Goal: Task Accomplishment & Management: Manage account settings

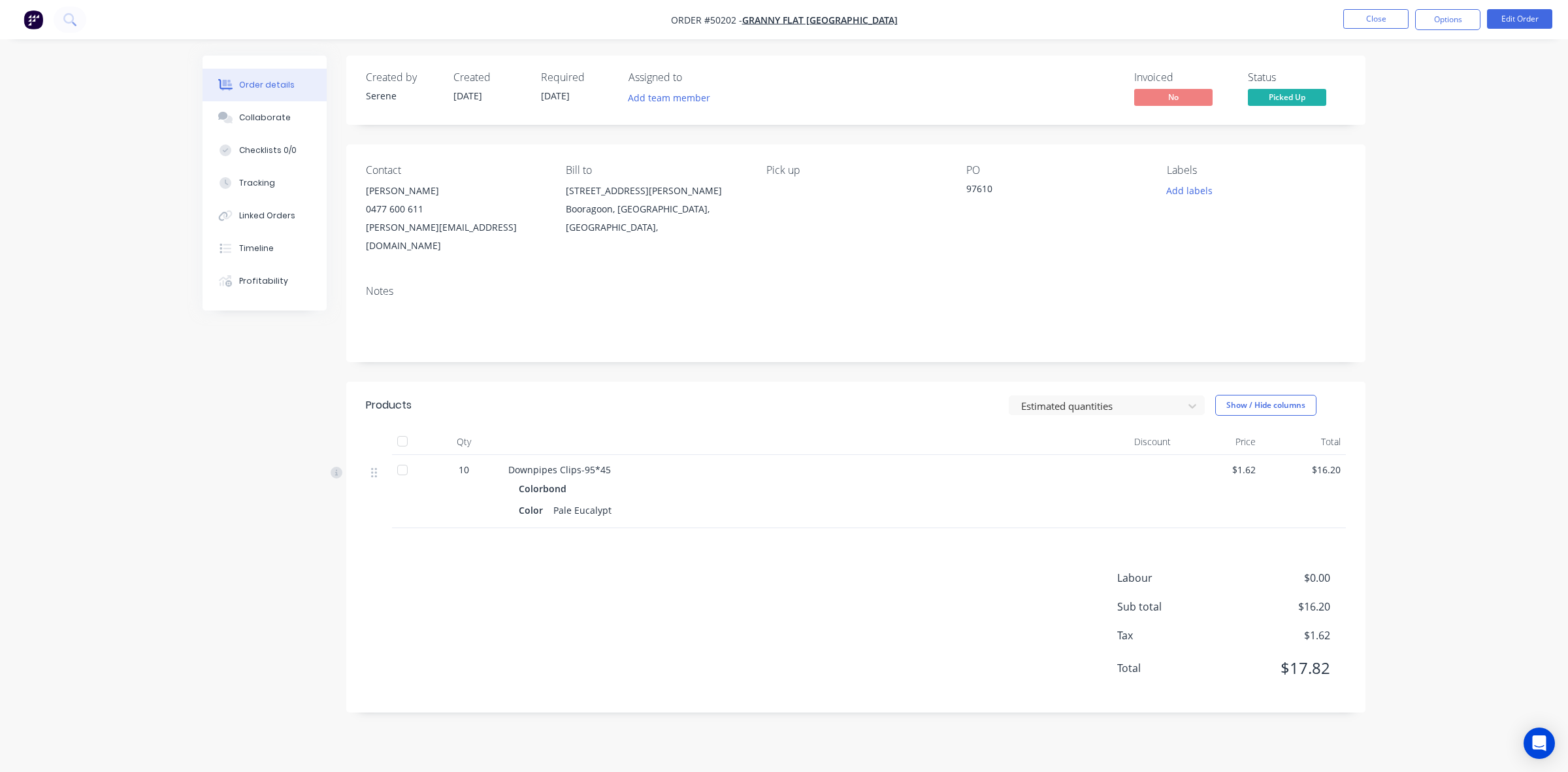
click at [739, 435] on div at bounding box center [796, 442] width 588 height 26
click at [1366, 16] on button "Close" at bounding box center [1376, 19] width 66 height 20
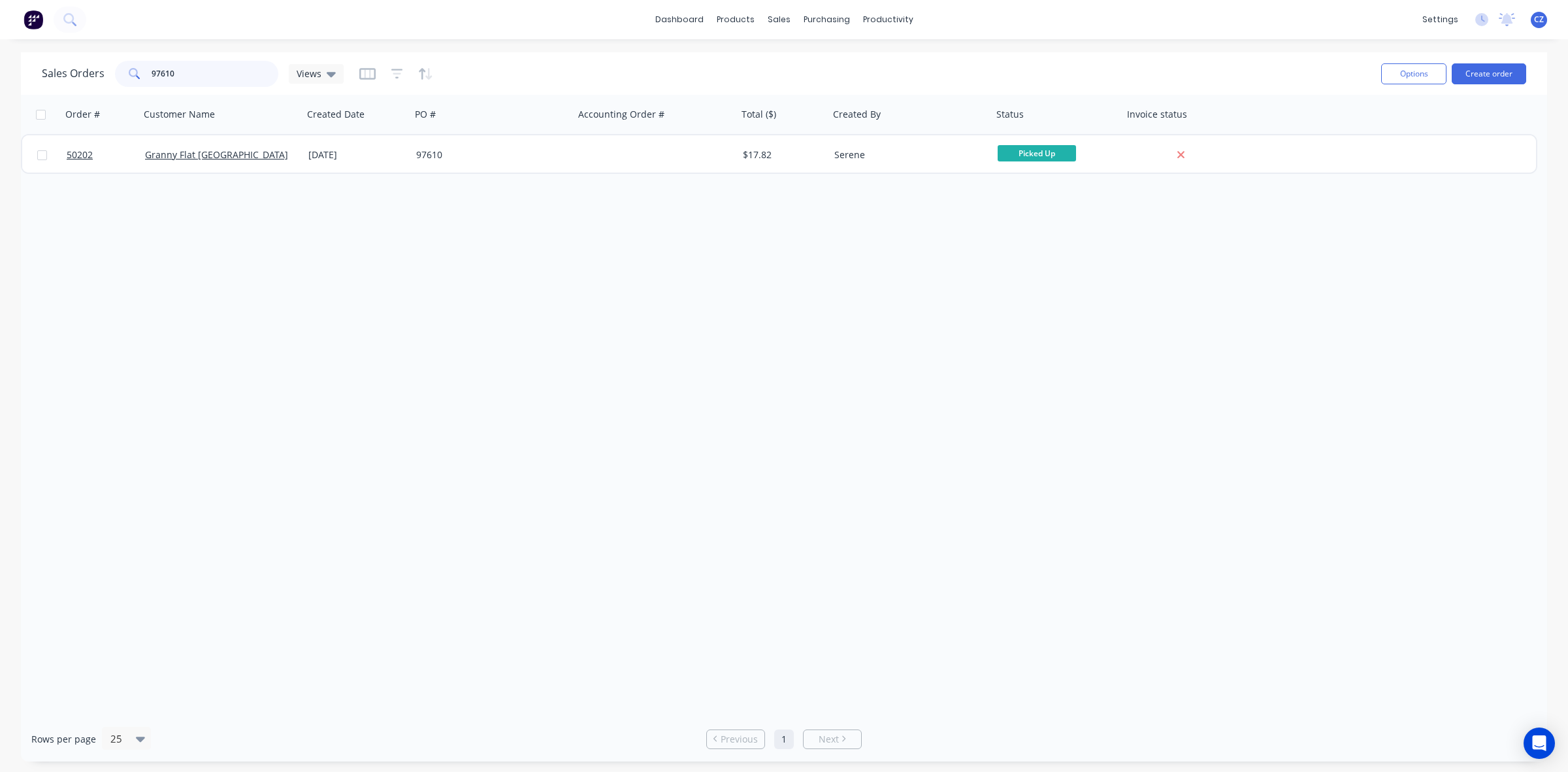
drag, startPoint x: 187, startPoint y: 72, endPoint x: 0, endPoint y: 70, distance: 187.0
click at [0, 70] on div "Sales Orders 97610 Views Options Create order Order # Customer Name Created Dat…" at bounding box center [784, 406] width 1568 height 709
click at [393, 75] on icon "button" at bounding box center [397, 73] width 12 height 13
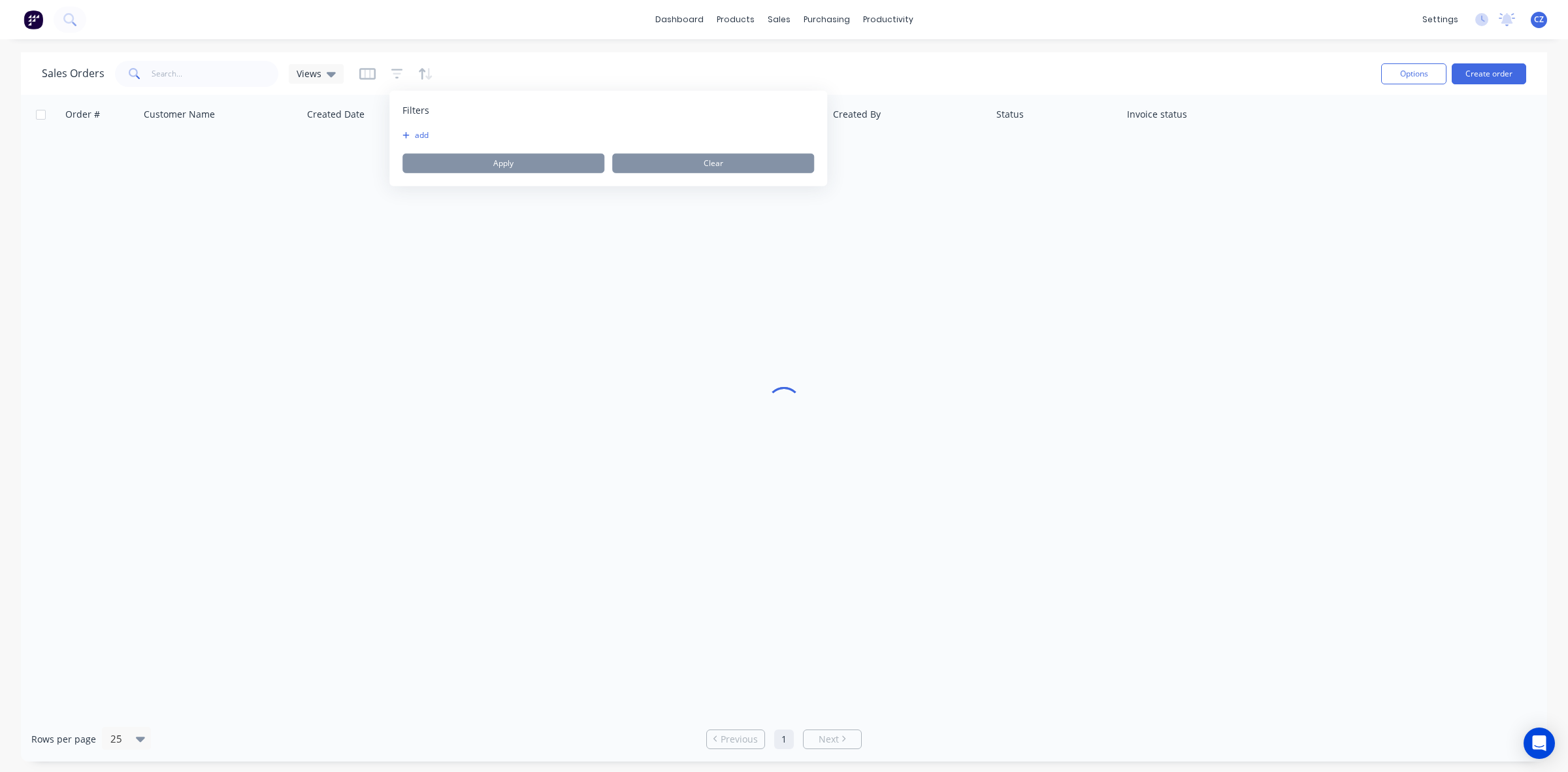
click at [422, 129] on div "Filters add Apply Clear" at bounding box center [608, 139] width 438 height 95
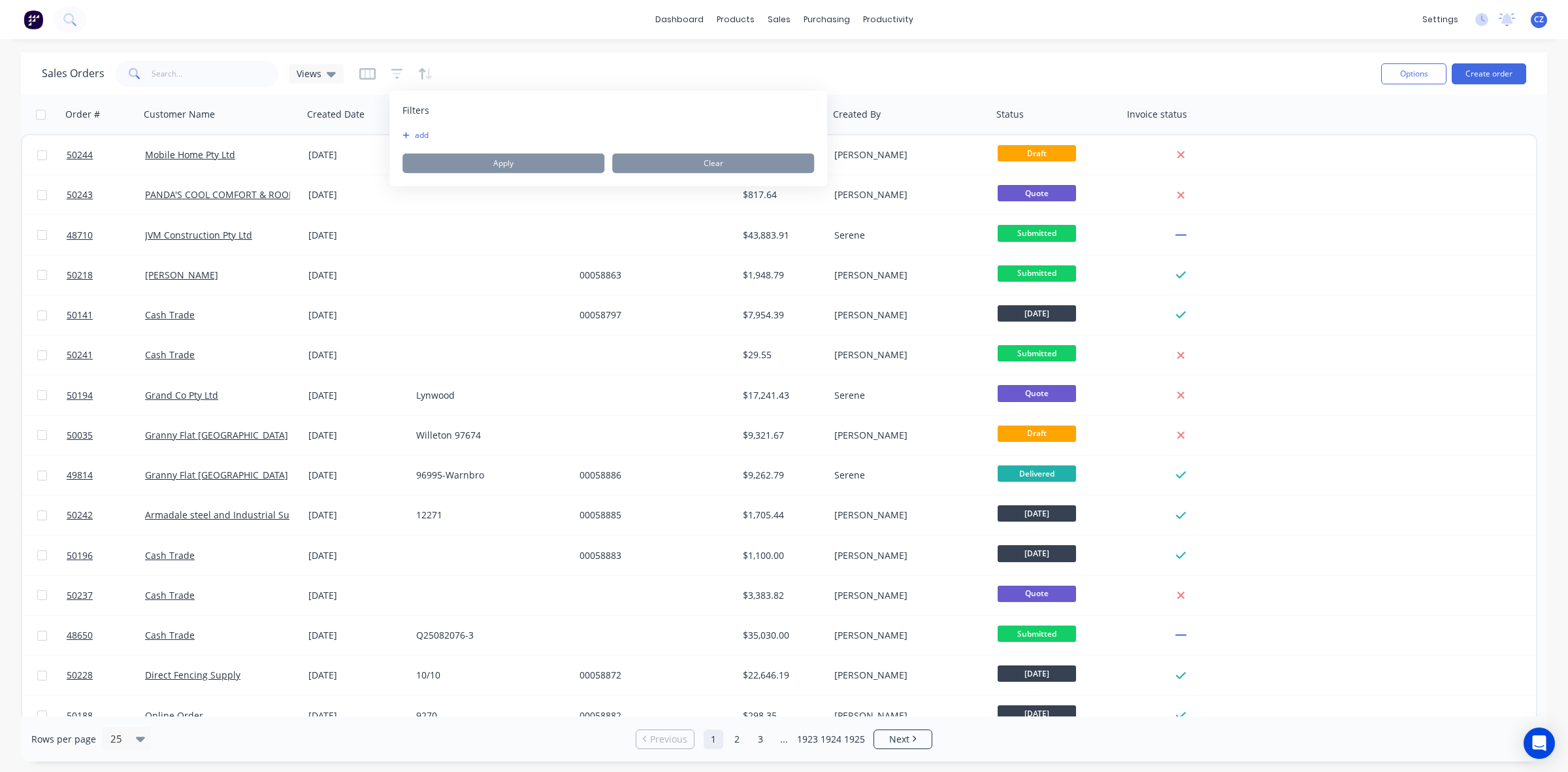
click at [421, 134] on button "add" at bounding box center [419, 135] width 32 height 10
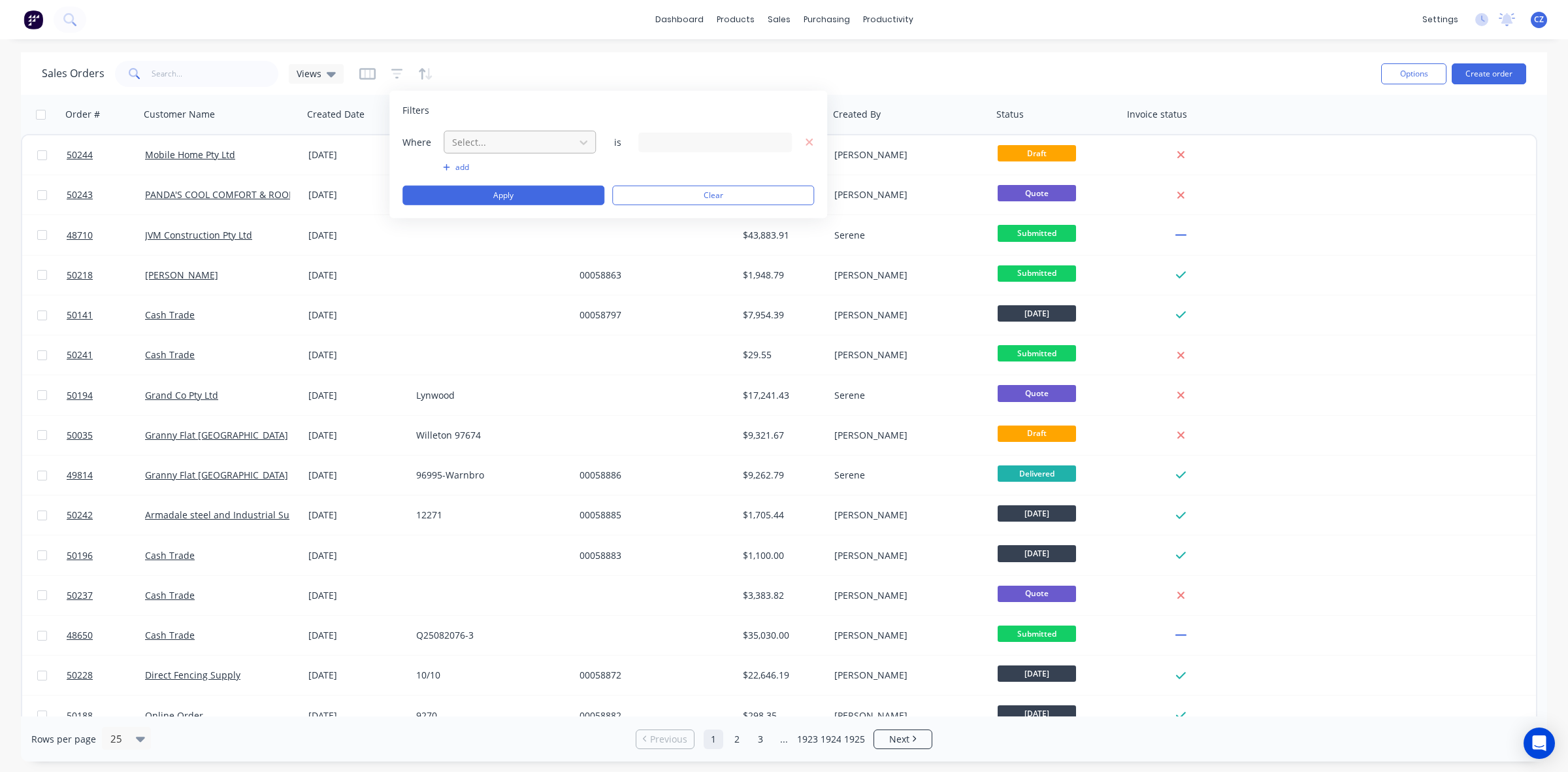
click at [462, 141] on div at bounding box center [509, 141] width 117 height 16
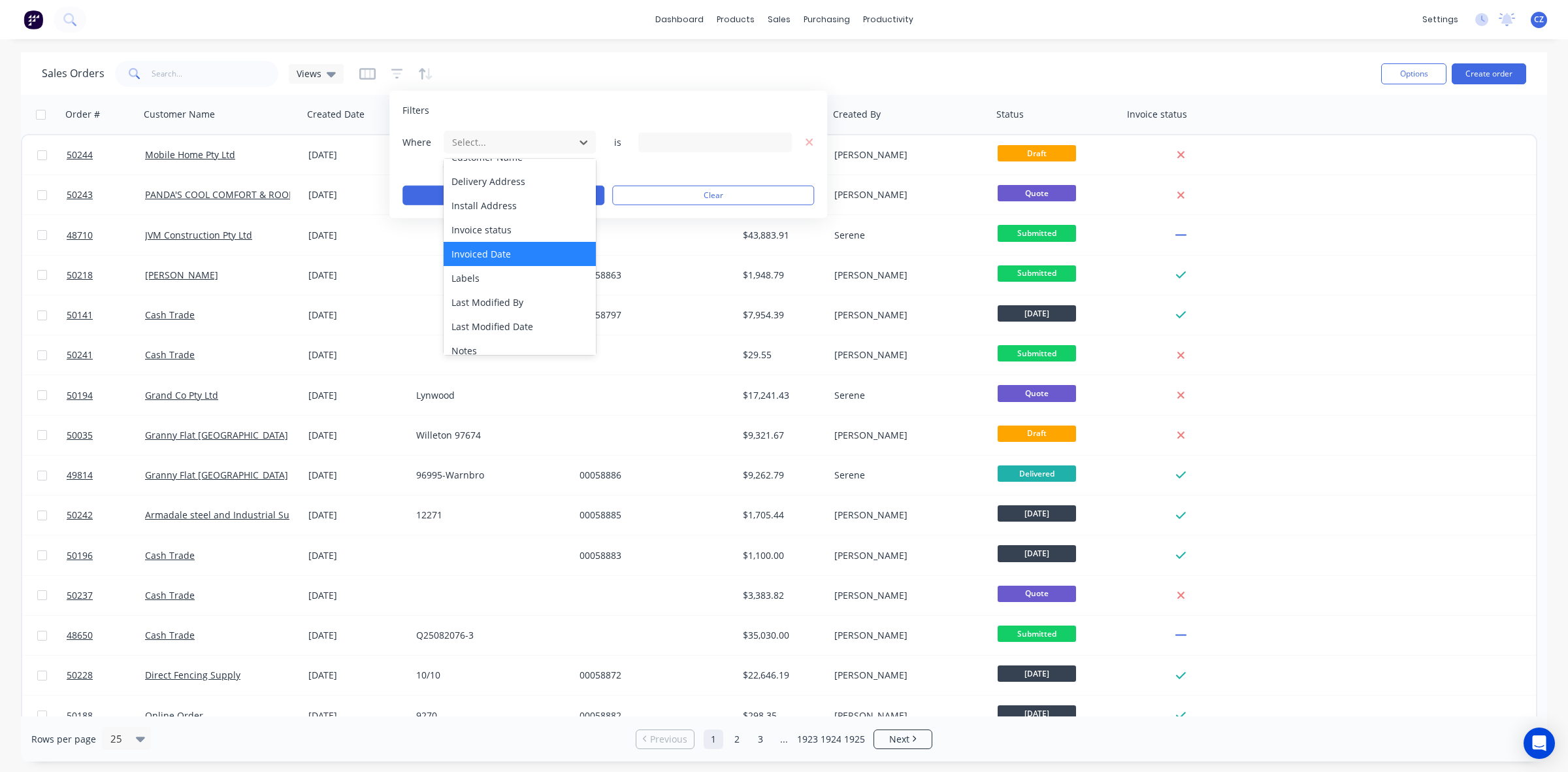
scroll to position [163, 0]
click at [494, 247] on div "Invoiced Date" at bounding box center [519, 252] width 152 height 24
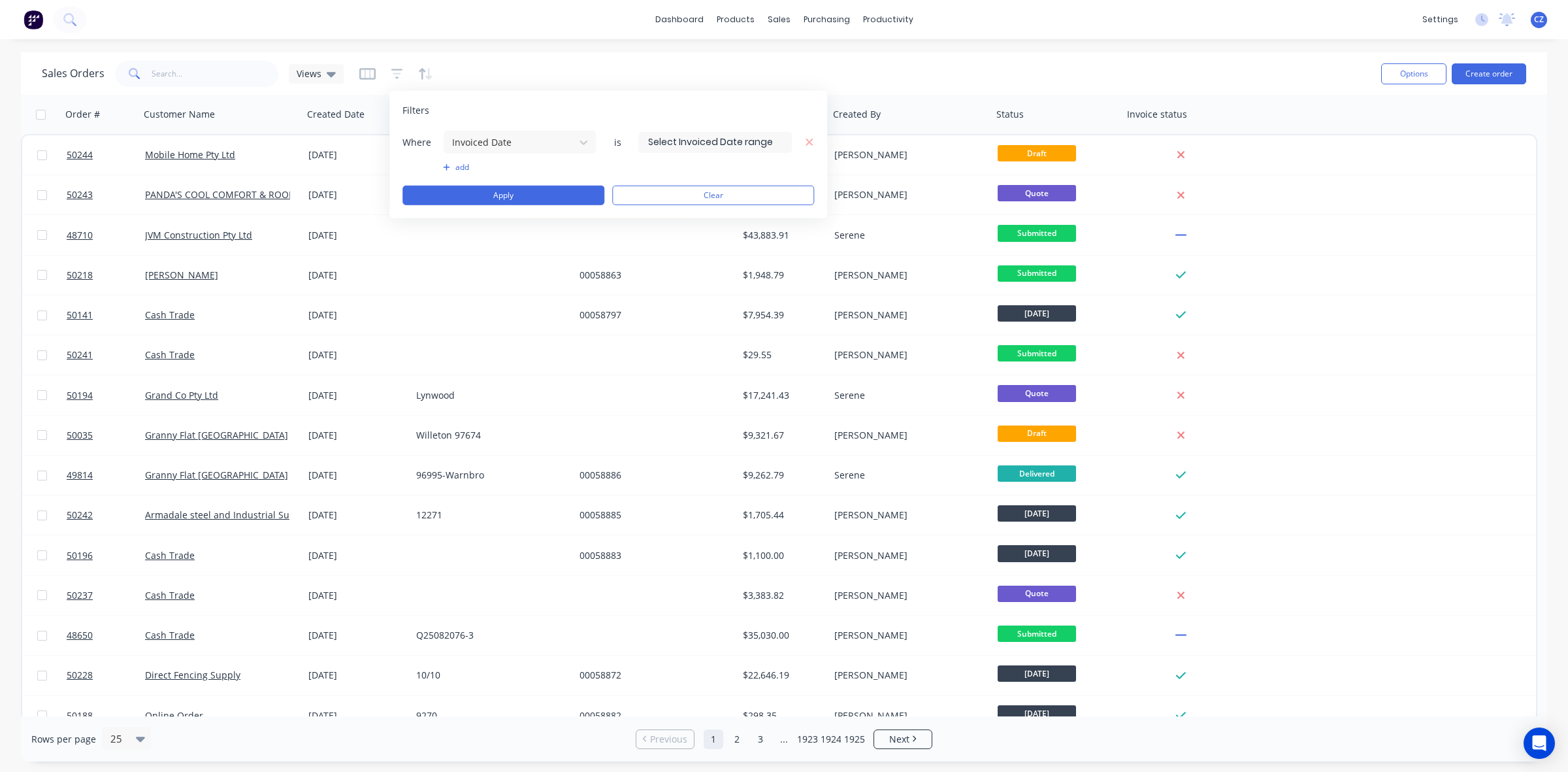
click at [690, 145] on input at bounding box center [715, 141] width 152 height 20
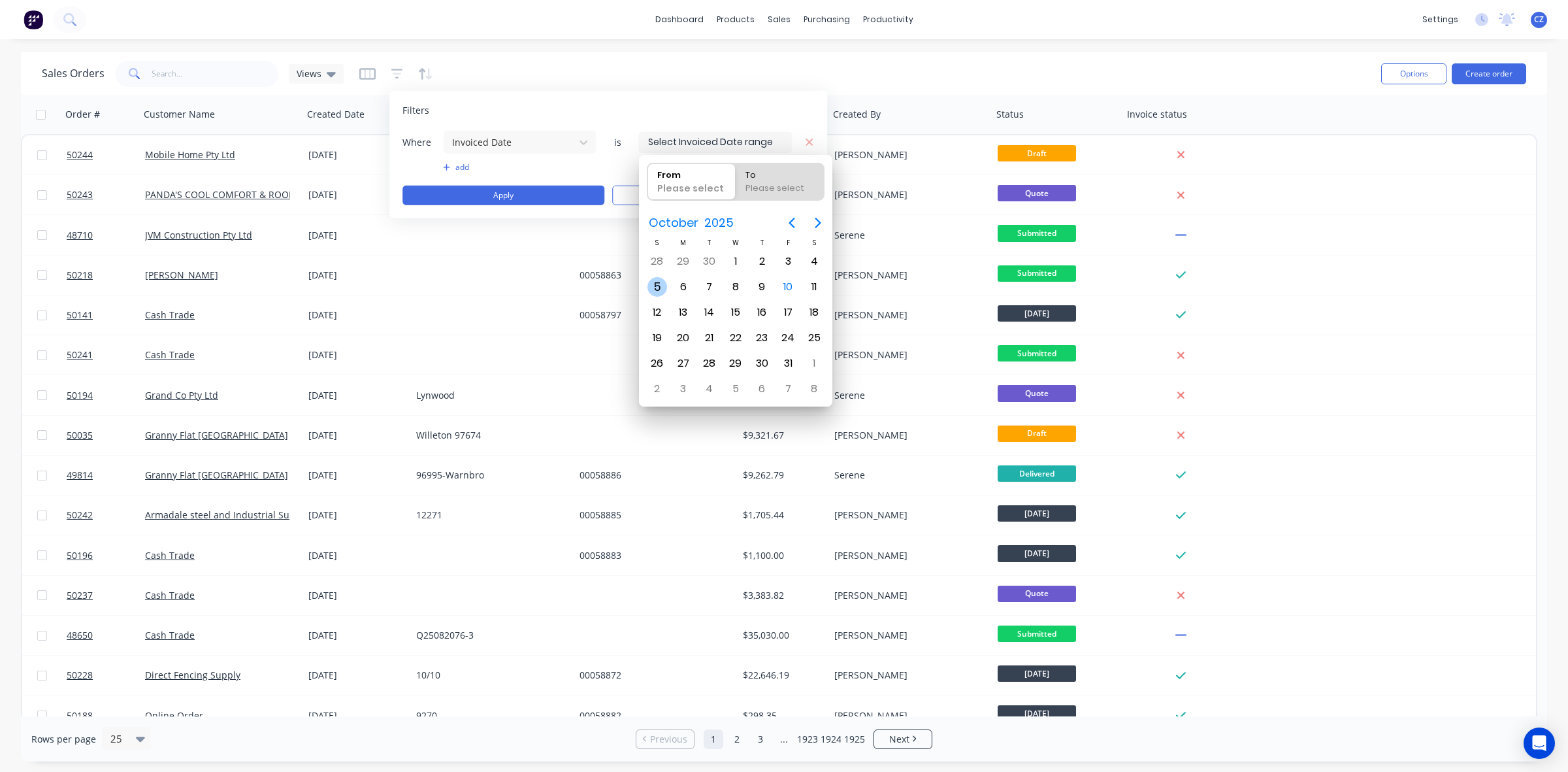
click at [669, 283] on div "5" at bounding box center [656, 287] width 26 height 25
type input "05/10/25"
radio input "false"
radio input "true"
click at [681, 281] on div "6" at bounding box center [683, 287] width 20 height 20
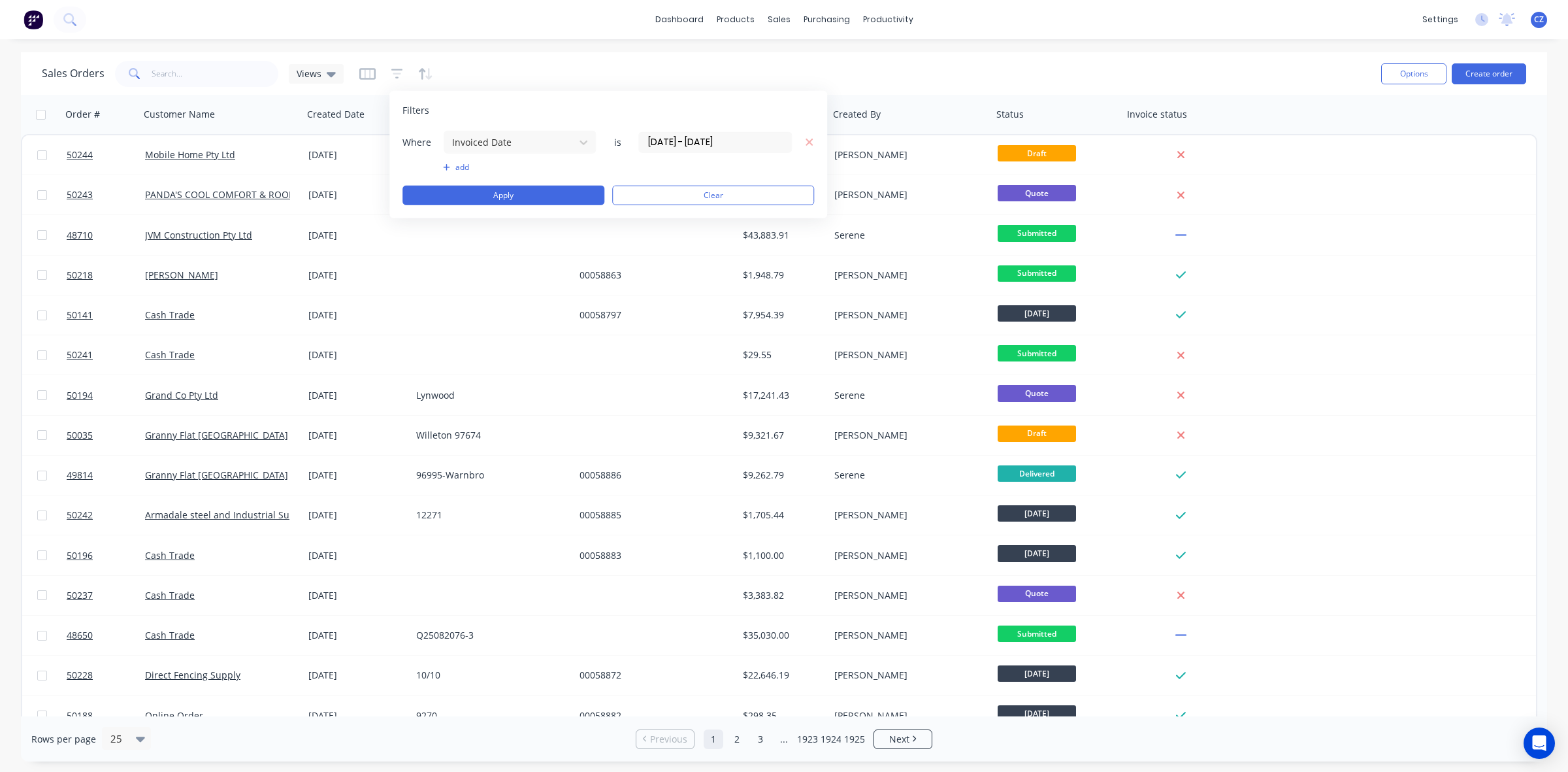
click at [687, 152] on label "05/10/25 - 06/10/25" at bounding box center [715, 141] width 153 height 21
click at [687, 152] on input "05/10/25 - 06/10/25" at bounding box center [715, 141] width 152 height 20
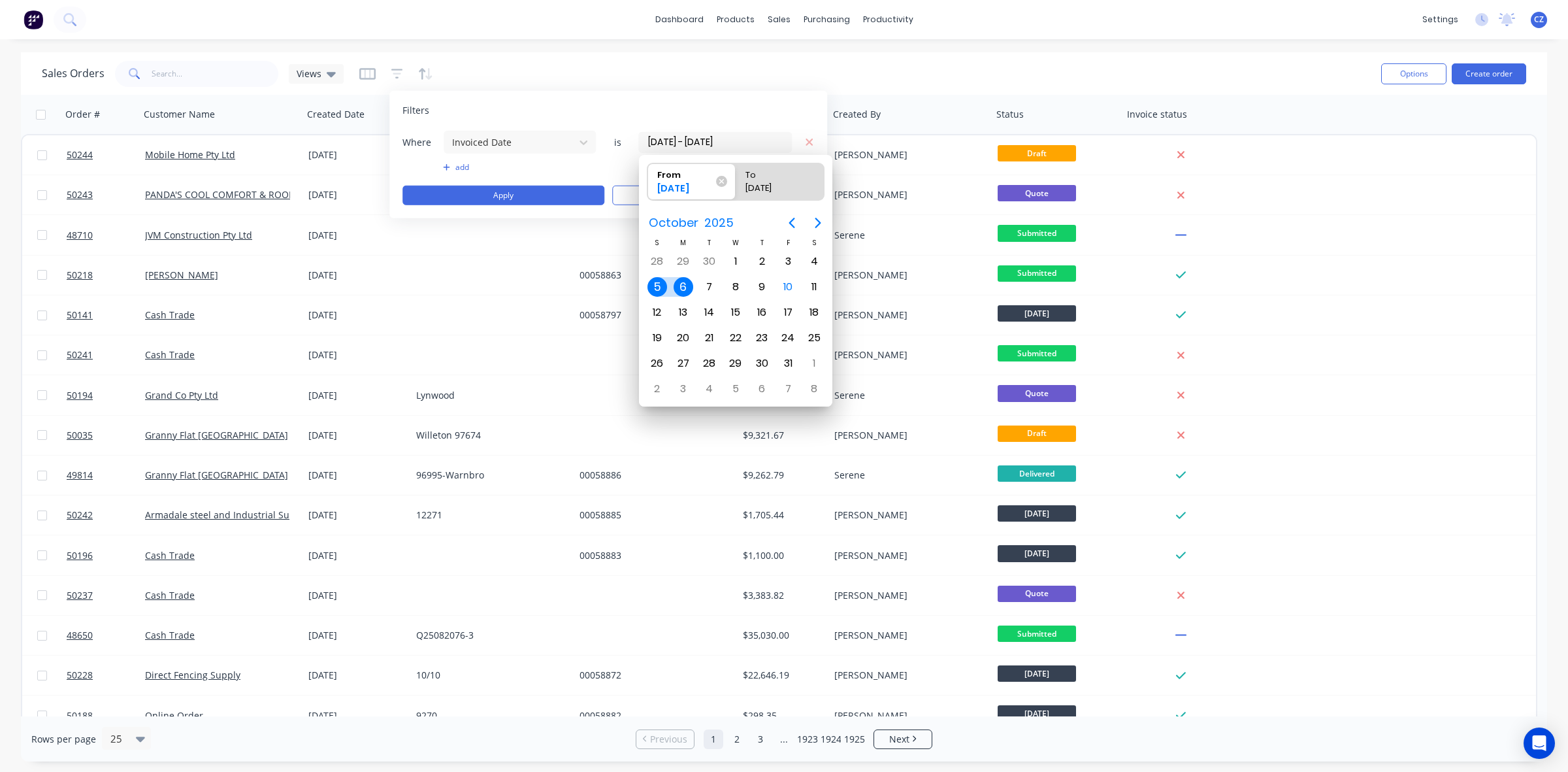
drag, startPoint x: 683, startPoint y: 283, endPoint x: 710, endPoint y: 280, distance: 27.2
click at [683, 284] on div "6" at bounding box center [683, 287] width 20 height 20
type input "06/10/25 - 06/10/25"
radio input "false"
radio input "true"
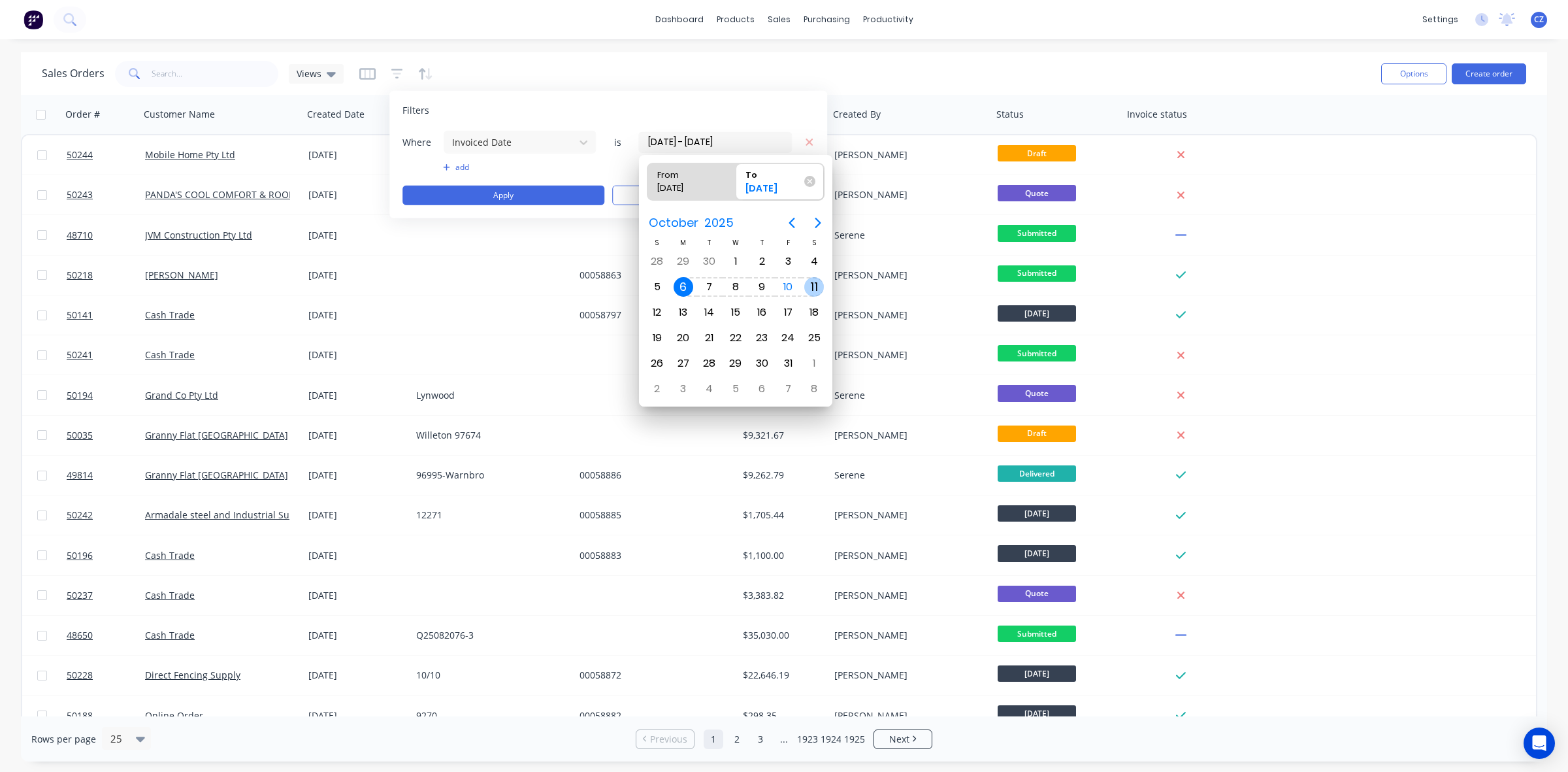
click at [815, 282] on div "11" at bounding box center [813, 287] width 20 height 20
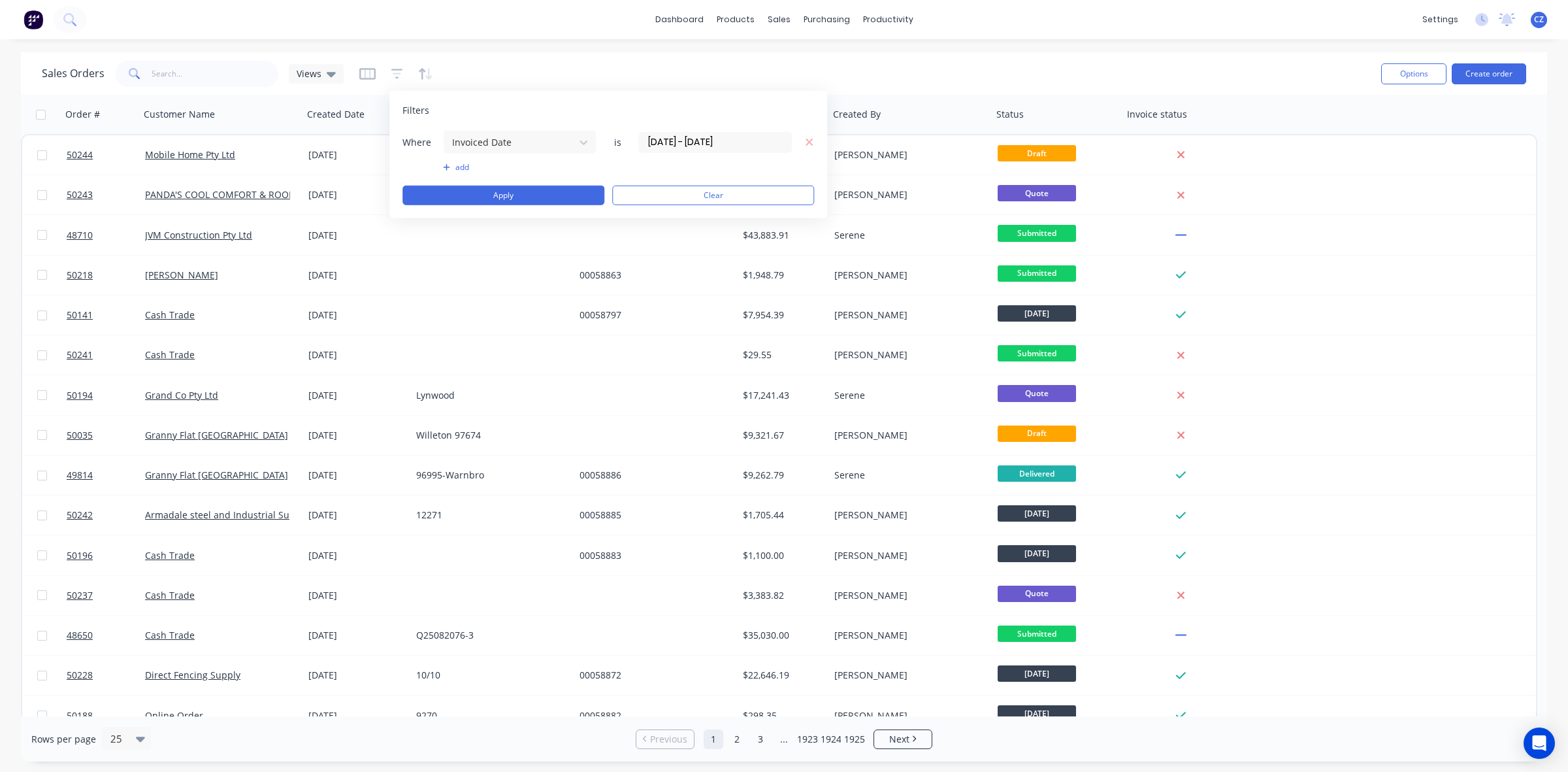
type input "06/10/25 - 11/10/25"
click at [468, 163] on button "add" at bounding box center [520, 167] width 153 height 10
click at [482, 177] on div at bounding box center [509, 174] width 117 height 16
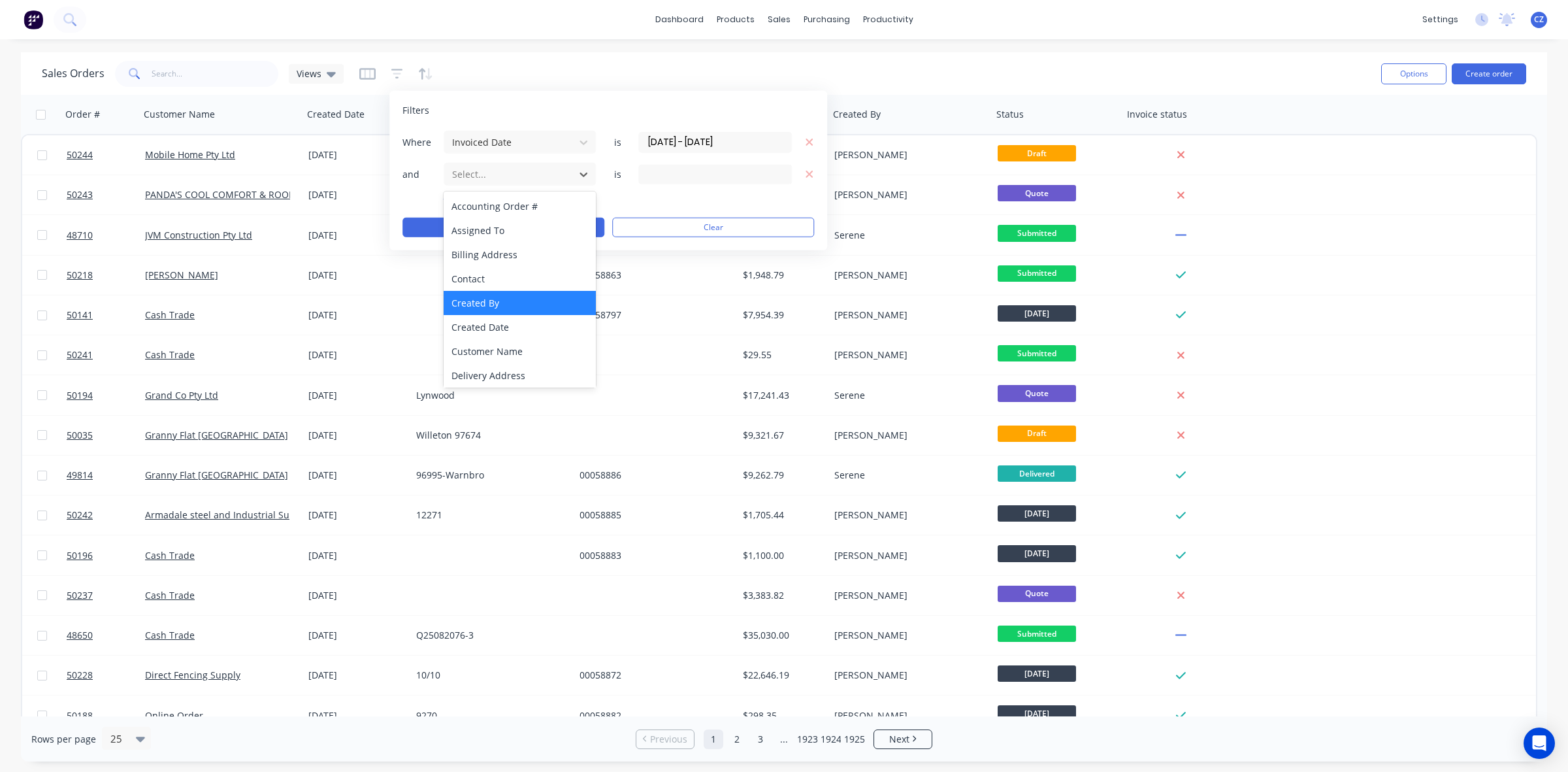
click at [502, 307] on div "Created By" at bounding box center [519, 303] width 152 height 24
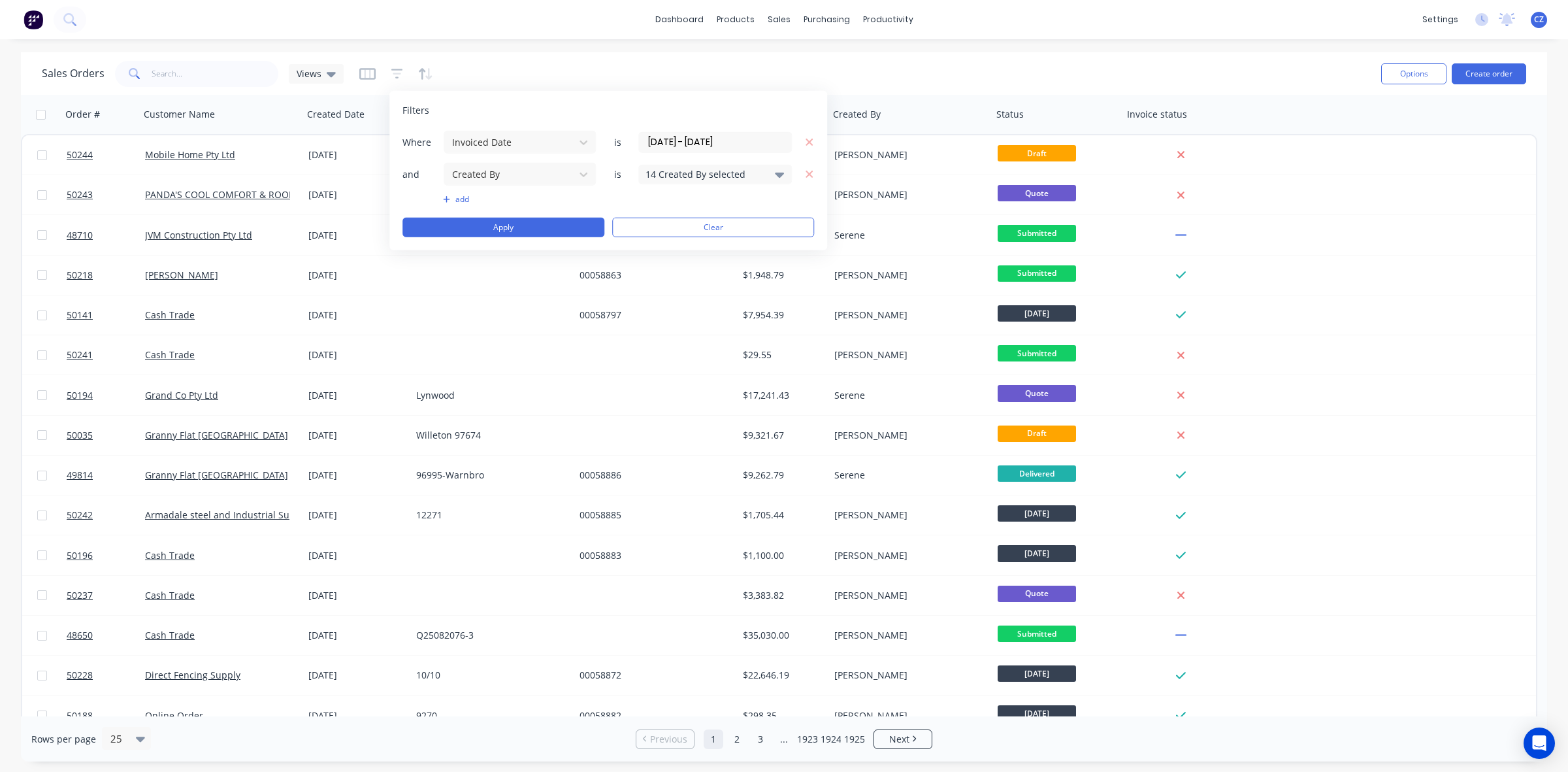
click at [689, 178] on div "14 Created By selected" at bounding box center [704, 174] width 118 height 14
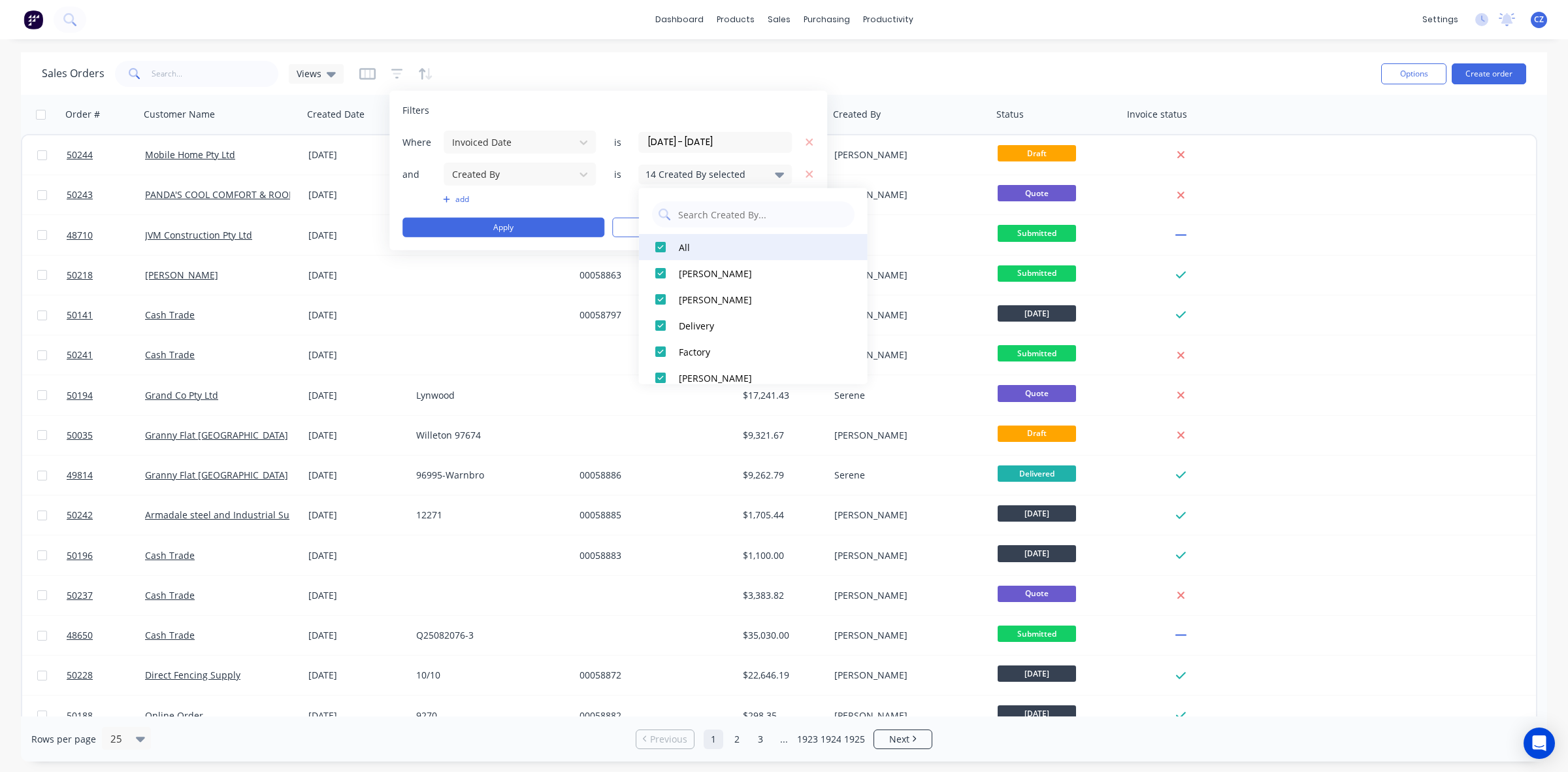
click at [659, 247] on div at bounding box center [660, 247] width 26 height 26
click at [662, 292] on div at bounding box center [660, 299] width 26 height 26
click at [533, 230] on button "Apply" at bounding box center [503, 227] width 202 height 20
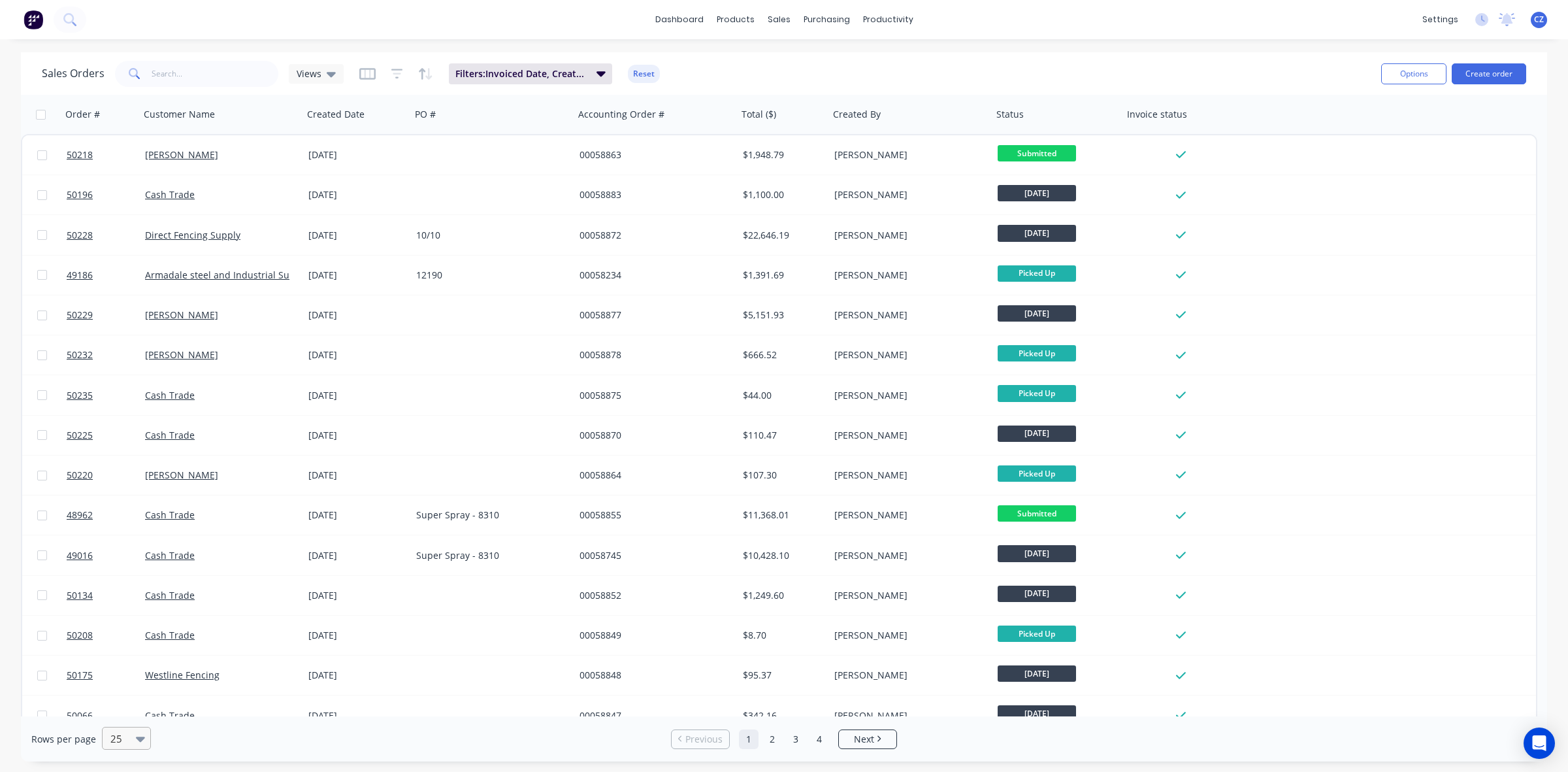
click at [128, 737] on div at bounding box center [120, 739] width 23 height 15
click at [132, 708] on div "100" at bounding box center [124, 707] width 49 height 24
click at [140, 746] on div at bounding box center [143, 738] width 14 height 21
click at [114, 675] on div "75" at bounding box center [124, 683] width 49 height 24
click at [600, 71] on icon "button" at bounding box center [601, 74] width 9 height 5
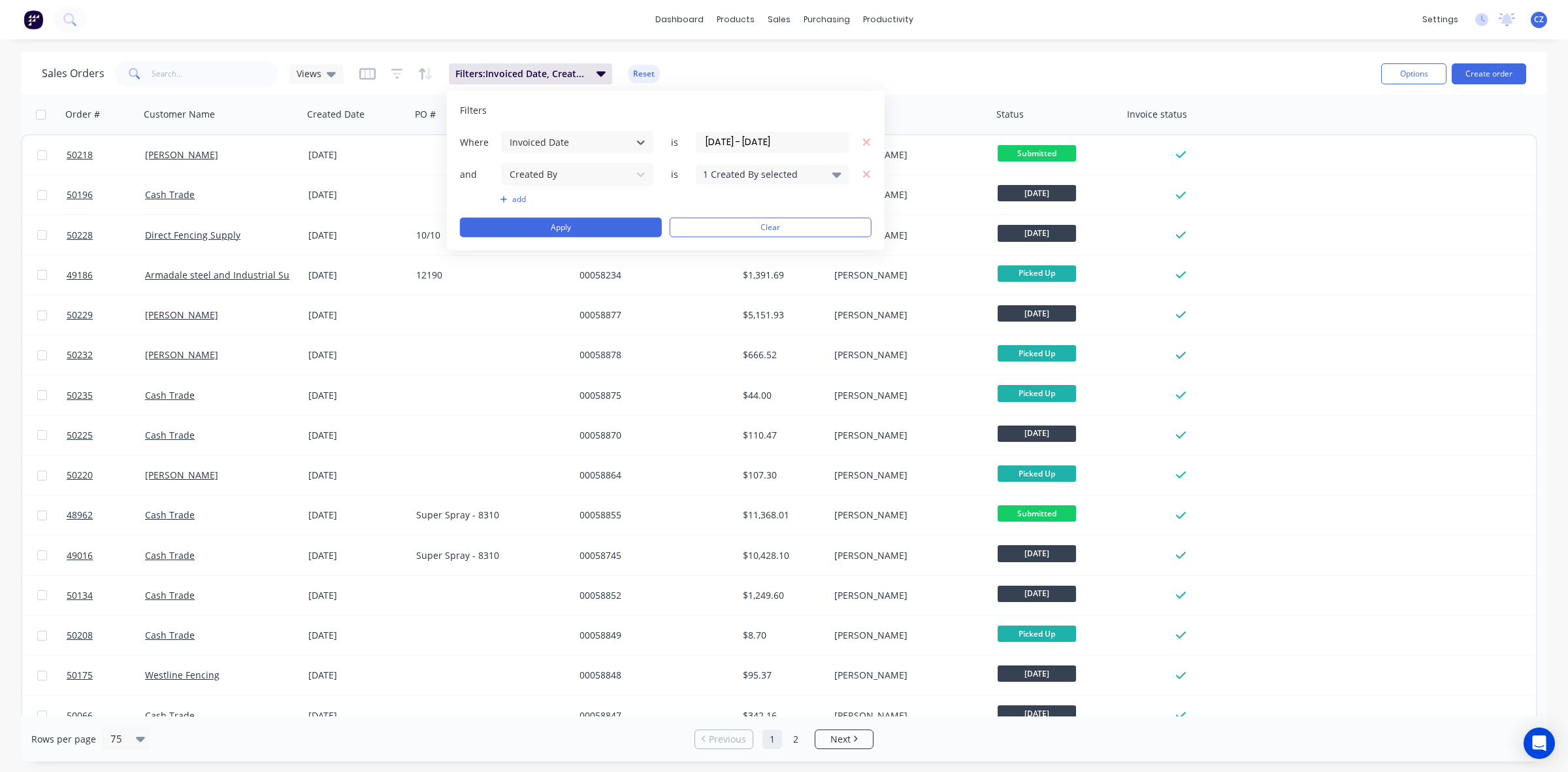
click at [739, 177] on div "1 Created By selected" at bounding box center [761, 174] width 118 height 14
click at [720, 297] on div at bounding box center [717, 299] width 26 height 26
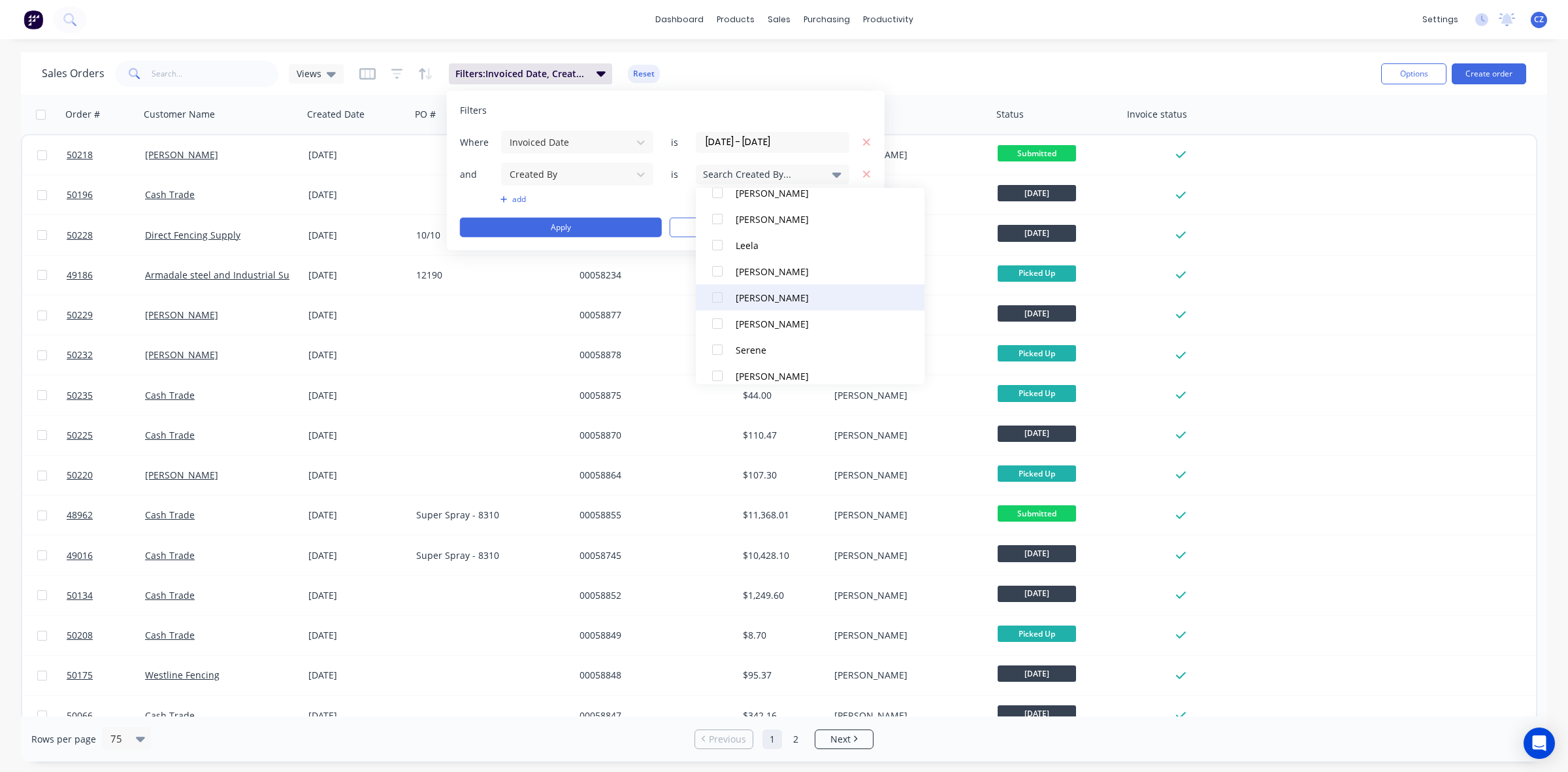
scroll to position [249, 0]
click at [726, 288] on div at bounding box center [717, 286] width 26 height 26
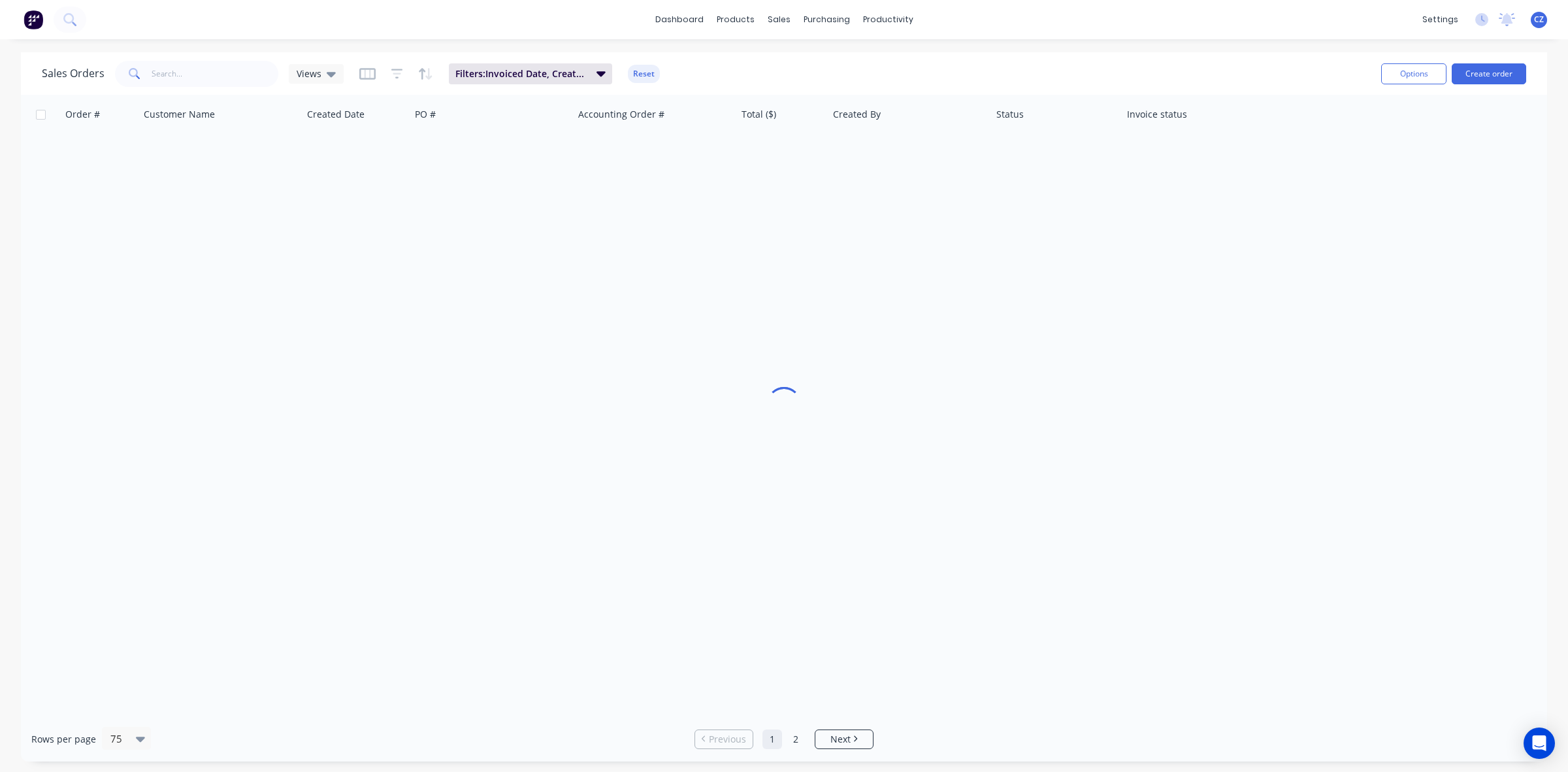
click at [961, 87] on div "Sales Orders Views Filters: Invoiced Date, Created By Reset" at bounding box center [706, 74] width 1329 height 32
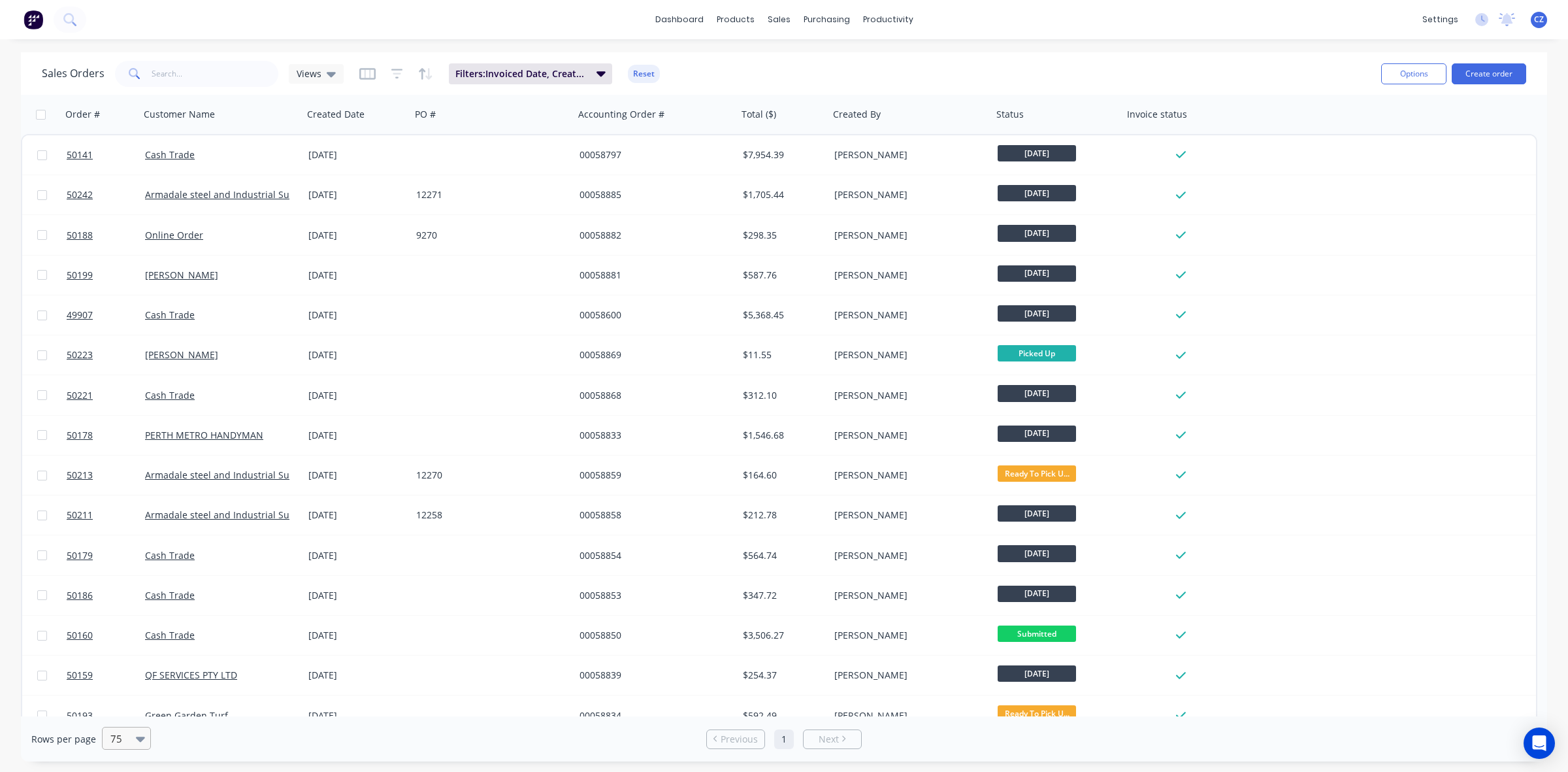
click at [128, 742] on div at bounding box center [120, 739] width 23 height 15
click at [114, 667] on div "50" at bounding box center [124, 659] width 49 height 24
click at [137, 749] on div at bounding box center [143, 738] width 14 height 21
click at [123, 684] on div "75" at bounding box center [124, 683] width 49 height 24
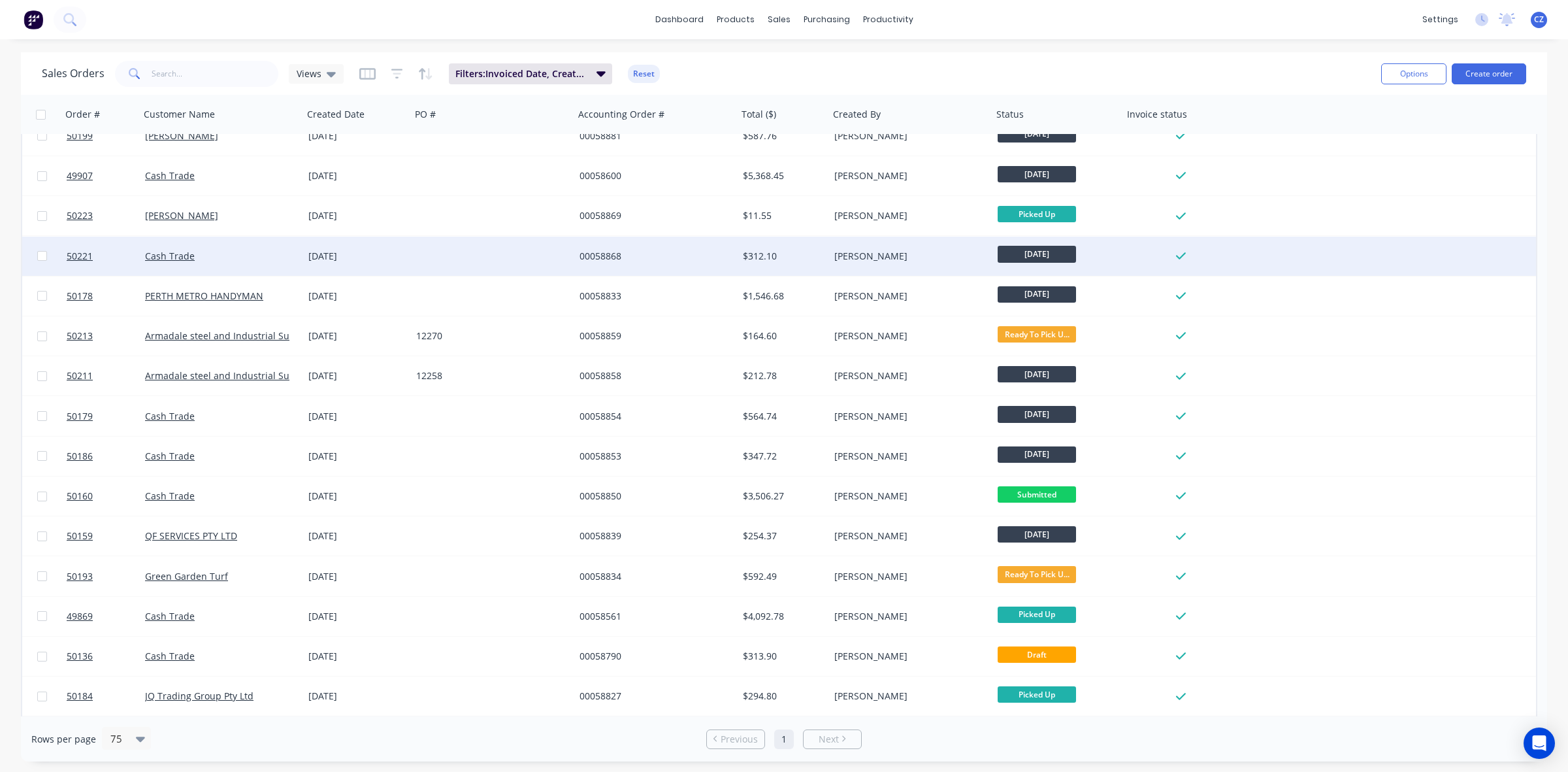
scroll to position [0, 0]
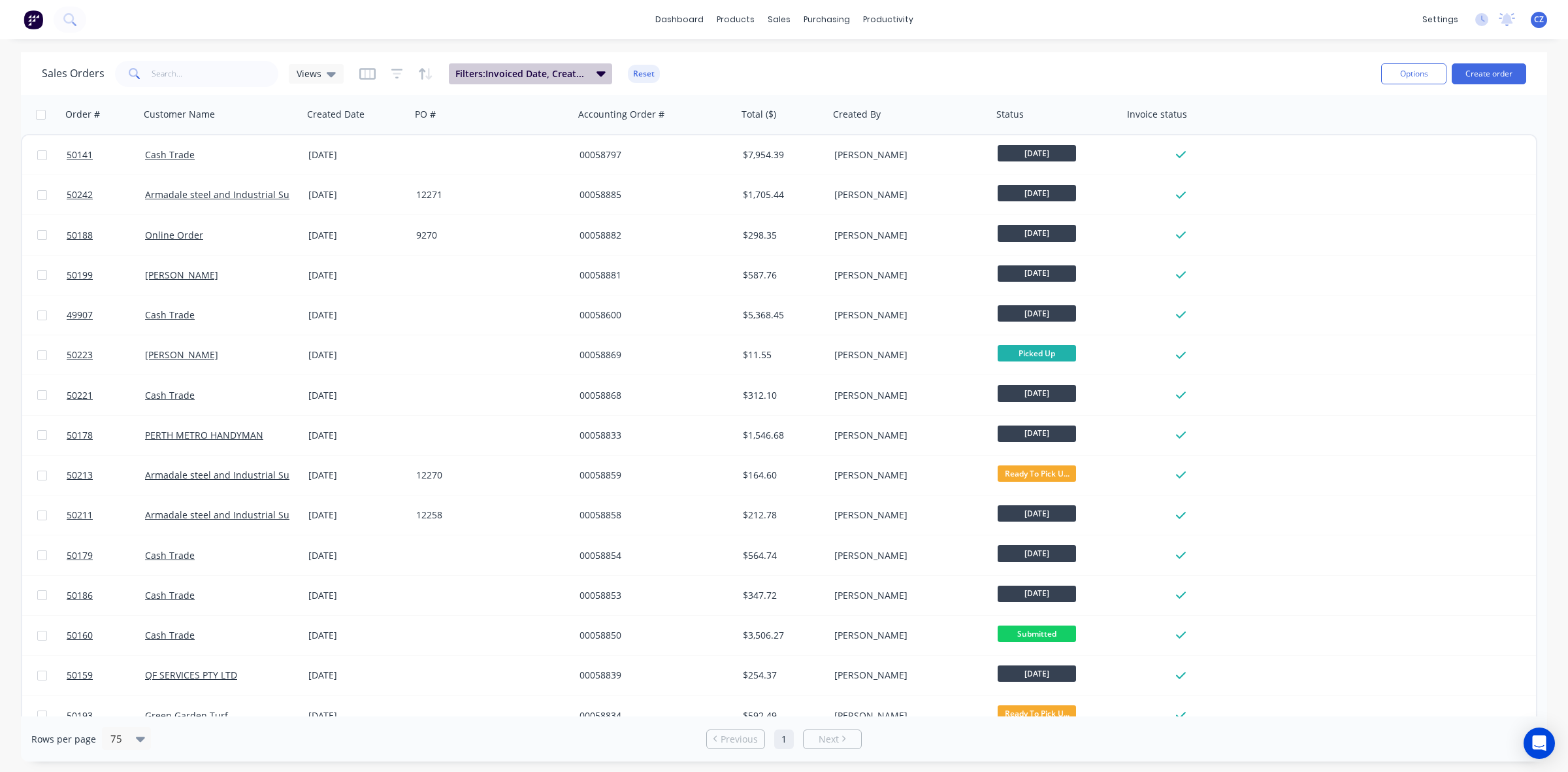
click at [589, 80] on button "Filters: Invoiced Date, Created By" at bounding box center [531, 73] width 163 height 21
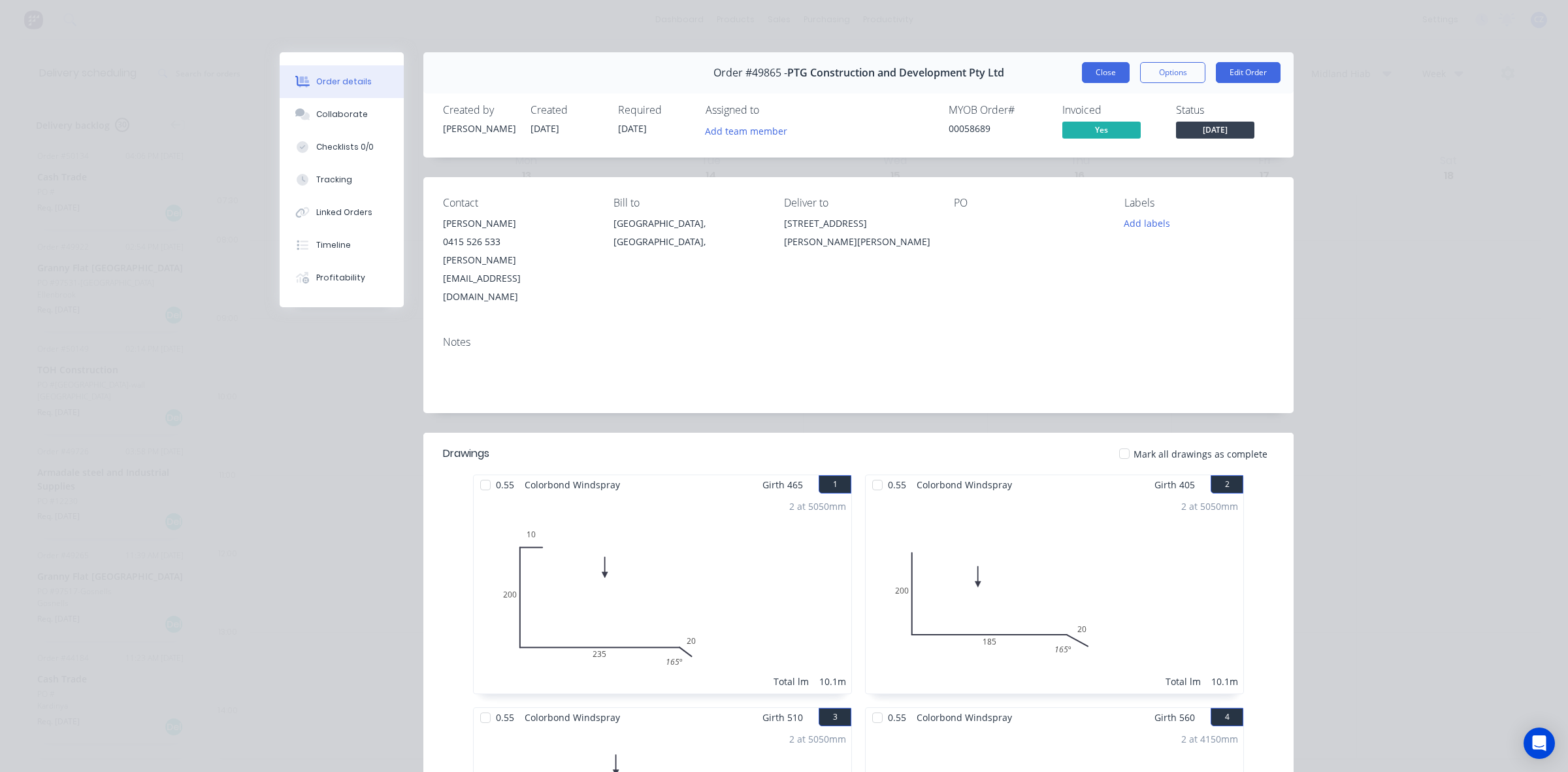
click at [1098, 77] on button "Close" at bounding box center [1106, 72] width 48 height 21
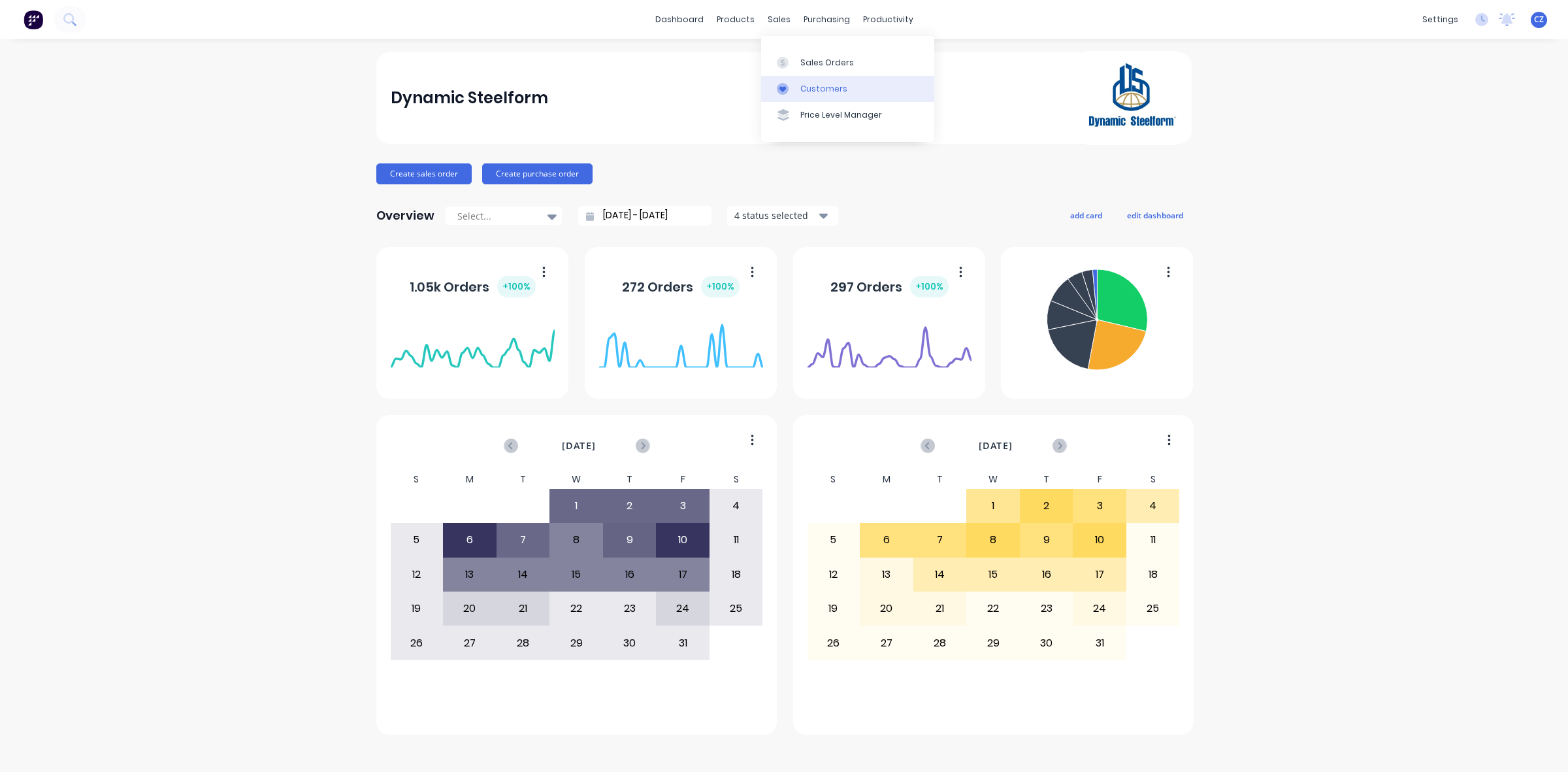
click at [794, 89] on div at bounding box center [786, 89] width 20 height 12
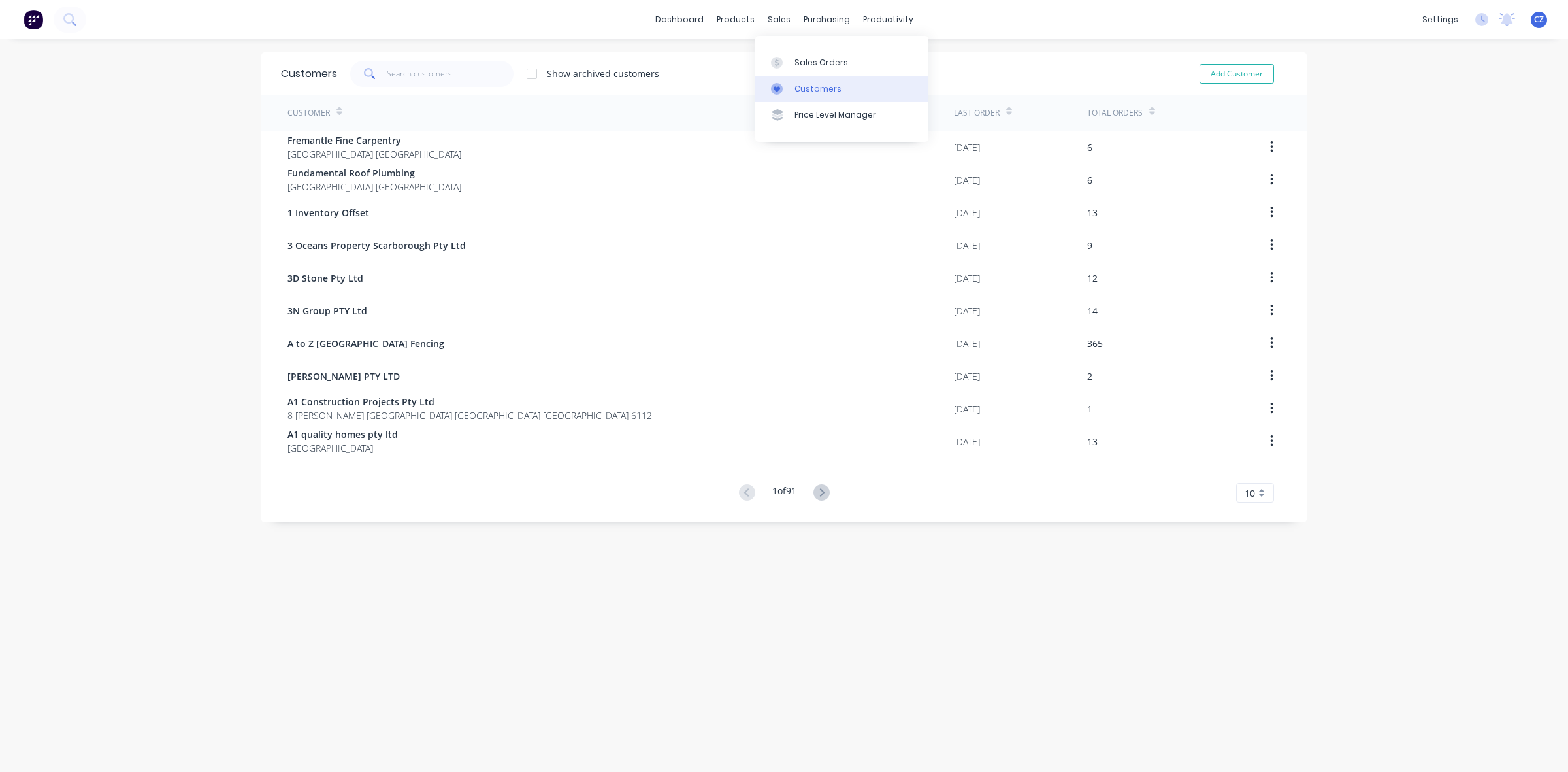
click at [790, 95] on link "Customers" at bounding box center [841, 89] width 173 height 26
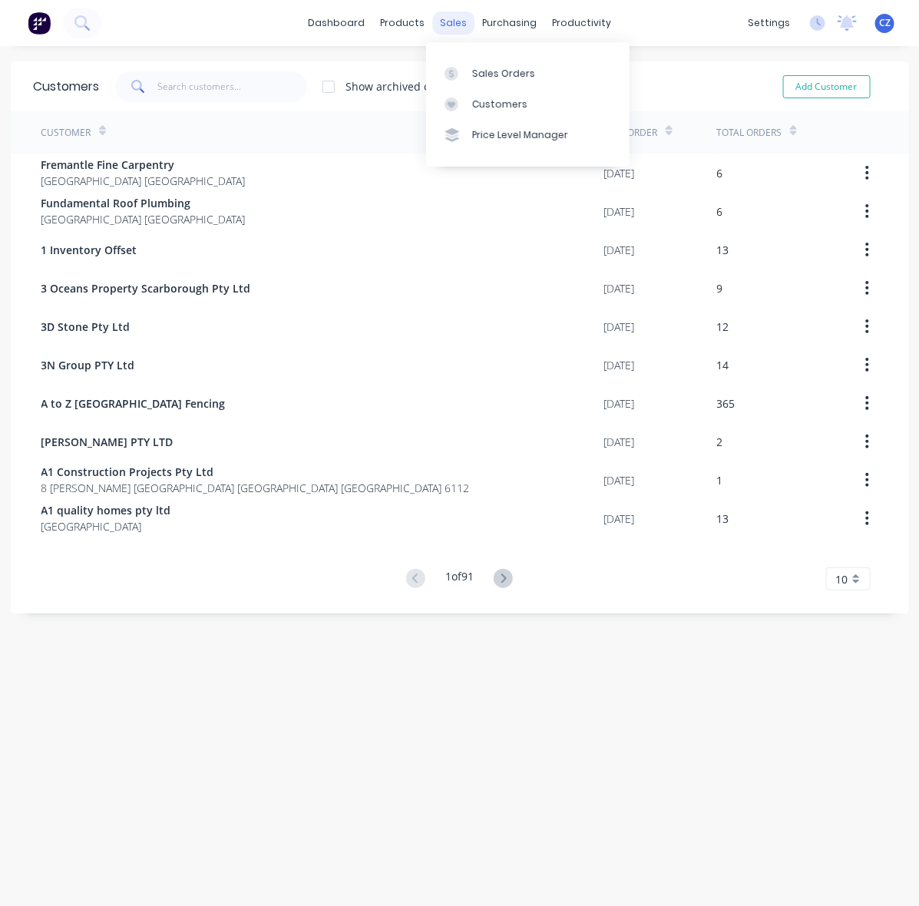
click at [458, 28] on div "sales" at bounding box center [453, 23] width 42 height 23
click at [458, 108] on div at bounding box center [456, 105] width 23 height 14
click at [200, 93] on input "text" at bounding box center [232, 86] width 150 height 31
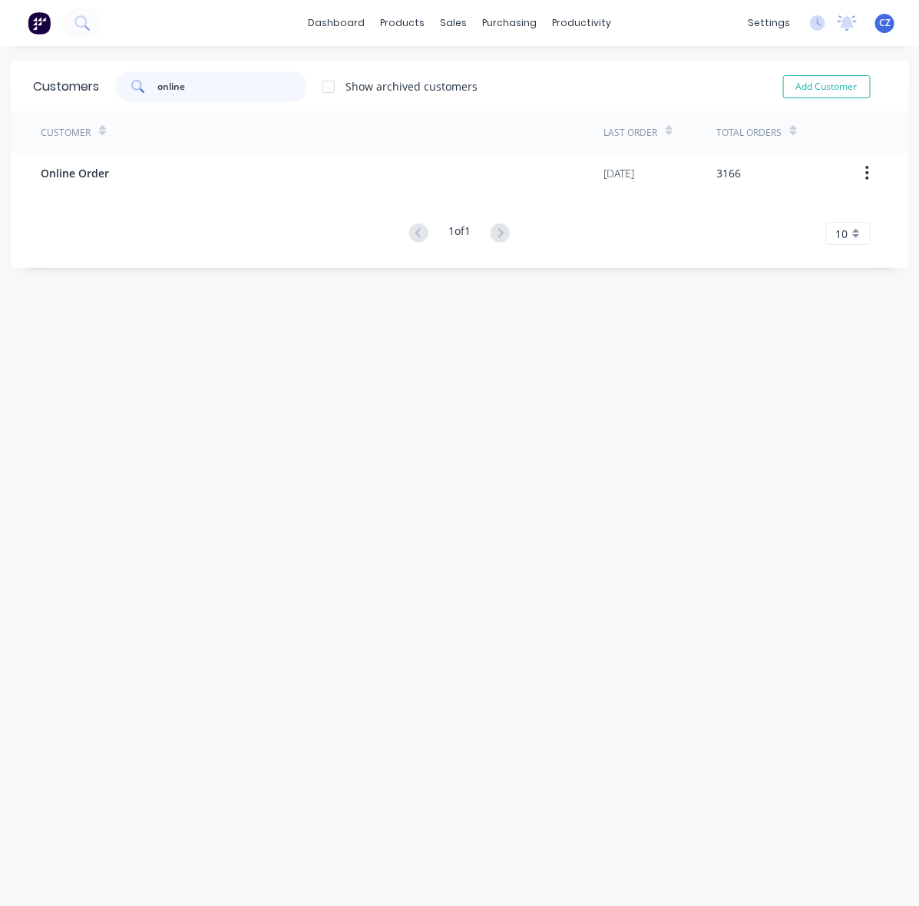
type input "online"
click at [151, 151] on div "Customer" at bounding box center [322, 132] width 563 height 42
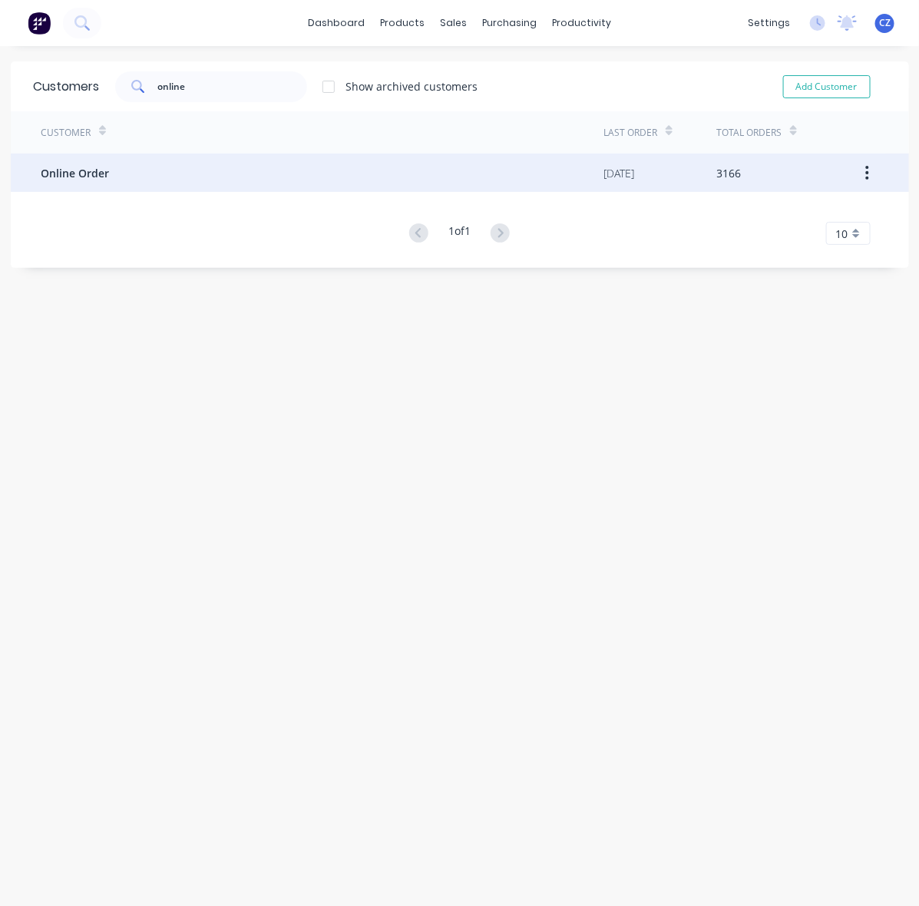
click at [150, 167] on div "Online Order" at bounding box center [322, 173] width 563 height 38
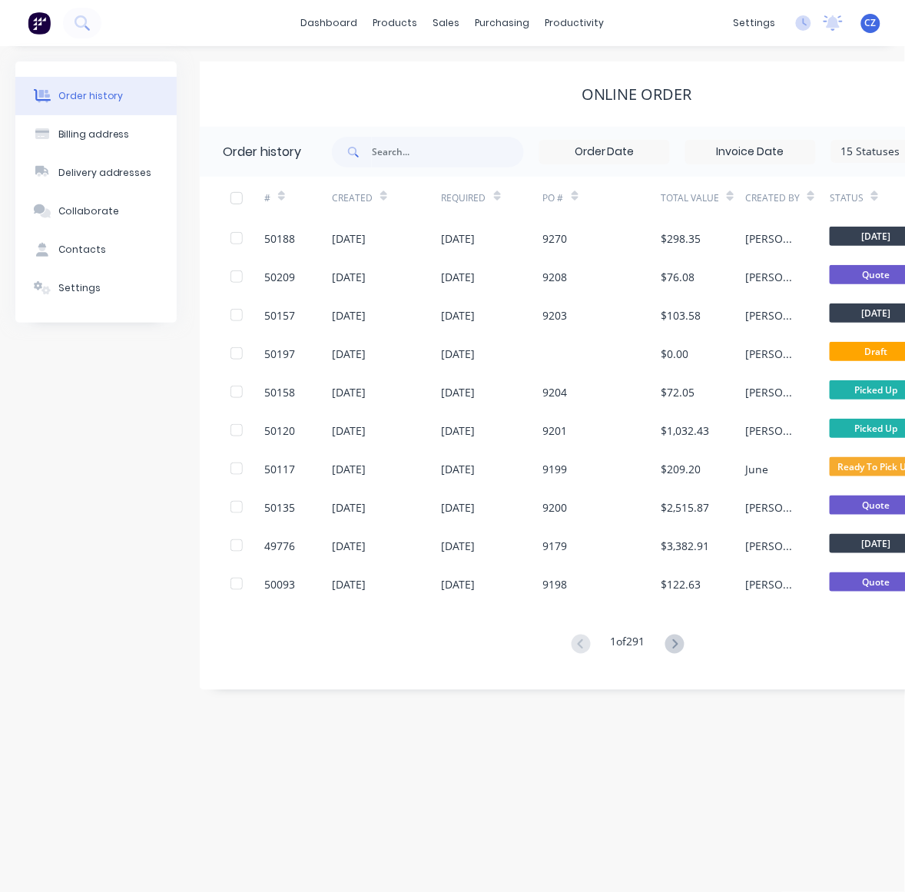
scroll to position [0, 235]
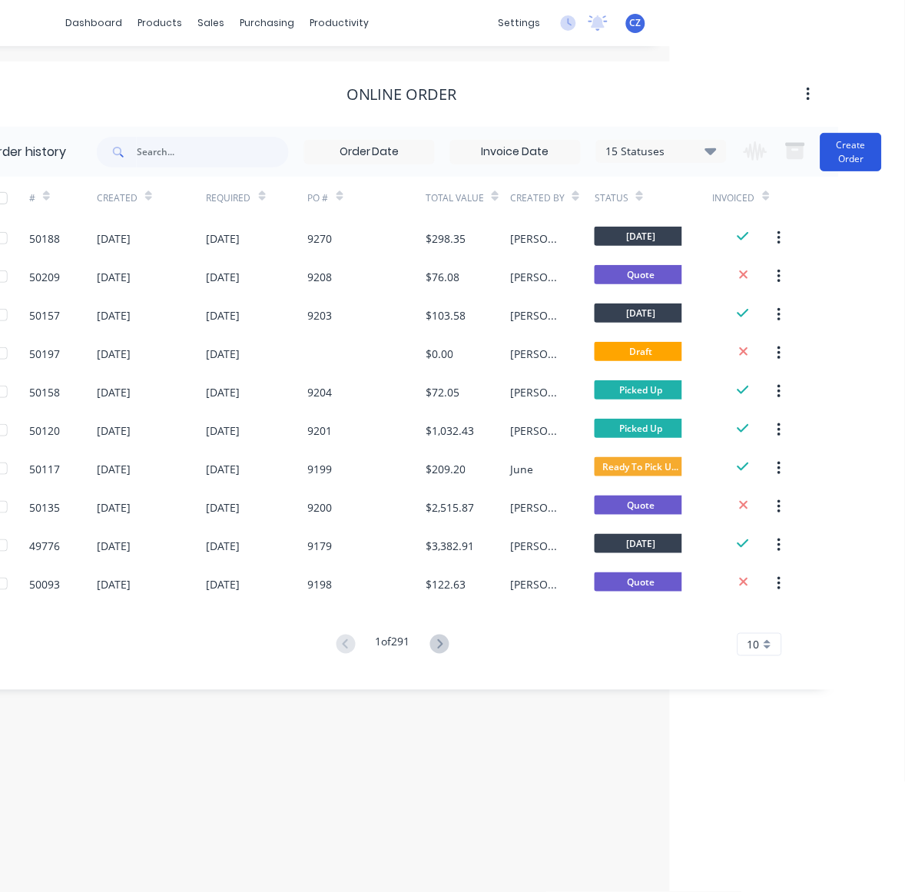
click at [851, 141] on button "Create Order" at bounding box center [850, 152] width 61 height 38
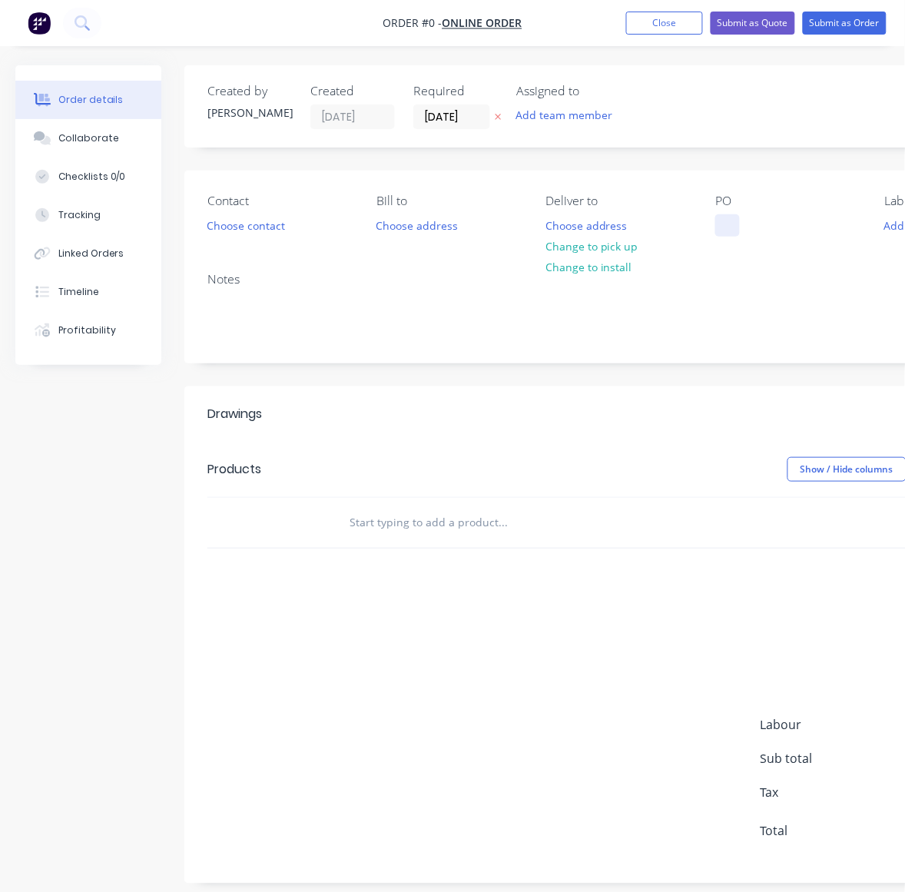
click at [719, 220] on div at bounding box center [727, 225] width 25 height 22
paste div
click at [247, 217] on div "Order details Collaborate Checklists 0/0 Tracking Linked Orders Timeline Profit…" at bounding box center [533, 485] width 1067 height 841
click at [248, 219] on button "Choose contact" at bounding box center [246, 224] width 94 height 21
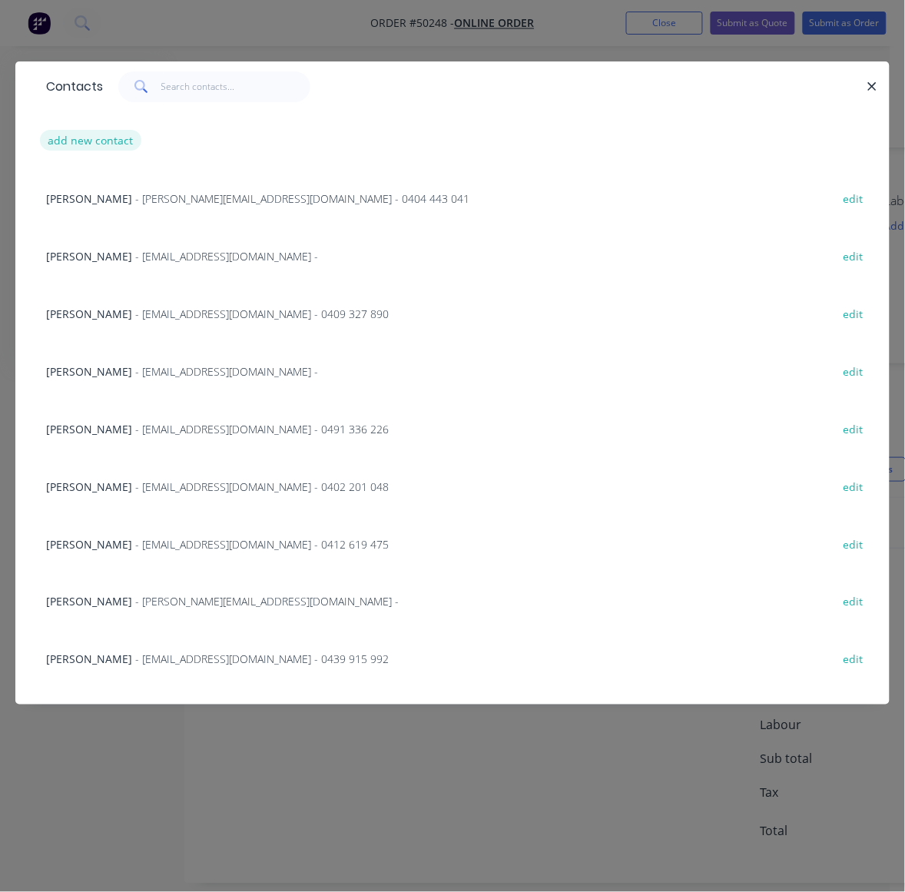
click at [111, 139] on button "add new contact" at bounding box center [90, 140] width 101 height 21
select select "AU"
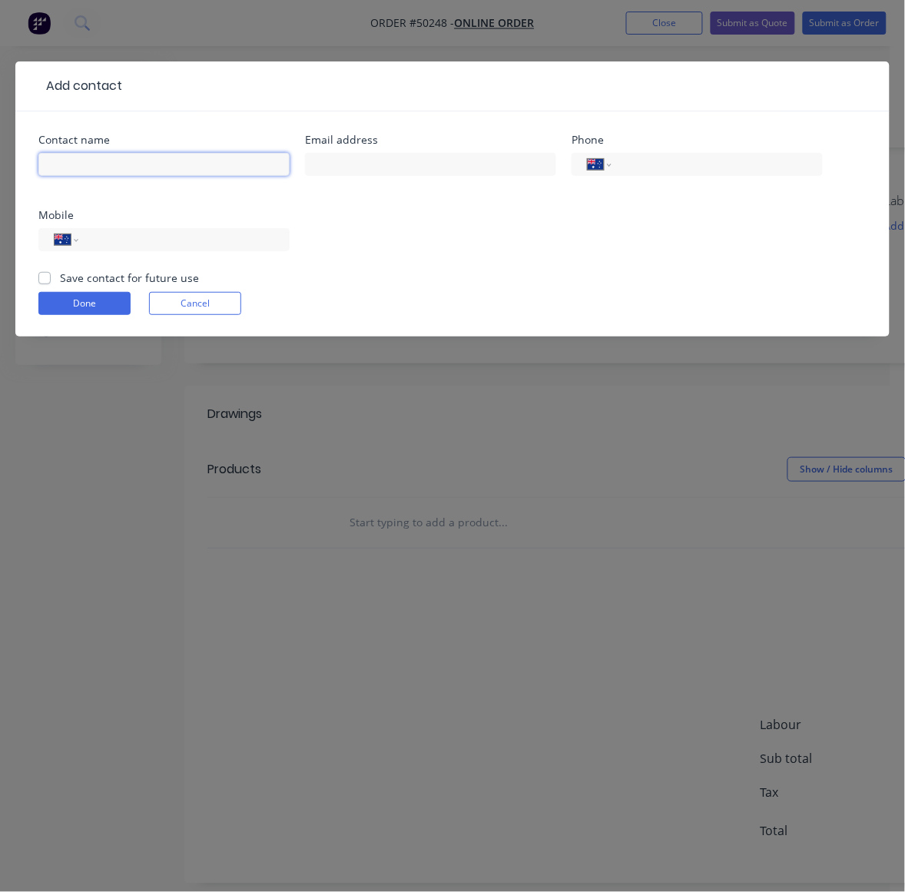
click at [89, 170] on input "text" at bounding box center [163, 164] width 251 height 23
paste input "David Stewart"
type input "David Stewart"
click at [108, 239] on input "tel" at bounding box center [181, 240] width 184 height 18
paste input "0420 839 276"
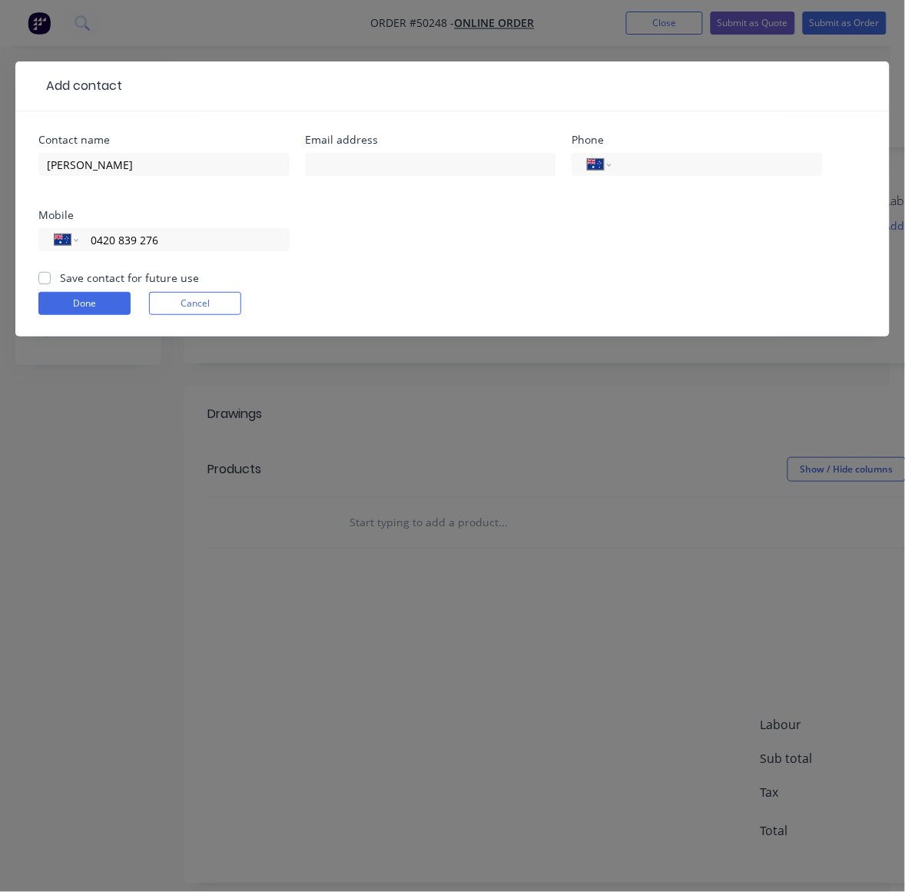
type input "0420 839 276"
click at [421, 161] on input "text" at bounding box center [430, 164] width 251 height 23
paste input "dscarp32@gmail.com"
type input "dscarp32@gmail.com"
click at [60, 300] on button "Done" at bounding box center [84, 303] width 92 height 23
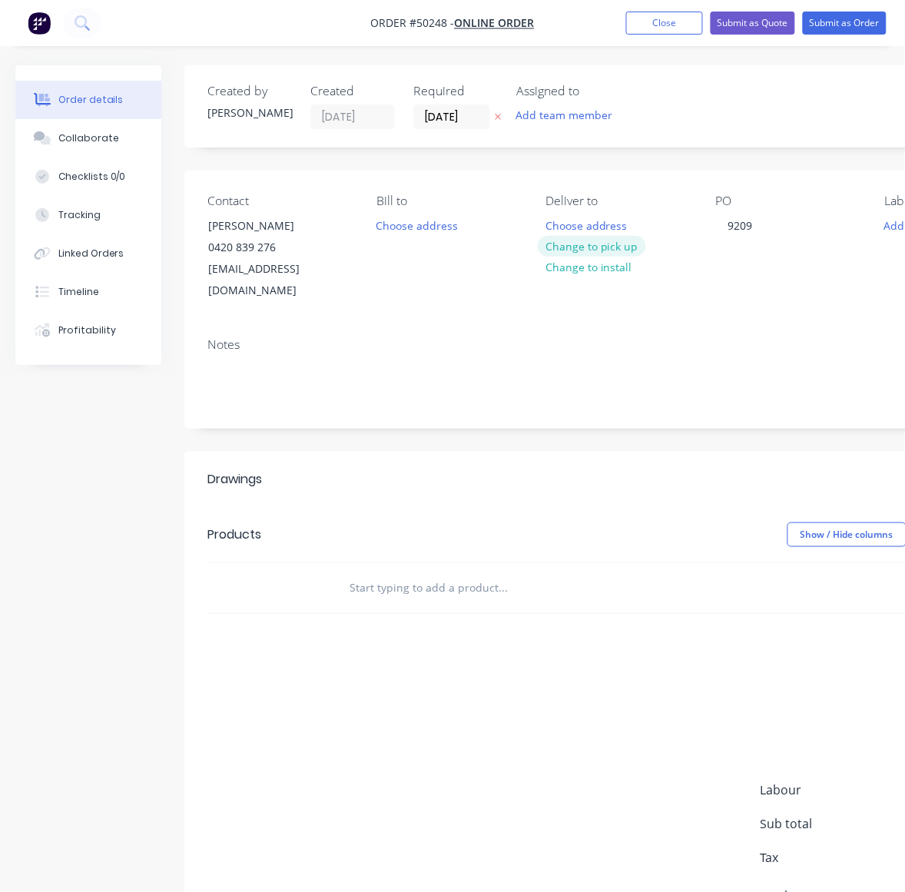
click at [597, 247] on button "Change to pick up" at bounding box center [592, 246] width 109 height 21
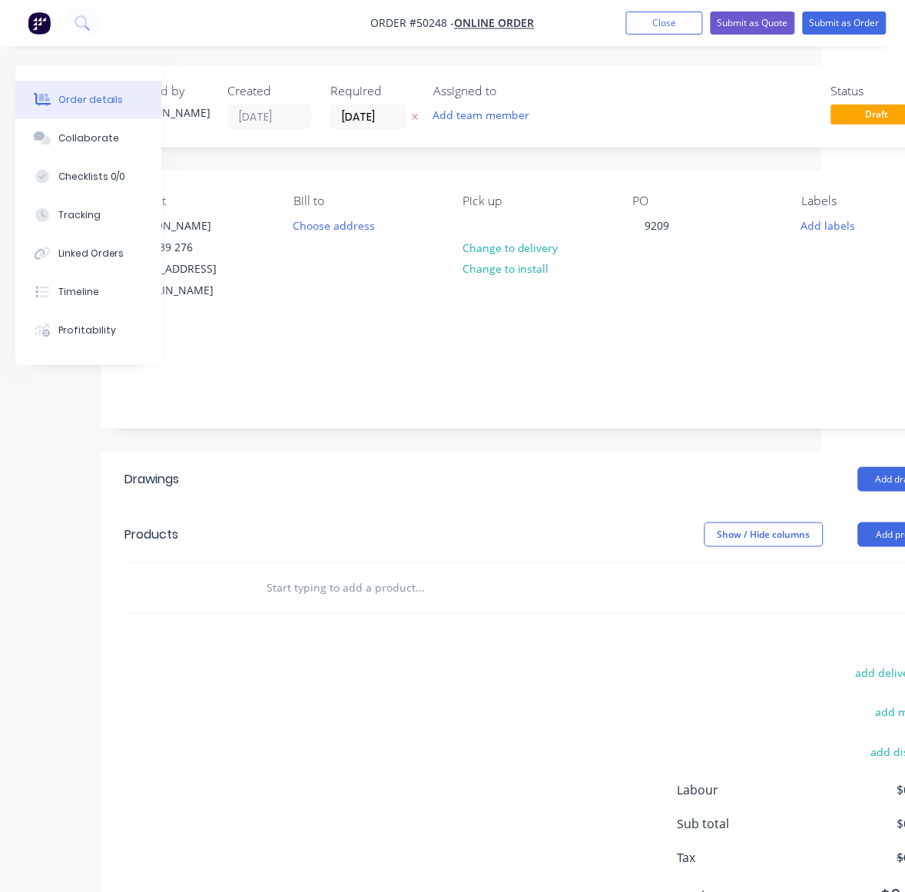
scroll to position [0, 162]
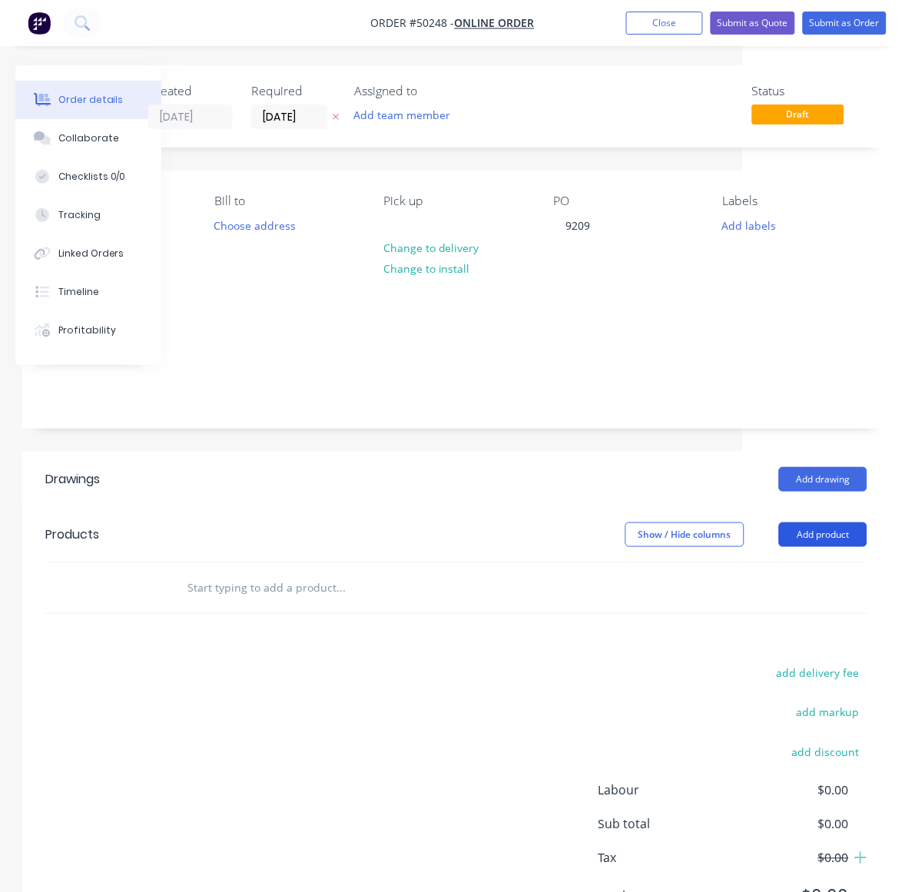
click at [849, 522] on button "Add product" at bounding box center [823, 534] width 88 height 25
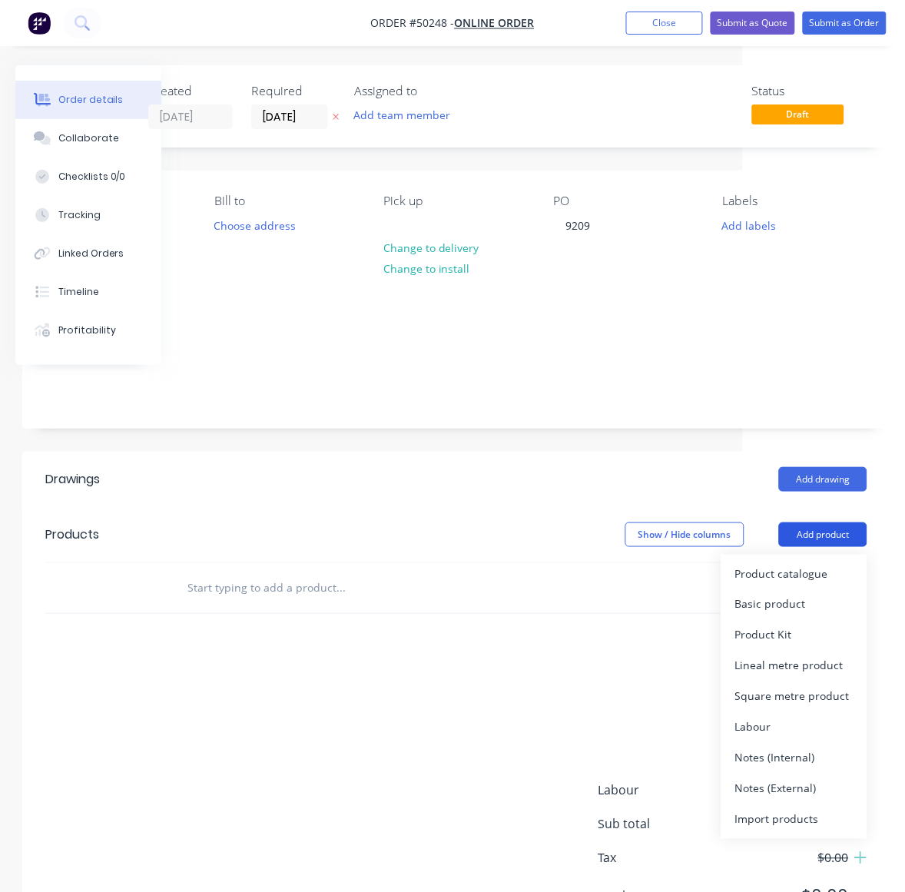
click at [835, 522] on button "Add product" at bounding box center [823, 534] width 88 height 25
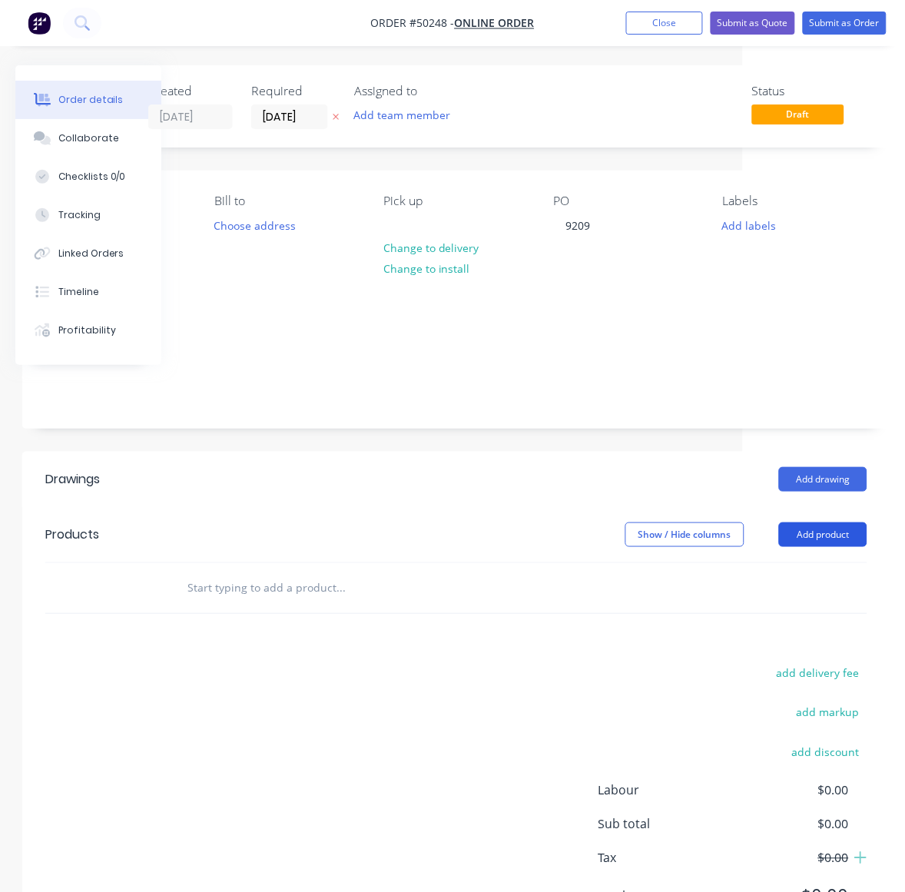
click at [835, 522] on button "Add product" at bounding box center [823, 534] width 88 height 25
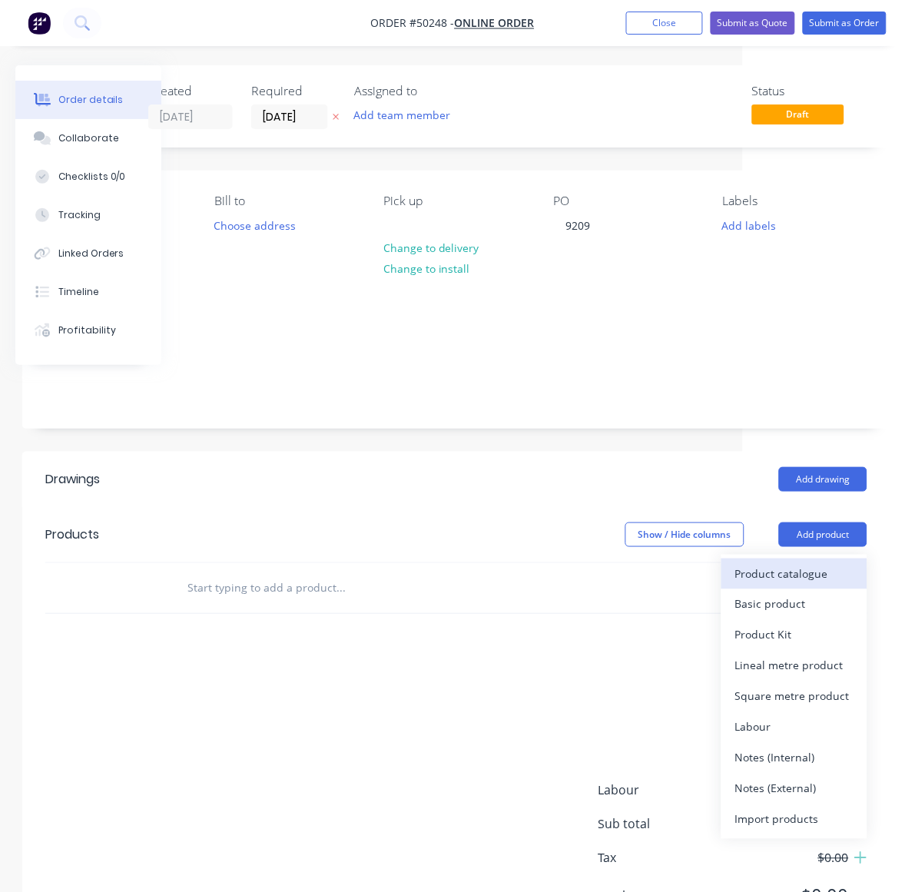
click at [795, 562] on div "Product catalogue" at bounding box center [794, 573] width 118 height 22
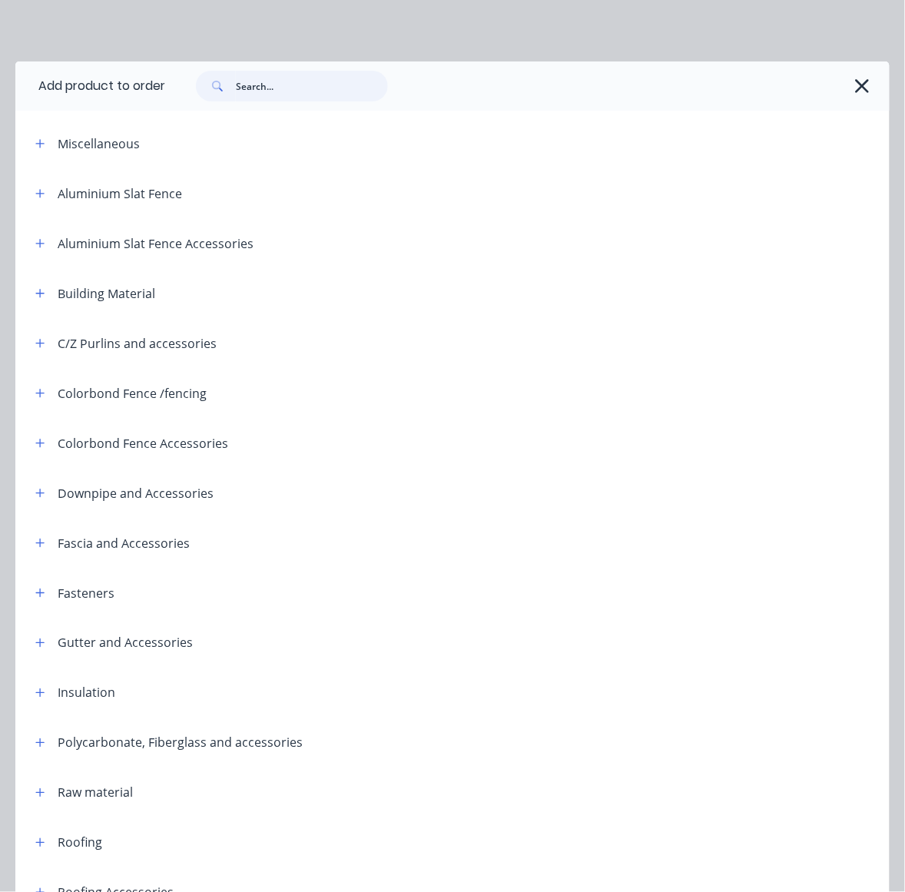
click at [301, 92] on input "text" at bounding box center [312, 86] width 152 height 31
type input "sheet"
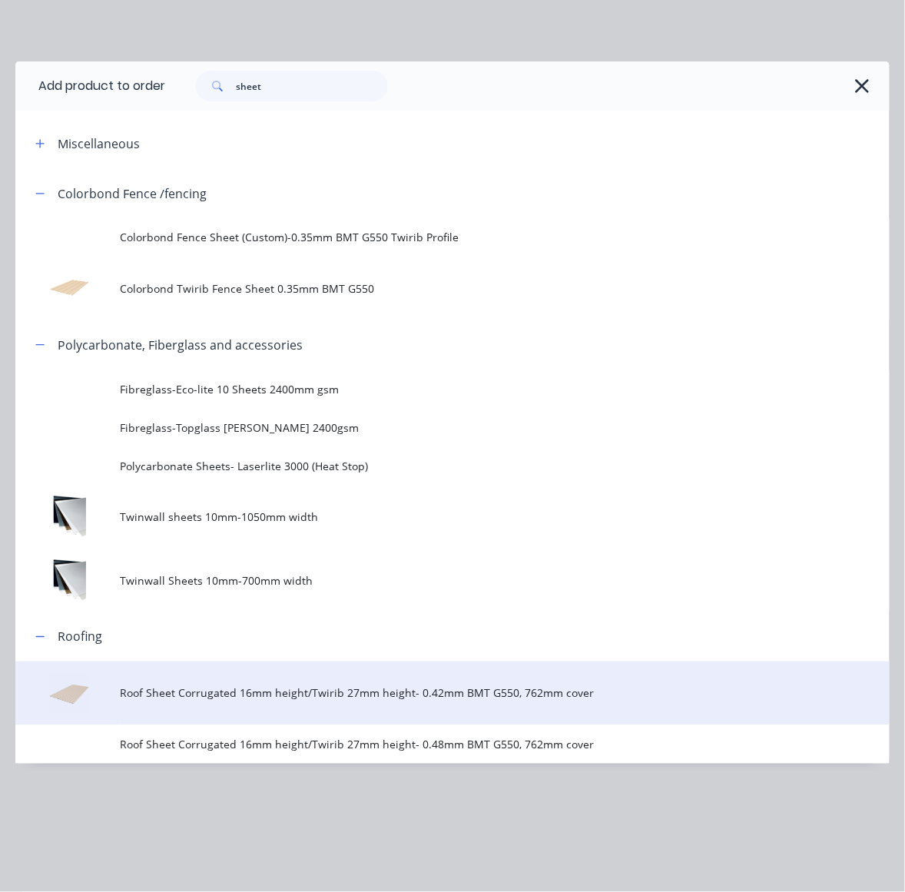
click at [379, 695] on span "Roof Sheet Corrugated 16mm height/Twirib 27mm height- 0.42mm BMT G550, 762mm co…" at bounding box center [428, 693] width 615 height 16
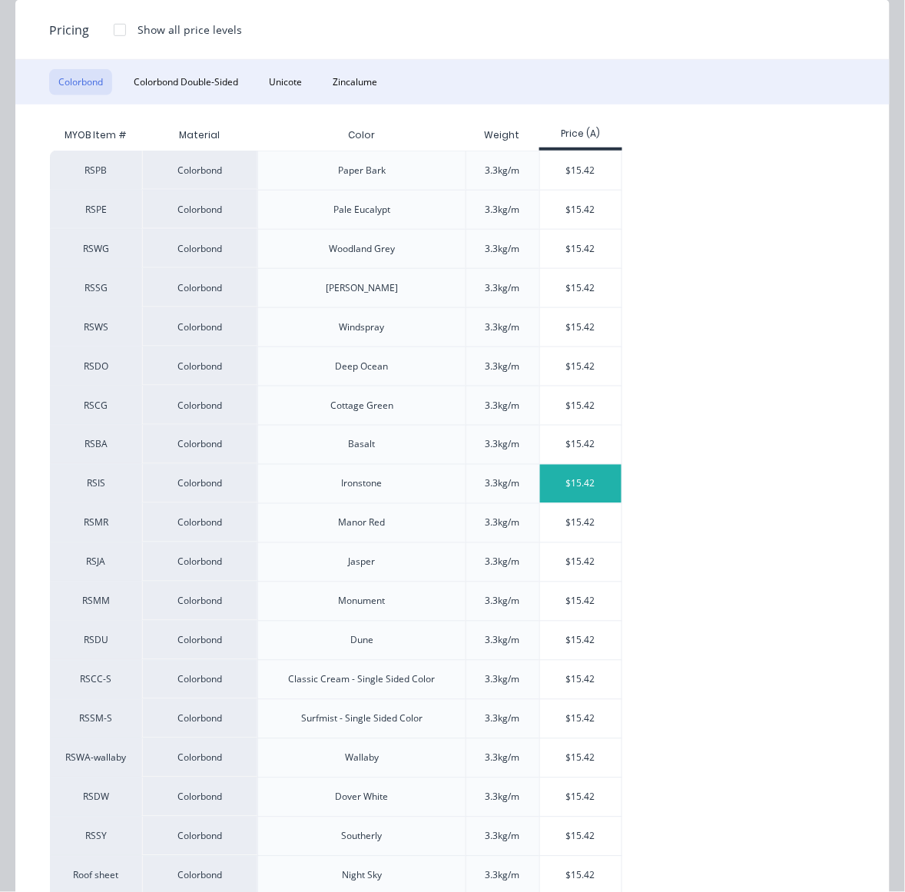
scroll to position [282, 0]
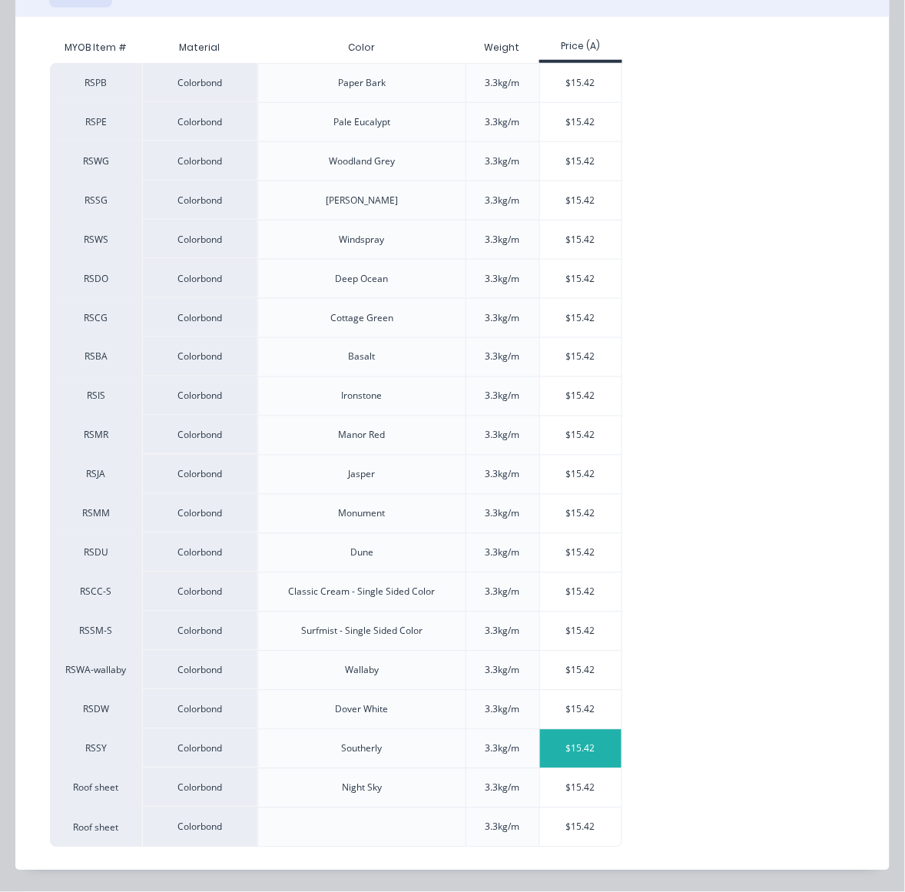
click at [588, 753] on div "$15.42" at bounding box center [581, 749] width 82 height 38
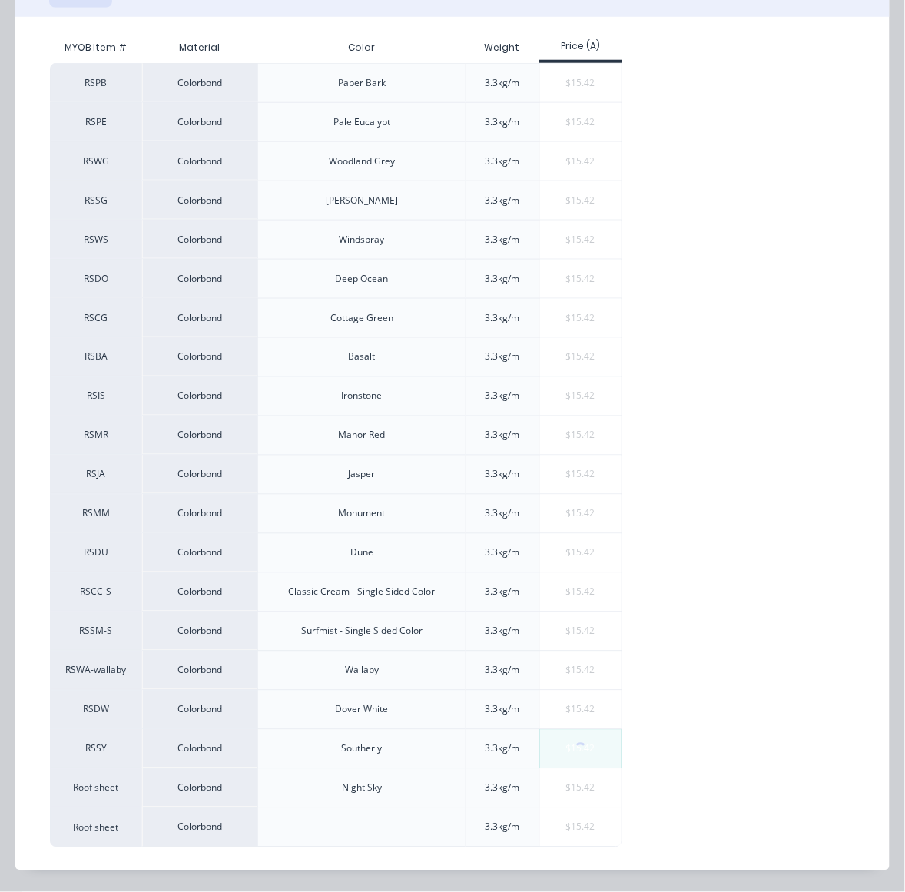
scroll to position [0, 0]
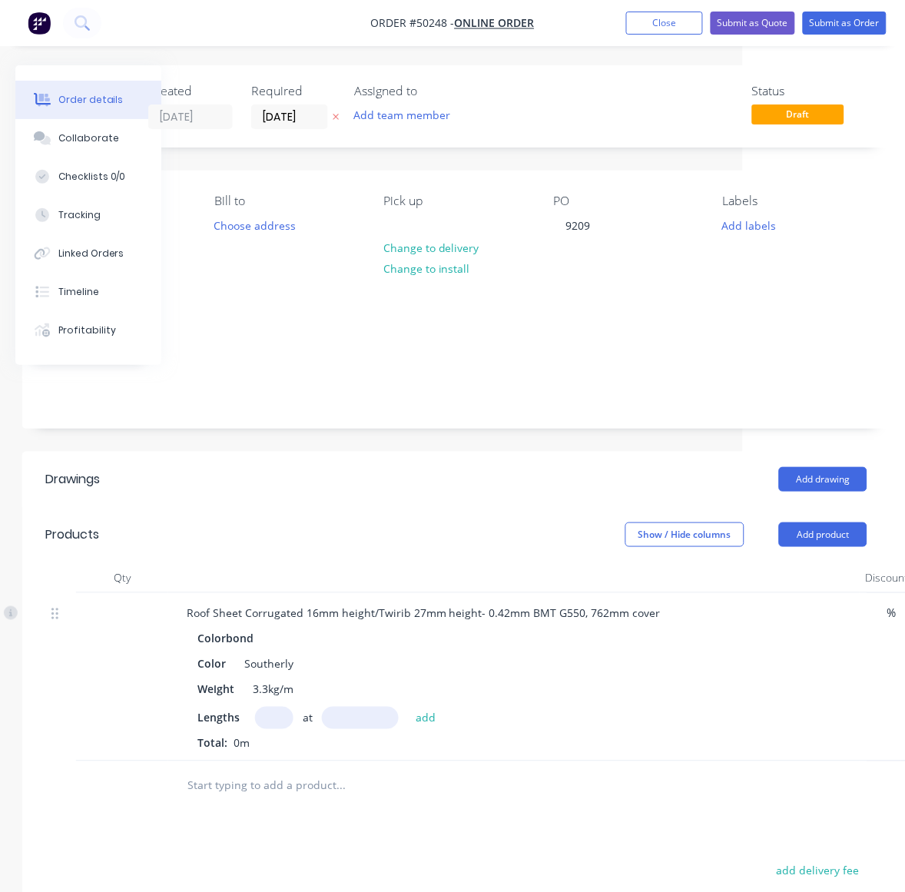
click at [267, 707] on input "text" at bounding box center [274, 717] width 38 height 22
type input "9"
type input "2500"
click at [408, 706] on button "add" at bounding box center [426, 716] width 36 height 21
type input "$346.95"
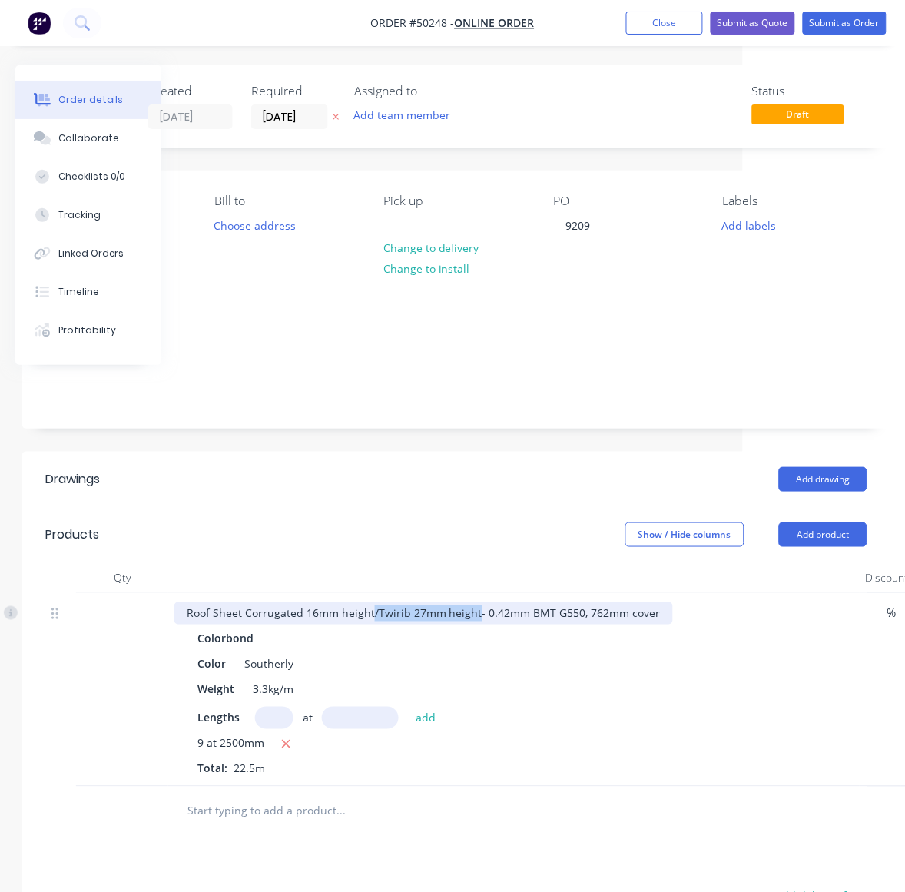
drag, startPoint x: 369, startPoint y: 592, endPoint x: 473, endPoint y: 605, distance: 105.2
click at [473, 605] on div "Roof Sheet Corrugated 16mm height/Twirib 27mm height- 0.42mm BMT G550, 762mm co…" at bounding box center [513, 690] width 691 height 194
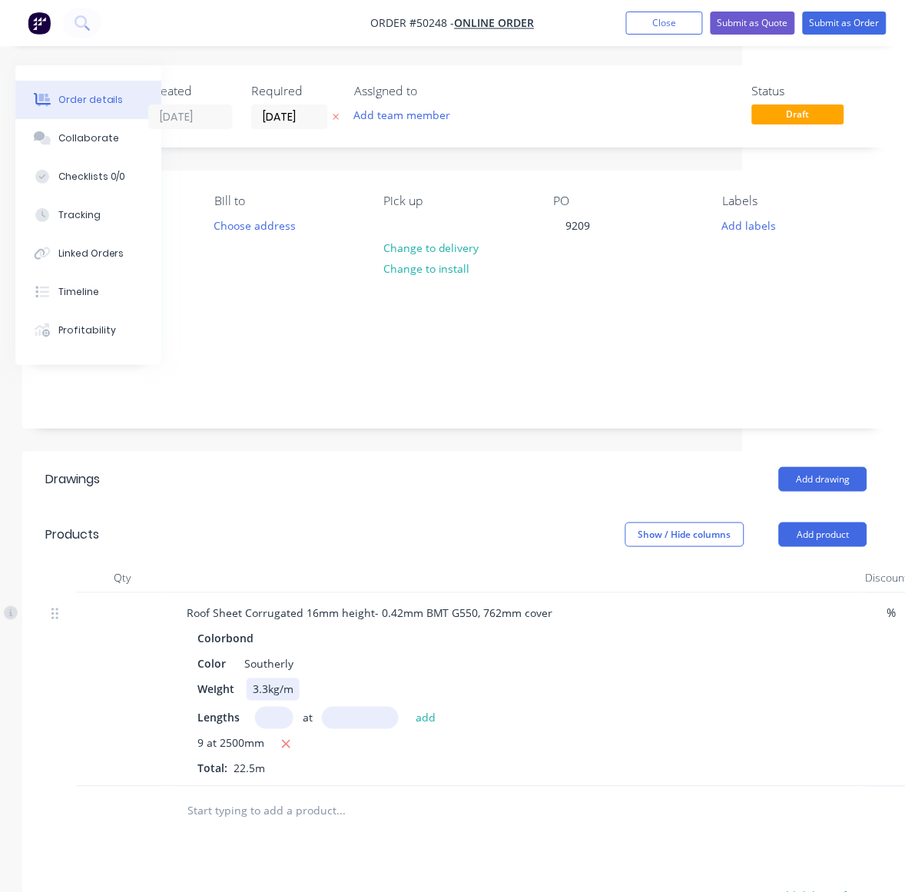
click at [530, 680] on div "Weight 3.3kg/m" at bounding box center [510, 689] width 639 height 22
click at [435, 476] on header "Drawings Add drawing" at bounding box center [456, 479] width 868 height 55
click at [599, 816] on div "Drawings Add drawing Products Show / Hide columns Add product Qty Discount Pric…" at bounding box center [456, 812] width 868 height 720
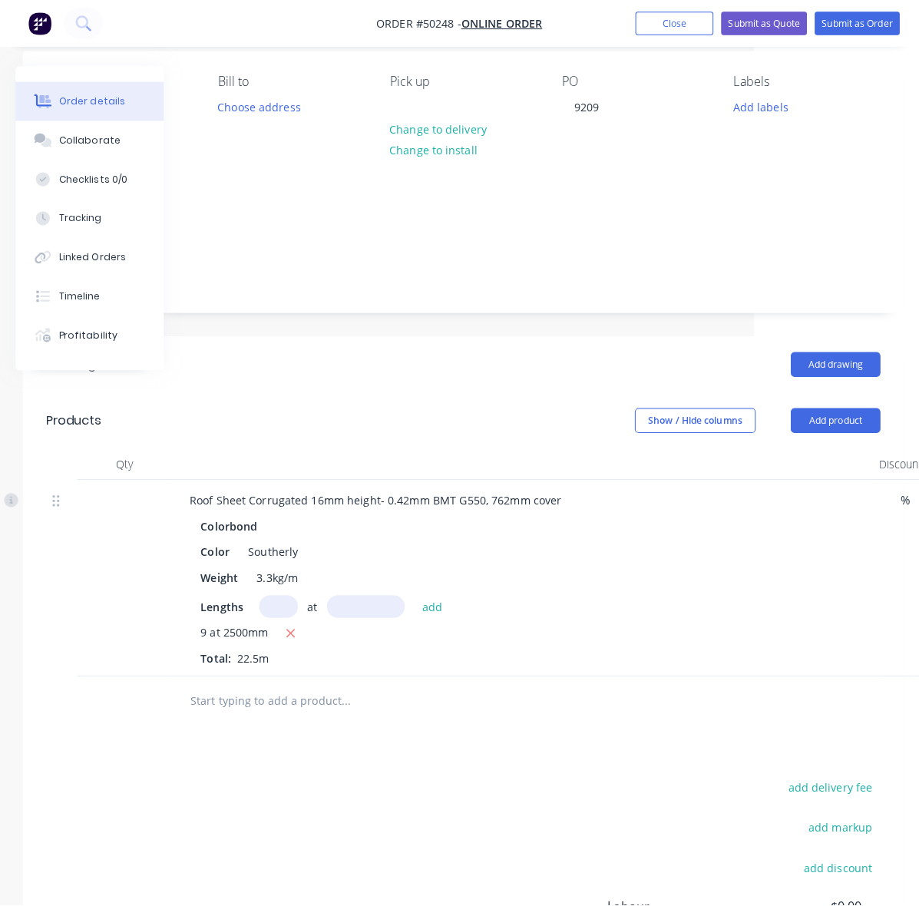
scroll to position [0, 162]
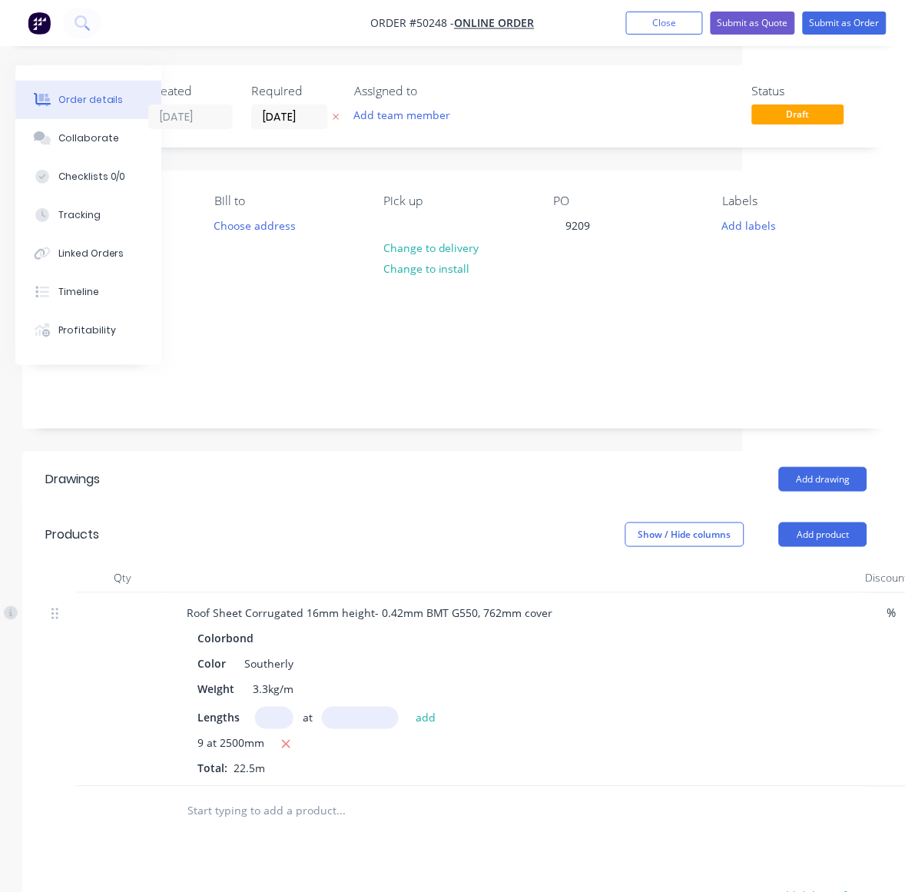
click at [508, 531] on header "Products Show / Hide columns Add product" at bounding box center [456, 534] width 868 height 55
click at [766, 21] on button "Submit as Quote" at bounding box center [752, 23] width 84 height 23
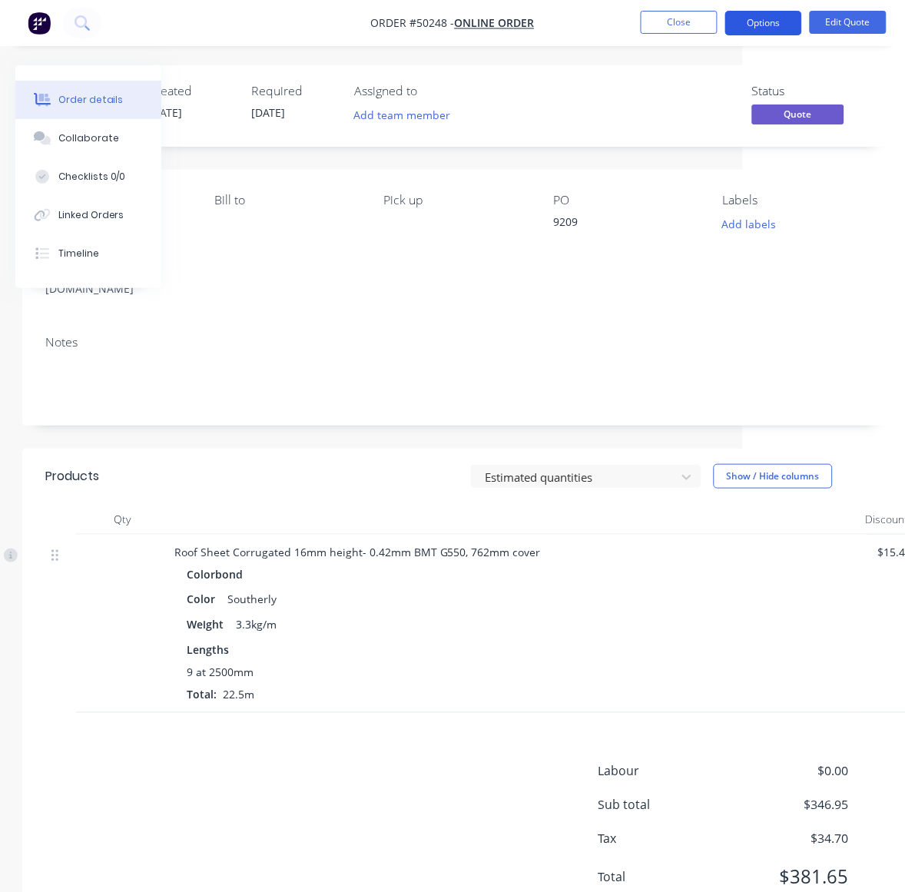
click at [782, 31] on button "Options" at bounding box center [763, 23] width 77 height 25
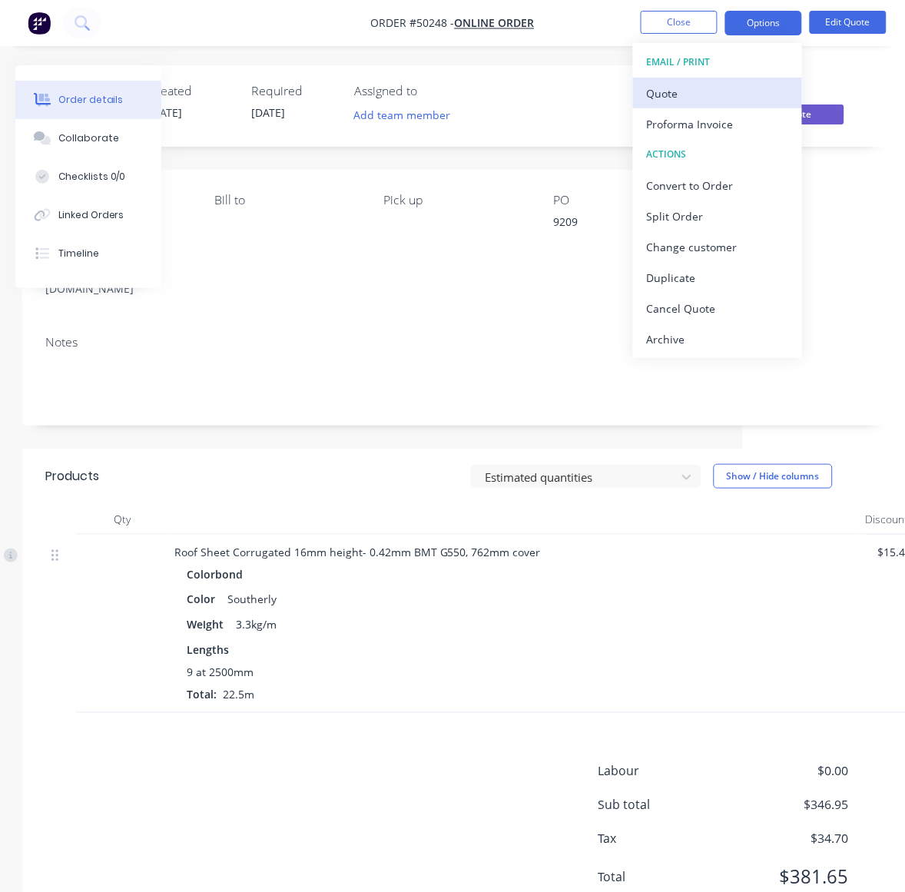
click at [746, 82] on div "Quote" at bounding box center [717, 93] width 141 height 22
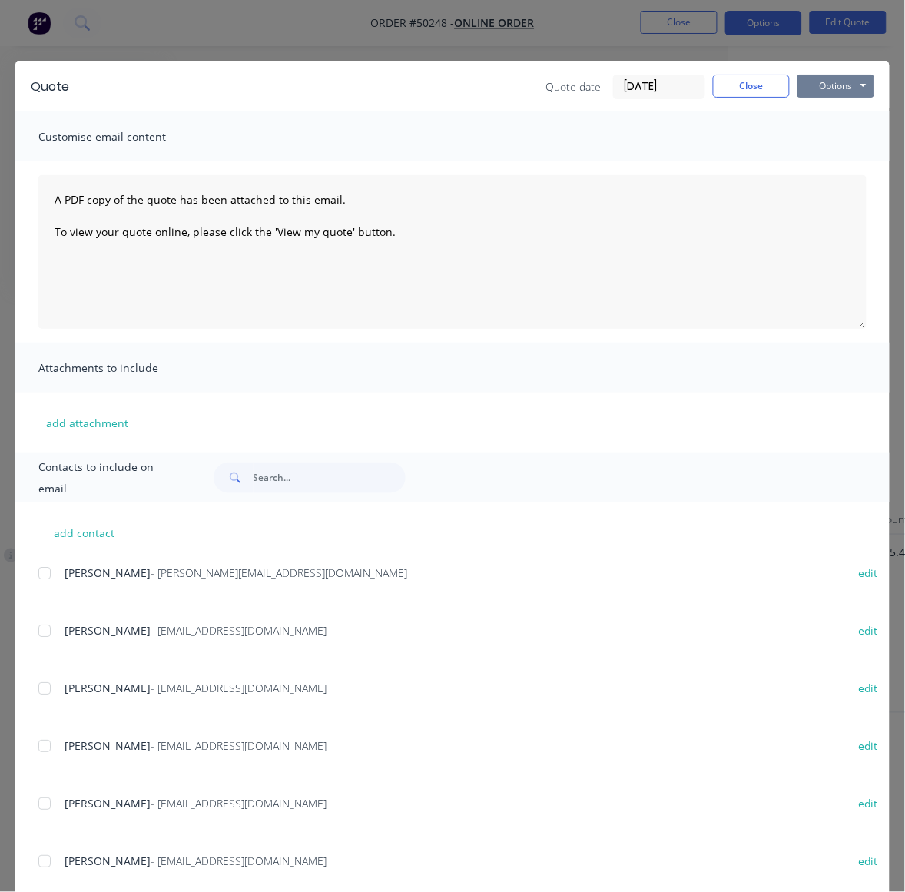
click at [834, 77] on button "Options" at bounding box center [835, 85] width 77 height 23
click at [834, 109] on button "Preview" at bounding box center [846, 113] width 98 height 25
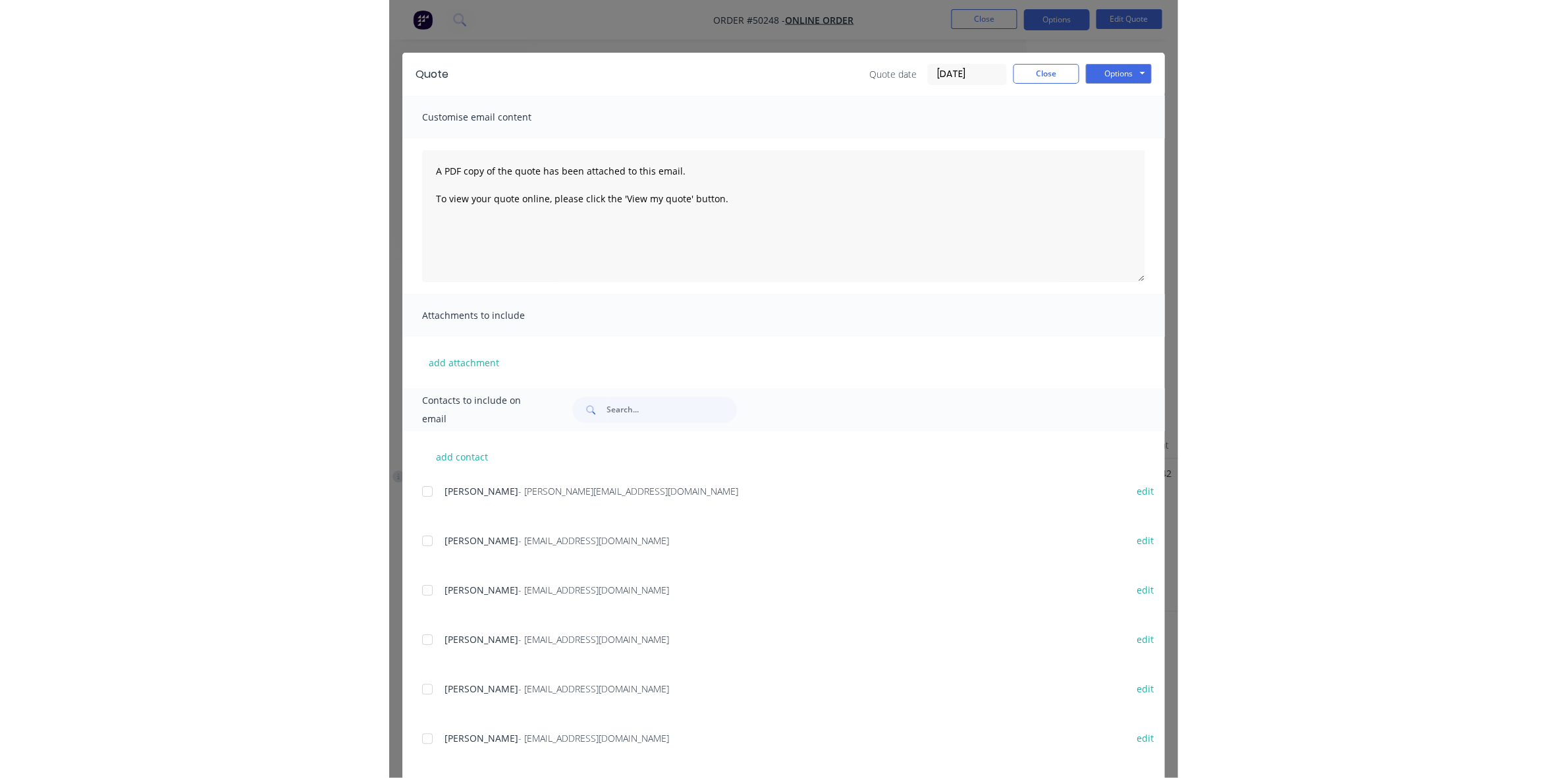
scroll to position [0, 0]
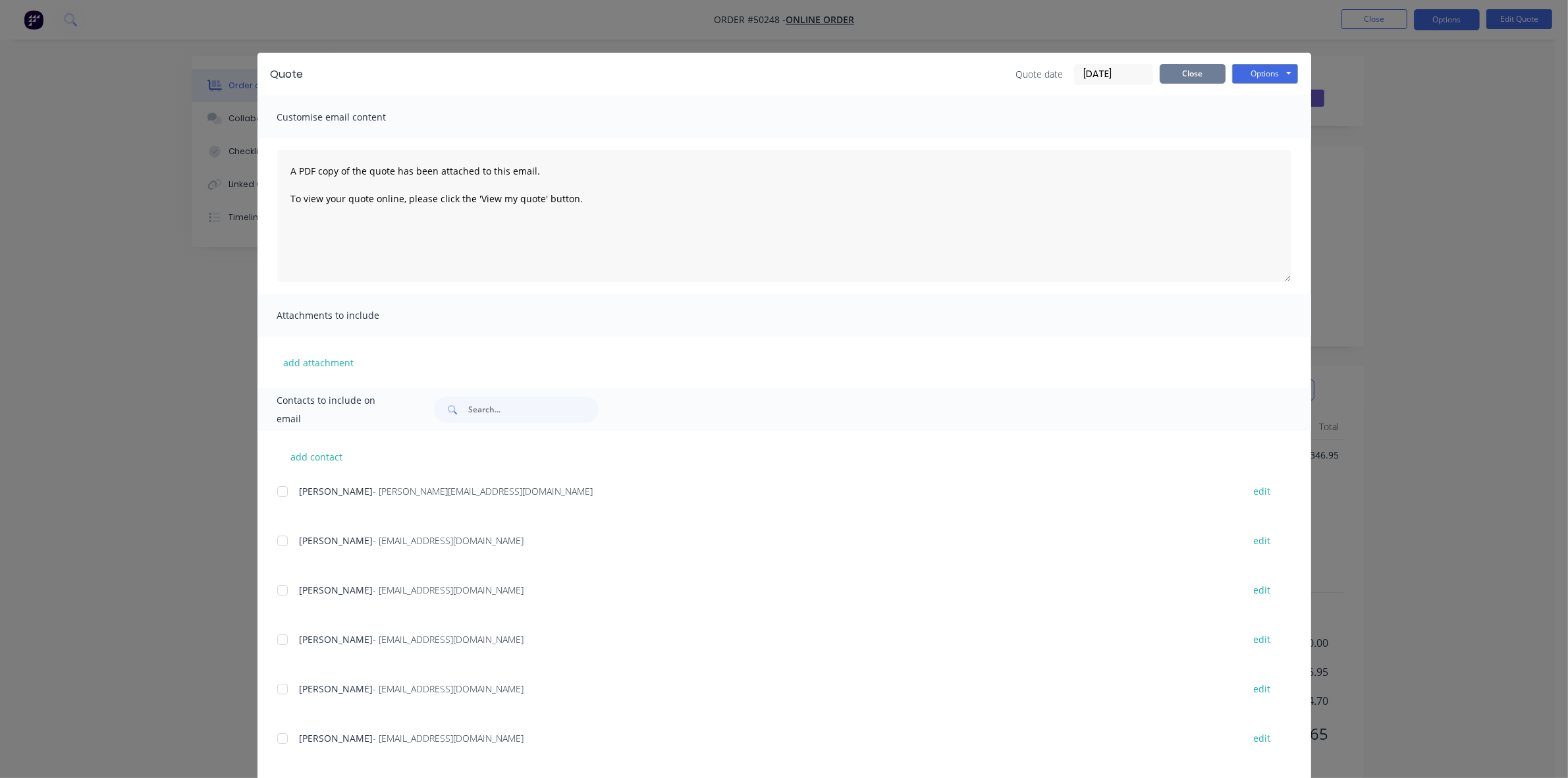
click at [1190, 70] on button "Close" at bounding box center [1192, 73] width 66 height 20
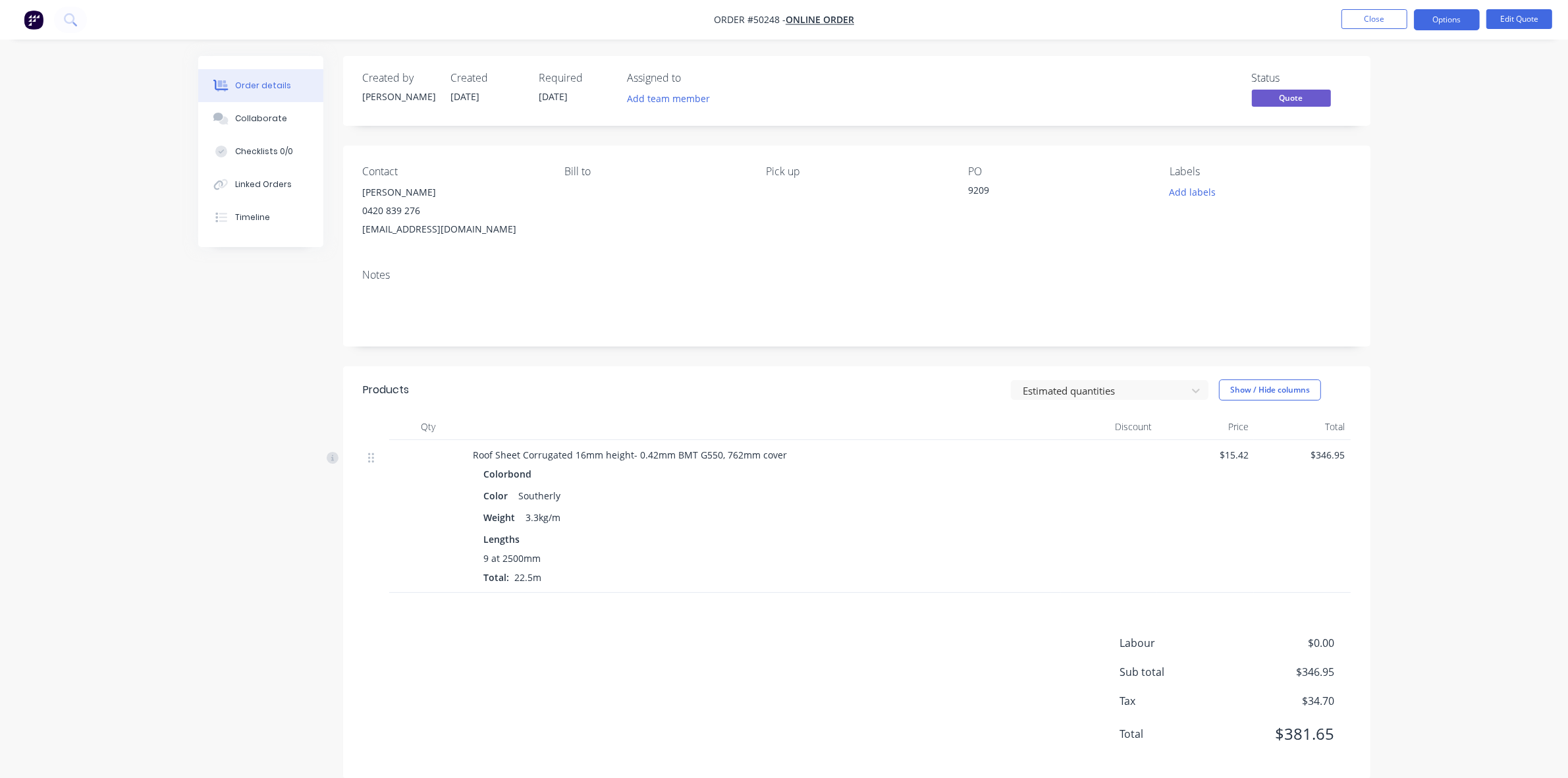
click at [976, 356] on div "Created by Cathy Created 10/10/25 Required 10/10/25 Assigned to Add team member…" at bounding box center [857, 417] width 1028 height 722
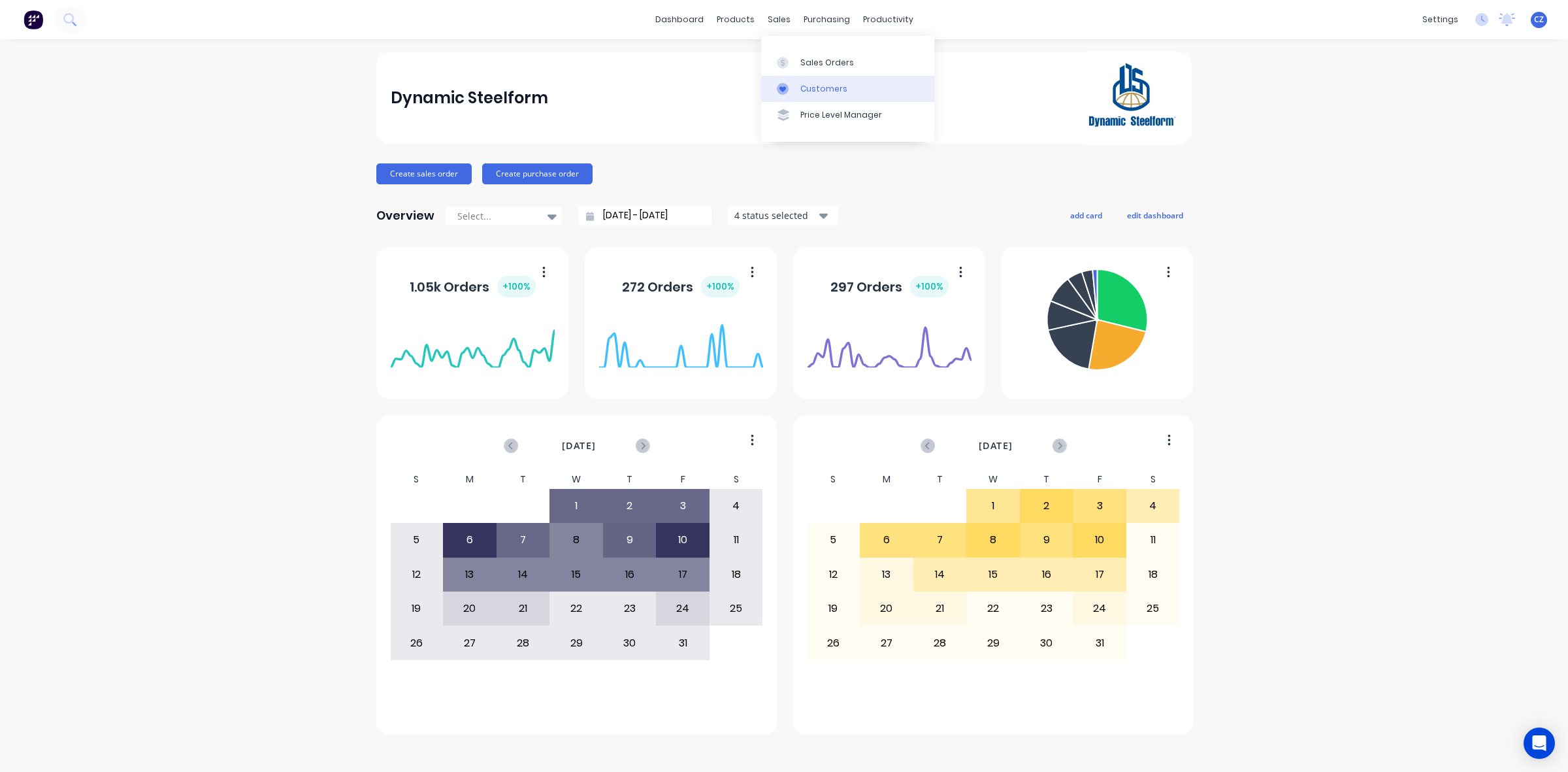
click at [790, 86] on div at bounding box center [786, 89] width 20 height 12
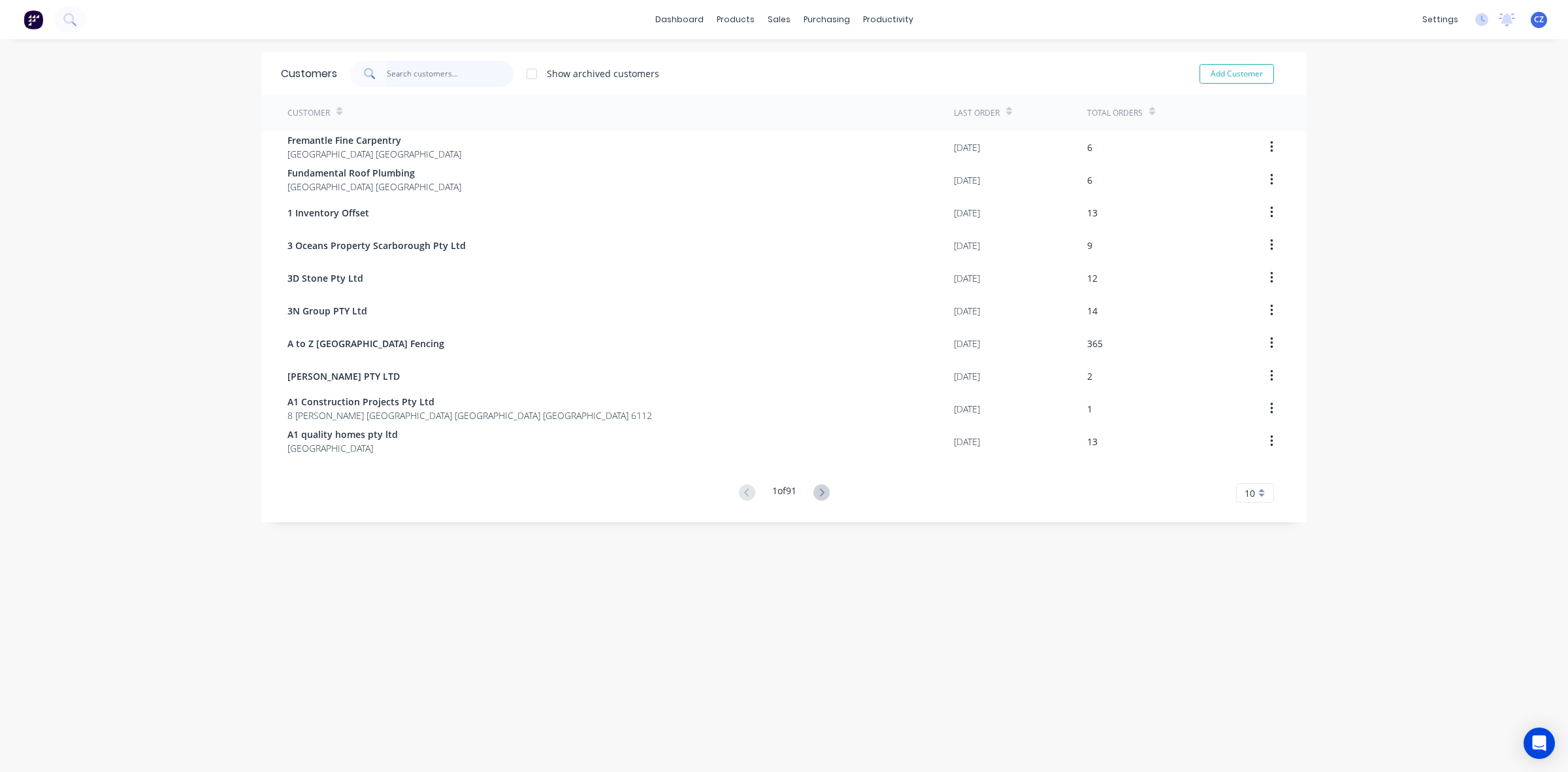
click at [421, 66] on input "text" at bounding box center [451, 73] width 128 height 26
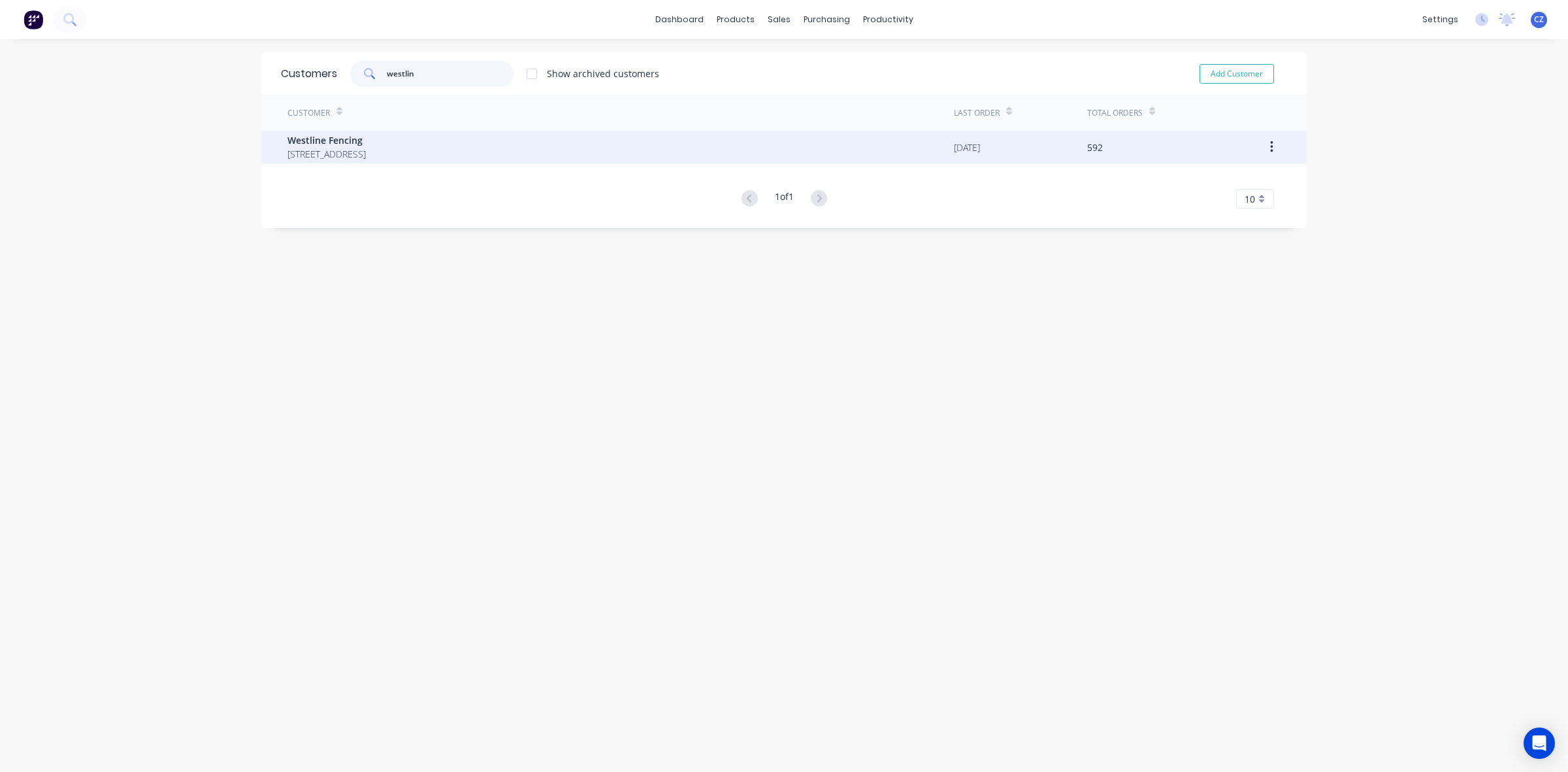
type input "westlin"
click at [366, 152] on span "23 Century Road Malaga Western Australia Australia" at bounding box center [327, 154] width 78 height 14
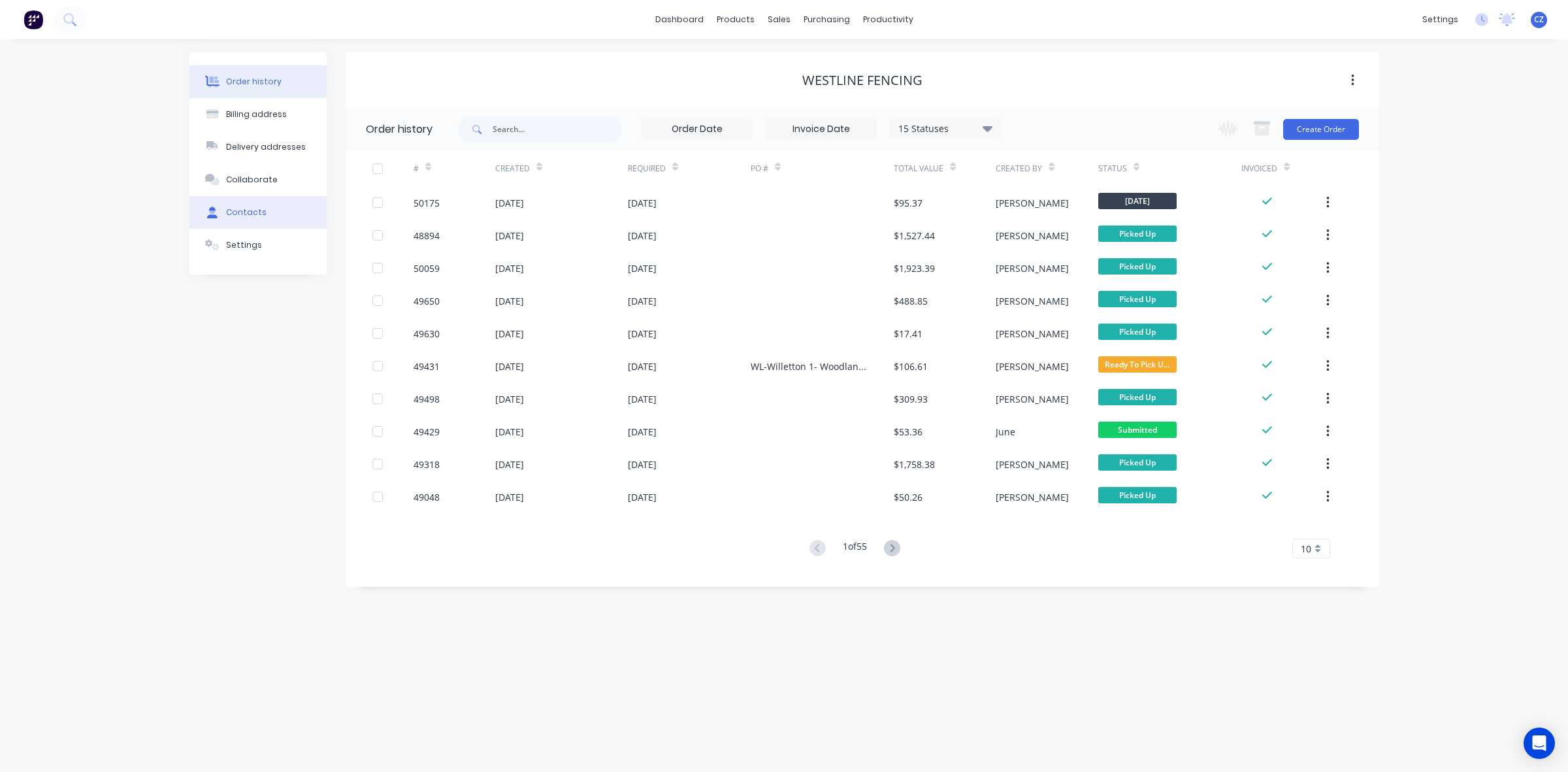
click at [237, 211] on div "Contacts" at bounding box center [247, 213] width 41 height 12
select select "AU"
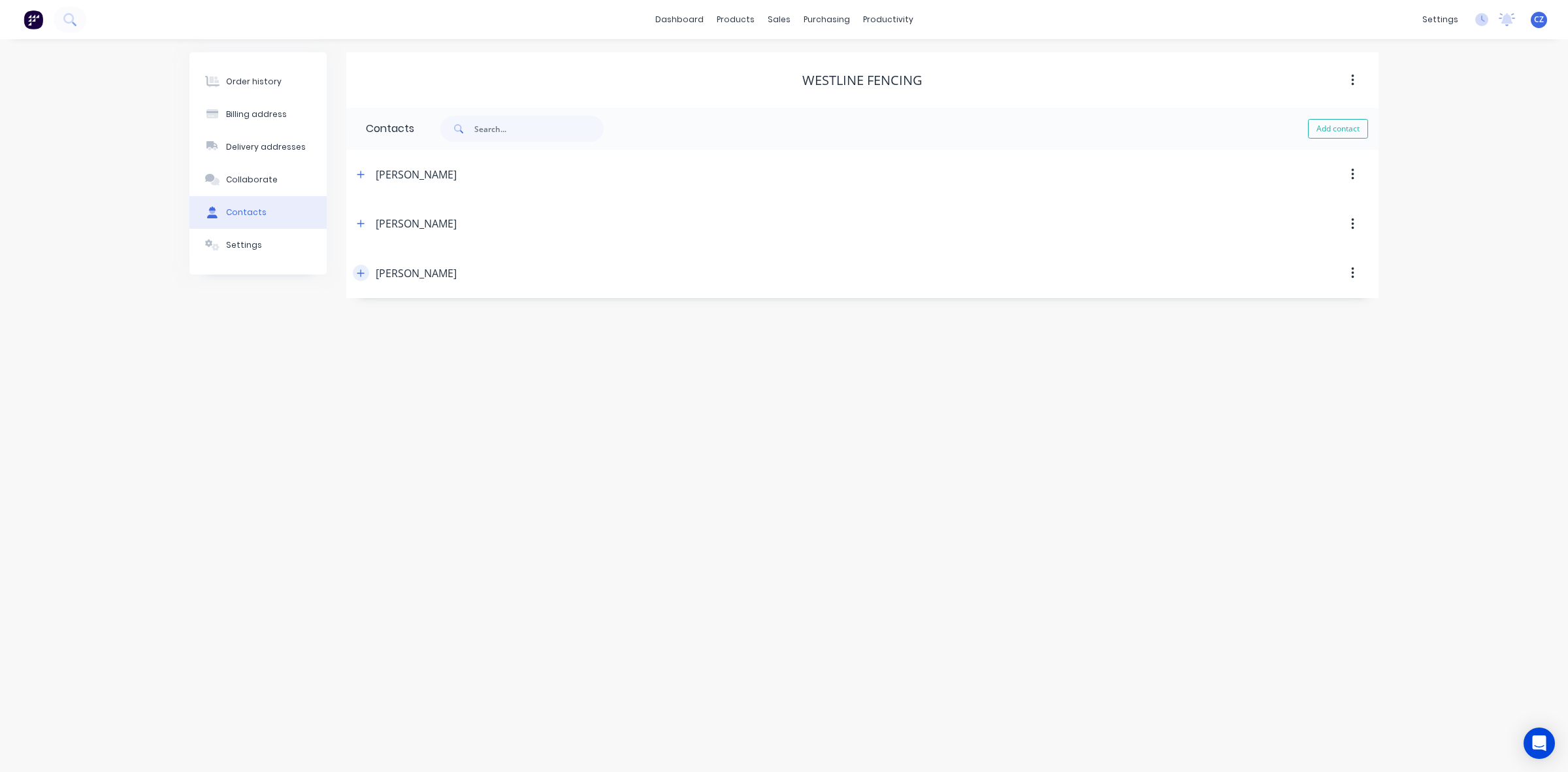
click at [362, 278] on button "button" at bounding box center [361, 272] width 16 height 16
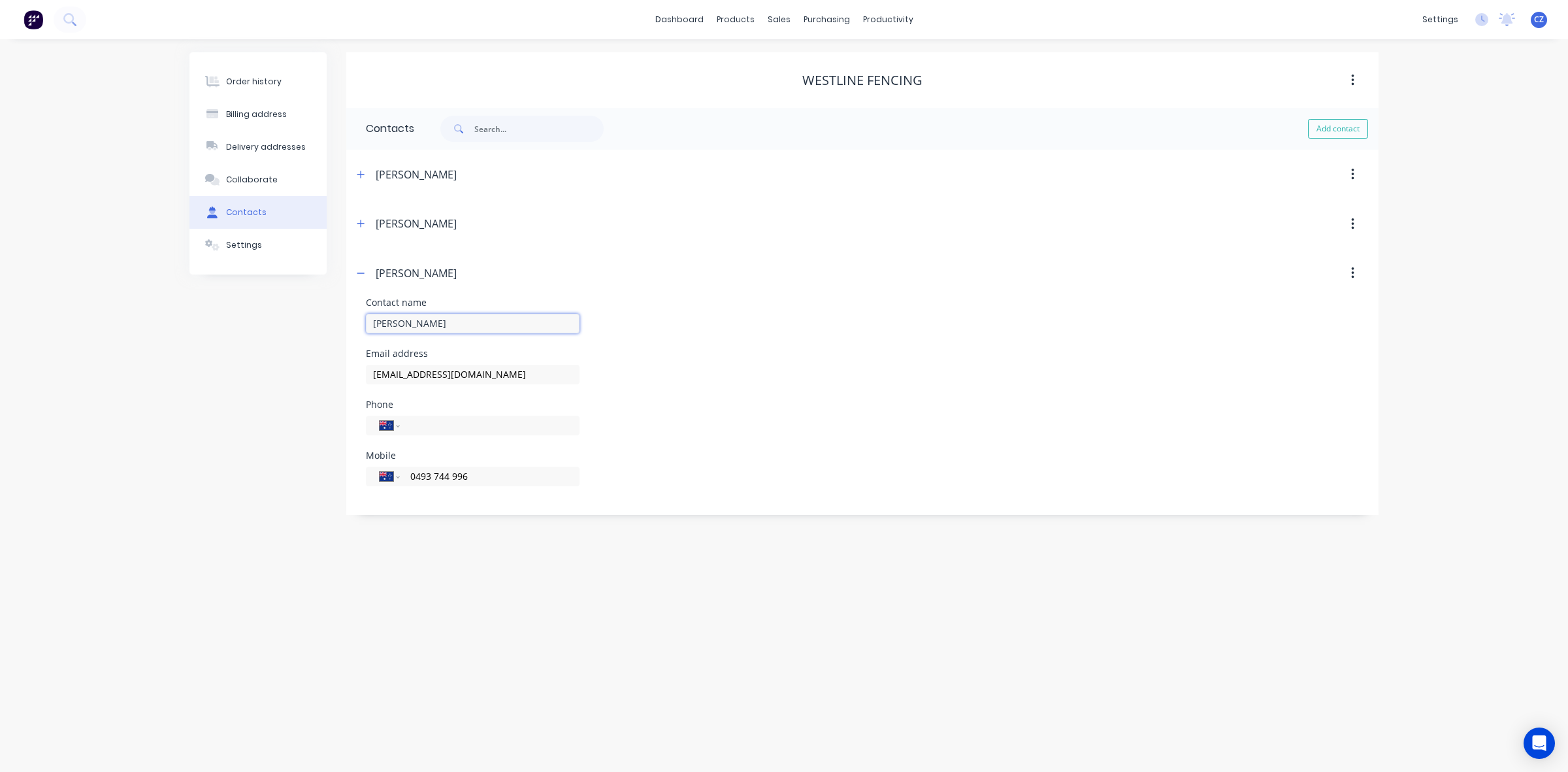
drag, startPoint x: 440, startPoint y: 323, endPoint x: 357, endPoint y: 327, distance: 83.1
click at [357, 327] on div "Contact name Ivy Wang Email address info@westlinefencing.com.au Phone Internati…" at bounding box center [862, 406] width 1032 height 217
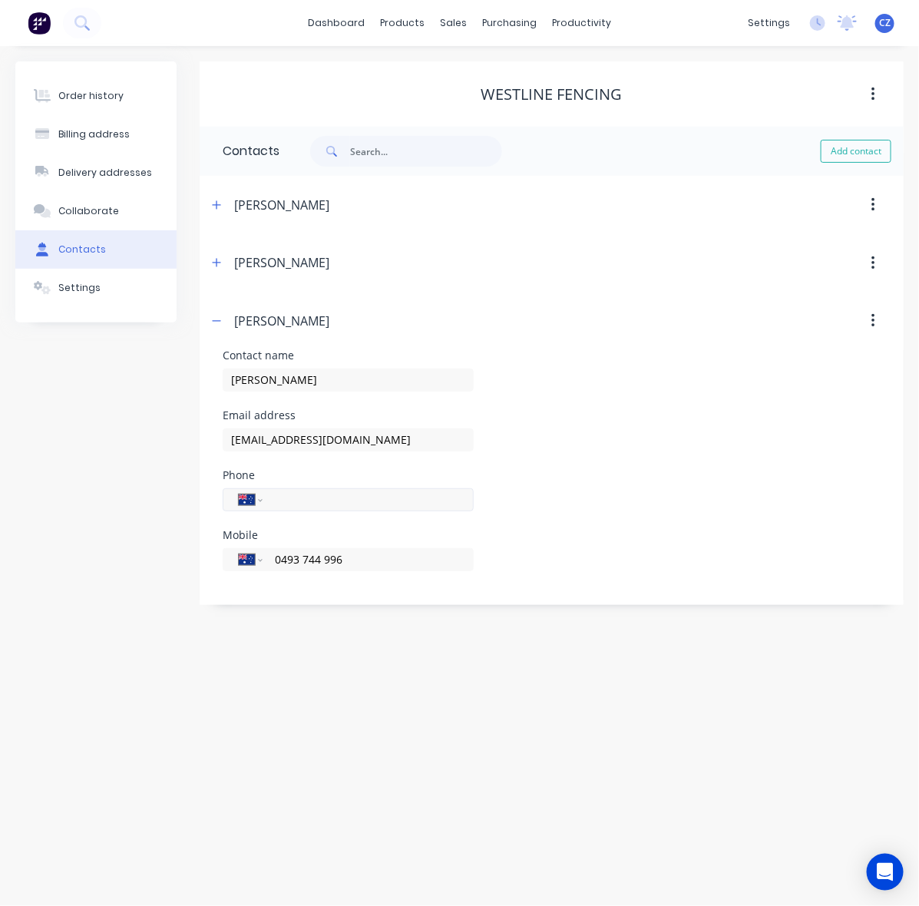
click at [450, 511] on div "International Afghanistan Åland Islands Albania Algeria American Samoa Andorra …" at bounding box center [348, 499] width 251 height 23
drag, startPoint x: 430, startPoint y: 442, endPoint x: 227, endPoint y: 445, distance: 202.8
click at [227, 445] on input "info@westlinefencing.com.au" at bounding box center [348, 439] width 251 height 23
drag, startPoint x: 438, startPoint y: 567, endPoint x: 231, endPoint y: 564, distance: 207.4
click at [231, 564] on div "International Afghanistan Åland Islands Albania Algeria American Samoa Andorra …" at bounding box center [348, 559] width 251 height 23
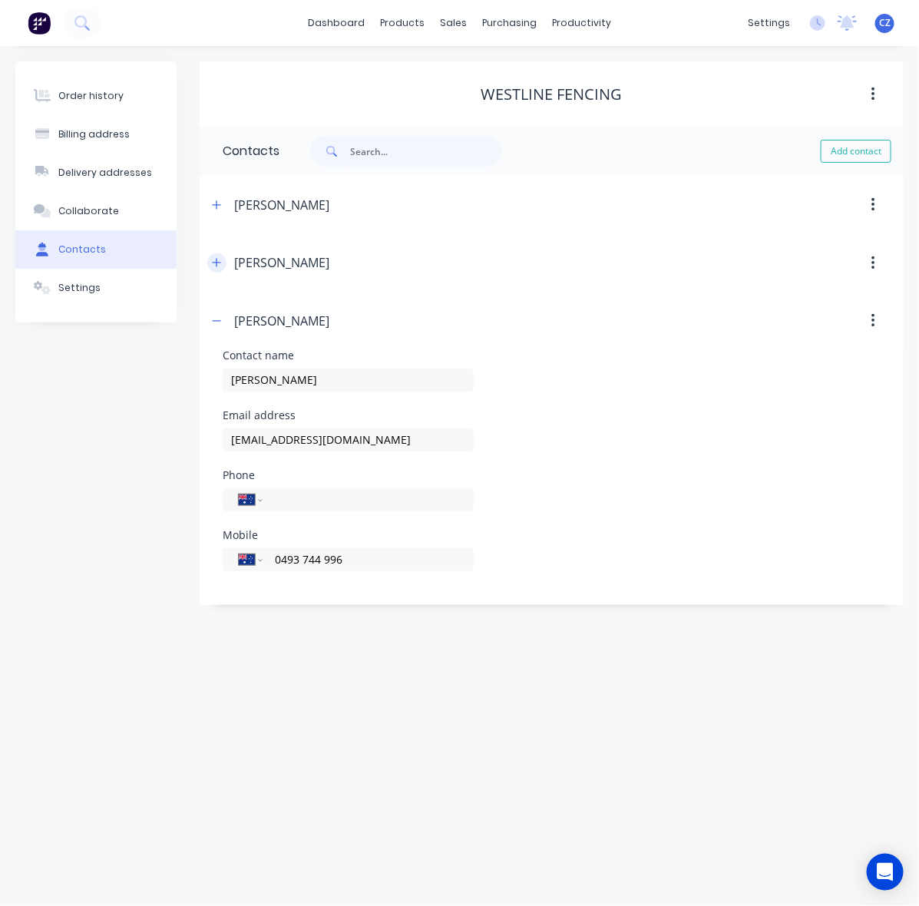
click at [223, 255] on button "button" at bounding box center [216, 262] width 19 height 19
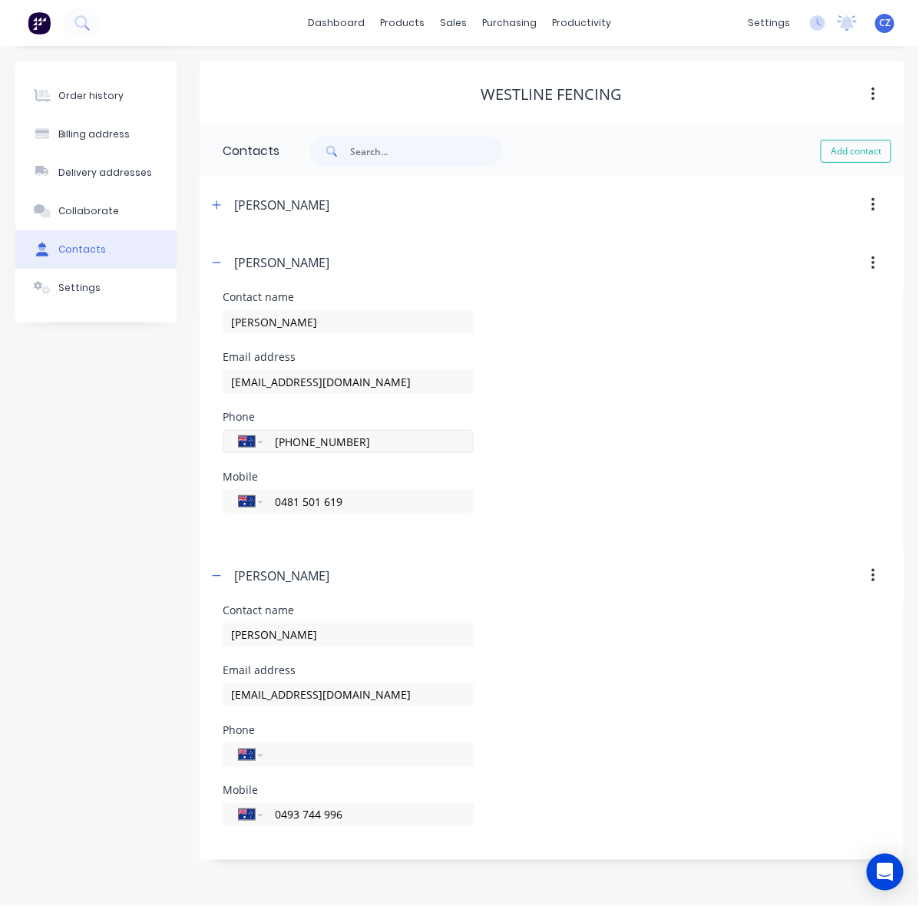
drag, startPoint x: 392, startPoint y: 448, endPoint x: 262, endPoint y: 448, distance: 130.5
click at [262, 448] on div "International Afghanistan Åland Islands Albania Algeria American Samoa Andorra …" at bounding box center [348, 441] width 251 height 23
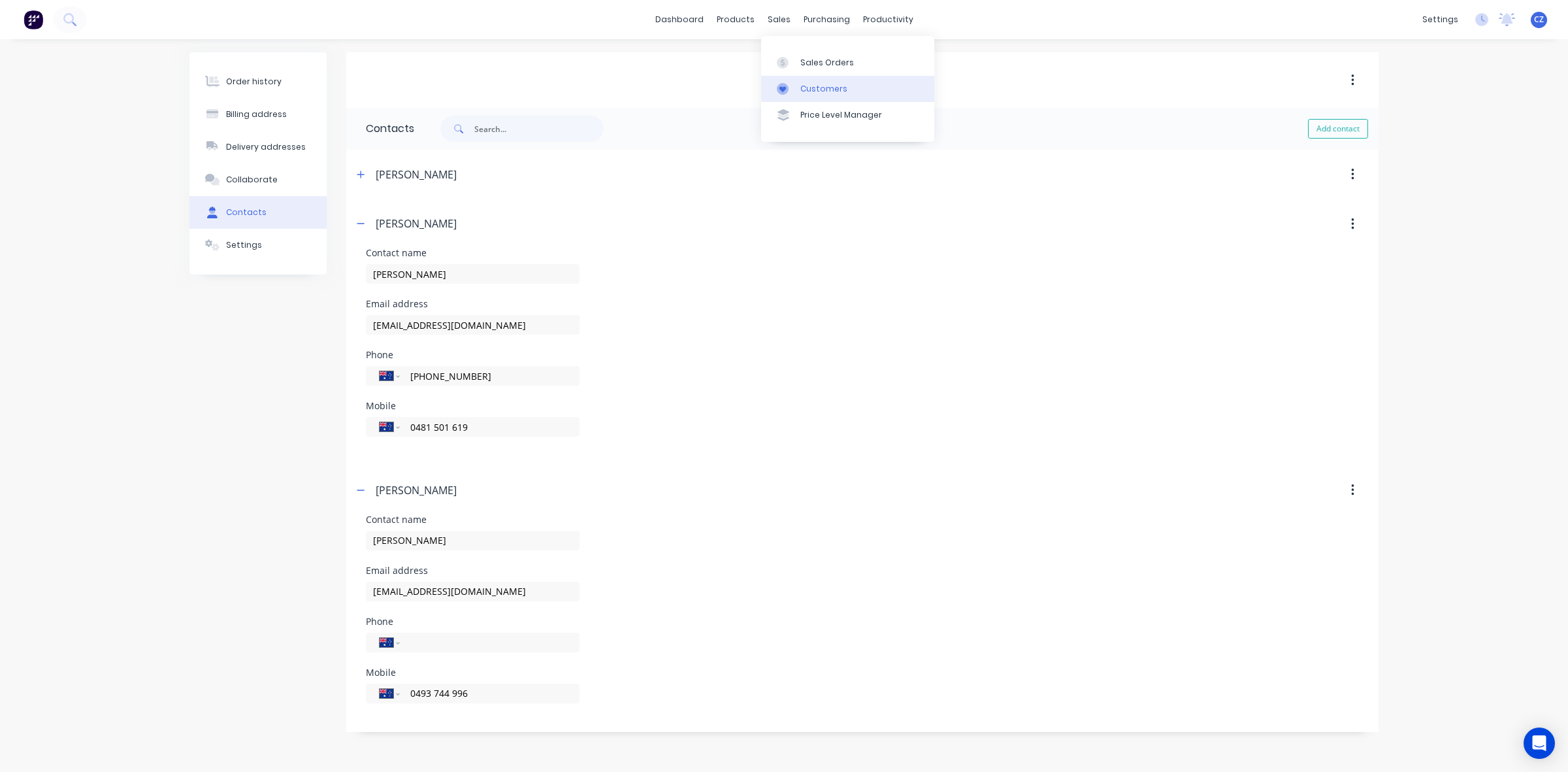
click at [817, 89] on div "Customers" at bounding box center [824, 89] width 47 height 12
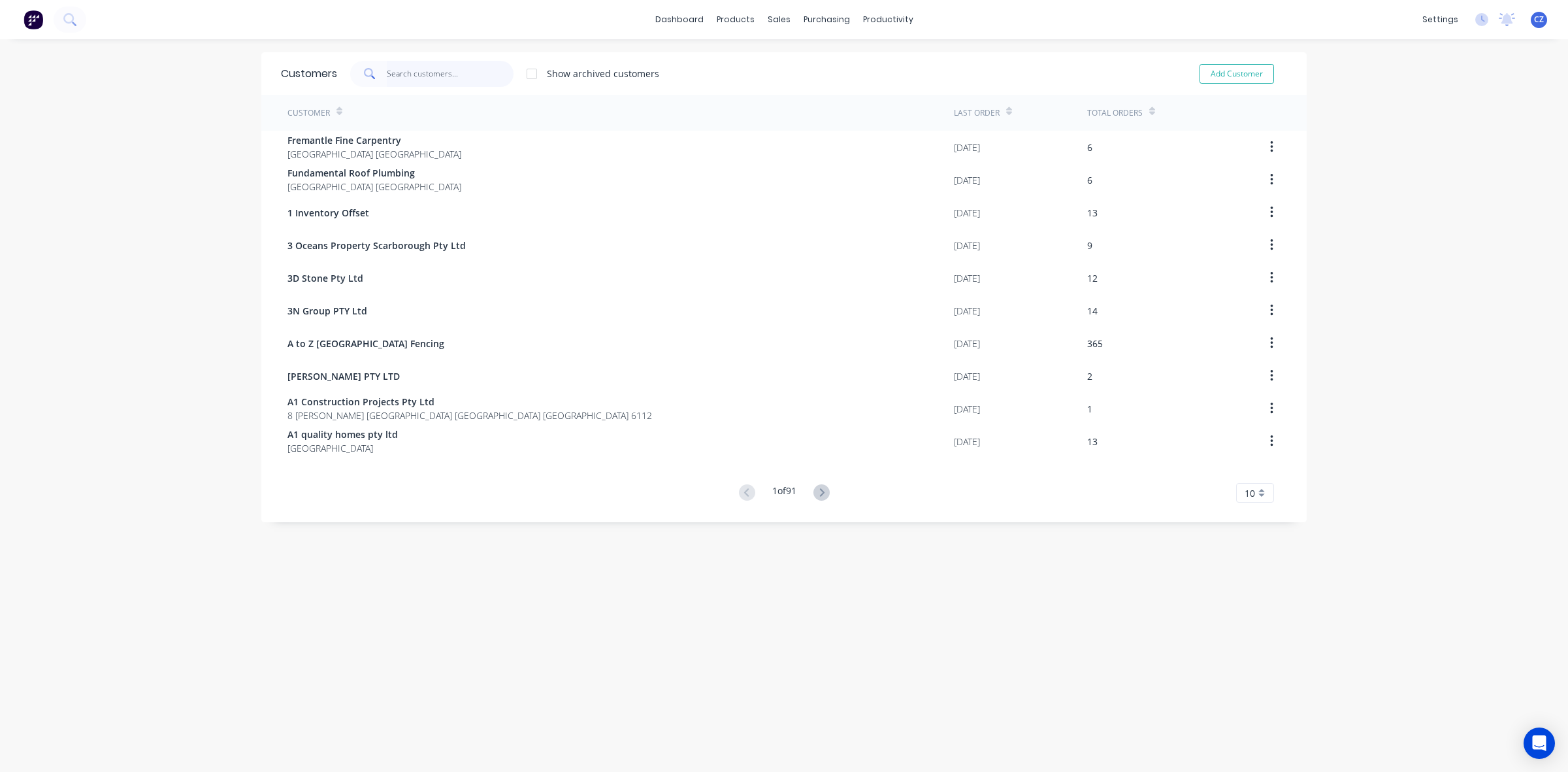
click at [446, 83] on input "text" at bounding box center [451, 73] width 128 height 26
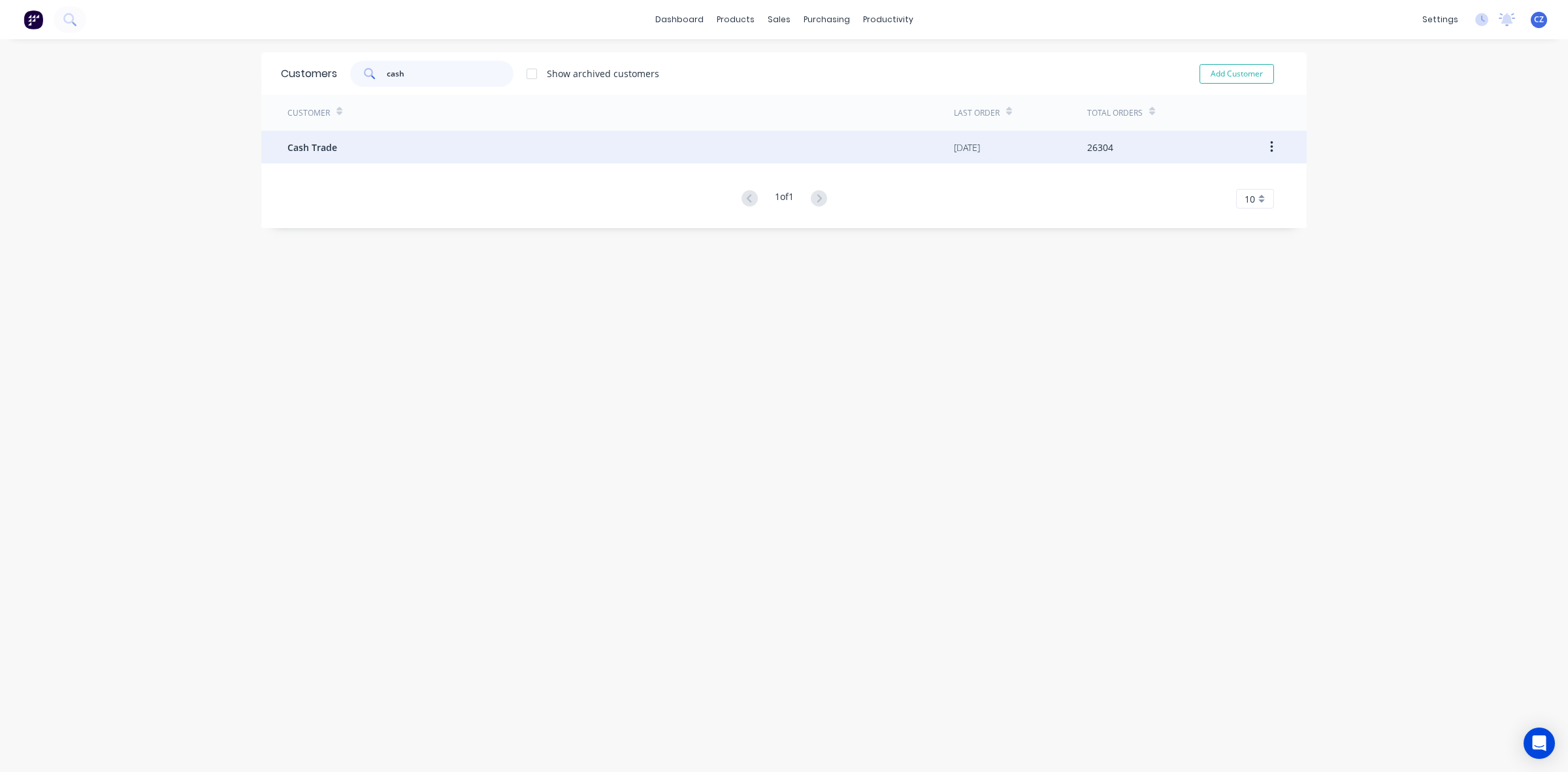
type input "cash"
click at [448, 151] on div "Cash Trade" at bounding box center [620, 147] width 666 height 32
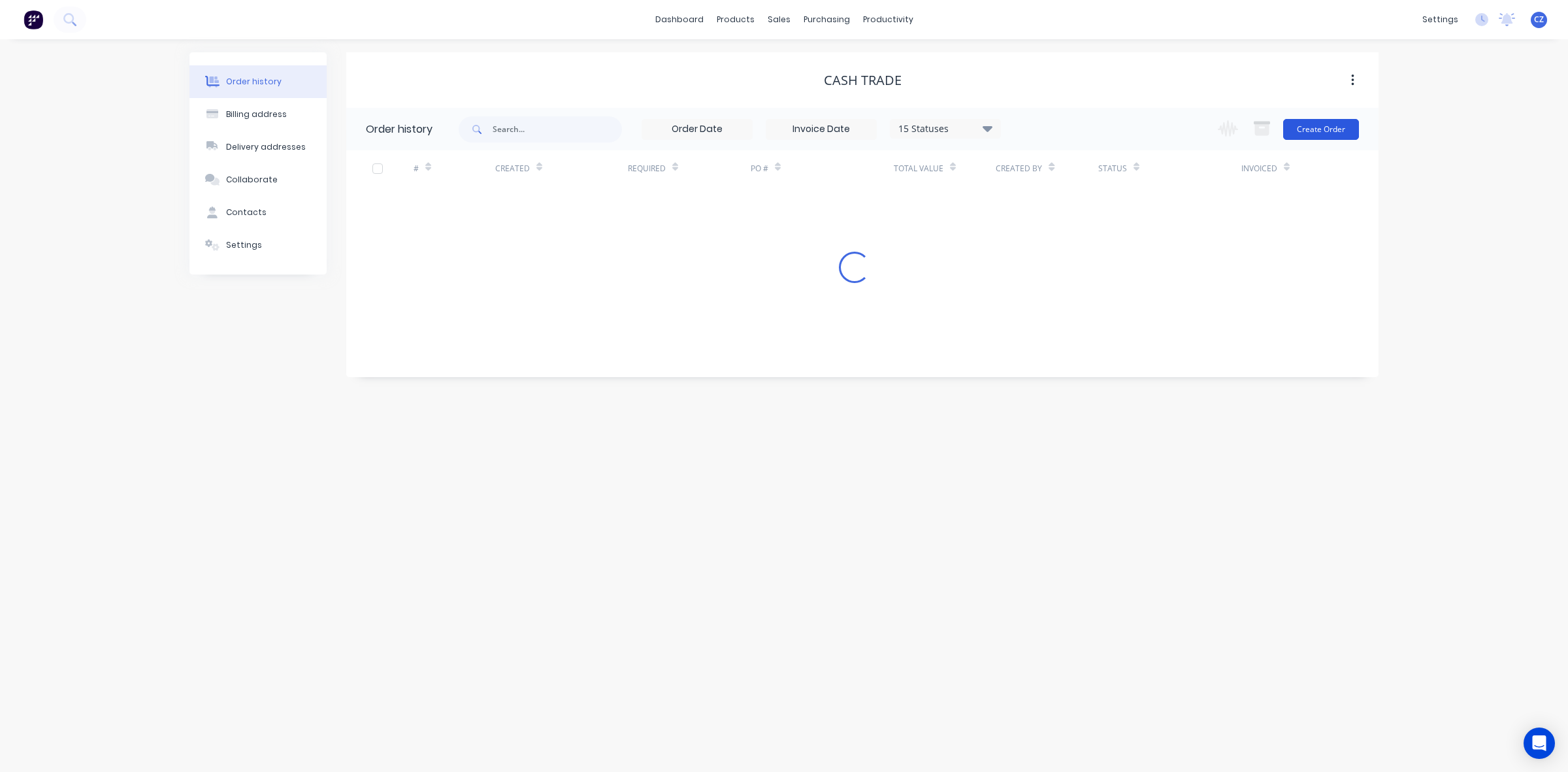
click at [1337, 123] on button "Create Order" at bounding box center [1320, 129] width 76 height 21
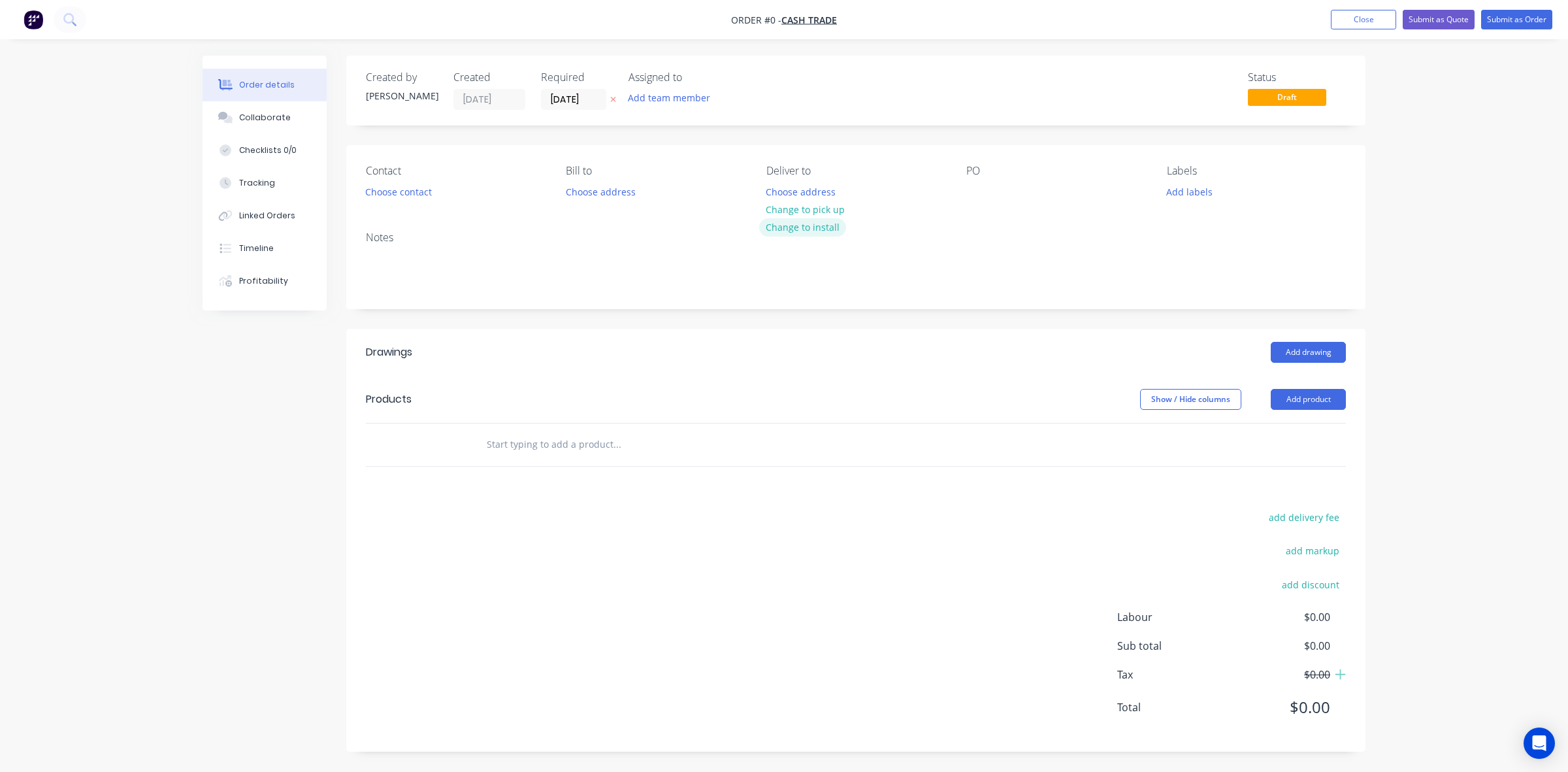
click at [813, 218] on button "Change to install" at bounding box center [802, 226] width 88 height 18
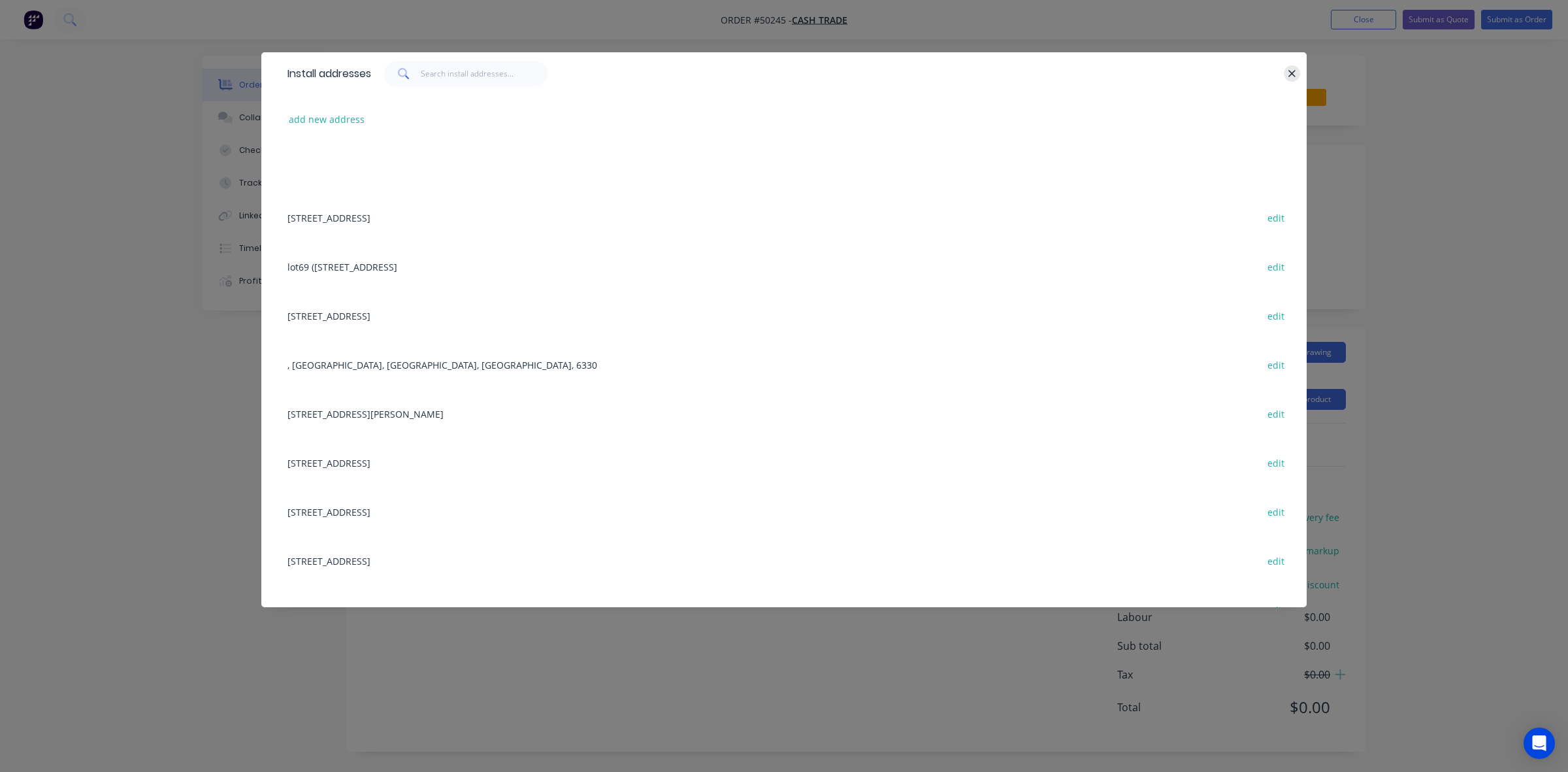
click at [1302, 71] on div "Install addresses" at bounding box center [784, 73] width 1046 height 43
click at [1296, 70] on button "button" at bounding box center [1291, 73] width 16 height 16
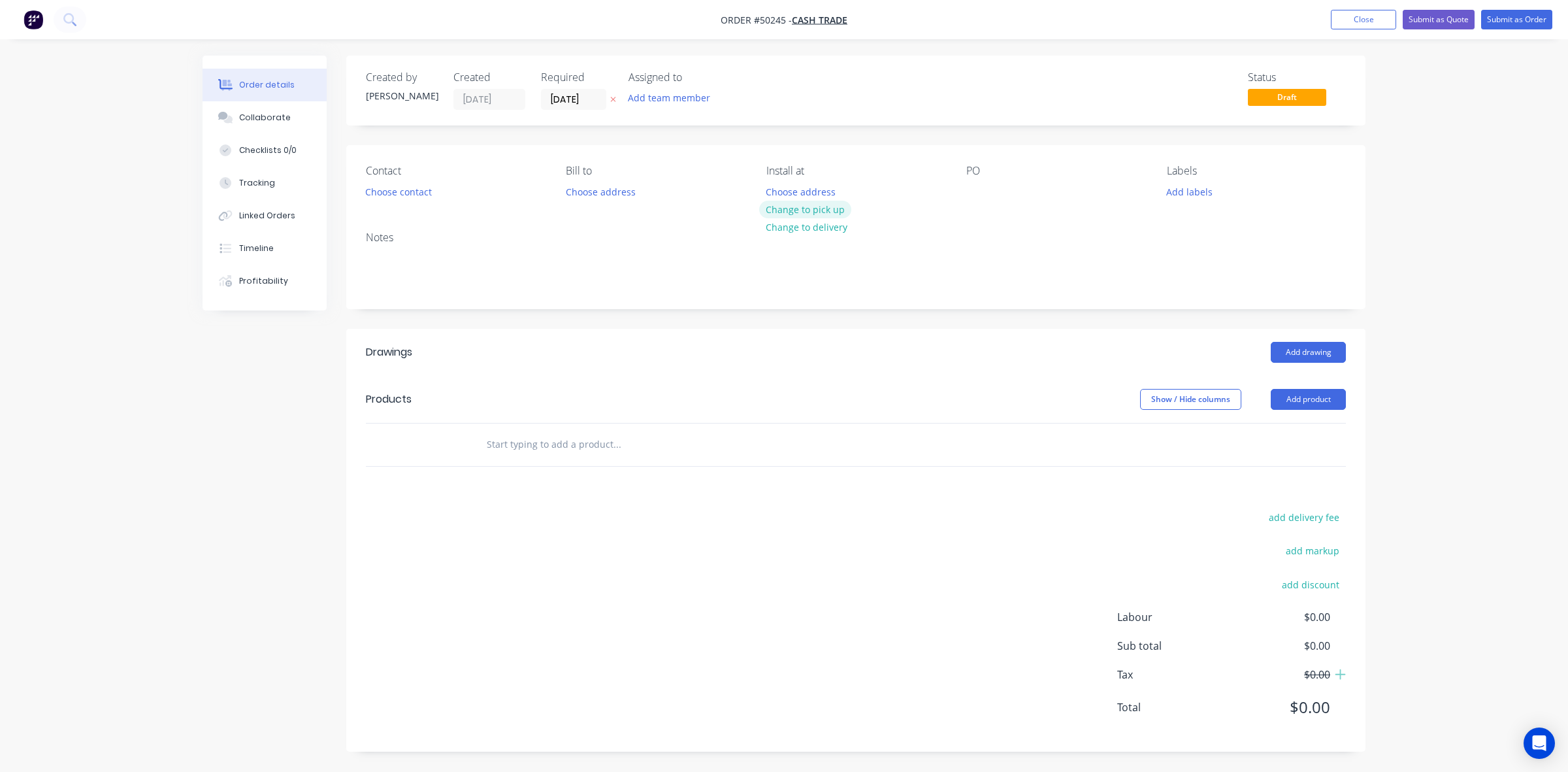
click at [806, 207] on button "Change to pick up" at bounding box center [805, 209] width 93 height 18
drag, startPoint x: 775, startPoint y: 337, endPoint x: 1063, endPoint y: 355, distance: 288.6
click at [791, 338] on header "Drawings Add drawing" at bounding box center [856, 352] width 1019 height 47
click at [1311, 397] on button "Add product" at bounding box center [1309, 399] width 75 height 21
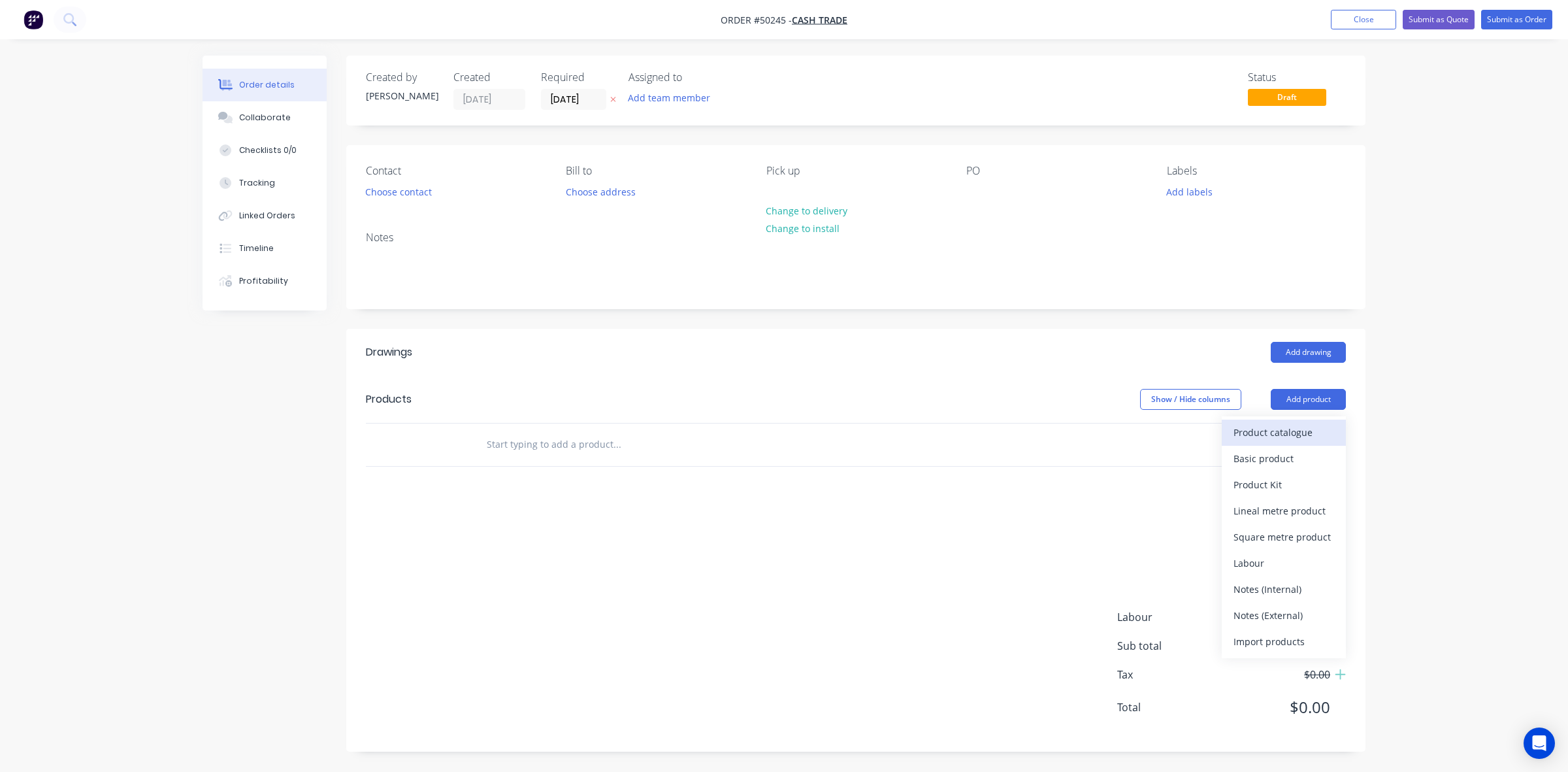
click at [1284, 429] on div "Product catalogue" at bounding box center [1284, 432] width 100 height 19
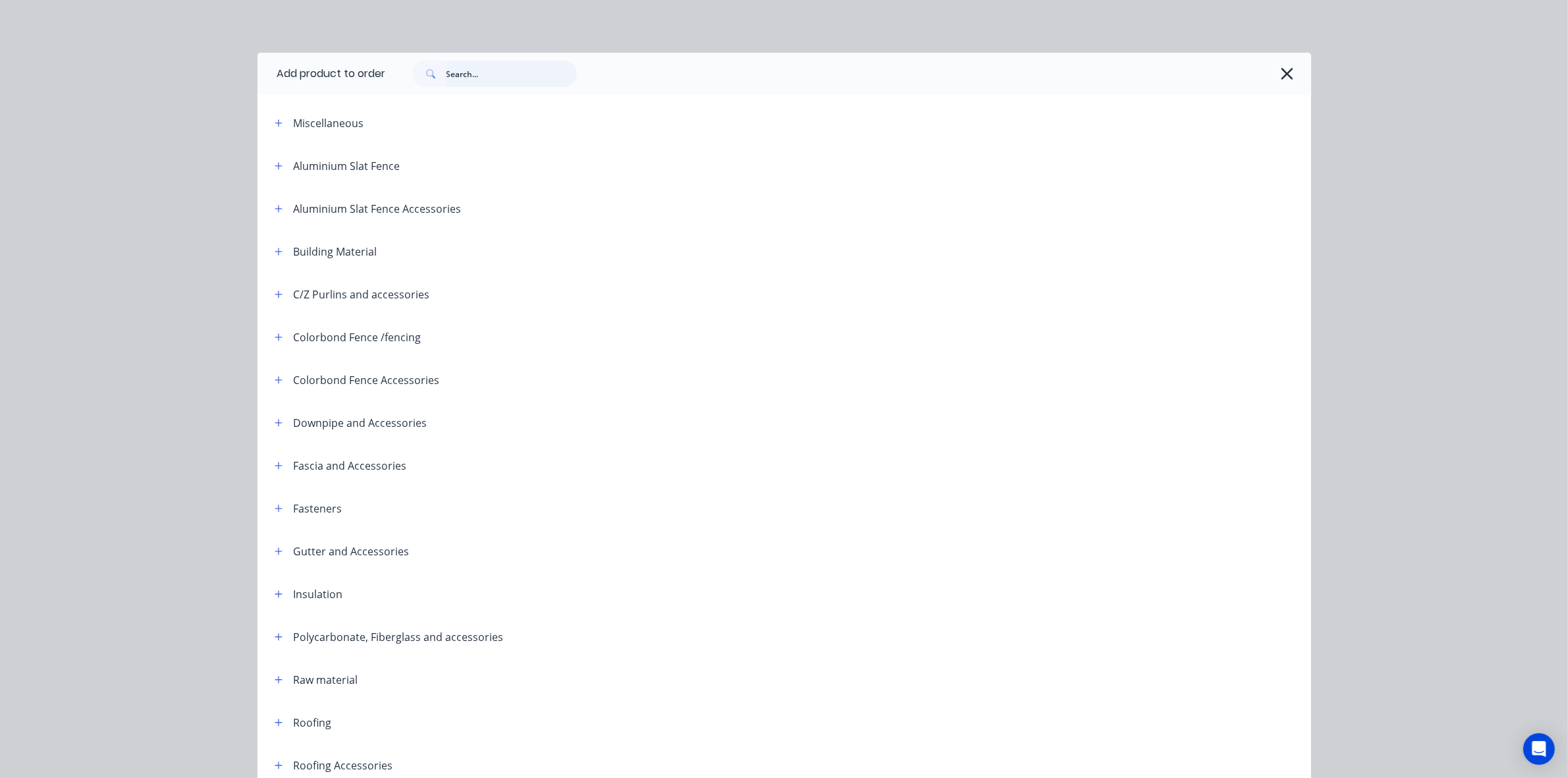
click at [532, 61] on input "text" at bounding box center [512, 74] width 130 height 27
type input "sheet"
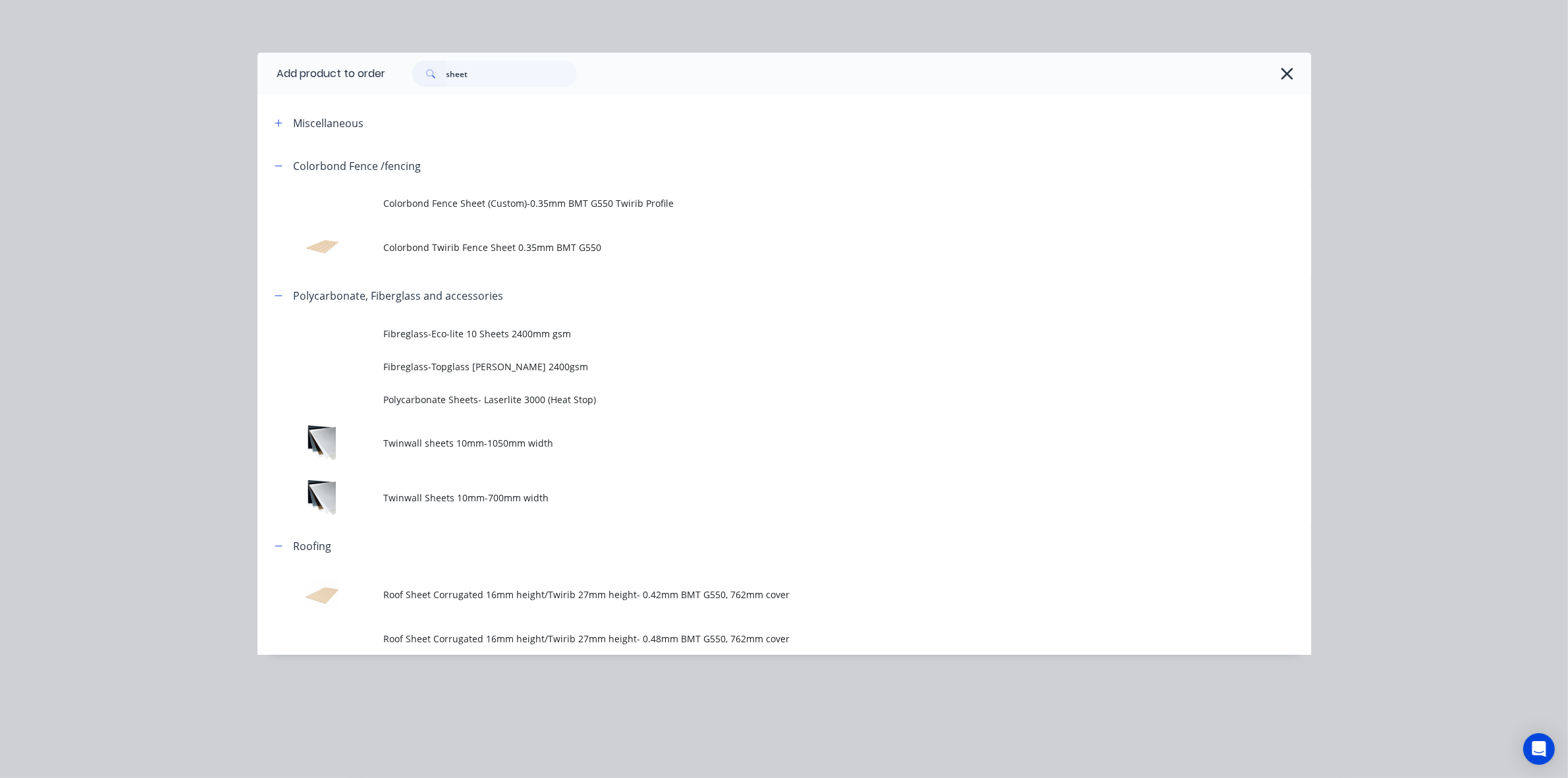
click at [566, 261] on td "Colorbond Twirib Fence Sheet 0.35mm BMT G550" at bounding box center [847, 247] width 927 height 55
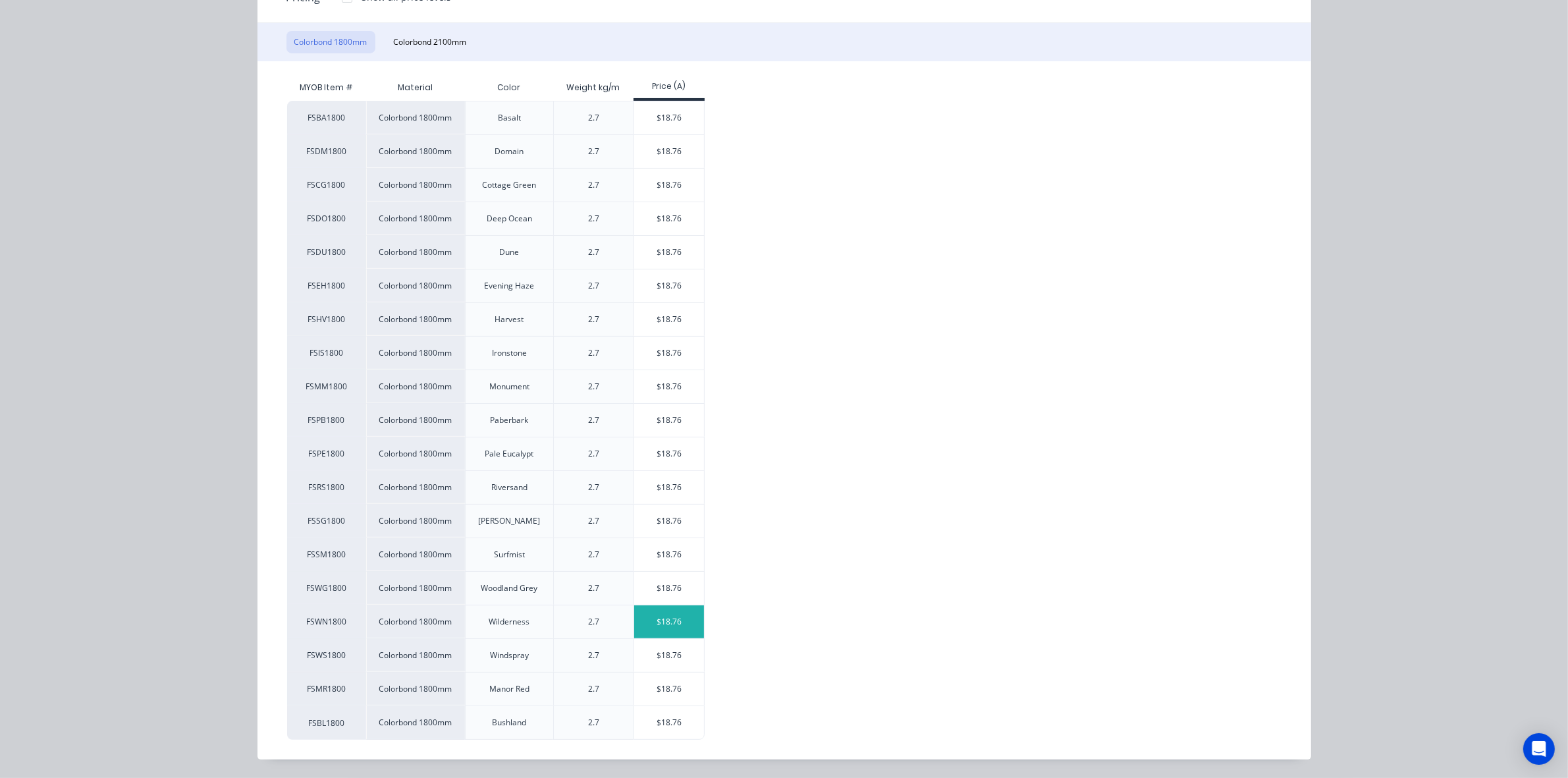
scroll to position [19, 0]
click at [666, 183] on div "$18.76" at bounding box center [670, 185] width 70 height 33
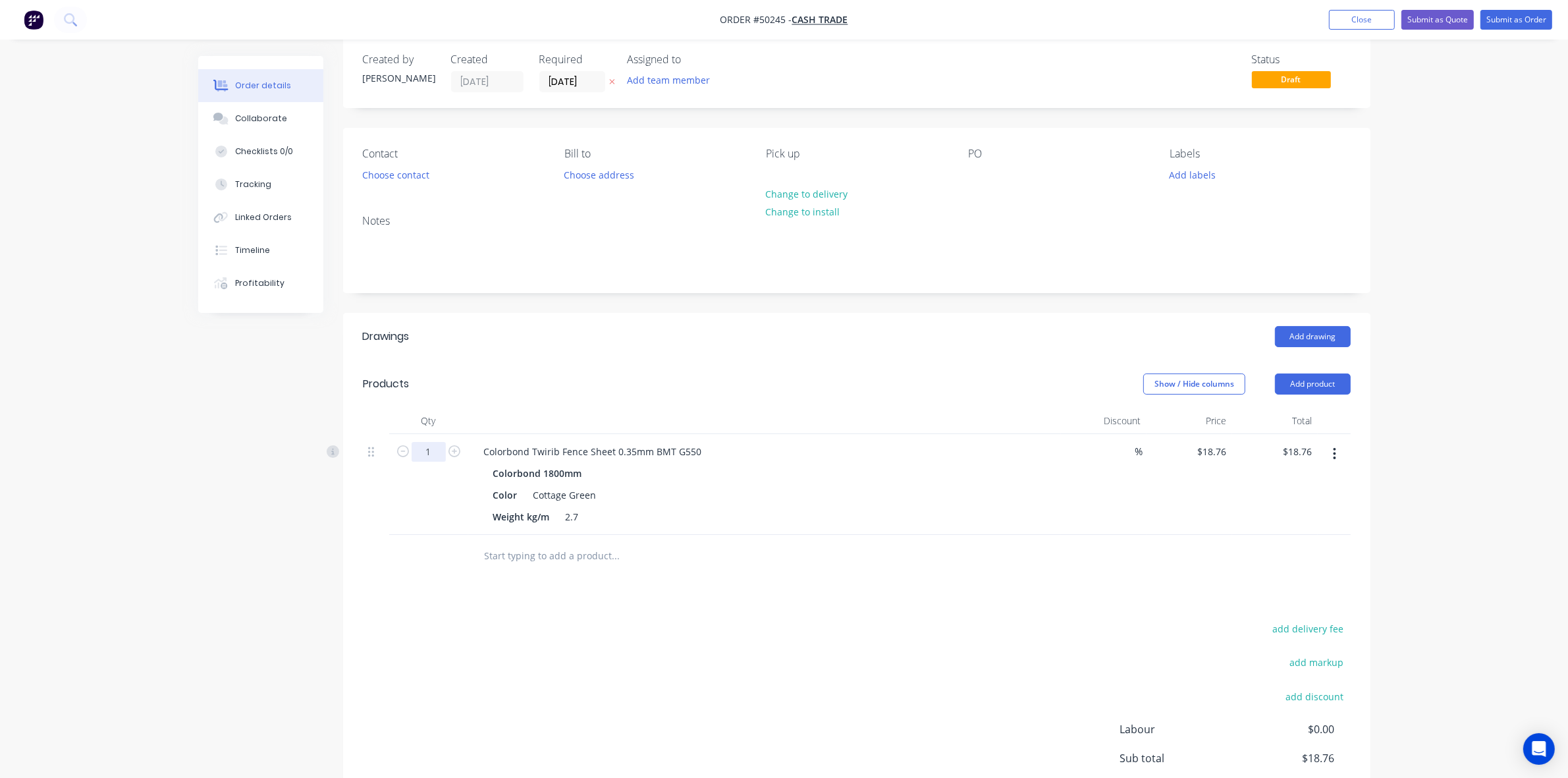
click at [430, 446] on input "1" at bounding box center [429, 451] width 34 height 20
type input "33"
type input "$619.08"
click at [977, 345] on div "Add drawing" at bounding box center [961, 336] width 778 height 21
click at [1318, 379] on button "Add product" at bounding box center [1313, 383] width 75 height 21
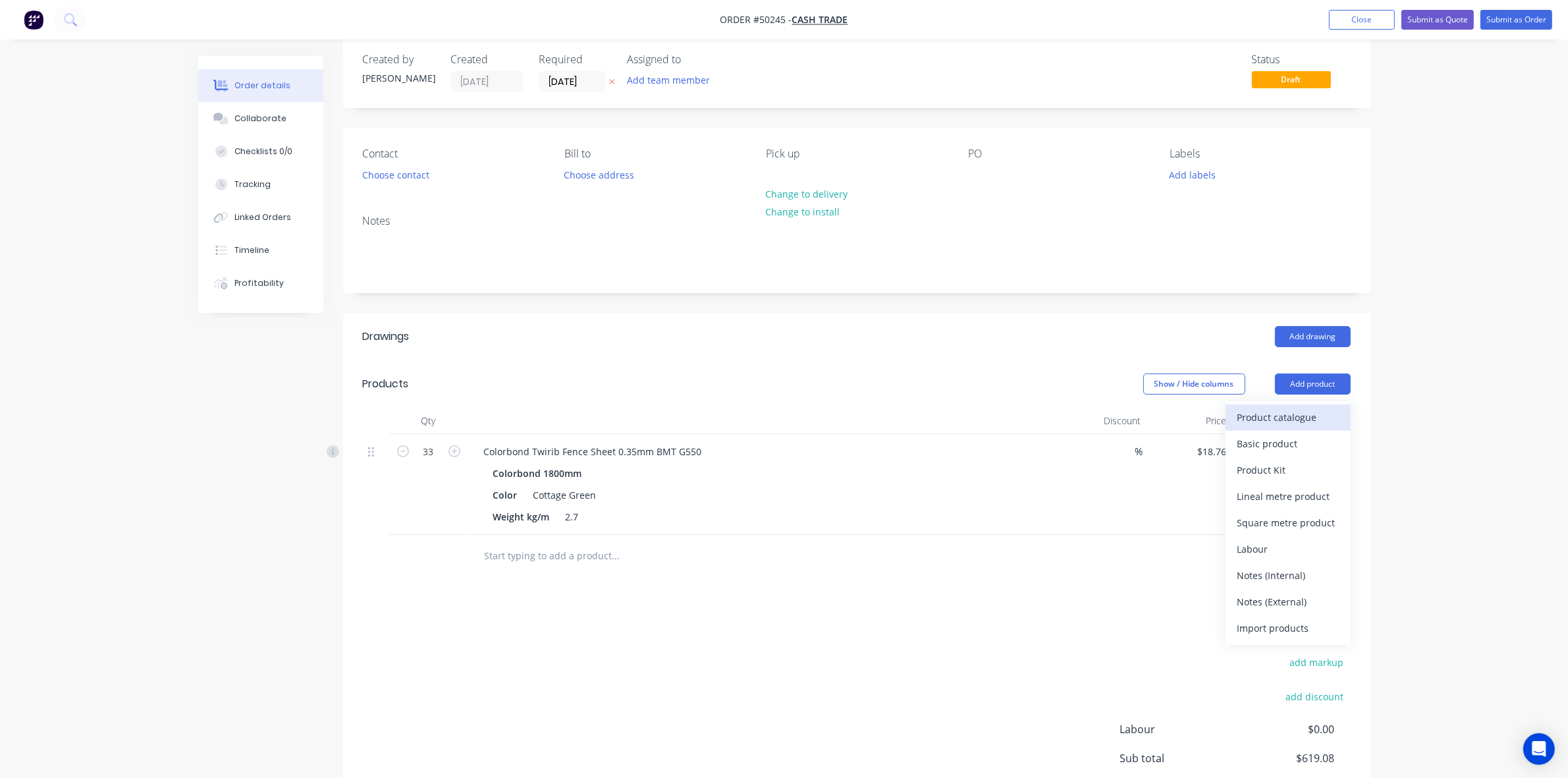
click at [1288, 417] on div "Product catalogue" at bounding box center [1288, 417] width 101 height 19
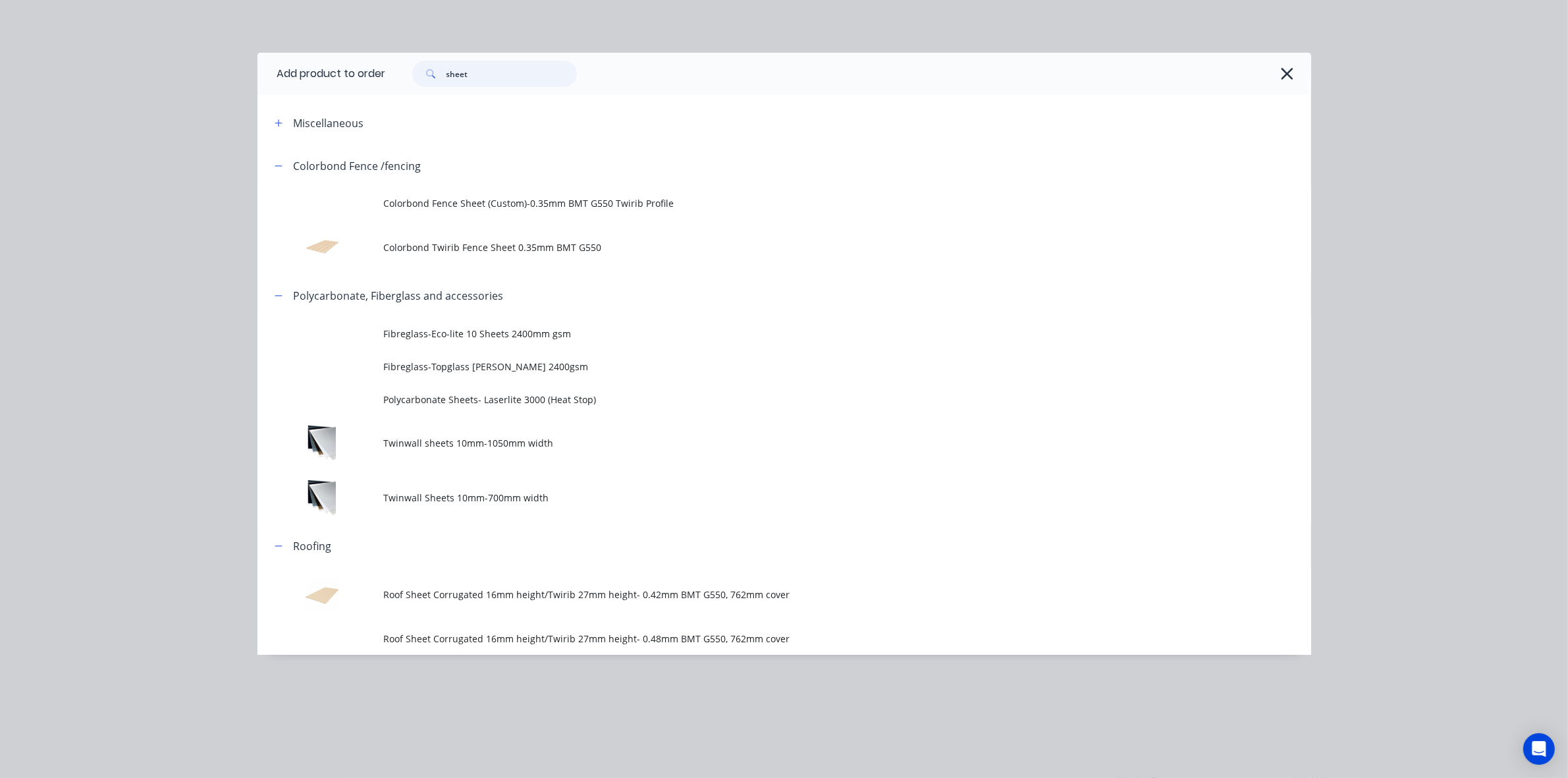
drag, startPoint x: 502, startPoint y: 66, endPoint x: 408, endPoint y: 72, distance: 94.2
click at [408, 72] on div "sheet" at bounding box center [487, 74] width 178 height 27
type input "sheet"
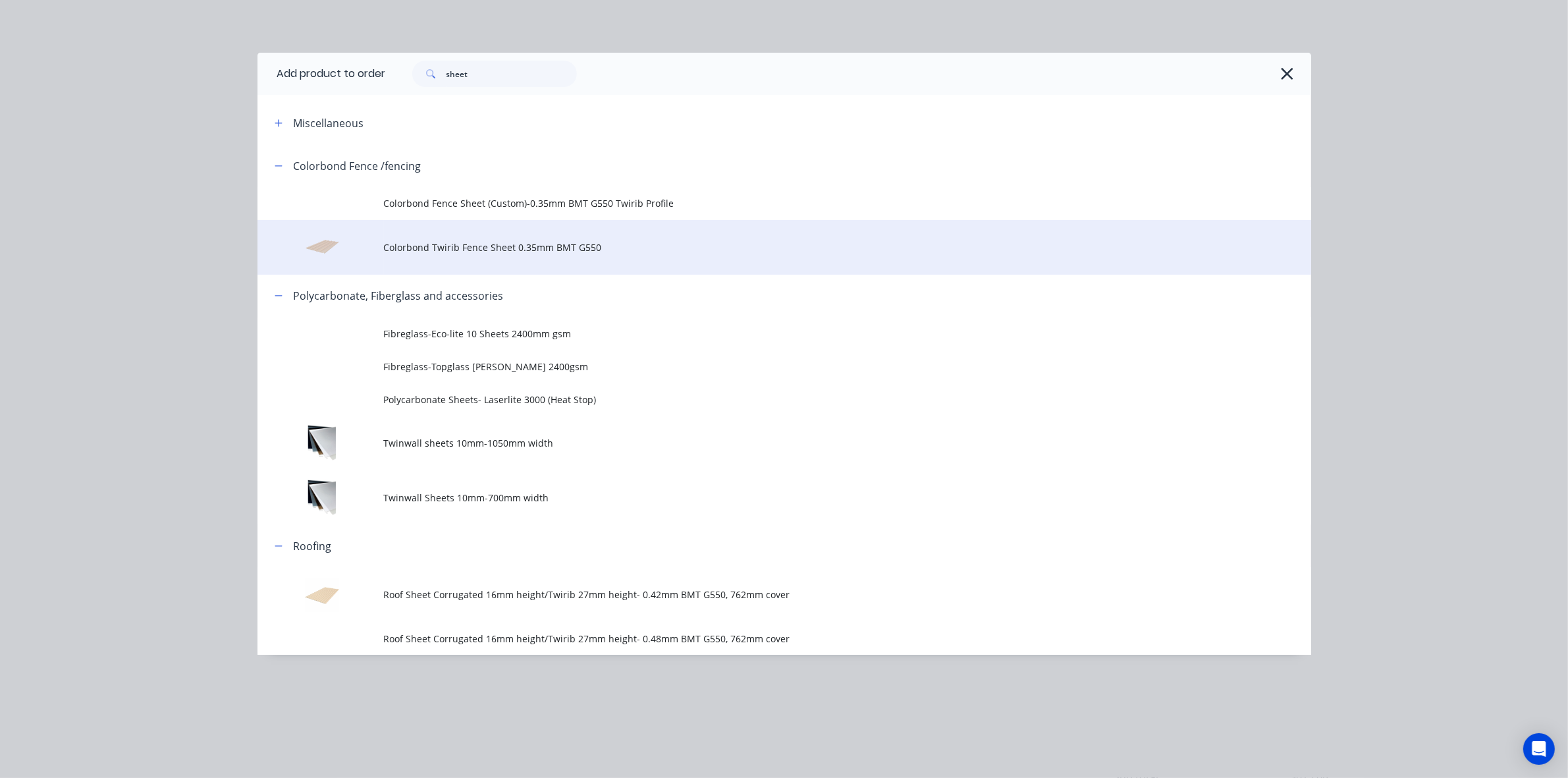
click at [570, 256] on td "Colorbond Twirib Fence Sheet 0.35mm BMT G550" at bounding box center [847, 247] width 927 height 55
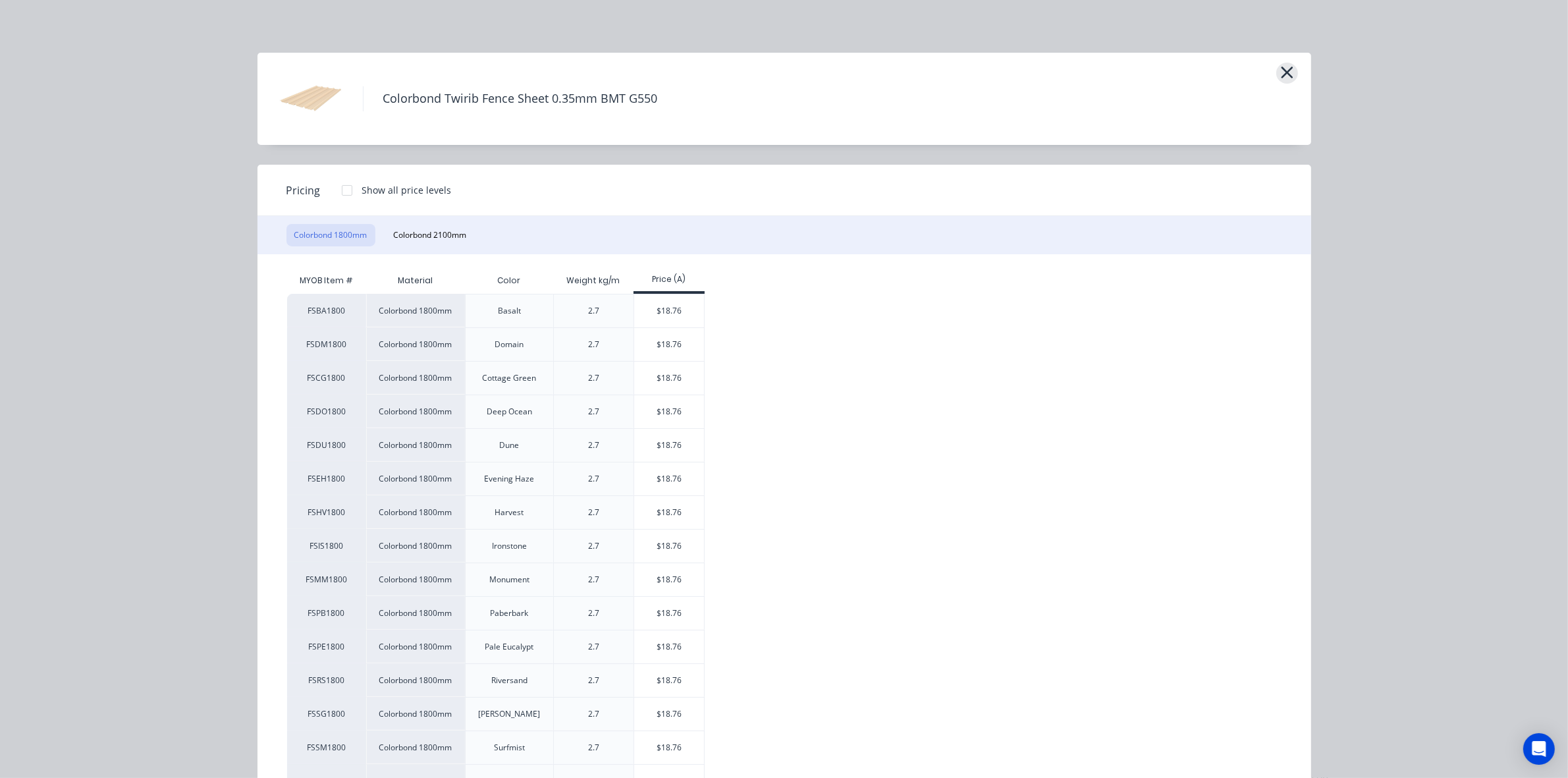
click at [1288, 67] on div "Colorbond Twirib Fence Sheet 0.35mm BMT G550" at bounding box center [784, 99] width 1054 height 93
click at [1284, 79] on icon "button" at bounding box center [1288, 73] width 14 height 19
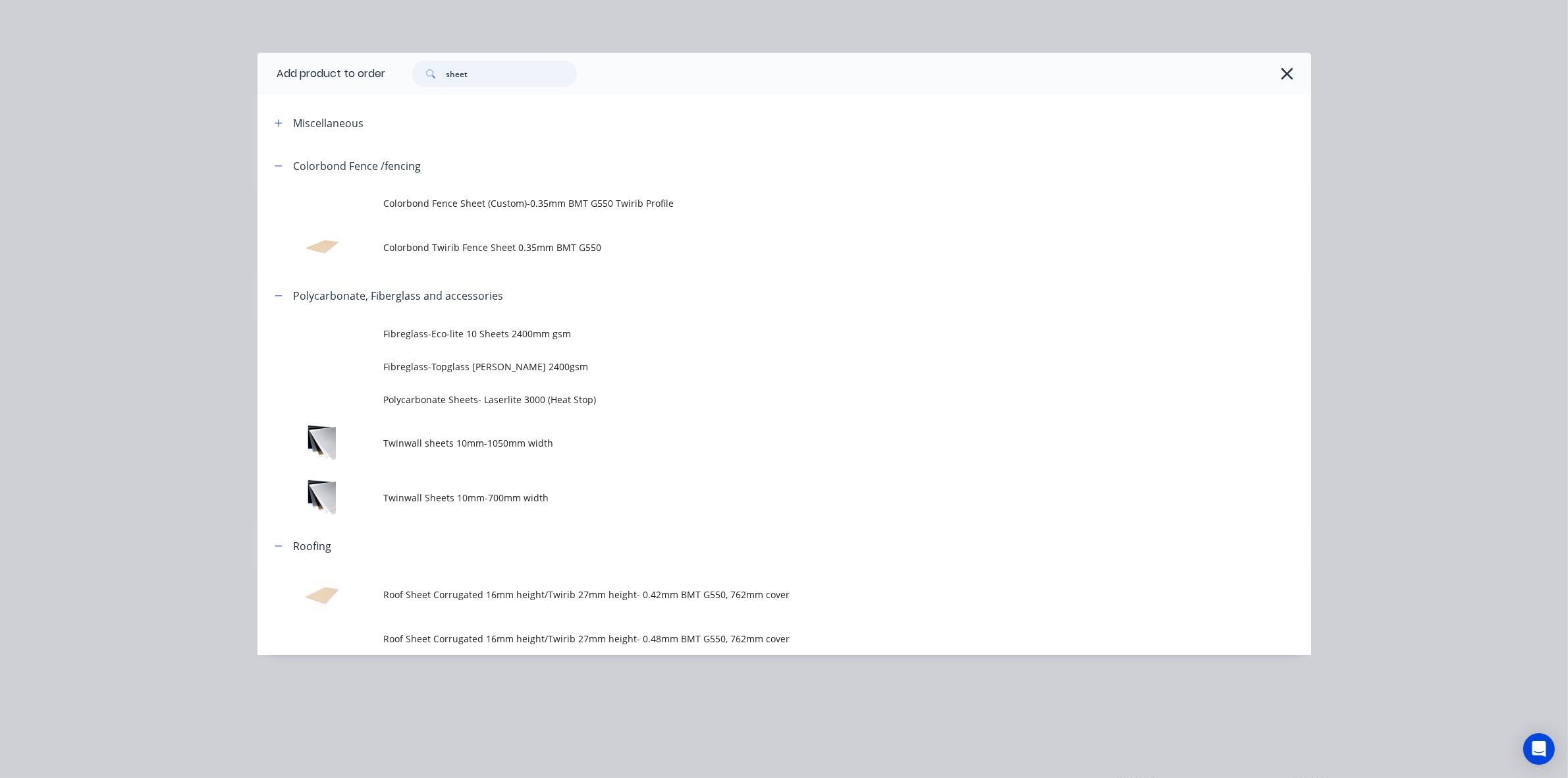
drag, startPoint x: 464, startPoint y: 69, endPoint x: 353, endPoint y: 67, distance: 111.0
click at [353, 69] on header "Add product to order sheet" at bounding box center [784, 73] width 1054 height 42
type input "o"
type input "post"
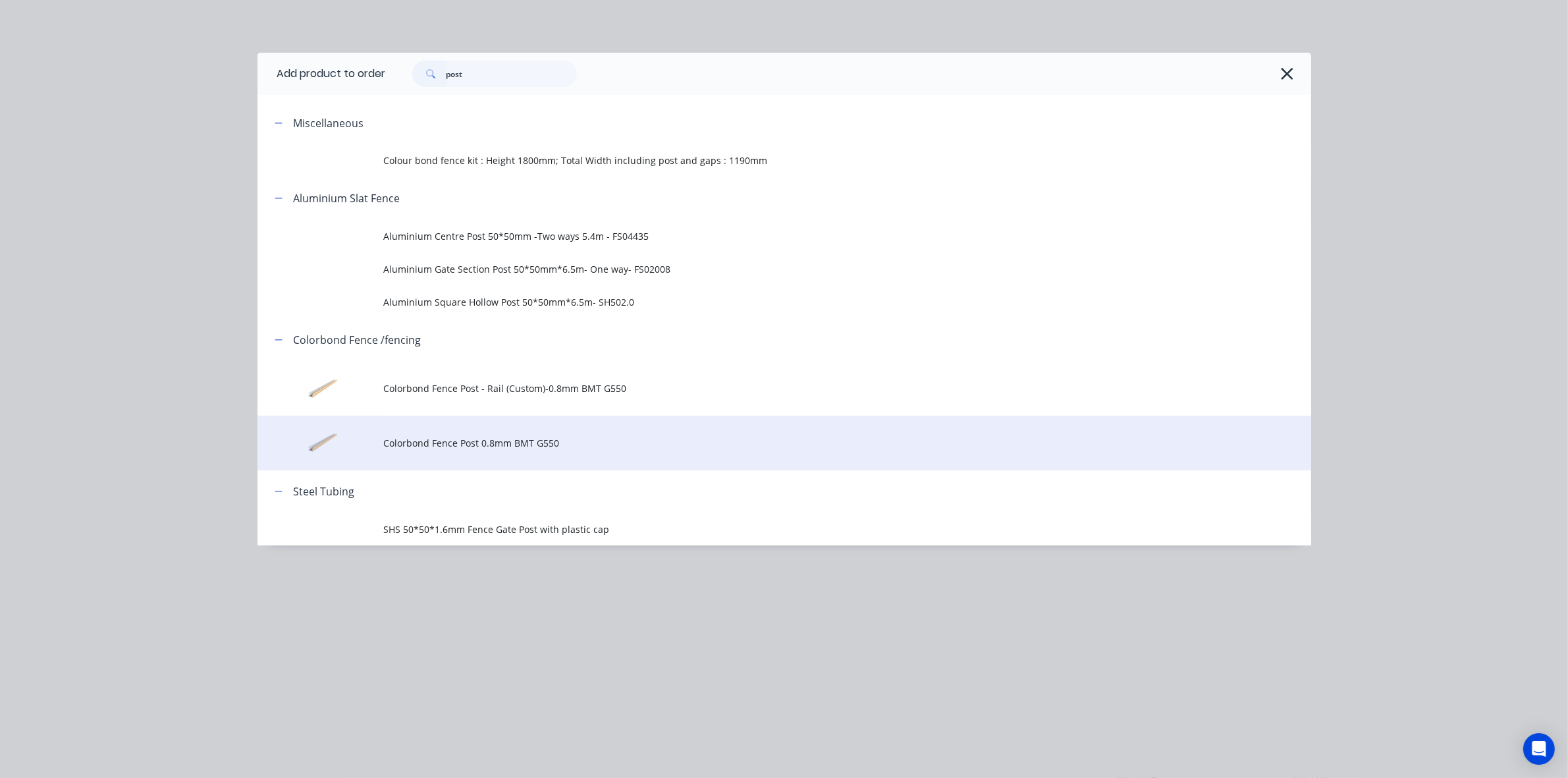
click at [510, 436] on span "Colorbond Fence Post 0.8mm BMT G550" at bounding box center [755, 443] width 742 height 14
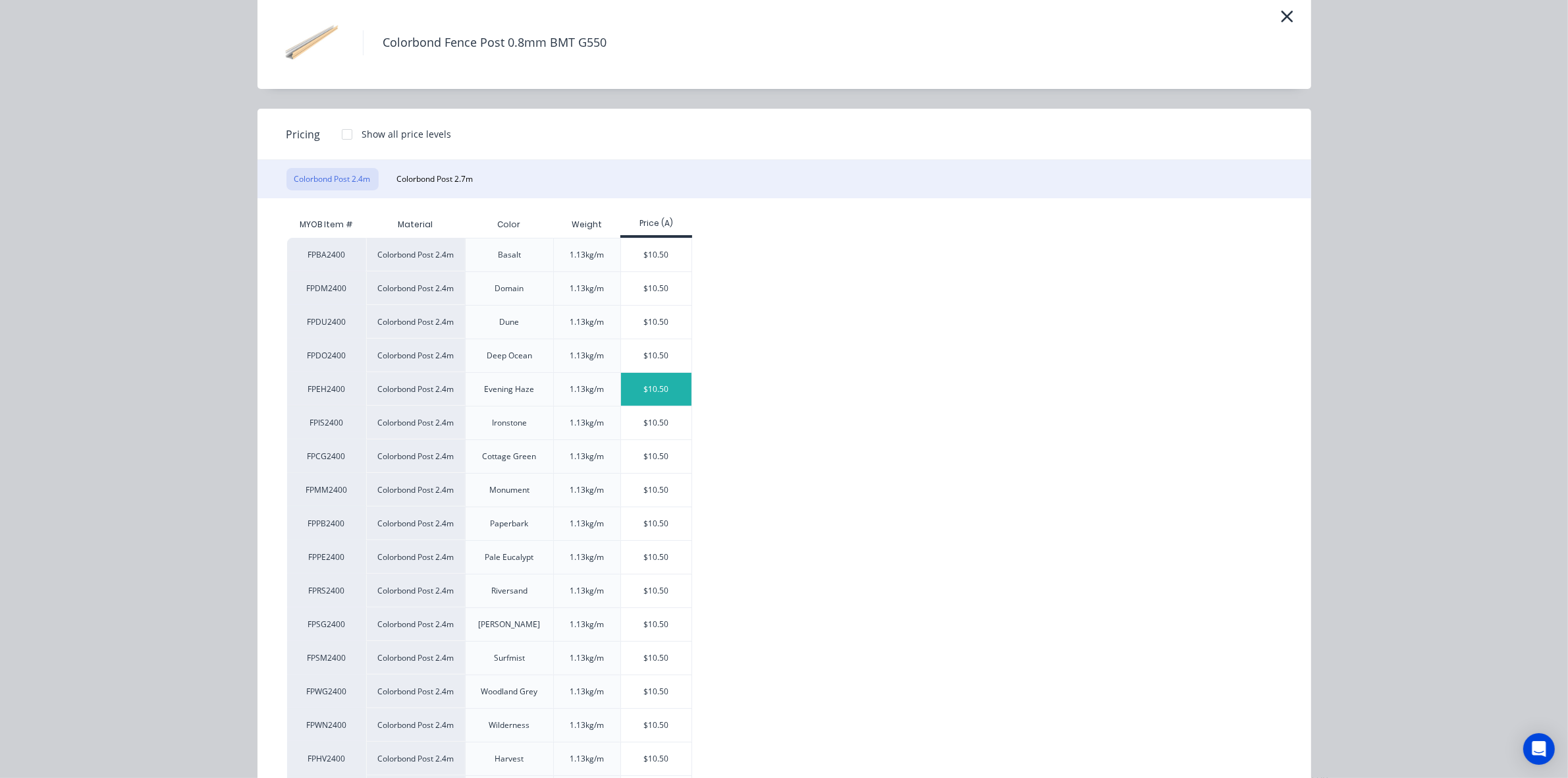
scroll to position [195, 0]
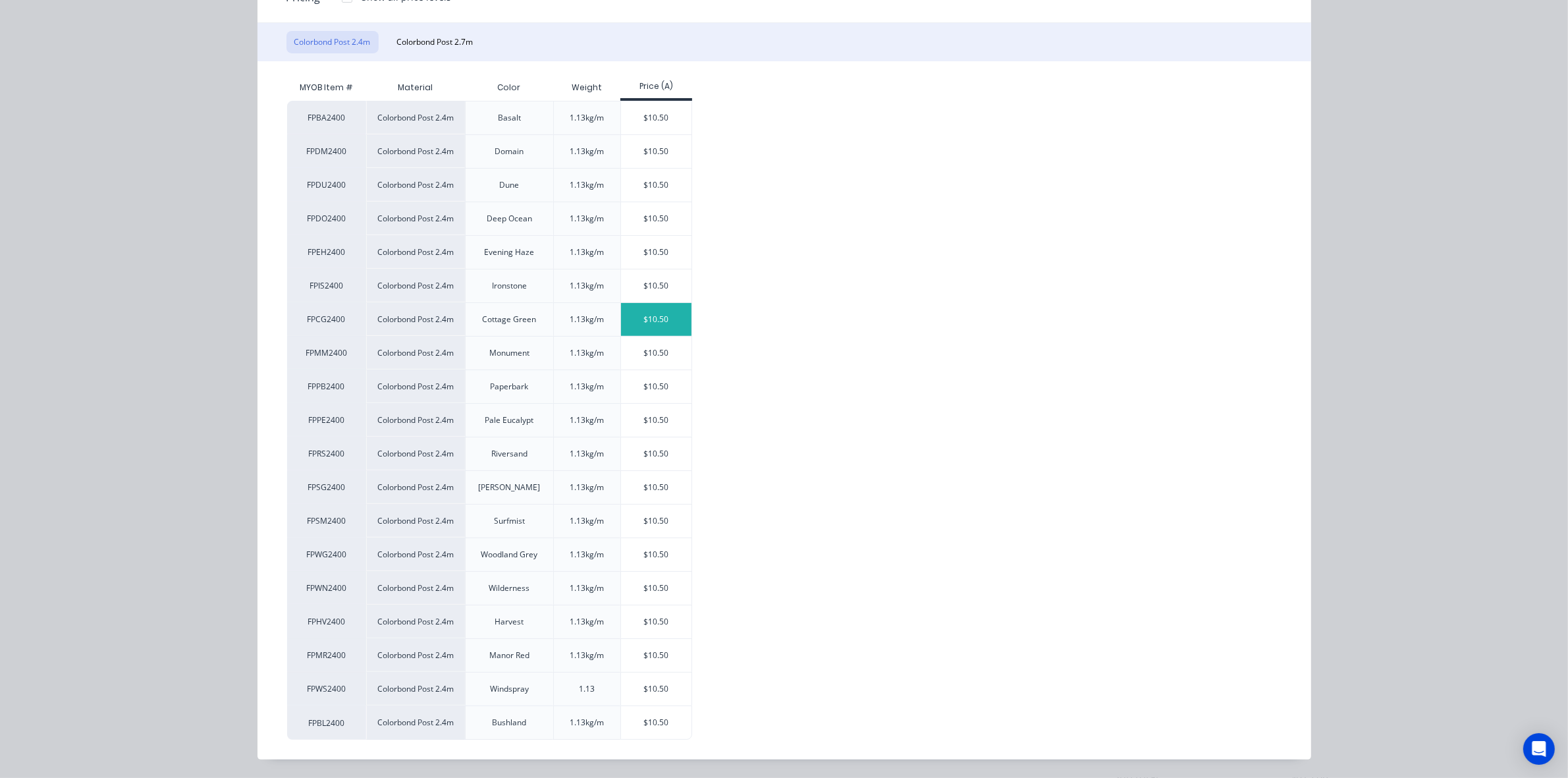
click at [637, 320] on div "$10.50" at bounding box center [656, 319] width 70 height 33
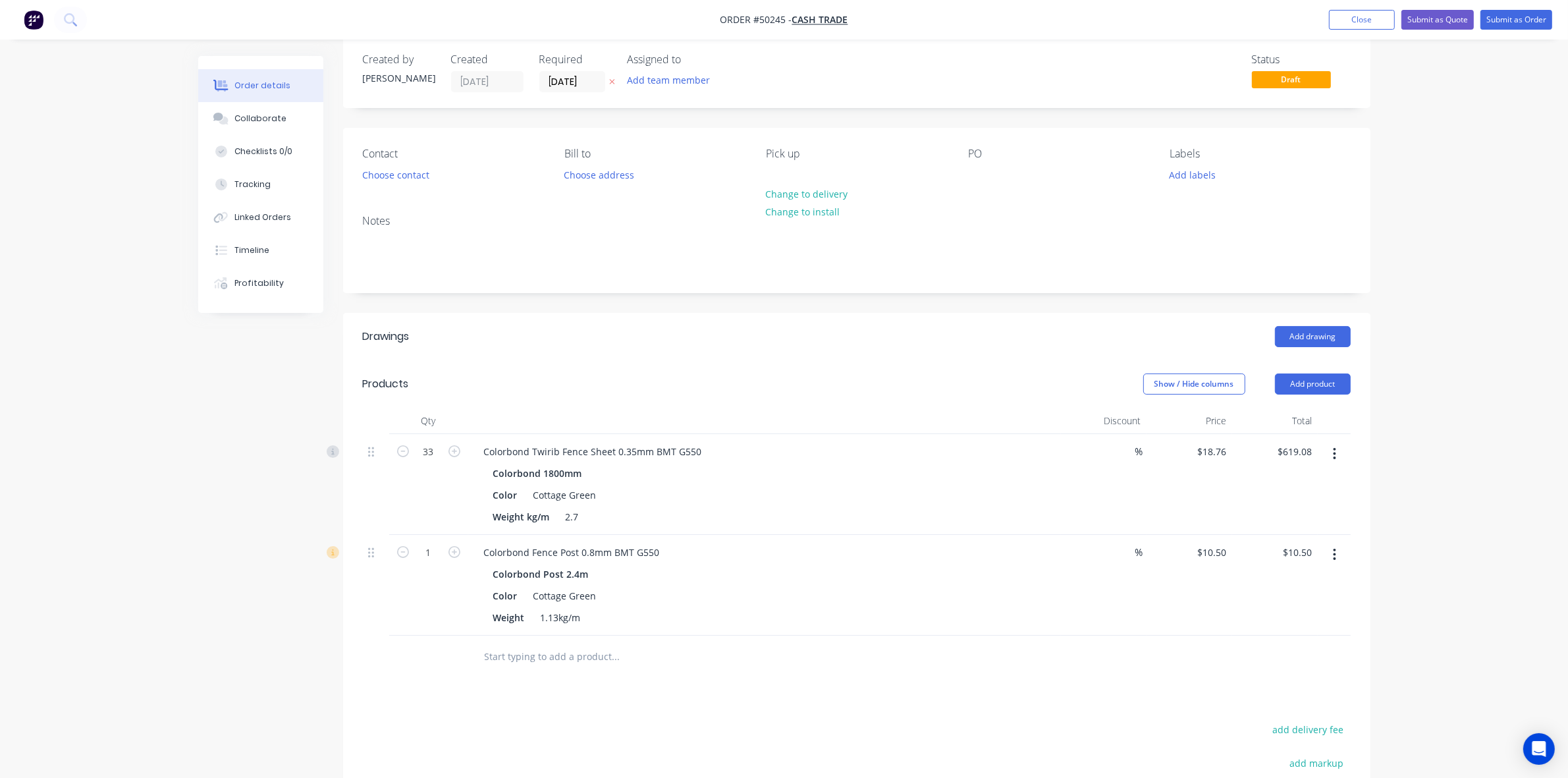
click at [447, 555] on button "button" at bounding box center [455, 551] width 17 height 14
type input "2"
type input "$21.00"
click at [444, 553] on input "2" at bounding box center [429, 552] width 34 height 20
type input "22"
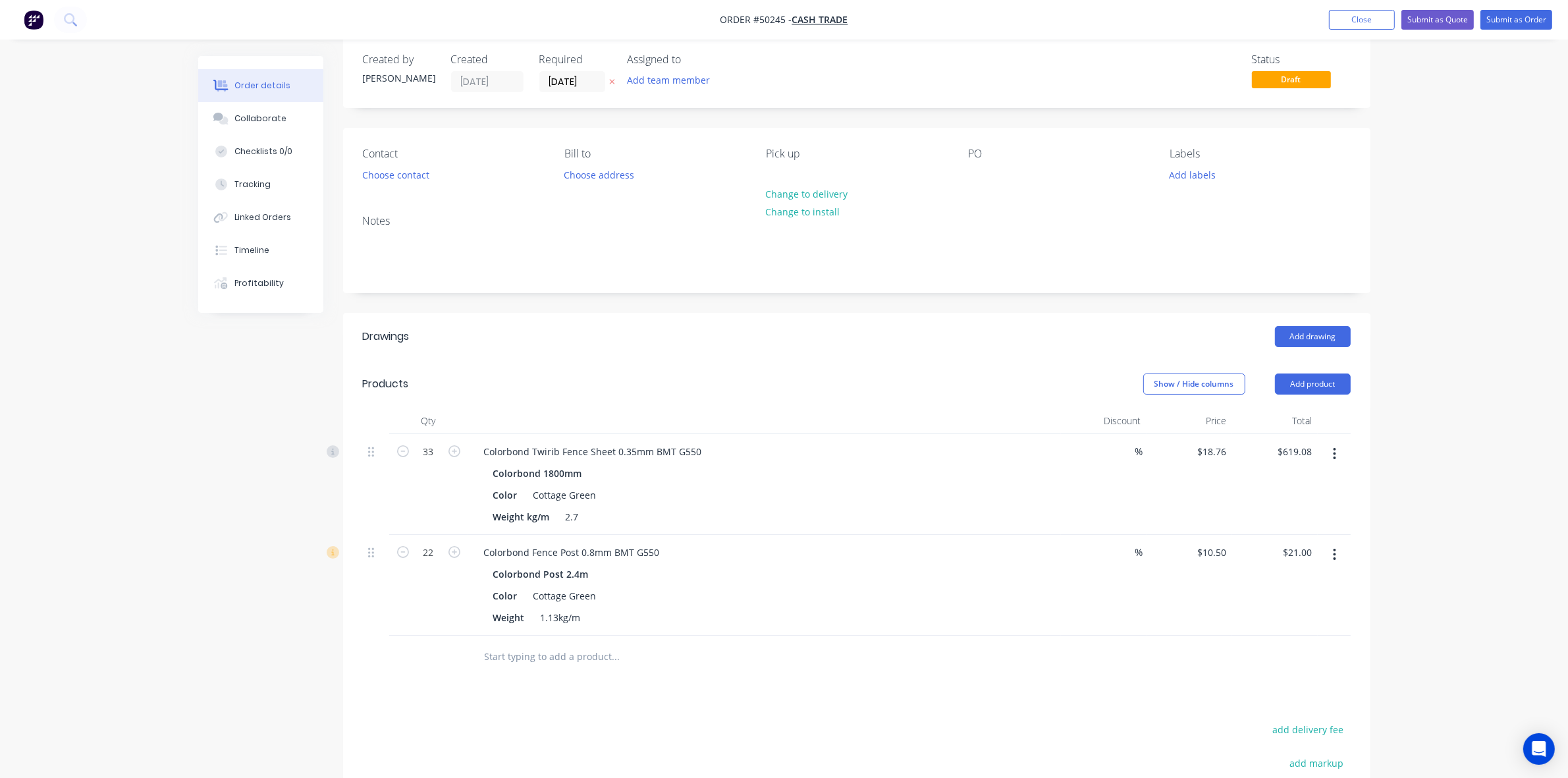
type input "$231.00"
click at [886, 558] on div "Colorbond Fence Post 0.8mm BMT G550" at bounding box center [764, 552] width 582 height 19
click at [1312, 377] on button "Add product" at bounding box center [1313, 383] width 75 height 21
click at [1289, 410] on div "Product catalogue" at bounding box center [1288, 417] width 101 height 19
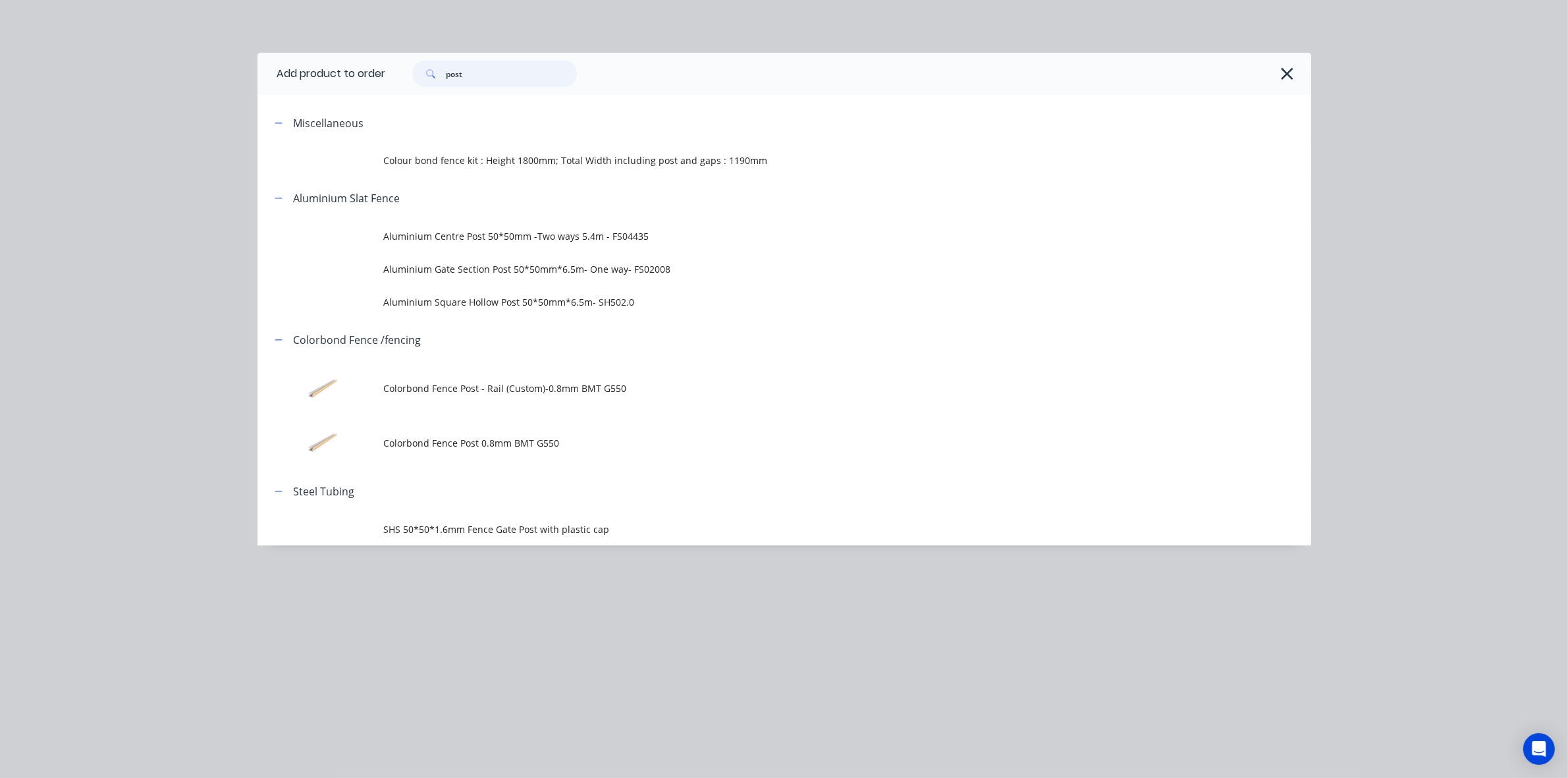
drag, startPoint x: 425, startPoint y: 77, endPoint x: 236, endPoint y: 33, distance: 194.1
click at [265, 57] on header "Add product to order post" at bounding box center [784, 73] width 1054 height 42
type input "rail"
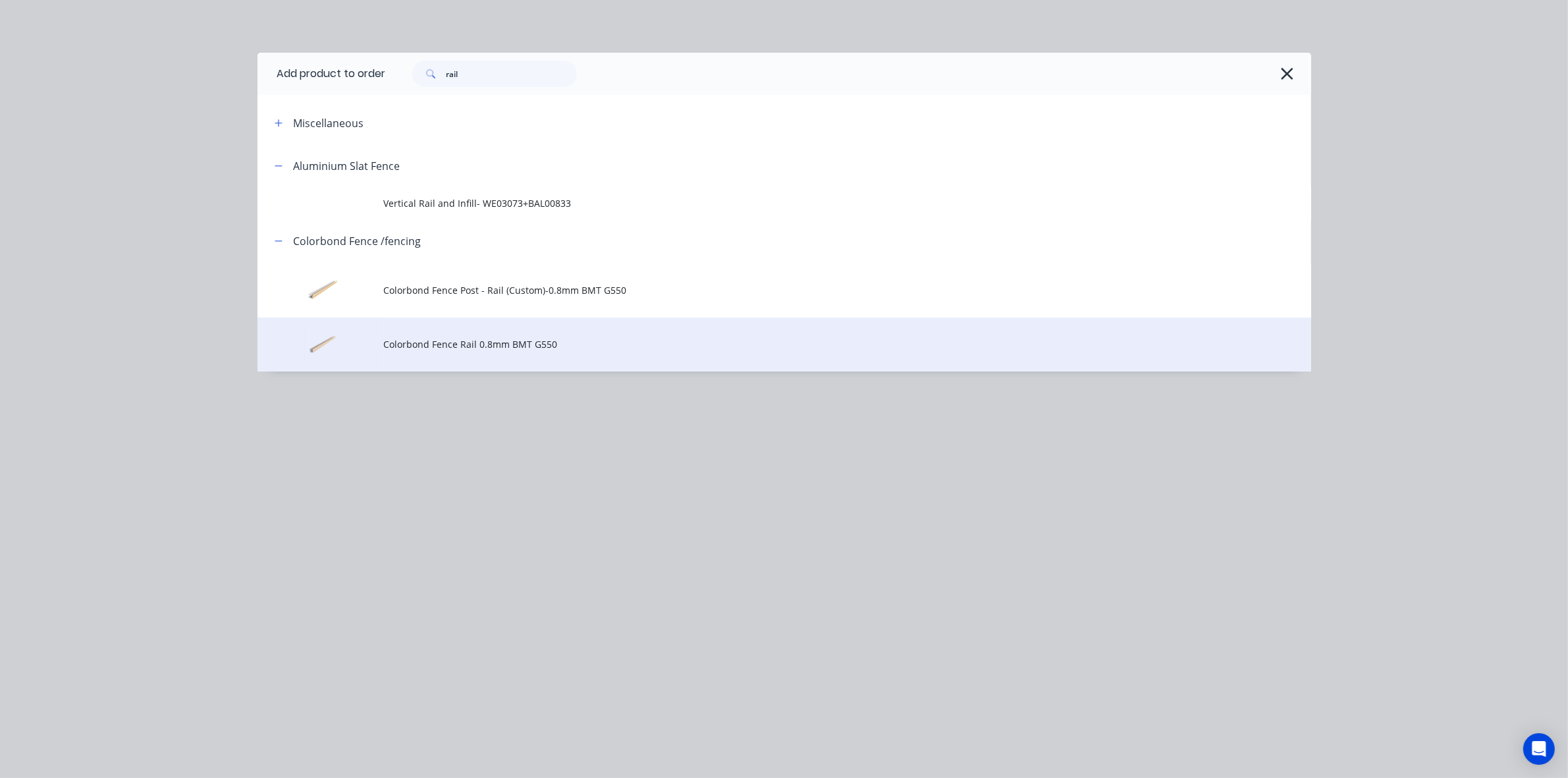
click at [471, 351] on td "Colorbond Fence Rail 0.8mm BMT G550" at bounding box center [847, 345] width 927 height 55
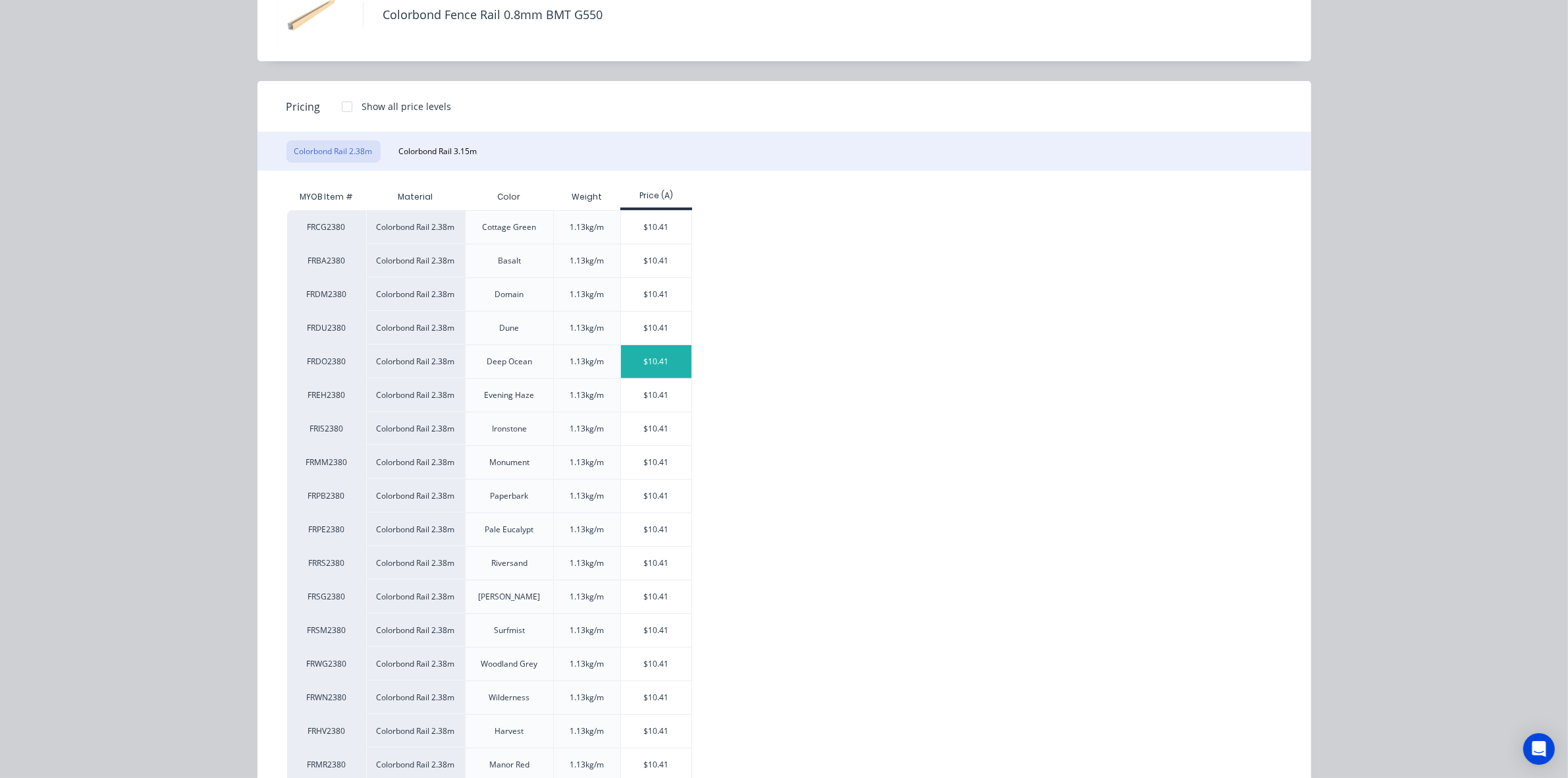
scroll to position [165, 0]
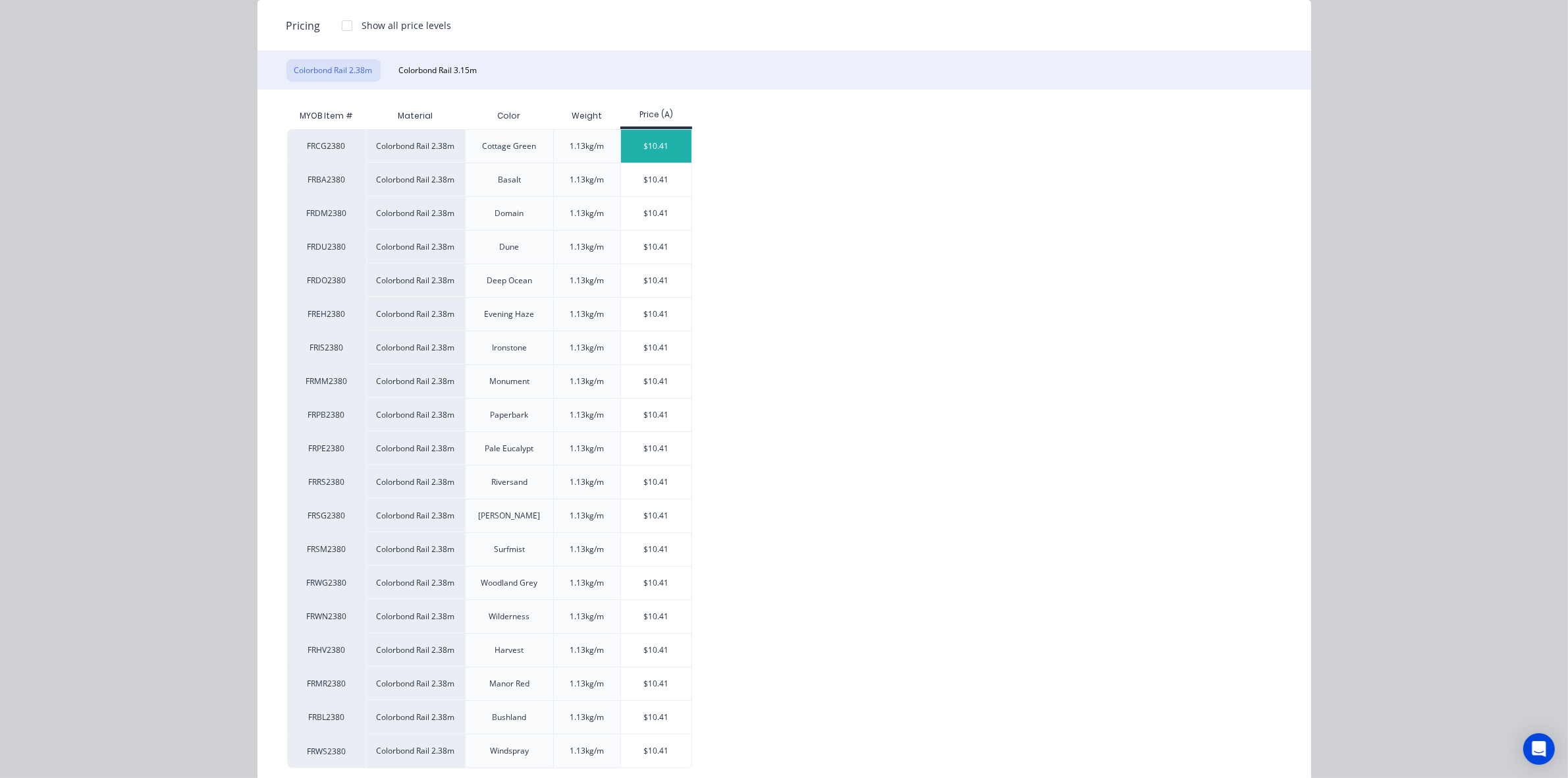
click at [666, 135] on div "$10.41" at bounding box center [656, 146] width 70 height 33
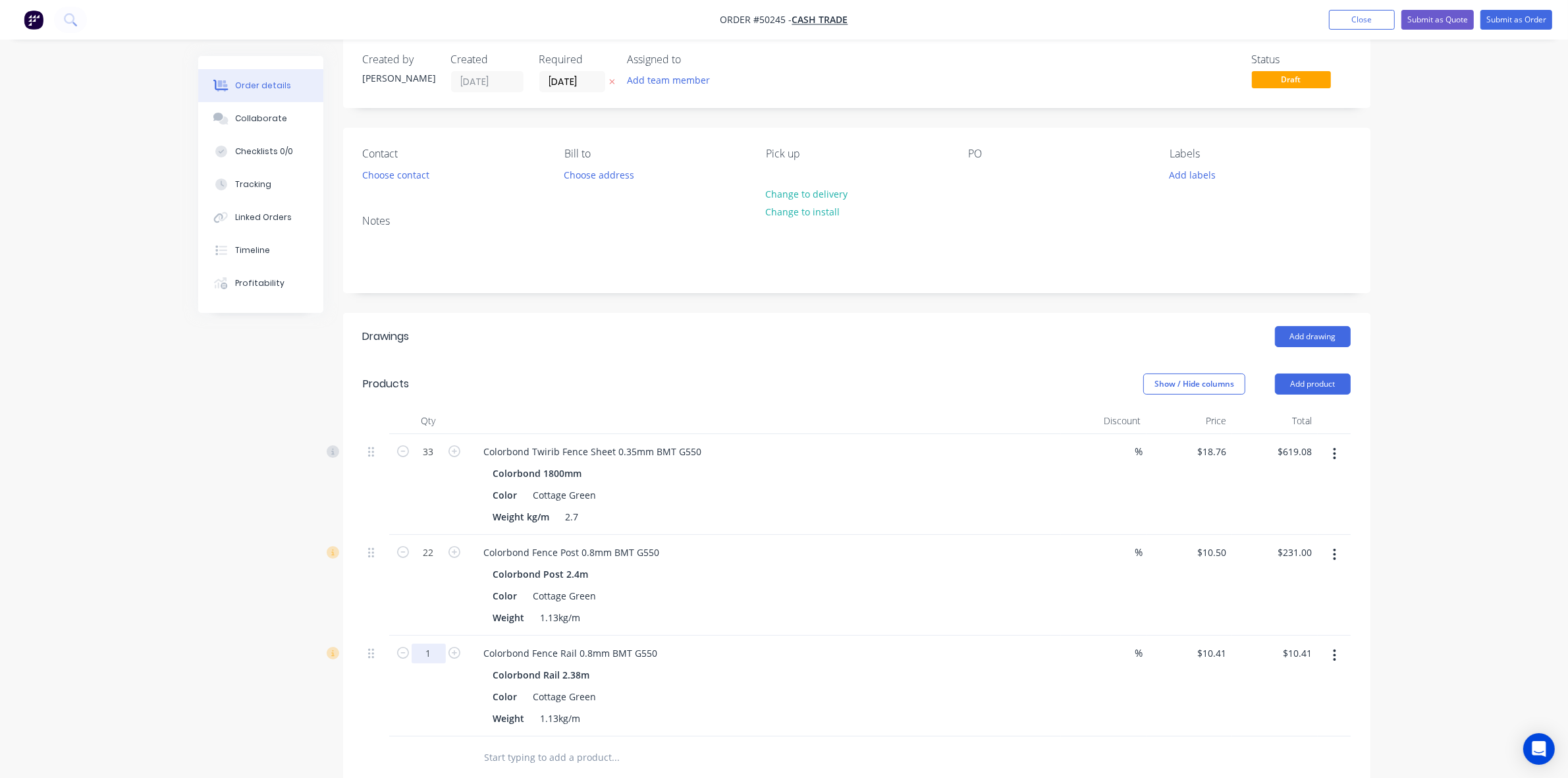
click at [428, 654] on input "1" at bounding box center [429, 653] width 34 height 20
type input "22"
type input "$229.02"
click at [924, 564] on div "Colorbond Fence Post 0.8mm BMT G550 Colorbond Post 2.4m Color Cottage Green Wei…" at bounding box center [764, 585] width 593 height 100
click at [1108, 456] on div "%" at bounding box center [1104, 484] width 86 height 100
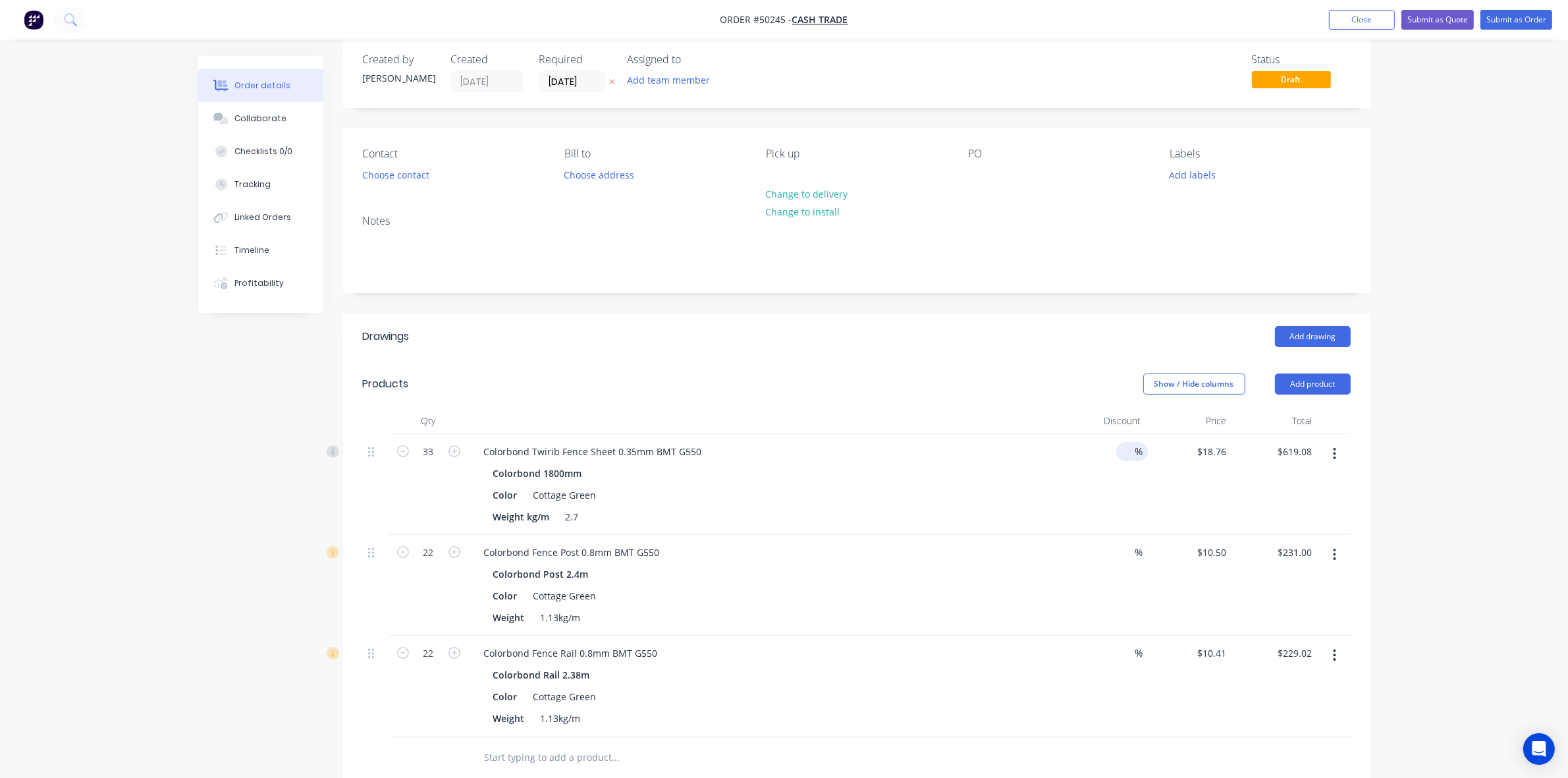
click at [1131, 449] on input at bounding box center [1126, 451] width 19 height 19
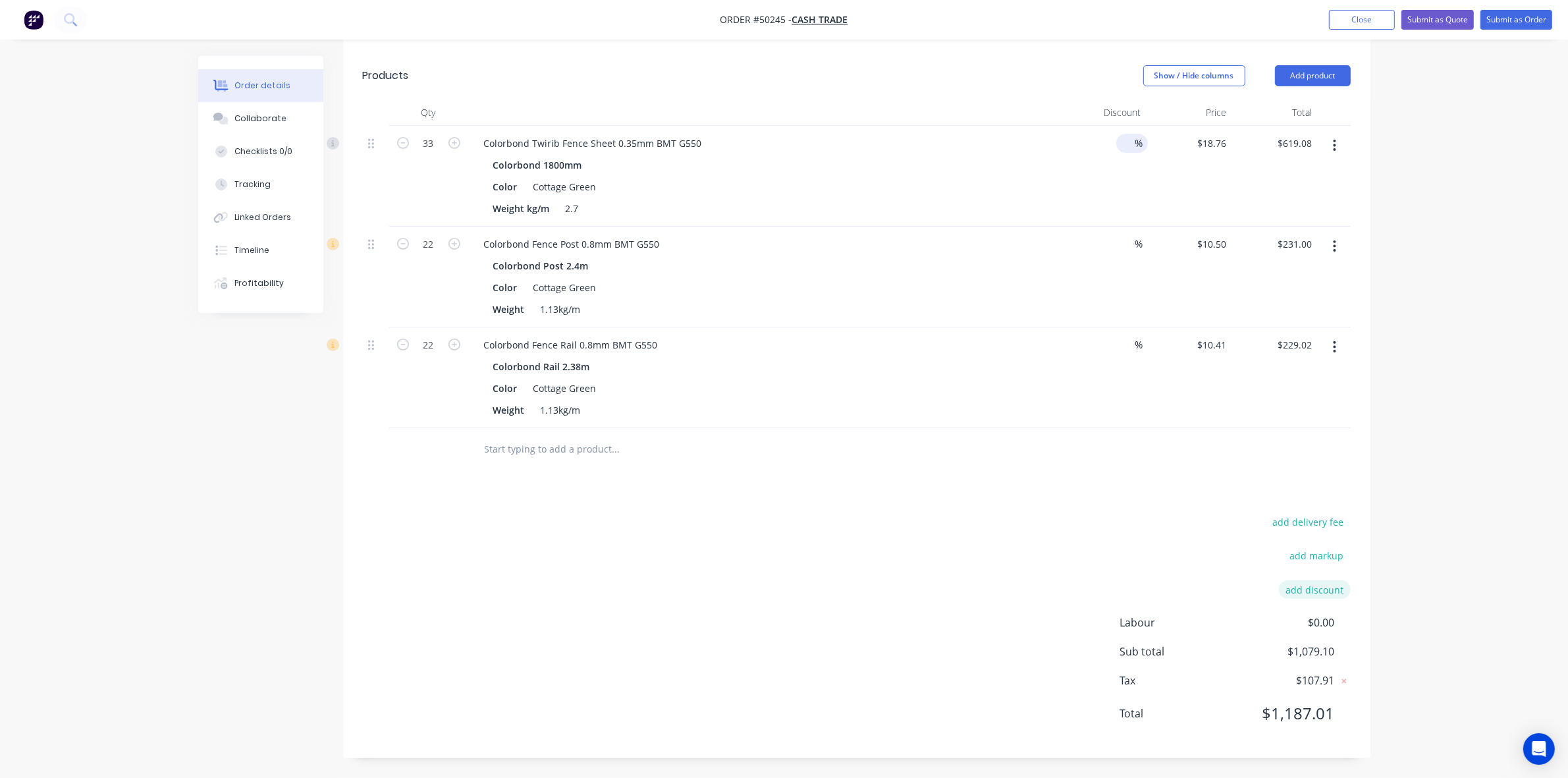
click at [1312, 598] on button "add discount" at bounding box center [1315, 589] width 72 height 18
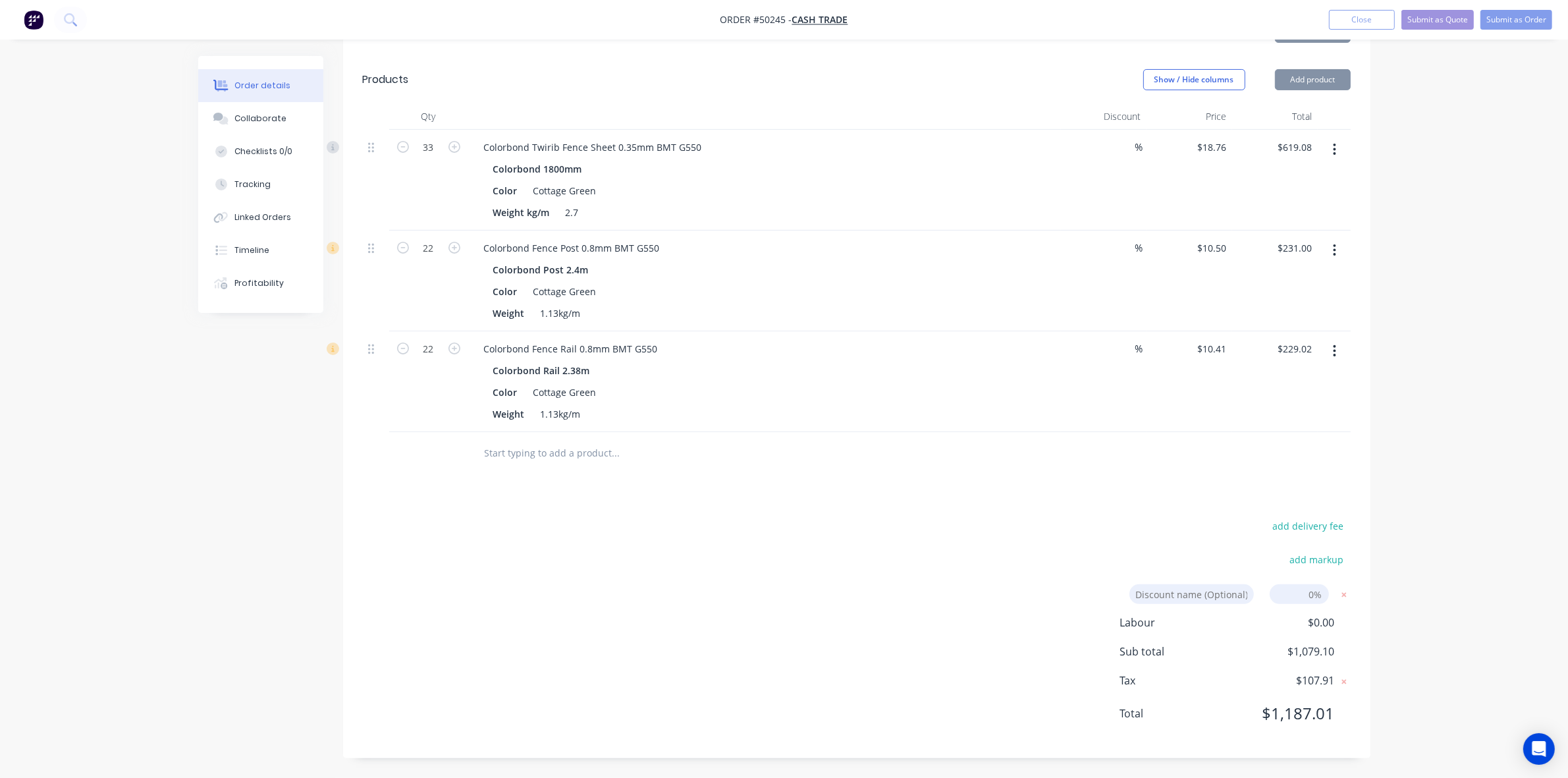
scroll to position [323, 0]
click at [1312, 594] on input at bounding box center [1300, 594] width 59 height 20
type input "5"
click input "submit" at bounding box center [0, 0] width 0 height 0
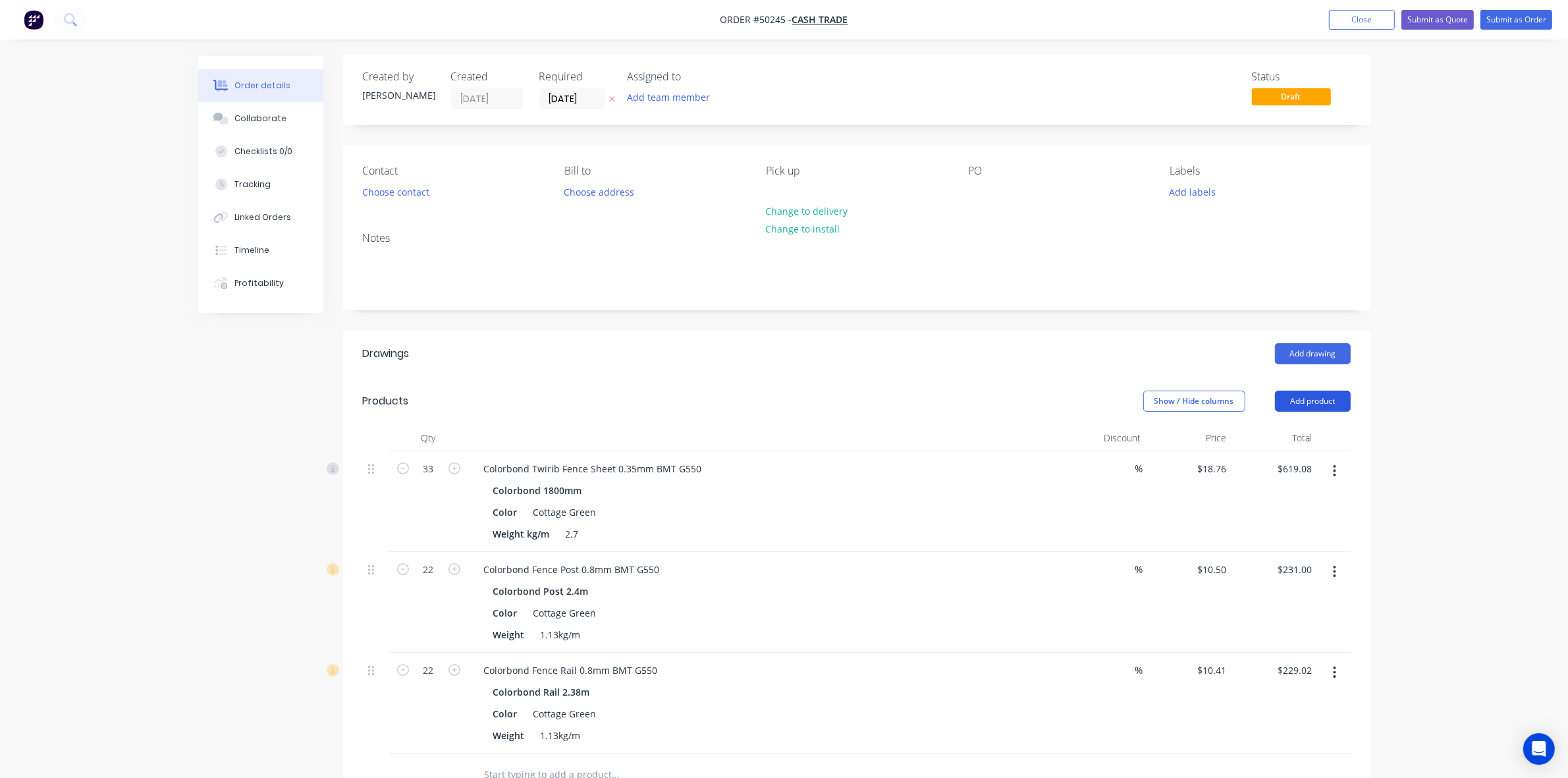
scroll to position [0, 0]
click at [1307, 399] on button "Add product" at bounding box center [1313, 402] width 75 height 21
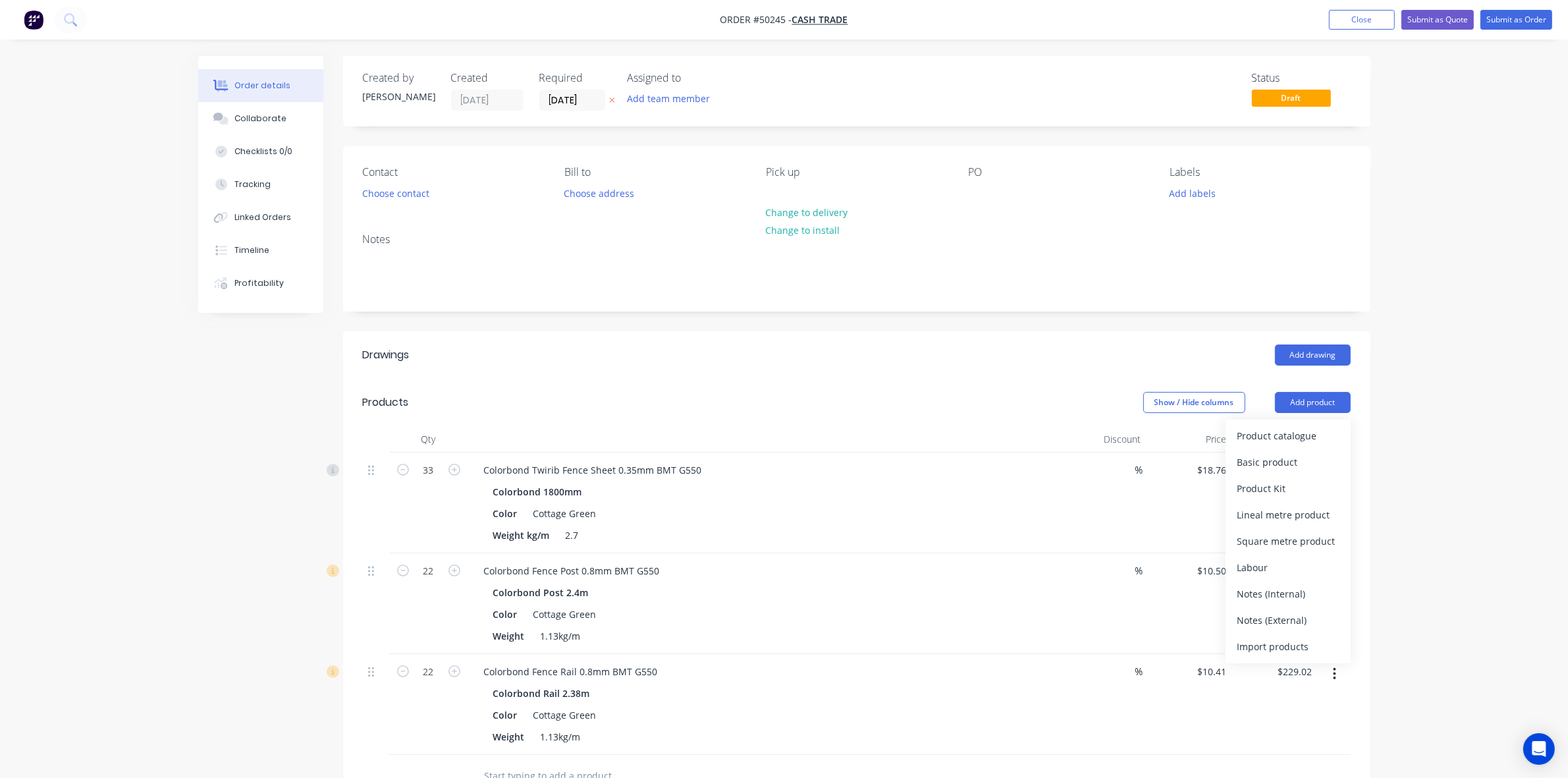
click at [1282, 419] on header "Products Show / Hide columns Add product Product catalogue Basic product Produc…" at bounding box center [857, 402] width 1028 height 47
click at [1299, 405] on button "Add product" at bounding box center [1313, 402] width 75 height 21
click at [1284, 433] on div "Product catalogue" at bounding box center [1288, 436] width 101 height 19
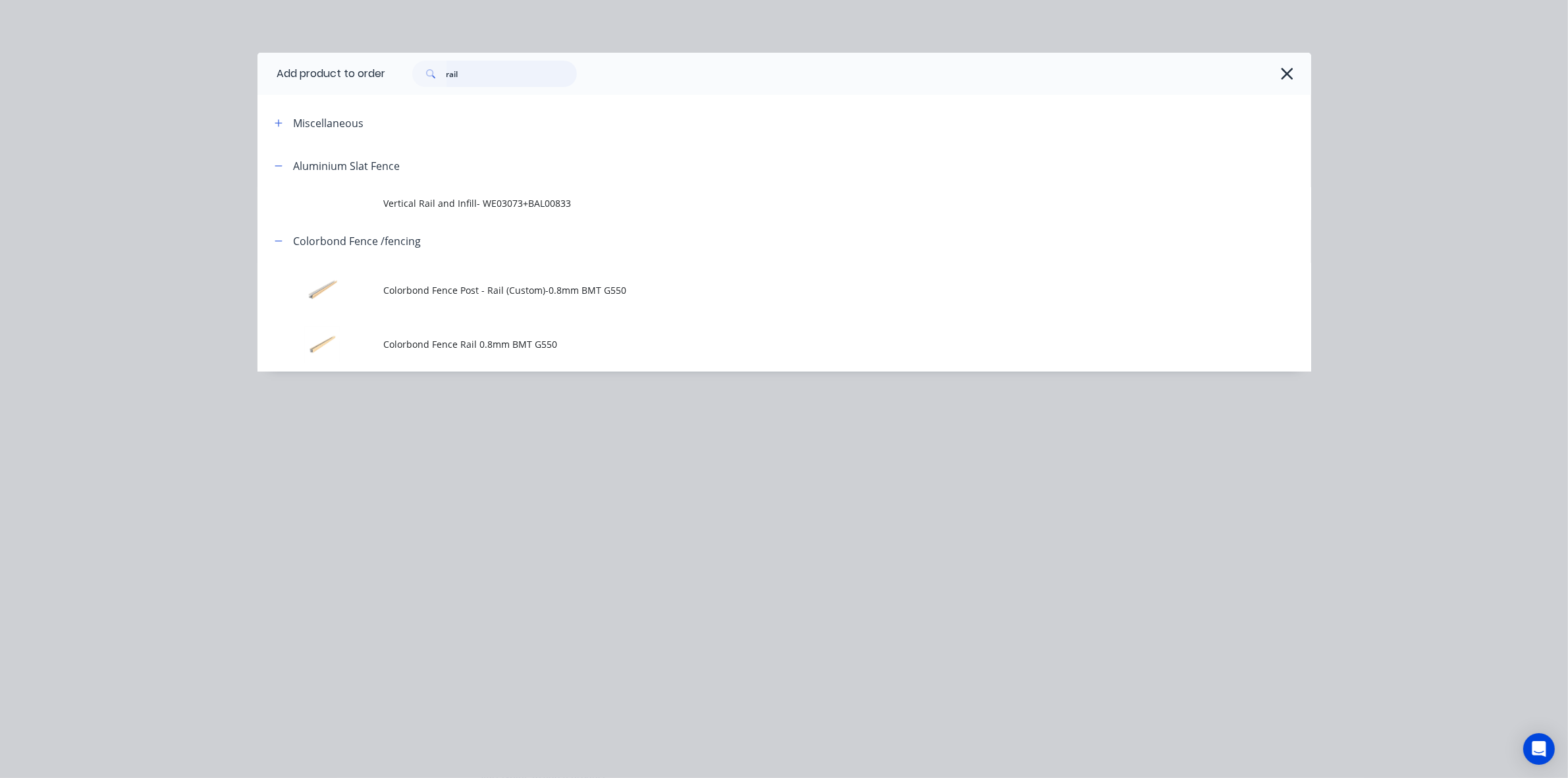
drag, startPoint x: 475, startPoint y: 69, endPoint x: 314, endPoint y: 80, distance: 161.4
click at [314, 80] on header "Add product to order rail" at bounding box center [784, 73] width 1054 height 42
type input "con"
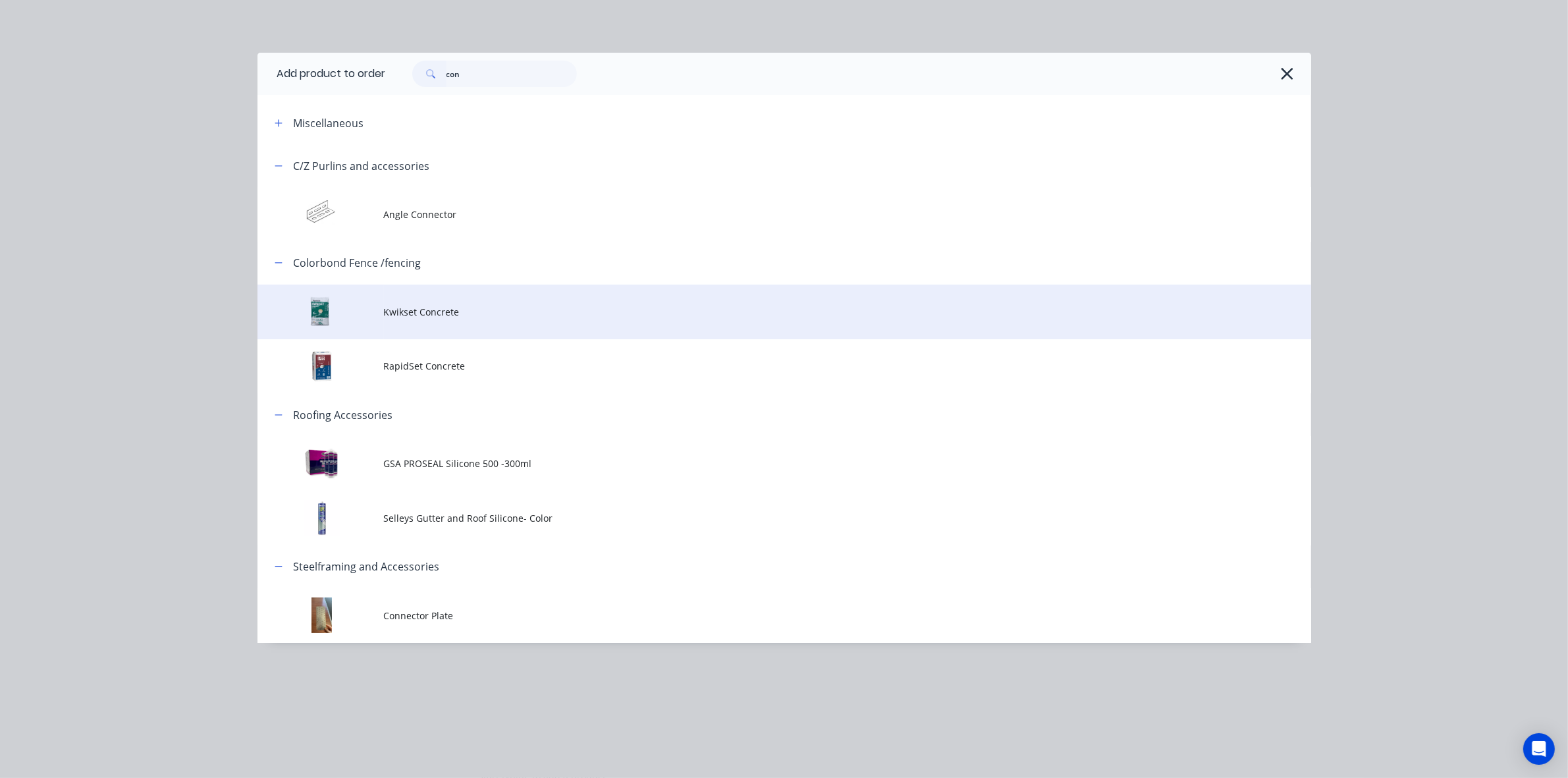
click at [432, 301] on td "Kwikset Concrete" at bounding box center [847, 312] width 927 height 55
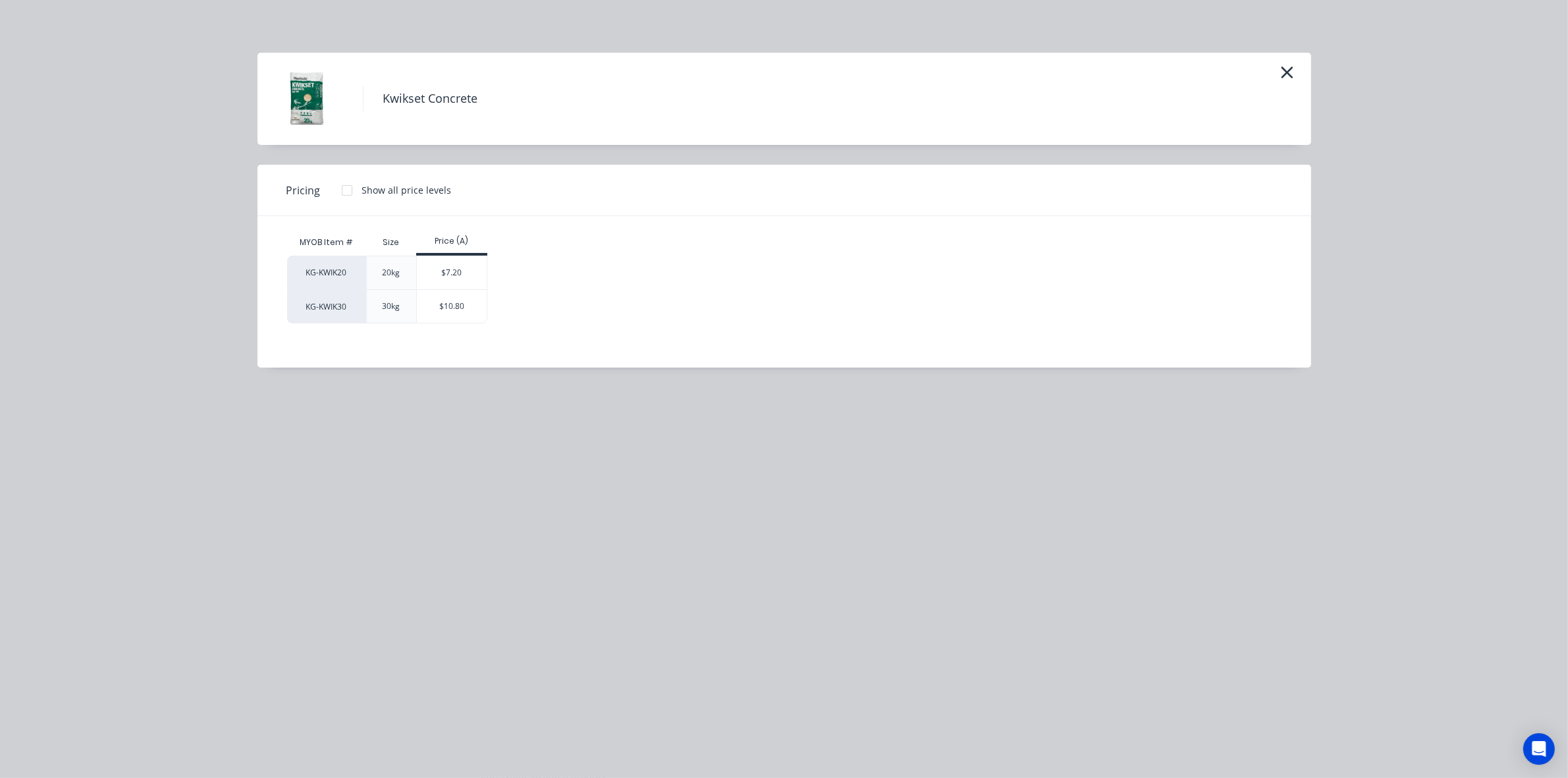
click at [458, 254] on div "Price (A)" at bounding box center [452, 242] width 72 height 27
click at [458, 268] on div "$7.20" at bounding box center [452, 273] width 70 height 33
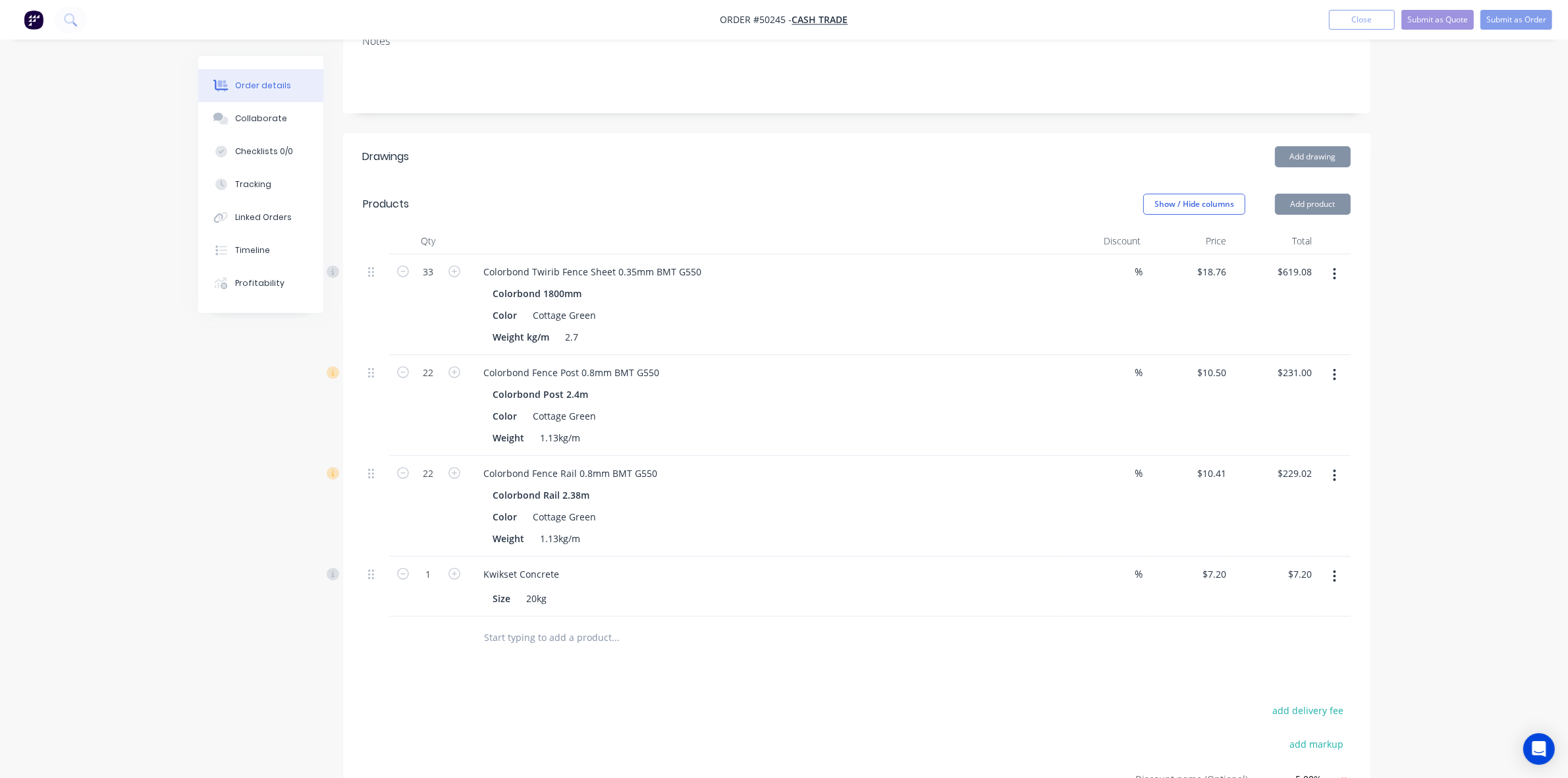
scroll to position [417, 0]
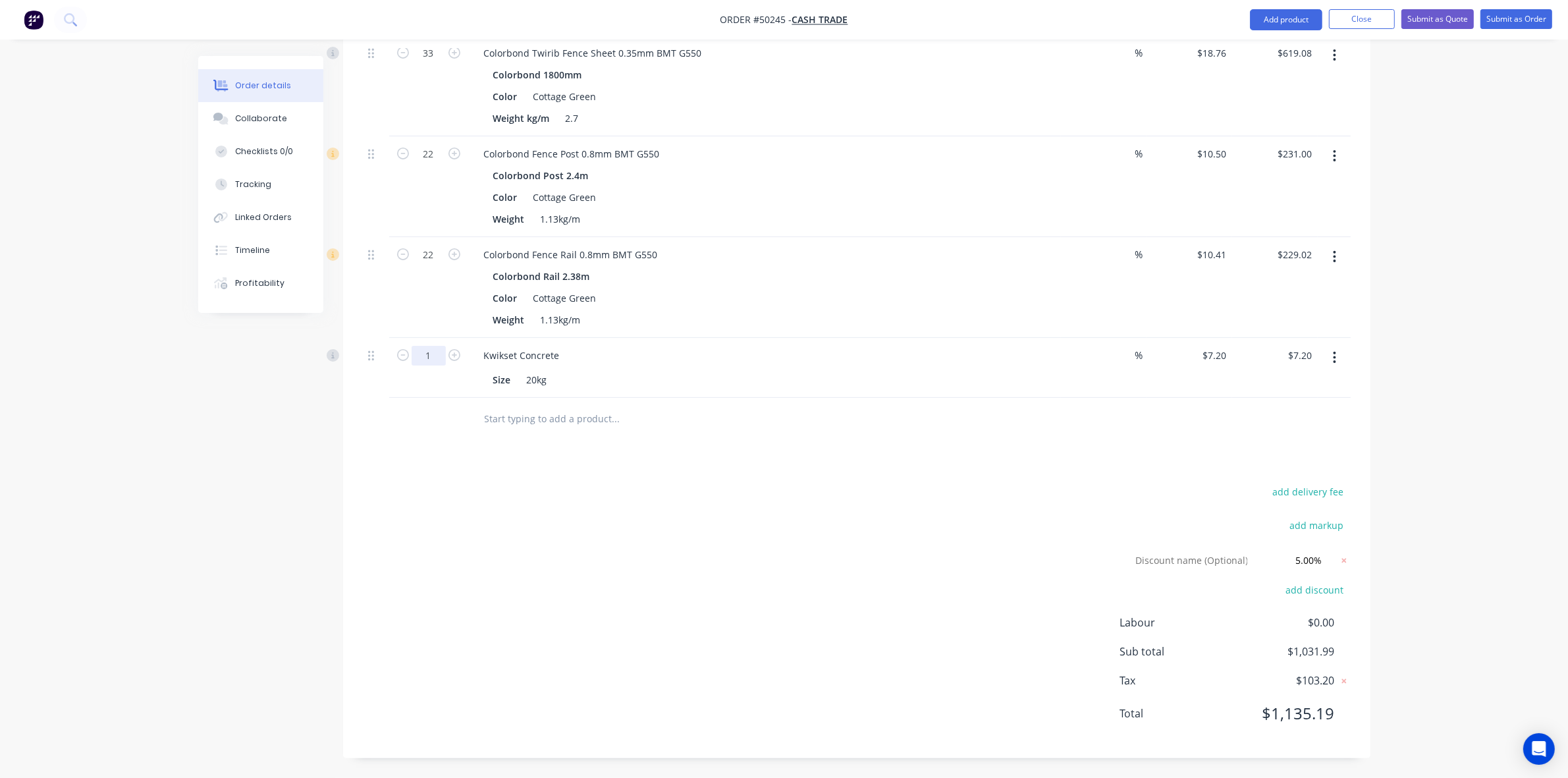
click at [438, 359] on input "1" at bounding box center [429, 355] width 34 height 20
type input "12"
type input "$86.40"
click at [1009, 542] on div "add delivery fee add markup Discount name (Optional) 5.00% 5.00% 0% add discoun…" at bounding box center [857, 611] width 988 height 256
click at [1345, 558] on g at bounding box center [1344, 560] width 13 height 13
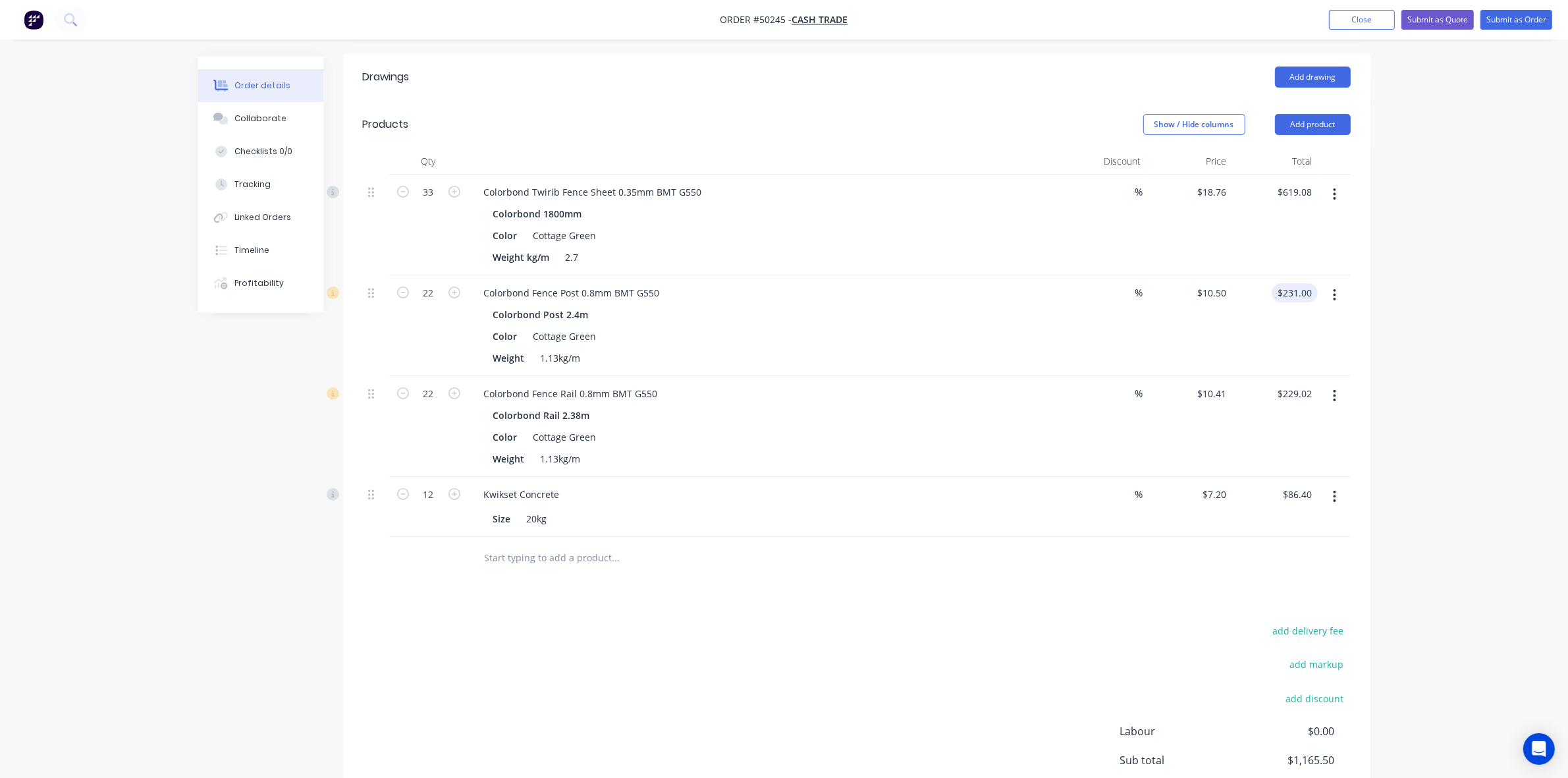
scroll to position [141, 0]
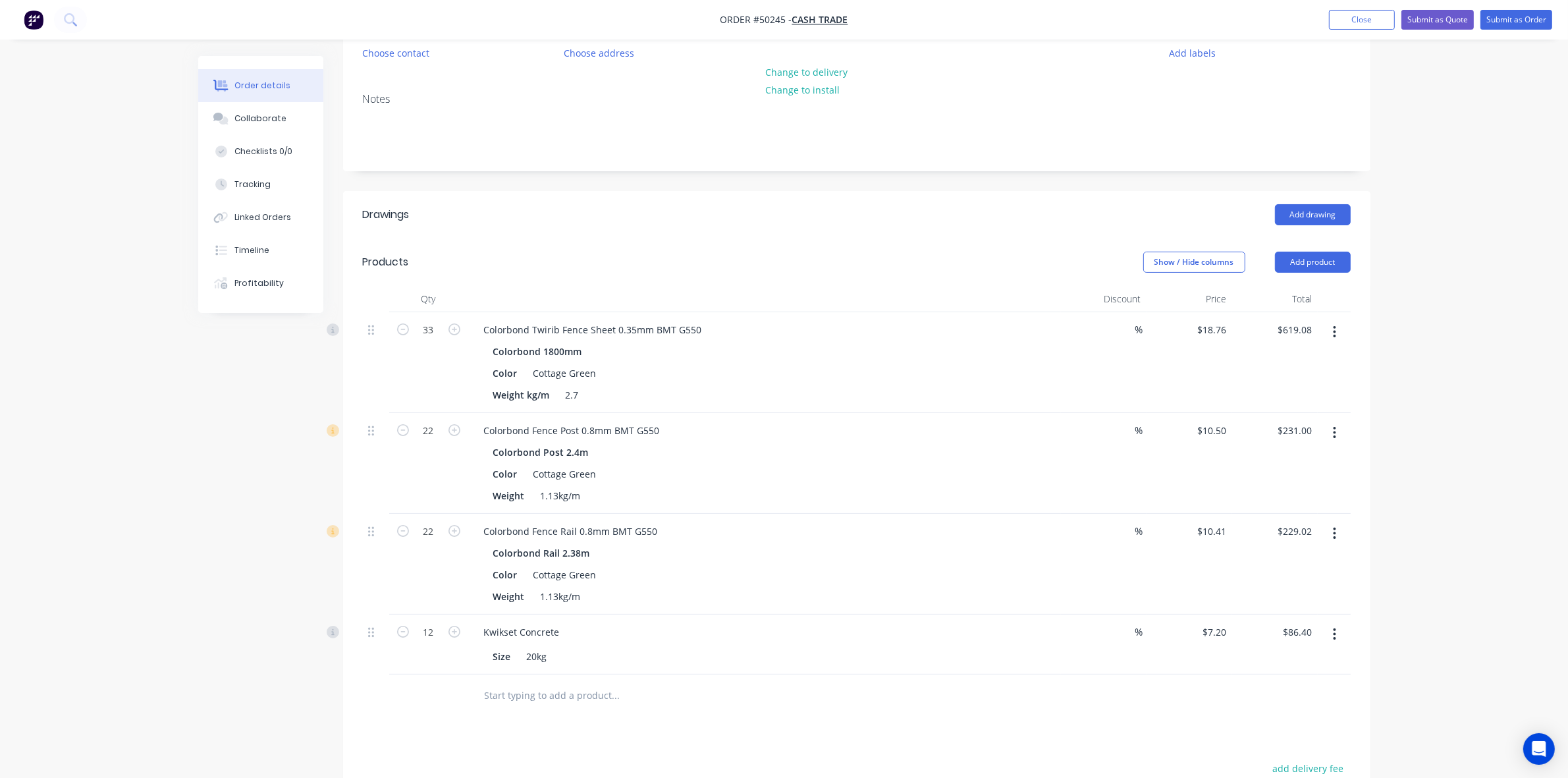
click at [1130, 347] on div "%" at bounding box center [1104, 362] width 86 height 100
click at [1127, 338] on input at bounding box center [1126, 329] width 19 height 19
type input "5"
type input "$588.13"
click at [1131, 429] on input at bounding box center [1126, 431] width 19 height 19
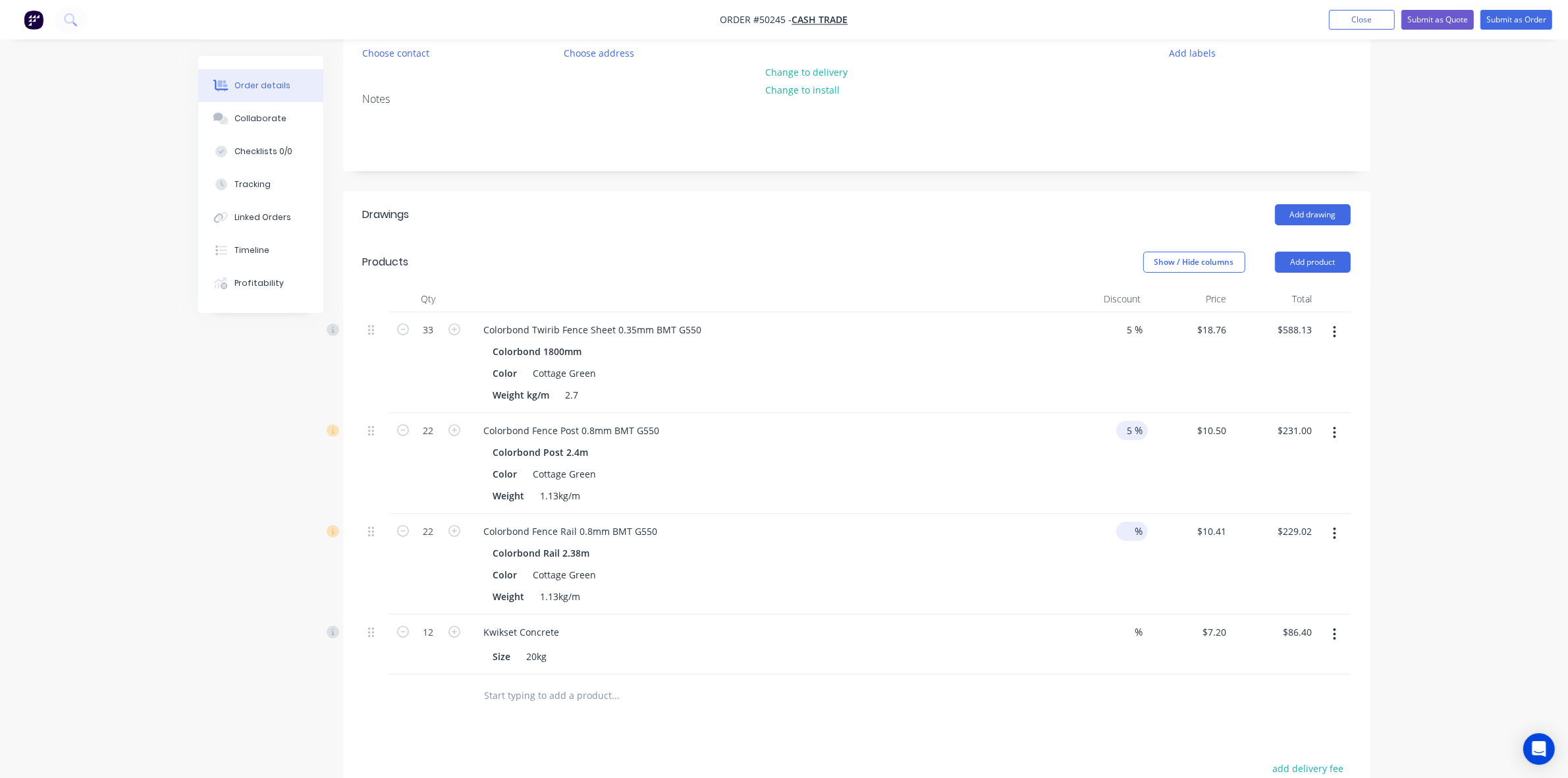
type input "5"
type input "$219.45"
click at [1128, 530] on input at bounding box center [1126, 531] width 19 height 19
type input "5"
type input "$217.57"
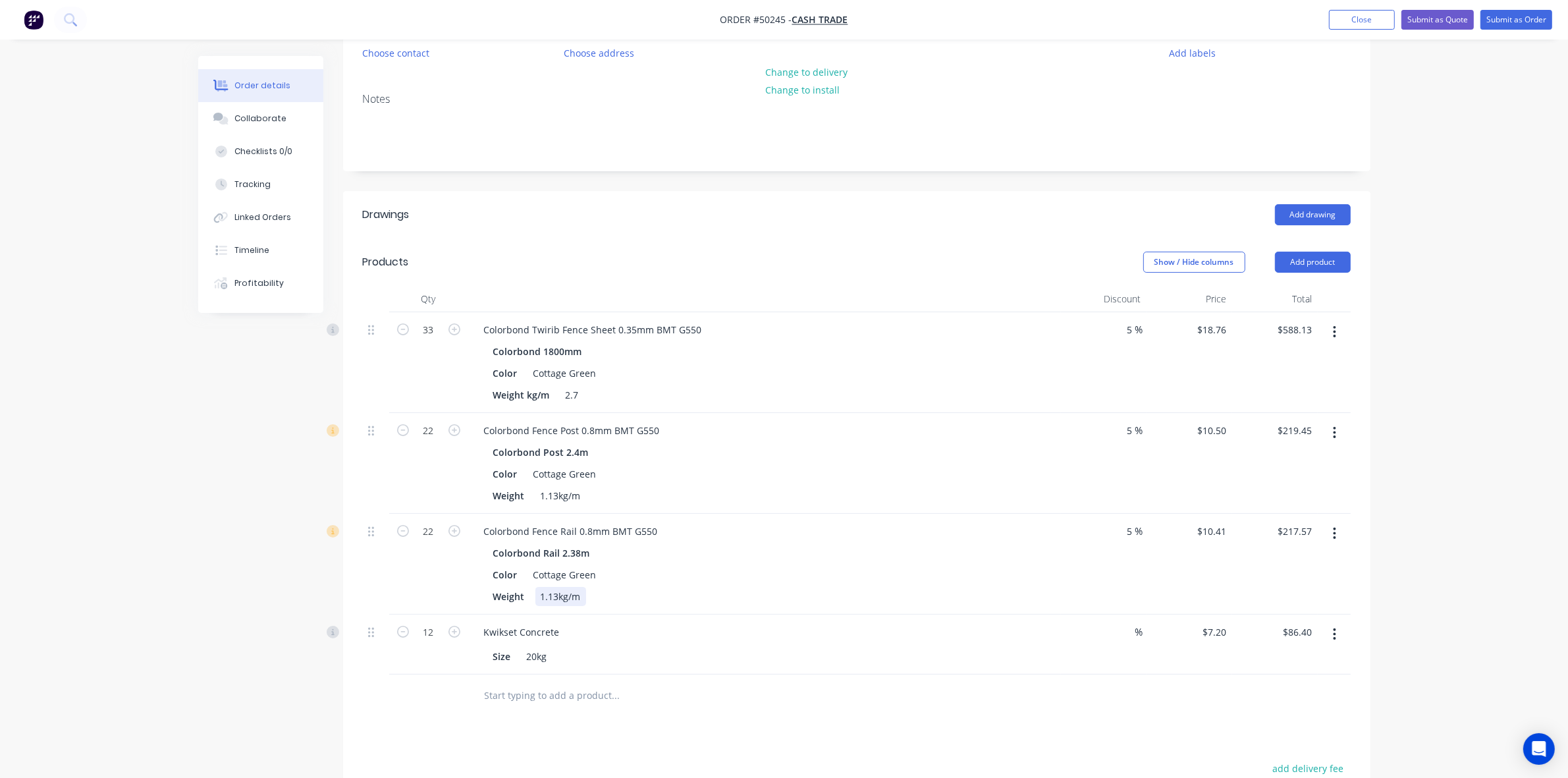
click at [1049, 605] on div "Colorbond Rail 2.38m Color Cottage Green Weight 1.13kg/m" at bounding box center [764, 575] width 582 height 63
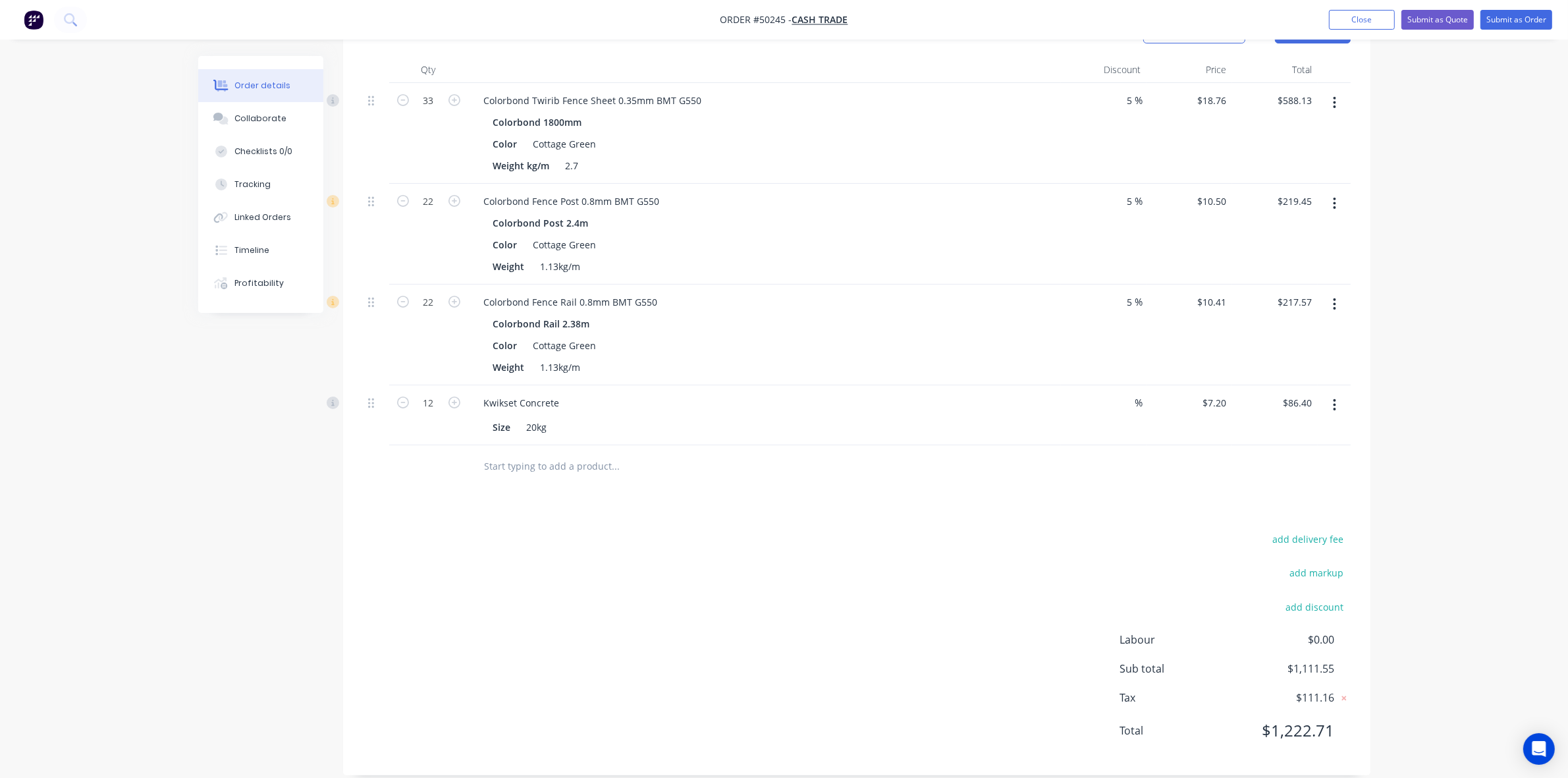
scroll to position [388, 0]
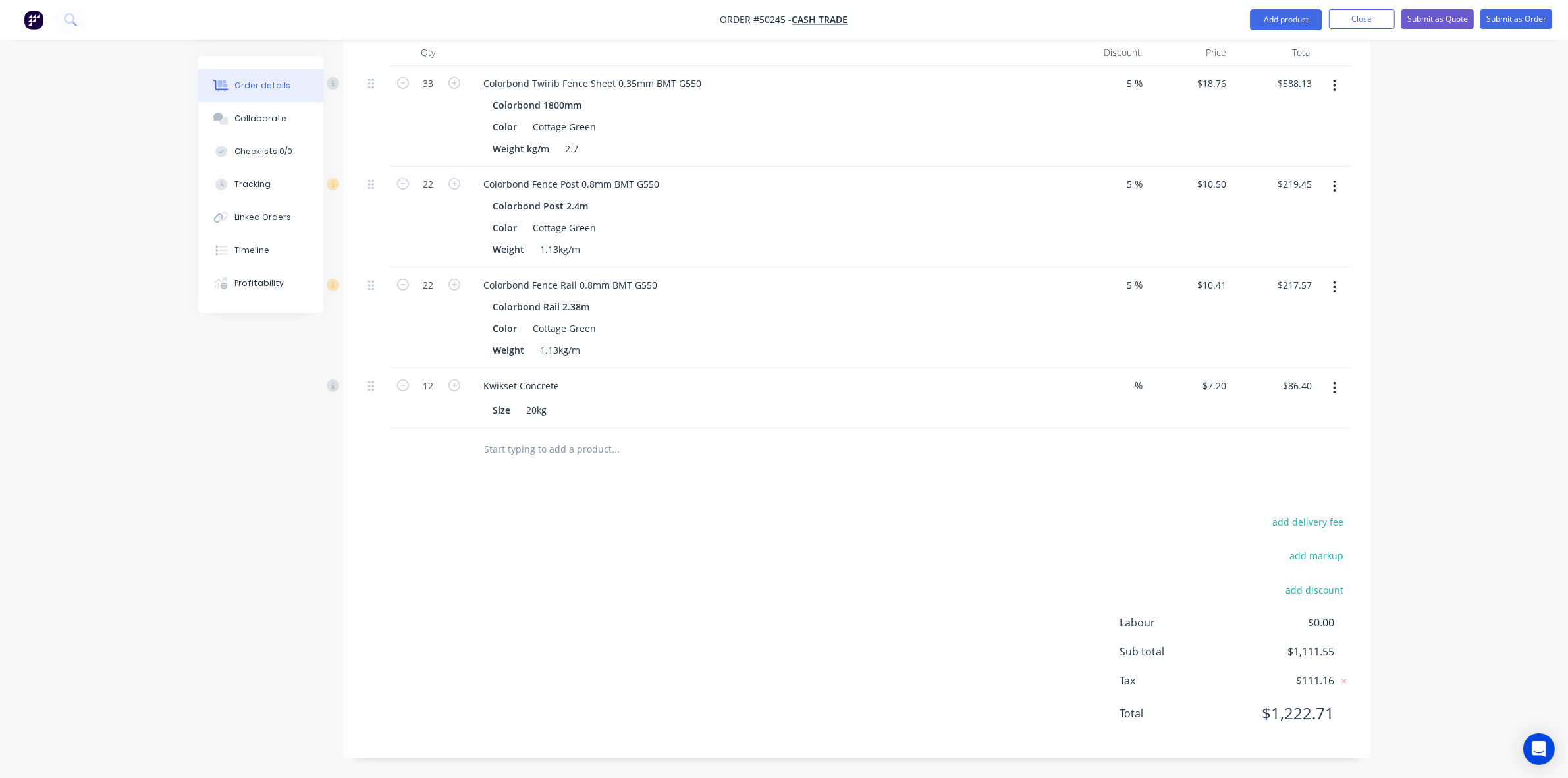
click at [1052, 612] on div "add delivery fee add markup add discount Labour $0.00 Sub total $1,111.55 Tax $…" at bounding box center [857, 625] width 988 height 226
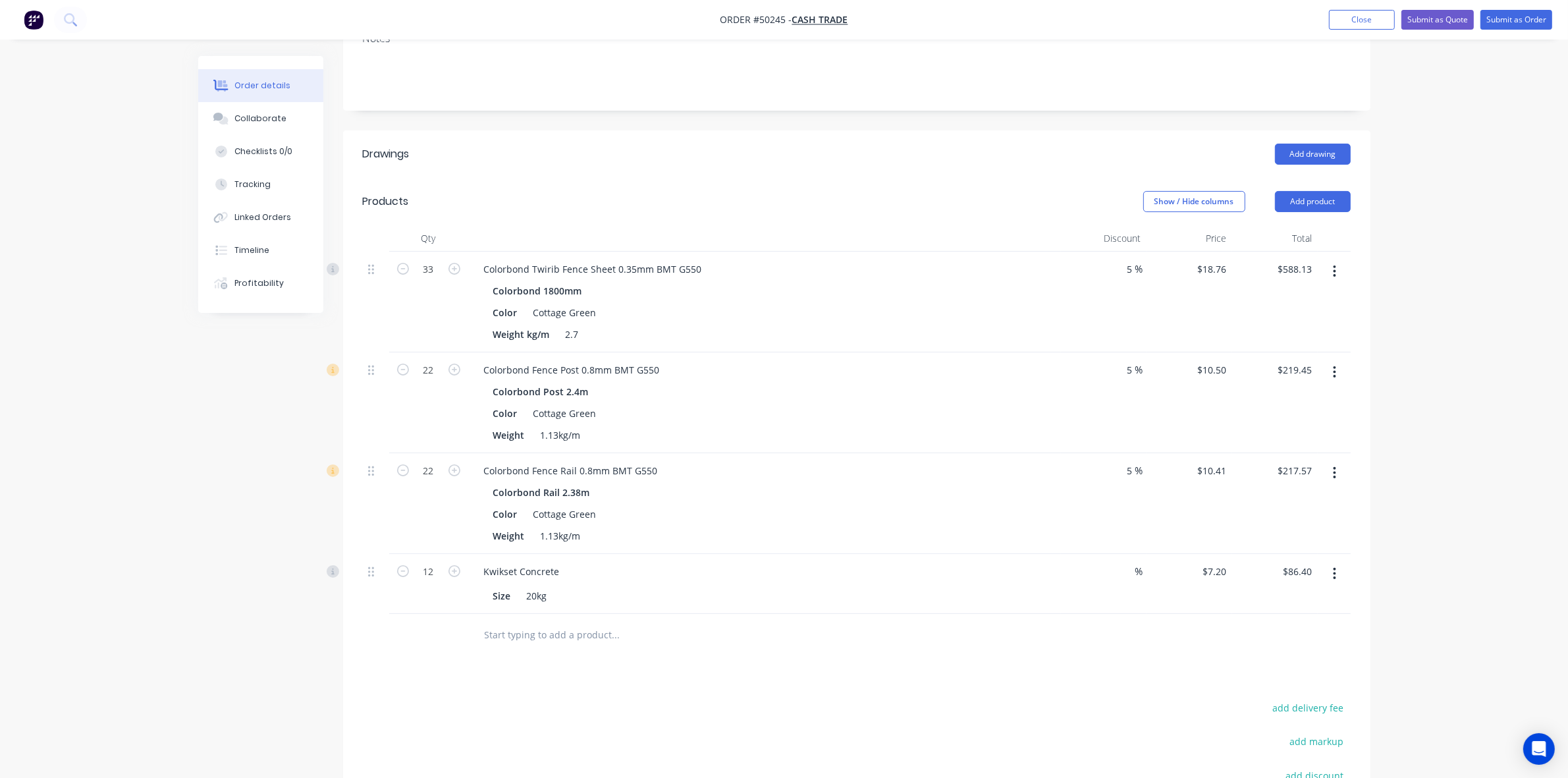
scroll to position [0, 0]
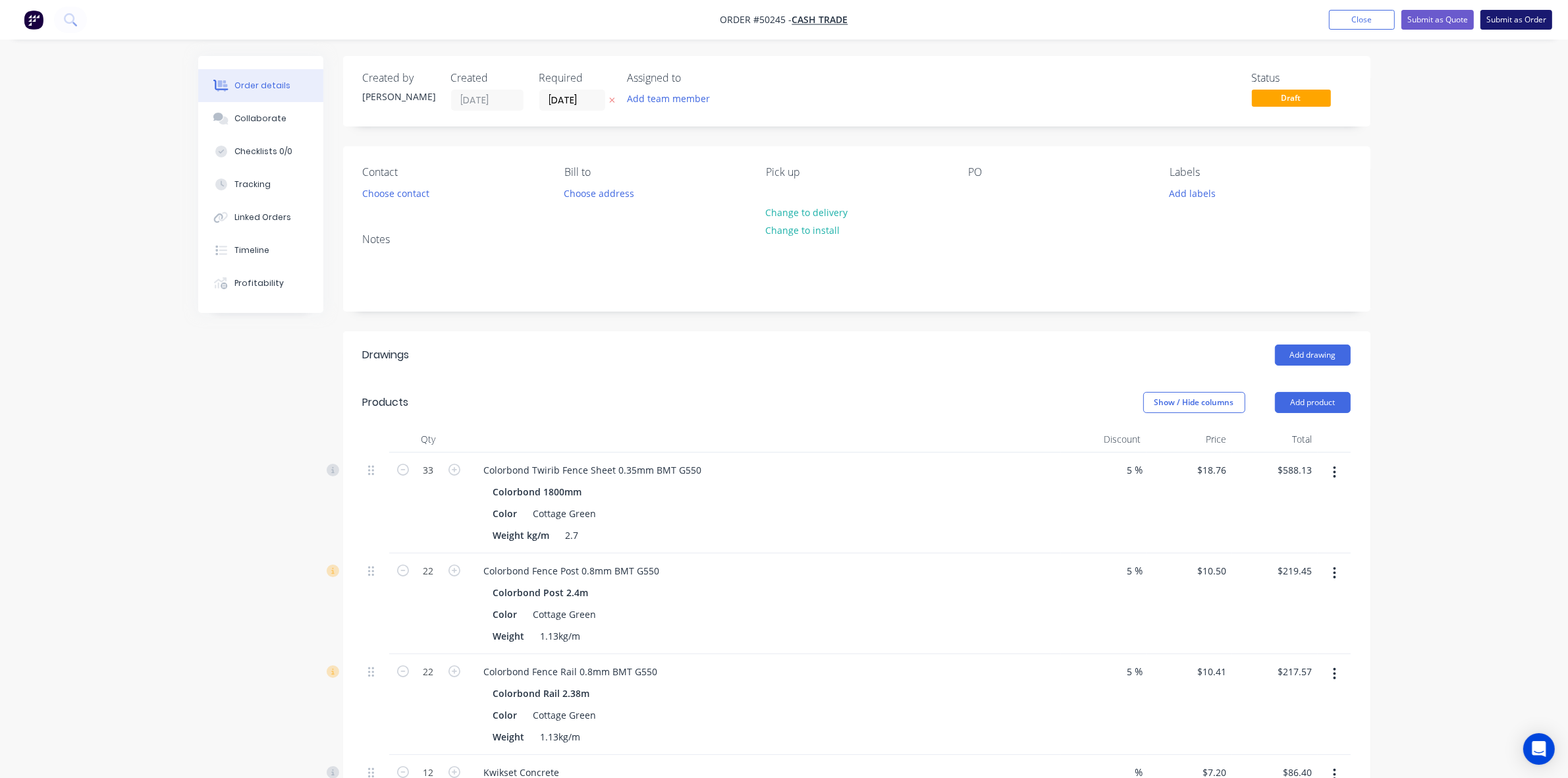
click at [1494, 19] on button "Submit as Order" at bounding box center [1517, 20] width 72 height 20
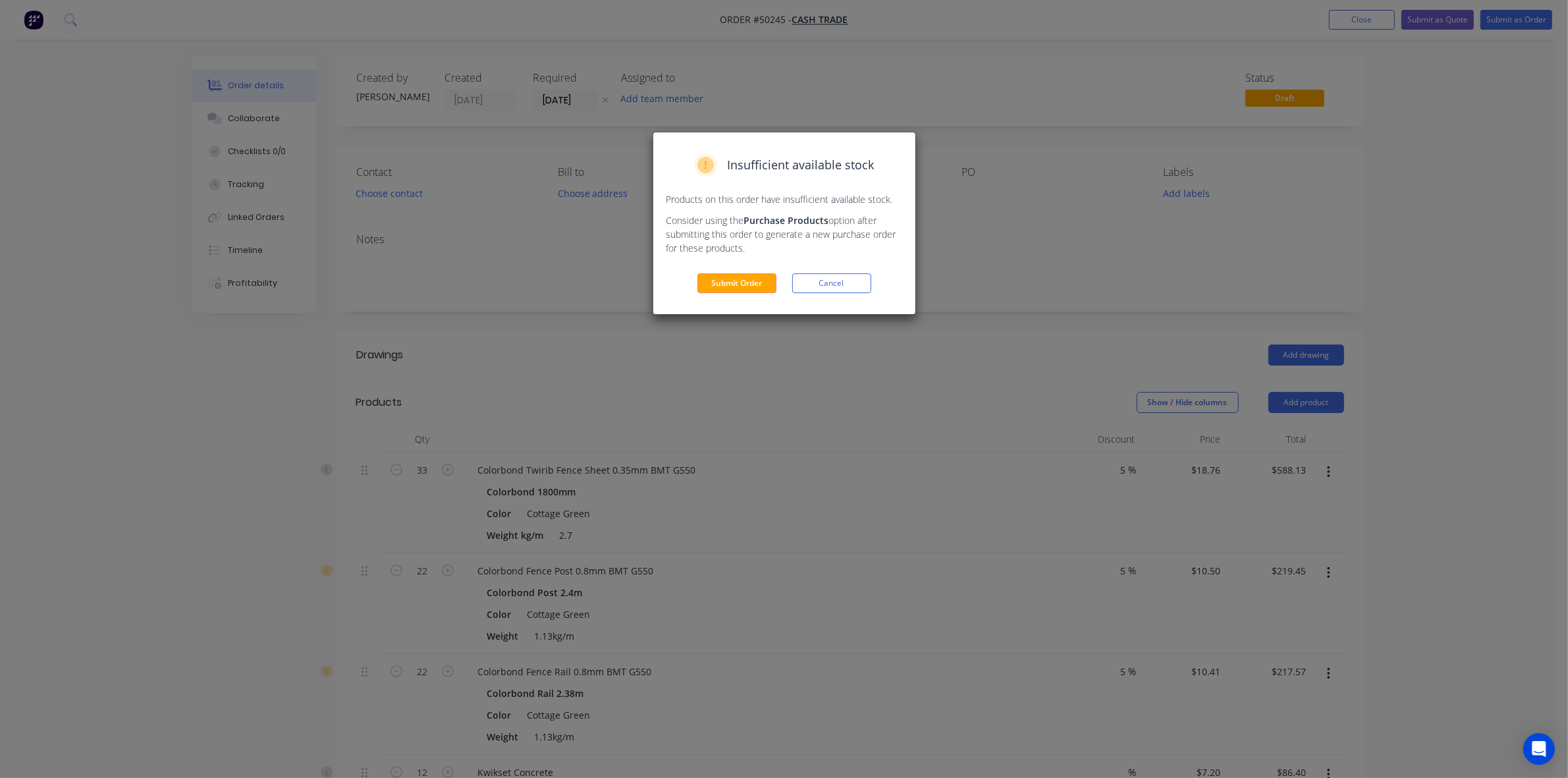
drag, startPoint x: 715, startPoint y: 291, endPoint x: 796, endPoint y: 317, distance: 85.1
click at [728, 367] on div "Insufficient available stock Products on this order have insufficient available…" at bounding box center [784, 389] width 1568 height 778
click at [804, 292] on button "Cancel" at bounding box center [832, 283] width 79 height 20
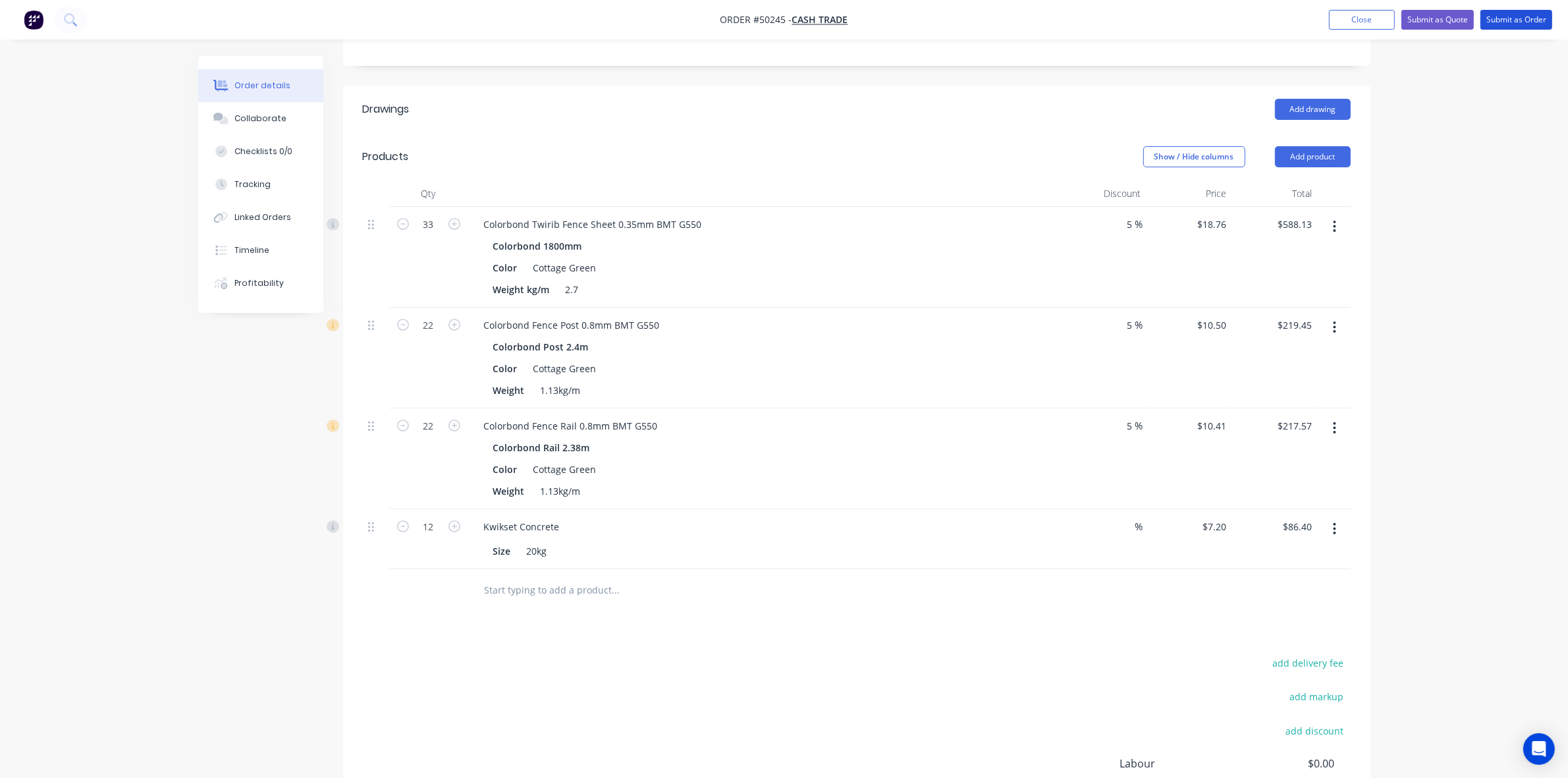
scroll to position [247, 0]
click at [1301, 143] on header "Products Show / Hide columns Add product" at bounding box center [857, 155] width 1028 height 47
click at [1296, 154] on button "Add product" at bounding box center [1313, 155] width 75 height 21
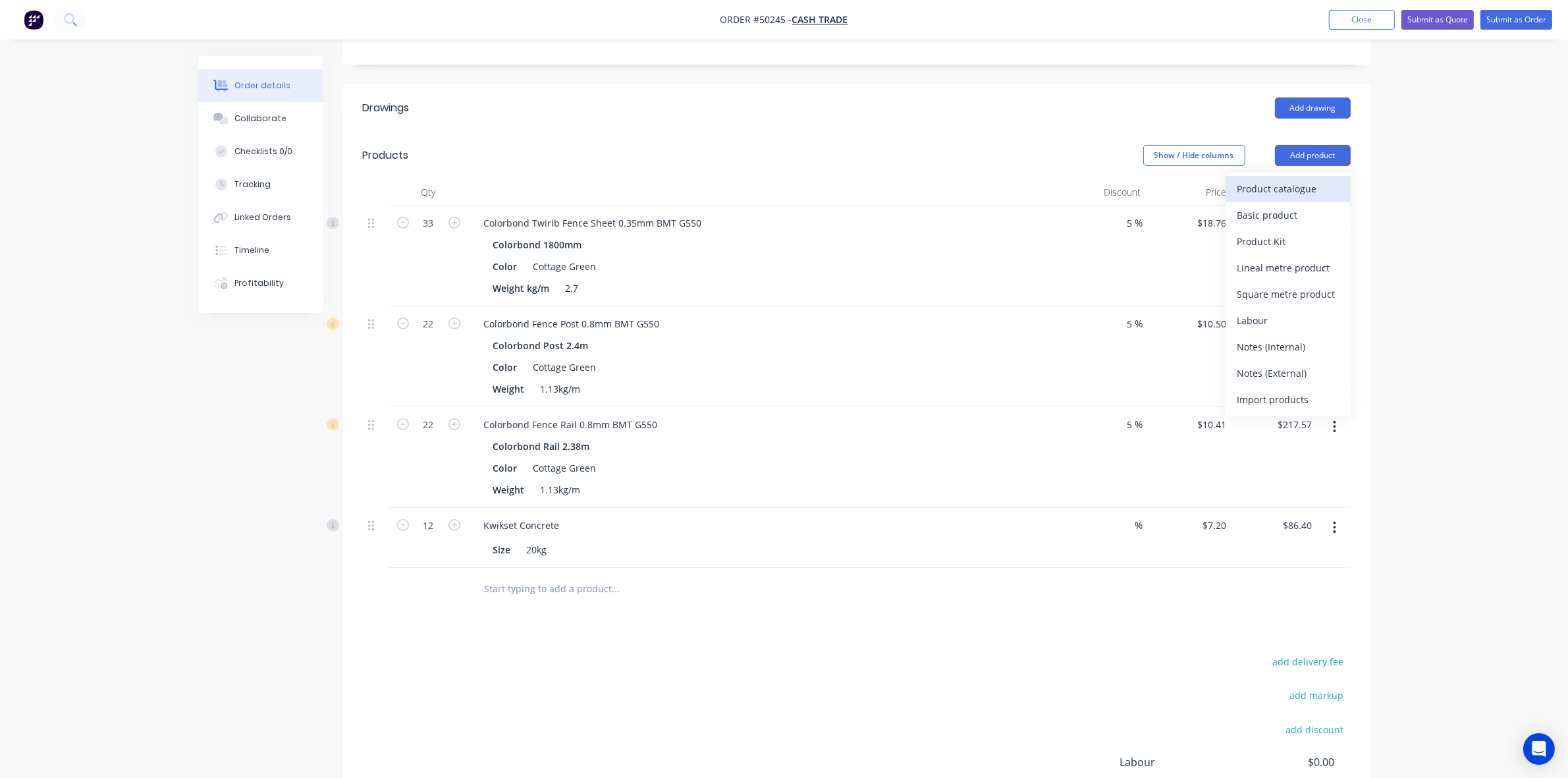
click at [1273, 191] on div "Product catalogue" at bounding box center [1288, 189] width 101 height 19
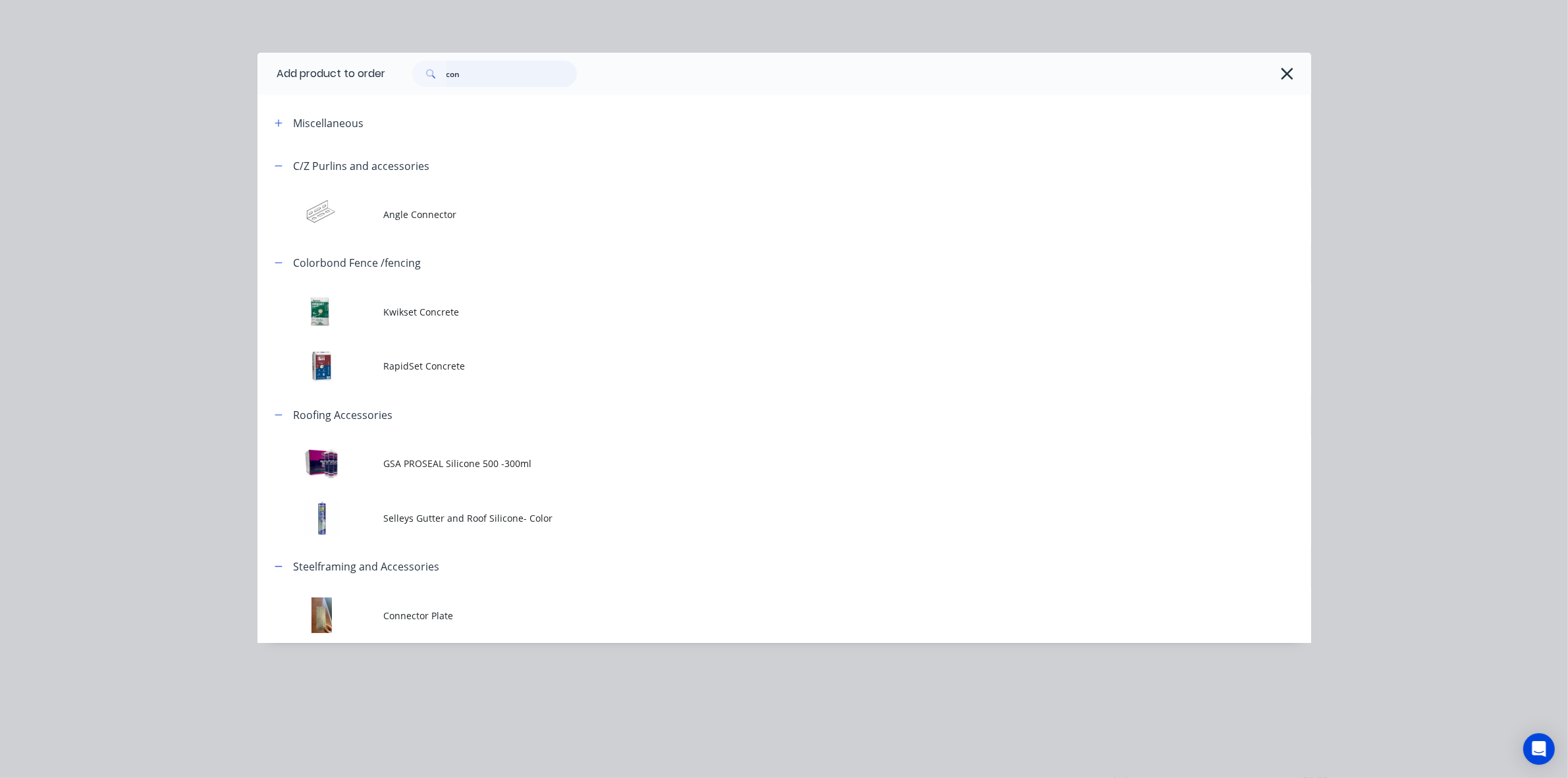
drag, startPoint x: 468, startPoint y: 73, endPoint x: 408, endPoint y: 74, distance: 60.0
click at [419, 74] on div "con" at bounding box center [495, 74] width 165 height 27
type input "16"
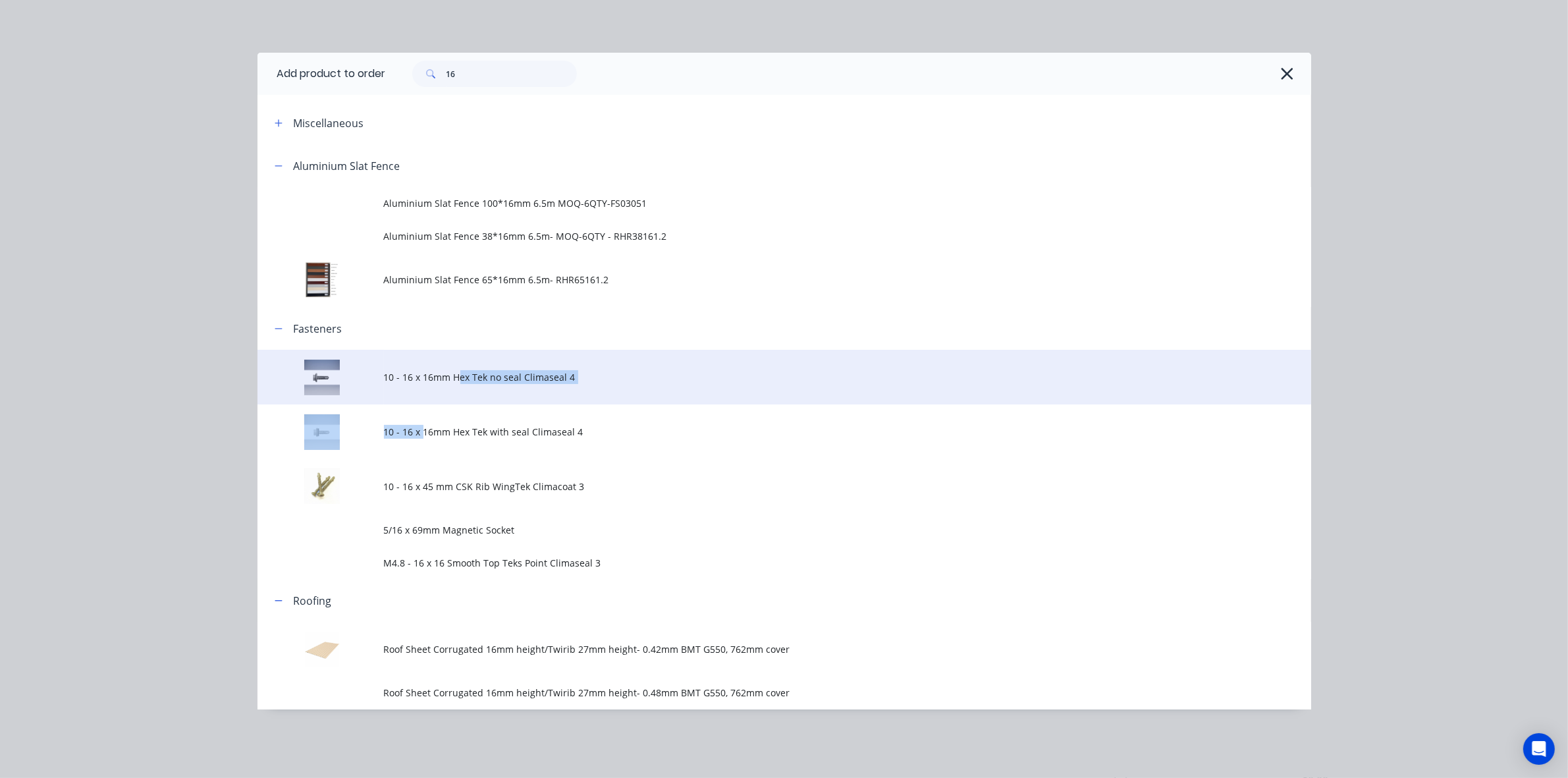
drag, startPoint x: 425, startPoint y: 410, endPoint x: 461, endPoint y: 383, distance: 45.0
click at [461, 383] on tbody "10 - 16 x 16mm Hex Tek no seal Climaseal 4 10 - 16 x 16mm Hex Tek with seal Cli…" at bounding box center [784, 464] width 1054 height 229
click at [461, 383] on span "10 - 16 x 16mm Hex Tek no seal Climaseal 4" at bounding box center [755, 377] width 742 height 14
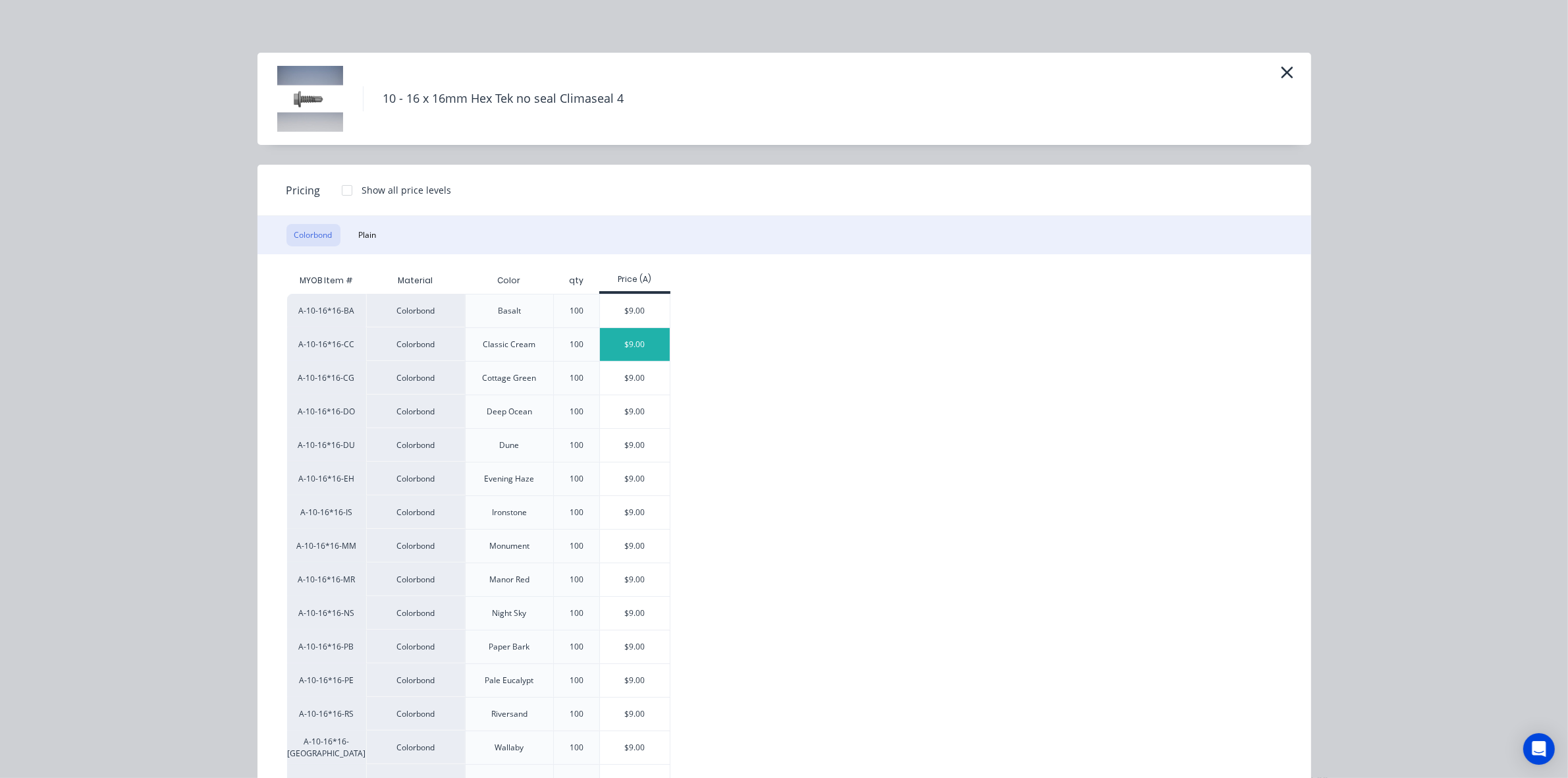
click at [643, 351] on div "$9.00" at bounding box center [636, 344] width 70 height 33
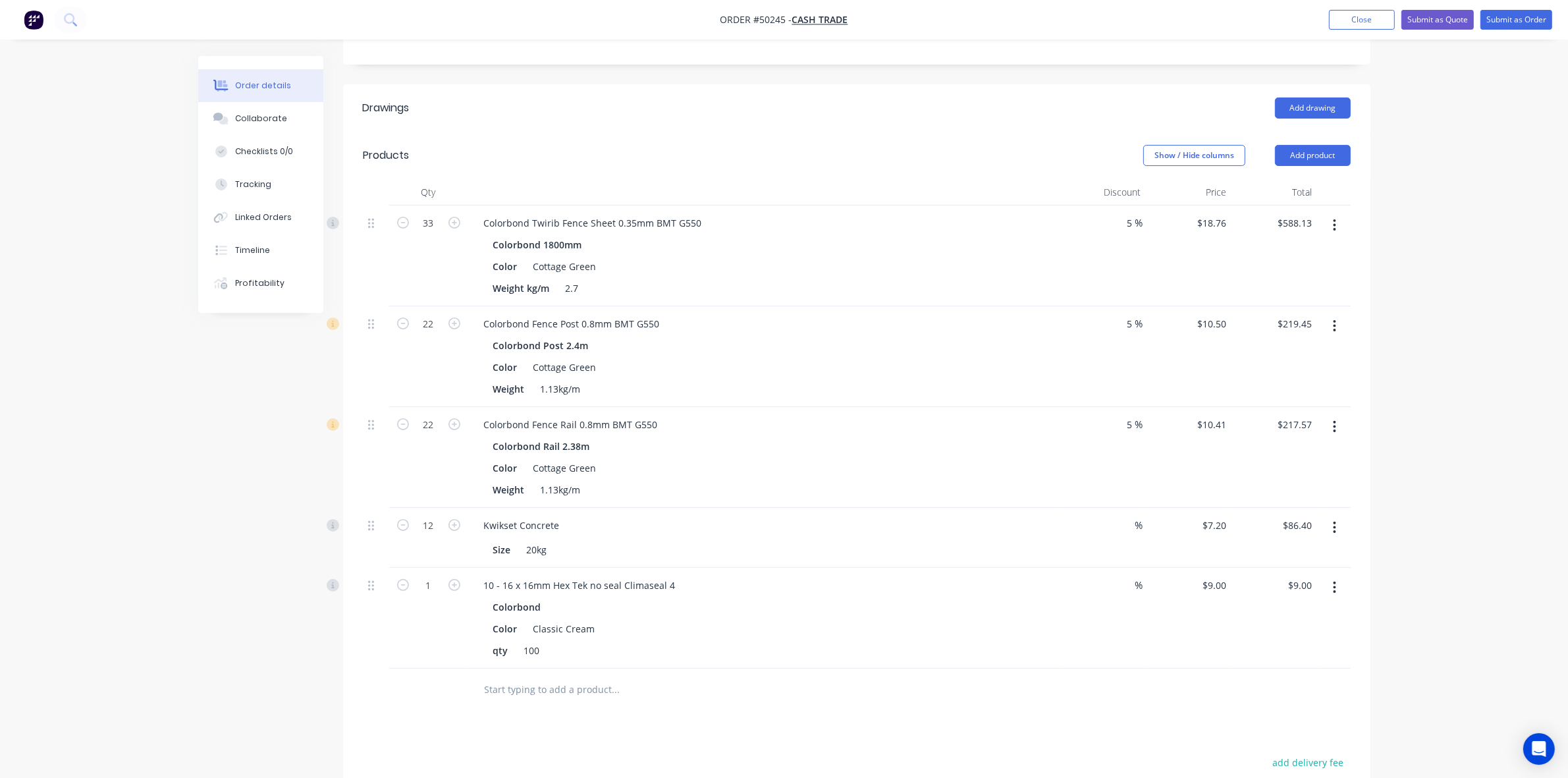
click at [705, 677] on input "text" at bounding box center [615, 690] width 263 height 27
click at [433, 592] on input "1" at bounding box center [429, 585] width 34 height 20
type input "1.8"
type input "$16.20"
click at [851, 548] on div "Size 20kg" at bounding box center [762, 550] width 548 height 19
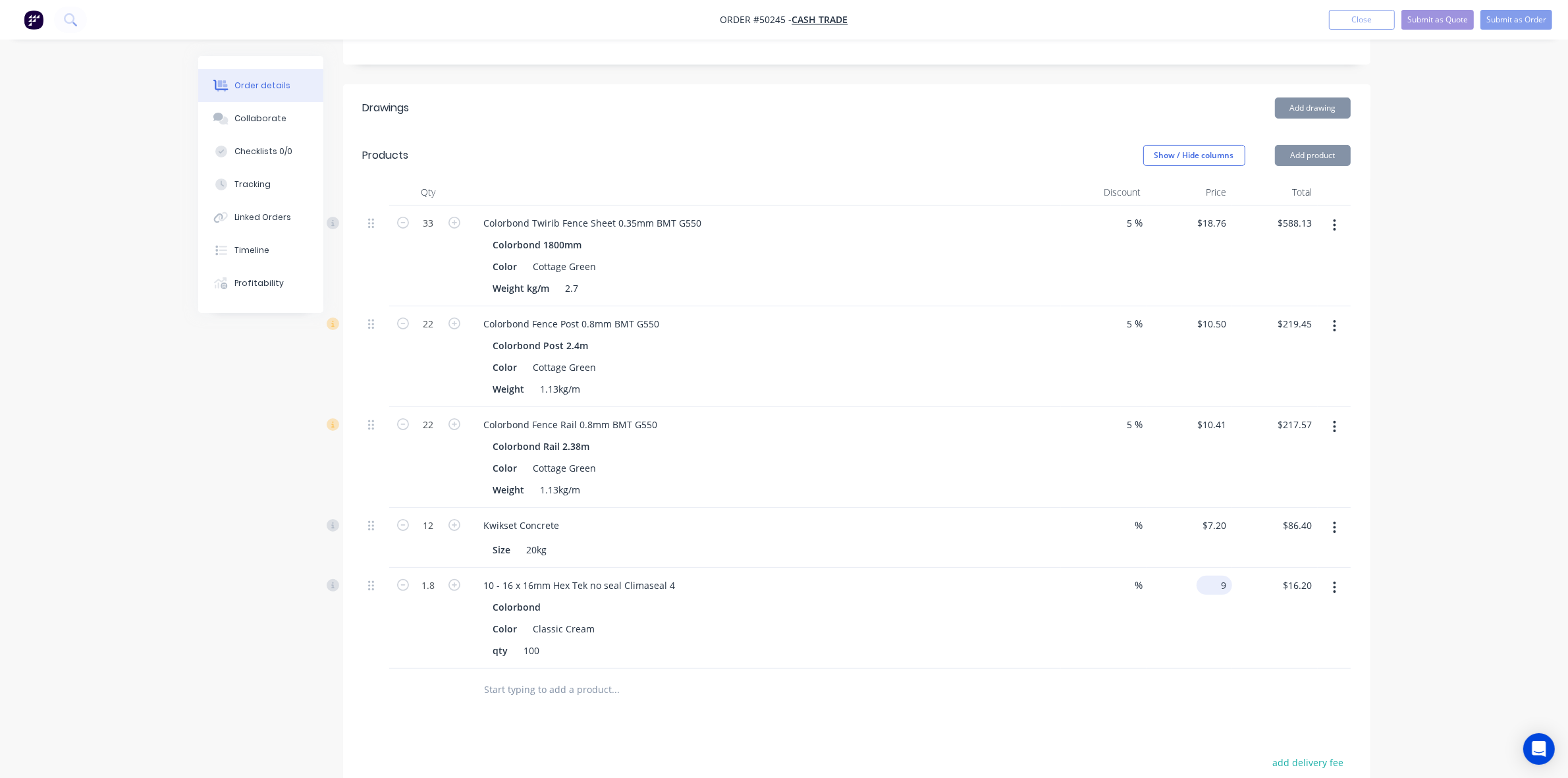
click at [1214, 583] on div "9 $9.00" at bounding box center [1214, 585] width 35 height 19
type input "$0.00"
click at [1196, 676] on div "Qty Discount Price Total 33 Colorbond Twirib Fence Sheet 0.35mm BMT G550 Colorb…" at bounding box center [857, 445] width 1028 height 532
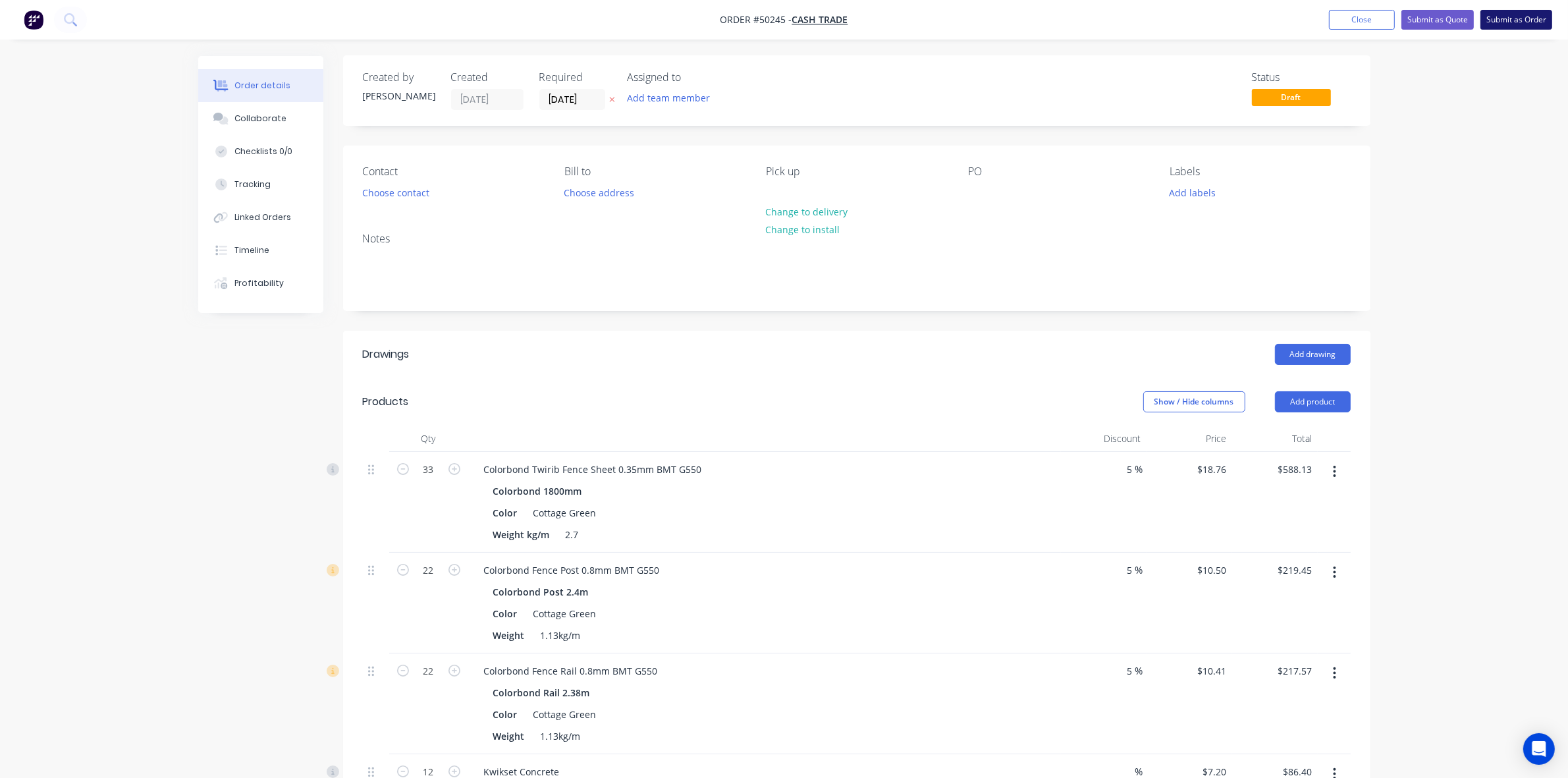
scroll to position [0, 0]
click at [1515, 24] on button "Submit as Order" at bounding box center [1517, 20] width 72 height 20
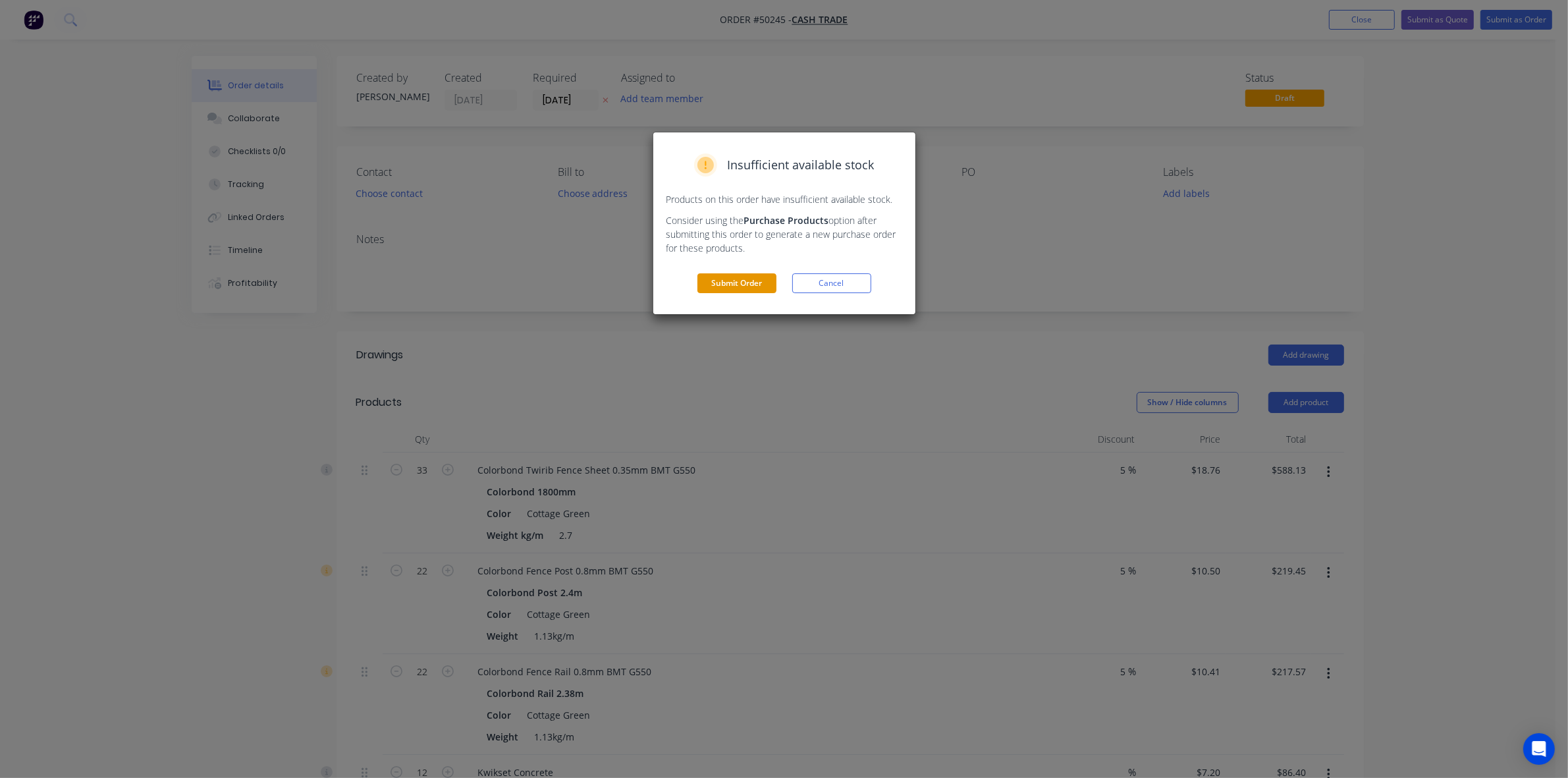
click at [745, 282] on button "Submit Order" at bounding box center [737, 283] width 79 height 20
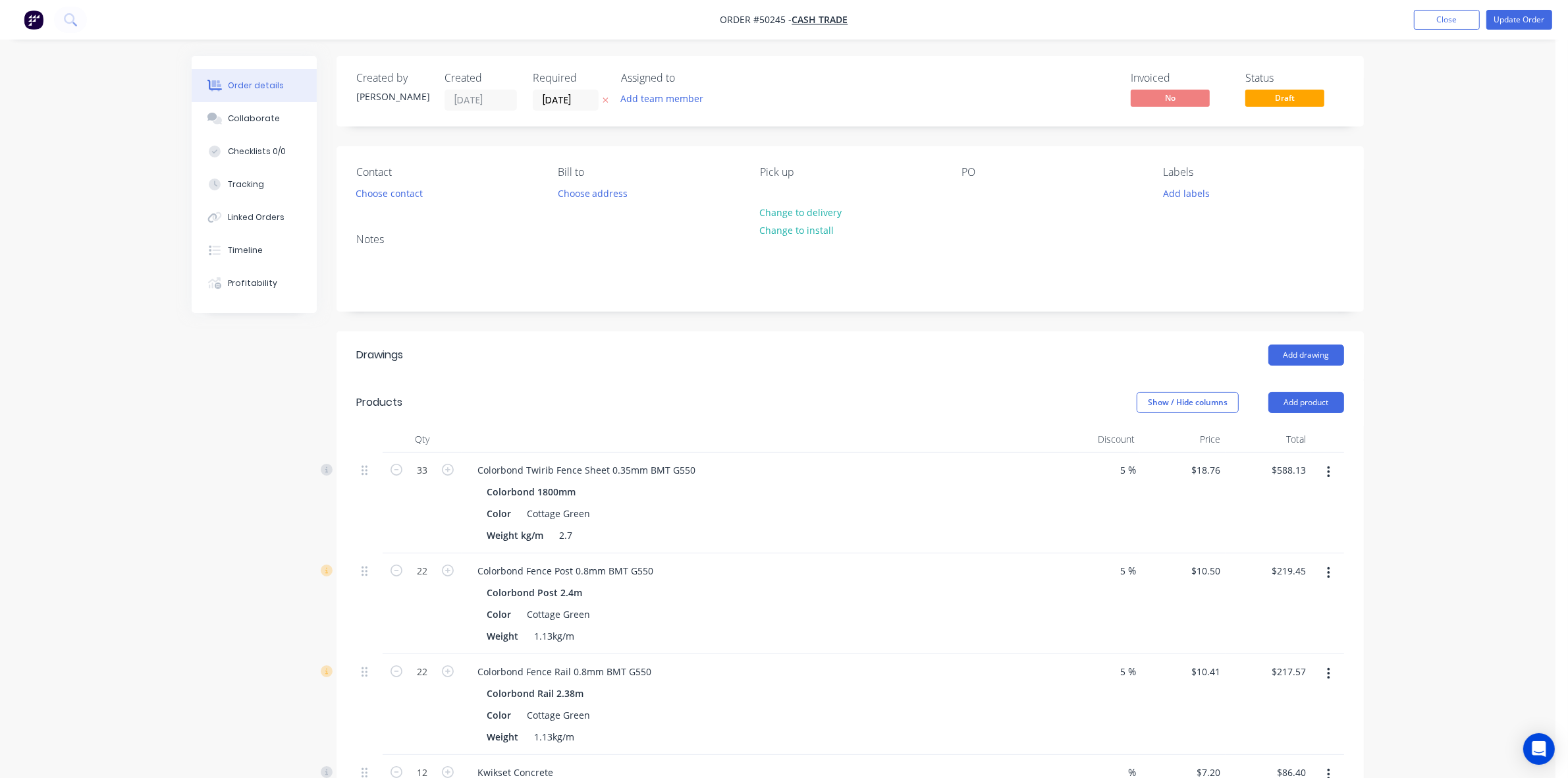
click at [745, 282] on div "Product has no price A product on this order contains no price. Submit anyway C…" at bounding box center [784, 389] width 1568 height 778
click at [1523, 23] on button "Update Order" at bounding box center [1519, 20] width 66 height 20
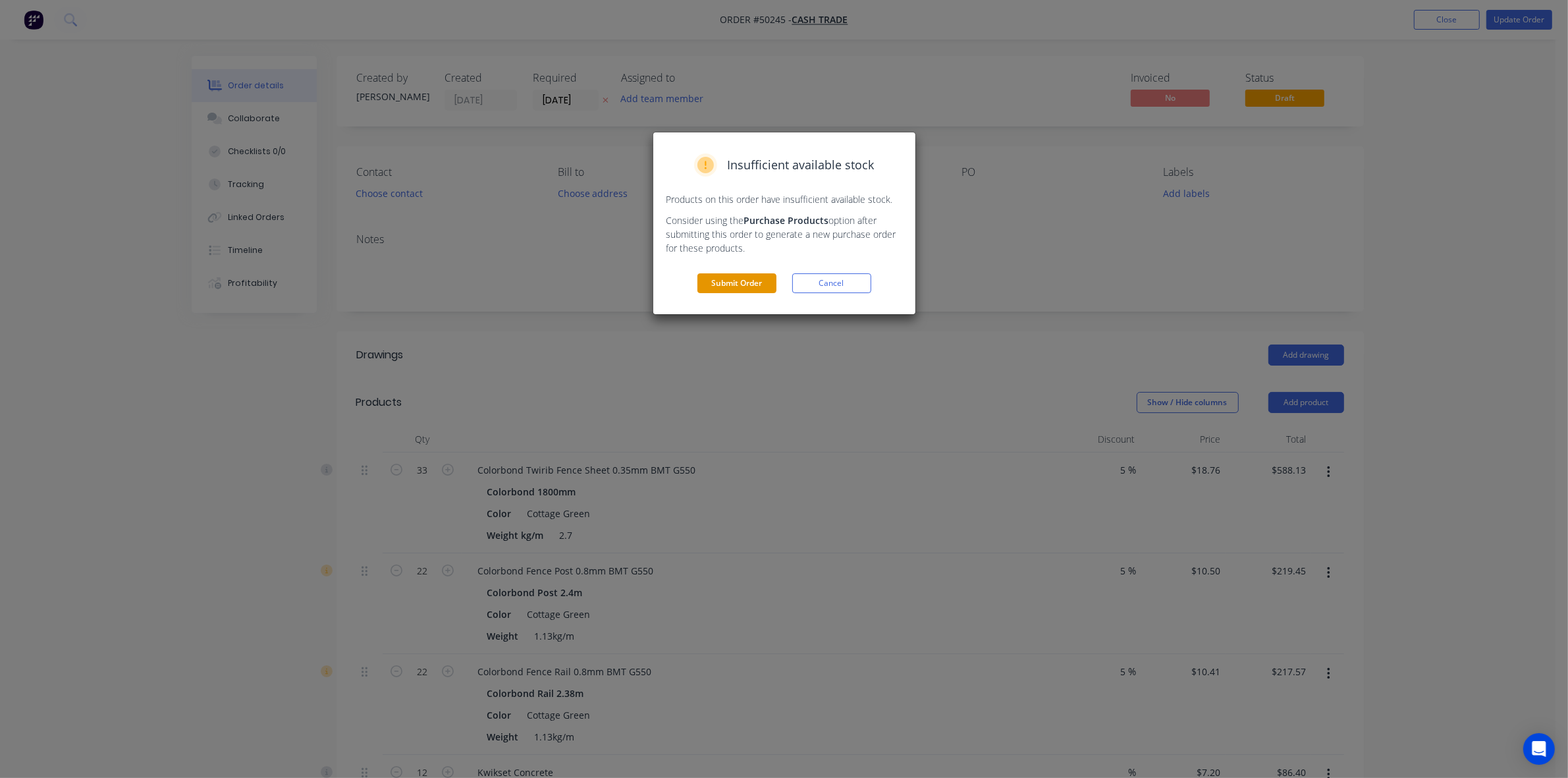
click at [735, 277] on button "Submit Order" at bounding box center [737, 283] width 79 height 20
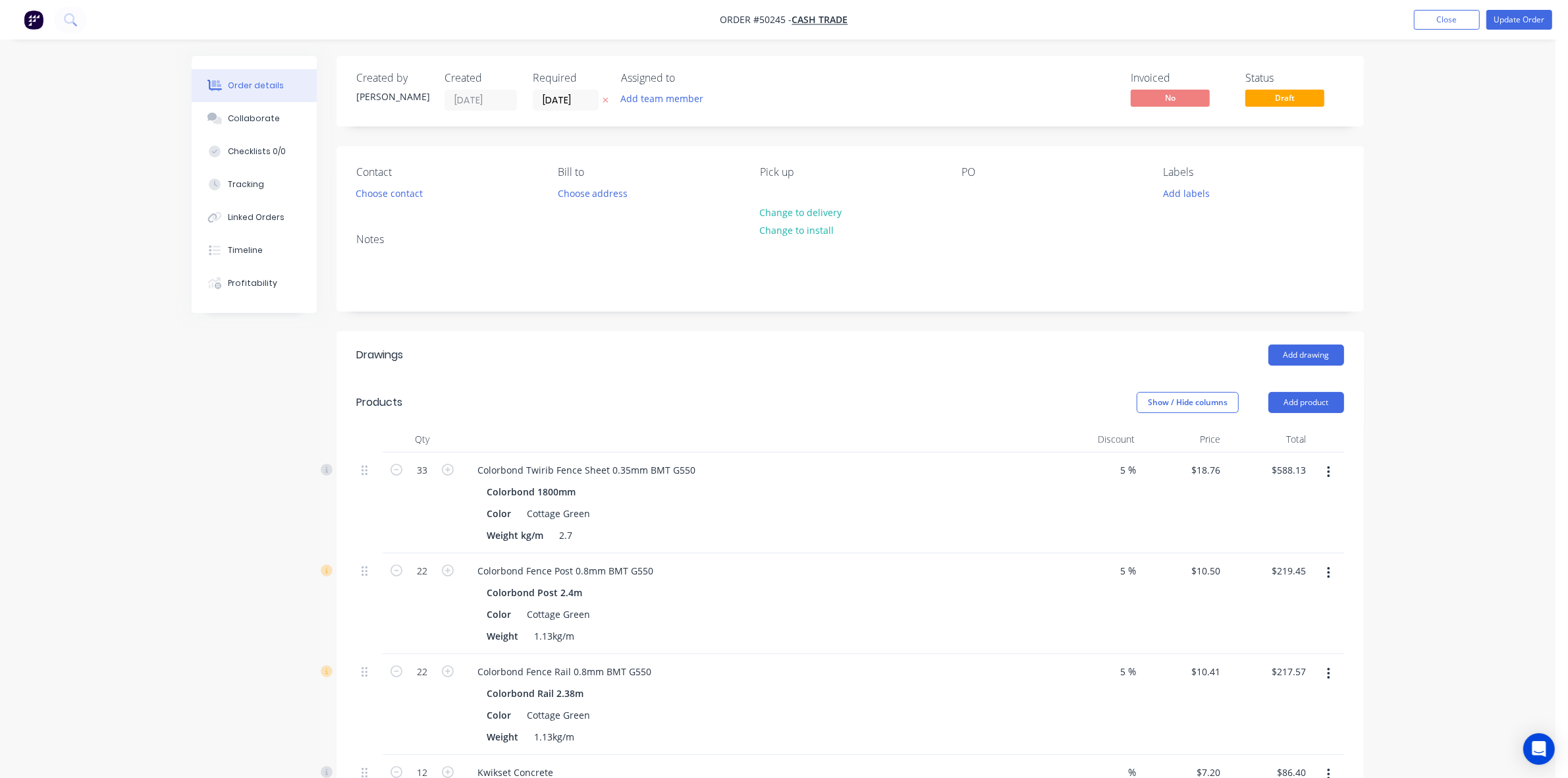
click at [735, 277] on div "Product has no price A product on this order contains no price. Submit anyway C…" at bounding box center [784, 389] width 1568 height 778
click at [1535, 10] on button "Update Order" at bounding box center [1519, 20] width 66 height 20
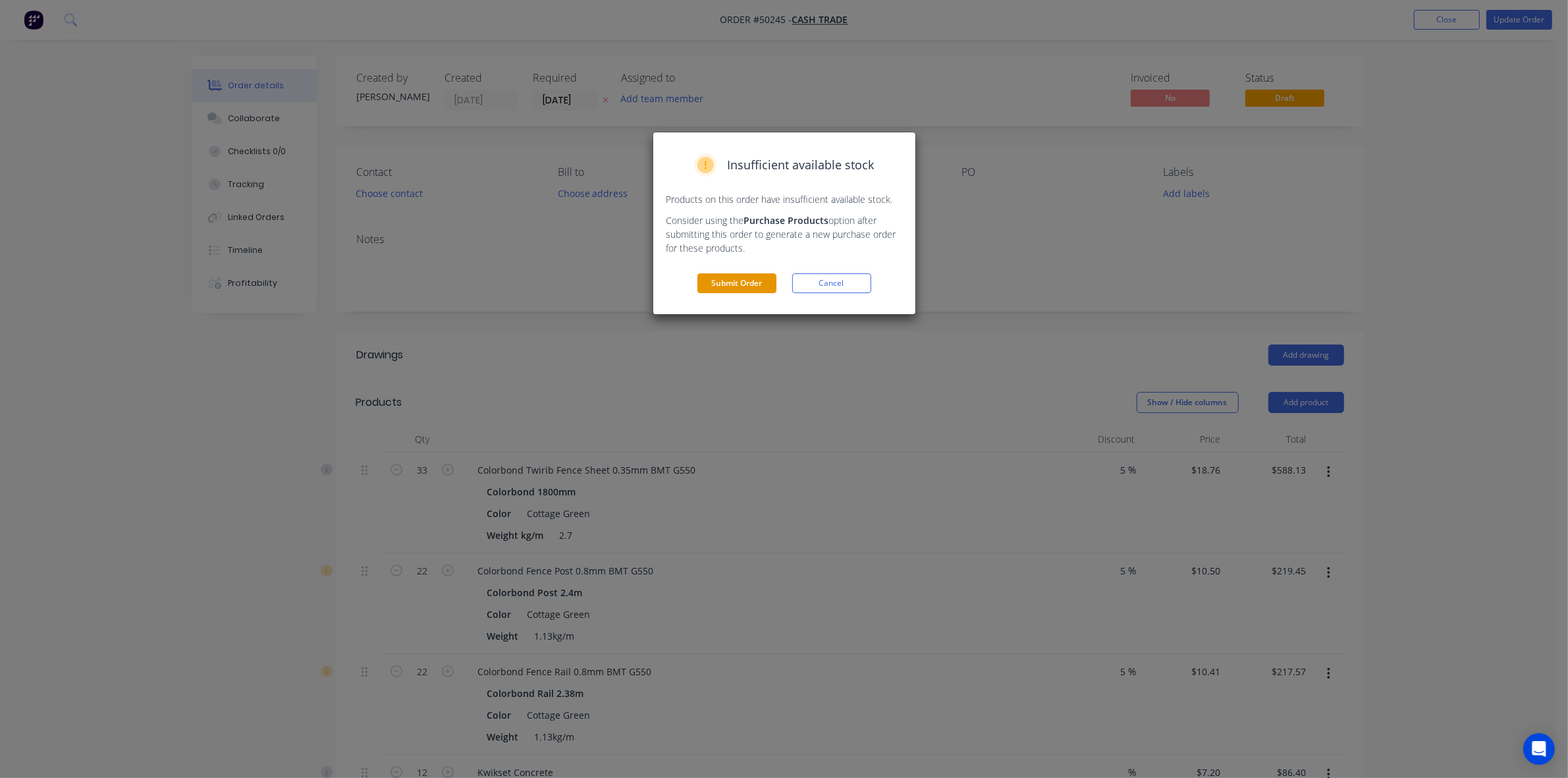
click at [721, 281] on button "Submit Order" at bounding box center [737, 283] width 79 height 20
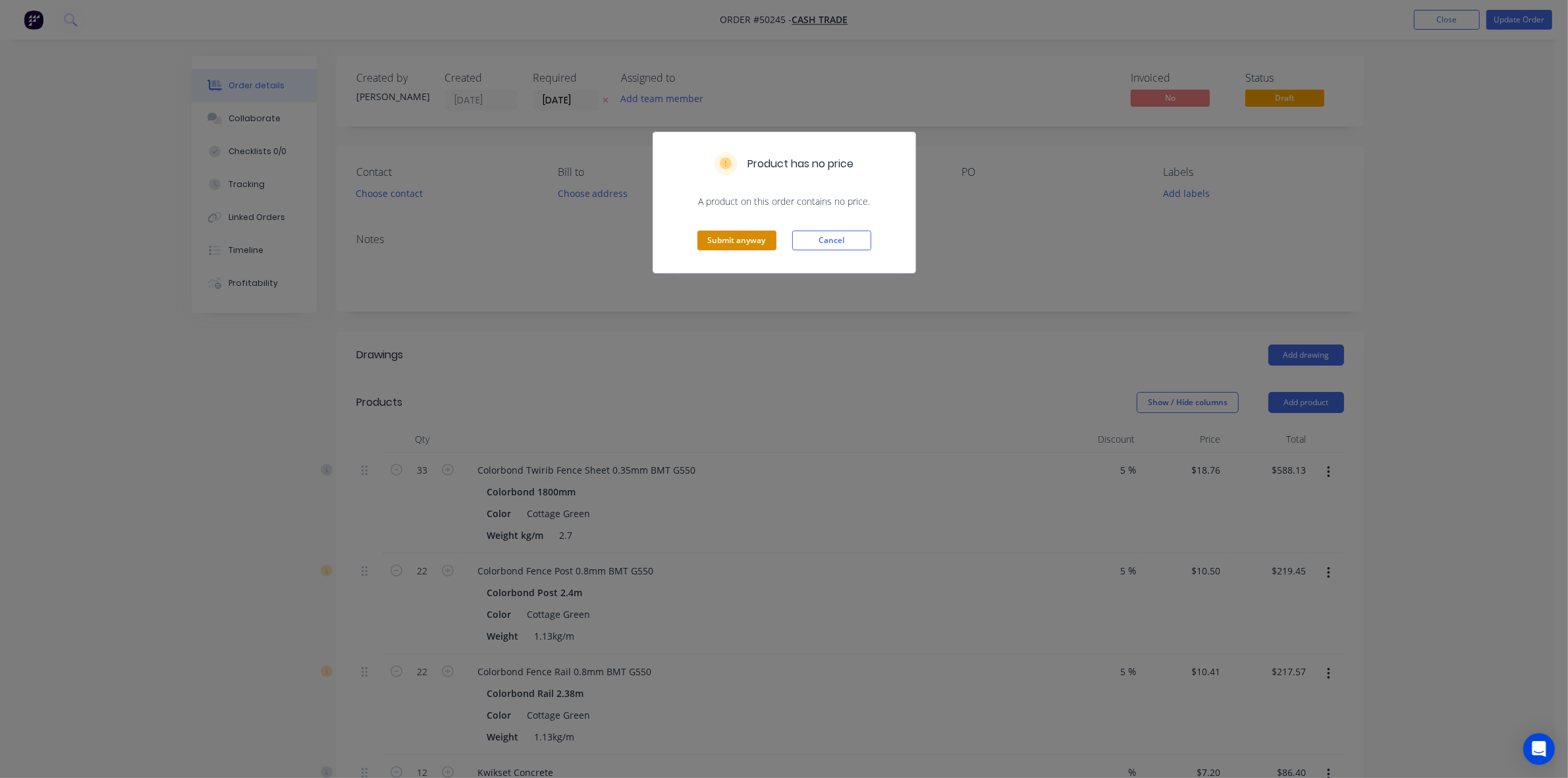
click at [735, 247] on button "Submit anyway" at bounding box center [737, 240] width 79 height 20
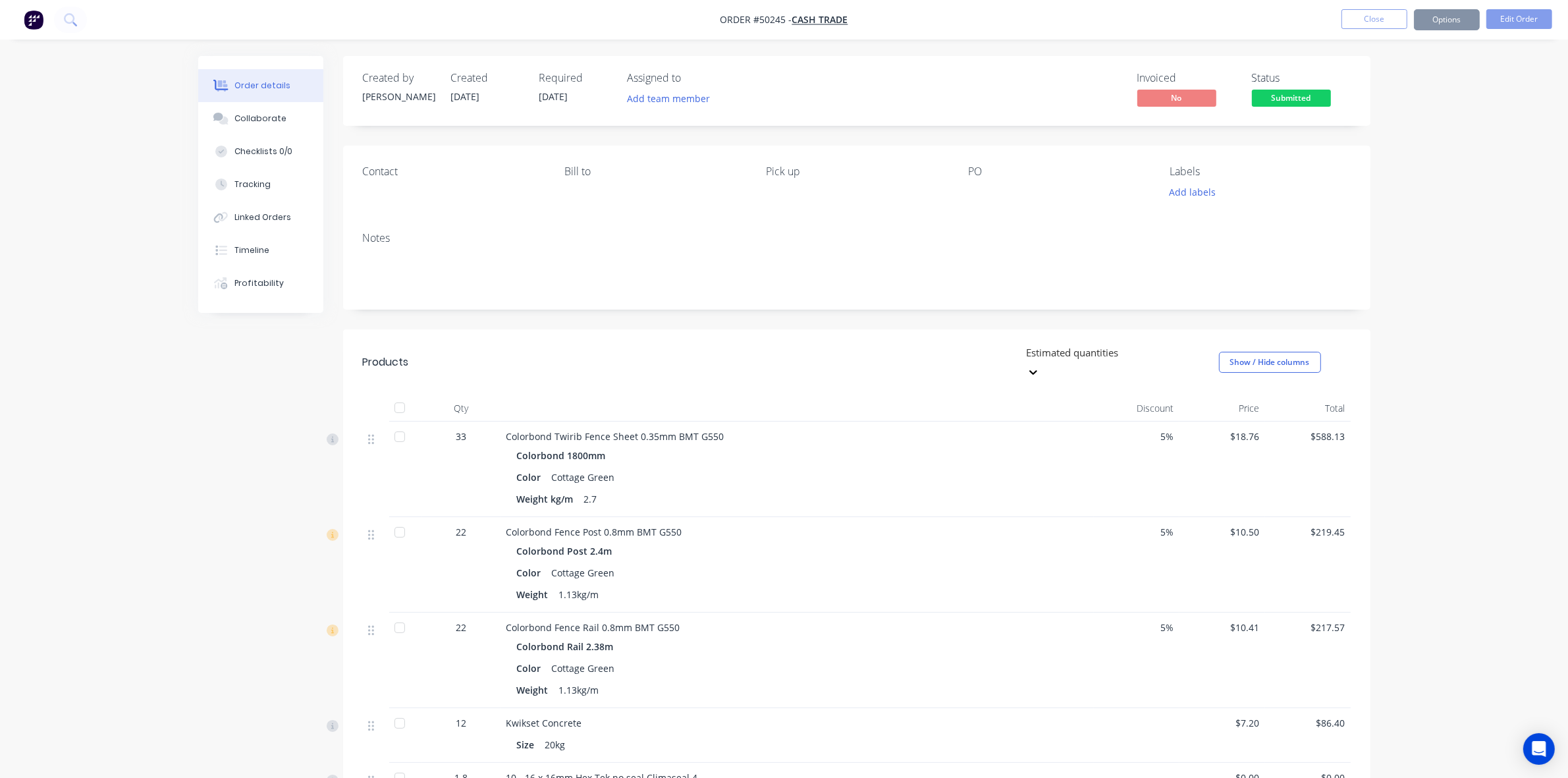
click at [1457, 15] on button "Options" at bounding box center [1447, 20] width 66 height 21
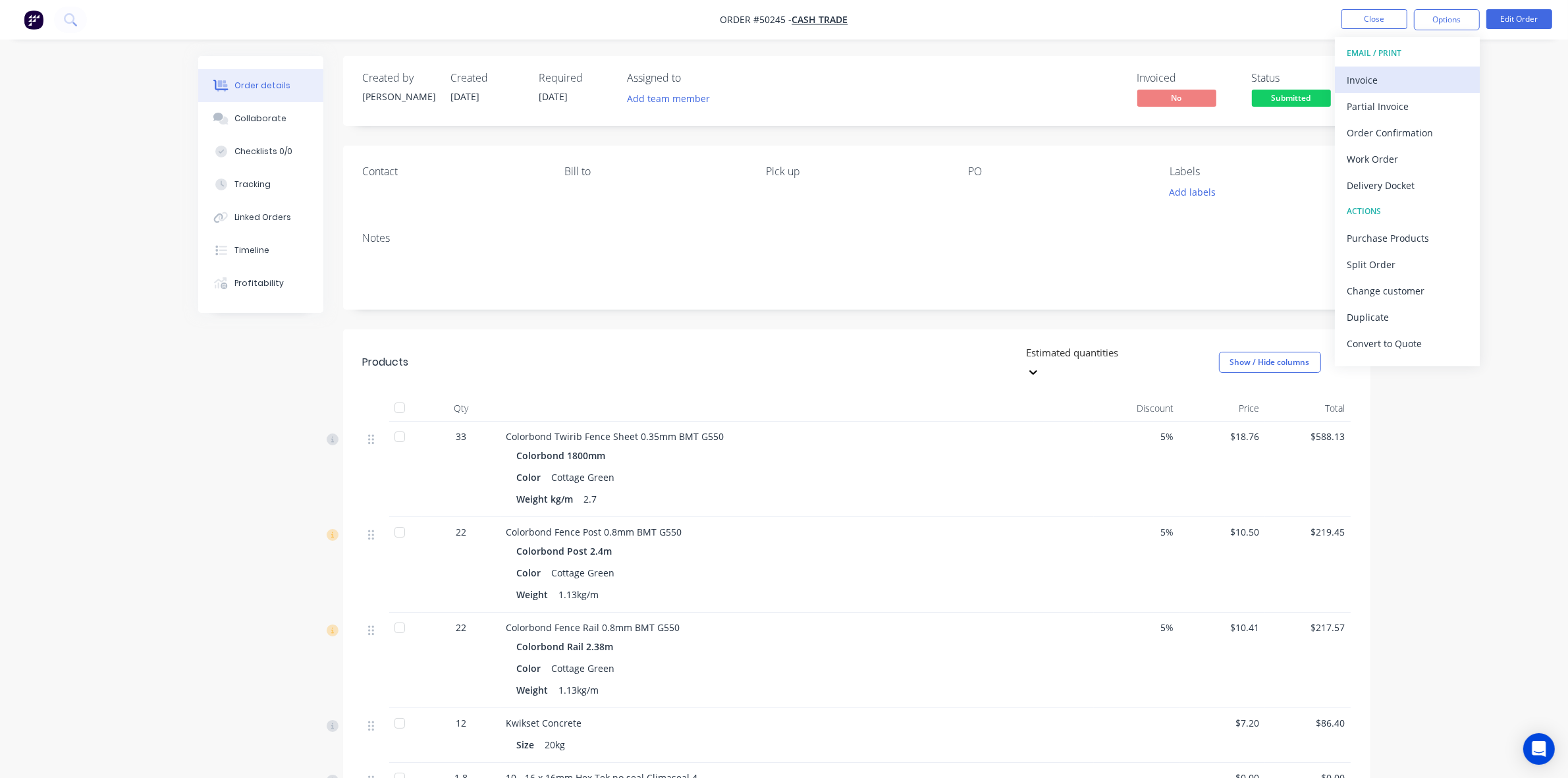
drag, startPoint x: 1386, startPoint y: 93, endPoint x: 1386, endPoint y: 80, distance: 13.0
click at [1386, 80] on div "EMAIL / PRINT Invoice Partial Invoice Order Confirmation Work Order Delivery Do…" at bounding box center [1408, 202] width 145 height 329
click at [1386, 80] on div "Invoice" at bounding box center [1407, 80] width 121 height 19
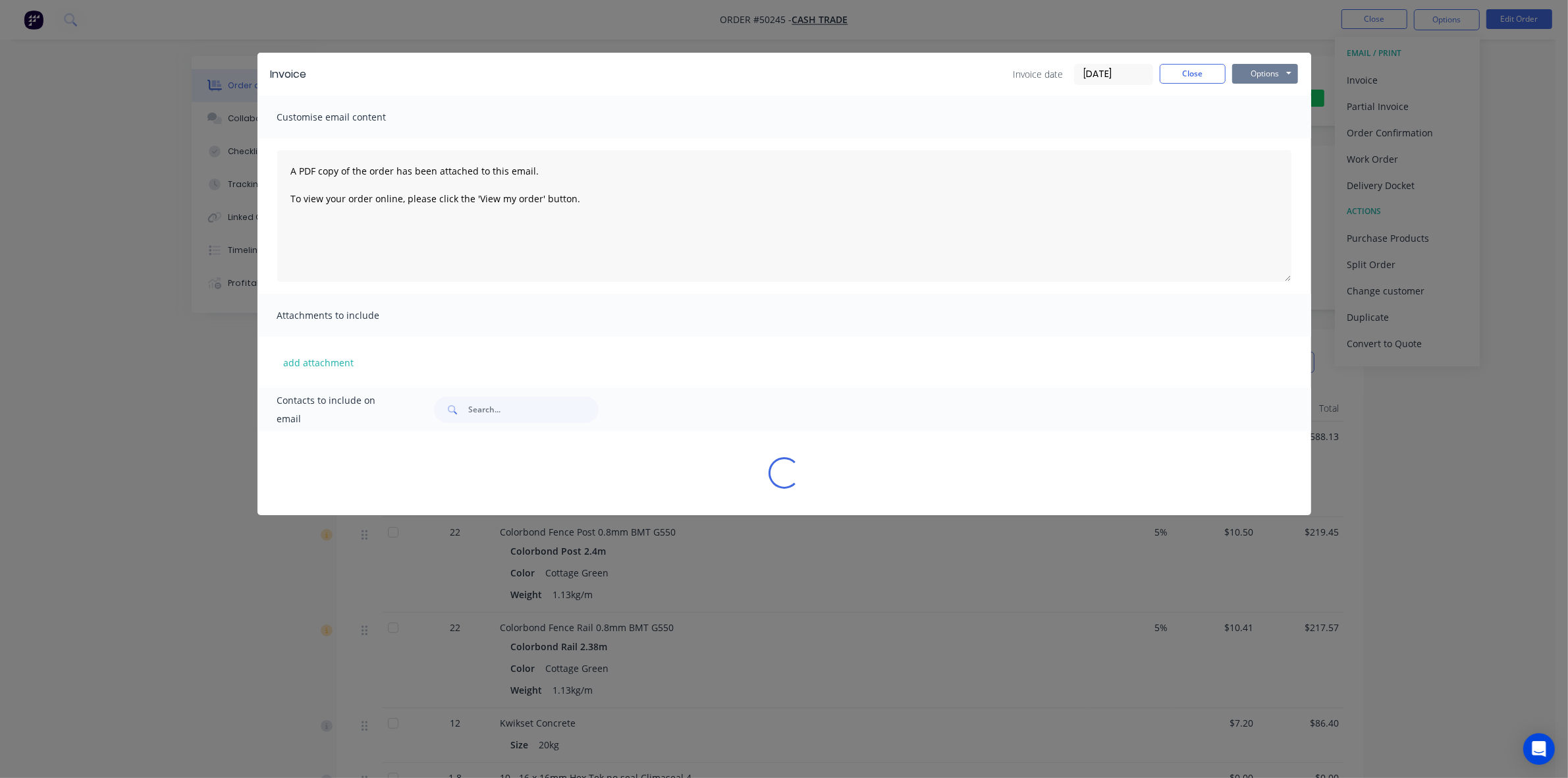
drag, startPoint x: 1233, startPoint y: 79, endPoint x: 1255, endPoint y: 71, distance: 23.4
click at [1239, 75] on button "Options" at bounding box center [1265, 73] width 66 height 20
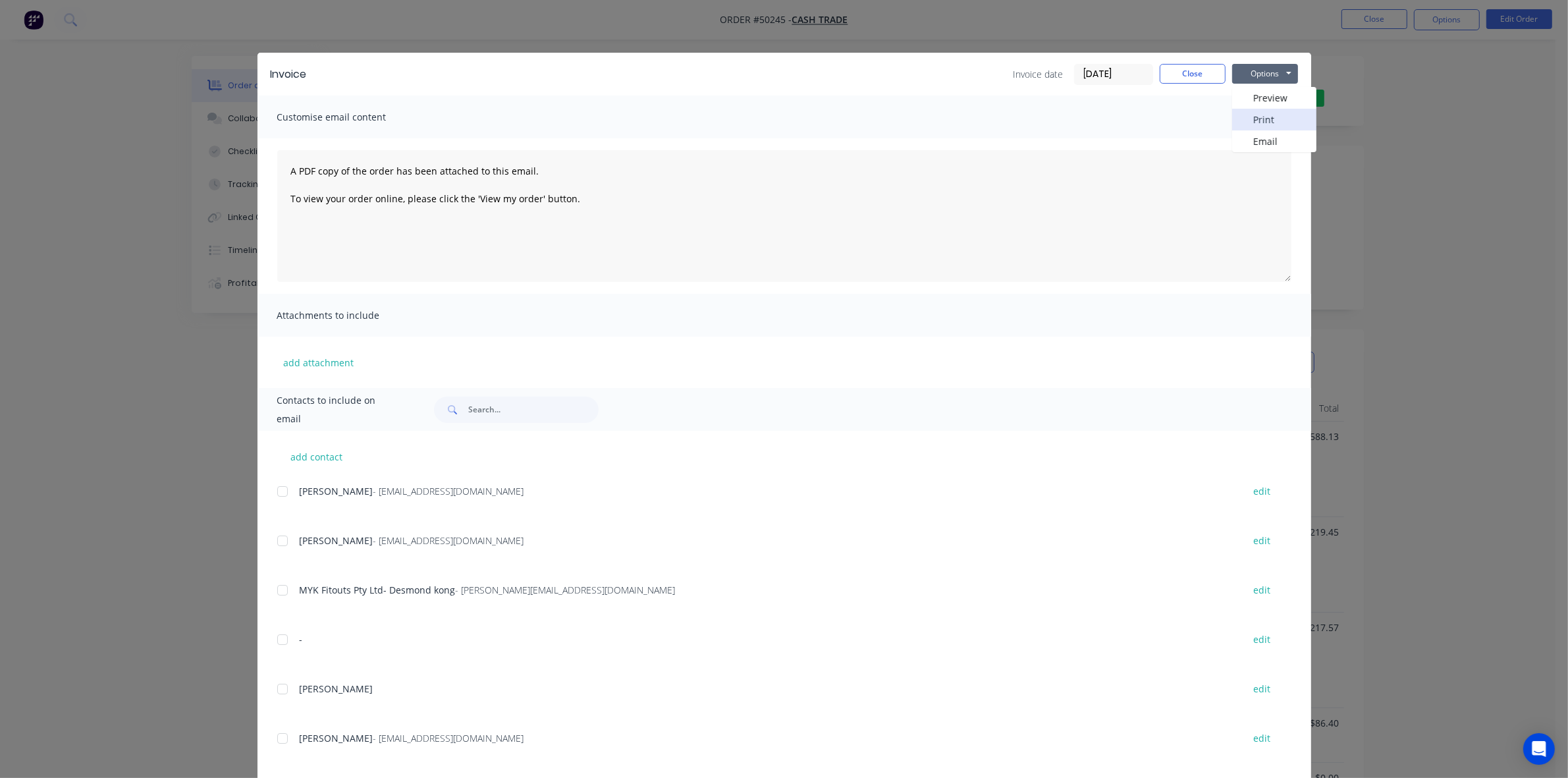
click at [1239, 118] on button "Print" at bounding box center [1275, 119] width 84 height 21
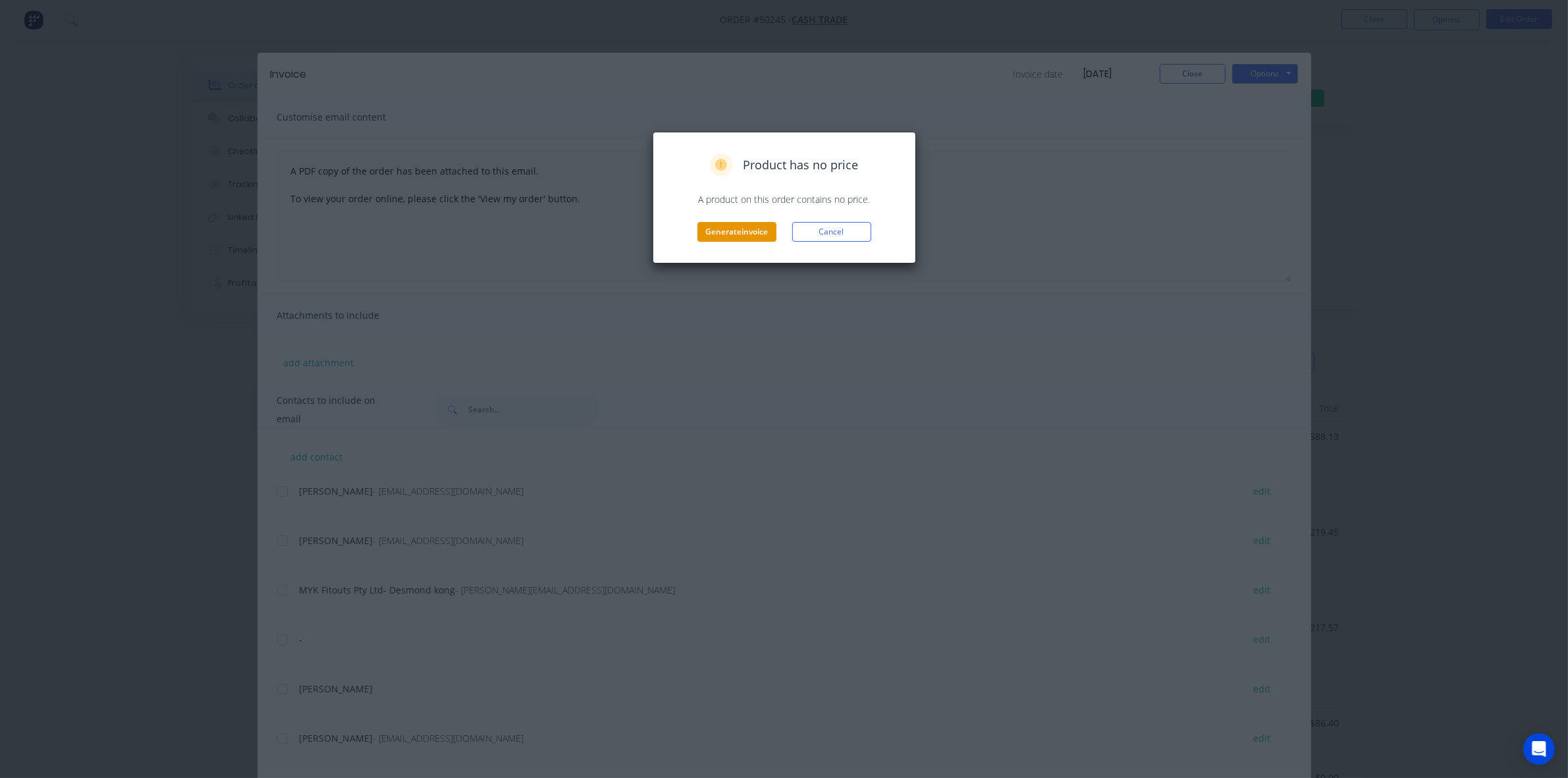
click at [731, 227] on button "Generate invoice" at bounding box center [737, 232] width 79 height 20
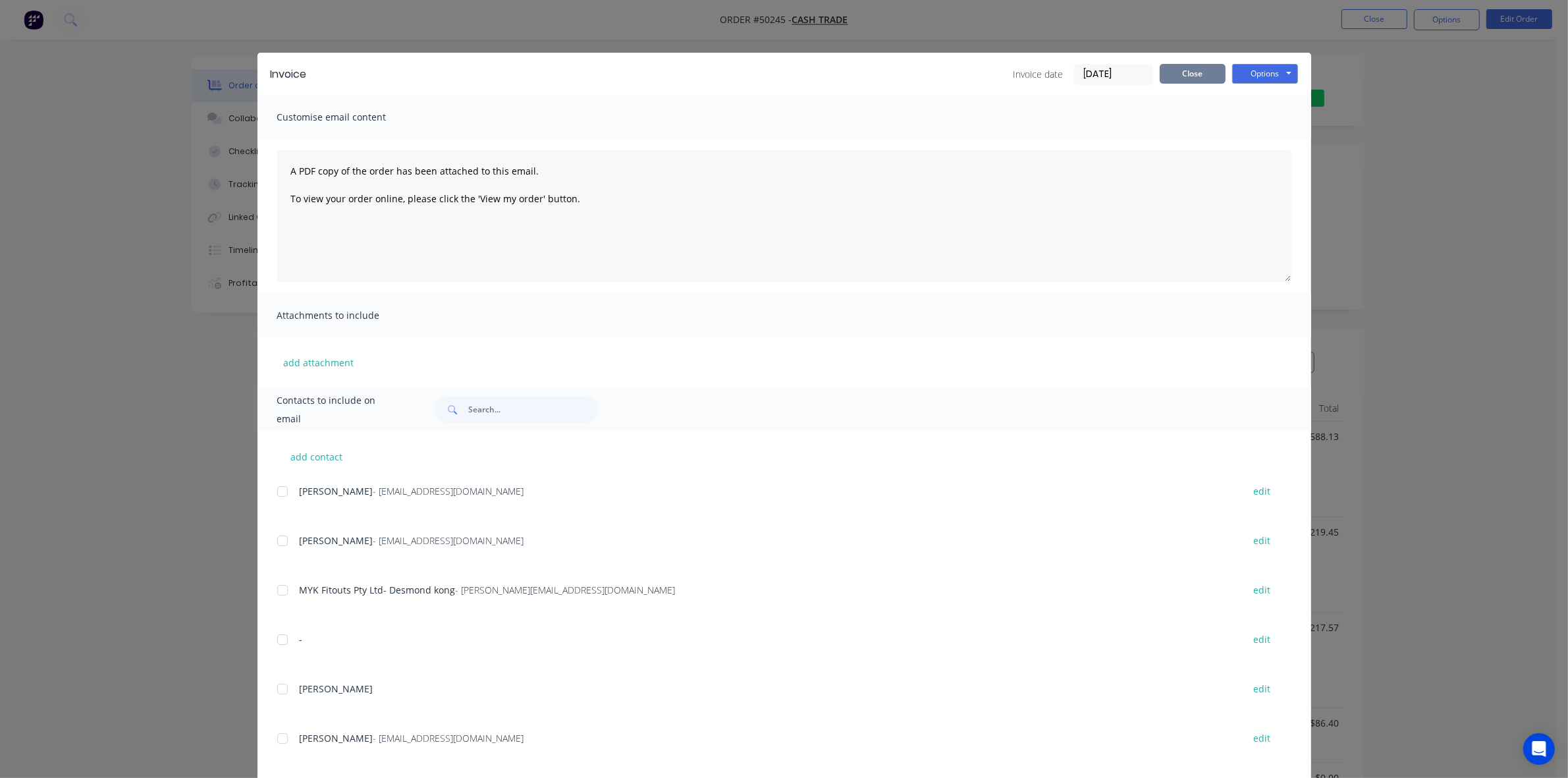
click at [1171, 79] on button "Close" at bounding box center [1192, 73] width 66 height 20
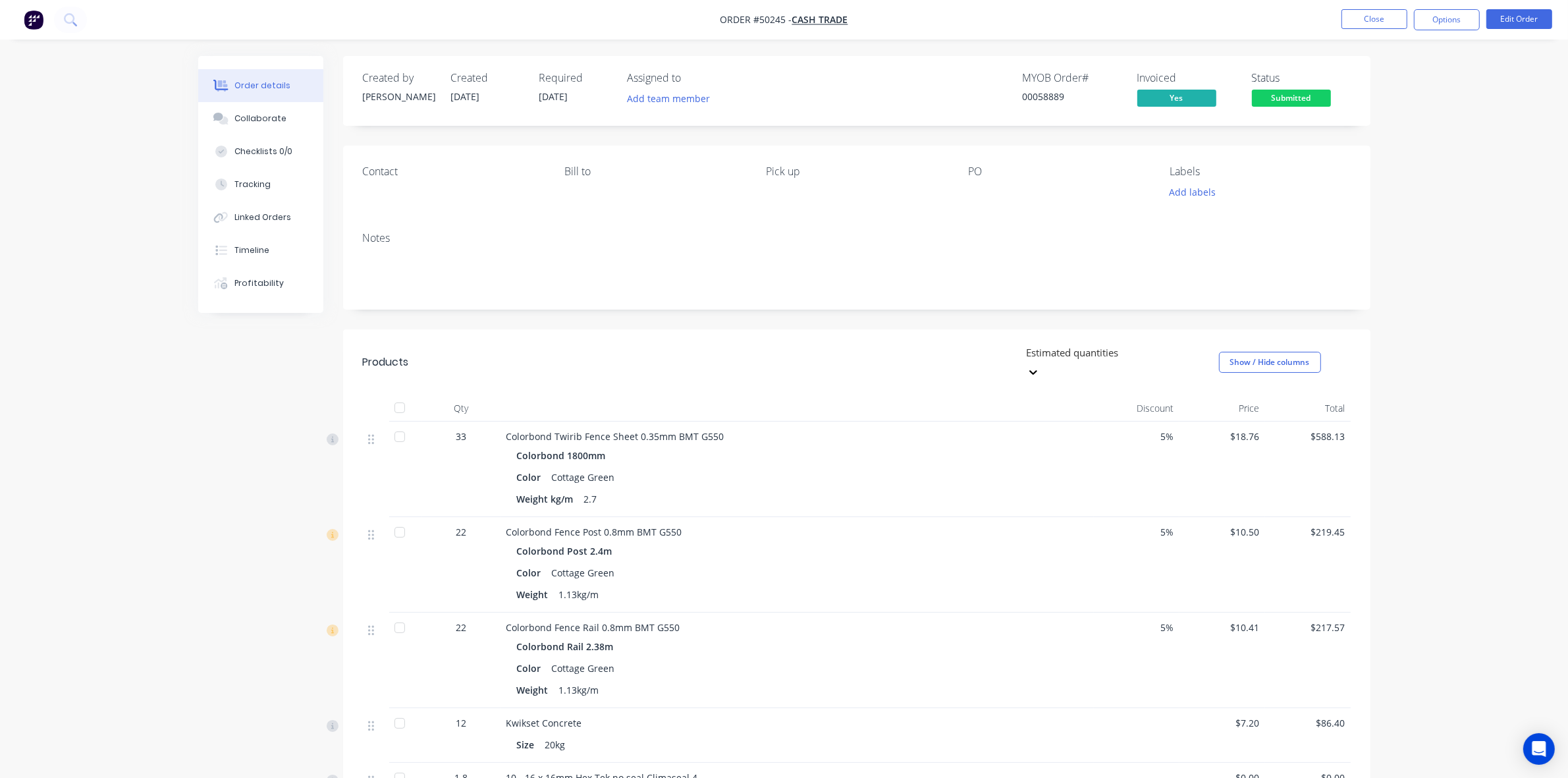
scroll to position [268, 0]
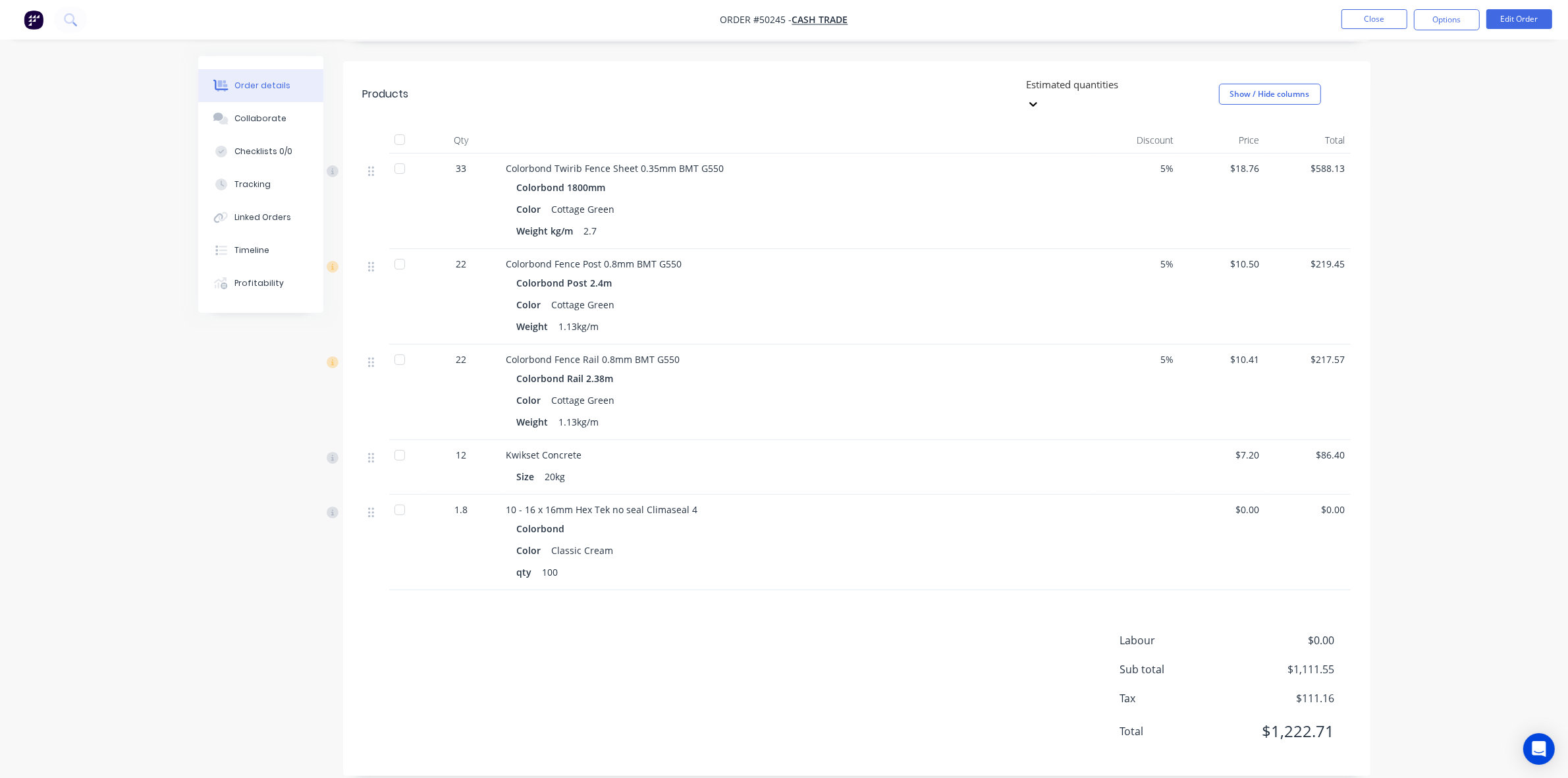
click at [1008, 413] on div "Weight 1.13kg/m" at bounding box center [798, 422] width 561 height 19
click at [1432, 18] on button "Options" at bounding box center [1447, 20] width 66 height 21
click at [1411, 174] on button "Delivery Docket" at bounding box center [1408, 184] width 145 height 27
click at [1408, 138] on div "Without pricing" at bounding box center [1407, 133] width 121 height 19
click at [995, 226] on div "Colorbond Twirib Fence Sheet 0.35mm BMT G550 Colorbond 1800mm Color Cottage Gre…" at bounding box center [797, 201] width 593 height 95
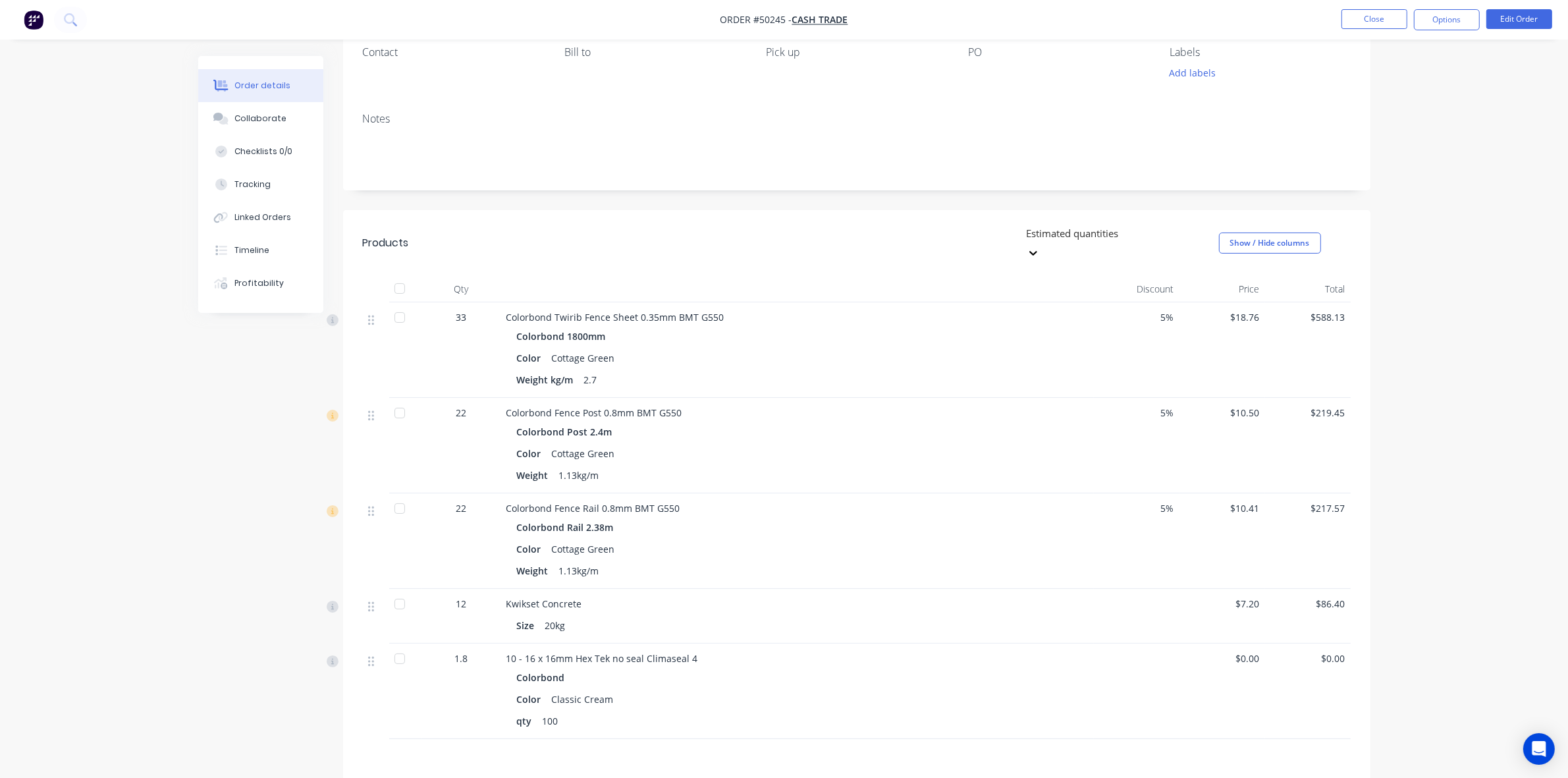
scroll to position [0, 0]
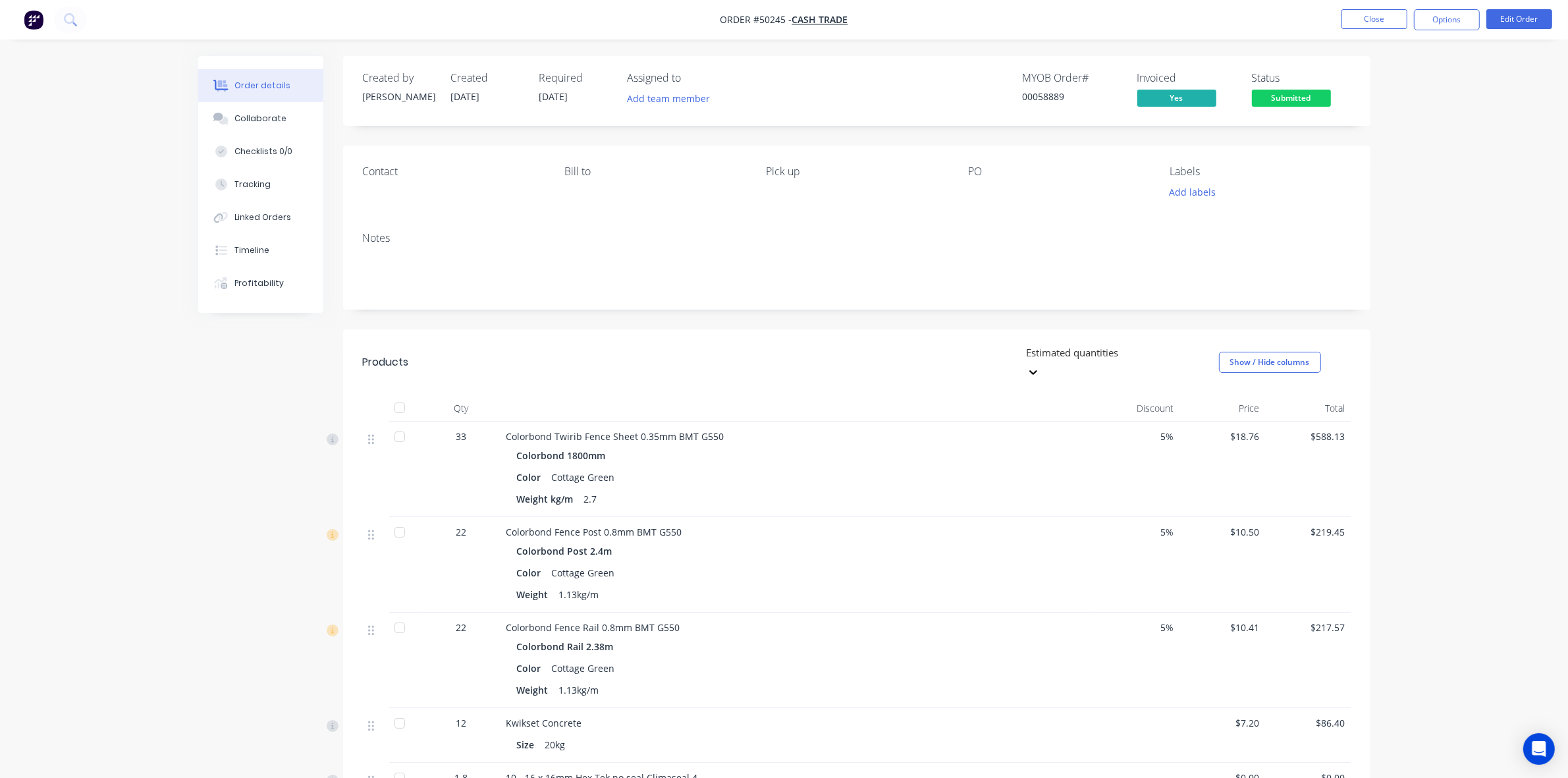
click at [1293, 103] on span "Submitted" at bounding box center [1292, 97] width 79 height 16
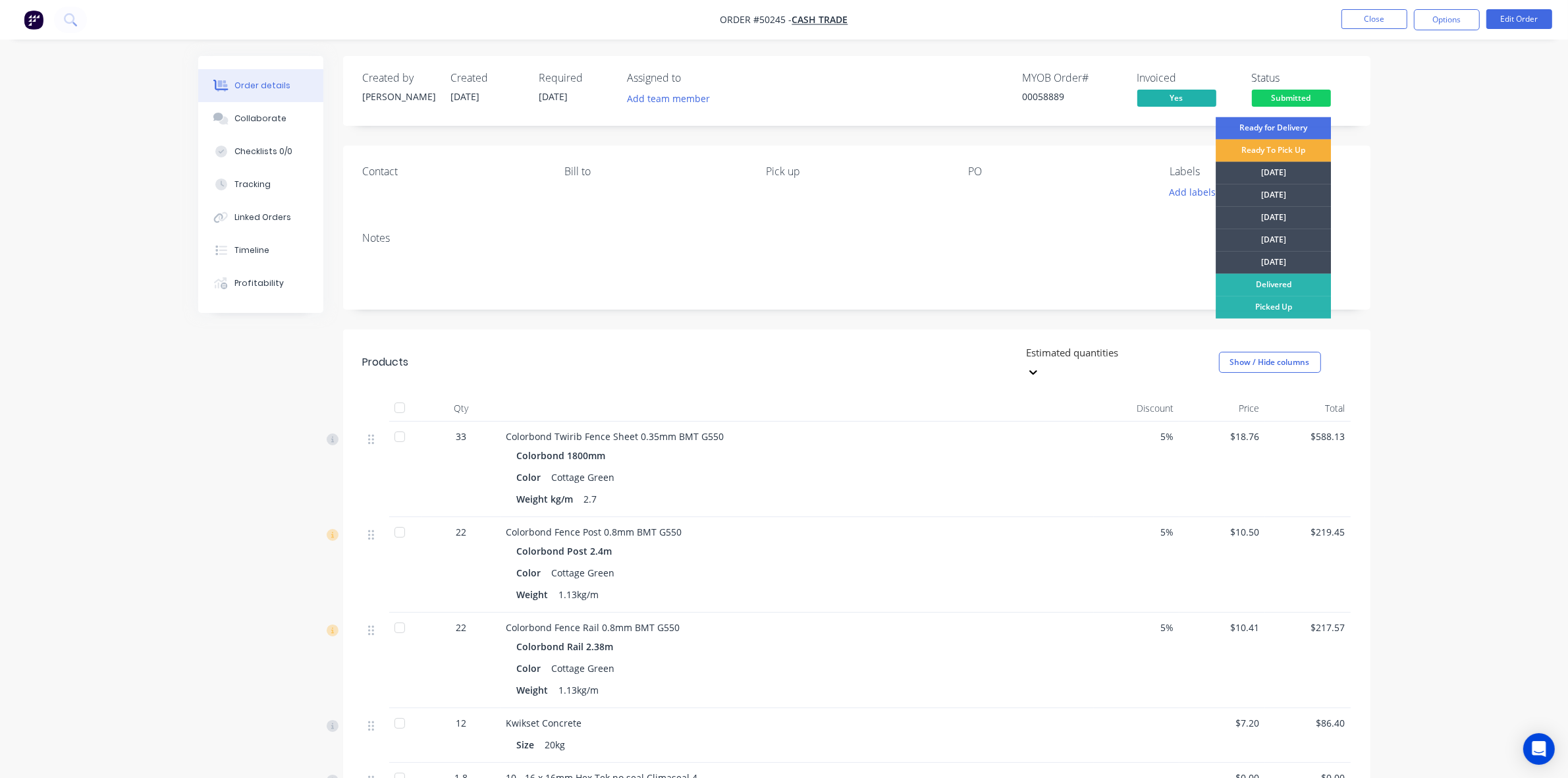
click at [1069, 564] on div "Color Cottage Green" at bounding box center [798, 573] width 561 height 19
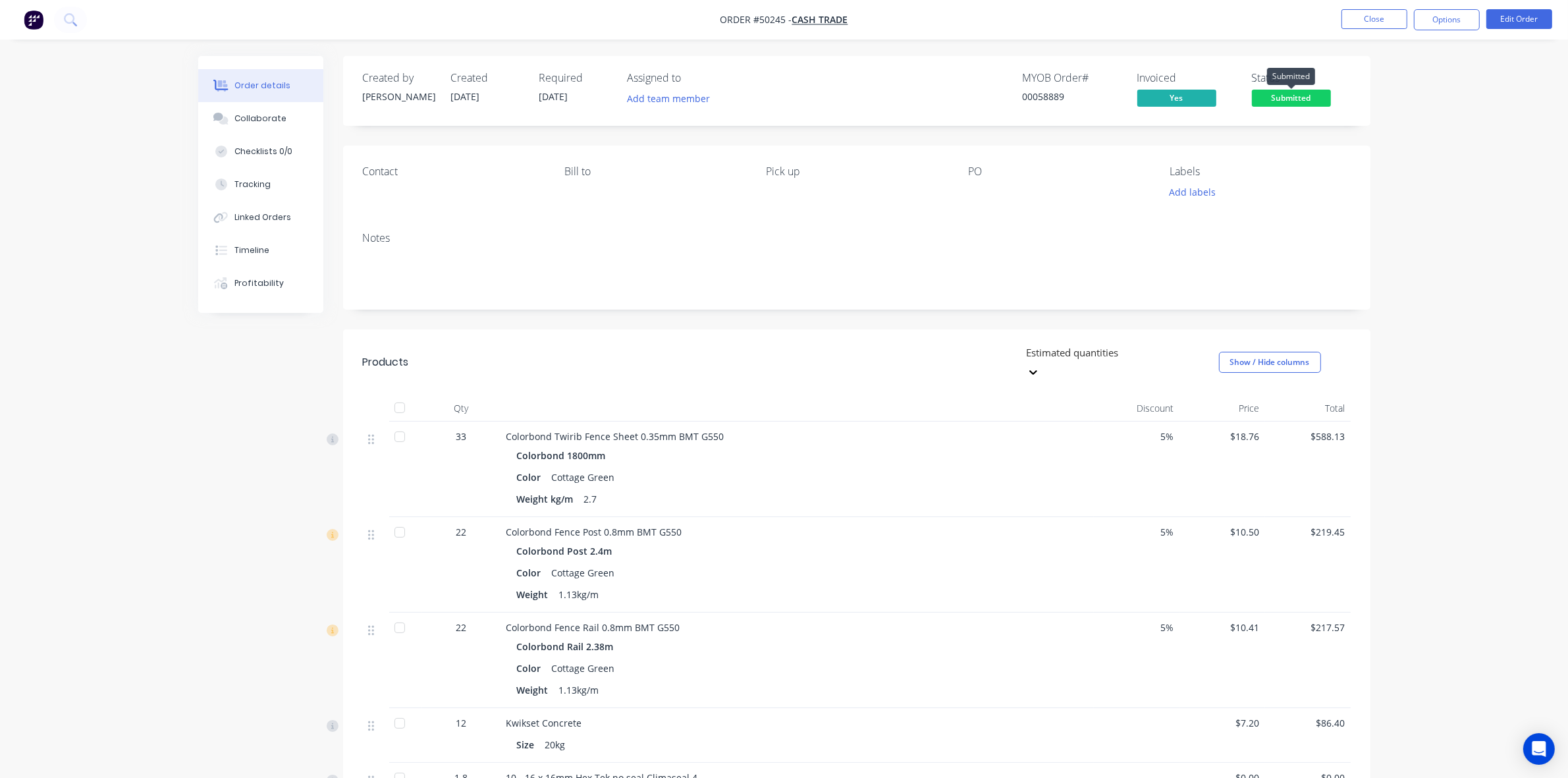
click at [1282, 93] on span "Submitted" at bounding box center [1292, 97] width 79 height 16
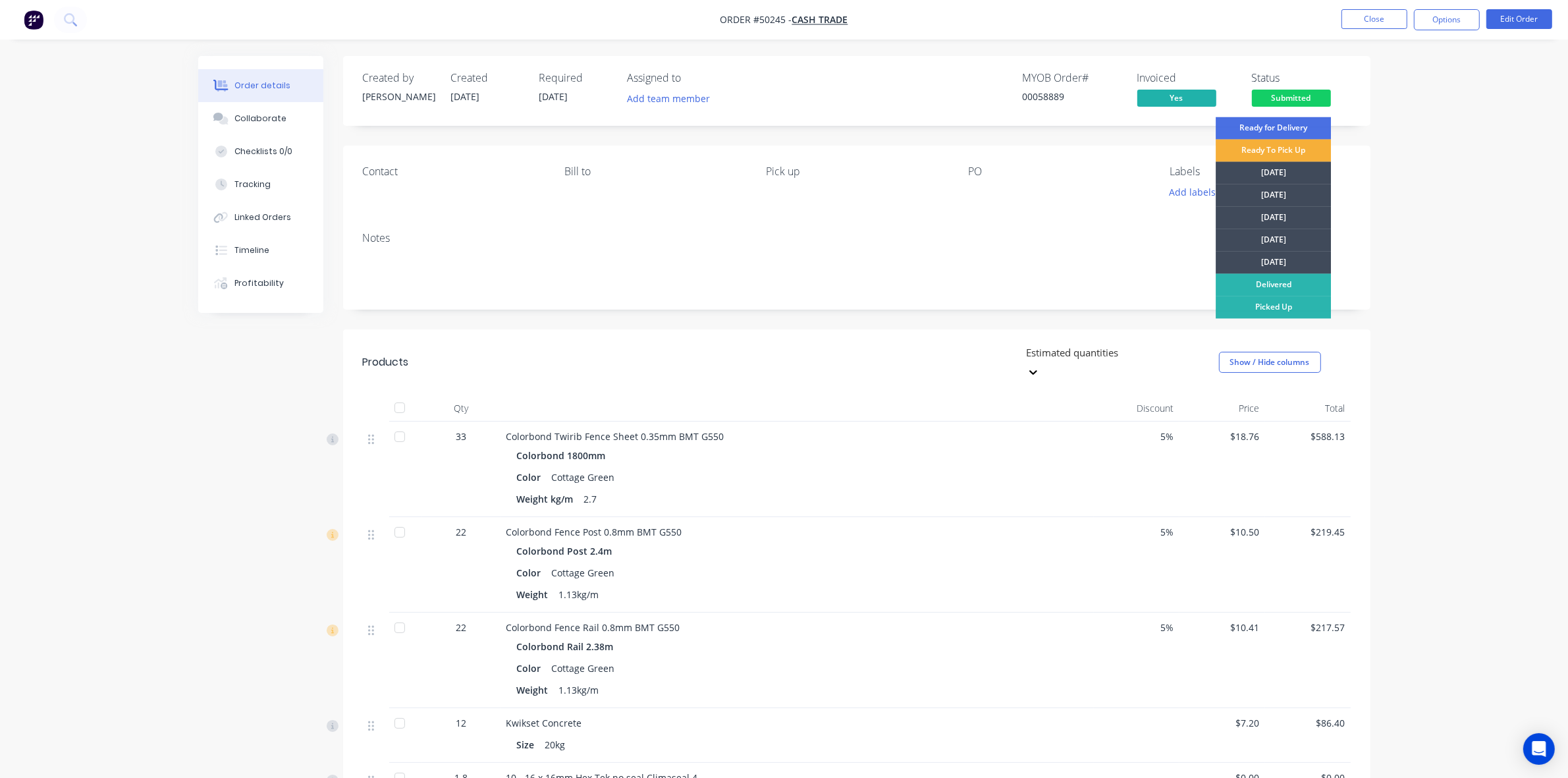
click at [1285, 311] on div "Picked Up" at bounding box center [1274, 308] width 115 height 22
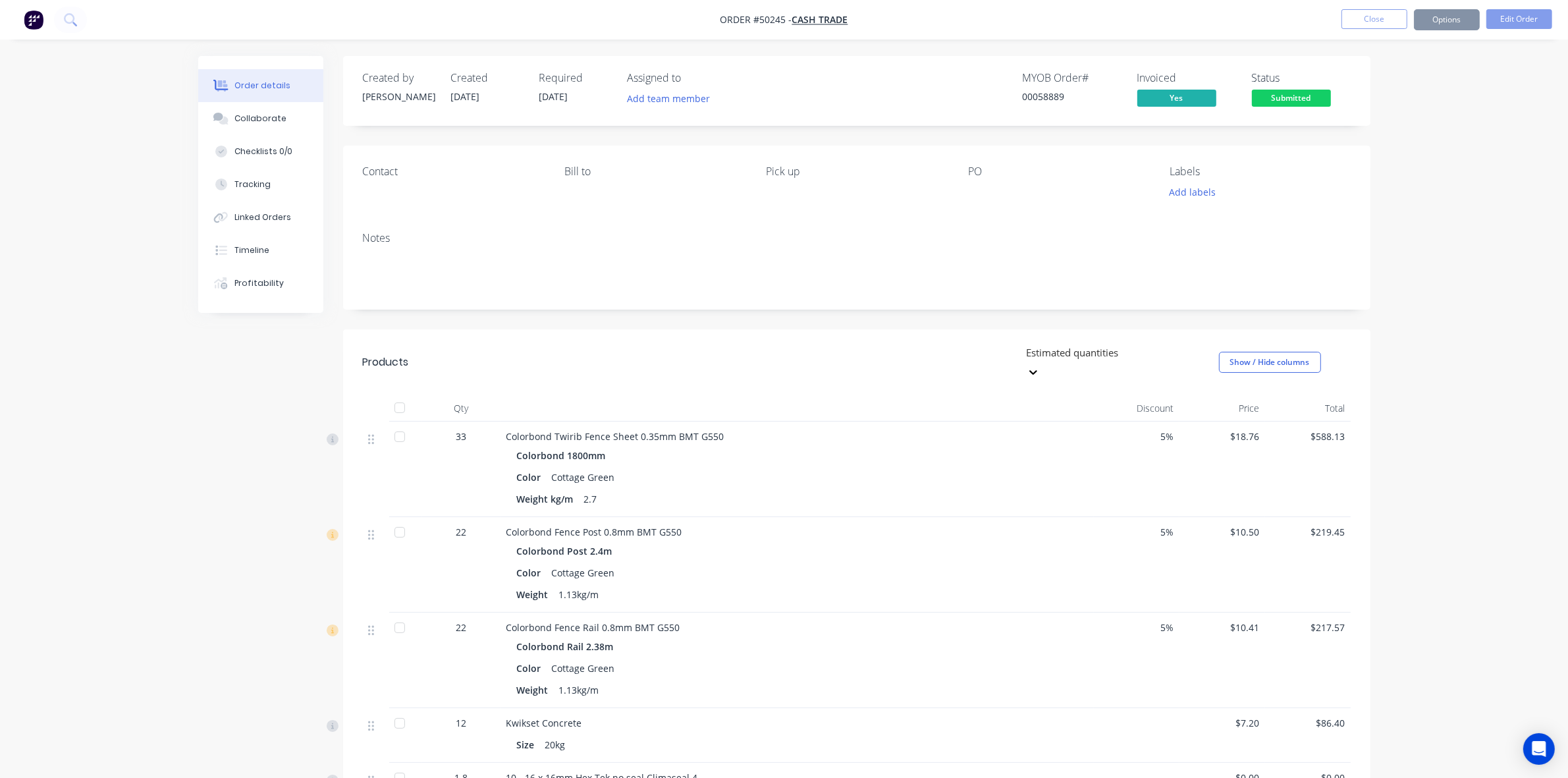
click at [874, 321] on div "Created by Cathy Created 10/10/25 Required 10/10/25 Assigned to Add team member…" at bounding box center [857, 550] width 1028 height 988
click at [1364, 27] on button "Close" at bounding box center [1374, 19] width 66 height 20
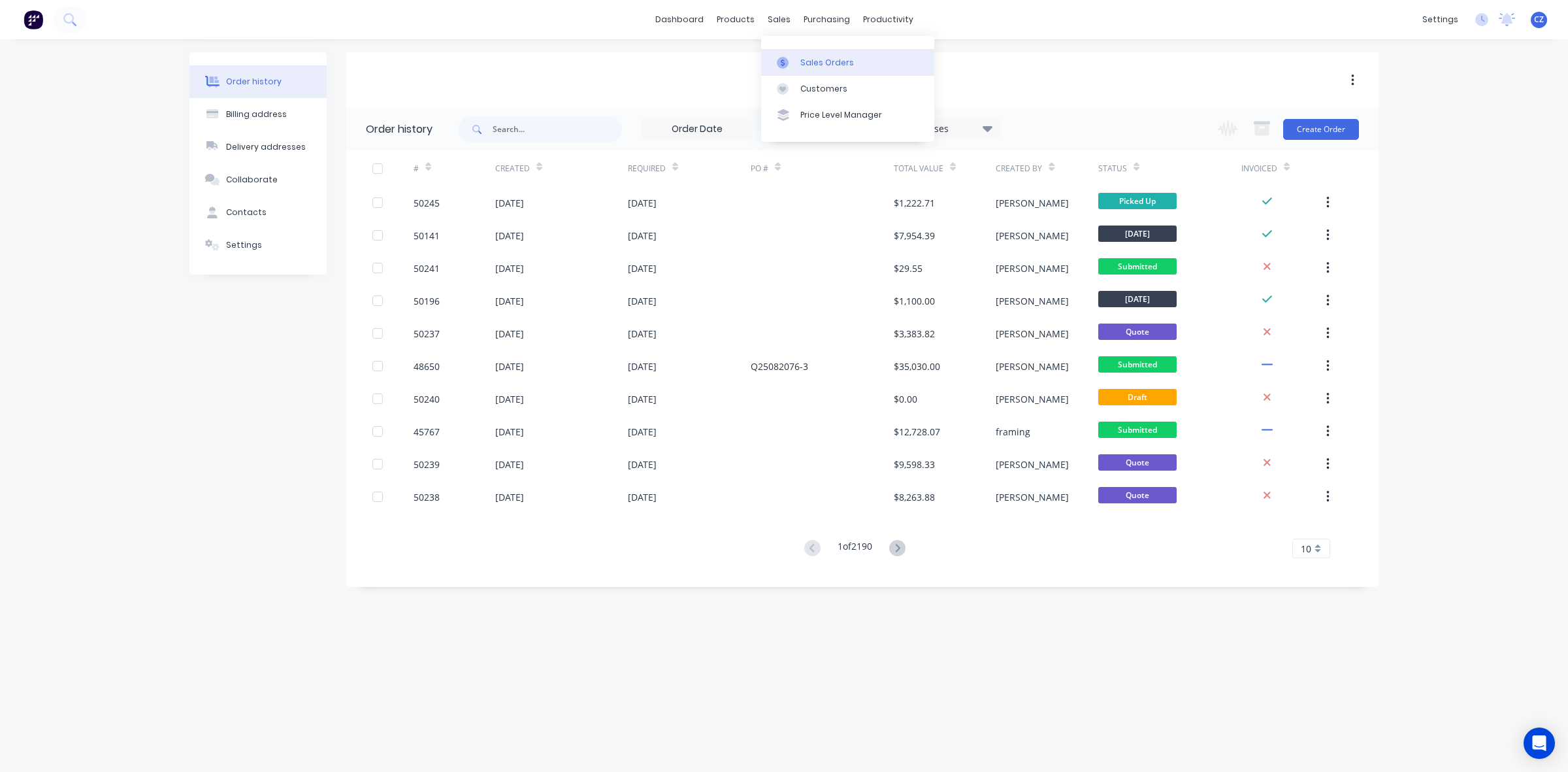
click at [815, 53] on link "Sales Orders" at bounding box center [847, 62] width 173 height 26
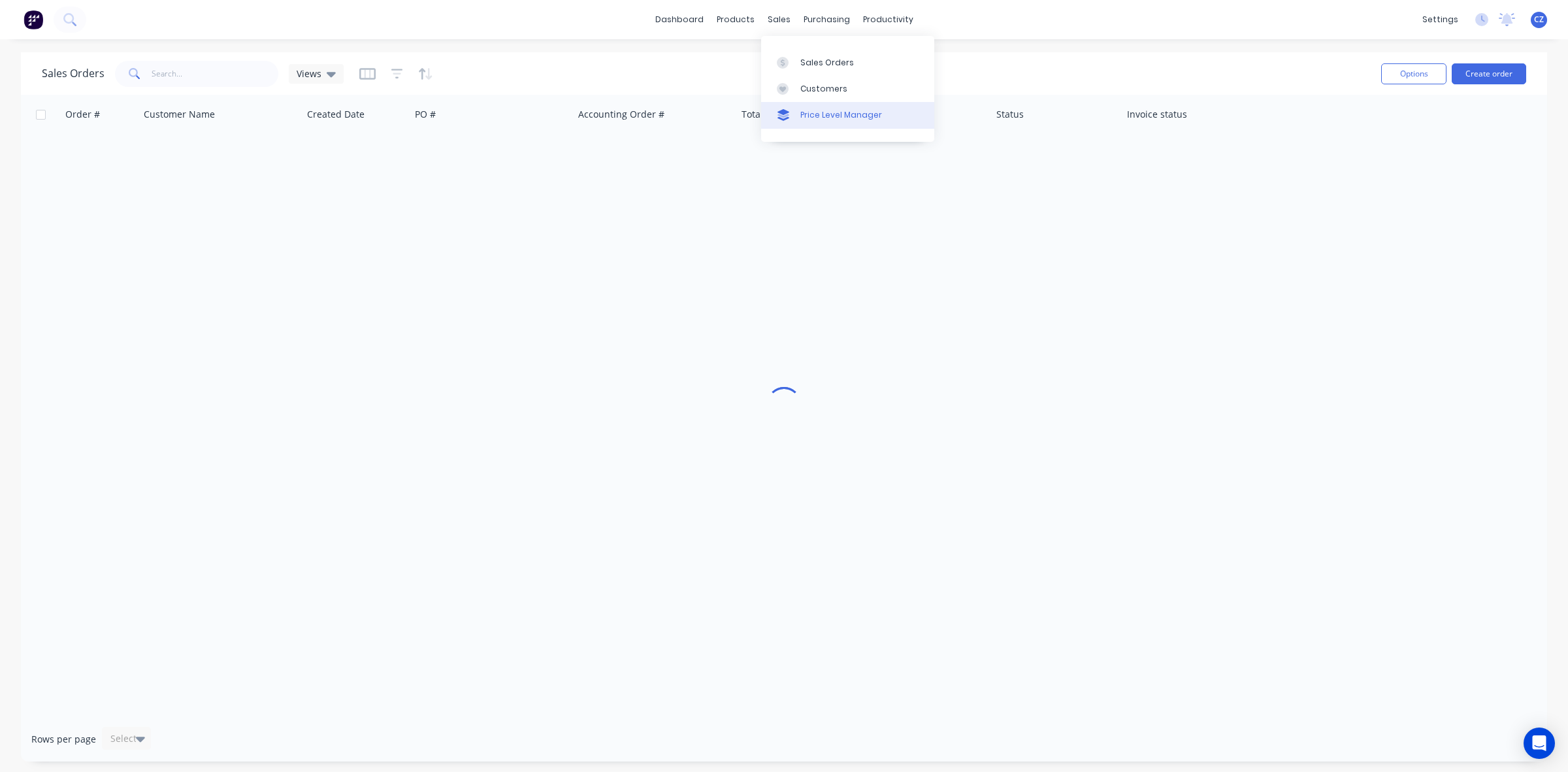
click at [811, 102] on link "Price Level Manager" at bounding box center [847, 115] width 173 height 26
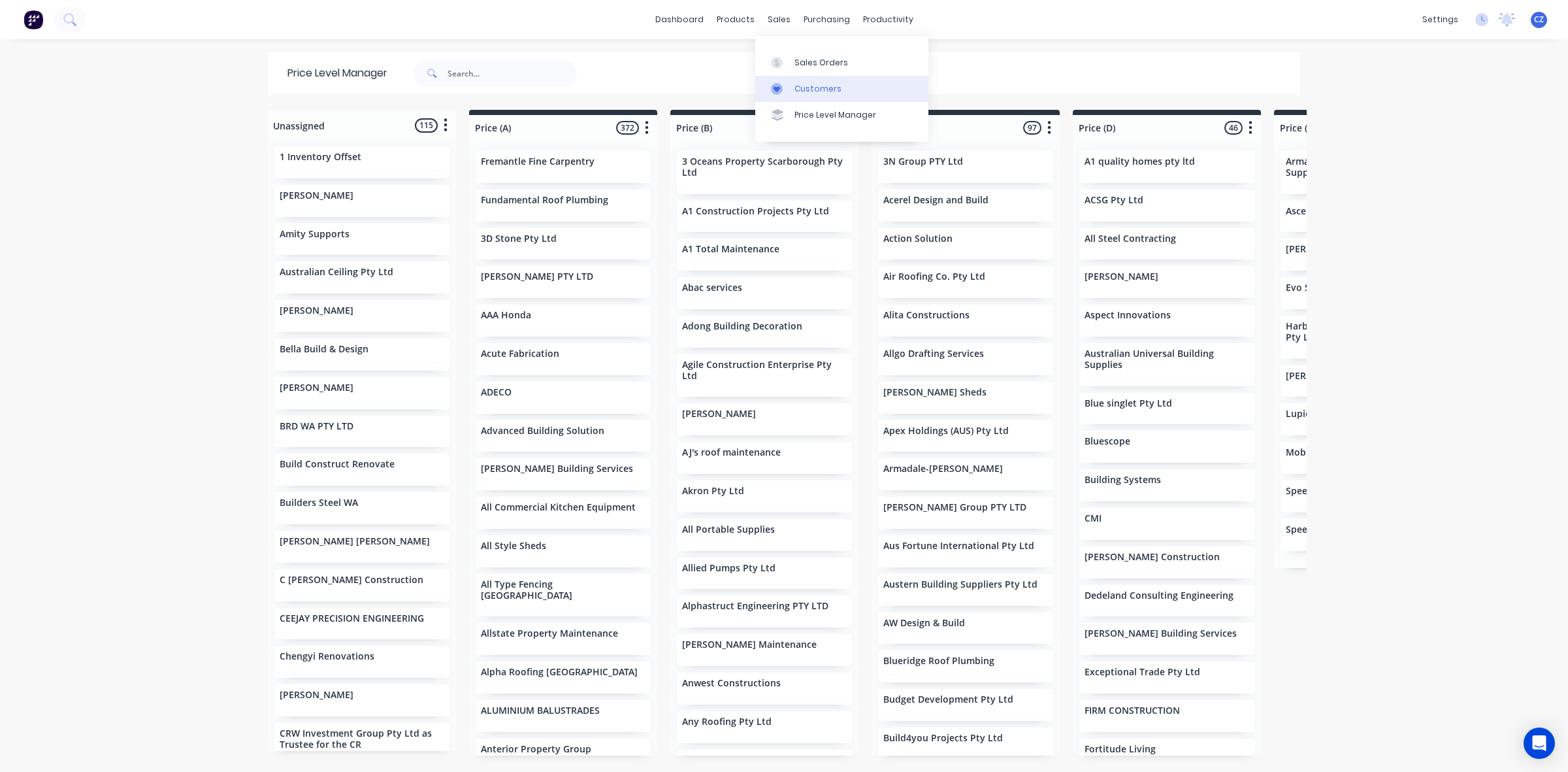
click at [817, 89] on div "Customers" at bounding box center [818, 89] width 47 height 12
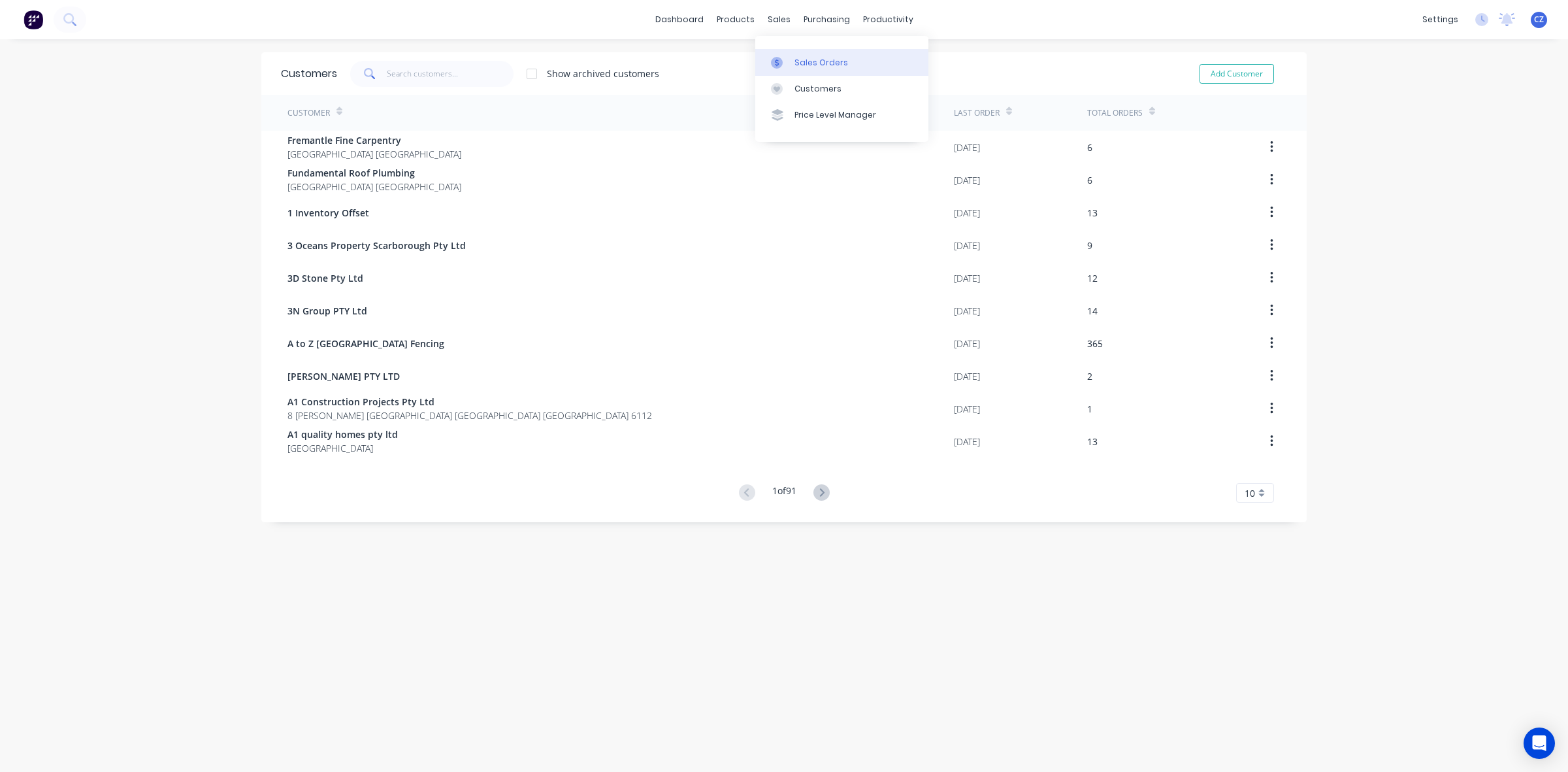
click at [788, 55] on link "Sales Orders" at bounding box center [841, 62] width 173 height 26
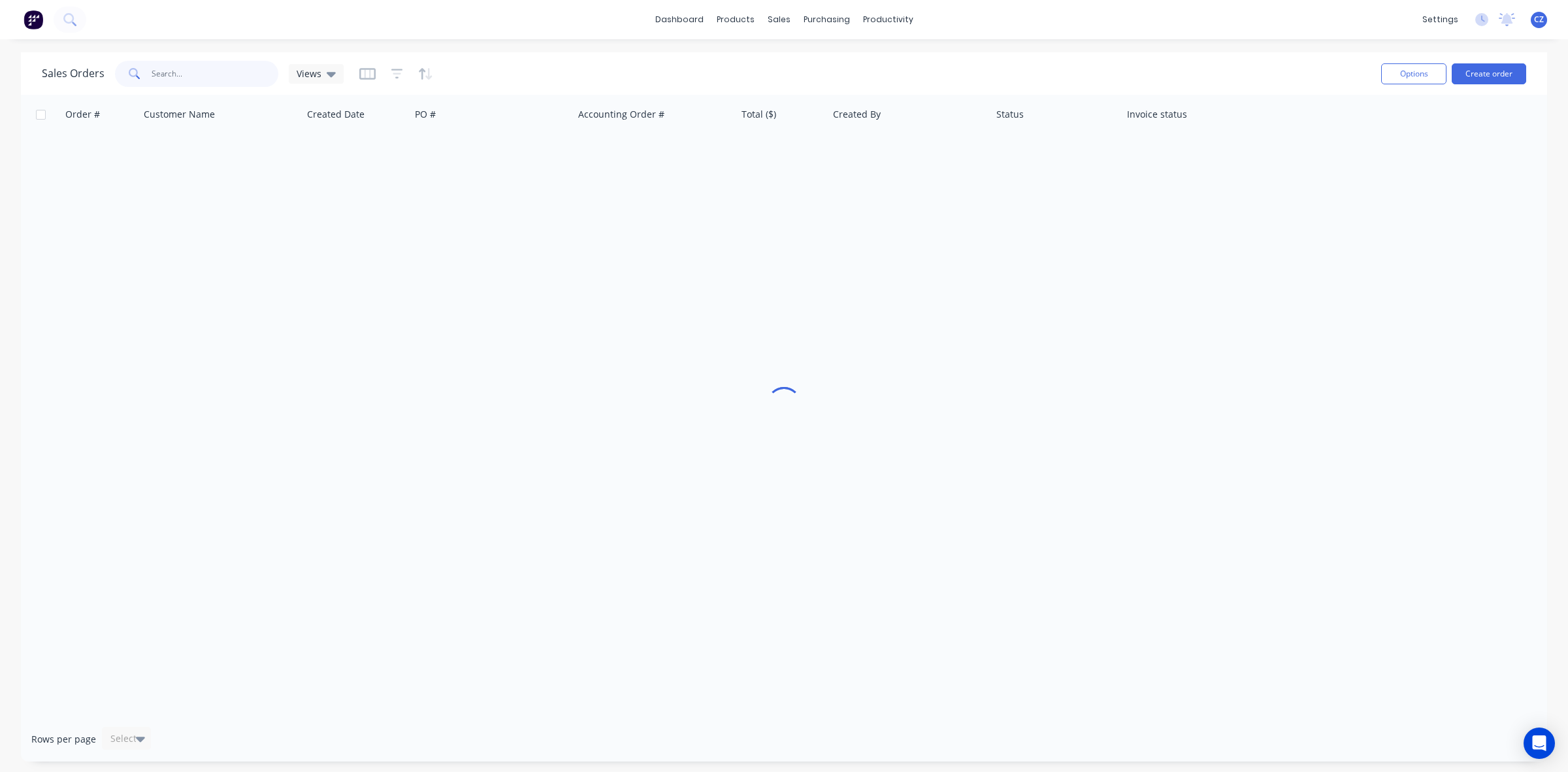
click at [220, 75] on input "text" at bounding box center [215, 73] width 128 height 26
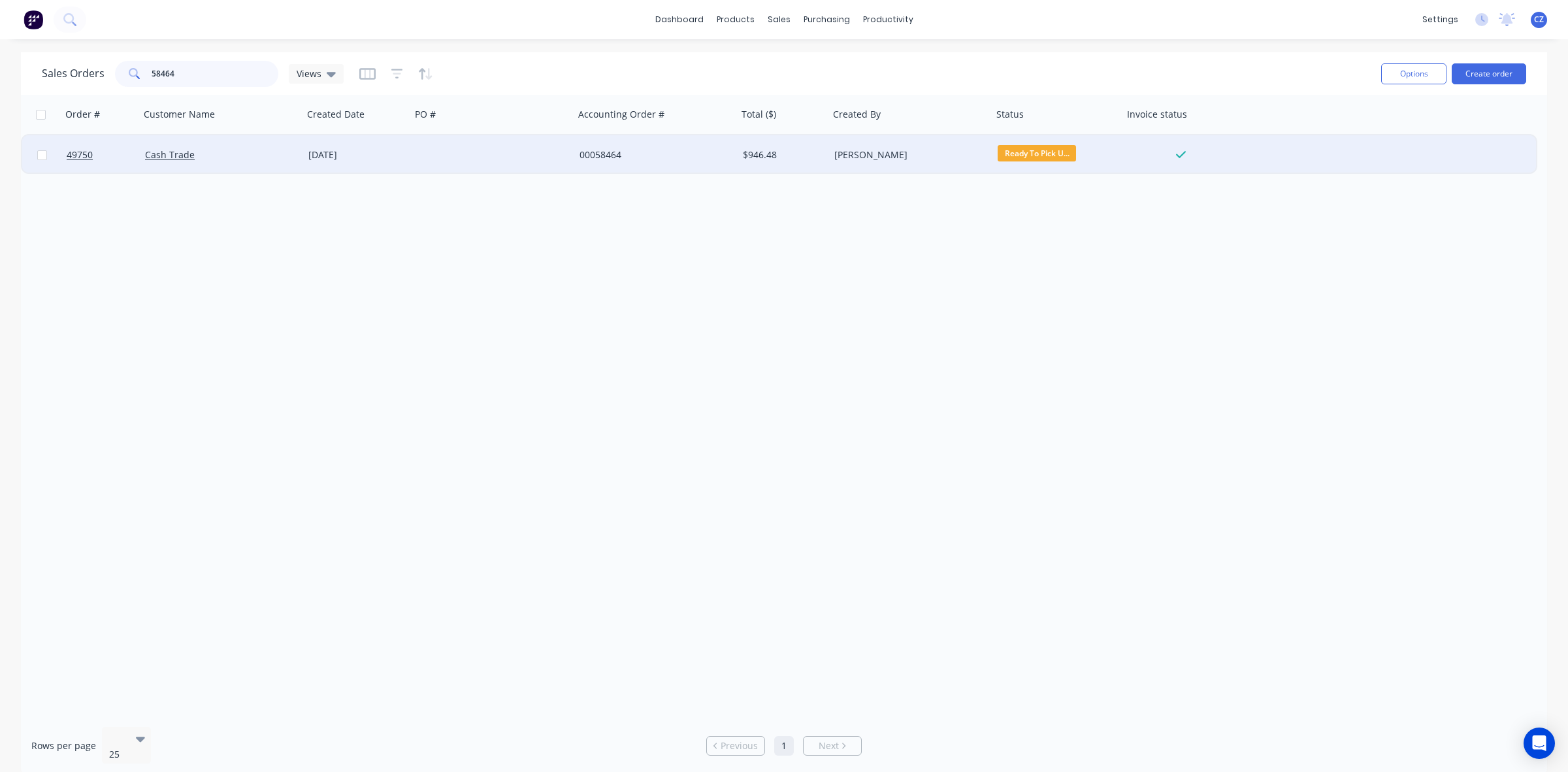
type input "58464"
click at [468, 168] on div at bounding box center [493, 155] width 163 height 39
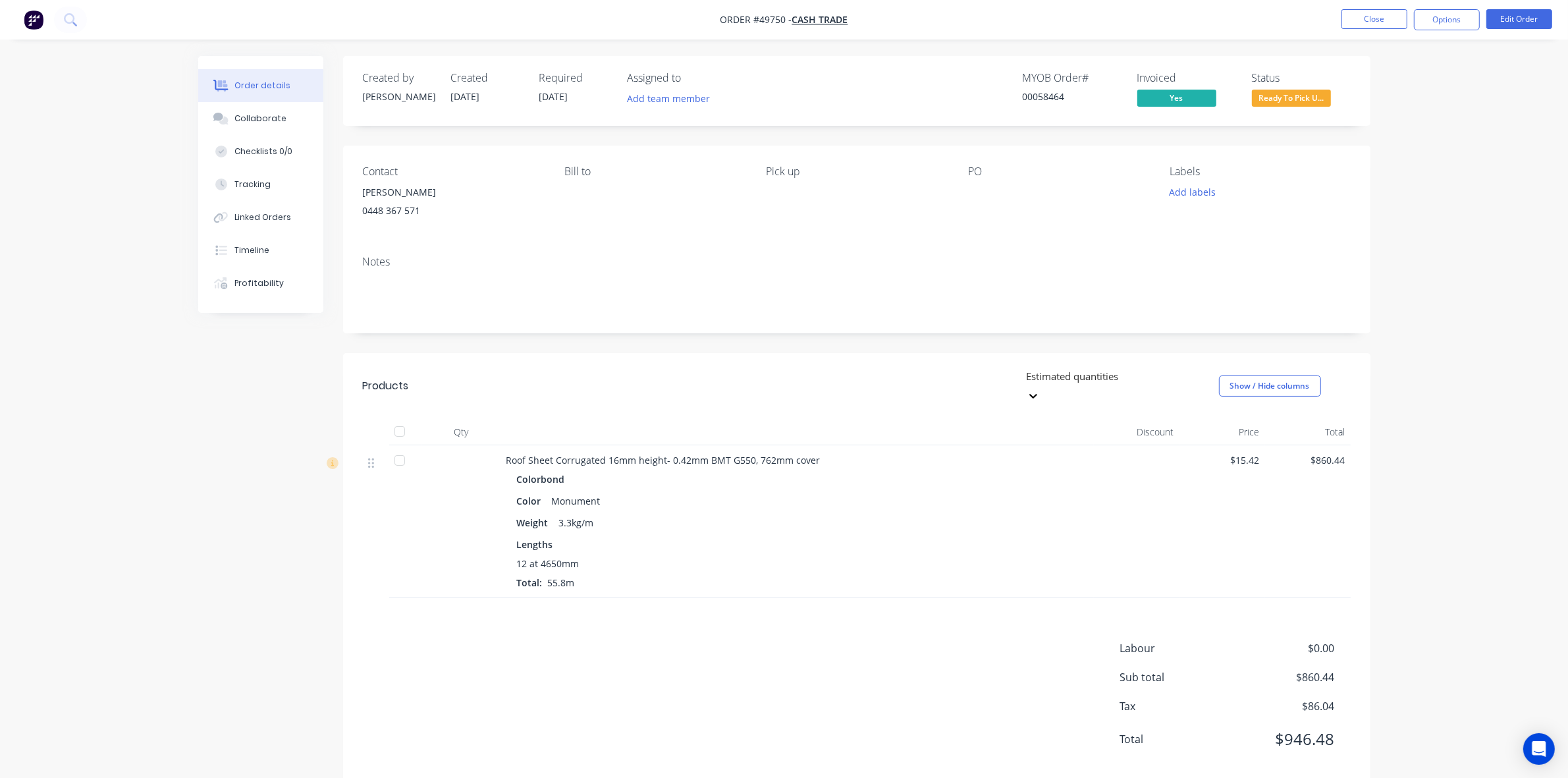
click at [793, 641] on div "Labour $0.00 Sub total $860.44 Tax $86.04 Total $946.48" at bounding box center [857, 702] width 988 height 124
click at [297, 248] on button "Timeline" at bounding box center [261, 250] width 125 height 33
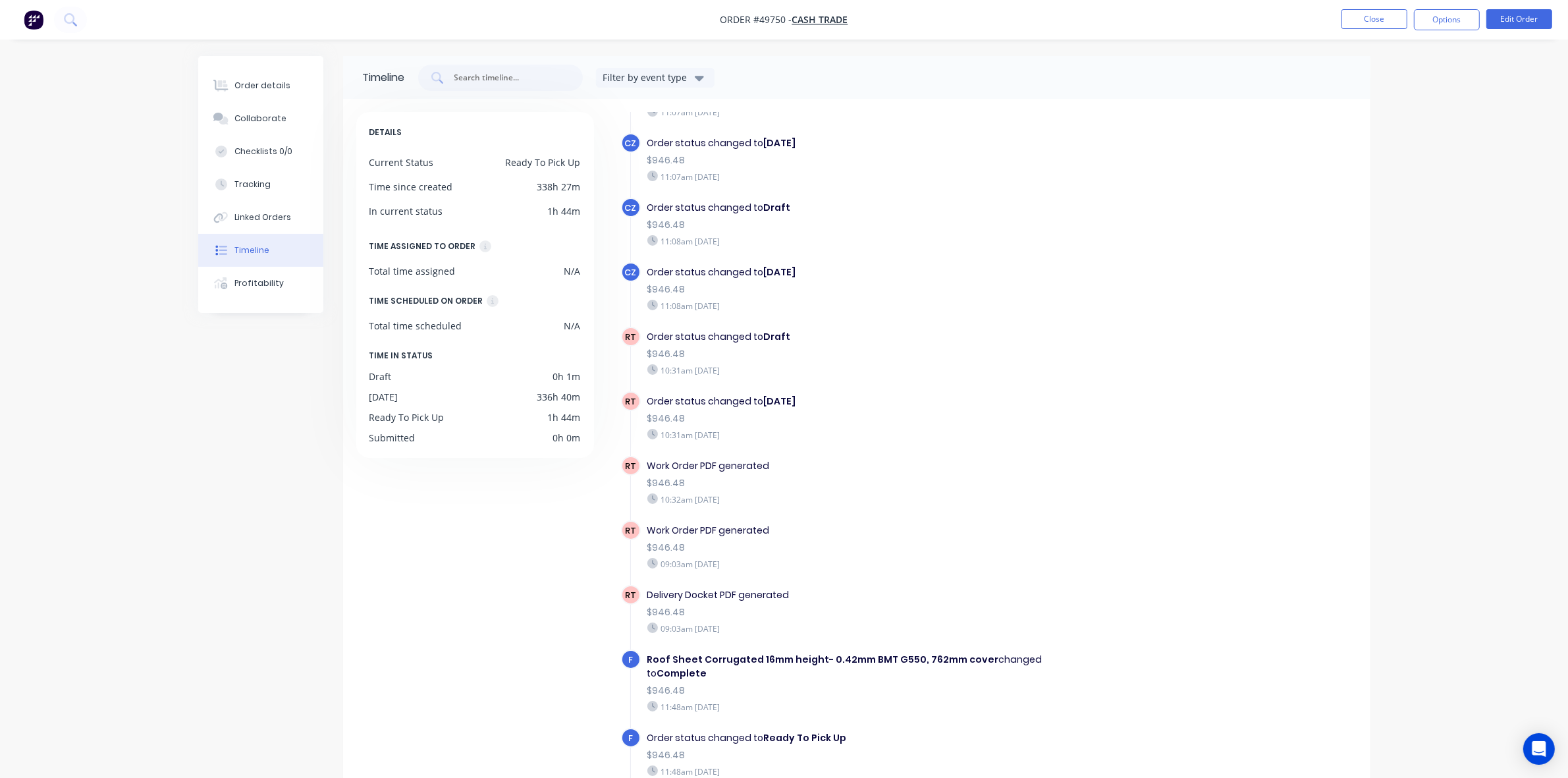
scroll to position [193, 0]
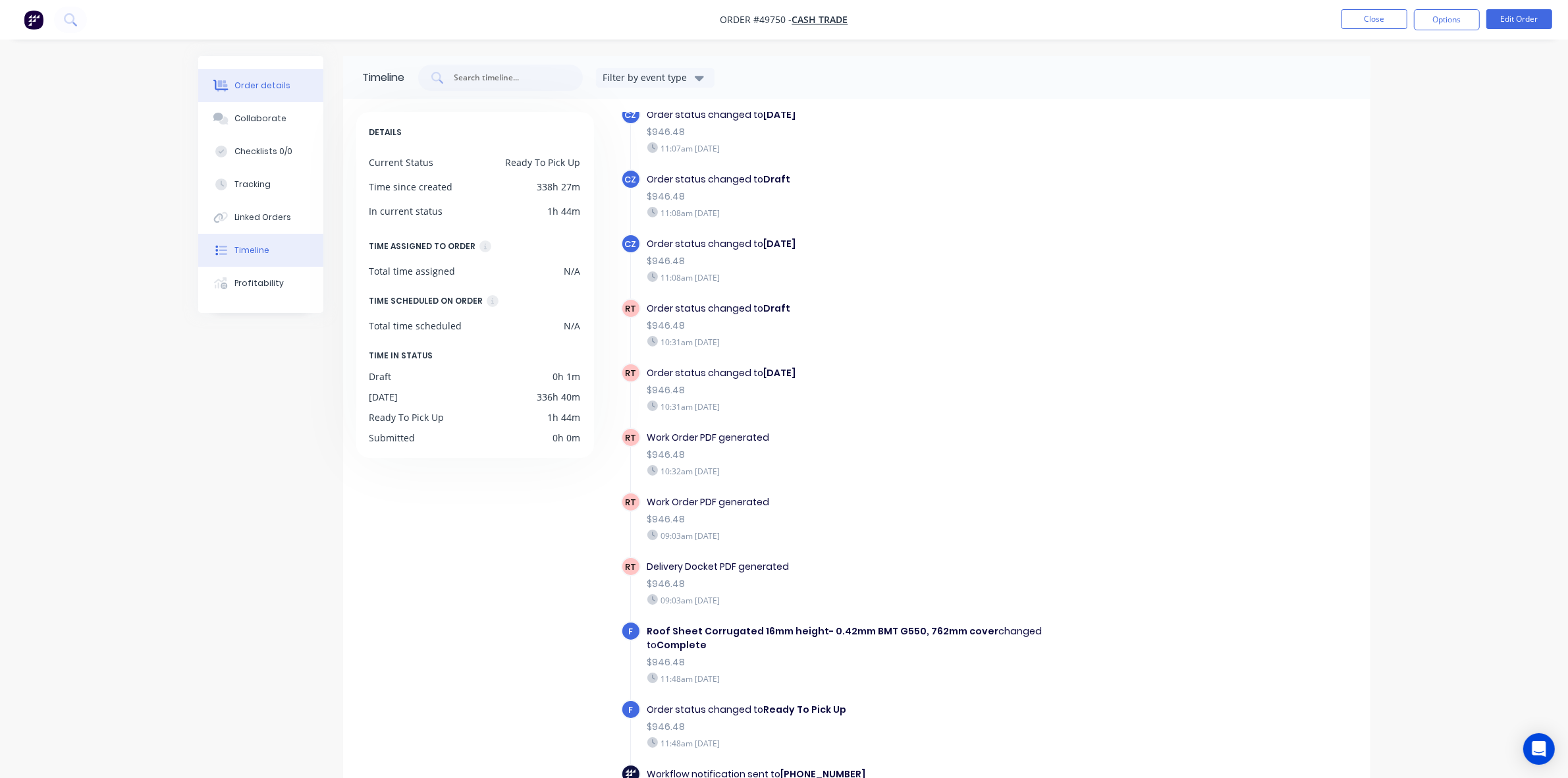
click at [258, 74] on button "Order details" at bounding box center [261, 86] width 125 height 33
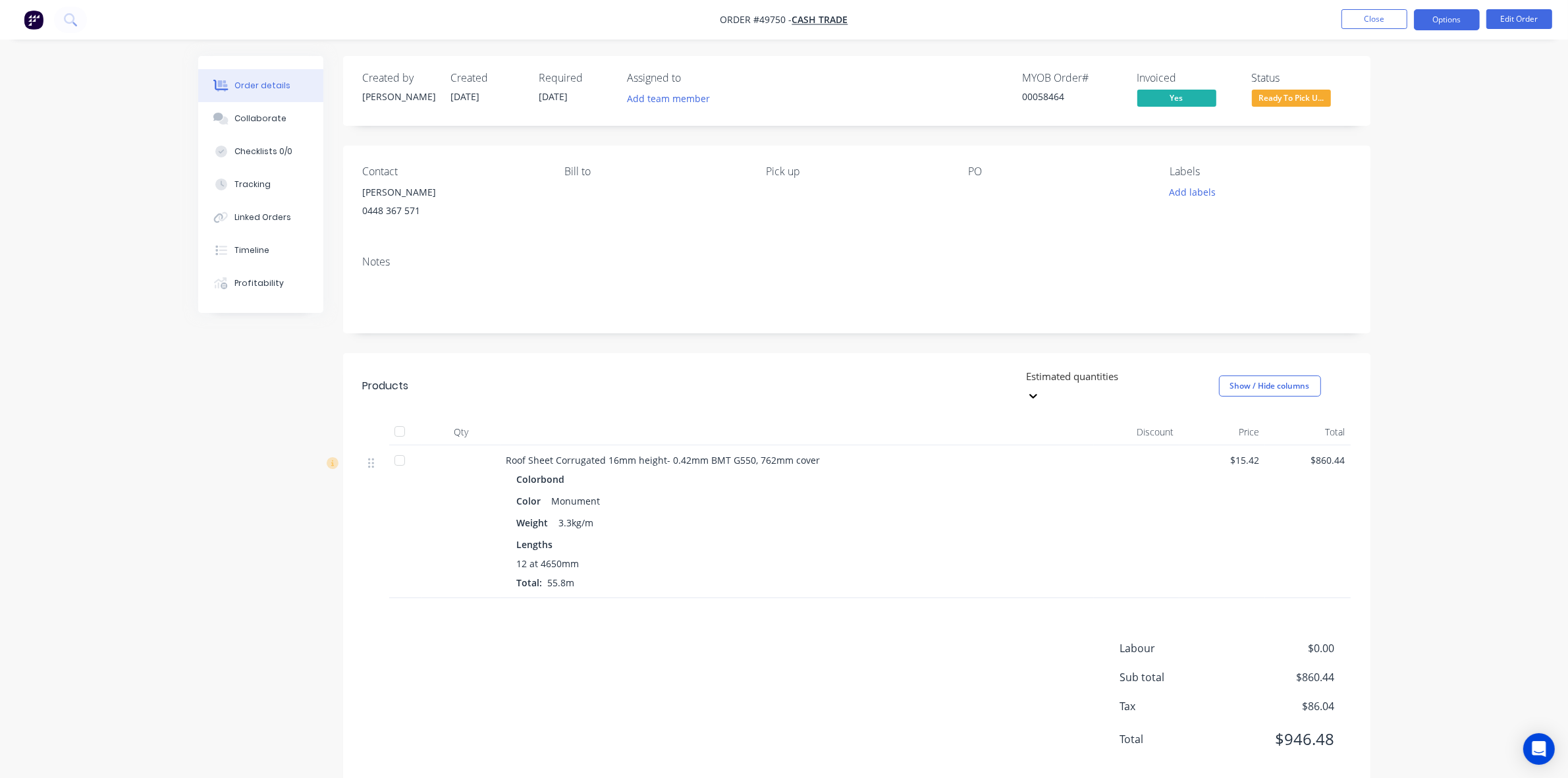
click at [1446, 12] on button "Options" at bounding box center [1447, 20] width 66 height 21
click at [1386, 185] on div "Delivery Docket" at bounding box center [1407, 185] width 121 height 19
click at [1385, 160] on div "Custom" at bounding box center [1407, 159] width 121 height 19
click at [1386, 139] on div "Without pricing" at bounding box center [1407, 133] width 121 height 19
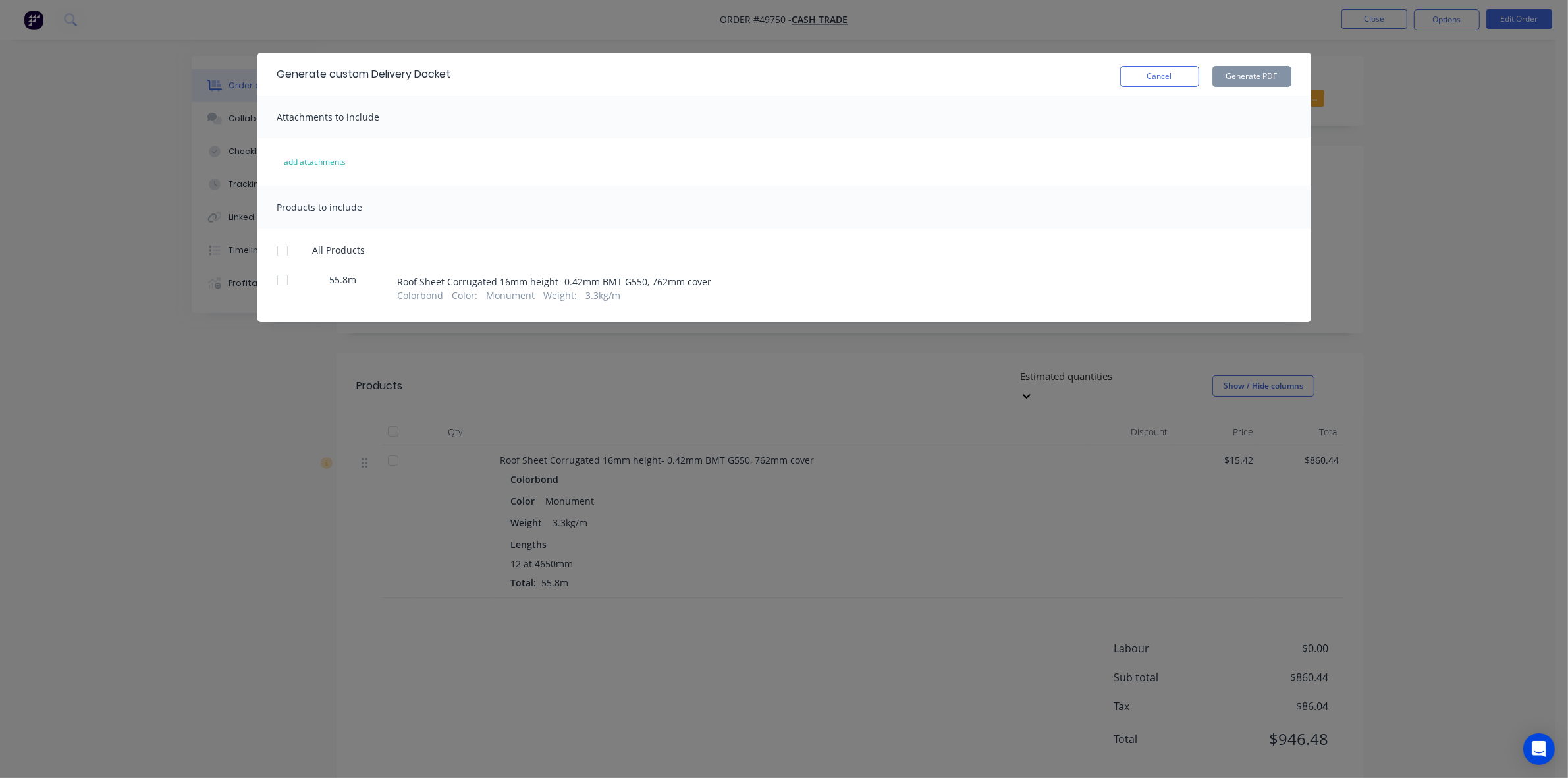
click at [288, 249] on div at bounding box center [282, 250] width 27 height 27
click at [1299, 70] on div "Generate custom Delivery Docket Cancel Generate PDF" at bounding box center [784, 74] width 1054 height 43
click at [1283, 76] on button "Generate PDF" at bounding box center [1252, 76] width 79 height 21
click at [1189, 71] on button "Cancel" at bounding box center [1160, 76] width 79 height 21
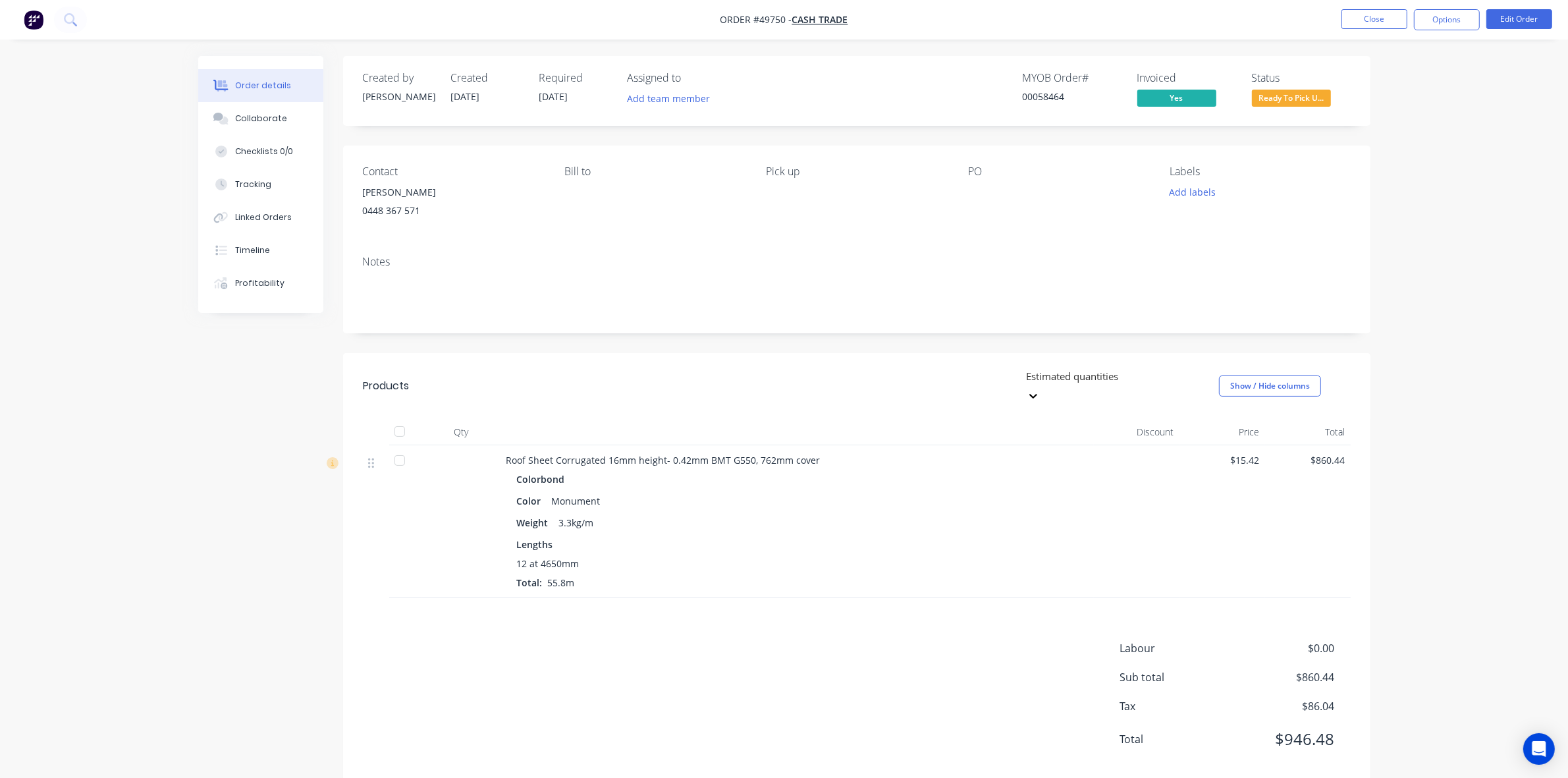
drag, startPoint x: 1453, startPoint y: 155, endPoint x: 1330, endPoint y: 109, distance: 131.3
click at [1453, 154] on div "Order details Collaborate Checklists 0/0 Tracking Linked Orders Timeline Profit…" at bounding box center [784, 401] width 1568 height 804
click at [1324, 103] on span "Ready To Pick U..." at bounding box center [1292, 97] width 79 height 16
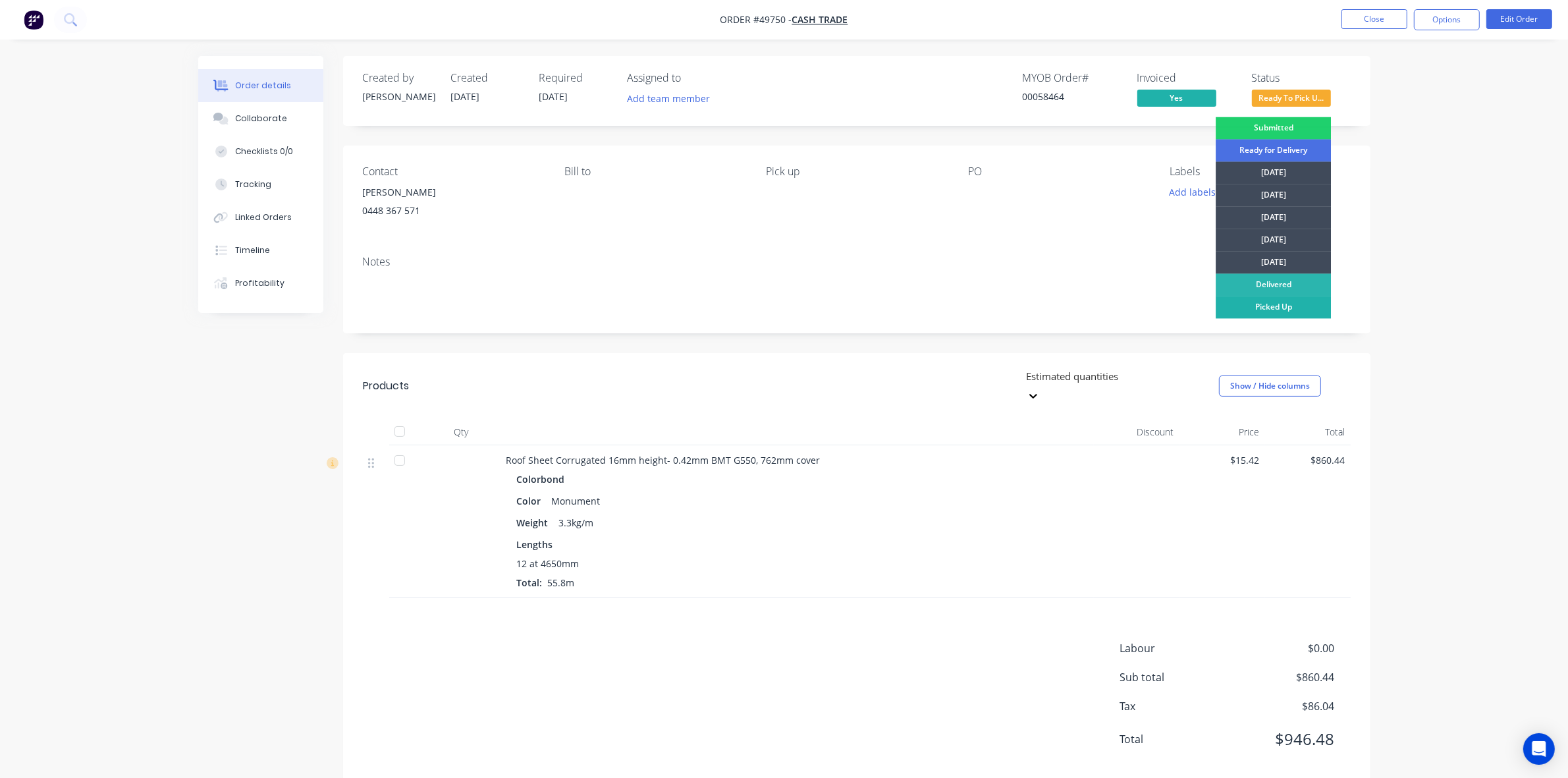
click at [1285, 305] on div "Picked Up" at bounding box center [1274, 308] width 115 height 22
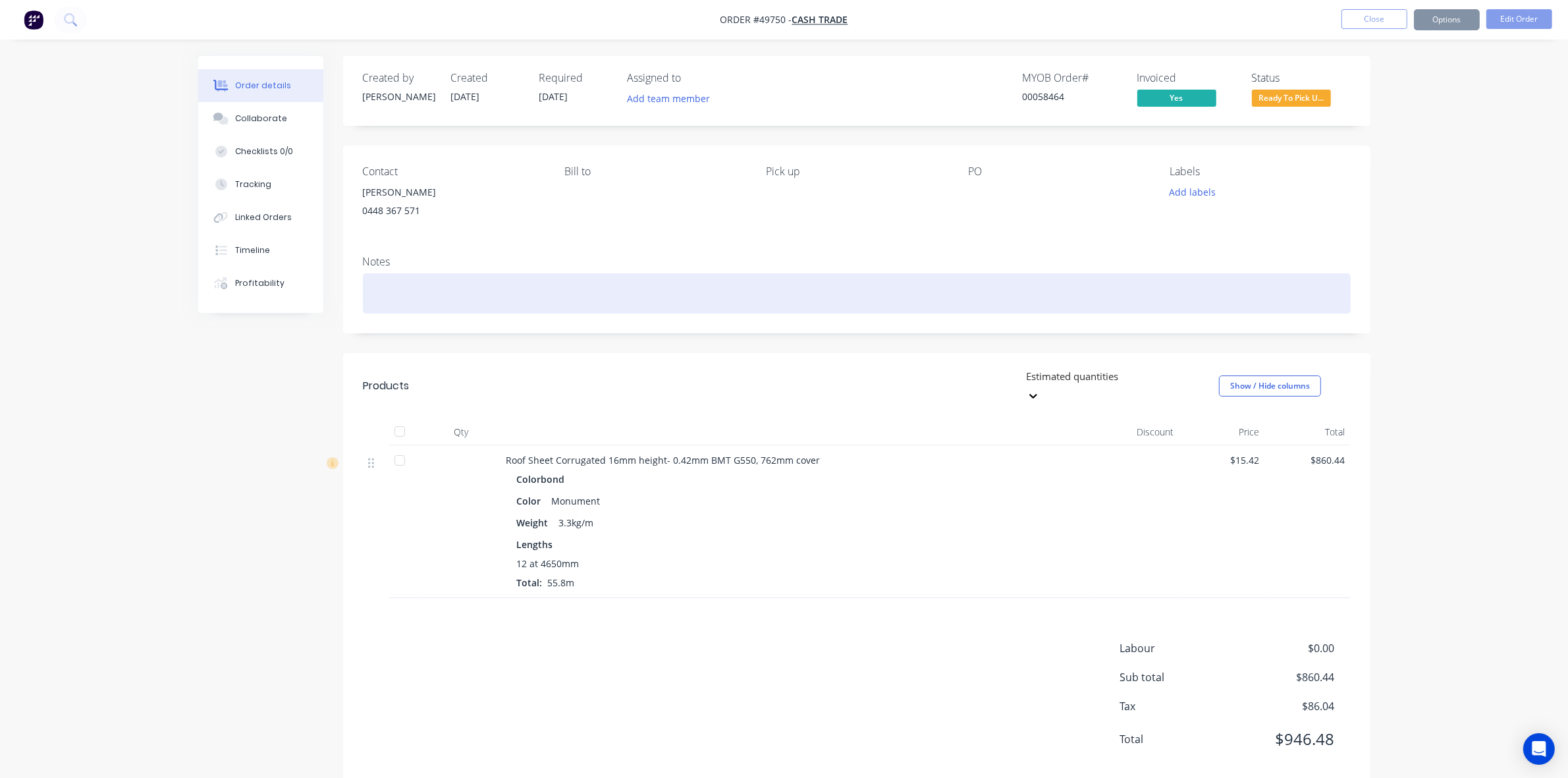
click at [1011, 307] on div at bounding box center [857, 293] width 988 height 40
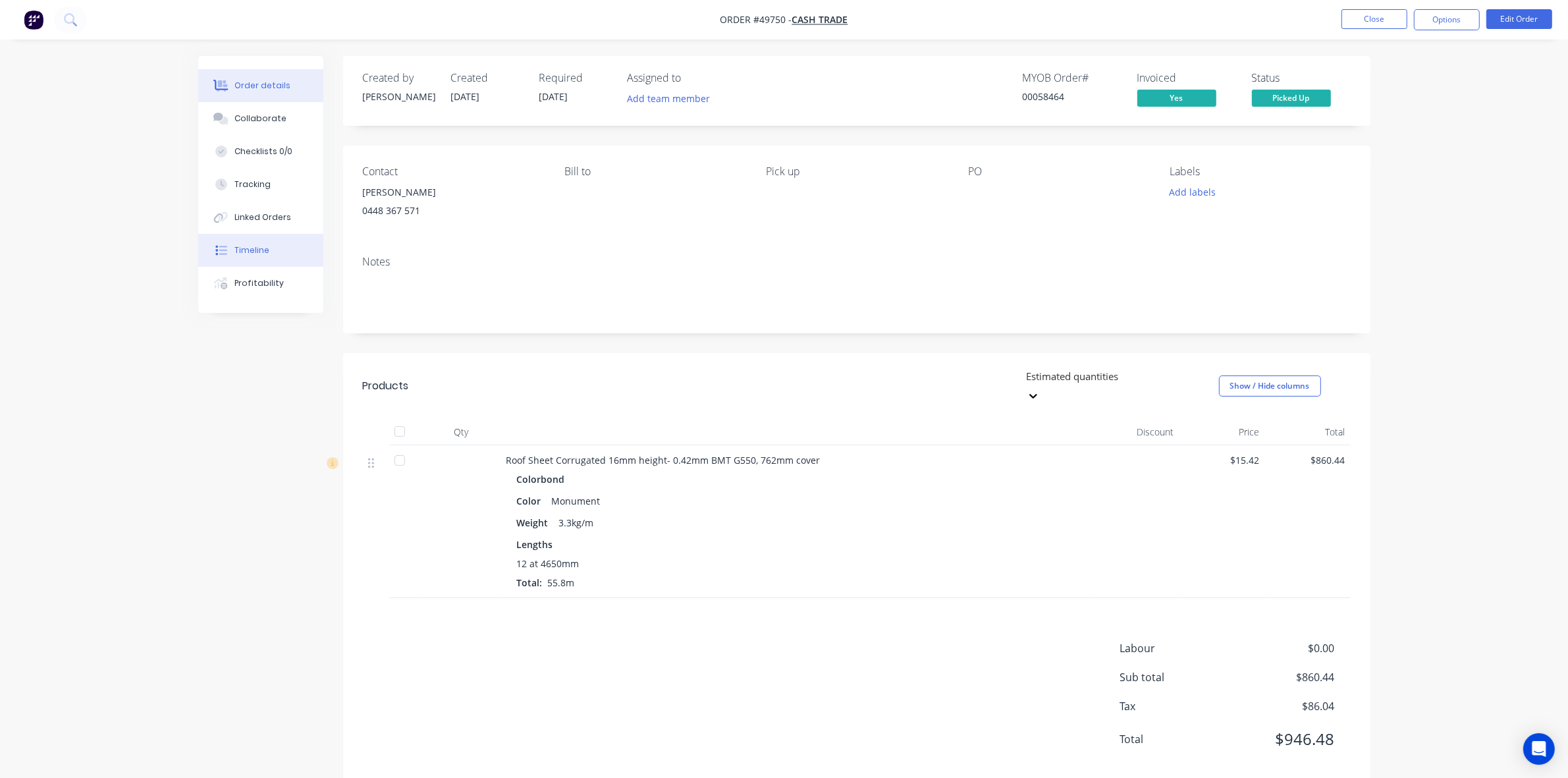
click at [298, 235] on button "Timeline" at bounding box center [261, 250] width 125 height 33
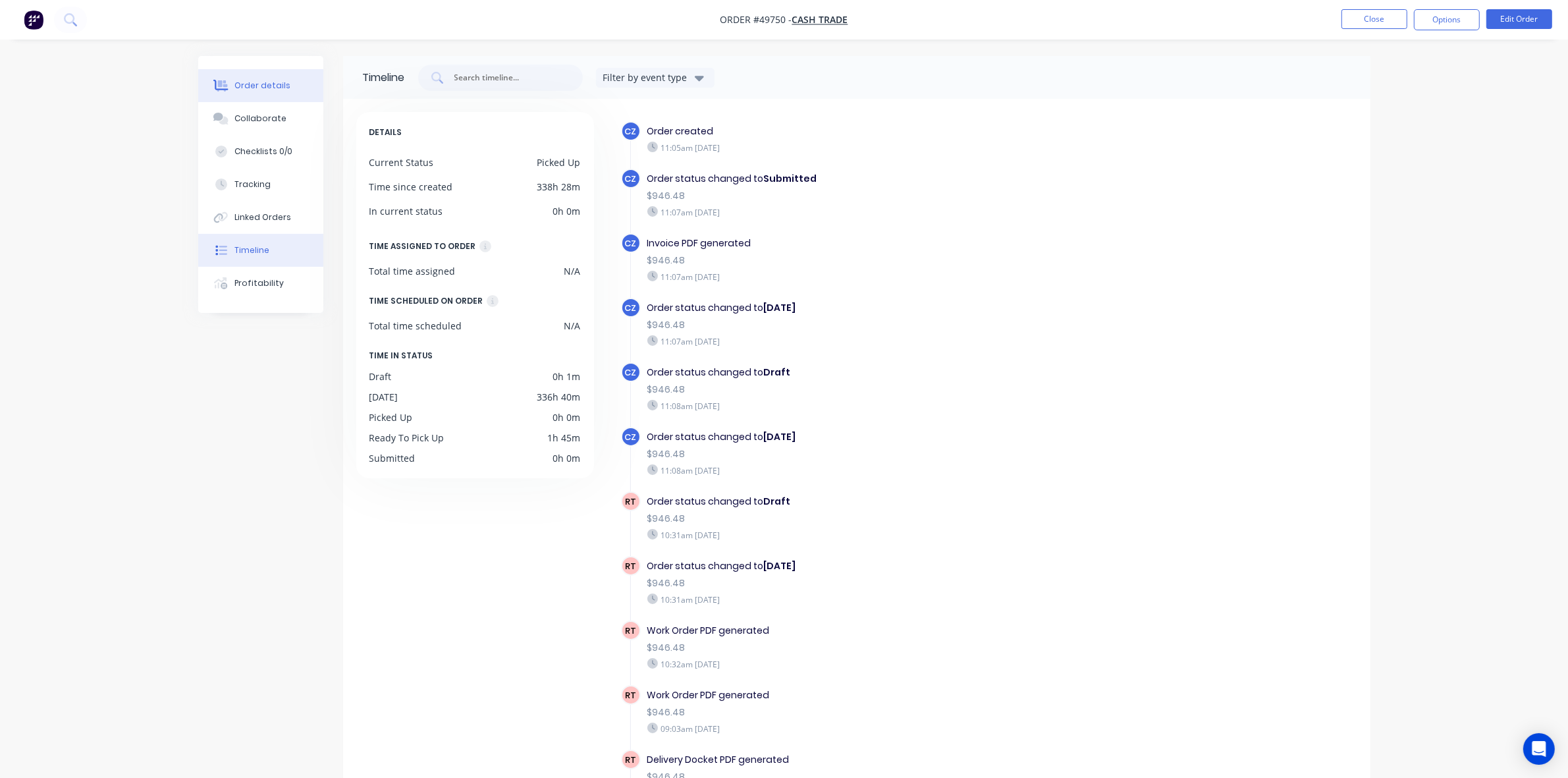
click at [258, 78] on button "Order details" at bounding box center [261, 86] width 125 height 33
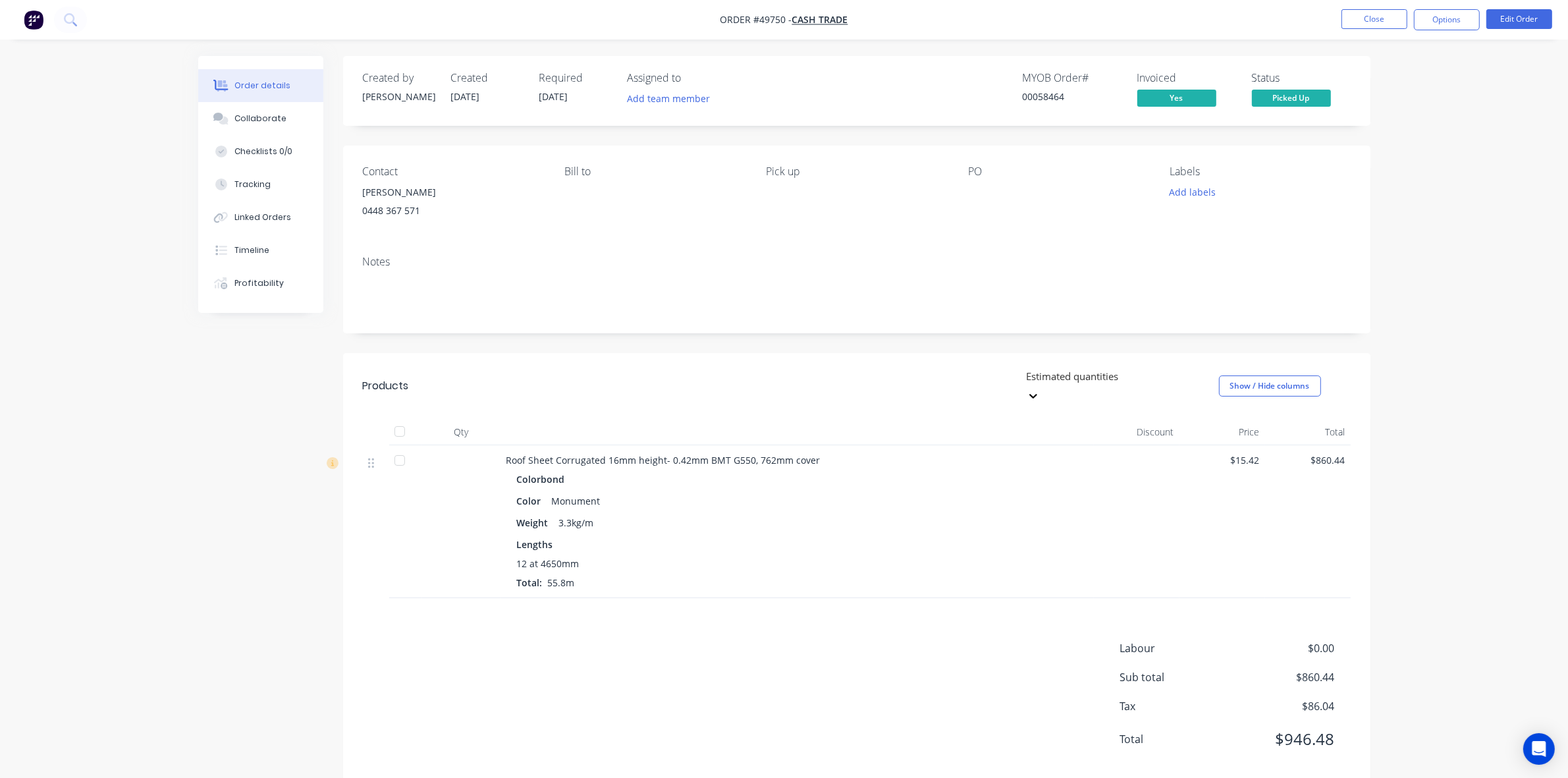
click at [937, 445] on div "Roof Sheet Corrugated 16mm height- 0.42mm BMT G550, 762mm cover Colorbond Color…" at bounding box center [797, 522] width 593 height 153
click at [1369, 17] on button "Close" at bounding box center [1374, 19] width 66 height 20
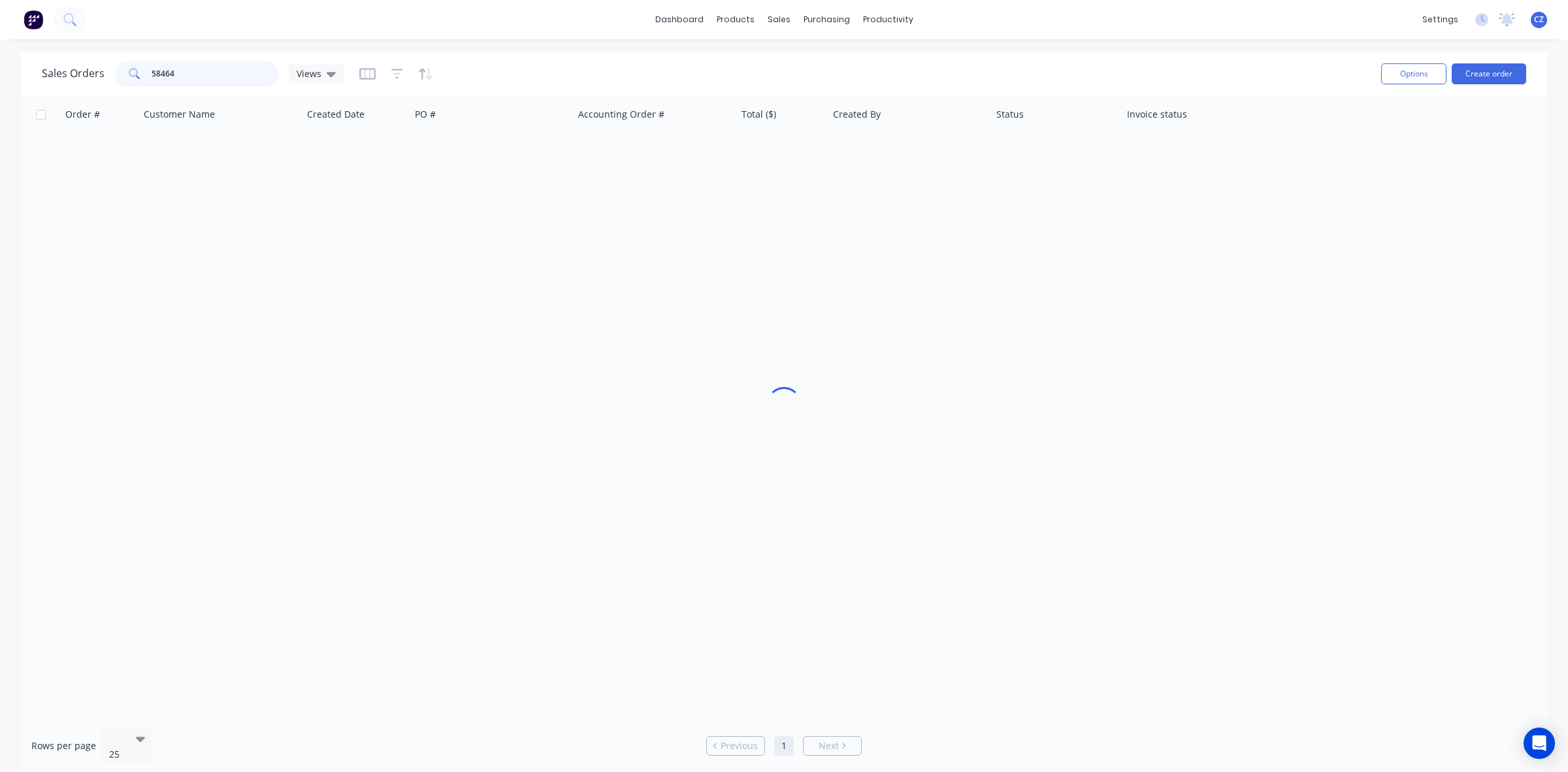
drag, startPoint x: 179, startPoint y: 78, endPoint x: 118, endPoint y: 76, distance: 61.0
click at [115, 78] on div "58464" at bounding box center [197, 73] width 163 height 26
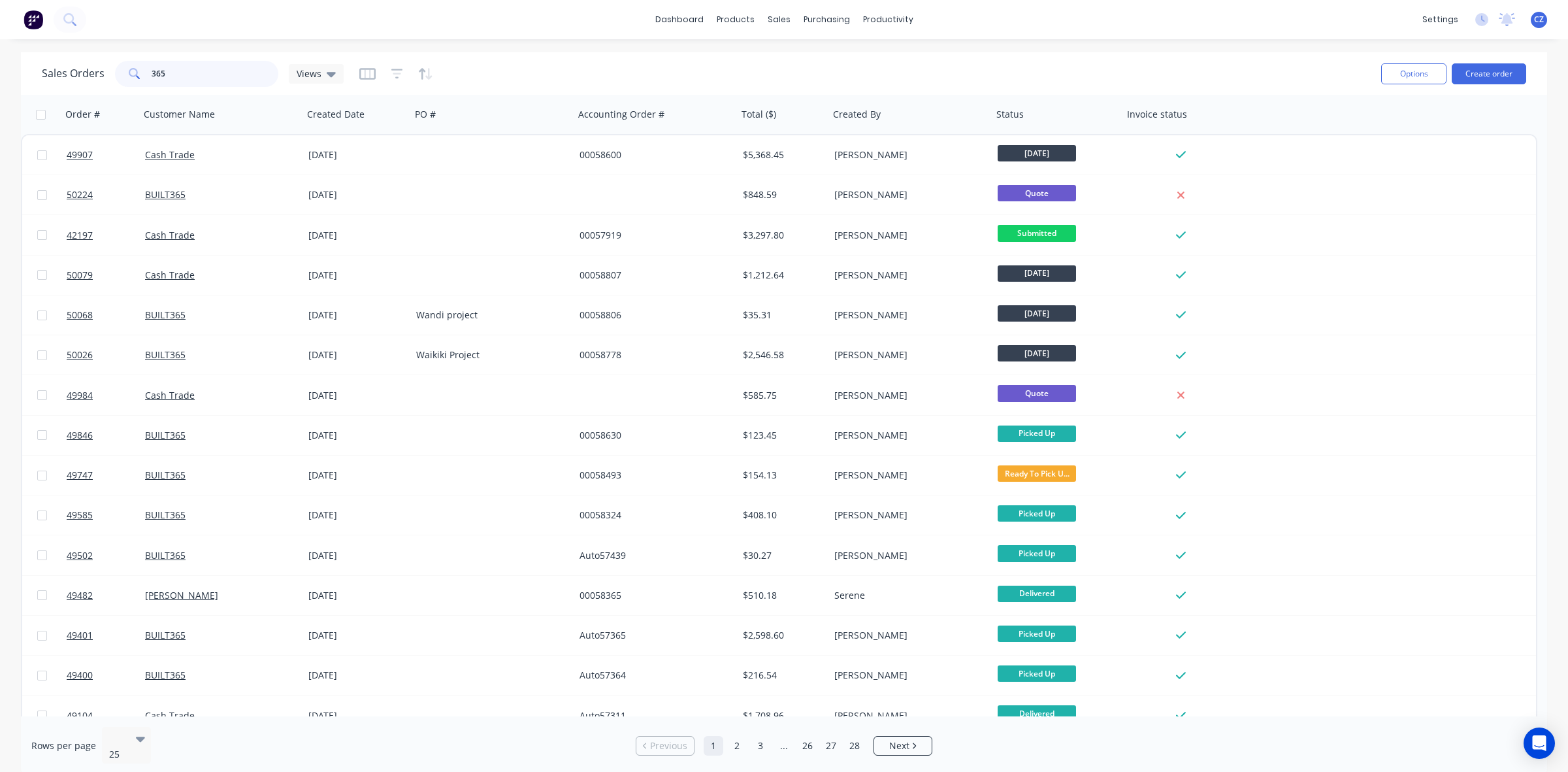
drag, startPoint x: 210, startPoint y: 74, endPoint x: 49, endPoint y: 70, distance: 161.0
click at [49, 70] on div "Sales Orders 365 Views" at bounding box center [192, 73] width 302 height 26
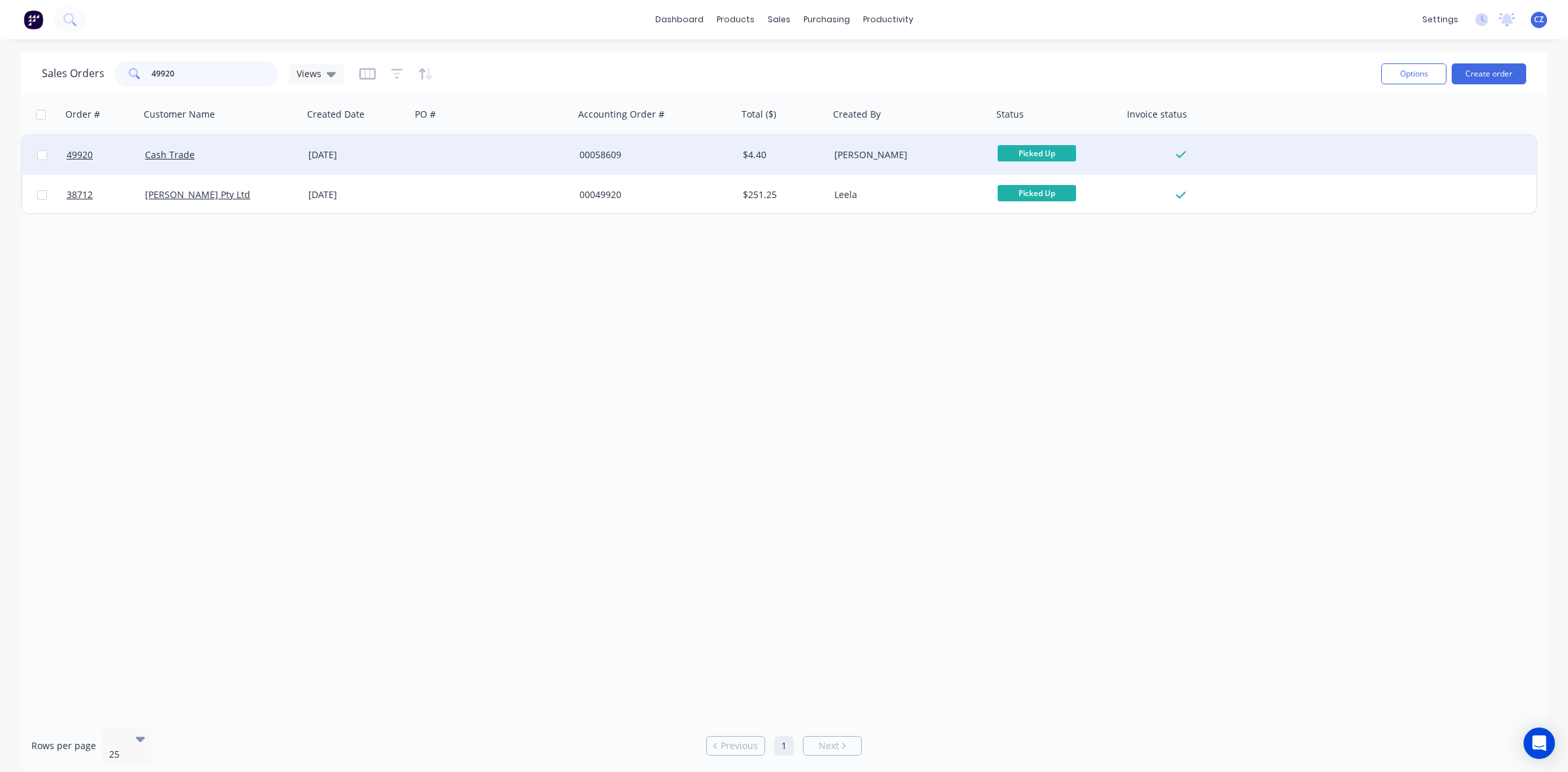
type input "49920"
click at [413, 157] on div at bounding box center [493, 155] width 163 height 39
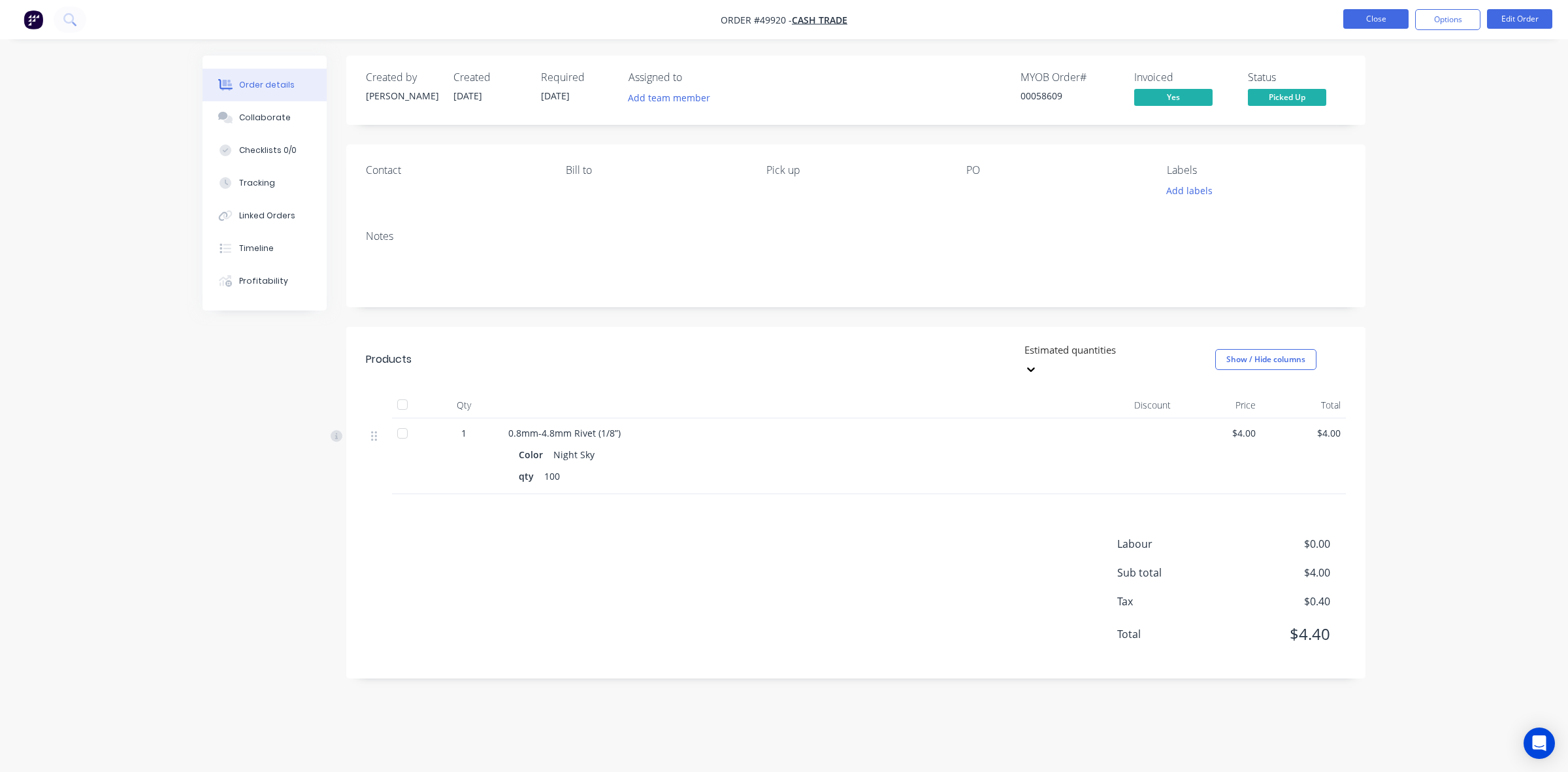
click at [1369, 26] on button "Close" at bounding box center [1376, 19] width 66 height 20
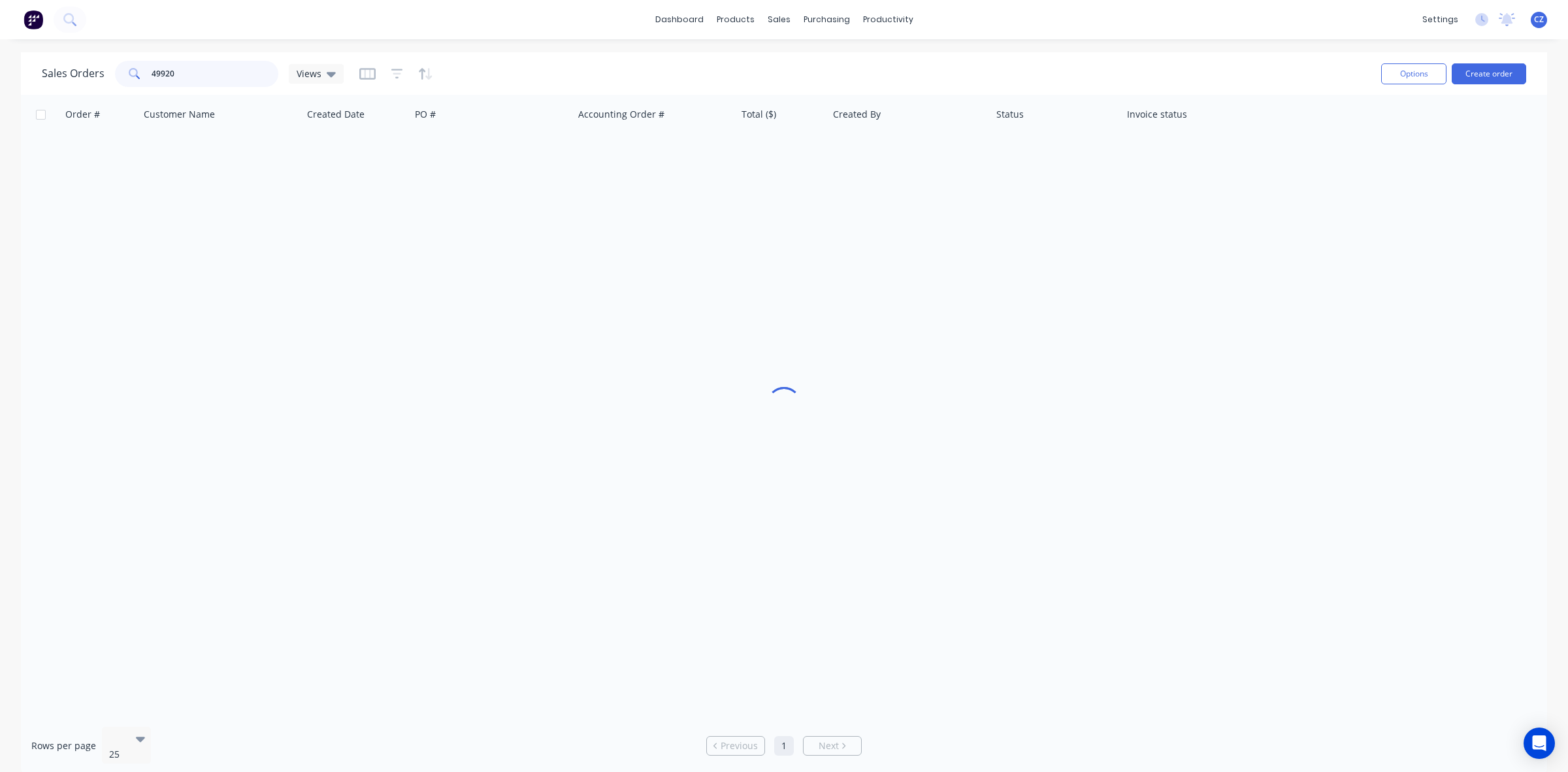
click at [215, 73] on input "49920" at bounding box center [215, 73] width 128 height 26
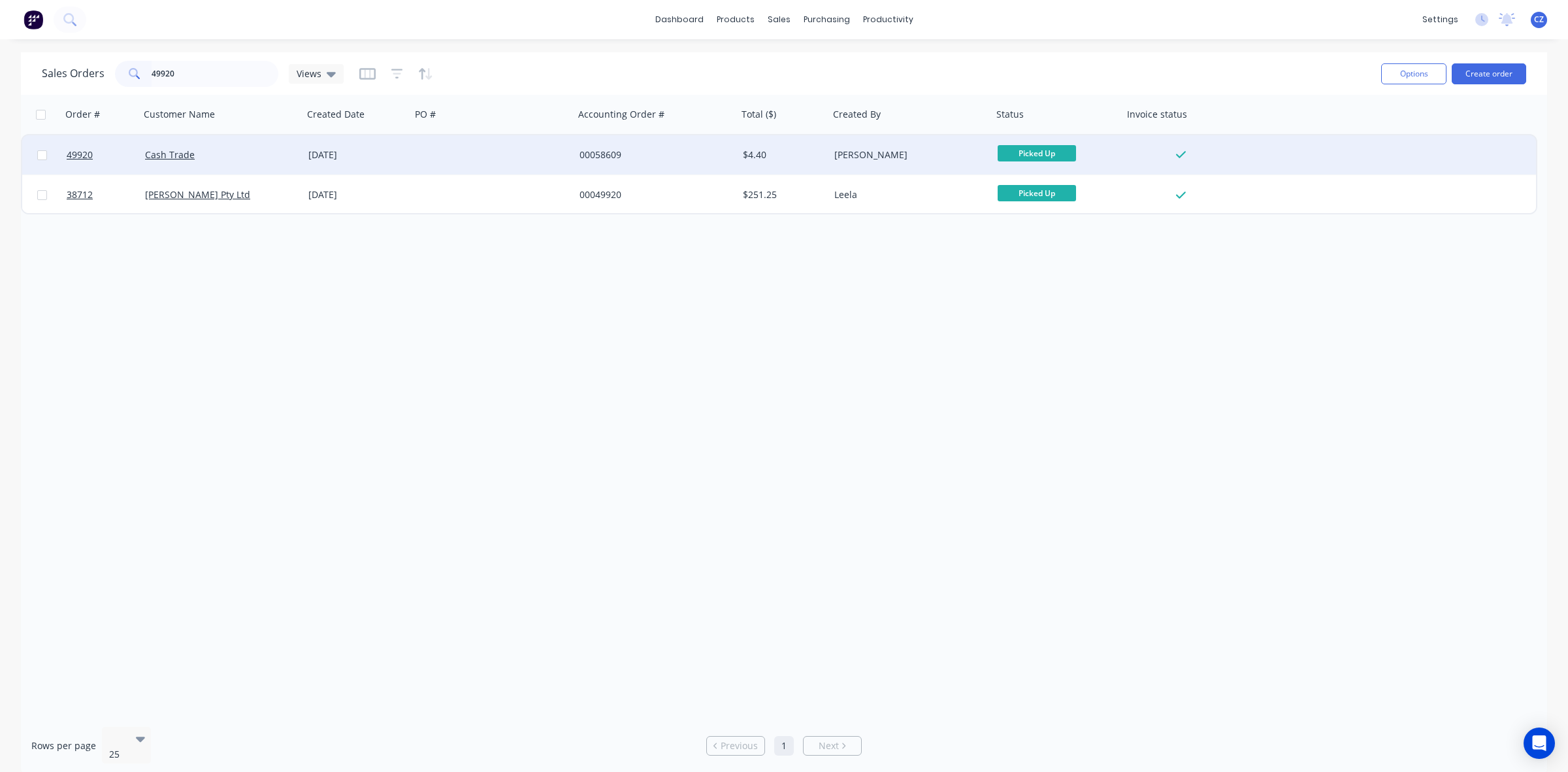
click at [545, 156] on div at bounding box center [493, 155] width 163 height 39
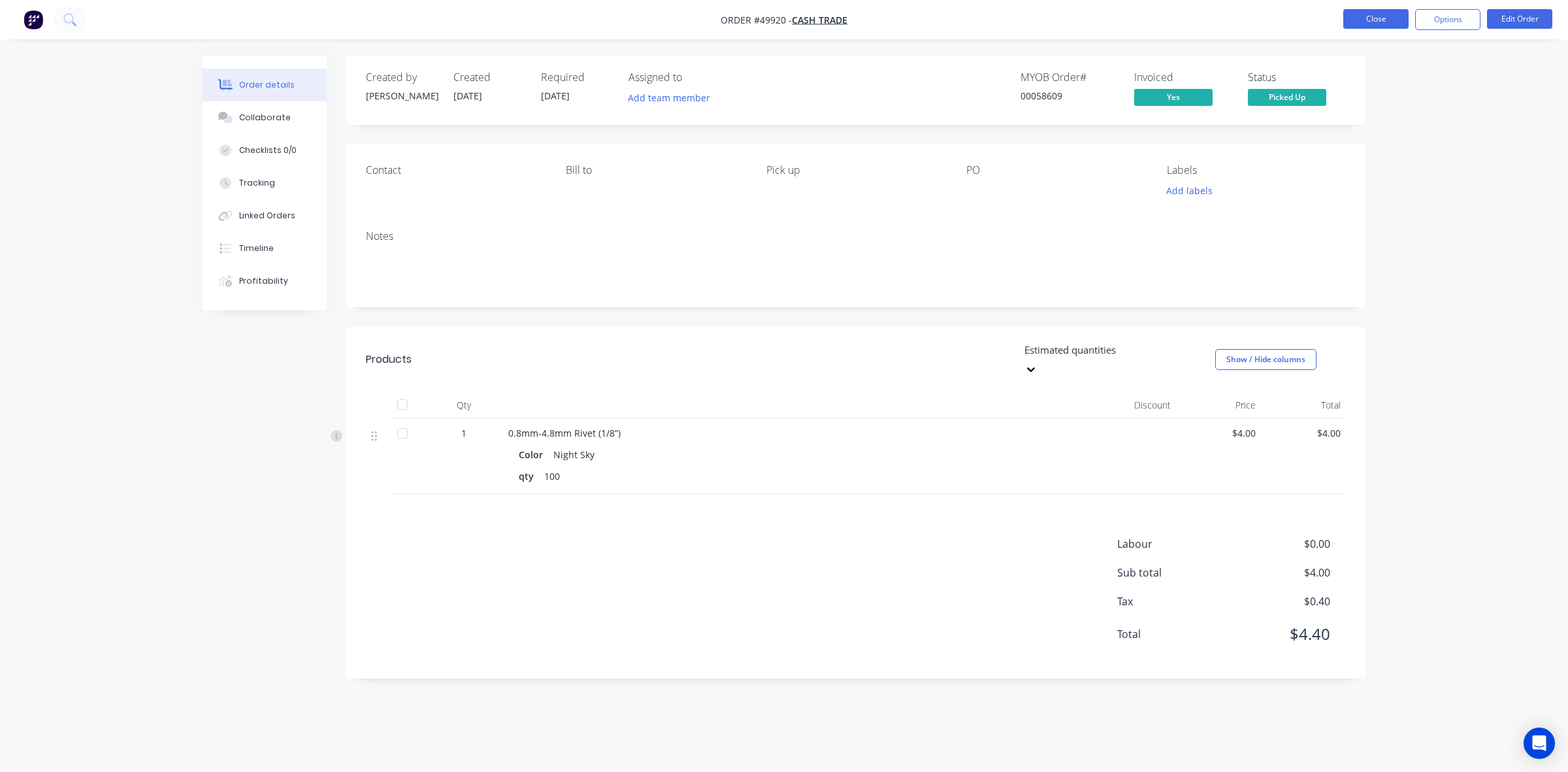
click at [1399, 16] on button "Close" at bounding box center [1376, 19] width 66 height 20
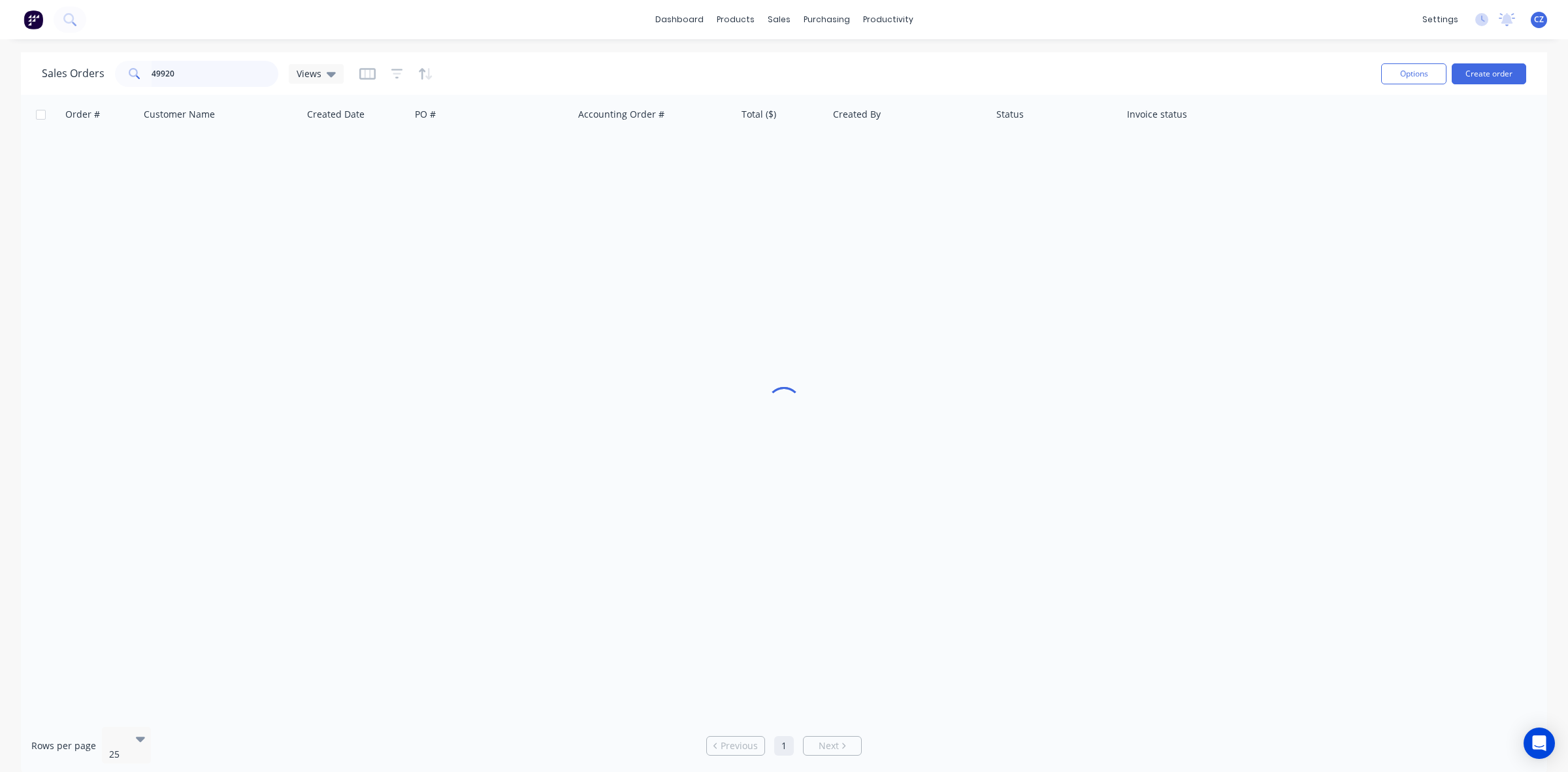
drag, startPoint x: 194, startPoint y: 74, endPoint x: 118, endPoint y: 79, distance: 76.2
click at [121, 80] on div "49920" at bounding box center [197, 73] width 163 height 26
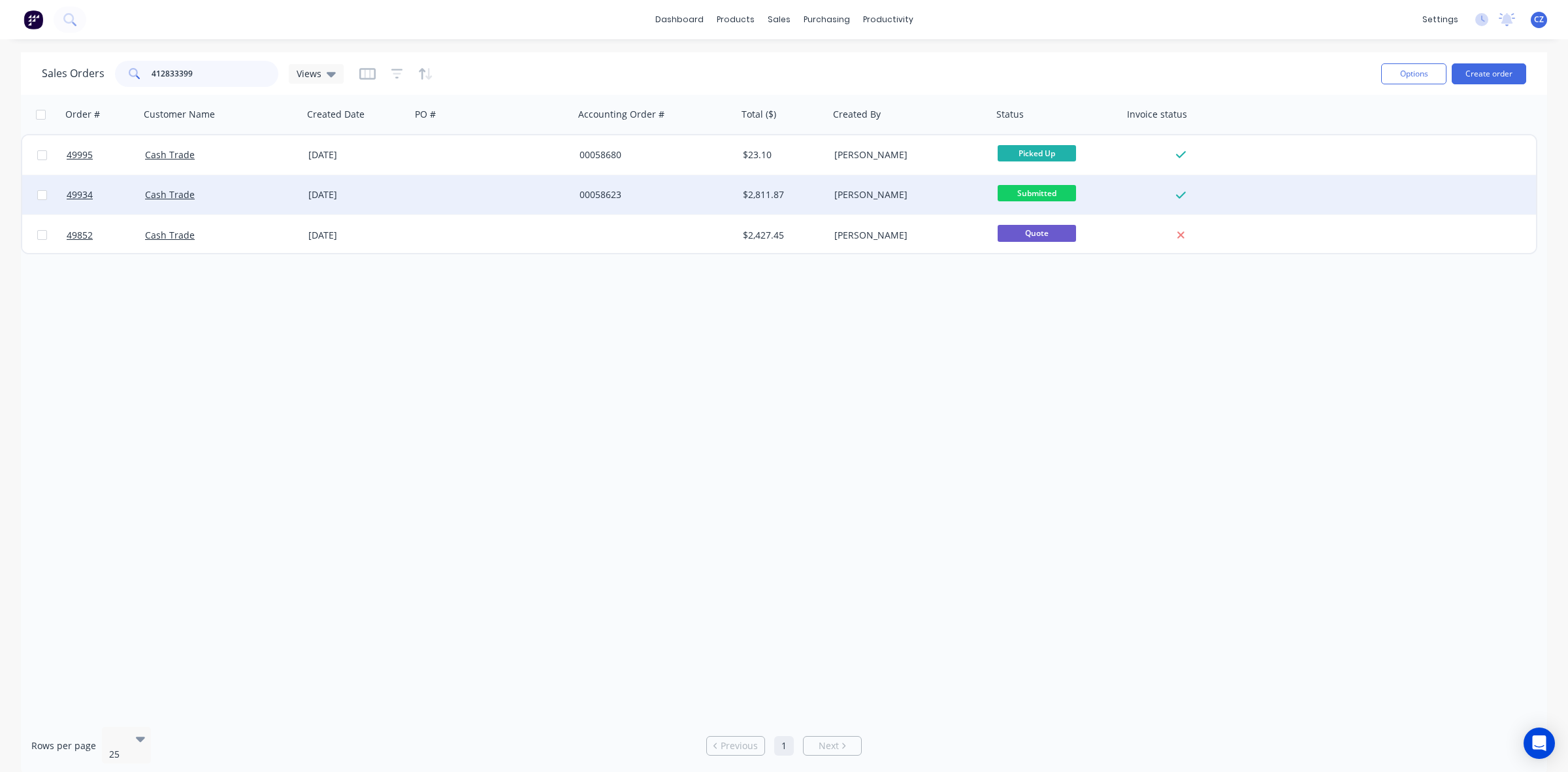
type input "412833399"
click at [596, 207] on div "00058623" at bounding box center [656, 195] width 163 height 39
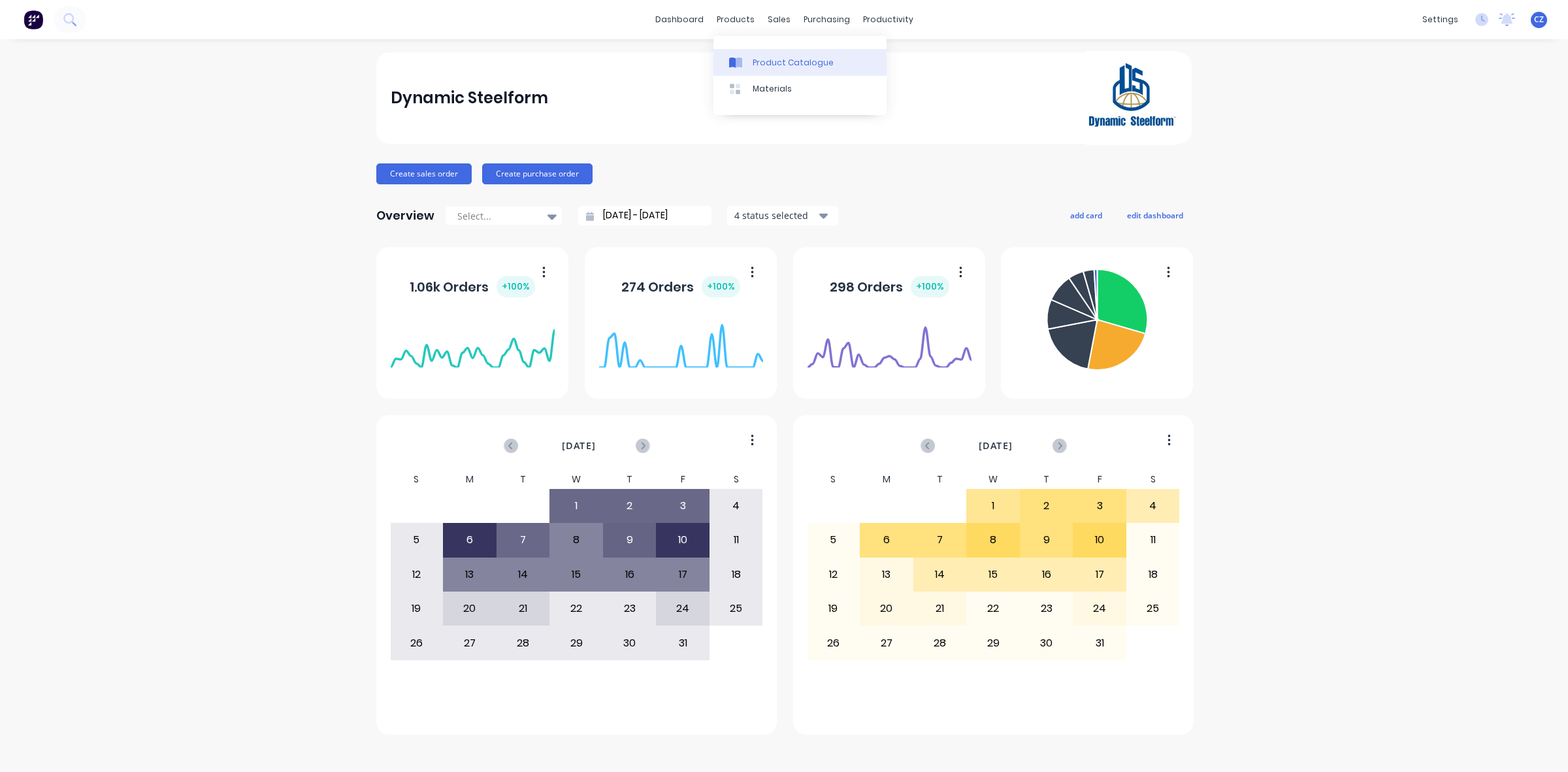
click at [753, 60] on div "Product Catalogue" at bounding box center [793, 63] width 81 height 12
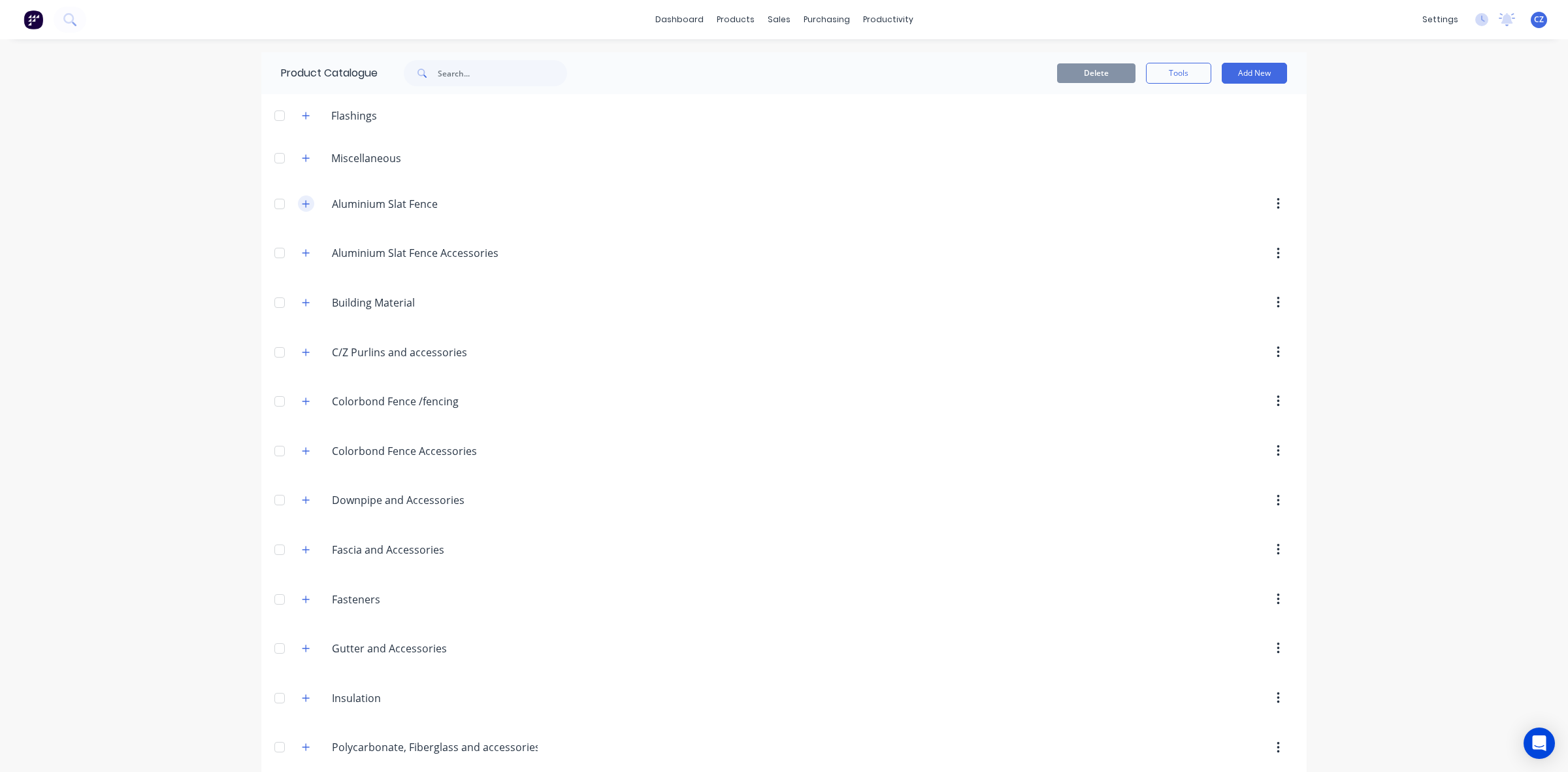
click at [305, 198] on button "button" at bounding box center [305, 203] width 16 height 16
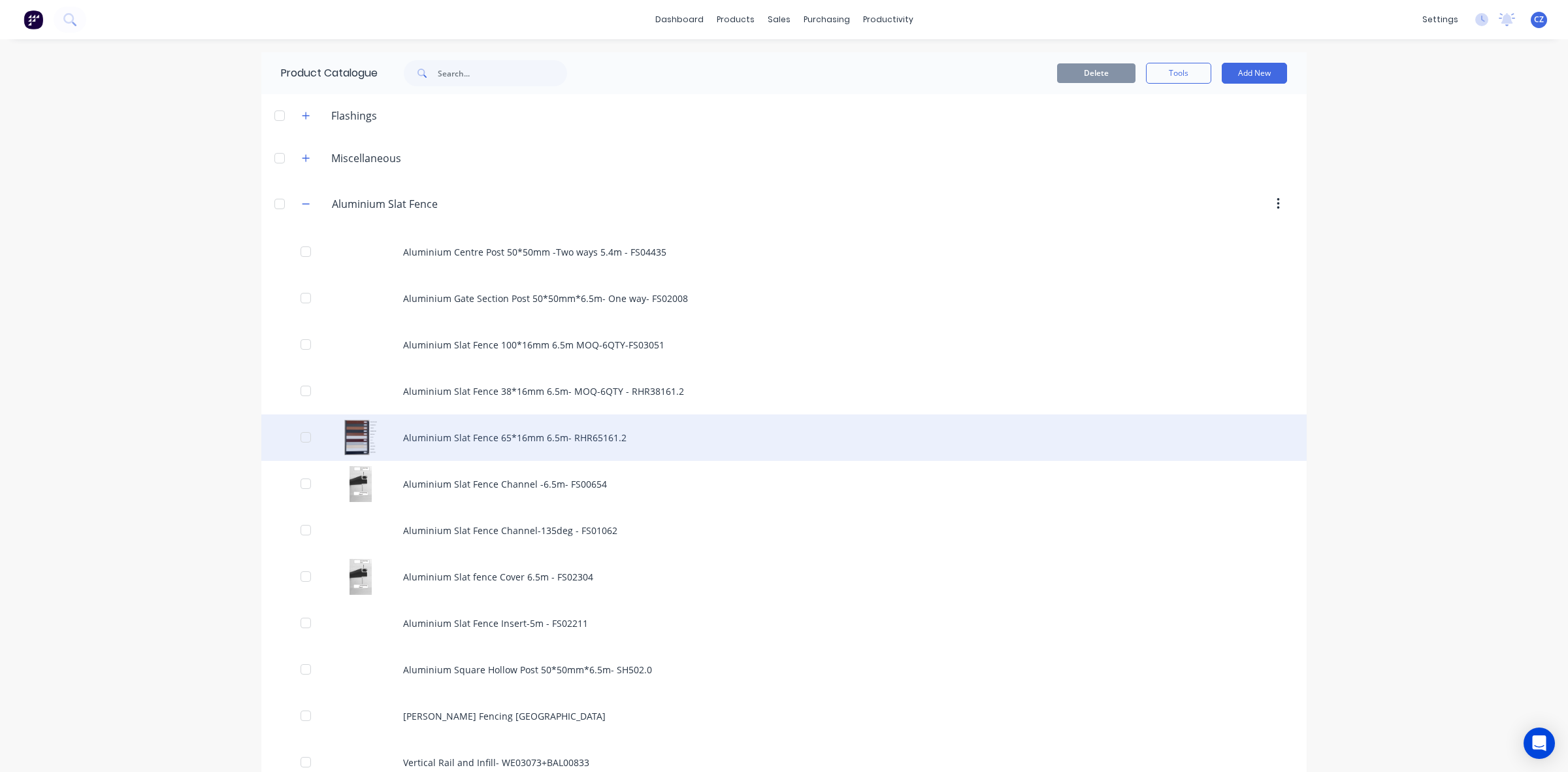
click at [504, 433] on div "Aluminium Slat Fence 65*16mm 6.5m- RHR65161.2" at bounding box center [784, 437] width 1046 height 47
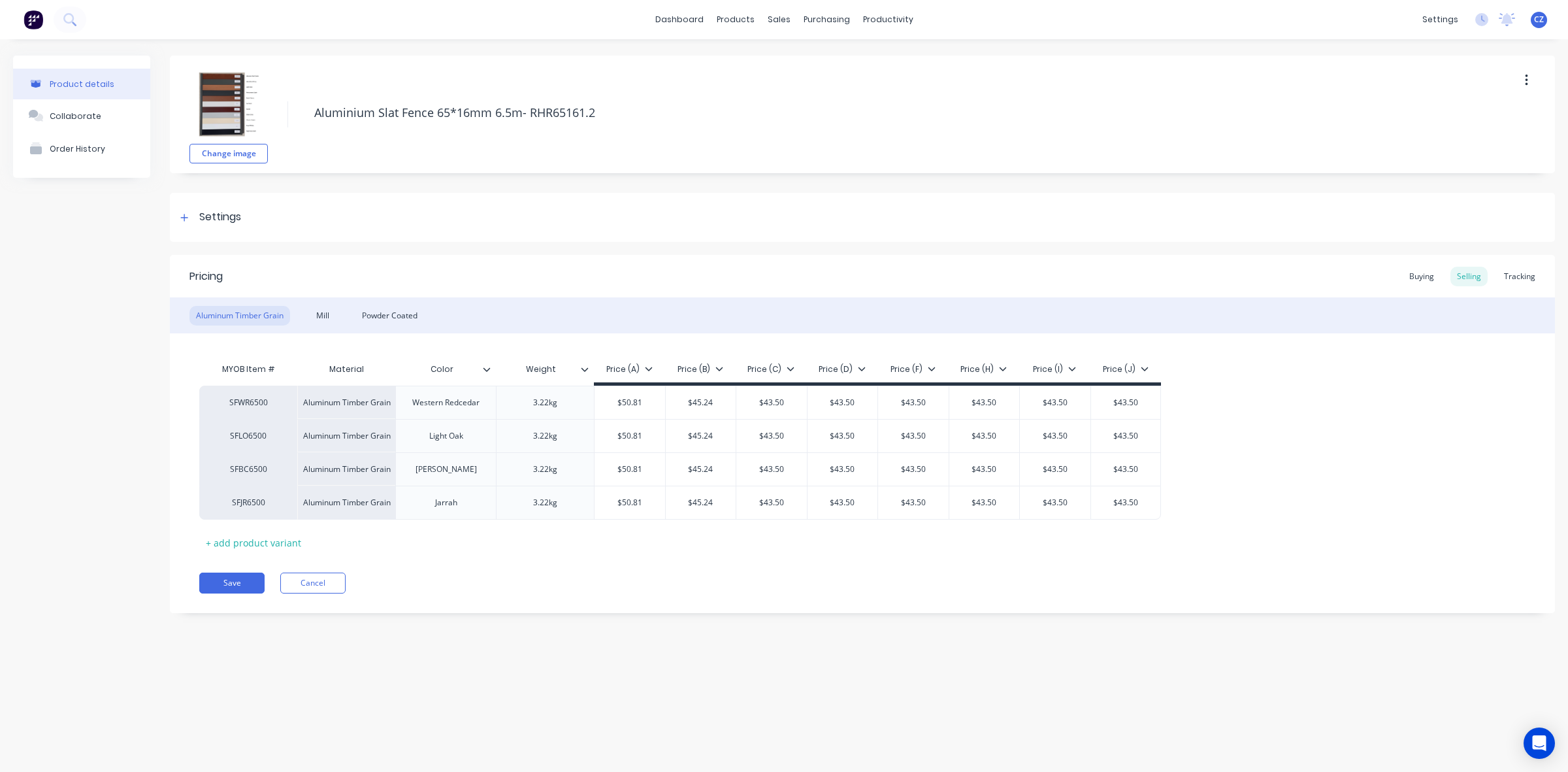
type textarea "x"
click at [382, 314] on div "Powder Coated" at bounding box center [390, 315] width 69 height 20
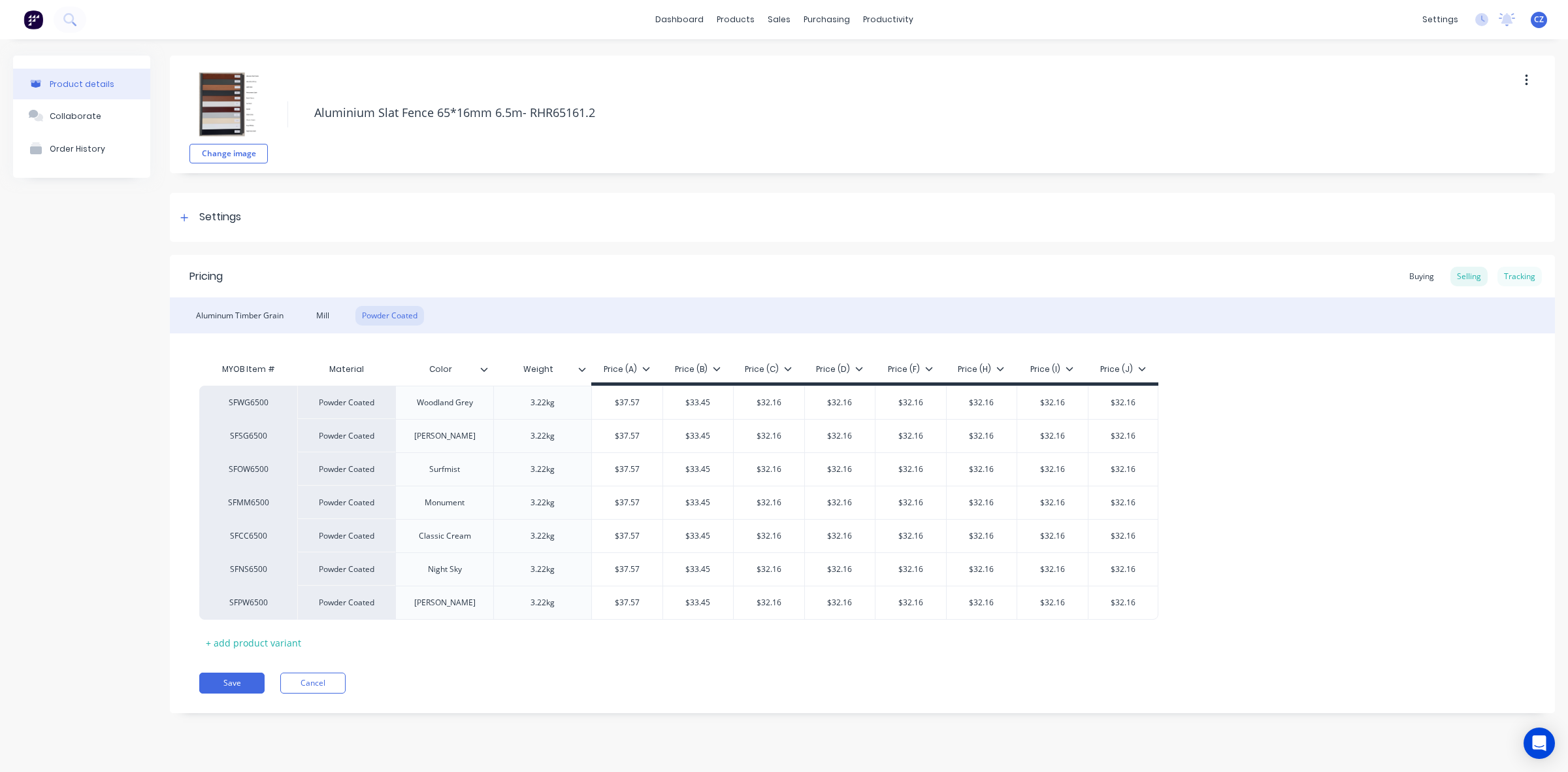
click at [1527, 277] on div "Tracking" at bounding box center [1520, 276] width 44 height 20
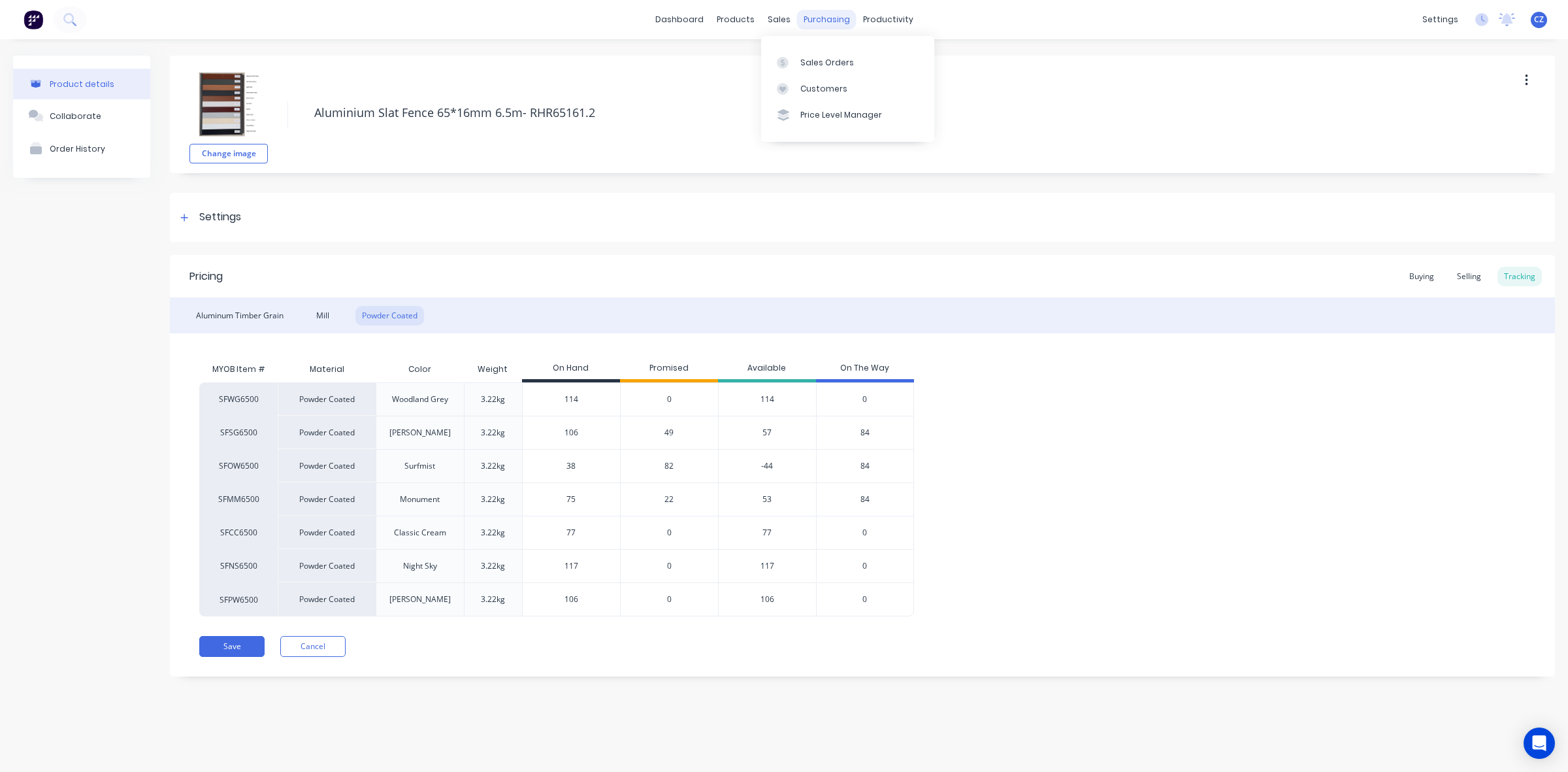
click at [818, 28] on div "purchasing" at bounding box center [827, 20] width 60 height 20
click at [843, 54] on link "Purchase Orders" at bounding box center [881, 62] width 173 height 26
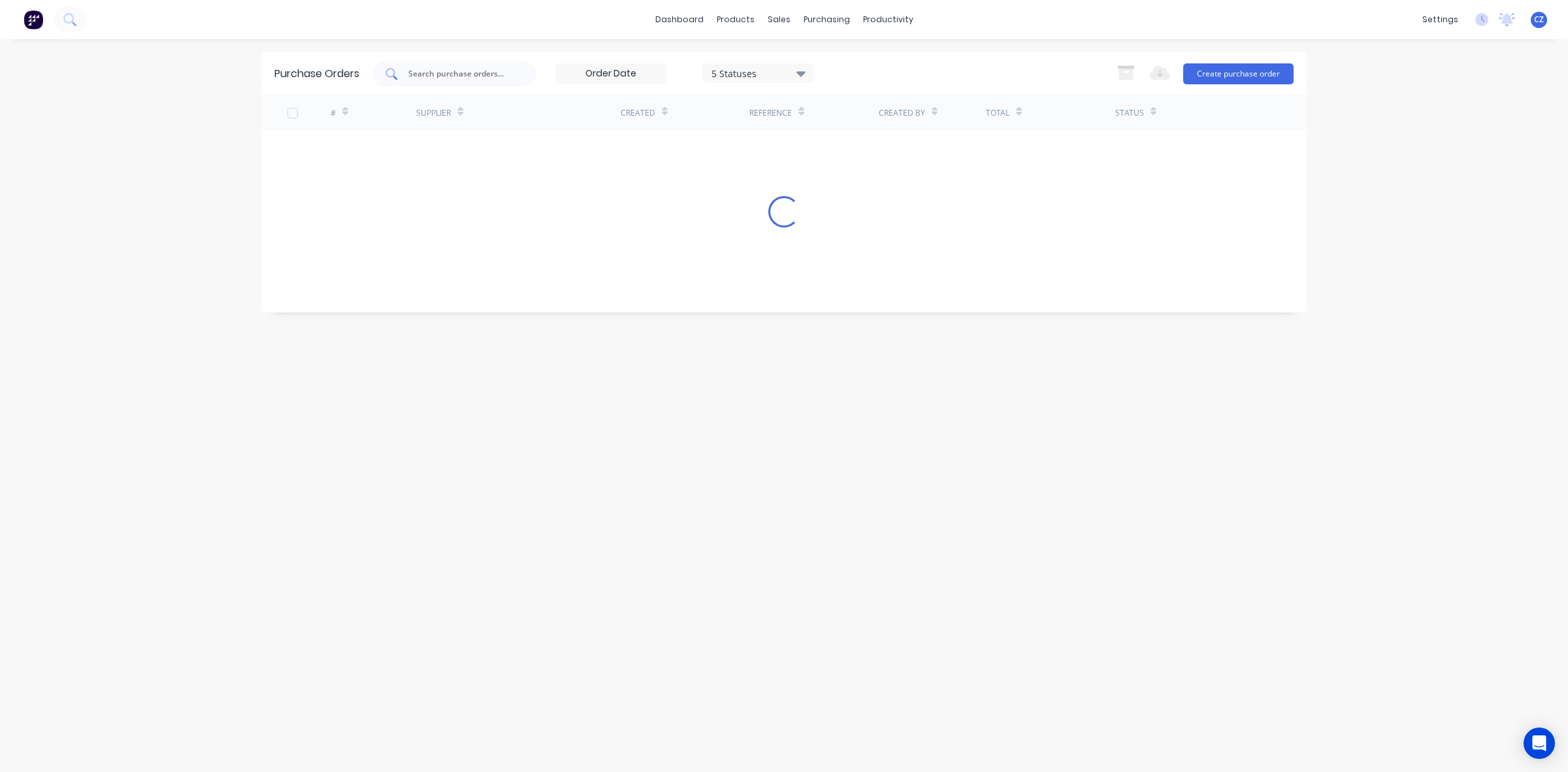
click at [451, 74] on input "text" at bounding box center [460, 73] width 108 height 13
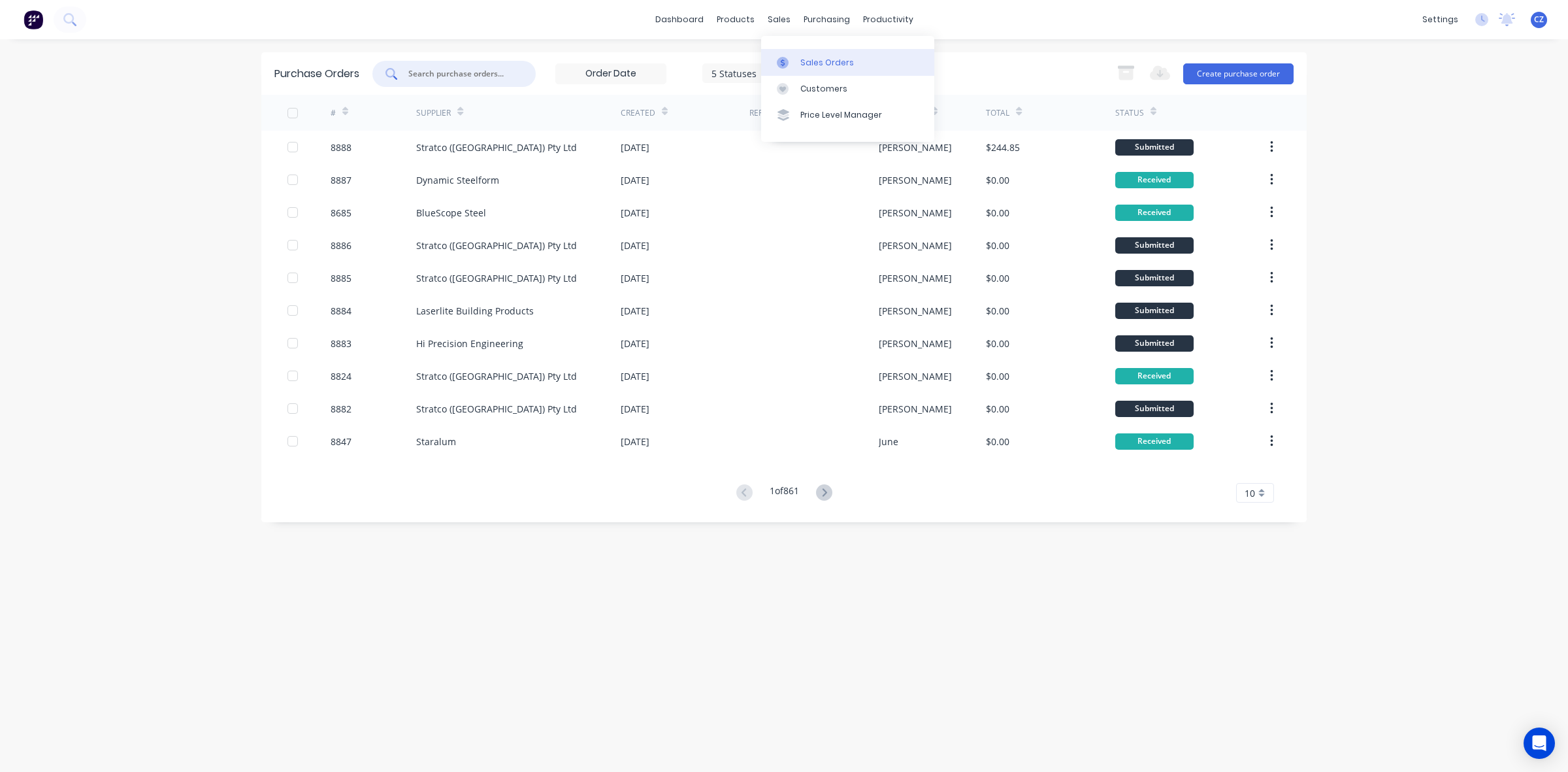
click at [792, 62] on div at bounding box center [786, 63] width 20 height 12
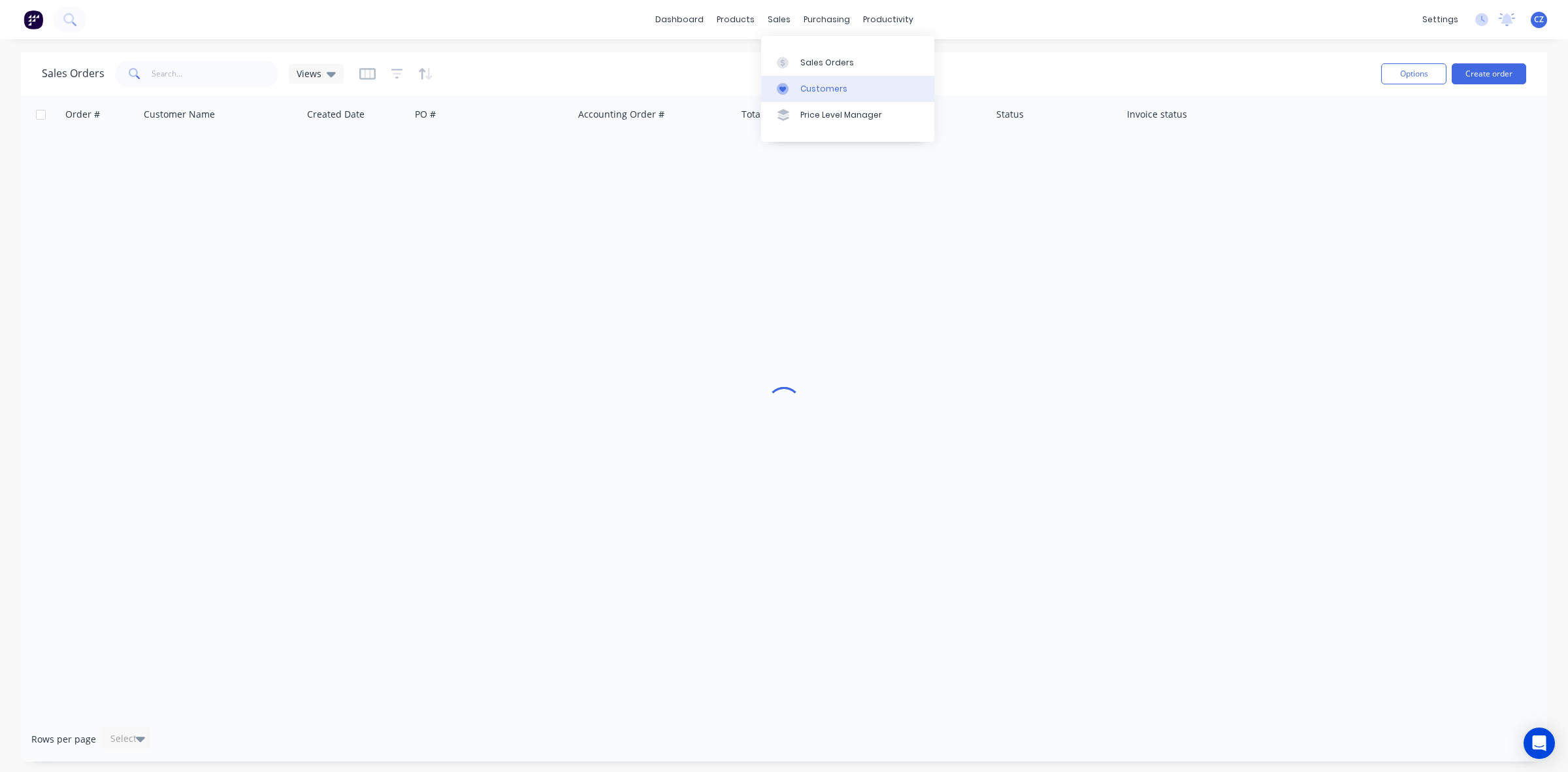
click at [792, 92] on div at bounding box center [786, 89] width 20 height 12
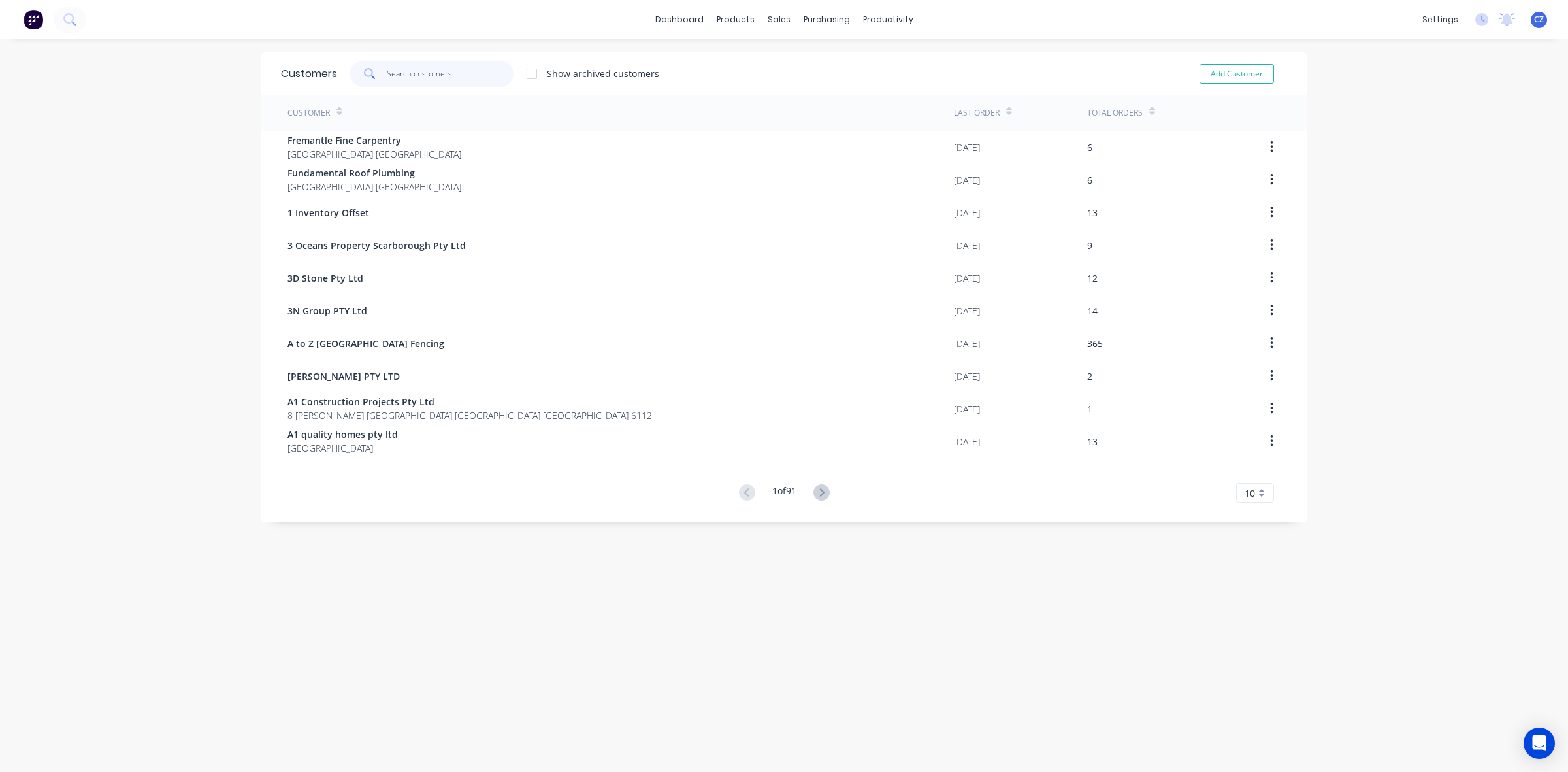
click at [439, 62] on input "text" at bounding box center [451, 73] width 128 height 26
click at [799, 93] on div "Customers" at bounding box center [818, 89] width 47 height 12
click at [818, 644] on div "Customers Show archived customers Add Customer Customer Last Order Total Orders…" at bounding box center [784, 418] width 1046 height 733
click at [787, 57] on div at bounding box center [780, 63] width 20 height 12
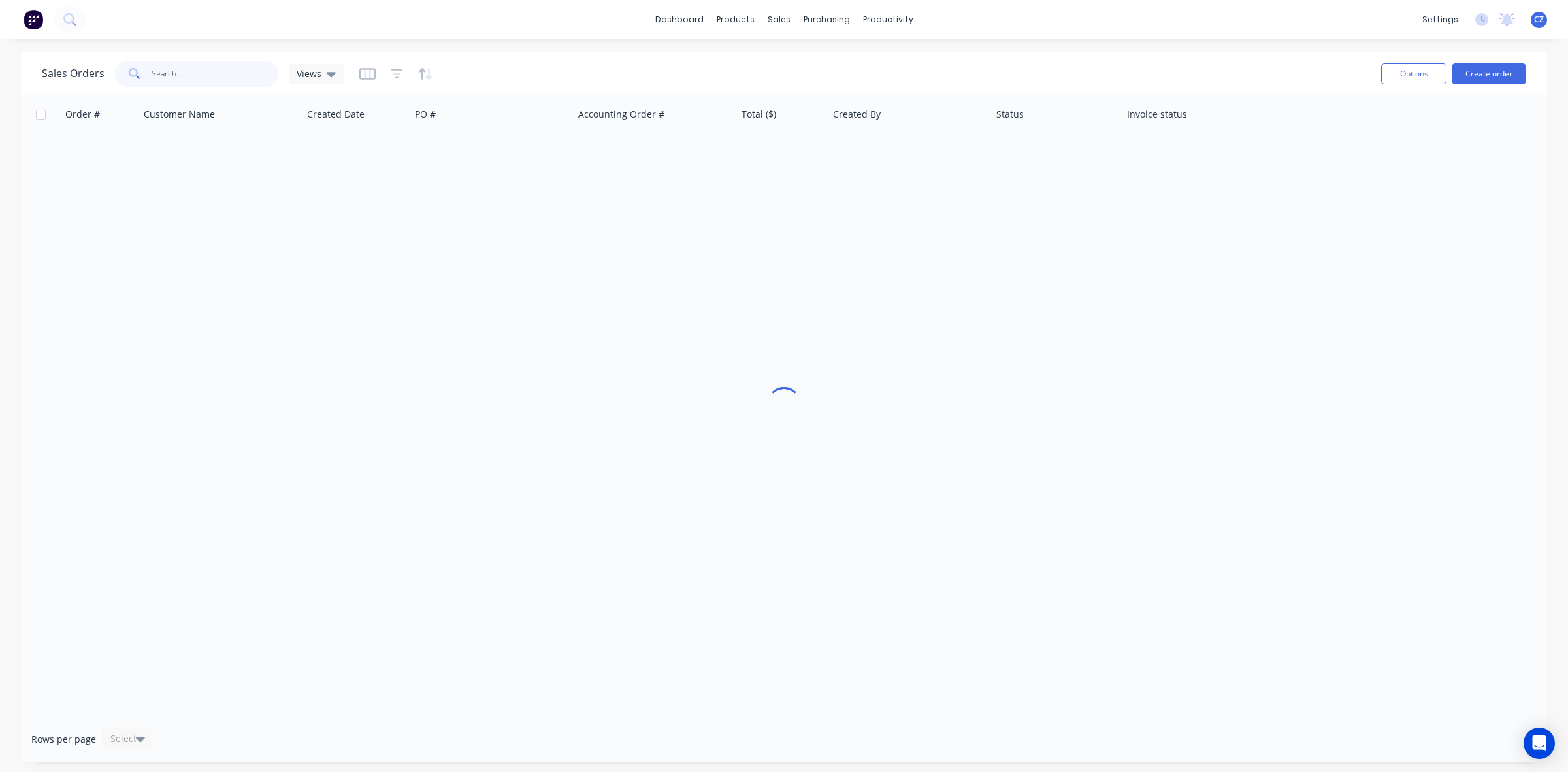
click at [209, 66] on input "text" at bounding box center [215, 73] width 128 height 26
drag, startPoint x: 197, startPoint y: 67, endPoint x: 106, endPoint y: 89, distance: 93.6
click at [106, 89] on div "Sales Orders 55085 Views" at bounding box center [706, 74] width 1329 height 32
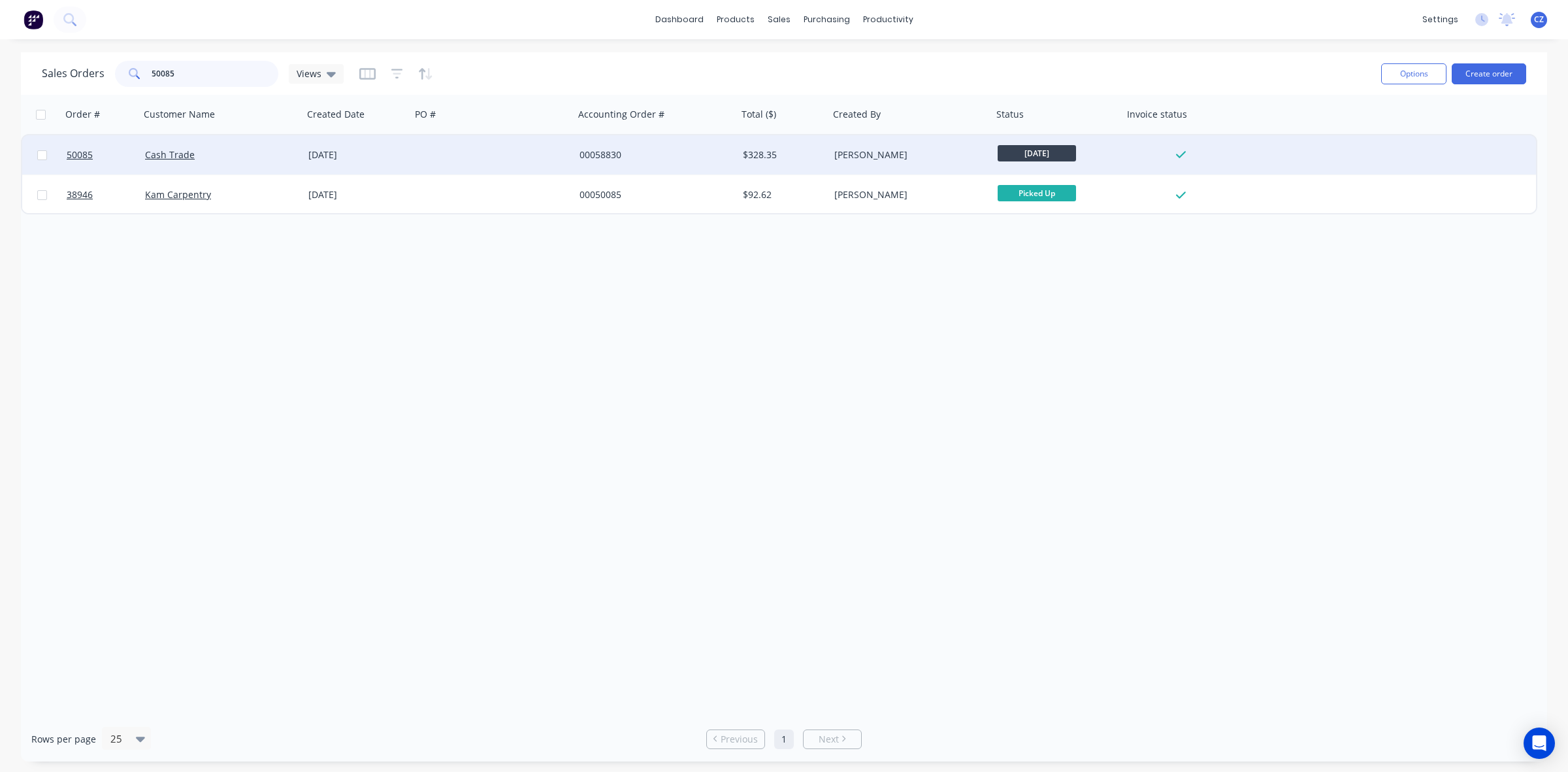
type input "50085"
click at [413, 157] on div at bounding box center [493, 155] width 163 height 39
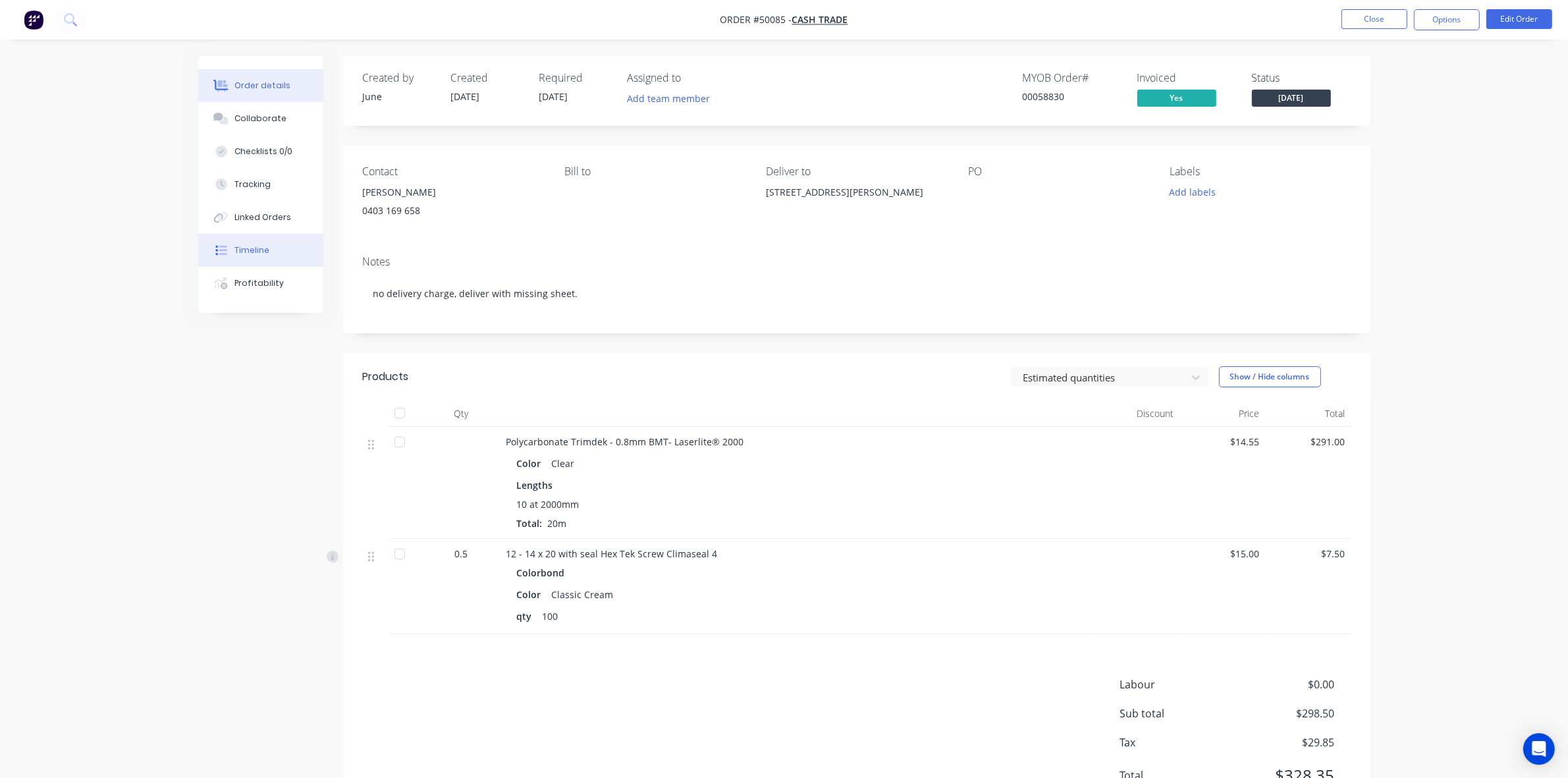
click at [240, 244] on div "Timeline" at bounding box center [251, 250] width 35 height 12
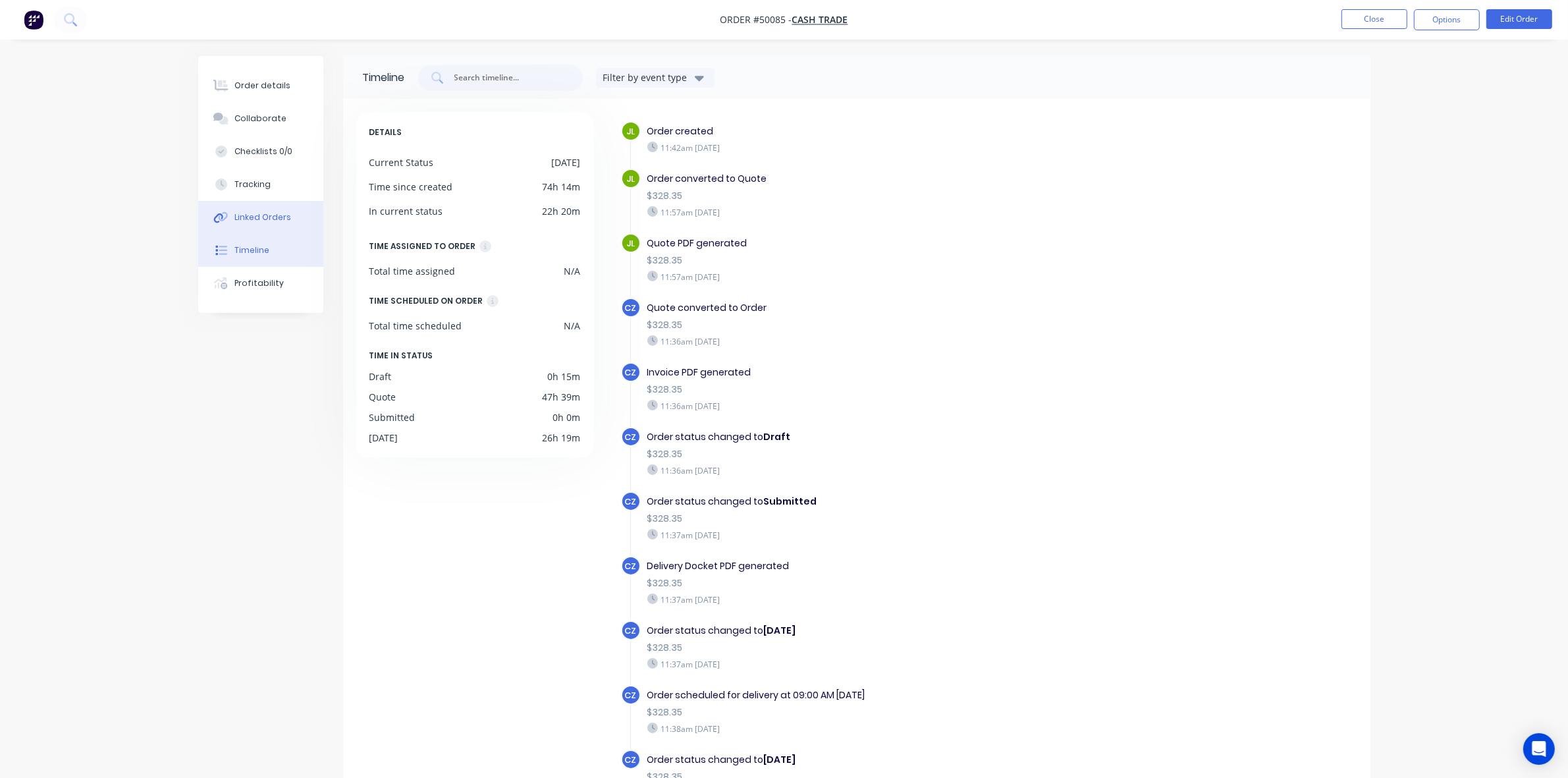
click at [256, 219] on div "Linked Orders" at bounding box center [262, 218] width 57 height 12
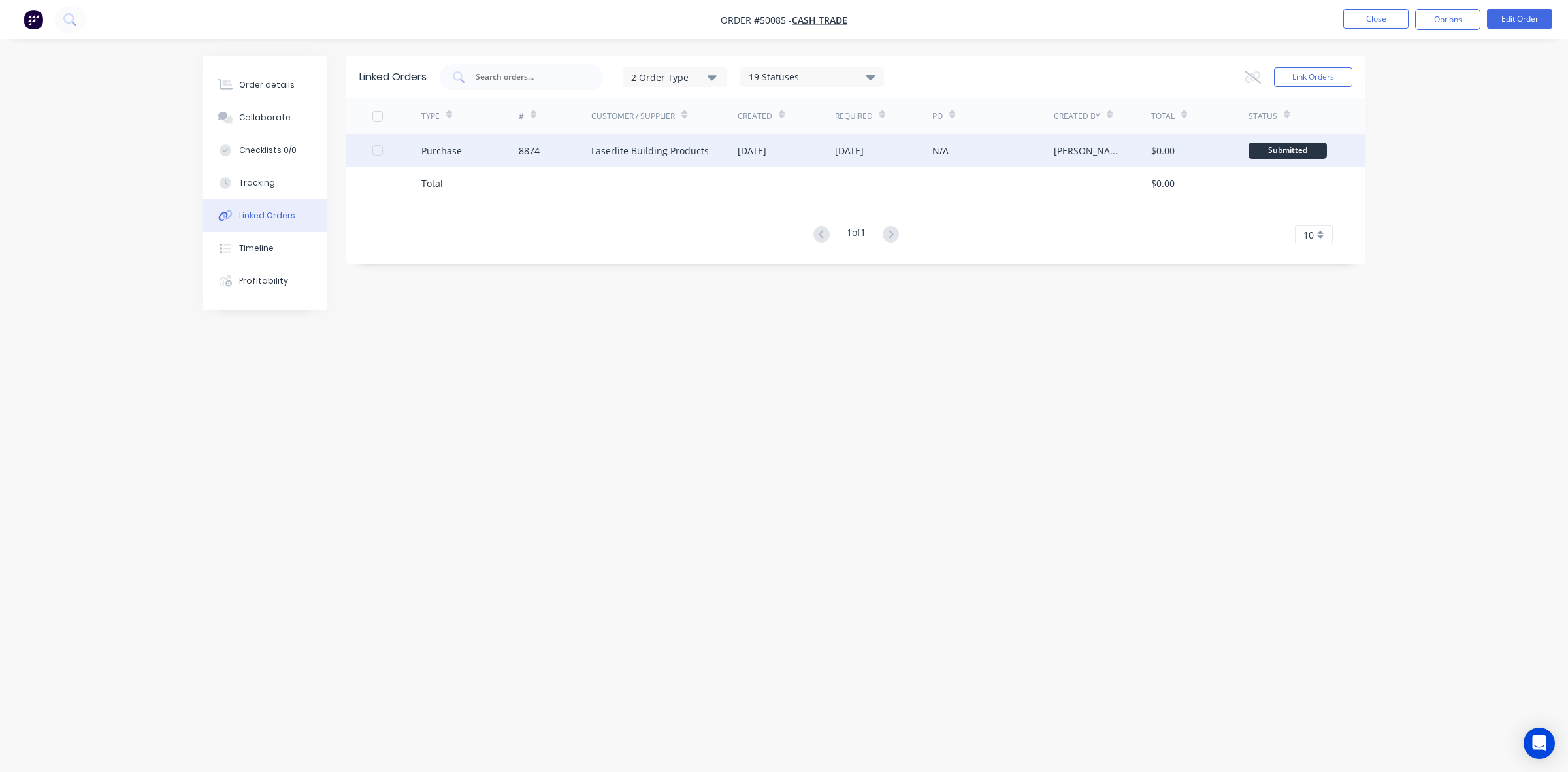
click at [815, 156] on div "[DATE]" at bounding box center [786, 150] width 97 height 32
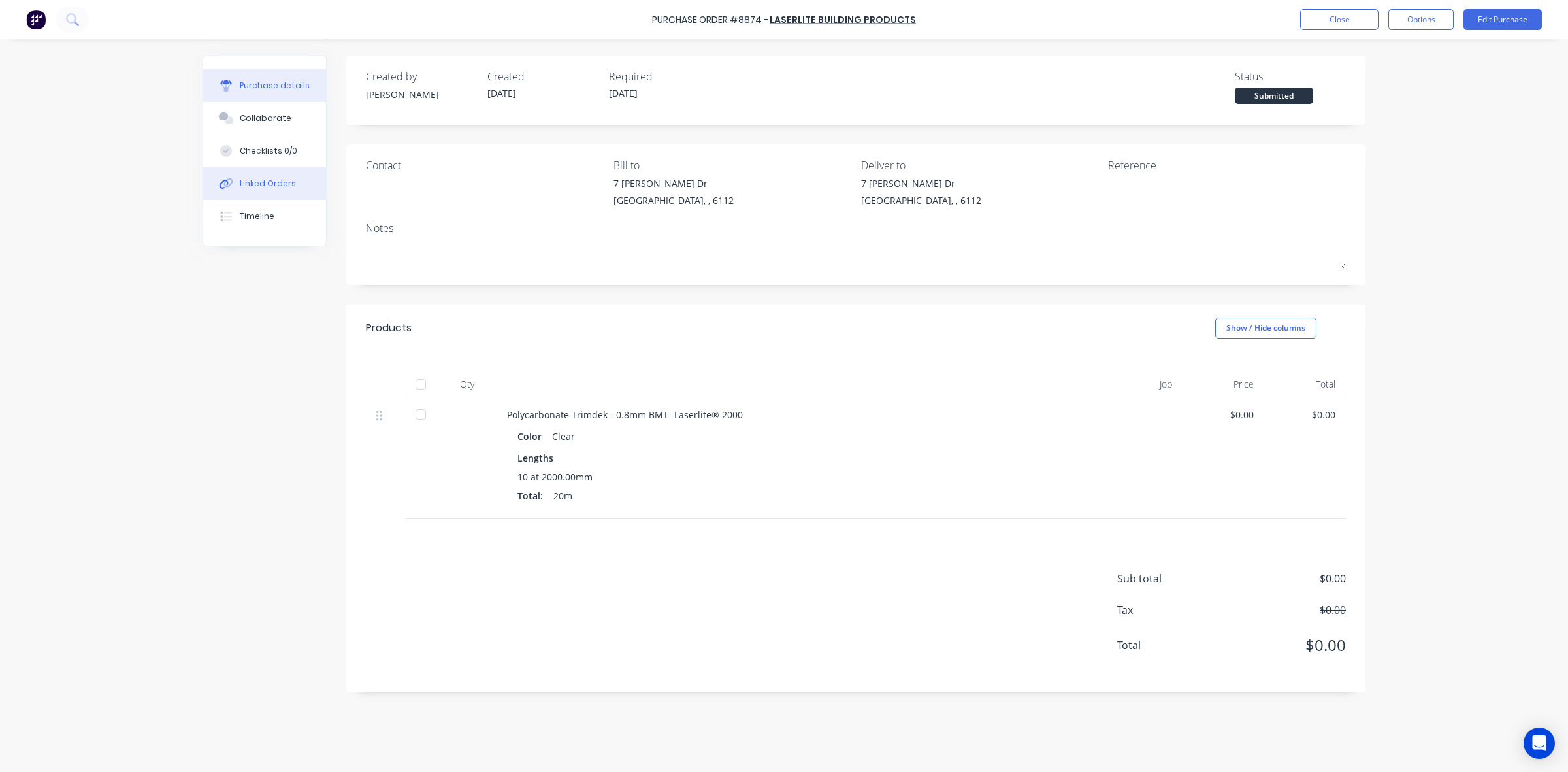
click at [265, 186] on div "Linked Orders" at bounding box center [268, 184] width 56 height 12
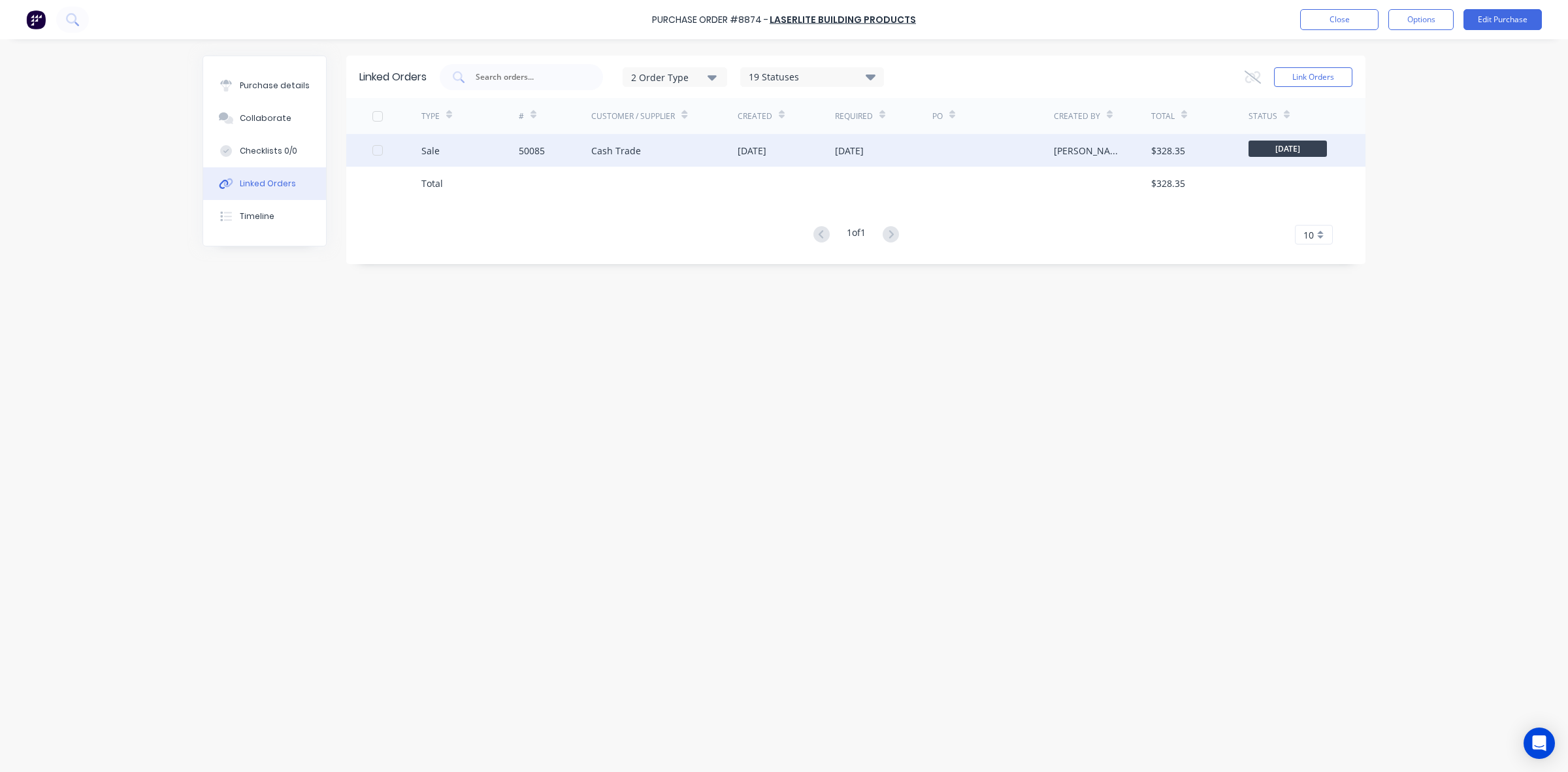
click at [716, 140] on div "Cash Trade" at bounding box center [664, 150] width 146 height 32
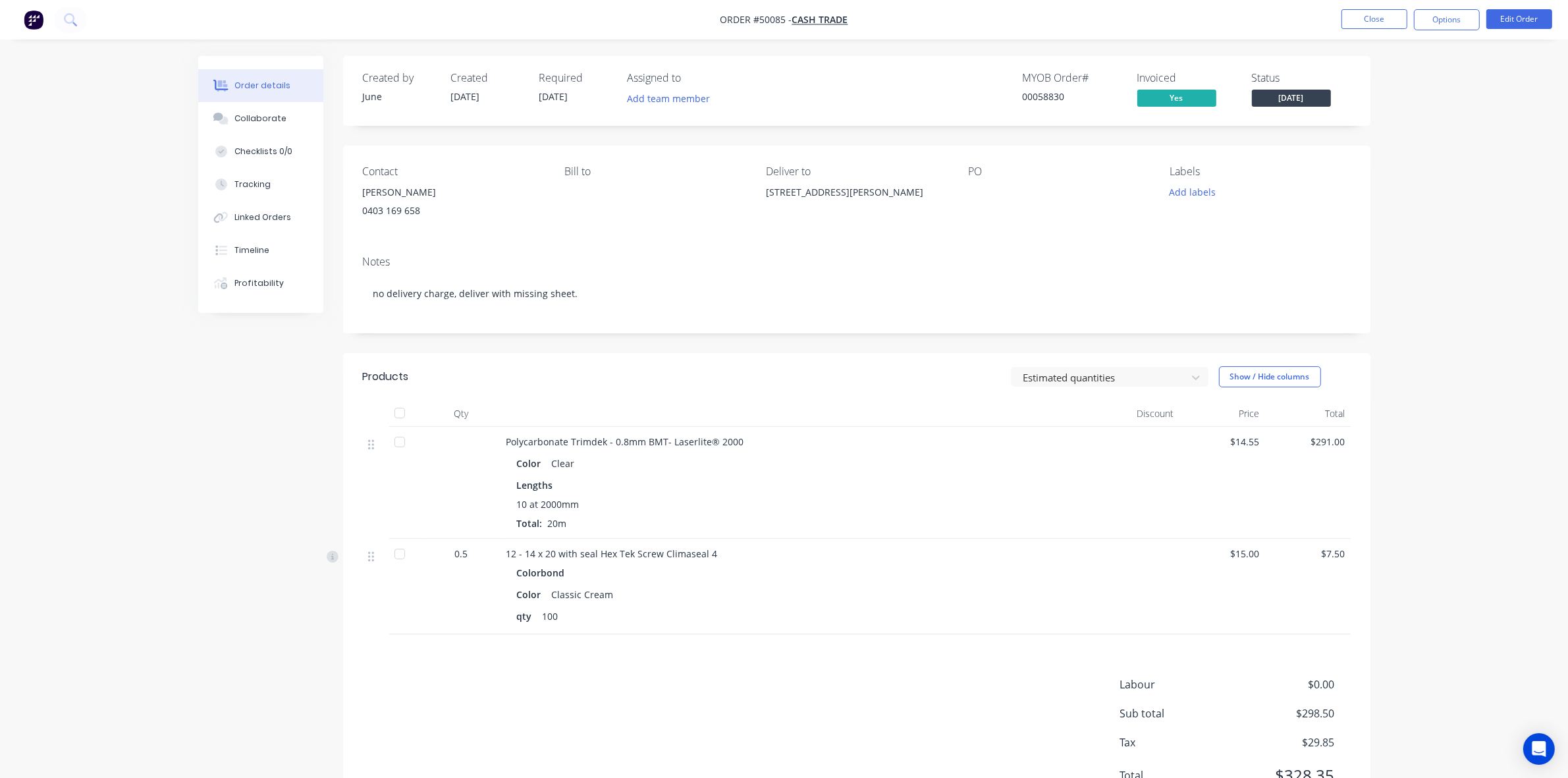
click at [805, 377] on div "Estimated quantities Show / Hide columns" at bounding box center [961, 377] width 778 height 21
click at [1393, 16] on button "Close" at bounding box center [1374, 19] width 66 height 20
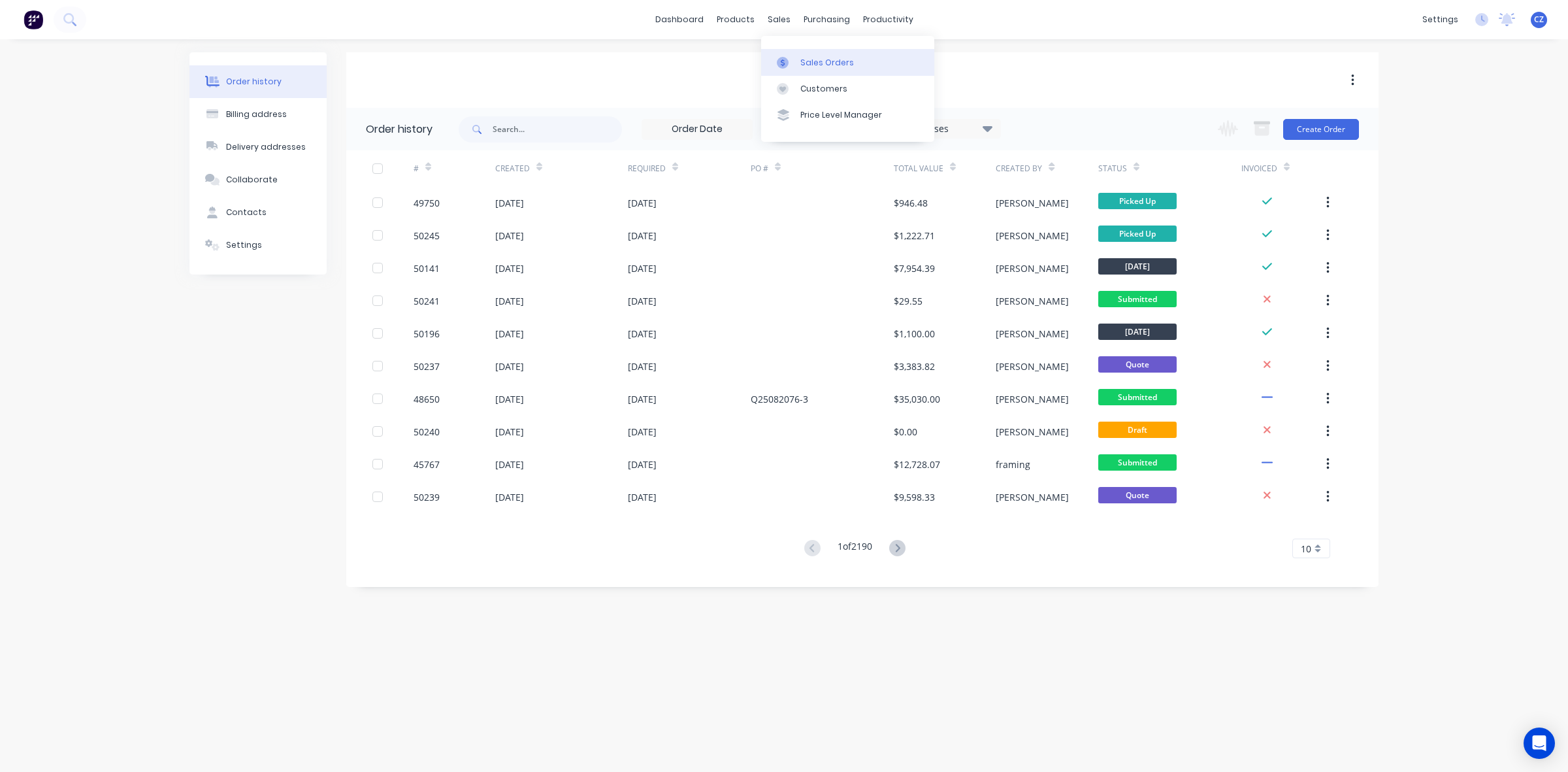
click at [785, 53] on link "Sales Orders" at bounding box center [847, 62] width 173 height 26
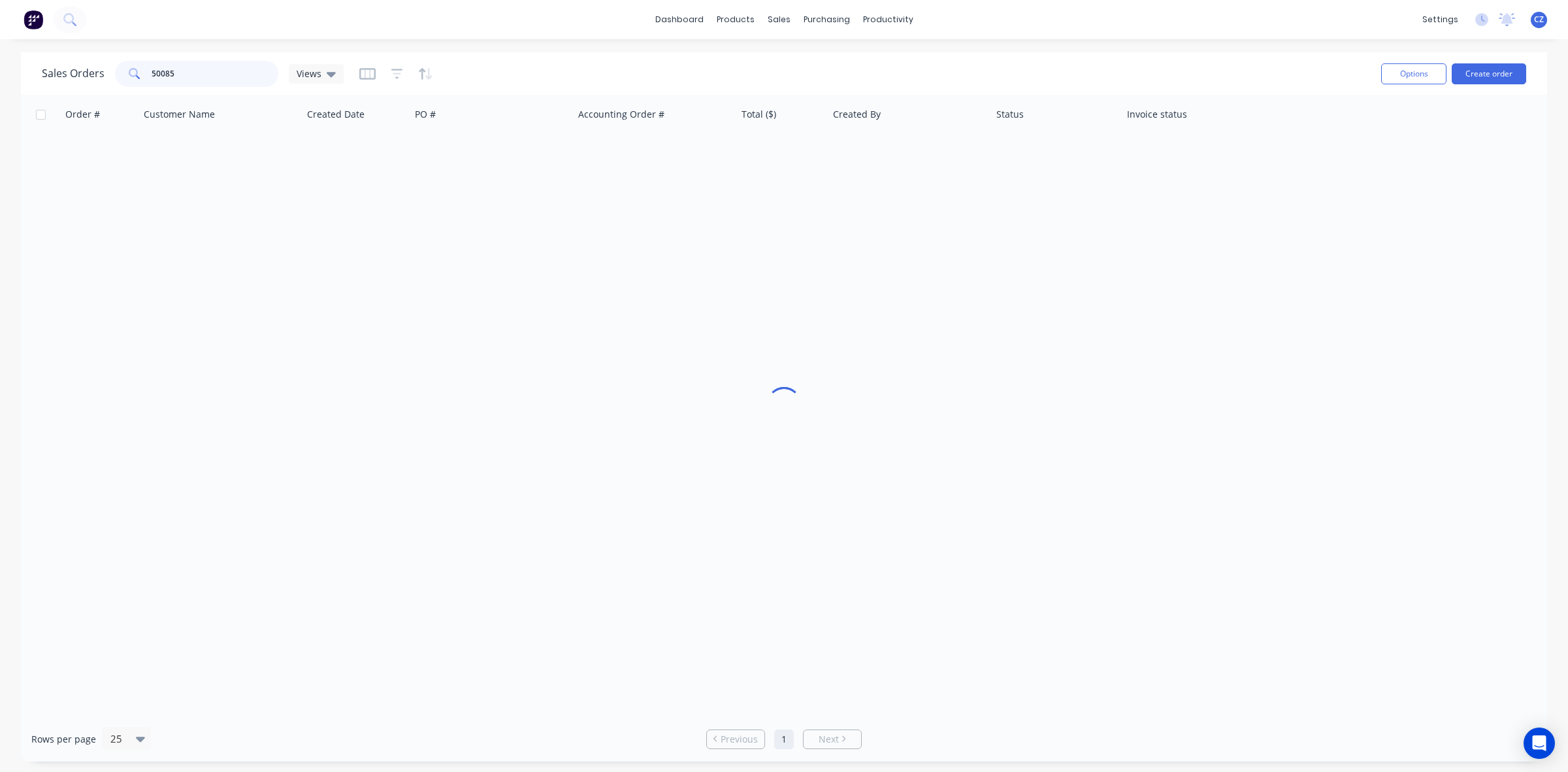
drag, startPoint x: 197, startPoint y: 77, endPoint x: 66, endPoint y: 70, distance: 131.2
click at [66, 70] on div "Sales Orders 50085 Views" at bounding box center [192, 73] width 302 height 26
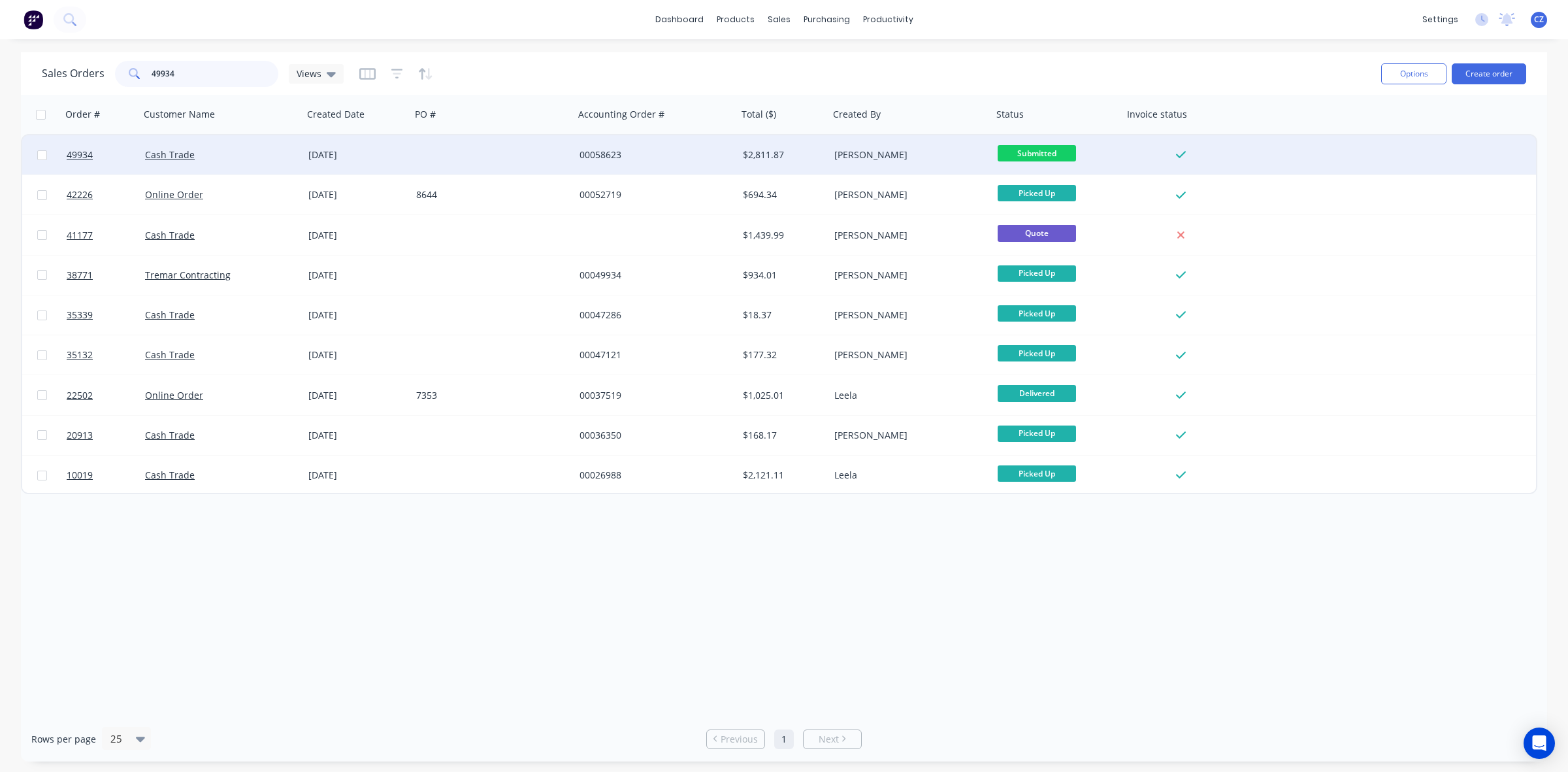
type input "49934"
click at [613, 151] on div "00058623" at bounding box center [652, 154] width 145 height 13
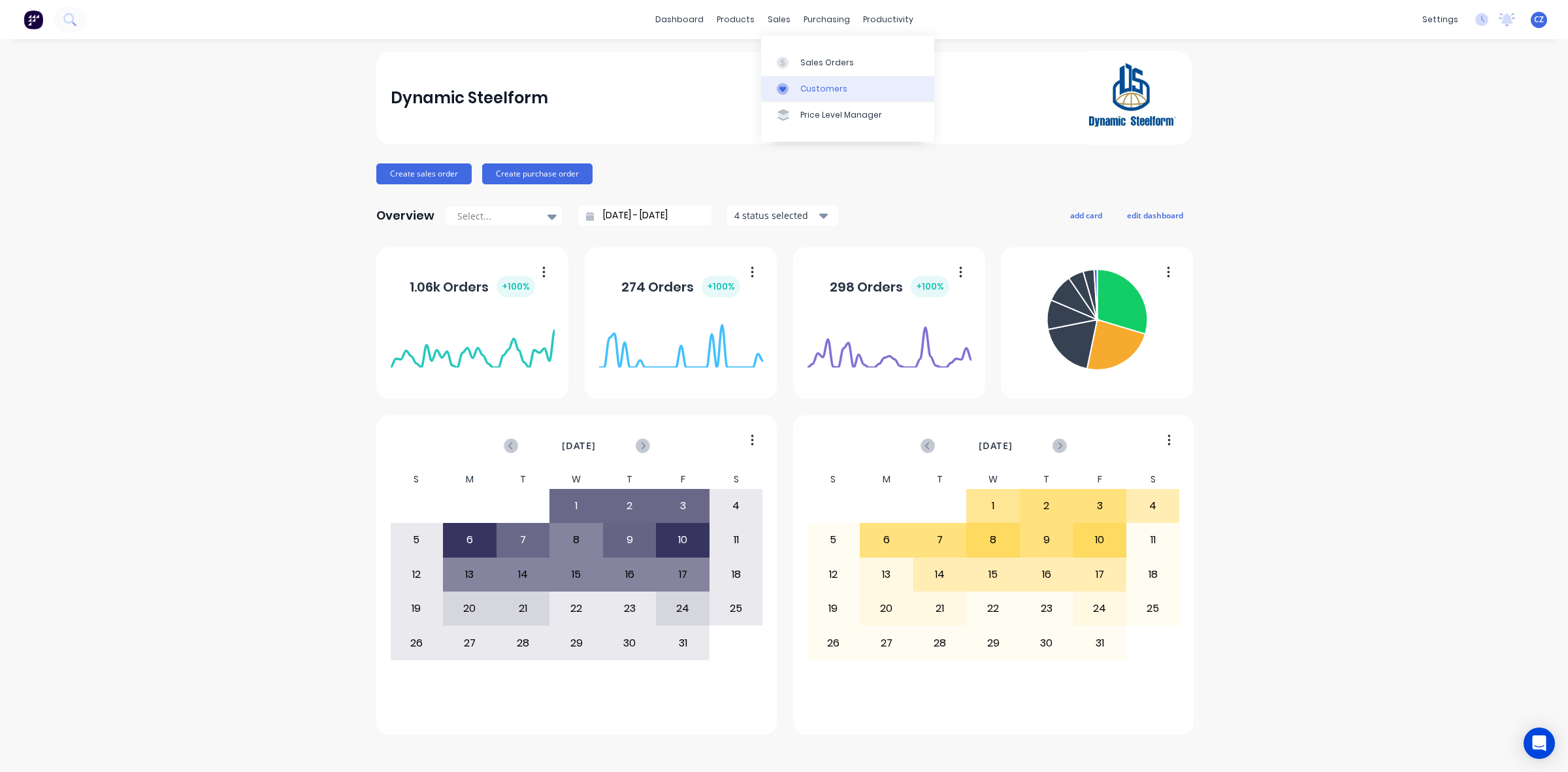
click at [789, 83] on link "Customers" at bounding box center [847, 89] width 173 height 26
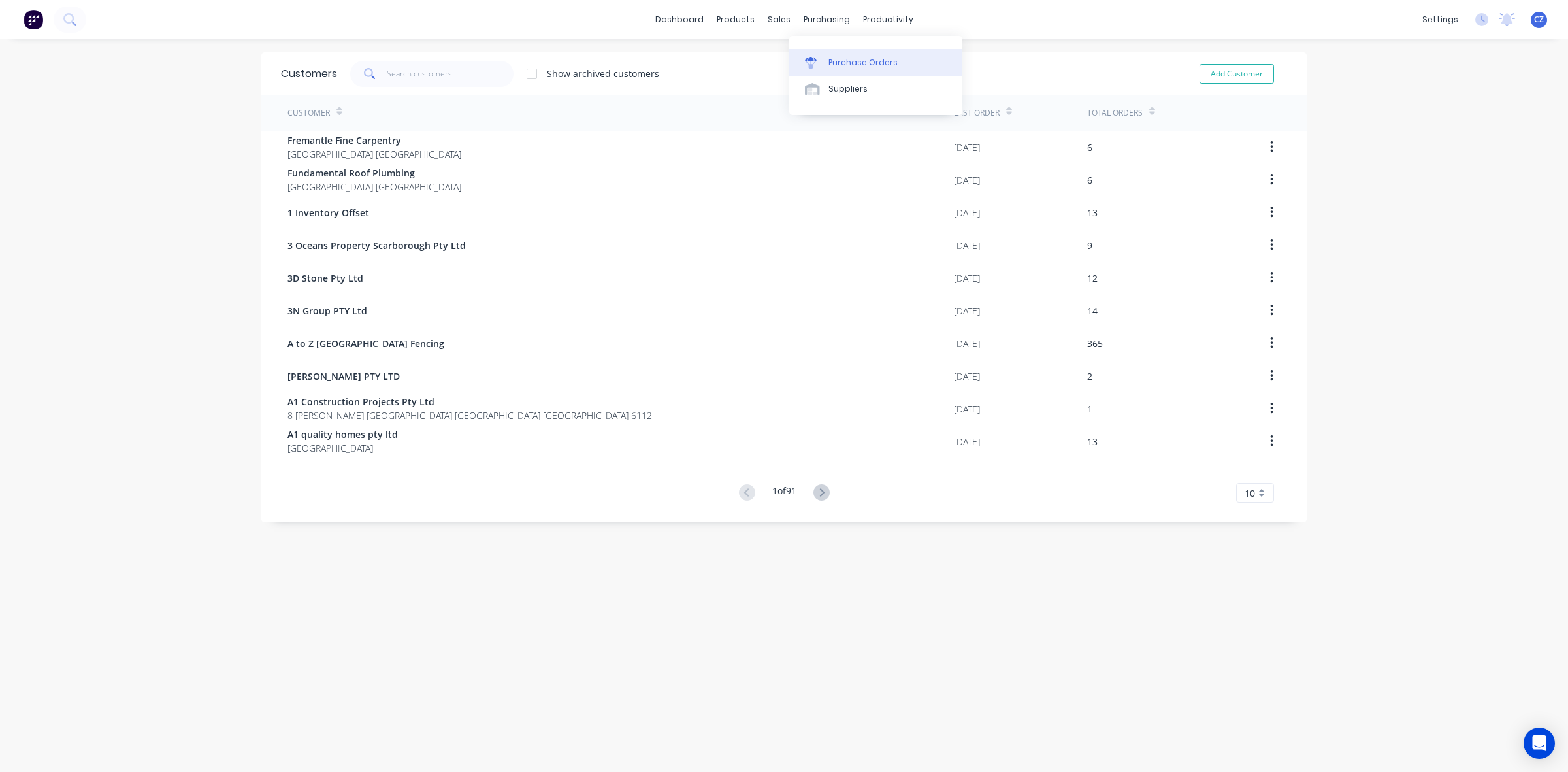
click at [830, 62] on div "Purchase Orders" at bounding box center [863, 63] width 69 height 12
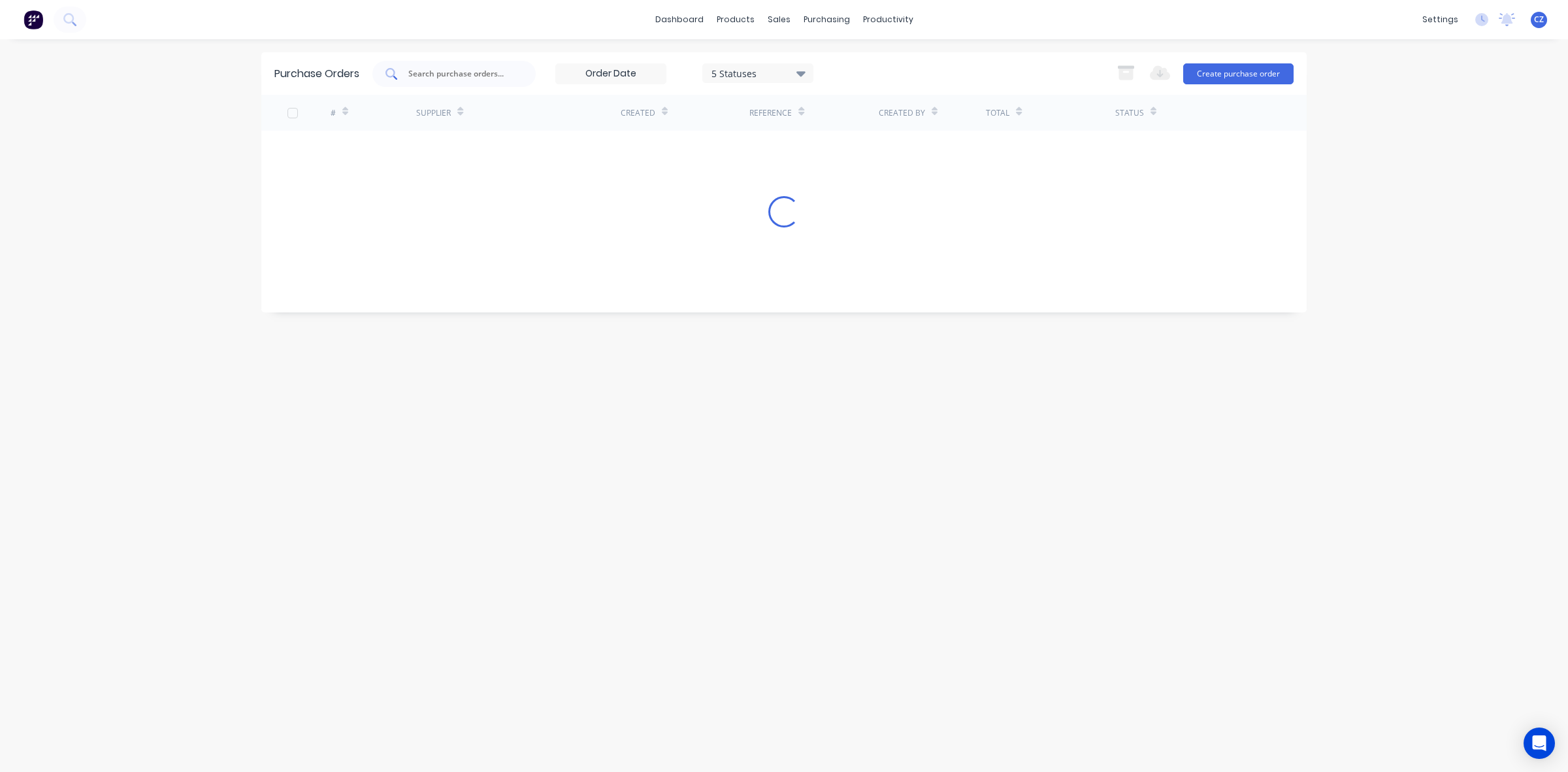
click at [442, 72] on input "text" at bounding box center [460, 73] width 108 height 13
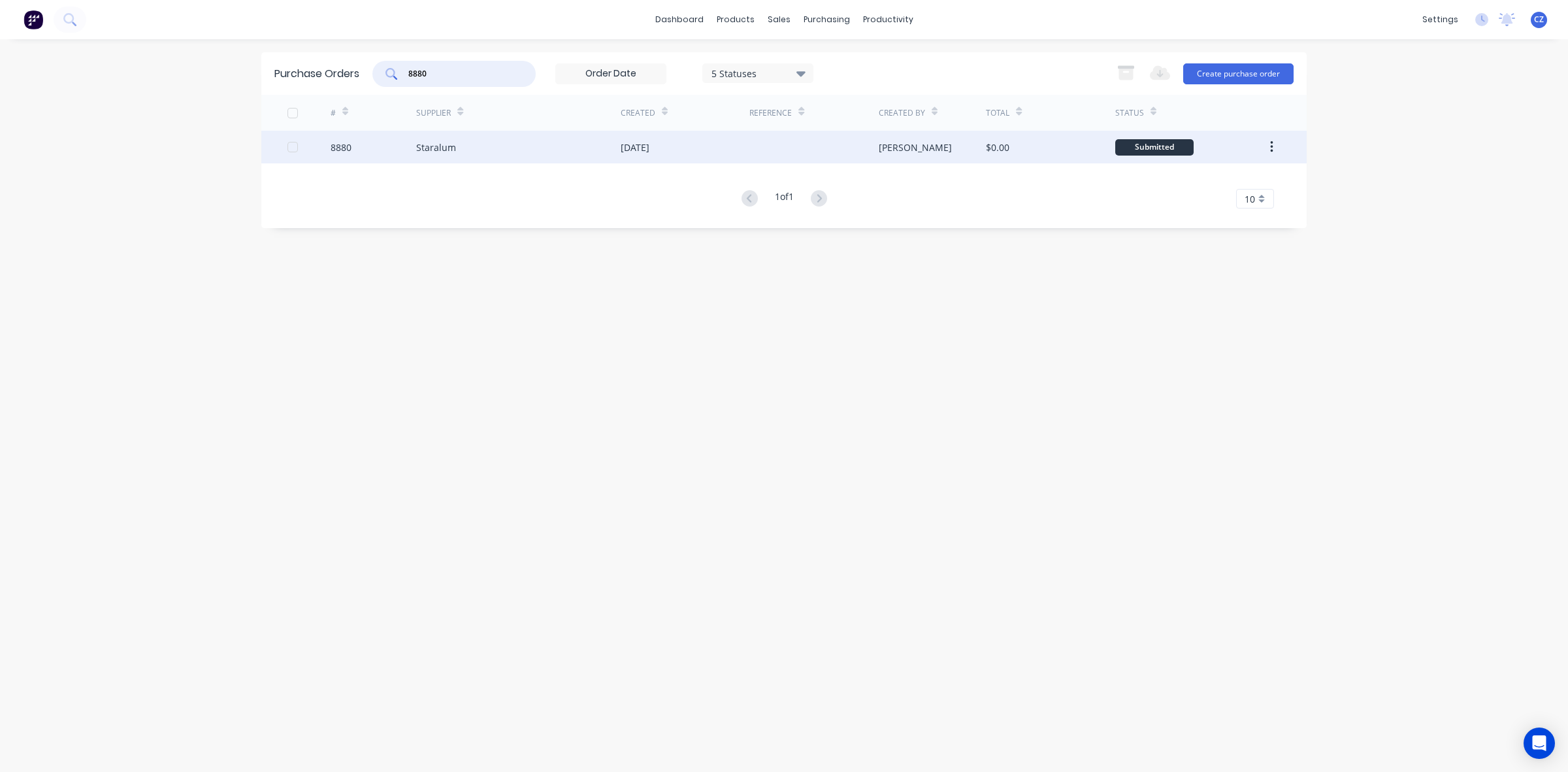
type input "8880"
click at [824, 141] on div at bounding box center [813, 147] width 128 height 32
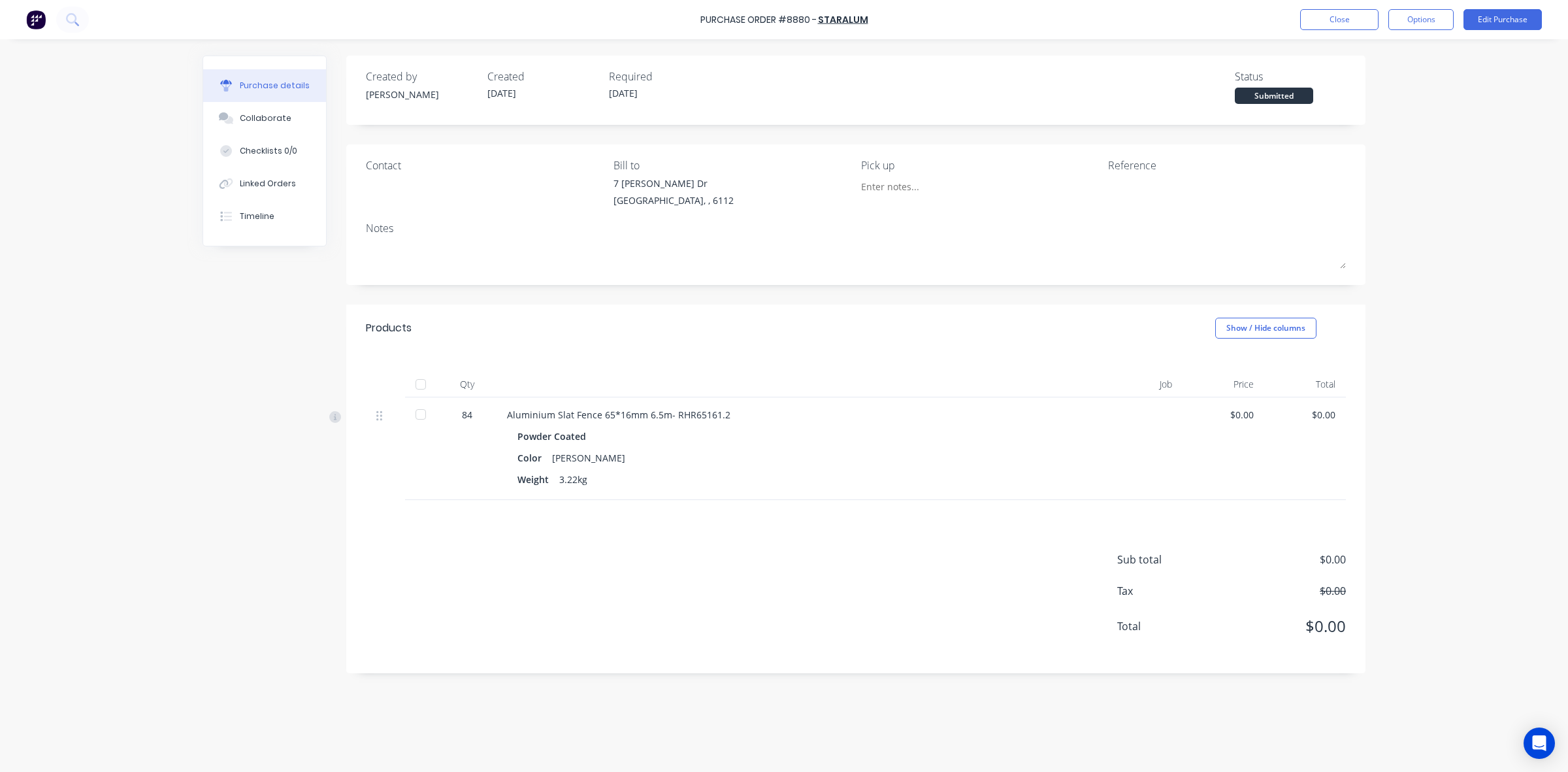
click at [424, 405] on div at bounding box center [420, 415] width 26 height 26
click at [262, 178] on div "Linked Orders" at bounding box center [268, 184] width 56 height 12
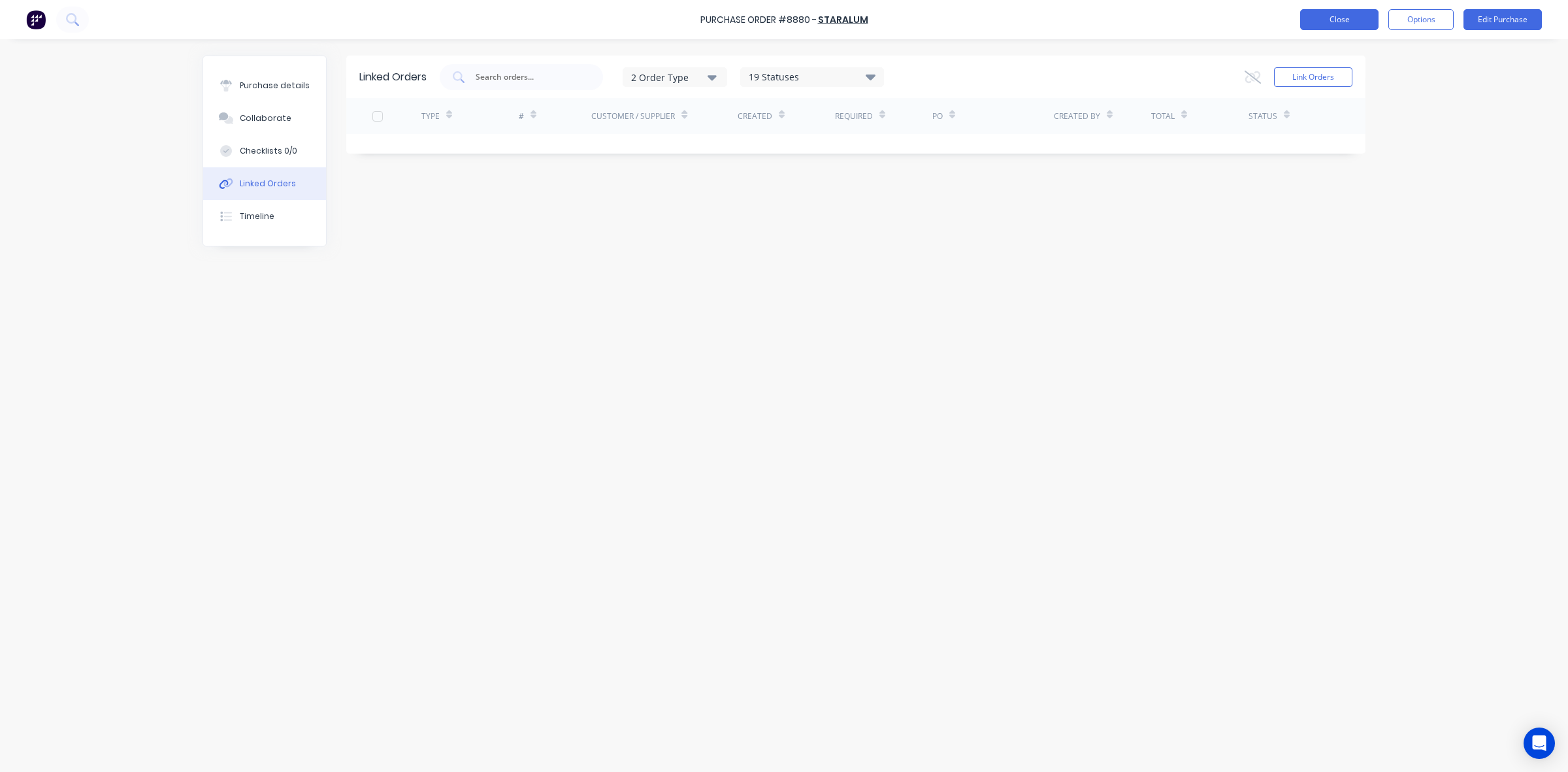
click at [1333, 17] on button "Close" at bounding box center [1339, 20] width 78 height 21
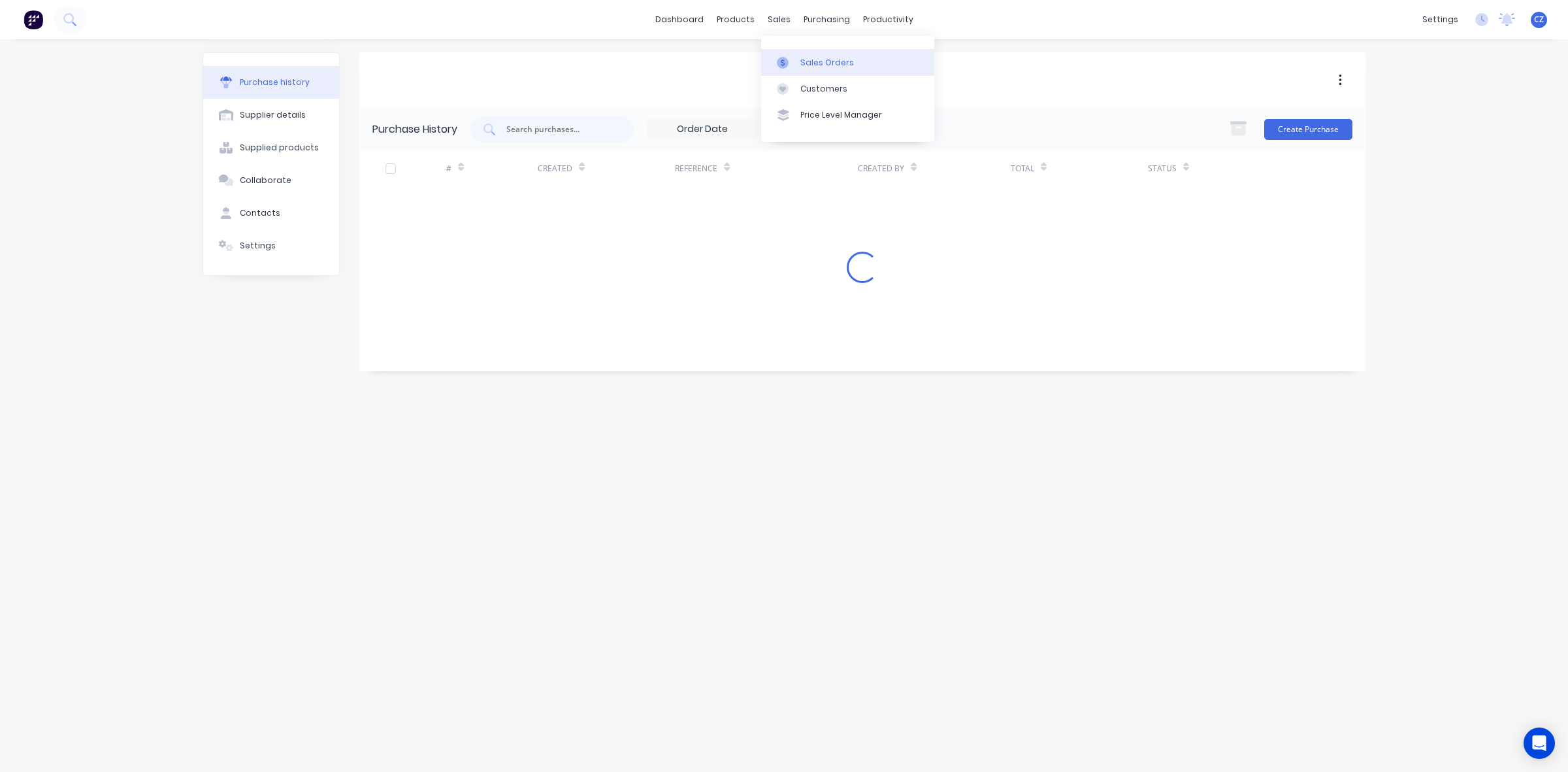
click at [813, 60] on div "Sales Orders" at bounding box center [827, 63] width 54 height 12
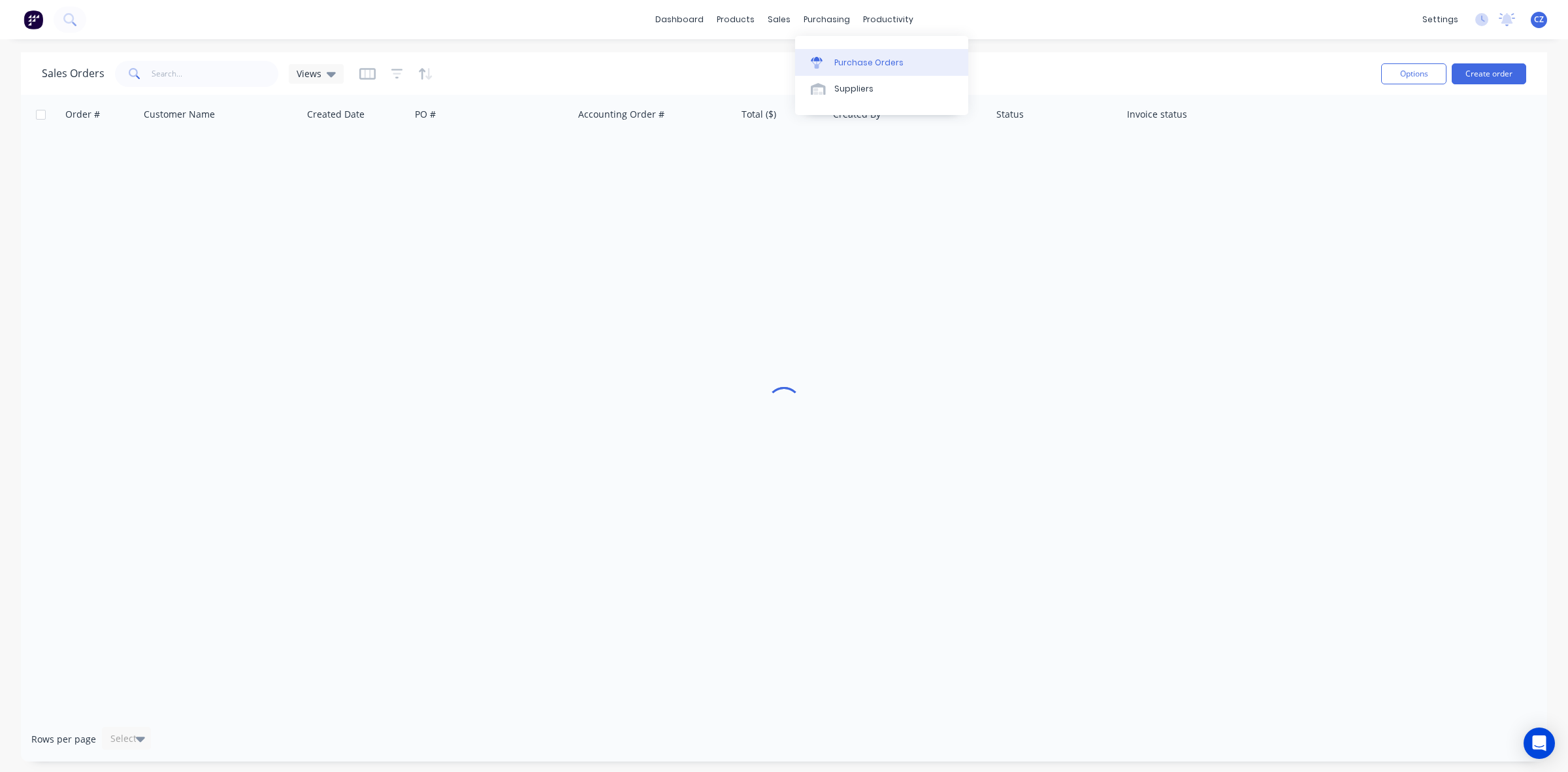
click at [852, 57] on div "Purchase Orders" at bounding box center [869, 63] width 69 height 12
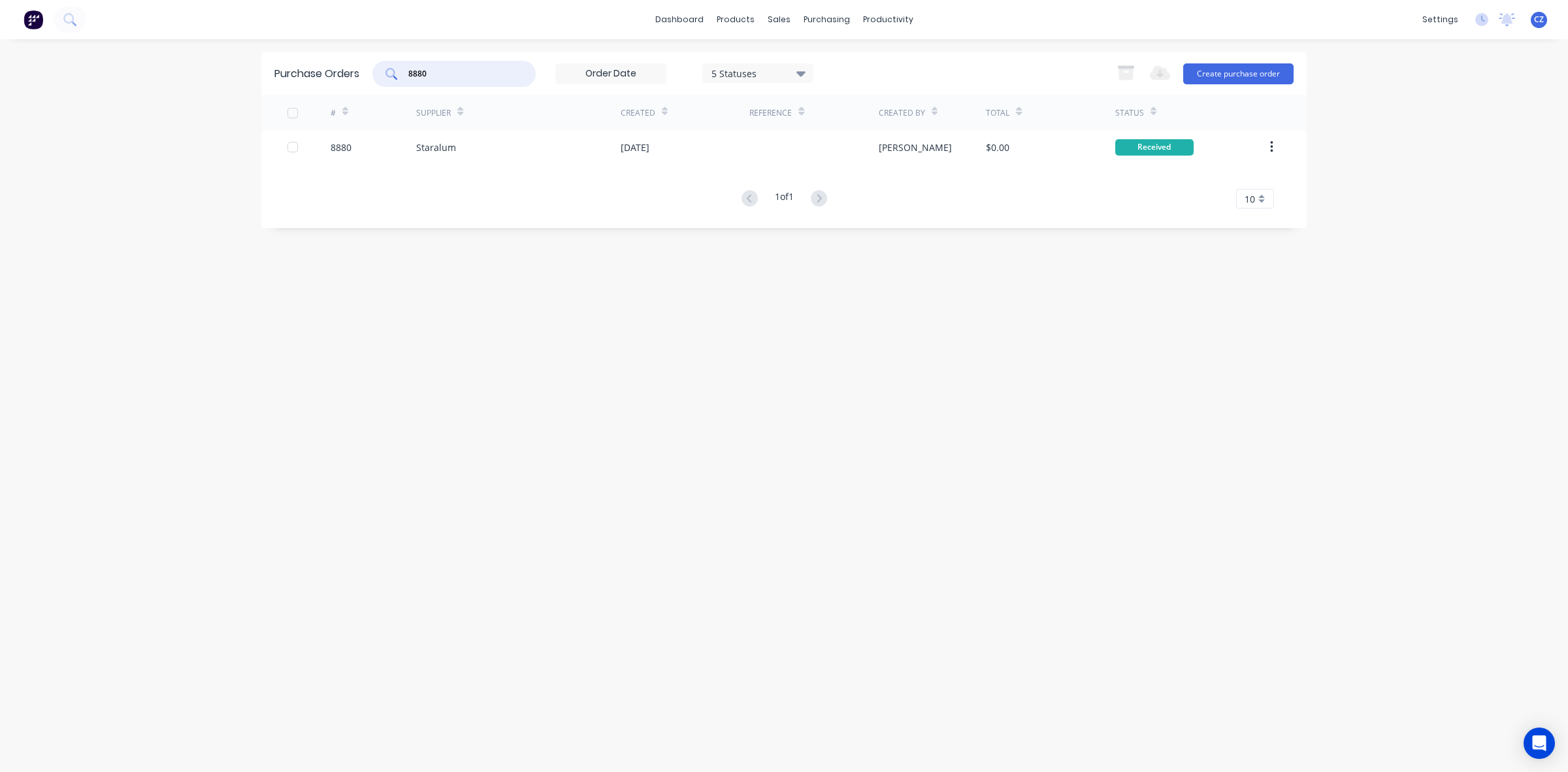
drag, startPoint x: 461, startPoint y: 70, endPoint x: 305, endPoint y: 70, distance: 156.0
click at [305, 70] on div "Purchase Orders 8880 5 Statuses 5 Statuses Export to Excel (XLSX) Create purcha…" at bounding box center [784, 73] width 1046 height 43
drag, startPoint x: 470, startPoint y: 82, endPoint x: 211, endPoint y: 46, distance: 261.5
click at [211, 46] on div "dashboard products sales purchasing productivity dashboard products Product Cat…" at bounding box center [784, 386] width 1568 height 772
click at [479, 67] on input "8782" at bounding box center [460, 73] width 108 height 13
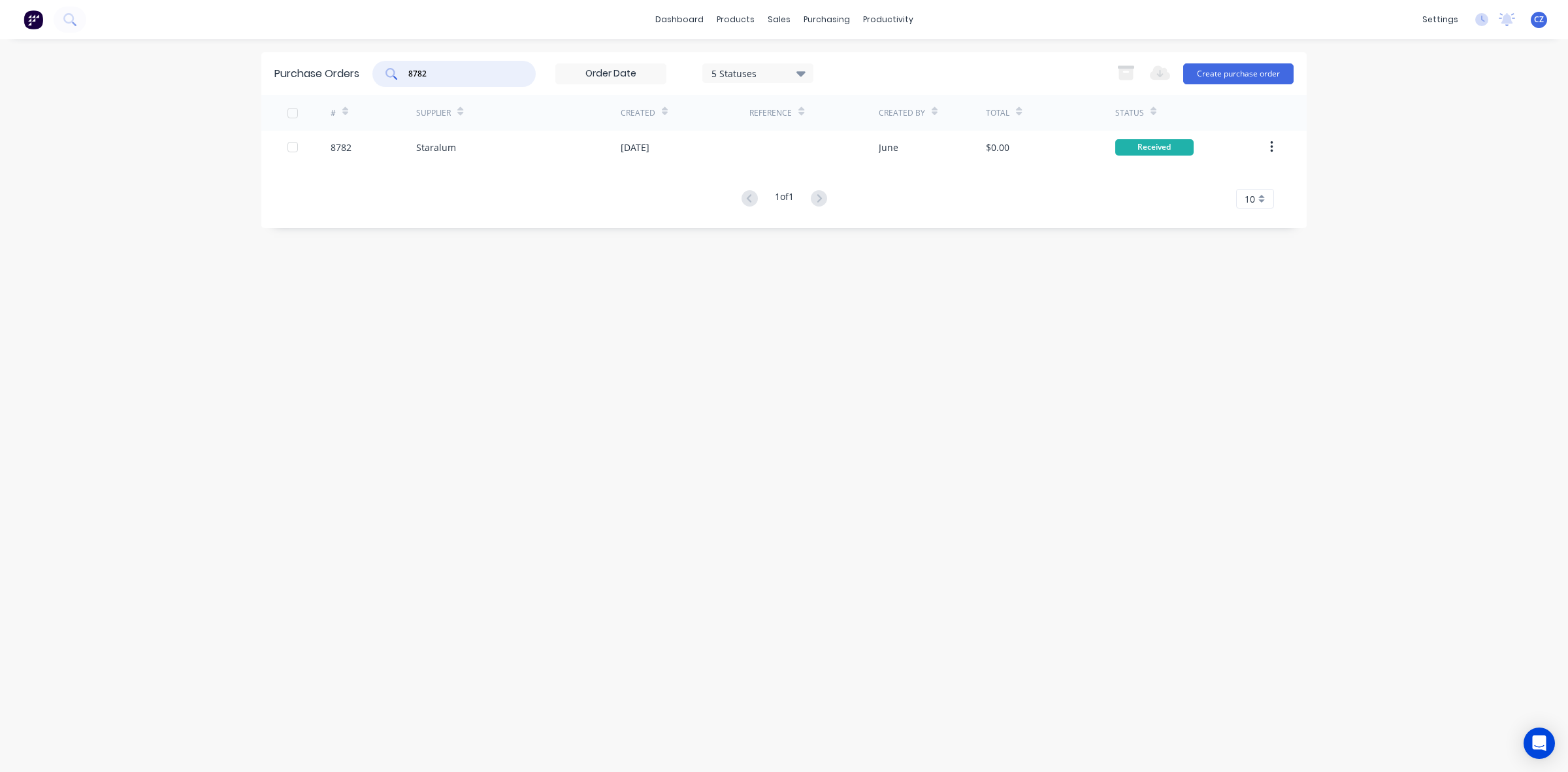
drag, startPoint x: 478, startPoint y: 71, endPoint x: 370, endPoint y: 85, distance: 108.9
click at [370, 85] on div "Purchase Orders 8782 5 Statuses 5 Statuses Export to Excel (XLSX) Create purcha…" at bounding box center [784, 73] width 1046 height 43
type input "8847"
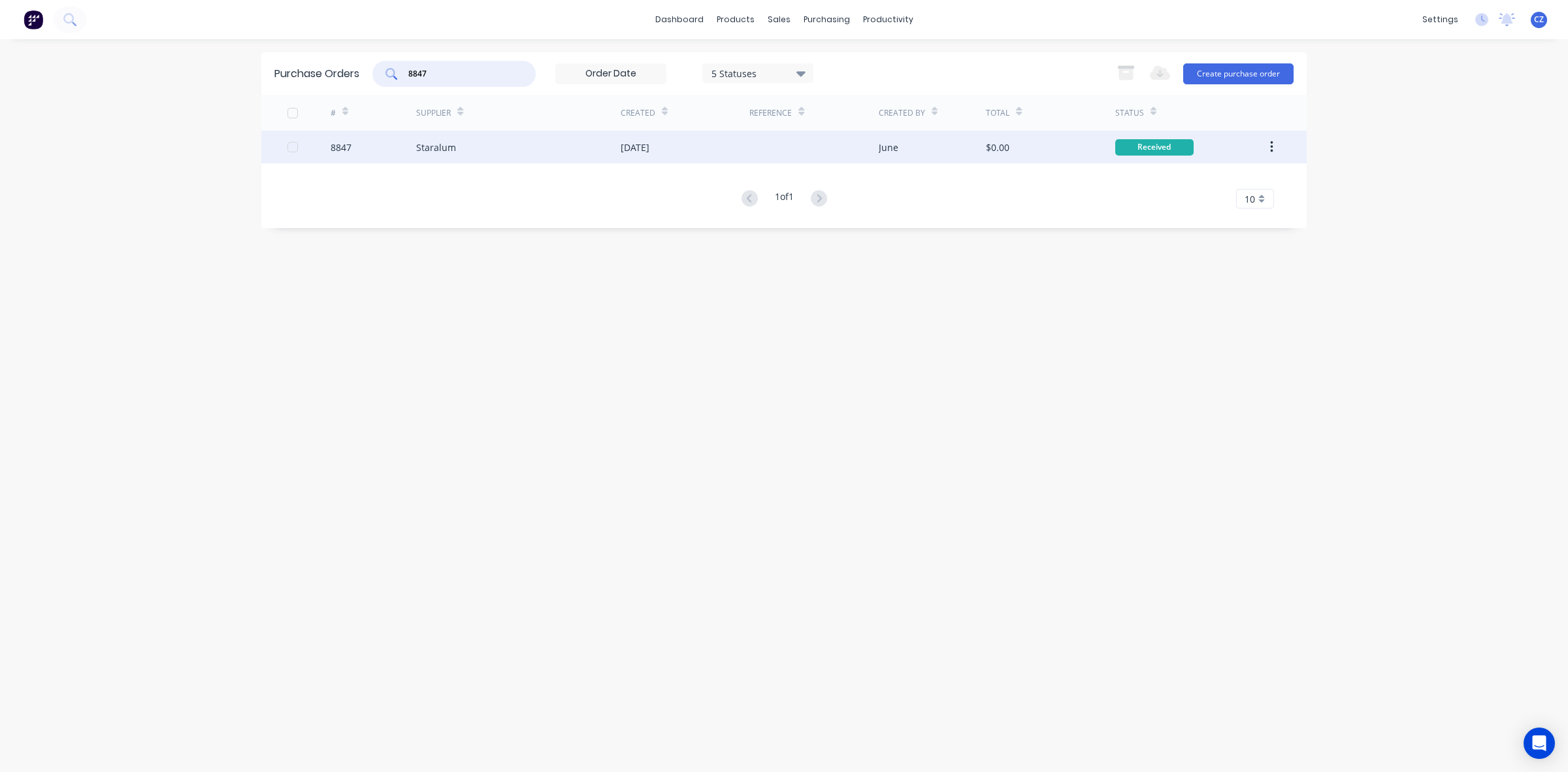
click at [730, 153] on div "[DATE]" at bounding box center [685, 147] width 128 height 32
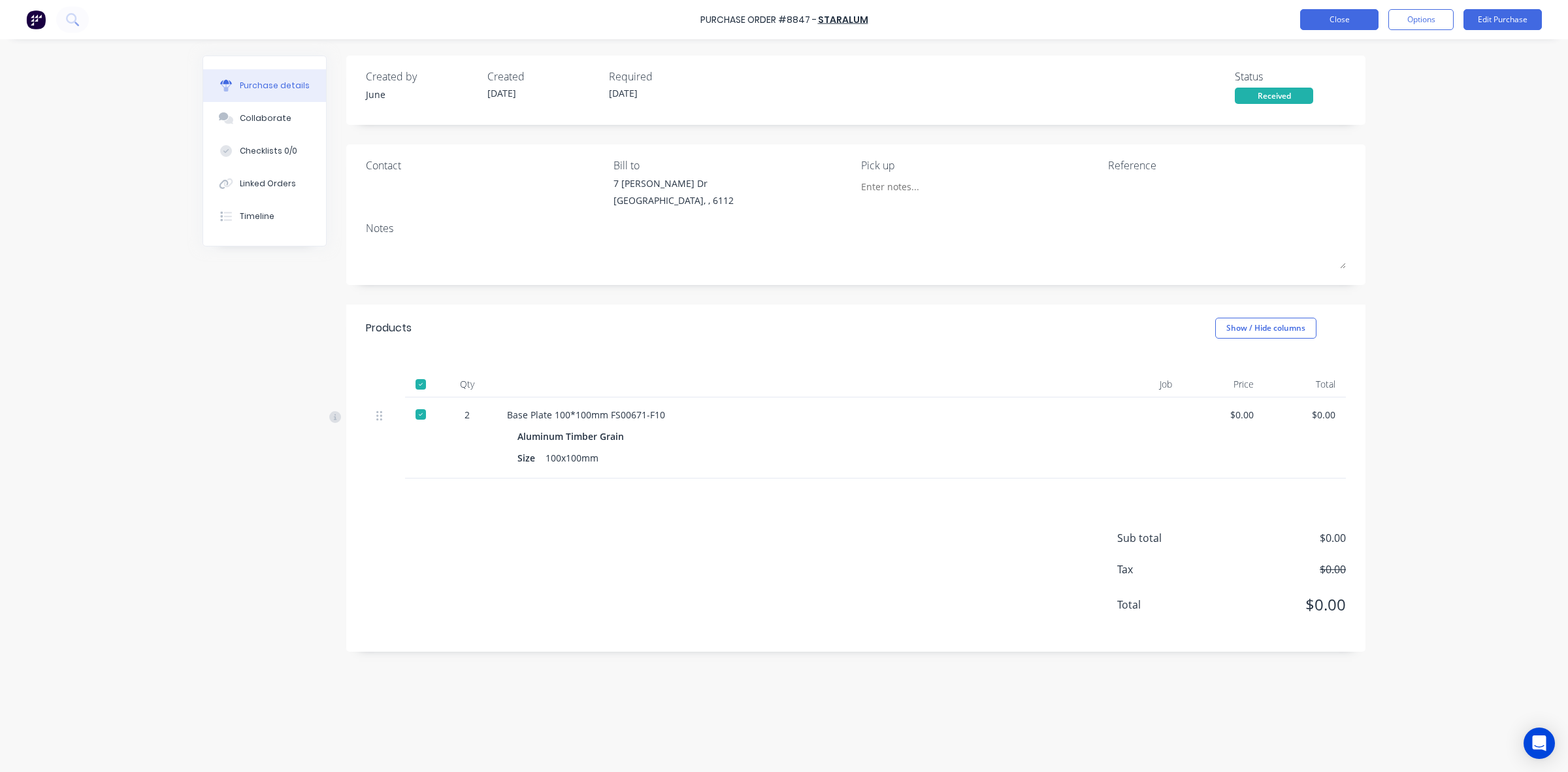
click at [1356, 24] on button "Close" at bounding box center [1339, 20] width 78 height 21
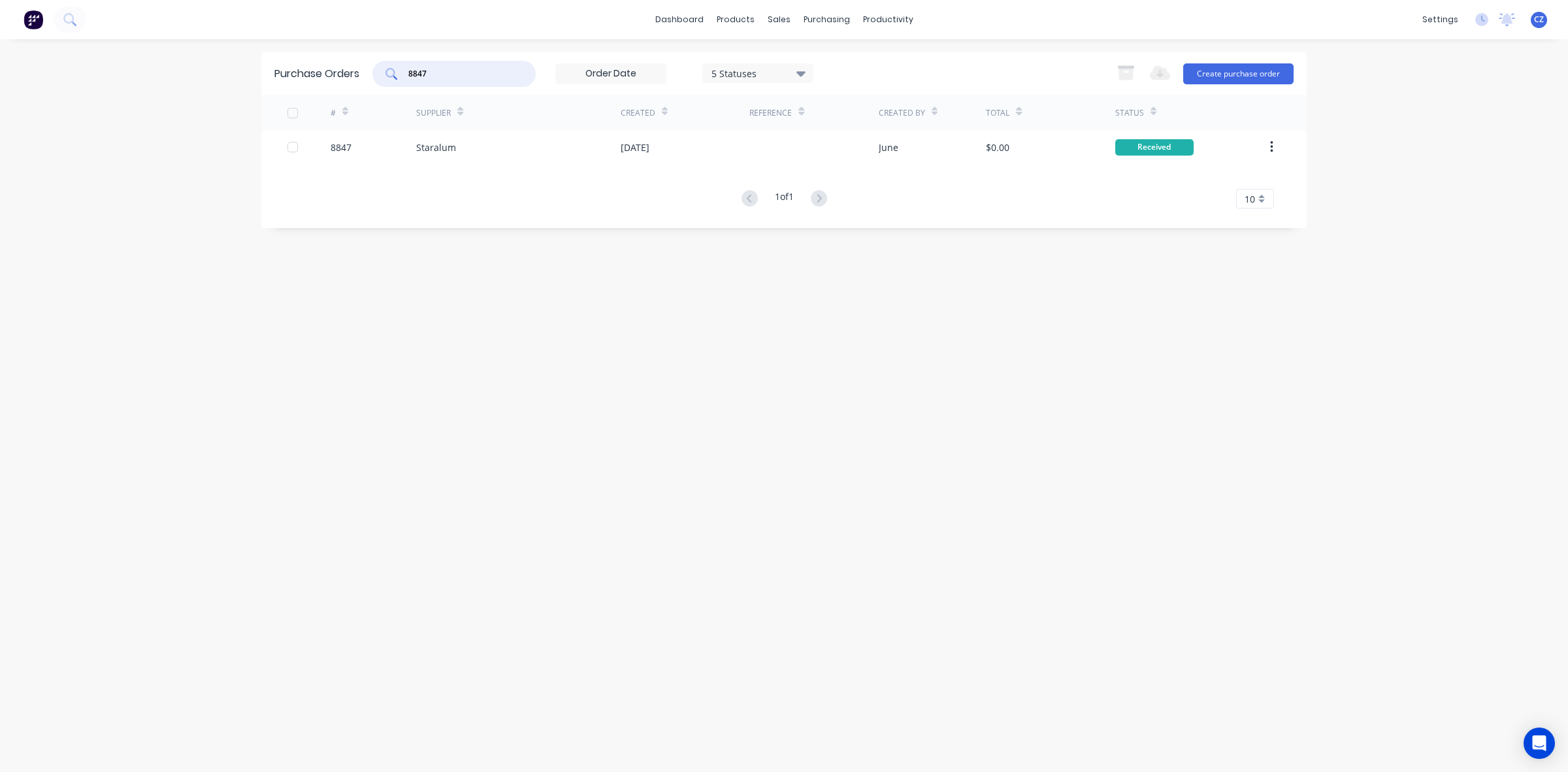
drag, startPoint x: 470, startPoint y: 69, endPoint x: 297, endPoint y: 71, distance: 173.0
click at [297, 71] on div "Purchase Orders 8847 5 Statuses 5 Statuses Export to Excel (XLSX) Create purcha…" at bounding box center [784, 73] width 1046 height 43
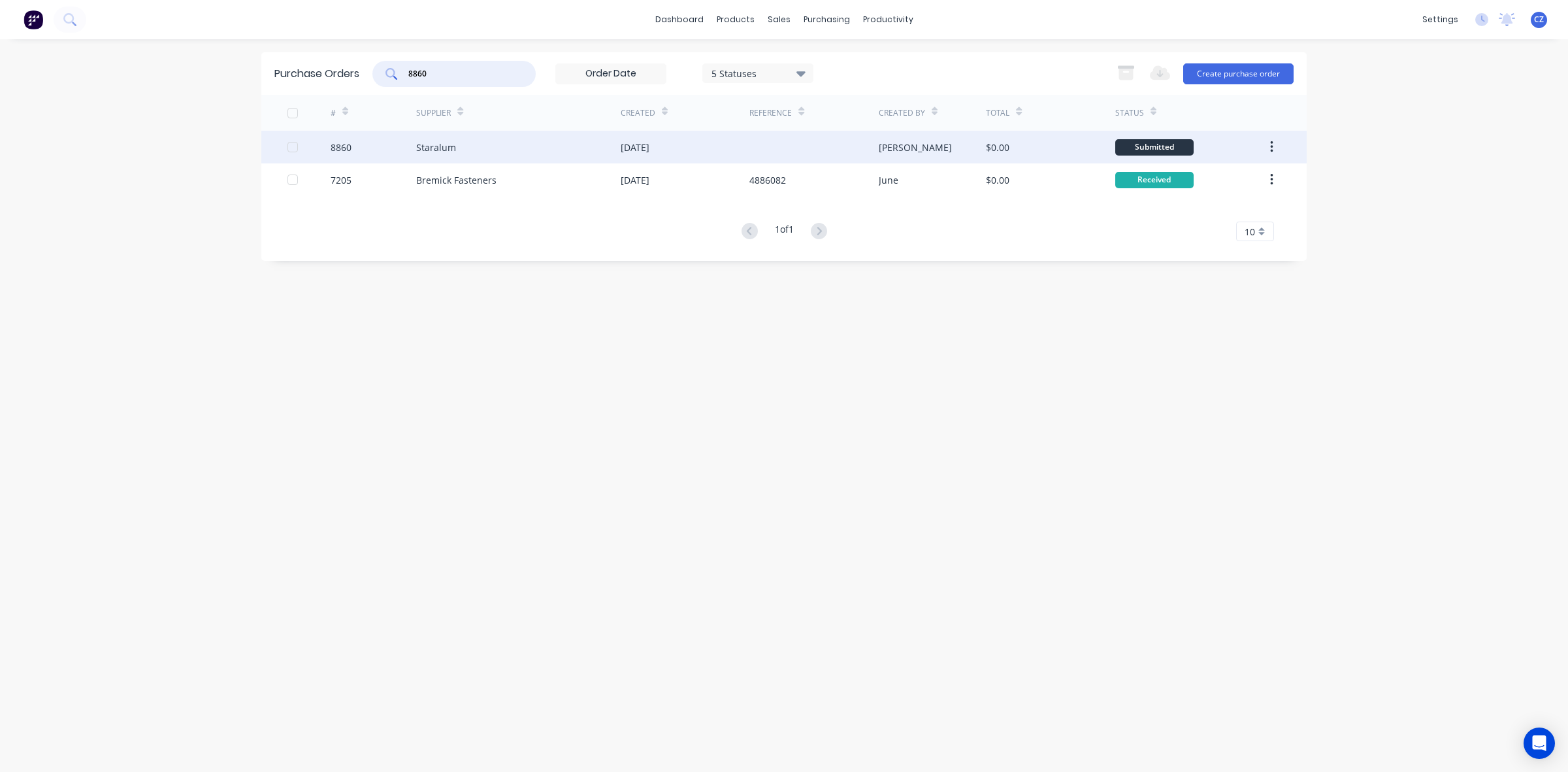
type input "8860"
click at [820, 140] on div at bounding box center [813, 147] width 128 height 32
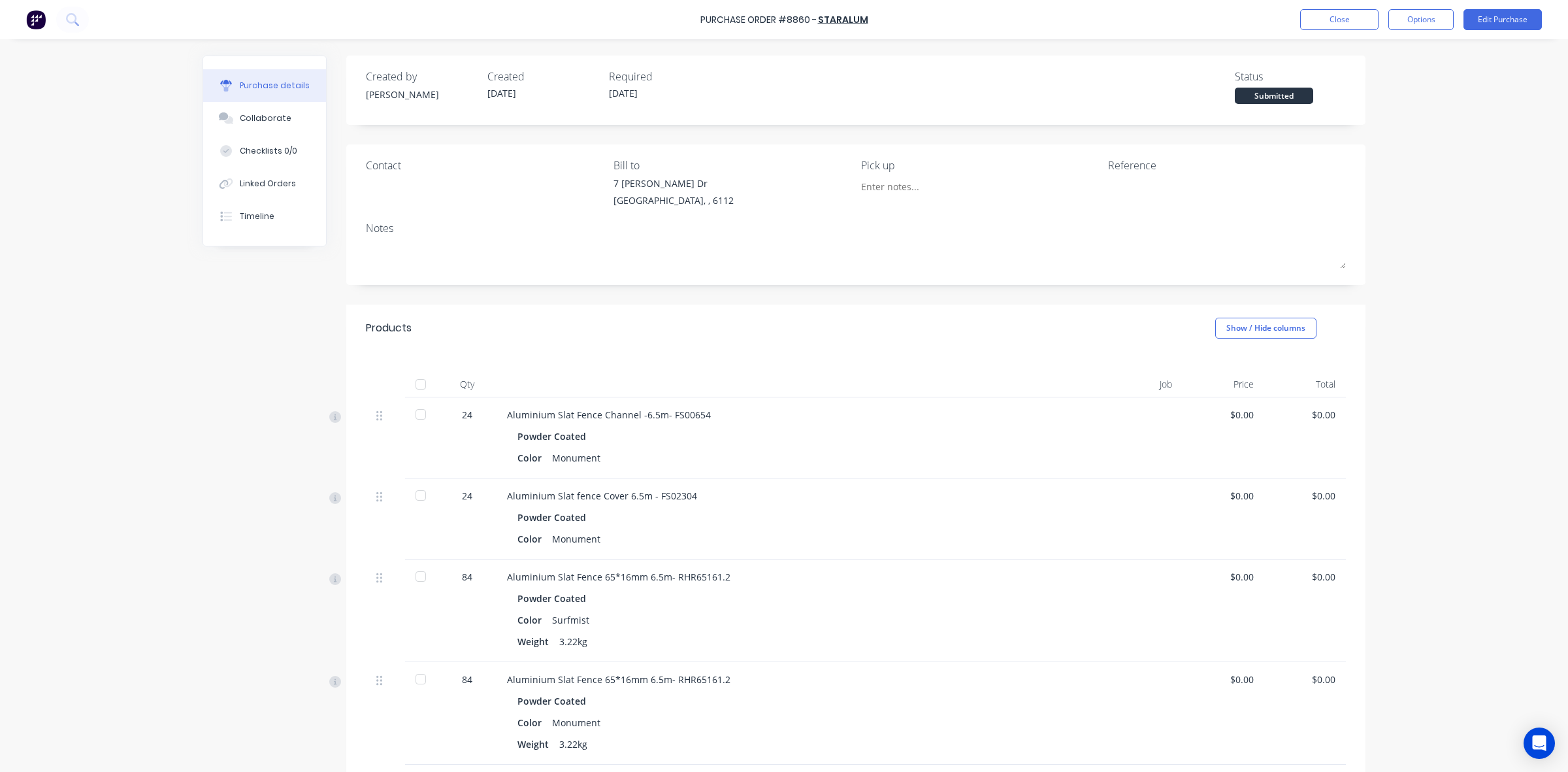
click at [413, 414] on div at bounding box center [420, 415] width 26 height 26
click at [417, 495] on div at bounding box center [420, 495] width 26 height 26
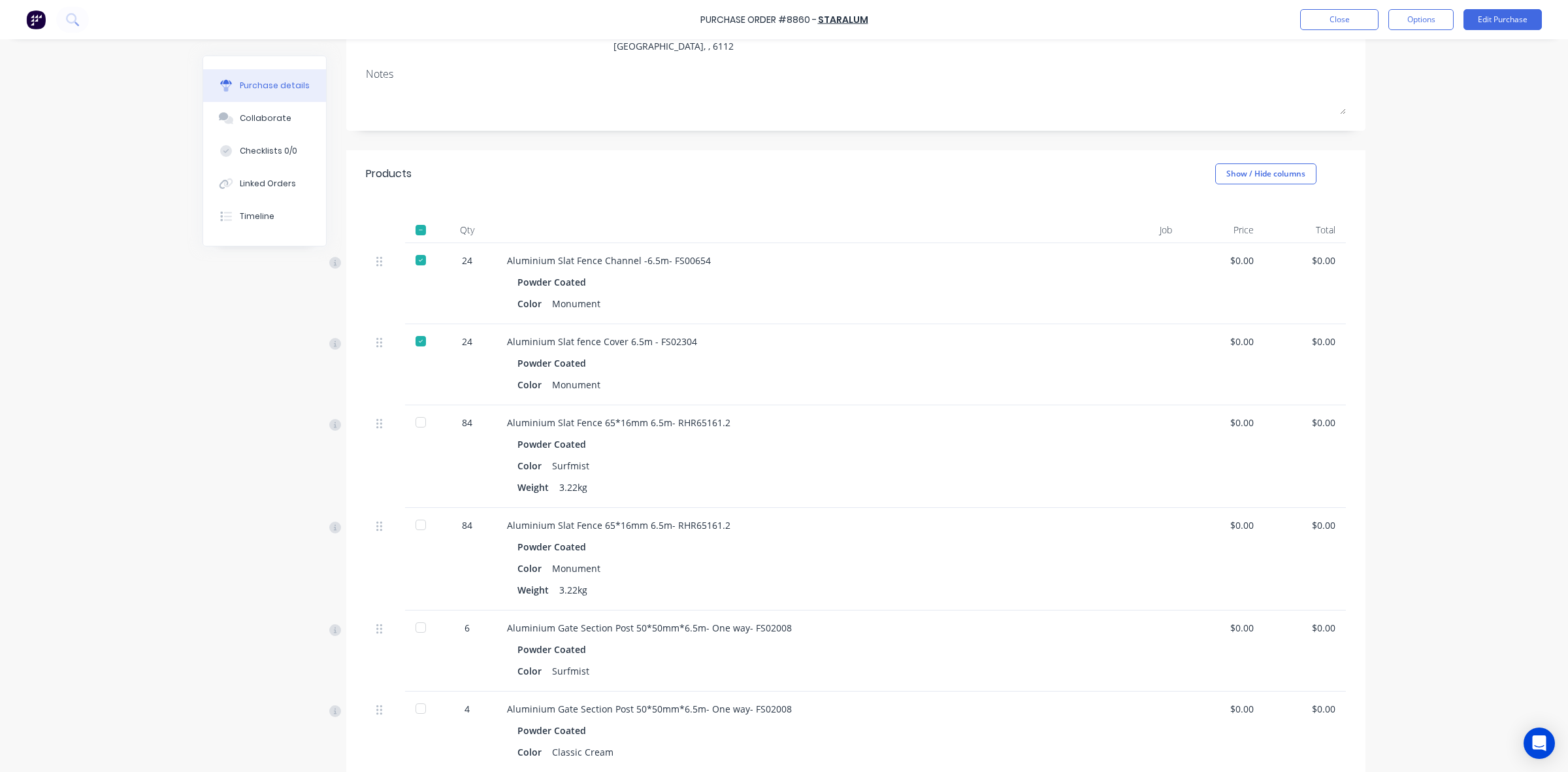
scroll to position [163, 0]
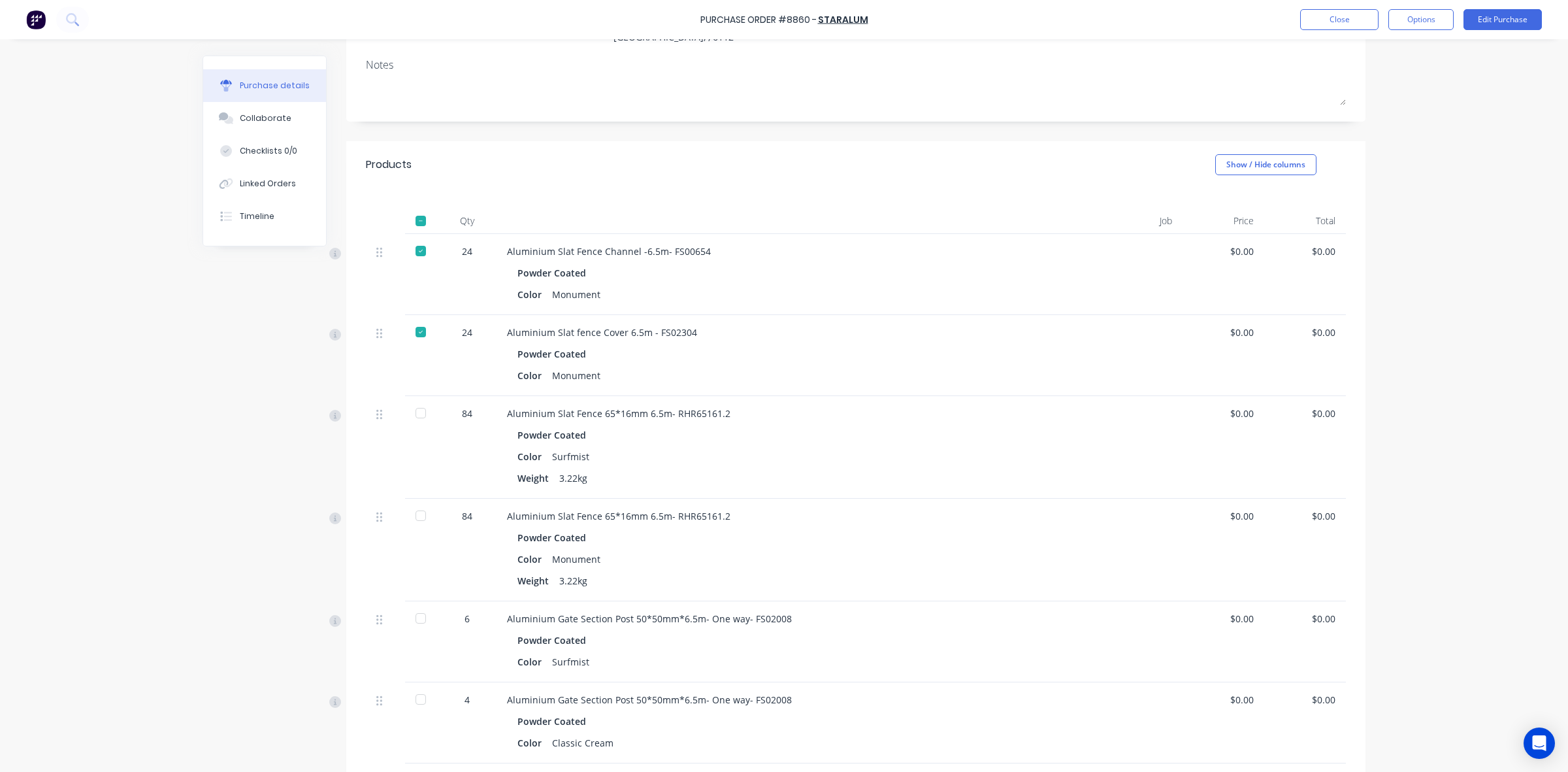
click at [419, 415] on div at bounding box center [420, 413] width 26 height 26
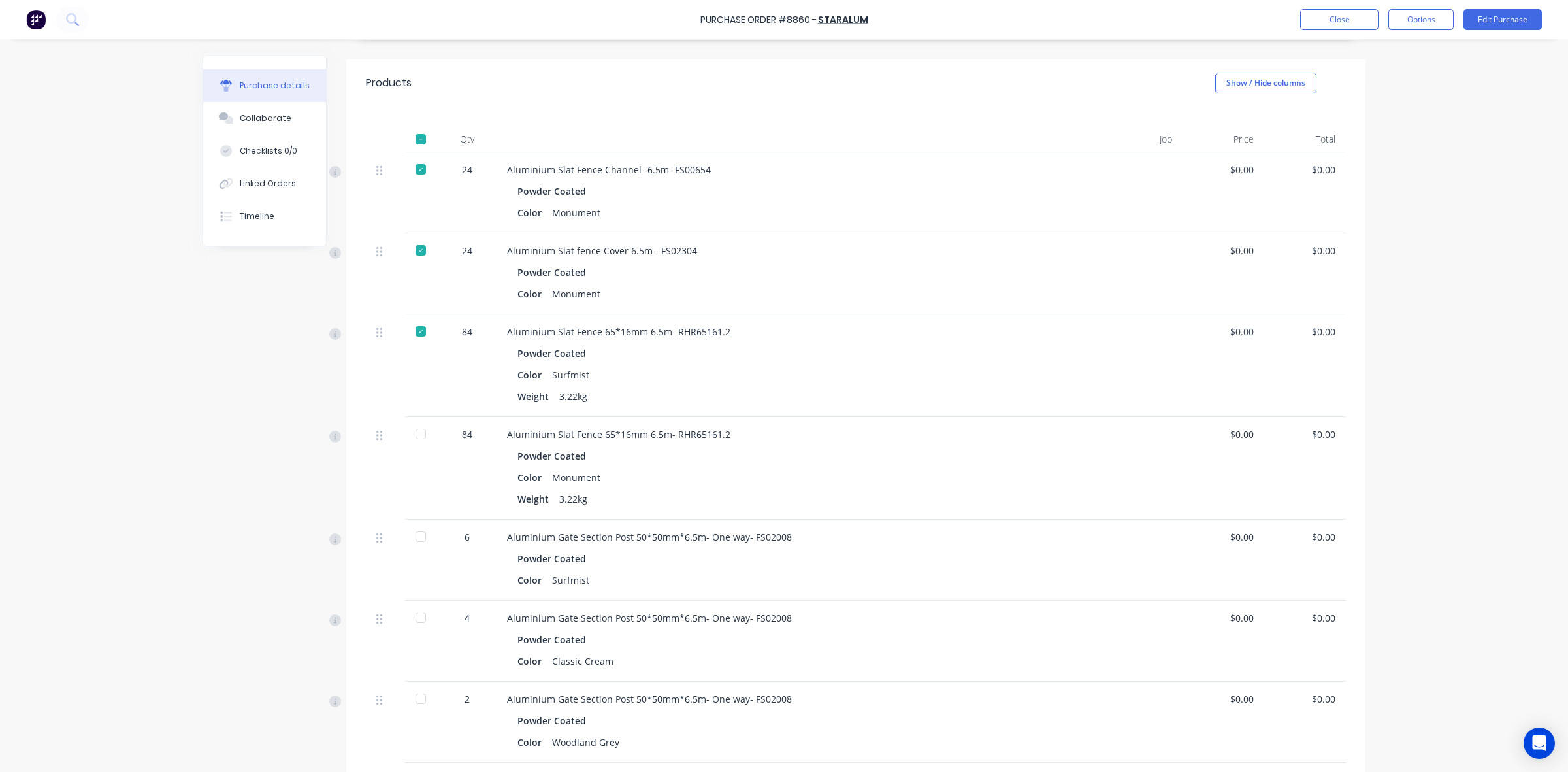
click at [415, 536] on div at bounding box center [420, 536] width 26 height 26
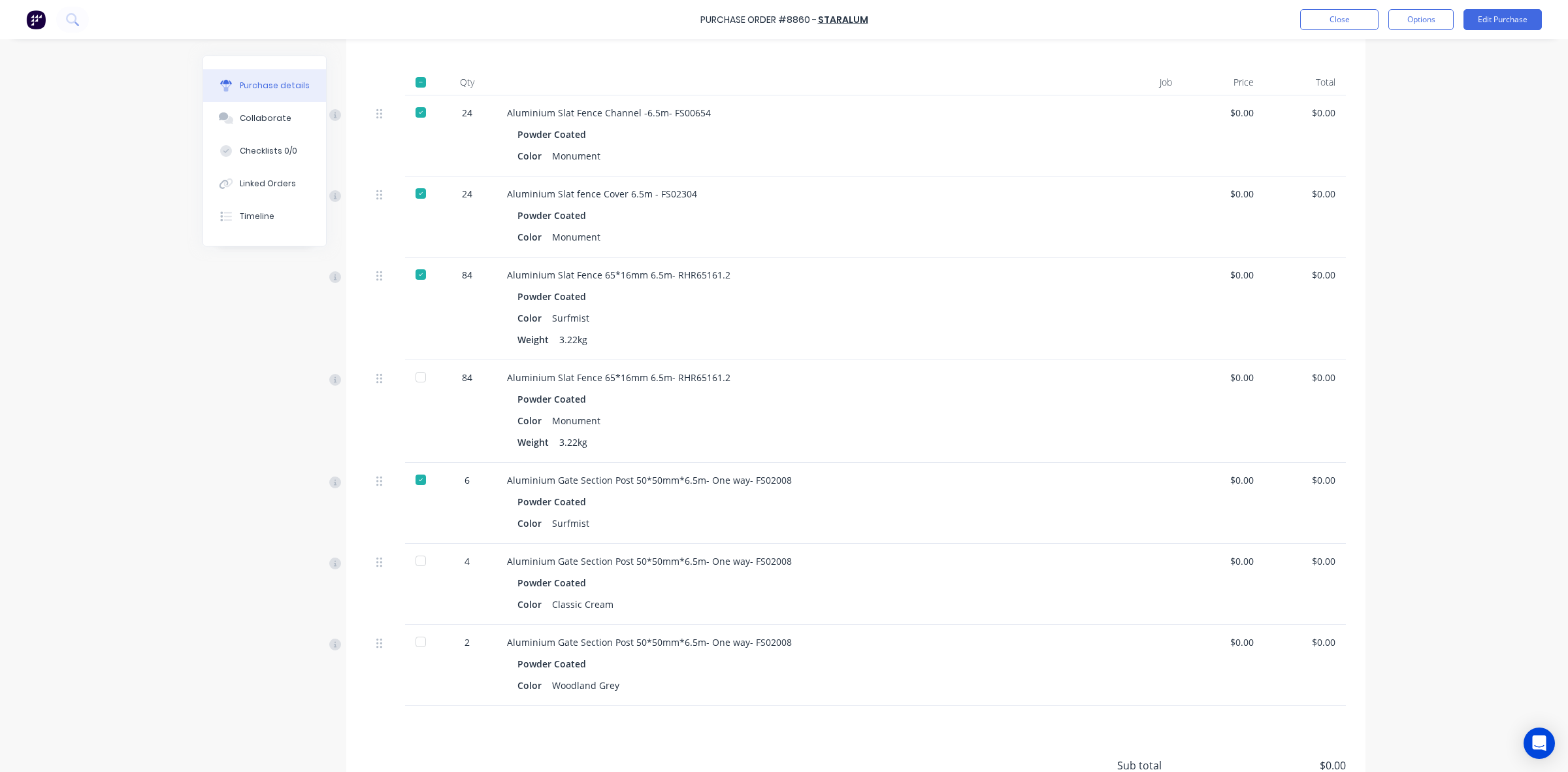
scroll to position [409, 0]
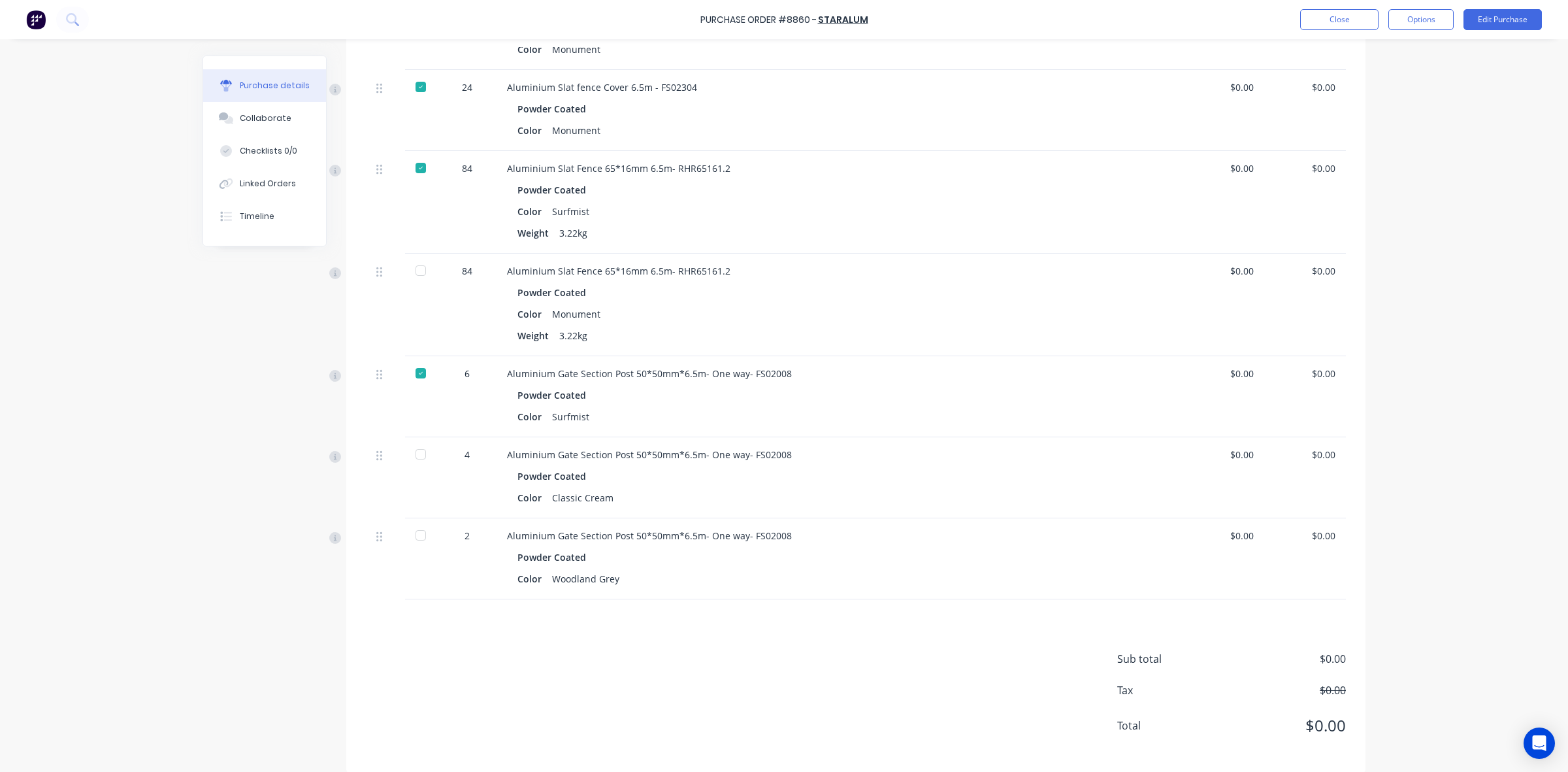
click at [413, 467] on div at bounding box center [420, 454] width 26 height 26
click at [413, 536] on div at bounding box center [420, 535] width 26 height 26
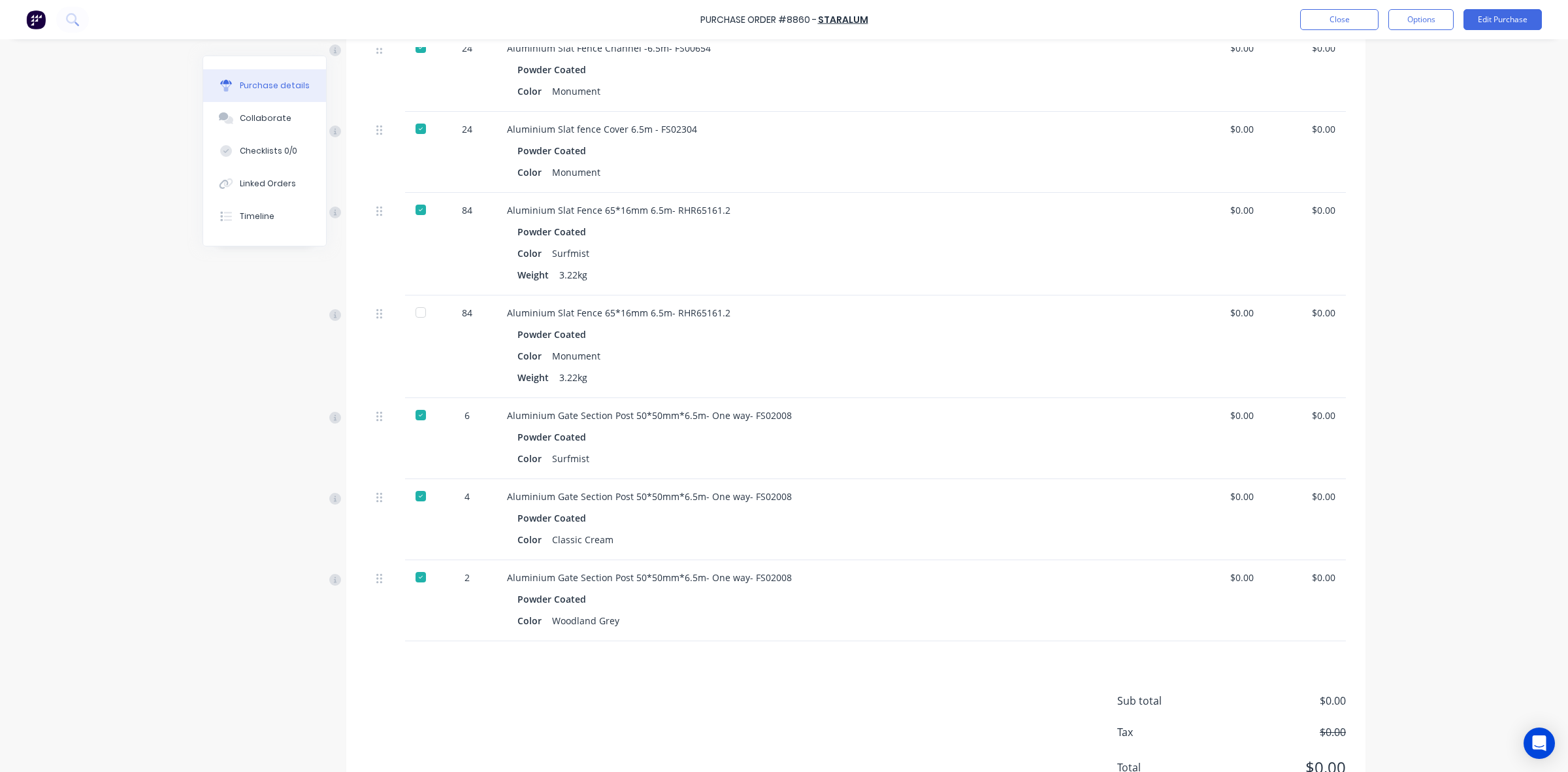
scroll to position [327, 0]
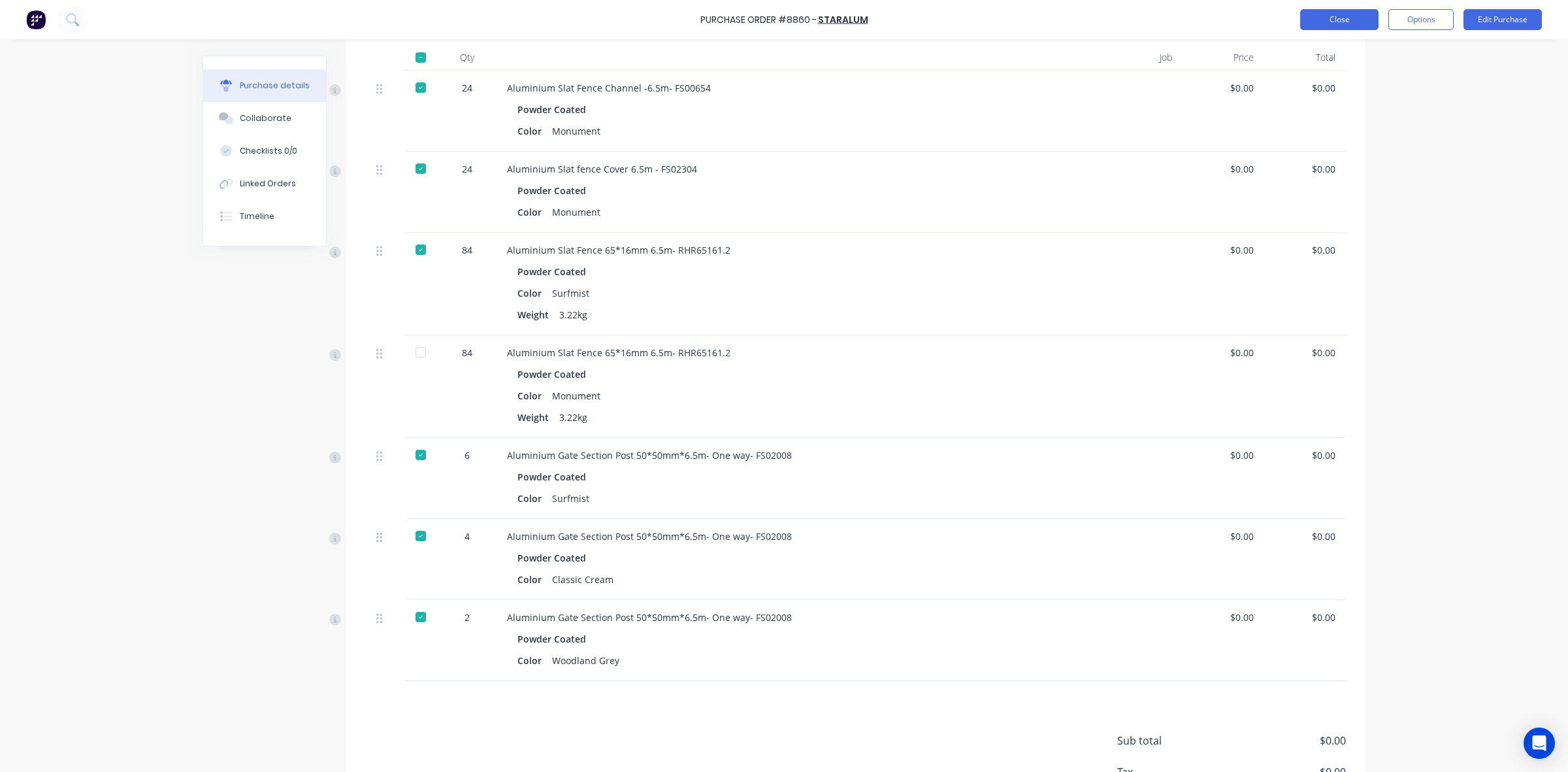
drag, startPoint x: 1350, startPoint y: 33, endPoint x: 1349, endPoint y: 24, distance: 9.1
click at [1350, 30] on div "Purchase Order #8860 - Staralum Close Options Edit Purchase" at bounding box center [784, 20] width 1568 height 39
click at [1349, 24] on button "Close" at bounding box center [1339, 20] width 78 height 21
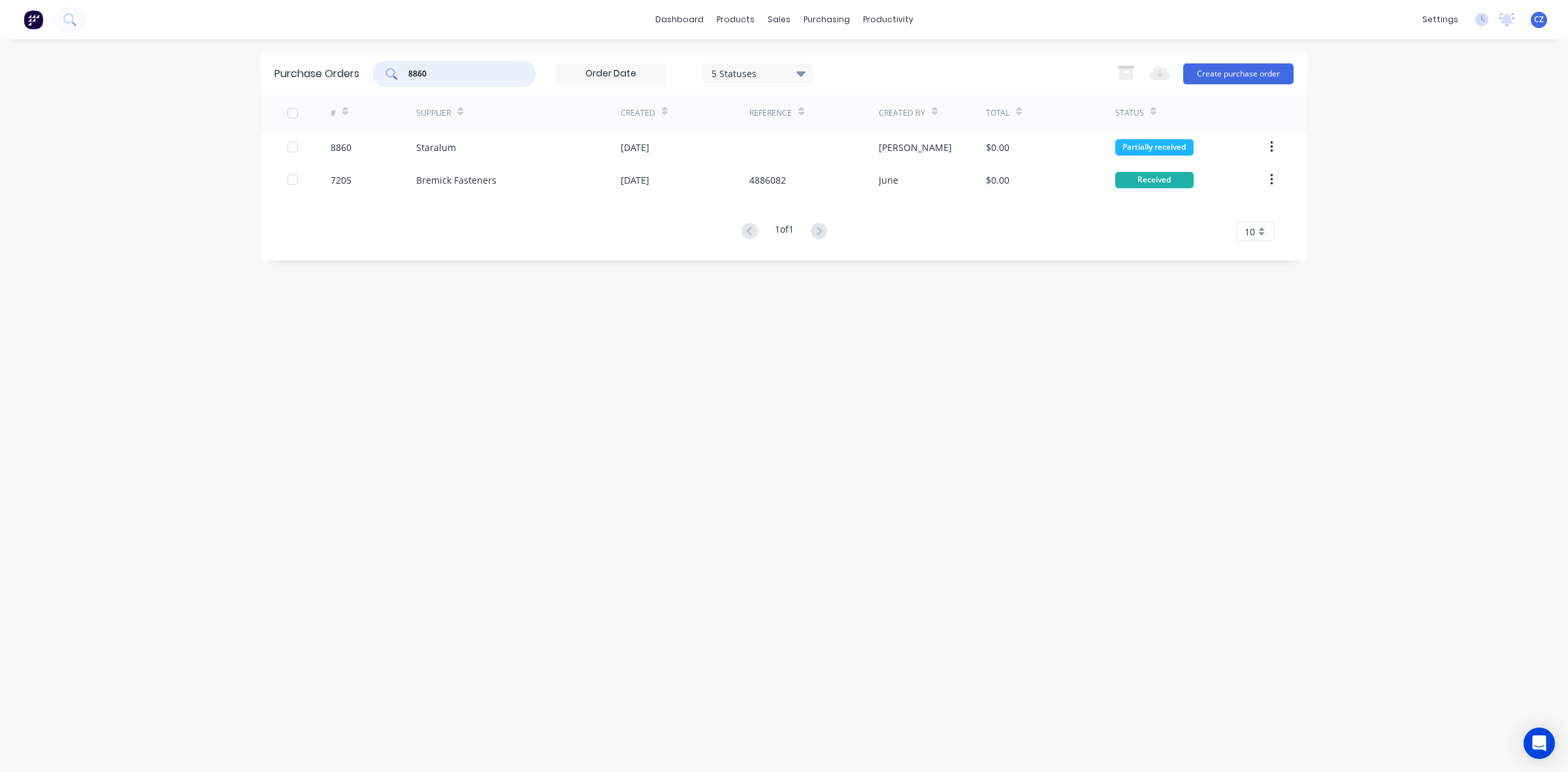
drag, startPoint x: 456, startPoint y: 69, endPoint x: 308, endPoint y: 72, distance: 148.0
click at [308, 72] on div "Purchase Orders 8860 5 Statuses 5 Statuses Export to Excel (XLSX) Create purcha…" at bounding box center [784, 73] width 1046 height 43
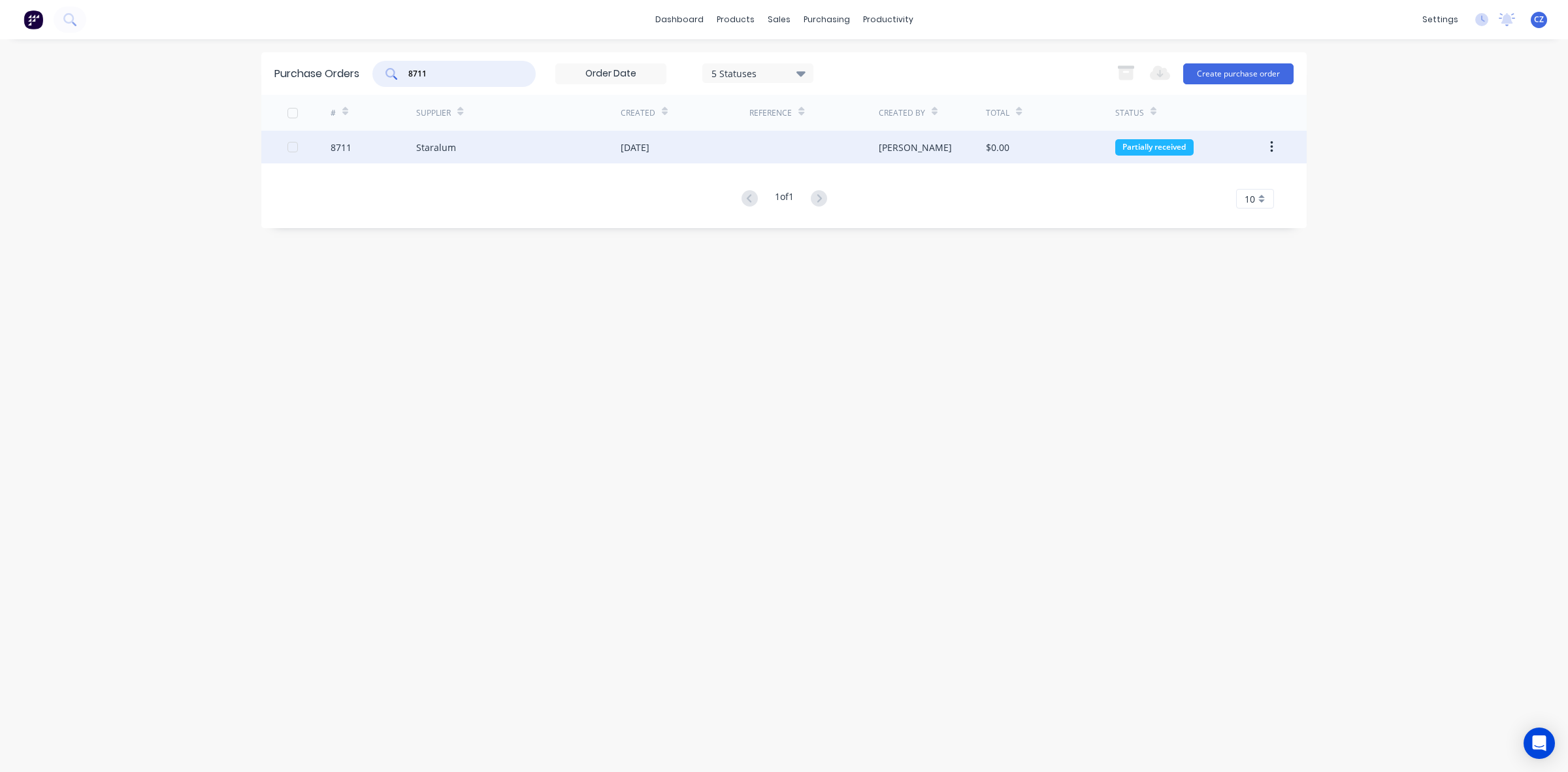
type input "8711"
click at [538, 157] on div "Staralum" at bounding box center [518, 147] width 204 height 32
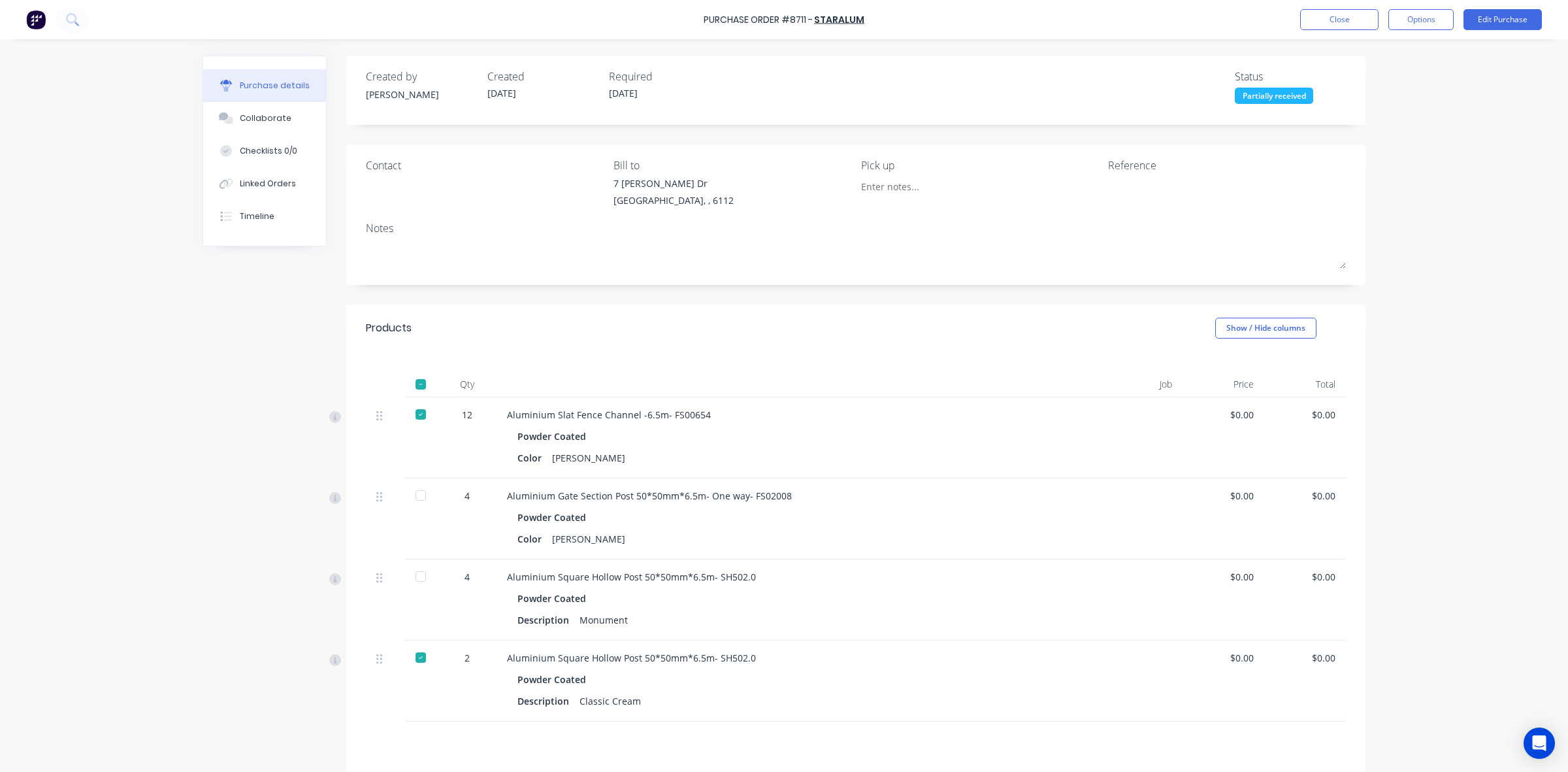
click at [417, 505] on div at bounding box center [420, 495] width 26 height 26
click at [1373, 12] on button "Close" at bounding box center [1339, 20] width 78 height 21
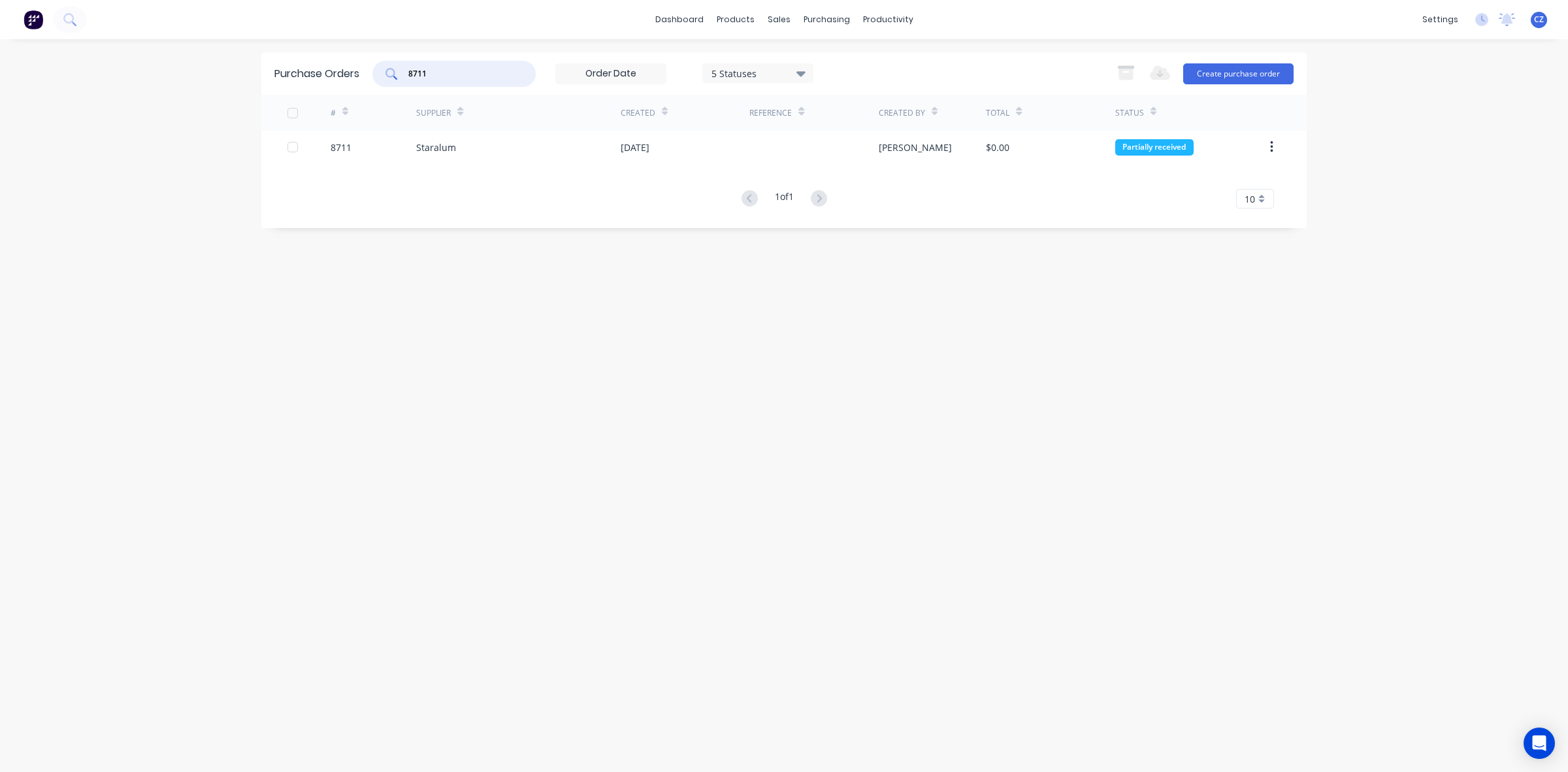
drag, startPoint x: 497, startPoint y: 73, endPoint x: 288, endPoint y: 69, distance: 209.0
click at [288, 71] on div "Purchase Orders 8711 5 Statuses 5 Statuses Export to Excel (XLSX) Create purcha…" at bounding box center [784, 73] width 1046 height 43
click at [596, 172] on div "# Supplier Created Reference Created By Total Status 8711 Staralum 18 Sep 2025 …" at bounding box center [784, 152] width 1046 height 114
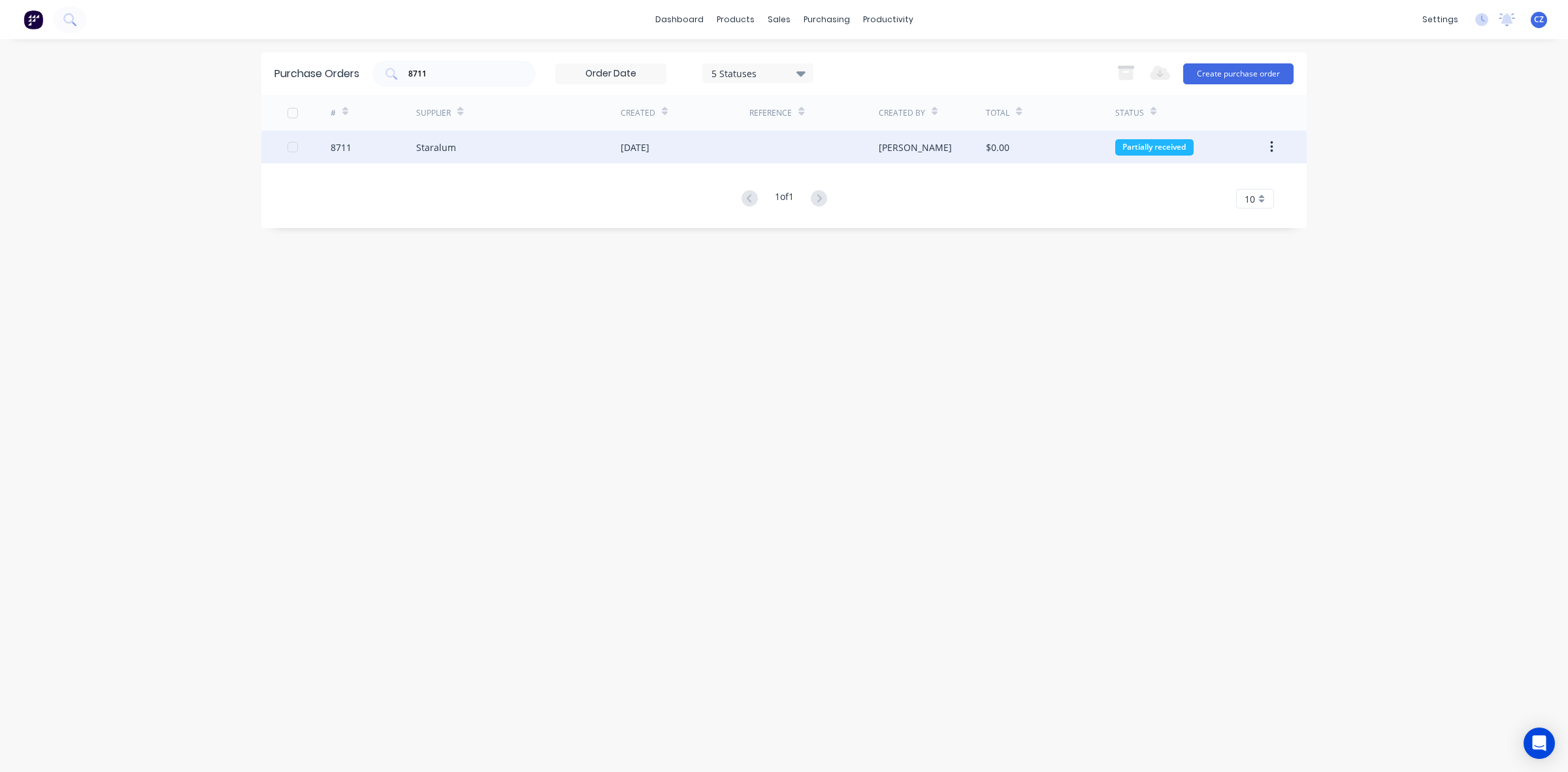
click at [596, 158] on div "Staralum" at bounding box center [518, 147] width 204 height 32
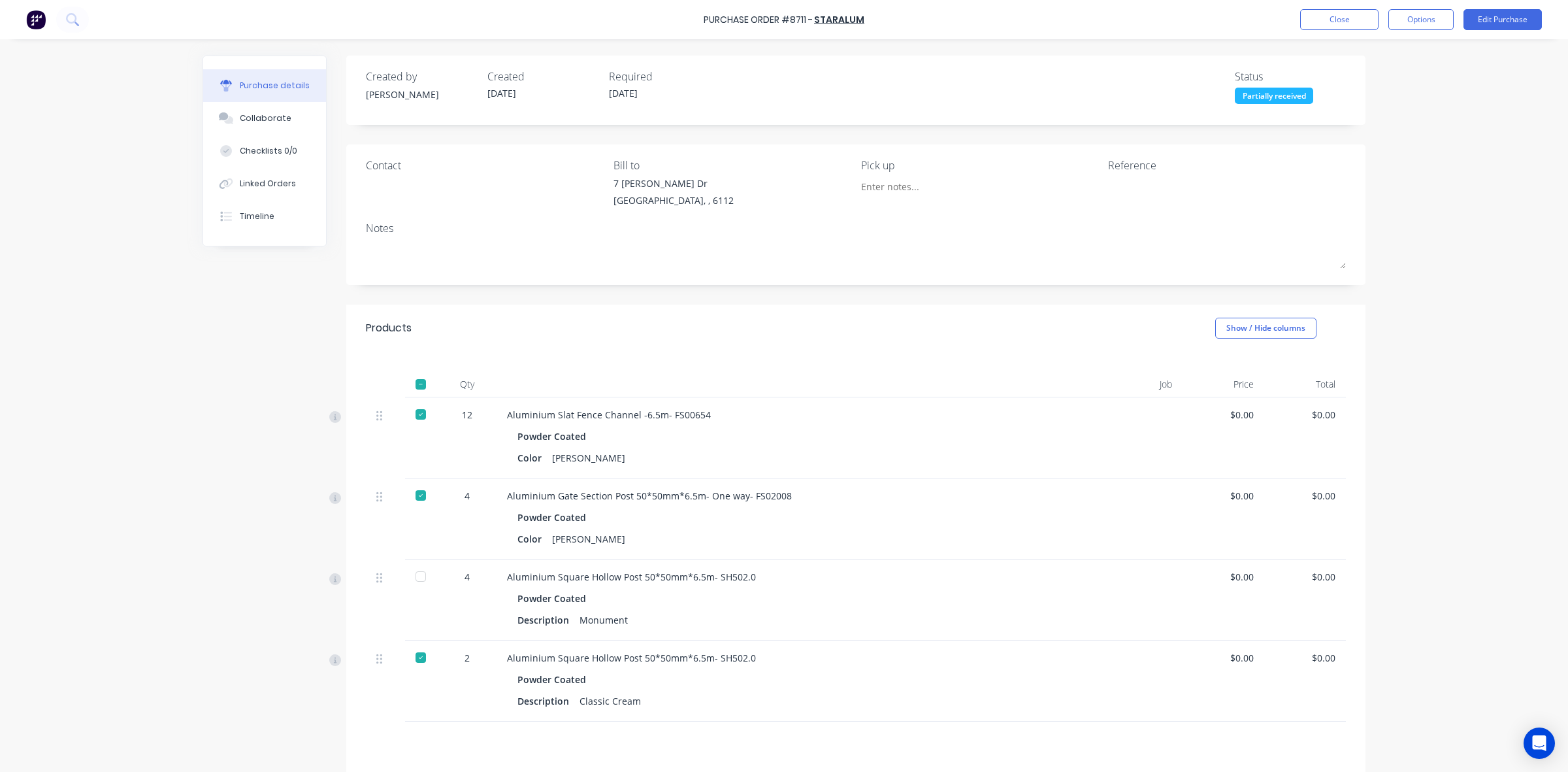
click at [416, 576] on div at bounding box center [420, 576] width 26 height 26
click at [1346, 21] on button "Close" at bounding box center [1339, 20] width 78 height 21
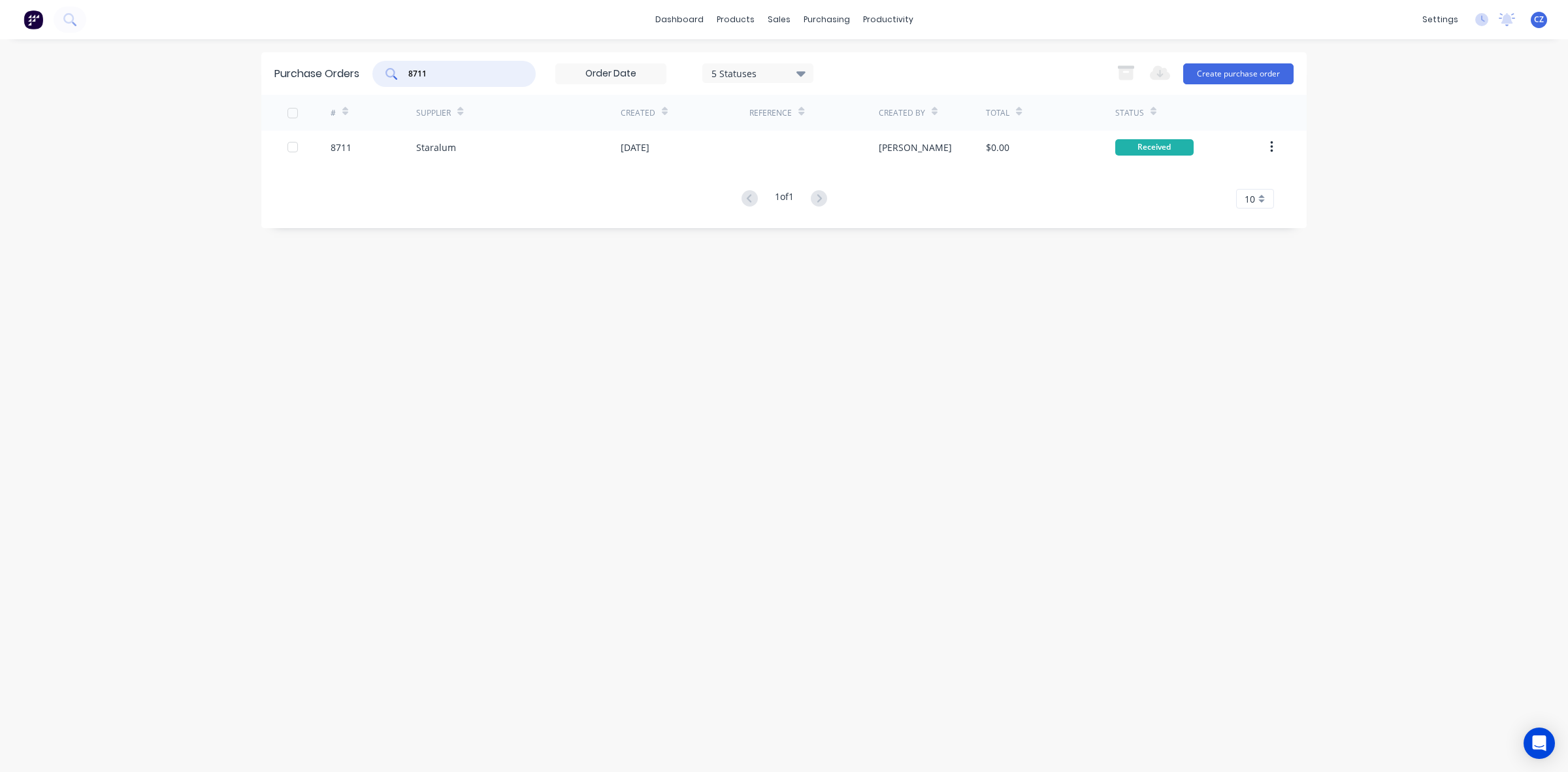
drag, startPoint x: 463, startPoint y: 76, endPoint x: 247, endPoint y: 66, distance: 216.2
click at [247, 67] on div "dashboard products sales purchasing productivity dashboard products Product Cat…" at bounding box center [784, 386] width 1568 height 772
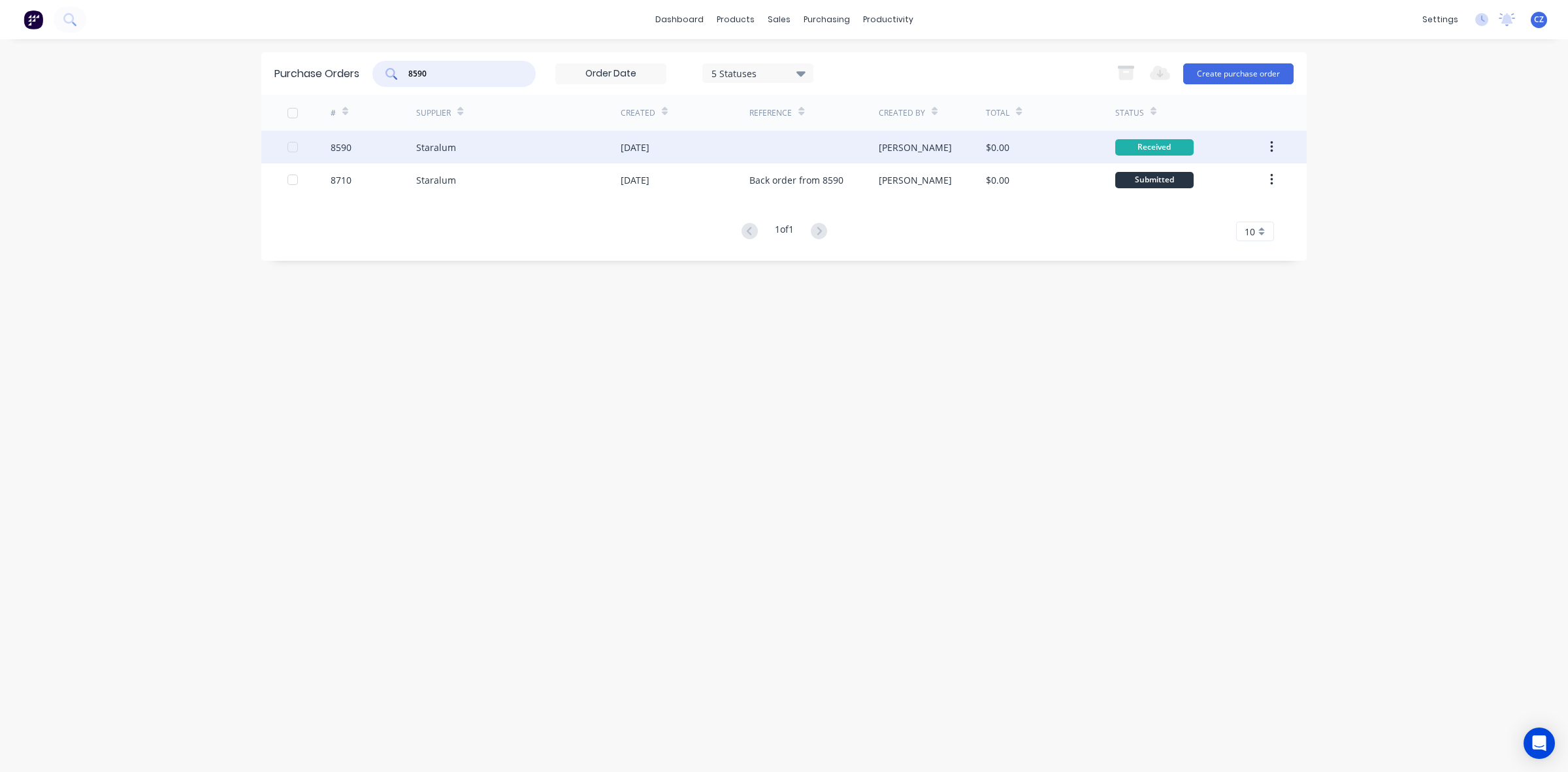
type input "8590"
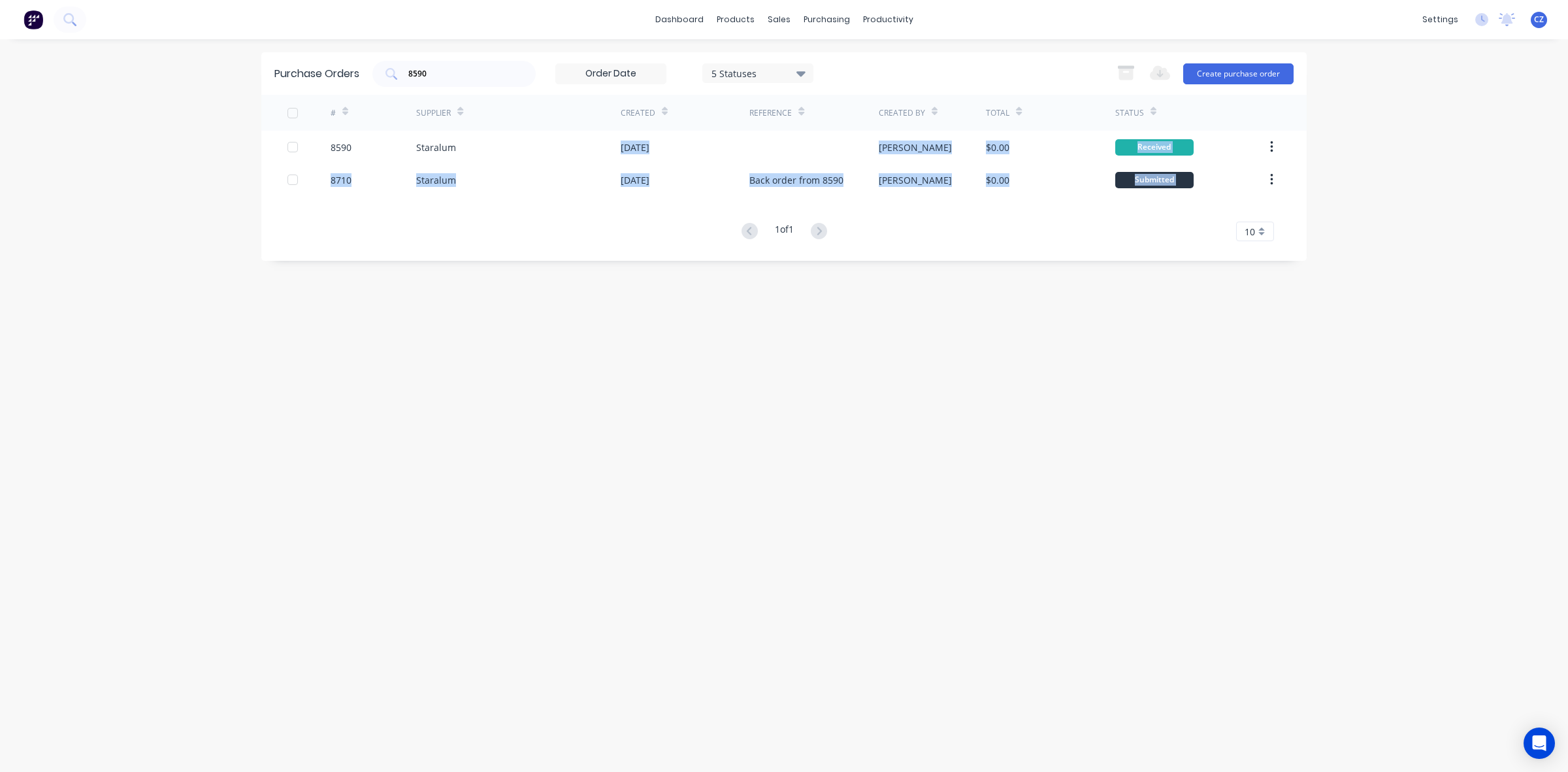
drag, startPoint x: 592, startPoint y: 148, endPoint x: 588, endPoint y: 249, distance: 101.1
click at [588, 249] on div "Purchase Orders 8590 5 Statuses 5 Statuses Export to Excel (XLSX) Create purcha…" at bounding box center [784, 156] width 1046 height 209
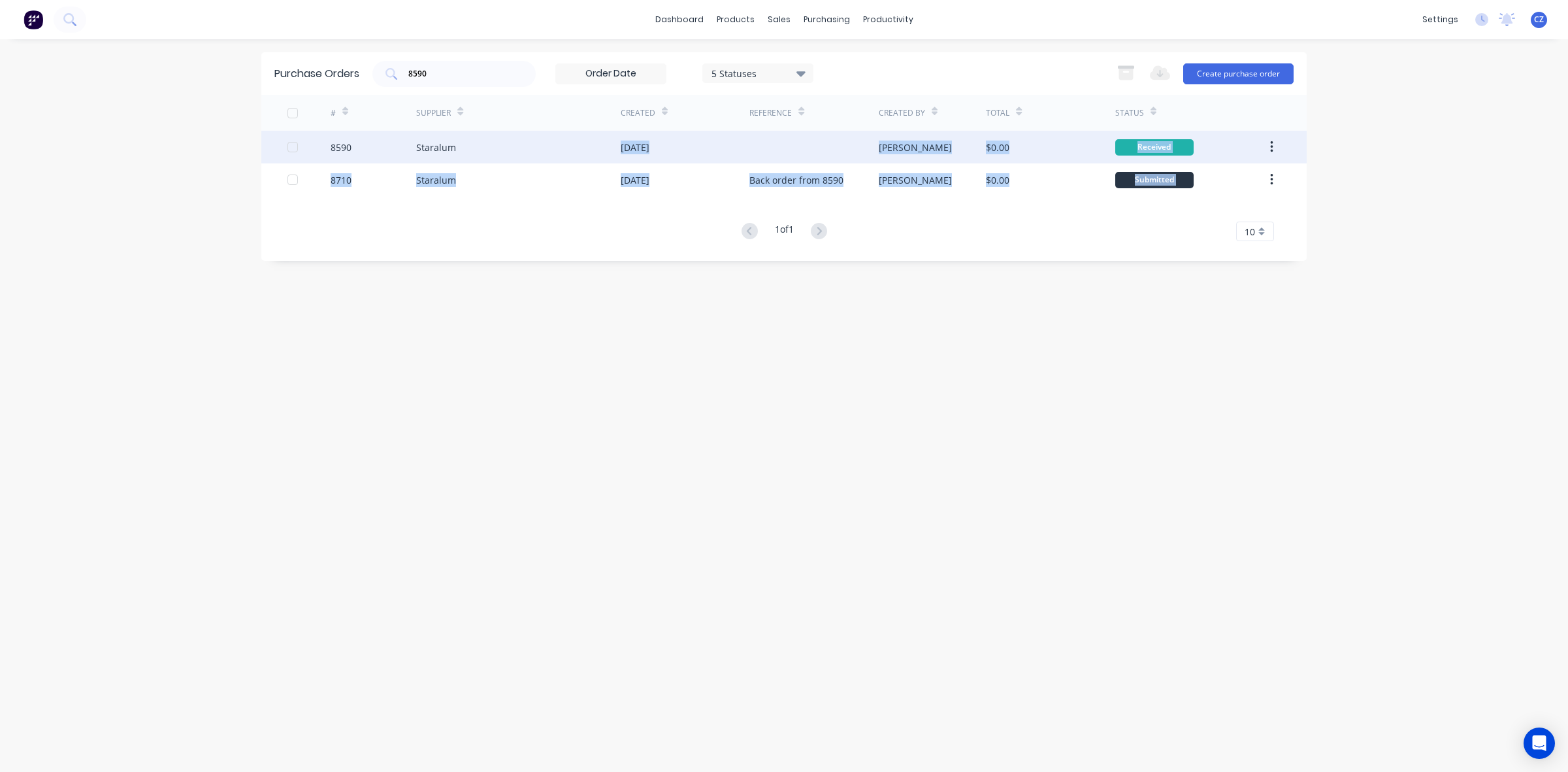
click at [602, 148] on div "Staralum" at bounding box center [518, 147] width 204 height 32
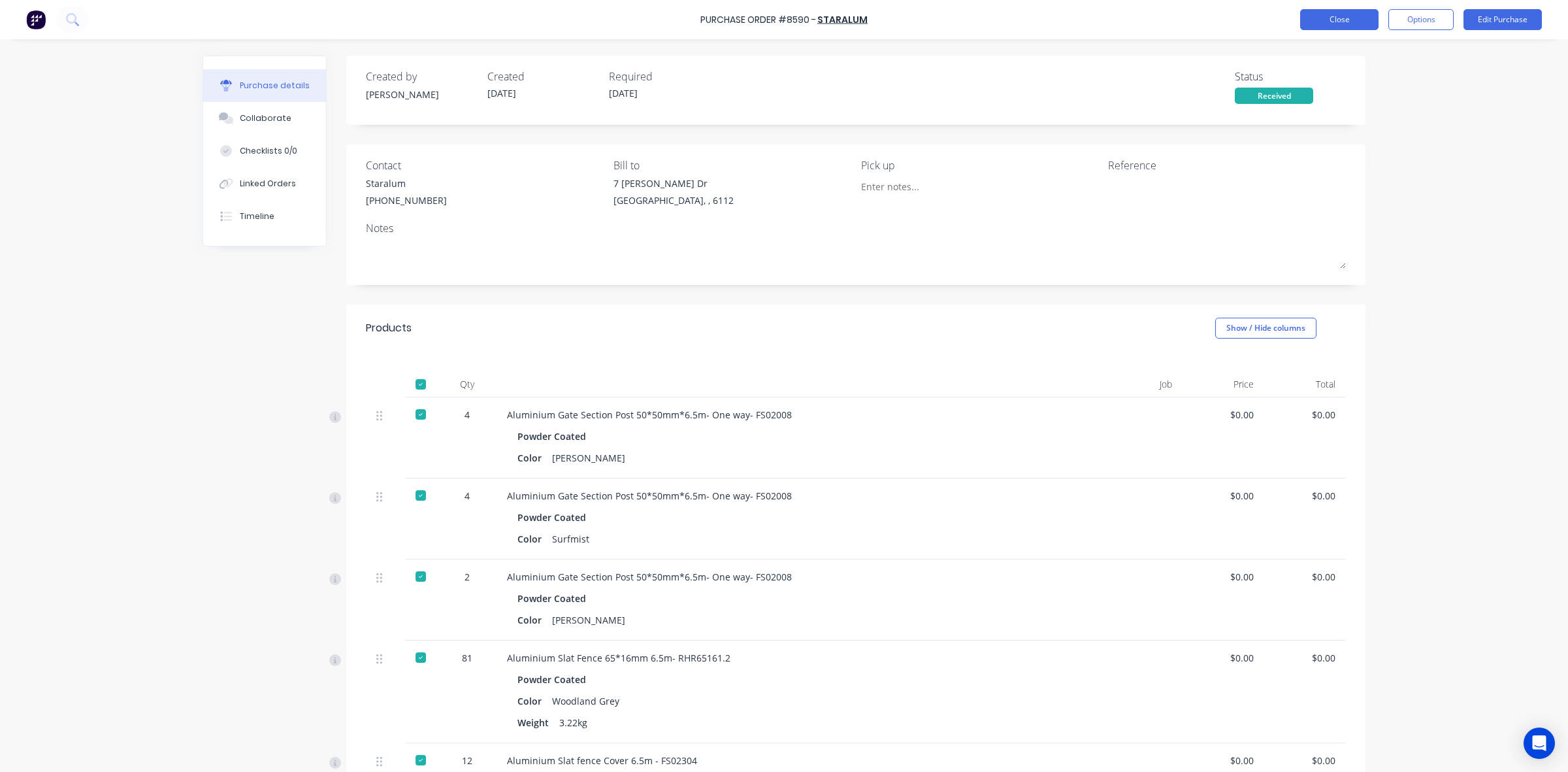
click at [1337, 20] on button "Close" at bounding box center [1339, 20] width 78 height 21
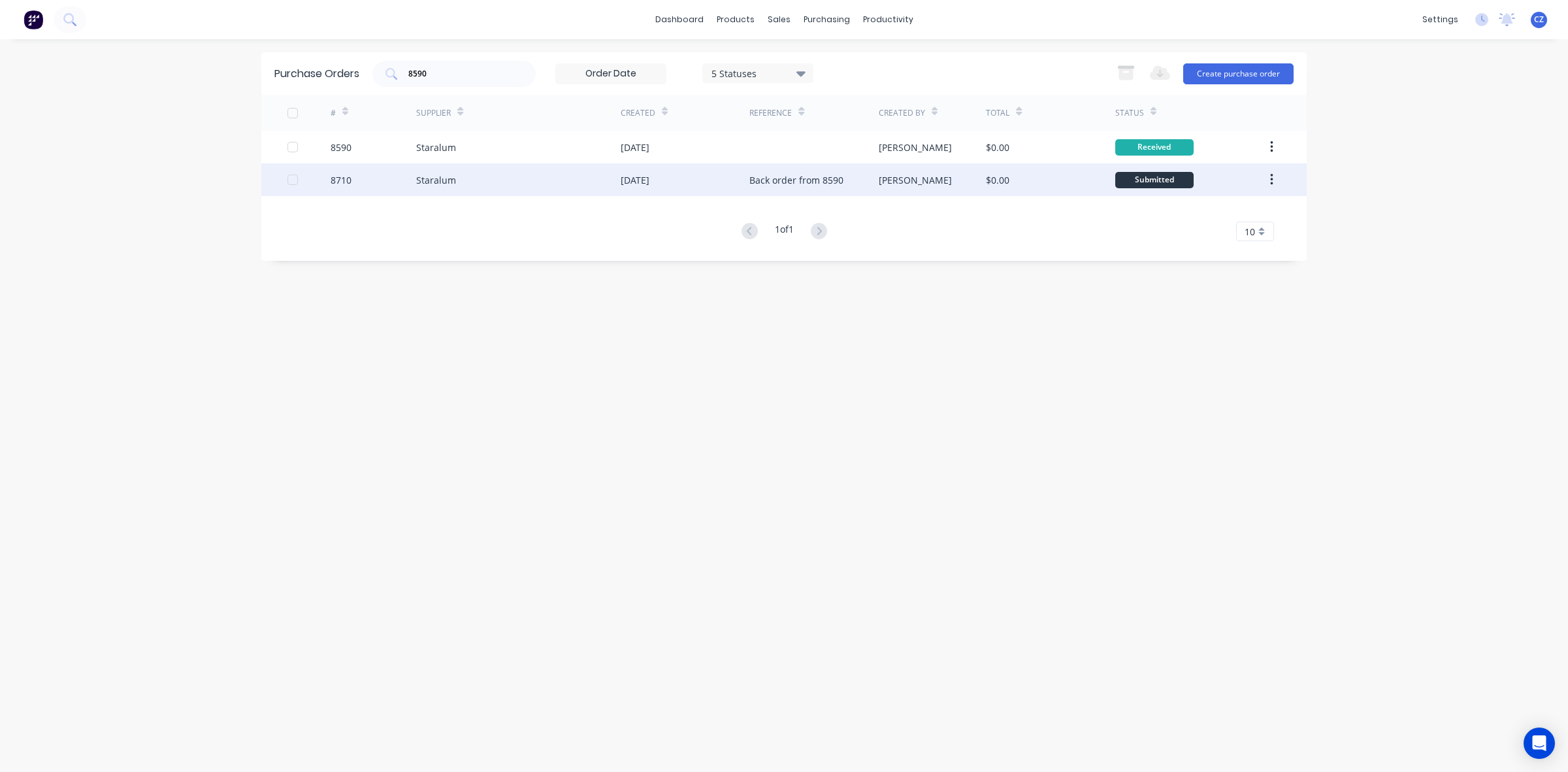
click at [697, 190] on div "[DATE]" at bounding box center [685, 180] width 128 height 32
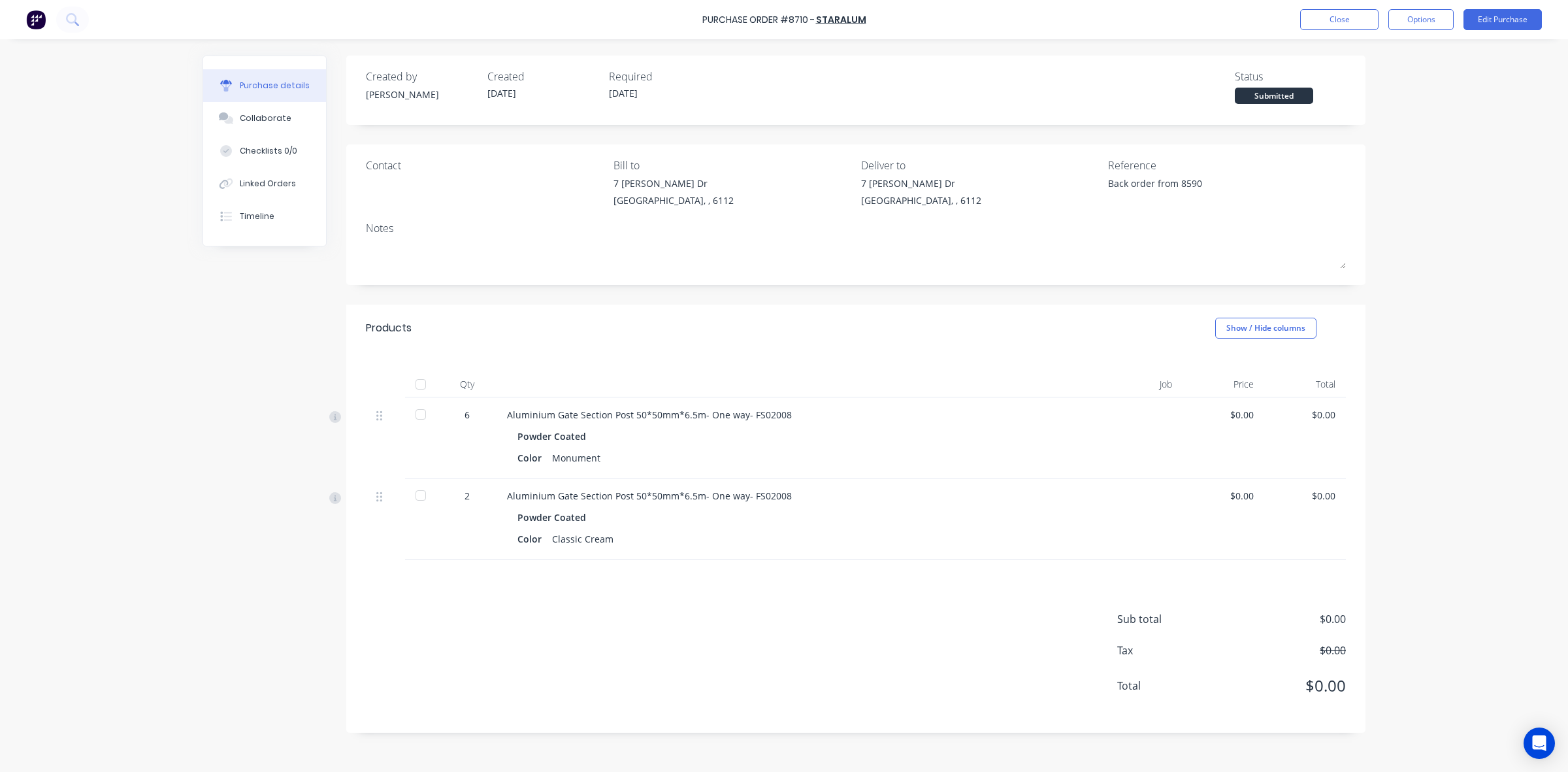
click at [421, 495] on div at bounding box center [420, 495] width 26 height 26
click at [673, 701] on div "Sub total $0.00 Tax $0.00 Total $0.00" at bounding box center [856, 645] width 1019 height 173
click at [420, 420] on div at bounding box center [420, 415] width 26 height 26
type textarea "x"
click at [847, 599] on div "Sub total $0.00 Tax $0.00 Total $0.00" at bounding box center [856, 645] width 1019 height 173
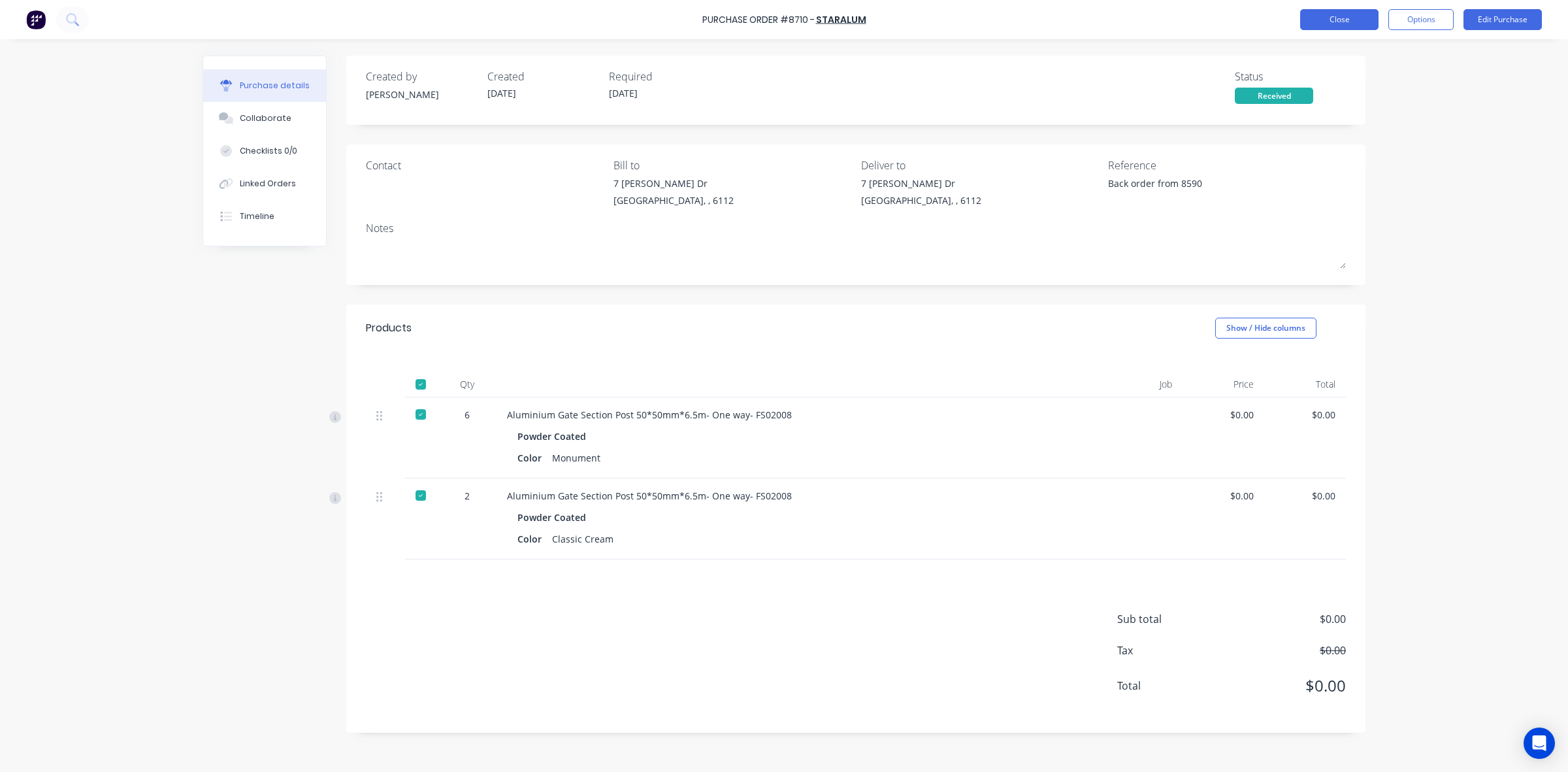
click at [1335, 21] on button "Close" at bounding box center [1339, 20] width 78 height 21
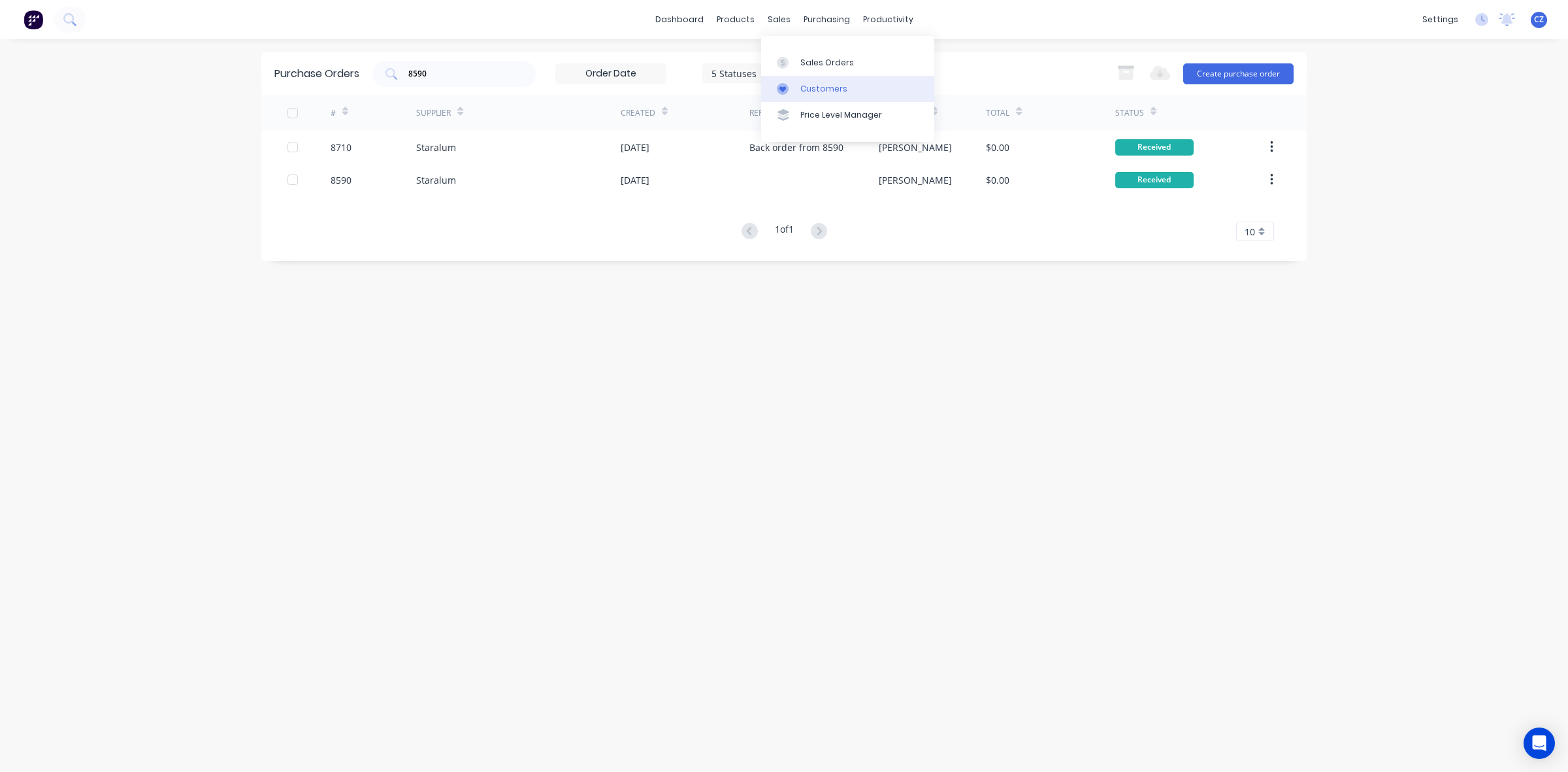
click at [809, 89] on div "Customers" at bounding box center [824, 89] width 47 height 12
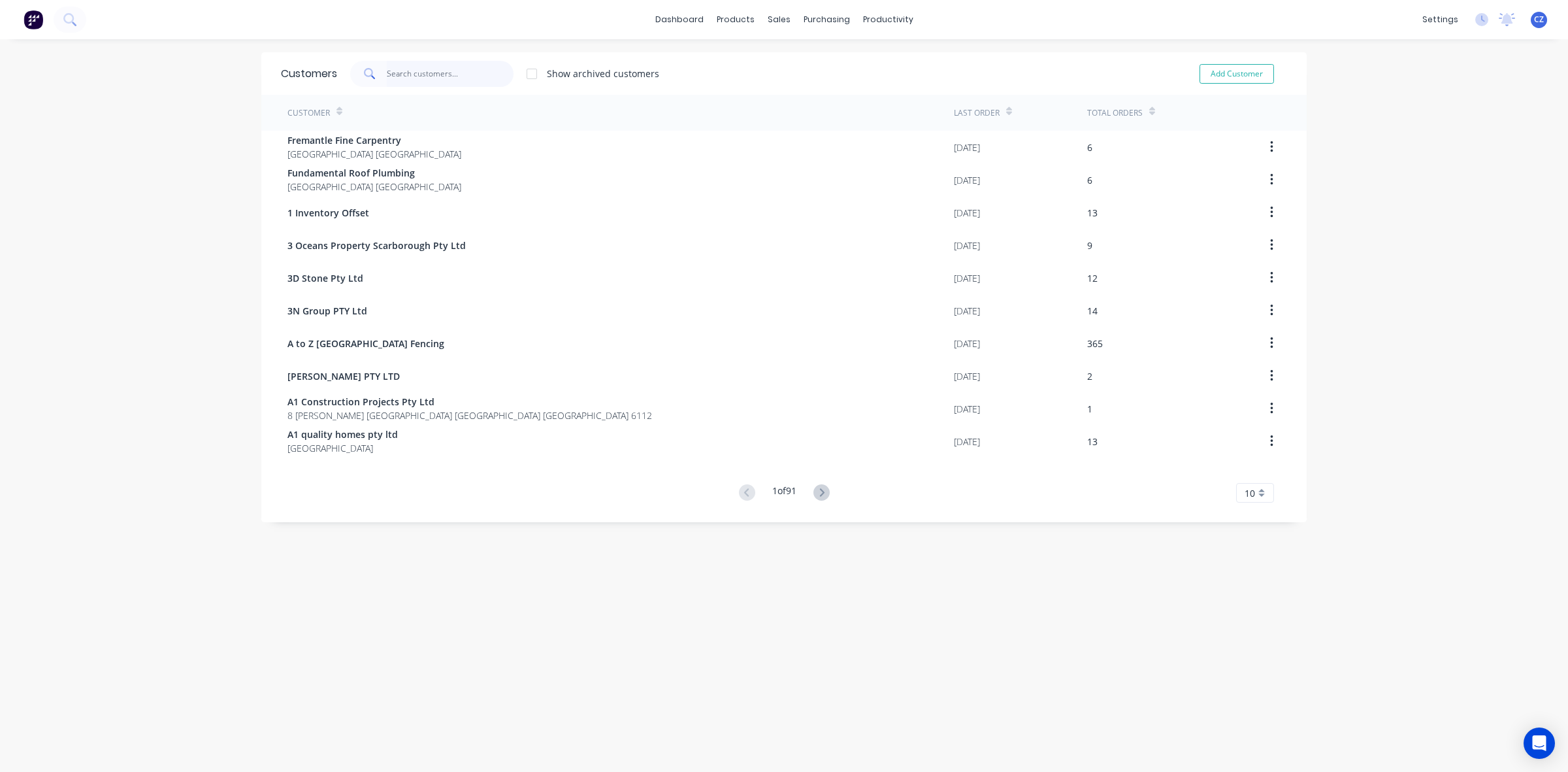
click at [459, 71] on input "text" at bounding box center [451, 73] width 128 height 26
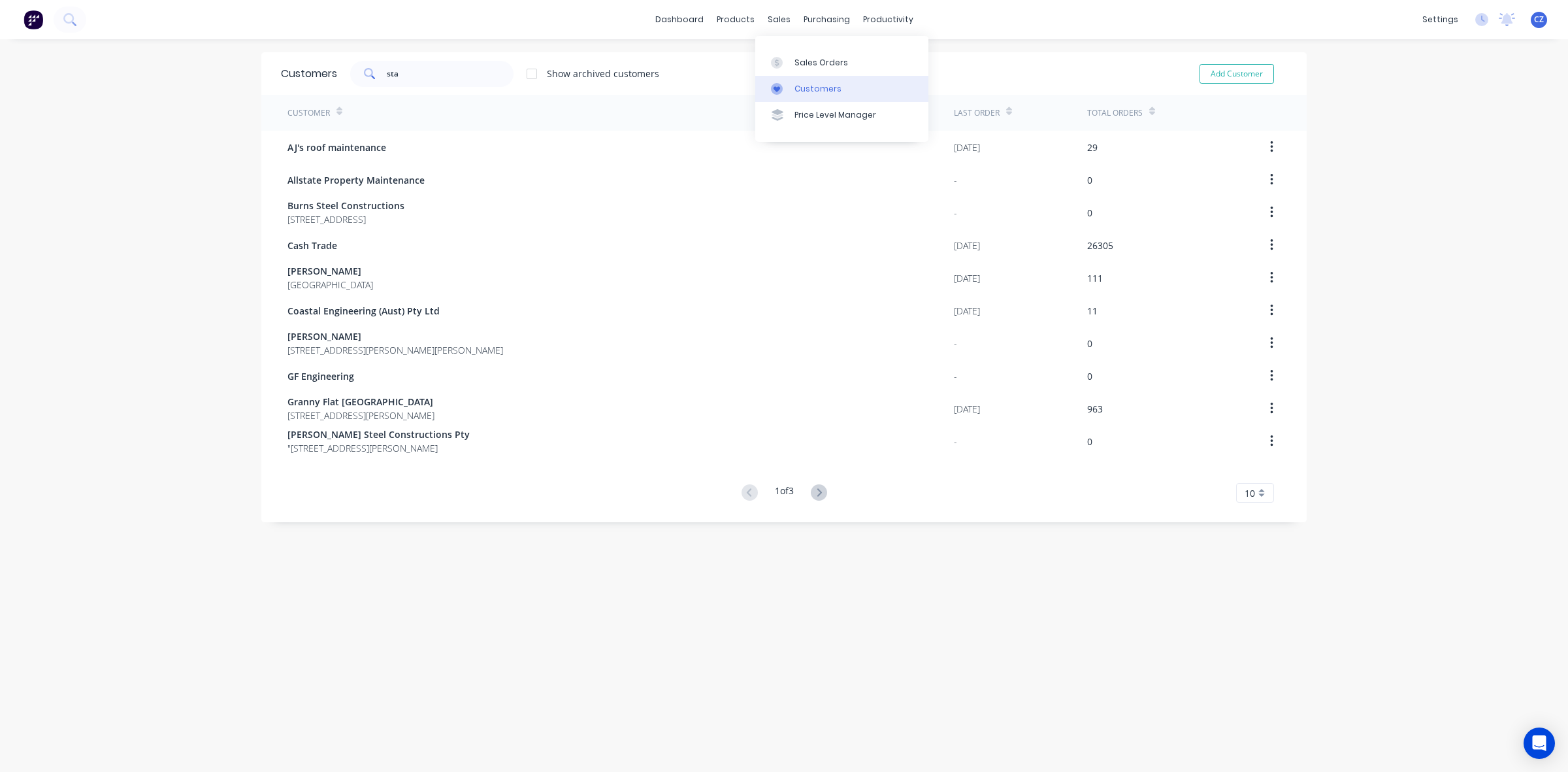
click at [825, 89] on div "Customers" at bounding box center [818, 89] width 47 height 12
click at [409, 63] on input "sta" at bounding box center [451, 73] width 128 height 26
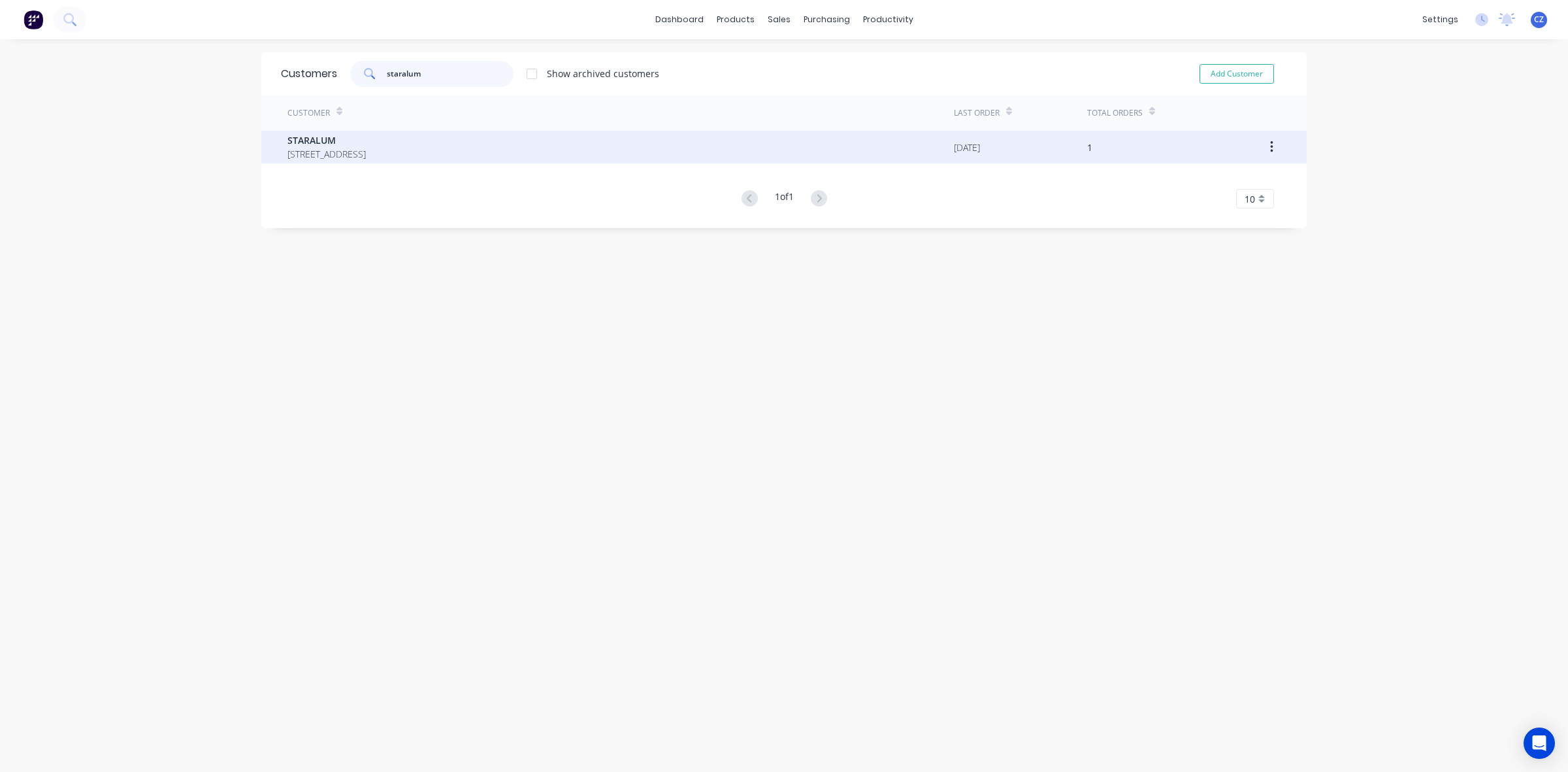
type input "staralum"
click at [366, 149] on span "35 Edison Circuit Forrestdale Western Australia Australia 6112" at bounding box center [327, 154] width 78 height 14
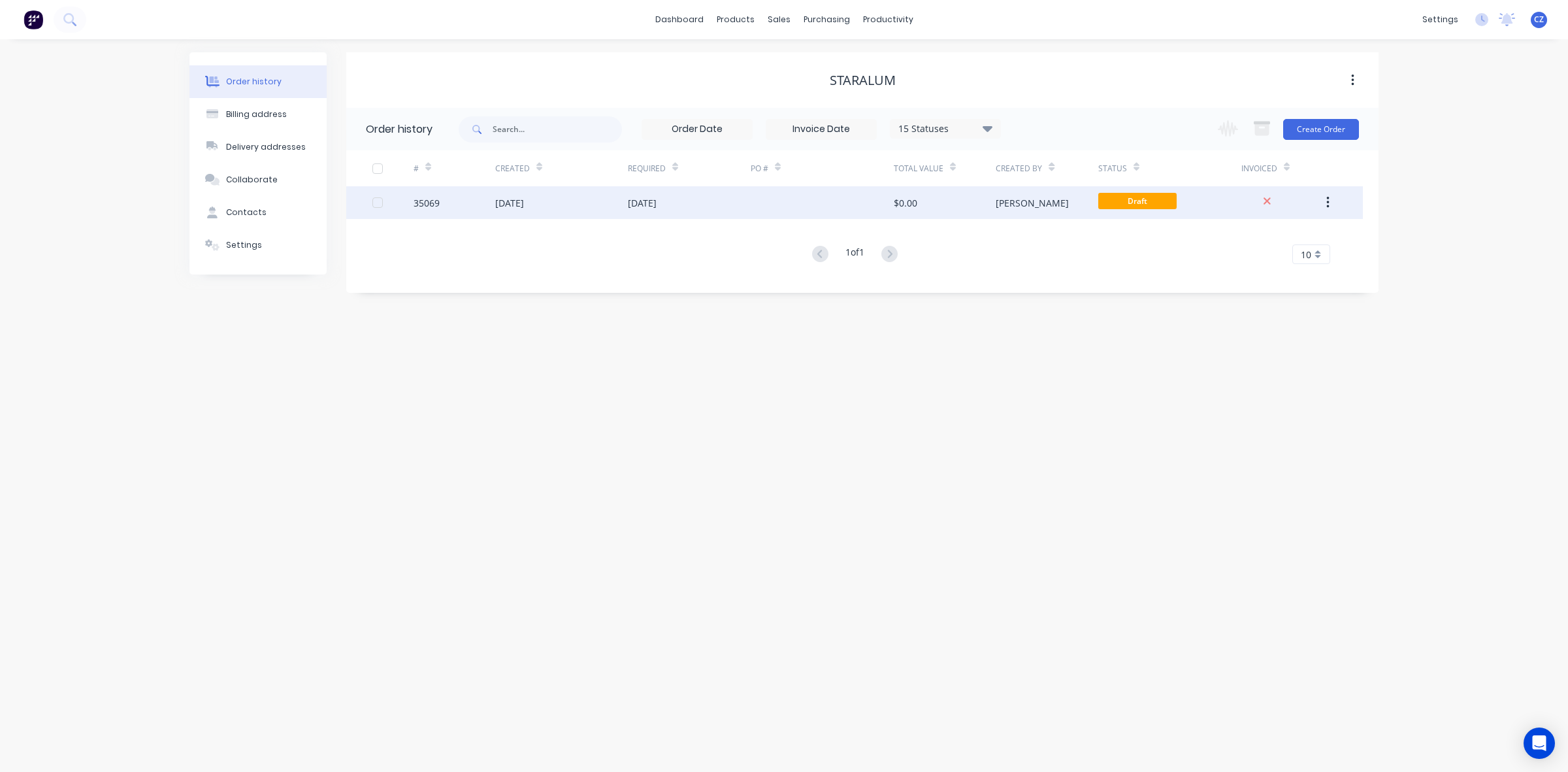
click at [709, 210] on div "23 Aug 2024" at bounding box center [689, 203] width 123 height 32
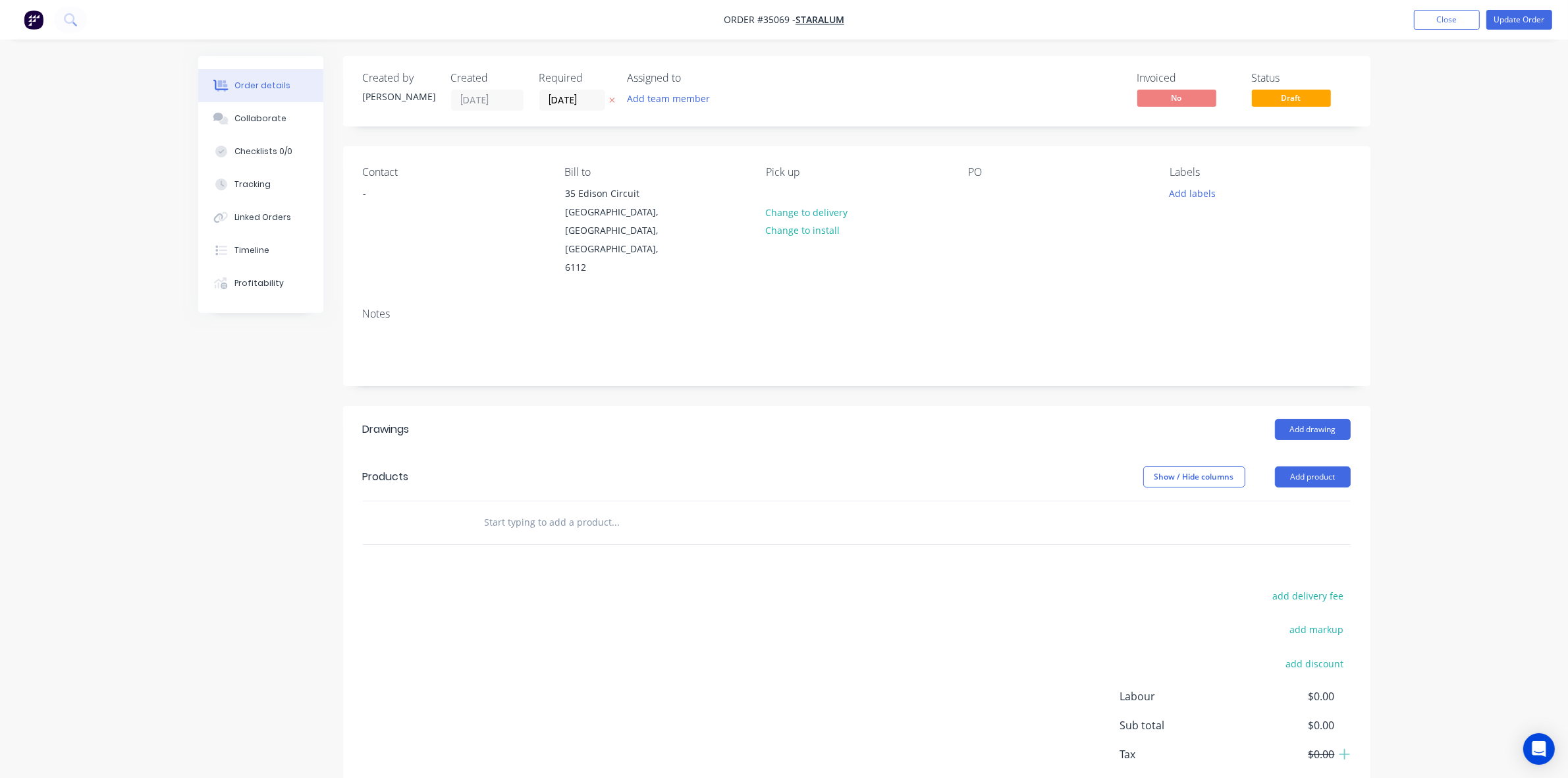
click at [703, 419] on div "Add drawing" at bounding box center [961, 429] width 778 height 21
click at [1414, 16] on button "Close" at bounding box center [1447, 20] width 66 height 20
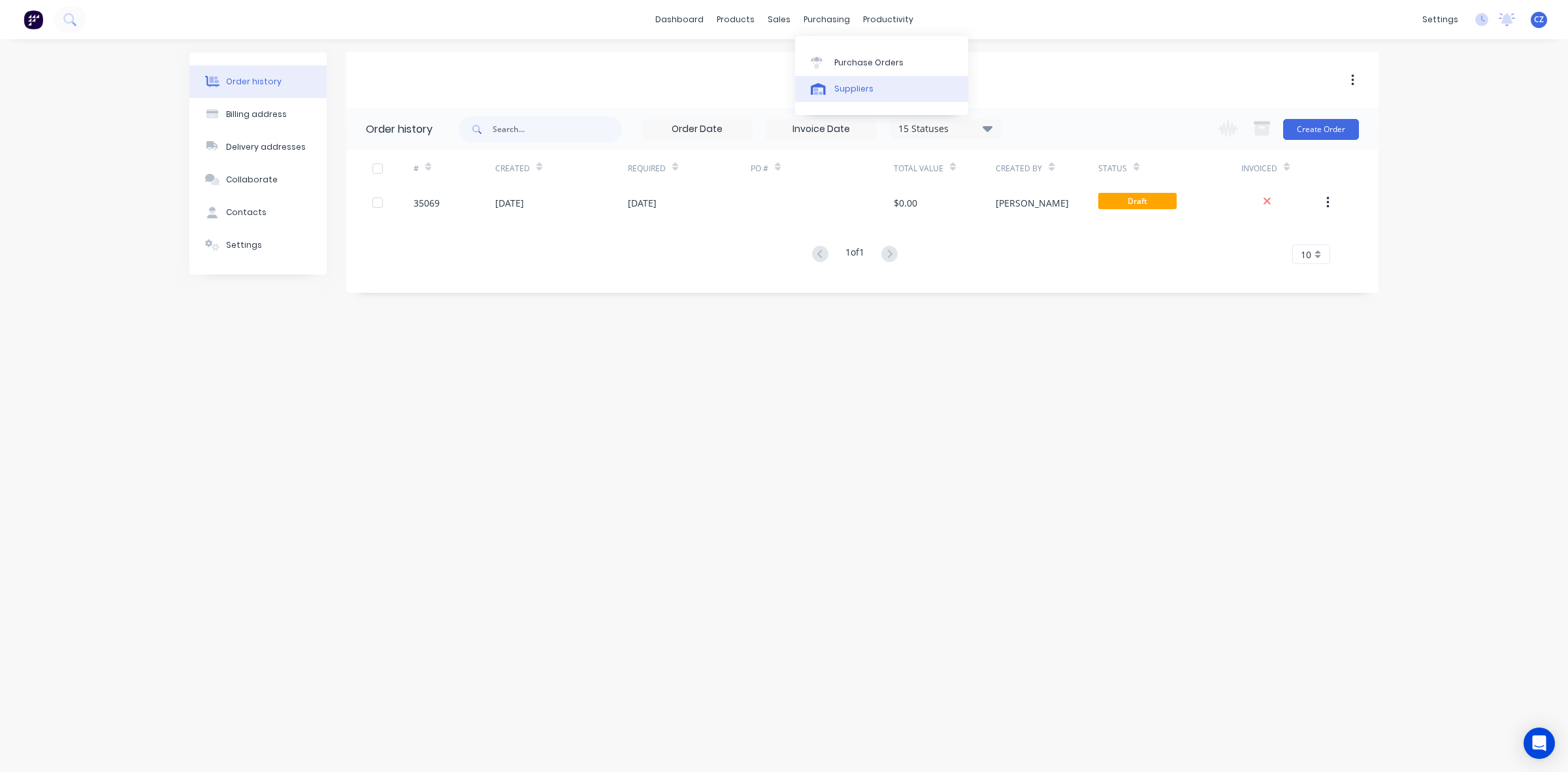
click at [835, 85] on div "Suppliers" at bounding box center [854, 89] width 39 height 12
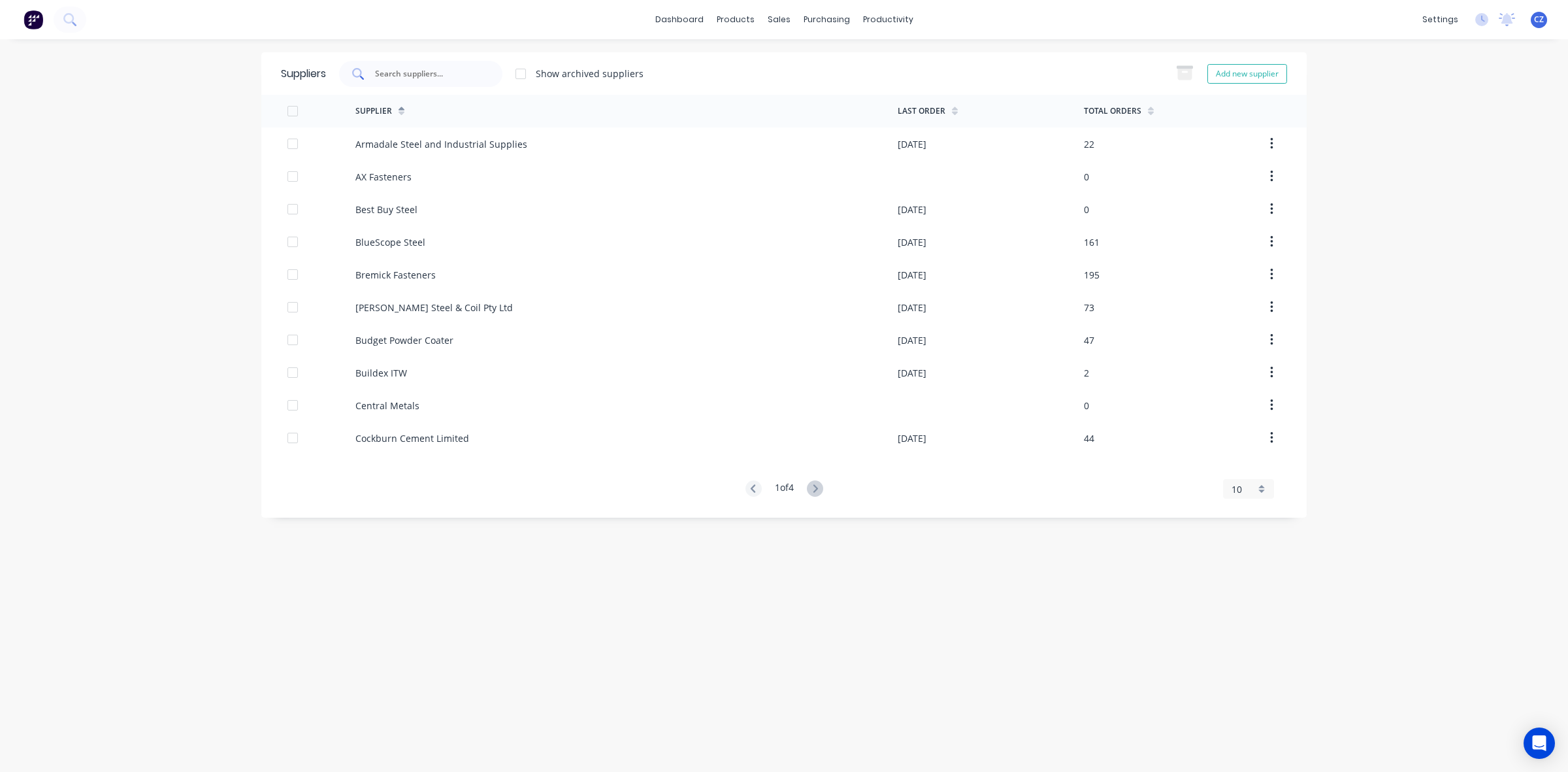
click at [443, 63] on div at bounding box center [421, 73] width 163 height 26
type input "sta"
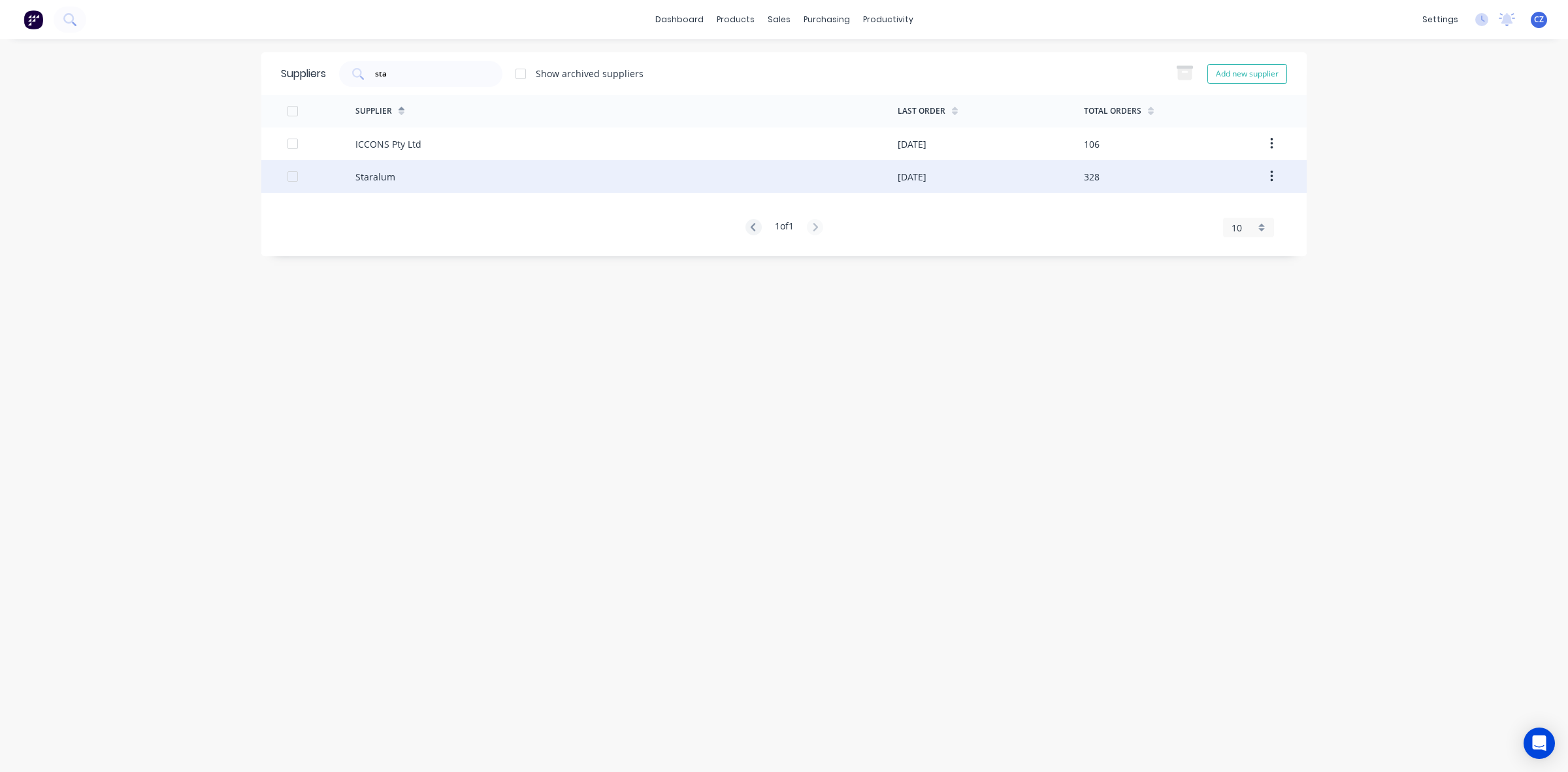
click at [480, 177] on div "Staralum" at bounding box center [626, 176] width 542 height 32
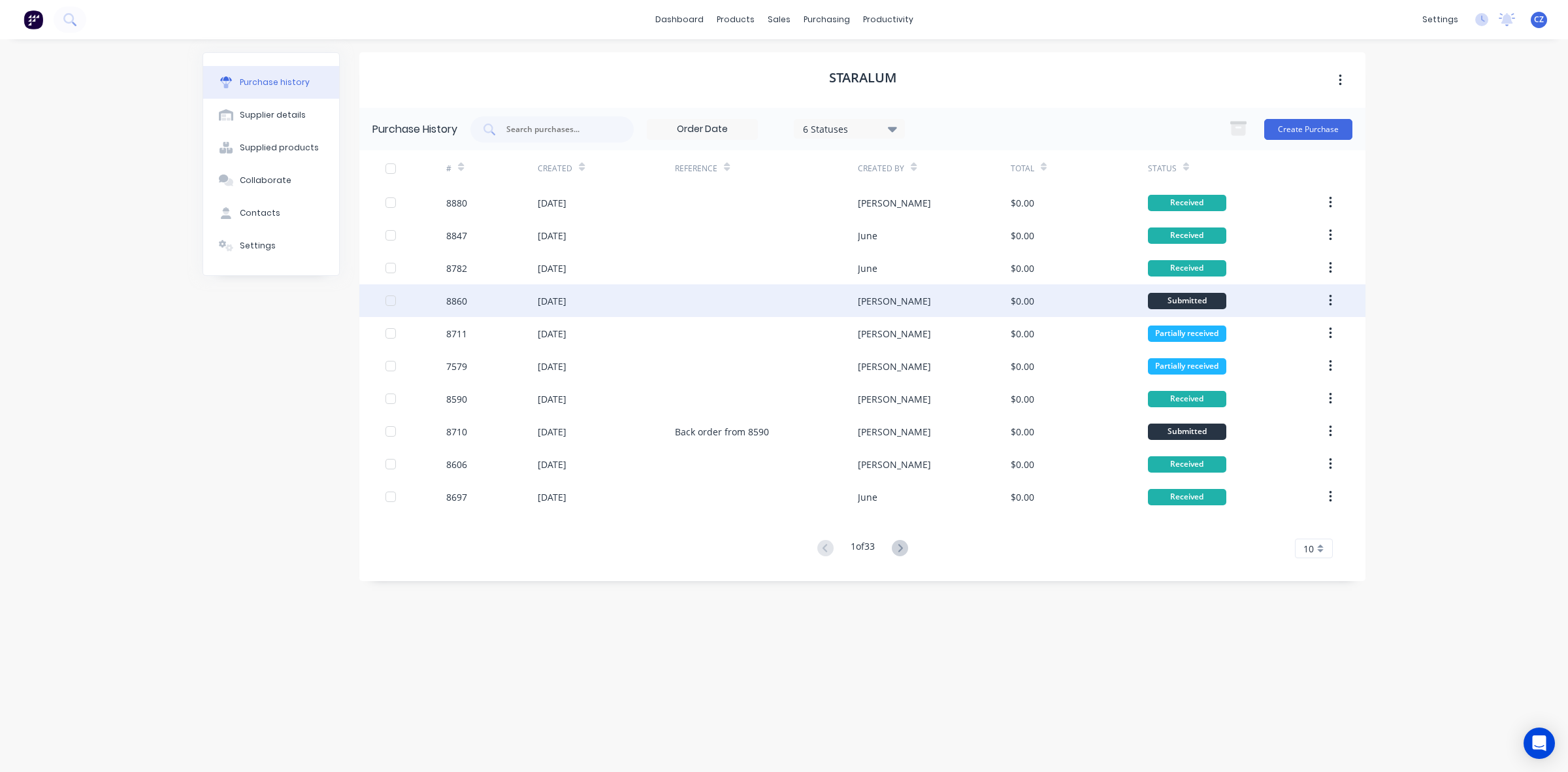
click at [972, 307] on div "[PERSON_NAME]" at bounding box center [933, 300] width 152 height 32
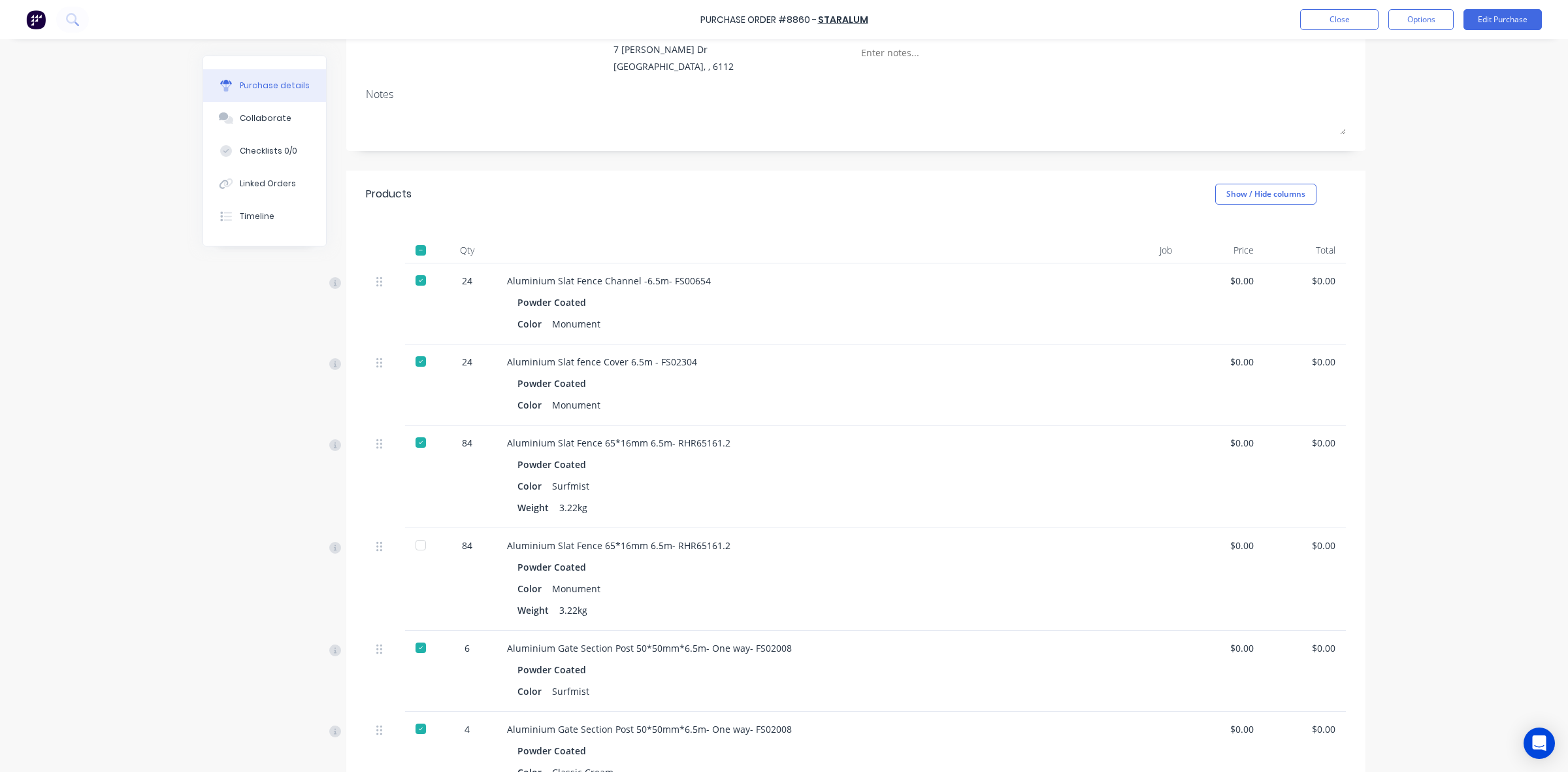
scroll to position [409, 0]
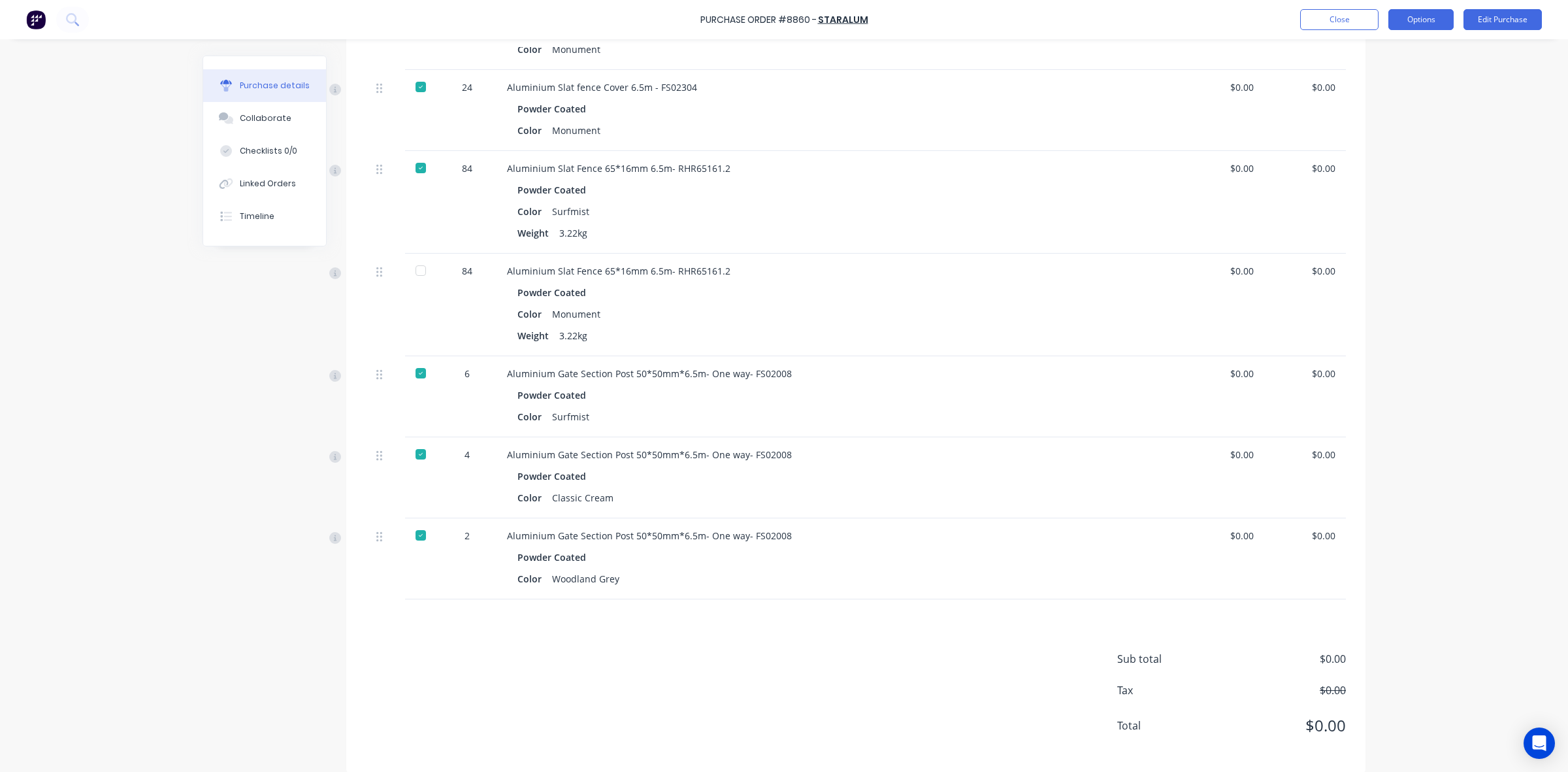
click at [1434, 18] on button "Options" at bounding box center [1421, 20] width 66 height 21
click at [911, 295] on div "Powder Coated" at bounding box center [790, 293] width 546 height 19
click at [1487, 25] on button "Edit Purchase" at bounding box center [1502, 20] width 78 height 21
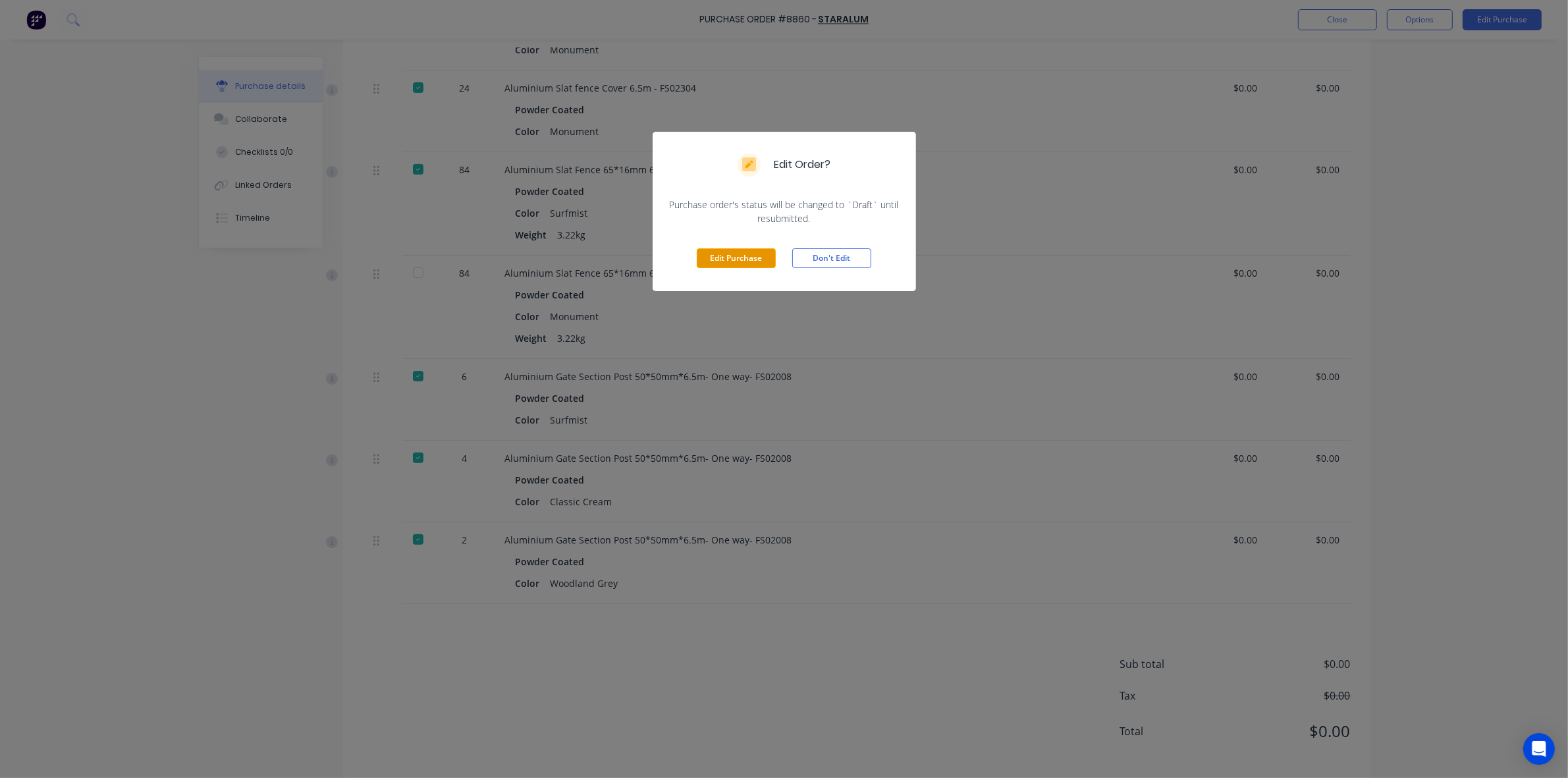
click at [739, 257] on button "Edit Purchase" at bounding box center [736, 258] width 79 height 20
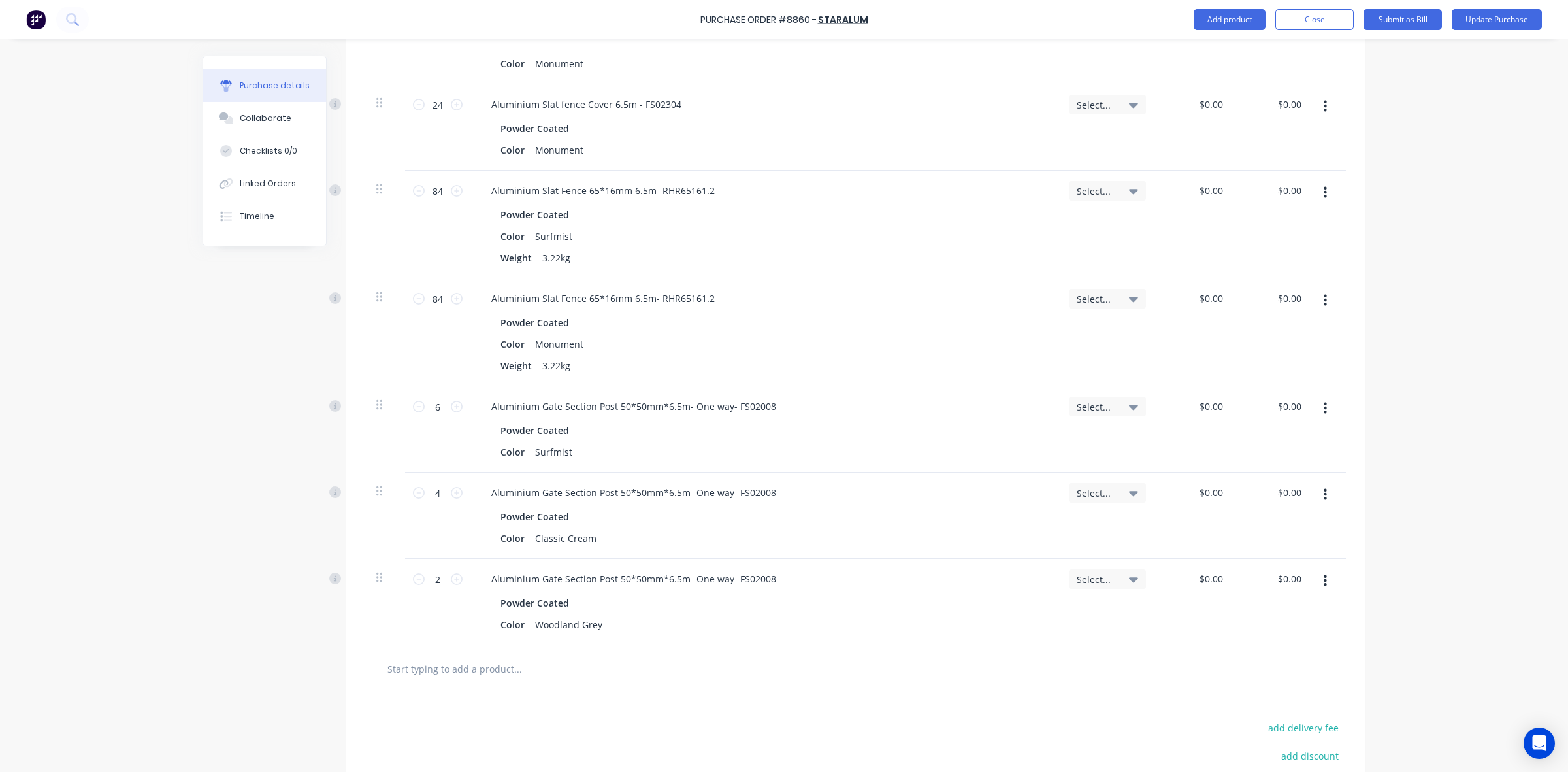
scroll to position [418, 0]
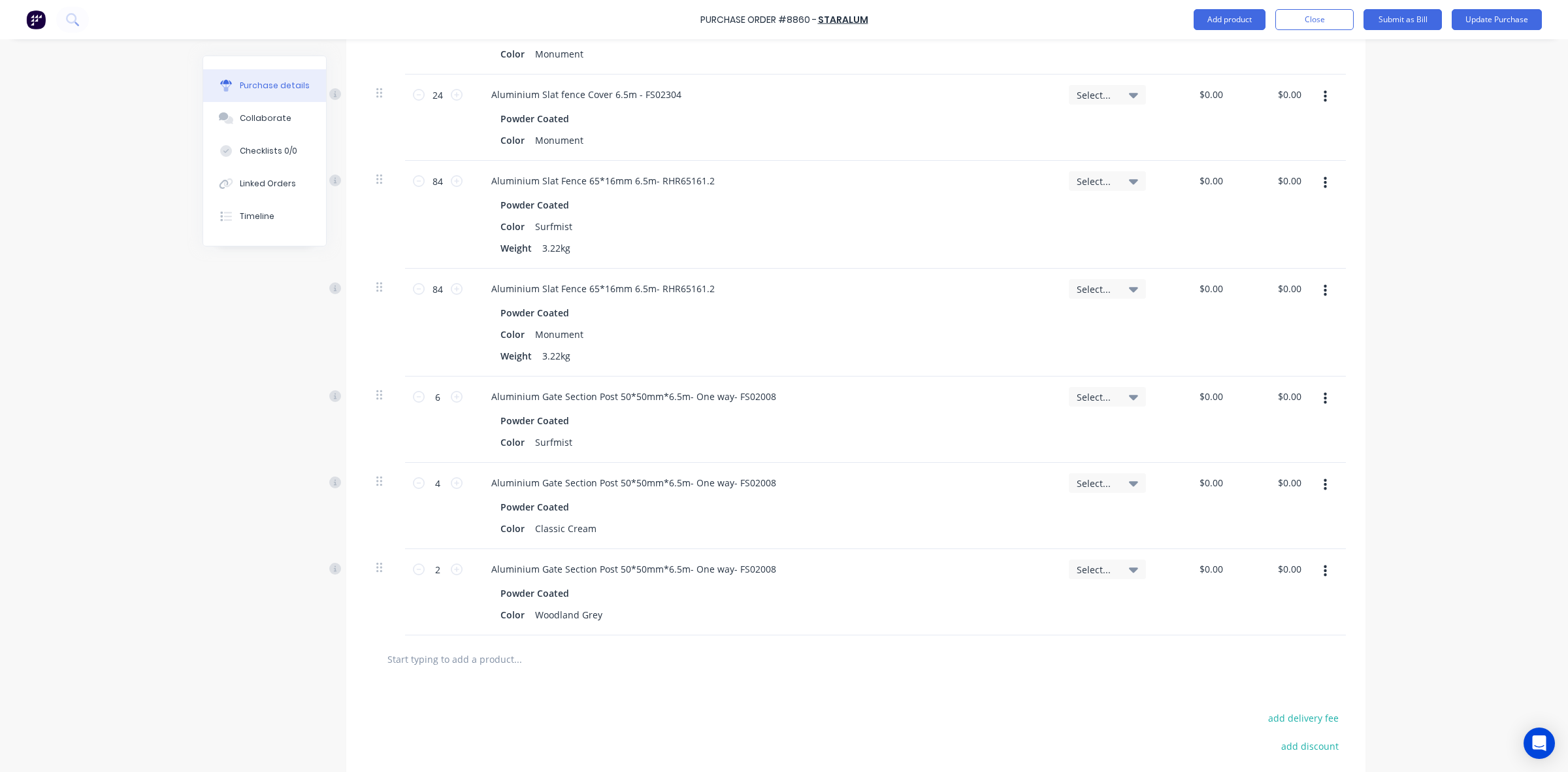
click at [1325, 291] on button "button" at bounding box center [1326, 291] width 31 height 24
click at [1277, 401] on button "Delete" at bounding box center [1285, 403] width 111 height 26
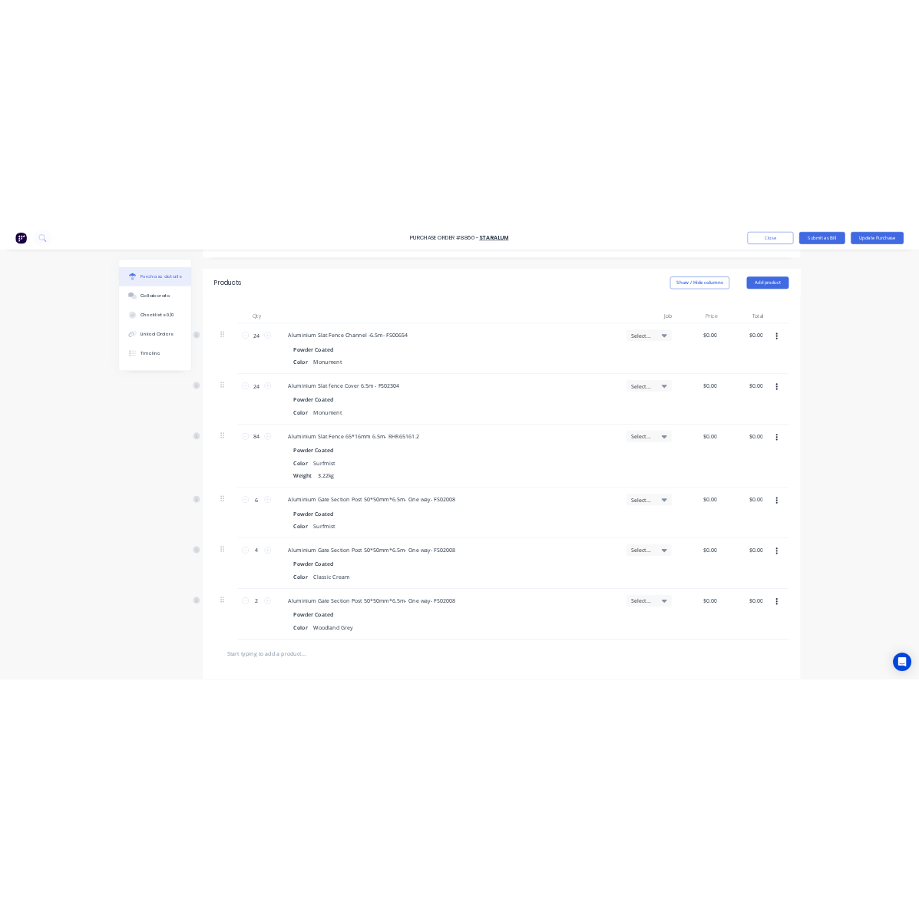
scroll to position [0, 0]
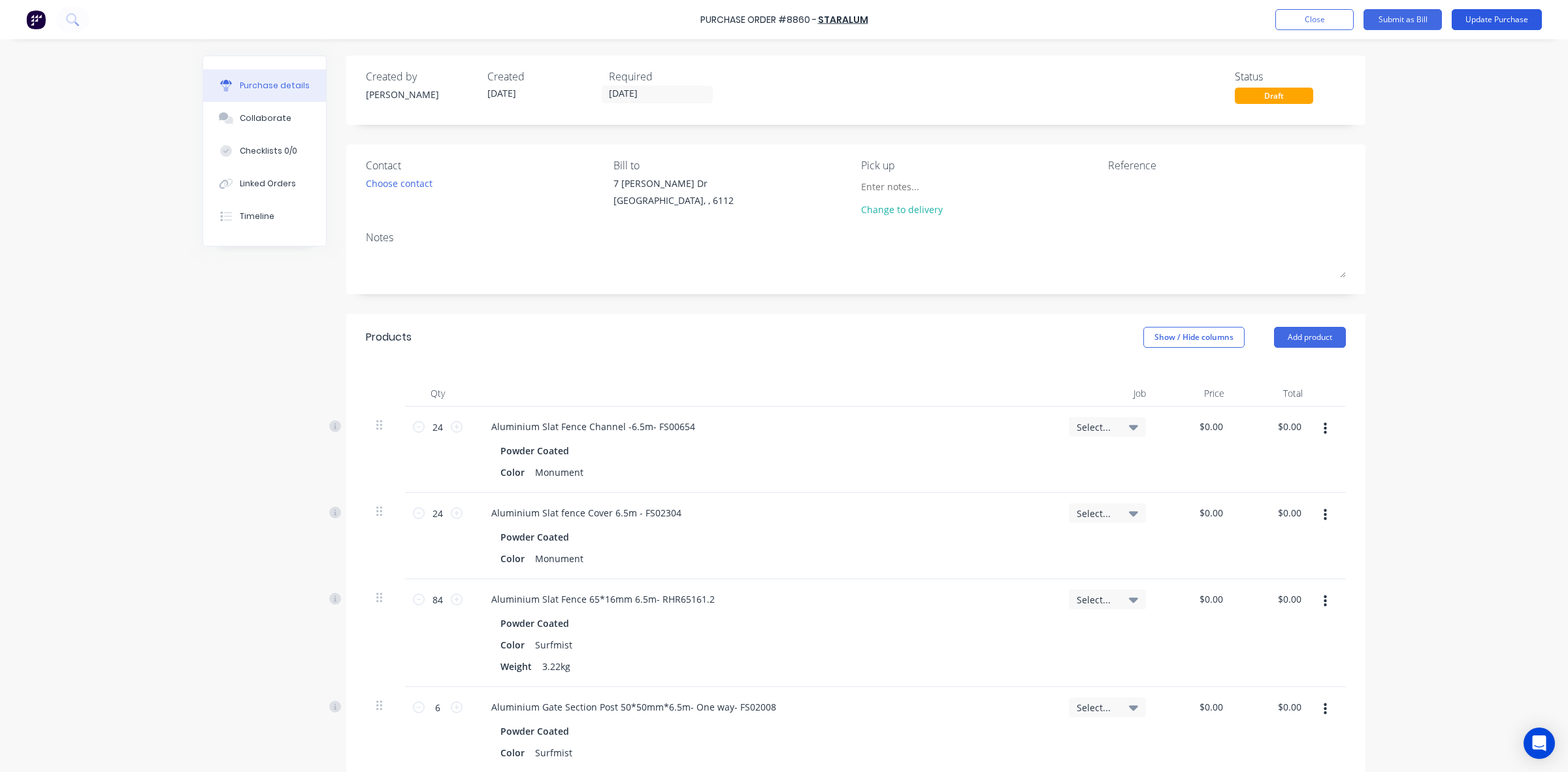
click at [1501, 20] on button "Update Purchase" at bounding box center [1497, 20] width 90 height 21
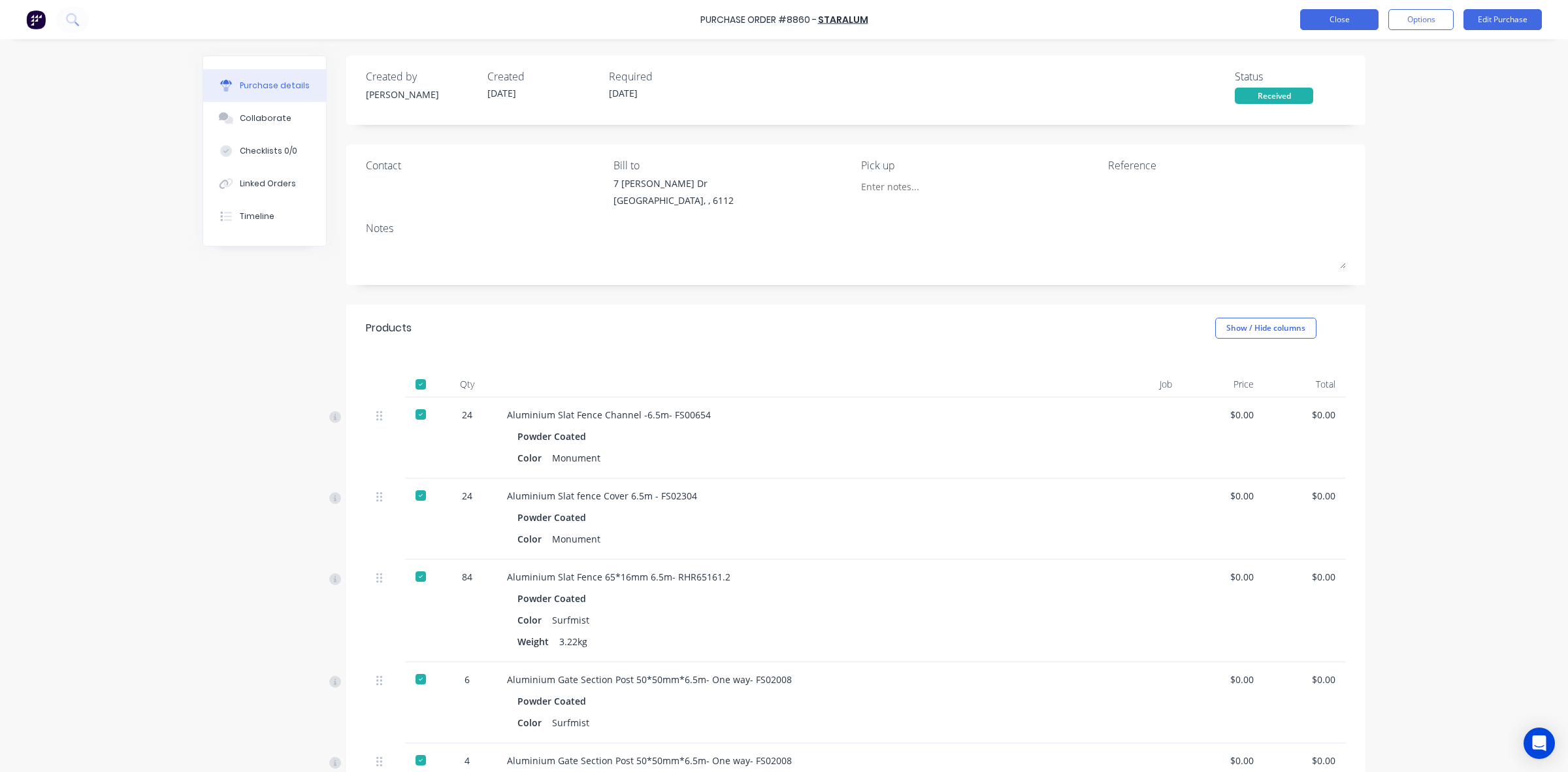
click at [1340, 21] on button "Close" at bounding box center [1339, 20] width 78 height 21
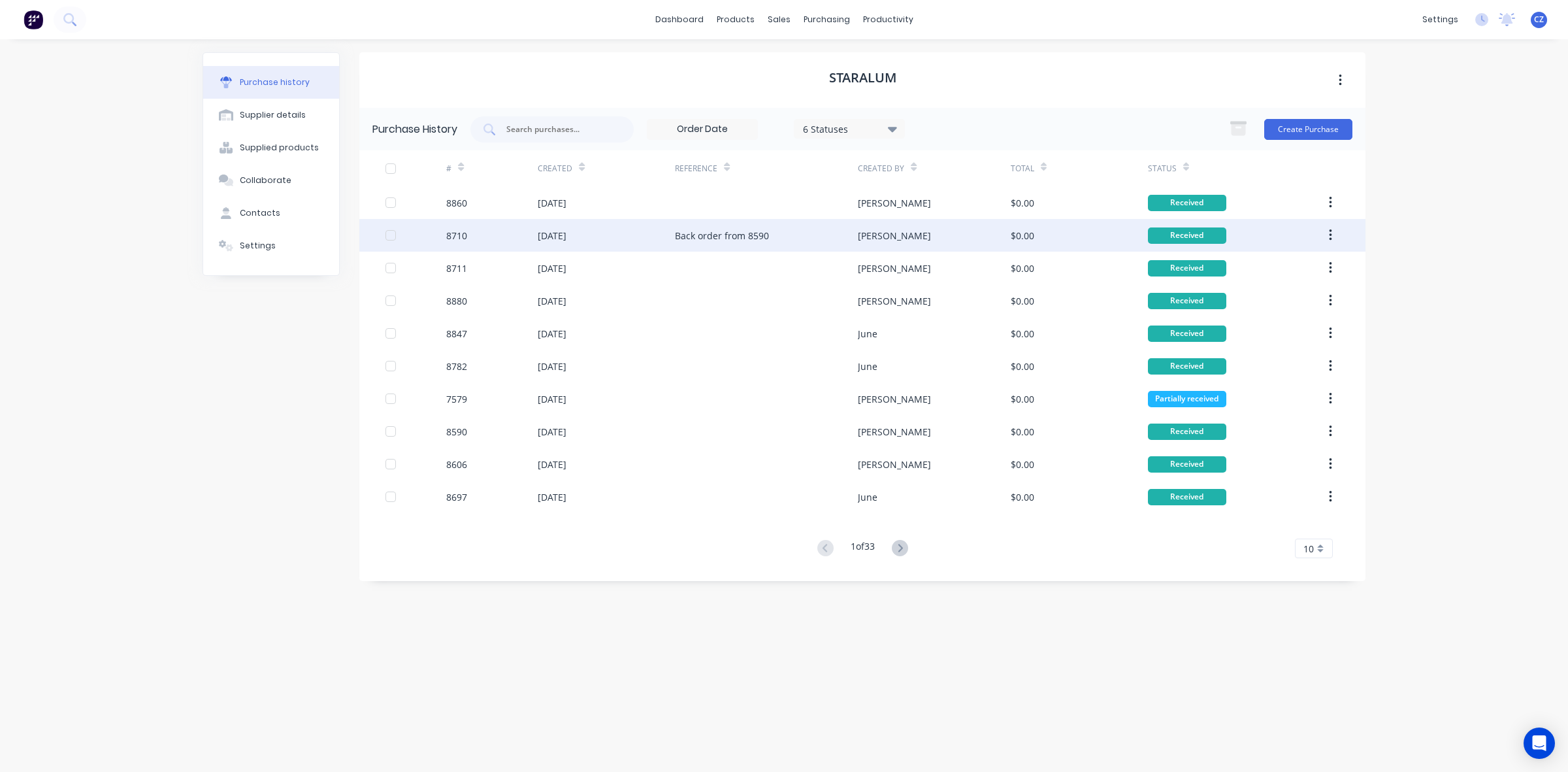
click at [876, 237] on div "[PERSON_NAME]" at bounding box center [894, 236] width 73 height 14
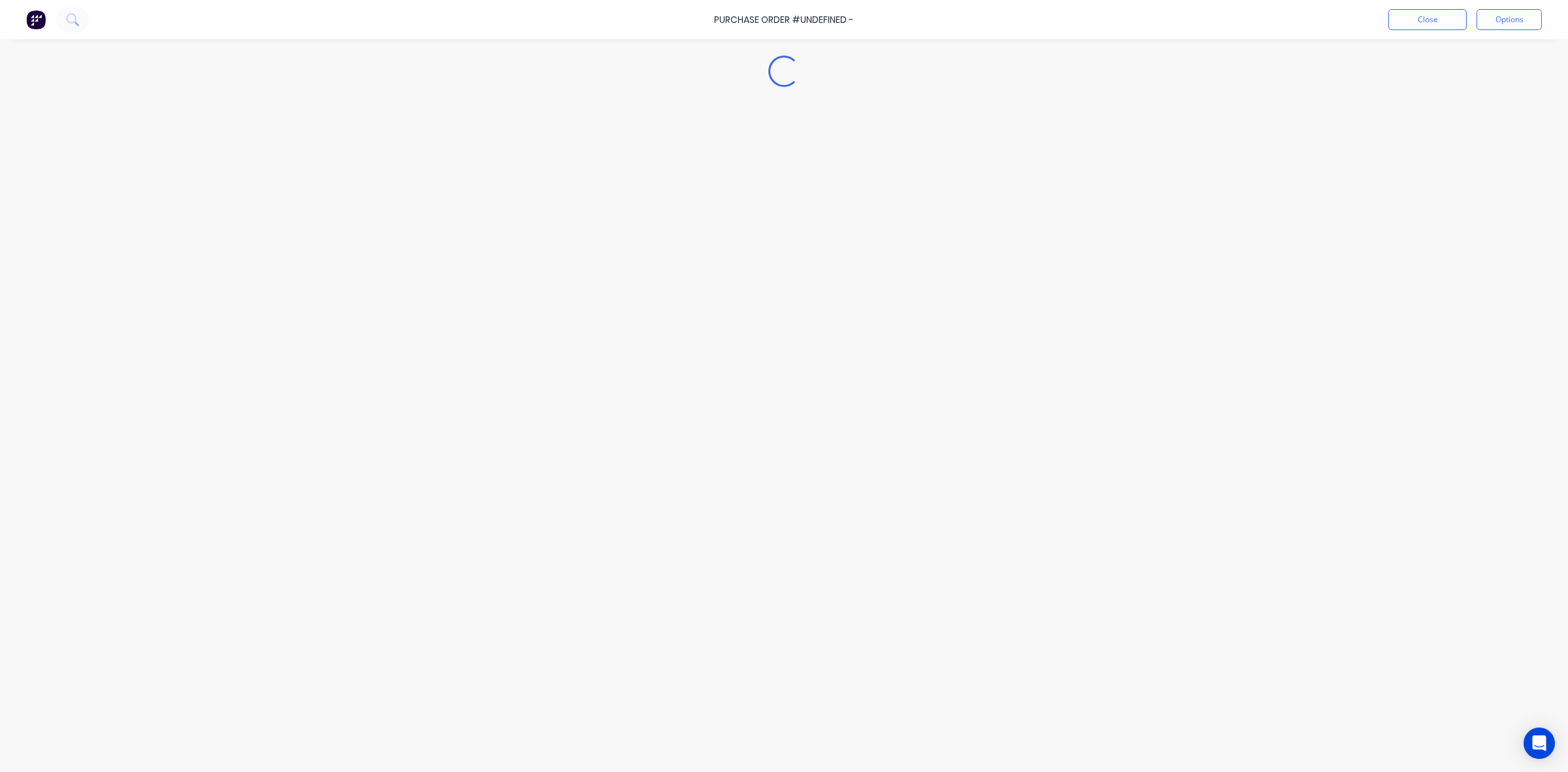
type textarea "x"
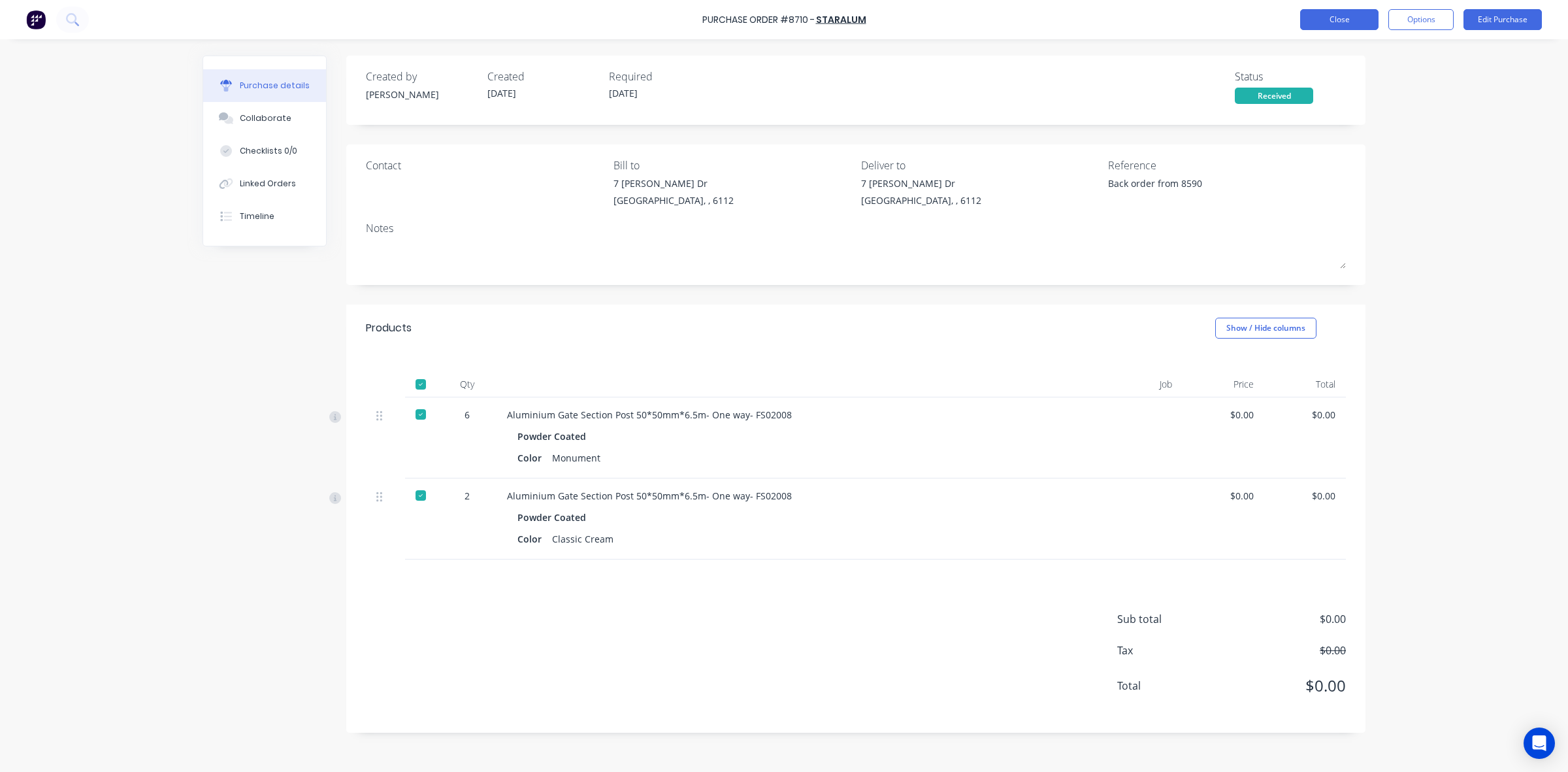
click at [1342, 20] on button "Close" at bounding box center [1339, 20] width 78 height 21
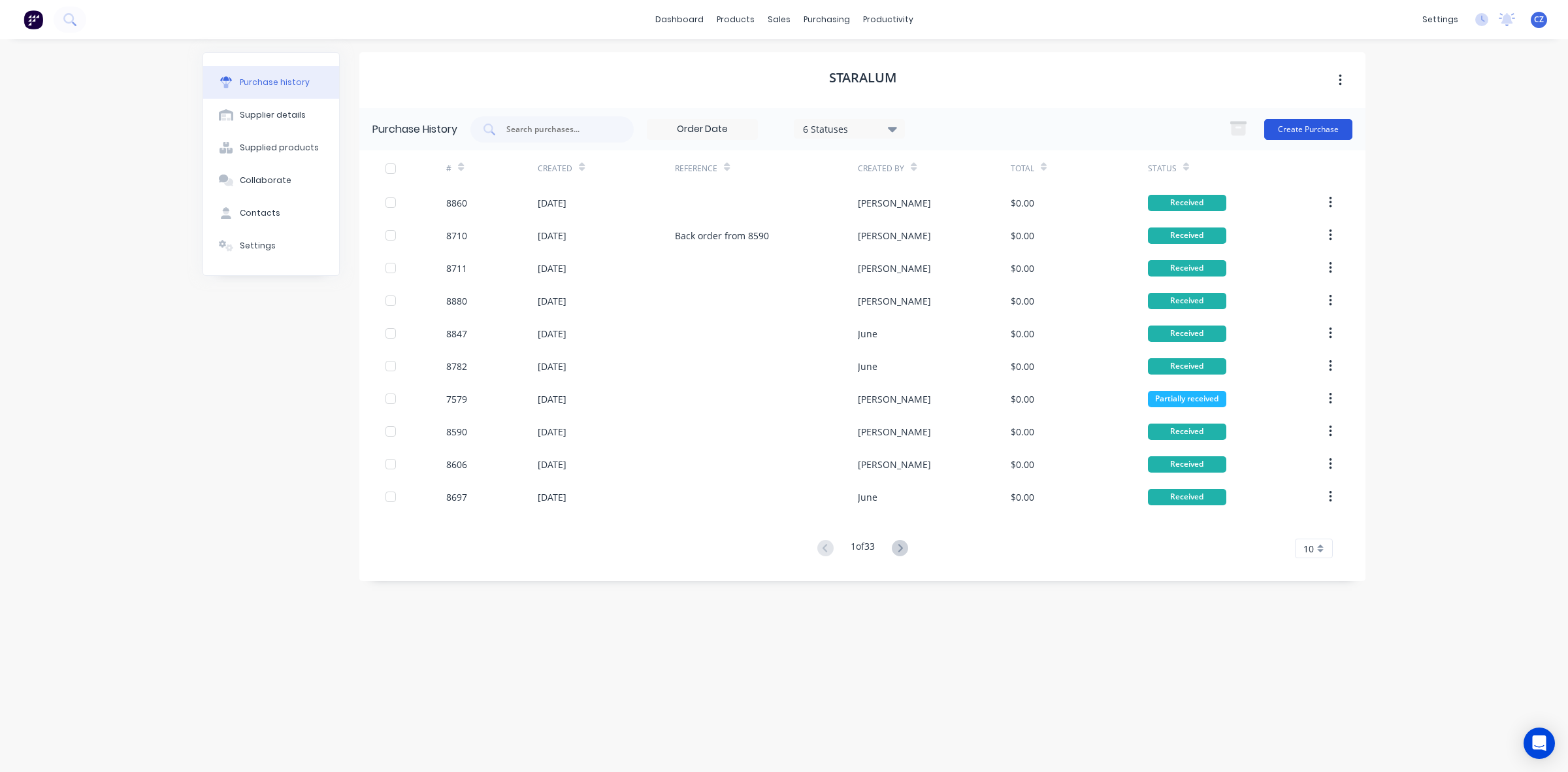
click at [1323, 133] on button "Create Purchase" at bounding box center [1309, 129] width 88 height 21
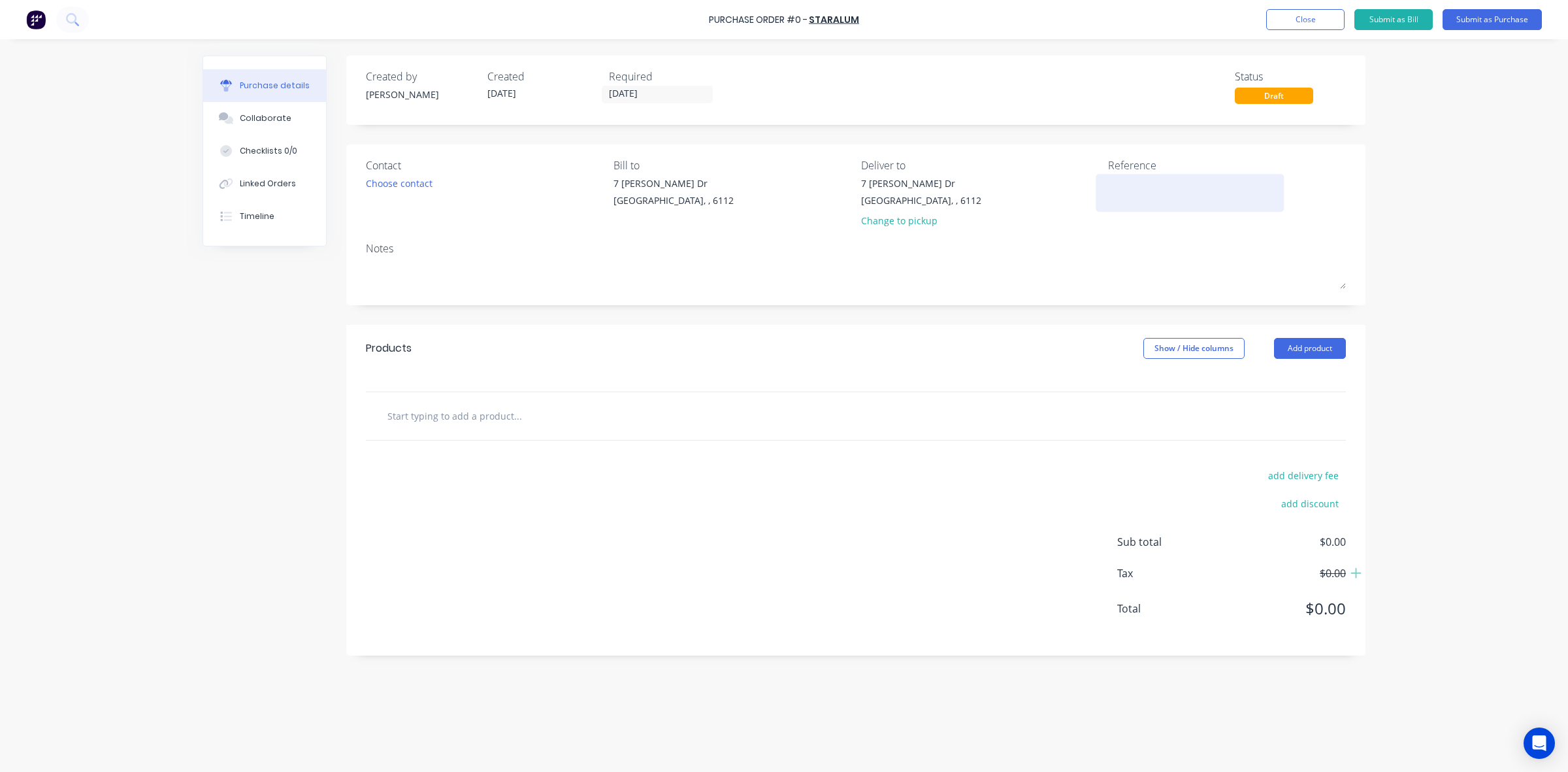
click at [1129, 184] on textarea at bounding box center [1189, 191] width 163 height 30
type textarea "Back"
type textarea "x"
type textarea "Back"
type textarea "x"
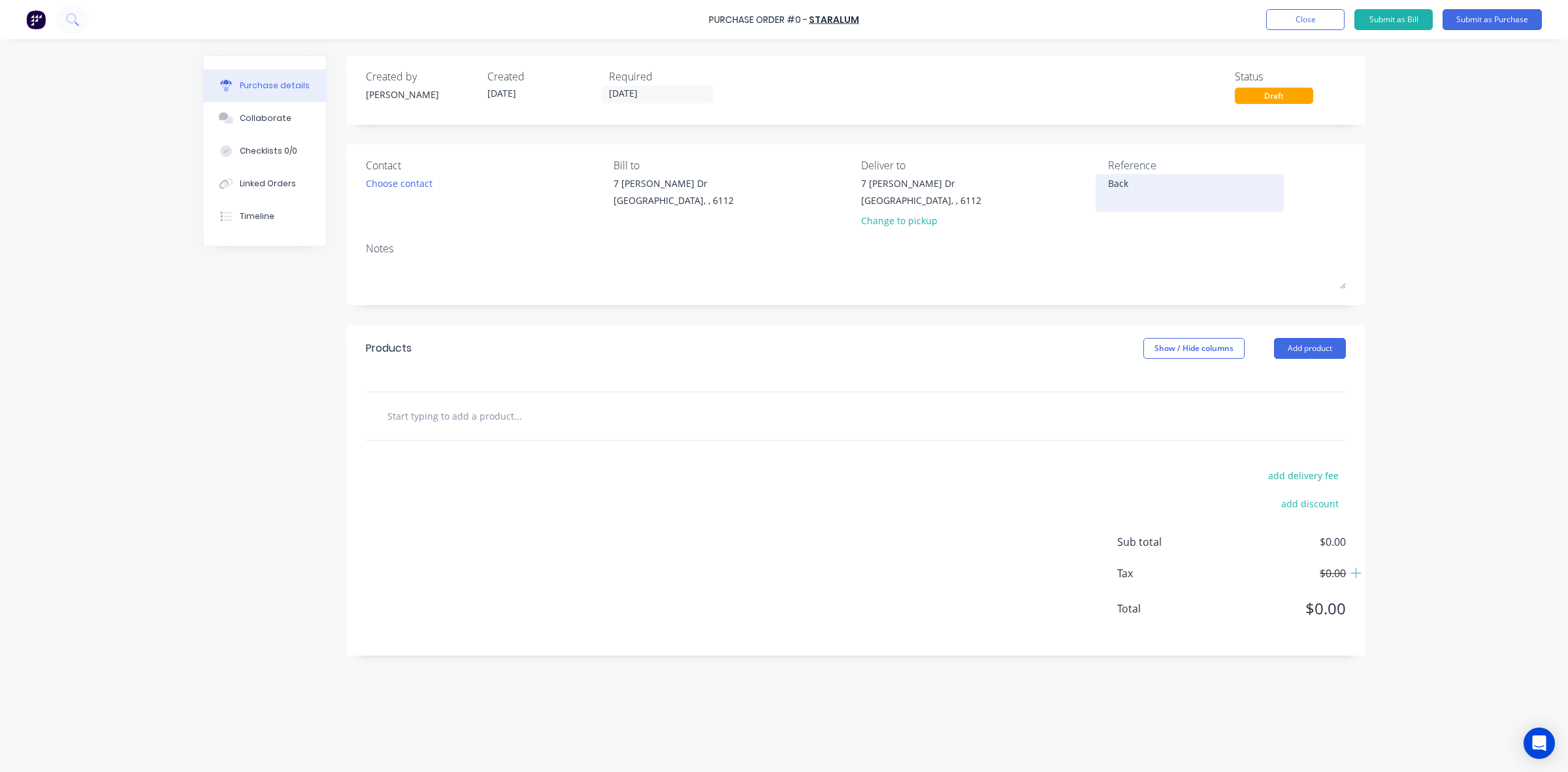
type textarea "Back o"
type textarea "x"
type textarea "Back or"
type textarea "x"
type textarea "Back ord"
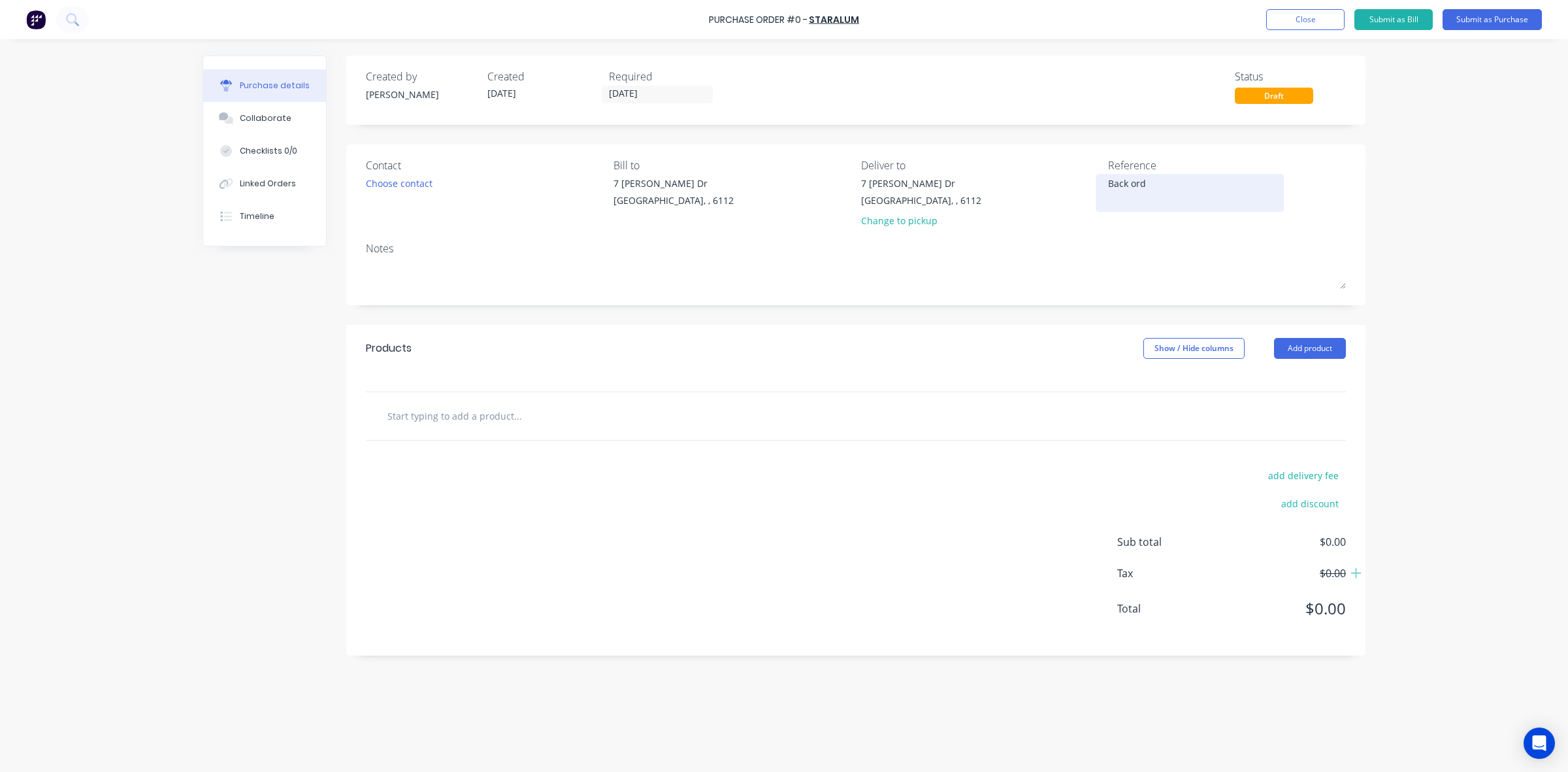
type textarea "x"
type textarea "Back orde"
type textarea "x"
type textarea "Back order"
type textarea "x"
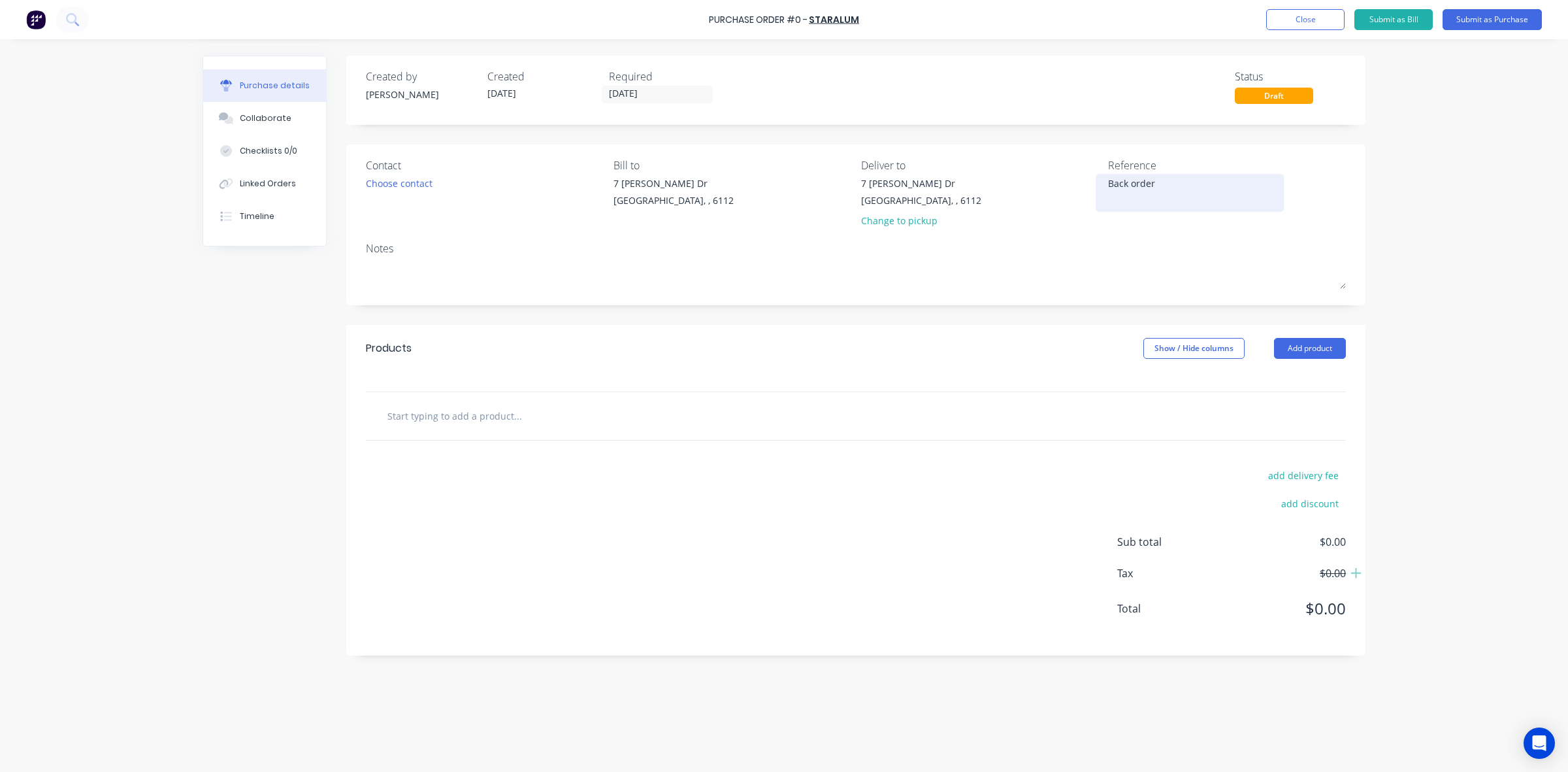
type textarea "Back order"
type textarea "x"
type textarea "Back order 8"
type textarea "x"
type textarea "Back order 88"
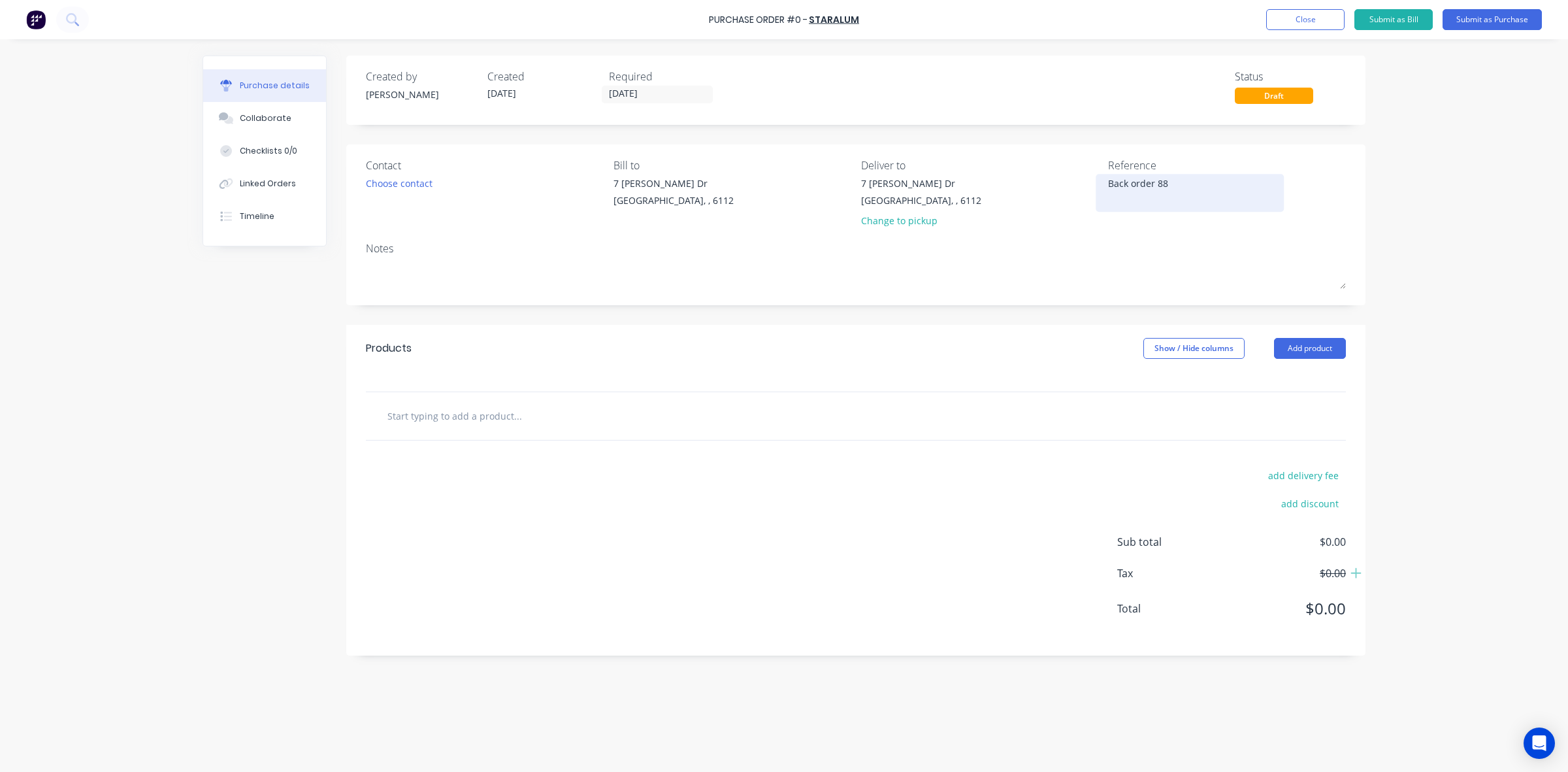
type textarea "x"
type textarea "Back order 886"
type textarea "x"
type textarea "Back order 8860"
type textarea "x"
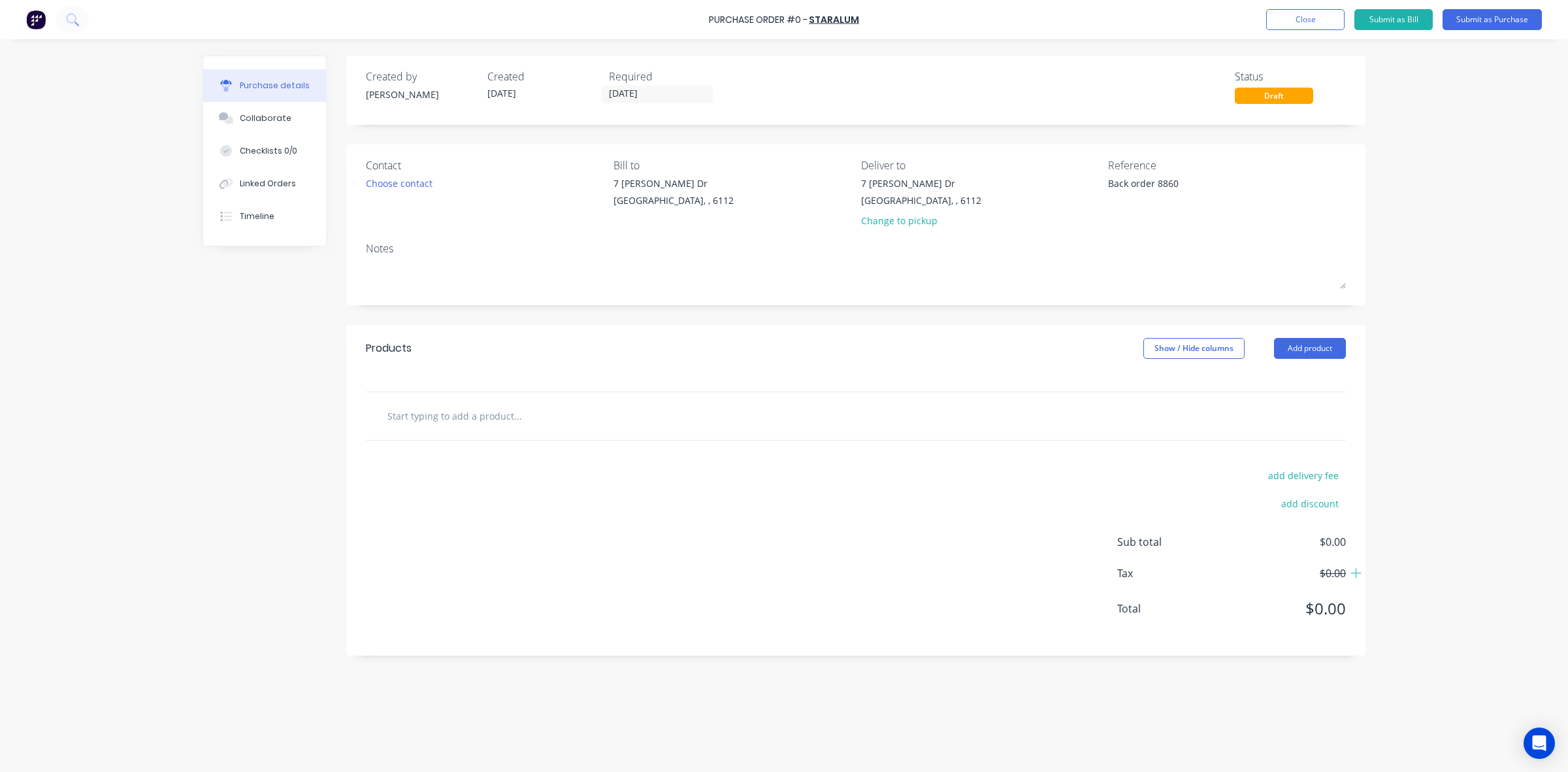
type textarea "Back order 8860"
click at [1042, 331] on div "Products Show / Hide columns Add product" at bounding box center [856, 348] width 1019 height 47
click at [1325, 351] on button "Add product" at bounding box center [1309, 348] width 71 height 21
click at [1319, 373] on div "Product catalogue" at bounding box center [1284, 382] width 100 height 19
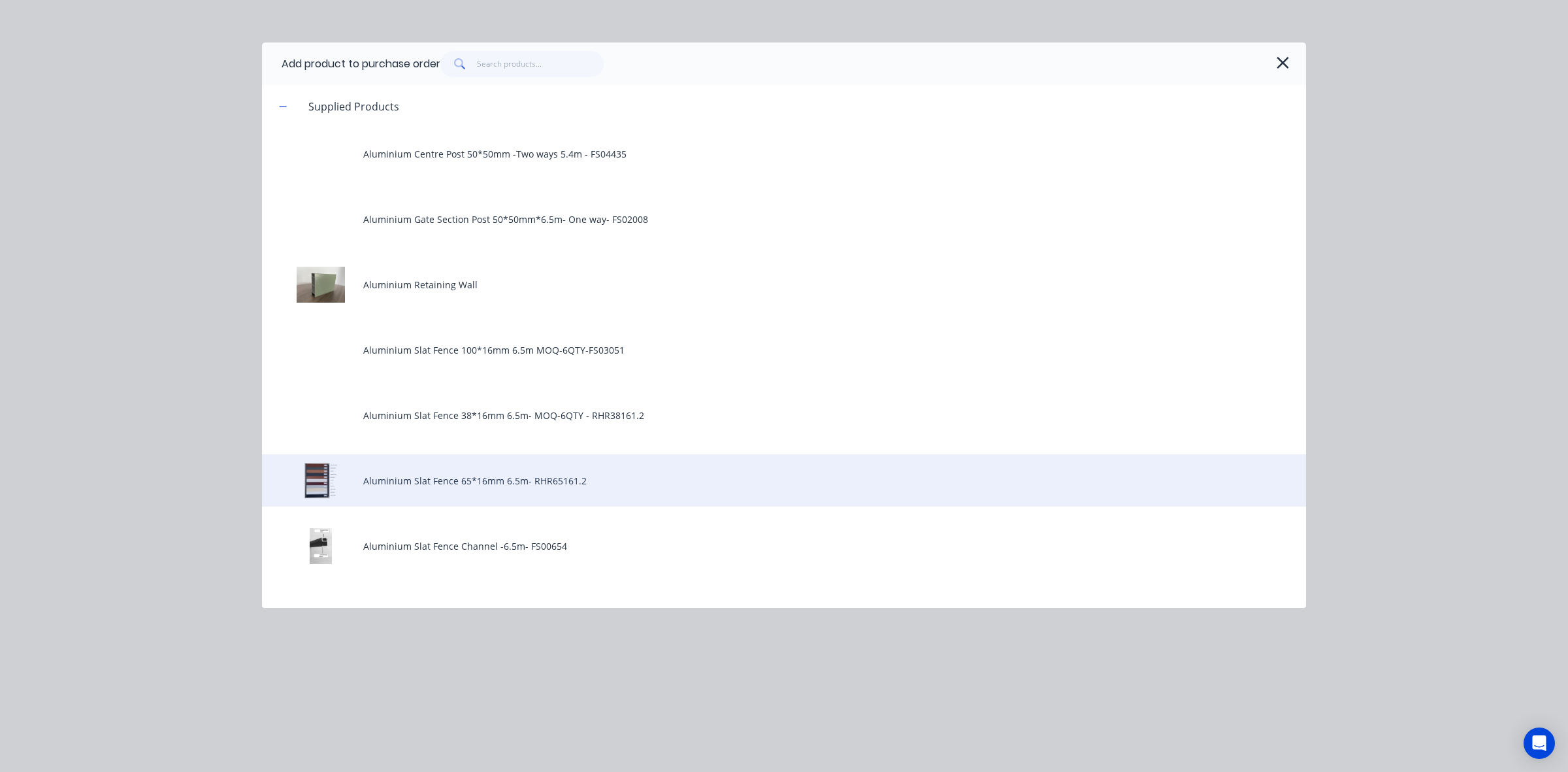
click at [523, 459] on div "Aluminium Slat Fence 65*16mm 6.5m- RHR65161.2" at bounding box center [784, 480] width 1044 height 52
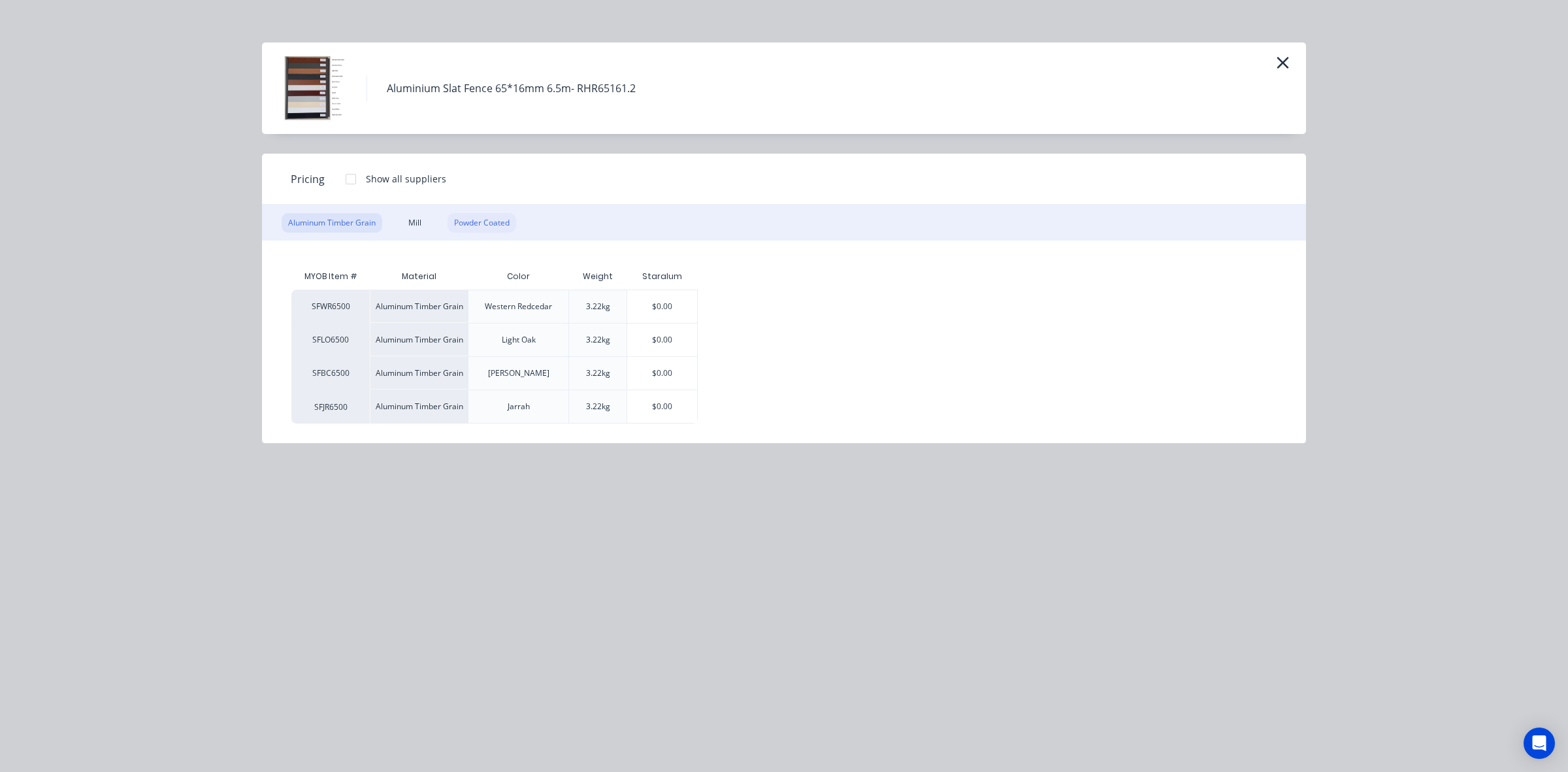
click at [456, 214] on div "Powder Coated" at bounding box center [482, 222] width 69 height 20
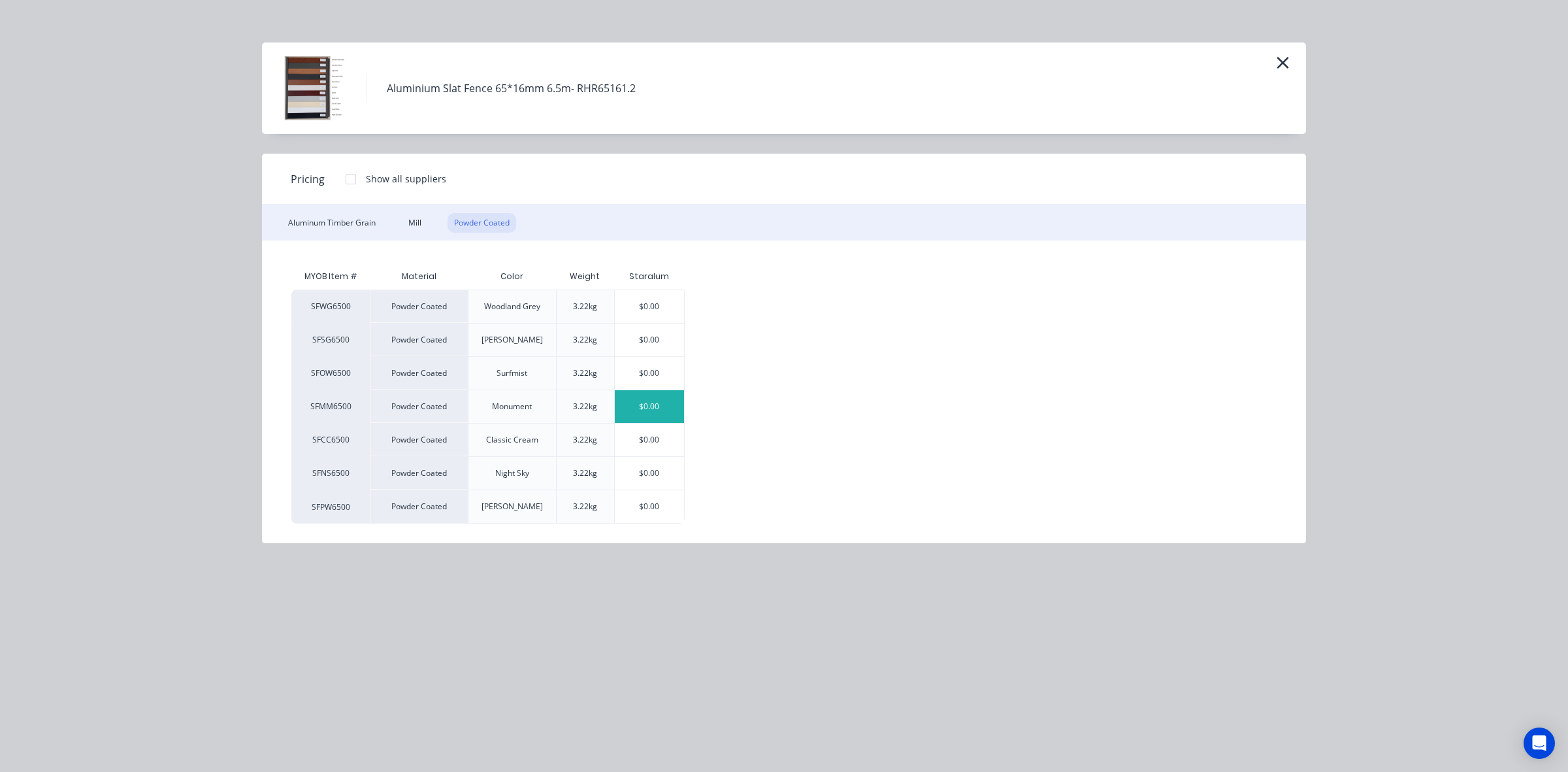
click at [654, 410] on div "$0.00" at bounding box center [650, 406] width 70 height 32
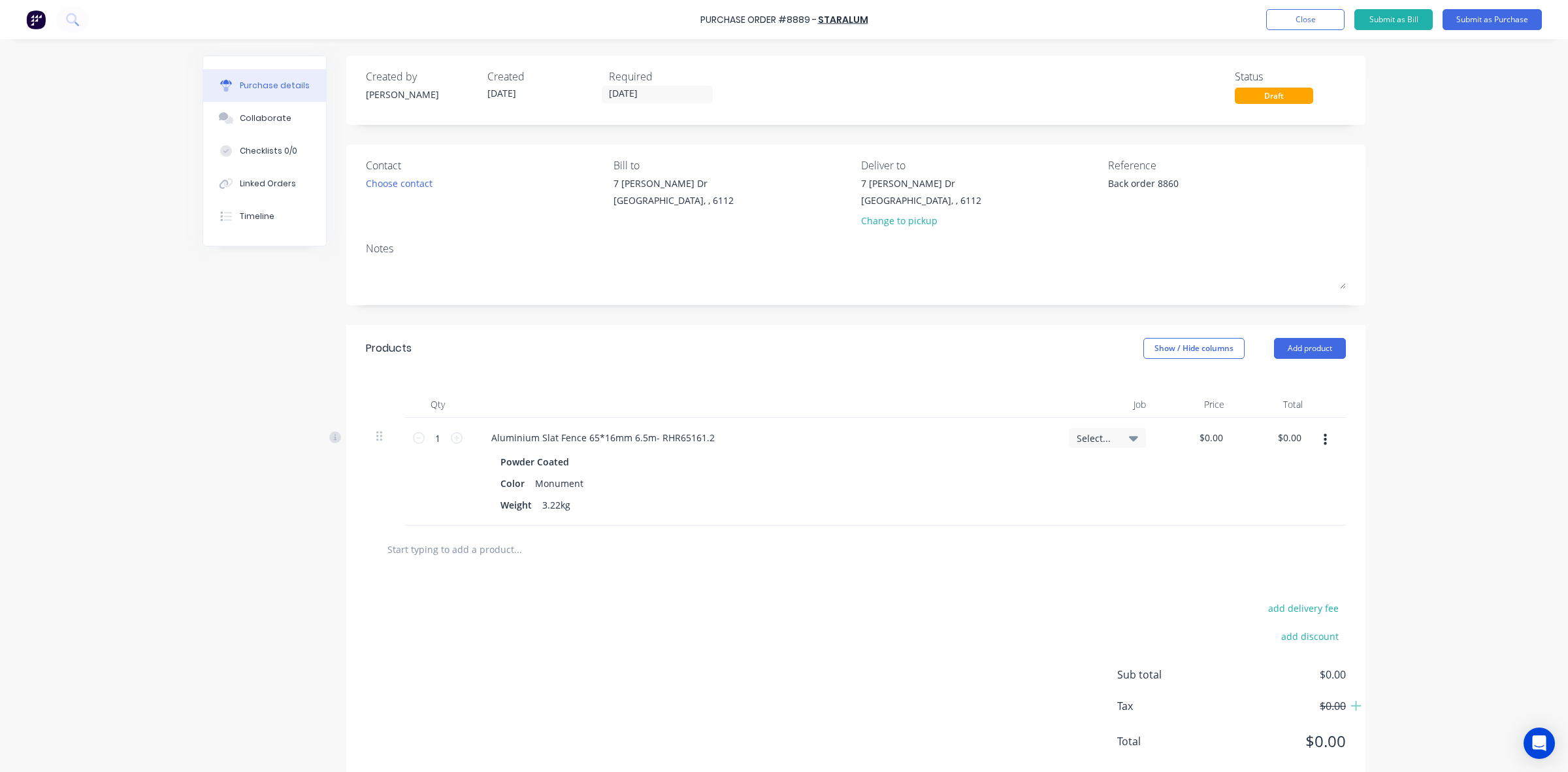
click at [442, 452] on div "1 1" at bounding box center [437, 472] width 66 height 108
click at [439, 446] on input "1" at bounding box center [437, 437] width 26 height 20
type textarea "x"
type input "8"
type textarea "x"
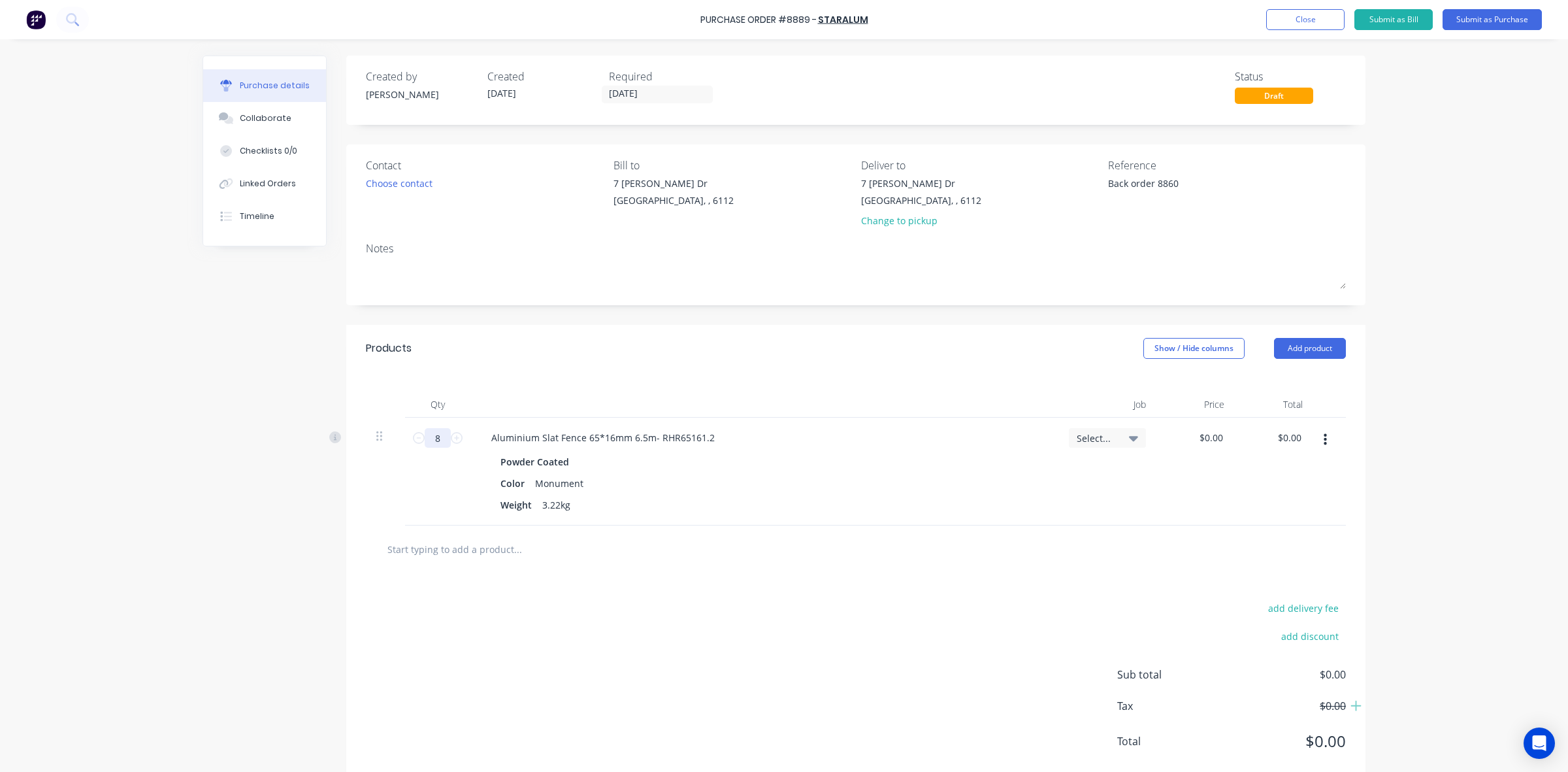
type input "84"
type textarea "x"
type input "84"
click at [1152, 185] on textarea "Back order 8860" at bounding box center [1189, 191] width 163 height 30
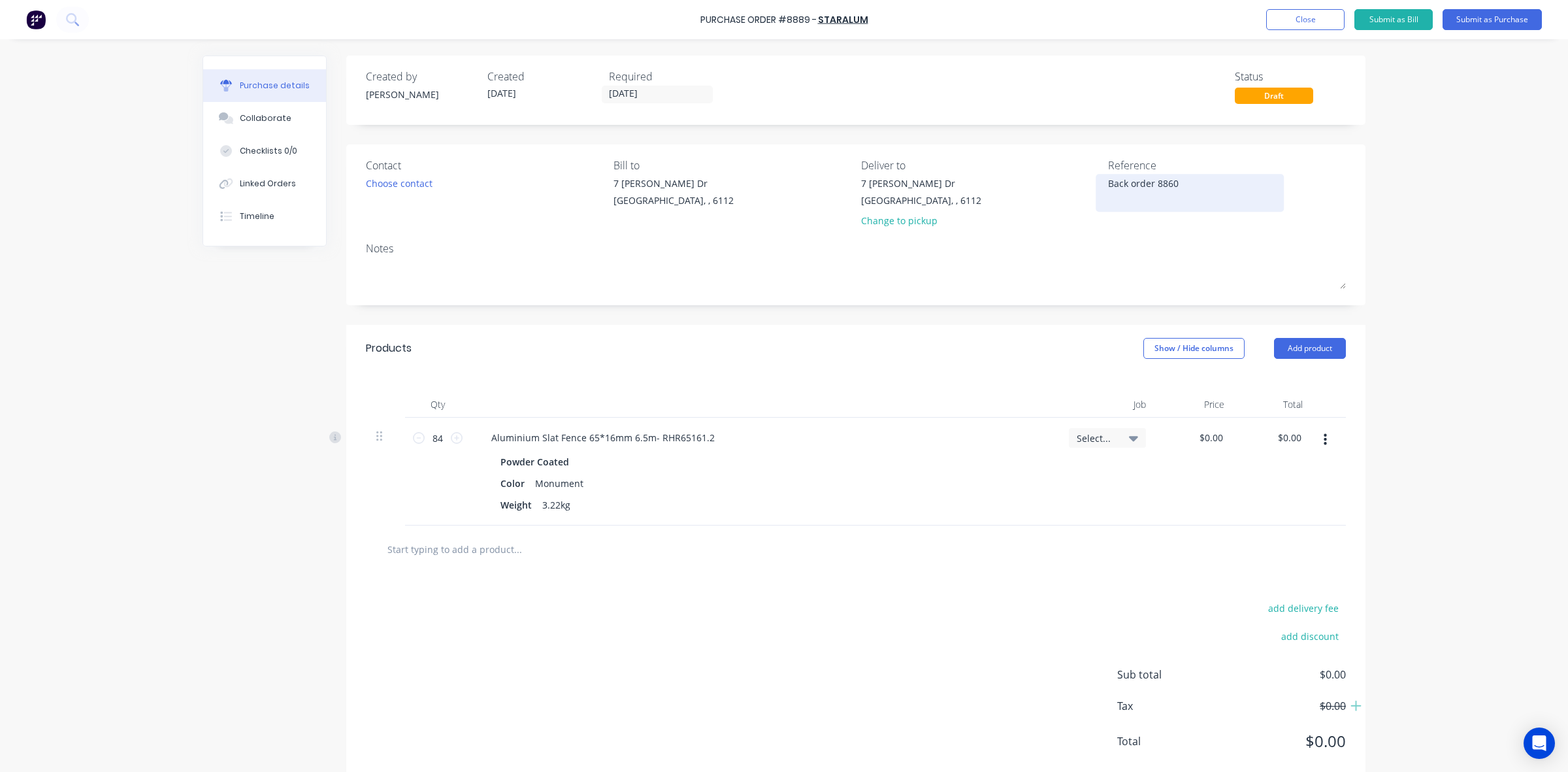
type textarea "x"
type textarea "Back order"
click at [1108, 183] on textarea "Back order" at bounding box center [1189, 191] width 163 height 30
paste textarea "8860"
type textarea "x"
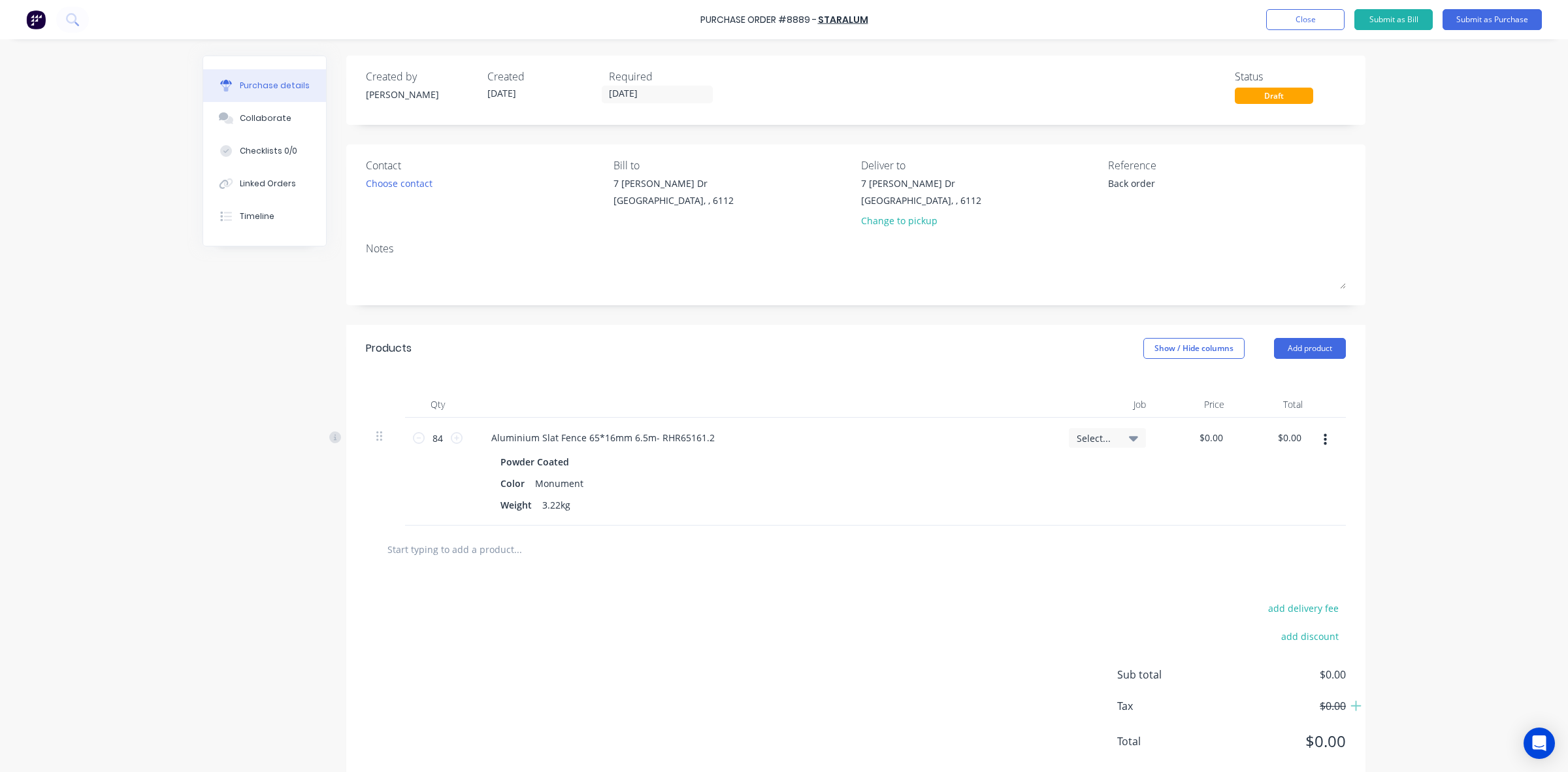
type textarea "8860Back order"
type textarea "x"
type textarea "8860 Back order"
type textarea "x"
type textarea "8860 Back order"
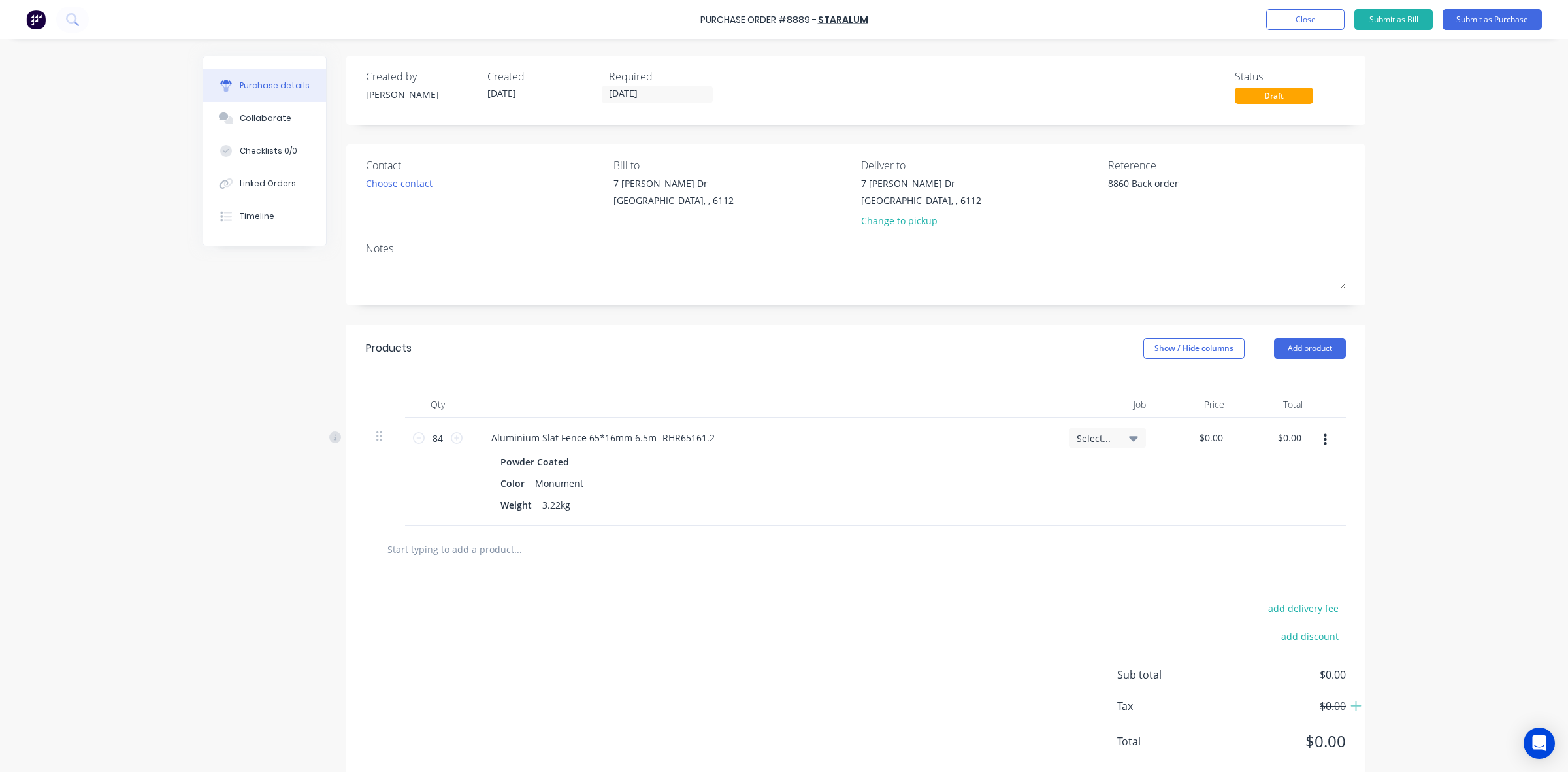
drag, startPoint x: 948, startPoint y: 335, endPoint x: 1369, endPoint y: 72, distance: 496.4
click at [949, 334] on div "Products Show / Hide columns Add product" at bounding box center [856, 348] width 1019 height 47
click at [1487, 24] on button "Submit as Purchase" at bounding box center [1492, 20] width 100 height 21
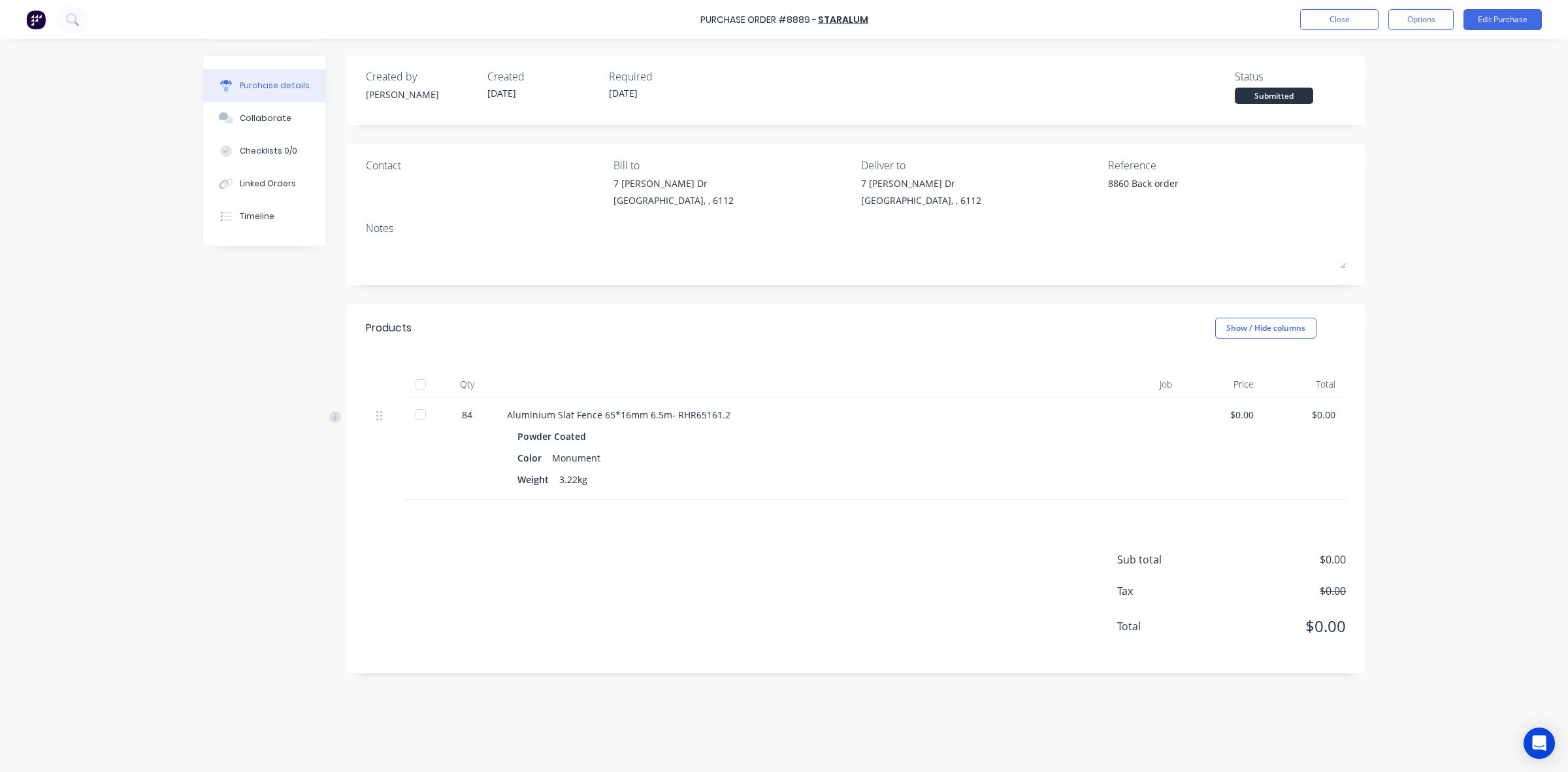
drag, startPoint x: 964, startPoint y: 485, endPoint x: 966, endPoint y: 478, distance: 7.3
click at [966, 479] on div "Weight 3.22kg" at bounding box center [790, 479] width 546 height 19
click at [1347, 26] on button "Close" at bounding box center [1339, 20] width 78 height 21
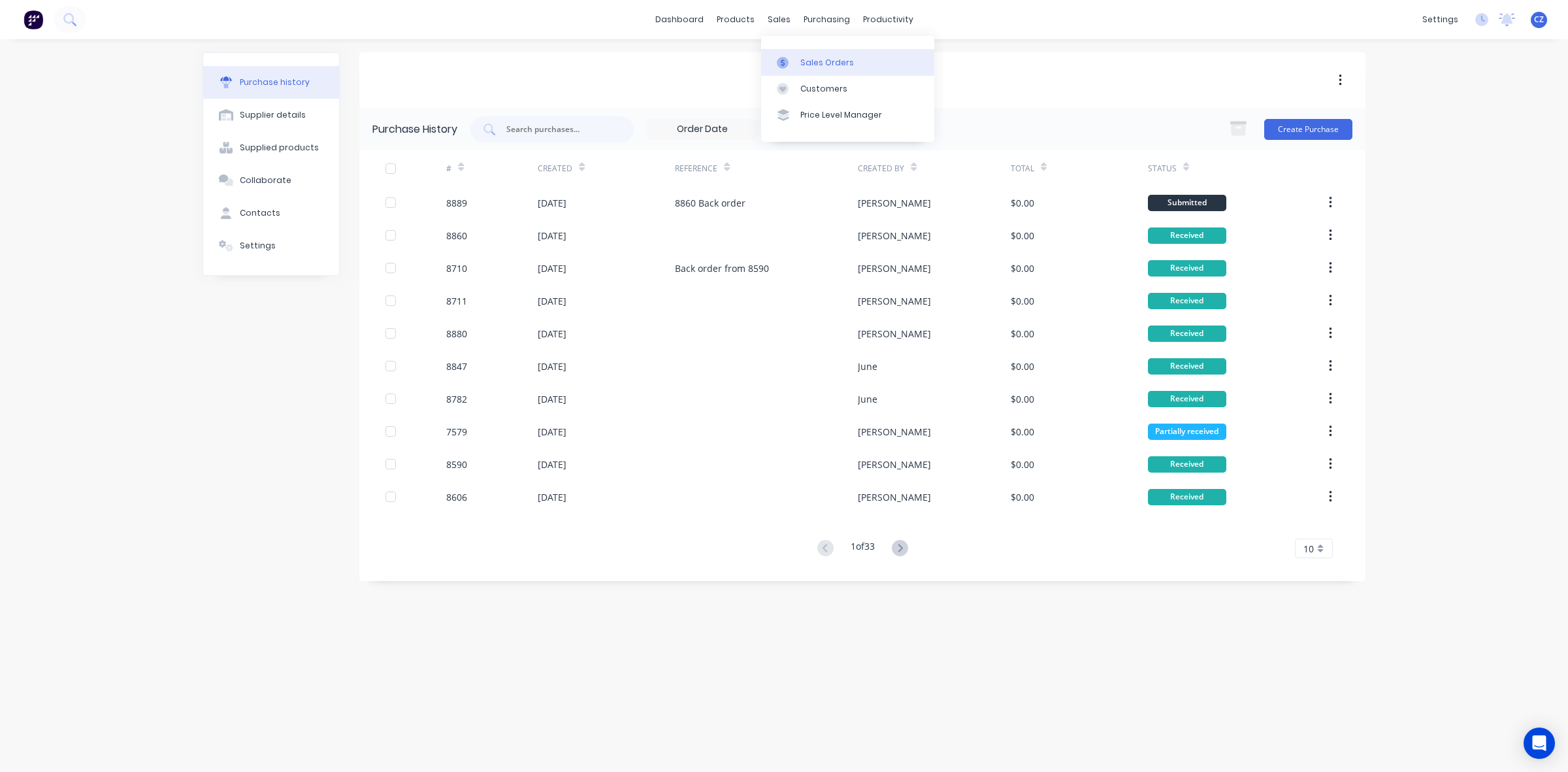
click at [795, 55] on link "Sales Orders" at bounding box center [847, 62] width 173 height 26
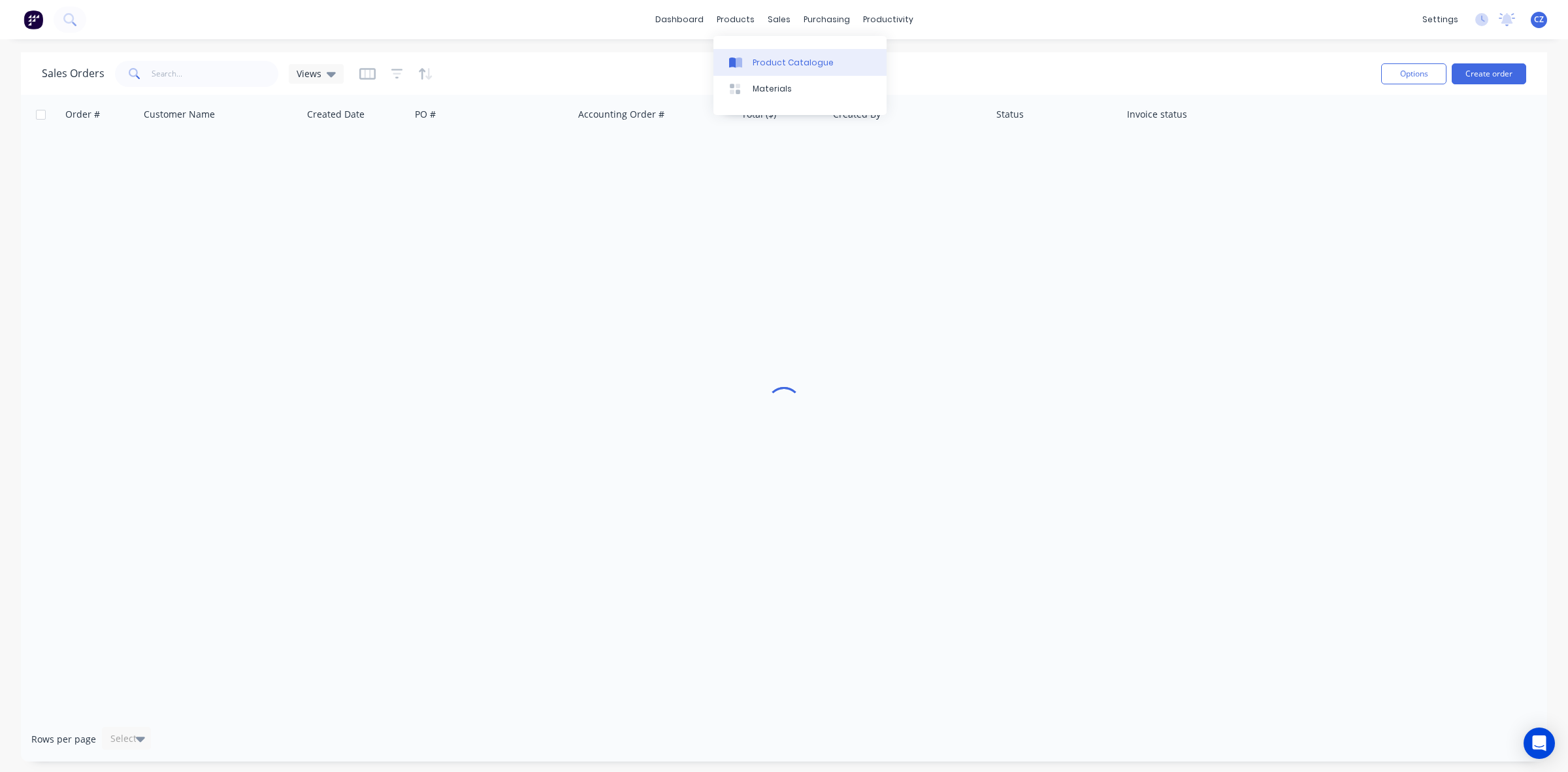
click at [745, 60] on div at bounding box center [738, 63] width 20 height 12
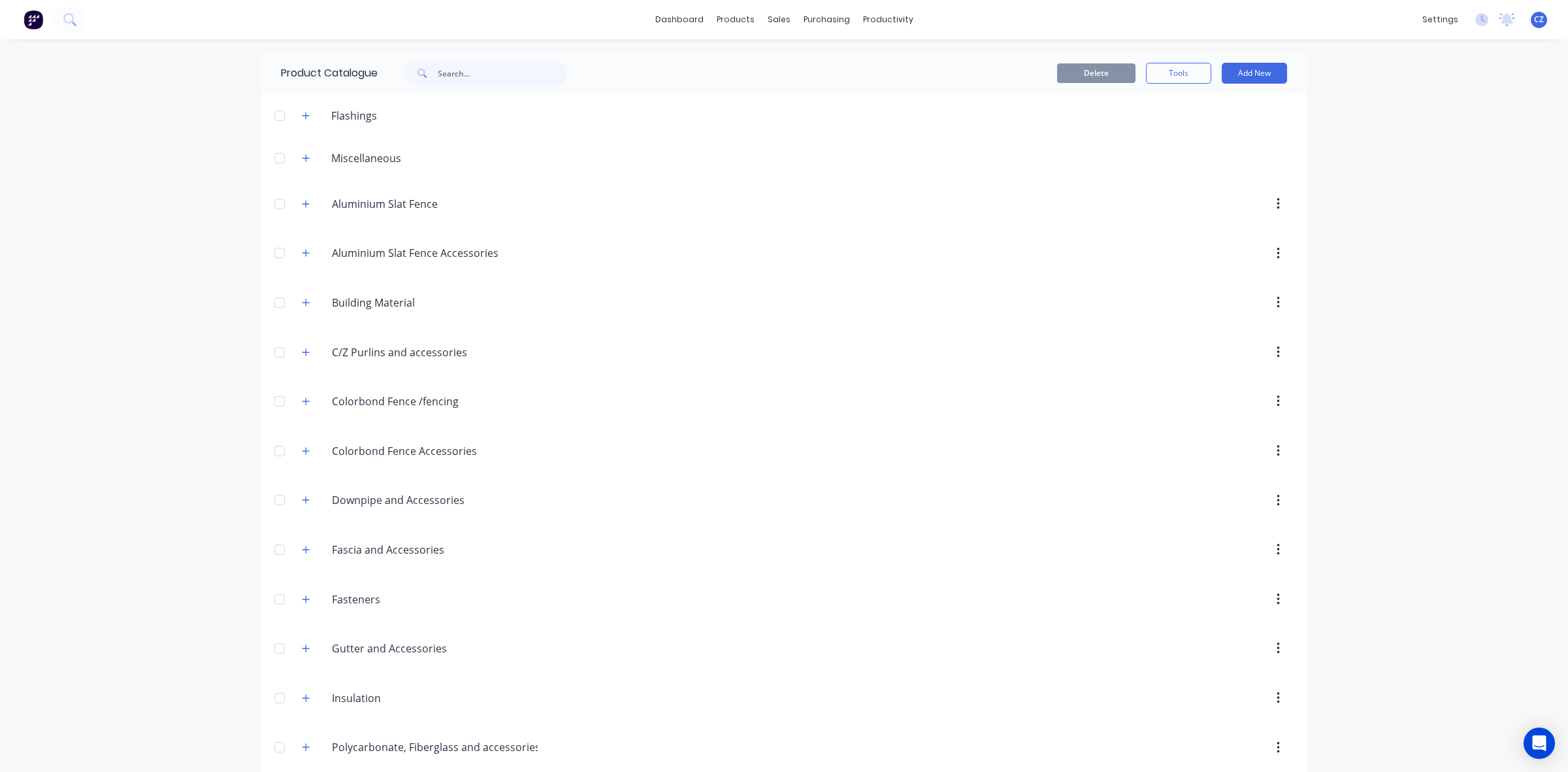
click at [305, 211] on span at bounding box center [305, 203] width 16 height 16
click at [303, 204] on icon "button" at bounding box center [306, 203] width 7 height 7
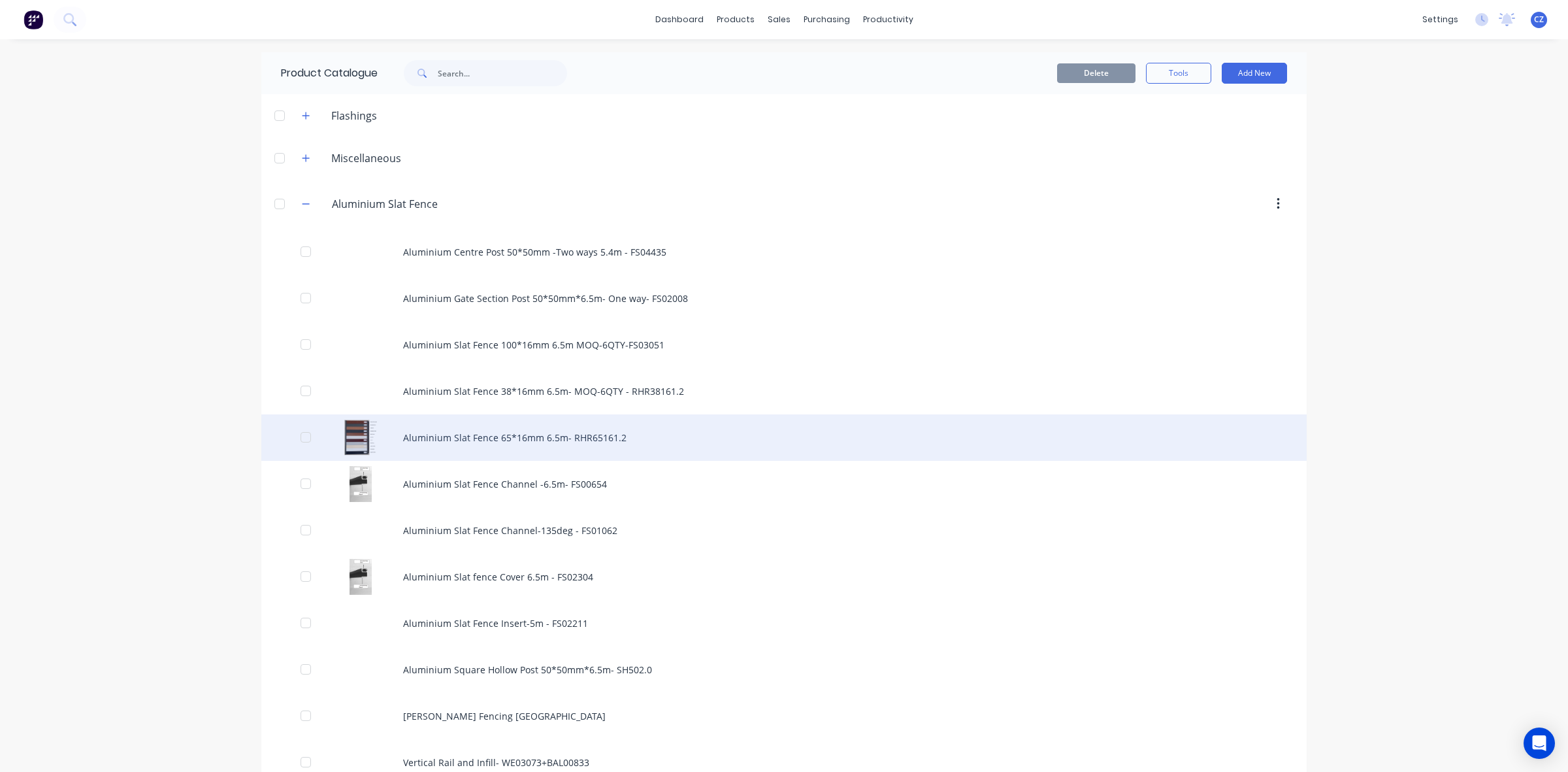
click at [487, 455] on div "Aluminium Slat Fence 65*16mm 6.5m- RHR65161.2" at bounding box center [784, 437] width 1046 height 47
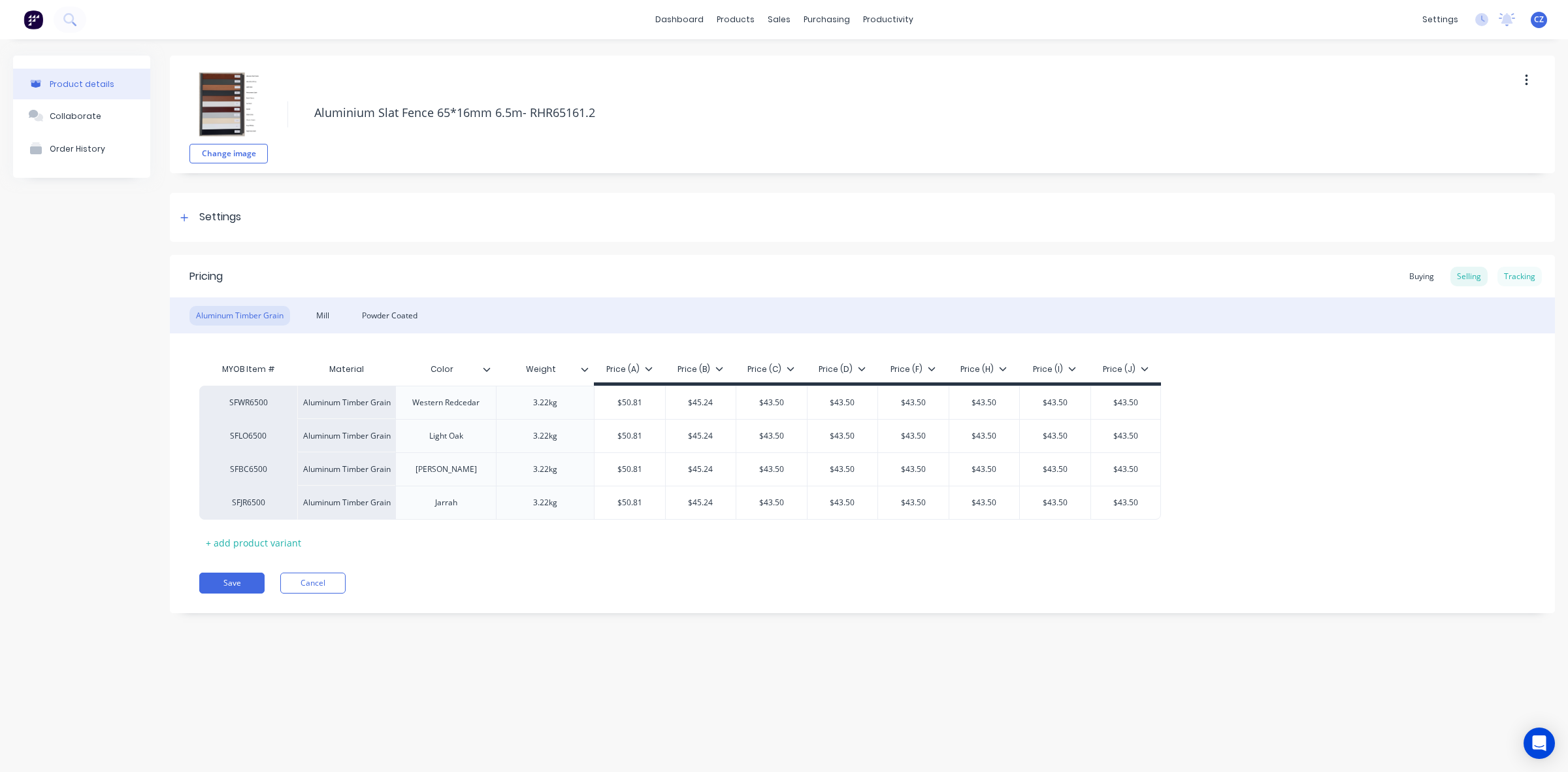
click at [1531, 272] on div "Tracking" at bounding box center [1520, 276] width 44 height 20
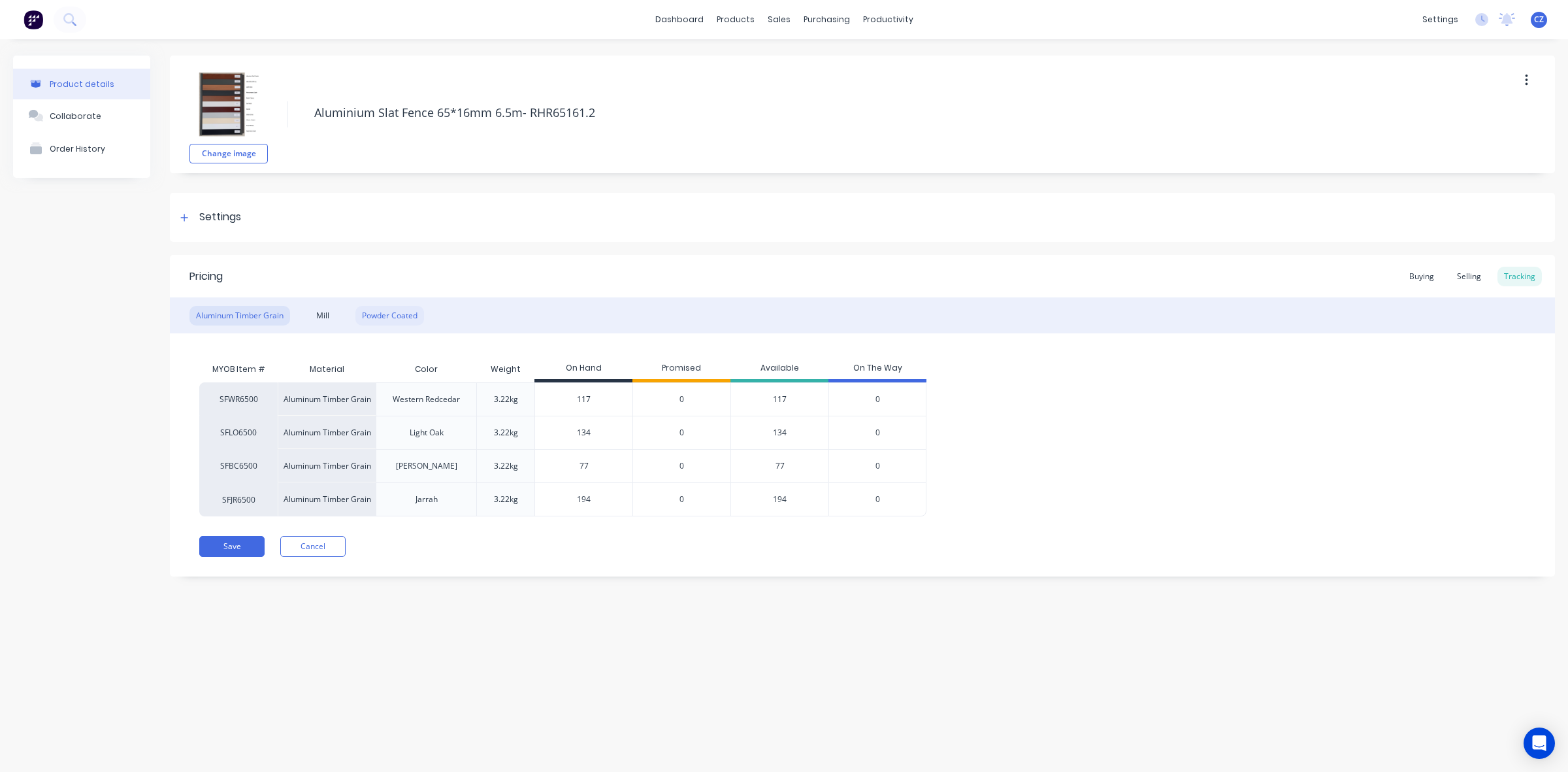
click at [389, 312] on div "Powder Coated" at bounding box center [390, 315] width 69 height 20
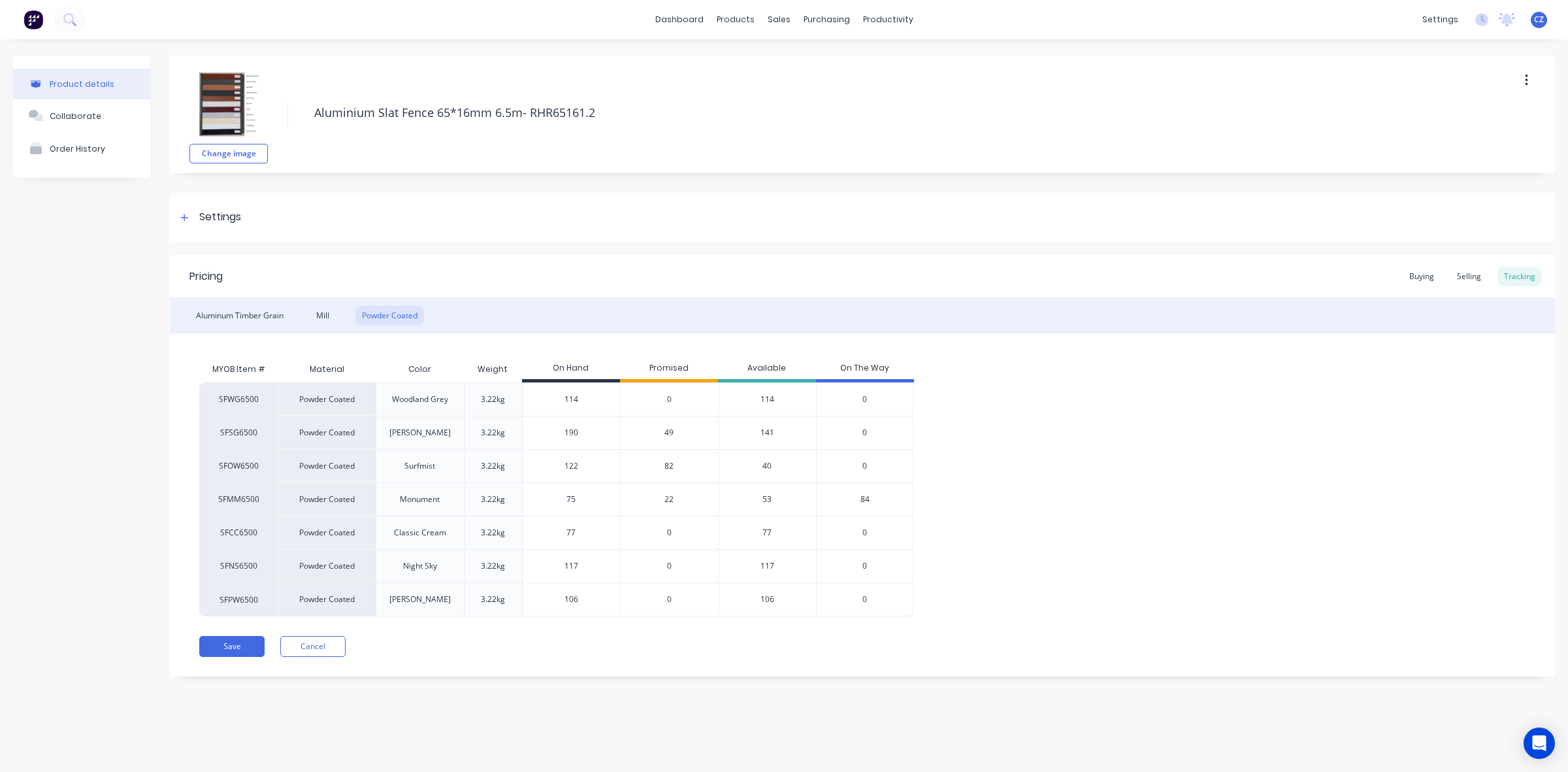
click at [669, 463] on span "82" at bounding box center [669, 466] width 9 height 12
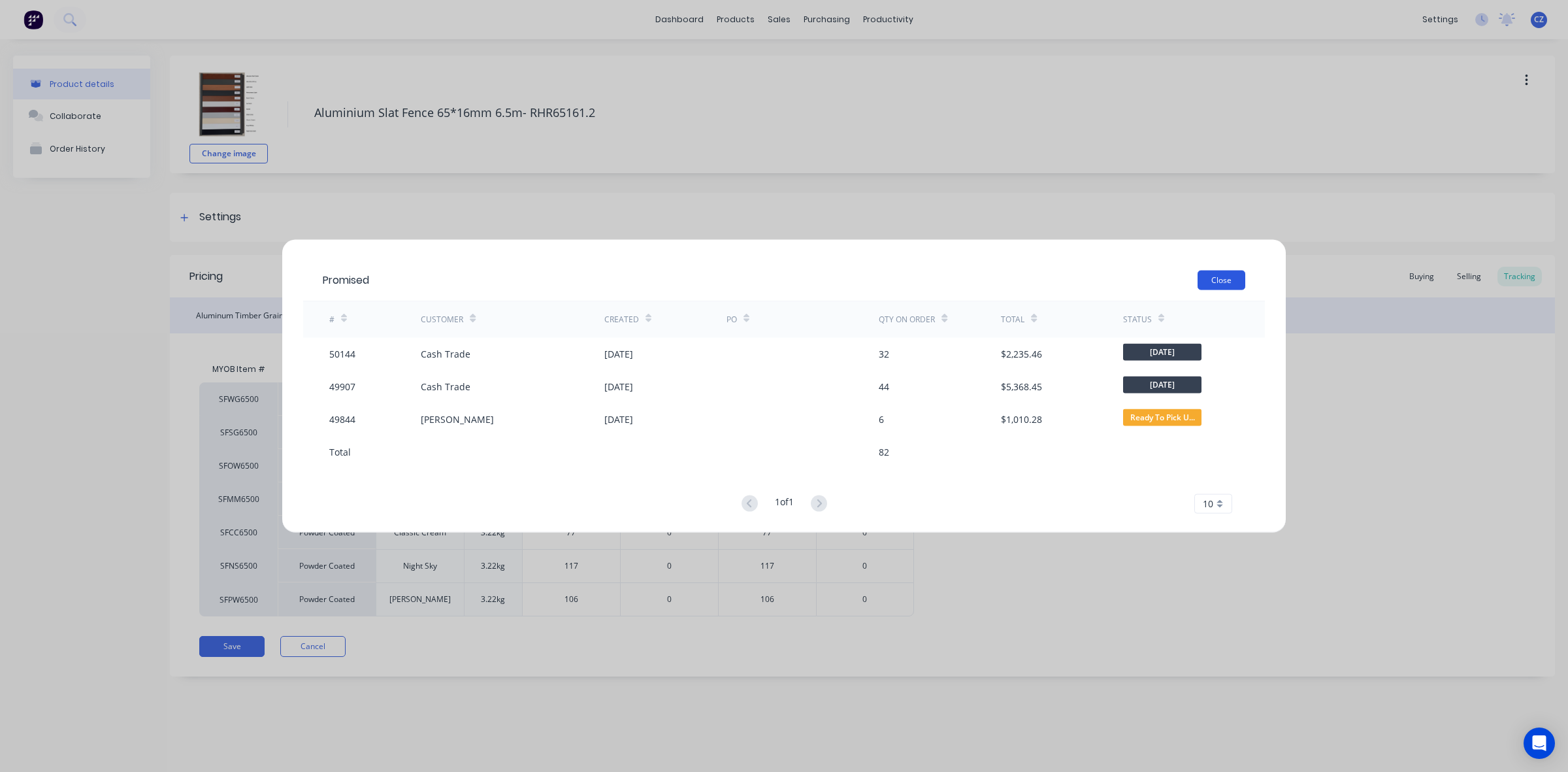
click at [1237, 280] on button "Close" at bounding box center [1222, 279] width 48 height 20
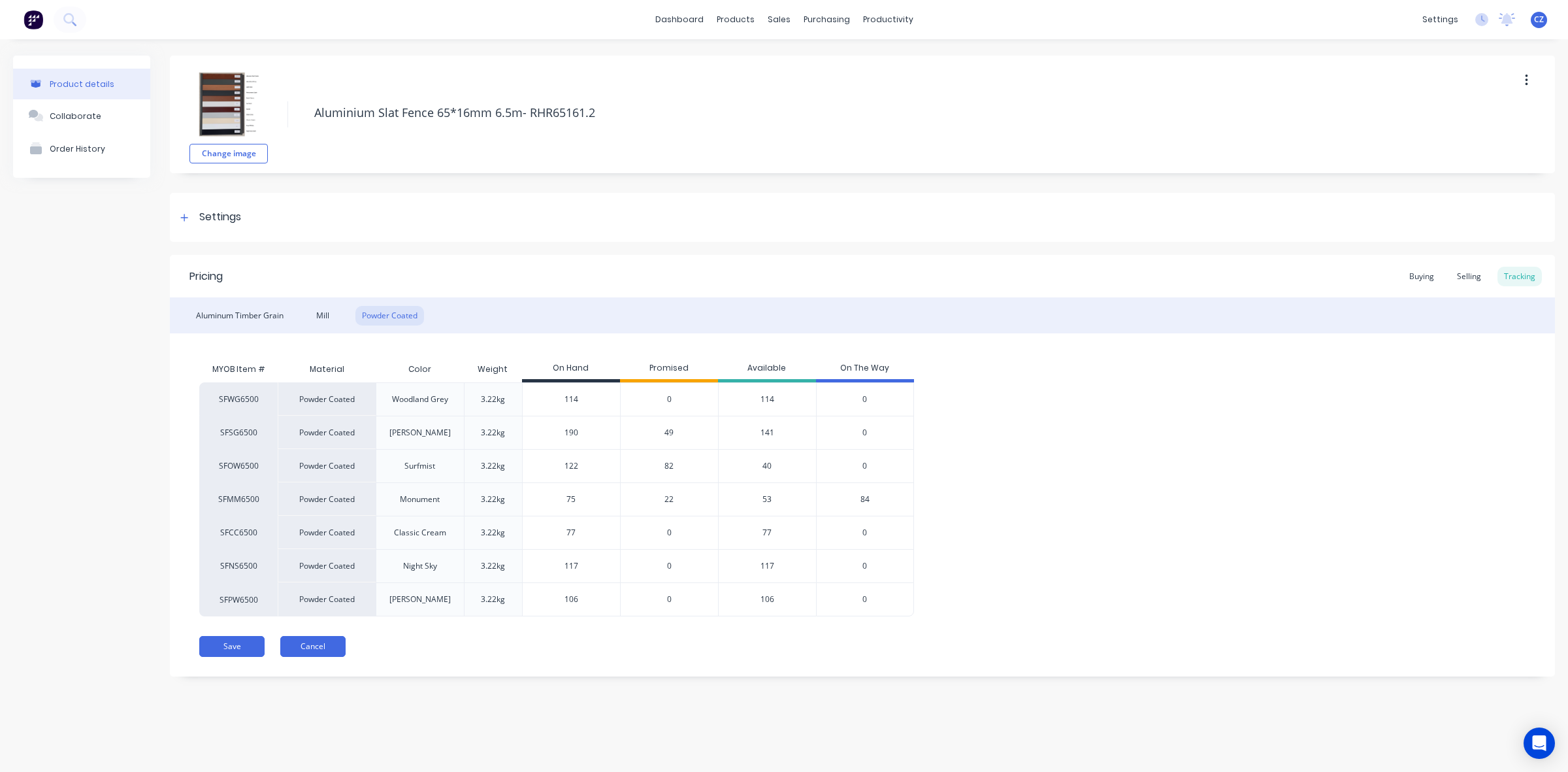
click at [305, 652] on button "Cancel" at bounding box center [312, 646] width 66 height 21
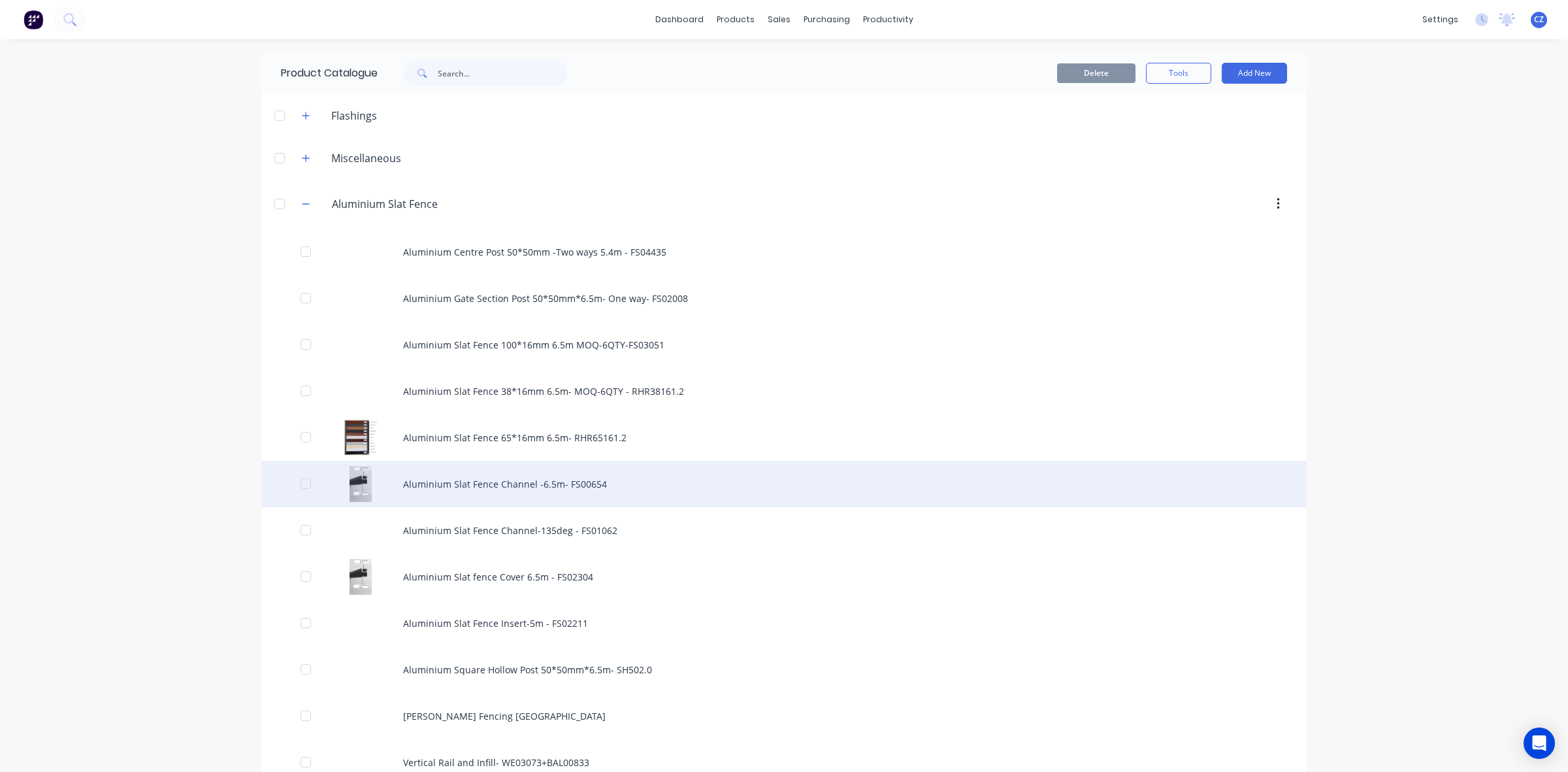
click at [455, 478] on div "Aluminium Slat Fence Channel -6.5m- FS00654" at bounding box center [784, 483] width 1046 height 47
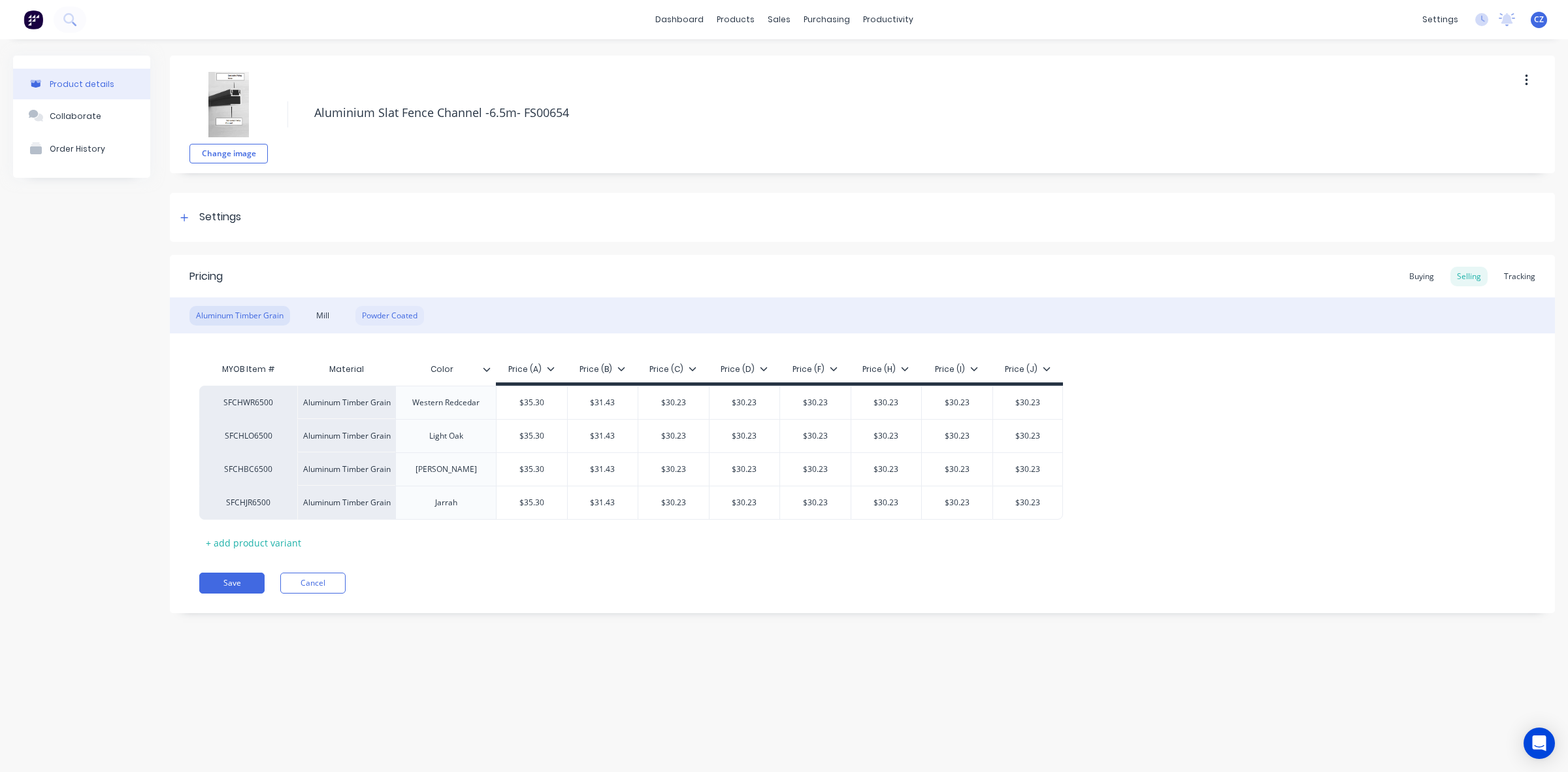
click at [398, 324] on div "Powder Coated" at bounding box center [390, 315] width 69 height 20
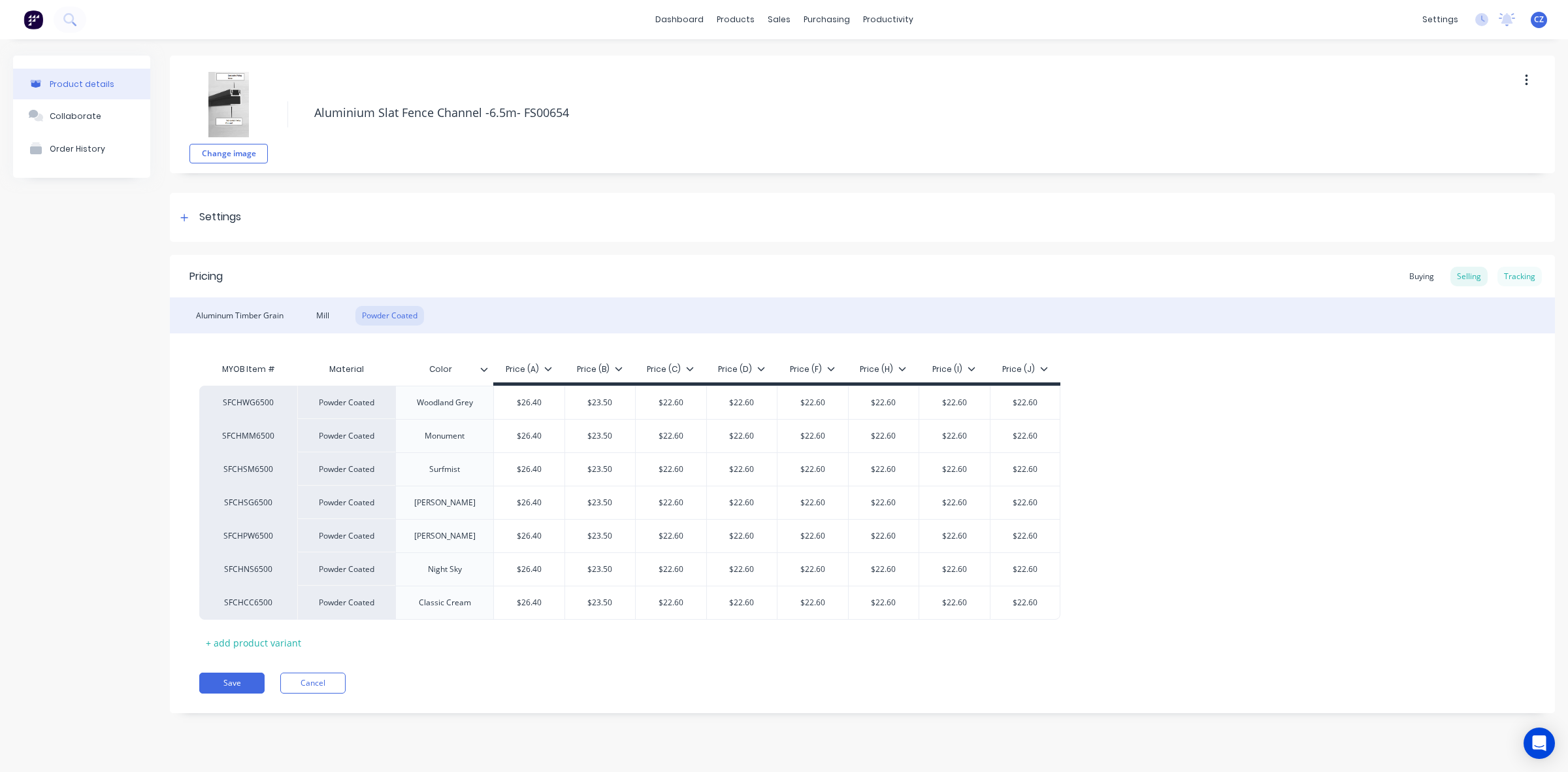
click at [1513, 279] on div "Tracking" at bounding box center [1520, 276] width 44 height 20
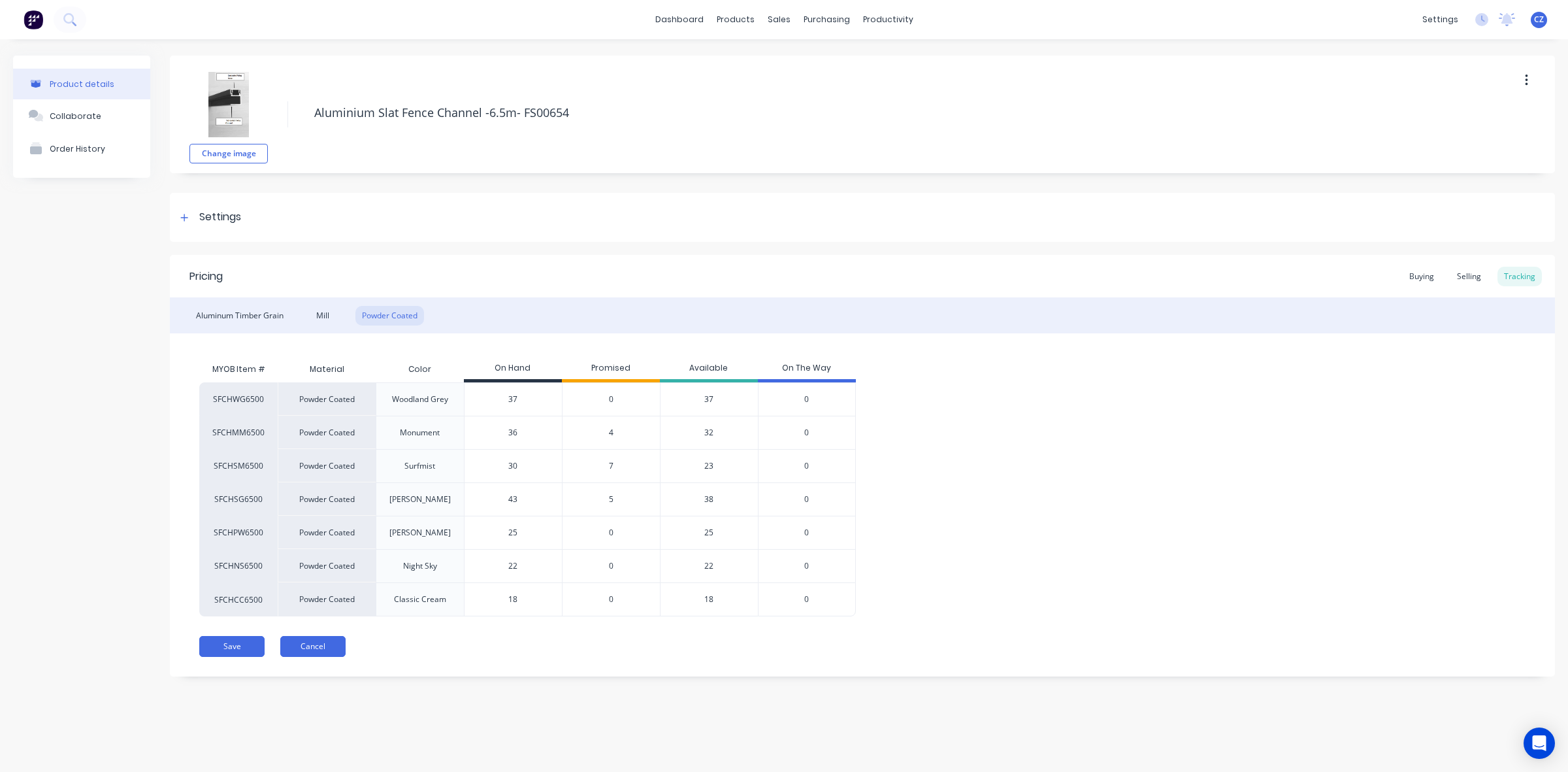
click at [322, 651] on button "Cancel" at bounding box center [312, 646] width 66 height 21
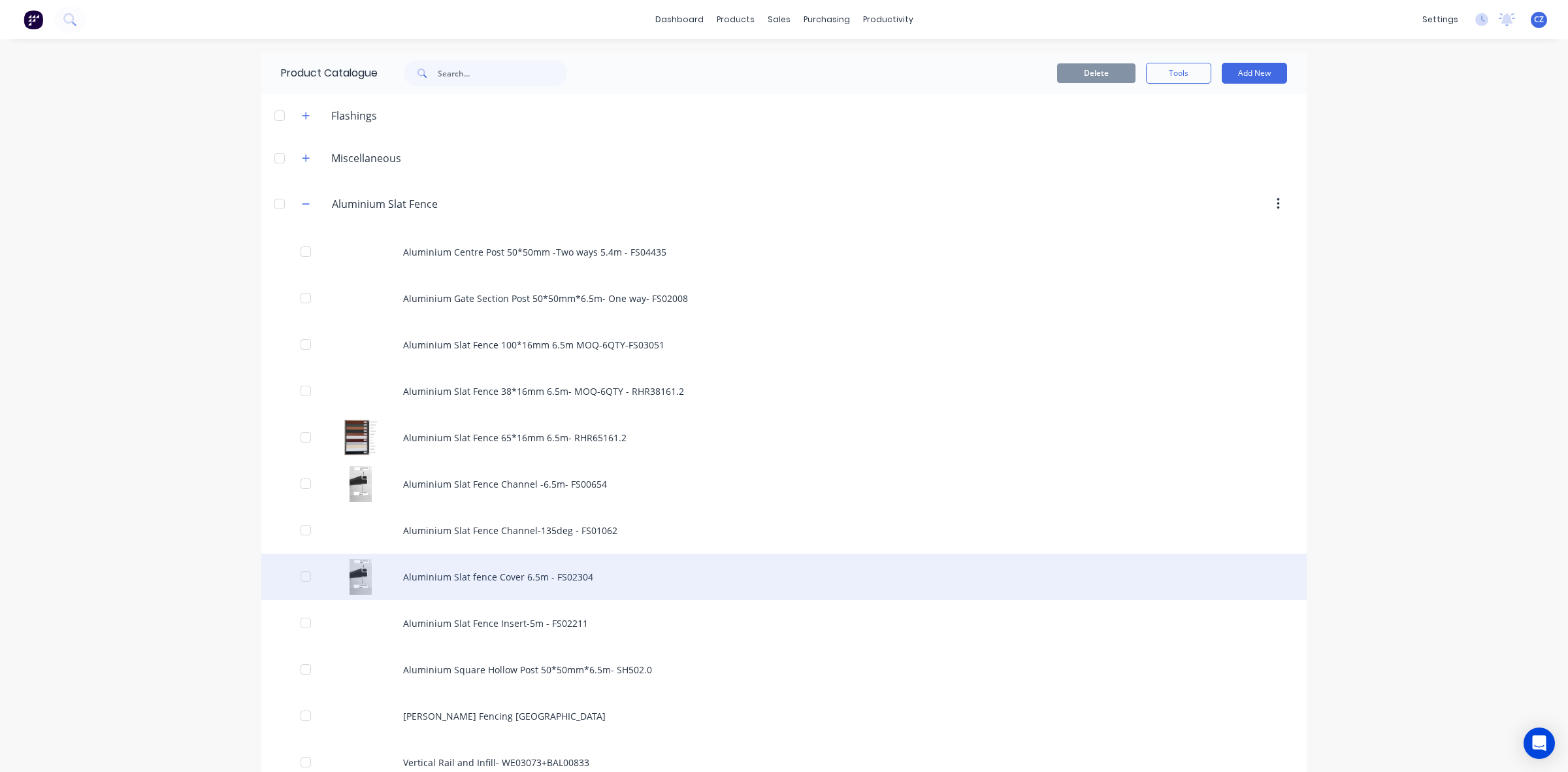
click at [547, 580] on div "Aluminium Slat fence Cover 6.5m - FS02304" at bounding box center [784, 576] width 1046 height 47
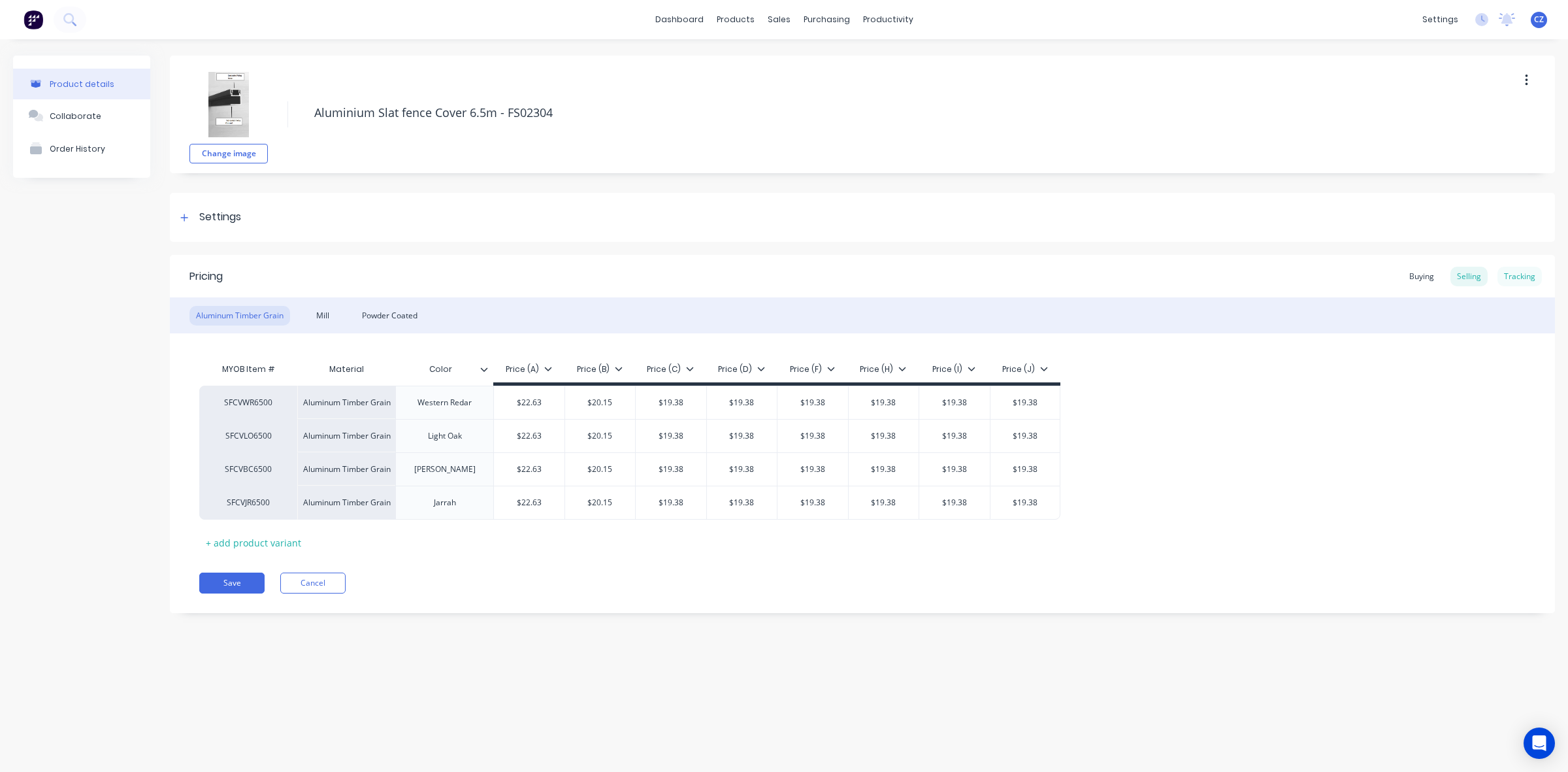
click at [1533, 284] on div "Tracking" at bounding box center [1520, 276] width 44 height 20
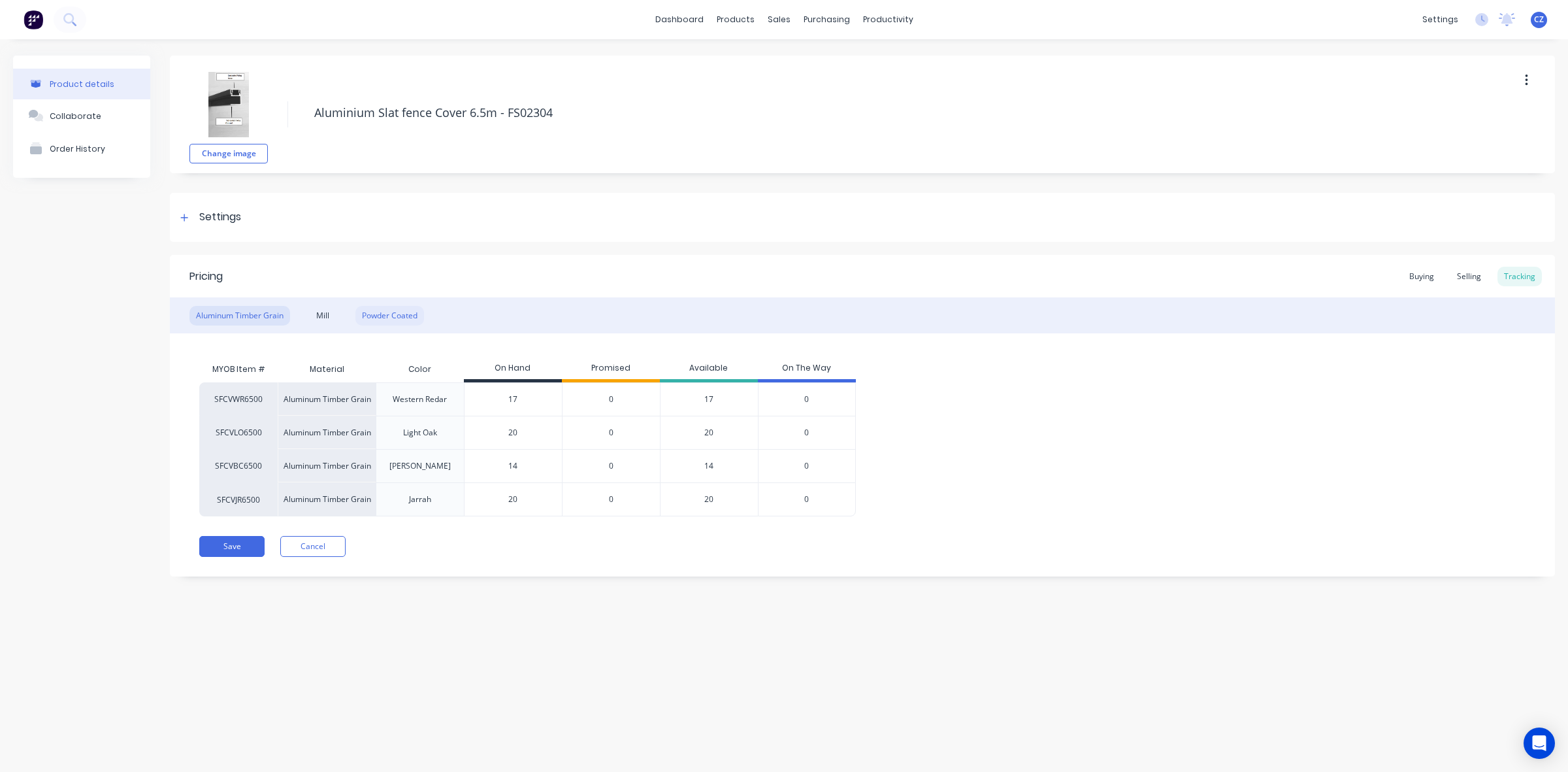
click at [397, 323] on div "Powder Coated" at bounding box center [390, 315] width 69 height 20
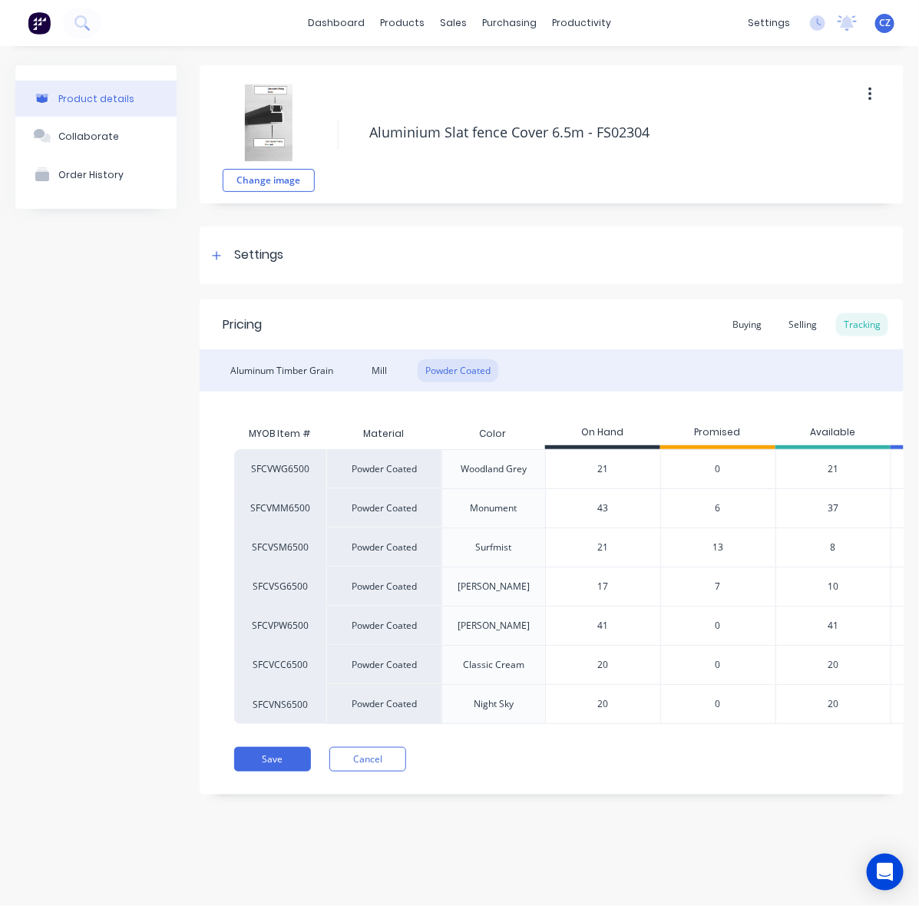
scroll to position [0, 101]
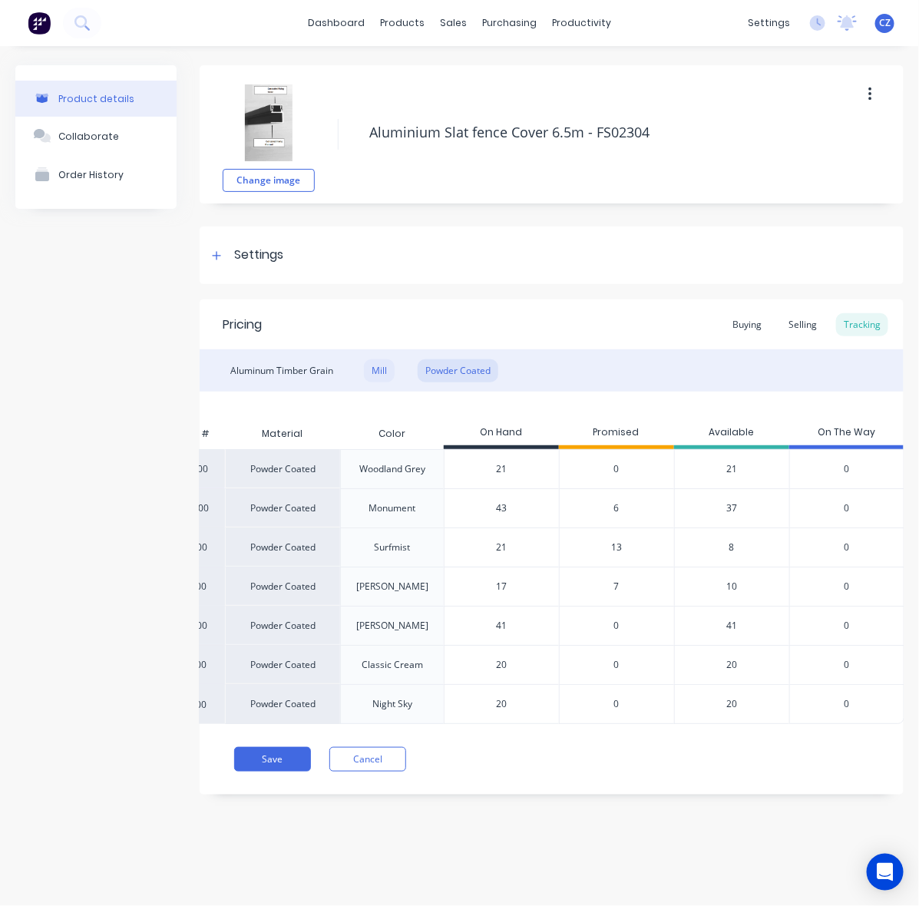
click at [388, 369] on div "Mill" at bounding box center [379, 370] width 31 height 23
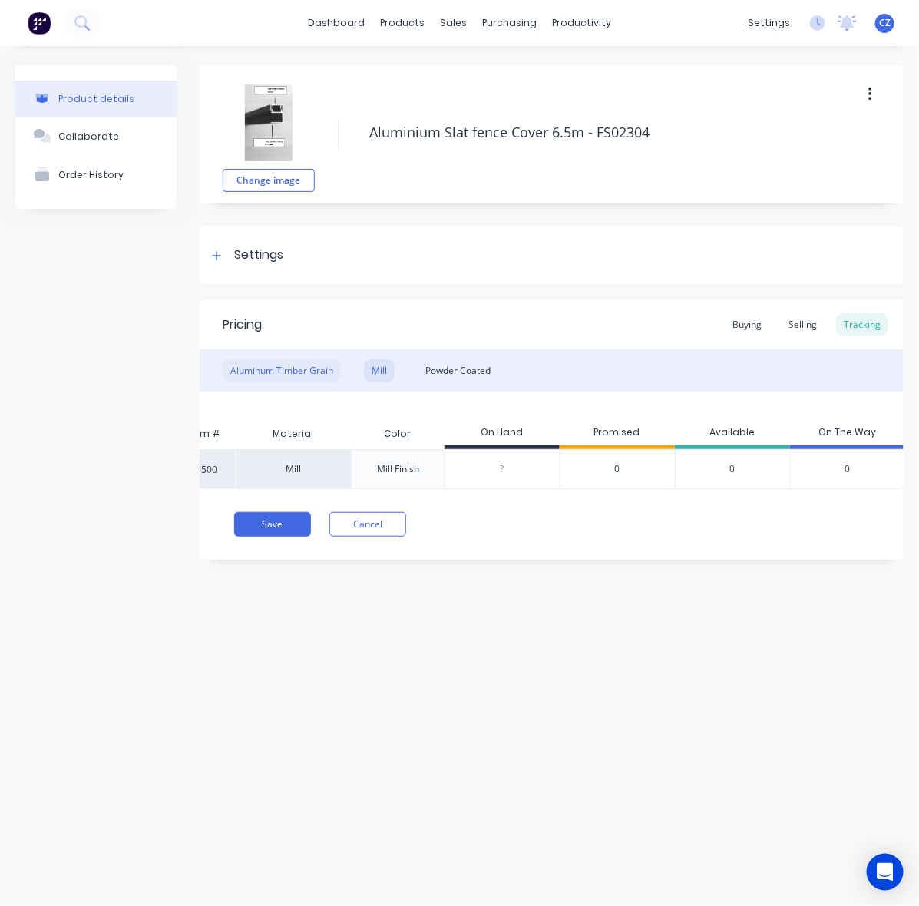
click at [301, 366] on div "Aluminum Timber Grain" at bounding box center [282, 370] width 118 height 23
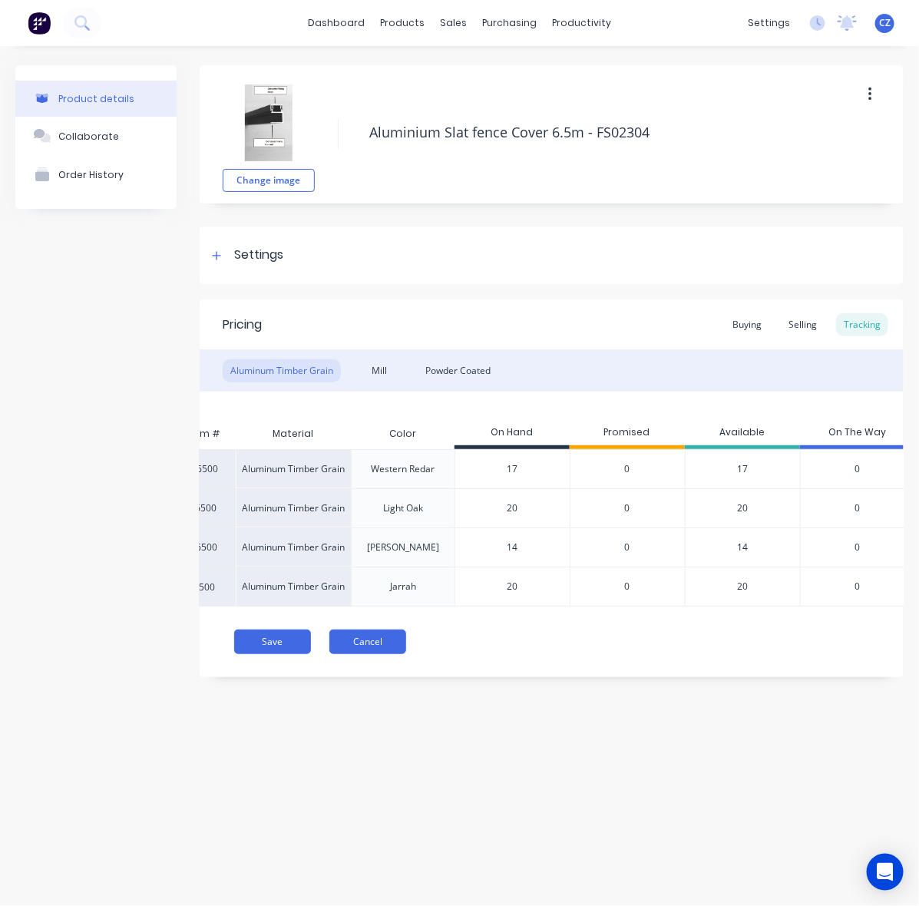
click at [377, 654] on button "Cancel" at bounding box center [367, 642] width 77 height 25
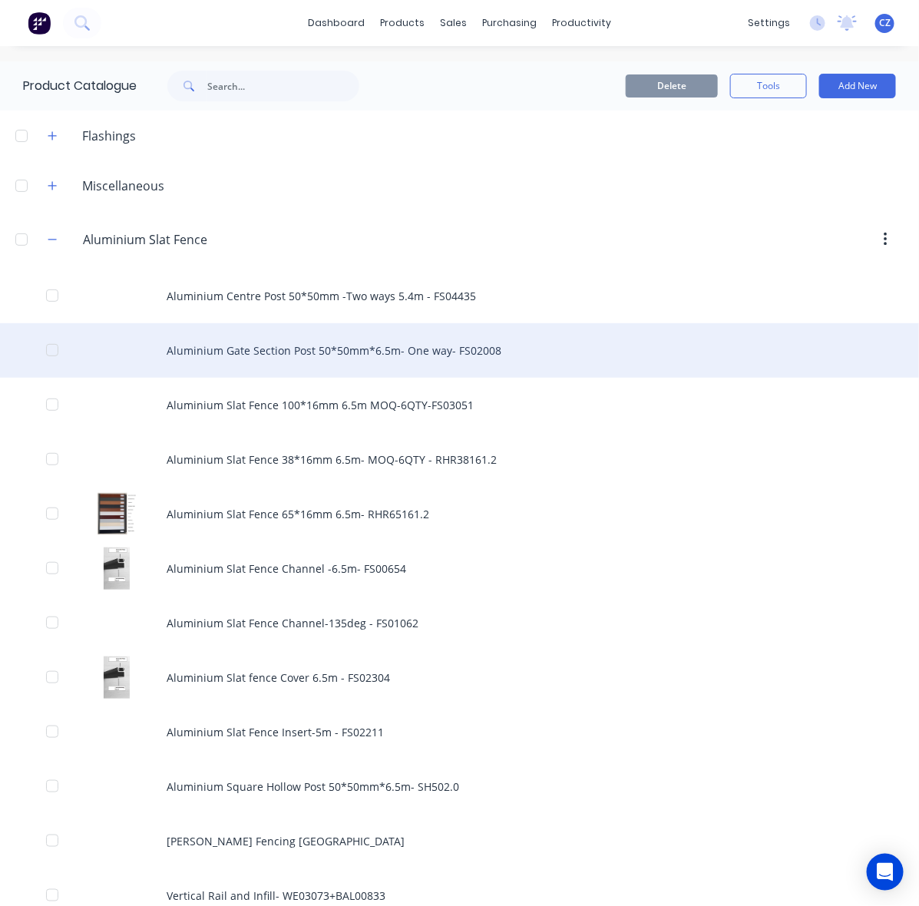
click at [397, 355] on div "Aluminium Gate Section Post 50*50mm*6.5m- One way- FS02008" at bounding box center [459, 350] width 919 height 55
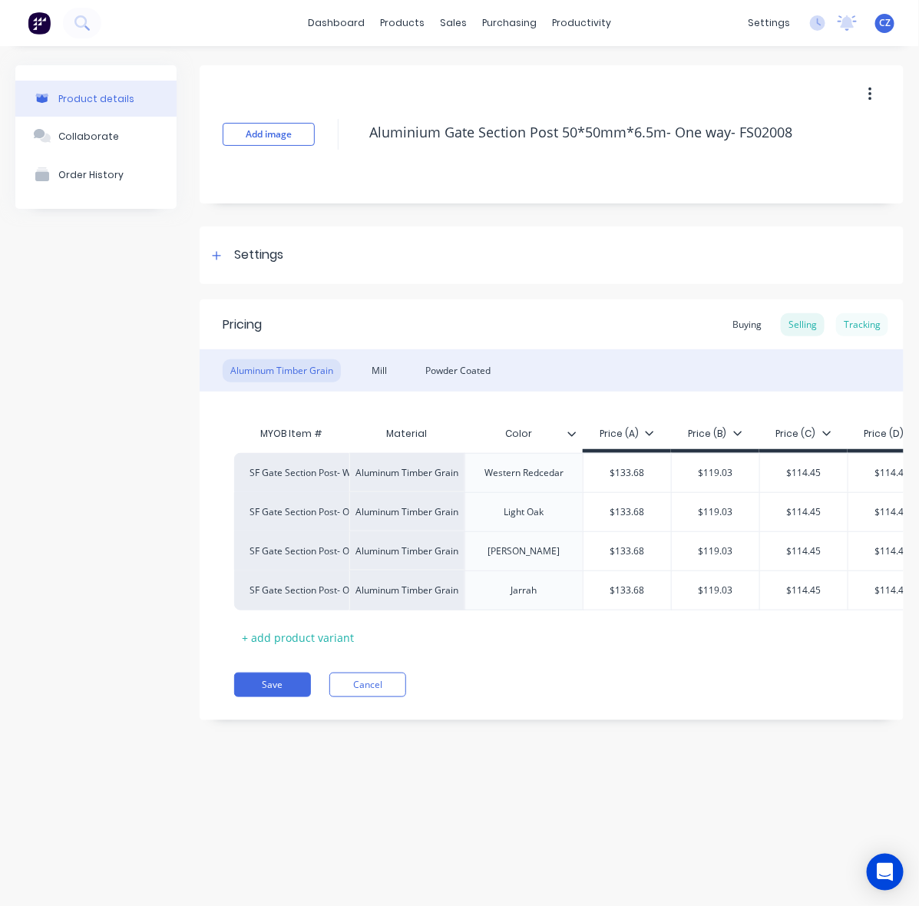
click at [876, 319] on div "Tracking" at bounding box center [862, 324] width 52 height 23
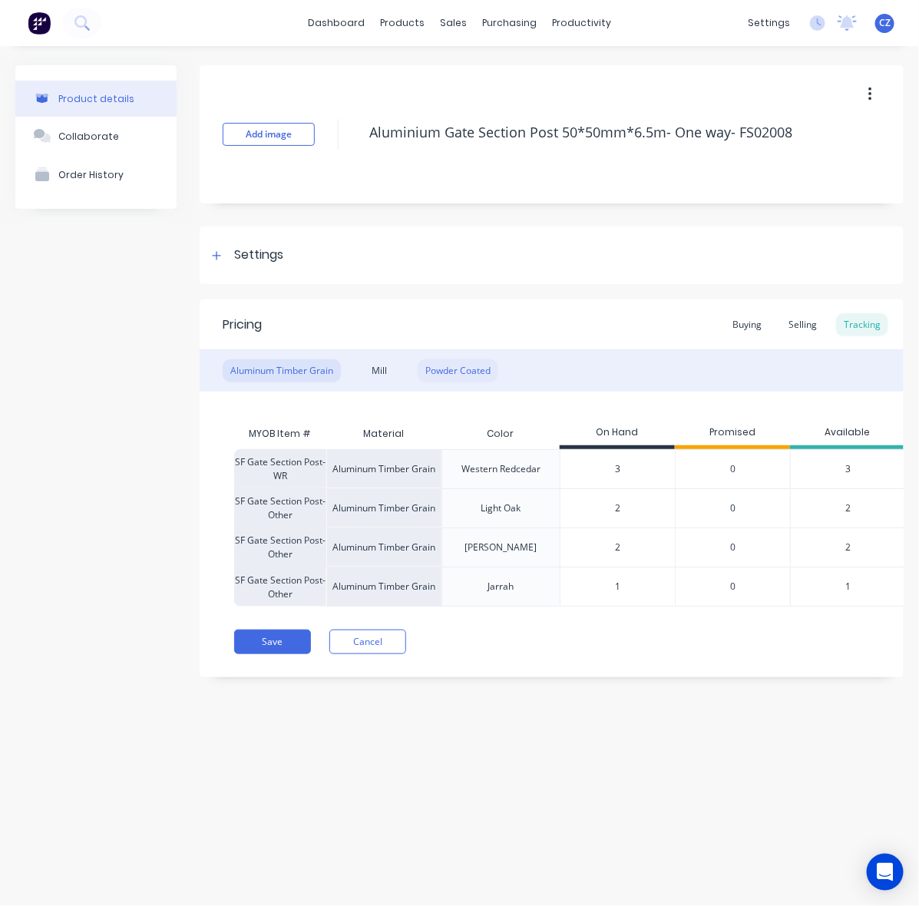
click at [469, 361] on div "Powder Coated" at bounding box center [458, 370] width 81 height 23
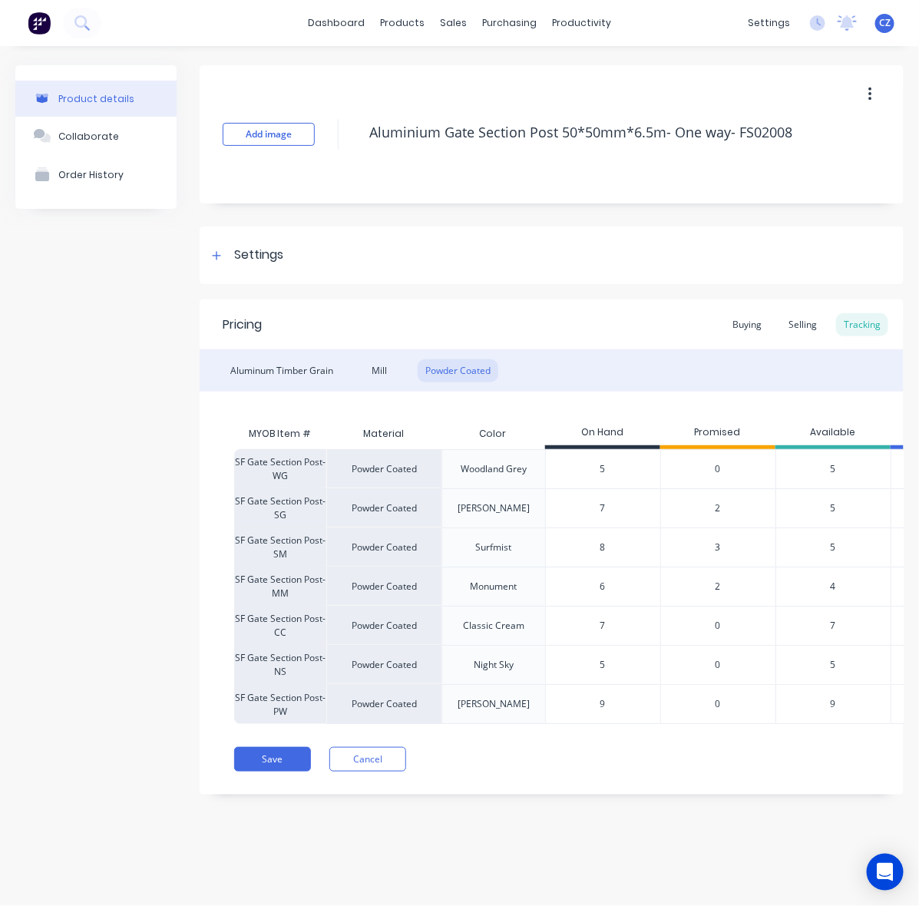
drag, startPoint x: 666, startPoint y: 714, endPoint x: 674, endPoint y: 716, distance: 8.6
click at [674, 716] on div "0" at bounding box center [717, 704] width 115 height 40
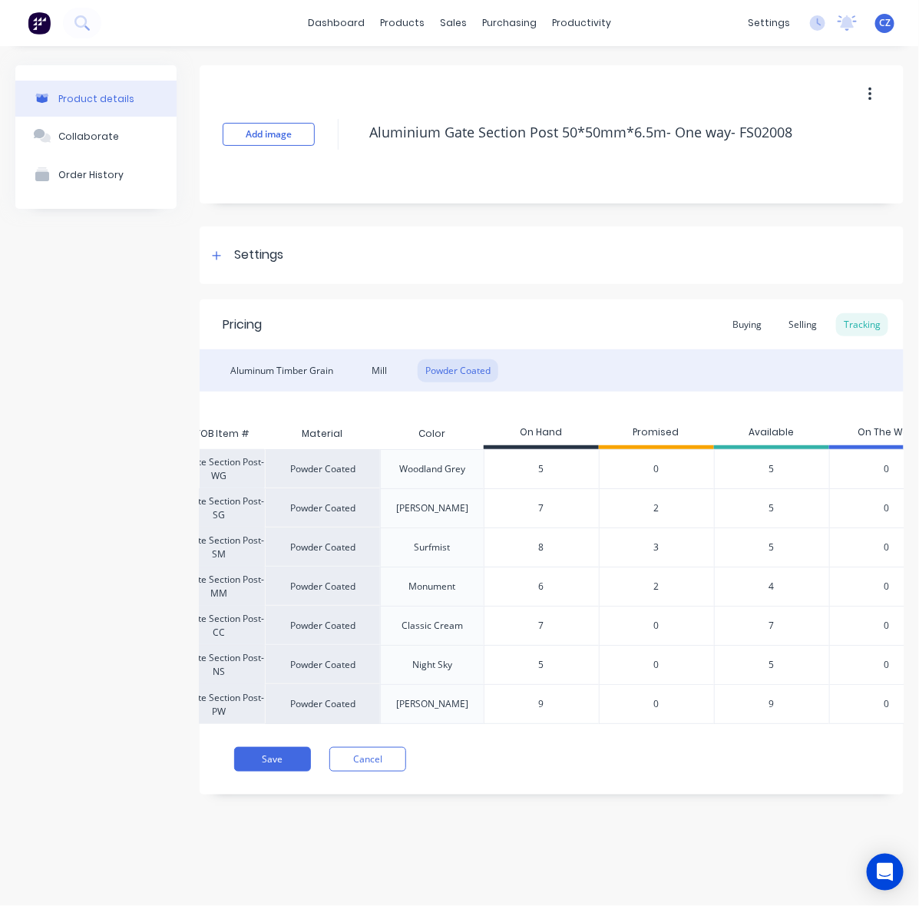
scroll to position [0, 101]
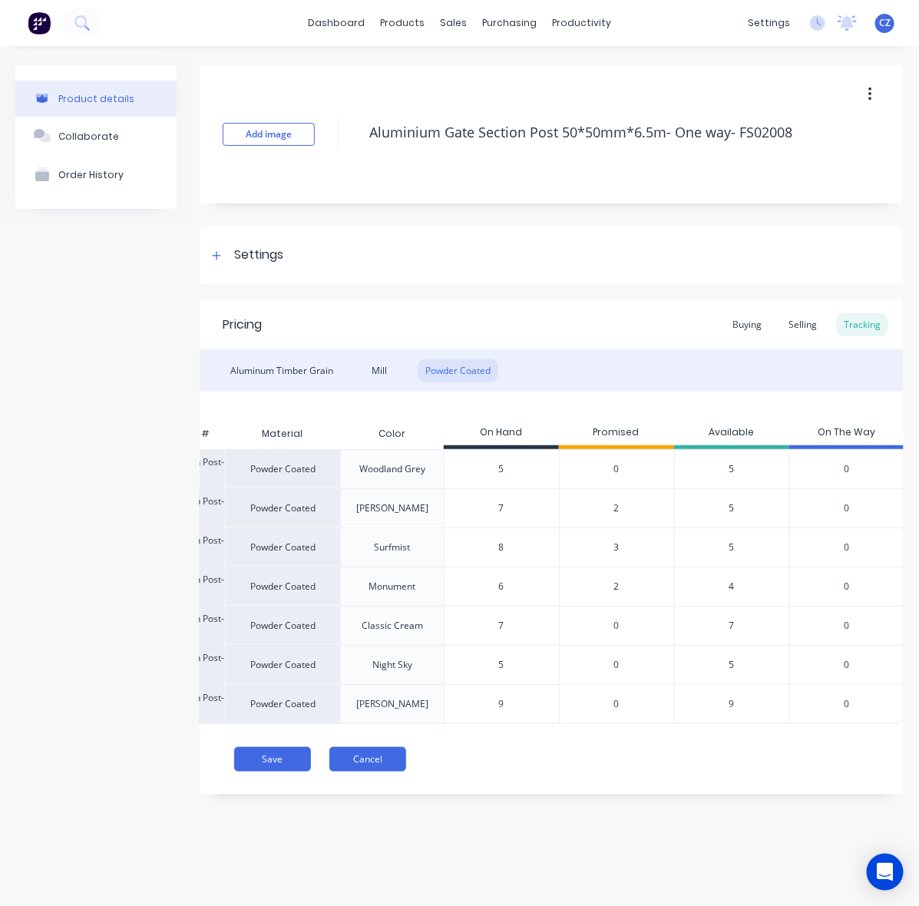
click at [389, 772] on button "Cancel" at bounding box center [367, 759] width 77 height 25
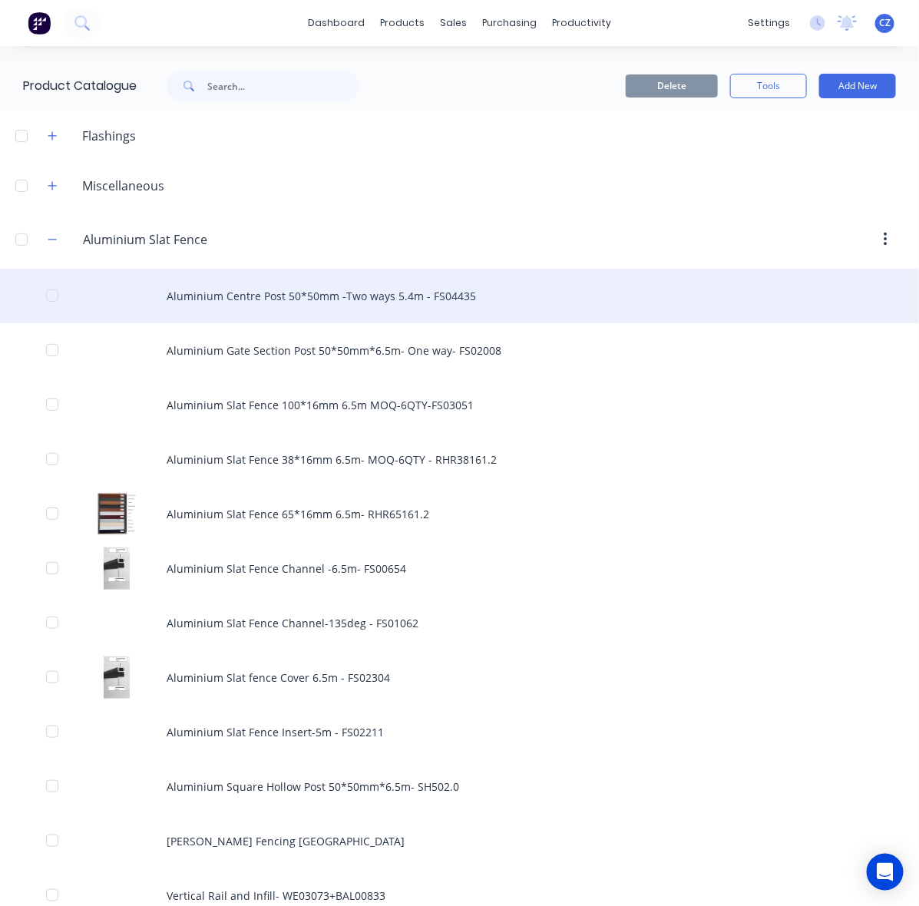
click at [351, 303] on div "Aluminium Centre Post 50*50mm -Two ways 5.4m - FS04435" at bounding box center [459, 296] width 919 height 55
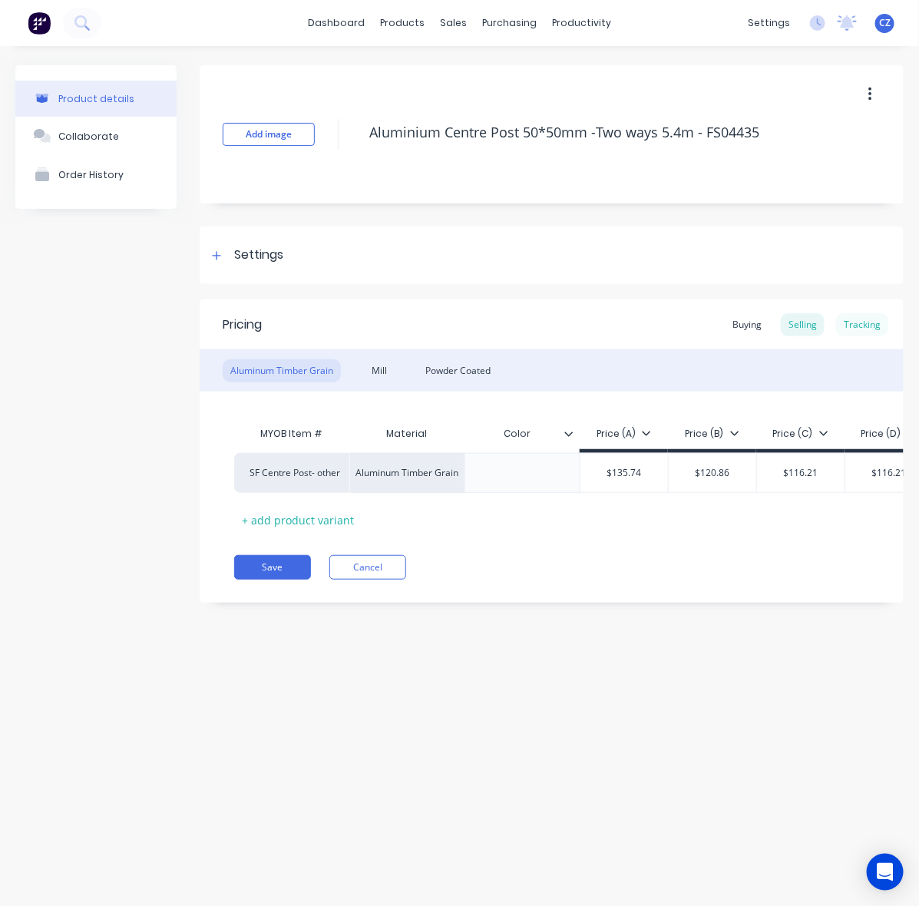
click at [870, 315] on div "Tracking" at bounding box center [862, 324] width 52 height 23
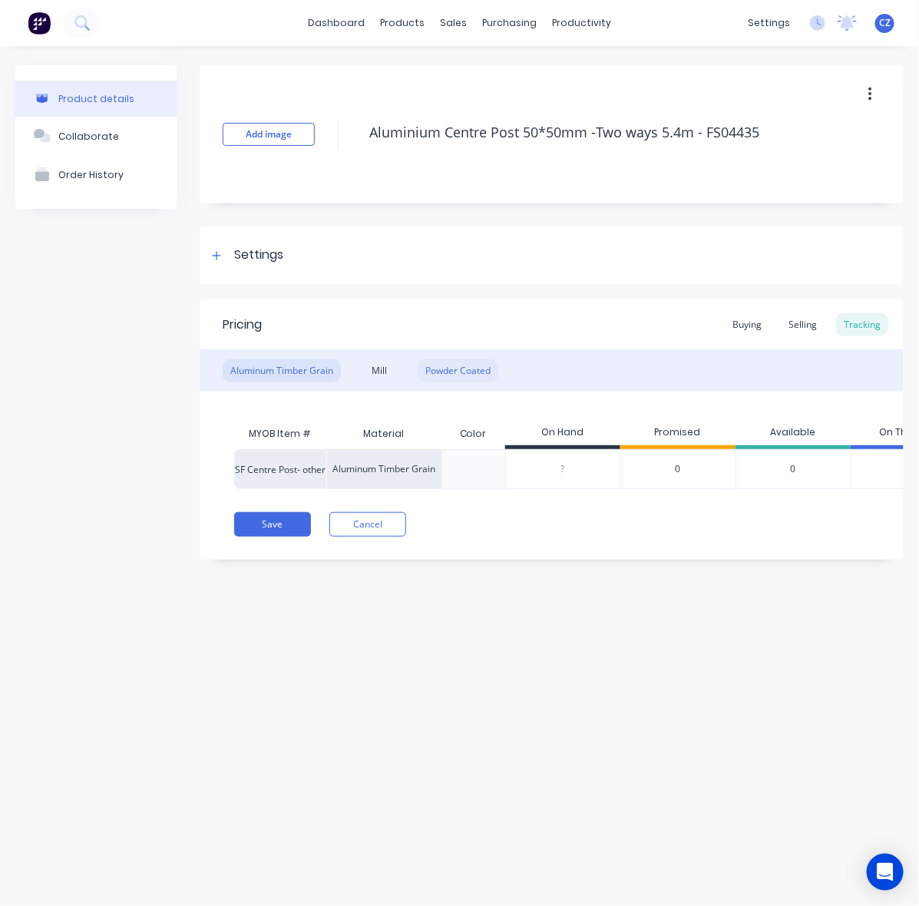
click at [442, 374] on div "Powder Coated" at bounding box center [458, 370] width 81 height 23
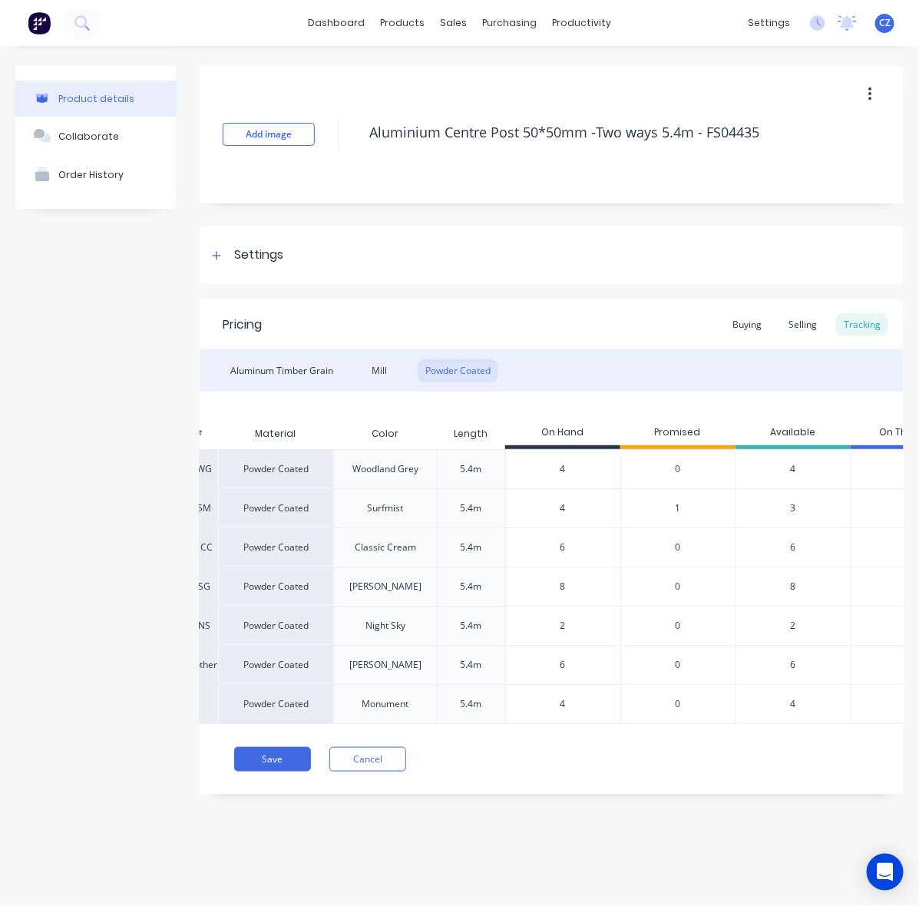
scroll to position [0, 170]
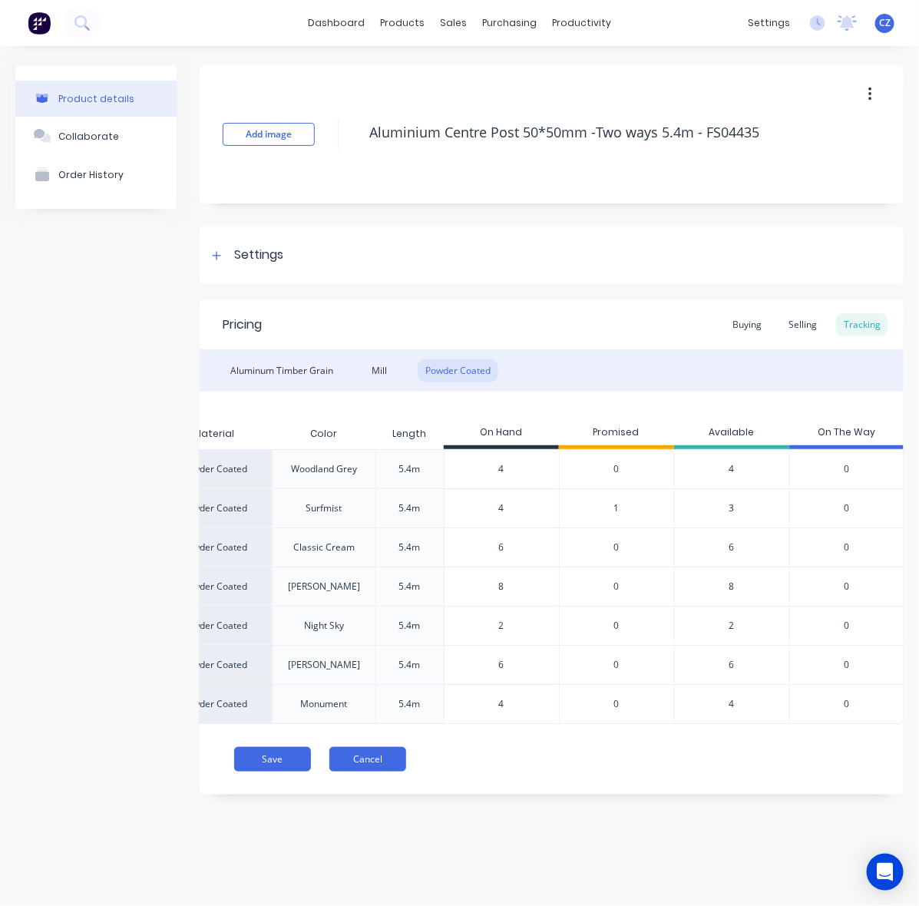
click at [389, 772] on button "Cancel" at bounding box center [367, 759] width 77 height 25
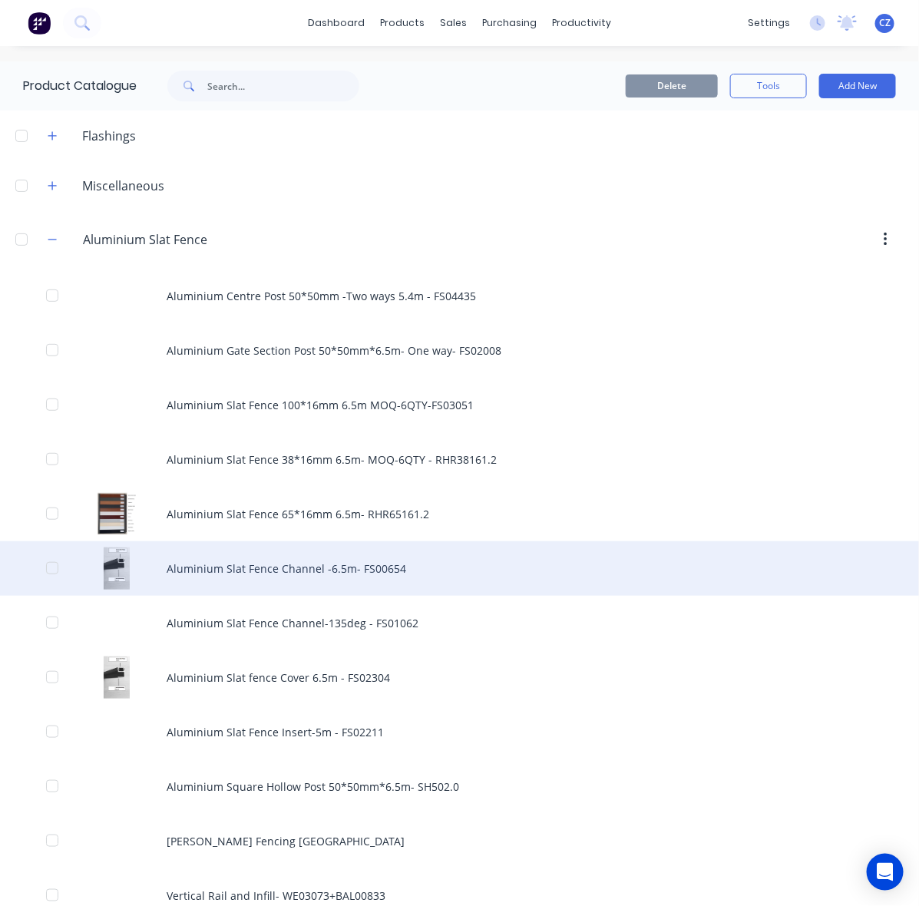
click at [350, 578] on div "Aluminium Slat Fence Channel -6.5m- FS00654" at bounding box center [459, 568] width 919 height 55
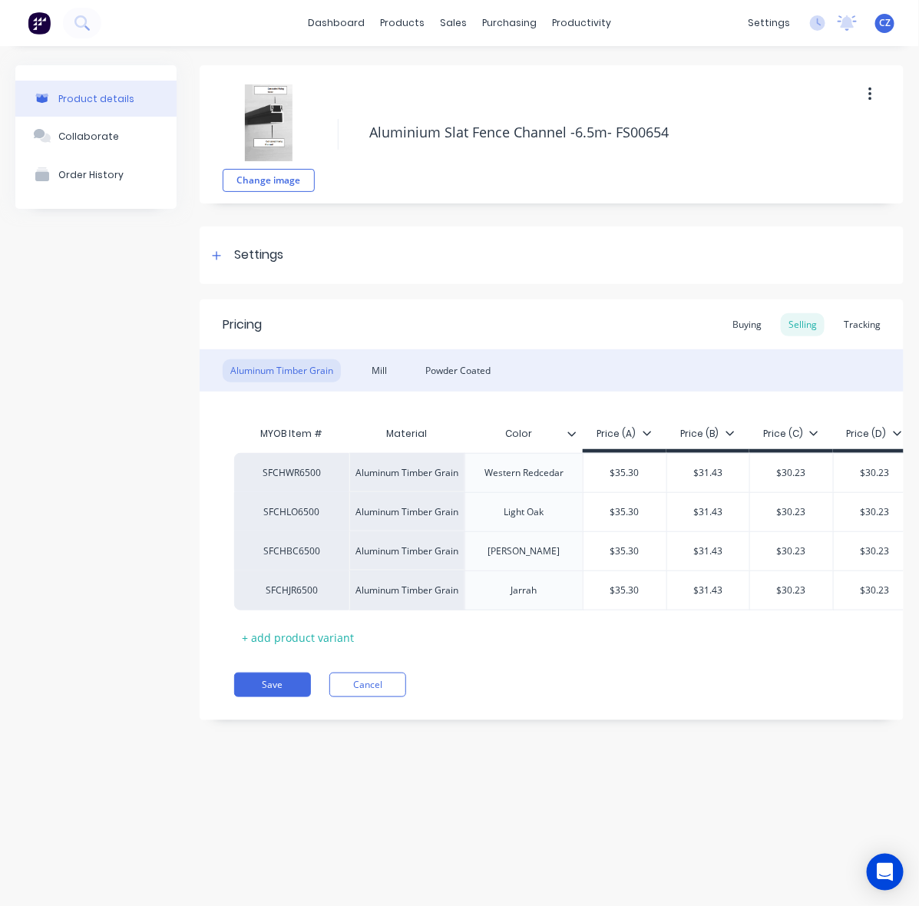
click at [482, 386] on div "Aluminum Timber Grain Mill Powder Coated" at bounding box center [552, 370] width 704 height 42
click at [482, 375] on div "Powder Coated" at bounding box center [458, 370] width 81 height 23
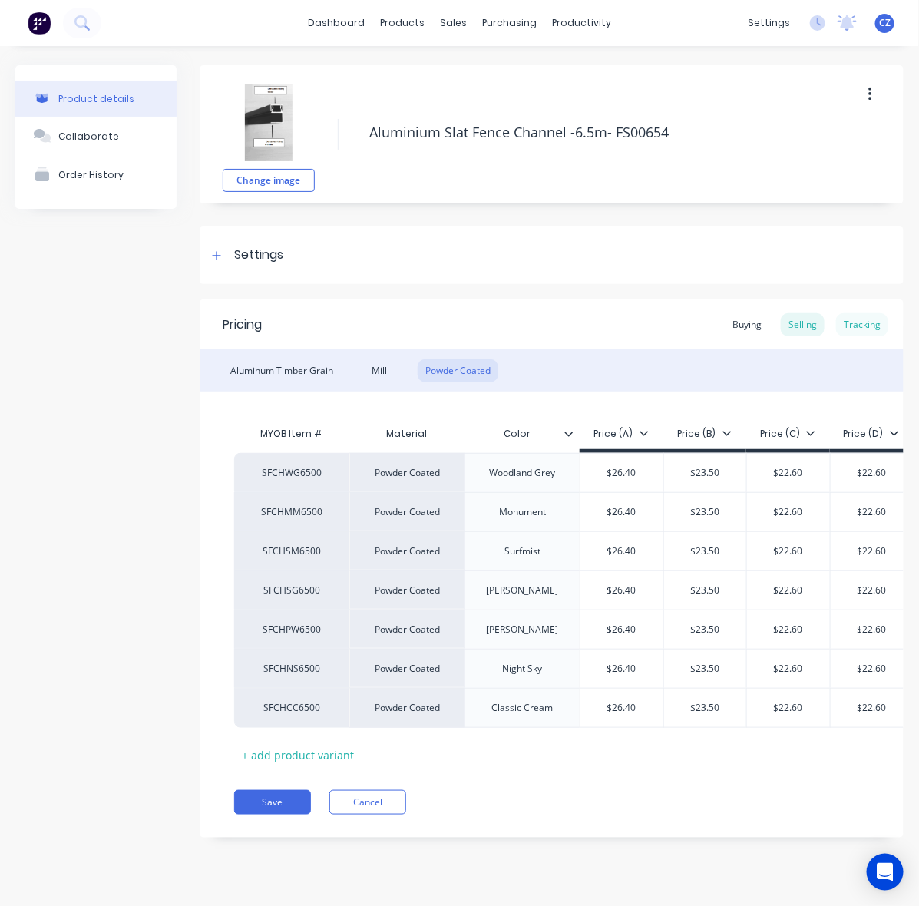
click at [880, 325] on div "Tracking" at bounding box center [862, 324] width 52 height 23
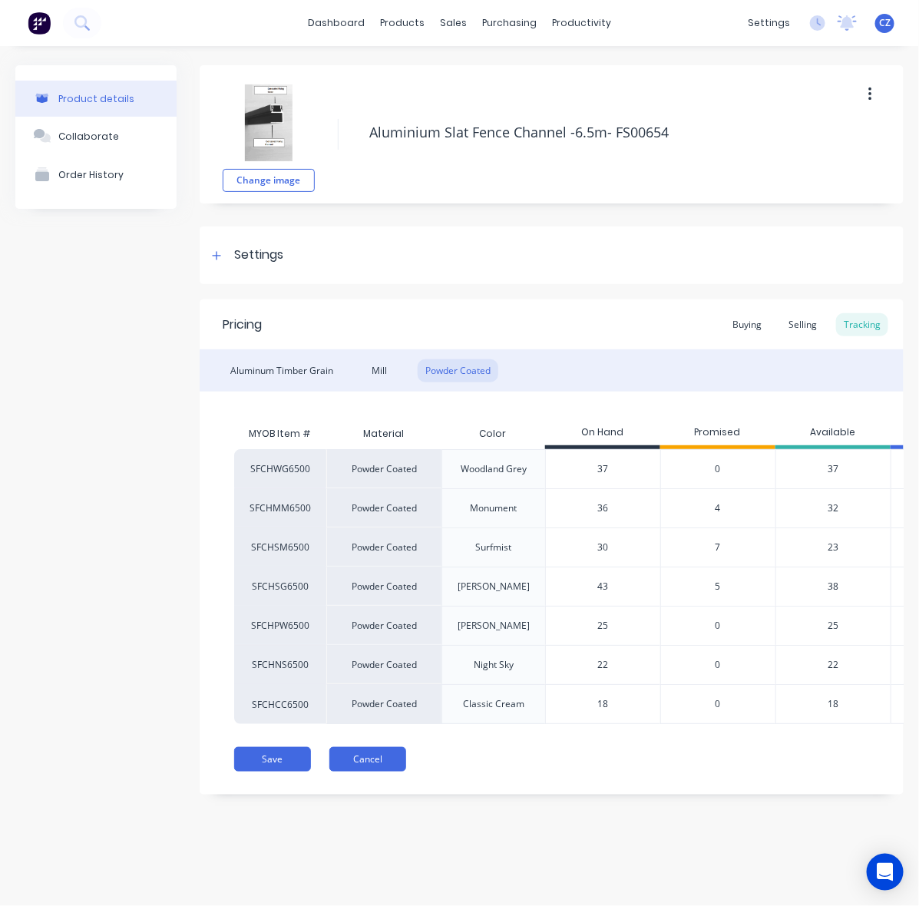
click at [380, 772] on button "Cancel" at bounding box center [367, 759] width 77 height 25
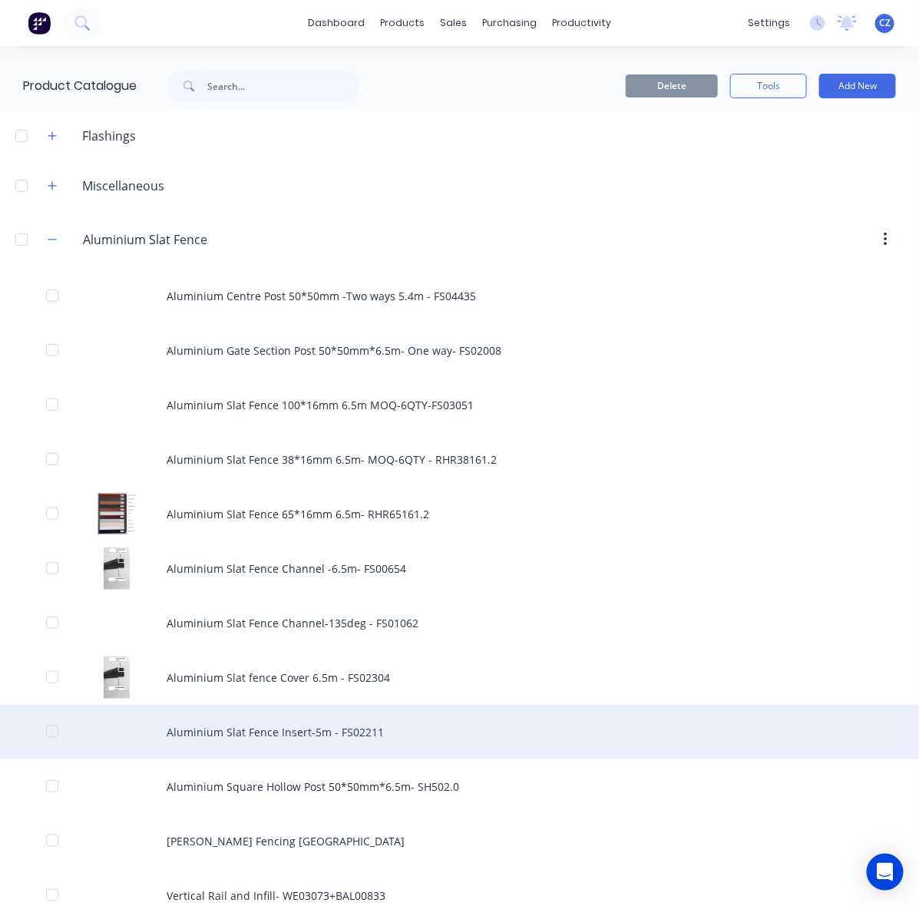
click at [352, 746] on div "Aluminium Slat Fence Insert-5m - FS02211" at bounding box center [459, 732] width 919 height 55
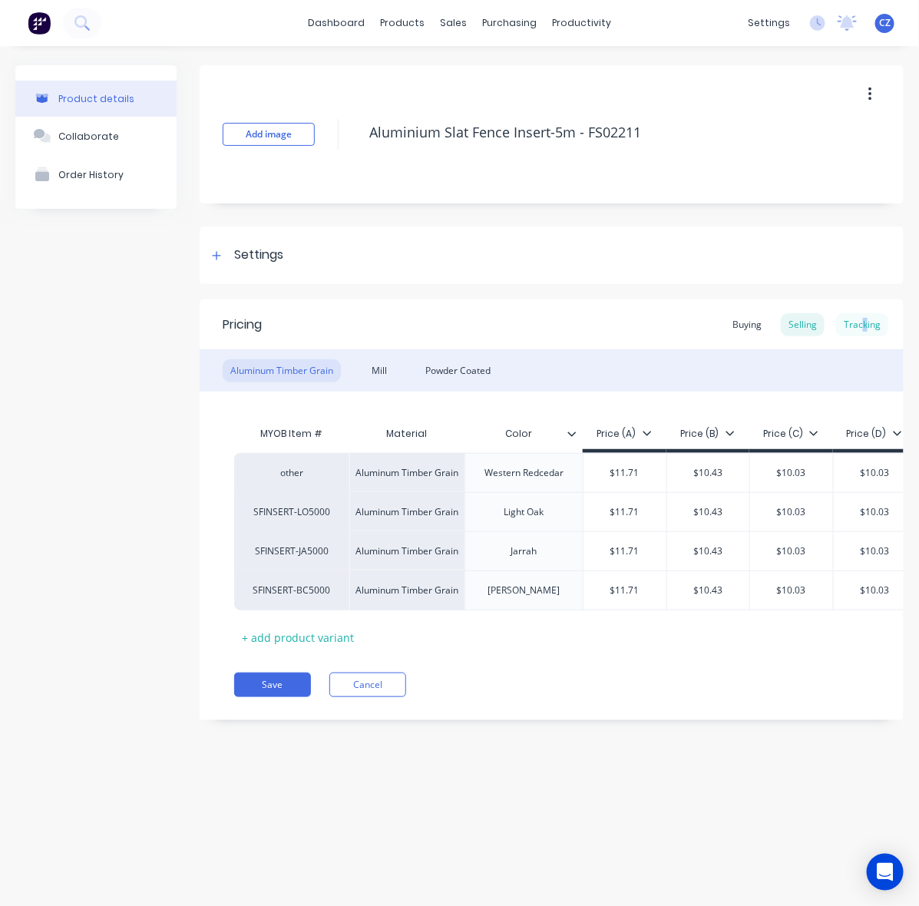
click at [865, 330] on div "Pricing Buying Selling Tracking" at bounding box center [552, 324] width 704 height 50
click at [865, 330] on div "Tracking" at bounding box center [862, 324] width 52 height 23
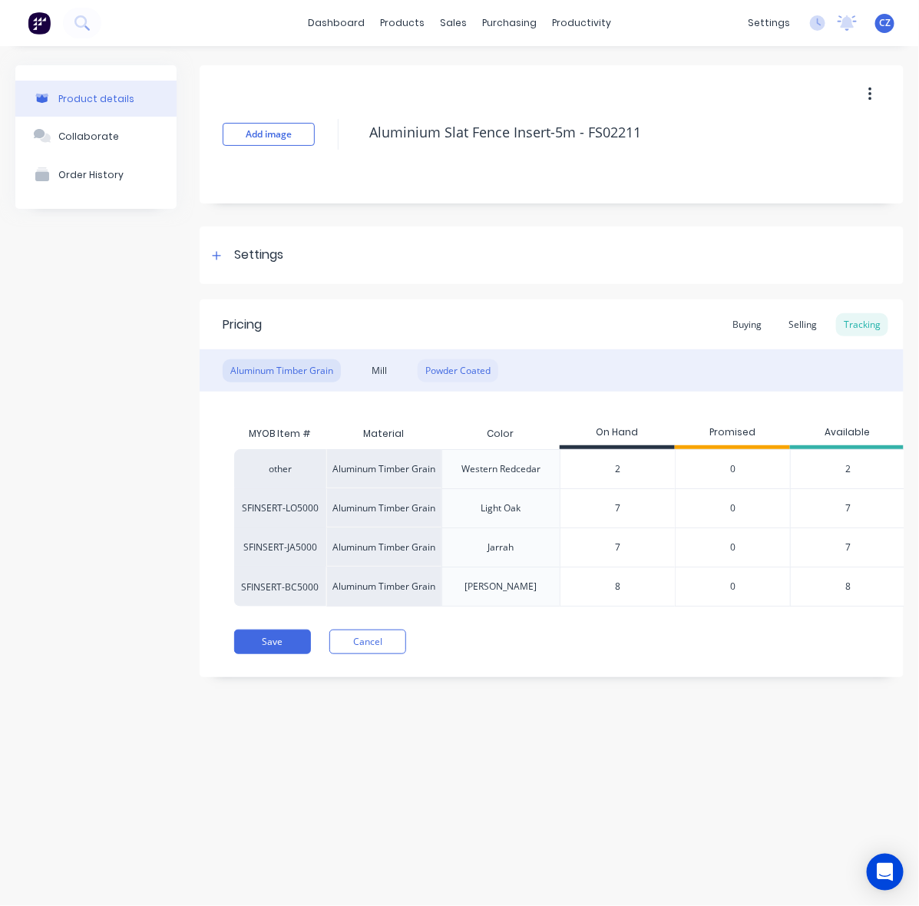
click at [480, 366] on div "Powder Coated" at bounding box center [458, 370] width 81 height 23
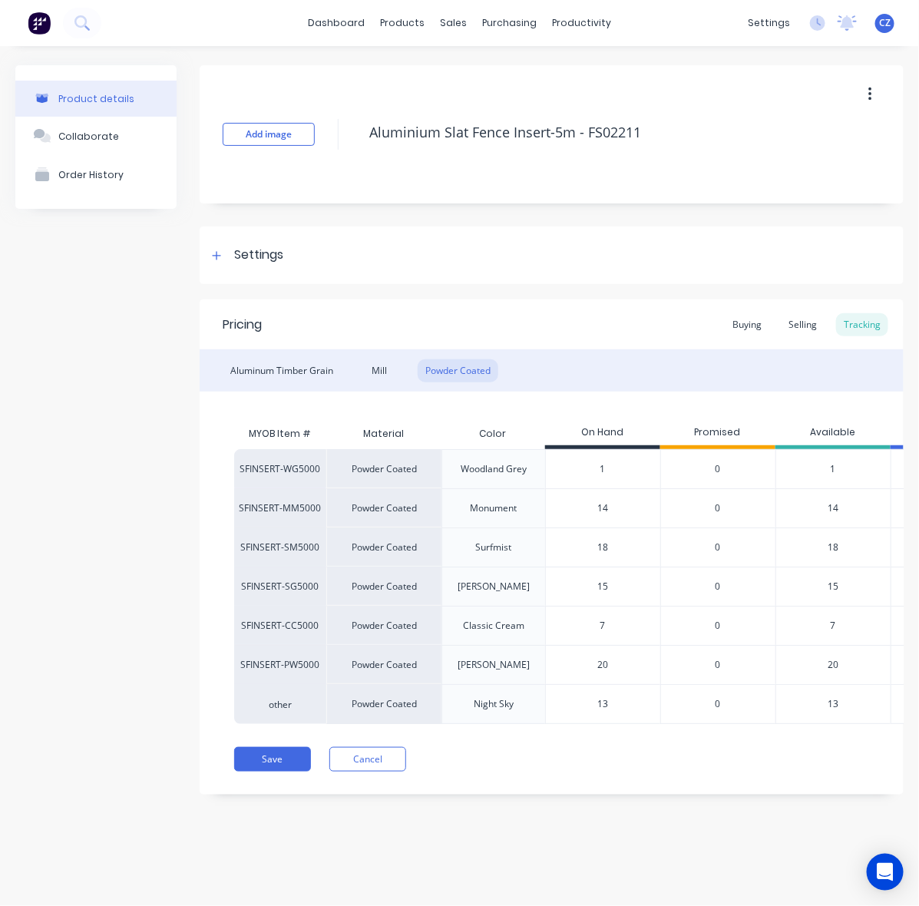
scroll to position [0, 101]
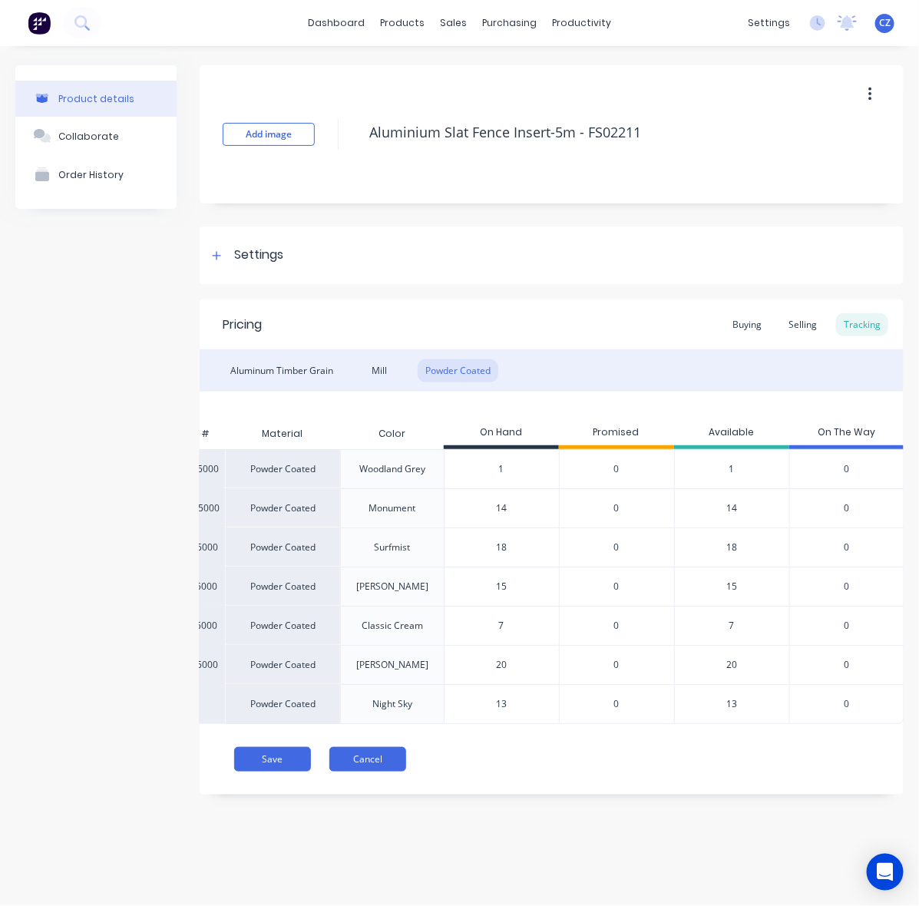
click at [369, 772] on button "Cancel" at bounding box center [367, 759] width 77 height 25
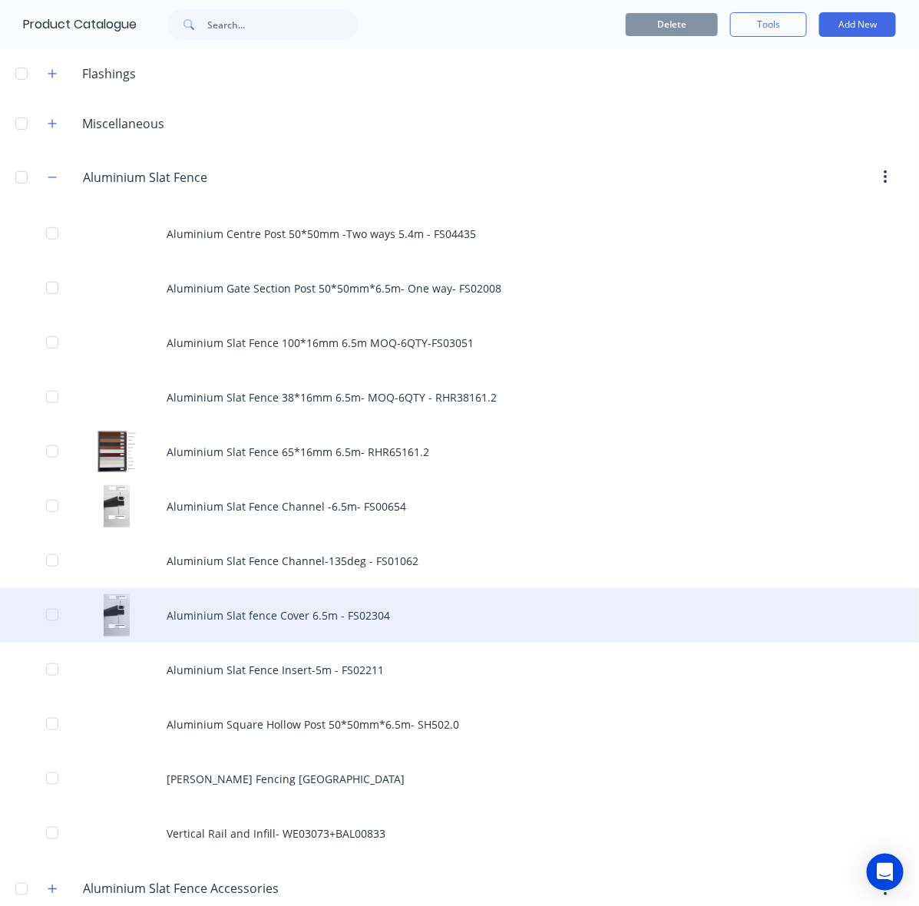
scroll to position [96, 0]
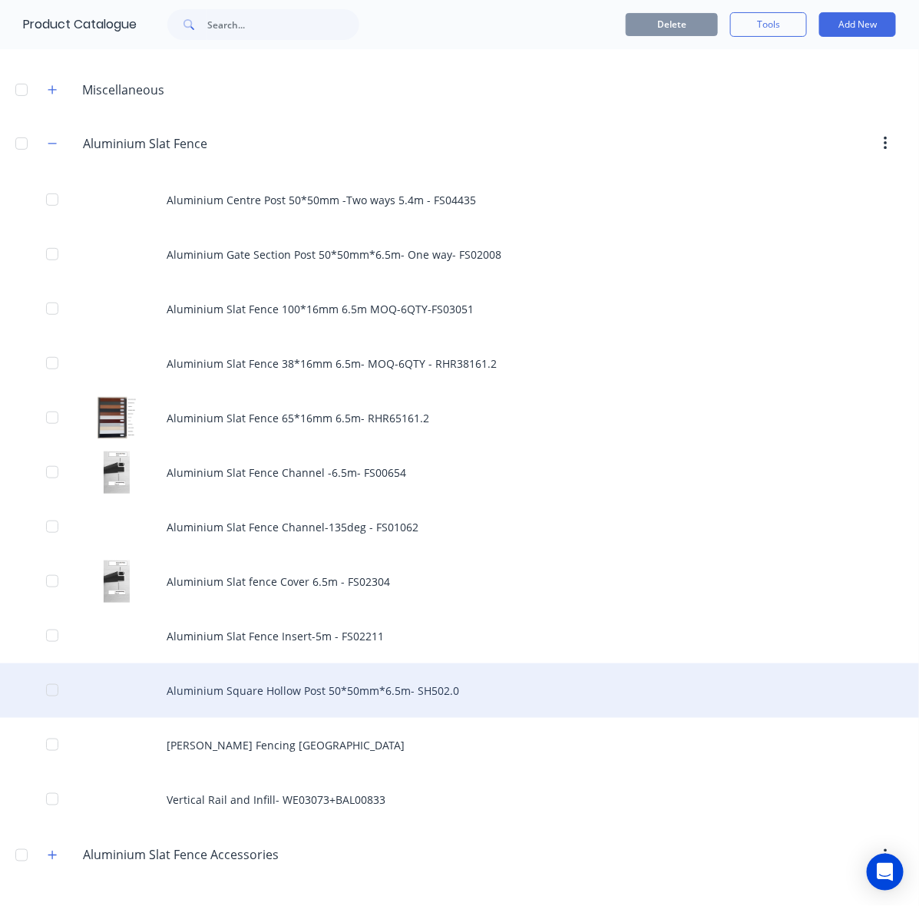
click at [412, 687] on div "Aluminium Square Hollow Post 50*50mm*6.5m- SH502.0" at bounding box center [459, 690] width 919 height 55
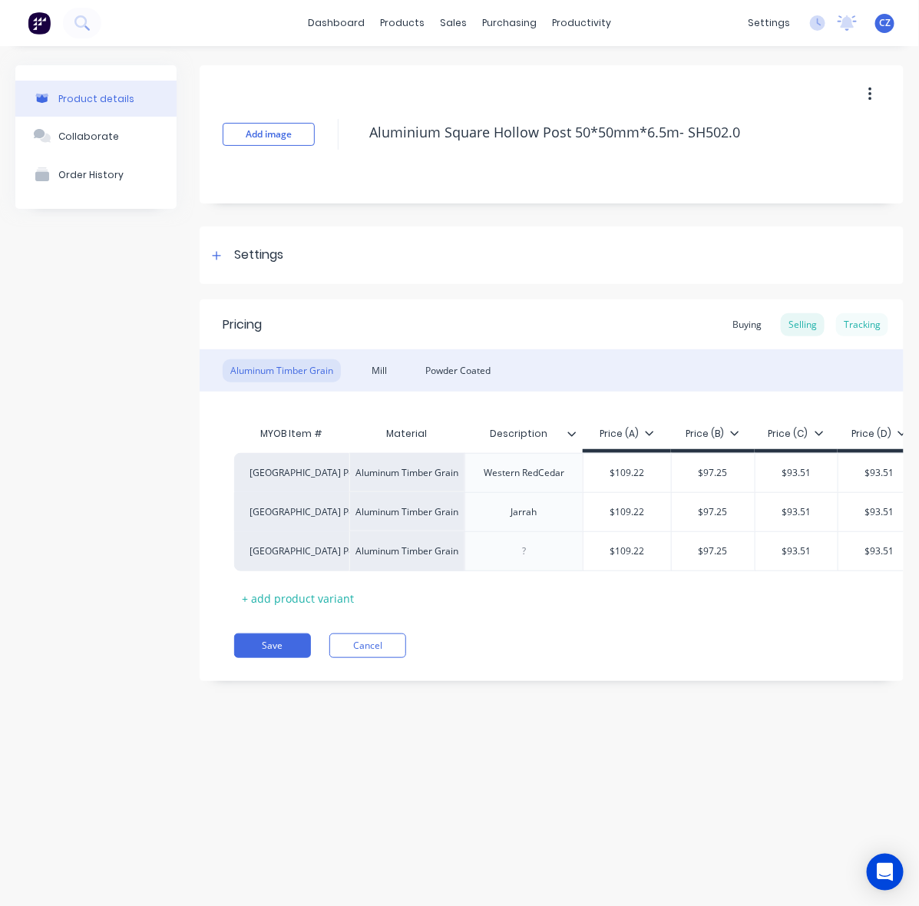
click at [865, 333] on div "Tracking" at bounding box center [862, 324] width 52 height 23
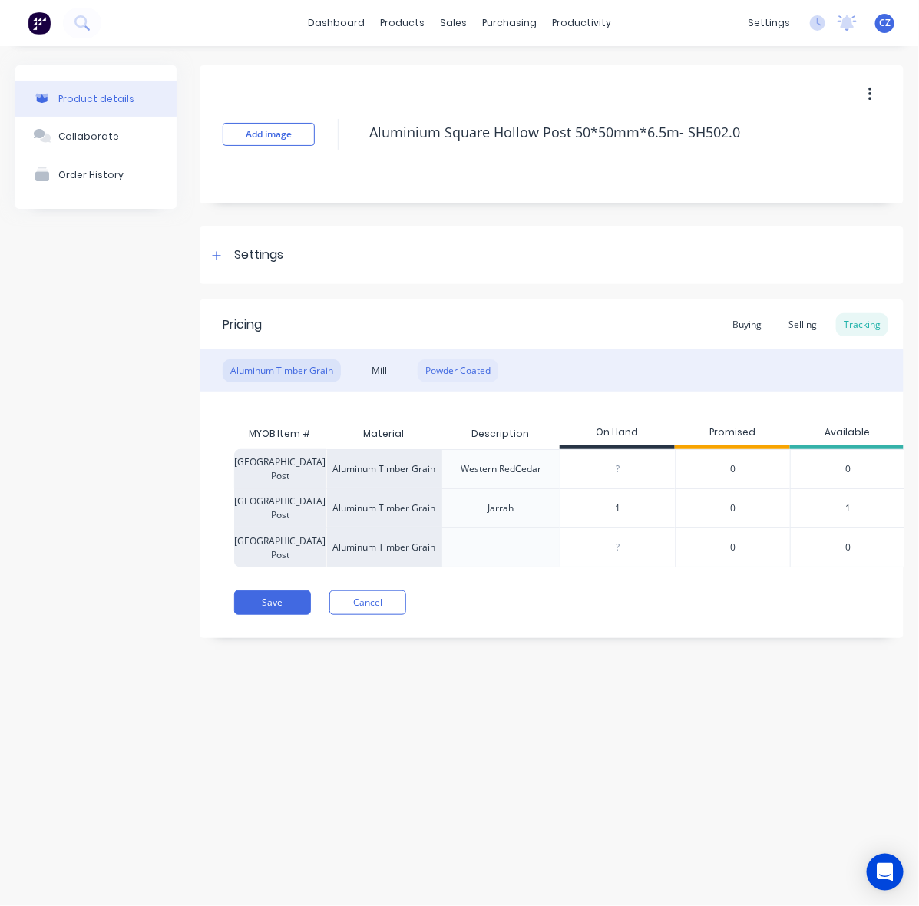
click at [486, 366] on div "Powder Coated" at bounding box center [458, 370] width 81 height 23
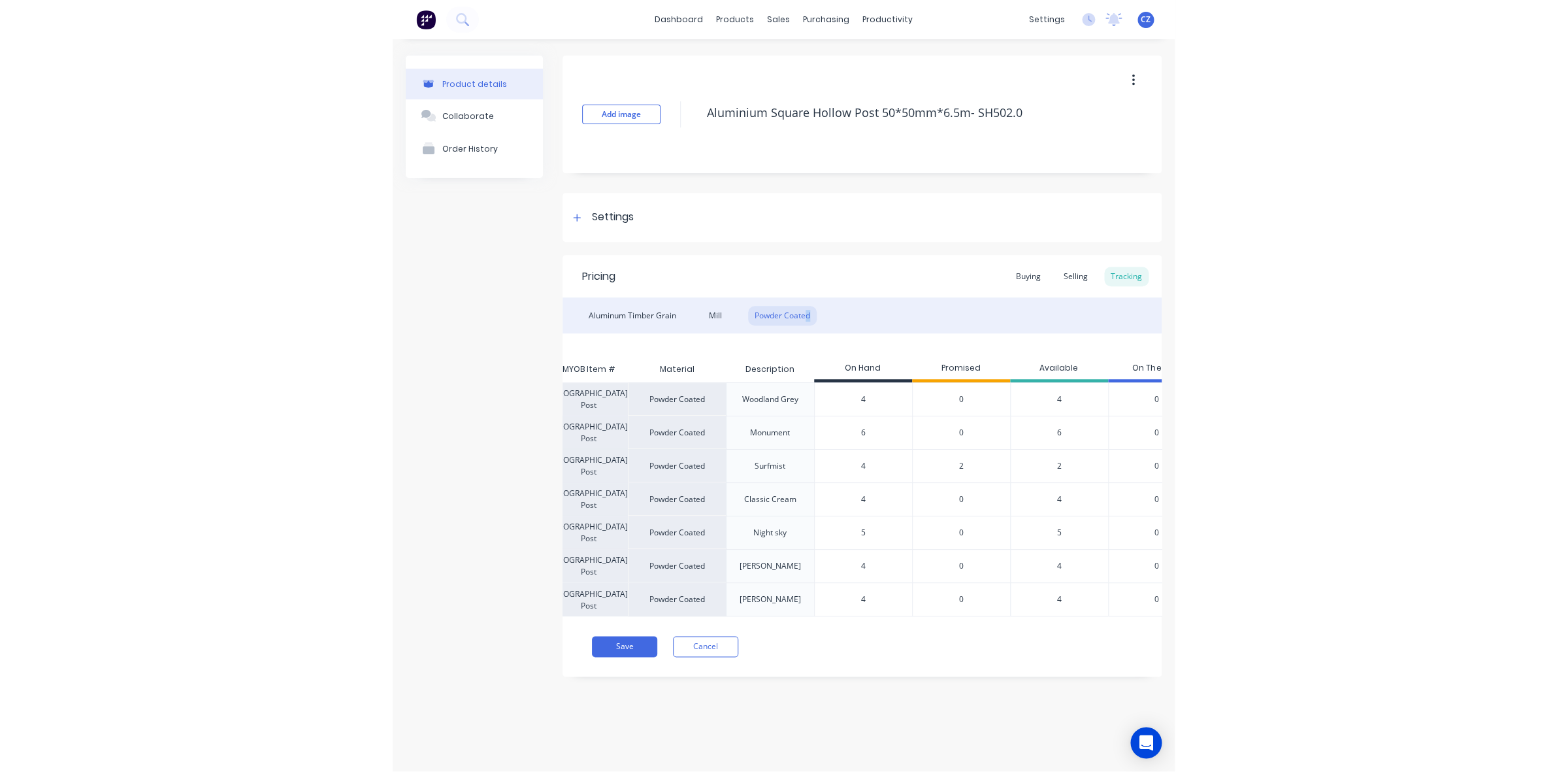
scroll to position [0, 86]
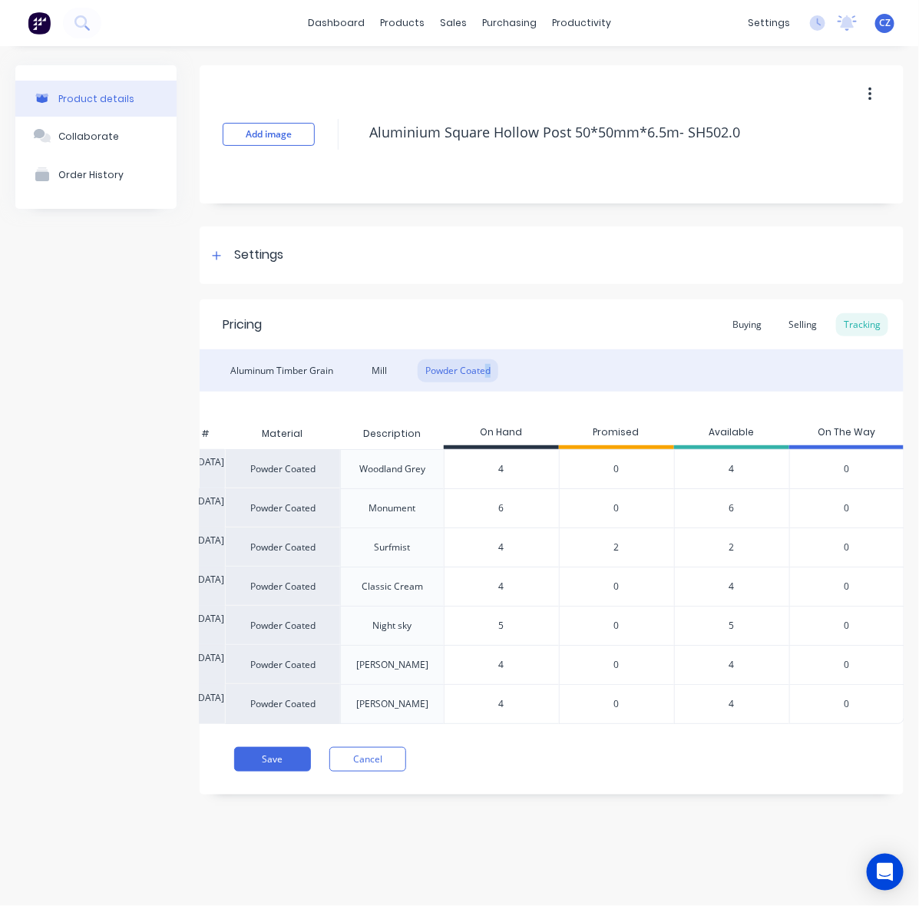
type textarea "x"
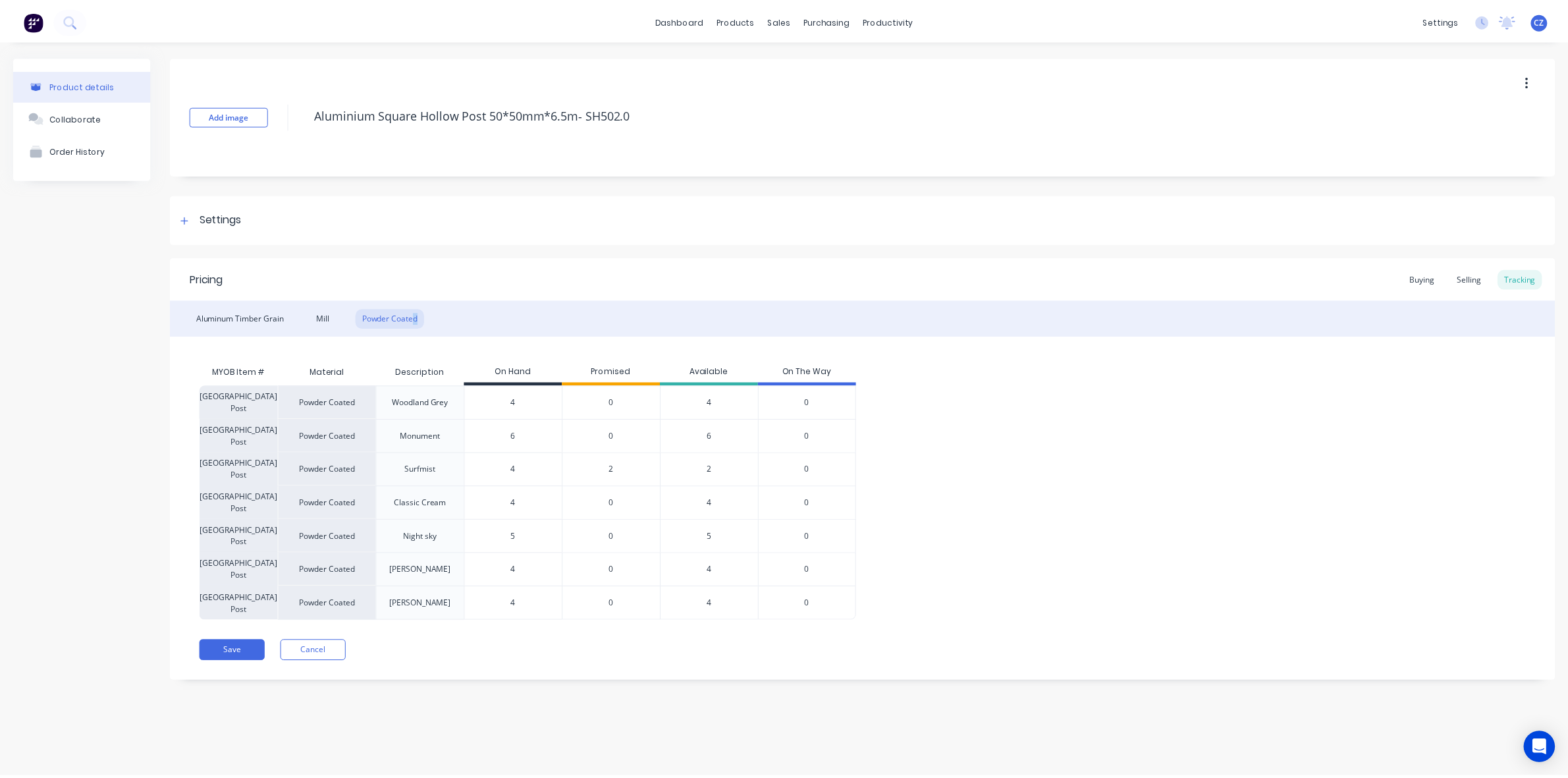
scroll to position [0, 0]
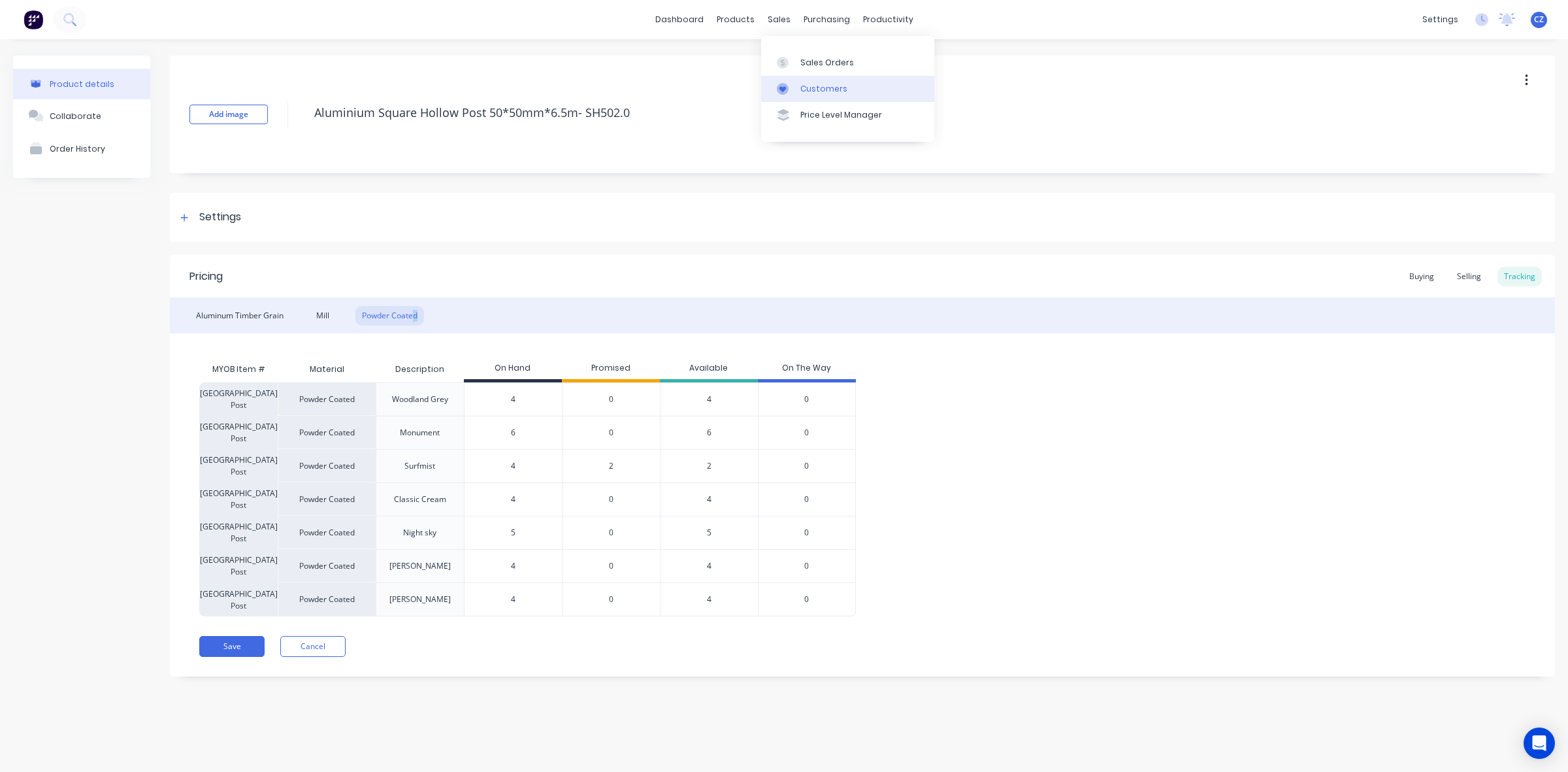
click at [792, 89] on div at bounding box center [786, 89] width 20 height 12
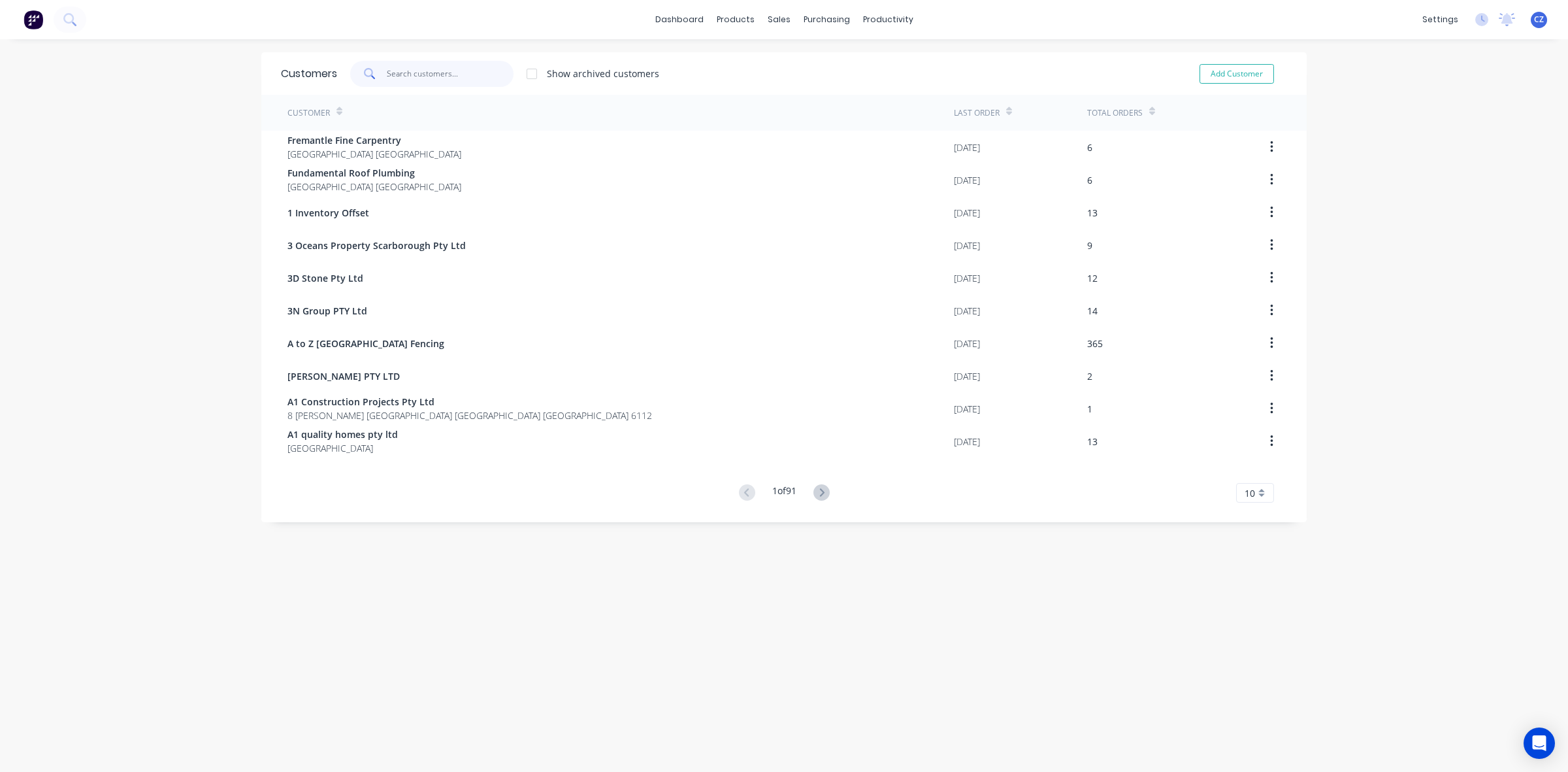
click at [499, 75] on input "text" at bounding box center [451, 73] width 128 height 26
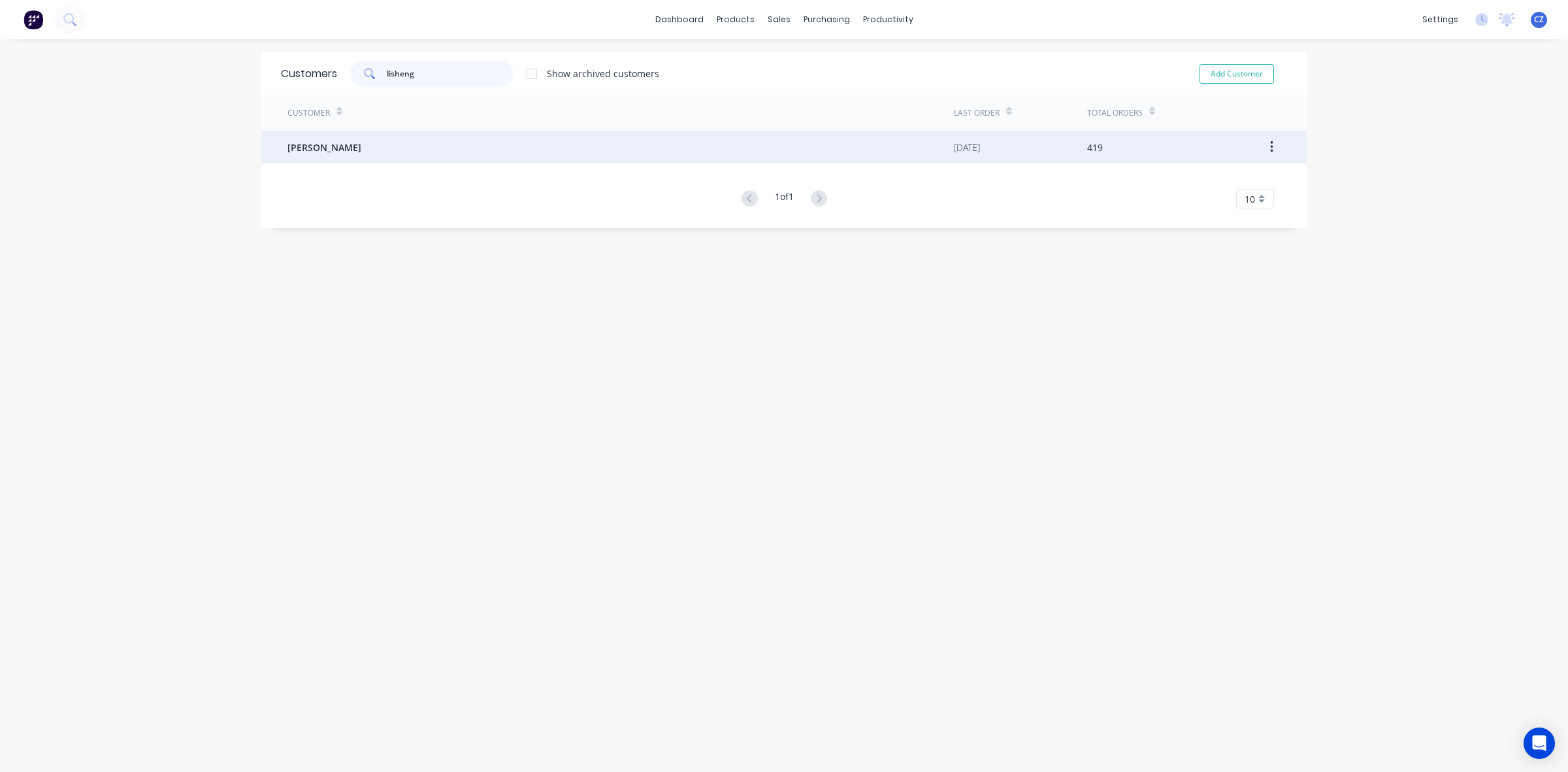
type input "lisheng"
click at [460, 156] on div "Lisheng Zhang" at bounding box center [620, 147] width 666 height 32
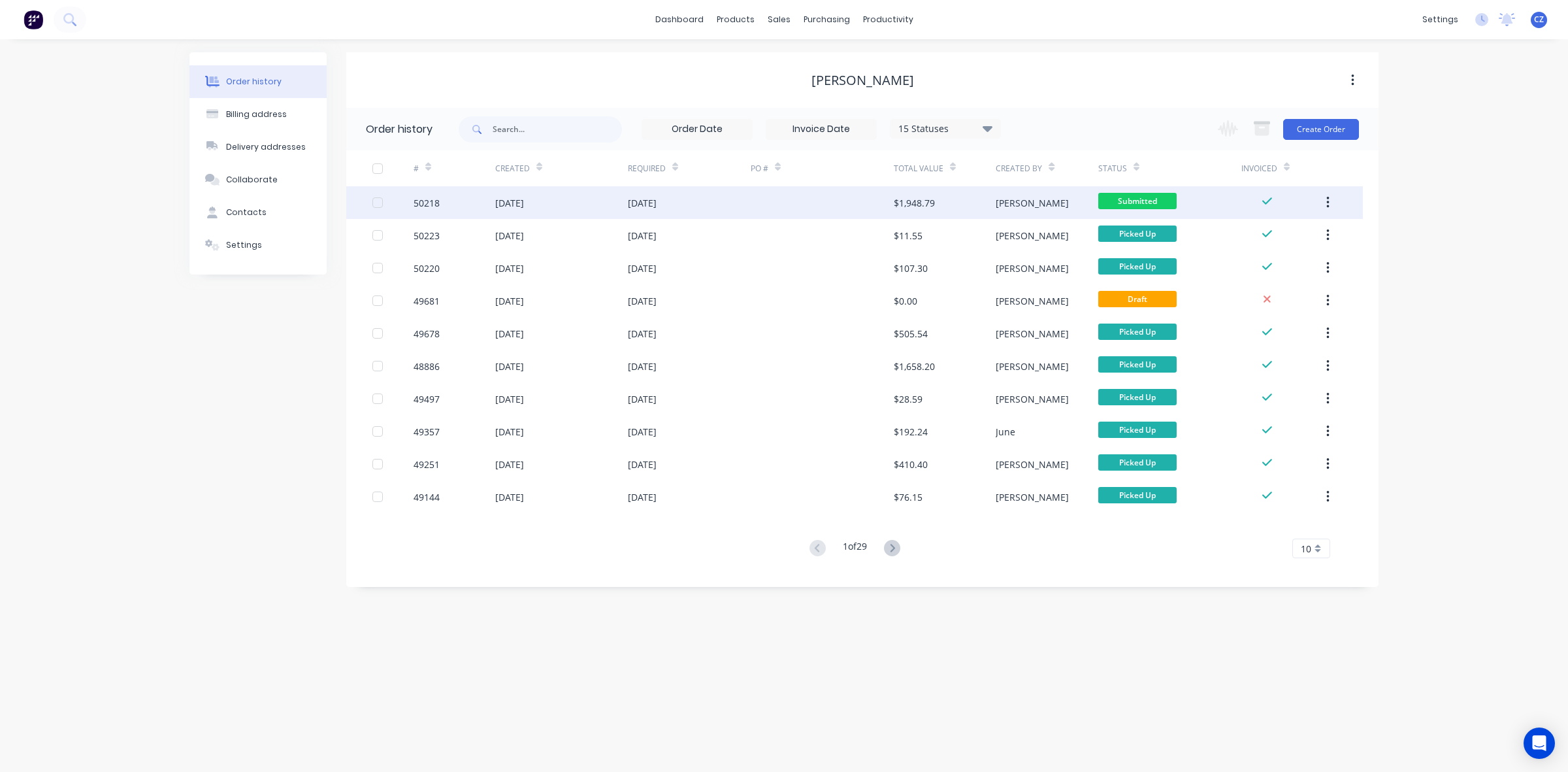
click at [919, 202] on div "$1,948.79" at bounding box center [915, 203] width 41 height 14
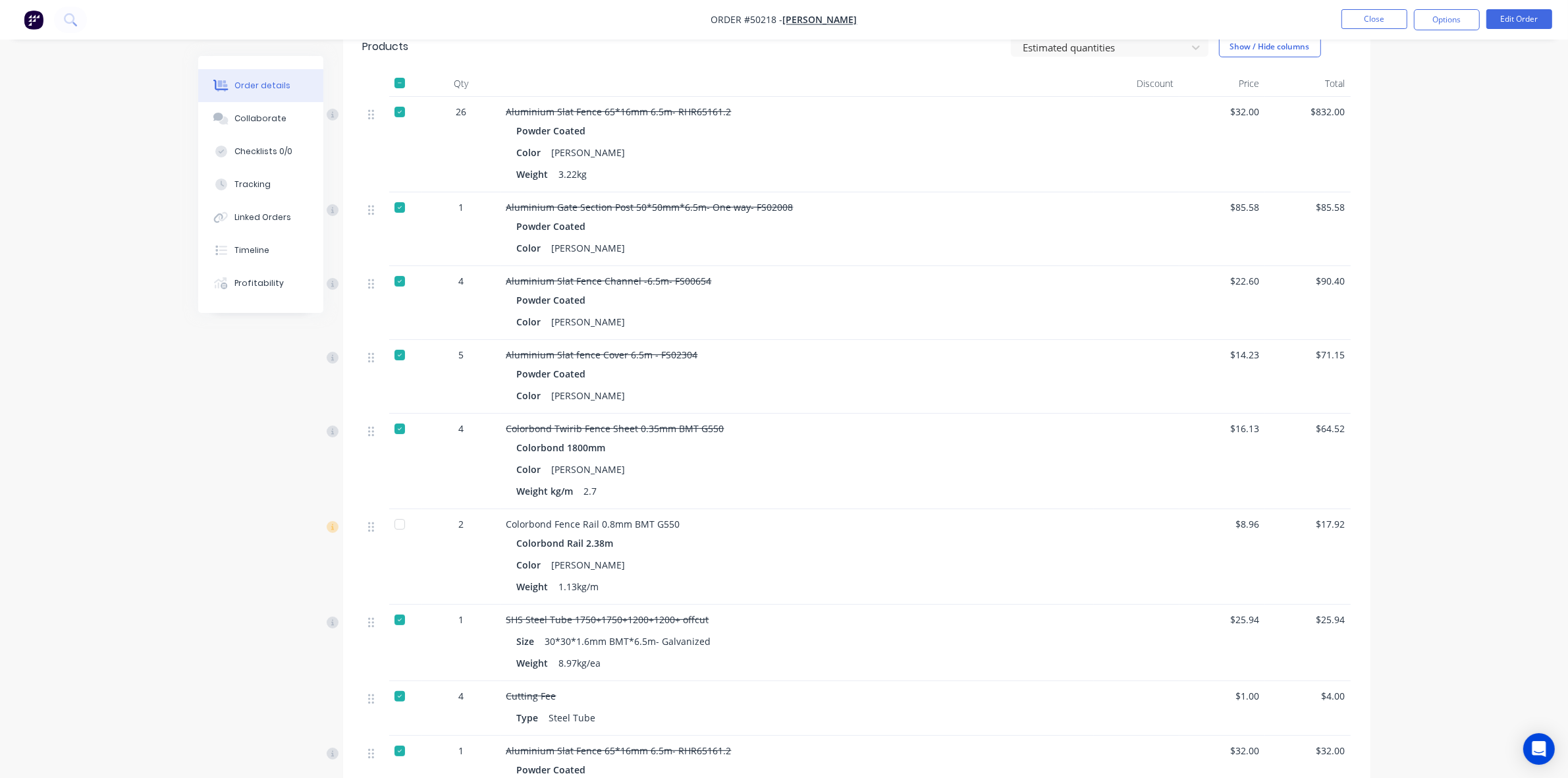
scroll to position [329, 0]
click at [1533, 15] on button "Edit Order" at bounding box center [1519, 19] width 66 height 20
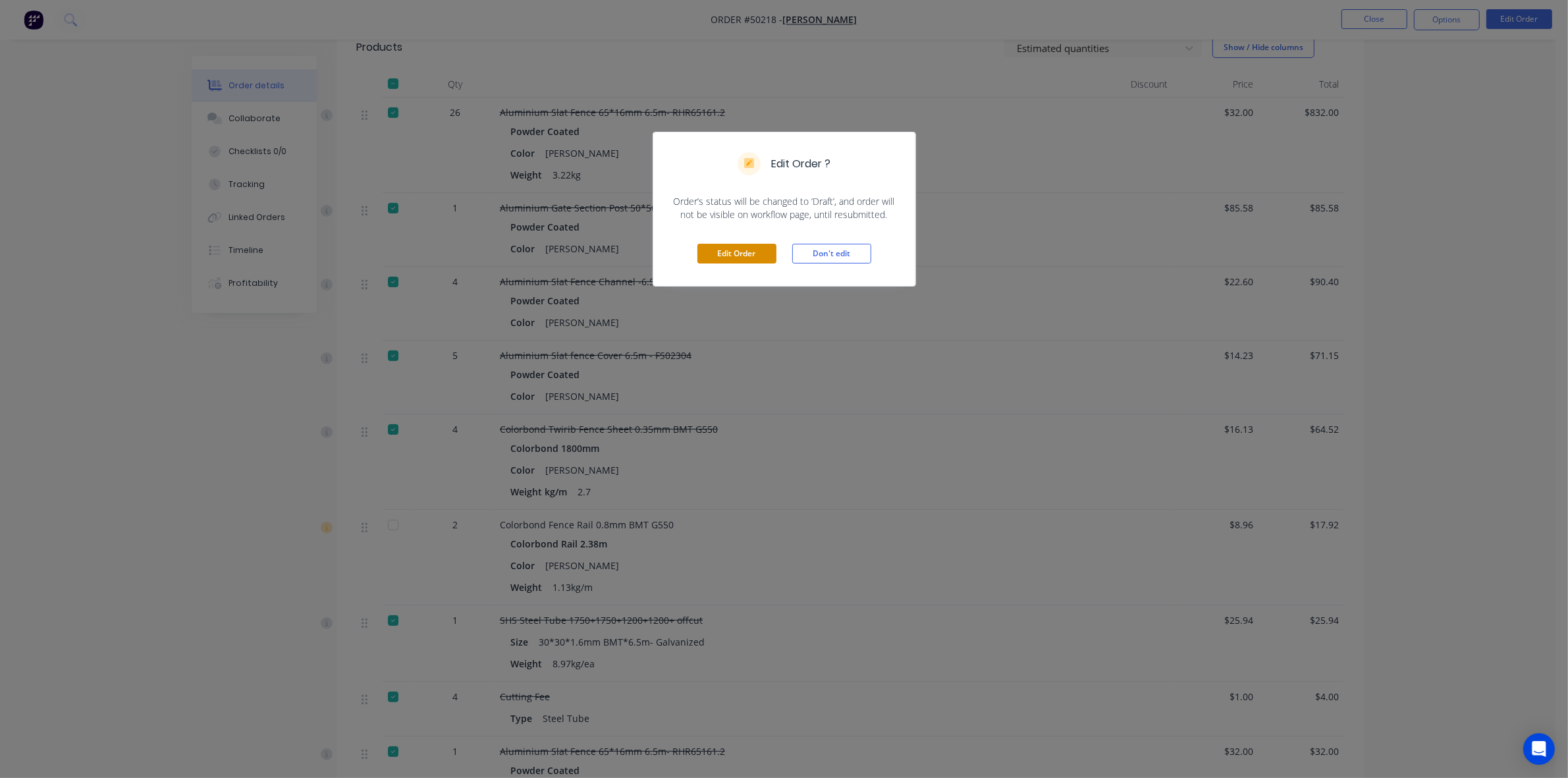
click at [725, 249] on button "Edit Order" at bounding box center [737, 253] width 79 height 20
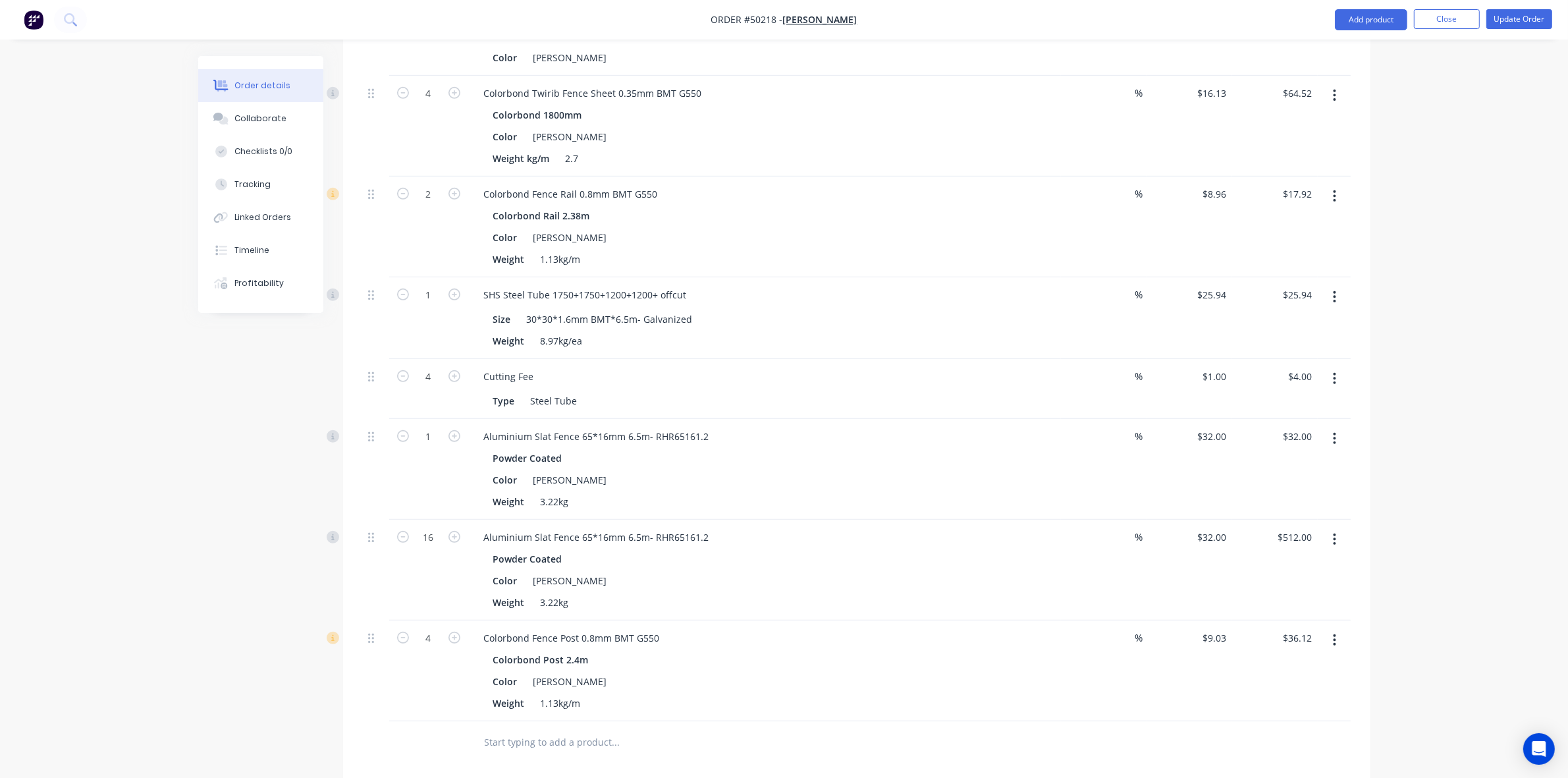
scroll to position [741, 0]
click at [440, 538] on input "16" at bounding box center [429, 534] width 34 height 20
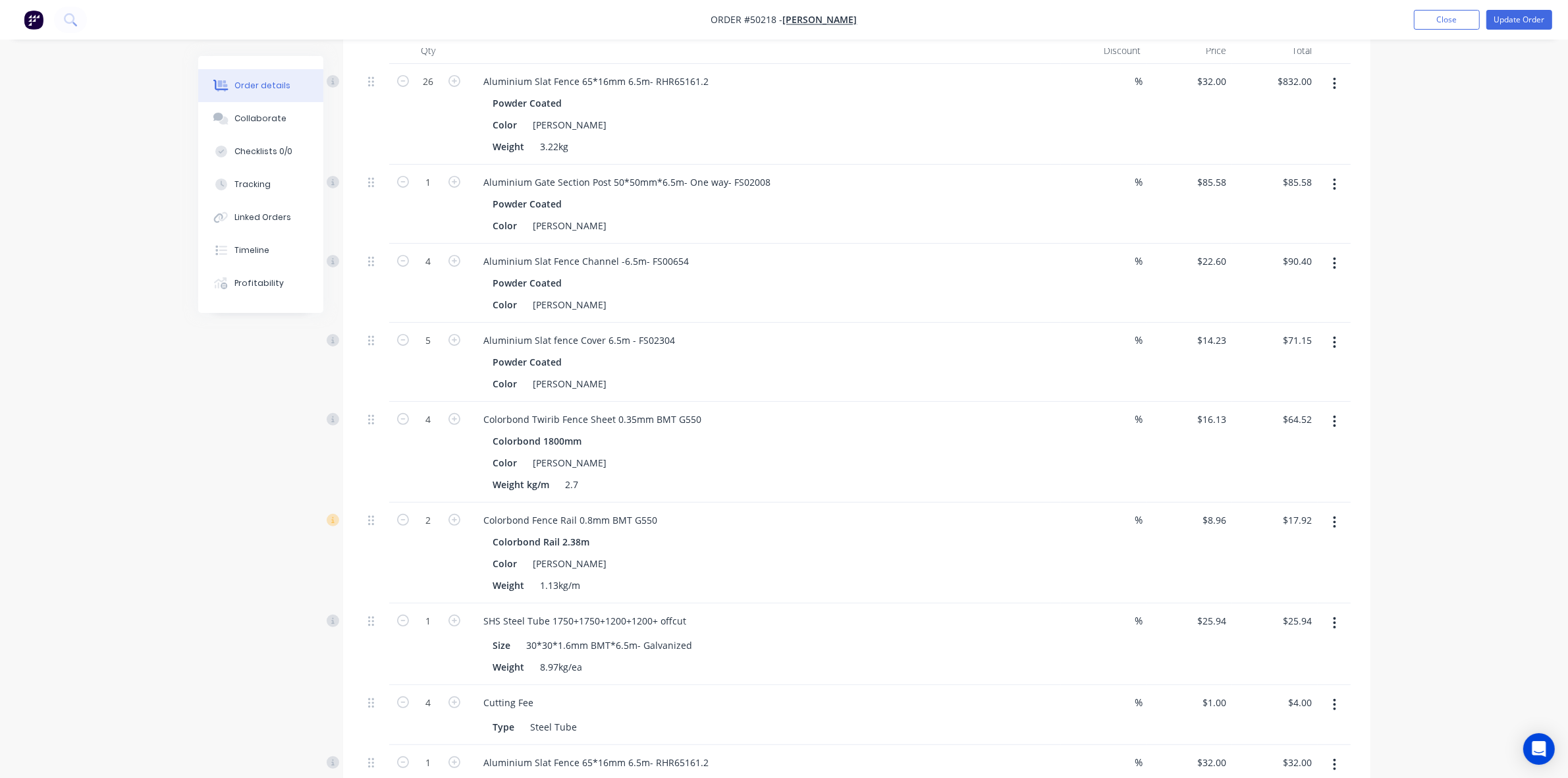
scroll to position [0, 0]
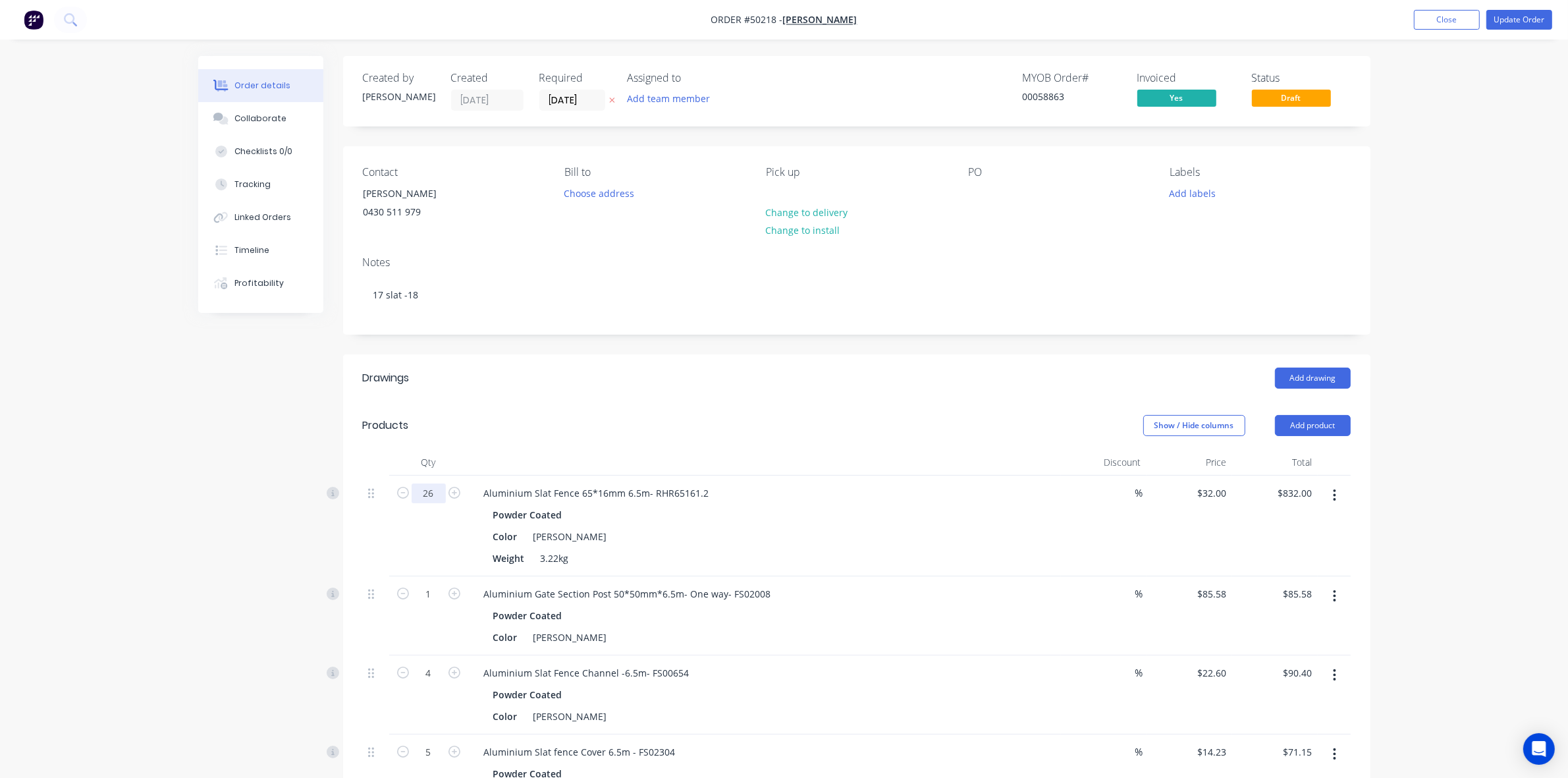
type input "18"
click at [439, 495] on input "26" at bounding box center [429, 493] width 34 height 20
type input "$576.00"
type input "24"
type input "$768.00"
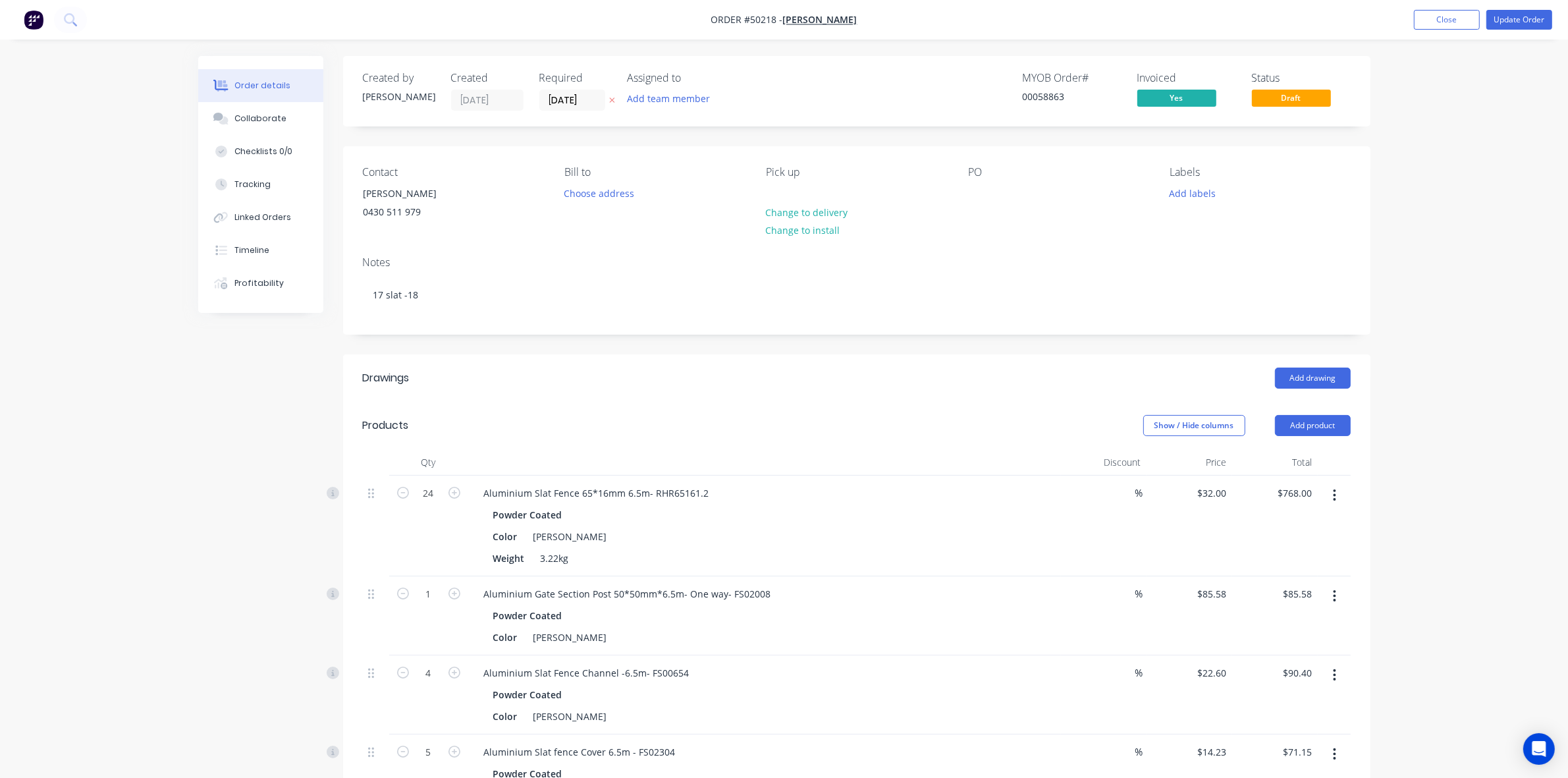
click at [707, 379] on div "Add drawing" at bounding box center [961, 377] width 778 height 21
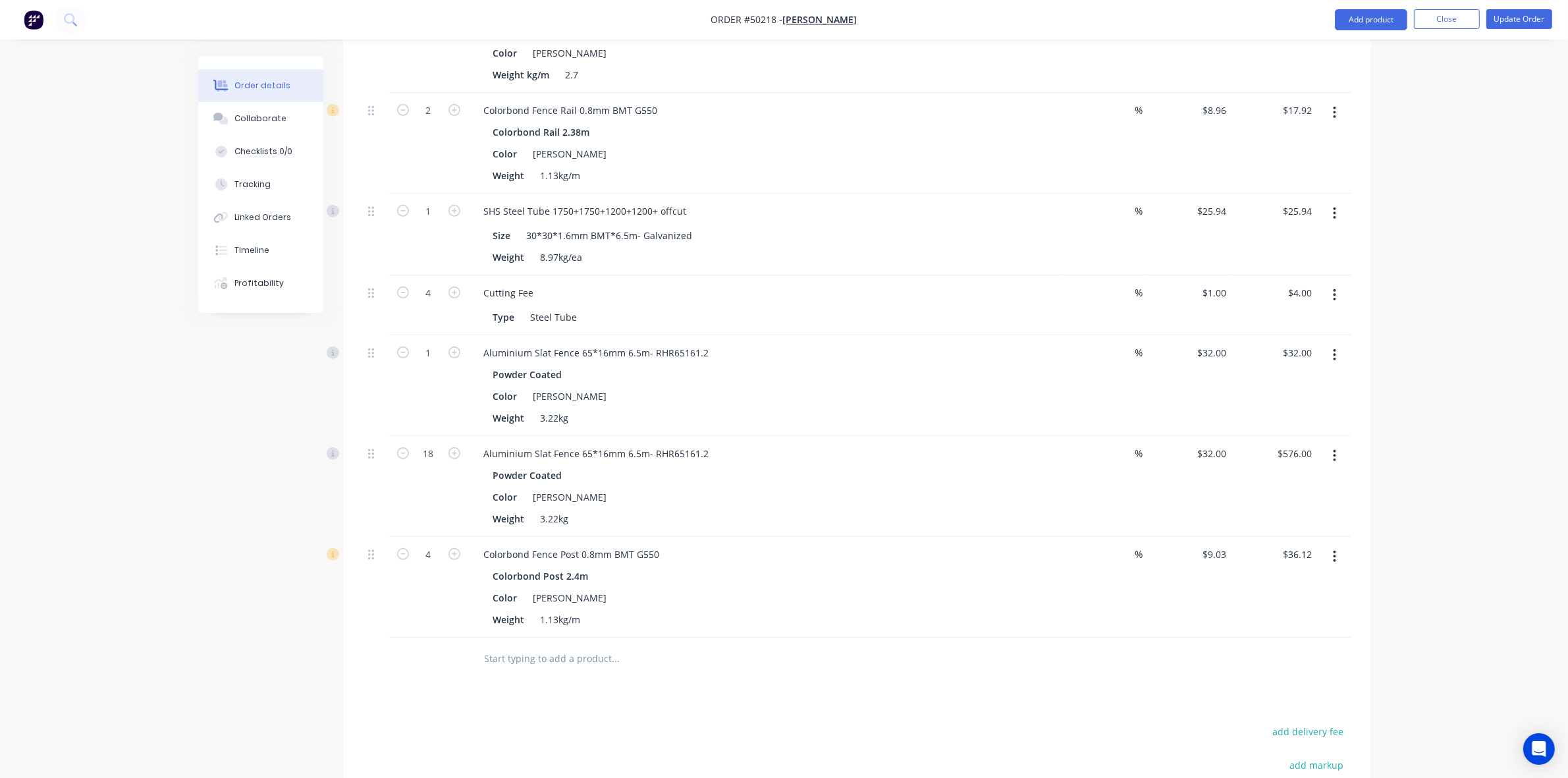
scroll to position [823, 0]
click at [1540, 21] on button "Update Order" at bounding box center [1519, 19] width 66 height 20
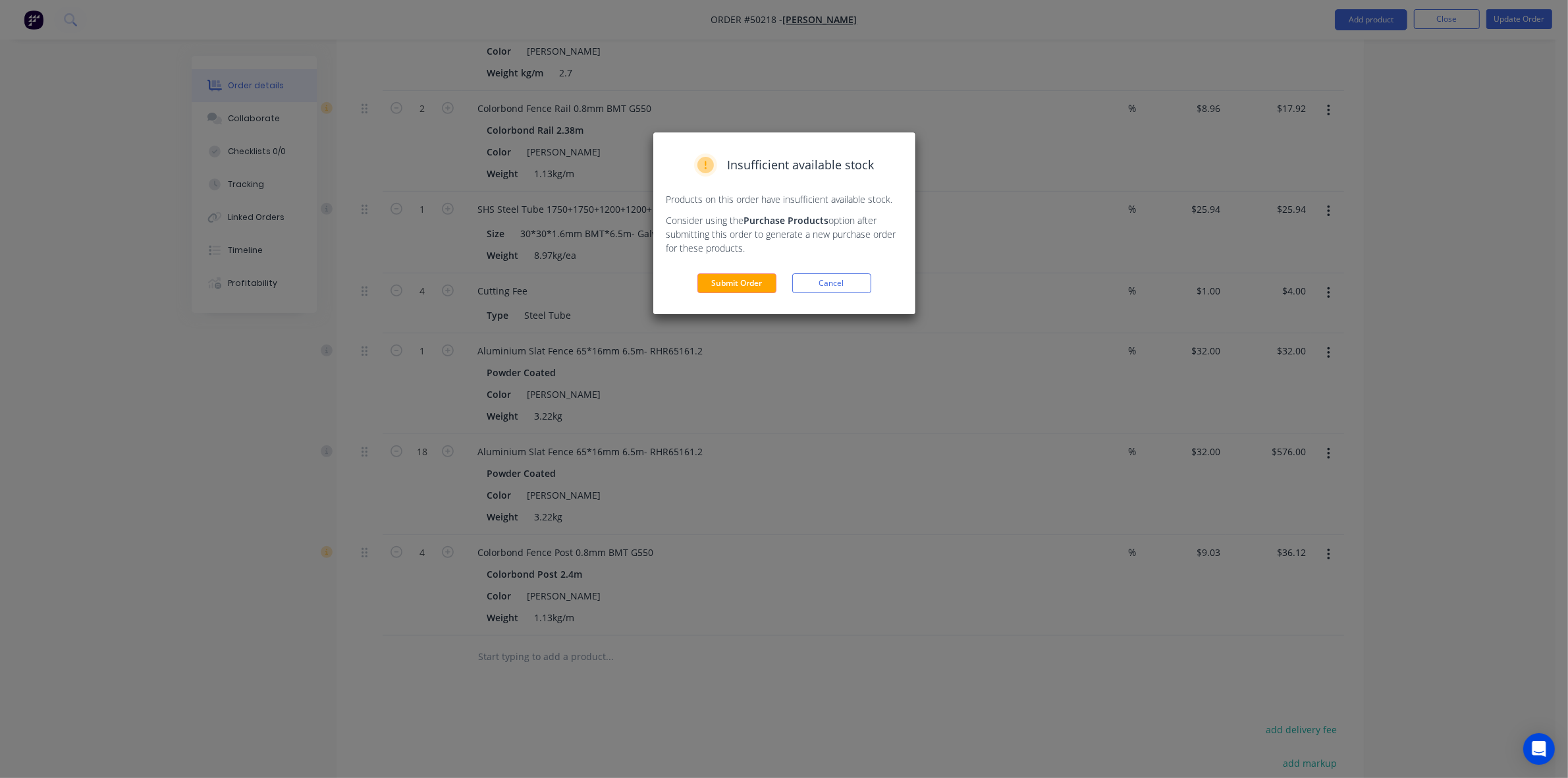
click at [762, 271] on div "Insufficient available stock Products on this order have insufficient available…" at bounding box center [785, 223] width 262 height 182
click at [853, 281] on button "Cancel" at bounding box center [832, 283] width 79 height 20
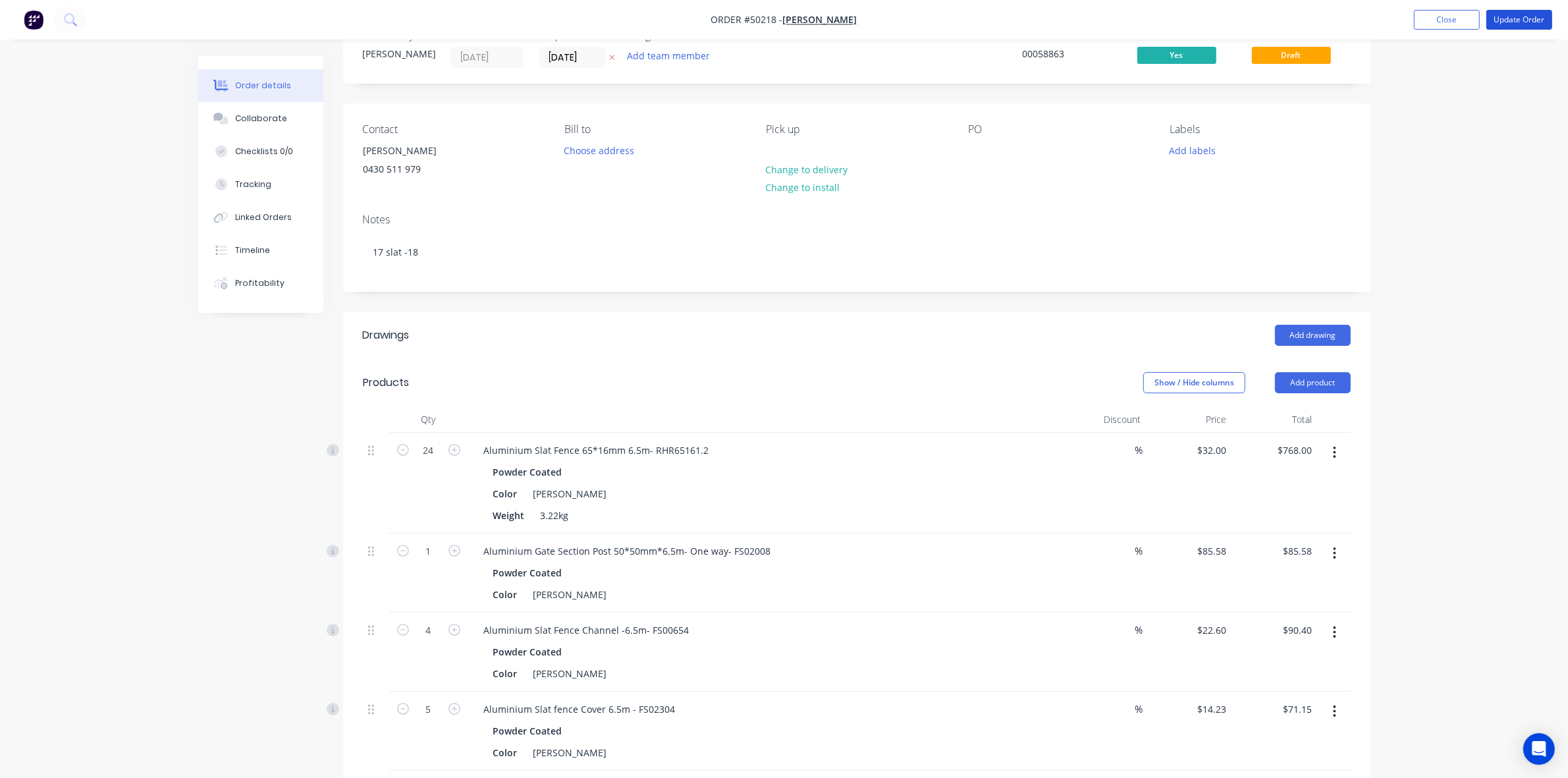
scroll to position [0, 0]
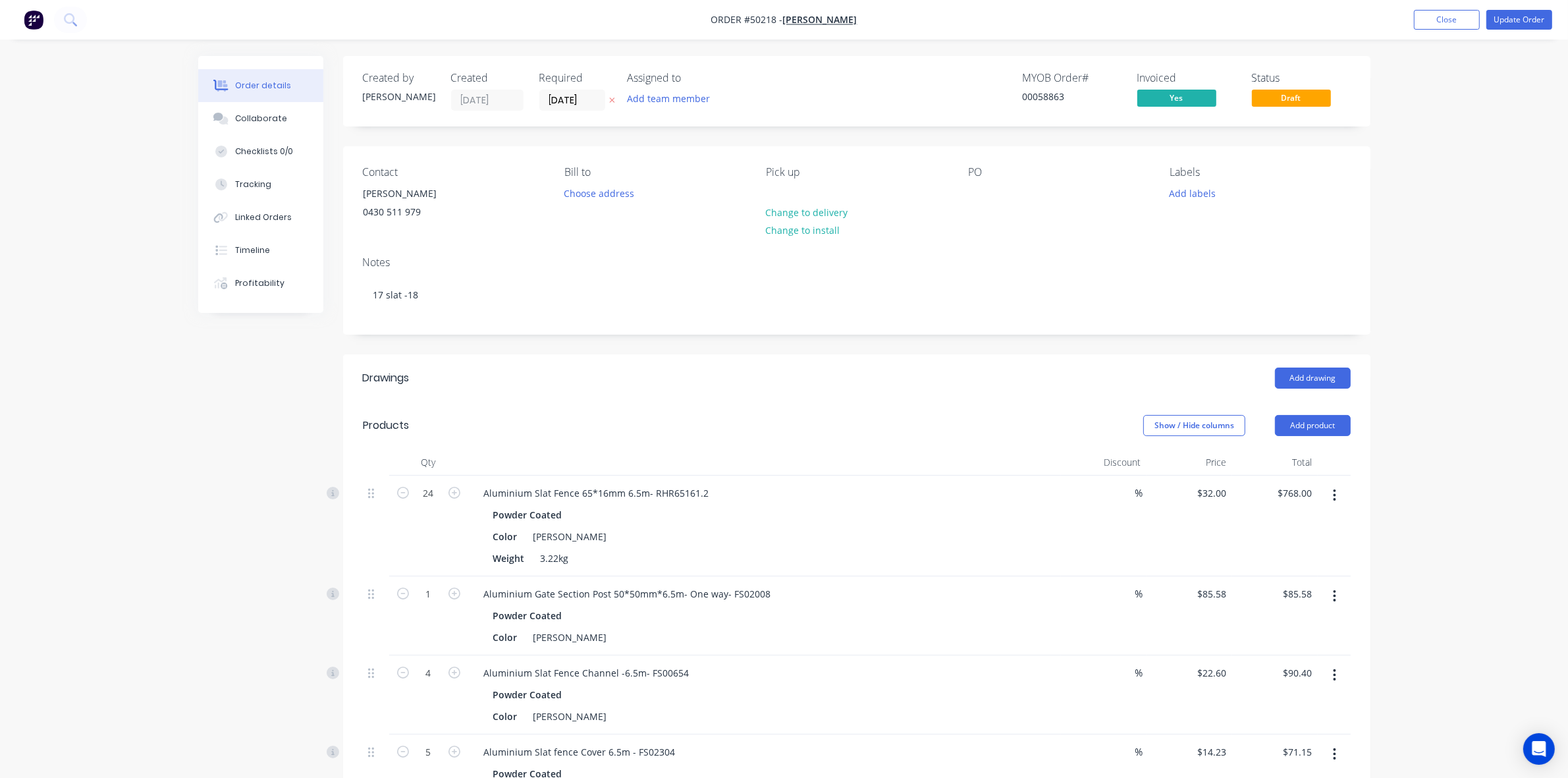
drag, startPoint x: 1337, startPoint y: 424, endPoint x: 1318, endPoint y: 437, distance: 23.0
click at [1337, 425] on button "Add product" at bounding box center [1313, 425] width 75 height 21
click at [1290, 461] on div "Product catalogue" at bounding box center [1288, 459] width 101 height 19
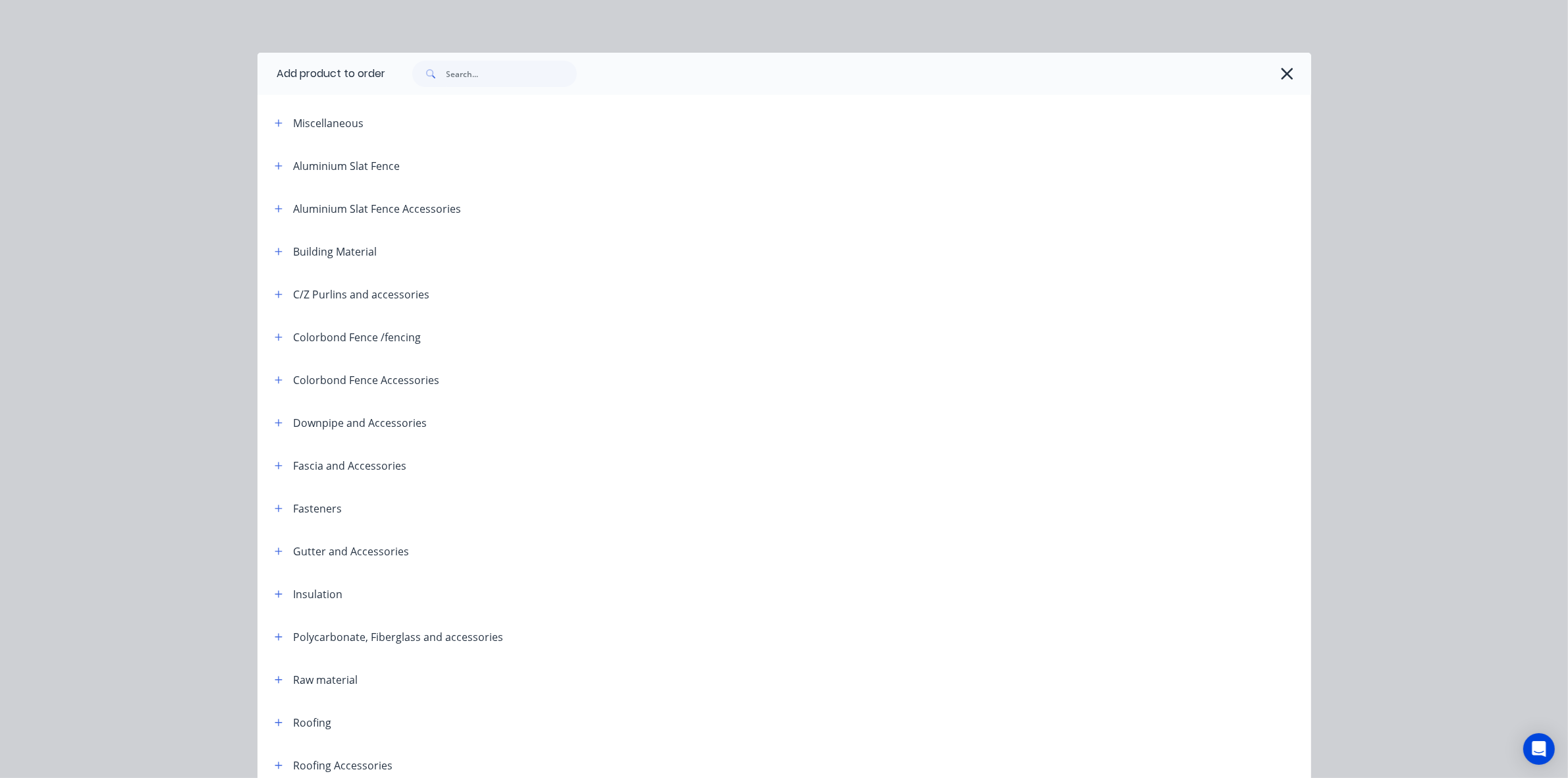
drag, startPoint x: 537, startPoint y: 89, endPoint x: 530, endPoint y: 81, distance: 10.6
click at [532, 87] on div at bounding box center [848, 73] width 926 height 42
click at [528, 75] on input "text" at bounding box center [512, 74] width 130 height 27
type input "one"
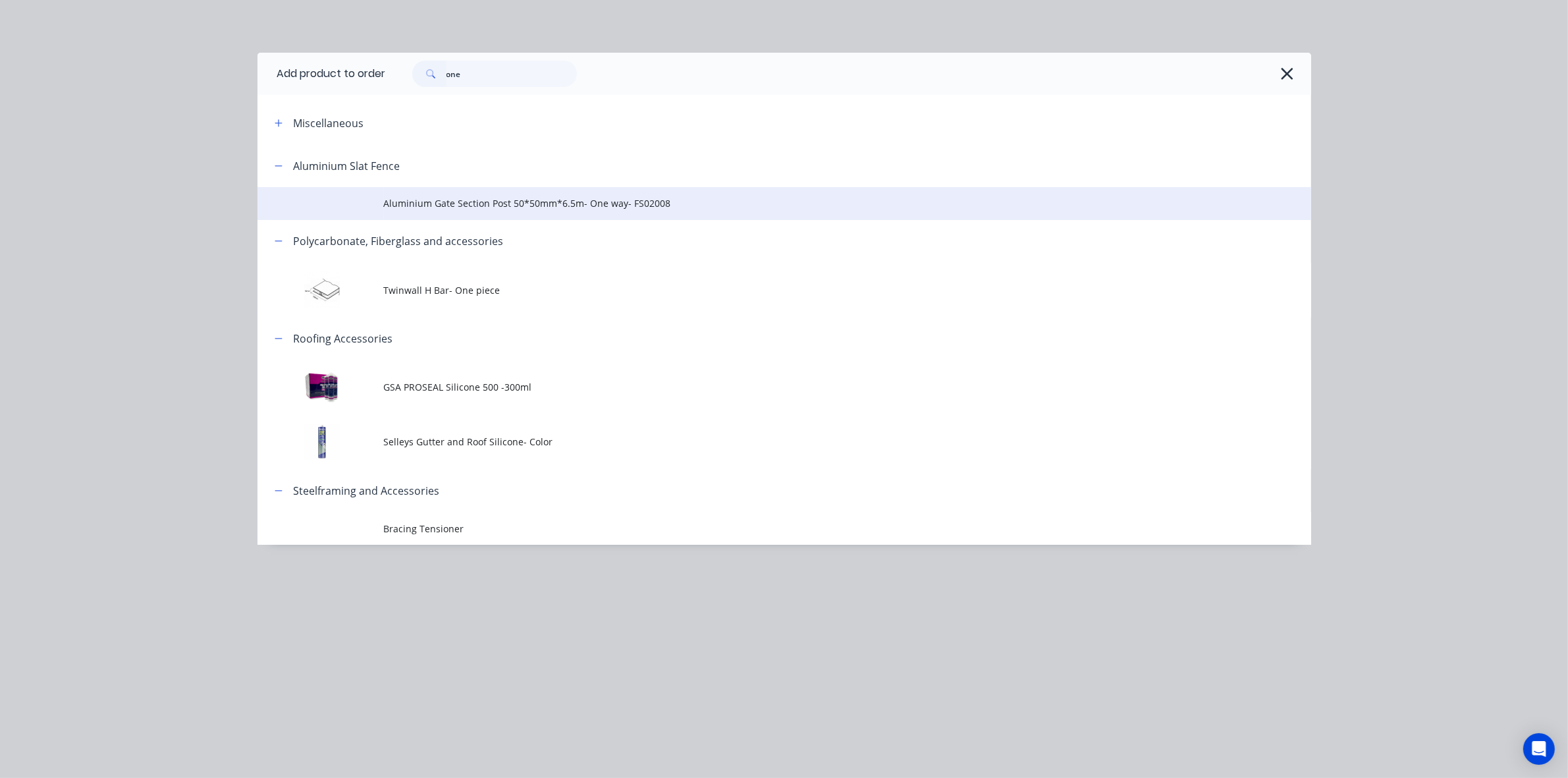
click at [526, 202] on span "Aluminium Gate Section Post 50*50mm*6.5m- One way- FS02008" at bounding box center [755, 203] width 742 height 14
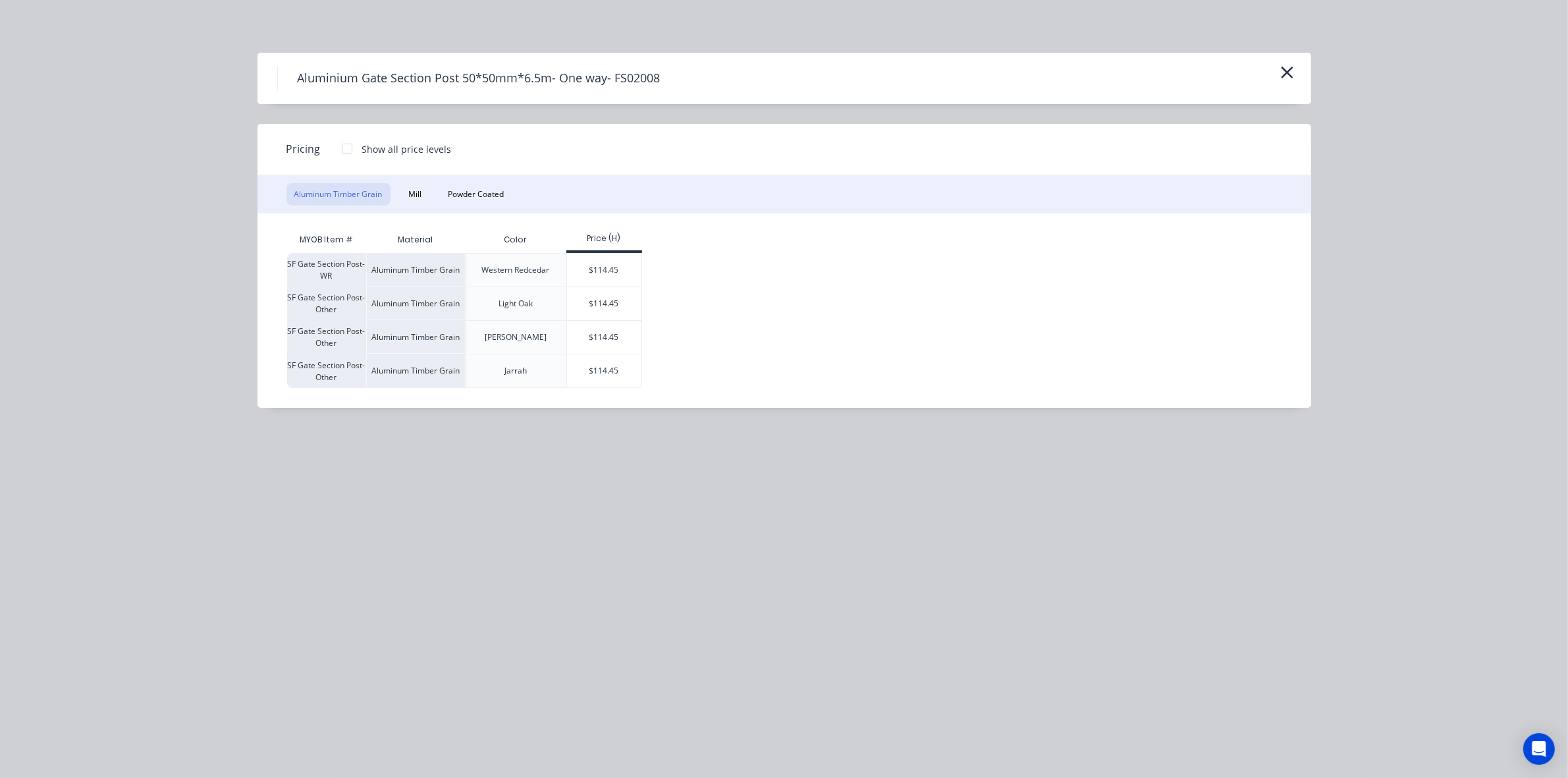
click at [499, 206] on div "Aluminum Timber Grain Mill Powder Coated" at bounding box center [784, 194] width 1054 height 39
click at [498, 192] on button "Powder Coated" at bounding box center [477, 194] width 72 height 22
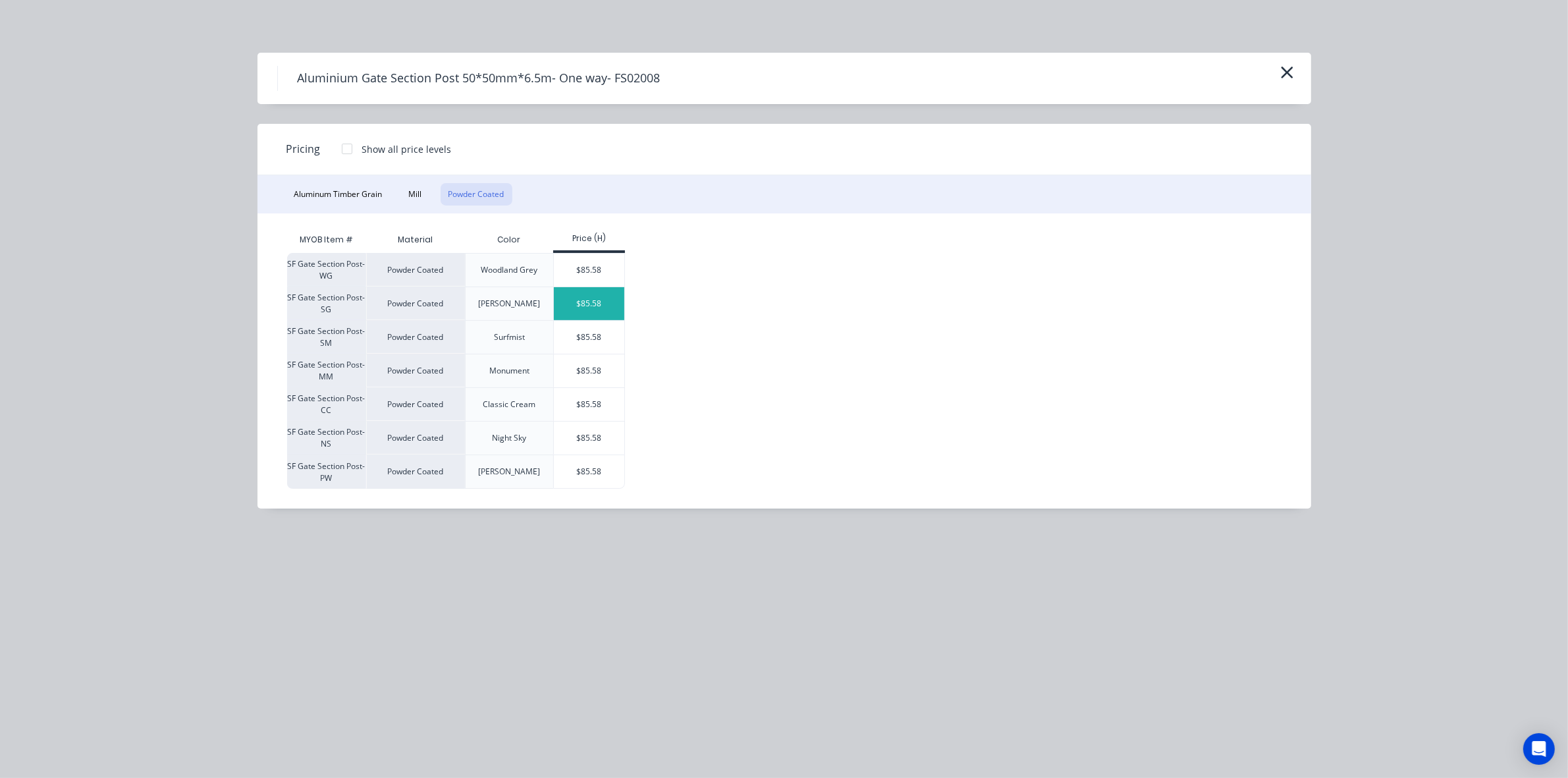
click at [612, 308] on div "$85.58" at bounding box center [589, 304] width 70 height 33
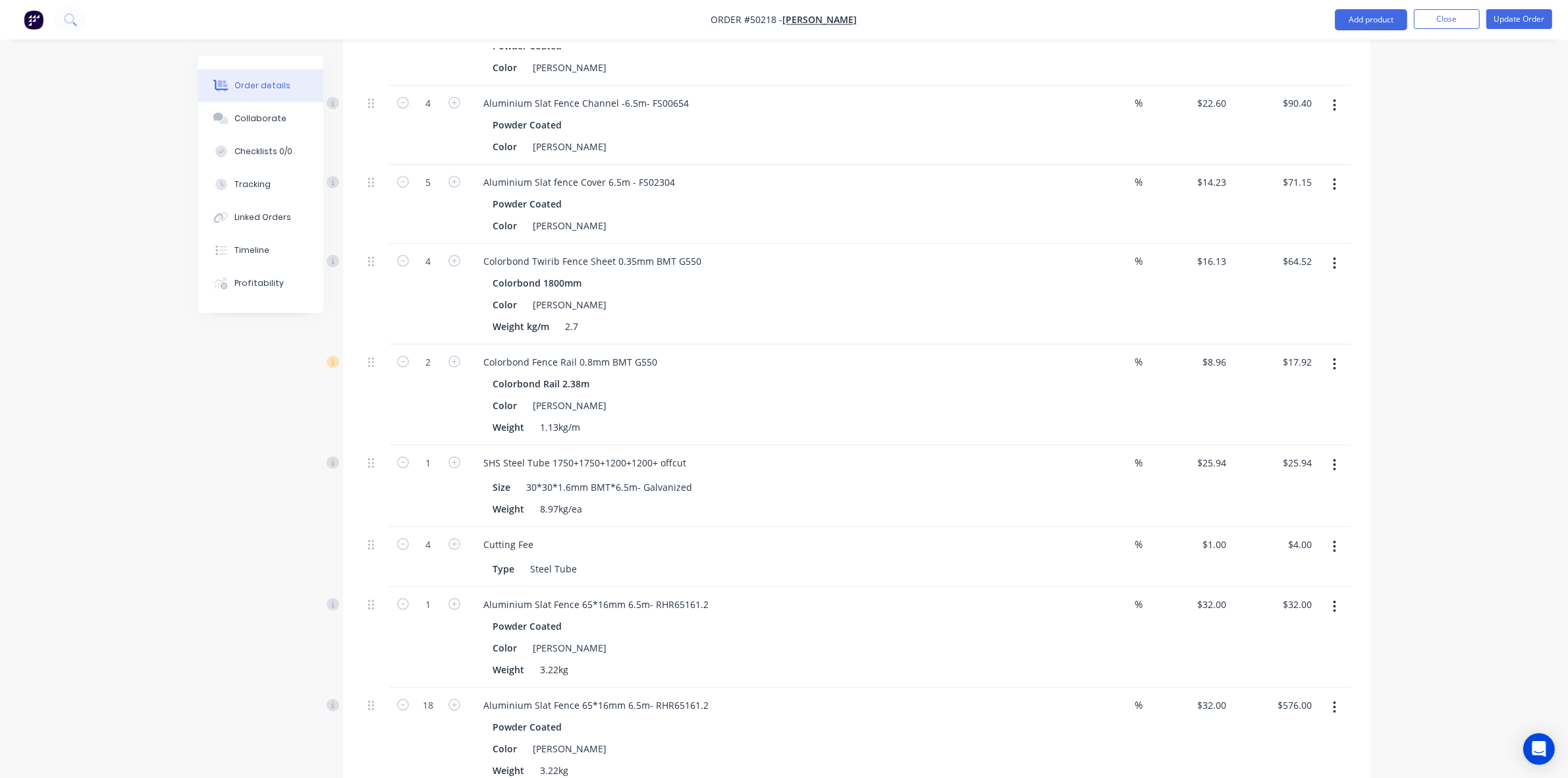
scroll to position [370, 0]
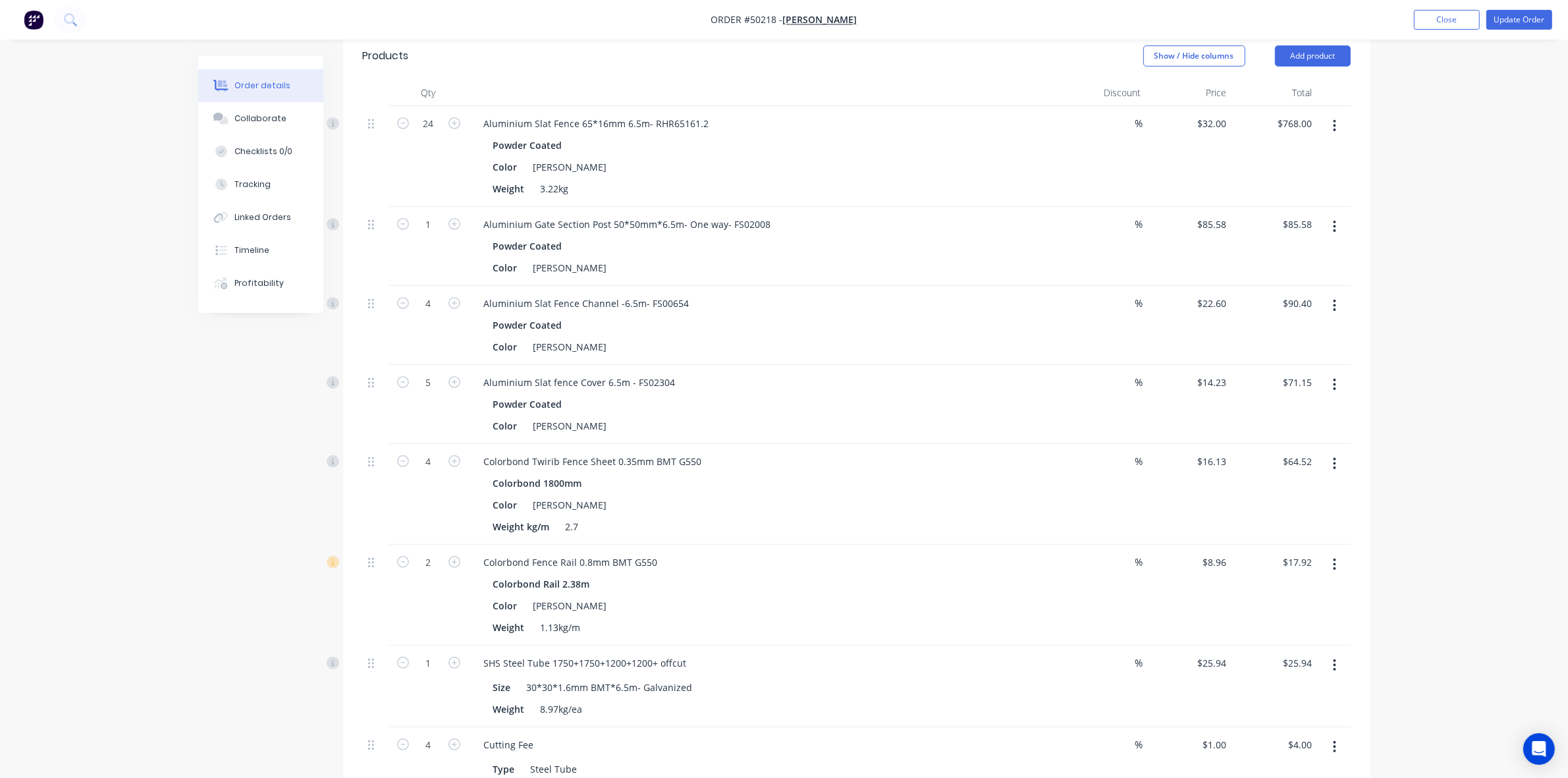
click at [1344, 304] on button "button" at bounding box center [1335, 305] width 31 height 24
click at [1314, 370] on div "Duplicate" at bounding box center [1288, 366] width 101 height 19
click at [1333, 385] on icon "button" at bounding box center [1335, 384] width 3 height 15
click at [1312, 446] on div "Duplicate" at bounding box center [1288, 445] width 101 height 19
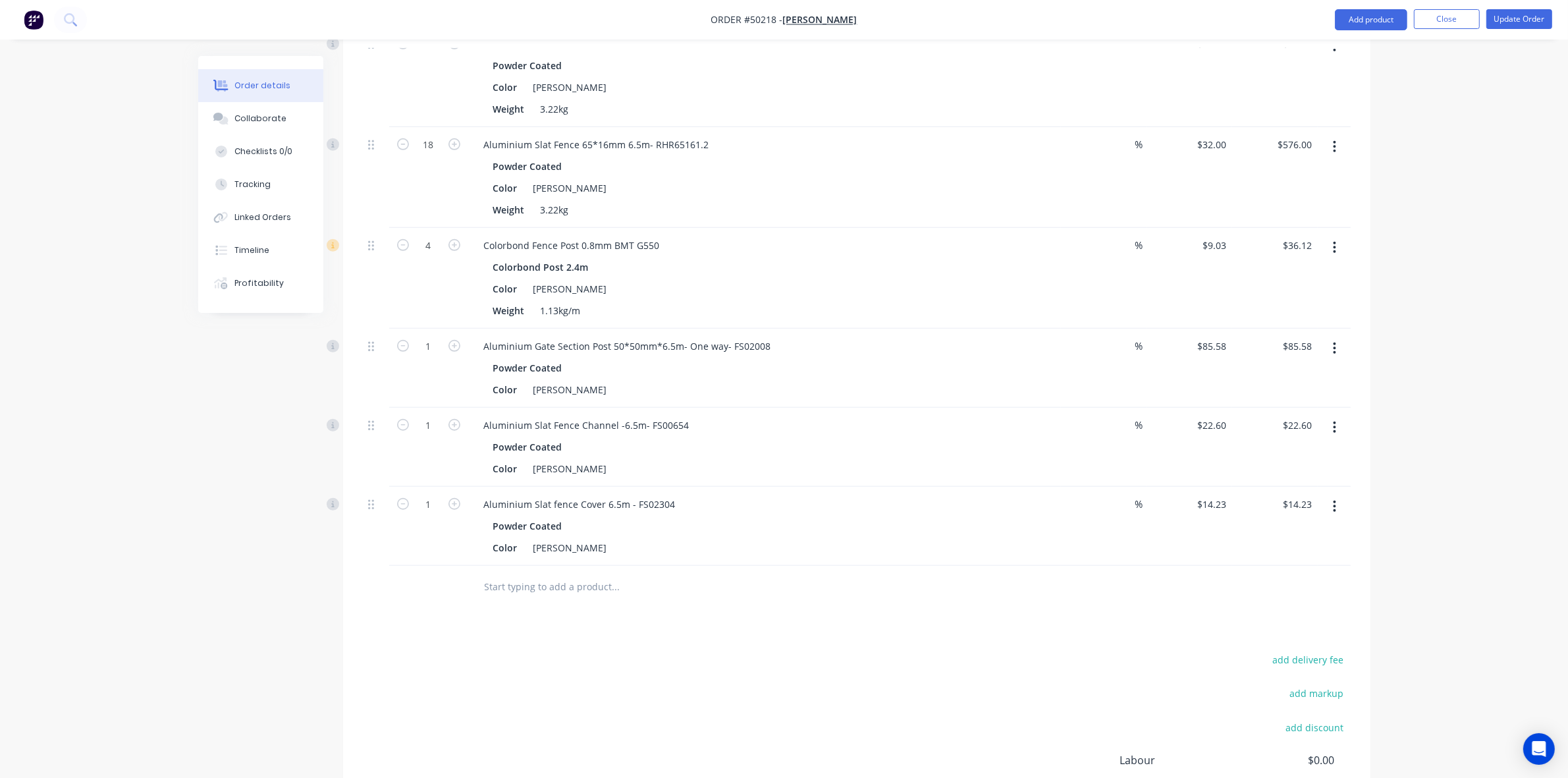
scroll to position [1193, 0]
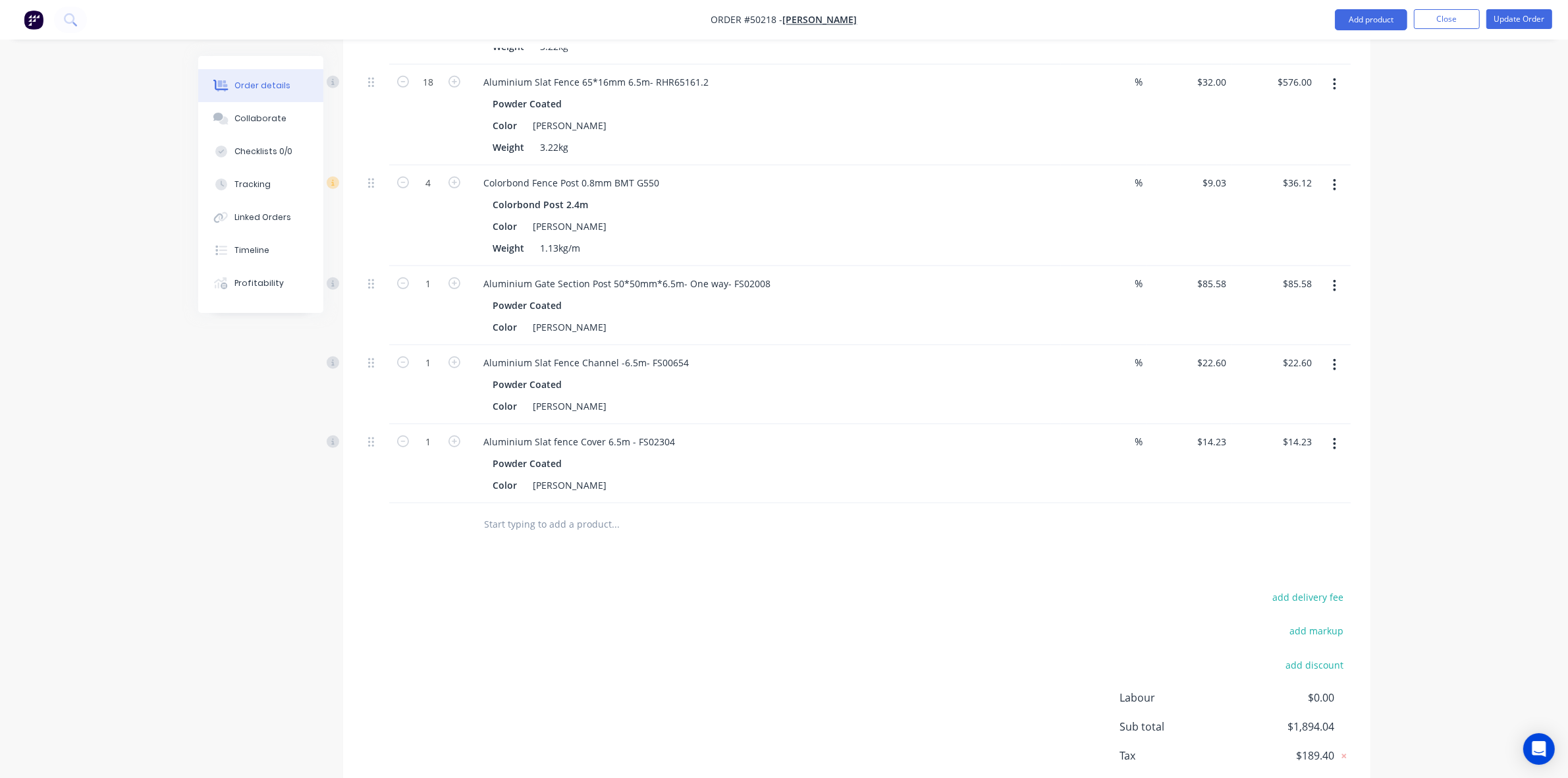
click at [453, 445] on icon "button" at bounding box center [455, 442] width 12 height 12
type input "2"
type input "$28.46"
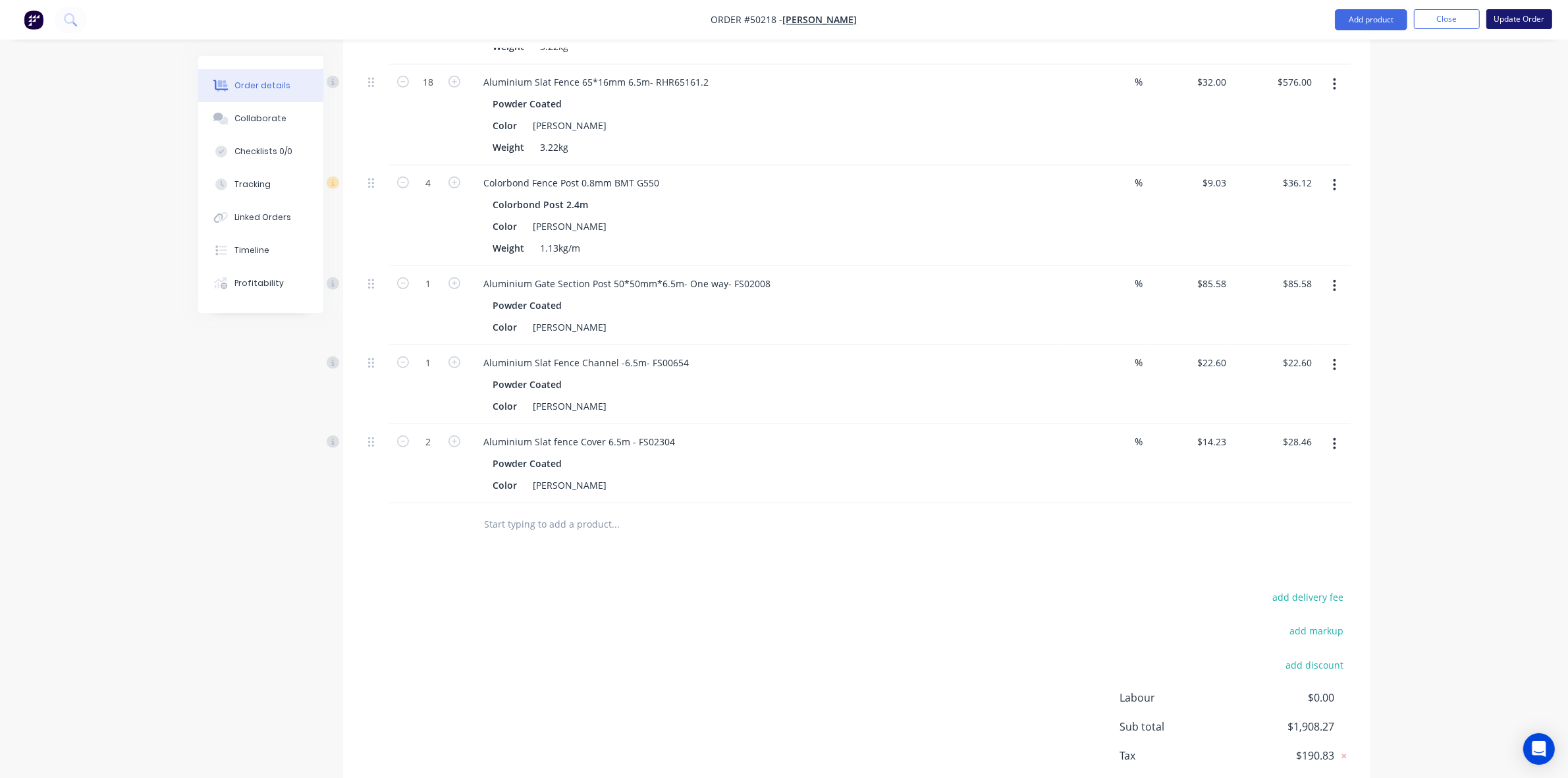
click at [1516, 21] on button "Update Order" at bounding box center [1519, 19] width 66 height 20
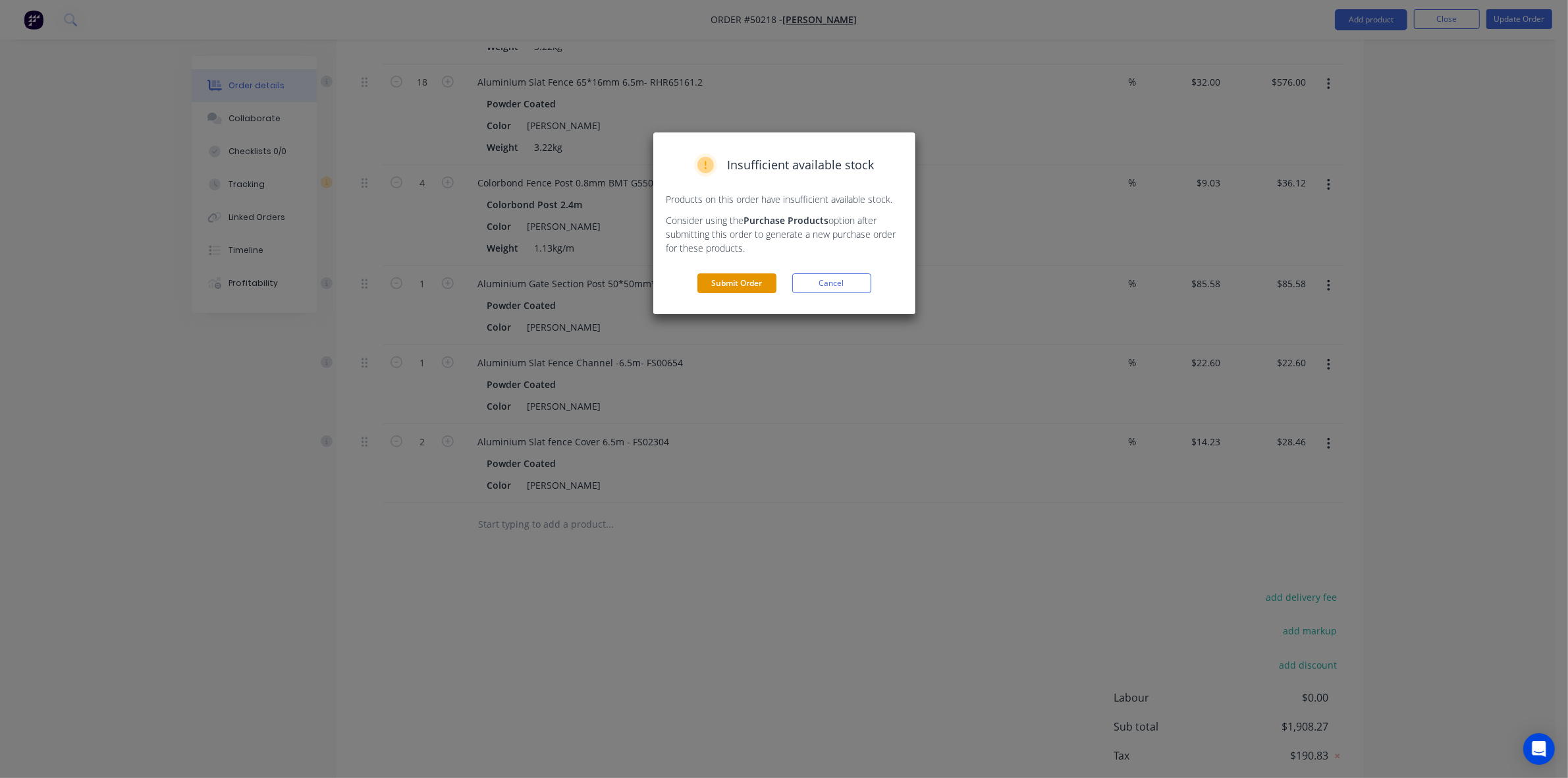
click at [762, 280] on button "Submit Order" at bounding box center [737, 283] width 79 height 20
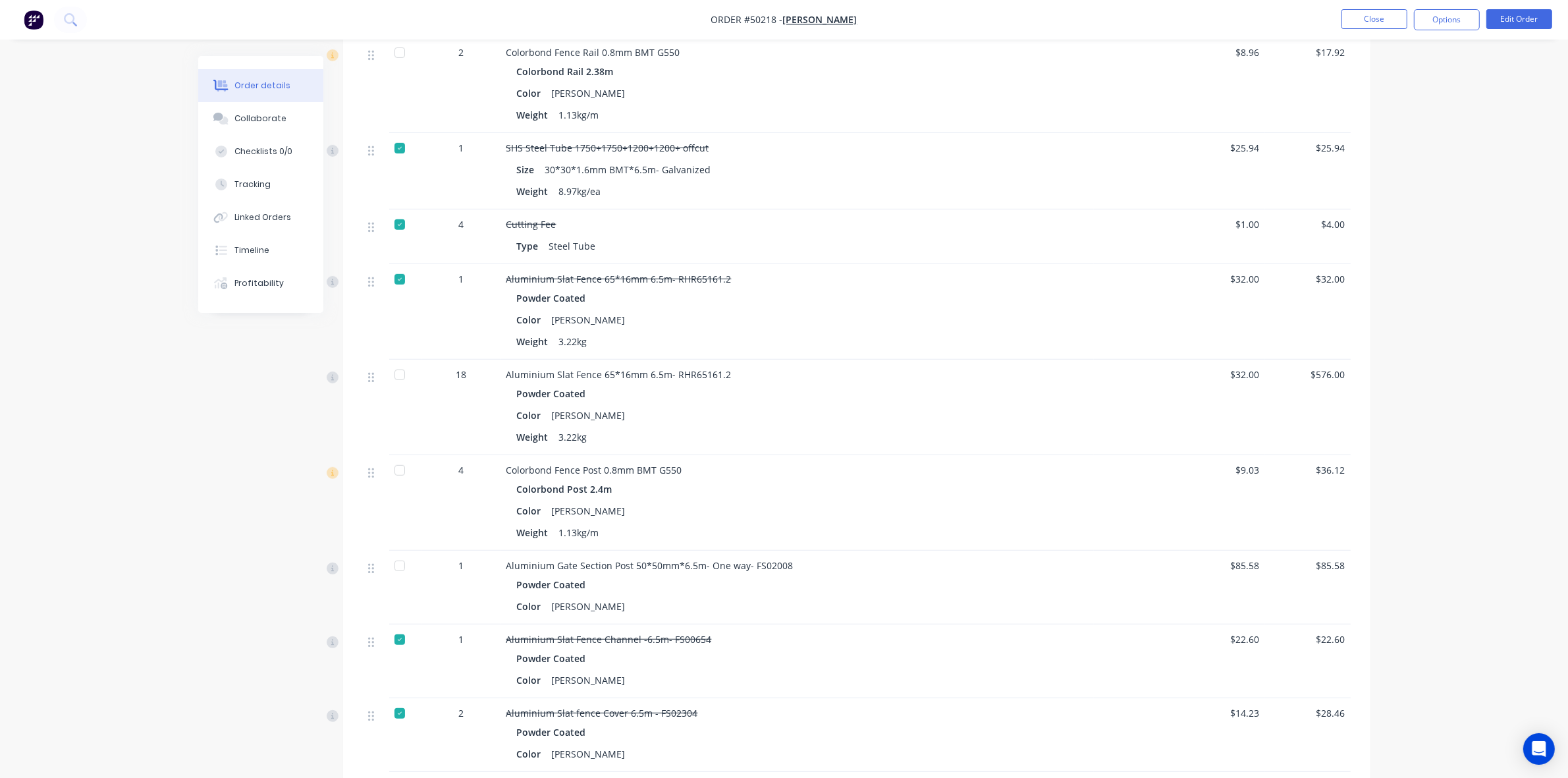
scroll to position [988, 0]
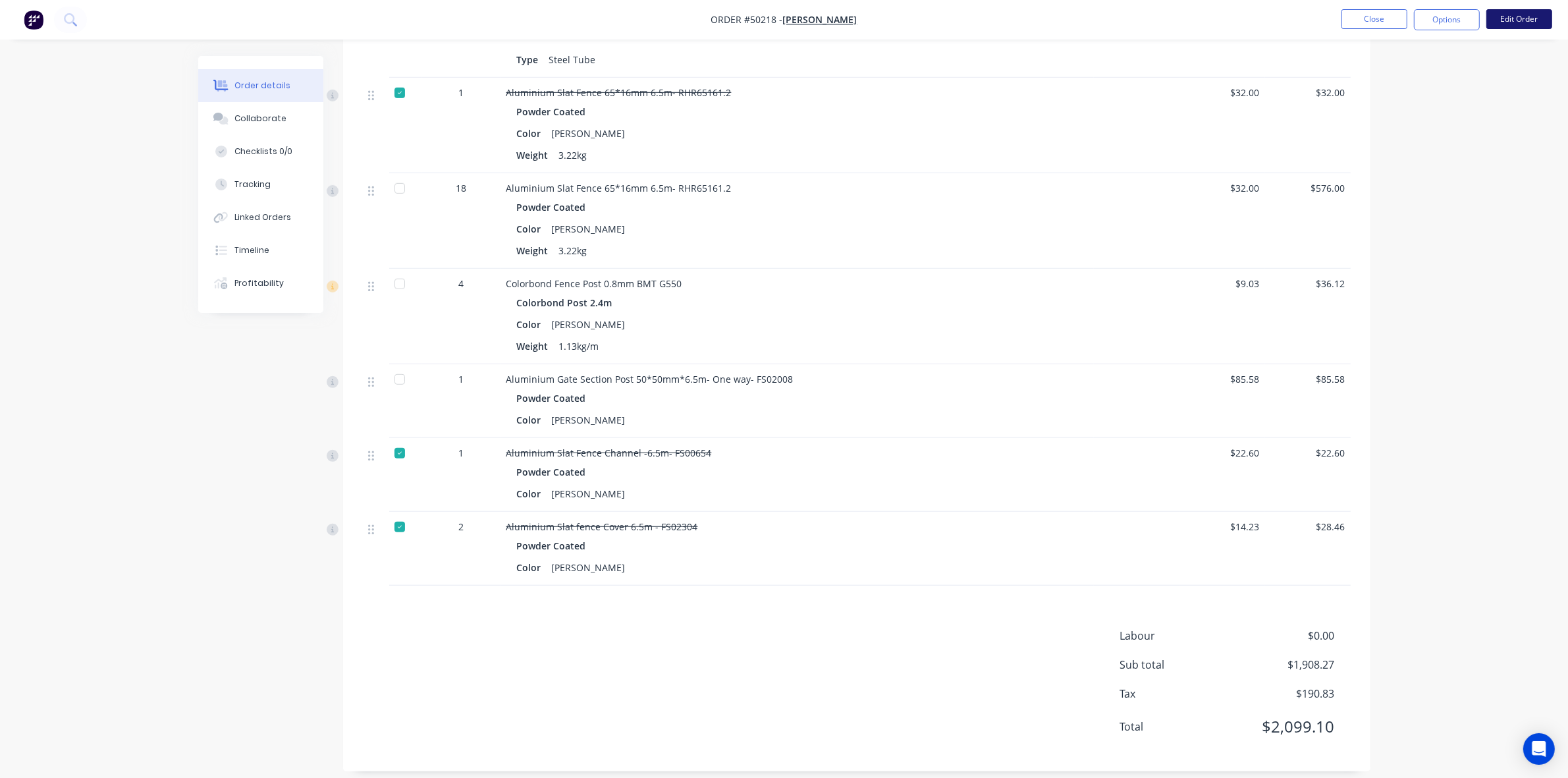
click at [1540, 24] on button "Edit Order" at bounding box center [1519, 19] width 66 height 20
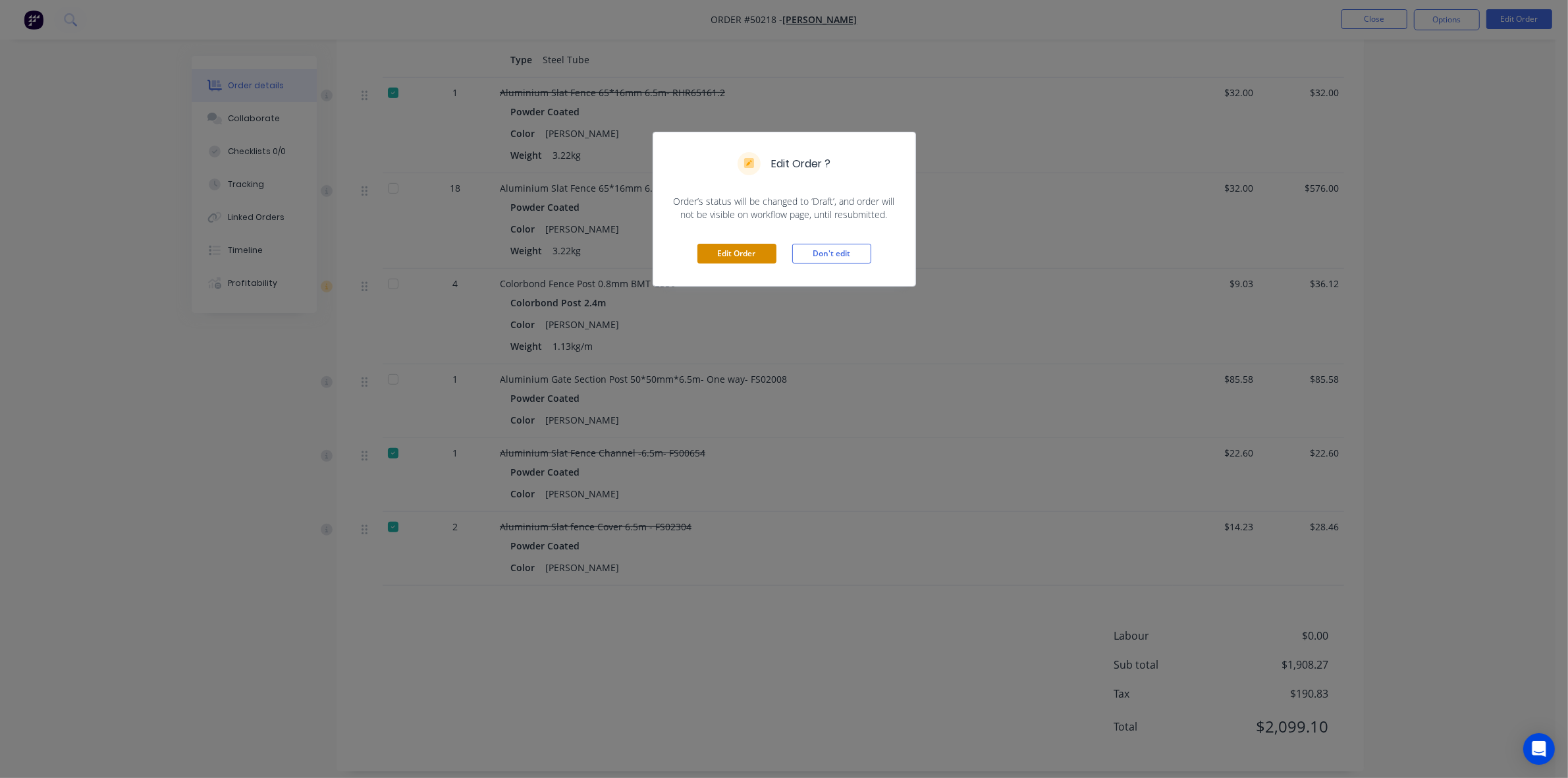
click at [720, 254] on button "Edit Order" at bounding box center [737, 253] width 79 height 20
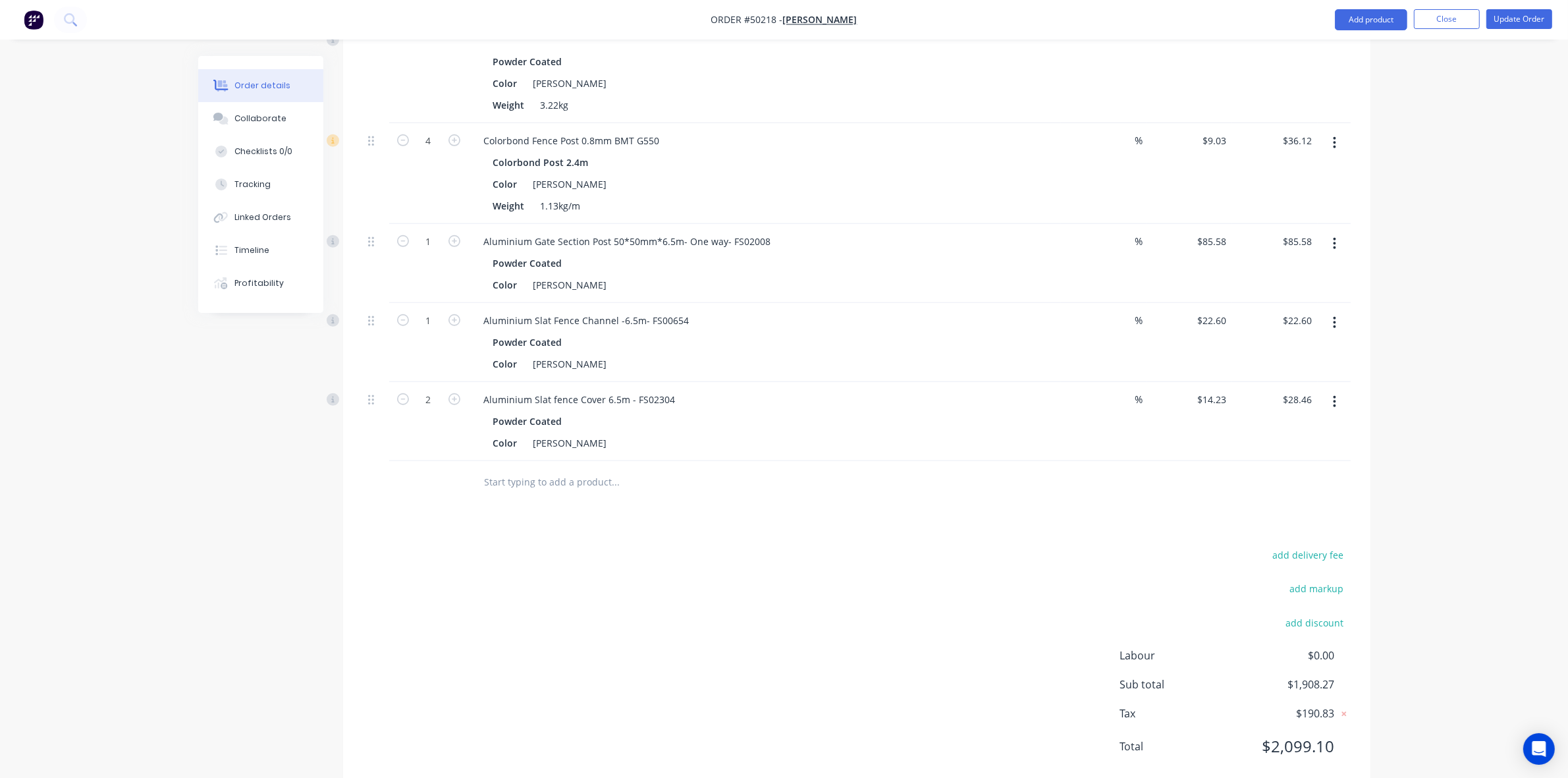
scroll to position [1270, 0]
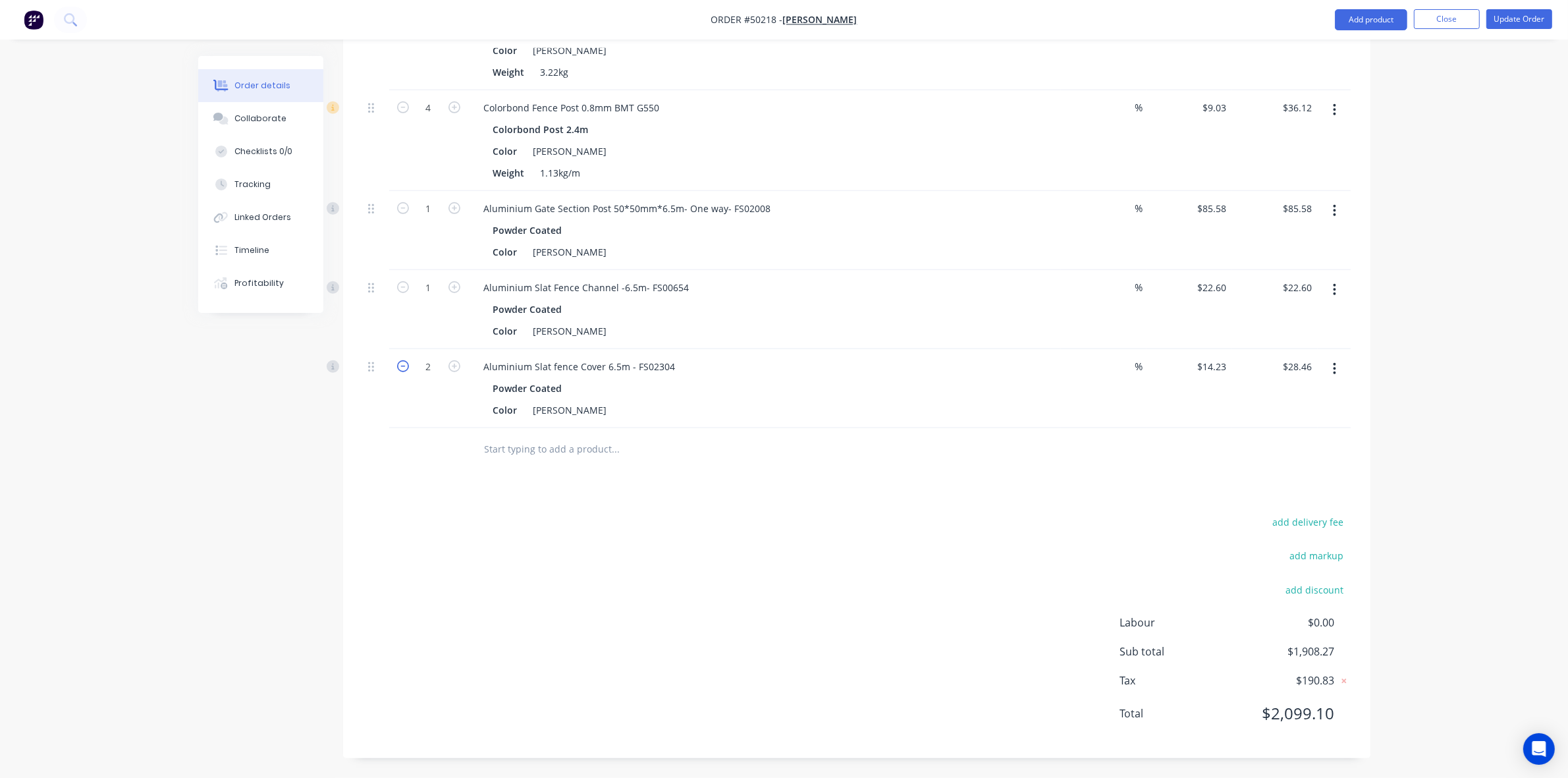
click at [401, 365] on icon "button" at bounding box center [403, 366] width 12 height 12
type input "1"
type input "$14.23"
click at [1504, 27] on button "Update Order" at bounding box center [1519, 19] width 66 height 20
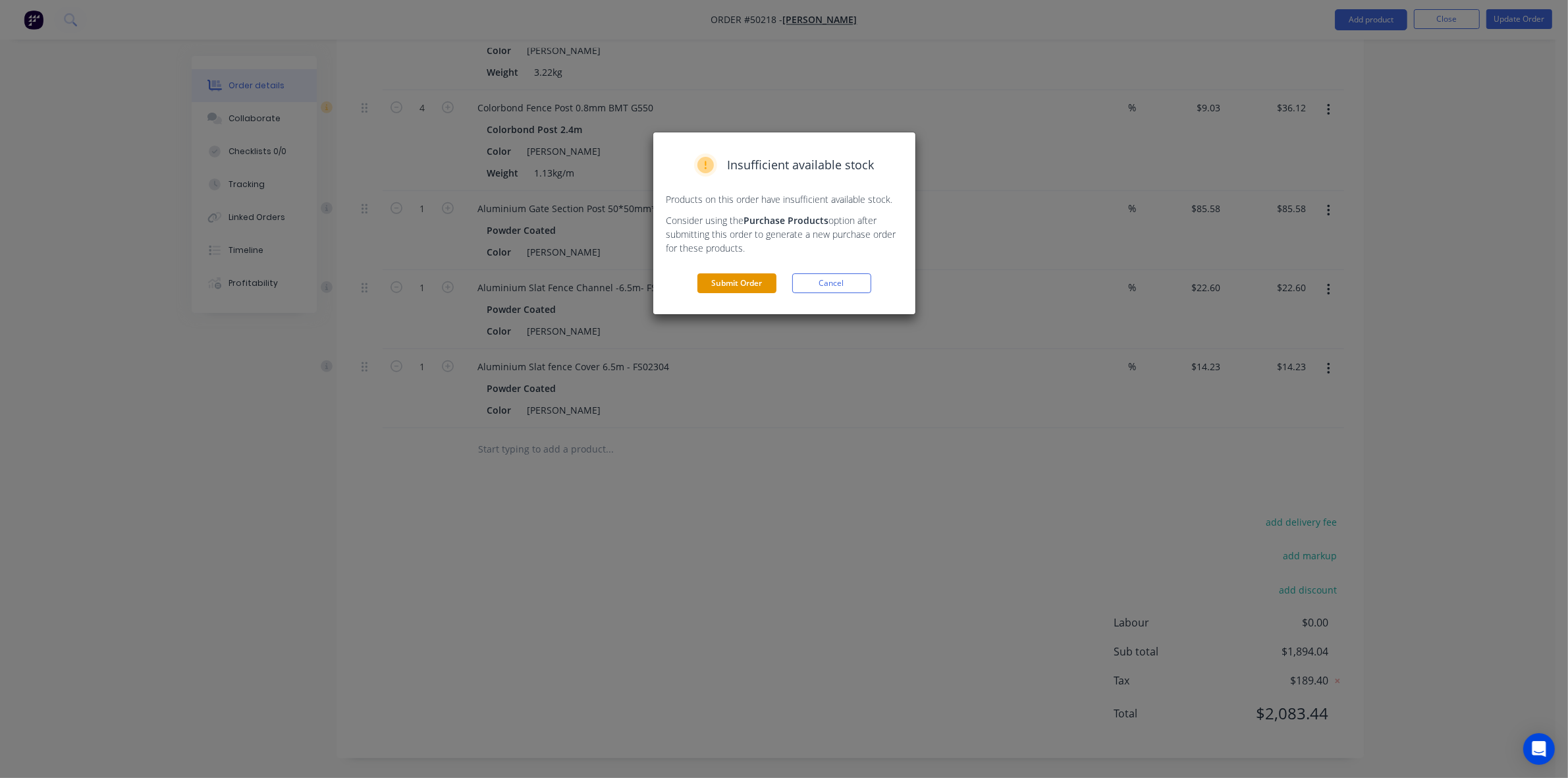
click at [699, 291] on button "Submit Order" at bounding box center [737, 283] width 79 height 20
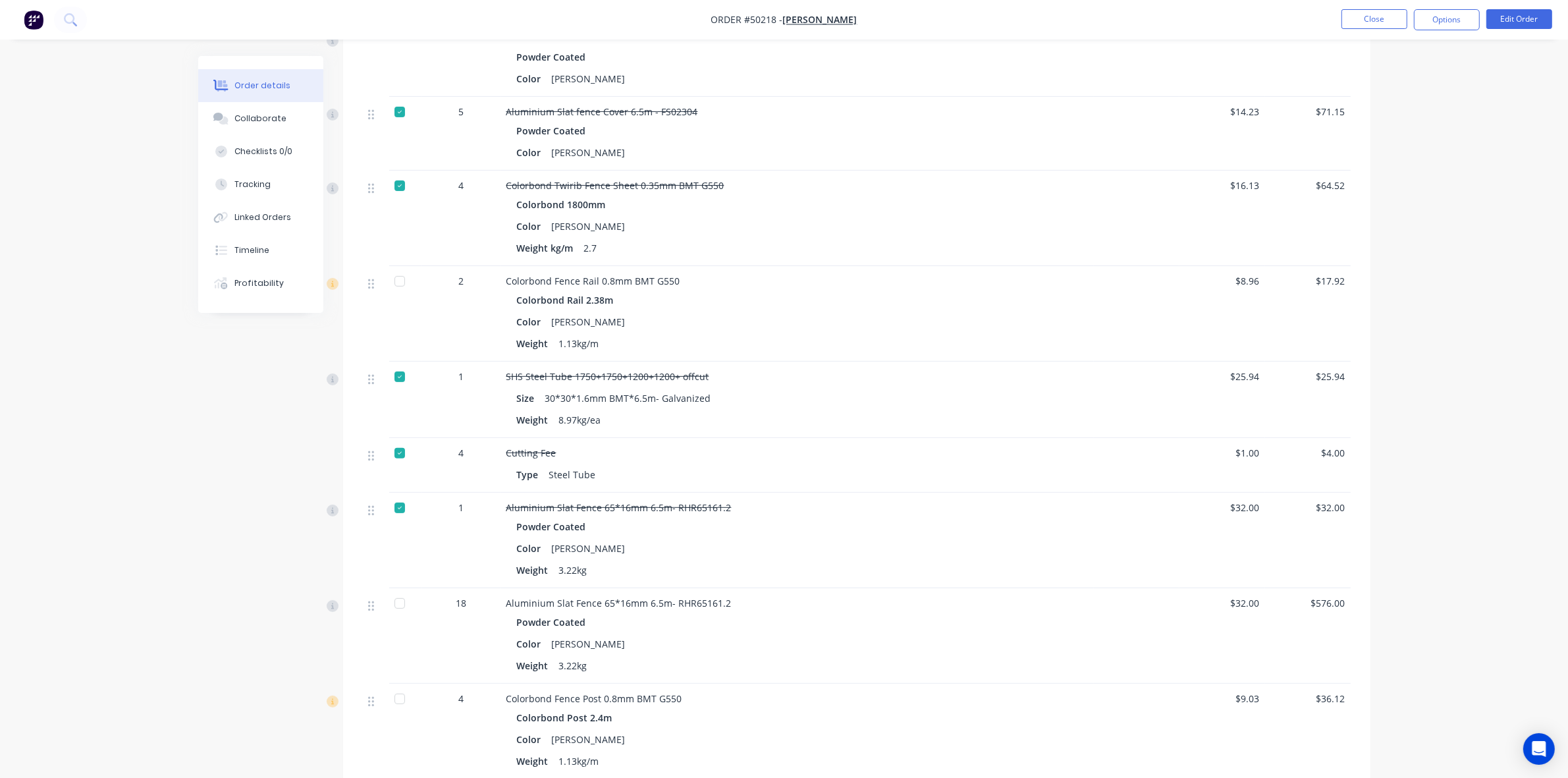
scroll to position [659, 0]
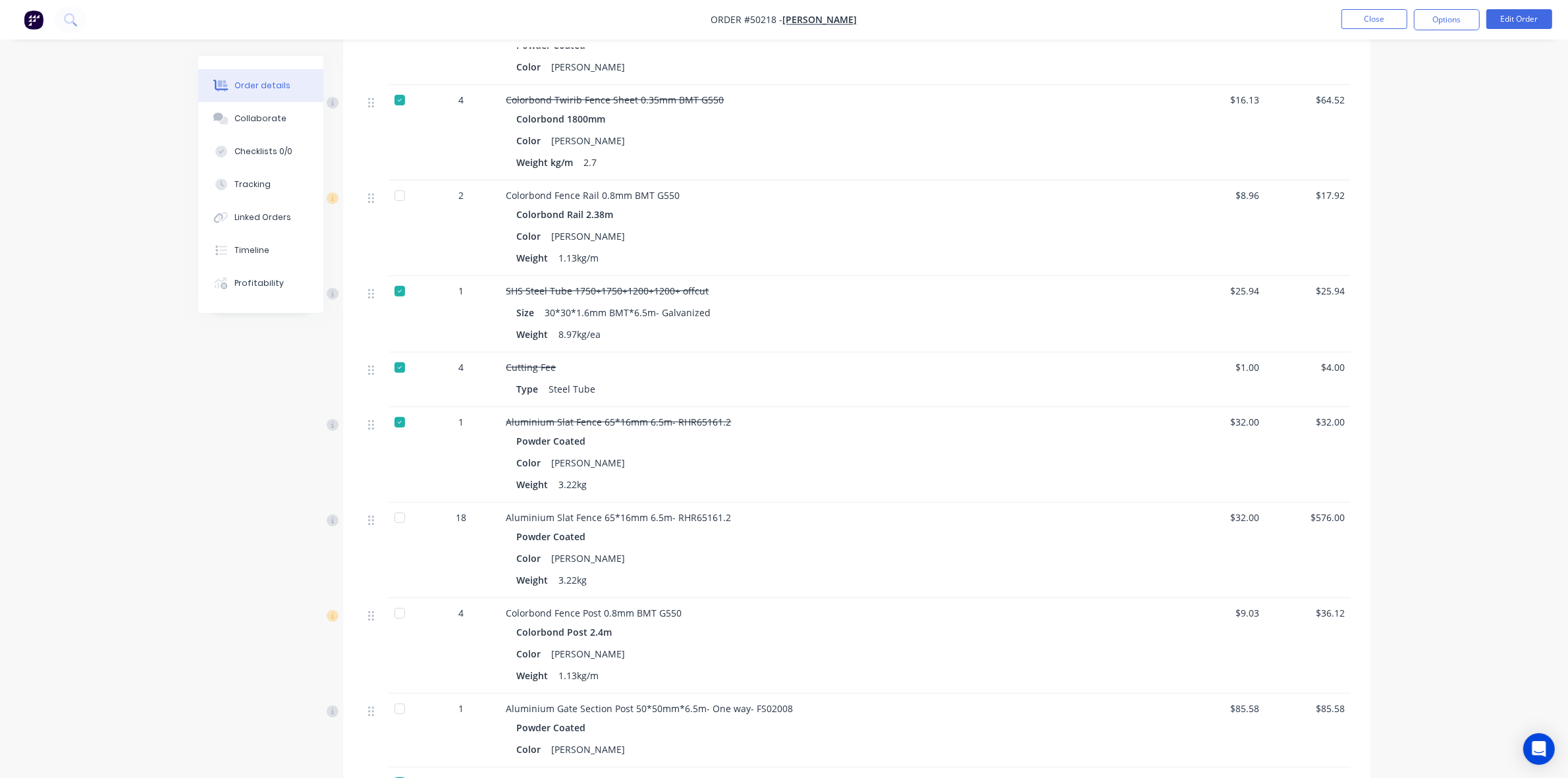
click at [405, 196] on div at bounding box center [400, 196] width 27 height 27
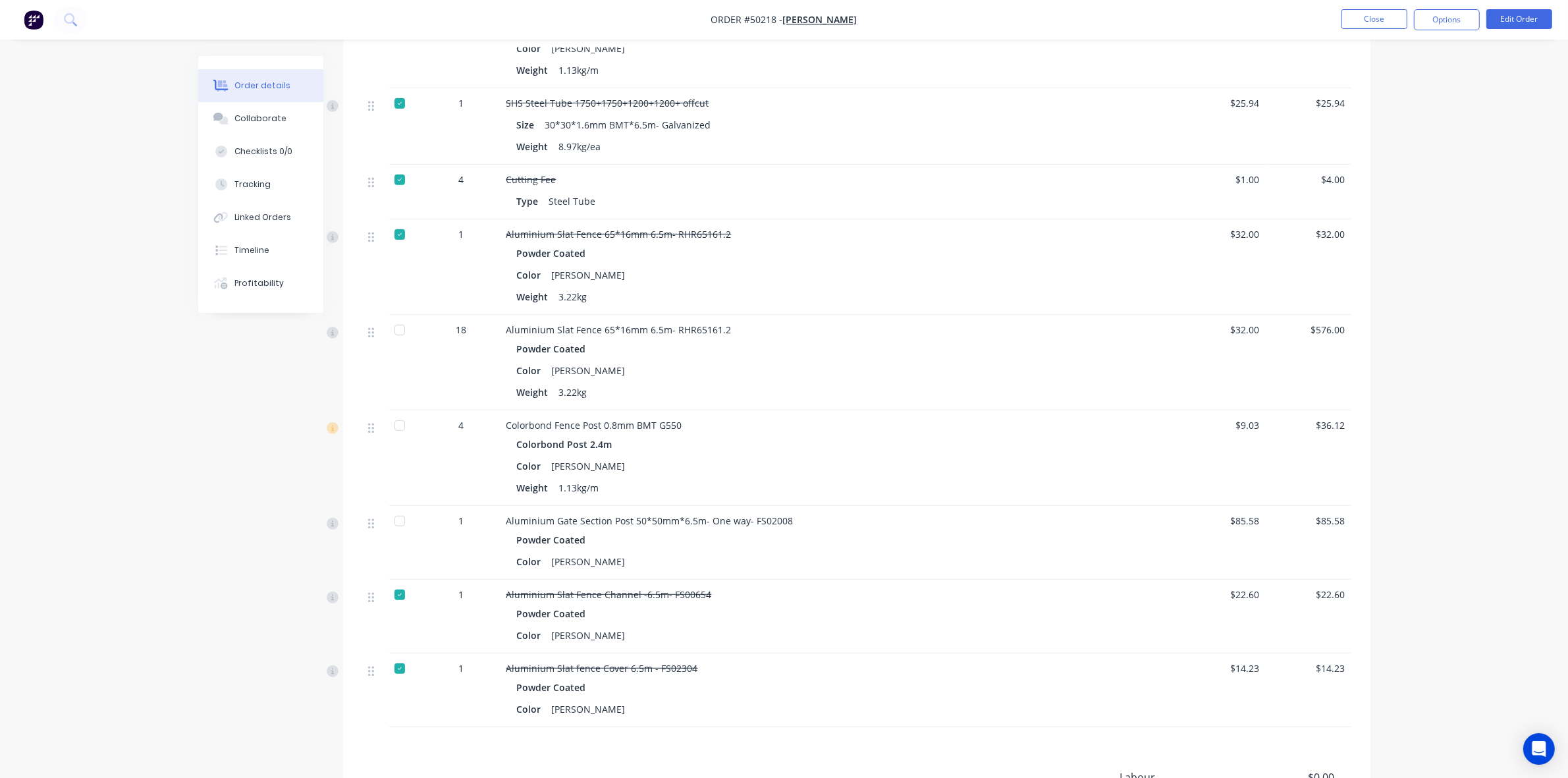
scroll to position [906, 0]
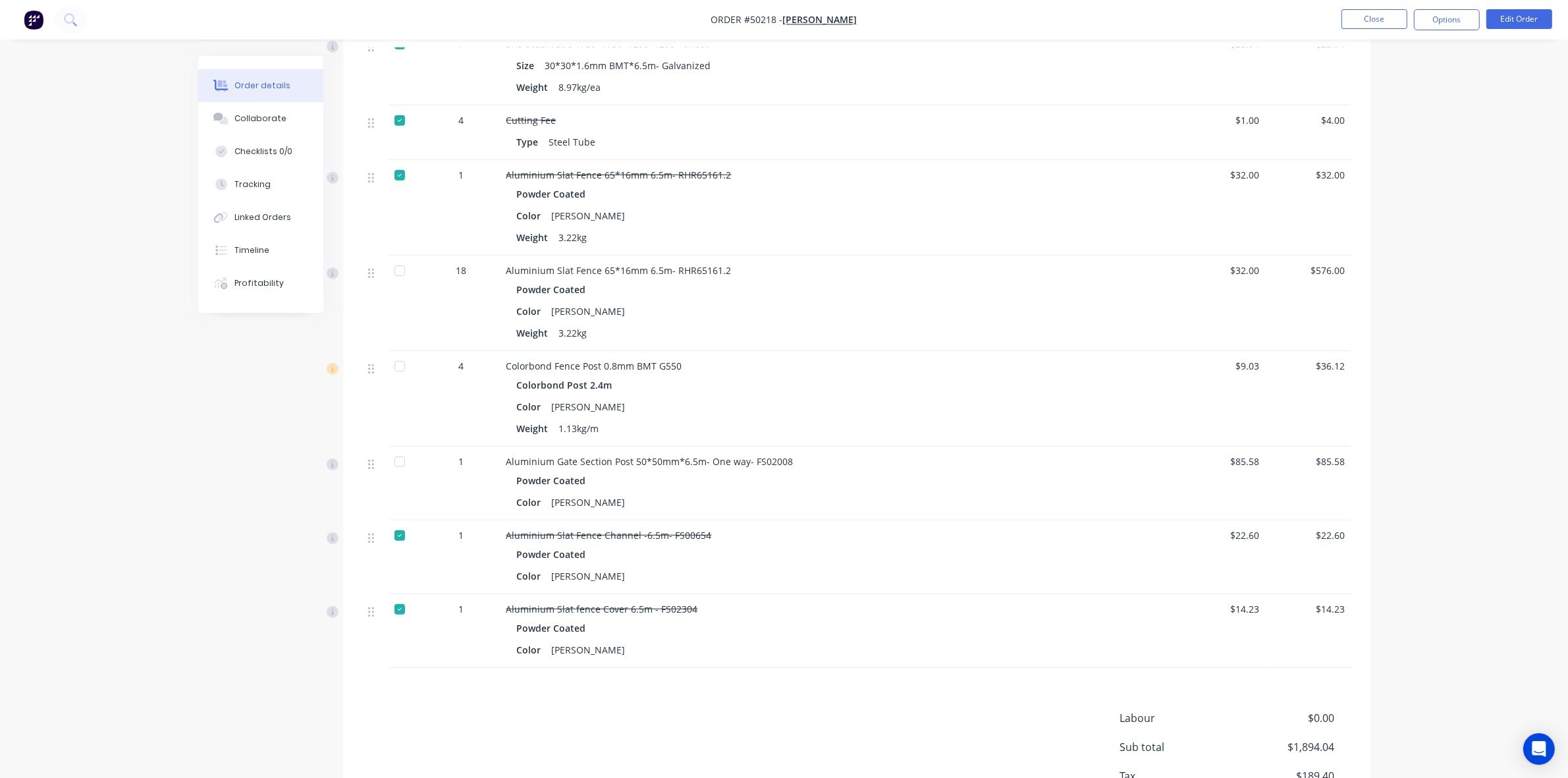
click at [396, 371] on div at bounding box center [400, 366] width 27 height 27
click at [399, 465] on div at bounding box center [400, 461] width 27 height 27
click at [404, 464] on div at bounding box center [400, 461] width 27 height 27
click at [405, 537] on div at bounding box center [400, 535] width 27 height 27
click at [399, 607] on div at bounding box center [400, 609] width 27 height 27
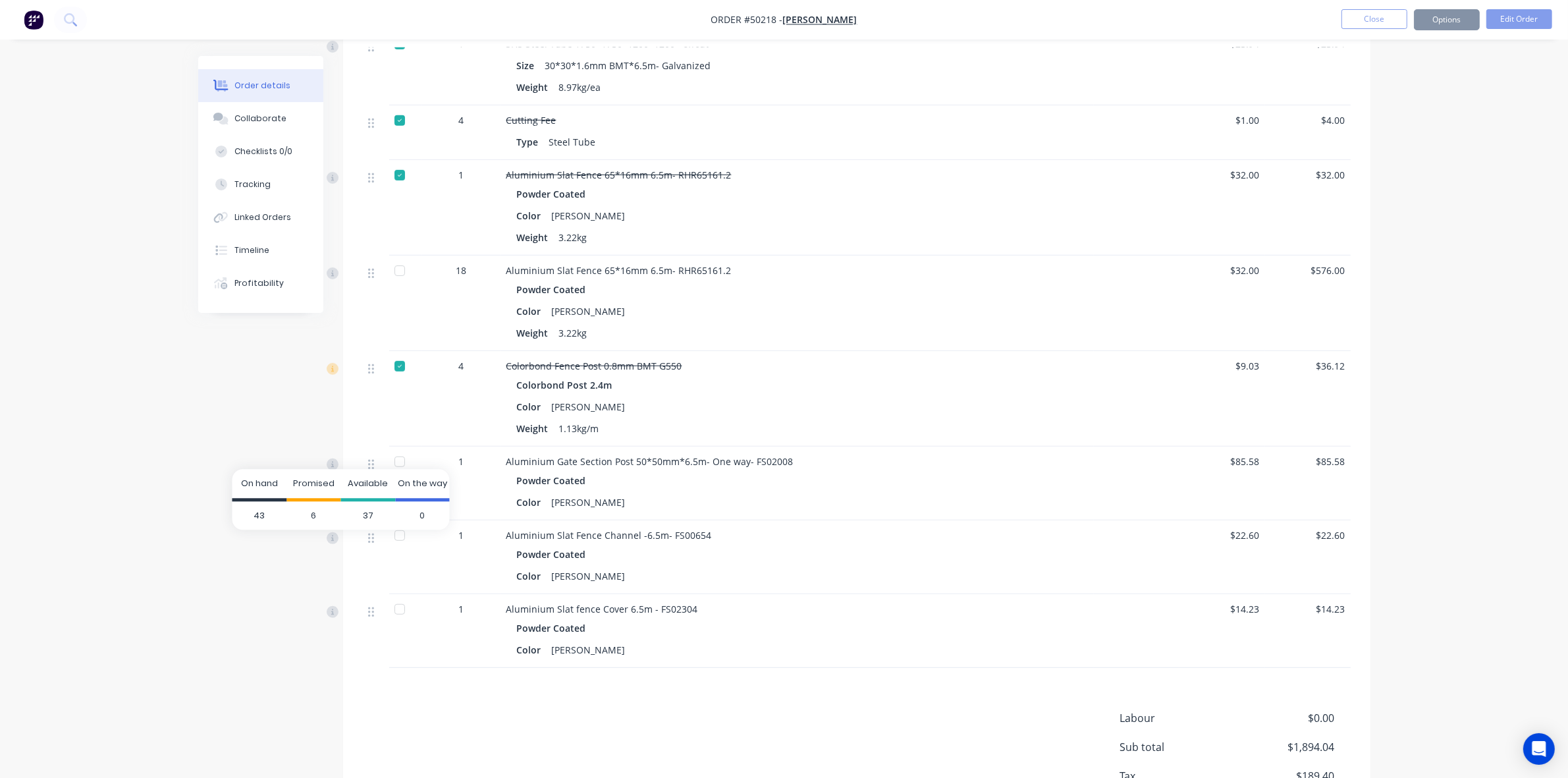
click at [299, 475] on div "Promised" at bounding box center [314, 486] width 55 height 33
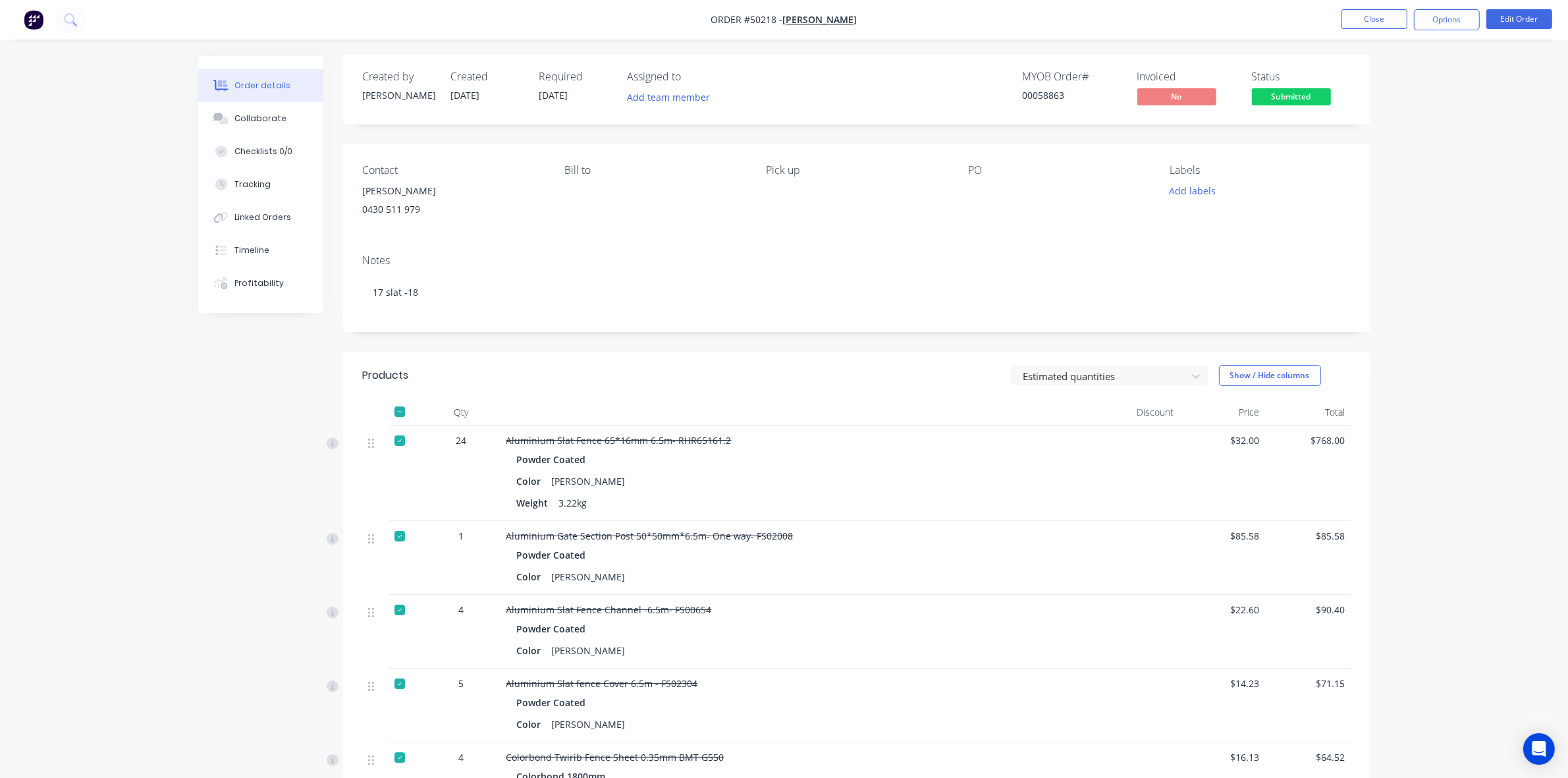
scroll to position [0, 0]
click at [1459, 16] on button "Options" at bounding box center [1447, 20] width 66 height 21
click at [1396, 71] on div "Invoice" at bounding box center [1407, 80] width 121 height 19
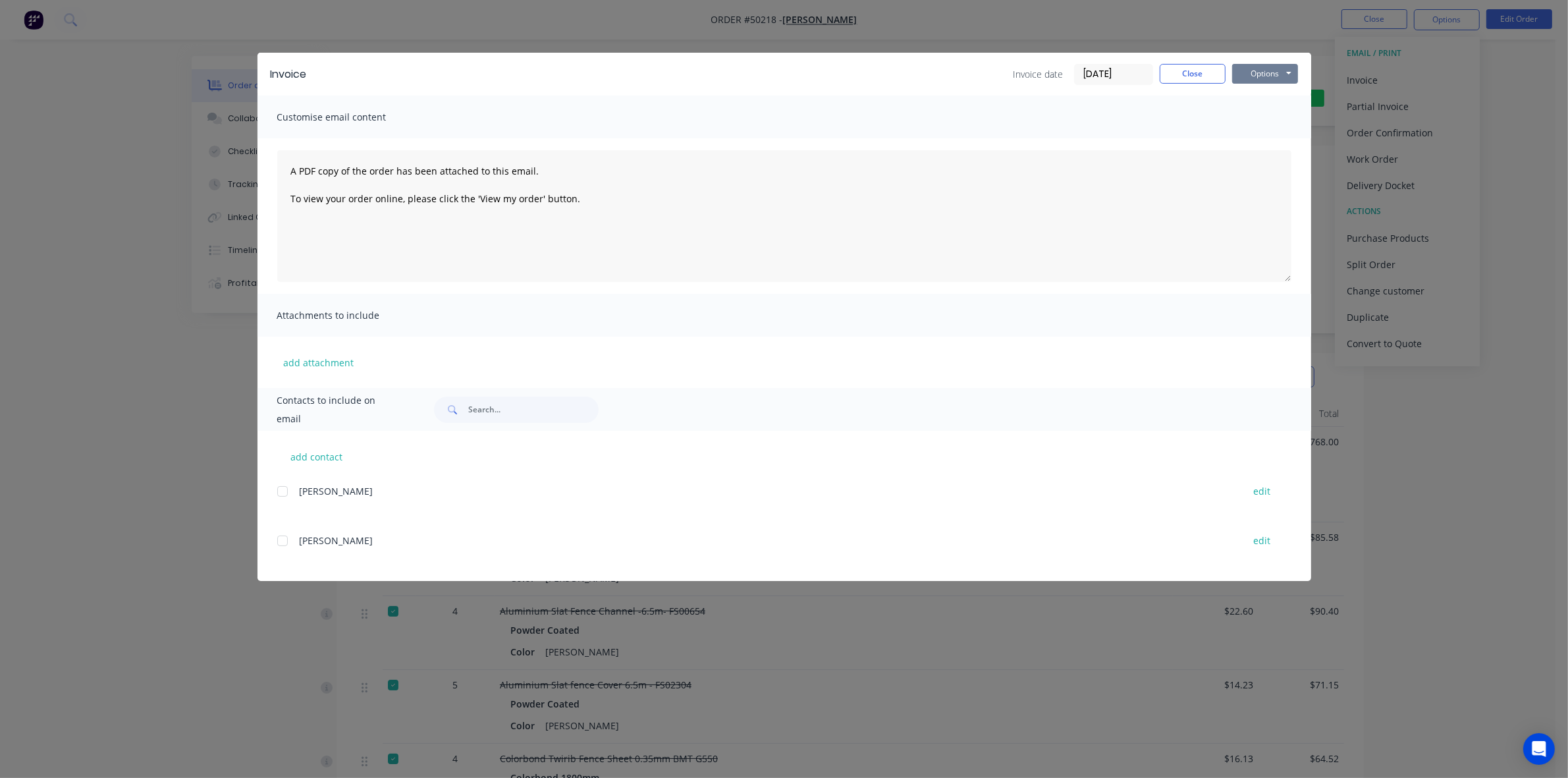
click at [1249, 69] on button "Options" at bounding box center [1265, 73] width 66 height 20
click at [1279, 118] on button "Print" at bounding box center [1275, 119] width 84 height 21
click at [1210, 73] on button "Close" at bounding box center [1192, 73] width 66 height 20
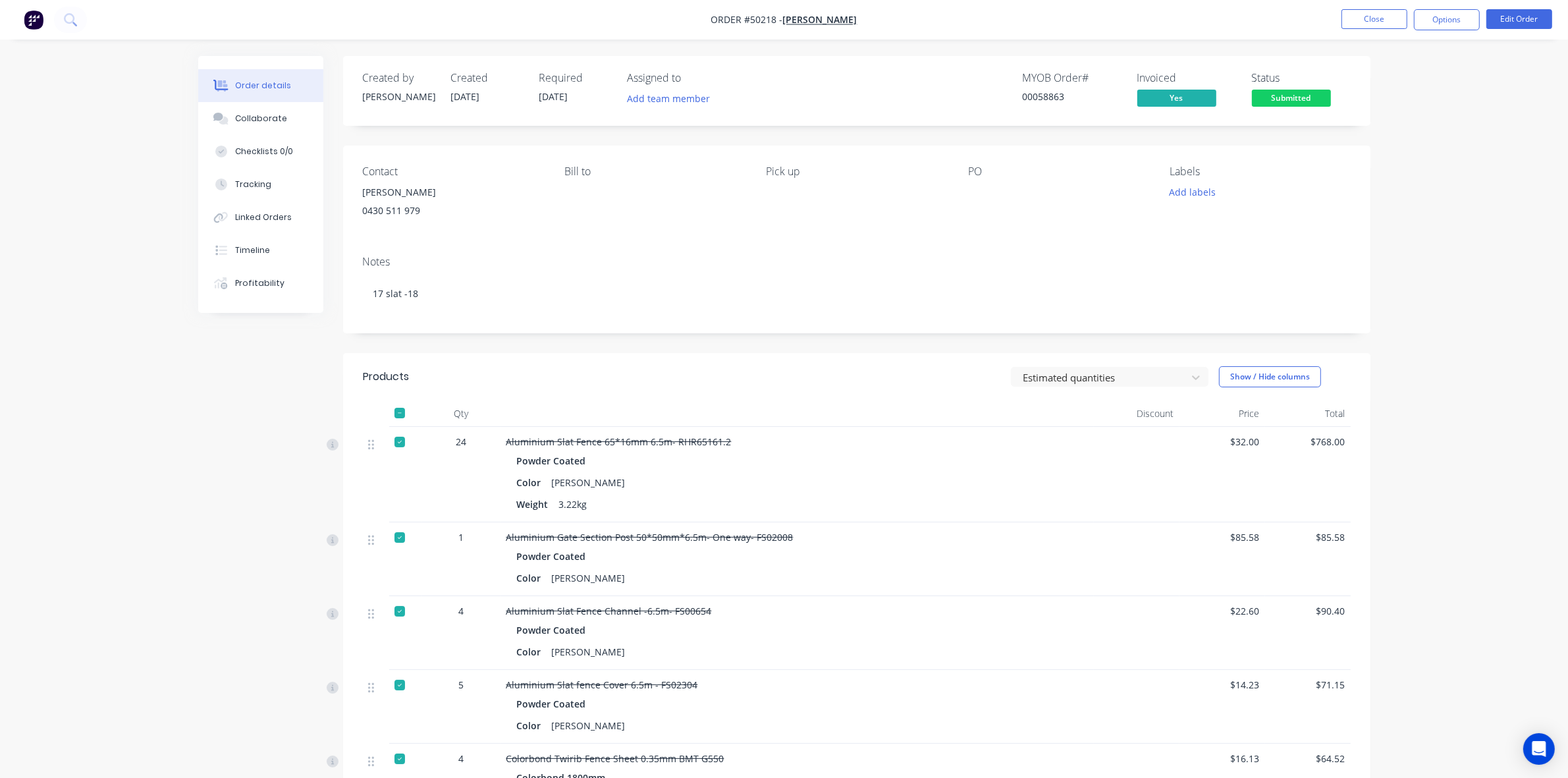
click at [1299, 93] on span "Submitted" at bounding box center [1292, 97] width 79 height 16
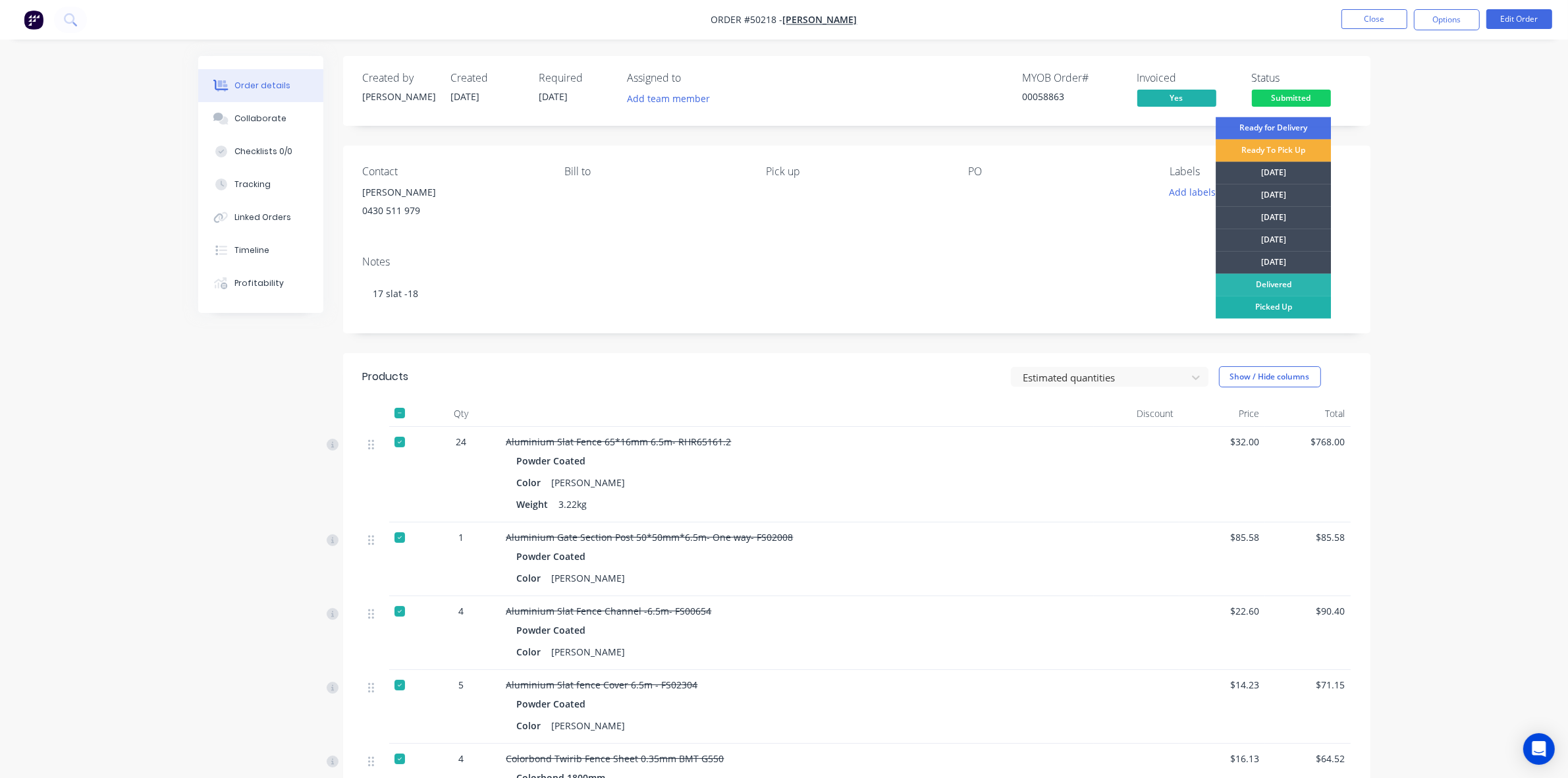
click at [1298, 304] on div "Picked Up" at bounding box center [1274, 308] width 115 height 22
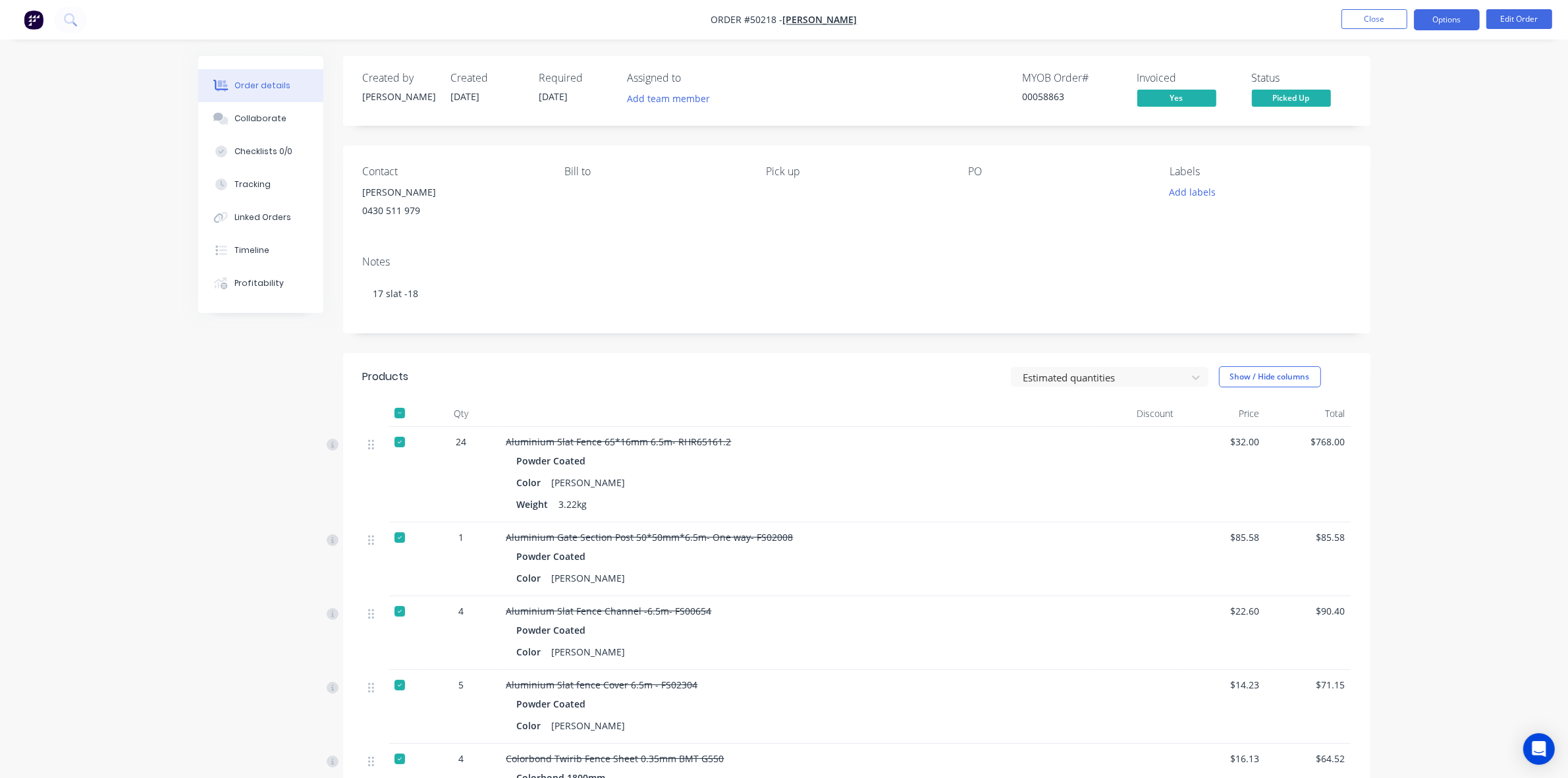
click at [1466, 24] on button "Options" at bounding box center [1447, 20] width 66 height 21
click at [1358, 180] on div "Delivery Docket" at bounding box center [1407, 185] width 121 height 19
click at [1358, 161] on div "Custom" at bounding box center [1407, 159] width 121 height 19
click at [1358, 137] on div "Without pricing" at bounding box center [1407, 133] width 121 height 19
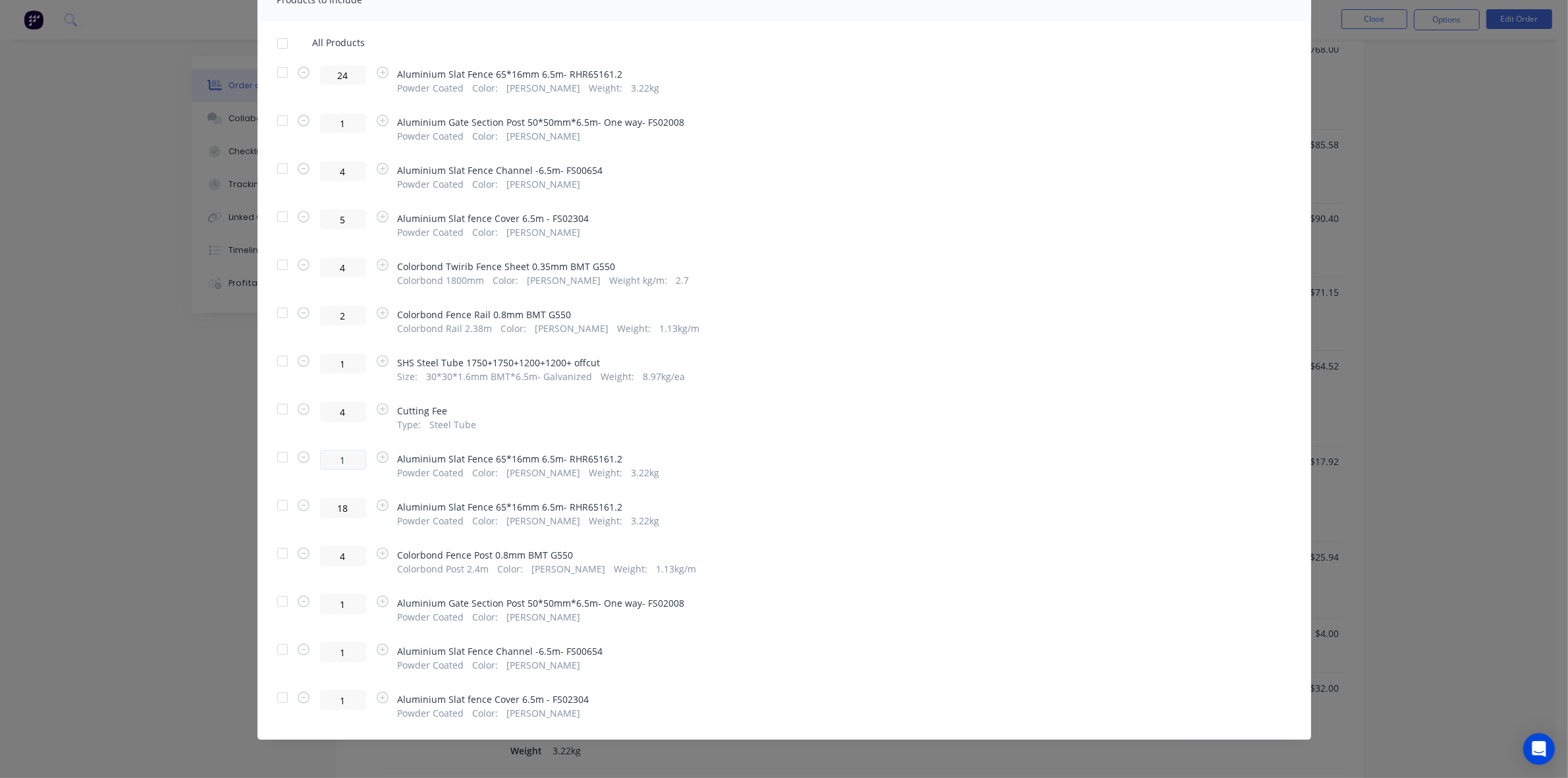
scroll to position [494, 0]
click at [274, 550] on div at bounding box center [282, 553] width 27 height 27
click at [283, 548] on div at bounding box center [282, 553] width 27 height 27
click at [282, 519] on div "18 Aluminium Slat Fence 65*16mm 6.5m- RHR65161.2 Powder Coated Color : Shale Gr…" at bounding box center [784, 513] width 1015 height 30
click at [280, 509] on div at bounding box center [282, 505] width 27 height 27
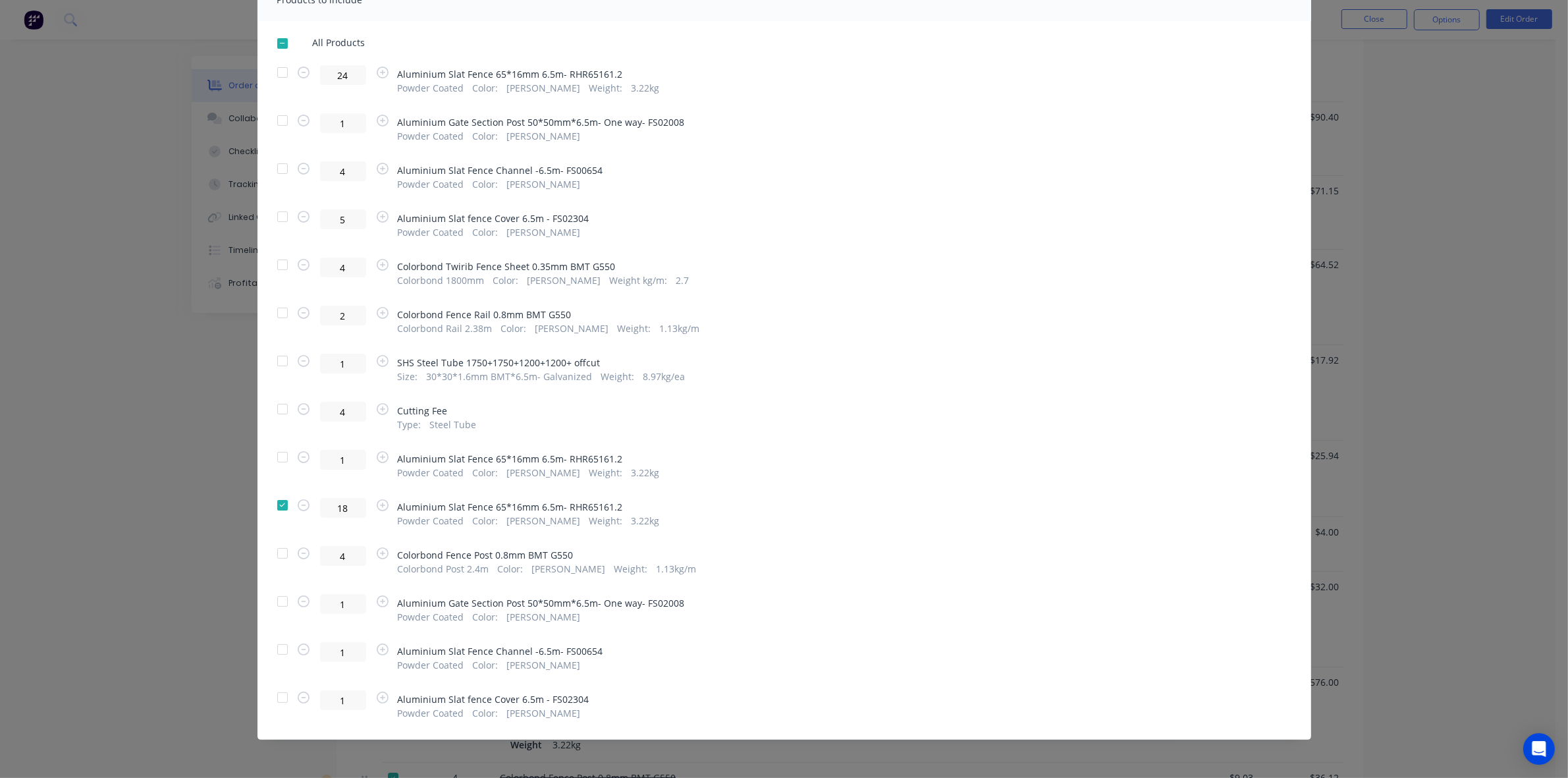
drag, startPoint x: 278, startPoint y: 593, endPoint x: 277, endPoint y: 613, distance: 20.0
click at [278, 594] on div at bounding box center [282, 601] width 27 height 27
click at [283, 659] on div at bounding box center [282, 649] width 27 height 27
click at [286, 711] on div "1 Aluminium Slat fence Cover 6.5m - FS02304 Powder Coated Color : Shale Grey" at bounding box center [784, 705] width 1015 height 30
click at [279, 703] on div at bounding box center [282, 697] width 27 height 27
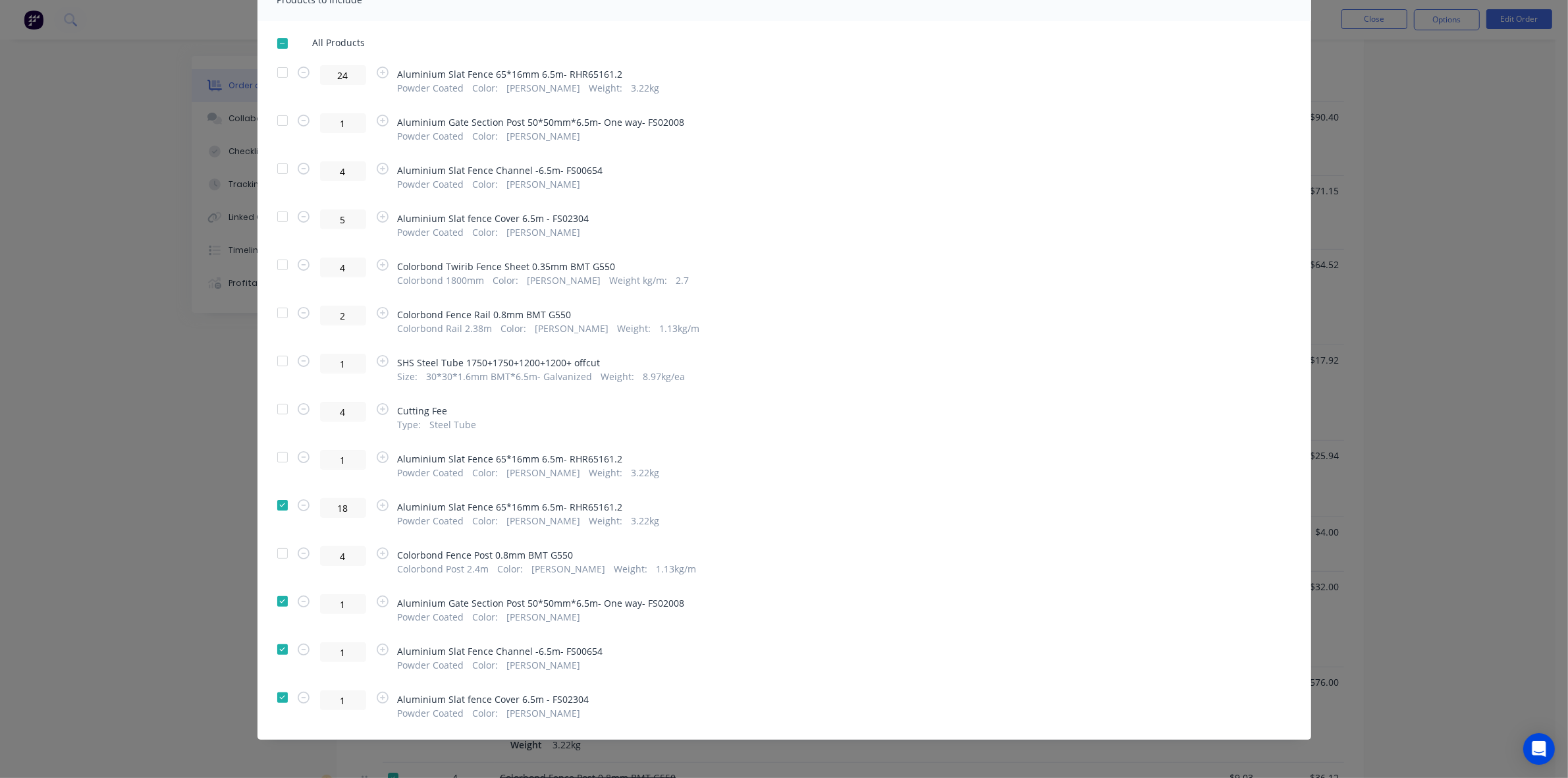
scroll to position [0, 0]
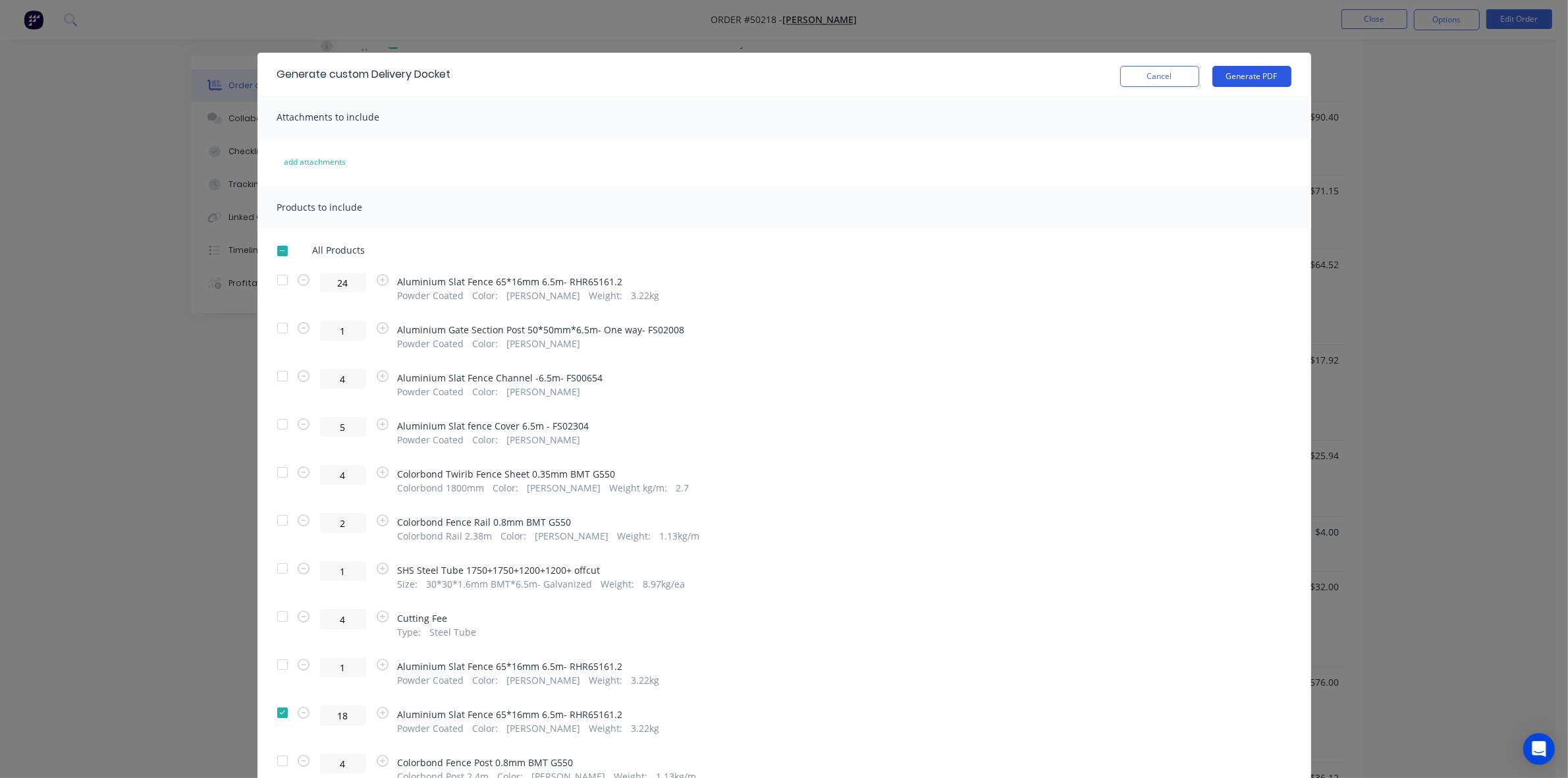
click at [1246, 69] on button "Generate PDF" at bounding box center [1252, 76] width 79 height 21
click at [1146, 87] on button "Cancel" at bounding box center [1160, 76] width 79 height 21
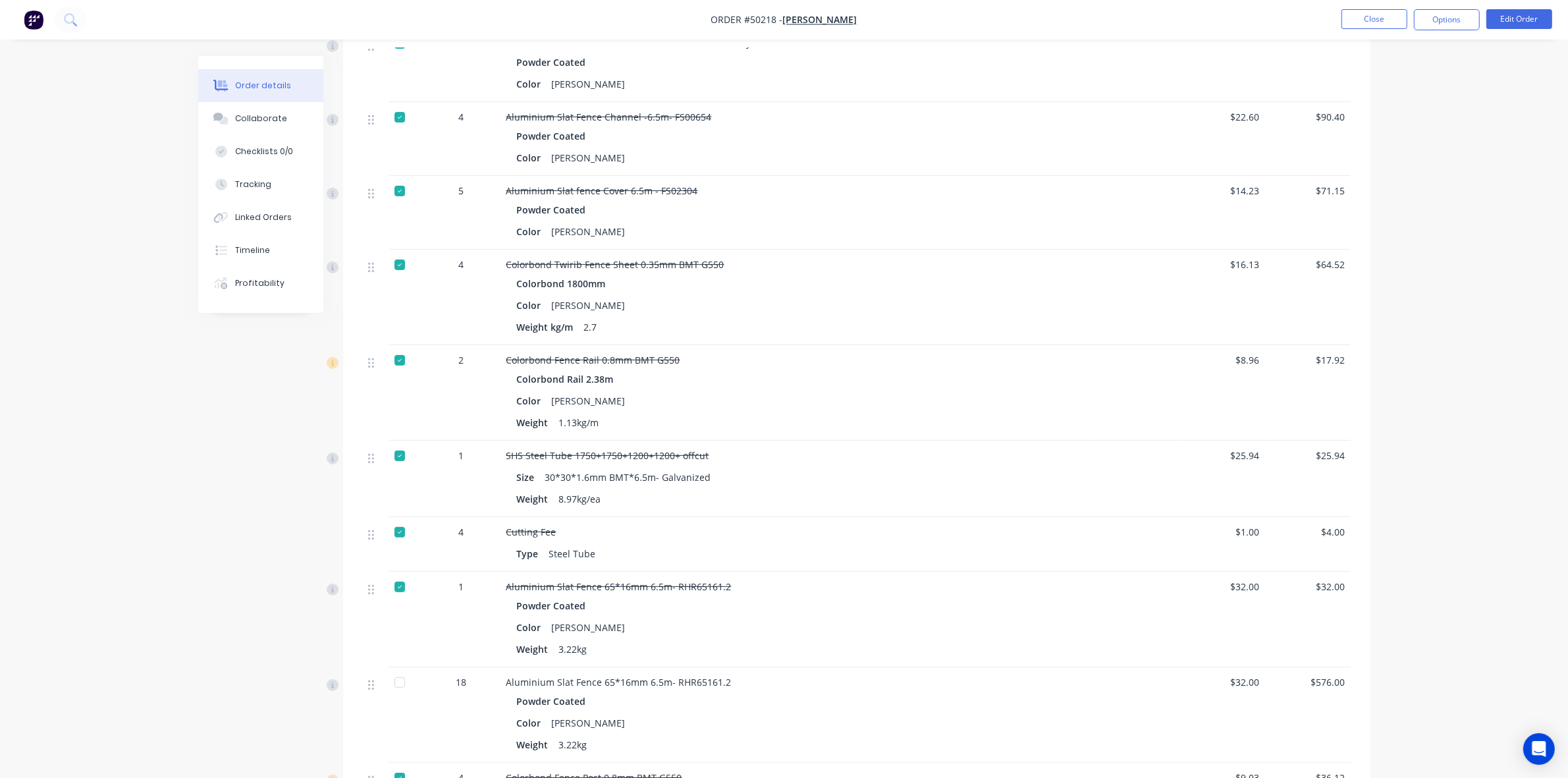
click at [1315, 394] on div "$17.92" at bounding box center [1308, 392] width 86 height 95
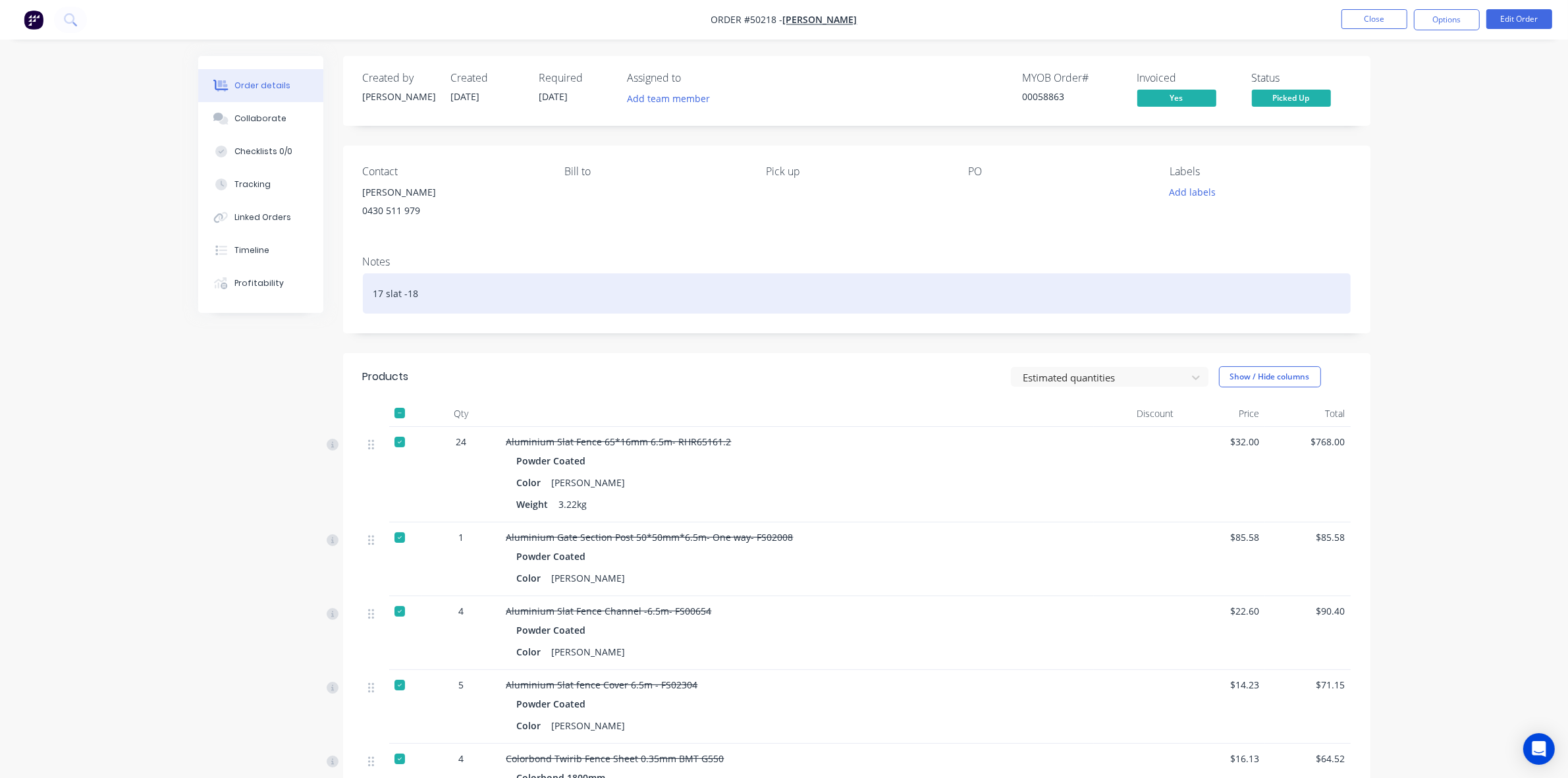
drag, startPoint x: 1167, startPoint y: 311, endPoint x: 904, endPoint y: 21, distance: 391.5
click at [1167, 307] on div "17 slat -18" at bounding box center [857, 293] width 988 height 40
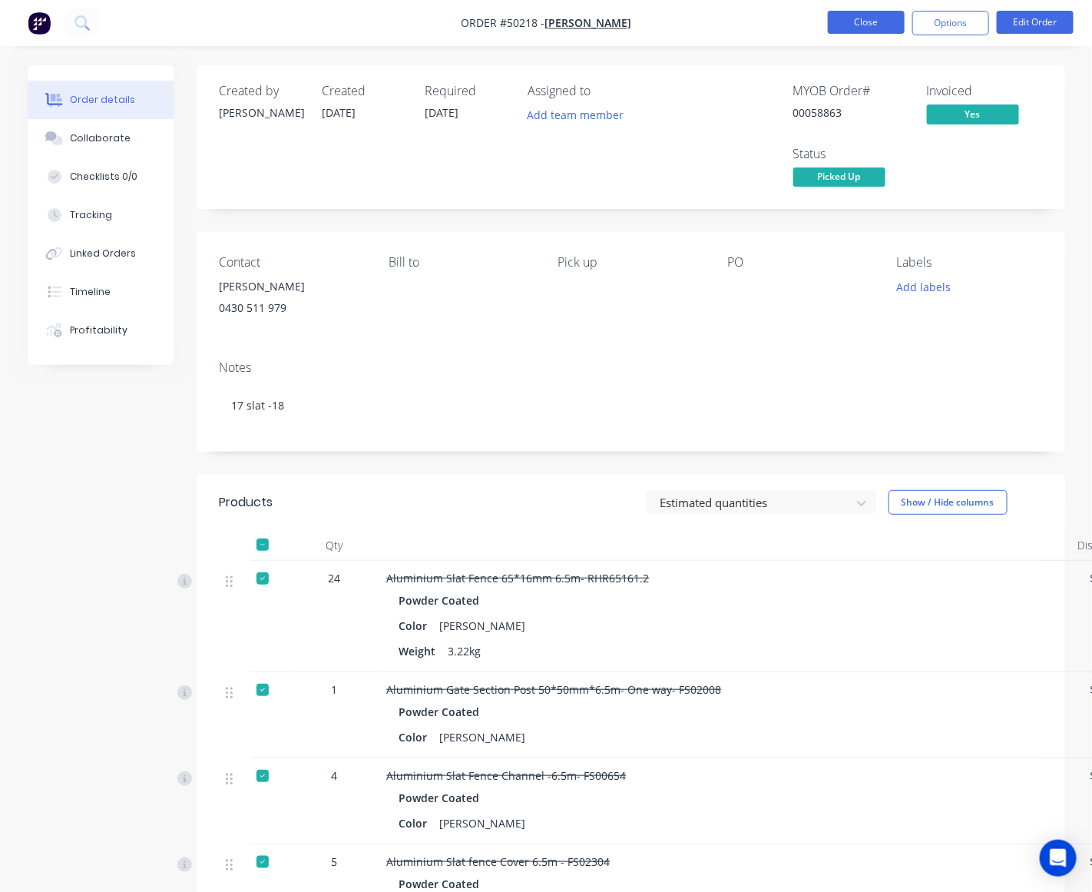
click at [862, 20] on button "Close" at bounding box center [866, 22] width 77 height 23
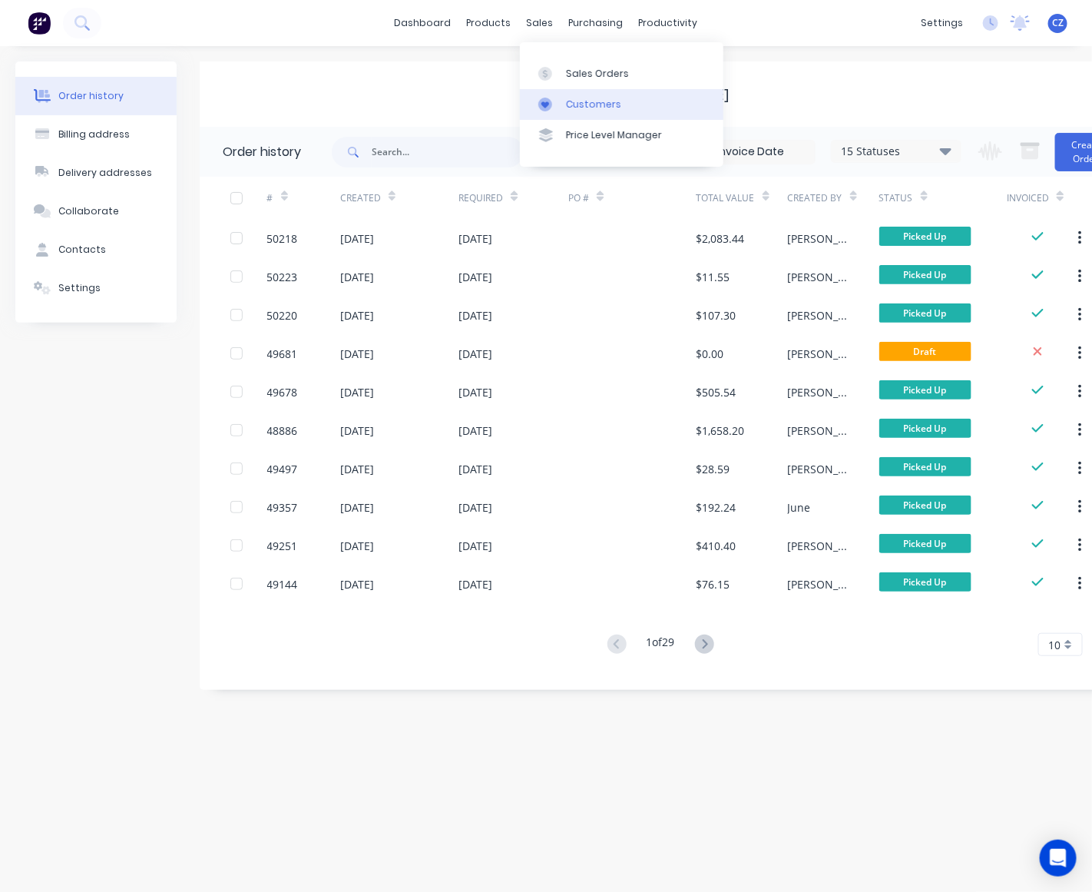
click at [570, 98] on div "Customers" at bounding box center [593, 105] width 55 height 14
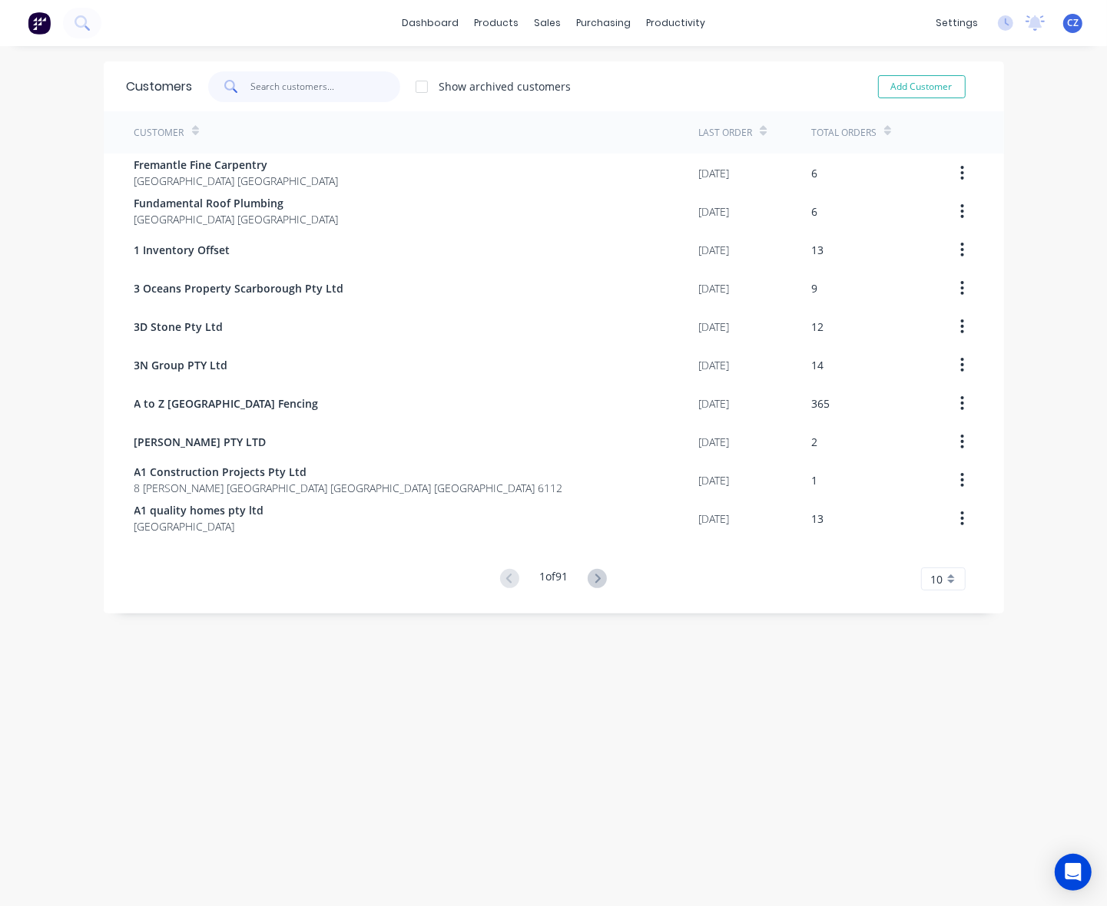
click at [358, 87] on input "text" at bounding box center [325, 86] width 150 height 31
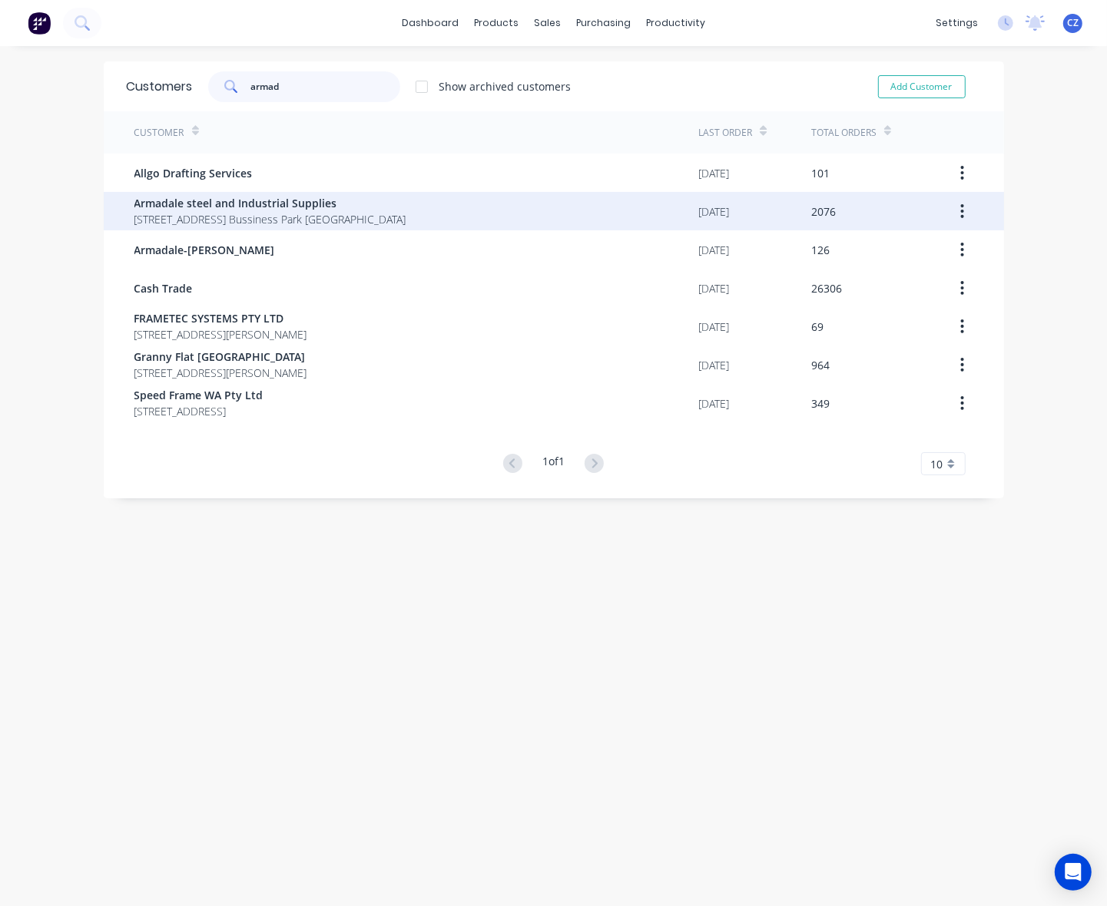
type input "armad"
click at [348, 201] on span "Armadale steel and Industrial Supplies" at bounding box center [270, 203] width 272 height 16
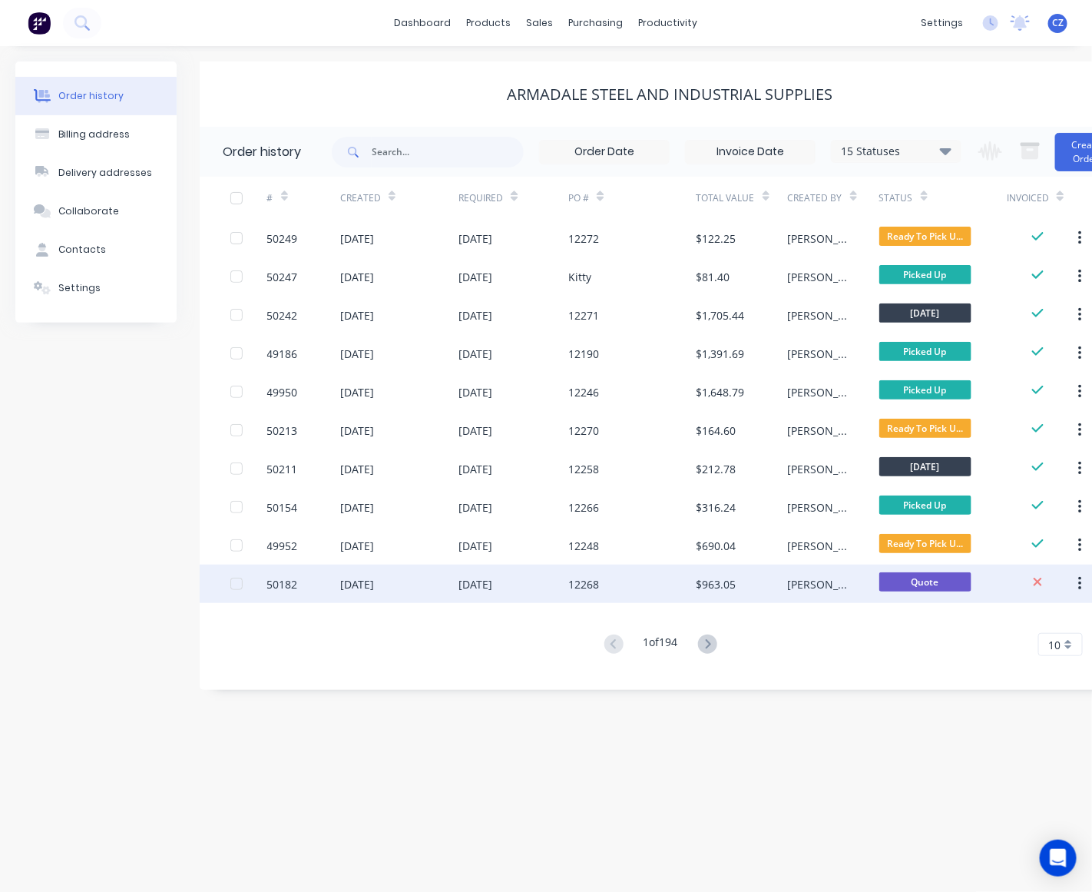
click at [668, 589] on div "12268" at bounding box center [632, 583] width 128 height 38
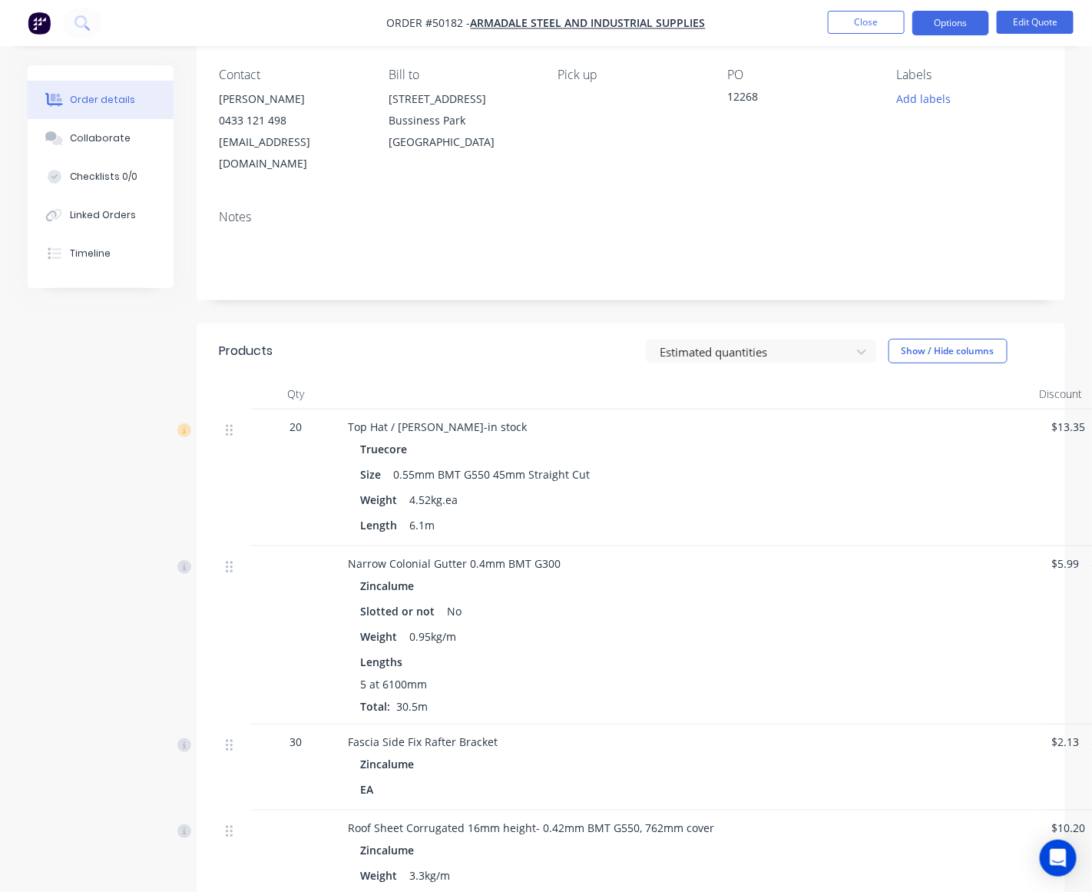
scroll to position [438, 0]
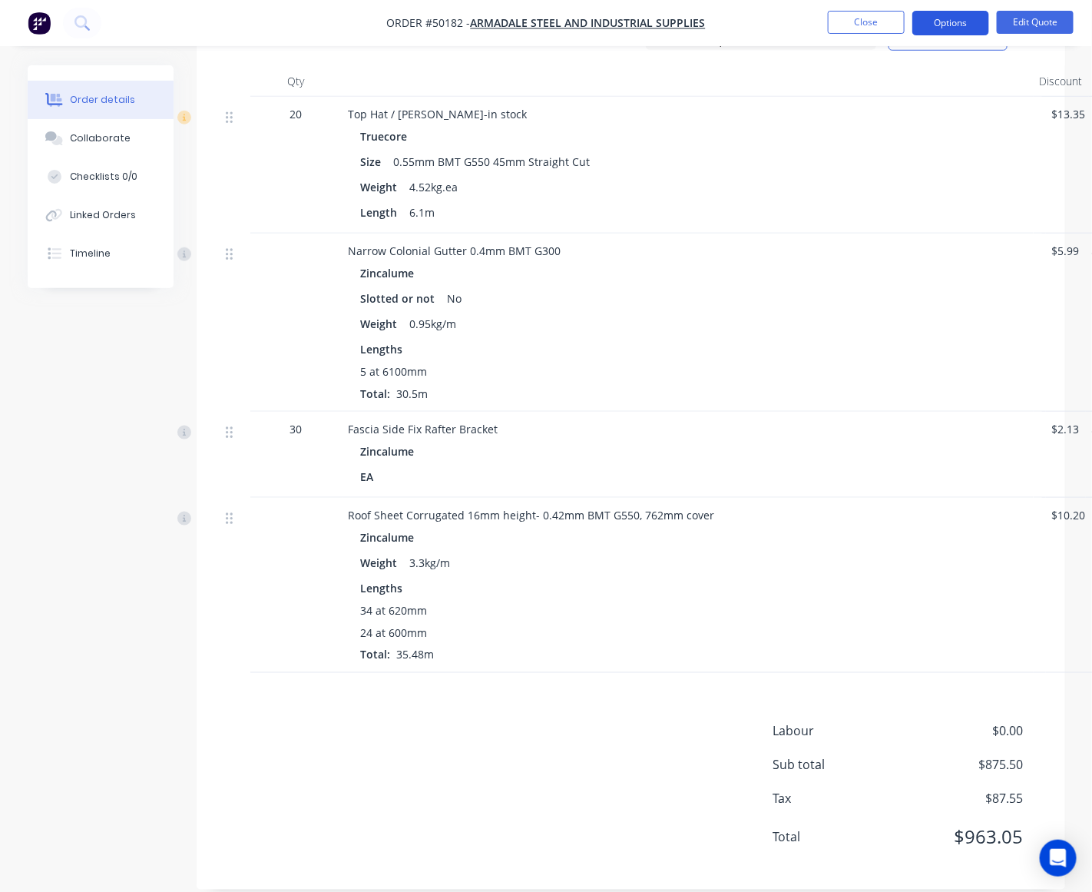
click at [960, 20] on button "Options" at bounding box center [950, 23] width 77 height 25
click at [1014, 70] on div at bounding box center [687, 81] width 691 height 31
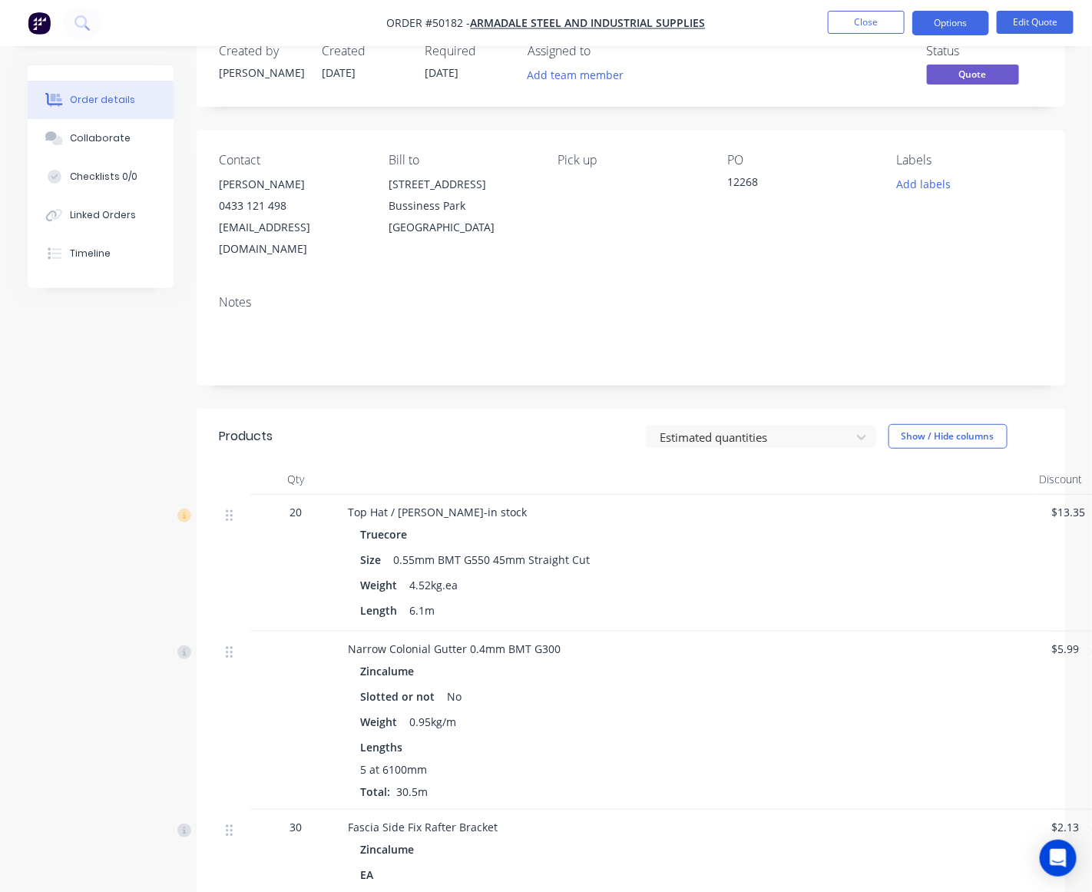
scroll to position [0, 0]
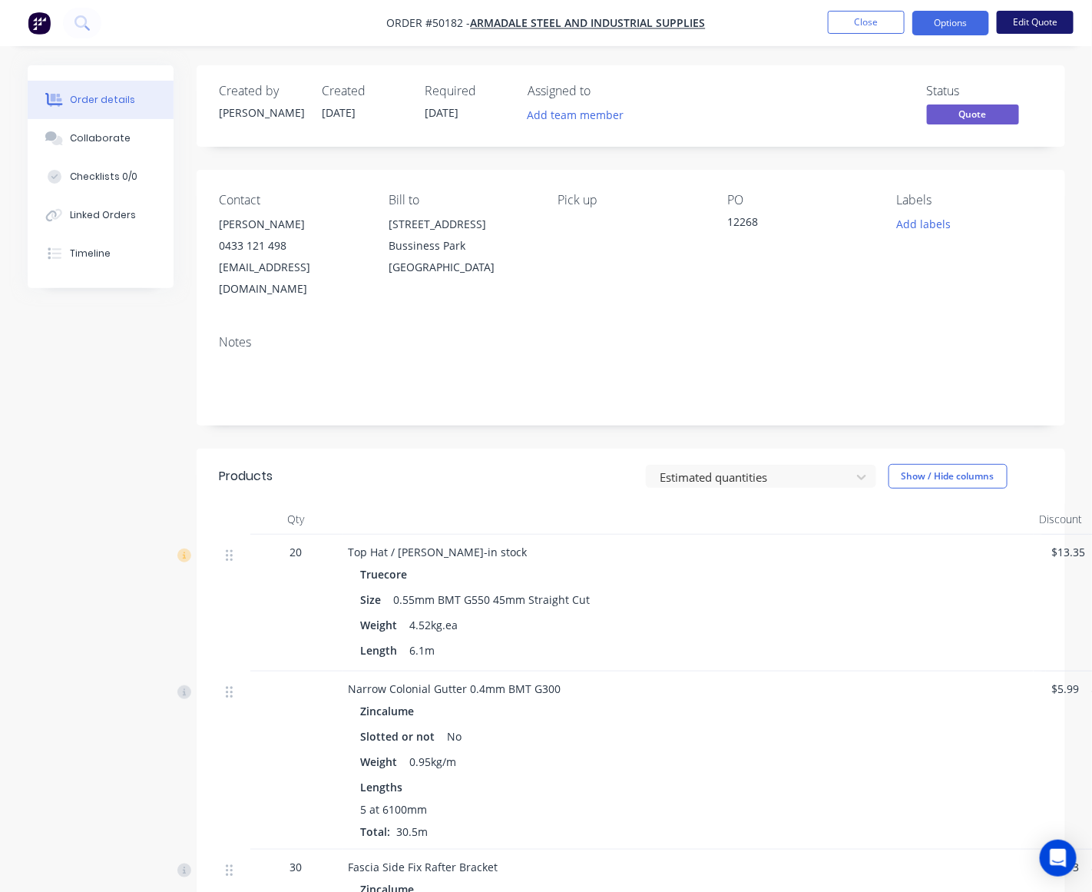
click at [1046, 13] on button "Edit Quote" at bounding box center [1035, 22] width 77 height 23
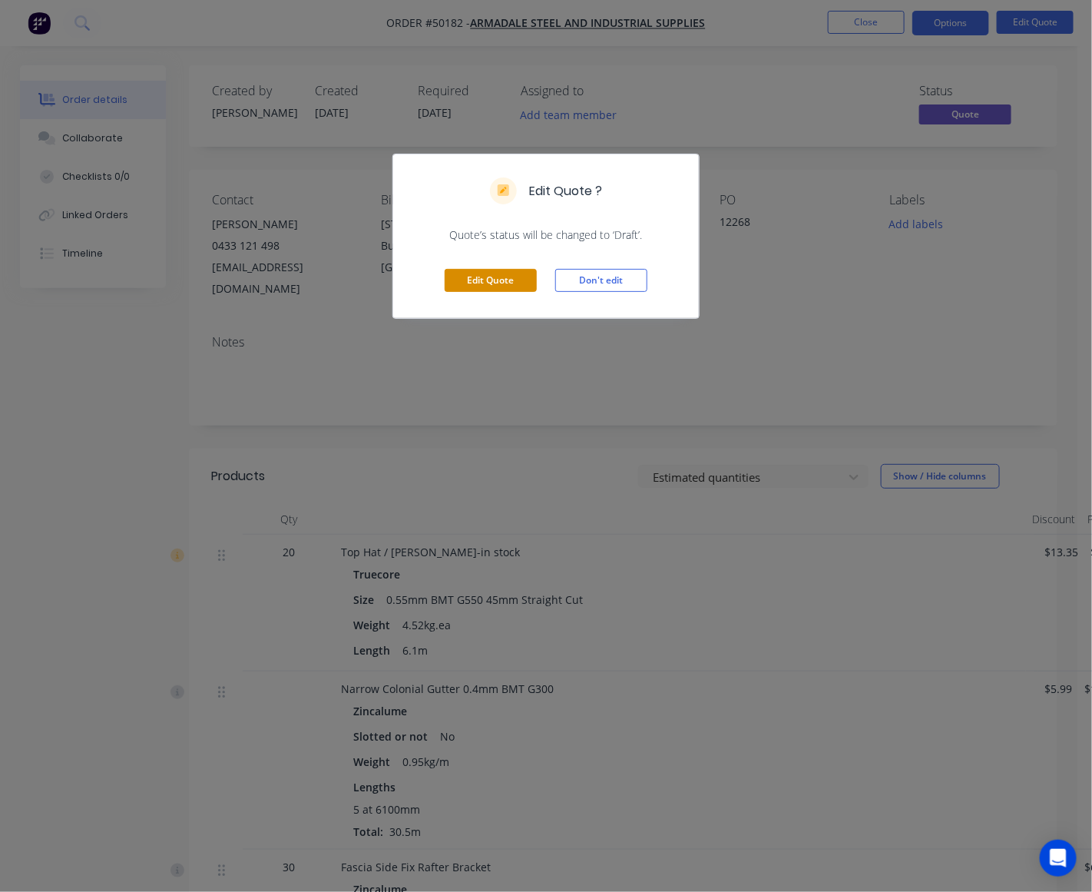
click at [485, 286] on button "Edit Quote" at bounding box center [491, 280] width 92 height 23
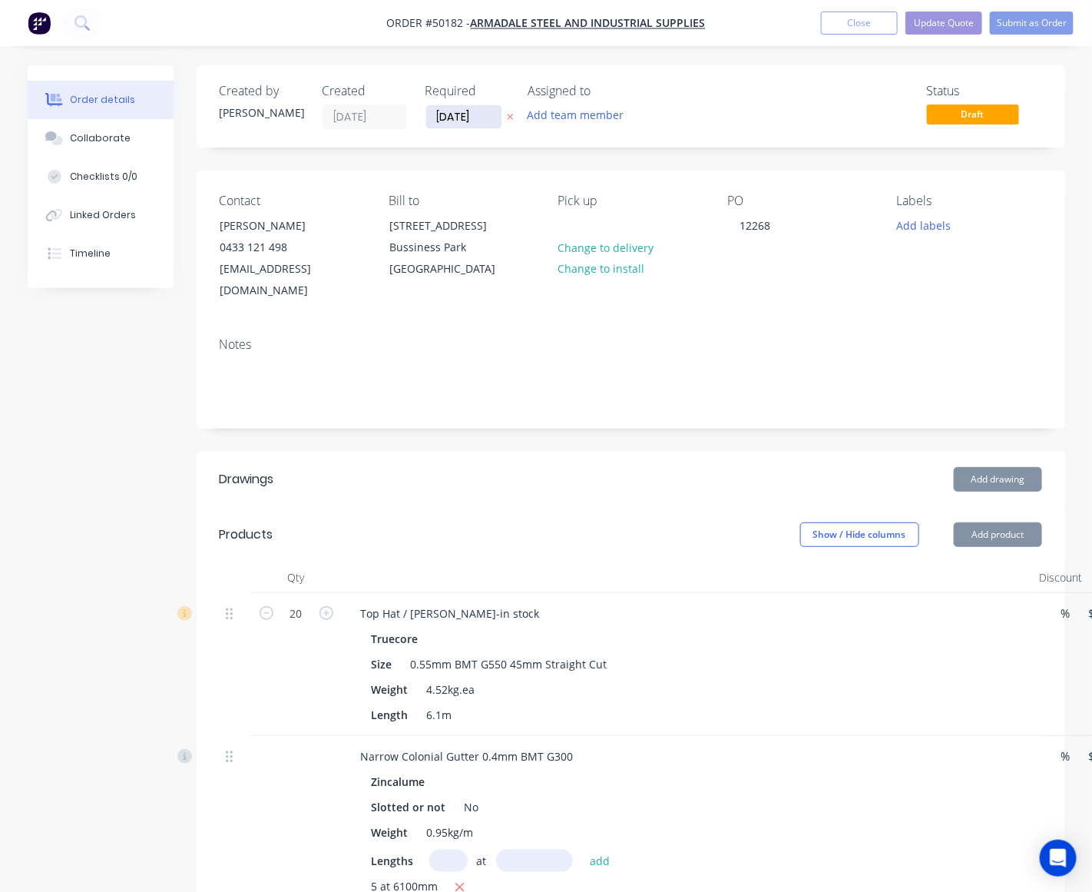
click at [438, 113] on input "[DATE]" at bounding box center [463, 116] width 75 height 23
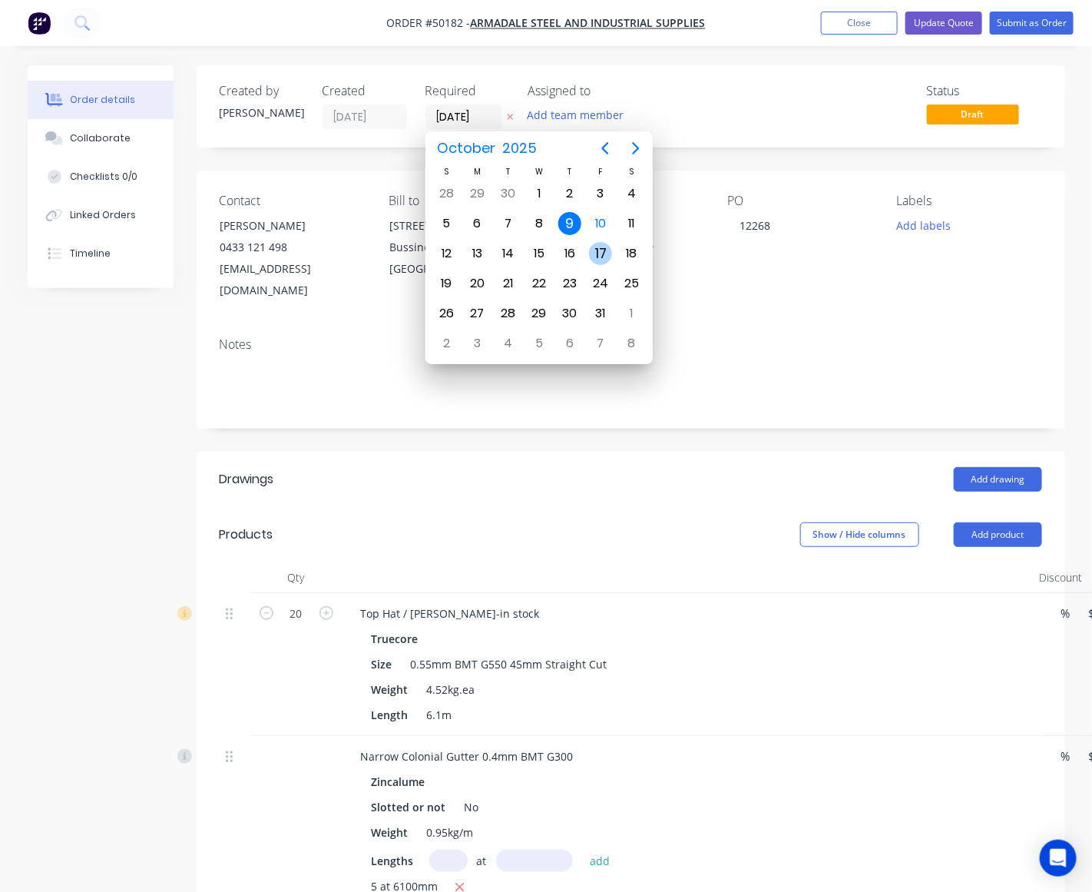
click at [605, 251] on div "17" at bounding box center [600, 253] width 23 height 23
type input "[DATE]"
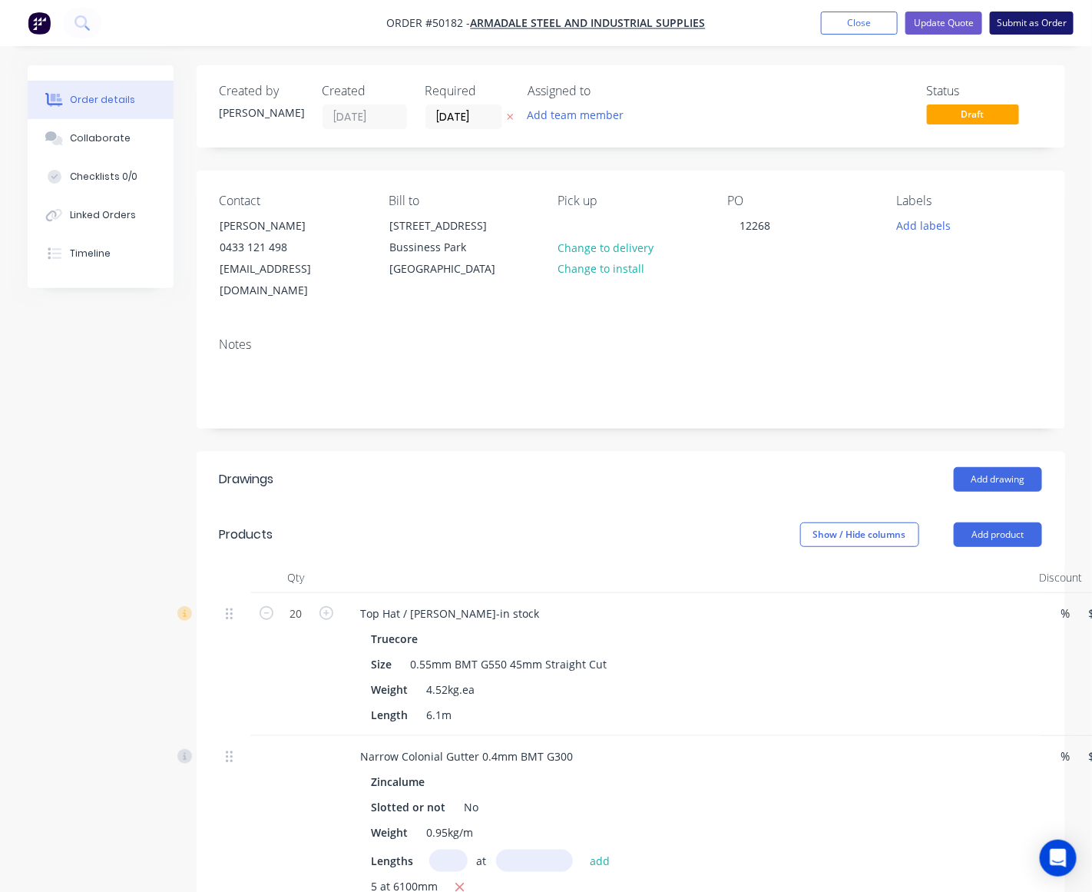
click at [1038, 27] on button "Submit as Order" at bounding box center [1032, 23] width 84 height 23
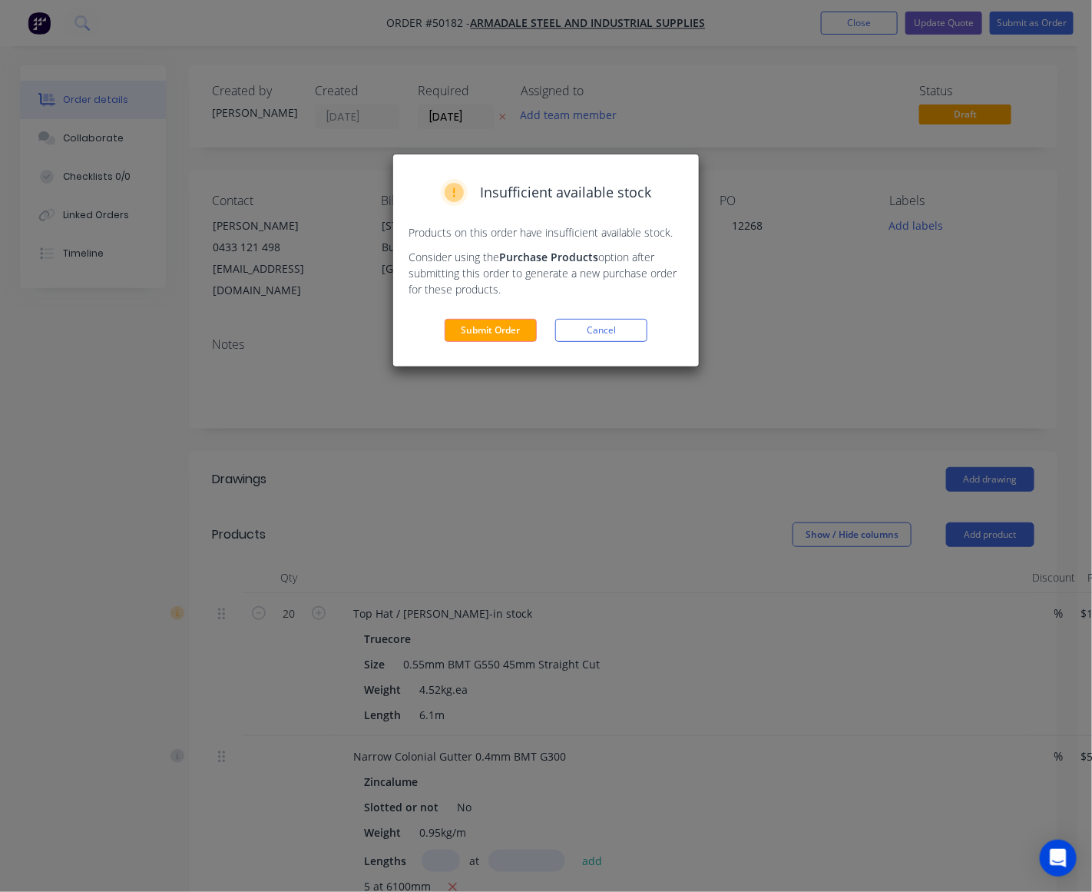
click at [535, 317] on div "Insufficient available stock Products on this order have insufficient available…" at bounding box center [546, 260] width 306 height 212
click at [528, 327] on button "Submit Order" at bounding box center [491, 330] width 92 height 23
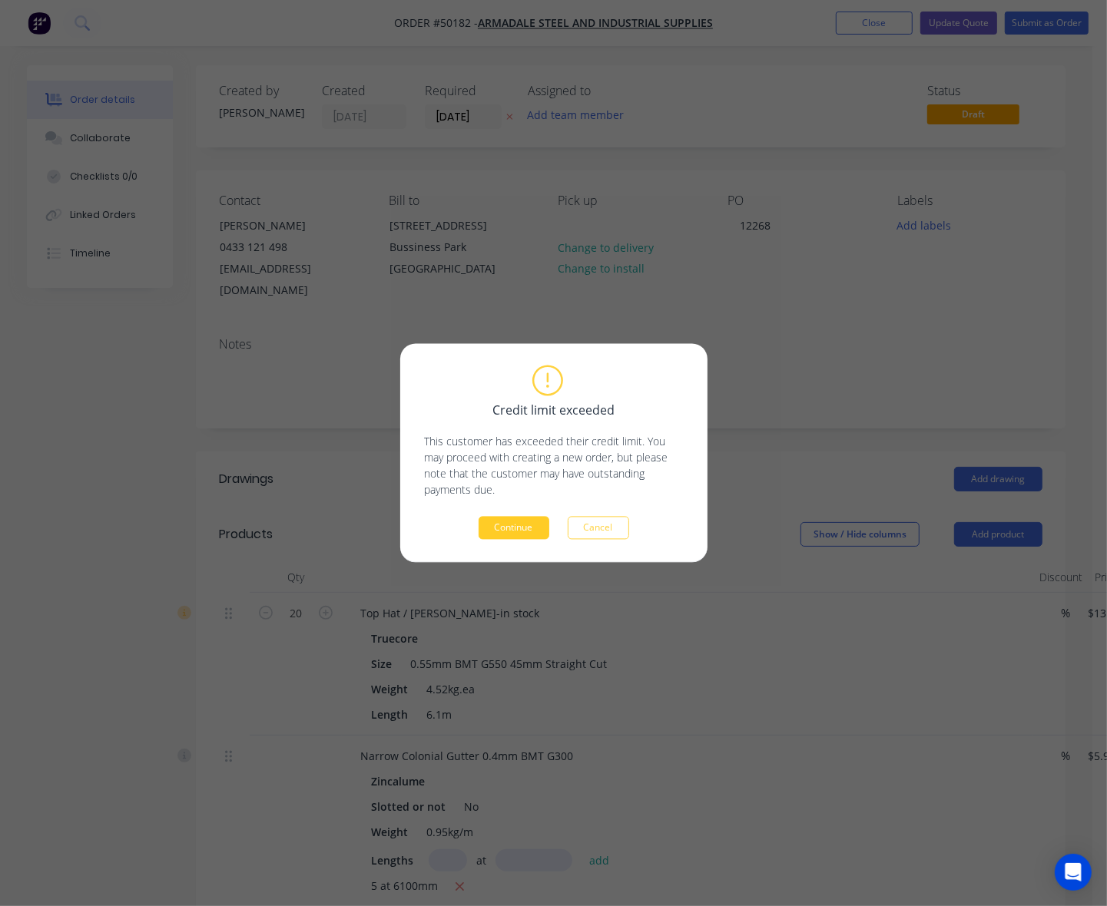
click at [522, 532] on button "Continue" at bounding box center [513, 528] width 71 height 23
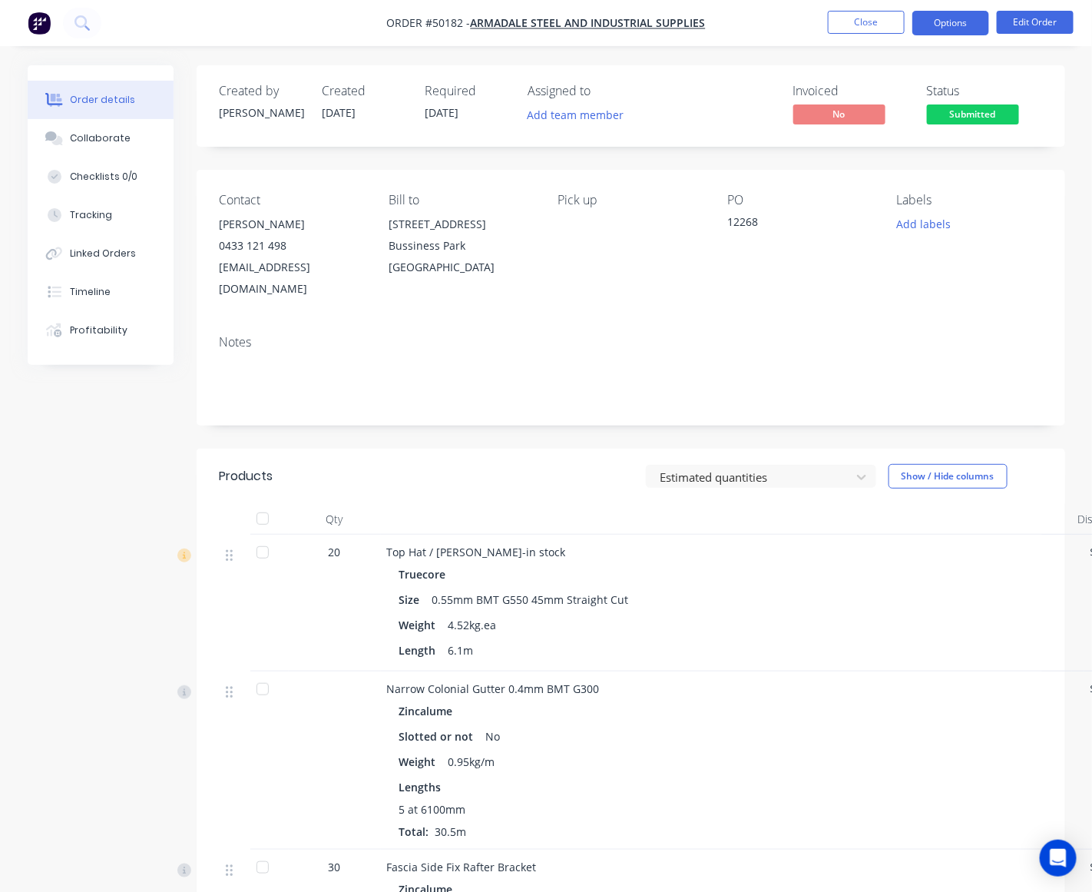
click at [947, 16] on button "Options" at bounding box center [950, 23] width 77 height 25
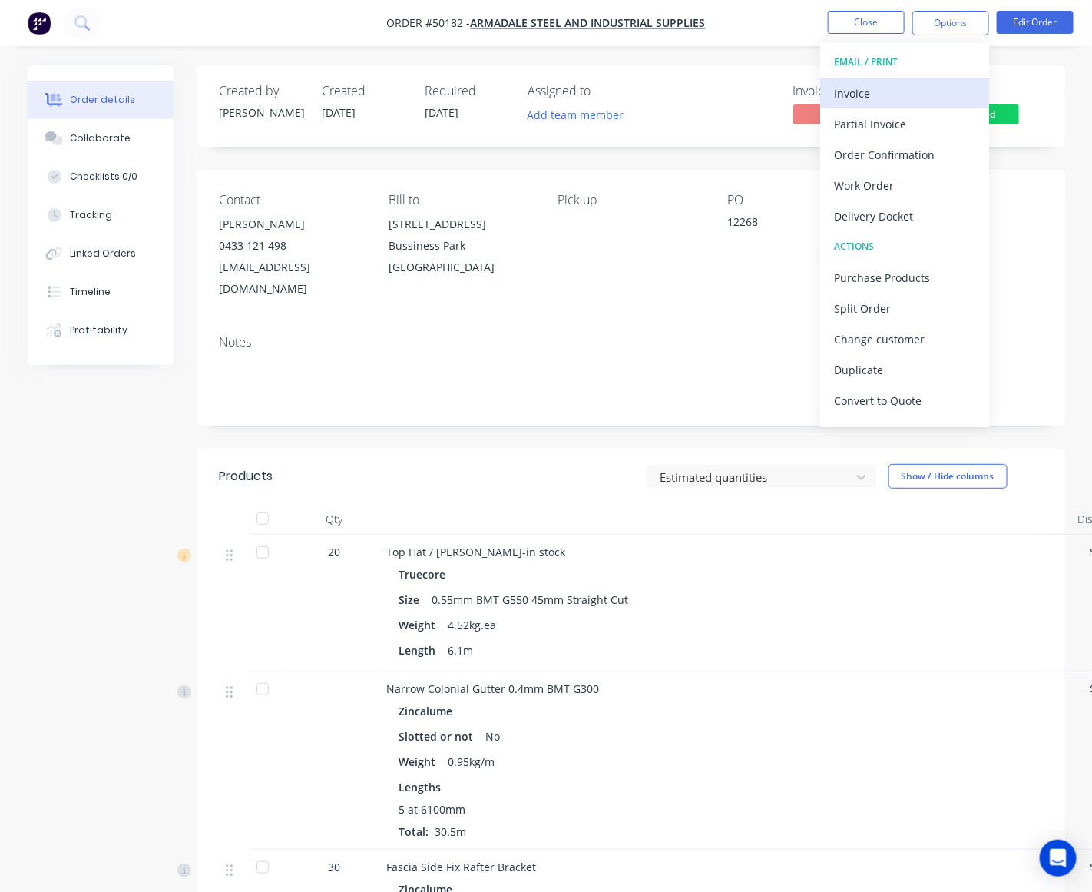
click at [904, 97] on div "Invoice" at bounding box center [904, 93] width 141 height 22
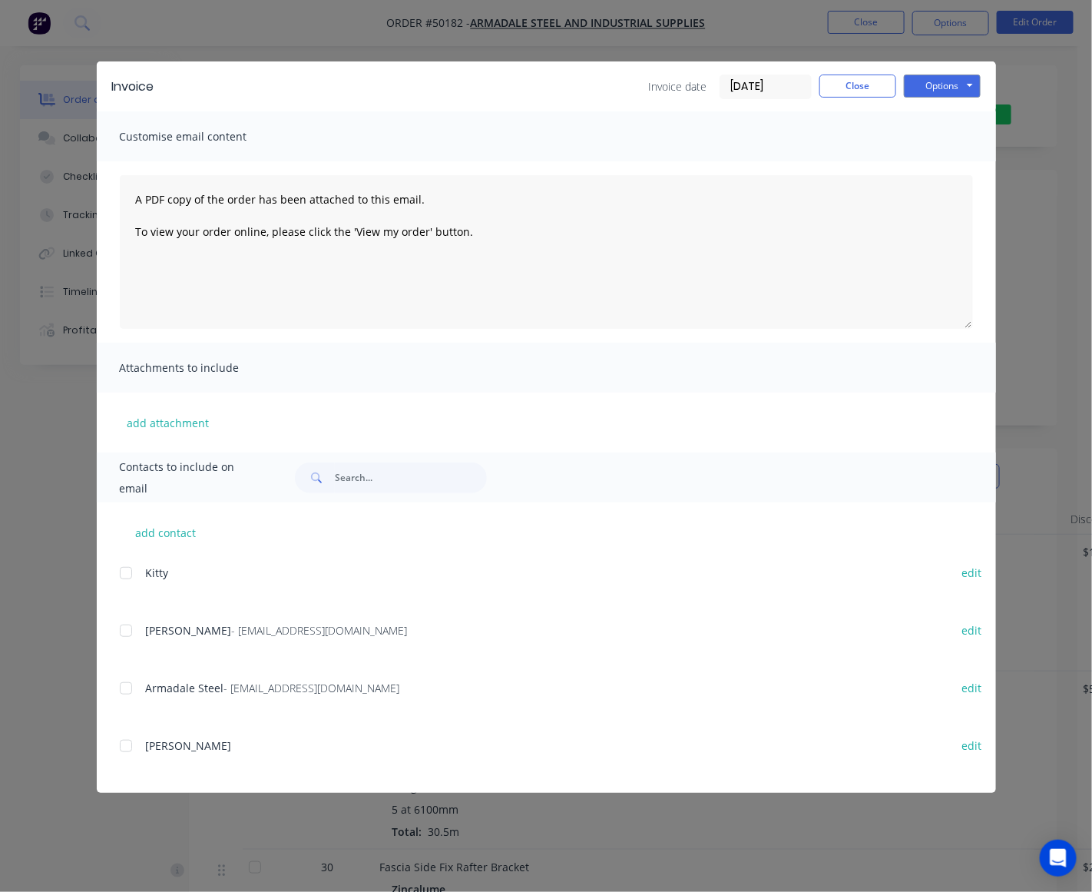
click at [136, 630] on div at bounding box center [126, 630] width 31 height 31
click at [931, 81] on button "Options" at bounding box center [942, 85] width 77 height 23
click at [937, 170] on button "Email" at bounding box center [953, 164] width 98 height 25
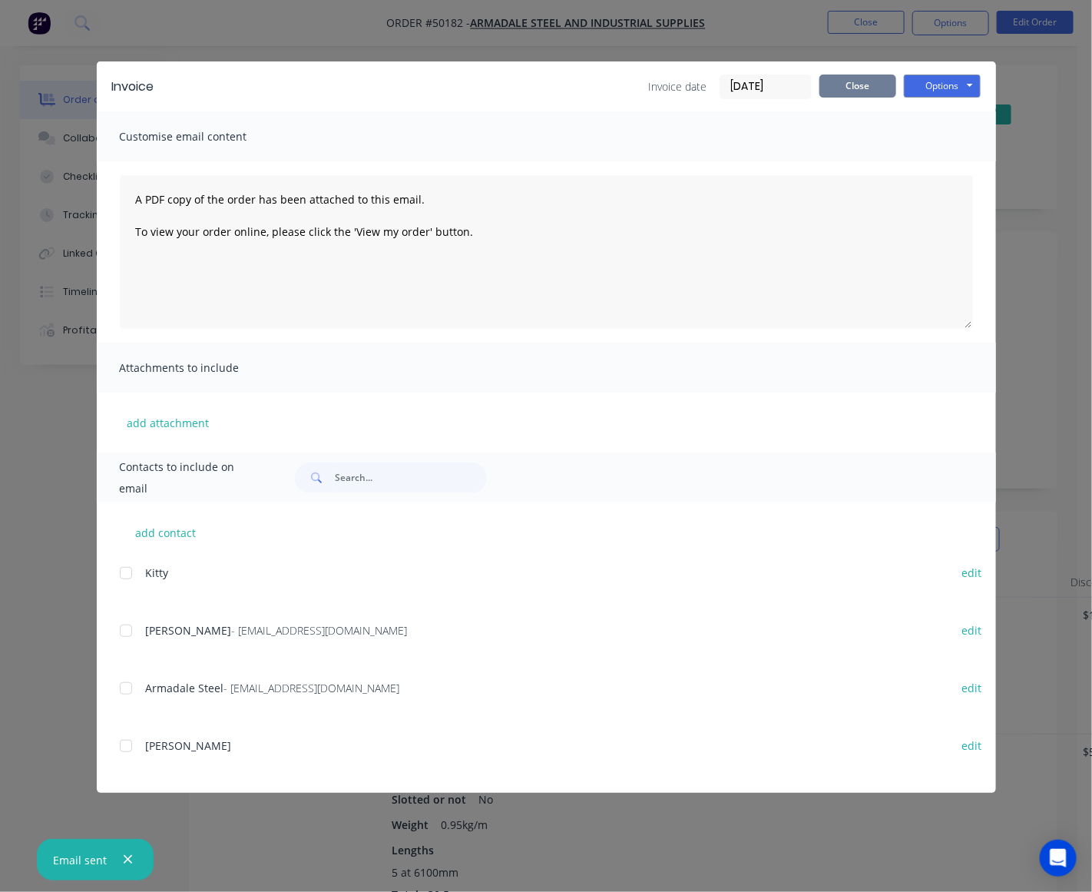
click at [870, 82] on button "Close" at bounding box center [857, 85] width 77 height 23
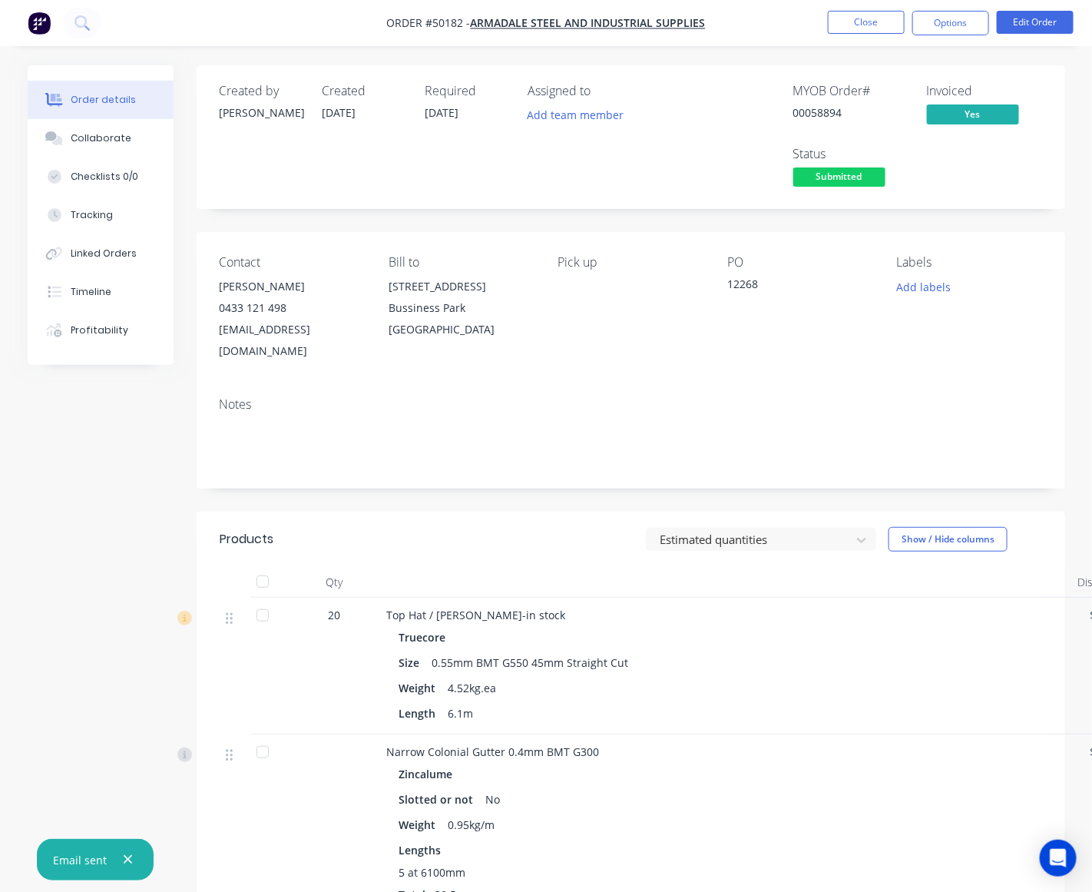
click at [769, 457] on div "Notes" at bounding box center [631, 436] width 869 height 103
click at [838, 171] on span "Submitted" at bounding box center [839, 176] width 92 height 19
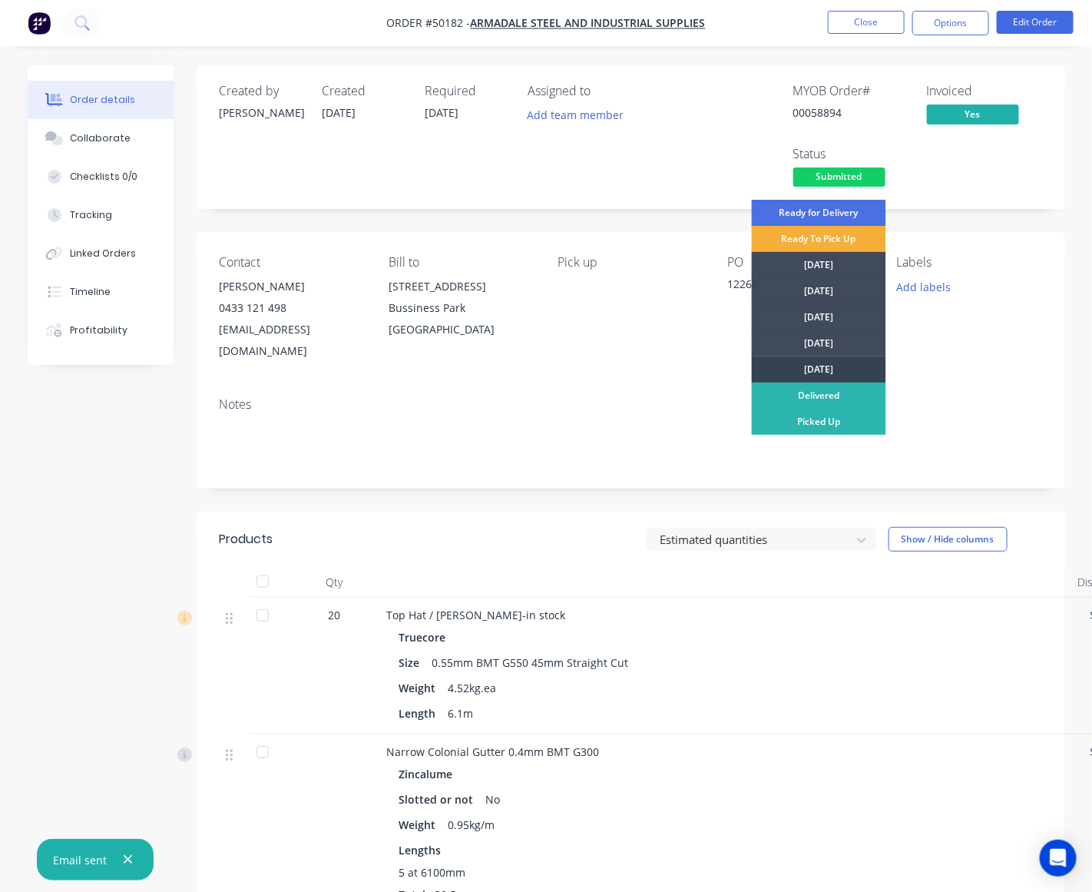
click at [839, 370] on div "[DATE]" at bounding box center [819, 369] width 134 height 26
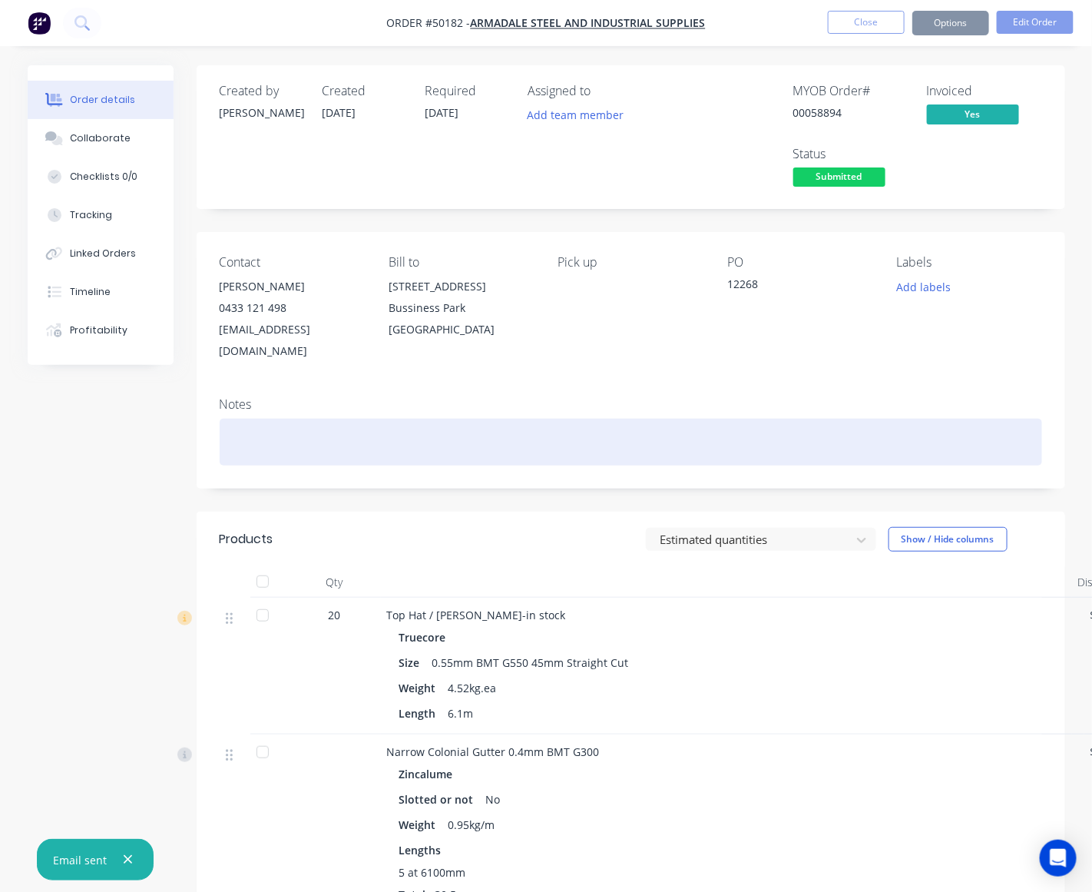
click at [332, 439] on div at bounding box center [631, 442] width 822 height 47
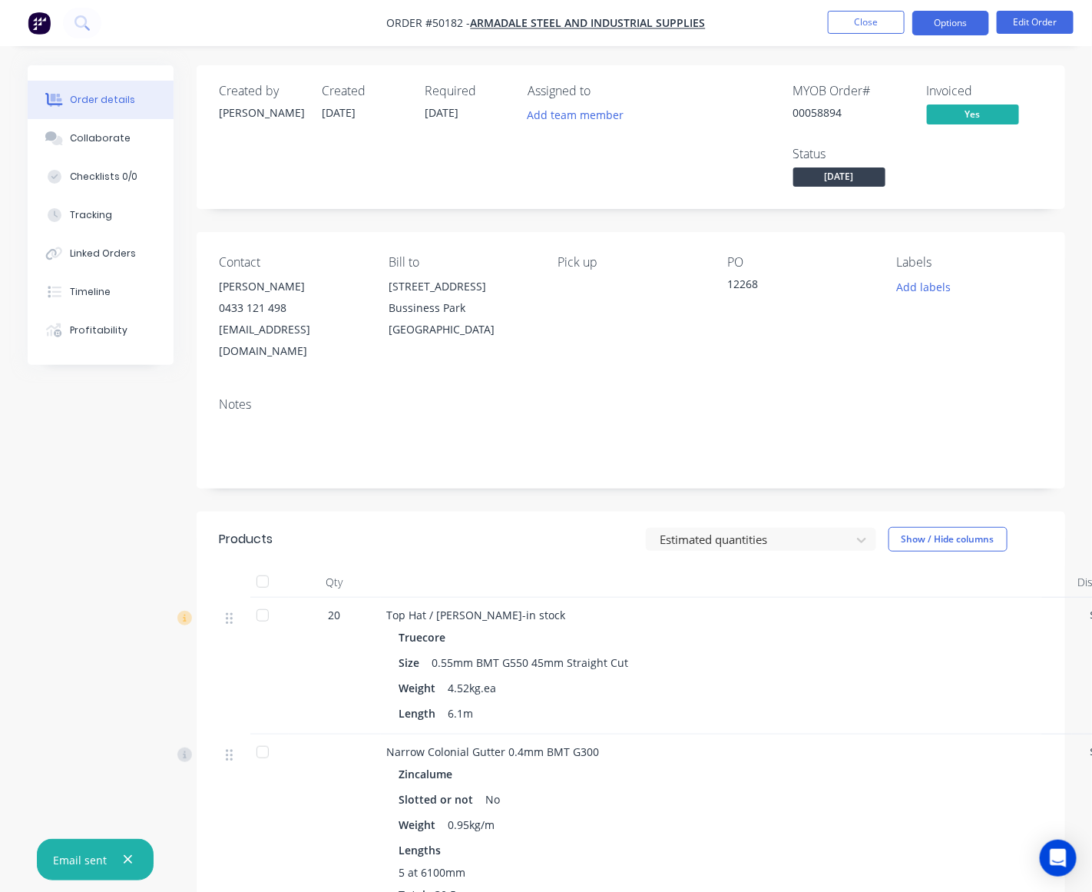
click at [947, 27] on button "Options" at bounding box center [950, 23] width 77 height 25
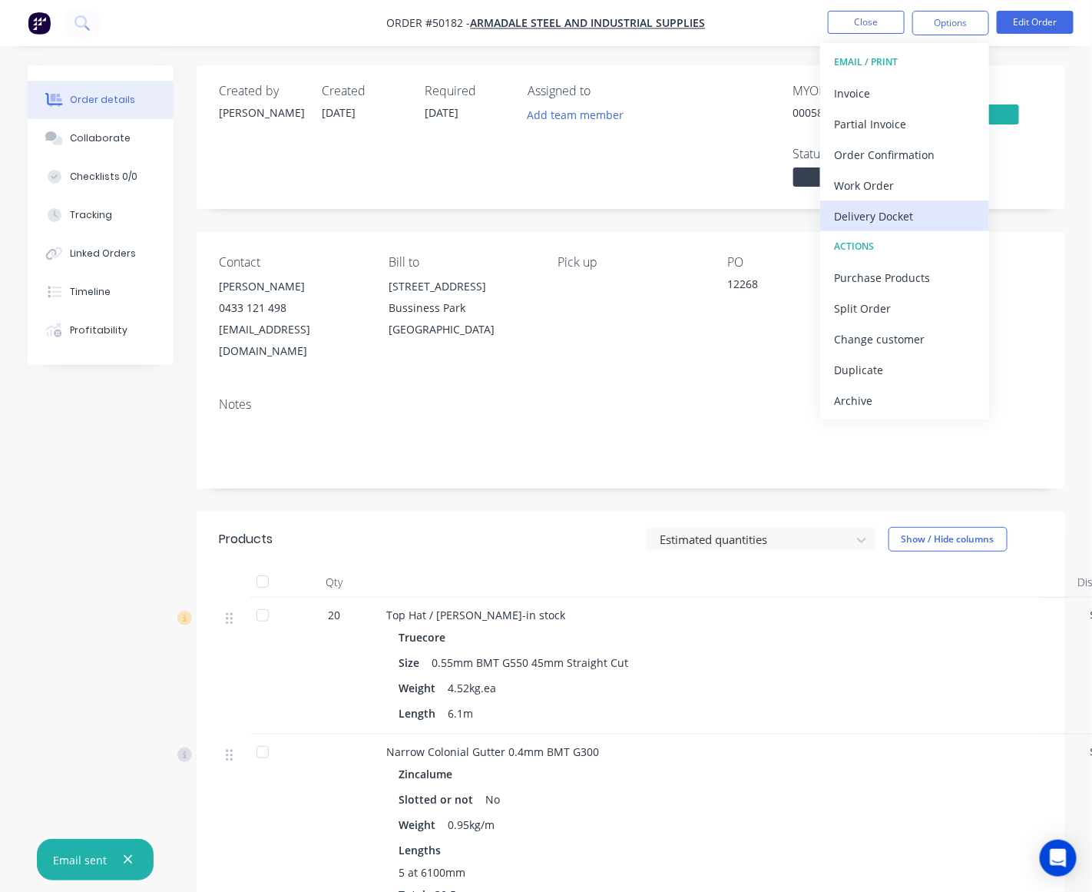
click at [889, 213] on div "Delivery Docket" at bounding box center [904, 216] width 141 height 22
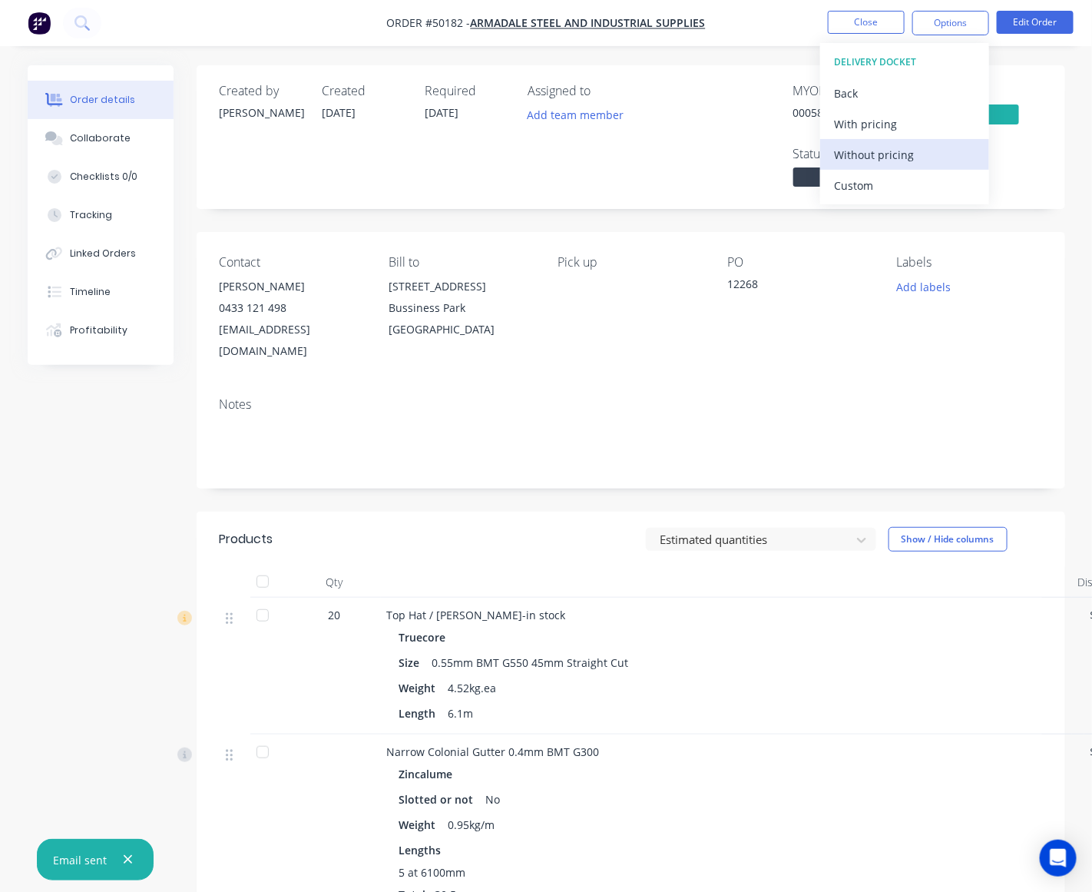
click at [902, 156] on div "Without pricing" at bounding box center [904, 155] width 141 height 22
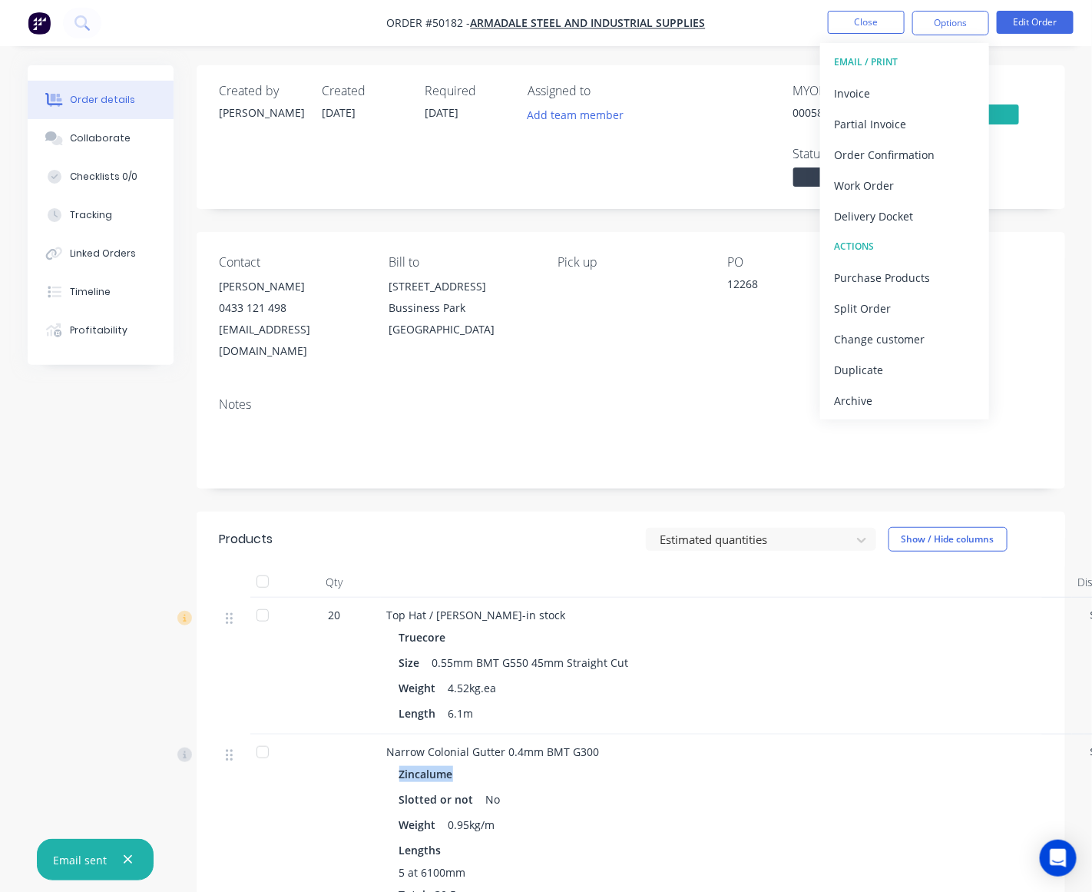
click at [743, 737] on div "Narrow Colonial Gutter 0.4mm BMT G300 Zincalume Slotted or not No Weight 0.95kg…" at bounding box center [726, 823] width 691 height 178
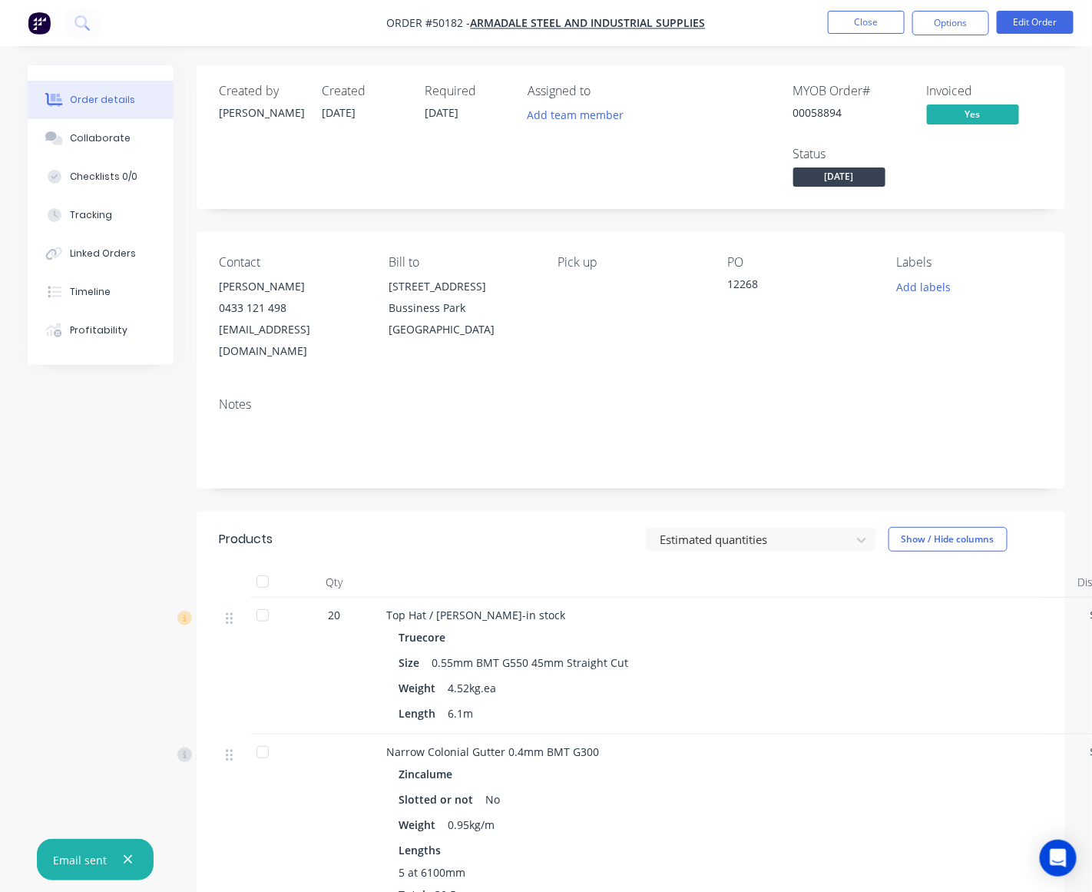
click at [733, 766] on div "Zincalume Slotted or not No Weight 0.95kg/m Lengths 5 at 6100mm Total: 30.5m" at bounding box center [726, 833] width 679 height 140
click at [961, 27] on button "Options" at bounding box center [950, 23] width 77 height 25
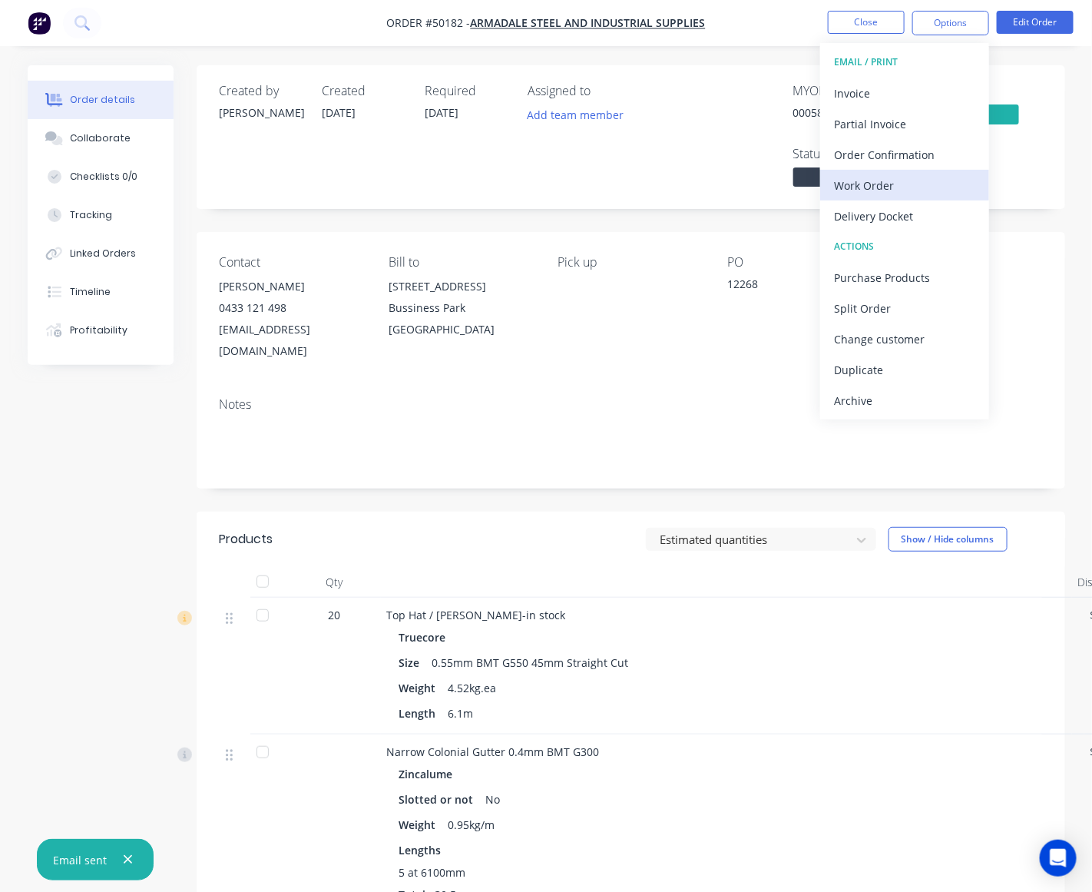
click at [912, 193] on div "Work Order" at bounding box center [904, 185] width 141 height 22
click at [906, 186] on div "Custom" at bounding box center [904, 185] width 141 height 22
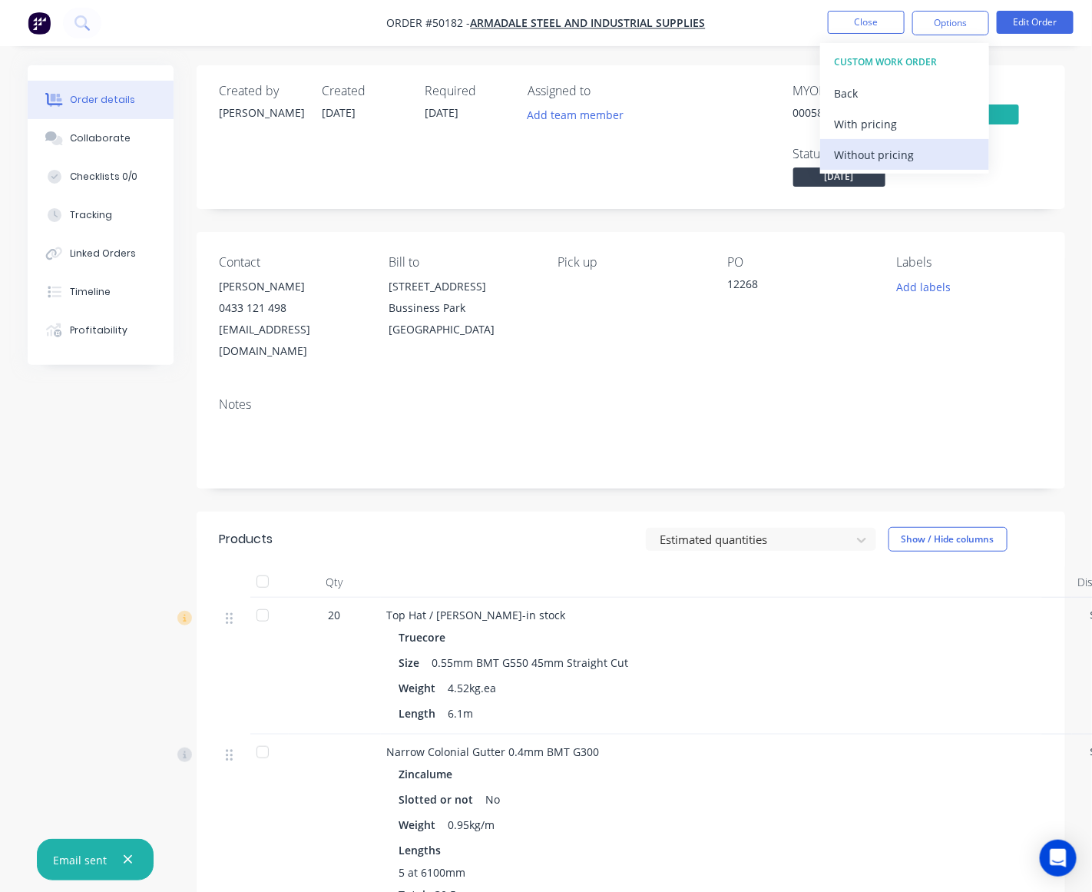
click at [901, 161] on div "Without pricing" at bounding box center [904, 155] width 141 height 22
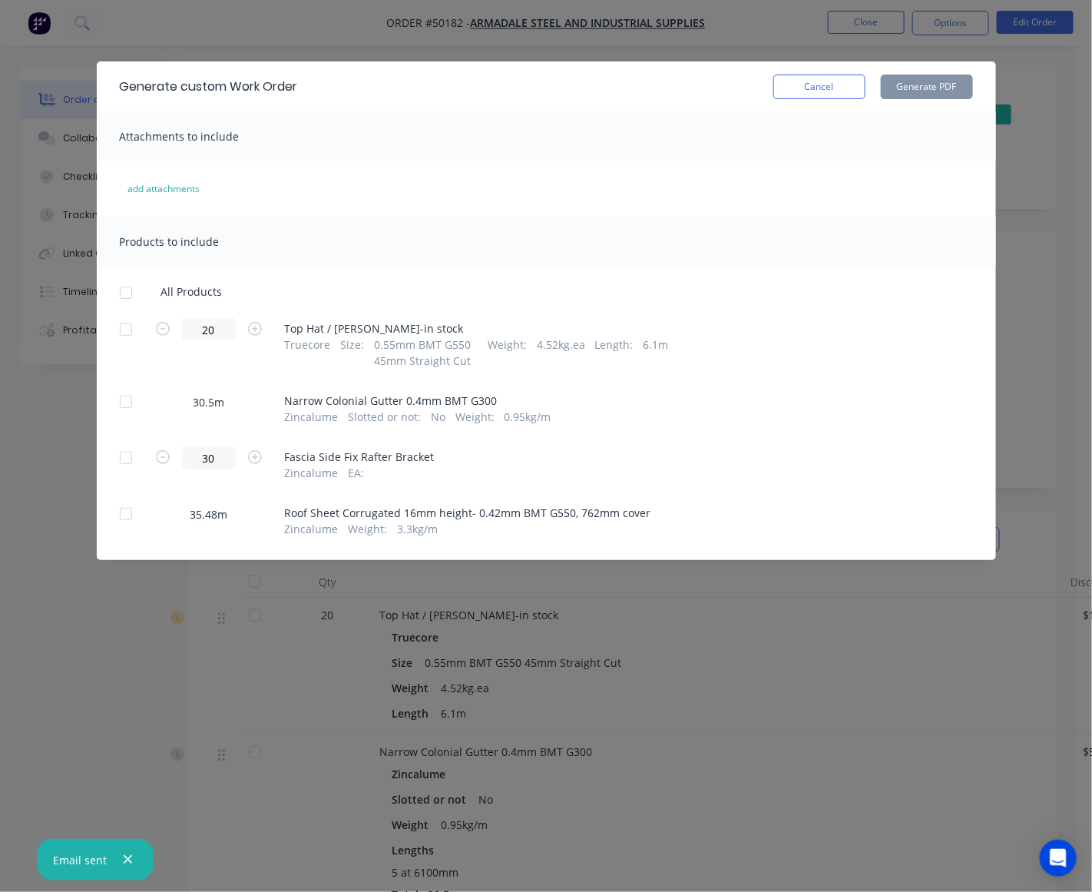
click at [123, 524] on div at bounding box center [126, 513] width 31 height 31
click at [945, 96] on button "Generate PDF" at bounding box center [927, 86] width 92 height 25
click at [127, 455] on div at bounding box center [126, 457] width 31 height 31
click at [121, 461] on div at bounding box center [126, 457] width 31 height 31
click at [127, 396] on div at bounding box center [126, 401] width 31 height 31
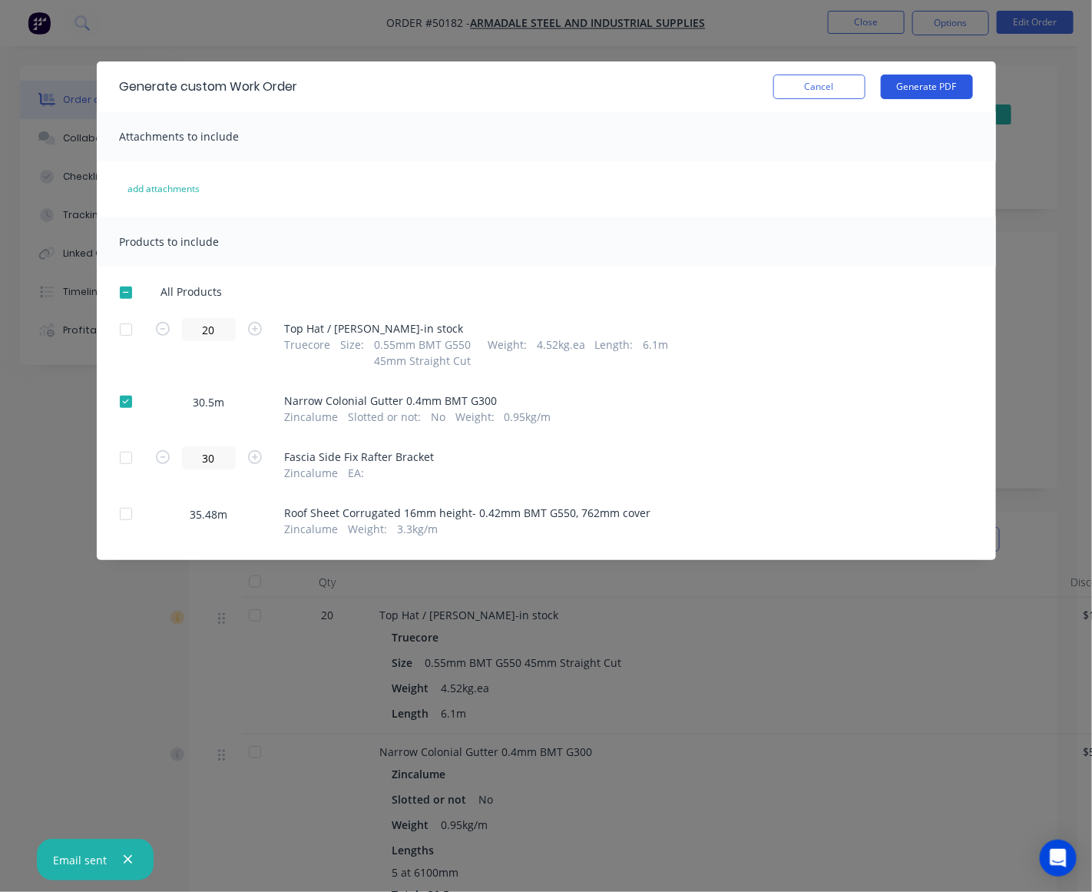
click at [968, 90] on button "Generate PDF" at bounding box center [927, 86] width 92 height 25
click at [839, 74] on button "Cancel" at bounding box center [819, 86] width 92 height 25
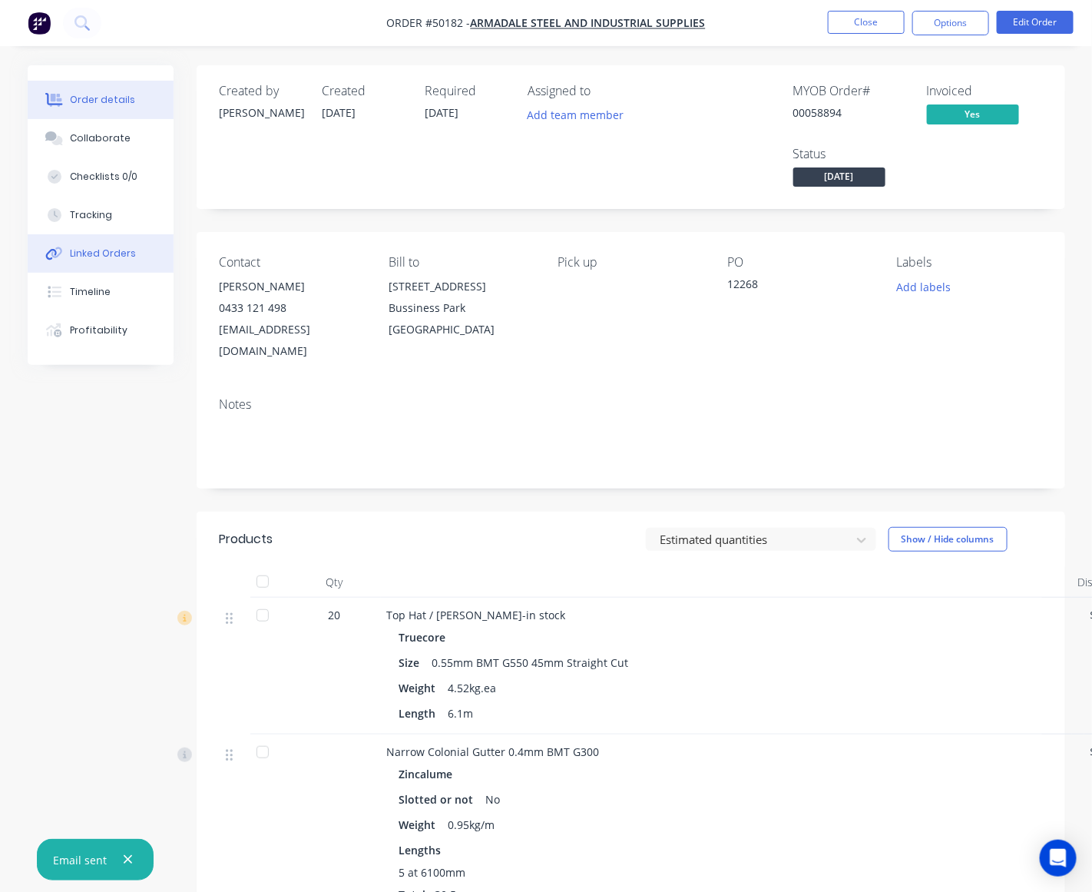
click at [93, 255] on div "Linked Orders" at bounding box center [103, 254] width 66 height 14
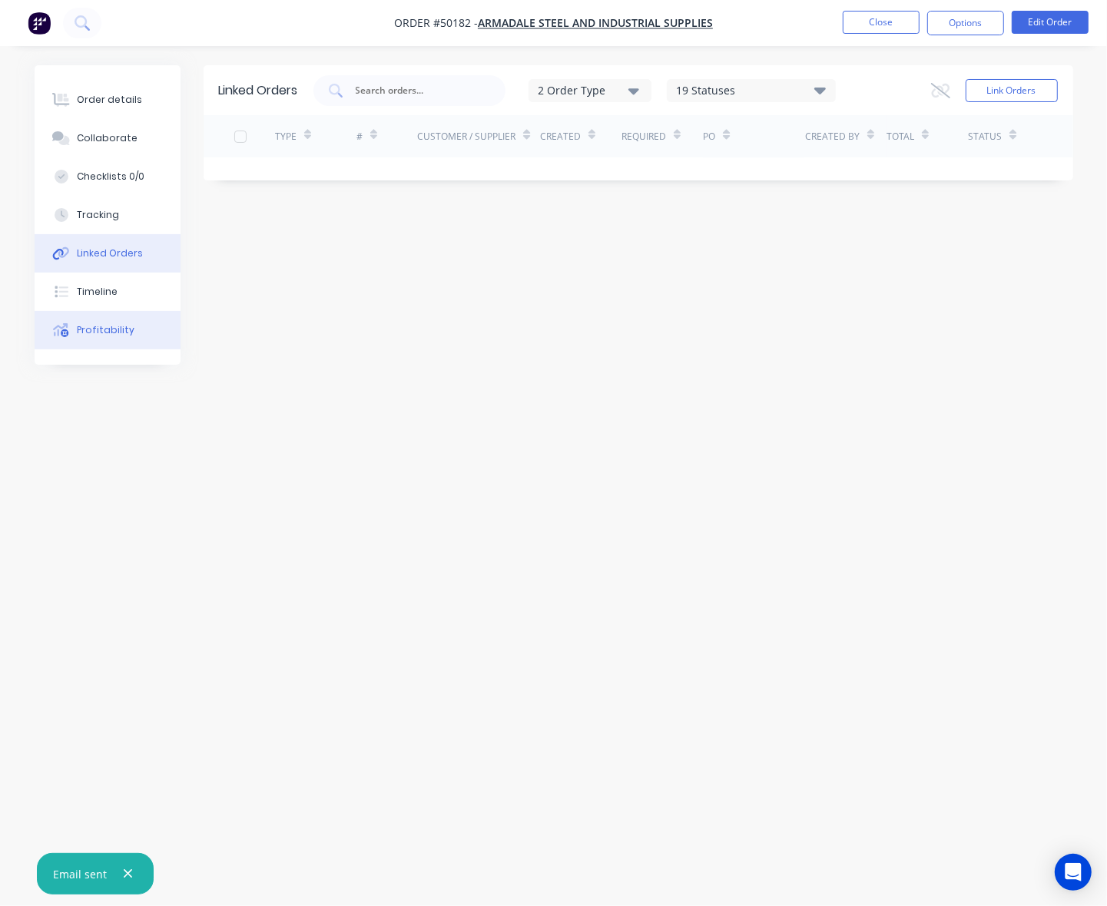
click at [112, 326] on div "Profitability" at bounding box center [106, 330] width 58 height 14
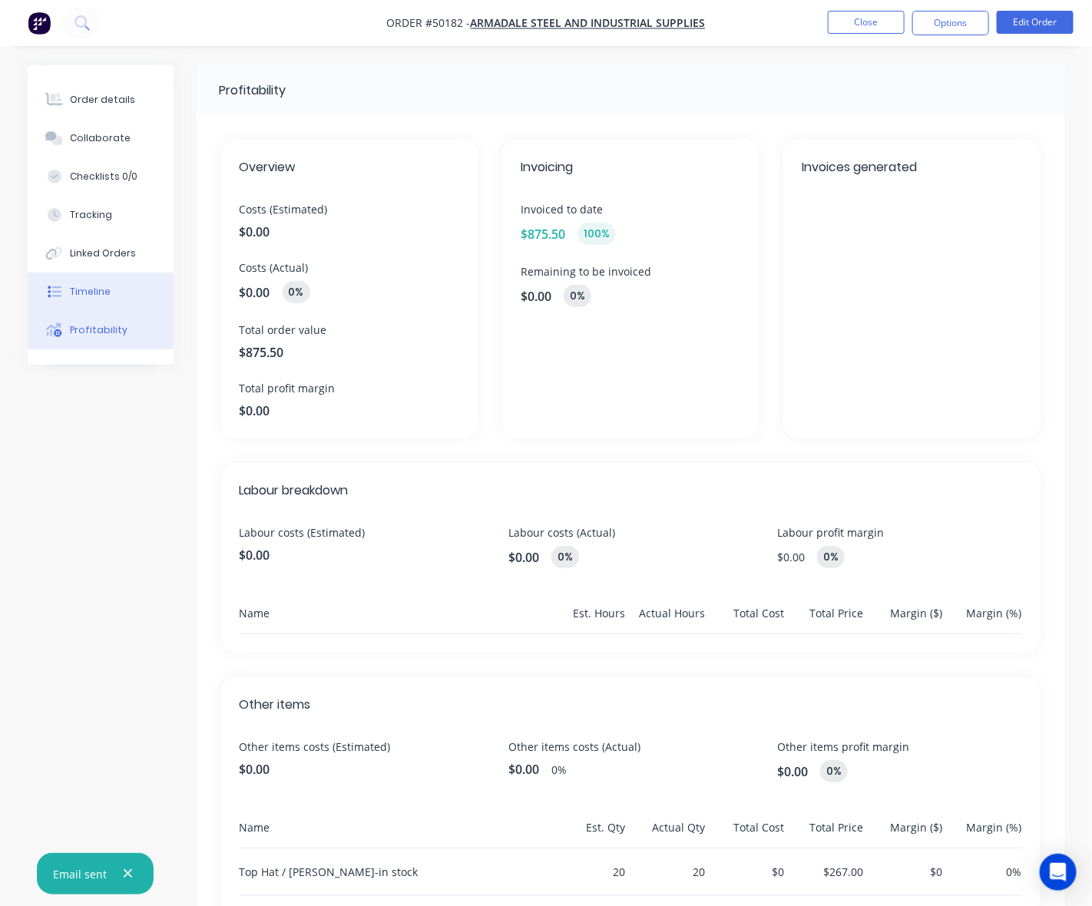
click at [110, 298] on button "Timeline" at bounding box center [101, 292] width 146 height 38
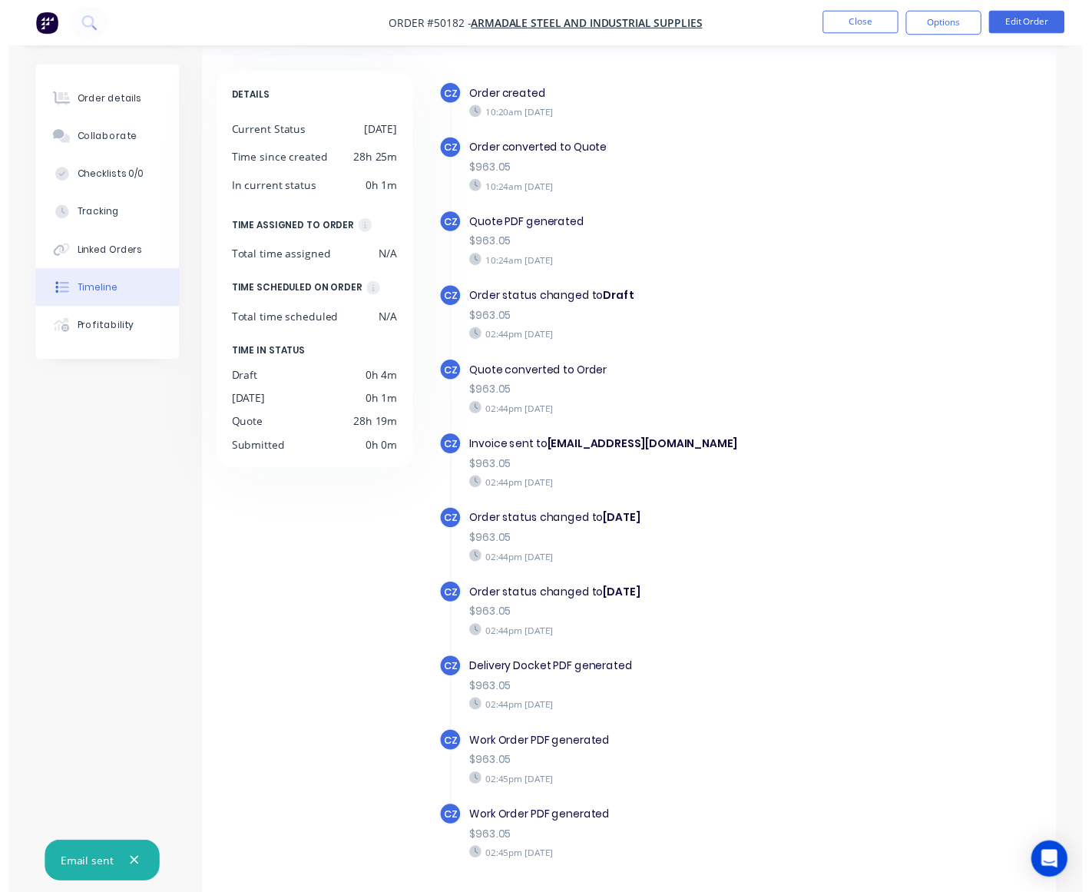
scroll to position [108, 0]
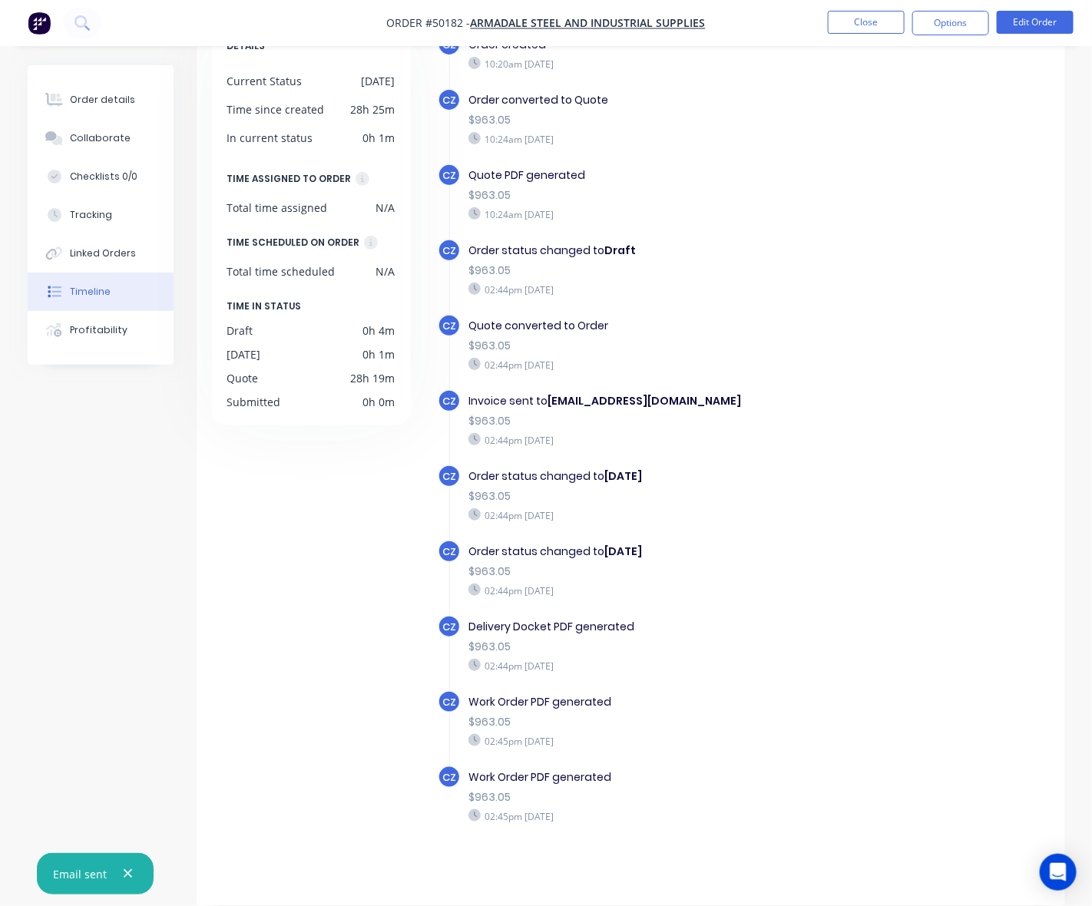
click at [993, 385] on div "CZ Order created 10:20am Thursday 09/10/25 CZ Order converted to Quote $963.05 …" at bounding box center [743, 456] width 611 height 846
click at [112, 111] on button "Order details" at bounding box center [101, 100] width 146 height 38
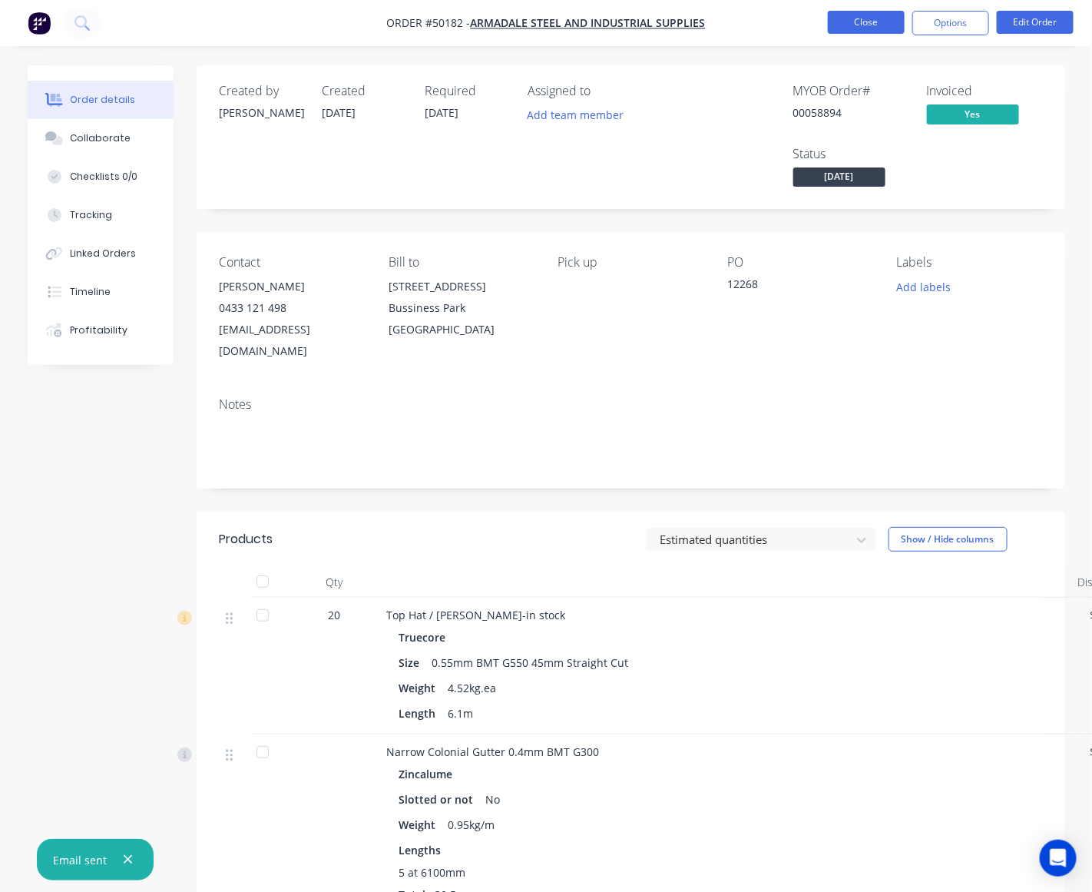
click at [869, 24] on button "Close" at bounding box center [866, 22] width 77 height 23
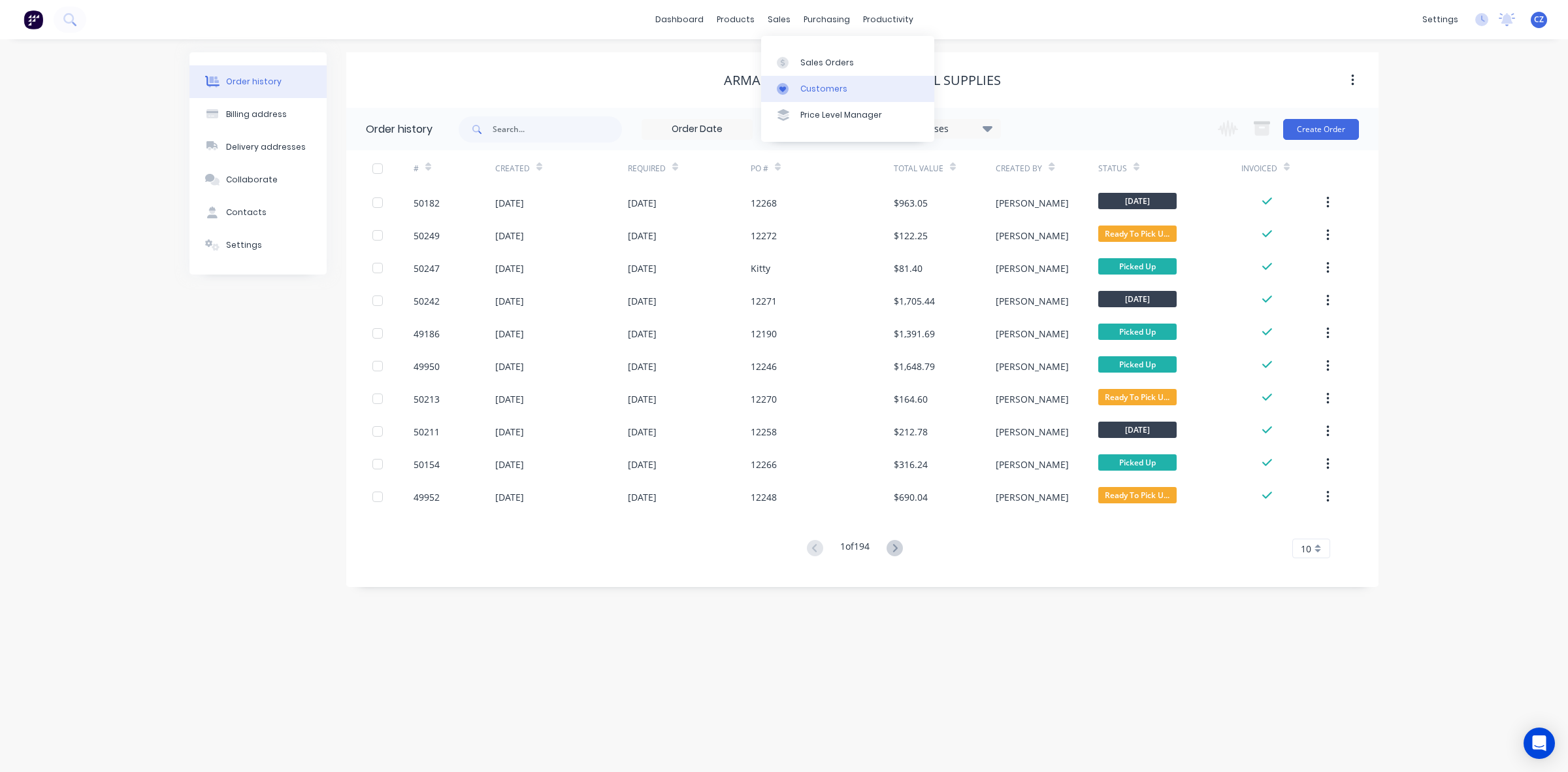
click at [801, 83] on div "Customers" at bounding box center [824, 89] width 47 height 12
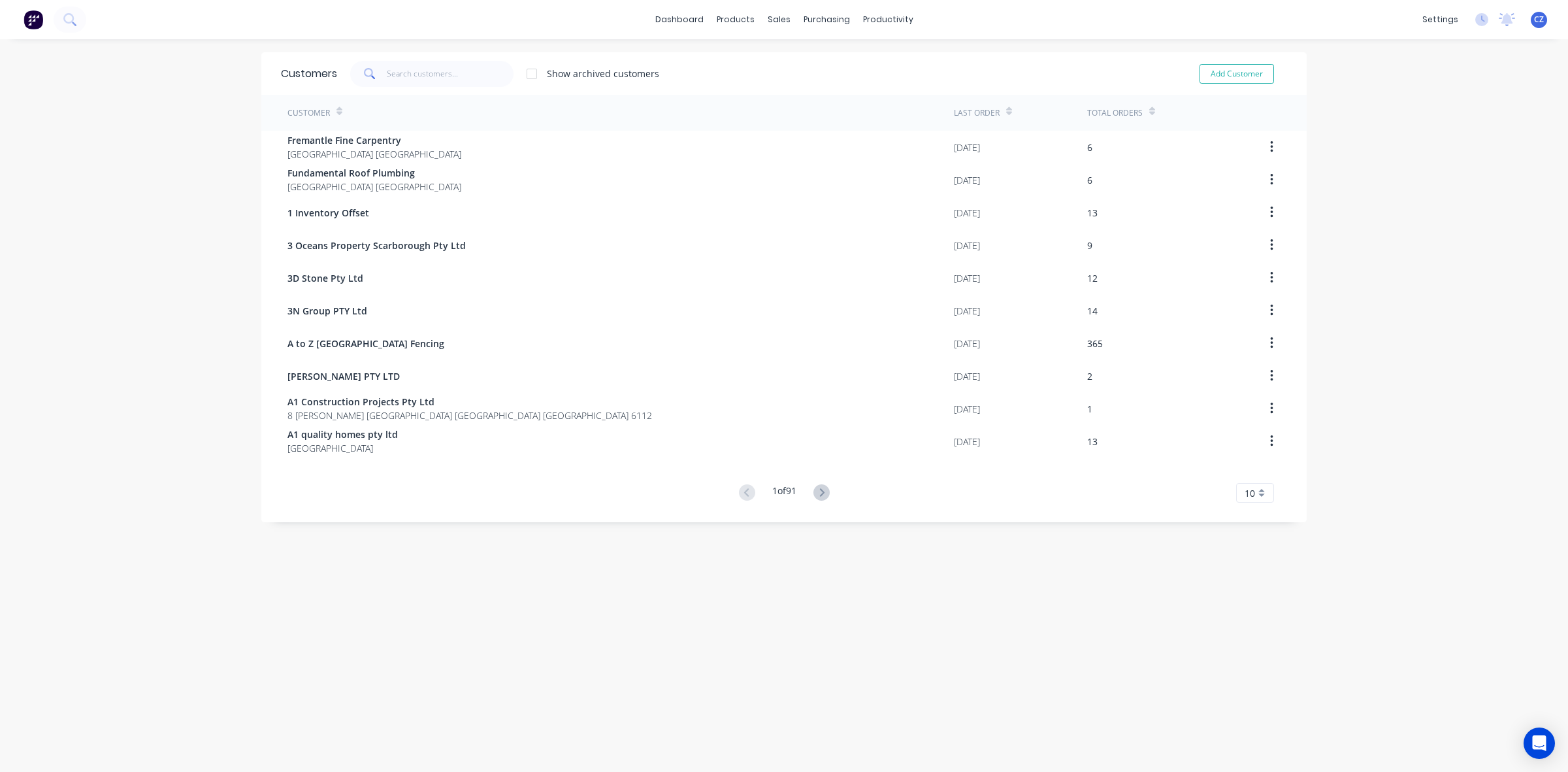
click at [360, 83] on span at bounding box center [368, 73] width 37 height 26
click at [392, 71] on input "text" at bounding box center [451, 73] width 128 height 26
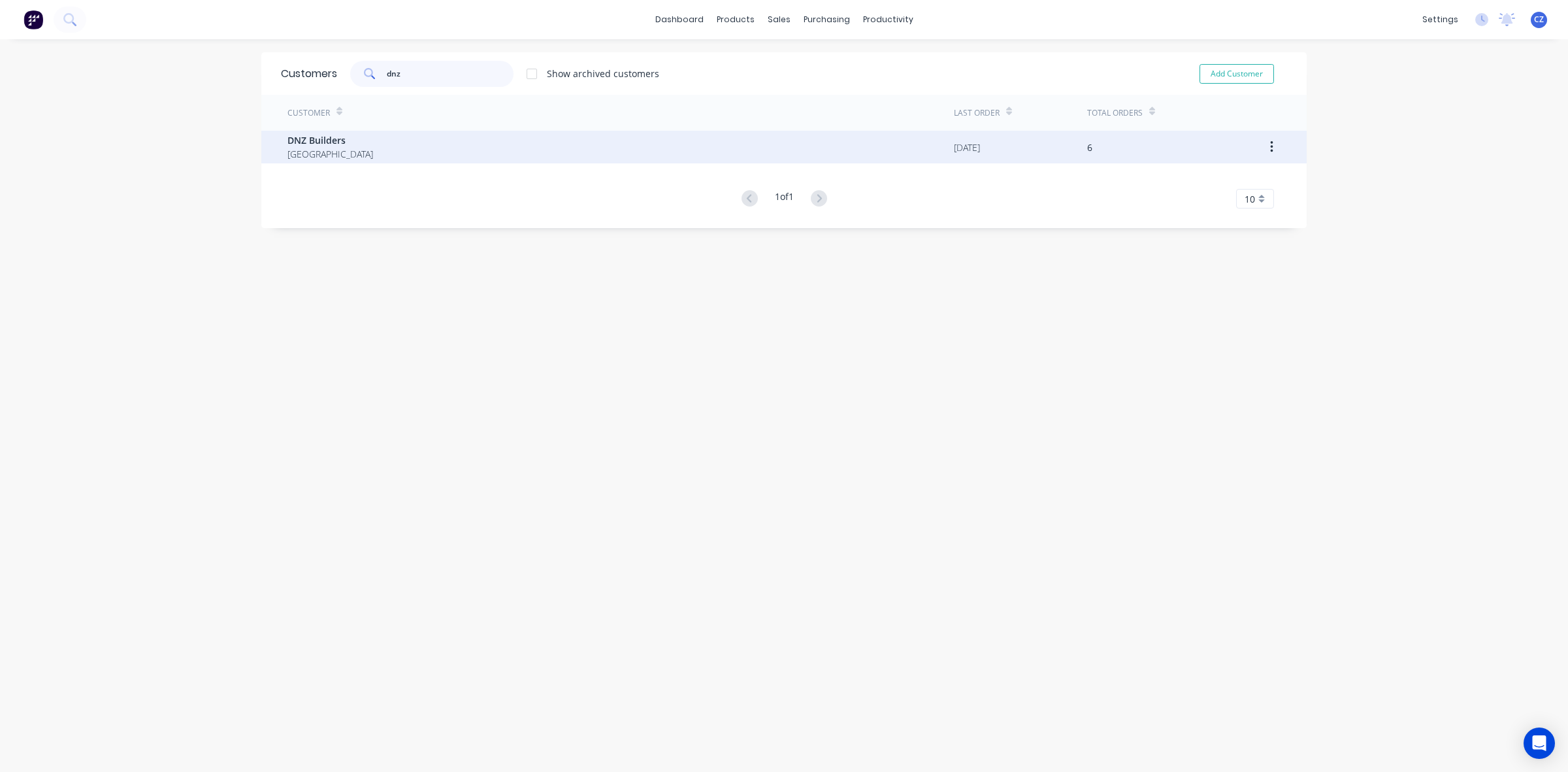
type input "dnz"
click at [537, 152] on div "DNZ Builders Australia" at bounding box center [620, 147] width 666 height 32
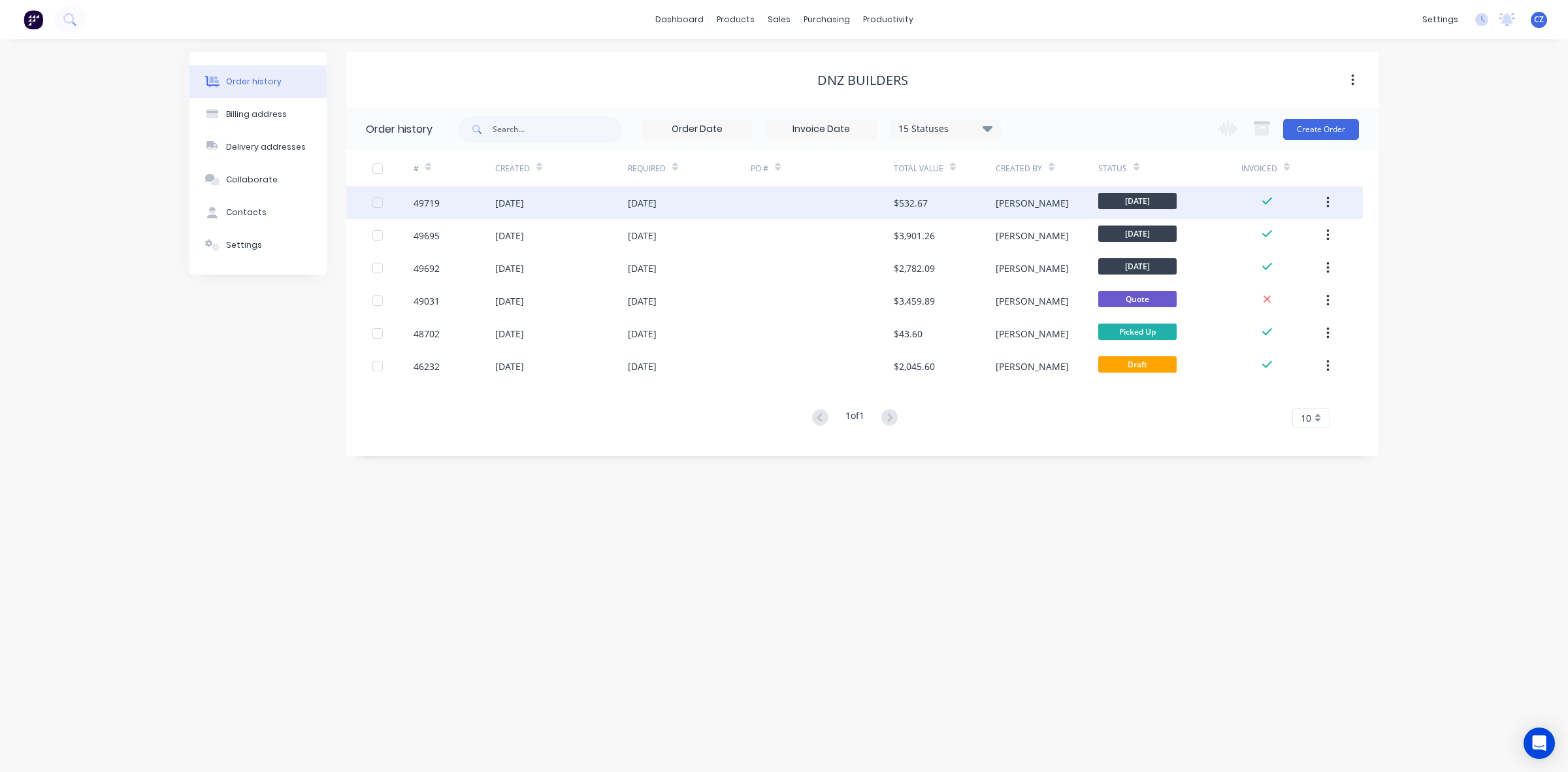
click at [864, 196] on div at bounding box center [822, 203] width 143 height 32
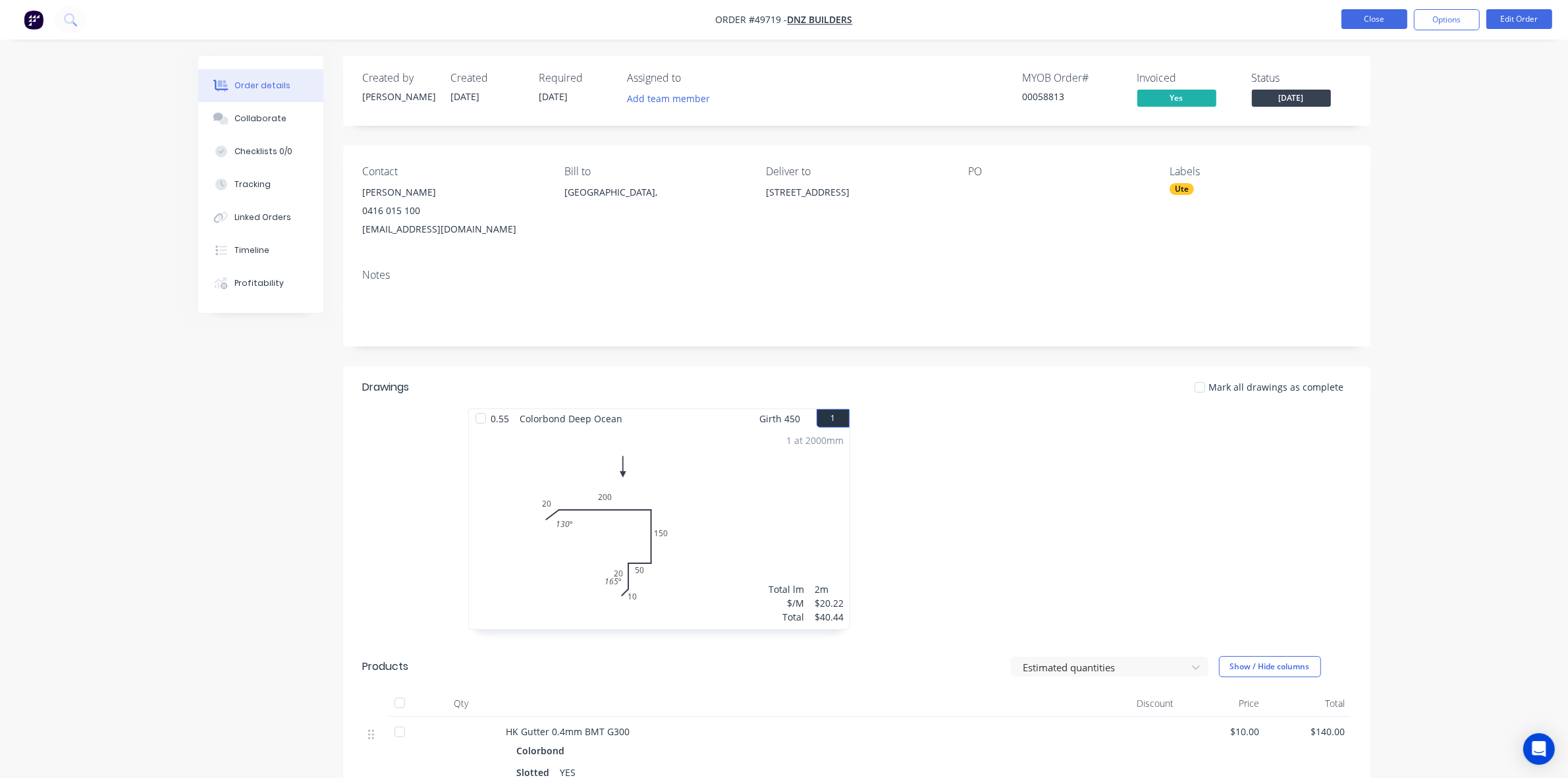
click at [1377, 23] on button "Close" at bounding box center [1374, 19] width 66 height 20
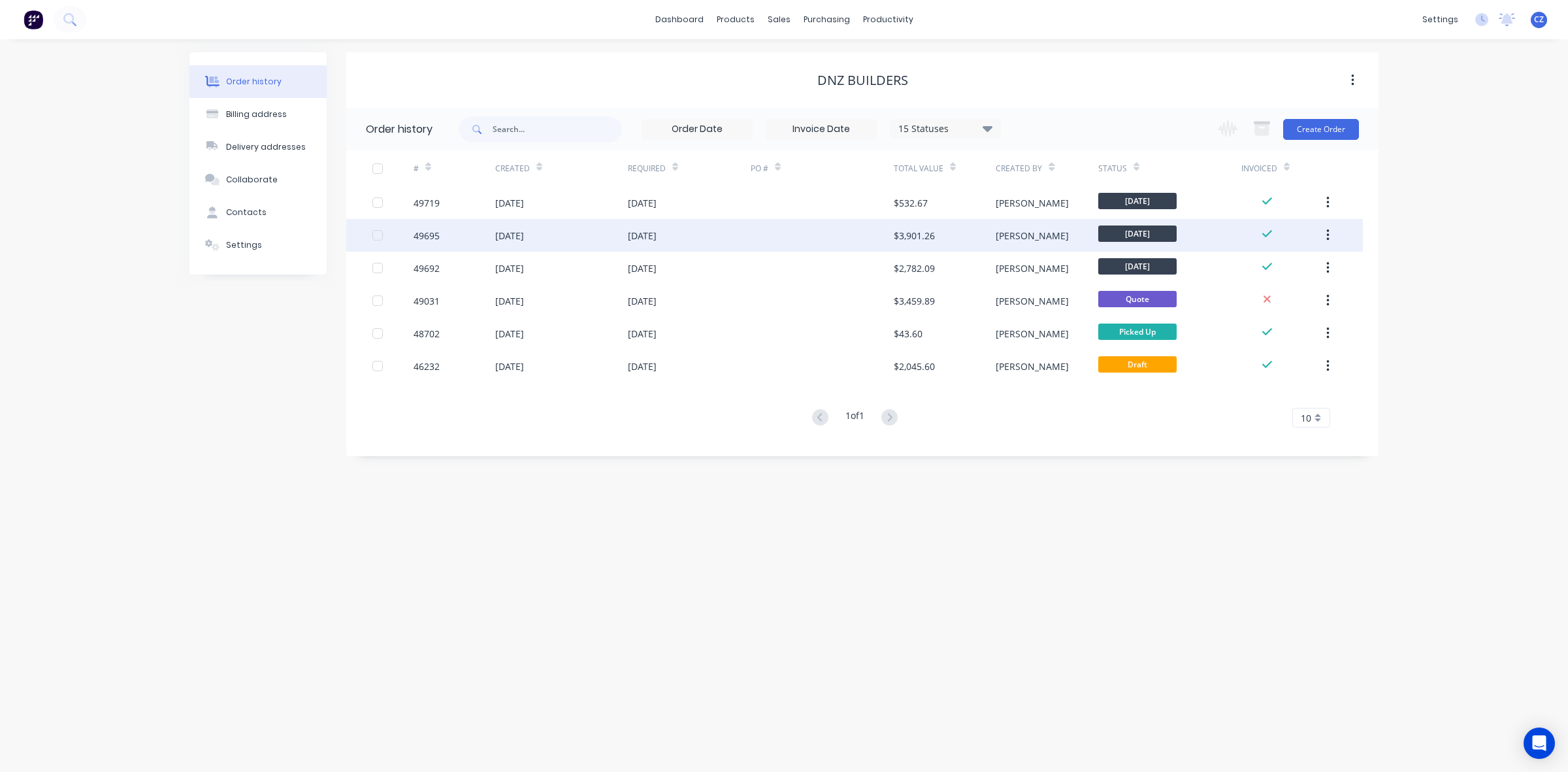
click at [828, 235] on div at bounding box center [822, 235] width 143 height 32
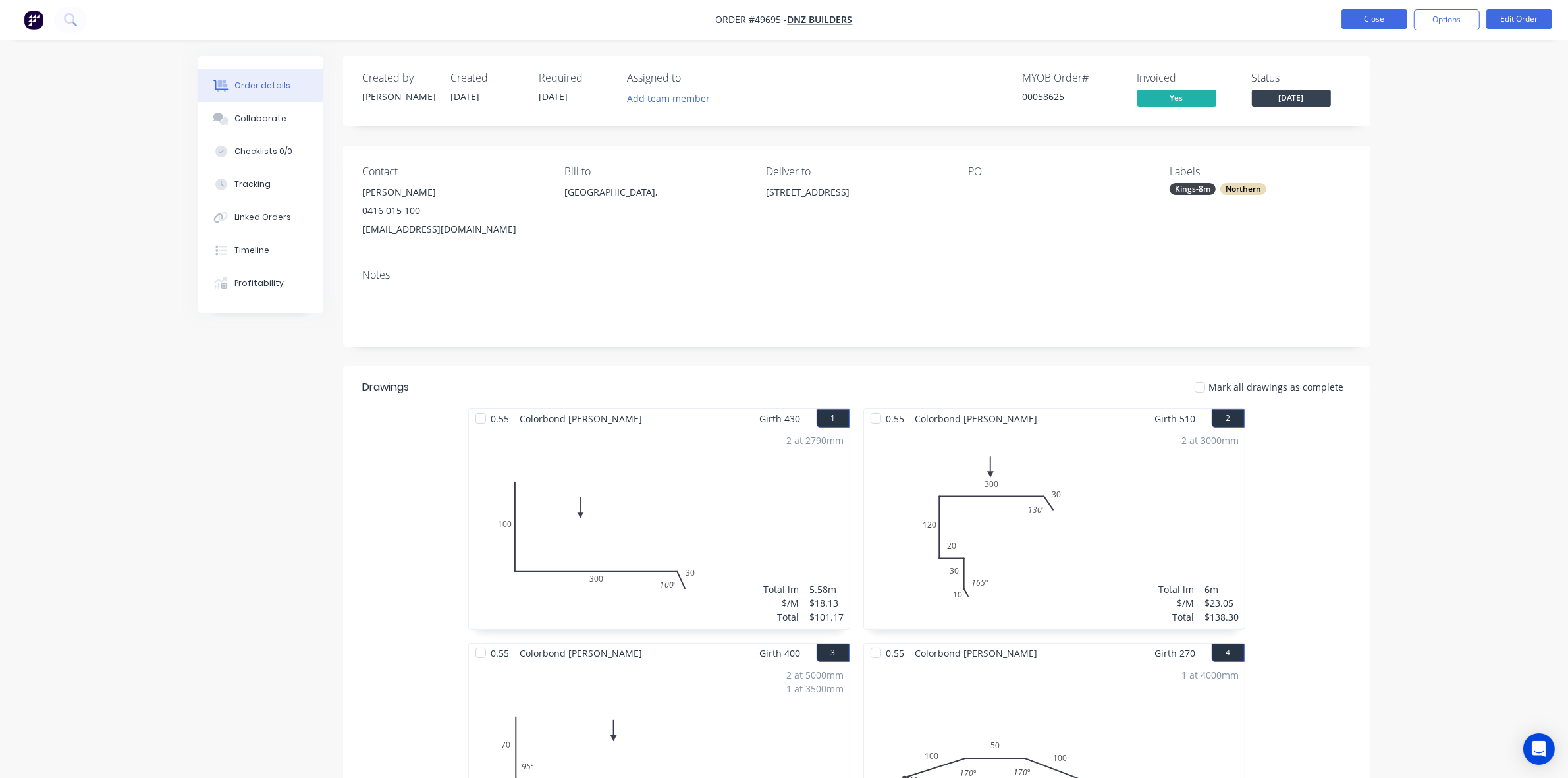
click at [1366, 15] on button "Close" at bounding box center [1374, 19] width 66 height 20
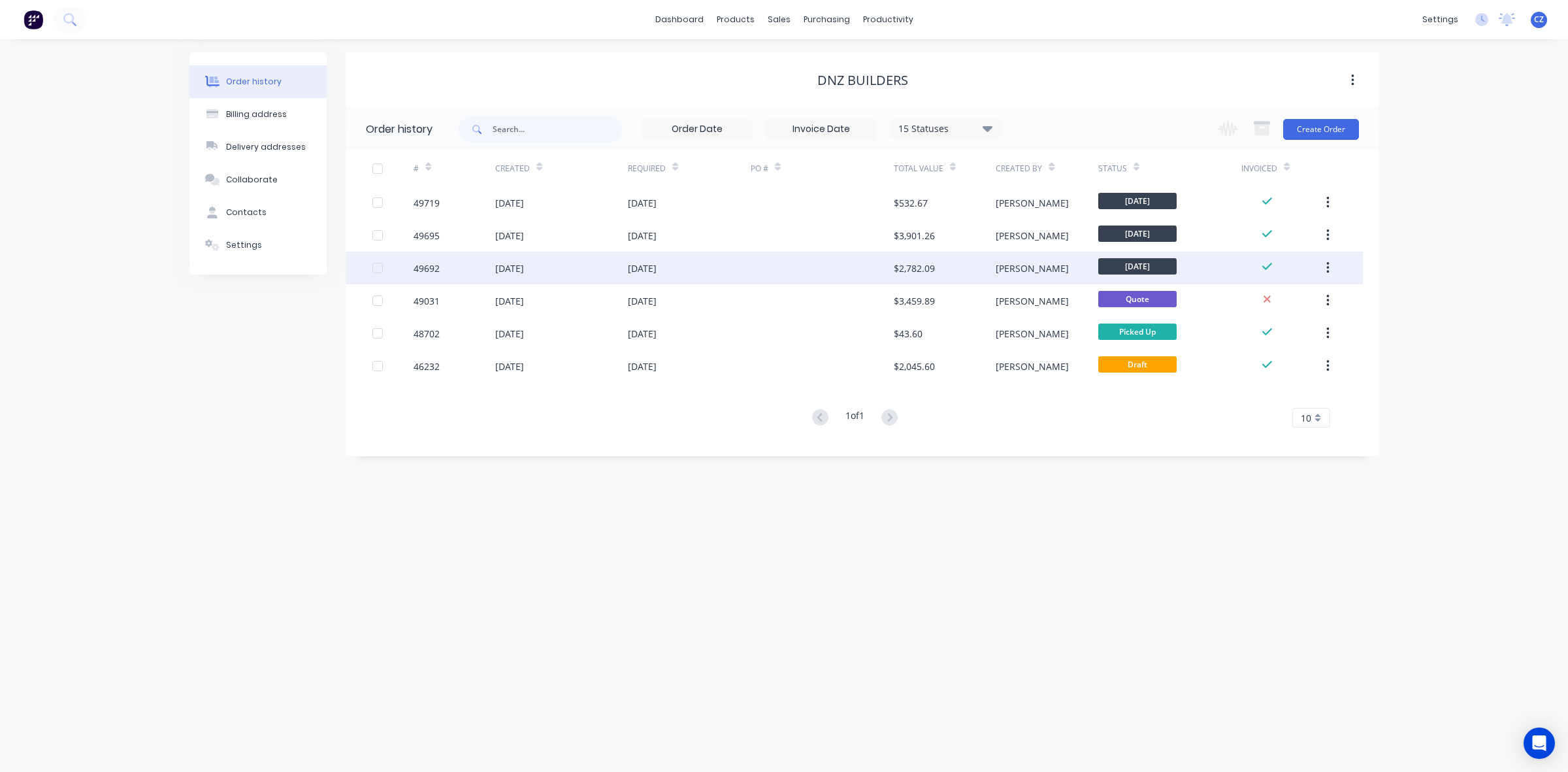
click at [899, 276] on div "$2,782.09" at bounding box center [945, 268] width 102 height 32
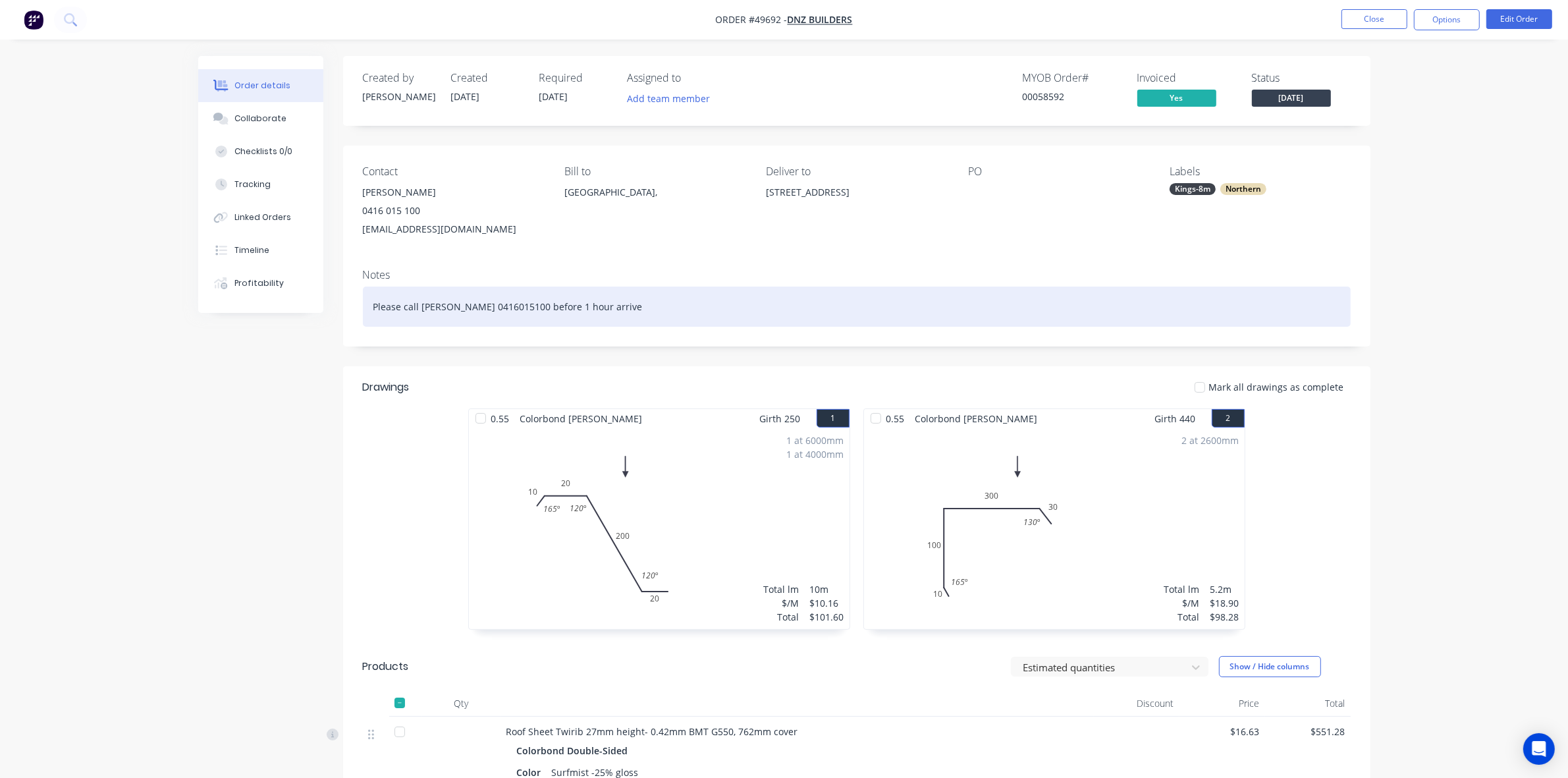
click at [884, 318] on div "Please call Nick 0416015100 before 1 hour arrive" at bounding box center [857, 306] width 988 height 40
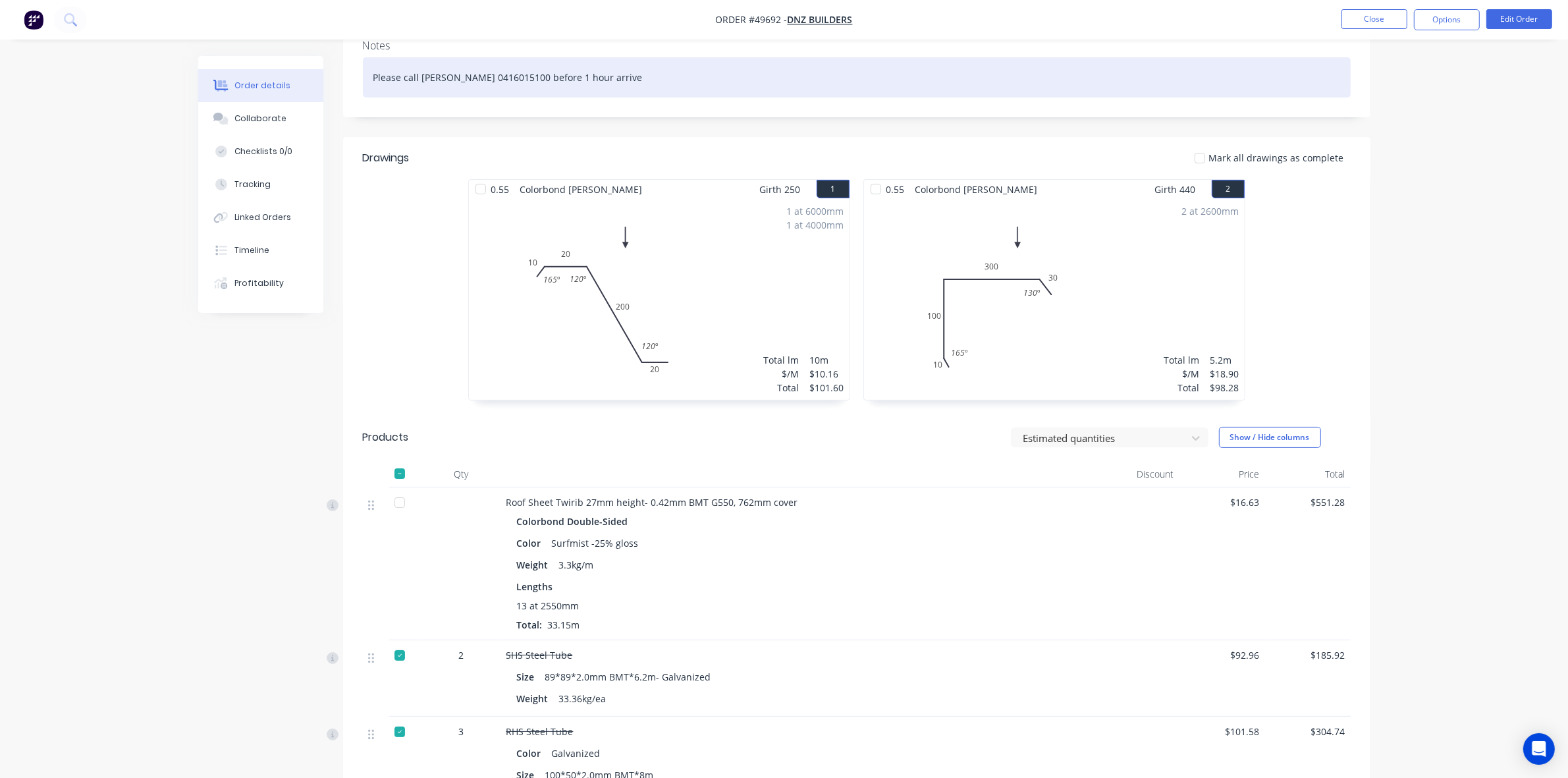
scroll to position [112, 0]
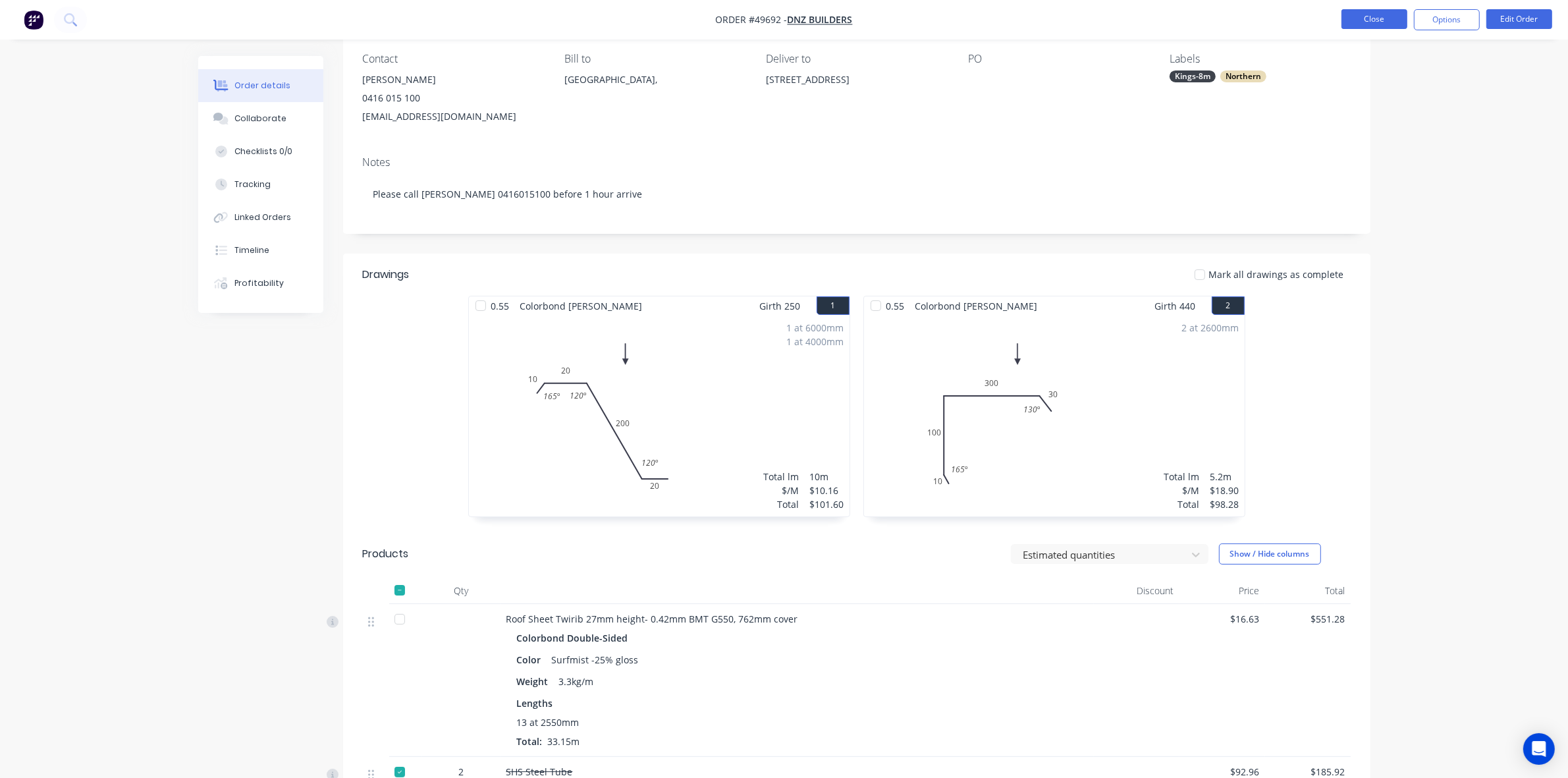
click at [1374, 19] on button "Close" at bounding box center [1374, 19] width 66 height 20
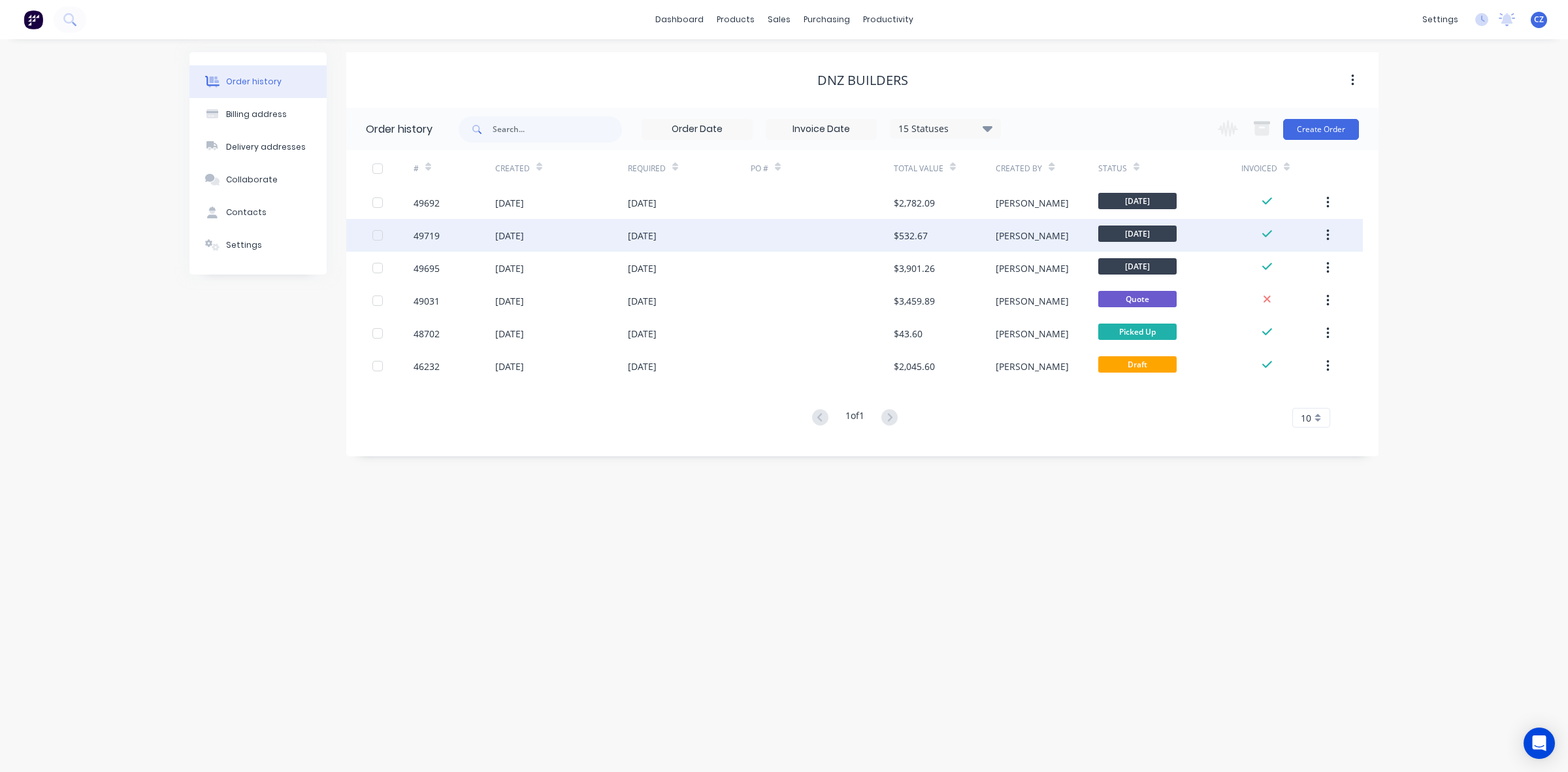
click at [860, 242] on div at bounding box center [822, 235] width 143 height 32
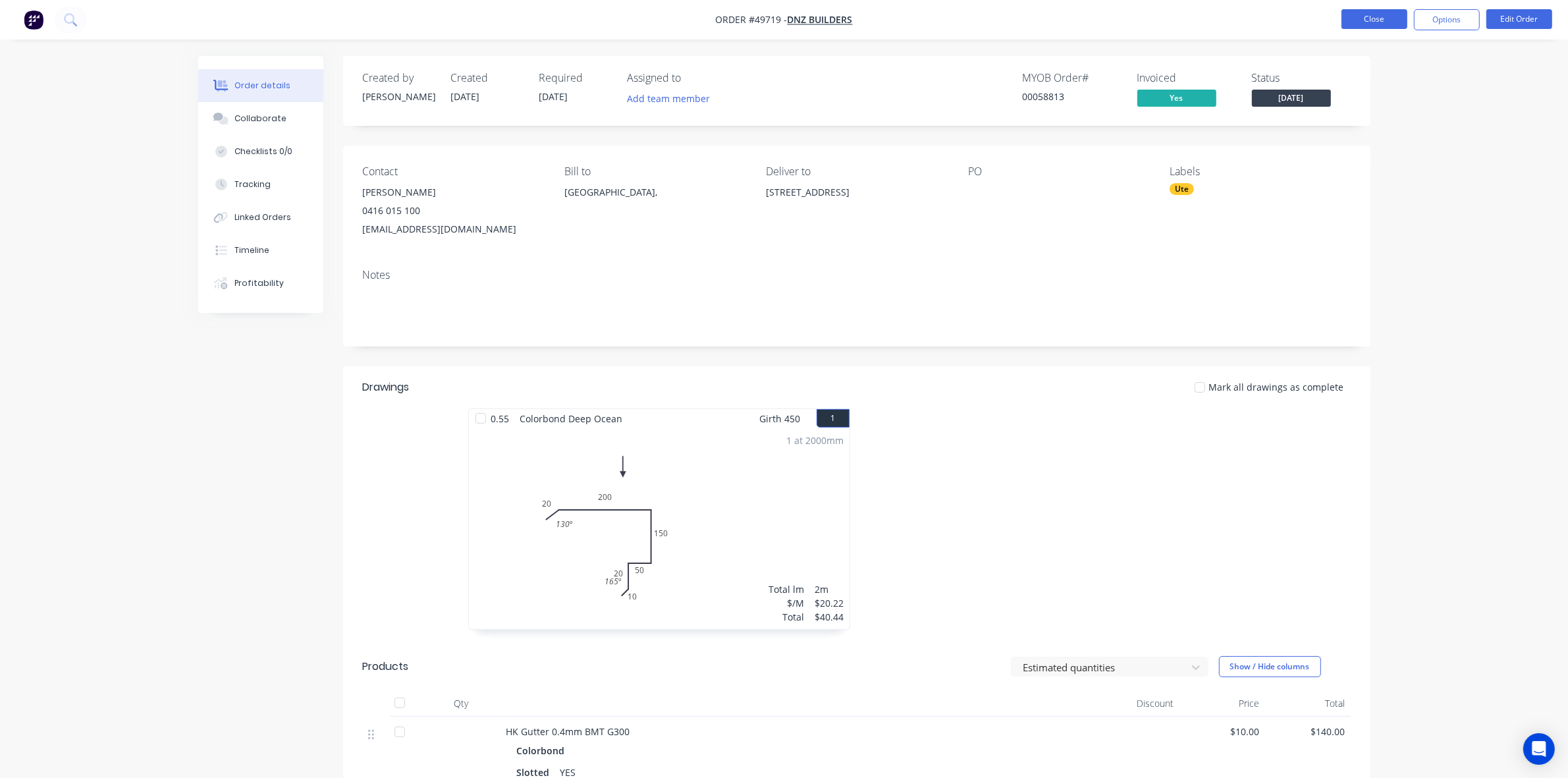
click at [1368, 18] on button "Close" at bounding box center [1374, 19] width 66 height 20
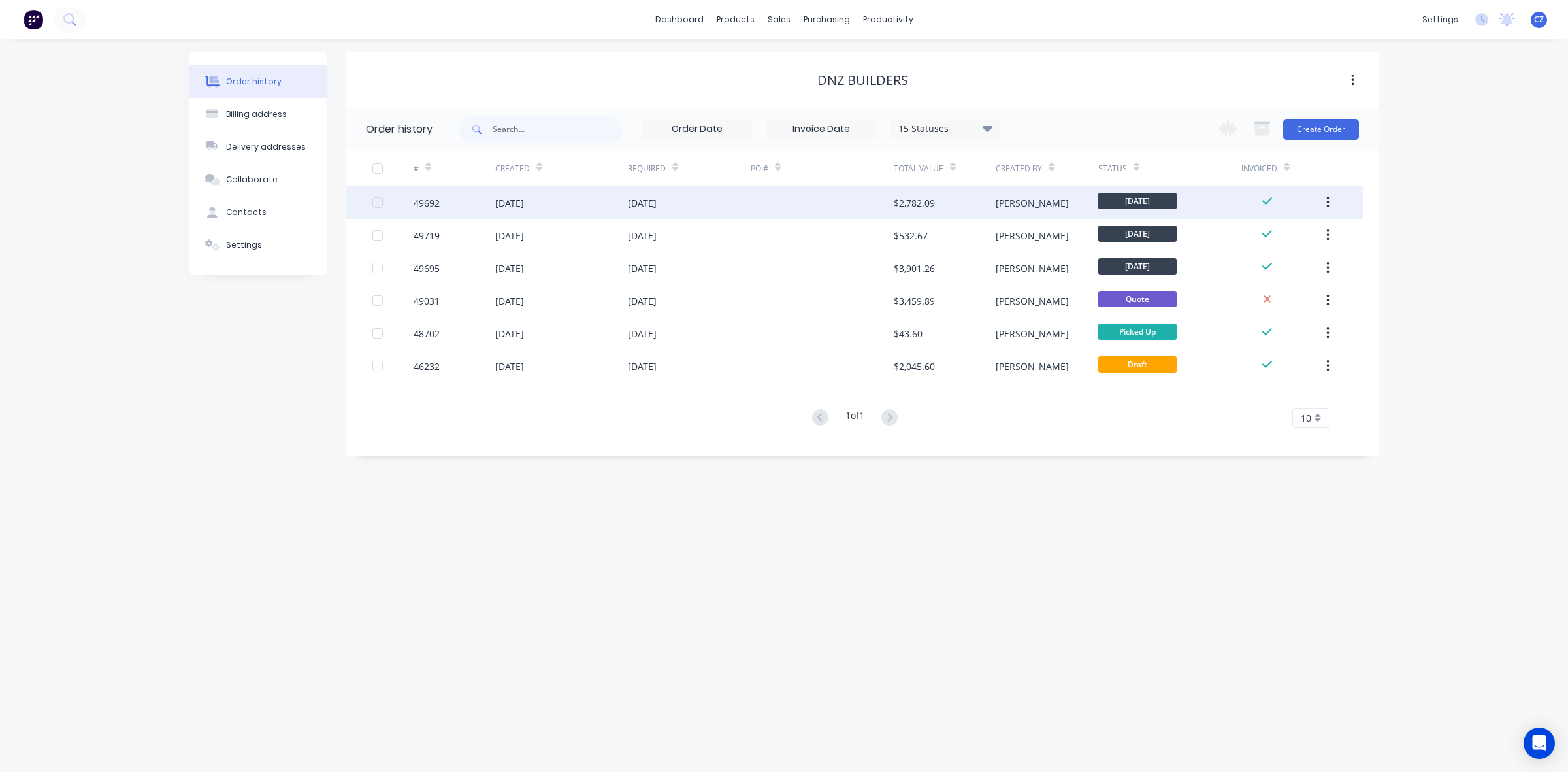
click at [804, 197] on div at bounding box center [822, 203] width 143 height 32
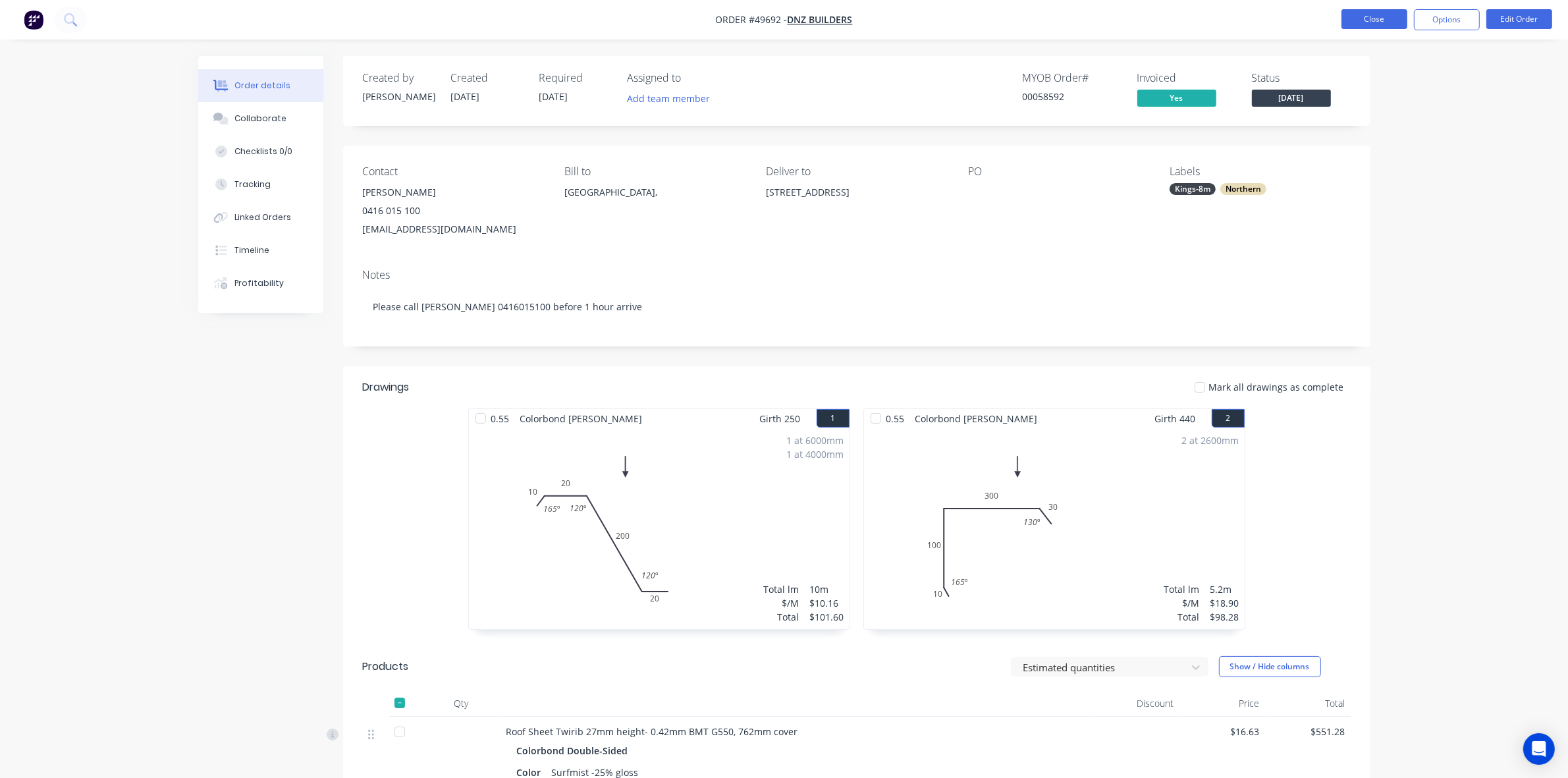
click at [1397, 13] on button "Close" at bounding box center [1374, 19] width 66 height 20
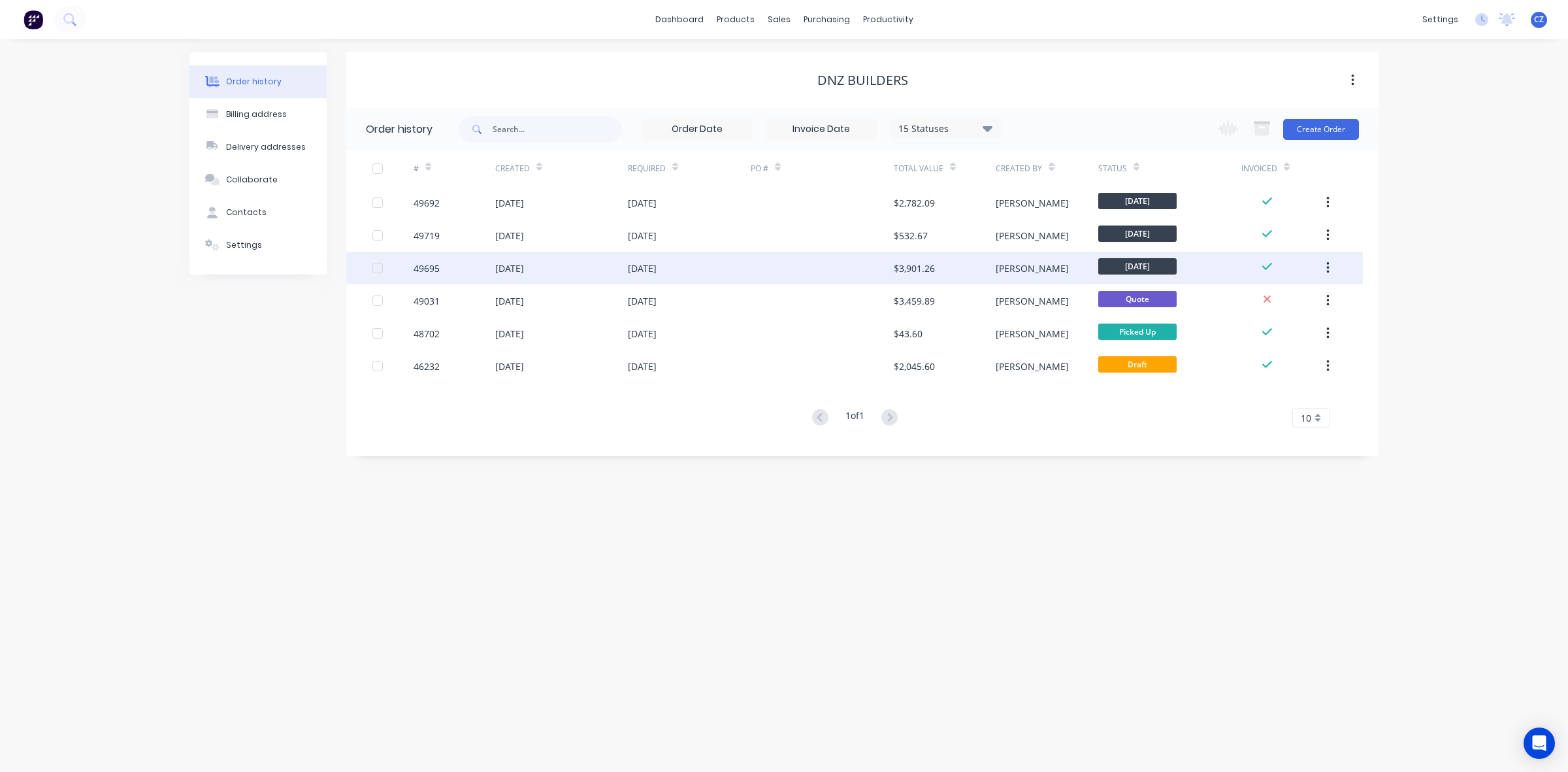
click at [818, 283] on div at bounding box center [822, 268] width 143 height 32
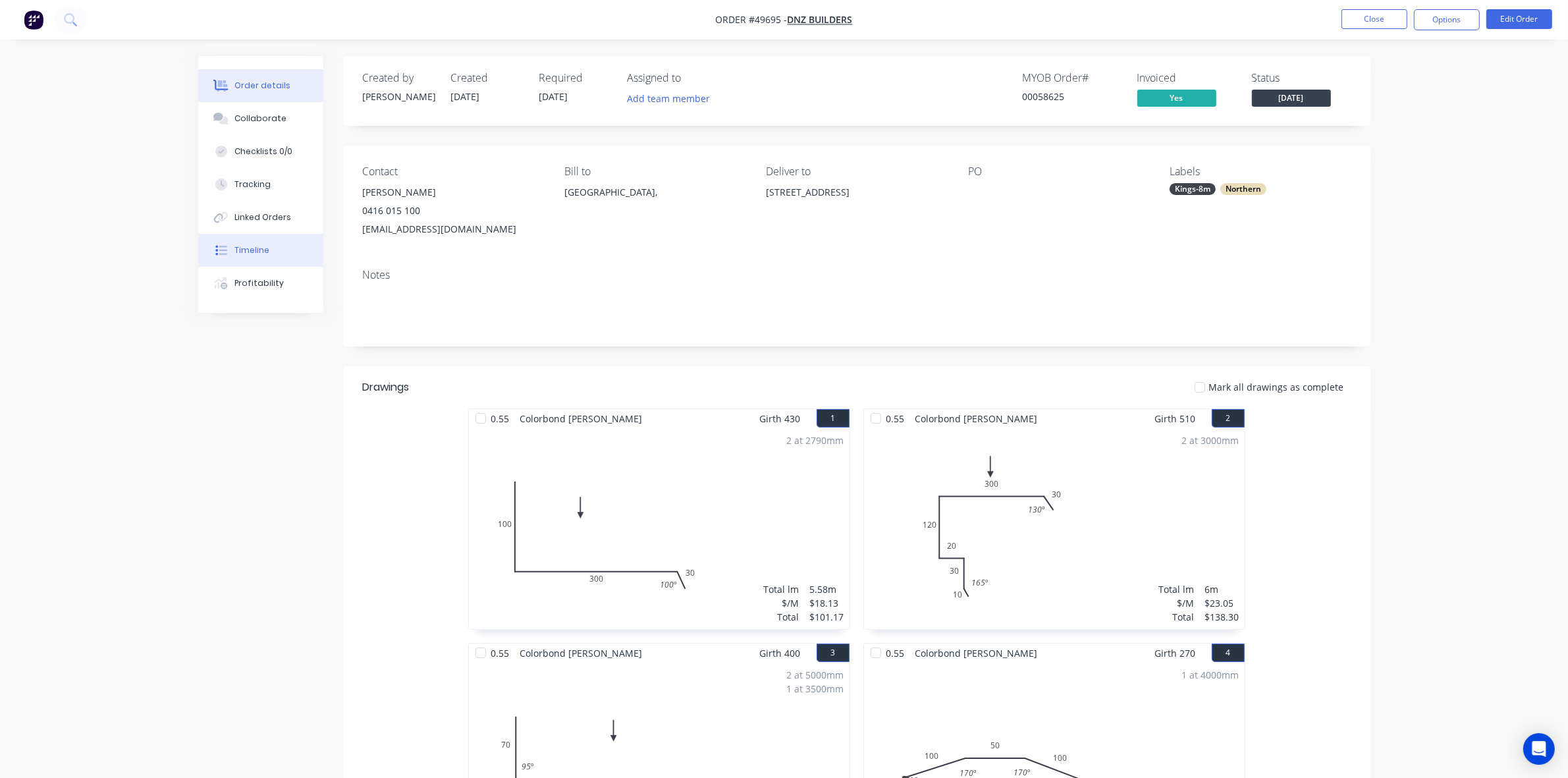
click at [270, 241] on button "Timeline" at bounding box center [261, 250] width 125 height 33
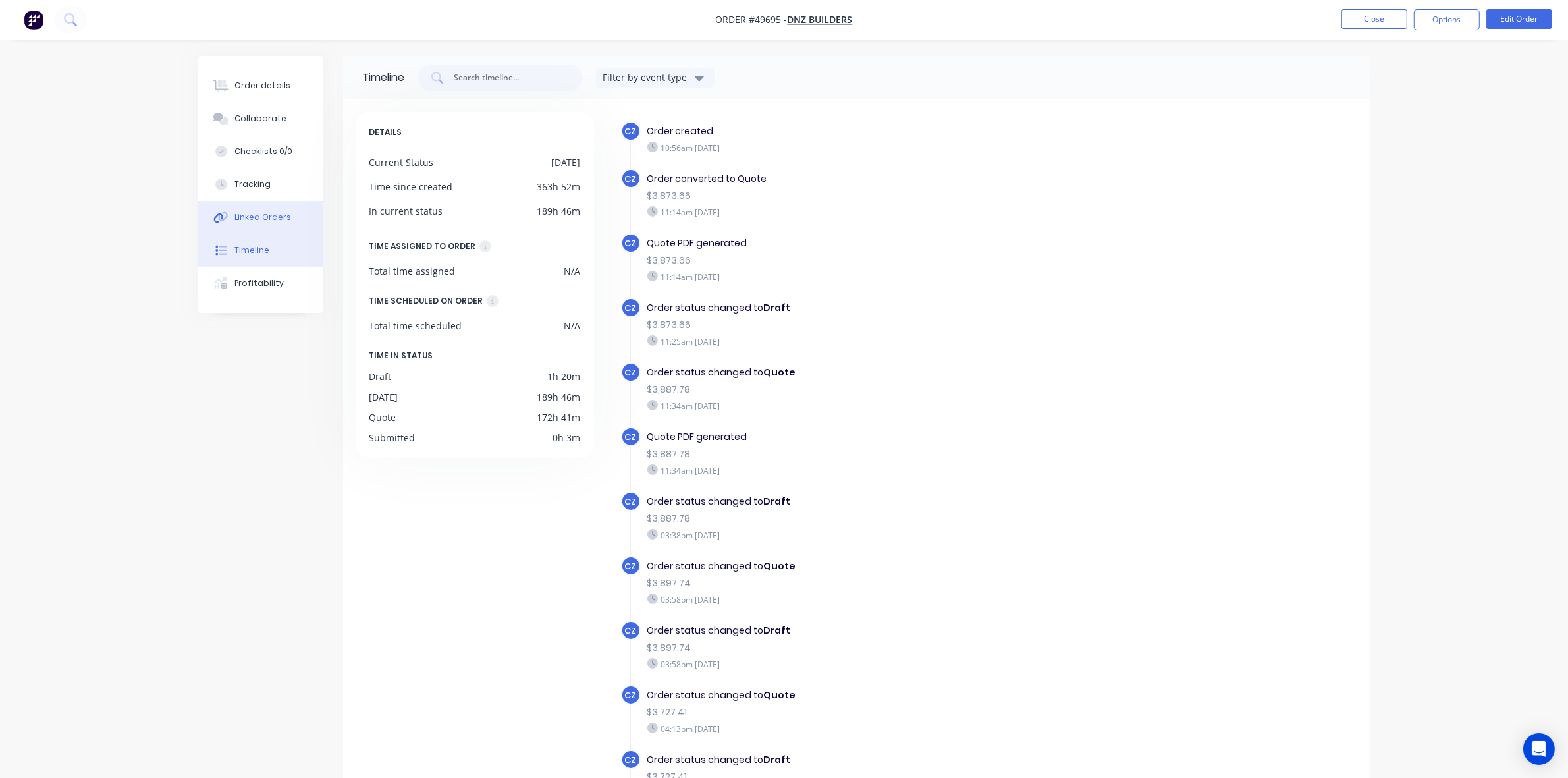
click at [264, 231] on button "Linked Orders" at bounding box center [261, 217] width 125 height 33
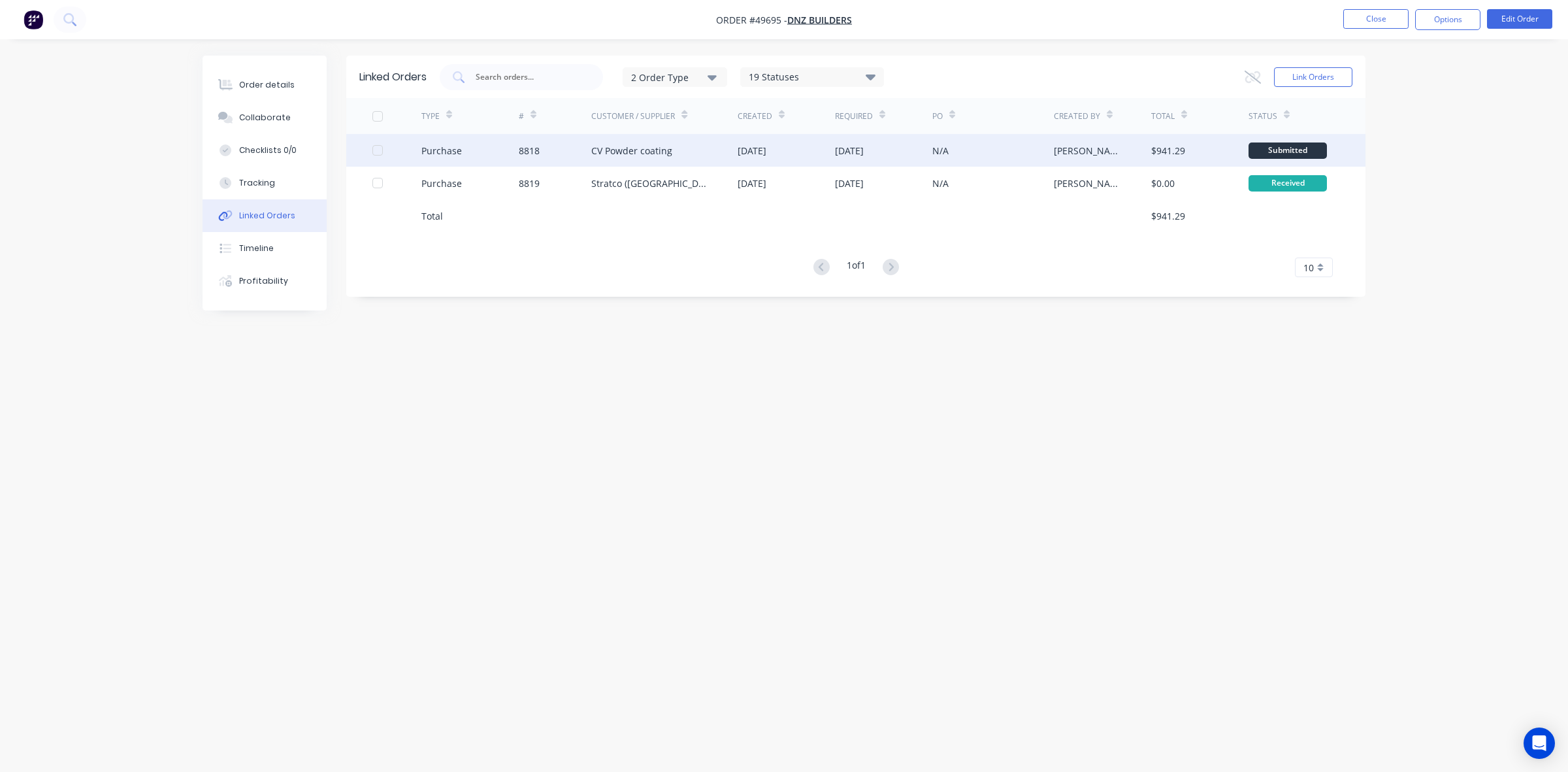
click at [686, 151] on div "CV Powder coating" at bounding box center [664, 150] width 146 height 32
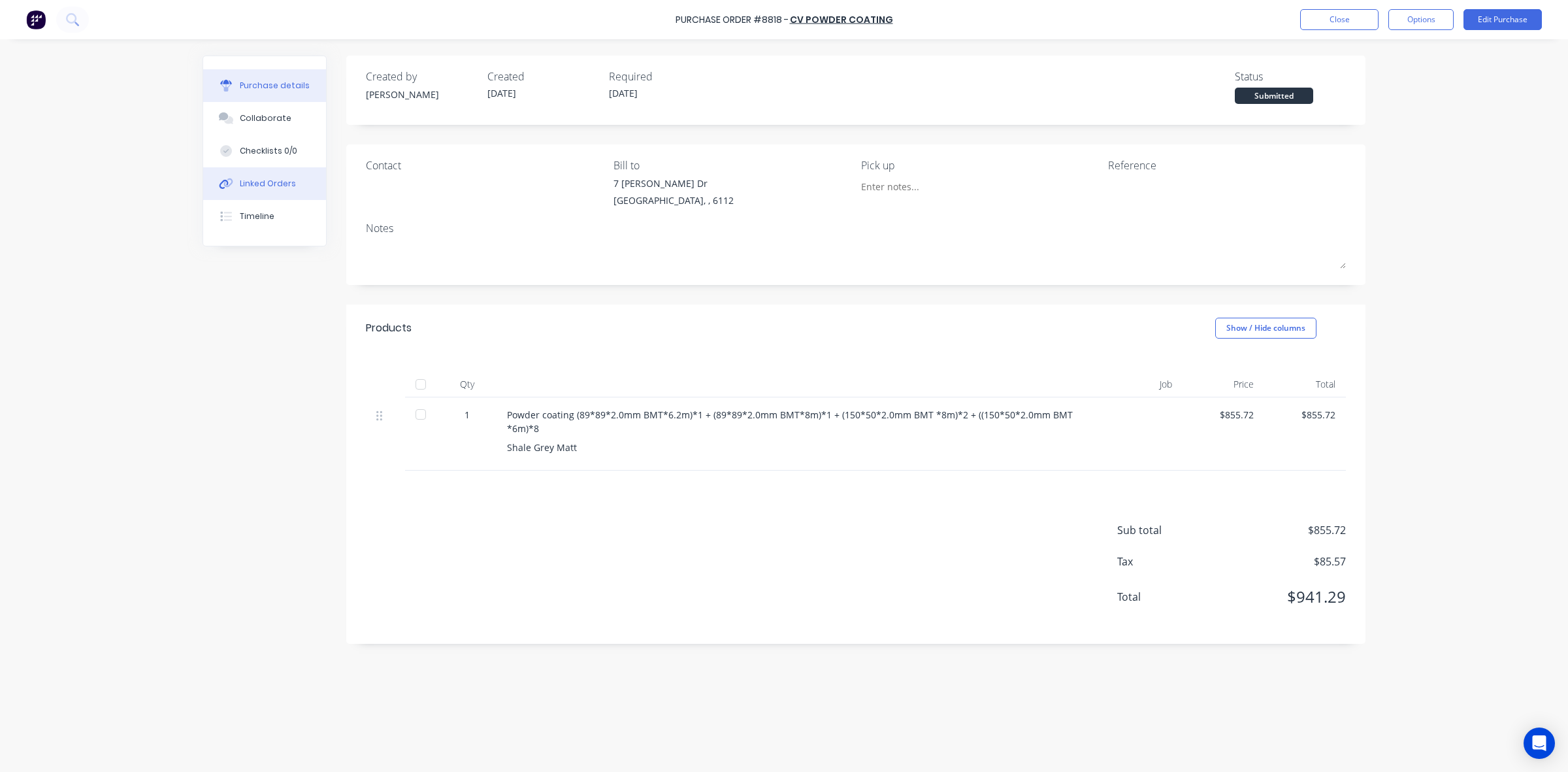
click at [268, 174] on button "Linked Orders" at bounding box center [265, 184] width 123 height 32
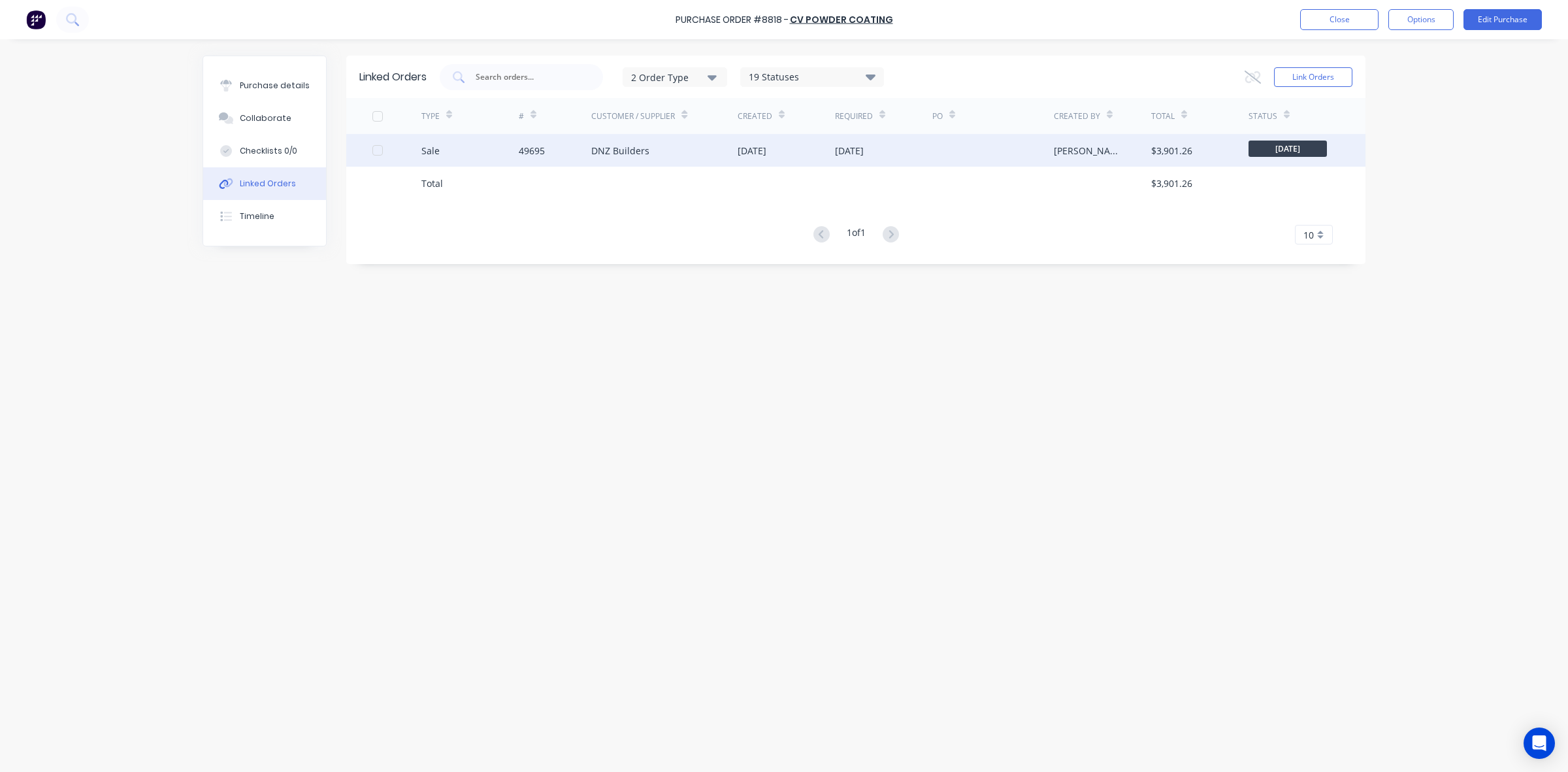
click at [659, 157] on div "DNZ Builders" at bounding box center [664, 150] width 146 height 32
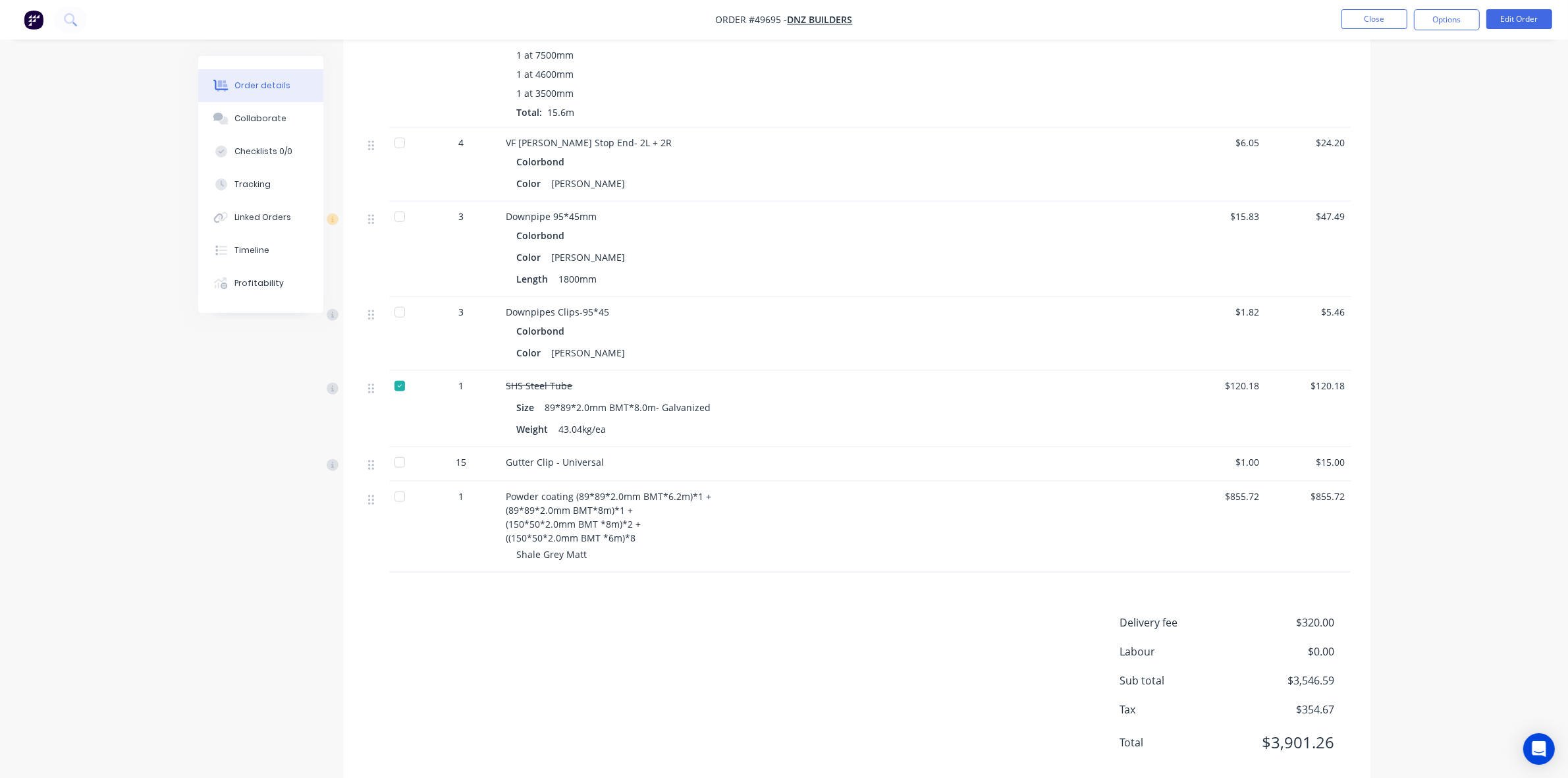
scroll to position [1607, 0]
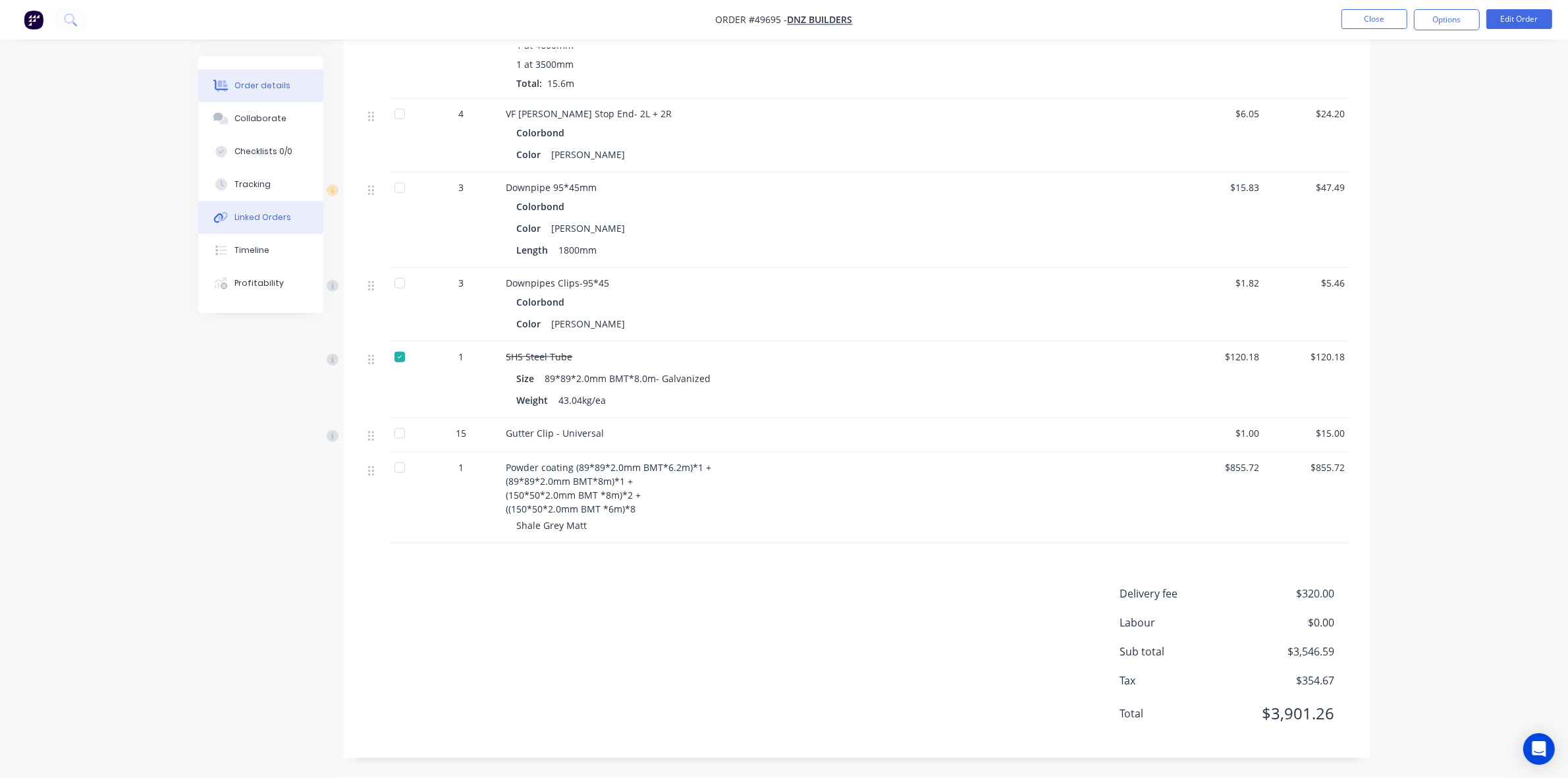
click at [247, 218] on div "Linked Orders" at bounding box center [262, 218] width 57 height 12
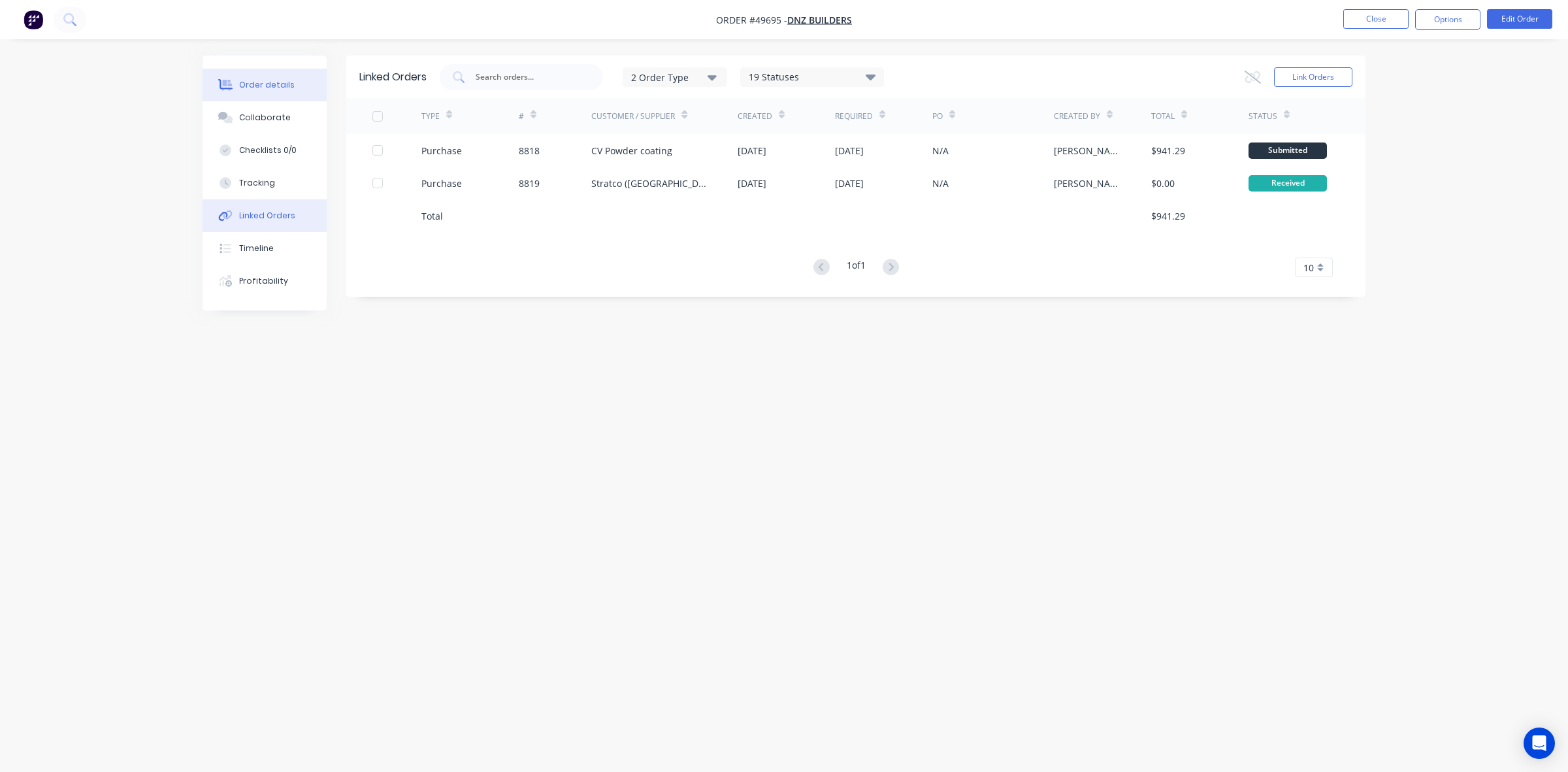
click at [254, 89] on div "Order details" at bounding box center [266, 85] width 55 height 12
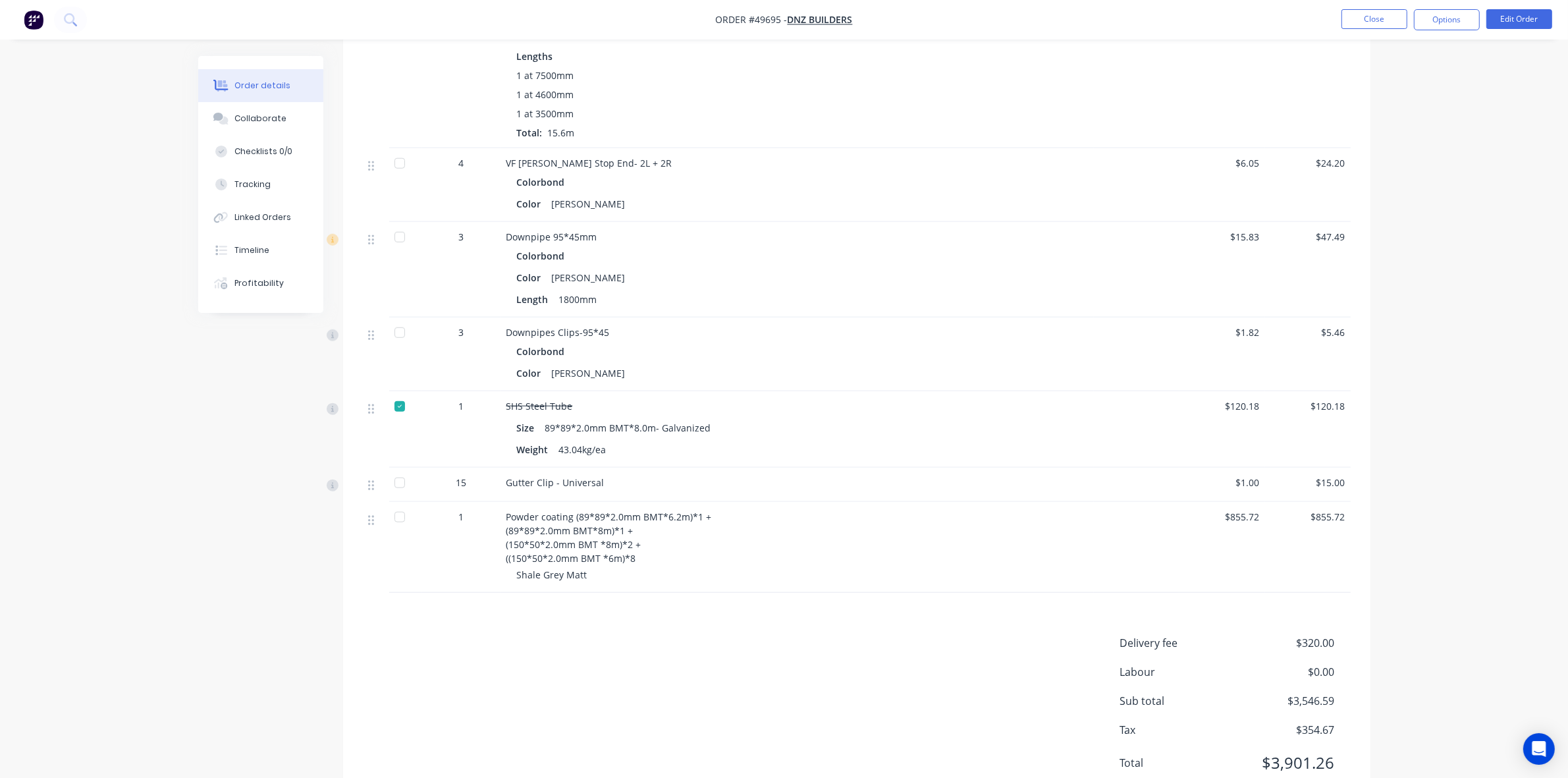
scroll to position [1565, 0]
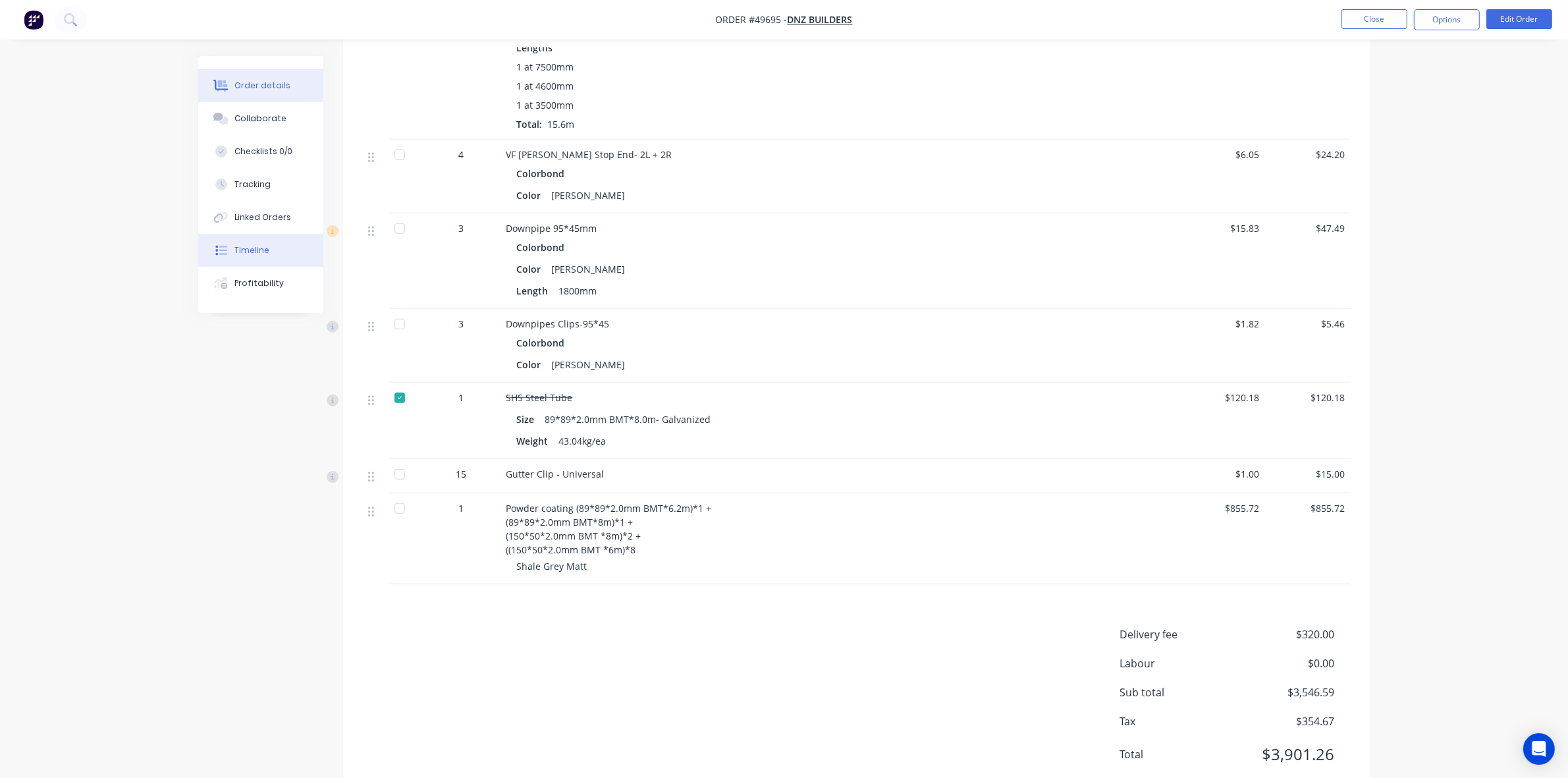
click at [268, 247] on button "Timeline" at bounding box center [261, 250] width 125 height 33
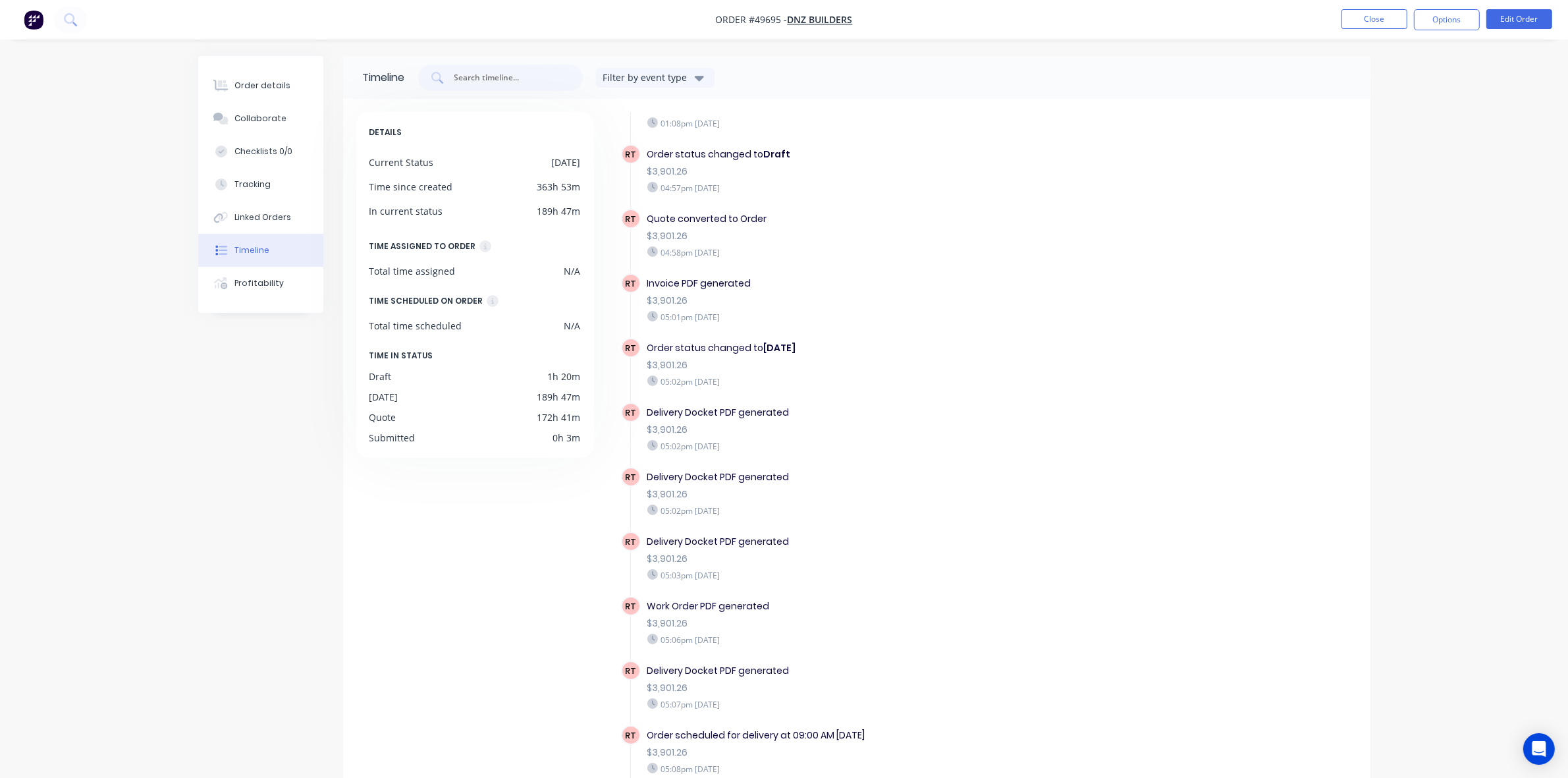
scroll to position [1290, 0]
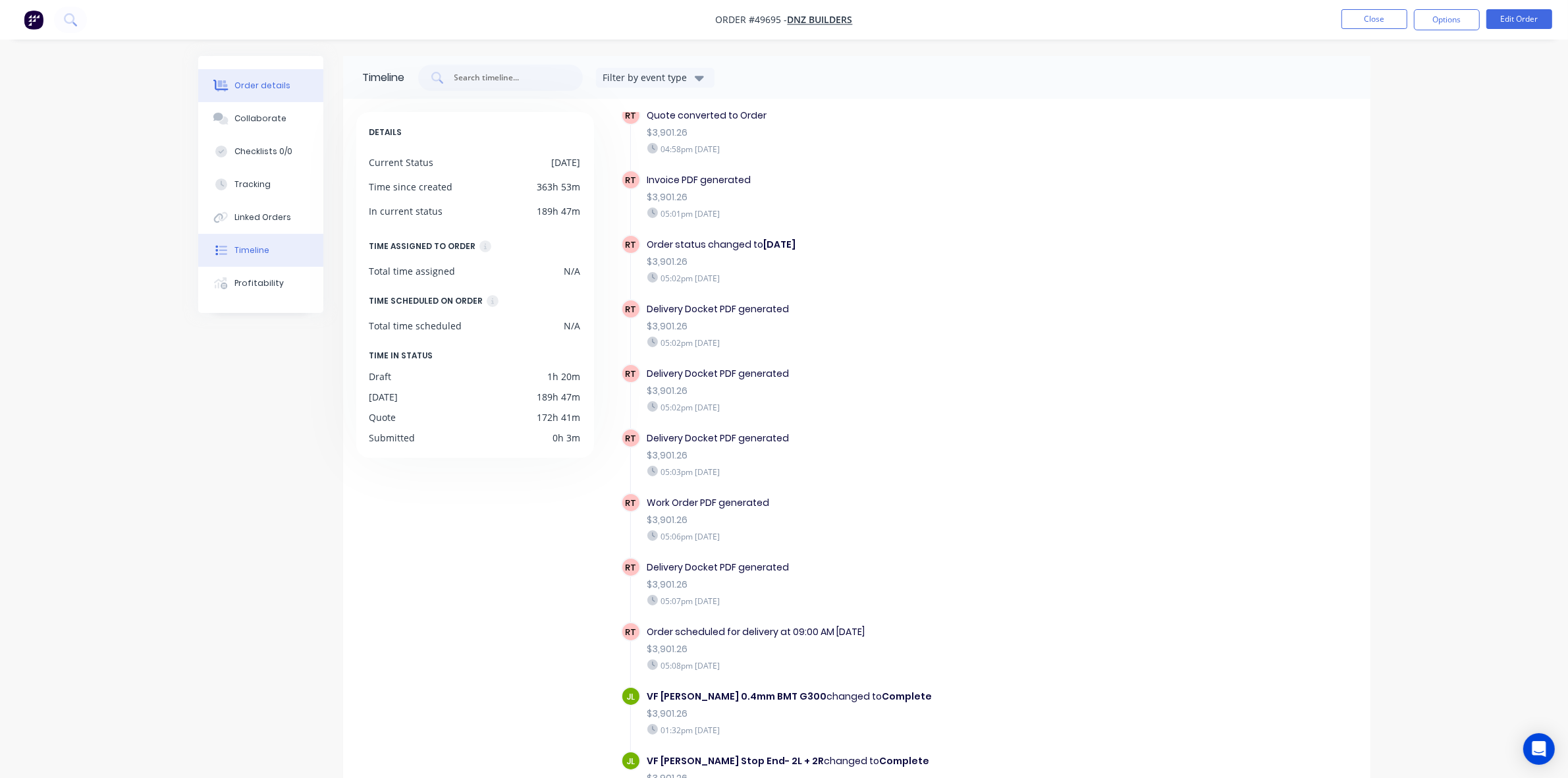
click at [265, 78] on button "Order details" at bounding box center [261, 86] width 125 height 33
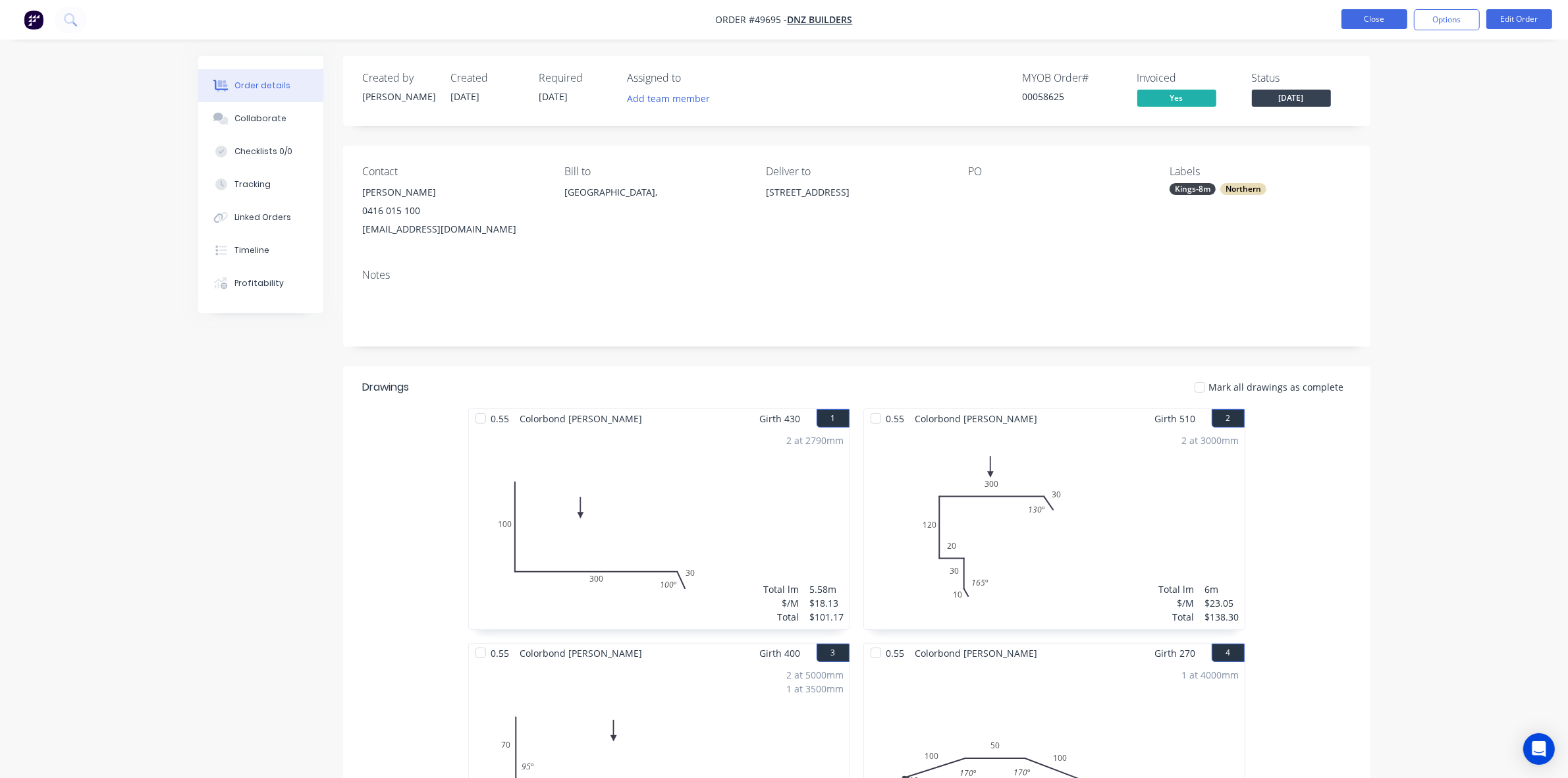
click at [1389, 27] on button "Close" at bounding box center [1374, 19] width 66 height 20
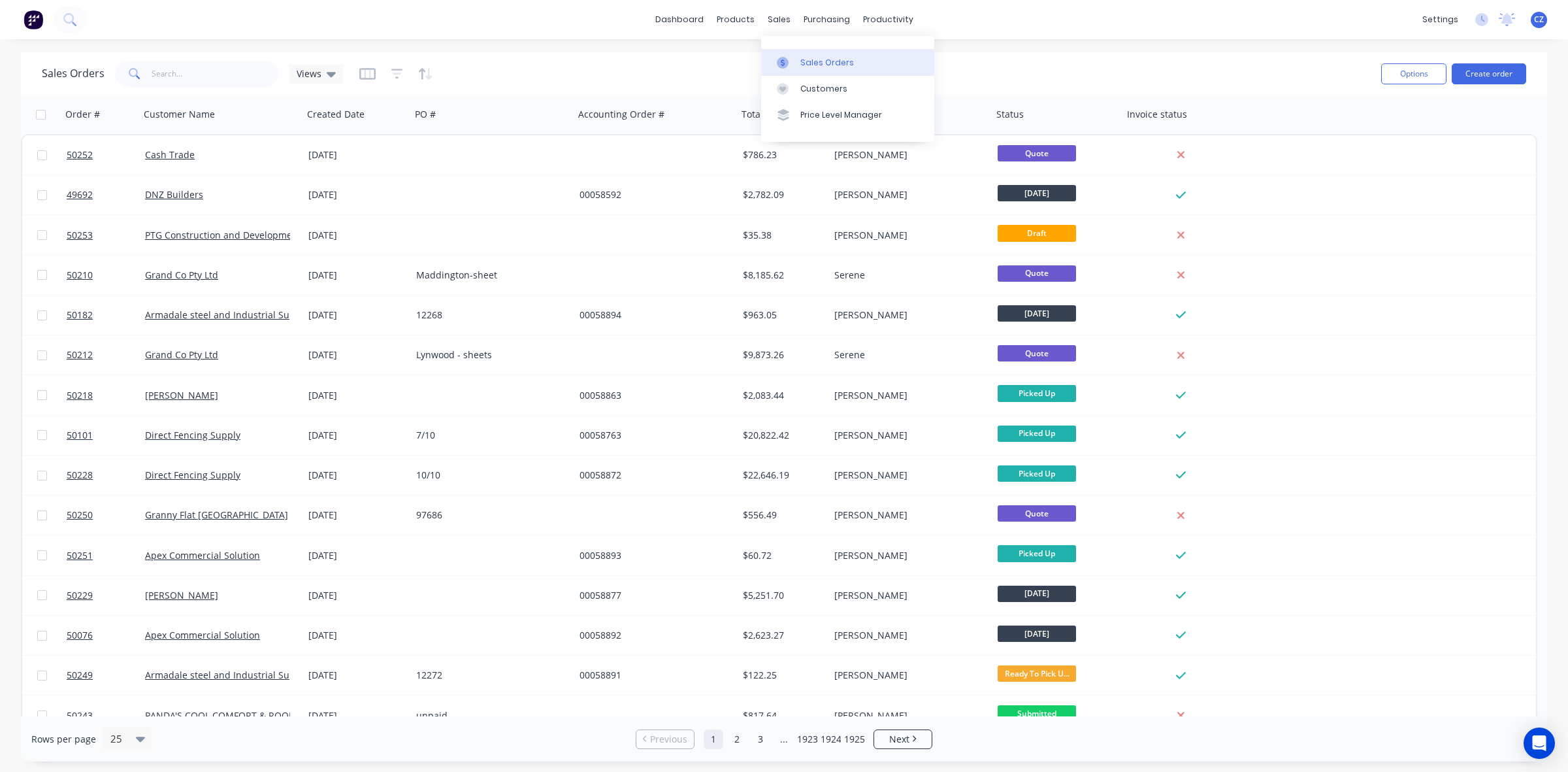
click at [788, 60] on icon at bounding box center [783, 63] width 12 height 12
click at [277, 71] on div at bounding box center [197, 73] width 163 height 26
click at [240, 79] on input "text" at bounding box center [215, 73] width 128 height 26
paste input "50134"
type input "50134"
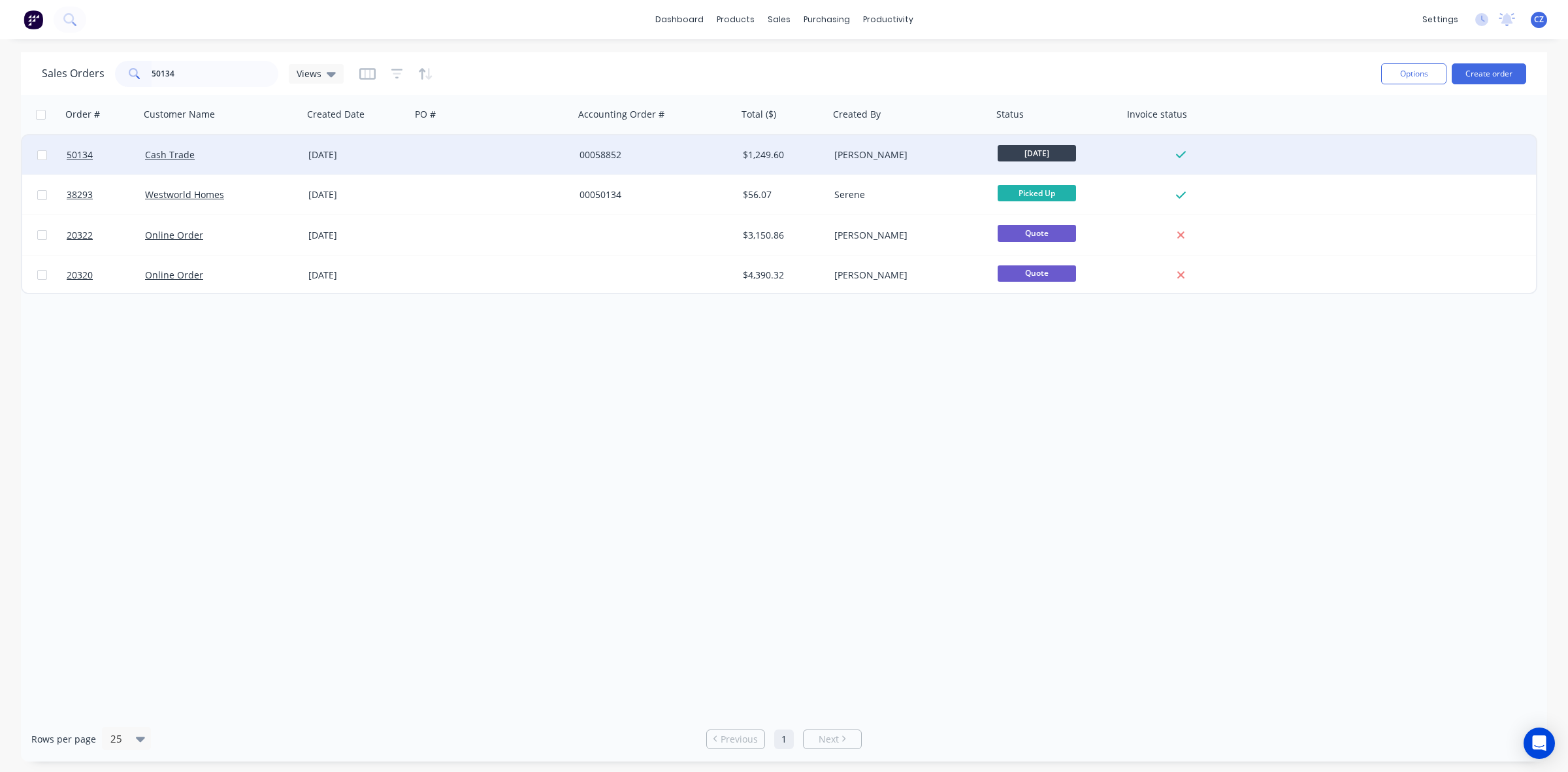
click at [299, 147] on div "Cash Trade" at bounding box center [221, 155] width 163 height 39
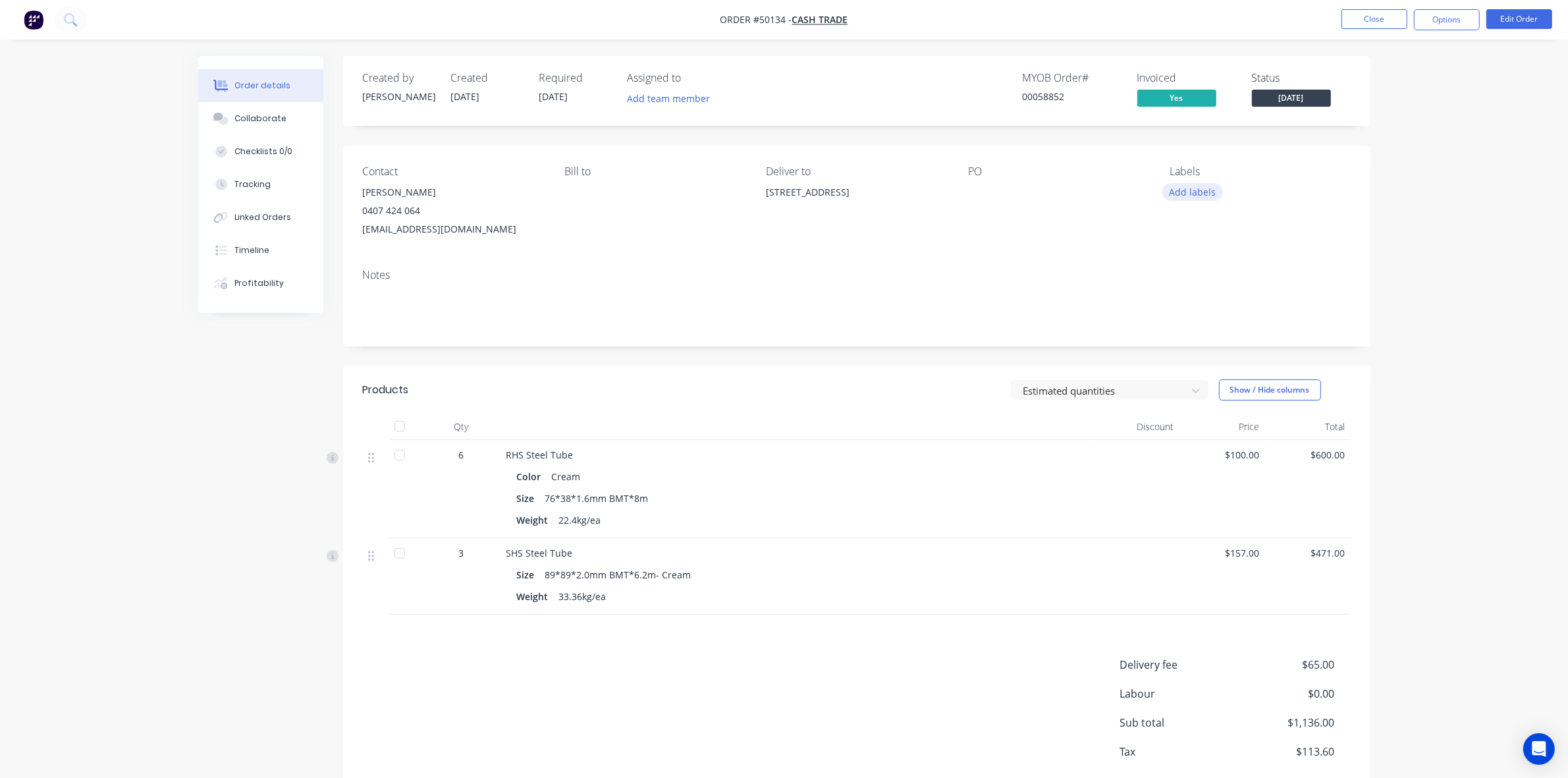
click at [1179, 198] on button "Add labels" at bounding box center [1192, 191] width 61 height 18
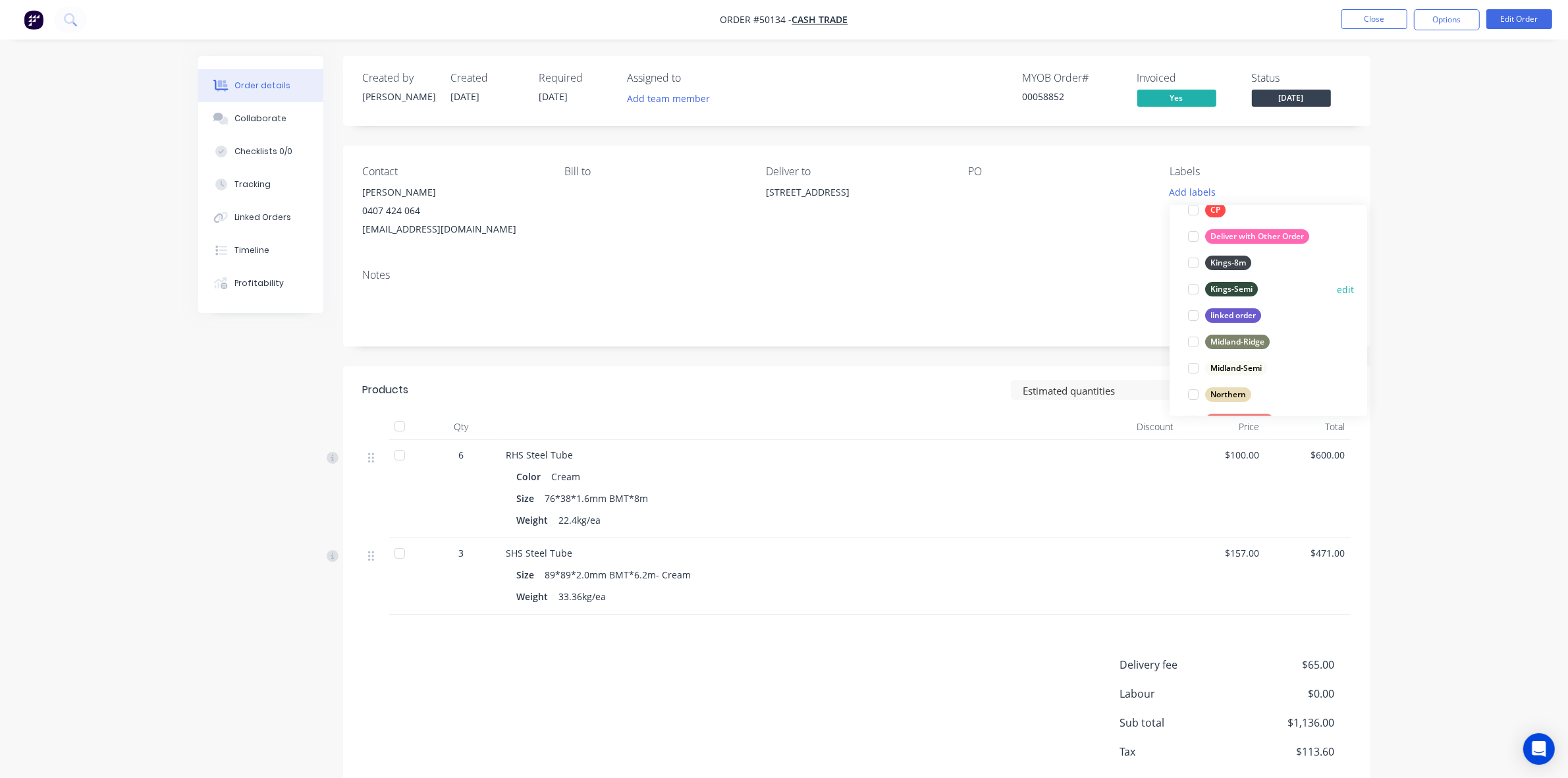
scroll to position [369, 0]
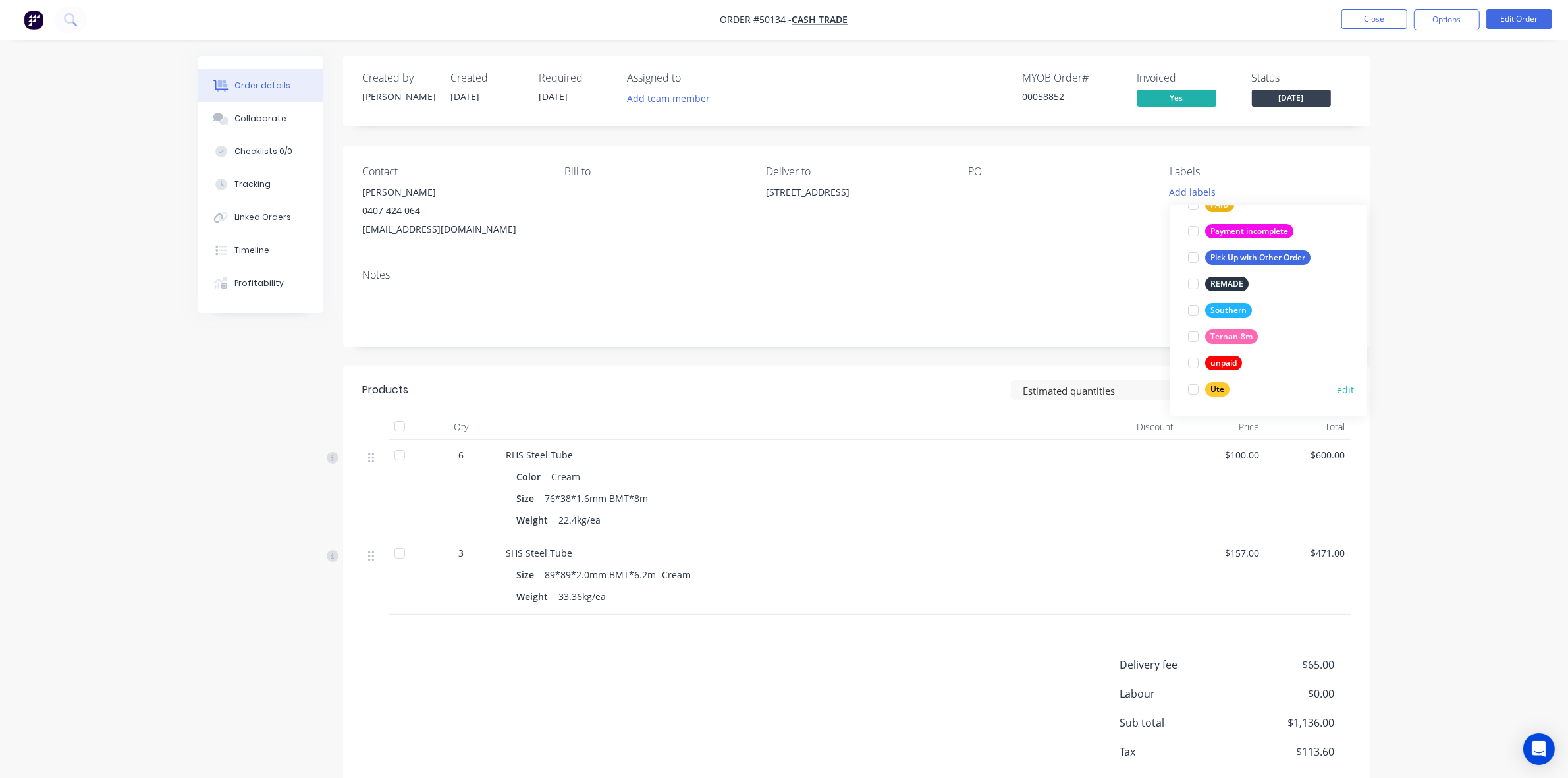
click at [1193, 389] on div at bounding box center [1193, 389] width 27 height 27
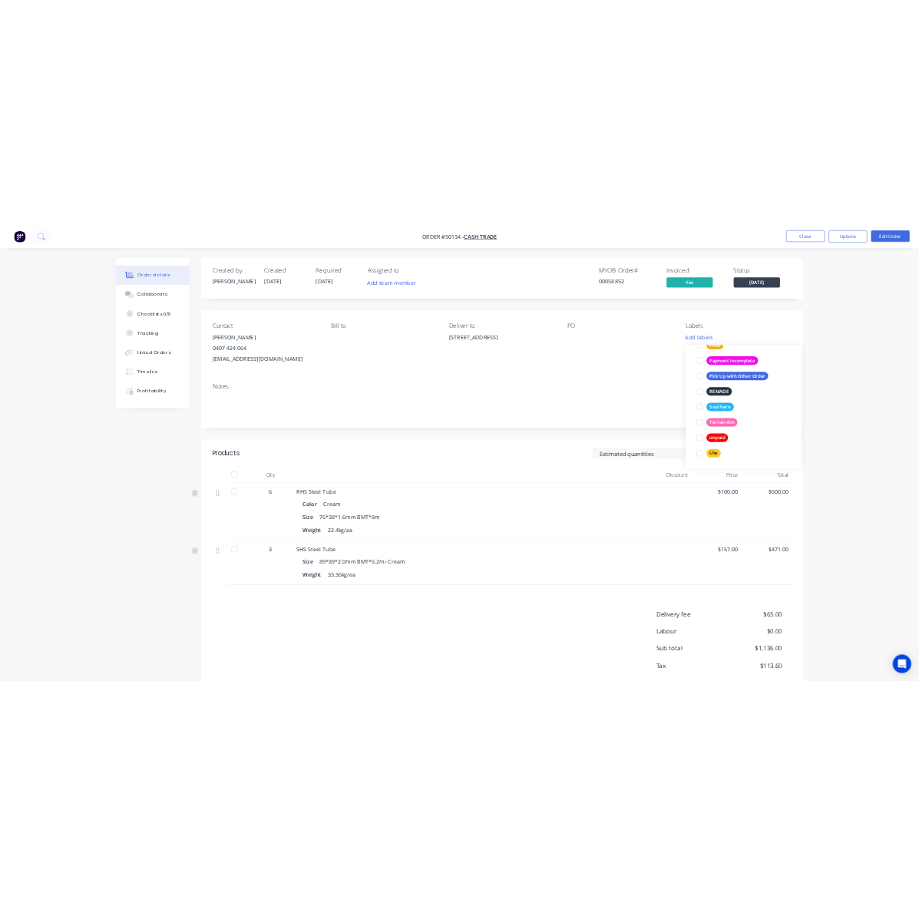
scroll to position [0, 0]
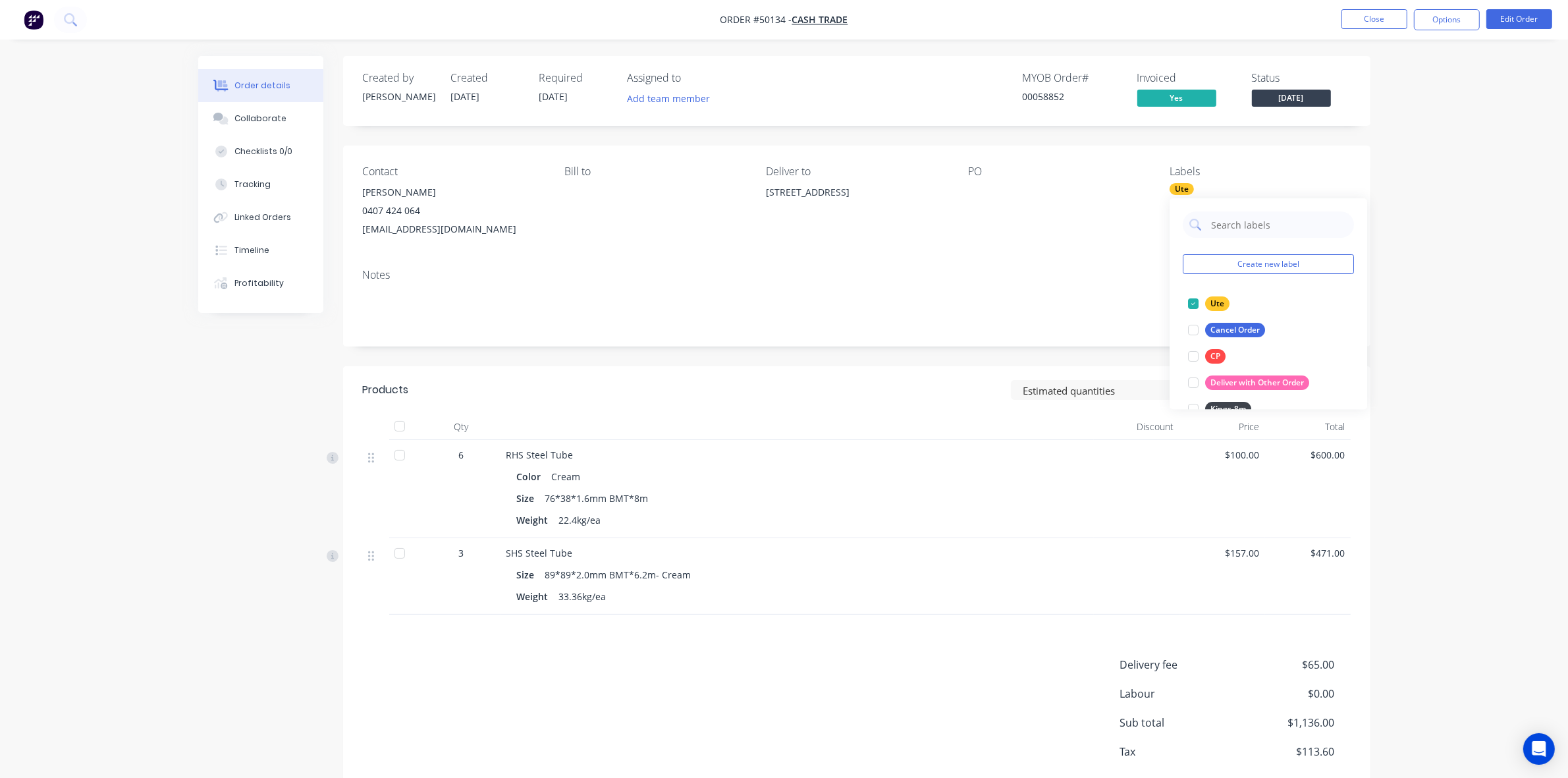
drag, startPoint x: 874, startPoint y: 363, endPoint x: 874, endPoint y: 351, distance: 12.0
click at [874, 358] on div "Created by Cathy Created 09/10/25 Required 14/10/25 Assigned to Add team member…" at bounding box center [857, 443] width 1028 height 774
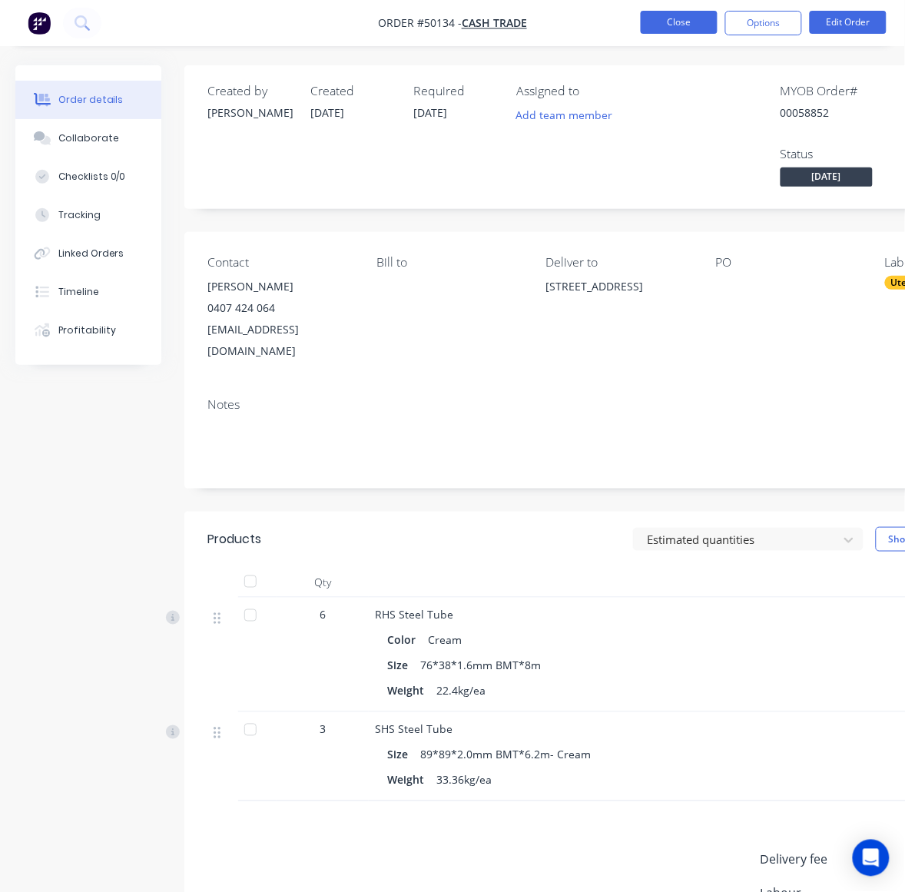
click at [673, 27] on button "Close" at bounding box center [678, 22] width 77 height 23
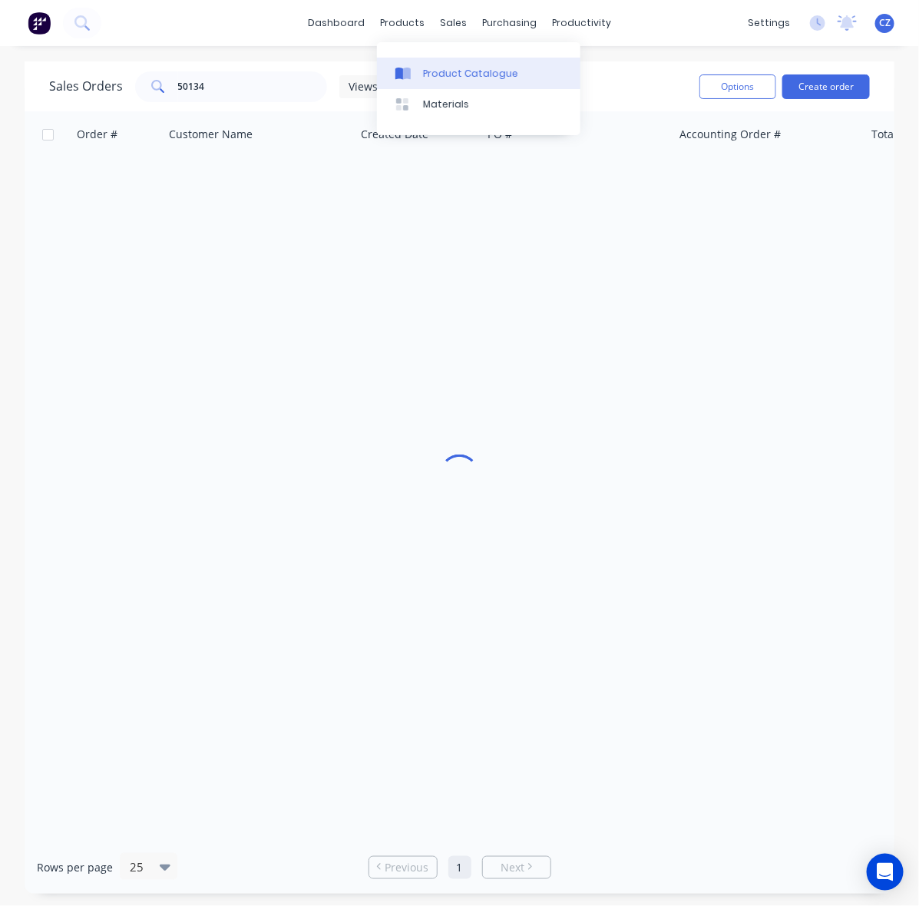
click at [427, 74] on div "Product Catalogue" at bounding box center [470, 74] width 95 height 14
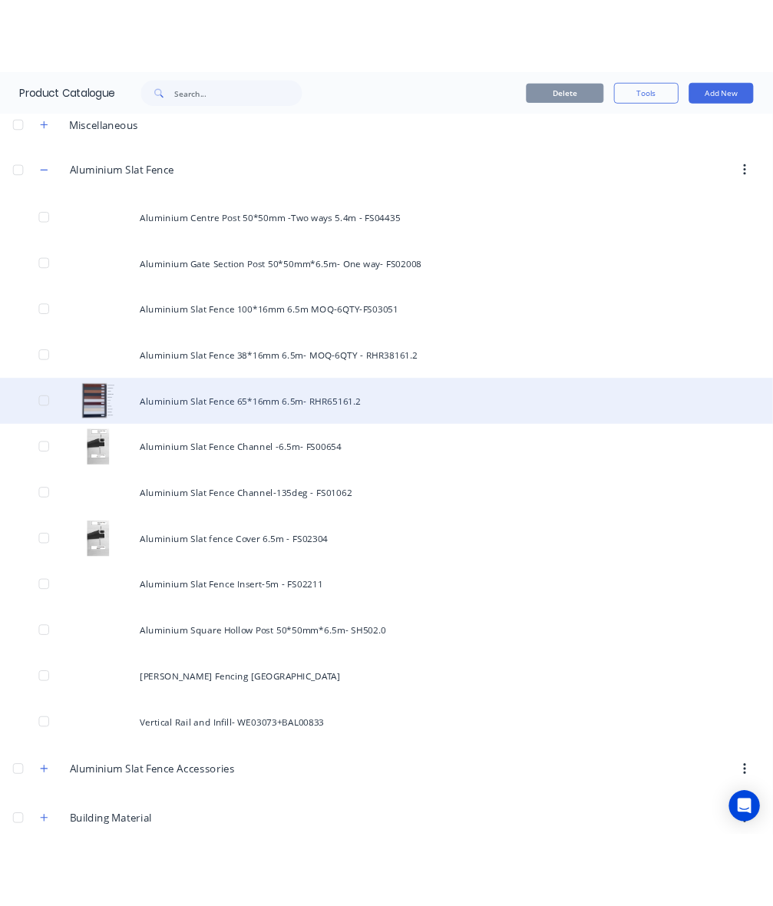
scroll to position [96, 0]
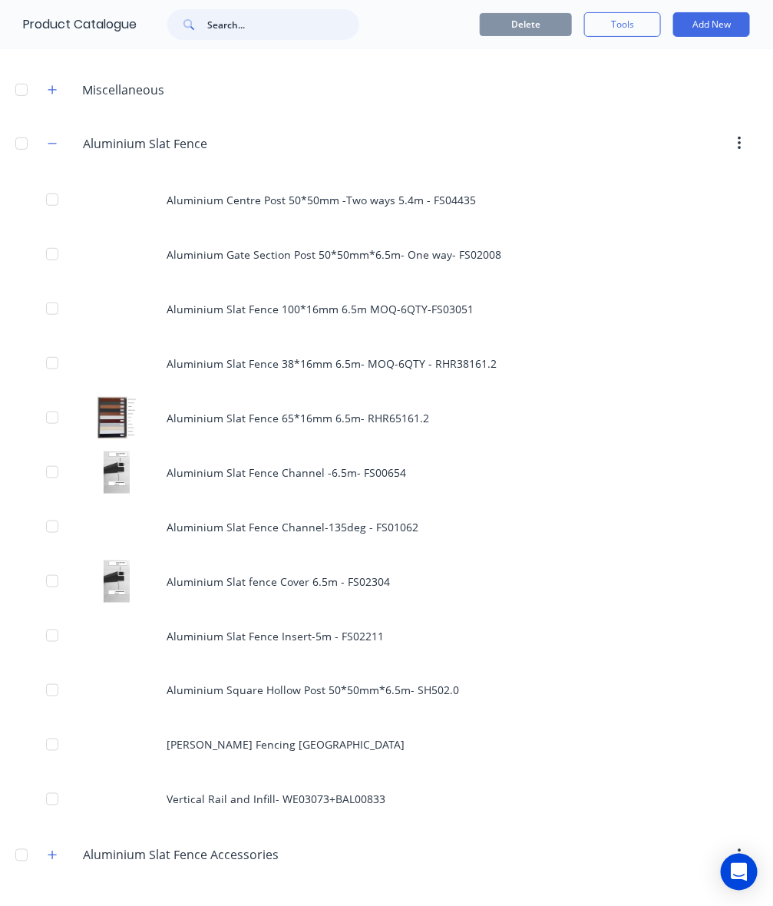
click at [279, 31] on input "text" at bounding box center [283, 24] width 152 height 31
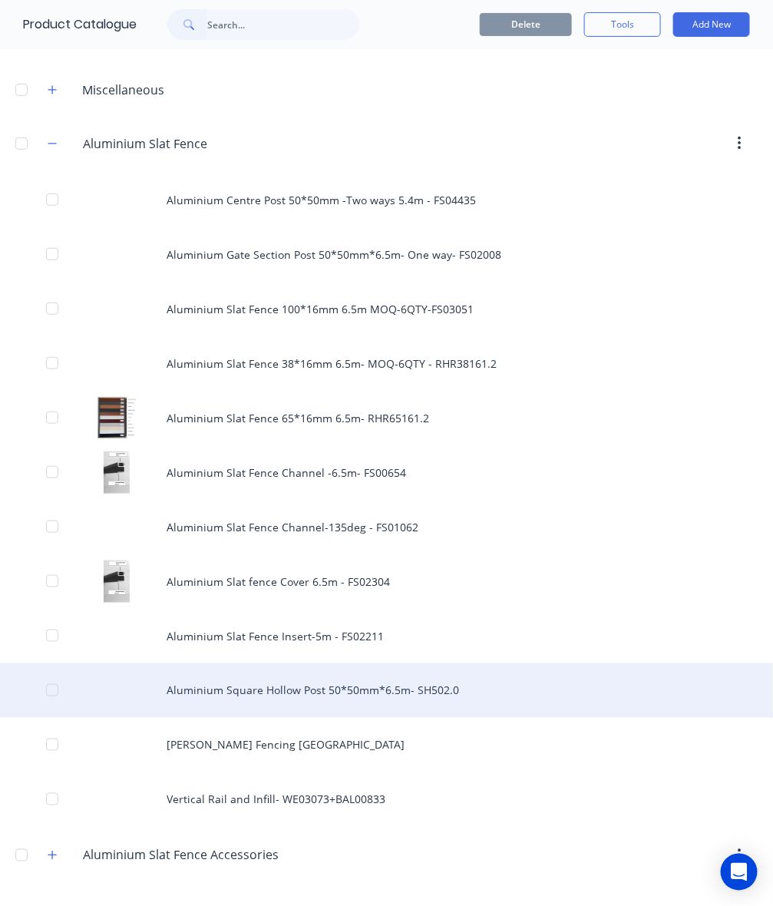
click at [297, 696] on div "Aluminium Square Hollow Post 50*50mm*6.5m- SH502.0" at bounding box center [386, 690] width 773 height 55
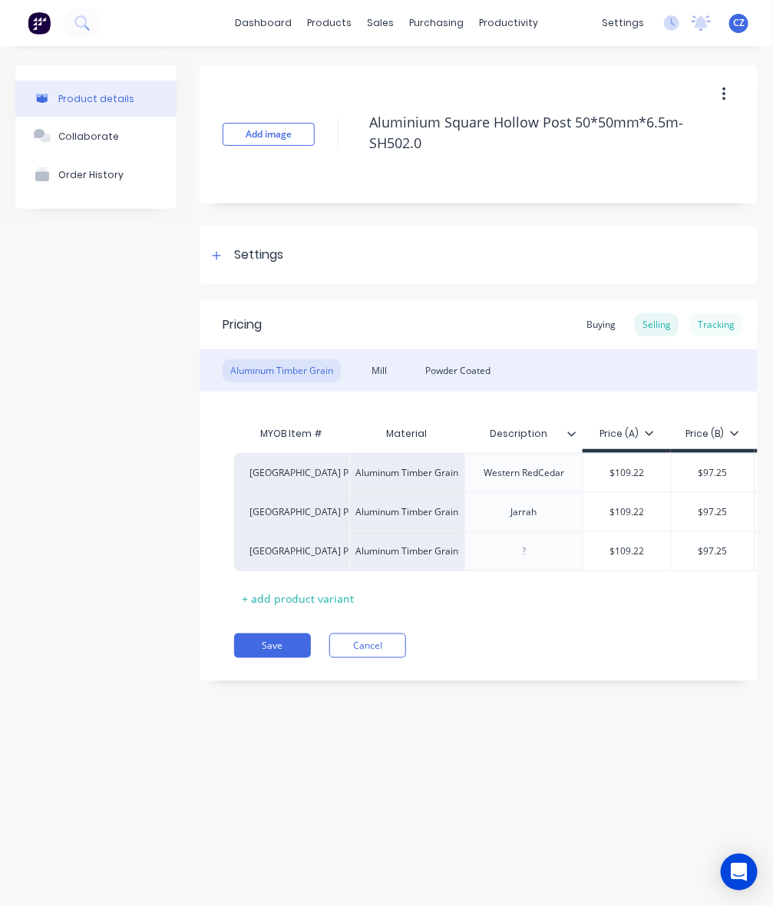
click at [716, 321] on div "Tracking" at bounding box center [716, 324] width 52 height 23
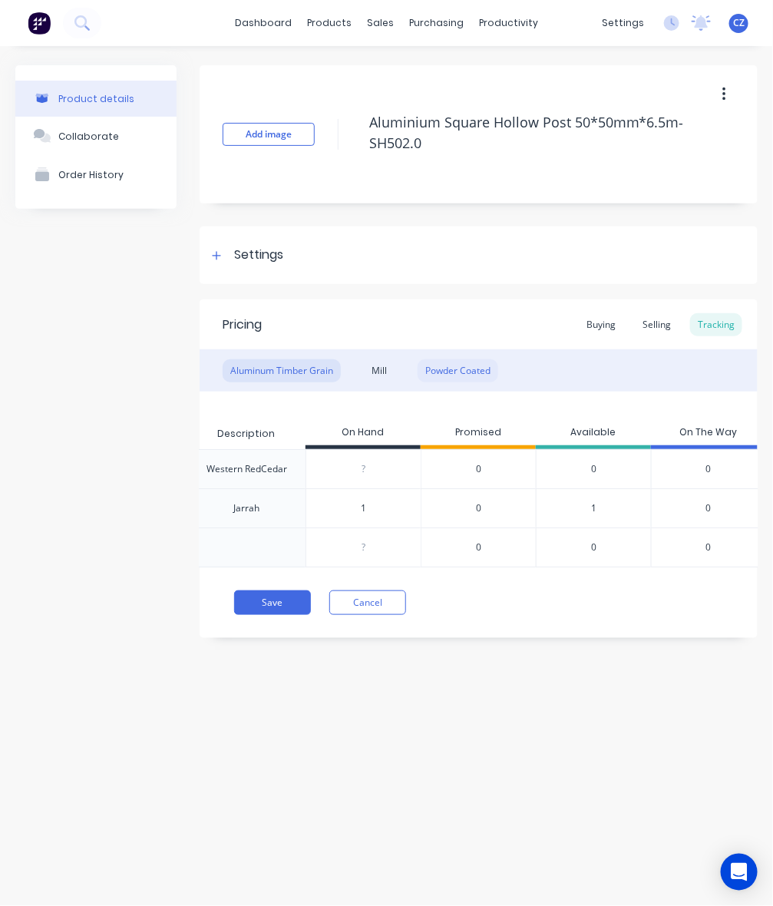
click at [480, 362] on div "Powder Coated" at bounding box center [458, 370] width 81 height 23
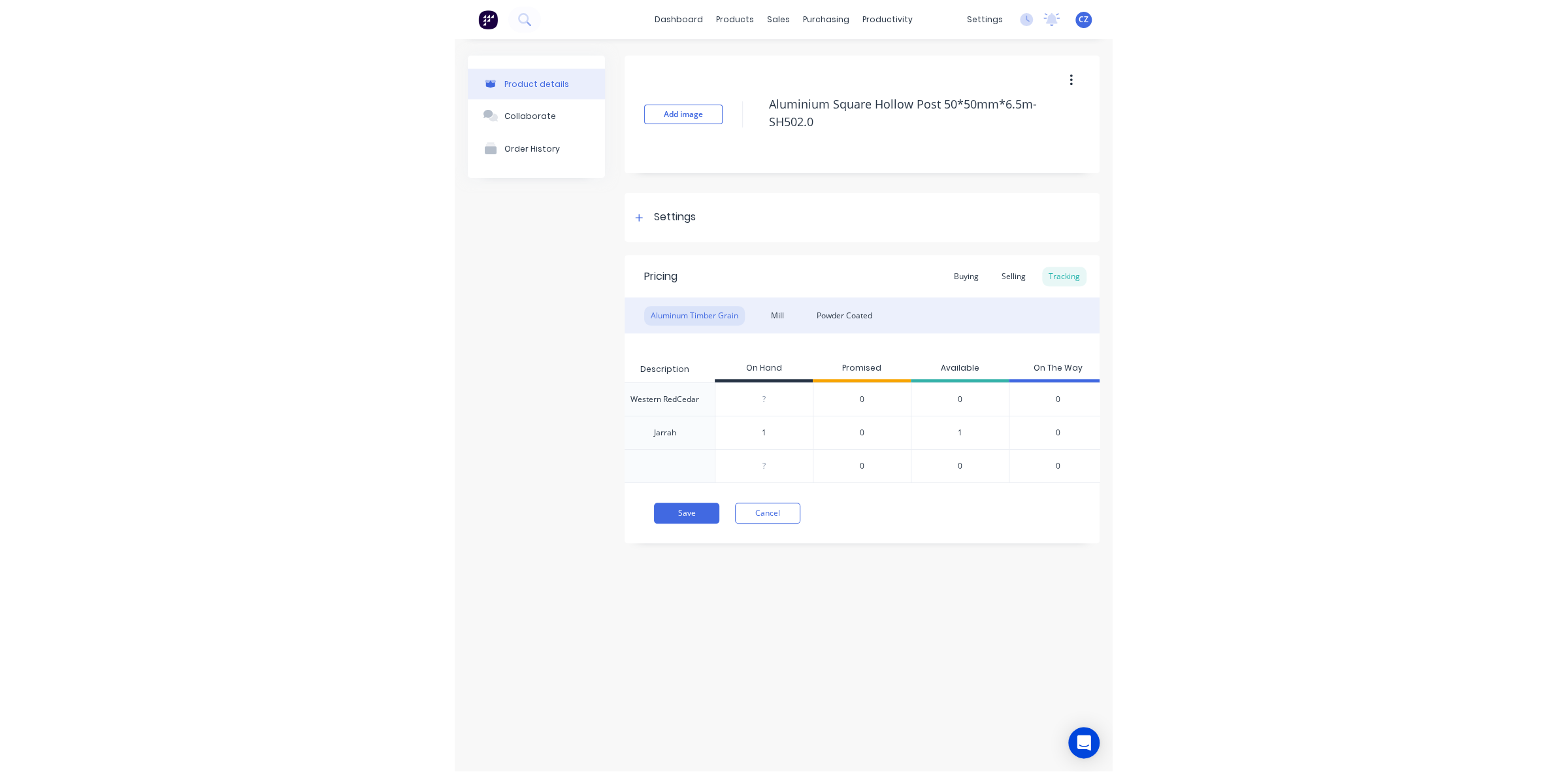
scroll to position [0, 210]
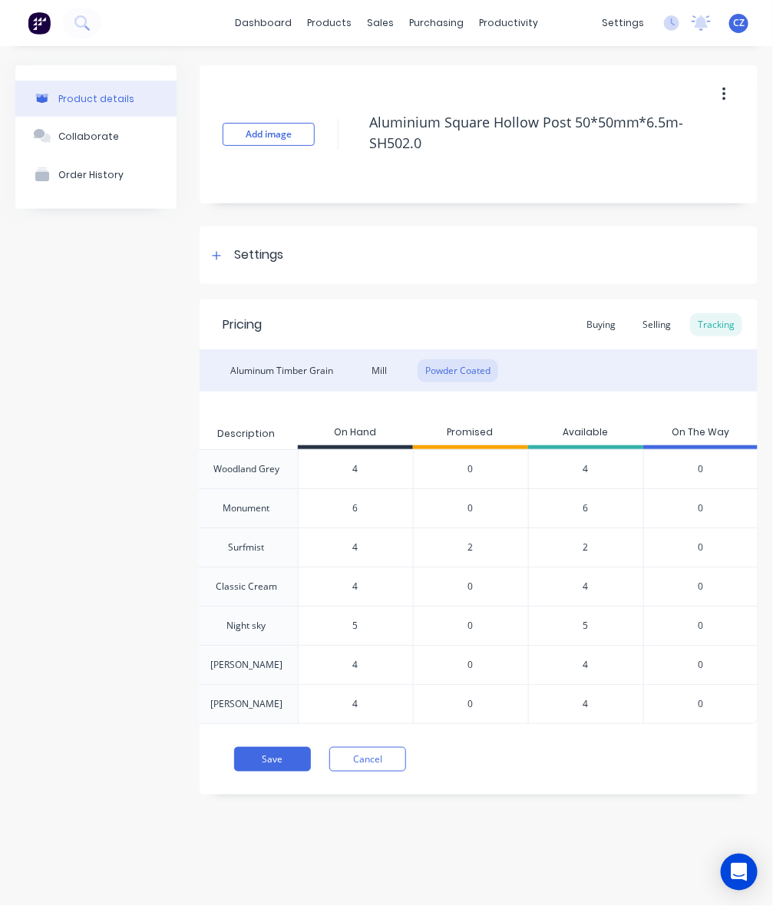
type textarea "x"
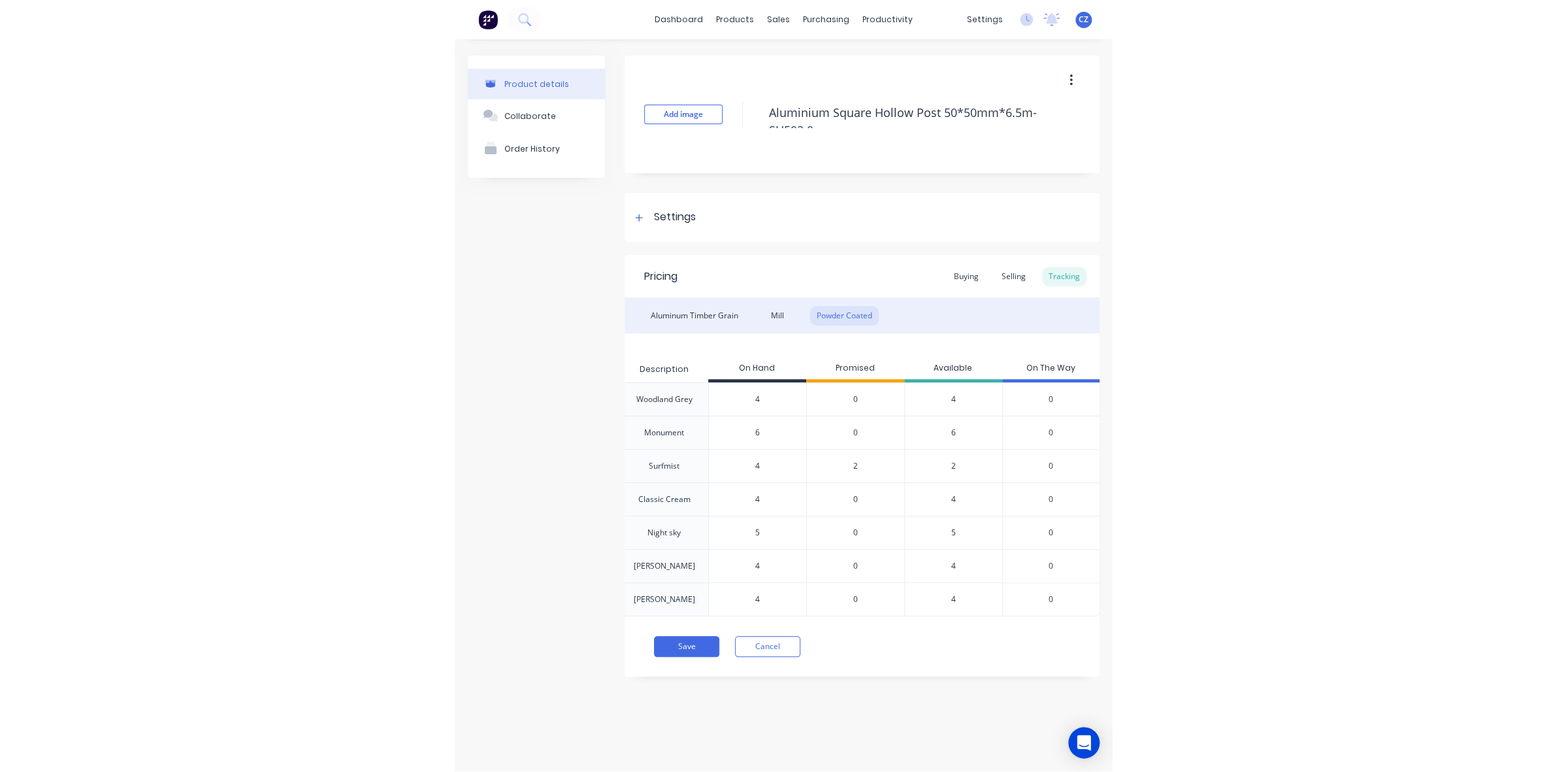
scroll to position [0, 0]
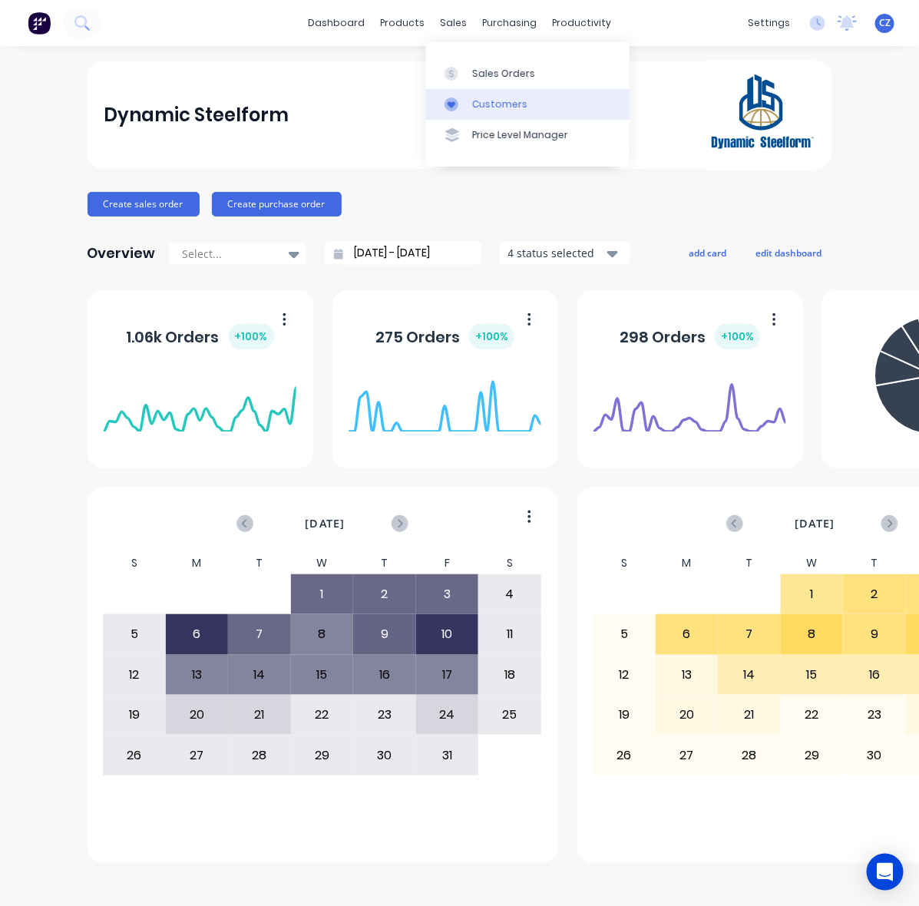
click at [470, 98] on link "Customers" at bounding box center [527, 104] width 203 height 31
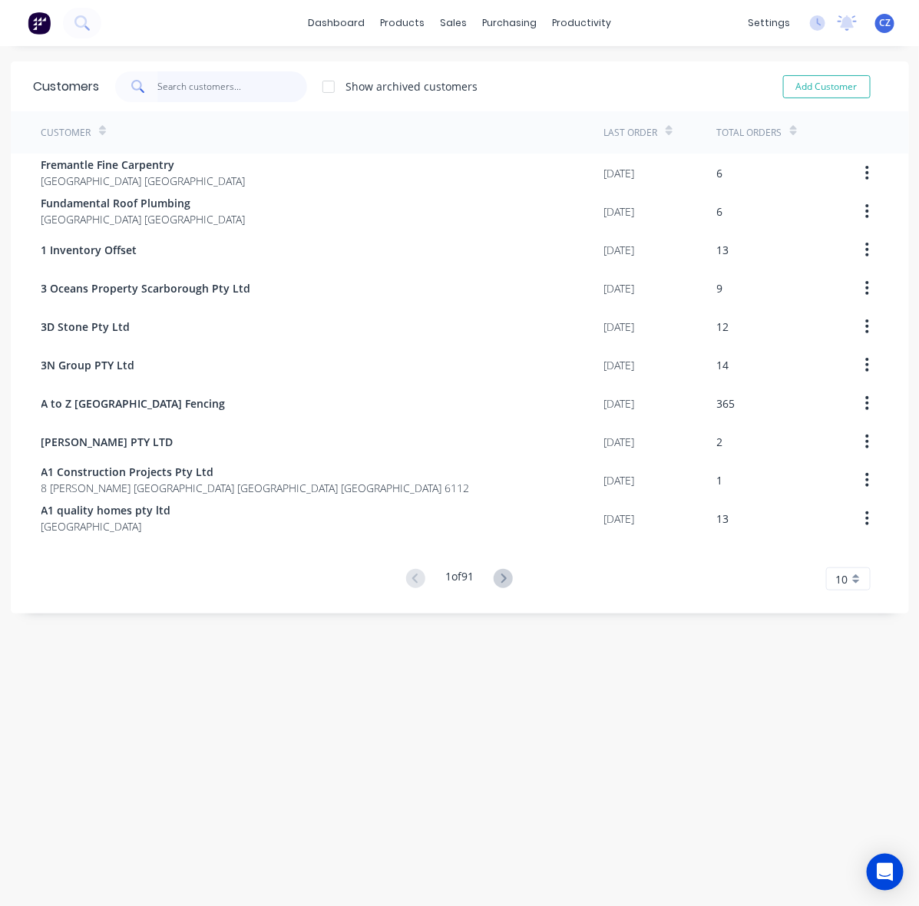
click at [158, 92] on input "text" at bounding box center [232, 86] width 150 height 31
click at [508, 98] on link "Suppliers" at bounding box center [566, 104] width 203 height 31
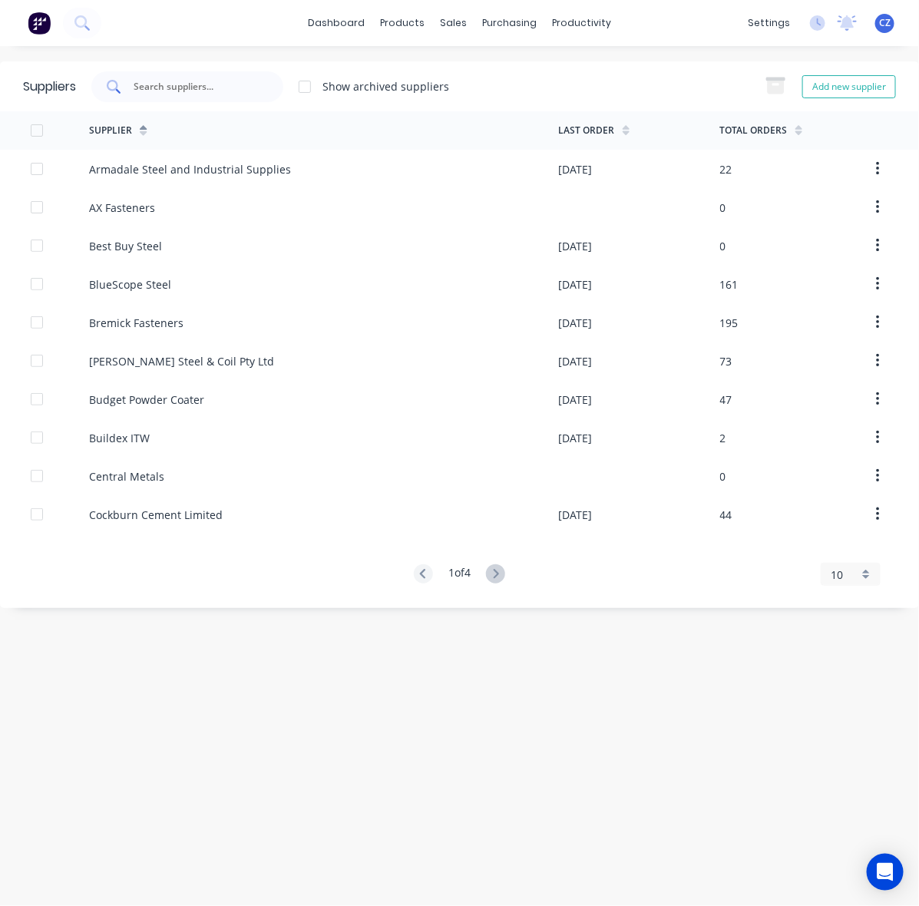
click at [231, 91] on input "text" at bounding box center [195, 86] width 127 height 15
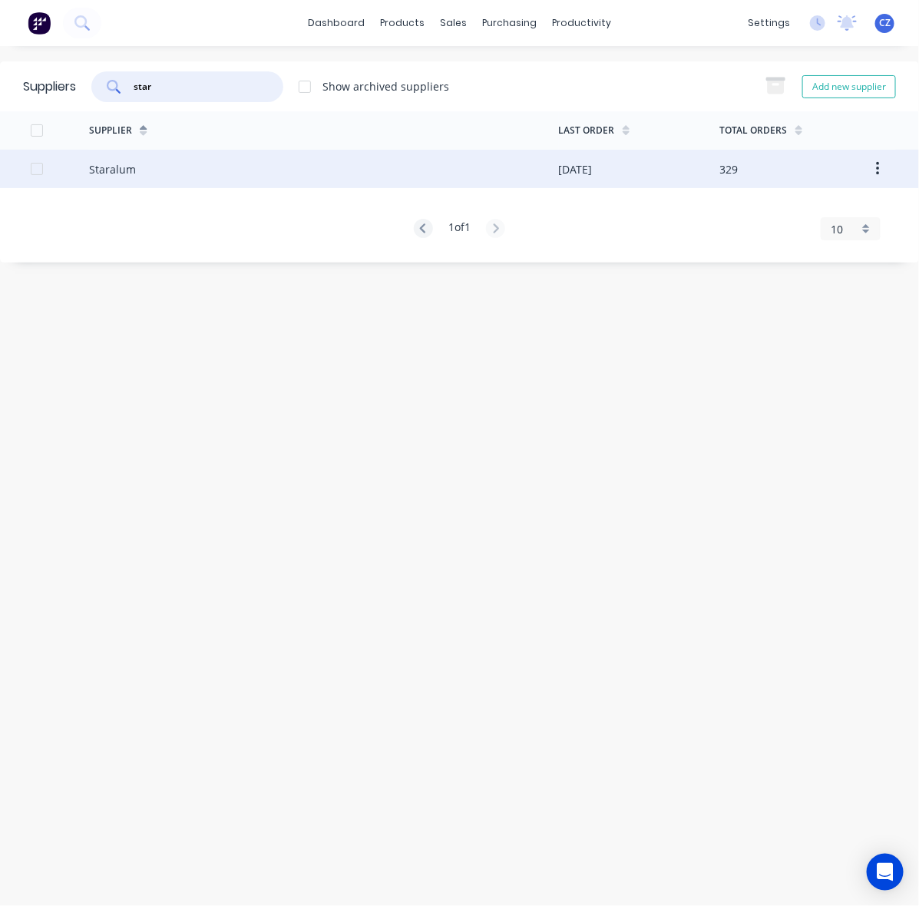
type input "star"
click at [439, 158] on div "Staralum" at bounding box center [323, 169] width 469 height 38
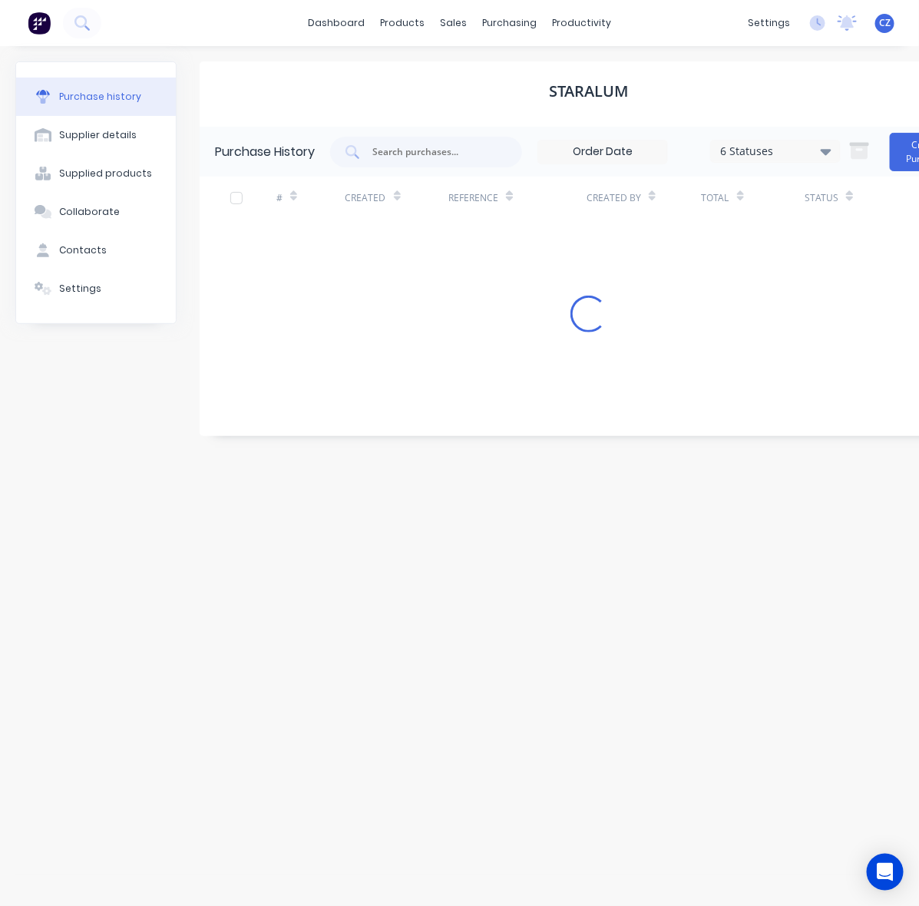
scroll to position [0, 60]
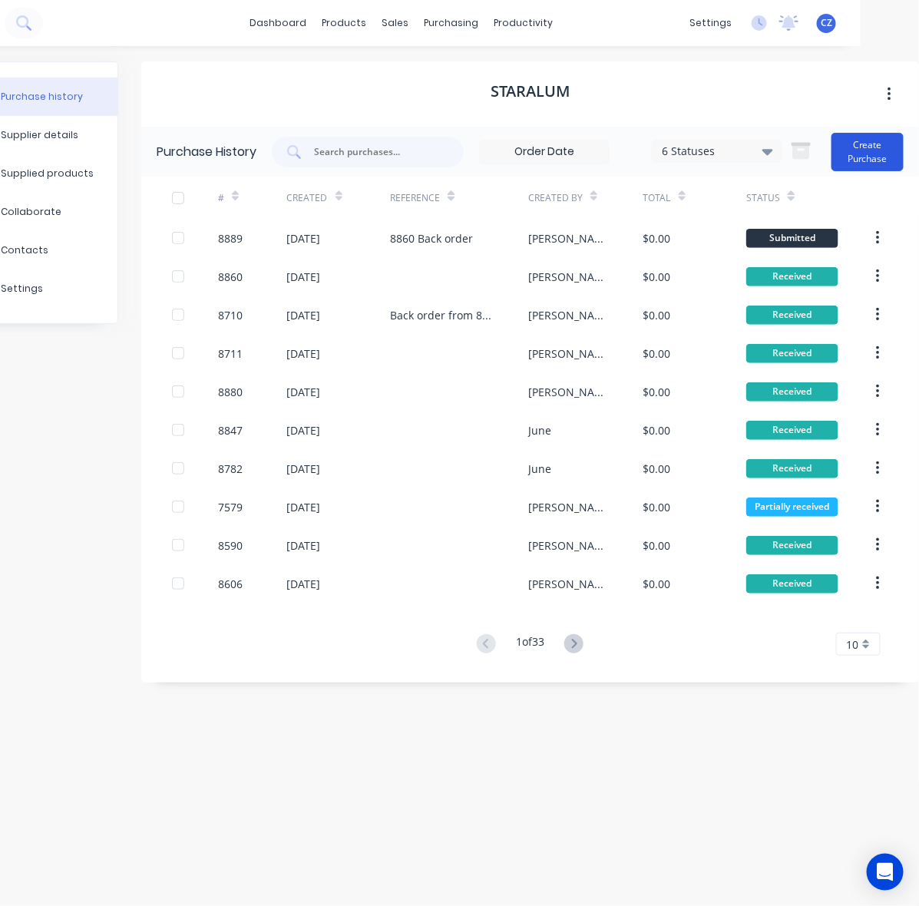
click at [880, 144] on button "Create Purchase" at bounding box center [868, 152] width 72 height 38
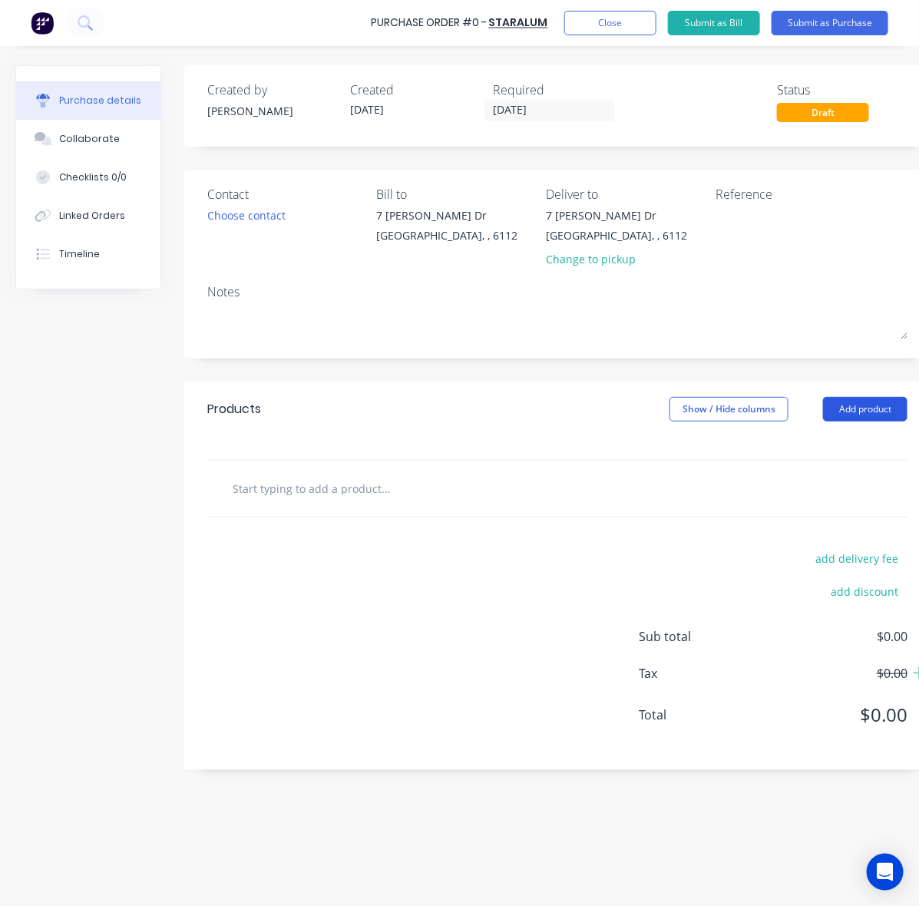
click at [850, 407] on button "Add product" at bounding box center [865, 409] width 84 height 25
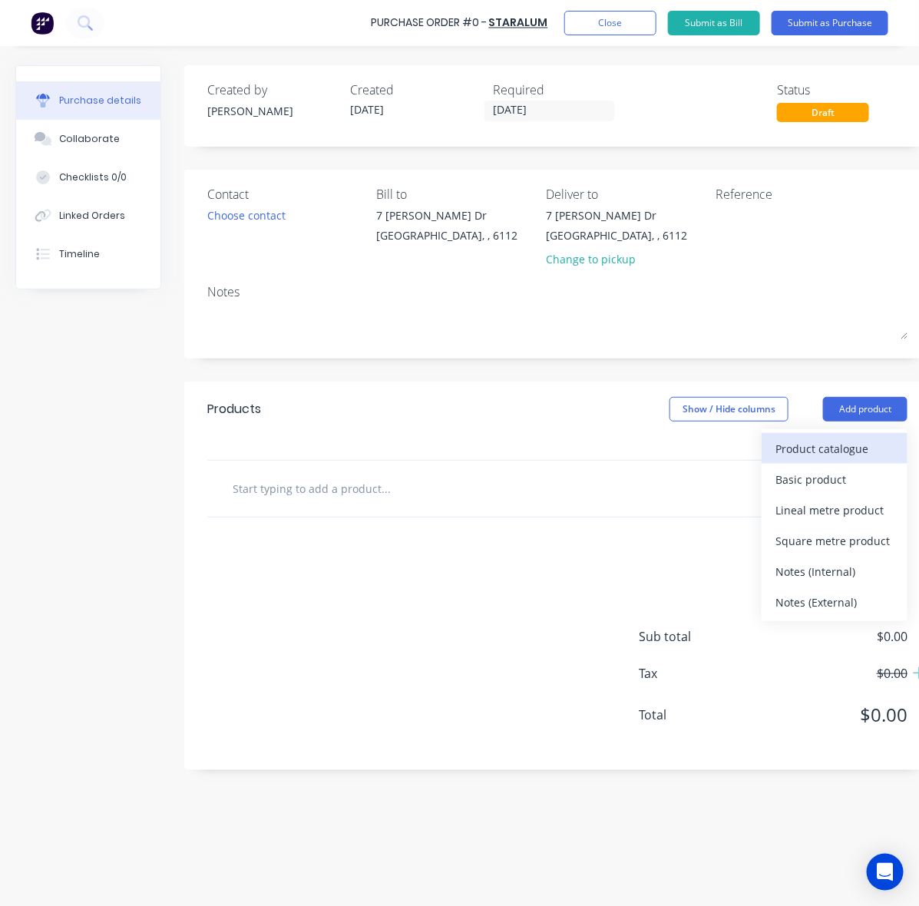
click at [820, 443] on div "Product catalogue" at bounding box center [835, 449] width 118 height 22
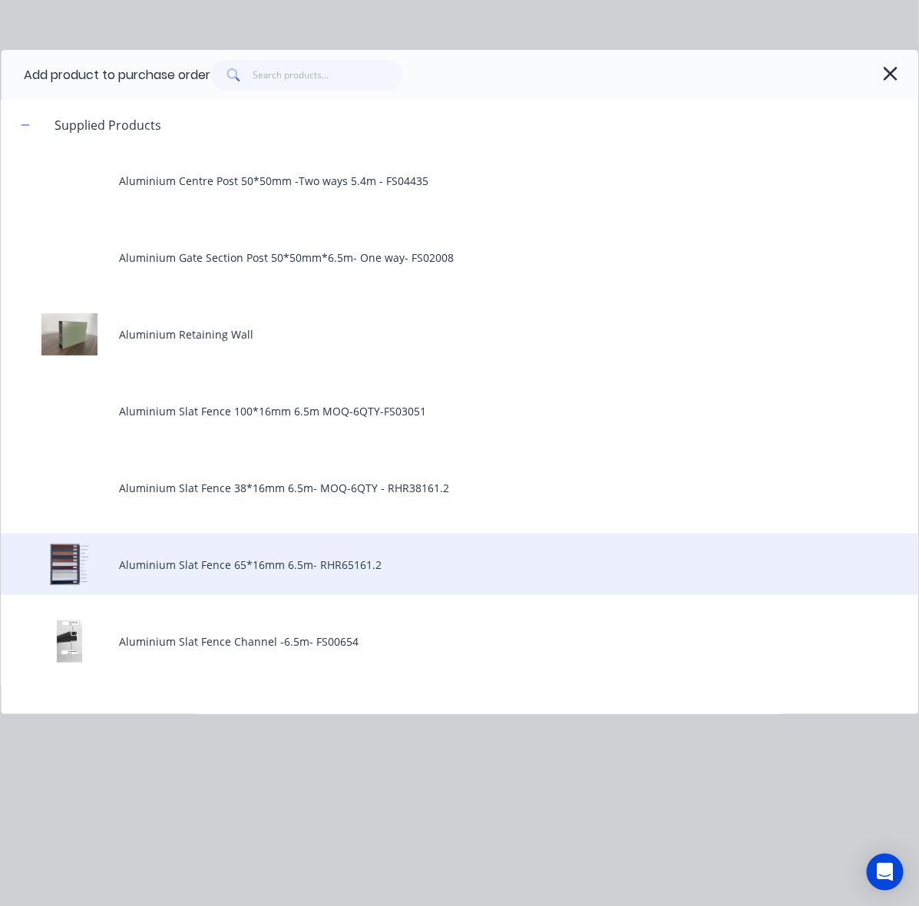
click at [190, 558] on div "Aluminium Slat Fence 65*16mm 6.5m- RHR65161.2" at bounding box center [460, 564] width 918 height 61
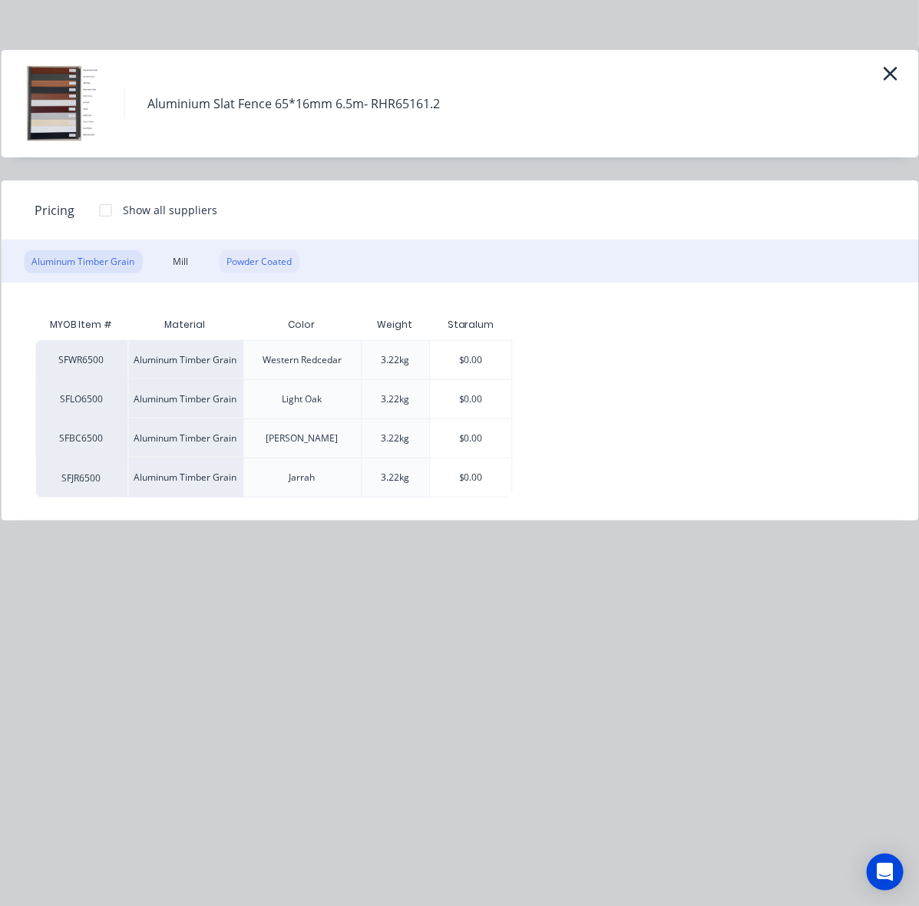
drag, startPoint x: 279, startPoint y: 266, endPoint x: 286, endPoint y: 290, distance: 25.7
click at [278, 266] on div "Powder Coated" at bounding box center [259, 261] width 81 height 23
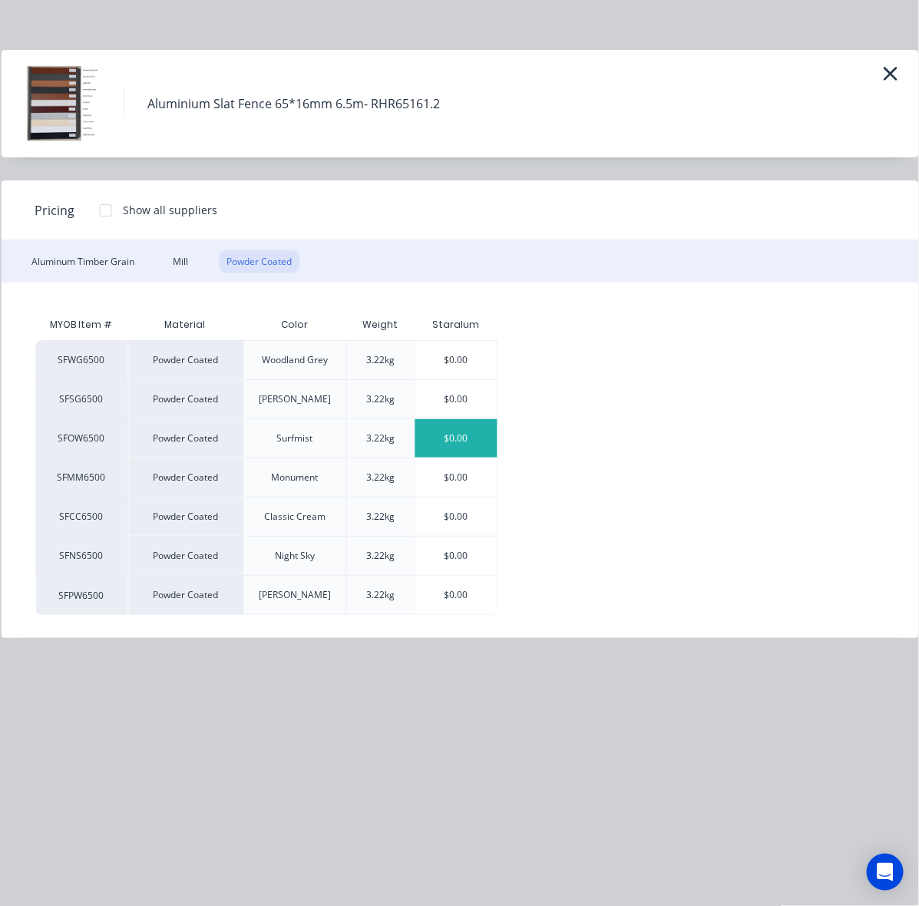
click at [451, 453] on div "$0.00" at bounding box center [456, 438] width 82 height 38
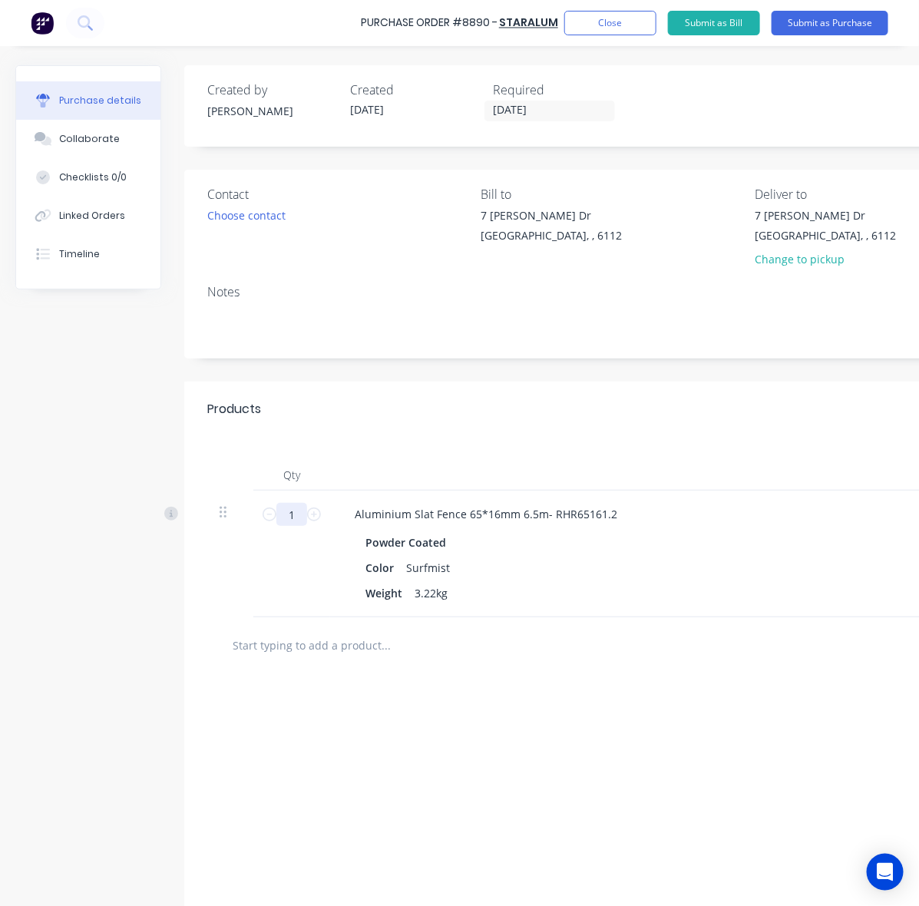
click at [294, 517] on input "1" at bounding box center [291, 514] width 31 height 23
type input "84"
click at [309, 443] on div "Qty Job Price Total 84 84 Aluminium Slat Fence 65*16mm 6.5m- RHR65161.2 Powder …" at bounding box center [749, 527] width 1130 height 180
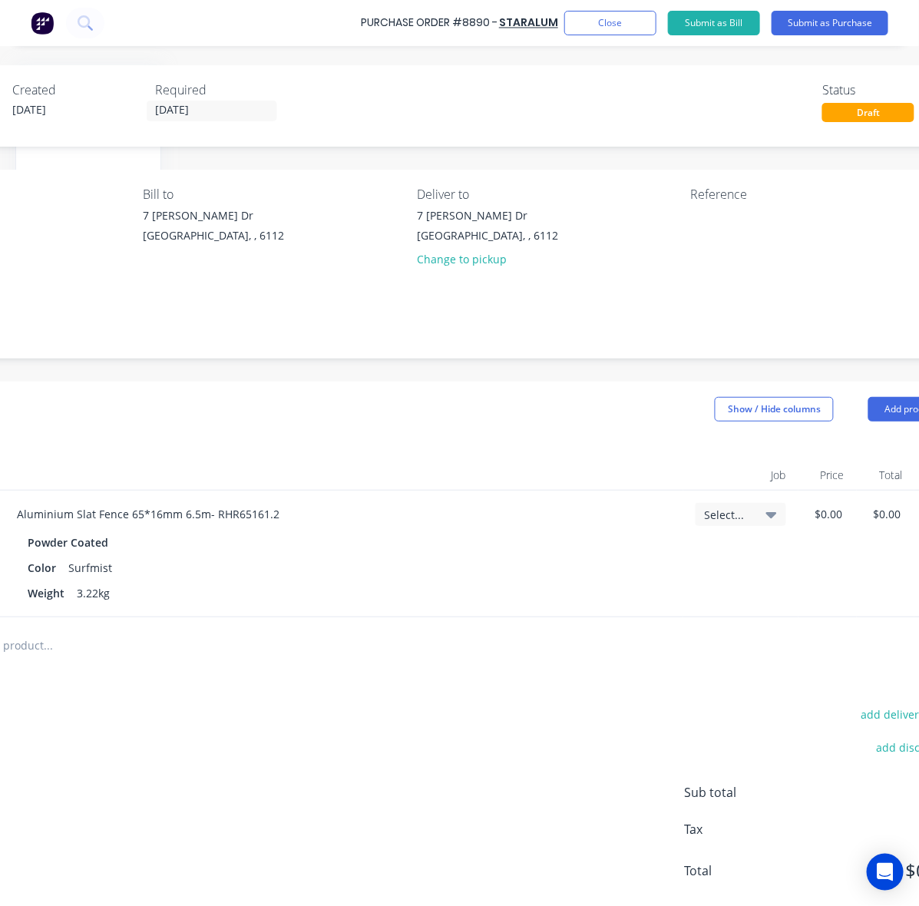
scroll to position [0, 409]
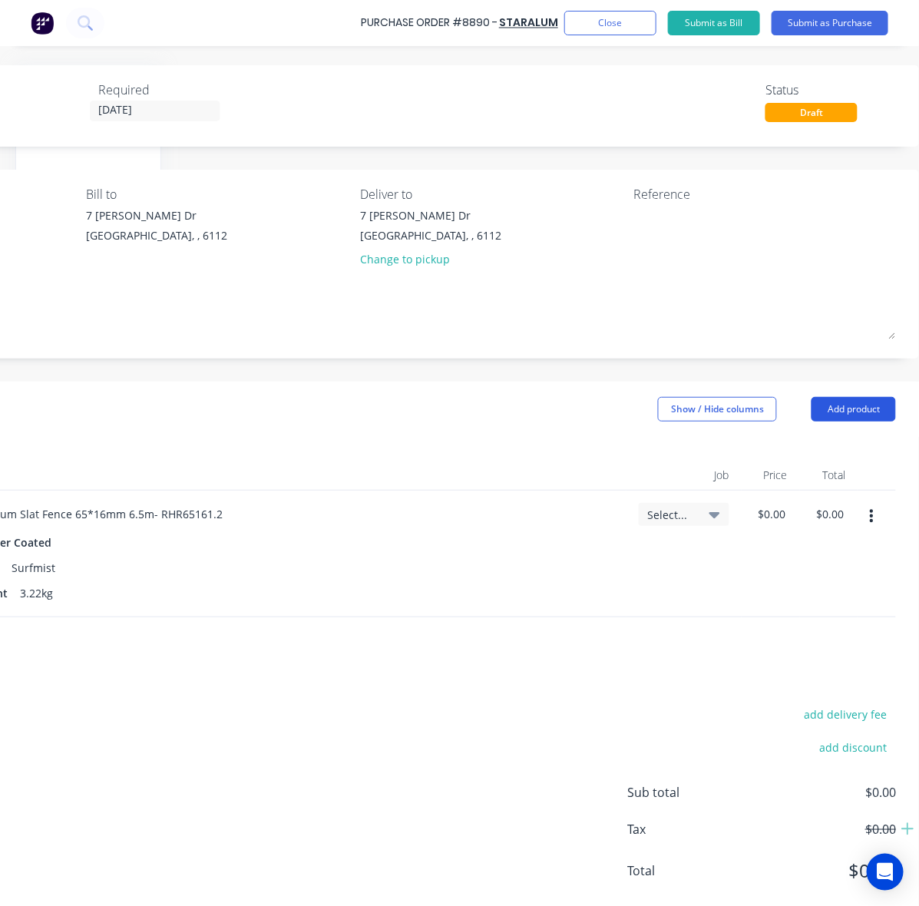
click at [839, 408] on button "Add product" at bounding box center [854, 409] width 84 height 25
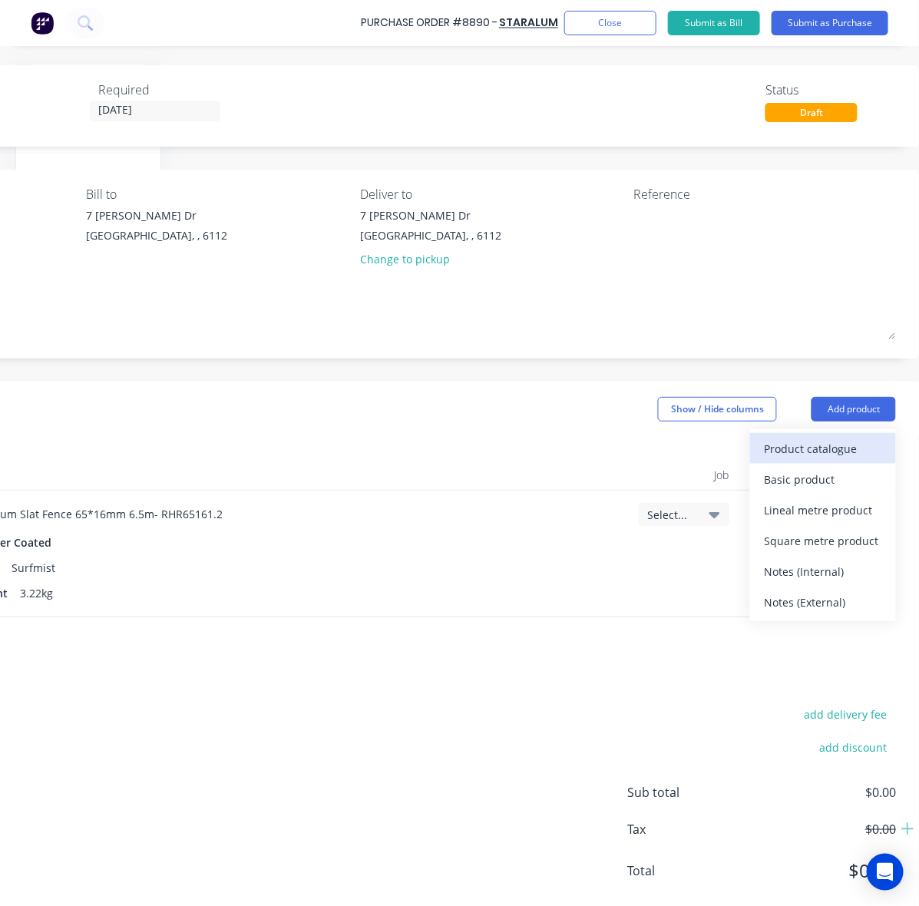
click at [804, 445] on div "Product catalogue" at bounding box center [823, 449] width 118 height 22
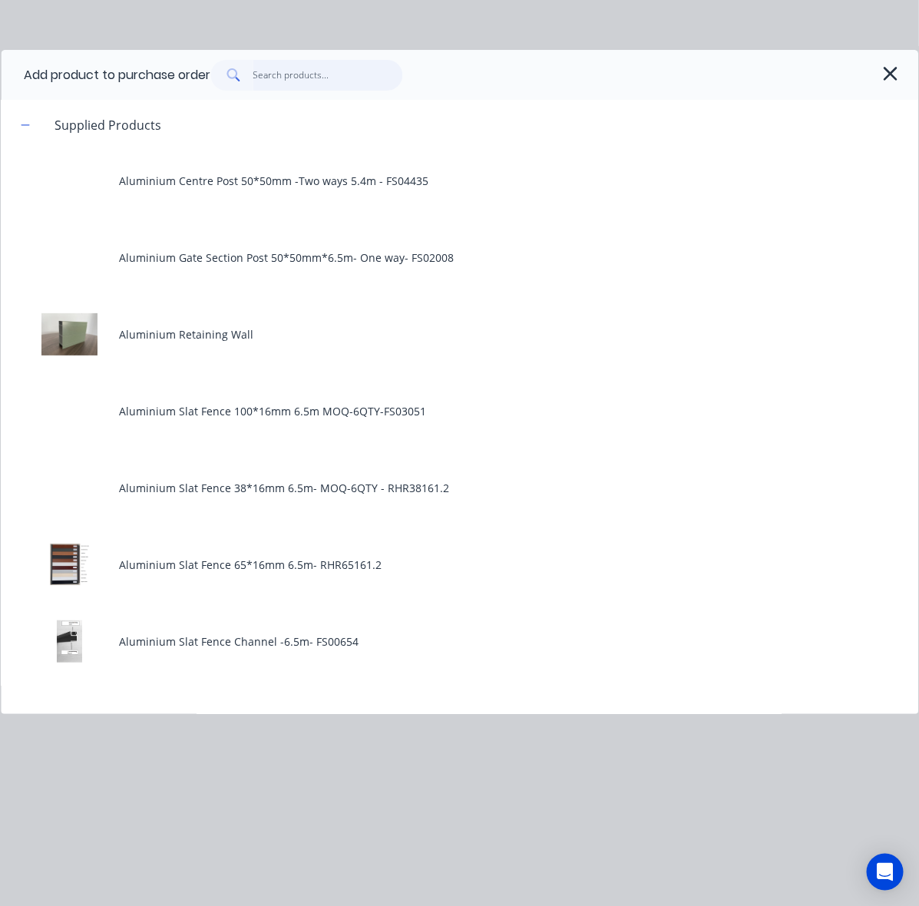
click at [301, 73] on input "text" at bounding box center [328, 75] width 150 height 31
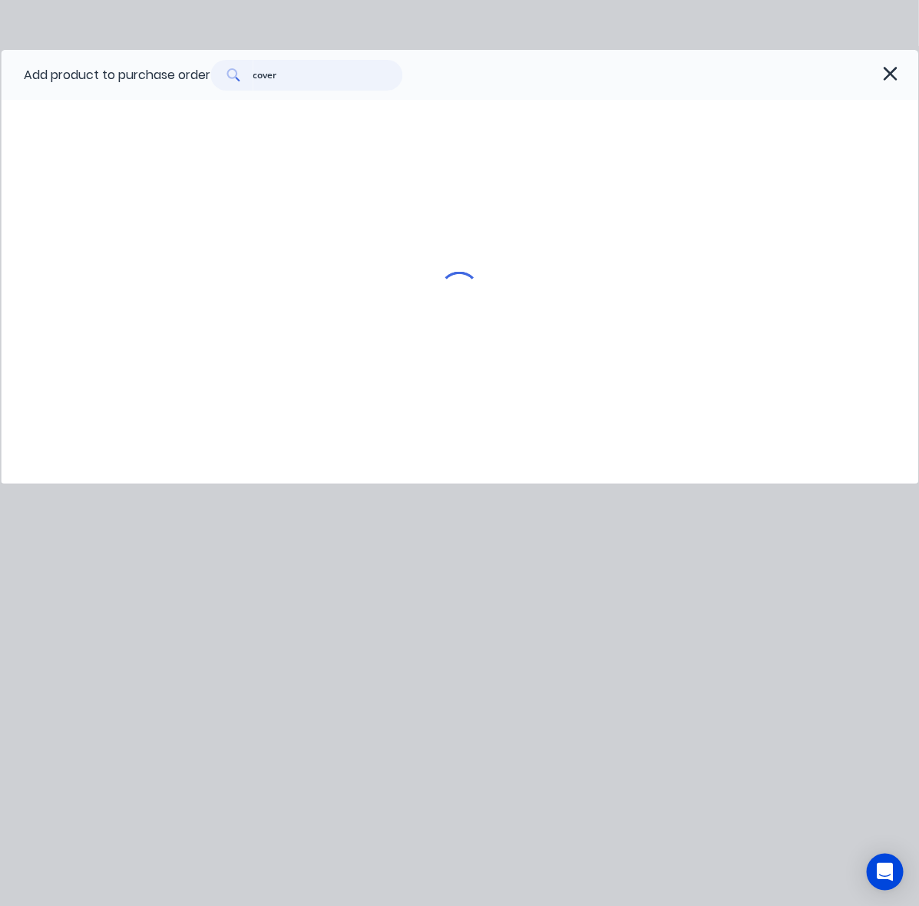
type input "cover"
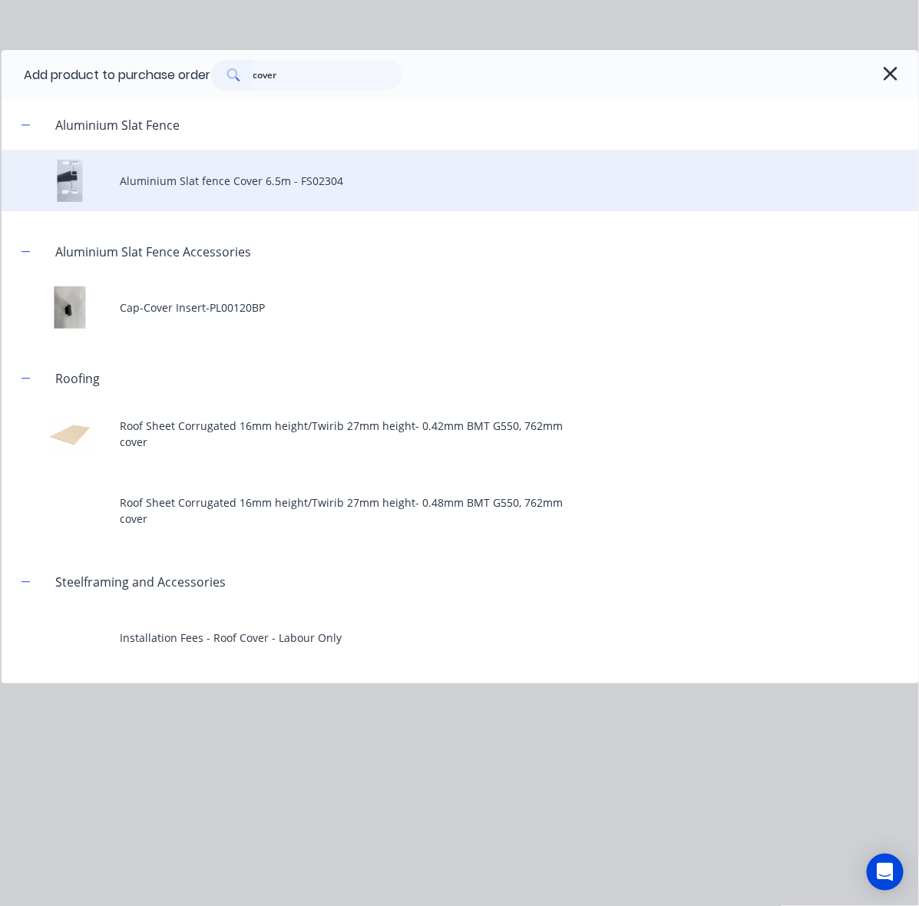
click at [235, 183] on div "Aluminium Slat fence Cover 6.5m - FS02304" at bounding box center [460, 180] width 918 height 61
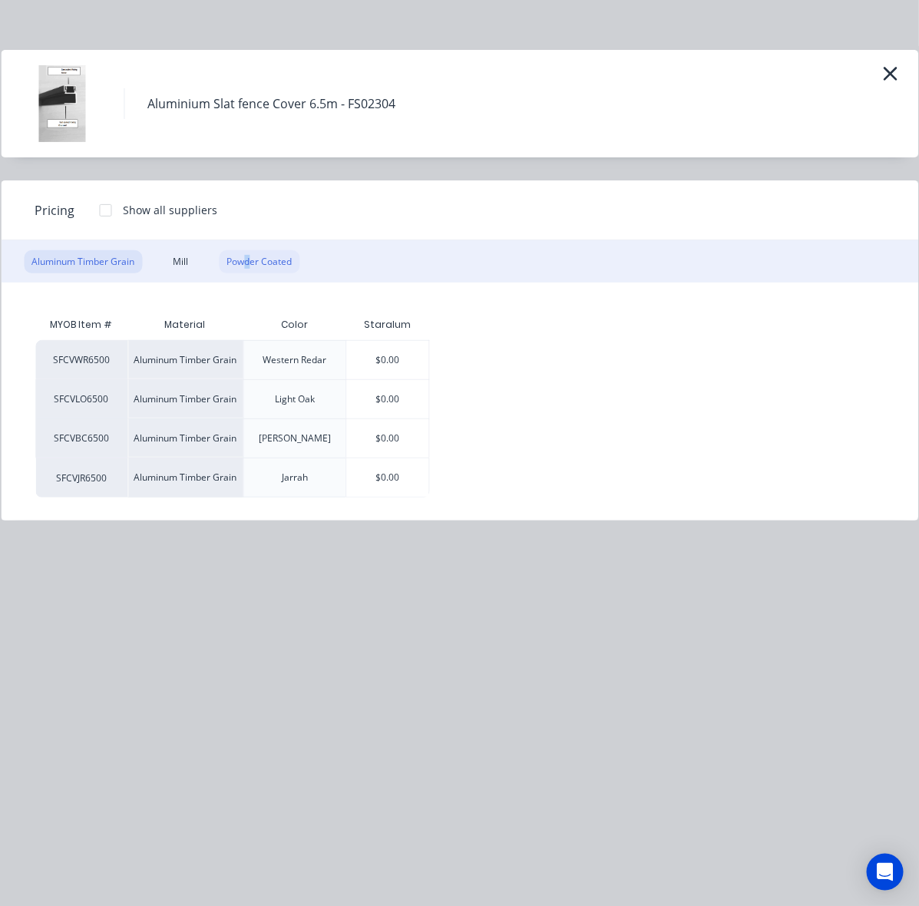
click at [248, 270] on div "Powder Coated" at bounding box center [259, 261] width 81 height 23
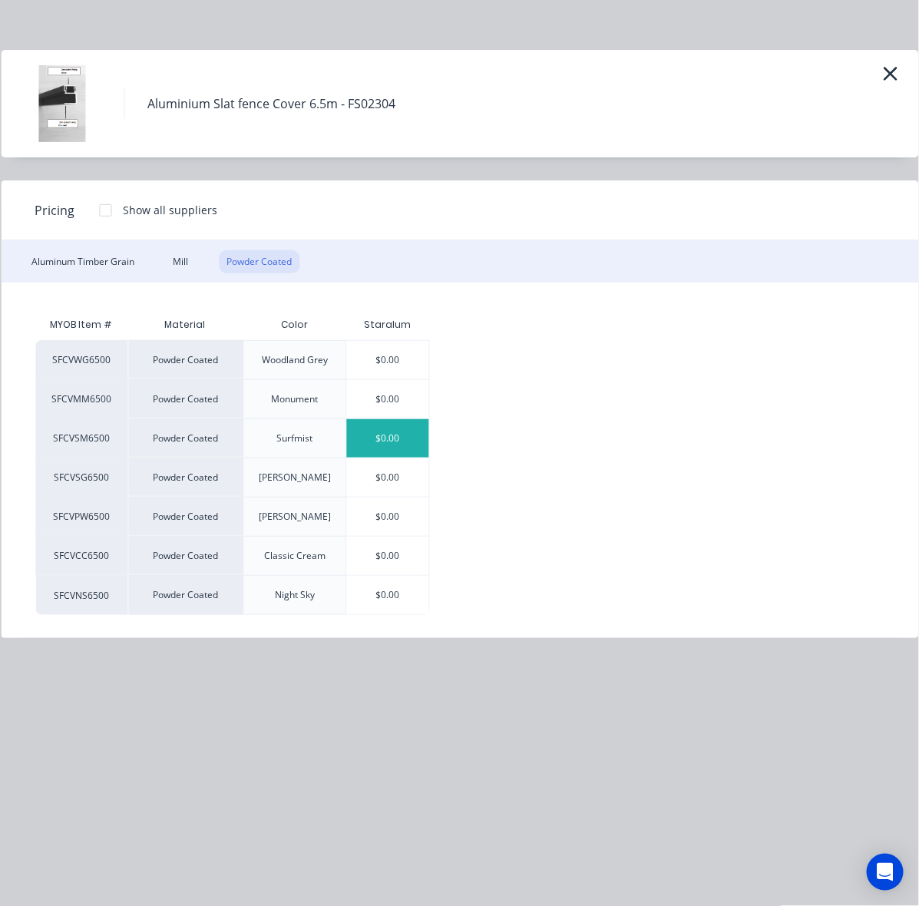
click at [411, 431] on div "$0.00" at bounding box center [388, 438] width 82 height 38
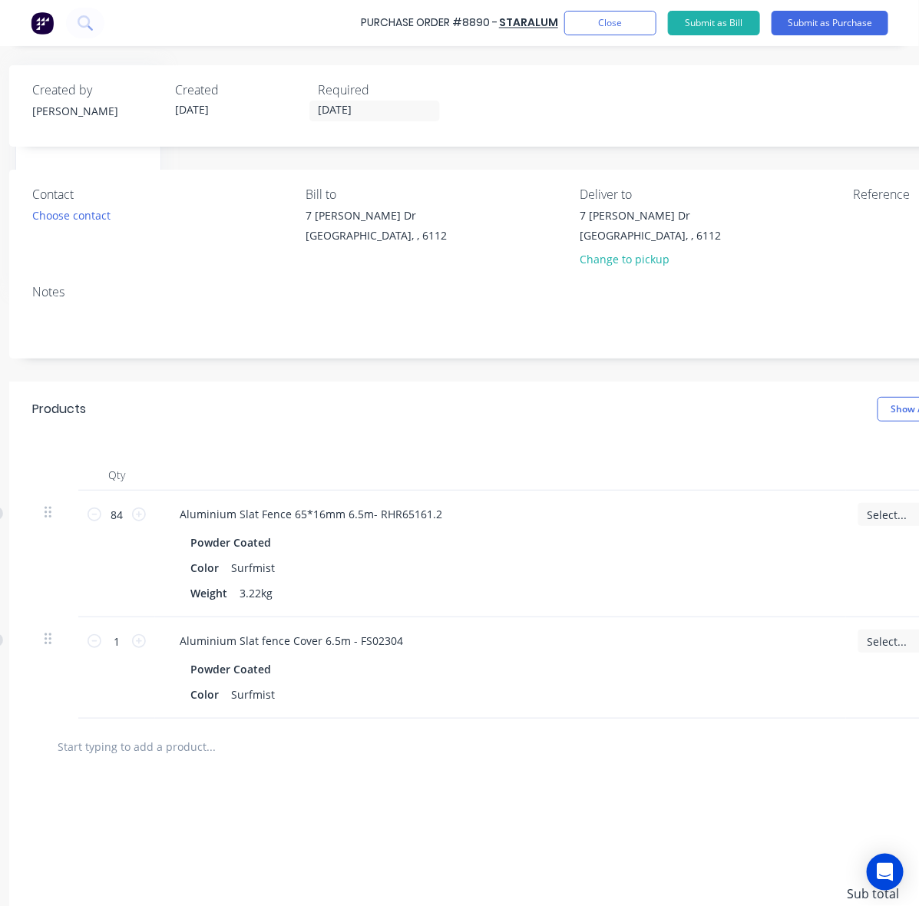
scroll to position [0, 170]
click at [127, 646] on input "1" at bounding box center [121, 641] width 31 height 23
type input "24"
click at [468, 799] on div "add delivery fee add discount Sub total $0.00 Tax $0.00 Total $0.00" at bounding box center [579, 901] width 1130 height 253
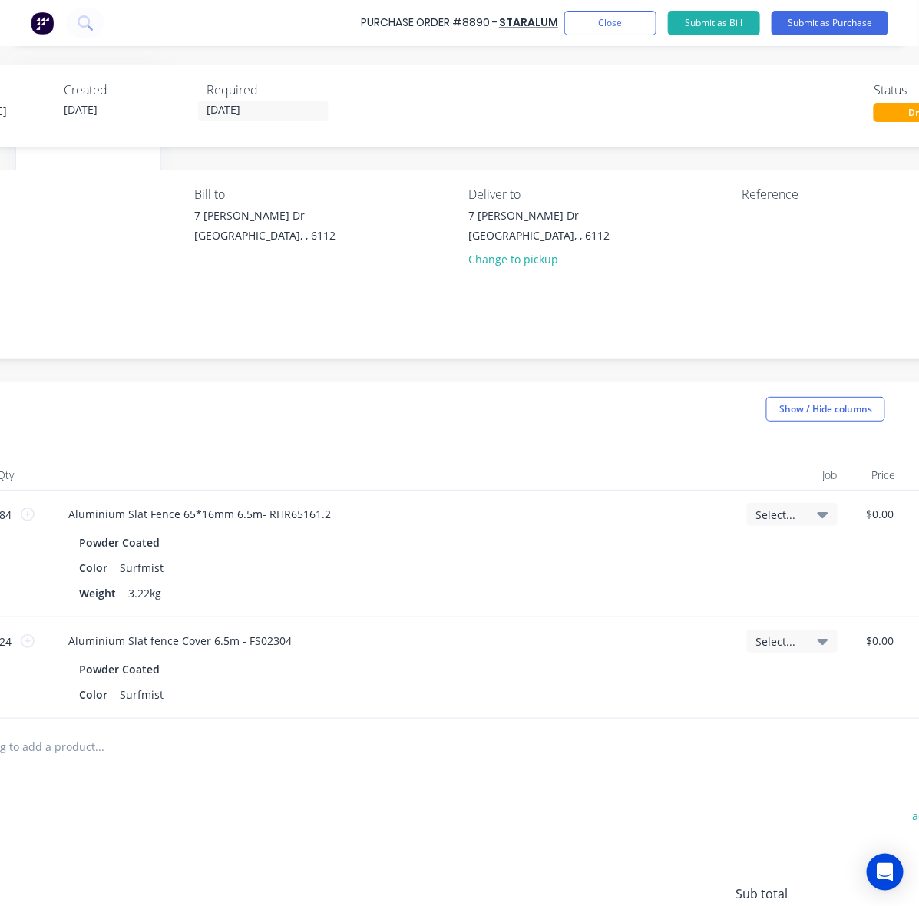
scroll to position [0, 409]
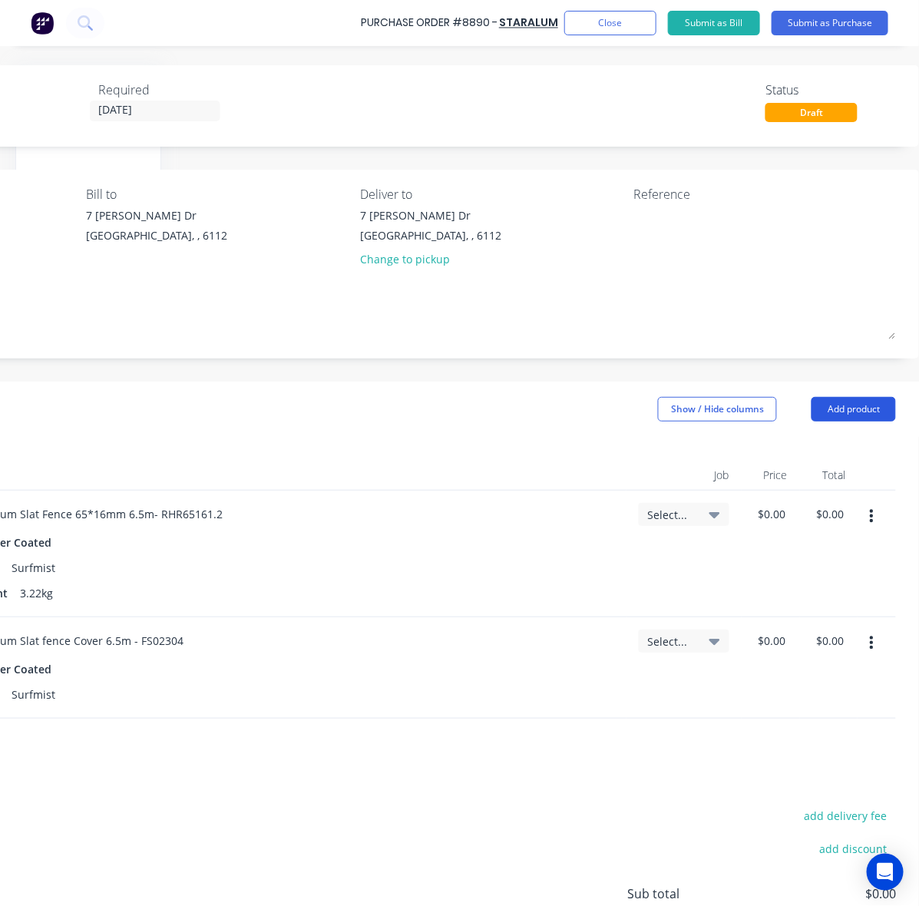
click at [860, 408] on button "Add product" at bounding box center [854, 409] width 84 height 25
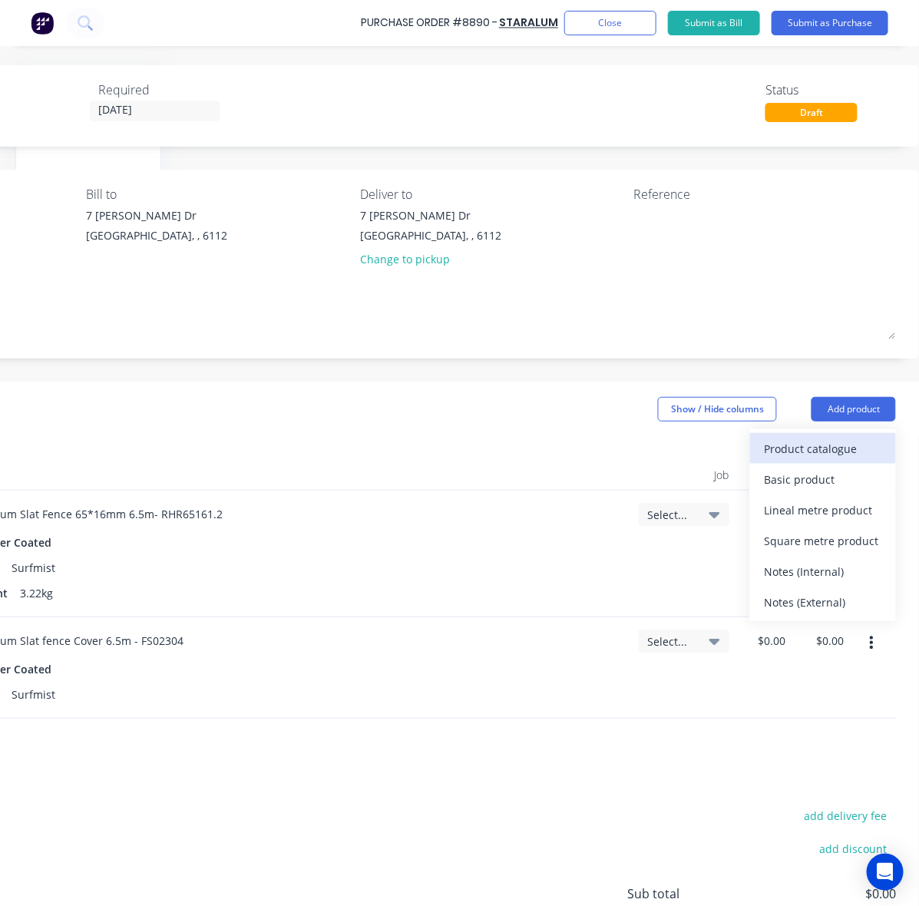
click at [829, 449] on div "Product catalogue" at bounding box center [823, 449] width 118 height 22
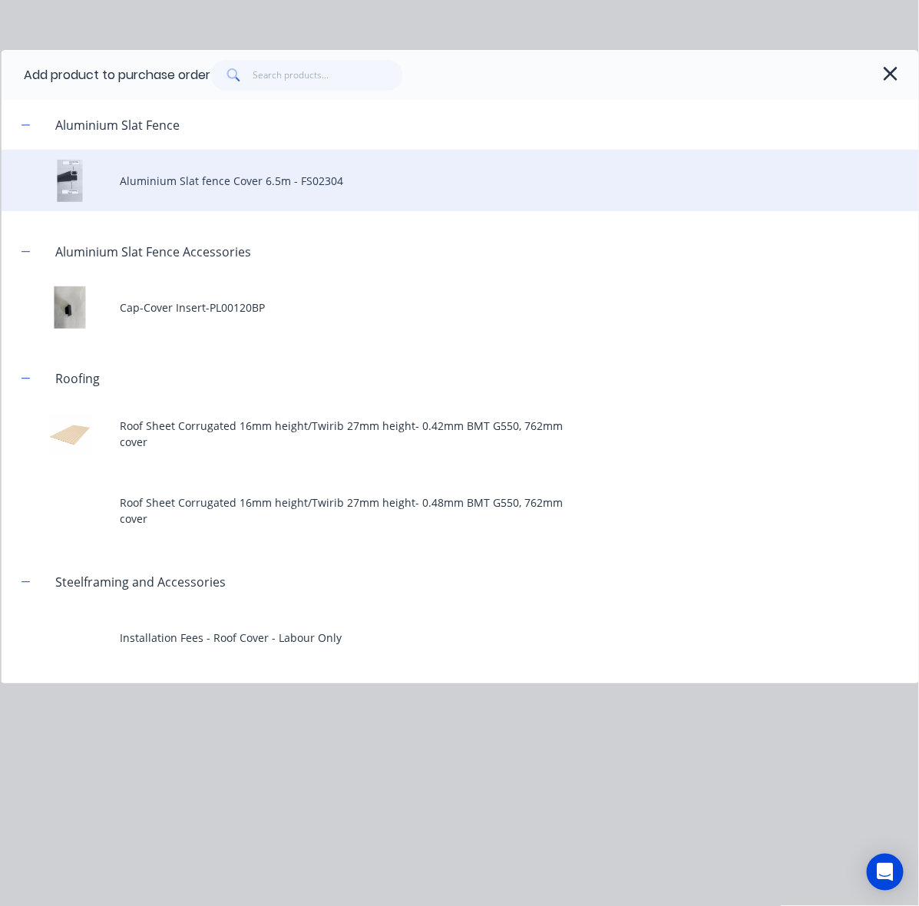
click at [262, 185] on div "Aluminium Slat fence Cover 6.5m - FS02304" at bounding box center [460, 180] width 918 height 61
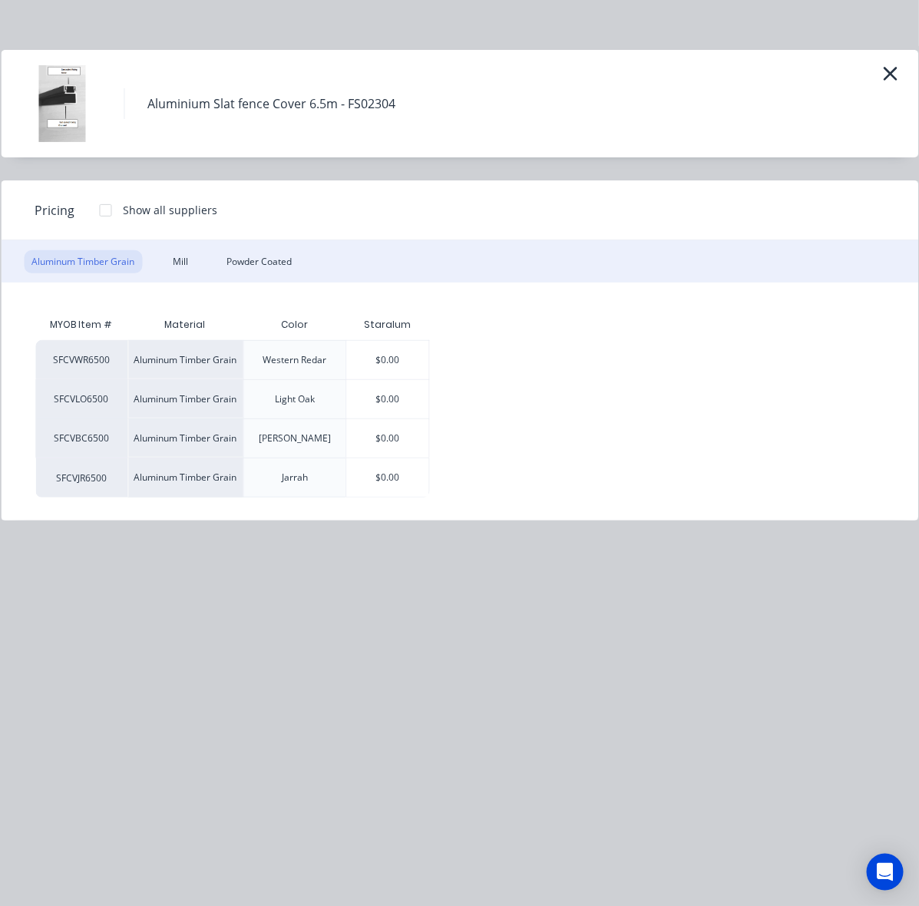
drag, startPoint x: 252, startPoint y: 232, endPoint x: 253, endPoint y: 240, distance: 8.6
click at [252, 236] on div "Pricing Show all suppliers" at bounding box center [460, 210] width 918 height 60
click at [257, 257] on div "Powder Coated" at bounding box center [259, 261] width 81 height 23
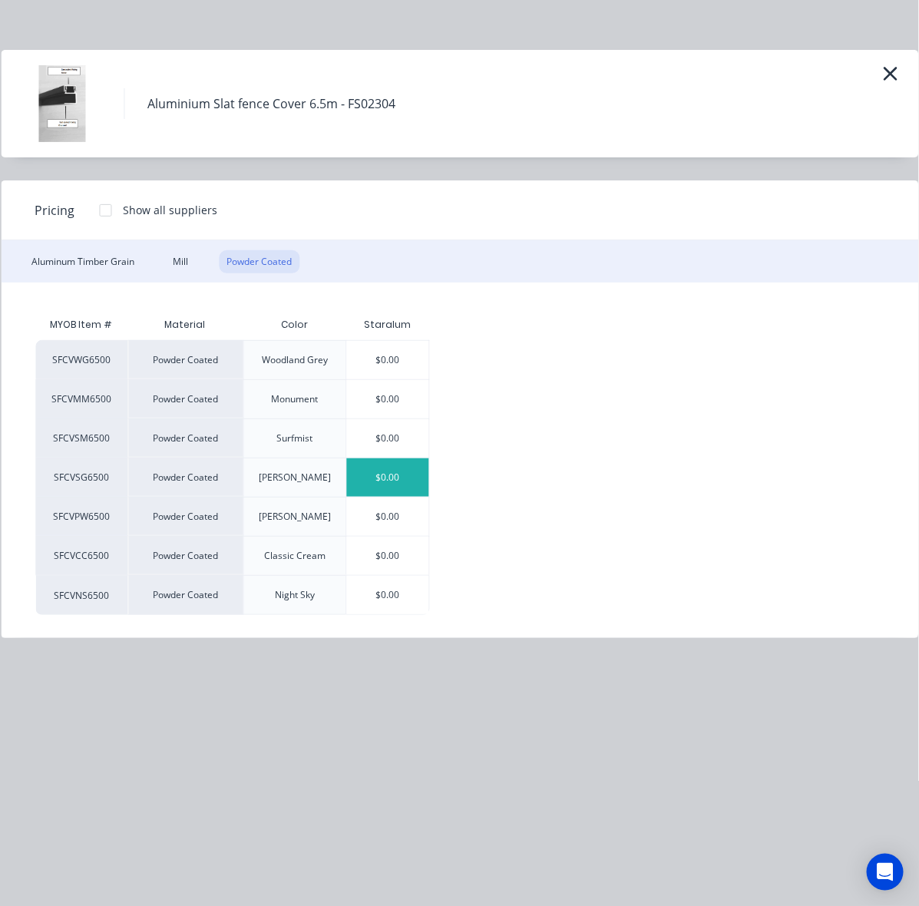
click at [389, 484] on div "$0.00" at bounding box center [388, 477] width 82 height 38
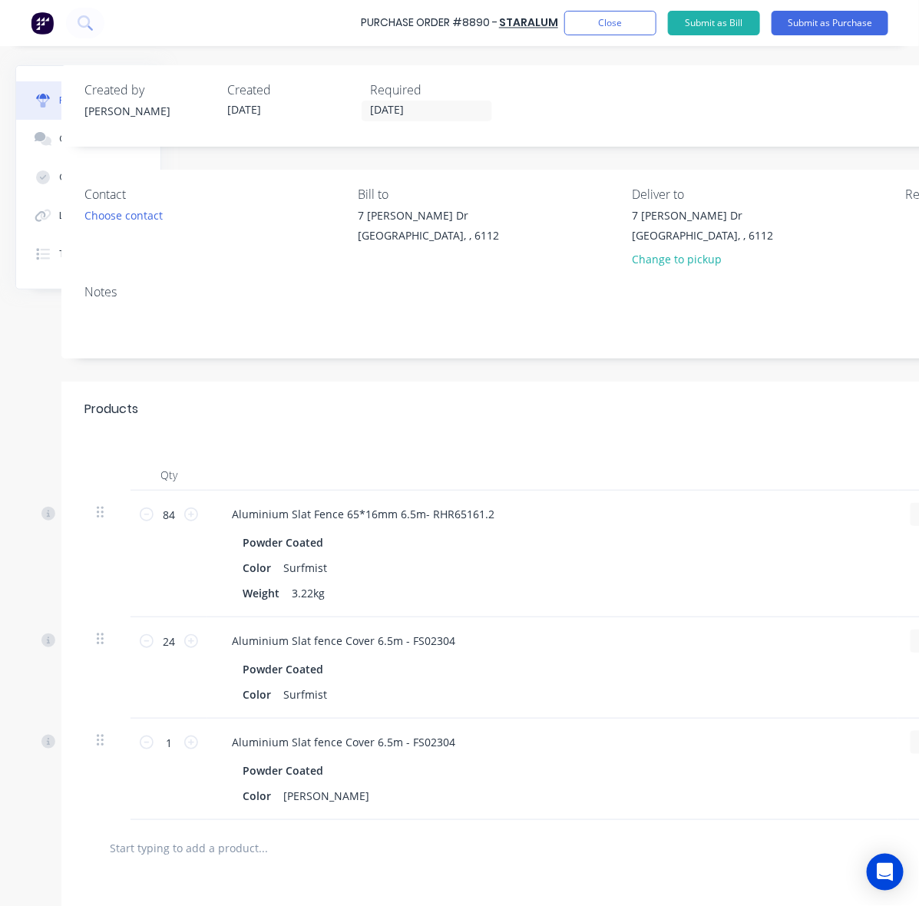
scroll to position [0, 0]
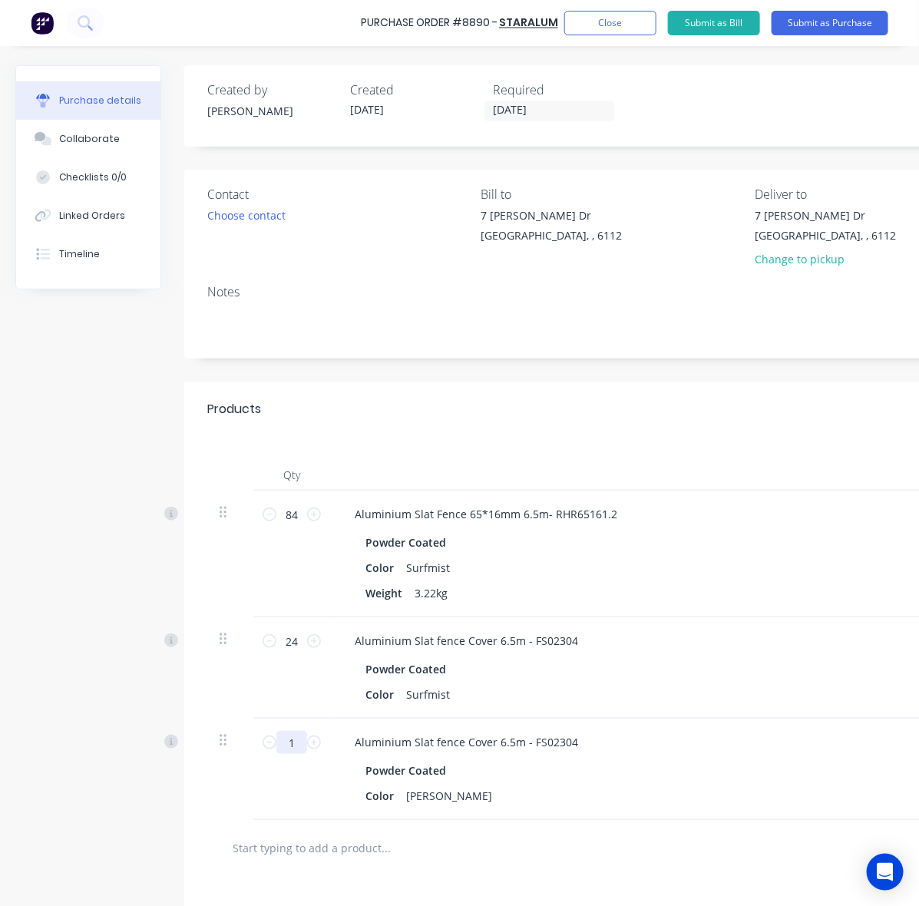
click at [306, 746] on input "1" at bounding box center [291, 742] width 31 height 23
type input "12"
drag, startPoint x: 277, startPoint y: 799, endPoint x: 257, endPoint y: 789, distance: 22.3
click at [274, 799] on div "12 12" at bounding box center [291, 769] width 77 height 101
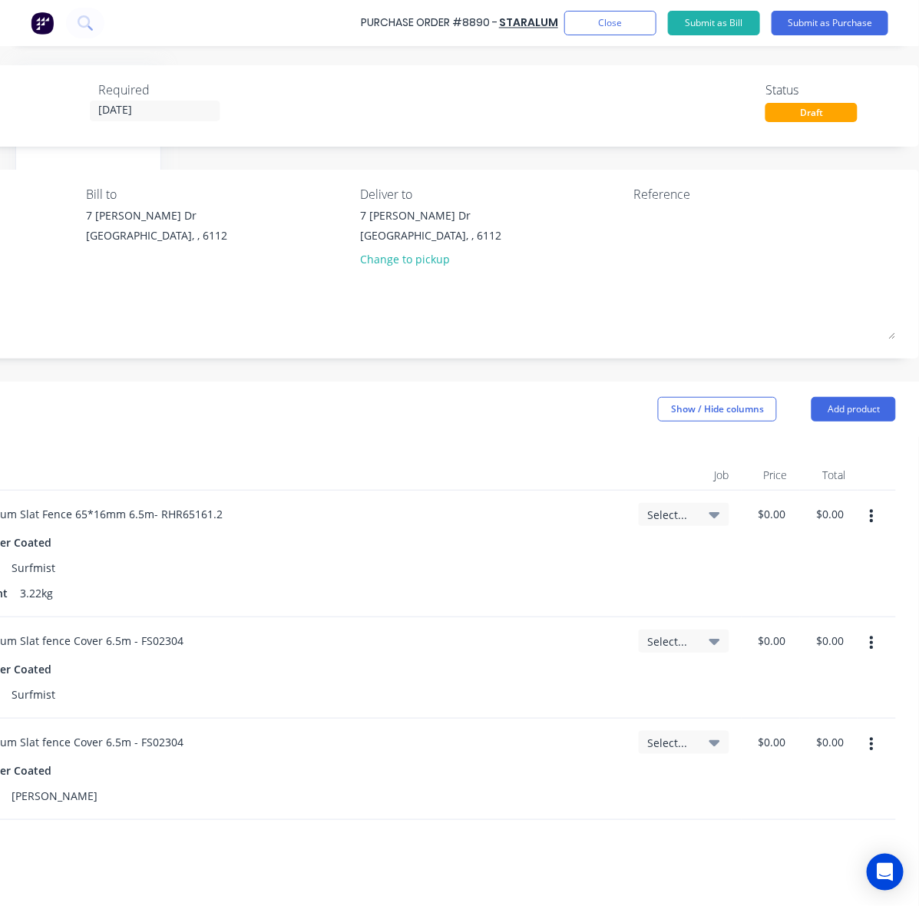
scroll to position [0, 409]
click at [874, 413] on button "Add product" at bounding box center [854, 409] width 84 height 25
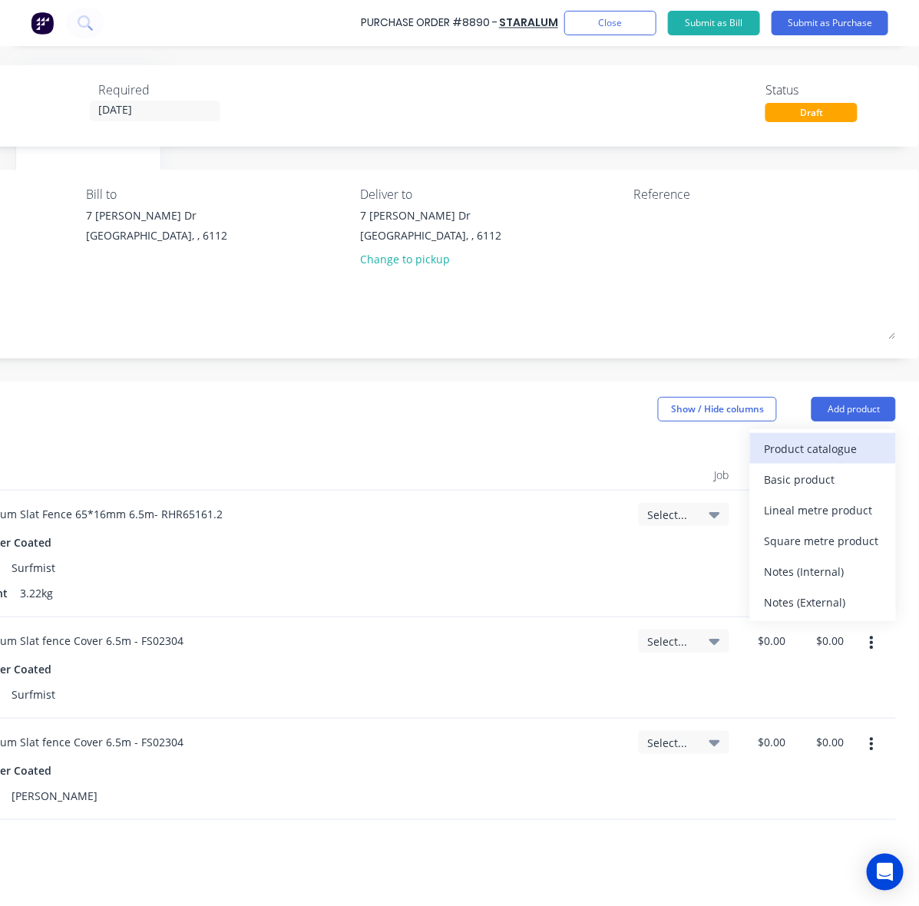
click at [815, 449] on div "Product catalogue" at bounding box center [823, 449] width 118 height 22
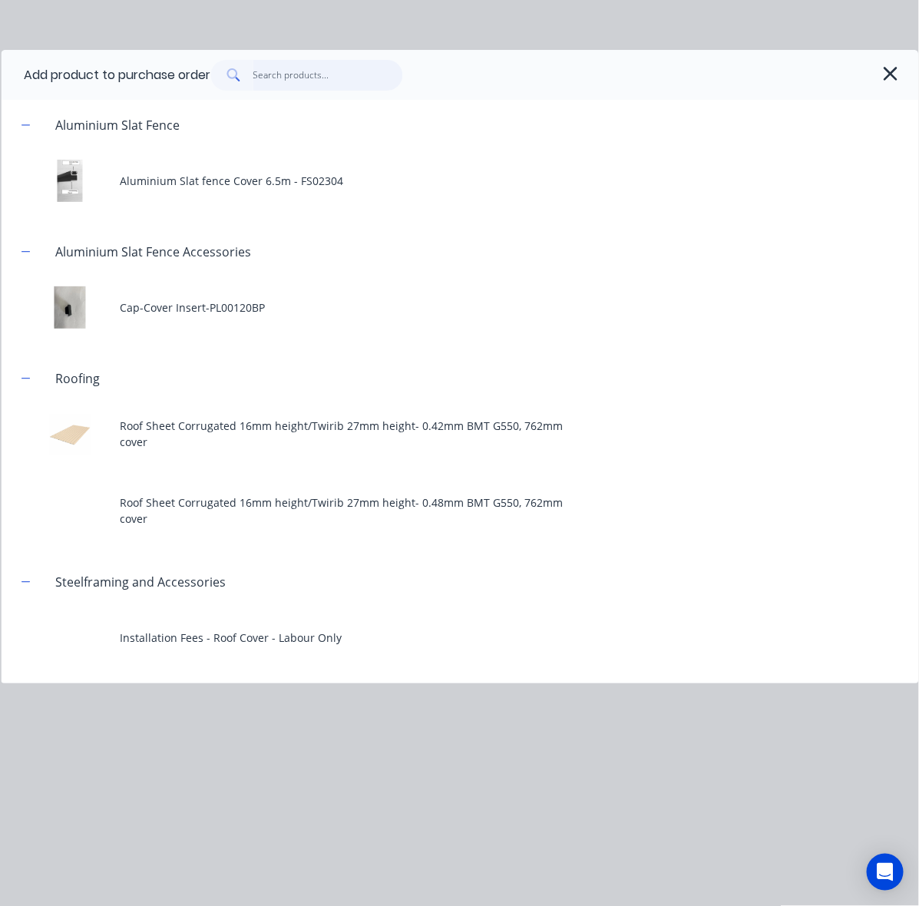
click at [308, 68] on input "text" at bounding box center [328, 75] width 150 height 31
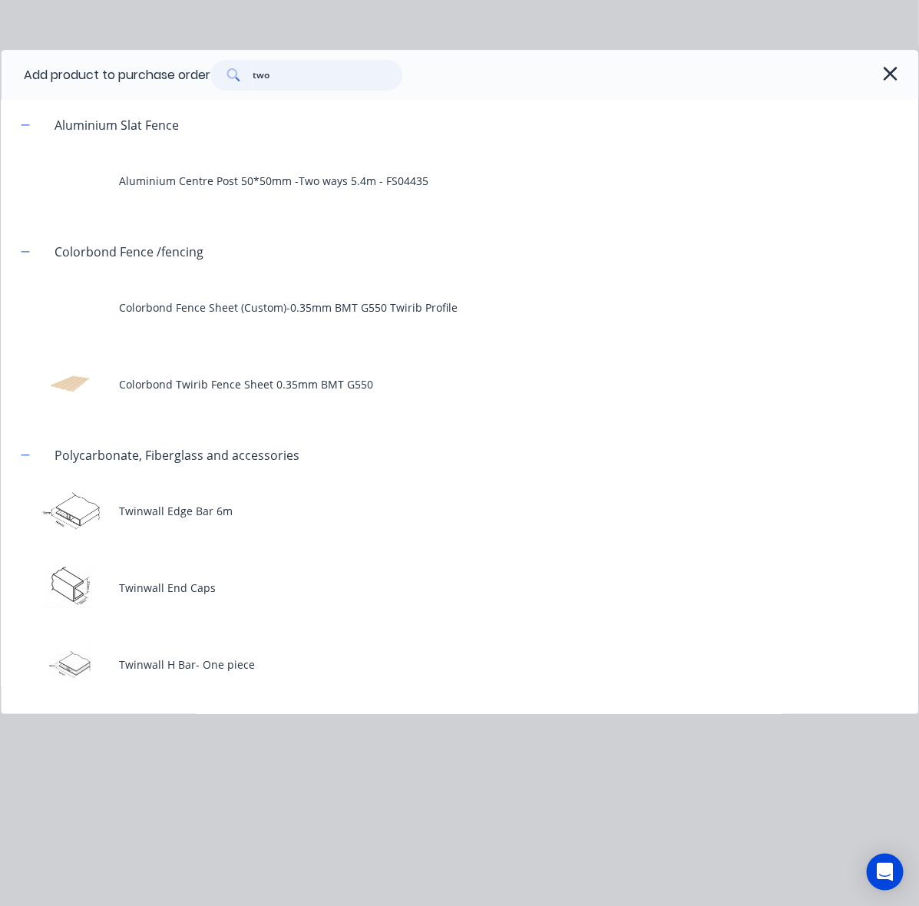
type input "two"
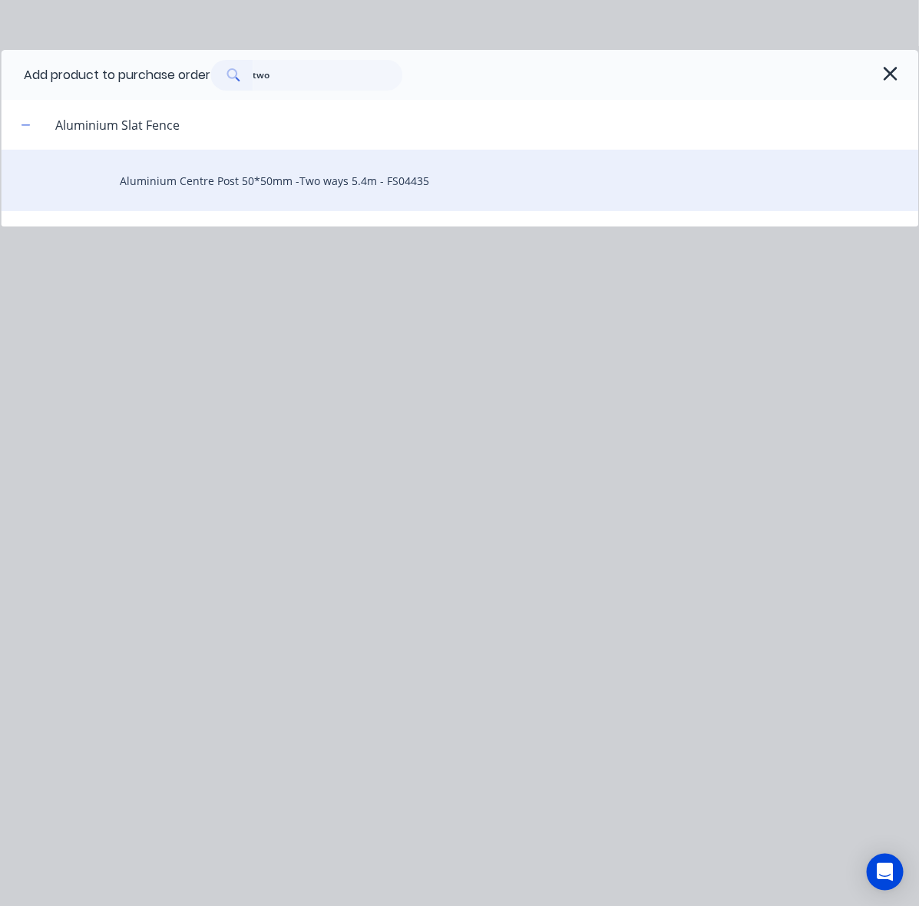
click at [266, 180] on div "Aluminium Centre Post 50*50mm -Two ways 5.4m - FS04435" at bounding box center [460, 180] width 918 height 61
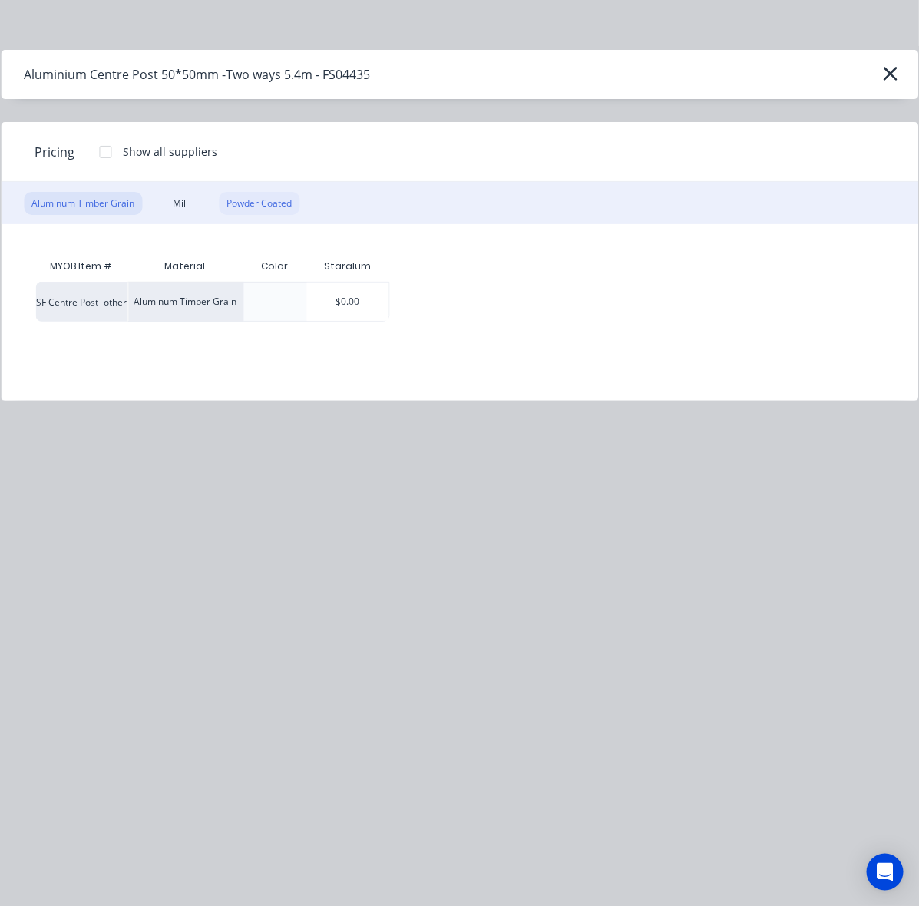
click at [254, 198] on div "Powder Coated" at bounding box center [259, 203] width 81 height 23
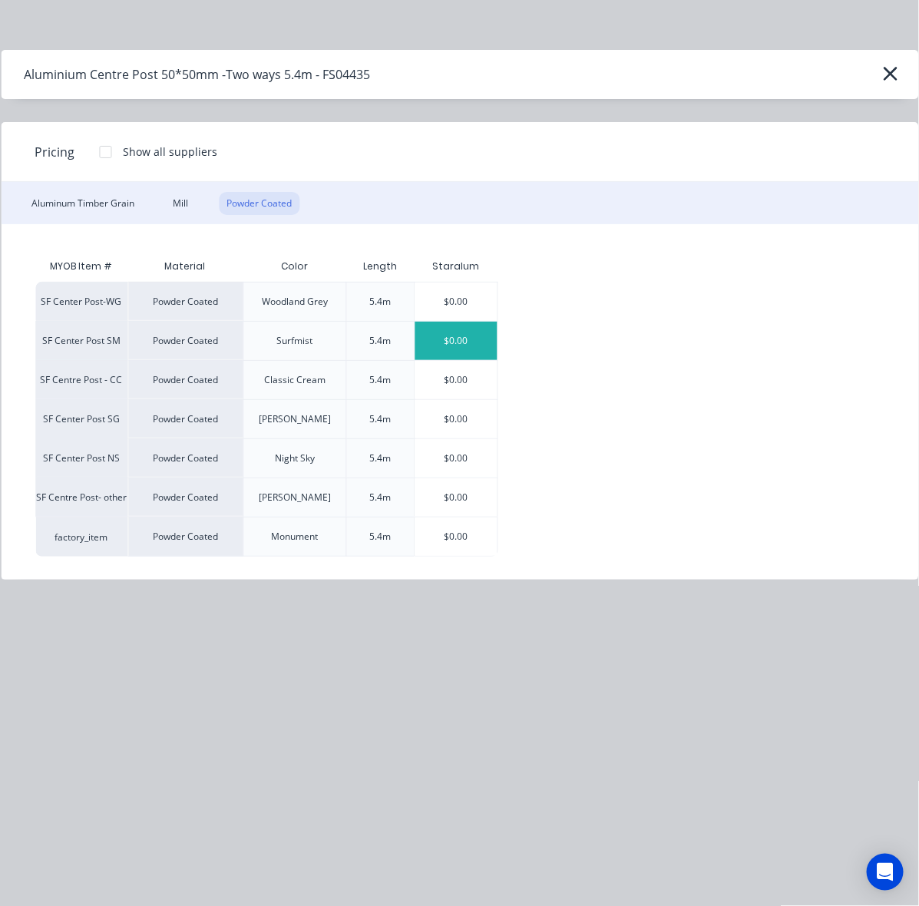
click at [469, 344] on div "$0.00" at bounding box center [456, 341] width 82 height 38
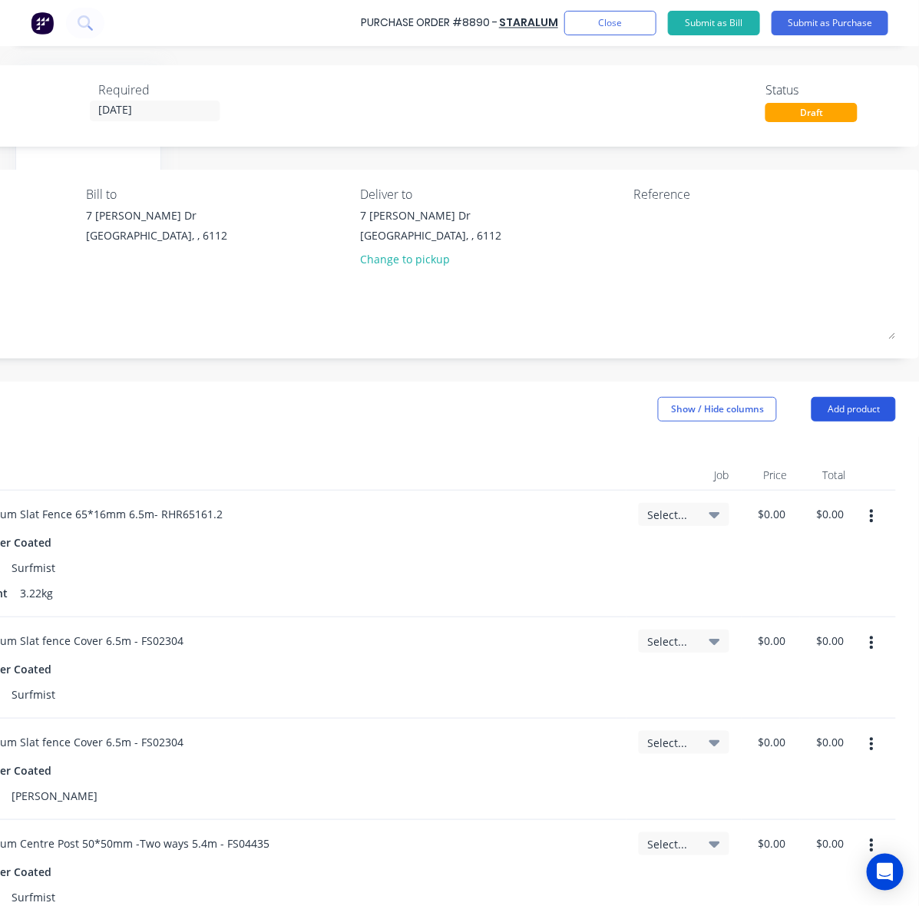
click at [850, 405] on button "Add product" at bounding box center [854, 409] width 84 height 25
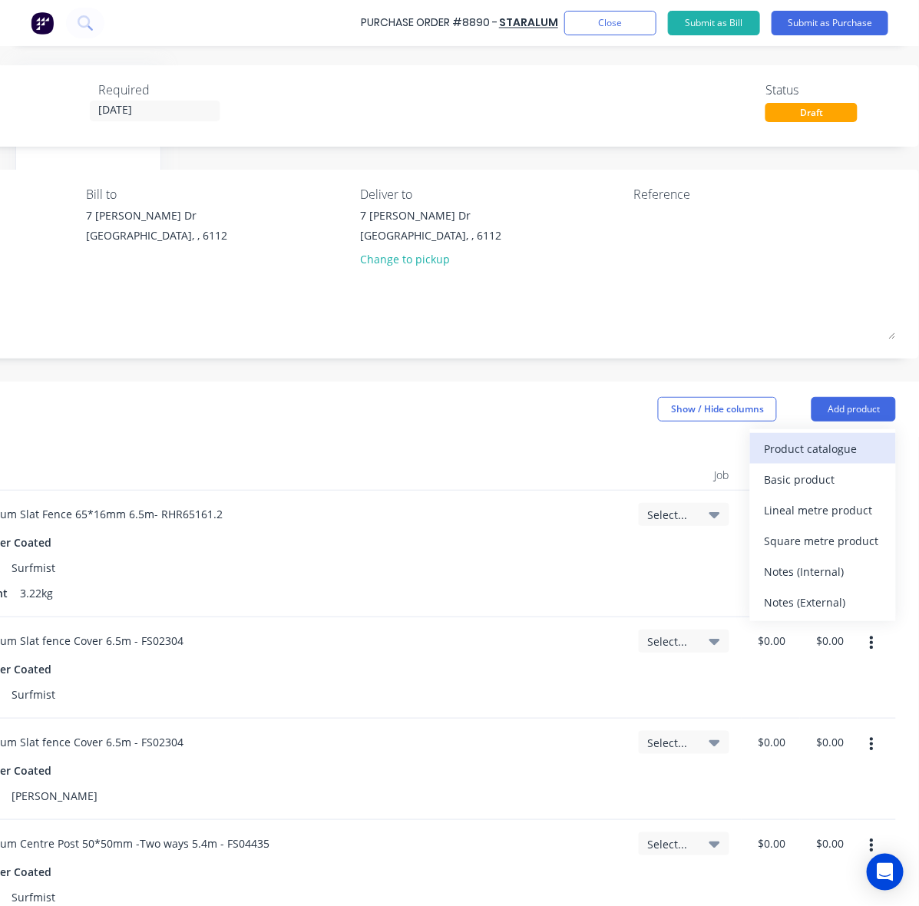
click at [808, 455] on div "Product catalogue" at bounding box center [823, 449] width 118 height 22
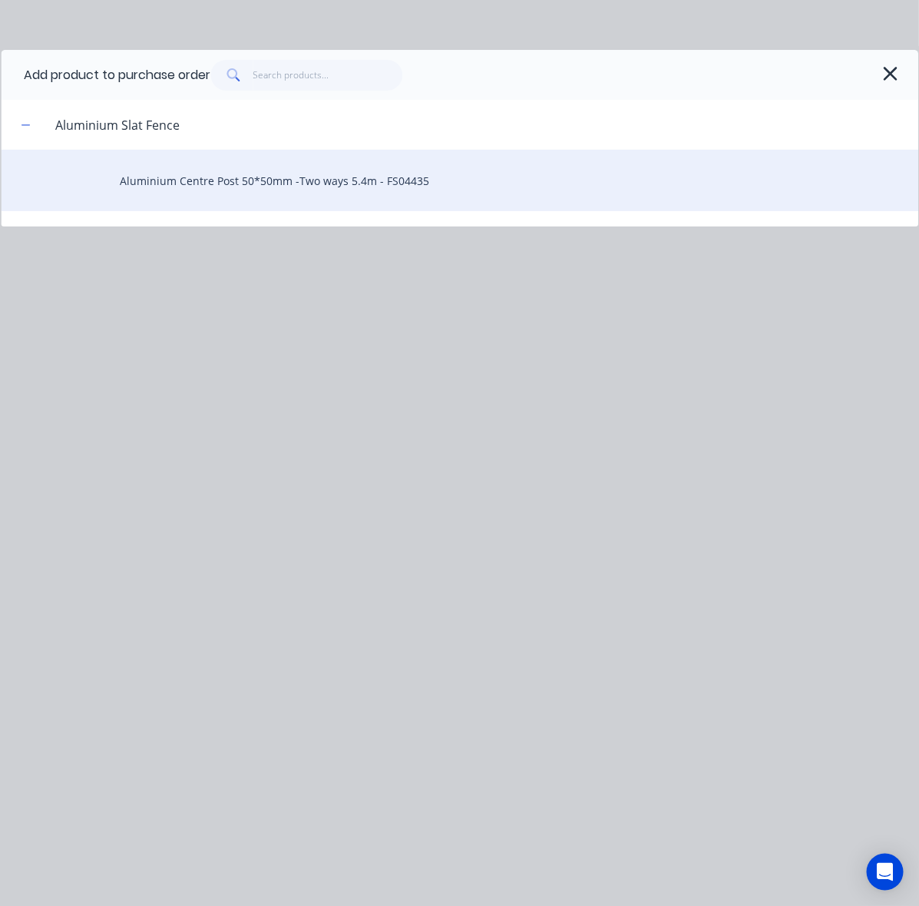
click at [250, 167] on div "Aluminium Centre Post 50*50mm -Two ways 5.4m - FS04435" at bounding box center [460, 180] width 918 height 61
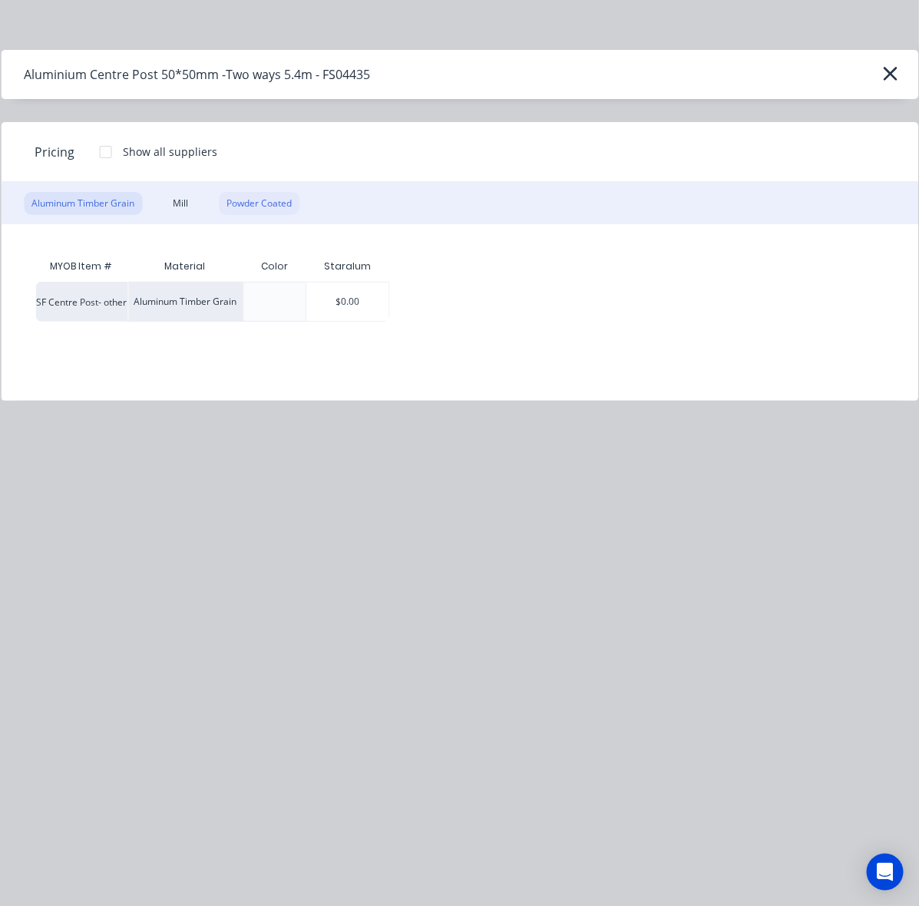
click at [270, 202] on div "Powder Coated" at bounding box center [259, 203] width 81 height 23
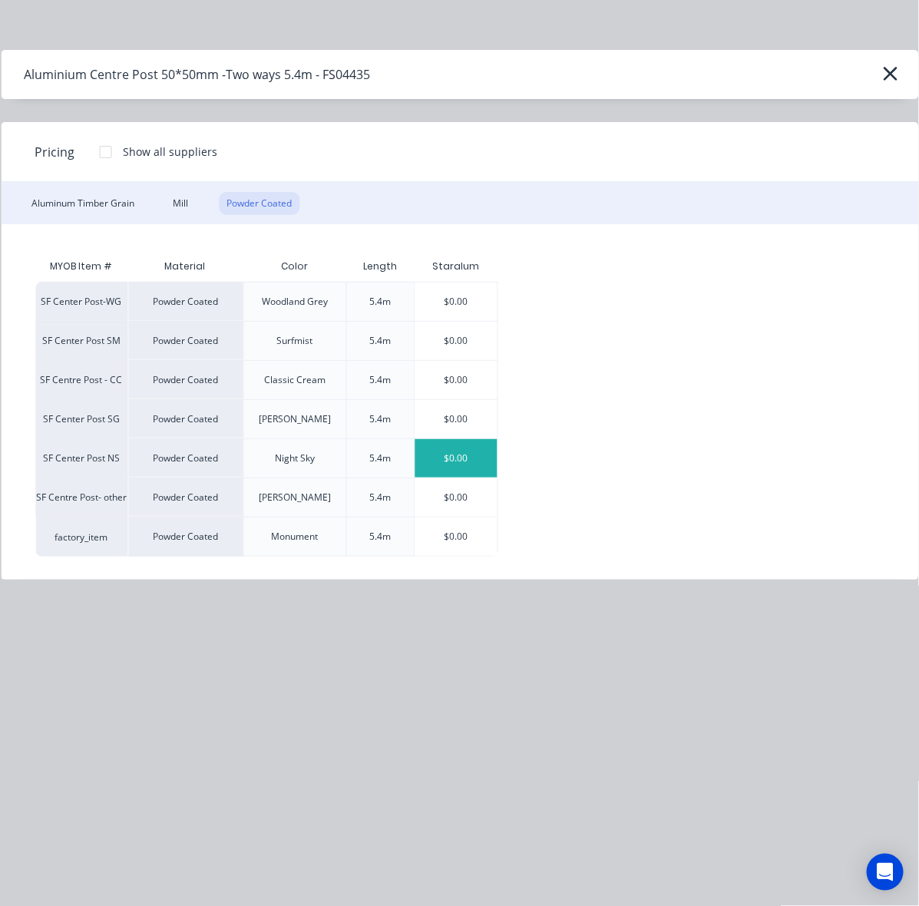
click at [475, 468] on div "$0.00" at bounding box center [456, 458] width 82 height 38
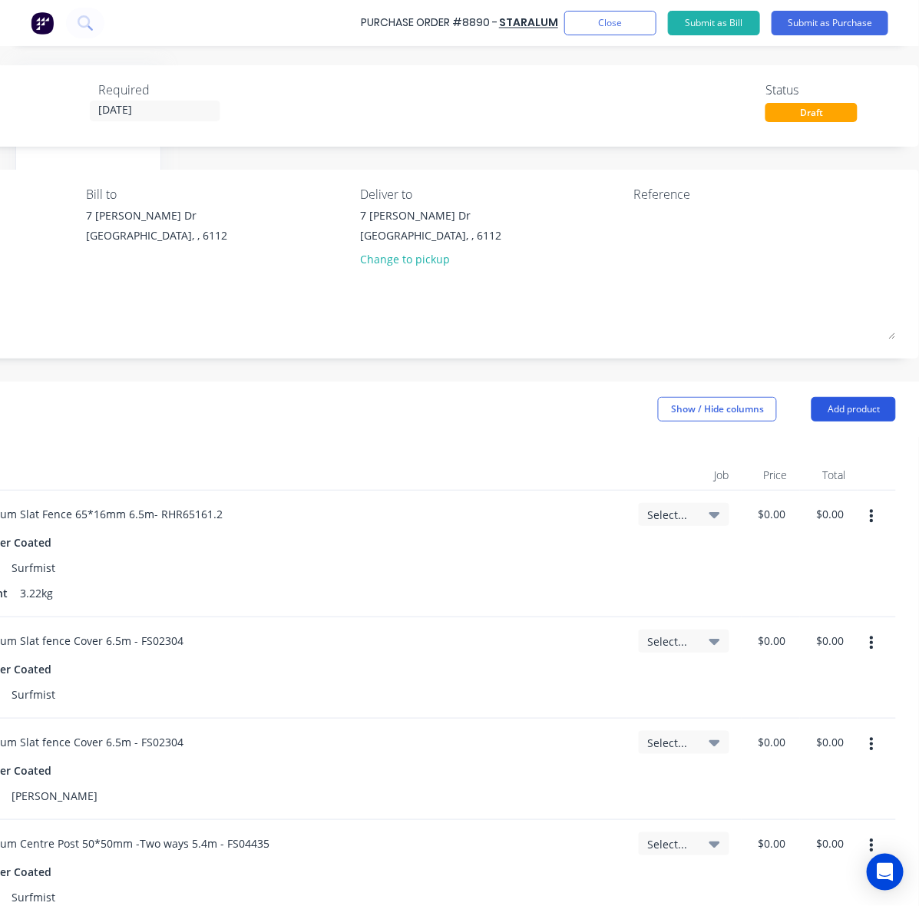
click at [860, 412] on button "Add product" at bounding box center [854, 409] width 84 height 25
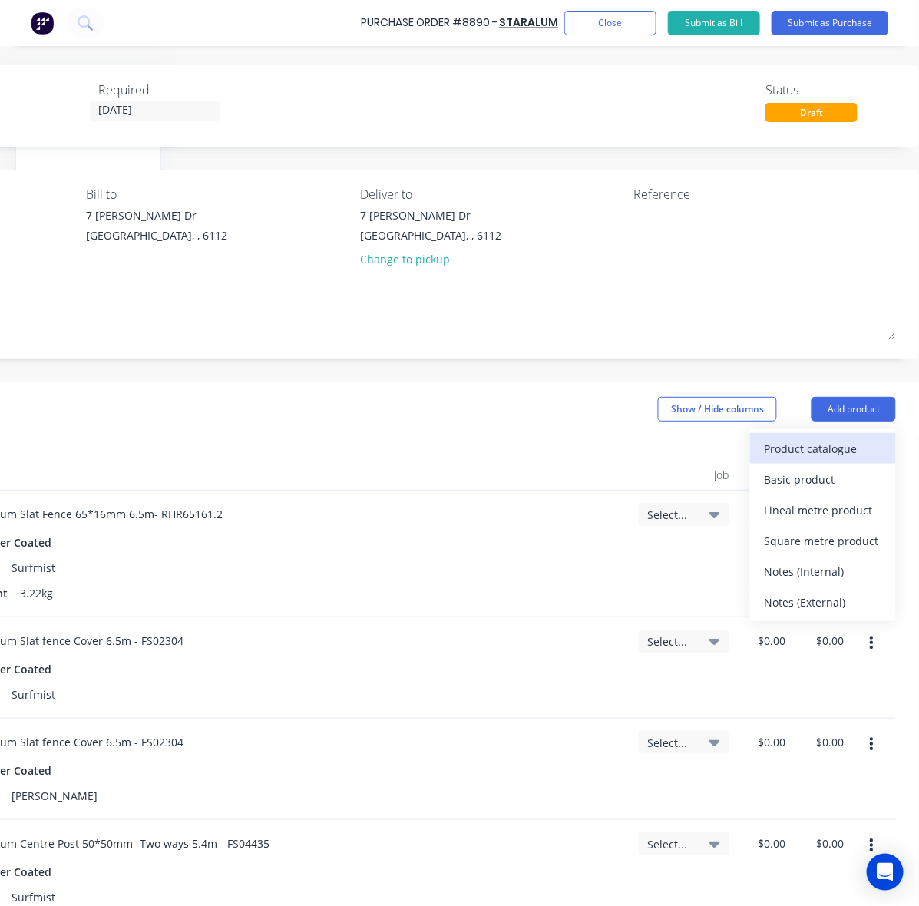
click at [809, 452] on div "Product catalogue" at bounding box center [823, 449] width 118 height 22
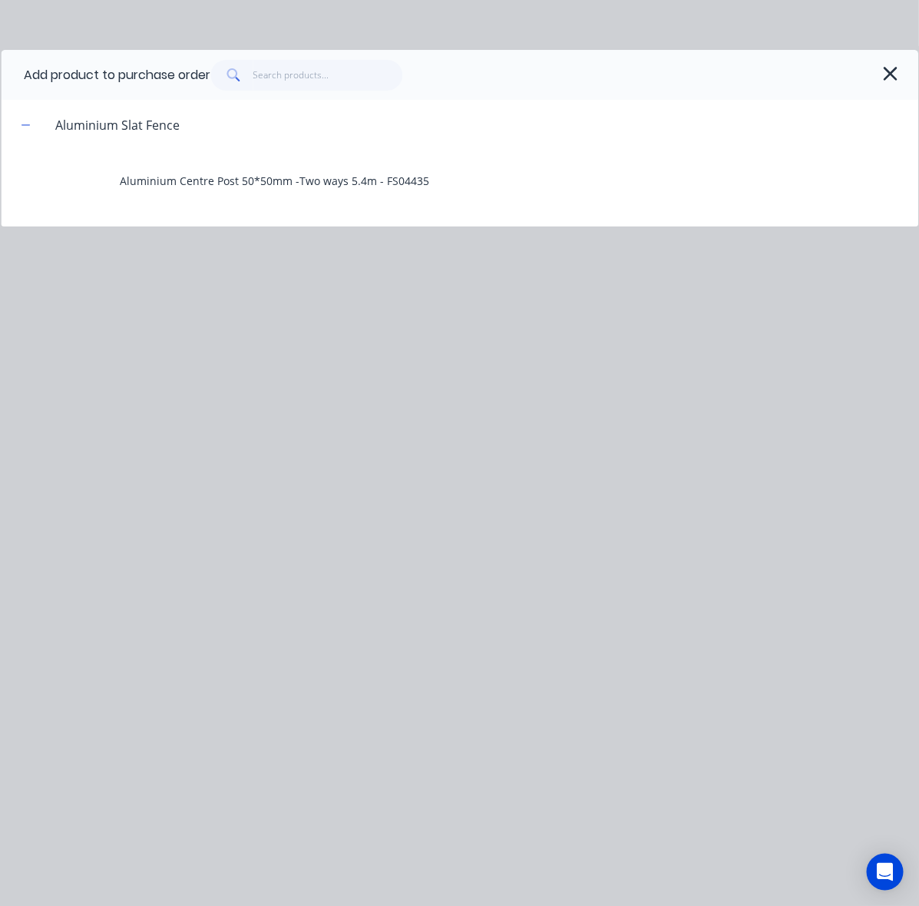
drag, startPoint x: 311, startPoint y: 51, endPoint x: 309, endPoint y: 69, distance: 17.7
click at [311, 58] on div "Add product to purchase order" at bounding box center [460, 75] width 918 height 50
click at [309, 70] on input "text" at bounding box center [328, 75] width 150 height 31
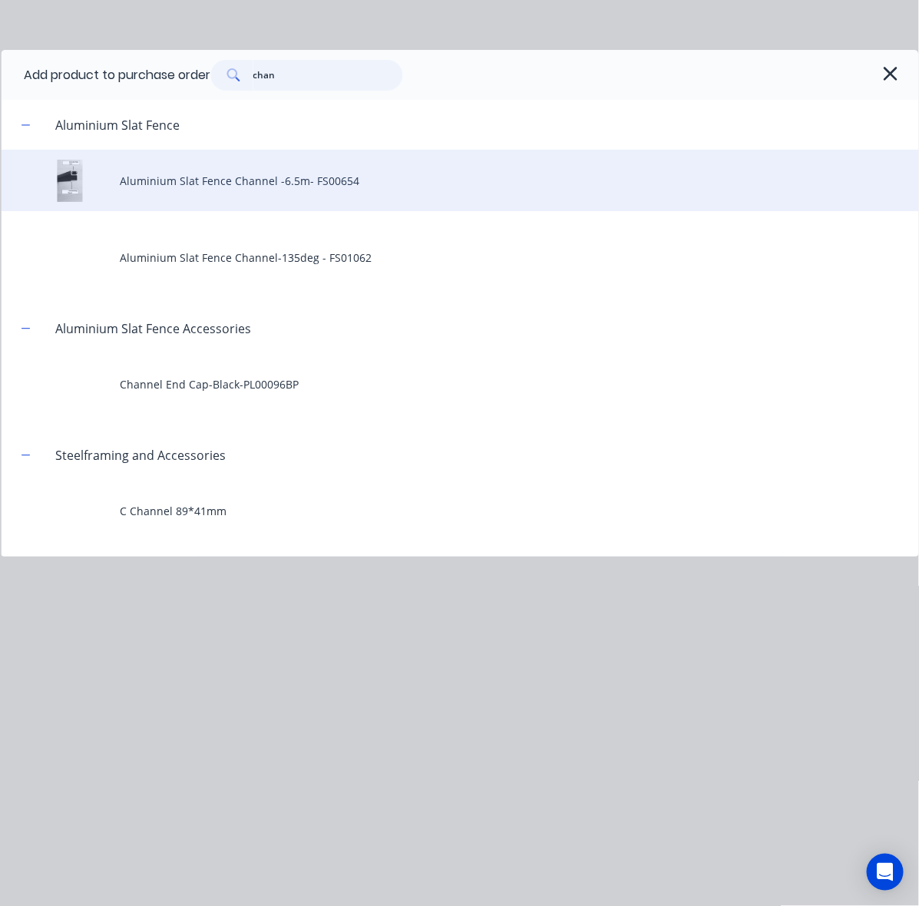
type input "chan"
click at [290, 180] on div "Aluminium Slat Fence Channel -6.5m- FS00654" at bounding box center [460, 180] width 918 height 61
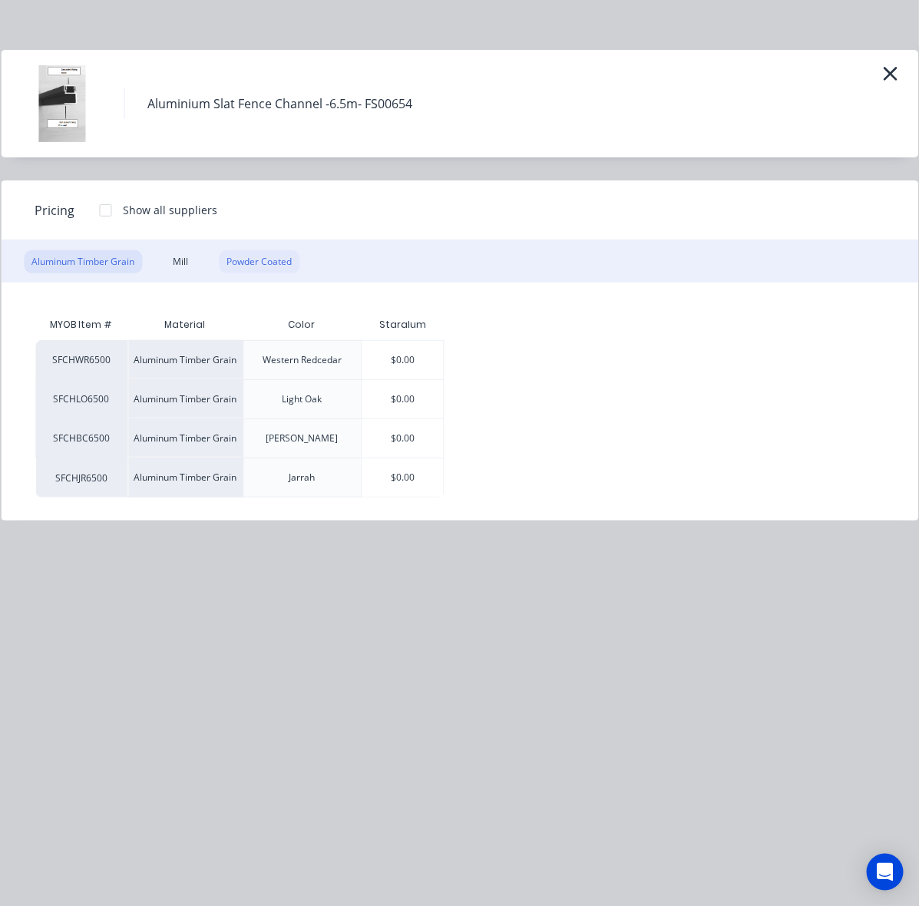
click at [286, 262] on div "Powder Coated" at bounding box center [259, 261] width 81 height 23
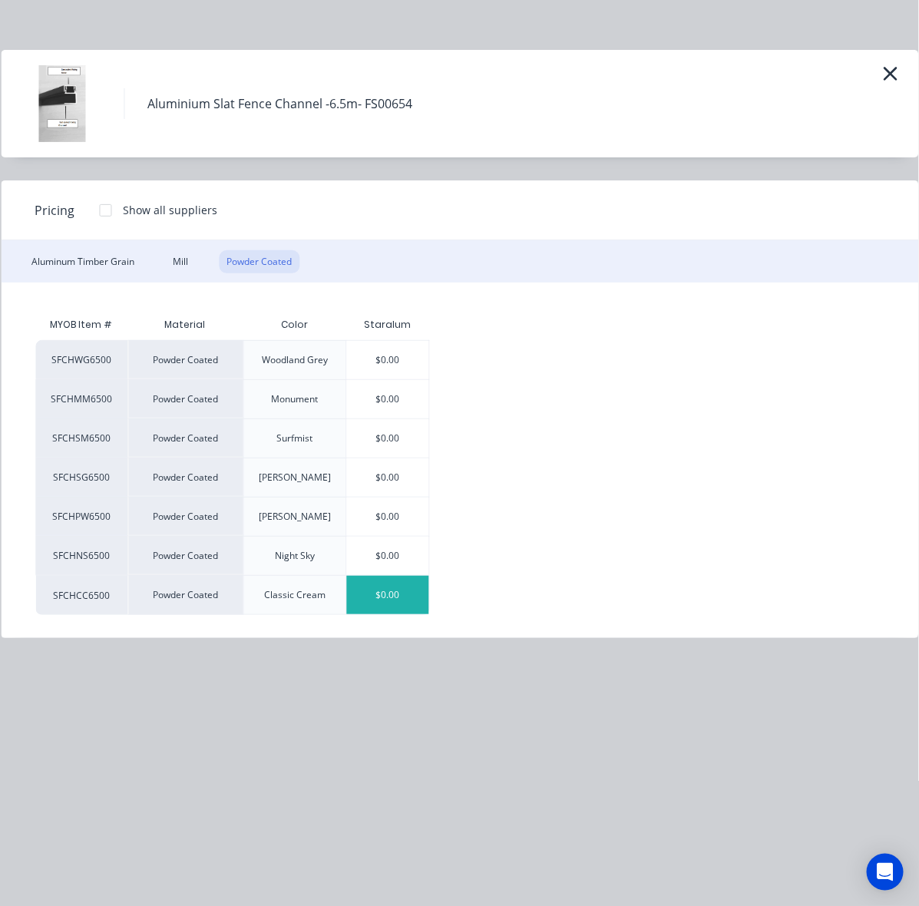
click at [405, 592] on div "$0.00" at bounding box center [388, 595] width 82 height 38
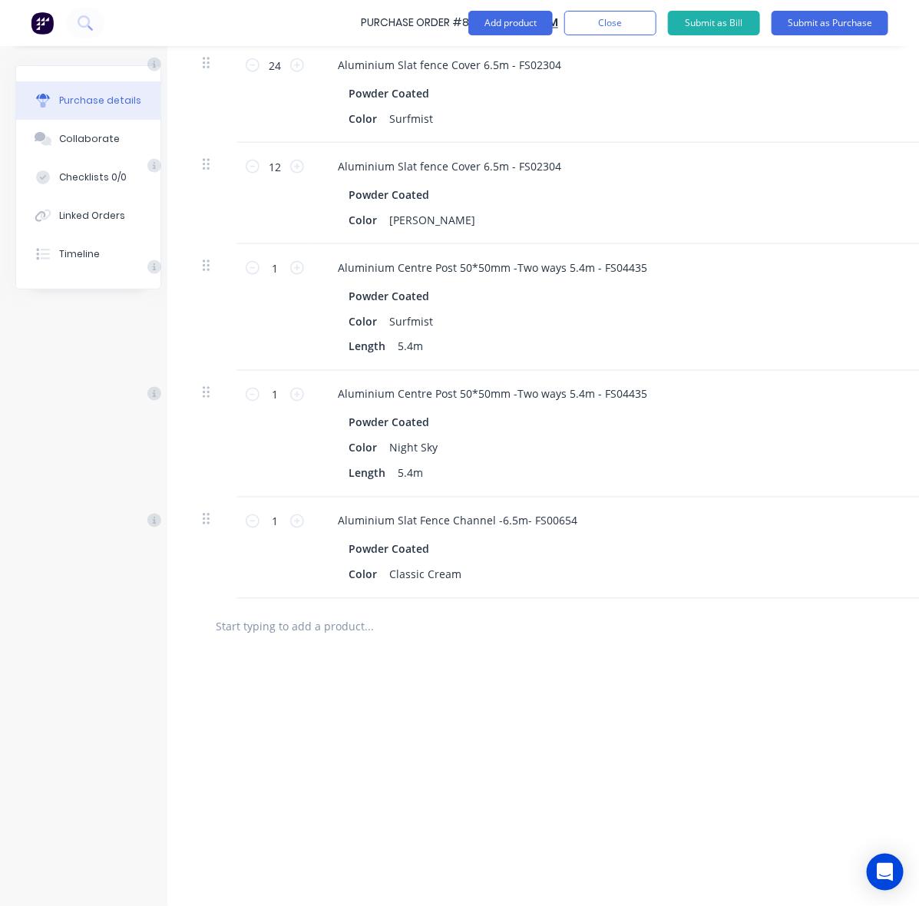
scroll to position [576, 14]
click at [269, 527] on input "1" at bounding box center [278, 521] width 31 height 23
type input "12"
click at [346, 658] on div "add delivery fee add discount Sub total $0.00 Tax $0.00 Total $0.00" at bounding box center [735, 781] width 1130 height 253
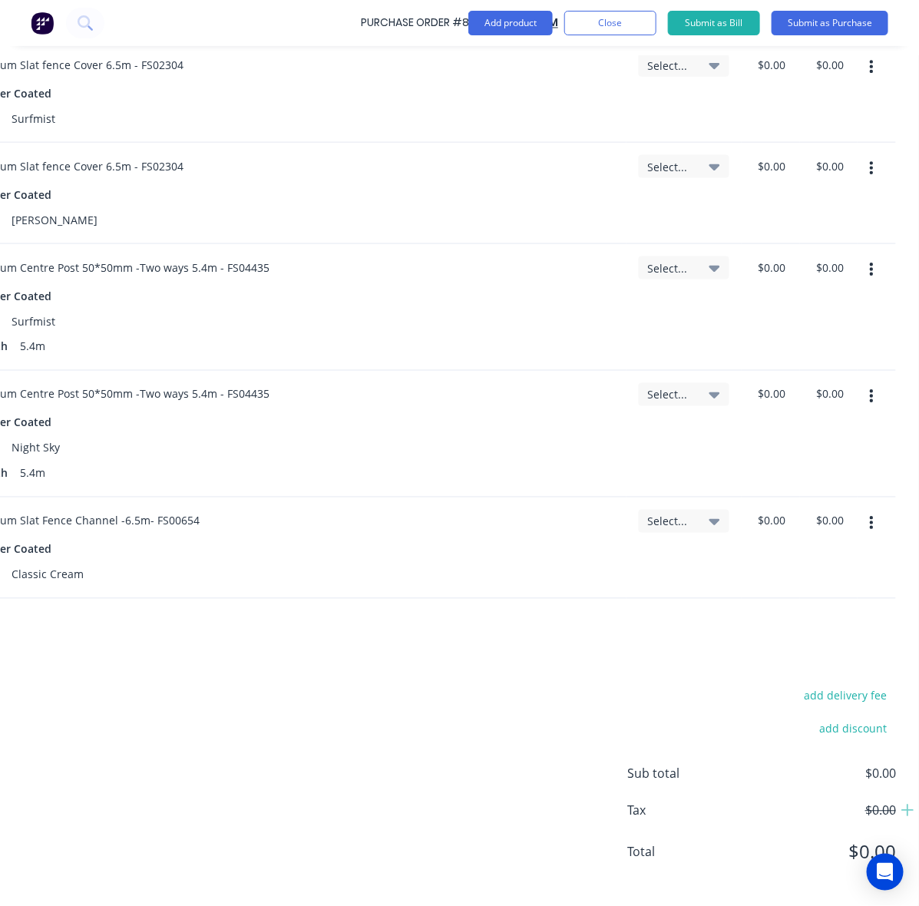
scroll to position [192, 409]
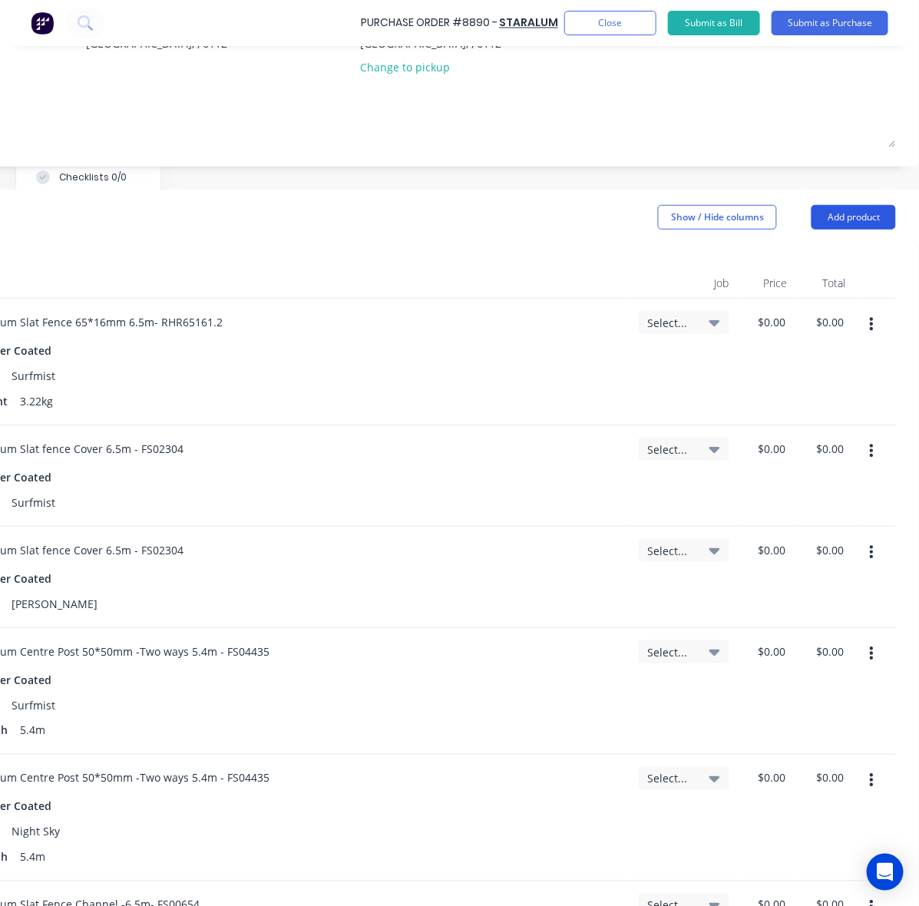
click at [845, 213] on button "Add product" at bounding box center [854, 217] width 84 height 25
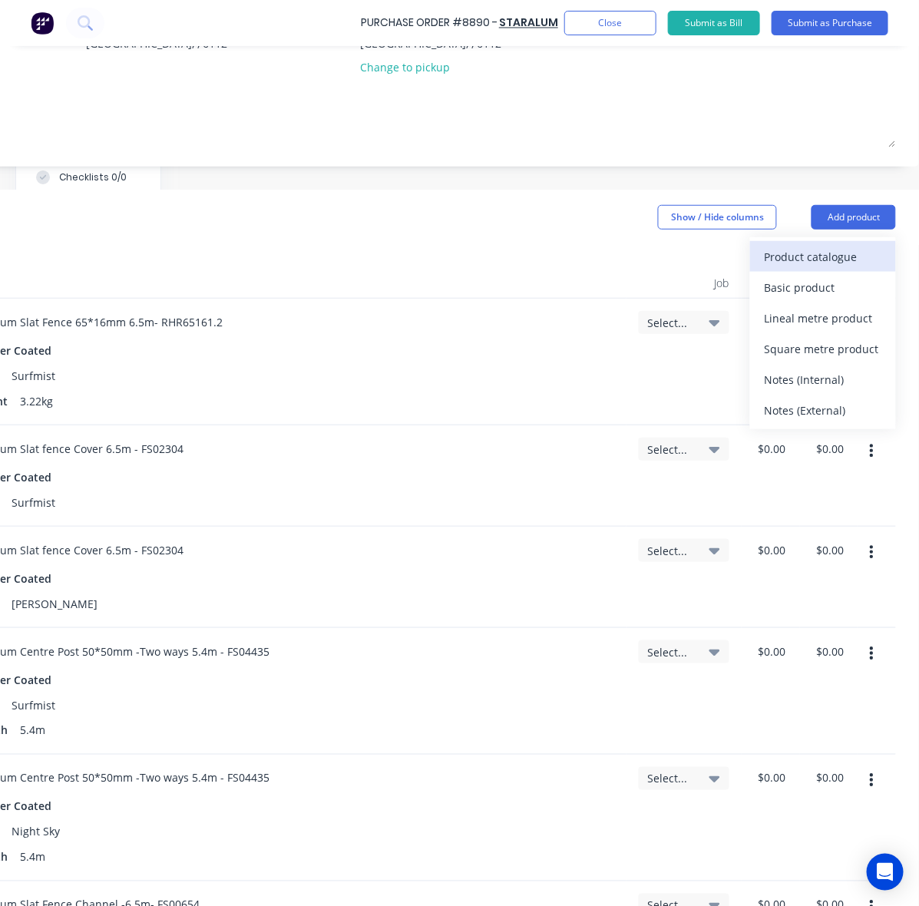
click at [831, 246] on div "Product catalogue" at bounding box center [823, 257] width 118 height 22
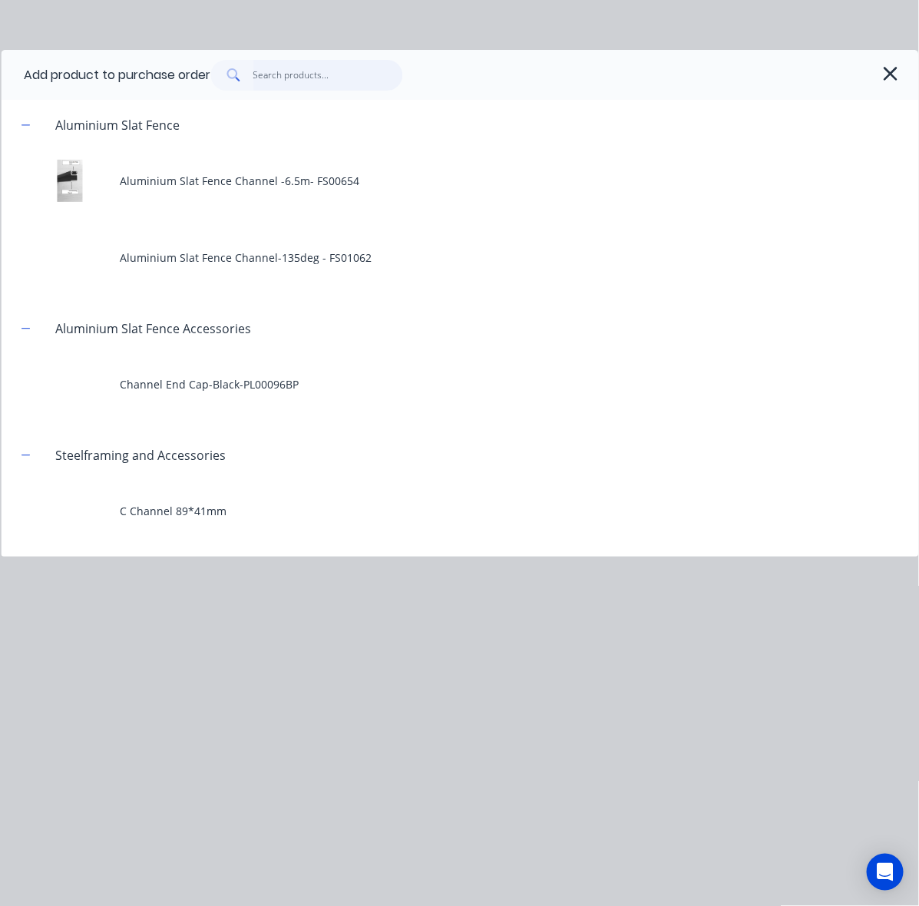
click at [298, 81] on input "text" at bounding box center [328, 75] width 150 height 31
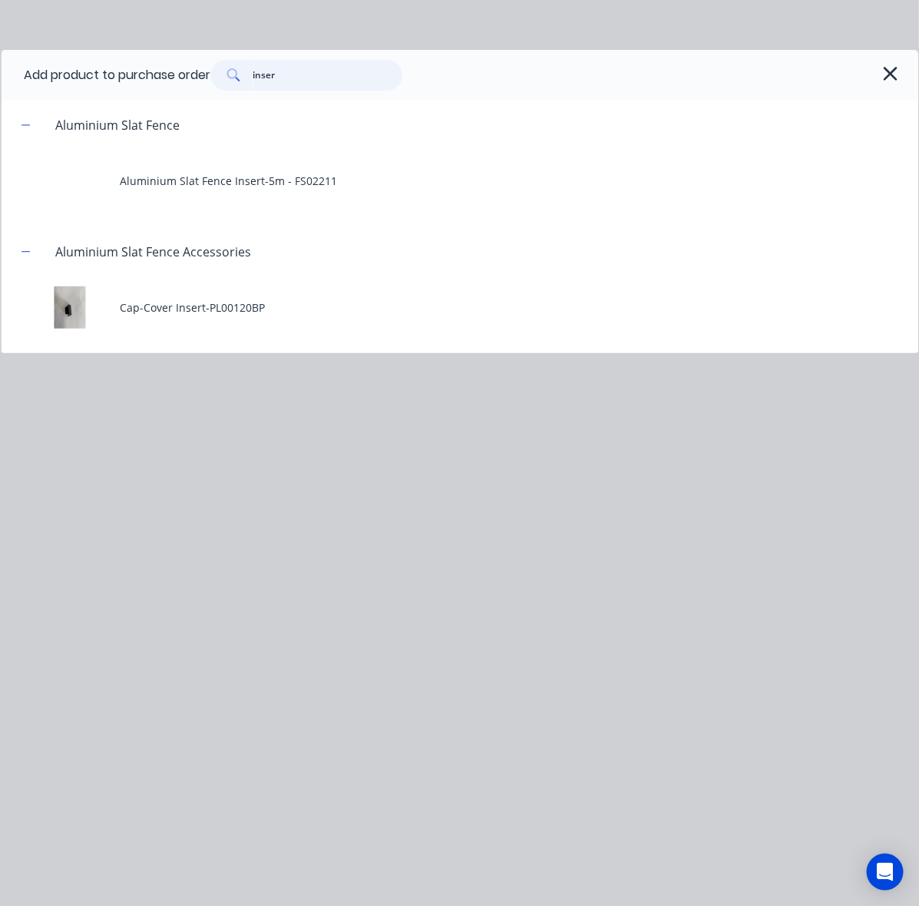
type input "inser"
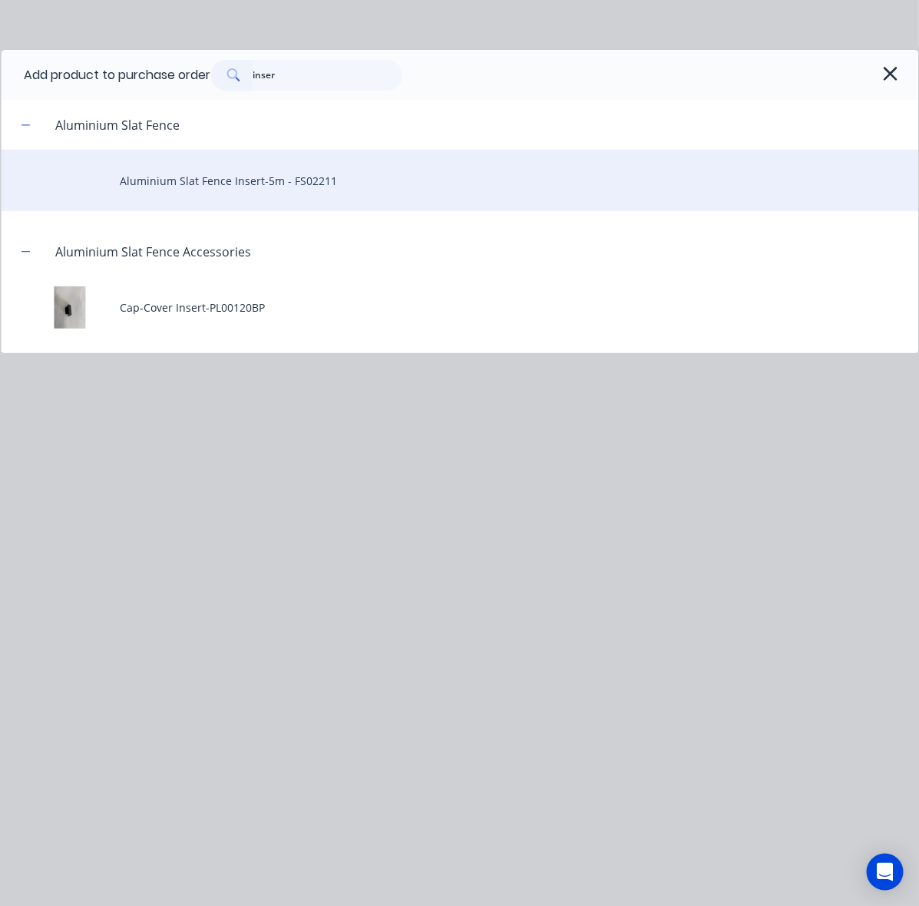
click at [302, 194] on div "Aluminium Slat Fence Insert-5m - FS02211" at bounding box center [460, 180] width 918 height 61
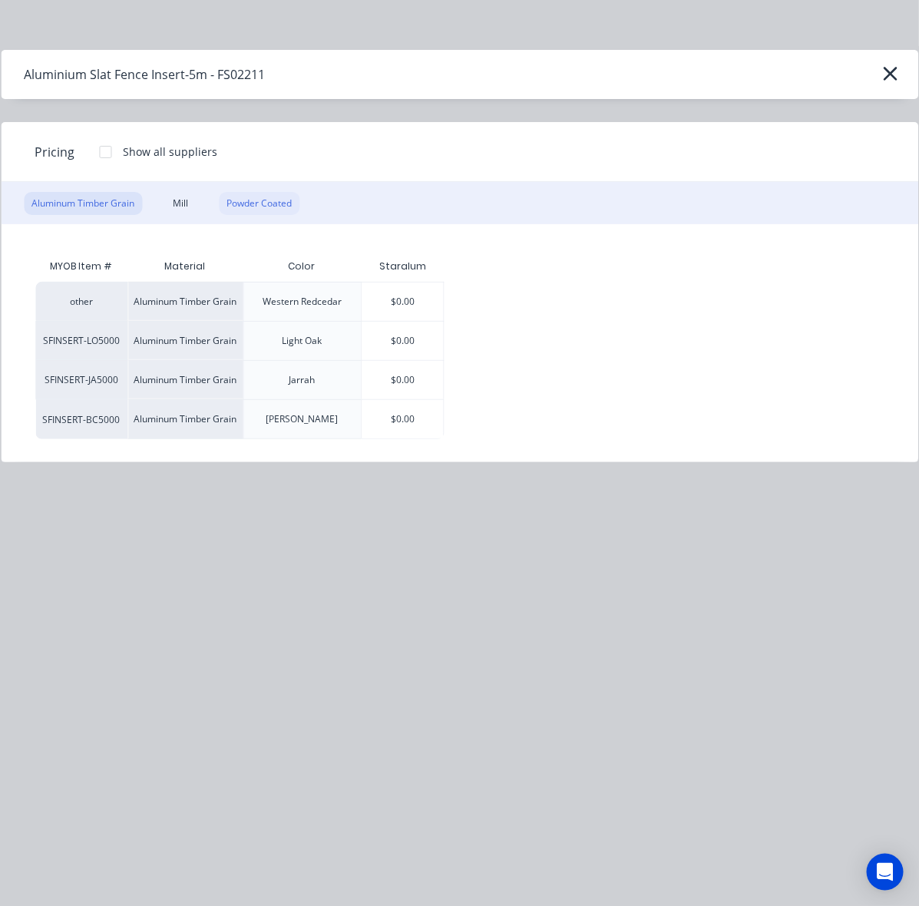
click at [283, 209] on div "Powder Coated" at bounding box center [259, 203] width 81 height 23
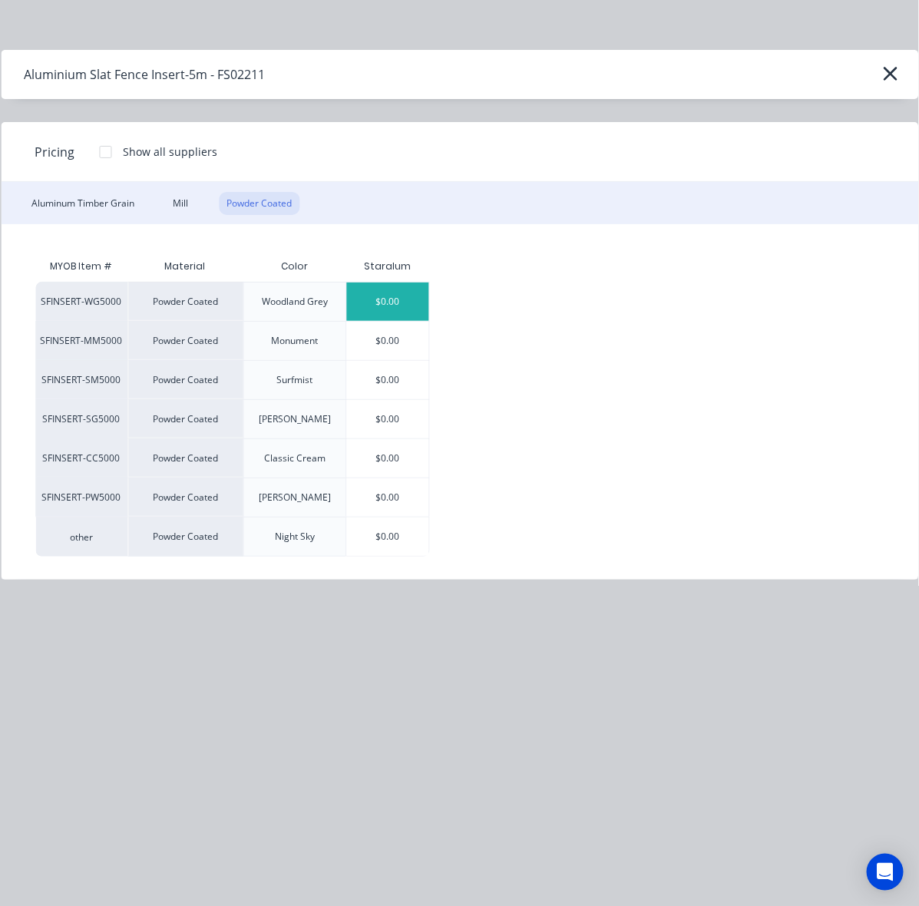
click at [403, 292] on div "$0.00" at bounding box center [388, 302] width 82 height 38
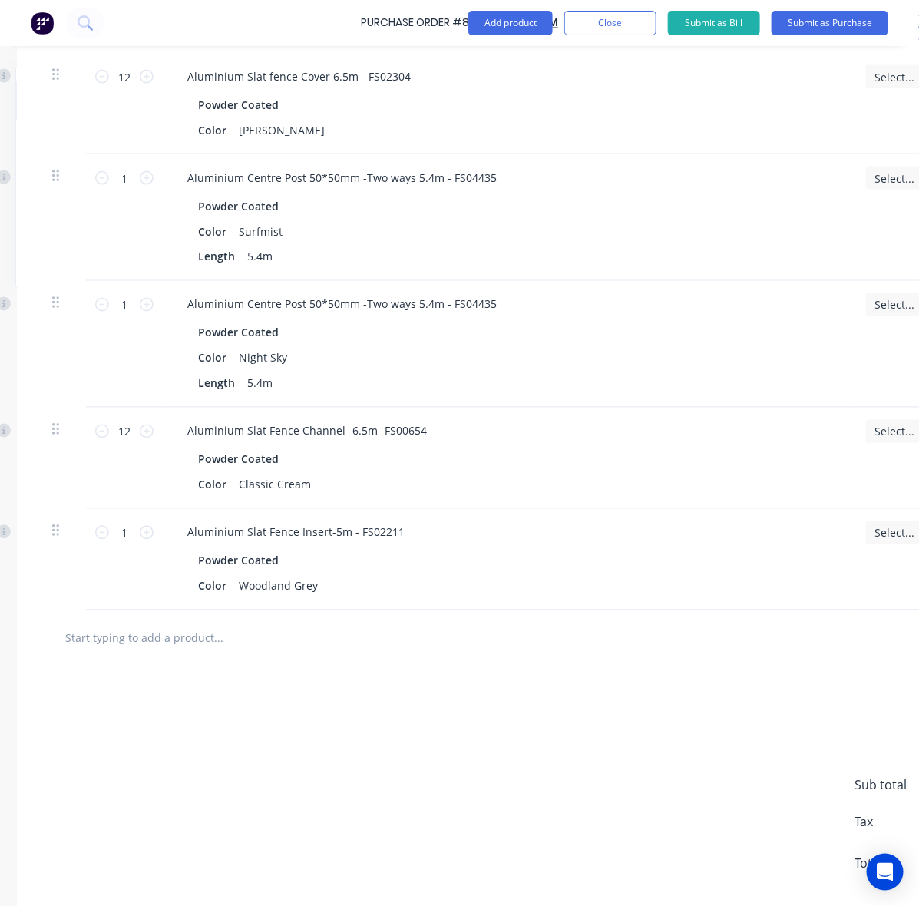
scroll to position [672, 167]
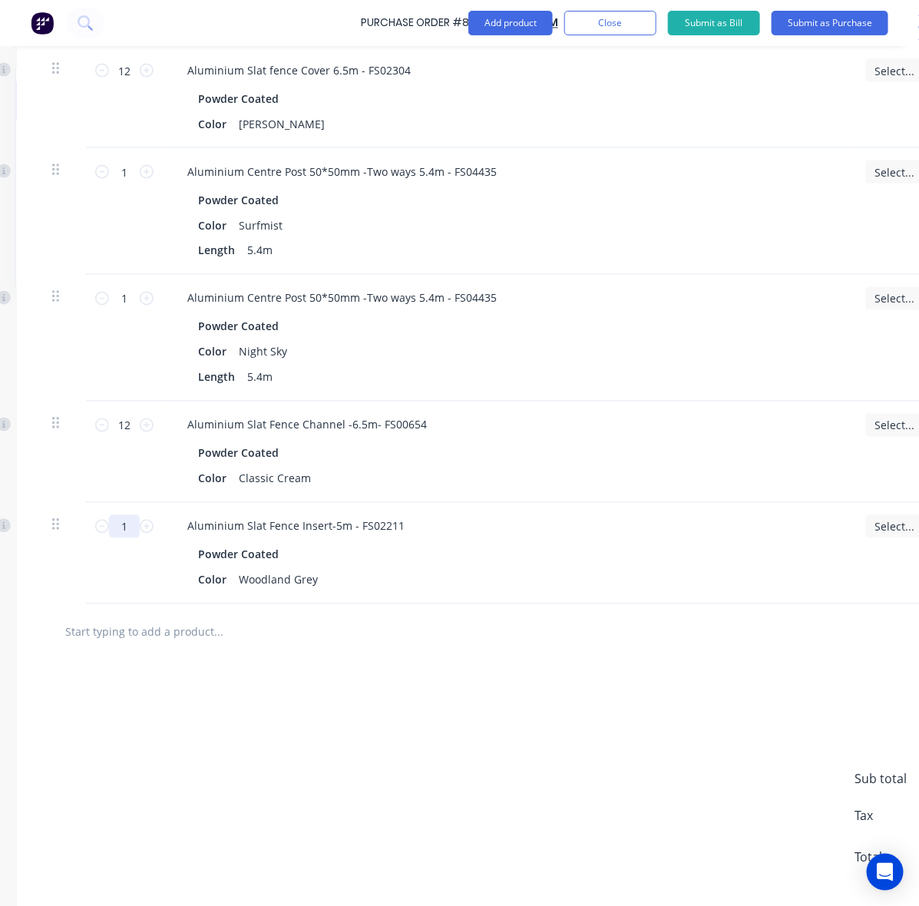
click at [127, 521] on input "1" at bounding box center [124, 526] width 31 height 23
type input "12"
drag, startPoint x: 586, startPoint y: 788, endPoint x: 568, endPoint y: 833, distance: 48.6
click at [586, 789] on div "add delivery fee add discount Sub total $0.00 Tax $0.00 Total $0.00" at bounding box center [582, 786] width 1130 height 253
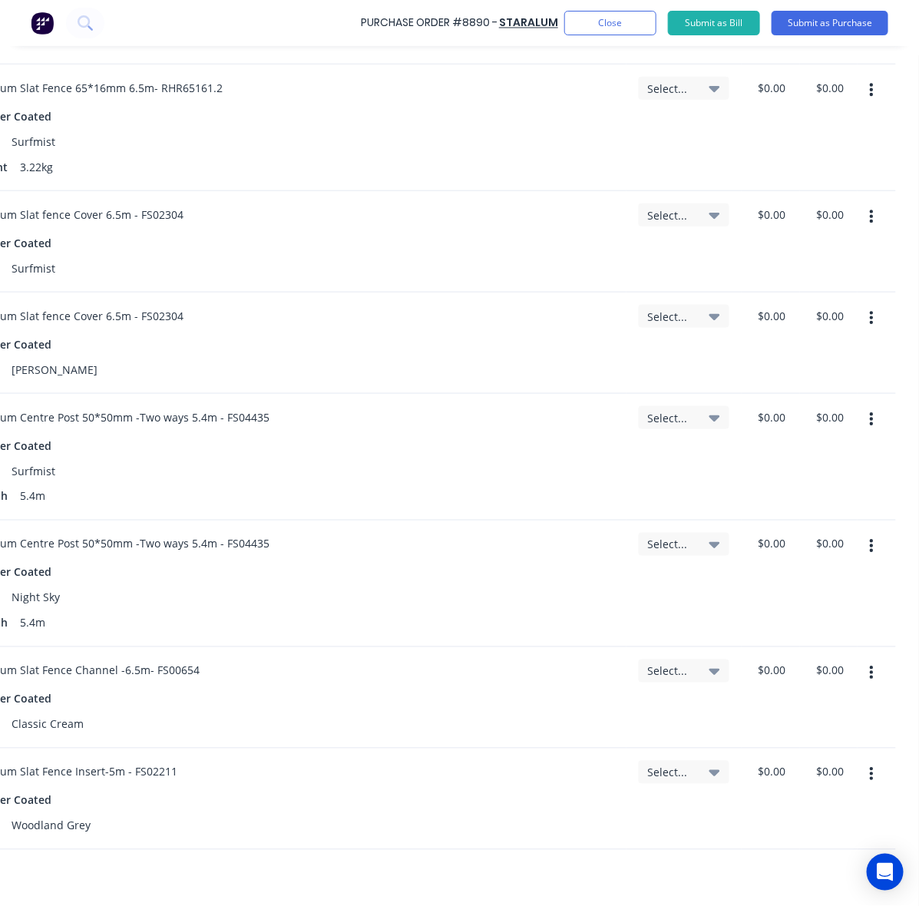
scroll to position [96, 409]
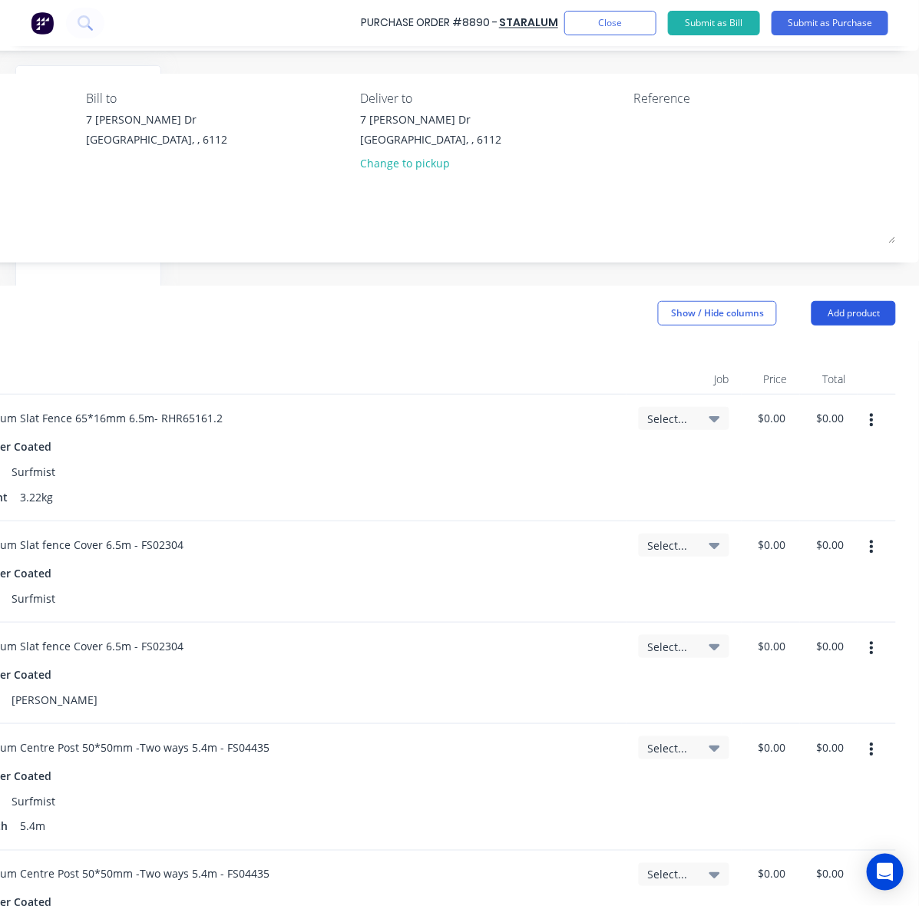
click at [845, 305] on button "Add product" at bounding box center [854, 313] width 84 height 25
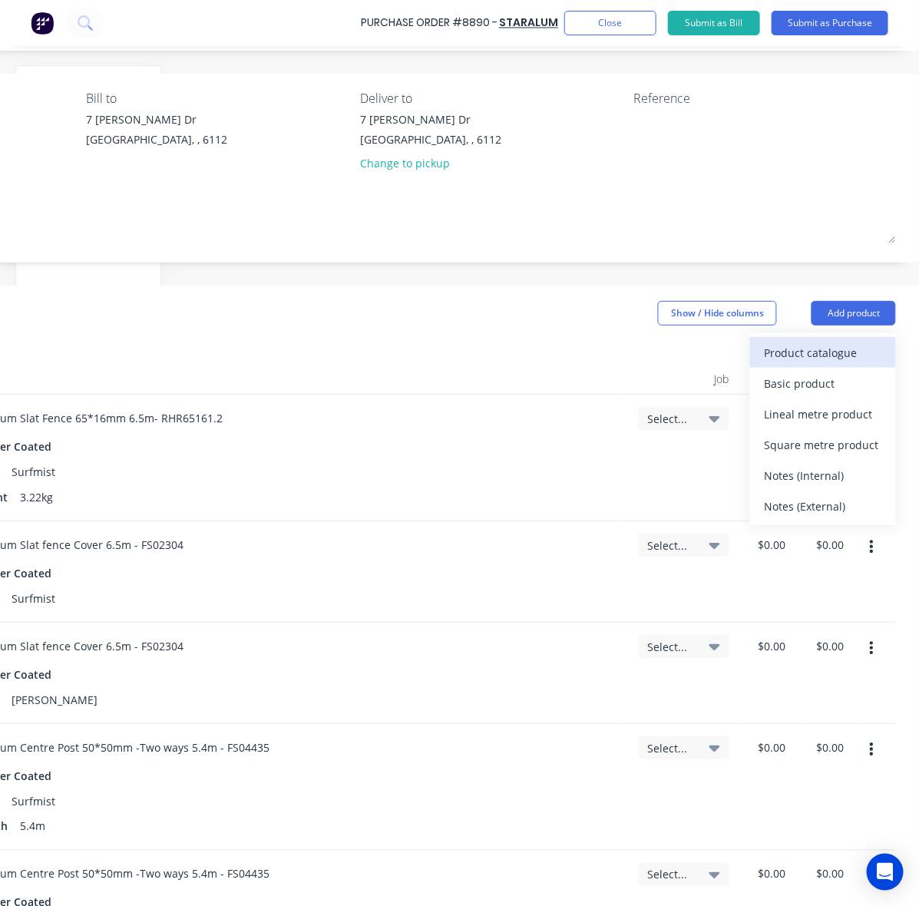
click at [838, 339] on button "Product catalogue" at bounding box center [823, 352] width 146 height 31
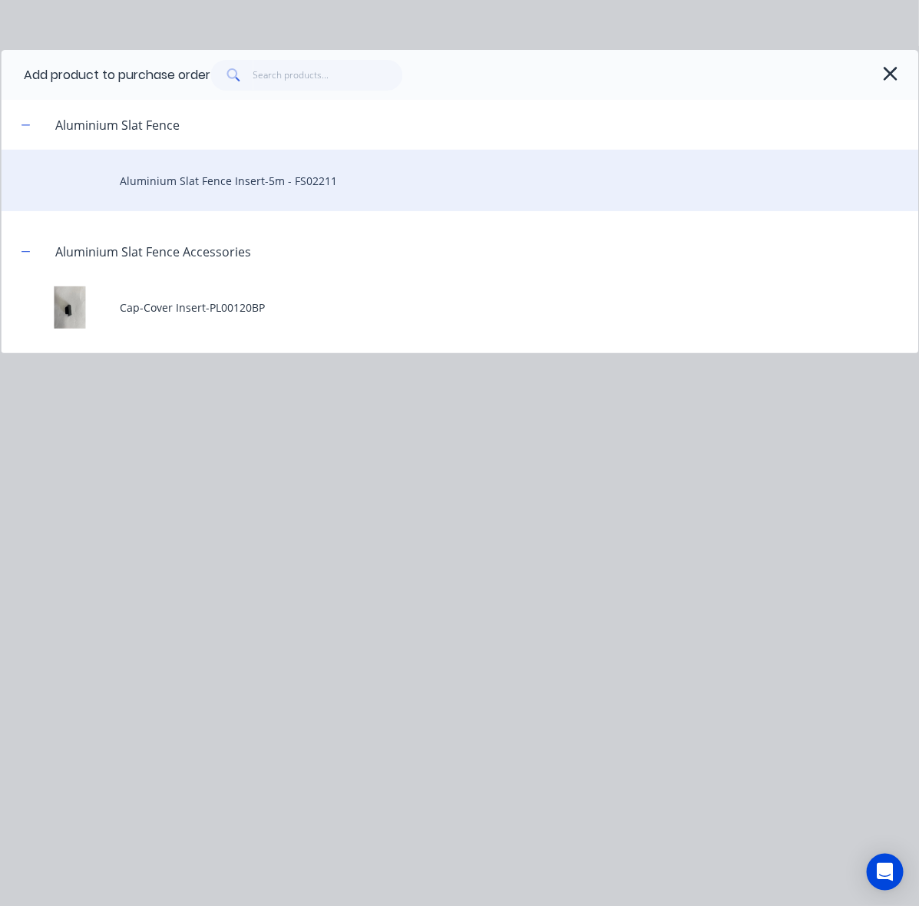
click at [250, 188] on div "Aluminium Slat Fence Insert-5m - FS02211" at bounding box center [460, 180] width 918 height 61
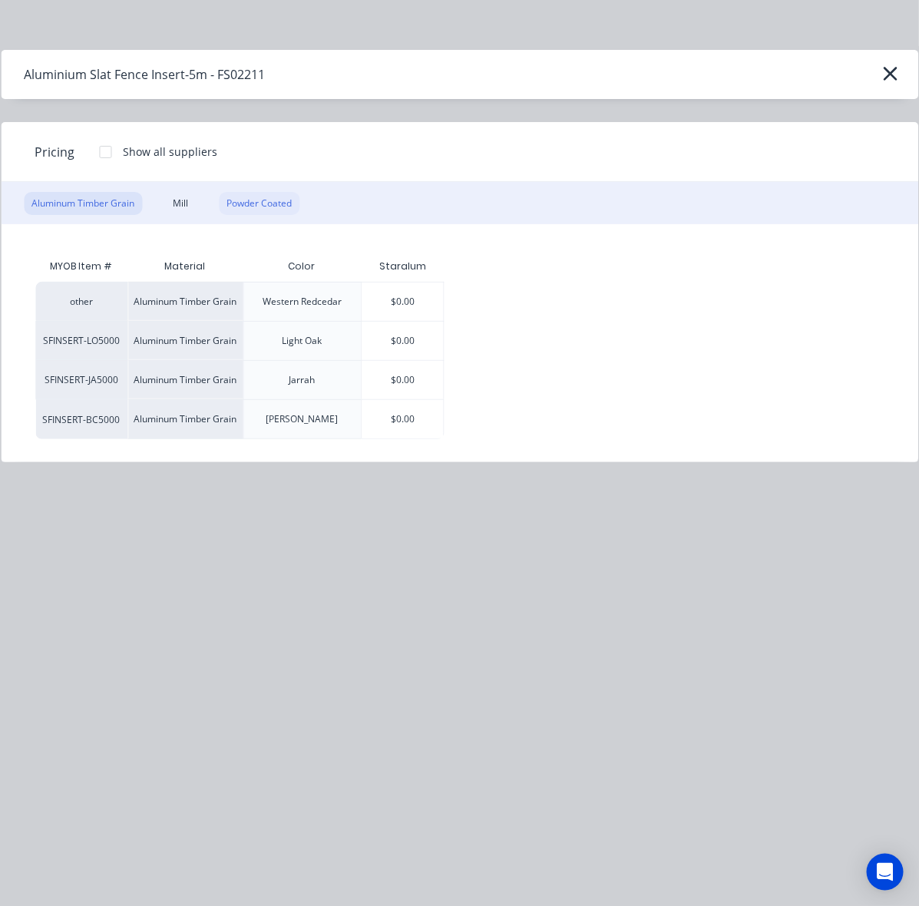
click at [266, 208] on div "Powder Coated" at bounding box center [259, 203] width 81 height 23
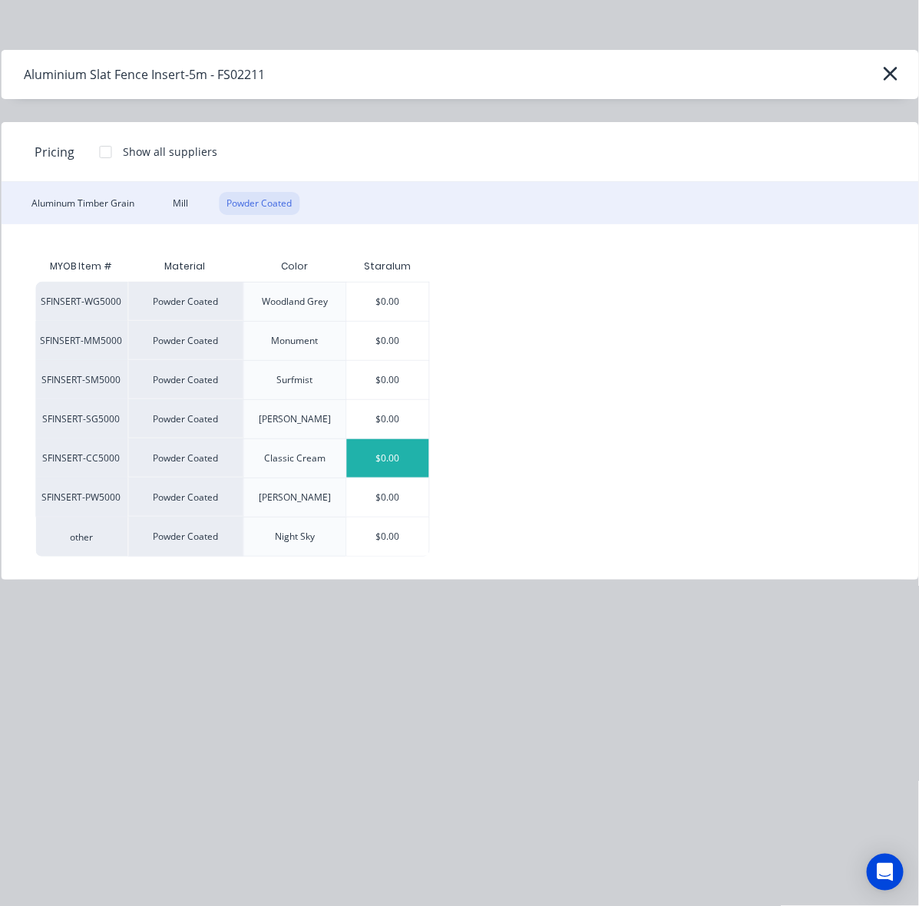
click at [389, 455] on div "$0.00" at bounding box center [388, 458] width 82 height 38
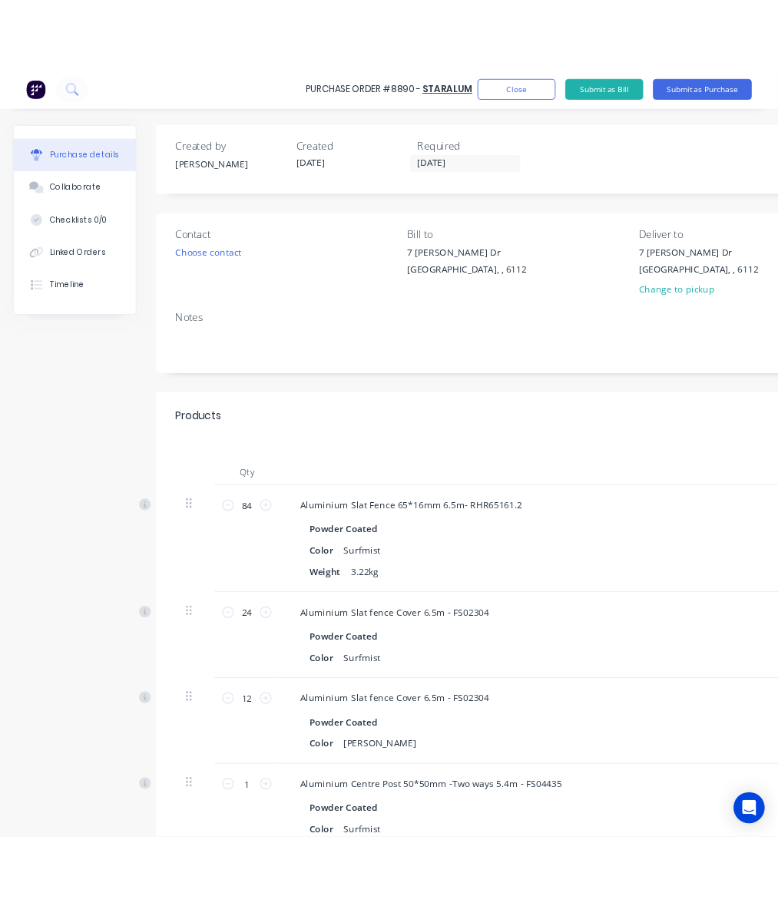
scroll to position [0, 409]
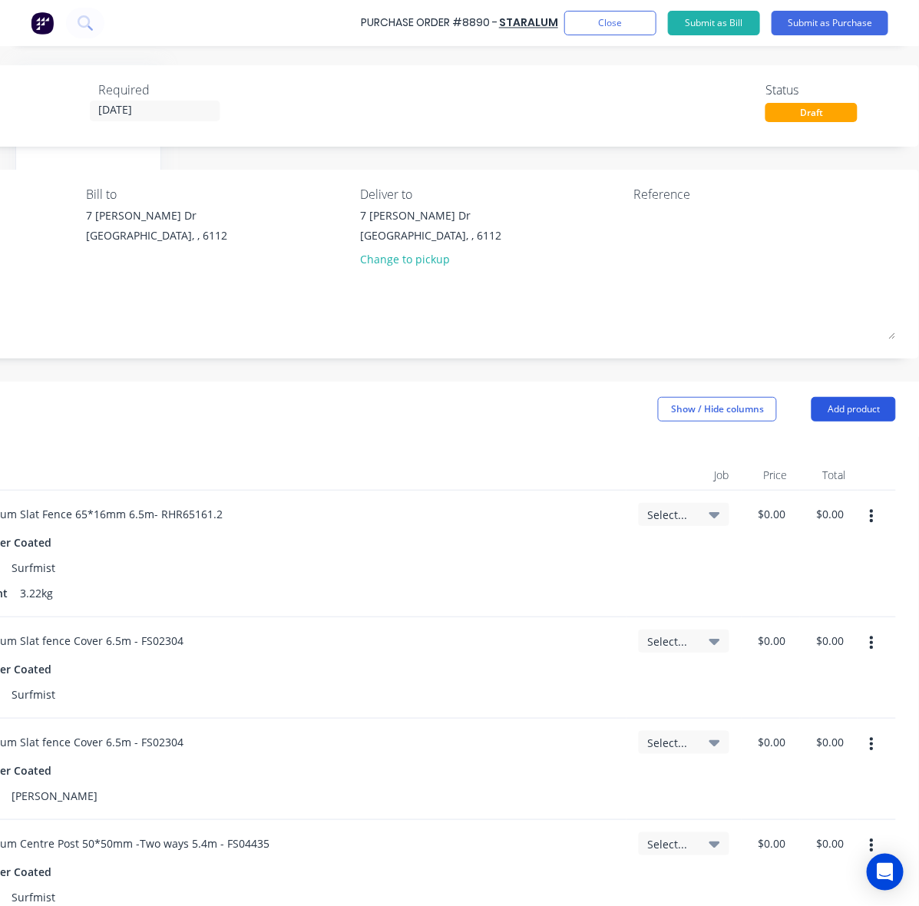
click at [854, 419] on button "Add product" at bounding box center [854, 409] width 84 height 25
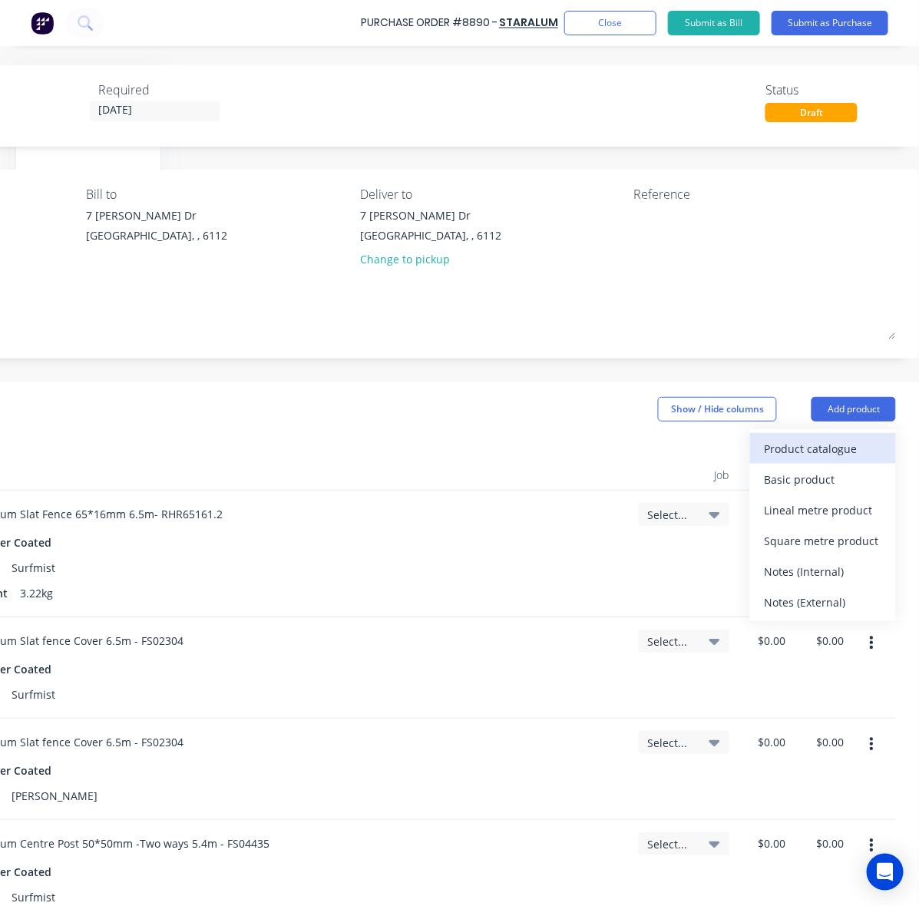
drag, startPoint x: 839, startPoint y: 428, endPoint x: 799, endPoint y: 443, distance: 42.8
click at [799, 443] on div "Product catalogue Basic product Lineal metre product Square metre product Notes…" at bounding box center [823, 525] width 146 height 192
click at [799, 443] on div "Product catalogue" at bounding box center [823, 449] width 118 height 22
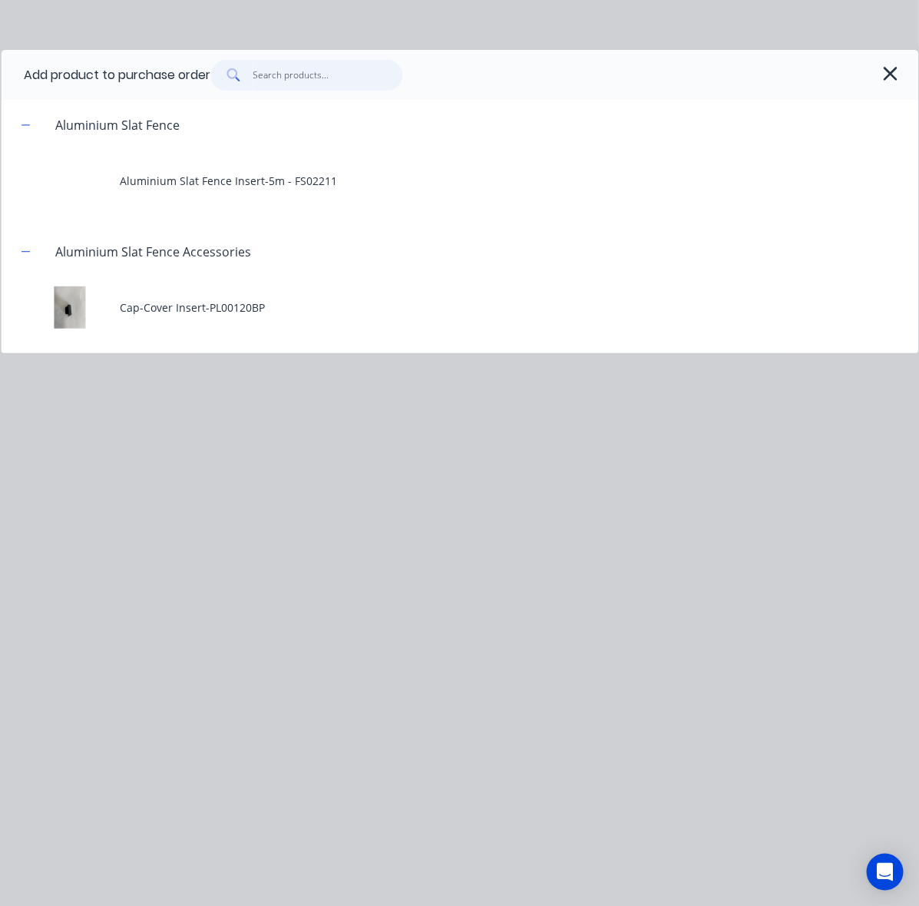
click at [316, 70] on input "text" at bounding box center [328, 75] width 150 height 31
click at [897, 74] on icon "button" at bounding box center [891, 74] width 16 height 22
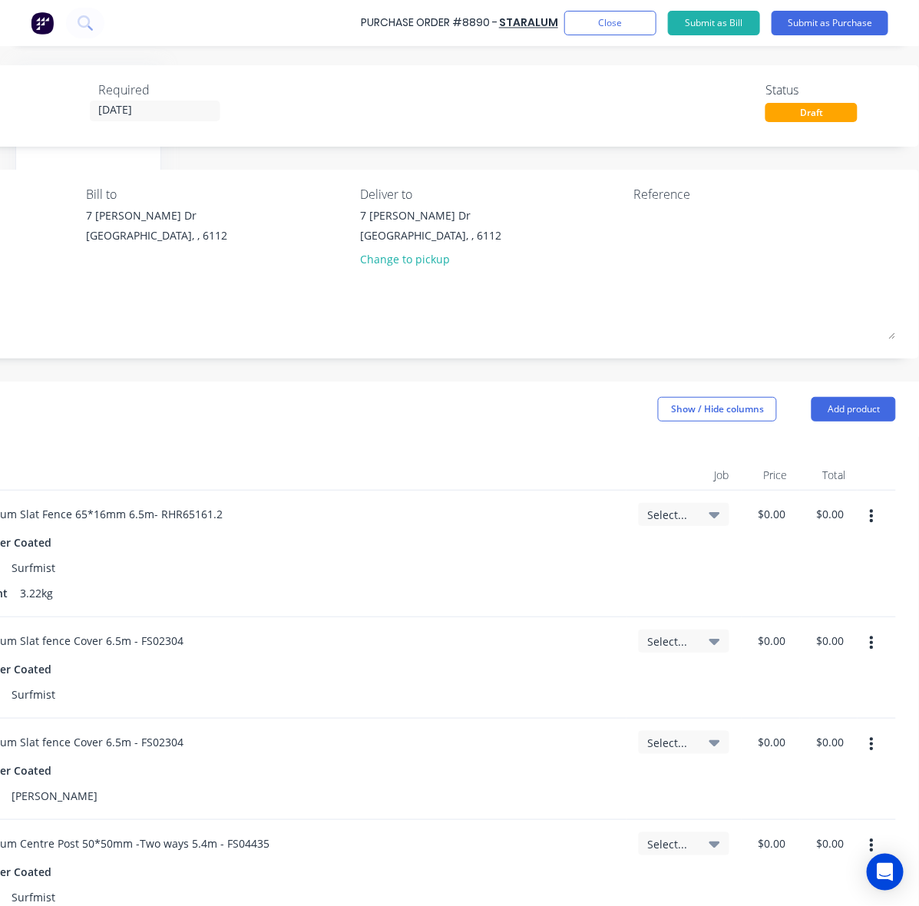
drag, startPoint x: 398, startPoint y: 478, endPoint x: 390, endPoint y: 478, distance: 7.7
click at [398, 478] on div at bounding box center [280, 475] width 691 height 31
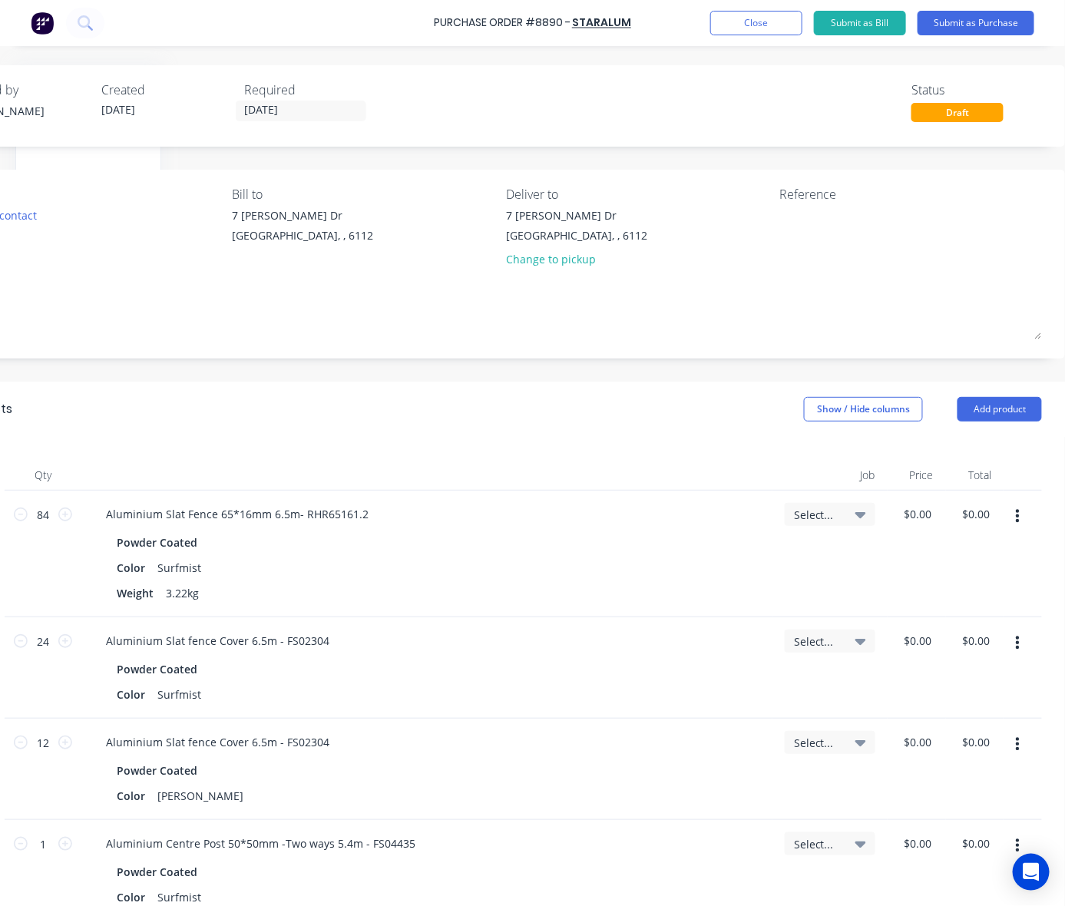
scroll to position [0, 263]
click at [918, 411] on button "Add product" at bounding box center [1000, 409] width 84 height 25
click at [918, 450] on div "Product catalogue" at bounding box center [969, 449] width 118 height 22
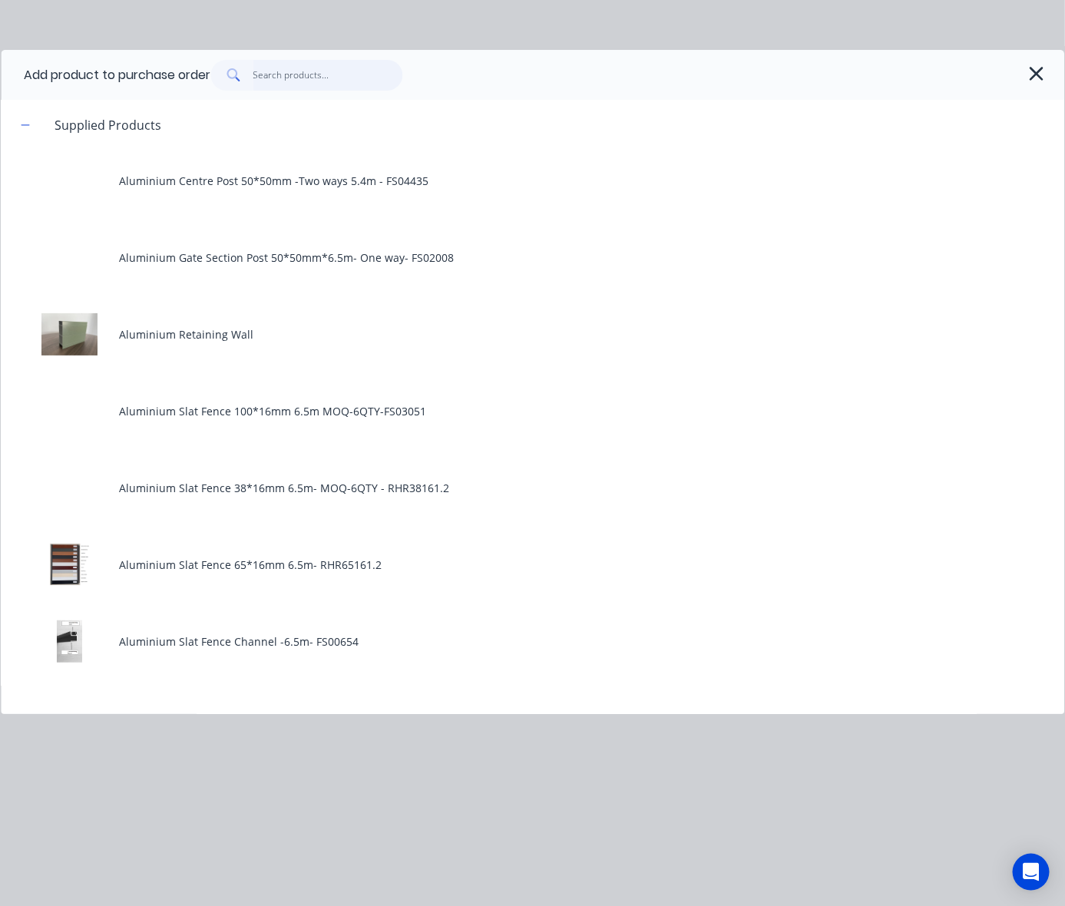
click at [362, 71] on input "text" at bounding box center [328, 75] width 150 height 31
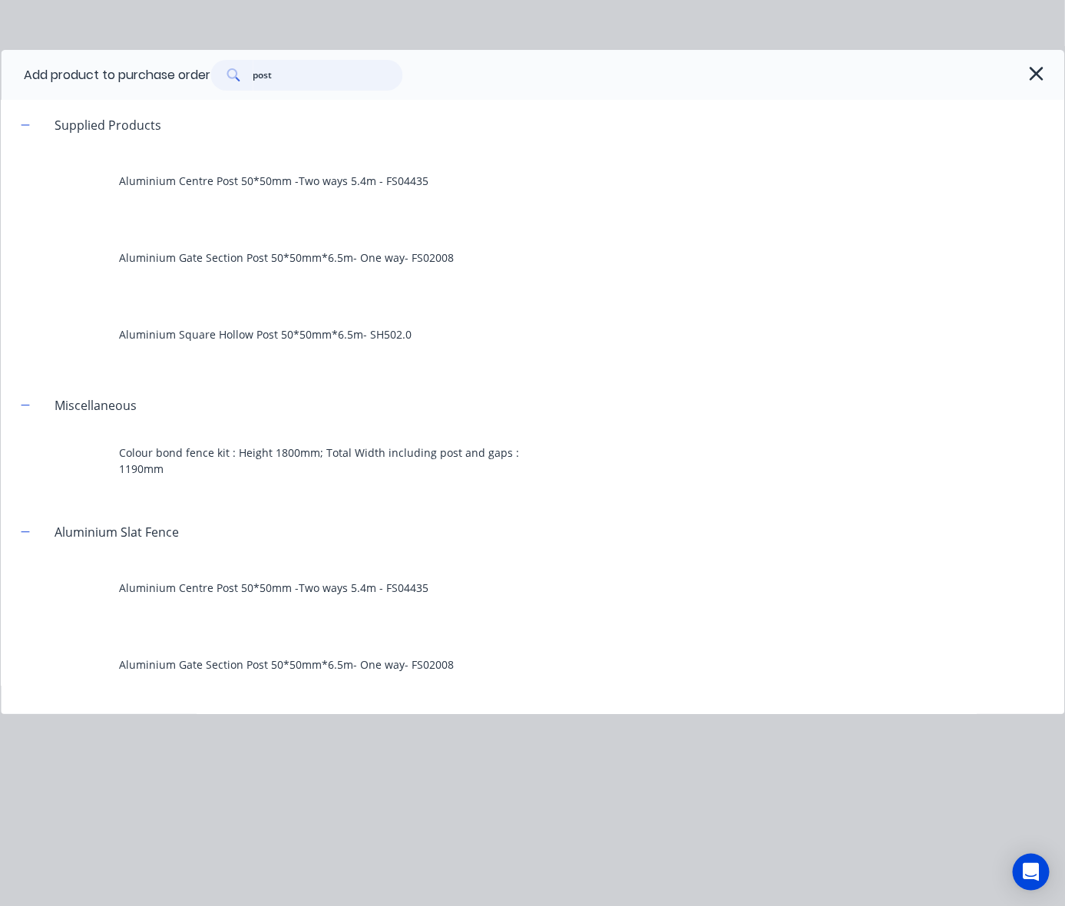
type input "post"
click at [918, 63] on div "Add product to purchase order post" at bounding box center [533, 75] width 1064 height 50
click at [918, 70] on icon "button" at bounding box center [1037, 74] width 16 height 22
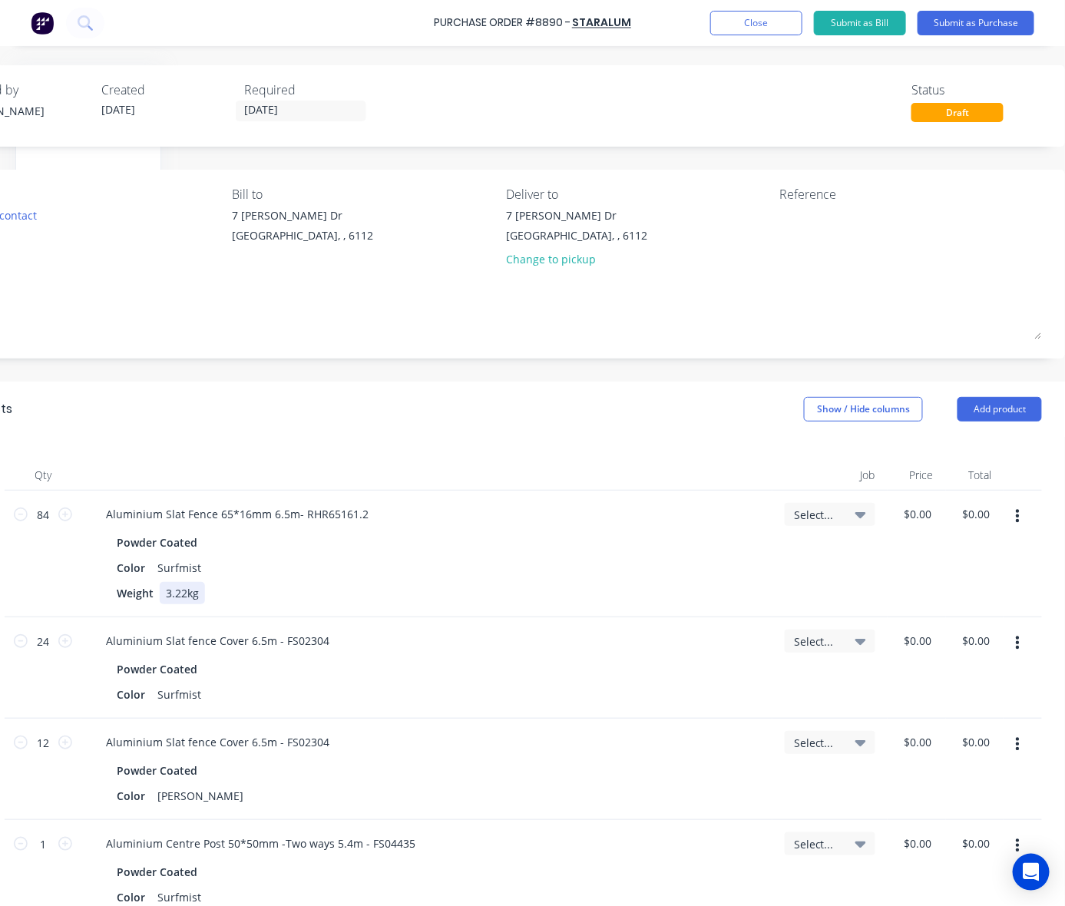
click at [580, 582] on div "Weight 3.22kg" at bounding box center [424, 593] width 627 height 22
click at [520, 256] on div "Change to pickup" at bounding box center [576, 259] width 141 height 16
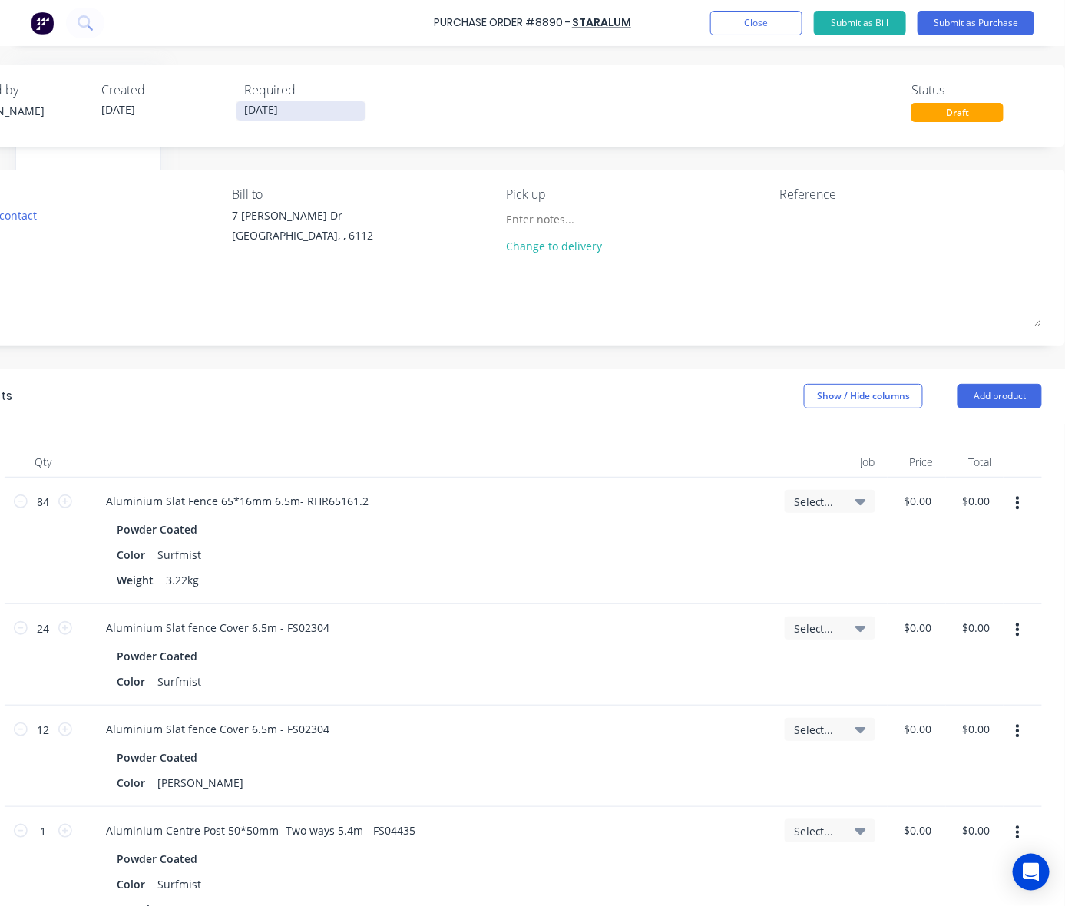
click at [243, 117] on input "[DATE]" at bounding box center [301, 110] width 129 height 19
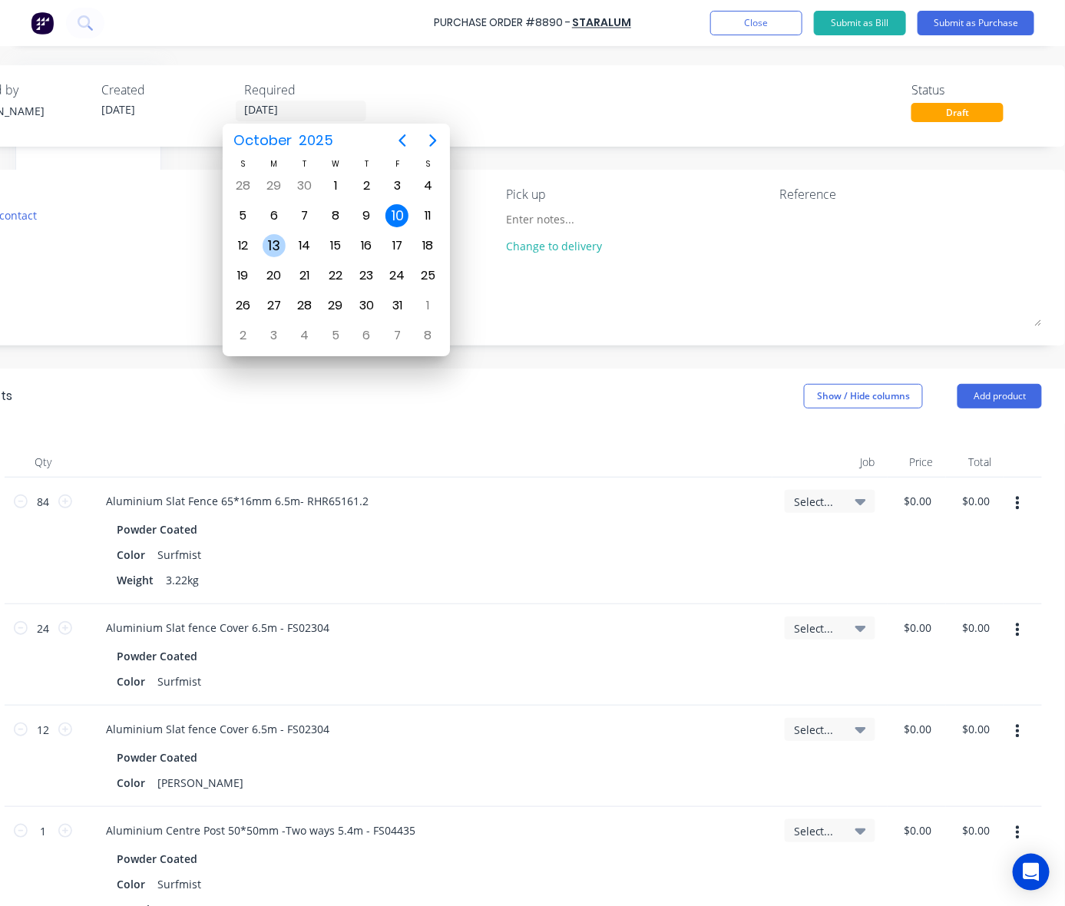
click at [285, 243] on div "13" at bounding box center [274, 245] width 31 height 29
type input "[DATE]"
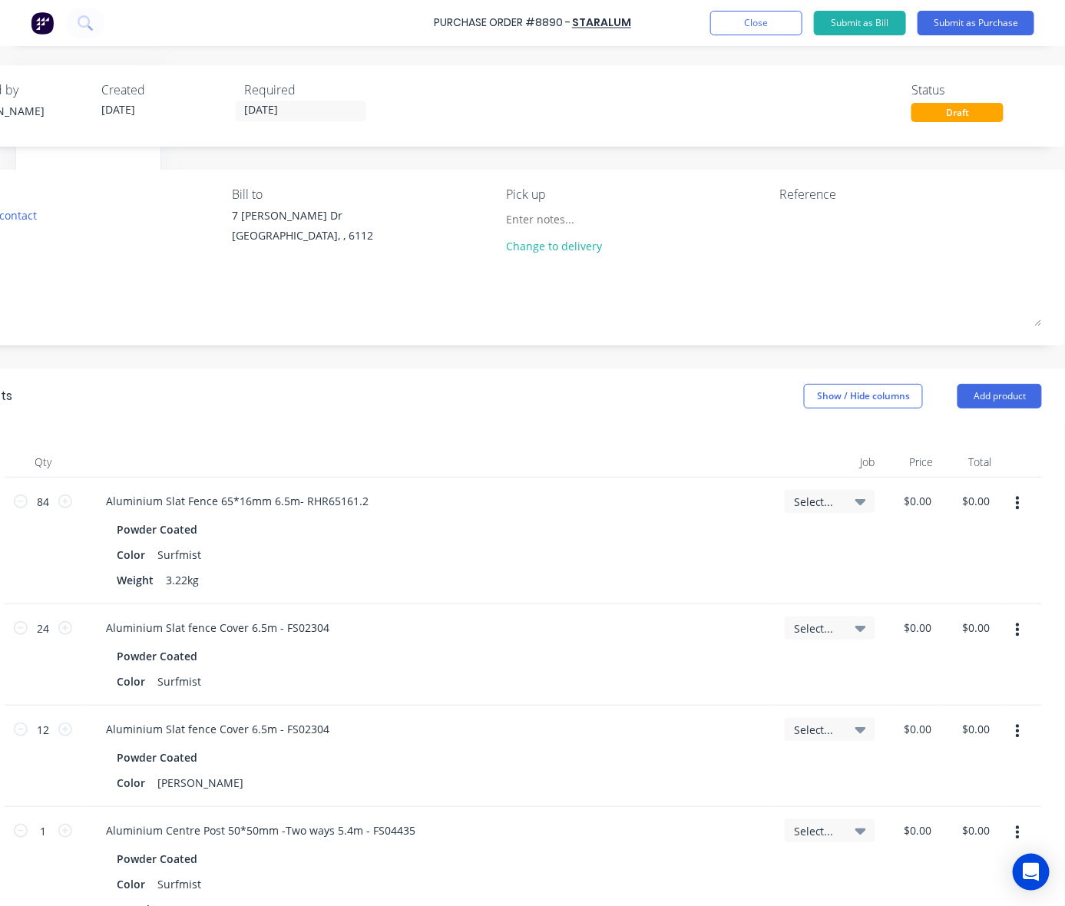
click at [538, 535] on div "Powder Coated" at bounding box center [427, 529] width 620 height 22
click at [918, 24] on button "Submit as Purchase" at bounding box center [976, 23] width 117 height 25
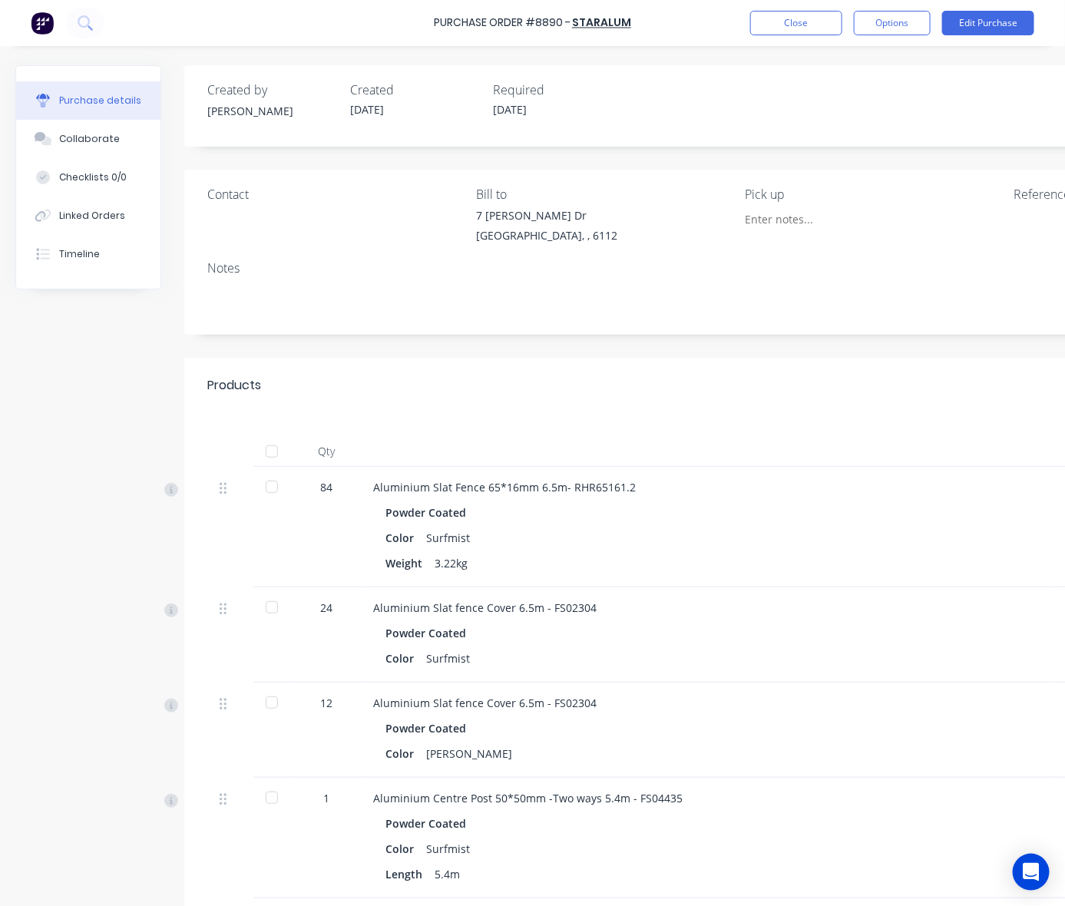
click at [904, 35] on div "Purchase Order #8890 - Staralum Close Options Edit Purchase" at bounding box center [532, 23] width 1065 height 46
click at [869, 12] on button "Options" at bounding box center [892, 23] width 77 height 25
click at [862, 69] on div "Print / Email" at bounding box center [858, 62] width 118 height 22
click at [868, 124] on div "Without pricing" at bounding box center [858, 124] width 118 height 22
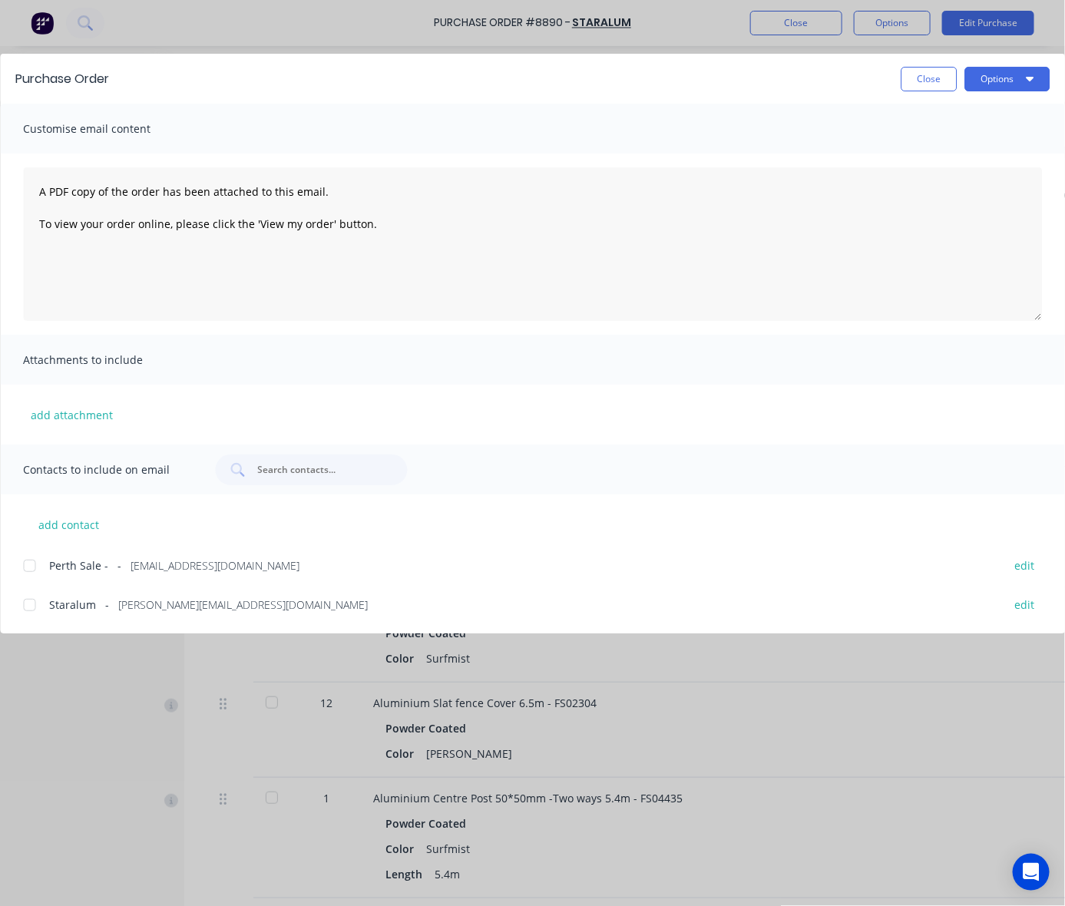
click at [36, 605] on div at bounding box center [29, 605] width 31 height 31
click at [918, 69] on button "Options" at bounding box center [1007, 79] width 85 height 25
click at [918, 79] on button "Close" at bounding box center [929, 79] width 56 height 25
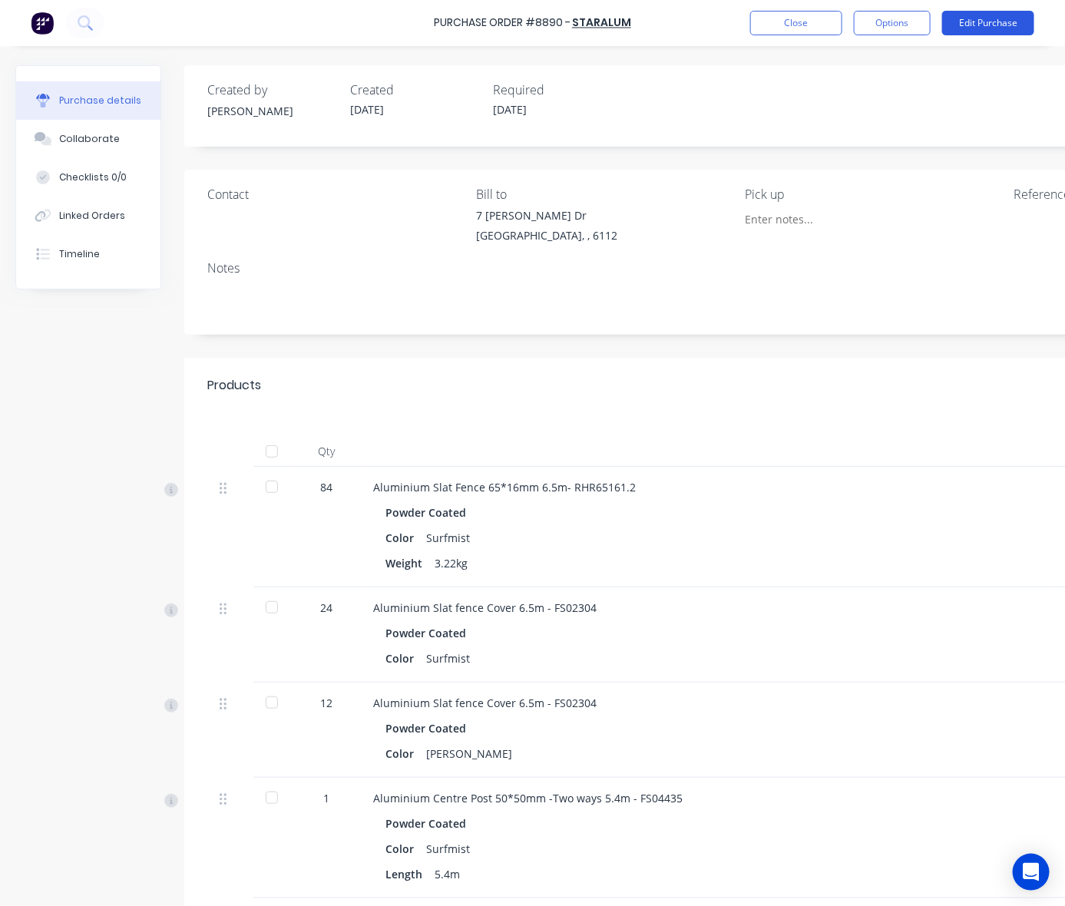
click at [918, 25] on button "Edit Purchase" at bounding box center [988, 23] width 92 height 25
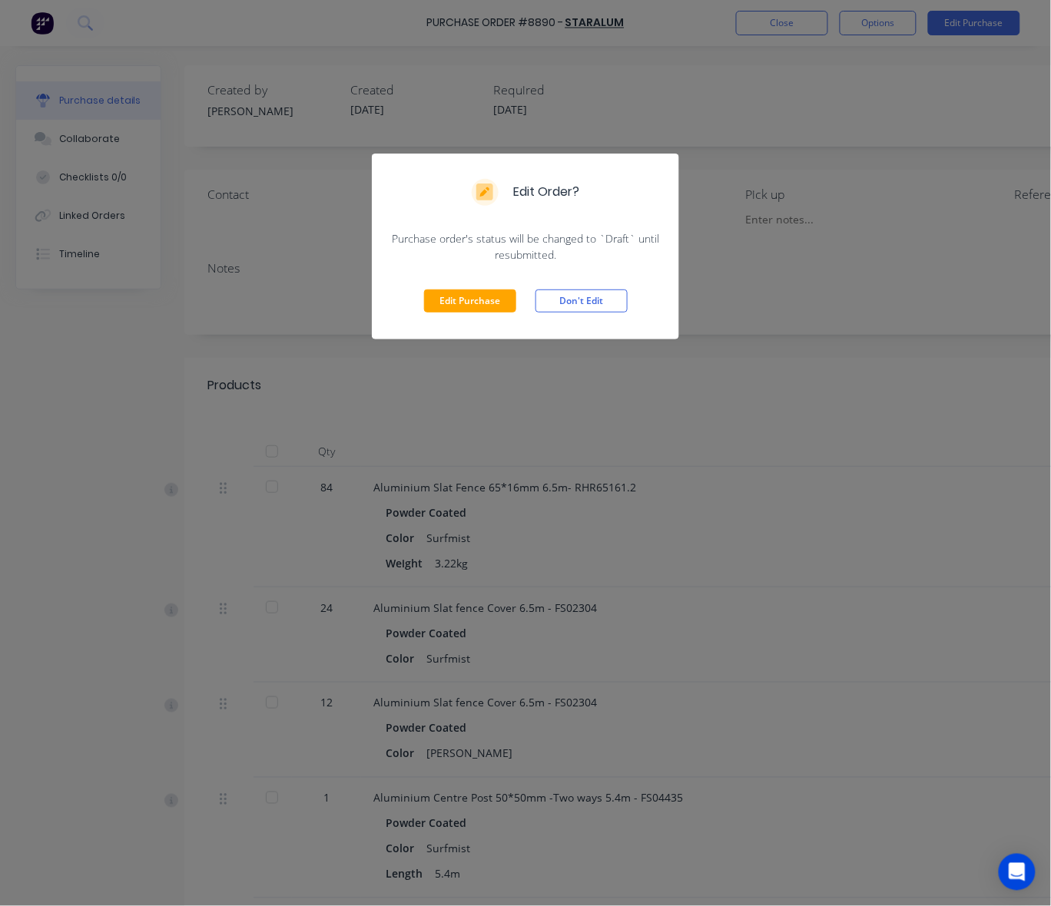
click at [469, 315] on div "Edit Purchase Don't Edit" at bounding box center [525, 301] width 307 height 77
drag, startPoint x: 477, startPoint y: 270, endPoint x: 465, endPoint y: 307, distance: 38.9
click at [475, 281] on div "Edit Purchase Don't Edit" at bounding box center [525, 301] width 307 height 77
click at [462, 307] on button "Edit Purchase" at bounding box center [470, 301] width 92 height 23
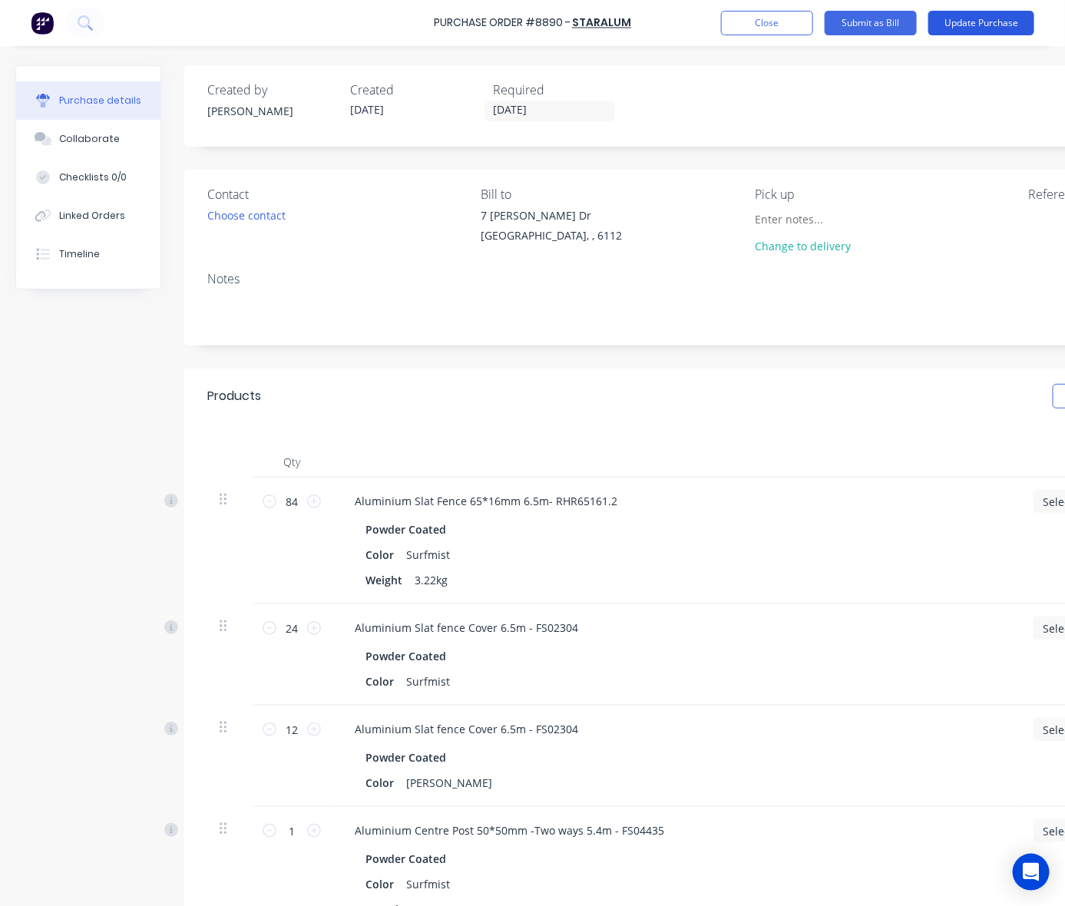
click at [918, 23] on button "Update Purchase" at bounding box center [981, 23] width 106 height 25
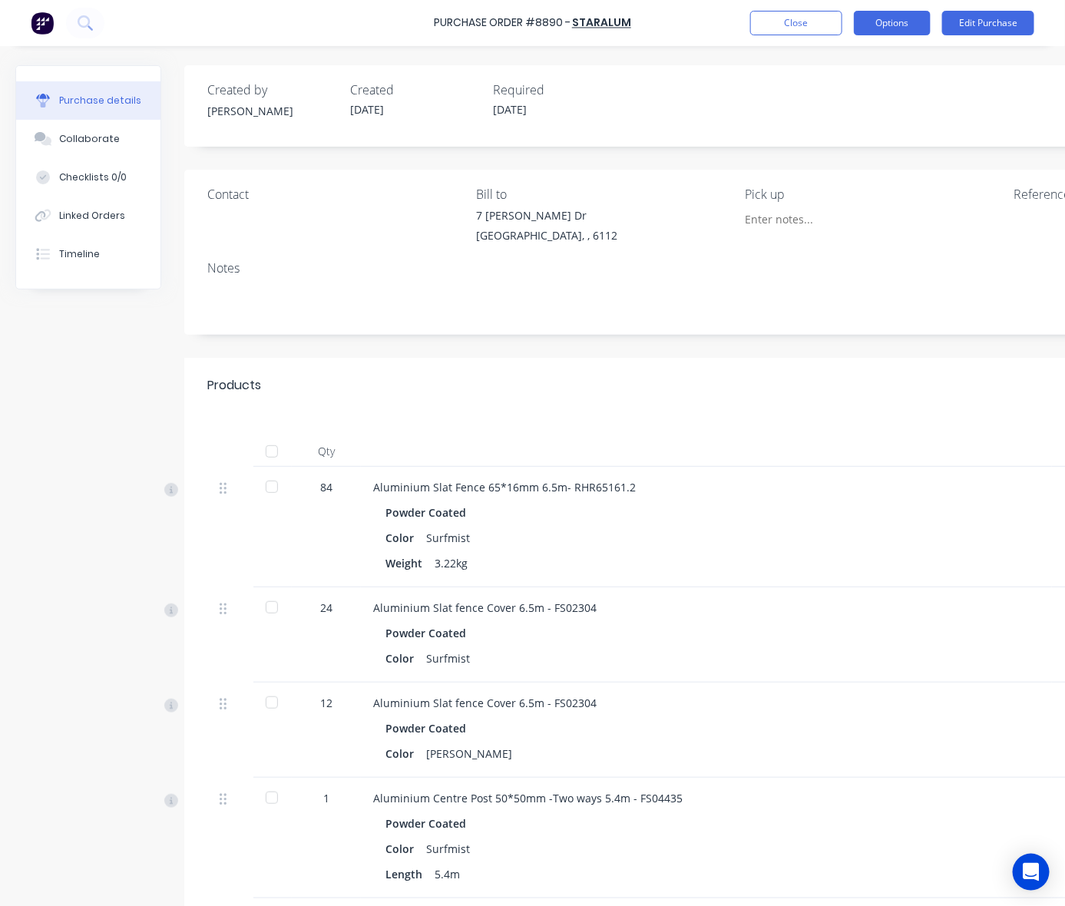
click at [887, 25] on button "Options" at bounding box center [892, 23] width 77 height 25
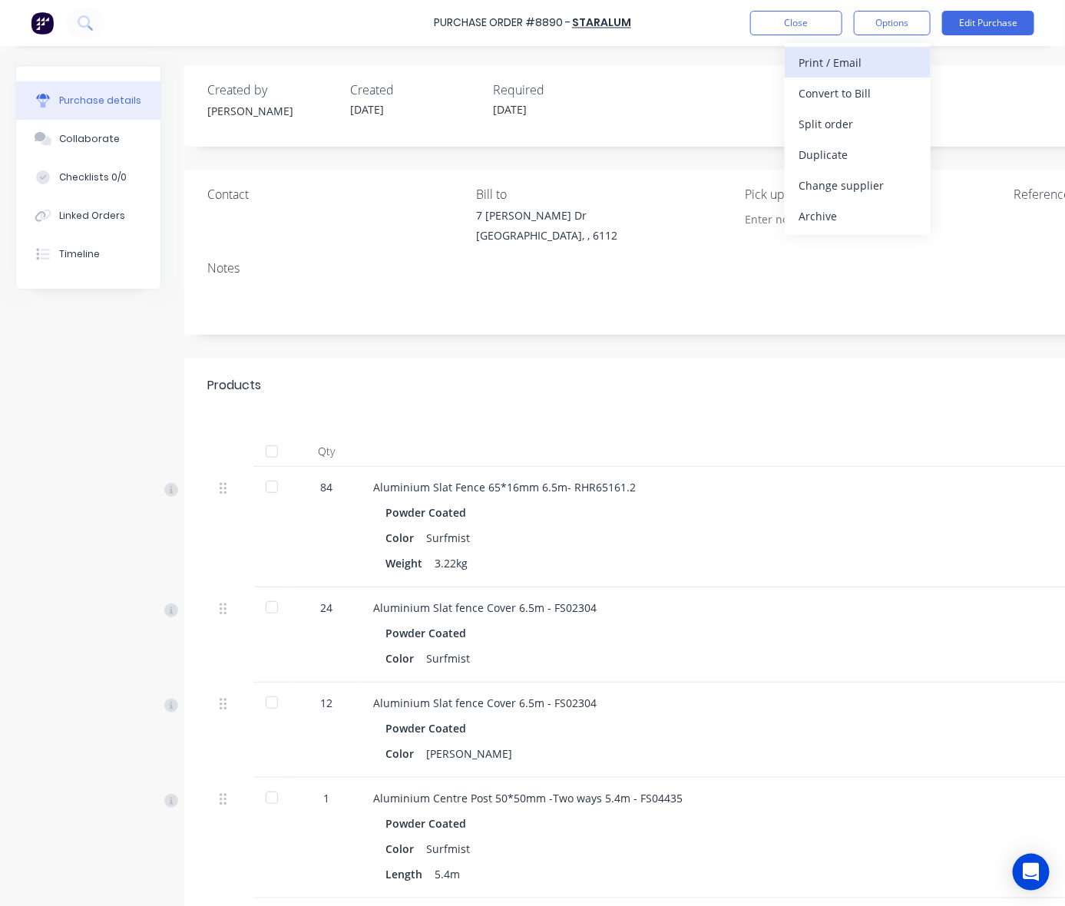
click at [826, 68] on div "Print / Email" at bounding box center [858, 62] width 118 height 22
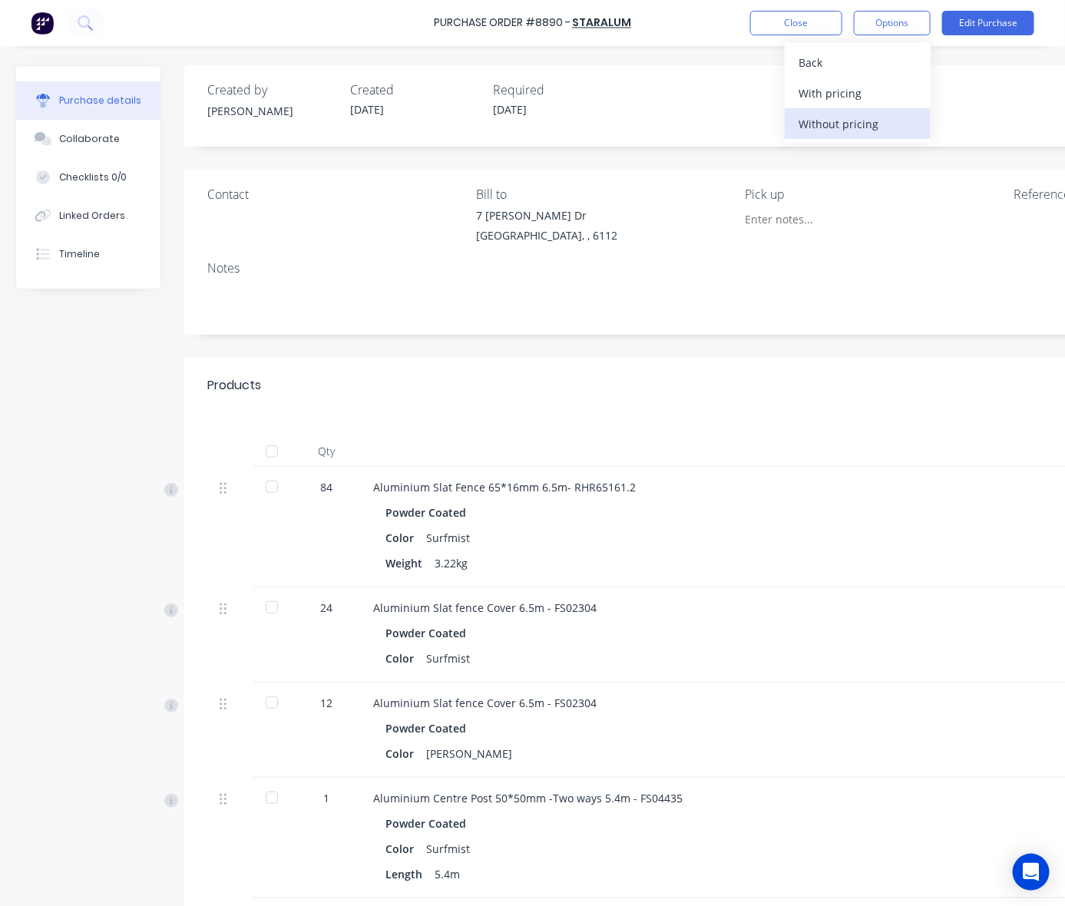
click at [839, 124] on div "Without pricing" at bounding box center [858, 124] width 118 height 22
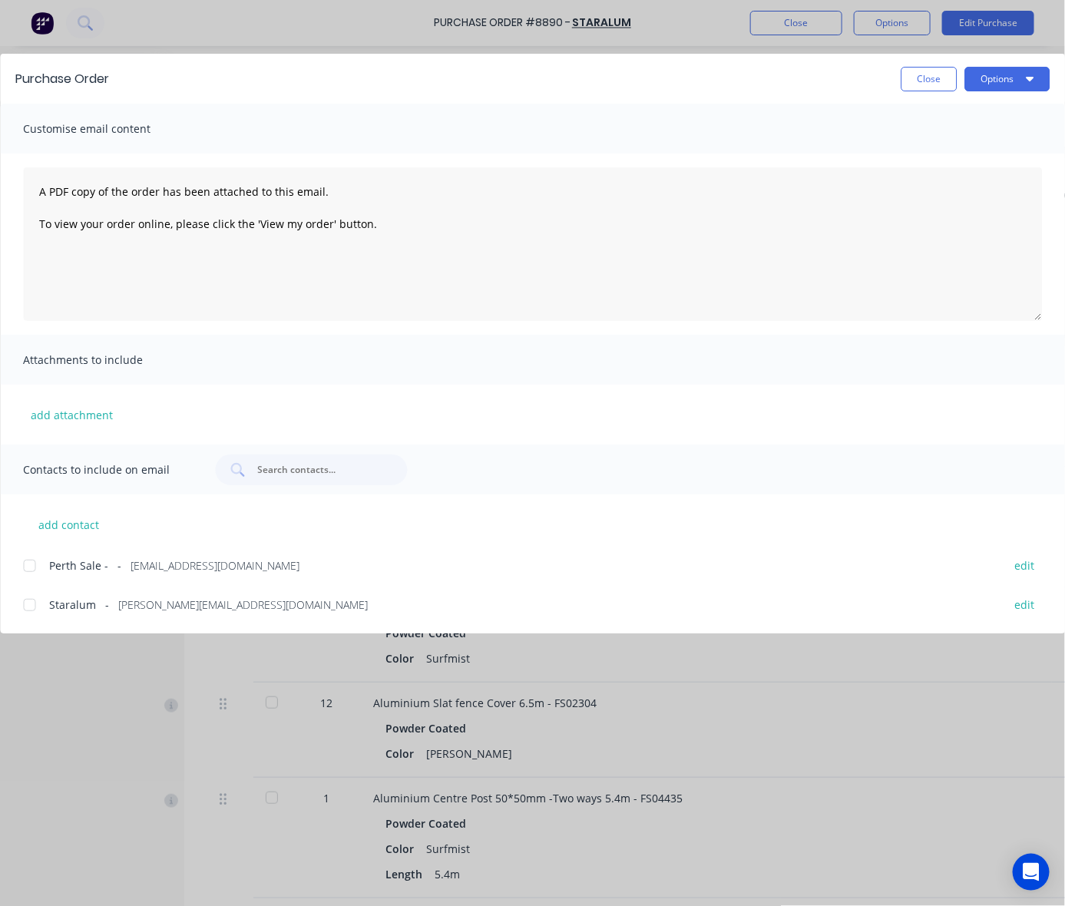
drag, startPoint x: 28, startPoint y: 614, endPoint x: 35, endPoint y: 608, distance: 9.2
click at [29, 614] on div at bounding box center [29, 605] width 31 height 31
click at [918, 79] on button "Options" at bounding box center [1007, 79] width 85 height 25
click at [918, 177] on div "Email" at bounding box center [977, 179] width 118 height 22
click at [918, 73] on button "Close" at bounding box center [929, 79] width 56 height 25
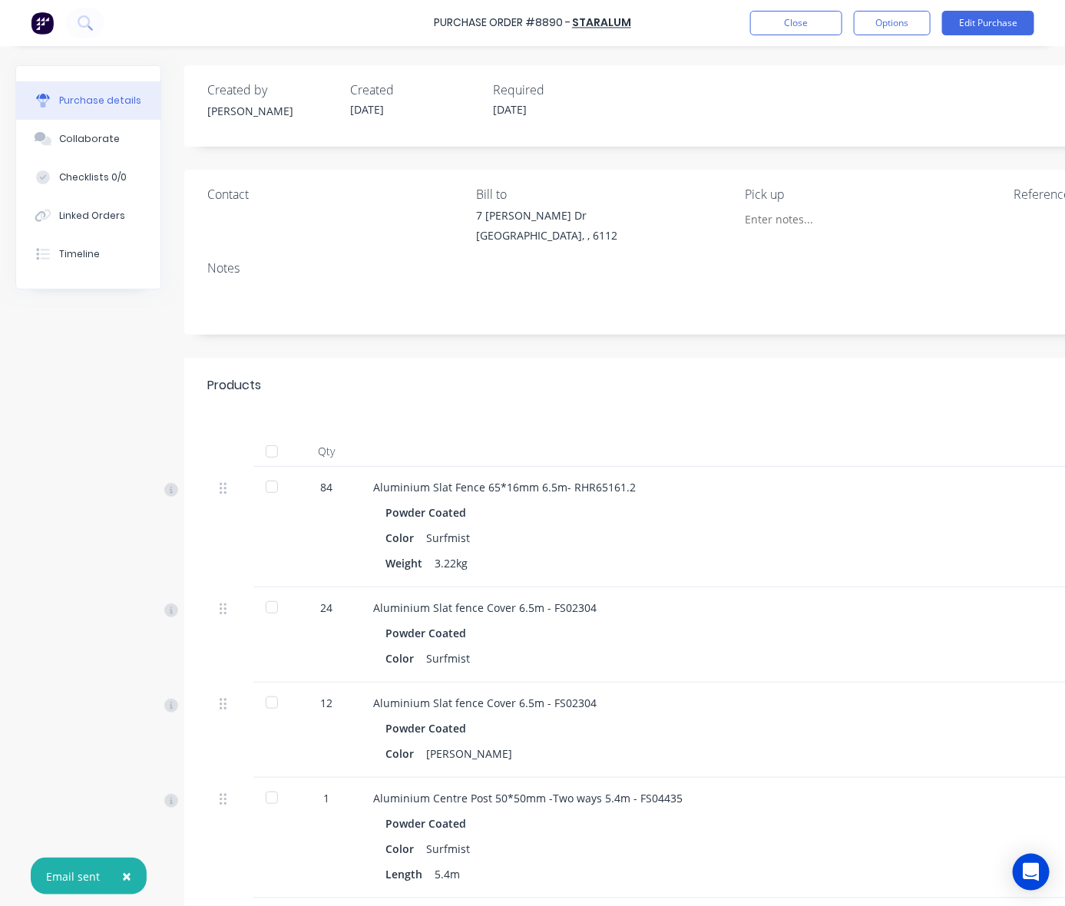
click at [758, 670] on div "Aluminium Slat fence Cover 6.5m - FS02304 Powder Coated Color Surfmist" at bounding box center [706, 634] width 691 height 95
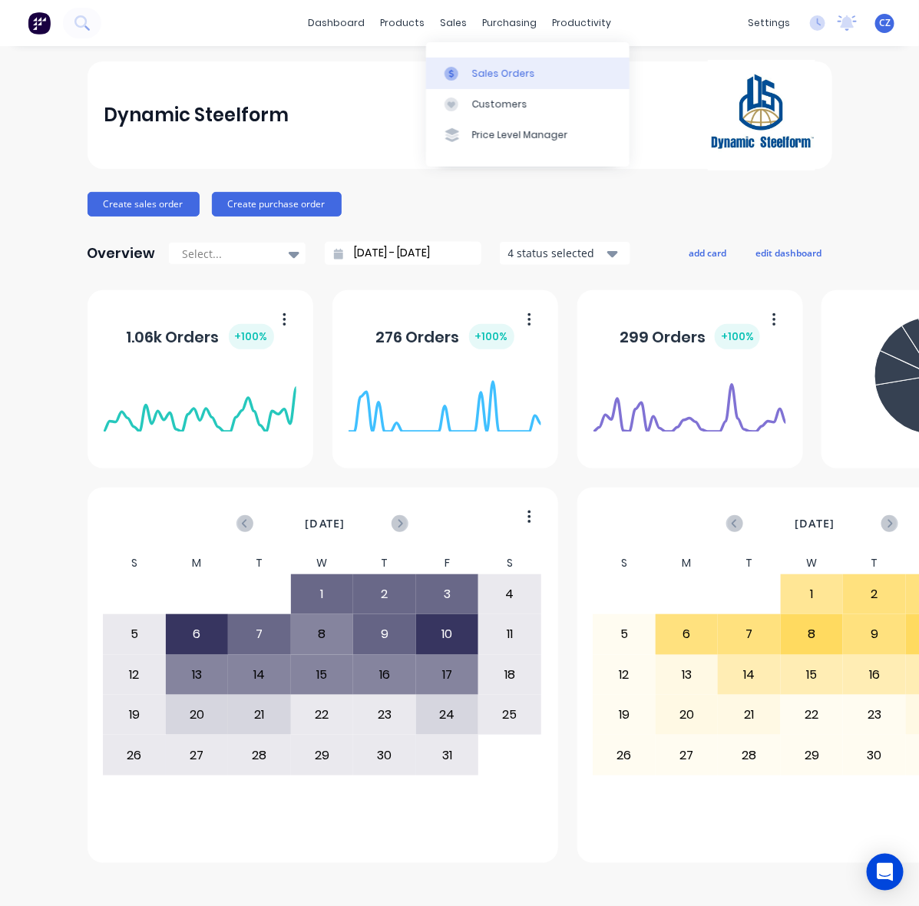
click at [465, 77] on div at bounding box center [456, 74] width 23 height 14
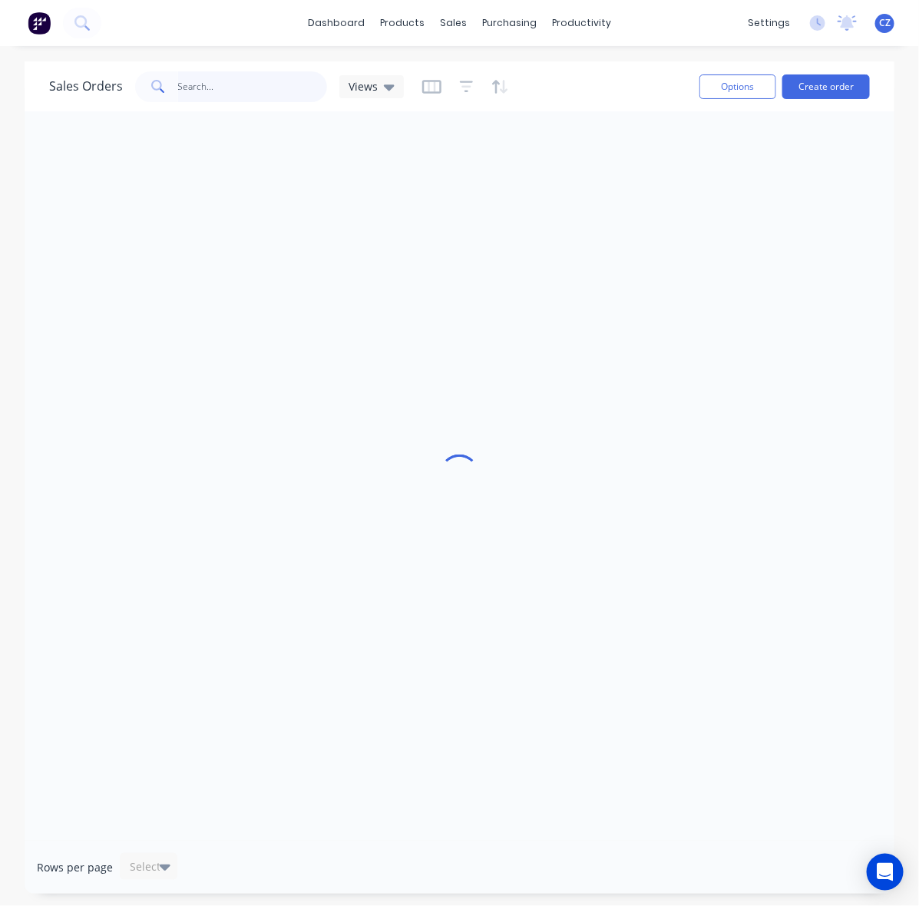
click at [213, 94] on input "text" at bounding box center [253, 86] width 150 height 31
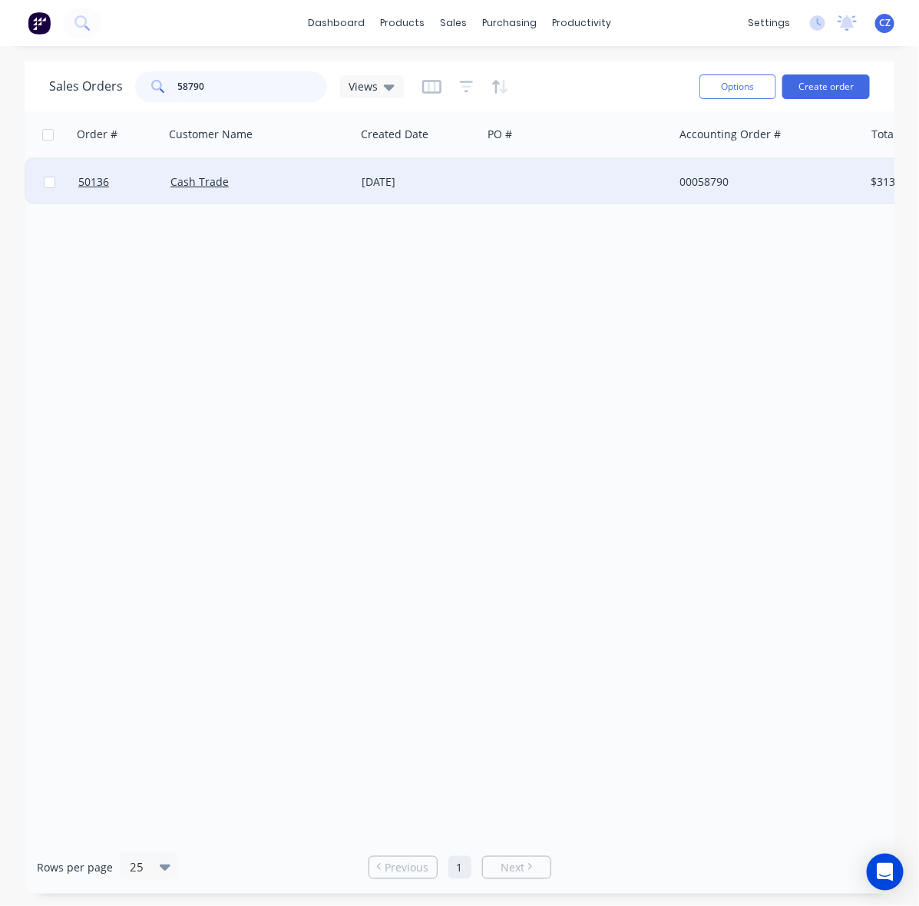
type input "58790"
click at [362, 170] on div "[DATE]" at bounding box center [419, 182] width 127 height 46
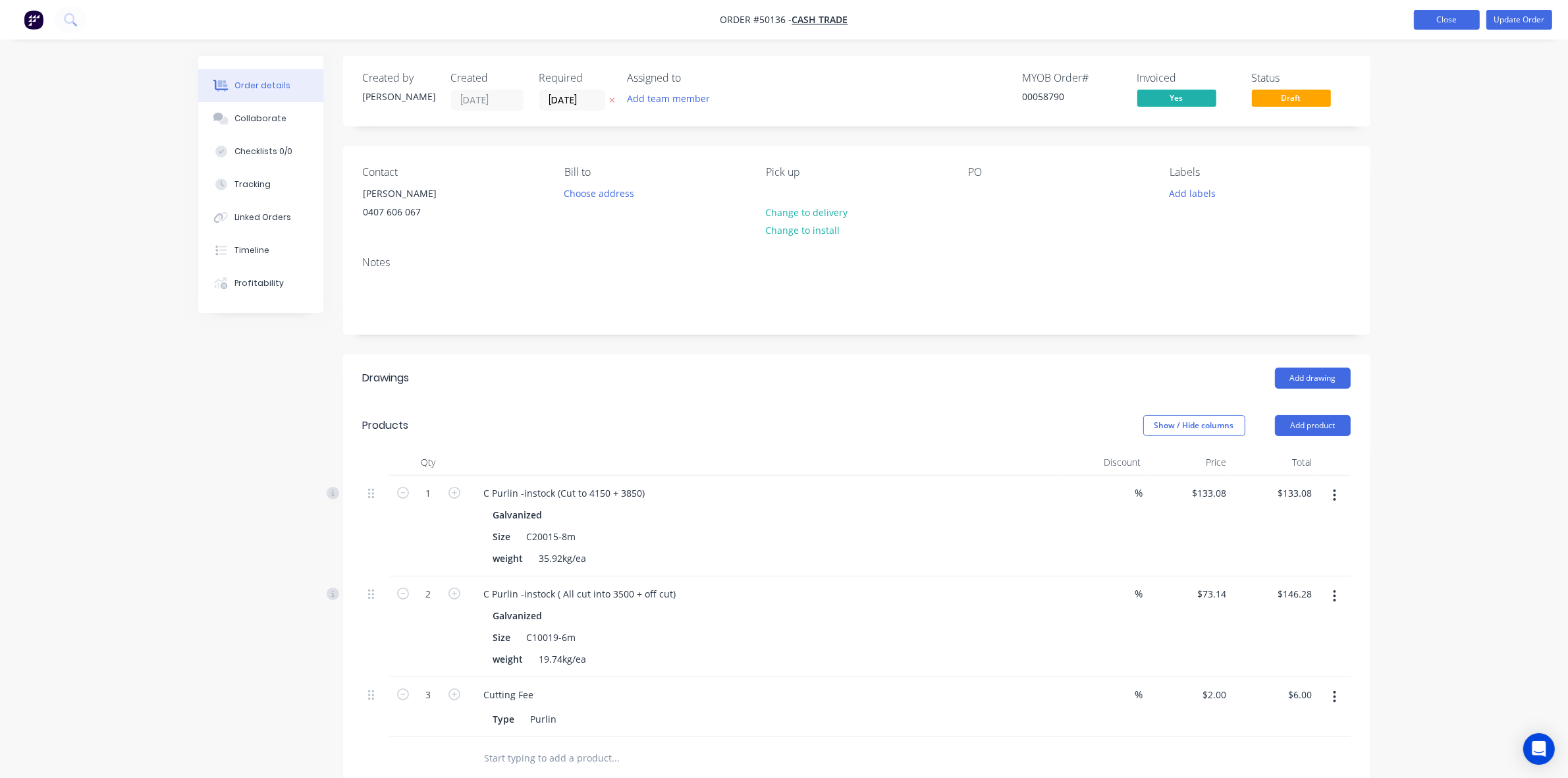
click at [787, 18] on button "Close" at bounding box center [1447, 20] width 66 height 20
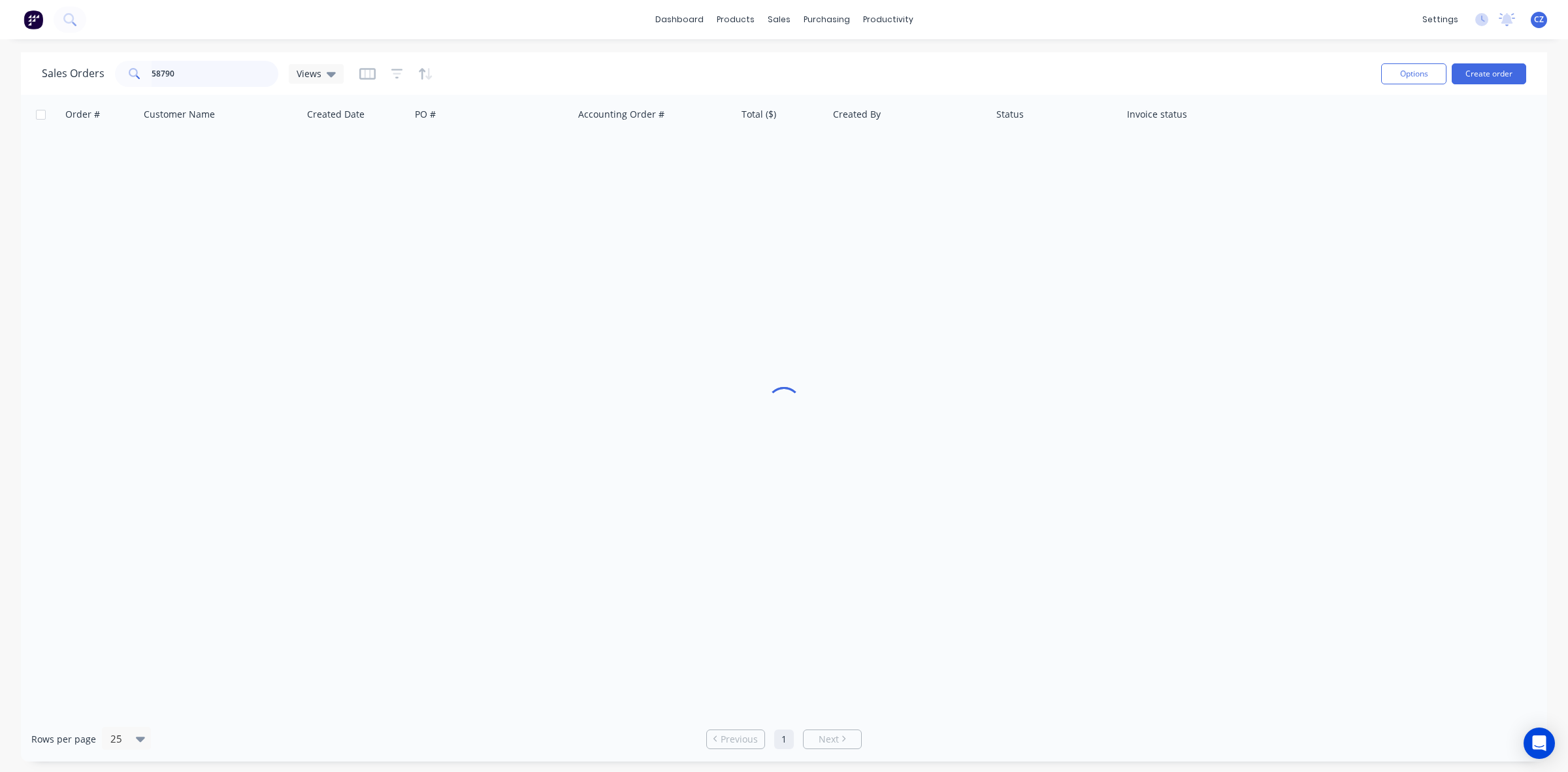
click at [219, 80] on input "58790" at bounding box center [215, 73] width 128 height 26
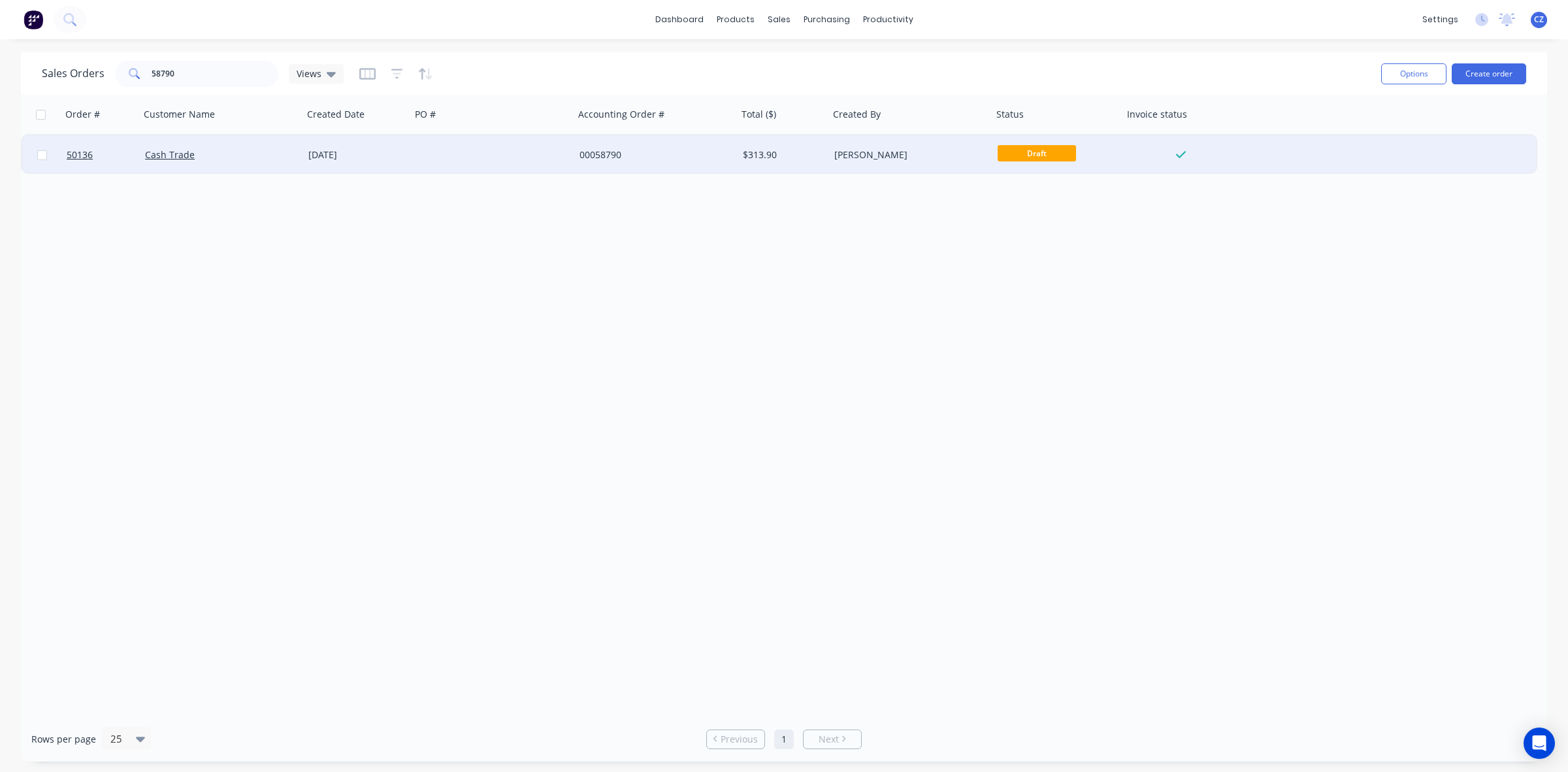
click at [721, 153] on div "00058790" at bounding box center [652, 154] width 145 height 13
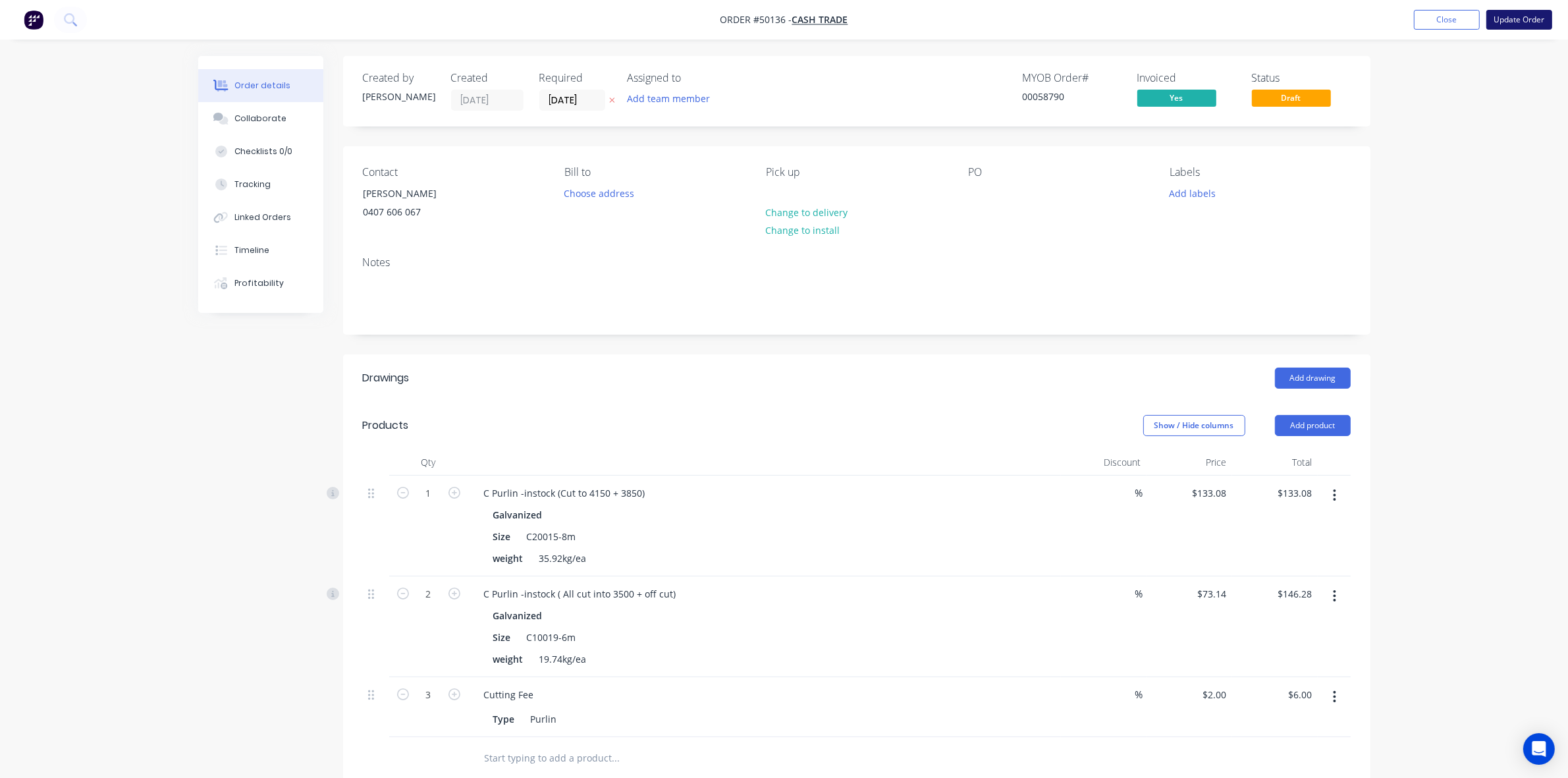
click at [787, 14] on button "Update Order" at bounding box center [1519, 20] width 66 height 20
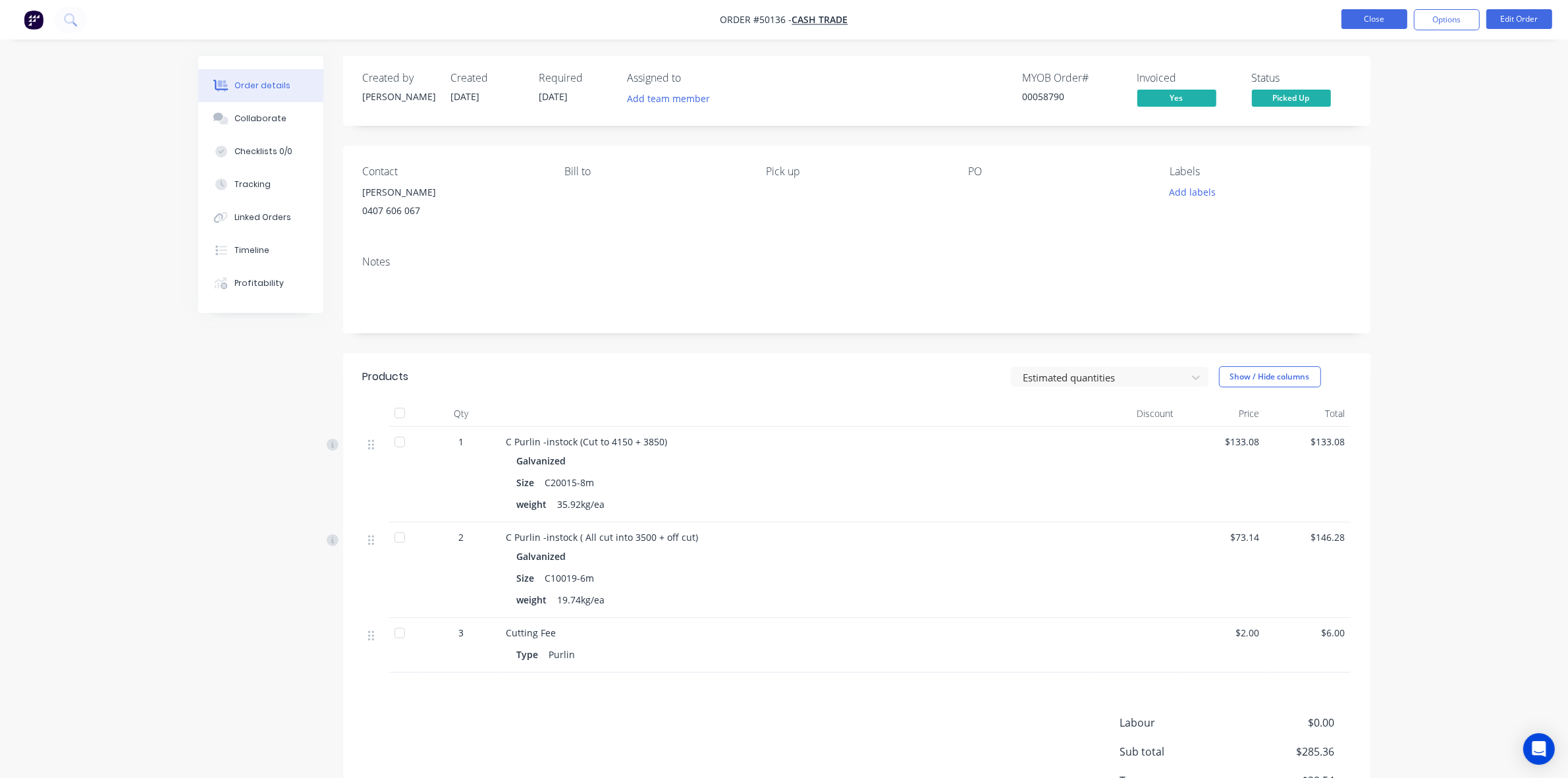
click at [787, 20] on button "Close" at bounding box center [1374, 19] width 66 height 20
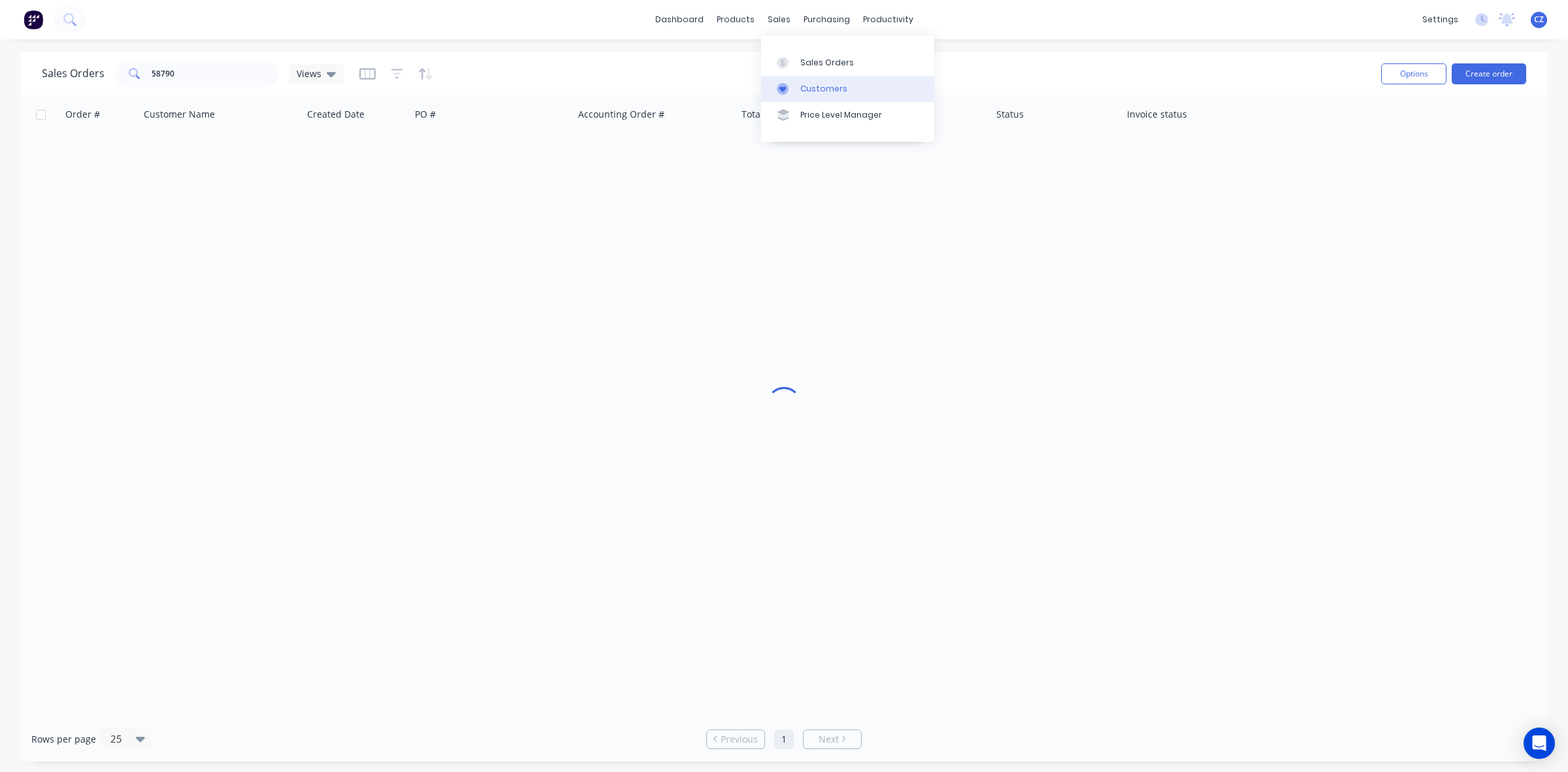
click at [781, 89] on div "Customers" at bounding box center [824, 89] width 47 height 12
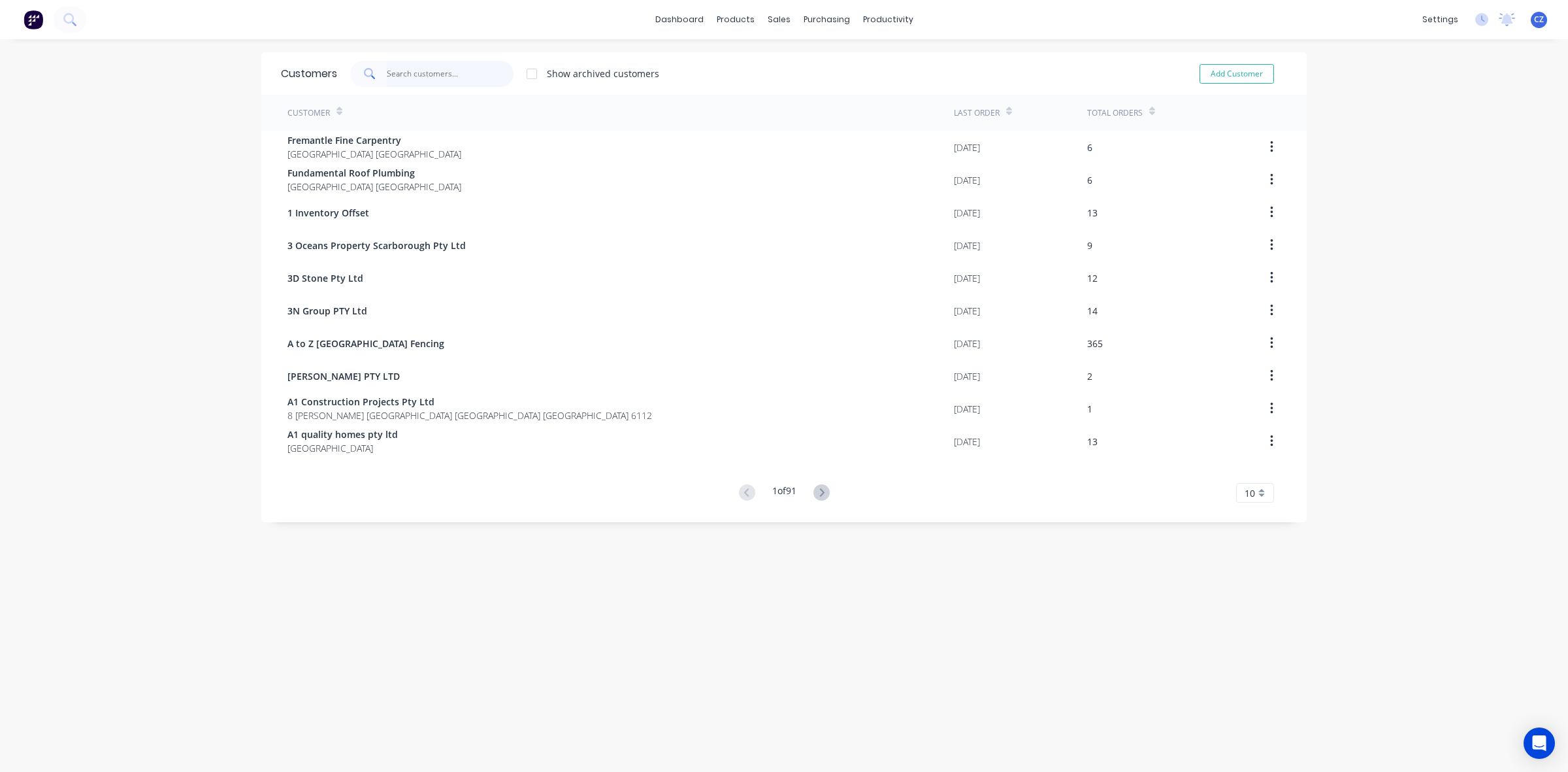
click at [422, 80] on input "text" at bounding box center [451, 73] width 128 height 26
click at [781, 86] on div "Customers" at bounding box center [818, 89] width 47 height 12
click at [419, 85] on input "text" at bounding box center [451, 73] width 128 height 26
type input "p"
click at [292, 629] on div "Customers Show archived customers Add Customer Customer Last Order Total Orders…" at bounding box center [784, 418] width 1046 height 733
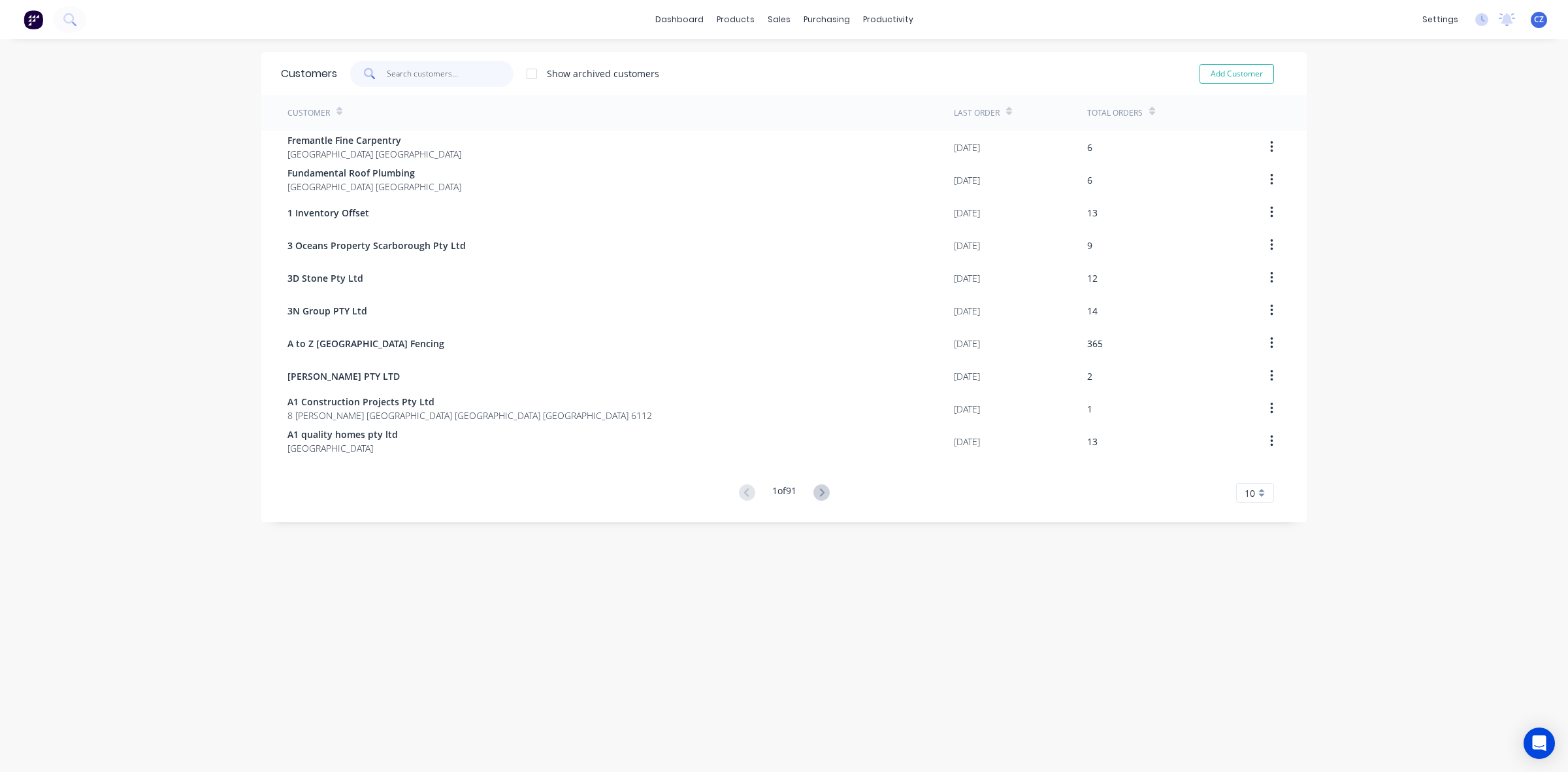
click at [470, 74] on input "text" at bounding box center [451, 73] width 128 height 26
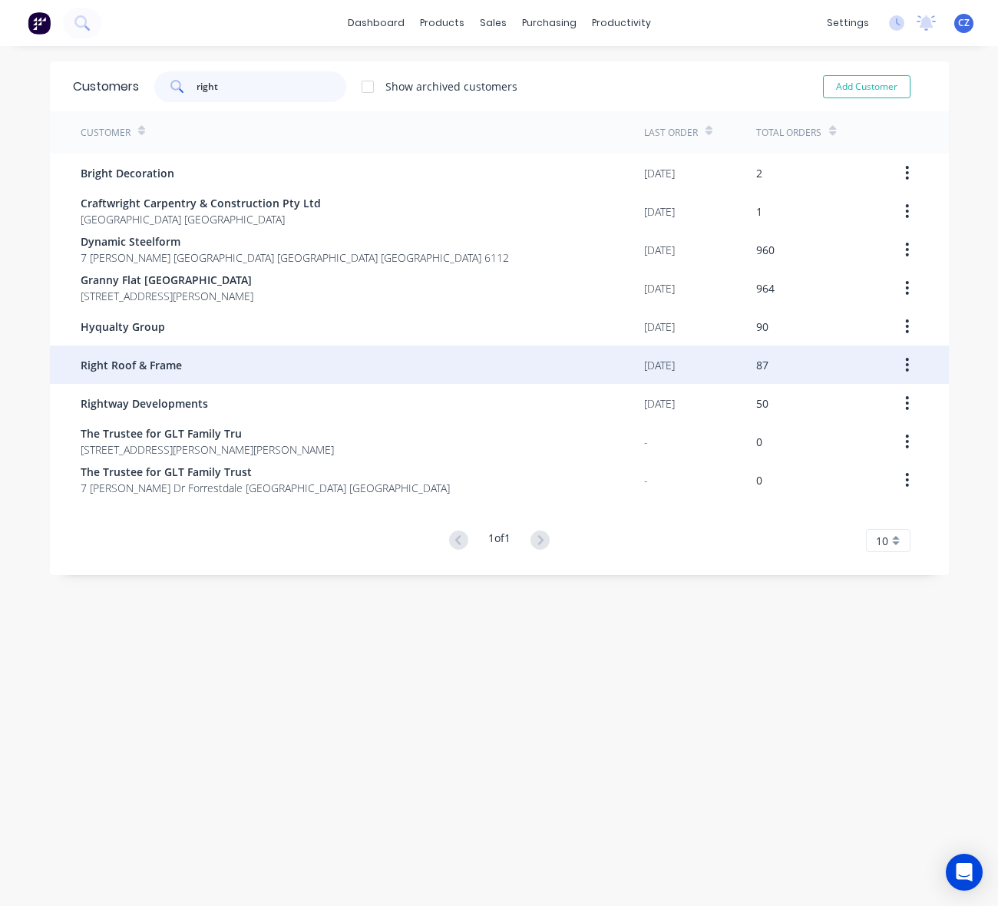
type input "right"
click at [177, 369] on div "Right Roof & Frame" at bounding box center [363, 365] width 564 height 38
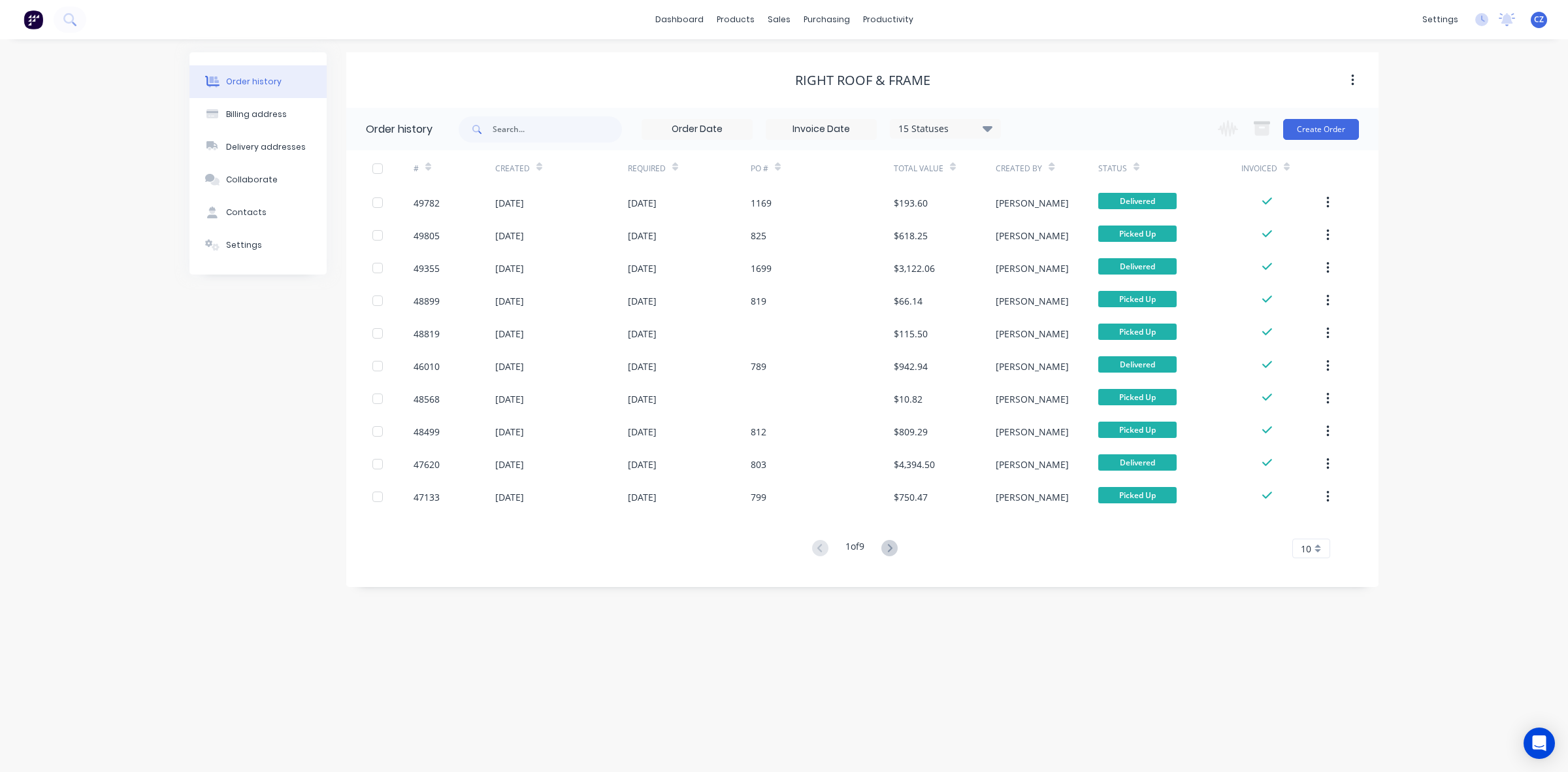
click at [781, 132] on icon at bounding box center [988, 128] width 10 height 15
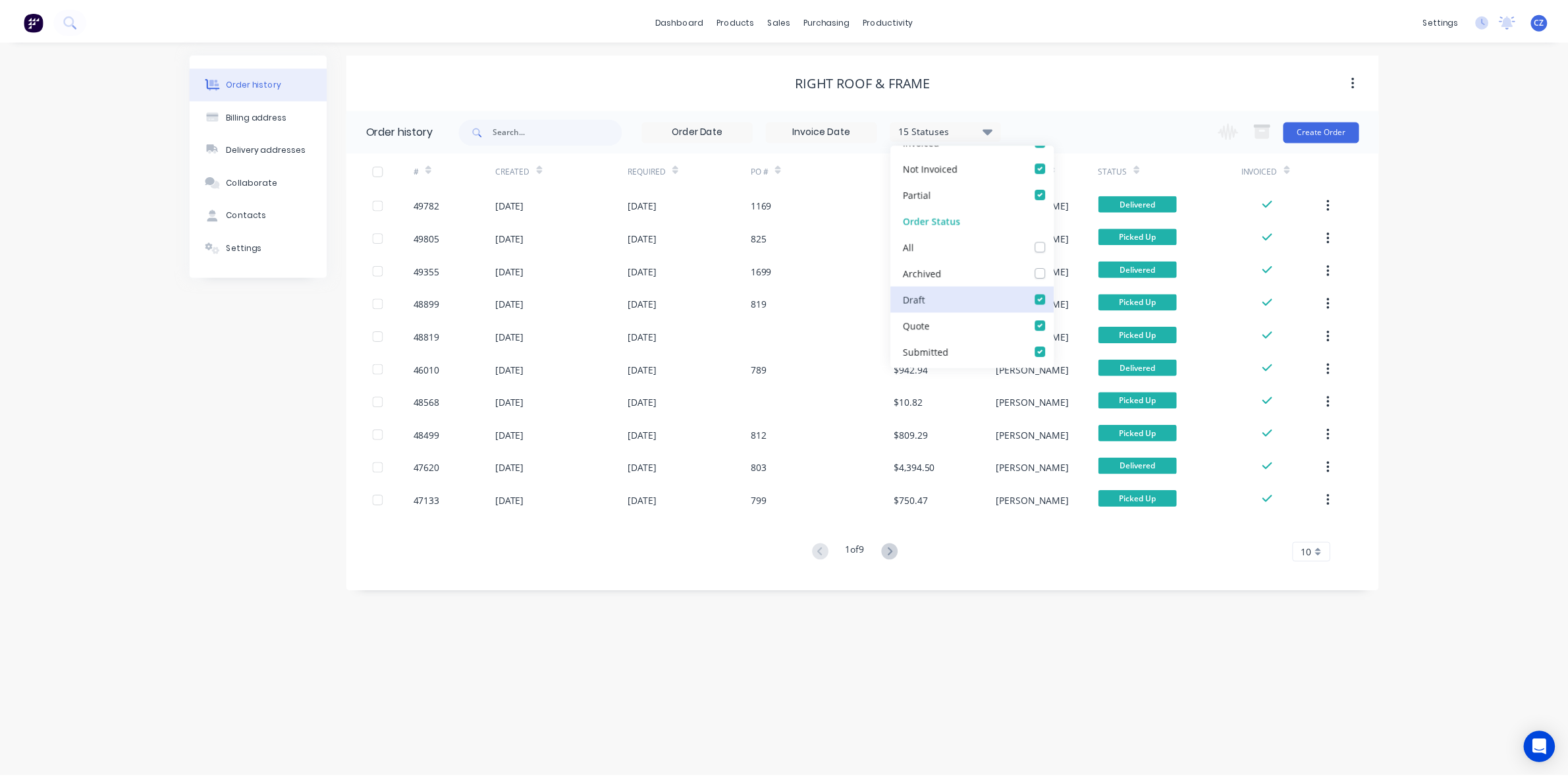
scroll to position [82, 0]
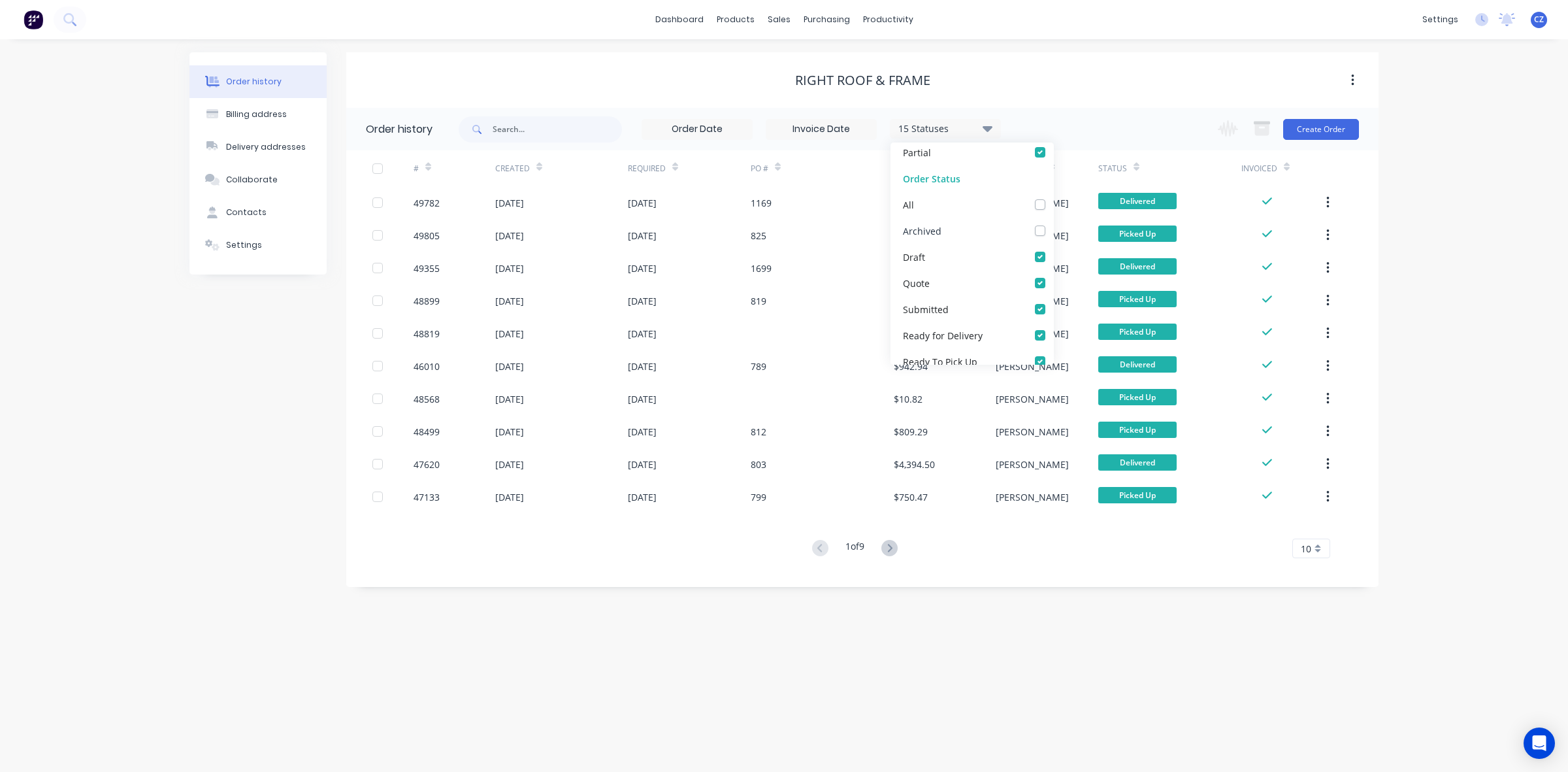
click at [781, 237] on div "Archived" at bounding box center [972, 231] width 163 height 26
click at [781, 224] on label at bounding box center [1053, 224] width 0 height 0
click at [781, 230] on input "checkbox" at bounding box center [1058, 230] width 10 height 13
checkbox input "true"
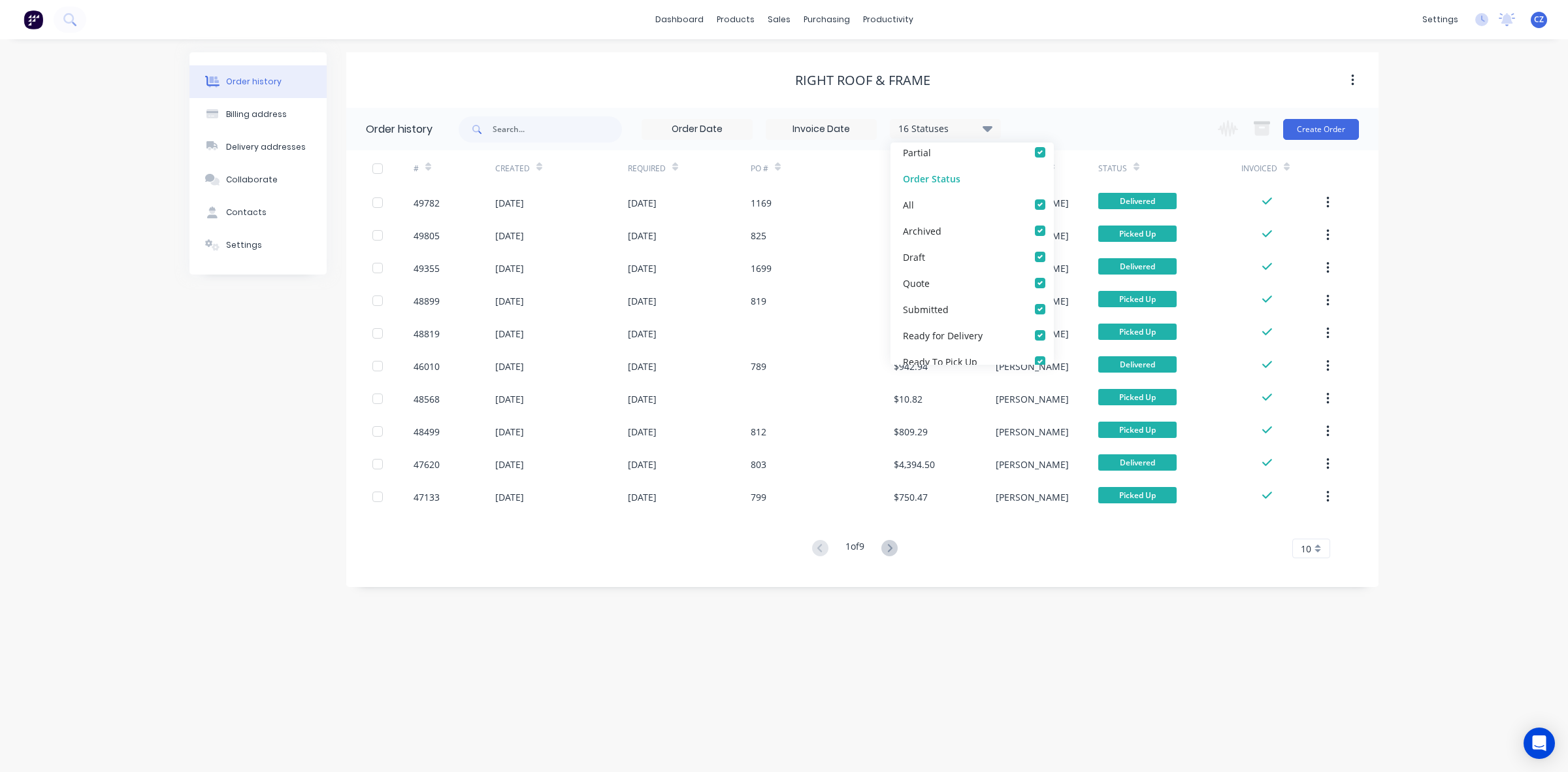
click at [781, 265] on div "Order history Billing address Delivery addresses Collaborate Contacts Settings …" at bounding box center [784, 405] width 1568 height 733
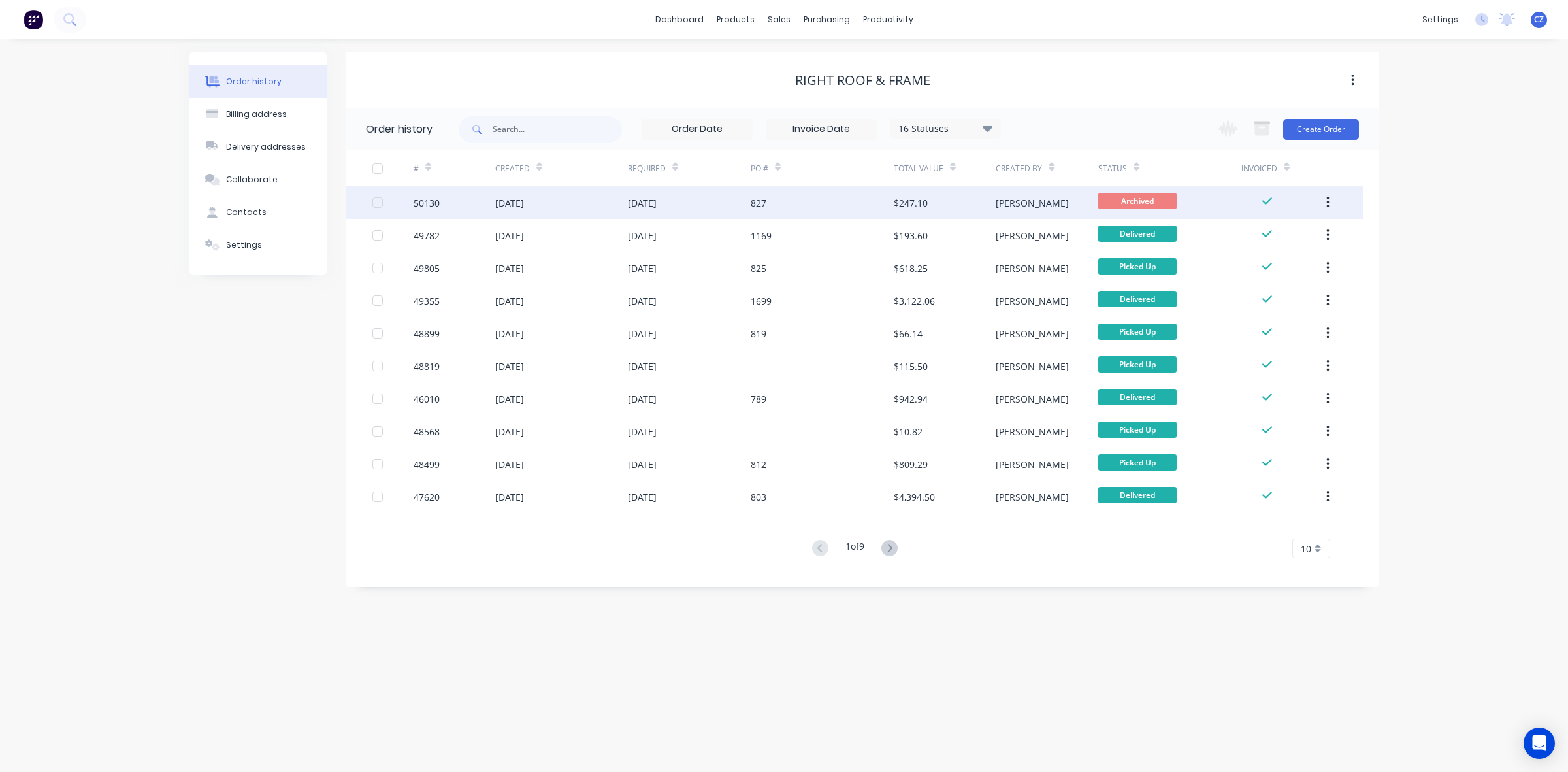
click at [781, 199] on div "827" at bounding box center [822, 203] width 143 height 32
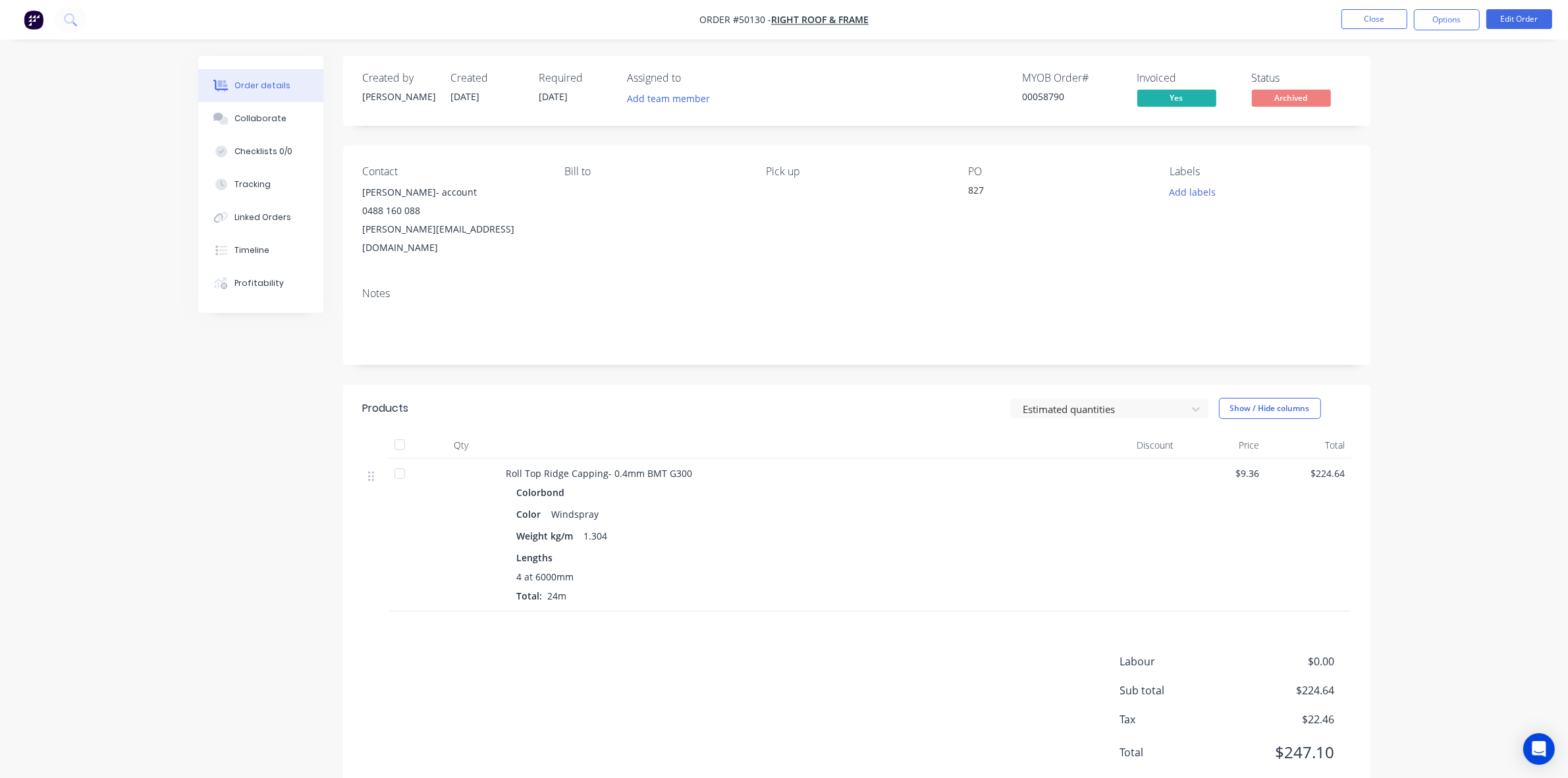
click at [787, 528] on div "Colorbond Color Windspray Weight kg/m 1.304 Lengths 4 at 6000mm Total: 24m" at bounding box center [798, 543] width 582 height 120
click at [787, 449] on div "Order details Collaborate Checklists 0/0 Tracking Linked Orders Timeline Profit…" at bounding box center [784, 408] width 1568 height 817
click at [787, 551] on div "Lengths" at bounding box center [798, 558] width 561 height 14
click at [787, 14] on button "Close" at bounding box center [1374, 19] width 66 height 20
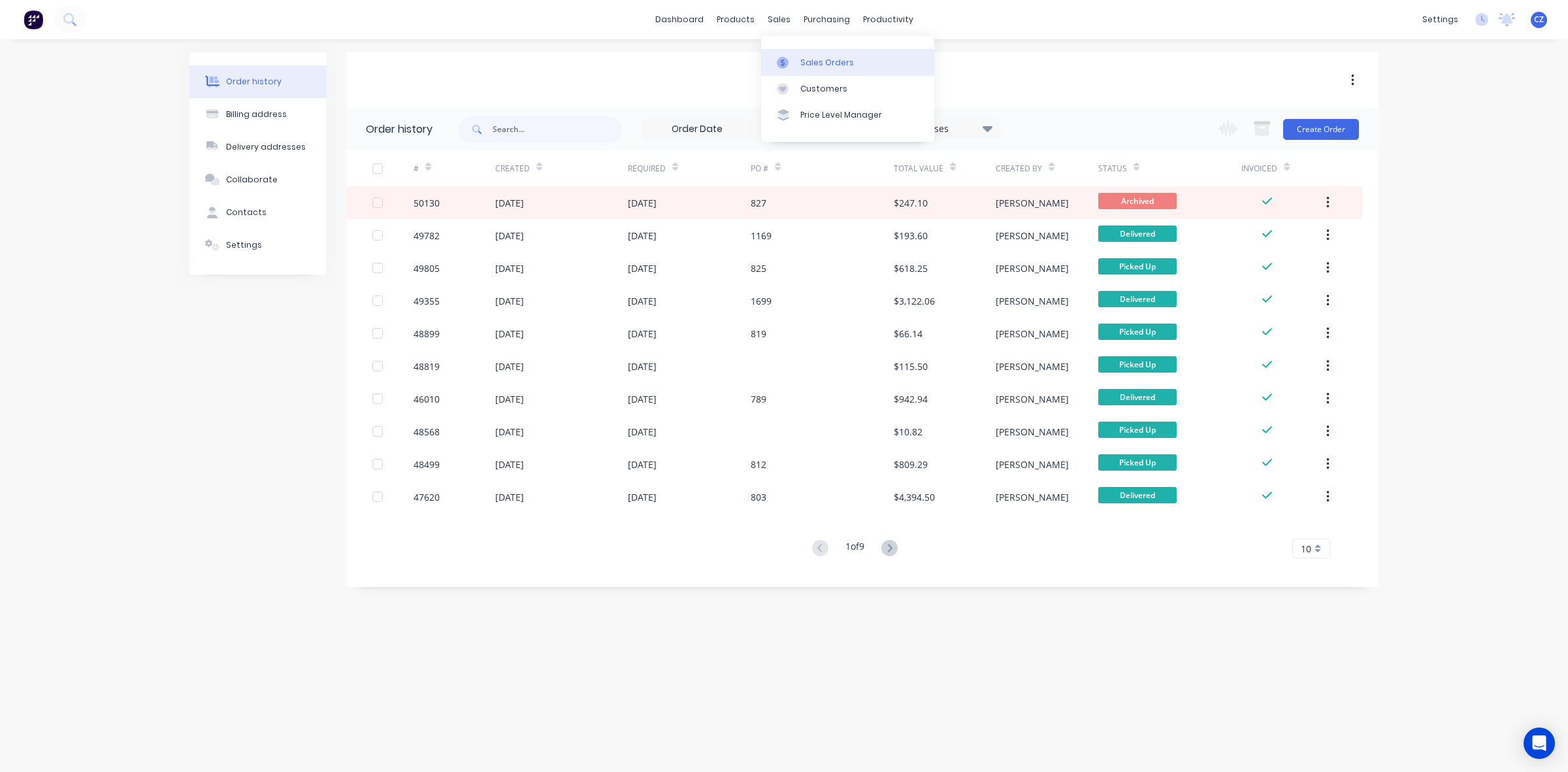
click at [781, 71] on link "Sales Orders" at bounding box center [847, 62] width 173 height 26
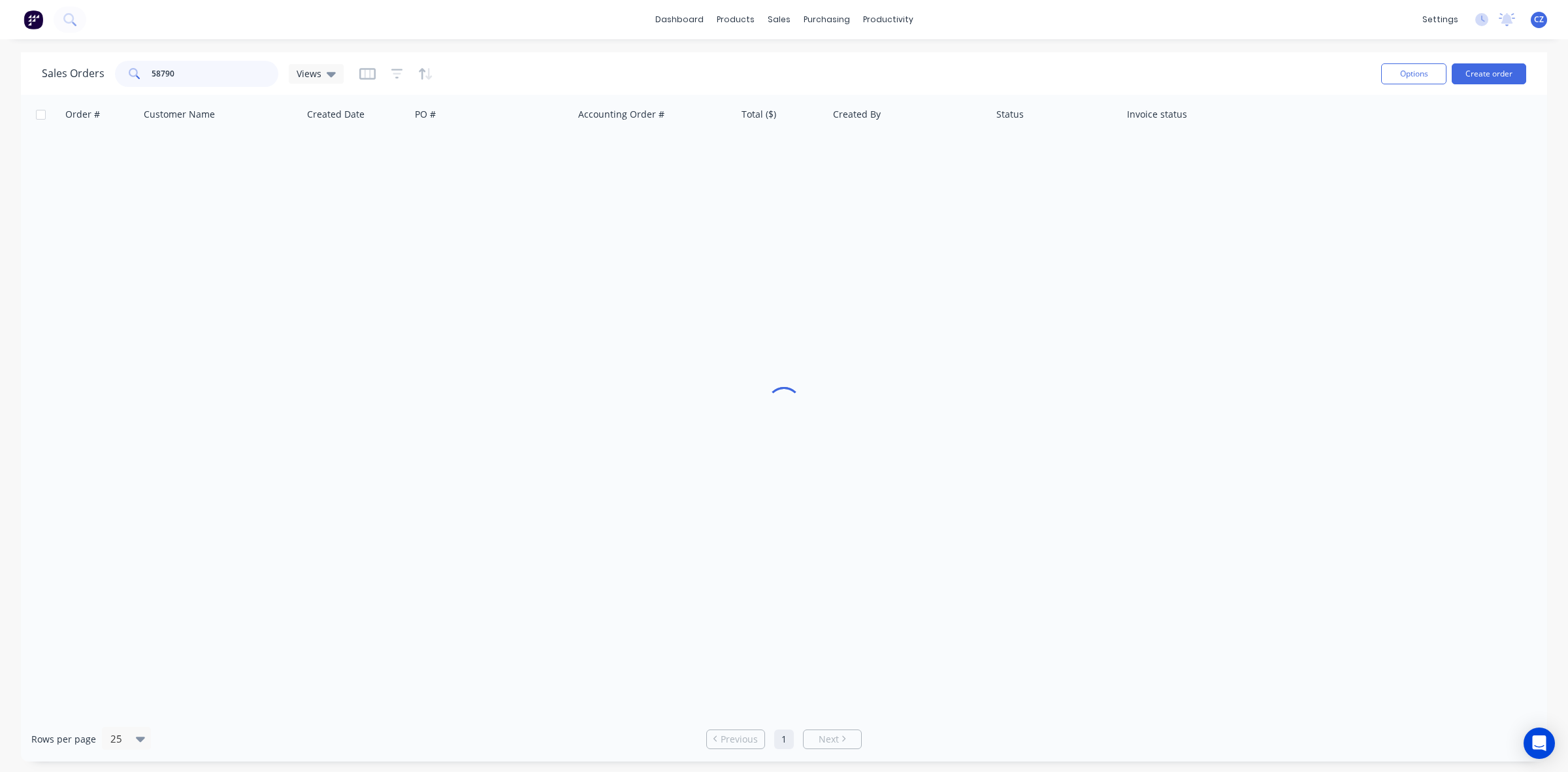
drag, startPoint x: 231, startPoint y: 78, endPoint x: 37, endPoint y: 83, distance: 194.1
click at [37, 83] on div "Sales Orders 58790 Views Options Create order" at bounding box center [784, 73] width 1526 height 43
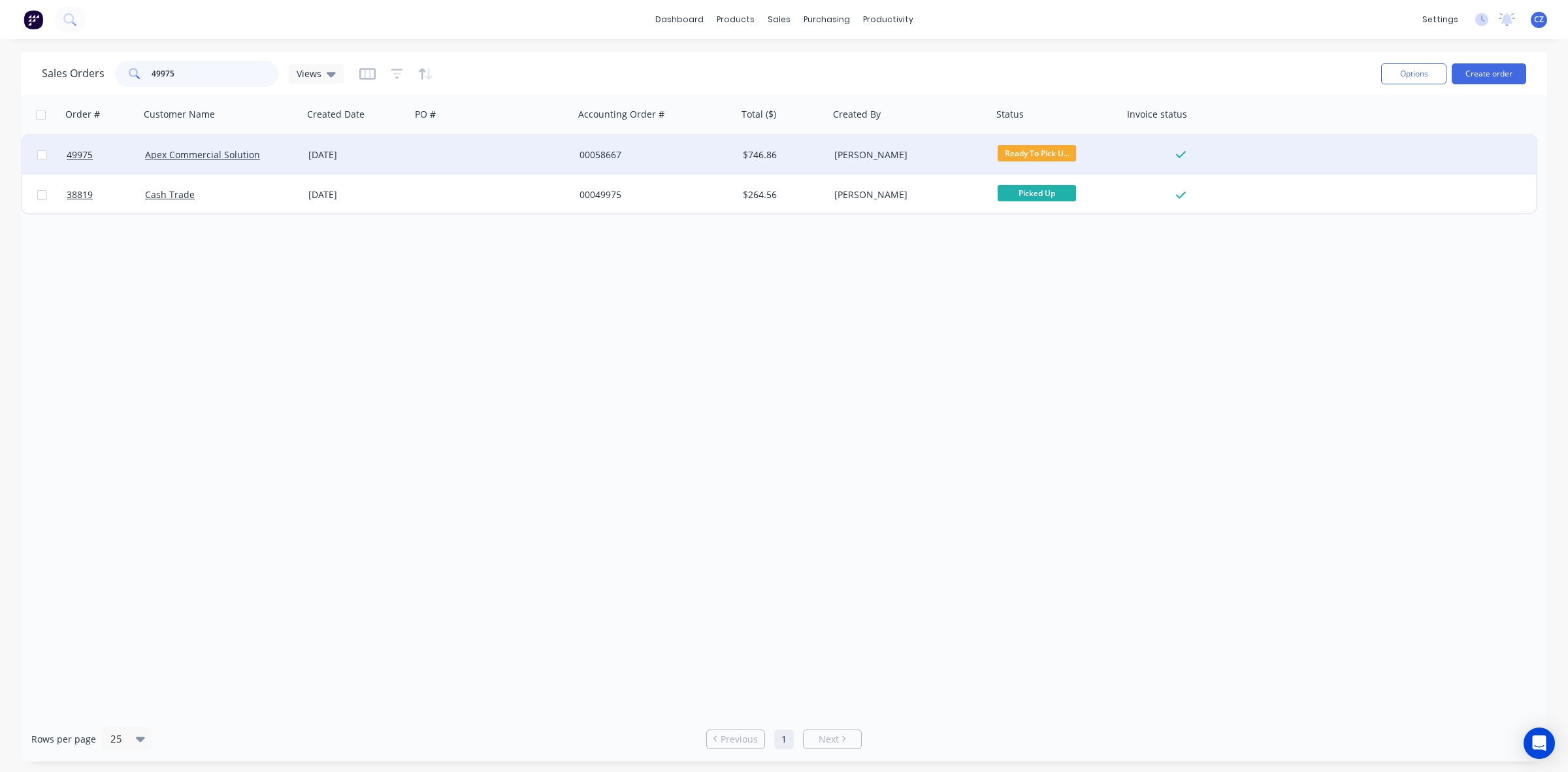
type input "49975"
click at [475, 165] on div at bounding box center [493, 155] width 163 height 39
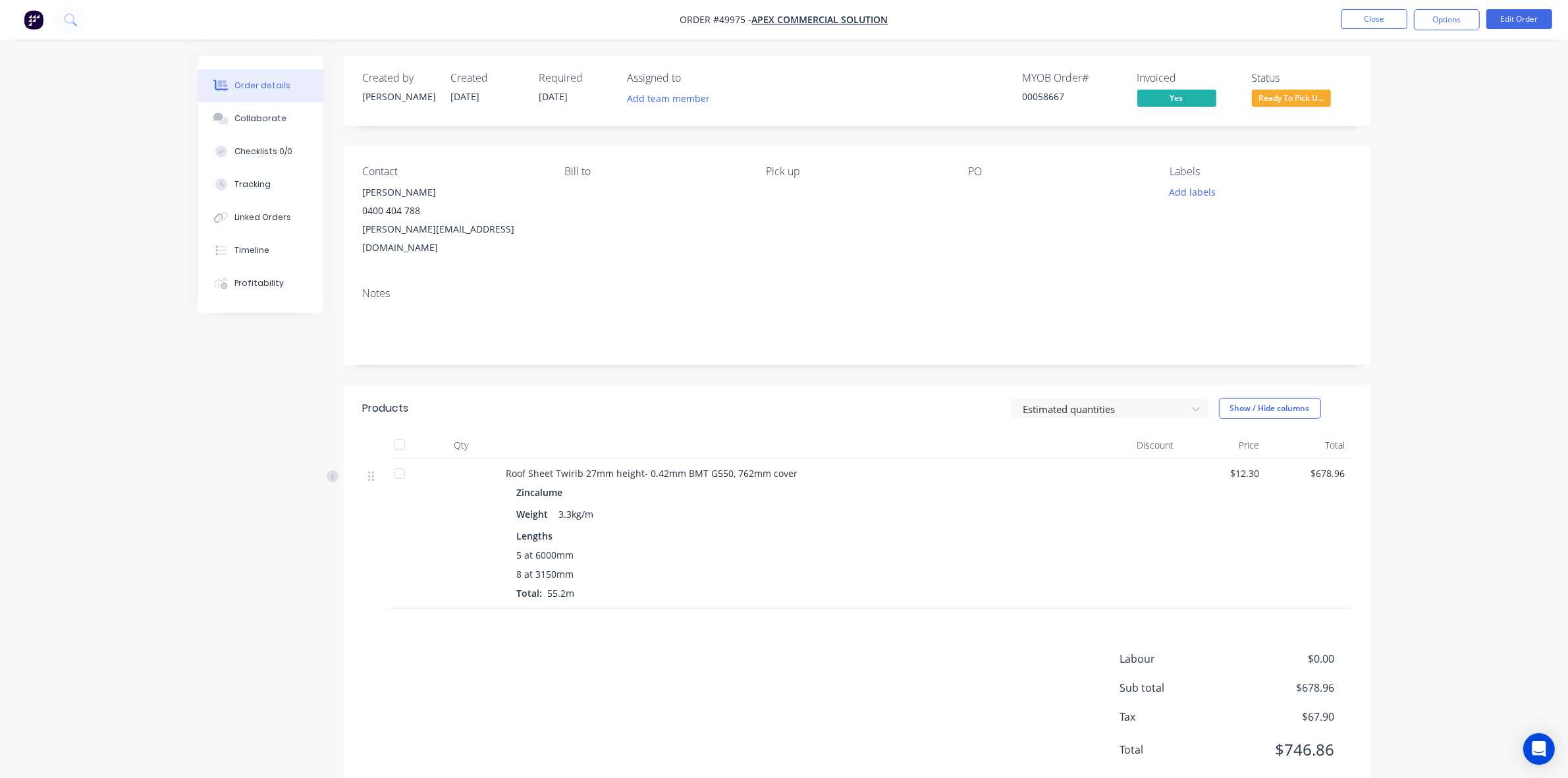
click at [787, 98] on span "Ready To Pick U..." at bounding box center [1292, 97] width 79 height 16
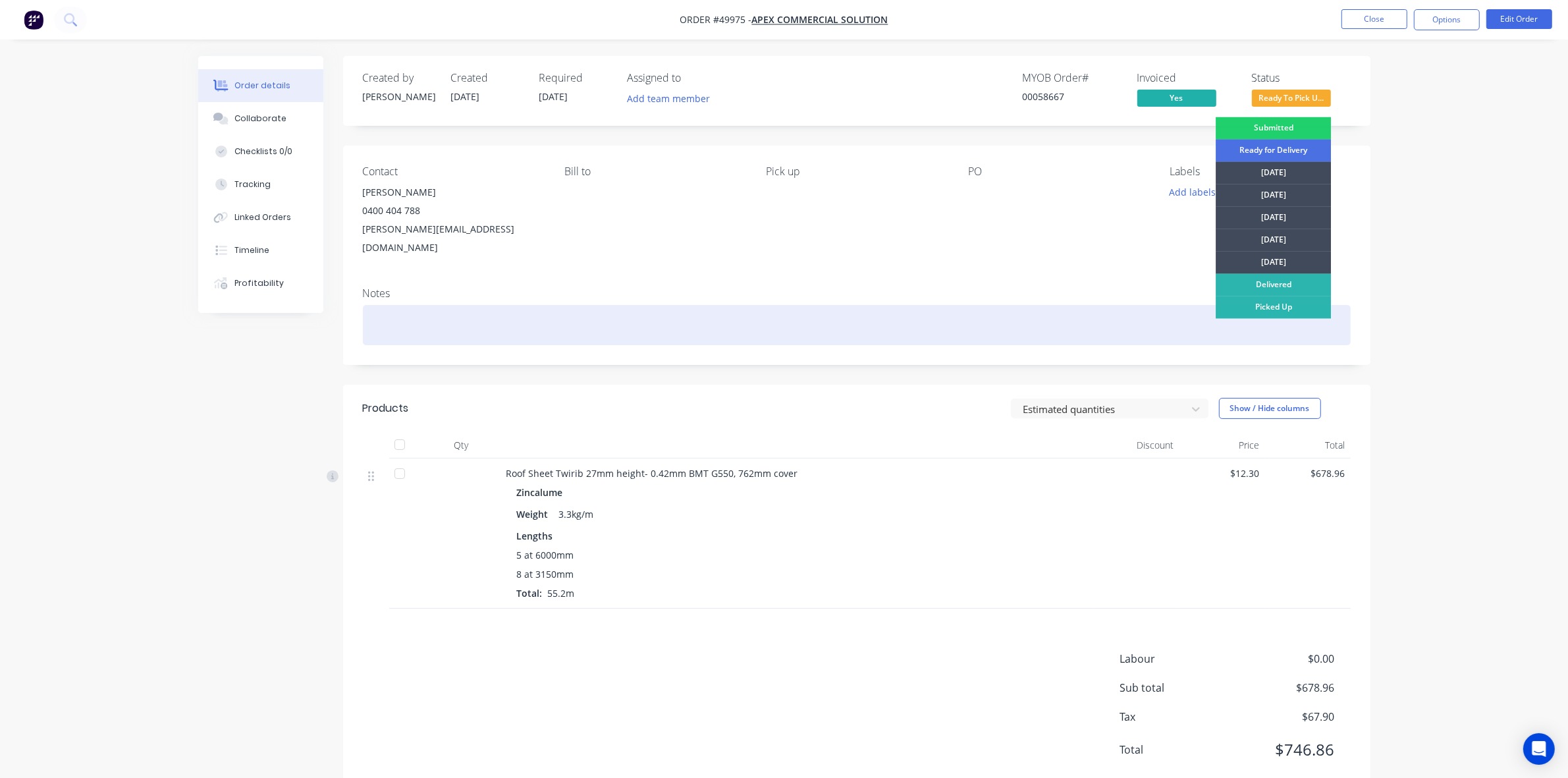
click at [787, 297] on div "Picked Up" at bounding box center [1274, 308] width 115 height 22
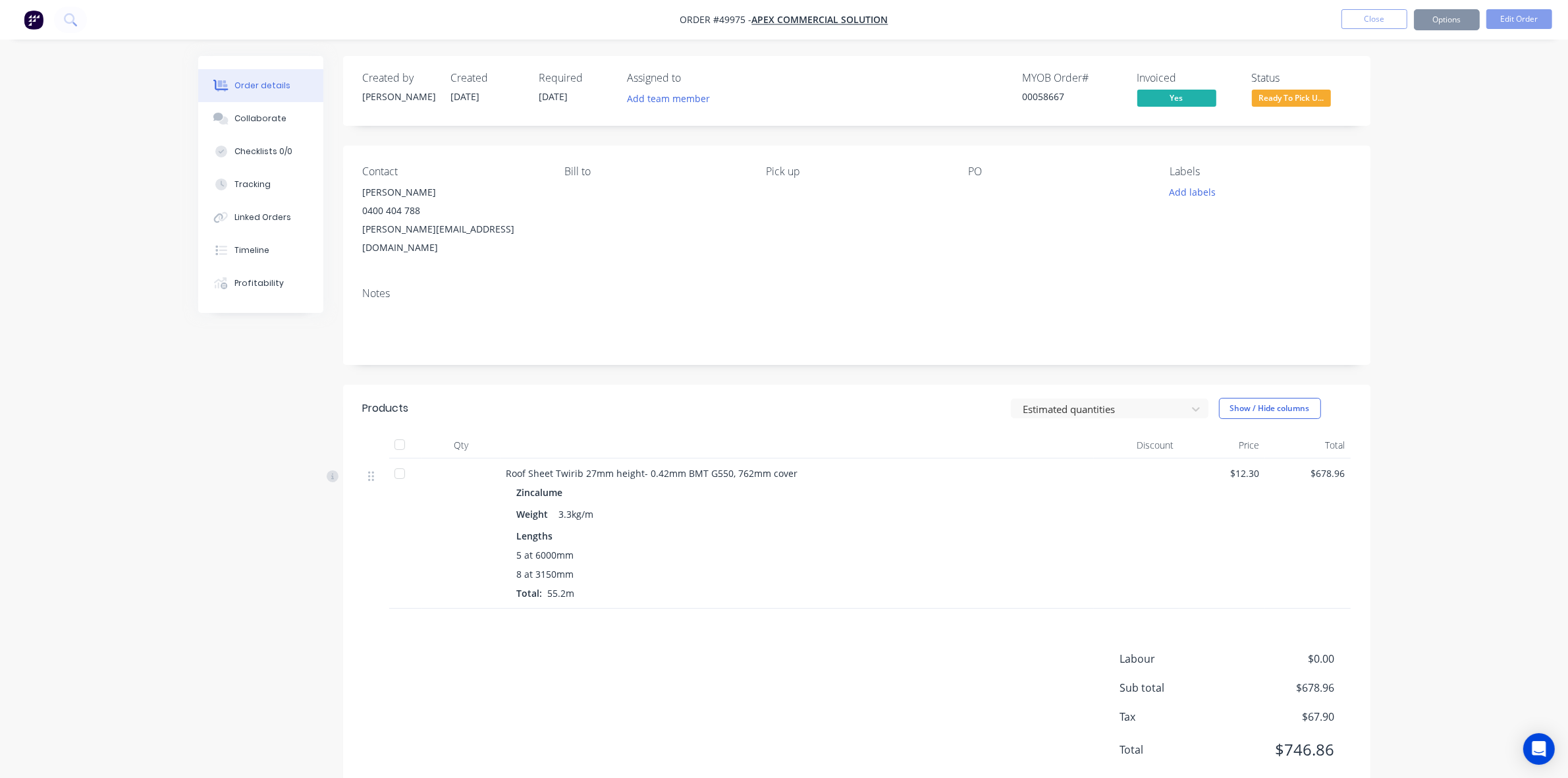
click at [787, 288] on div "Order details Collaborate Checklists 0/0 Tracking Linked Orders Timeline Profit…" at bounding box center [784, 407] width 1568 height 814
click at [787, 15] on button "Close" at bounding box center [1374, 19] width 66 height 20
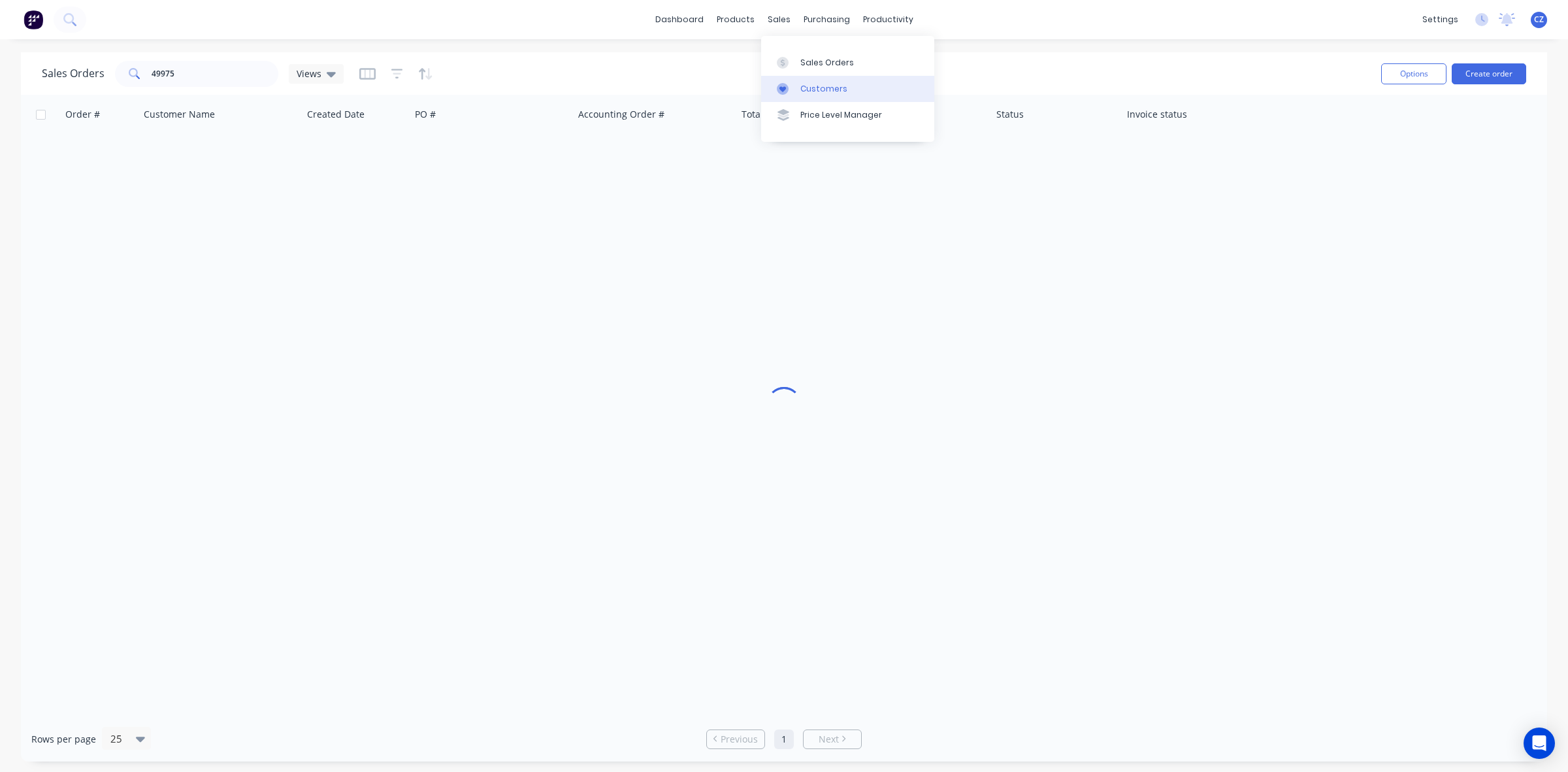
click at [781, 94] on div "Customers" at bounding box center [824, 89] width 47 height 12
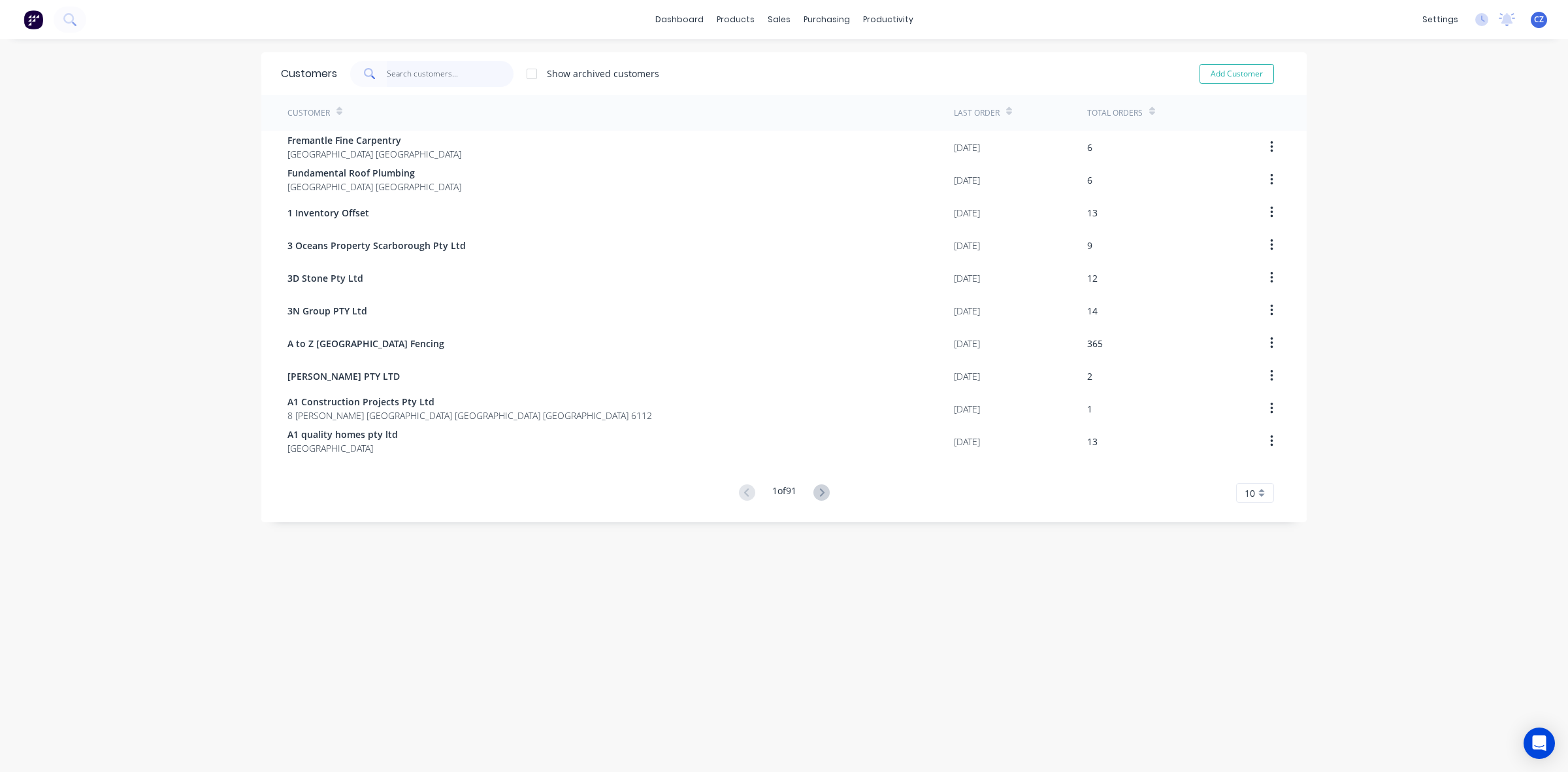
click at [423, 66] on input "text" at bounding box center [451, 73] width 128 height 26
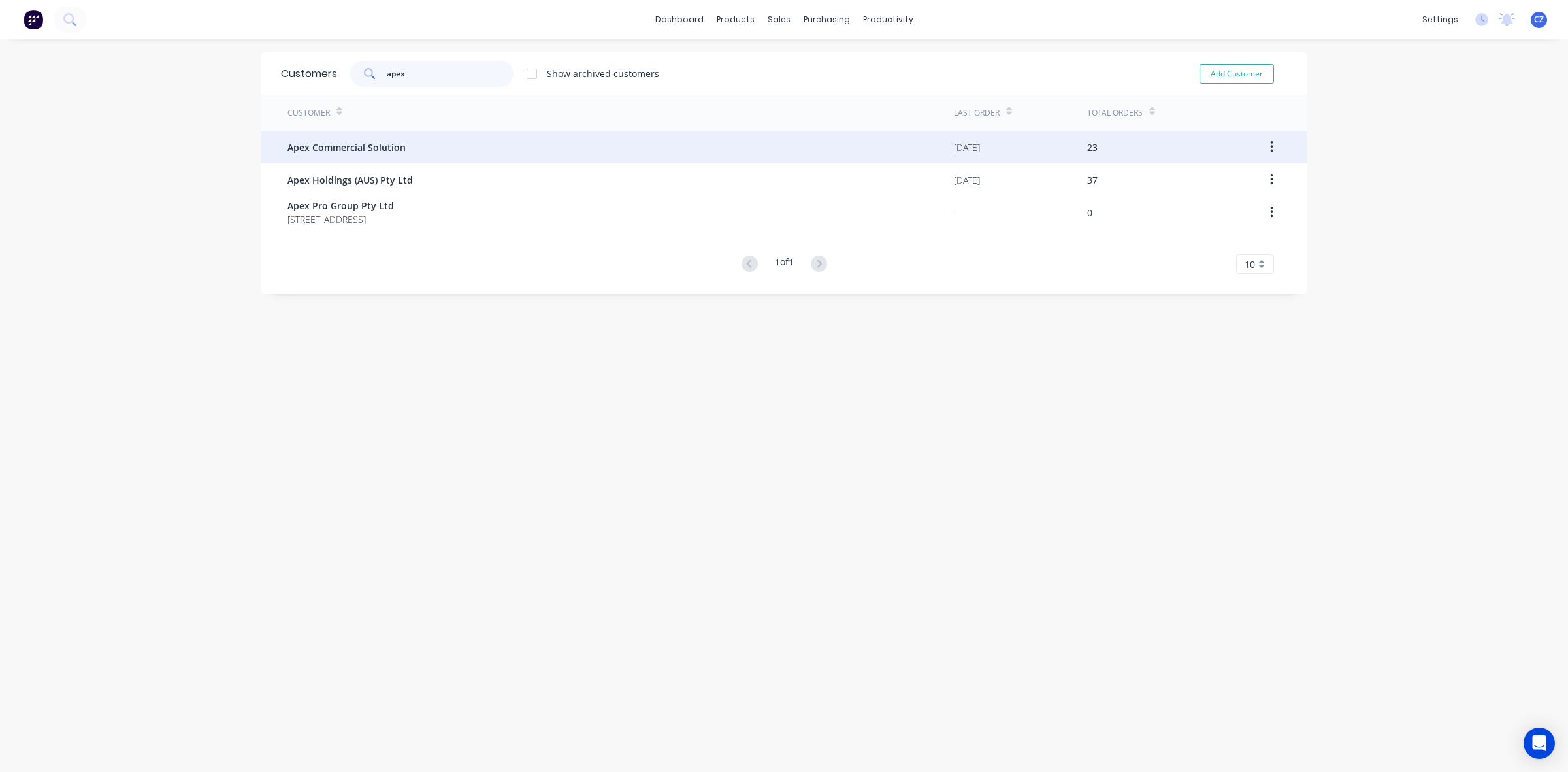
type input "apex"
click at [419, 152] on div "Apex Commercial Solution" at bounding box center [620, 147] width 666 height 32
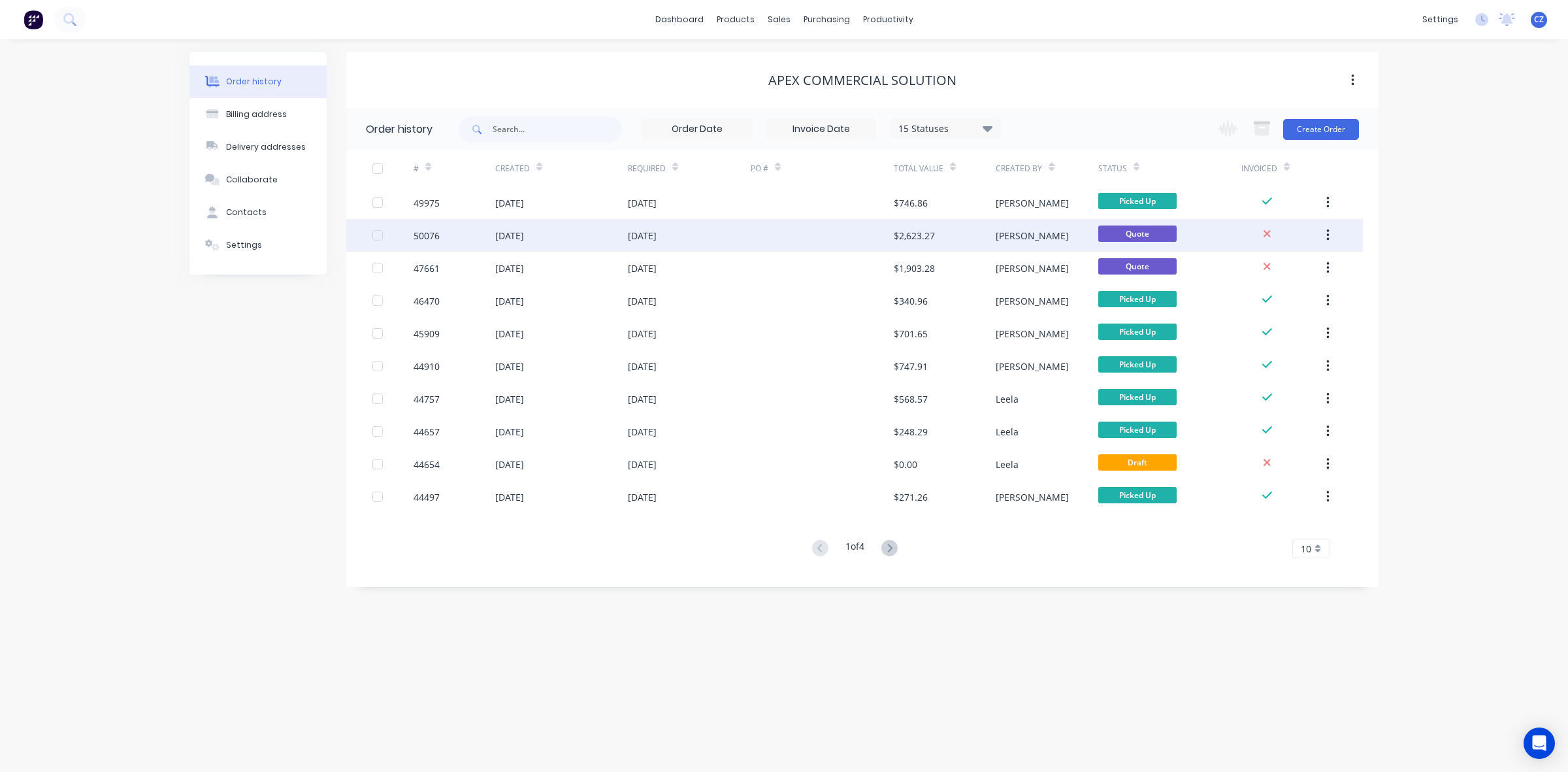
click at [743, 234] on div "[DATE]" at bounding box center [689, 235] width 123 height 32
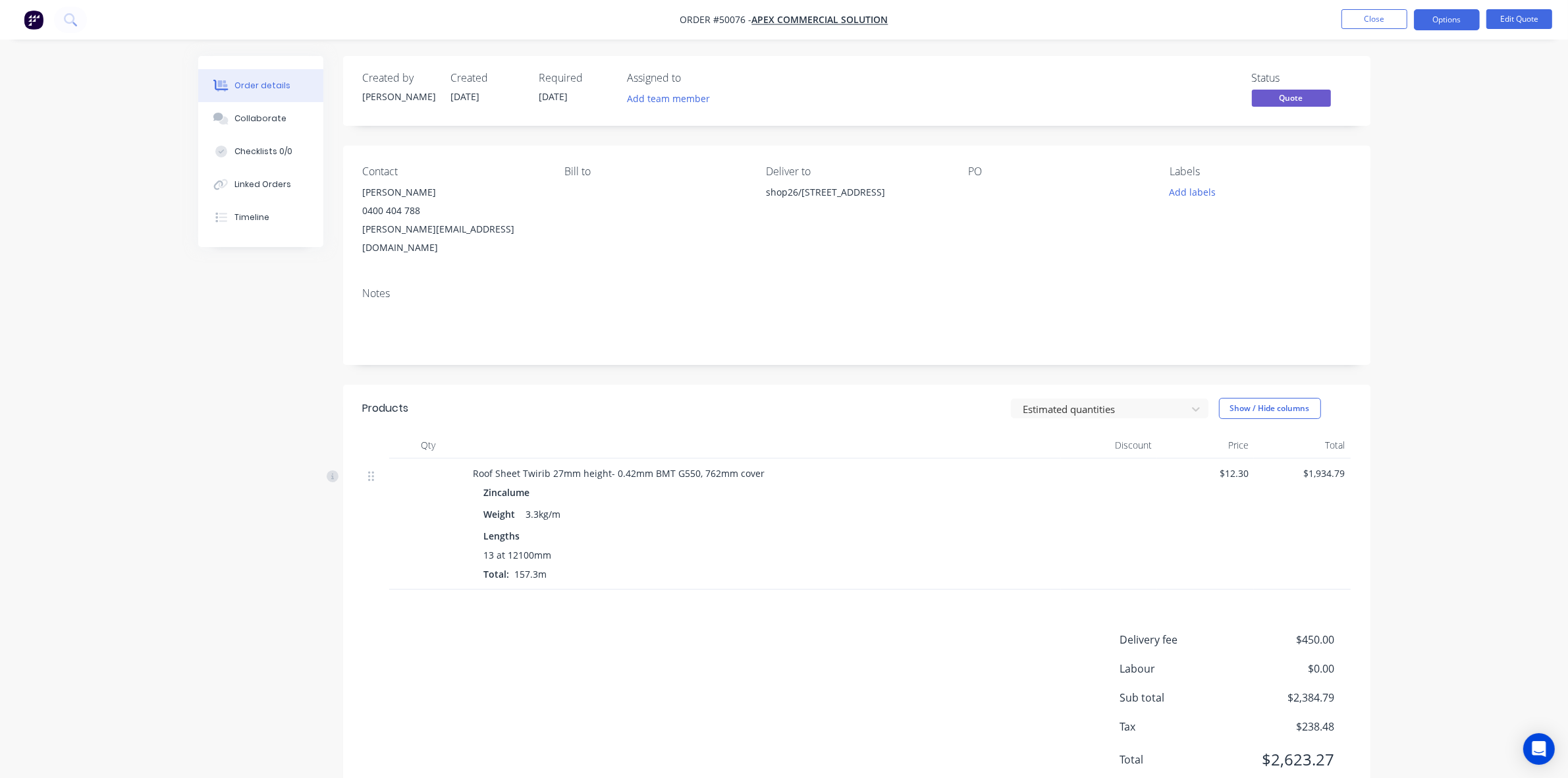
click at [733, 657] on div "Delivery fee $450.00 Labour $0.00 Sub total $2,384.79 Tax $238.48 Total $2,623.…" at bounding box center [857, 708] width 988 height 153
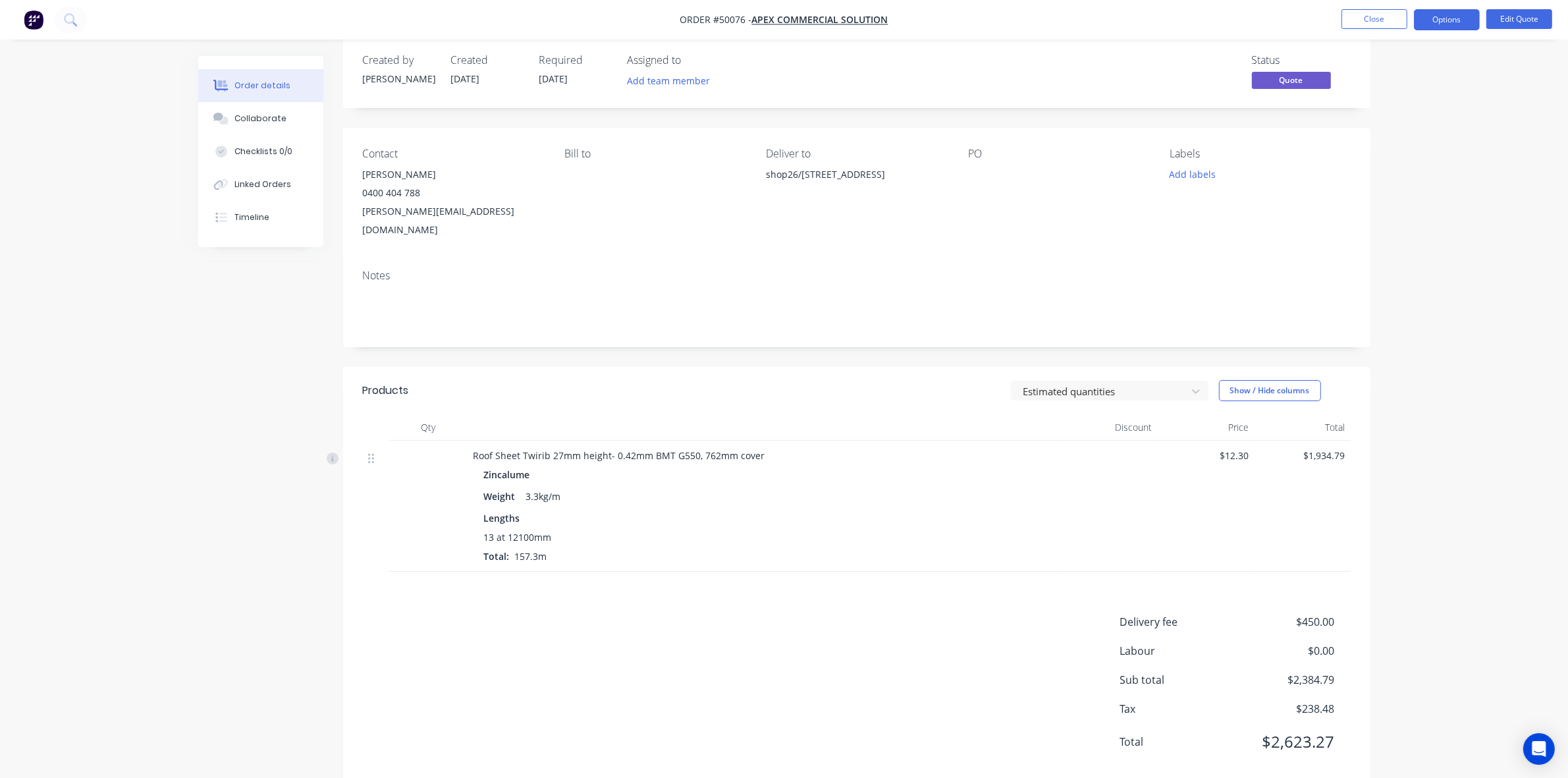
scroll to position [27, 0]
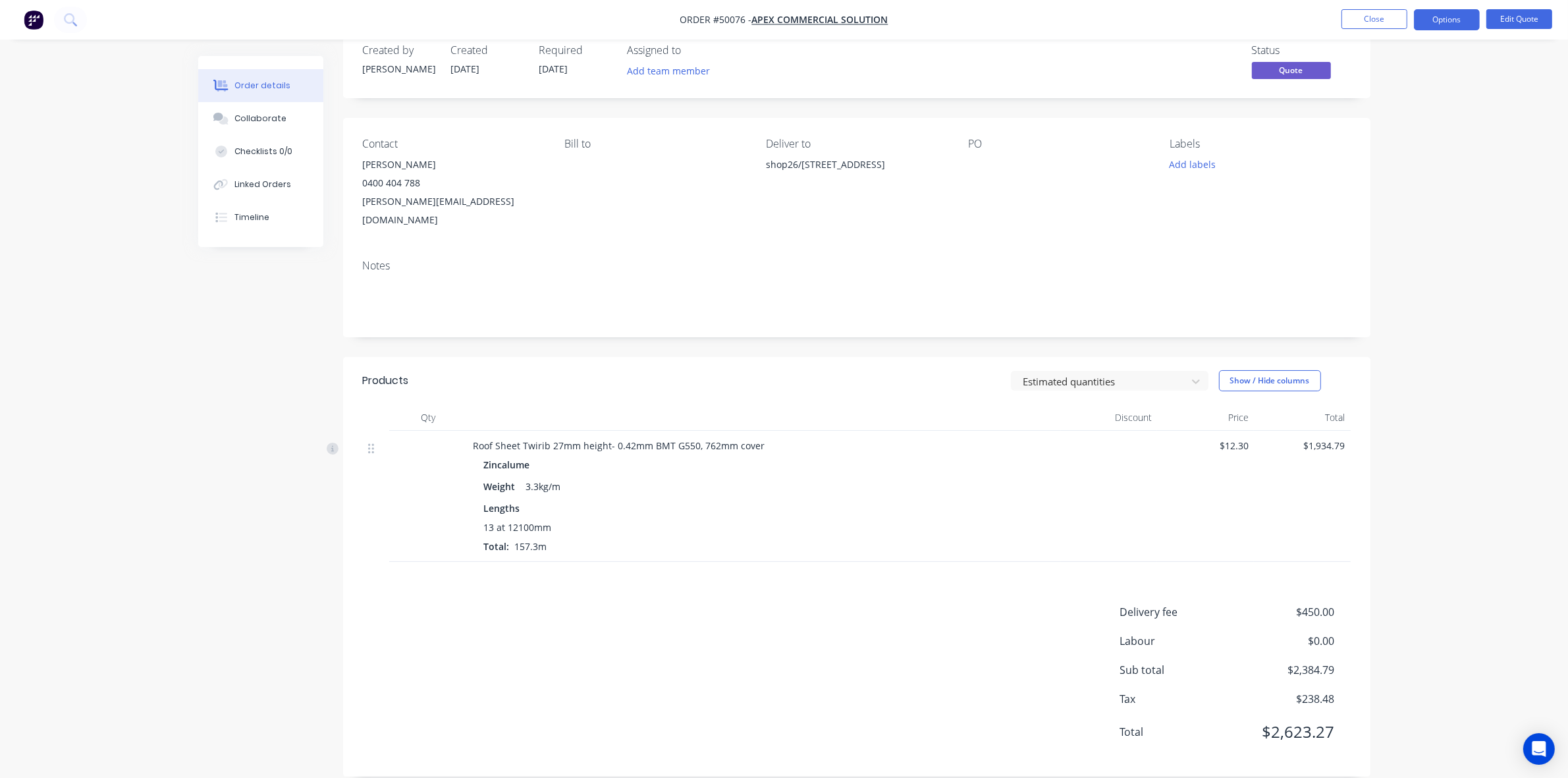
click at [770, 168] on div "shop26/[STREET_ADDRESS]" at bounding box center [856, 165] width 180 height 19
drag, startPoint x: 764, startPoint y: 161, endPoint x: 942, endPoint y: 178, distance: 178.8
click at [787, 178] on div "Contact [PERSON_NAME] 0400 404 788 [PERSON_NAME][EMAIL_ADDRESS][DOMAIN_NAME] Bi…" at bounding box center [857, 183] width 1028 height 131
copy div "shop26/[STREET_ADDRESS]"
click at [787, 604] on div "Delivery fee $450.00 Labour $0.00 Sub total $2,384.79 Tax $238.48 Total $2,623.…" at bounding box center [857, 680] width 988 height 153
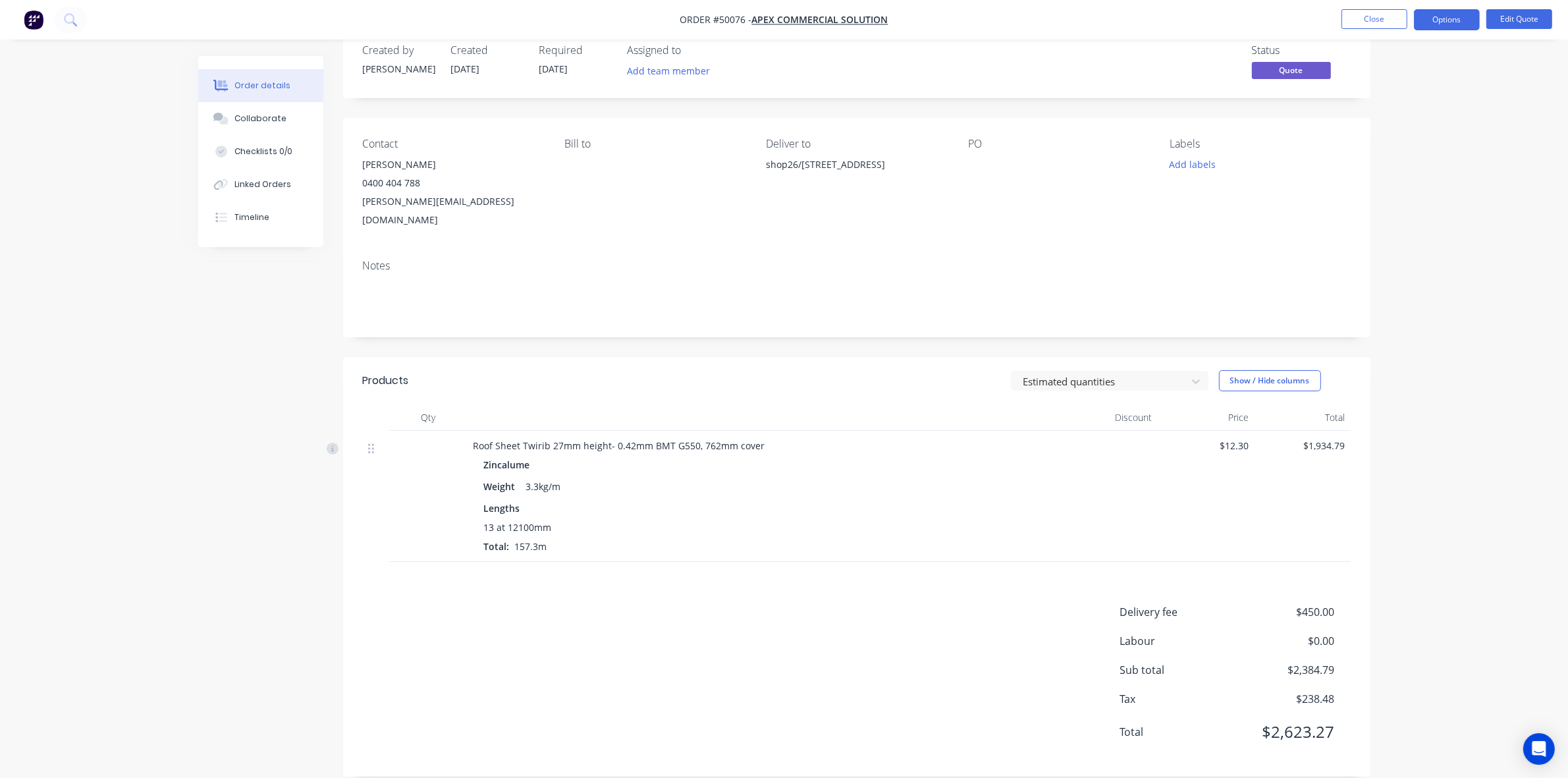
drag, startPoint x: 762, startPoint y: 162, endPoint x: 947, endPoint y: 179, distance: 185.8
click at [787, 179] on div "Contact [PERSON_NAME] 0400 404 788 [PERSON_NAME][EMAIL_ADDRESS][DOMAIN_NAME] Bi…" at bounding box center [857, 183] width 1028 height 131
click at [787, 604] on div "Delivery fee $450.00 Labour $0.00 Sub total $2,384.79 Tax $238.48 Total $2,623.…" at bounding box center [857, 680] width 988 height 153
click at [787, 357] on header "Products Estimated quantities Show / Hide columns" at bounding box center [857, 380] width 1028 height 47
click at [787, 27] on button "Options" at bounding box center [1447, 20] width 66 height 21
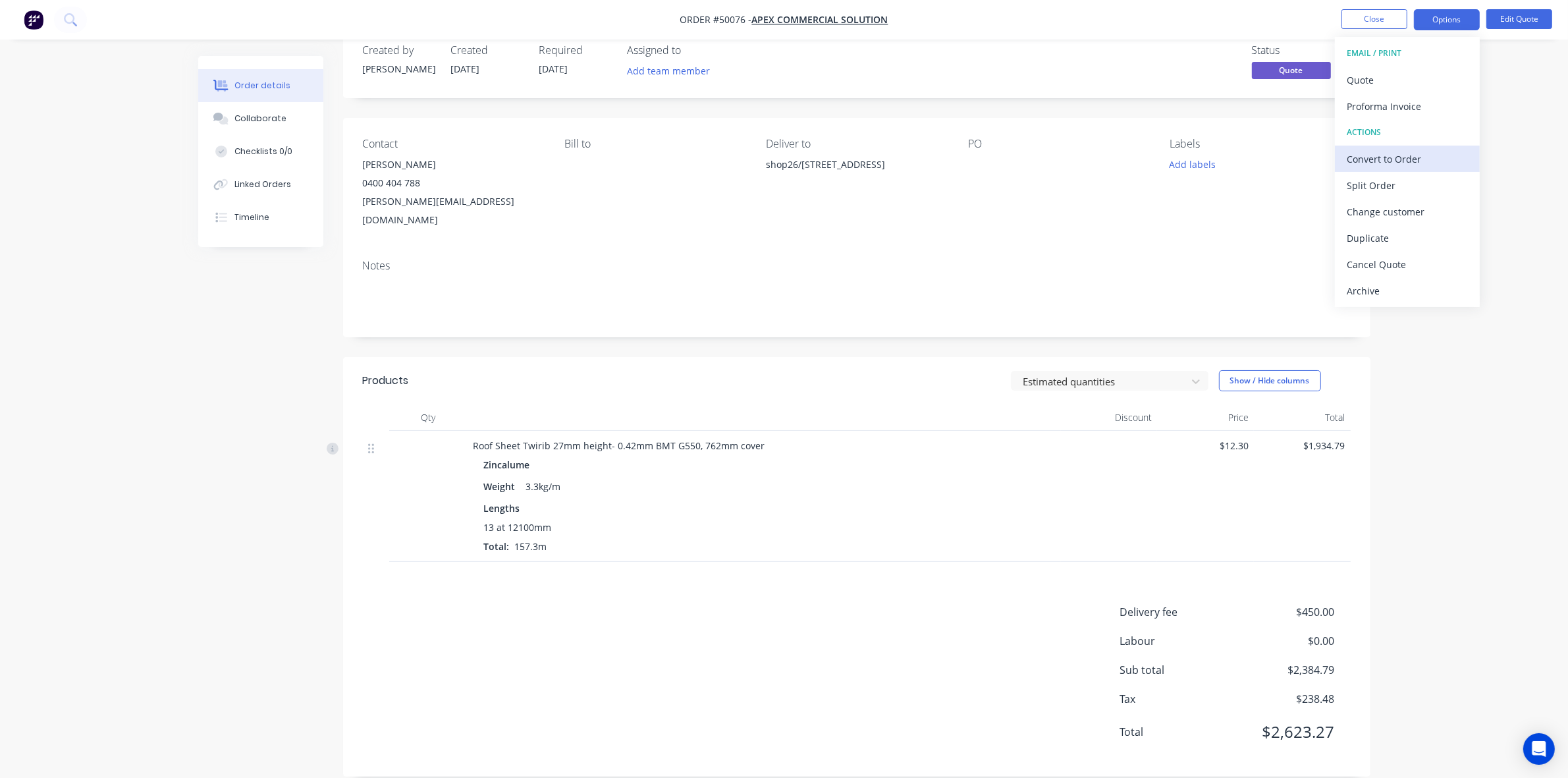
click at [787, 169] on button "Convert to Order" at bounding box center [1408, 159] width 145 height 27
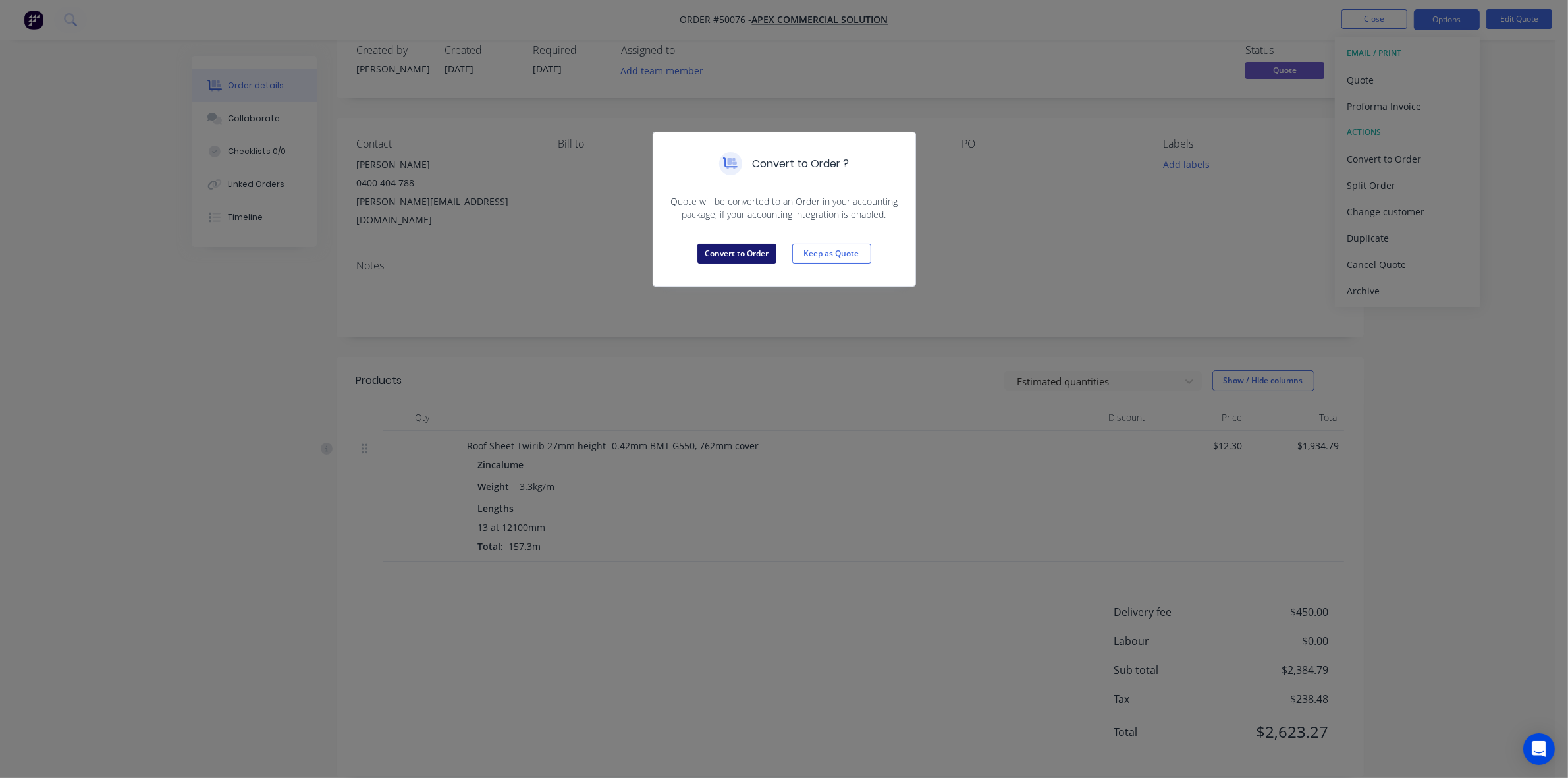
click at [729, 254] on button "Convert to Order" at bounding box center [737, 253] width 79 height 20
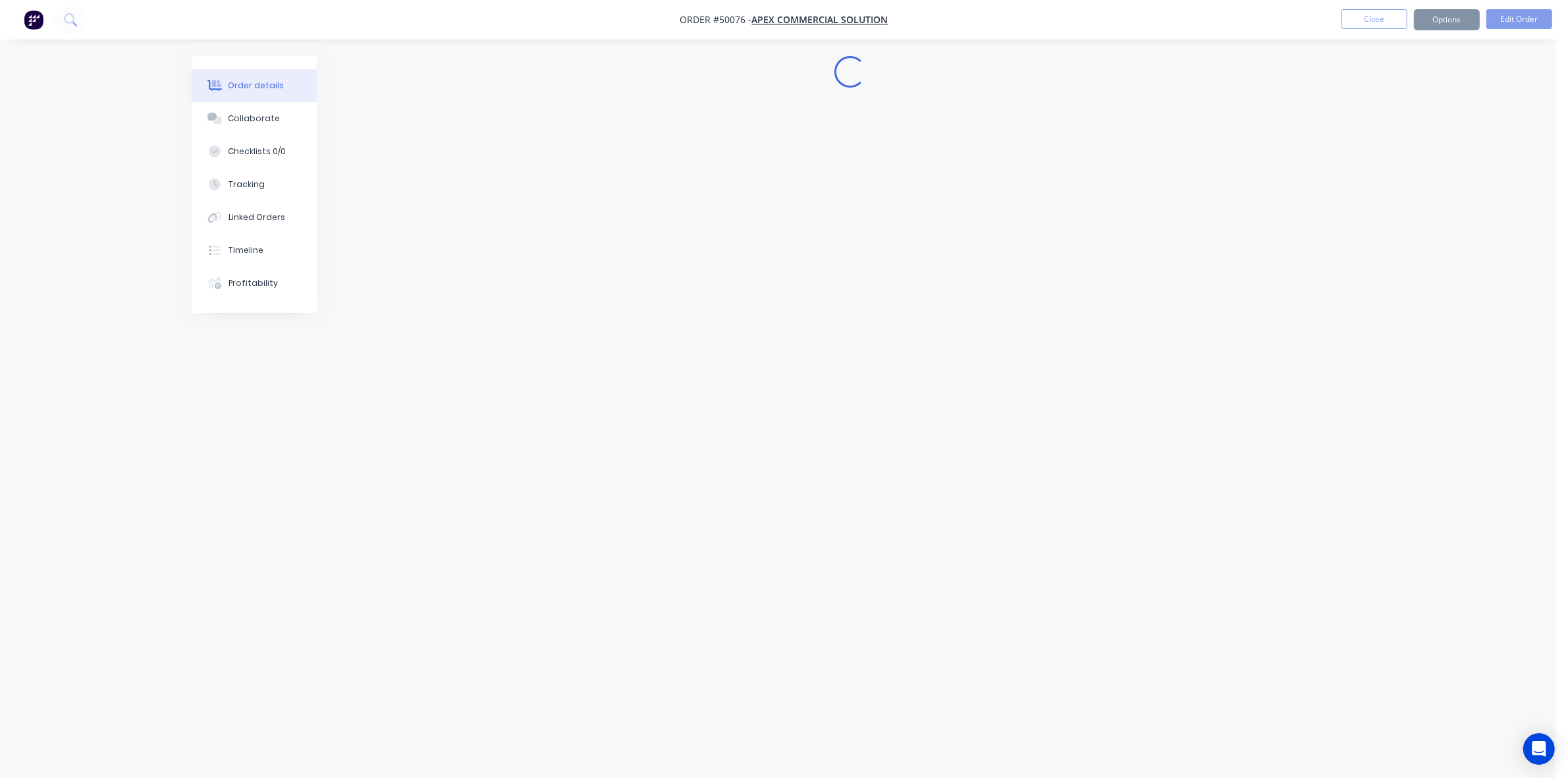
scroll to position [0, 0]
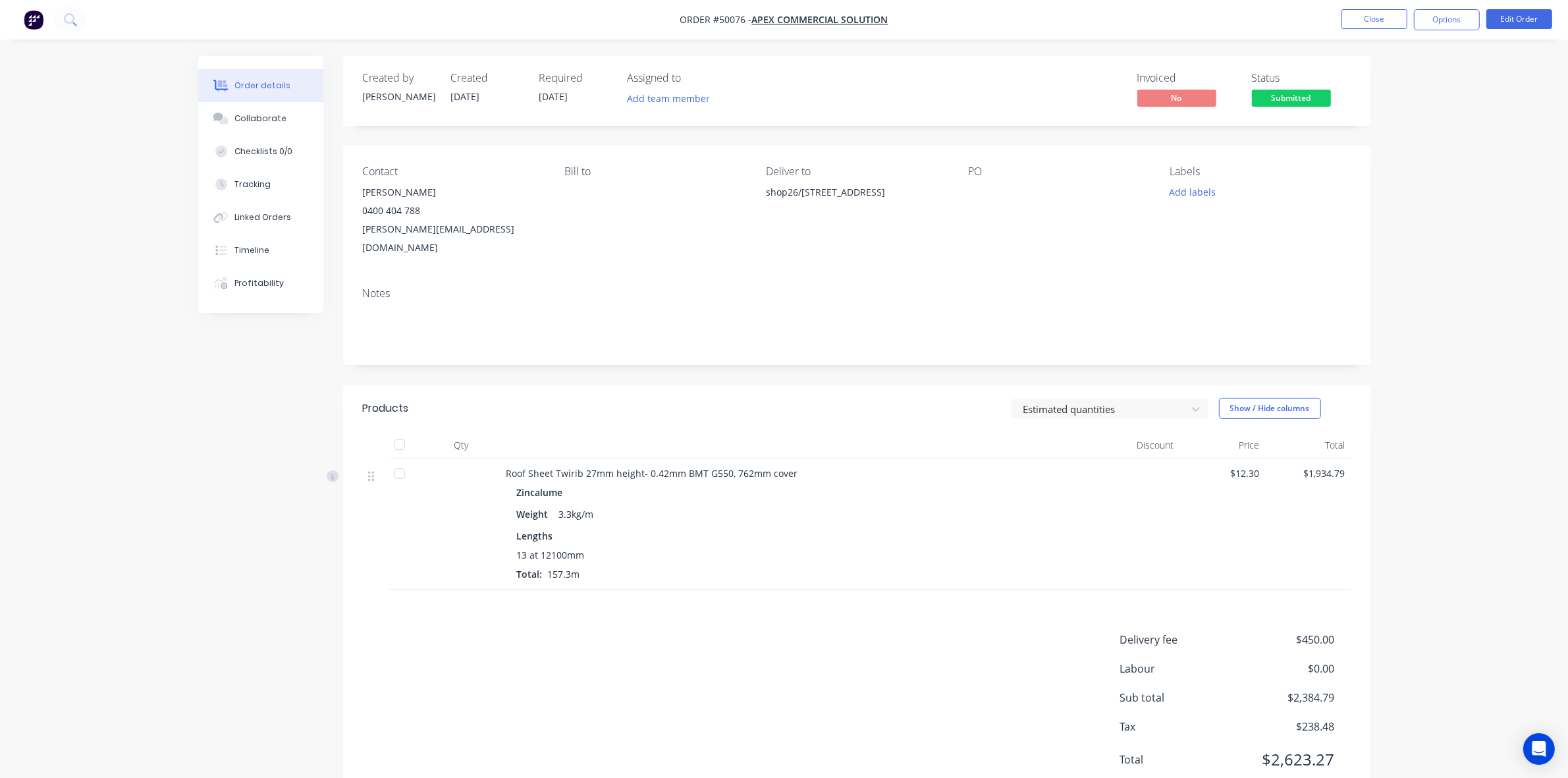
click at [787, 33] on nav "Order #50076 - Apex Commercial Solution Close Options Edit Order" at bounding box center [784, 20] width 1568 height 39
click at [787, 15] on button "Options" at bounding box center [1447, 20] width 66 height 21
click at [787, 185] on div "Delivery Docket" at bounding box center [1407, 185] width 121 height 19
click at [787, 134] on div "Without pricing" at bounding box center [1407, 133] width 121 height 19
click at [787, 71] on div "Invoice" at bounding box center [1407, 80] width 121 height 19
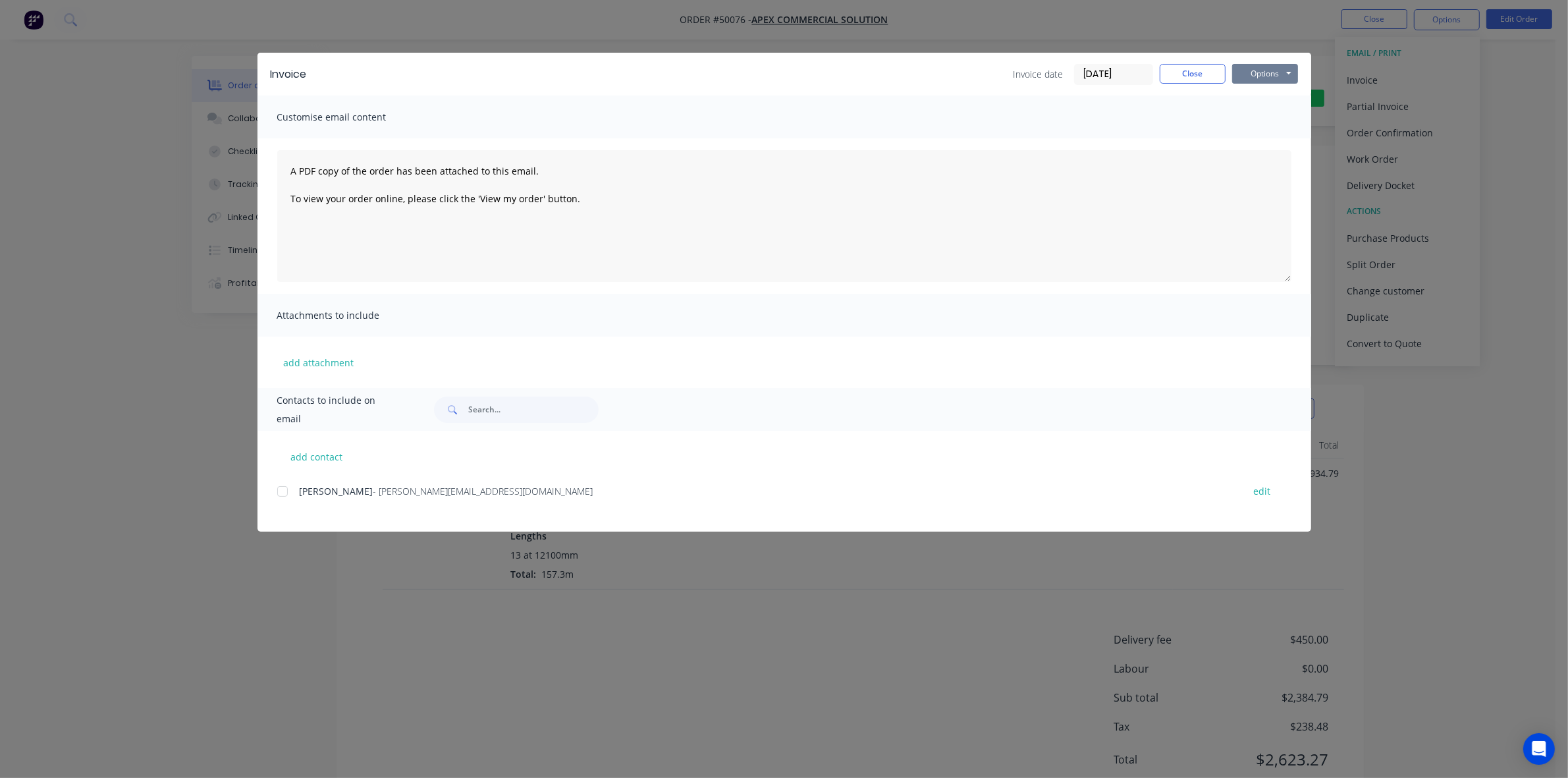
click at [787, 73] on button "Options" at bounding box center [1265, 73] width 66 height 20
click at [787, 123] on button "Print" at bounding box center [1275, 119] width 84 height 21
drag, startPoint x: 1176, startPoint y: 63, endPoint x: 1205, endPoint y: 78, distance: 32.6
click at [787, 73] on button "Close" at bounding box center [1192, 73] width 66 height 20
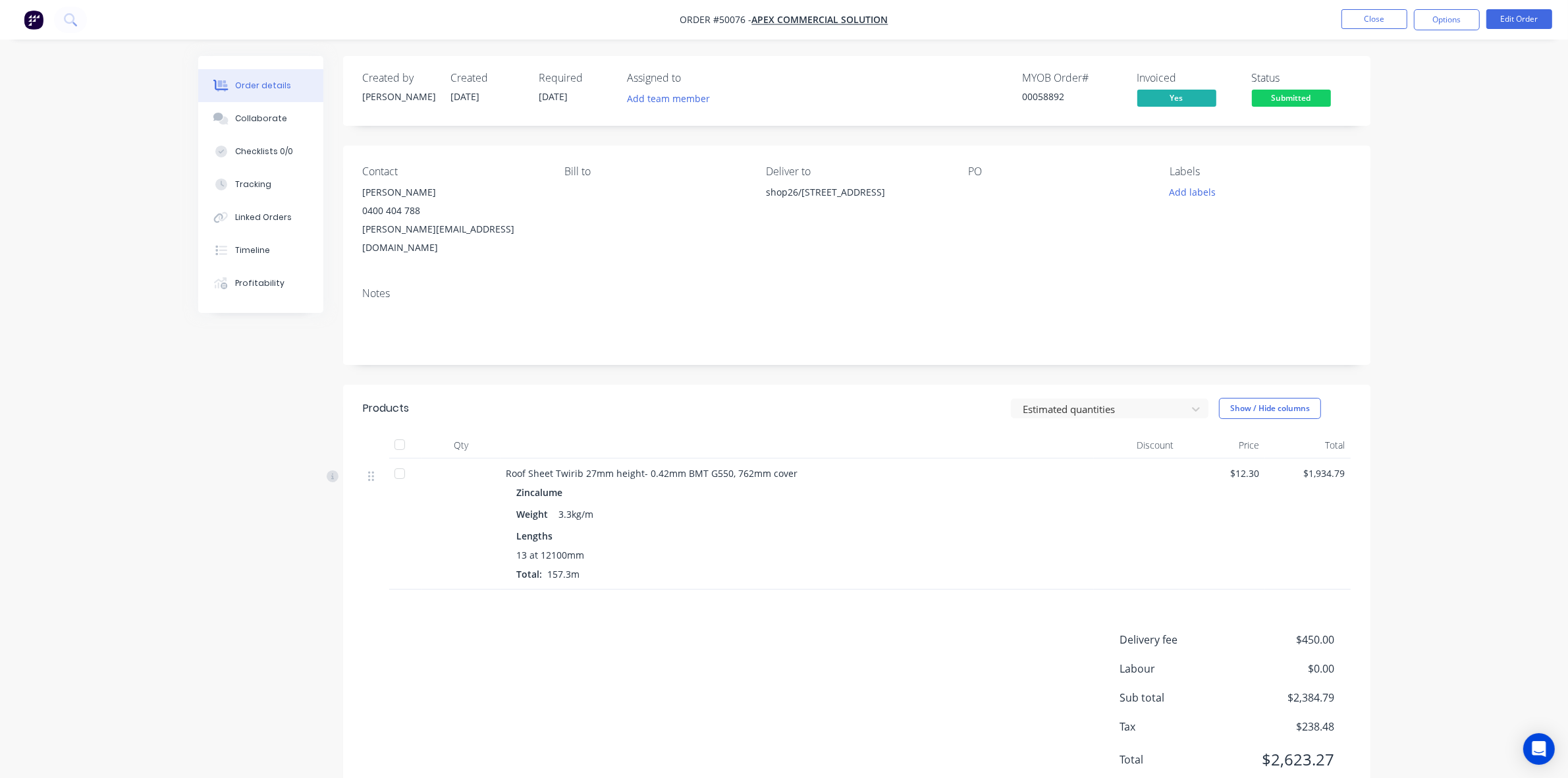
drag, startPoint x: 1454, startPoint y: 143, endPoint x: 1438, endPoint y: 136, distance: 17.5
click at [787, 139] on div "Order details Collaborate Checklists 0/0 Tracking Linked Orders Timeline Profit…" at bounding box center [784, 412] width 1568 height 824
click at [787, 109] on button "Submitted" at bounding box center [1292, 99] width 79 height 20
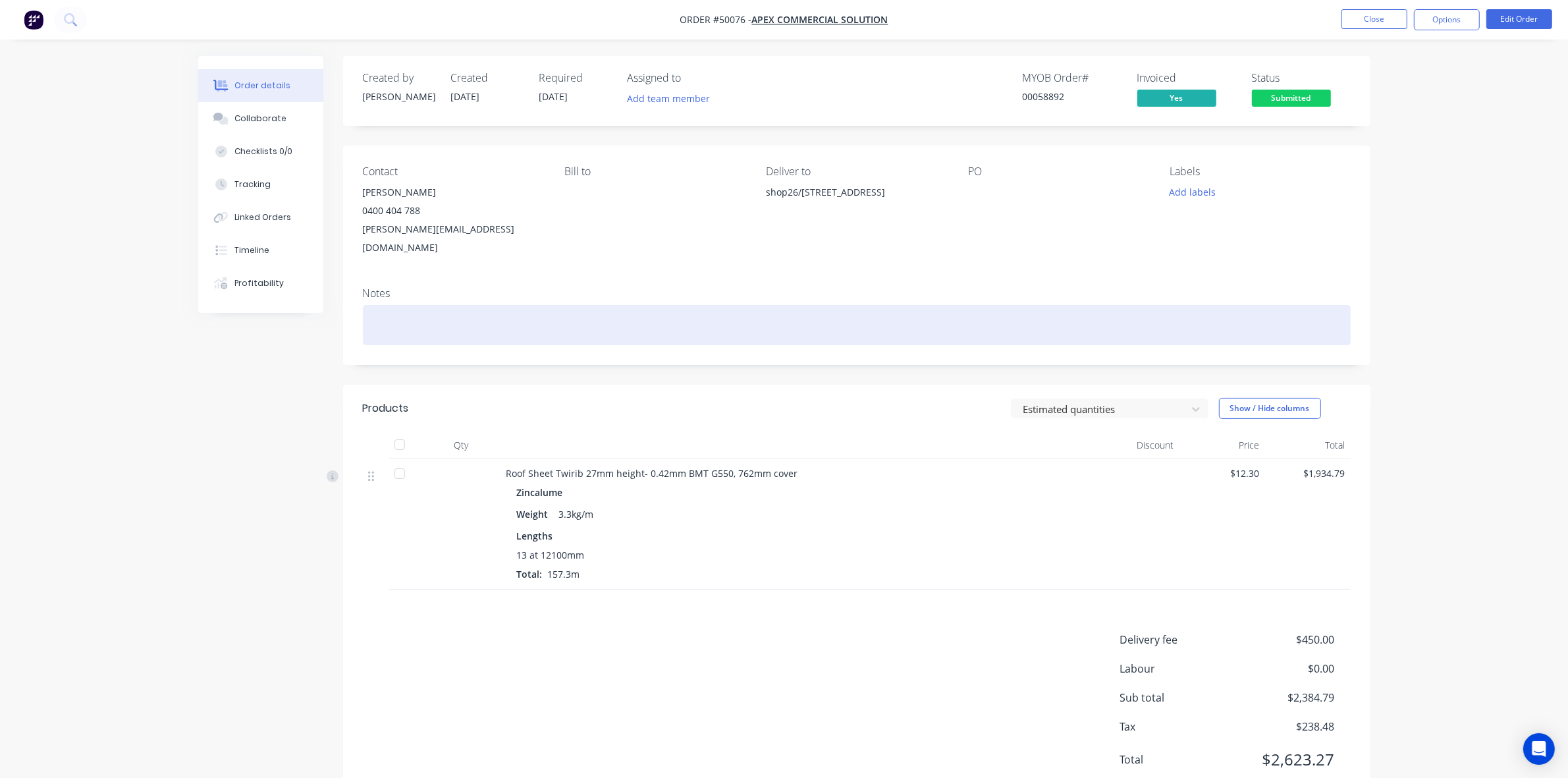
click at [787, 305] on div at bounding box center [857, 325] width 988 height 40
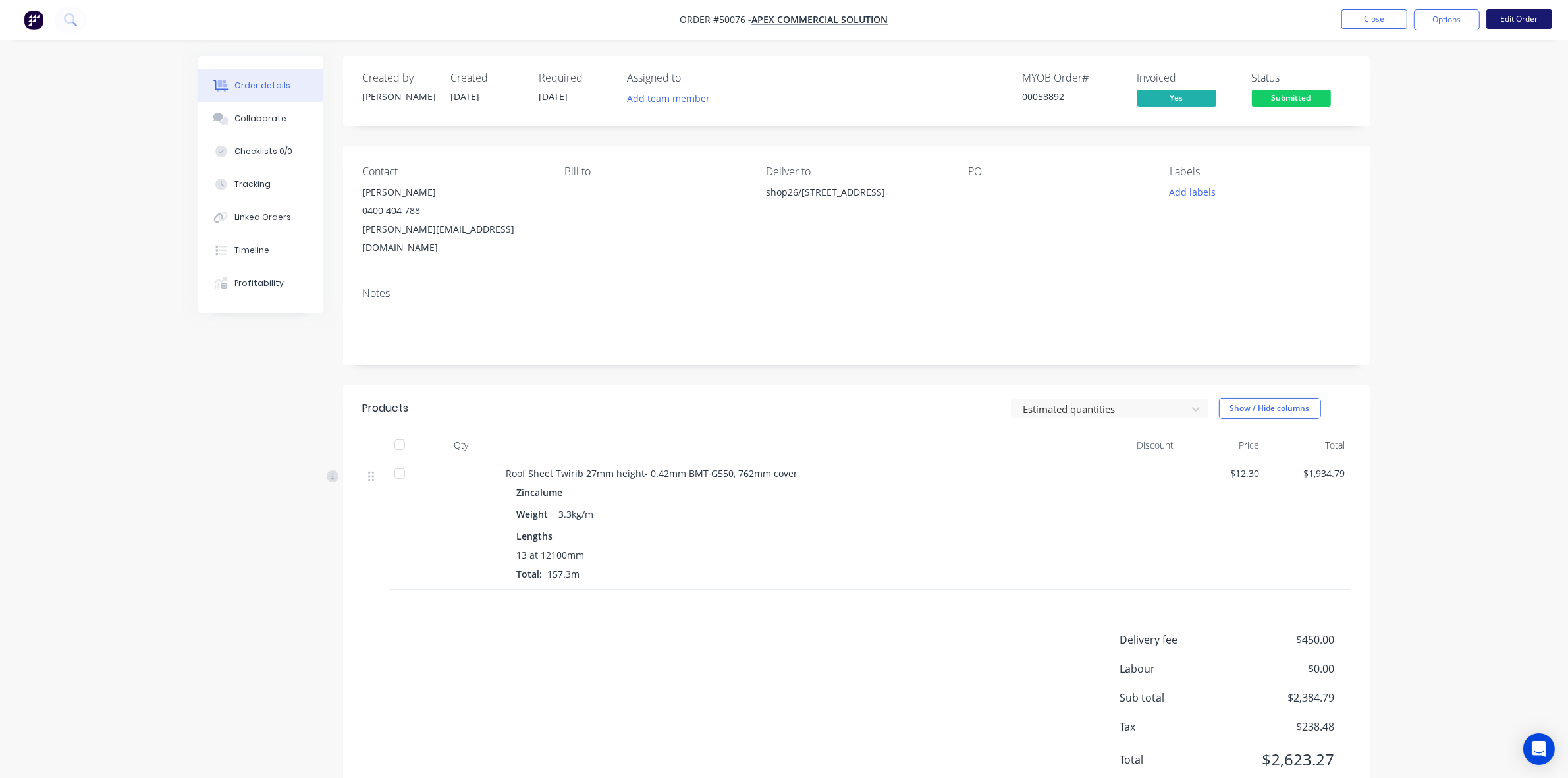
click at [787, 17] on button "Edit Order" at bounding box center [1519, 19] width 66 height 20
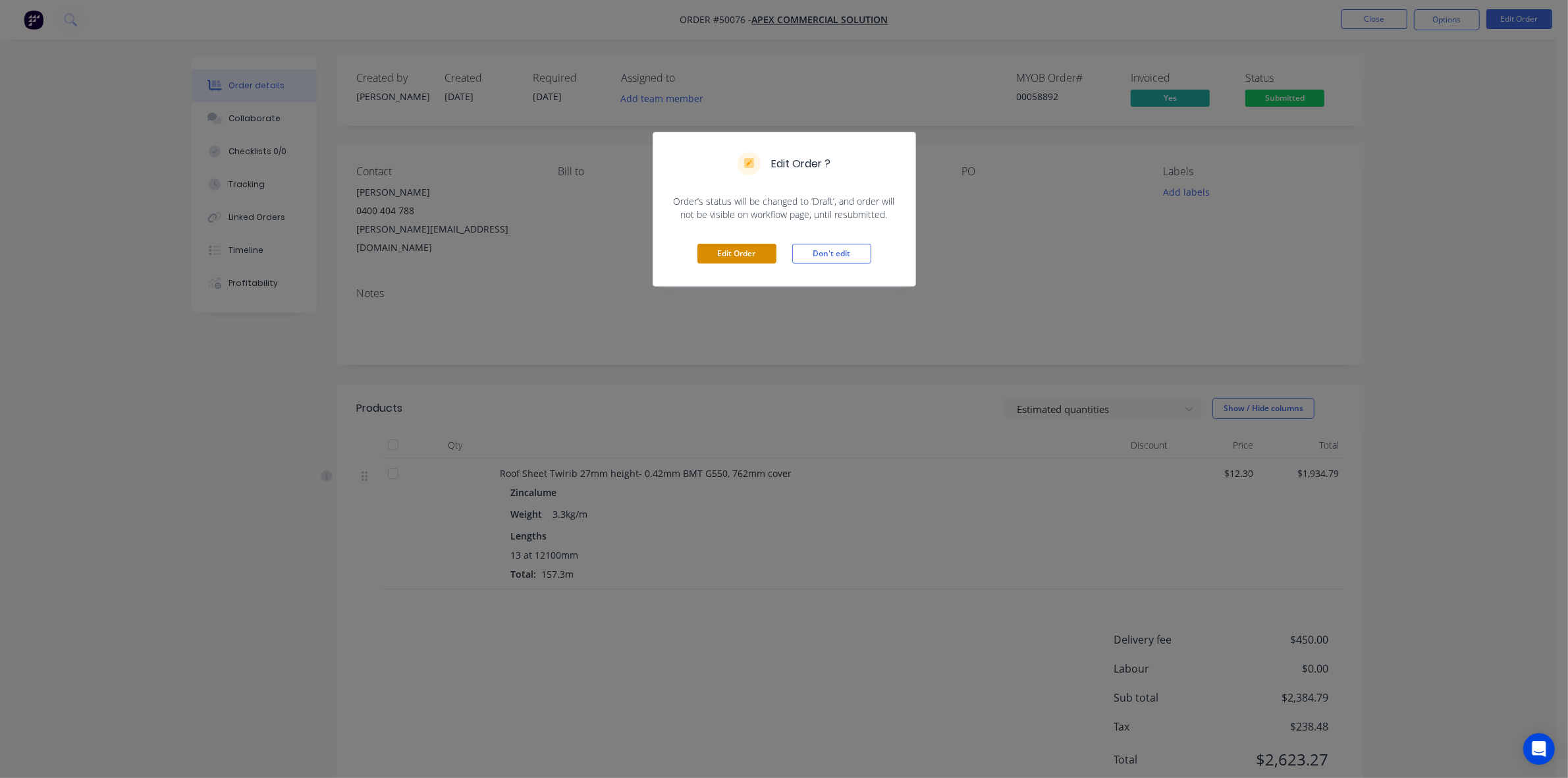
click at [759, 256] on button "Edit Order" at bounding box center [737, 253] width 79 height 20
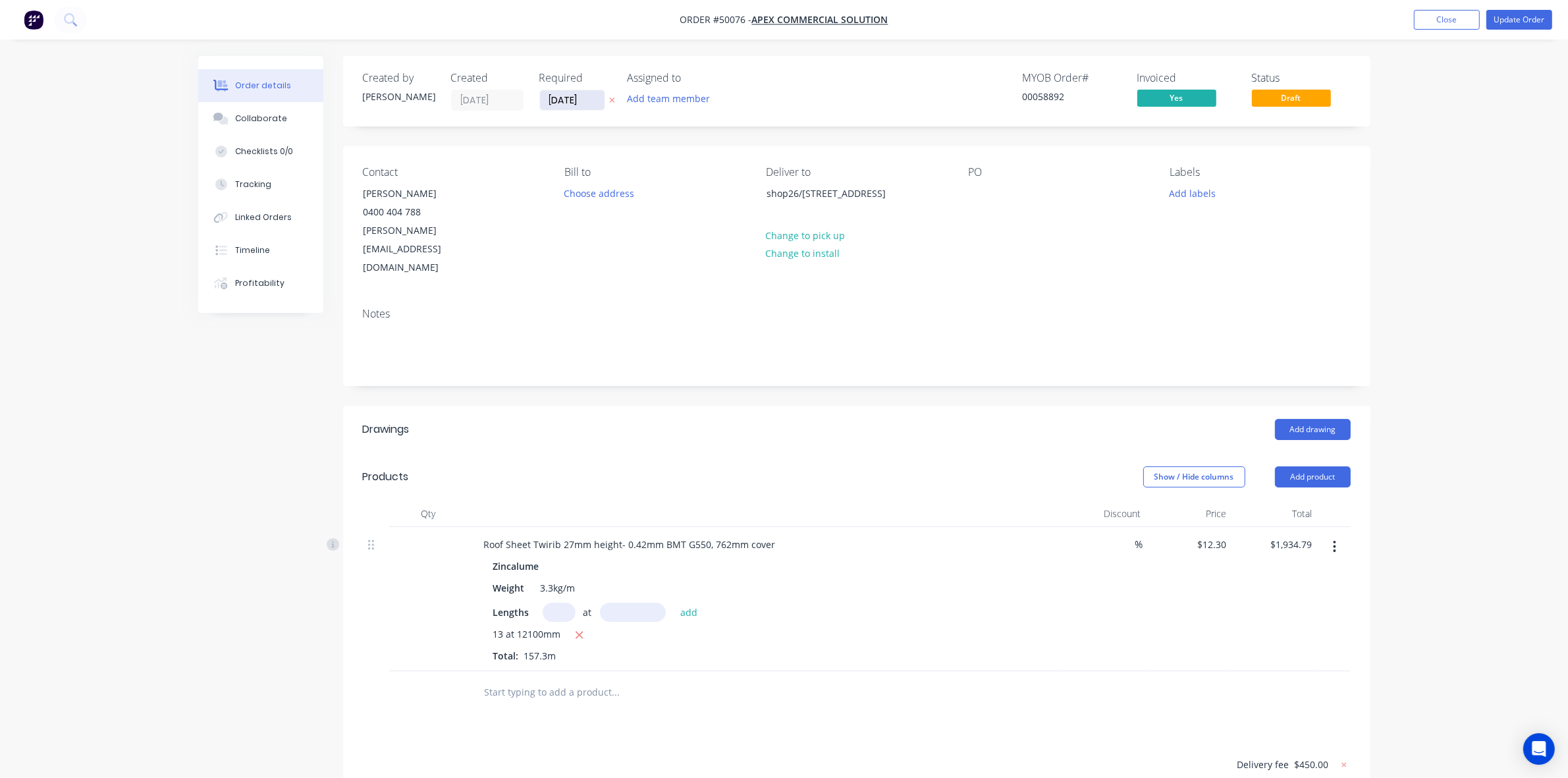
click at [567, 94] on input "[DATE]" at bounding box center [572, 100] width 64 height 20
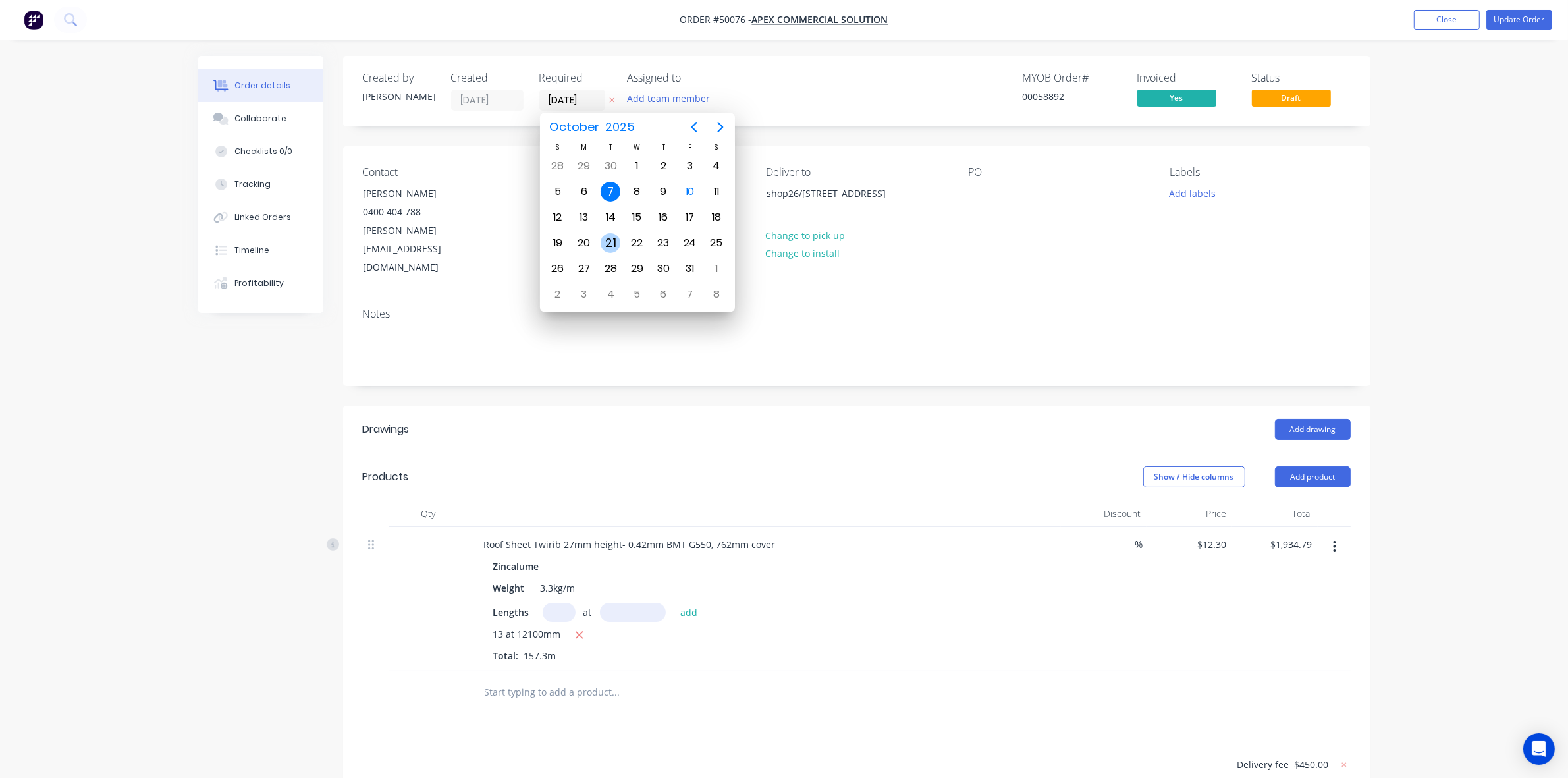
click at [607, 242] on div "21" at bounding box center [610, 243] width 20 height 20
type input "[DATE]"
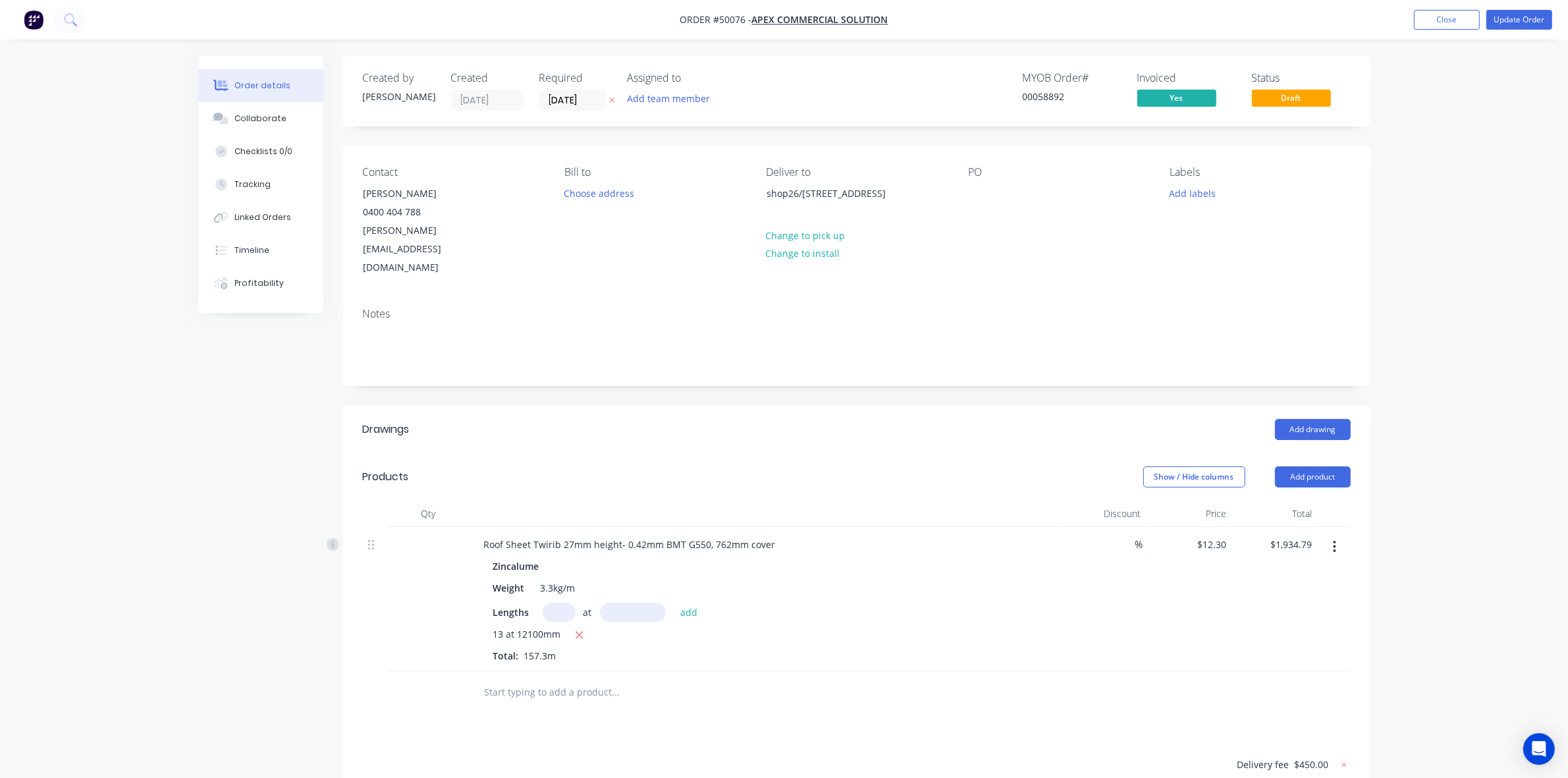
click at [756, 419] on div "Add drawing" at bounding box center [961, 429] width 778 height 21
click at [787, 19] on button "Update Order" at bounding box center [1519, 20] width 66 height 20
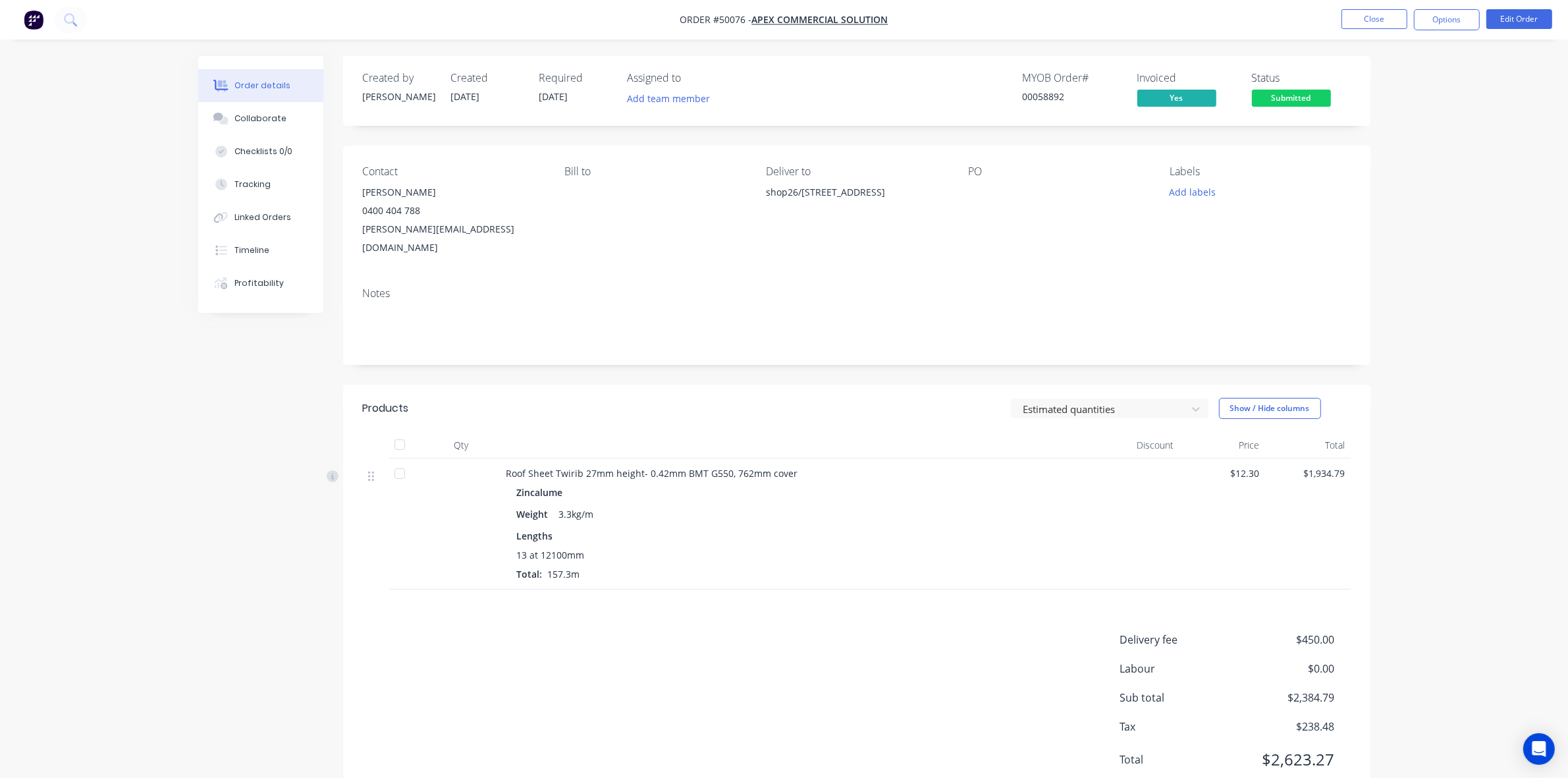
click at [756, 698] on div "Delivery fee $450.00 Labour $0.00 Sub total $2,384.79 Tax $238.48 Total $2,623.…" at bounding box center [857, 708] width 988 height 153
click at [787, 84] on div "Status Submitted" at bounding box center [1301, 91] width 99 height 39
click at [787, 93] on span "Submitted" at bounding box center [1292, 97] width 79 height 16
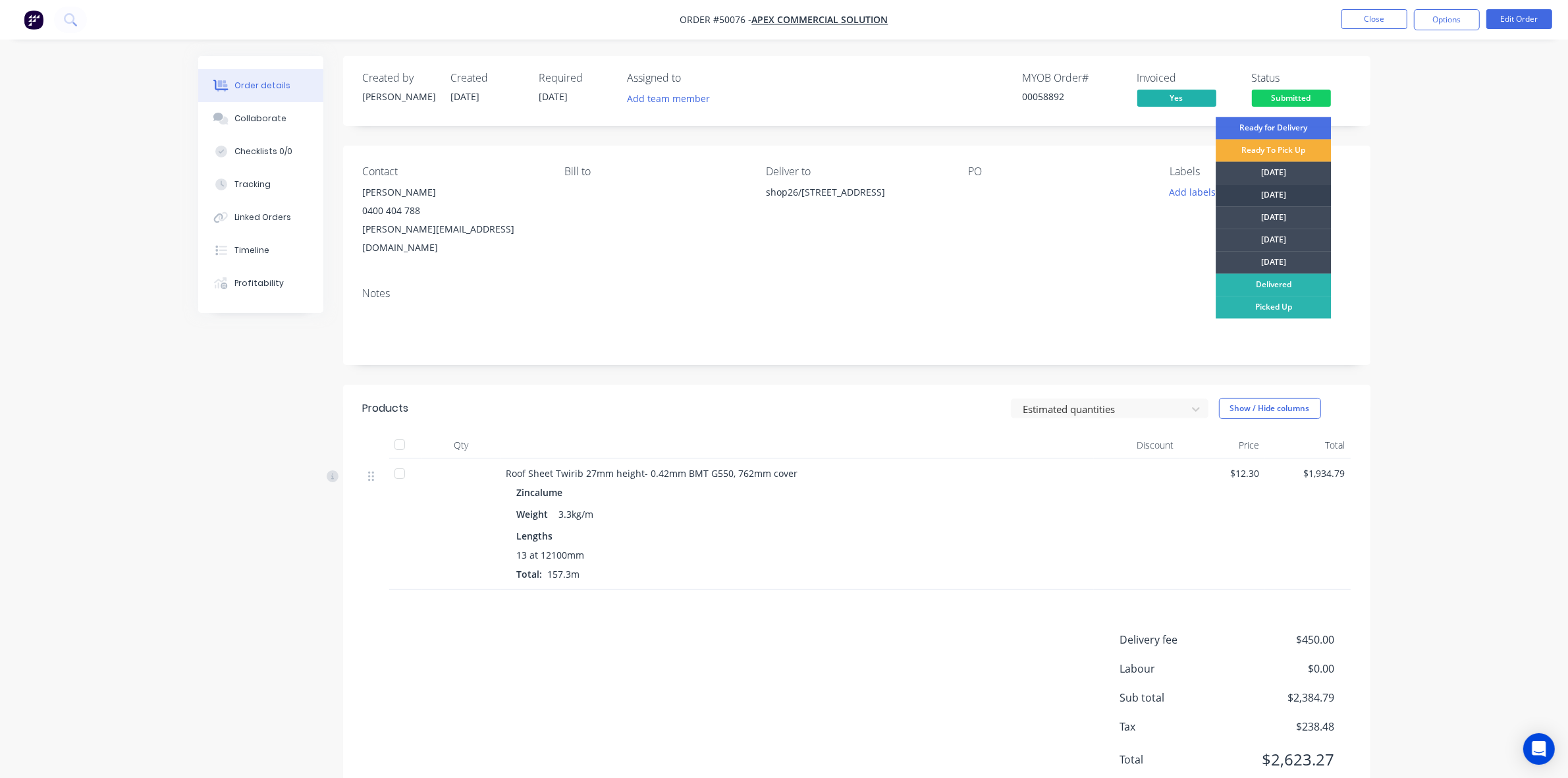
click at [787, 202] on div "[DATE]" at bounding box center [1274, 196] width 115 height 22
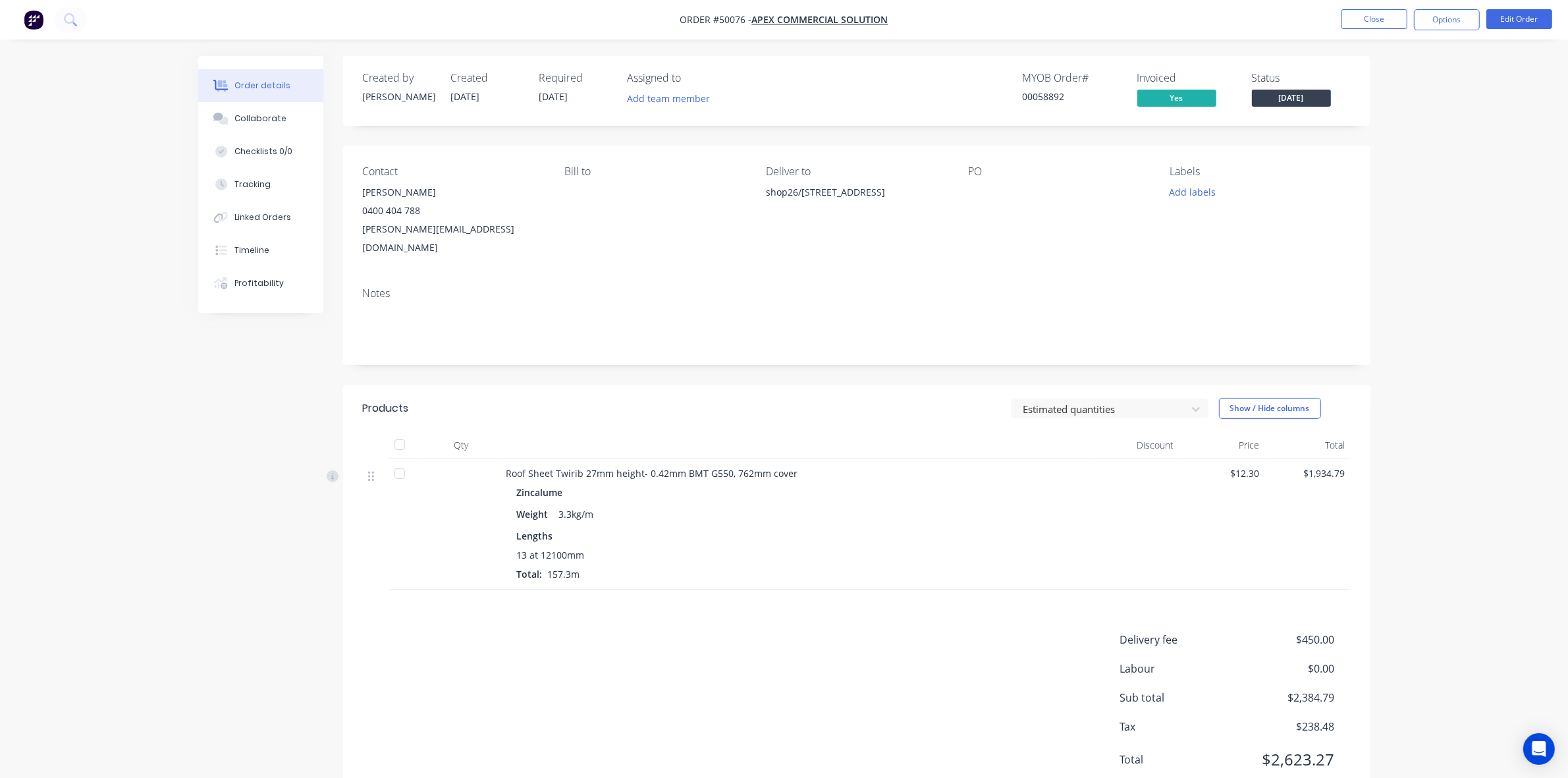
drag, startPoint x: 1402, startPoint y: 216, endPoint x: 1446, endPoint y: 142, distance: 86.1
click at [787, 211] on div "Order details Collaborate Checklists 0/0 Tracking Linked Orders Timeline Profit…" at bounding box center [784, 412] width 1568 height 824
click at [787, 10] on button "Options" at bounding box center [1447, 20] width 66 height 21
click at [787, 154] on div "Work Order" at bounding box center [1407, 159] width 121 height 19
click at [787, 130] on div "Without pricing" at bounding box center [1407, 133] width 121 height 19
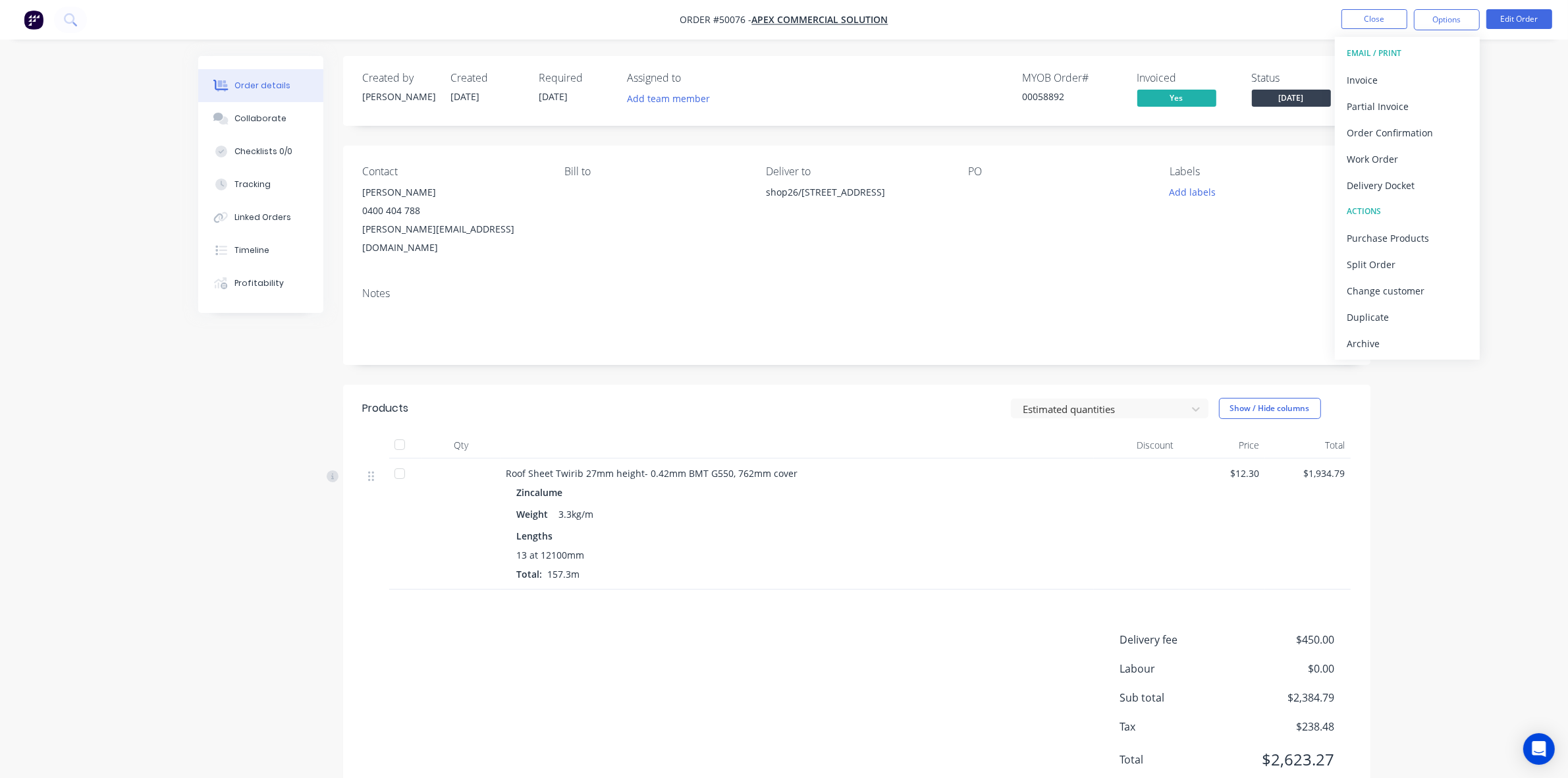
click at [787, 39] on div "Order details Collaborate Checklists 0/0 Tracking Linked Orders Timeline Profit…" at bounding box center [784, 412] width 1568 height 824
click at [787, 7] on nav "Order #50076 - Apex Commercial Solution Close Options Edit Order" at bounding box center [784, 20] width 1568 height 39
click at [787, 18] on button "Close" at bounding box center [1374, 19] width 66 height 20
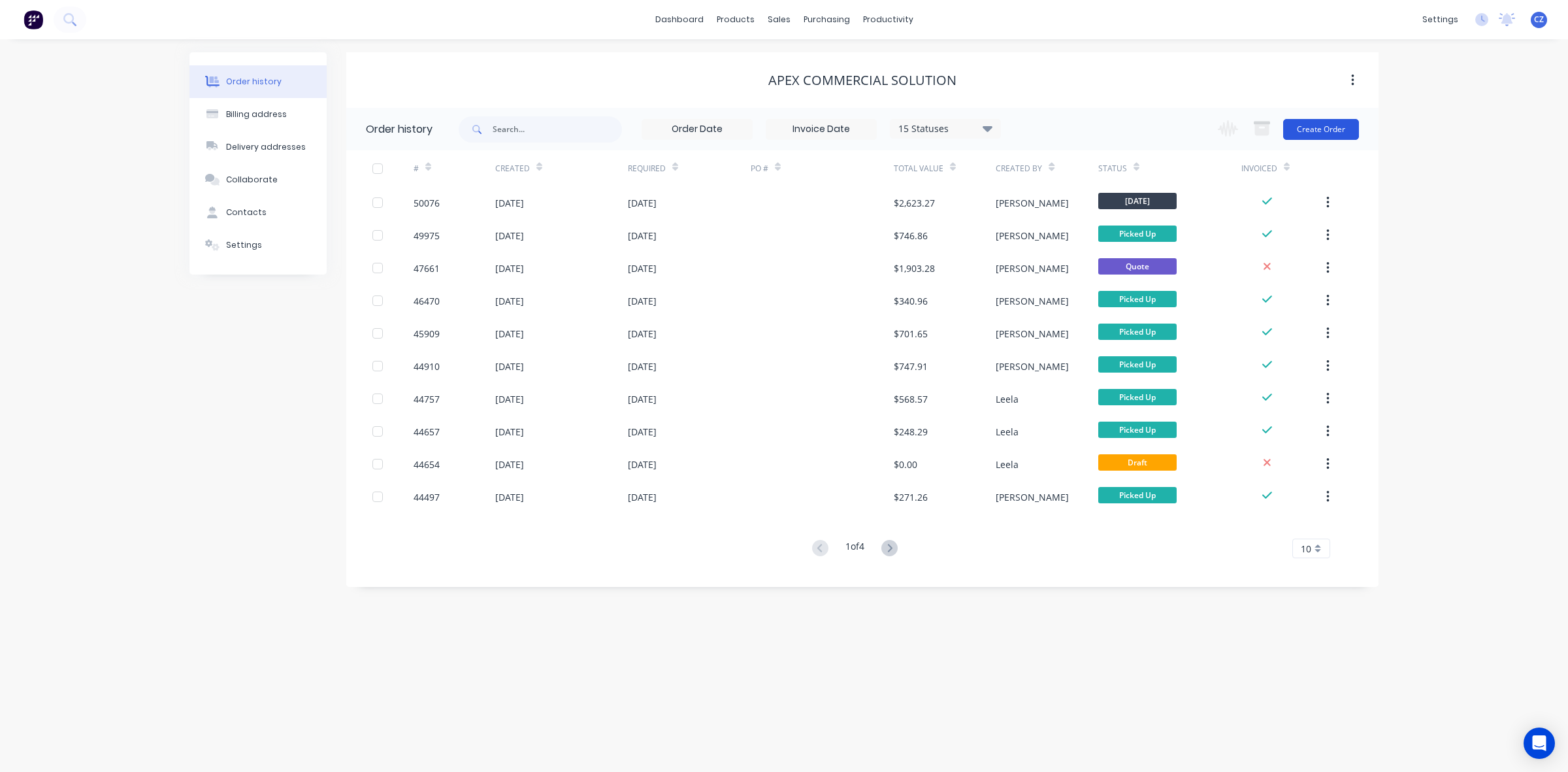
click at [781, 132] on button "Create Order" at bounding box center [1320, 129] width 76 height 21
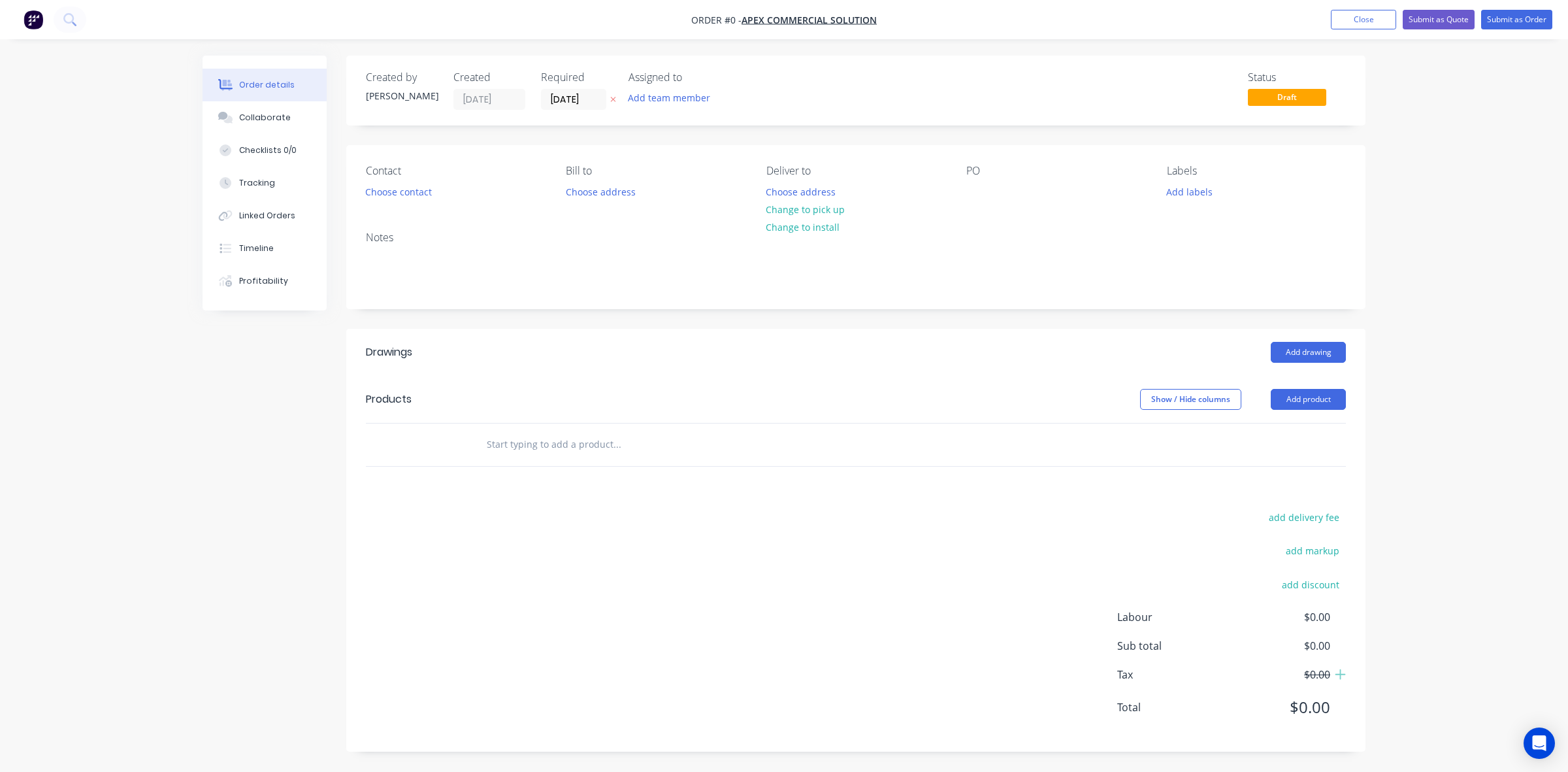
drag, startPoint x: 1307, startPoint y: 386, endPoint x: 1302, endPoint y: 406, distance: 20.6
click at [781, 389] on header "Products Show / Hide columns Add product" at bounding box center [856, 399] width 1019 height 47
click at [781, 406] on button "Add product" at bounding box center [1309, 399] width 75 height 21
click at [781, 426] on div "Product catalogue" at bounding box center [1284, 432] width 100 height 19
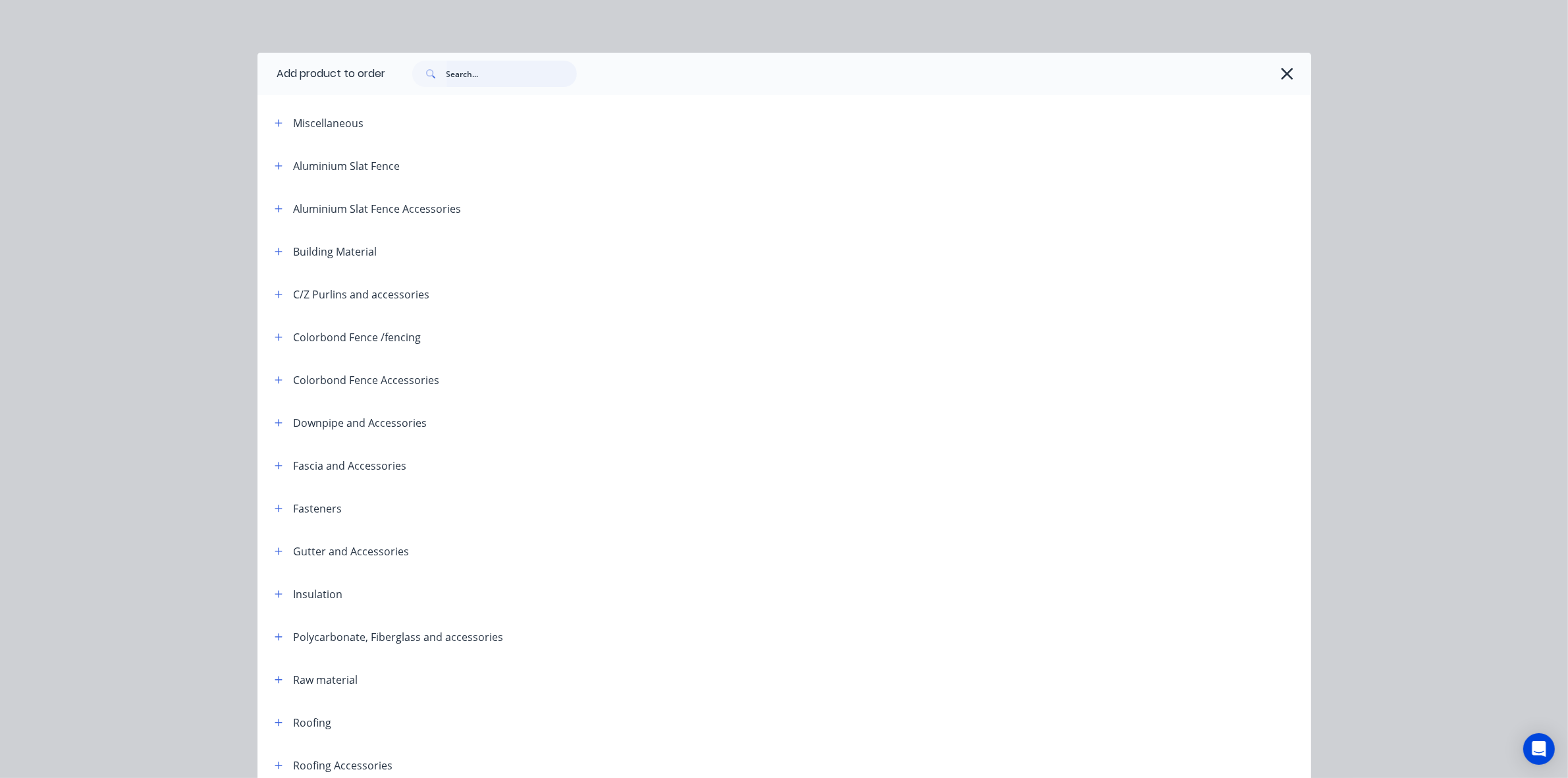
click at [506, 69] on input "text" at bounding box center [512, 74] width 130 height 27
type input "M6"
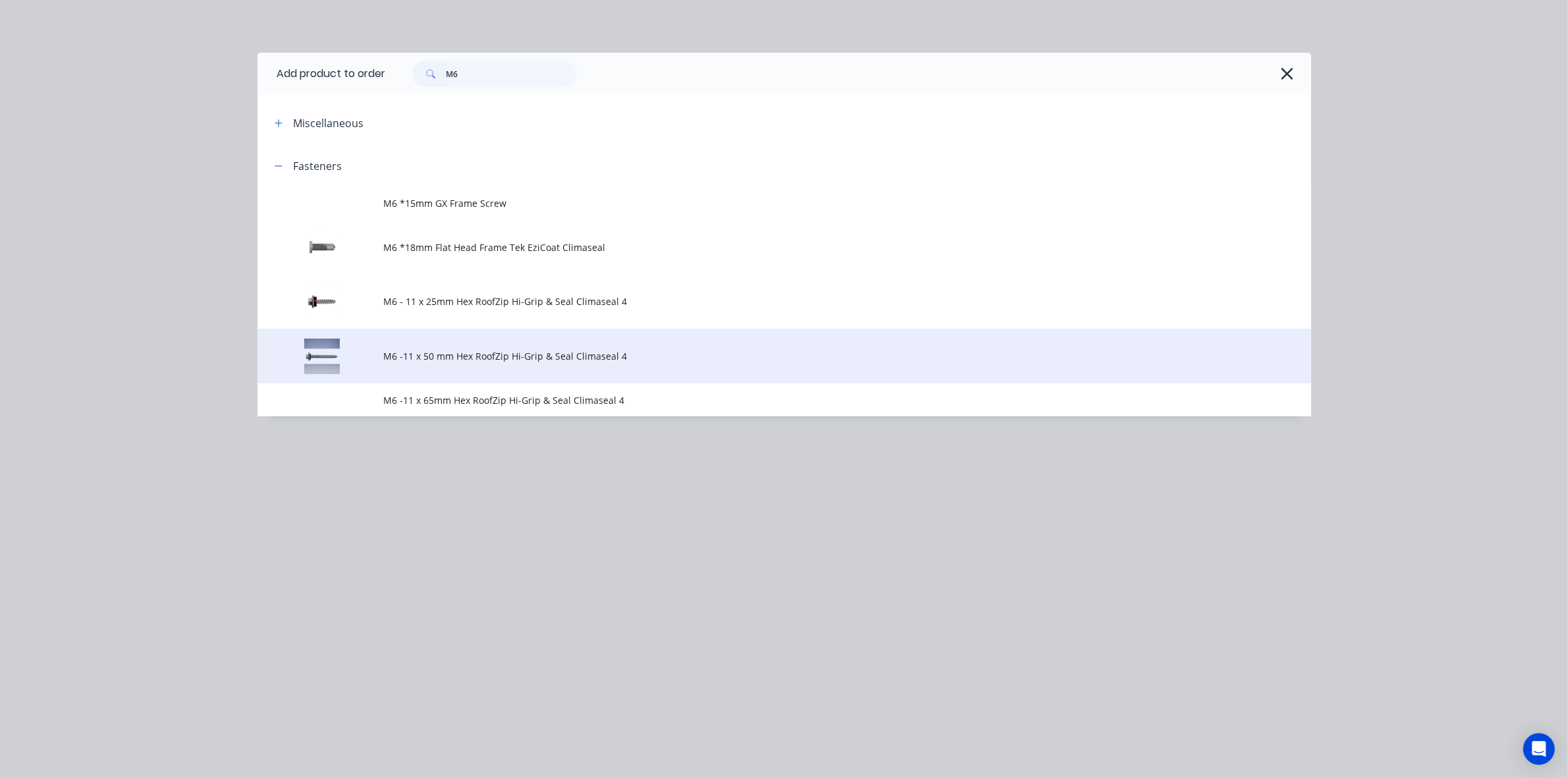
click at [479, 366] on td "M6 -11 x 50 mm Hex RoofZip Hi-Grip & Seal Climaseal 4" at bounding box center [847, 356] width 927 height 55
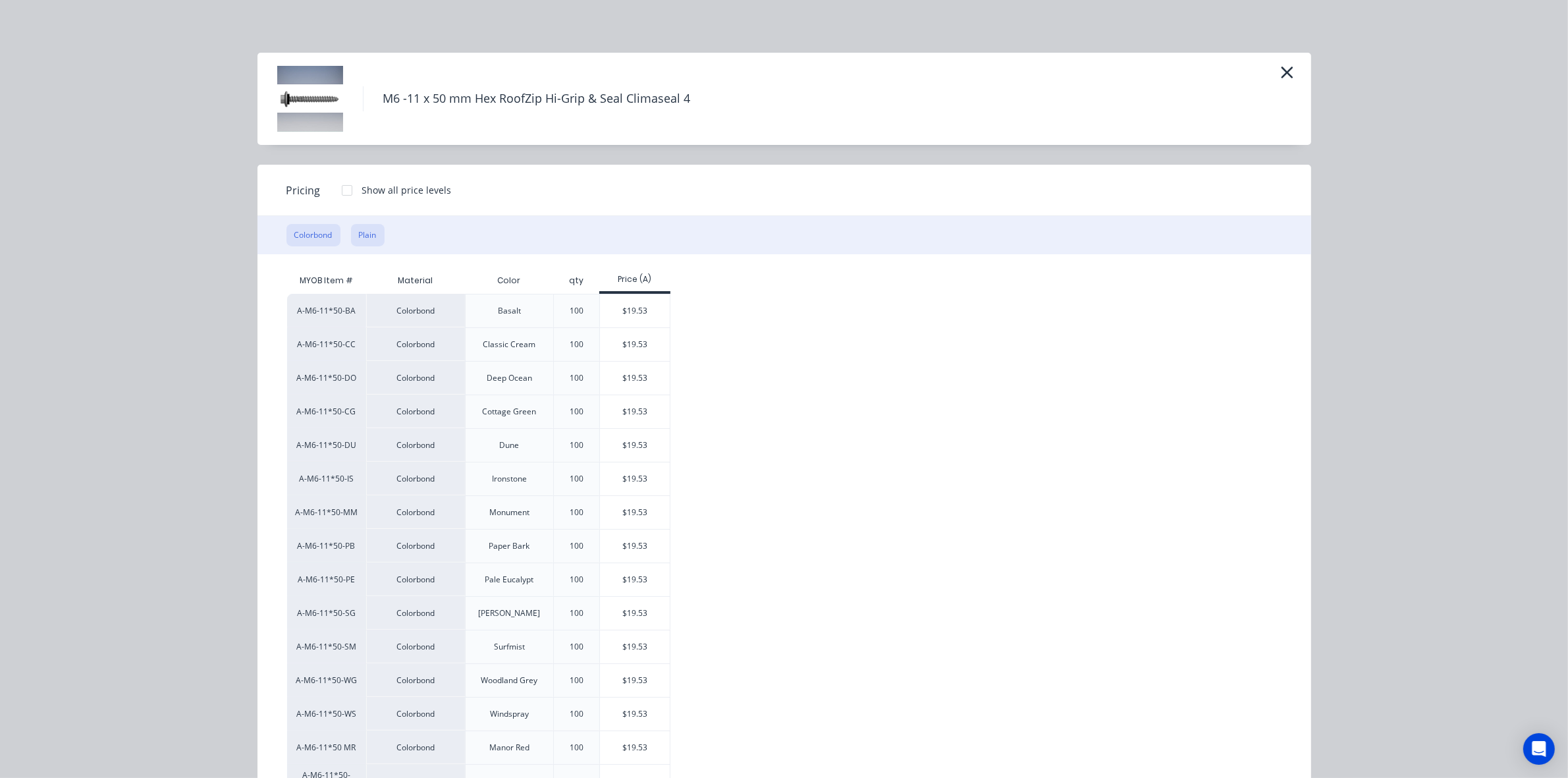
click at [366, 234] on button "Plain" at bounding box center [367, 235] width 33 height 22
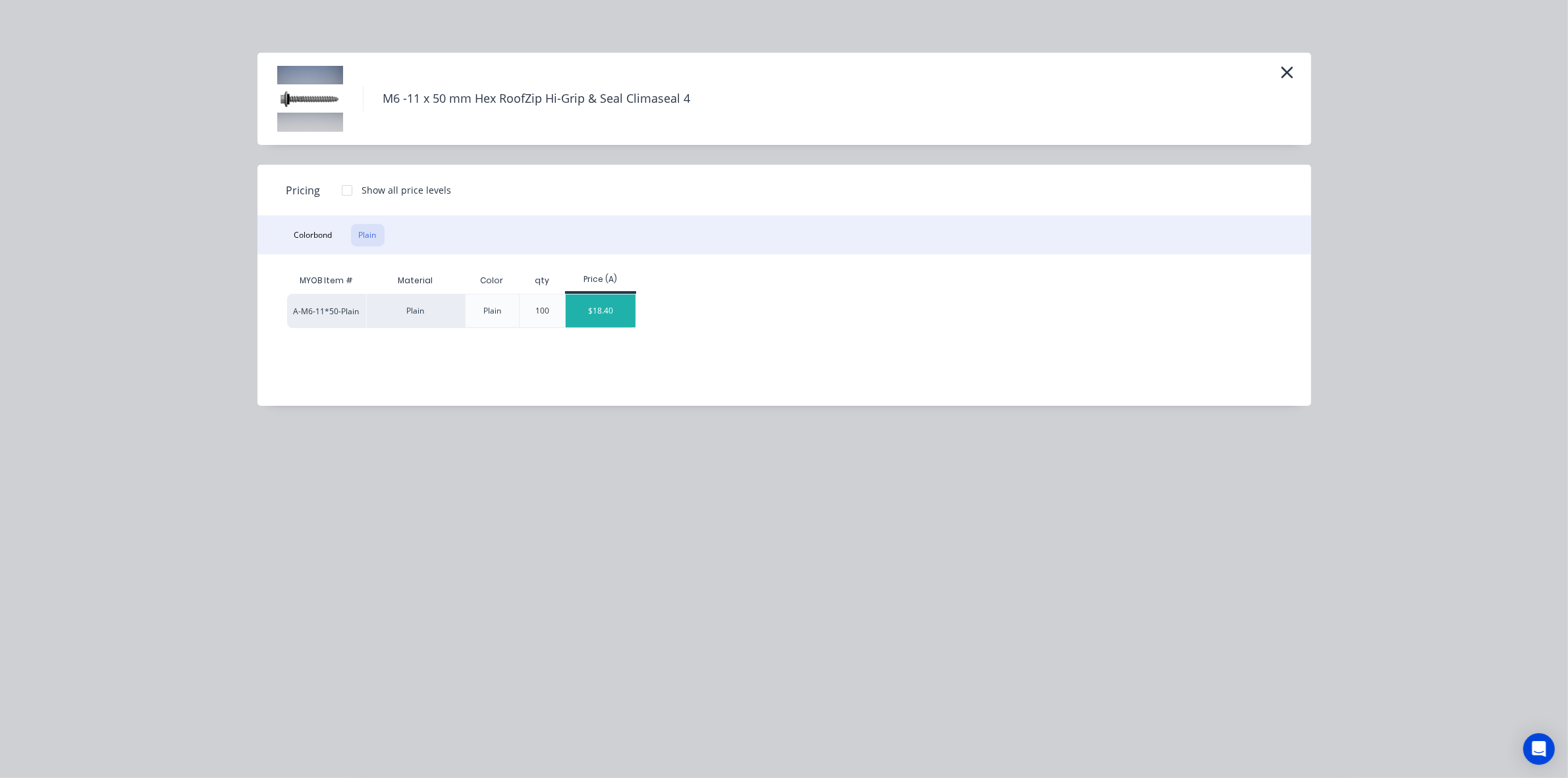
click at [624, 306] on div "$18.40" at bounding box center [601, 311] width 70 height 33
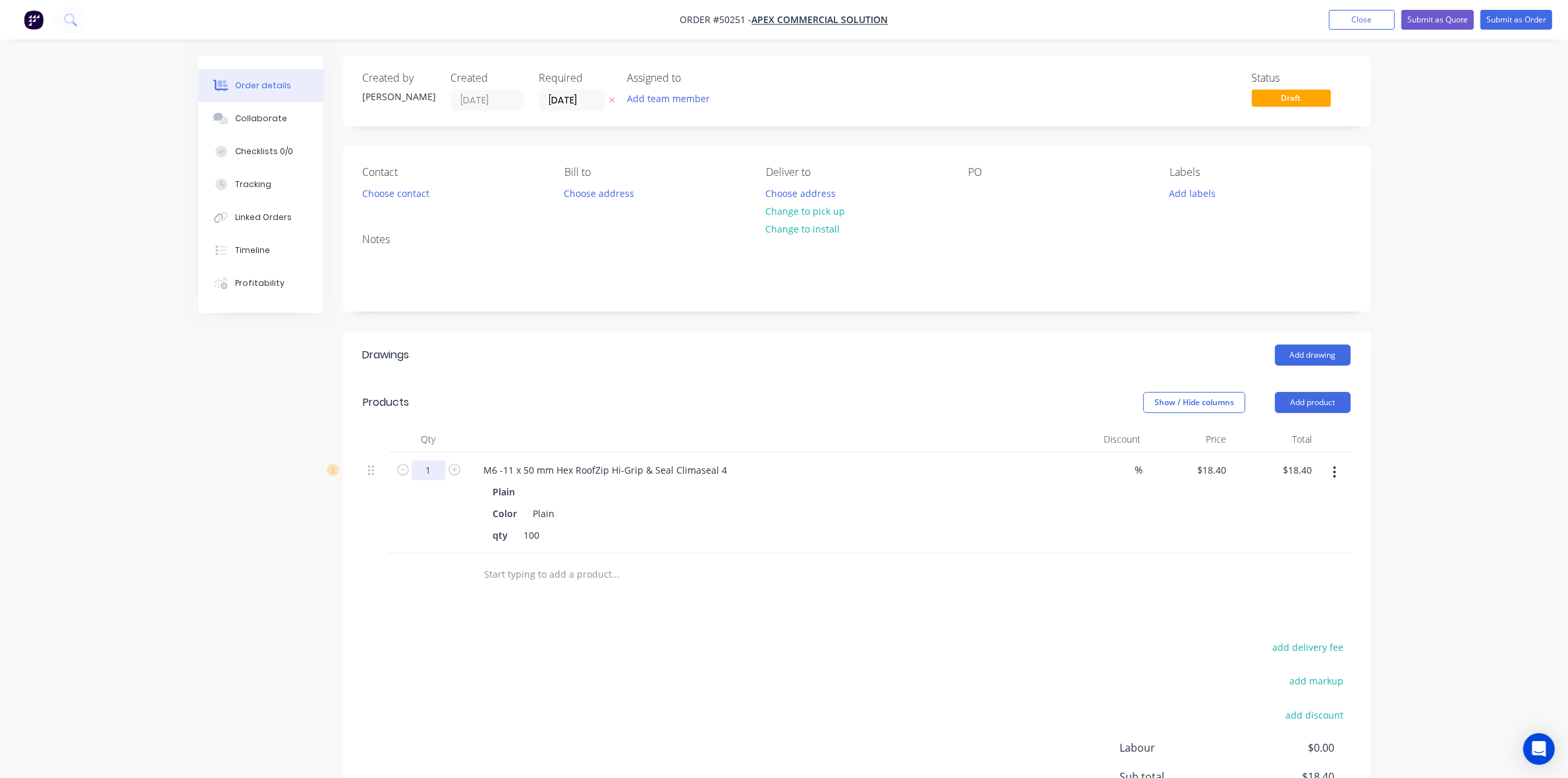
click at [445, 473] on input "1" at bounding box center [429, 470] width 34 height 20
type input "3"
type input "$55.20"
click at [577, 369] on header "Drawings Add drawing" at bounding box center [857, 354] width 1028 height 47
click at [402, 185] on button "Choose contact" at bounding box center [395, 192] width 81 height 18
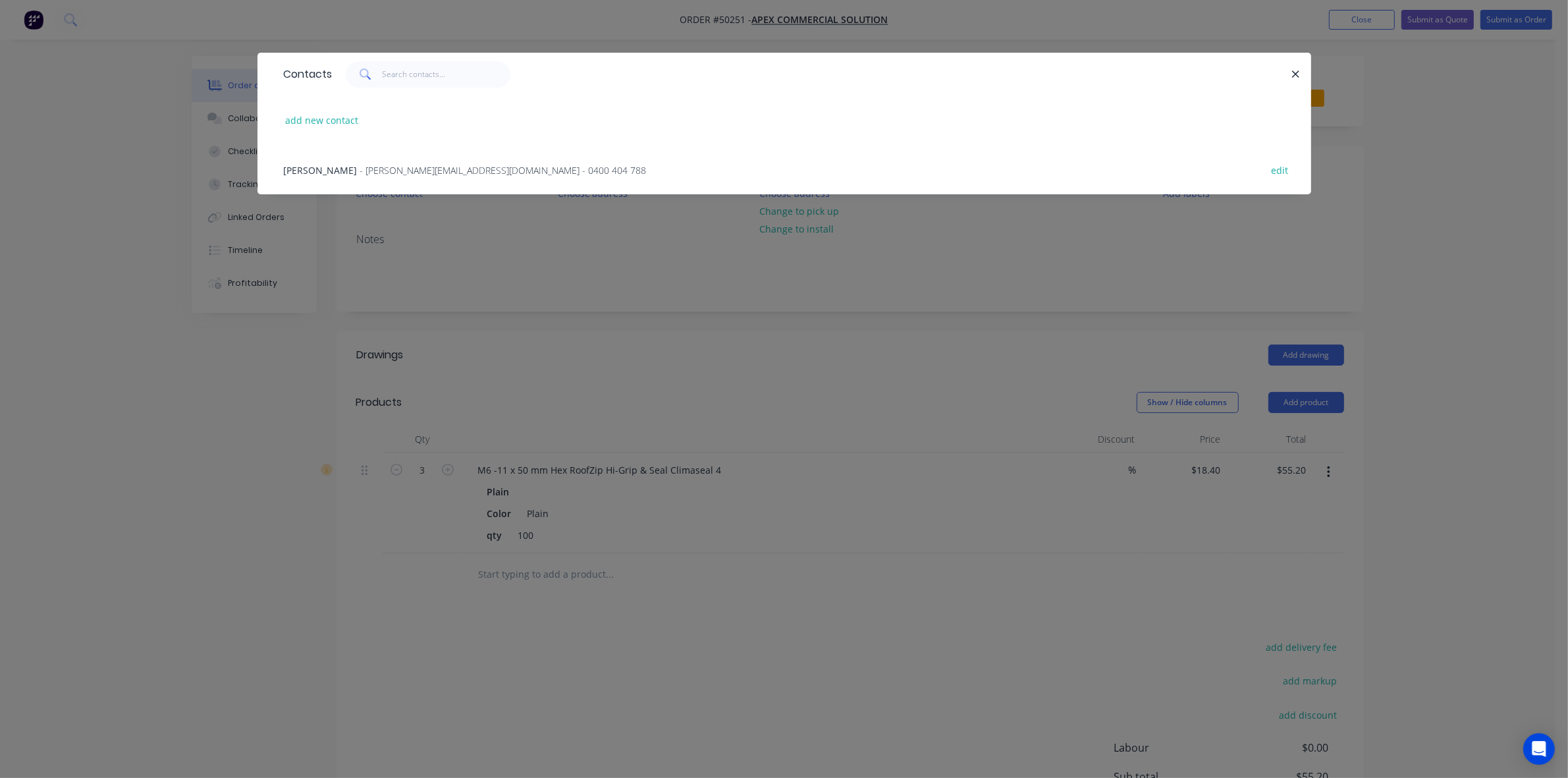
click at [363, 183] on div "[PERSON_NAME] - [PERSON_NAME][EMAIL_ADDRESS][DOMAIN_NAME] - 0400 404 788 edit" at bounding box center [784, 170] width 1015 height 50
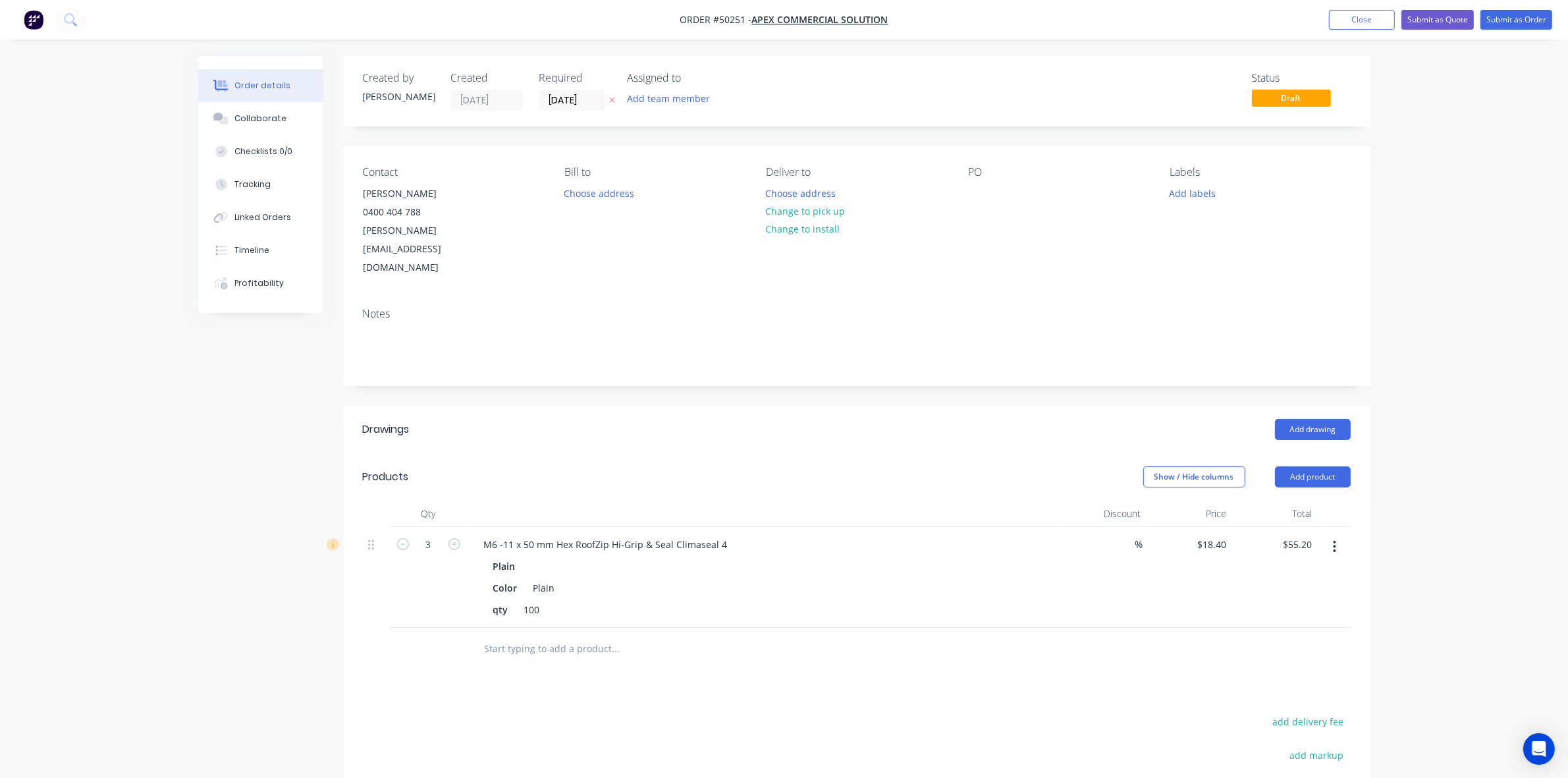
click at [725, 501] on div at bounding box center [764, 514] width 593 height 27
click at [787, 651] on div "Drawings Add drawing Products Show / Hide columns Add product Qty Discount Pric…" at bounding box center [857, 682] width 1028 height 552
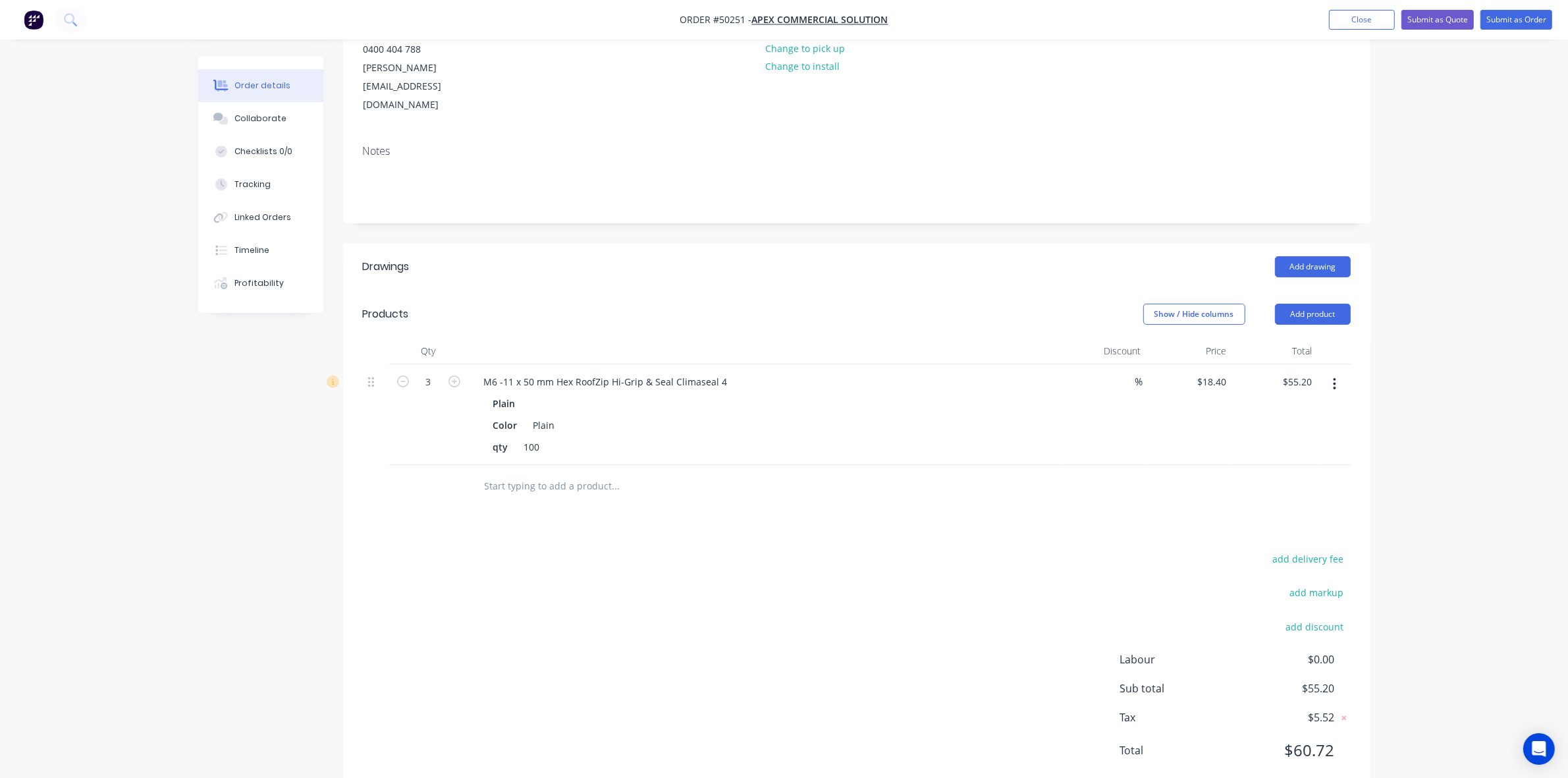
scroll to position [163, 0]
click at [787, 663] on div "add delivery fee add markup add discount Labour $0.00 Sub total $55.20 Tax $5.5…" at bounding box center [857, 661] width 988 height 226
click at [787, 7] on nav "Order #50251 - Apex Commercial Solution Add product Close Submit as Quote Submi…" at bounding box center [784, 20] width 1568 height 39
click at [787, 17] on button "Submit as Order" at bounding box center [1517, 20] width 72 height 20
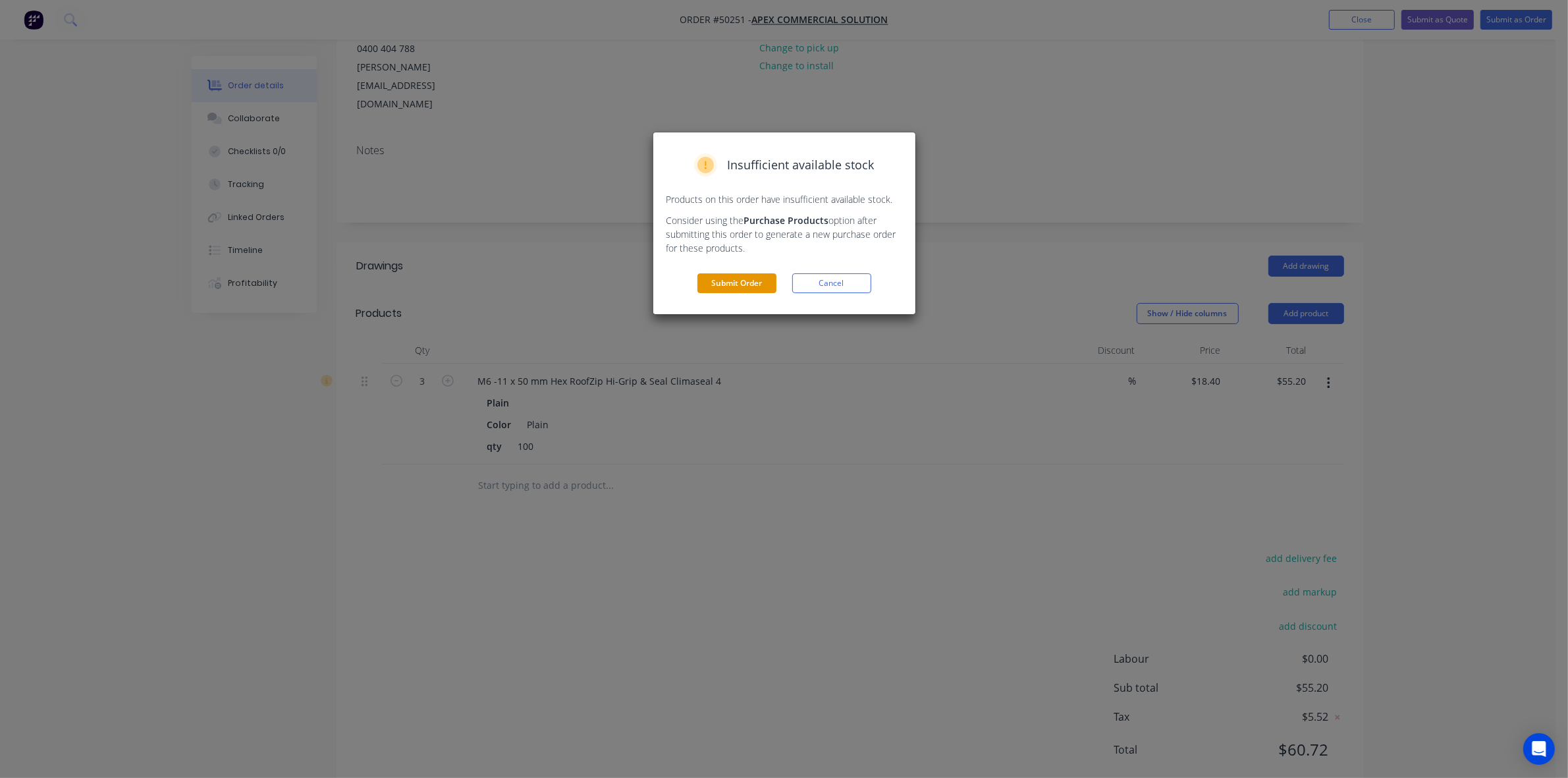
click at [733, 277] on button "Submit Order" at bounding box center [737, 283] width 79 height 20
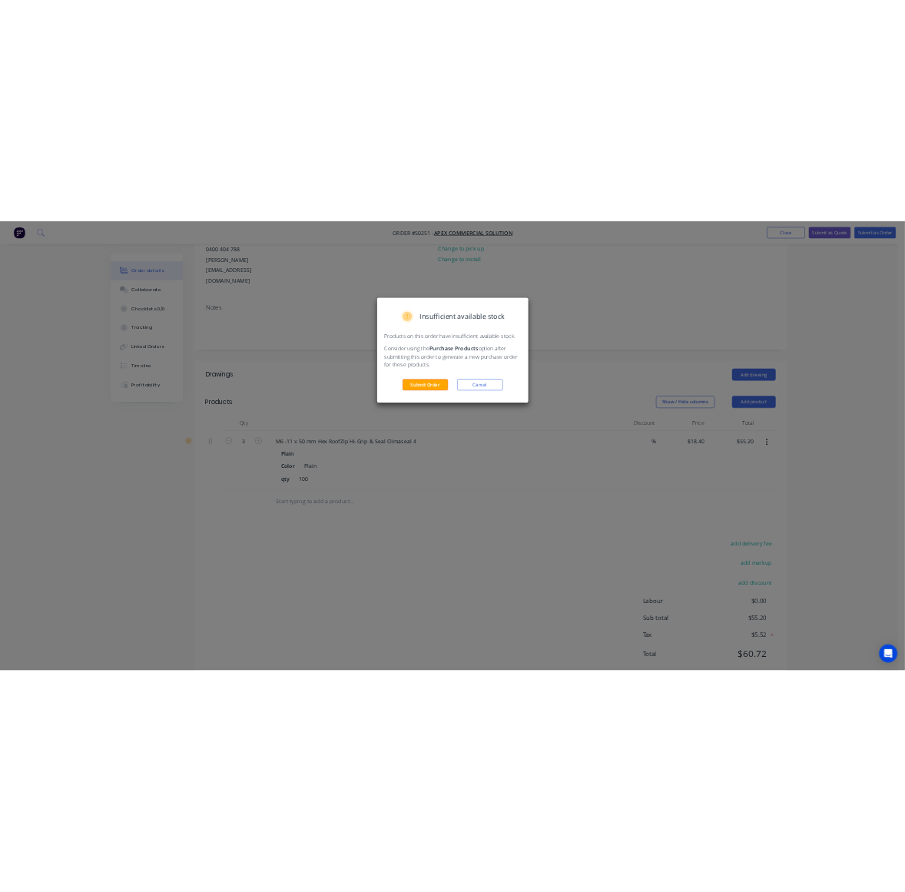
scroll to position [0, 0]
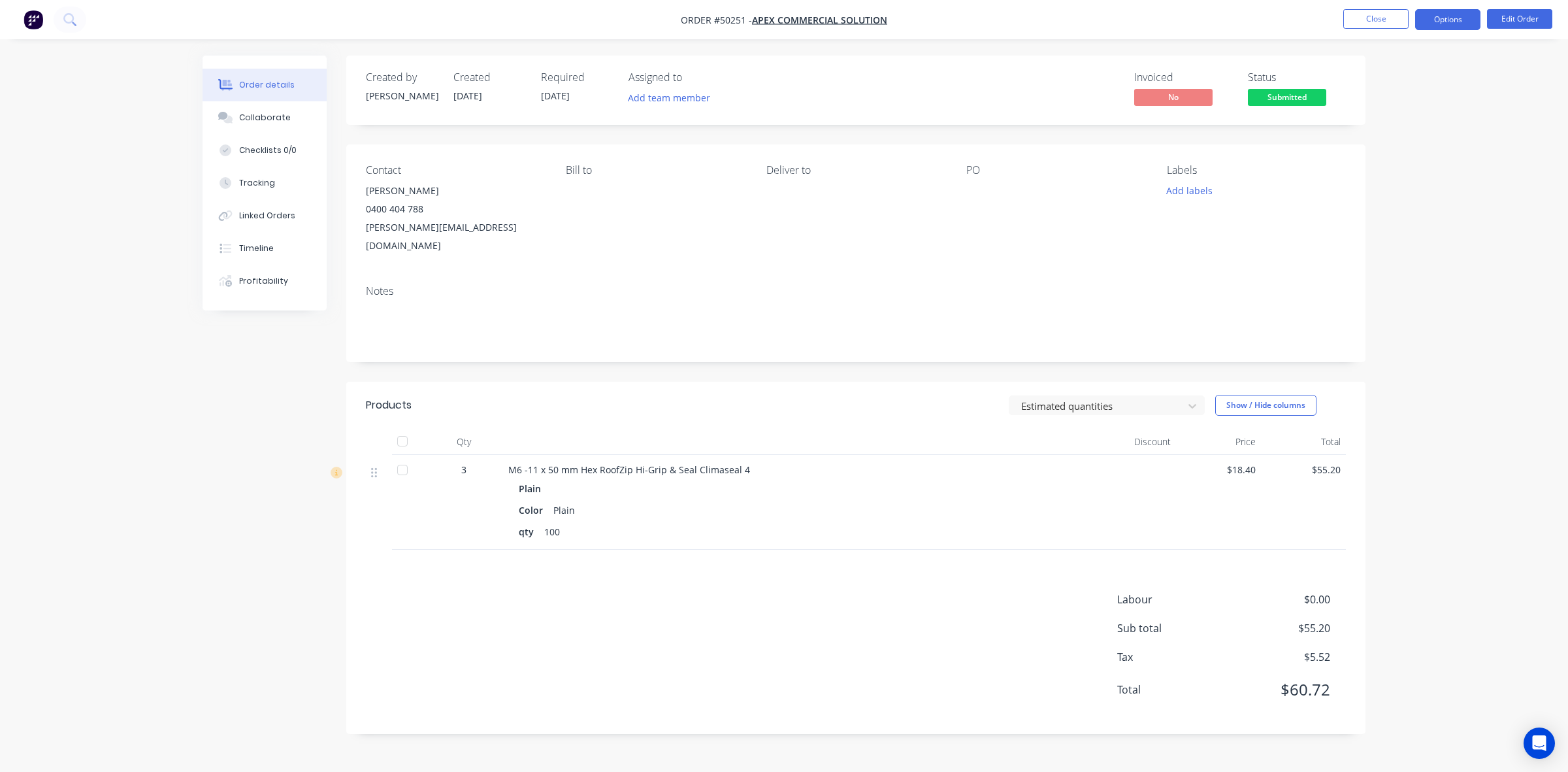
click at [781, 18] on button "Options" at bounding box center [1447, 20] width 66 height 21
click at [781, 76] on div "Invoice" at bounding box center [1408, 79] width 120 height 19
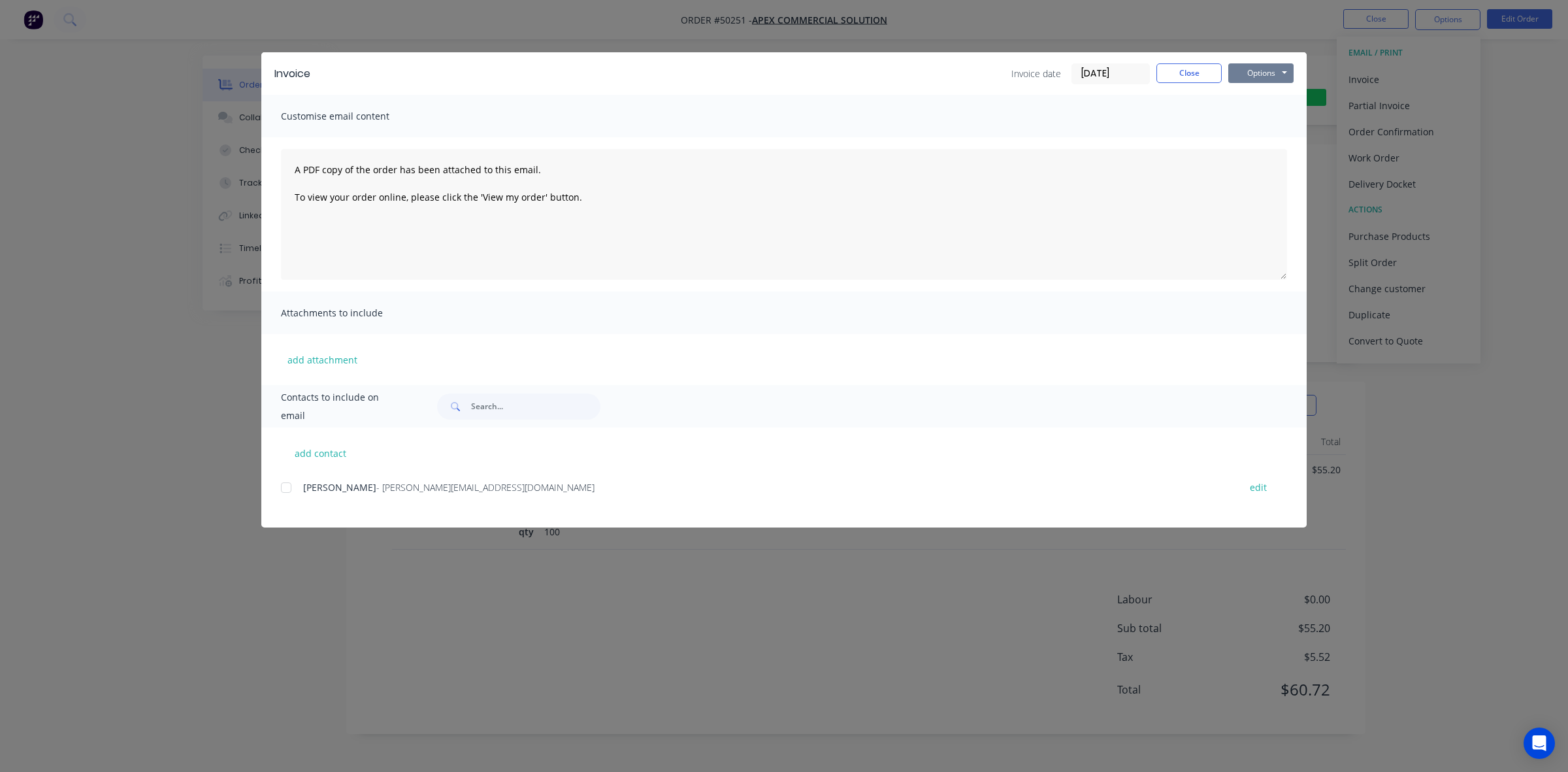
click at [781, 63] on button "Options" at bounding box center [1261, 72] width 66 height 20
drag, startPoint x: 1234, startPoint y: 141, endPoint x: 1246, endPoint y: 112, distance: 31.4
click at [781, 122] on div "Invoice Invoice date [DATE] Close Options Preview Print Email Customise email c…" at bounding box center [784, 289] width 1046 height 475
click at [781, 112] on div "Customise email content" at bounding box center [784, 116] width 1046 height 43
click at [286, 490] on div at bounding box center [286, 488] width 26 height 26
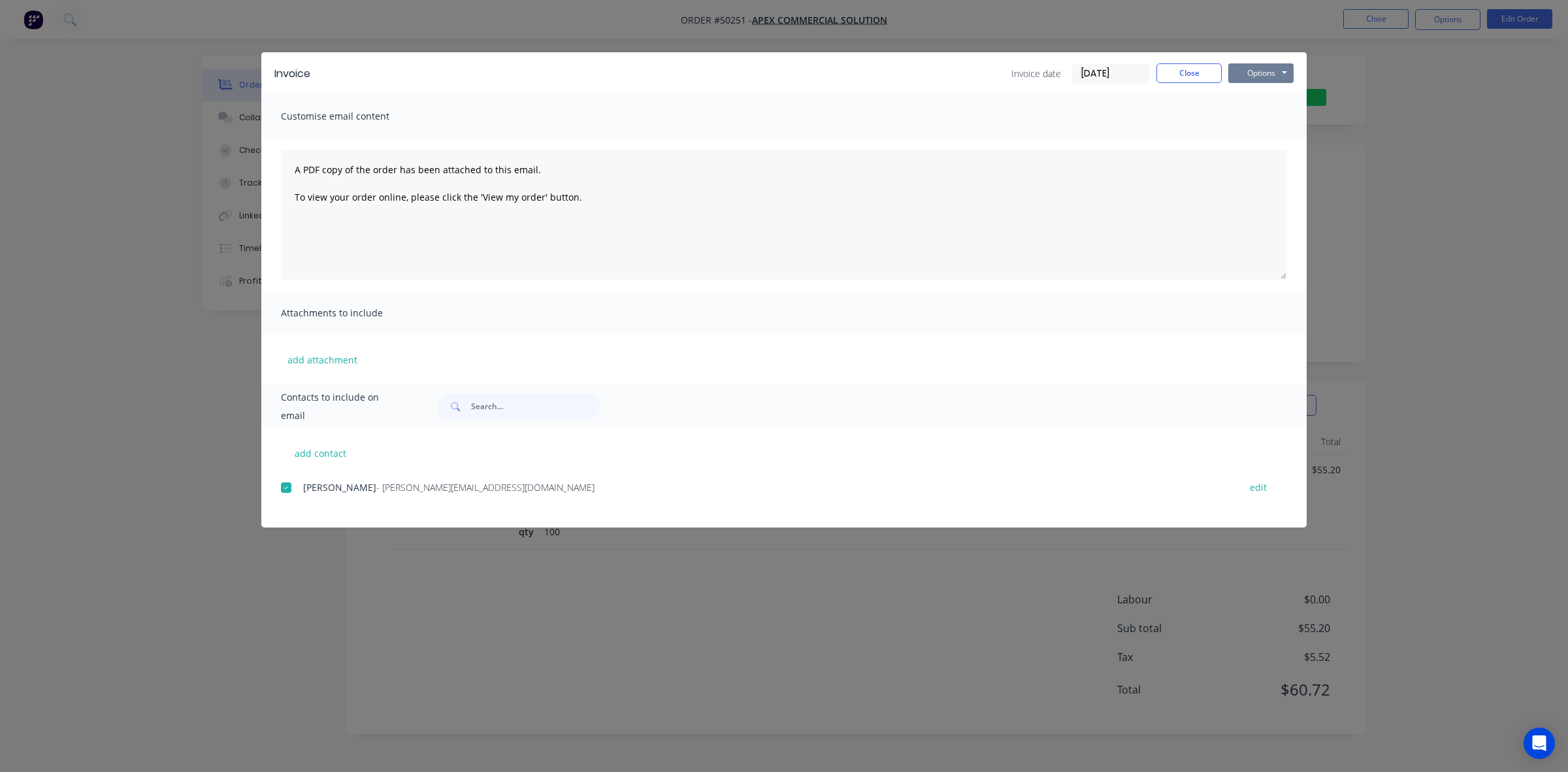
click at [781, 66] on button "Options" at bounding box center [1261, 72] width 66 height 20
click at [781, 136] on button "Email" at bounding box center [1270, 140] width 83 height 21
click at [781, 79] on button "Close" at bounding box center [1189, 72] width 66 height 20
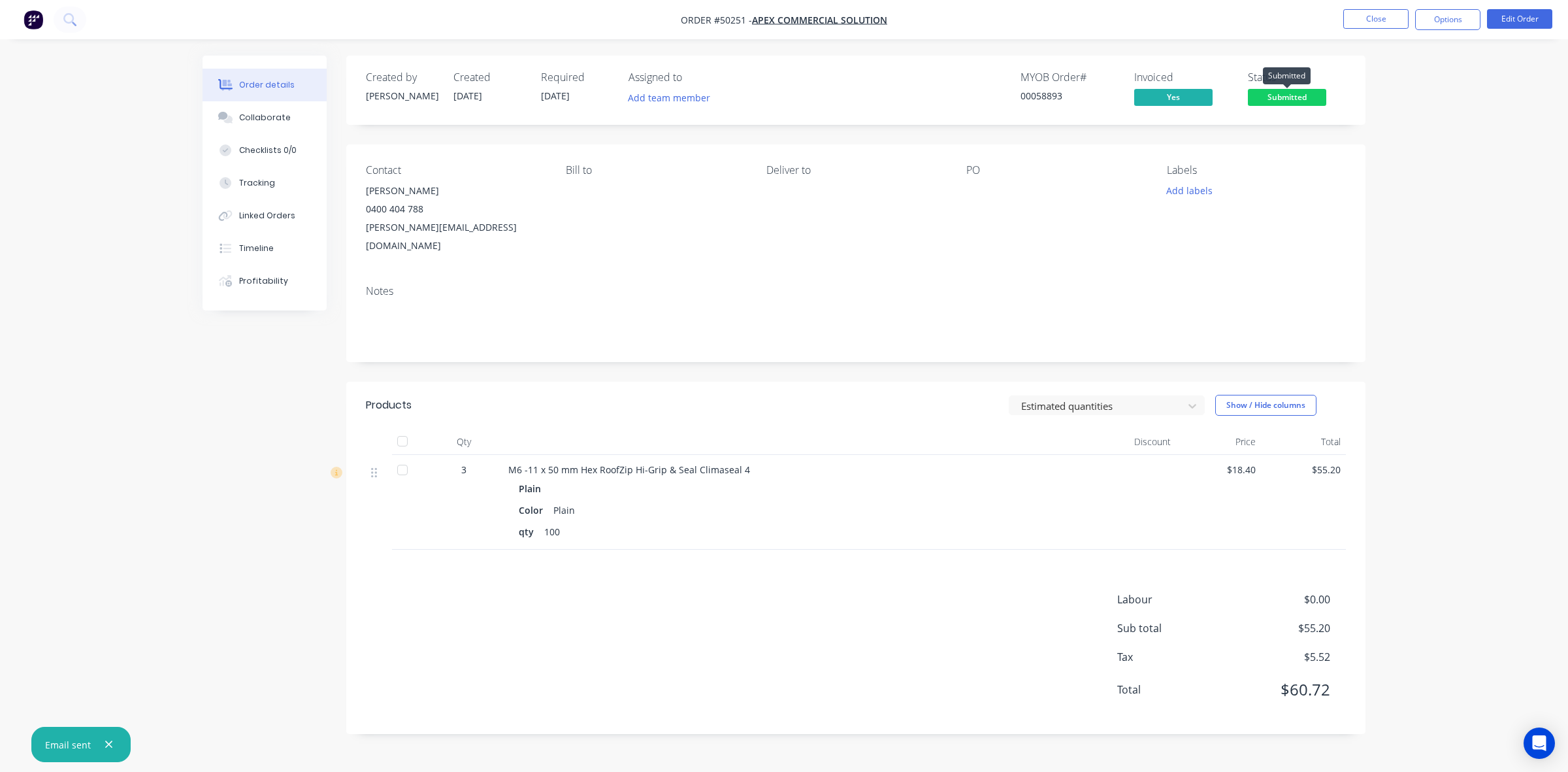
click at [781, 106] on span "Submitted" at bounding box center [1287, 96] width 78 height 16
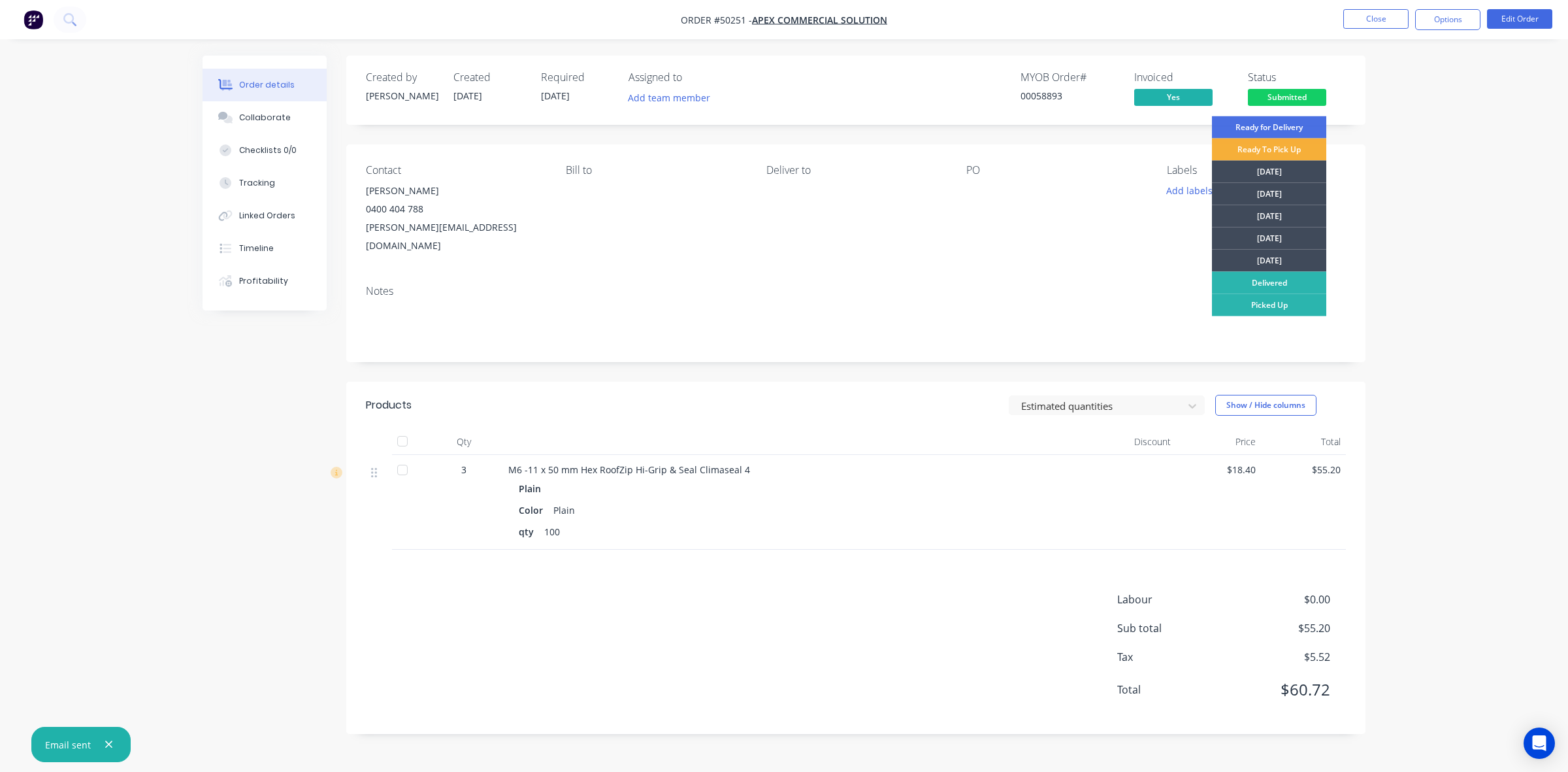
click at [781, 193] on div "Order details Collaborate Checklists 0/0 Tracking Linked Orders Timeline Profit…" at bounding box center [784, 386] width 1568 height 772
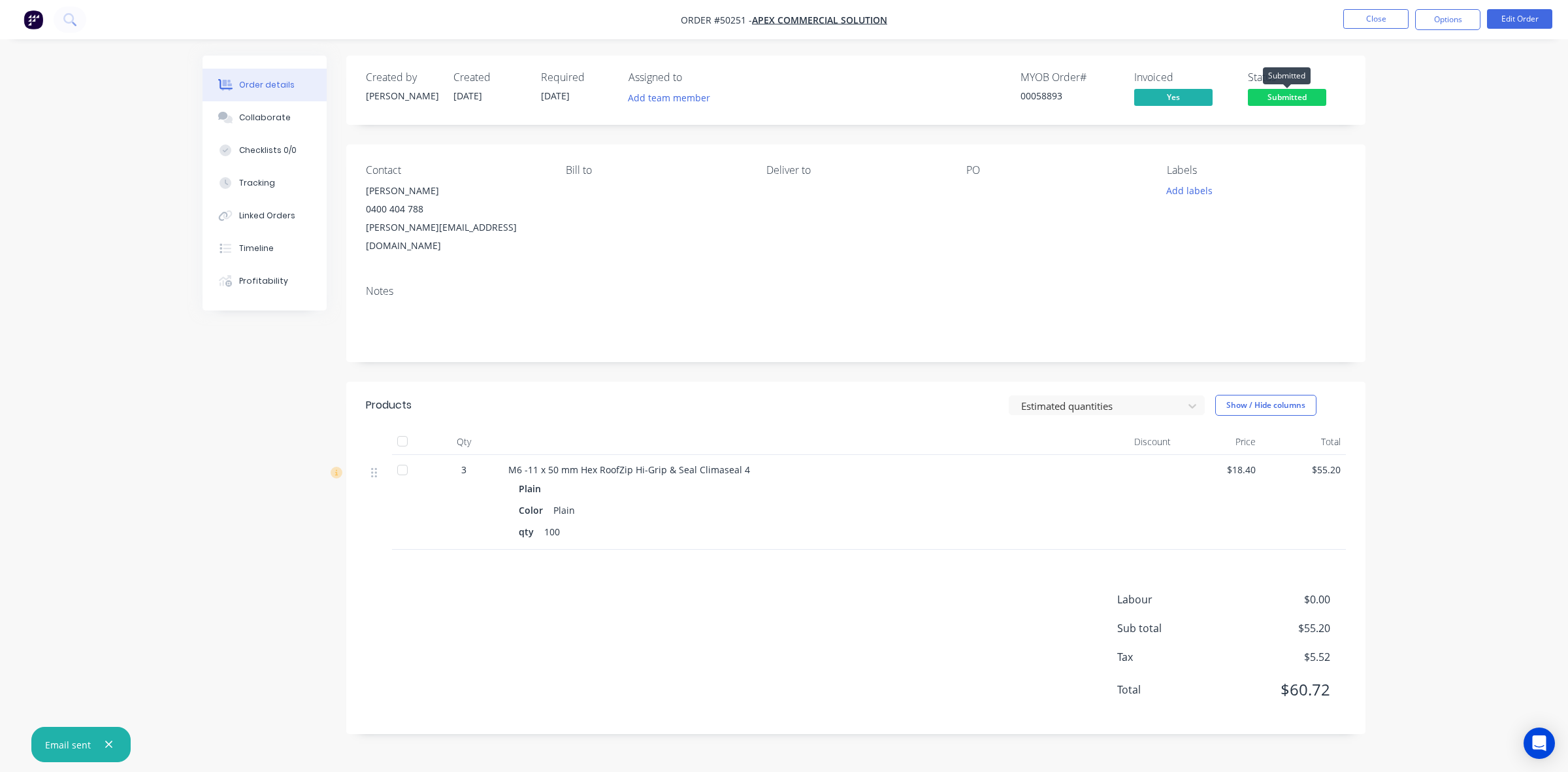
click at [781, 94] on span "Submitted" at bounding box center [1287, 96] width 78 height 16
click at [781, 284] on div "Order details Collaborate Checklists 0/0 Tracking Linked Orders Timeline Profit…" at bounding box center [784, 386] width 1568 height 772
click at [781, 99] on span "Submitted" at bounding box center [1287, 96] width 78 height 16
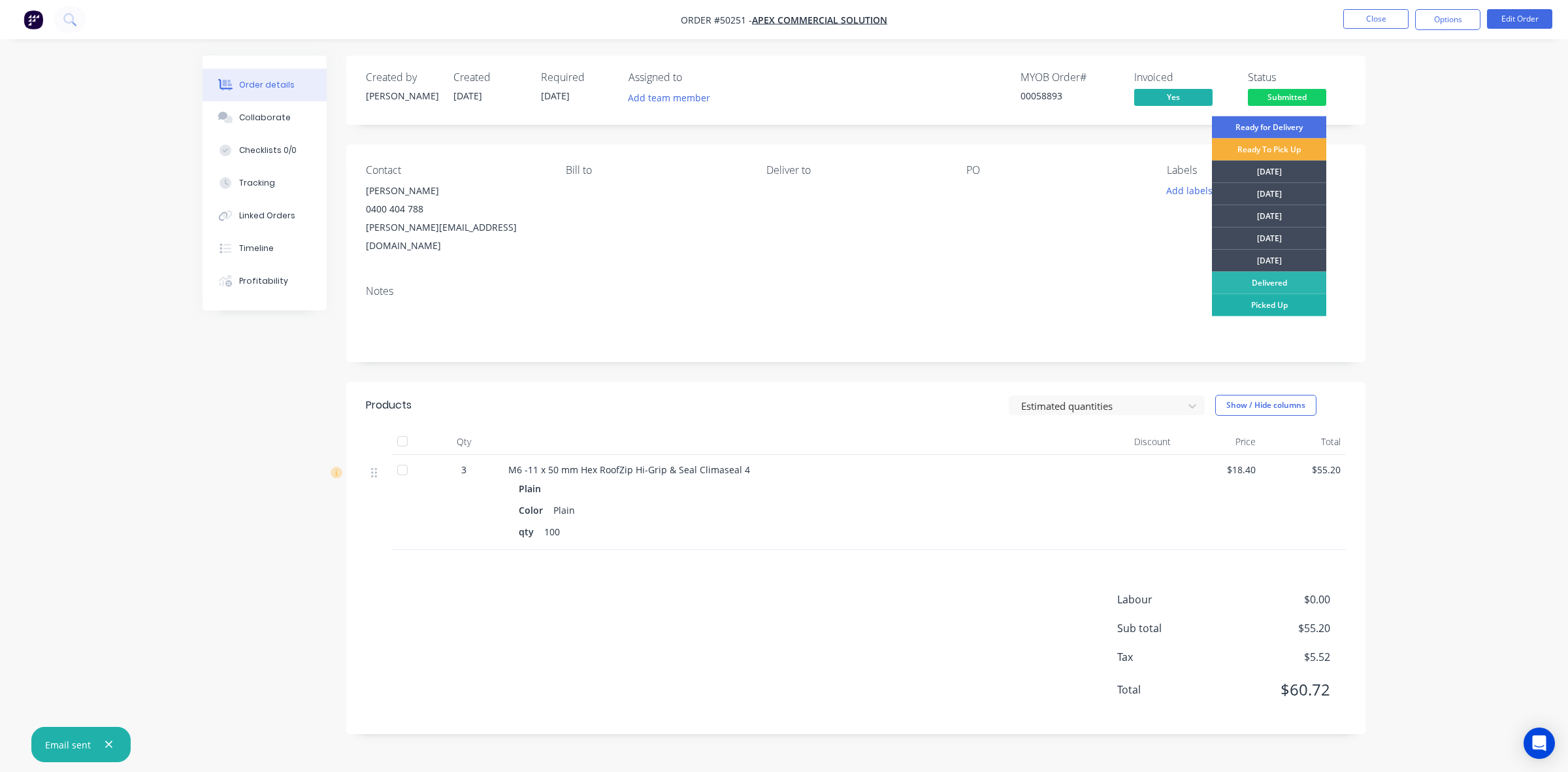
click at [781, 307] on div "Picked Up" at bounding box center [1269, 306] width 114 height 22
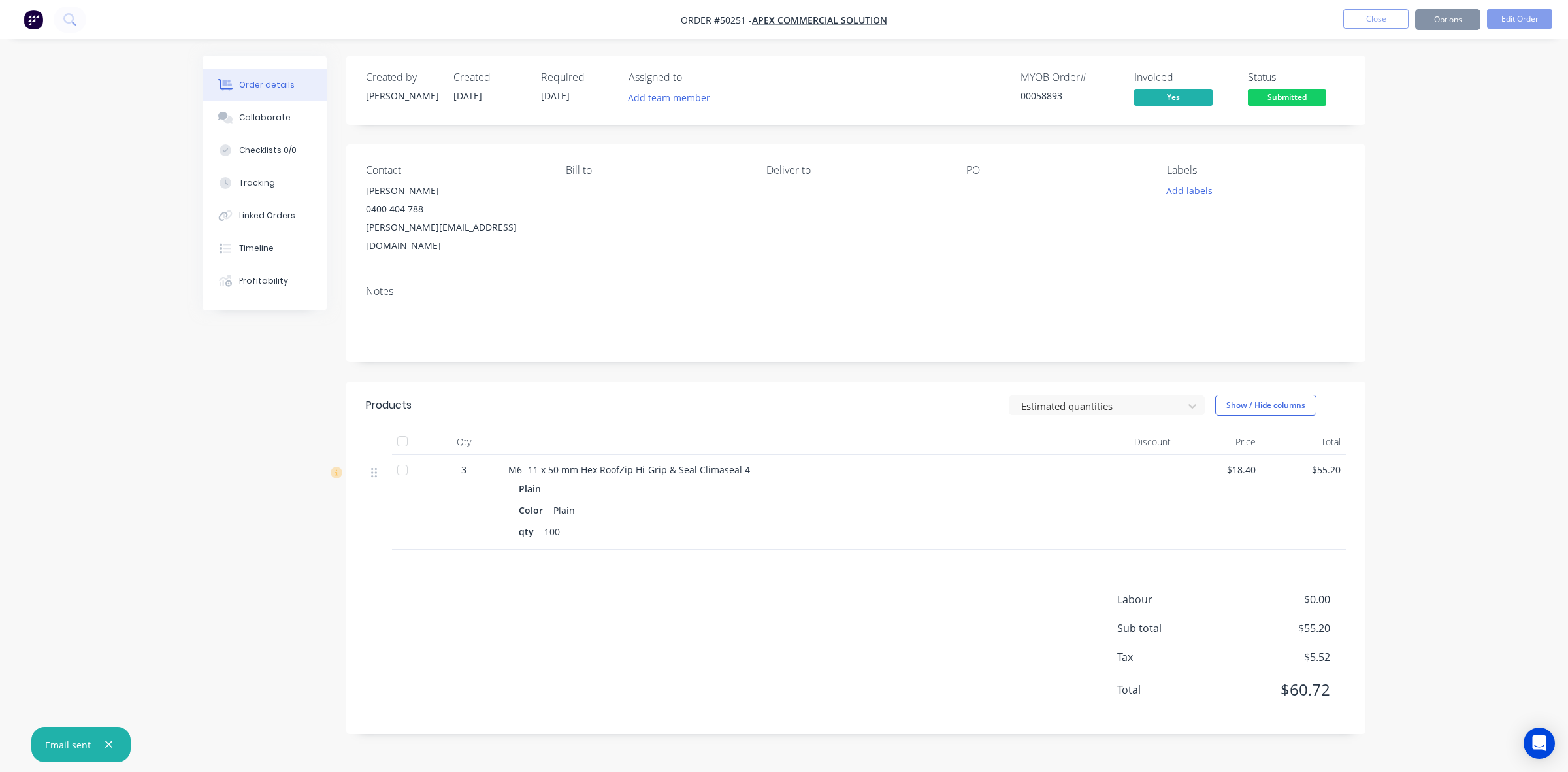
click at [781, 283] on div "Order details Collaborate Checklists 0/0 Tracking Linked Orders Timeline Profit…" at bounding box center [784, 386] width 1568 height 772
click at [781, 20] on button "Close" at bounding box center [1376, 19] width 66 height 20
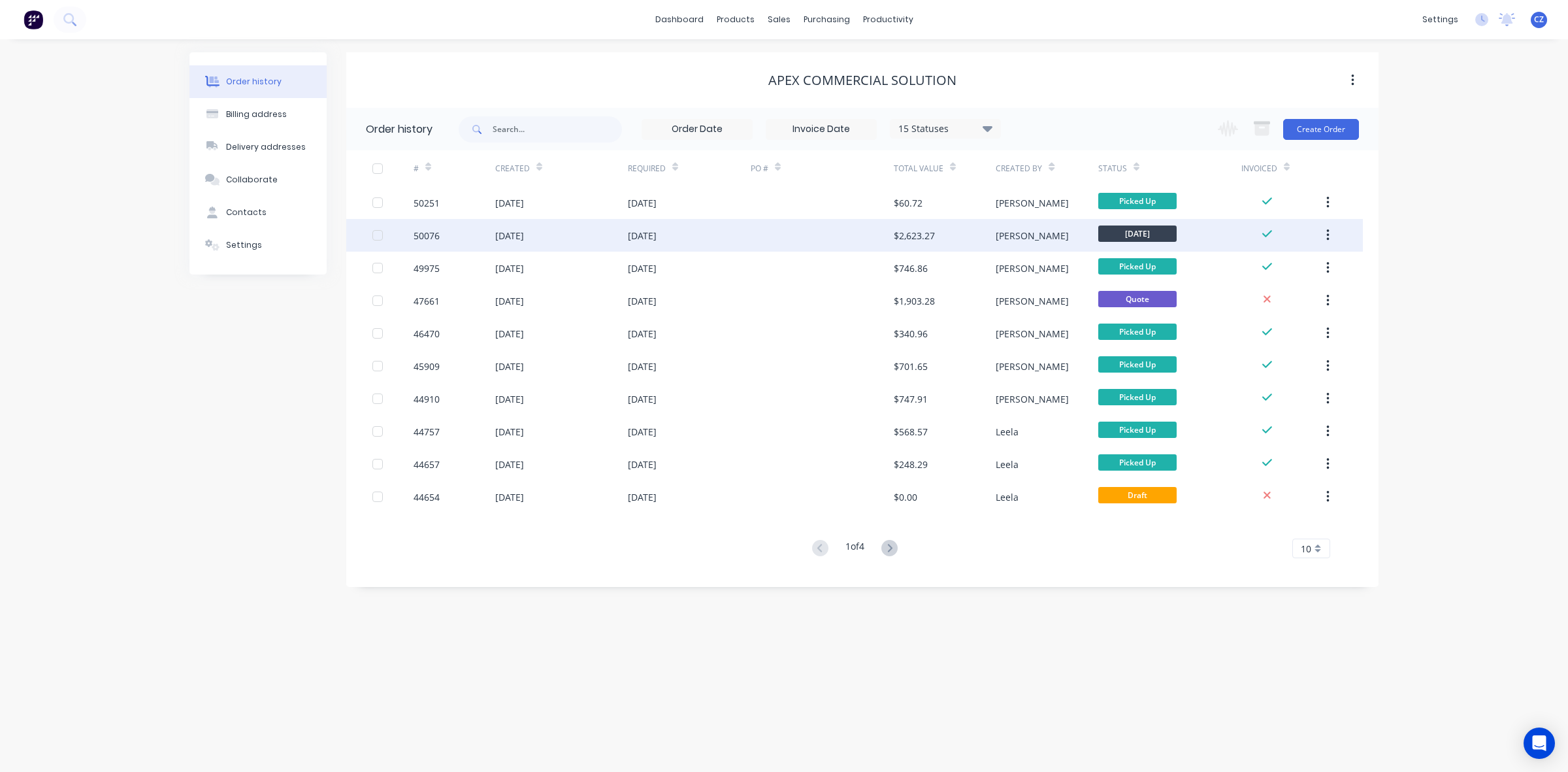
click at [781, 232] on div "$2,623.27" at bounding box center [915, 236] width 41 height 14
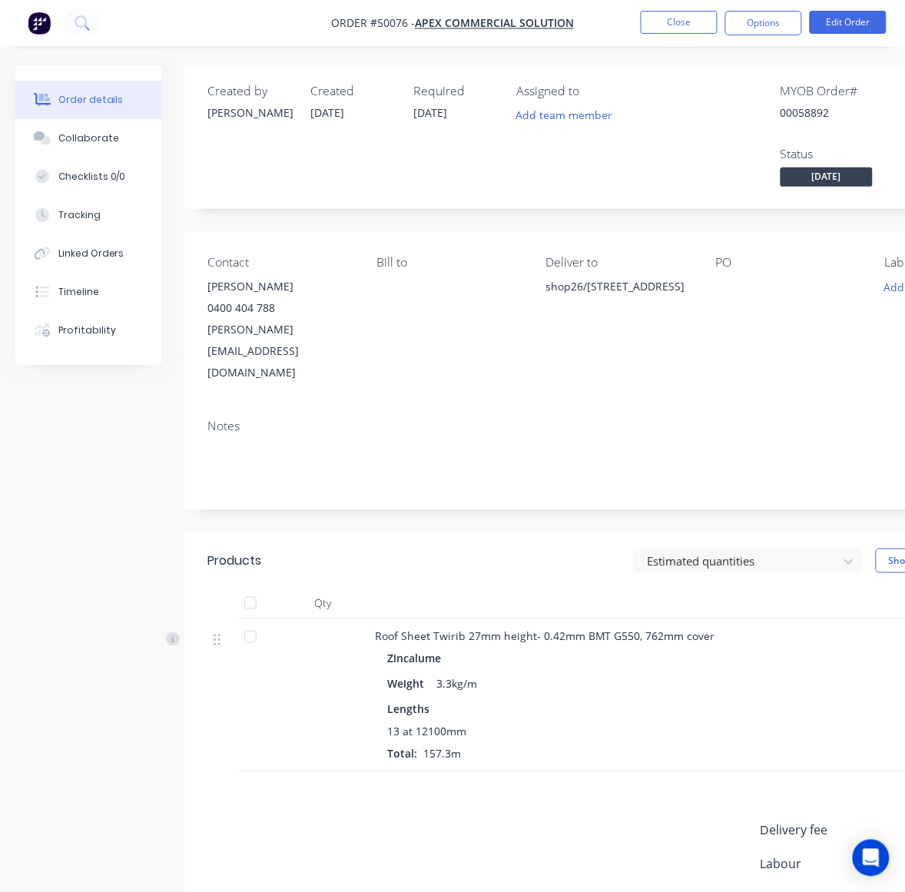
click at [93, 691] on div "Created by [PERSON_NAME] Created [DATE] Required [DATE] Assigned to Add team me…" at bounding box center [533, 555] width 1037 height 980
drag, startPoint x: 543, startPoint y: 289, endPoint x: 669, endPoint y: 309, distance: 127.5
click at [669, 309] on div "Contact [PERSON_NAME] 0400 404 788 [PERSON_NAME][EMAIL_ADDRESS][DOMAIN_NAME] Bi…" at bounding box center [618, 319] width 868 height 174
copy div "shop26/[STREET_ADDRESS]"
click at [116, 297] on button "Timeline" at bounding box center [88, 292] width 146 height 38
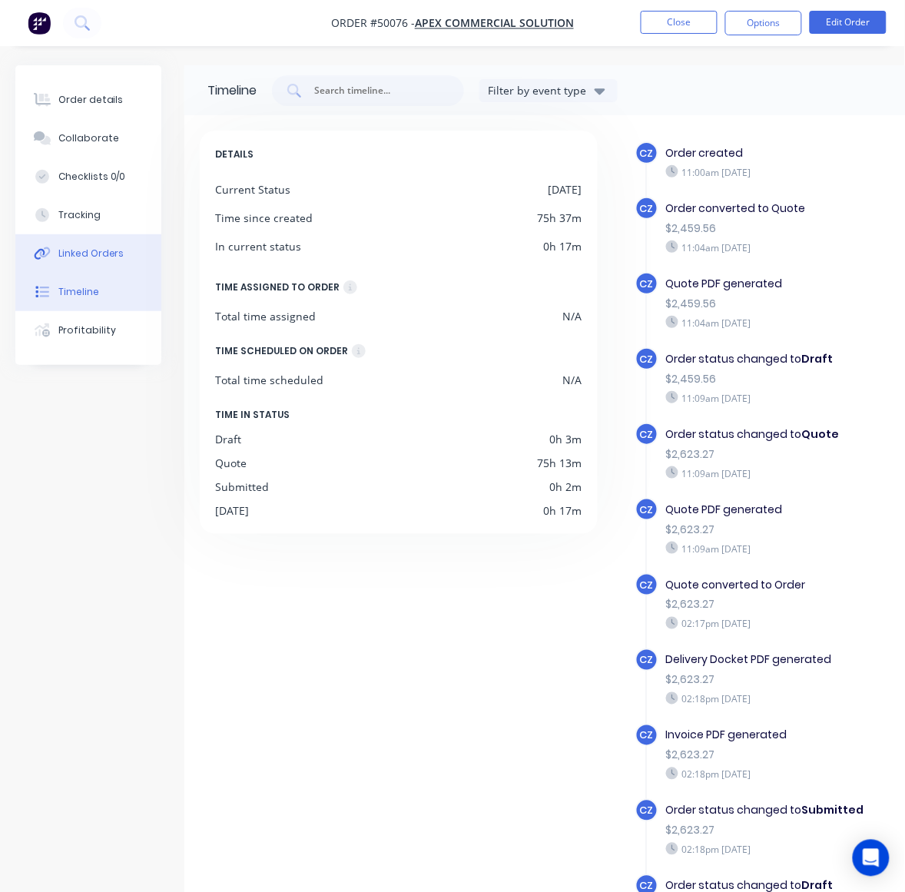
click at [112, 255] on div "Linked Orders" at bounding box center [91, 254] width 66 height 14
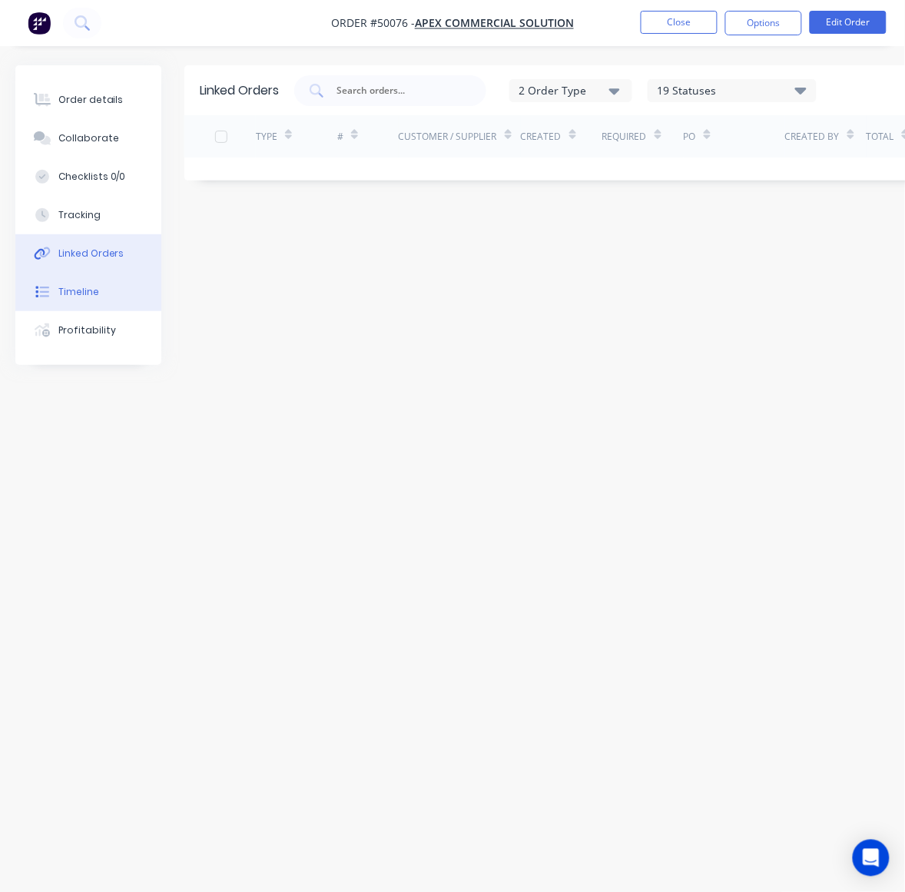
click at [111, 290] on button "Timeline" at bounding box center [88, 292] width 146 height 38
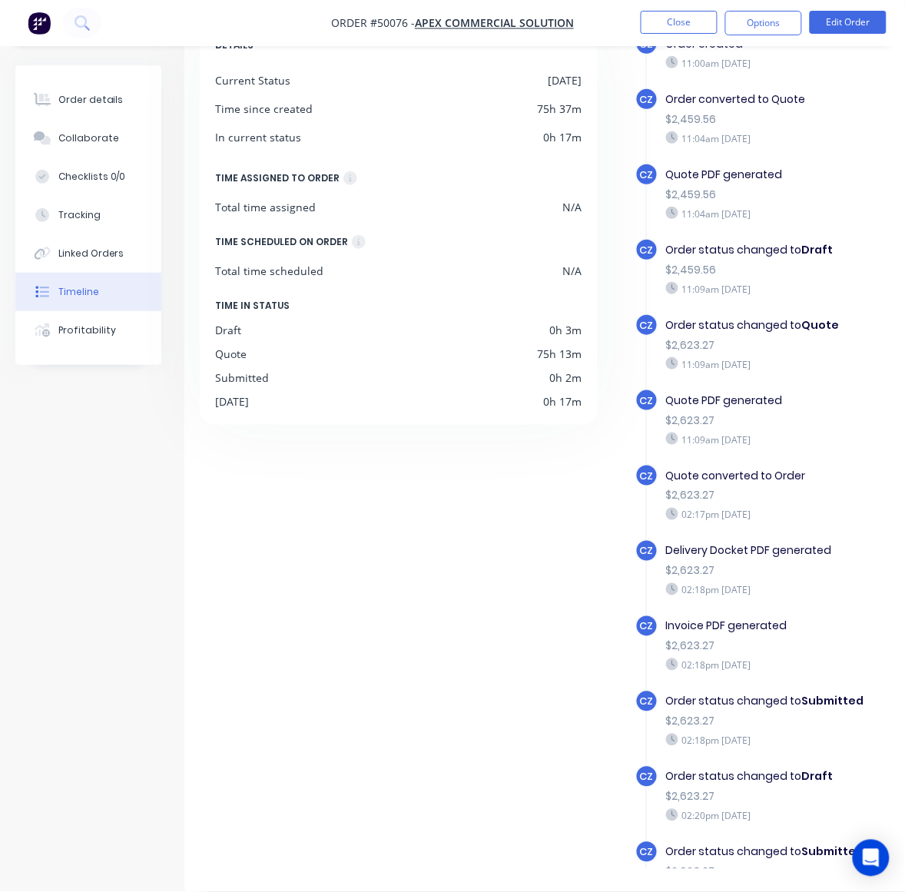
scroll to position [123, 0]
click at [114, 260] on div "Linked Orders" at bounding box center [91, 254] width 66 height 14
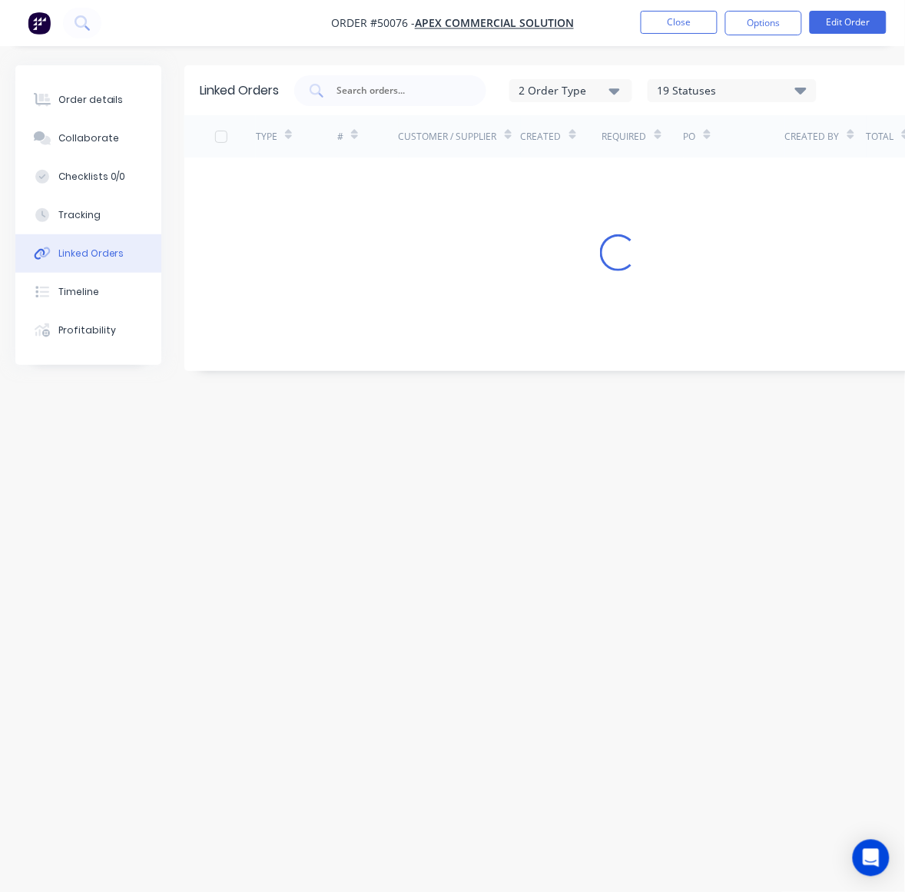
scroll to position [14, 0]
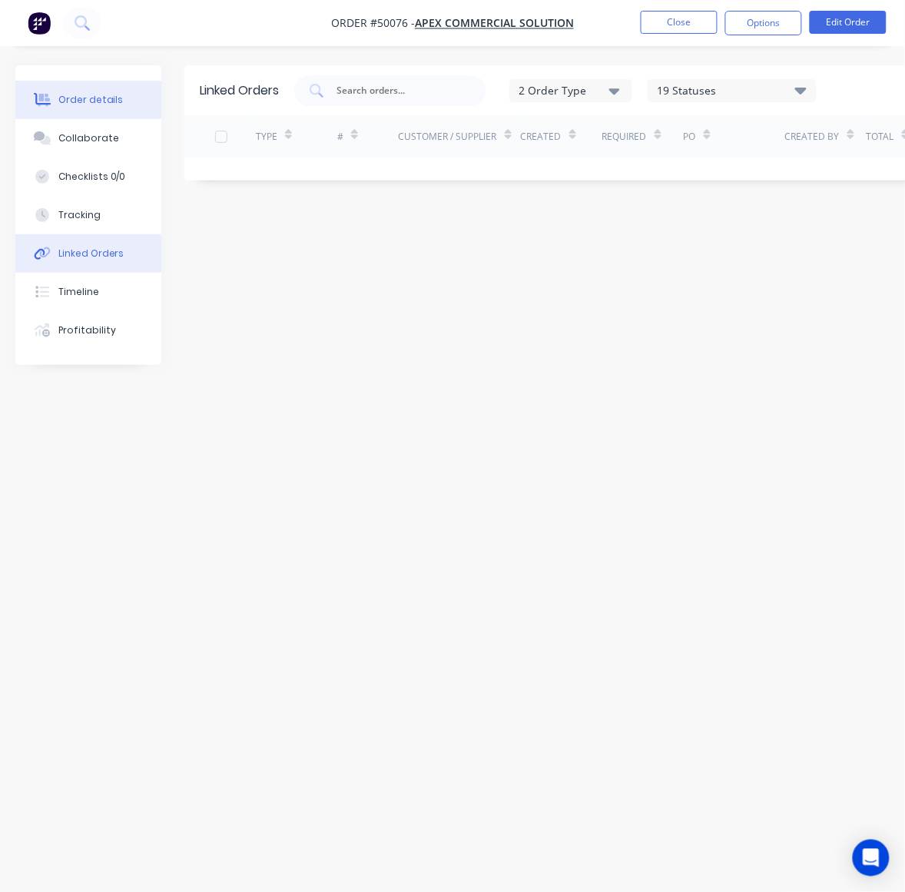
click at [94, 86] on button "Order details" at bounding box center [88, 100] width 146 height 38
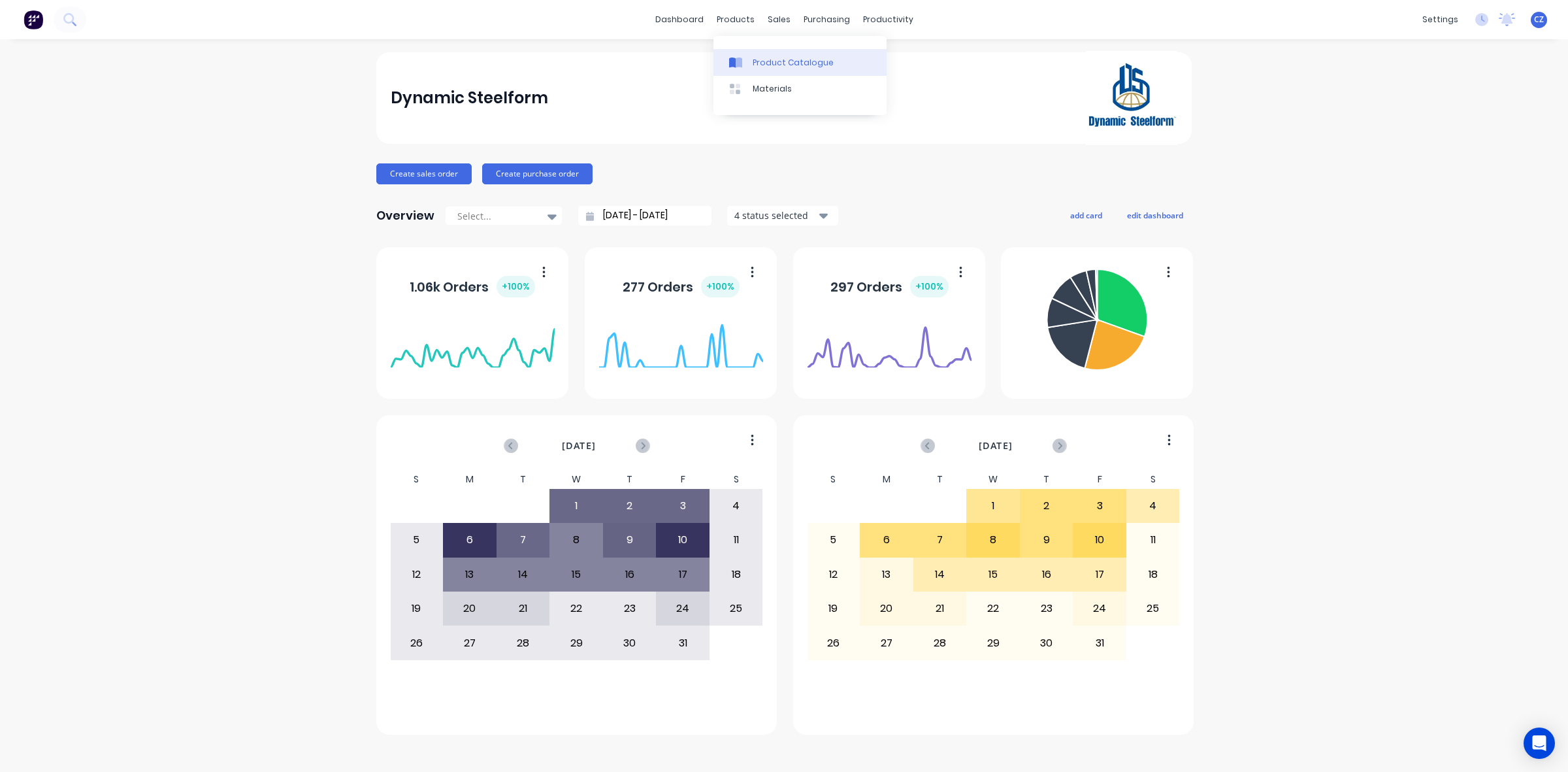
click at [751, 62] on link "Product Catalogue" at bounding box center [800, 62] width 173 height 26
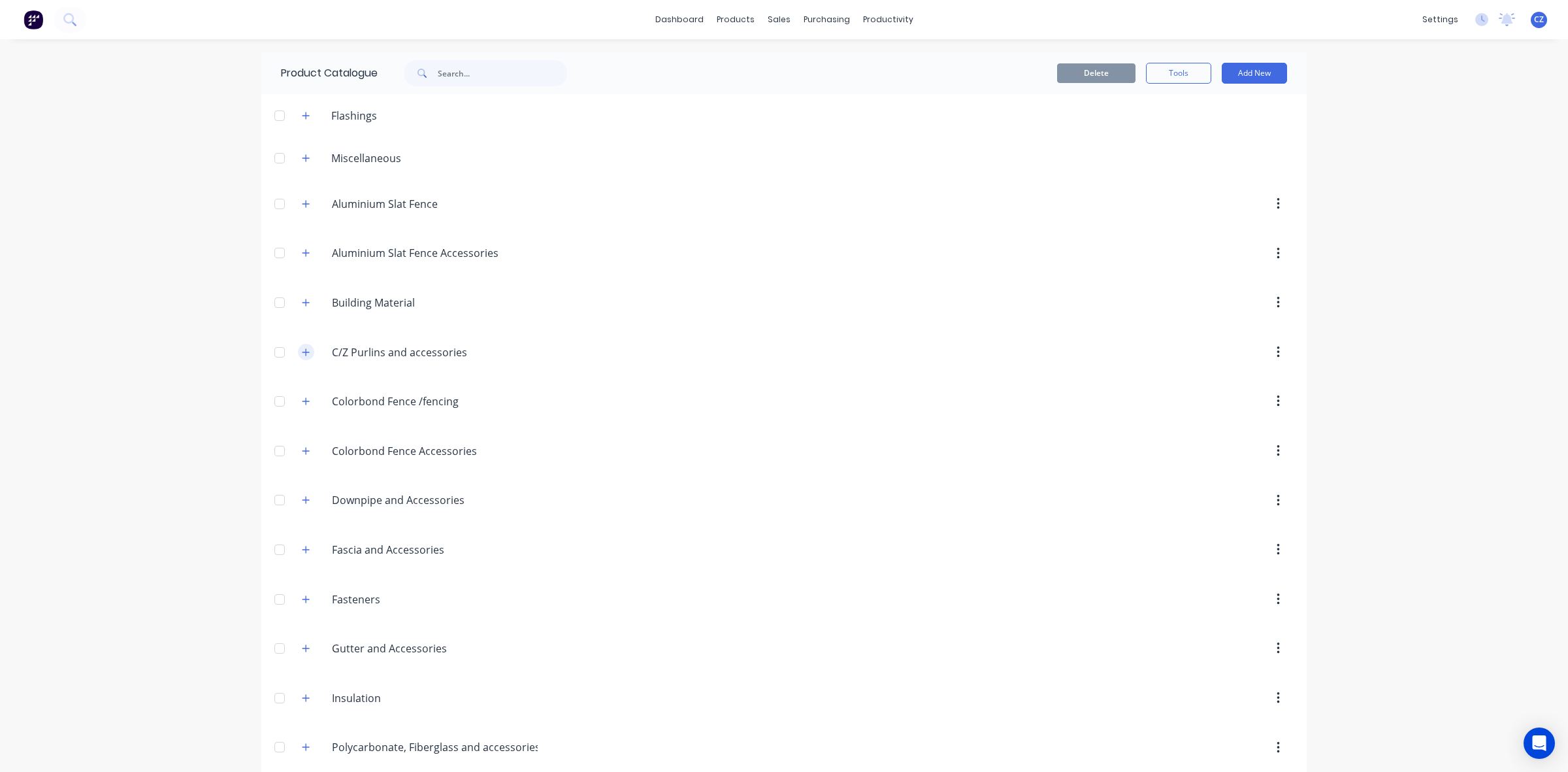
click at [303, 357] on icon "button" at bounding box center [305, 352] width 8 height 9
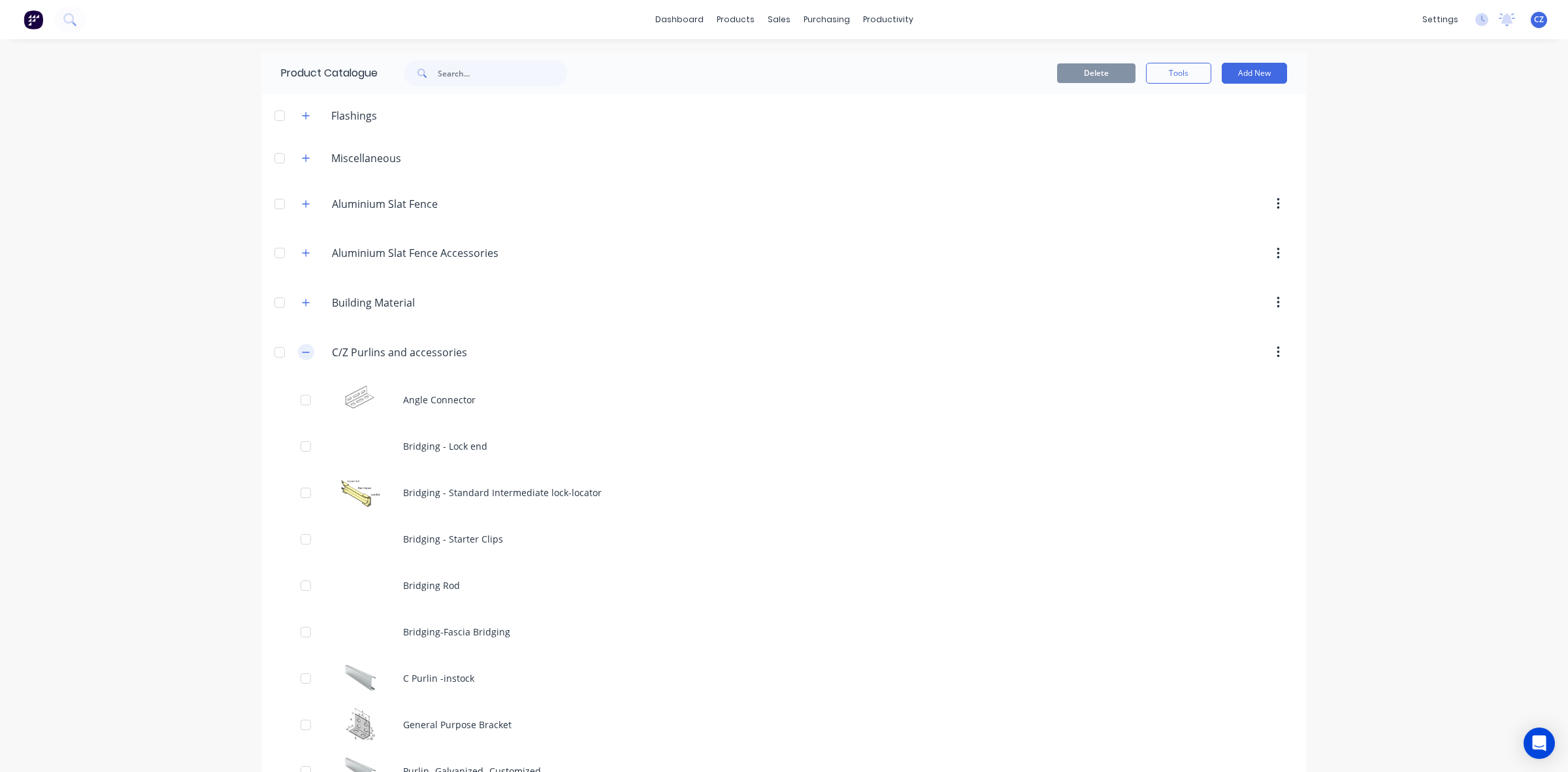
click at [303, 357] on icon "button" at bounding box center [305, 352] width 8 height 9
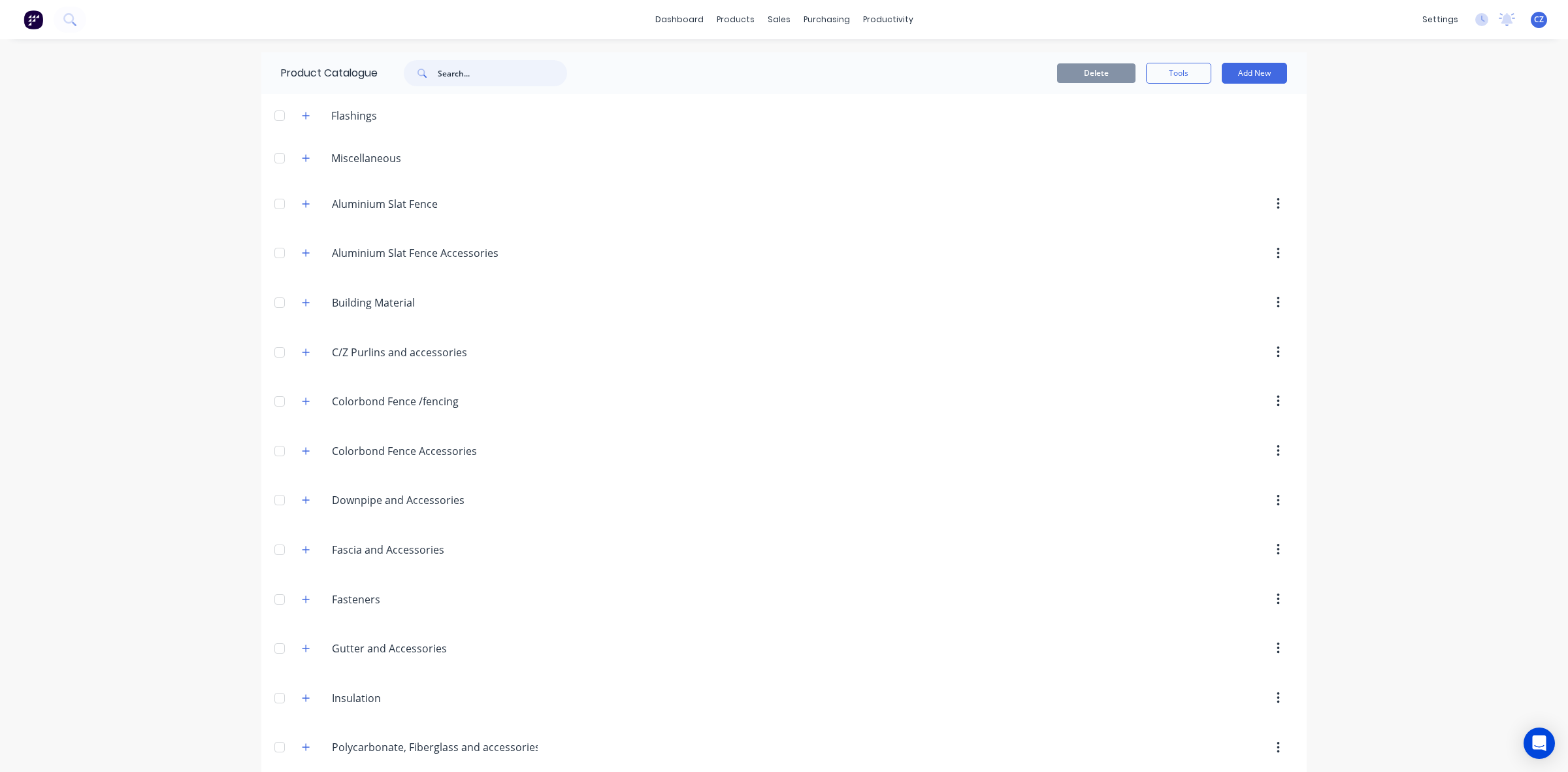
click at [475, 82] on input "text" at bounding box center [503, 73] width 129 height 26
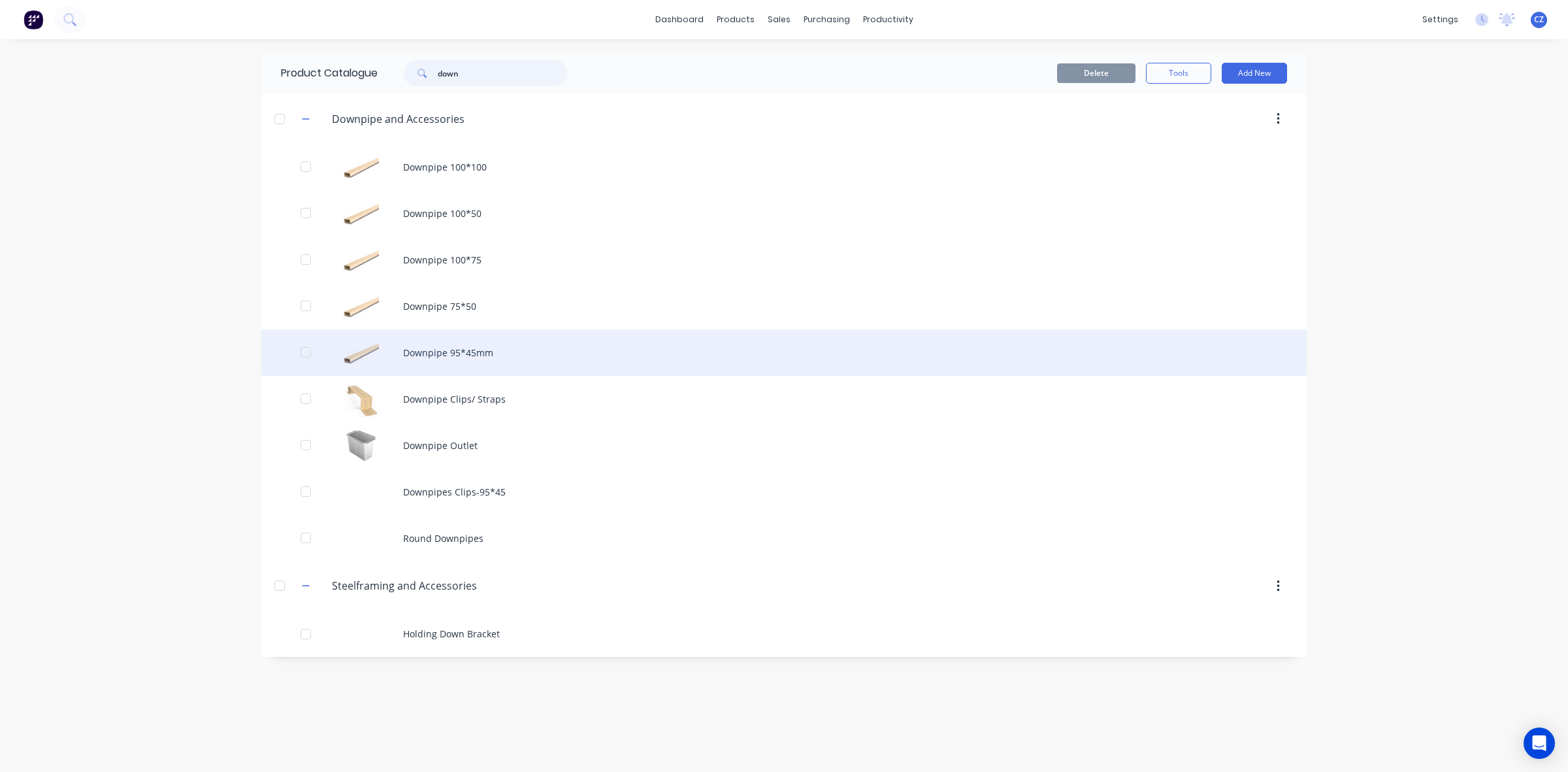
type input "down"
click at [497, 370] on div "Downpipe 95*45mm" at bounding box center [784, 352] width 1046 height 47
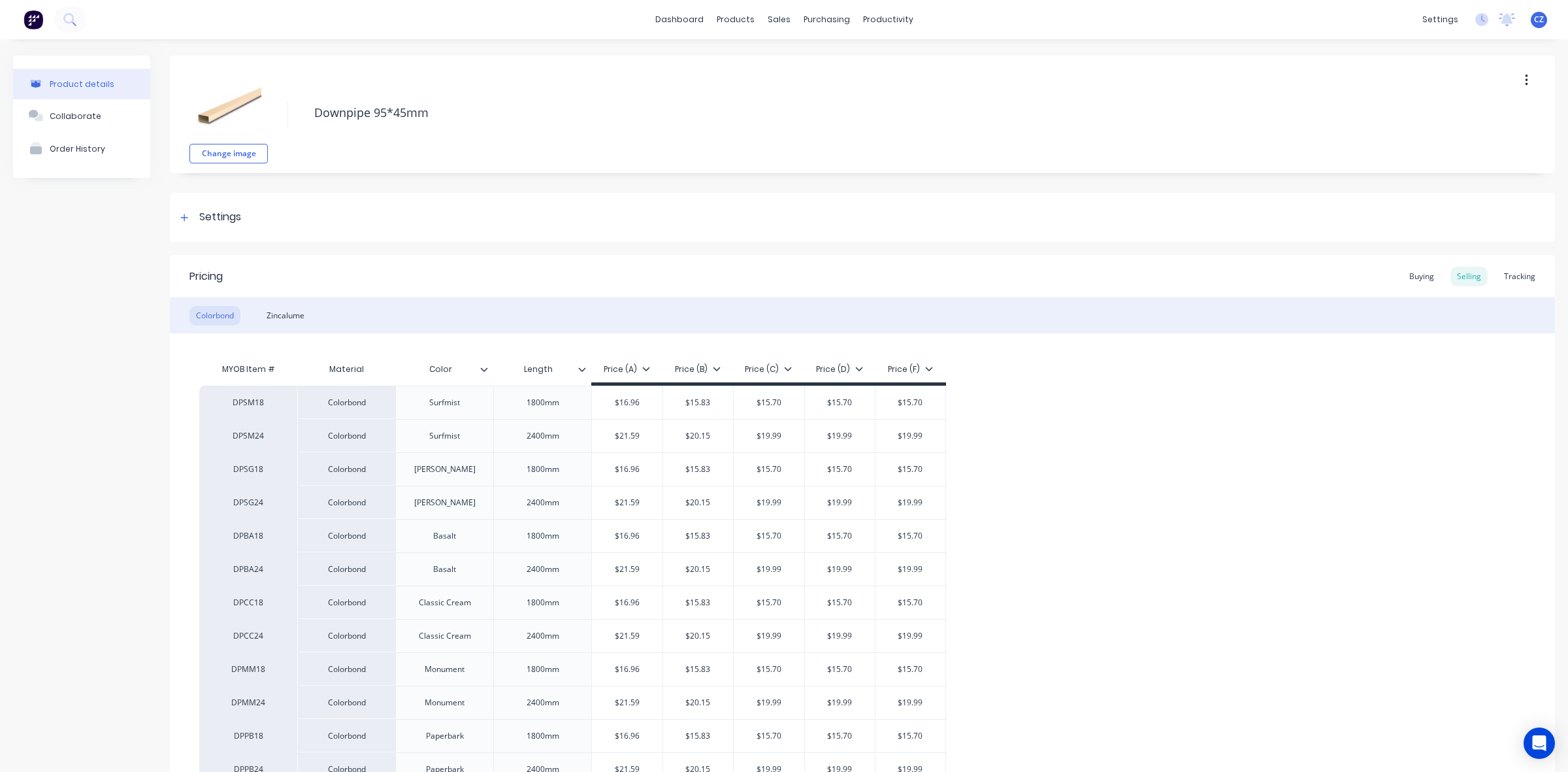
type textarea "x"
click at [1502, 275] on div "Tracking" at bounding box center [1520, 276] width 44 height 20
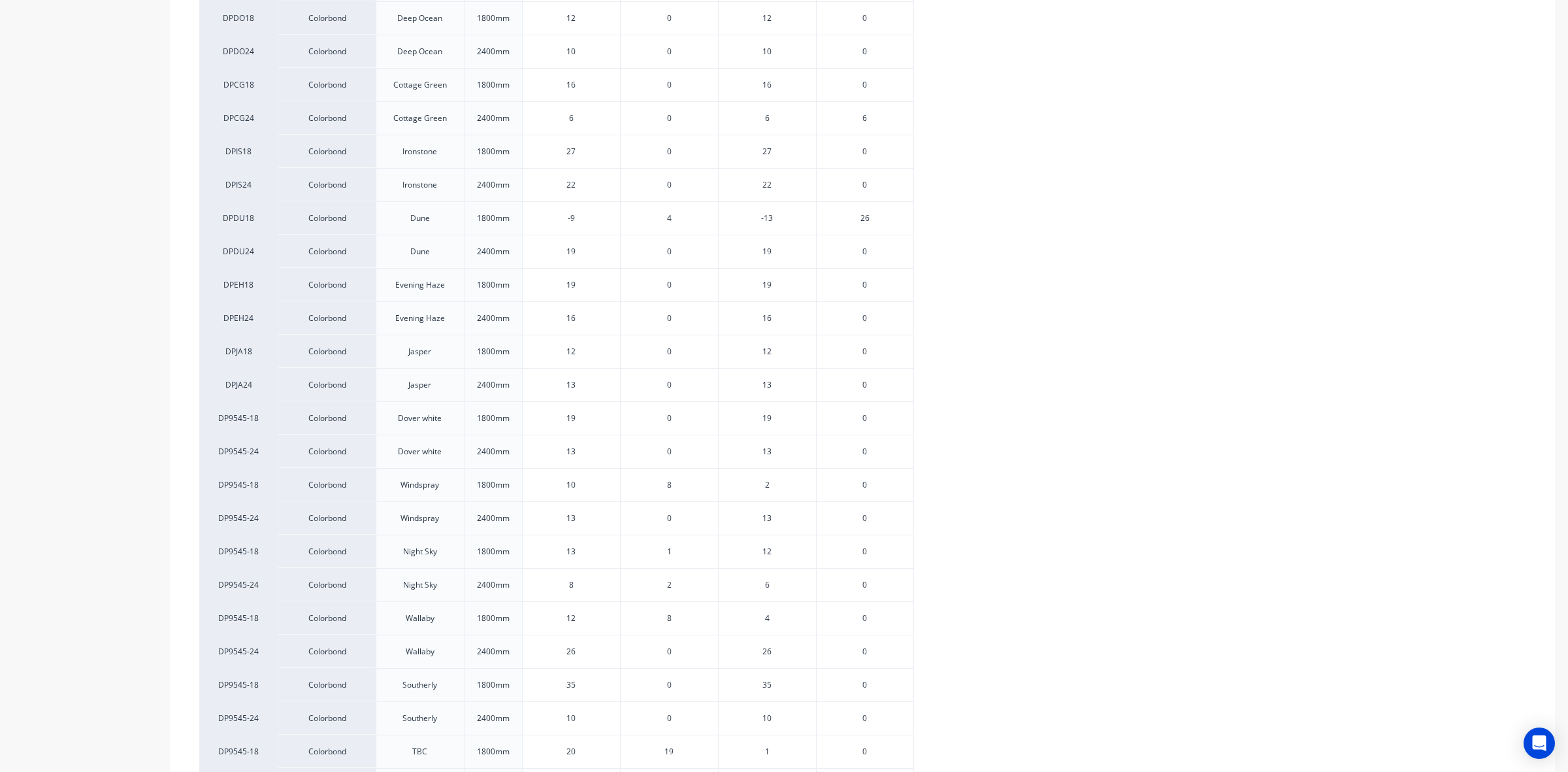
scroll to position [981, 0]
click at [667, 225] on span "4" at bounding box center [669, 219] width 4 height 12
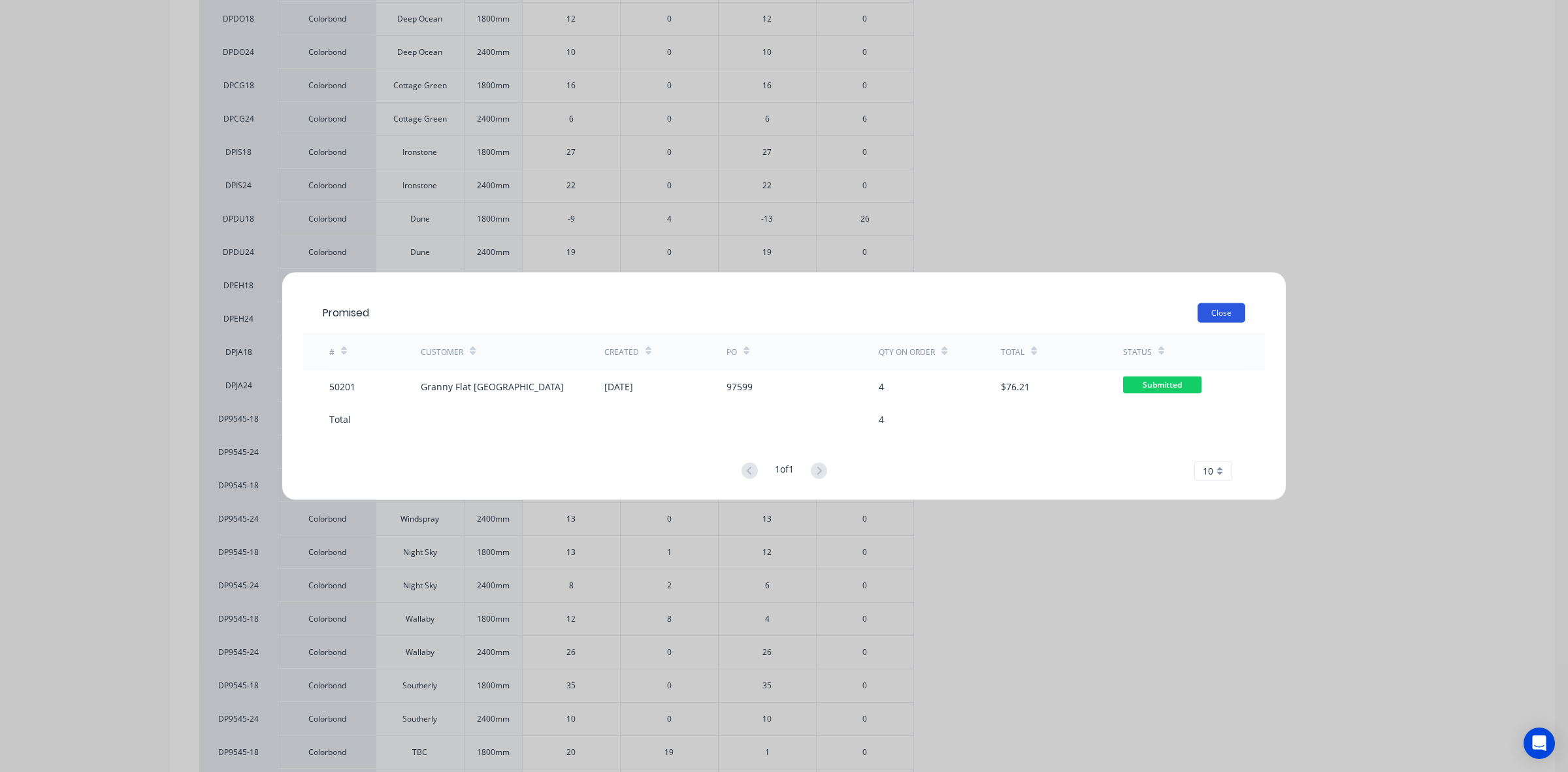
drag, startPoint x: 1223, startPoint y: 300, endPoint x: 1220, endPoint y: 308, distance: 8.5
click at [1223, 302] on div "Promised Close" at bounding box center [784, 312] width 961 height 43
drag, startPoint x: 1220, startPoint y: 308, endPoint x: 972, endPoint y: 272, distance: 250.6
click at [1220, 308] on button "Close" at bounding box center [1222, 312] width 48 height 20
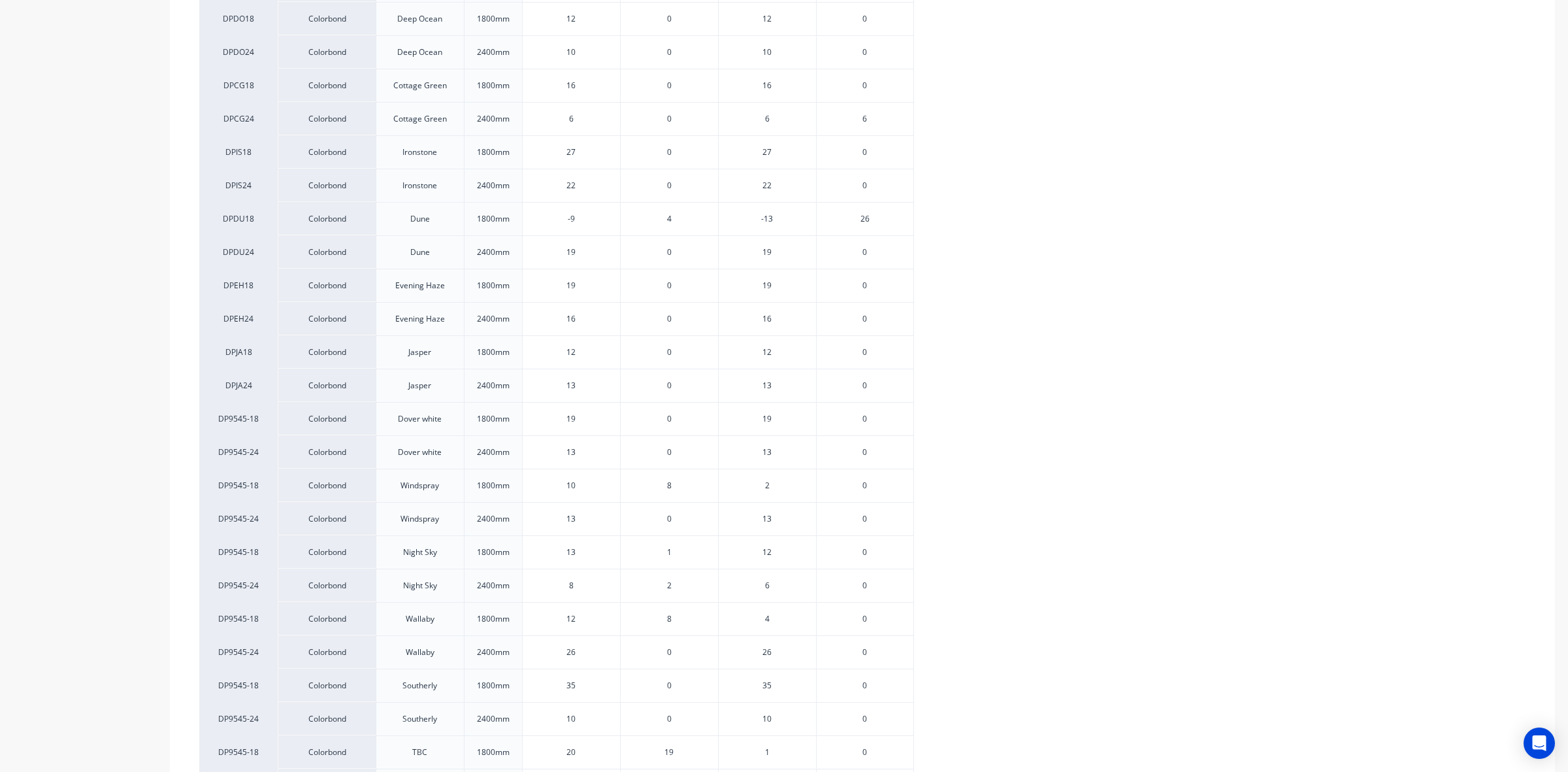
click at [773, 260] on div "19" at bounding box center [767, 251] width 98 height 33
click at [681, 249] on div "0" at bounding box center [669, 251] width 98 height 33
click at [664, 249] on div "0" at bounding box center [669, 251] width 98 height 33
click at [671, 255] on div "0" at bounding box center [669, 251] width 98 height 33
click at [670, 255] on span "0" at bounding box center [669, 253] width 4 height 12
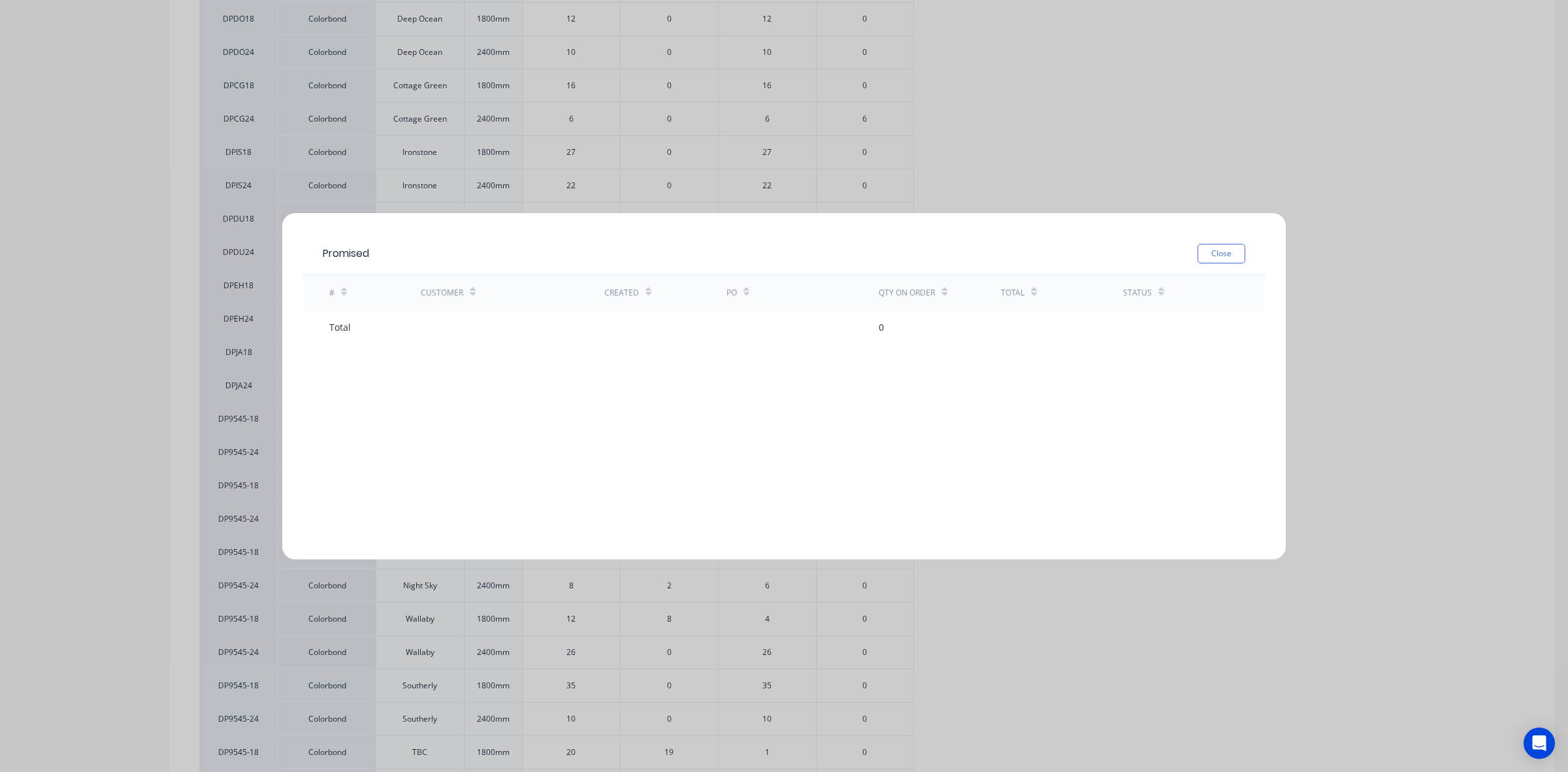
drag, startPoint x: 1183, startPoint y: 256, endPoint x: 1195, endPoint y: 256, distance: 12.0
click at [1195, 256] on div "Close" at bounding box center [807, 253] width 876 height 20
click at [1198, 256] on button "Close" at bounding box center [1222, 253] width 48 height 20
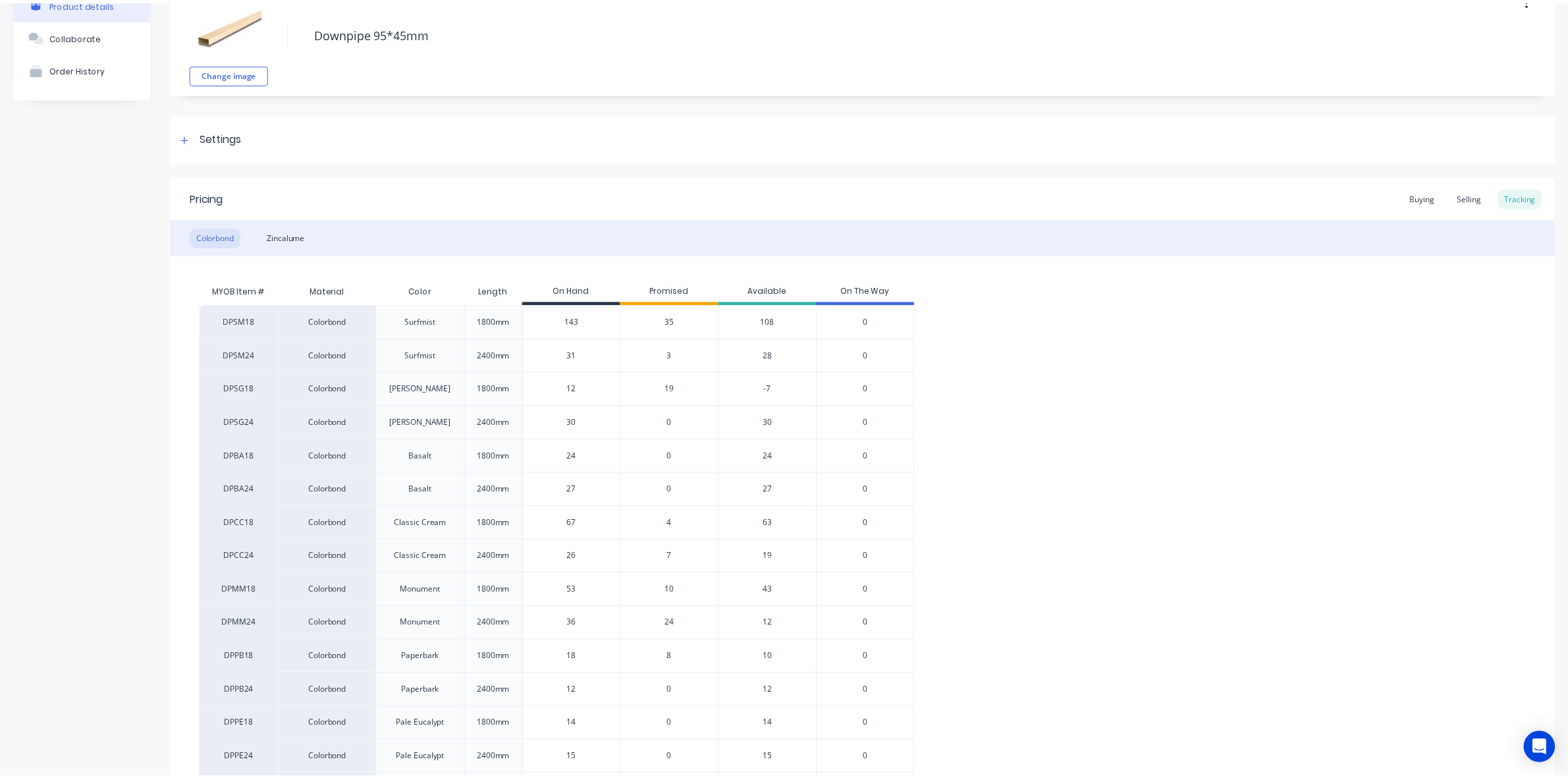
scroll to position [0, 0]
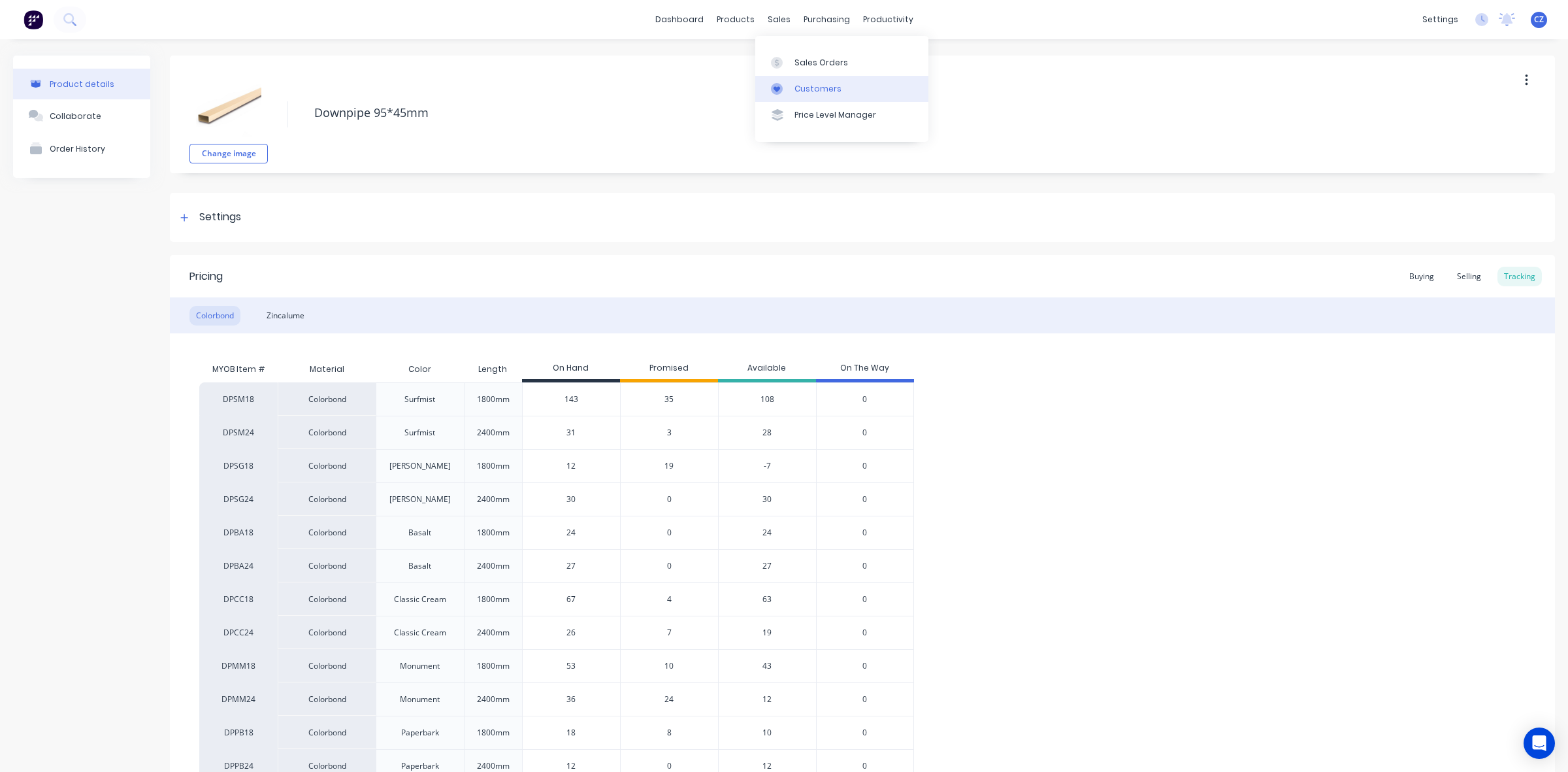
click at [795, 86] on div "Customers" at bounding box center [818, 89] width 47 height 12
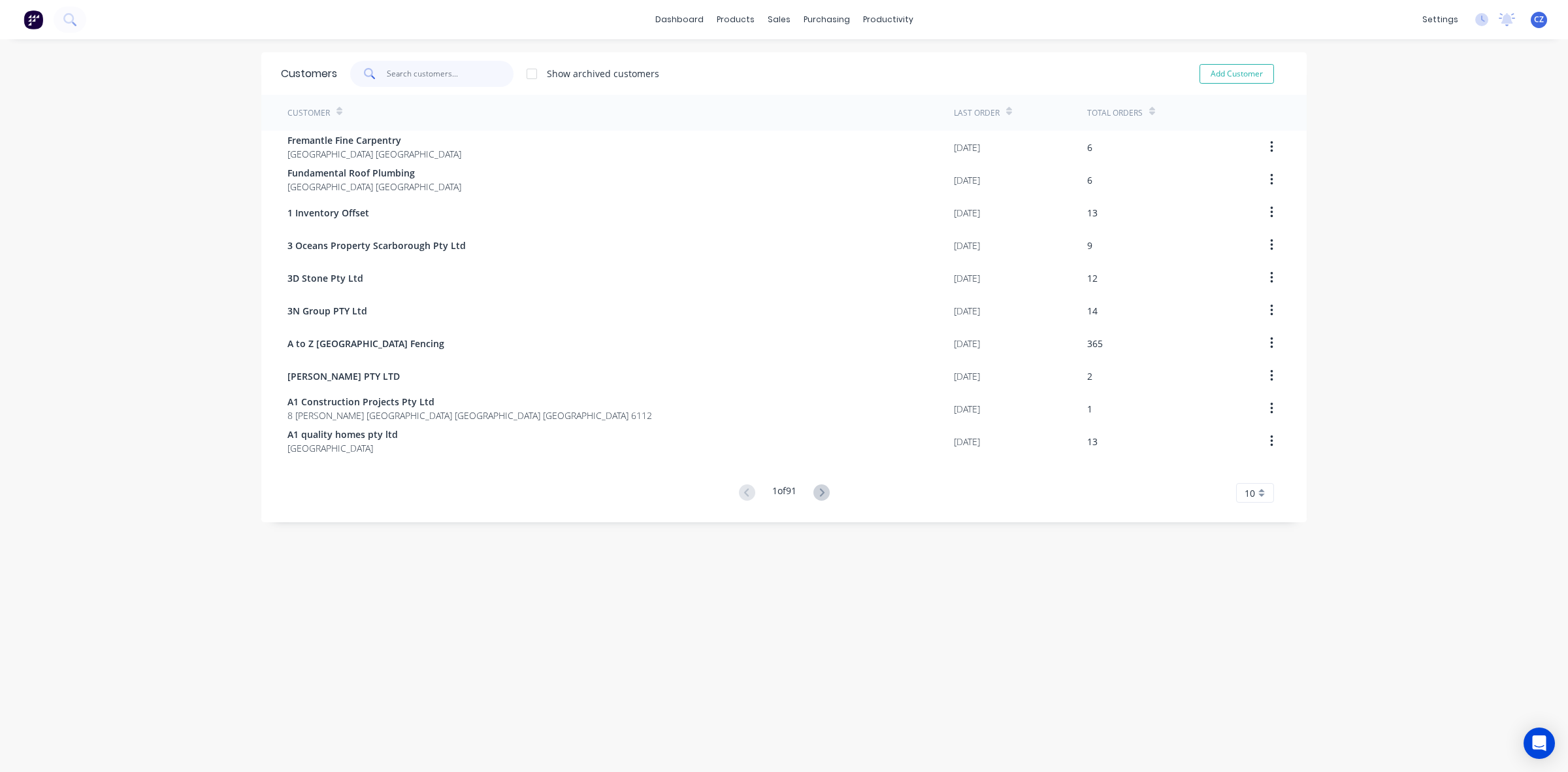
click at [454, 73] on input "text" at bounding box center [451, 73] width 128 height 26
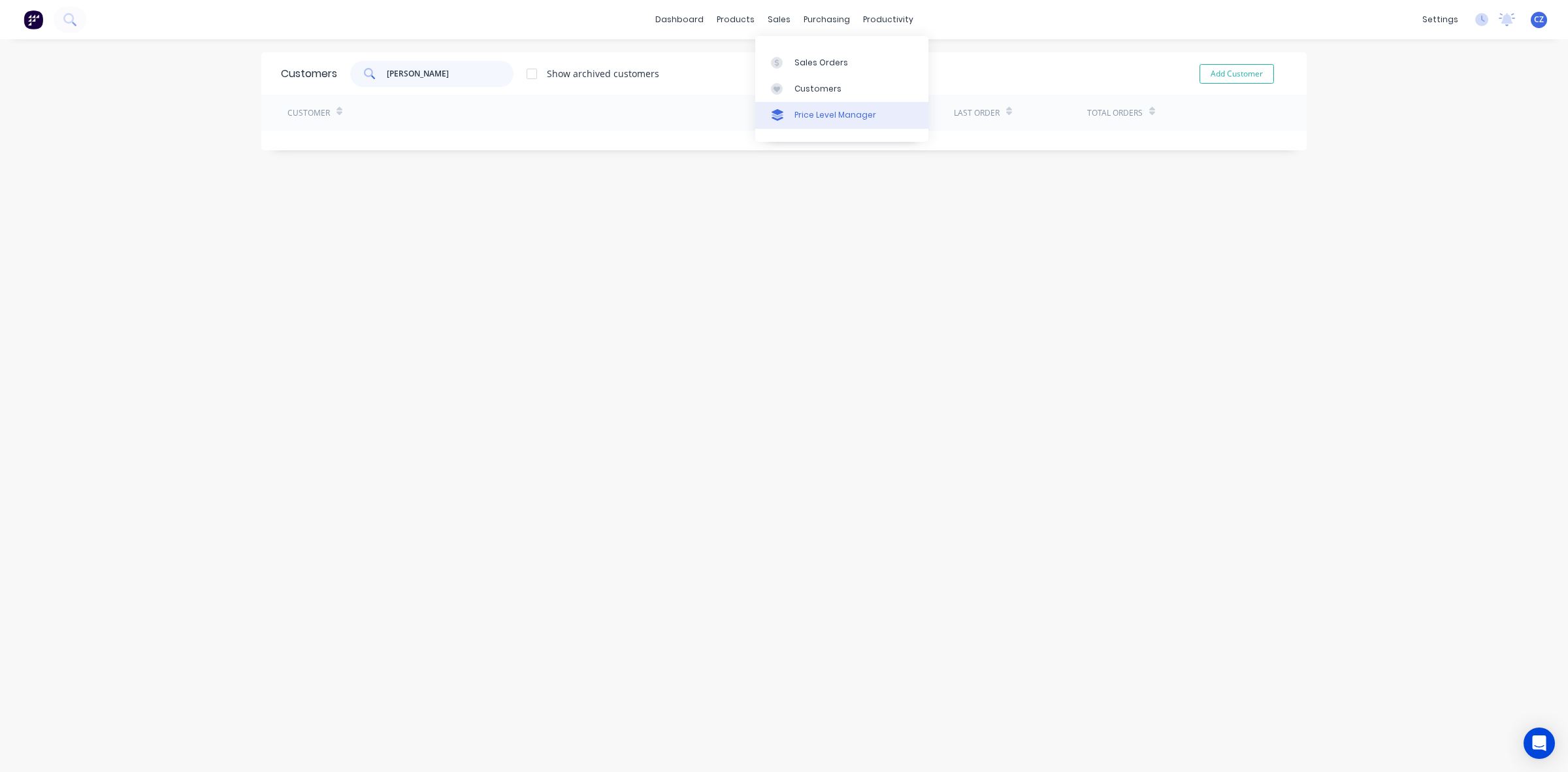
type input "[PERSON_NAME]"
click at [804, 105] on link "Price Level Manager" at bounding box center [841, 115] width 173 height 26
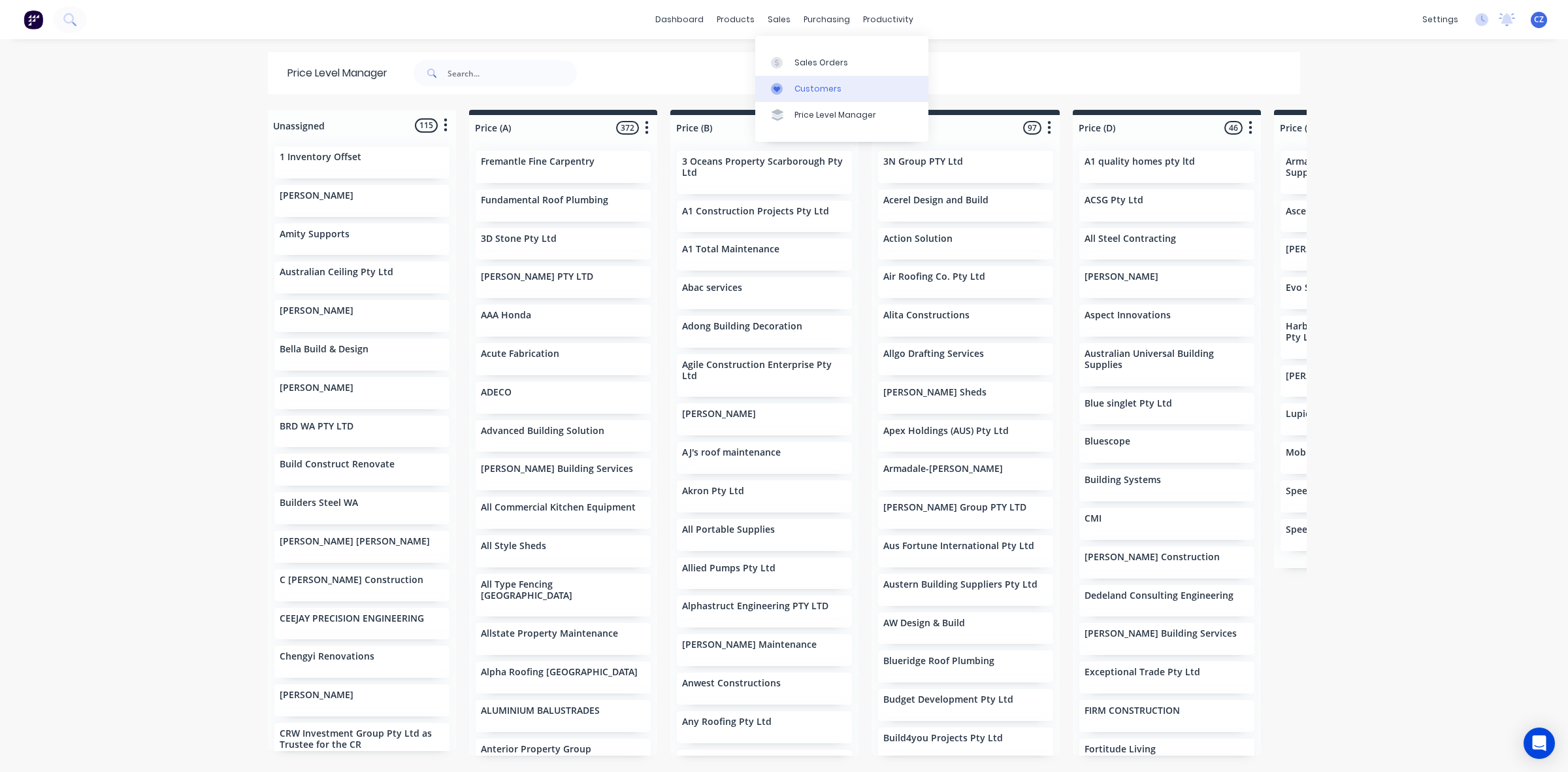
click at [792, 83] on link "Customers" at bounding box center [841, 89] width 173 height 26
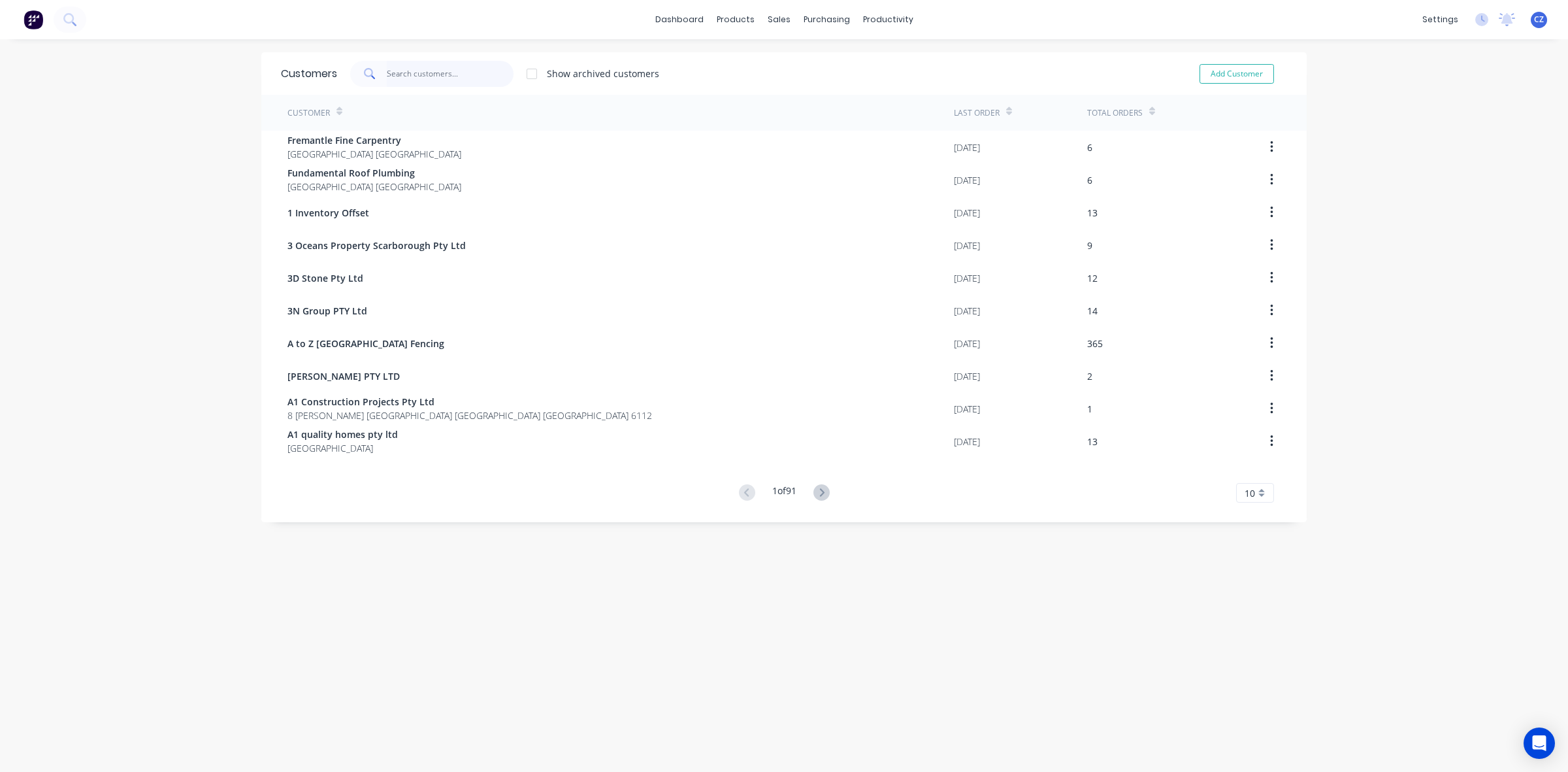
click at [469, 77] on input "text" at bounding box center [451, 73] width 128 height 26
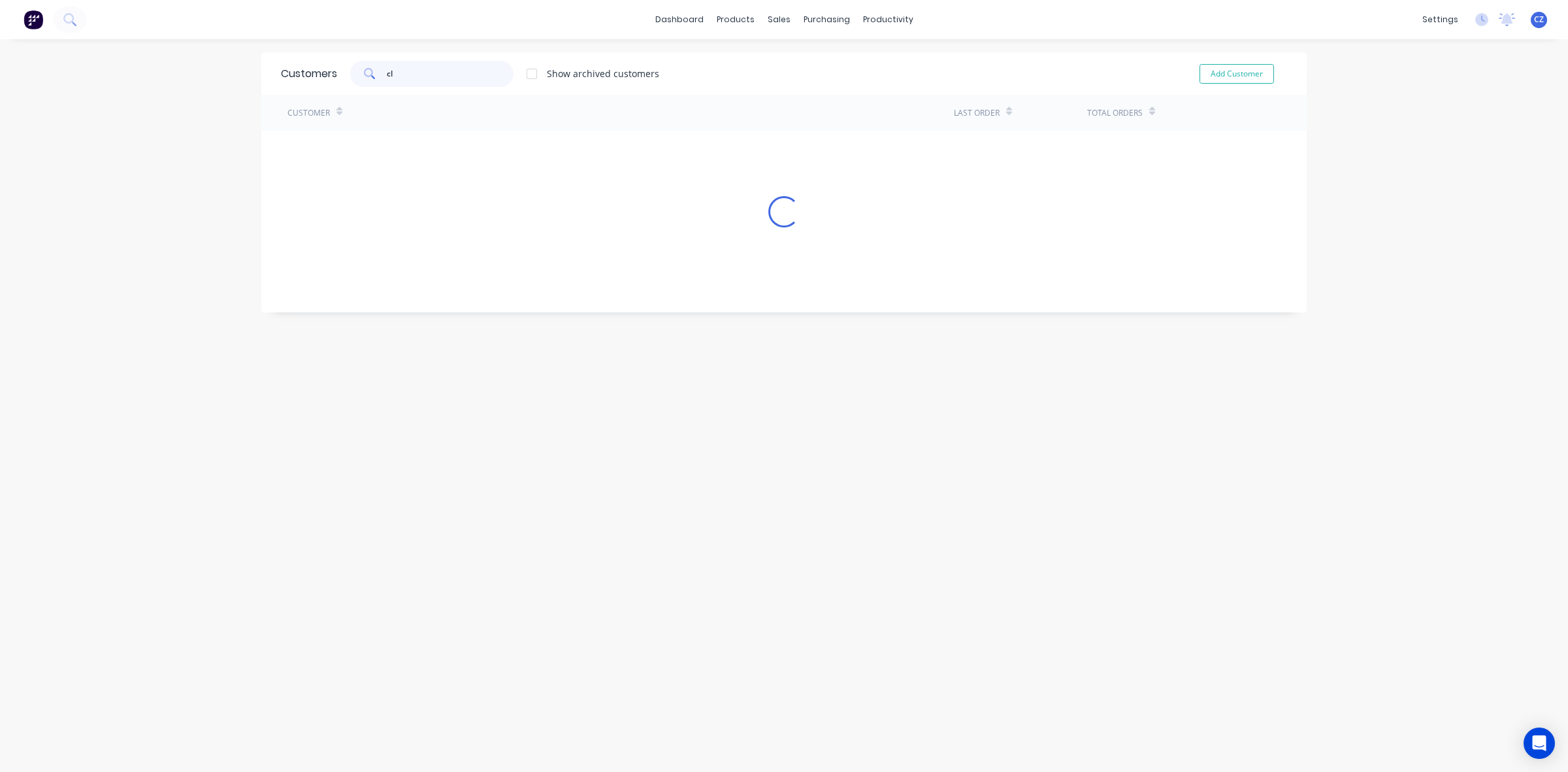
type input "c"
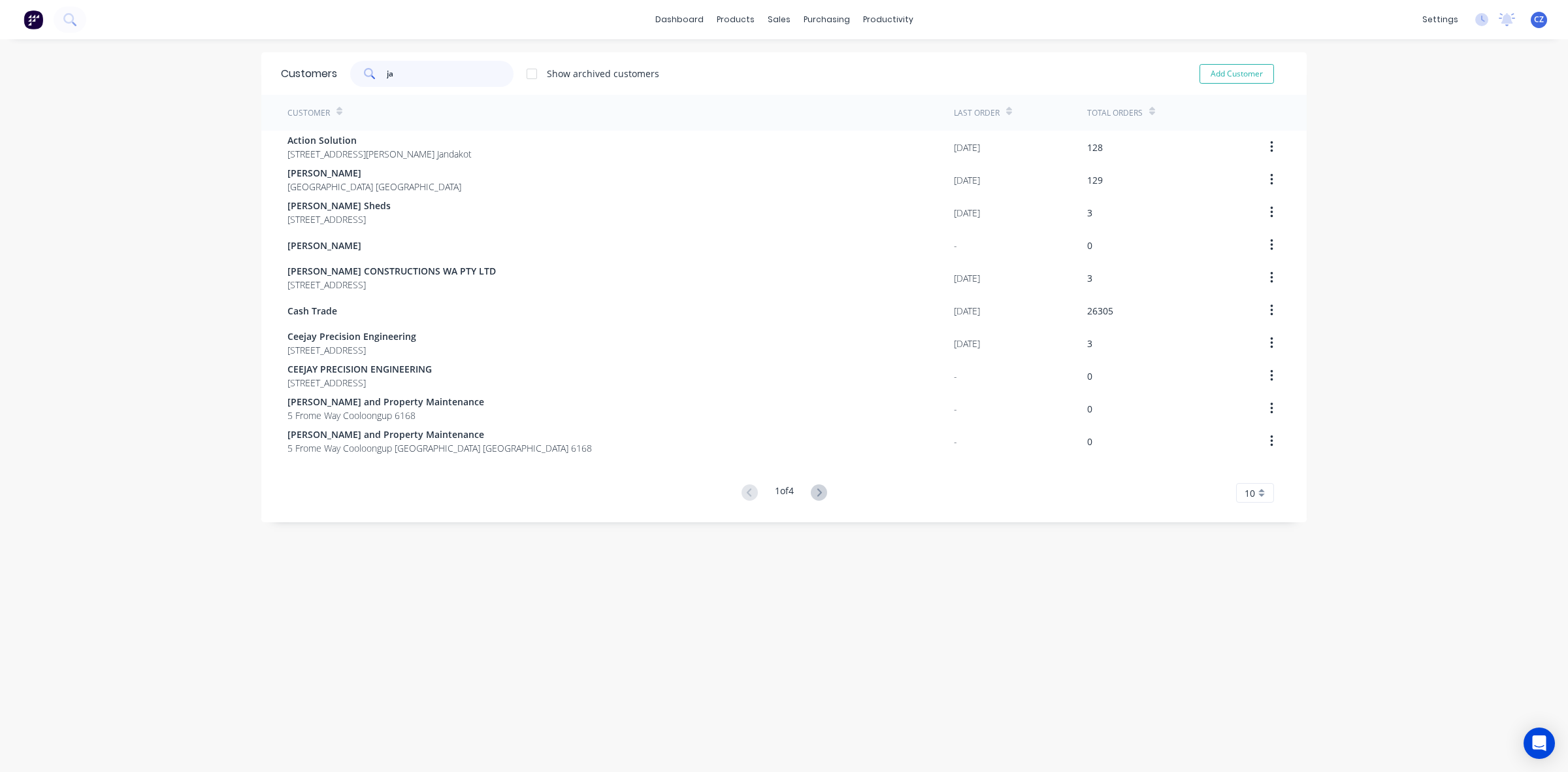
type input "j"
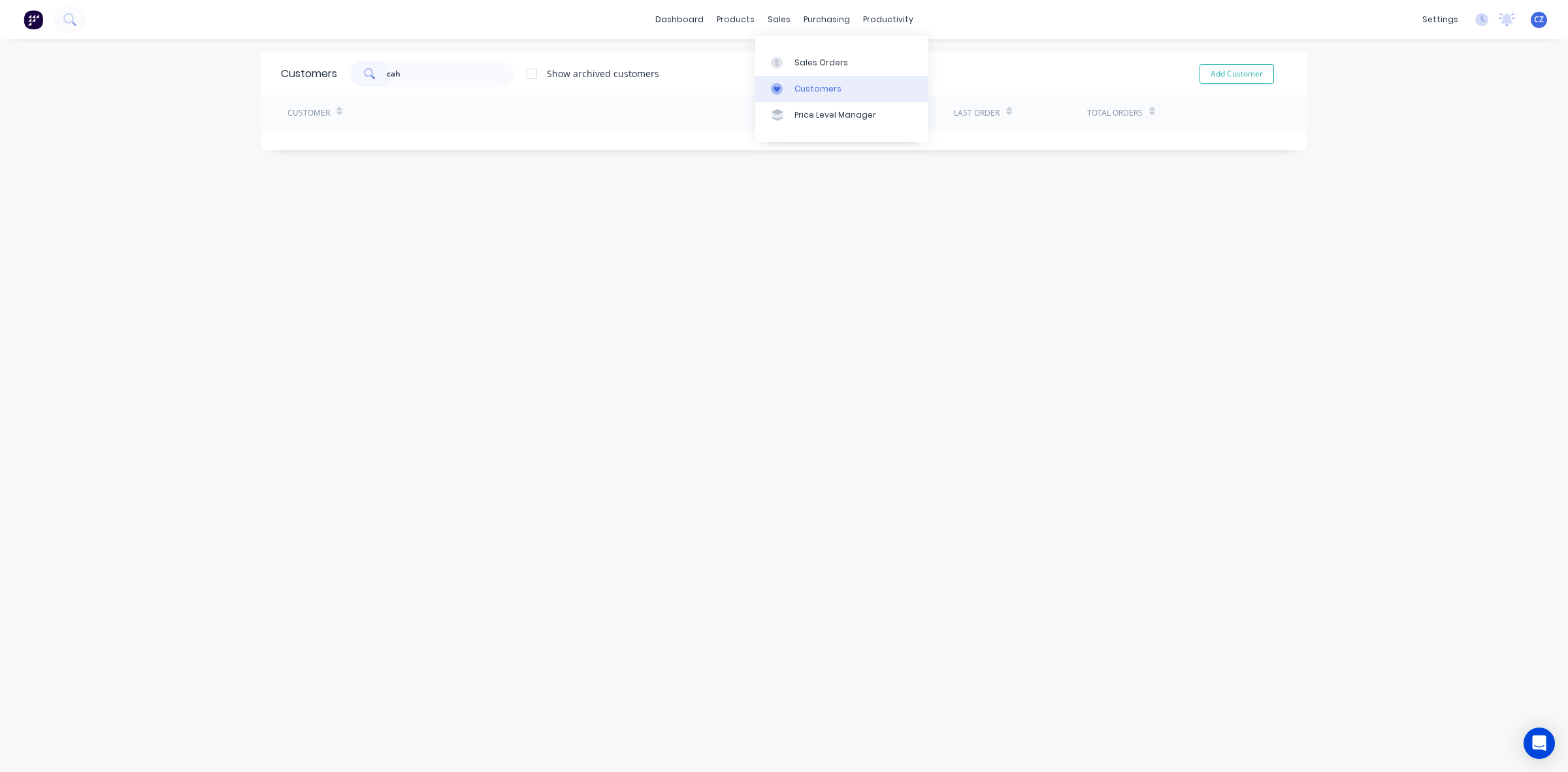
drag, startPoint x: 776, startPoint y: 93, endPoint x: 767, endPoint y: 90, distance: 9.5
click at [776, 94] on icon at bounding box center [777, 89] width 12 height 12
drag, startPoint x: 429, startPoint y: 77, endPoint x: 282, endPoint y: 69, distance: 147.2
click at [282, 69] on div "Customers cah Show archived customers Add Customer" at bounding box center [784, 73] width 1046 height 43
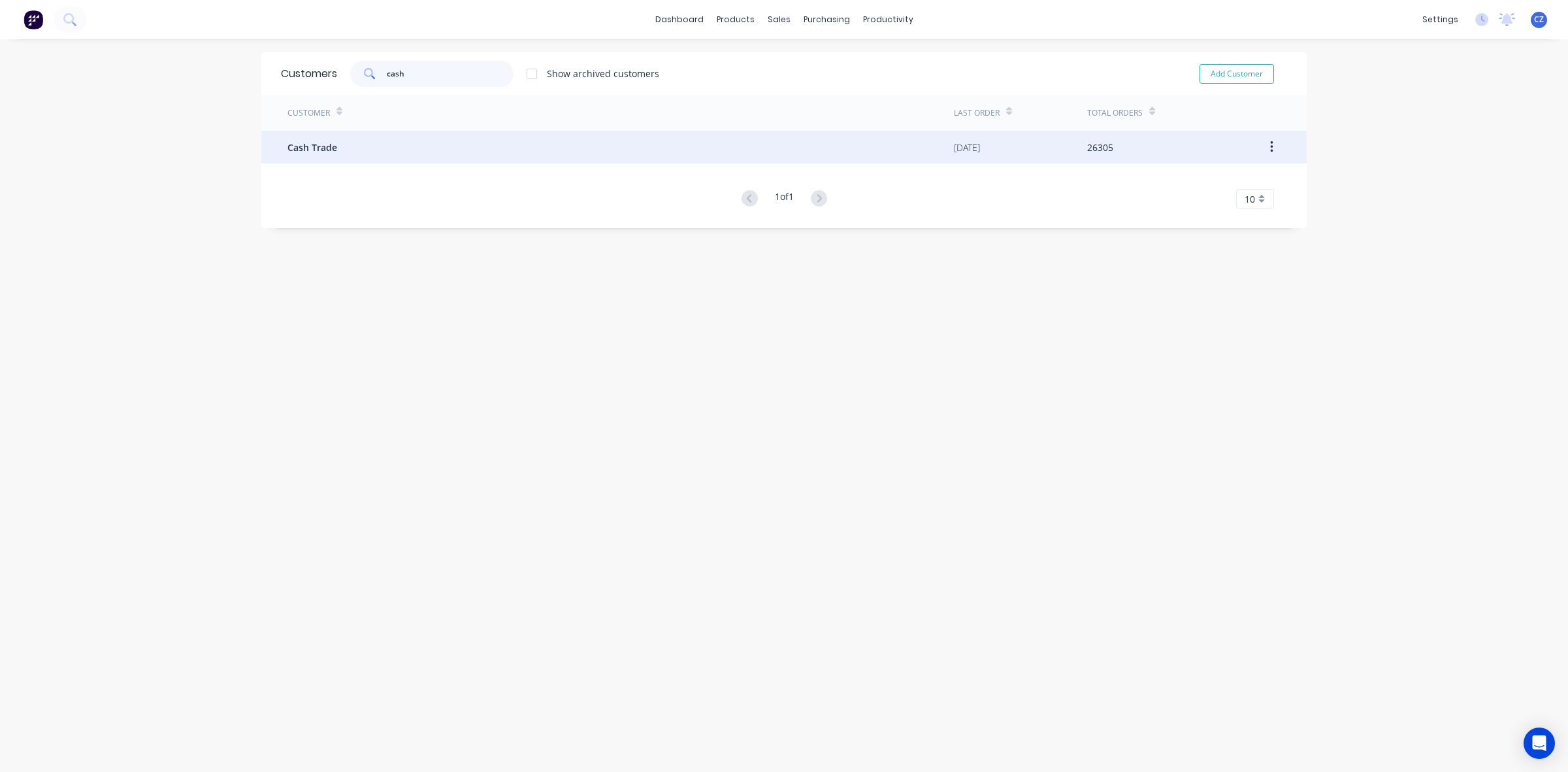
type input "cash"
click at [314, 131] on div "Customer Last Order Total Orders Cash Trade [DATE] 26305 1 of 1 10 5 10 15 20 2…" at bounding box center [784, 152] width 1046 height 114
click at [314, 137] on div "Cash Trade" at bounding box center [620, 147] width 666 height 32
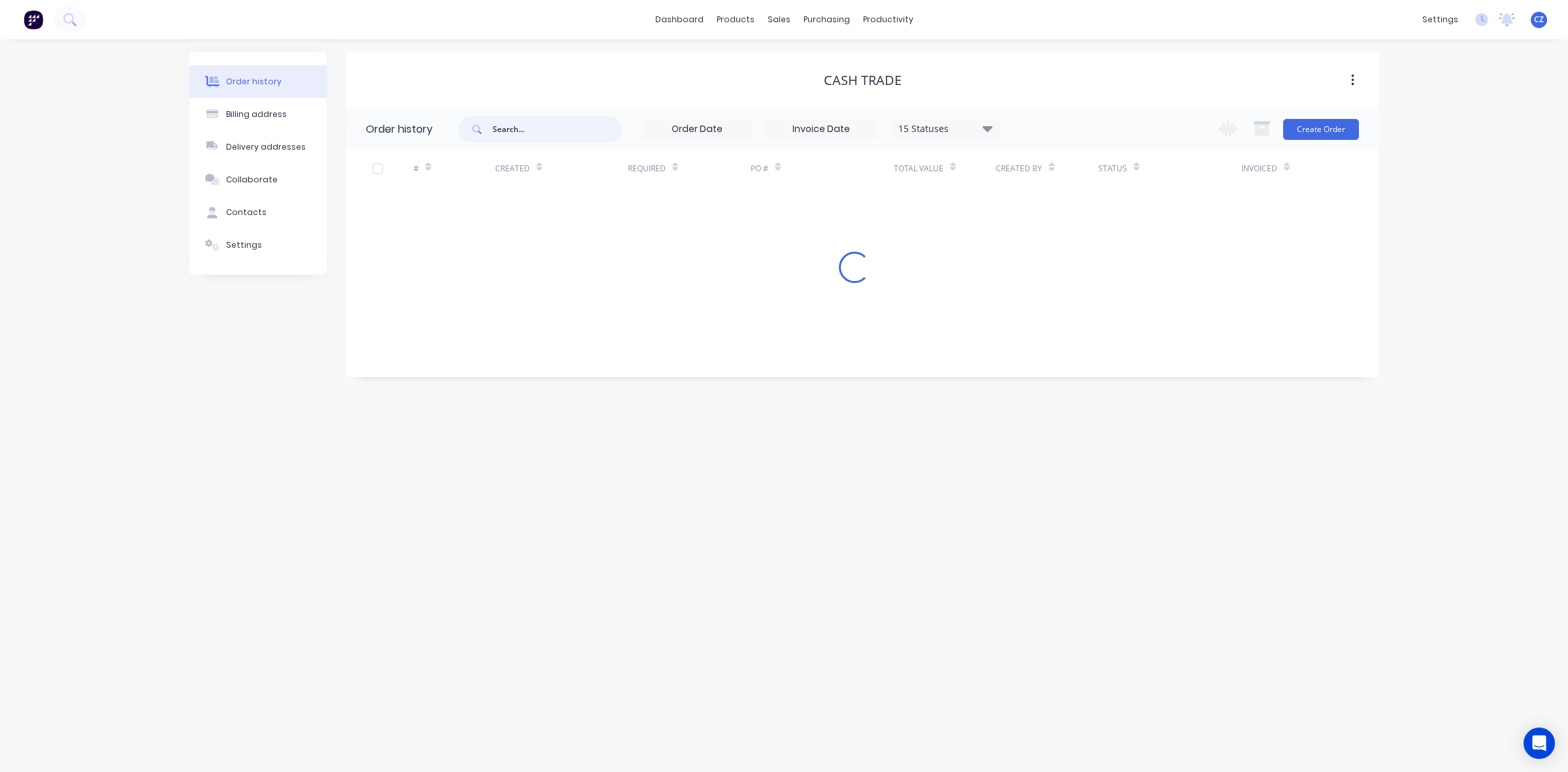
click at [557, 140] on input "text" at bounding box center [557, 129] width 129 height 26
type input "[PERSON_NAME]"
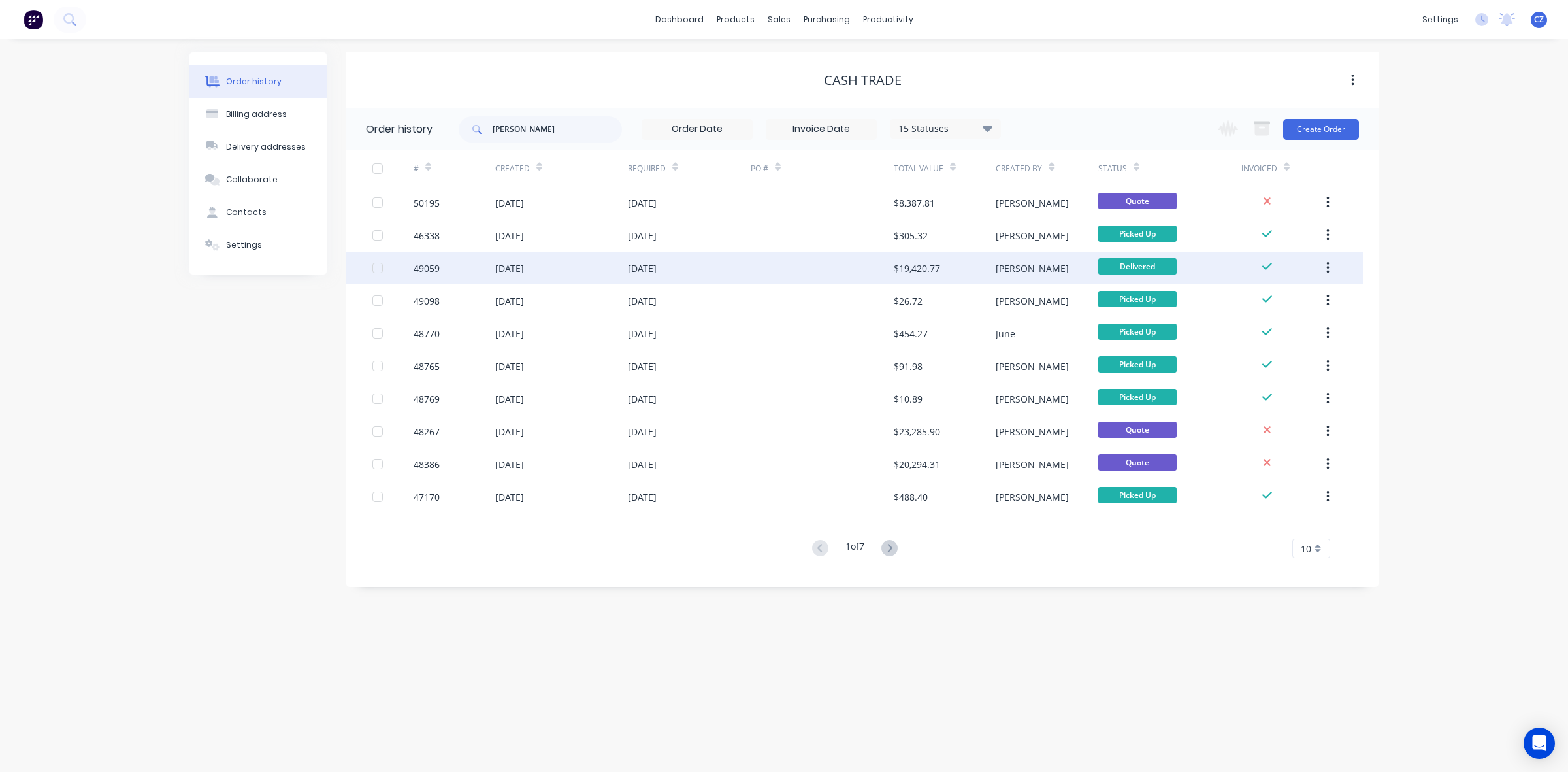
click at [795, 273] on div at bounding box center [822, 268] width 143 height 32
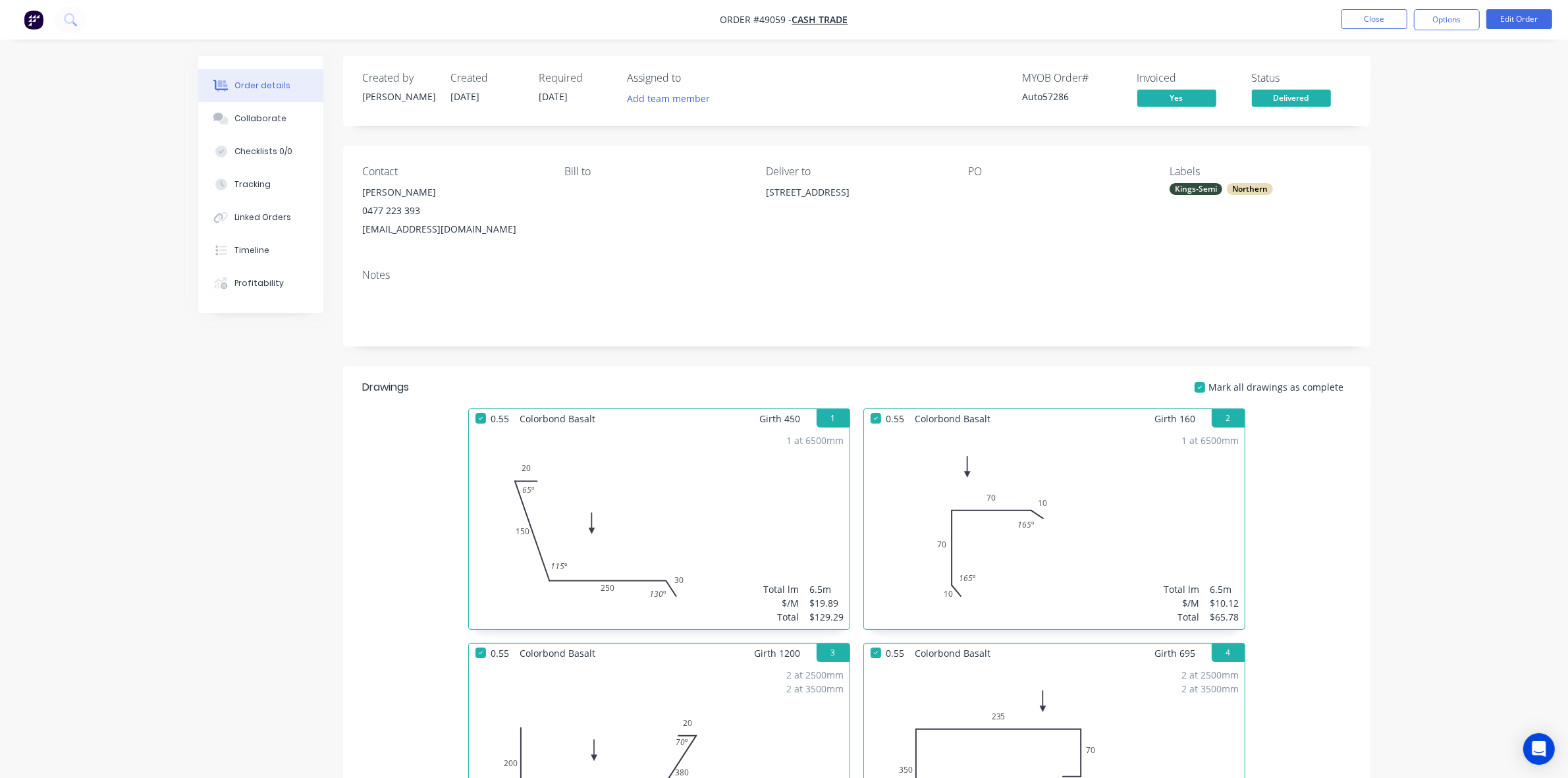
click at [1312, 100] on span "Delivered" at bounding box center [1292, 97] width 79 height 16
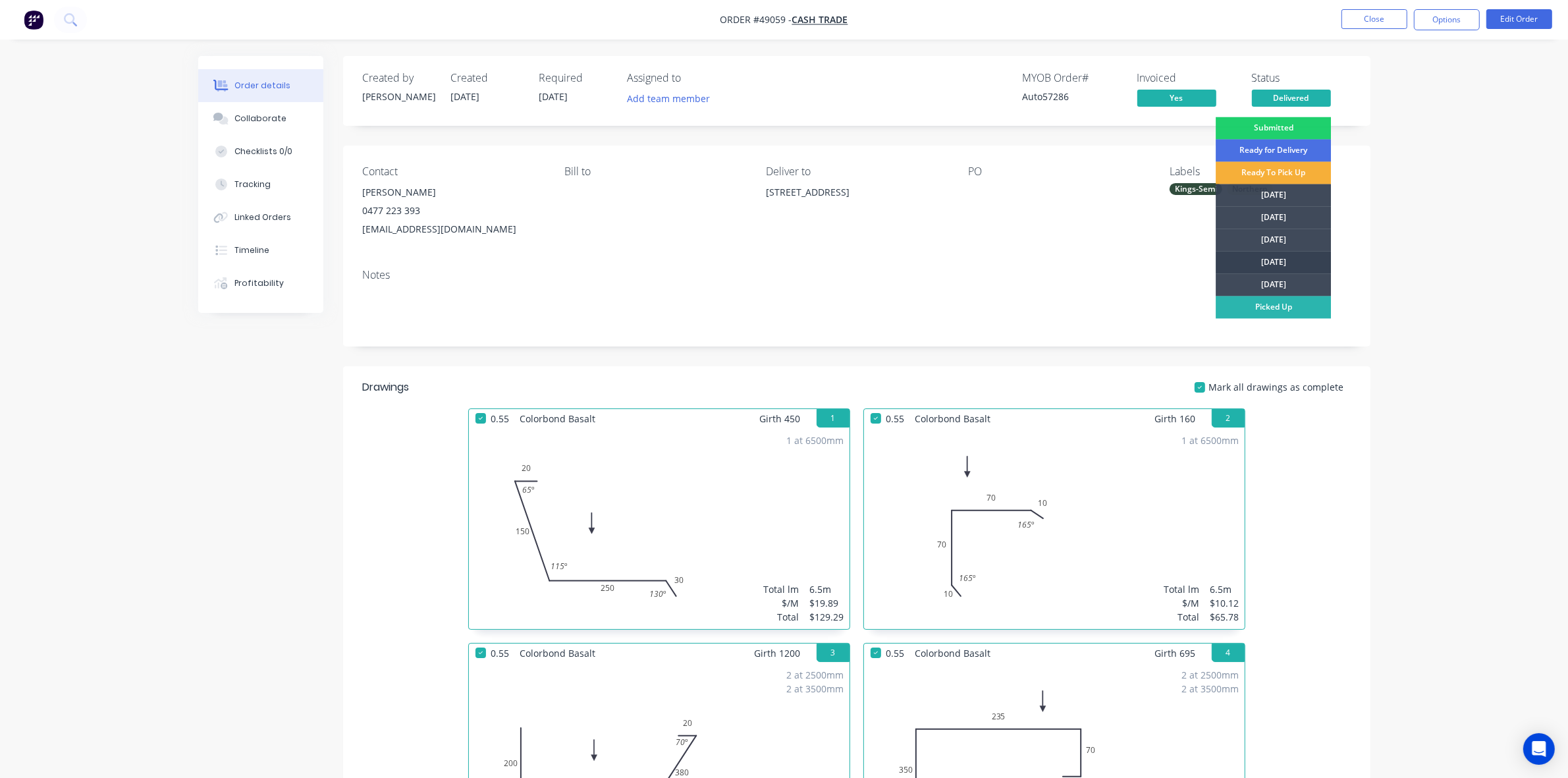
click at [1259, 261] on div "[DATE]" at bounding box center [1274, 262] width 115 height 22
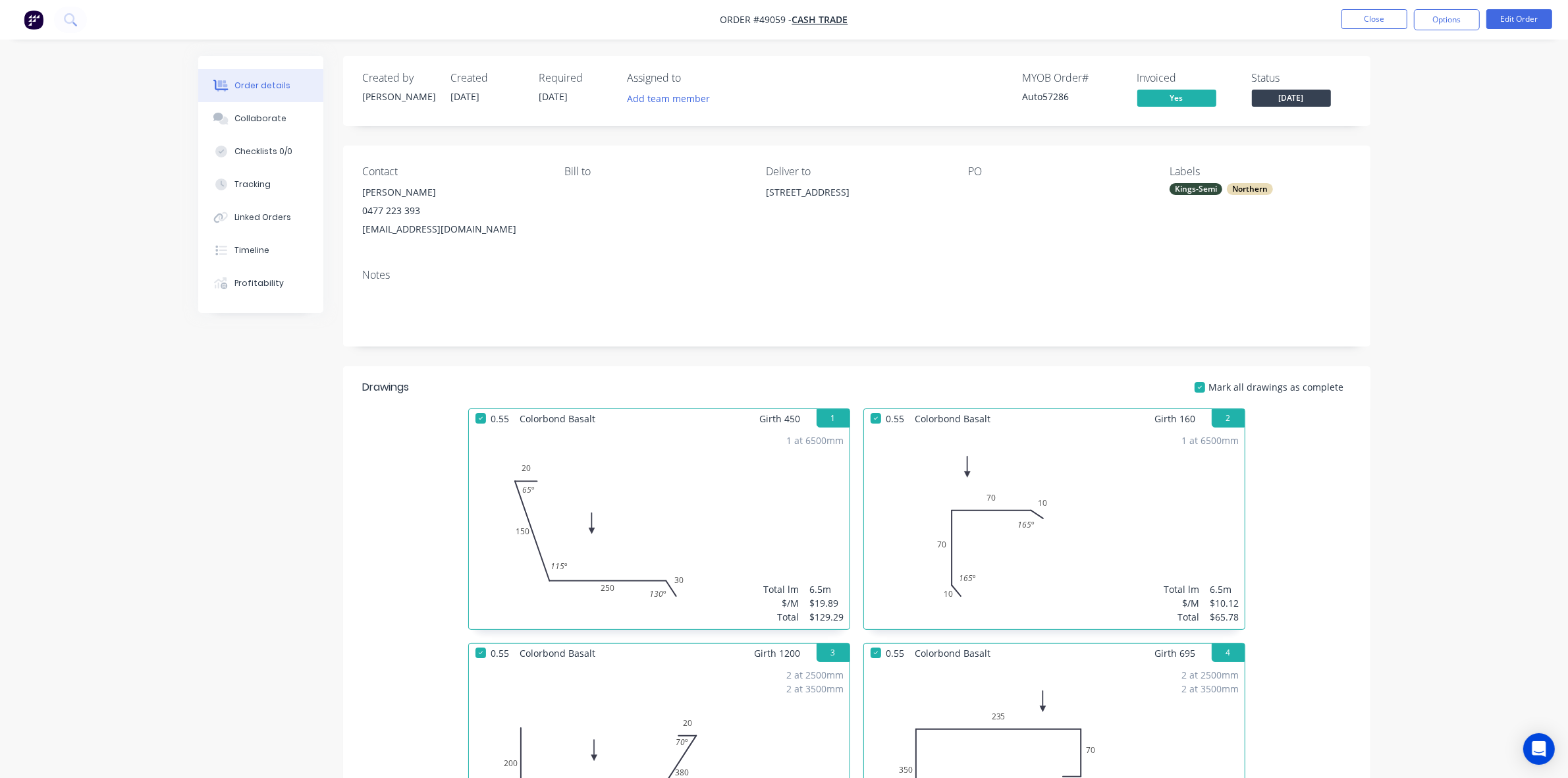
click at [828, 261] on div "Notes" at bounding box center [857, 302] width 1028 height 88
click at [1378, 19] on button "Close" at bounding box center [1374, 19] width 66 height 20
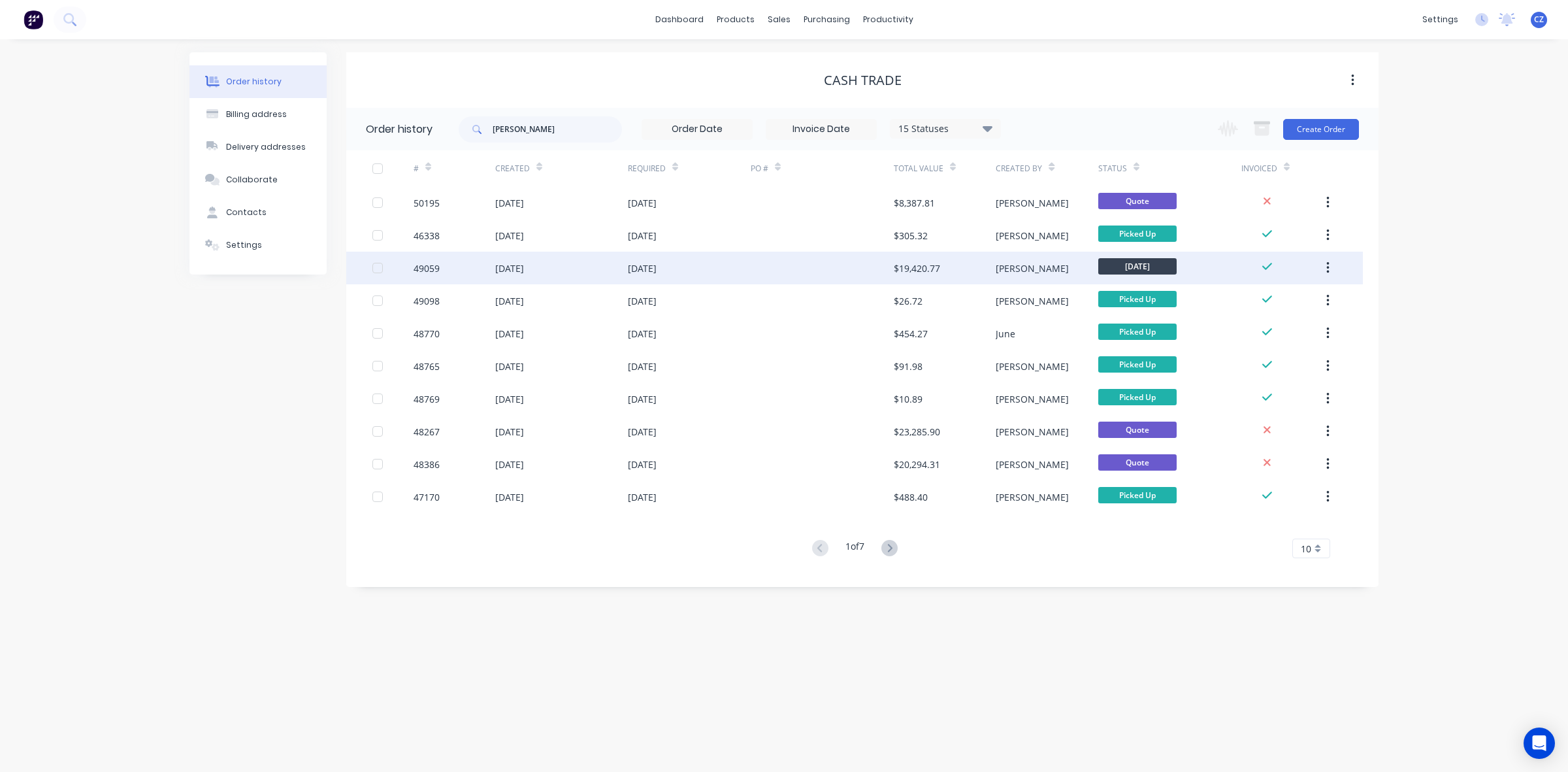
click at [947, 272] on div "$19,420.77" at bounding box center [945, 268] width 102 height 32
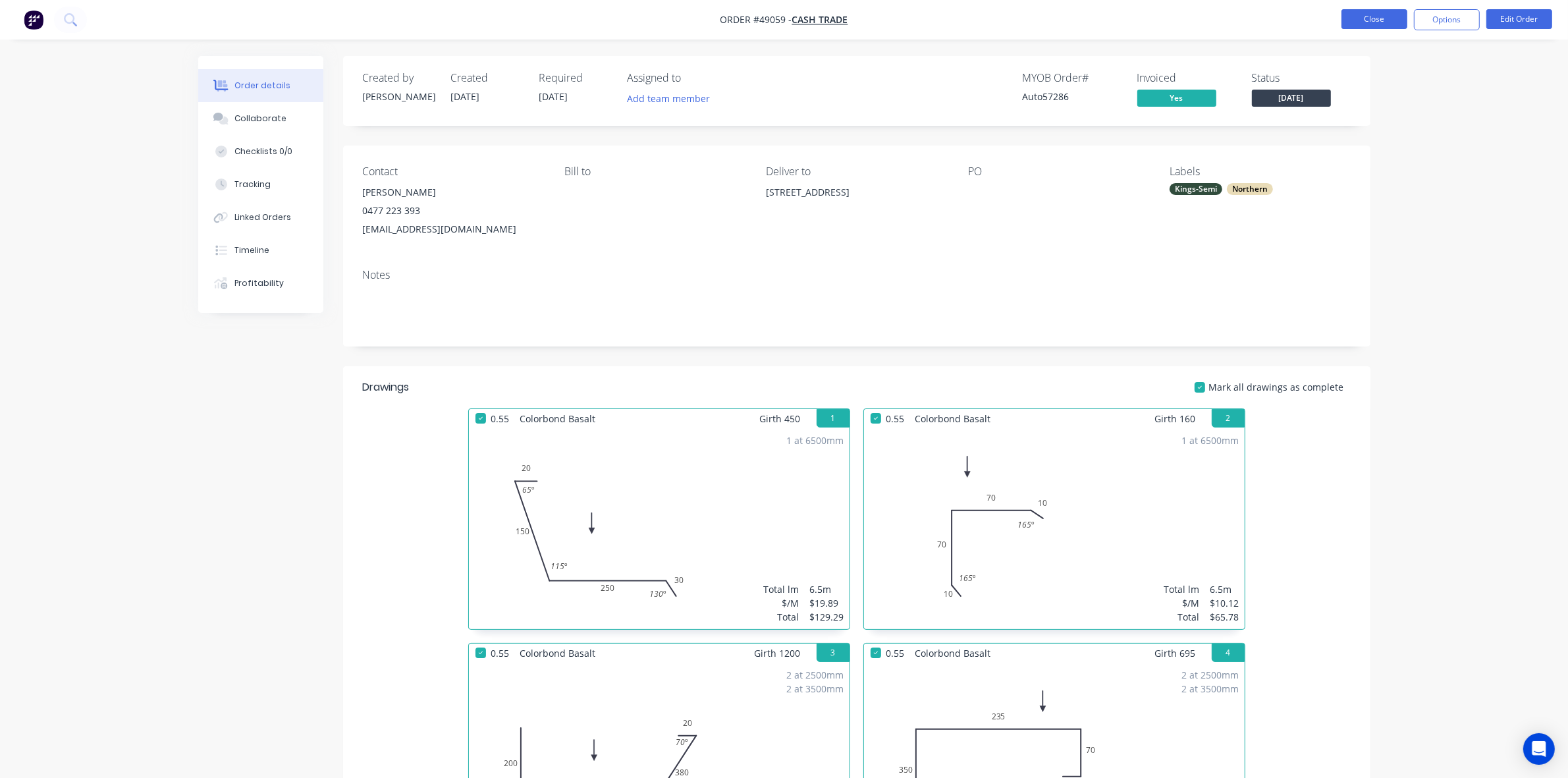
click at [1378, 14] on button "Close" at bounding box center [1374, 19] width 66 height 20
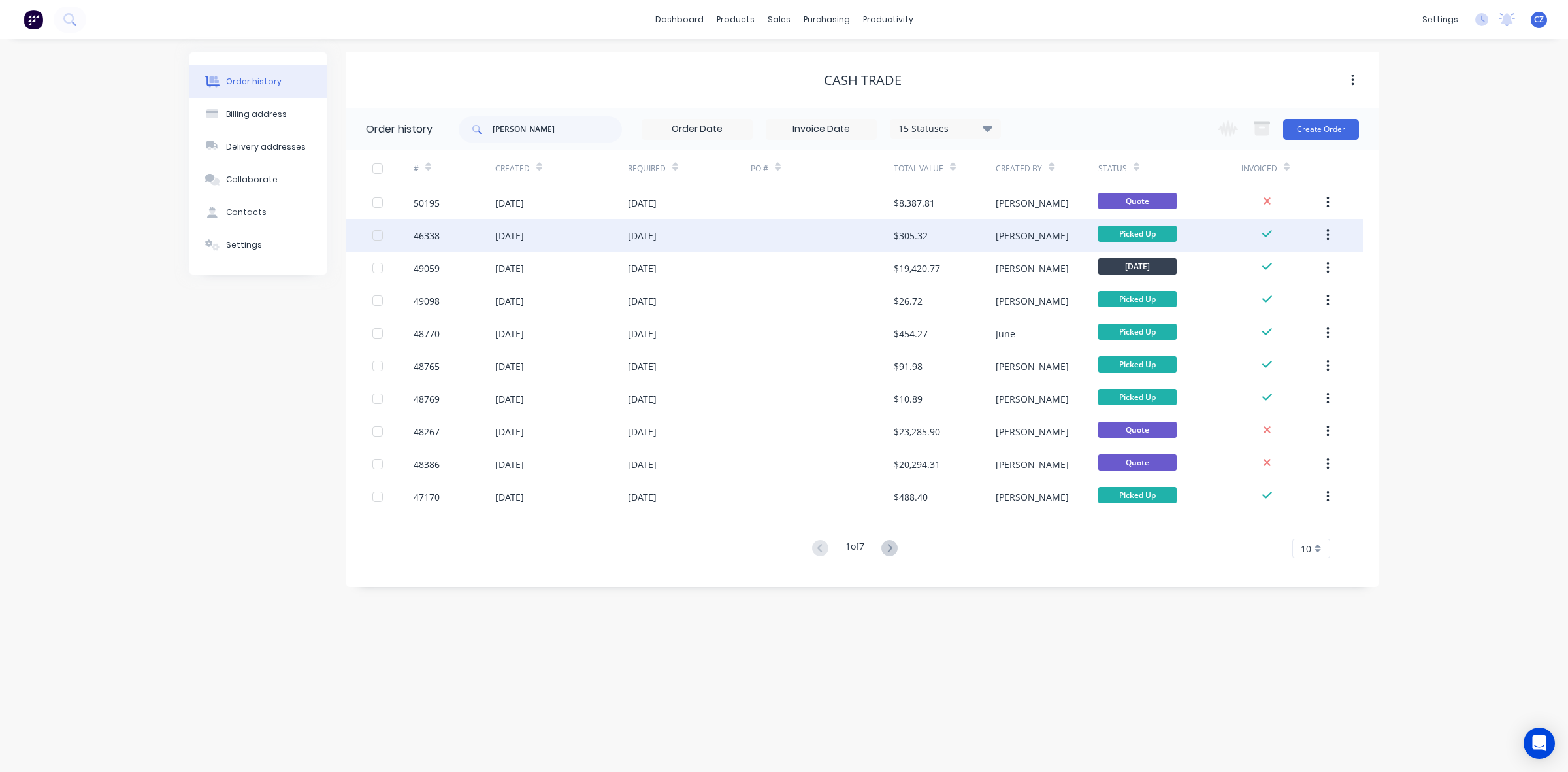
click at [784, 238] on div at bounding box center [822, 235] width 143 height 32
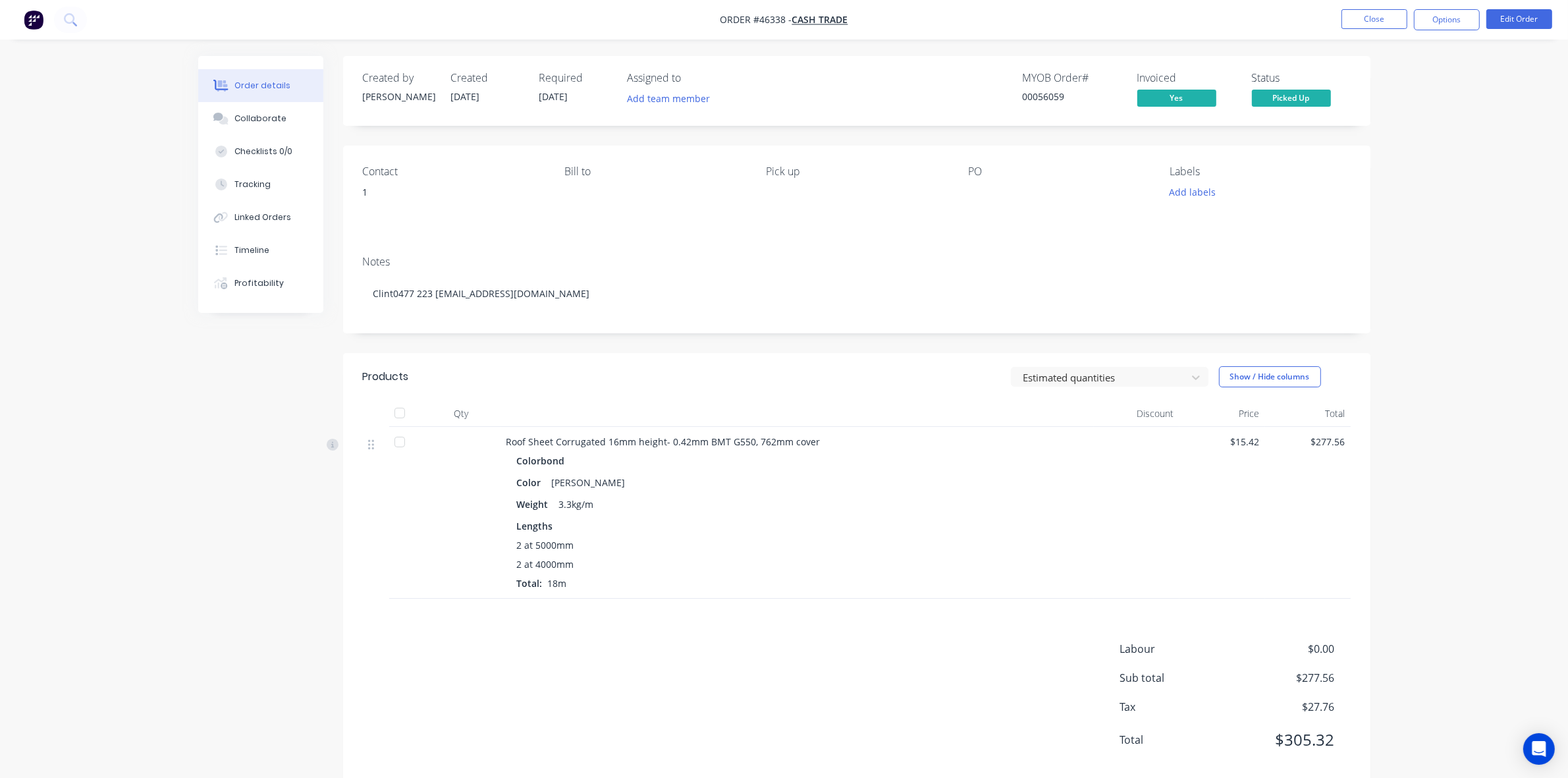
click at [1408, 33] on nav "Order #46338 - Cash Trade Close Options Edit Order" at bounding box center [784, 20] width 1568 height 39
click at [1401, 28] on button "Close" at bounding box center [1374, 19] width 66 height 20
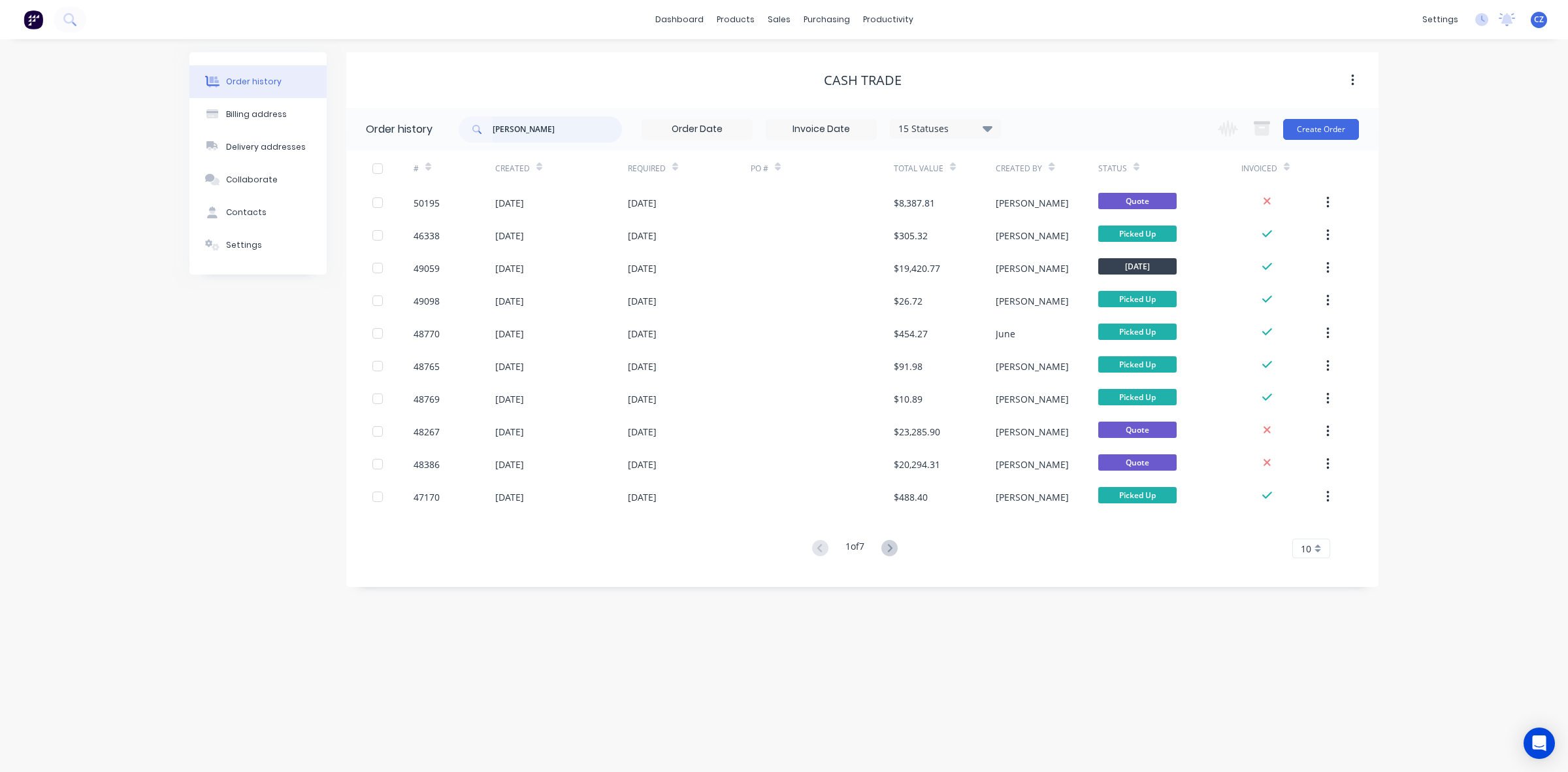
click at [579, 132] on input "[PERSON_NAME]" at bounding box center [557, 129] width 129 height 26
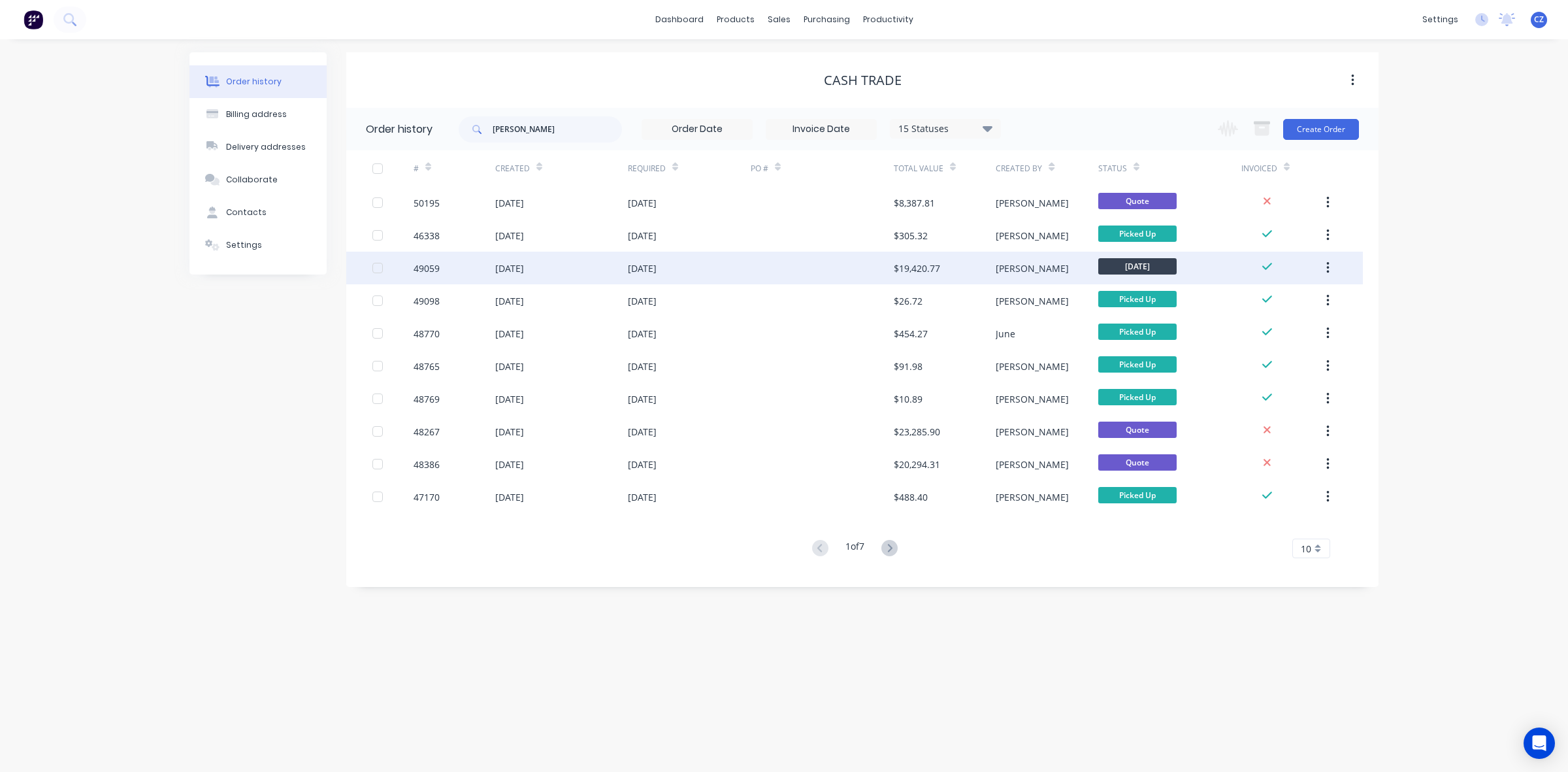
click at [824, 275] on div at bounding box center [822, 268] width 143 height 32
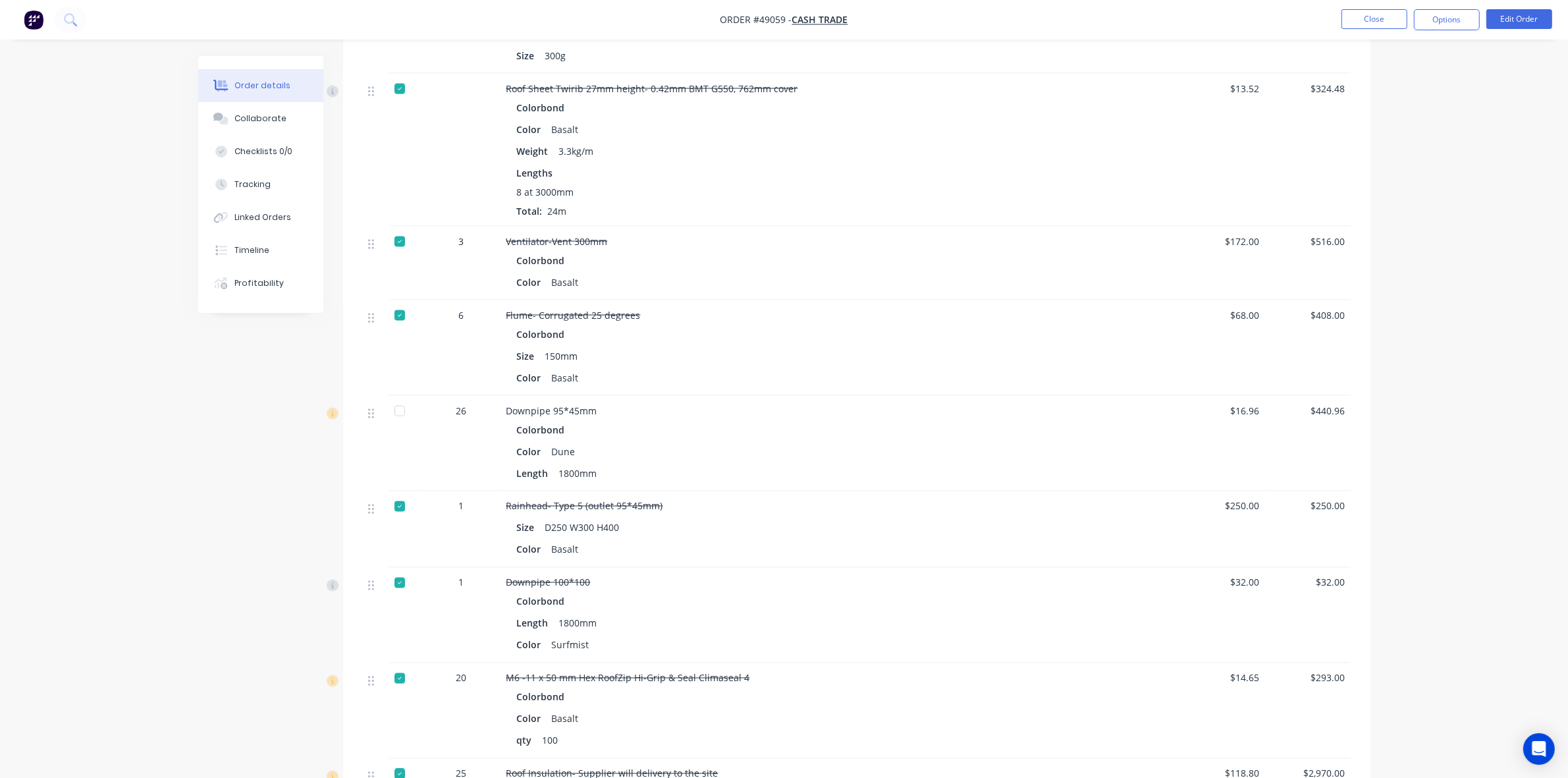
scroll to position [2644, 0]
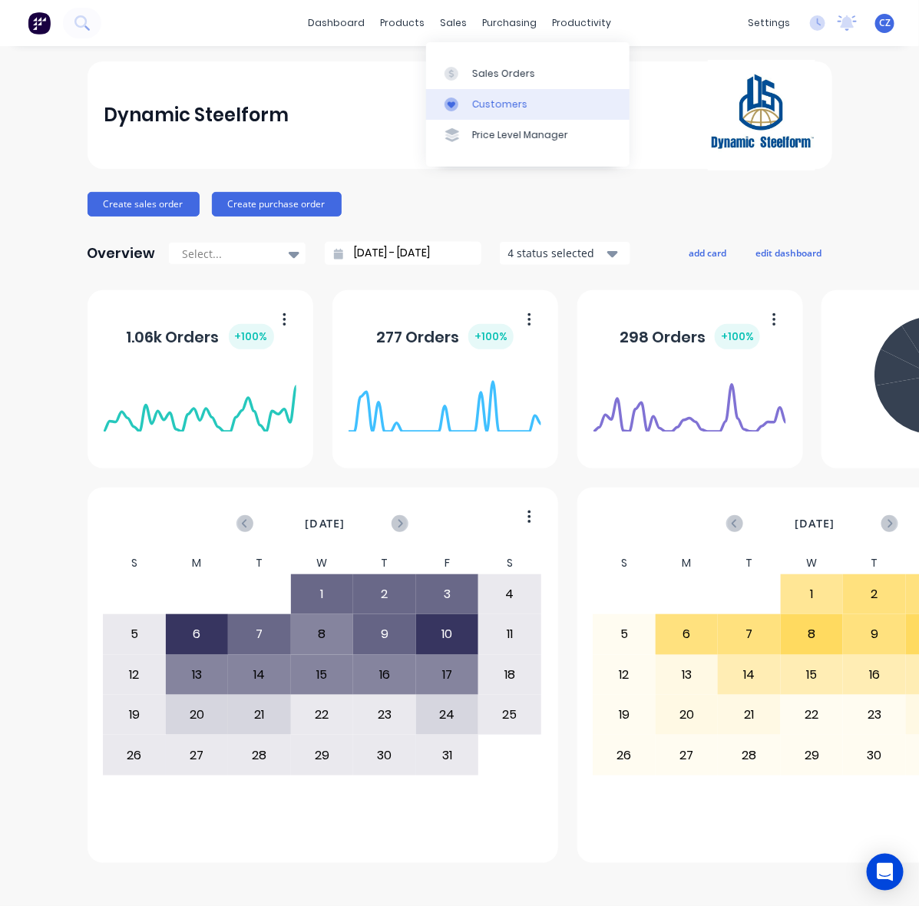
click at [477, 101] on div "Customers" at bounding box center [499, 105] width 55 height 14
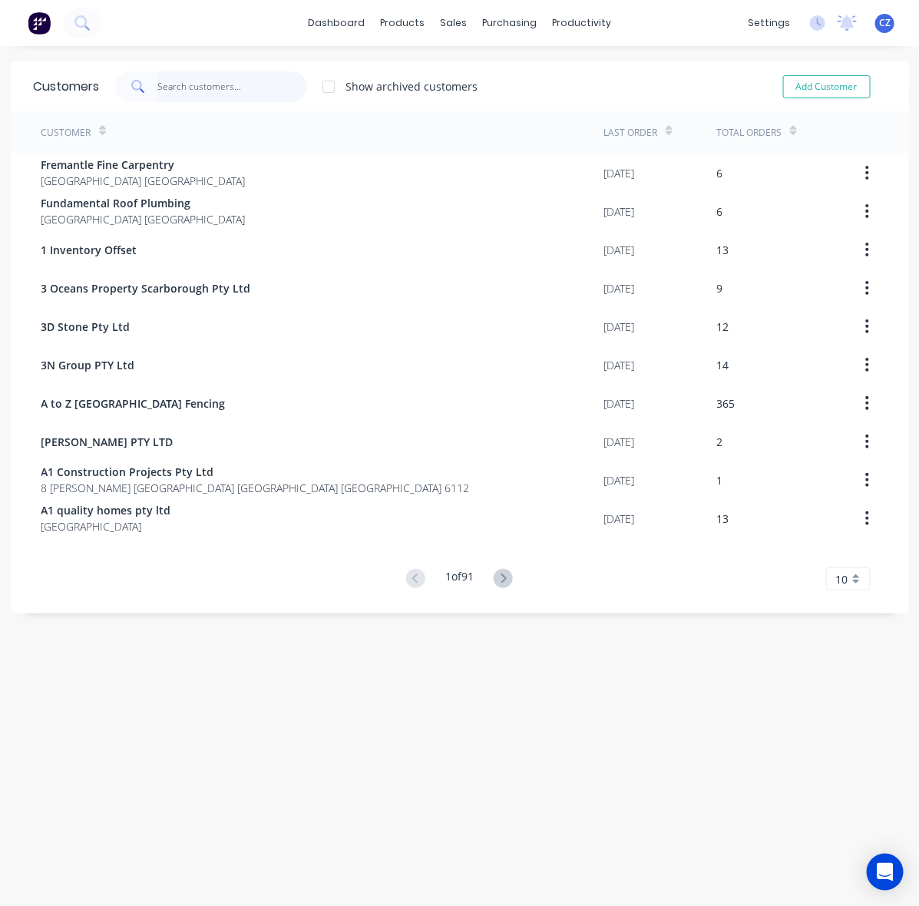
click at [240, 93] on input "text" at bounding box center [232, 86] width 150 height 31
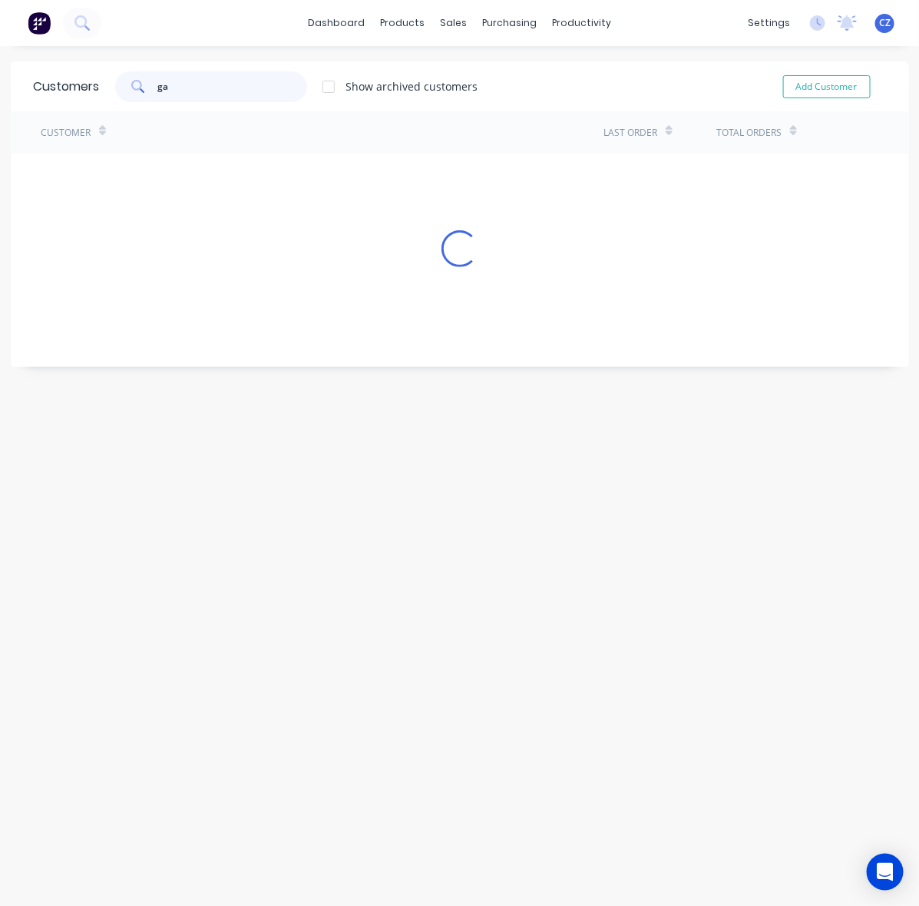
type input "g"
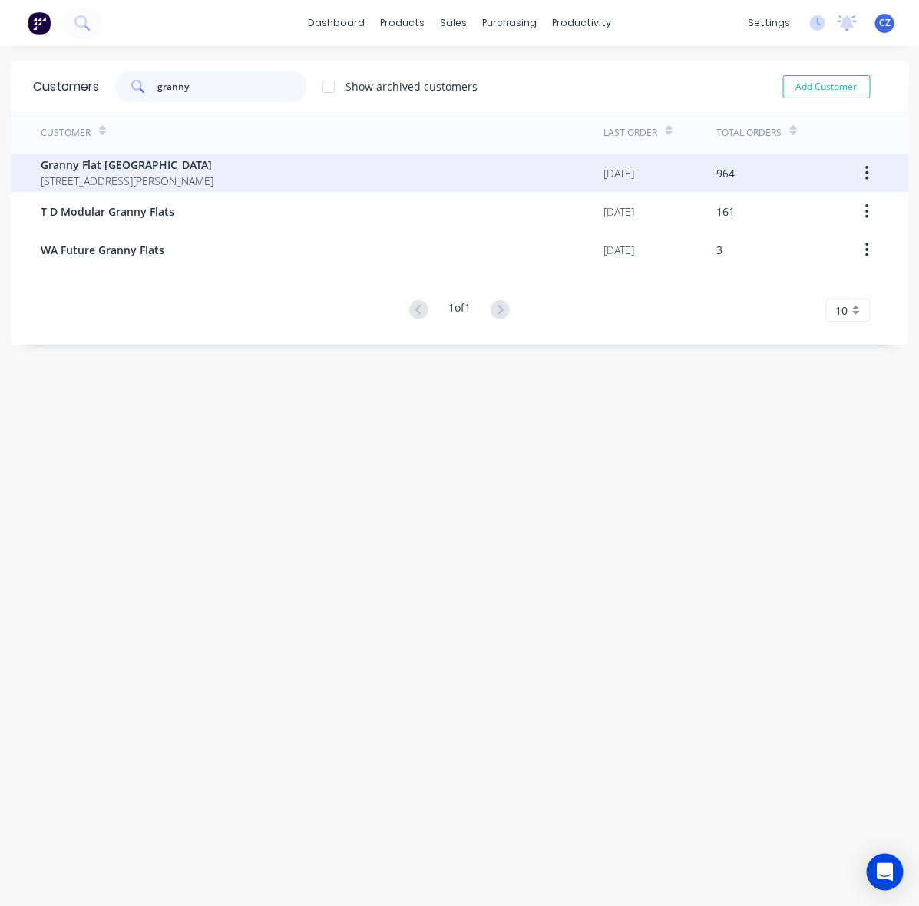
type input "granny"
click at [250, 163] on div "Customer Last Order Total Orders Granny Flat [GEOGRAPHIC_DATA] [STREET_ADDRESS]…" at bounding box center [460, 216] width 898 height 210
click at [214, 164] on span "Granny Flat [GEOGRAPHIC_DATA]" at bounding box center [127, 165] width 173 height 16
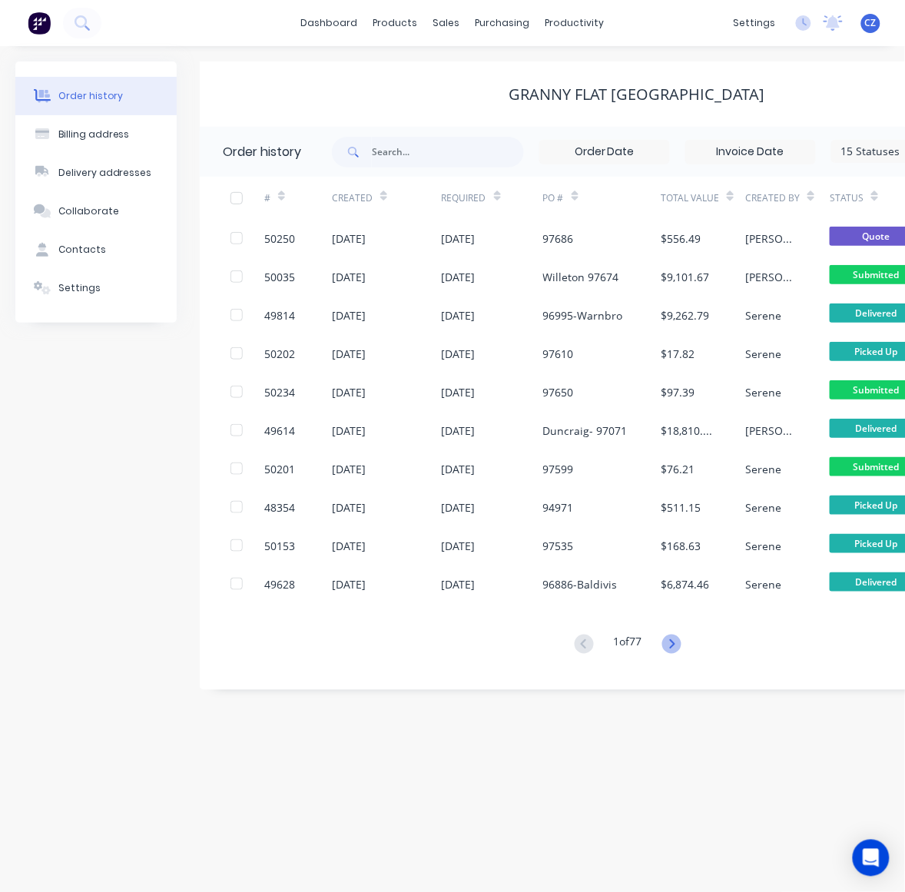
click at [680, 650] on icon at bounding box center [671, 643] width 19 height 19
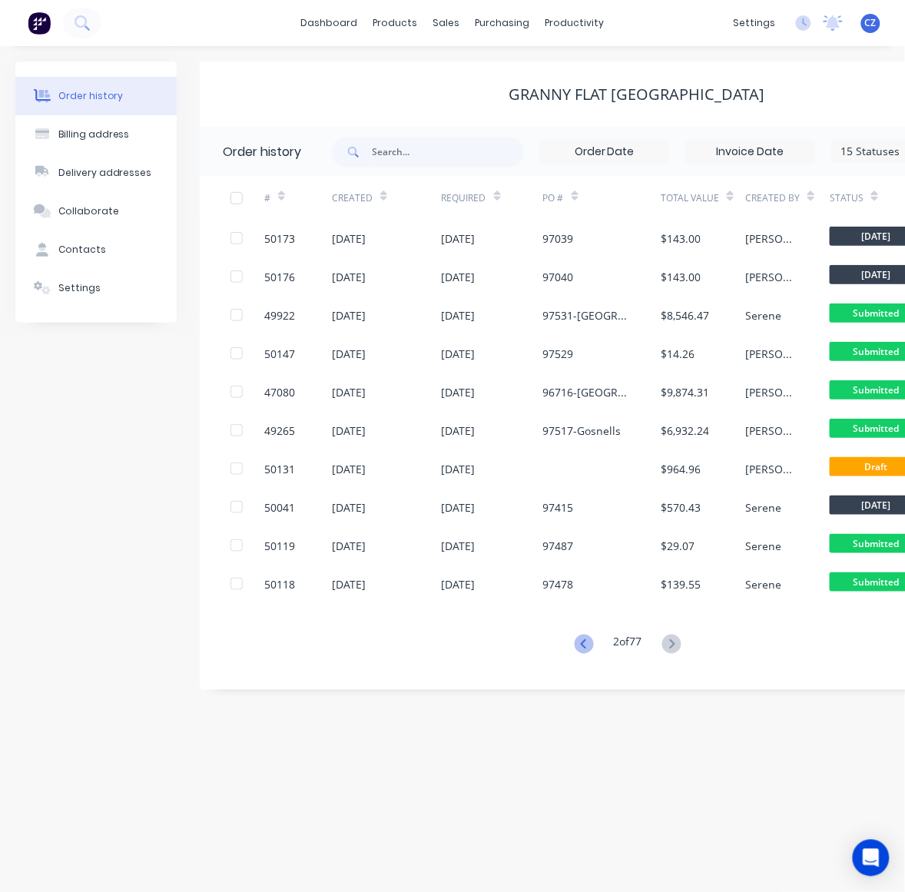
click at [577, 644] on icon at bounding box center [583, 643] width 19 height 19
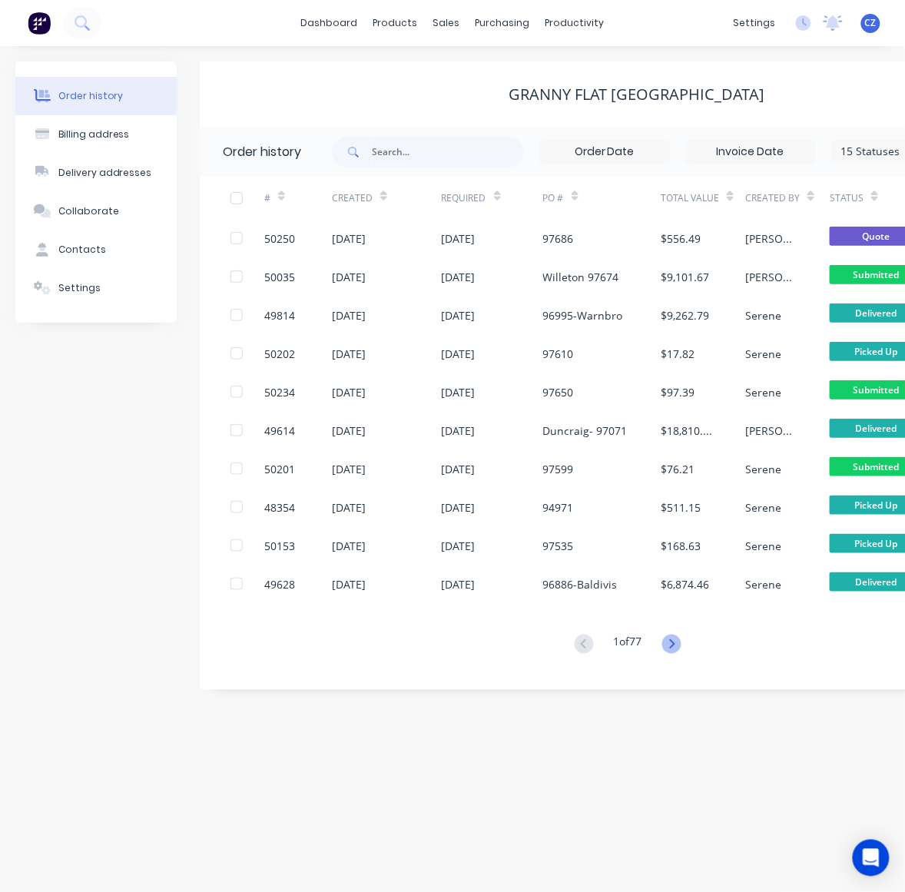
click at [669, 635] on icon at bounding box center [671, 643] width 19 height 19
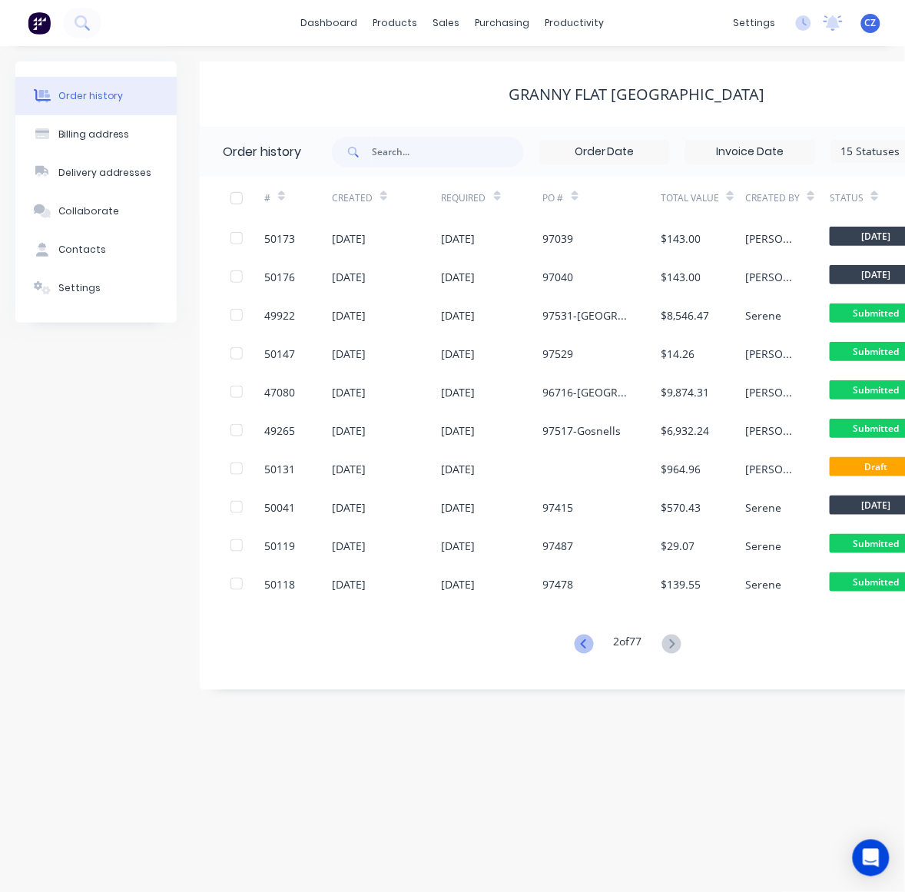
click at [584, 644] on icon at bounding box center [583, 643] width 19 height 19
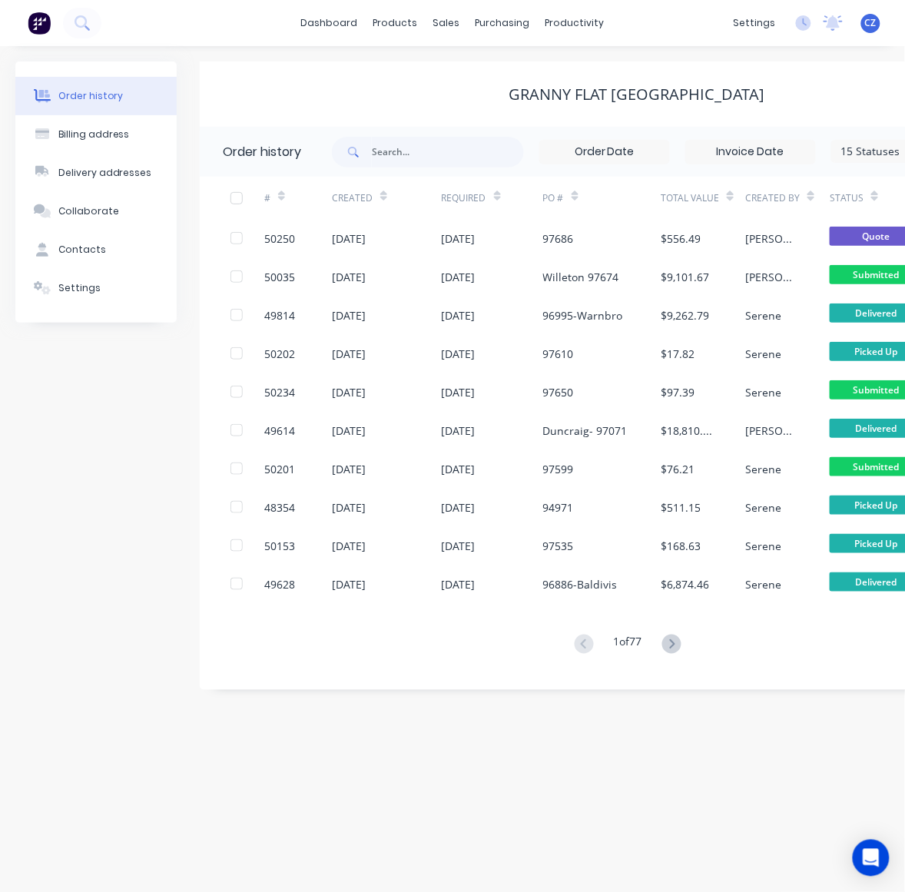
click at [462, 770] on div "Order history Billing address Delivery addresses Collaborate Contacts Settings …" at bounding box center [452, 468] width 905 height 845
click at [458, 81] on div "Granny Flat [GEOGRAPHIC_DATA]" at bounding box center [637, 95] width 874 height 28
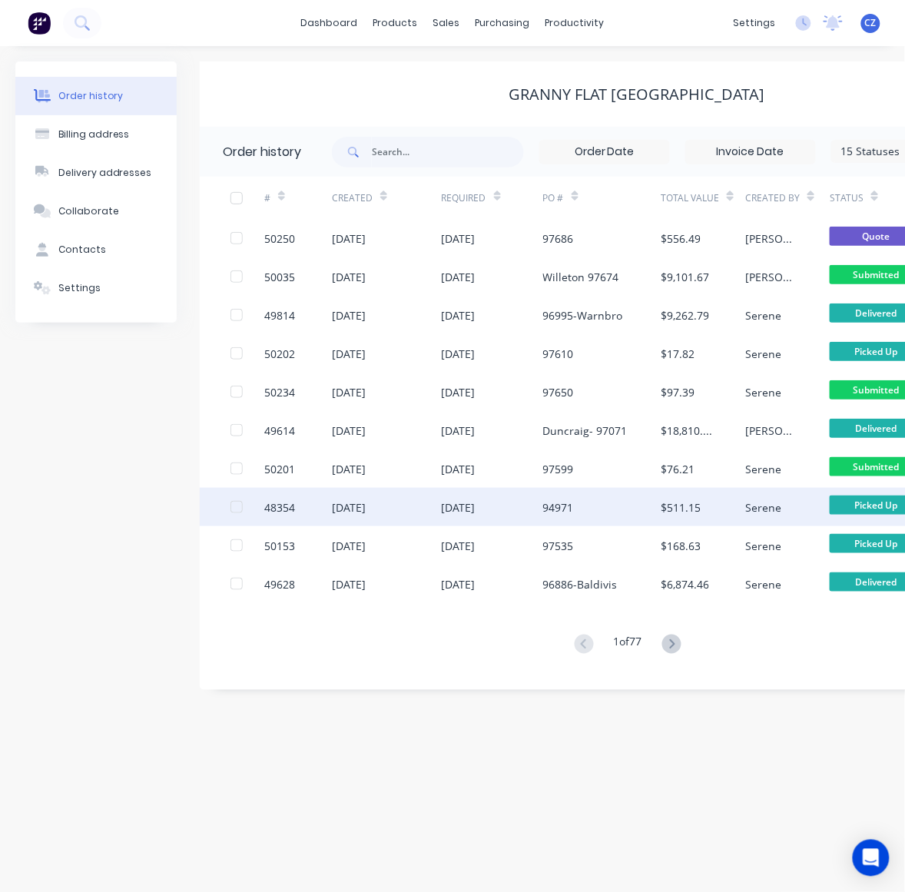
scroll to position [14, 0]
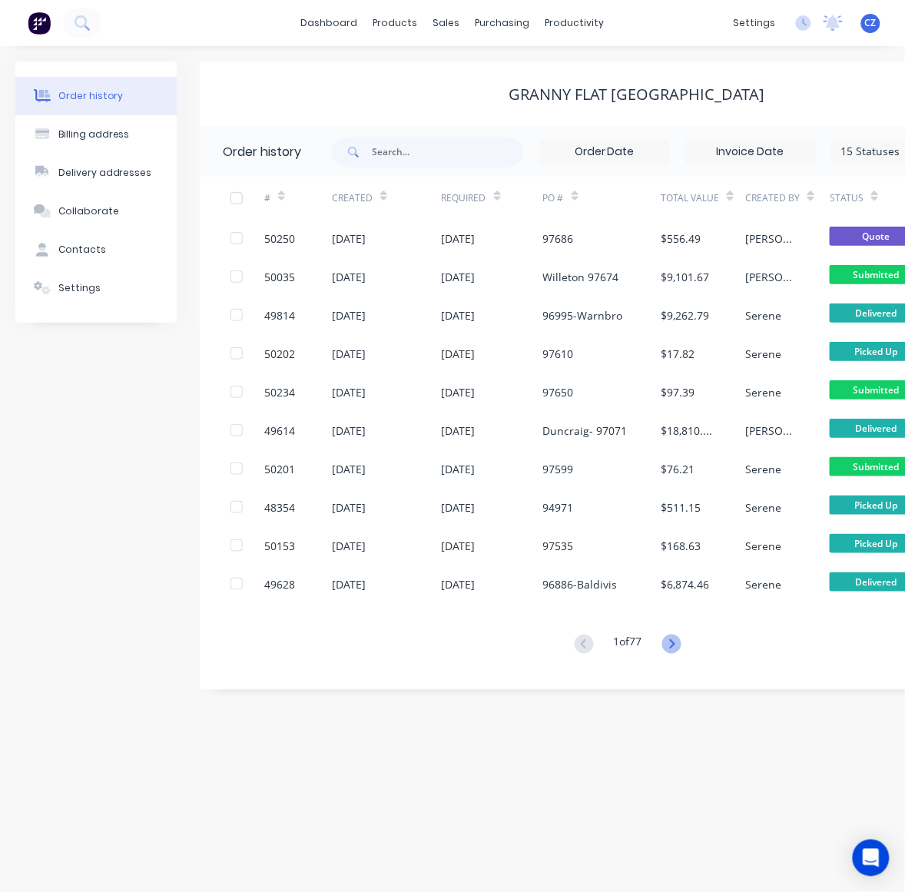
click at [672, 634] on icon at bounding box center [671, 643] width 19 height 19
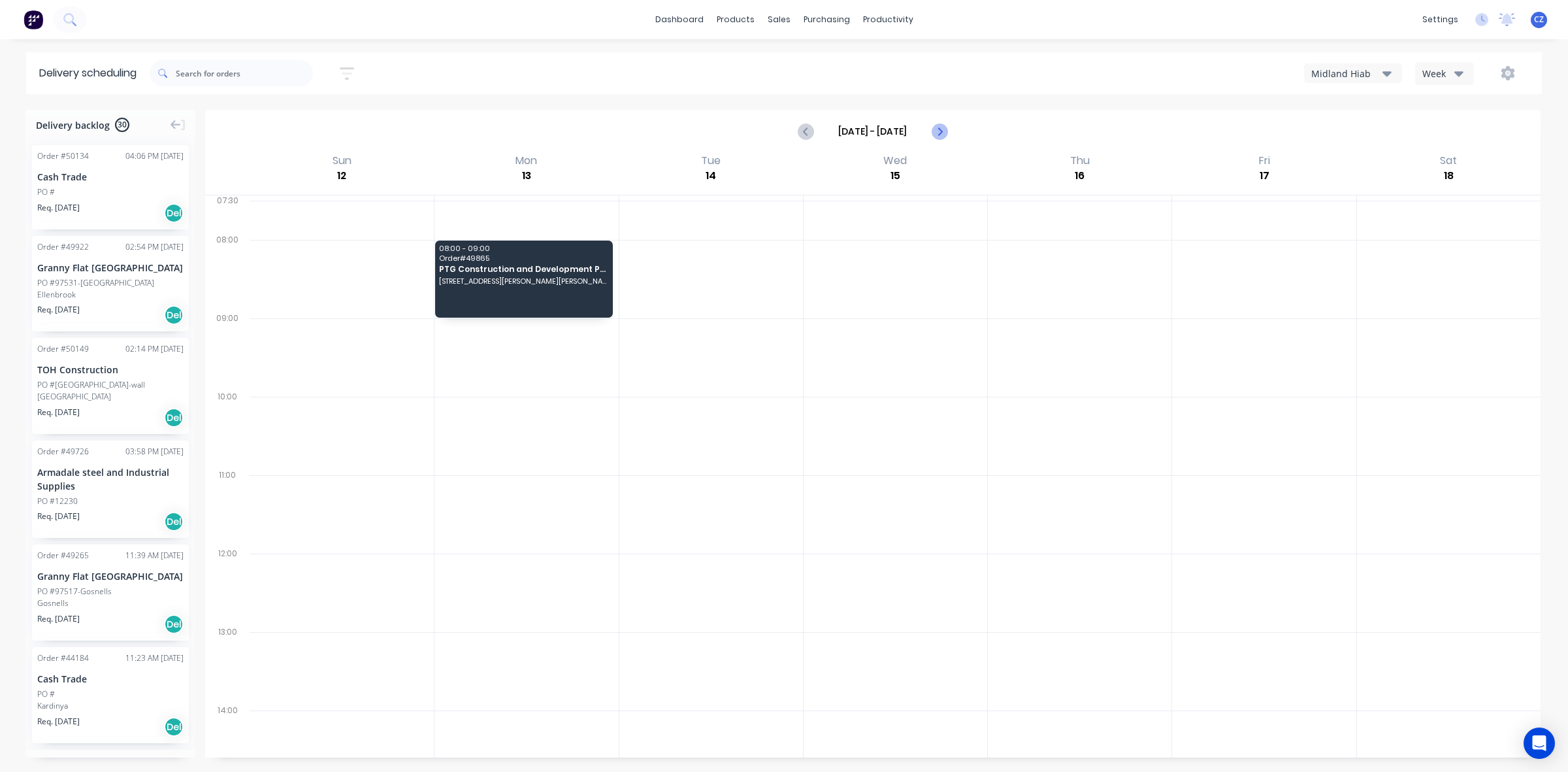
click at [943, 134] on icon "Next page" at bounding box center [938, 131] width 15 height 15
type input "[DATE] - [DATE]"
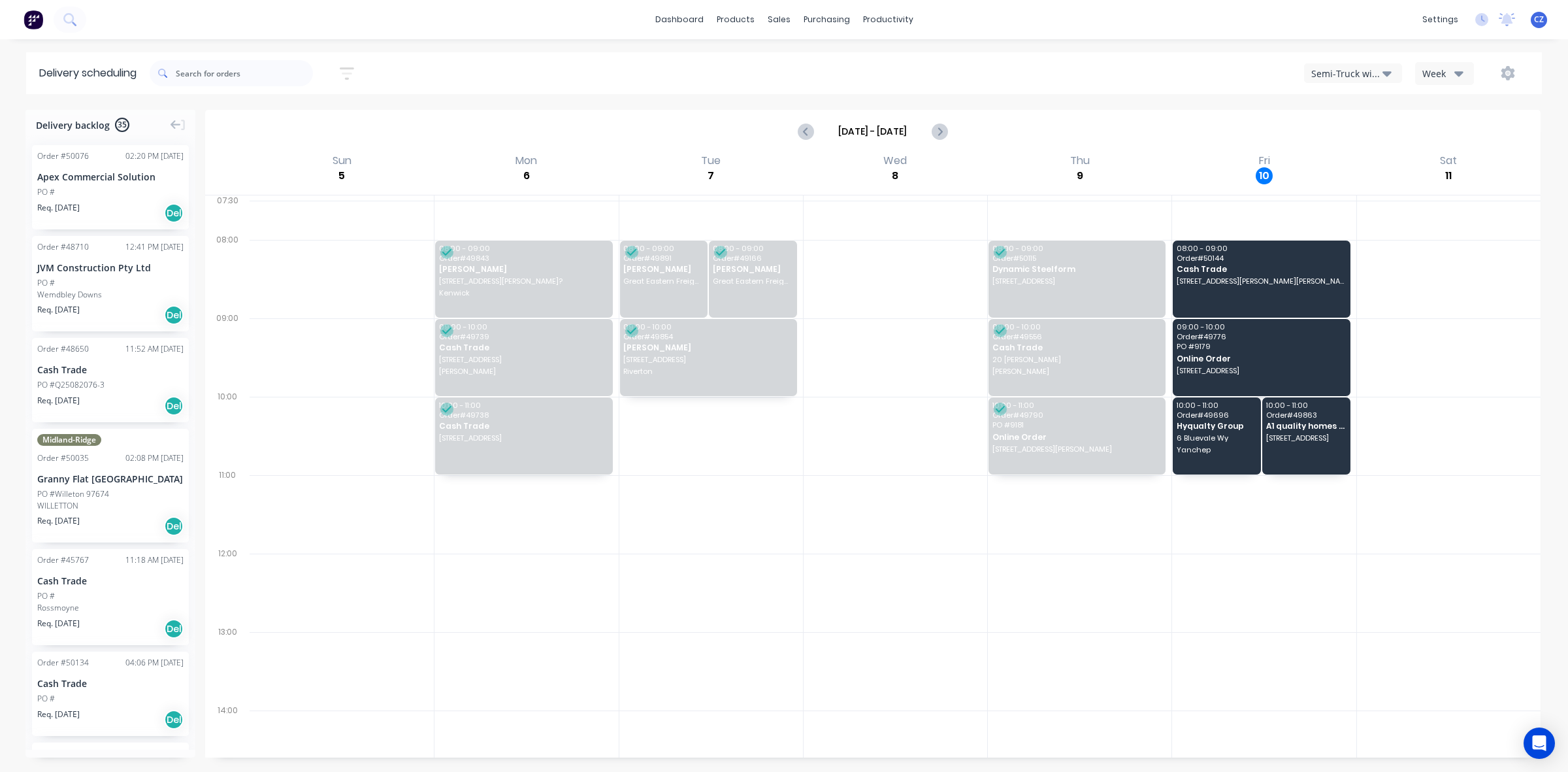
click at [99, 197] on div "PO #" at bounding box center [111, 192] width 146 height 12
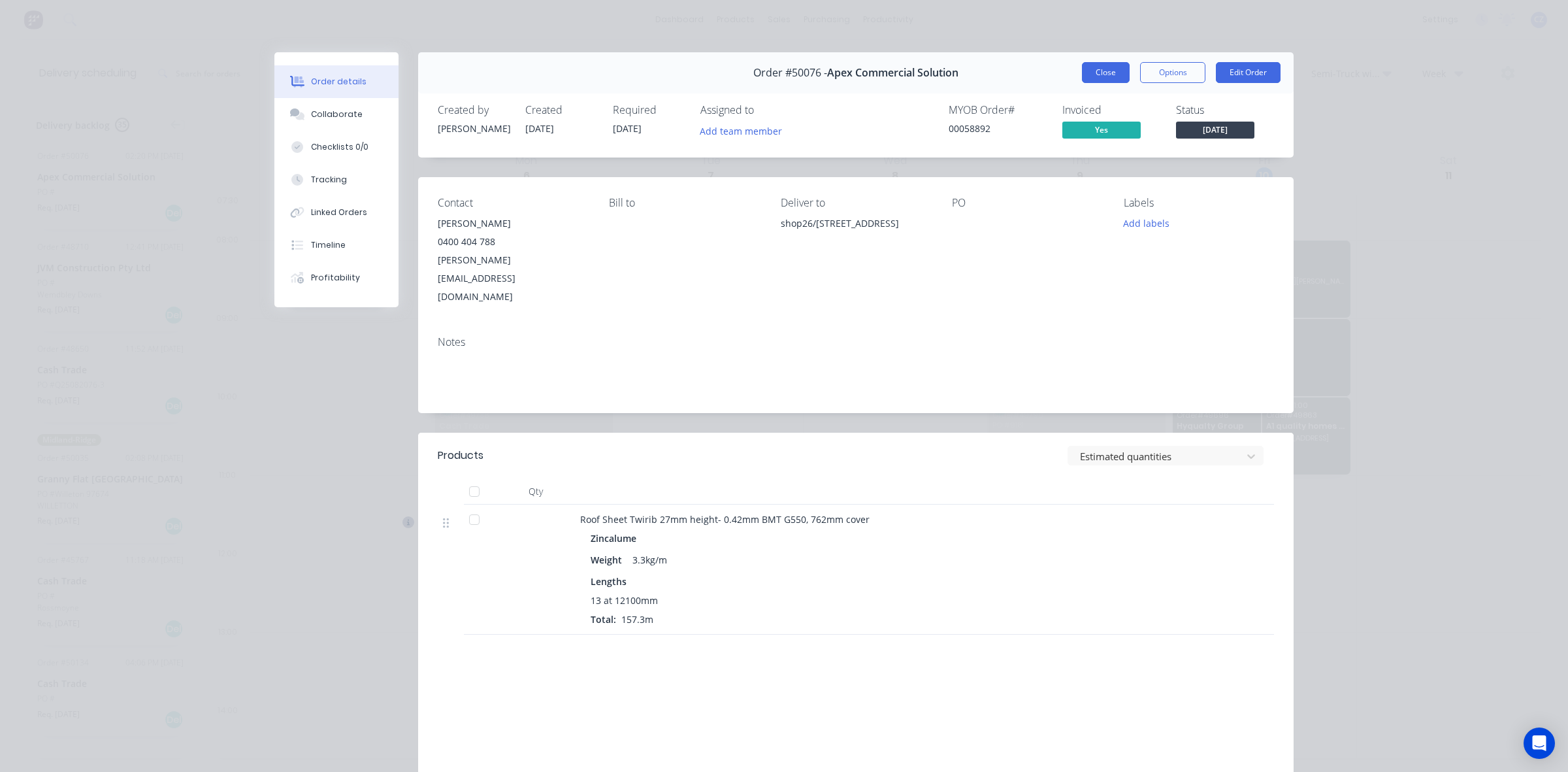
click at [1097, 74] on button "Close" at bounding box center [1106, 72] width 48 height 21
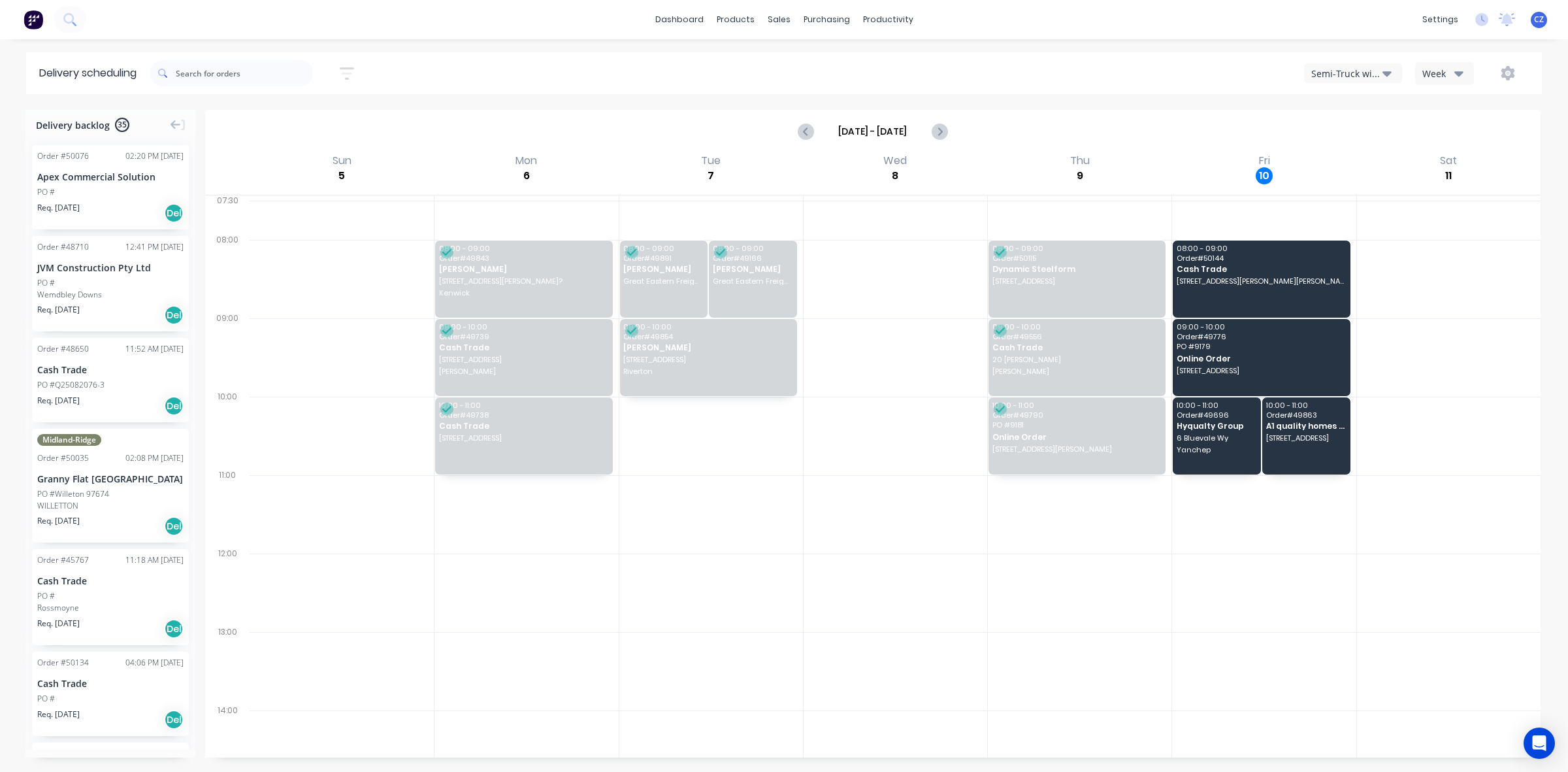
click at [958, 131] on div "Oct 5 - Oct 11" at bounding box center [873, 132] width 1333 height 41
click at [944, 131] on icon "Next page" at bounding box center [938, 131] width 15 height 15
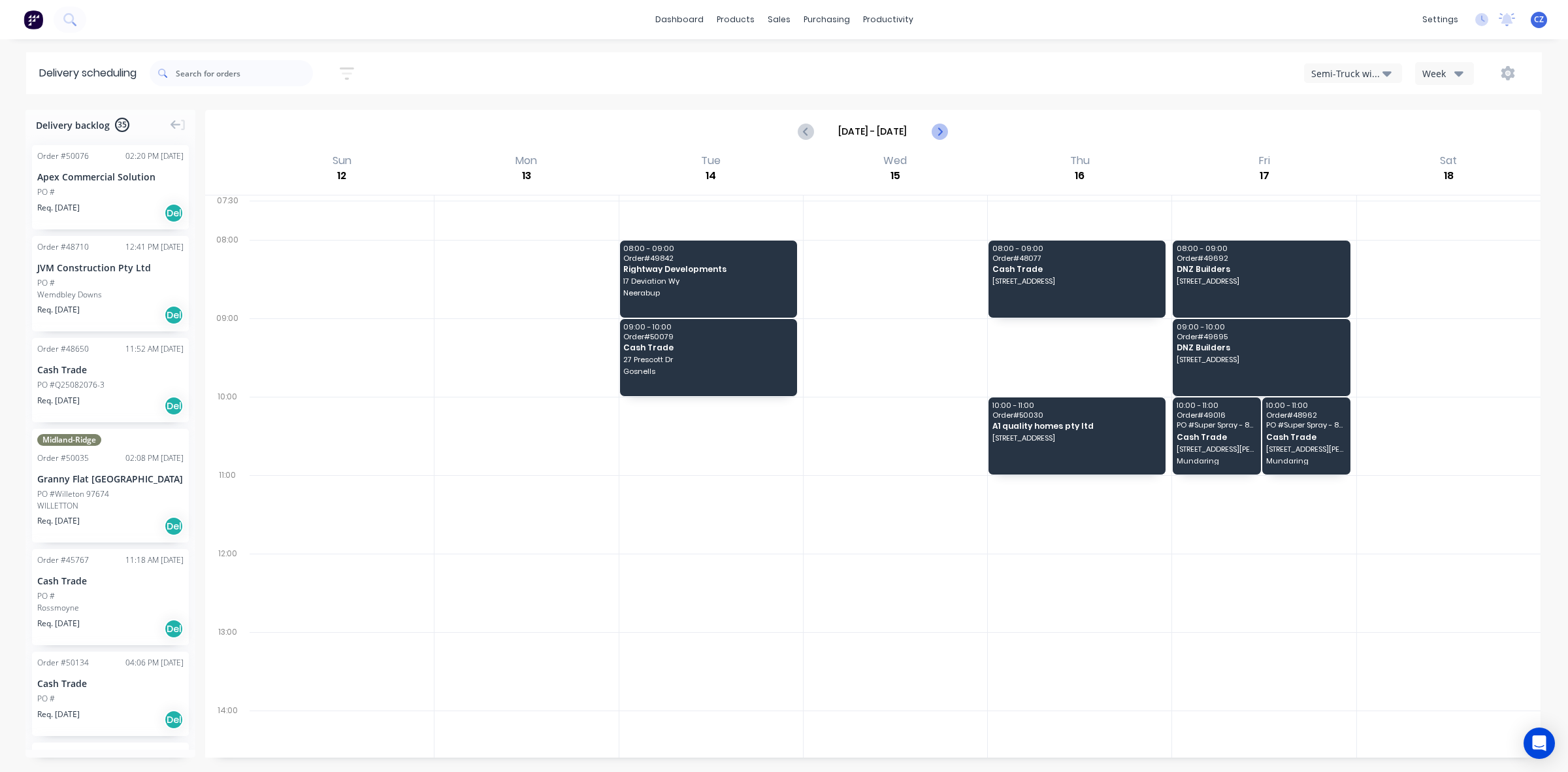
click at [944, 131] on icon "Next page" at bounding box center [938, 131] width 15 height 15
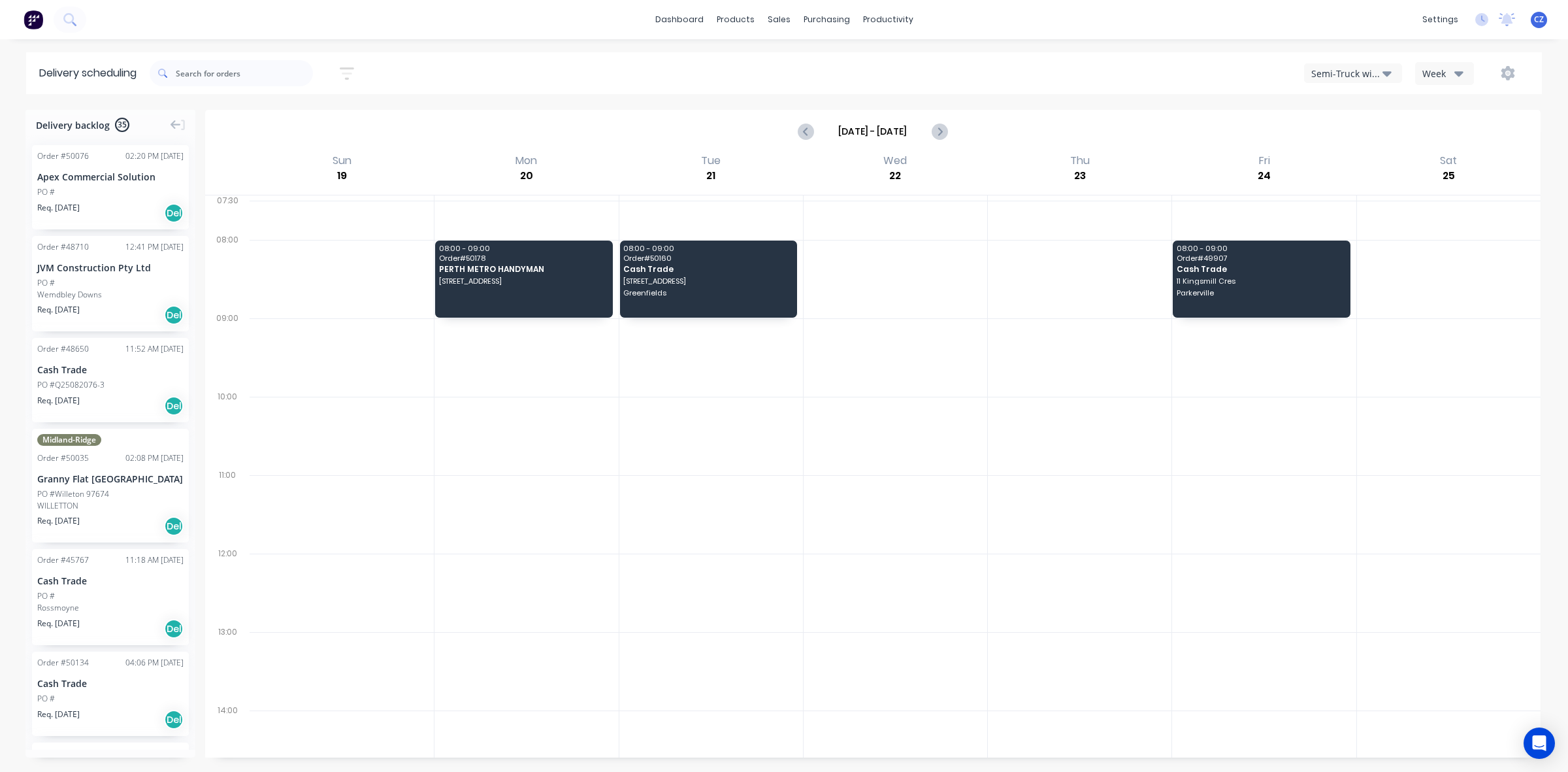
click at [1320, 77] on div "Semi-Truck with Hiab" at bounding box center [1347, 73] width 71 height 14
click at [1372, 185] on div "Midland Hiab" at bounding box center [1370, 186] width 129 height 26
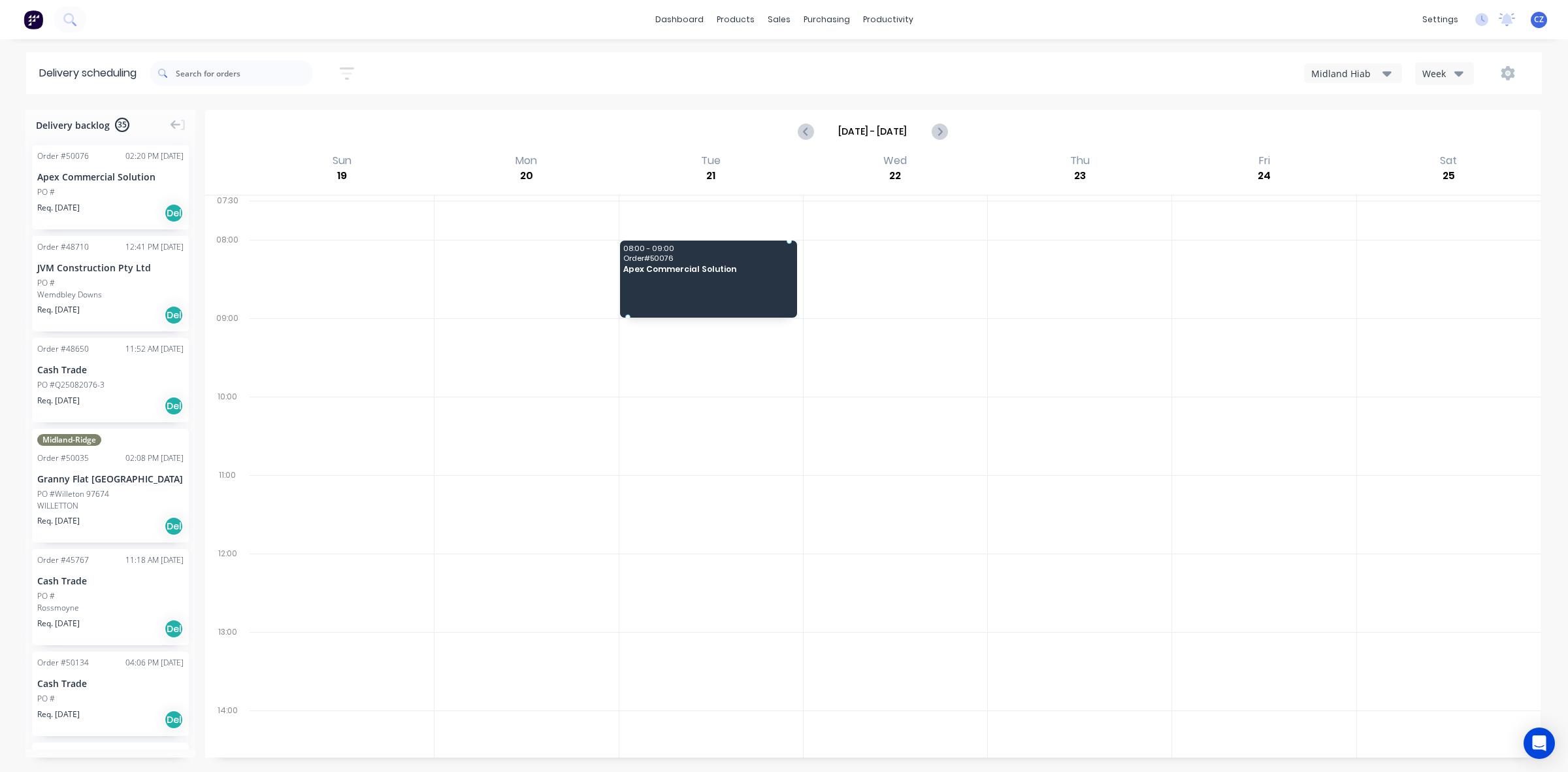
drag, startPoint x: 77, startPoint y: 178, endPoint x: 662, endPoint y: 254, distance: 589.9
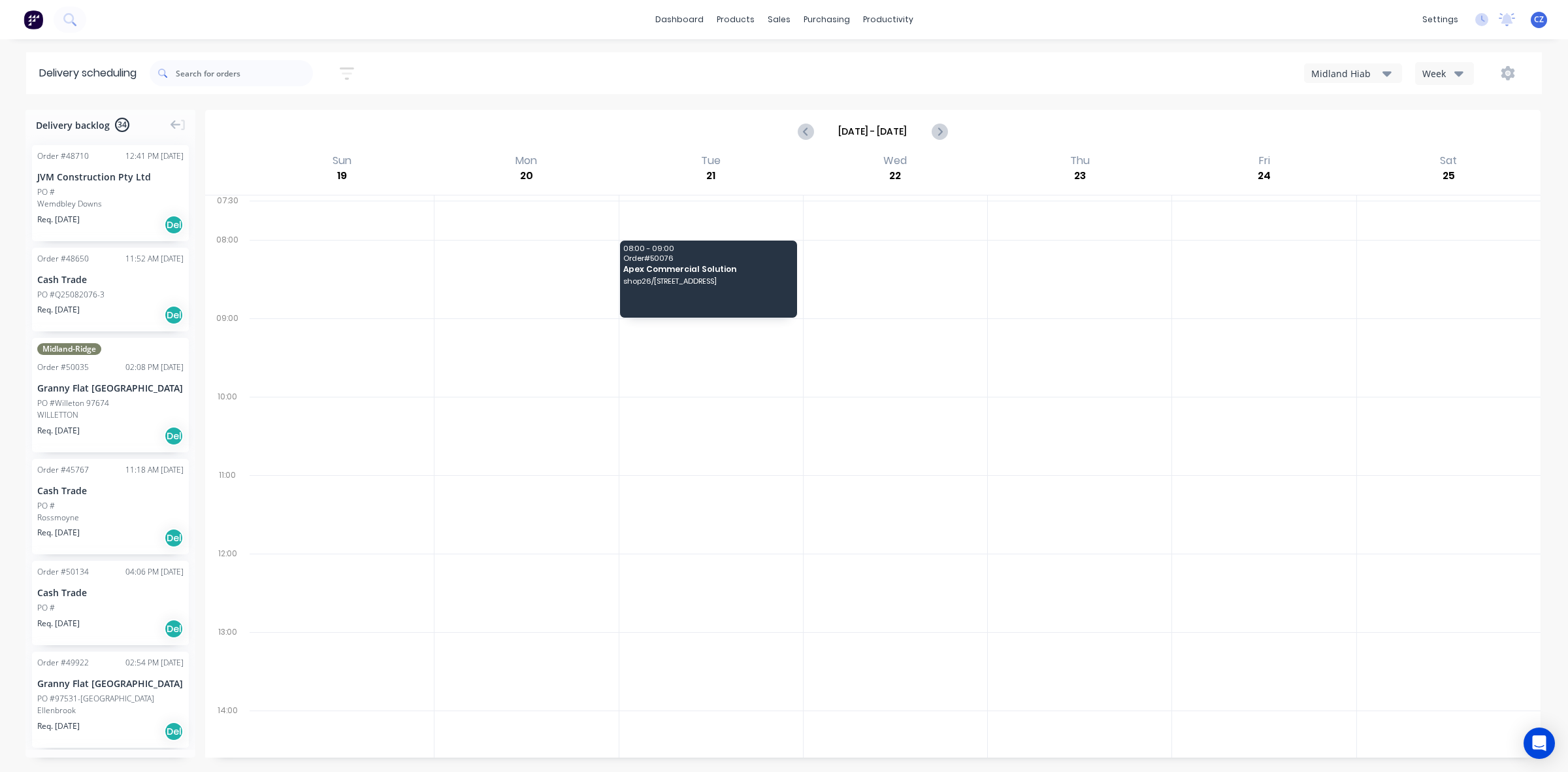
click at [94, 191] on div "PO #" at bounding box center [111, 192] width 146 height 12
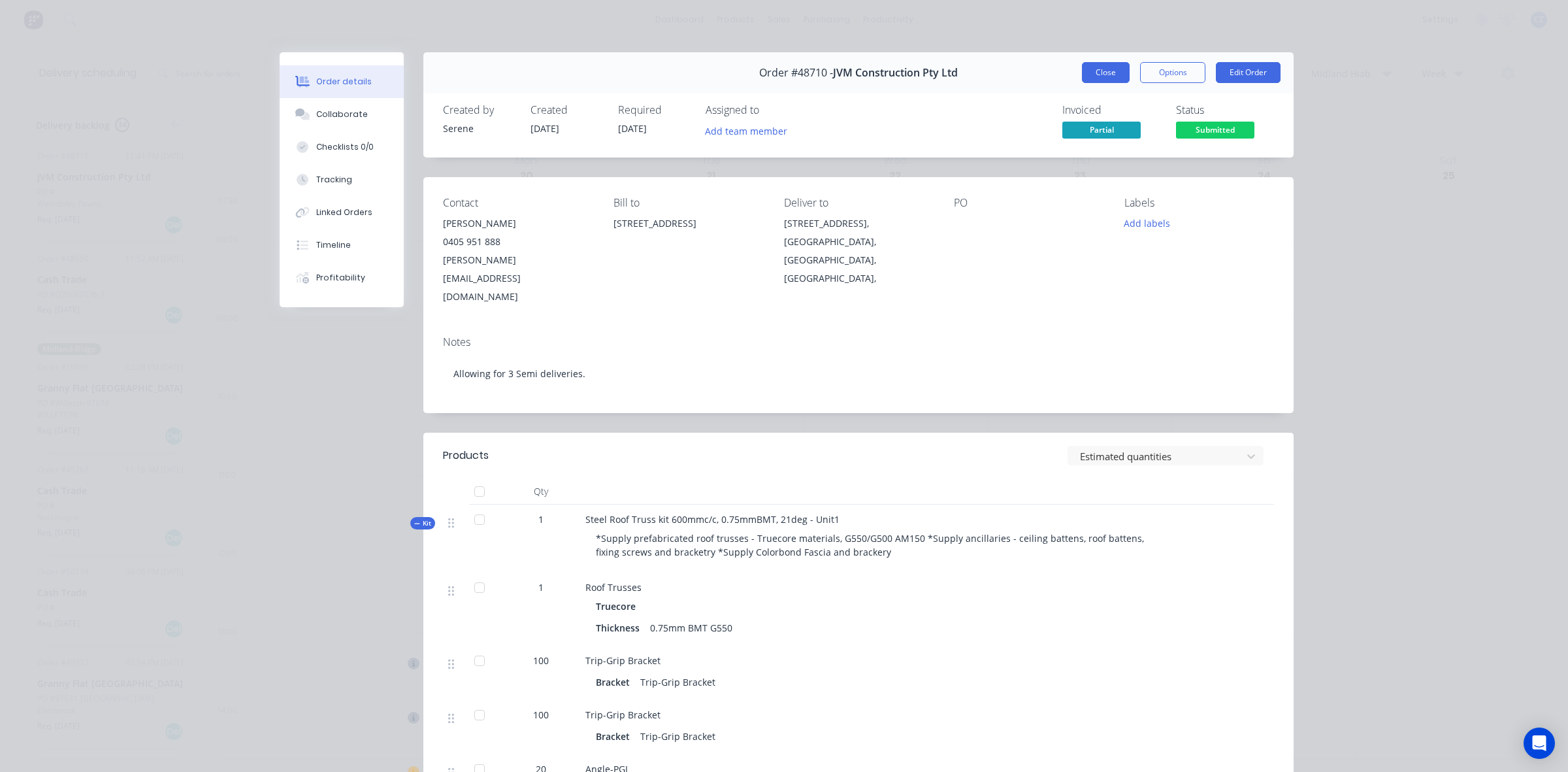
click at [1108, 75] on button "Close" at bounding box center [1106, 72] width 48 height 21
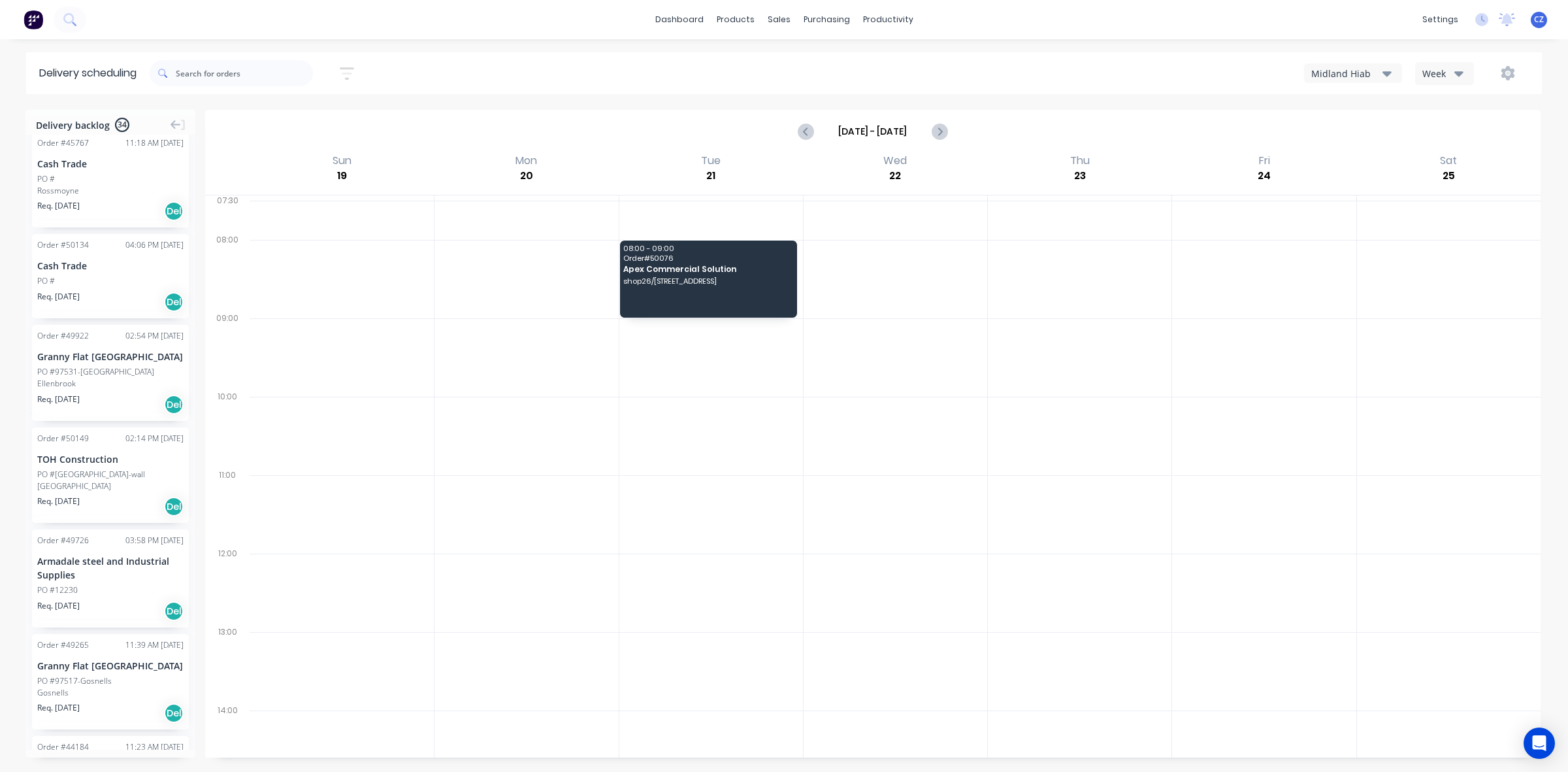
scroll to position [409, 0]
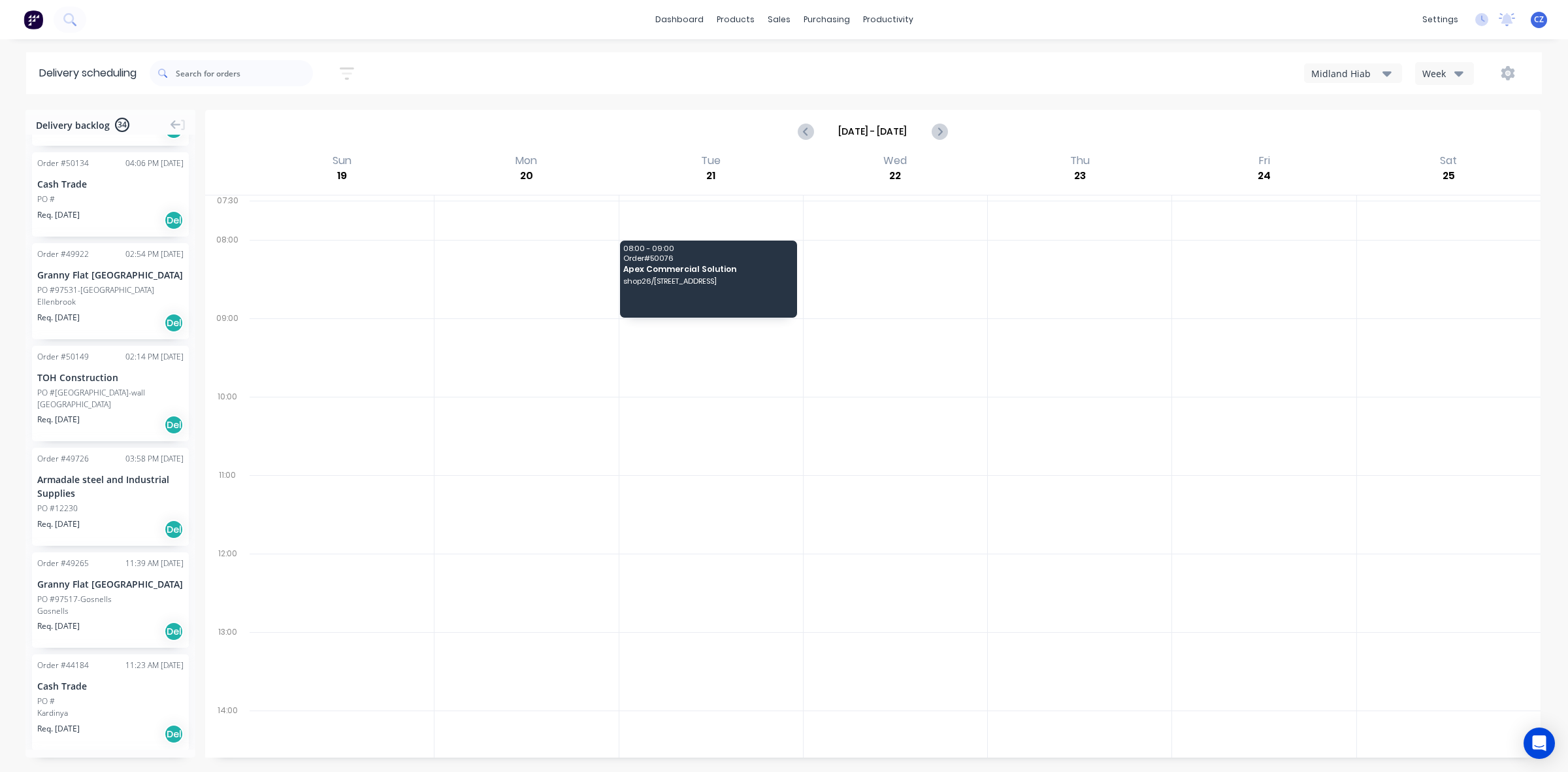
click at [79, 224] on div "Req. 14/10/25 Del" at bounding box center [111, 220] width 146 height 22
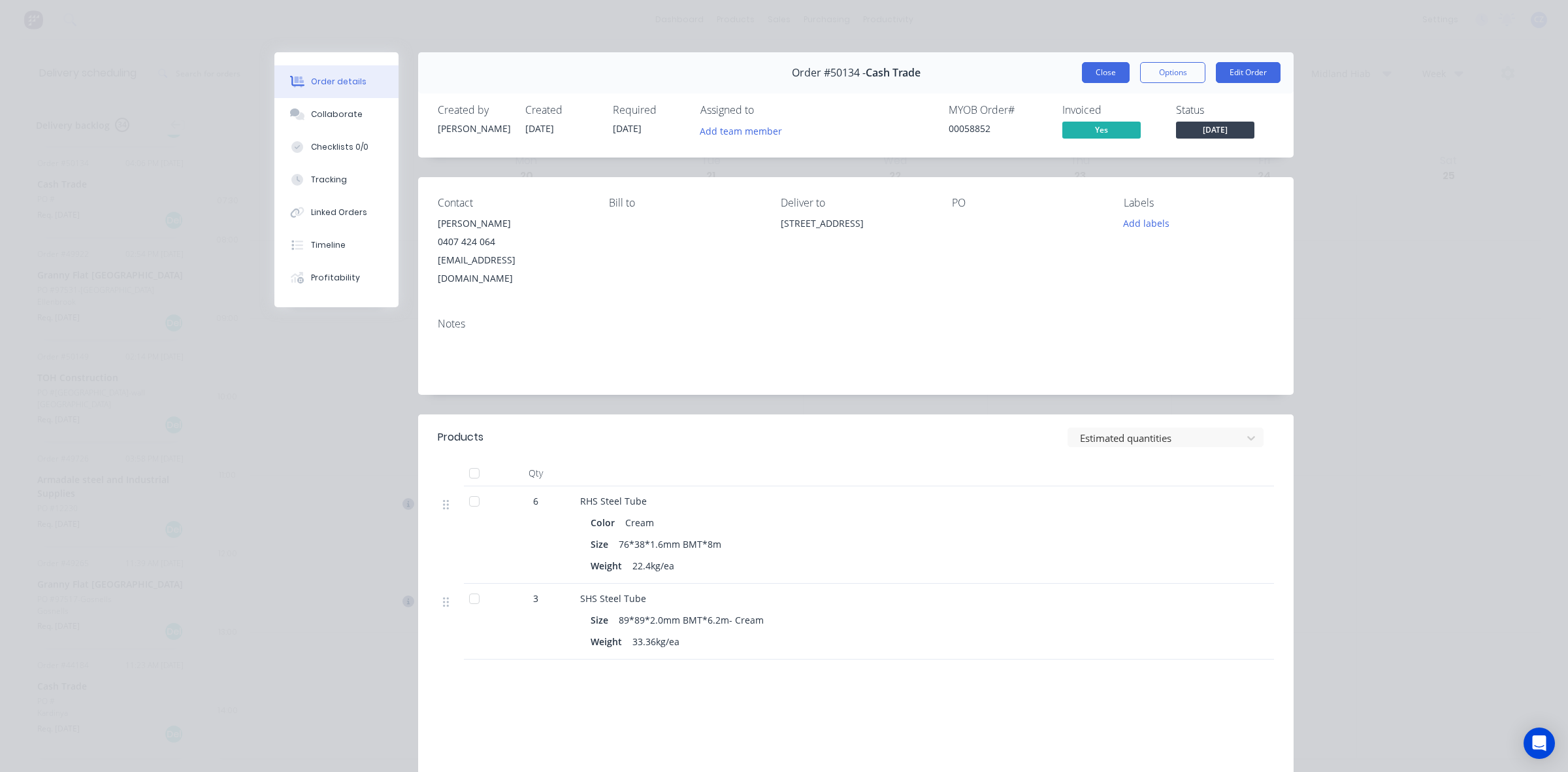
click at [1106, 69] on button "Close" at bounding box center [1106, 72] width 48 height 21
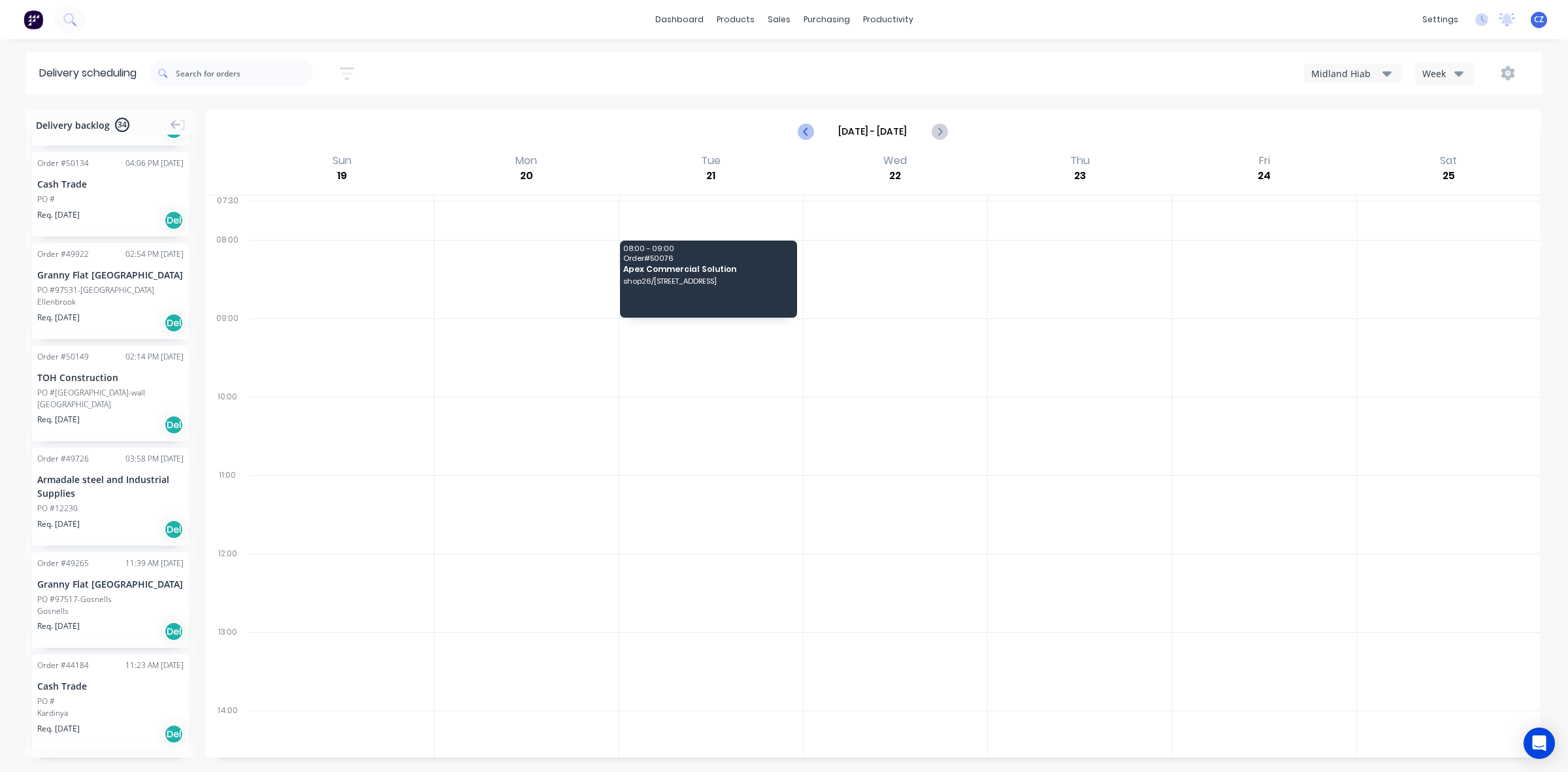
click at [798, 131] on icon "Previous page" at bounding box center [806, 131] width 15 height 15
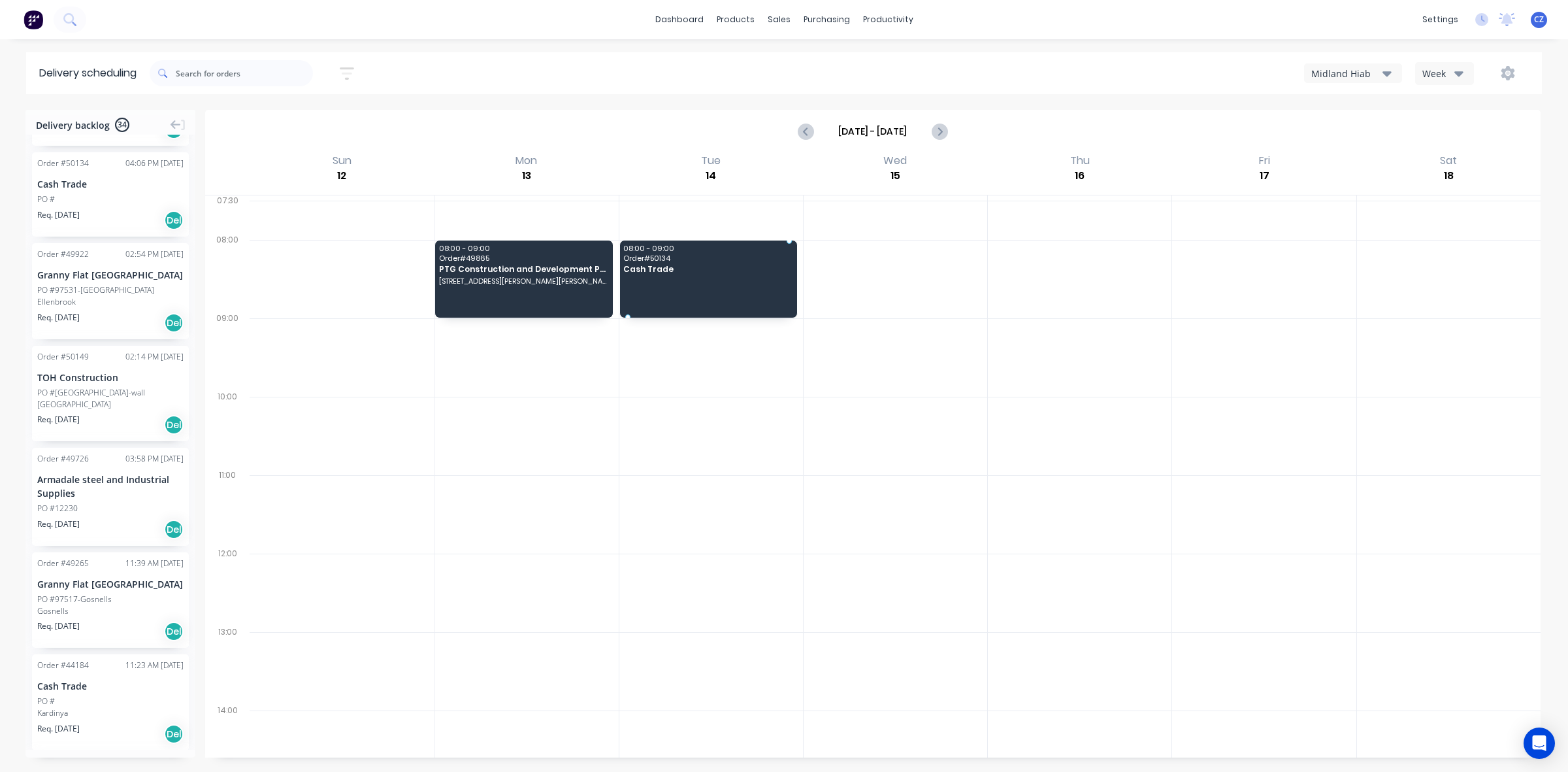
drag, startPoint x: 72, startPoint y: 206, endPoint x: 738, endPoint y: 272, distance: 669.3
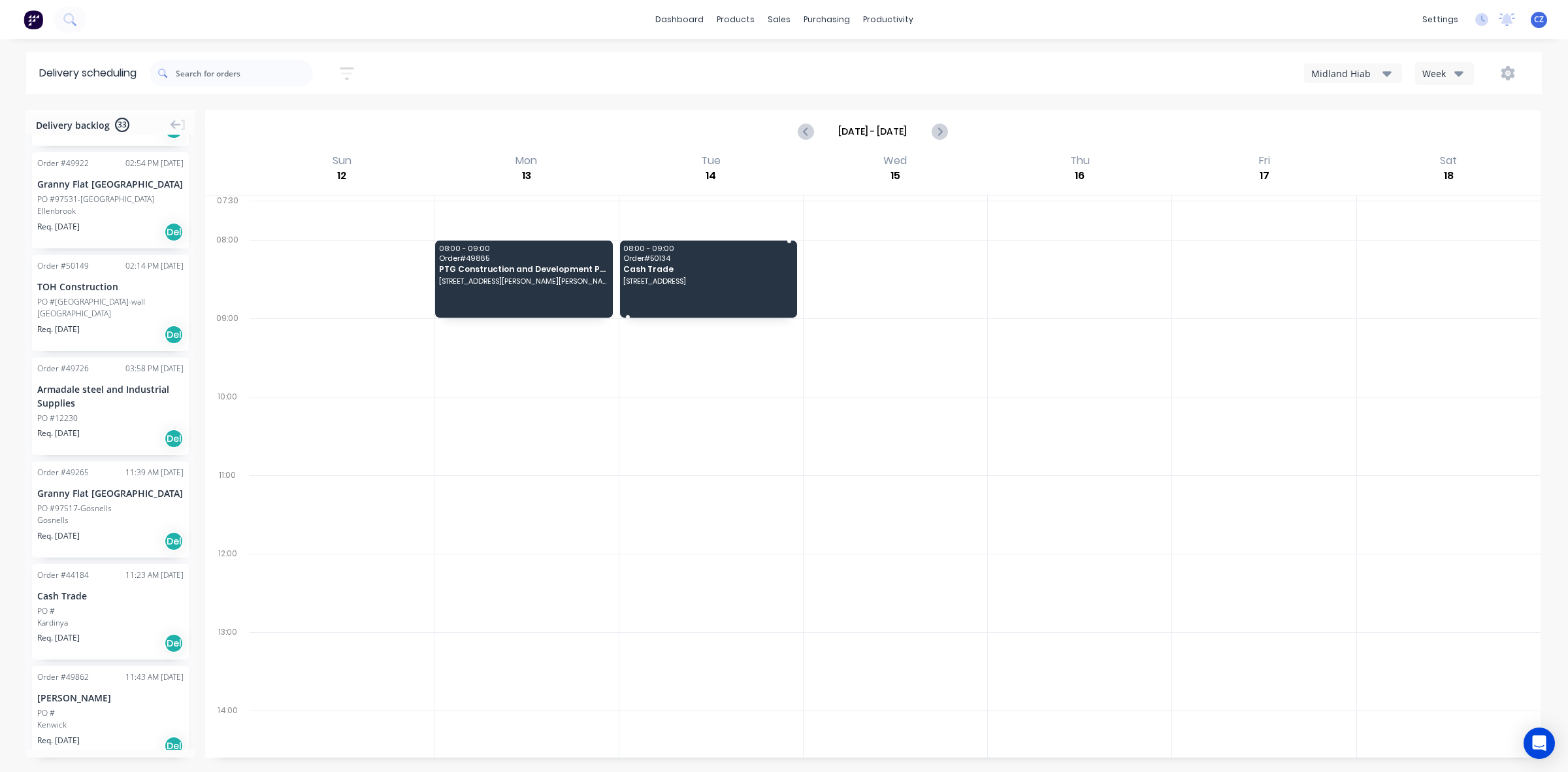
click at [709, 284] on span "10 Rise Ct, Mount Richon WA 6112" at bounding box center [707, 281] width 168 height 8
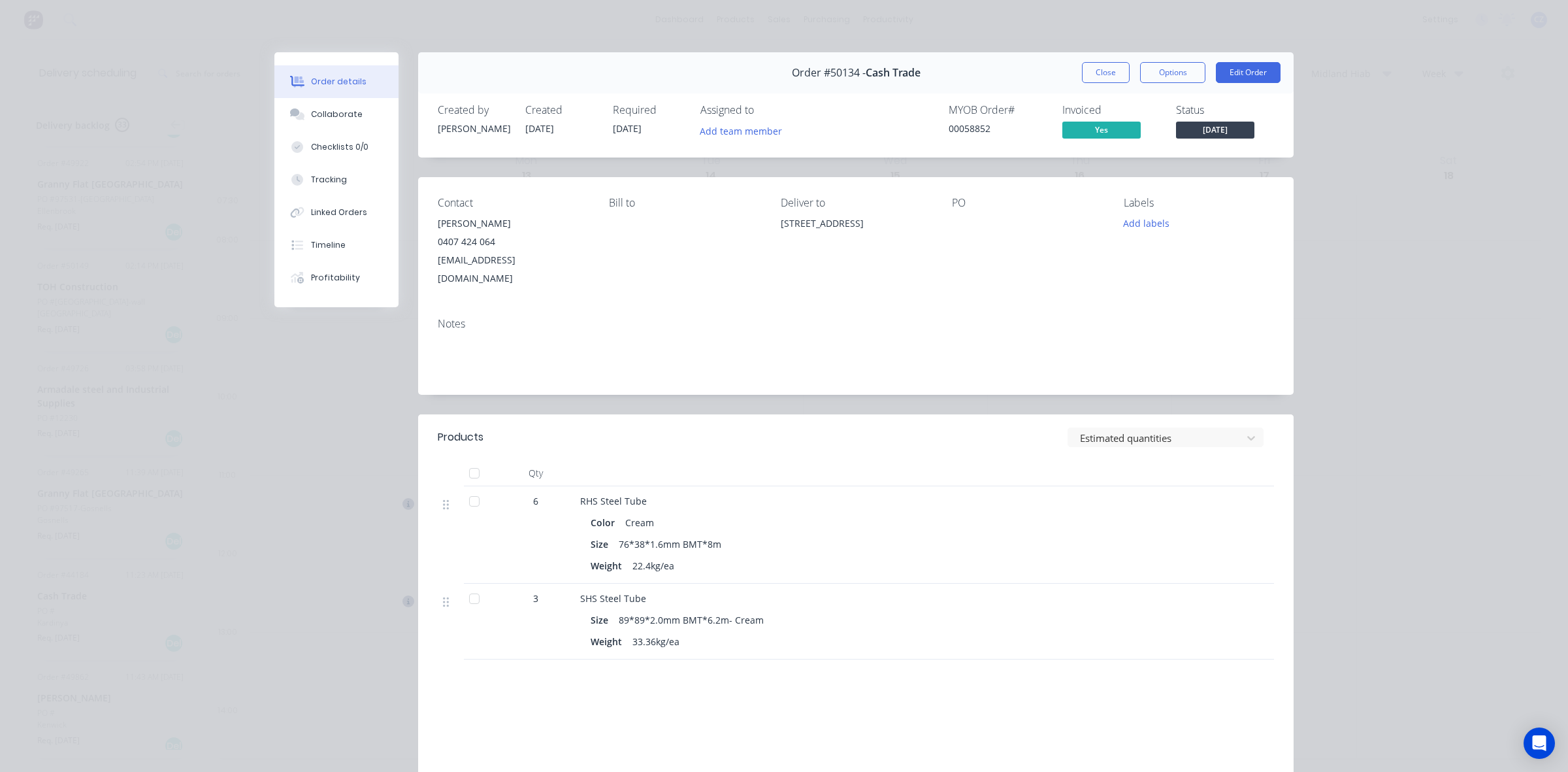
click at [829, 77] on span "Order #50134 -" at bounding box center [829, 72] width 74 height 13
copy span "50134"
click at [1099, 71] on button "Close" at bounding box center [1106, 72] width 48 height 21
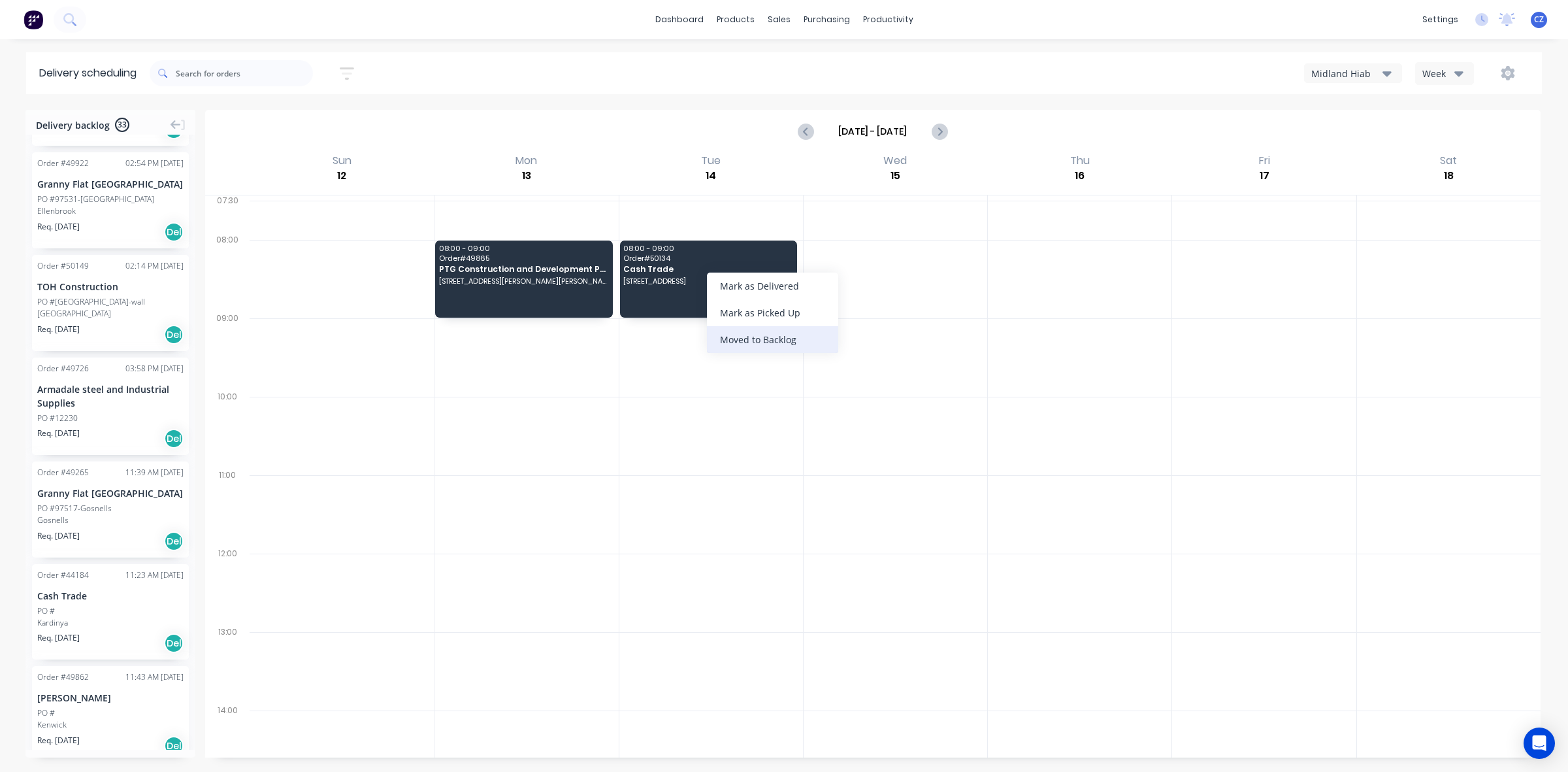
click at [788, 338] on div "Moved to Backlog" at bounding box center [773, 339] width 131 height 26
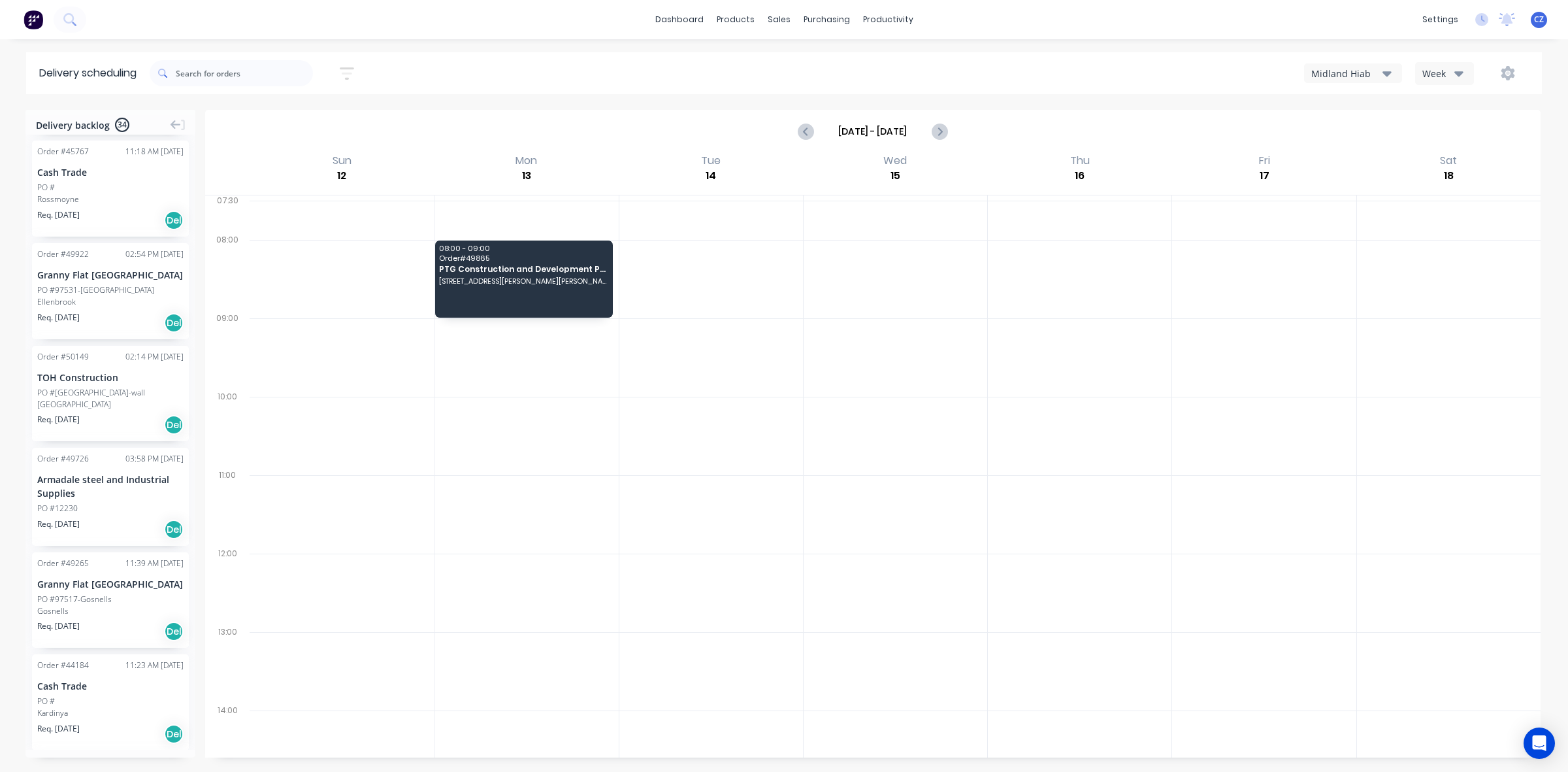
click at [1338, 77] on div "Midland Hiab" at bounding box center [1347, 73] width 71 height 14
click at [1335, 162] on div "Utes Delivery" at bounding box center [1370, 159] width 129 height 26
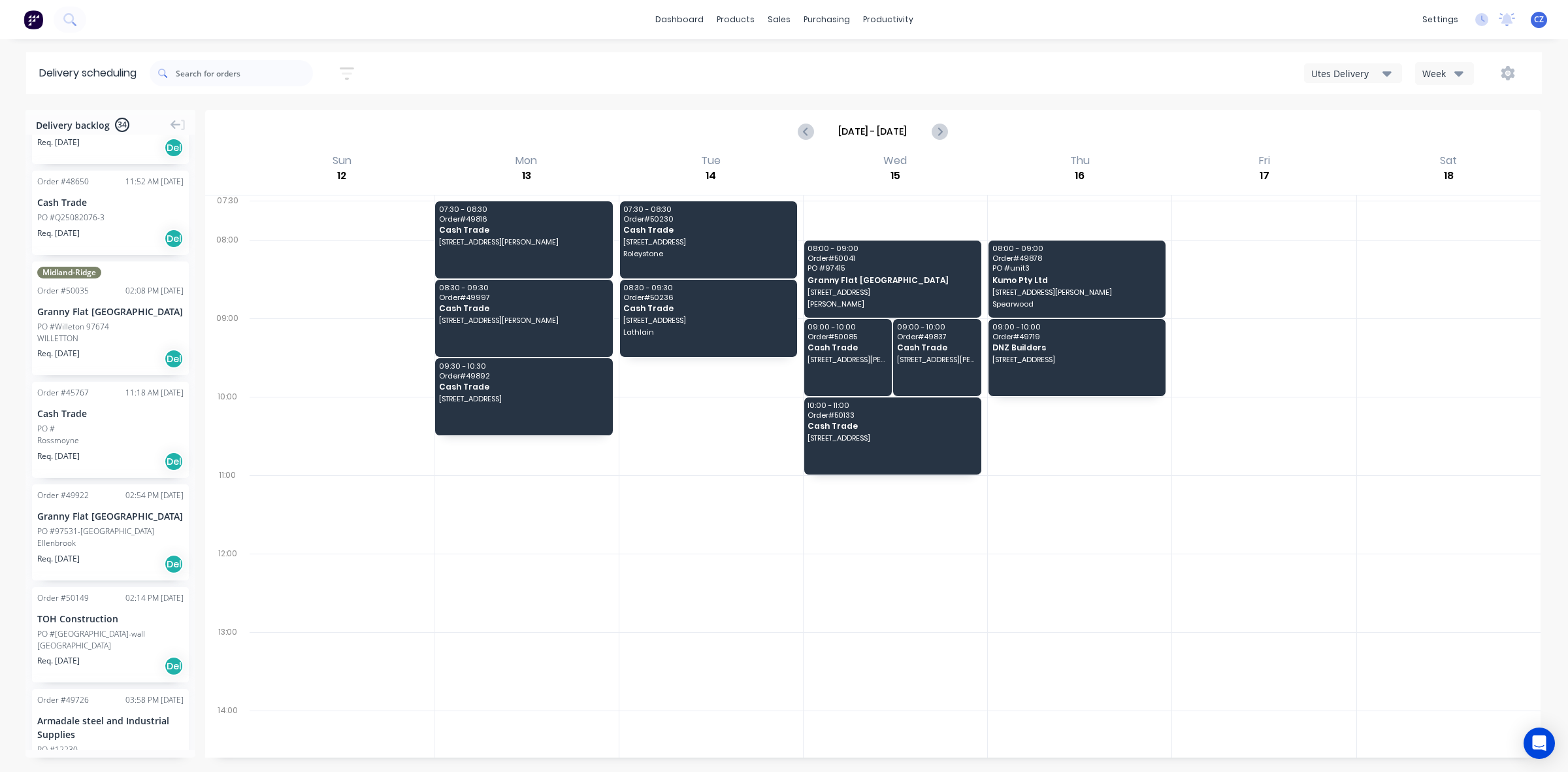
scroll to position [0, 0]
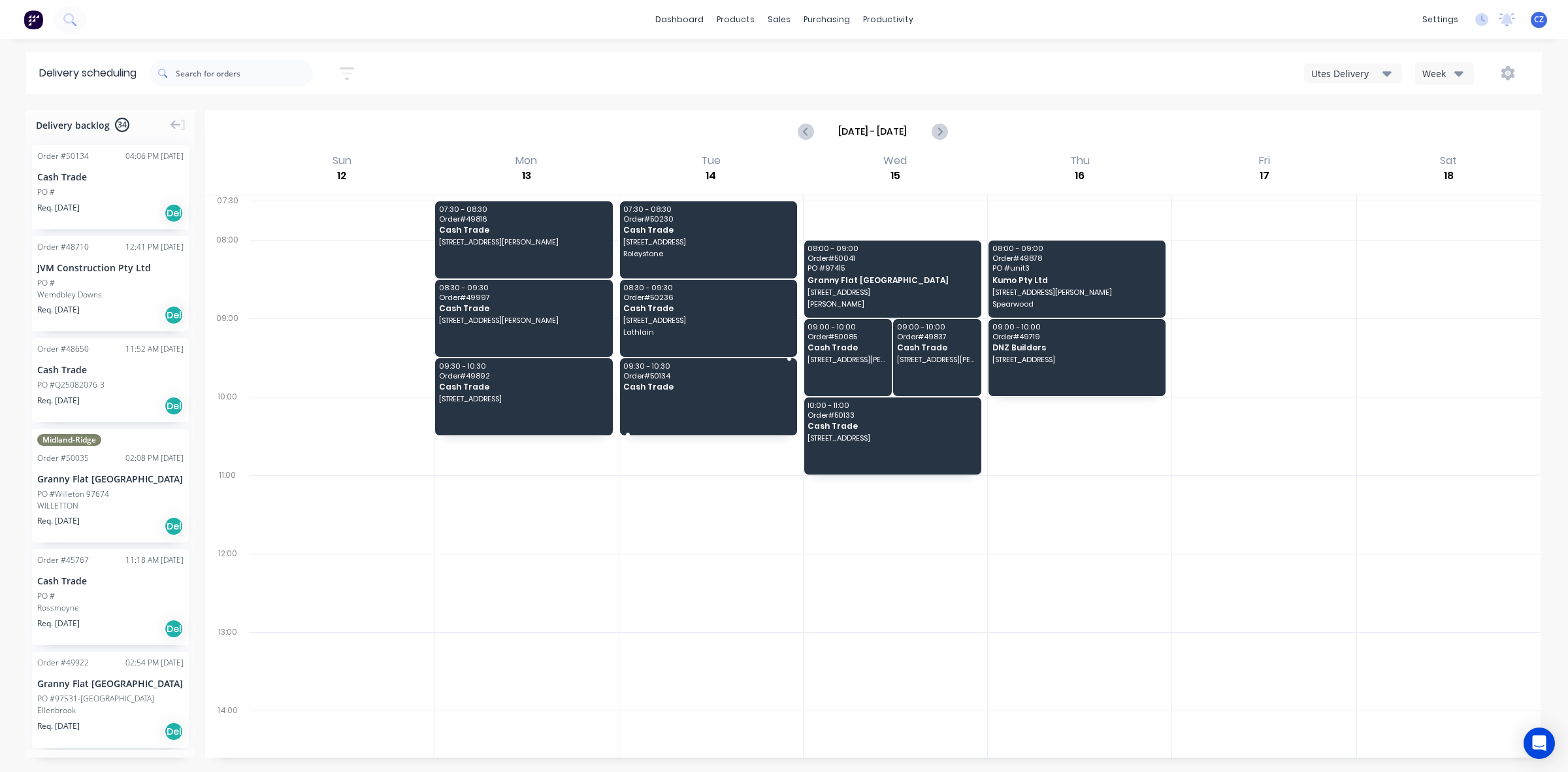
drag, startPoint x: 86, startPoint y: 185, endPoint x: 722, endPoint y: 383, distance: 666.1
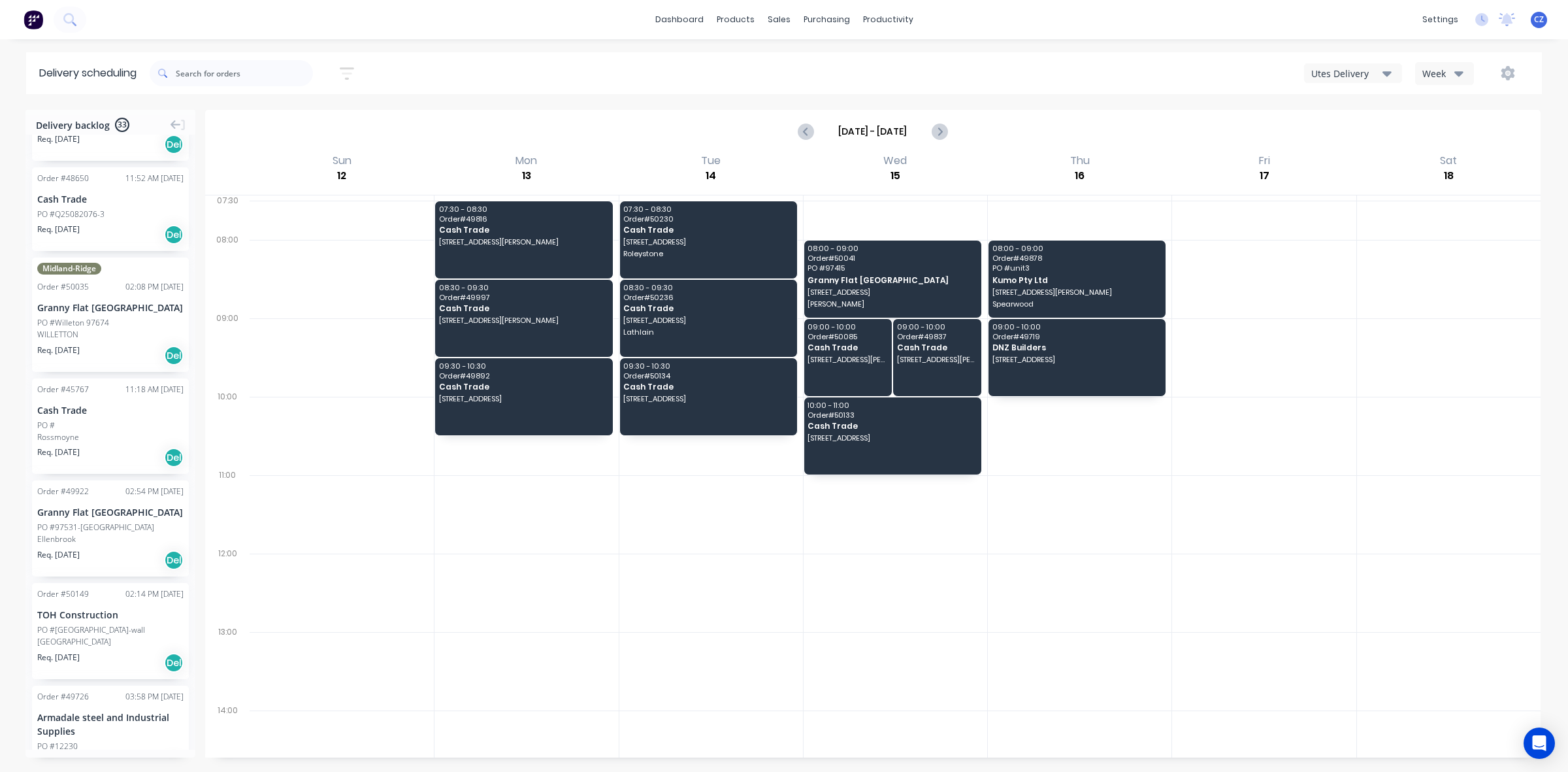
scroll to position [82, 0]
click at [78, 443] on div "Order # 45767 11:18 AM 10/10/25 Cash Trade PO # Rossmoyne Req. 13/06/25 Del" at bounding box center [111, 425] width 157 height 96
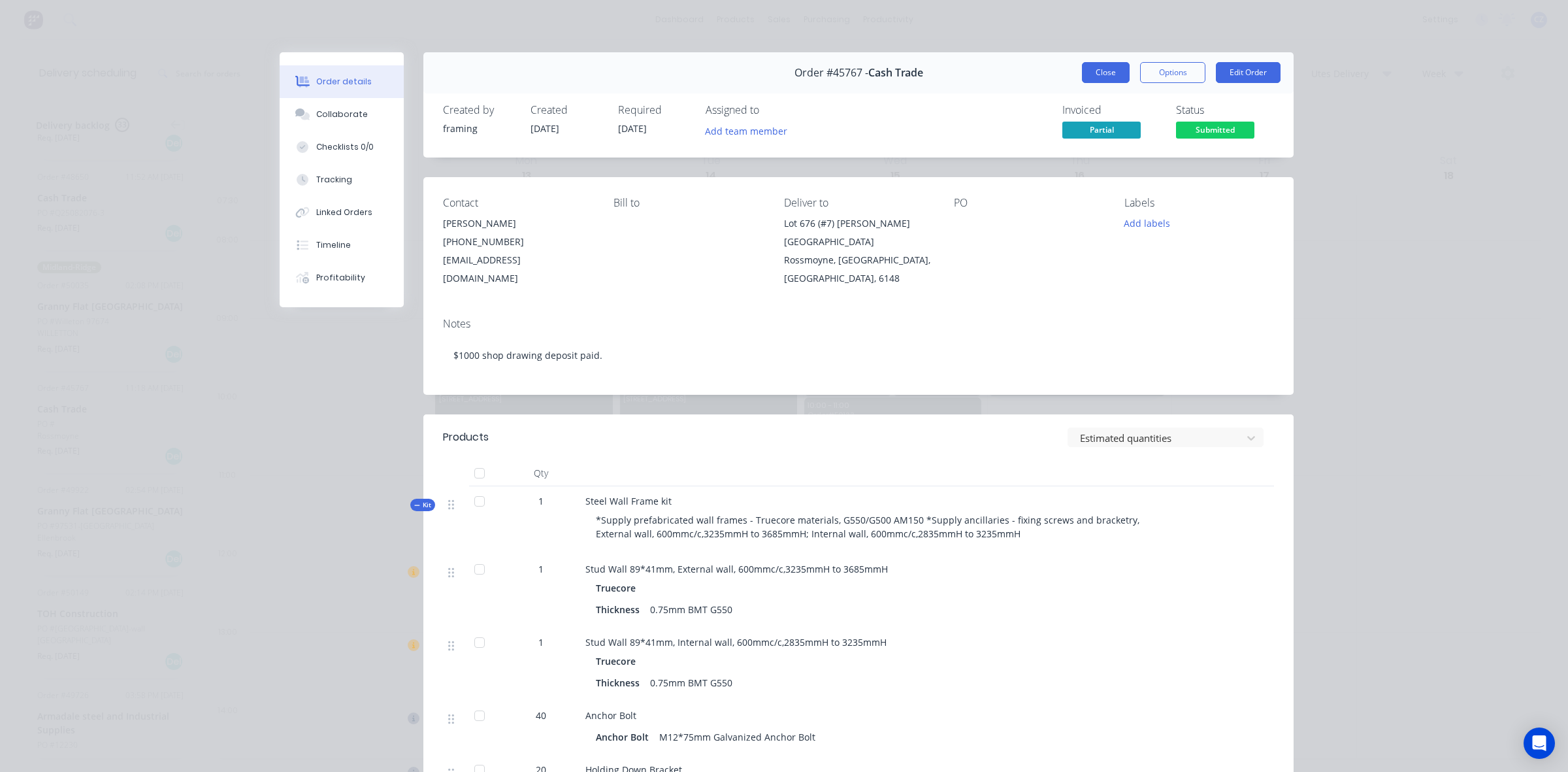
click at [1082, 72] on button "Close" at bounding box center [1106, 72] width 48 height 21
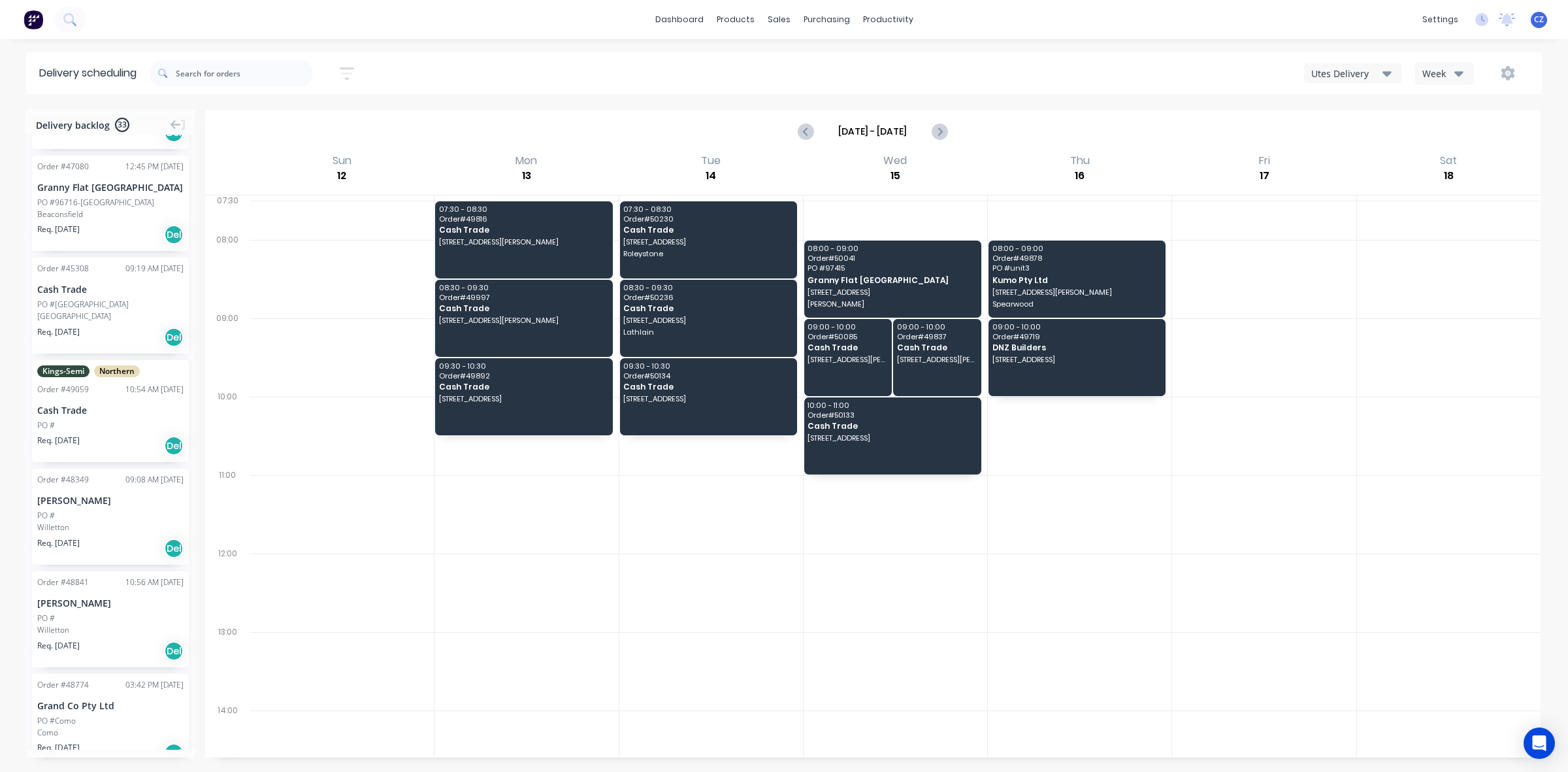
scroll to position [1226, 0]
click at [66, 340] on span "Req. 23/09/25" at bounding box center [59, 340] width 43 height 12
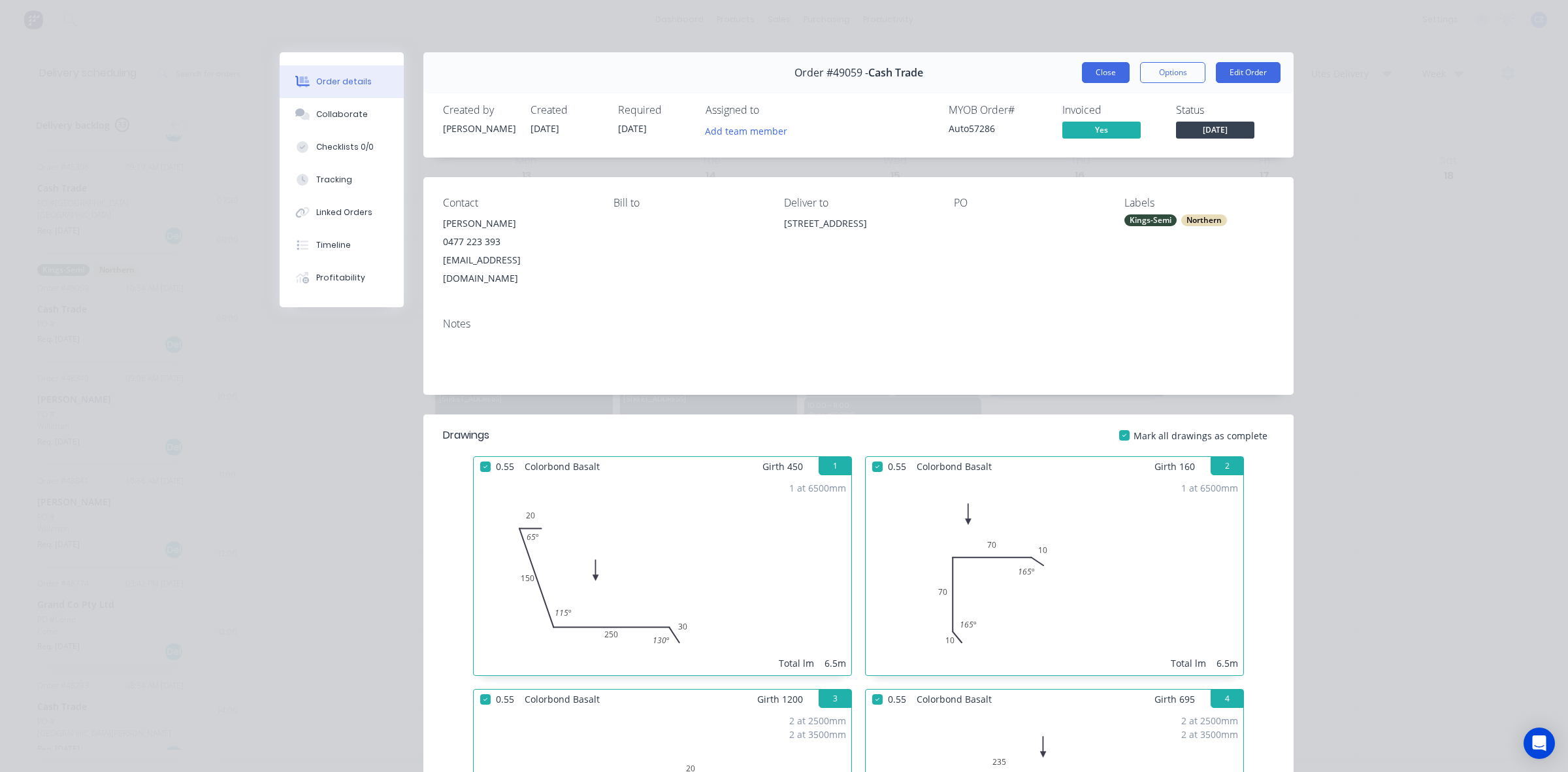
click at [1097, 62] on button "Close" at bounding box center [1106, 72] width 48 height 21
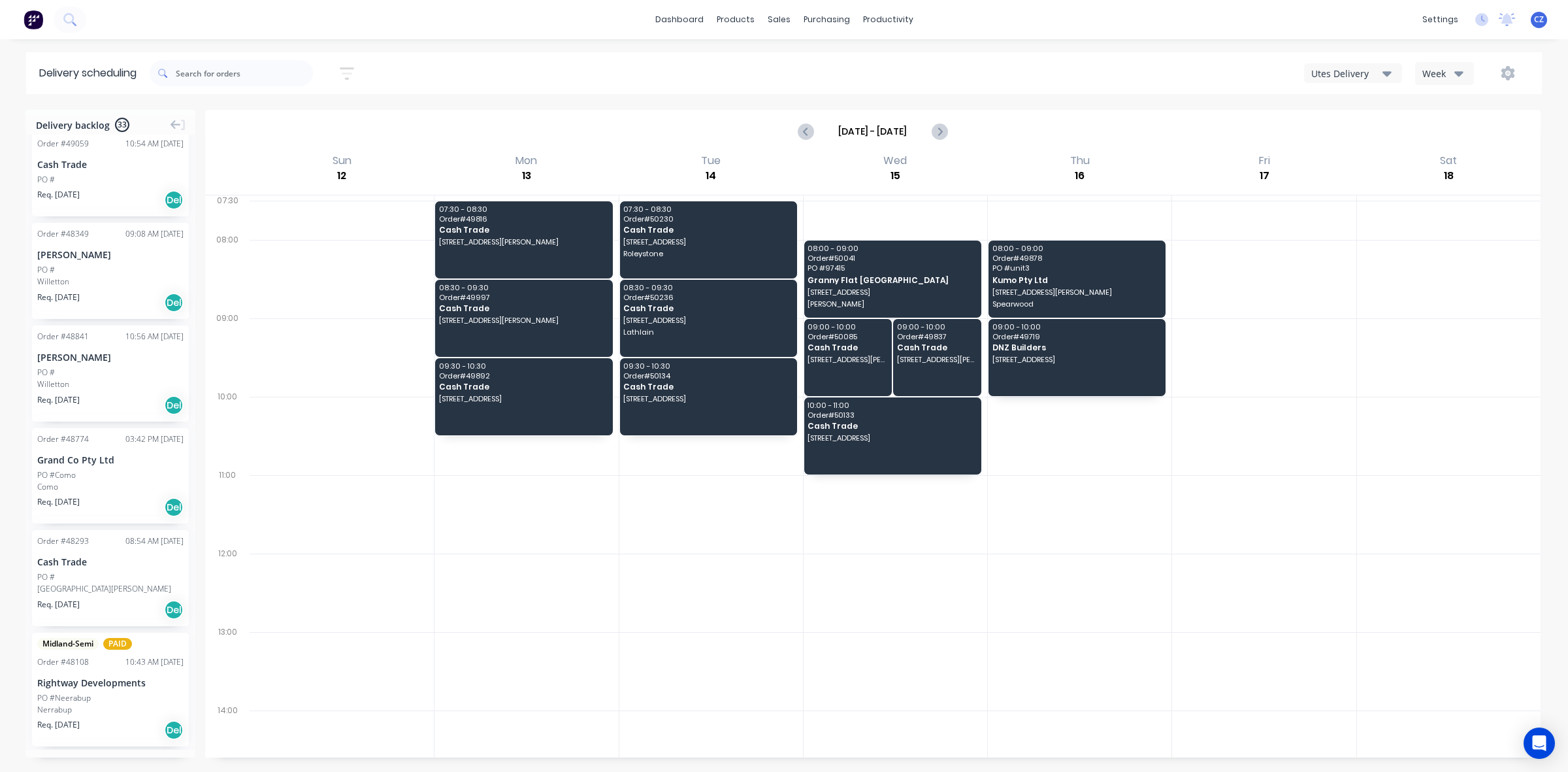
scroll to position [1389, 0]
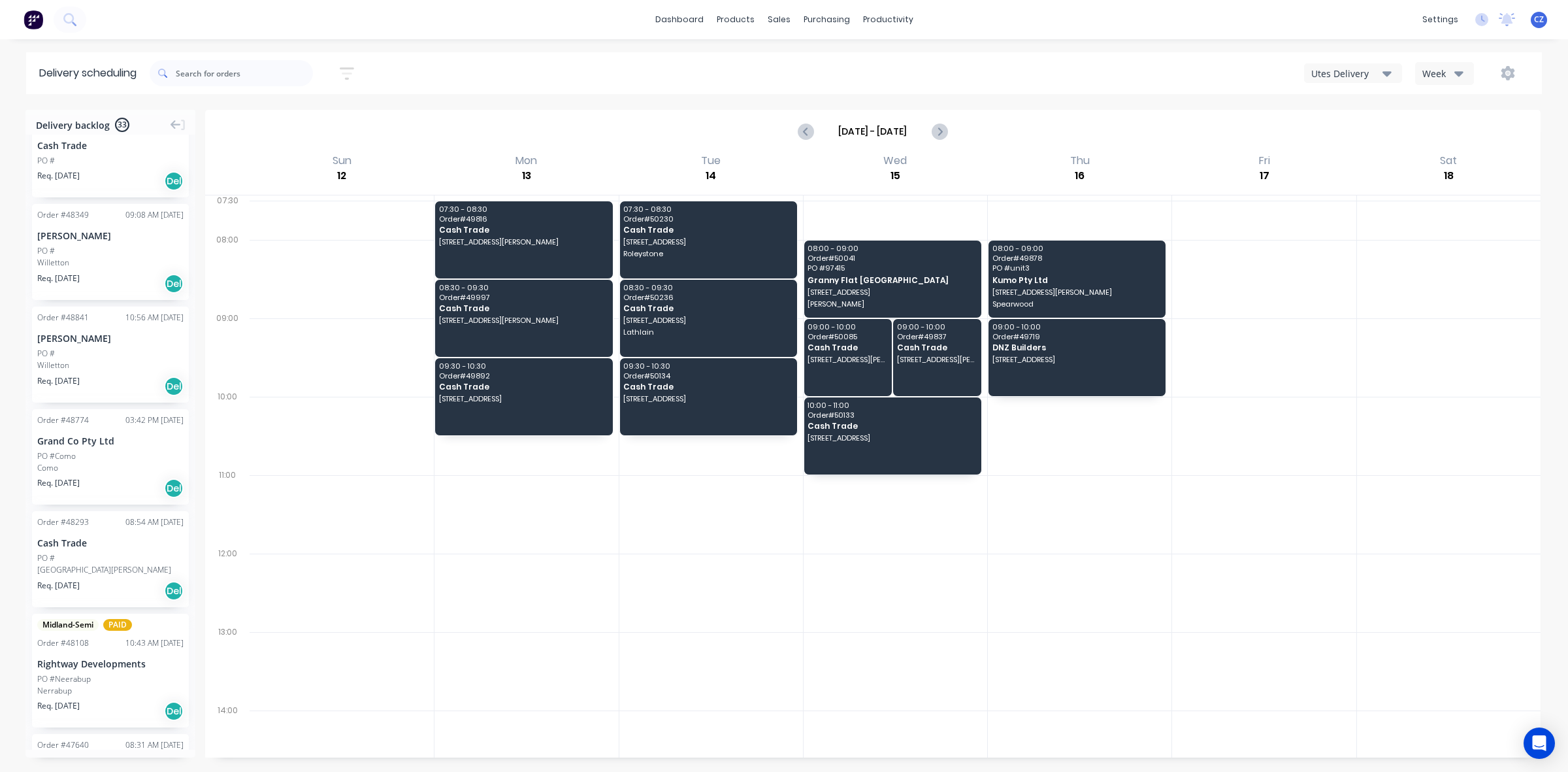
click at [79, 263] on div "Willetton" at bounding box center [111, 263] width 146 height 12
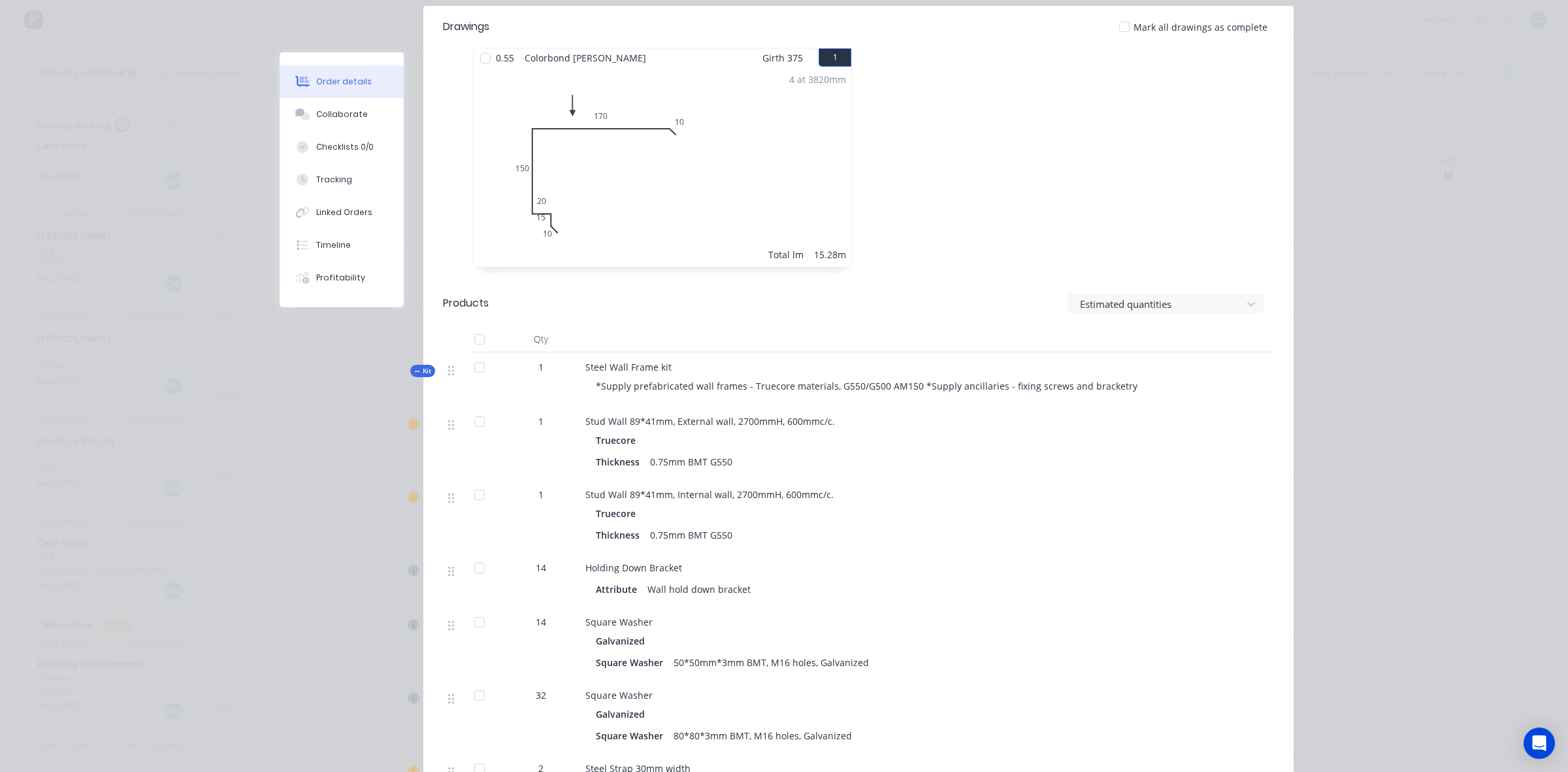
scroll to position [0, 0]
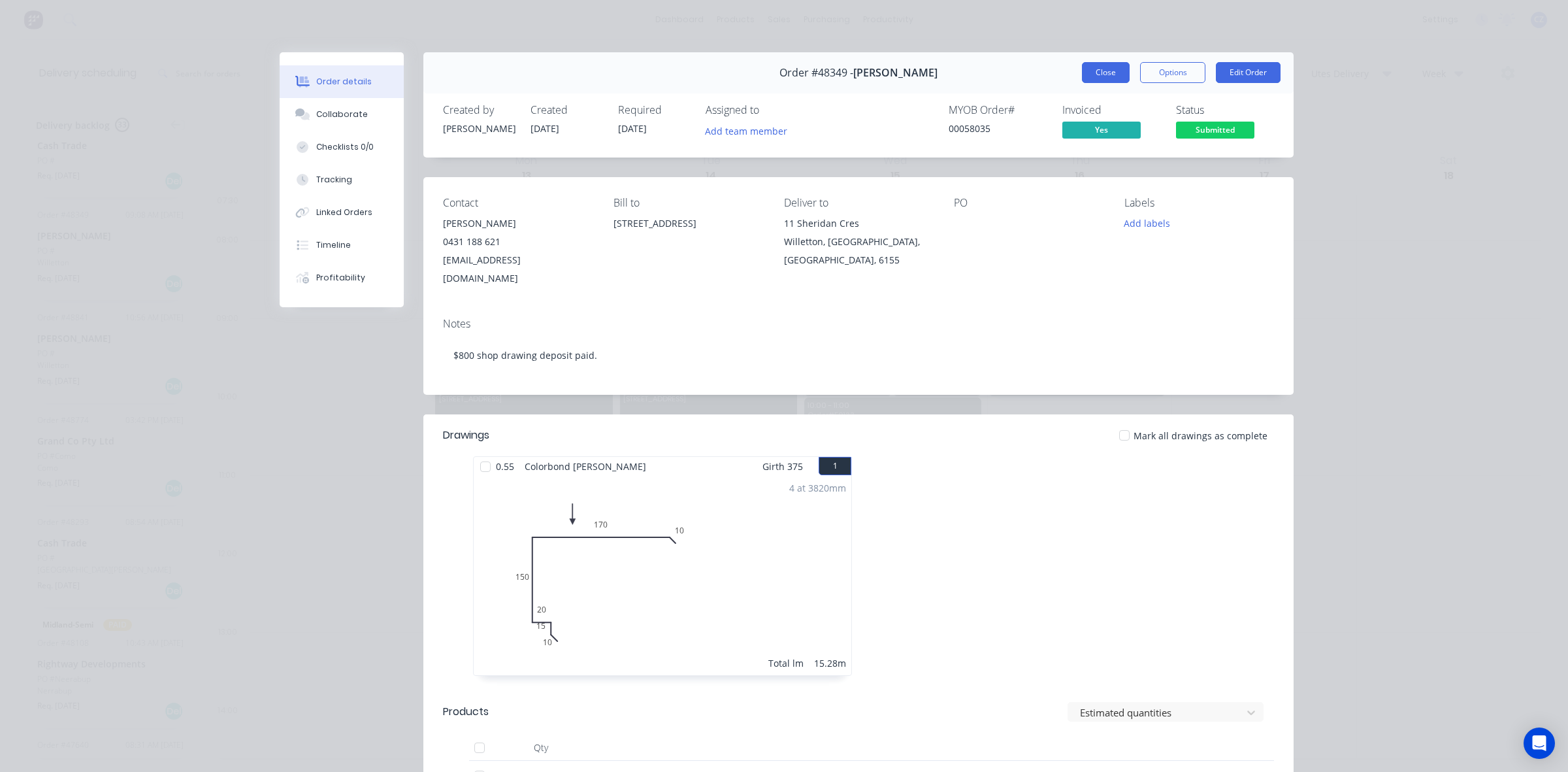
click at [1101, 70] on button "Close" at bounding box center [1106, 72] width 48 height 21
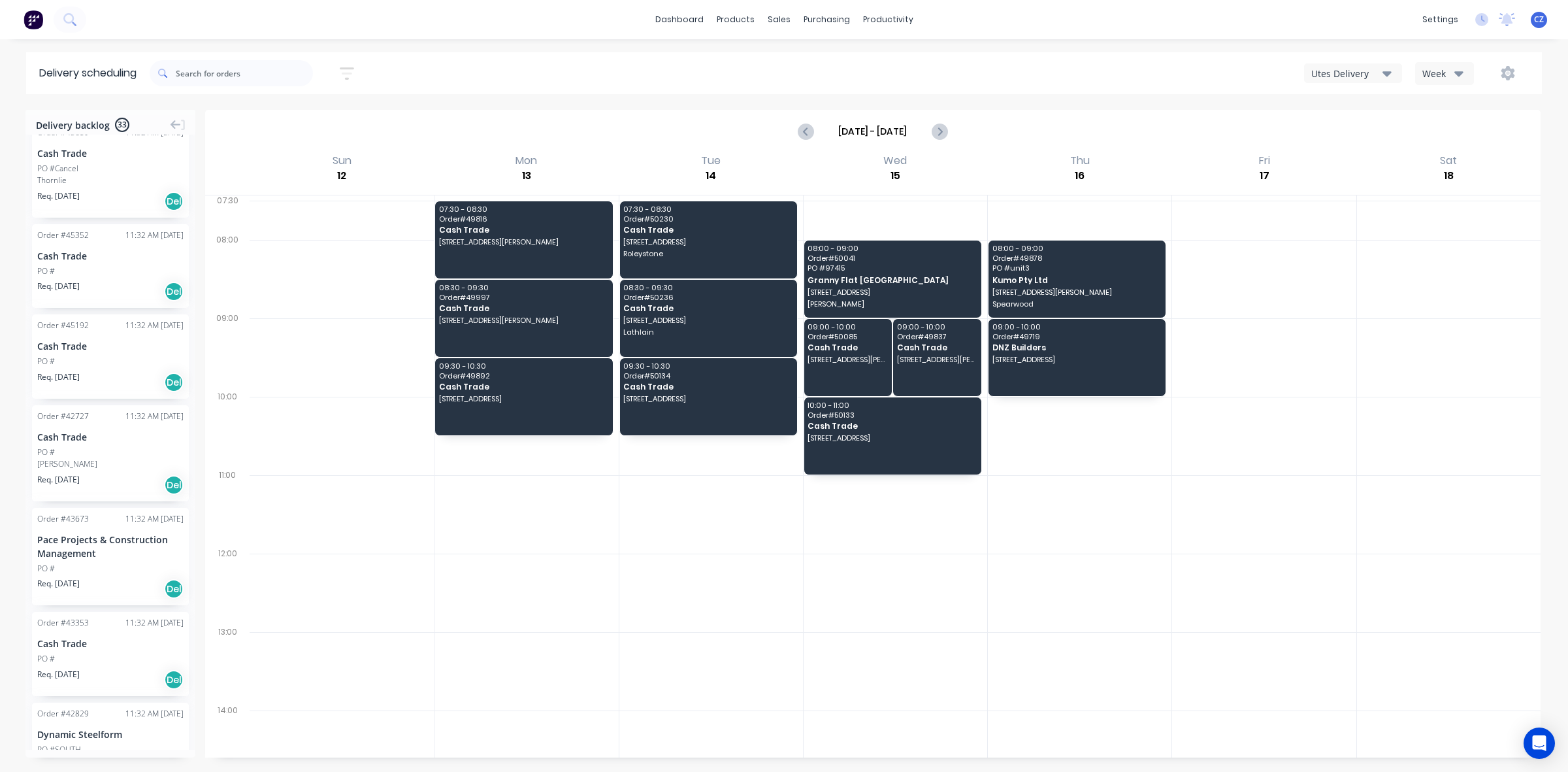
scroll to position [2288, 0]
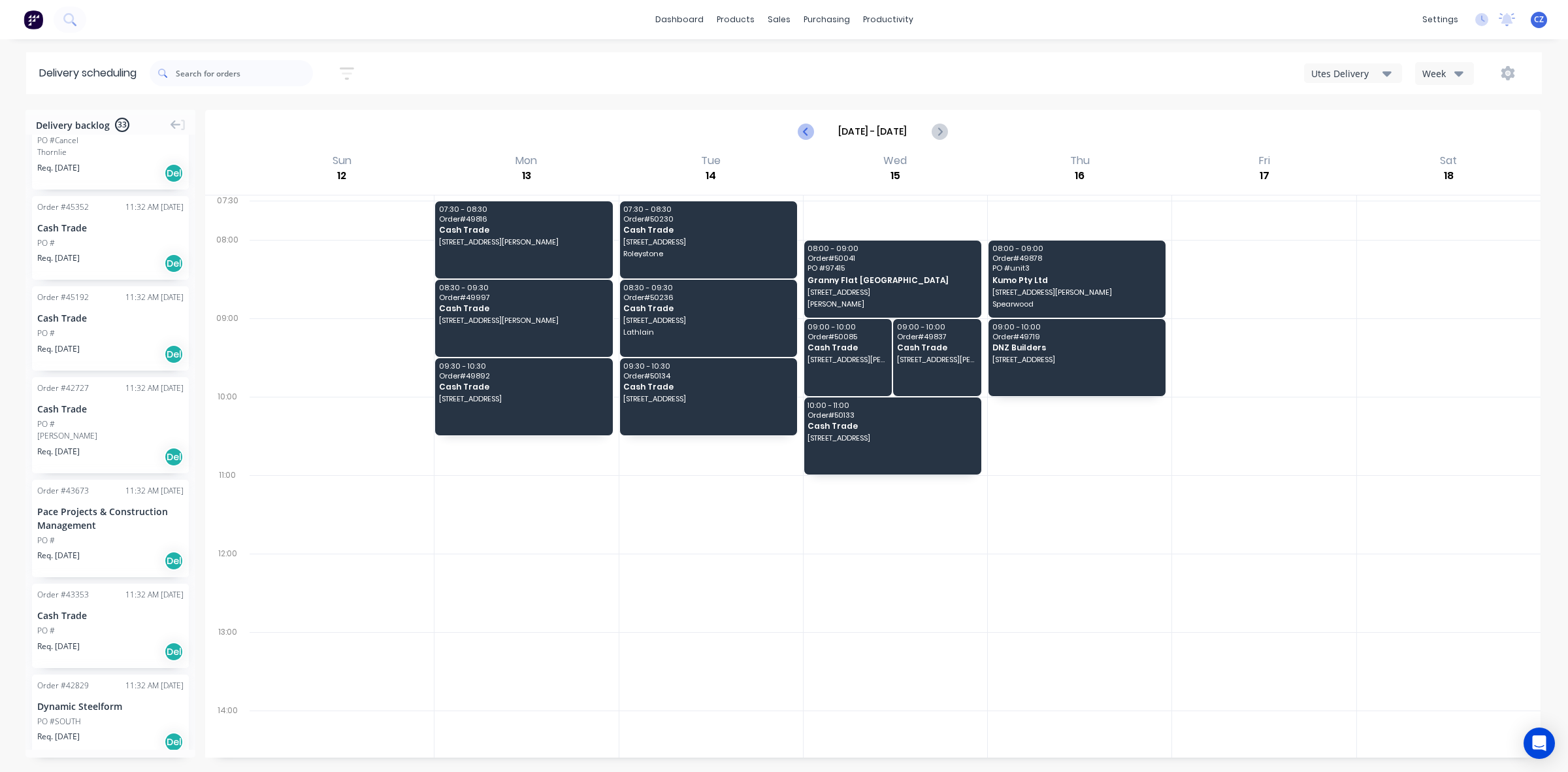
click at [812, 133] on icon "Previous page" at bounding box center [806, 131] width 15 height 15
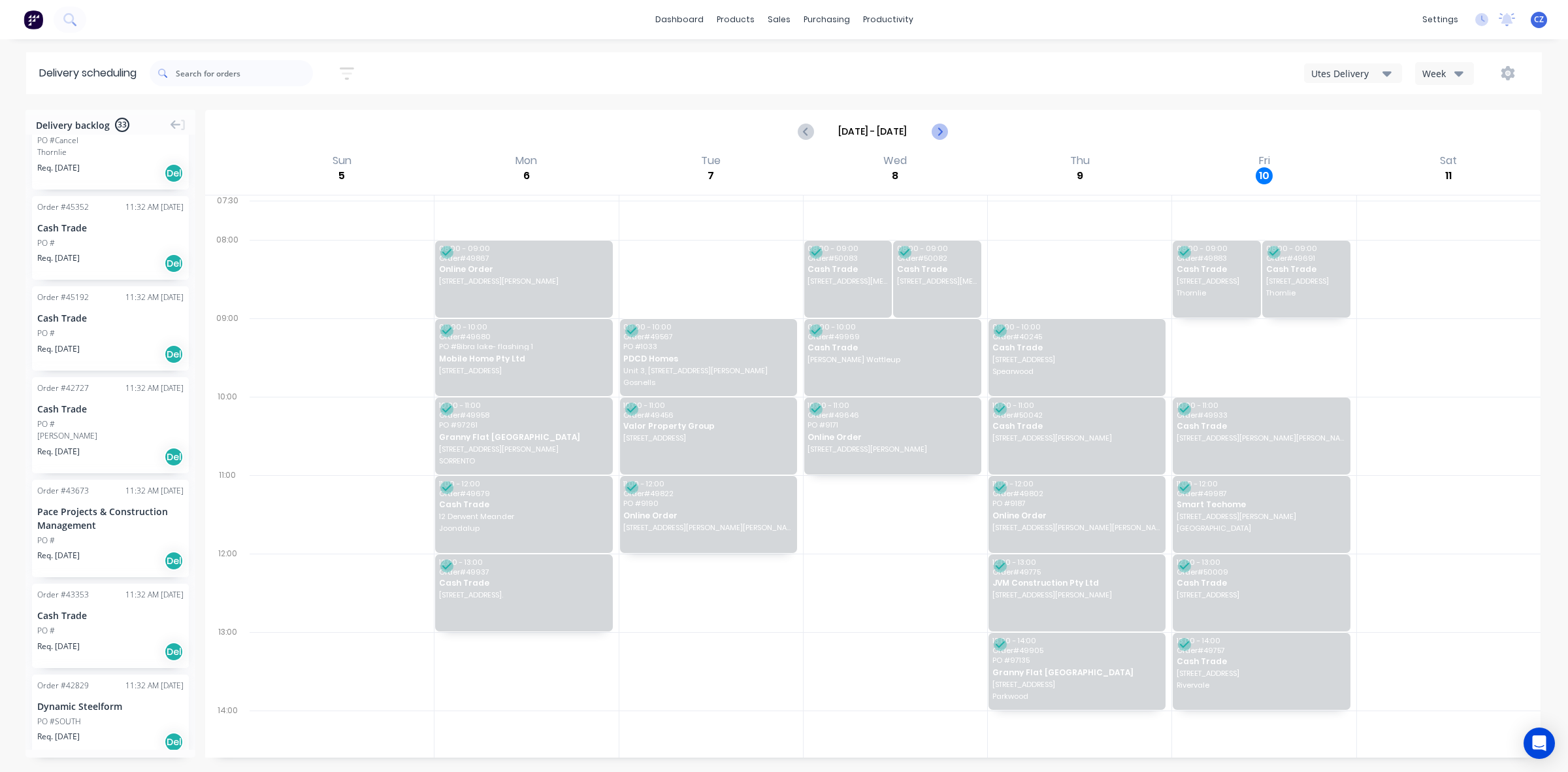
click at [935, 128] on icon "Next page" at bounding box center [938, 131] width 15 height 15
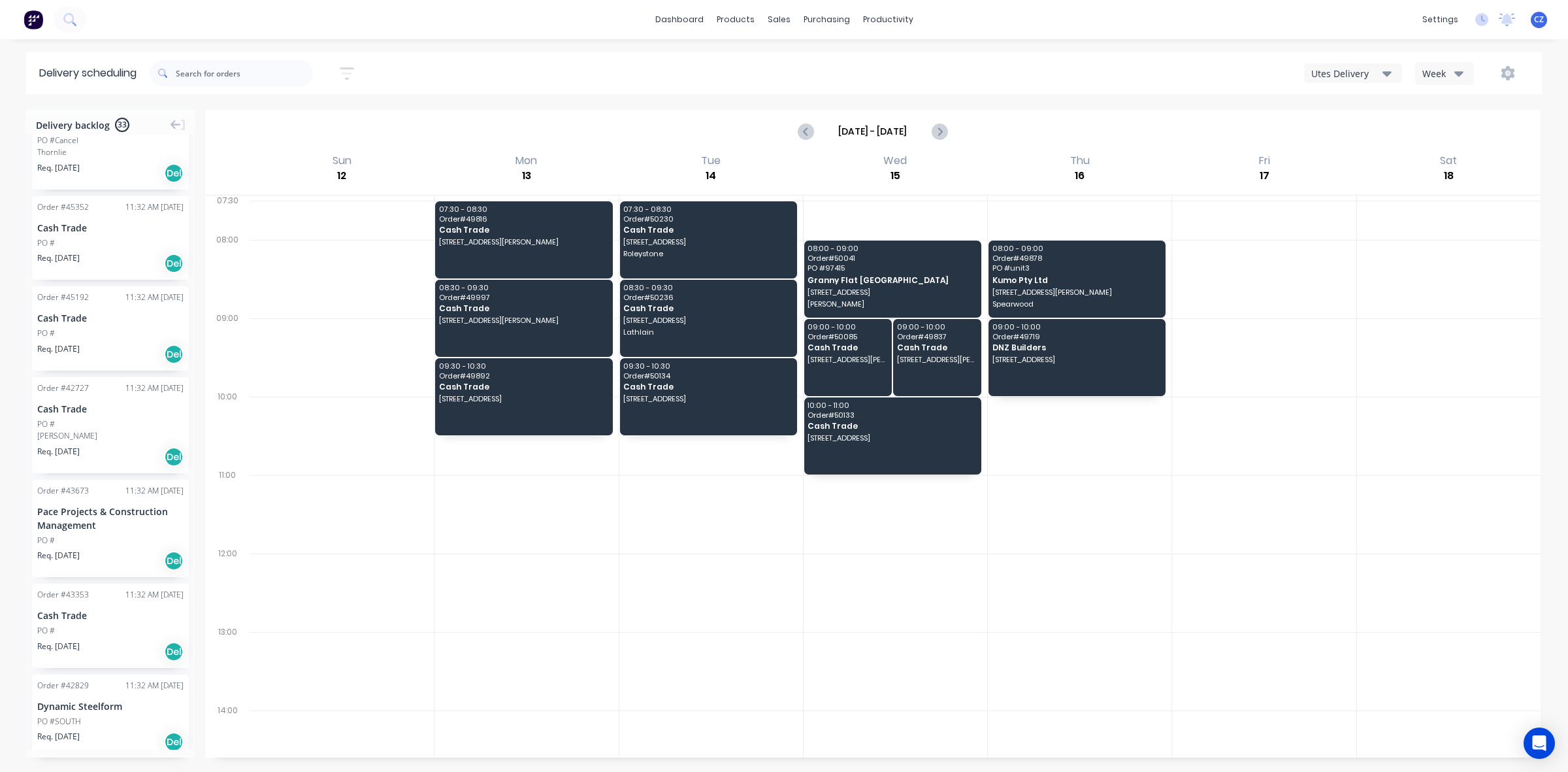
drag, startPoint x: 1394, startPoint y: 60, endPoint x: 1386, endPoint y: 66, distance: 10.0
click at [1390, 62] on div "Sort by Most recent Created date Required date Order number Customer name Most …" at bounding box center [846, 73] width 1392 height 37
click at [1378, 69] on div "Utes Delivery" at bounding box center [1347, 73] width 71 height 14
click at [1360, 105] on div "Semi-Truck with Hiab" at bounding box center [1370, 107] width 129 height 26
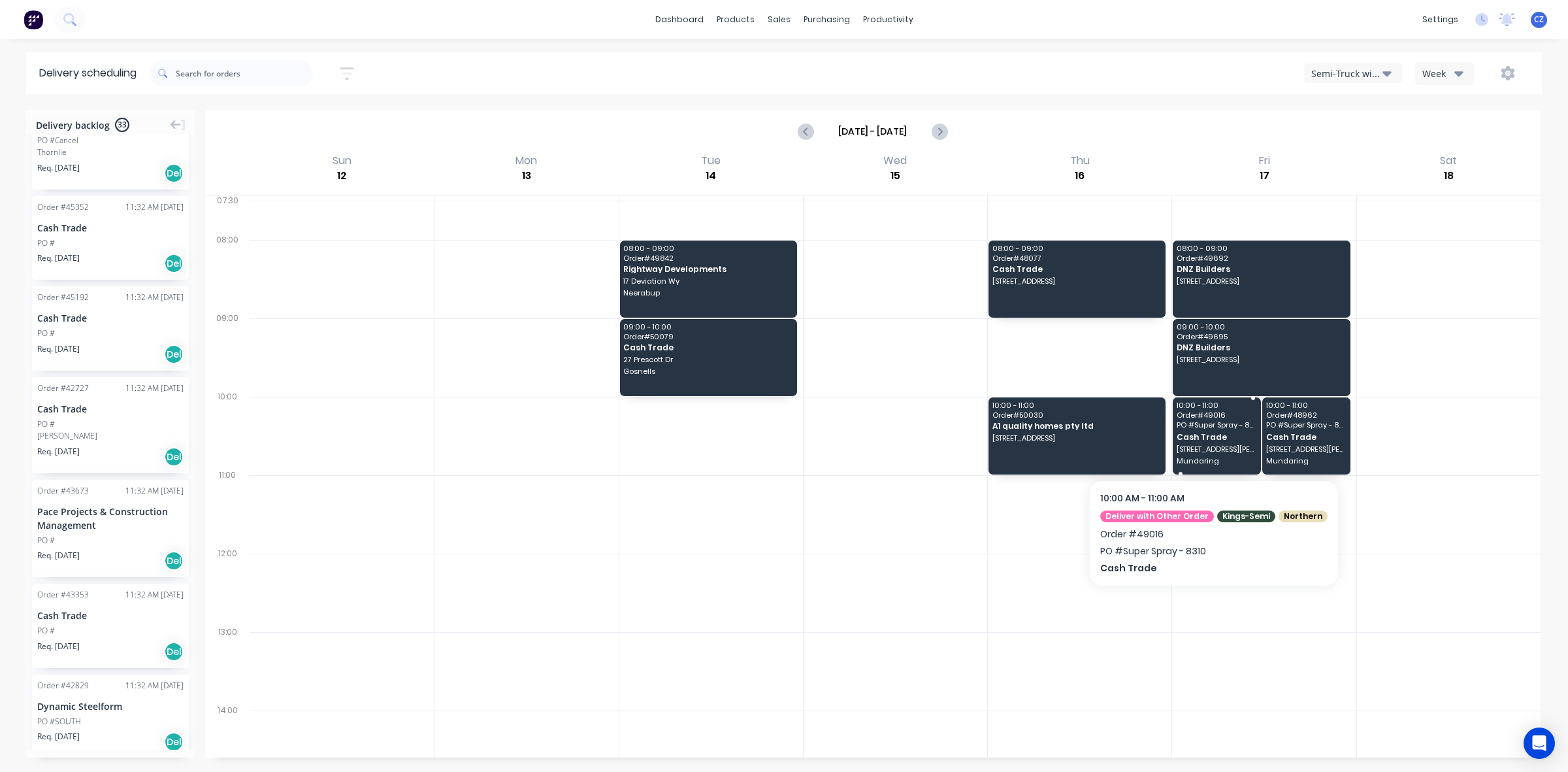
click at [1217, 440] on span "Cash Trade" at bounding box center [1217, 437] width 80 height 9
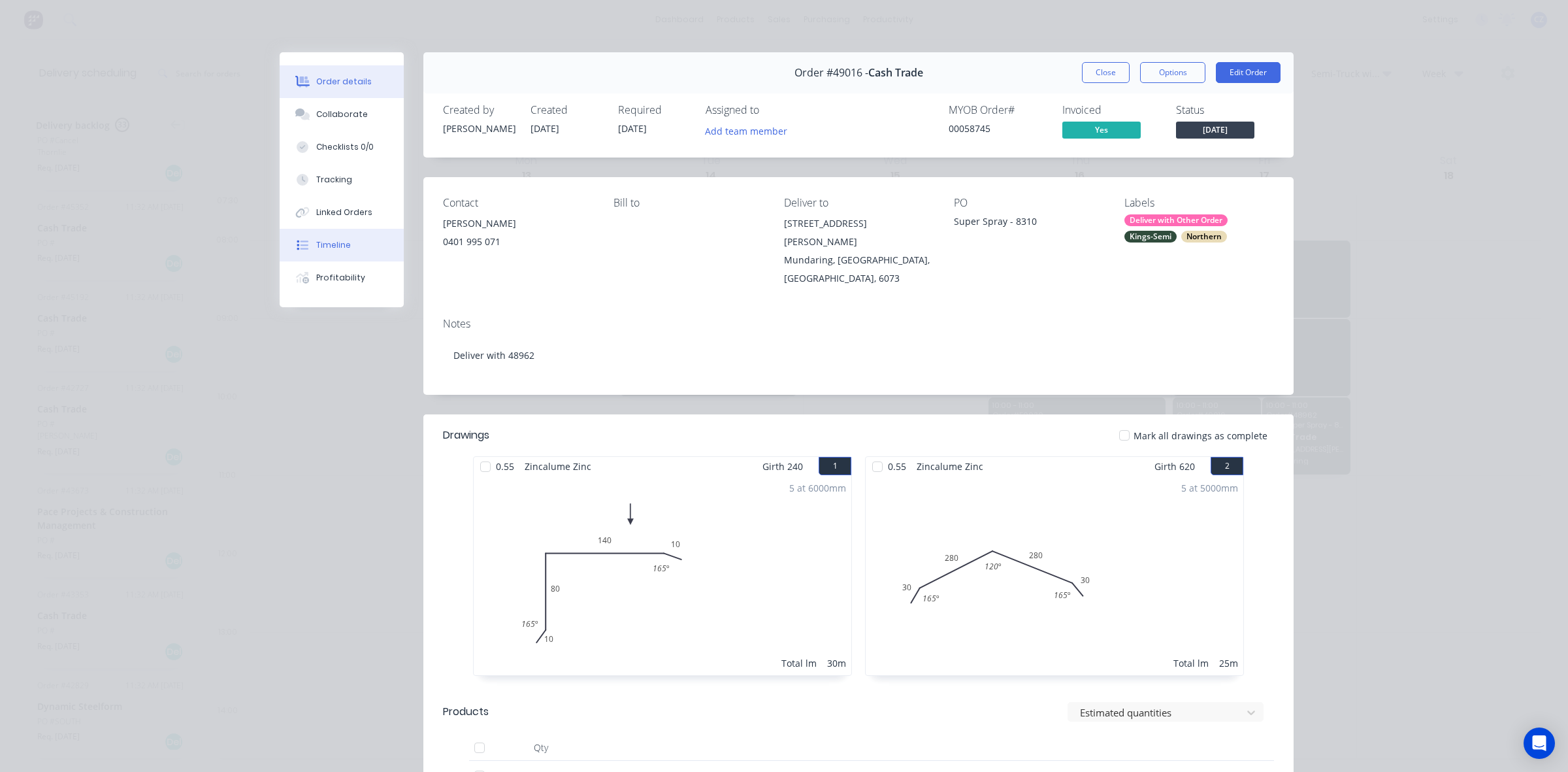
click at [351, 237] on button "Timeline" at bounding box center [342, 245] width 124 height 32
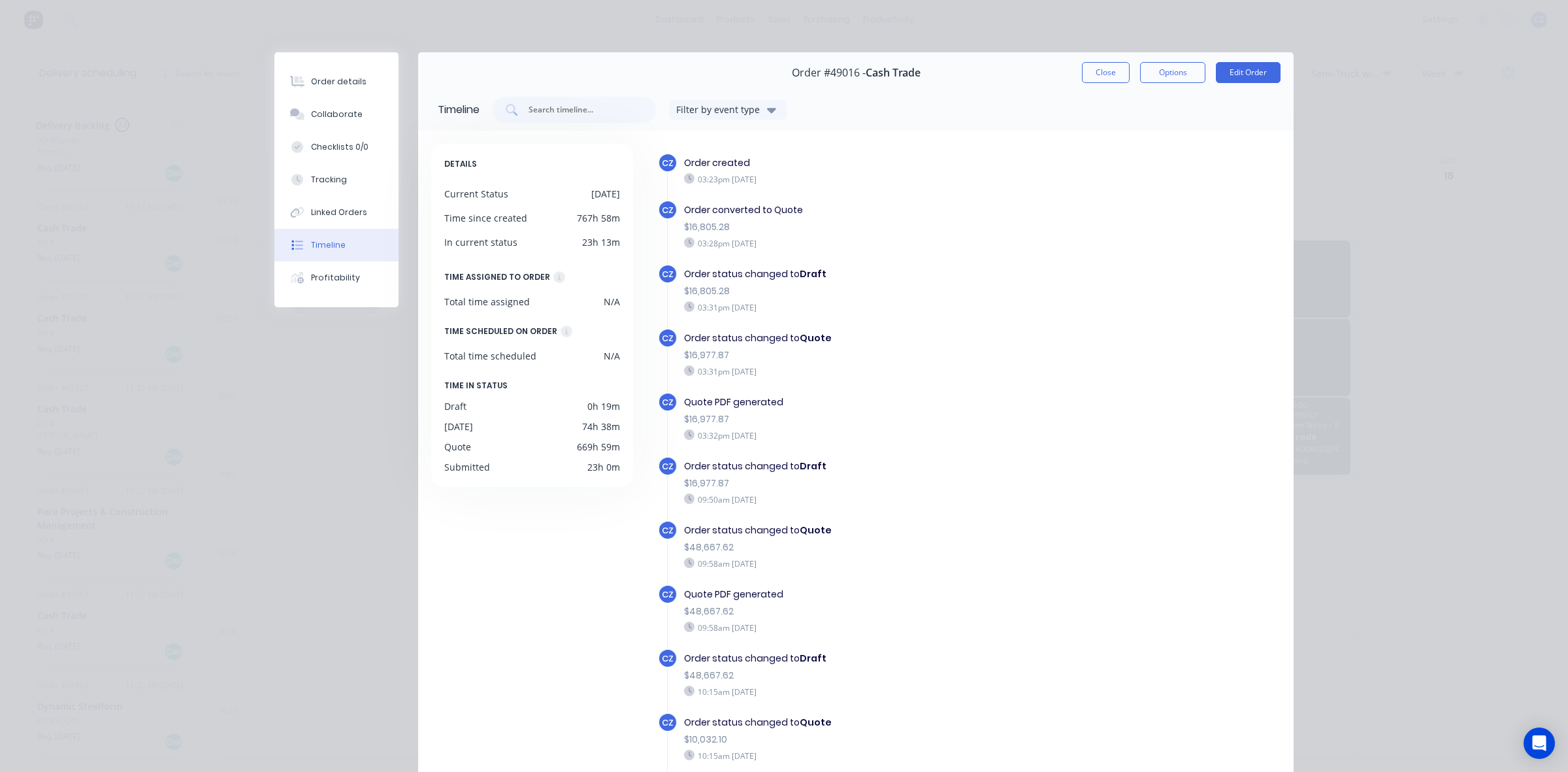
click at [351, 231] on button "Timeline" at bounding box center [337, 245] width 124 height 32
click at [354, 214] on div "Linked Orders" at bounding box center [339, 213] width 56 height 12
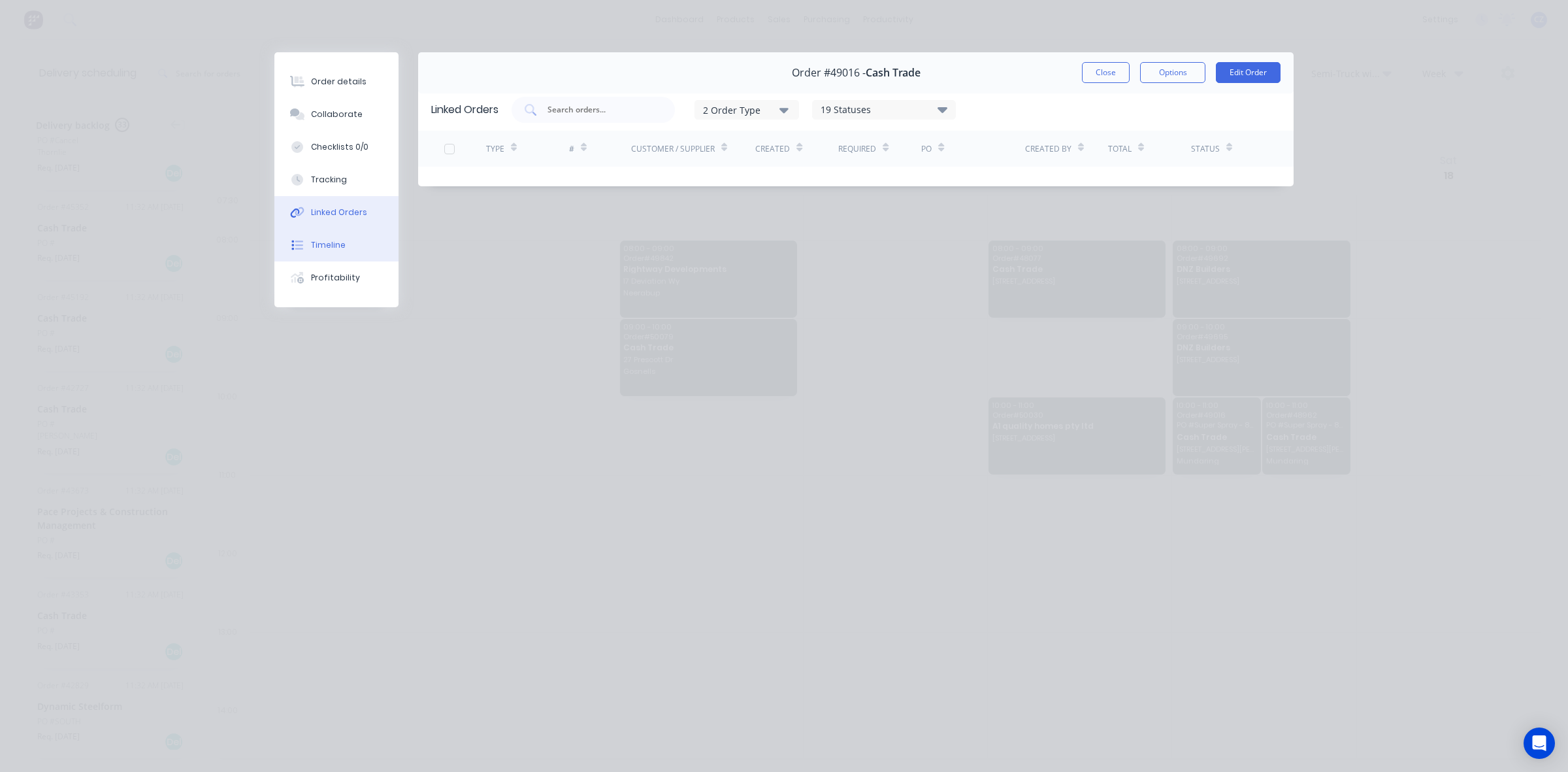
click at [339, 246] on div "Timeline" at bounding box center [328, 245] width 35 height 12
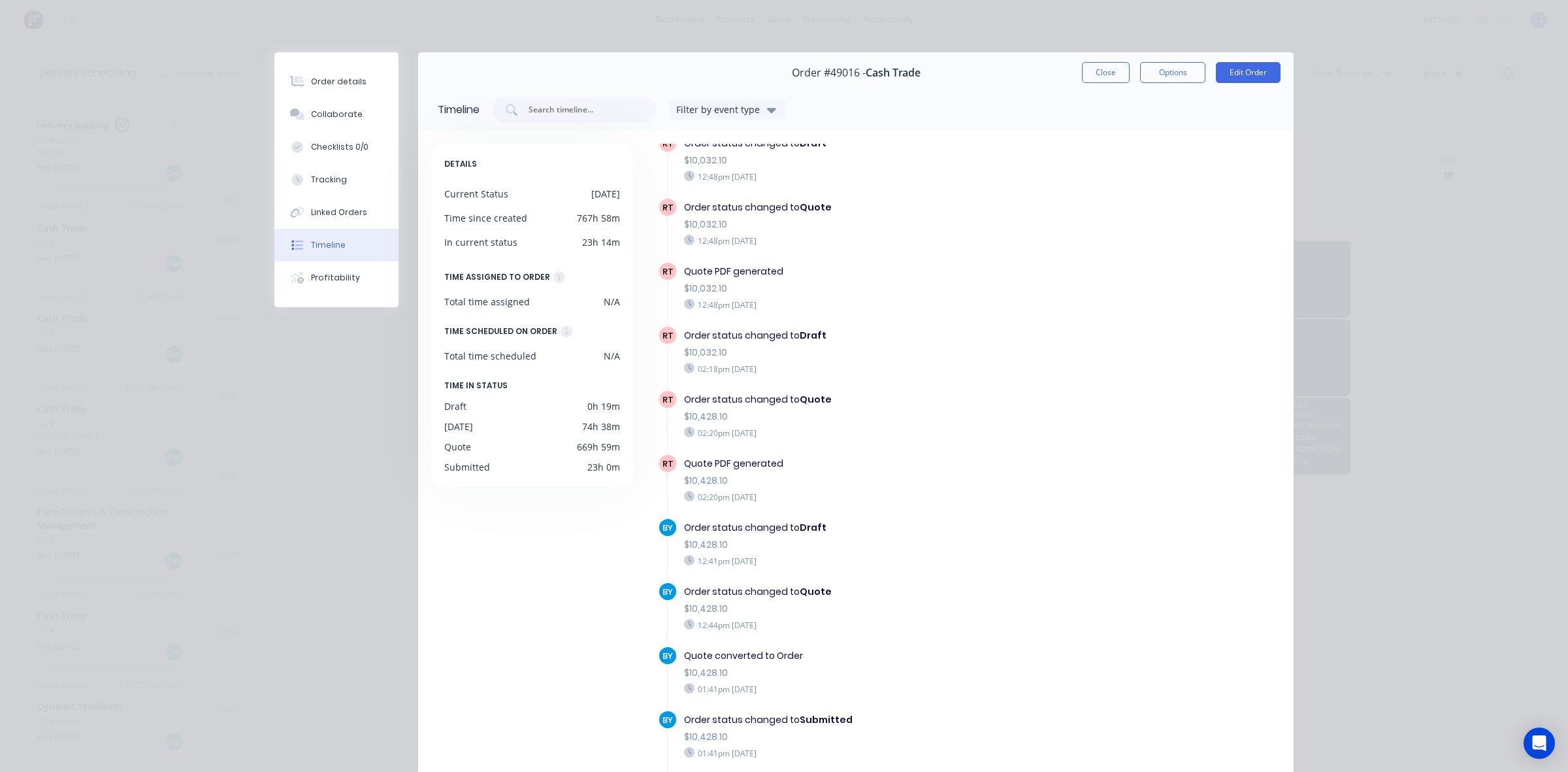
scroll to position [981, 0]
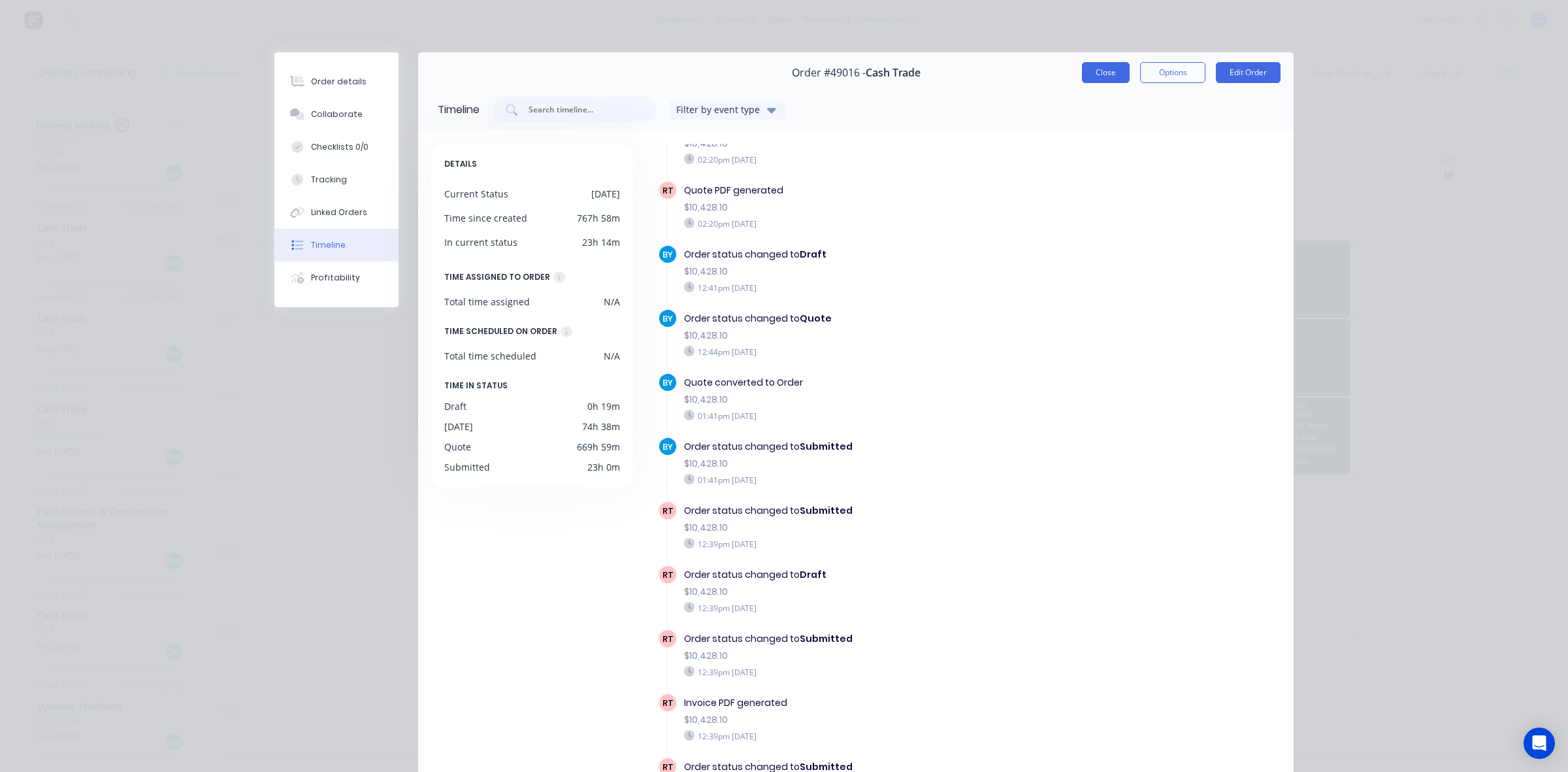
click at [1119, 76] on button "Close" at bounding box center [1106, 72] width 48 height 21
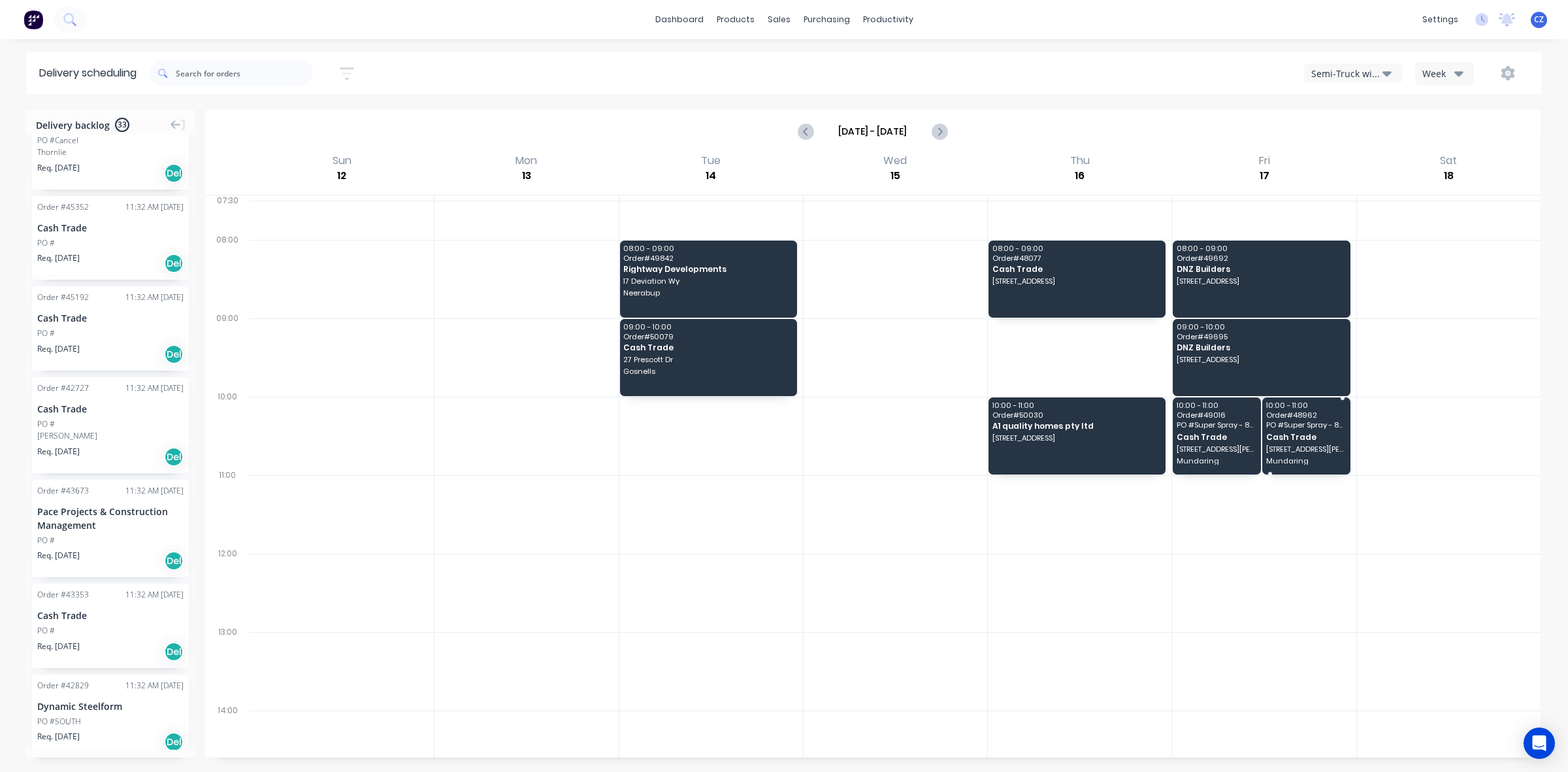
click at [1309, 446] on span "[STREET_ADDRESS][PERSON_NAME]" at bounding box center [1306, 449] width 80 height 8
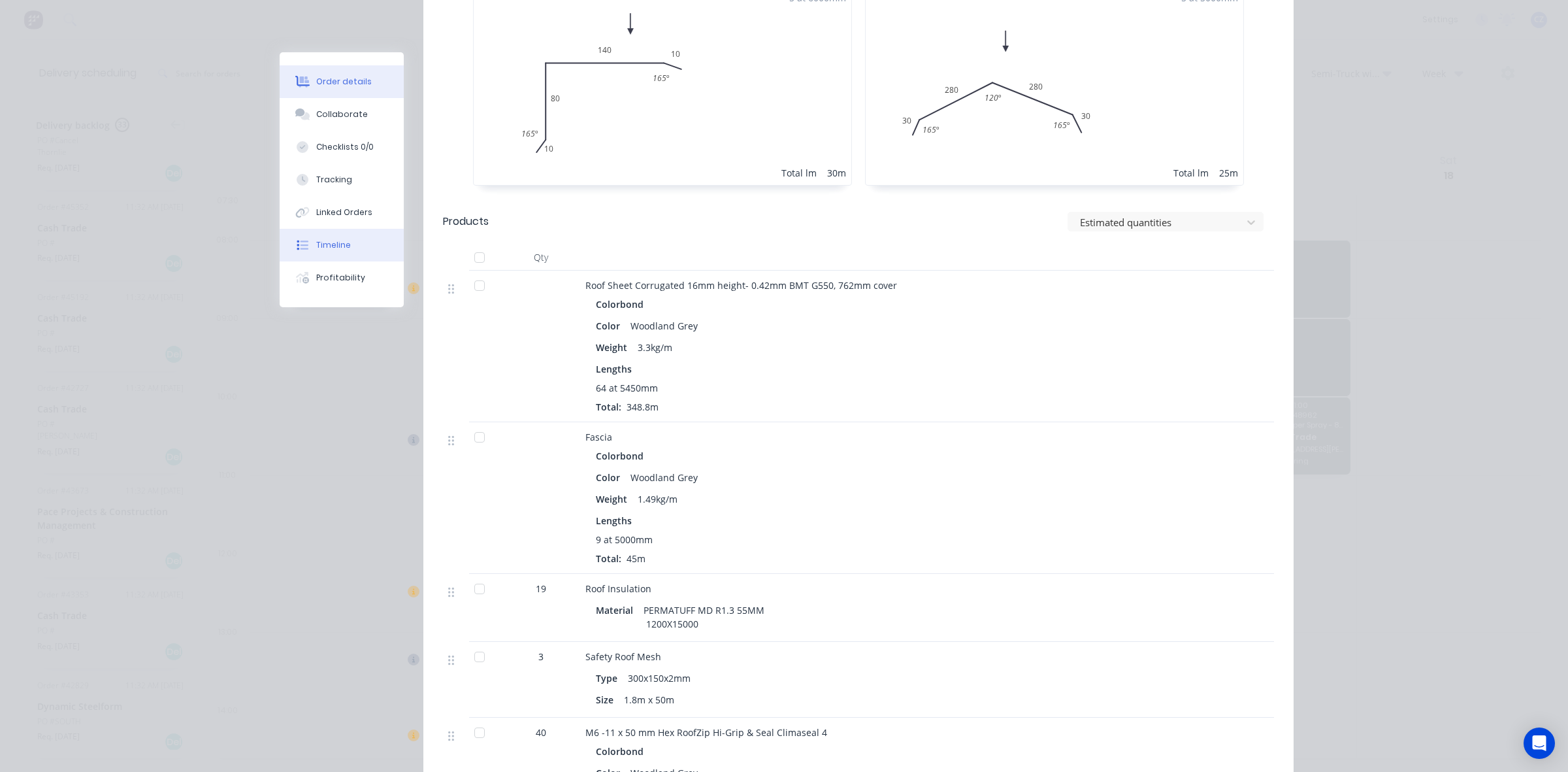
click at [338, 254] on button "Timeline" at bounding box center [342, 245] width 124 height 32
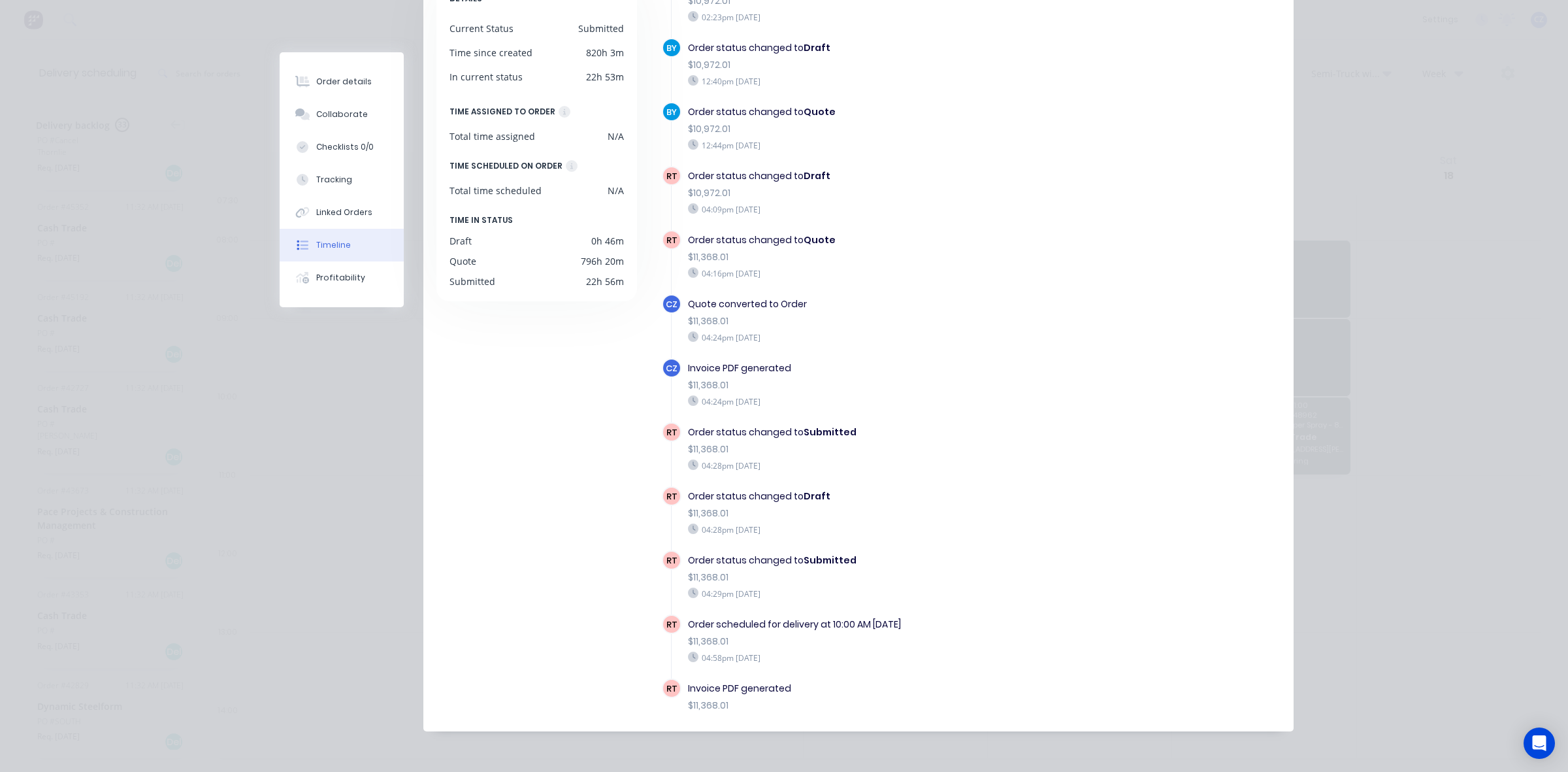
scroll to position [1665, 0]
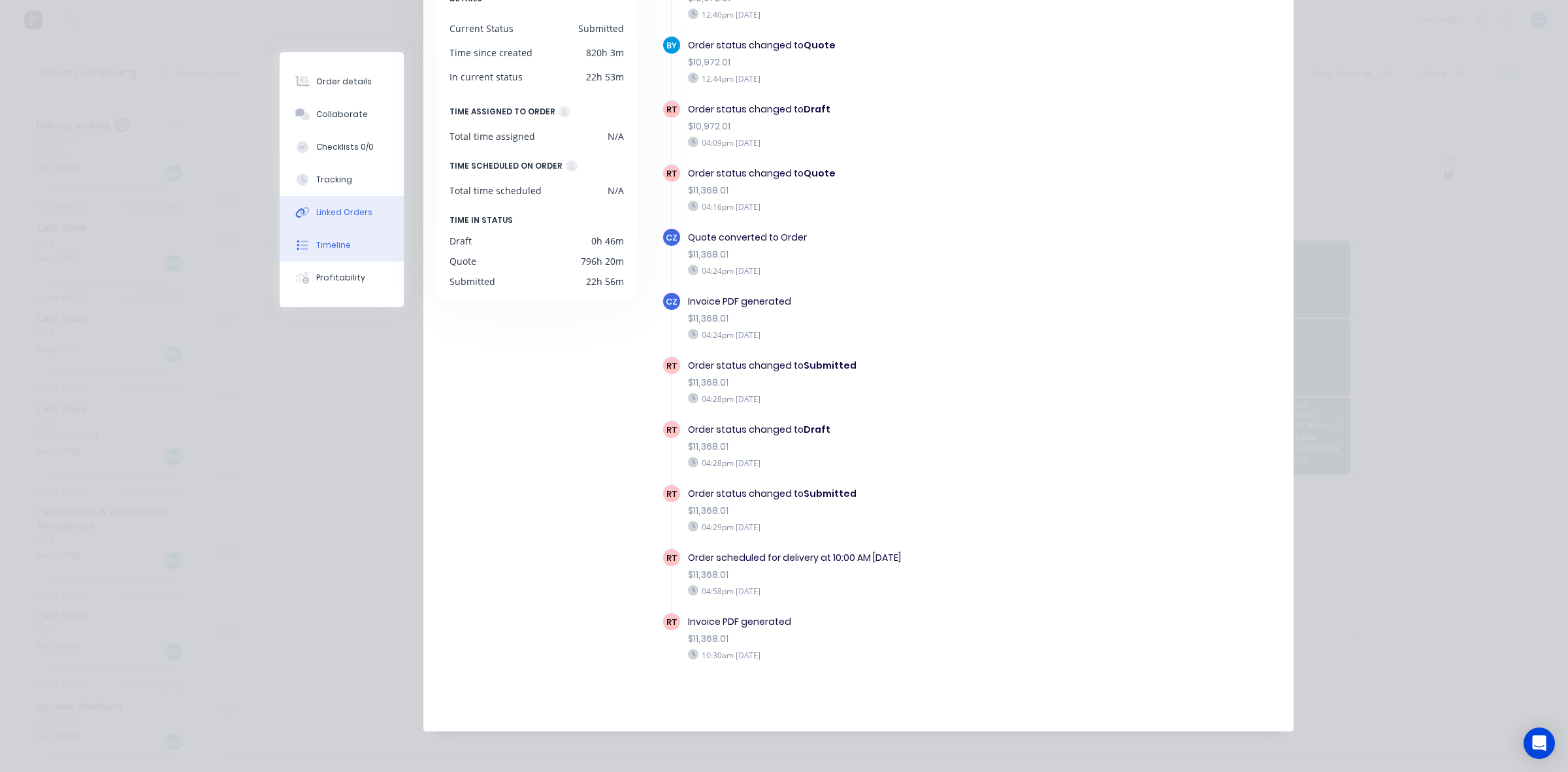
click at [350, 210] on div "Linked Orders" at bounding box center [345, 213] width 56 height 12
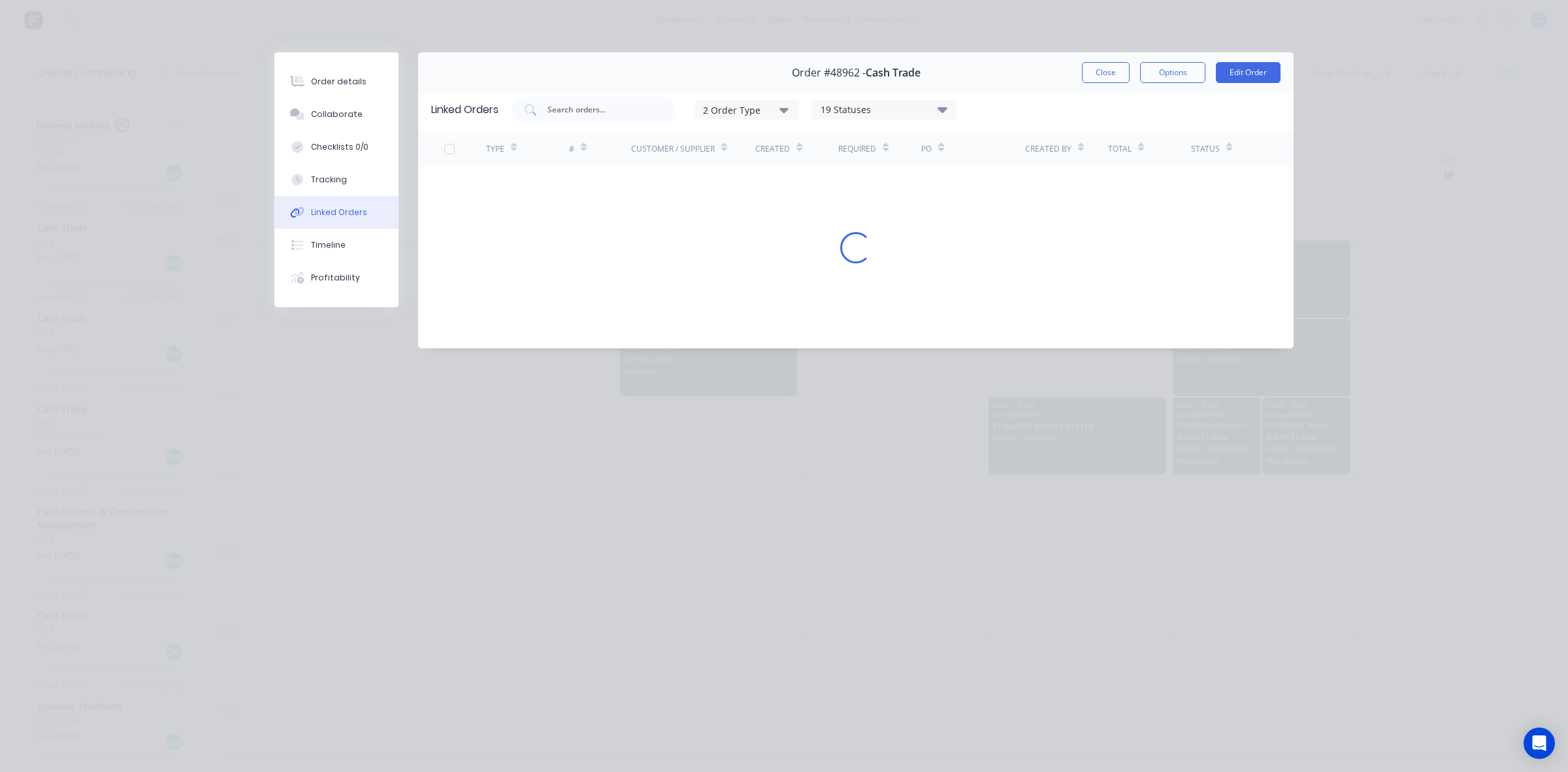
scroll to position [0, 0]
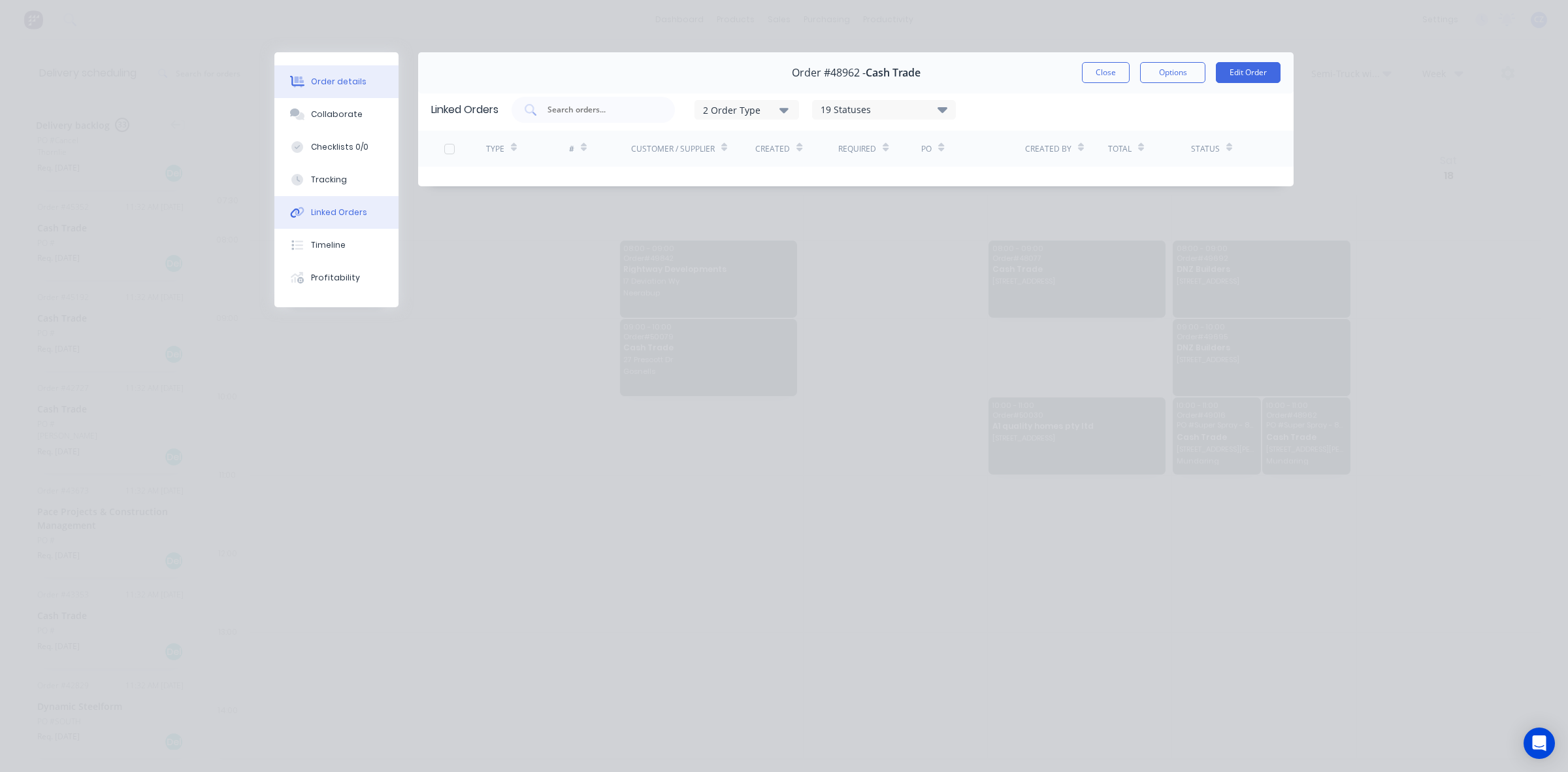
click at [344, 83] on div "Order details" at bounding box center [339, 82] width 55 height 12
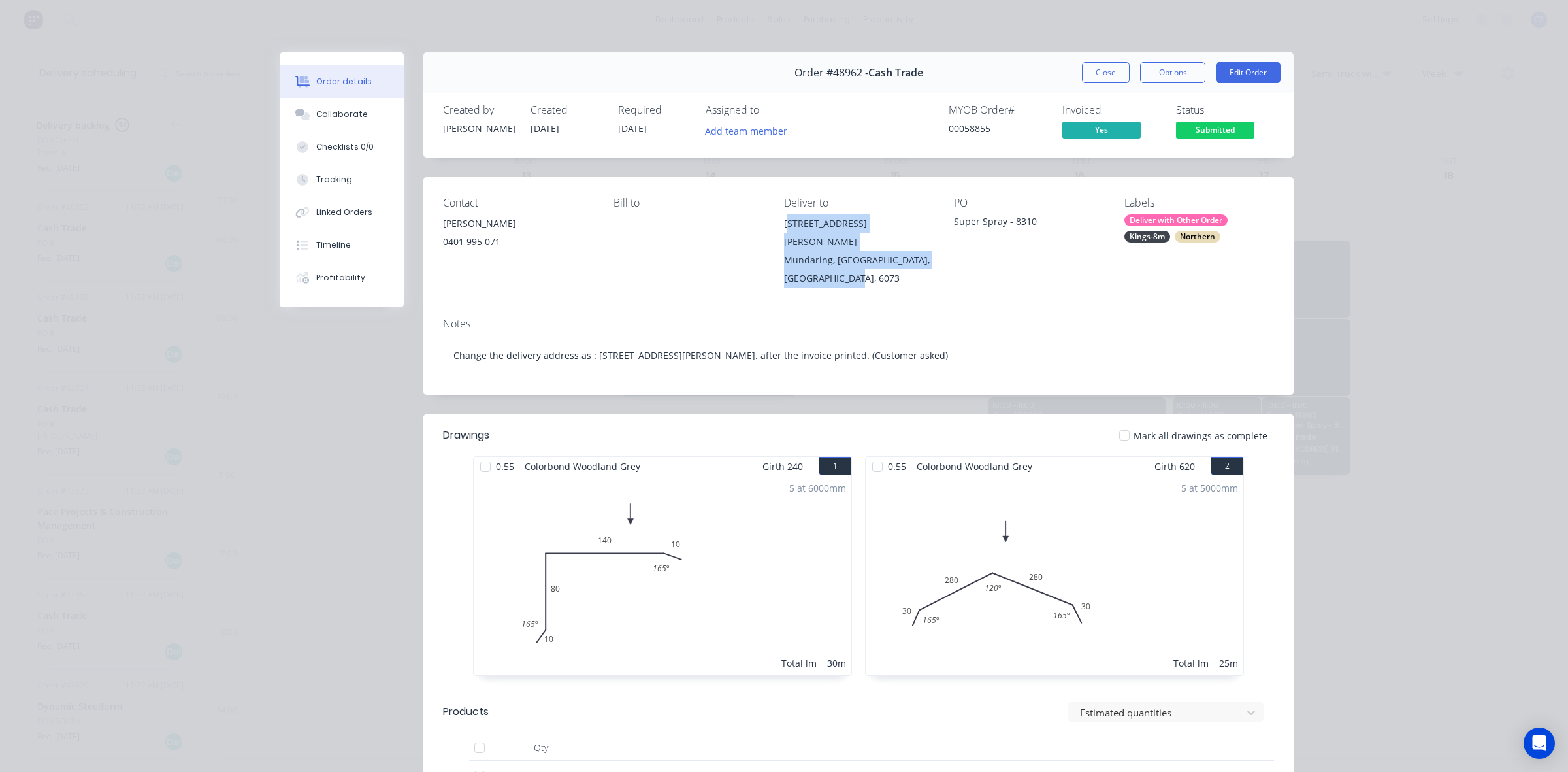
drag, startPoint x: 845, startPoint y: 259, endPoint x: 772, endPoint y: 227, distance: 79.7
click at [772, 227] on div "Contact [PERSON_NAME] [PHONE_NUMBER] Bill to Deliver to [STREET_ADDRESS][PERSON…" at bounding box center [858, 242] width 870 height 130
copy div "[STREET_ADDRESS][PERSON_NAME]"
click at [1147, 74] on button "Options" at bounding box center [1172, 72] width 66 height 21
click at [1110, 75] on button "Close" at bounding box center [1106, 72] width 48 height 21
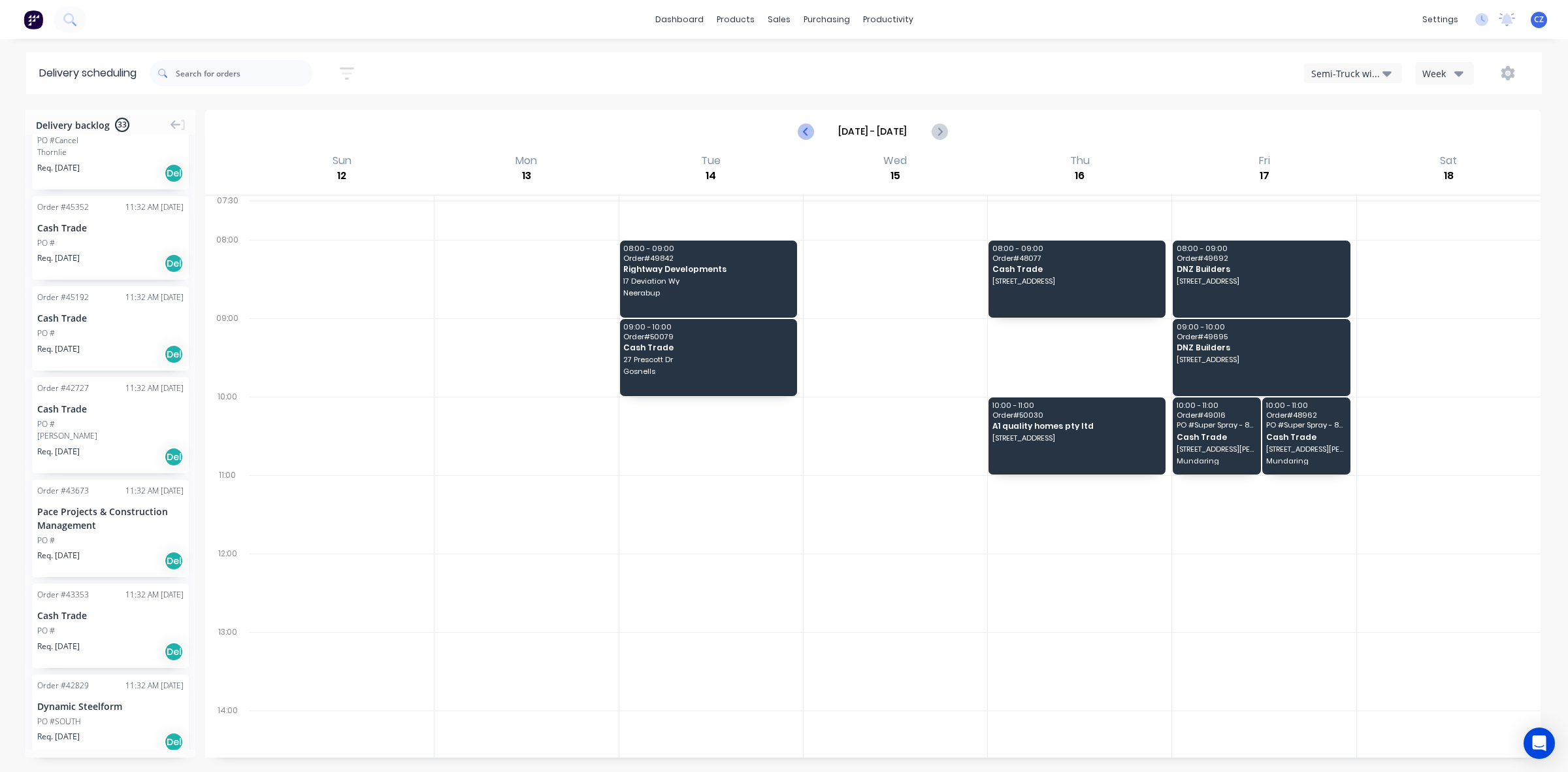
click at [795, 129] on button "Previous page" at bounding box center [806, 131] width 26 height 26
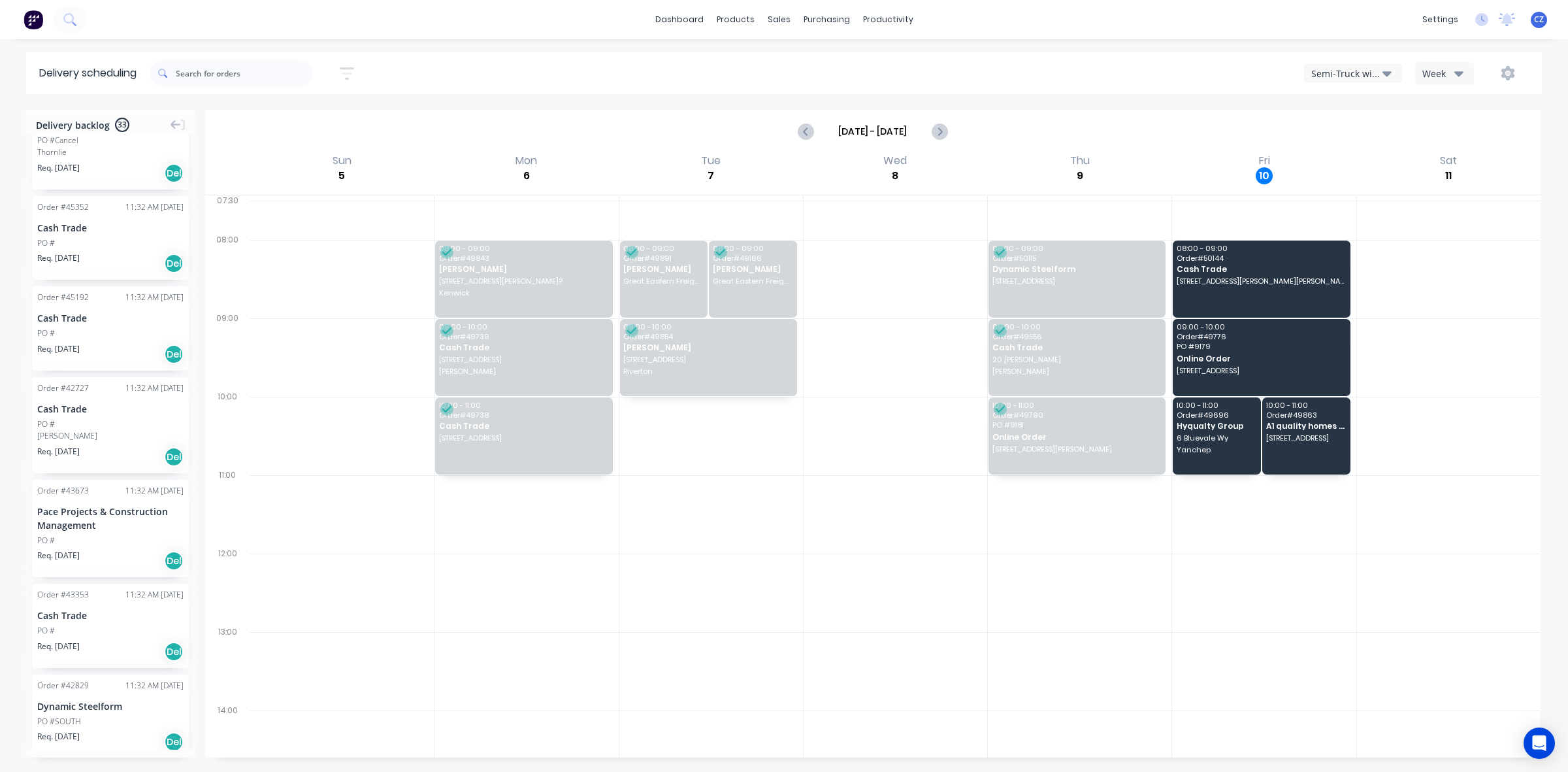
click at [1370, 77] on div "Semi-Truck with Hiab" at bounding box center [1347, 73] width 71 height 14
click at [977, 108] on div "Delivery scheduling Sort by Most recent Created date Required date Order number…" at bounding box center [784, 411] width 1568 height 719
click at [946, 128] on icon "Next page" at bounding box center [938, 131] width 15 height 15
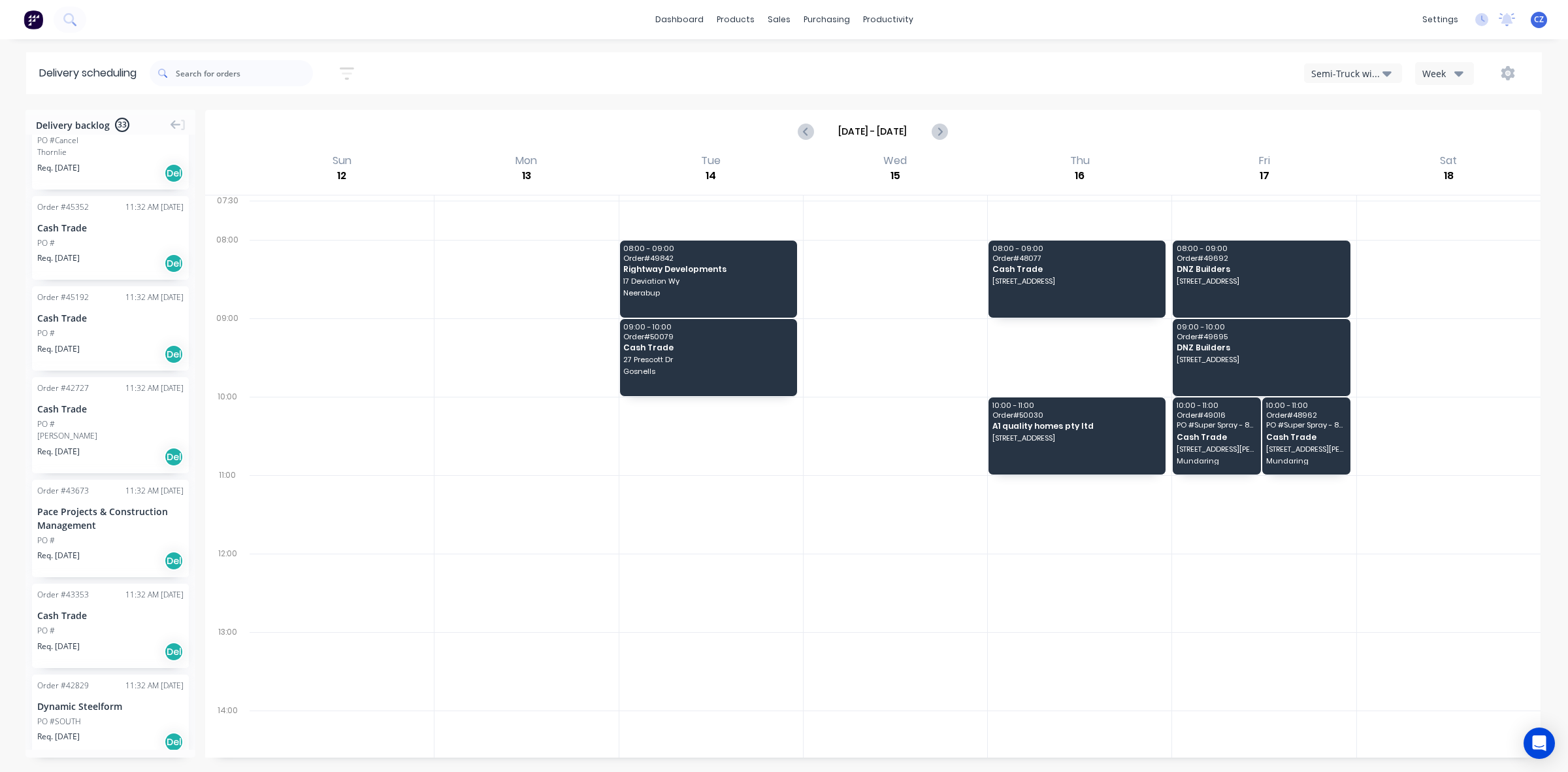
click at [1330, 79] on div "Semi-Truck with Hiab" at bounding box center [1347, 73] width 71 height 14
click at [1362, 163] on div "Utes Delivery" at bounding box center [1370, 159] width 129 height 26
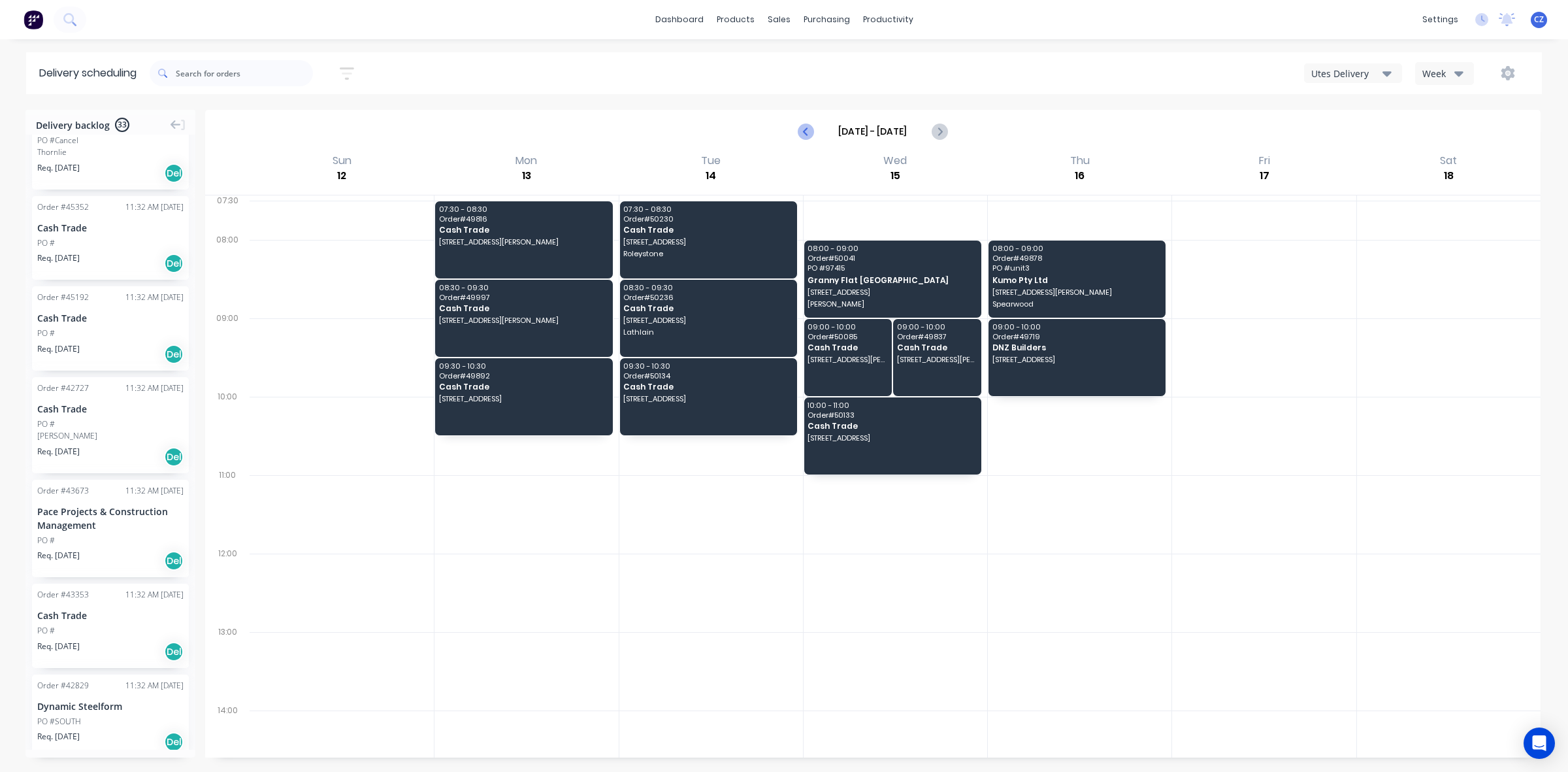
click at [804, 129] on icon "Previous page" at bounding box center [806, 131] width 15 height 15
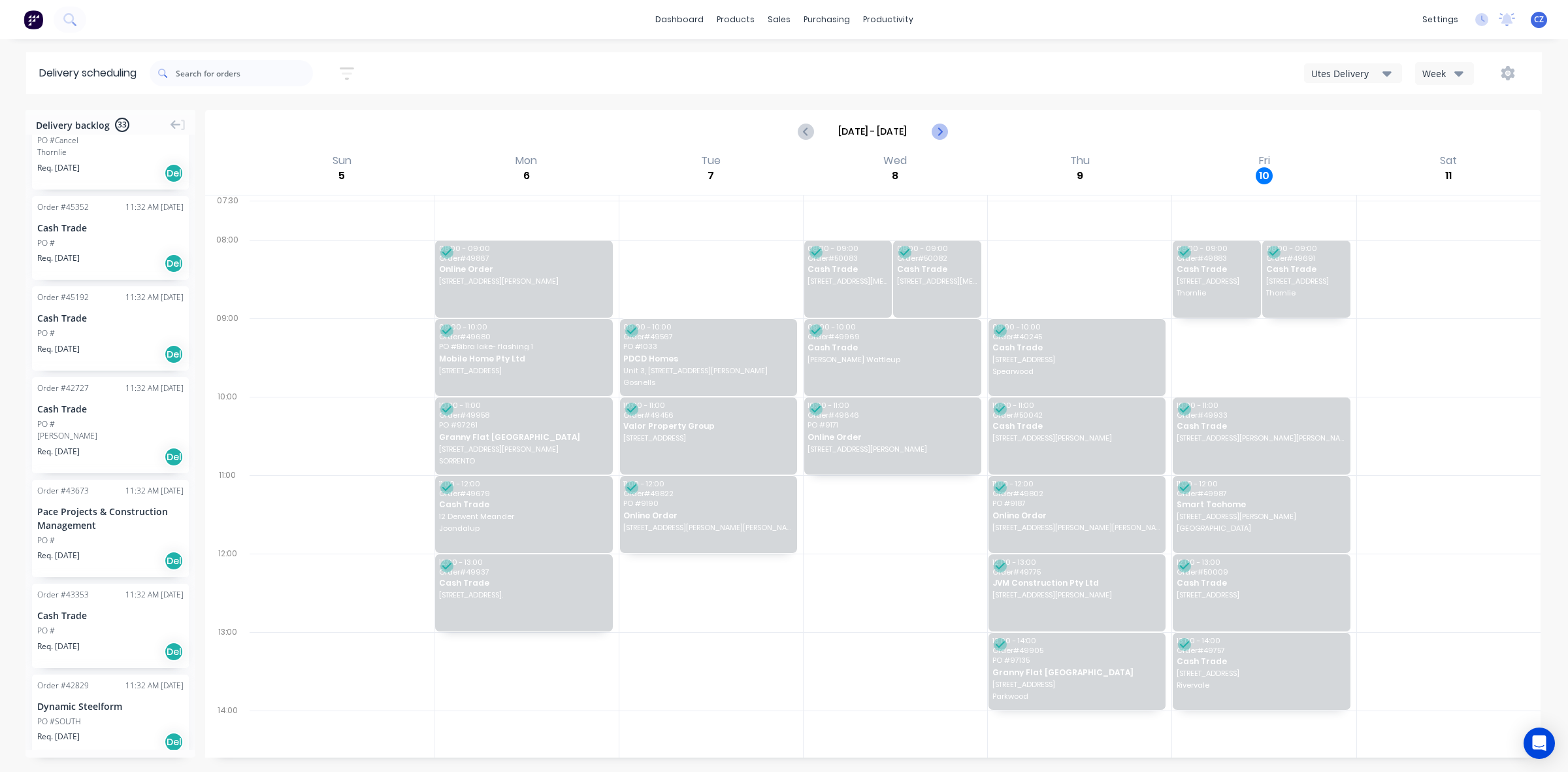
click at [948, 134] on button "Next page" at bounding box center [938, 131] width 26 height 26
type input "Oct 12 - Oct 18"
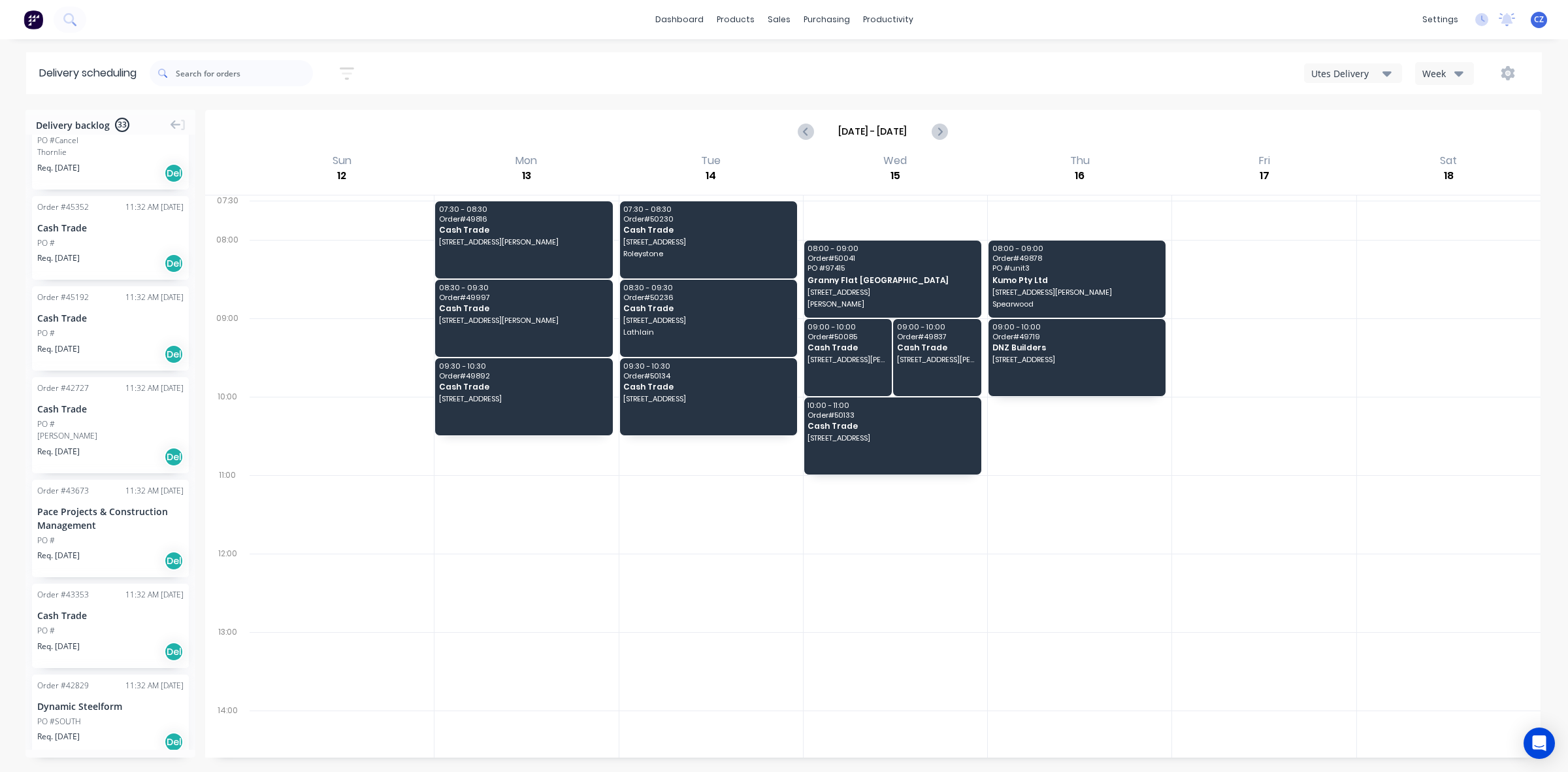
click at [1328, 72] on div "Utes Delivery" at bounding box center [1347, 73] width 71 height 14
click at [1342, 113] on div "Semi-Truck with Hiab" at bounding box center [1370, 107] width 129 height 26
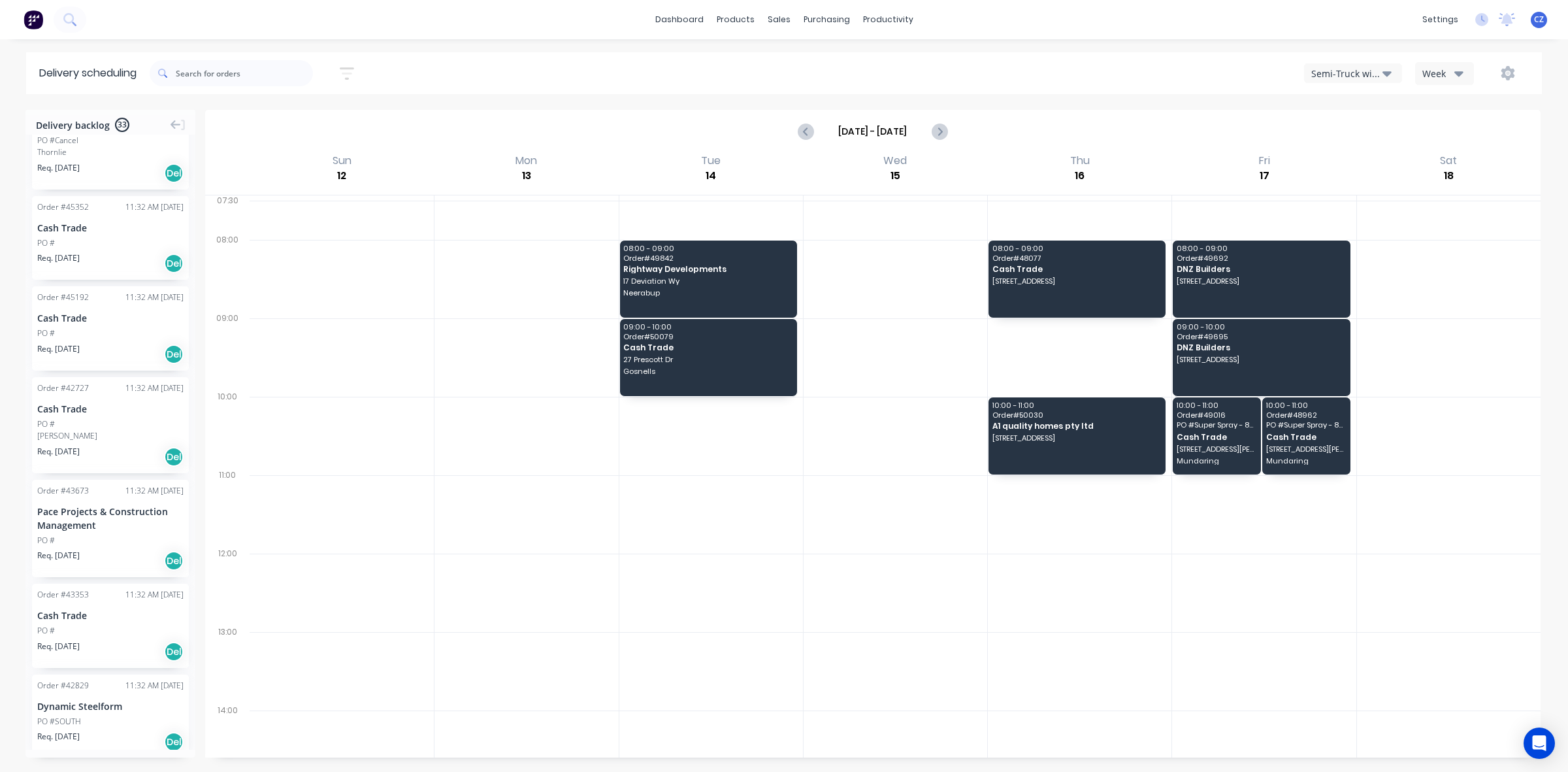
click at [1105, 131] on div "Oct 12 - Oct 18" at bounding box center [873, 132] width 1333 height 41
click at [1229, 426] on span "PO # Super Spray - 8310" at bounding box center [1217, 425] width 80 height 8
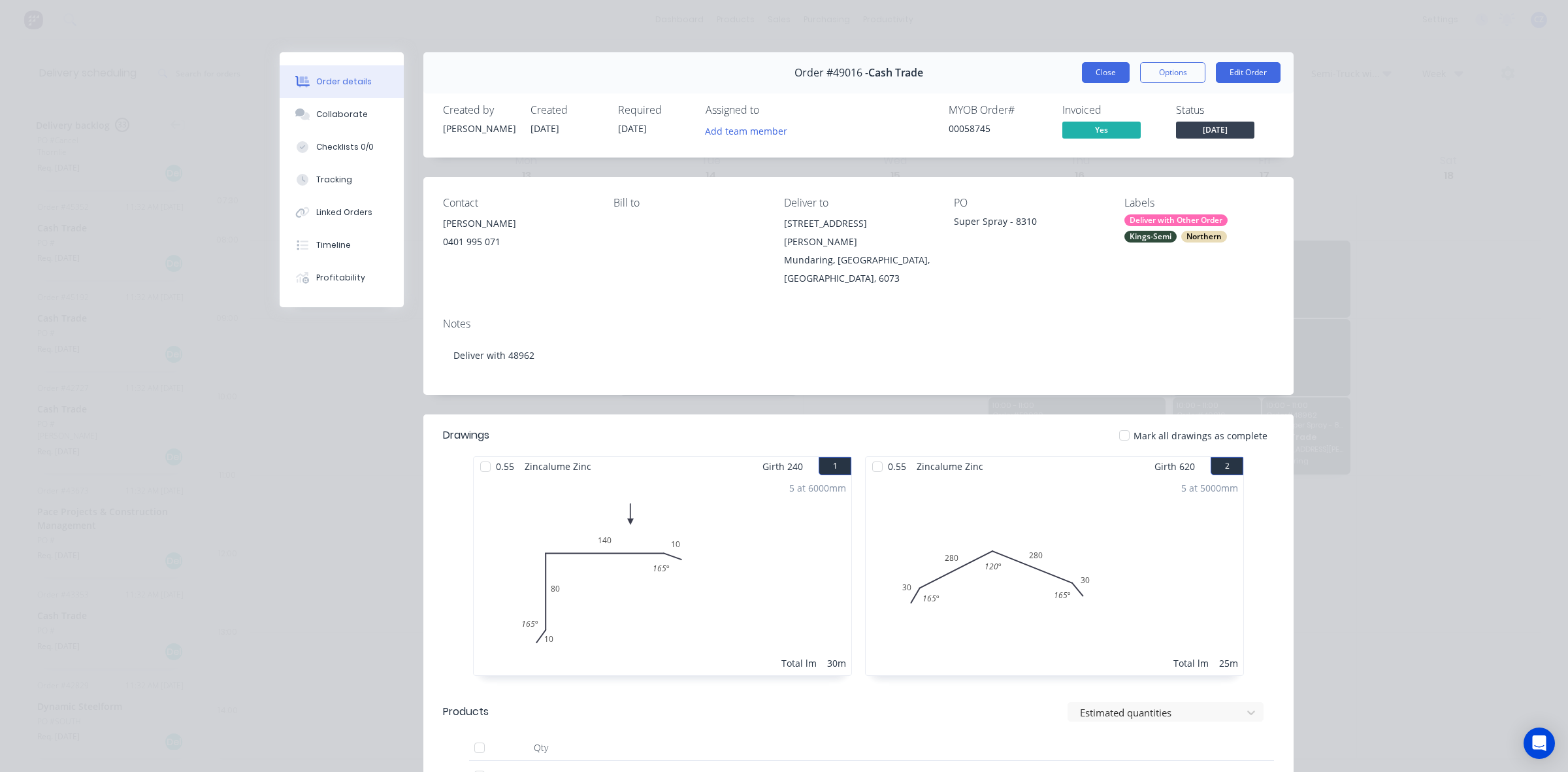
click at [1105, 74] on button "Close" at bounding box center [1106, 72] width 48 height 21
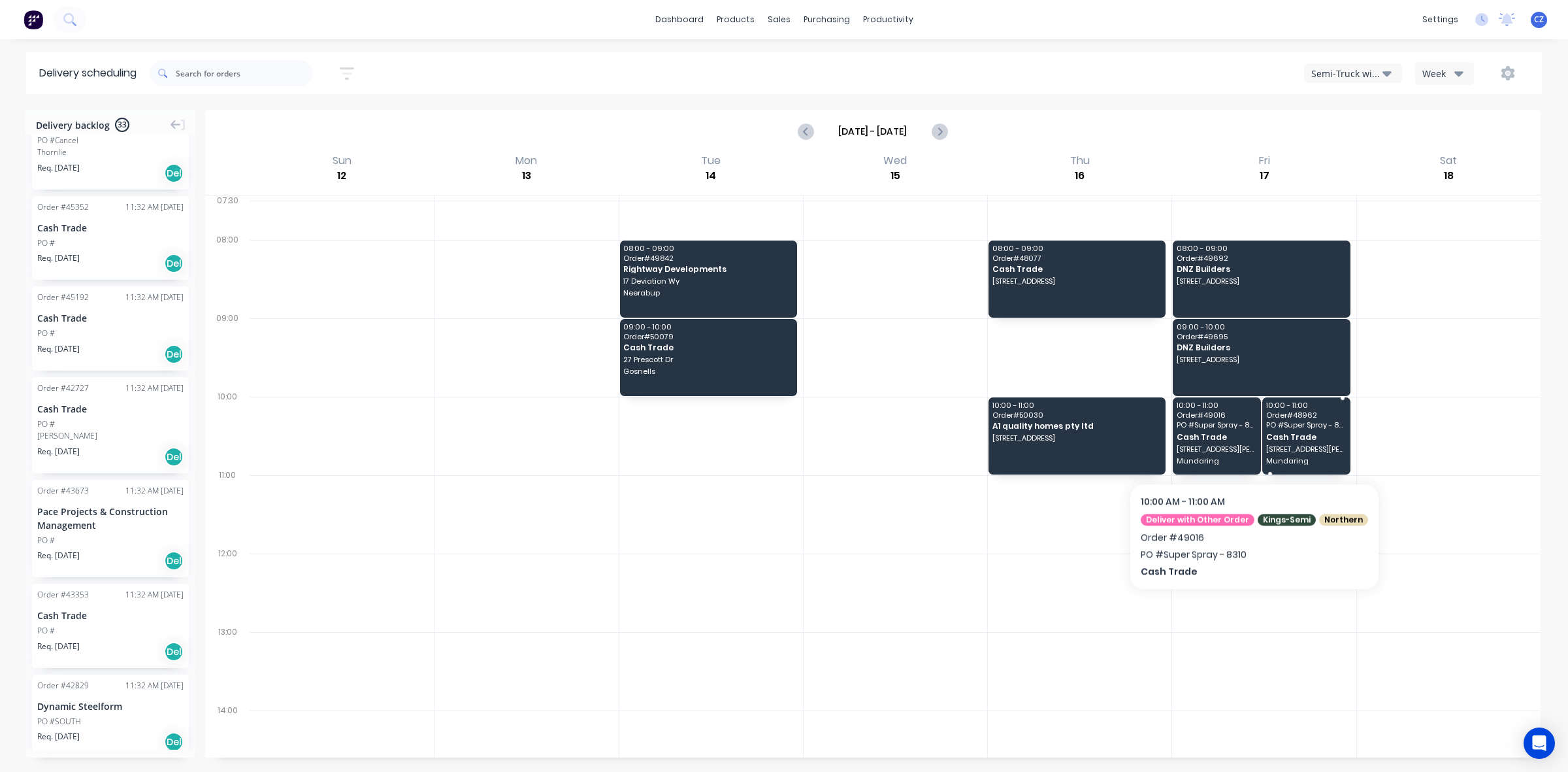
click at [1277, 443] on div "10:00 - 11:00 Order # 48962 PO # Super Spray - 8310 Cash Trade 2295 Jacoby St M…" at bounding box center [1307, 436] width 88 height 77
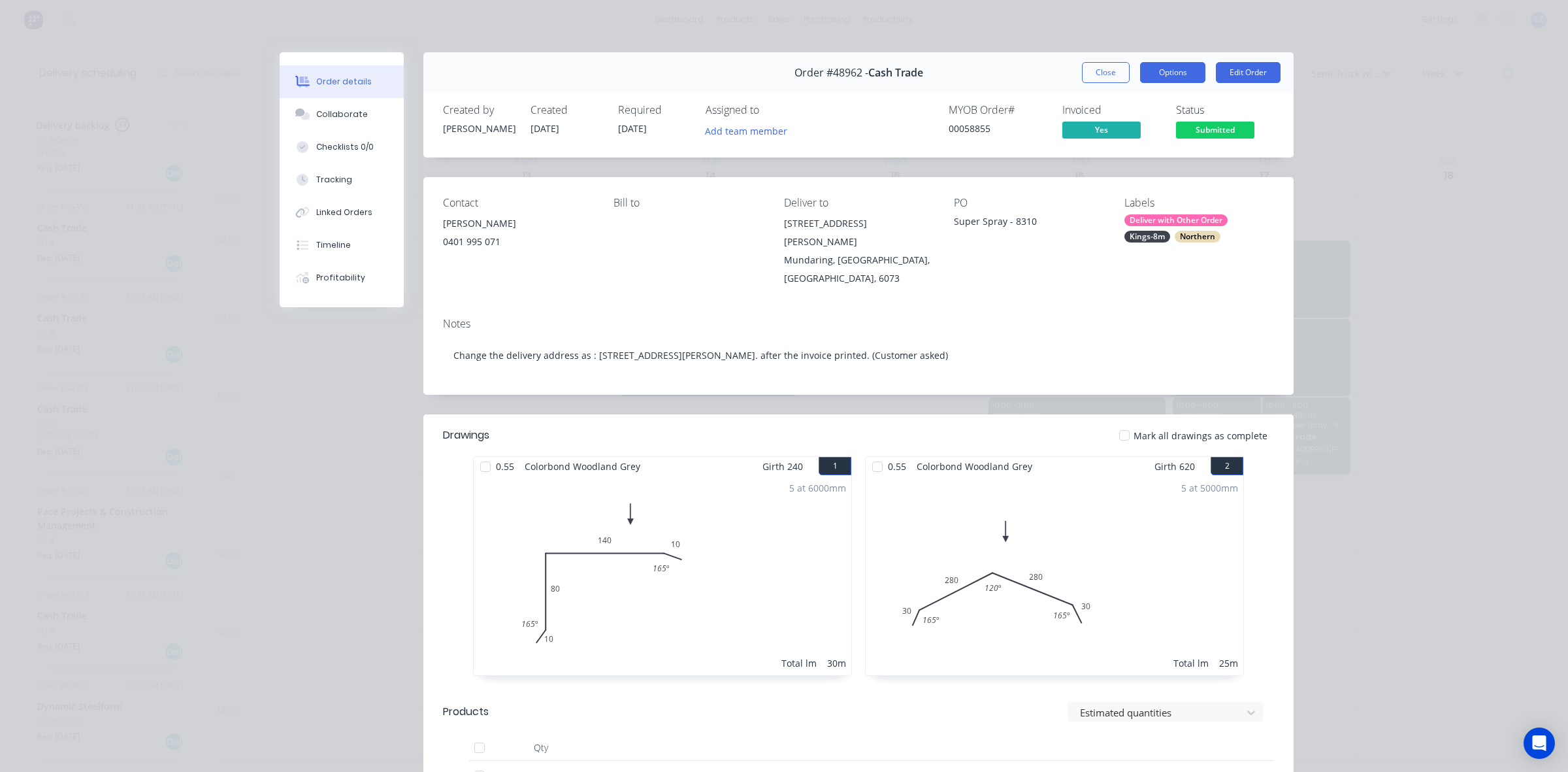
click at [1179, 69] on button "Options" at bounding box center [1172, 72] width 66 height 21
click at [841, 80] on div "Order #48962 - Cash Trade" at bounding box center [858, 72] width 128 height 38
copy span "48962"
click at [1172, 80] on button "Options" at bounding box center [1172, 72] width 66 height 21
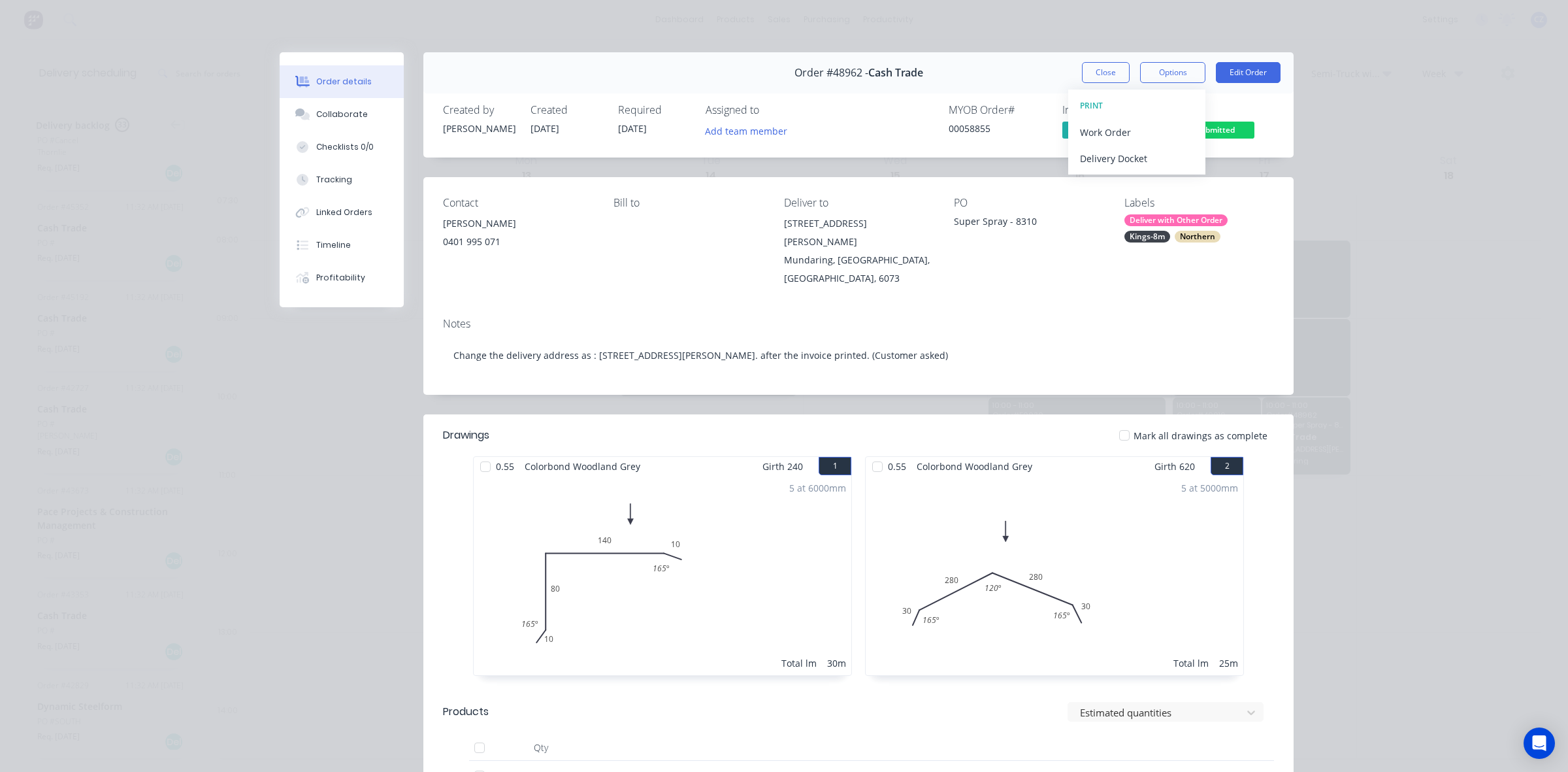
click at [1101, 60] on div "Order #48962 - Cash Trade Close Options PRINT Work Order Delivery Docket Edit O…" at bounding box center [858, 72] width 870 height 41
click at [1108, 71] on button "Close" at bounding box center [1106, 72] width 48 height 21
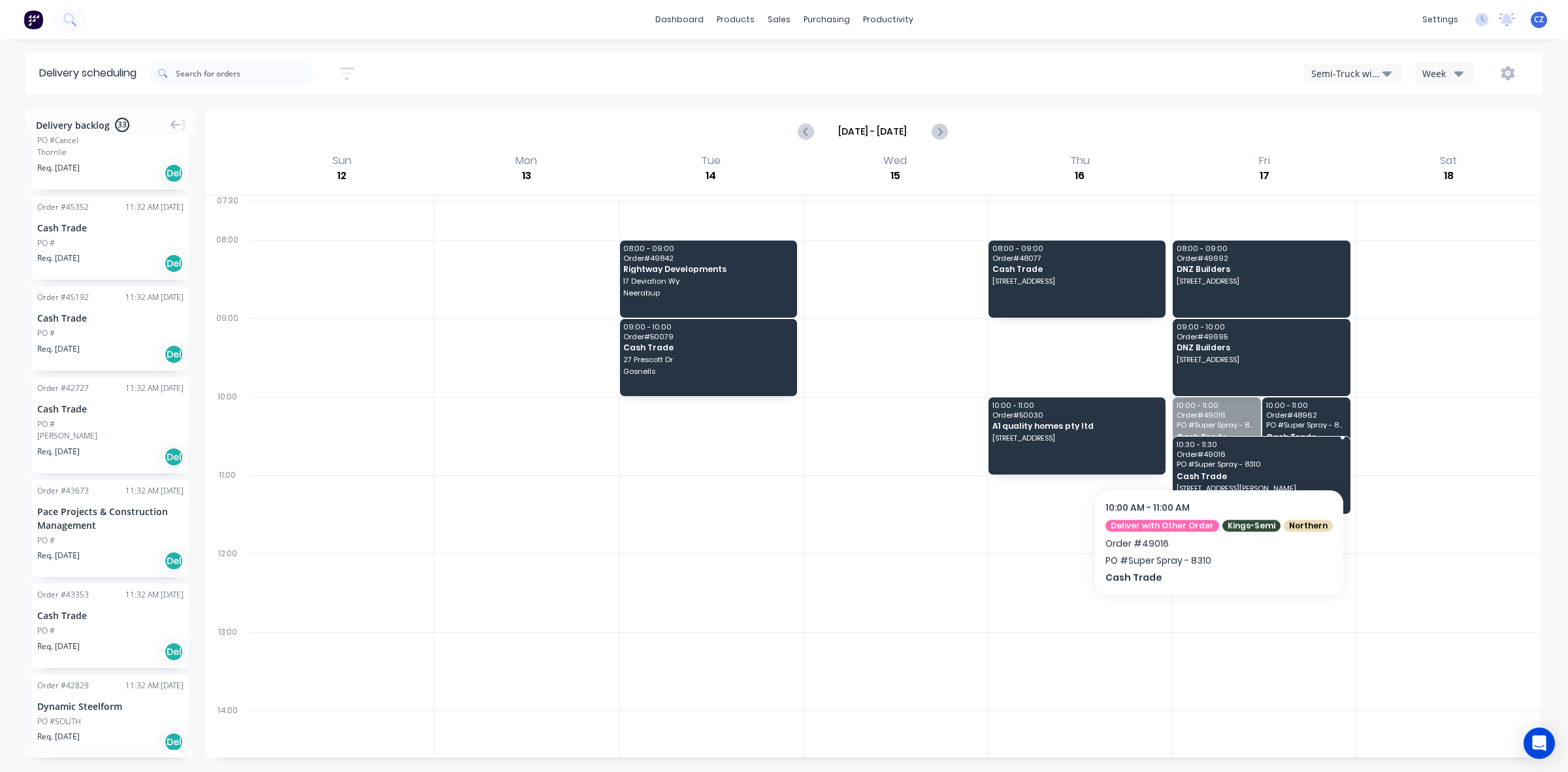
drag, startPoint x: 1212, startPoint y: 432, endPoint x: 1219, endPoint y: 488, distance: 56.4
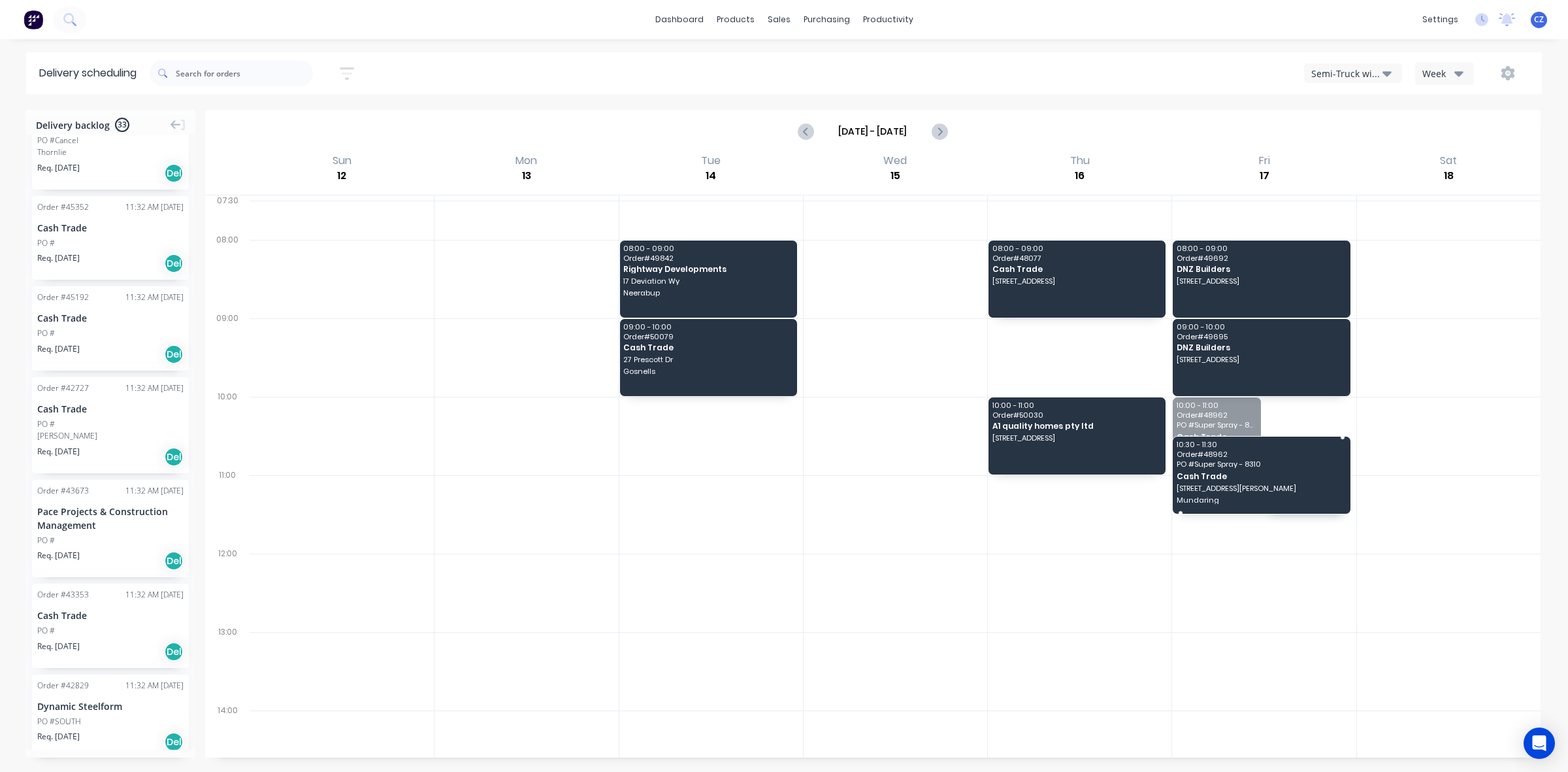
drag, startPoint x: 1216, startPoint y: 442, endPoint x: 1218, endPoint y: 467, distance: 25.1
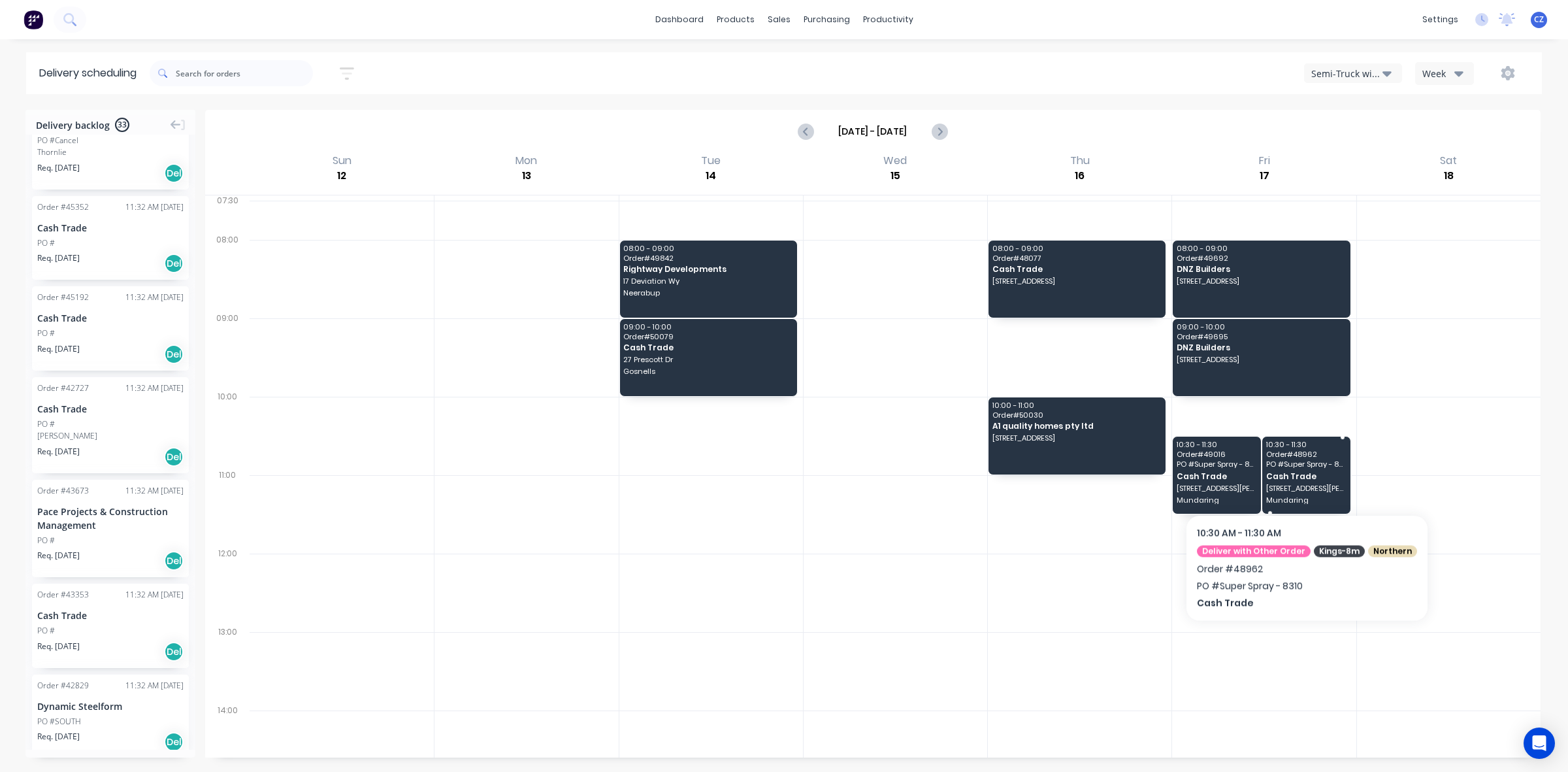
click at [1302, 475] on span "Cash Trade" at bounding box center [1306, 476] width 80 height 9
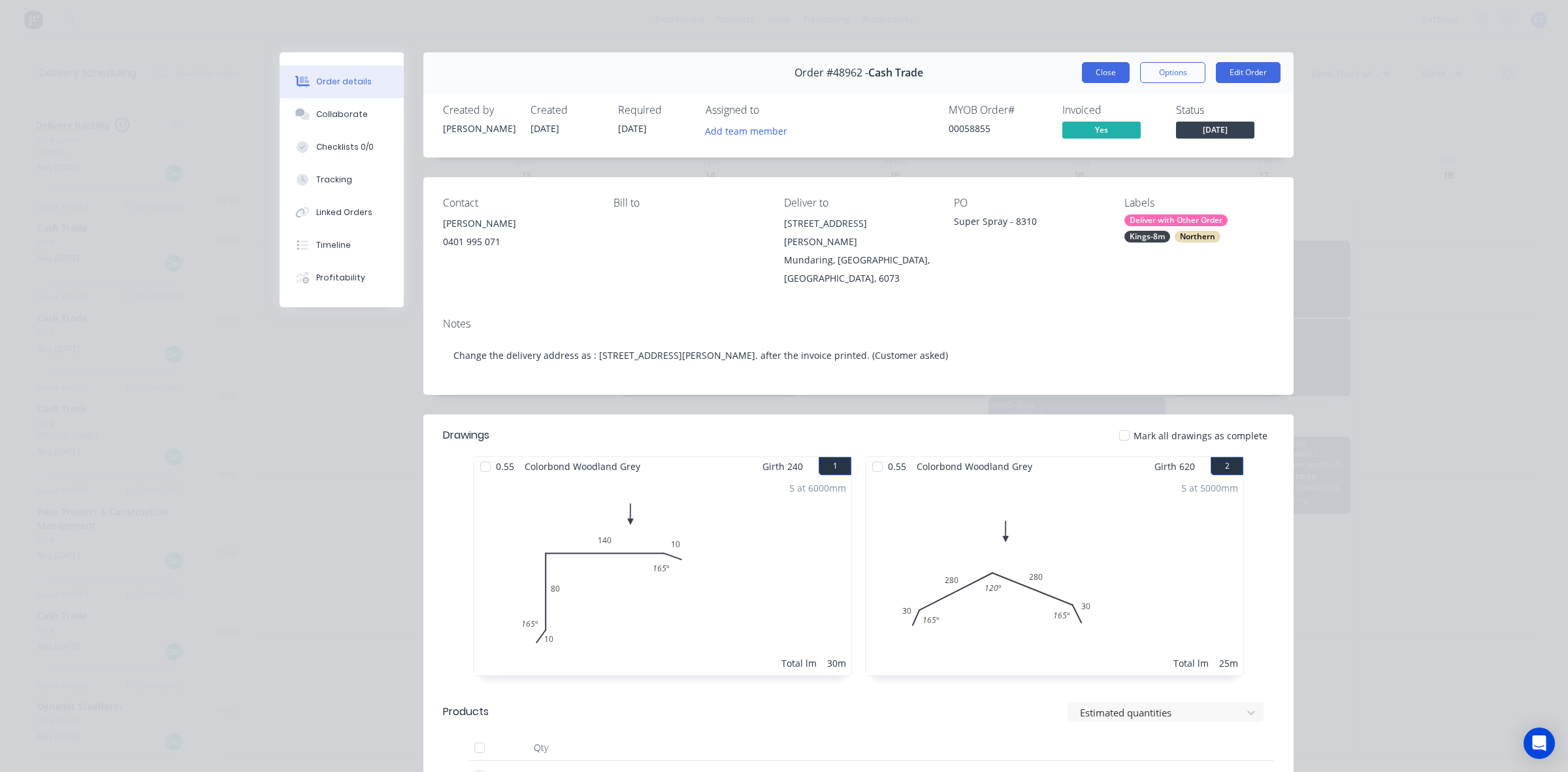
click at [1088, 71] on button "Close" at bounding box center [1106, 72] width 48 height 21
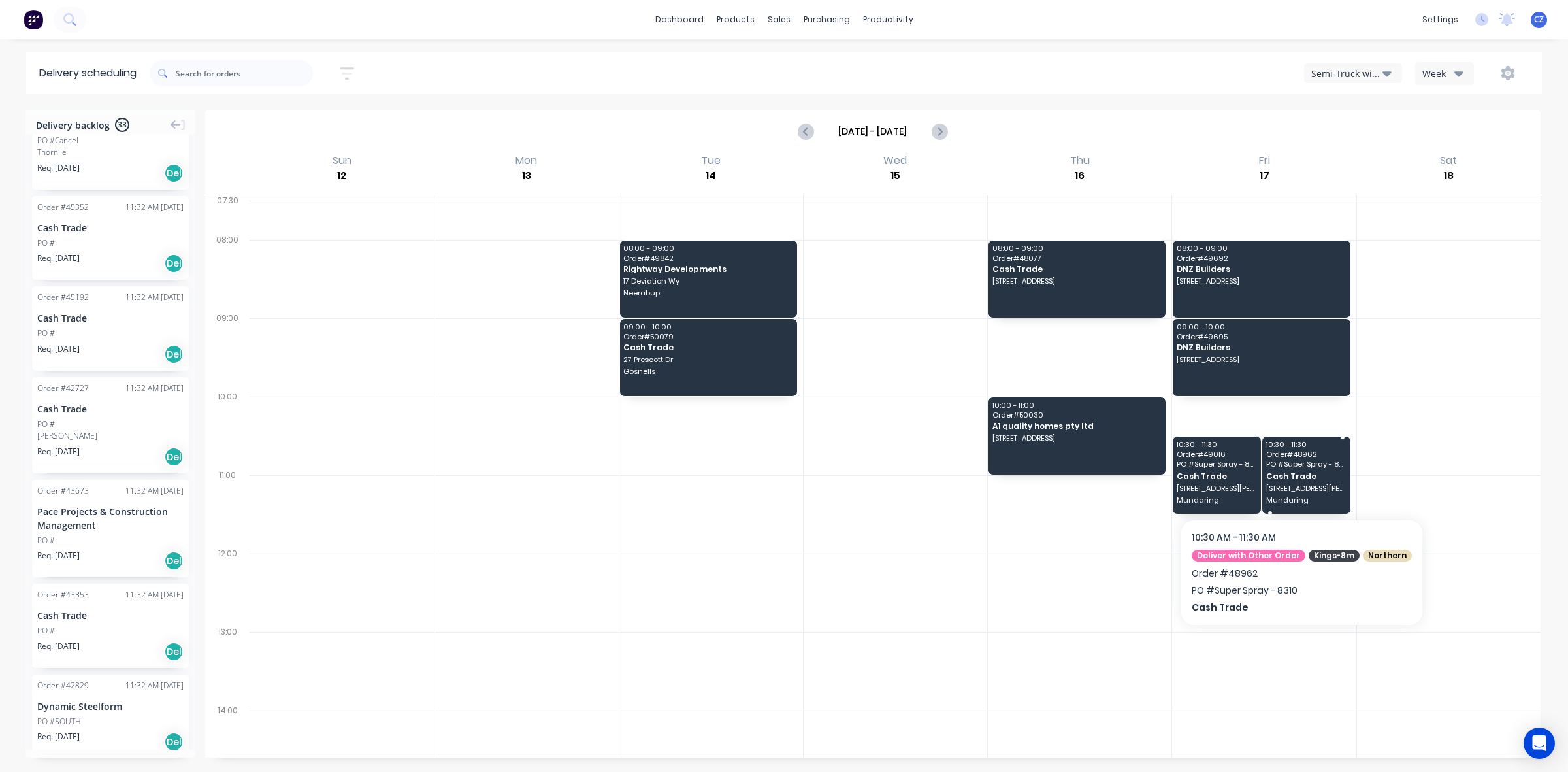
click at [1317, 491] on span "2295 Jacoby St" at bounding box center [1306, 488] width 80 height 8
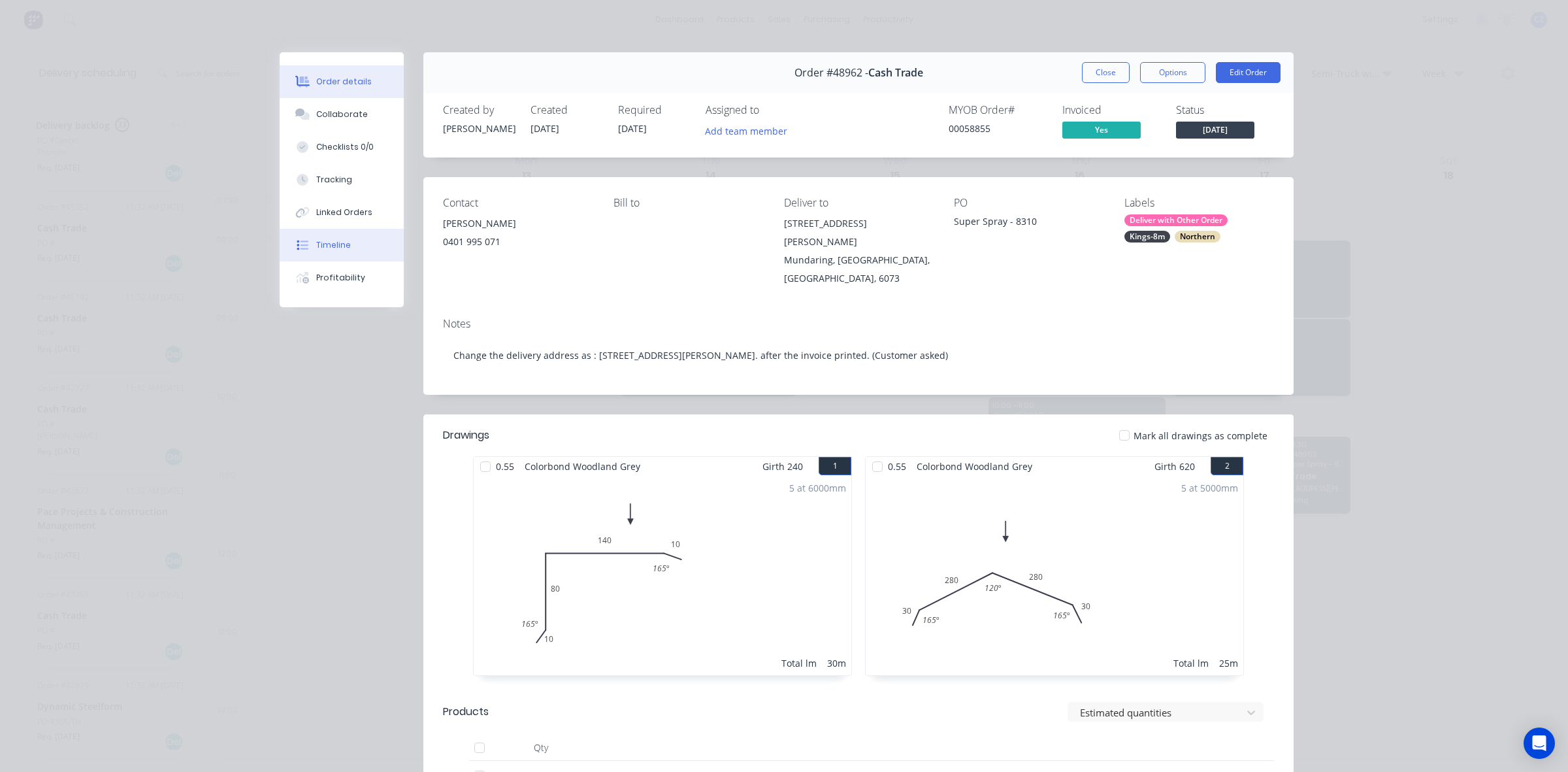
click at [362, 238] on button "Timeline" at bounding box center [342, 245] width 124 height 32
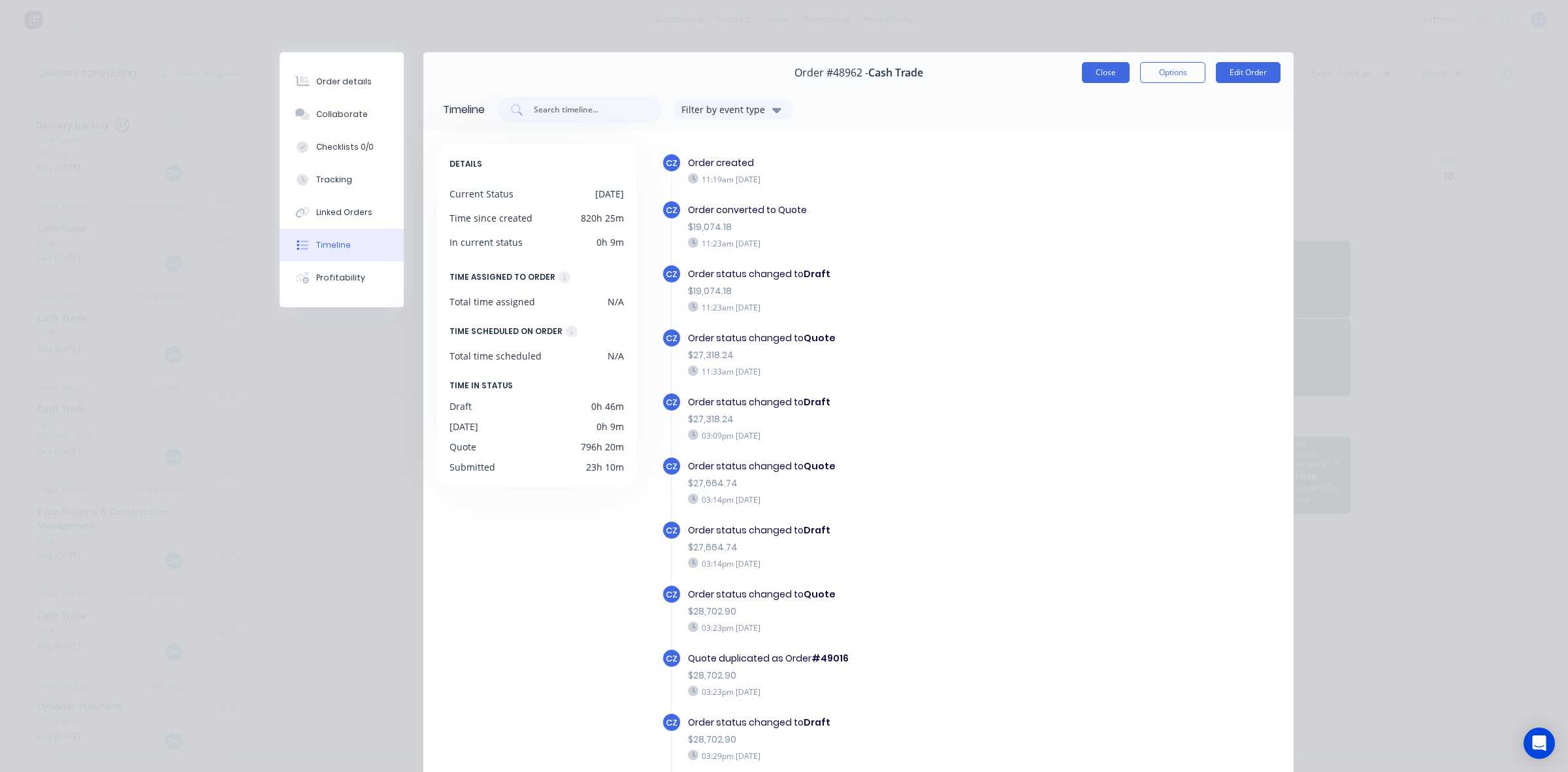
click at [1095, 70] on button "Close" at bounding box center [1106, 72] width 48 height 21
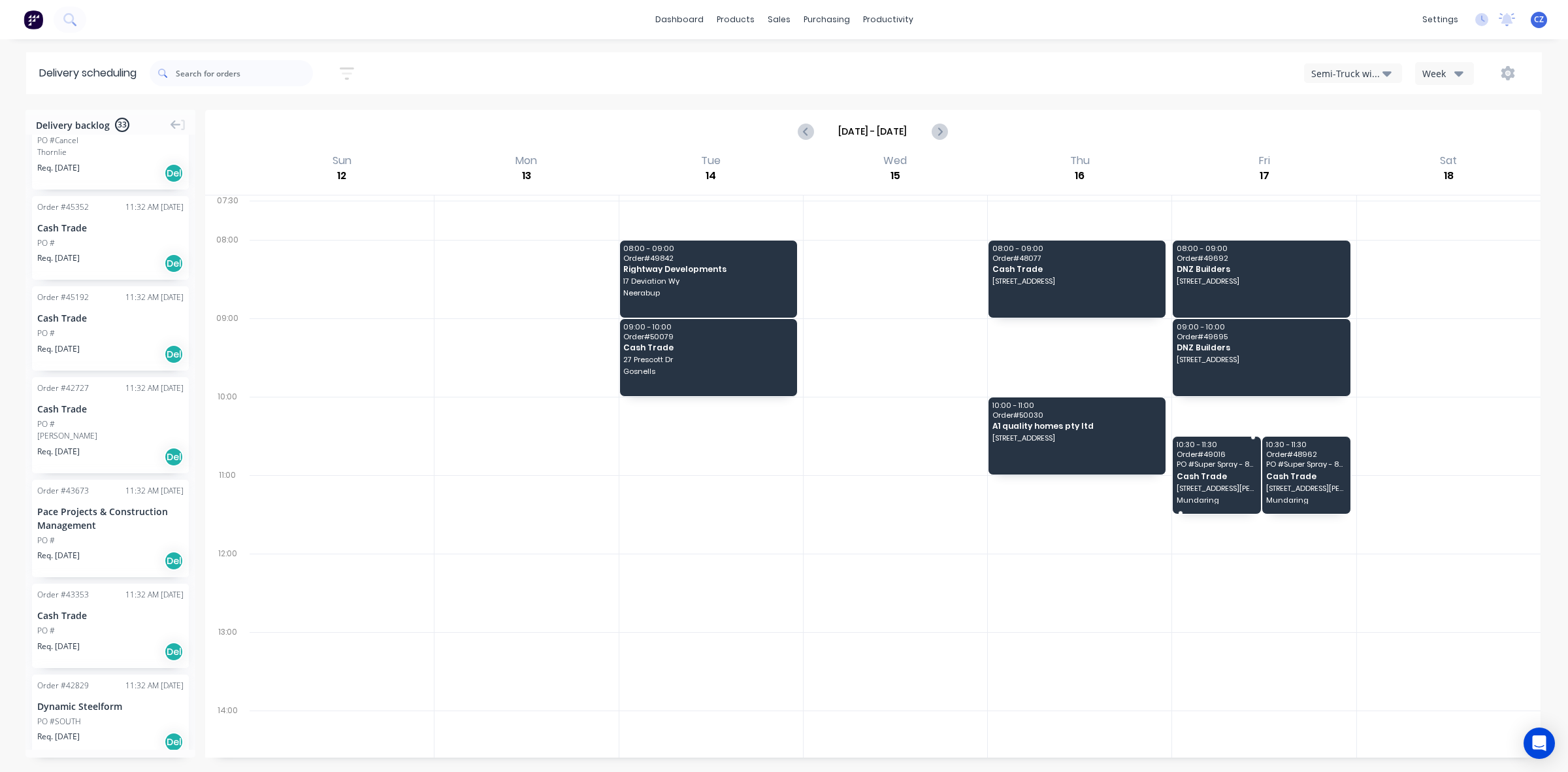
click at [1198, 499] on span "Mundaring" at bounding box center [1217, 500] width 80 height 8
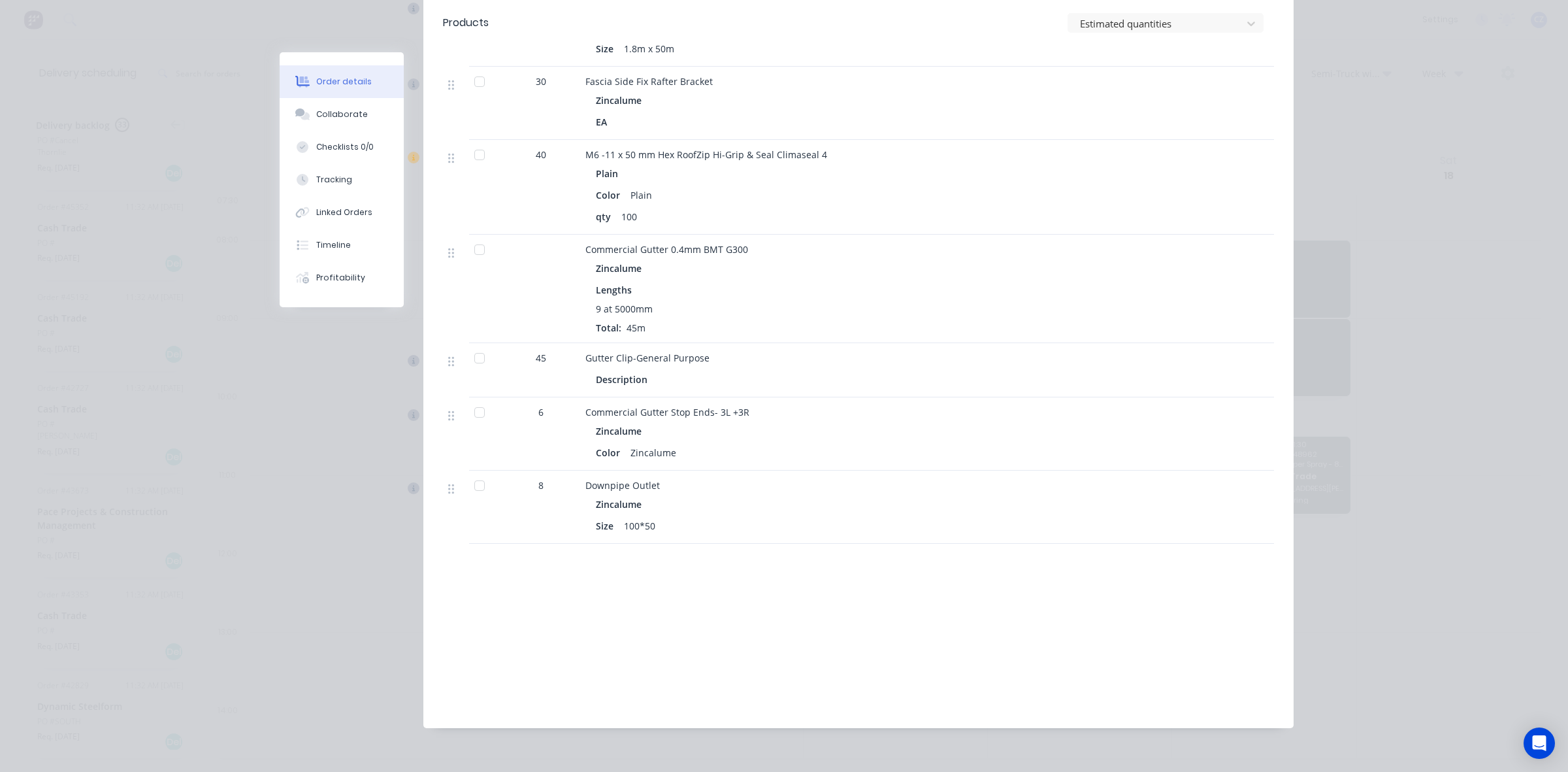
scroll to position [689, 0]
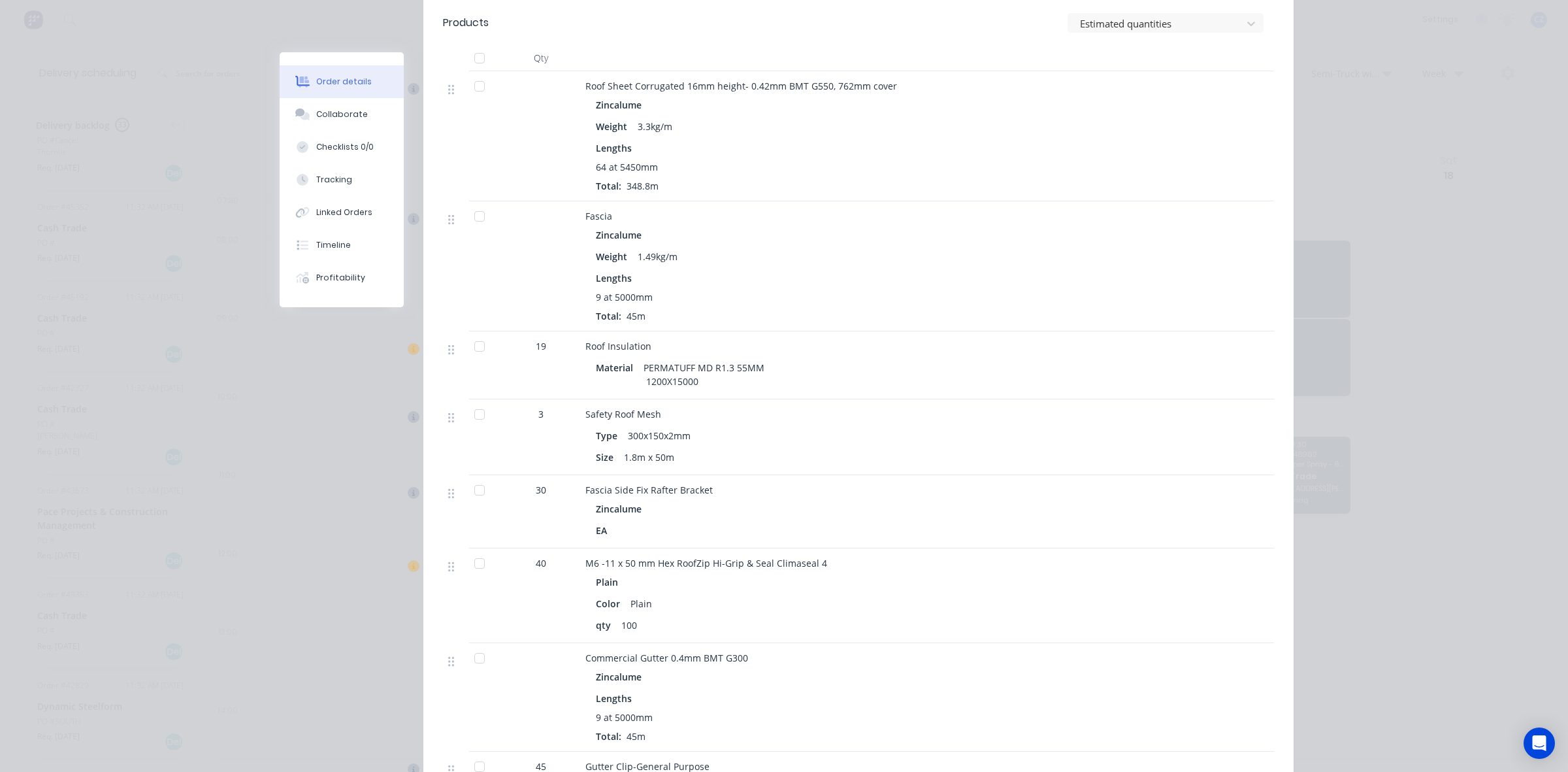
click at [471, 334] on div at bounding box center [479, 346] width 26 height 26
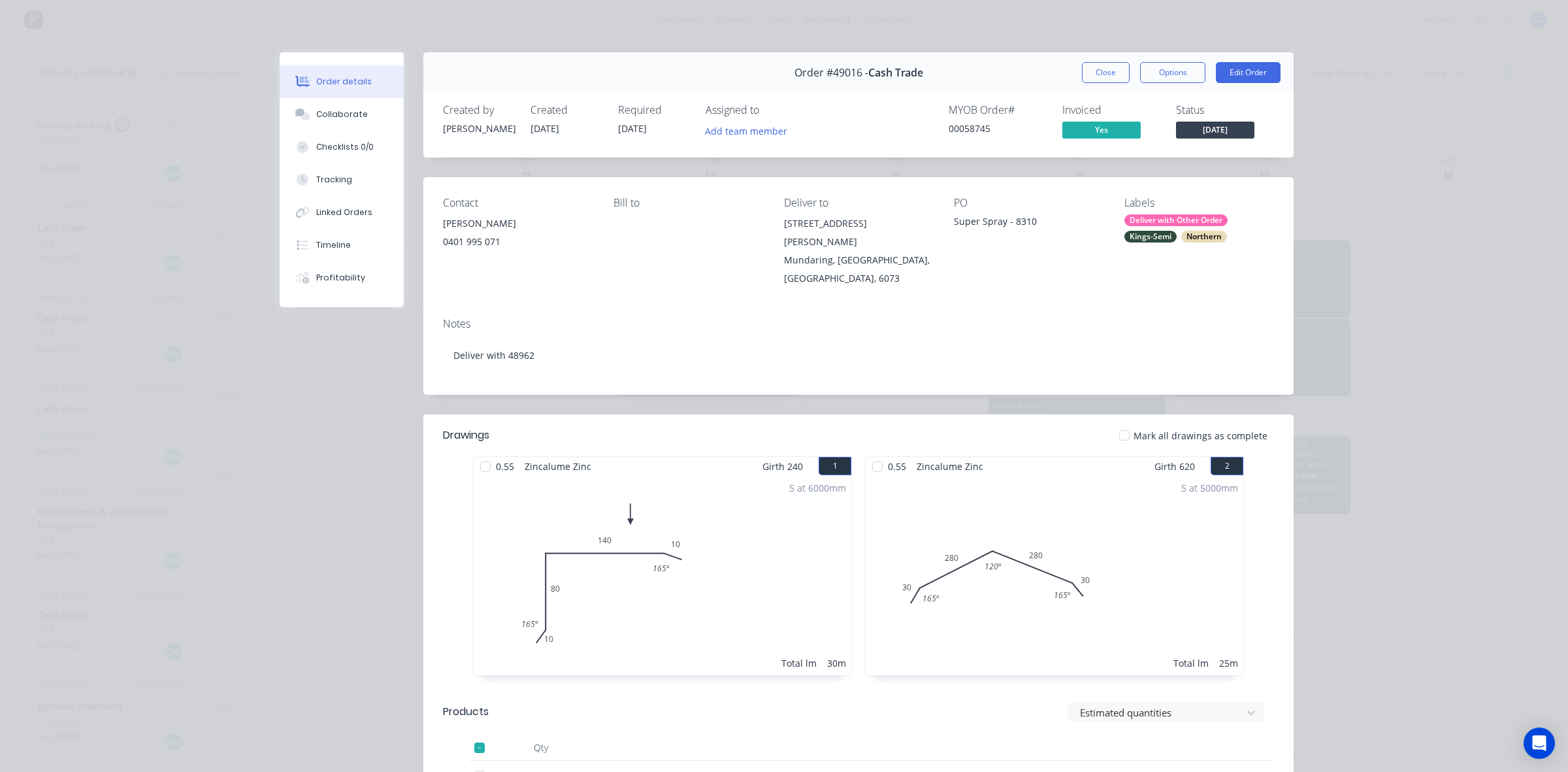
scroll to position [0, 0]
click at [340, 216] on div "Linked Orders" at bounding box center [345, 213] width 56 height 12
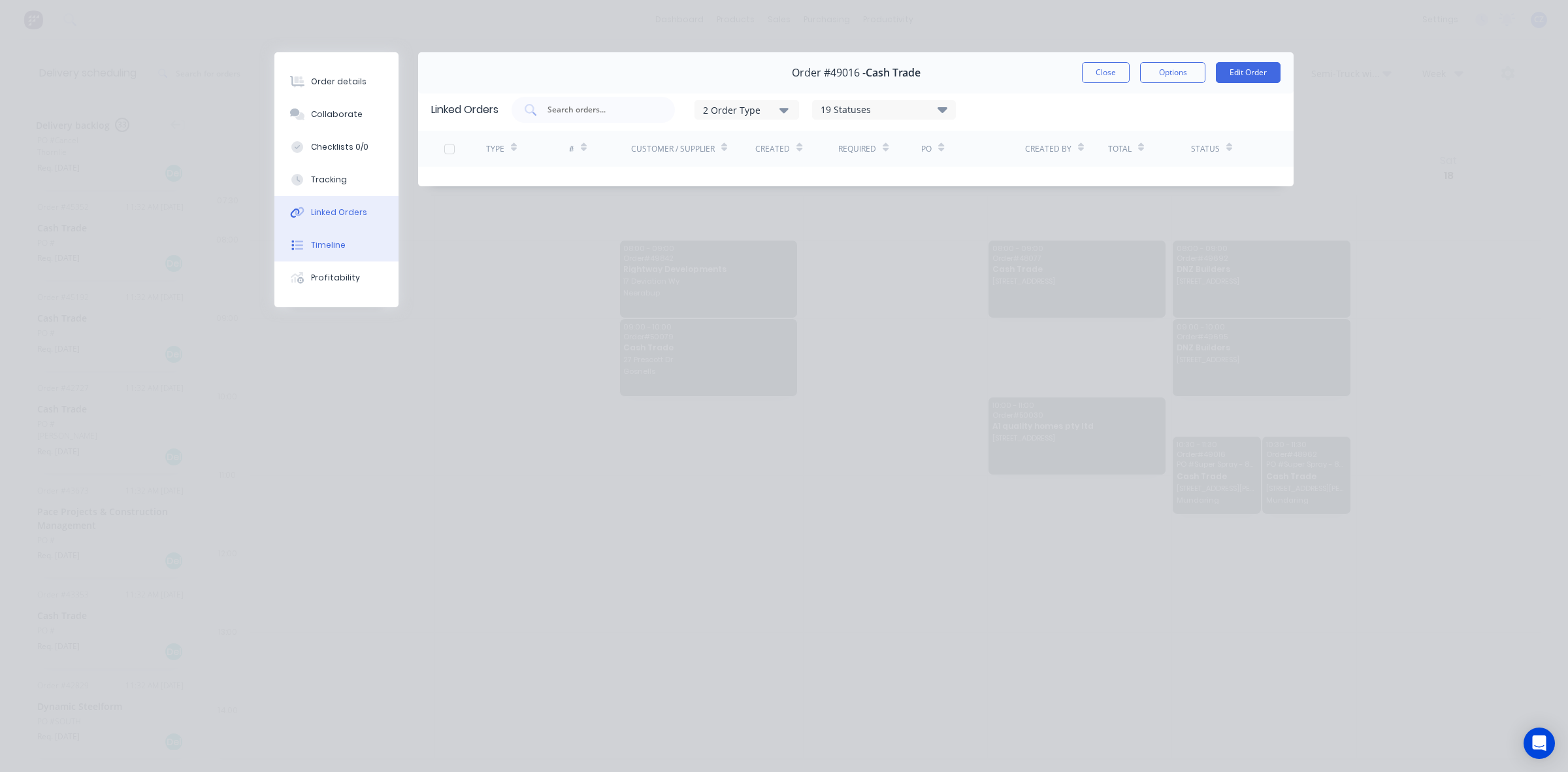
click at [312, 246] on div "Timeline" at bounding box center [328, 245] width 35 height 12
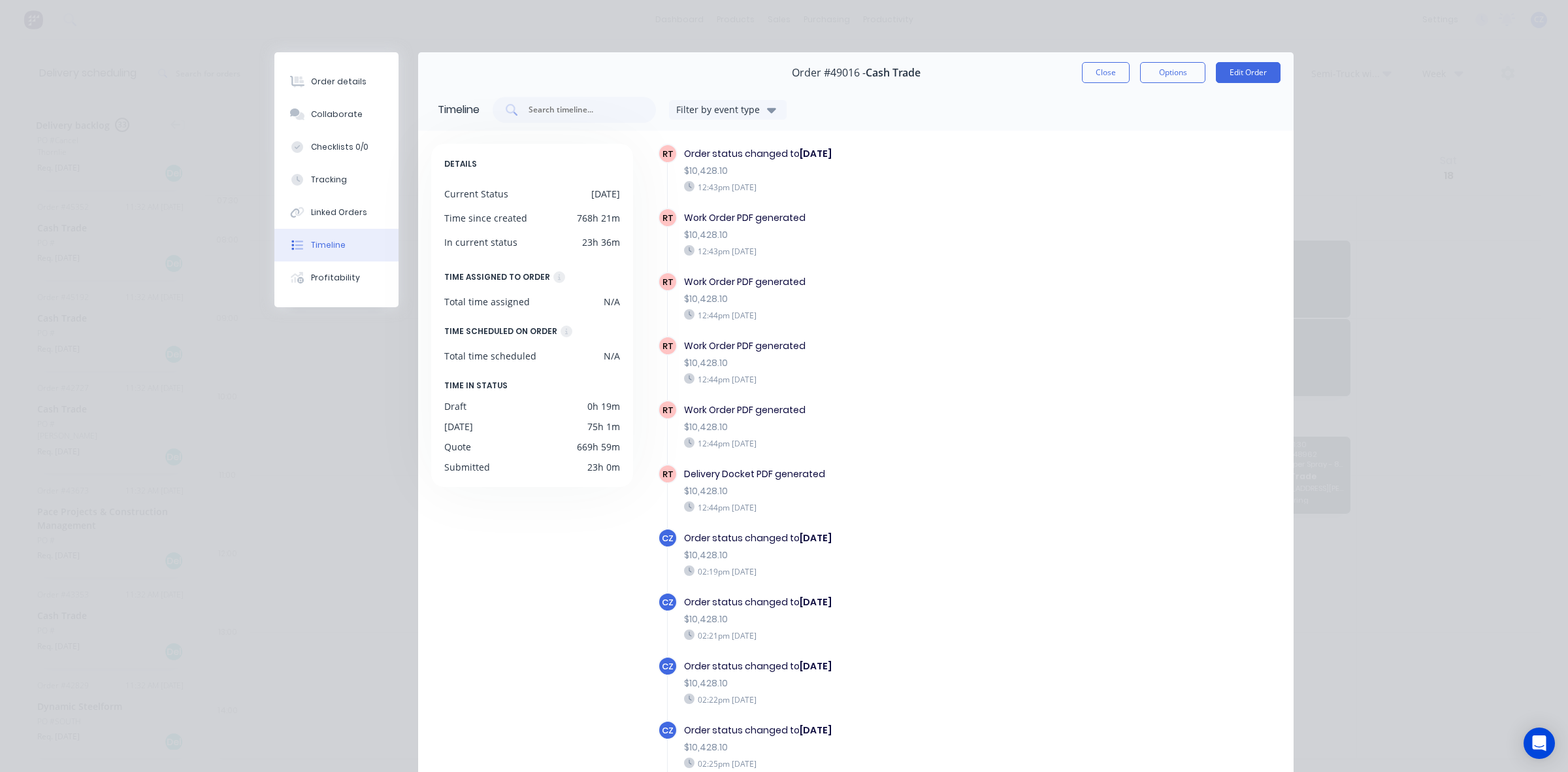
scroll to position [1804, 0]
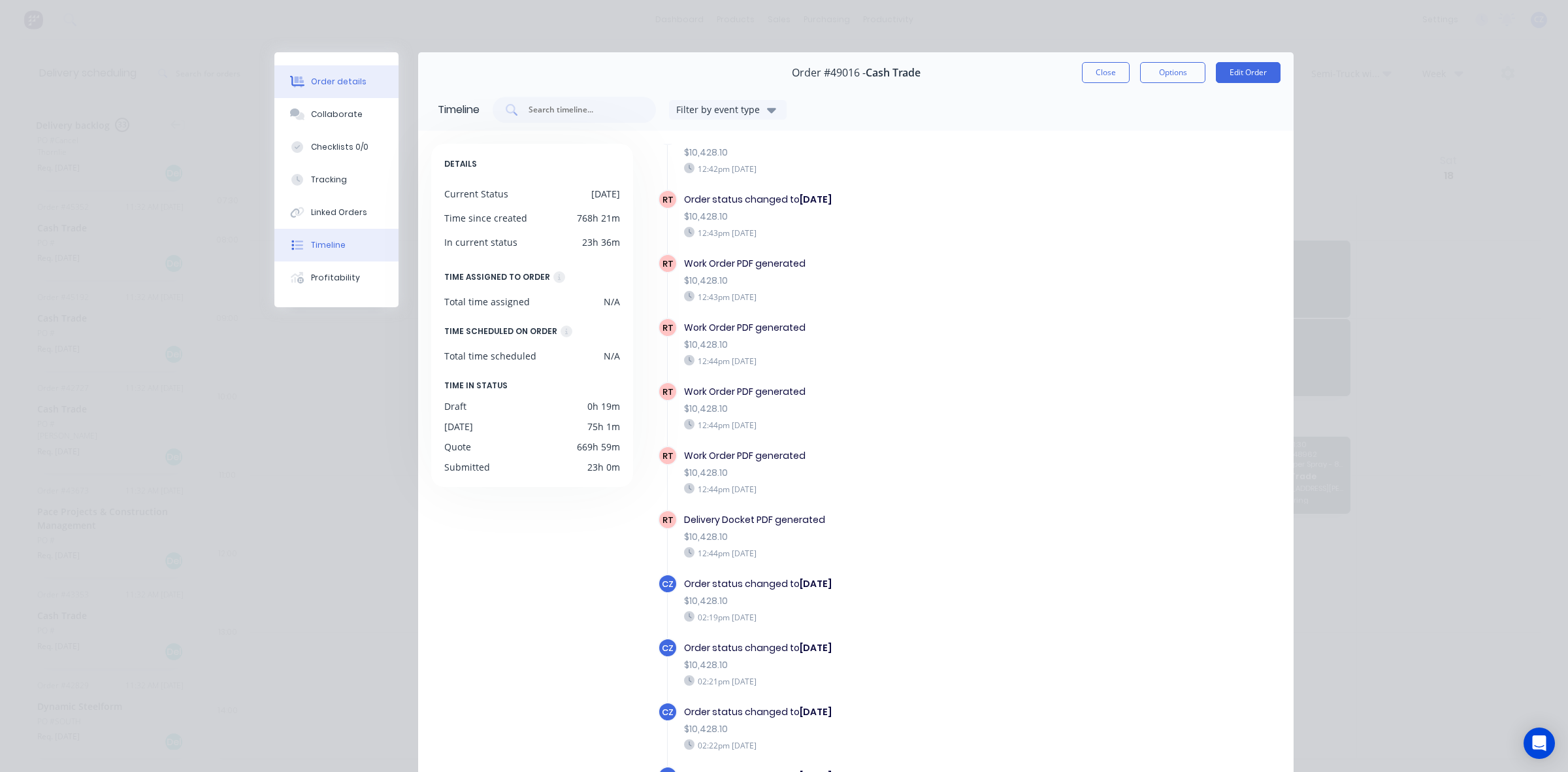
click at [322, 77] on div "Order details" at bounding box center [339, 82] width 55 height 12
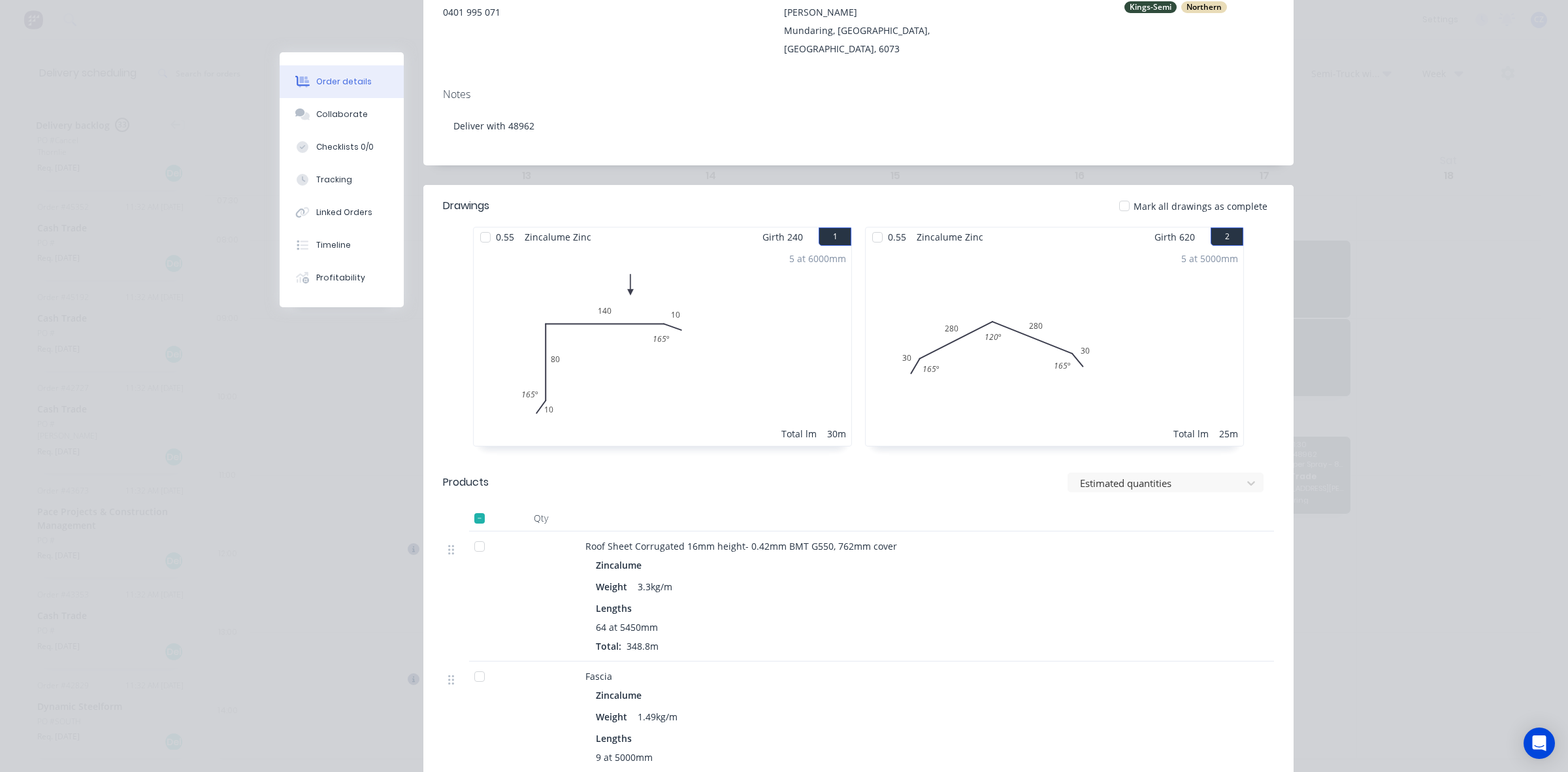
scroll to position [0, 0]
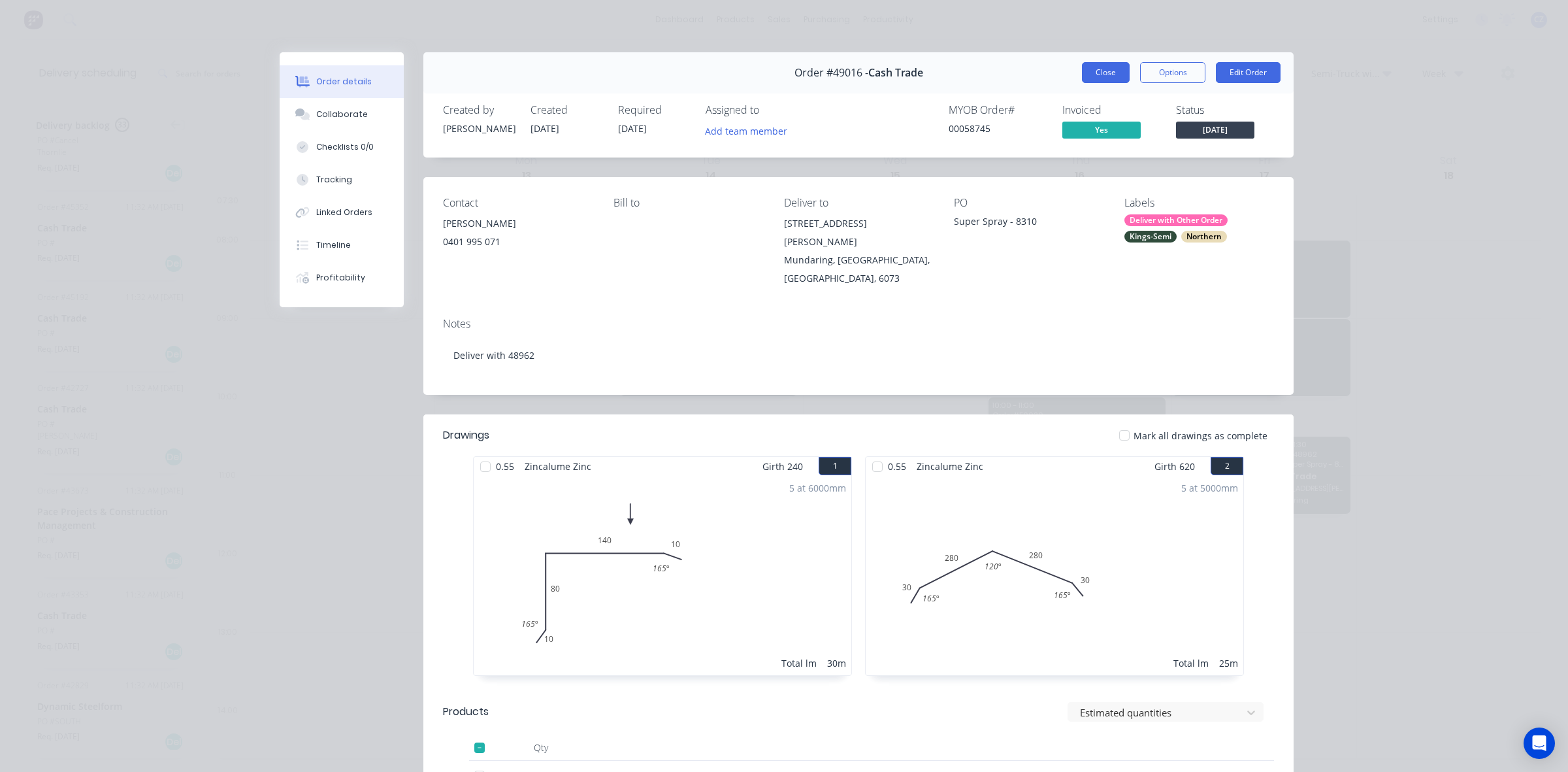
click at [1092, 77] on button "Close" at bounding box center [1106, 72] width 48 height 21
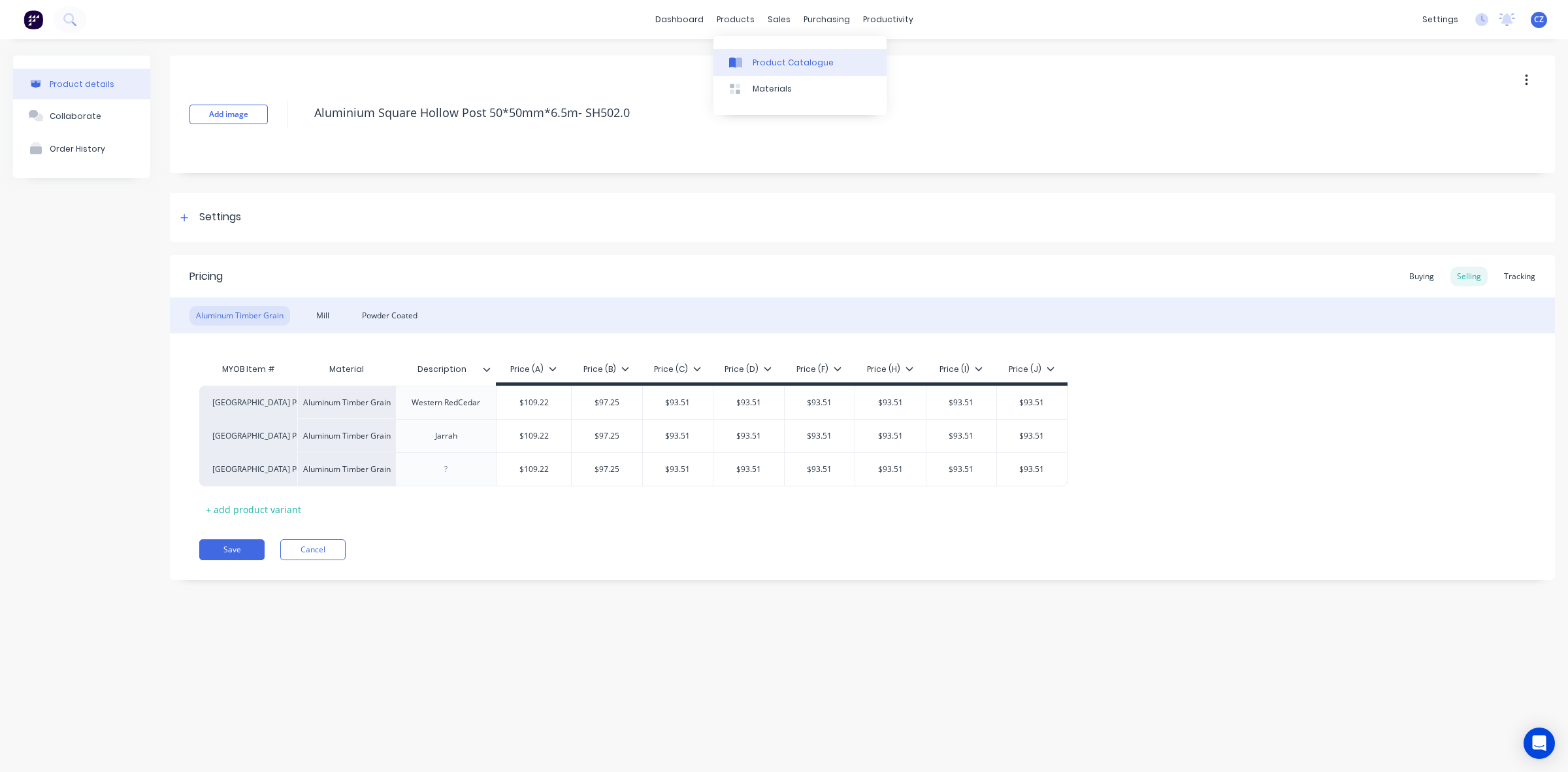
click at [739, 53] on link "Product Catalogue" at bounding box center [800, 62] width 173 height 26
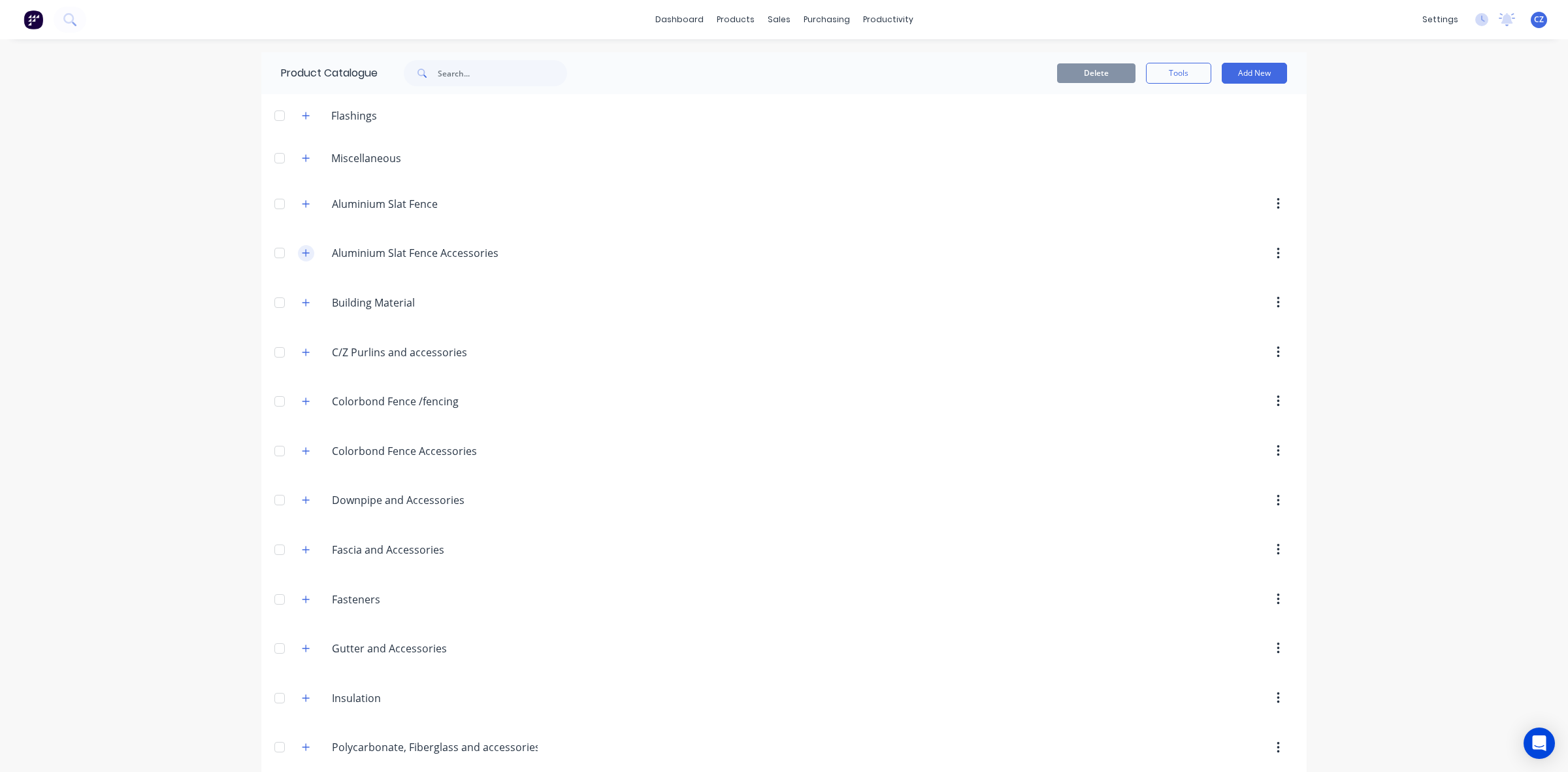
click at [298, 255] on button "button" at bounding box center [305, 253] width 16 height 16
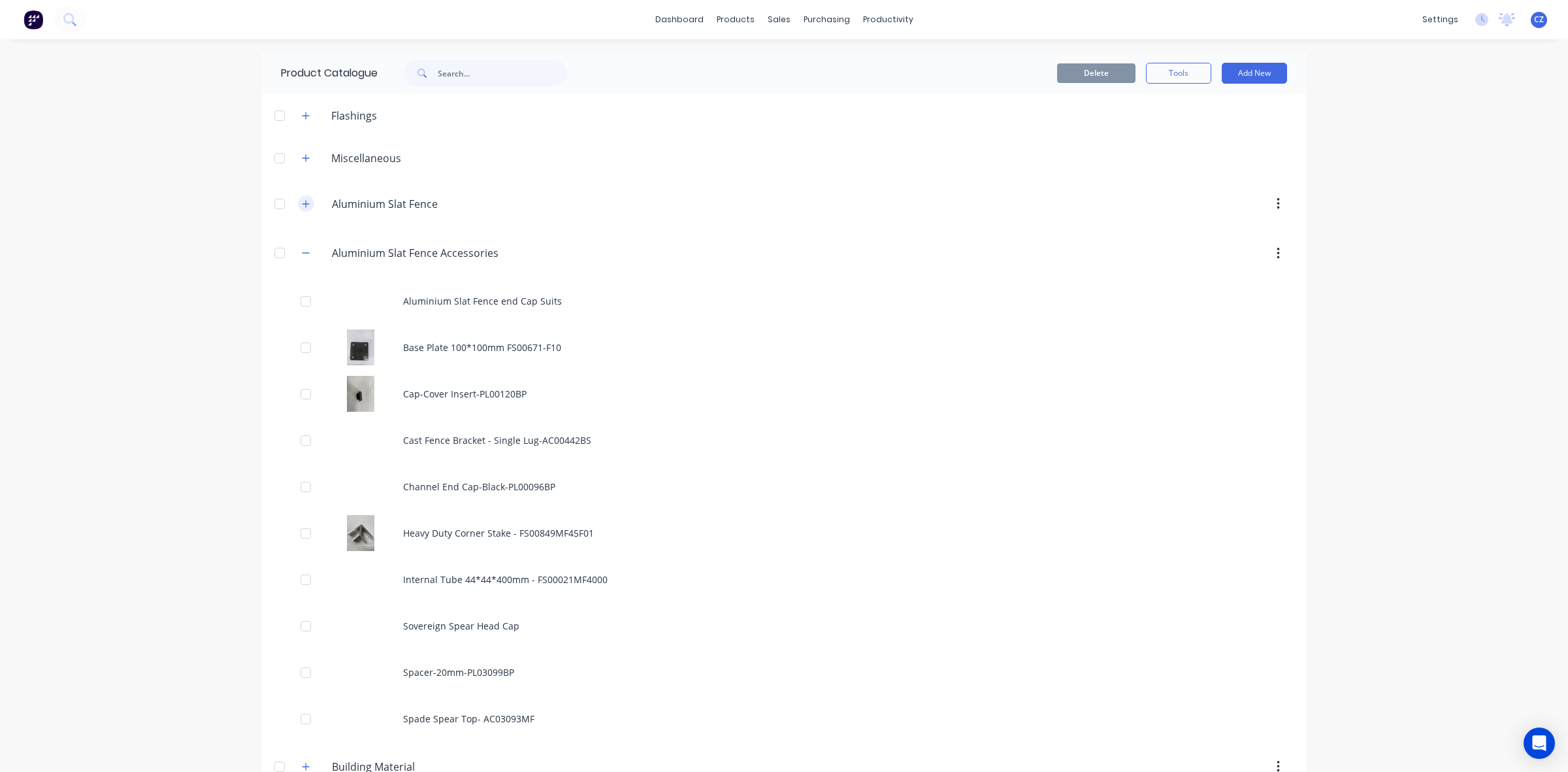
click at [302, 203] on icon "button" at bounding box center [305, 203] width 8 height 9
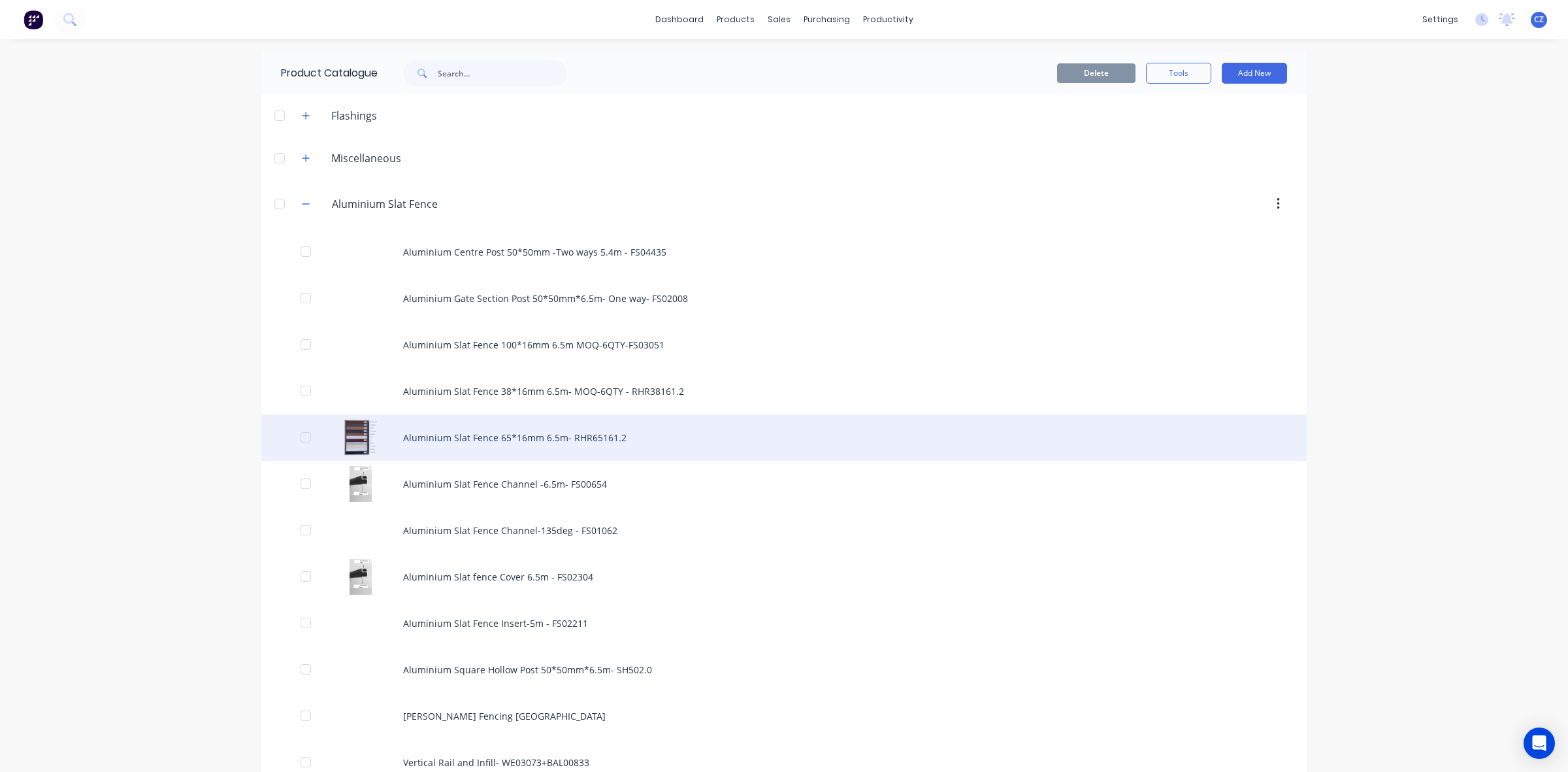
click at [516, 428] on div "Aluminium Slat Fence 65*16mm 6.5m- RHR65161.2" at bounding box center [784, 437] width 1046 height 47
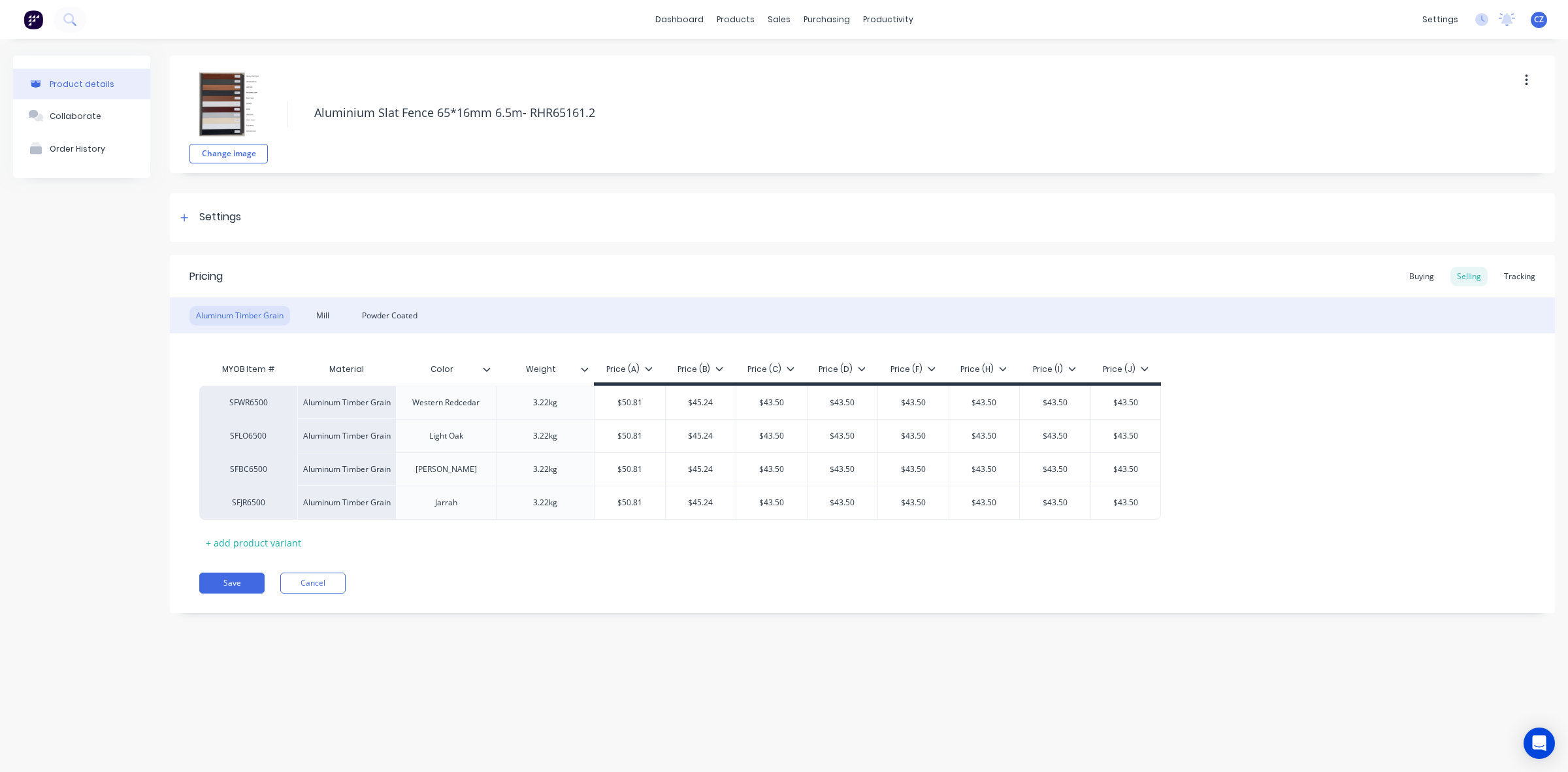
click at [1547, 275] on div "Pricing Buying Selling Tracking" at bounding box center [863, 276] width 1385 height 43
click at [1531, 275] on div "Tracking" at bounding box center [1520, 276] width 44 height 20
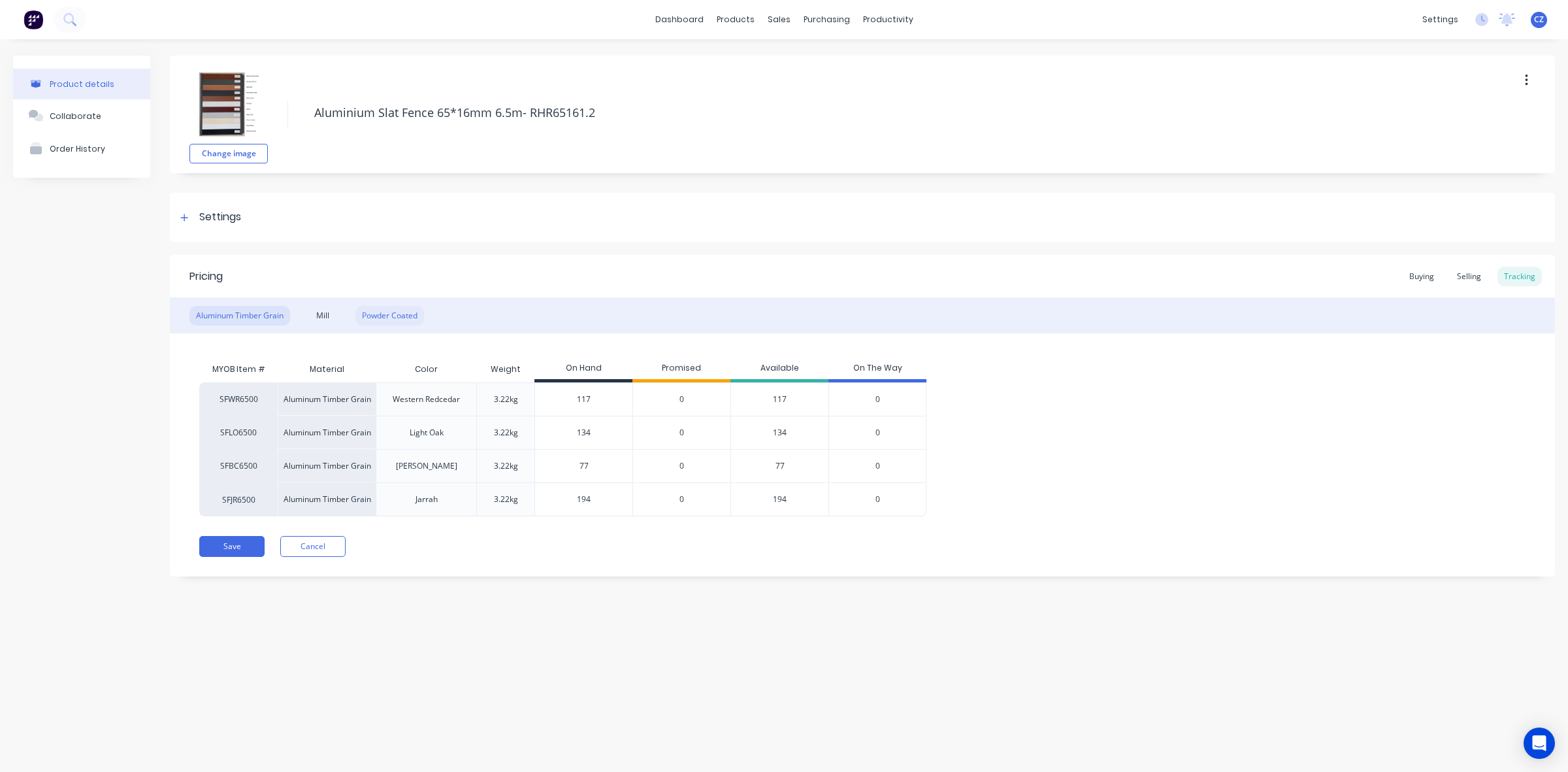
drag, startPoint x: 373, startPoint y: 314, endPoint x: 393, endPoint y: 311, distance: 20.2
click at [376, 314] on div "Powder Coated" at bounding box center [390, 315] width 69 height 20
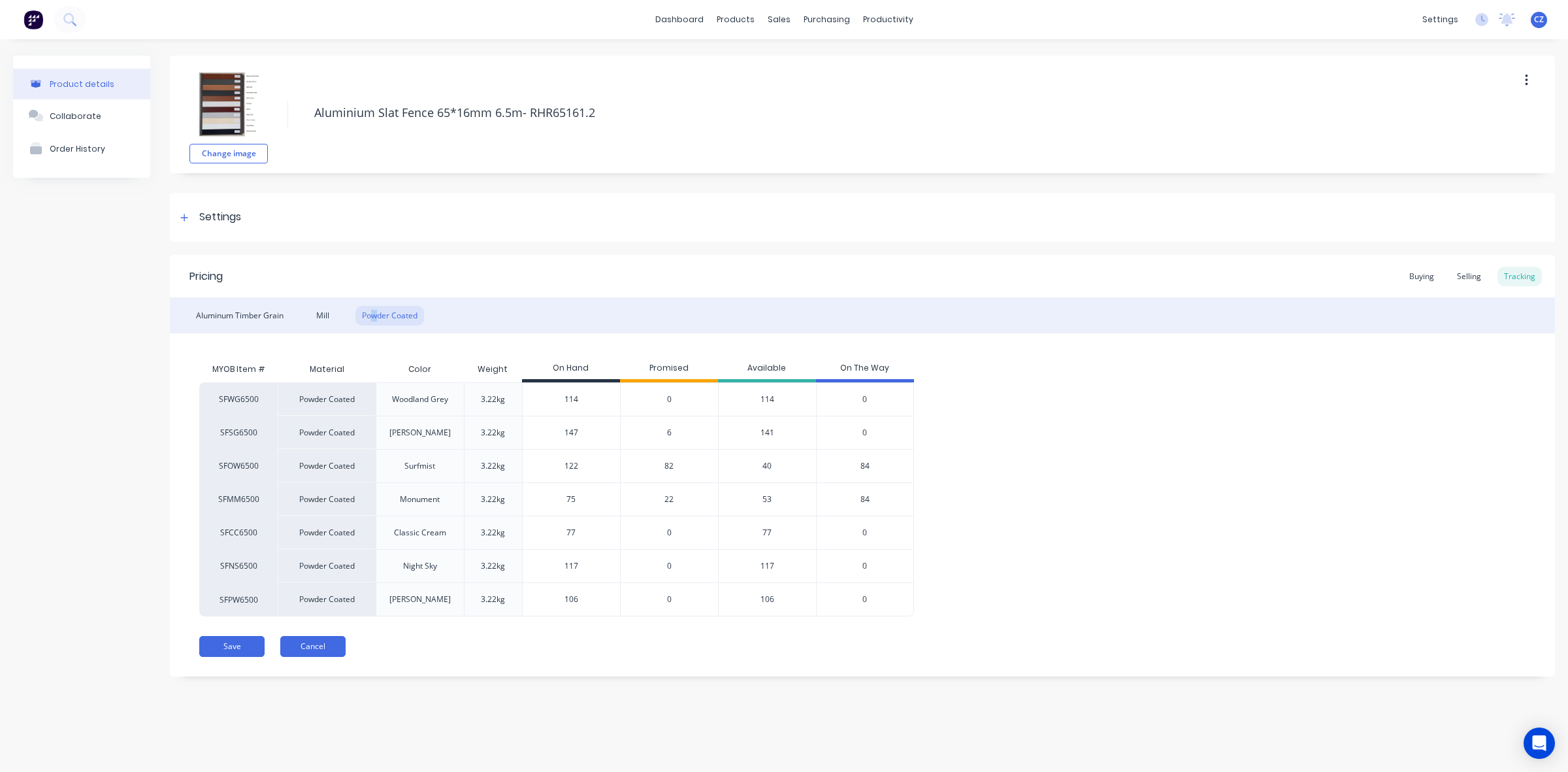
click at [314, 650] on button "Cancel" at bounding box center [312, 646] width 66 height 21
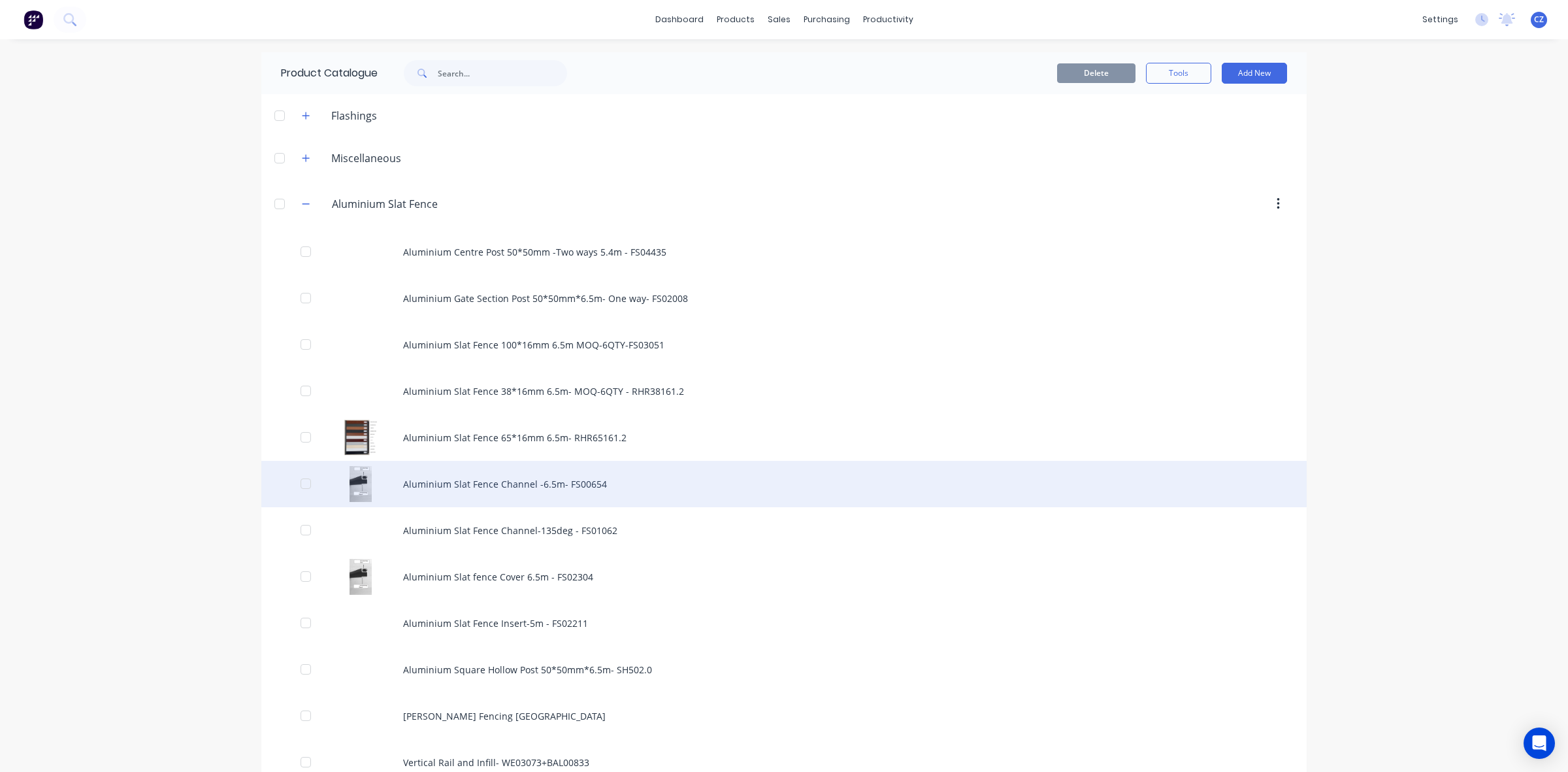
click at [521, 489] on div "Aluminium Slat Fence Channel -6.5m- FS00654" at bounding box center [784, 483] width 1046 height 47
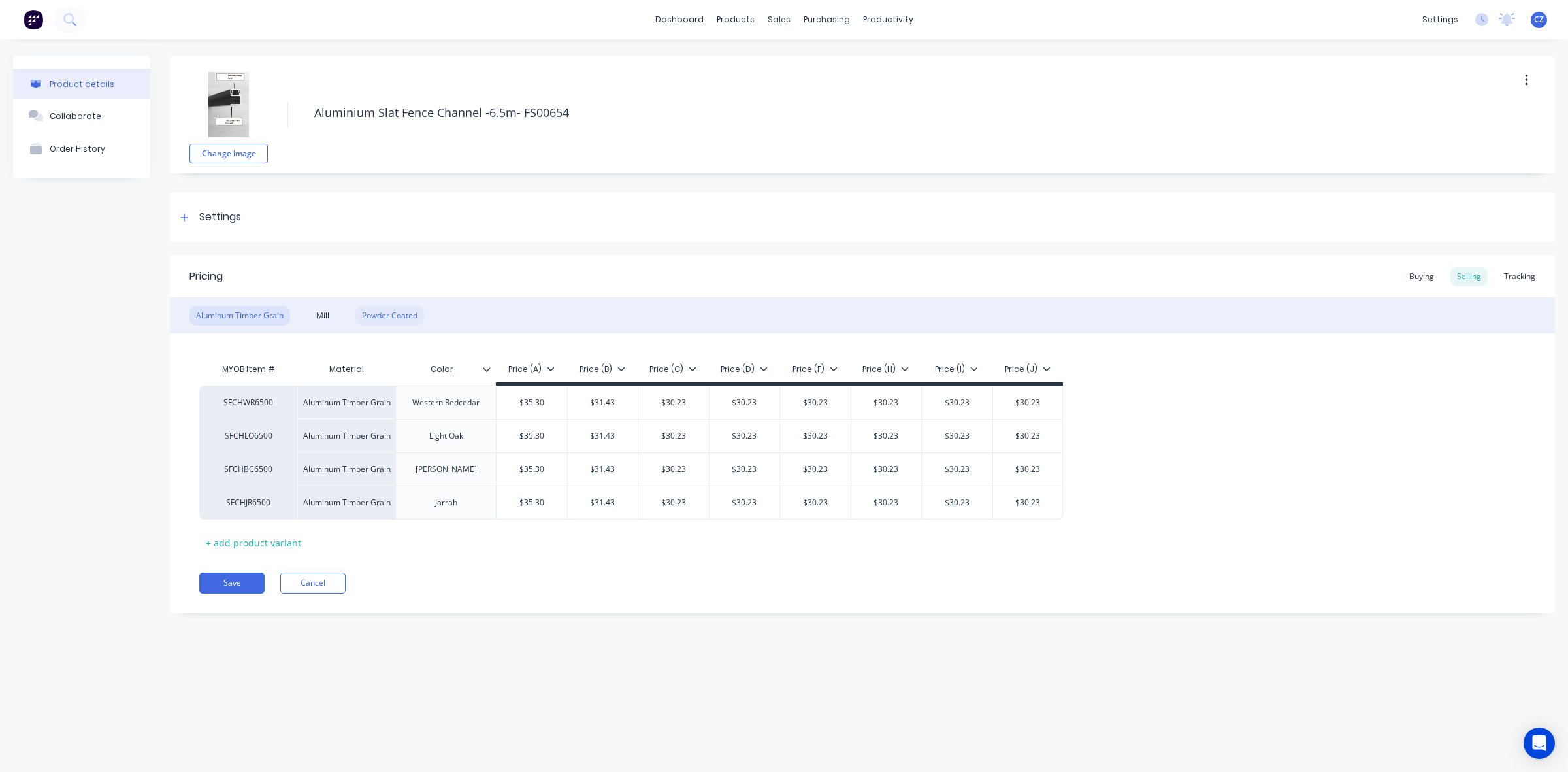
click at [412, 315] on div "Powder Coated" at bounding box center [390, 315] width 69 height 20
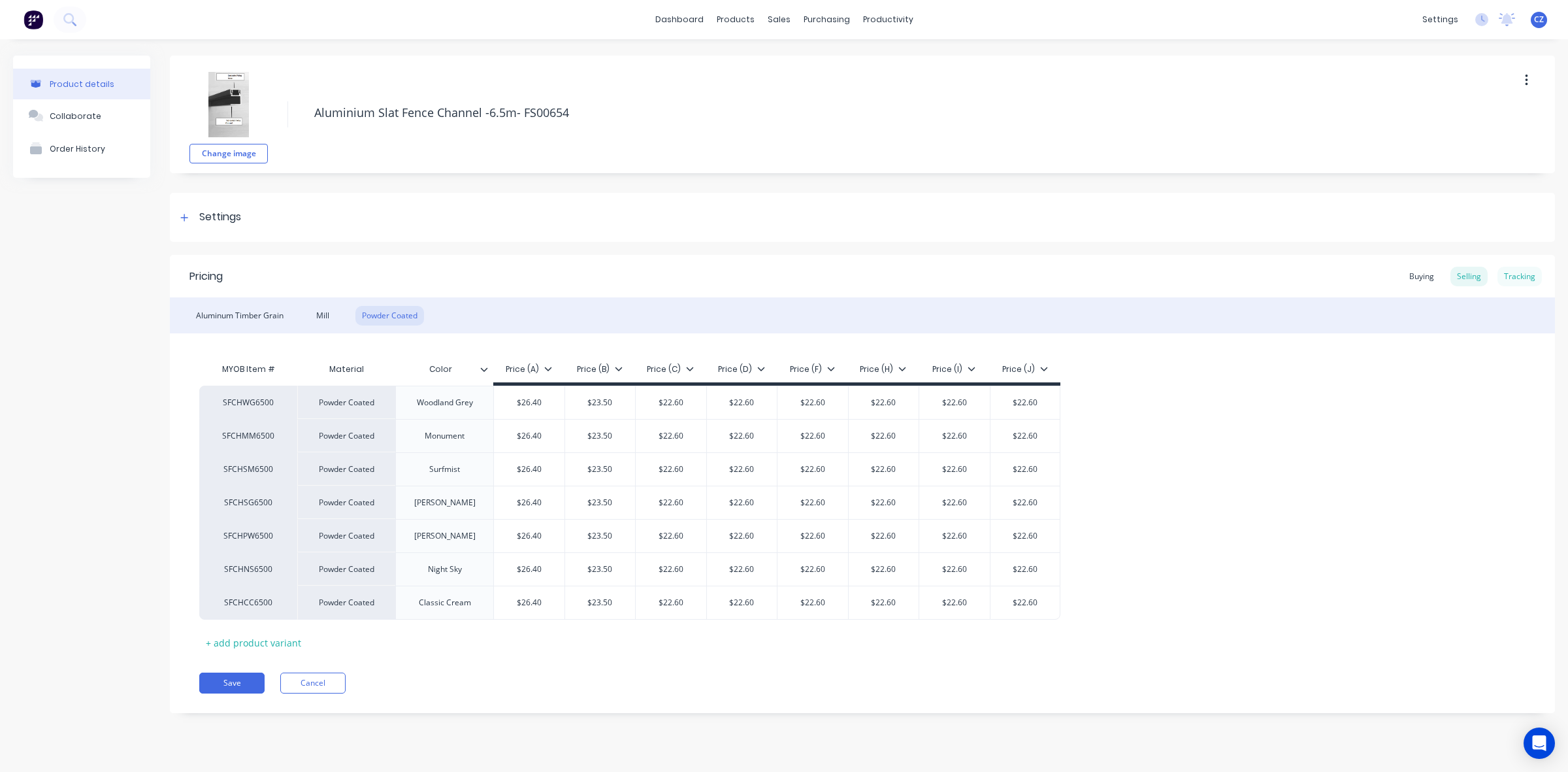
click at [1533, 279] on div "Tracking" at bounding box center [1520, 276] width 44 height 20
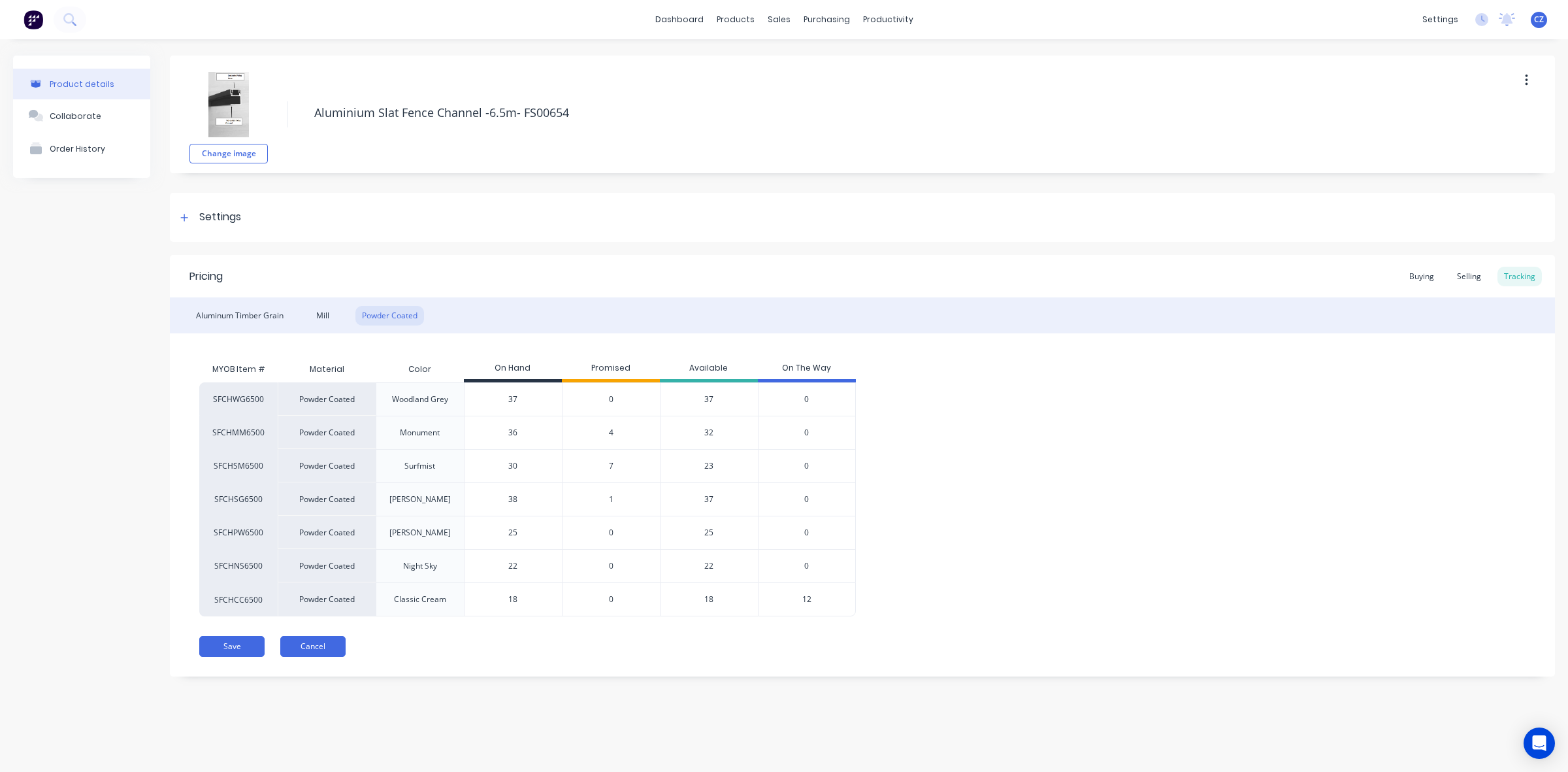
click at [295, 642] on button "Cancel" at bounding box center [312, 646] width 66 height 21
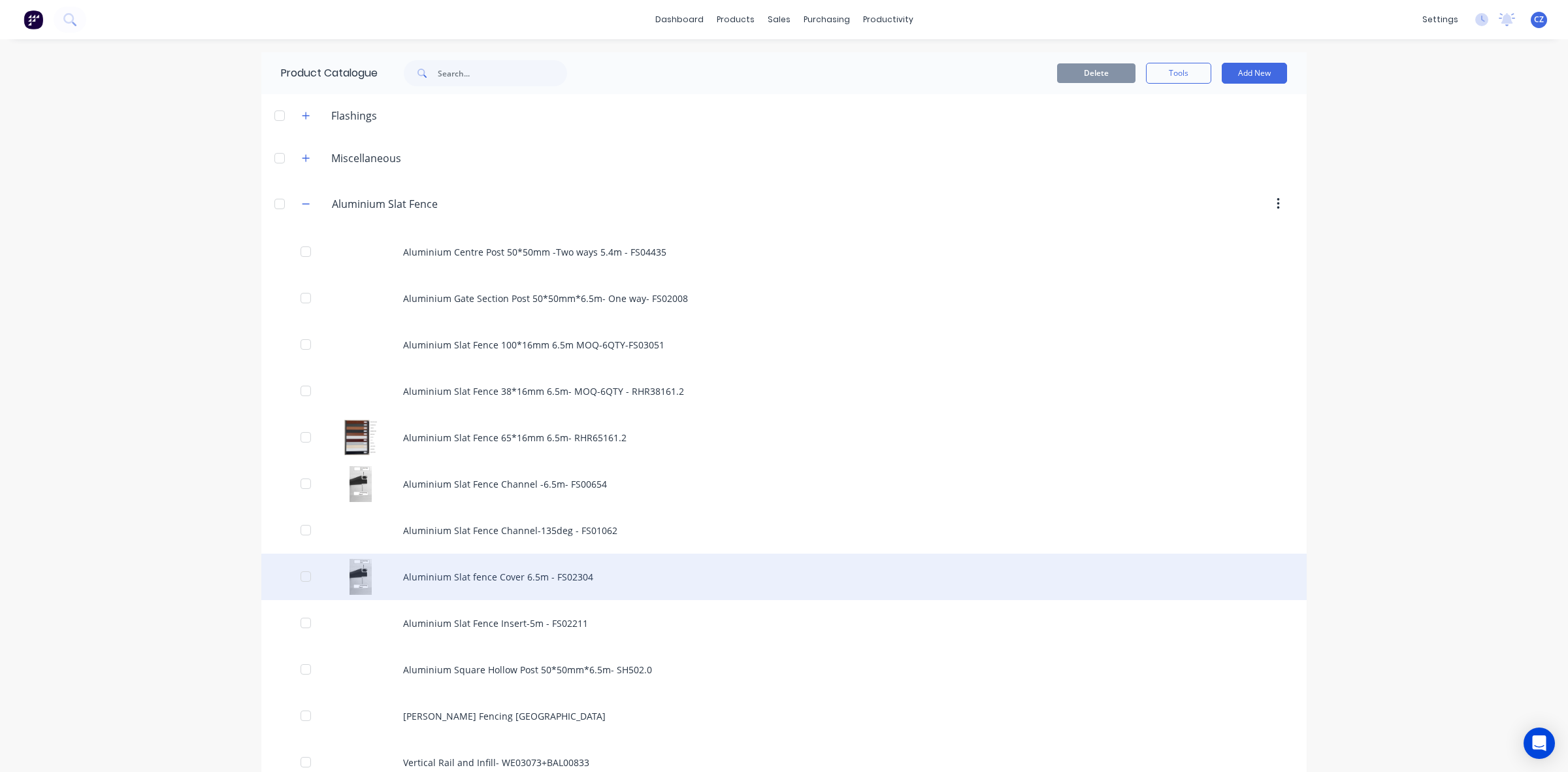
click at [548, 580] on div "Aluminium Slat fence Cover 6.5m - FS02304" at bounding box center [784, 576] width 1046 height 47
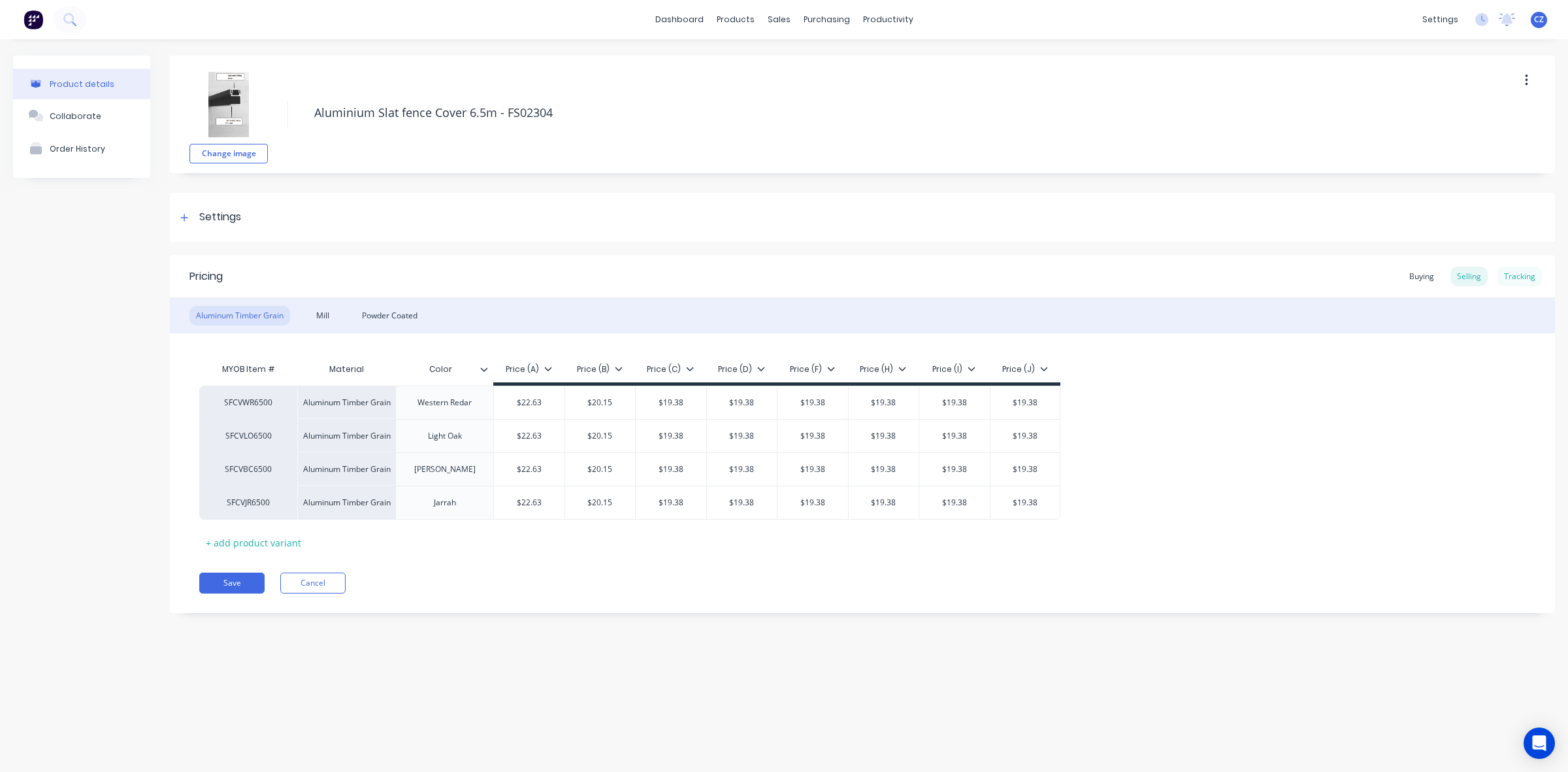
click at [1520, 277] on div "Tracking" at bounding box center [1520, 276] width 44 height 20
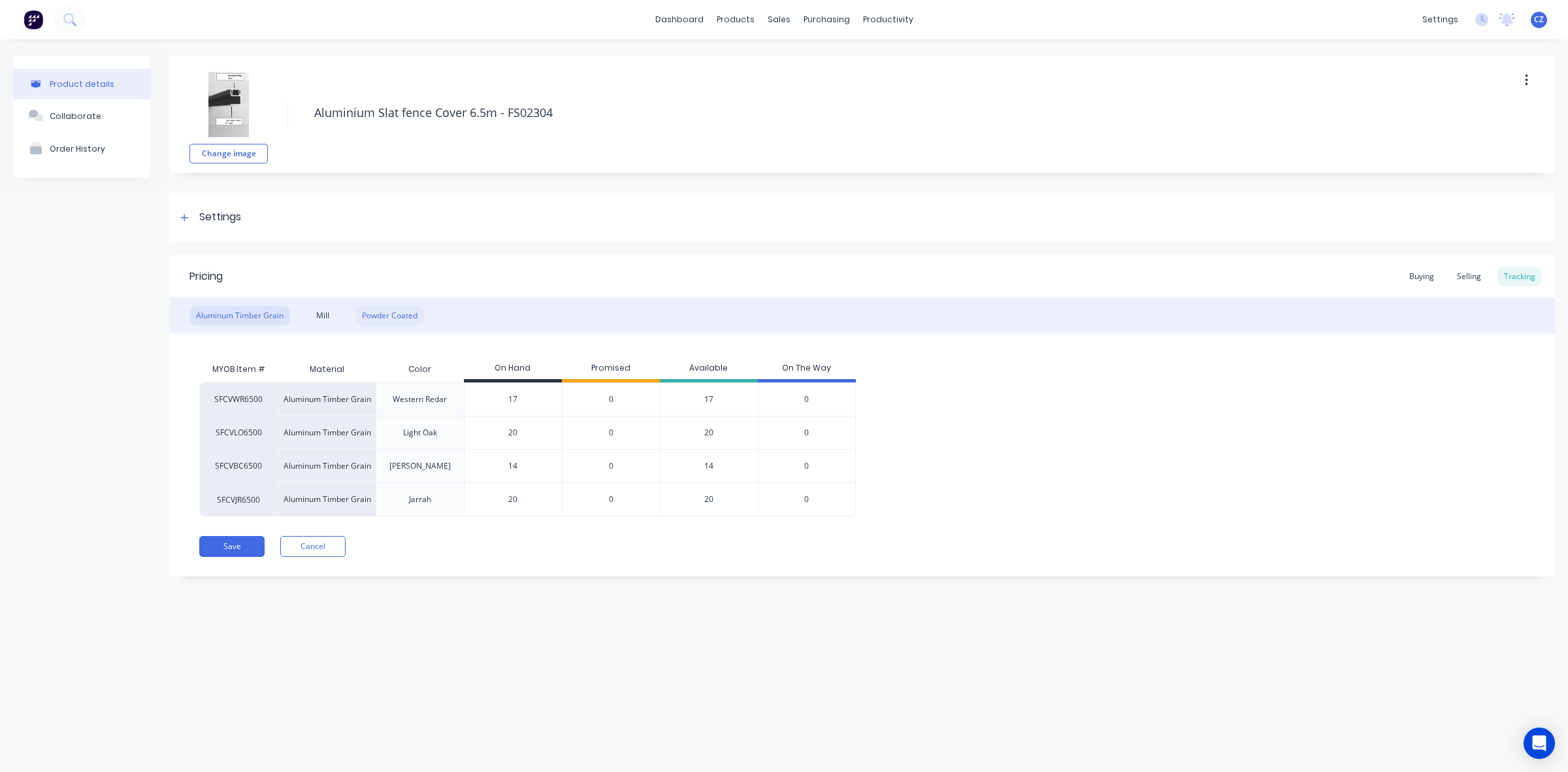
click at [374, 314] on div "Powder Coated" at bounding box center [390, 315] width 69 height 20
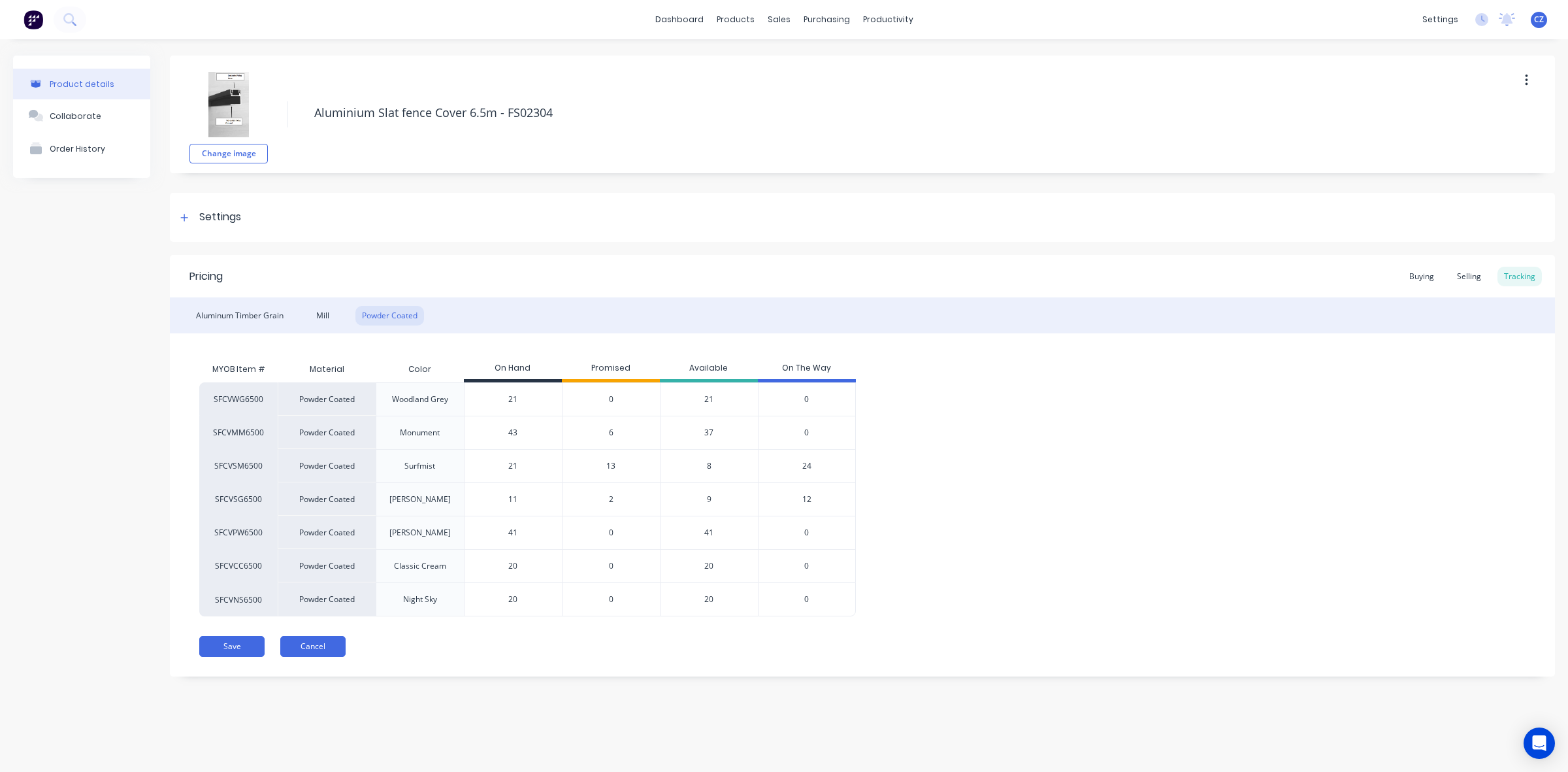
click at [334, 646] on button "Cancel" at bounding box center [312, 646] width 66 height 21
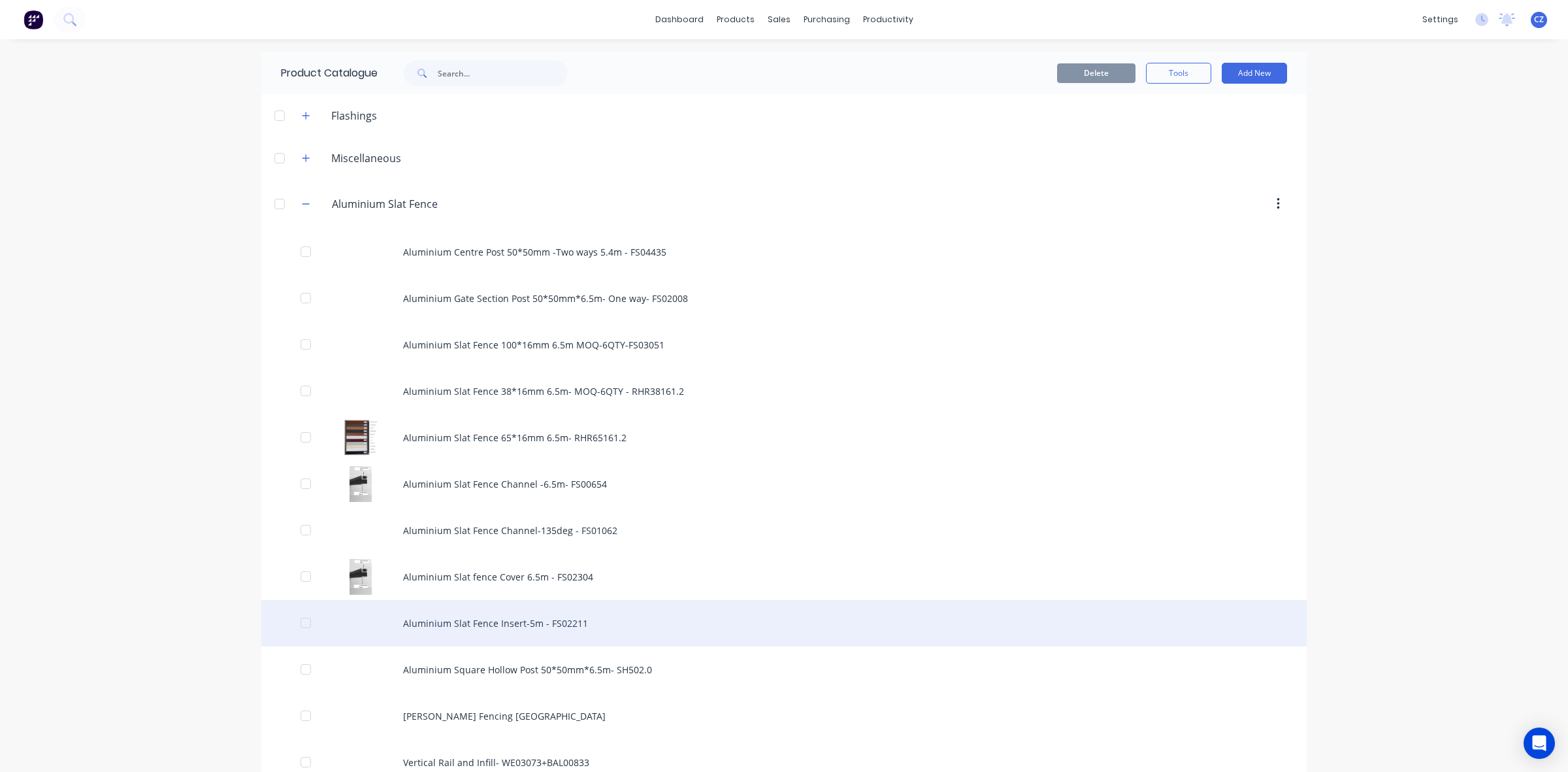
click at [553, 621] on div "Aluminium Slat Fence Insert-5m - FS02211" at bounding box center [784, 623] width 1046 height 47
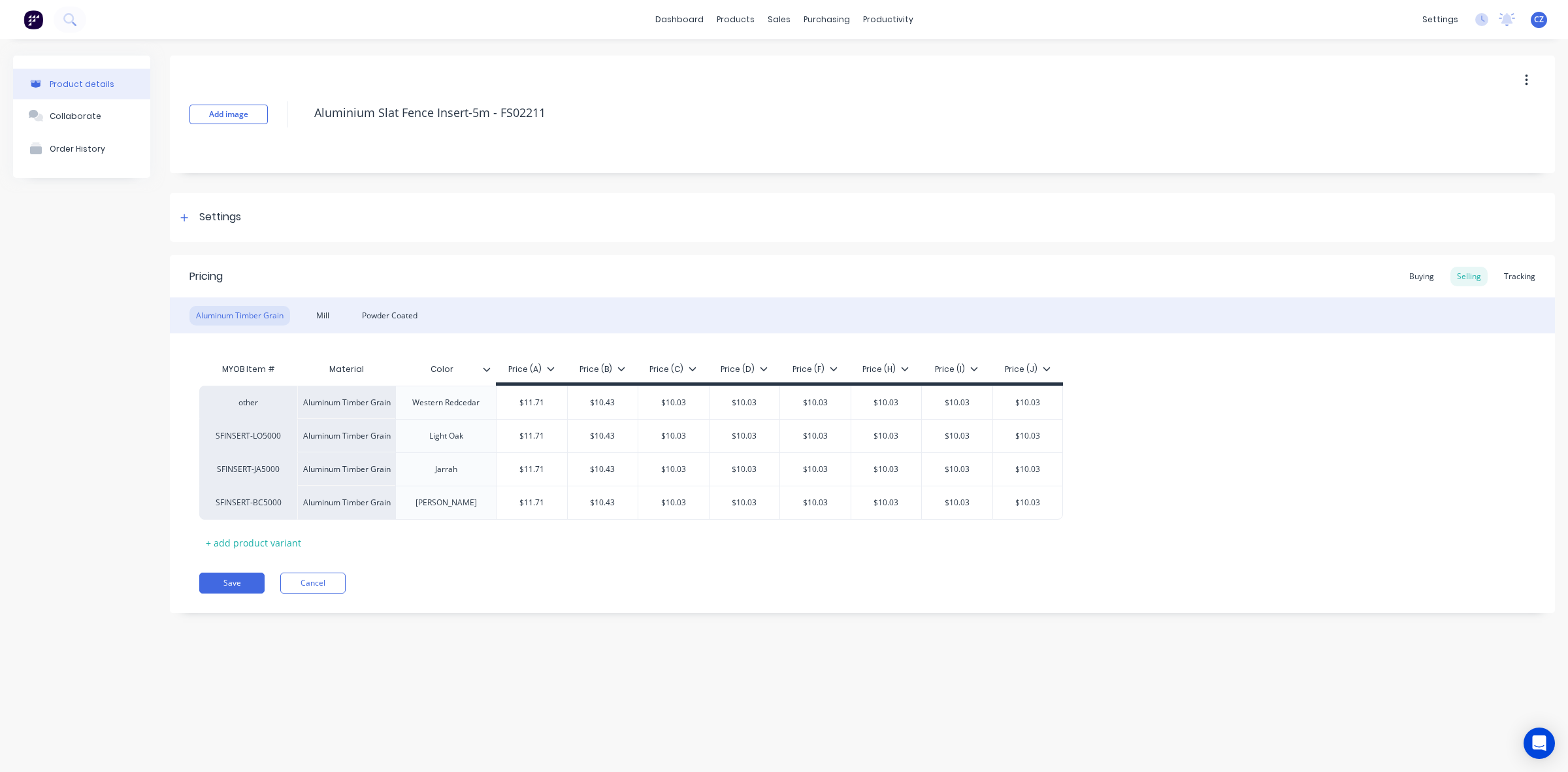
type textarea "x"
click at [403, 304] on div "Aluminum Timber Grain Mill Powder Coated" at bounding box center [863, 315] width 1385 height 36
click at [401, 312] on div "Powder Coated" at bounding box center [390, 315] width 69 height 20
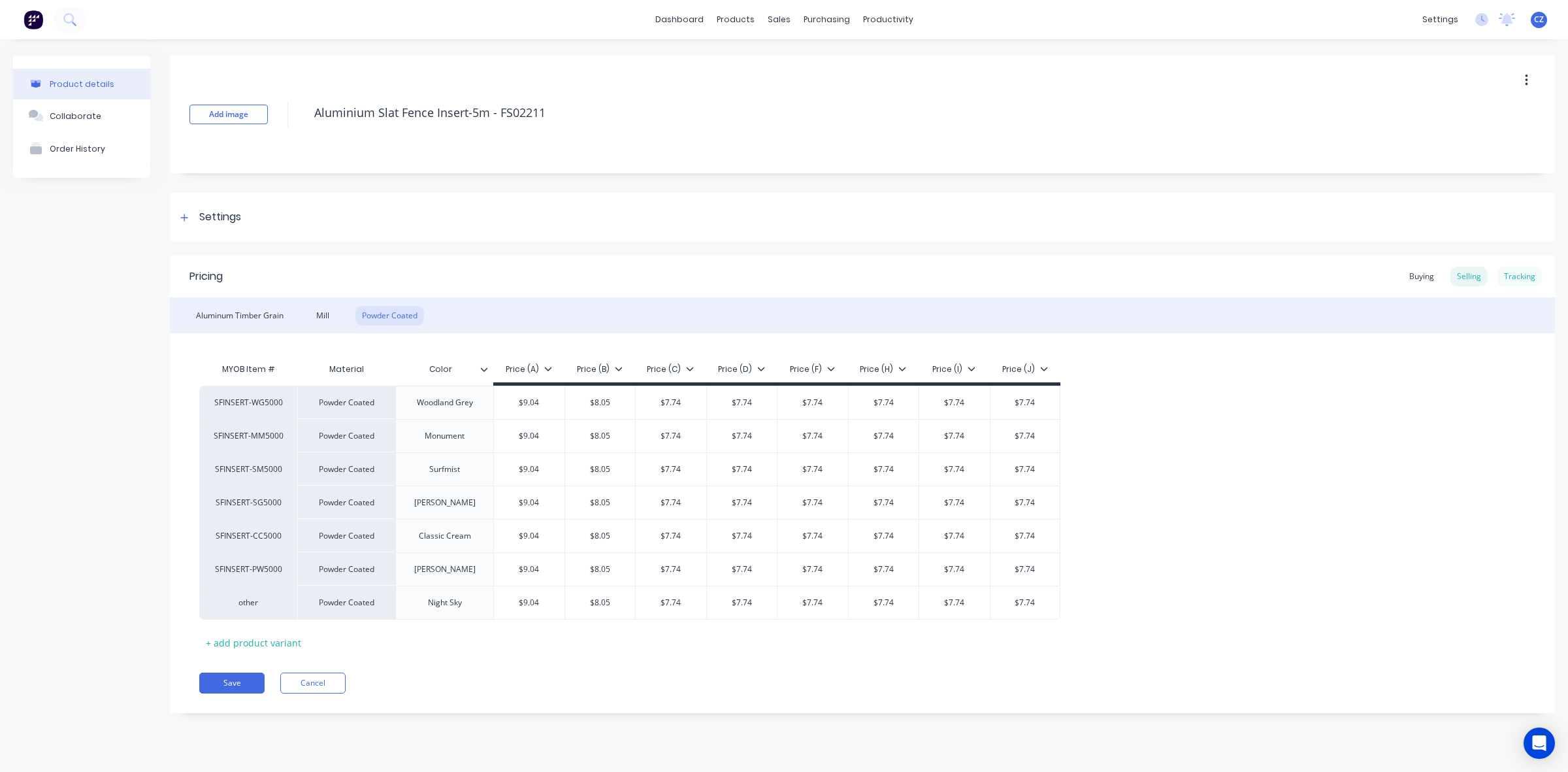
click at [1516, 280] on div "Tracking" at bounding box center [1520, 276] width 44 height 20
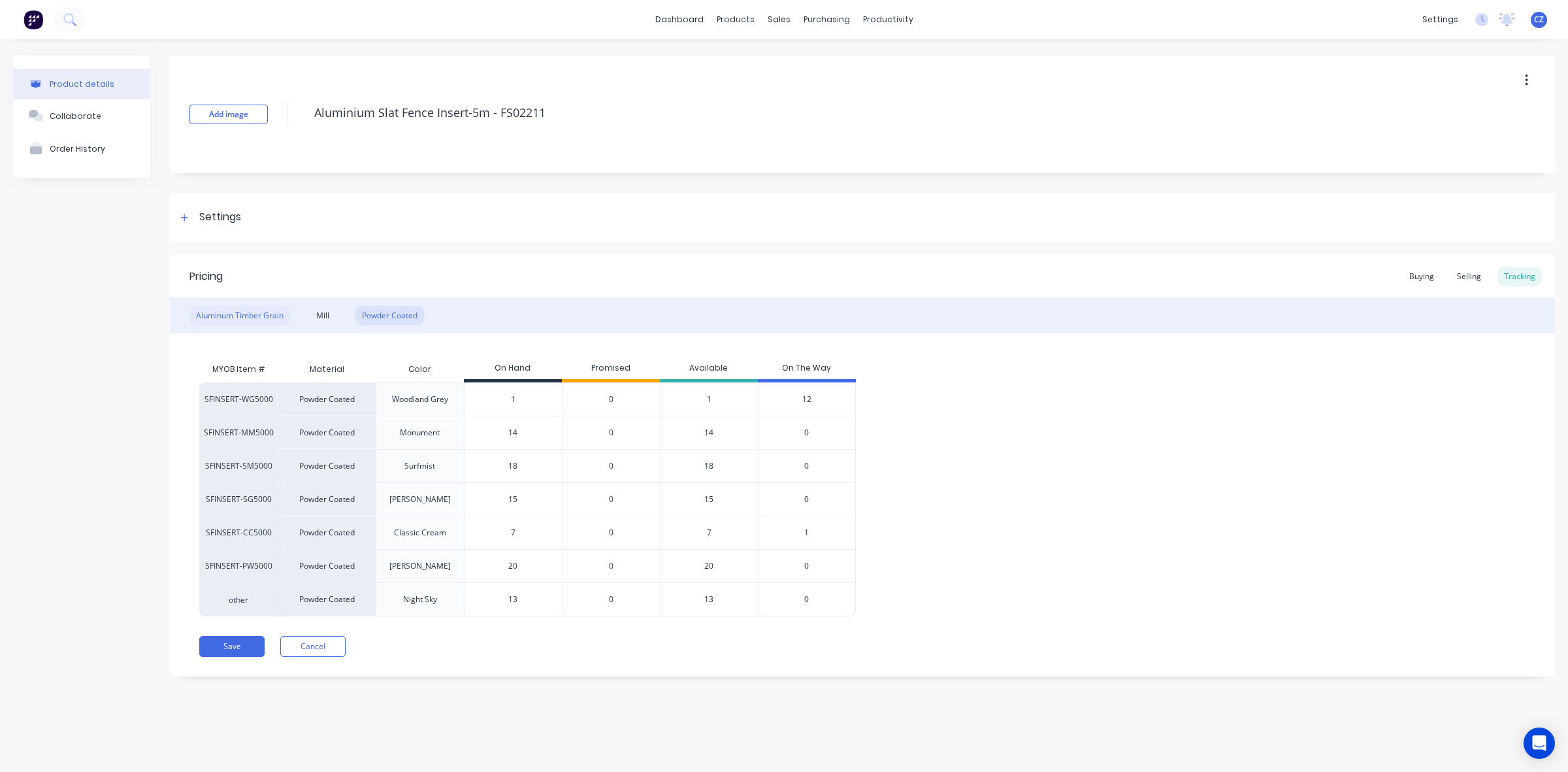
click at [232, 315] on div "Aluminum Timber Grain" at bounding box center [240, 315] width 100 height 20
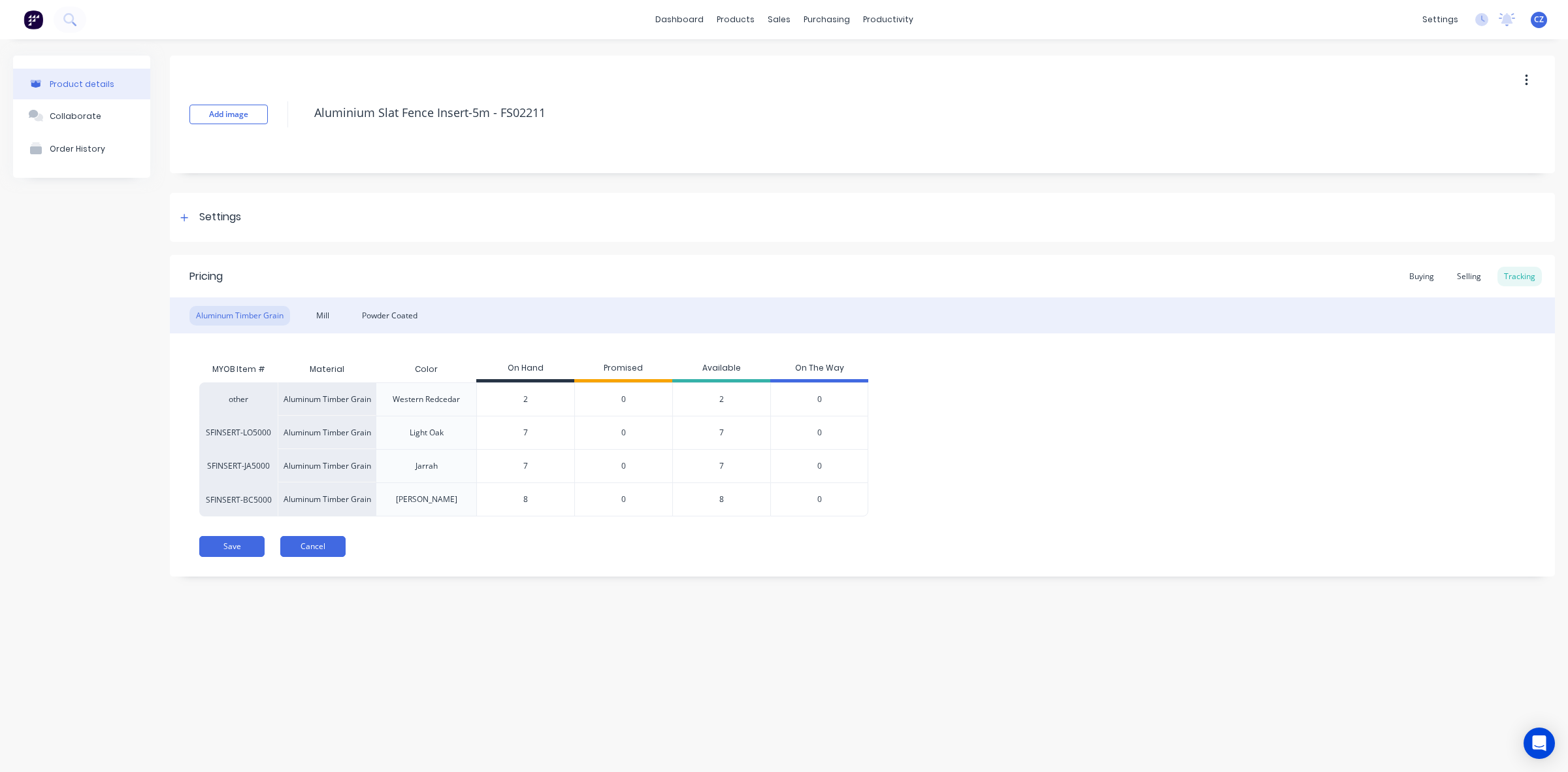
click at [323, 557] on button "Cancel" at bounding box center [312, 546] width 66 height 21
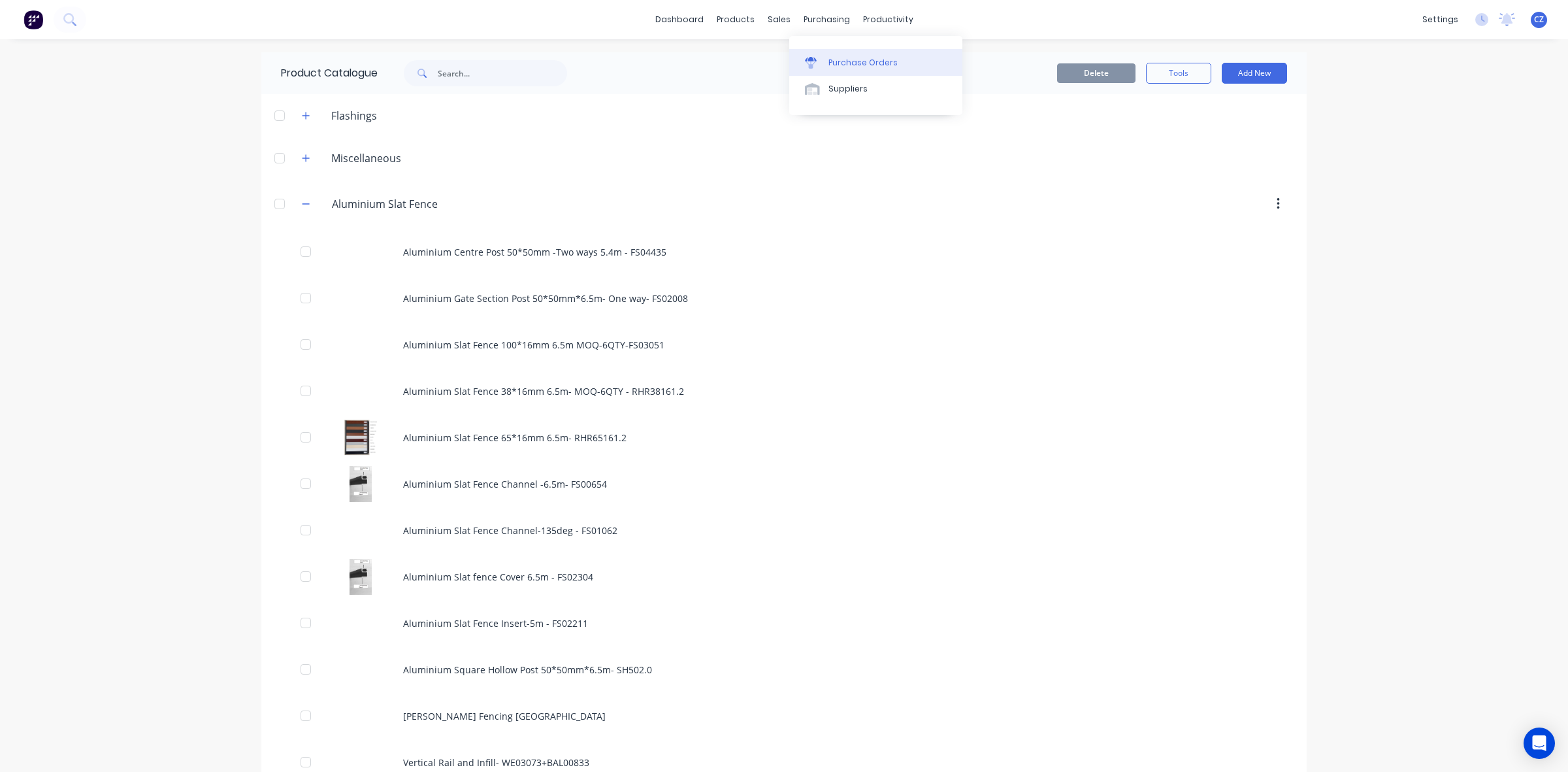
click at [829, 63] on div "Purchase Orders" at bounding box center [863, 63] width 69 height 12
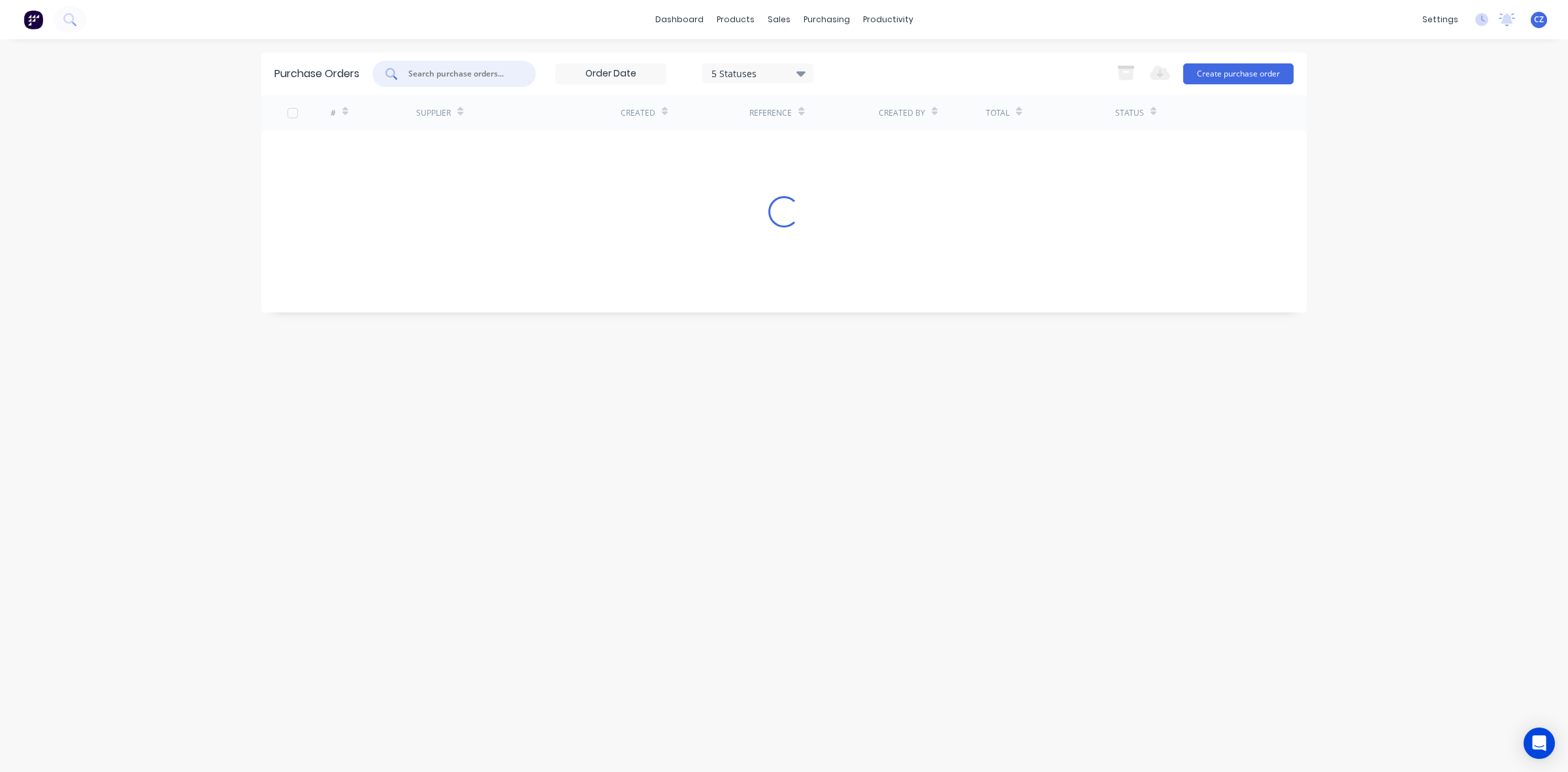
click at [438, 72] on input "text" at bounding box center [460, 73] width 108 height 13
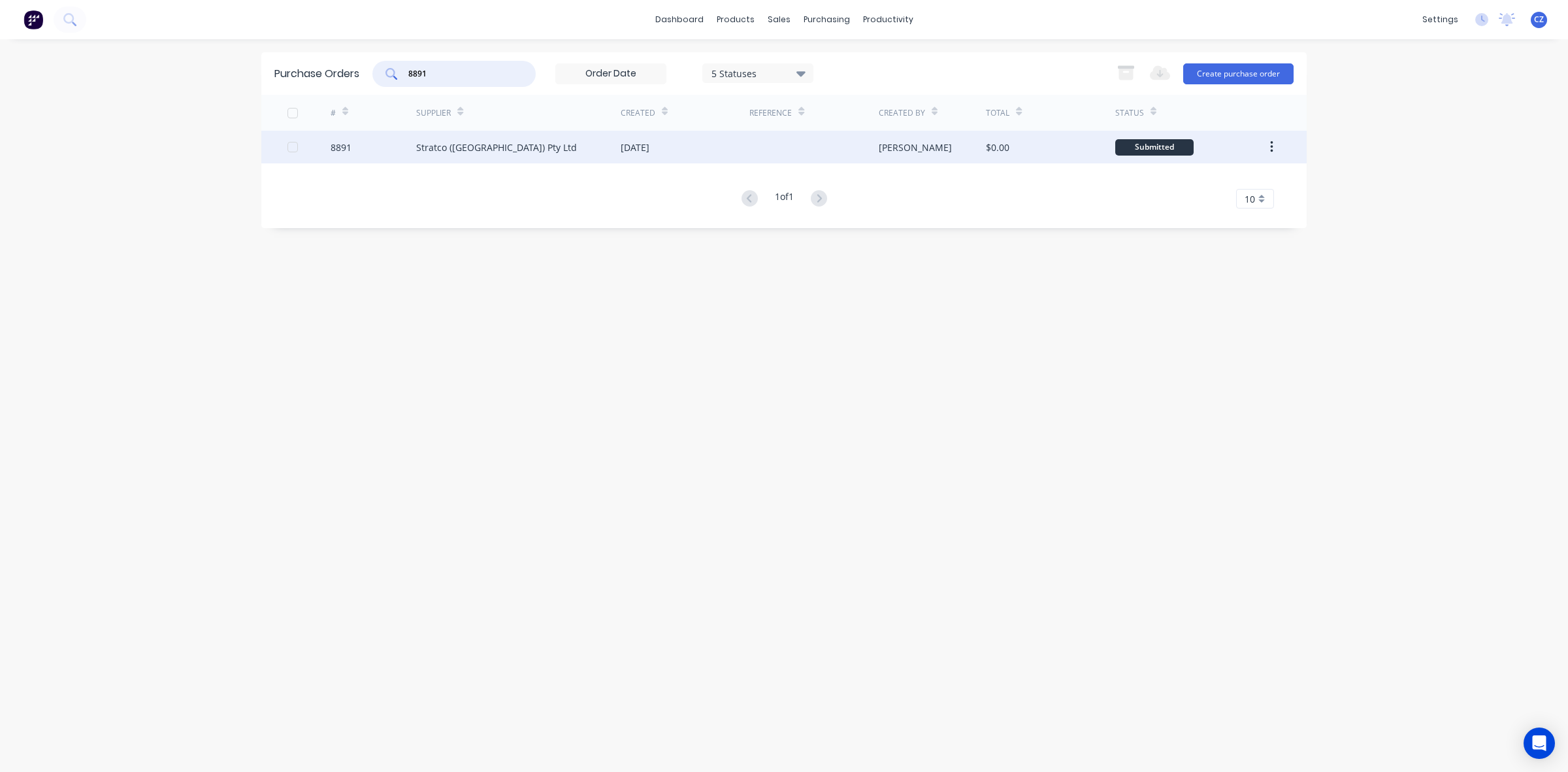
type input "8891"
click at [700, 146] on div "[DATE]" at bounding box center [685, 147] width 128 height 32
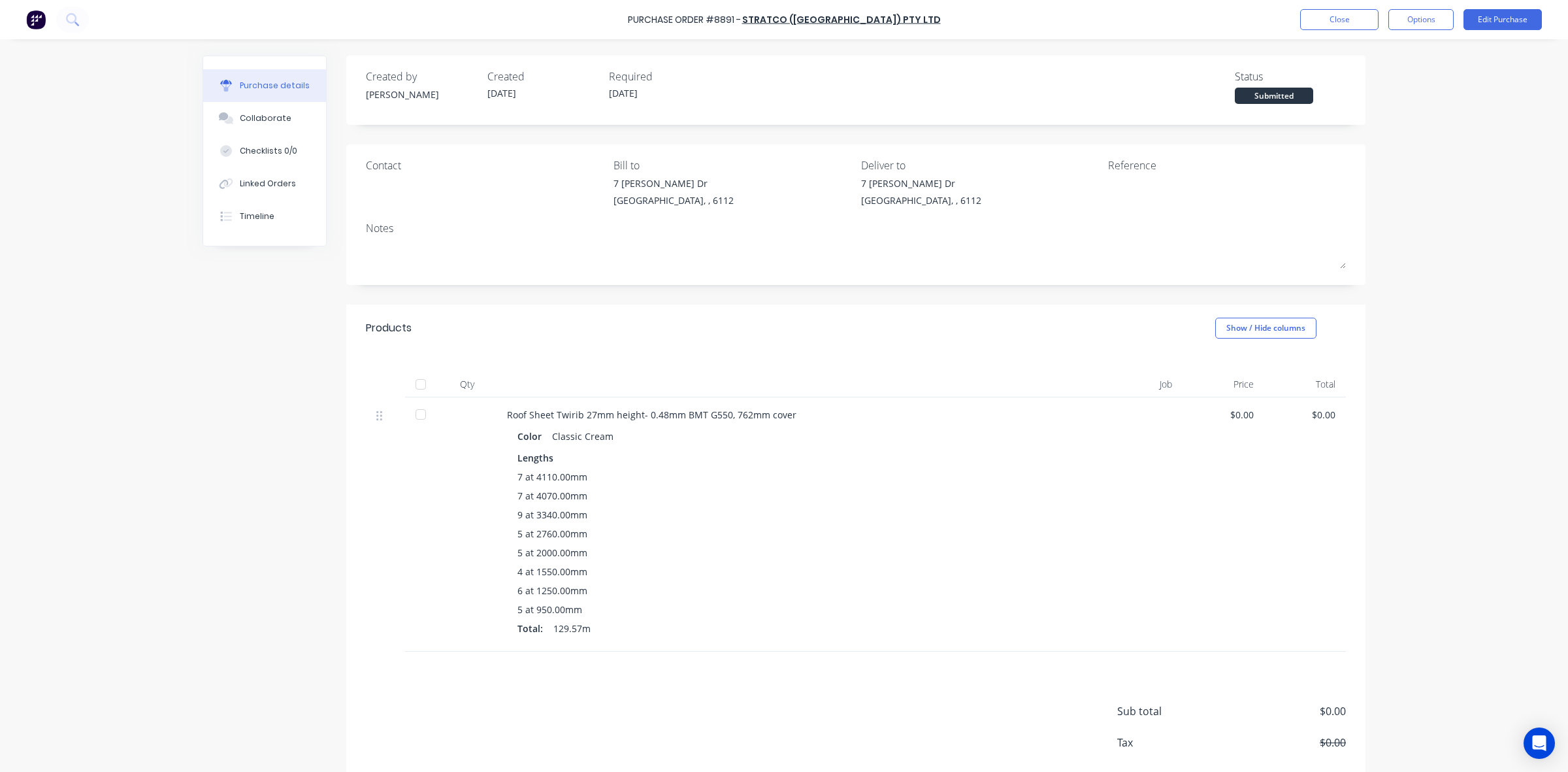
click at [859, 462] on div "Lengths" at bounding box center [790, 458] width 546 height 14
click at [828, 626] on div "Total: 129.57m" at bounding box center [790, 628] width 546 height 14
click at [266, 187] on div "Linked Orders" at bounding box center [268, 184] width 56 height 12
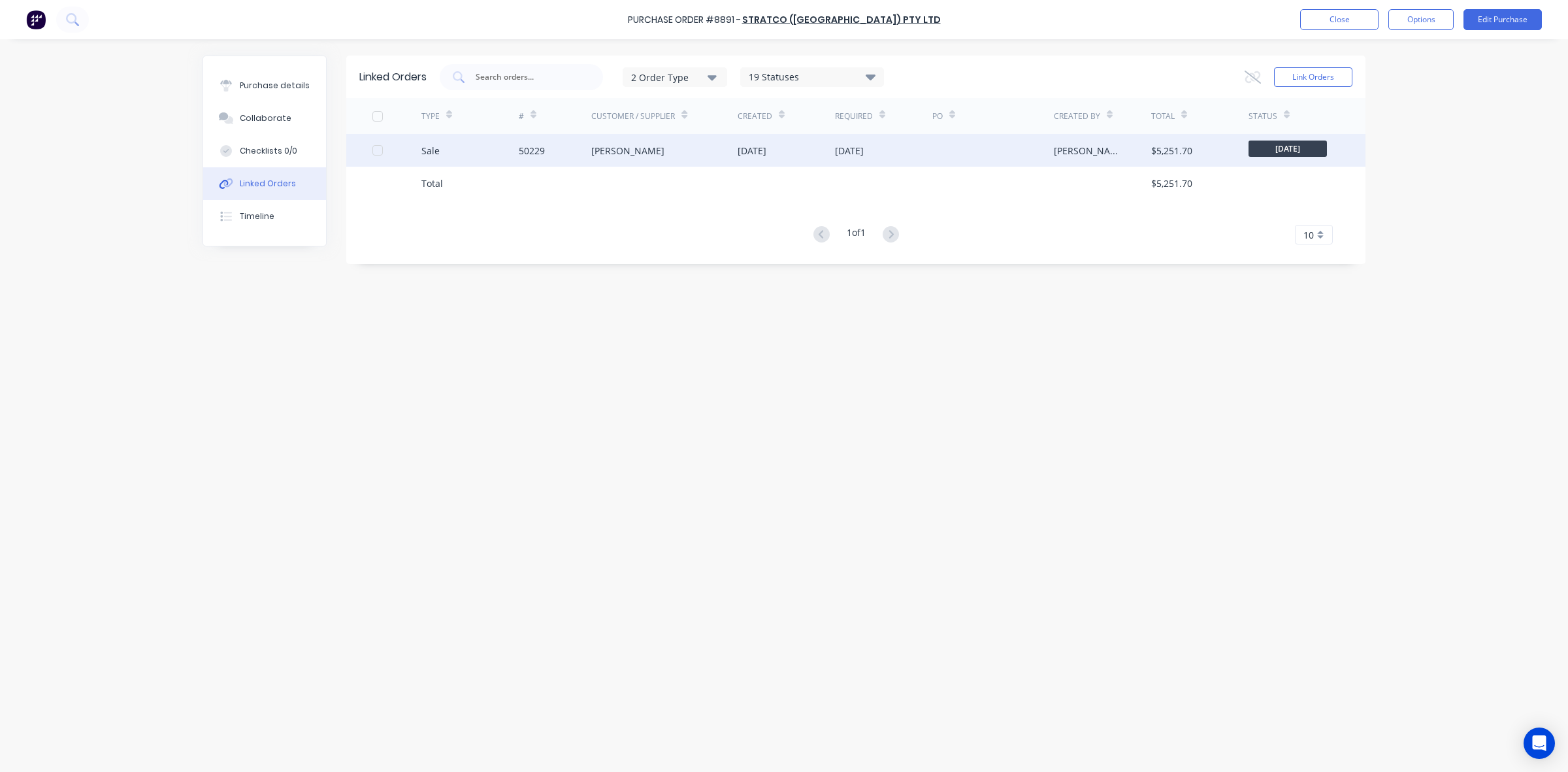
click at [909, 155] on div "[DATE]" at bounding box center [883, 150] width 97 height 32
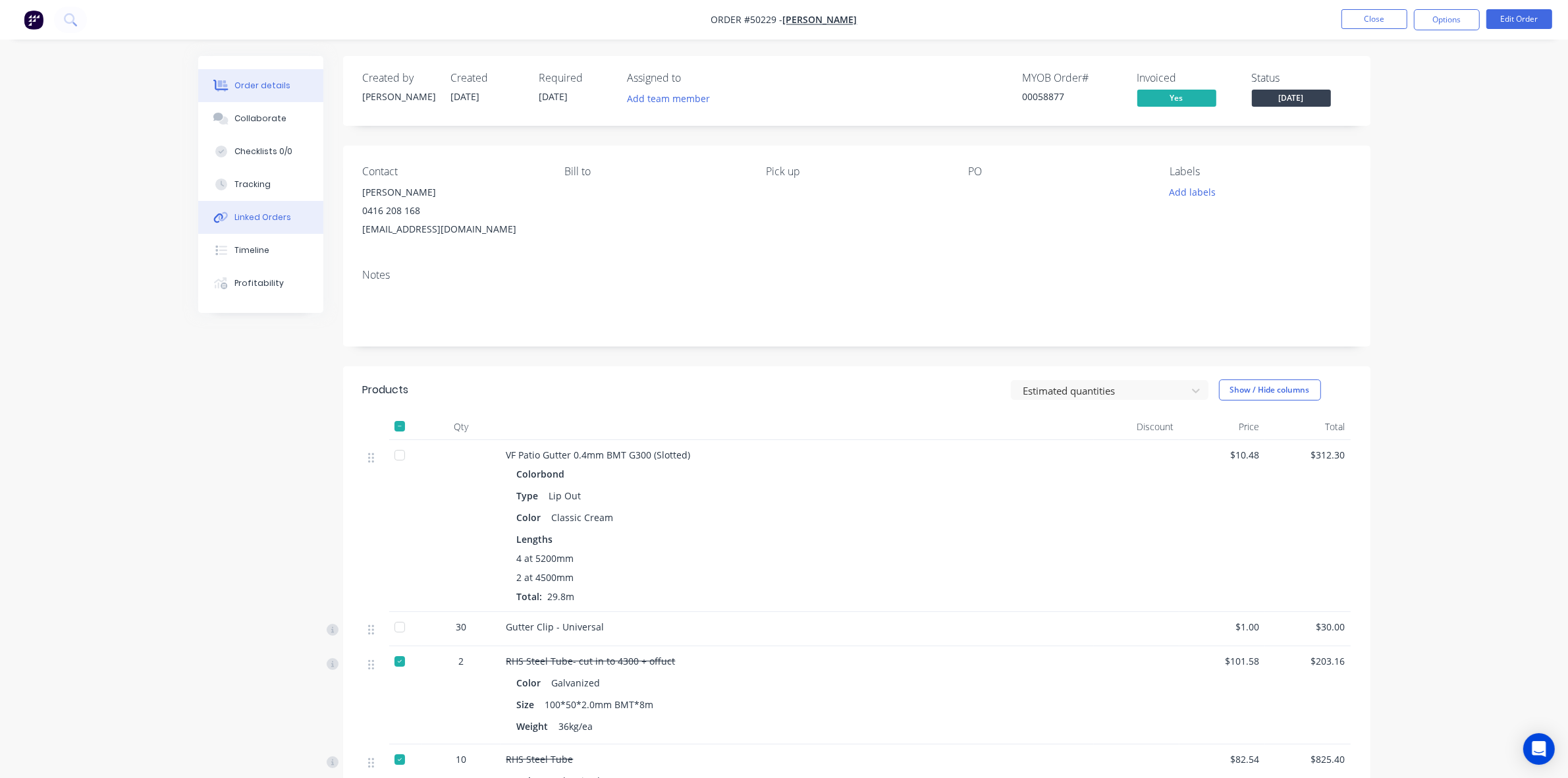
click at [249, 217] on div "Linked Orders" at bounding box center [262, 218] width 57 height 12
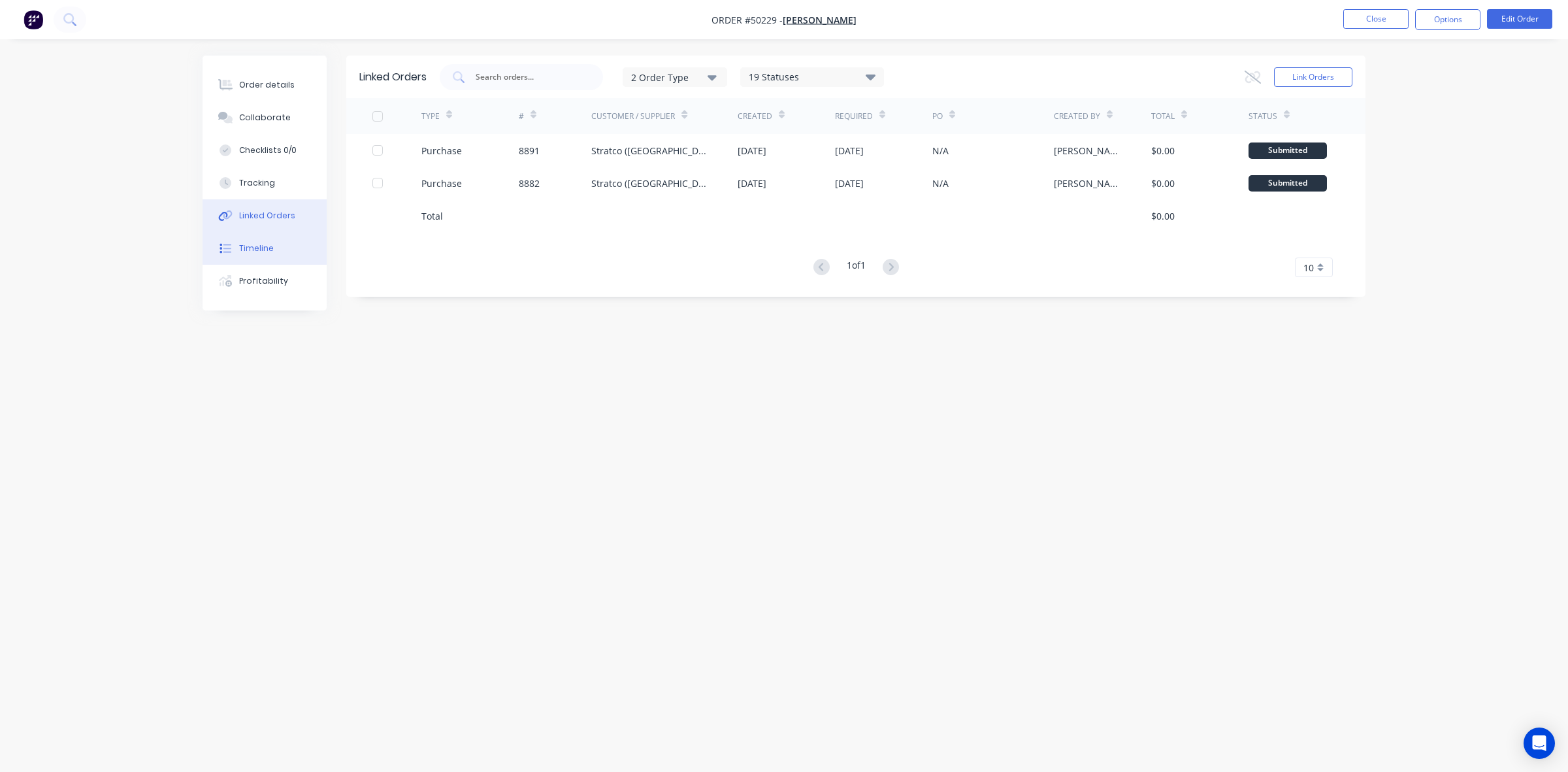
click at [249, 250] on div "Timeline" at bounding box center [256, 249] width 35 height 12
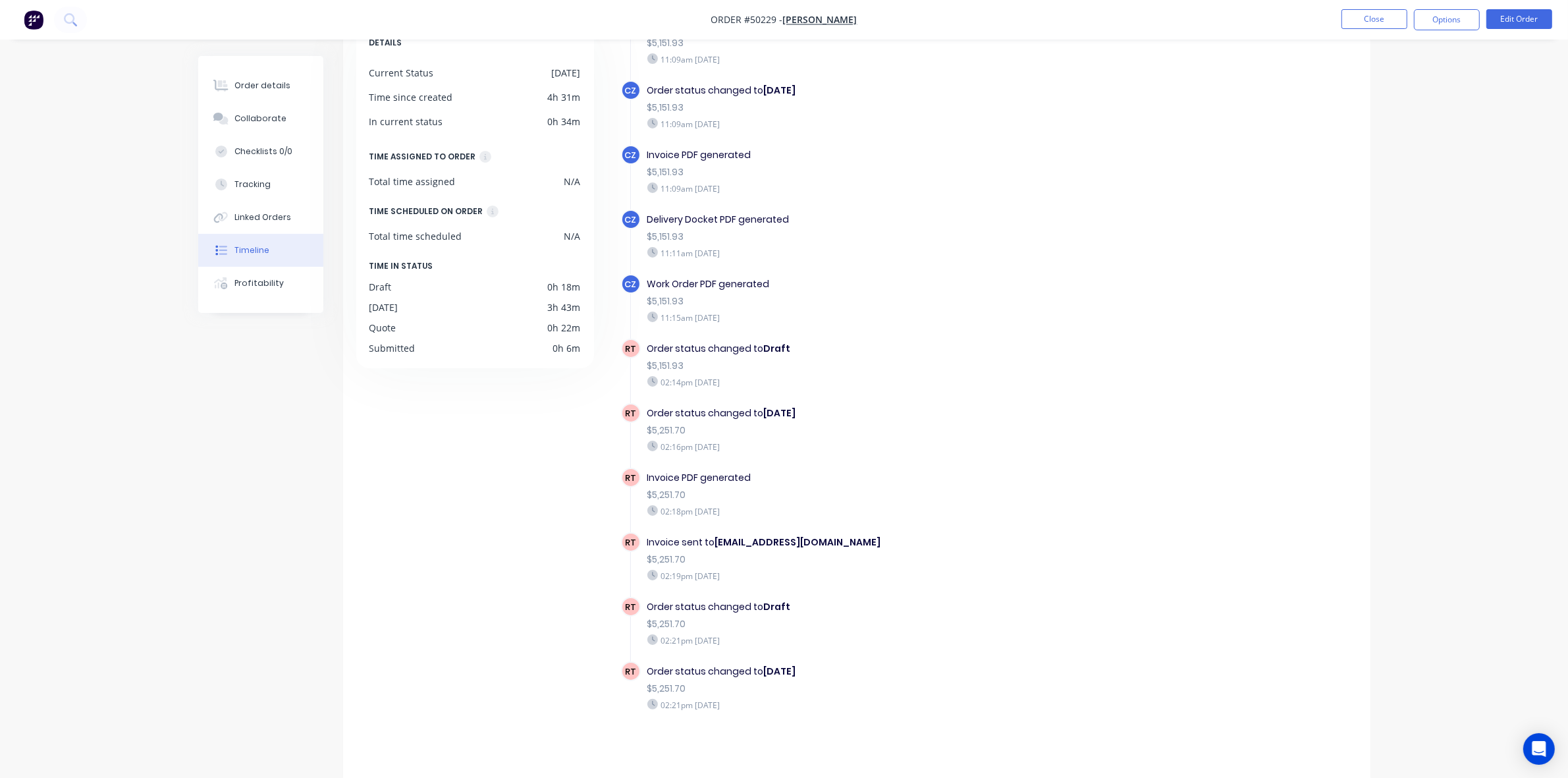
scroll to position [93, 0]
click at [281, 84] on div "Order details" at bounding box center [262, 86] width 56 height 12
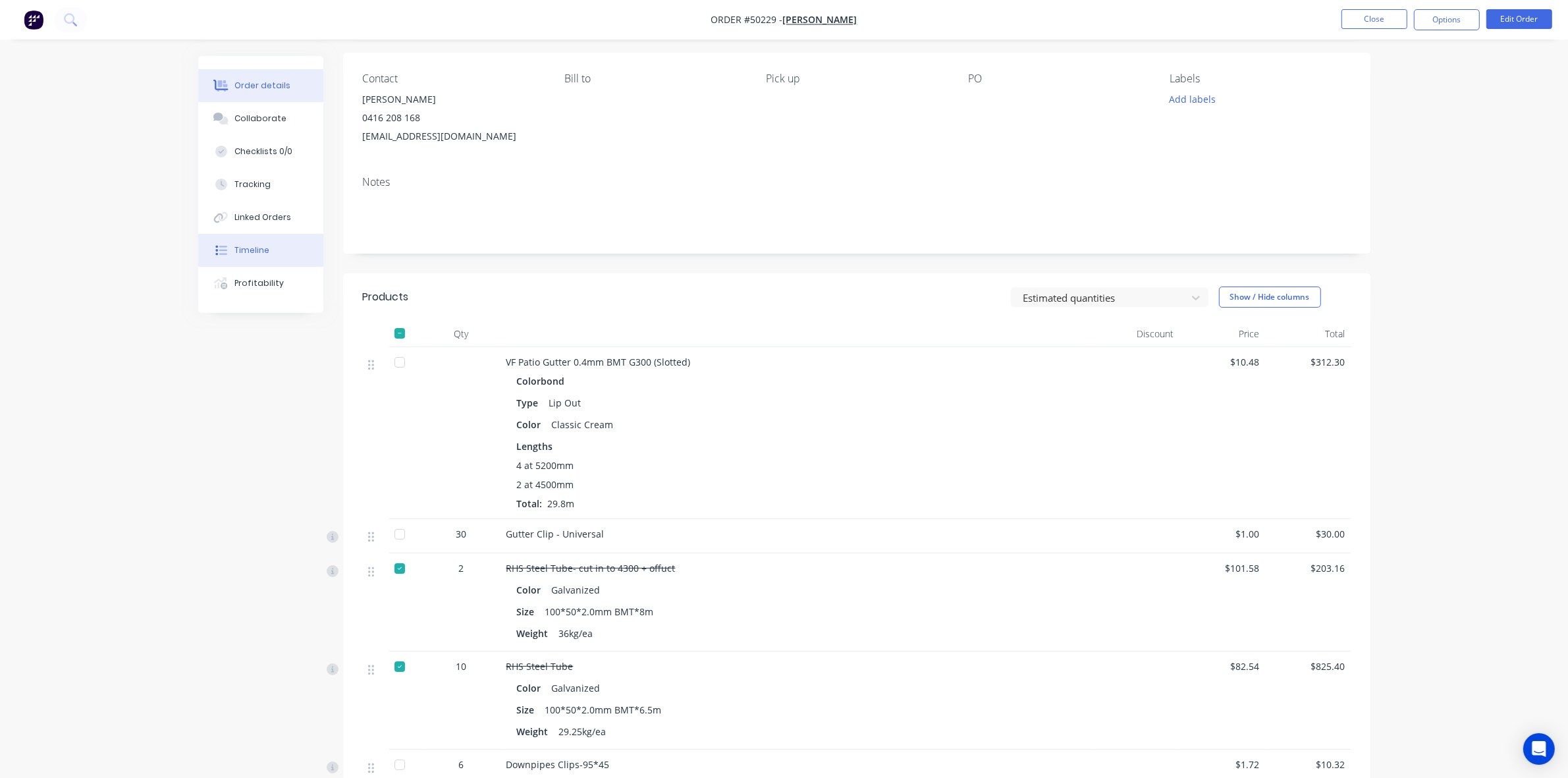
click at [254, 256] on button "Timeline" at bounding box center [261, 250] width 125 height 33
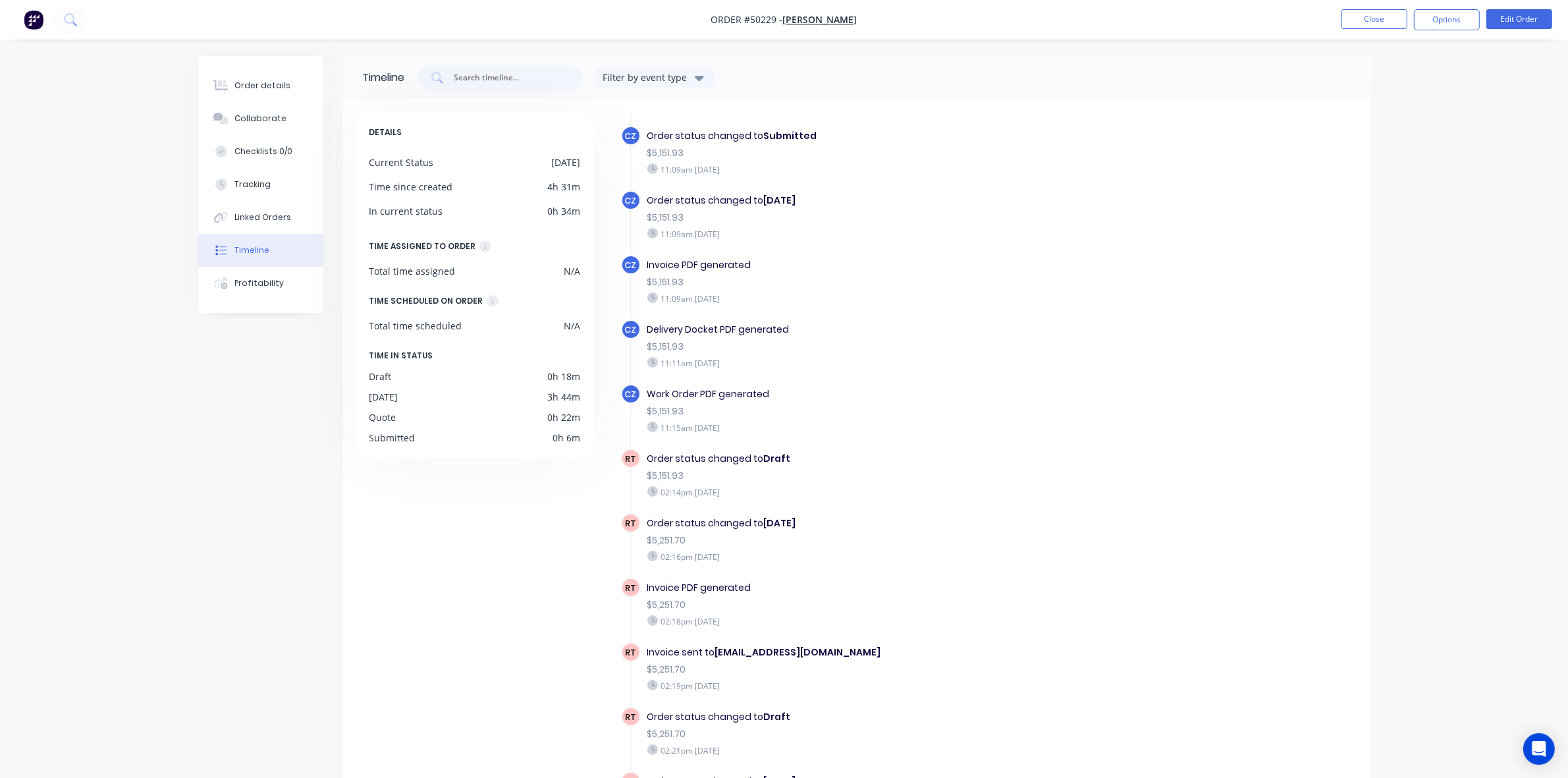
scroll to position [967, 0]
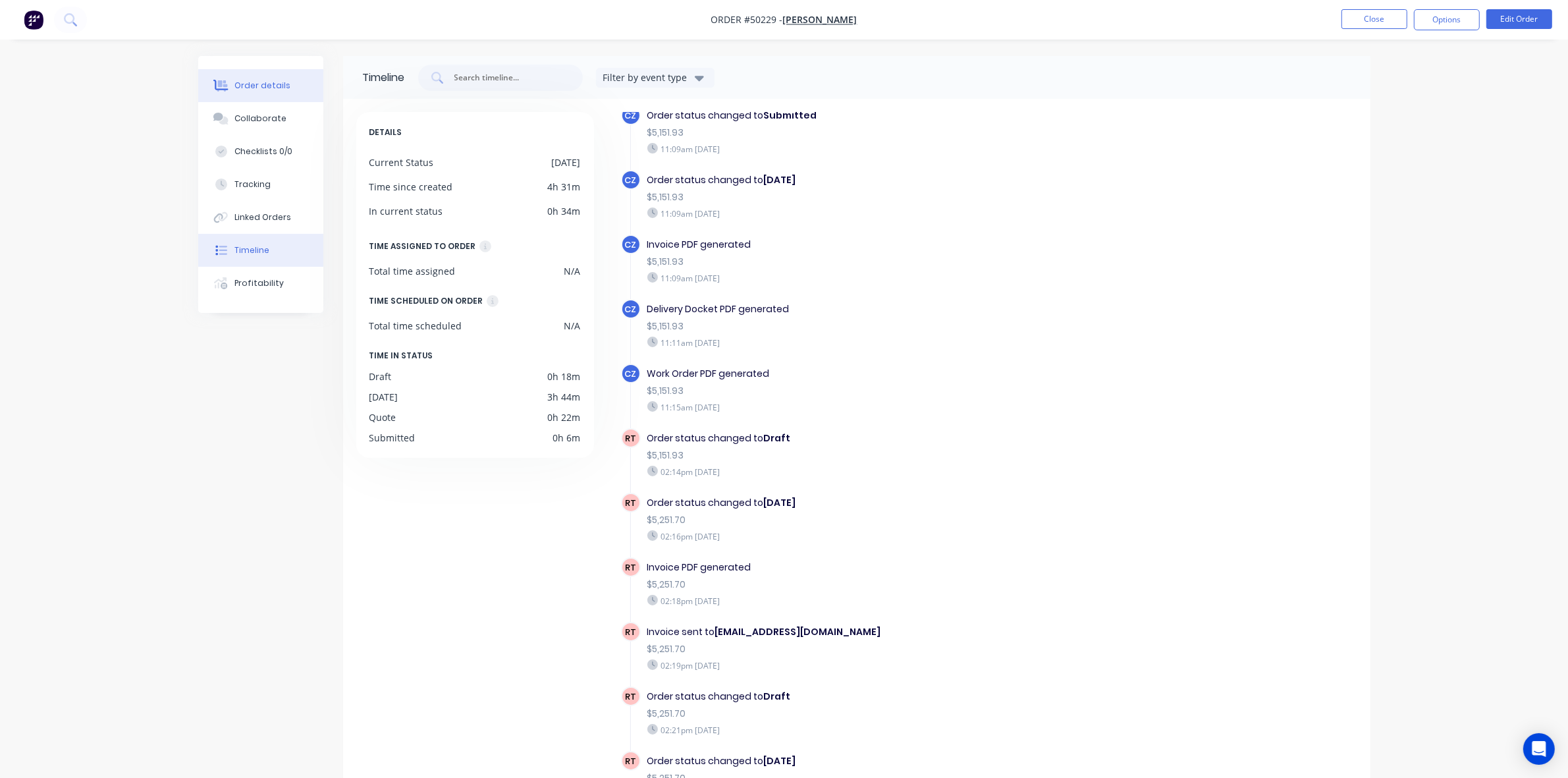
click at [255, 82] on div "Order details" at bounding box center [262, 86] width 56 height 12
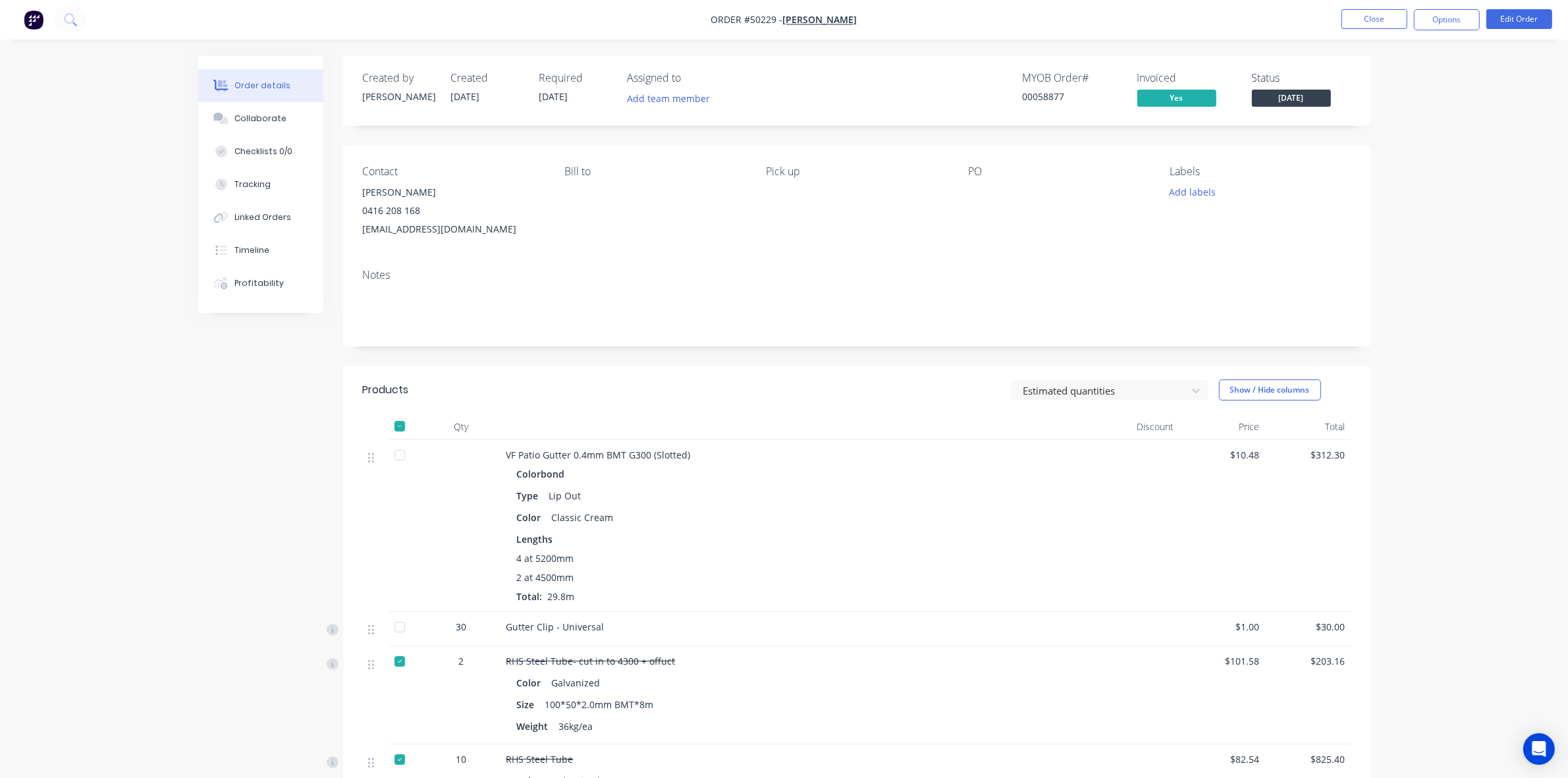
click at [785, 495] on div "Type Lip Out" at bounding box center [798, 496] width 561 height 19
click at [1366, 24] on button "Close" at bounding box center [1374, 19] width 66 height 20
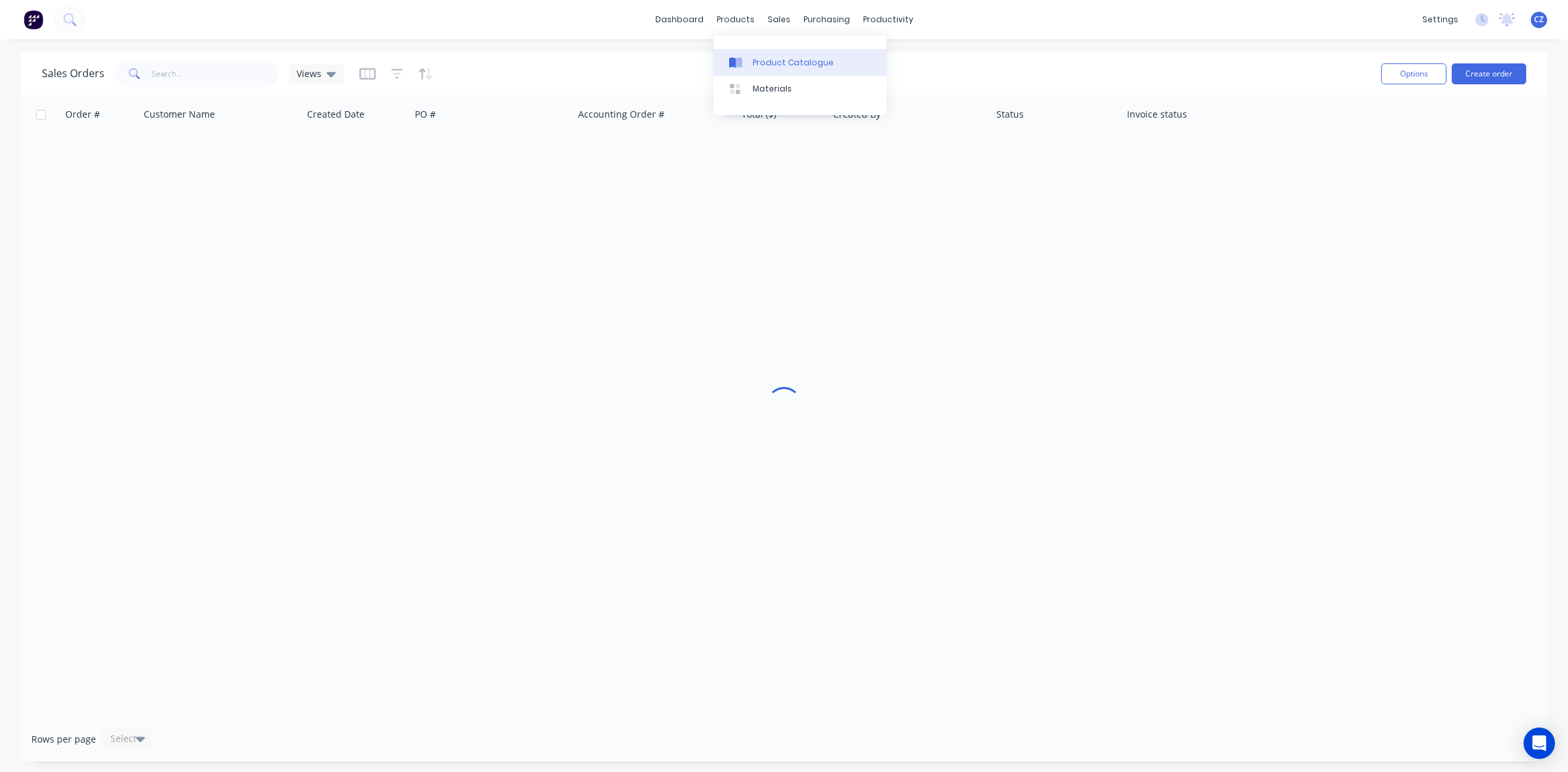
click at [753, 63] on div "Product Catalogue" at bounding box center [793, 63] width 81 height 12
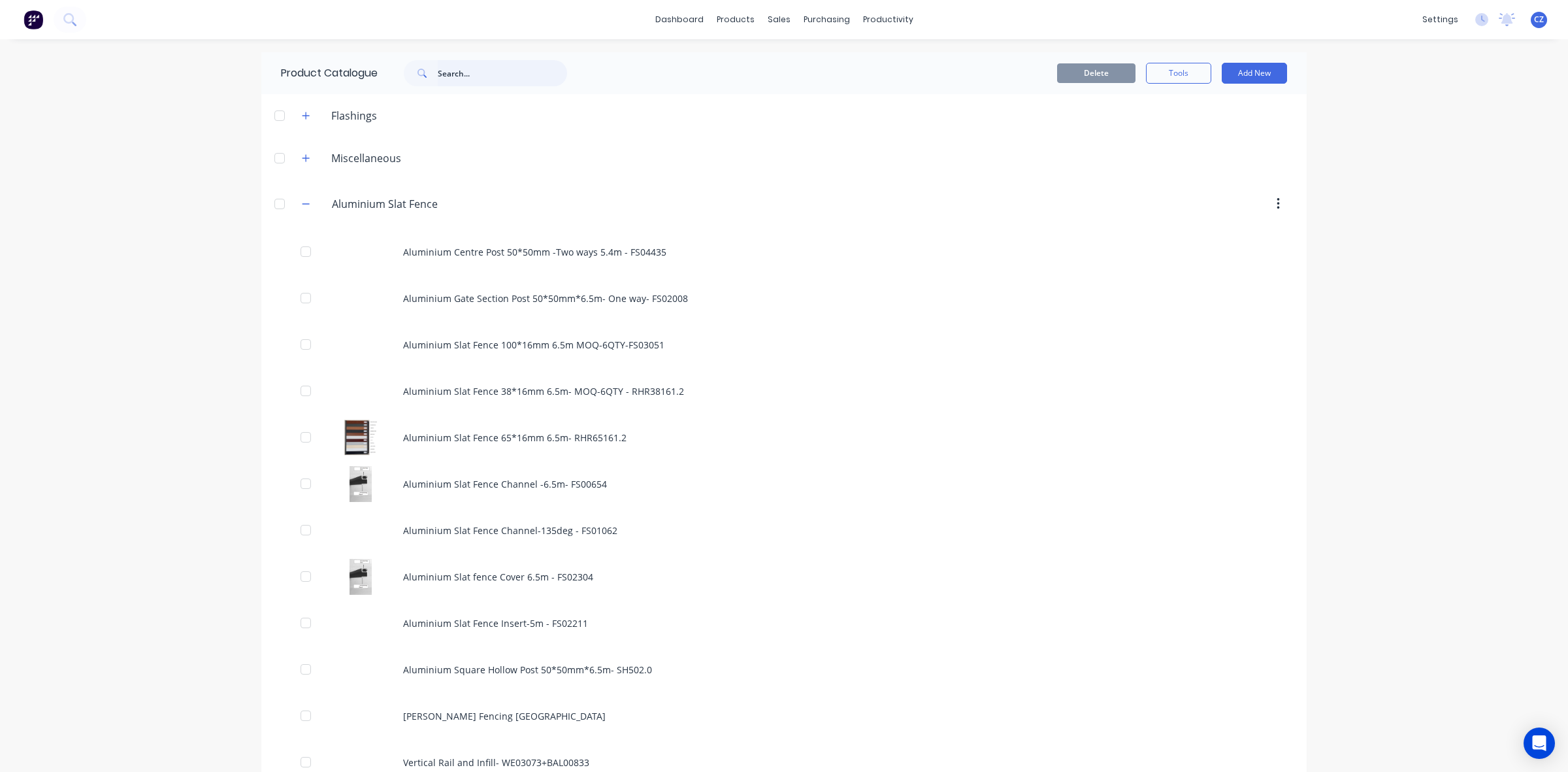
click at [491, 74] on input "text" at bounding box center [503, 73] width 129 height 26
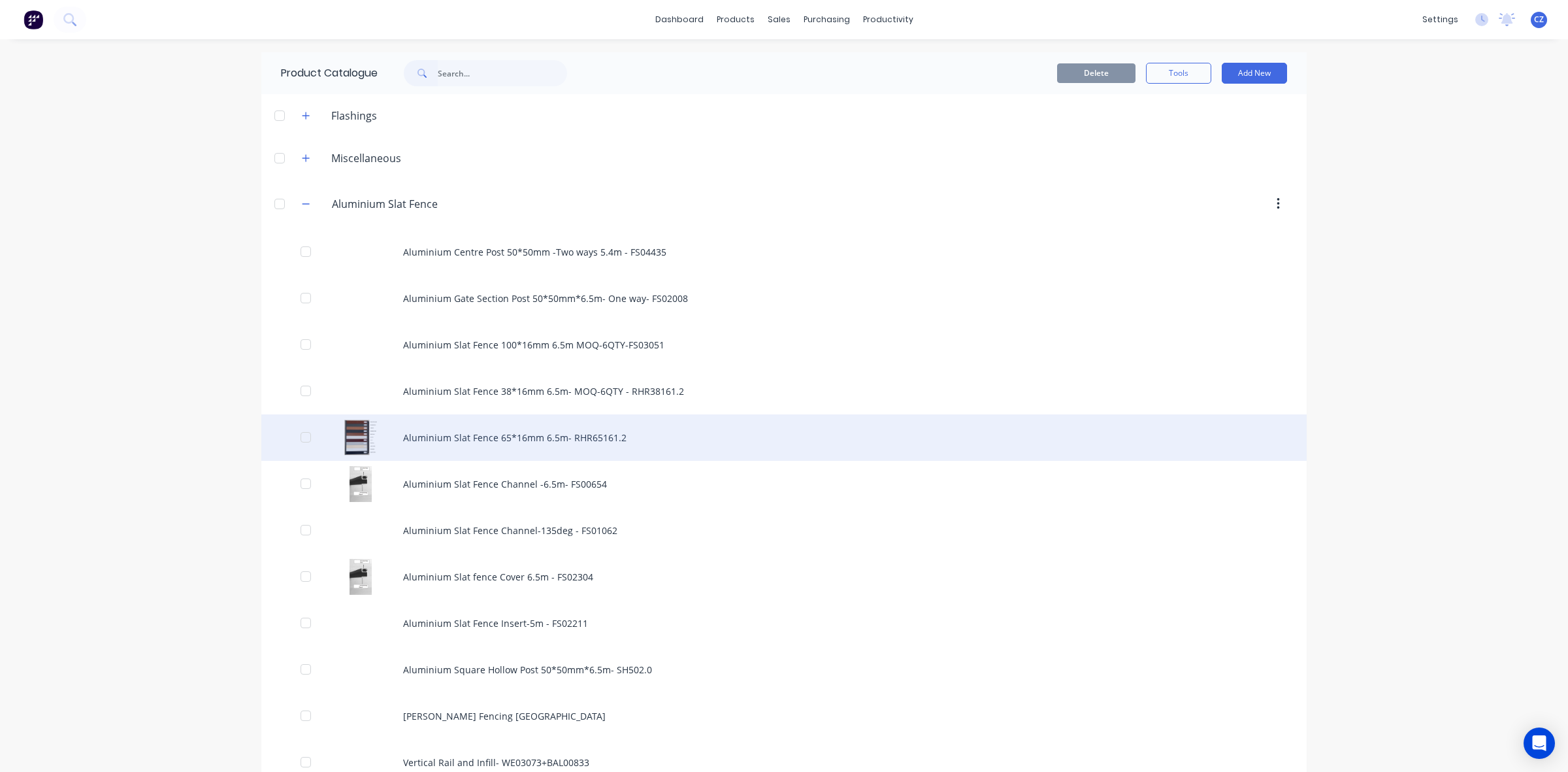
click at [474, 419] on div "Aluminium Slat Fence 65*16mm 6.5m- RHR65161.2" at bounding box center [784, 437] width 1046 height 47
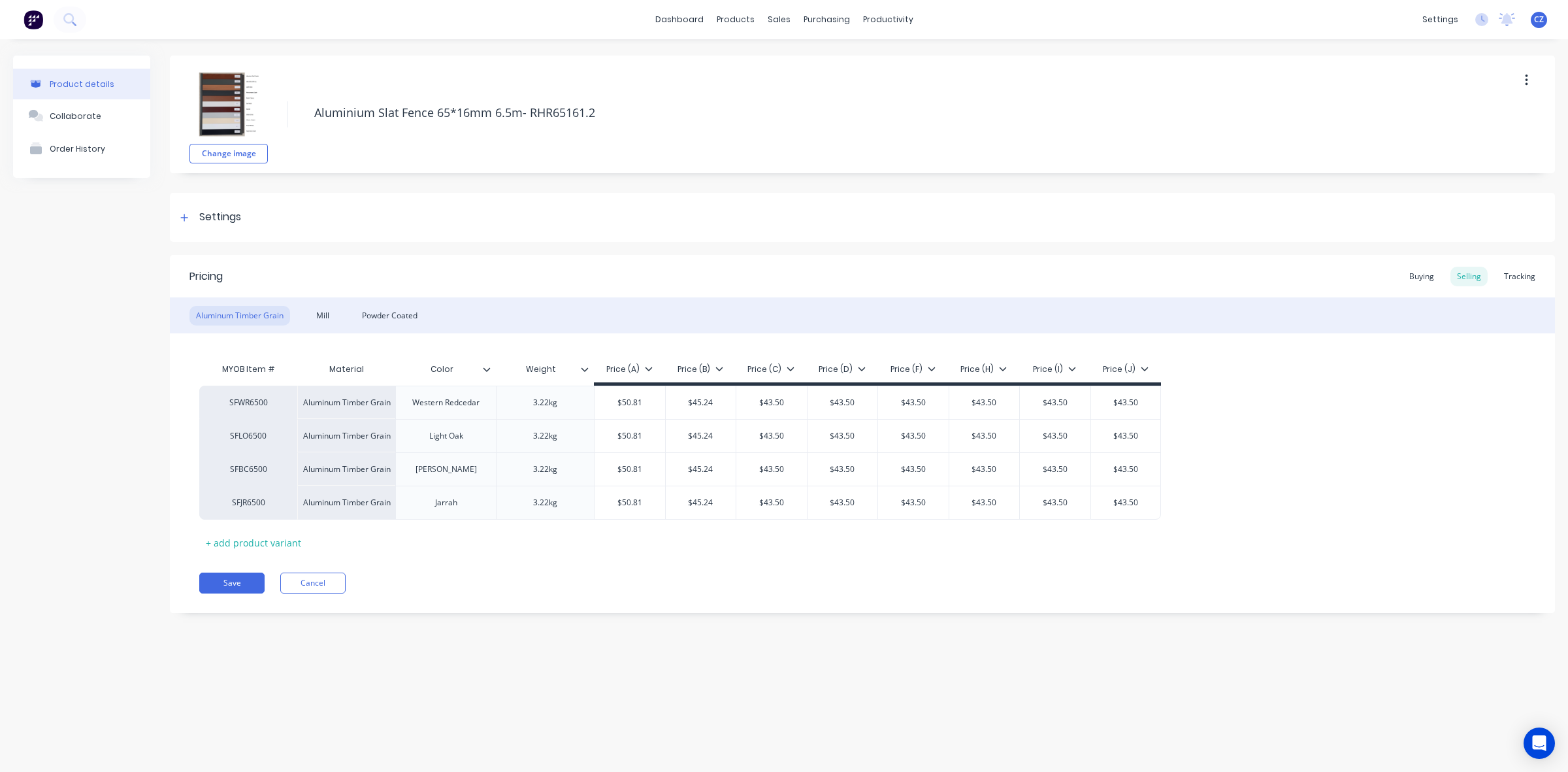
type textarea "x"
click at [400, 323] on div "Powder Coated" at bounding box center [390, 315] width 69 height 20
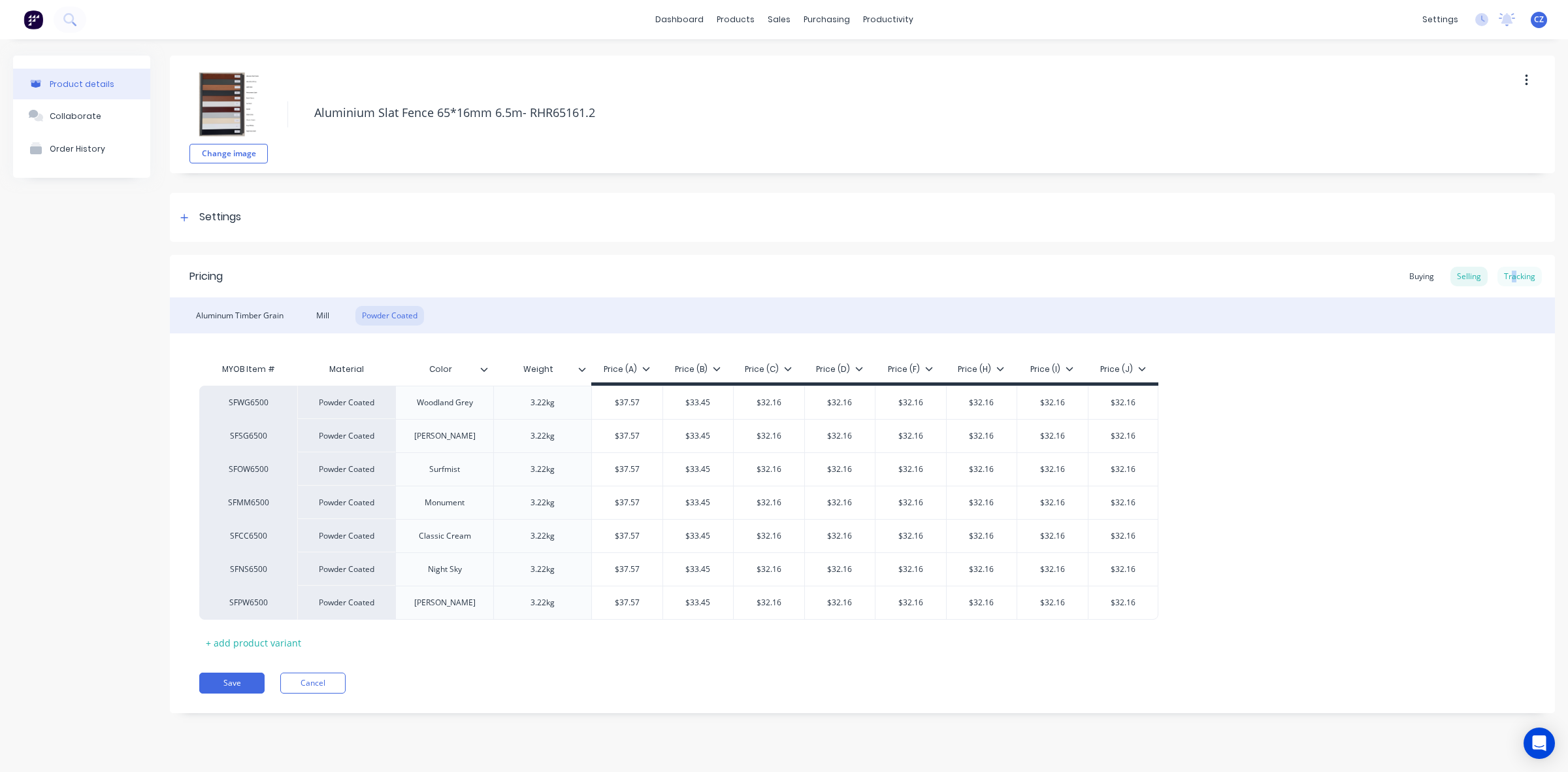
drag, startPoint x: 1513, startPoint y: 292, endPoint x: 1519, endPoint y: 278, distance: 15.2
click at [1518, 283] on div "Pricing Buying Selling Tracking" at bounding box center [863, 276] width 1385 height 43
click at [1523, 272] on div "Tracking" at bounding box center [1520, 276] width 44 height 20
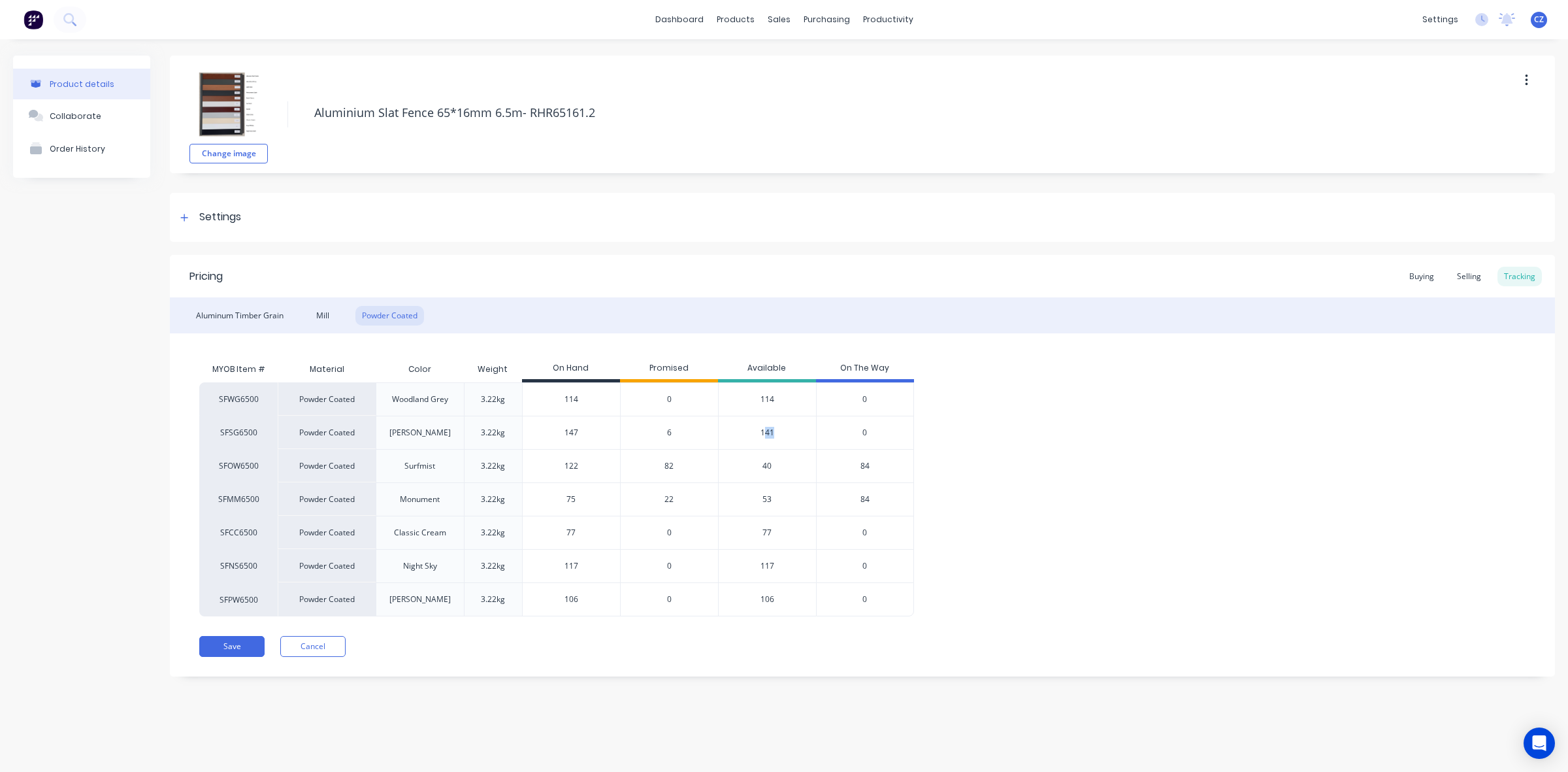
drag, startPoint x: 781, startPoint y: 432, endPoint x: 764, endPoint y: 432, distance: 17.0
click at [764, 432] on div "141" at bounding box center [767, 432] width 98 height 33
click at [677, 433] on div "6" at bounding box center [669, 432] width 98 height 33
click at [670, 430] on span "6" at bounding box center [669, 432] width 4 height 12
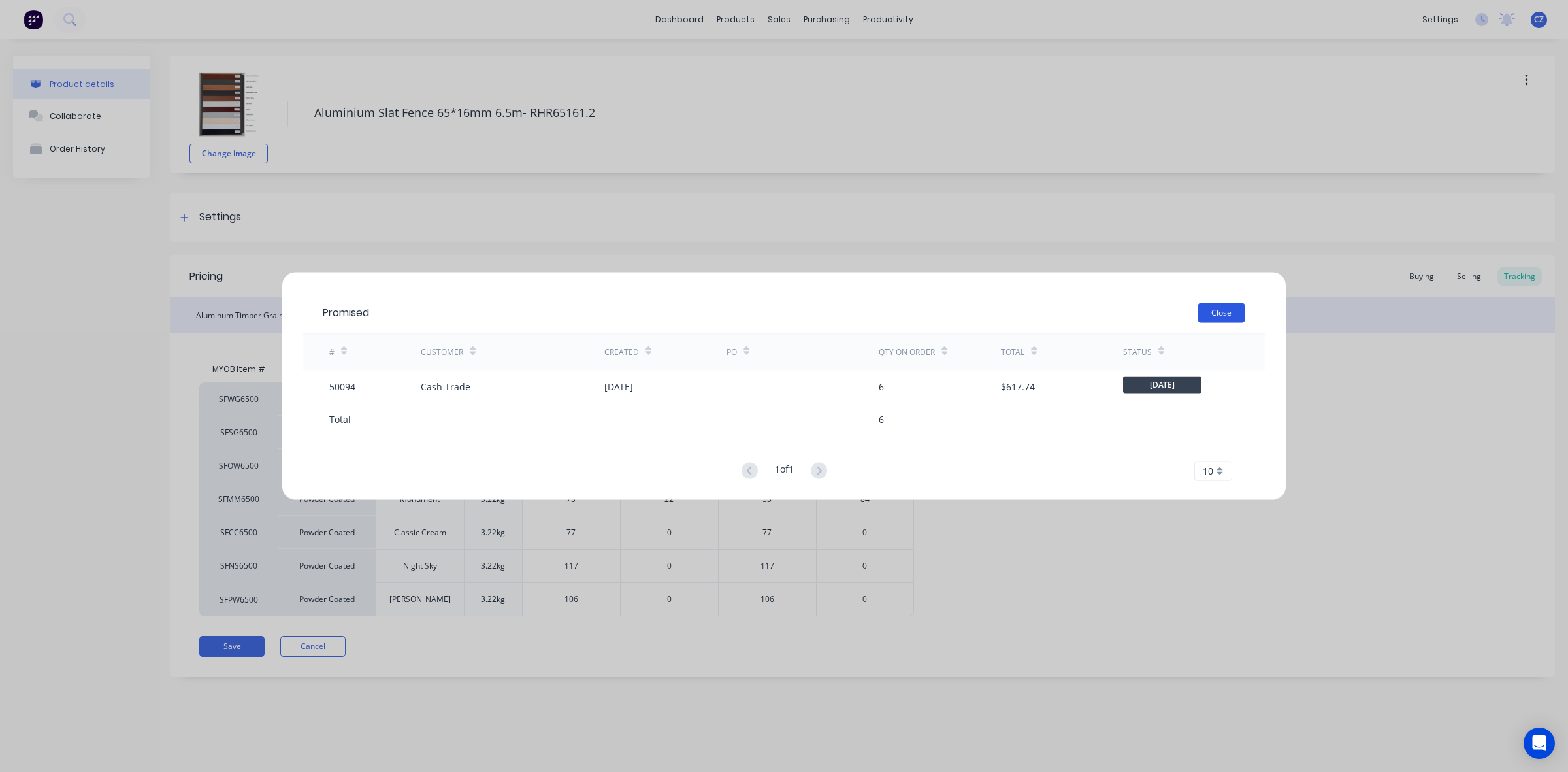
click at [1217, 305] on button "Close" at bounding box center [1222, 312] width 48 height 20
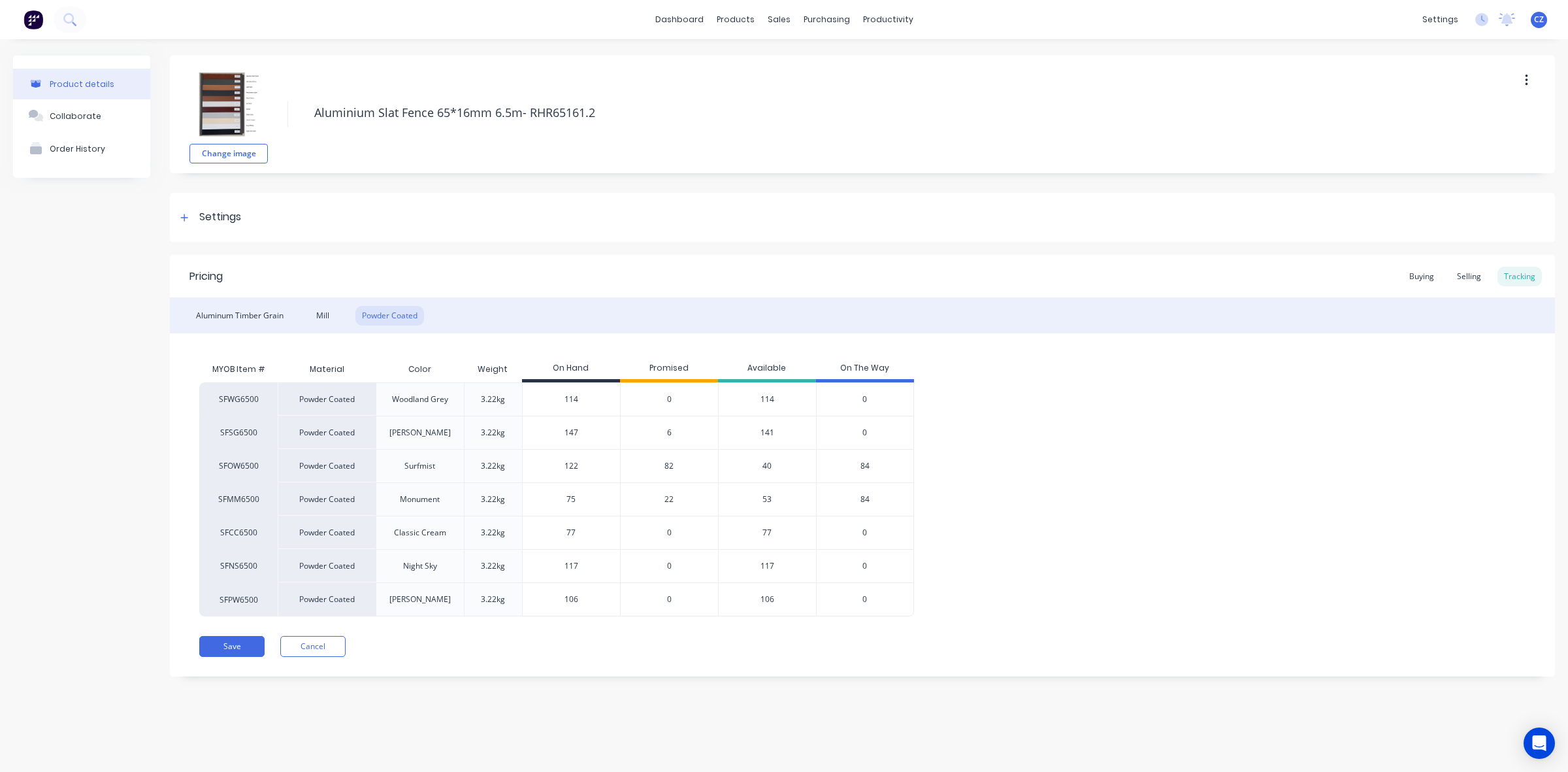
click at [776, 432] on div "141" at bounding box center [767, 432] width 98 height 33
drag, startPoint x: 775, startPoint y: 429, endPoint x: 744, endPoint y: 430, distance: 31.0
click at [744, 430] on div "141" at bounding box center [767, 432] width 98 height 33
type input "147"
click at [580, 432] on input "147" at bounding box center [571, 432] width 97 height 12
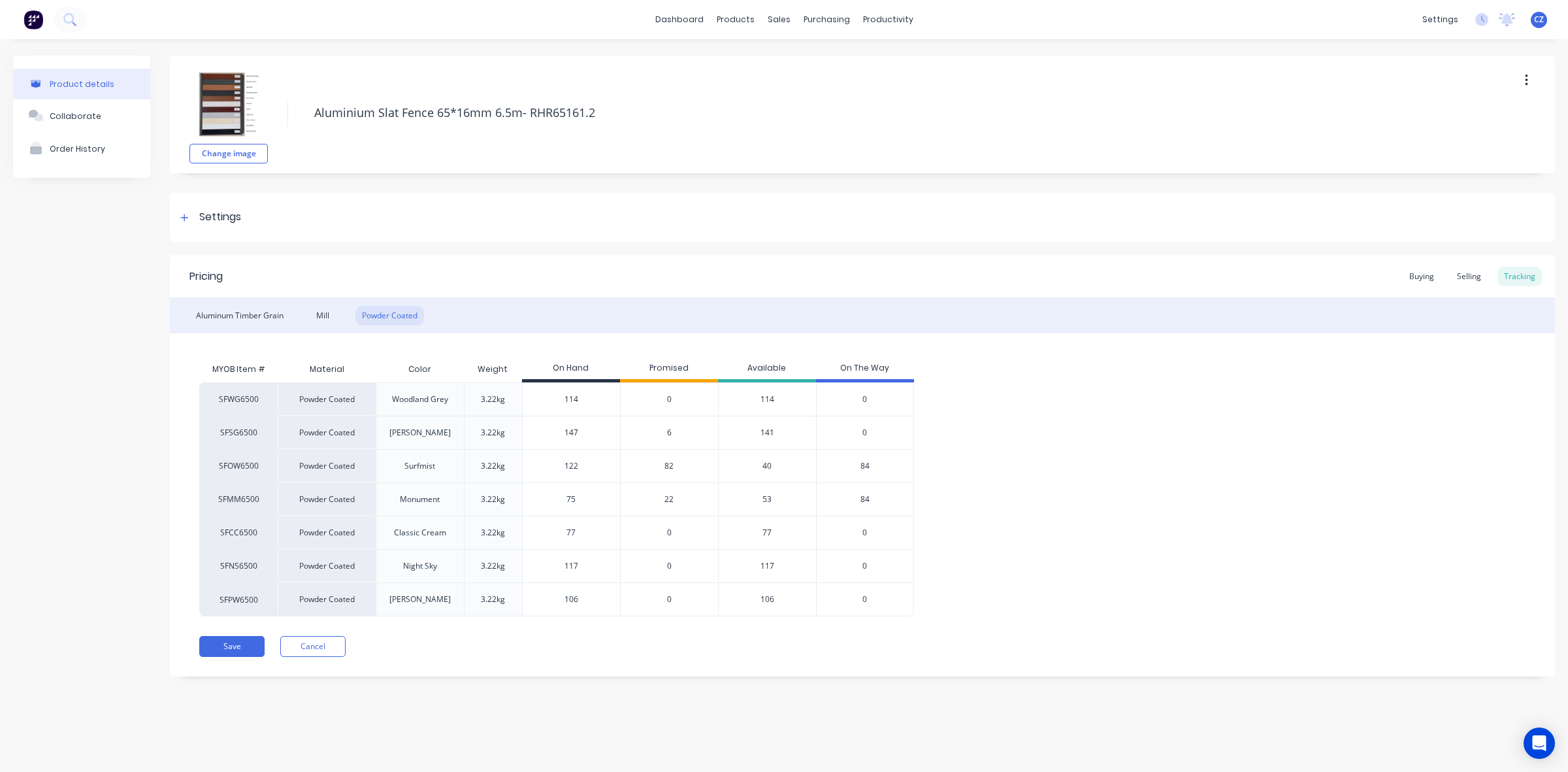
click at [673, 437] on div "6" at bounding box center [669, 432] width 98 height 33
click at [668, 432] on span "6" at bounding box center [669, 432] width 4 height 12
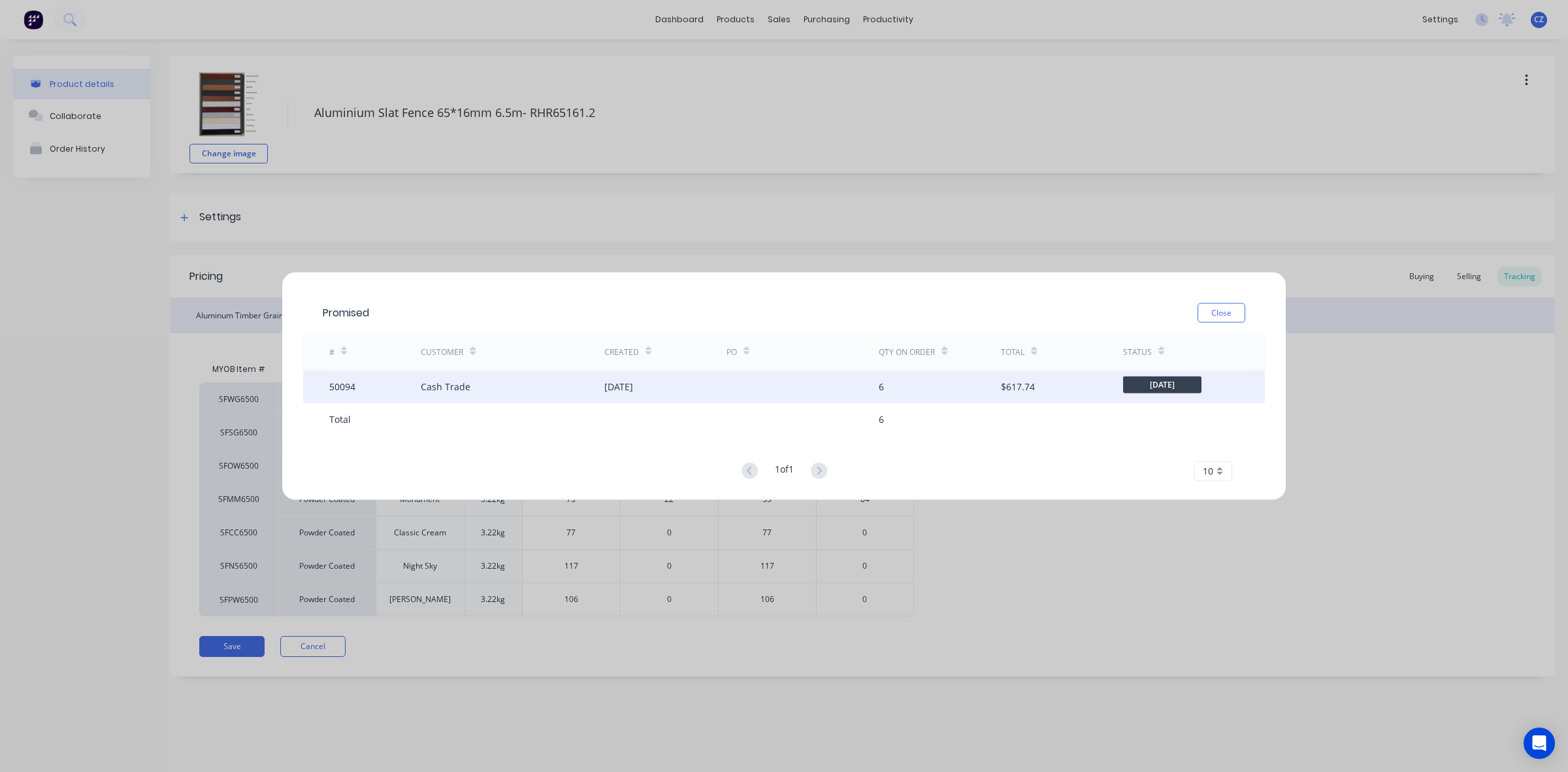
click at [582, 393] on div "Cash Trade" at bounding box center [512, 386] width 183 height 32
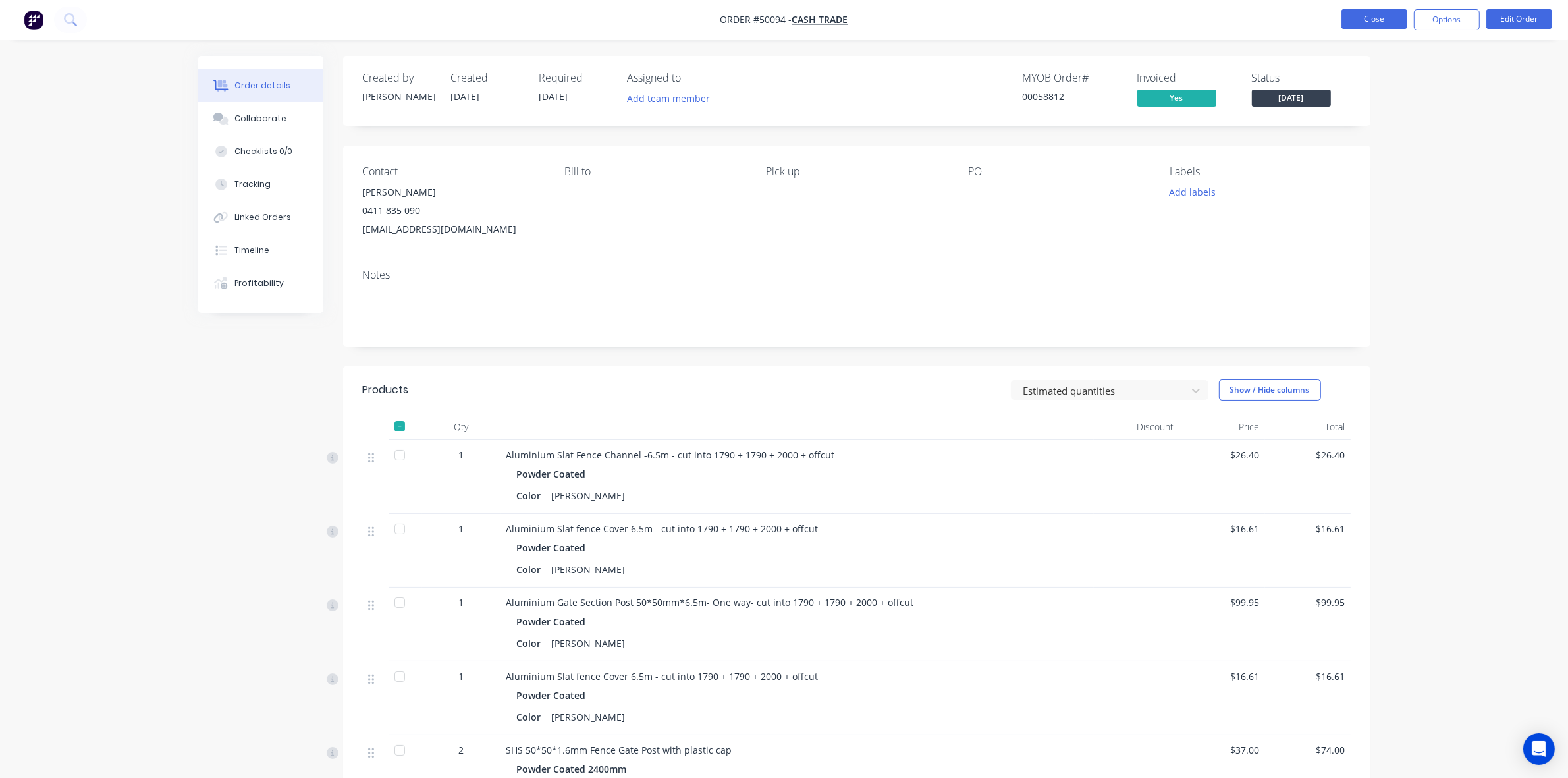
click at [1375, 20] on button "Close" at bounding box center [1374, 19] width 66 height 20
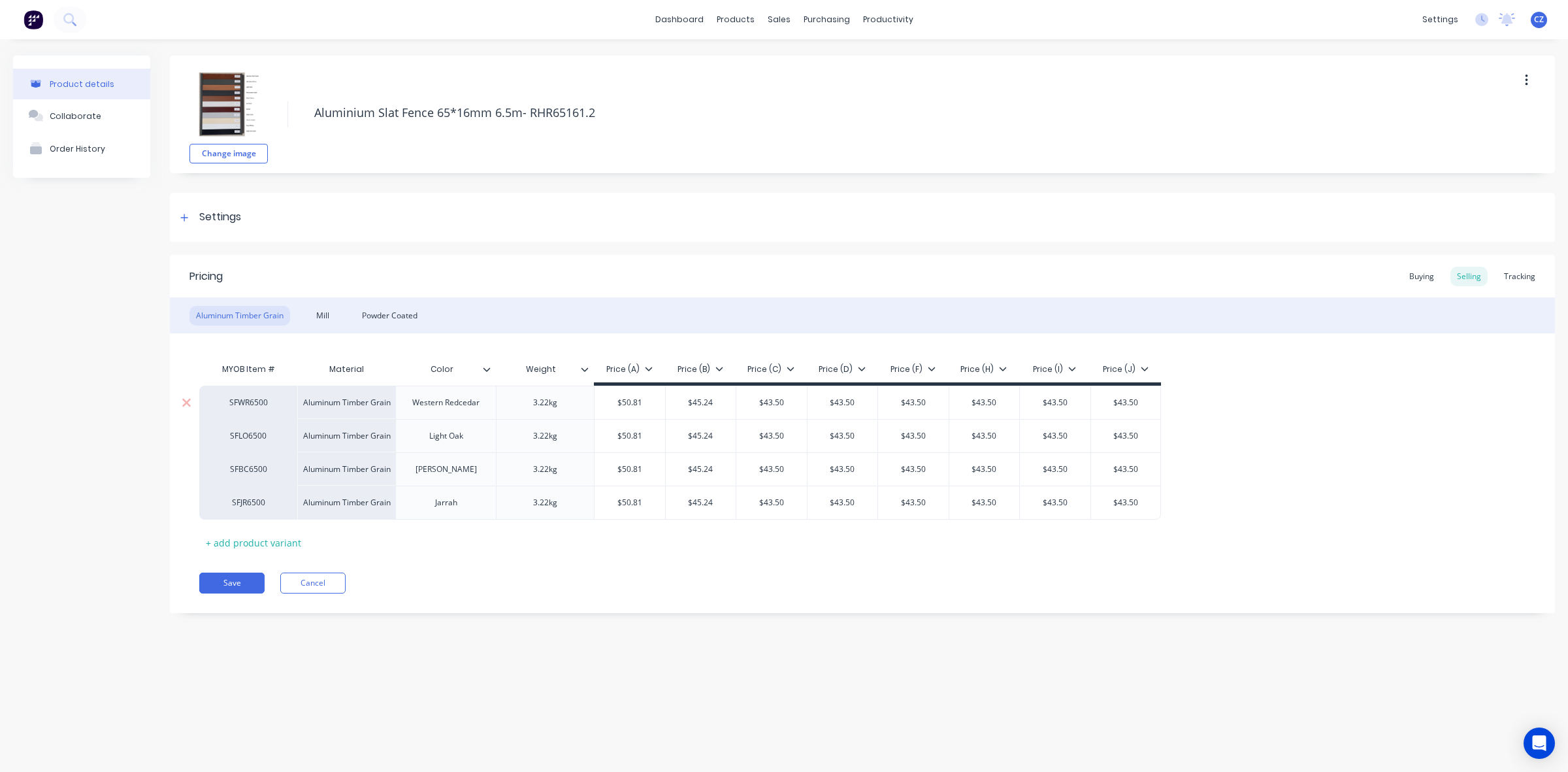
type textarea "x"
drag, startPoint x: 393, startPoint y: 335, endPoint x: 397, endPoint y: 317, distance: 18.4
click at [393, 335] on div "MYOB Item # Material Color Weight Price (A) Price (B) Price (C) Price (D) Price…" at bounding box center [863, 443] width 1385 height 220
click at [398, 314] on div "Powder Coated" at bounding box center [390, 315] width 69 height 20
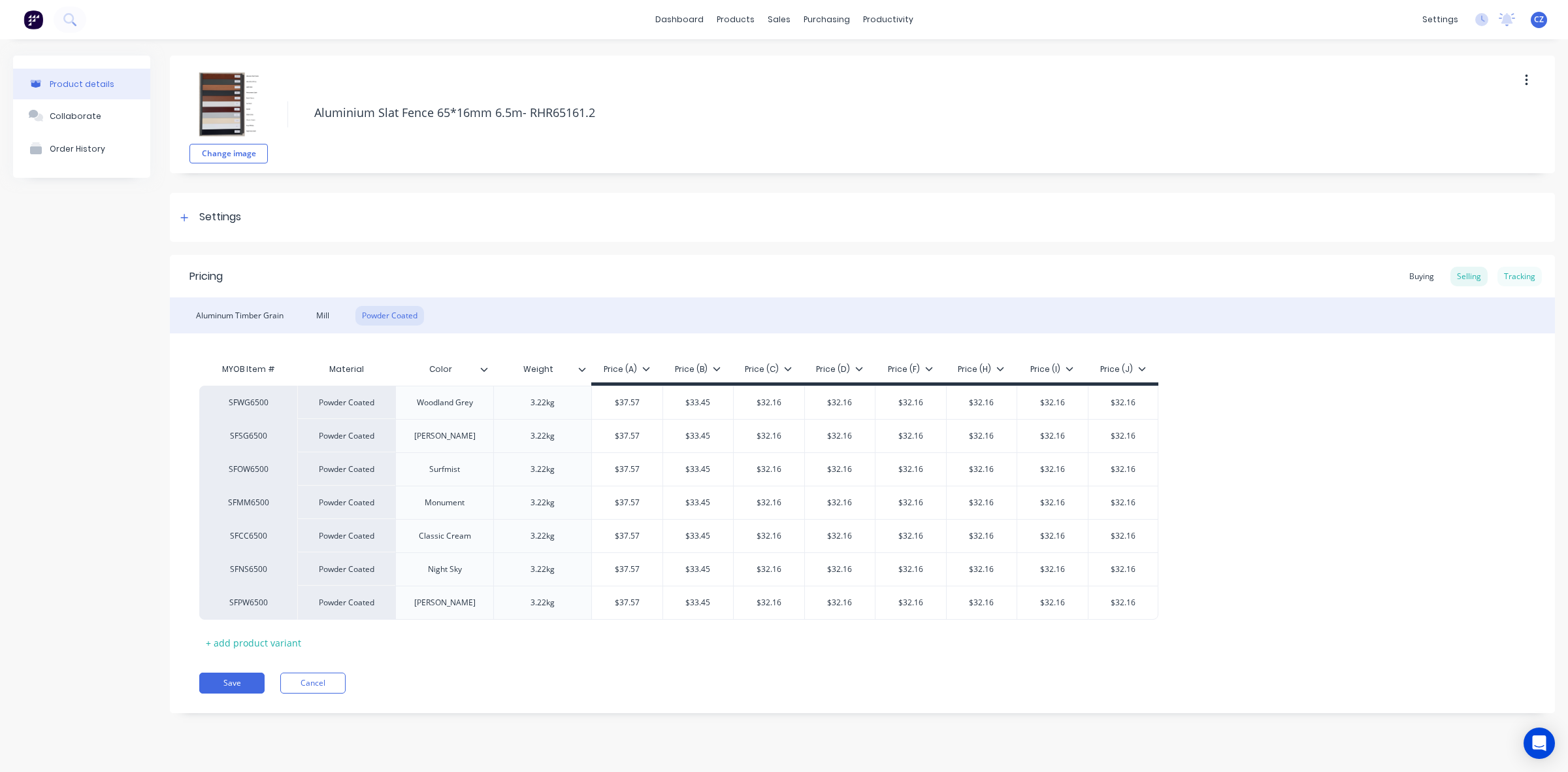
click at [1529, 278] on div "Tracking" at bounding box center [1520, 276] width 44 height 20
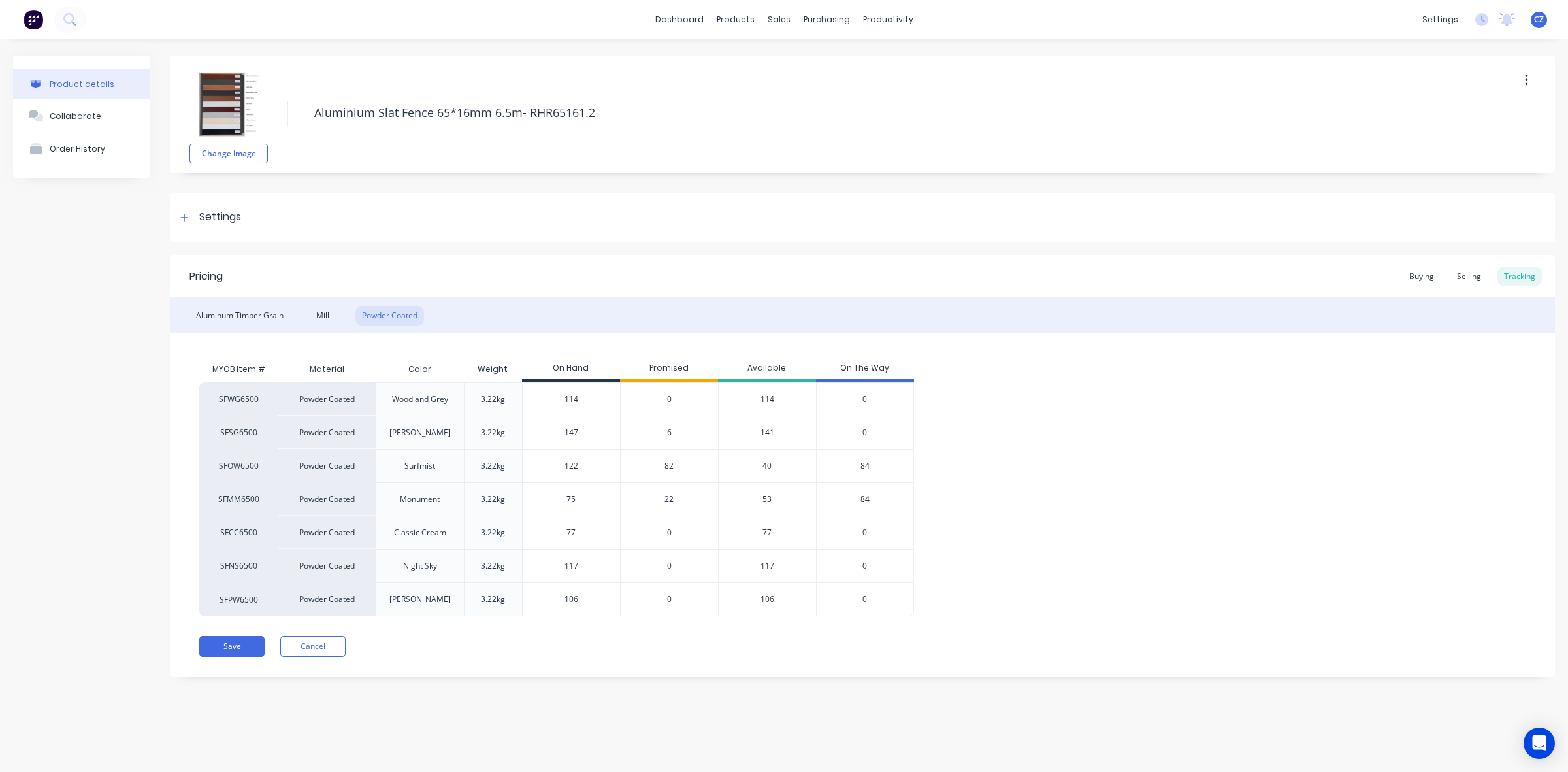
drag, startPoint x: 582, startPoint y: 432, endPoint x: 525, endPoint y: 432, distance: 57.0
click at [525, 432] on input "147" at bounding box center [571, 432] width 97 height 12
type input "66"
type textarea "x"
type input "66"
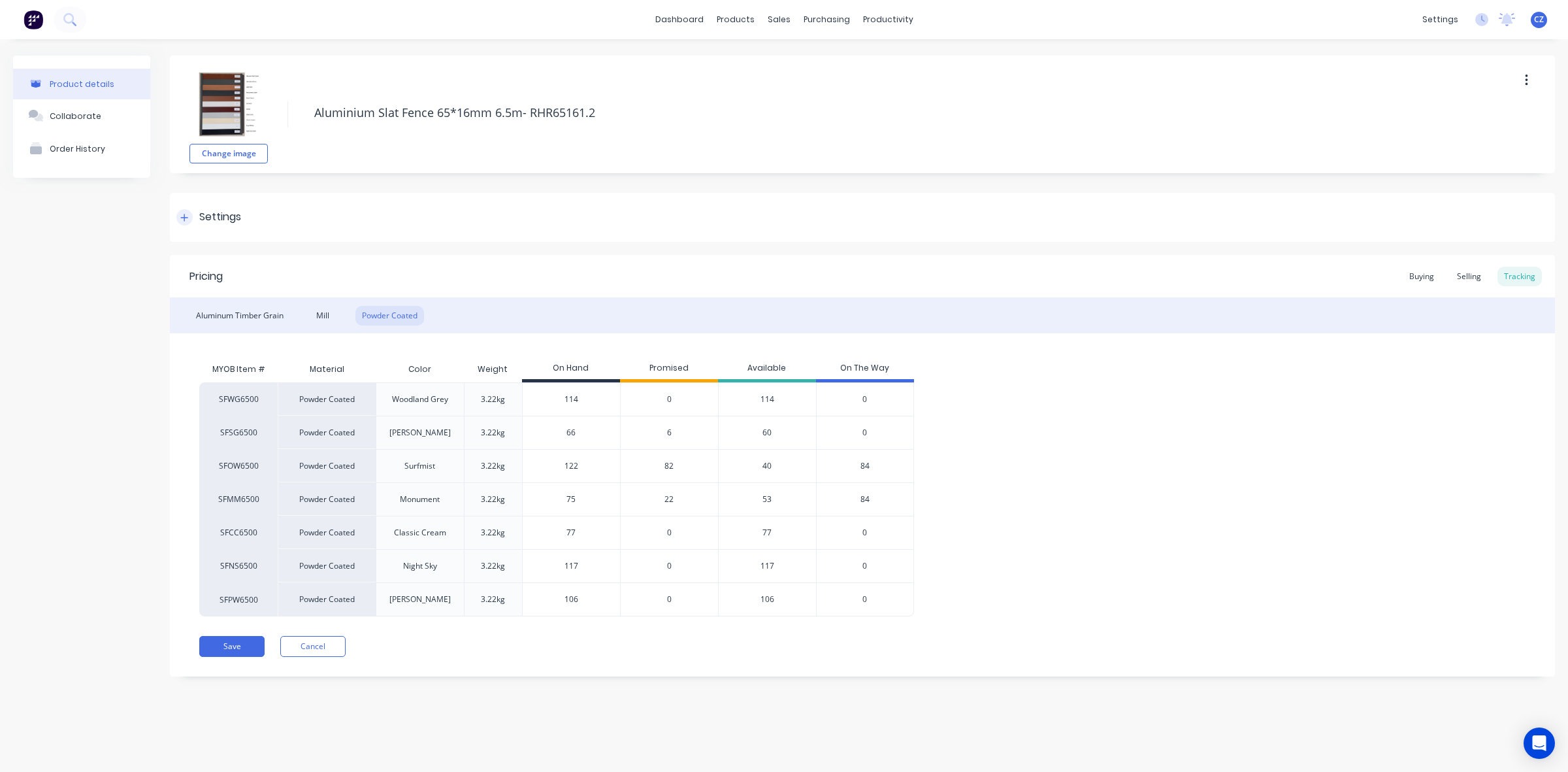
click at [947, 226] on div "Settings" at bounding box center [863, 218] width 1385 height 49
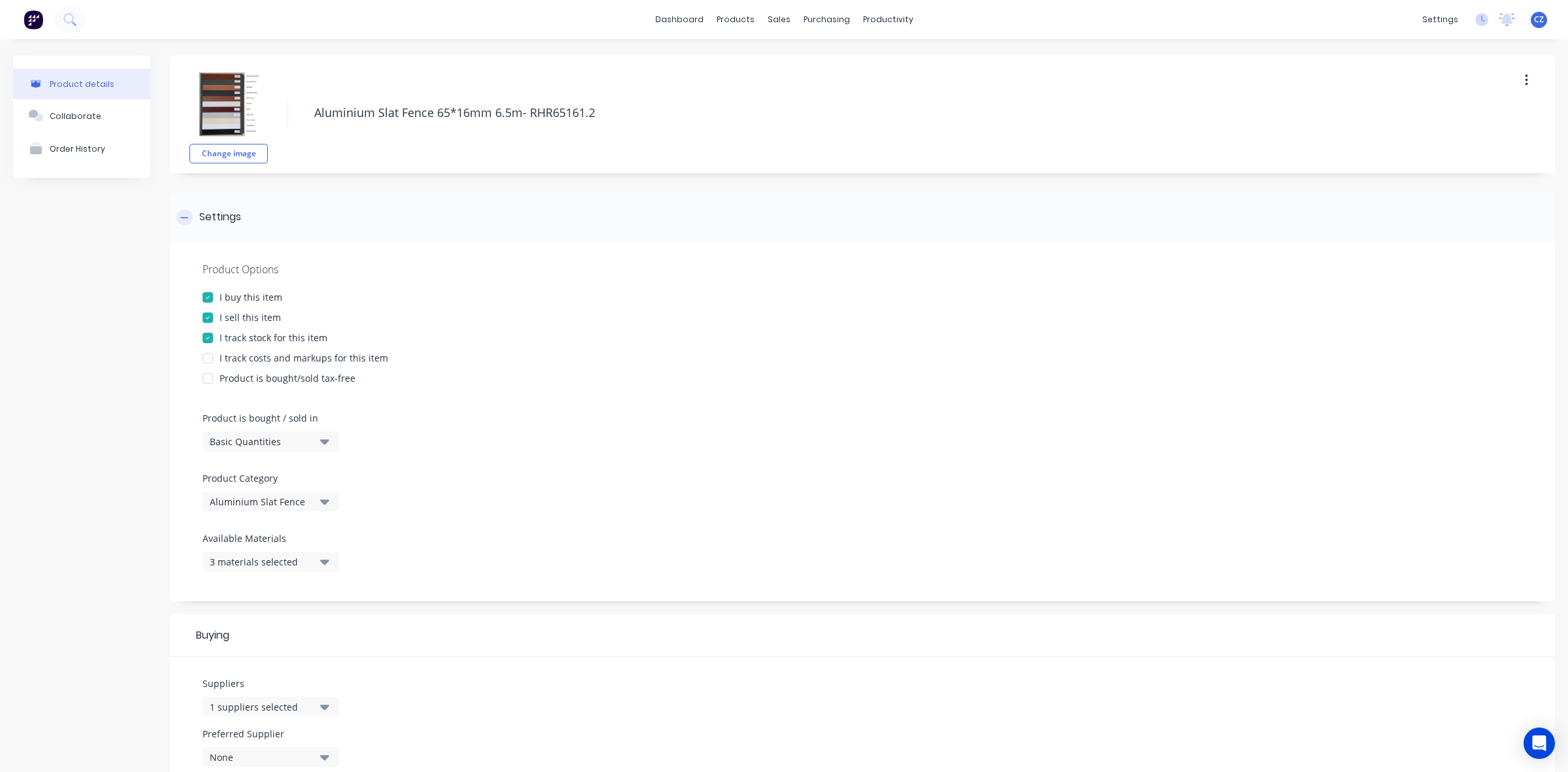
click at [503, 223] on div "Settings" at bounding box center [863, 218] width 1385 height 49
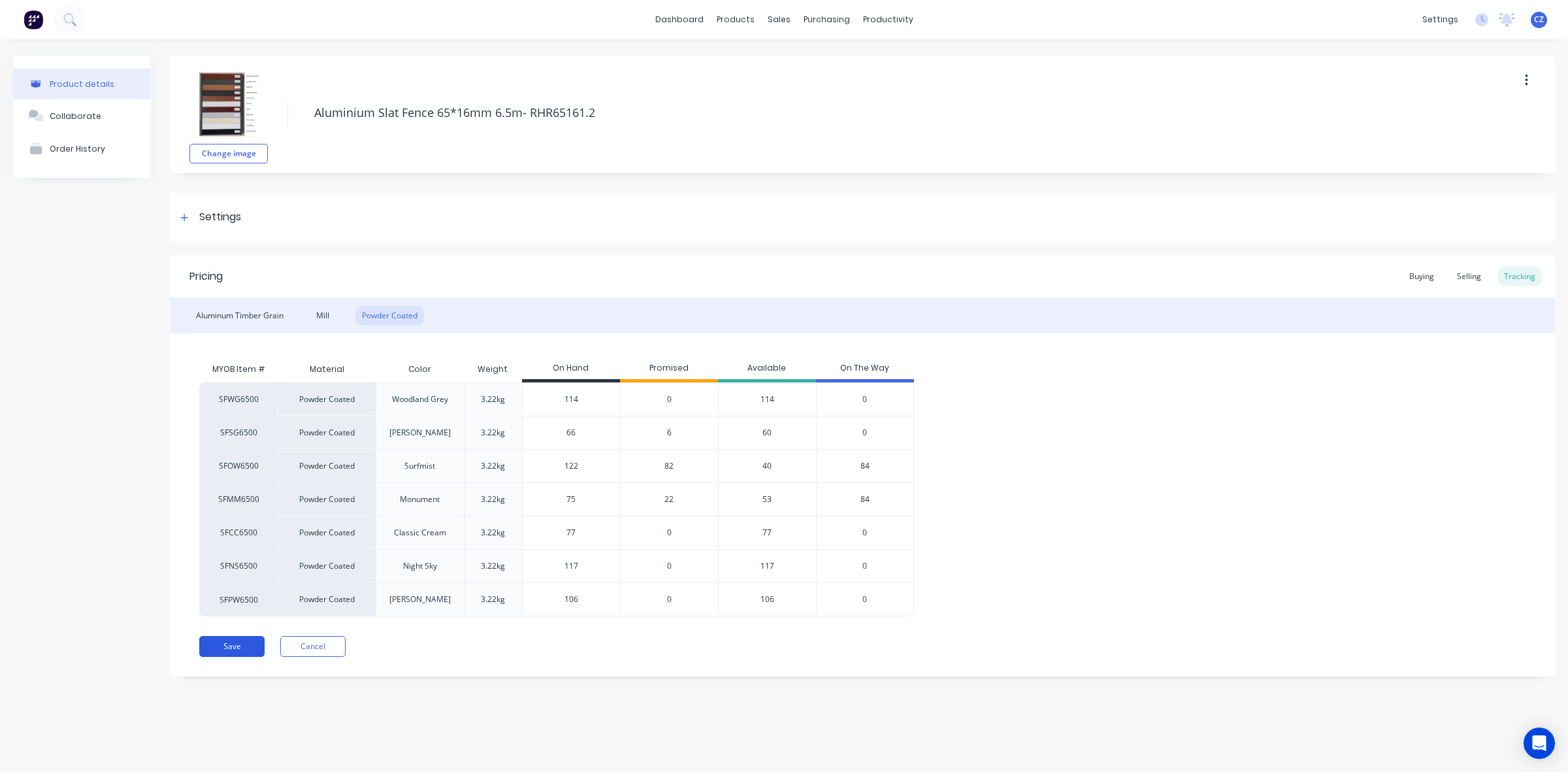
click at [221, 646] on button "Save" at bounding box center [231, 646] width 66 height 21
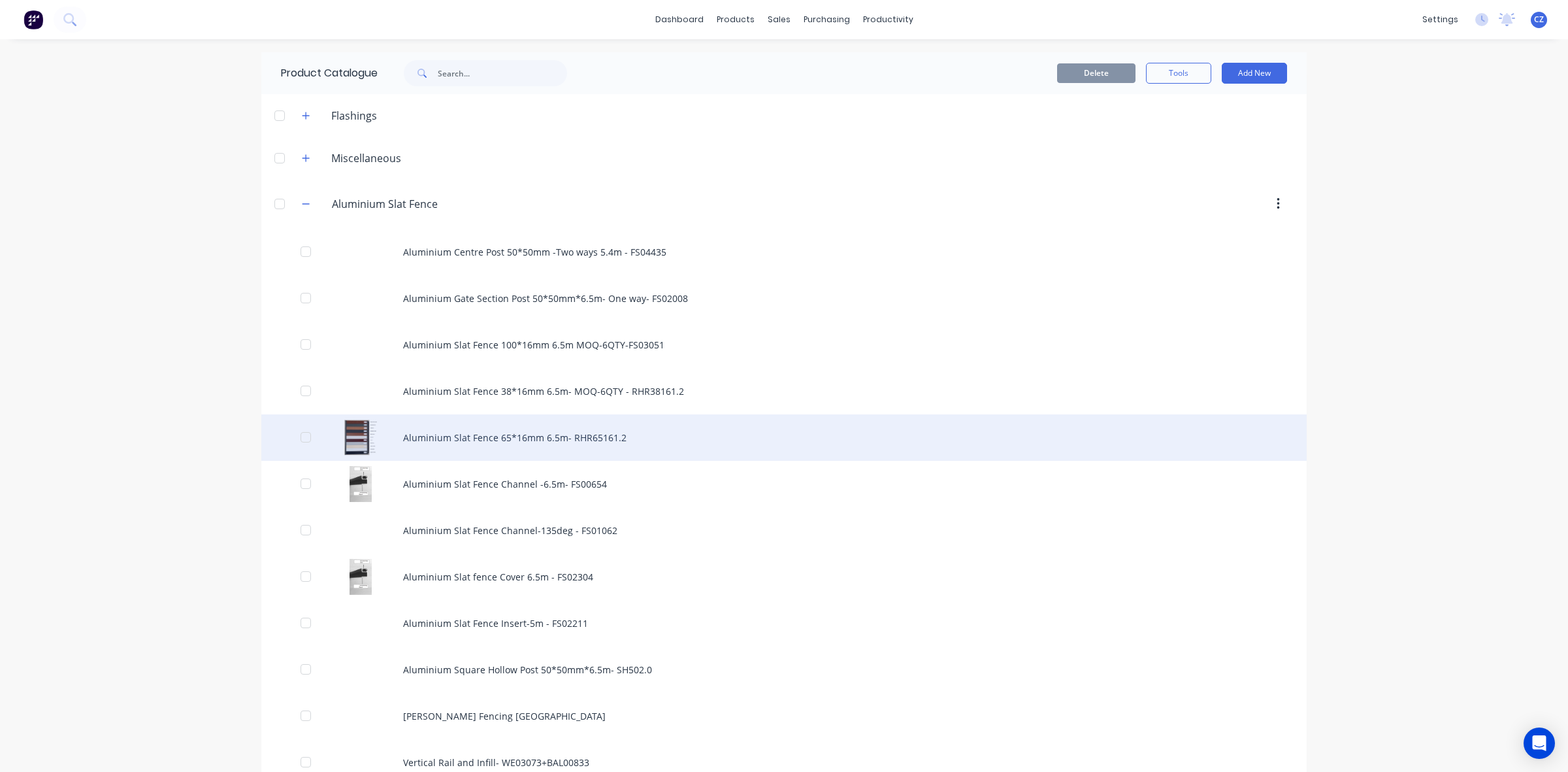
click at [592, 432] on div "Aluminium Slat Fence 65*16mm 6.5m- RHR65161.2" at bounding box center [784, 437] width 1046 height 47
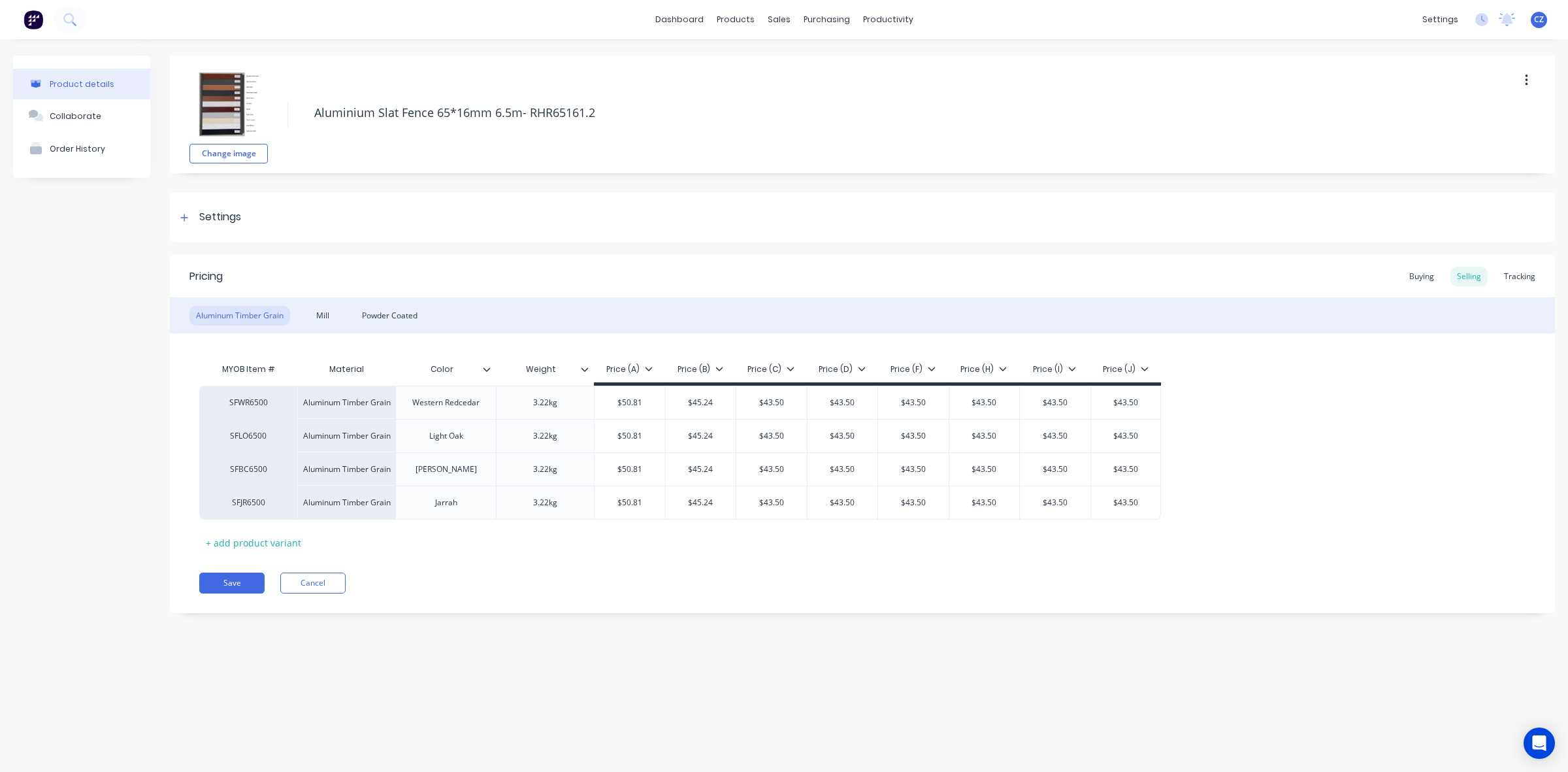
type textarea "x"
click at [1529, 276] on div "Tracking" at bounding box center [1520, 276] width 44 height 20
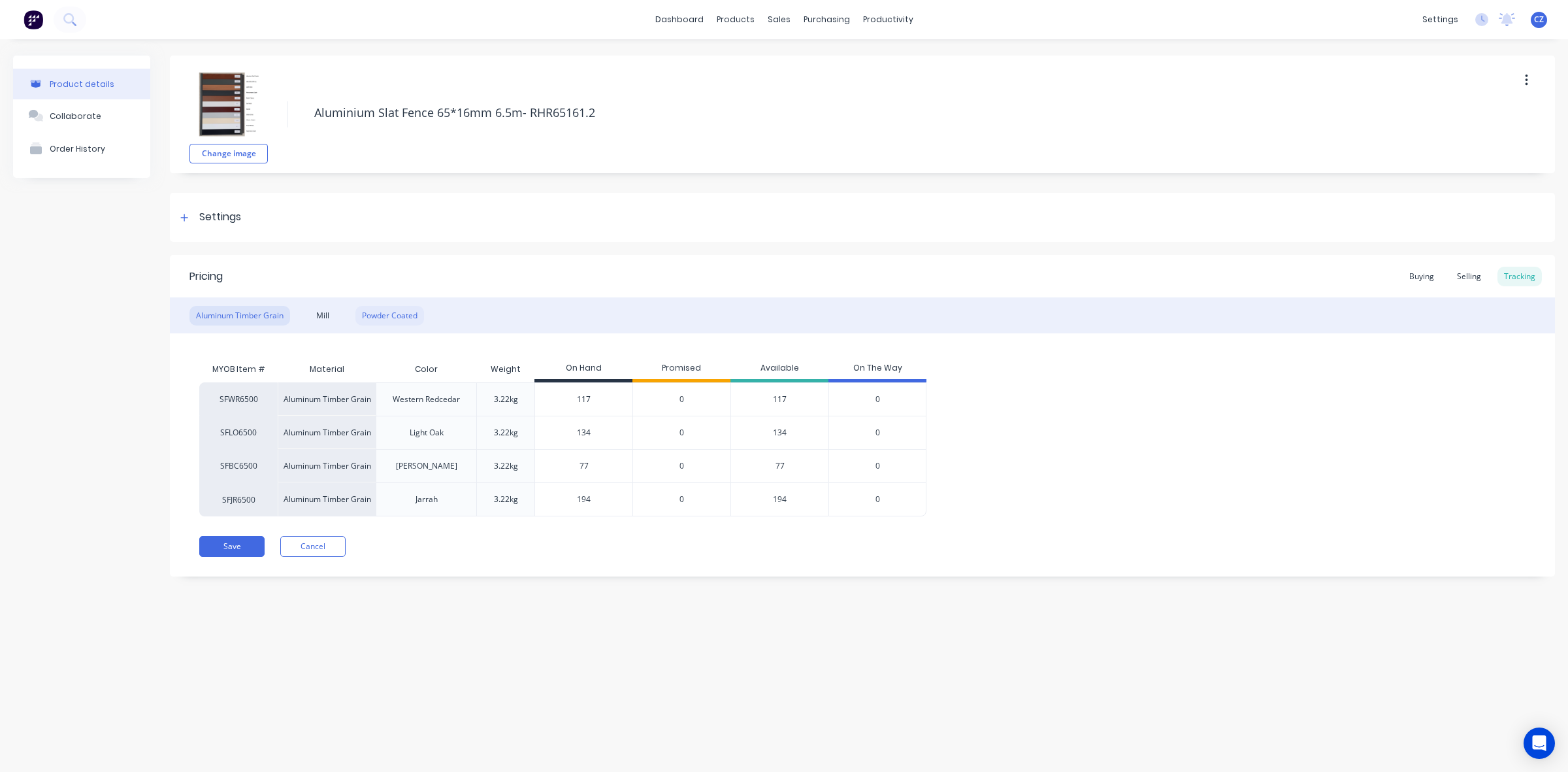
click at [370, 315] on div "Powder Coated" at bounding box center [390, 315] width 69 height 20
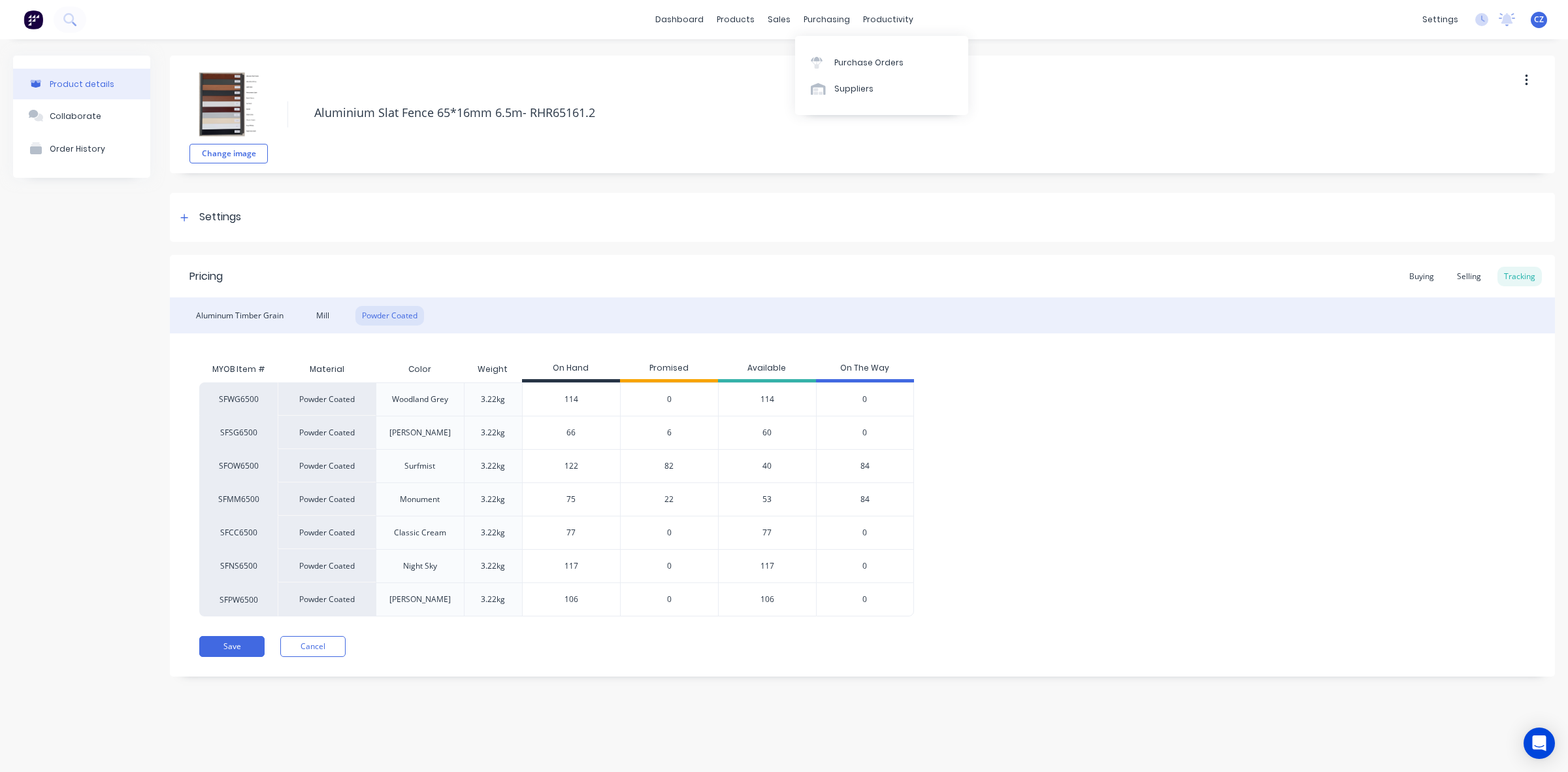
click at [822, 47] on div "Purchase Orders Suppliers" at bounding box center [881, 75] width 173 height 79
click at [825, 57] on div at bounding box center [820, 63] width 20 height 12
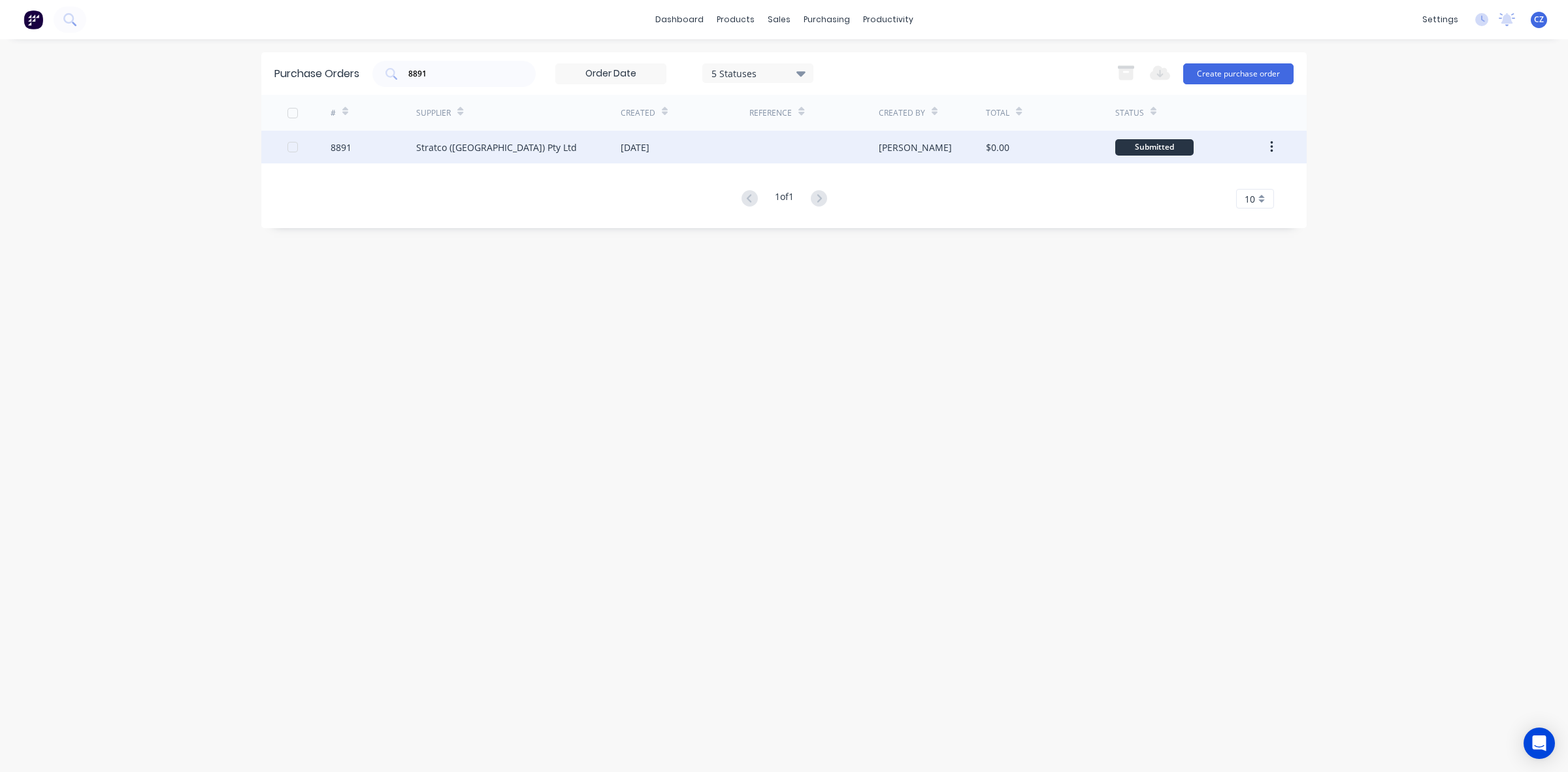
click at [565, 139] on div "Stratco (WA) Pty Ltd" at bounding box center [518, 147] width 204 height 32
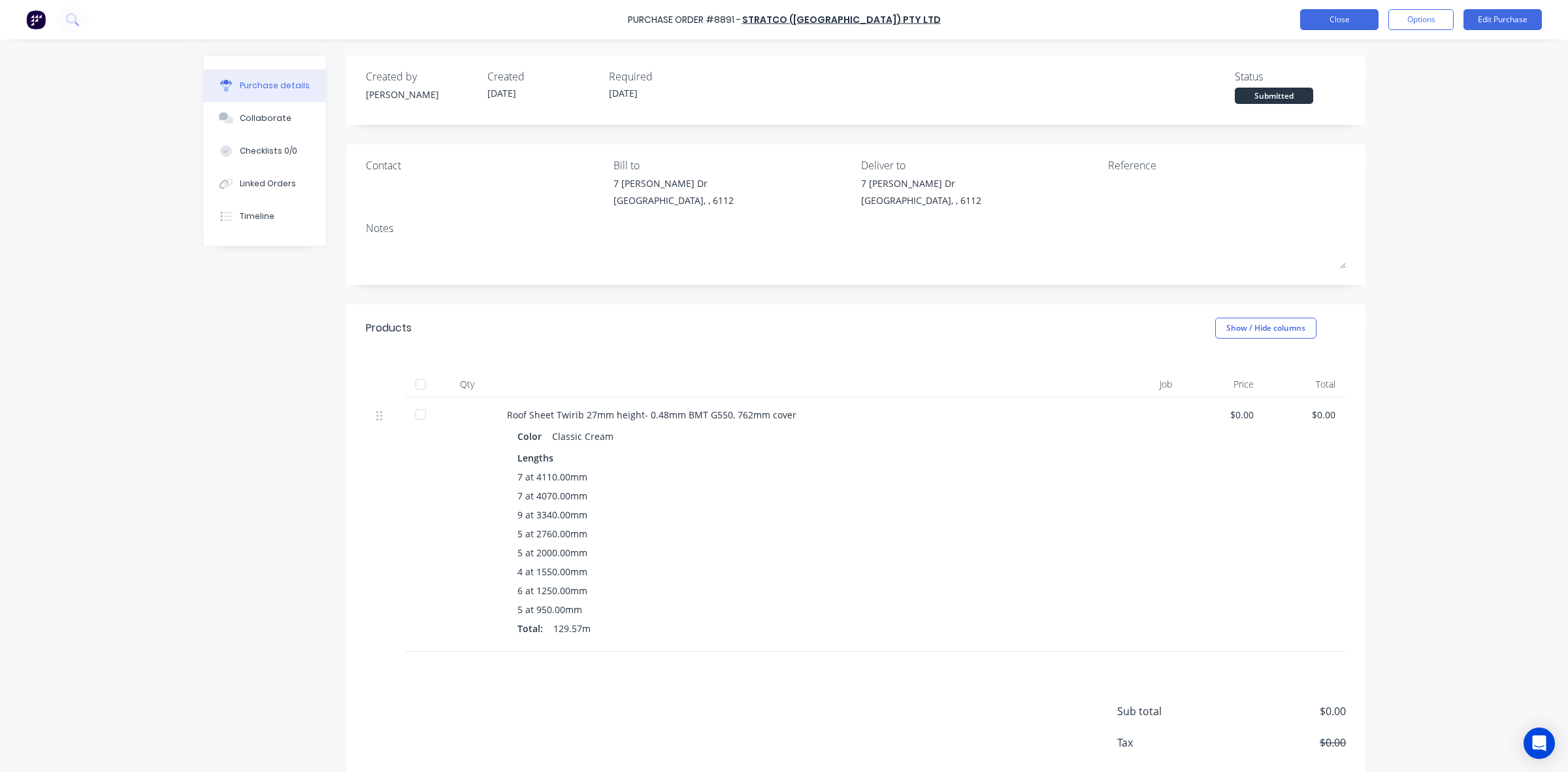
click at [1331, 24] on button "Close" at bounding box center [1339, 20] width 78 height 21
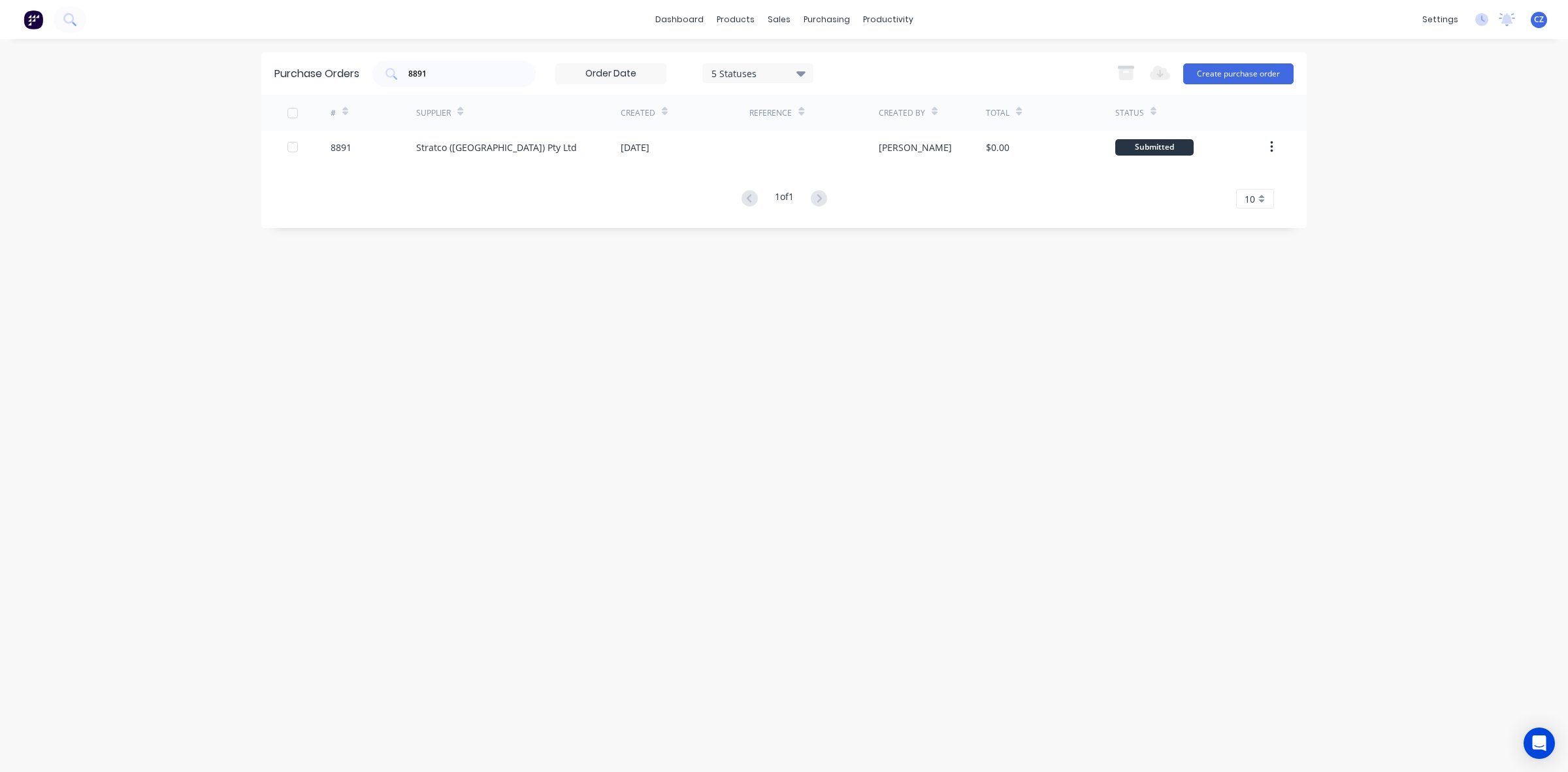
drag, startPoint x: 486, startPoint y: 62, endPoint x: 359, endPoint y: 73, distance: 127.5
click at [359, 73] on div "Purchase Orders 8891 5 Statuses 5 Statuses Export to Excel (XLSX) Create purcha…" at bounding box center [784, 73] width 1046 height 43
click at [488, 70] on input "8891" at bounding box center [460, 73] width 108 height 13
drag, startPoint x: 487, startPoint y: 70, endPoint x: 300, endPoint y: 85, distance: 187.6
click at [300, 85] on div "Purchase Orders 8891 5 Statuses 5 Statuses Export to Excel (XLSX) Create purcha…" at bounding box center [784, 73] width 1046 height 43
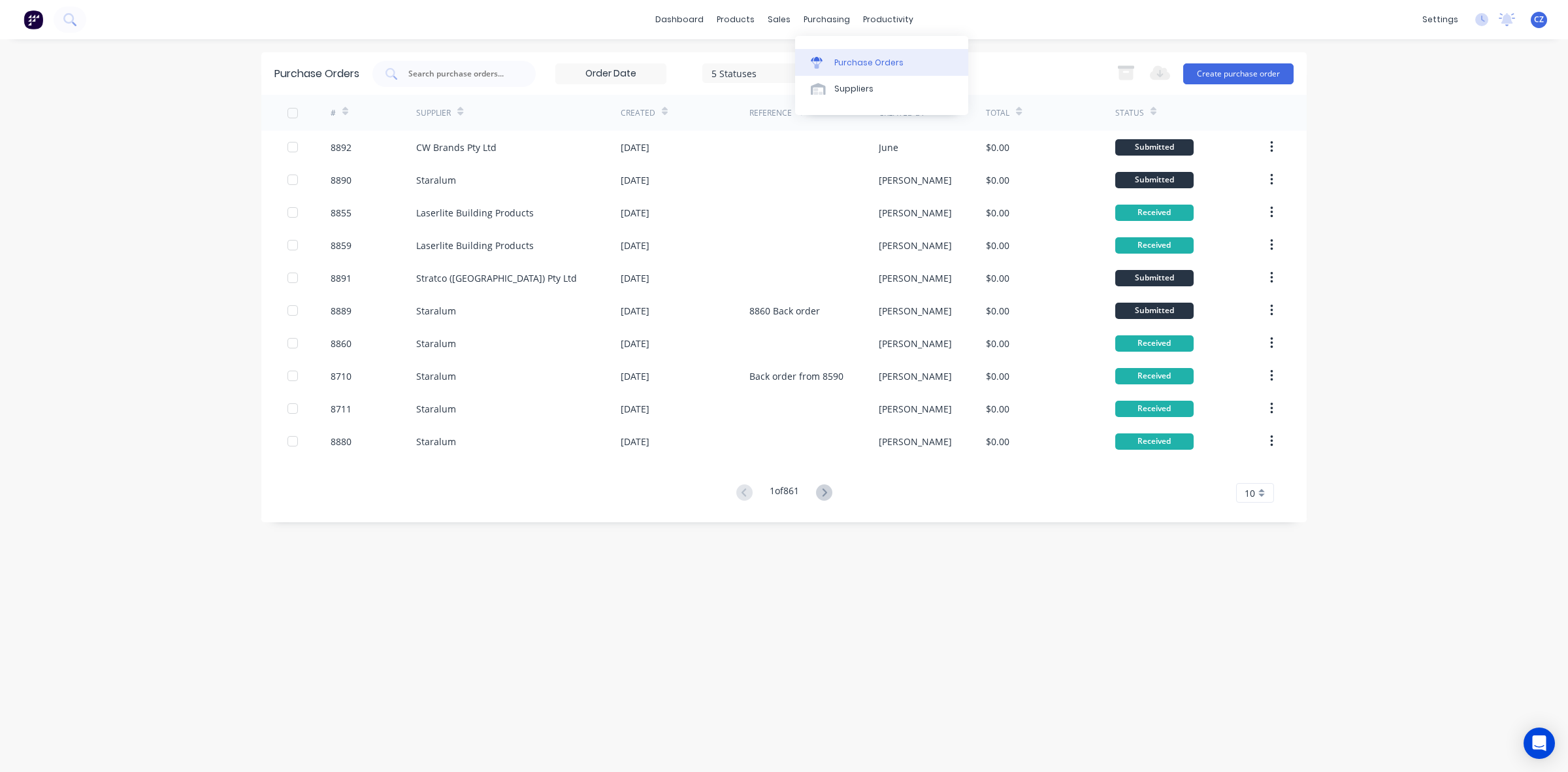
click at [833, 62] on link "Purchase Orders" at bounding box center [881, 62] width 173 height 26
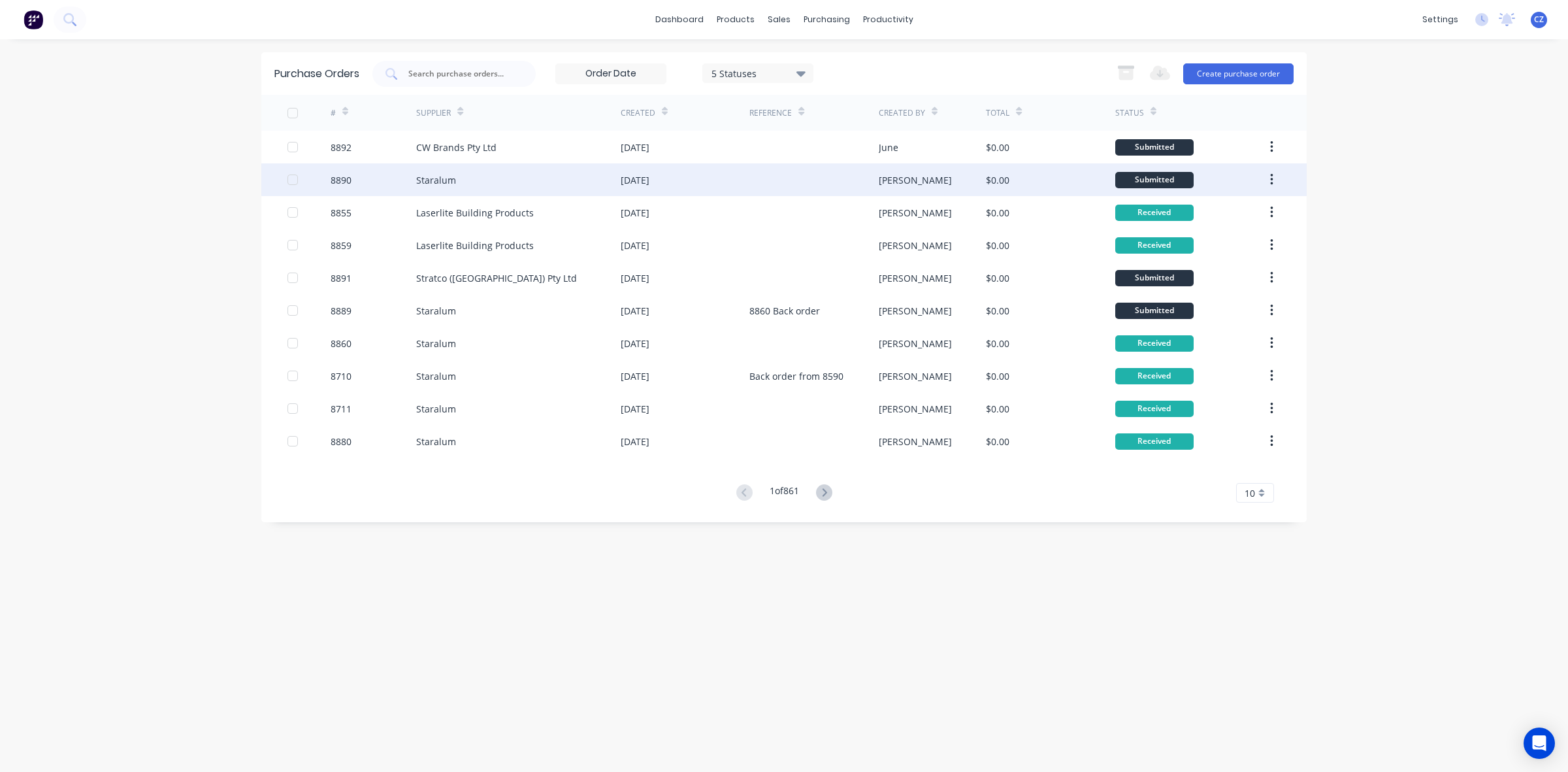
click at [763, 187] on div at bounding box center [813, 180] width 128 height 32
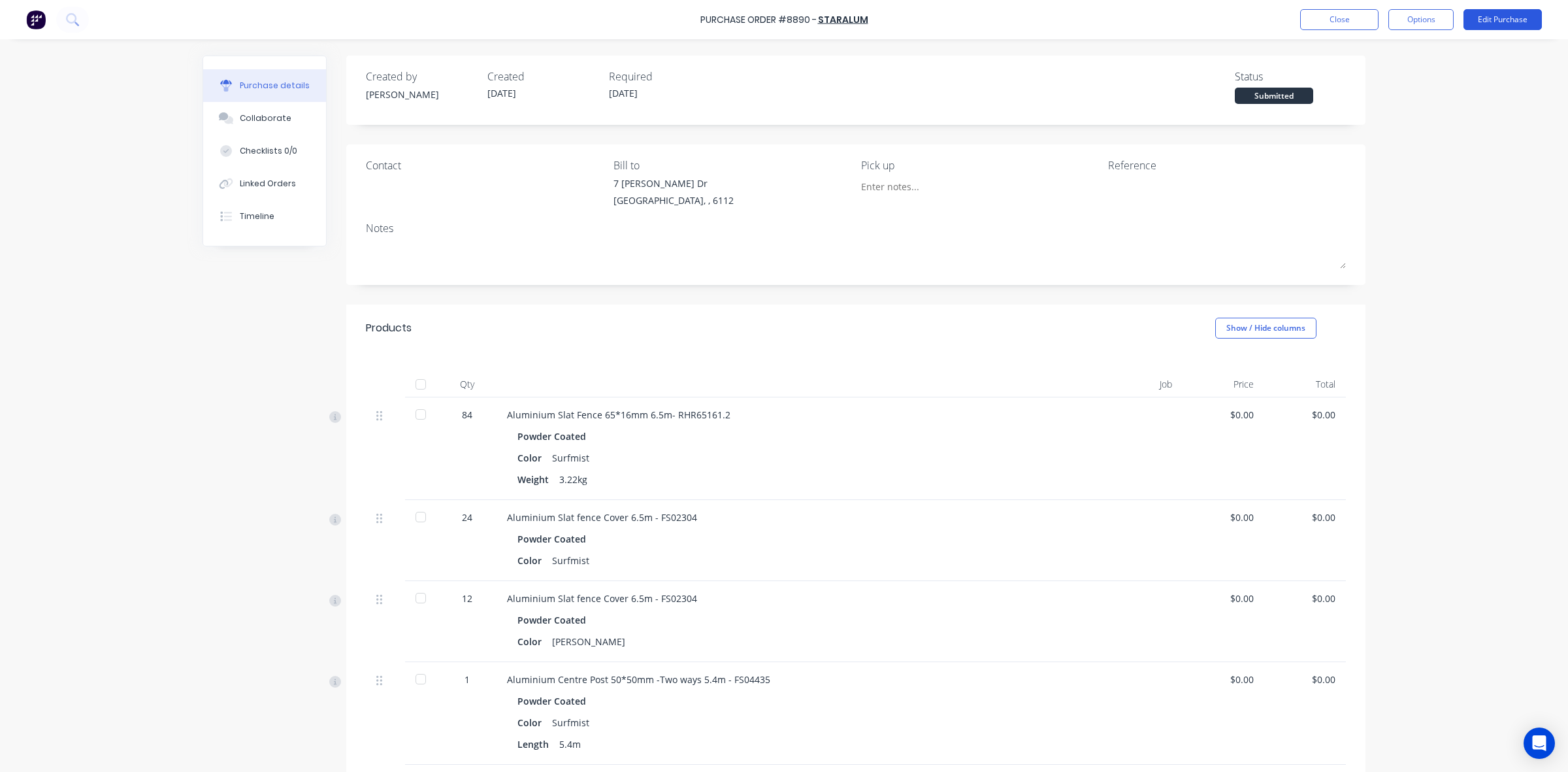
click at [1490, 24] on button "Edit Purchase" at bounding box center [1502, 20] width 78 height 21
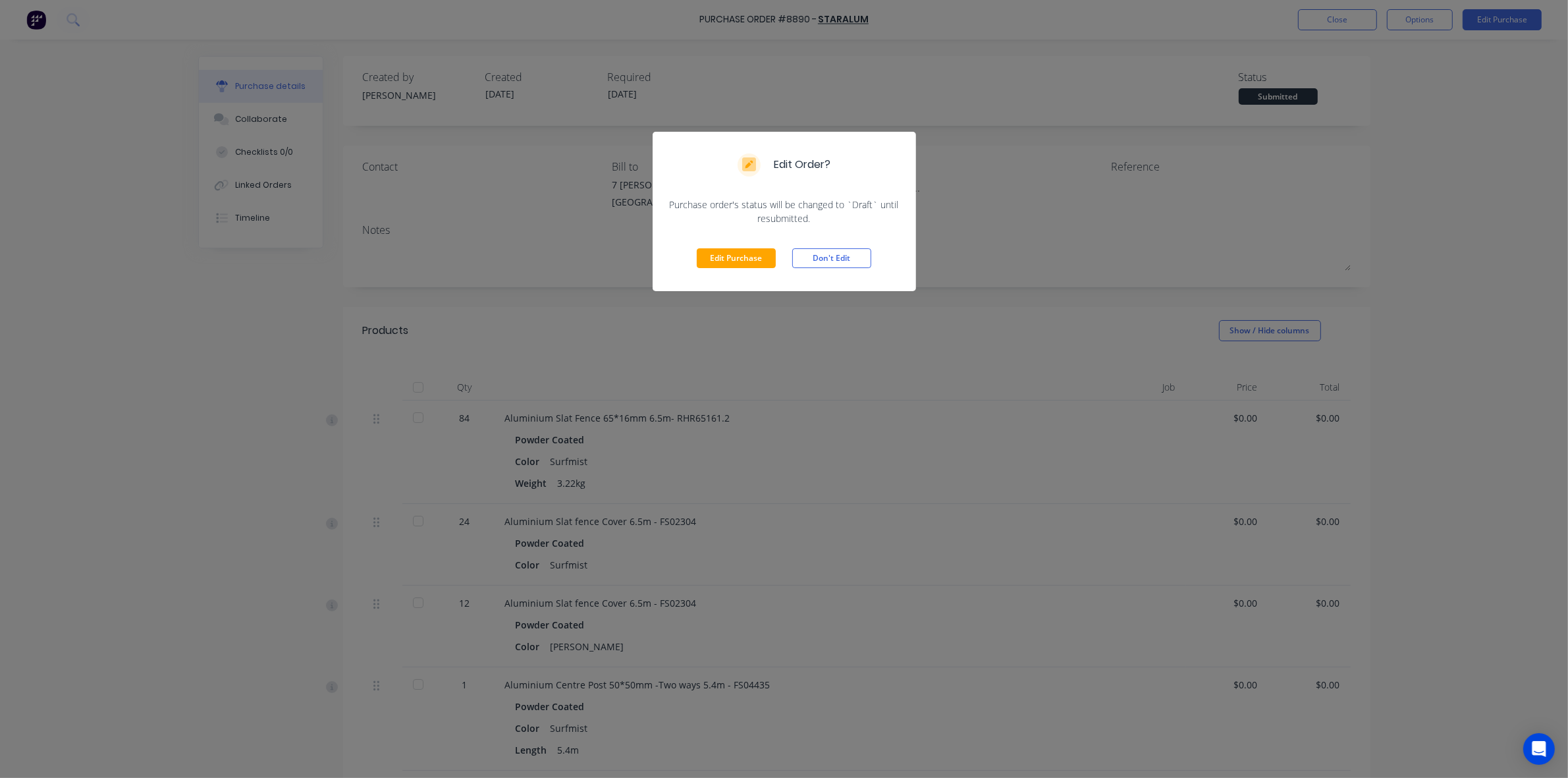
click at [762, 247] on div "Edit Purchase Don't Edit" at bounding box center [784, 258] width 263 height 66
click at [756, 256] on button "Edit Purchase" at bounding box center [736, 258] width 79 height 20
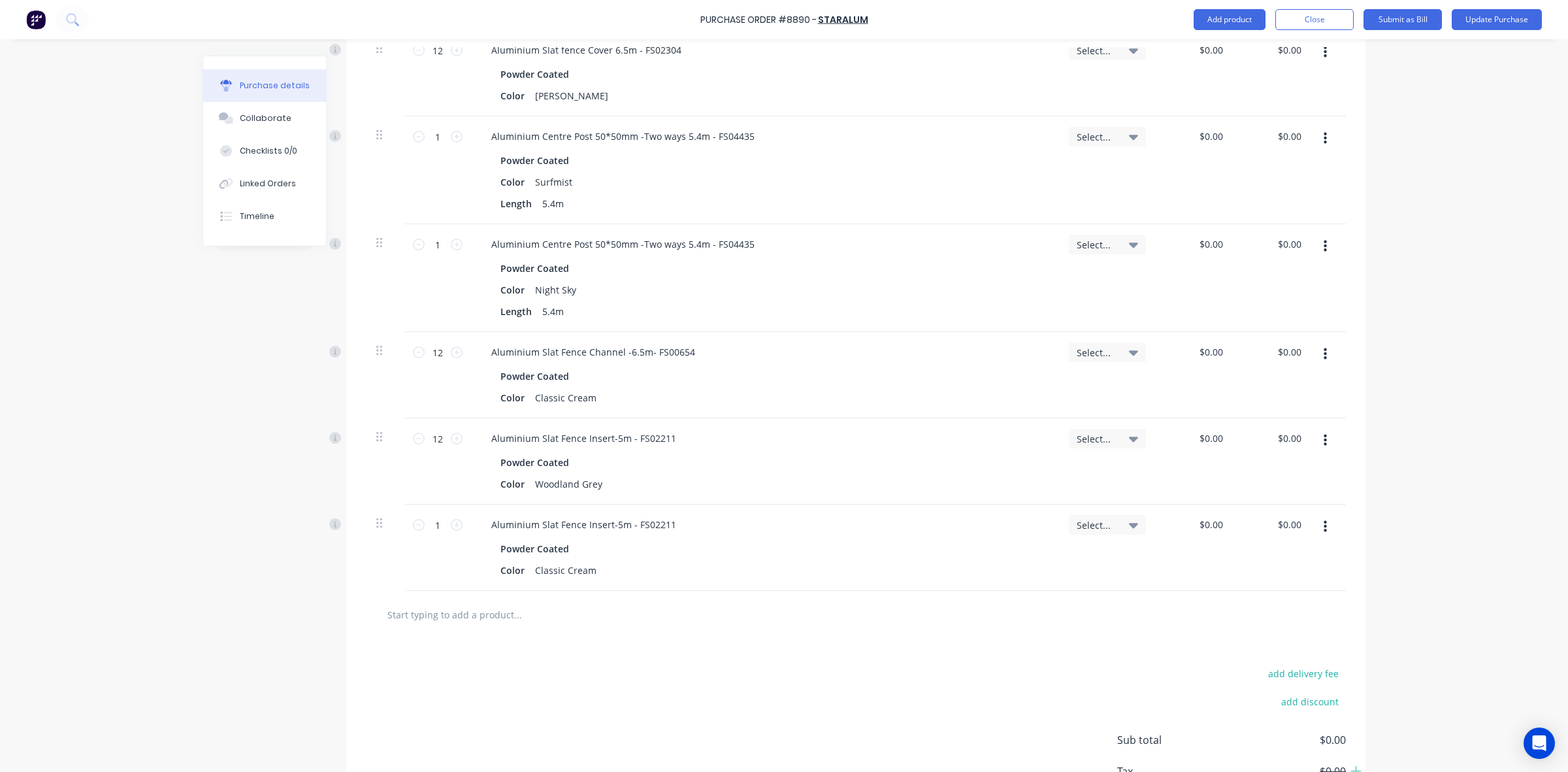
scroll to position [572, 0]
click at [1314, 528] on button "button" at bounding box center [1326, 526] width 31 height 24
click at [1272, 646] on button "Delete" at bounding box center [1285, 638] width 111 height 26
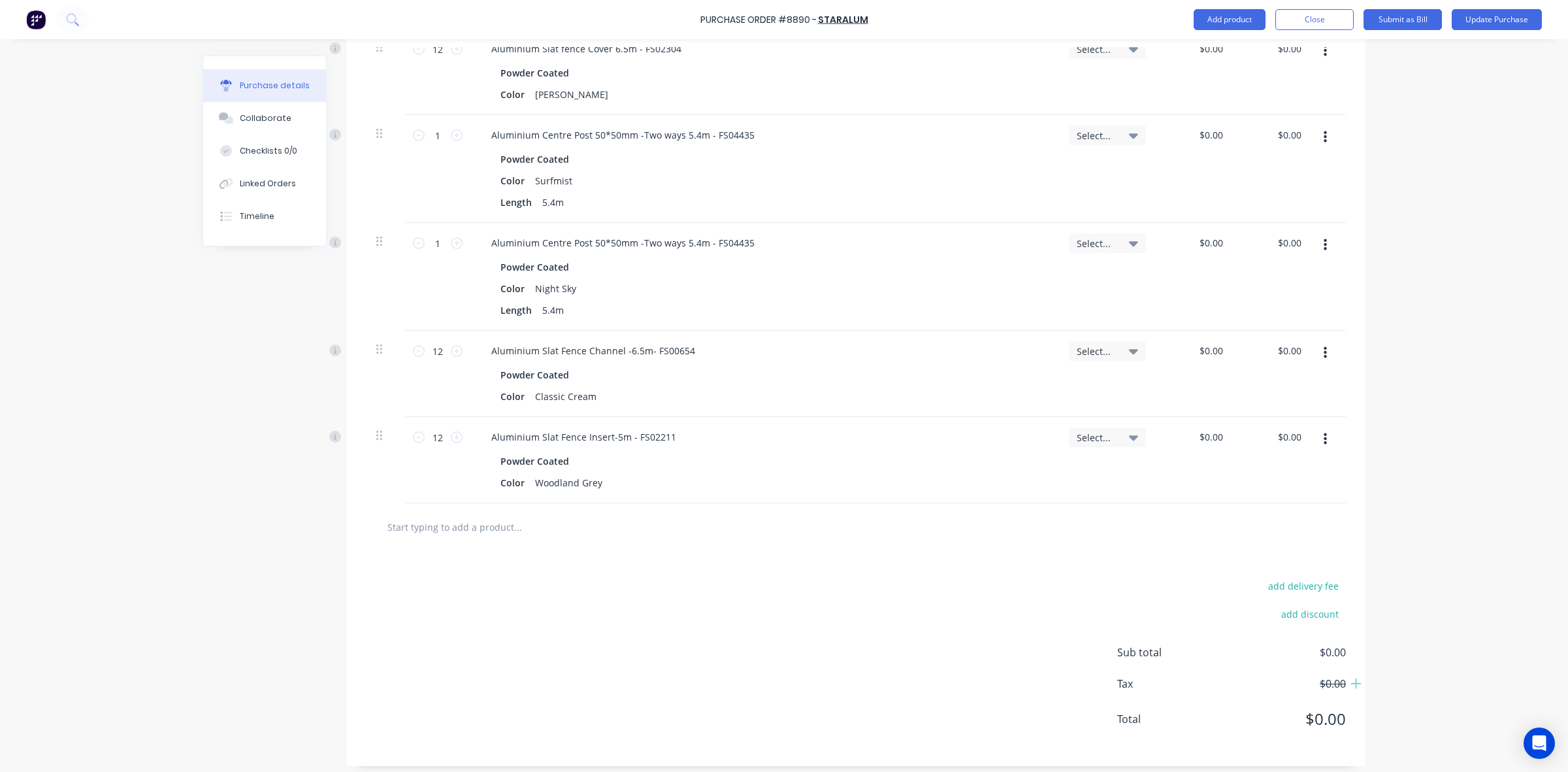
click at [1324, 443] on icon "button" at bounding box center [1326, 439] width 3 height 14
click at [1248, 559] on button "Delete" at bounding box center [1285, 552] width 111 height 26
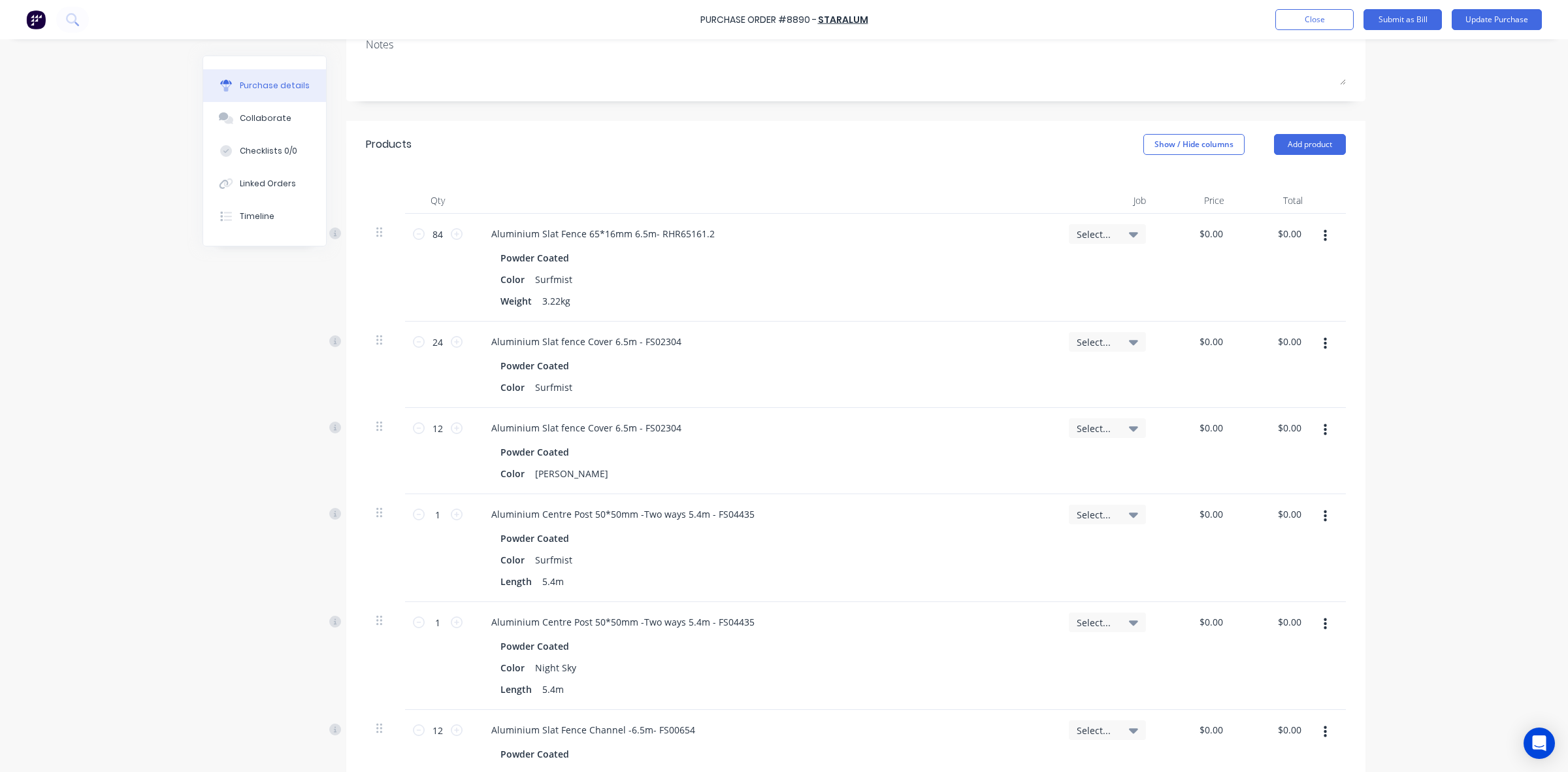
scroll to position [0, 0]
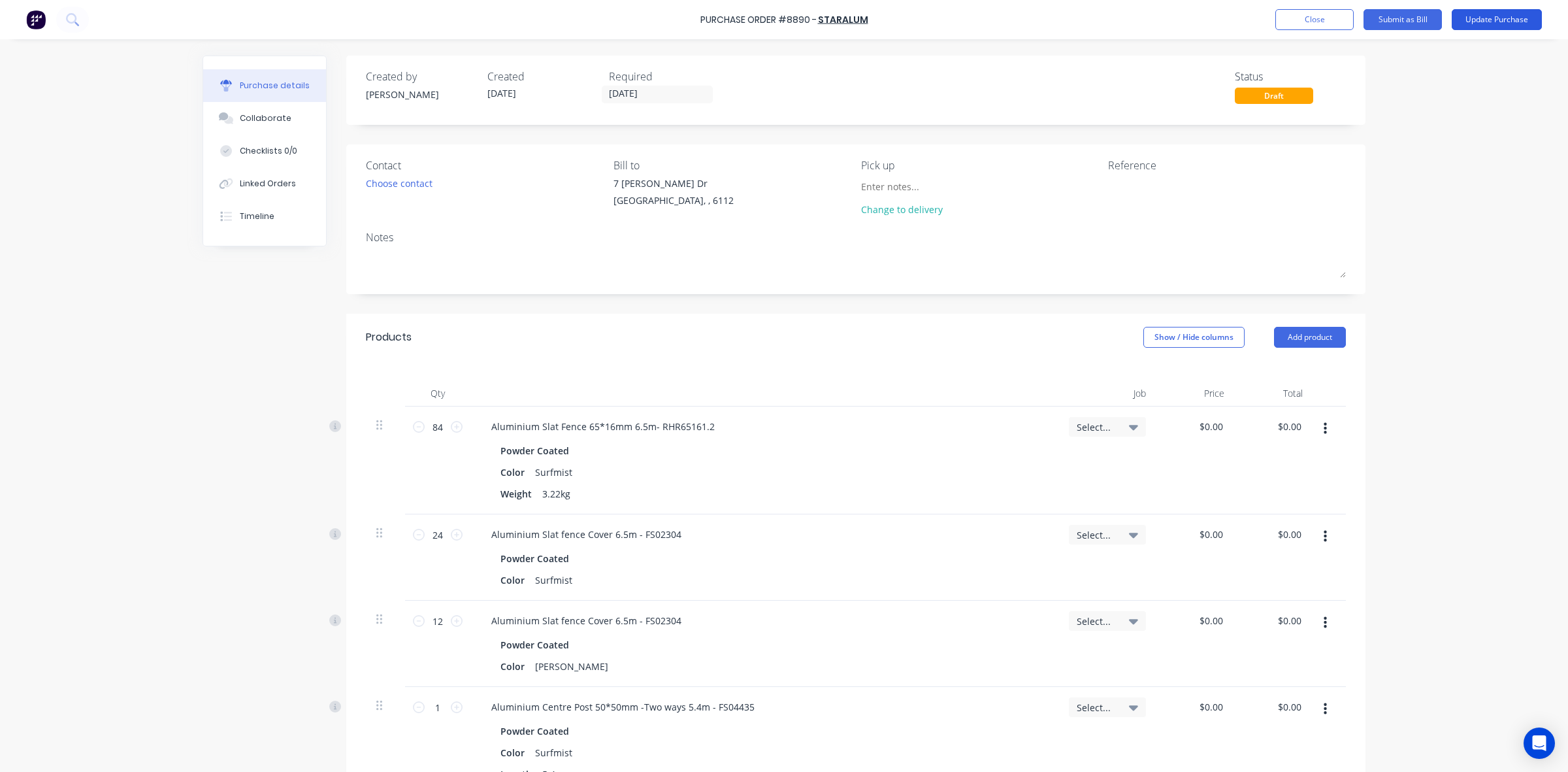
click at [1503, 15] on button "Update Purchase" at bounding box center [1497, 20] width 90 height 21
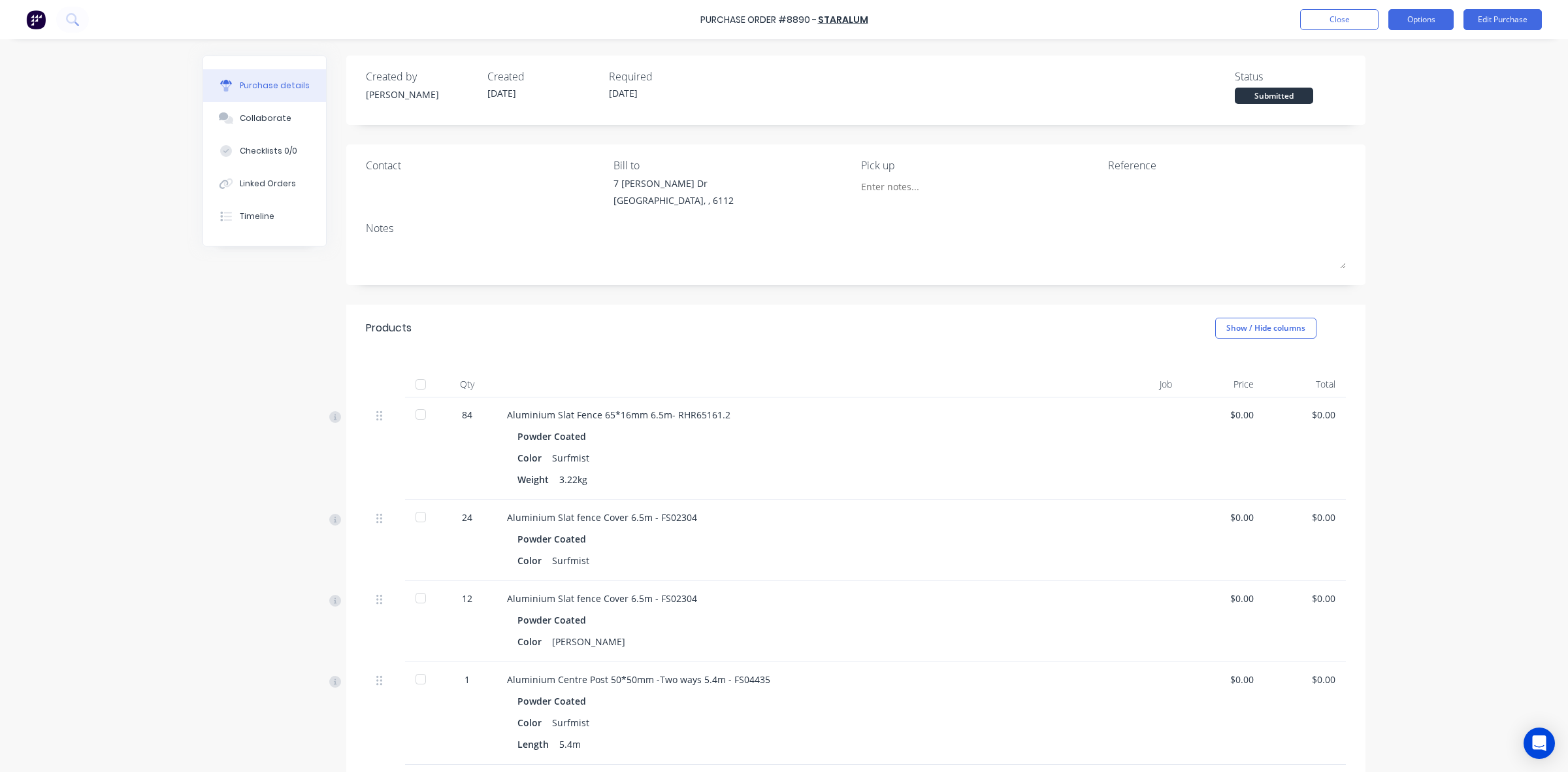
click at [1426, 16] on button "Options" at bounding box center [1421, 20] width 66 height 21
click at [1382, 53] on div "Print / Email" at bounding box center [1392, 53] width 100 height 19
click at [1400, 108] on div "Without pricing" at bounding box center [1392, 106] width 100 height 19
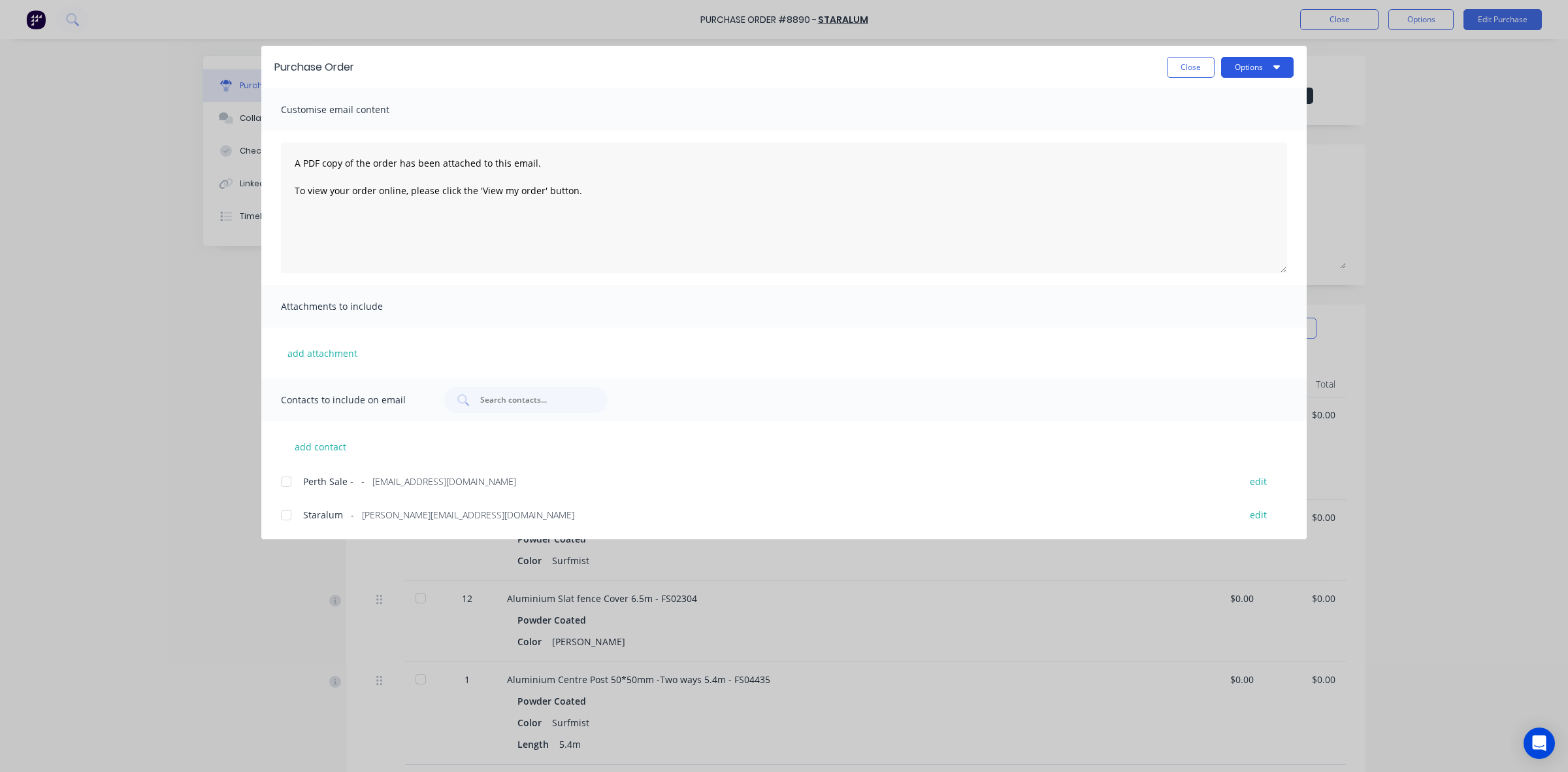
click at [1261, 57] on div "Purchase Order Close Options" at bounding box center [784, 67] width 1046 height 43
click at [1260, 66] on button "Options" at bounding box center [1257, 67] width 72 height 21
click at [1256, 94] on div "Preview" at bounding box center [1231, 100] width 100 height 19
click at [1183, 66] on button "Close" at bounding box center [1190, 67] width 48 height 21
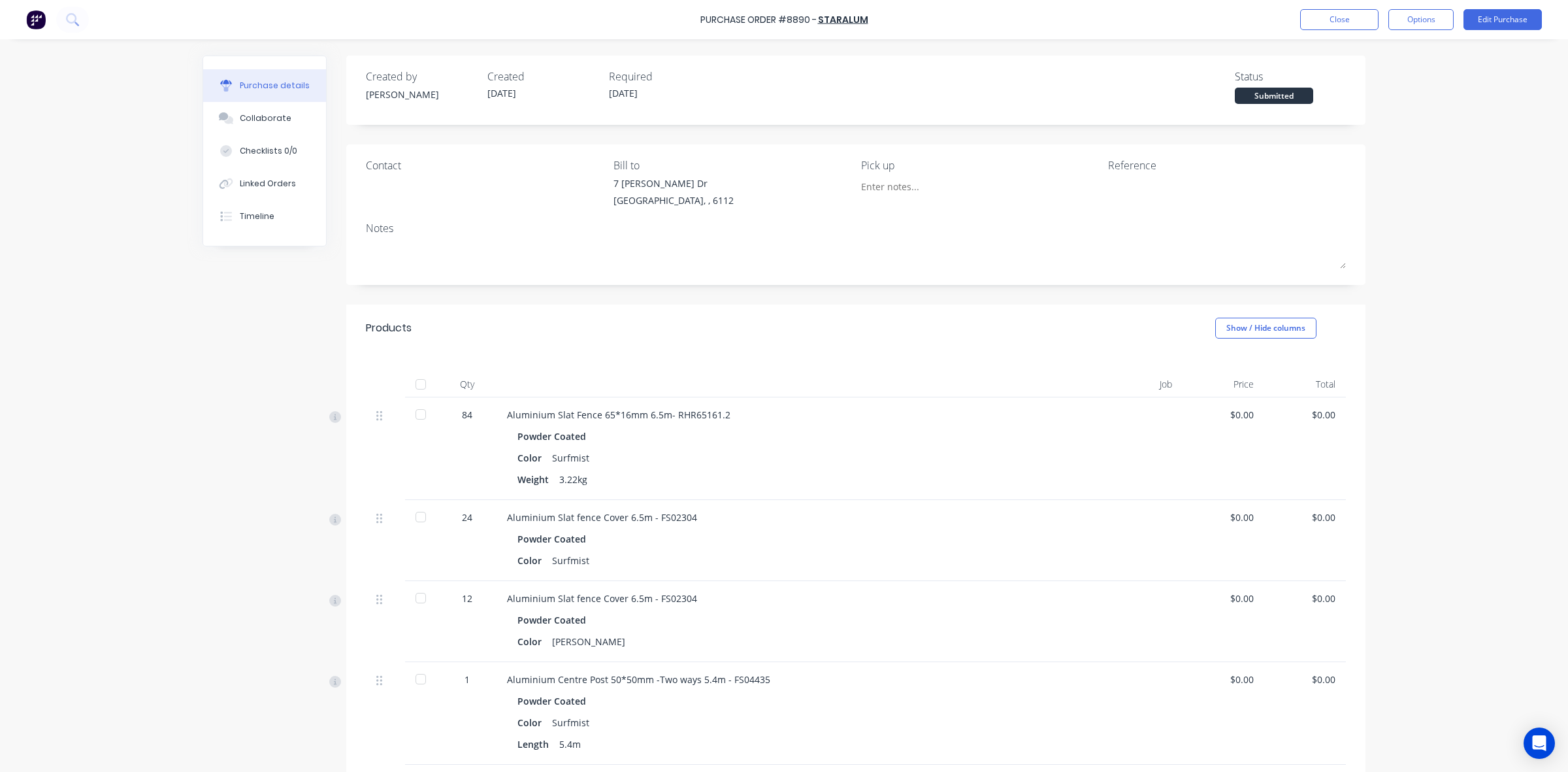
drag, startPoint x: 1063, startPoint y: 497, endPoint x: 953, endPoint y: 552, distance: 123.0
click at [1062, 497] on div "Aluminium Slat Fence 65*16mm 6.5m- RHR65161.2 Powder Coated Color Surfmist Weig…" at bounding box center [790, 449] width 588 height 103
click at [1366, 13] on button "Close" at bounding box center [1339, 20] width 78 height 21
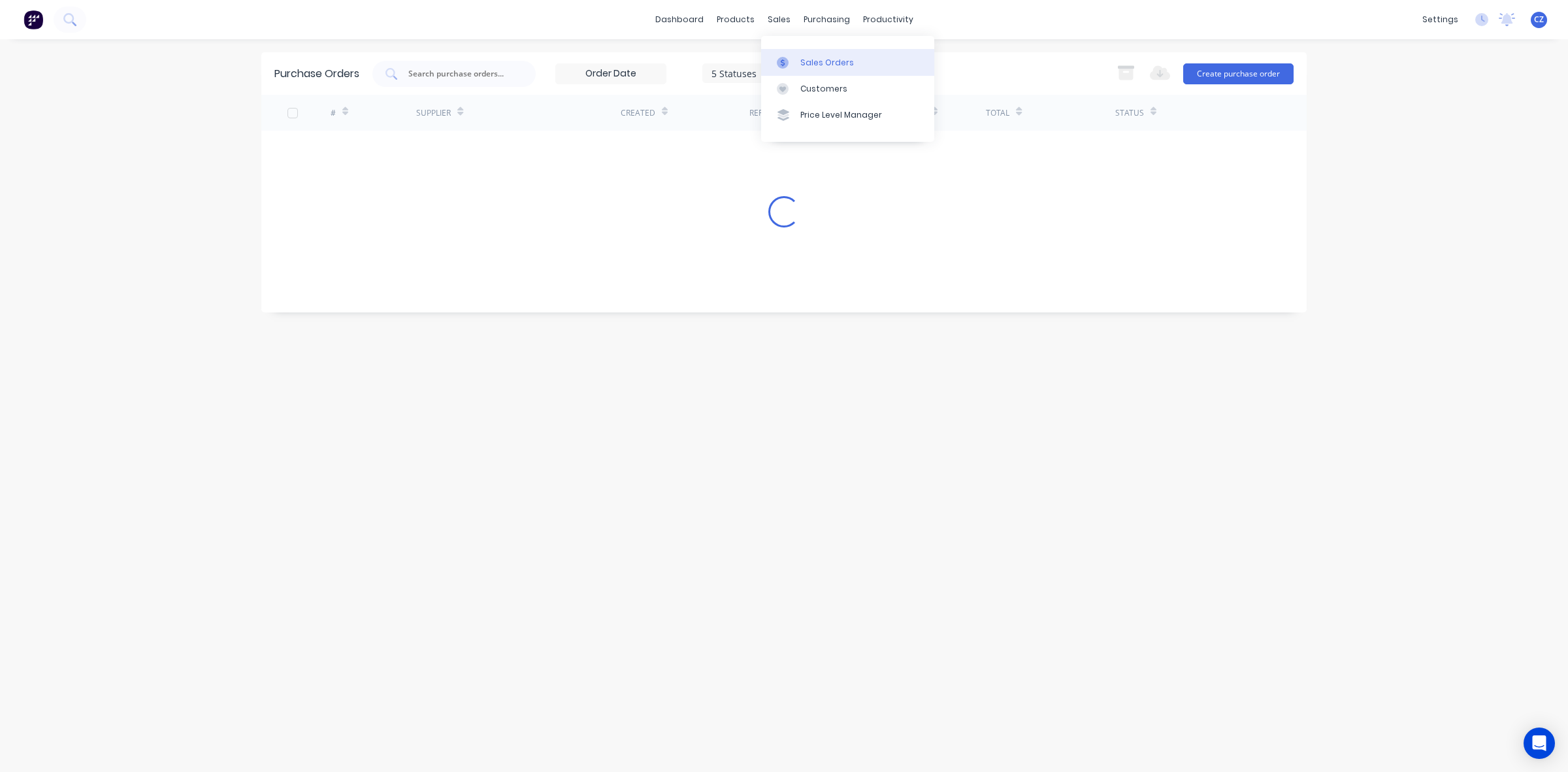
click at [801, 63] on div "Sales Orders" at bounding box center [827, 63] width 54 height 12
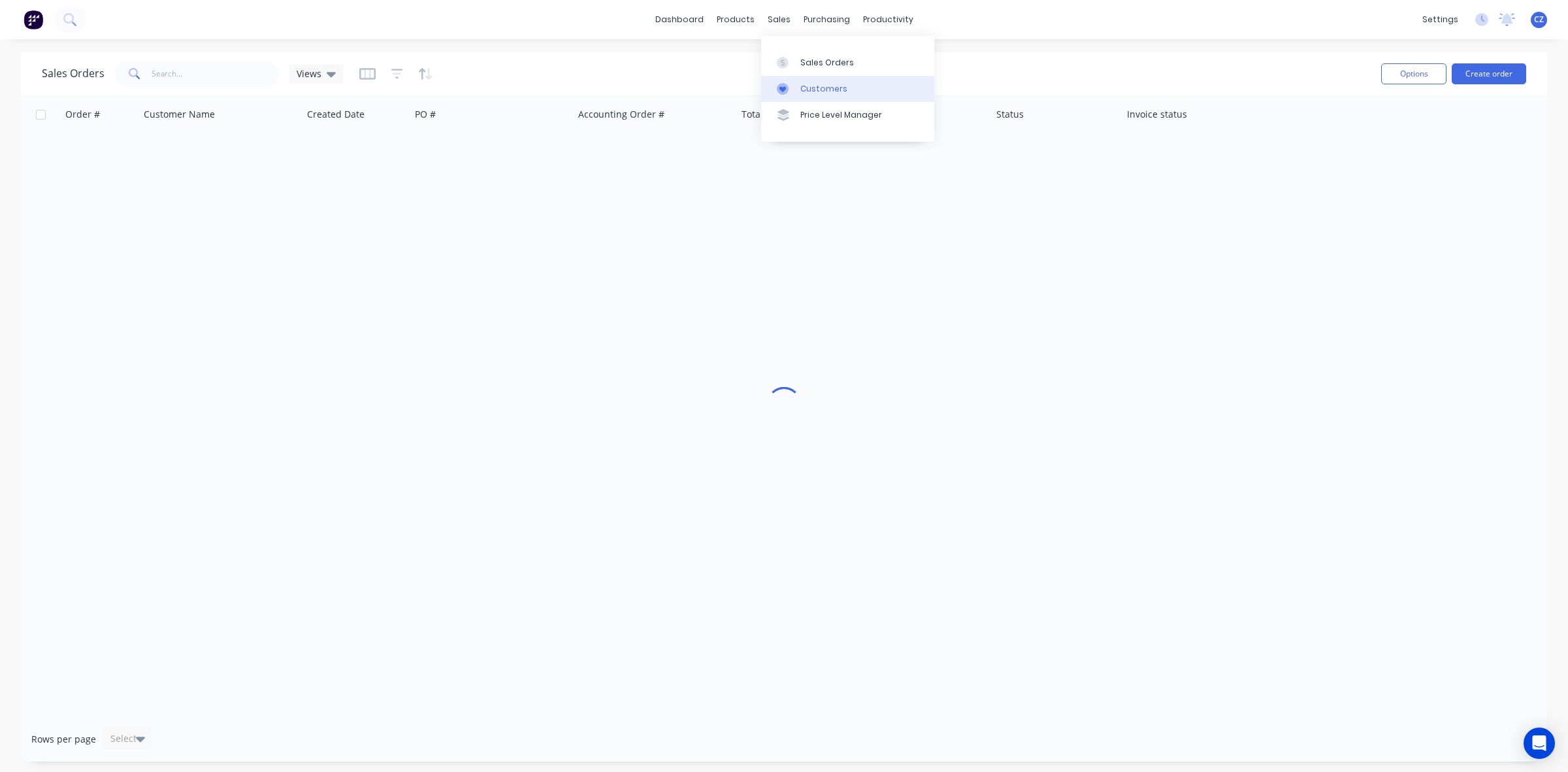
click at [801, 86] on div "Customers" at bounding box center [824, 89] width 47 height 12
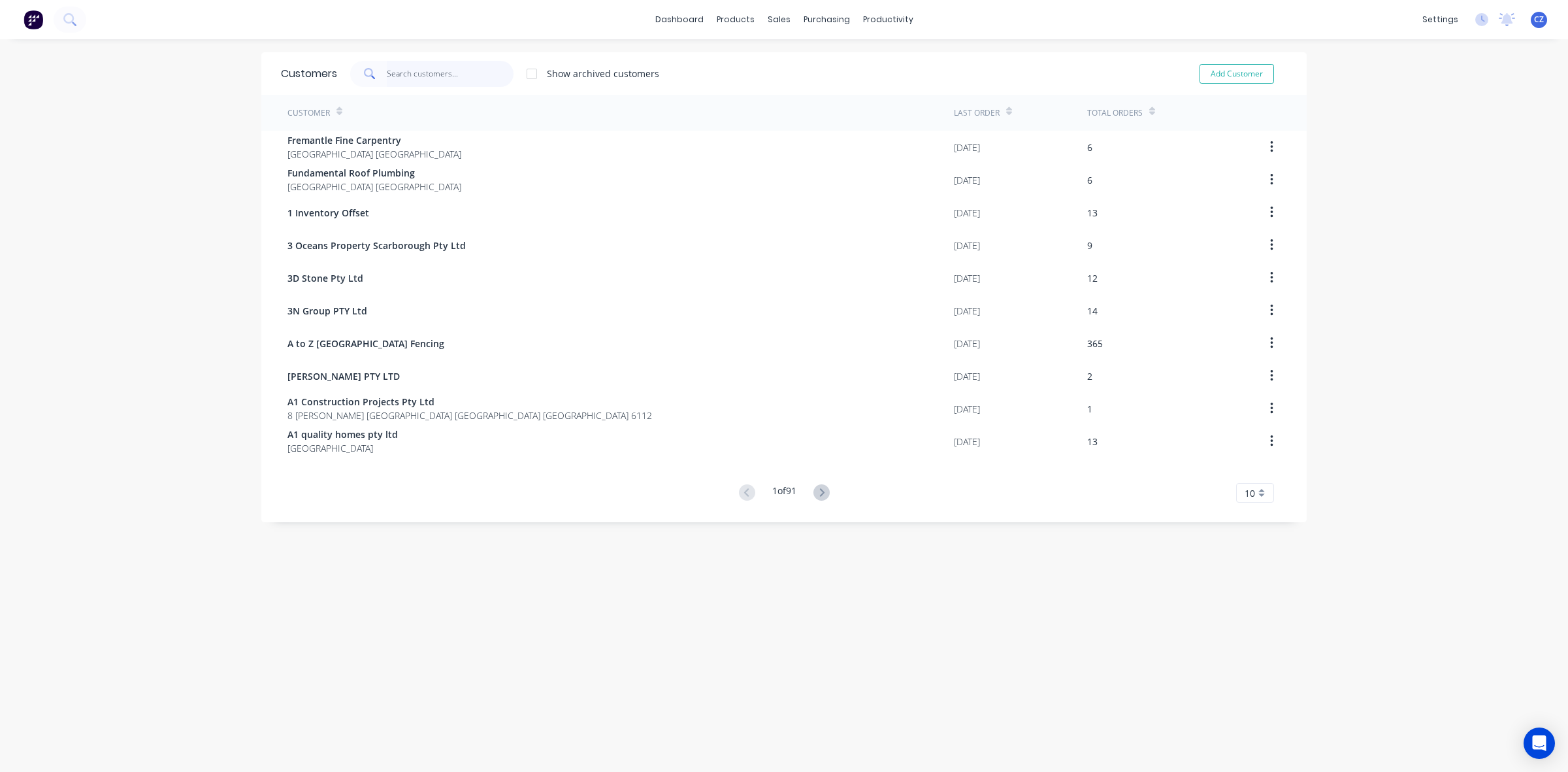
click at [470, 69] on input "text" at bounding box center [451, 73] width 128 height 26
click at [801, 62] on div "Sales Orders" at bounding box center [821, 63] width 54 height 12
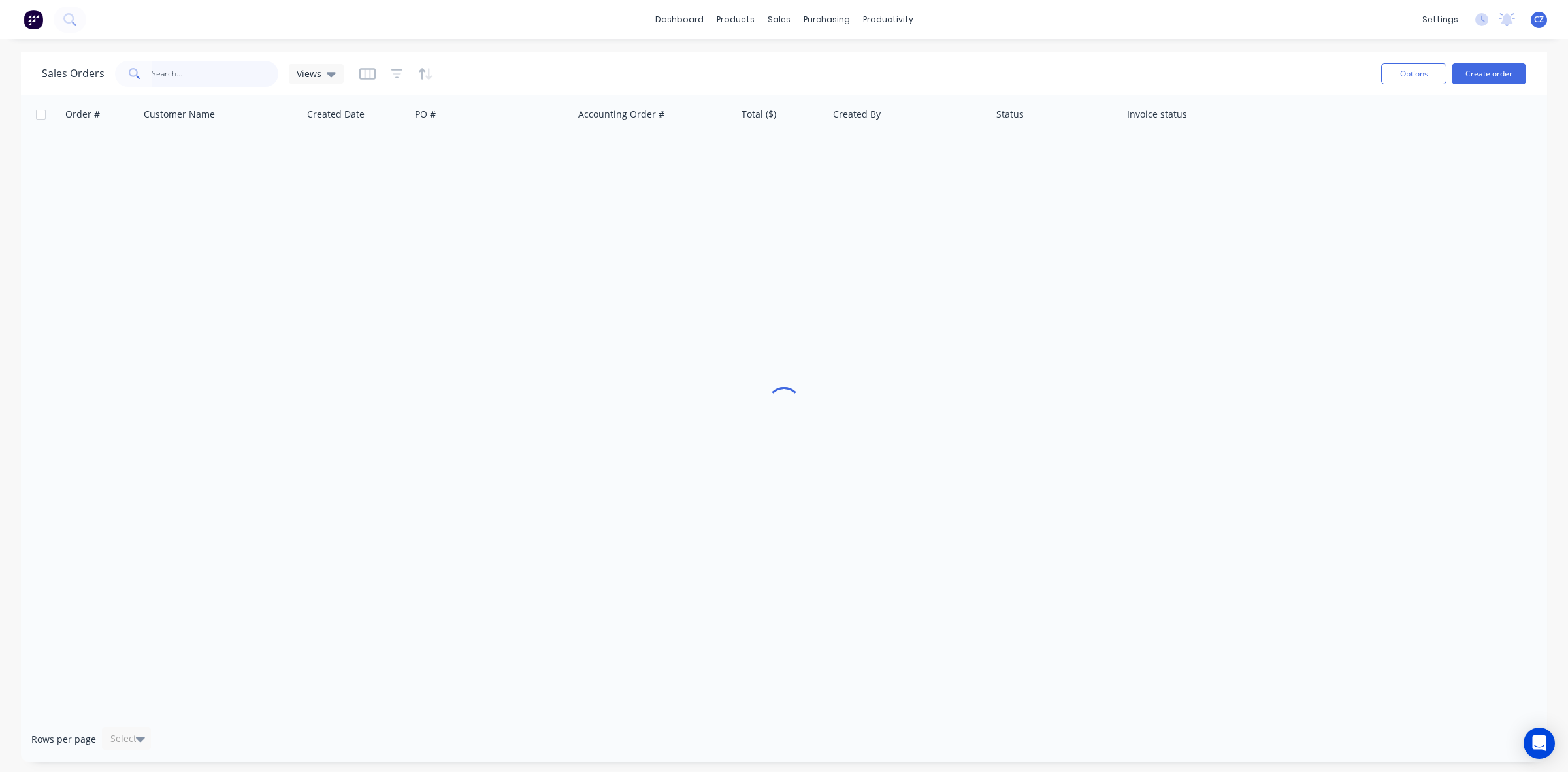
click at [201, 78] on input "text" at bounding box center [215, 73] width 128 height 26
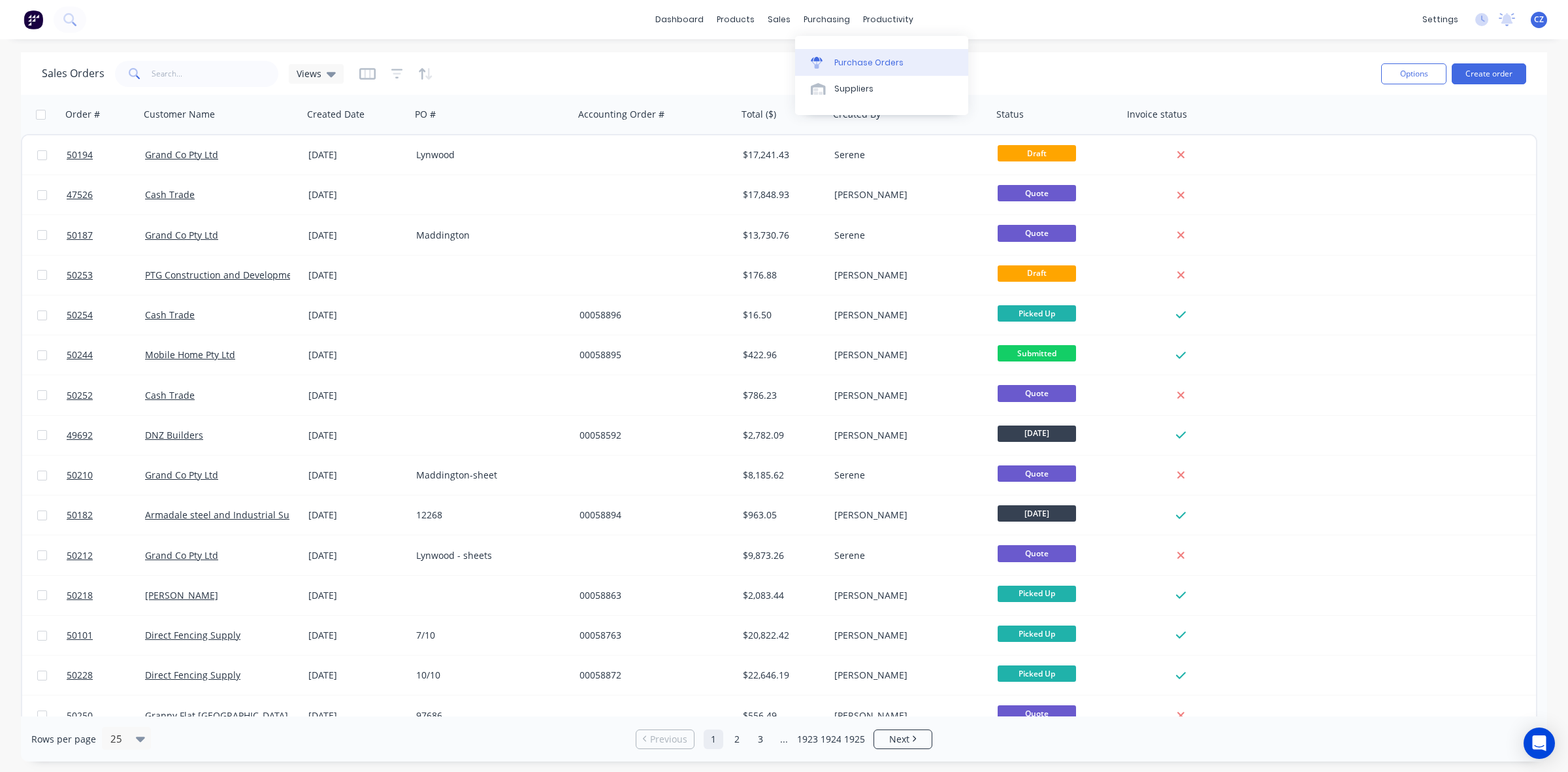
click at [830, 55] on link "Purchase Orders" at bounding box center [881, 62] width 173 height 26
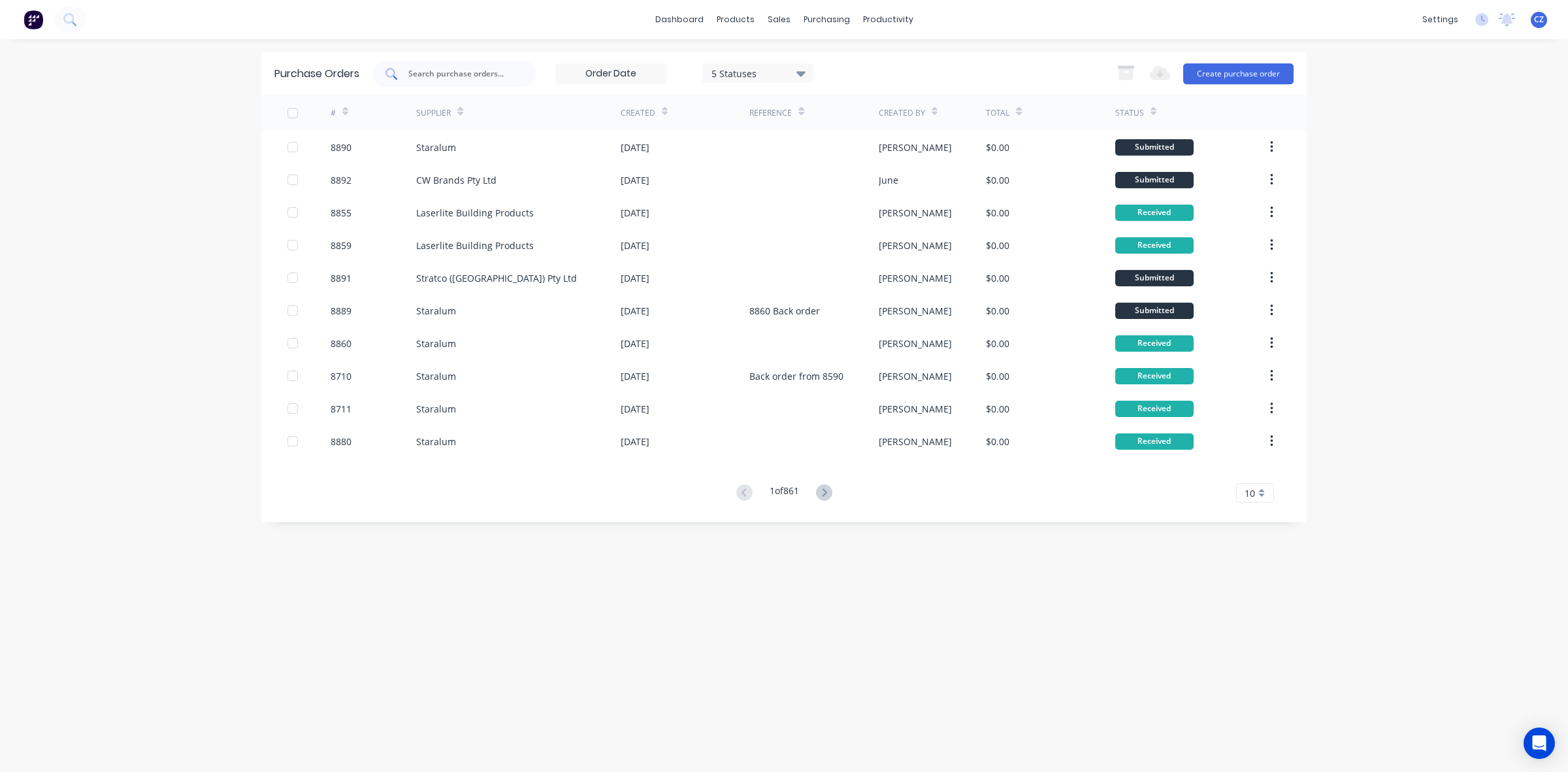
click at [451, 79] on input "text" at bounding box center [460, 73] width 108 height 13
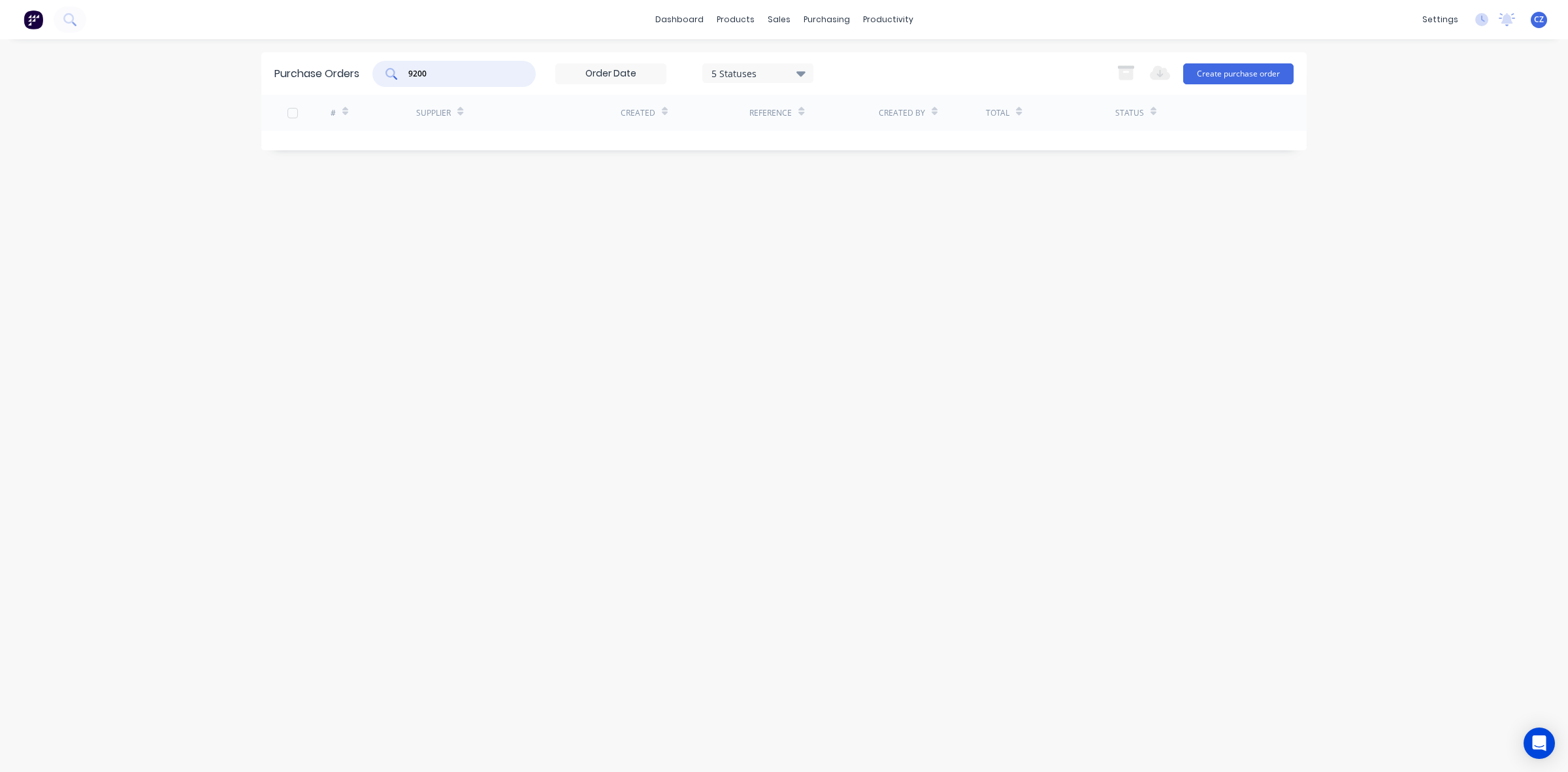
drag, startPoint x: 490, startPoint y: 77, endPoint x: 356, endPoint y: 77, distance: 134.0
click at [356, 77] on div "Purchase Orders 9200 5 Statuses 5 Statuses Export to Excel (XLSX) Create purcha…" at bounding box center [784, 73] width 1046 height 43
paste input "428434042"
type input "428434042"
click at [792, 89] on div at bounding box center [786, 89] width 20 height 12
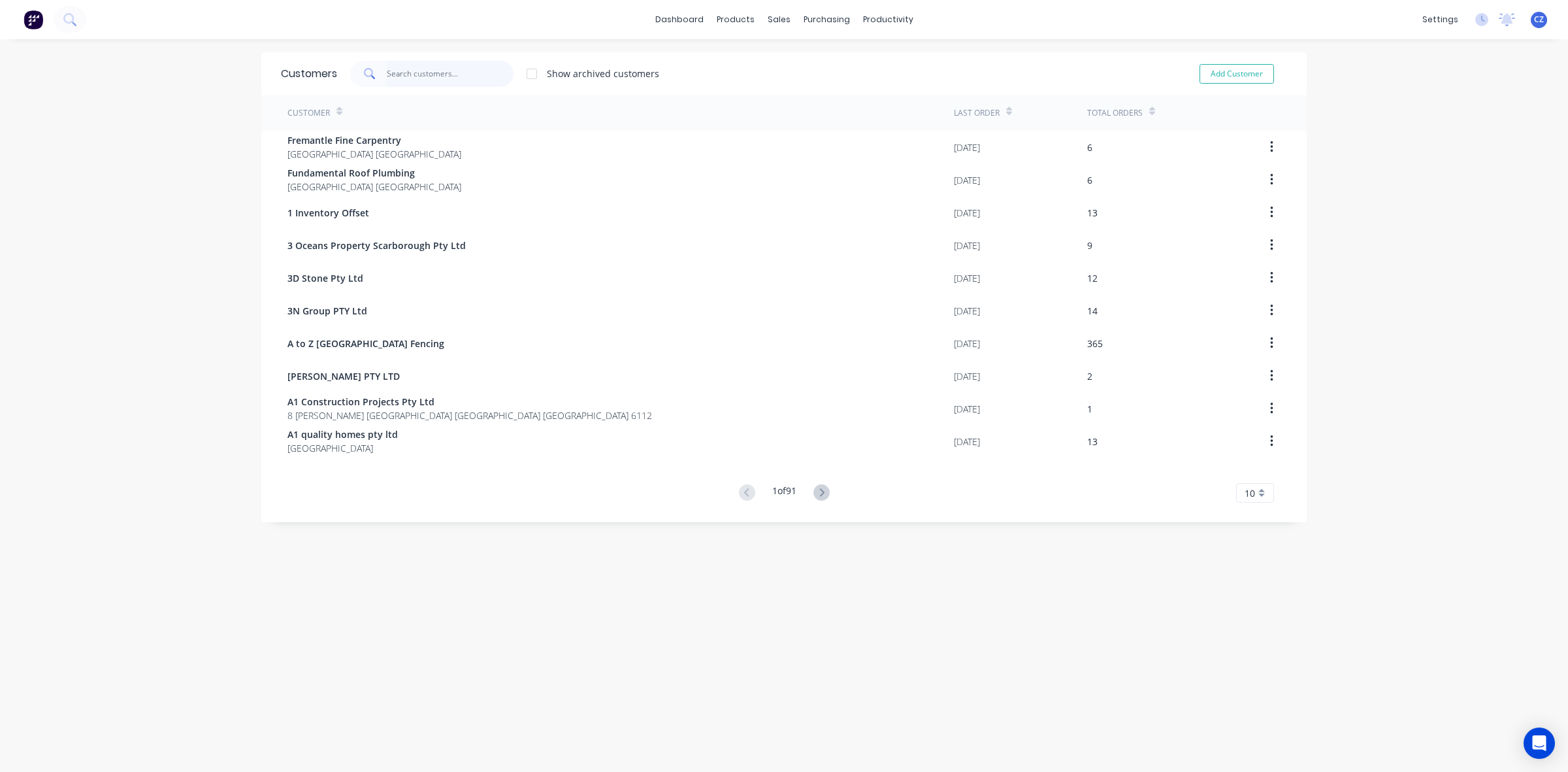
click at [424, 64] on input "text" at bounding box center [451, 73] width 128 height 26
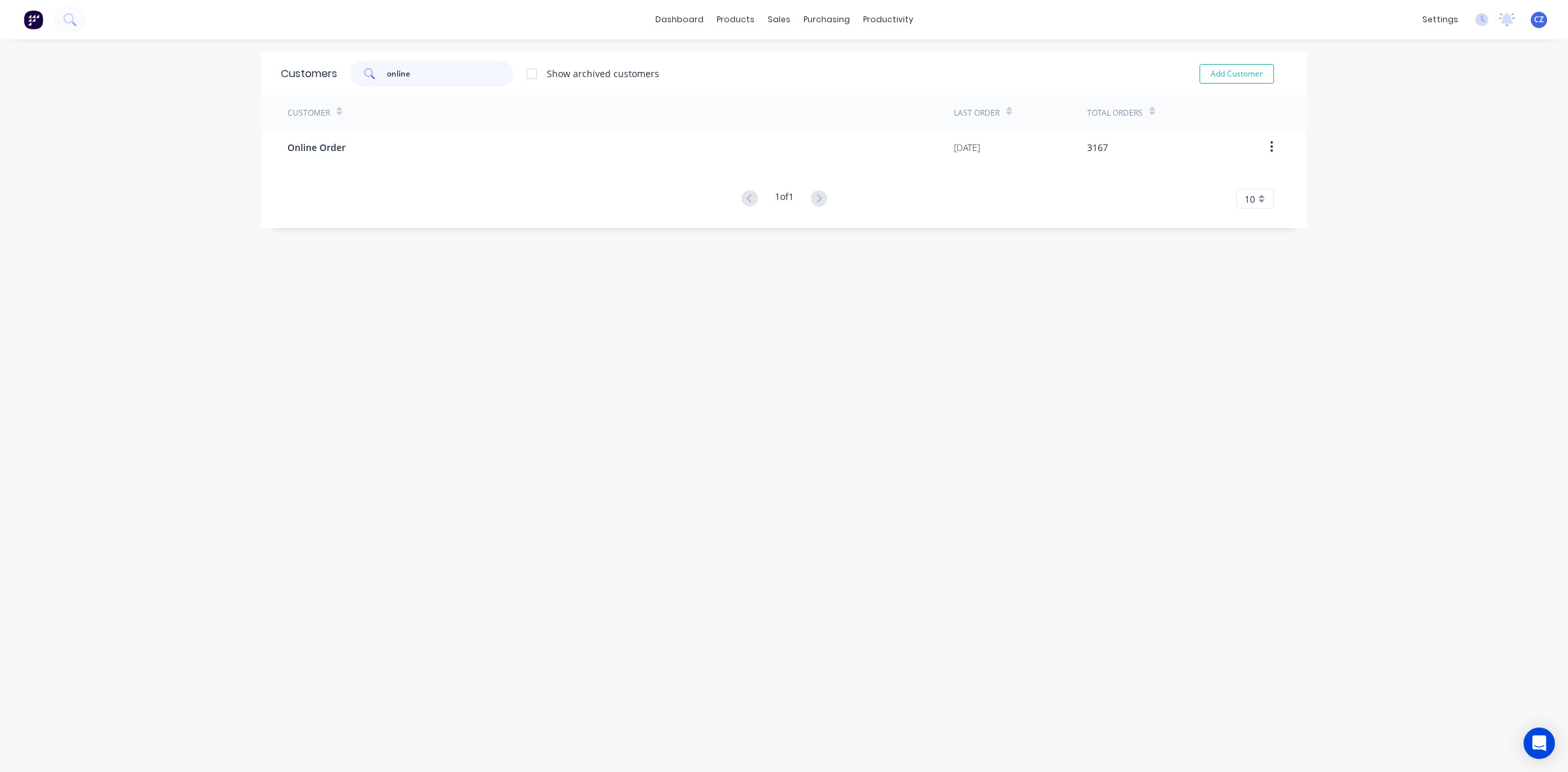
type input "online"
click at [430, 163] on div "Customer Last Order Total Orders Online Order 10/10/25 3167 1 of 1 10 5 10 15 2…" at bounding box center [784, 152] width 1046 height 114
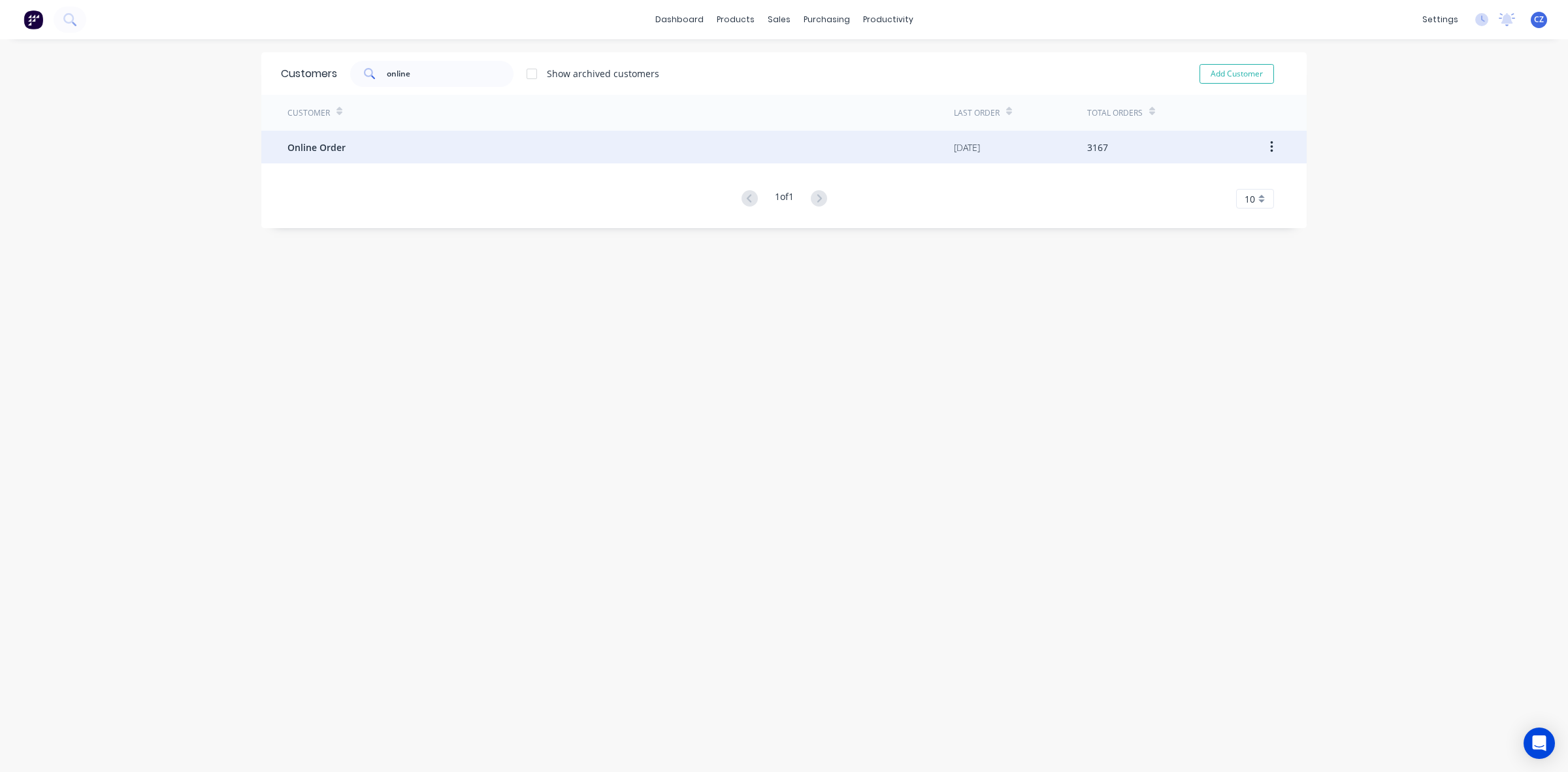
click at [430, 157] on div "Online Order" at bounding box center [620, 147] width 666 height 32
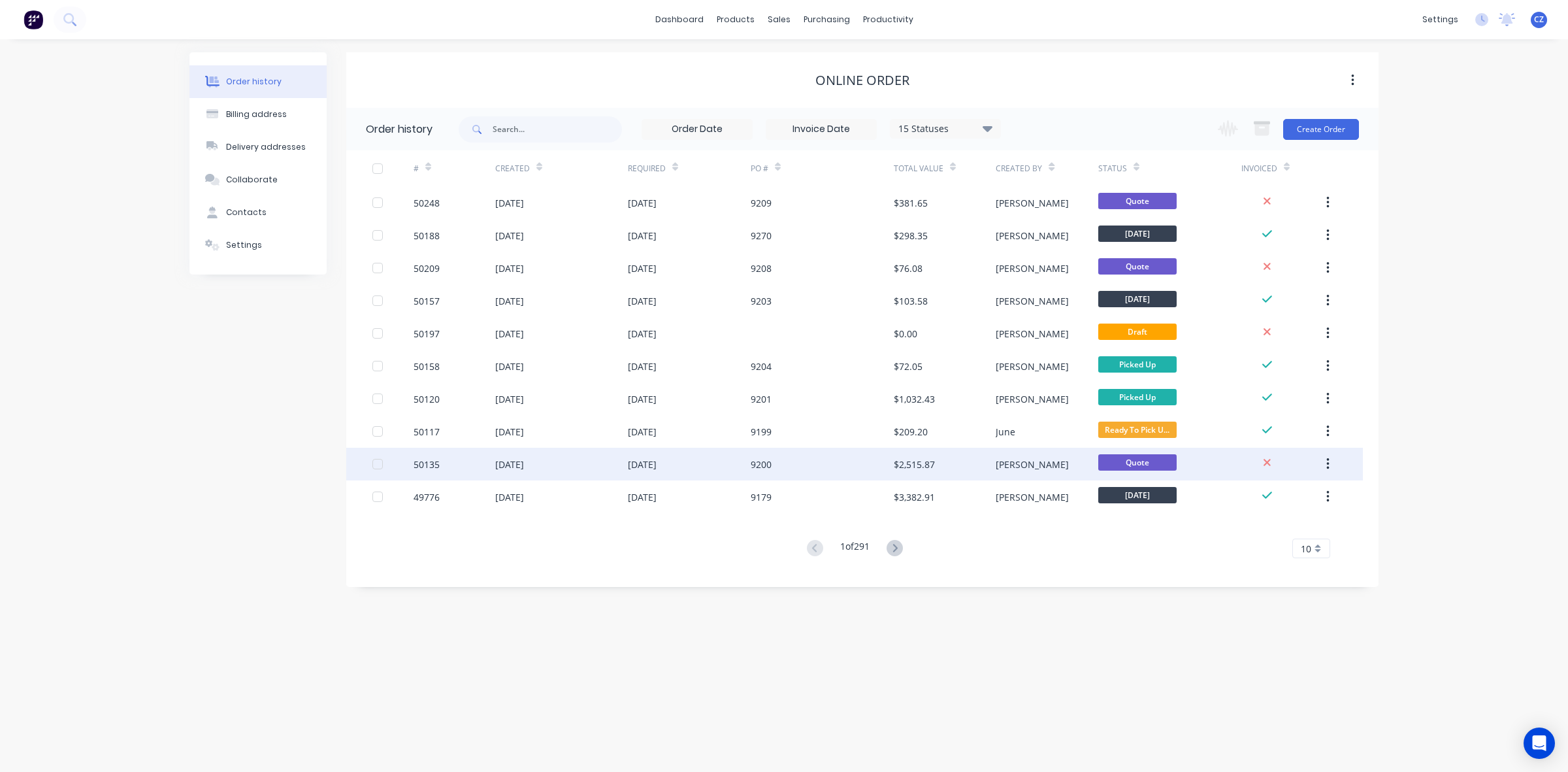
click at [825, 472] on div "9200" at bounding box center [822, 464] width 143 height 32
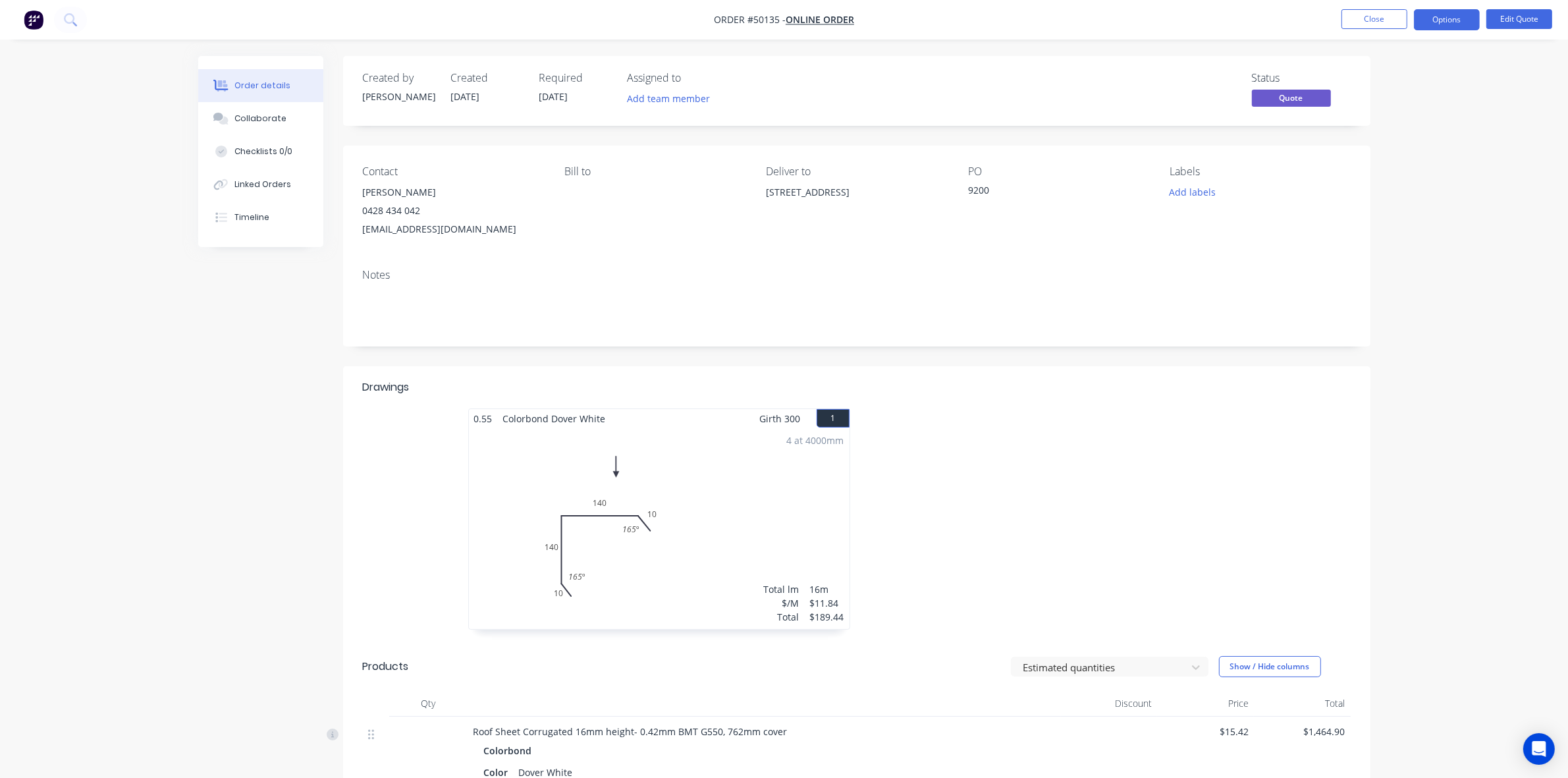
click at [762, 21] on span "Order #50135 -" at bounding box center [750, 20] width 72 height 13
copy span "50135"
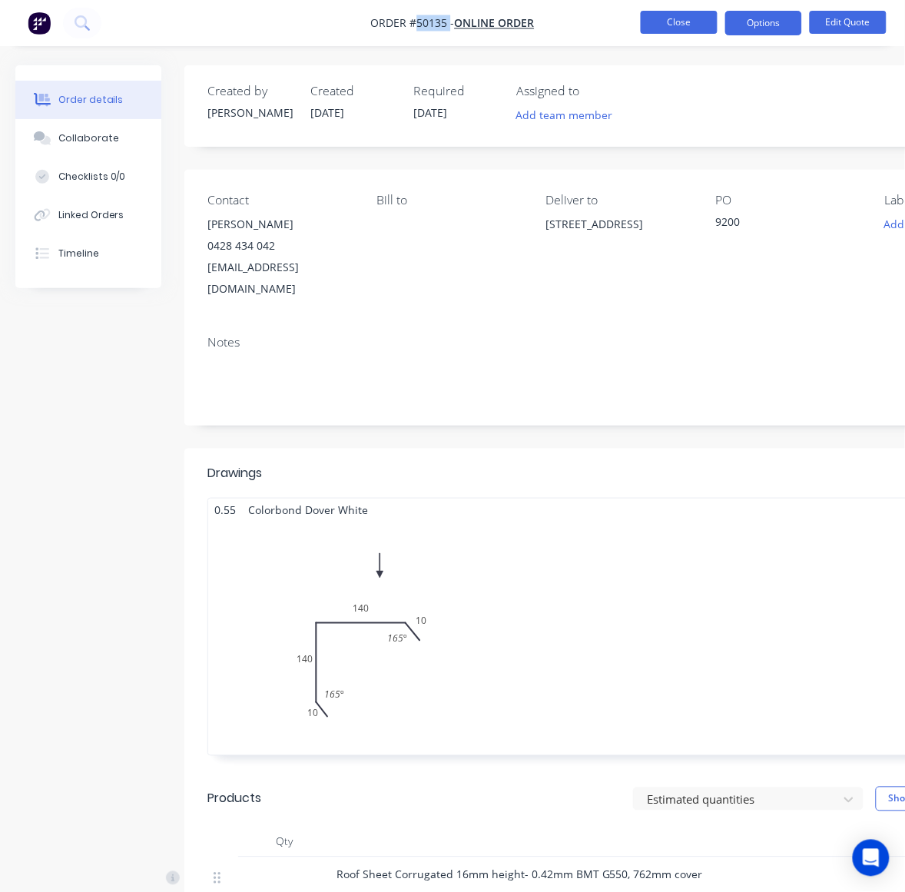
click at [651, 23] on button "Close" at bounding box center [678, 22] width 77 height 23
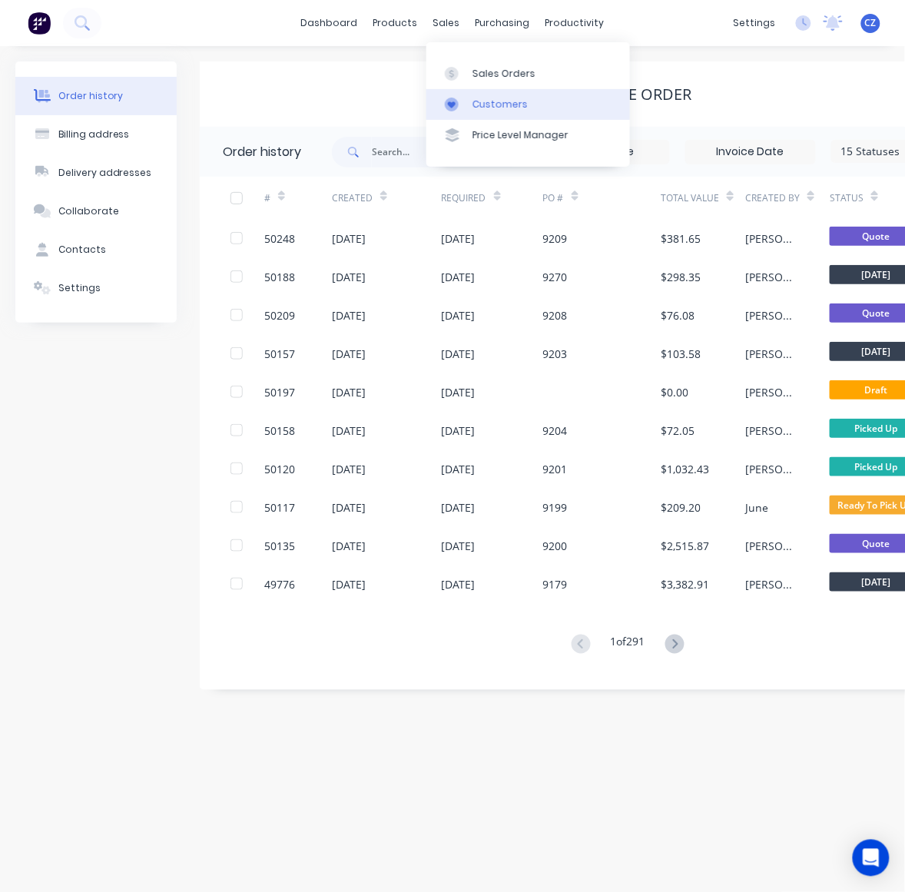
click at [485, 108] on div "Customers" at bounding box center [499, 105] width 55 height 14
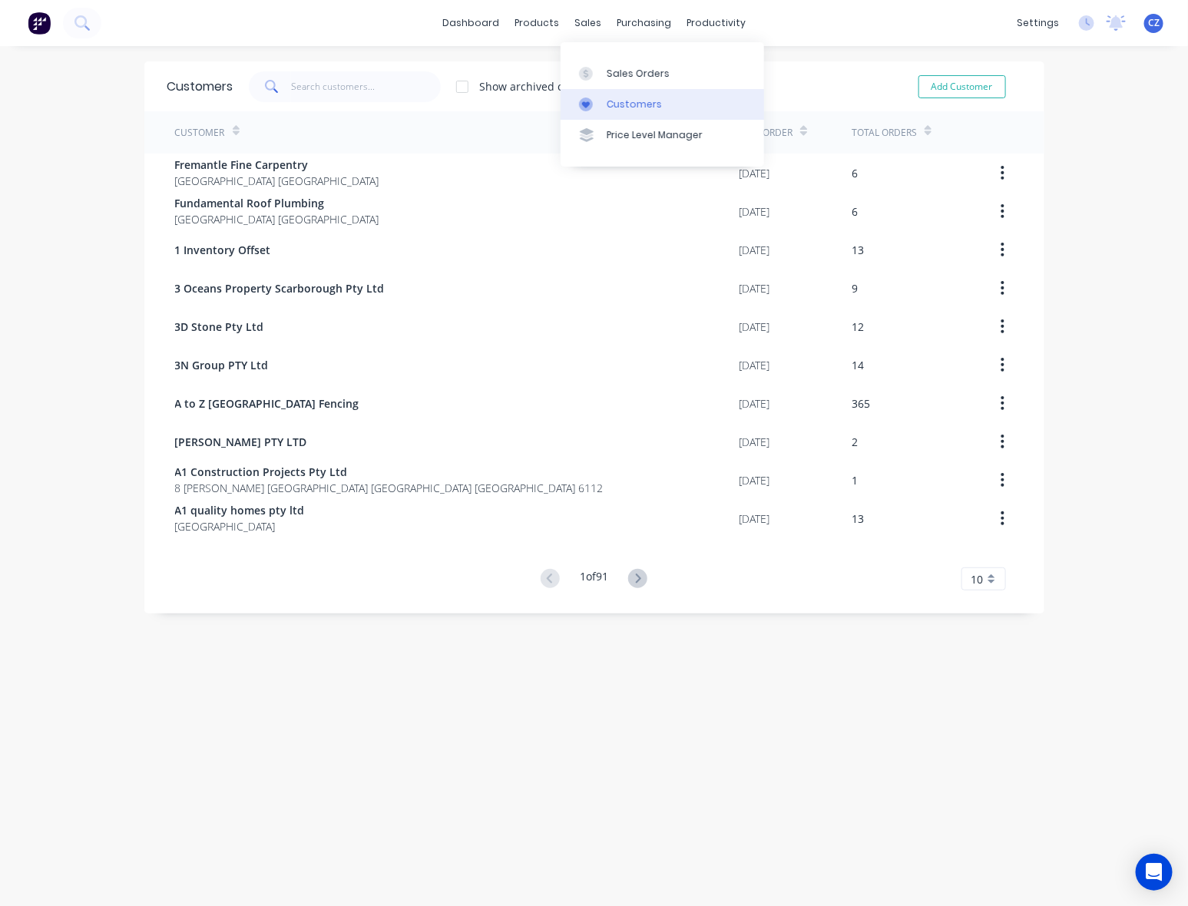
click at [613, 102] on div "Customers" at bounding box center [634, 105] width 55 height 14
click at [319, 91] on input "text" at bounding box center [366, 86] width 150 height 31
click at [615, 67] on div "Sales Orders" at bounding box center [638, 74] width 63 height 14
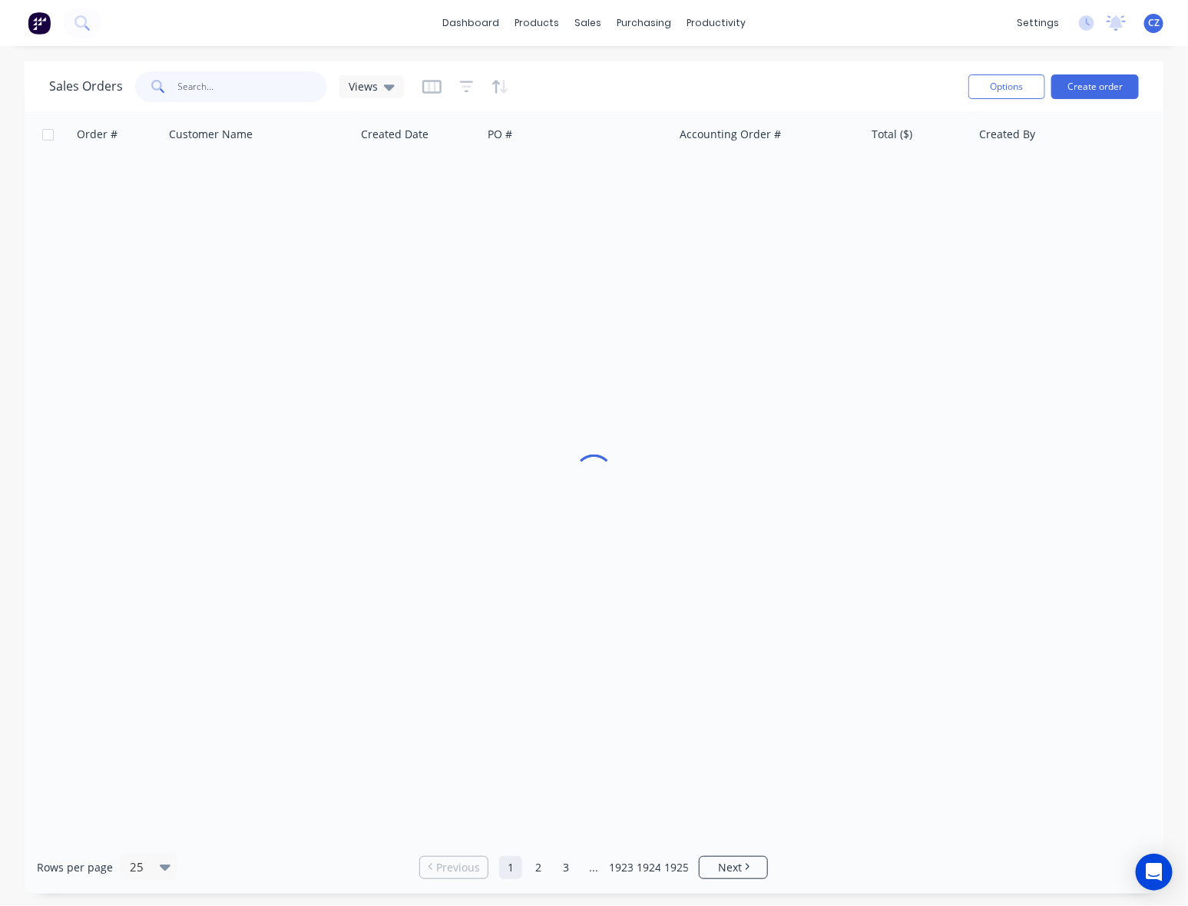
click at [262, 81] on input "text" at bounding box center [253, 86] width 150 height 31
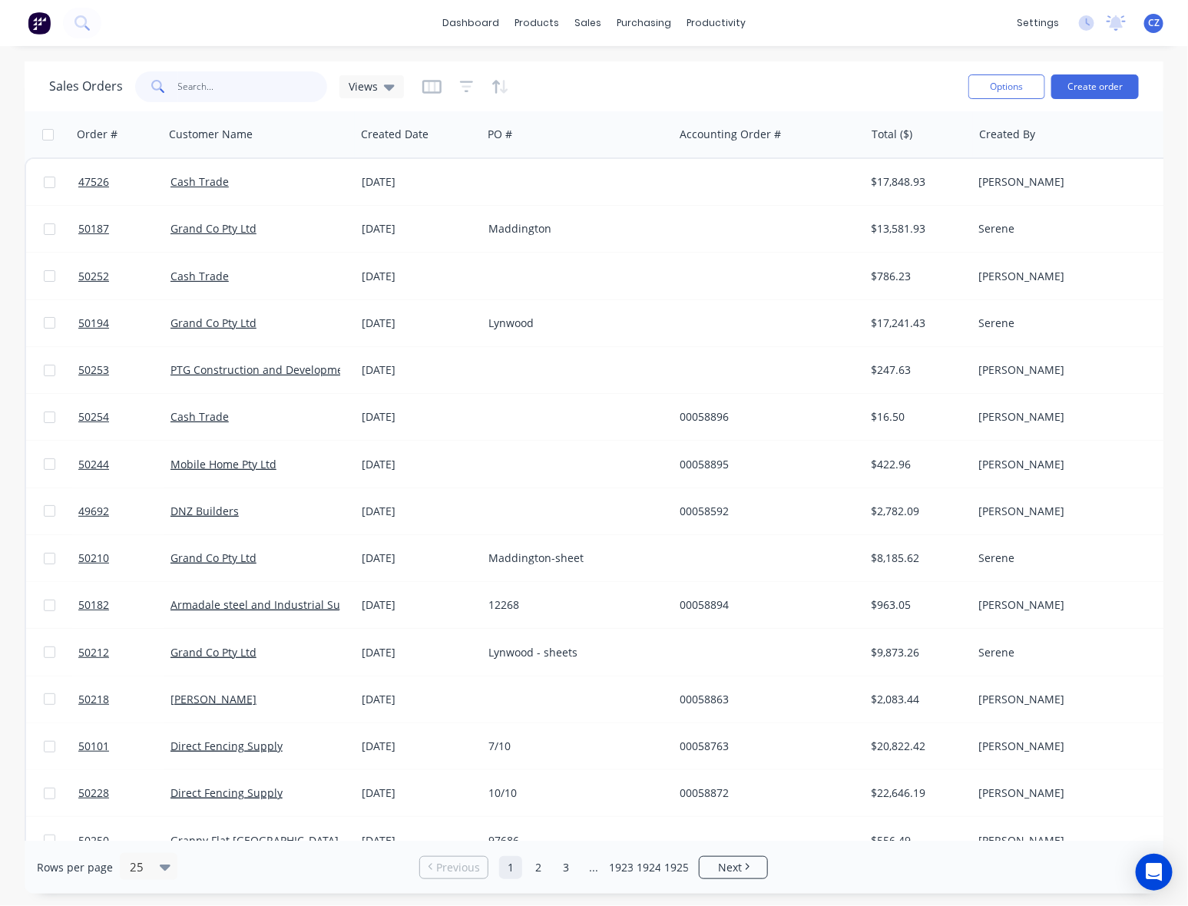
drag, startPoint x: 224, startPoint y: 94, endPoint x: 247, endPoint y: 82, distance: 25.8
click at [225, 93] on input "text" at bounding box center [253, 86] width 150 height 31
paste input "stclair@iinet.net.au"
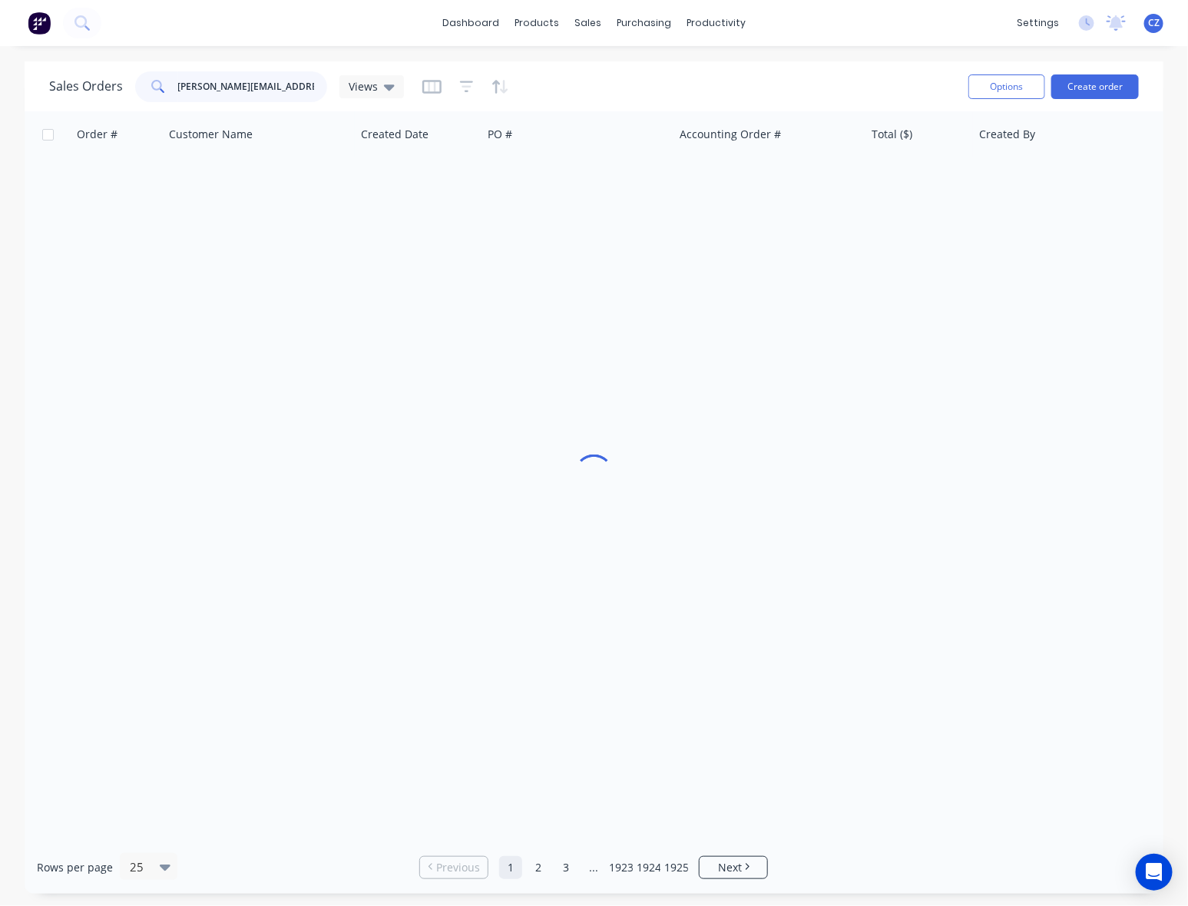
type input "stclair@iinet.net.au"
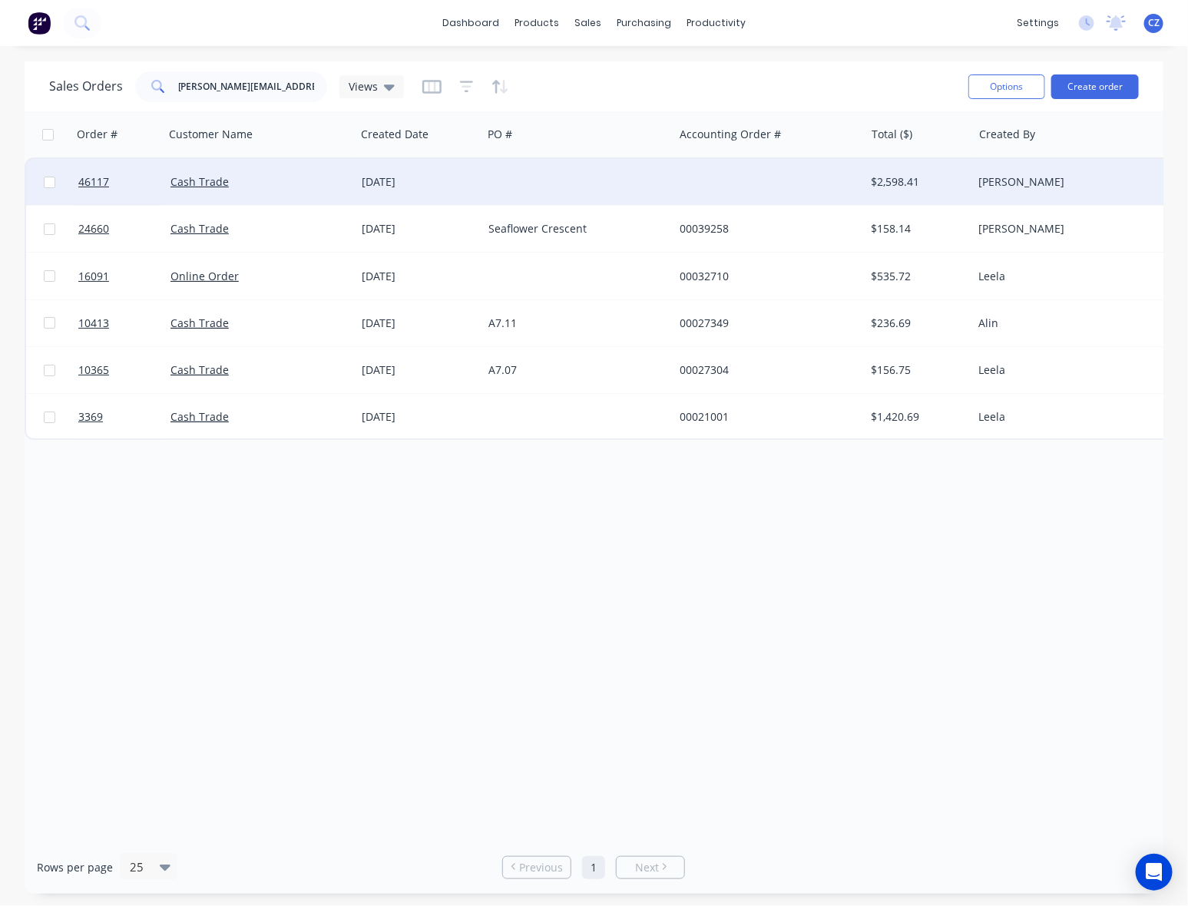
click at [491, 174] on div at bounding box center [577, 182] width 191 height 46
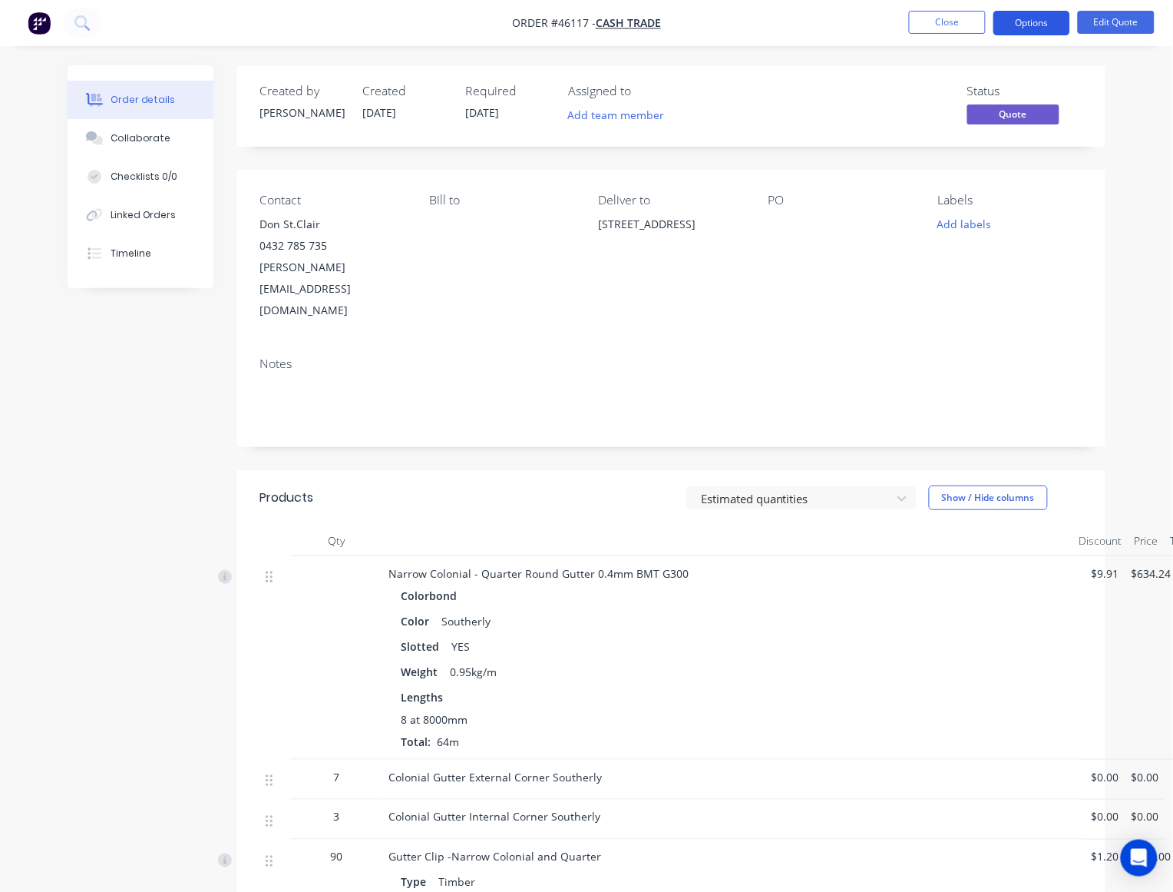
click at [1038, 25] on button "Options" at bounding box center [1032, 23] width 77 height 25
drag, startPoint x: 357, startPoint y: 269, endPoint x: 247, endPoint y: 224, distance: 118.5
click at [247, 224] on div "Contact Don St.Clair 0432 785 735 stclair@iinet.net.au Bill to Deliver to 29 Dr…" at bounding box center [671, 257] width 869 height 174
drag, startPoint x: 415, startPoint y: 303, endPoint x: 362, endPoint y: 282, distance: 57.2
click at [415, 344] on div "Notes" at bounding box center [671, 395] width 869 height 103
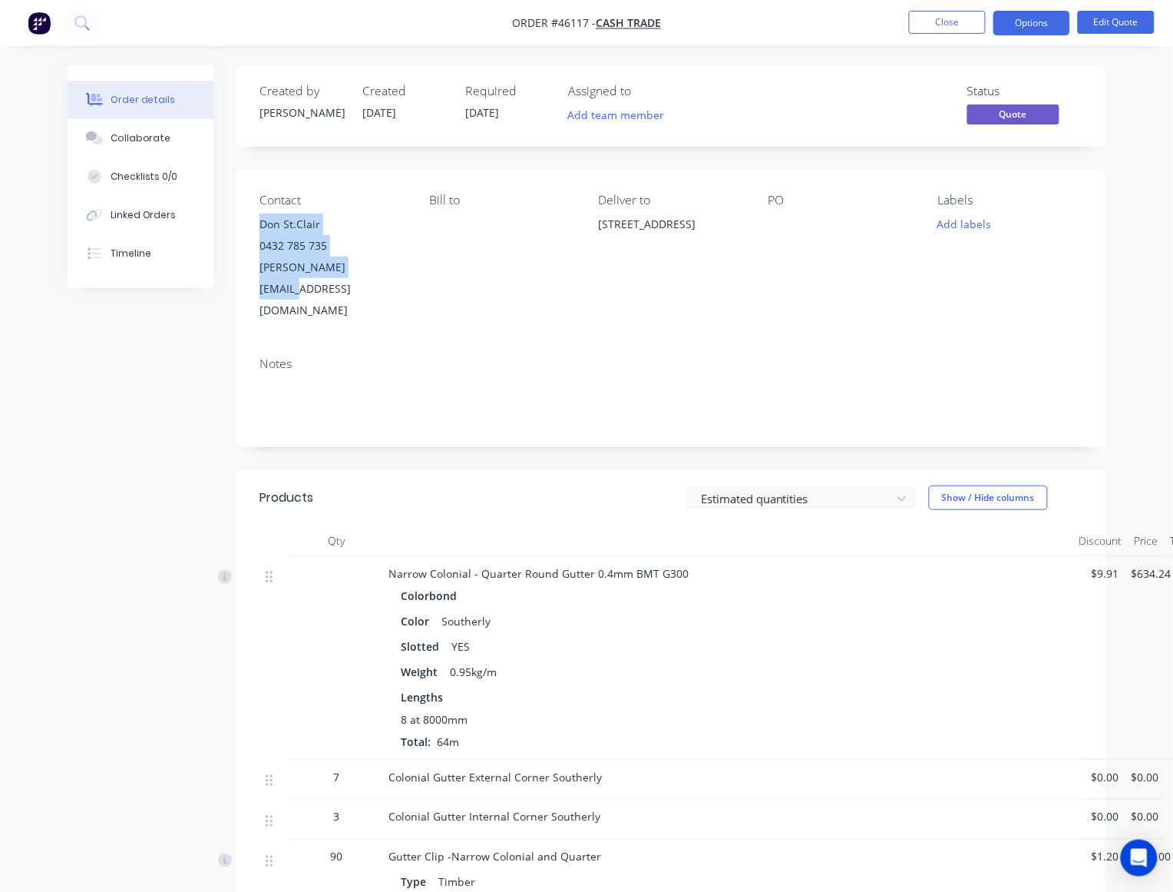
drag, startPoint x: 366, startPoint y: 270, endPoint x: 254, endPoint y: 232, distance: 117.8
click at [254, 232] on div "Contact Don St.Clair 0432 785 735 stclair@iinet.net.au Bill to Deliver to 29 Dr…" at bounding box center [671, 257] width 869 height 174
copy div "Don St.Clair 0432 785 735 stclair@iinet.net.au"
click at [950, 12] on button "Close" at bounding box center [947, 22] width 77 height 23
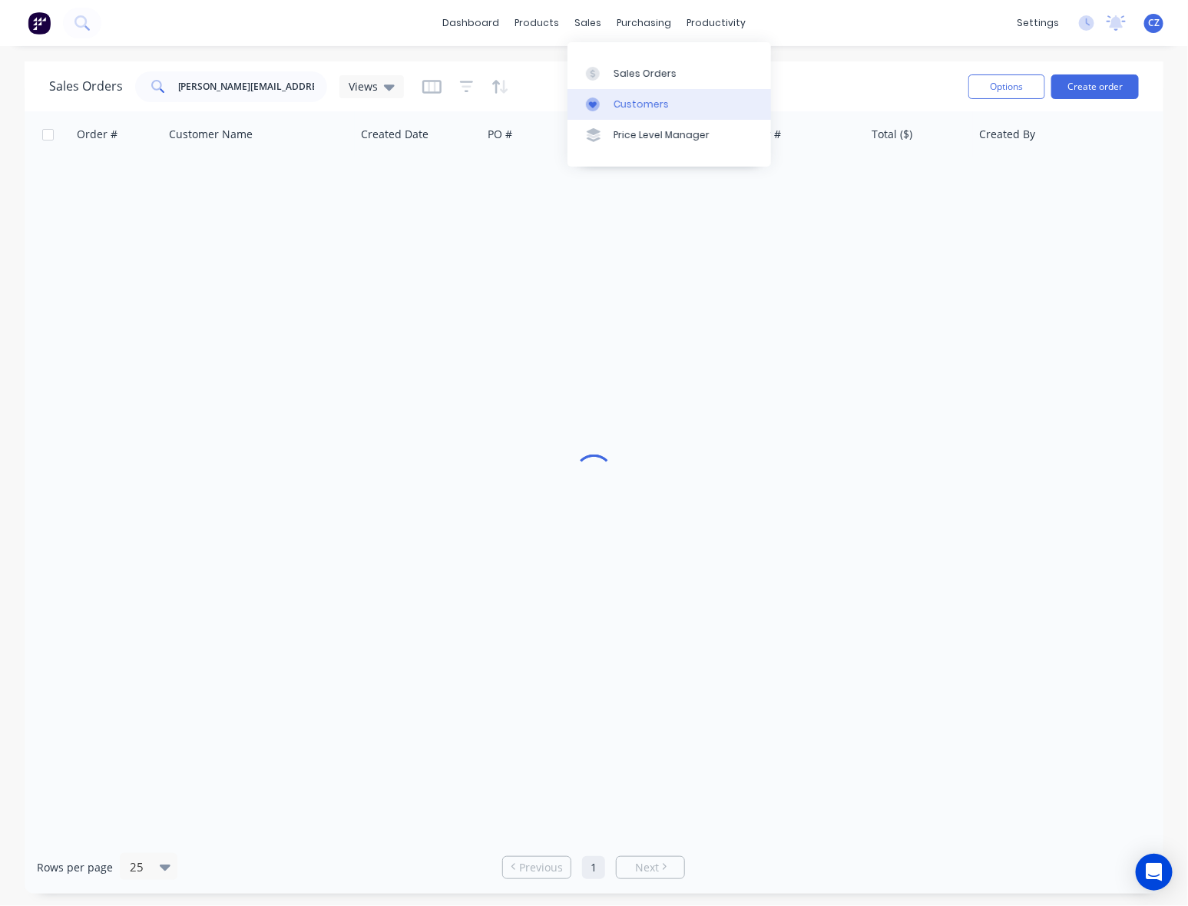
click at [601, 96] on link "Customers" at bounding box center [668, 104] width 203 height 31
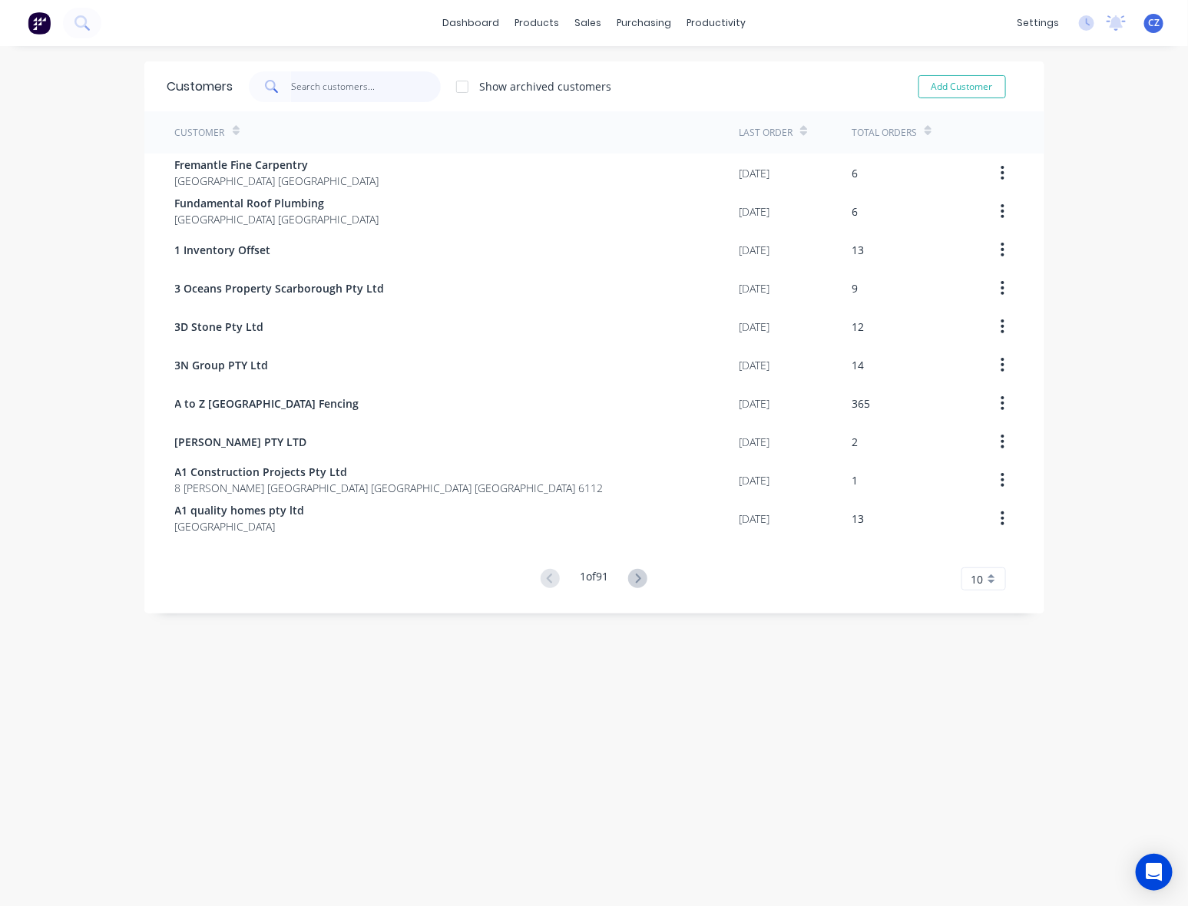
click at [293, 86] on input "text" at bounding box center [366, 86] width 150 height 31
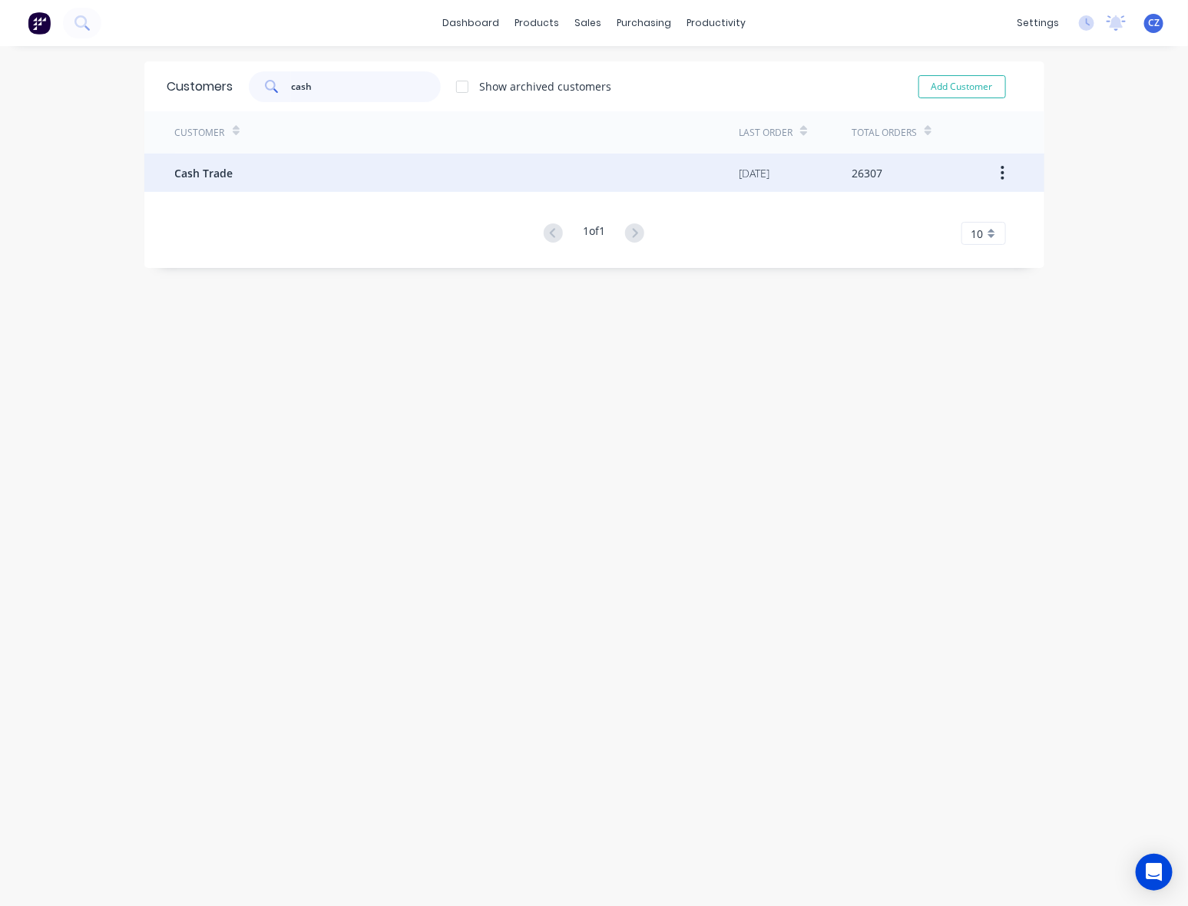
type input "cash"
click at [297, 155] on div "Cash Trade" at bounding box center [457, 173] width 564 height 38
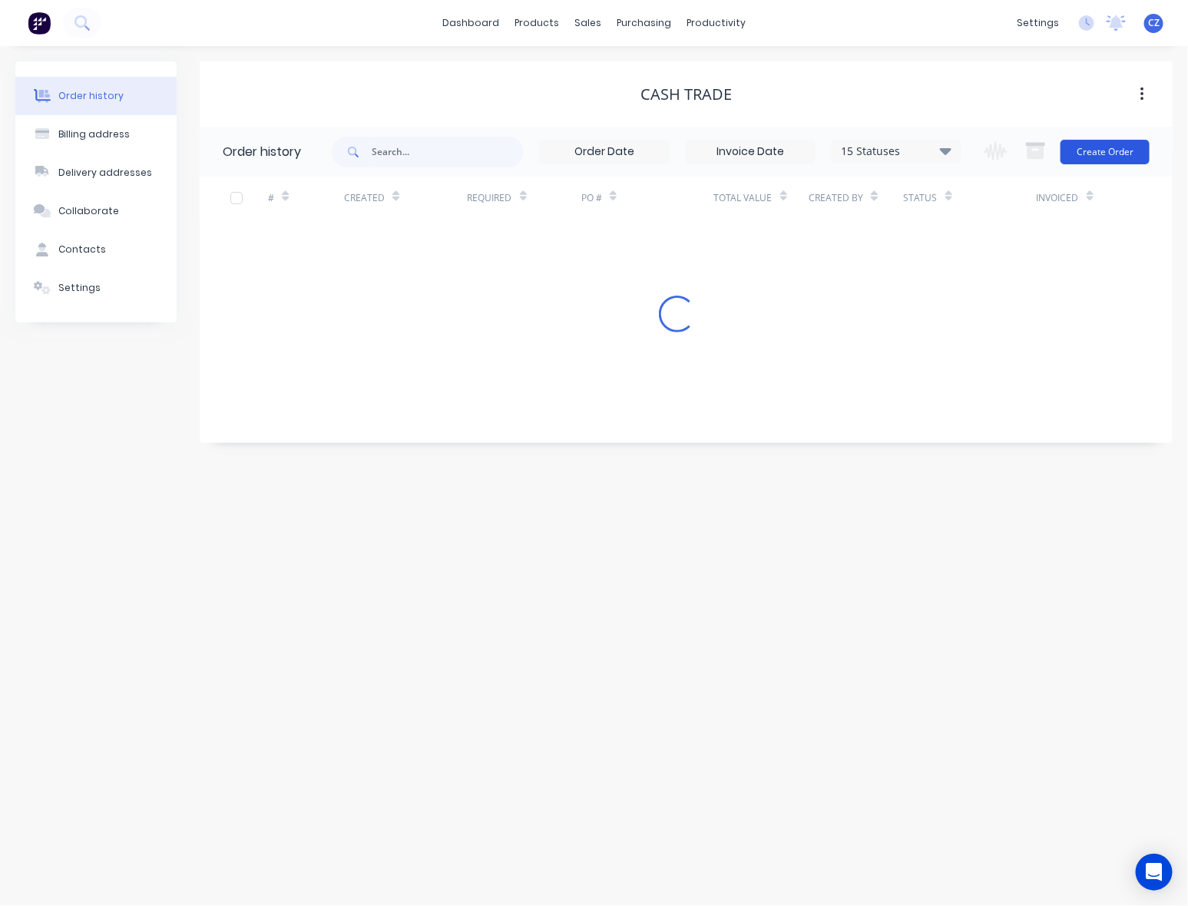
click at [1114, 147] on button "Create Order" at bounding box center [1104, 152] width 89 height 25
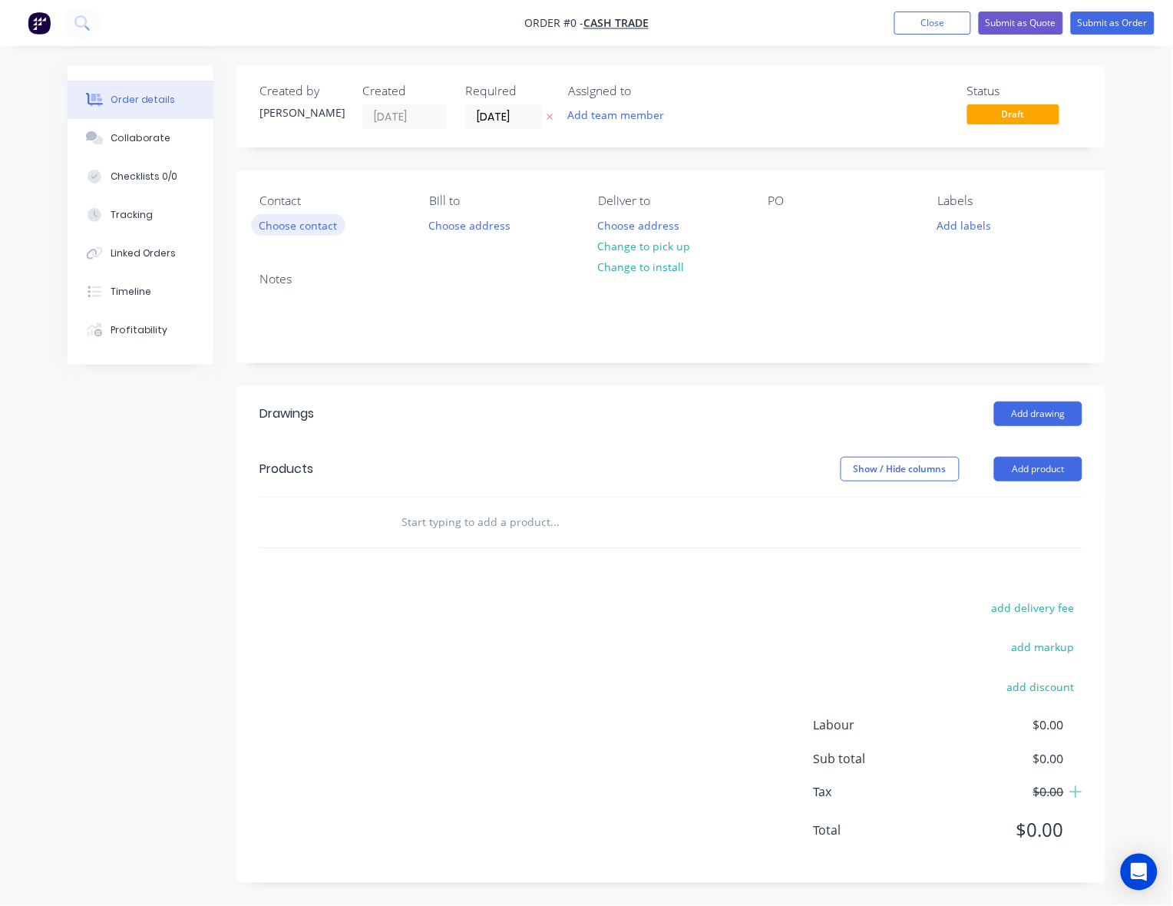
drag, startPoint x: 282, startPoint y: 243, endPoint x: 288, endPoint y: 227, distance: 16.5
click at [282, 240] on div "Contact Choose contact Bill to Choose address Deliver to Choose address Change …" at bounding box center [671, 214] width 869 height 89
click at [288, 227] on button "Choose contact" at bounding box center [298, 224] width 94 height 21
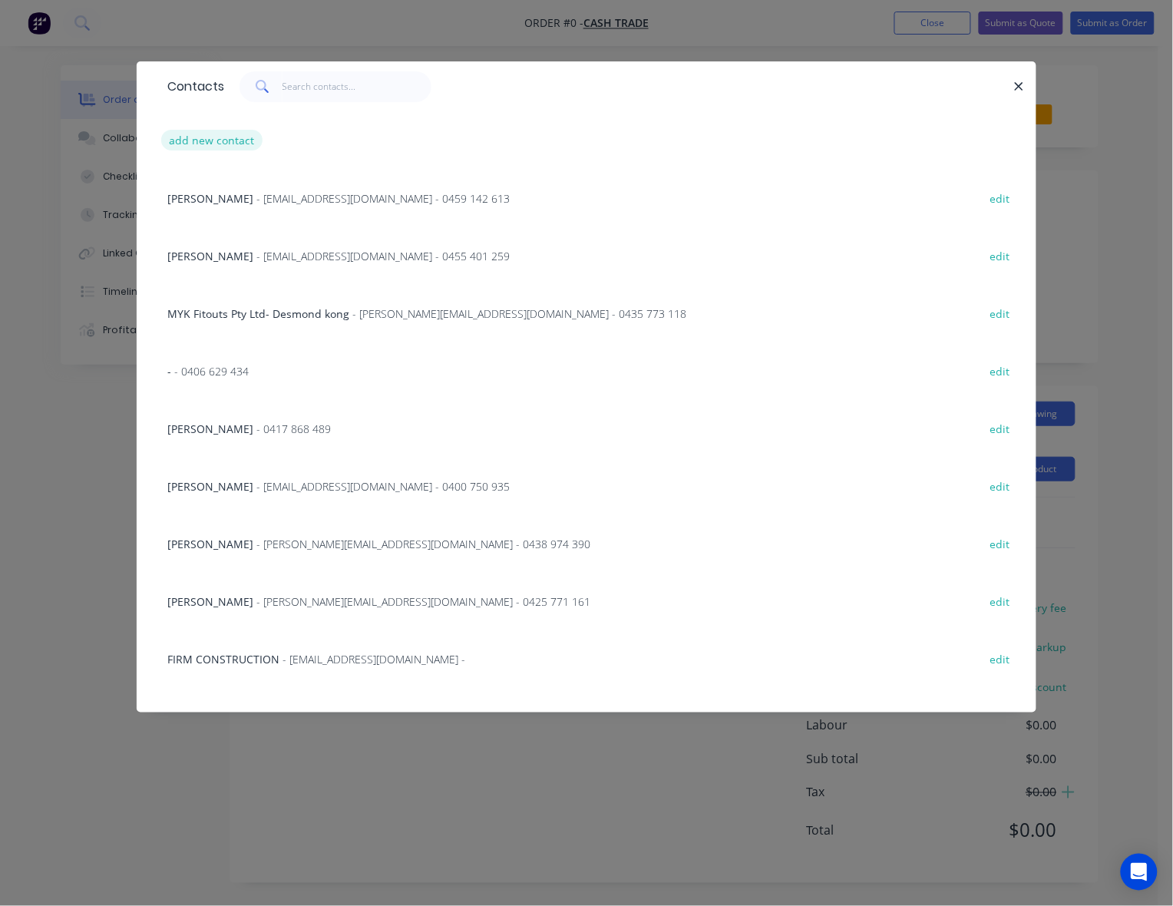
click at [220, 136] on button "add new contact" at bounding box center [211, 140] width 101 height 21
select select "AU"
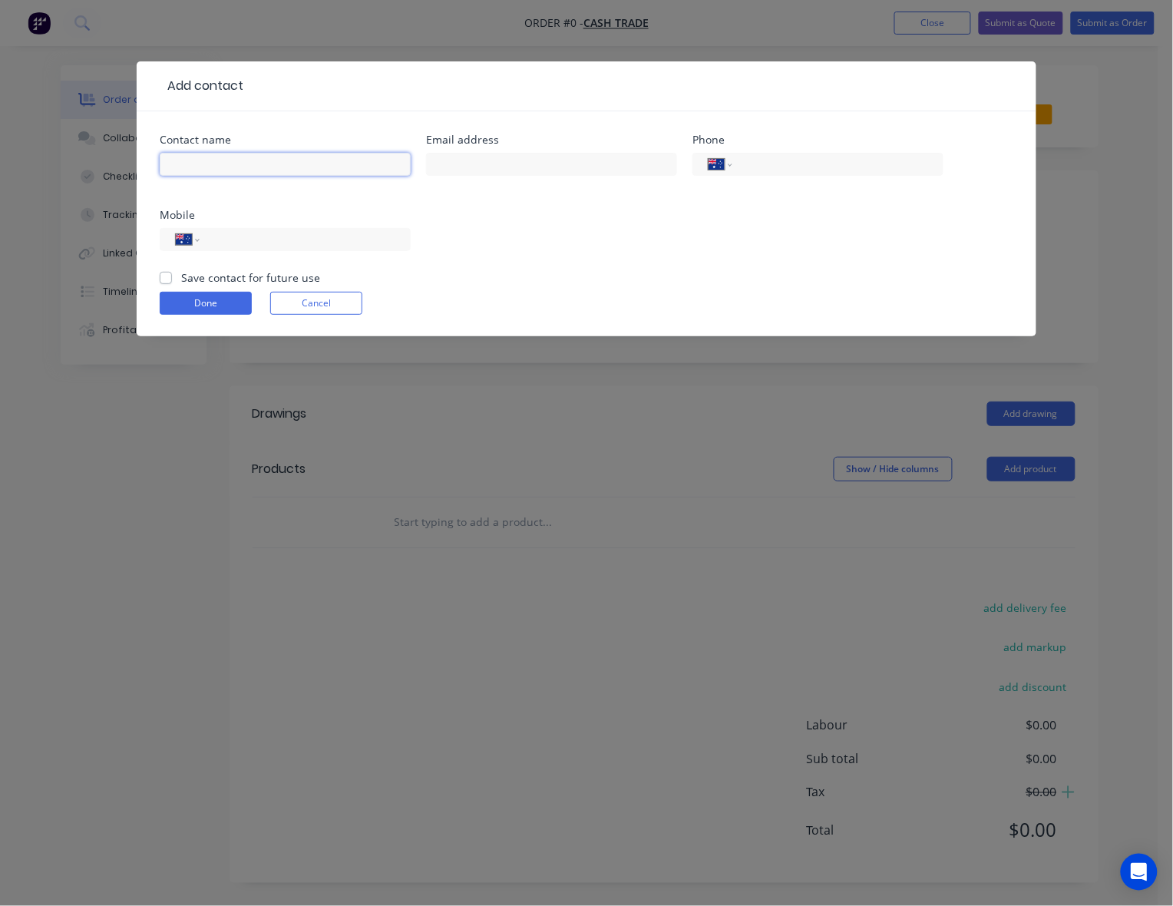
click at [220, 165] on input "text" at bounding box center [285, 164] width 251 height 23
paste input "Don St.Clair 0432 785 735 stclair@iinet.net.au"
drag, startPoint x: 299, startPoint y: 169, endPoint x: 438, endPoint y: 169, distance: 139.0
click at [438, 169] on div "Contact name Don St.Clair 0432 785 735 stclair@iinet.net.au Email address Phone…" at bounding box center [587, 201] width 854 height 135
type input "Don St.Clair 0432 785 735"
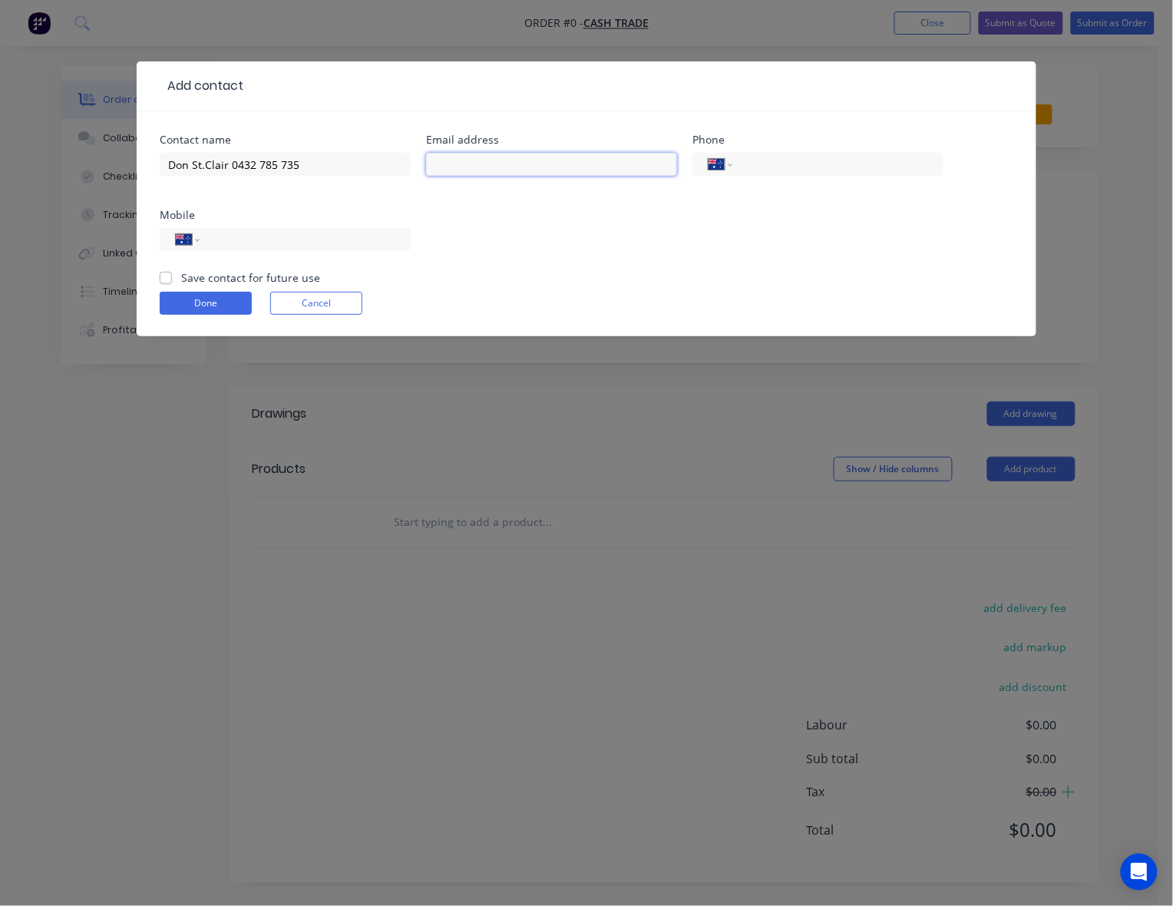
click at [442, 169] on input "text" at bounding box center [551, 164] width 251 height 23
paste input "stclair@iinet.net.au"
type input "stclair@iinet.net.au"
drag, startPoint x: 231, startPoint y: 161, endPoint x: 332, endPoint y: 161, distance: 100.6
click at [332, 161] on input "Don St.Clair 0432 785 735" at bounding box center [285, 164] width 251 height 23
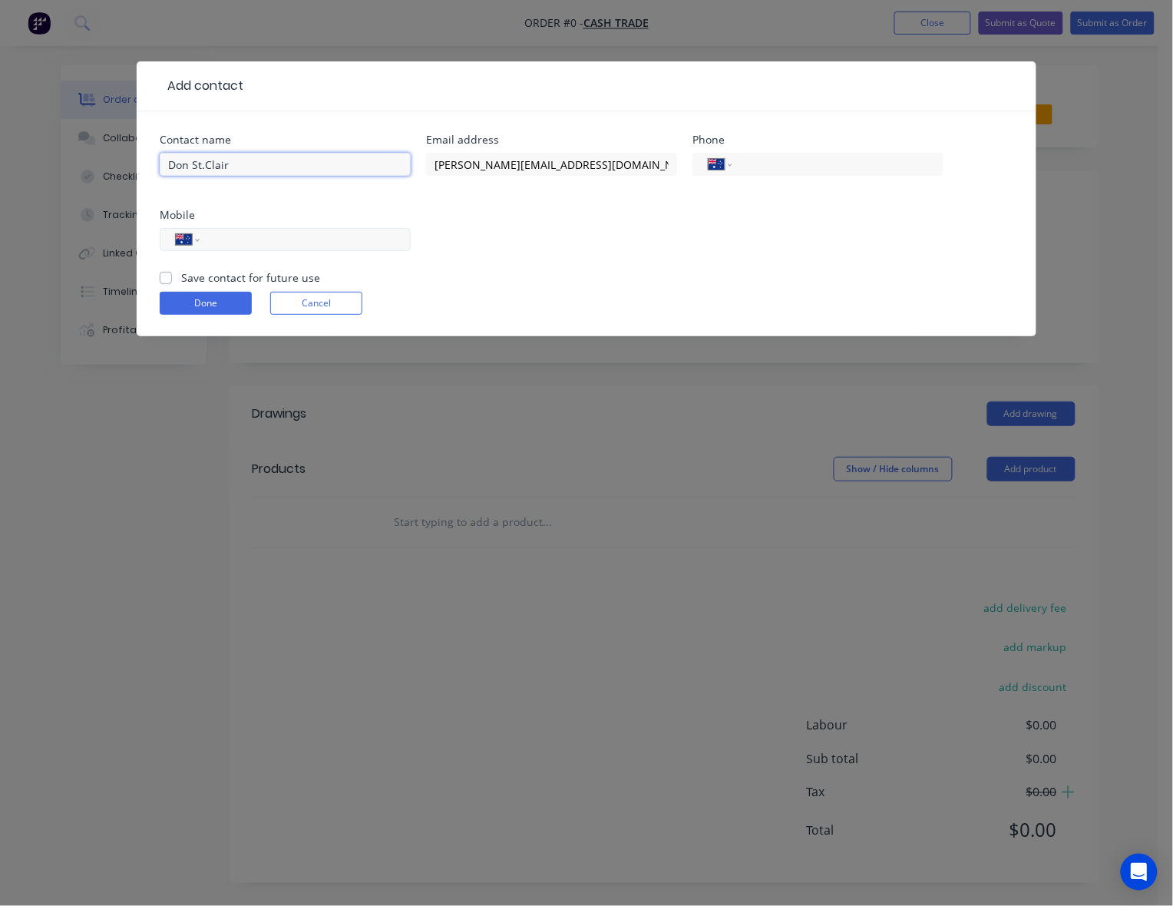
type input "Don St.Clair"
click at [296, 232] on input "tel" at bounding box center [302, 240] width 184 height 18
paste input "0432 785 735"
type input "0432 785 735"
click at [181, 278] on label "Save contact for future use" at bounding box center [250, 278] width 139 height 16
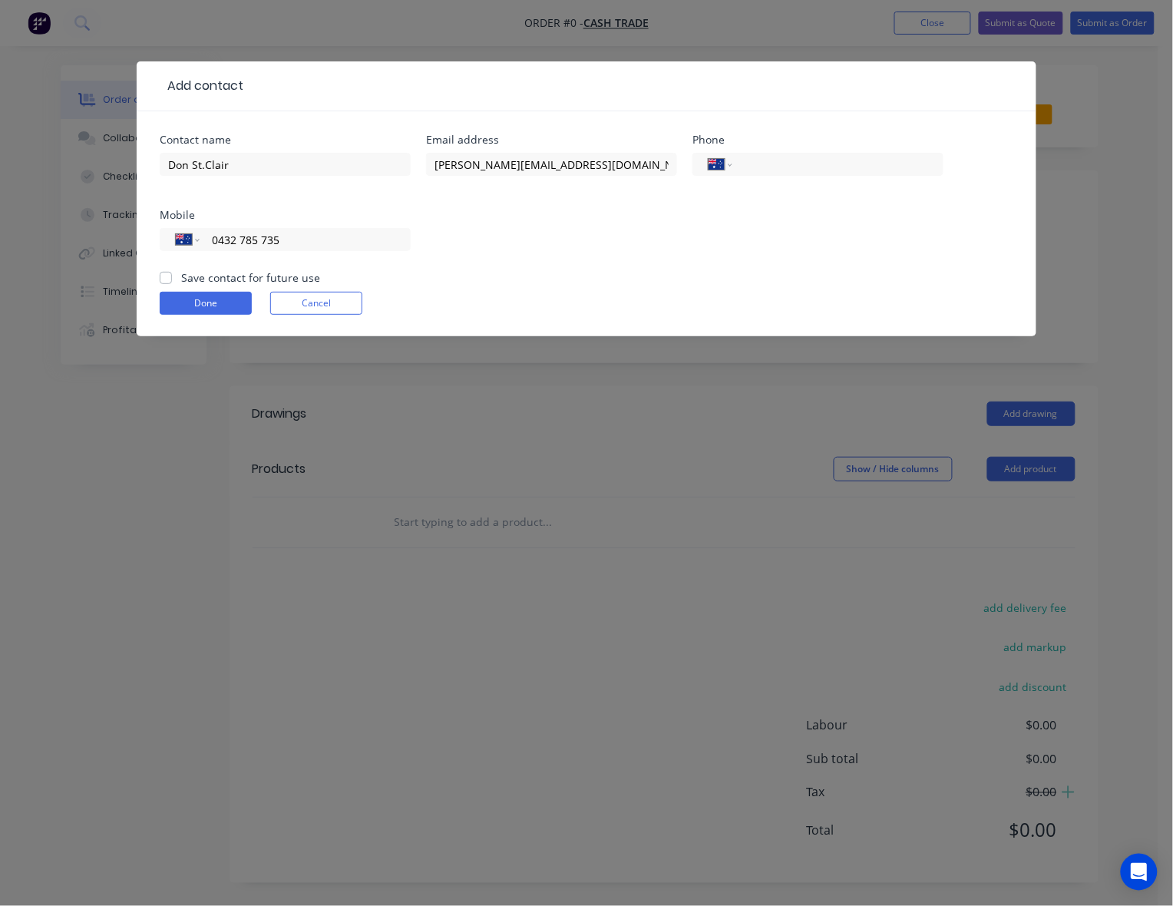
click at [165, 278] on input "Save contact for future use" at bounding box center [166, 277] width 12 height 15
checkbox input "true"
click at [167, 296] on button "Done" at bounding box center [206, 303] width 92 height 23
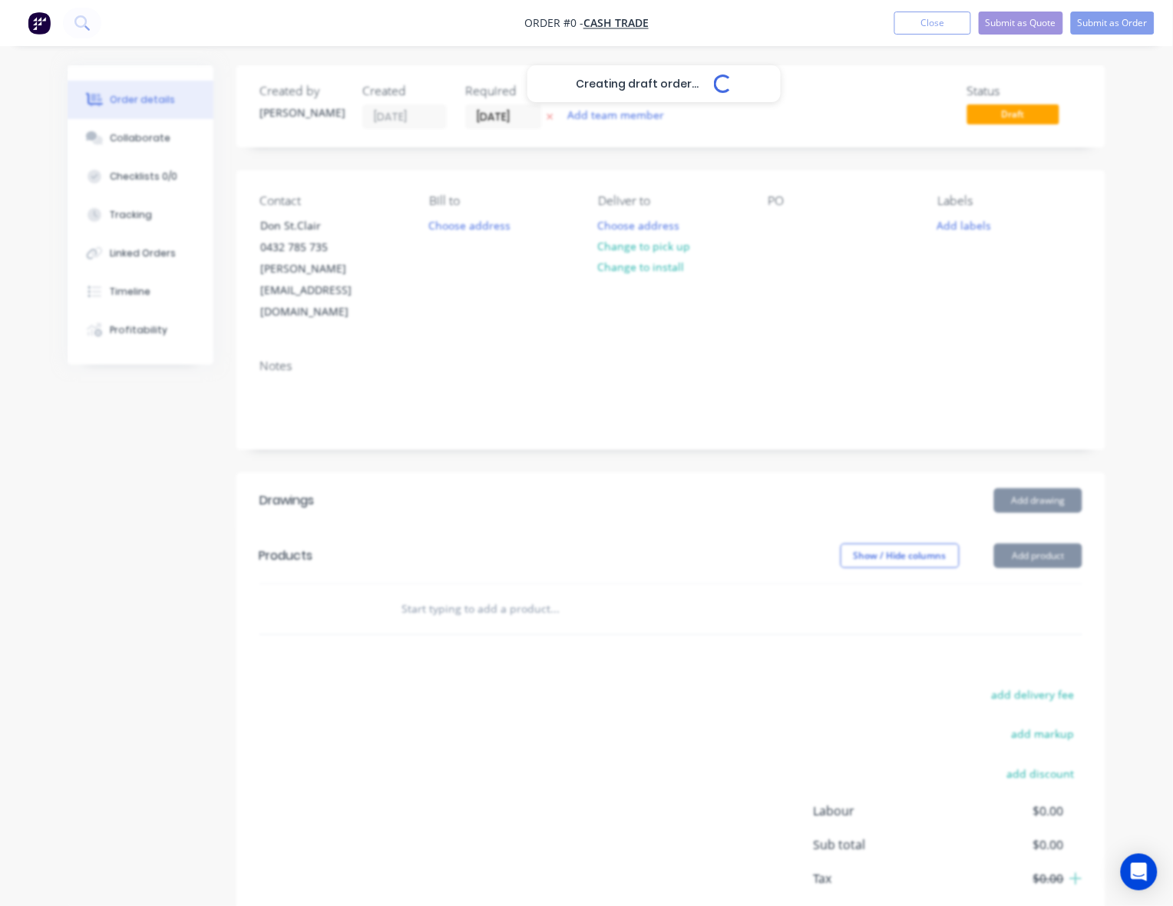
drag, startPoint x: 769, startPoint y: 436, endPoint x: 762, endPoint y: 419, distance: 19.0
click at [766, 428] on div "Creating draft order... Loading..." at bounding box center [654, 518] width 1173 height 906
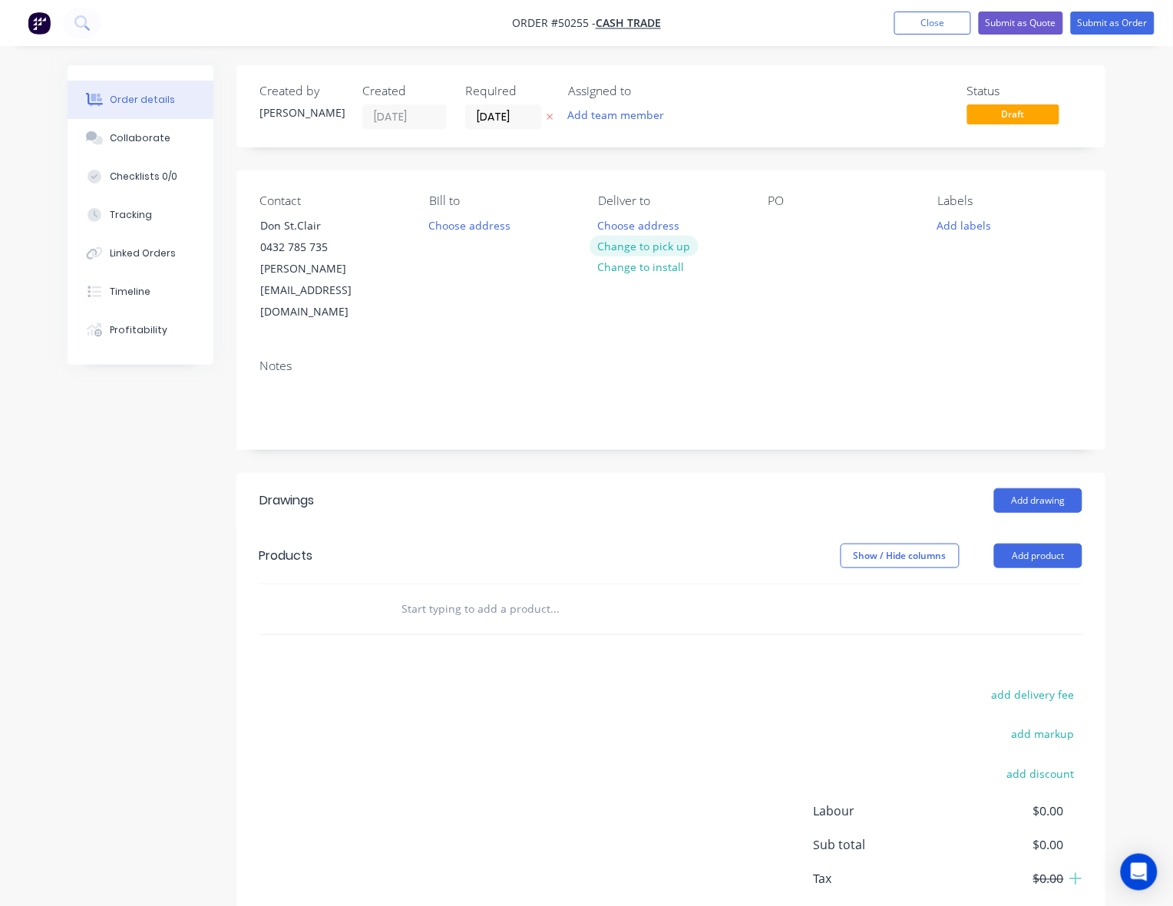
click at [647, 243] on button "Change to pick up" at bounding box center [644, 246] width 109 height 21
click at [604, 386] on div "Notes" at bounding box center [671, 397] width 869 height 103
click at [1041, 488] on button "Add drawing" at bounding box center [1038, 500] width 88 height 25
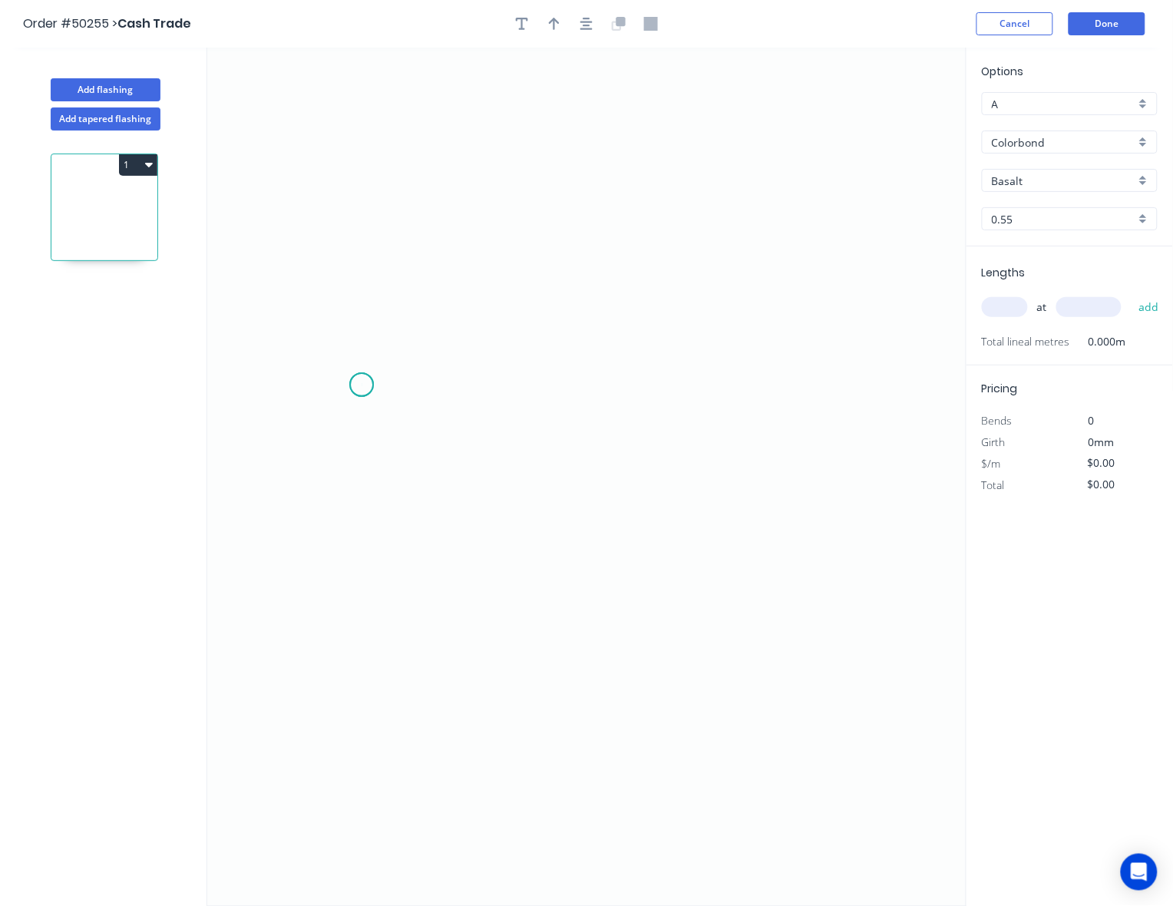
click at [362, 385] on icon "0" at bounding box center [586, 477] width 759 height 859
click at [742, 385] on icon "0" at bounding box center [586, 477] width 759 height 859
click at [742, 385] on circle at bounding box center [741, 384] width 23 height 23
click at [759, 438] on div "Crush & Fold" at bounding box center [820, 440] width 154 height 31
click at [769, 436] on div "Flip bend" at bounding box center [811, 435] width 154 height 31
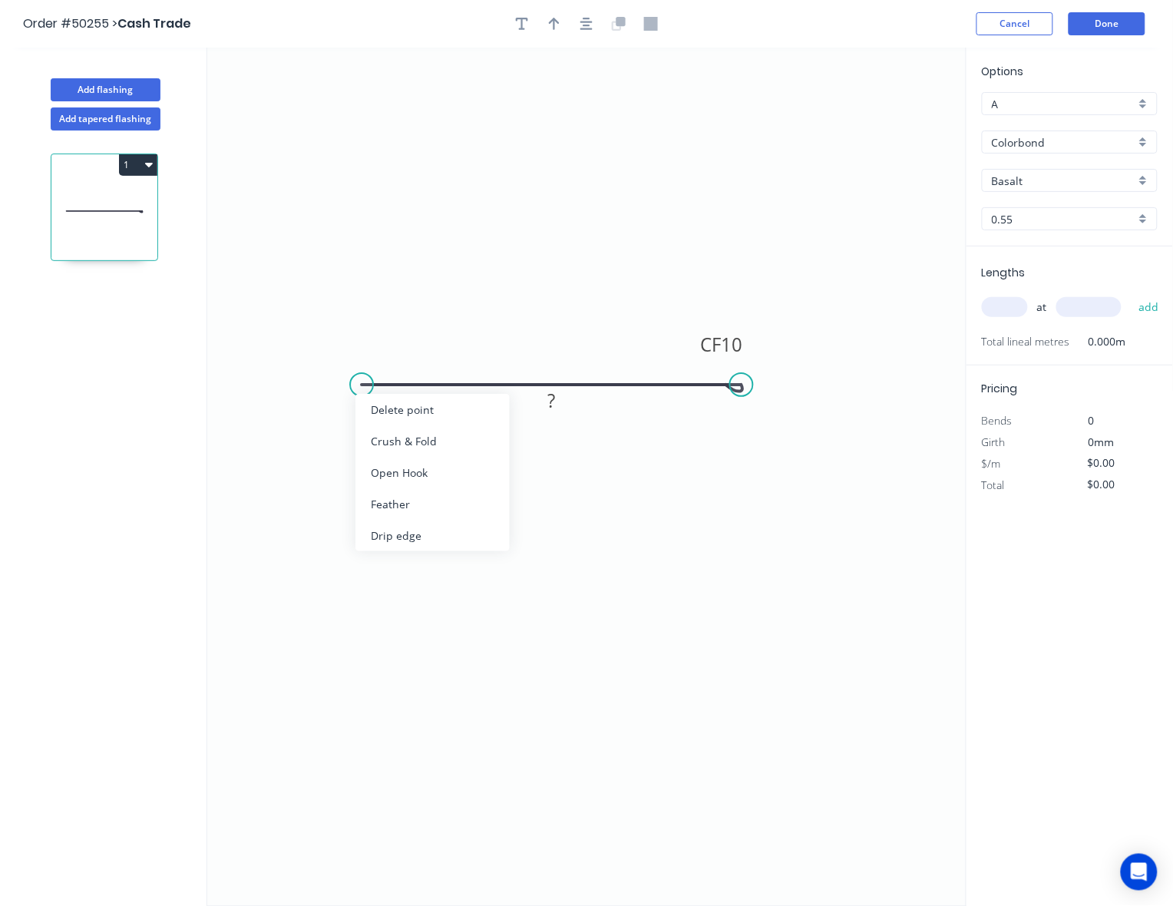
click at [409, 446] on div "Crush & Fold" at bounding box center [433, 440] width 154 height 31
click at [388, 349] on tspan "10" at bounding box center [393, 345] width 22 height 25
click at [726, 351] on tspan "10" at bounding box center [732, 345] width 22 height 25
click at [644, 405] on icon "0 CF 22 CF 22 ?" at bounding box center [586, 477] width 759 height 859
click at [557, 394] on rect at bounding box center [552, 402] width 31 height 22
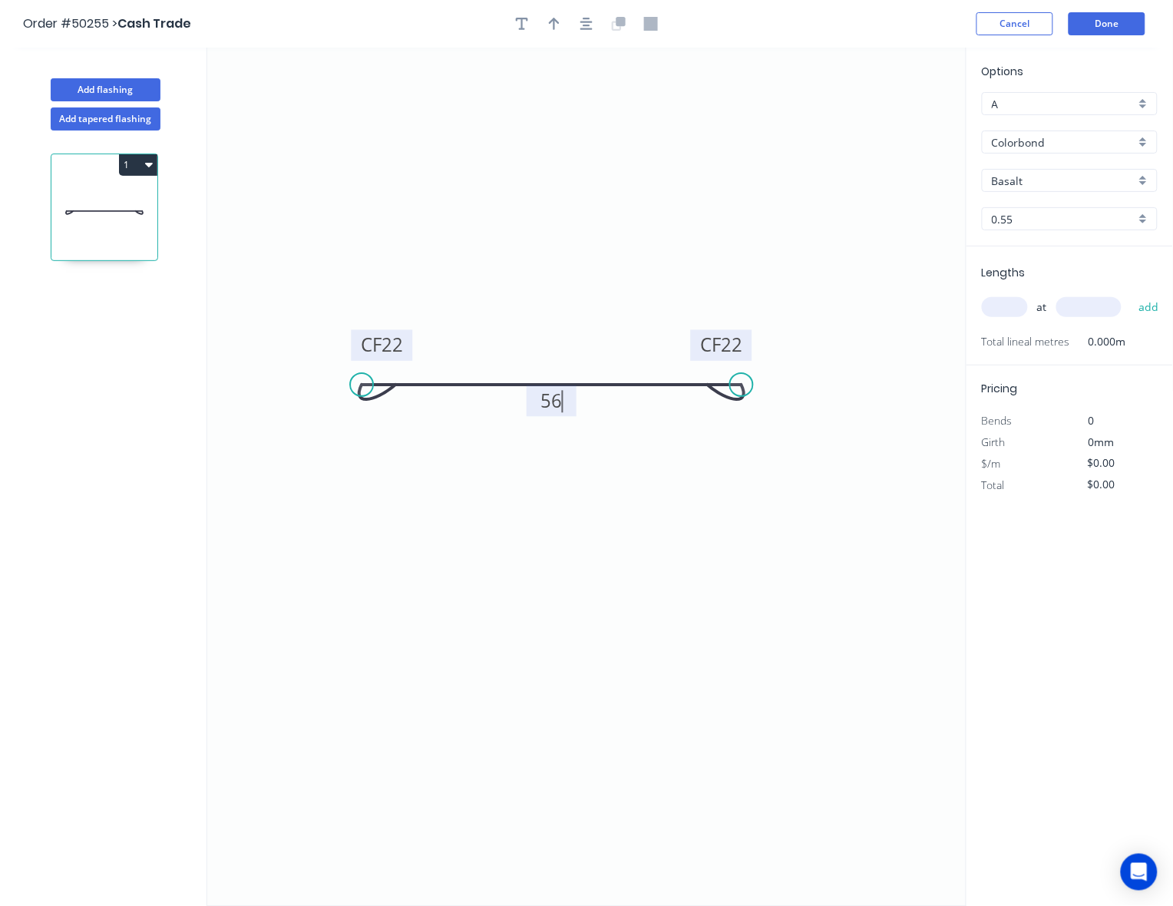
click at [630, 488] on icon "0 CF 22 CF 22 56" at bounding box center [586, 477] width 759 height 859
type input "$8.92"
click at [554, 28] on icon "button" at bounding box center [554, 24] width 11 height 12
drag, startPoint x: 889, startPoint y: 125, endPoint x: 535, endPoint y: 289, distance: 390.0
click at [535, 289] on icon at bounding box center [535, 270] width 14 height 49
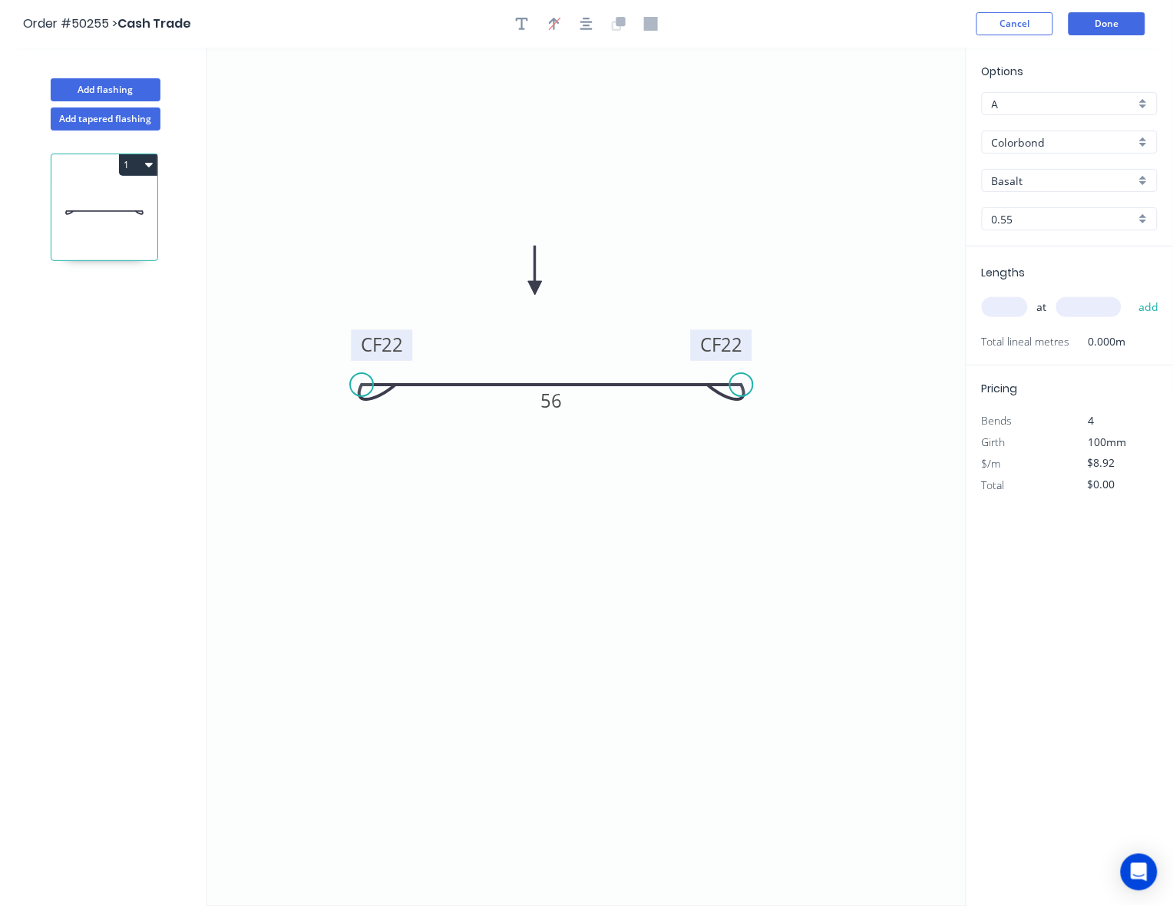
click at [1027, 181] on input "Basalt" at bounding box center [1064, 181] width 144 height 16
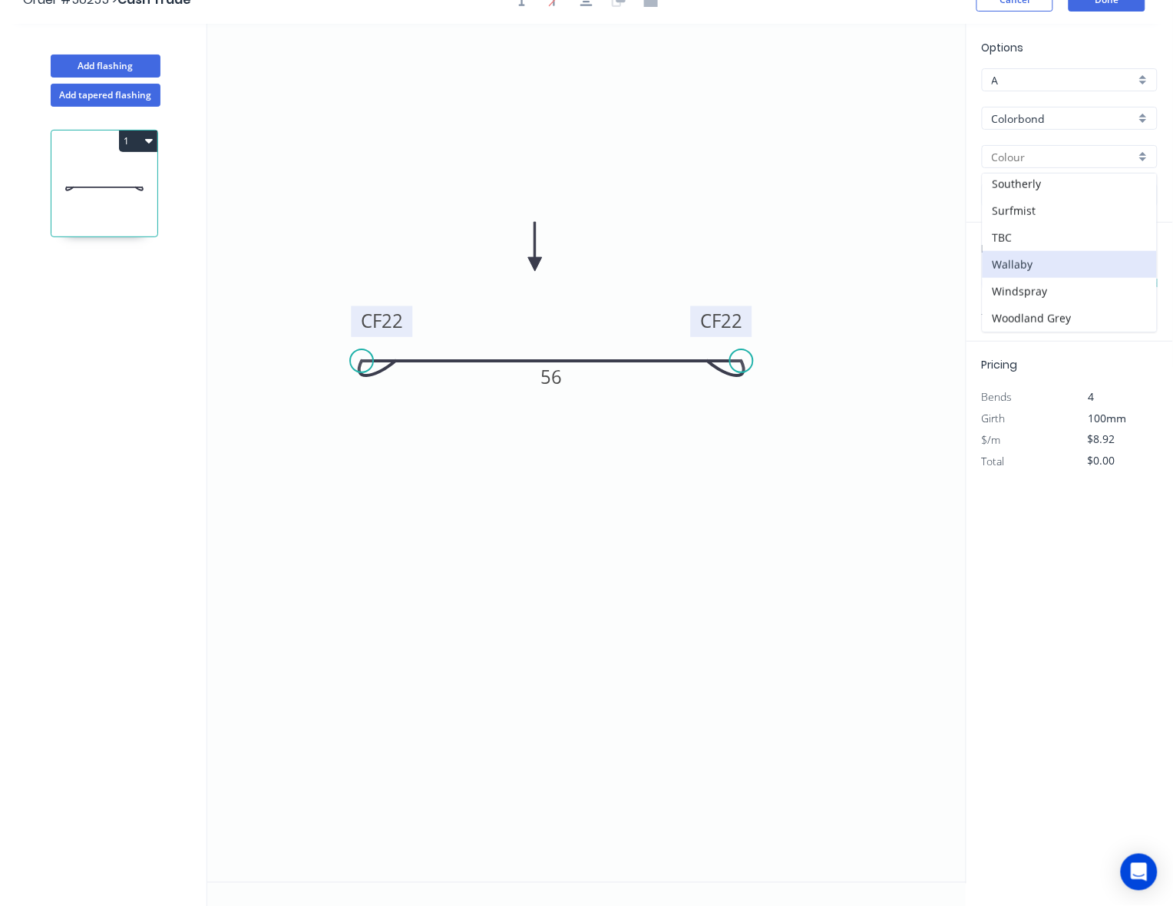
scroll to position [29, 0]
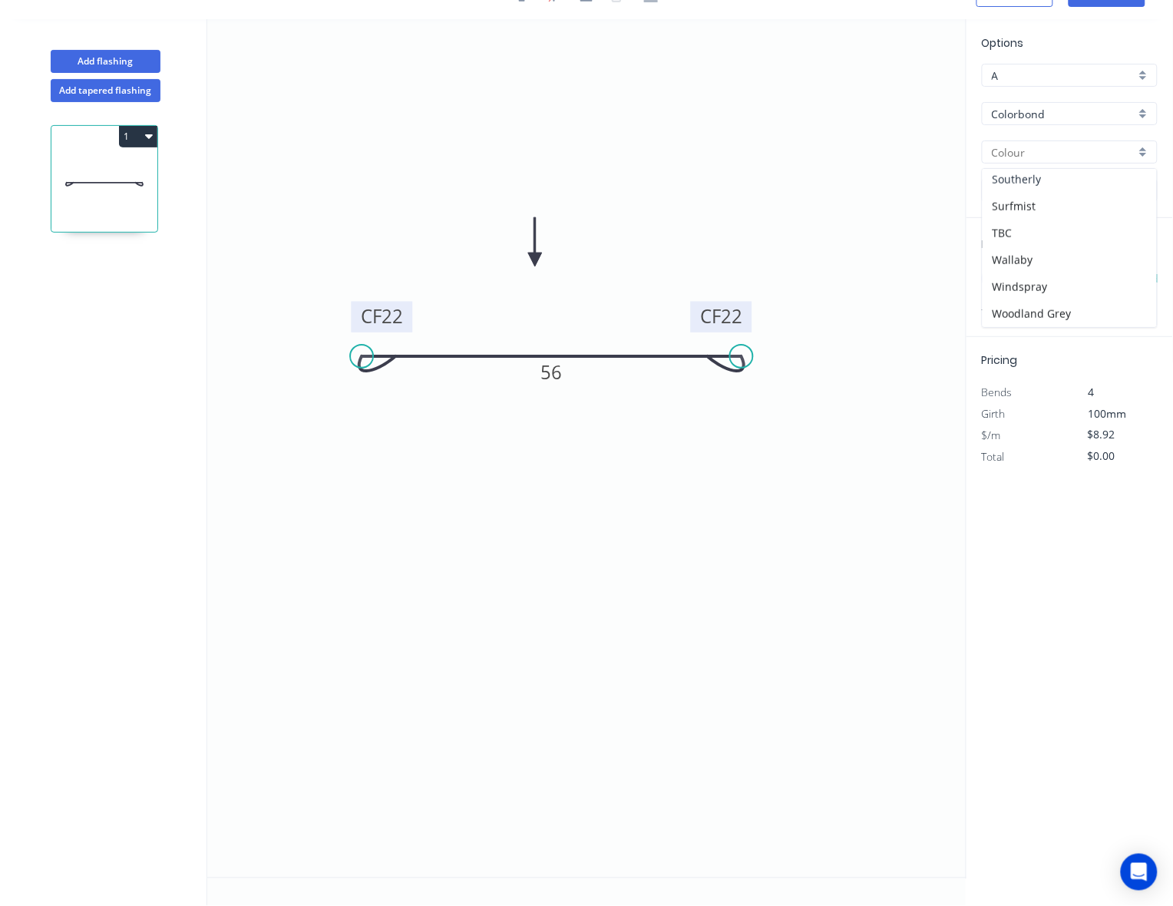
click at [1016, 184] on div "Southerly" at bounding box center [1070, 179] width 174 height 27
type input "Southerly"
click at [1011, 276] on input "text" at bounding box center [1005, 279] width 46 height 20
type input "7"
type input "3100"
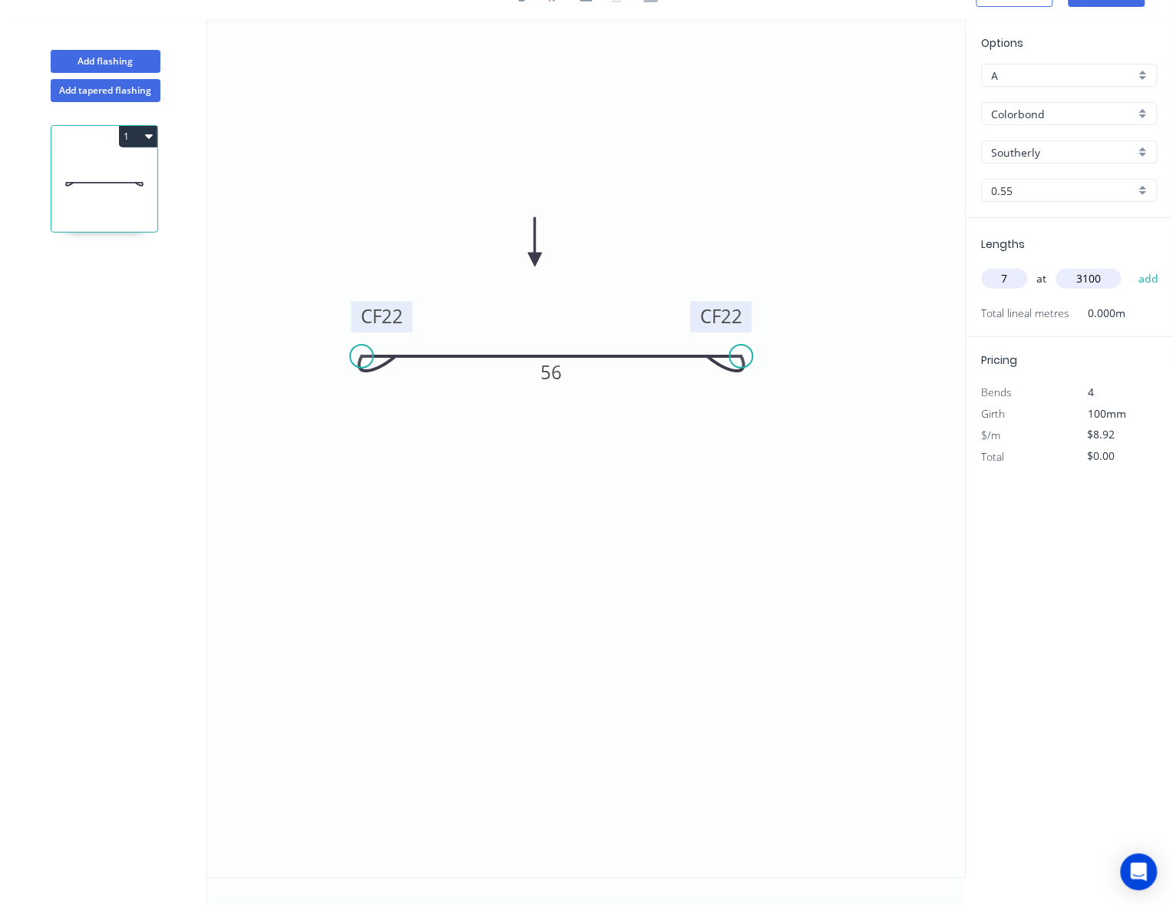
click at [1131, 266] on button "add" at bounding box center [1149, 279] width 36 height 26
type input "$193.56"
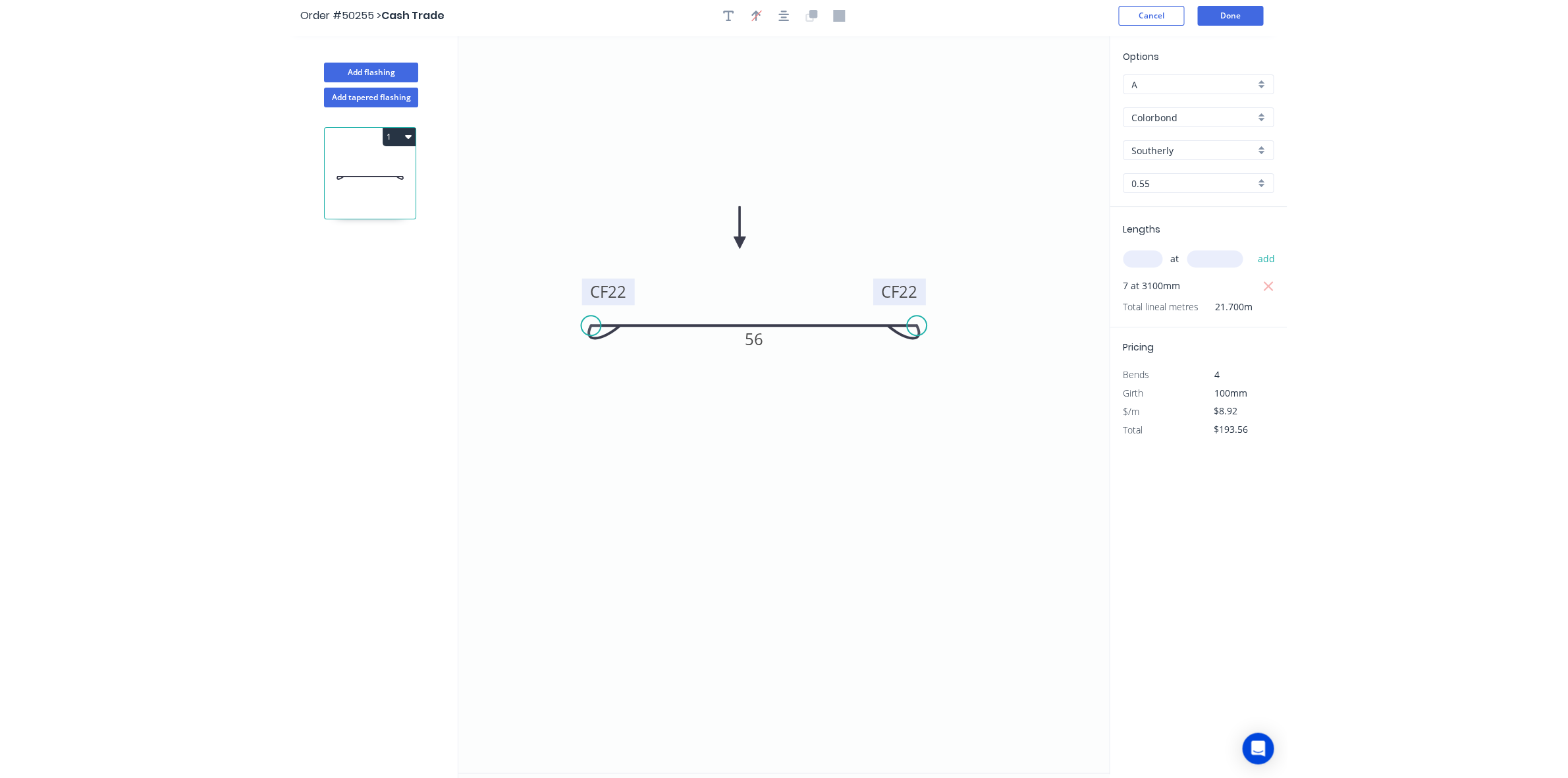
scroll to position [0, 0]
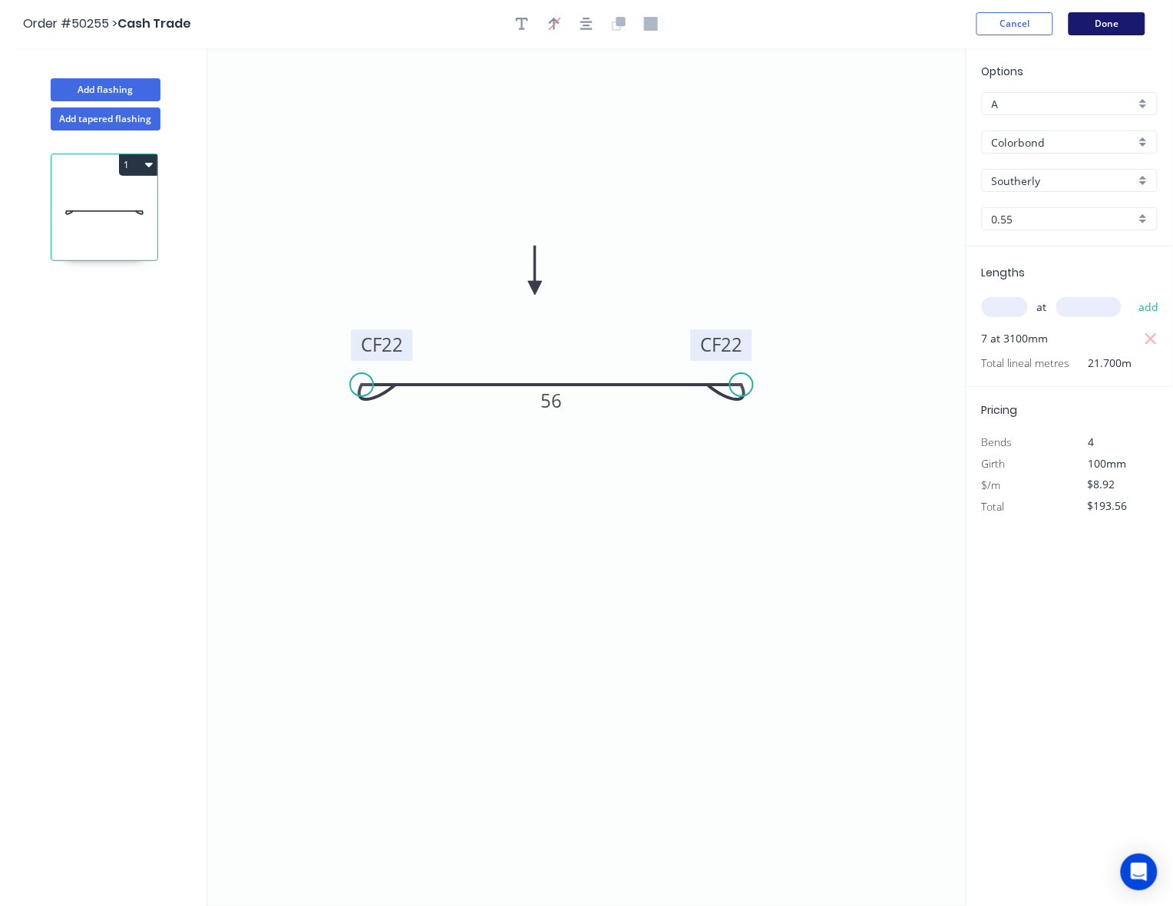
click at [1121, 25] on button "Done" at bounding box center [1107, 23] width 77 height 23
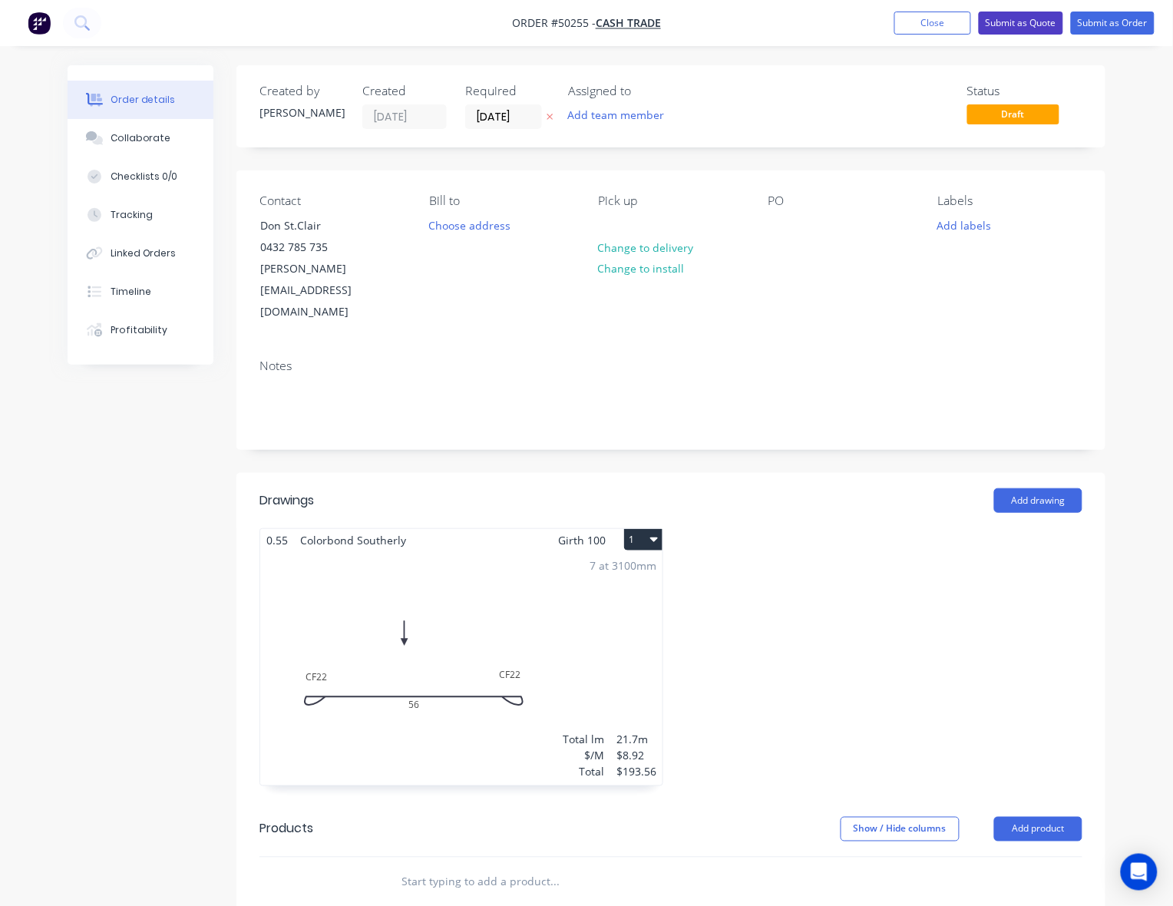
click at [1030, 19] on button "Submit as Quote" at bounding box center [1021, 23] width 84 height 23
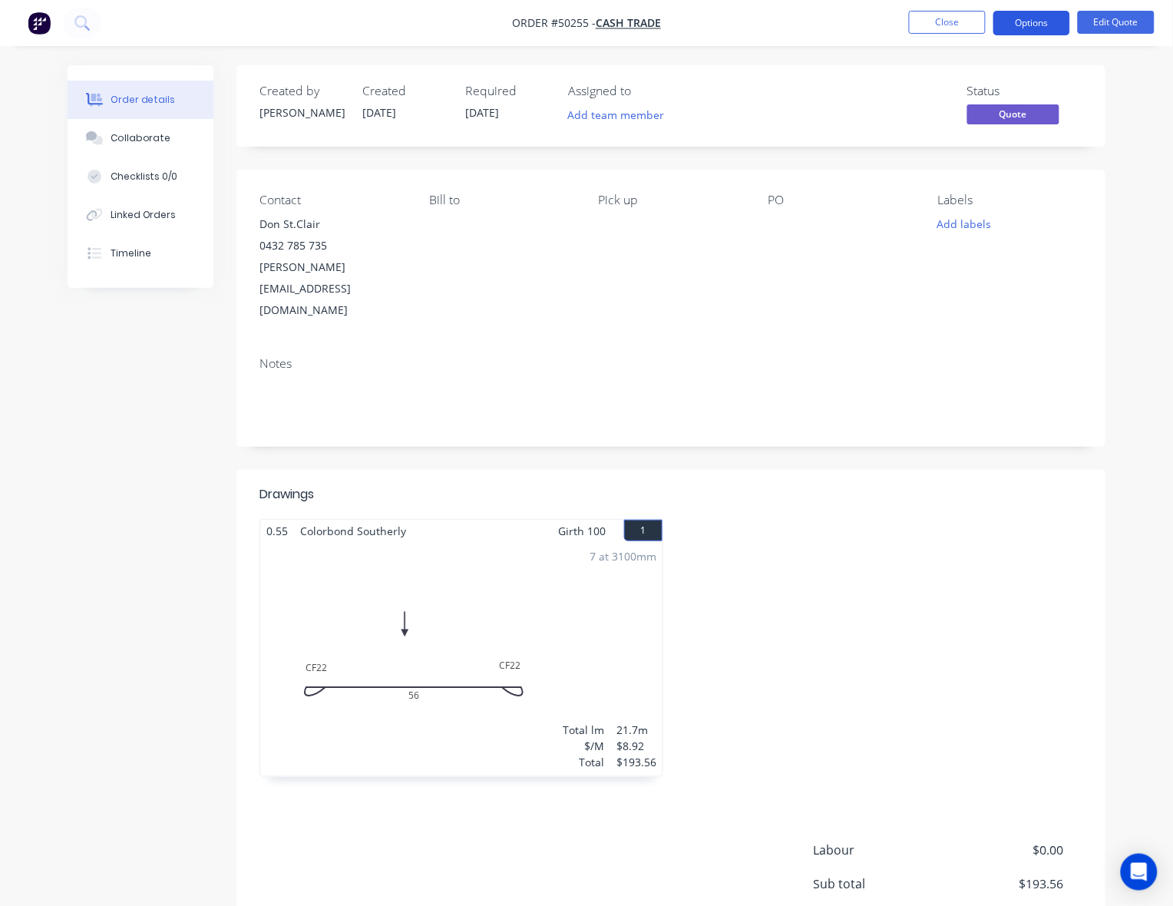
click at [1006, 17] on button "Options" at bounding box center [1032, 23] width 77 height 25
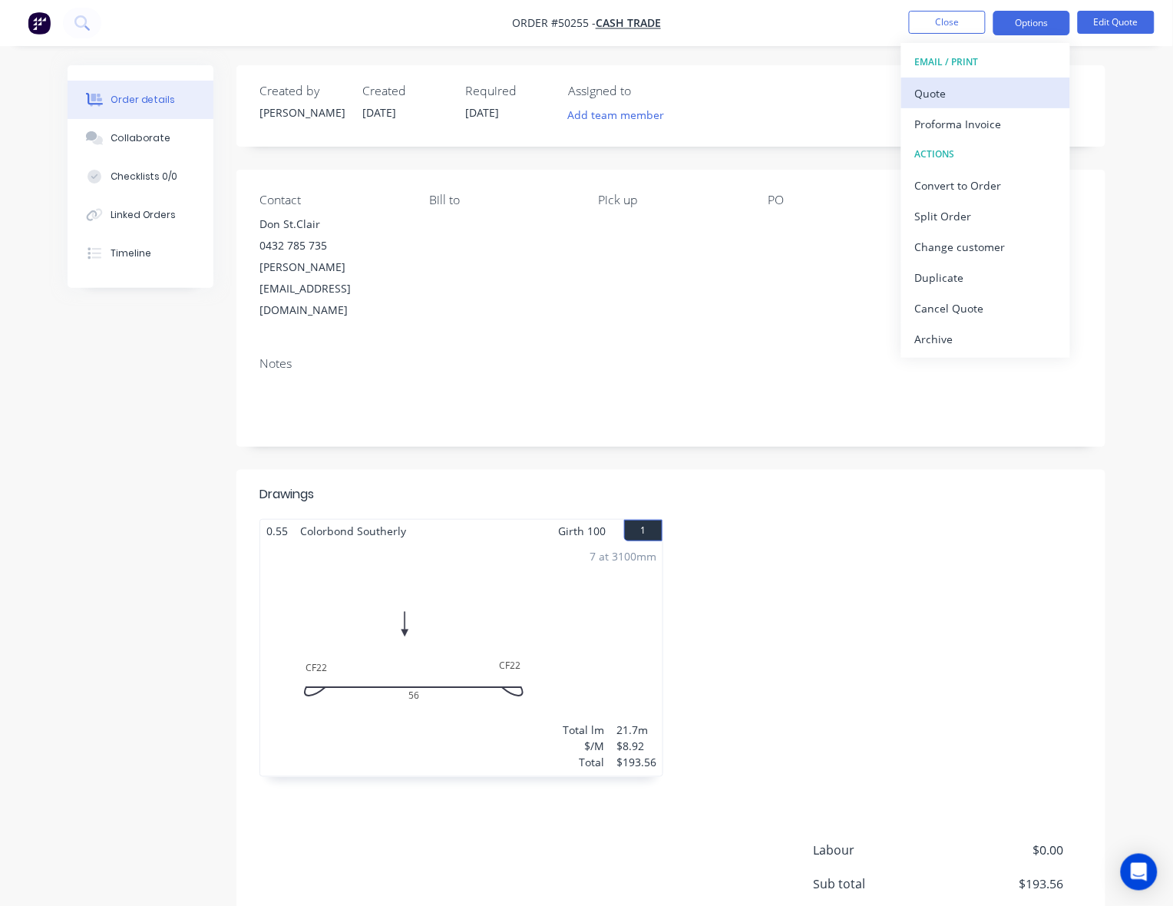
drag, startPoint x: 1016, startPoint y: 74, endPoint x: 1015, endPoint y: 82, distance: 8.5
click at [1015, 82] on div "EMAIL / PRINT Quote Proforma Invoice ACTIONS Convert to Order Split Order Chang…" at bounding box center [986, 200] width 169 height 315
click at [1014, 85] on div "Quote" at bounding box center [985, 93] width 141 height 22
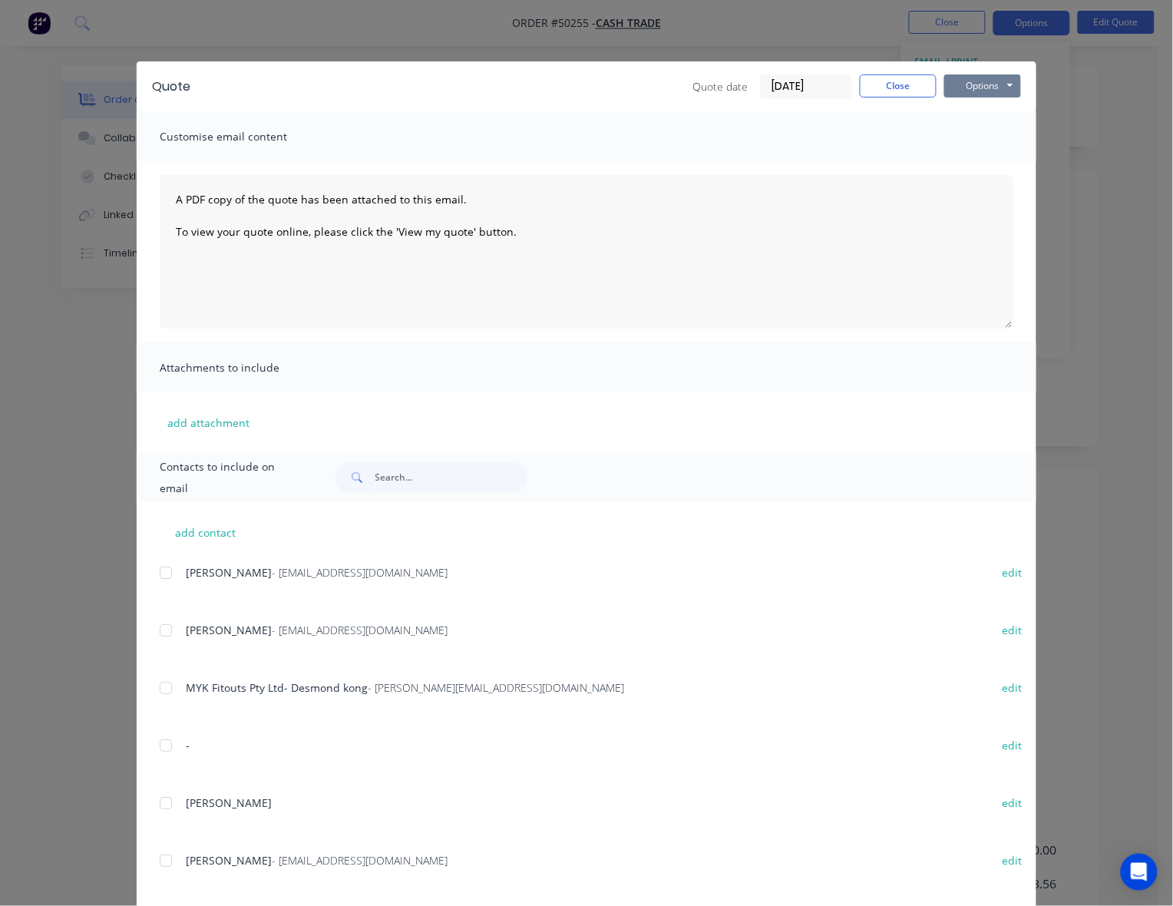
click at [1003, 77] on button "Options" at bounding box center [983, 85] width 77 height 23
click at [984, 116] on button "Preview" at bounding box center [994, 113] width 98 height 25
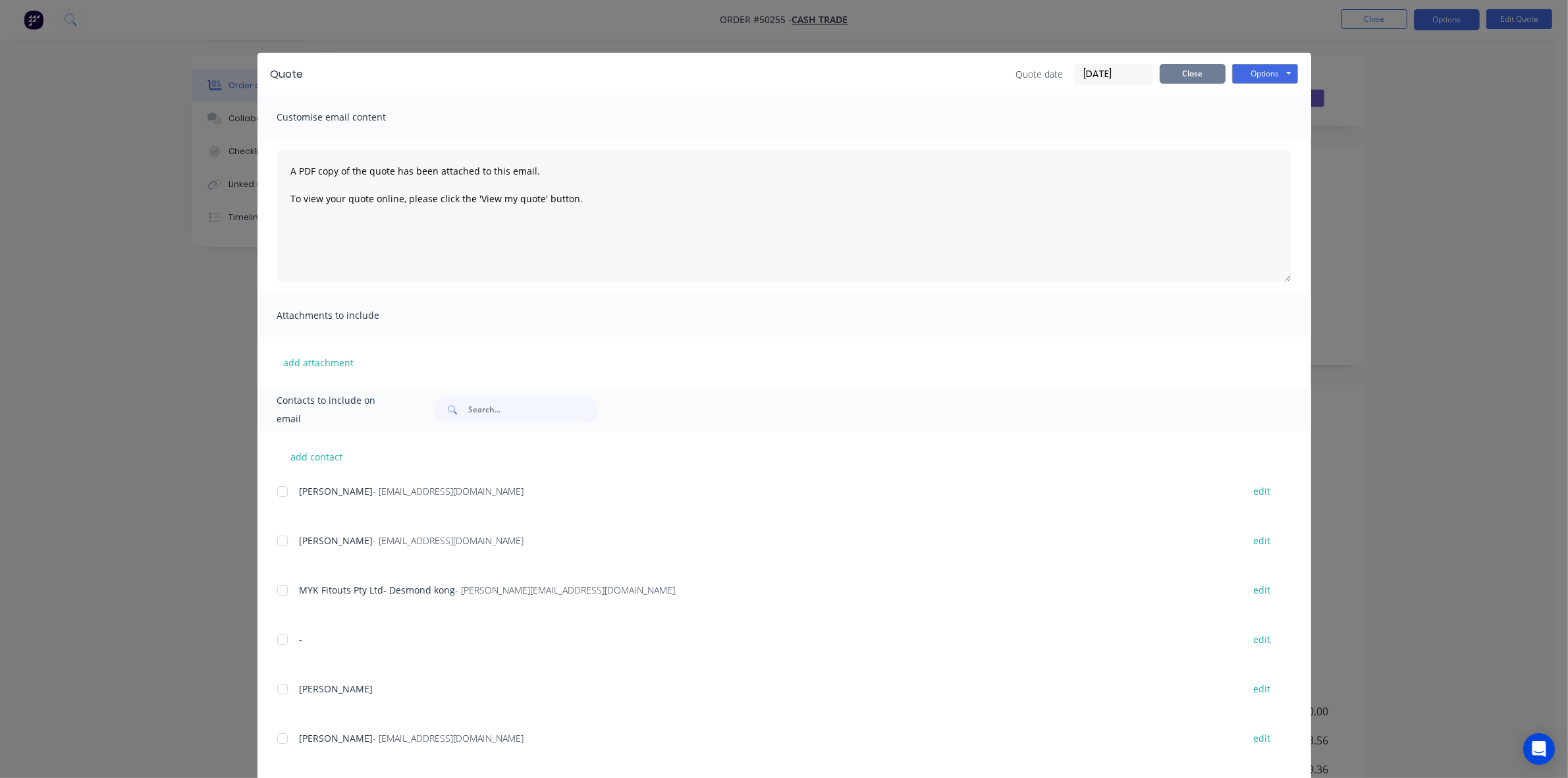
click at [1173, 76] on button "Close" at bounding box center [1192, 73] width 66 height 20
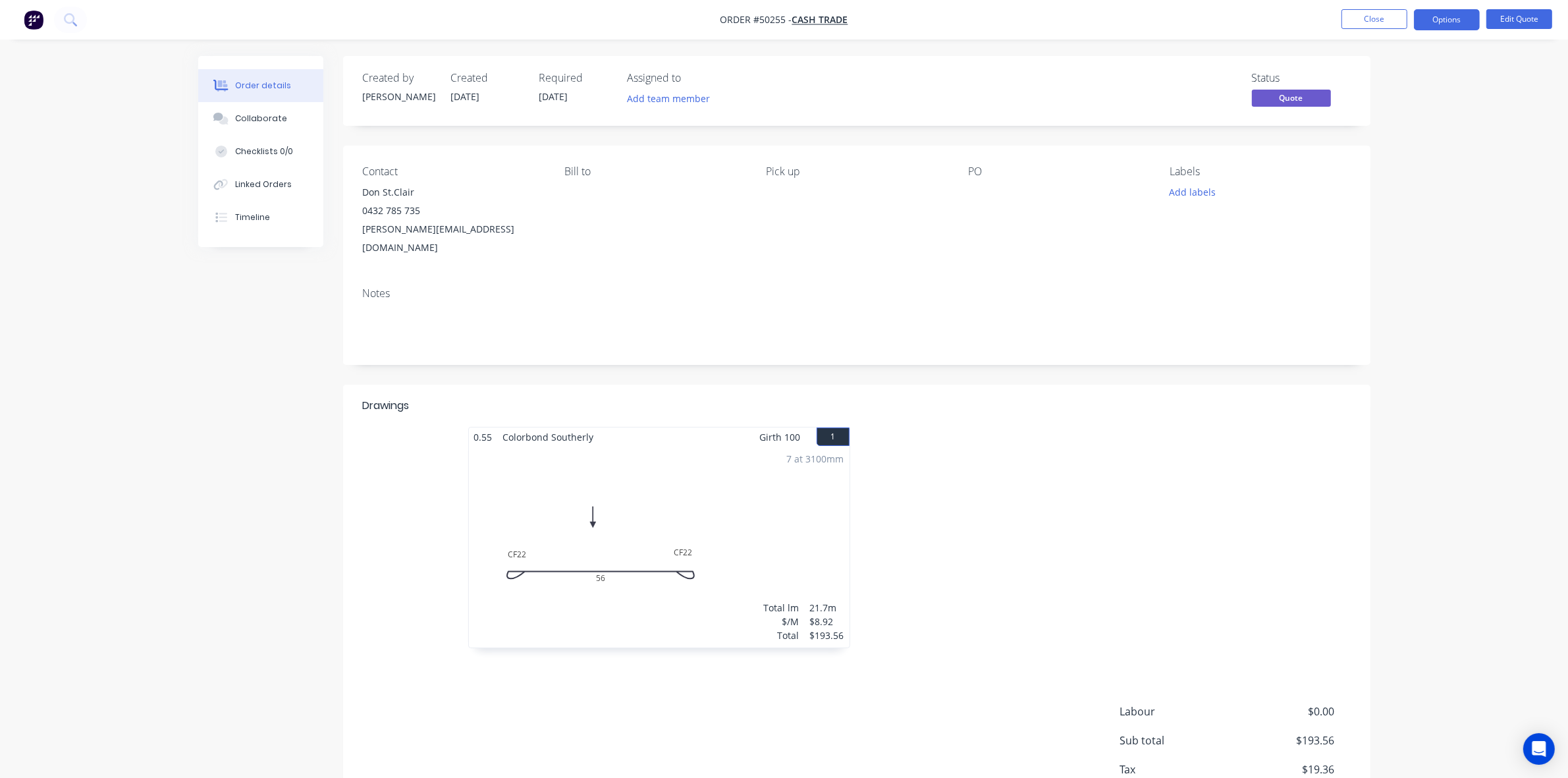
drag, startPoint x: 764, startPoint y: 439, endPoint x: 893, endPoint y: 490, distance: 138.7
click at [765, 447] on div "7 at 3100mm Total lm $/M Total 21.7m $8.92 $193.56" at bounding box center [660, 547] width 381 height 201
click at [1131, 600] on div at bounding box center [1054, 544] width 395 height 234
click at [1258, 494] on div "0.55 Colorbond Southerly Girth 100 1 0 CF 22 CF 22 56 0 CF 22 CF 22 56 7 at 310…" at bounding box center [857, 544] width 1028 height 234
click at [1378, 16] on button "Close" at bounding box center [1374, 19] width 66 height 20
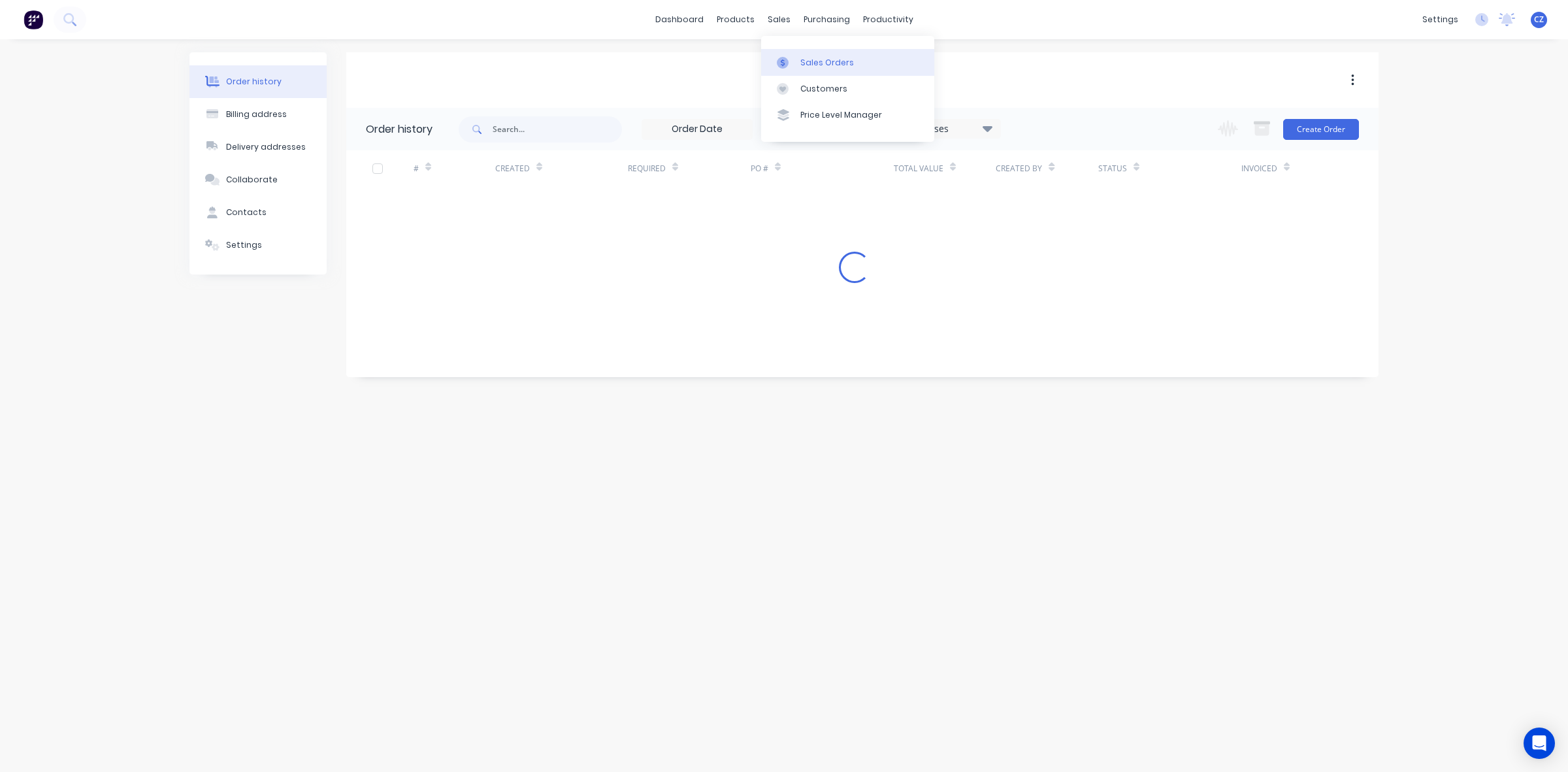
click at [795, 60] on div at bounding box center [786, 63] width 20 height 12
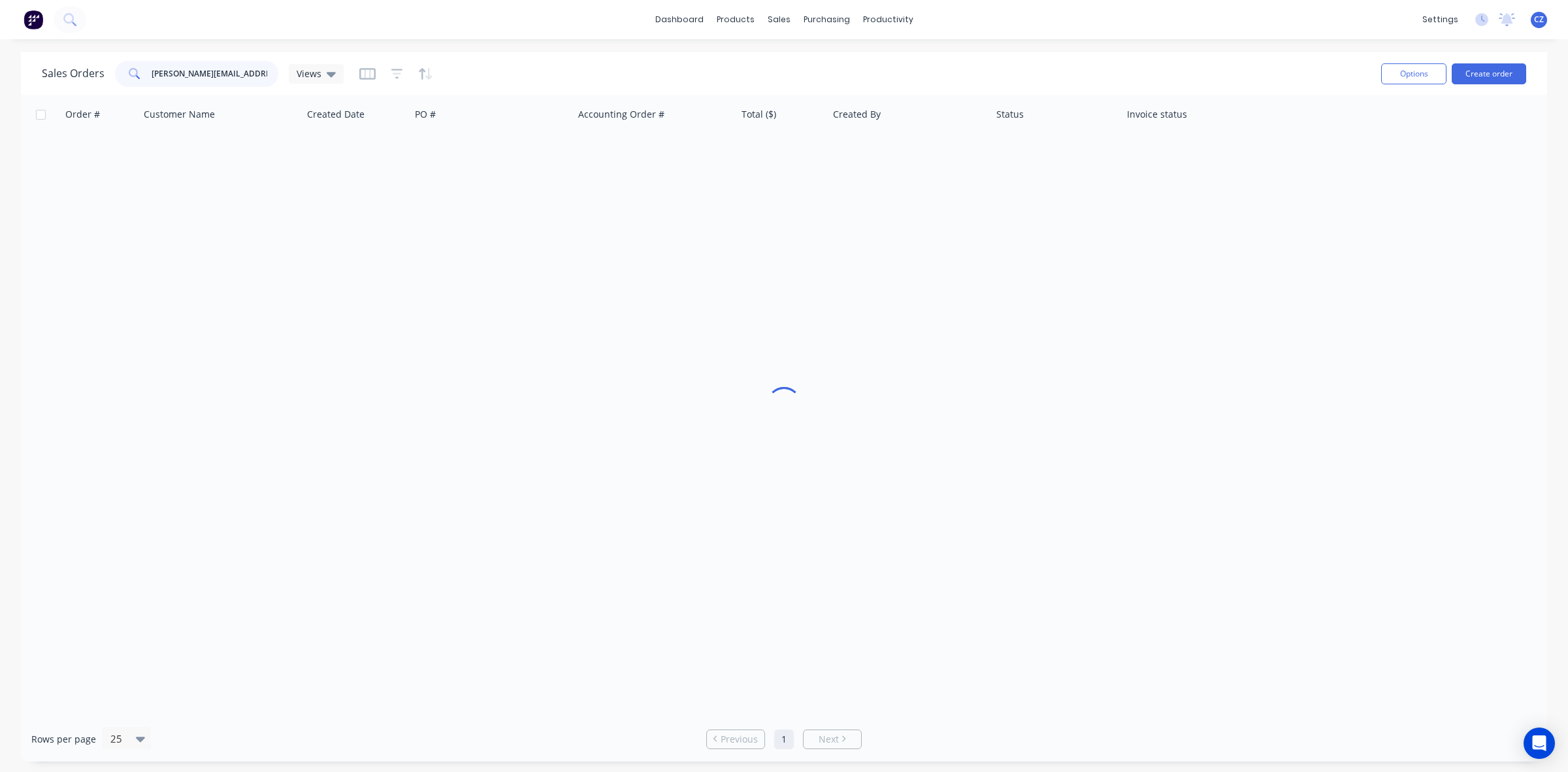
drag, startPoint x: 243, startPoint y: 73, endPoint x: 0, endPoint y: 62, distance: 243.2
click at [0, 62] on div "Sales Orders stclair@iinet.net.au Views Options Create order Order # Customer N…" at bounding box center [784, 406] width 1568 height 709
type input "50094"
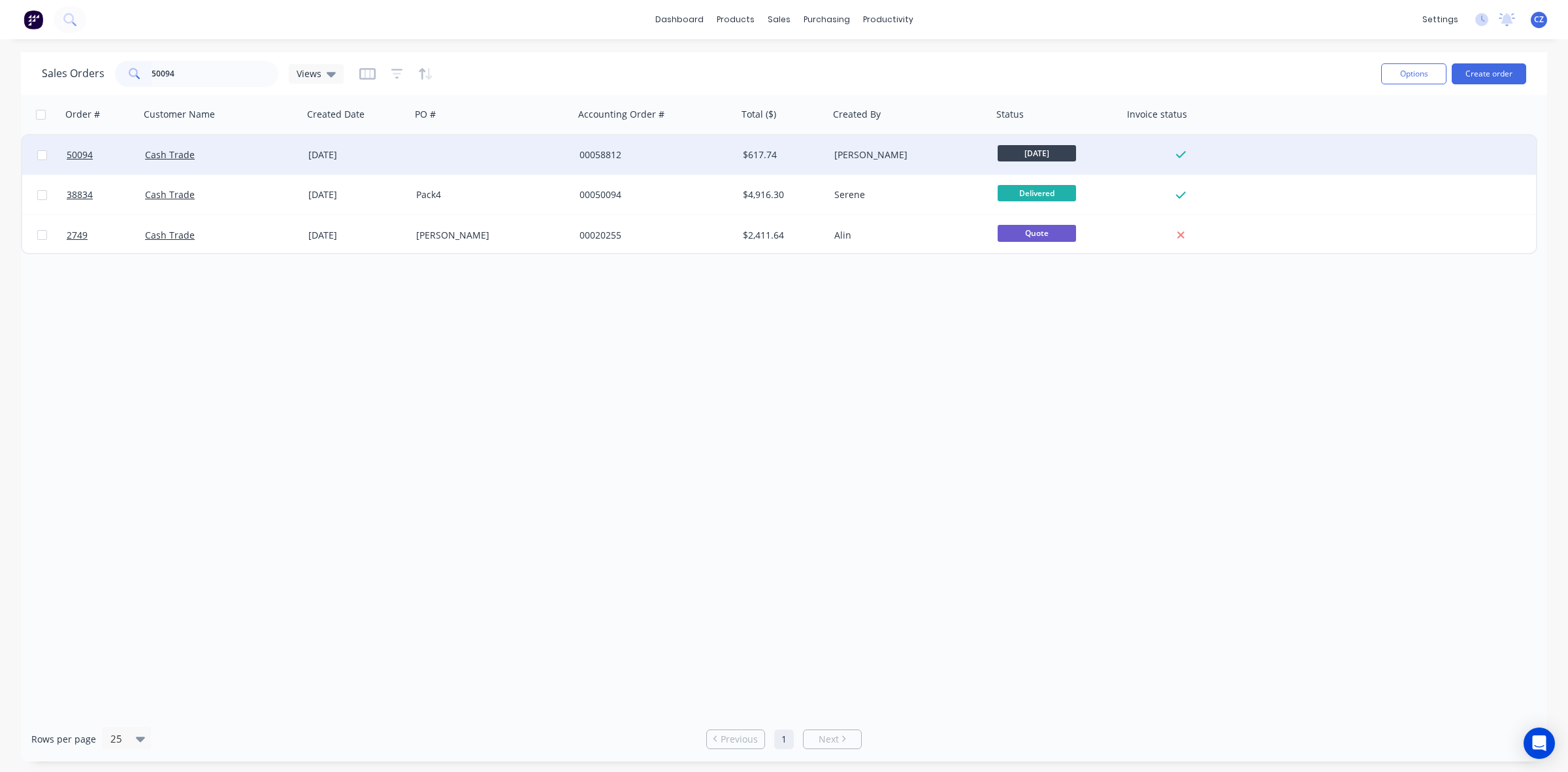
click at [623, 154] on div "00058812" at bounding box center [652, 154] width 145 height 13
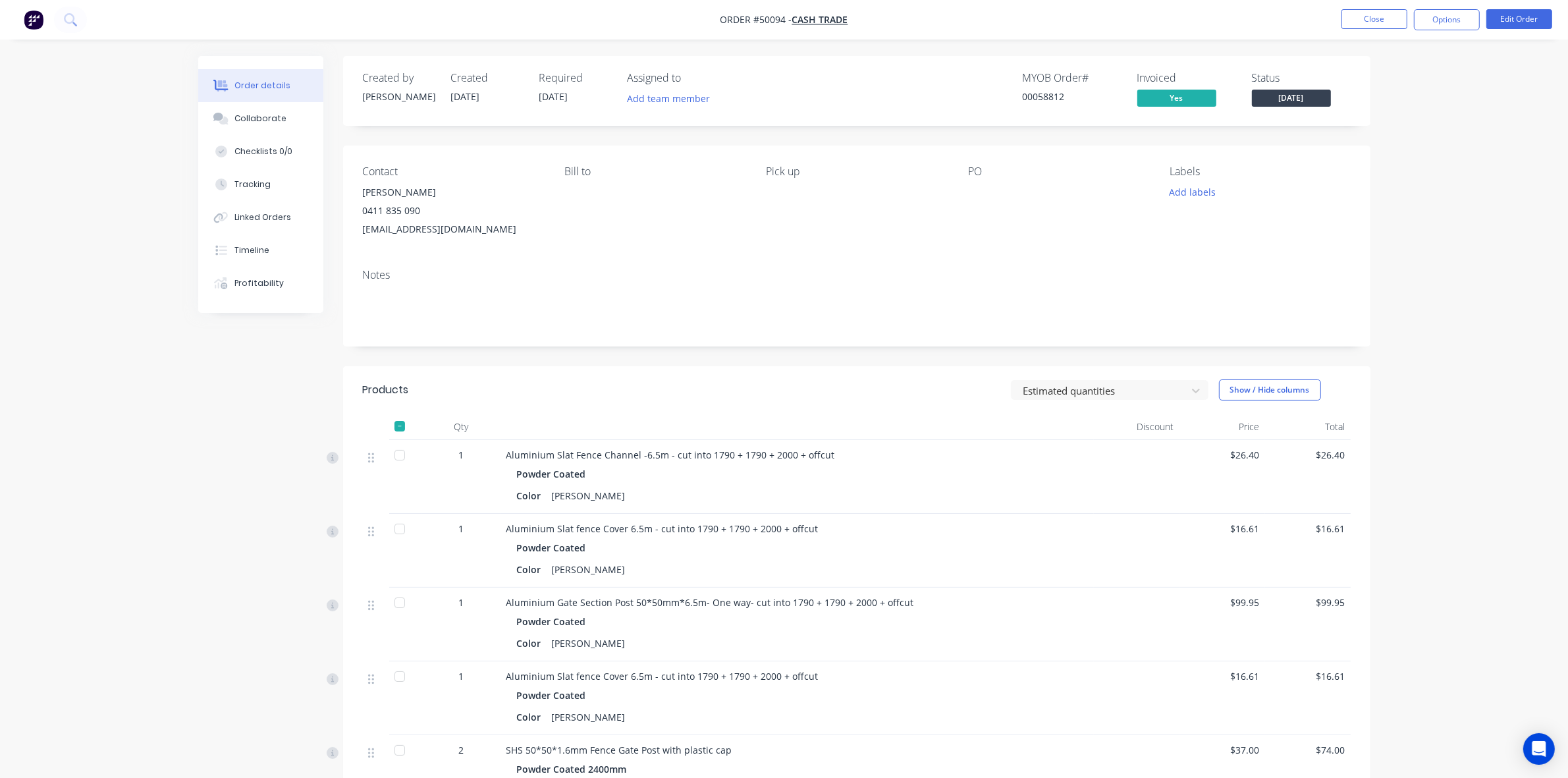
click at [1299, 103] on span "[DATE]" at bounding box center [1292, 97] width 79 height 16
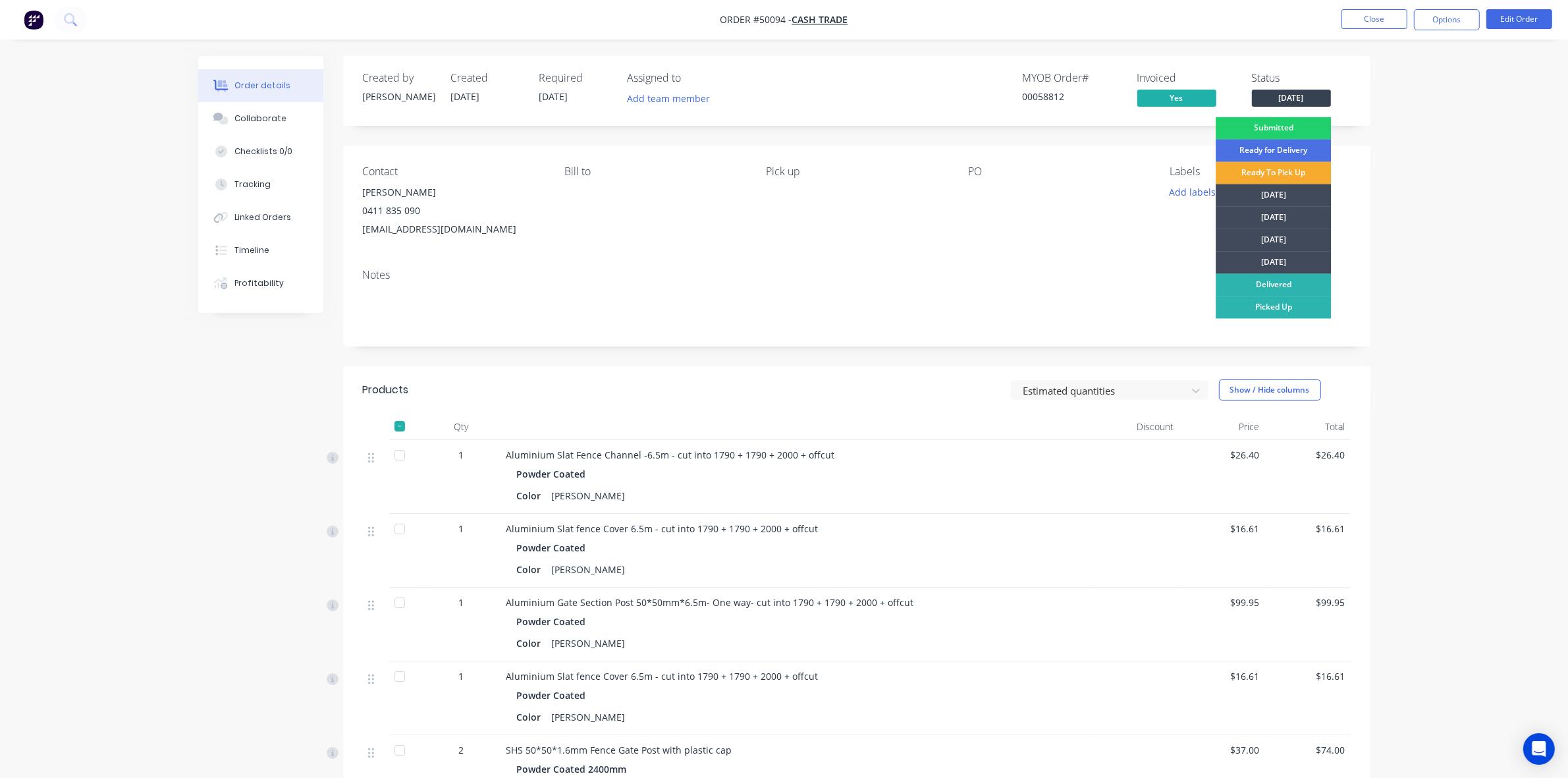
click at [1282, 169] on div "Ready To Pick Up" at bounding box center [1274, 173] width 115 height 22
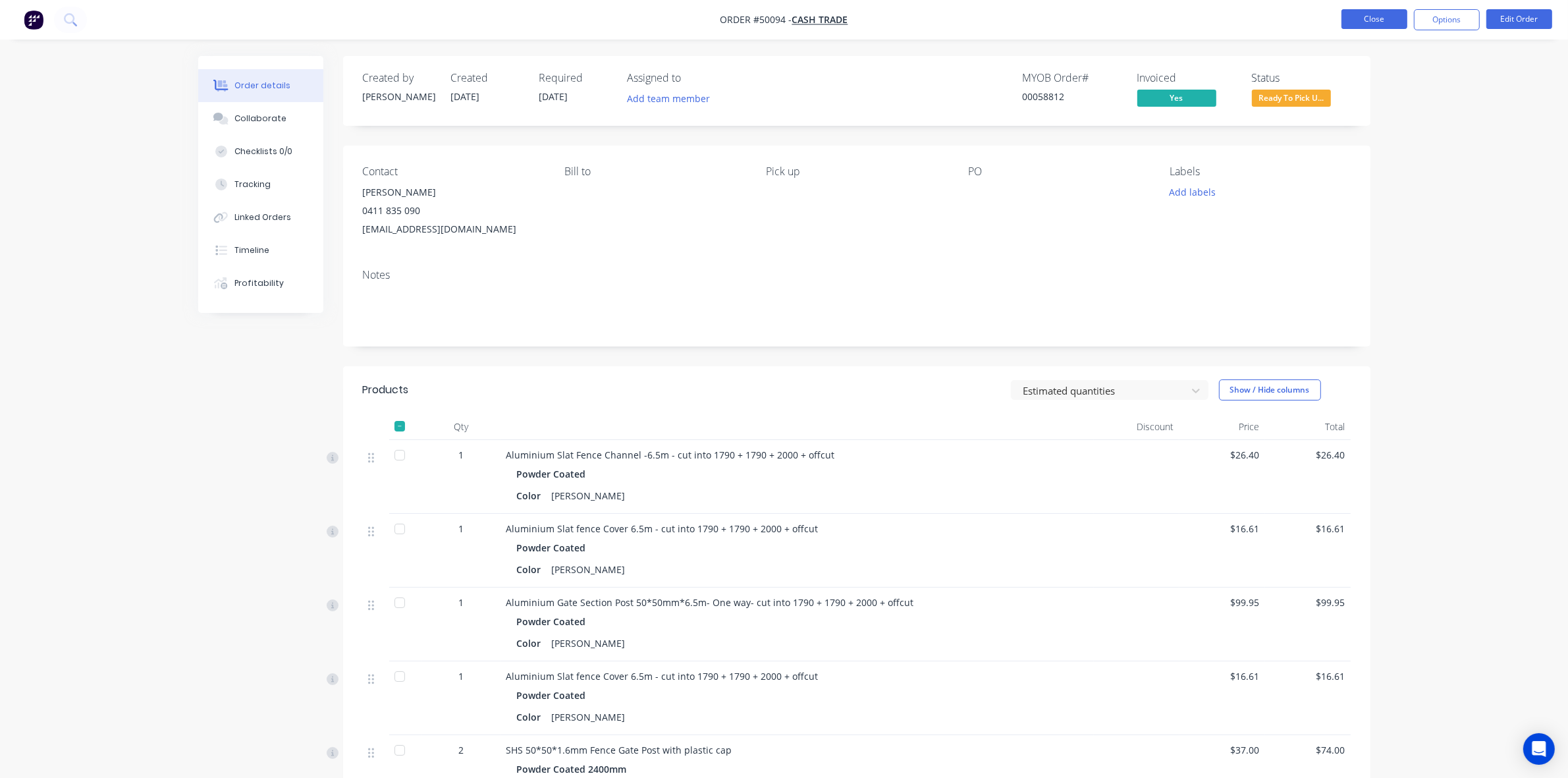
click at [1375, 17] on button "Close" at bounding box center [1374, 19] width 66 height 20
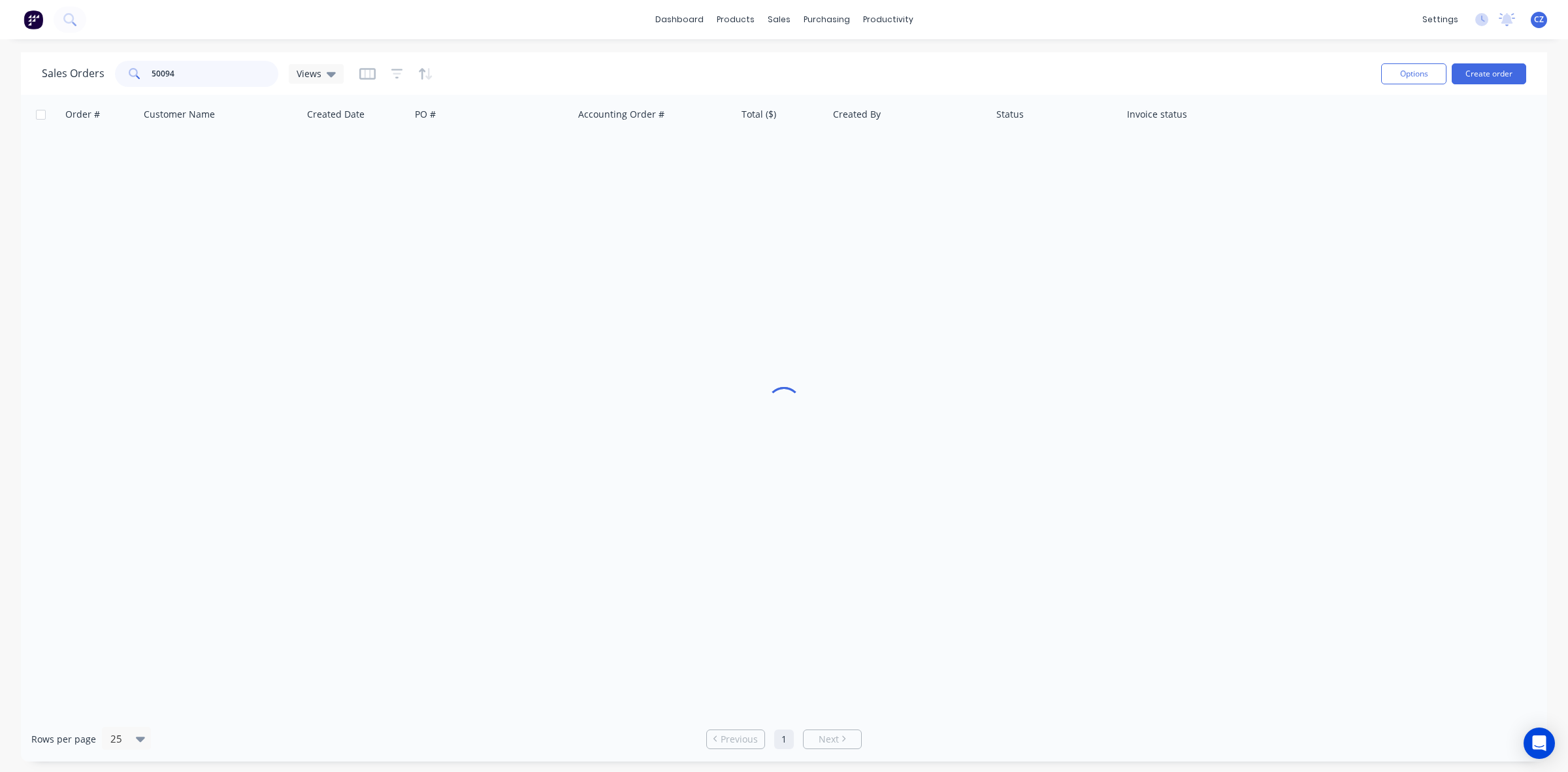
drag, startPoint x: 195, startPoint y: 71, endPoint x: 83, endPoint y: 69, distance: 112.0
click at [83, 69] on div "Sales Orders 50094 Views" at bounding box center [192, 73] width 302 height 26
click at [786, 92] on icon at bounding box center [783, 89] width 12 height 12
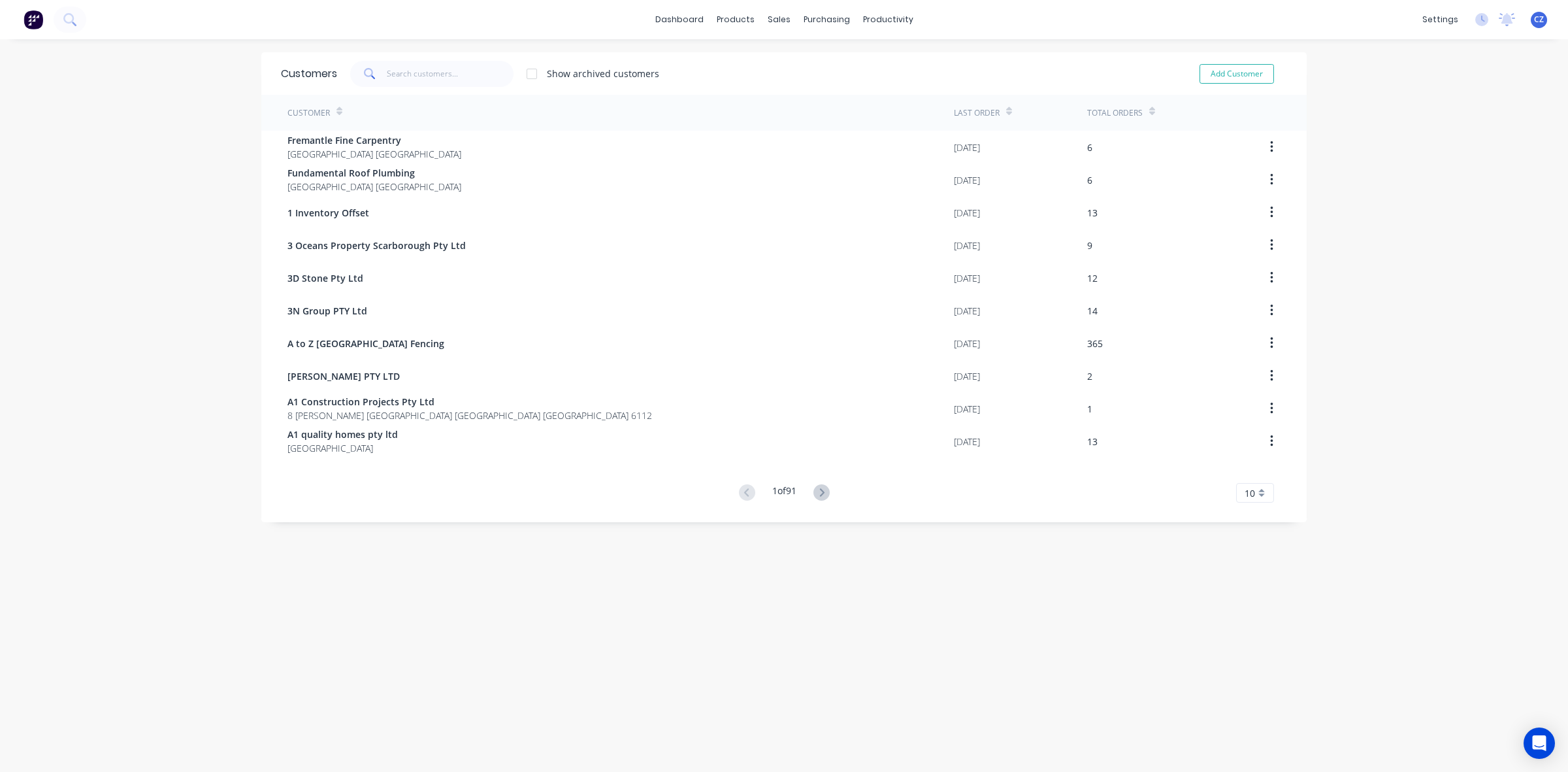
click at [373, 77] on span at bounding box center [368, 73] width 37 height 26
click at [387, 74] on input "text" at bounding box center [451, 73] width 128 height 26
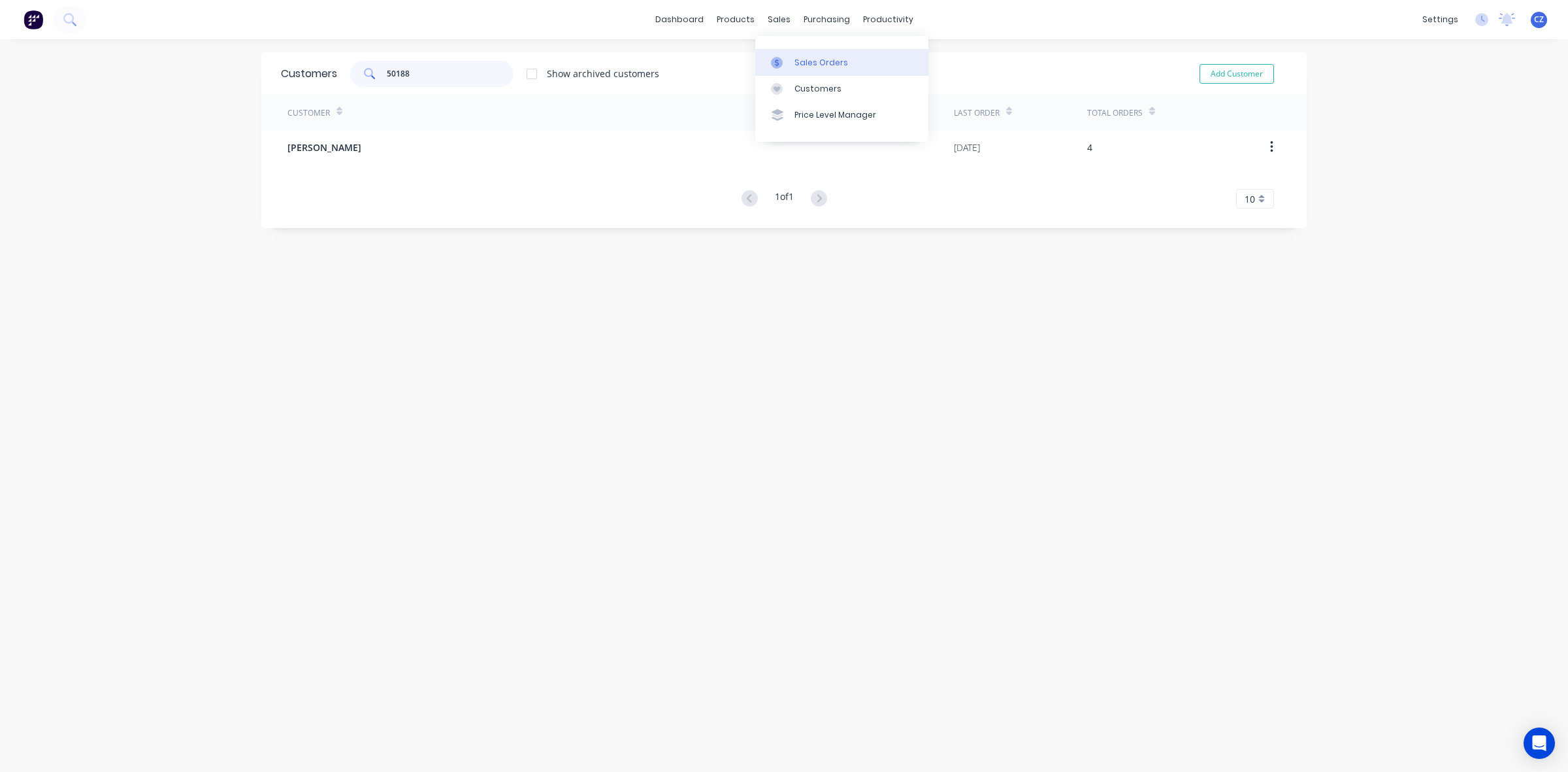
type input "50188"
click at [773, 57] on icon at bounding box center [777, 63] width 12 height 12
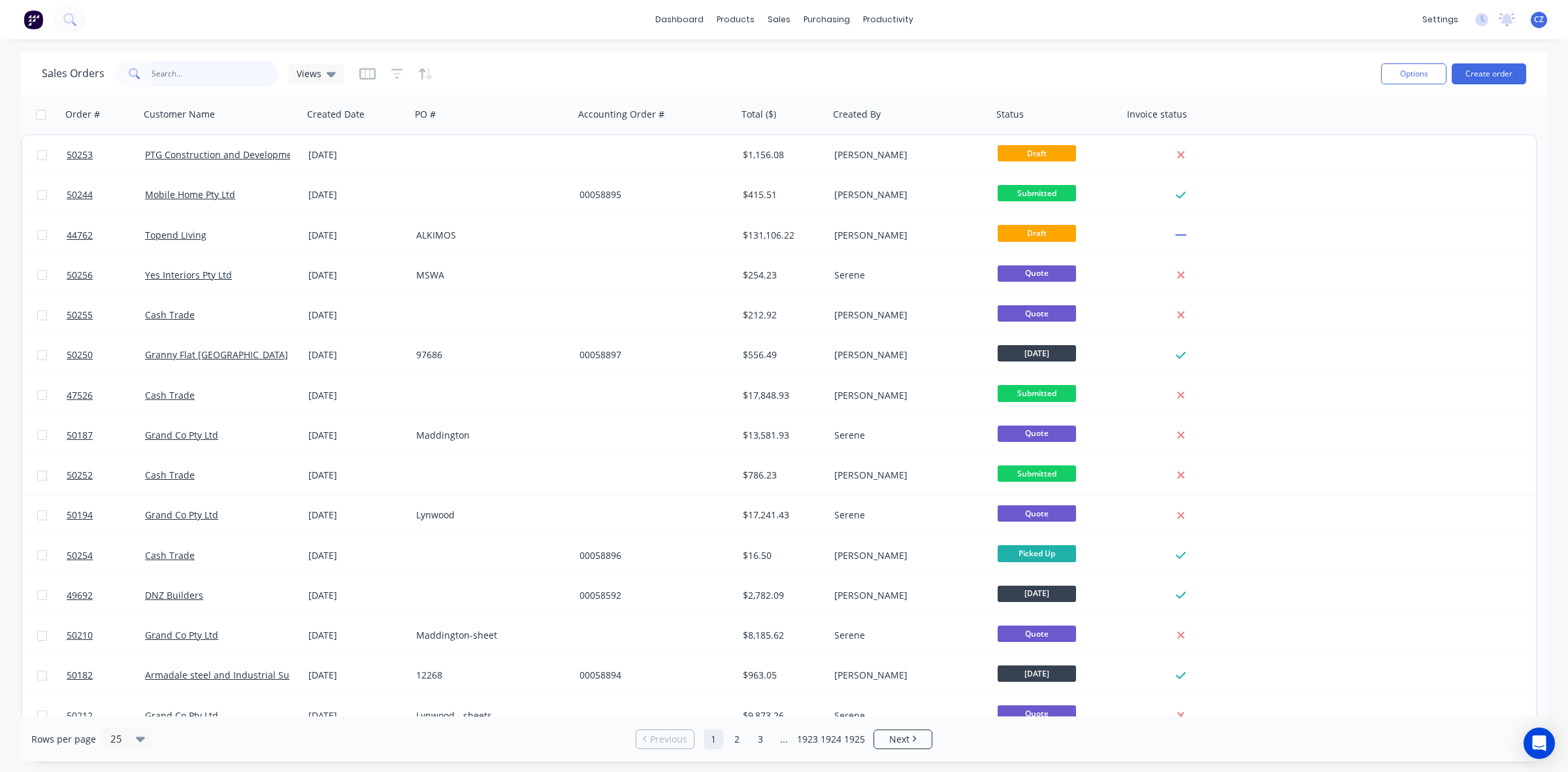
click at [245, 66] on input "text" at bounding box center [215, 73] width 128 height 26
paste input "48962"
type input "48962"
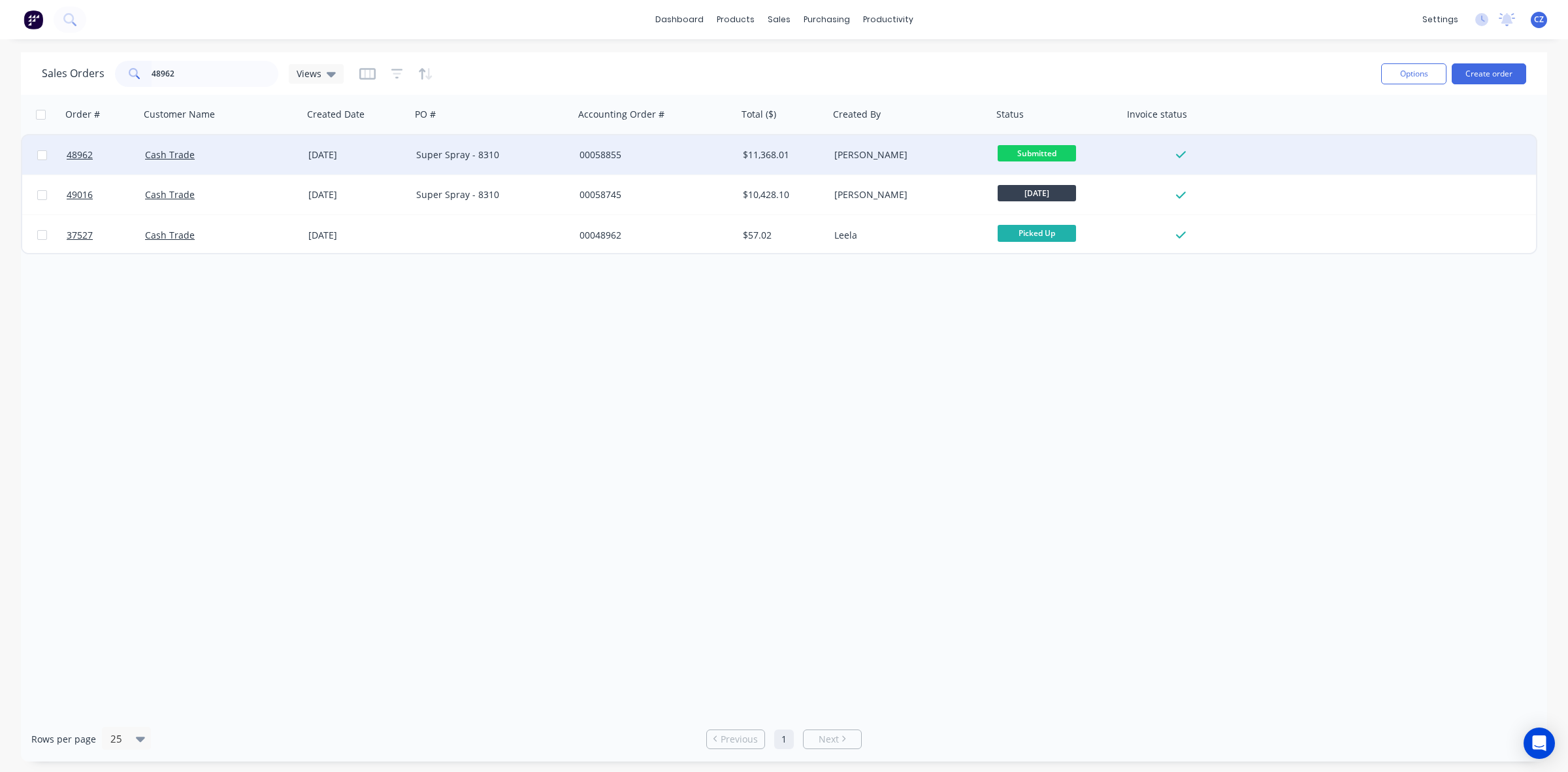
click at [667, 156] on div "00058855" at bounding box center [652, 154] width 145 height 13
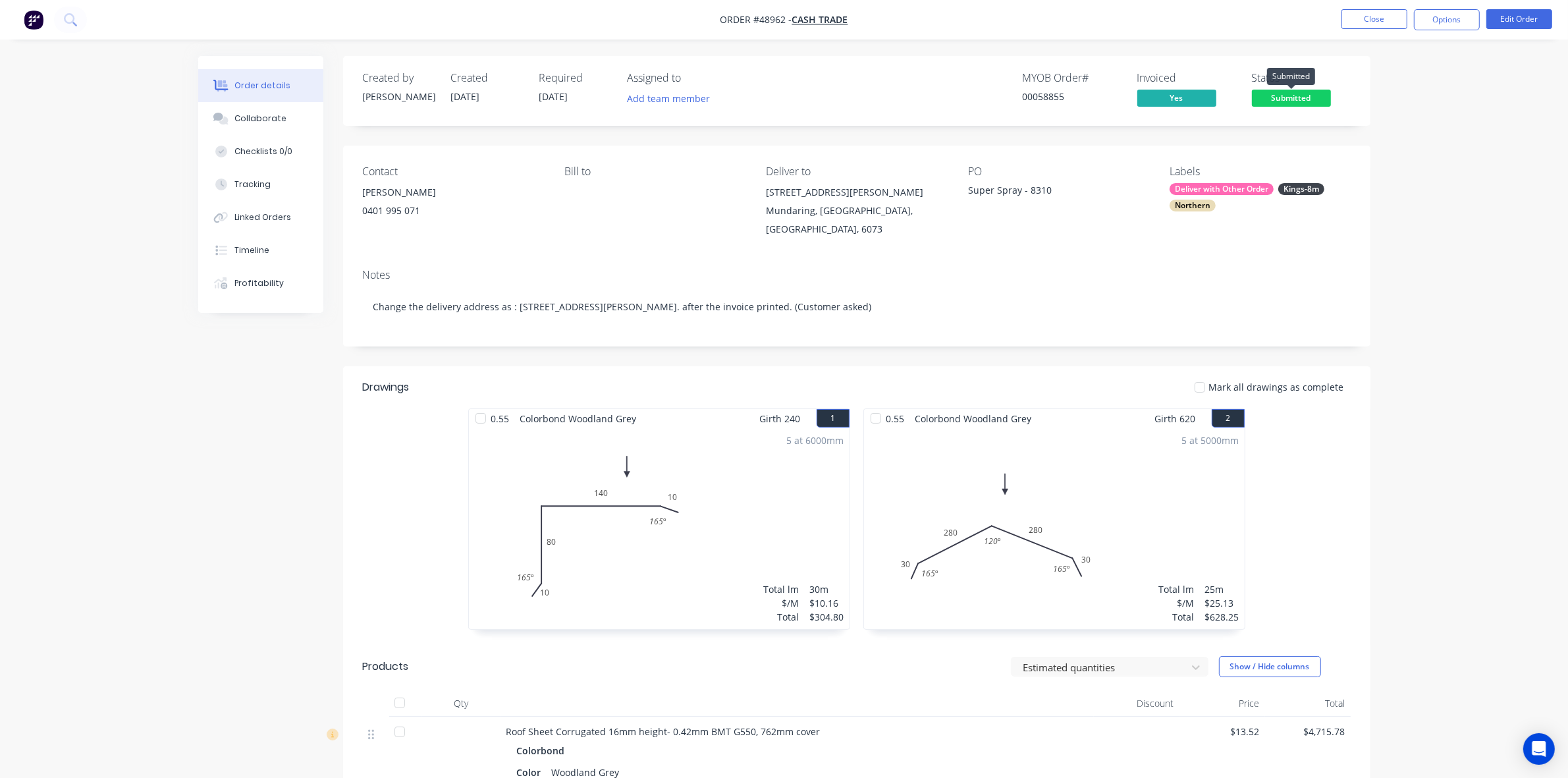
click at [1326, 90] on span "Submitted" at bounding box center [1292, 97] width 79 height 16
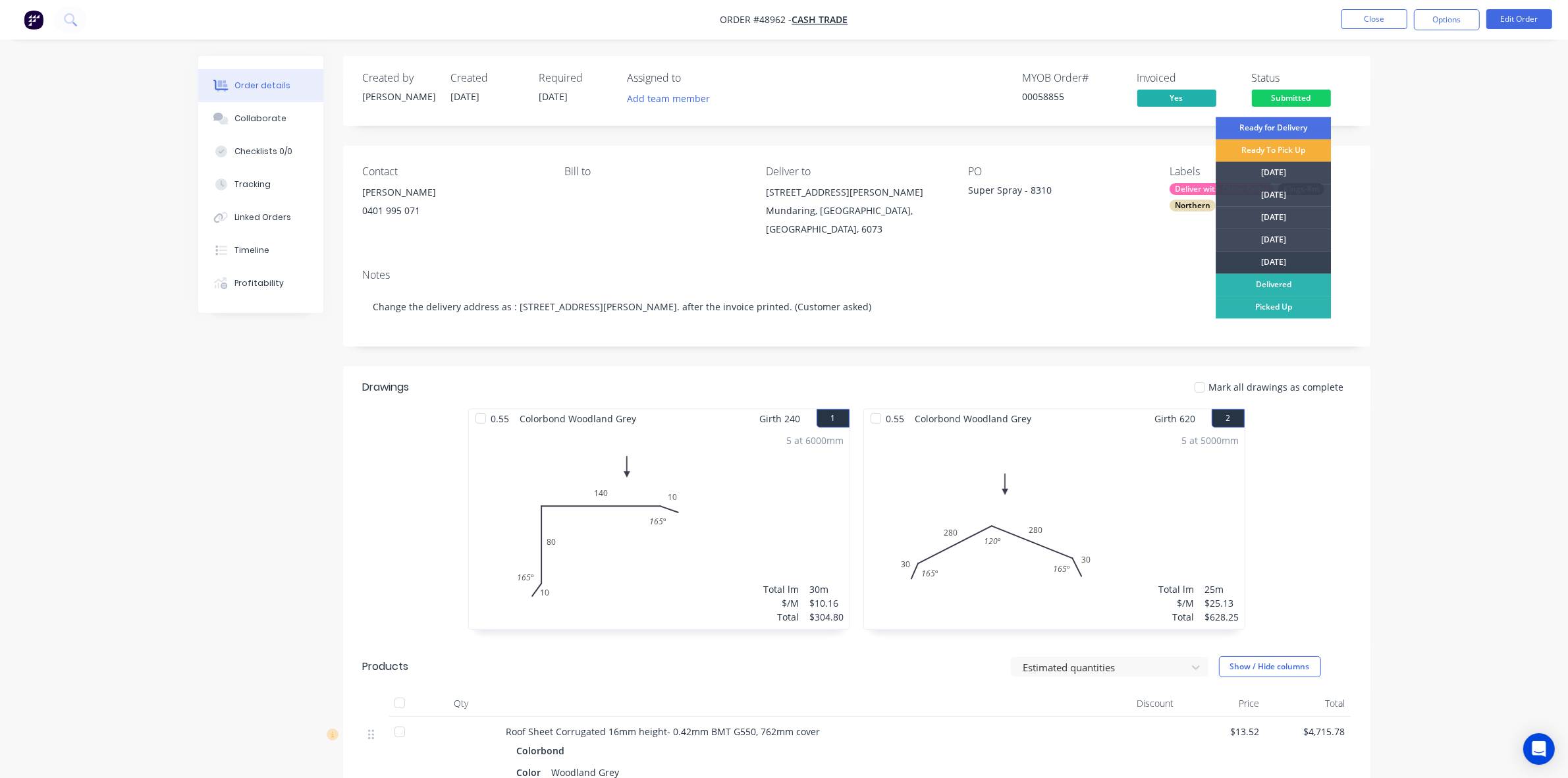
click at [1282, 256] on div "[DATE]" at bounding box center [1274, 262] width 115 height 22
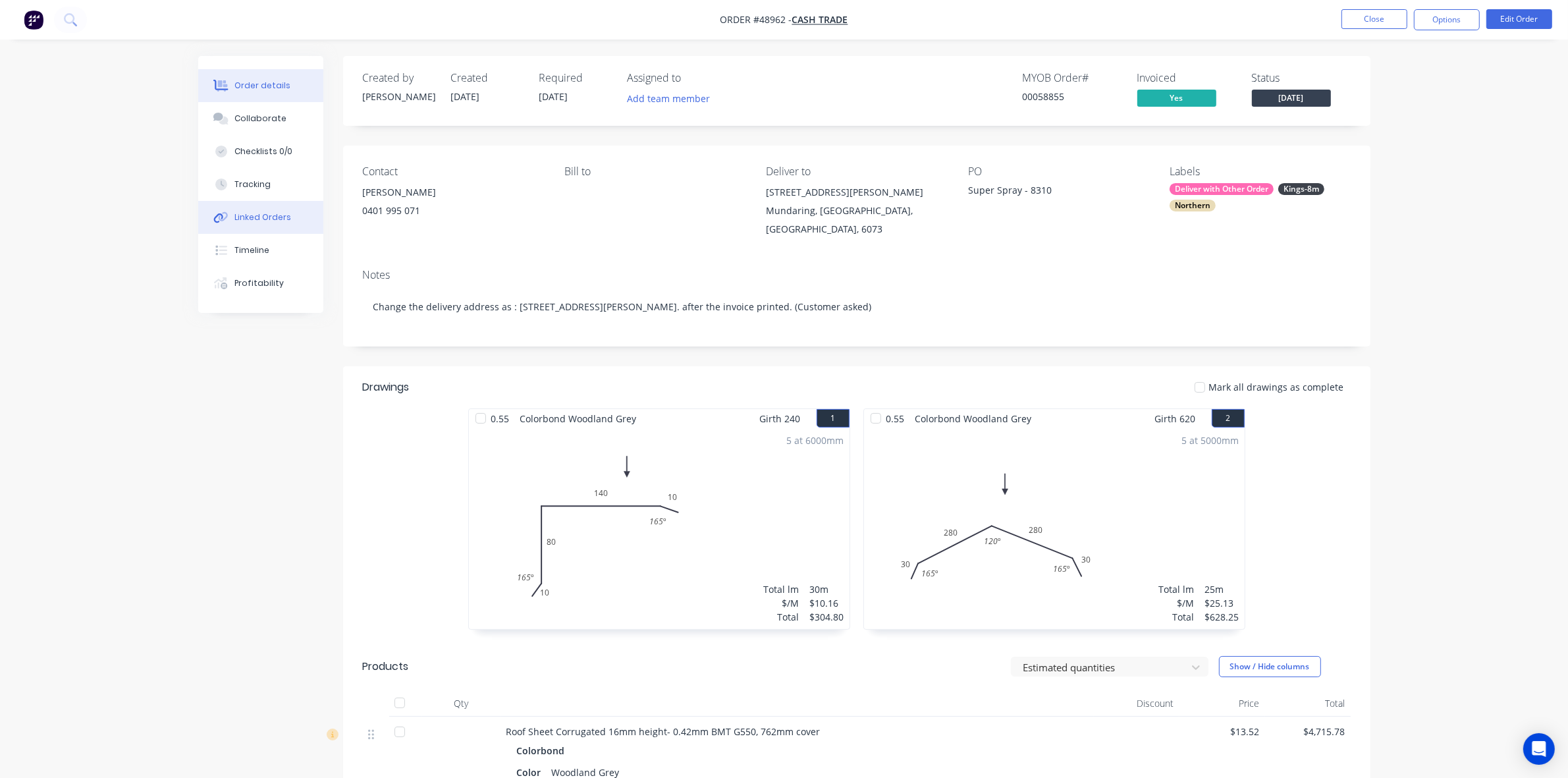
click at [258, 217] on div "Linked Orders" at bounding box center [262, 218] width 57 height 12
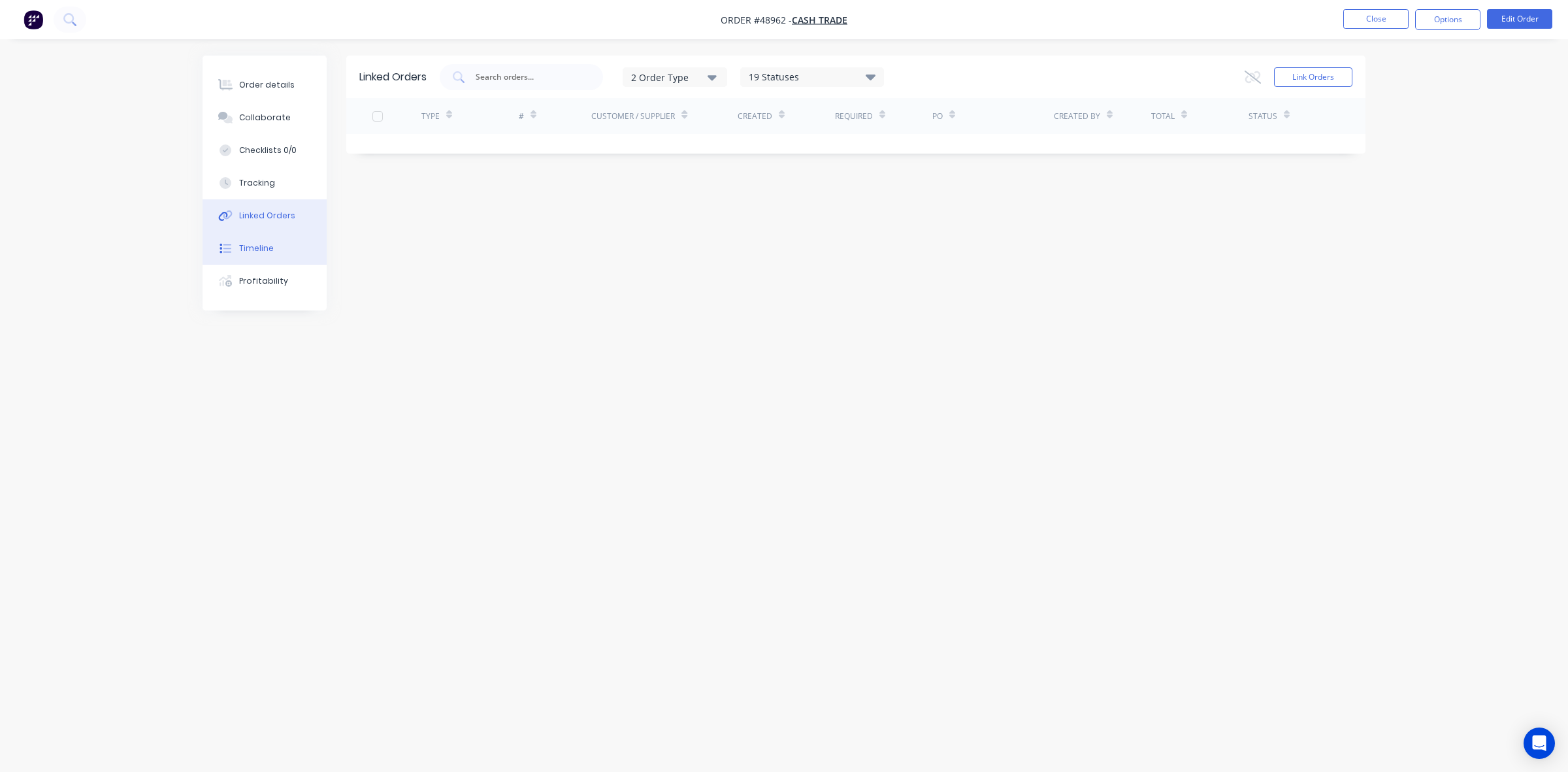
click at [261, 250] on div "Timeline" at bounding box center [256, 249] width 35 height 12
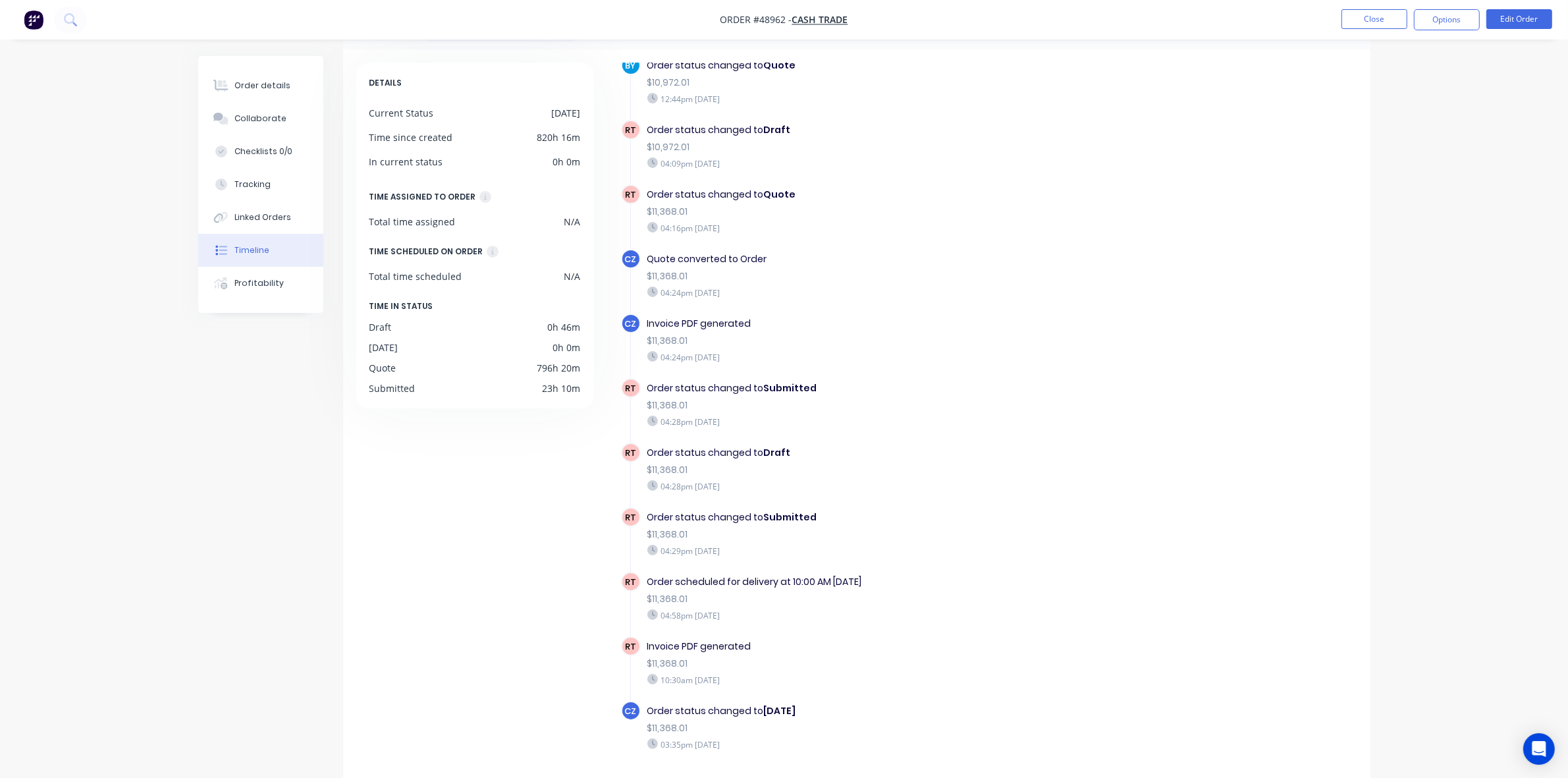
scroll to position [93, 0]
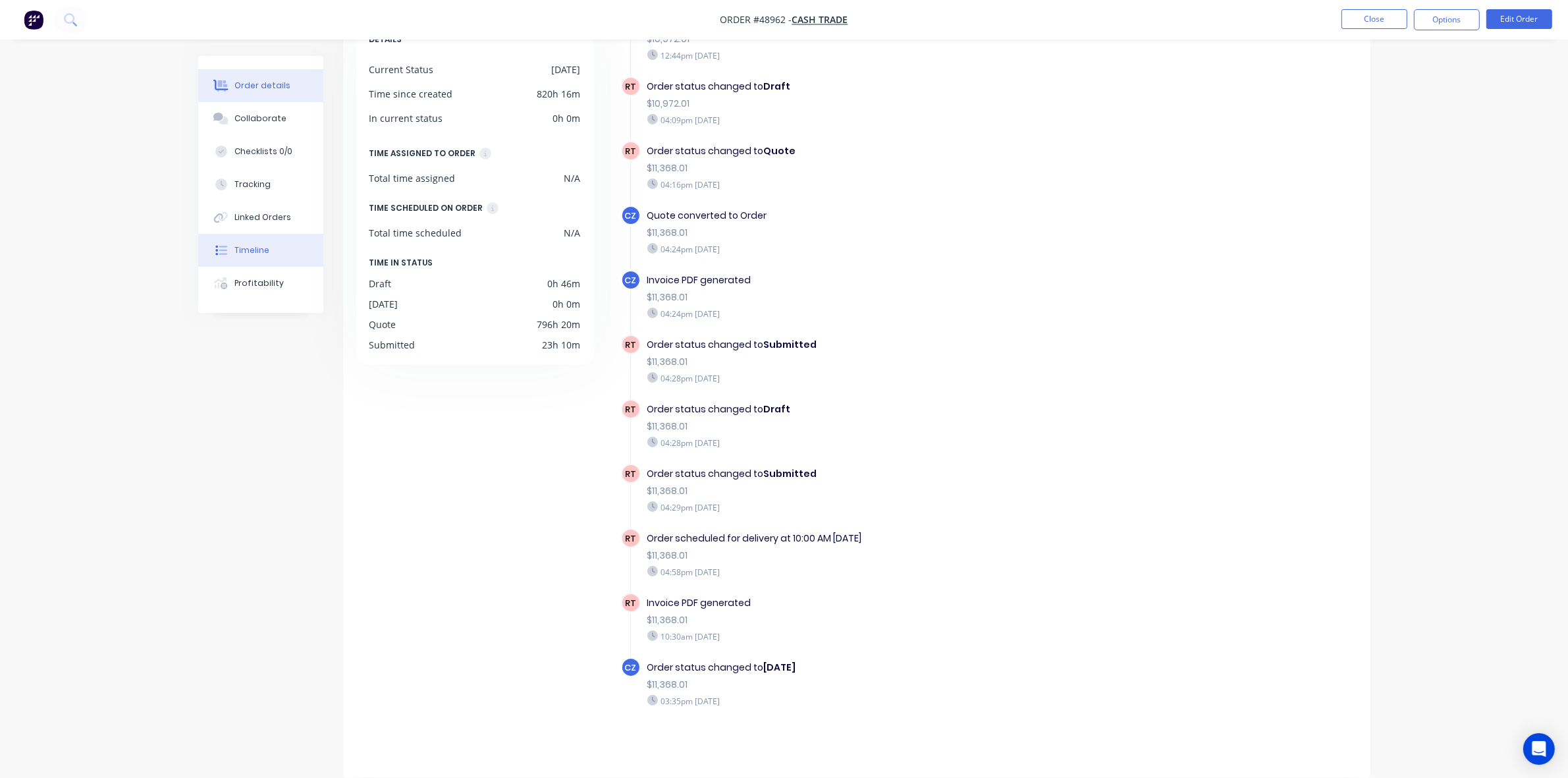
click at [268, 74] on button "Order details" at bounding box center [261, 86] width 125 height 33
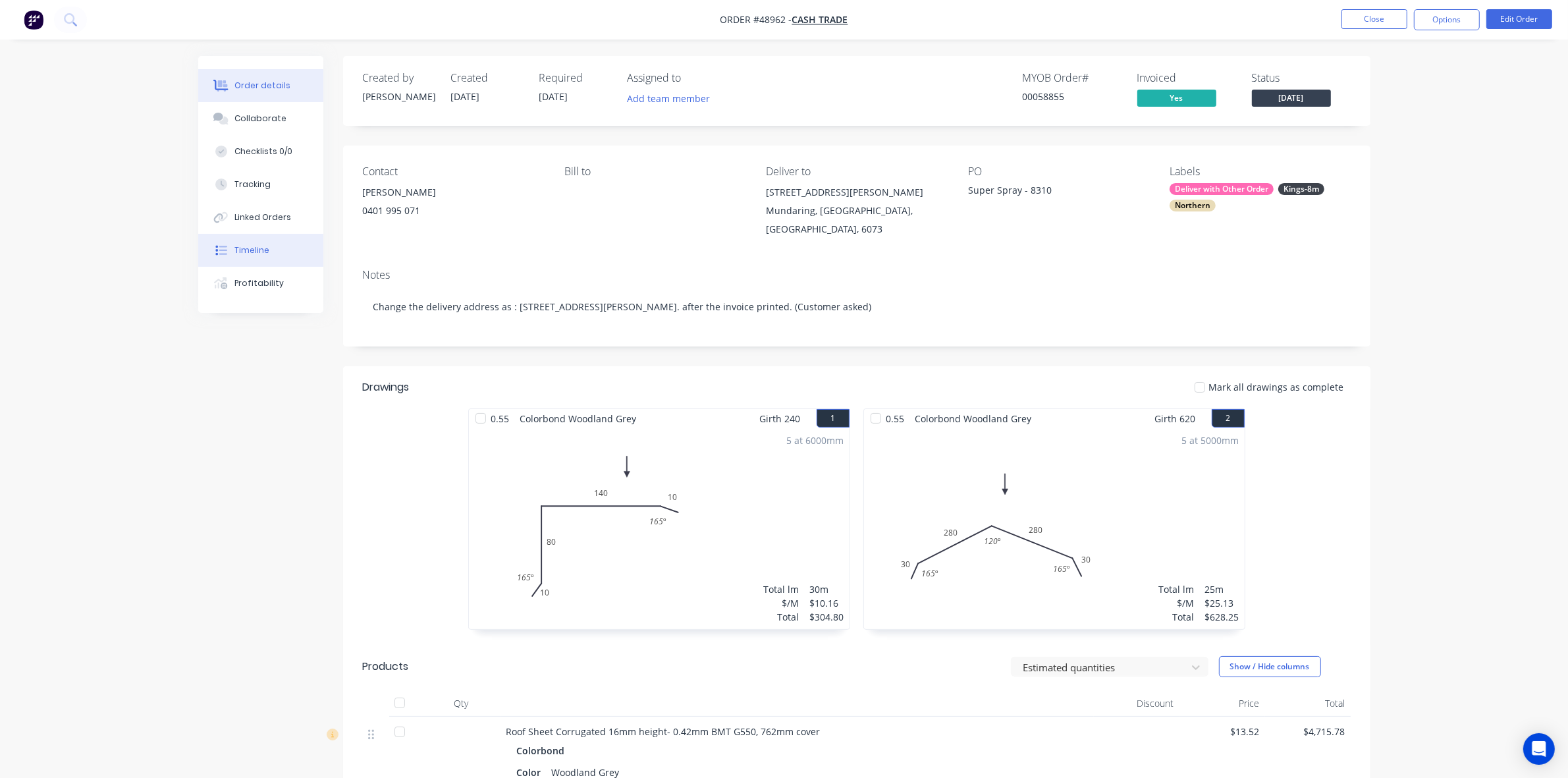
click at [257, 251] on div "Timeline" at bounding box center [251, 250] width 35 height 12
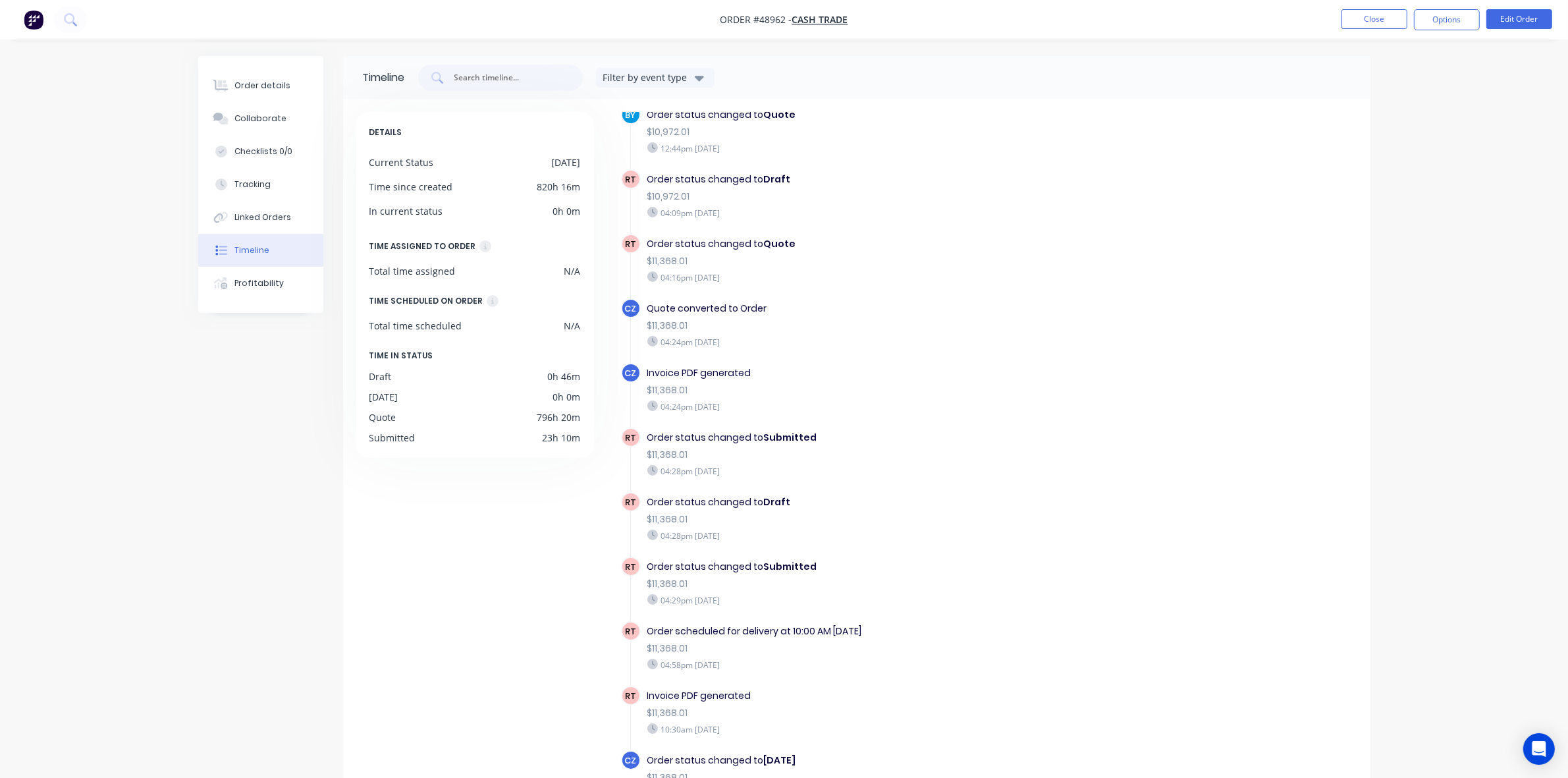
scroll to position [93, 0]
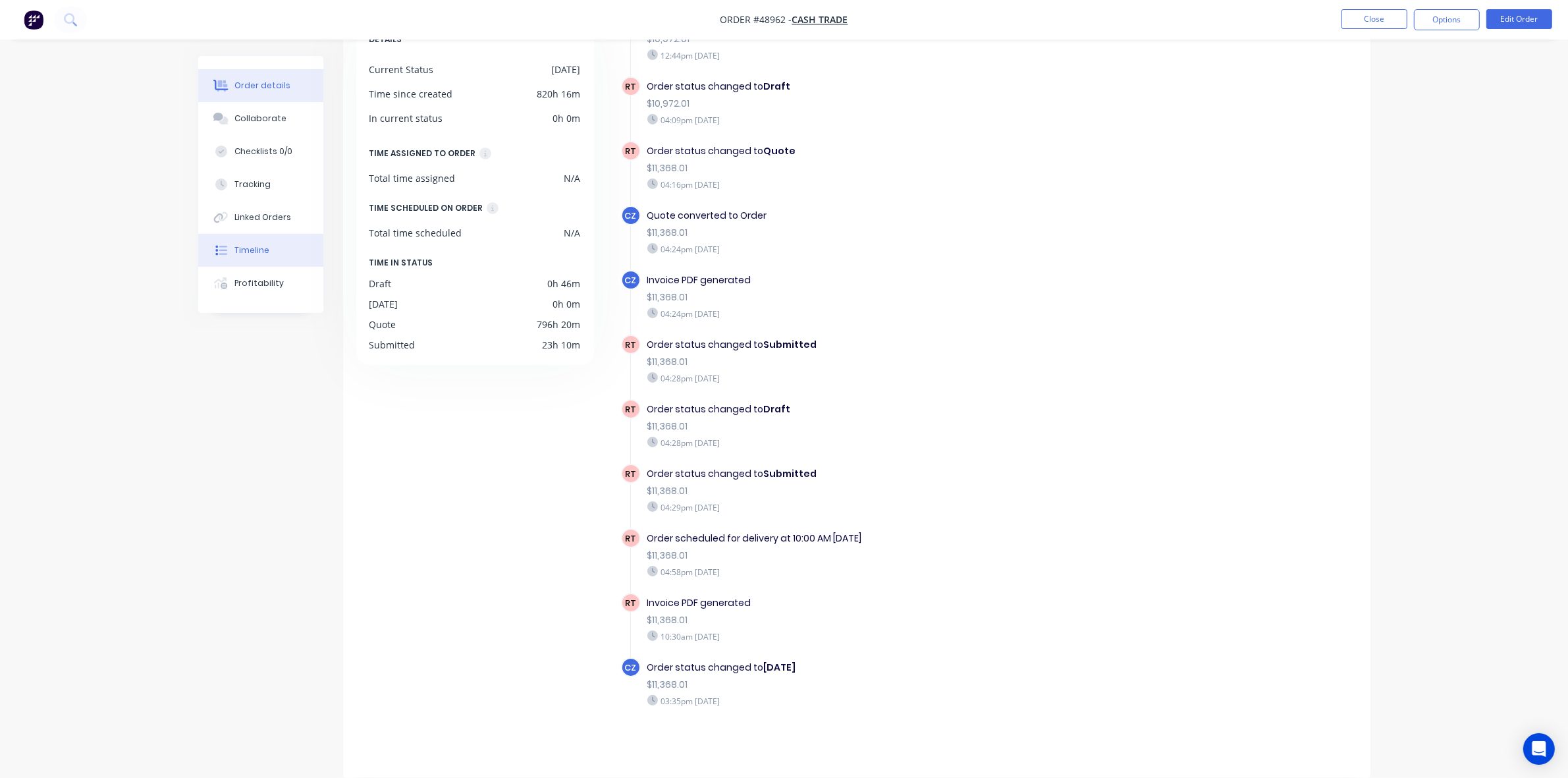
click at [252, 81] on div "Order details" at bounding box center [262, 86] width 56 height 12
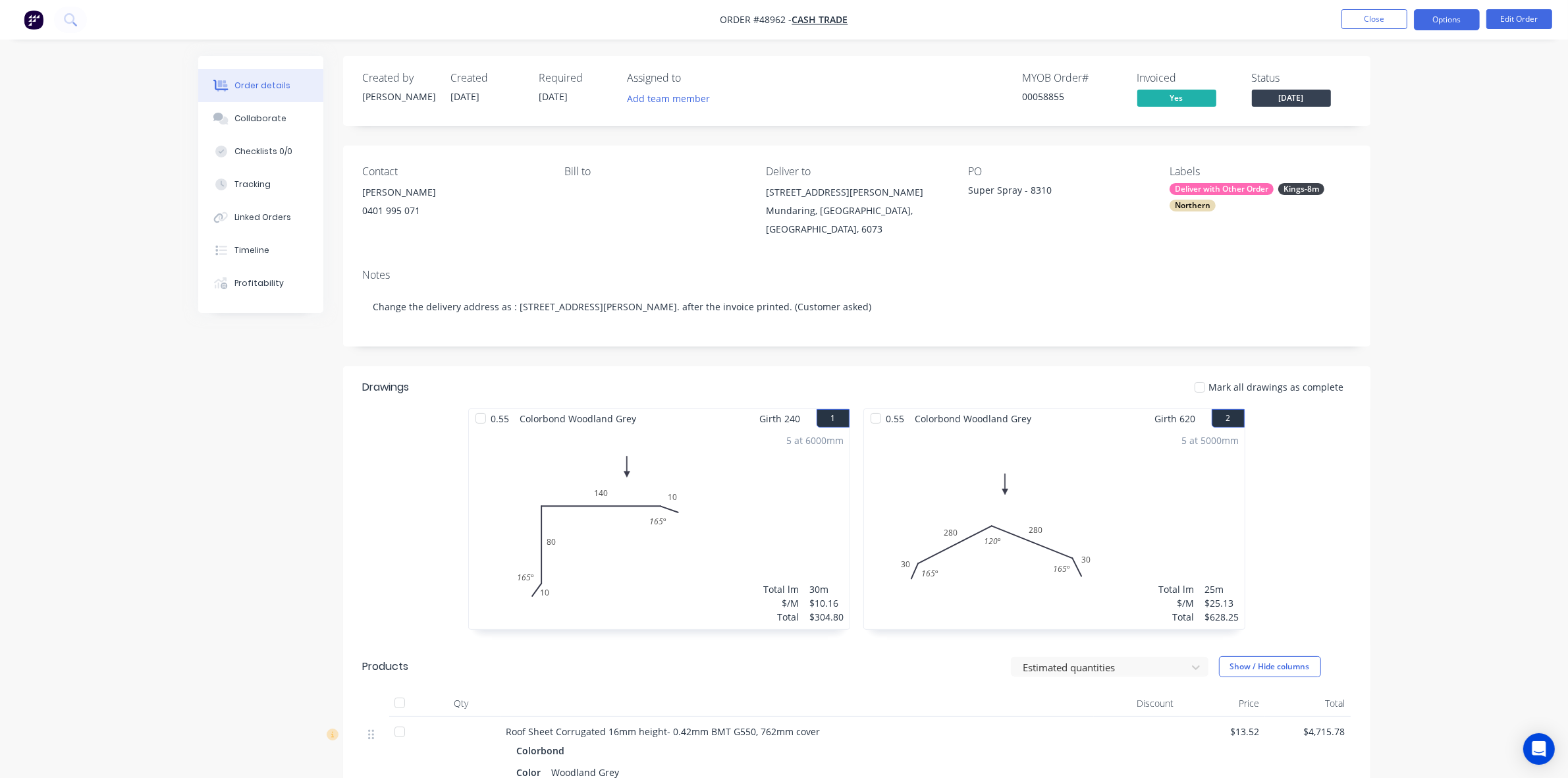
click at [1450, 15] on button "Options" at bounding box center [1447, 20] width 66 height 21
click at [1427, 189] on div "Delivery Docket" at bounding box center [1407, 185] width 121 height 19
click at [1414, 166] on div "Custom" at bounding box center [1407, 159] width 121 height 19
click at [1414, 129] on div "Without pricing" at bounding box center [1407, 133] width 121 height 19
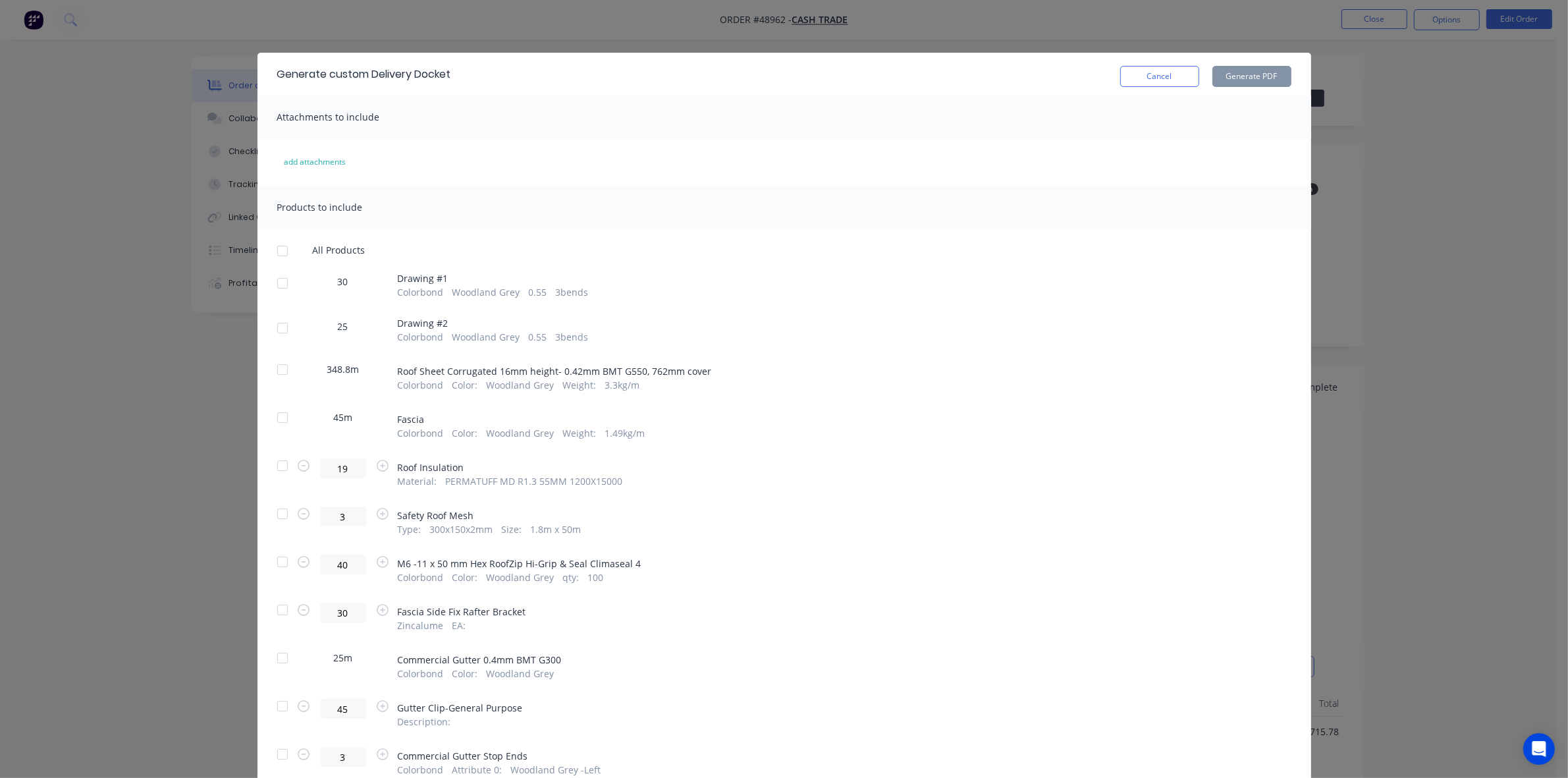
click at [1151, 90] on div "Generate custom Delivery Docket Cancel Generate PDF" at bounding box center [784, 74] width 1054 height 43
click at [1153, 81] on button "Cancel" at bounding box center [1160, 76] width 79 height 21
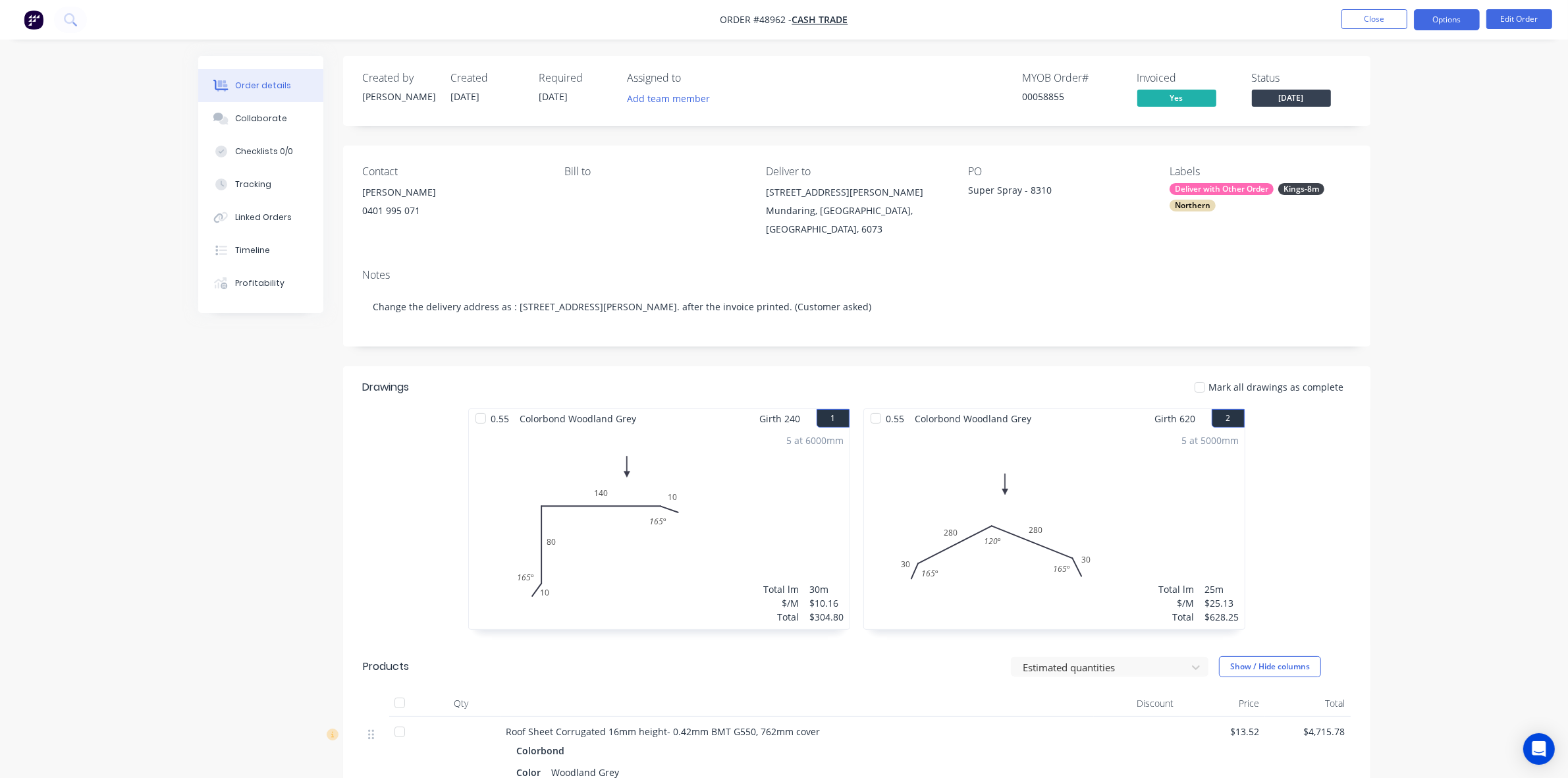
click at [1449, 21] on button "Options" at bounding box center [1447, 20] width 66 height 21
click at [1412, 188] on div "Delivery Docket" at bounding box center [1407, 185] width 121 height 19
click at [1407, 130] on div "Without pricing" at bounding box center [1407, 133] width 121 height 19
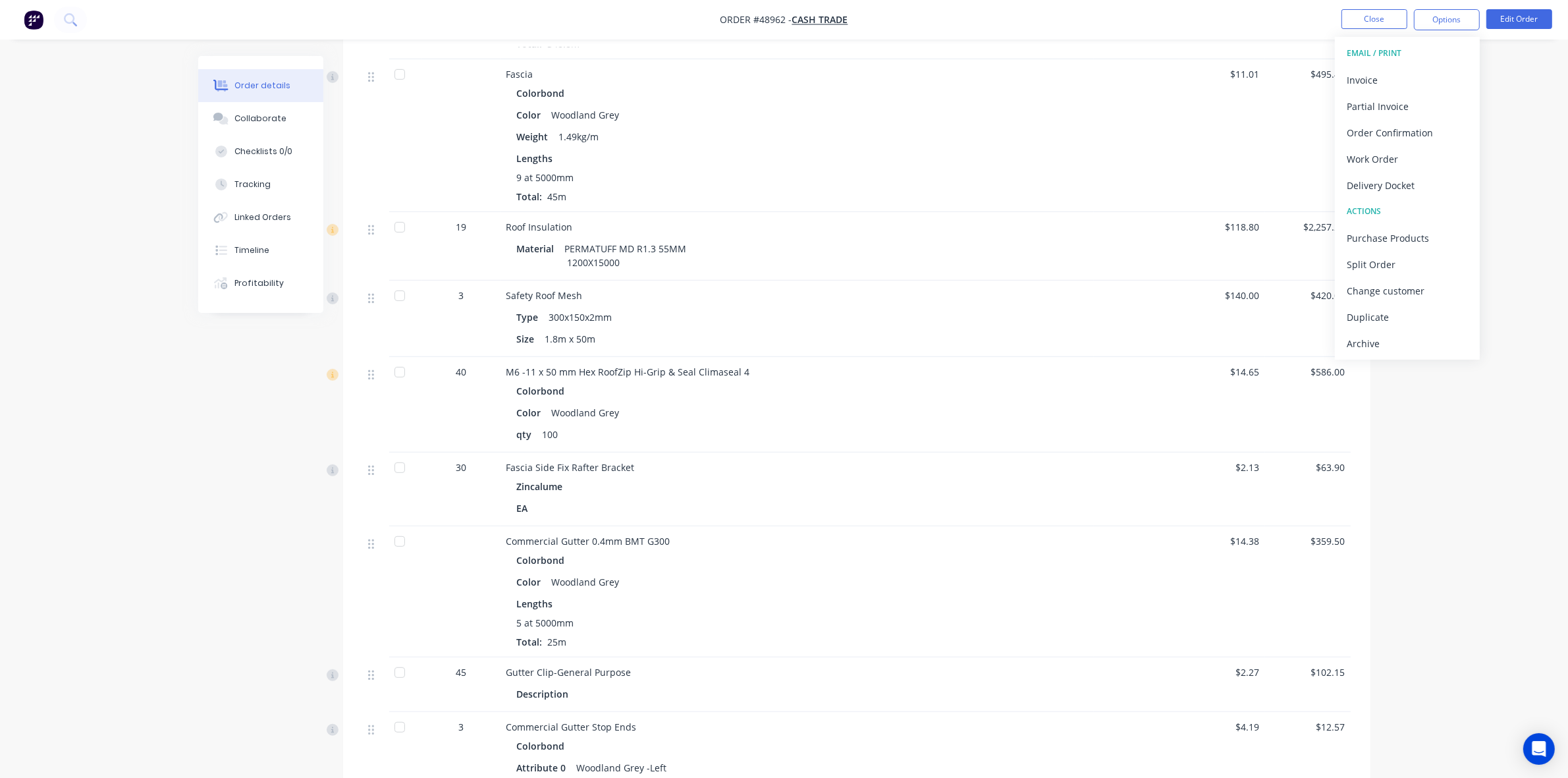
scroll to position [1071, 0]
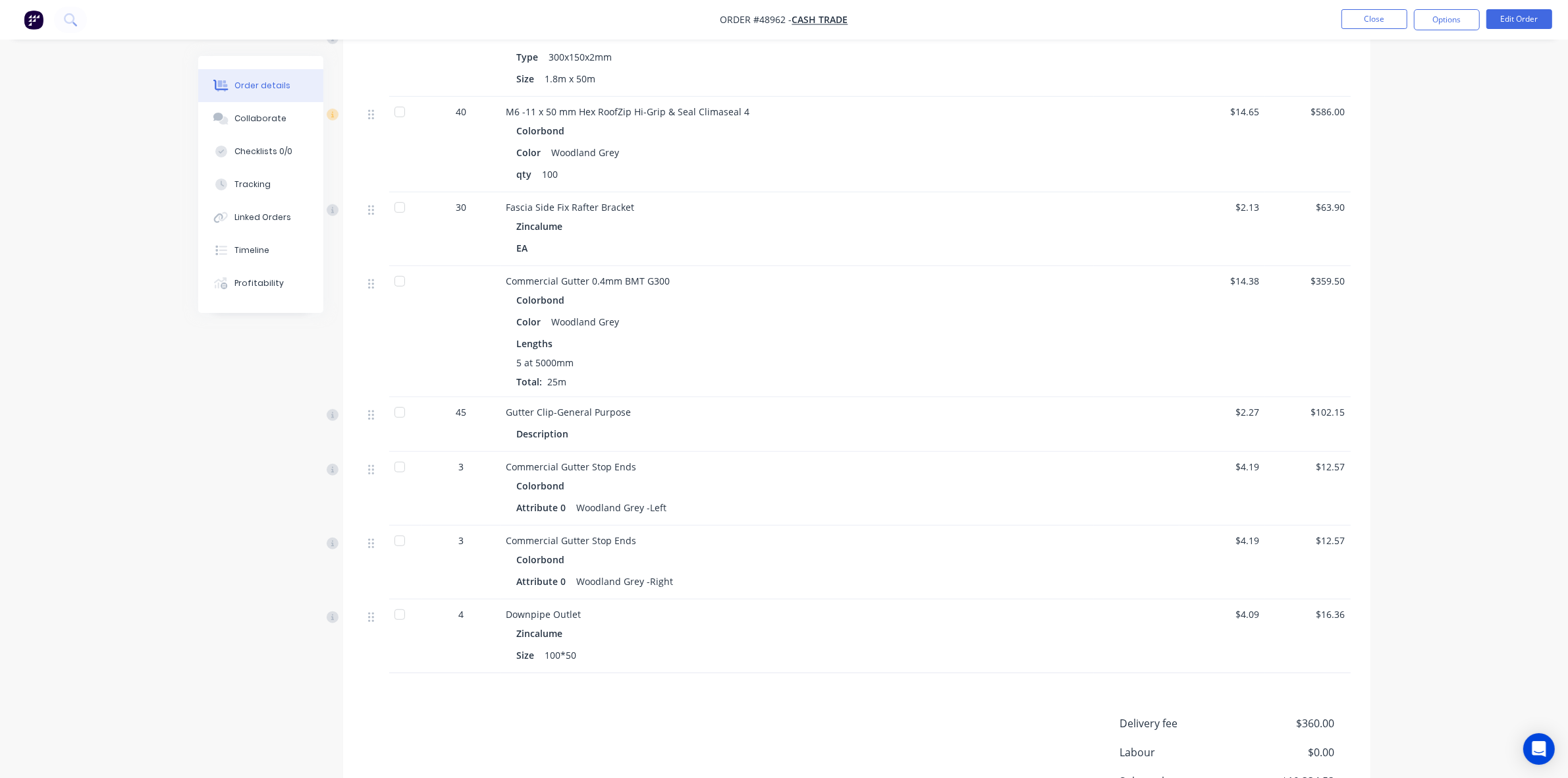
click at [932, 399] on div "Gutter Clip-General Purpose Description" at bounding box center [797, 425] width 593 height 55
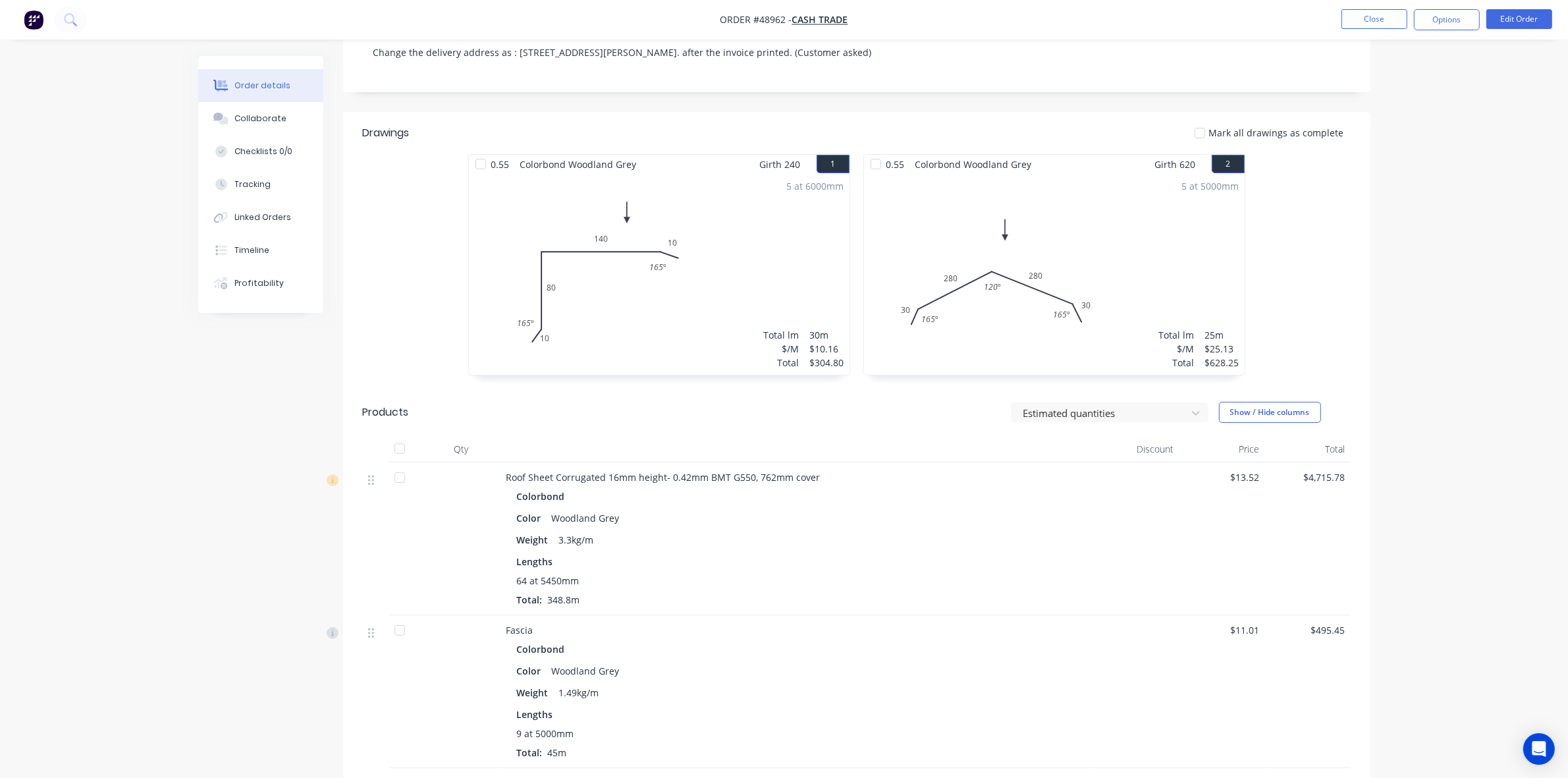
scroll to position [329, 0]
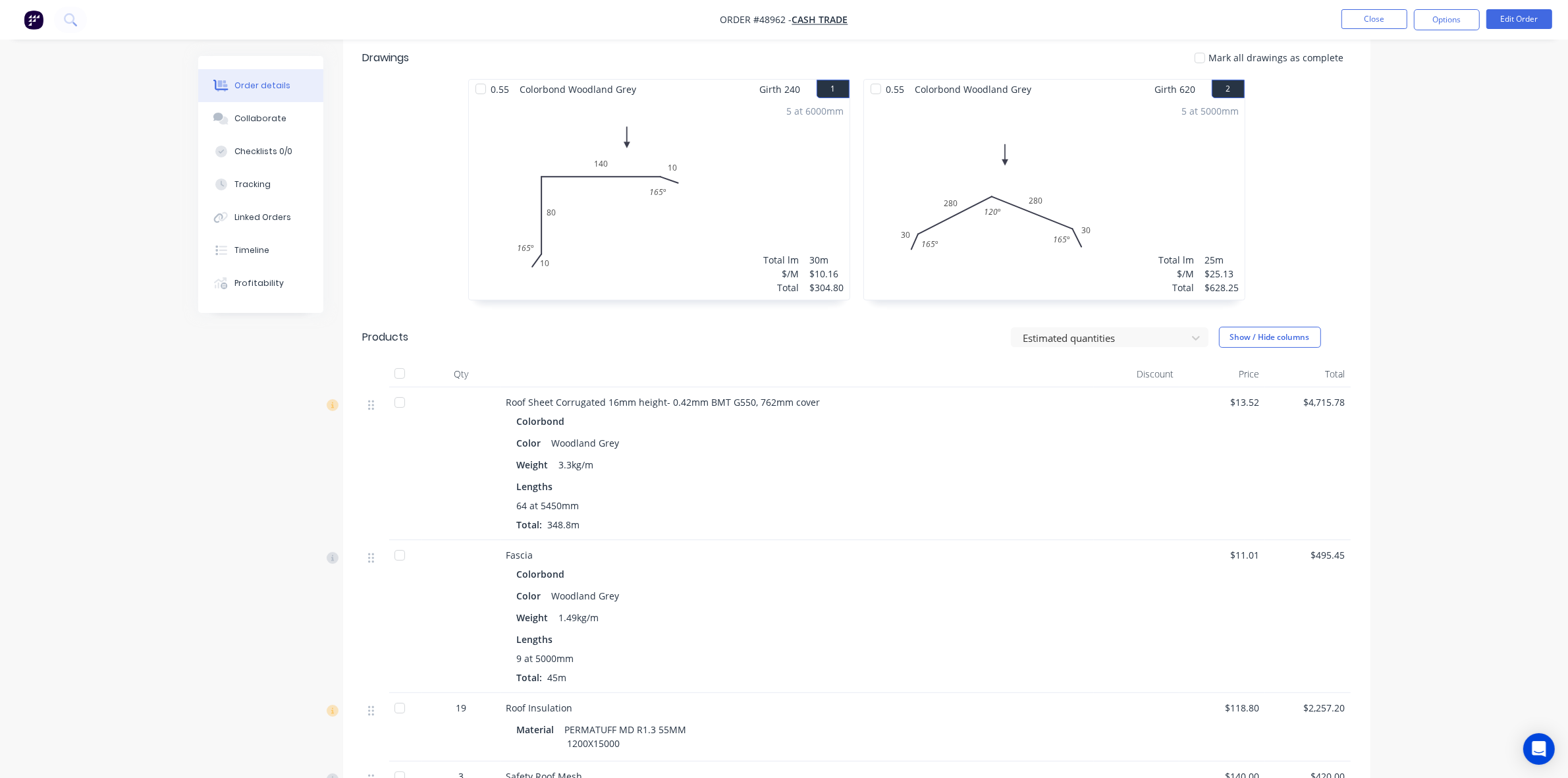
click at [903, 555] on div "Fascia" at bounding box center [798, 555] width 582 height 14
drag, startPoint x: 863, startPoint y: 539, endPoint x: 989, endPoint y: 327, distance: 246.6
click at [863, 538] on div "Roof Sheet Corrugated 16mm height- 0.42mm BMT G550, 762mm cover Colorbond Color…" at bounding box center [797, 464] width 593 height 153
click at [1448, 10] on button "Options" at bounding box center [1447, 20] width 66 height 21
click at [1412, 152] on div "Work Order" at bounding box center [1407, 159] width 121 height 19
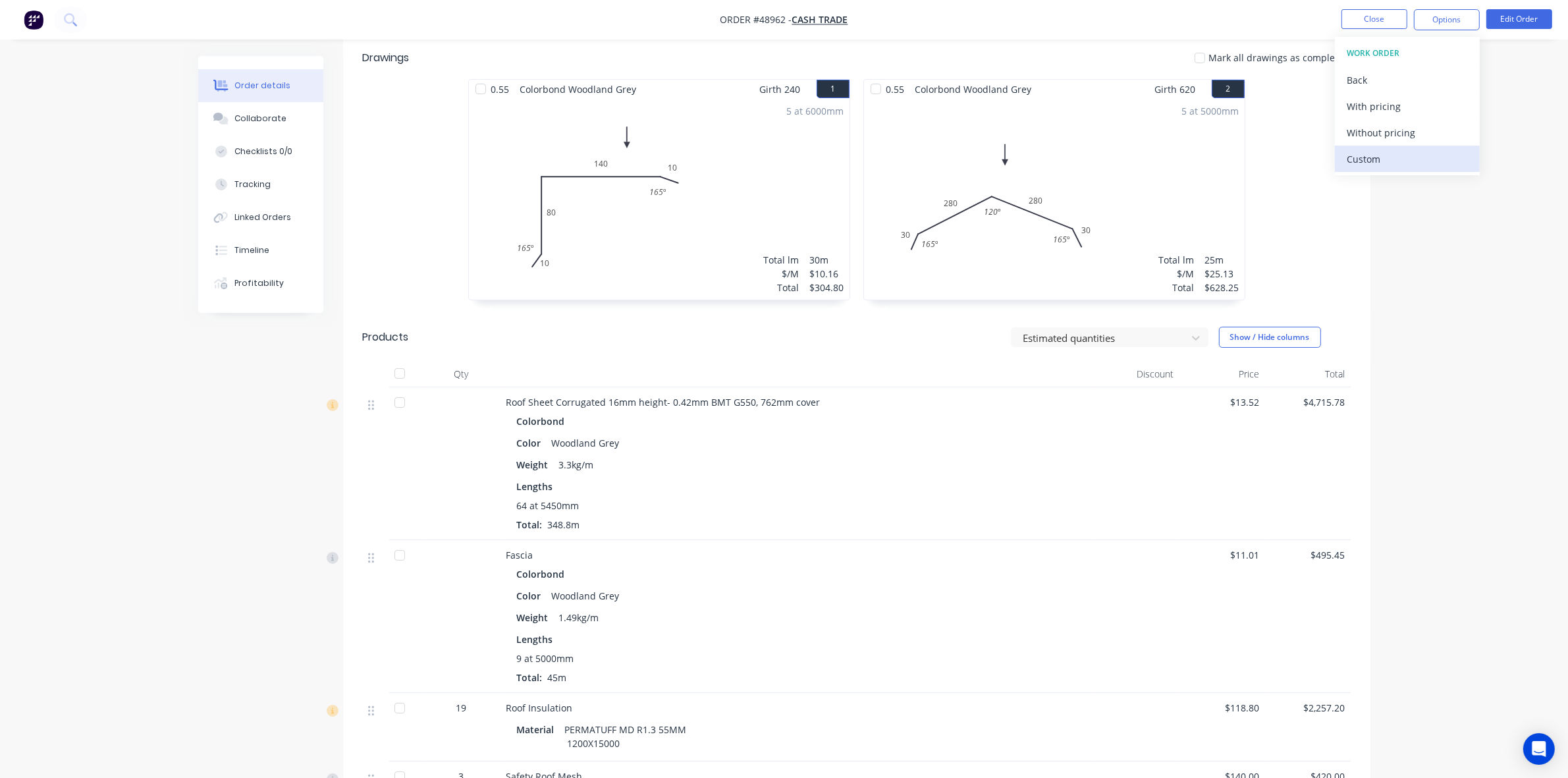
click at [1405, 161] on div "Custom" at bounding box center [1407, 159] width 121 height 19
click at [1398, 130] on div "Without pricing" at bounding box center [1407, 133] width 121 height 19
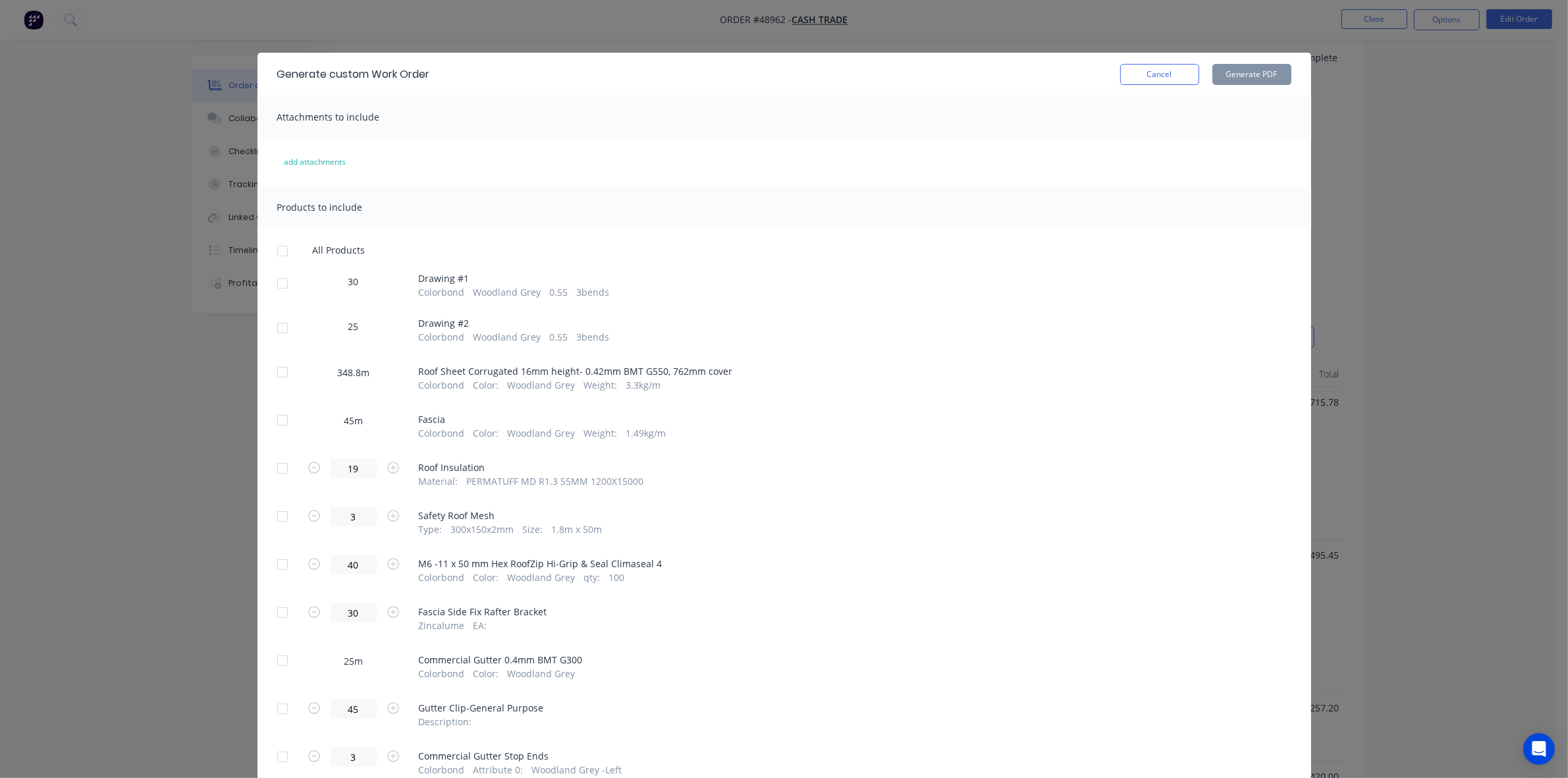
click at [280, 281] on div at bounding box center [282, 283] width 27 height 27
click at [274, 325] on div at bounding box center [282, 328] width 27 height 27
click at [1265, 74] on button "Generate PDF" at bounding box center [1252, 74] width 79 height 21
click at [274, 371] on div at bounding box center [282, 372] width 27 height 27
click at [1252, 73] on button "Generate PDF" at bounding box center [1252, 74] width 79 height 21
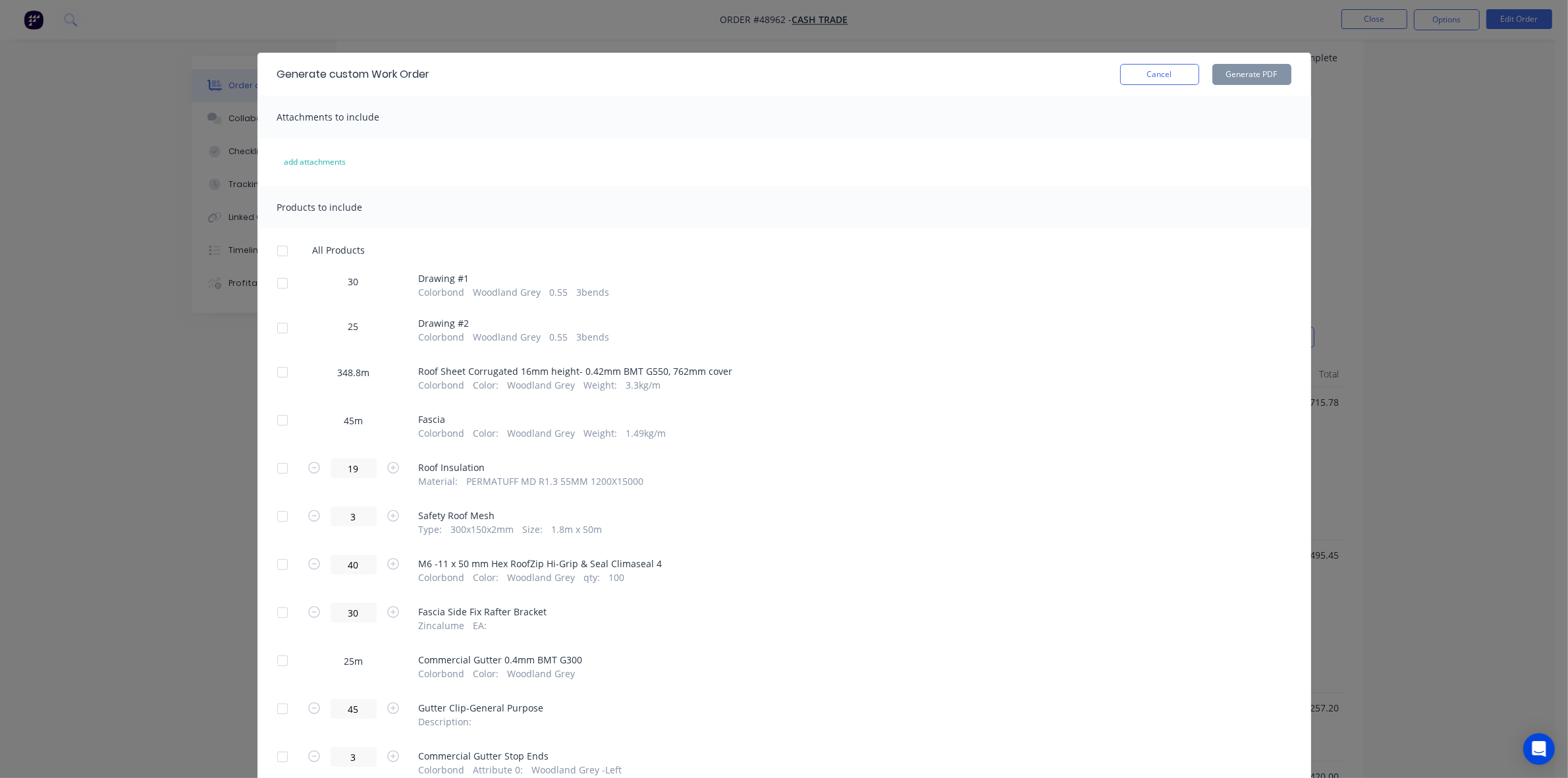
click at [275, 429] on div at bounding box center [282, 420] width 27 height 27
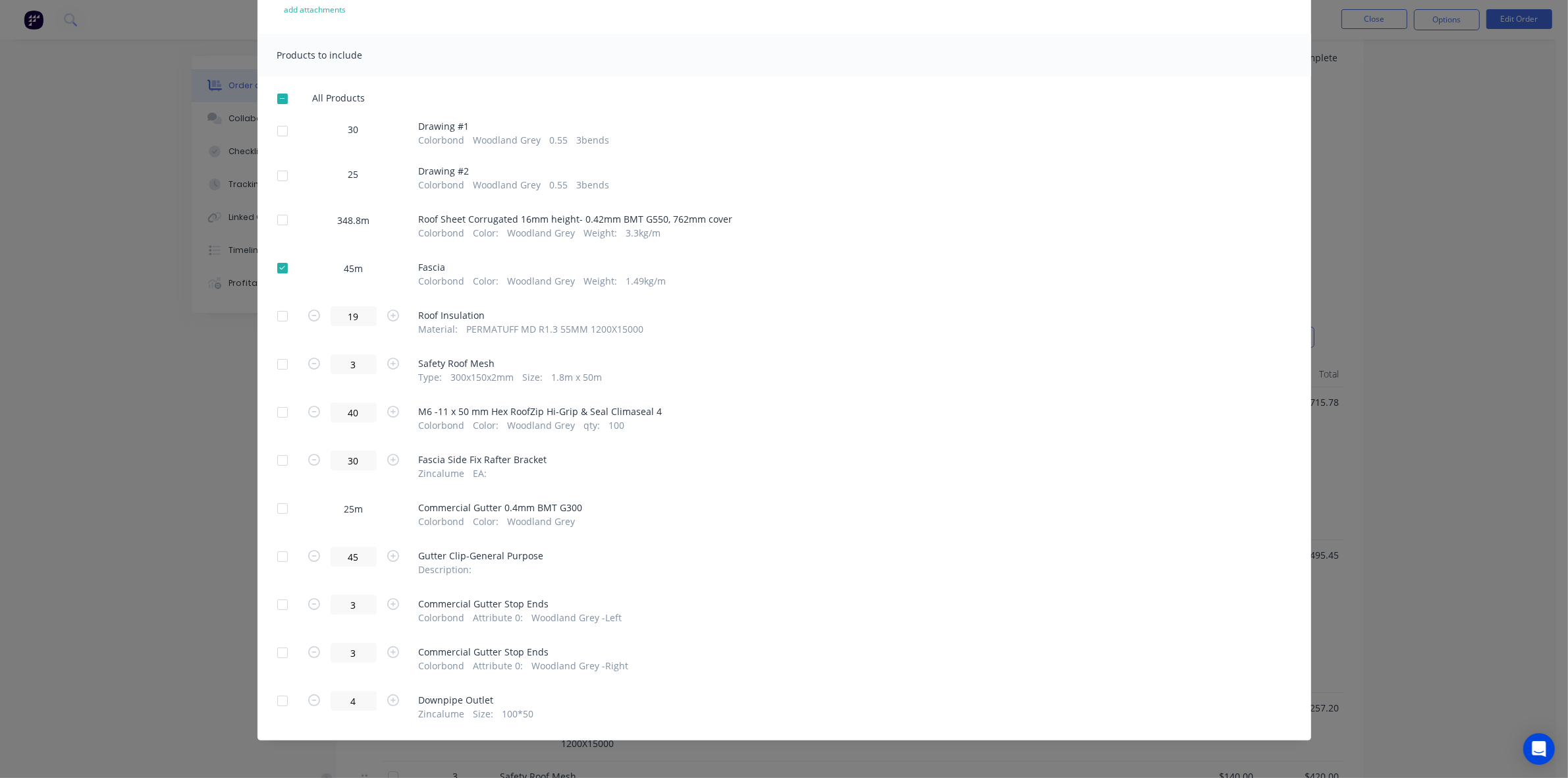
scroll to position [69, 0]
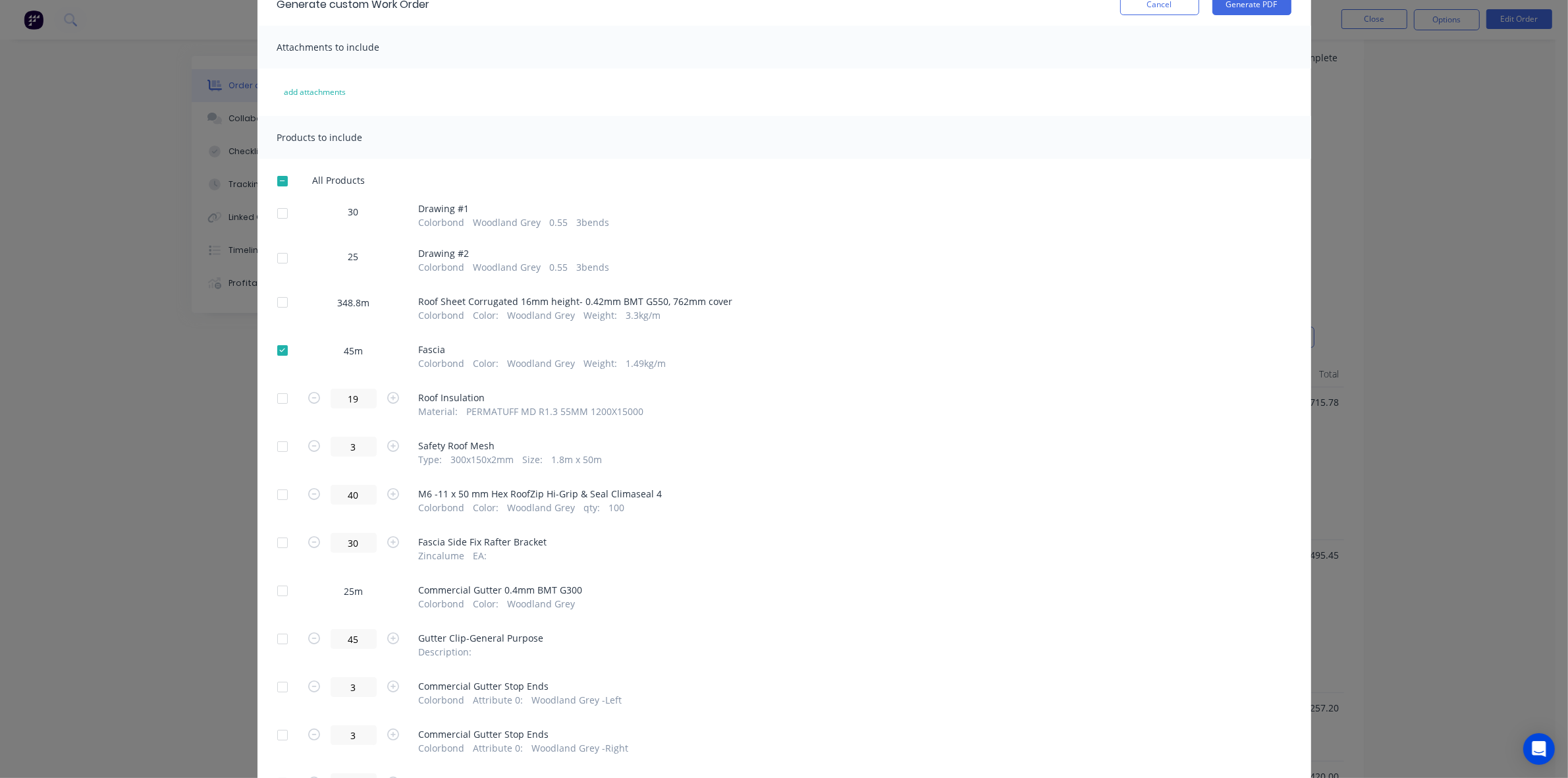
click at [275, 592] on div at bounding box center [282, 590] width 27 height 27
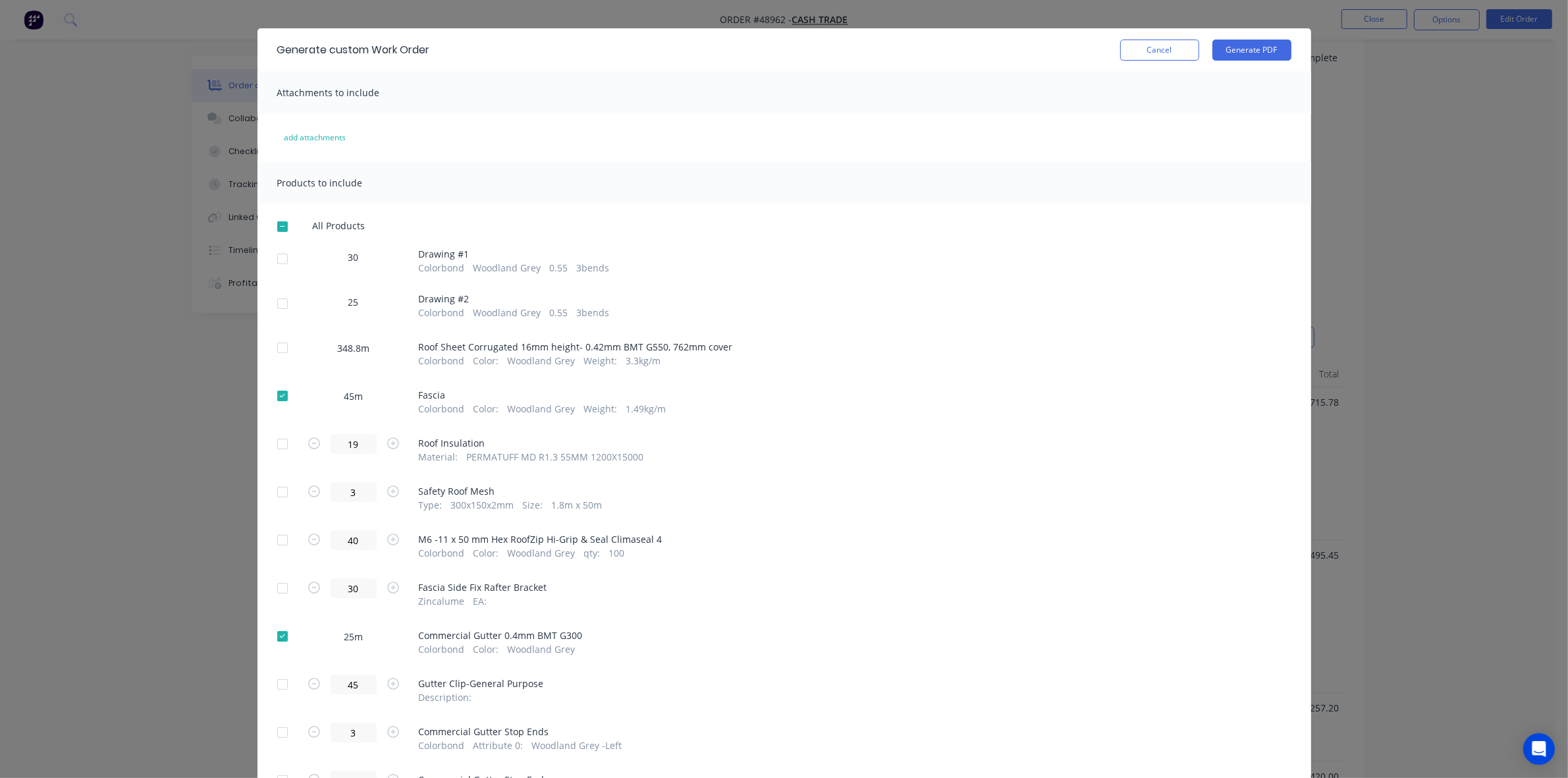
scroll to position [0, 0]
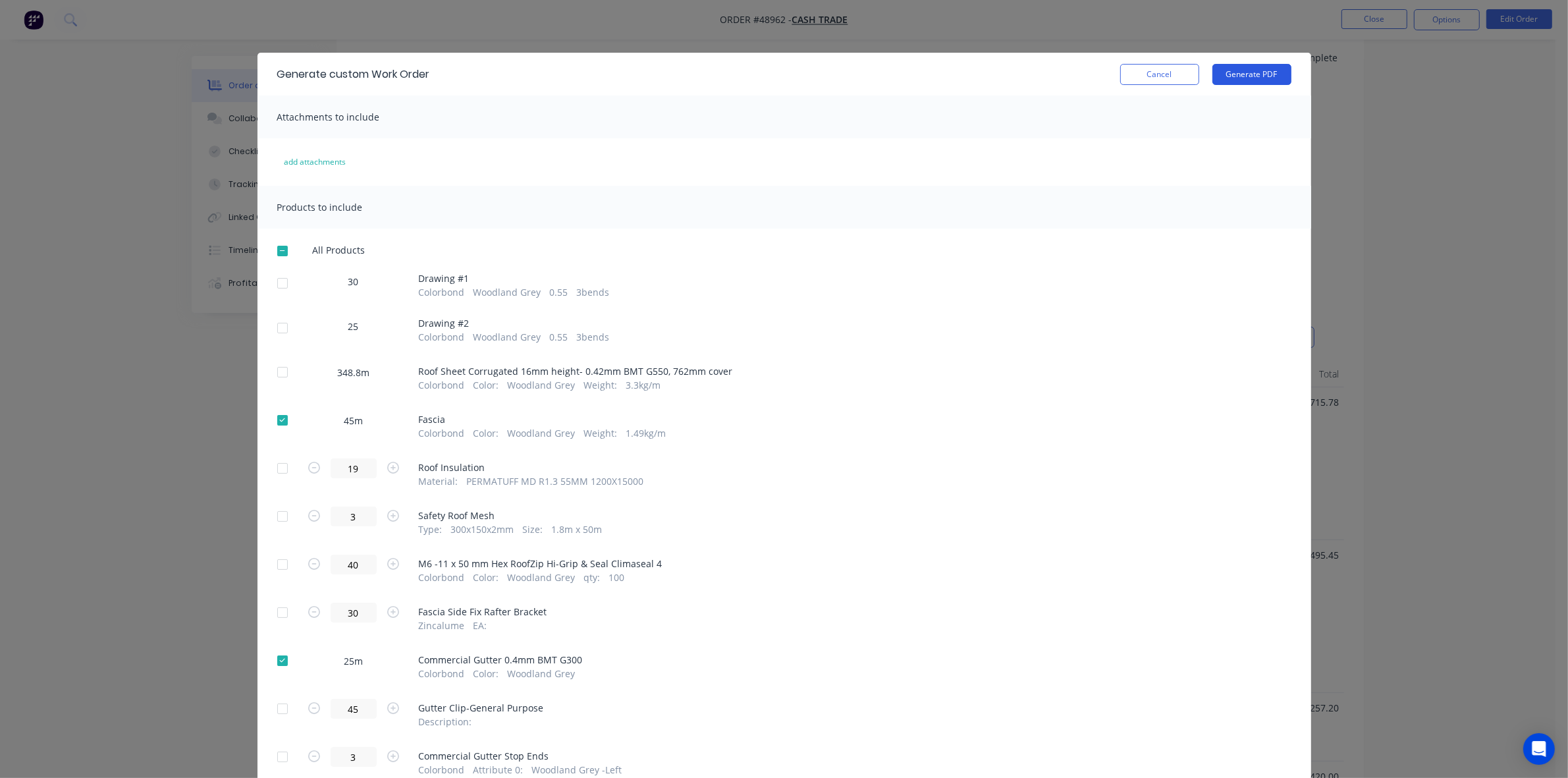
click at [1257, 75] on button "Generate PDF" at bounding box center [1252, 74] width 79 height 21
click at [1146, 64] on button "Cancel" at bounding box center [1160, 74] width 79 height 21
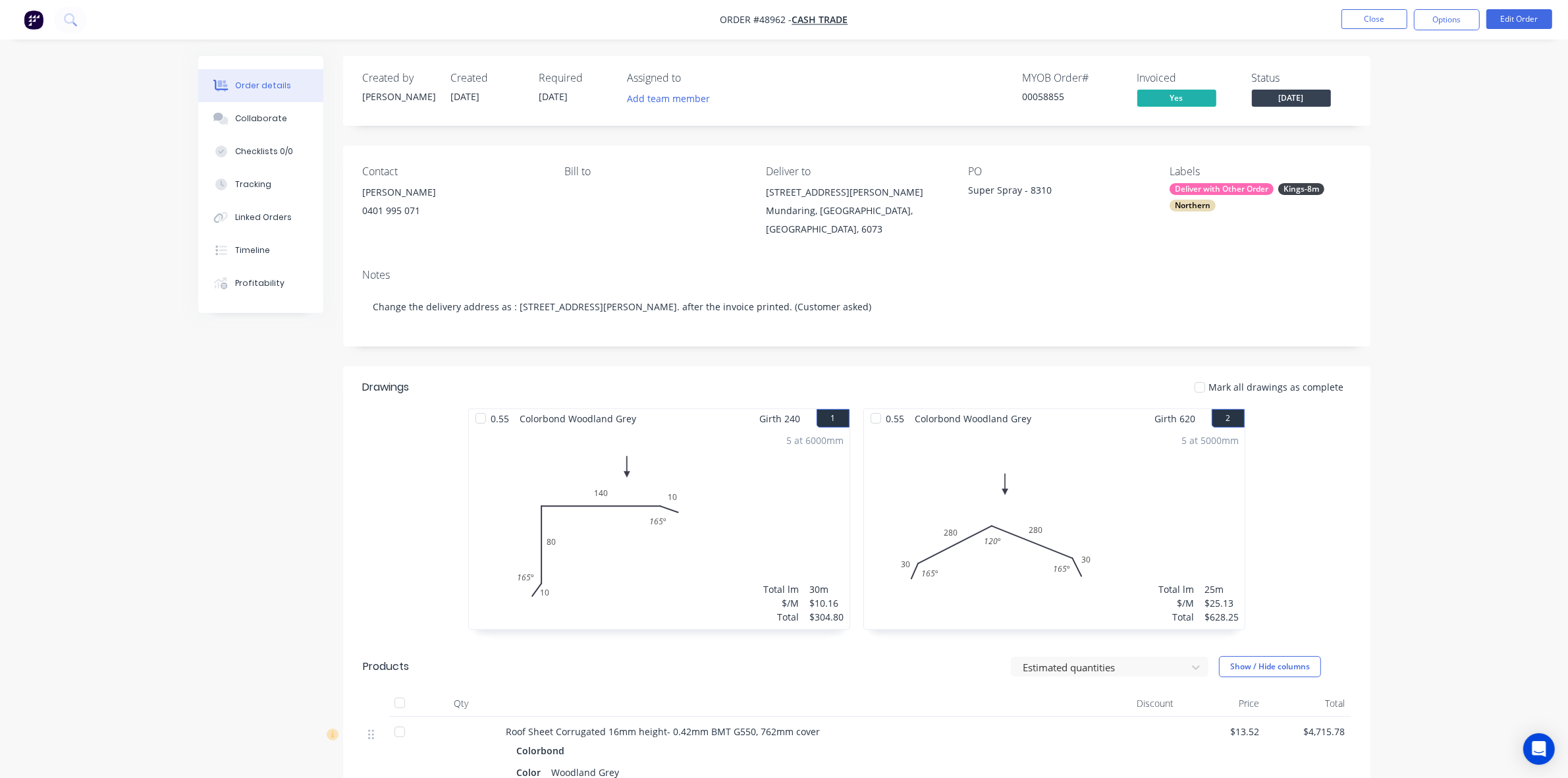
drag, startPoint x: 1381, startPoint y: 287, endPoint x: 1395, endPoint y: 149, distance: 138.7
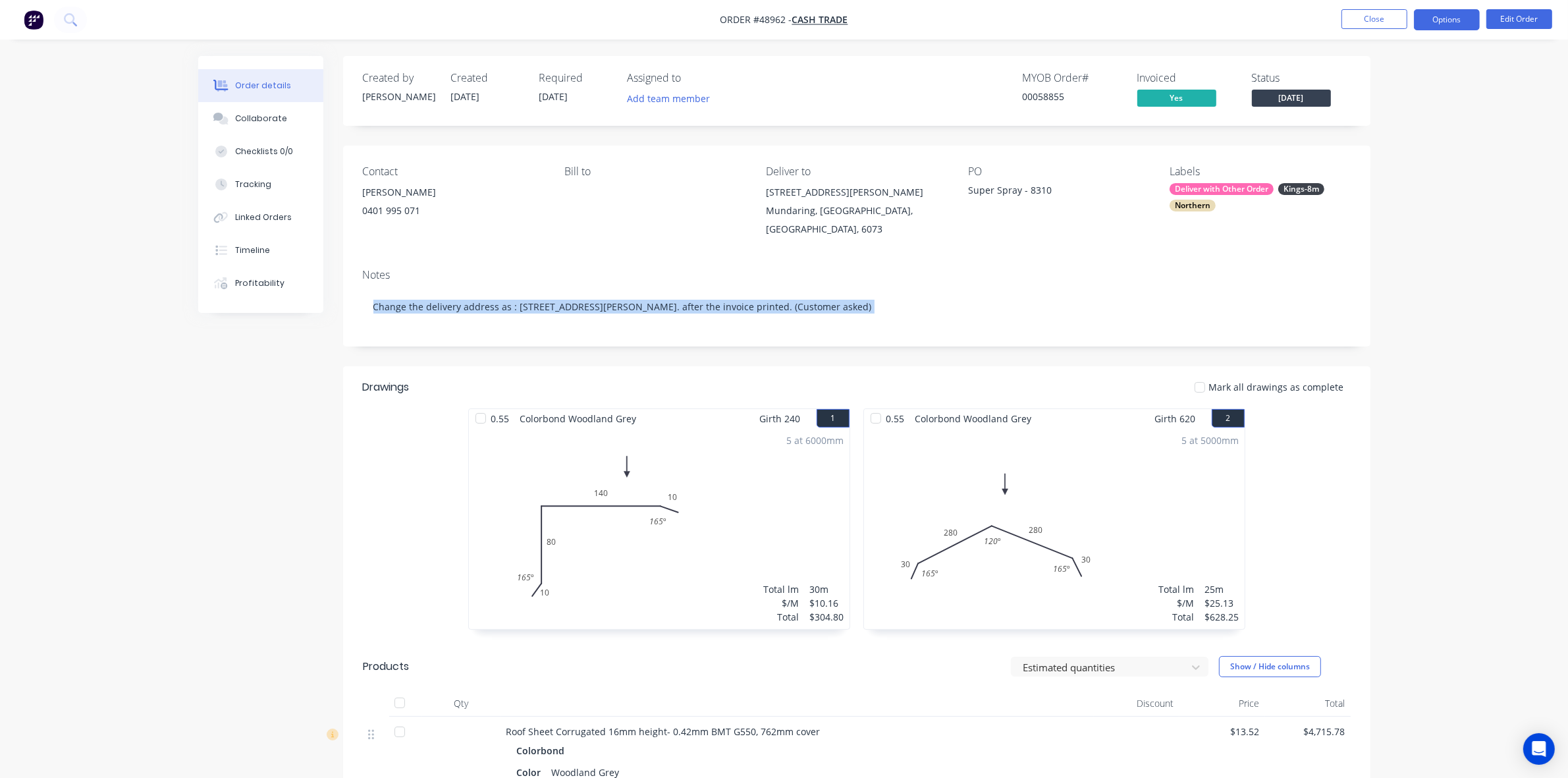
click at [1440, 20] on button "Options" at bounding box center [1447, 20] width 66 height 21
click at [1384, 236] on div "Purchase Products" at bounding box center [1407, 238] width 121 height 19
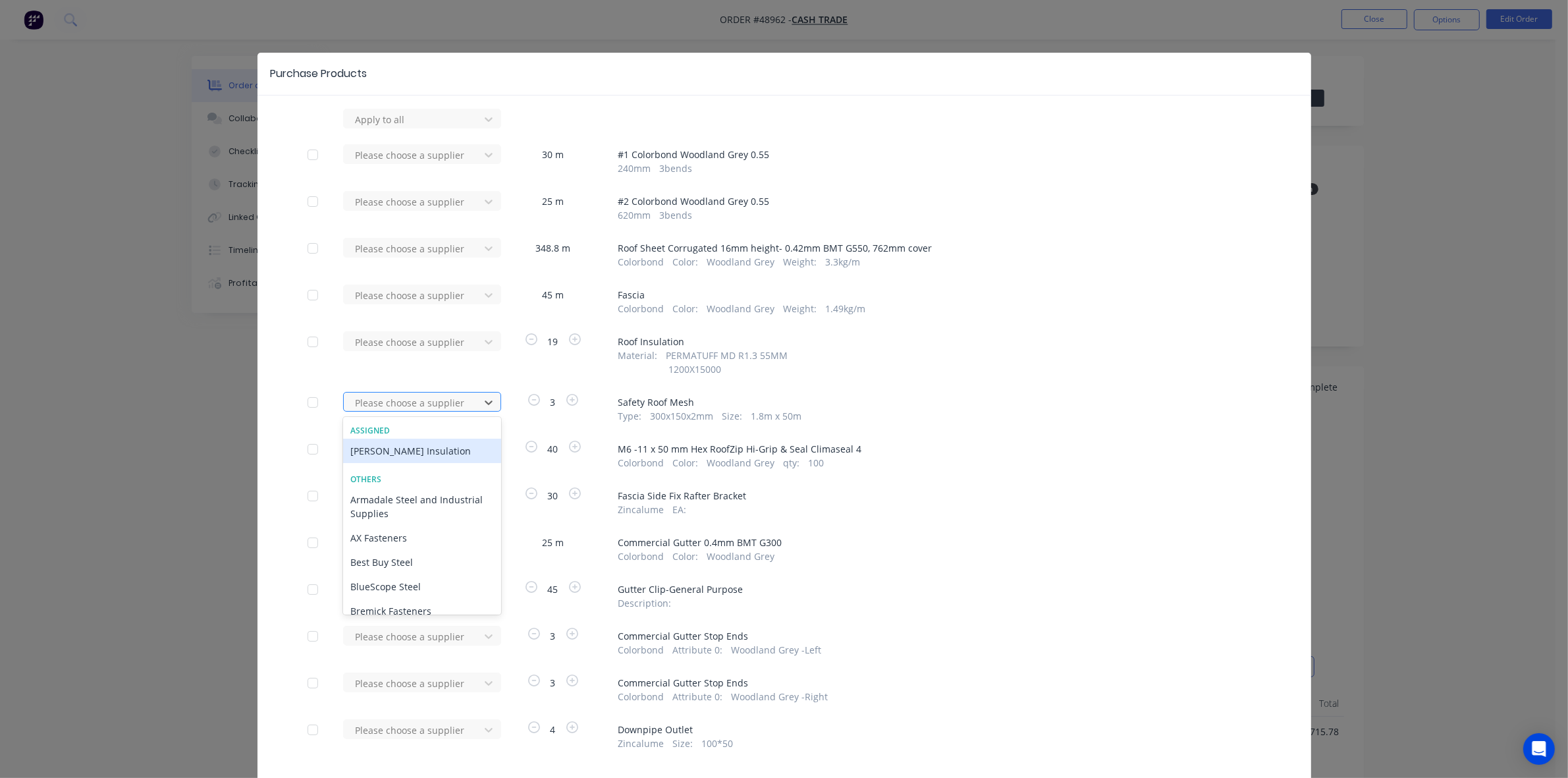
click at [430, 396] on div at bounding box center [413, 402] width 118 height 16
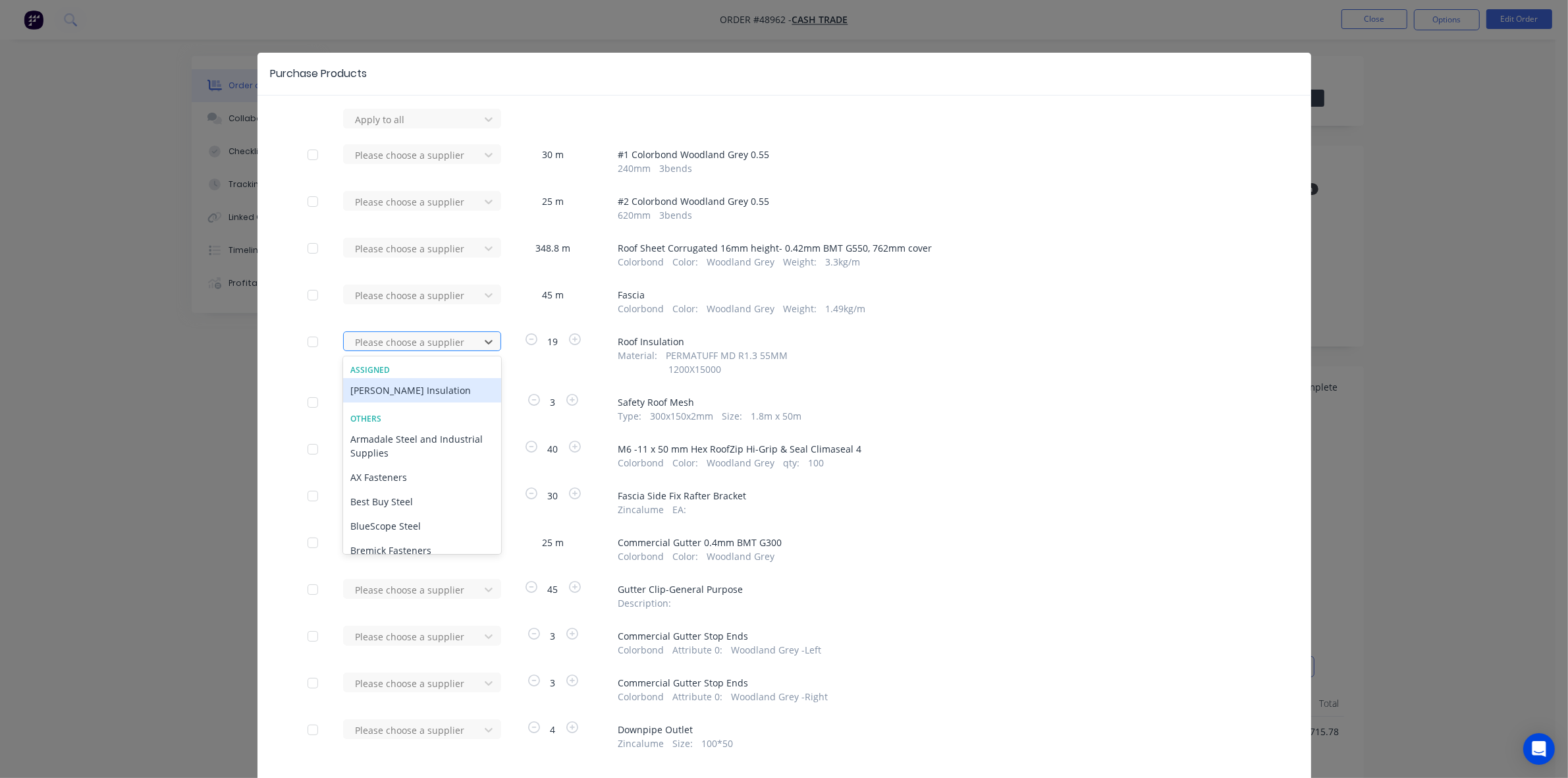
click at [395, 350] on div at bounding box center [413, 341] width 118 height 16
click at [390, 387] on div "Fletcher Insulation" at bounding box center [422, 390] width 158 height 24
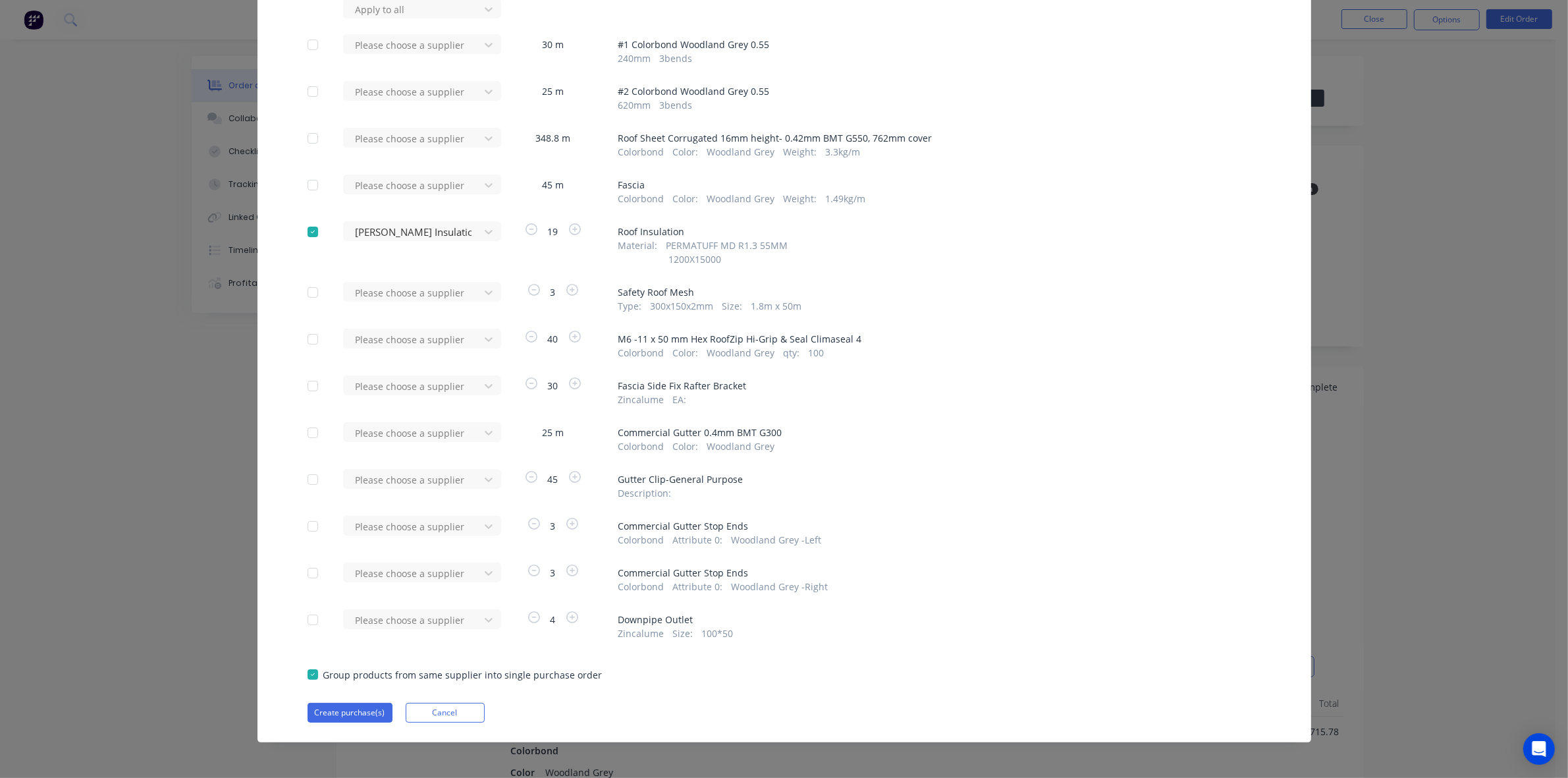
scroll to position [112, 0]
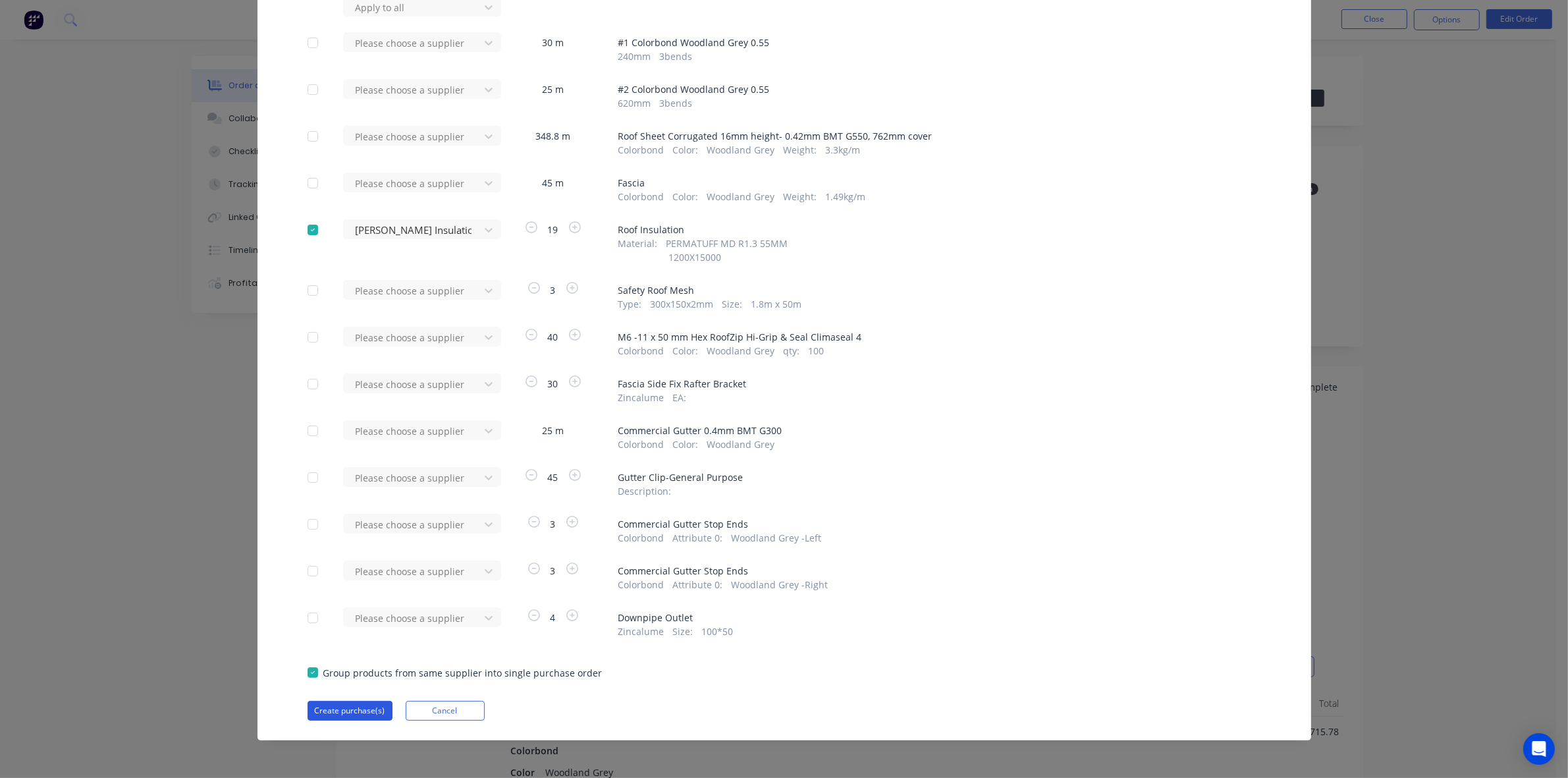
click at [345, 702] on button "Create purchase(s)" at bounding box center [350, 710] width 85 height 20
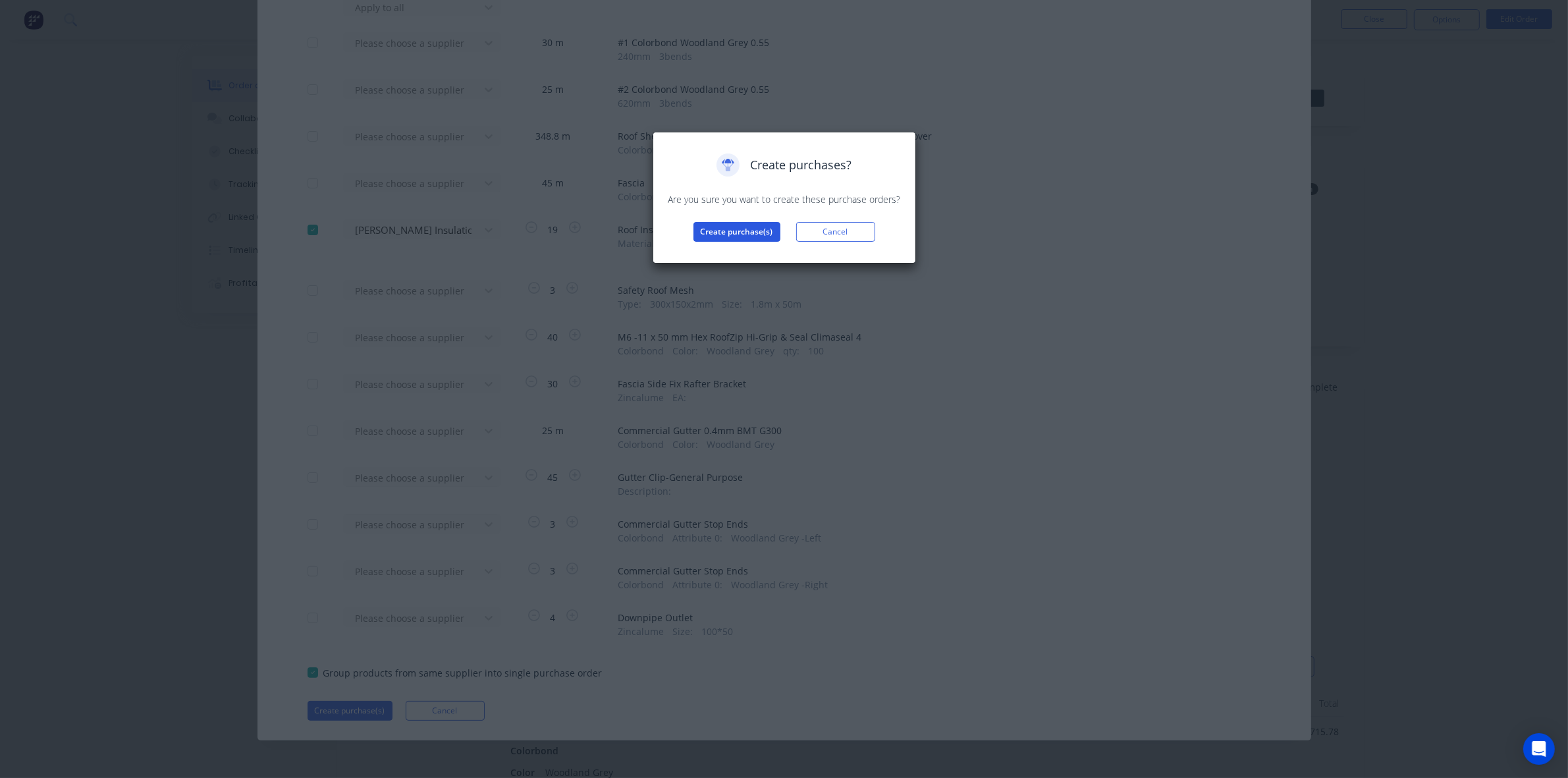
click at [731, 232] on button "Create purchase(s)" at bounding box center [737, 232] width 87 height 20
click at [734, 250] on button "View purchase(s)" at bounding box center [737, 252] width 79 height 20
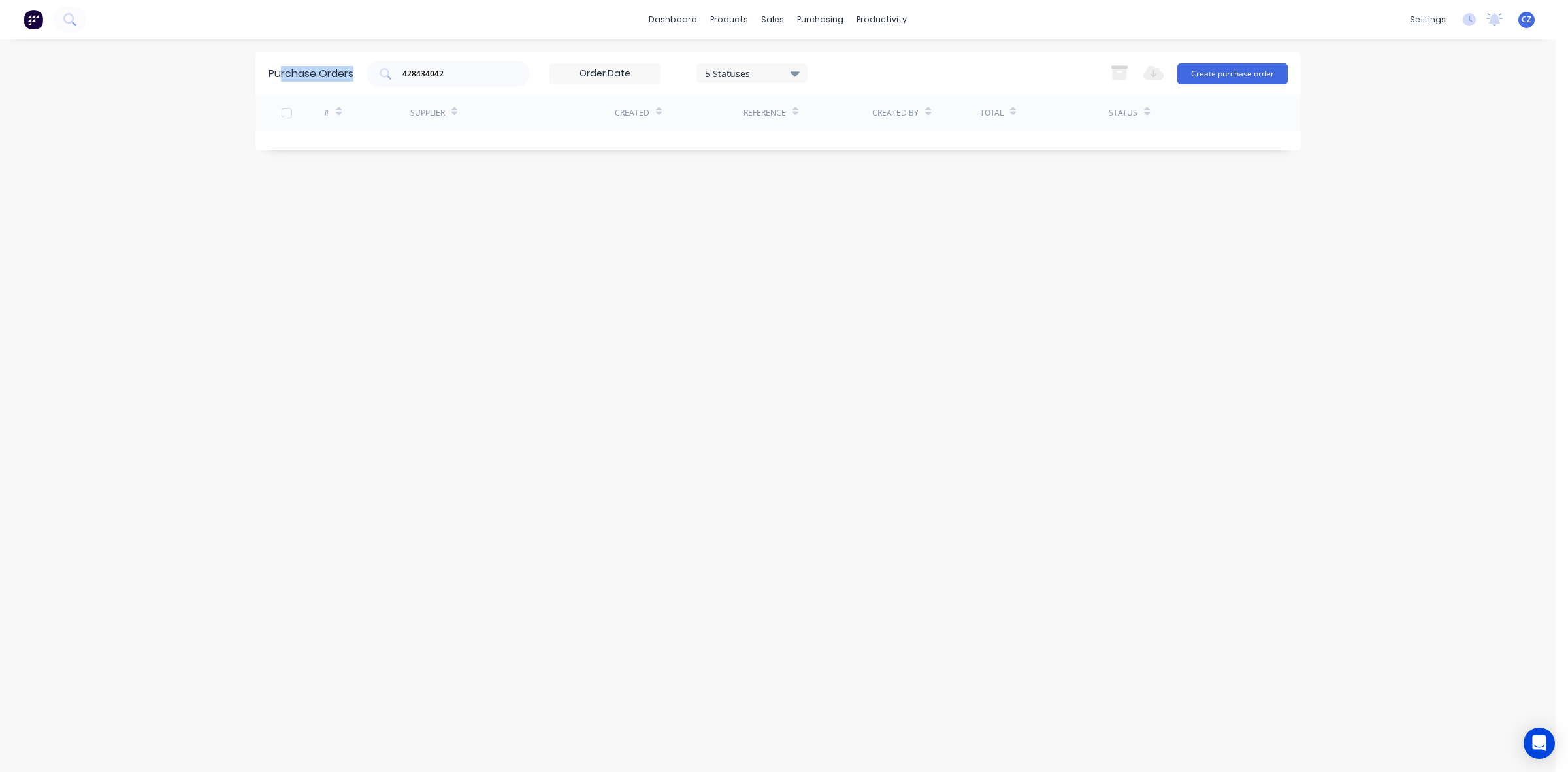
drag, startPoint x: 491, startPoint y: 80, endPoint x: 280, endPoint y: 60, distance: 211.9
click at [280, 60] on div "Purchase Orders 428434042 5 Statuses 5 Statuses Export to Excel (XLSX) Create p…" at bounding box center [778, 73] width 1046 height 43
click at [497, 59] on div "Purchase Orders 428434042 5 Statuses 5 Statuses Export to Excel (XLSX) Create p…" at bounding box center [778, 73] width 1046 height 43
drag, startPoint x: 483, startPoint y: 69, endPoint x: 477, endPoint y: 72, distance: 6.7
click at [482, 69] on input "428434042" at bounding box center [455, 73] width 108 height 13
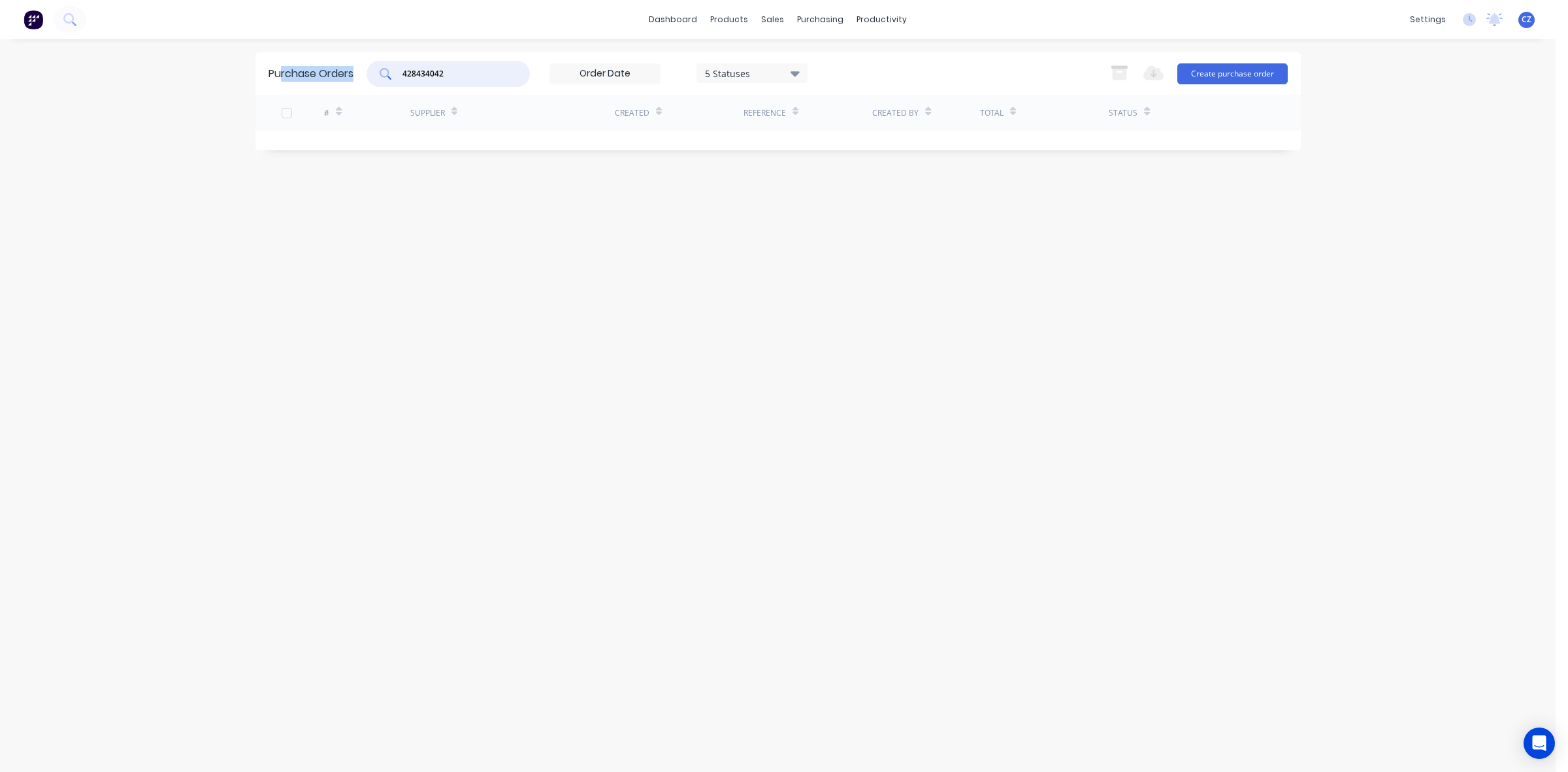
click at [477, 72] on input "428434042" at bounding box center [455, 73] width 108 height 13
drag, startPoint x: 479, startPoint y: 69, endPoint x: 408, endPoint y: 69, distance: 71.0
click at [408, 69] on input "428434042" at bounding box center [455, 73] width 108 height 13
type input "4"
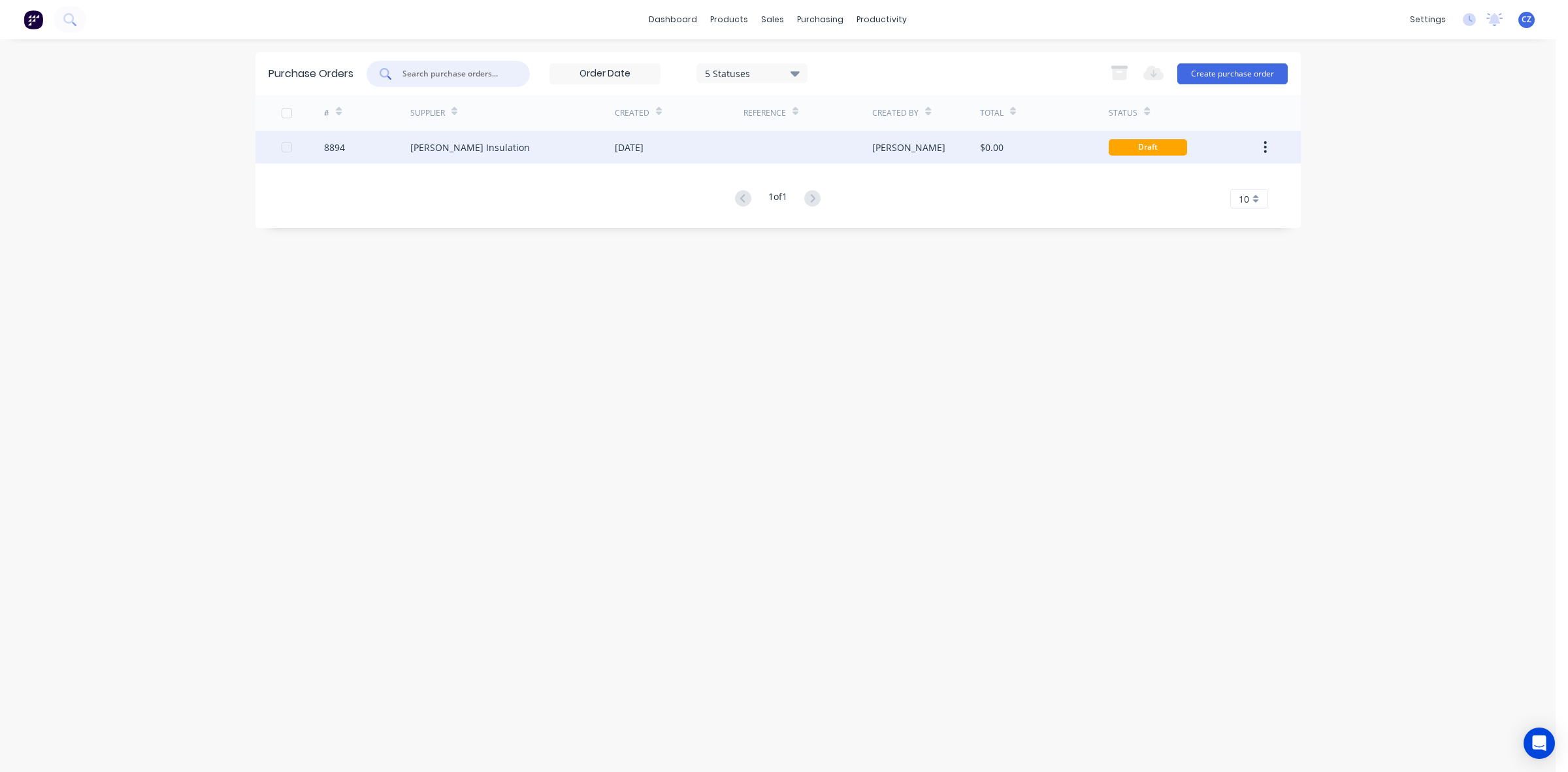
click at [593, 145] on div "Fletcher Insulation" at bounding box center [512, 147] width 204 height 32
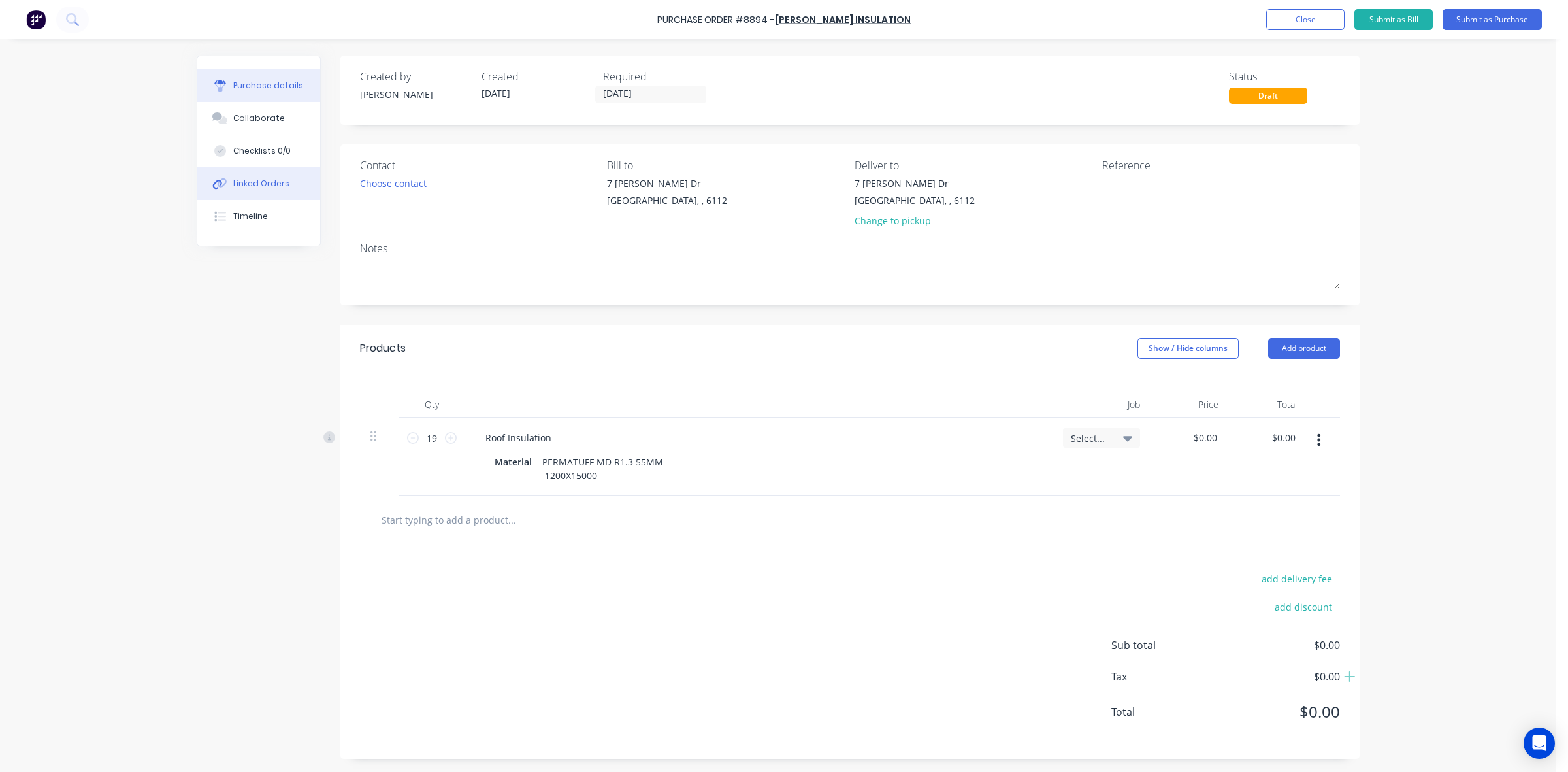
click at [257, 183] on div "Linked Orders" at bounding box center [261, 184] width 56 height 12
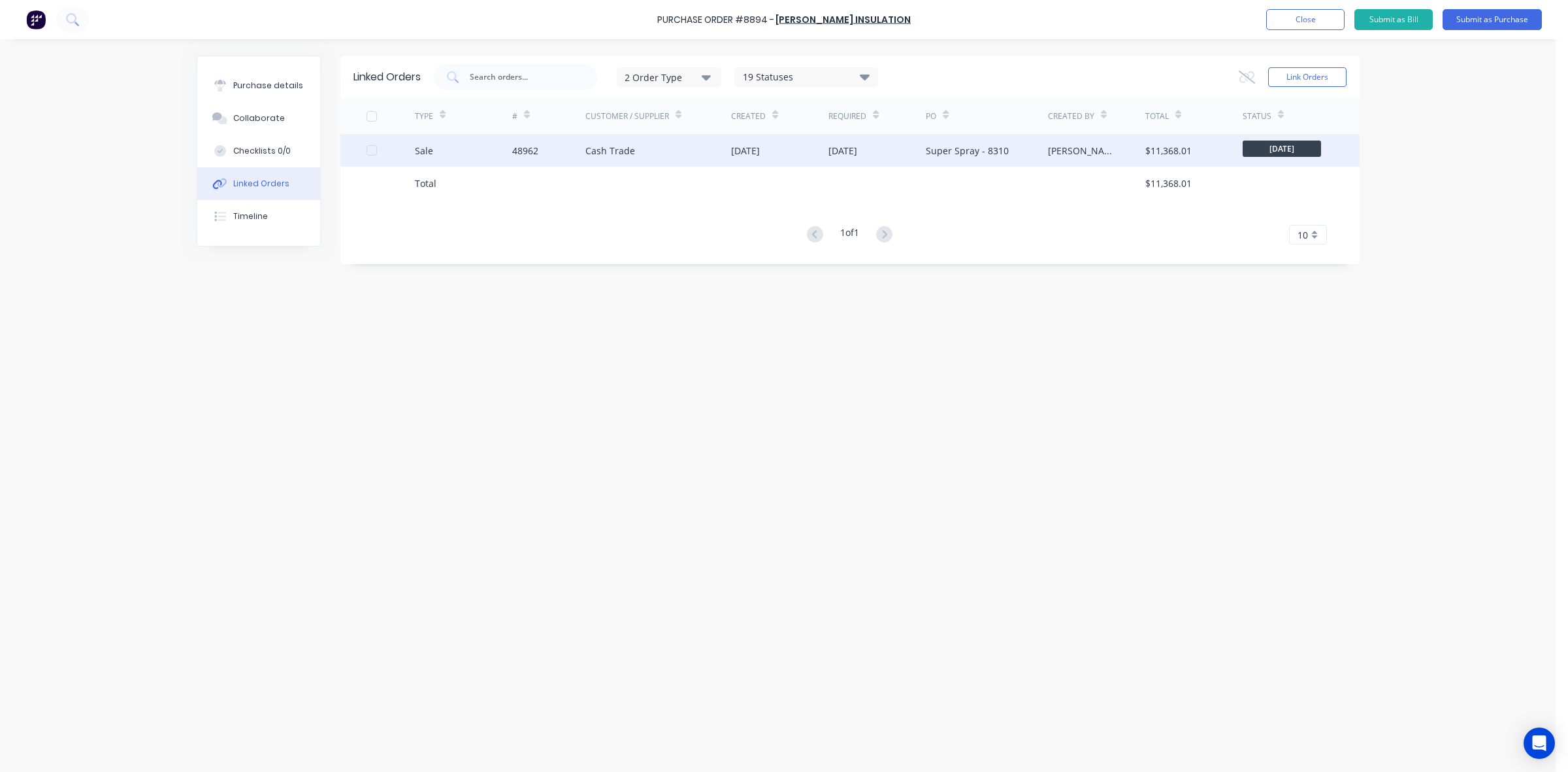
click at [666, 142] on div "Cash Trade" at bounding box center [659, 150] width 146 height 32
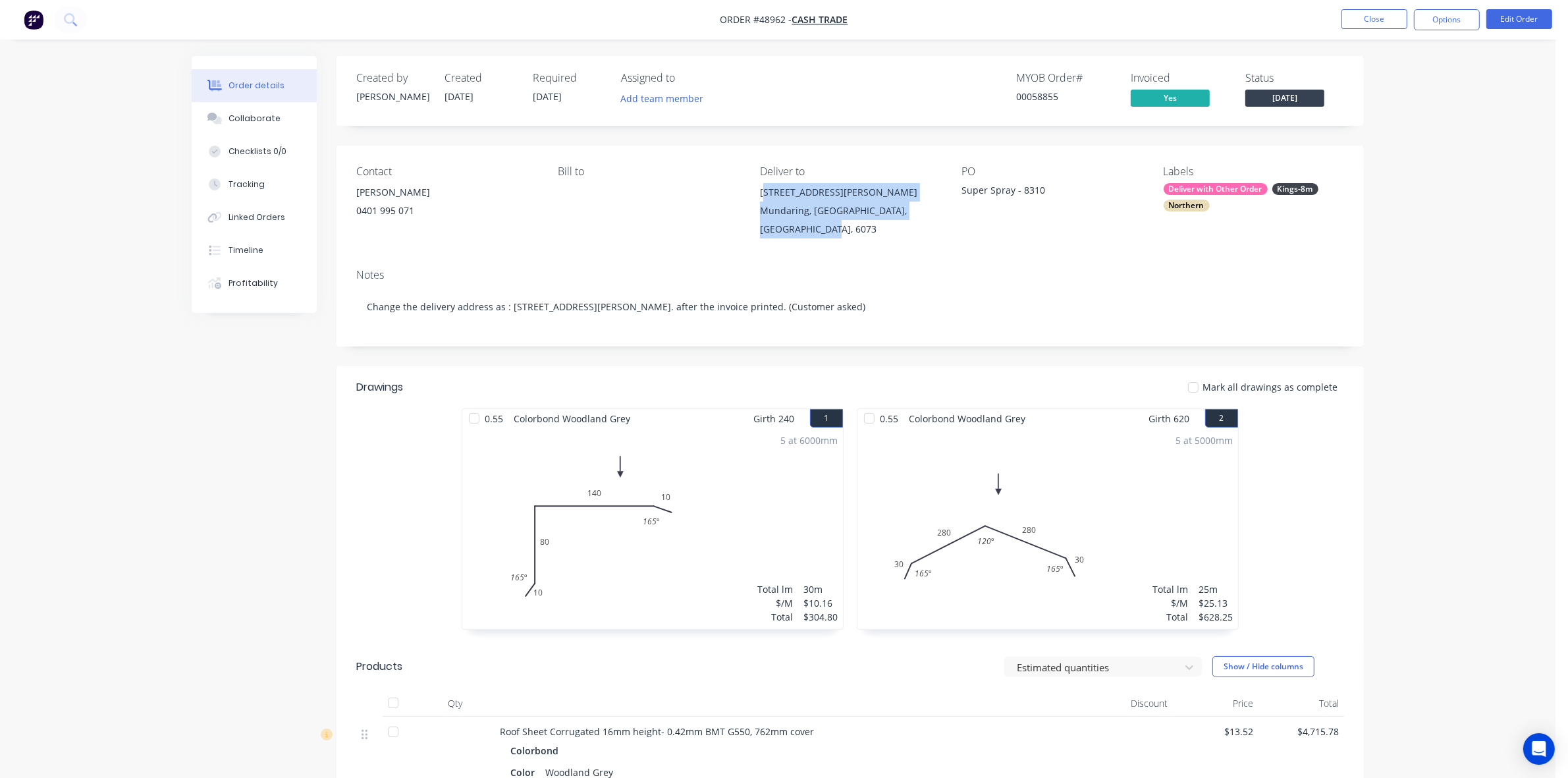
drag, startPoint x: 791, startPoint y: 226, endPoint x: 750, endPoint y: 195, distance: 51.4
click at [750, 195] on div "Contact Len Nielsen 0401 995 071 Bill to Deliver to 2295 Jacoby St Mundaring, W…" at bounding box center [850, 202] width 1028 height 112
copy div "2295 Jacoby St Mundaring, Western Australia, Australia, 6073"
click at [1375, 24] on button "Close" at bounding box center [1374, 19] width 66 height 20
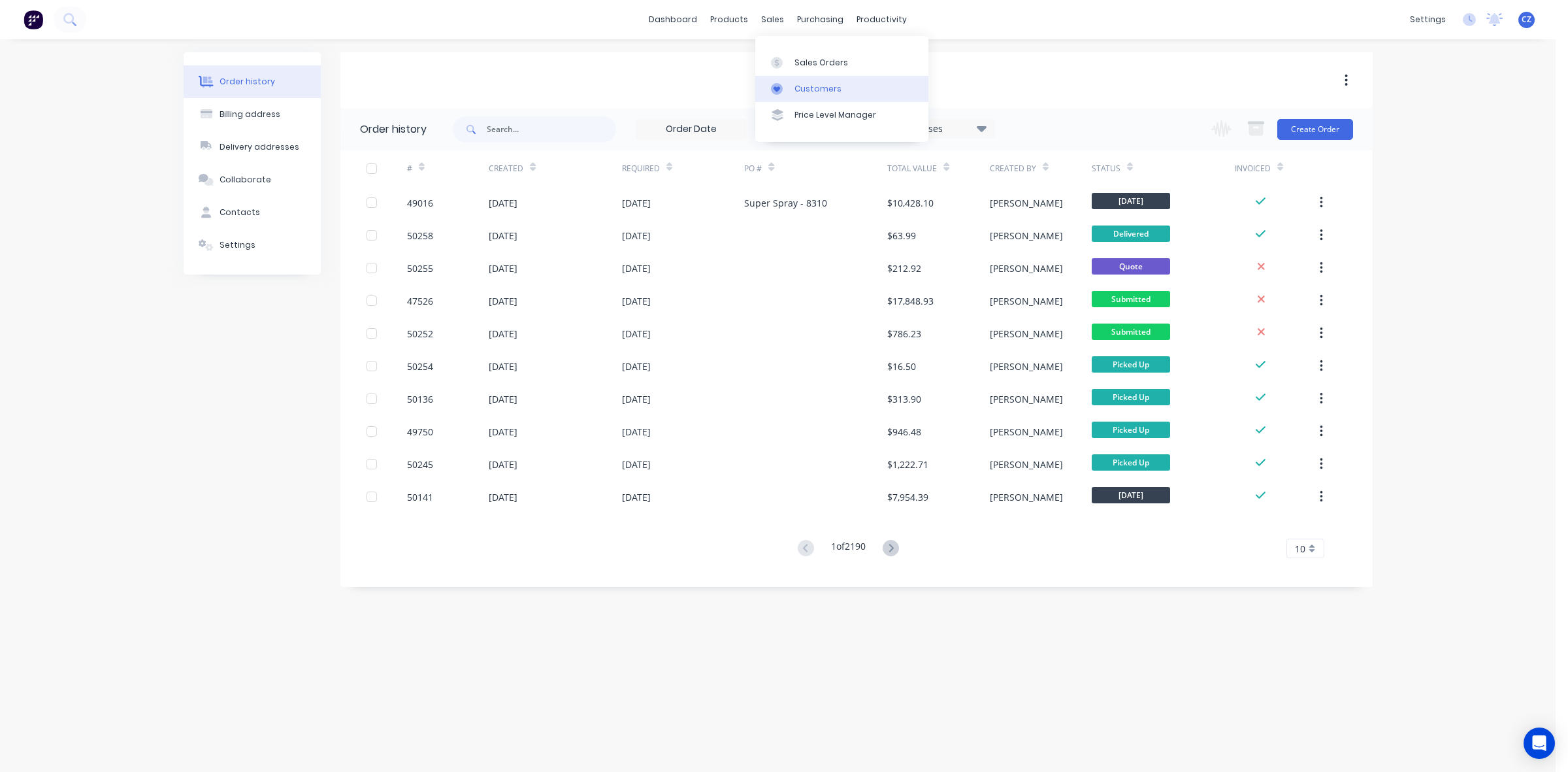
click at [783, 92] on div at bounding box center [780, 89] width 20 height 12
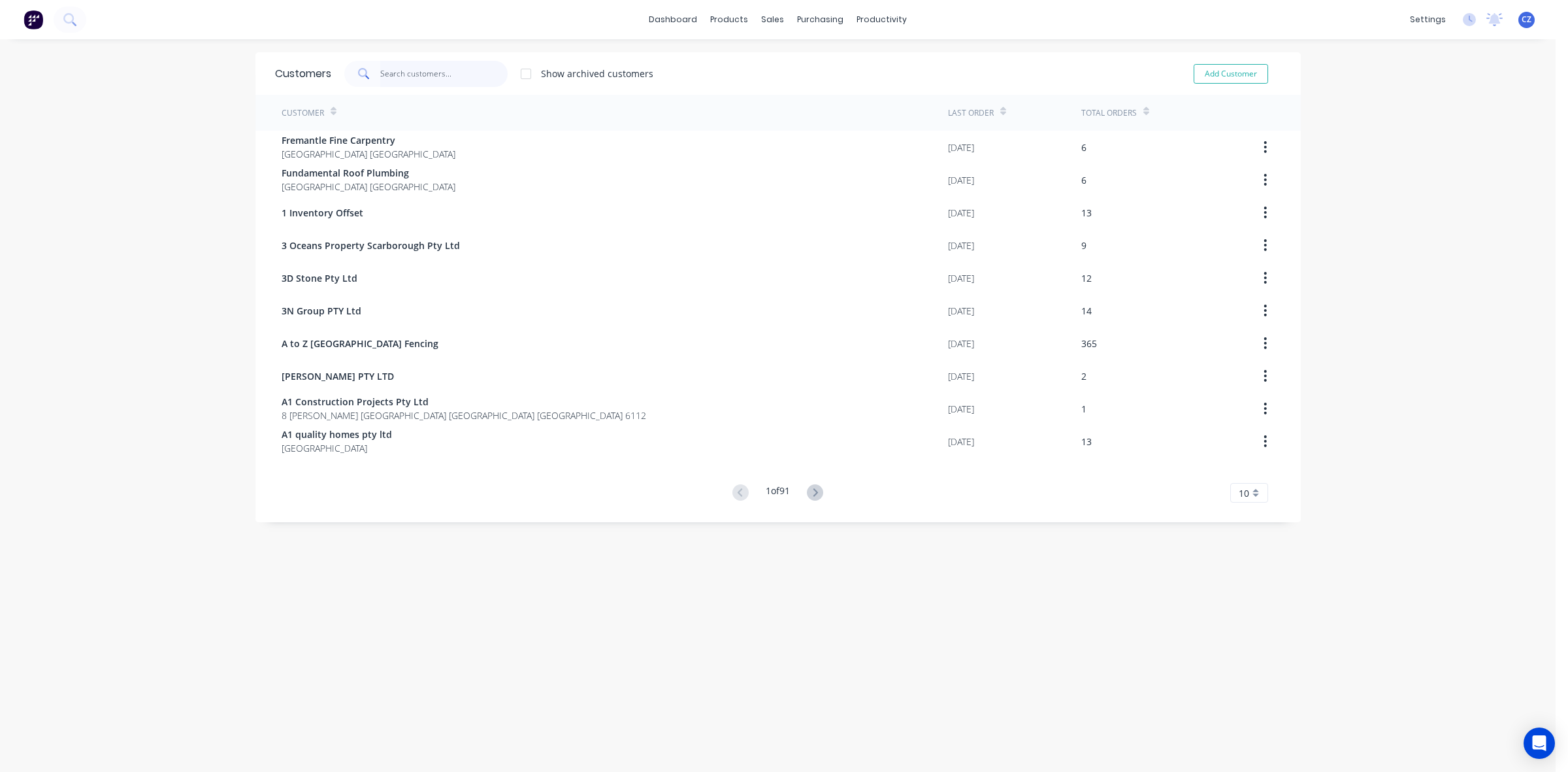
click at [454, 69] on input "text" at bounding box center [444, 73] width 128 height 26
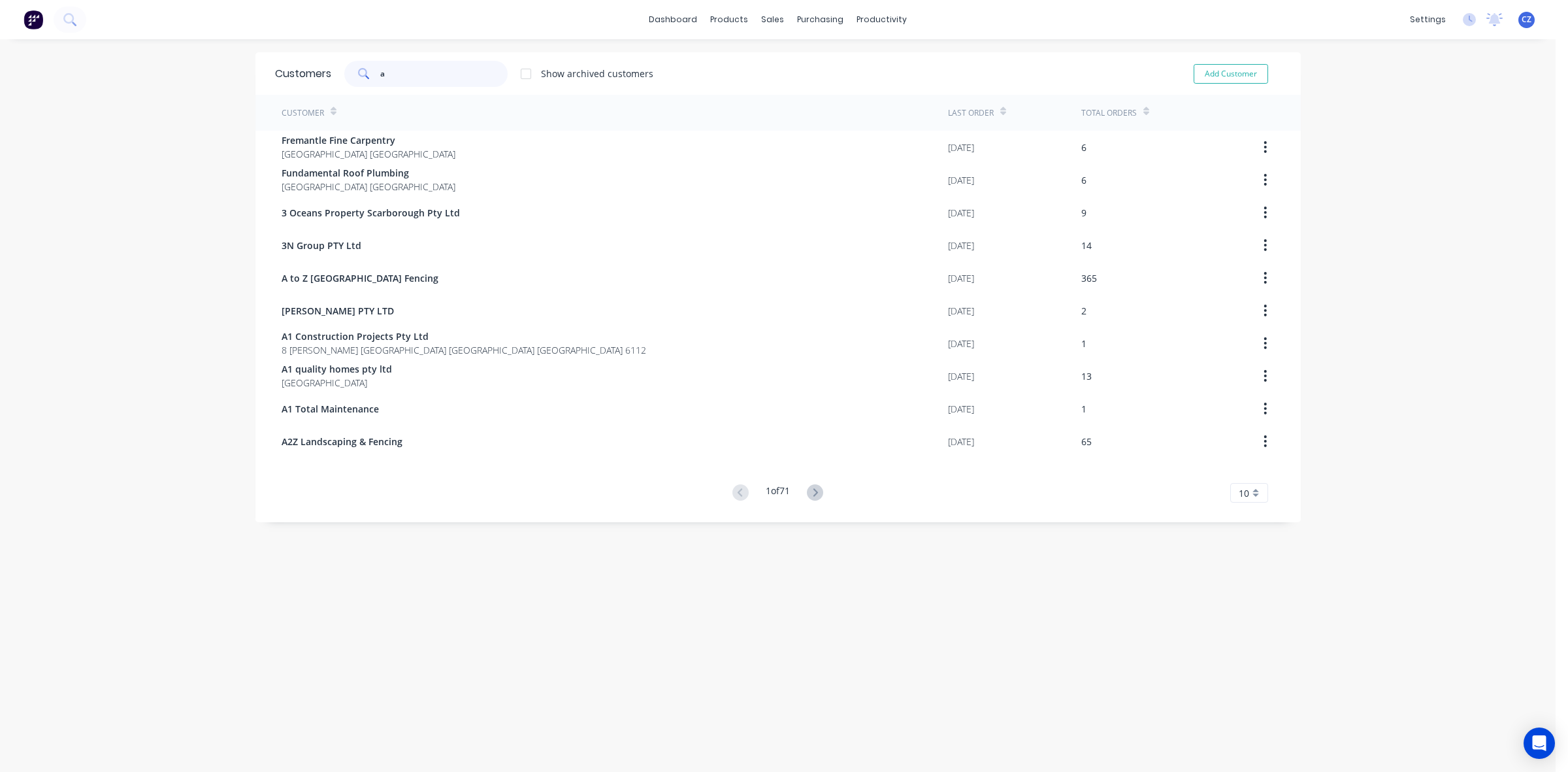
drag, startPoint x: 454, startPoint y: 69, endPoint x: 316, endPoint y: 60, distance: 138.3
click at [316, 60] on div "Customers a Show archived customers Add Customer" at bounding box center [778, 73] width 1046 height 43
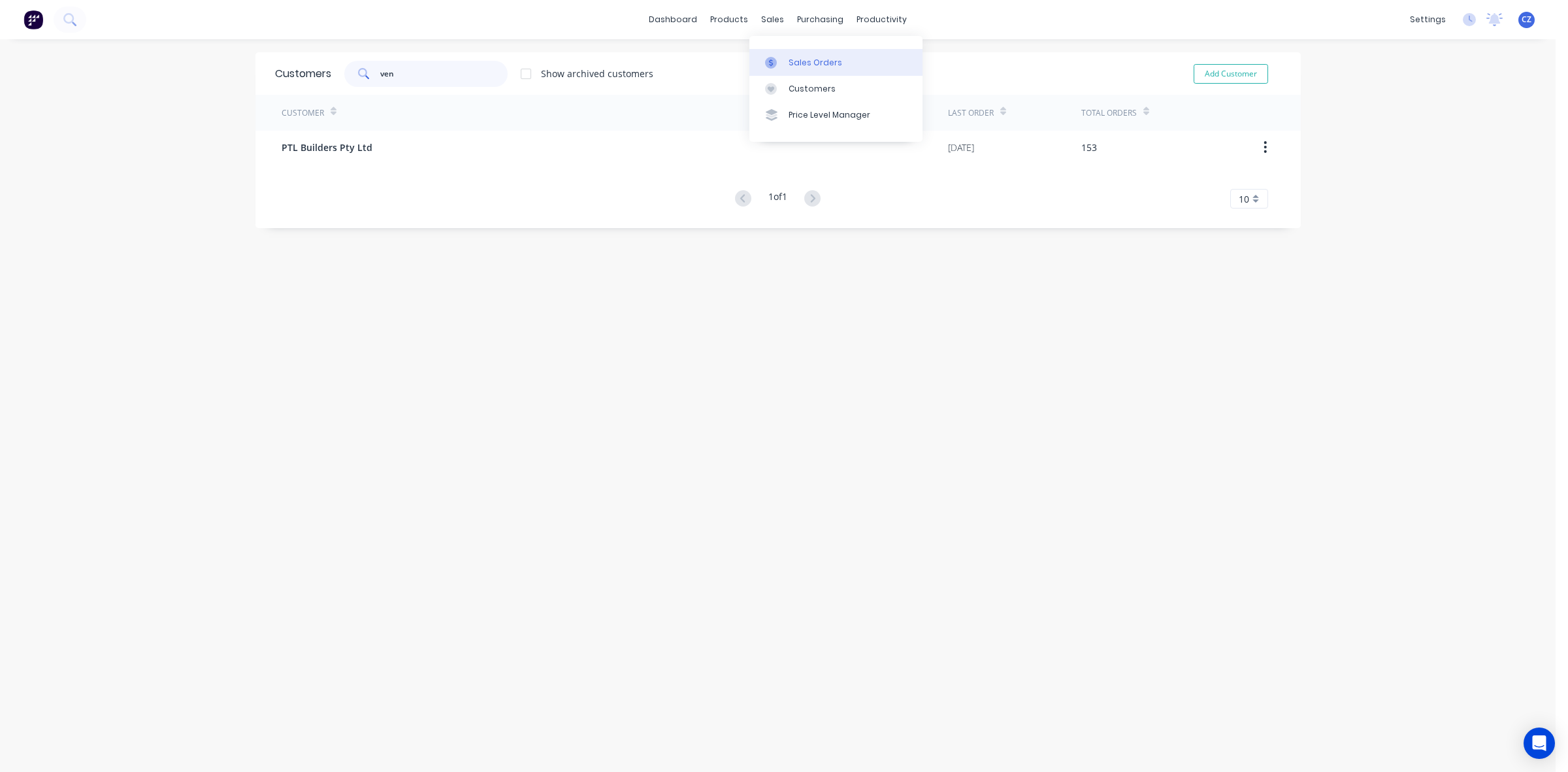
type input "ven"
click at [779, 57] on div at bounding box center [774, 63] width 20 height 12
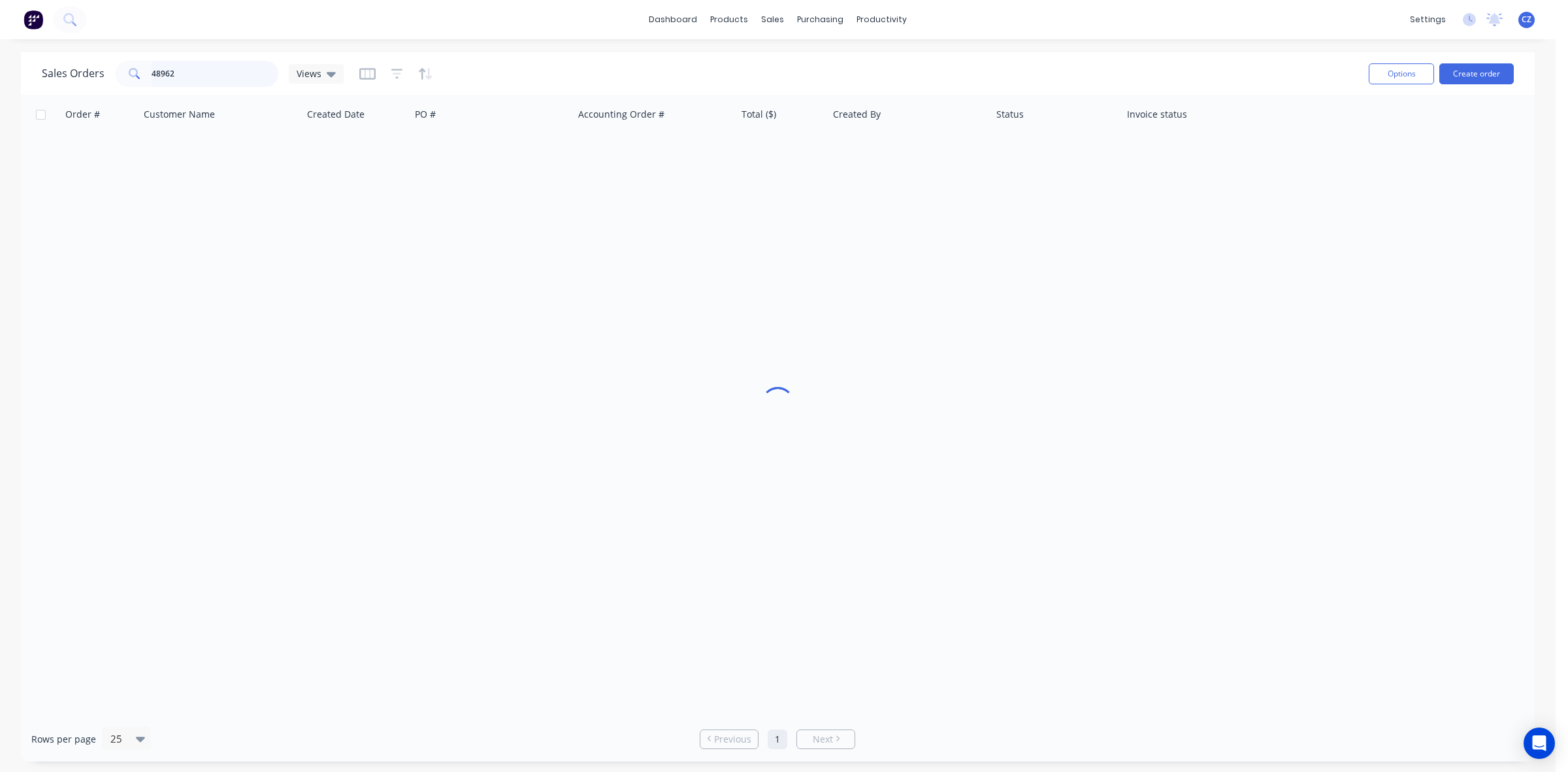
drag, startPoint x: 71, startPoint y: 64, endPoint x: 41, endPoint y: 63, distance: 30.0
click at [41, 64] on div "Sales Orders 48962 Views Options Create order" at bounding box center [778, 73] width 1514 height 43
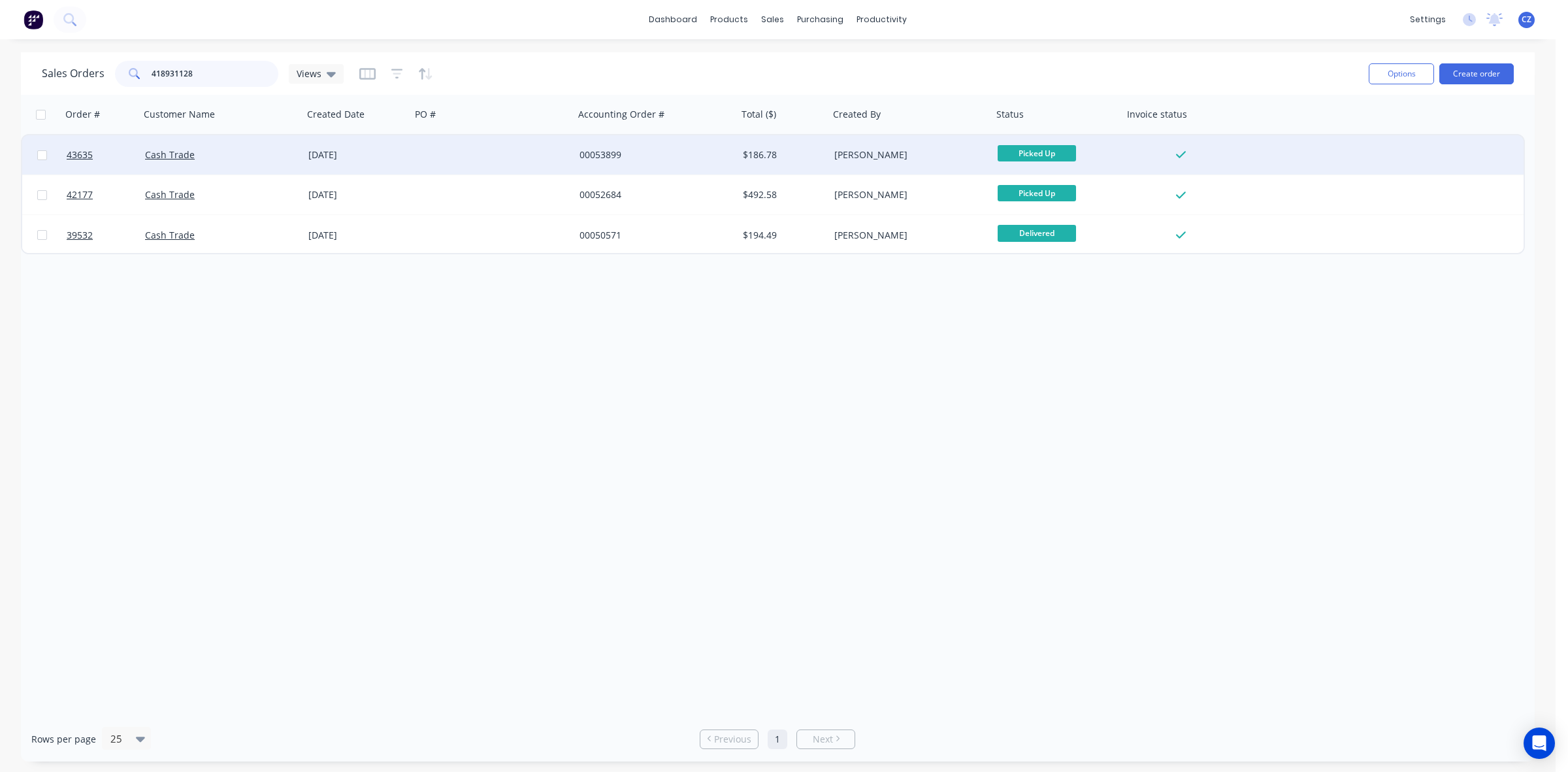
type input "418931128"
click at [677, 141] on div "00053899" at bounding box center [656, 155] width 163 height 39
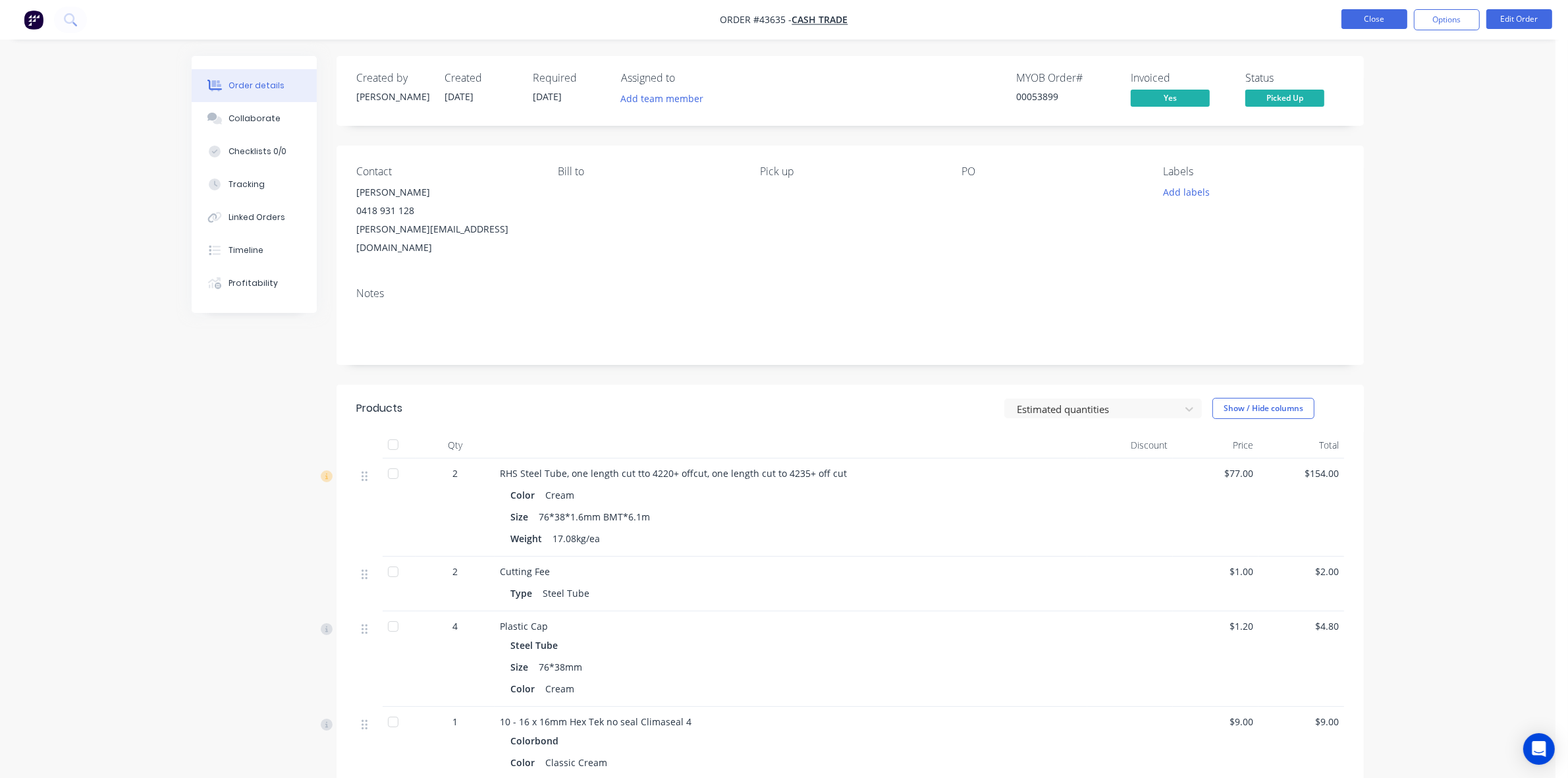
click at [1373, 21] on button "Close" at bounding box center [1374, 19] width 66 height 20
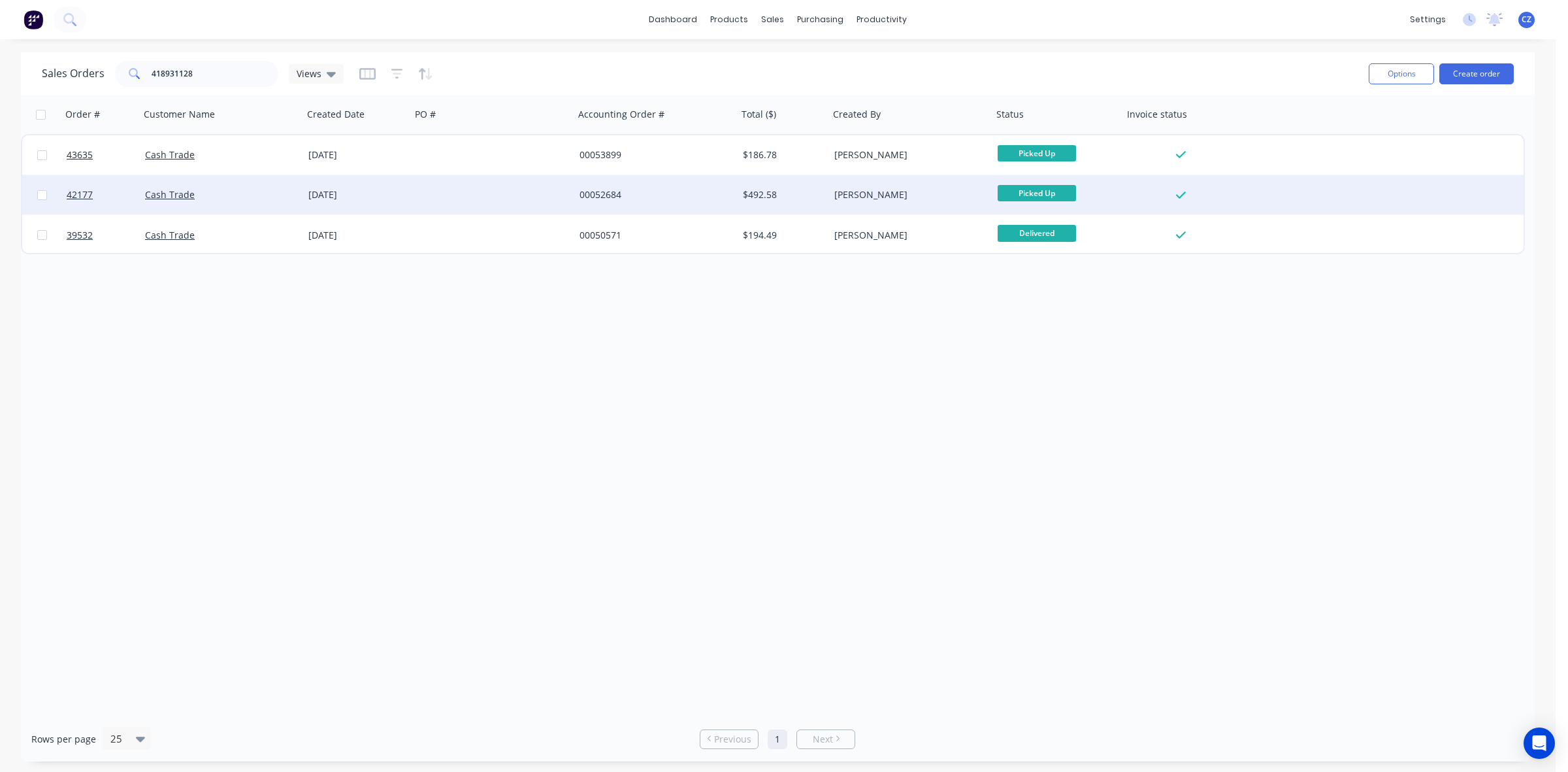
click at [713, 190] on div "00052684" at bounding box center [652, 194] width 145 height 13
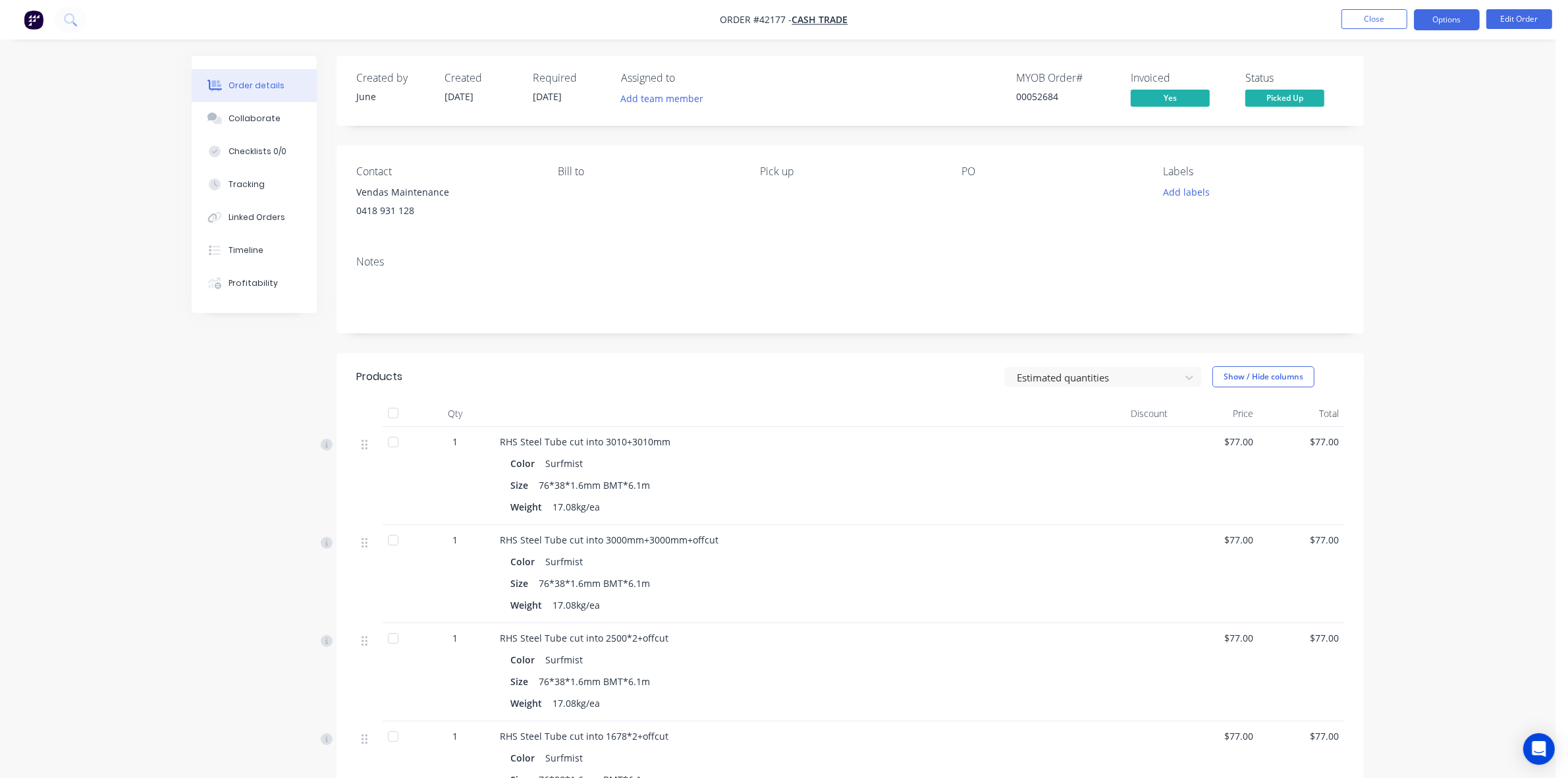
click at [1451, 16] on button "Options" at bounding box center [1447, 20] width 66 height 21
click at [1384, 319] on div "Duplicate" at bounding box center [1407, 317] width 121 height 19
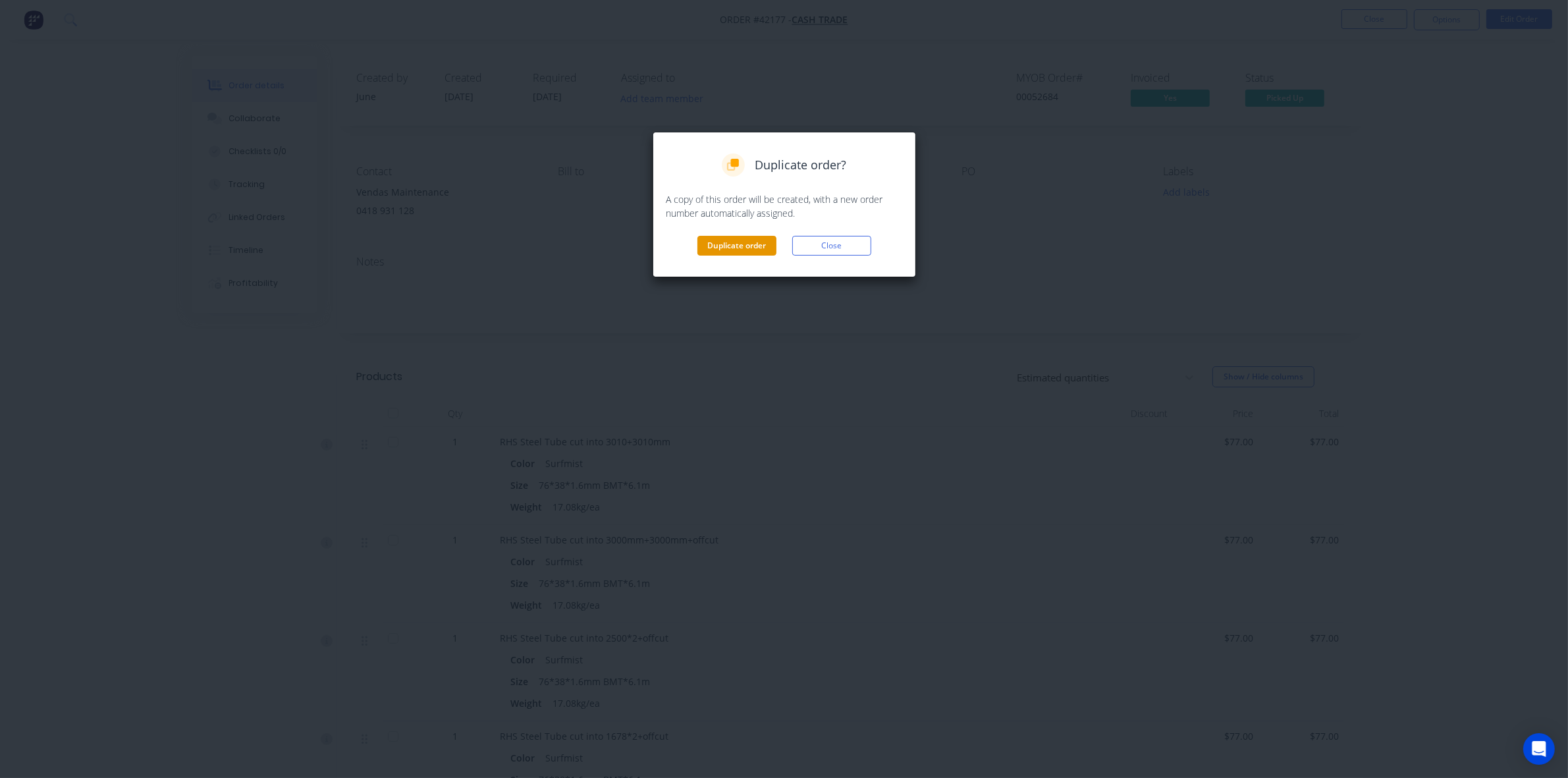
click at [757, 245] on button "Duplicate order" at bounding box center [737, 245] width 79 height 20
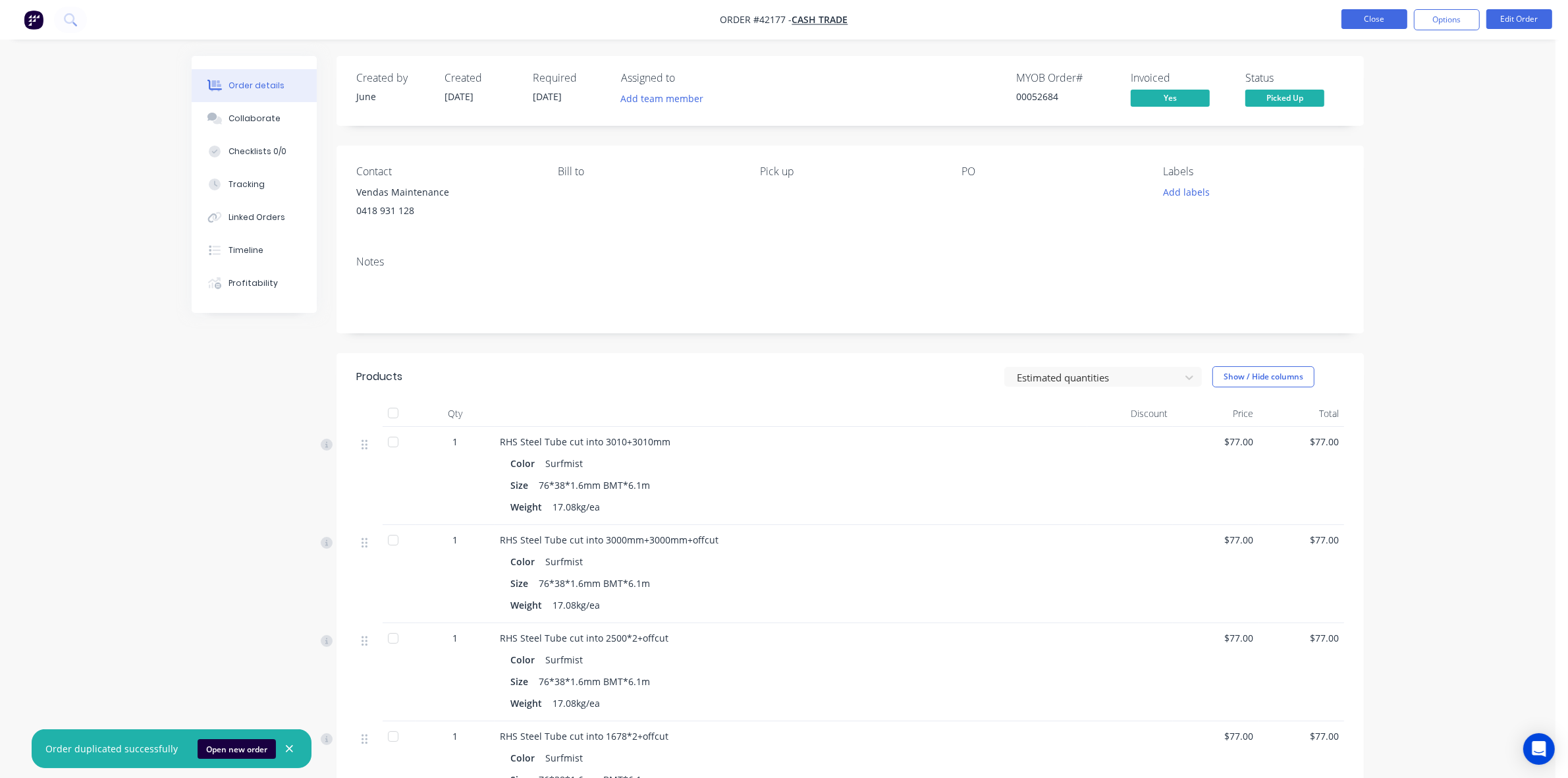
click at [1372, 21] on button "Close" at bounding box center [1374, 19] width 66 height 20
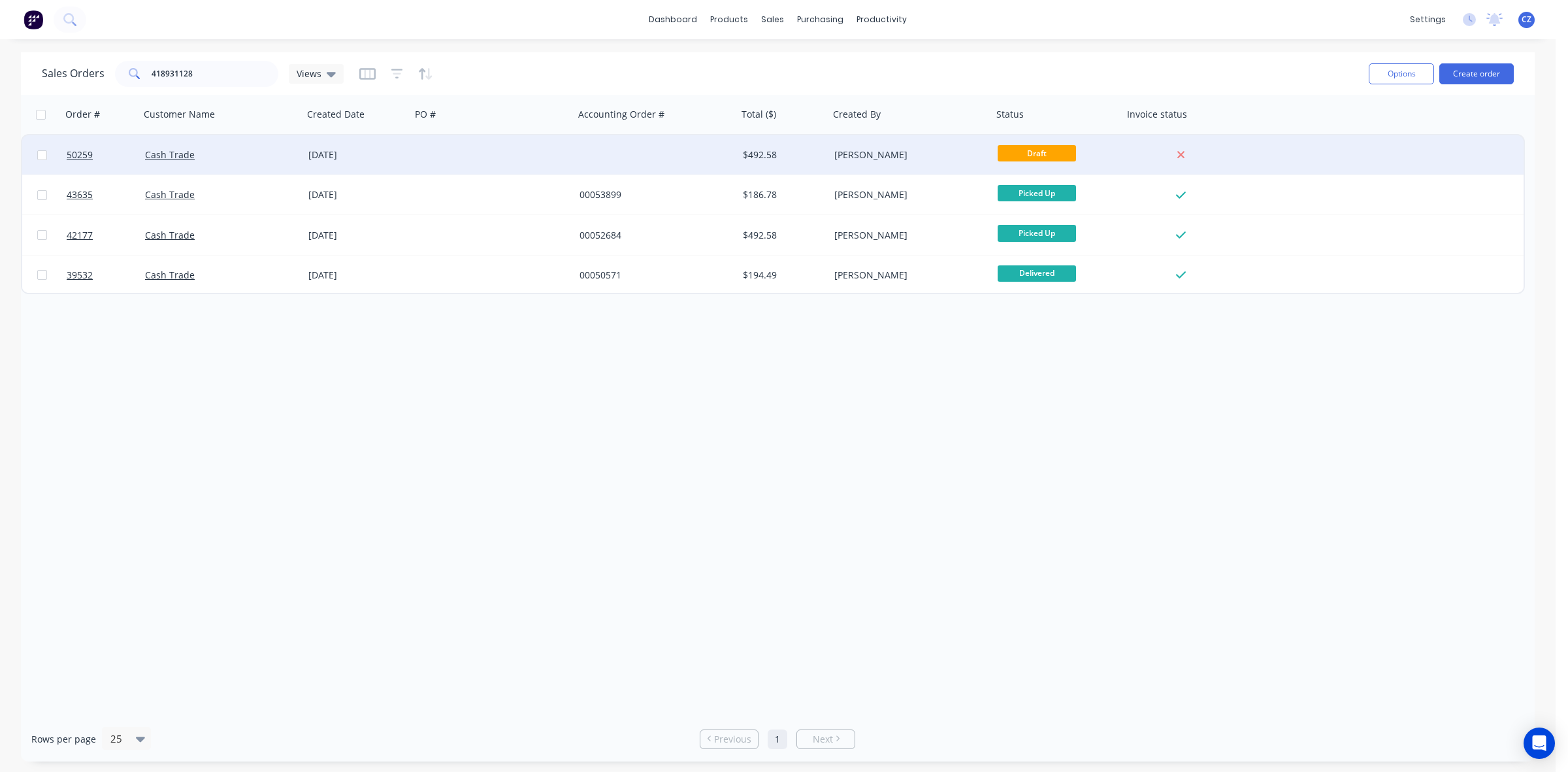
click at [696, 159] on div at bounding box center [656, 155] width 163 height 39
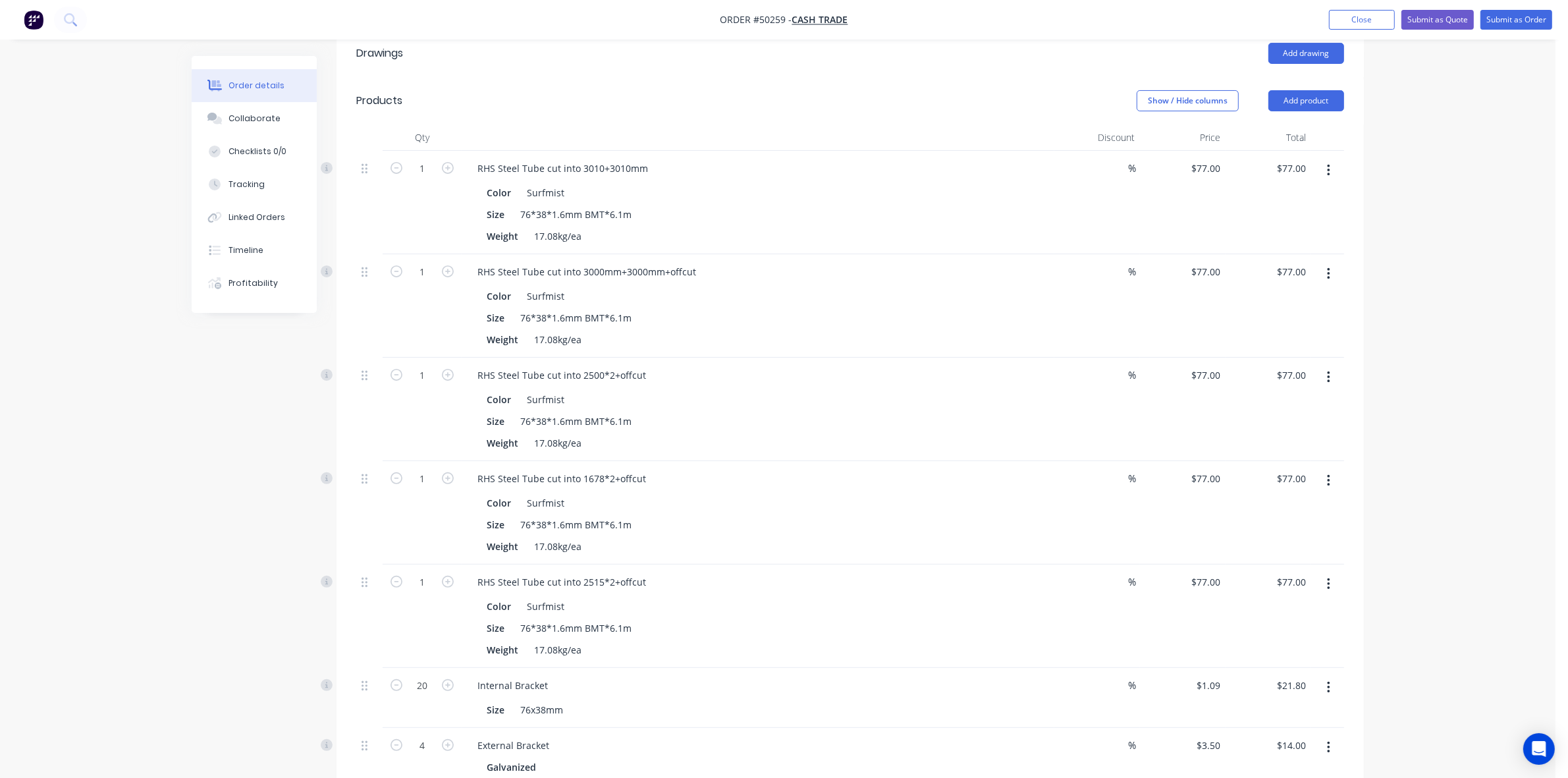
scroll to position [329, 0]
click at [1330, 163] on button "button" at bounding box center [1329, 166] width 31 height 24
click at [1300, 202] on div "Edit" at bounding box center [1282, 201] width 101 height 19
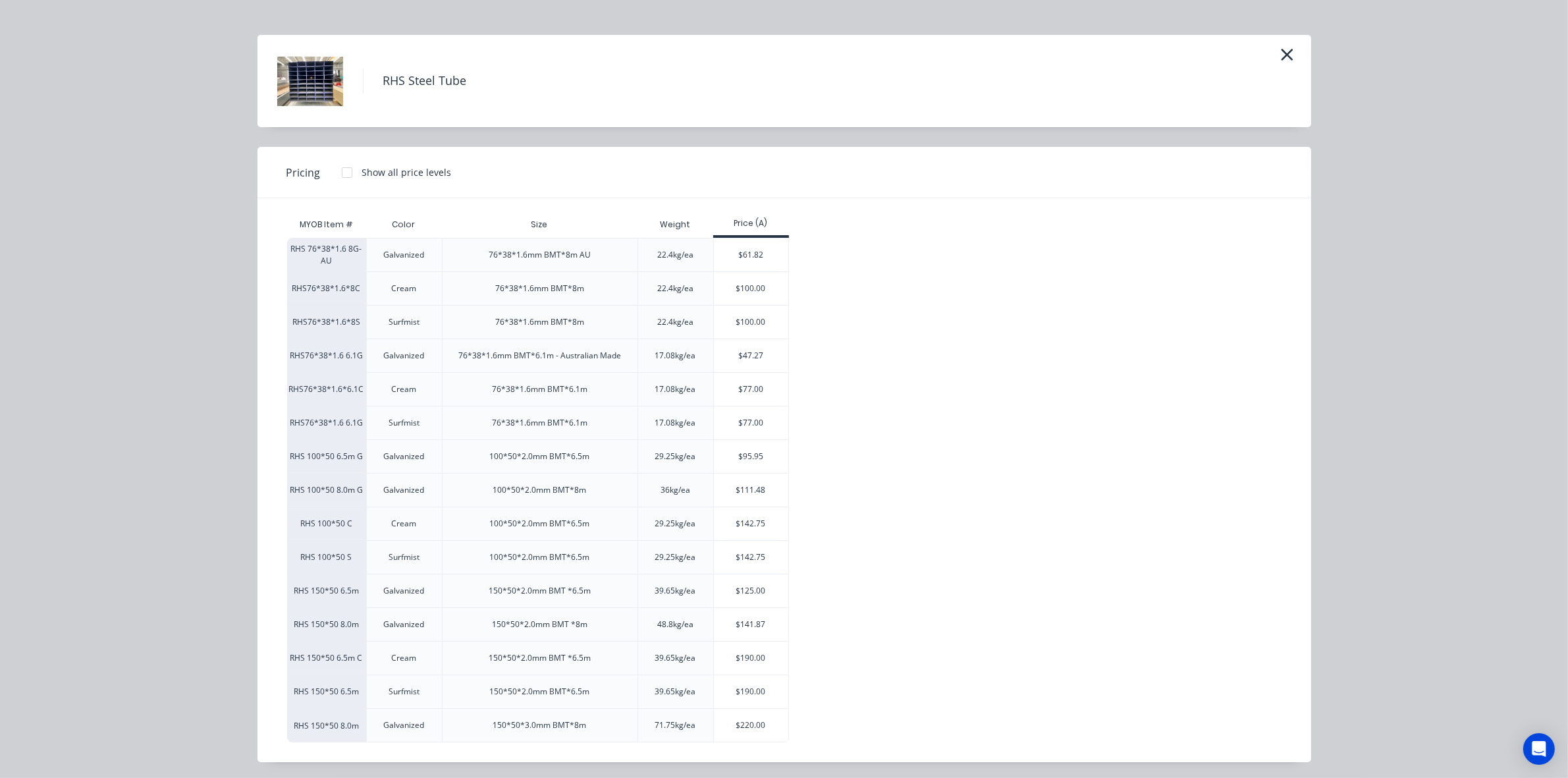
scroll to position [23, 0]
click at [751, 277] on div "$100.00" at bounding box center [751, 286] width 75 height 33
type input "$100.00"
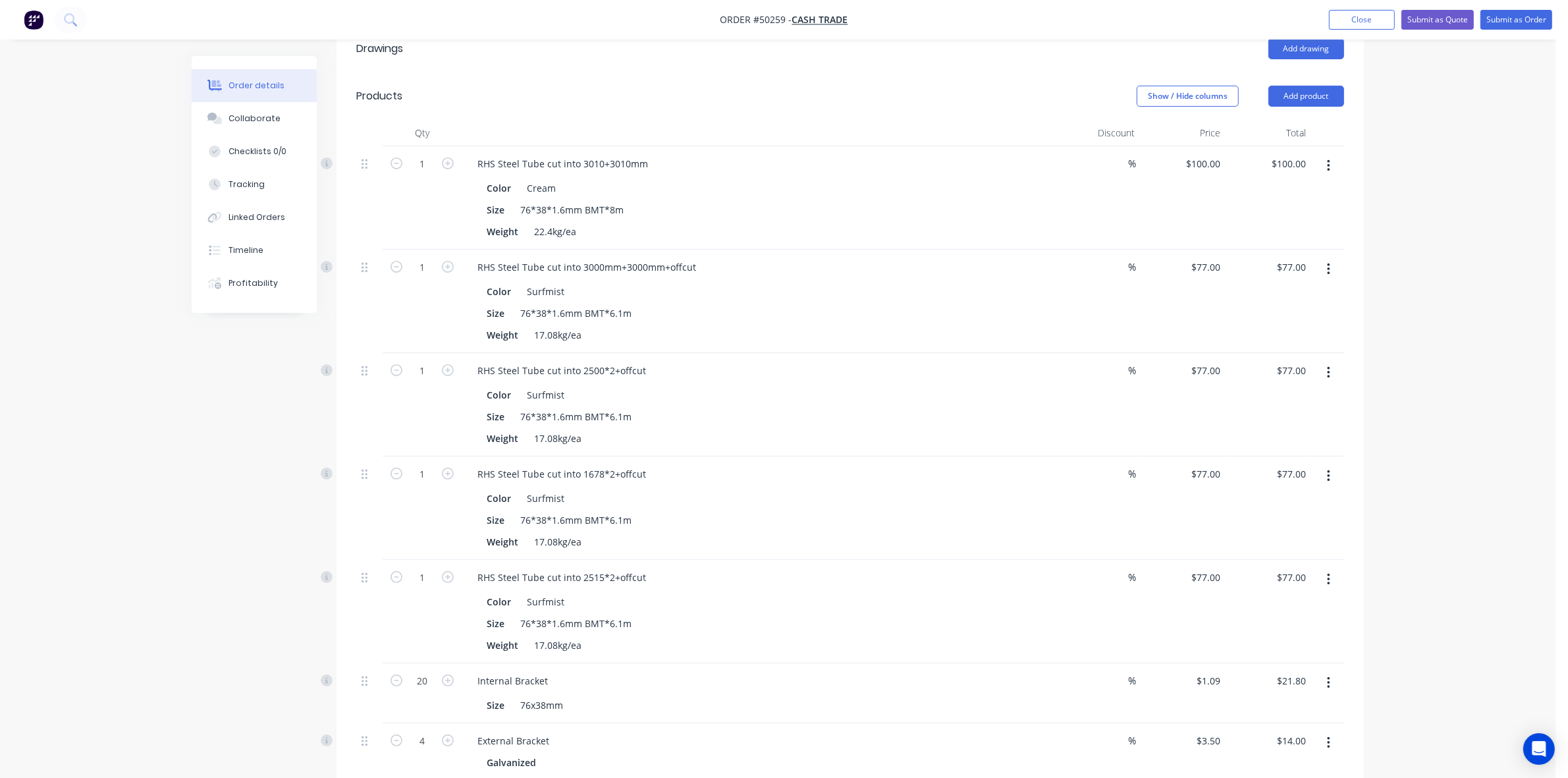
click at [1329, 271] on icon "button" at bounding box center [1329, 269] width 3 height 15
click at [1291, 389] on div "Delete" at bounding box center [1282, 383] width 101 height 19
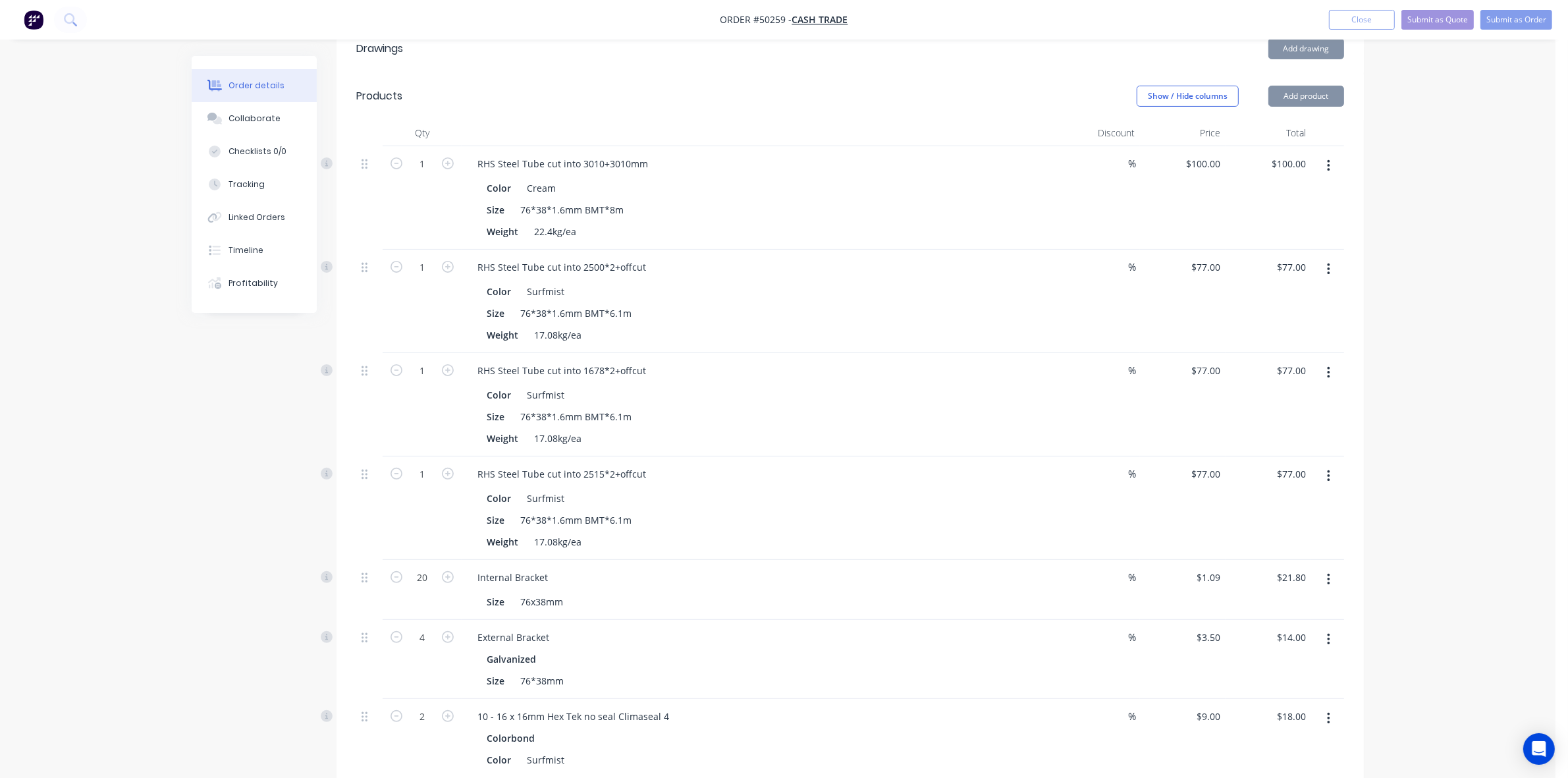
click at [1332, 268] on button "button" at bounding box center [1329, 269] width 31 height 24
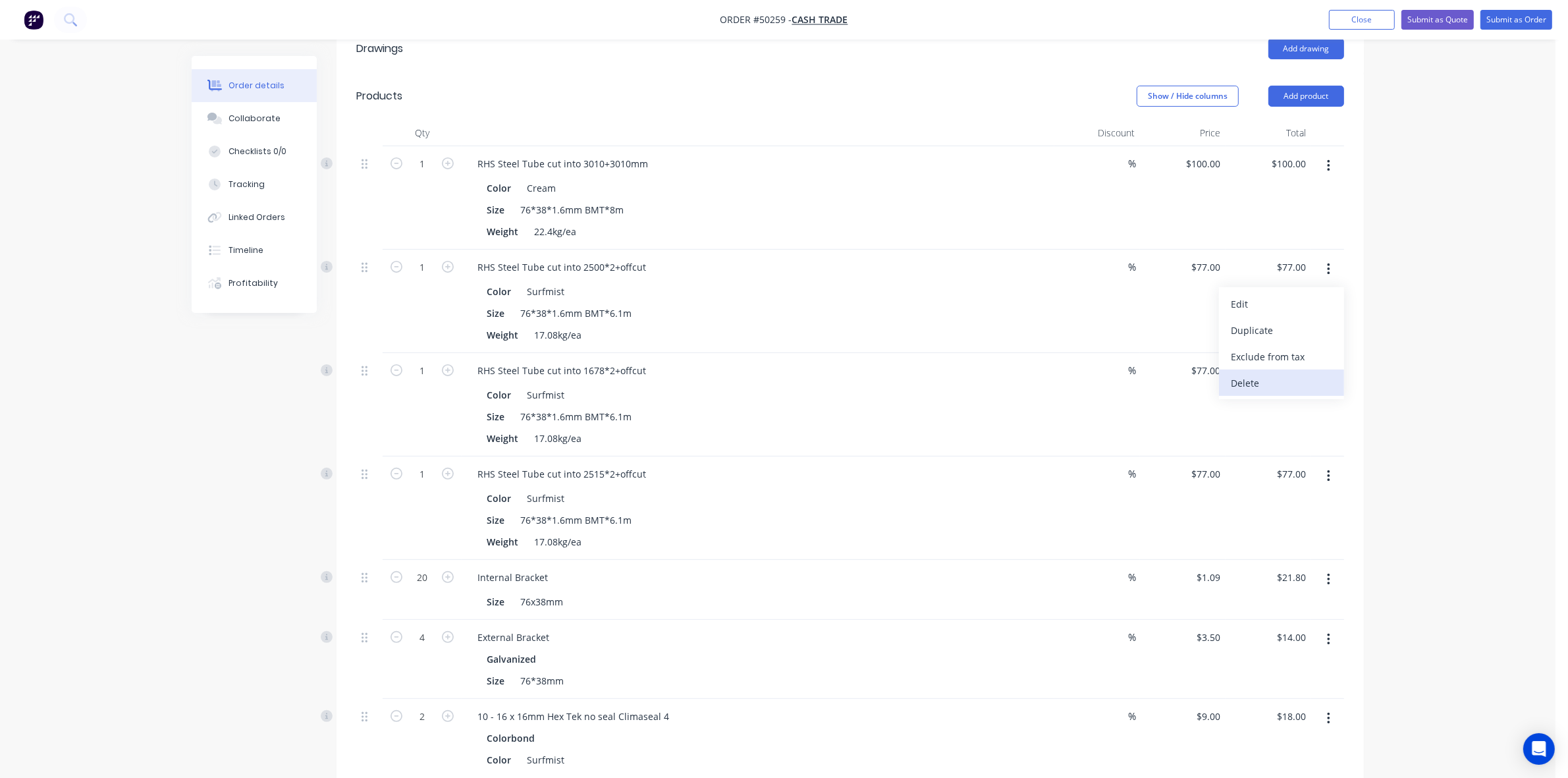
click at [1293, 389] on div "Delete" at bounding box center [1282, 383] width 101 height 19
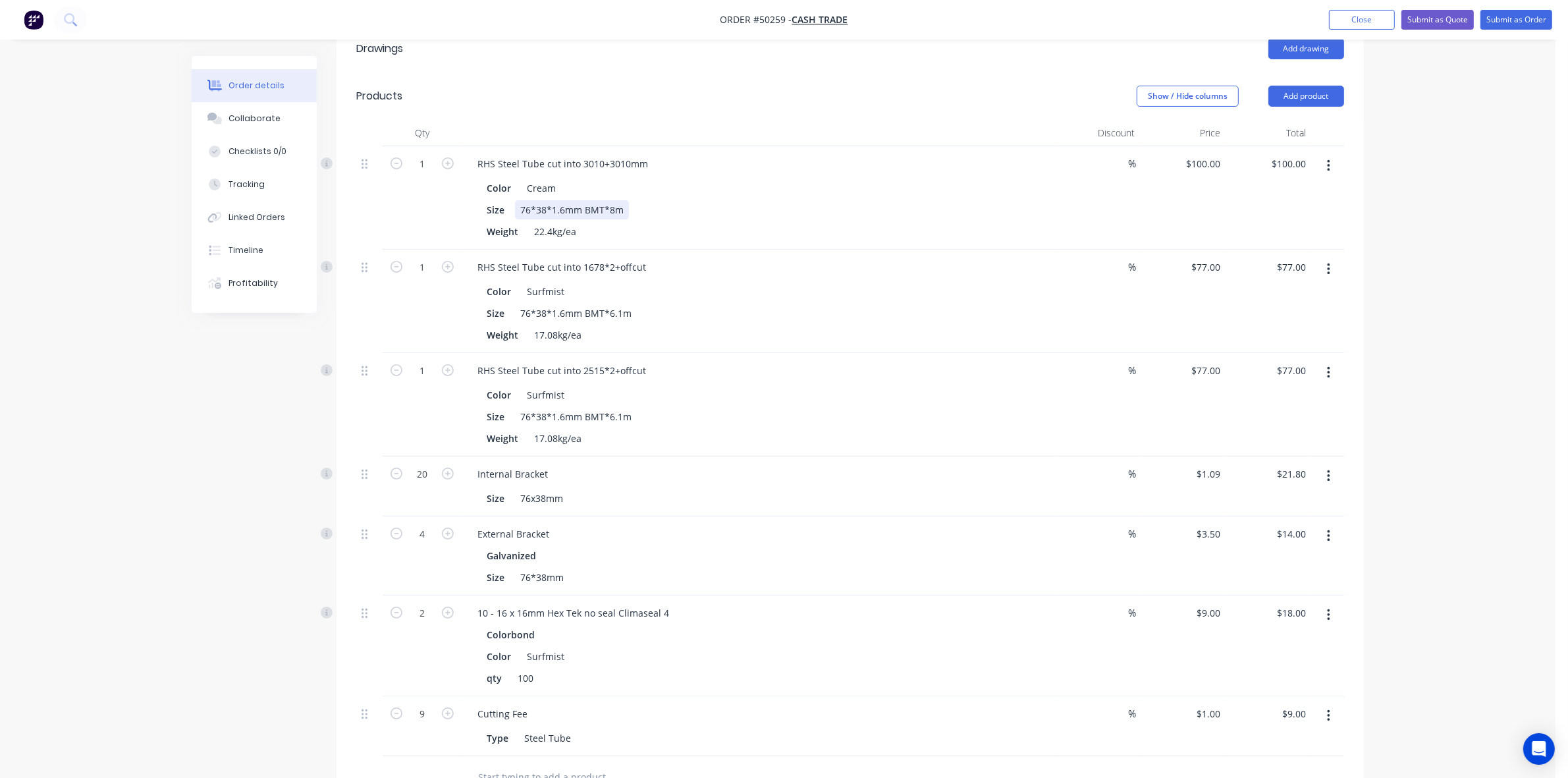
click at [797, 211] on div "Size 76*38*1.6mm BMT*8m" at bounding box center [755, 209] width 548 height 19
click at [430, 163] on input "1" at bounding box center [422, 164] width 34 height 20
type input "7"
type input "$700.00"
click at [682, 179] on div "Color Cream" at bounding box center [755, 188] width 548 height 19
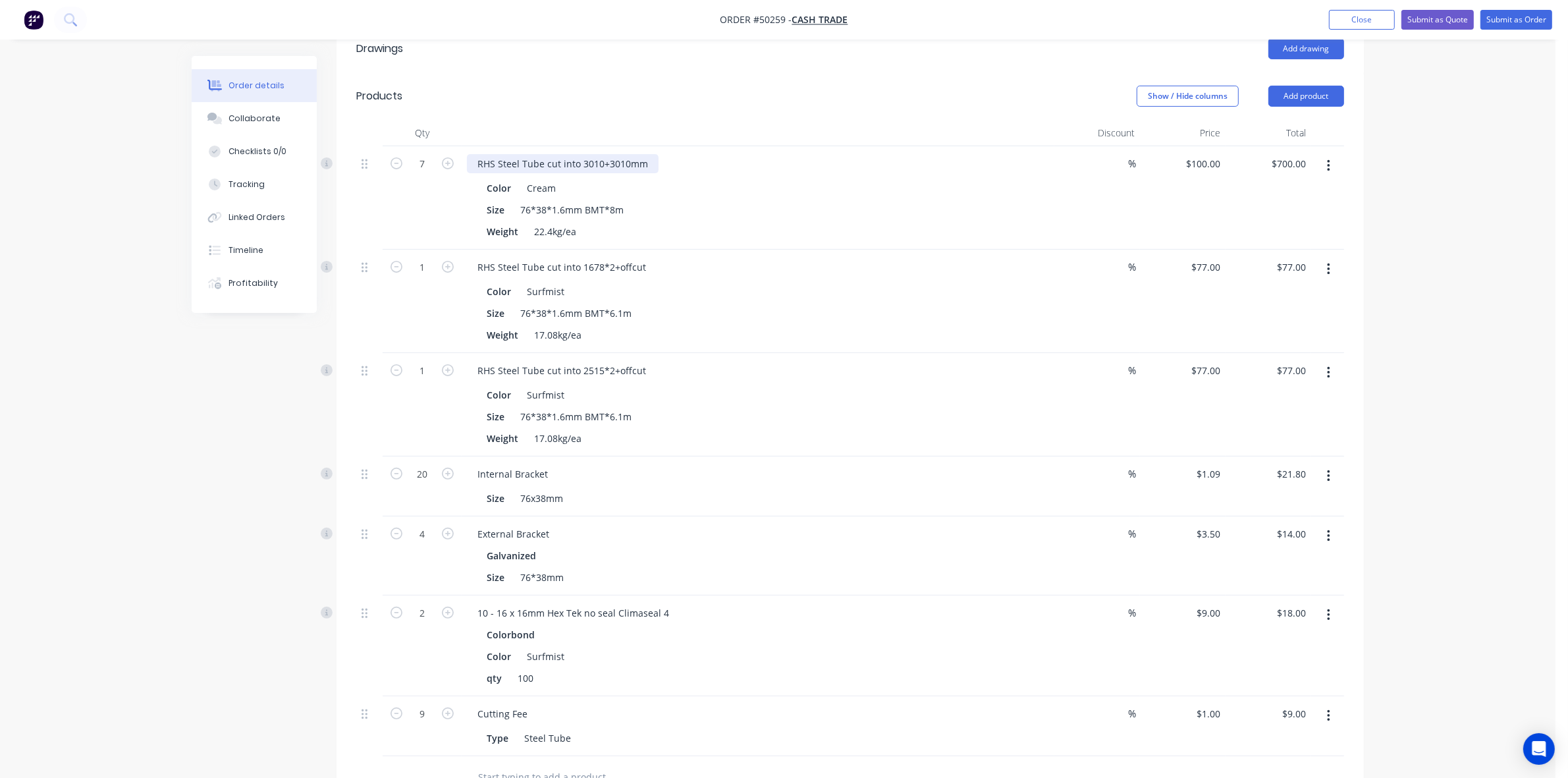
drag, startPoint x: 544, startPoint y: 162, endPoint x: 581, endPoint y: 145, distance: 40.7
click at [545, 162] on div "RHS Steel Tube cut into 3010+3010mm" at bounding box center [562, 164] width 191 height 19
click at [684, 239] on div "Weight 22.4kg/ea" at bounding box center [755, 232] width 548 height 19
drag, startPoint x: 544, startPoint y: 160, endPoint x: 742, endPoint y: 172, distance: 198.4
click at [742, 172] on div "RHS Steel Tube -cut into 3010+3010mm" at bounding box center [757, 164] width 582 height 19
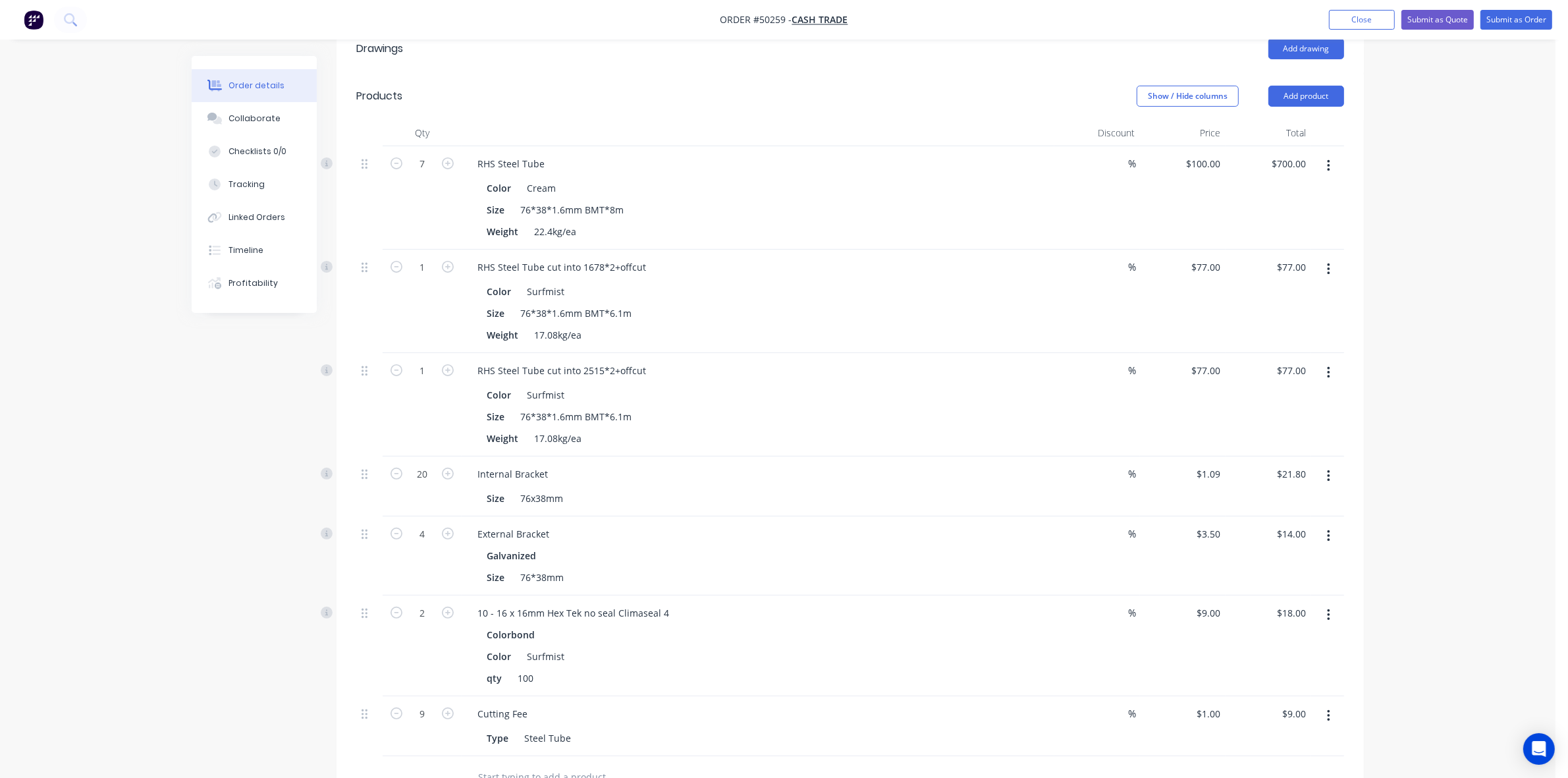
click at [1092, 232] on div "%" at bounding box center [1097, 197] width 86 height 104
click at [1324, 268] on button "button" at bounding box center [1329, 269] width 31 height 24
click at [1245, 390] on div "Delete" at bounding box center [1282, 383] width 101 height 19
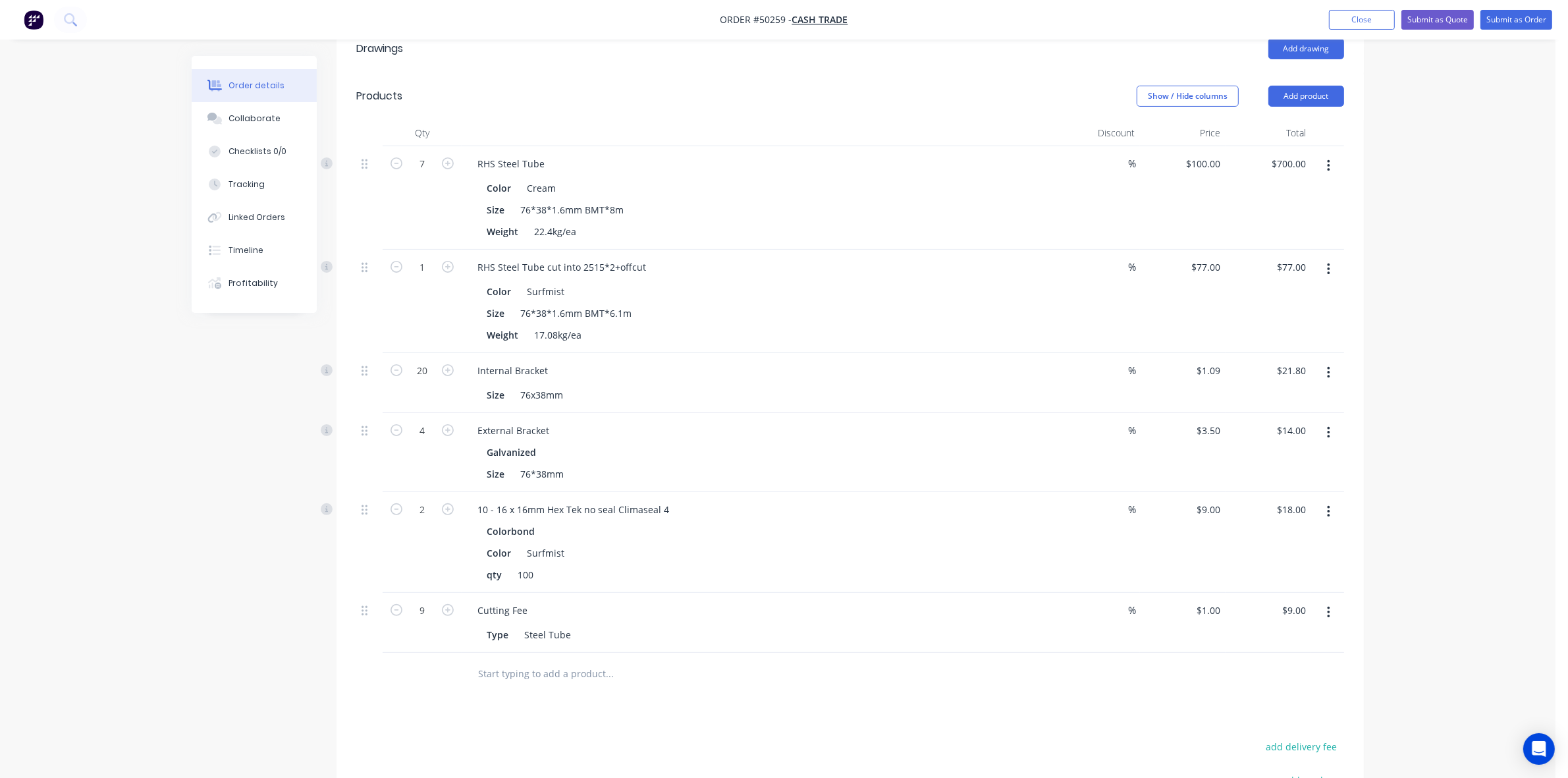
click at [1335, 265] on button "button" at bounding box center [1329, 269] width 31 height 24
click at [1263, 376] on div "Delete" at bounding box center [1282, 383] width 101 height 19
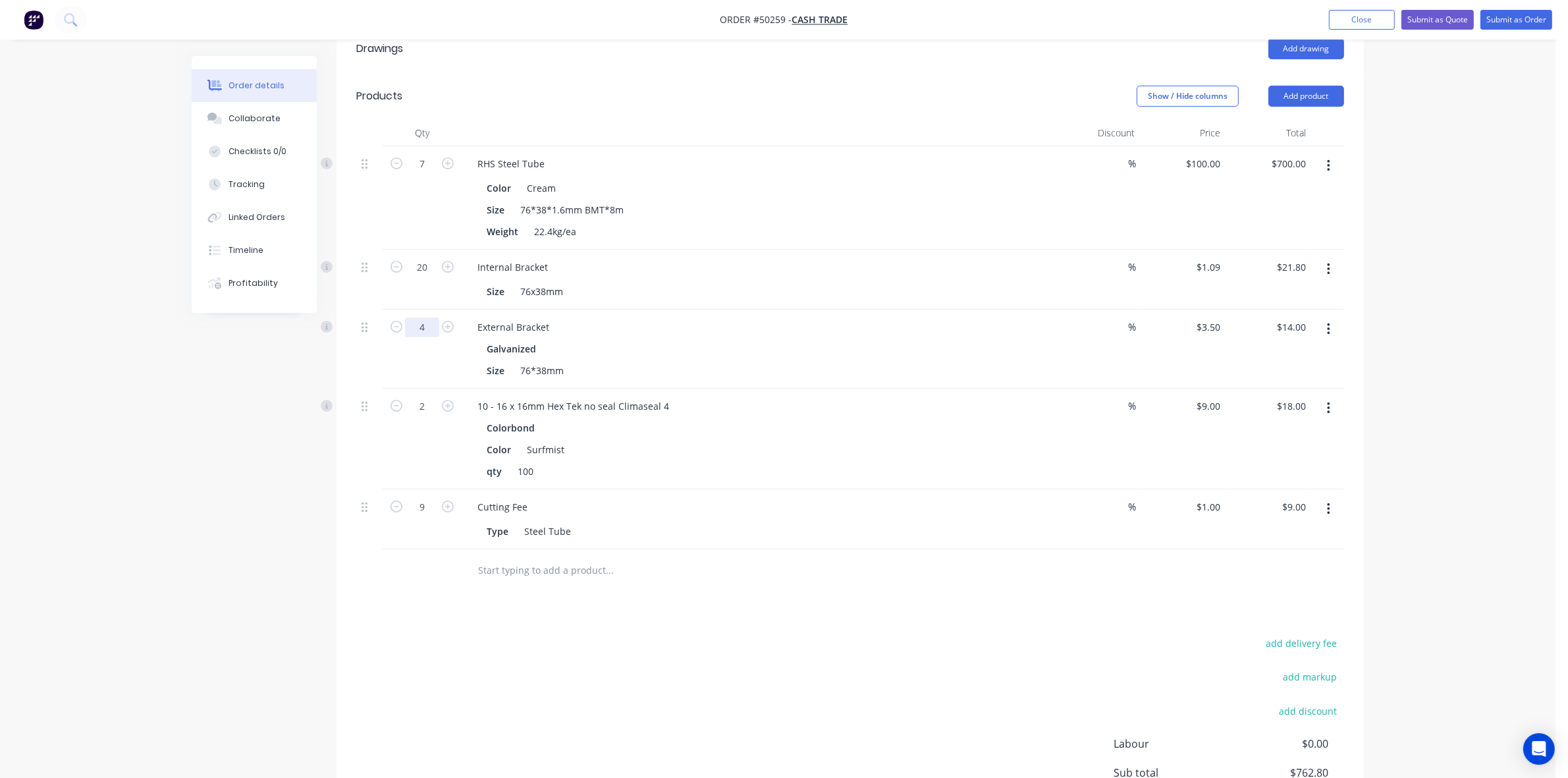
click at [432, 328] on input "4" at bounding box center [422, 327] width 34 height 20
type input "7"
type input "$24.50"
drag, startPoint x: 600, startPoint y: 346, endPoint x: 516, endPoint y: 323, distance: 87.1
click at [600, 346] on div "Galvanized" at bounding box center [757, 348] width 543 height 19
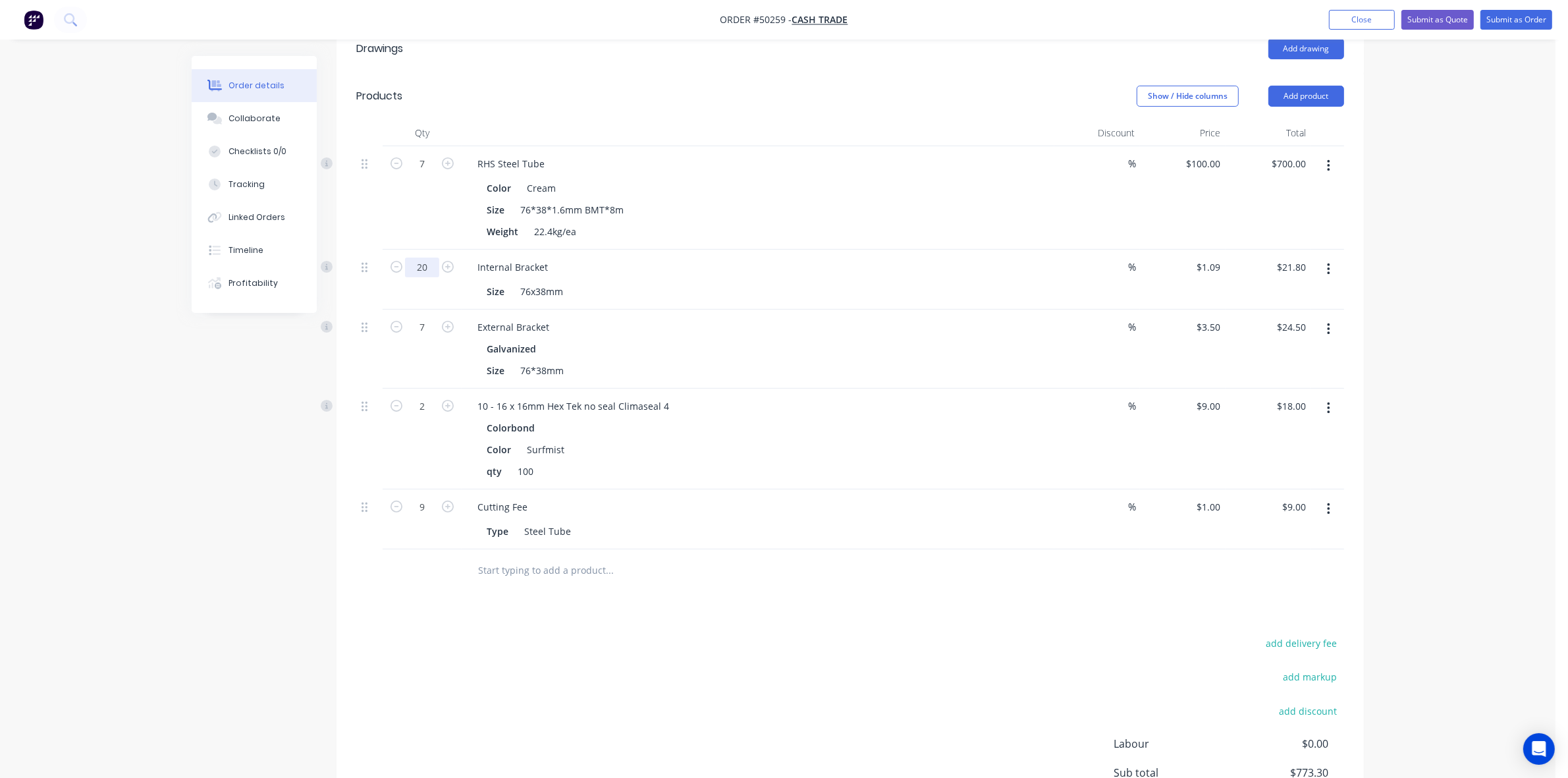
click at [435, 274] on input "20" at bounding box center [422, 267] width 34 height 20
type input "7"
type input "$7.63"
click at [992, 331] on div "External Bracket" at bounding box center [757, 327] width 582 height 19
click at [1334, 268] on button "button" at bounding box center [1329, 269] width 31 height 24
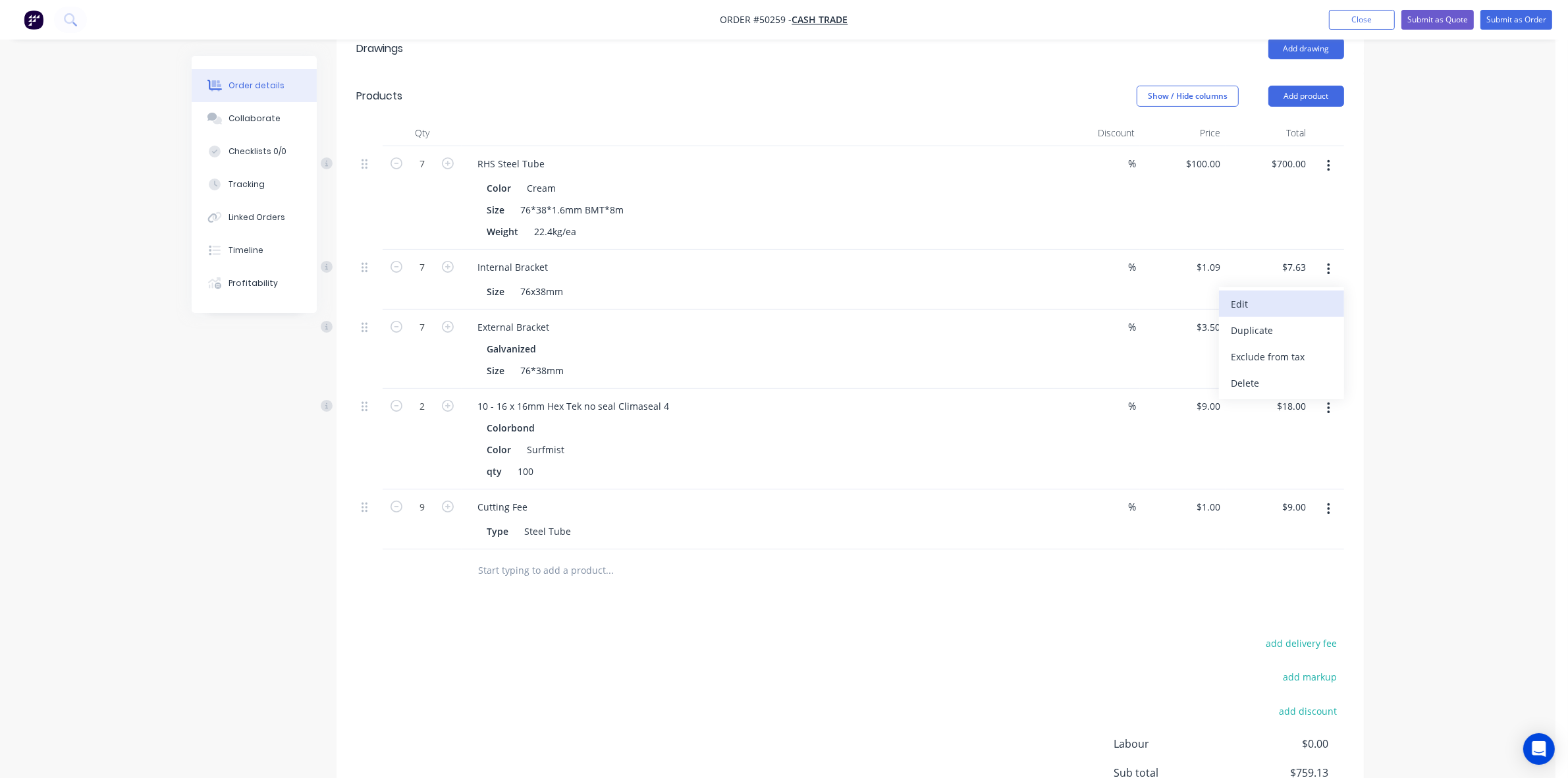
click at [1286, 292] on button "Edit" at bounding box center [1282, 304] width 125 height 27
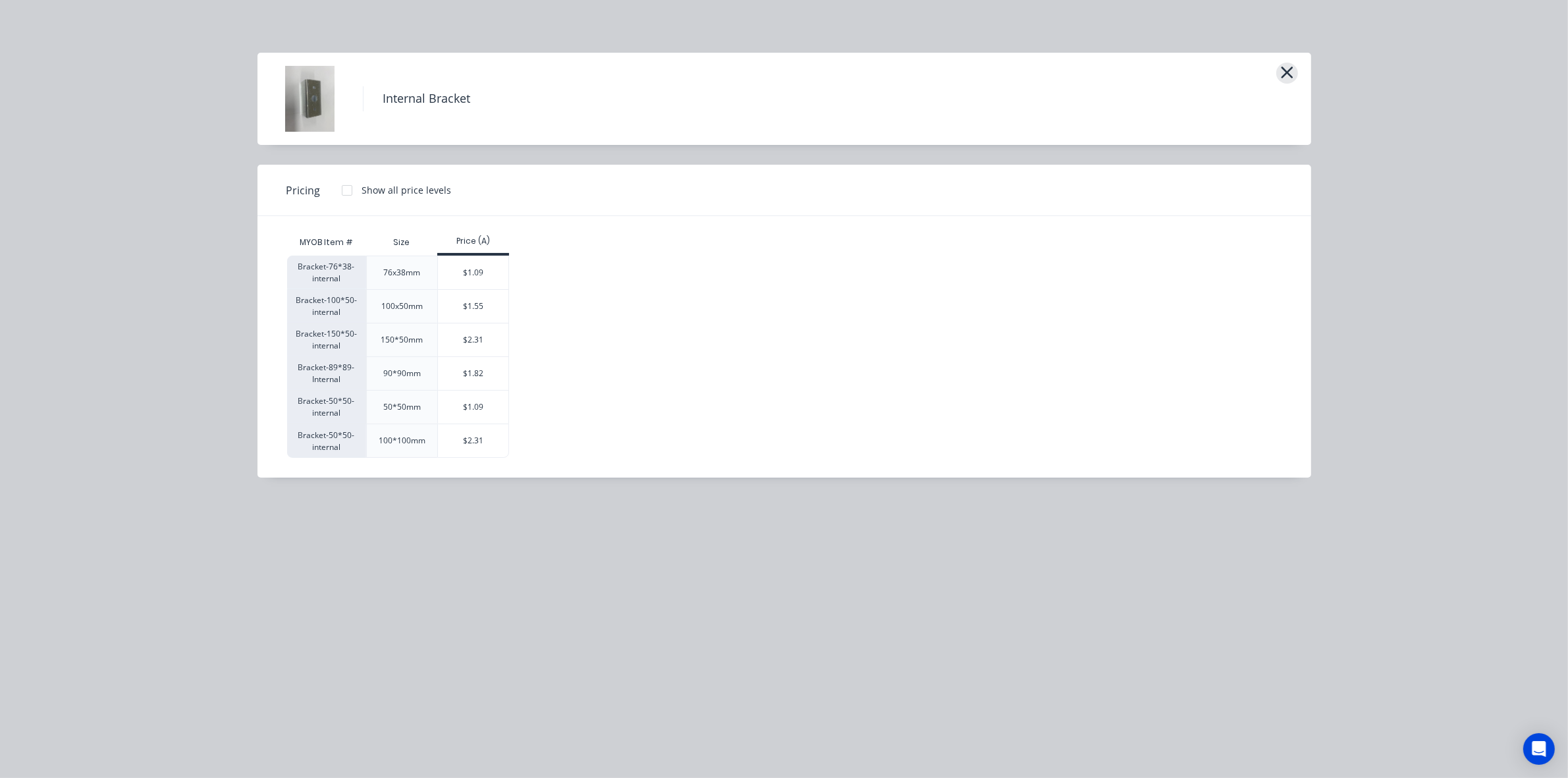
click at [1288, 68] on icon "button" at bounding box center [1288, 73] width 14 height 19
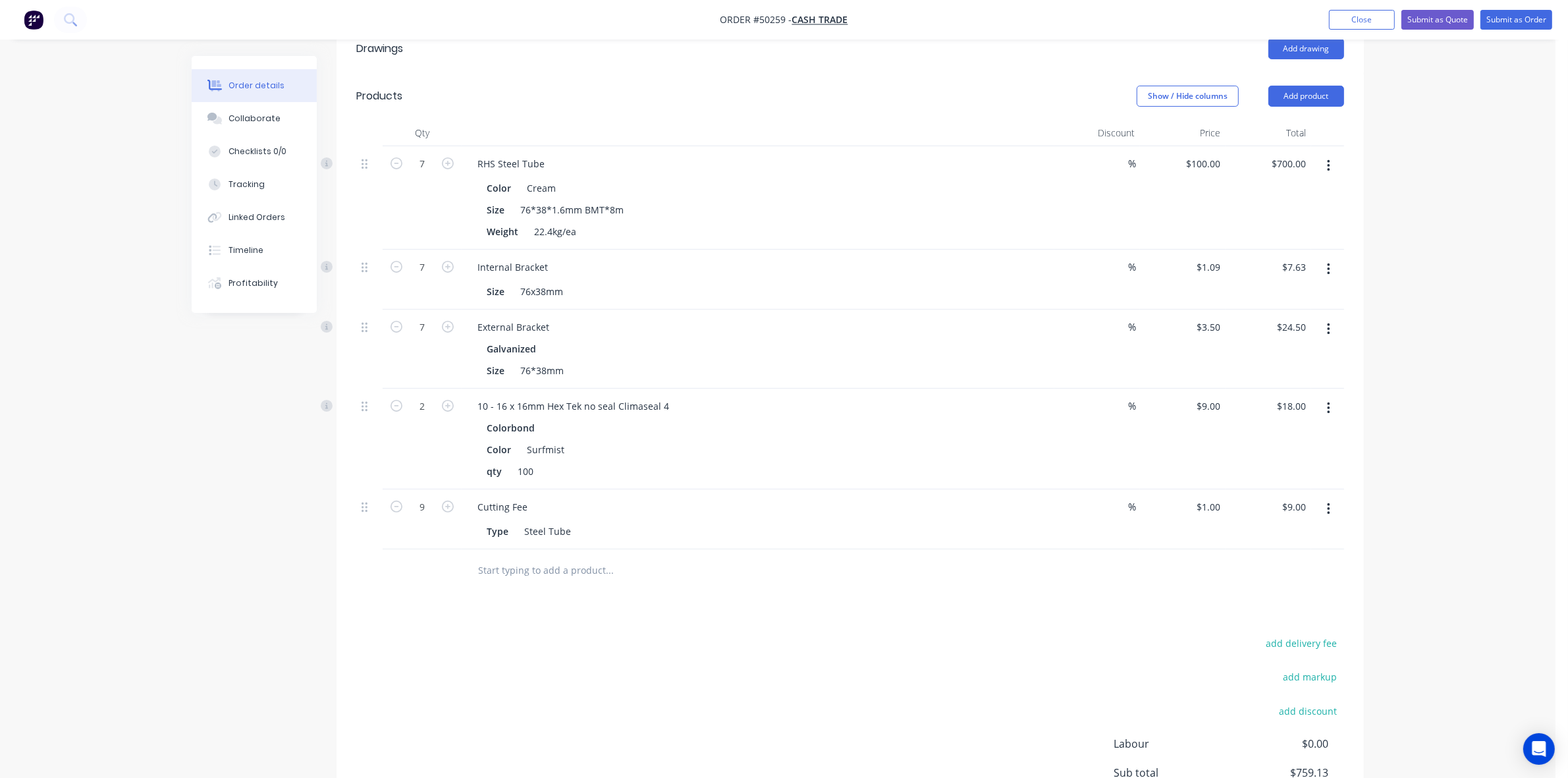
click at [1079, 405] on div "%" at bounding box center [1097, 438] width 86 height 100
click at [1327, 407] on icon "button" at bounding box center [1329, 408] width 3 height 15
click at [1270, 444] on div "Edit" at bounding box center [1282, 443] width 101 height 19
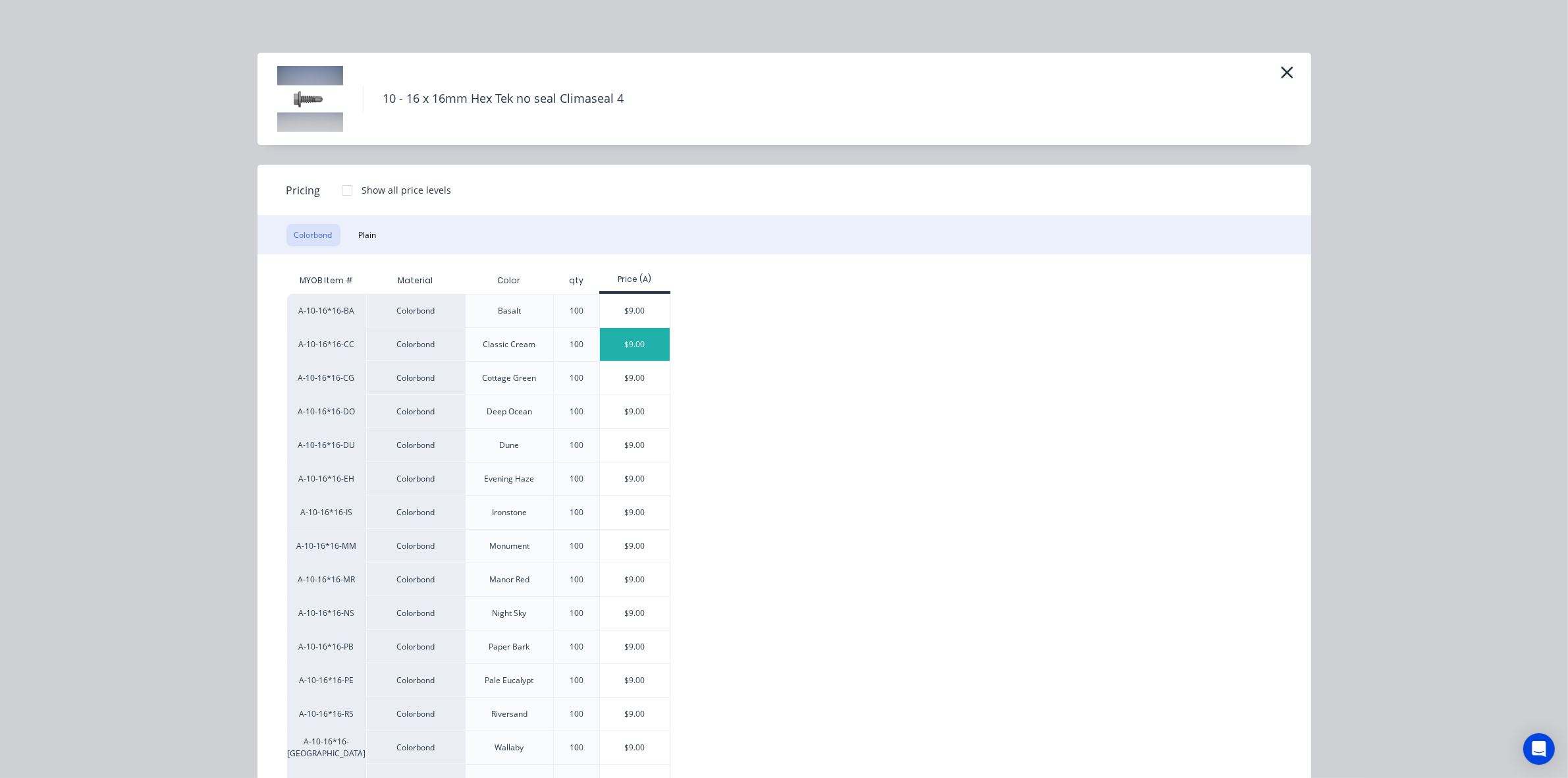
click at [637, 347] on div "$9.00" at bounding box center [636, 344] width 70 height 33
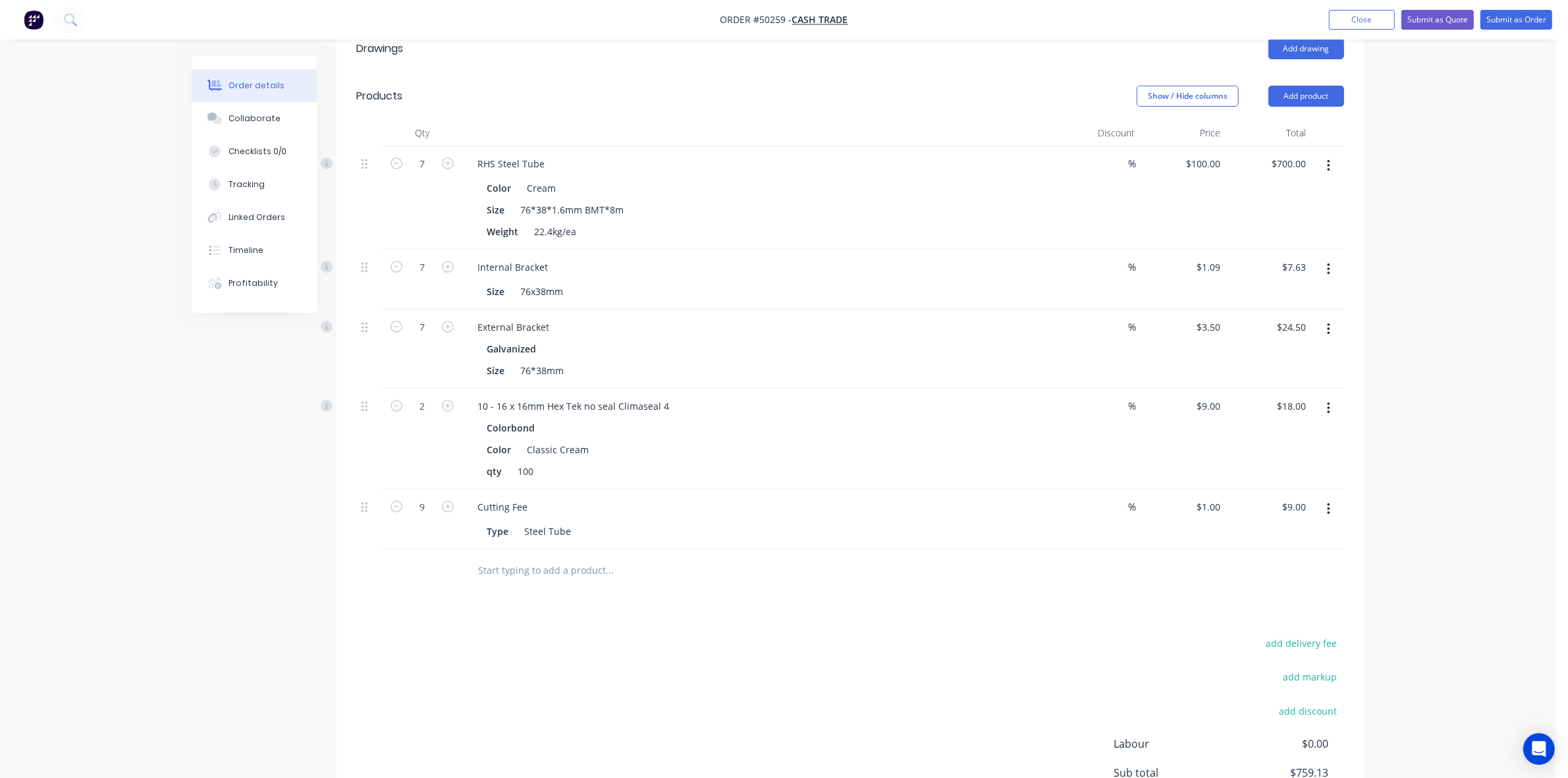
click at [970, 535] on div "Type Steel Tube" at bounding box center [755, 531] width 548 height 19
click at [1329, 512] on icon "button" at bounding box center [1329, 509] width 3 height 15
drag, startPoint x: 1279, startPoint y: 621, endPoint x: 920, endPoint y: 504, distance: 377.6
click at [1276, 616] on div "Delete" at bounding box center [1282, 623] width 101 height 19
click at [430, 407] on input "2" at bounding box center [422, 406] width 34 height 20
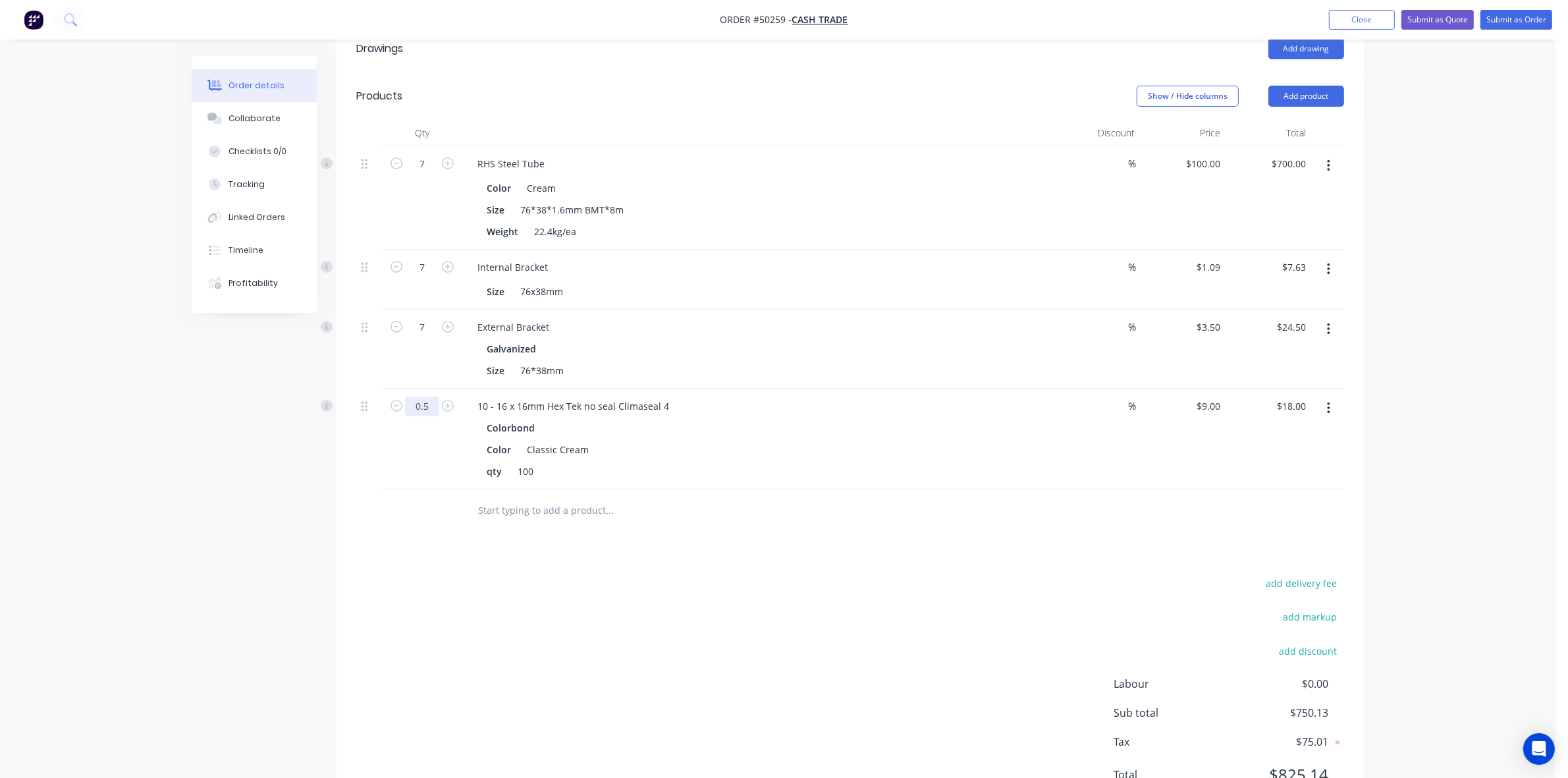
type input "0.5"
type input "$4.50"
click at [726, 464] on div "qty 100" at bounding box center [755, 471] width 548 height 19
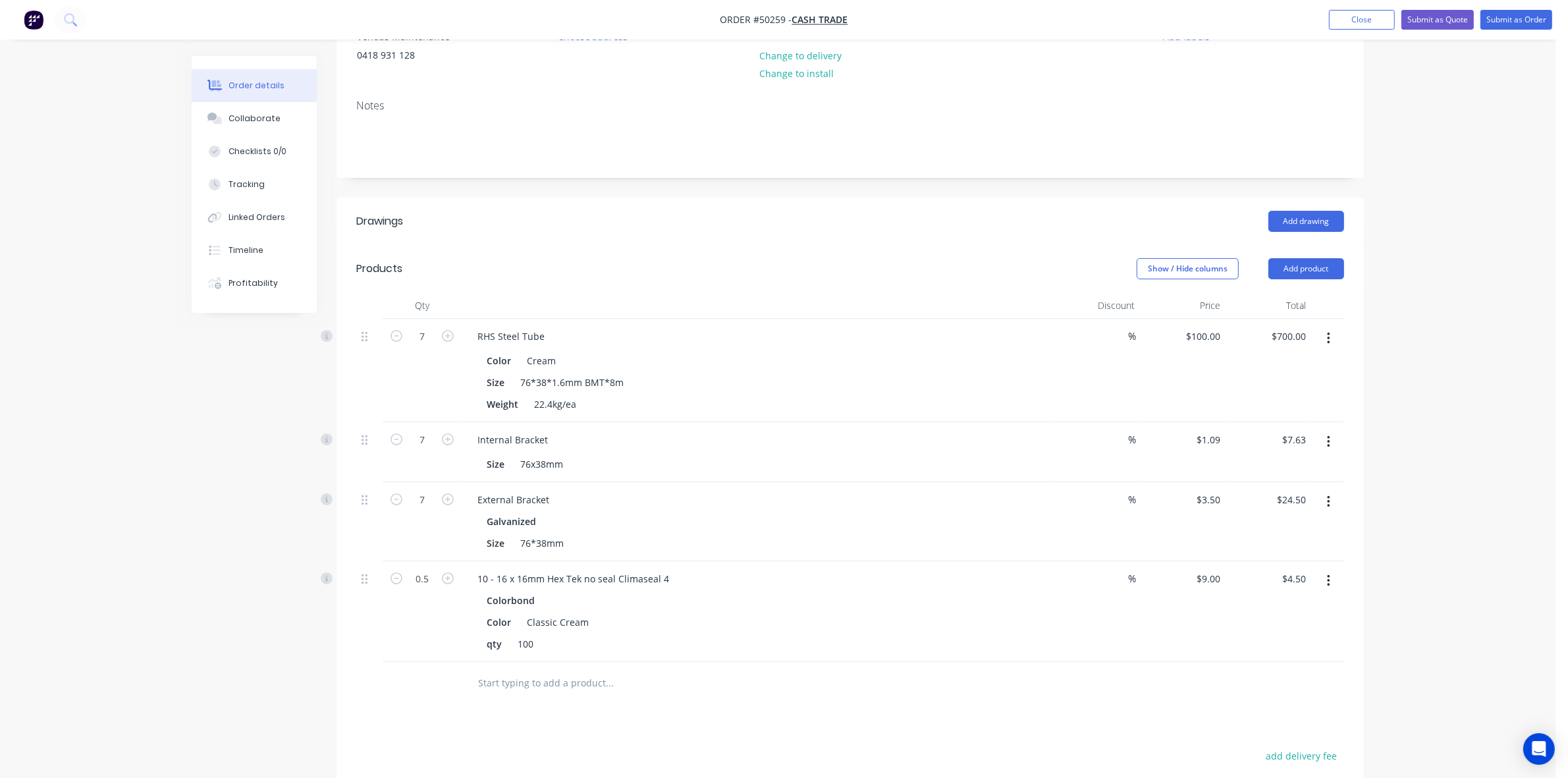
scroll to position [143, 0]
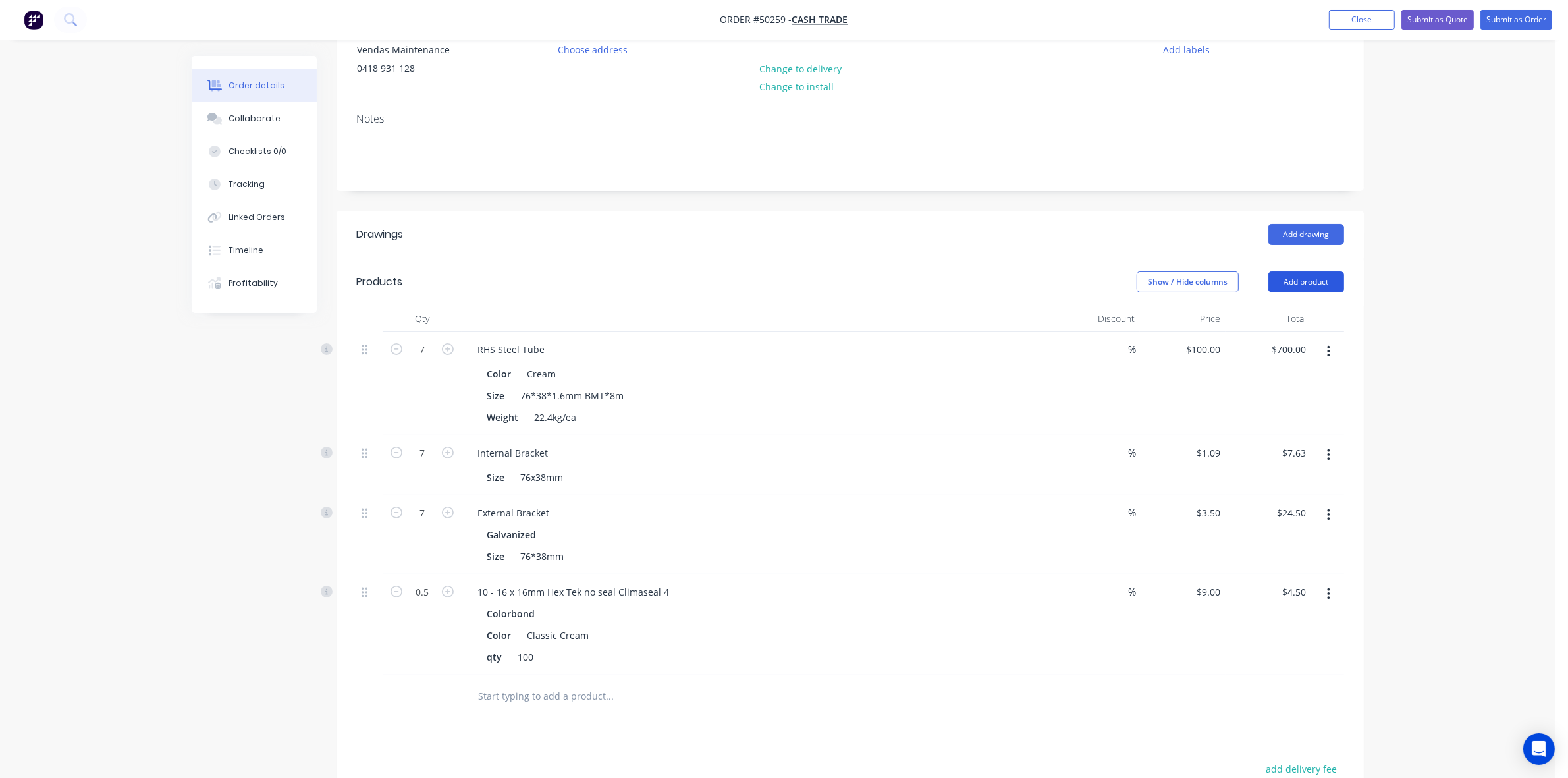
click at [1319, 281] on button "Add product" at bounding box center [1306, 281] width 75 height 21
click at [1295, 308] on div "Product catalogue" at bounding box center [1282, 315] width 101 height 19
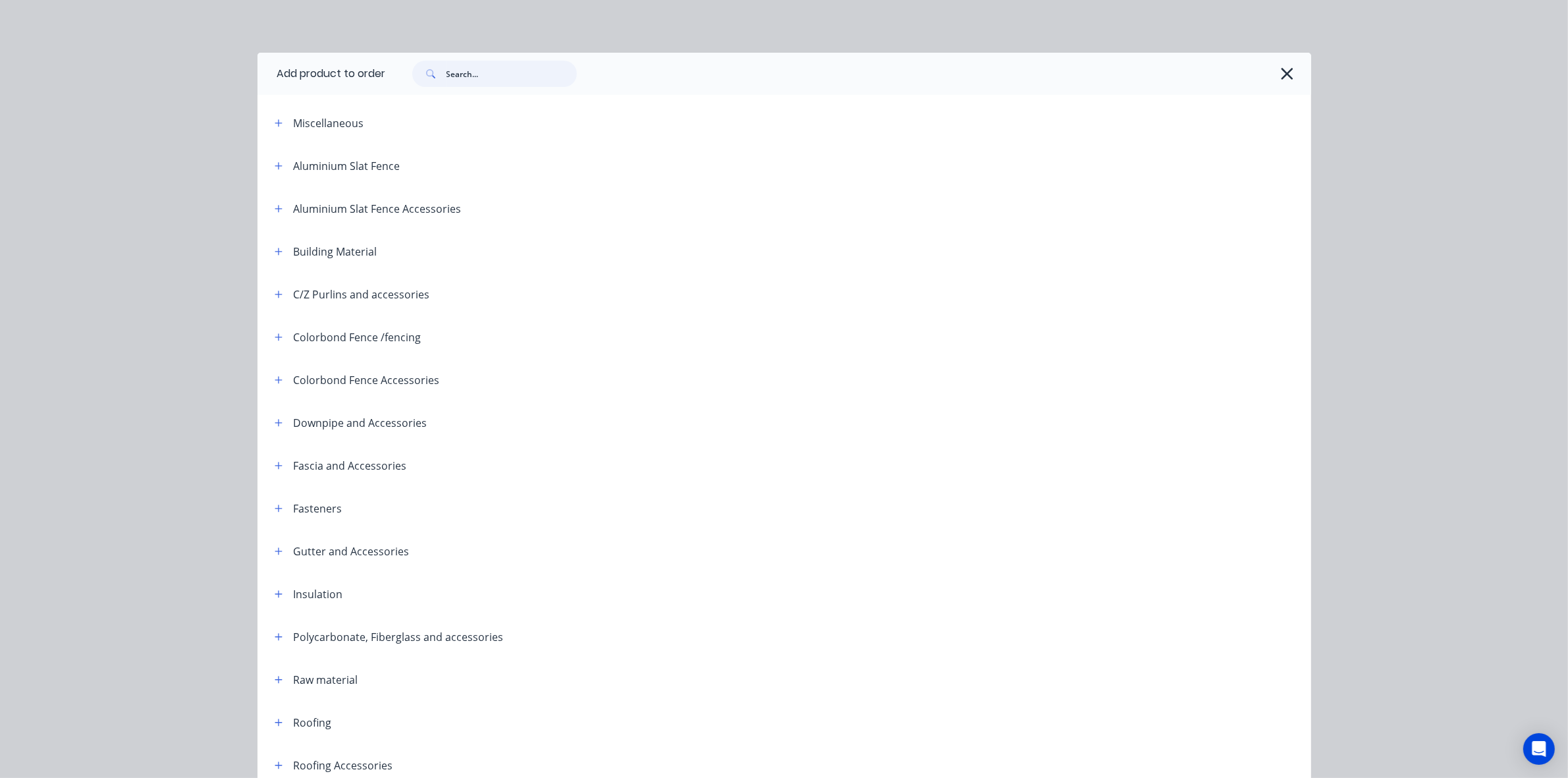
click at [471, 75] on input "text" at bounding box center [512, 74] width 130 height 27
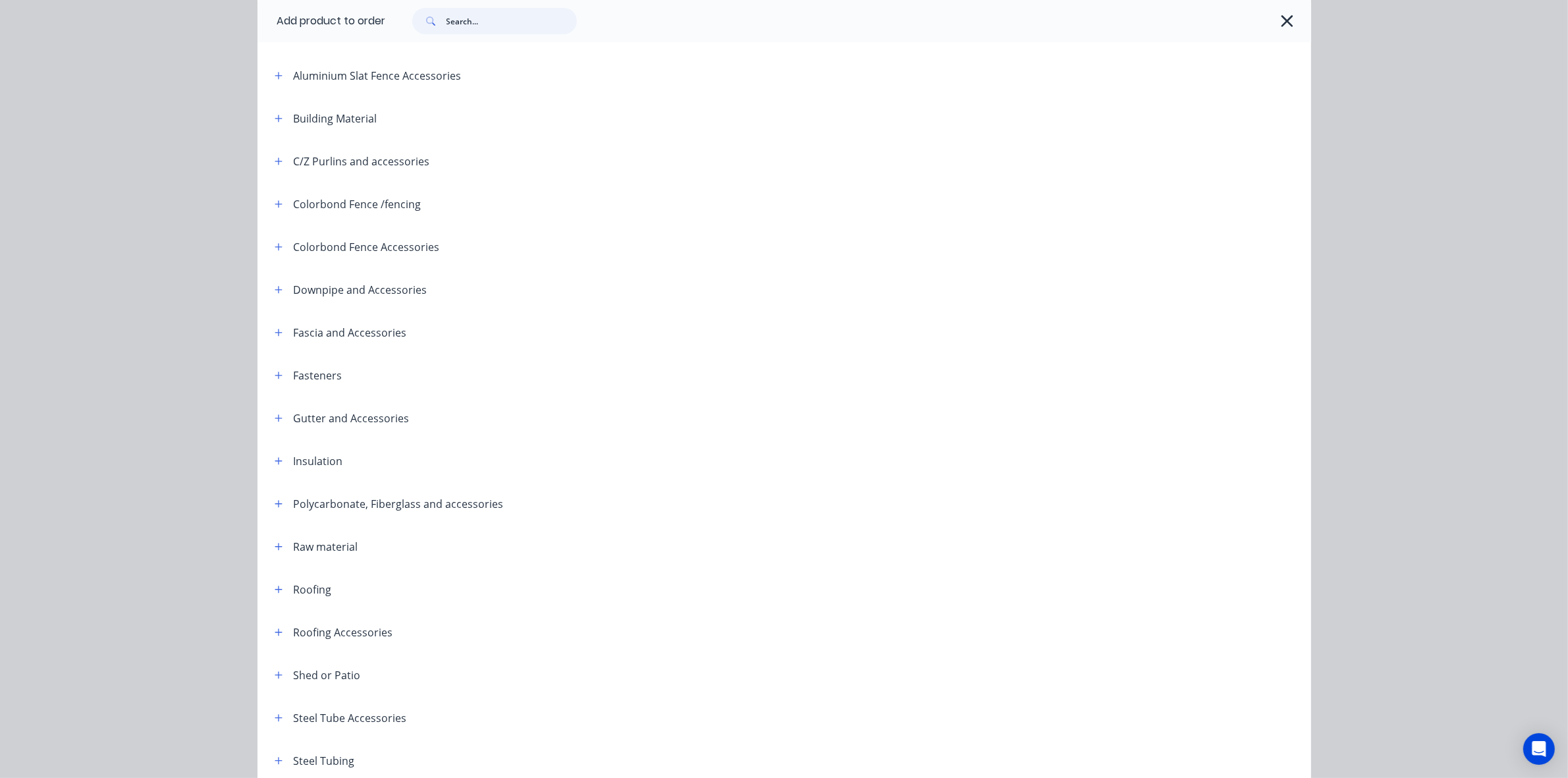
scroll to position [0, 0]
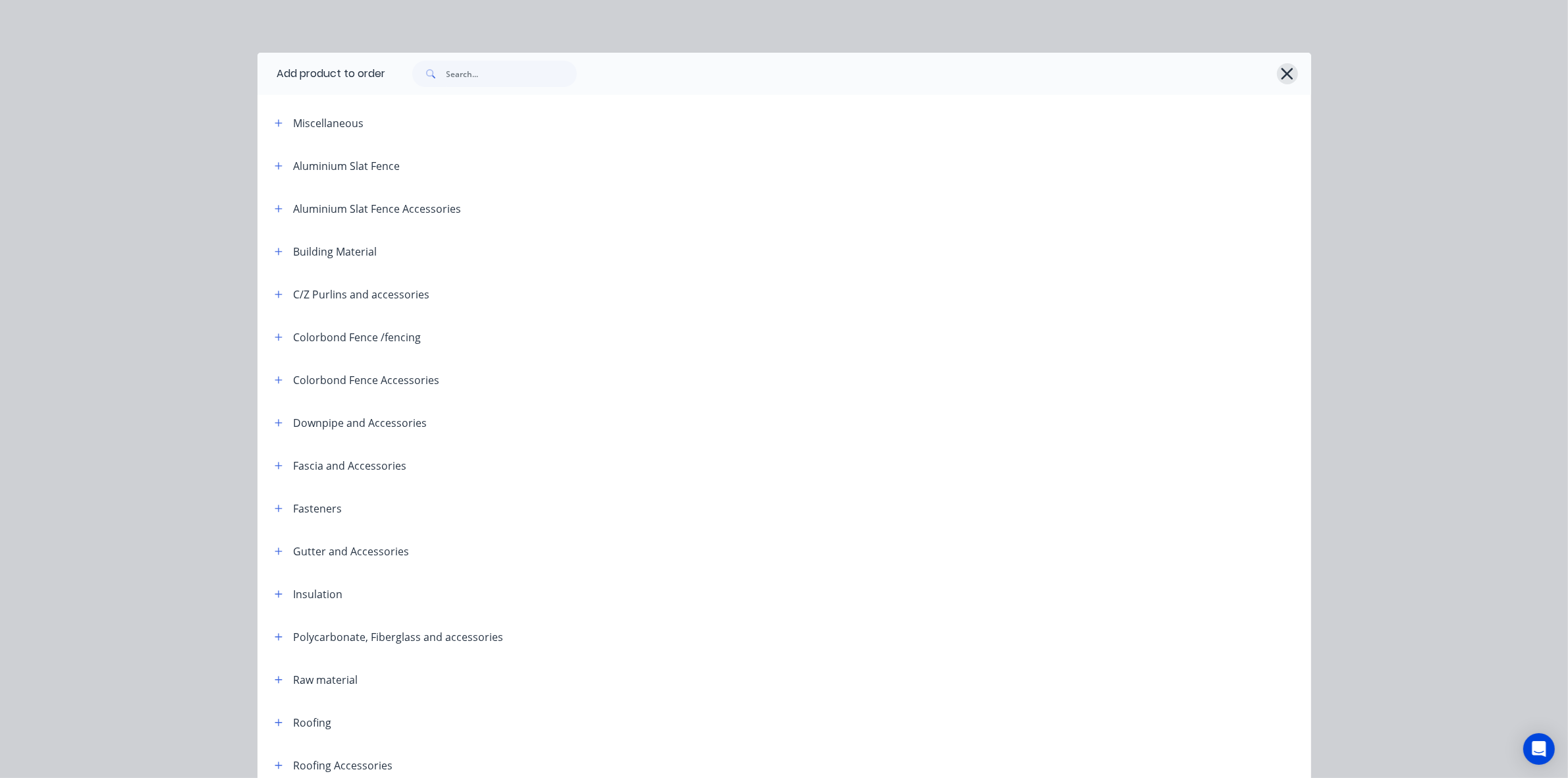
click at [1287, 70] on icon "button" at bounding box center [1288, 74] width 14 height 19
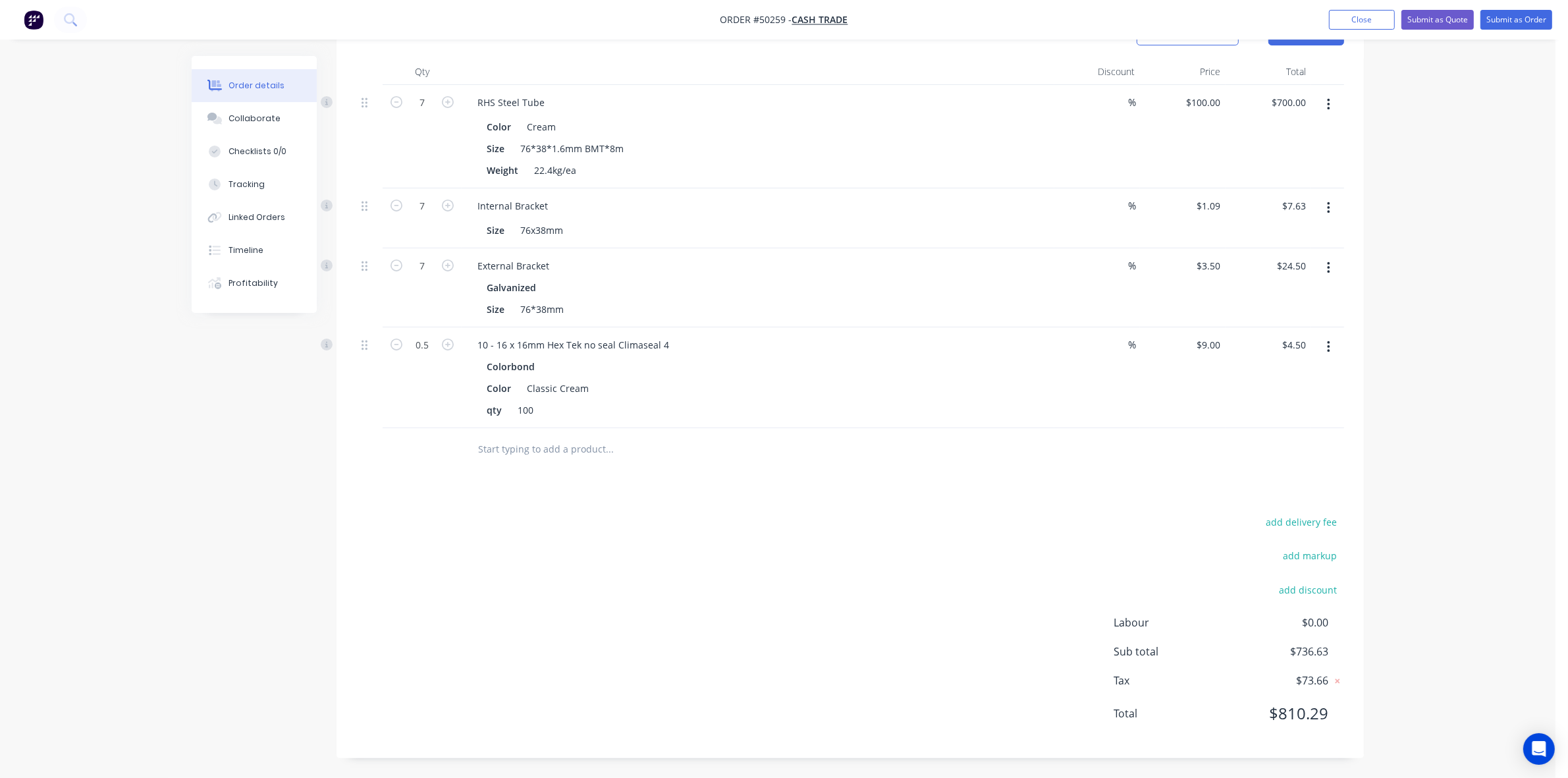
drag, startPoint x: 963, startPoint y: 560, endPoint x: 960, endPoint y: 554, distance: 6.7
click at [962, 560] on div "add delivery fee add markup add discount Labour $0.00 Sub total $736.63 Tax $73…" at bounding box center [850, 625] width 988 height 226
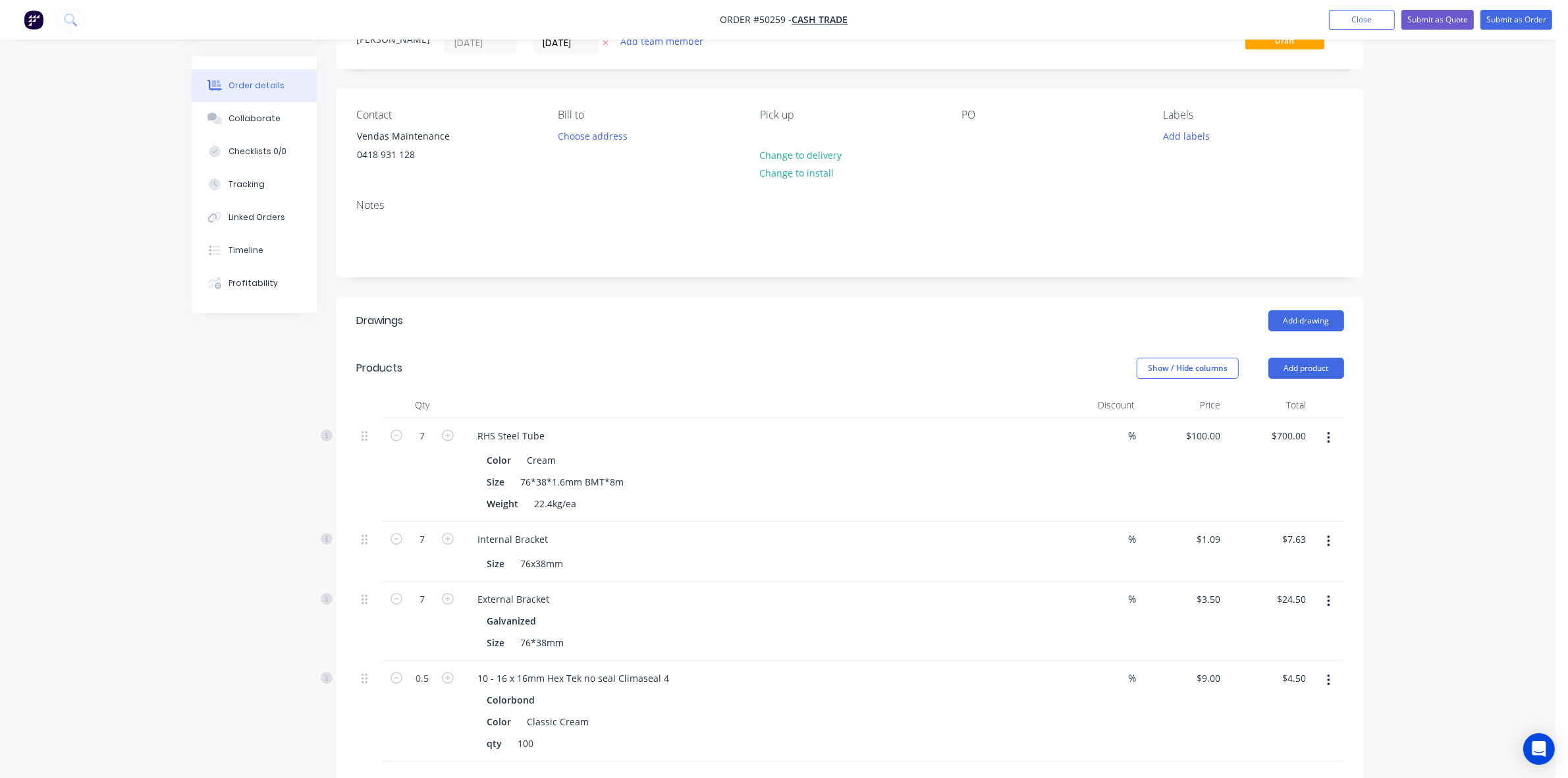
scroll to position [0, 0]
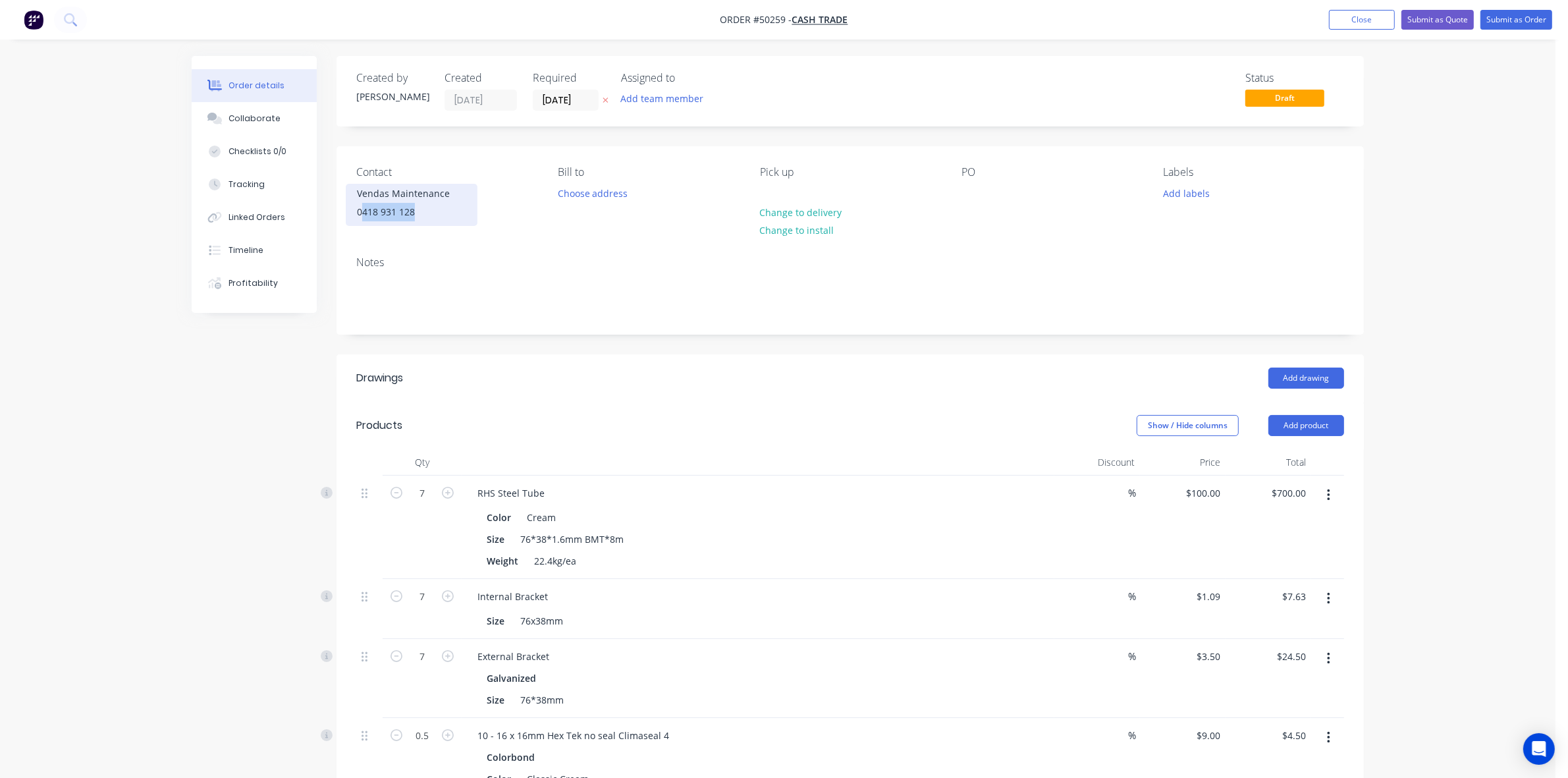
drag, startPoint x: 416, startPoint y: 215, endPoint x: 362, endPoint y: 215, distance: 54.0
click at [362, 215] on div "0418 931 128" at bounding box center [411, 213] width 109 height 19
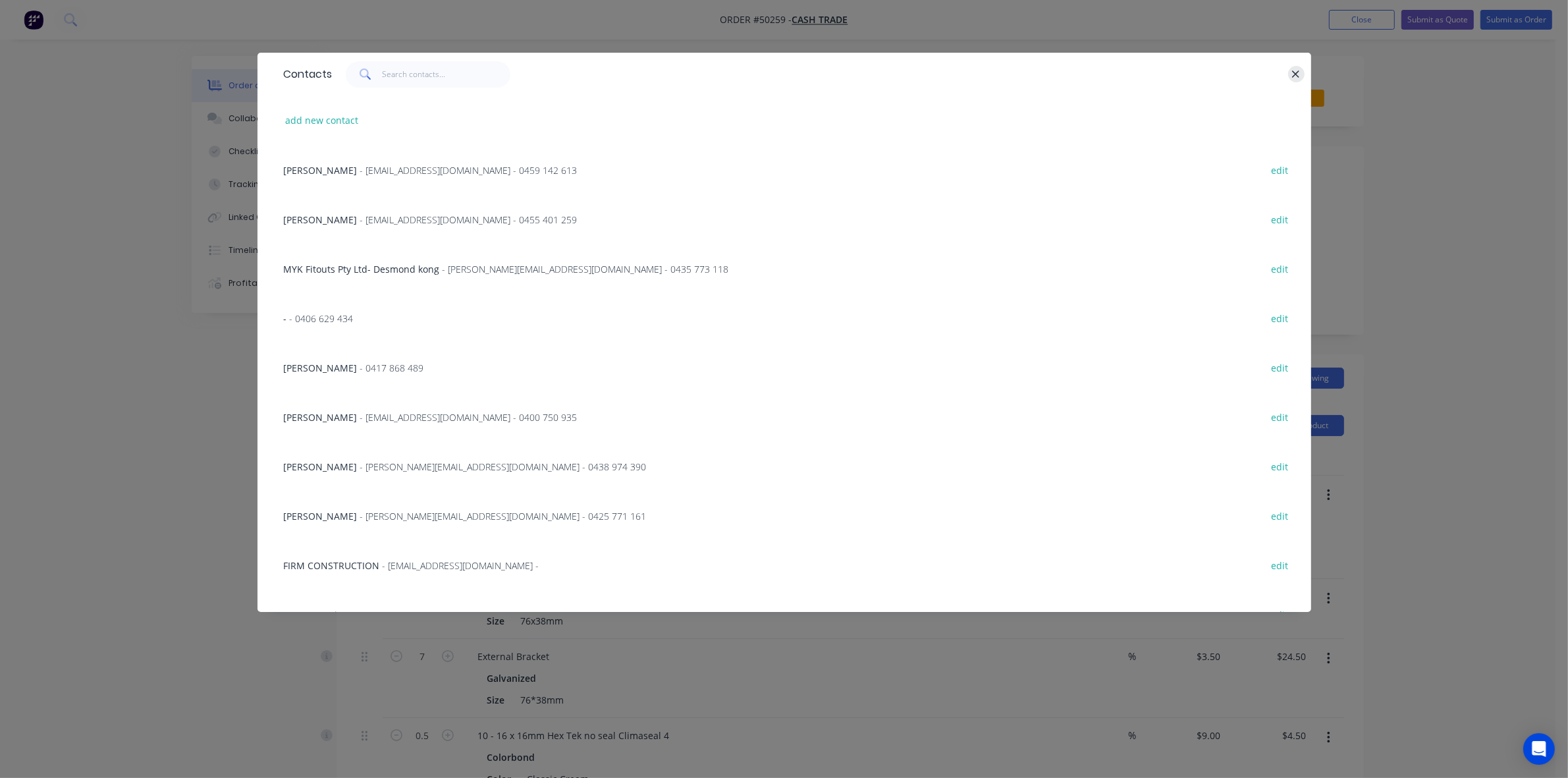
click at [1293, 71] on icon "button" at bounding box center [1296, 74] width 7 height 7
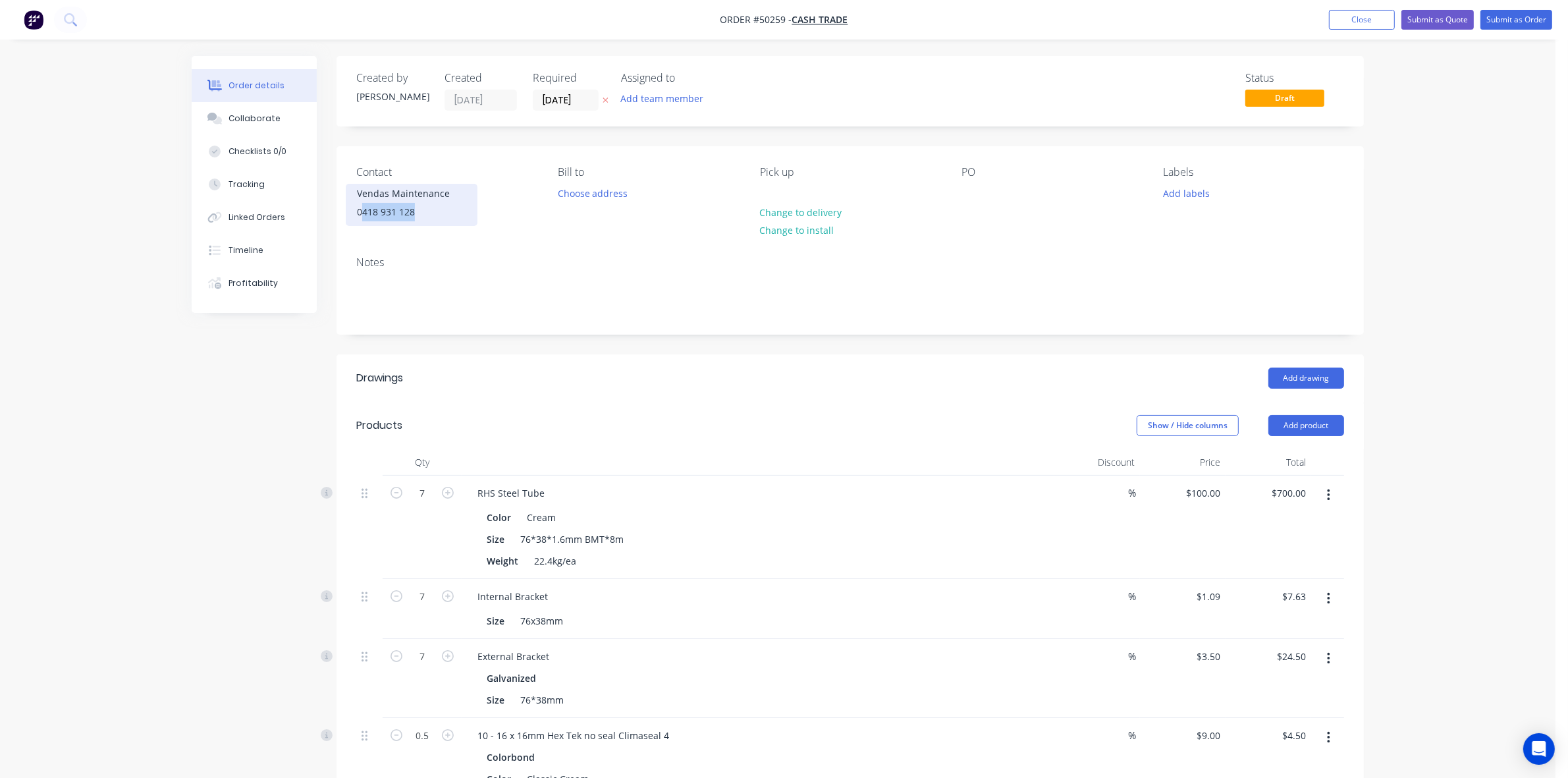
click at [430, 217] on div "0418 931 128" at bounding box center [411, 213] width 109 height 19
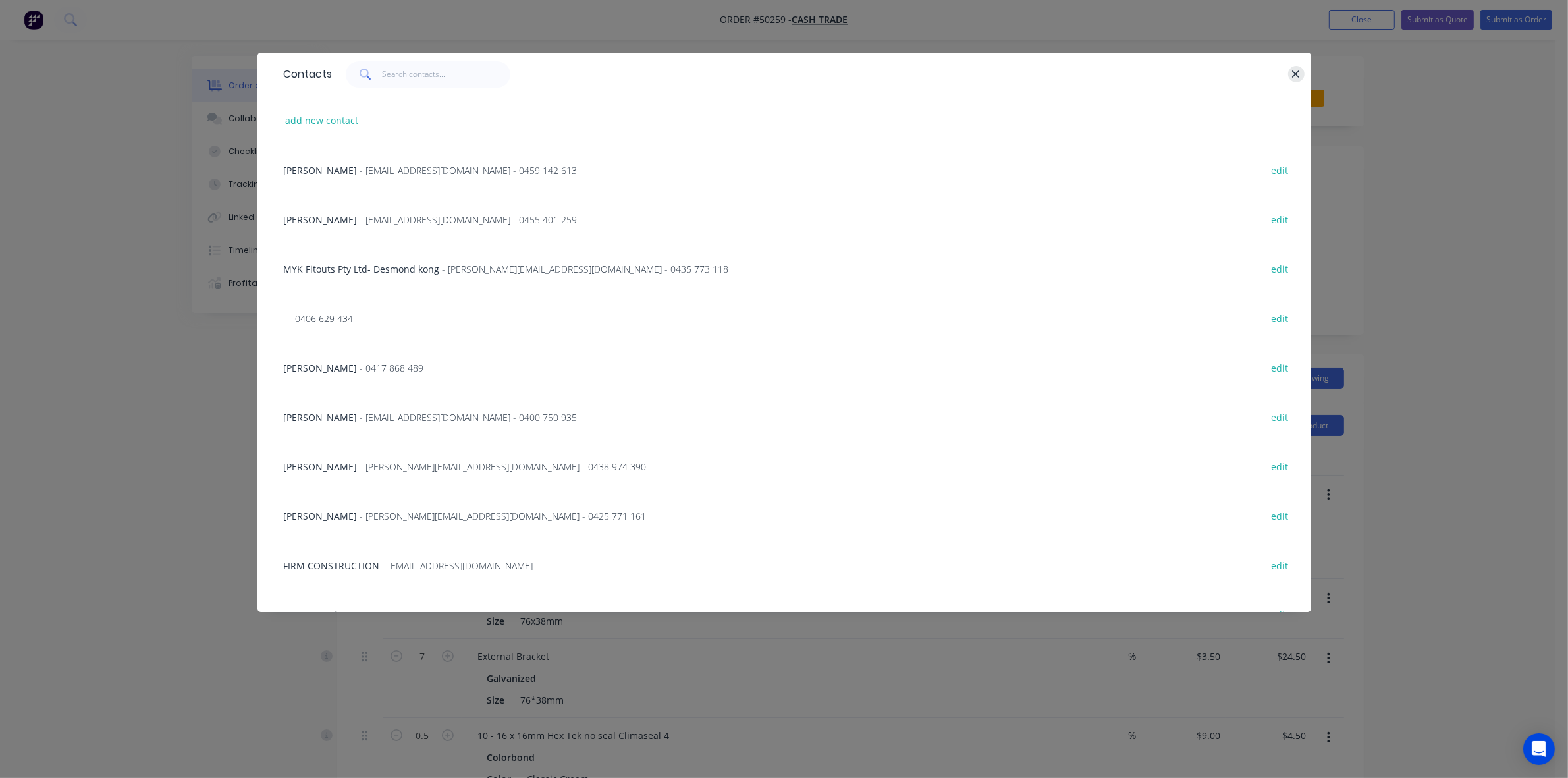
click at [1293, 69] on icon "button" at bounding box center [1296, 75] width 9 height 12
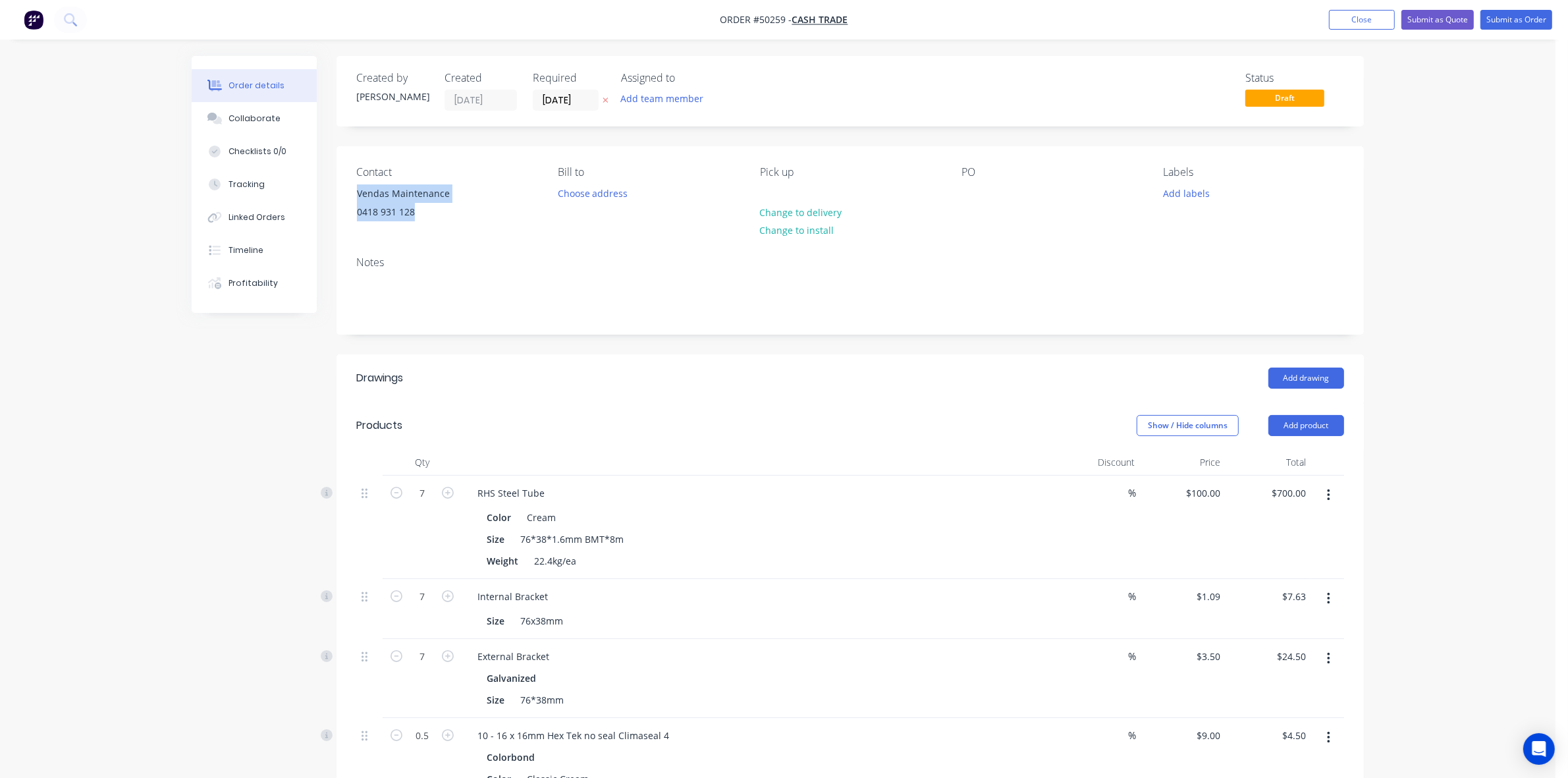
copy div "Vendas Maintenance 0418 931 128"
drag, startPoint x: 429, startPoint y: 212, endPoint x: 346, endPoint y: 191, distance: 85.6
click at [346, 191] on div "Vendas Maintenance 0418 931 128" at bounding box center [412, 204] width 132 height 42
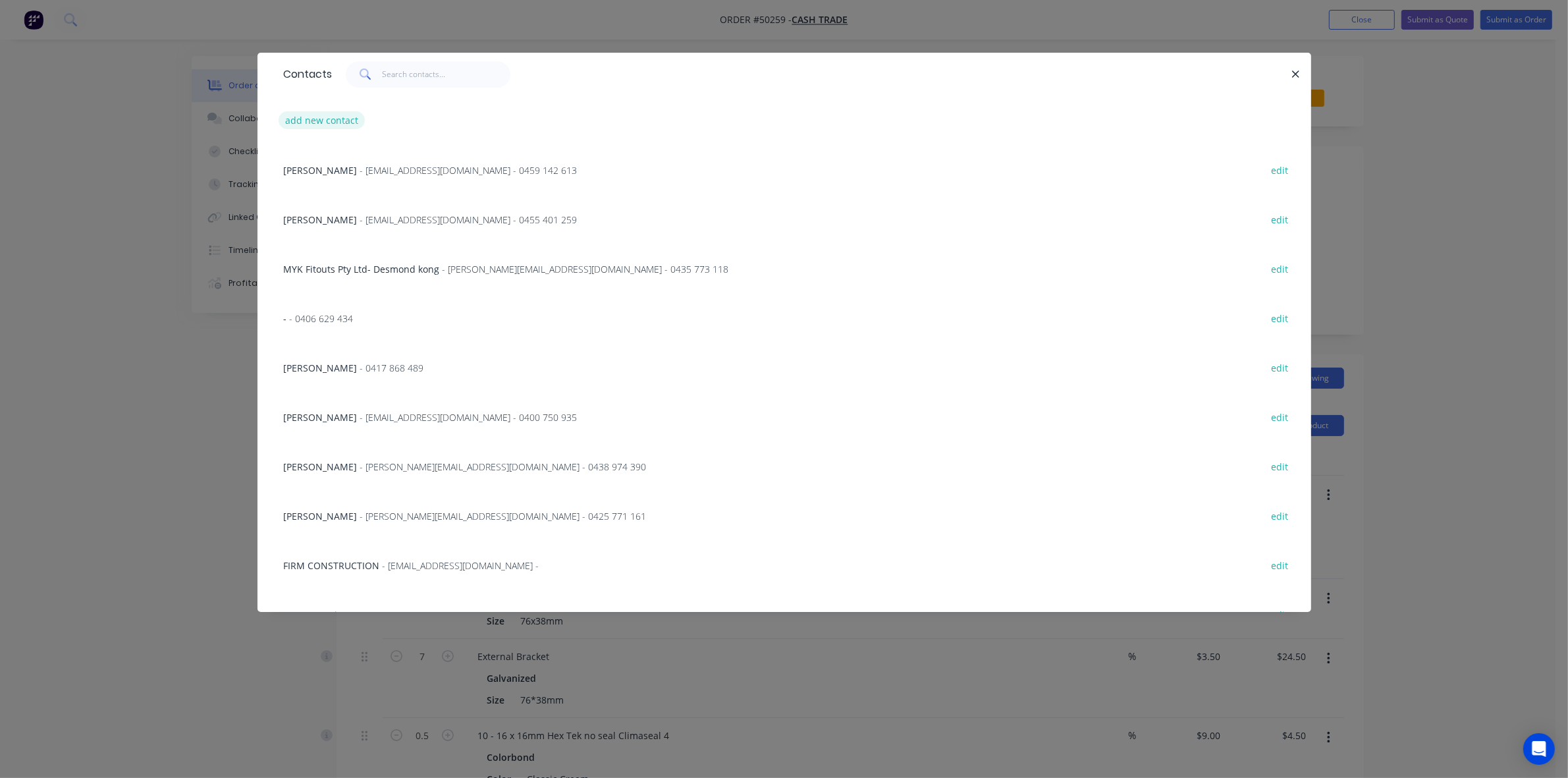
click at [331, 124] on button "add new contact" at bounding box center [322, 120] width 87 height 18
select select "AU"
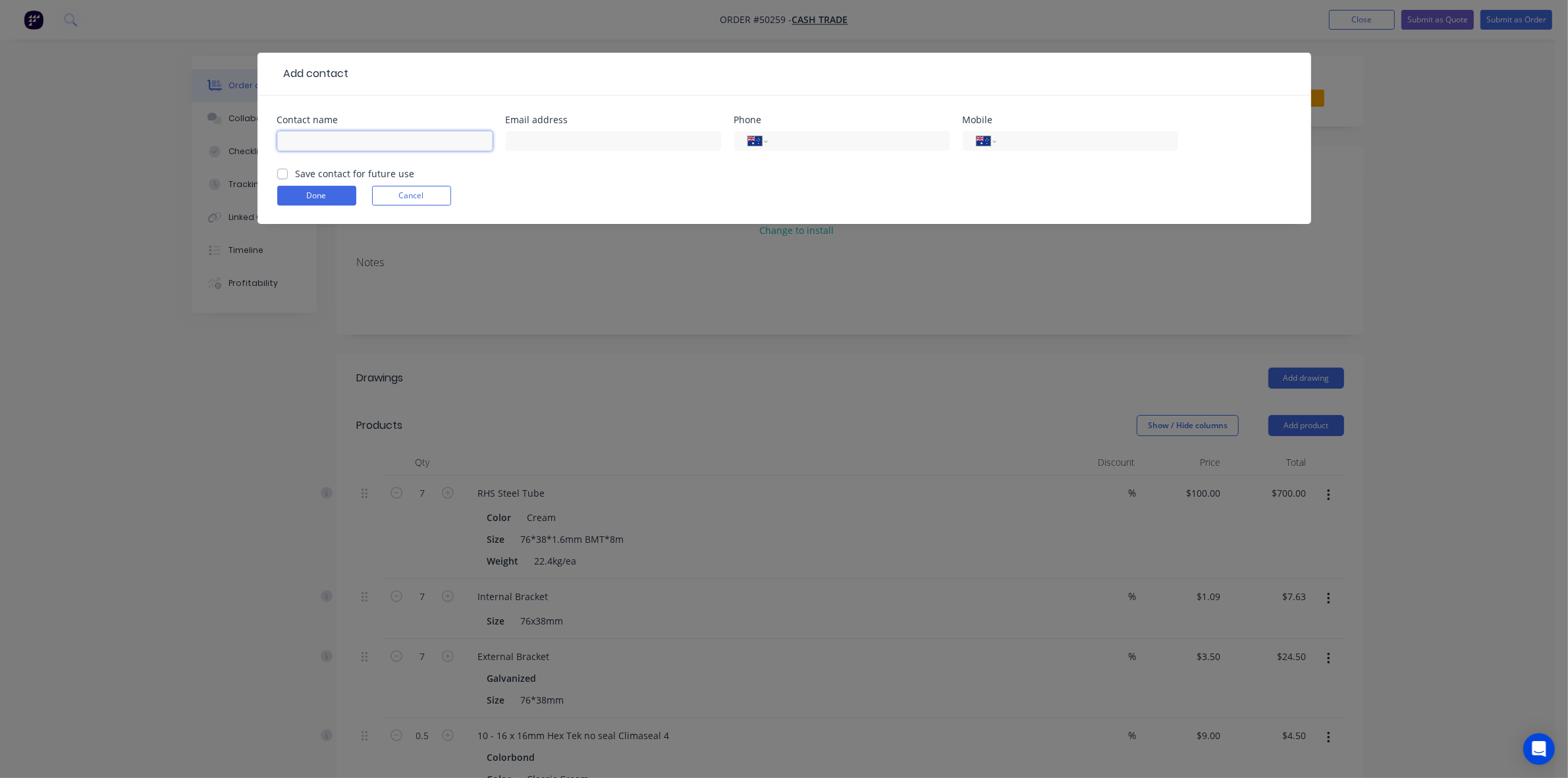
click at [328, 137] on input "text" at bounding box center [384, 141] width 215 height 20
paste input "Vendas Maintenance 0418 931 128"
drag, startPoint x: 376, startPoint y: 138, endPoint x: 467, endPoint y: 137, distance: 91.0
click at [467, 137] on input "Vendas Maintenance 0418 931 128" at bounding box center [384, 141] width 215 height 20
type input "Vendas Maintenance"
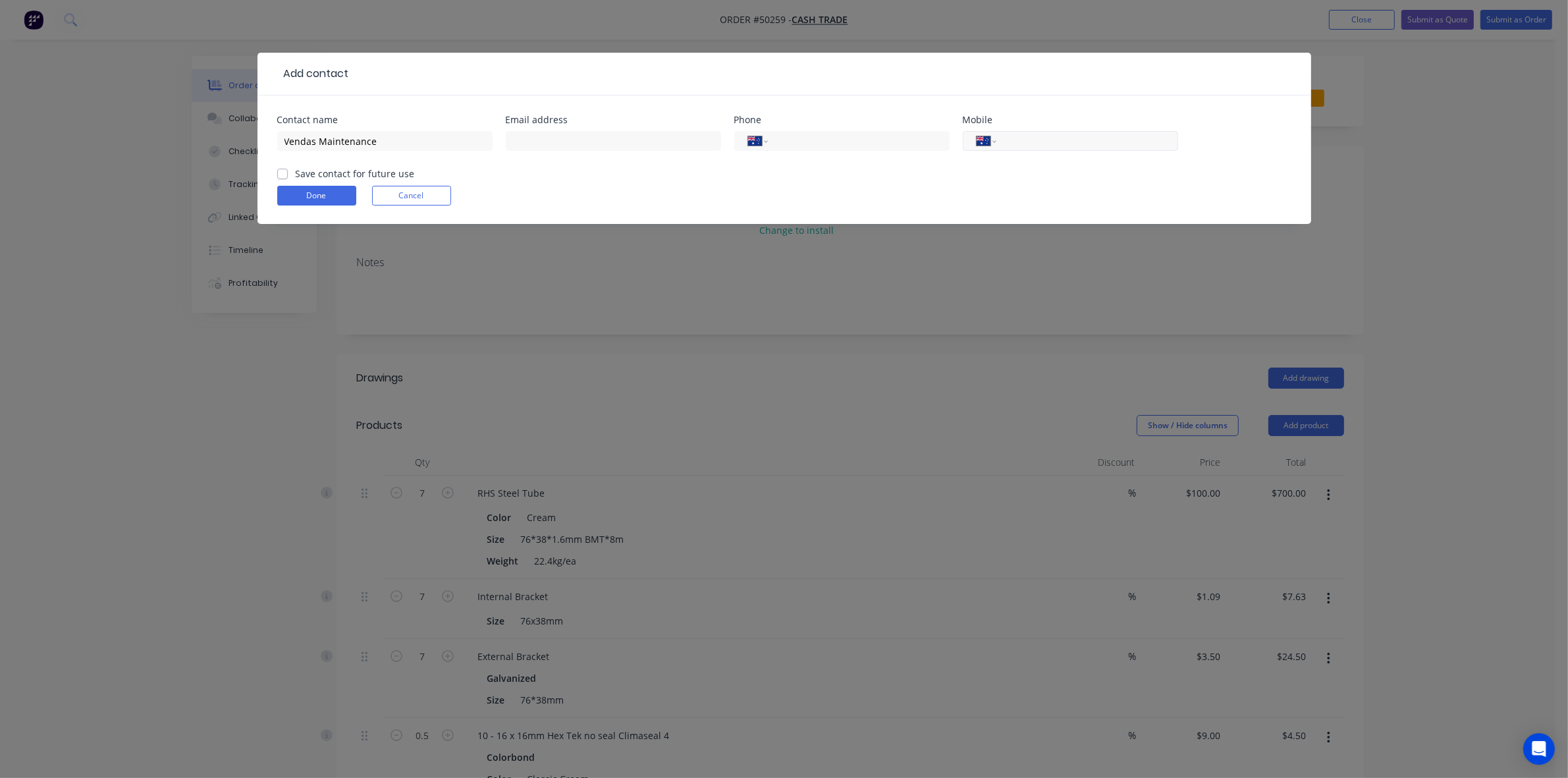
drag, startPoint x: 1171, startPoint y: 132, endPoint x: 1158, endPoint y: 134, distance: 13.2
click at [1171, 133] on div "International Afghanistan Åland Islands Albania Algeria American Samoa Andorra …" at bounding box center [1070, 141] width 215 height 20
click at [1147, 135] on input "tel" at bounding box center [1085, 142] width 158 height 15
paste input "0418 931 128"
type input "0418 931 128"
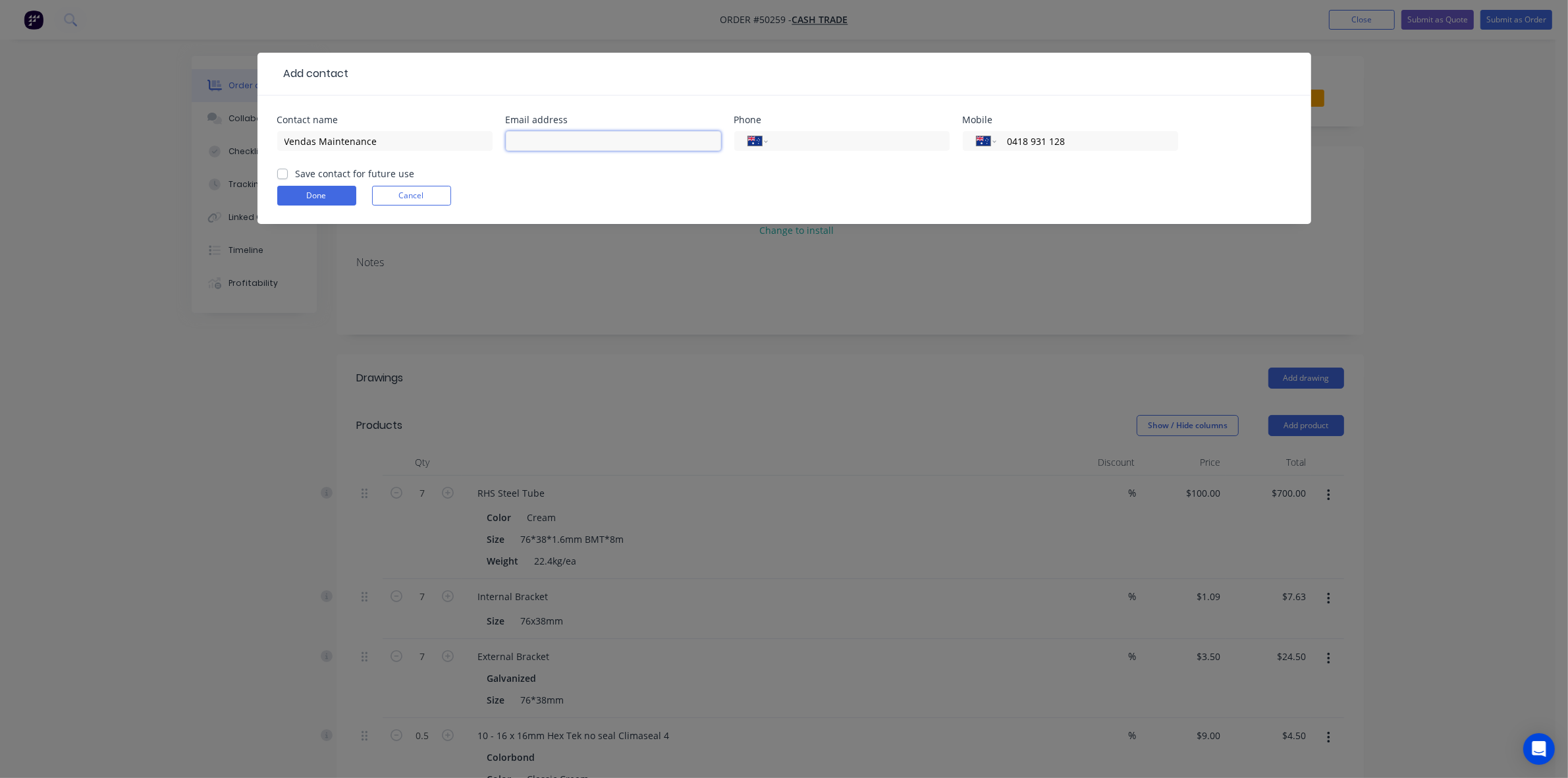
click at [571, 143] on input "text" at bounding box center [613, 141] width 215 height 20
paste input "chris@vendas.com.au"
type input "chris@vendas.com.au"
click at [419, 139] on input "Vendas Maintenance" at bounding box center [384, 141] width 215 height 20
type input "Vendas Maintenance -Chris"
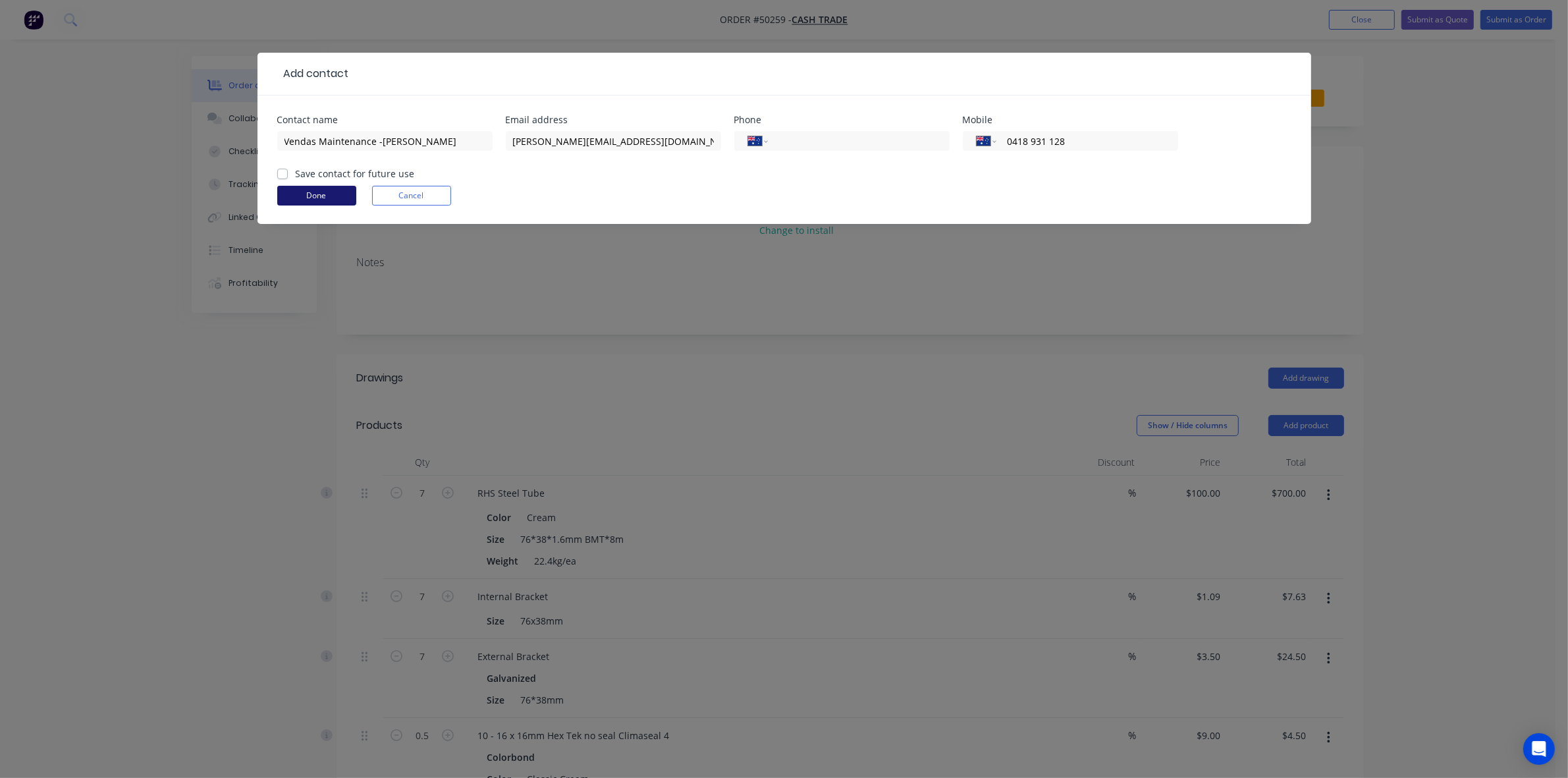
click at [307, 196] on button "Done" at bounding box center [317, 196] width 79 height 20
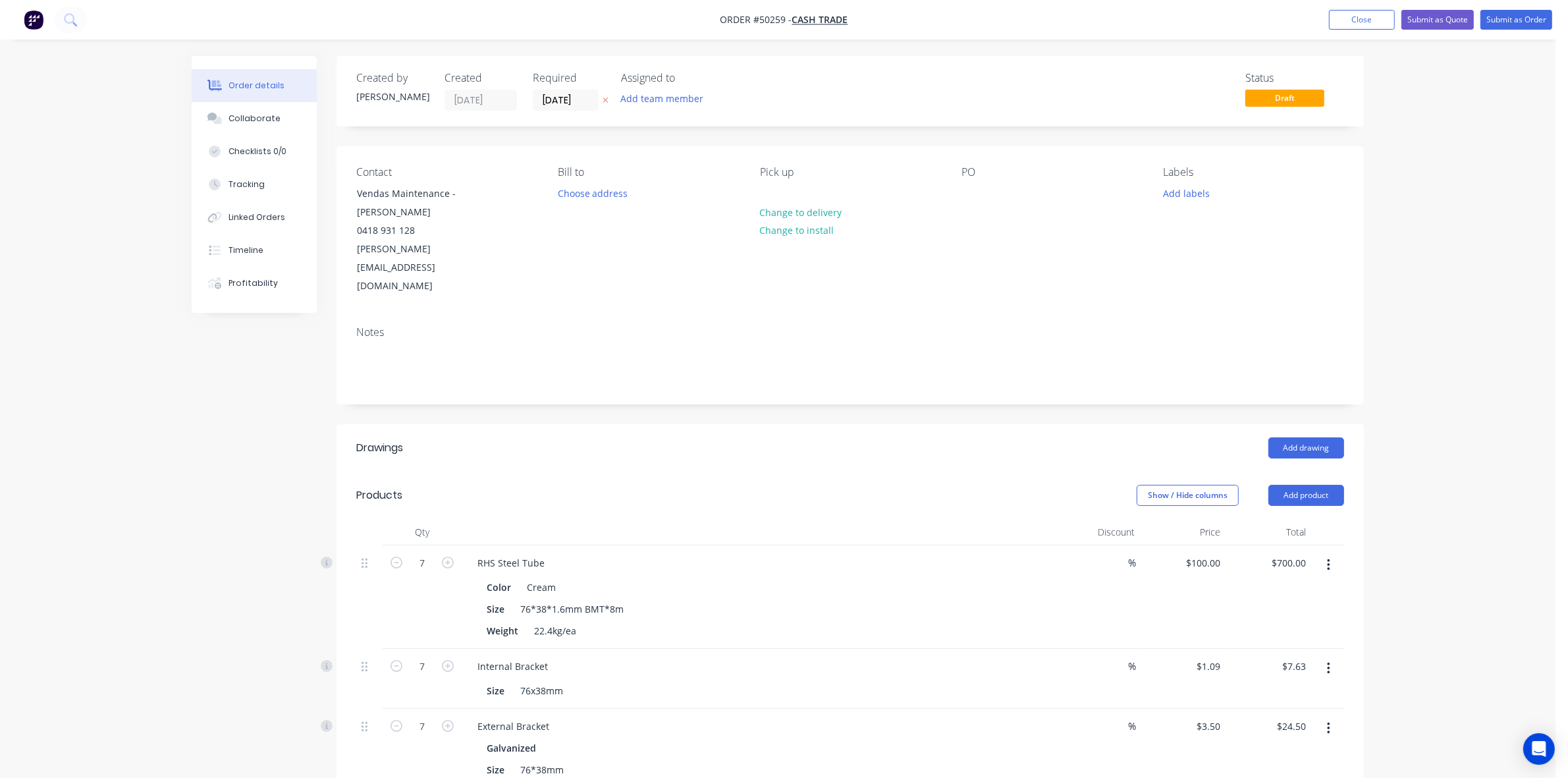
click at [843, 437] on div "Add drawing" at bounding box center [955, 448] width 778 height 21
click at [1466, 15] on button "Submit as Quote" at bounding box center [1438, 20] width 72 height 20
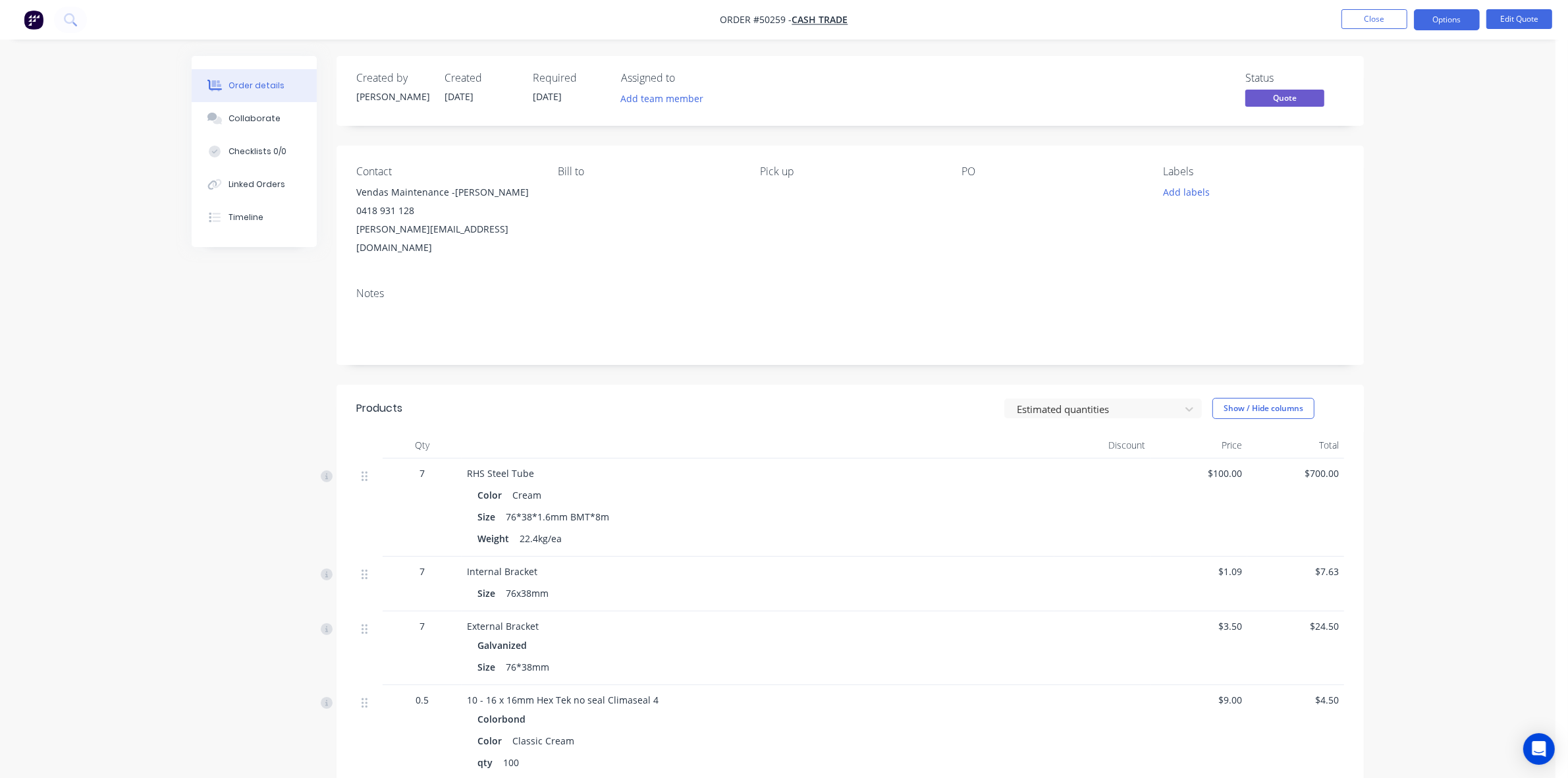
click at [752, 564] on div "Internal Bracket" at bounding box center [757, 571] width 582 height 14
click at [1434, 17] on button "Options" at bounding box center [1447, 20] width 66 height 21
click at [1396, 81] on div "Quote" at bounding box center [1407, 80] width 121 height 19
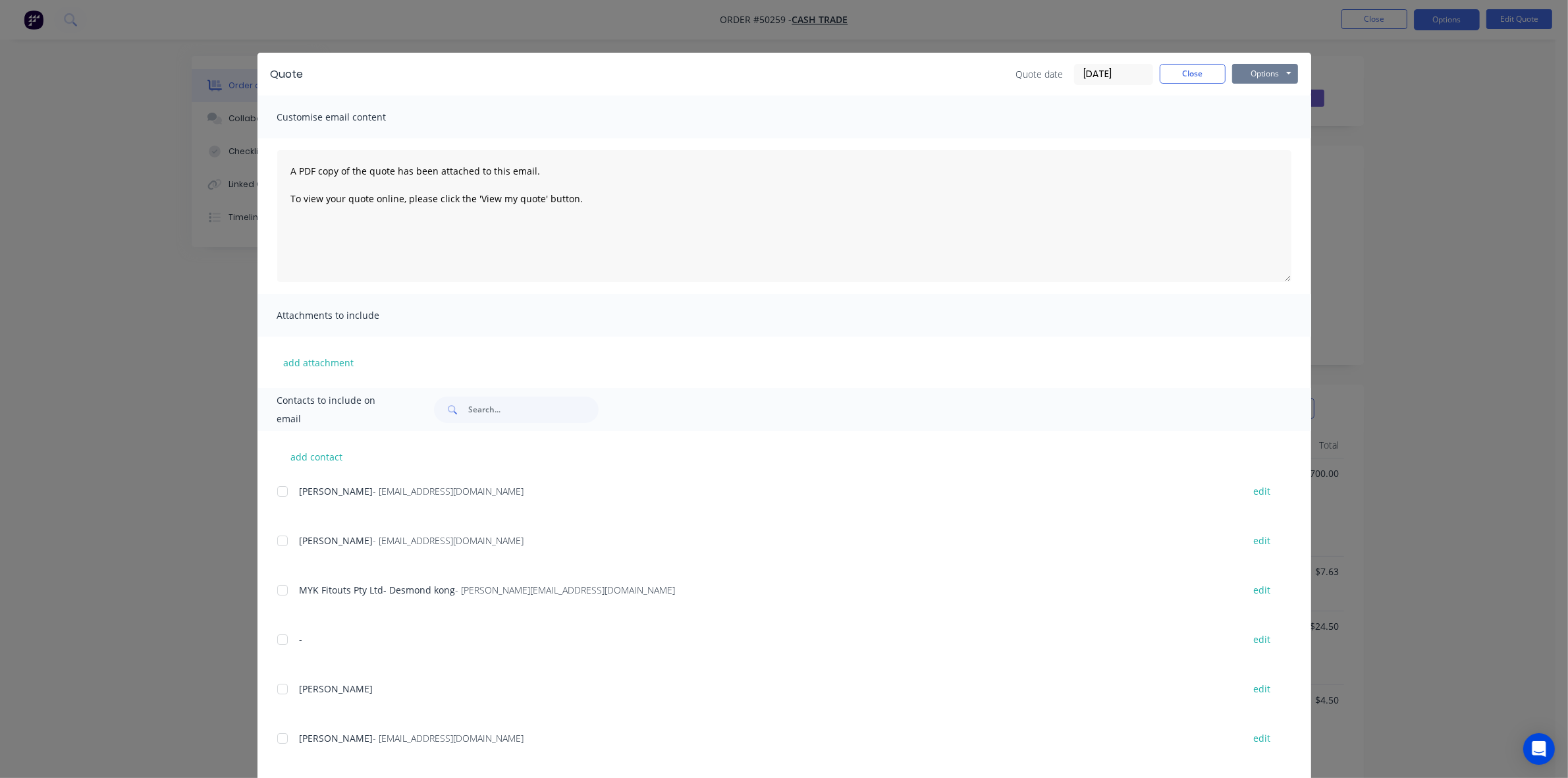
click at [1263, 67] on button "Options" at bounding box center [1265, 73] width 66 height 20
click at [1265, 102] on button "Preview" at bounding box center [1275, 97] width 84 height 21
click at [1174, 63] on div "Quote Quote date 10/10/25 Close Options Preview Print Email" at bounding box center [784, 74] width 1054 height 43
click at [1186, 75] on button "Close" at bounding box center [1192, 73] width 66 height 20
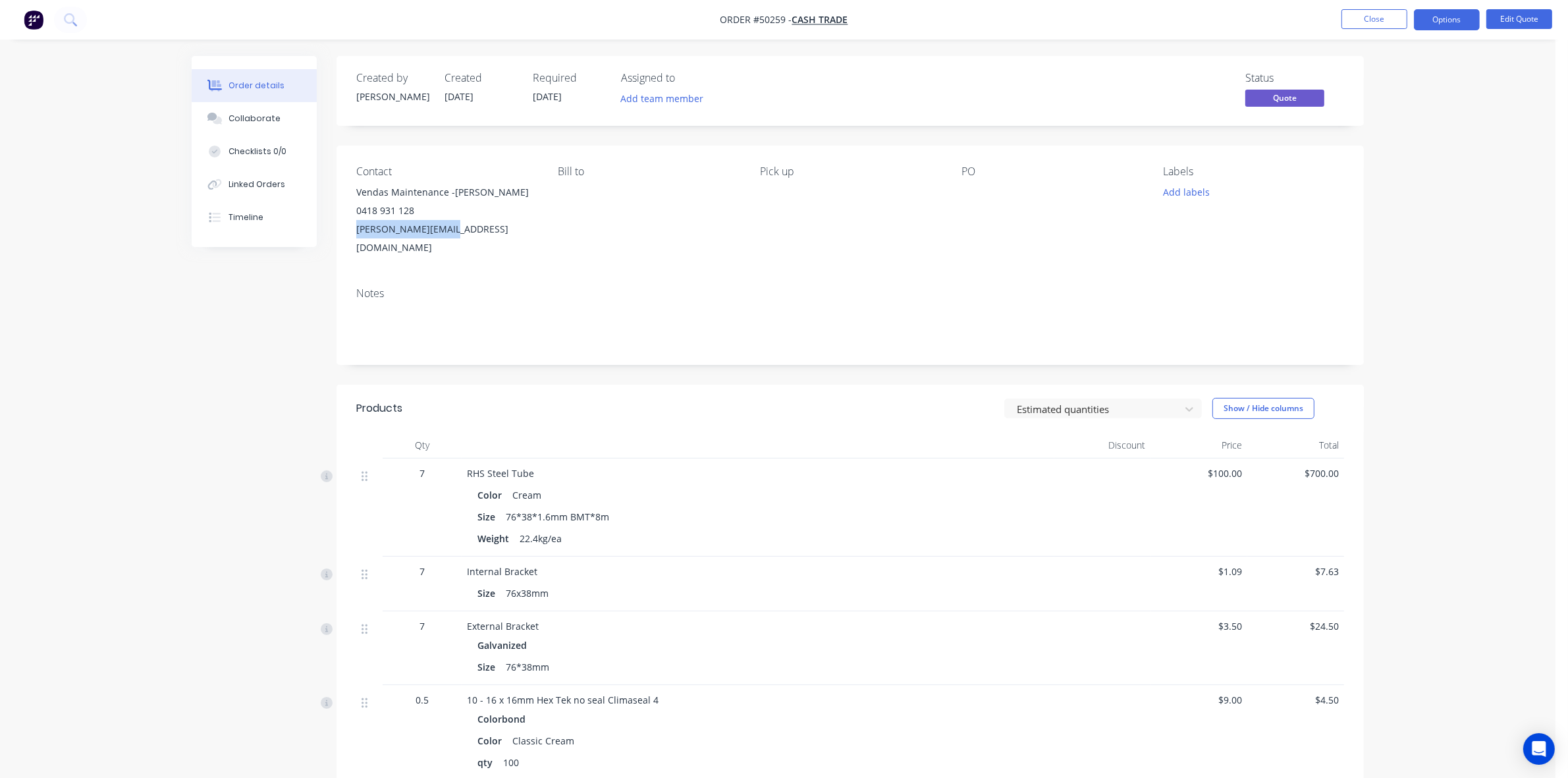
drag, startPoint x: 462, startPoint y: 232, endPoint x: 328, endPoint y: 249, distance: 135.1
click at [328, 249] on div "Created by Cathy Created 10/10/25 Required 10/10/25 Assigned to Add team member…" at bounding box center [777, 521] width 1173 height 930
copy div "chris@vendas.com.au"
click at [814, 532] on div "RHS Steel Tube Color Cream Size 76*38*1.6mm BMT*8m Weight 22.4kg/ea" at bounding box center [757, 507] width 593 height 98
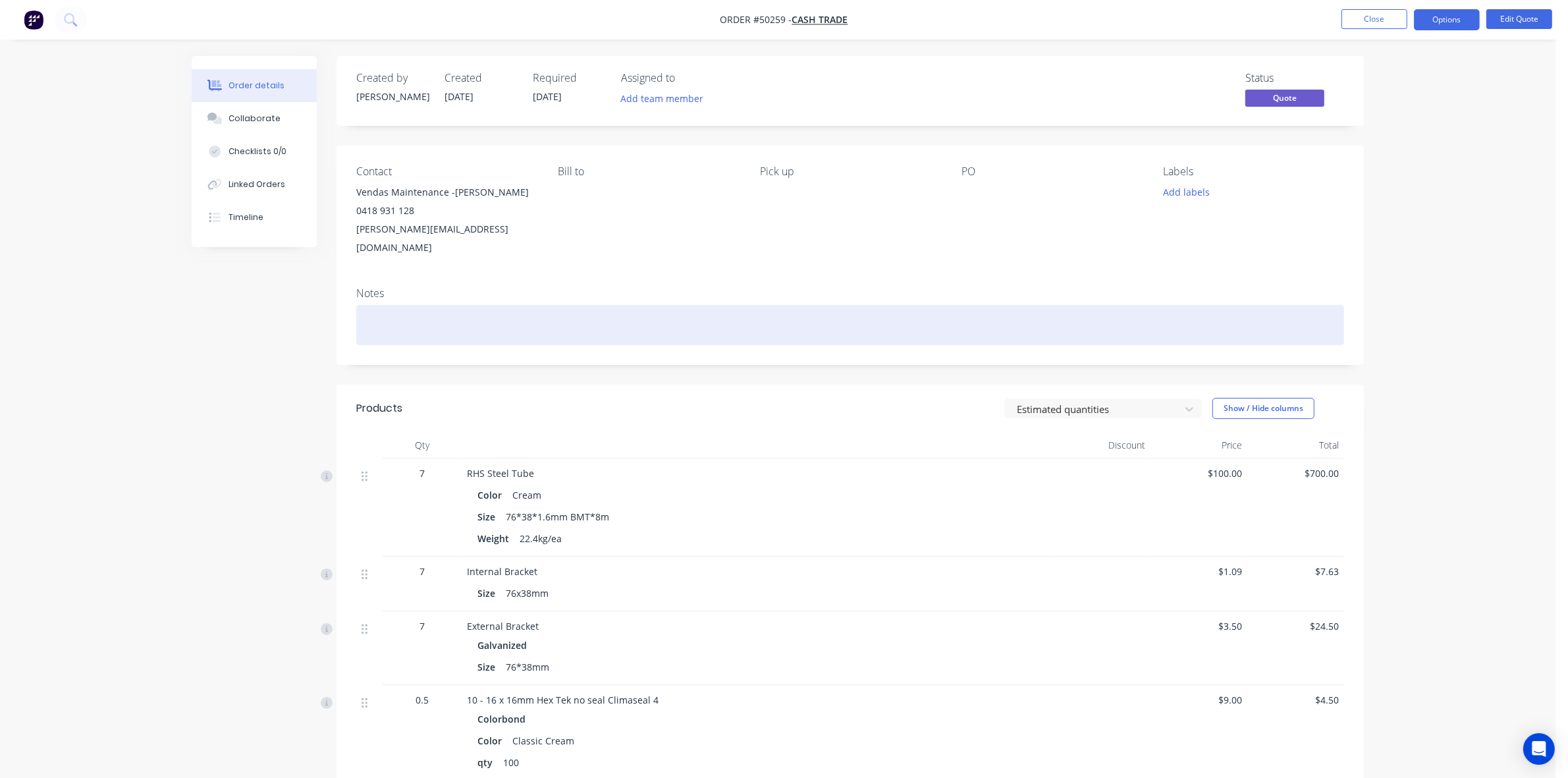
click at [655, 311] on div at bounding box center [850, 325] width 988 height 40
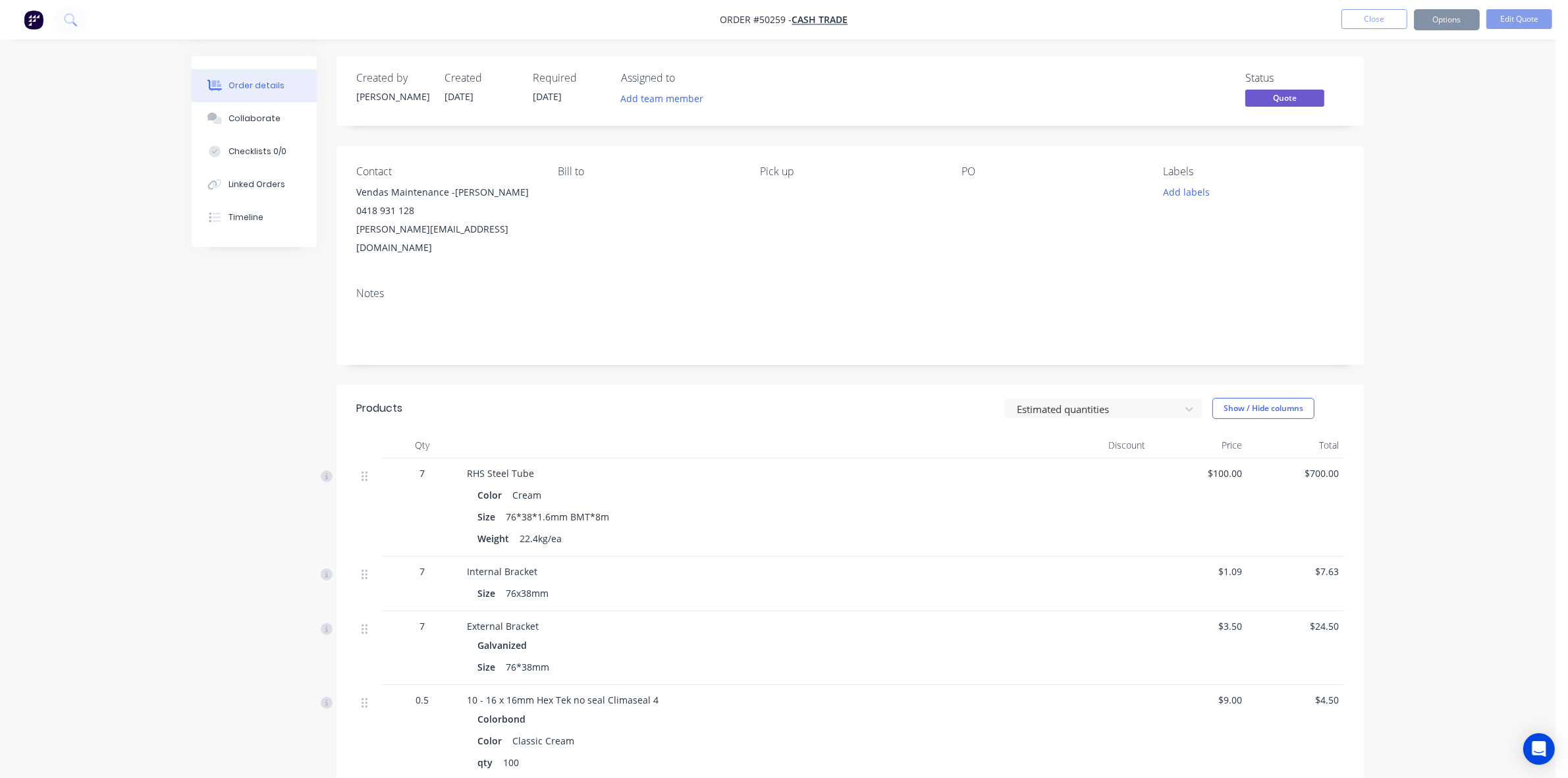
click at [768, 384] on header "Products Estimated quantities Show / Hide columns" at bounding box center [850, 407] width 1028 height 47
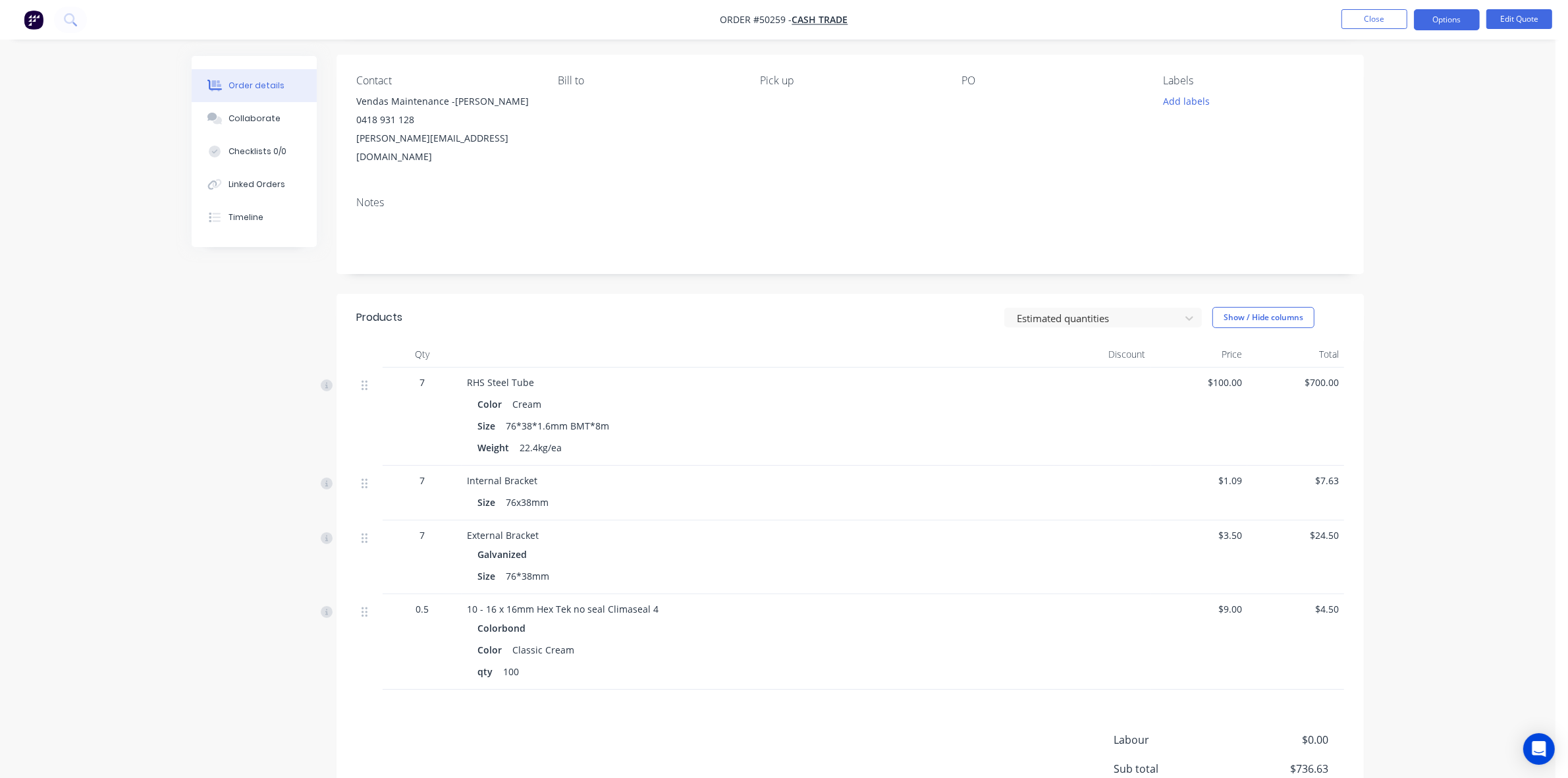
scroll to position [190, 0]
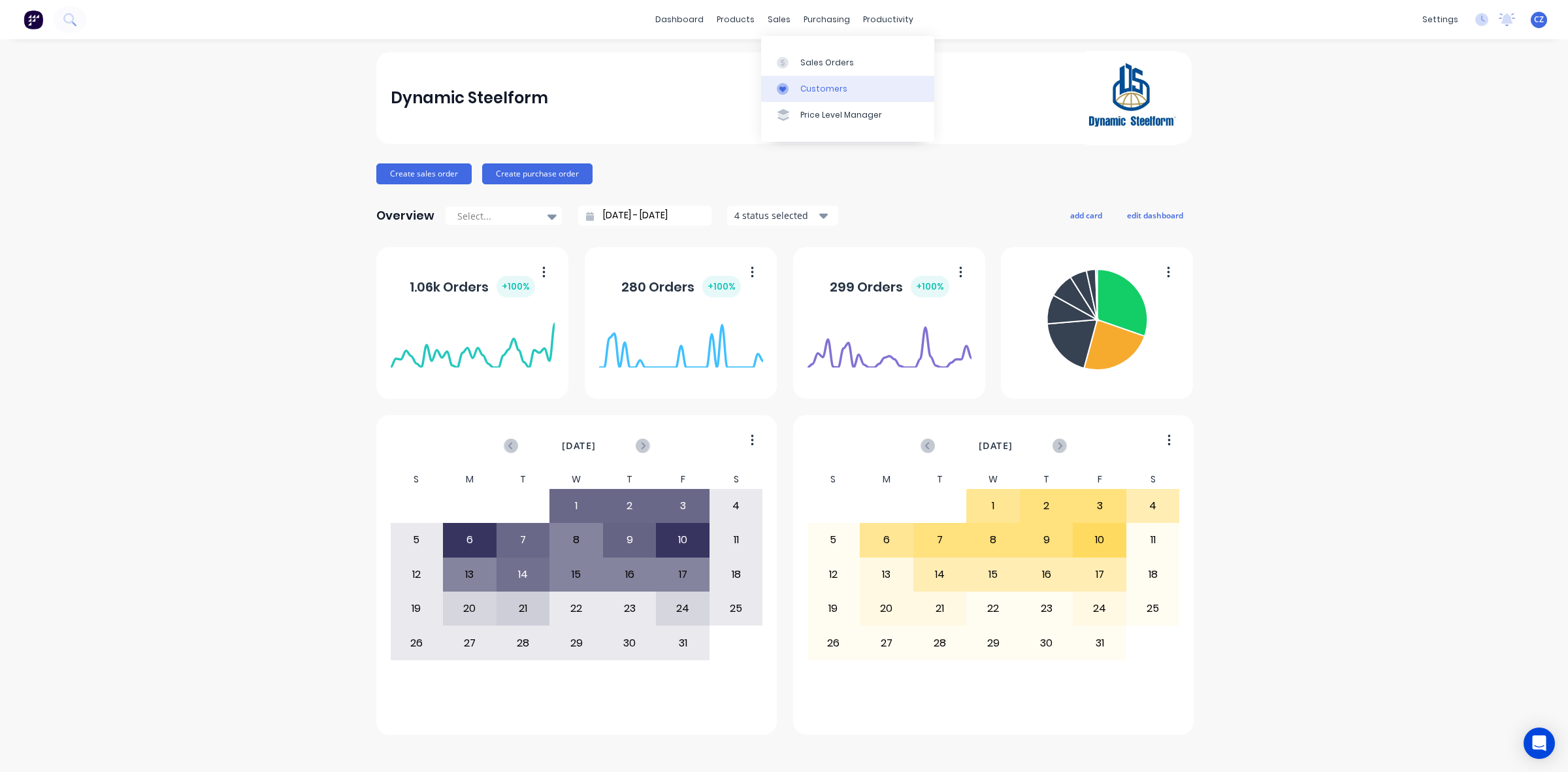
click at [790, 92] on div at bounding box center [786, 89] width 20 height 12
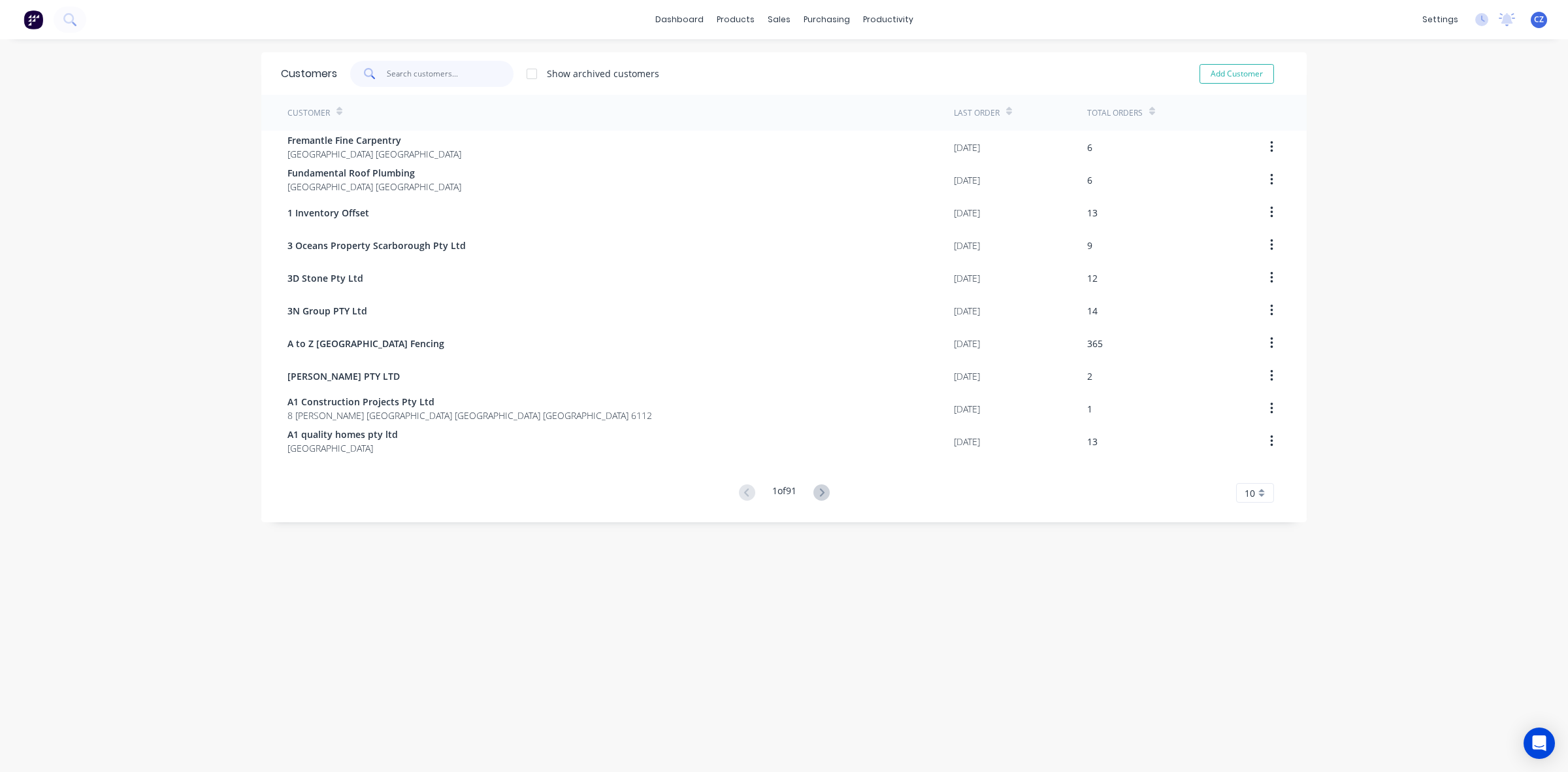
click at [415, 62] on input "text" at bounding box center [451, 73] width 128 height 26
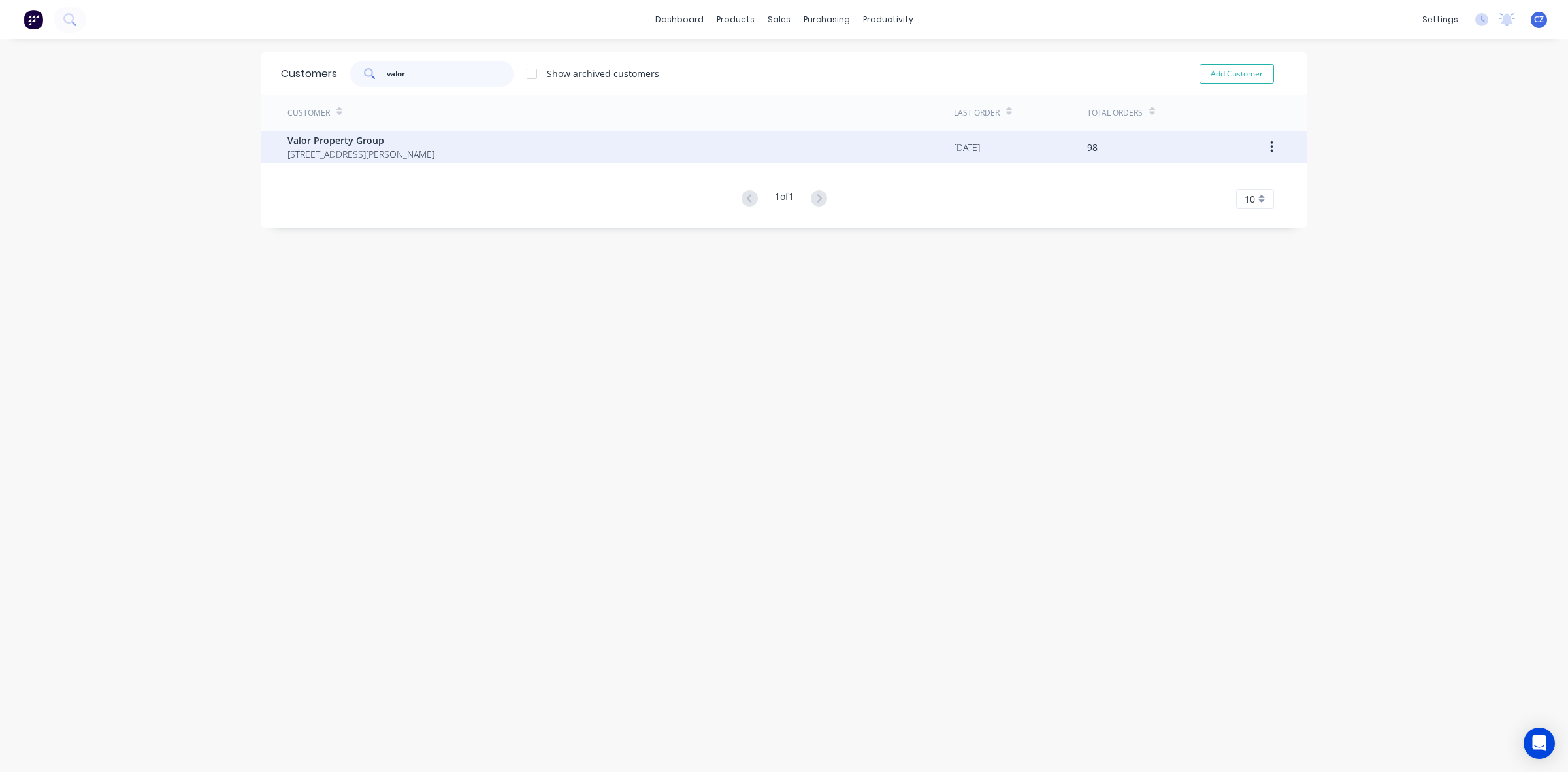
type input "valor"
click at [533, 151] on div "Valor Property Group [STREET_ADDRESS][PERSON_NAME]" at bounding box center [620, 147] width 666 height 32
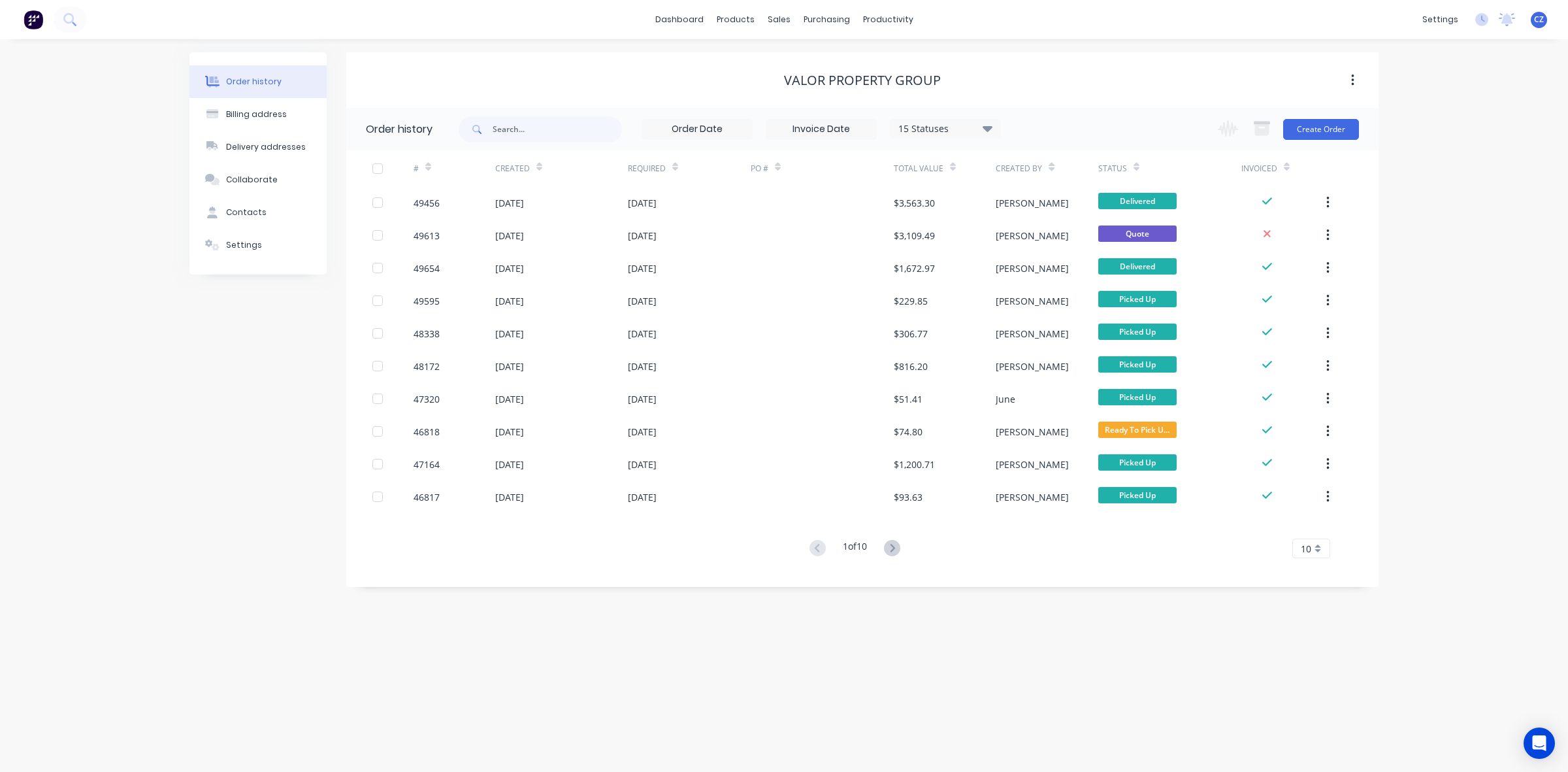
click at [1330, 116] on div "Change order status Submitted Ready for Delivery Ready To Pick Up [DATE] [DATE]…" at bounding box center [1284, 129] width 149 height 43
click at [1324, 129] on button "Create Order" at bounding box center [1320, 129] width 76 height 21
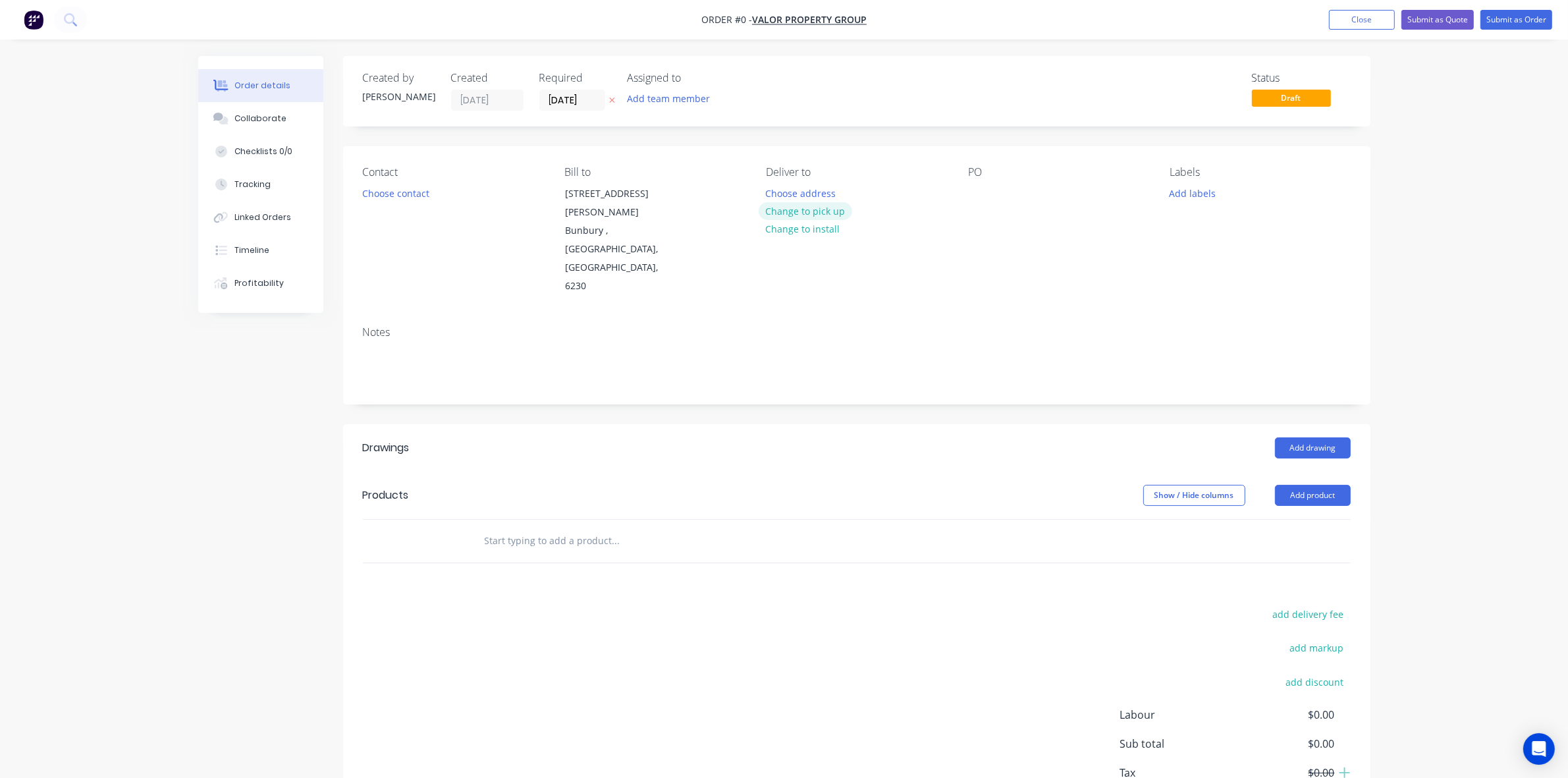
click at [799, 218] on button "Change to pick up" at bounding box center [805, 211] width 93 height 18
drag, startPoint x: 777, startPoint y: 371, endPoint x: 833, endPoint y: 376, distance: 56.2
click at [793, 371] on div "Creating draft order... Loading..." at bounding box center [982, 444] width 1568 height 778
drag, startPoint x: 1300, startPoint y: 427, endPoint x: 1293, endPoint y: 442, distance: 16.6
click at [1299, 472] on header "Products Show / Hide columns Add product" at bounding box center [857, 495] width 1028 height 47
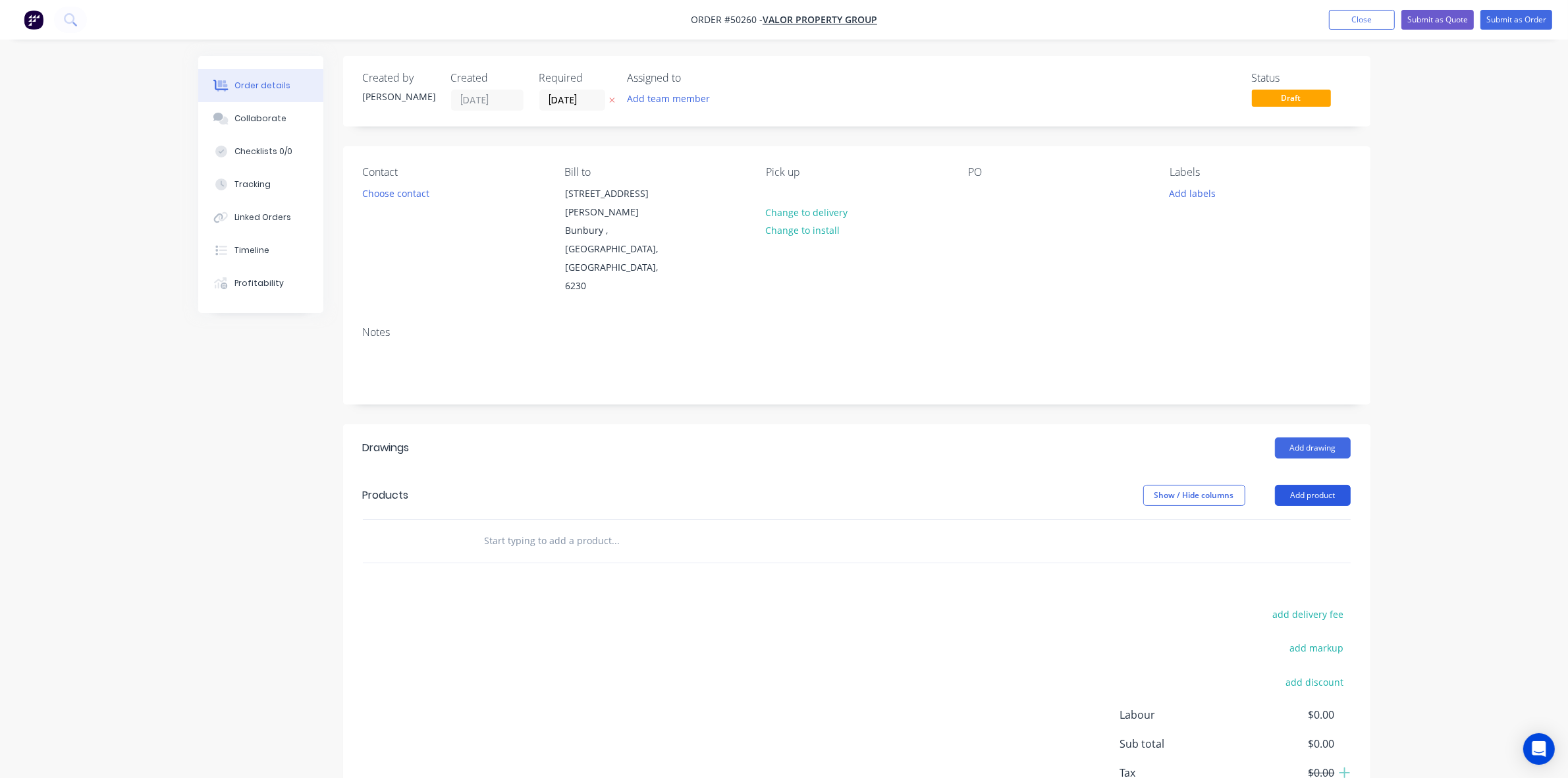
click at [1293, 485] on button "Add product" at bounding box center [1313, 495] width 75 height 21
click at [1286, 519] on div "Product catalogue" at bounding box center [1288, 528] width 101 height 19
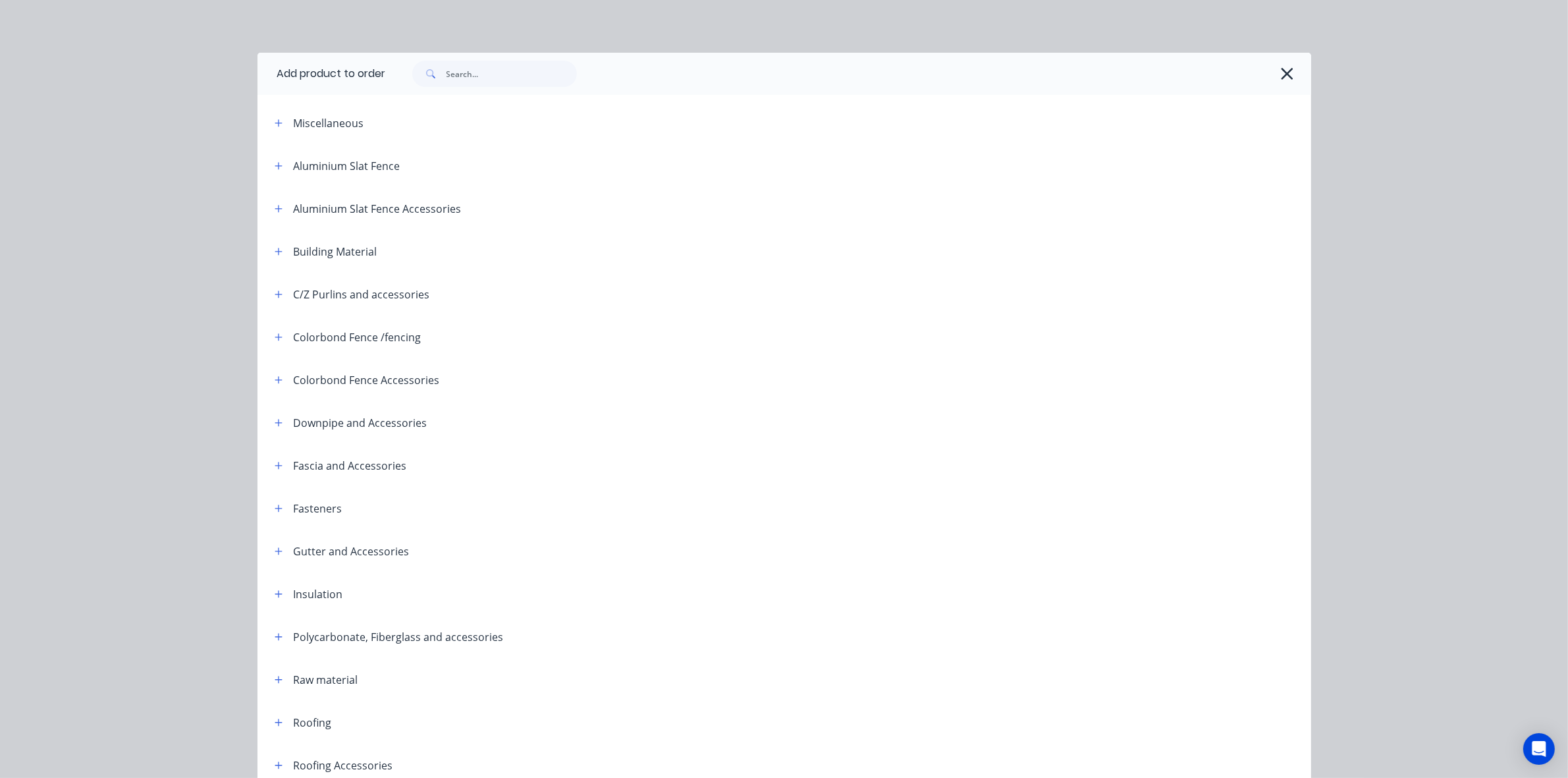
click at [494, 93] on div "Add product to order Miscellaneous Aluminium Slat Fence Aluminium Slat Fence Ac…" at bounding box center [784, 504] width 1054 height 905
click at [492, 82] on input "text" at bounding box center [512, 74] width 130 height 27
click at [492, 81] on input "text" at bounding box center [512, 74] width 130 height 27
type input "1"
click at [1281, 76] on icon "button" at bounding box center [1288, 74] width 14 height 19
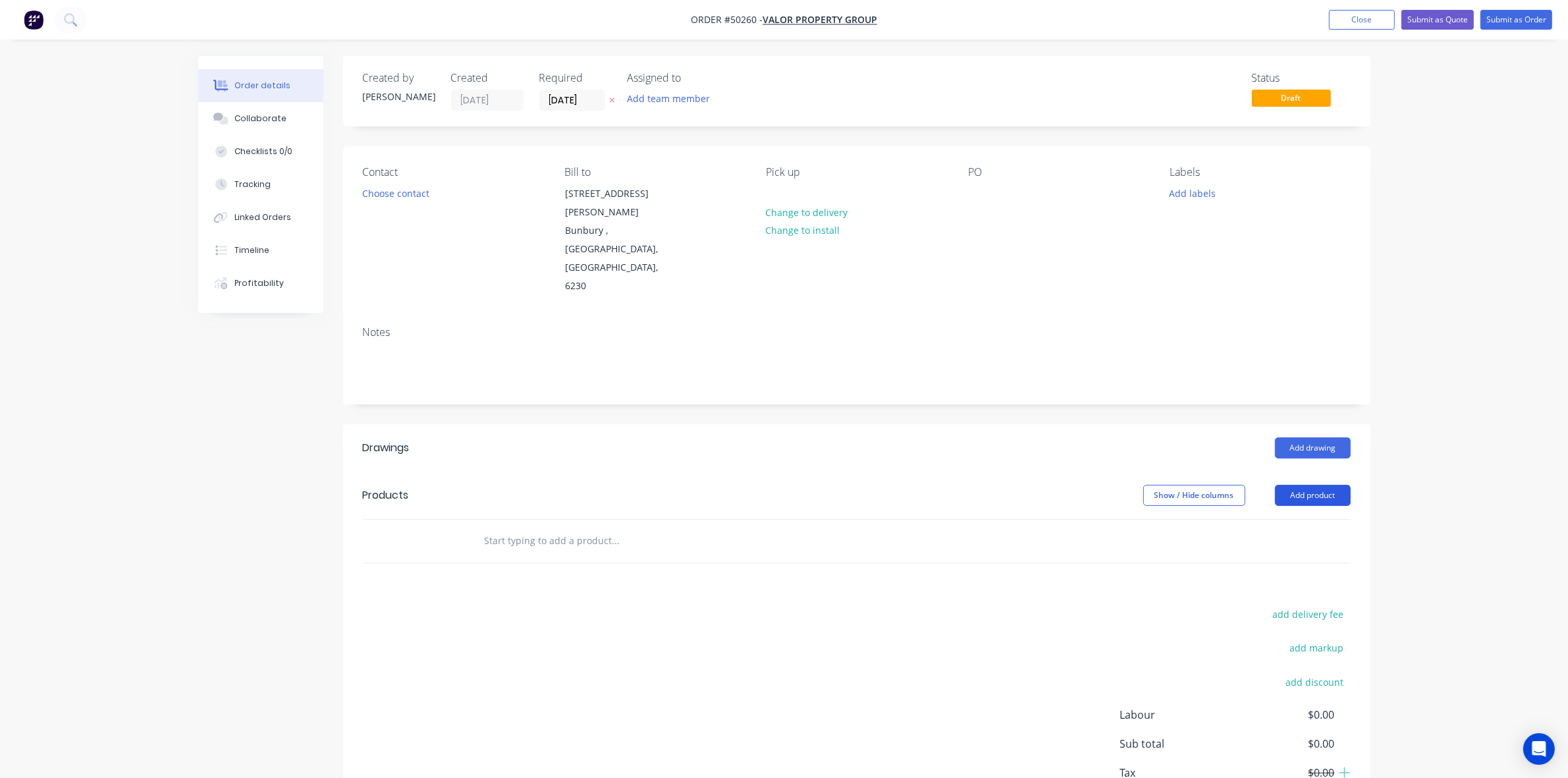
click at [1300, 485] on button "Add product" at bounding box center [1313, 495] width 75 height 21
click at [1255, 516] on button "Product catalogue" at bounding box center [1288, 528] width 125 height 27
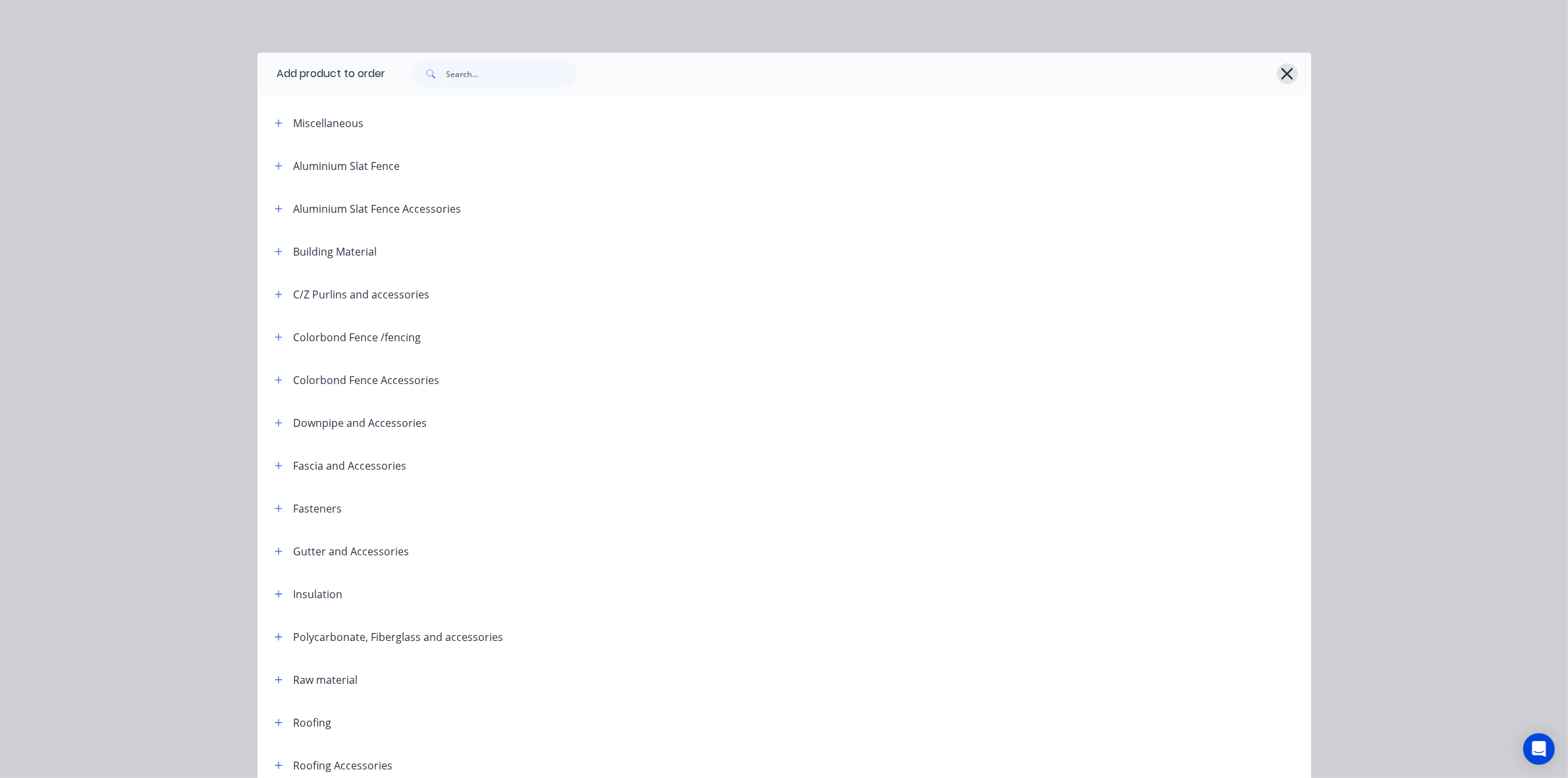
click at [1281, 81] on icon "button" at bounding box center [1288, 74] width 14 height 19
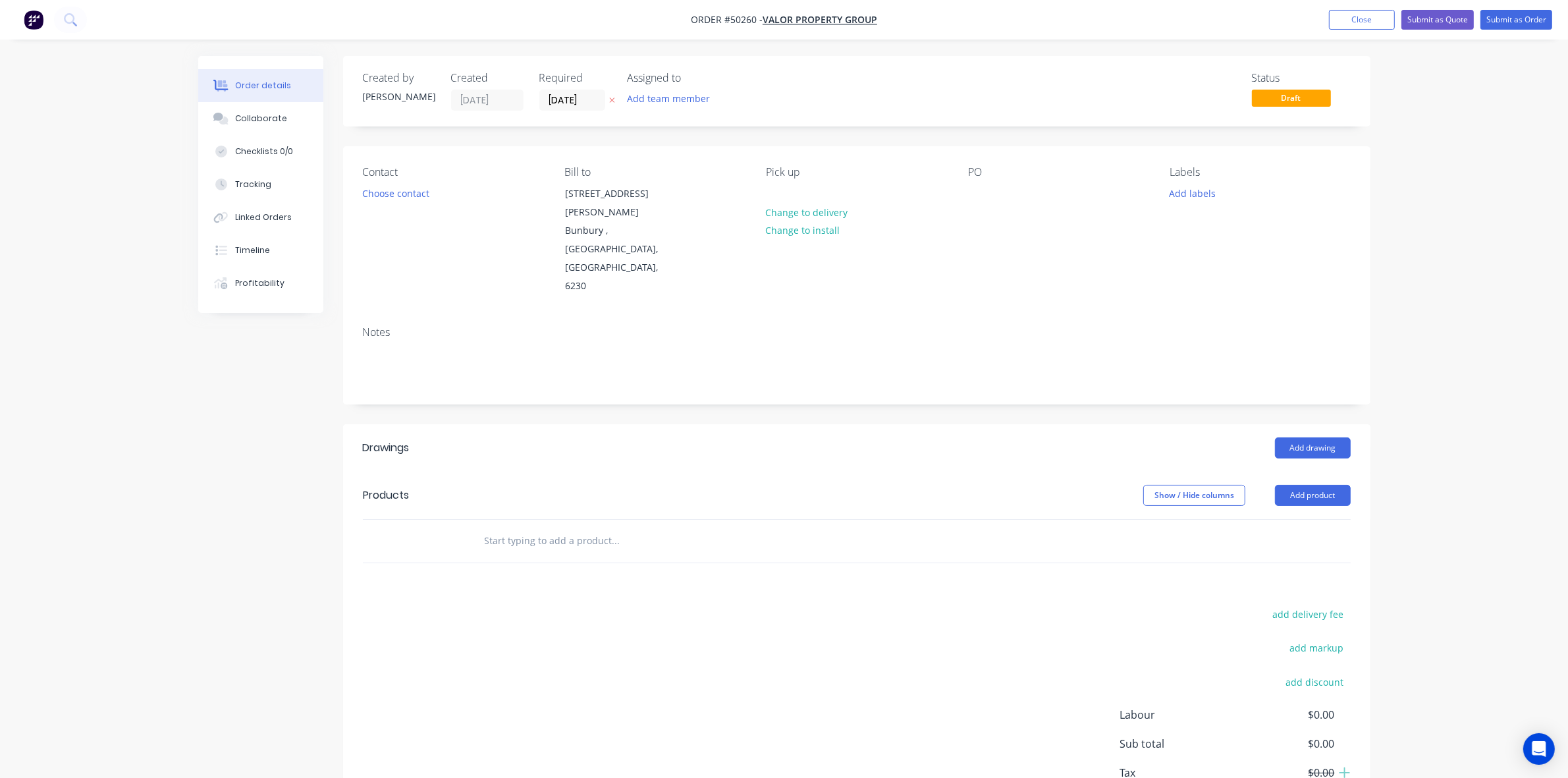
click at [887, 510] on div "Drawings Add drawing Products Show / Hide columns Add product add delivery fee …" at bounding box center [857, 637] width 1028 height 426
click at [1375, 24] on button "Close" at bounding box center [1362, 20] width 66 height 20
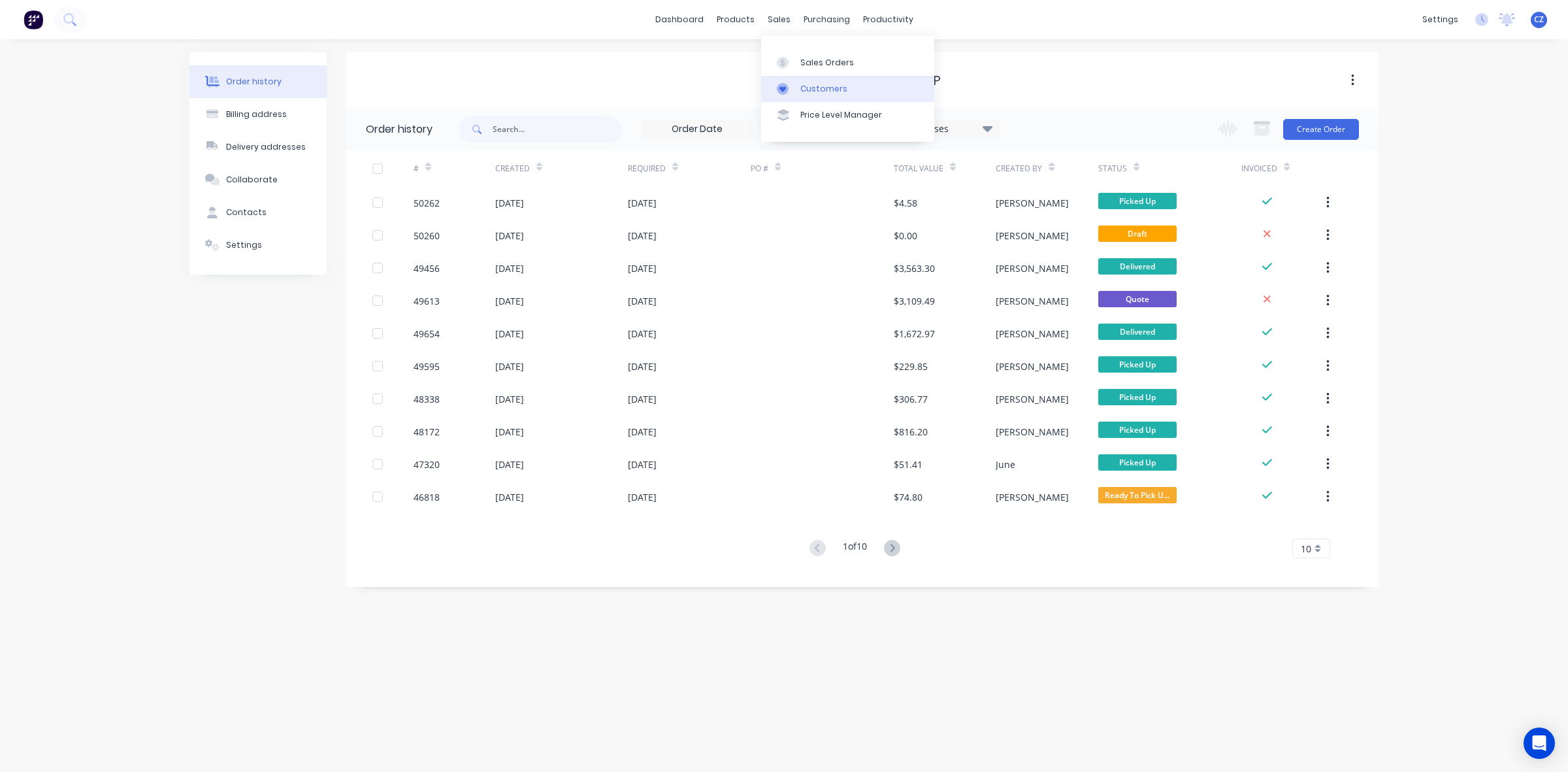
click at [804, 83] on div "Customers" at bounding box center [824, 89] width 47 height 12
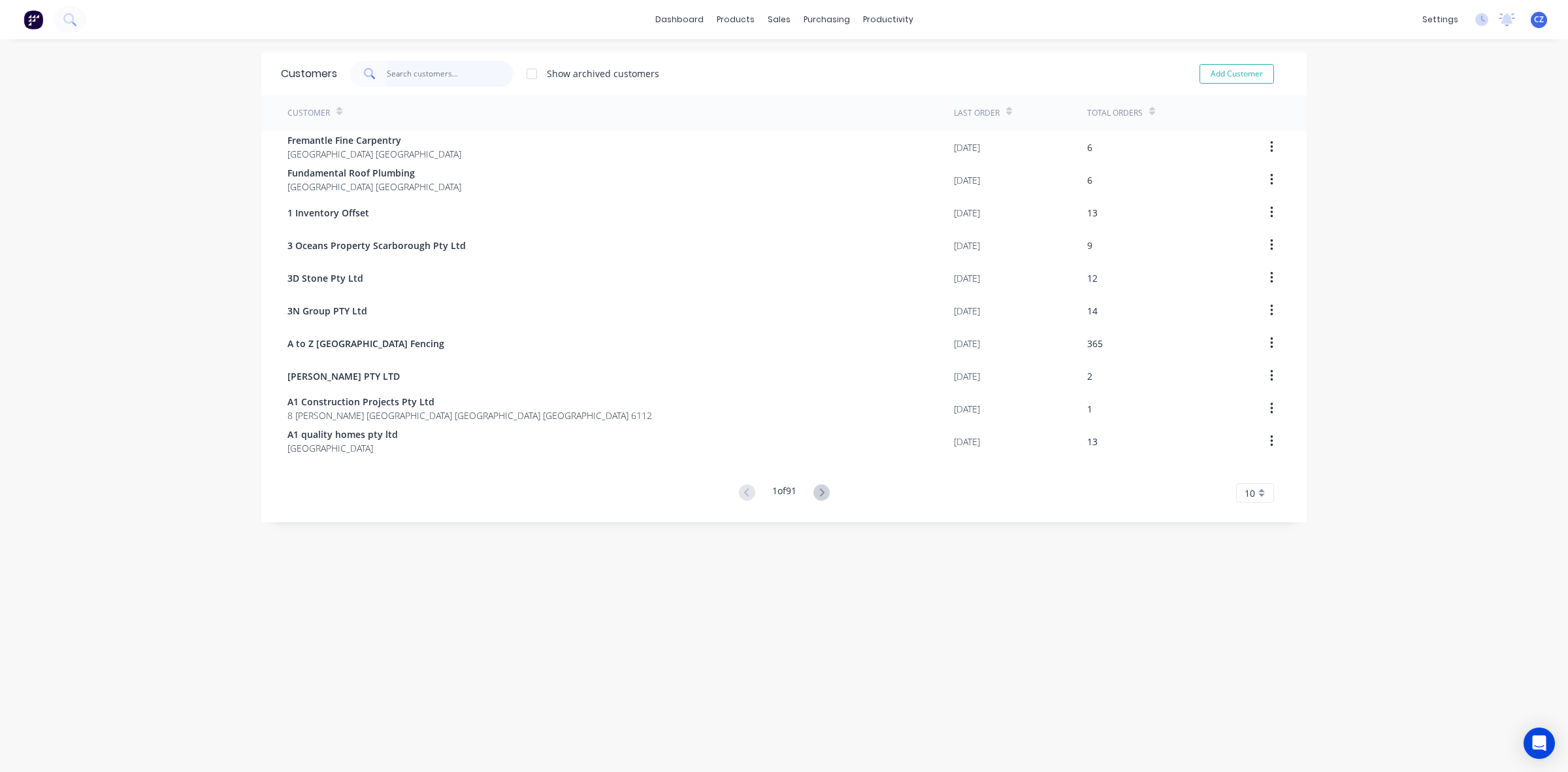
click at [401, 69] on input "text" at bounding box center [451, 73] width 128 height 26
click at [408, 71] on input "text" at bounding box center [451, 73] width 128 height 26
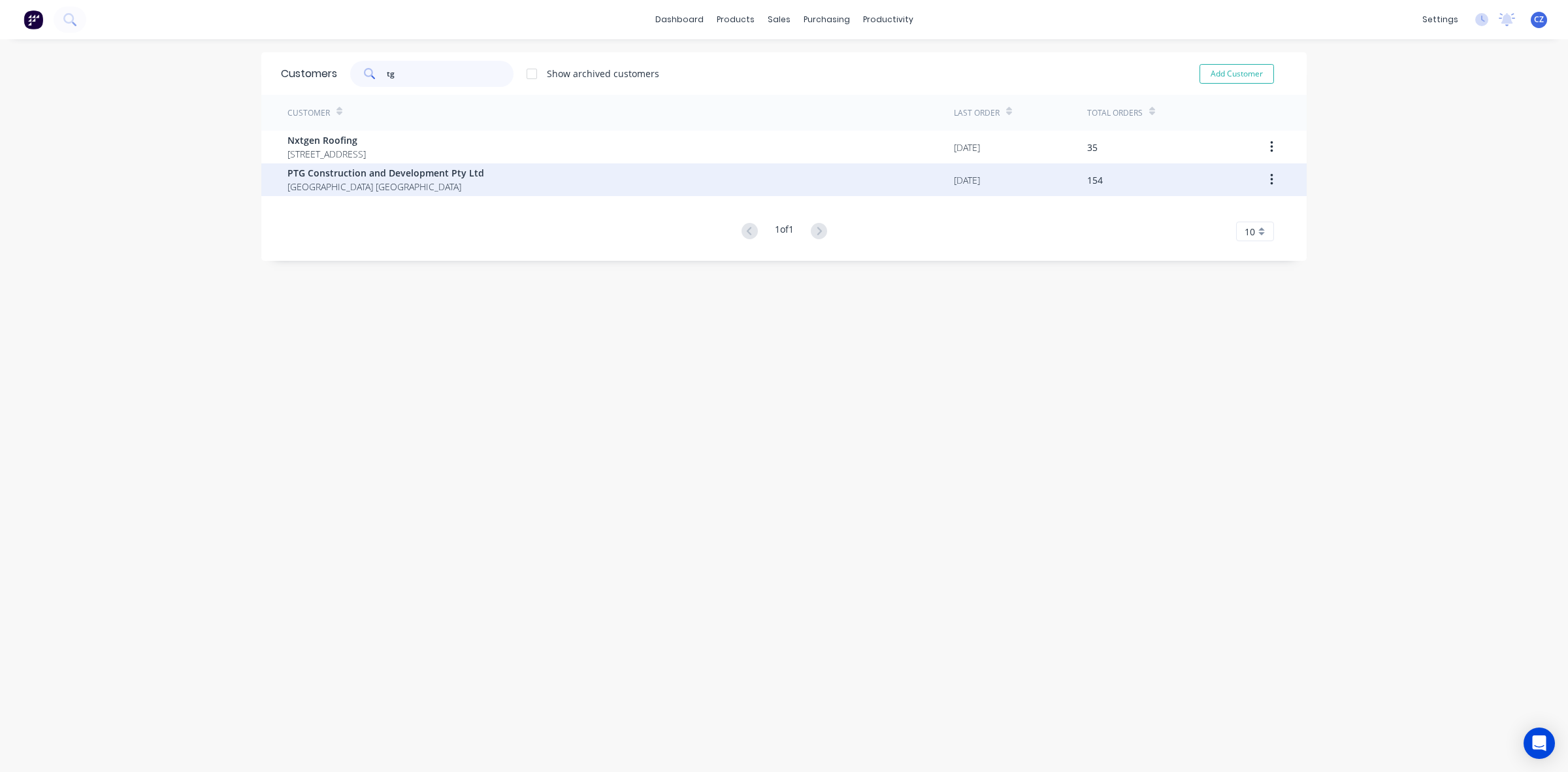
type input "tg"
click at [404, 171] on span "PTG Construction and Development Pty Ltd" at bounding box center [385, 173] width 197 height 14
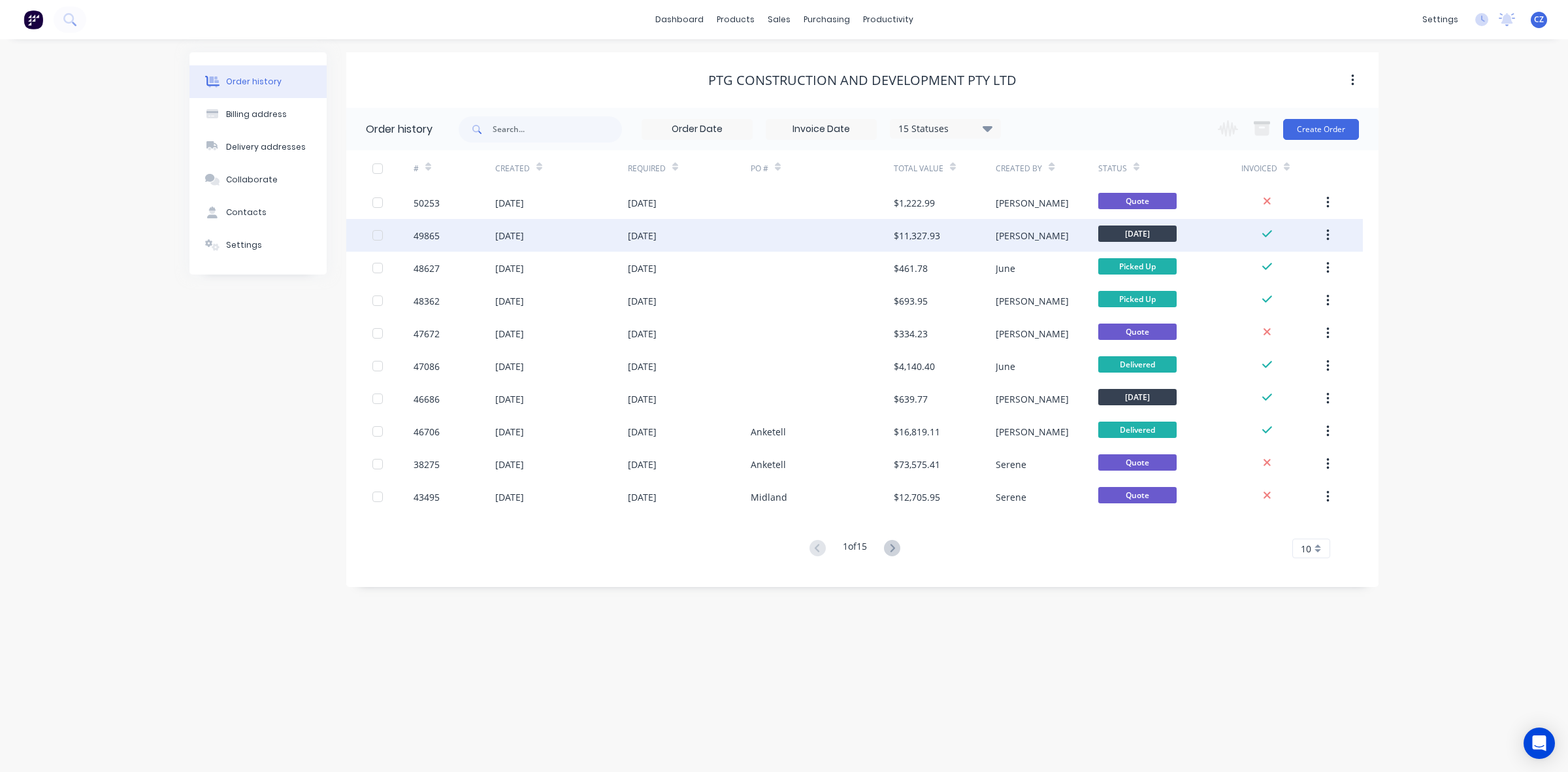
click at [833, 230] on div at bounding box center [822, 235] width 143 height 32
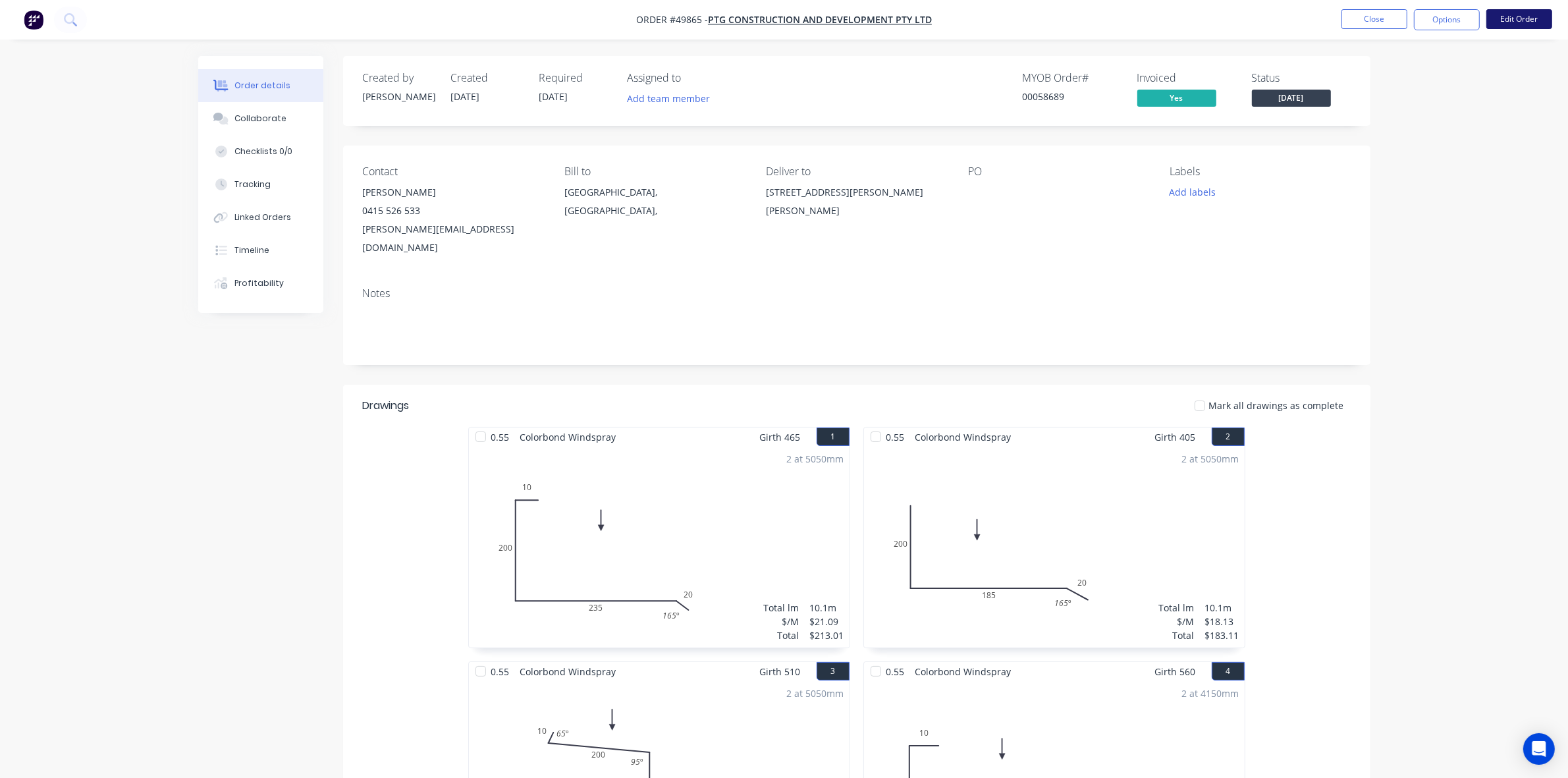
click at [1533, 24] on button "Edit Order" at bounding box center [1519, 19] width 66 height 20
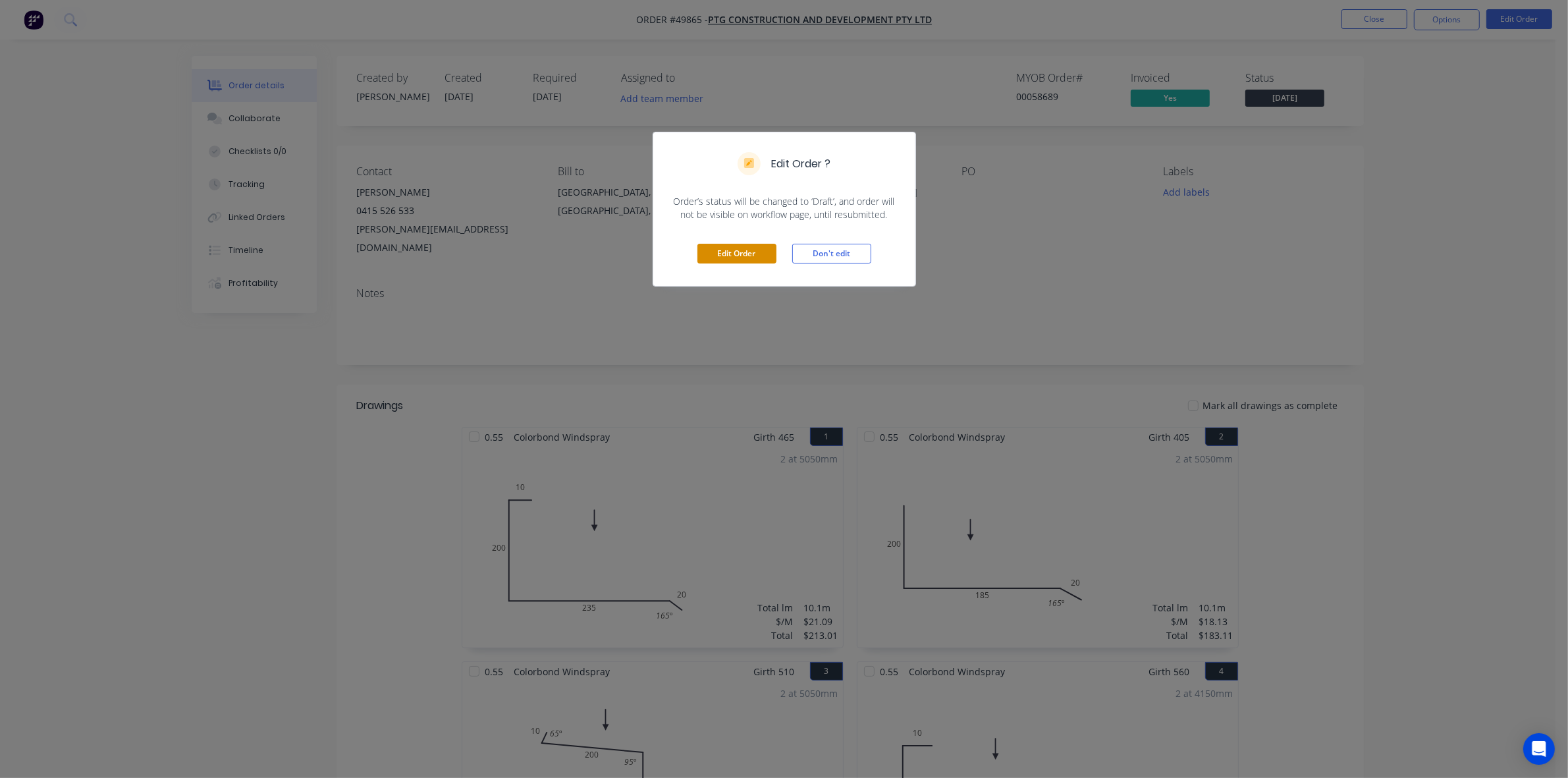
click at [729, 252] on button "Edit Order" at bounding box center [737, 253] width 79 height 20
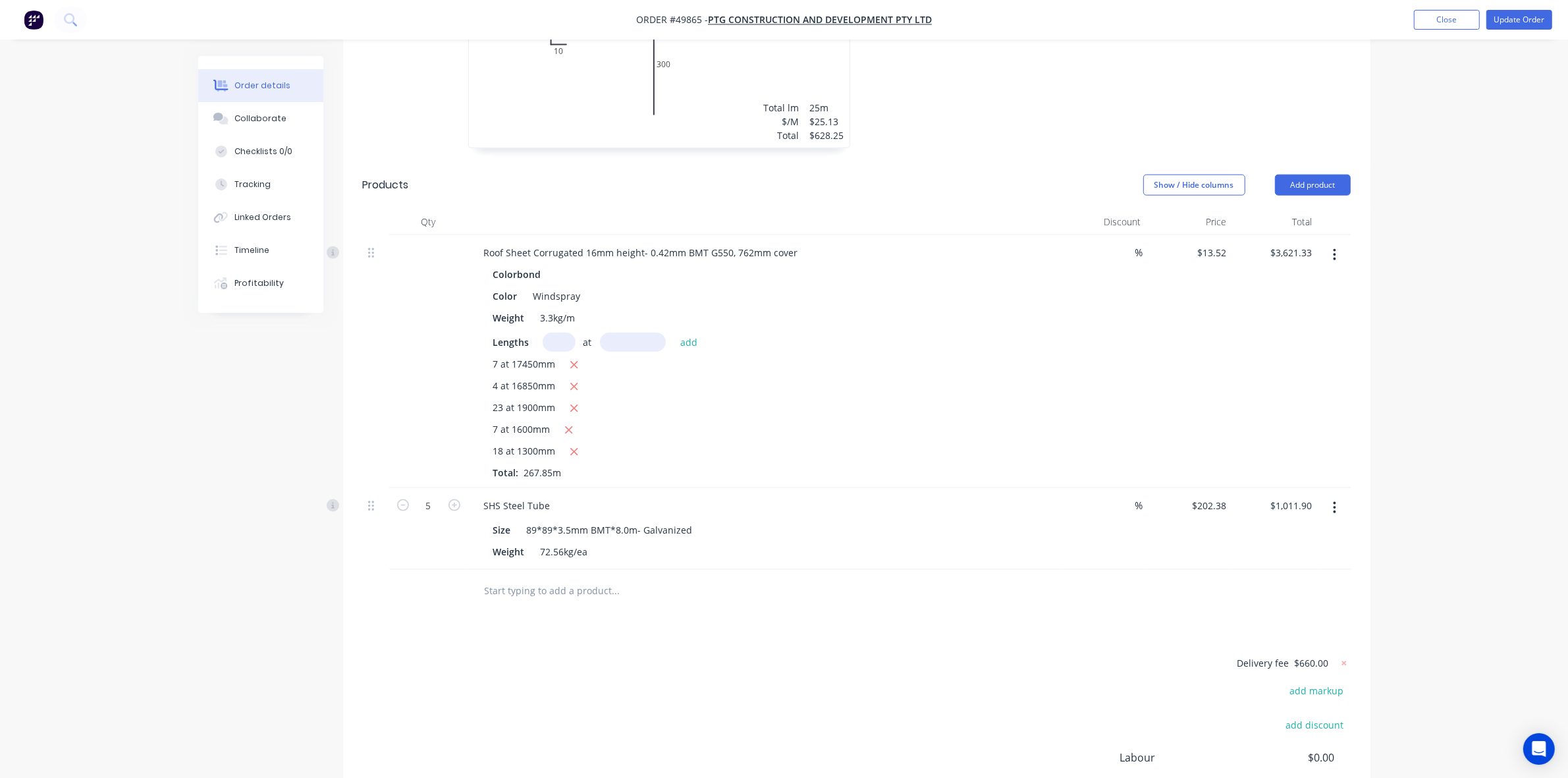
scroll to position [2035, 0]
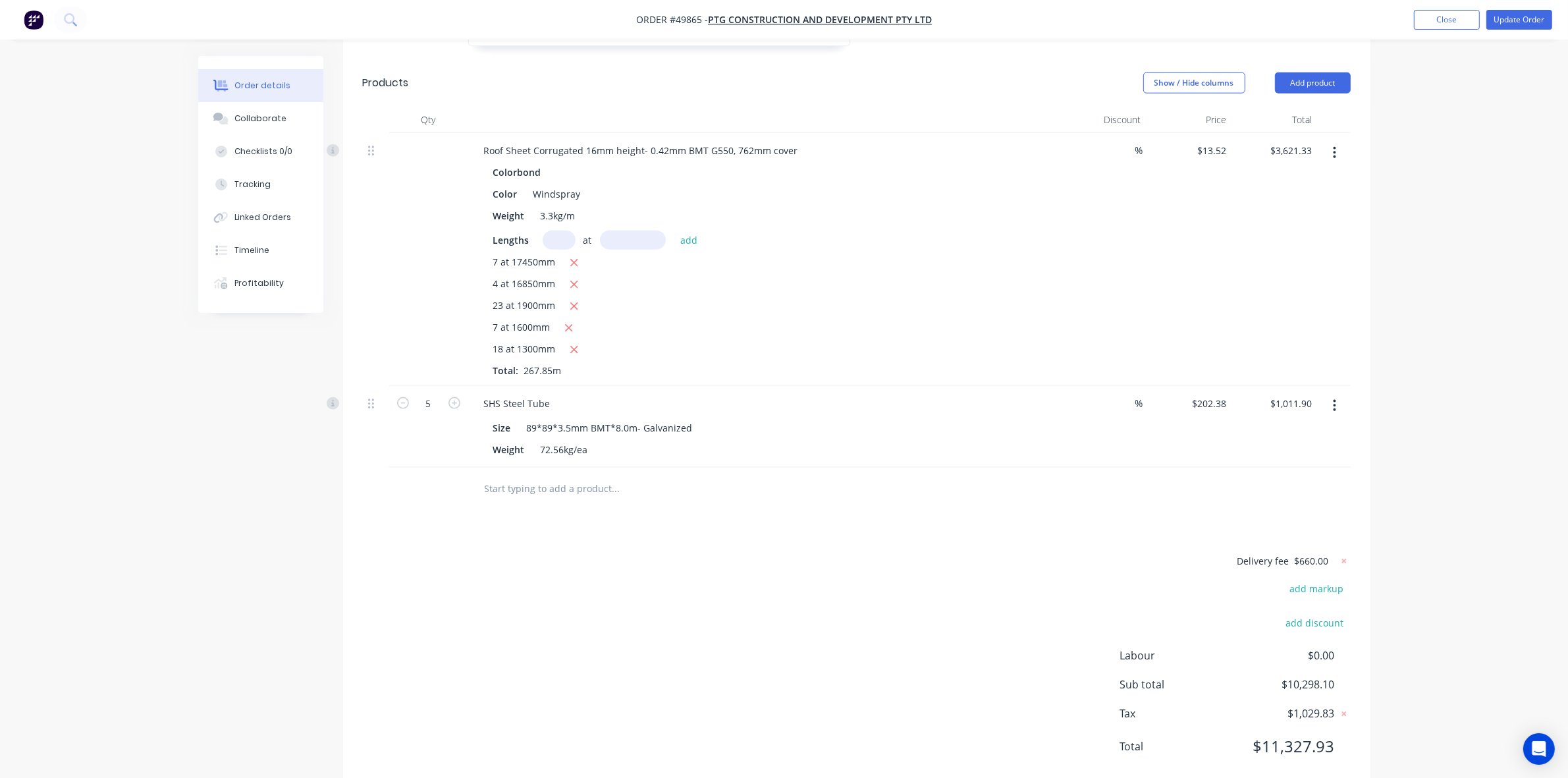
click at [1336, 147] on icon "button" at bounding box center [1335, 153] width 3 height 12
click at [1296, 178] on div "Edit" at bounding box center [1288, 187] width 101 height 19
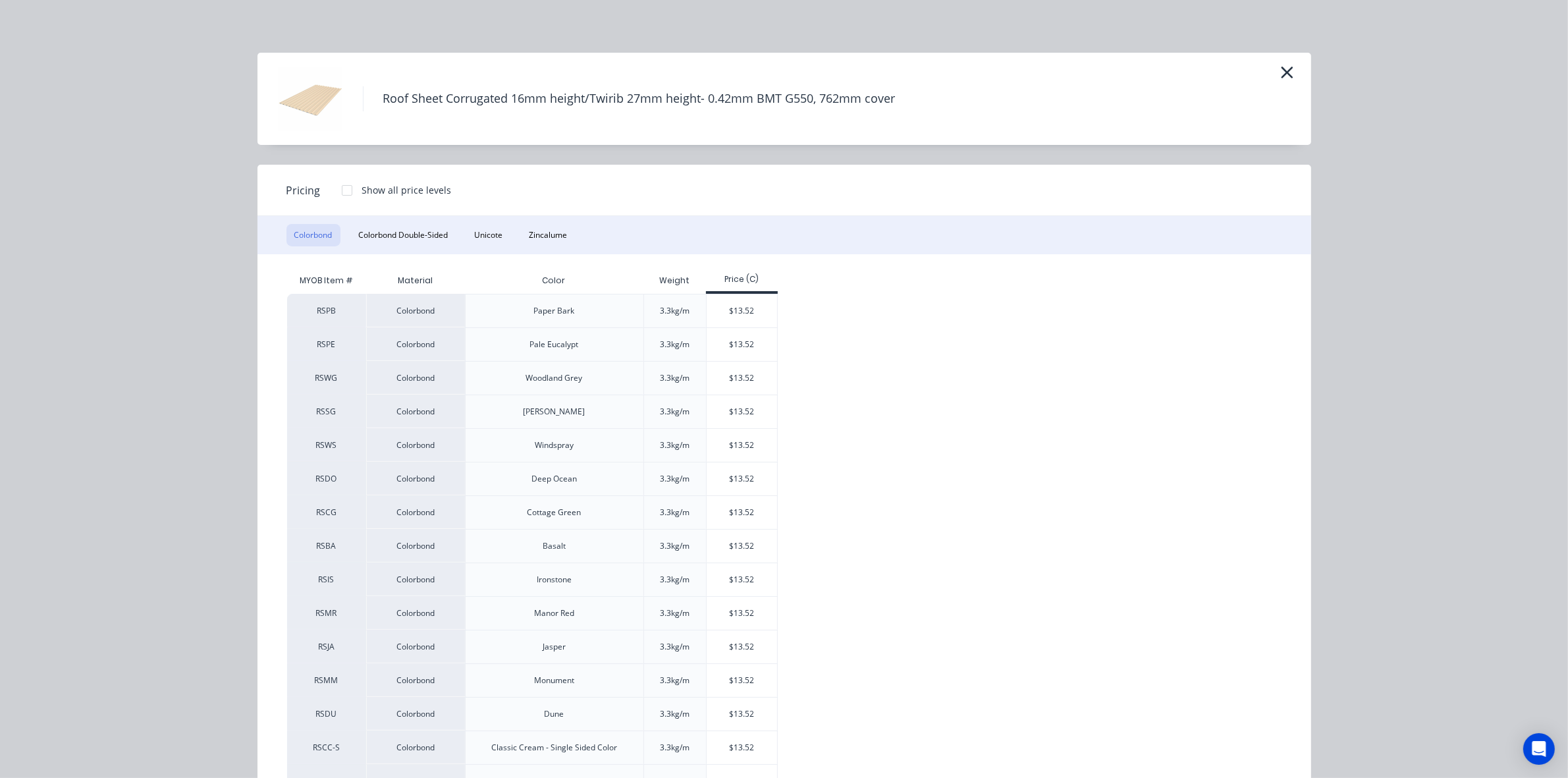
click at [594, 99] on h4 "Roof Sheet Corrugated 16mm height/Twirib 27mm height- 0.42mm BMT G550, 762mm co…" at bounding box center [639, 99] width 552 height 25
copy h4 "Twirib"
click at [1281, 78] on icon "button" at bounding box center [1288, 73] width 14 height 19
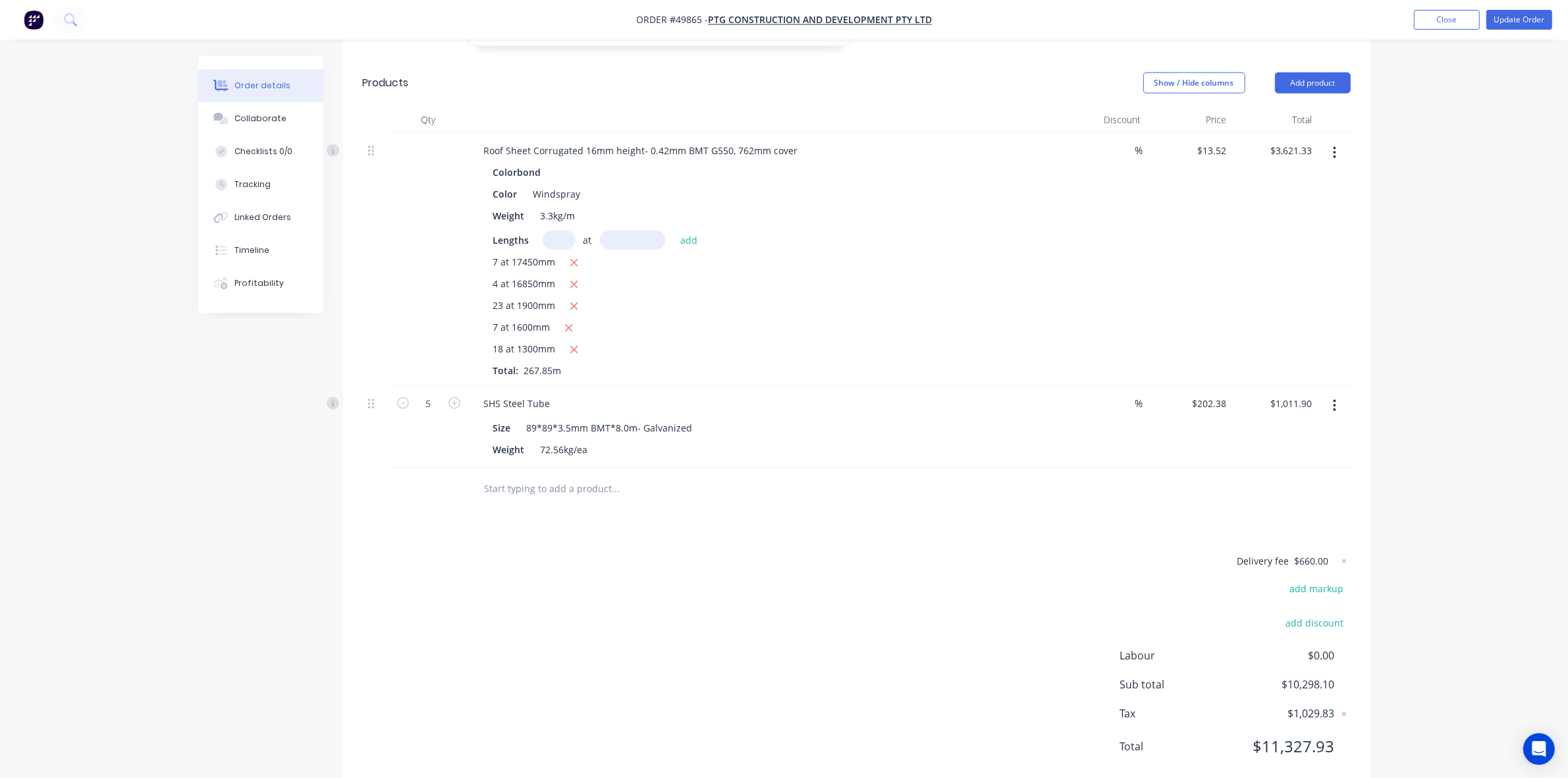
click at [1336, 146] on icon "button" at bounding box center [1335, 153] width 3 height 15
click at [1282, 204] on div "Duplicate" at bounding box center [1288, 214] width 101 height 19
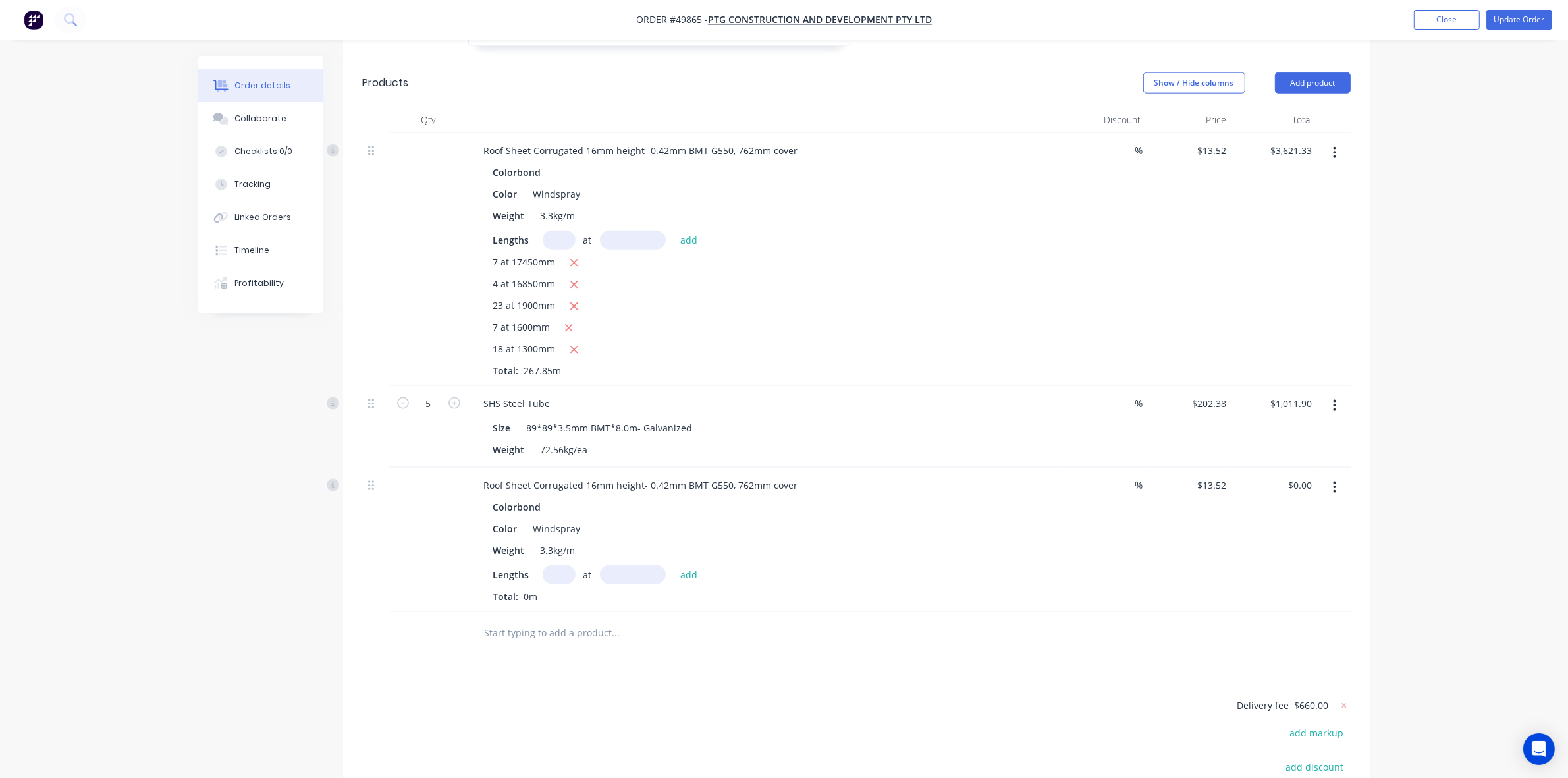
click at [557, 565] on input "text" at bounding box center [559, 575] width 33 height 19
click at [560, 475] on div "Roof Sheet Corrugated 16mm height- 0.42mm BMT G550, 762mm cover" at bounding box center [641, 485] width 335 height 19
click at [771, 320] on div "7 at 1600mm" at bounding box center [764, 328] width 543 height 16
click at [1336, 481] on icon "button" at bounding box center [1335, 487] width 3 height 12
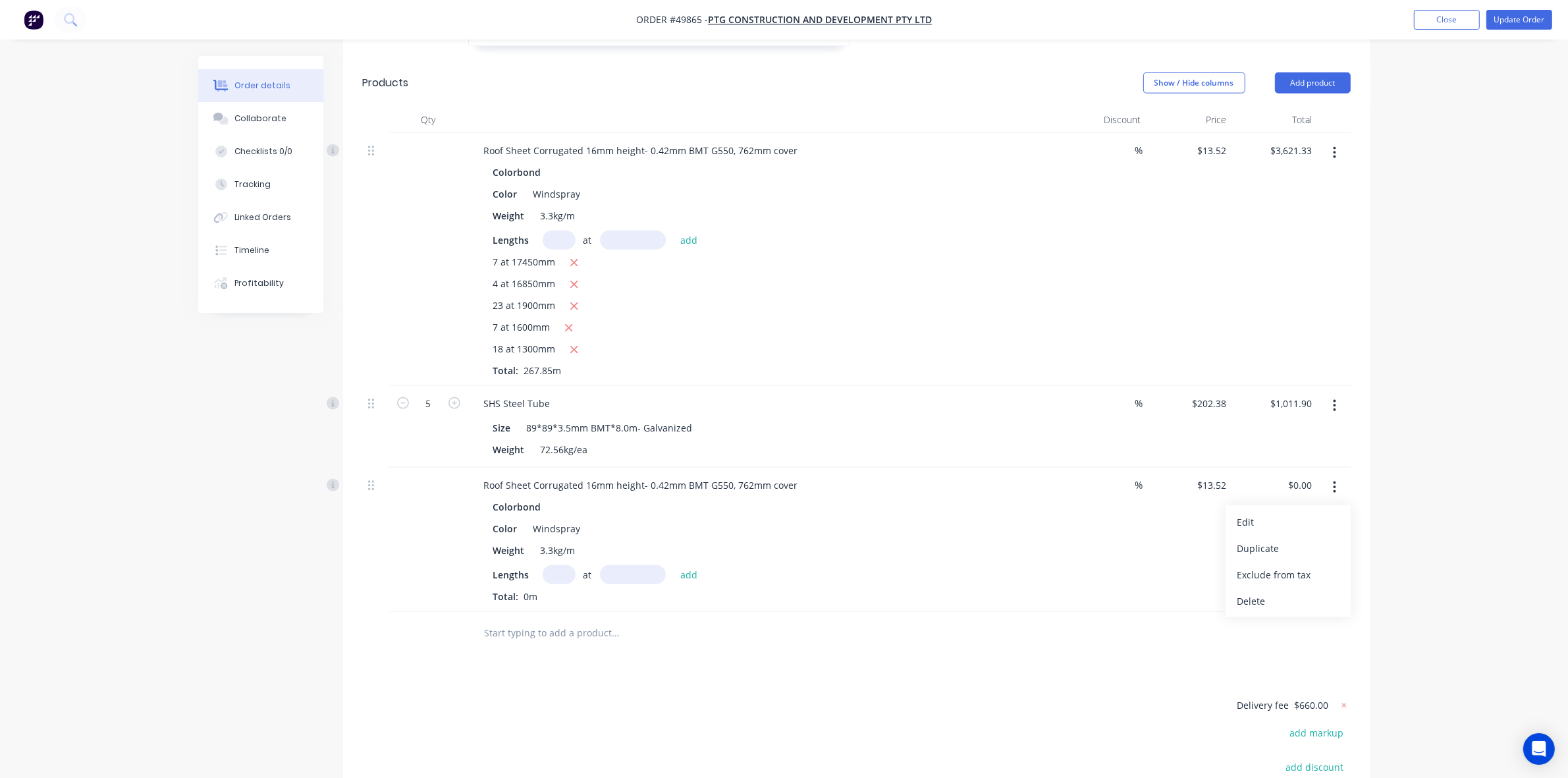
click at [1316, 505] on div "Edit Duplicate Exclude from tax Delete" at bounding box center [1288, 561] width 125 height 112
click at [1315, 512] on div "Edit" at bounding box center [1288, 522] width 101 height 19
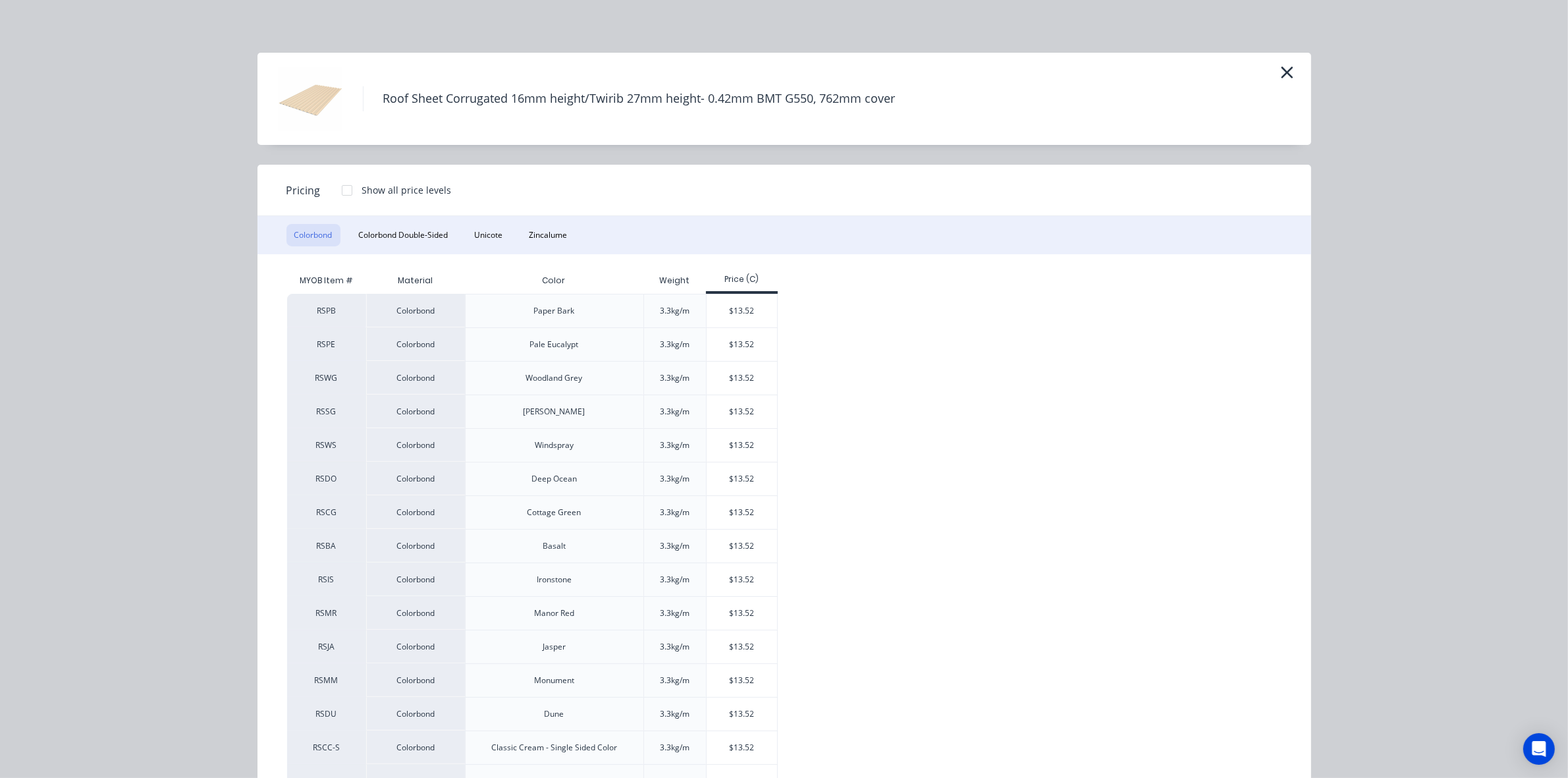
click at [603, 100] on h4 "Roof Sheet Corrugated 16mm height/Twirib 27mm height- 0.42mm BMT G550, 762mm co…" at bounding box center [639, 99] width 552 height 25
copy h4 "Twirib"
click at [1282, 75] on icon "button" at bounding box center [1288, 73] width 14 height 19
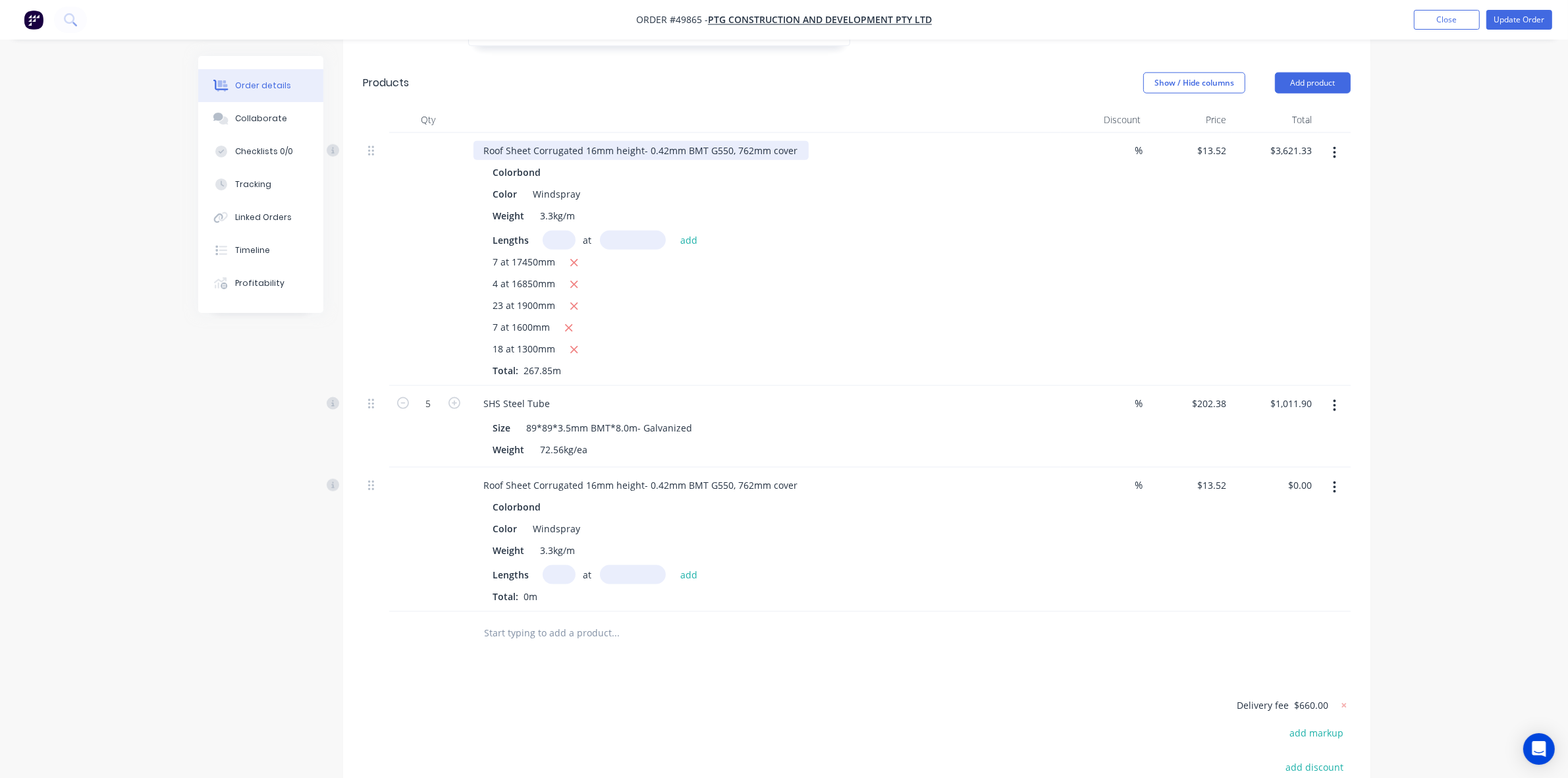
click at [573, 141] on div "Roof Sheet Corrugated 16mm height- 0.42mm BMT G550, 762mm cover" at bounding box center [641, 150] width 335 height 19
paste div
click at [746, 320] on div "7 at 1600mm" at bounding box center [764, 328] width 543 height 16
click at [558, 141] on div "Roof Sheet Twirib16mm height- 0.42mm BMT G550, 762mm cover" at bounding box center [629, 150] width 311 height 19
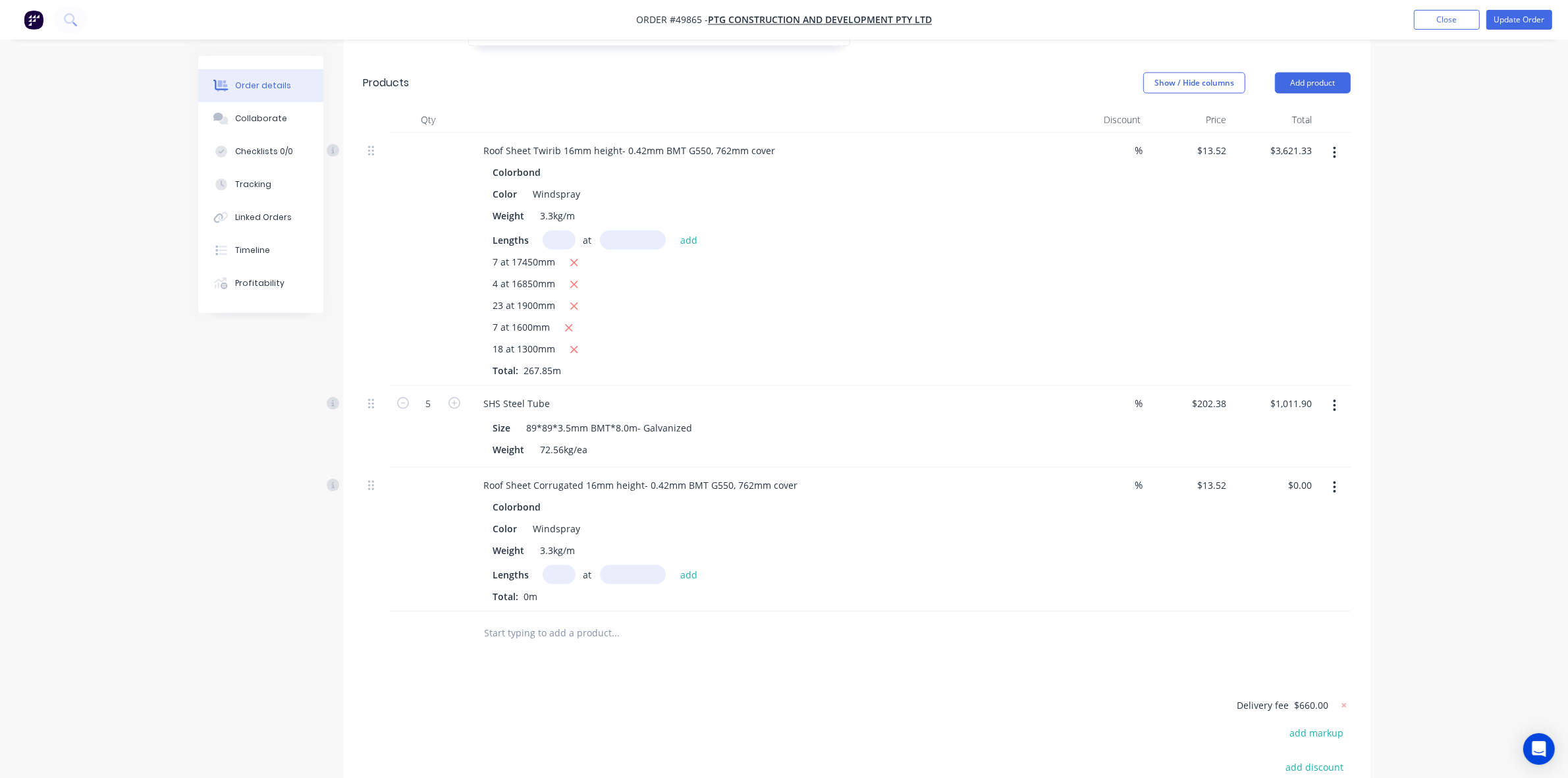
click at [876, 570] on div "Roof Sheet Corrugated 16mm height- 0.42mm BMT G550, 762mm cover Colorbond Color…" at bounding box center [764, 540] width 593 height 144
click at [564, 141] on div "Roof Sheet Twirib 16mm height- 0.42mm BMT G550, 762mm cover" at bounding box center [630, 150] width 313 height 19
click at [949, 498] on div "Colorbond" at bounding box center [764, 507] width 543 height 19
click at [545, 475] on div "Roof Sheet Corrugated 16mm height- 0.42mm BMT G550, 762mm cover" at bounding box center [641, 485] width 335 height 19
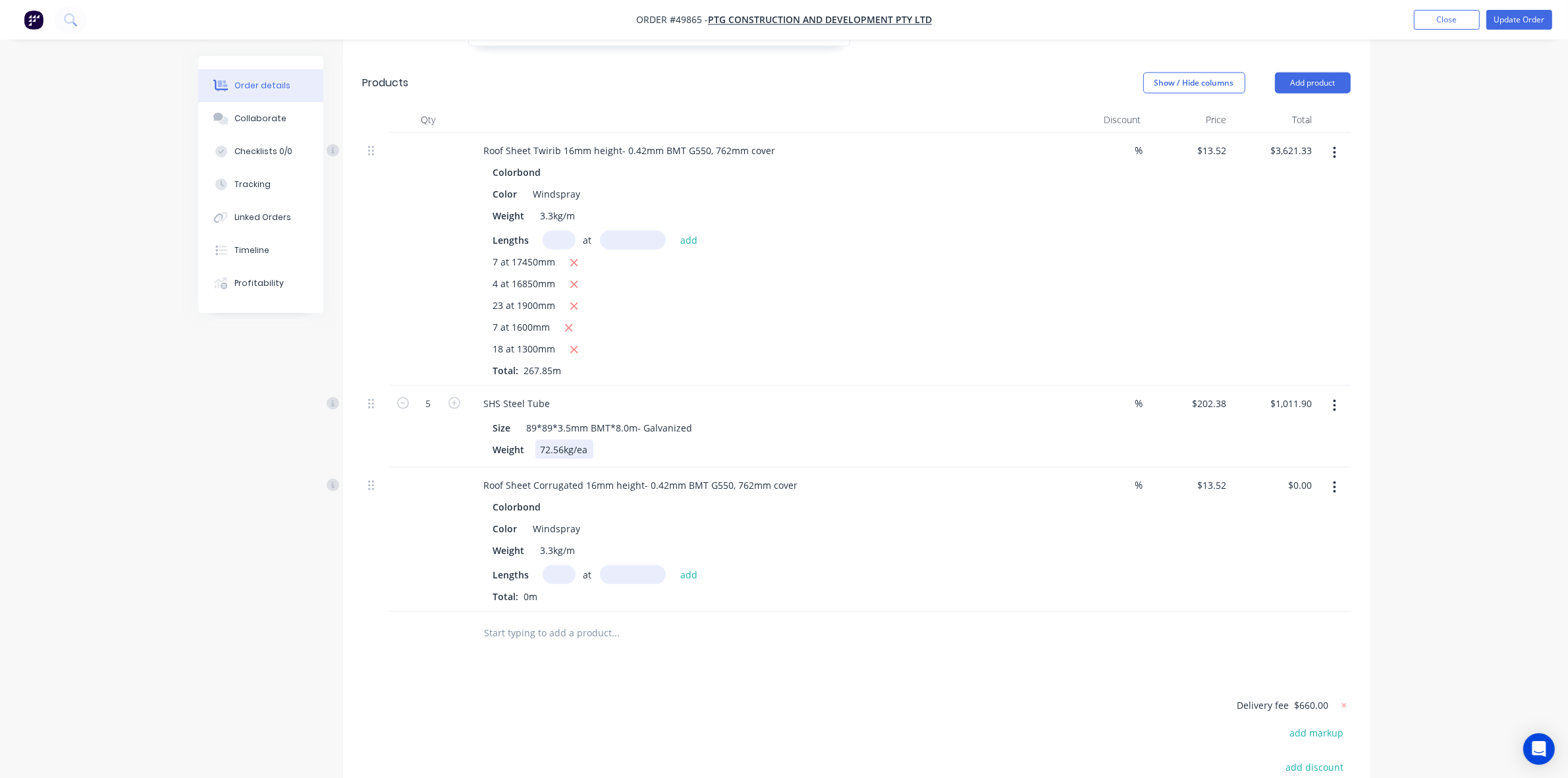
click at [817, 427] on div "SHS Steel Tube Size 89*89*3.5mm BMT*8.0m- Galvanized Weight 72.56kg/ea" at bounding box center [764, 426] width 593 height 81
click at [587, 475] on div "Roof Sheet Corrugated 16mm height- 0.42mm BMT G550, 762mm cover" at bounding box center [641, 485] width 335 height 19
click at [580, 475] on div "Roof Sheet Corrugated 16mm height- 0.42mm BMT G550, 762mm cover" at bounding box center [641, 485] width 335 height 19
click at [946, 394] on div "SHS Steel Tube" at bounding box center [764, 403] width 582 height 19
click at [562, 565] on input "text" at bounding box center [559, 575] width 33 height 19
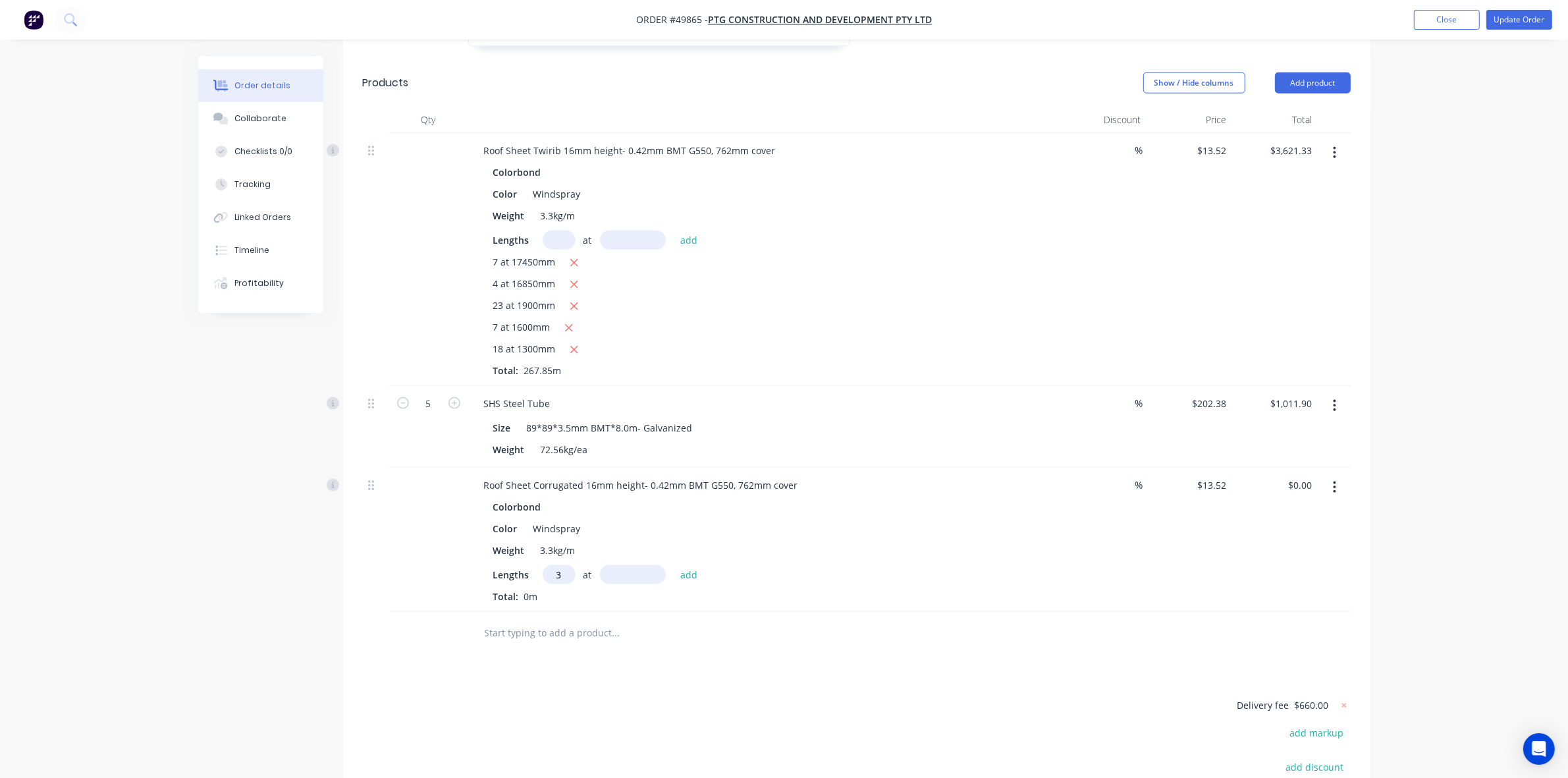
type input "3"
type input "17450"
click at [674, 565] on button "add" at bounding box center [690, 574] width 31 height 18
type input "$707.77"
drag, startPoint x: 982, startPoint y: 676, endPoint x: 915, endPoint y: 657, distance: 69.6
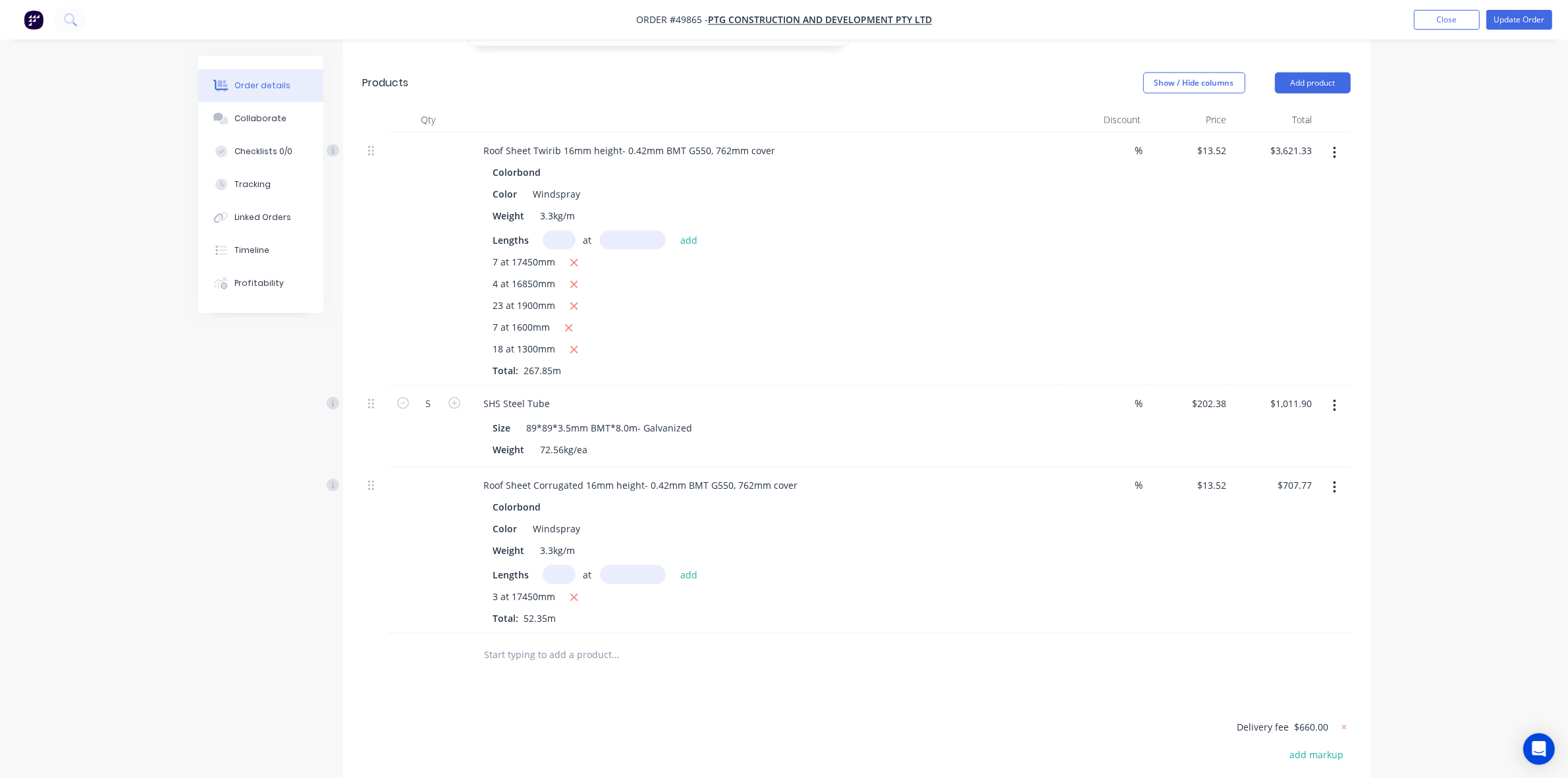
click at [1220, 475] on input "$13.52" at bounding box center [1214, 485] width 35 height 19
type input "$13.52"
click at [1003, 529] on div "Colorbond Color Windspray Weight 3.3kg/m Lengths at add 3 at 17450mm Total: 52.…" at bounding box center [764, 561] width 582 height 128
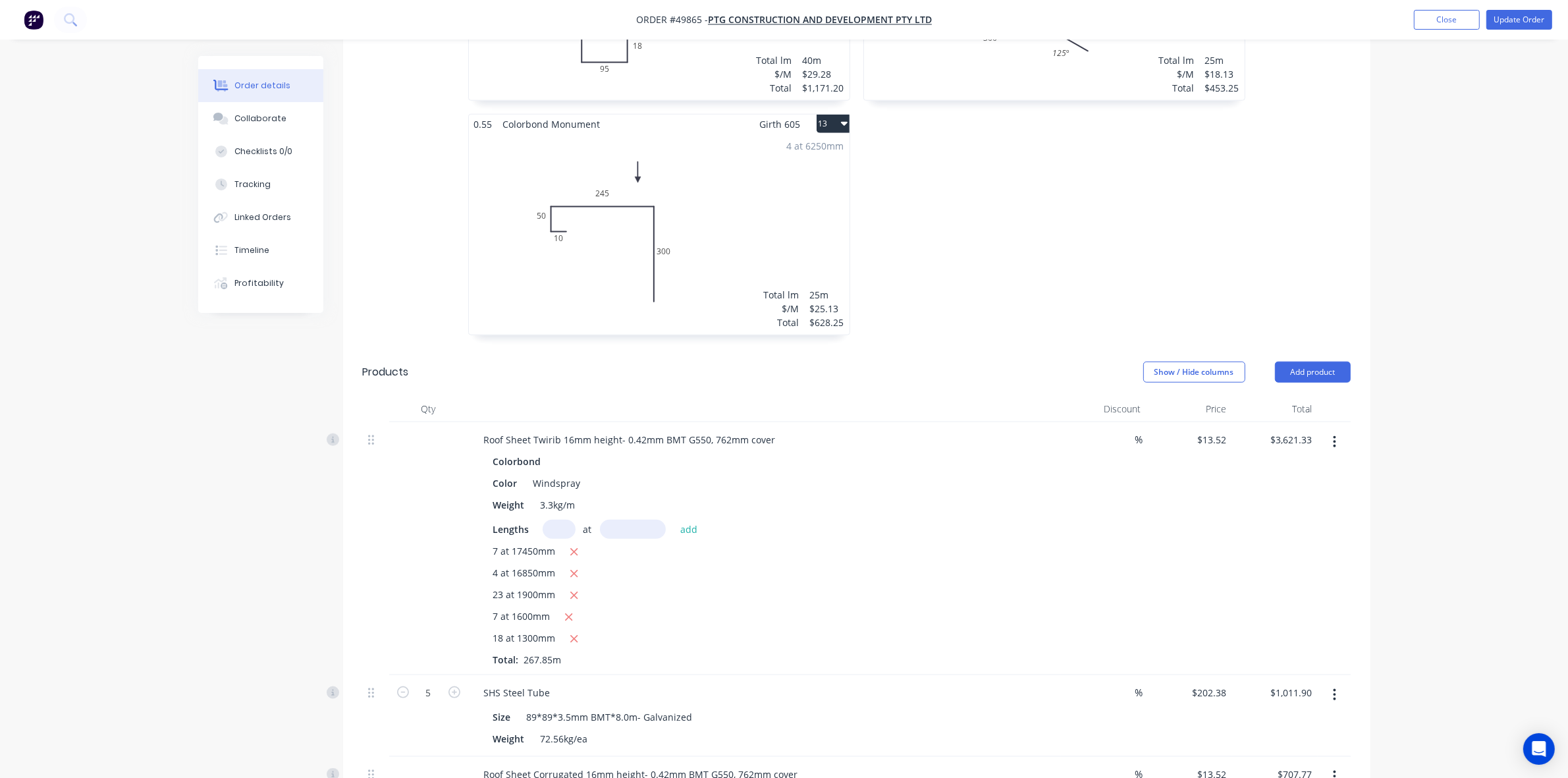
scroll to position [1542, 0]
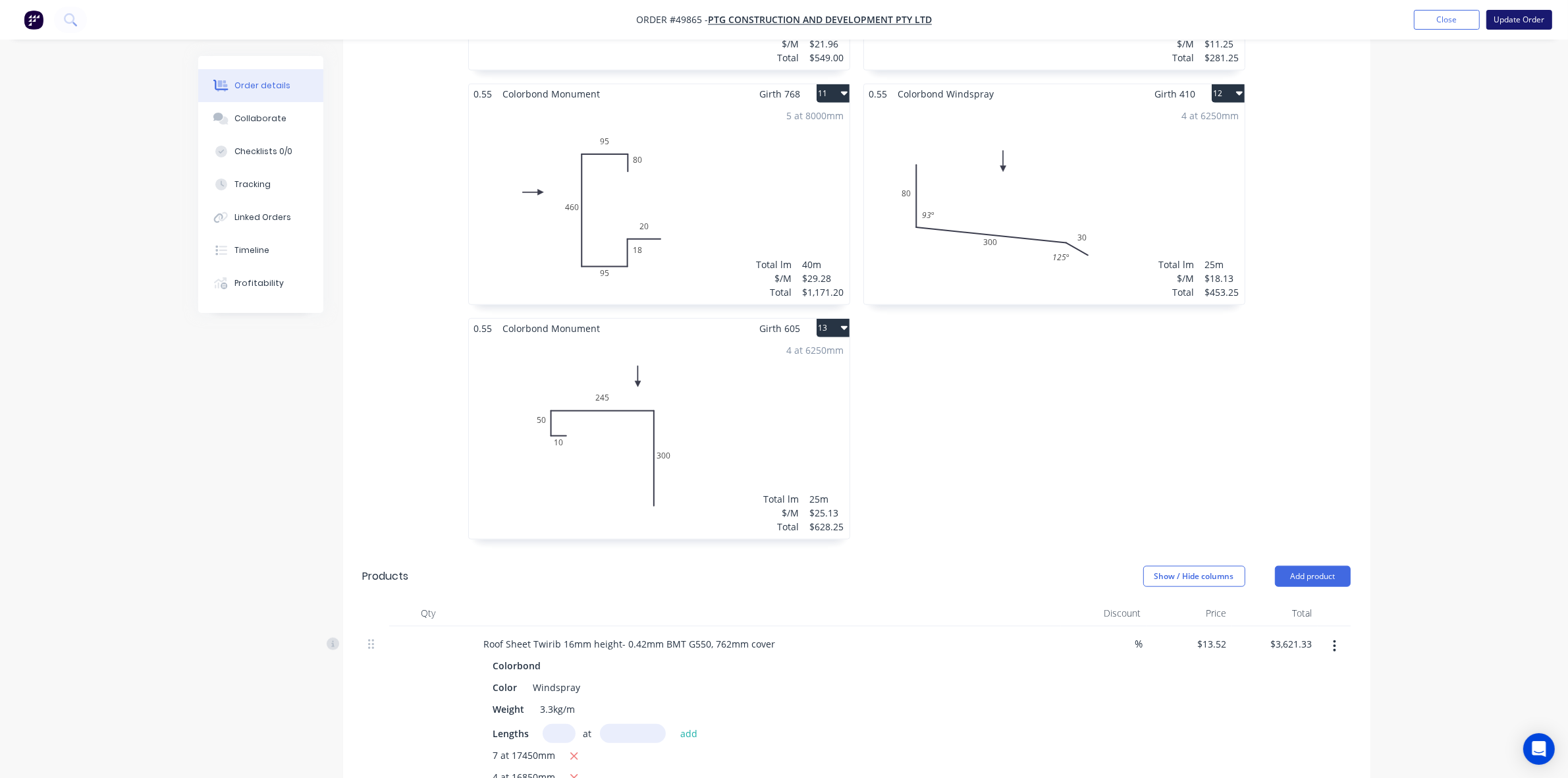
click at [1507, 23] on button "Update Order" at bounding box center [1519, 20] width 66 height 20
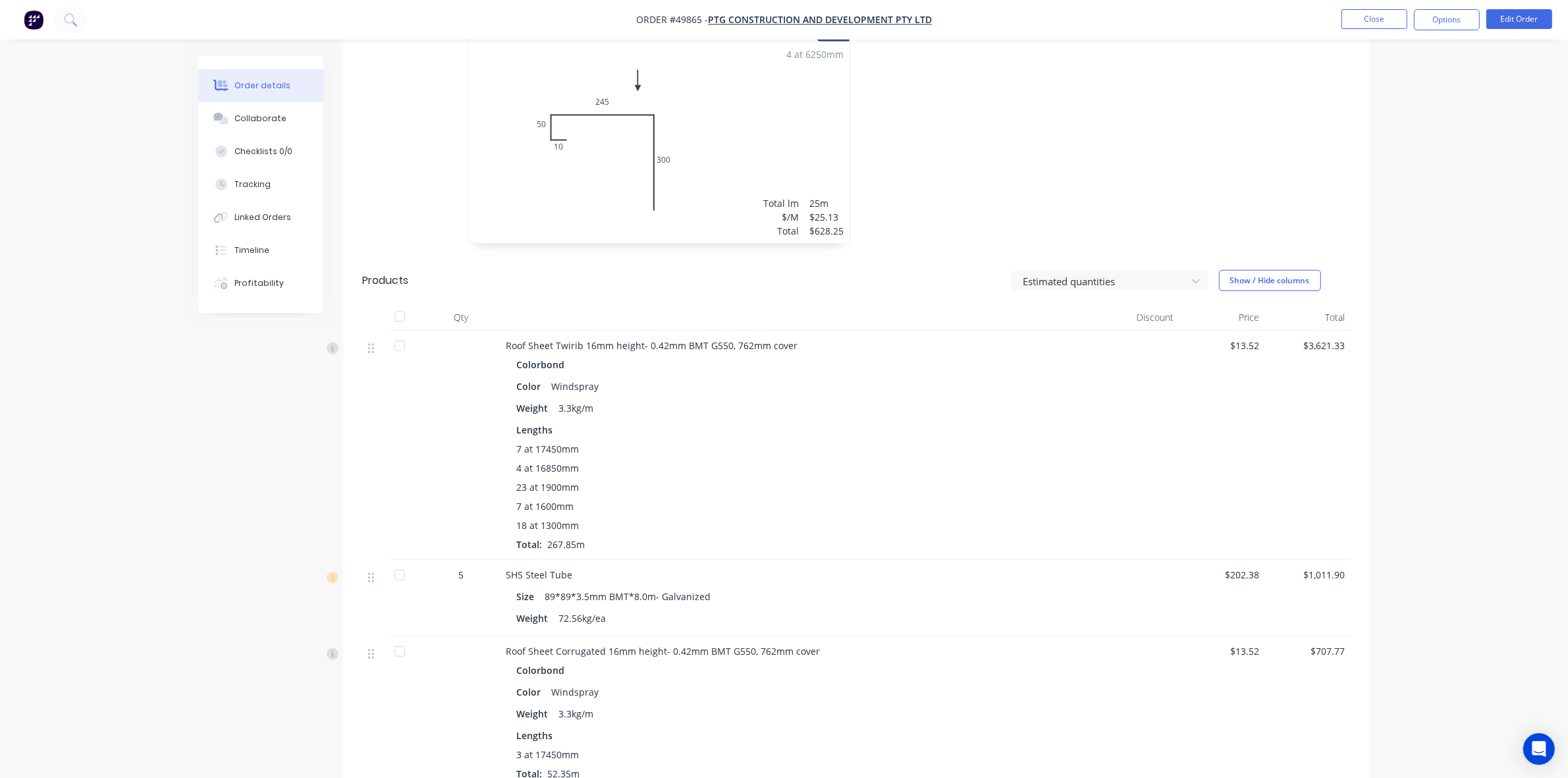
scroll to position [2041, 0]
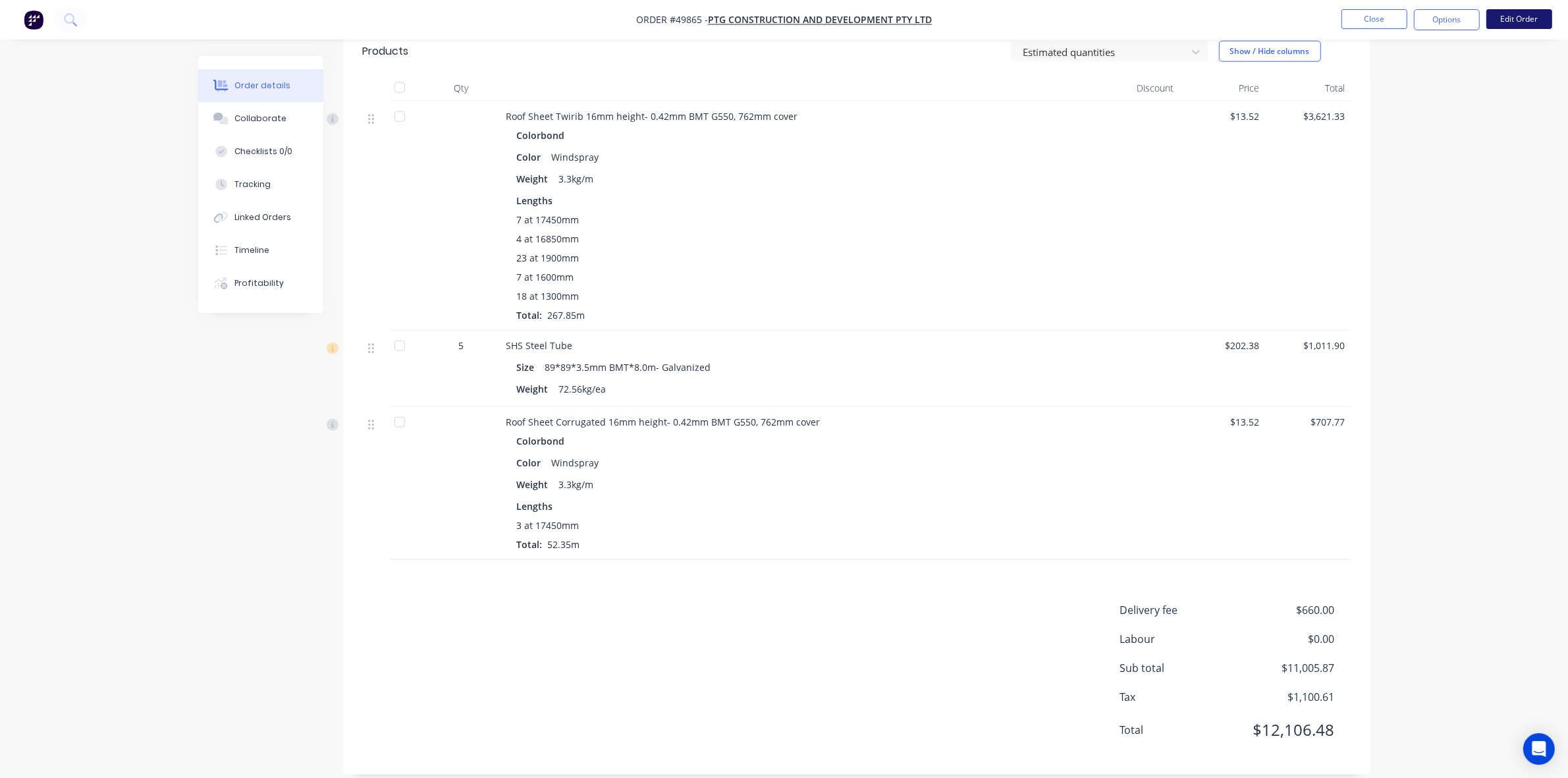
click at [1510, 15] on button "Edit Order" at bounding box center [1519, 19] width 66 height 20
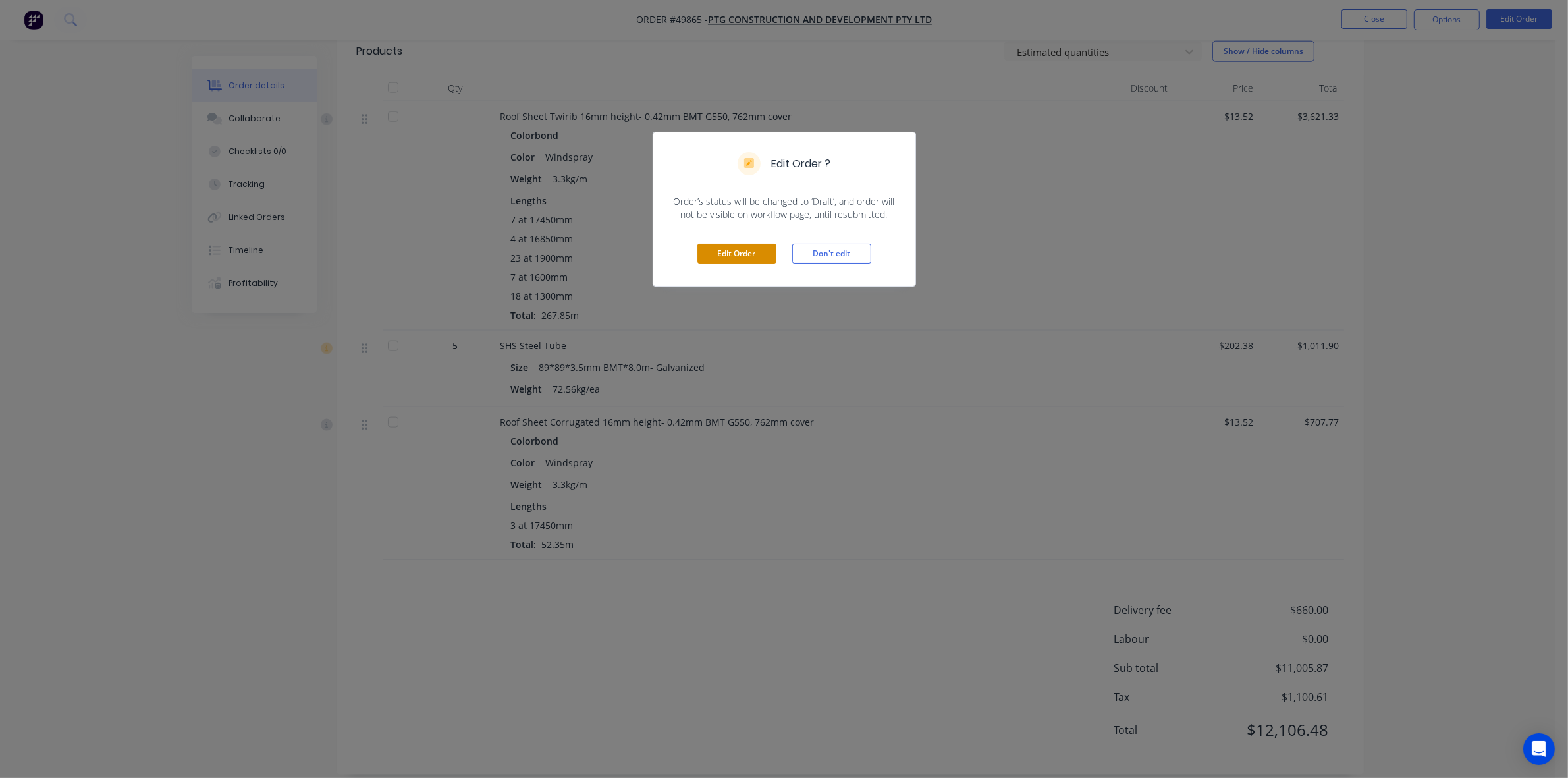
click at [731, 250] on button "Edit Order" at bounding box center [737, 253] width 79 height 20
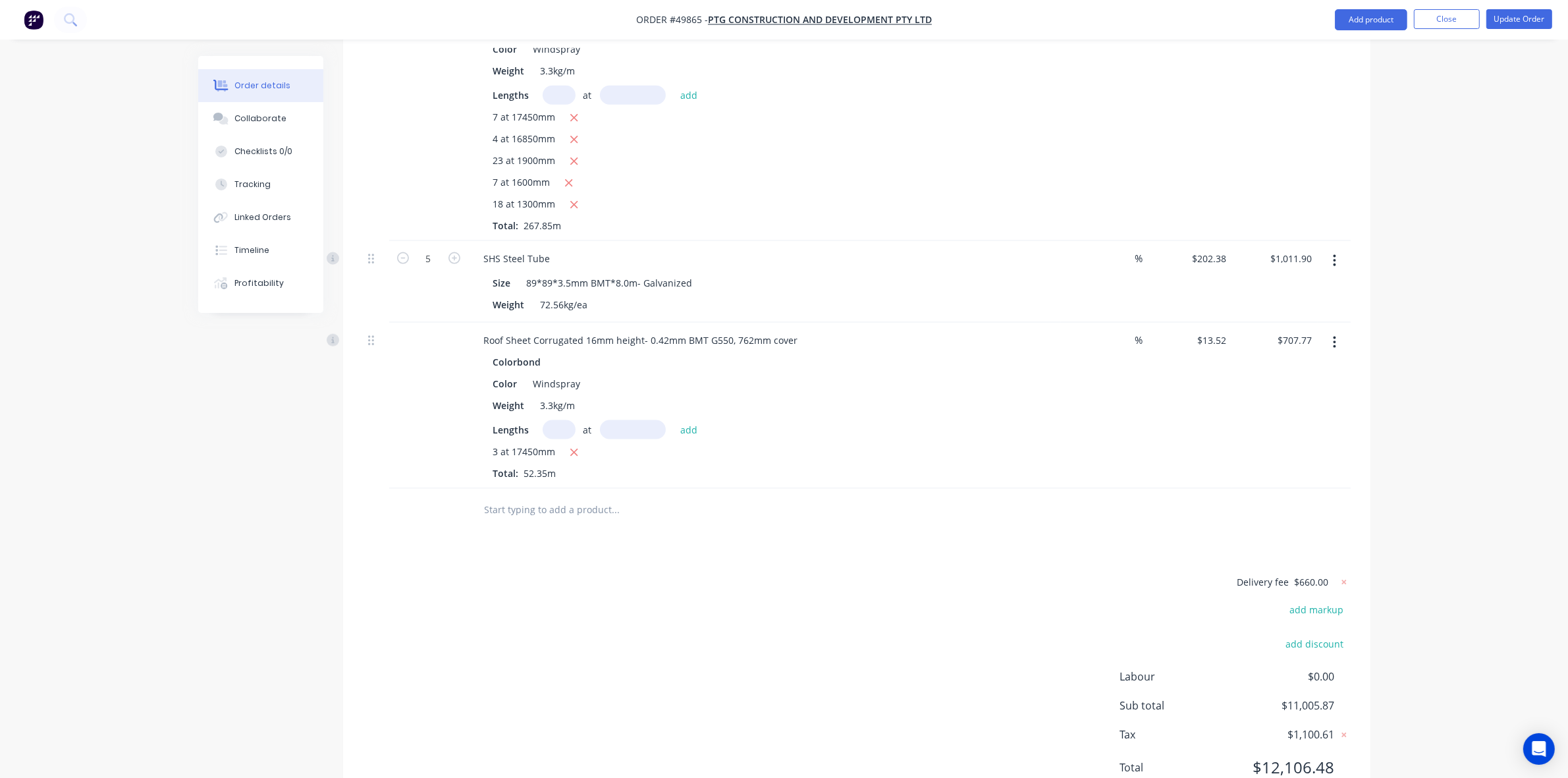
scroll to position [2201, 0]
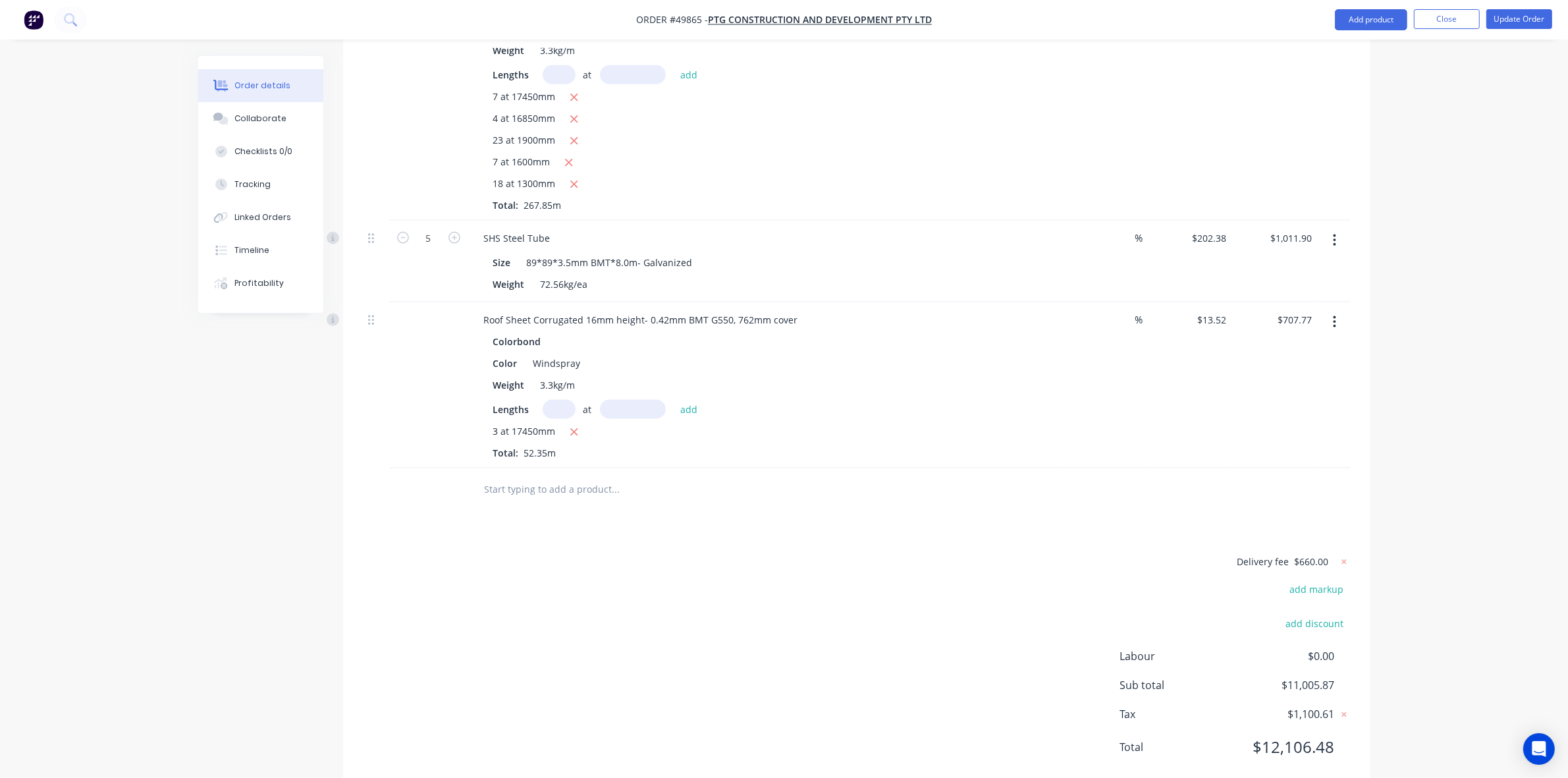
click at [1333, 315] on icon "button" at bounding box center [1335, 322] width 3 height 15
click at [1299, 347] on div "Edit" at bounding box center [1288, 357] width 101 height 19
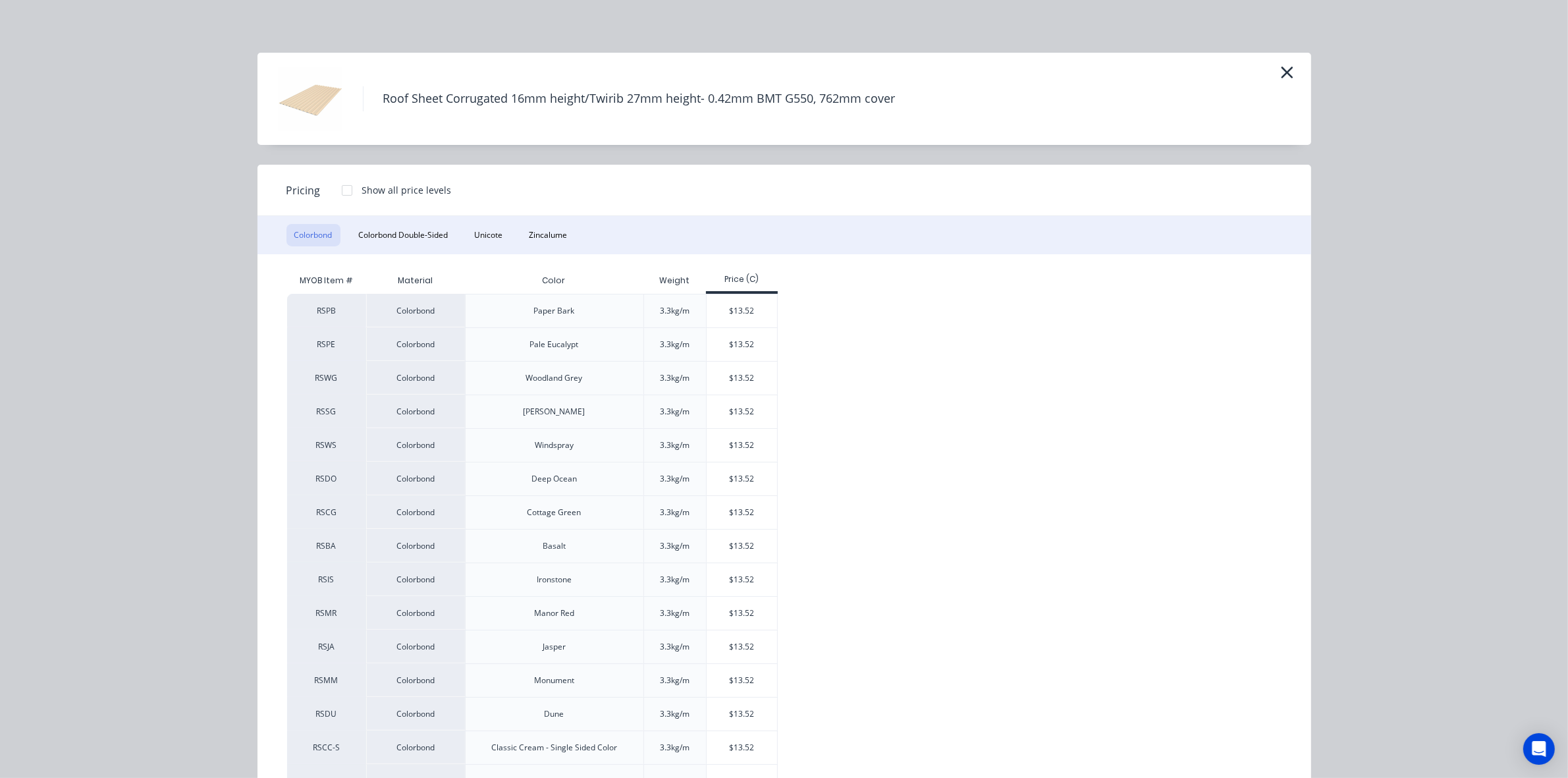
click at [347, 193] on div at bounding box center [347, 190] width 27 height 27
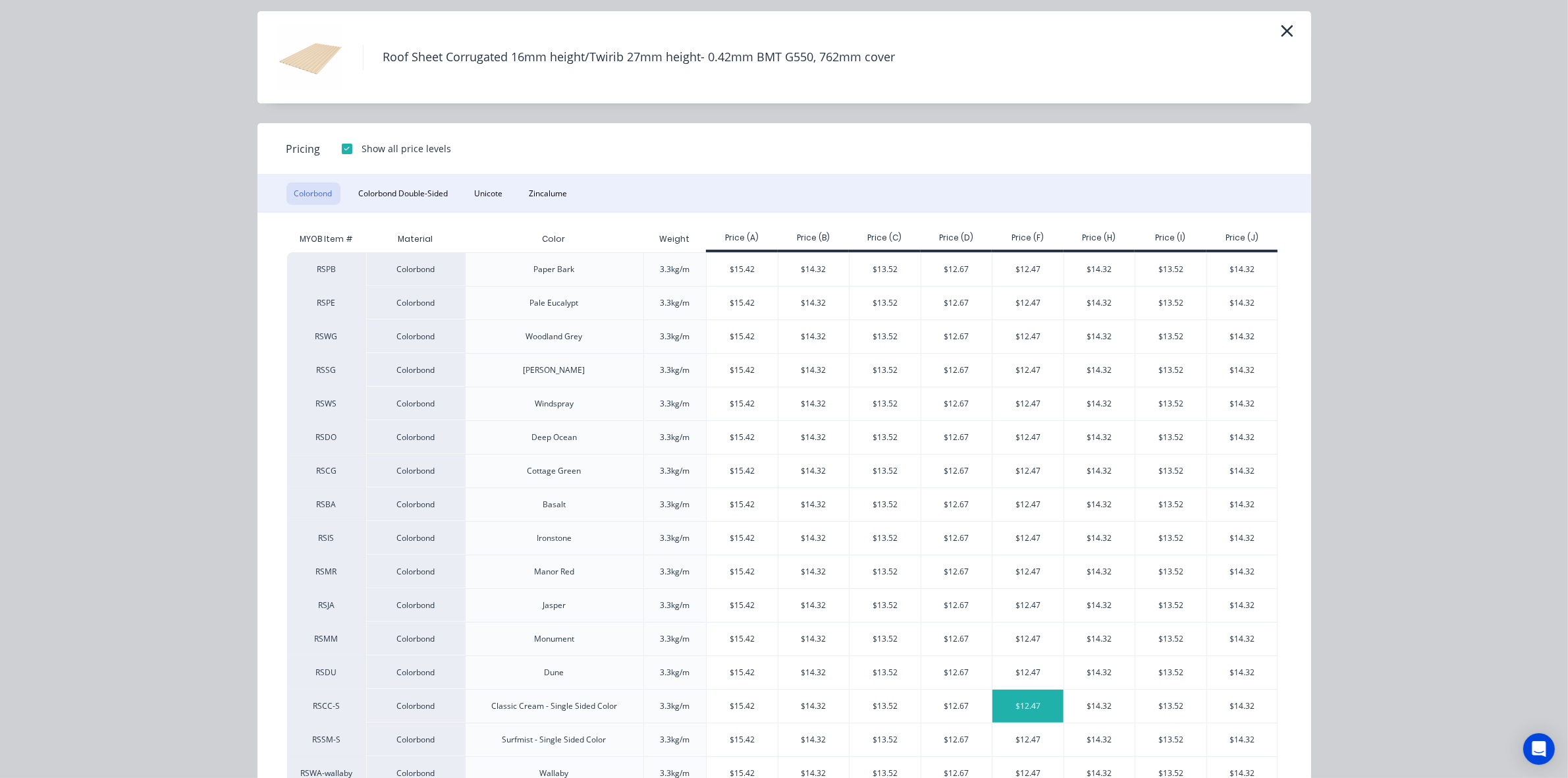
scroll to position [82, 0]
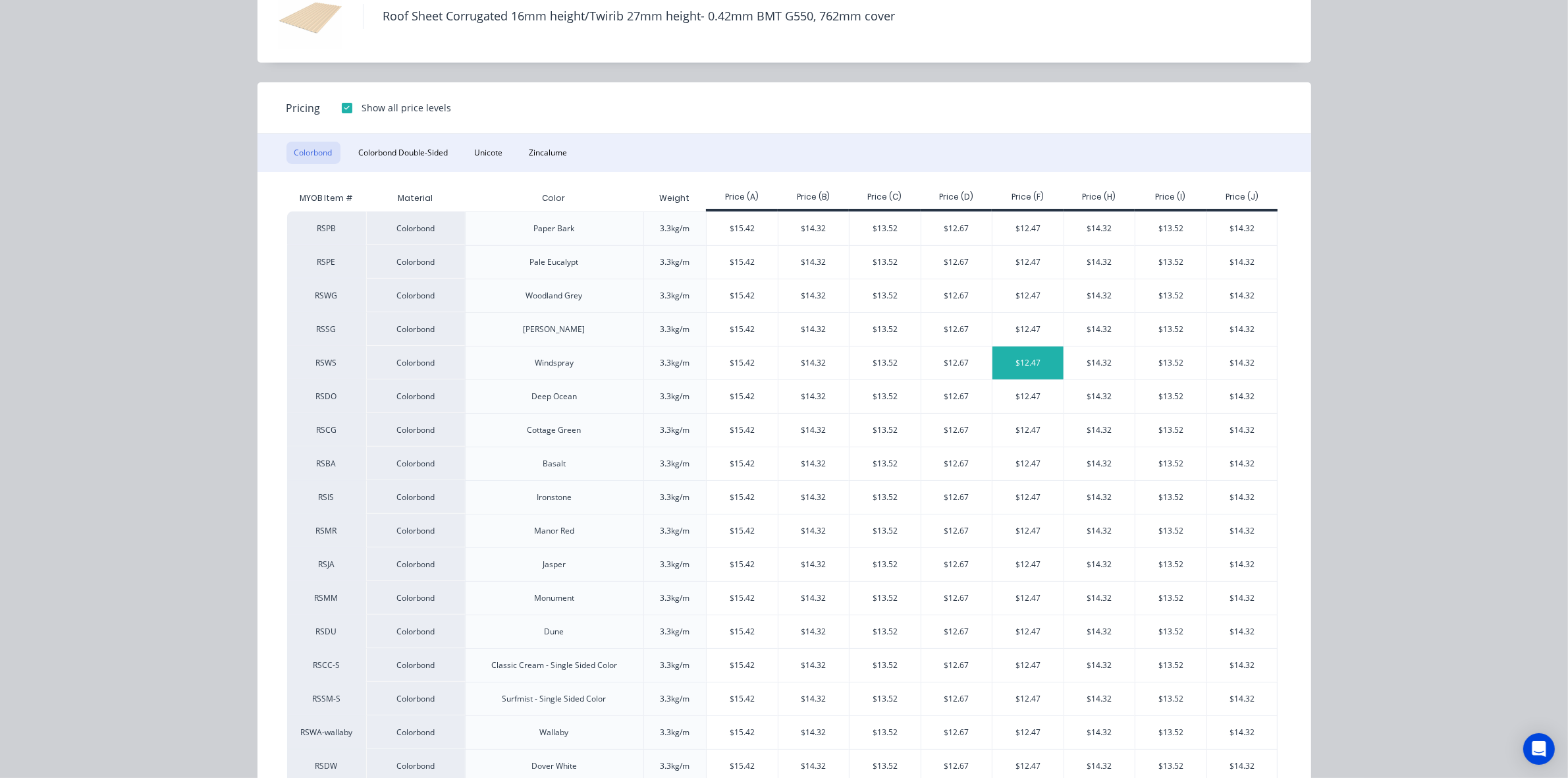
click at [1026, 357] on div "$12.47" at bounding box center [1028, 363] width 71 height 33
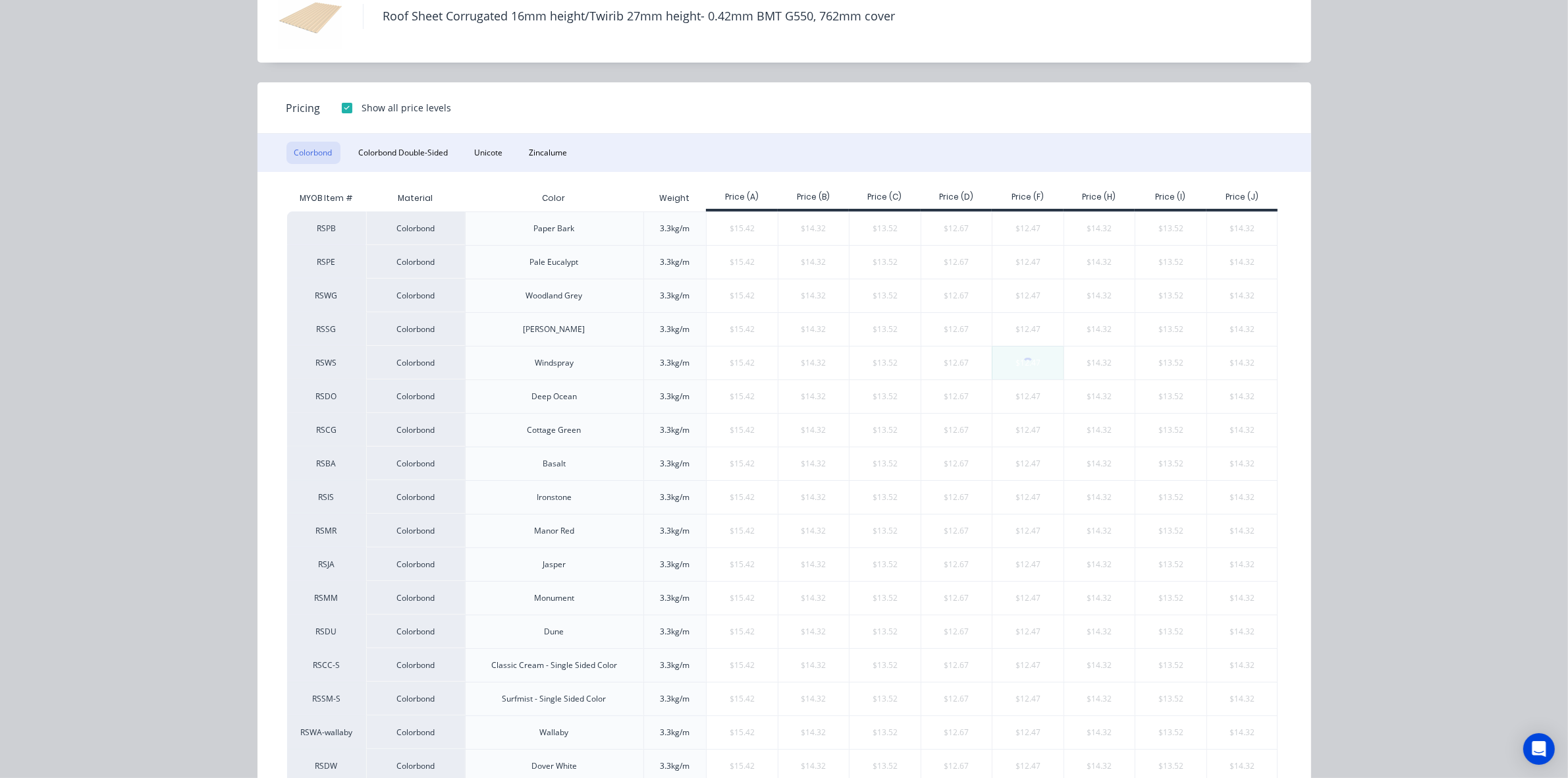
type input "$12.47"
type input "$652.80"
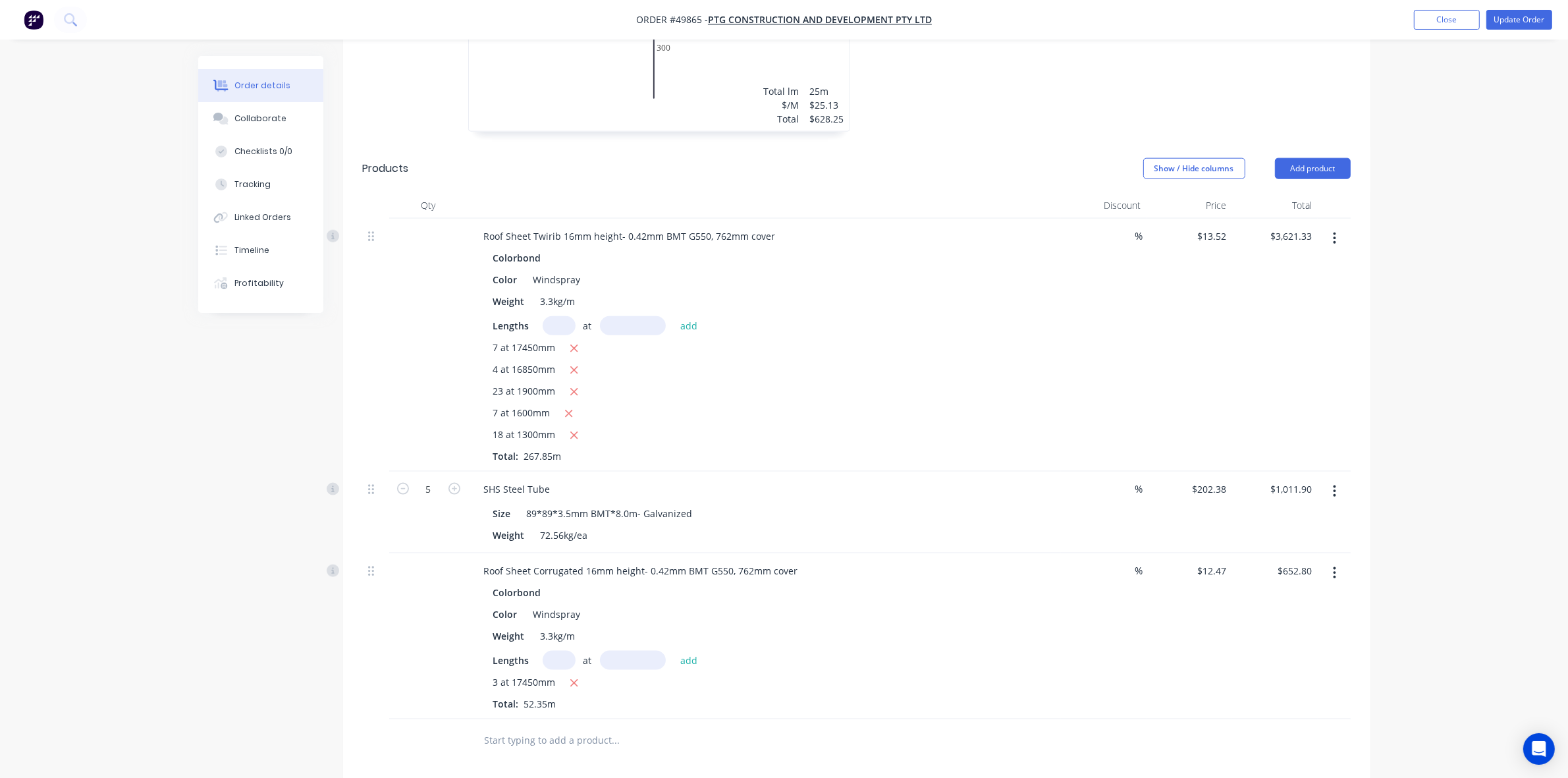
scroll to position [1954, 0]
click at [1516, 25] on button "Update Order" at bounding box center [1519, 20] width 66 height 20
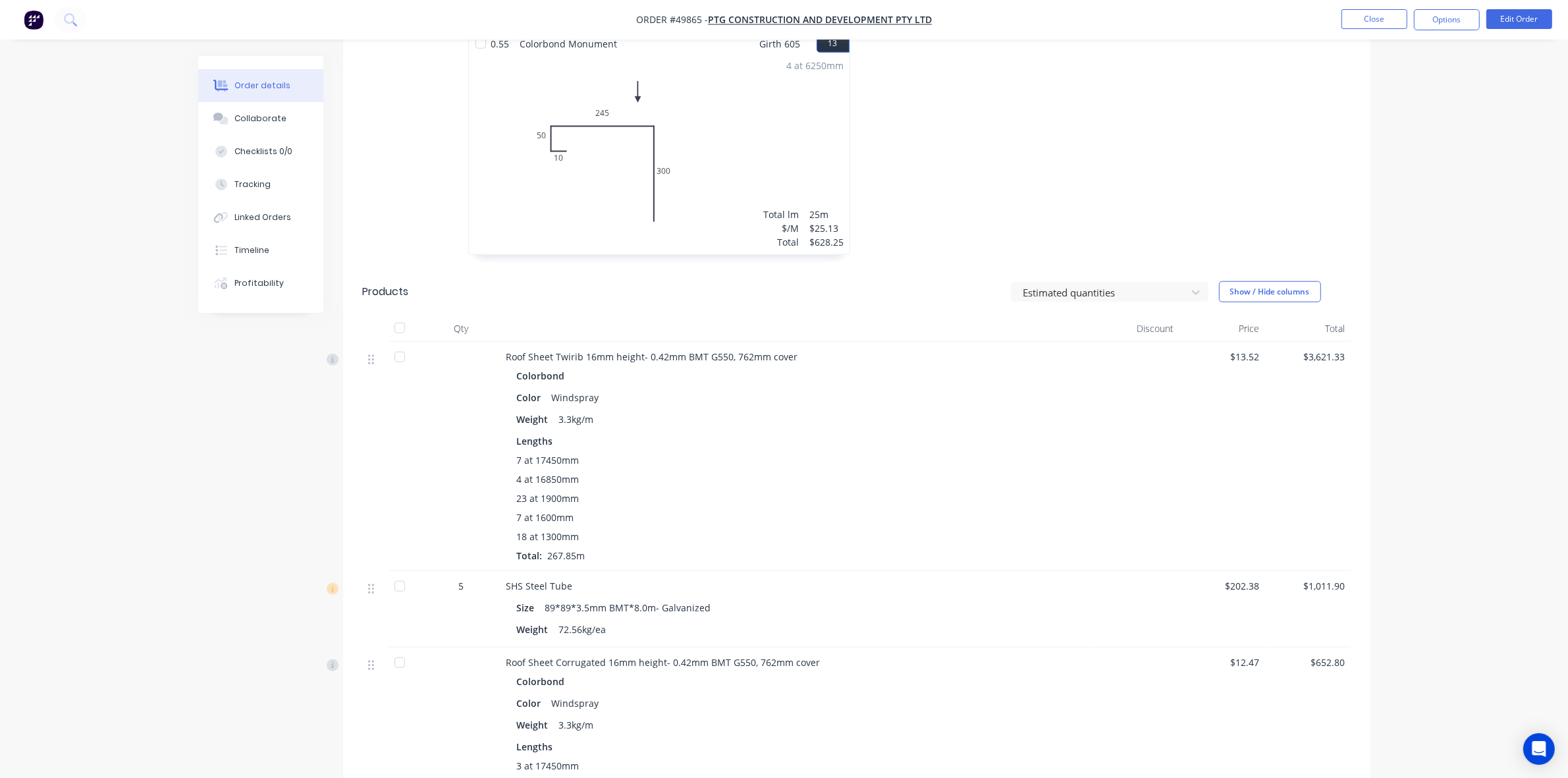
scroll to position [2041, 0]
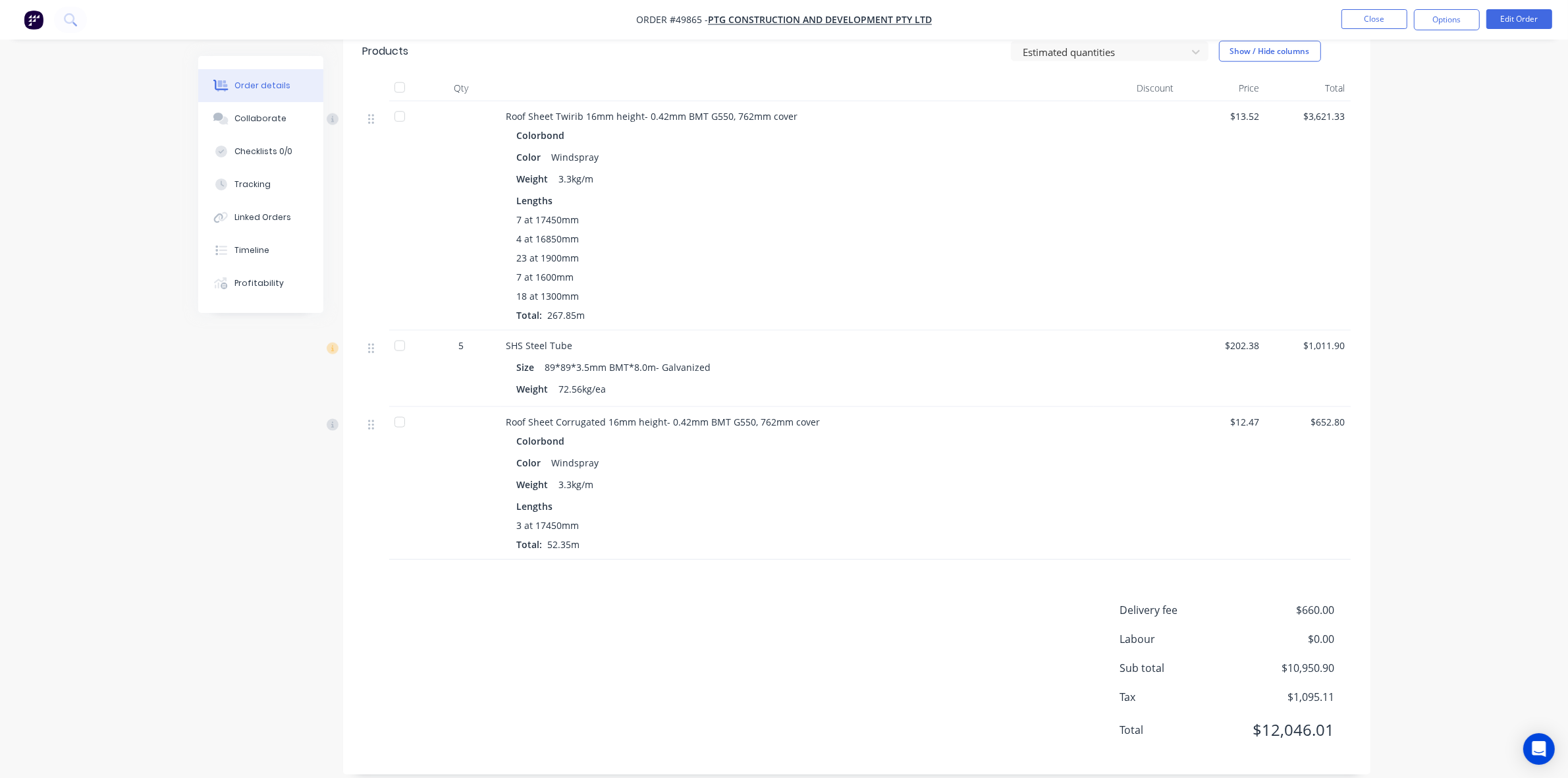
click at [968, 476] on div "Weight 3.3kg/m" at bounding box center [798, 485] width 561 height 19
click at [1526, 14] on button "Edit Order" at bounding box center [1519, 19] width 66 height 20
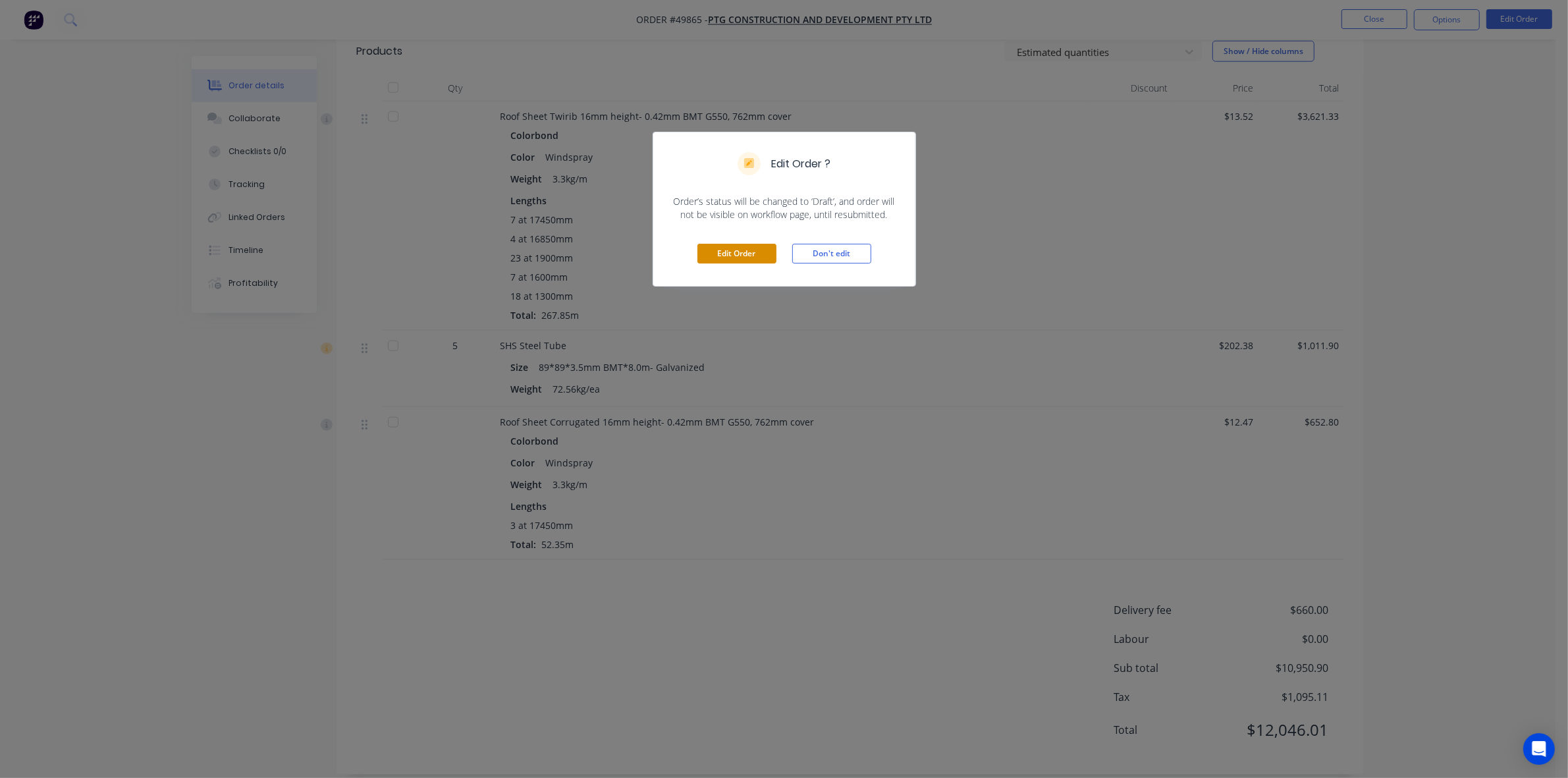
click at [739, 251] on button "Edit Order" at bounding box center [737, 253] width 79 height 20
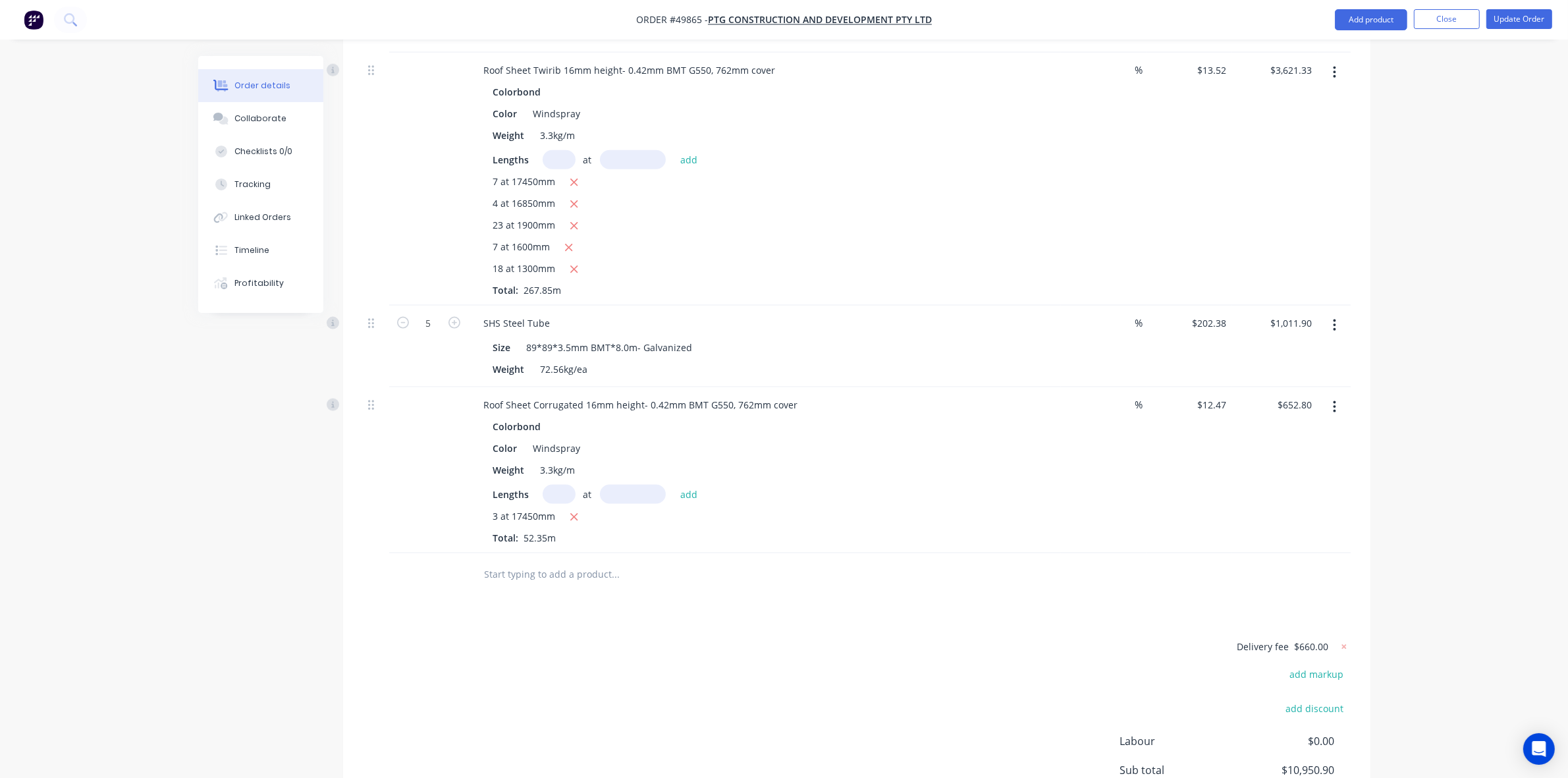
scroll to position [2201, 0]
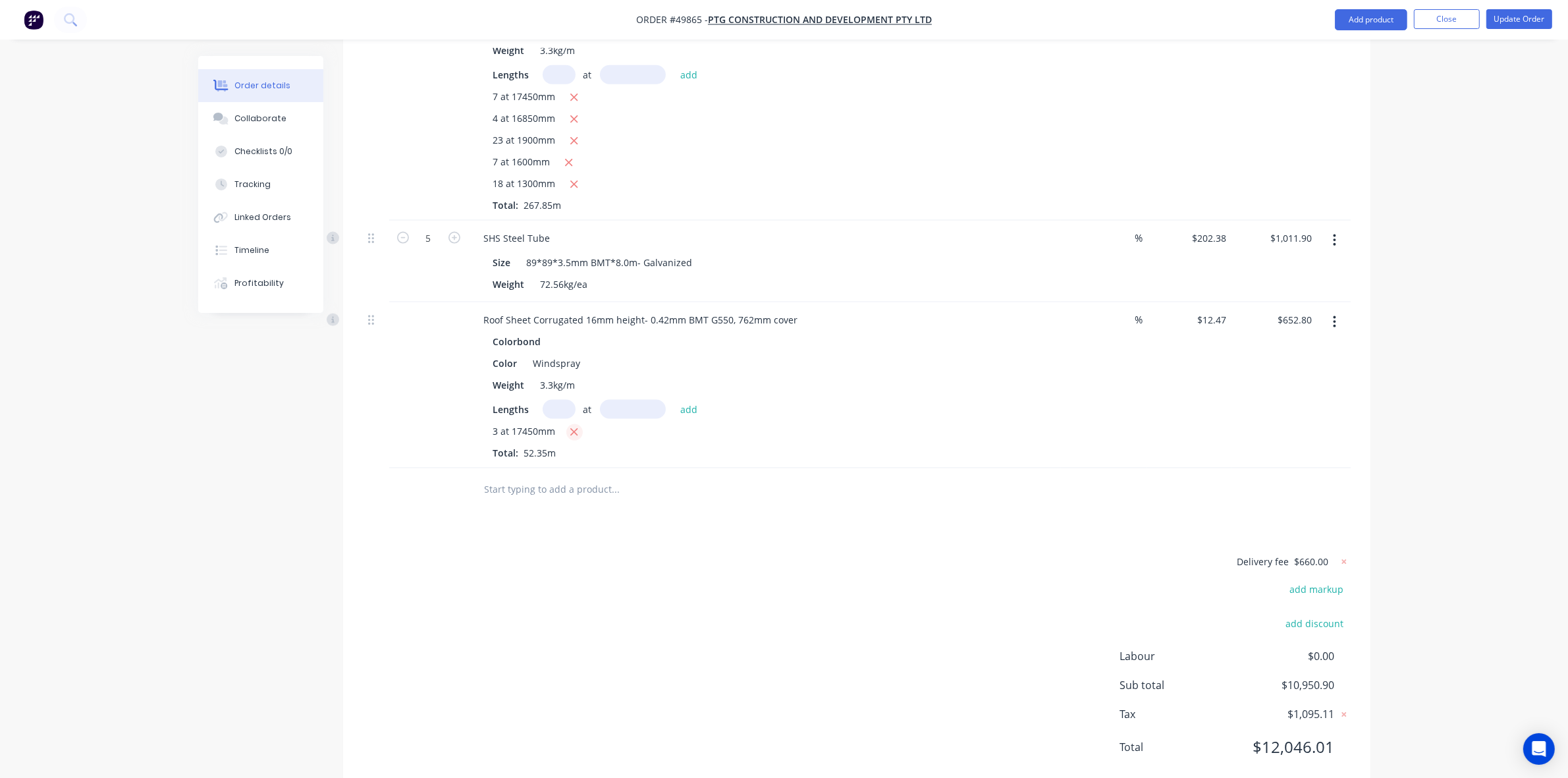
click at [577, 426] on icon "button" at bounding box center [574, 432] width 9 height 12
type input "$0.00"
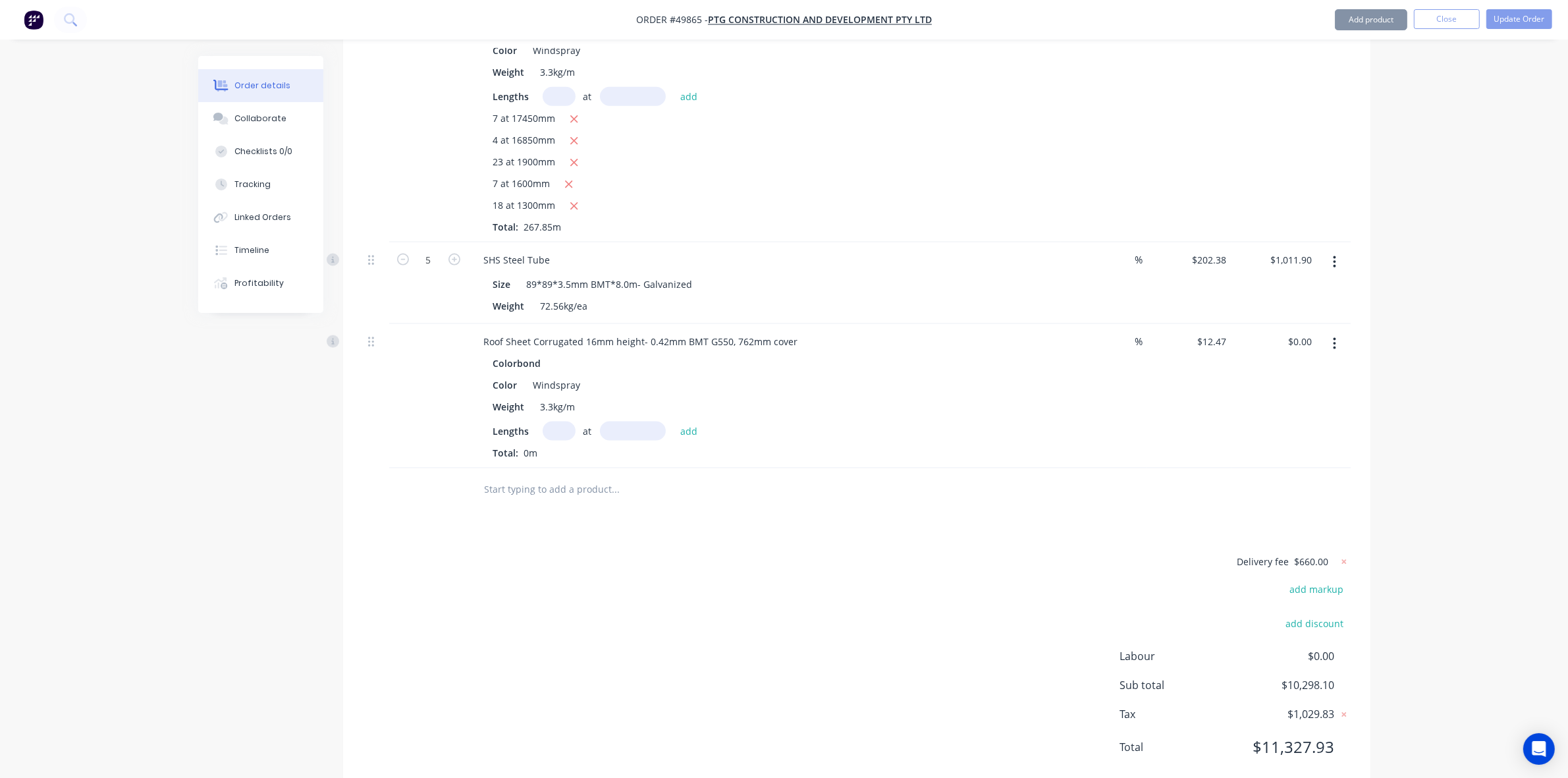
drag, startPoint x: 564, startPoint y: 367, endPoint x: 564, endPoint y: 381, distance: 14.0
click at [564, 397] on div "3.3kg/m" at bounding box center [558, 407] width 45 height 19
click at [562, 385] on div "Colorbond Color Windspray Weight 3.3kg/m Lengths at add Total: 0m" at bounding box center [764, 407] width 582 height 106
click at [564, 421] on input "text" at bounding box center [559, 431] width 33 height 19
type input "4"
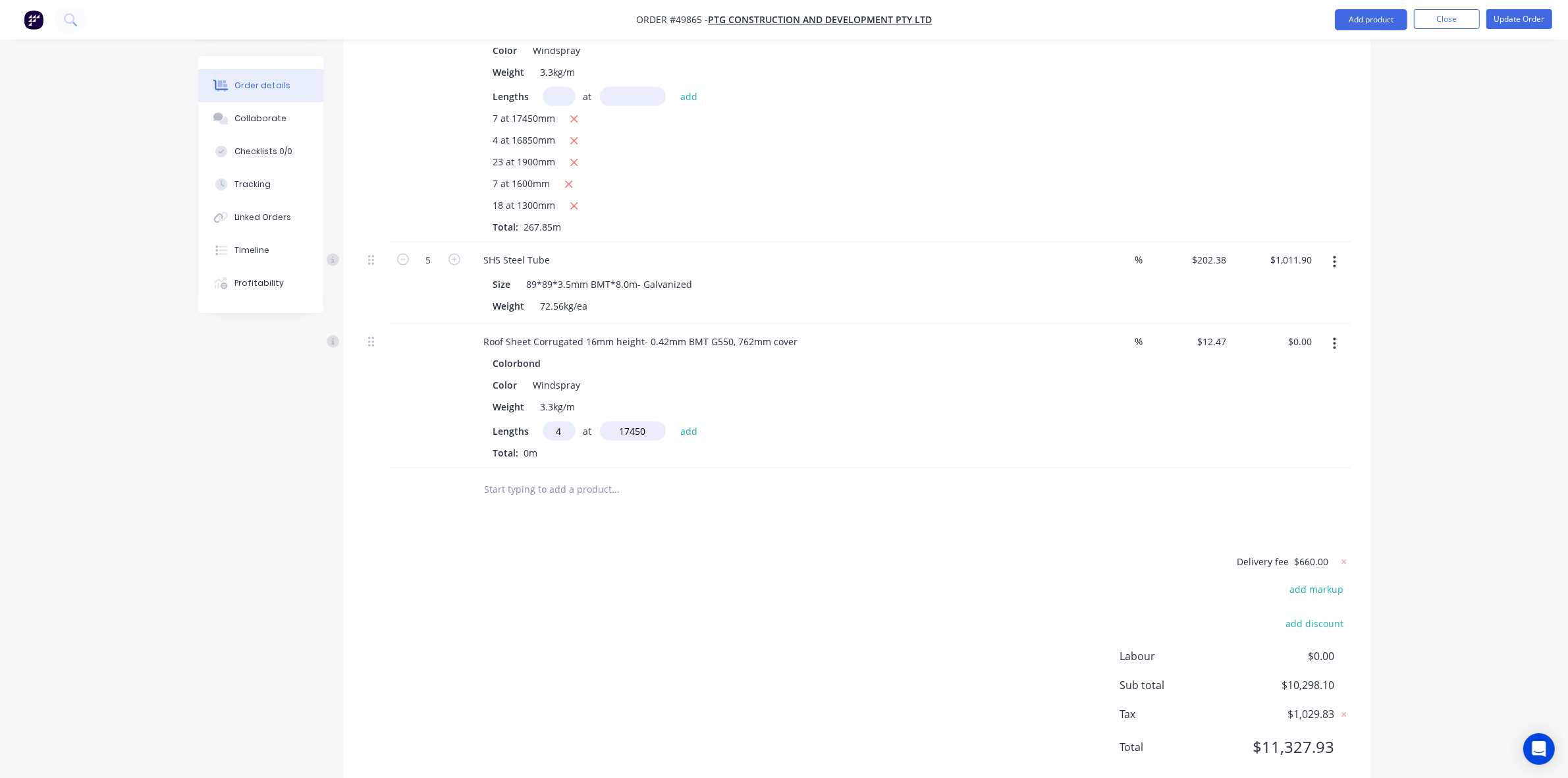
type input "17450"
click at [674, 421] on button "add" at bounding box center [690, 430] width 31 height 18
type input "$870.41"
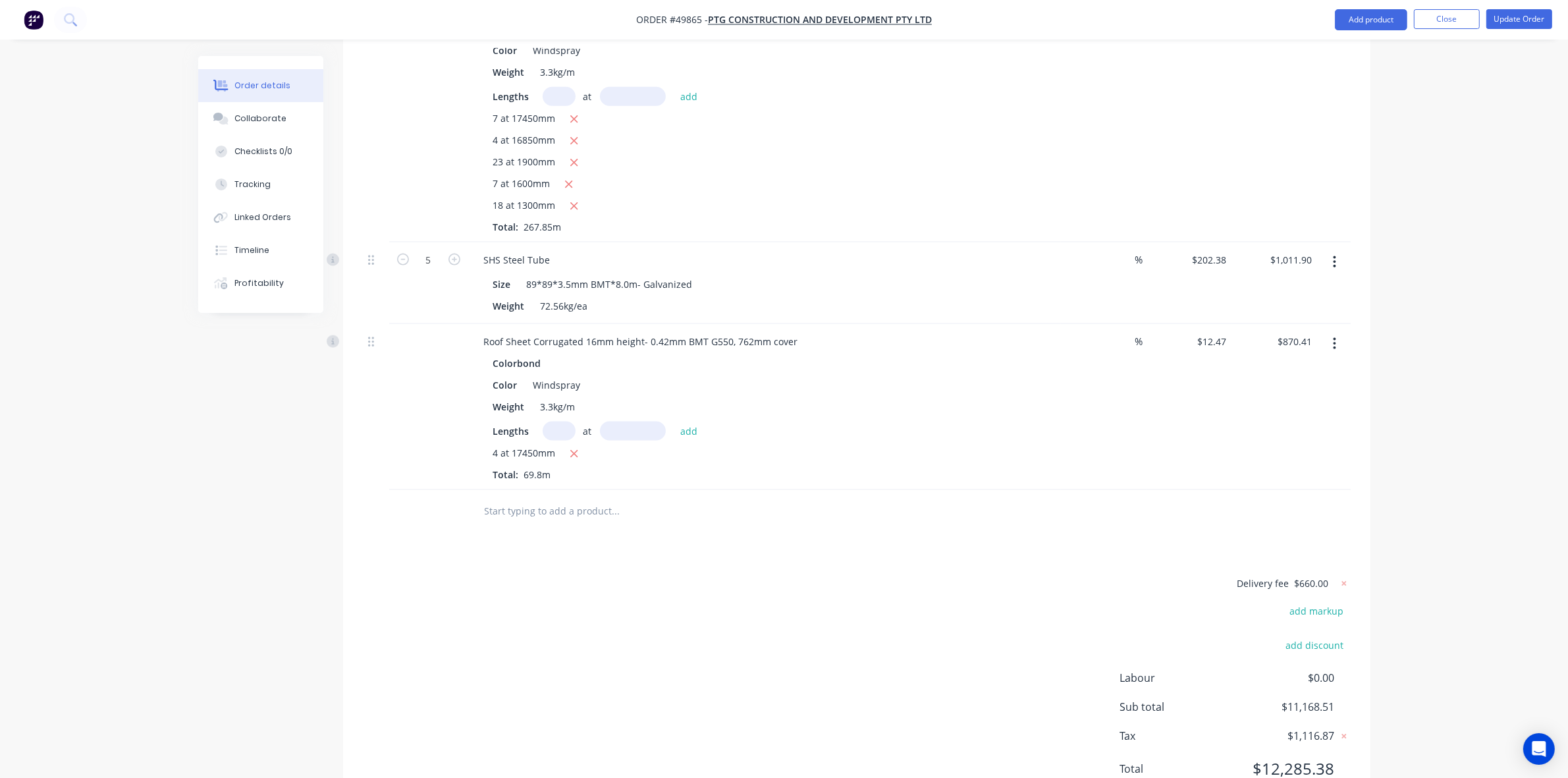
scroll to position [2096, 0]
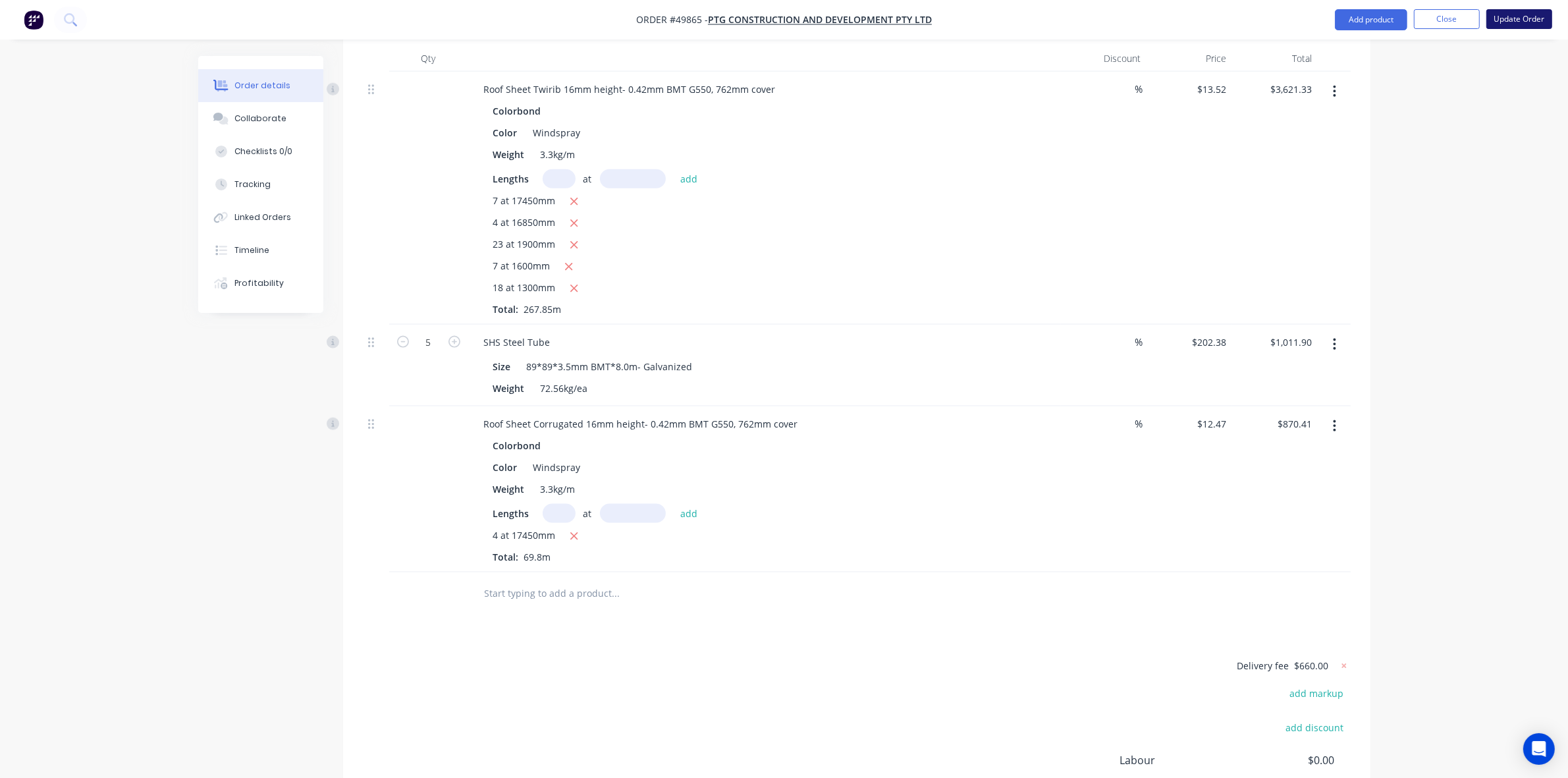
click at [1529, 21] on button "Update Order" at bounding box center [1519, 19] width 66 height 20
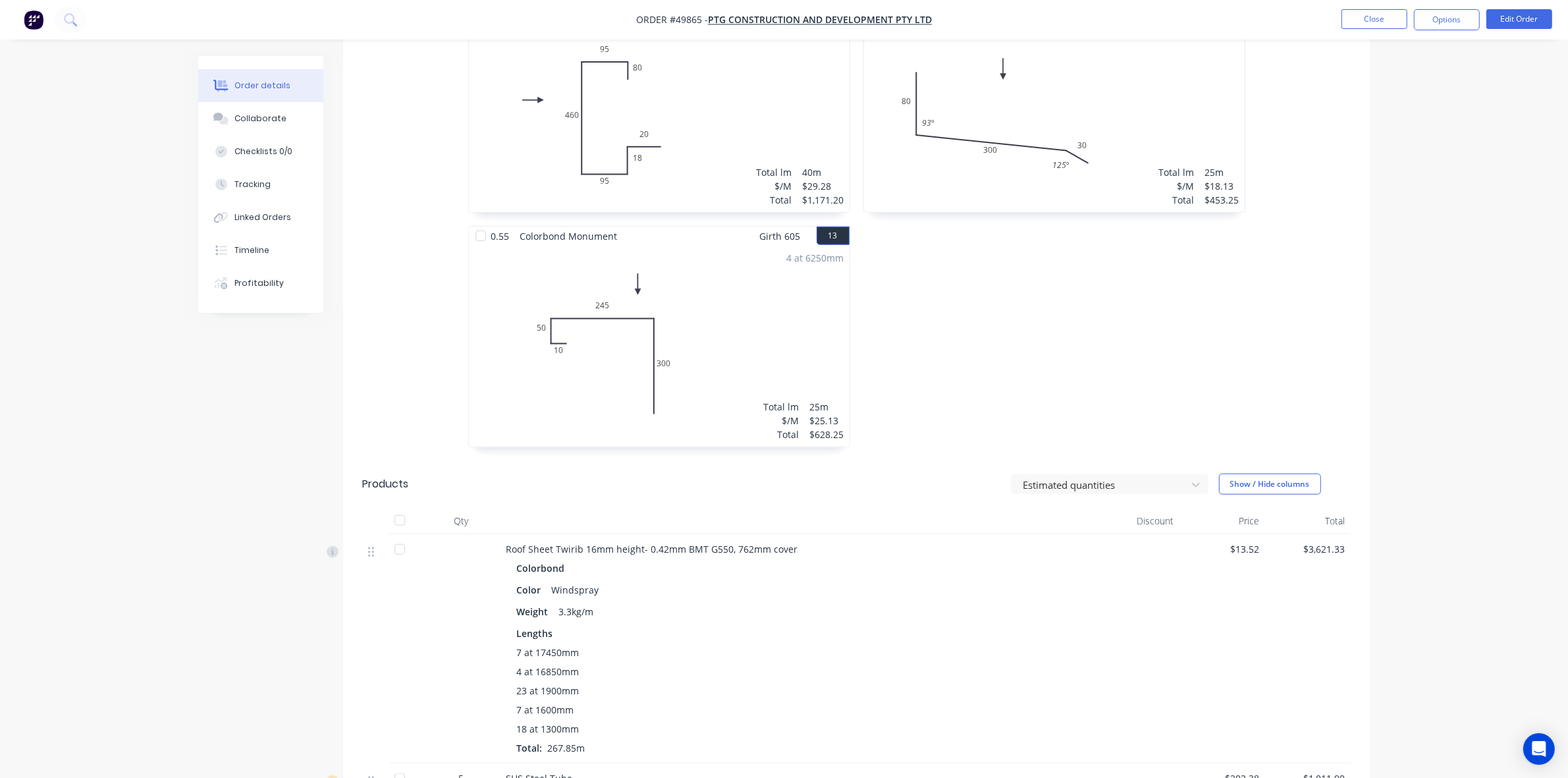
scroll to position [2041, 0]
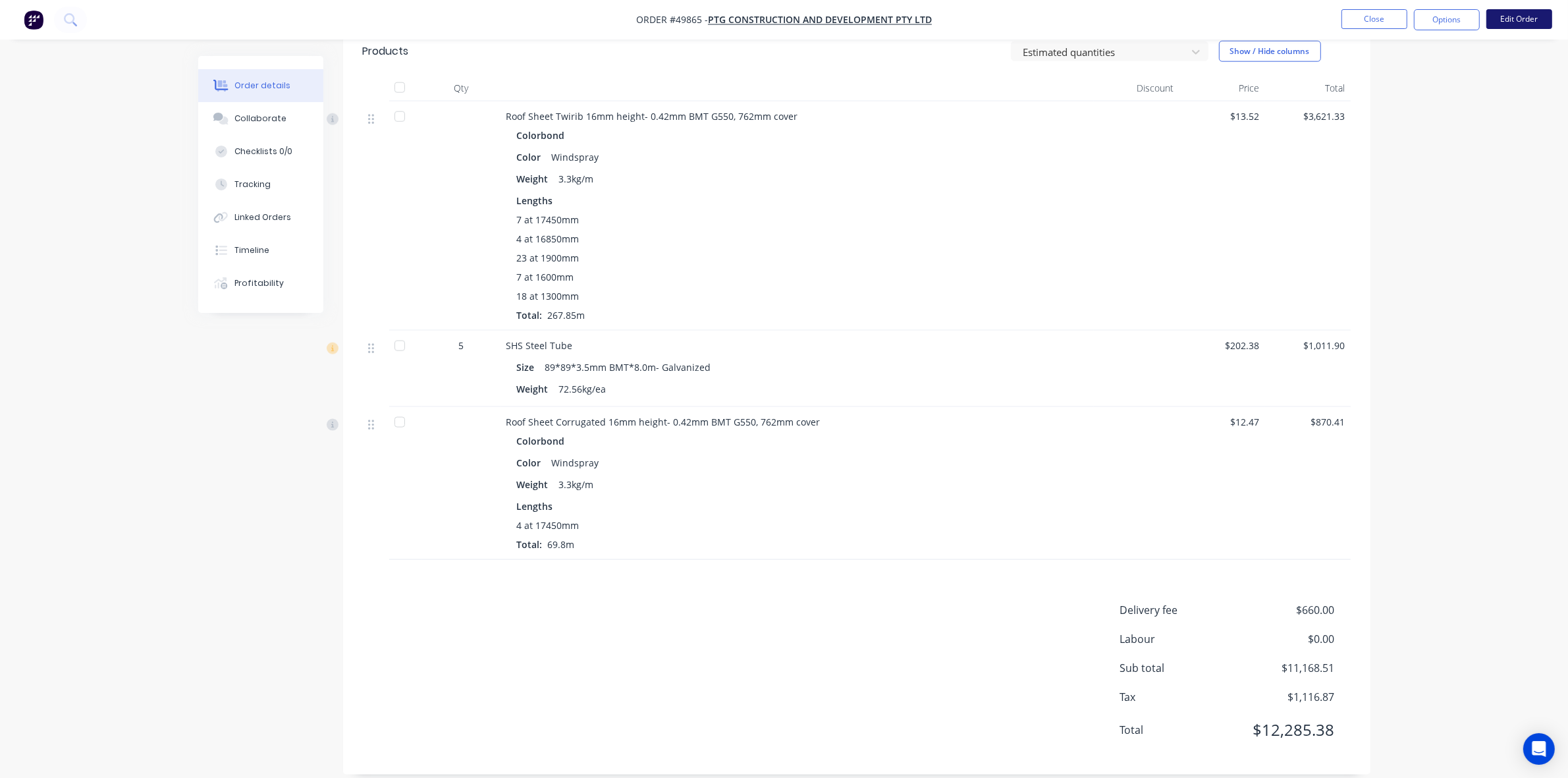
click at [1517, 21] on button "Edit Order" at bounding box center [1519, 19] width 66 height 20
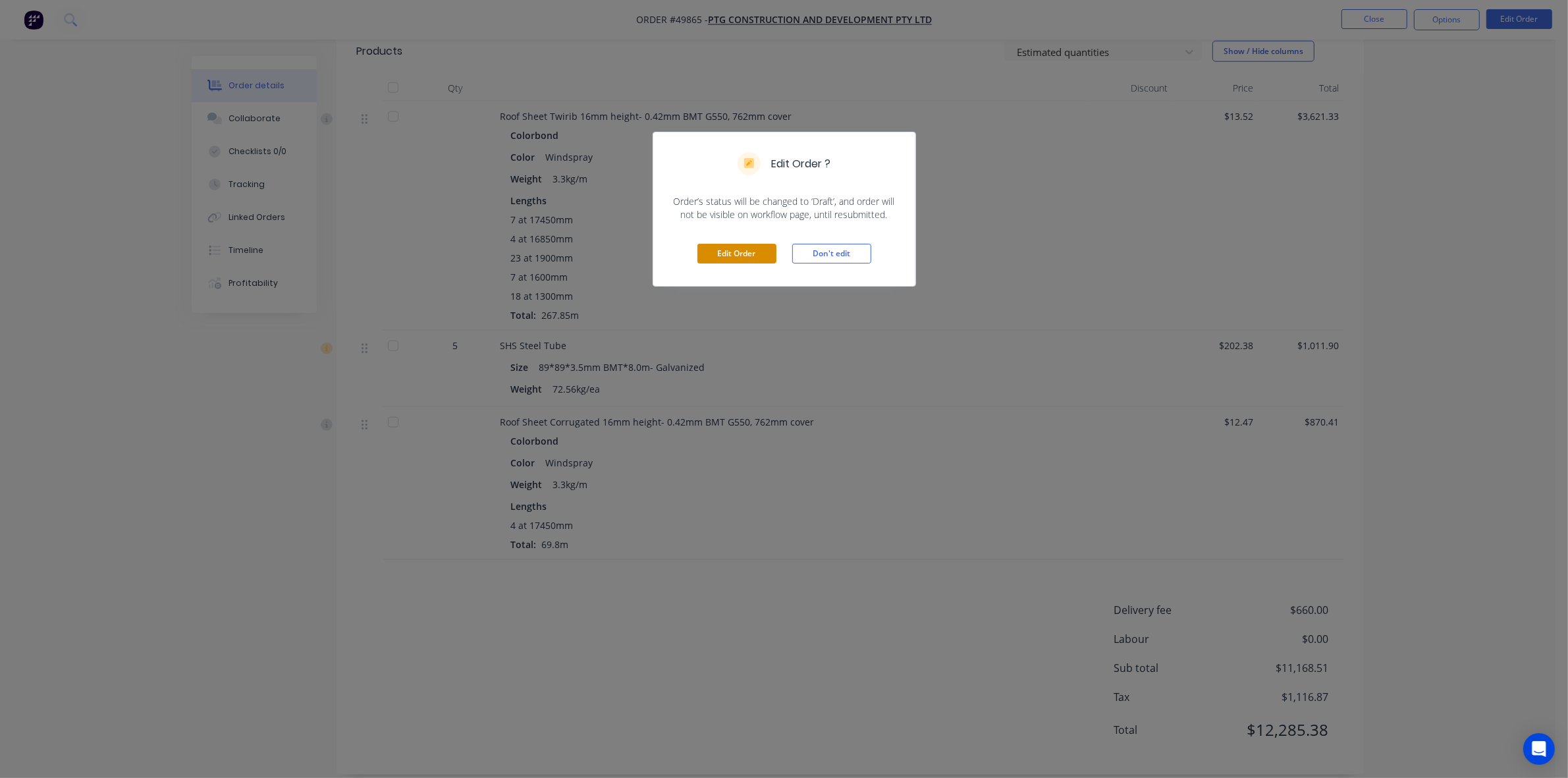
click at [754, 252] on button "Edit Order" at bounding box center [737, 253] width 79 height 20
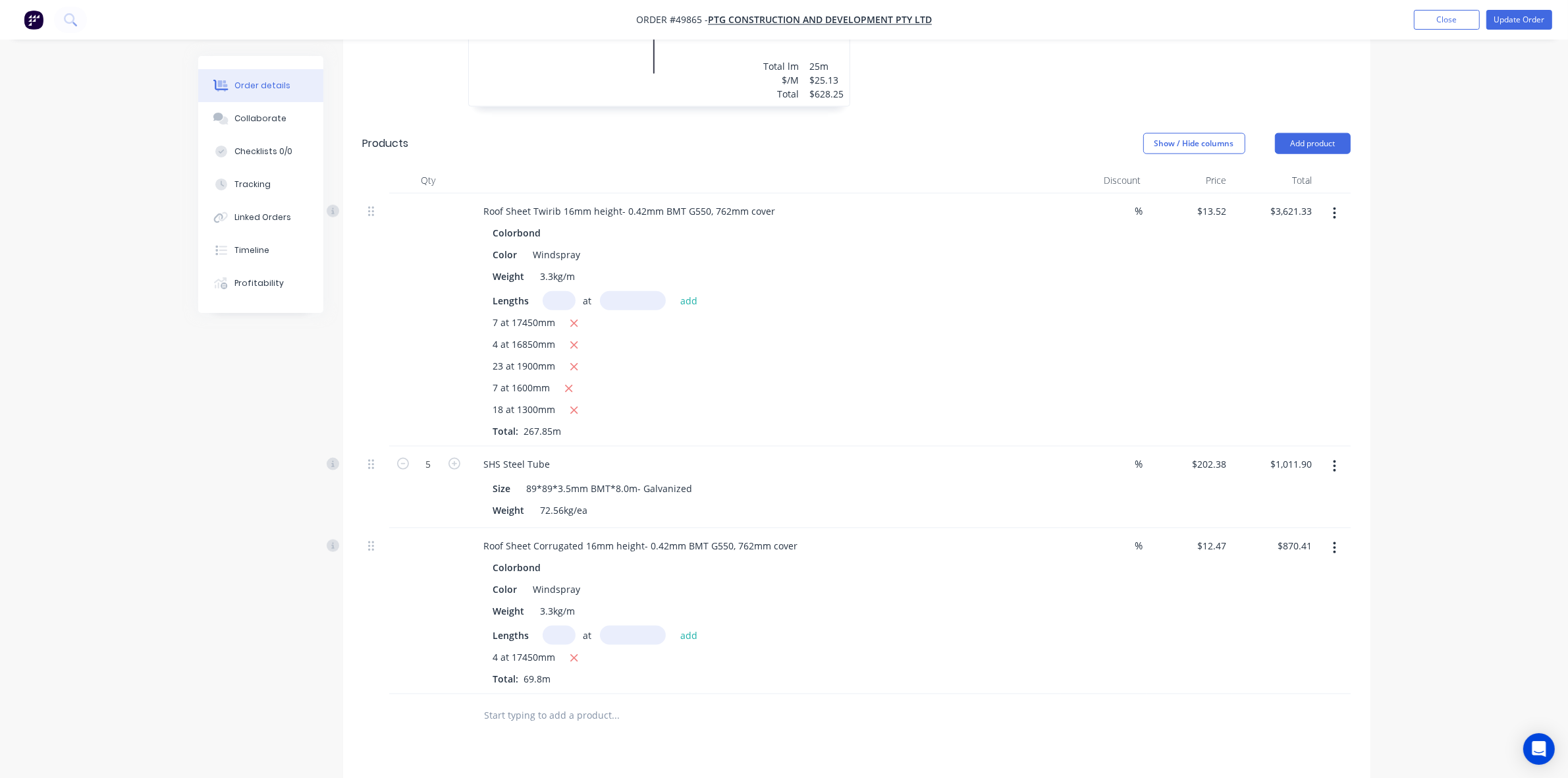
scroll to position [1976, 0]
click at [1510, 21] on button "Update Order" at bounding box center [1519, 20] width 66 height 20
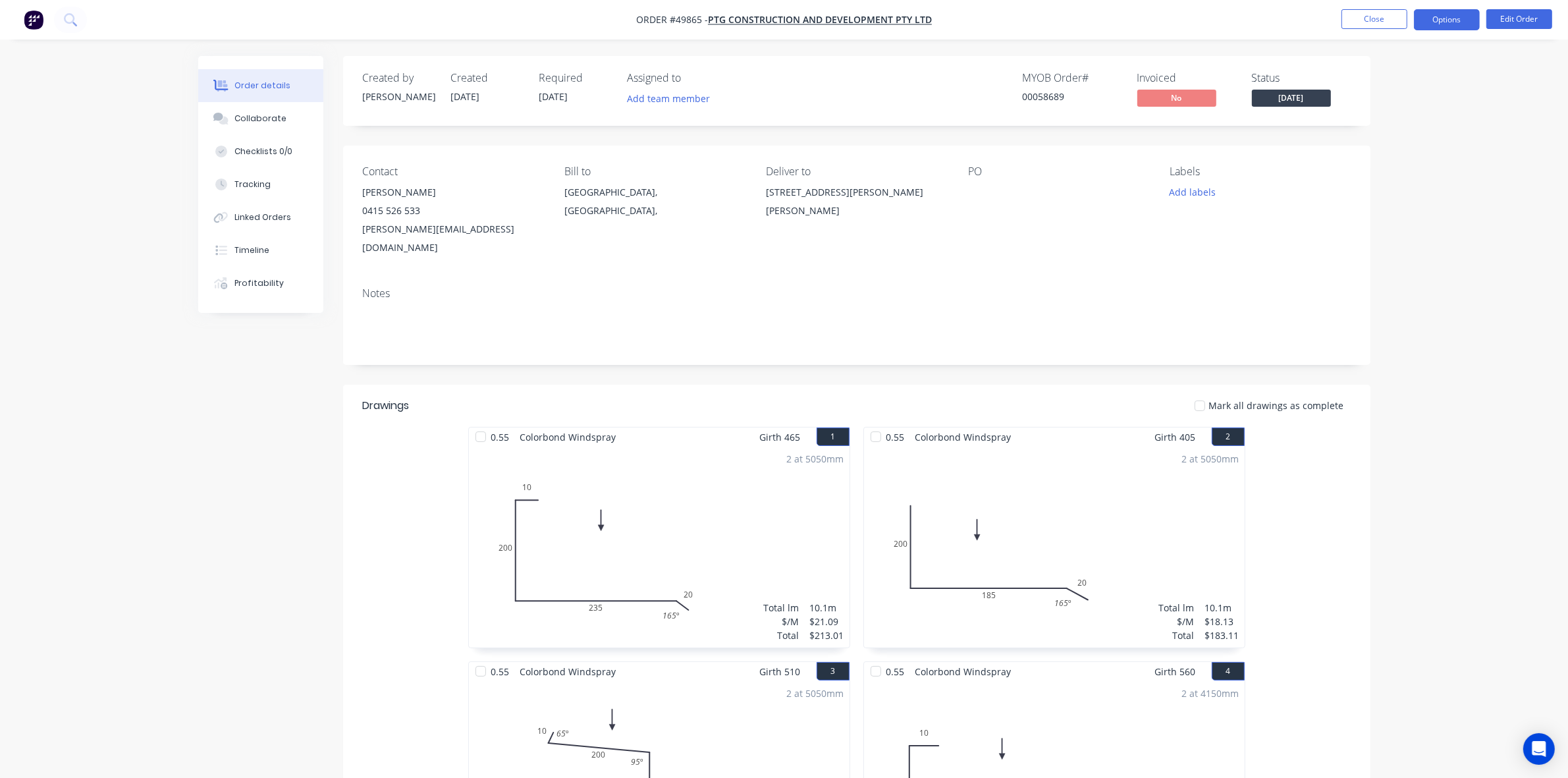
click at [1441, 15] on button "Options" at bounding box center [1447, 20] width 66 height 21
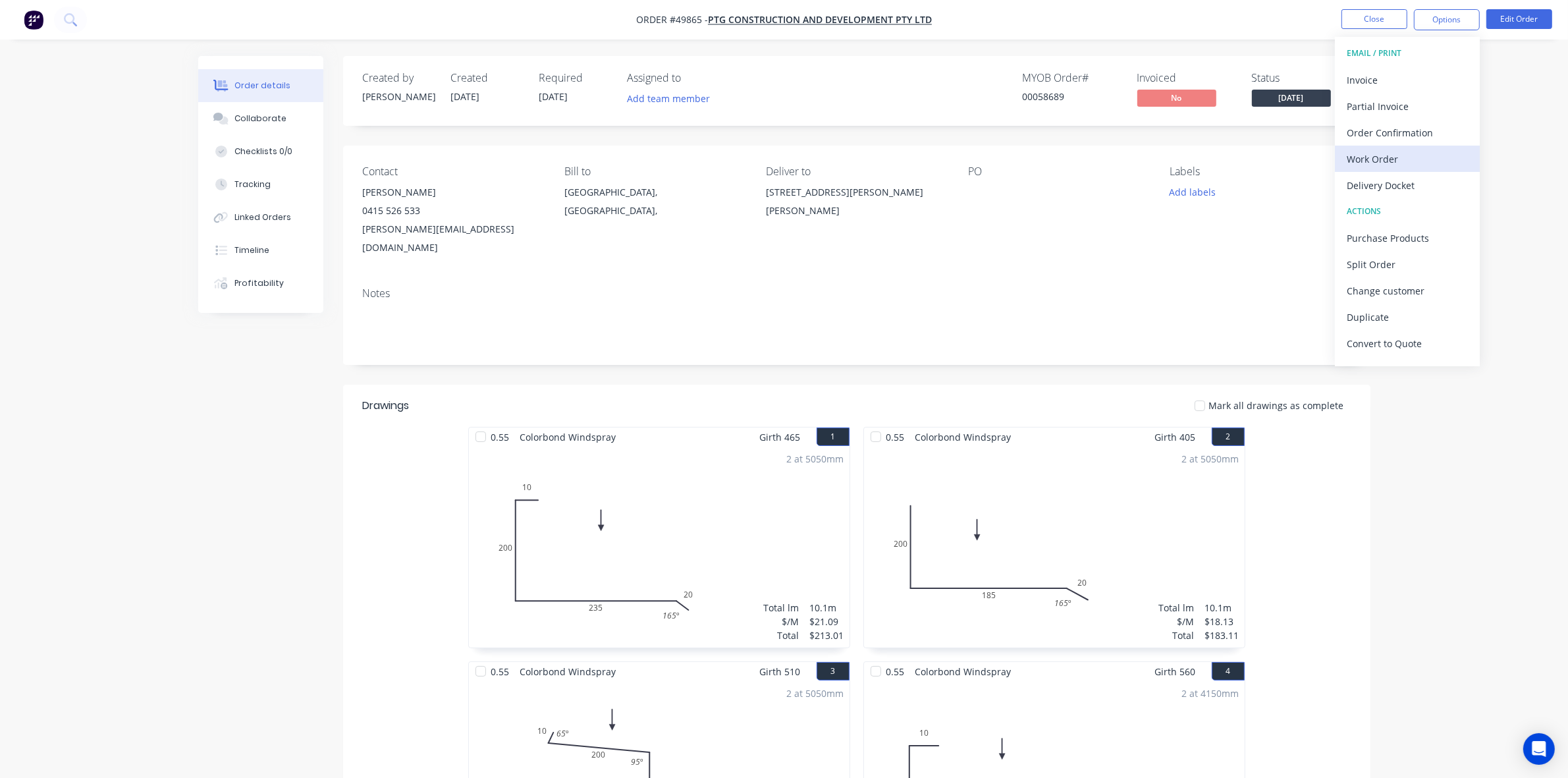
click at [1388, 163] on div "Work Order" at bounding box center [1407, 159] width 121 height 19
click at [1388, 163] on div "Custom" at bounding box center [1407, 159] width 121 height 19
click at [1384, 138] on div "Without pricing" at bounding box center [1407, 133] width 121 height 19
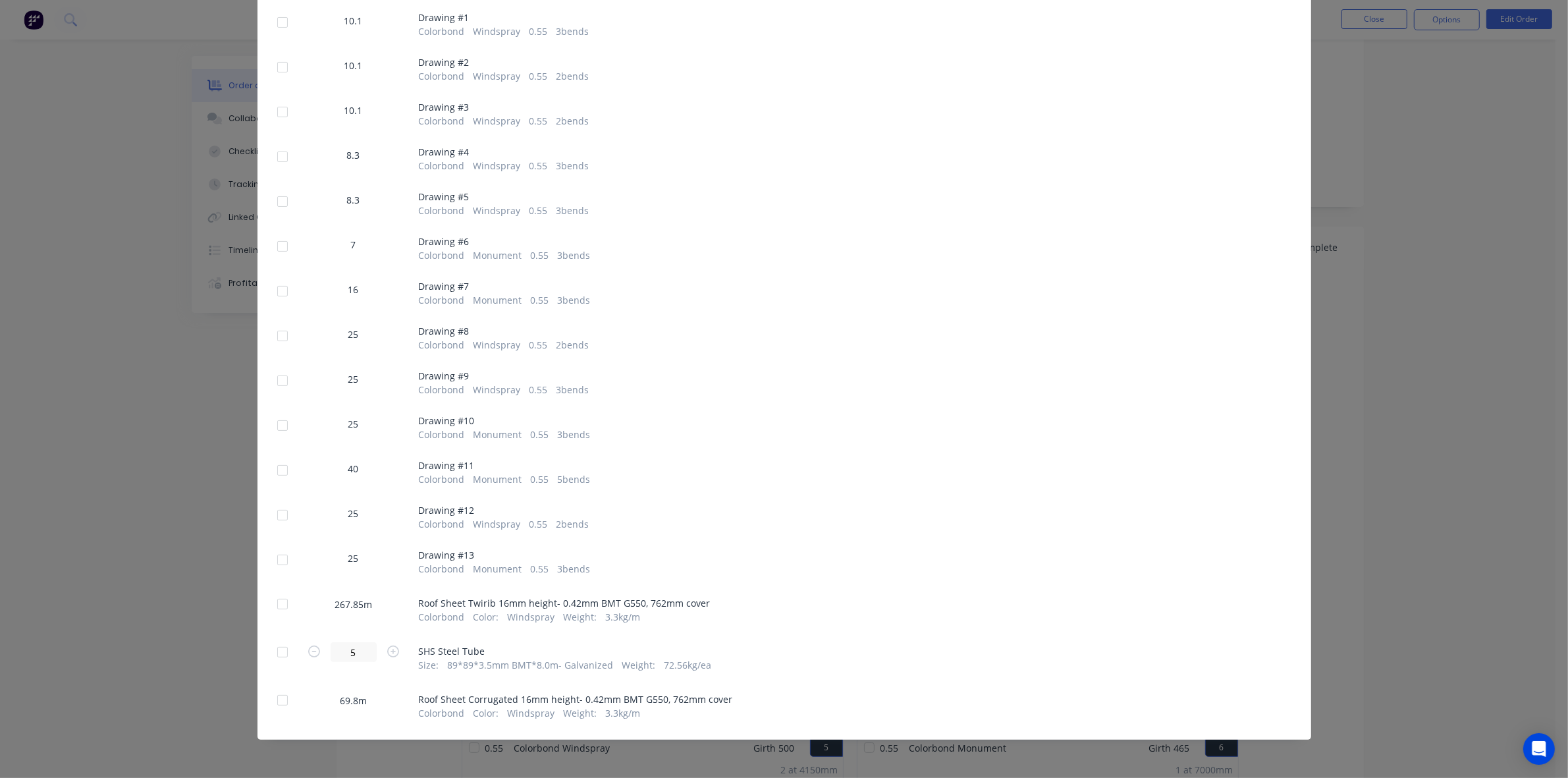
scroll to position [165, 0]
click at [271, 600] on div at bounding box center [282, 604] width 27 height 27
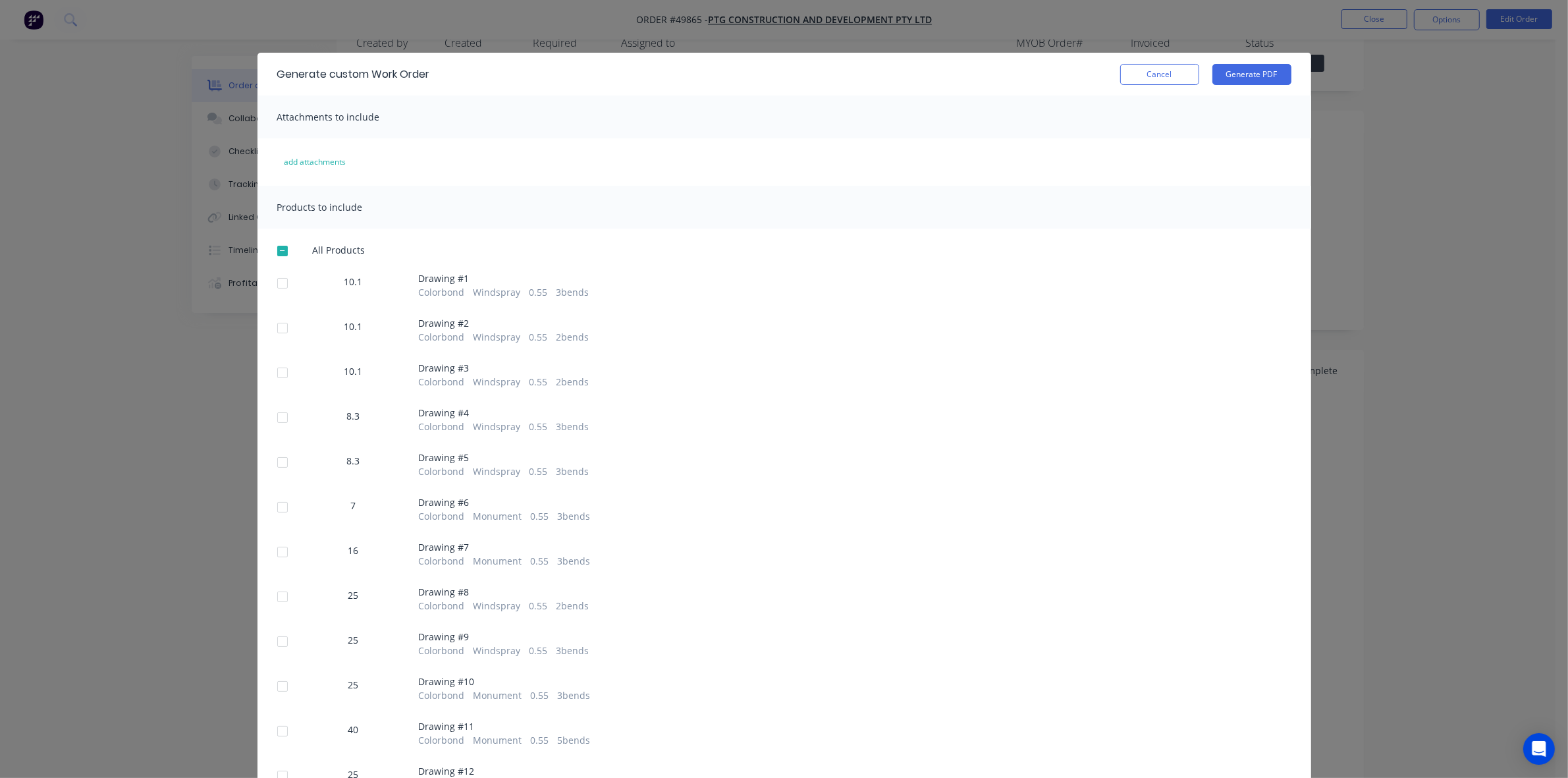
scroll to position [0, 0]
click at [1264, 63] on div "Generate custom Work Order Cancel Generate PDF" at bounding box center [784, 74] width 1054 height 43
click at [1257, 75] on button "Generate PDF" at bounding box center [1252, 74] width 79 height 21
click at [1166, 74] on button "Cancel" at bounding box center [1160, 74] width 79 height 21
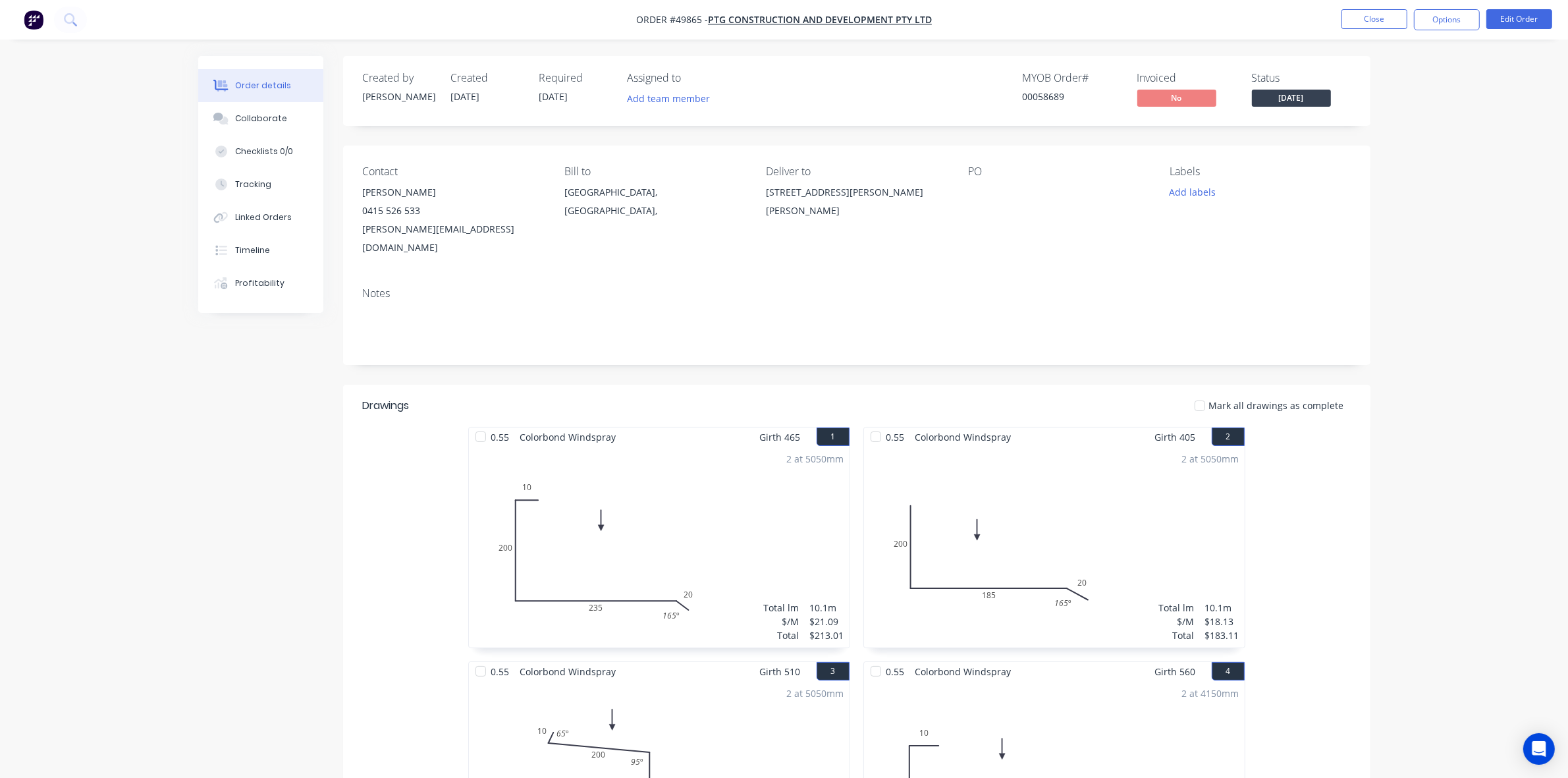
click at [1539, 16] on button "Edit Order" at bounding box center [1519, 19] width 66 height 20
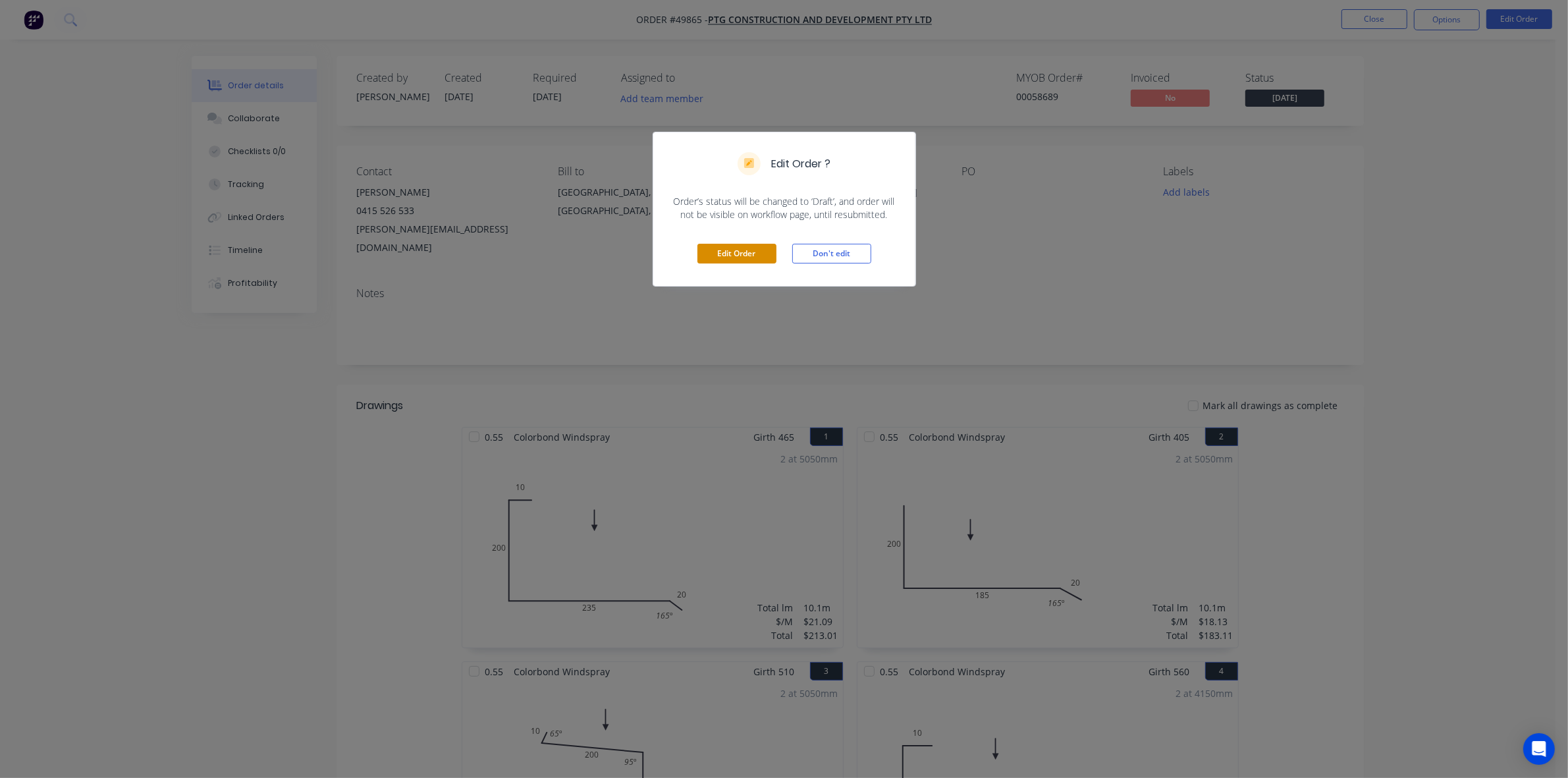
click at [729, 247] on button "Edit Order" at bounding box center [737, 253] width 79 height 20
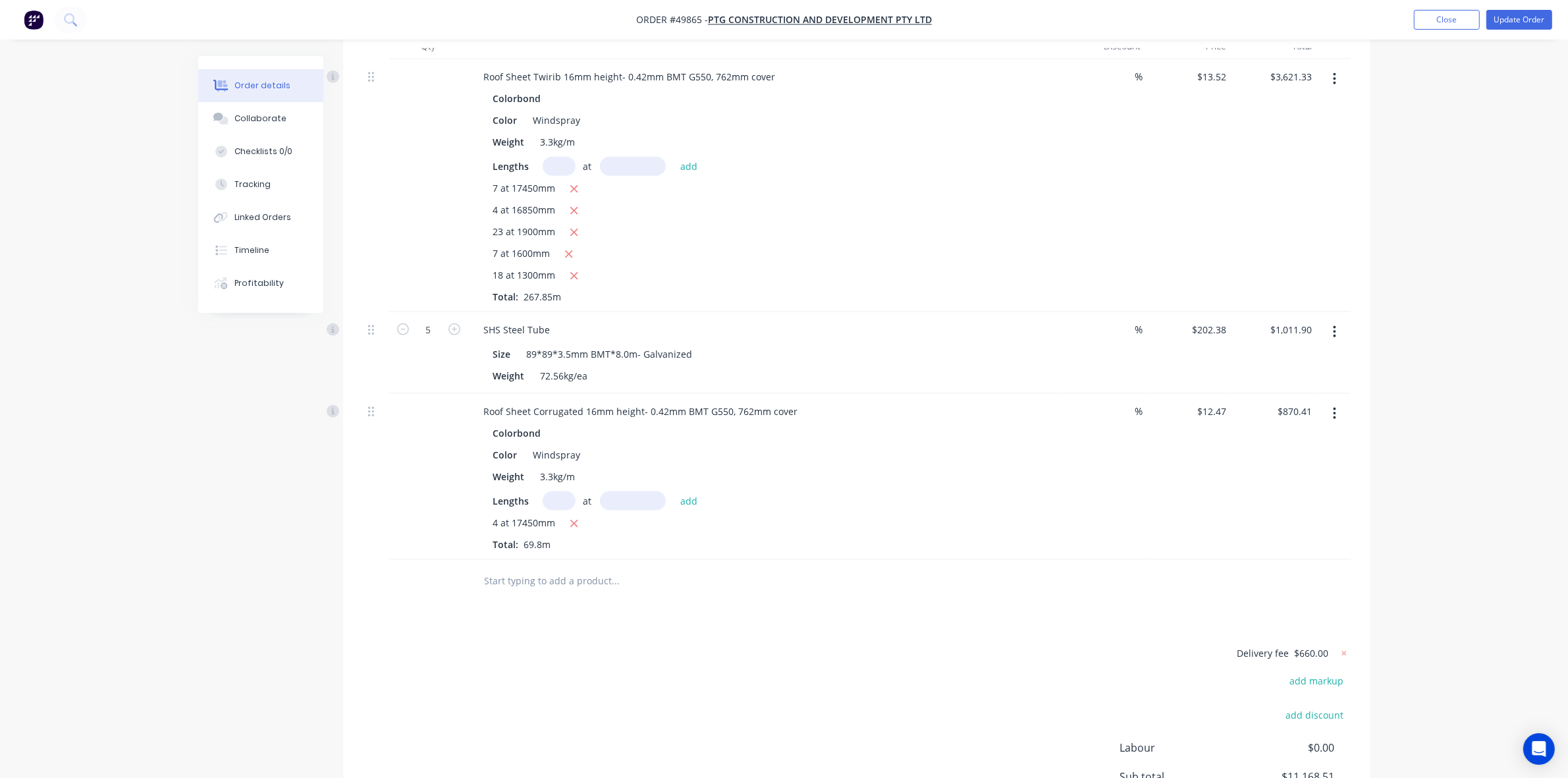
scroll to position [2036, 0]
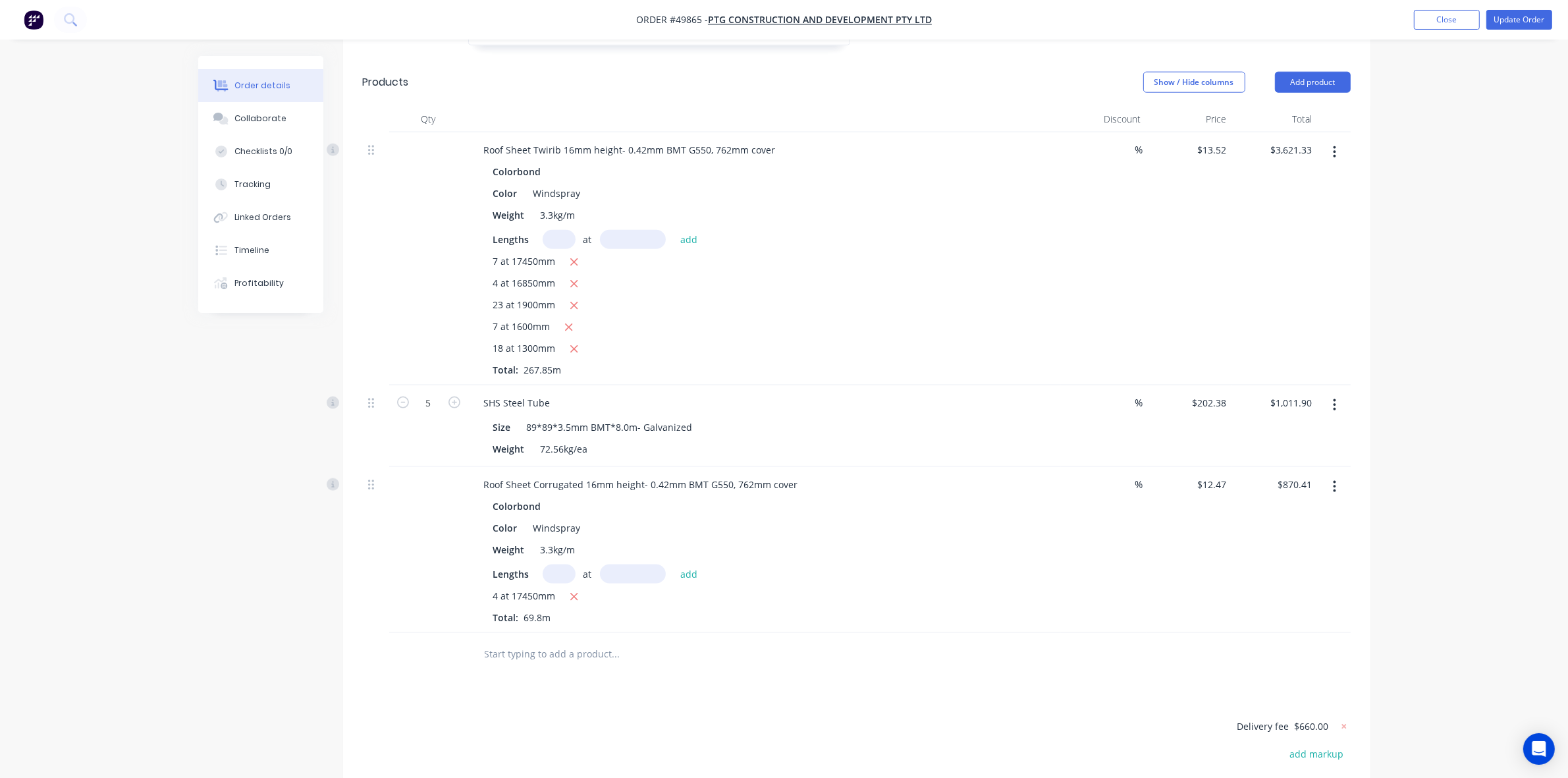
click at [1332, 475] on button "button" at bounding box center [1335, 487] width 31 height 24
click at [1069, 518] on div "%" at bounding box center [1104, 550] width 86 height 166
click at [566, 564] on input "text" at bounding box center [559, 574] width 33 height 19
type input "3"
type input "17450"
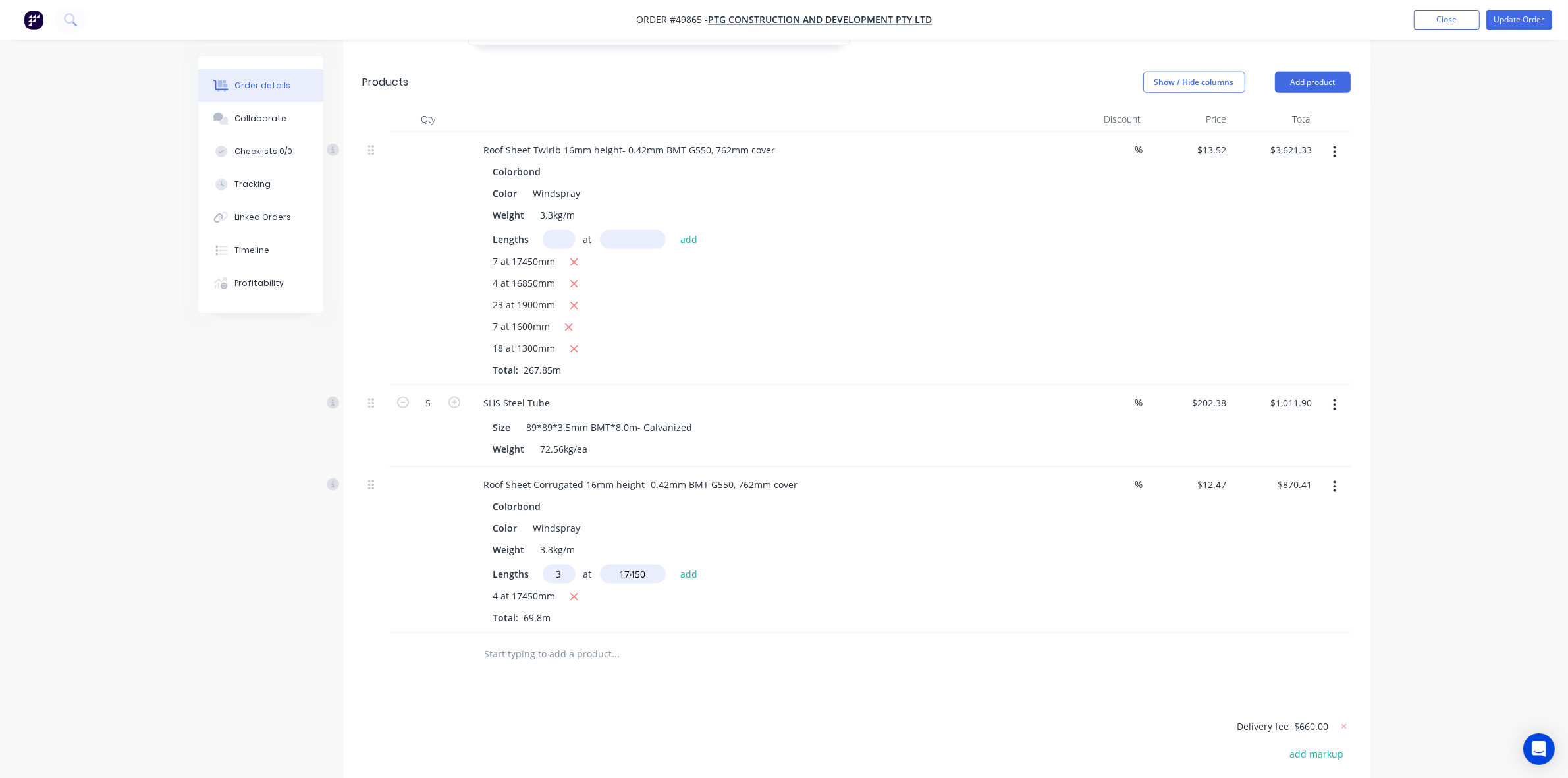
click at [674, 564] on button "add" at bounding box center [690, 573] width 31 height 18
click at [577, 591] on icon "button" at bounding box center [574, 597] width 9 height 12
type input "$652.80"
click at [829, 540] on div "Weight 3.3kg/m" at bounding box center [762, 550] width 548 height 19
click at [1525, 30] on nav "Order #49865 - PTG Construction and Development Pty Ltd Add product Close Updat…" at bounding box center [784, 20] width 1568 height 39
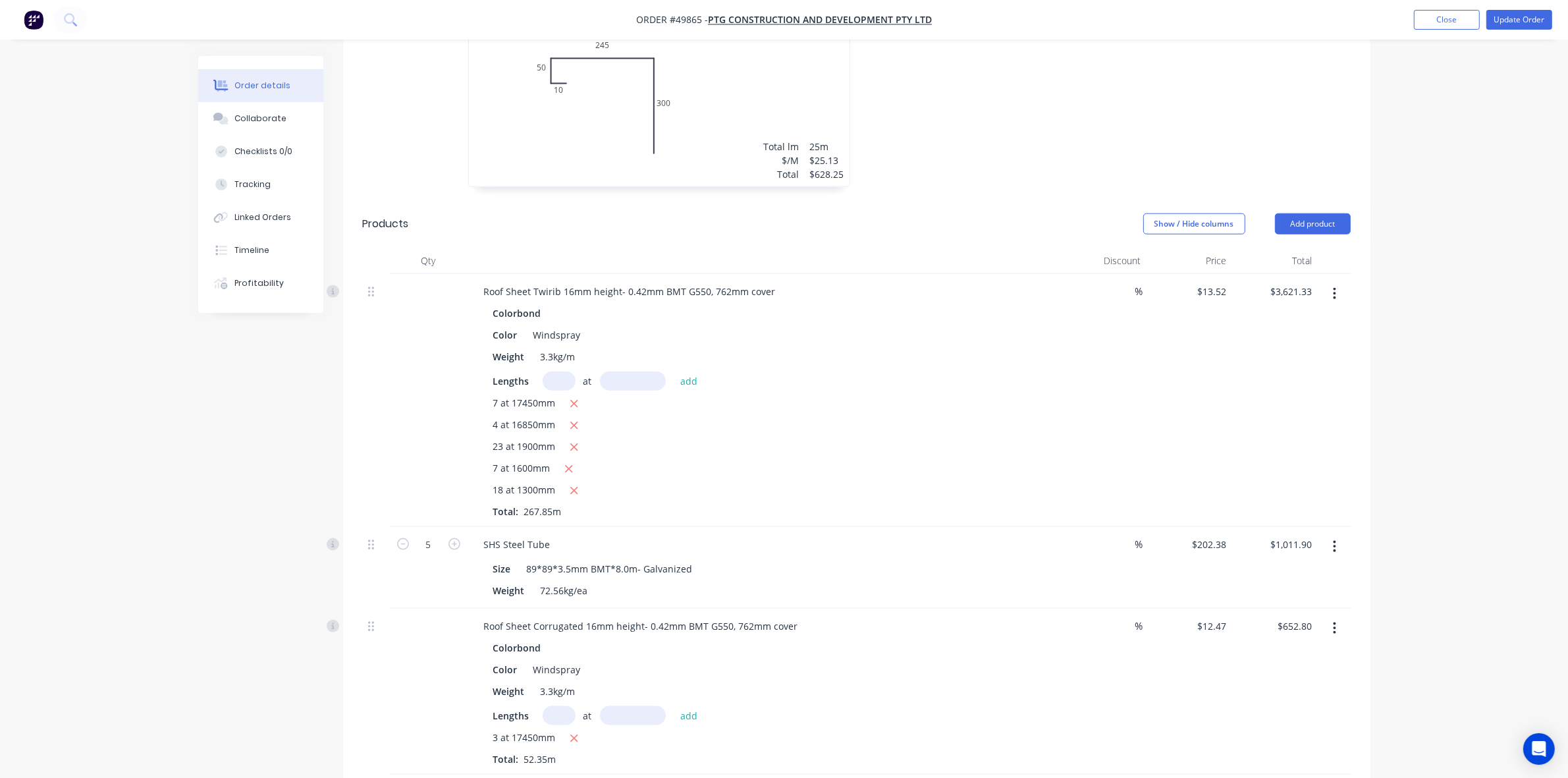
scroll to position [1625, 0]
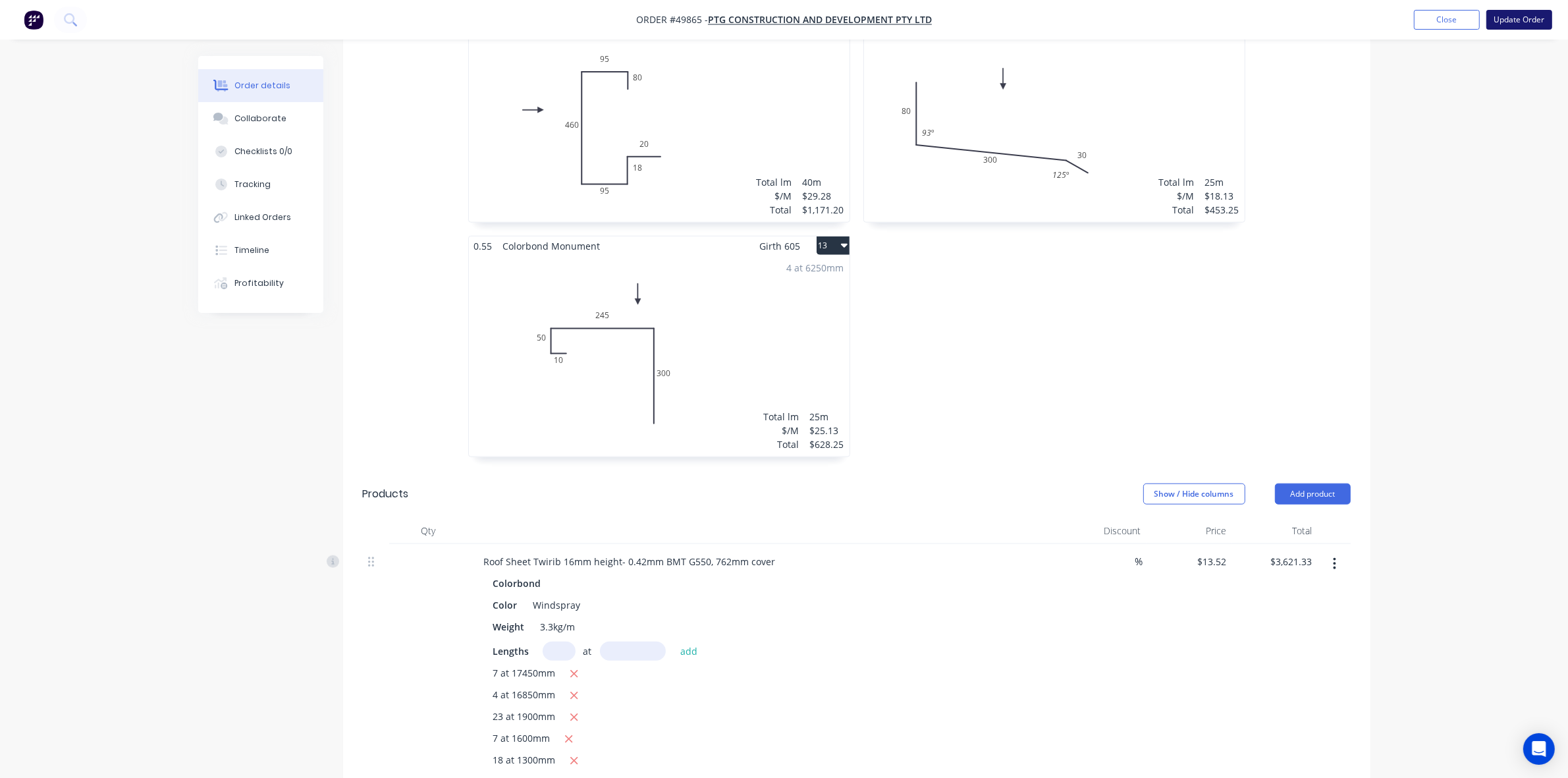
click at [1515, 16] on button "Update Order" at bounding box center [1519, 20] width 66 height 20
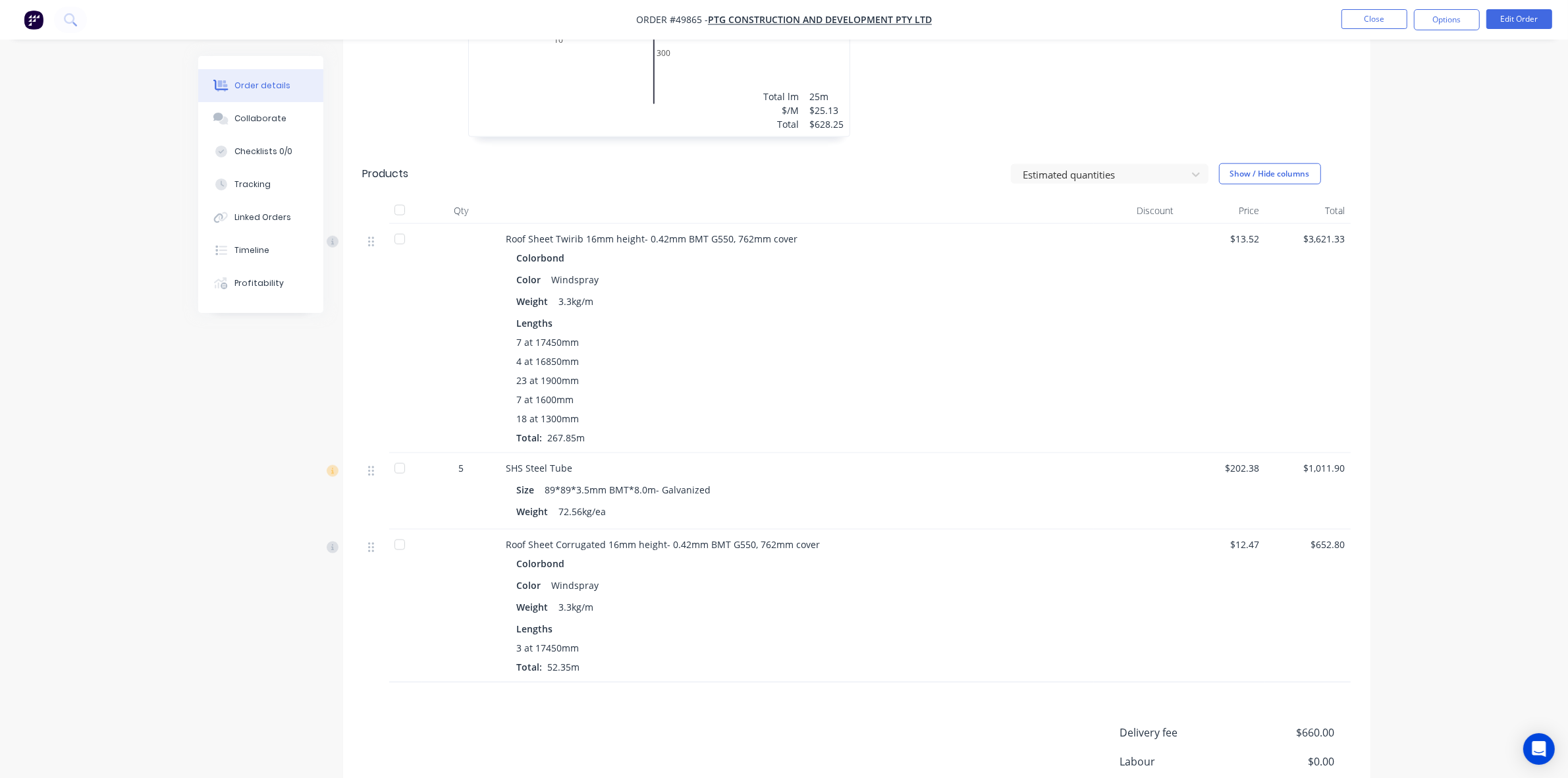
scroll to position [2041, 0]
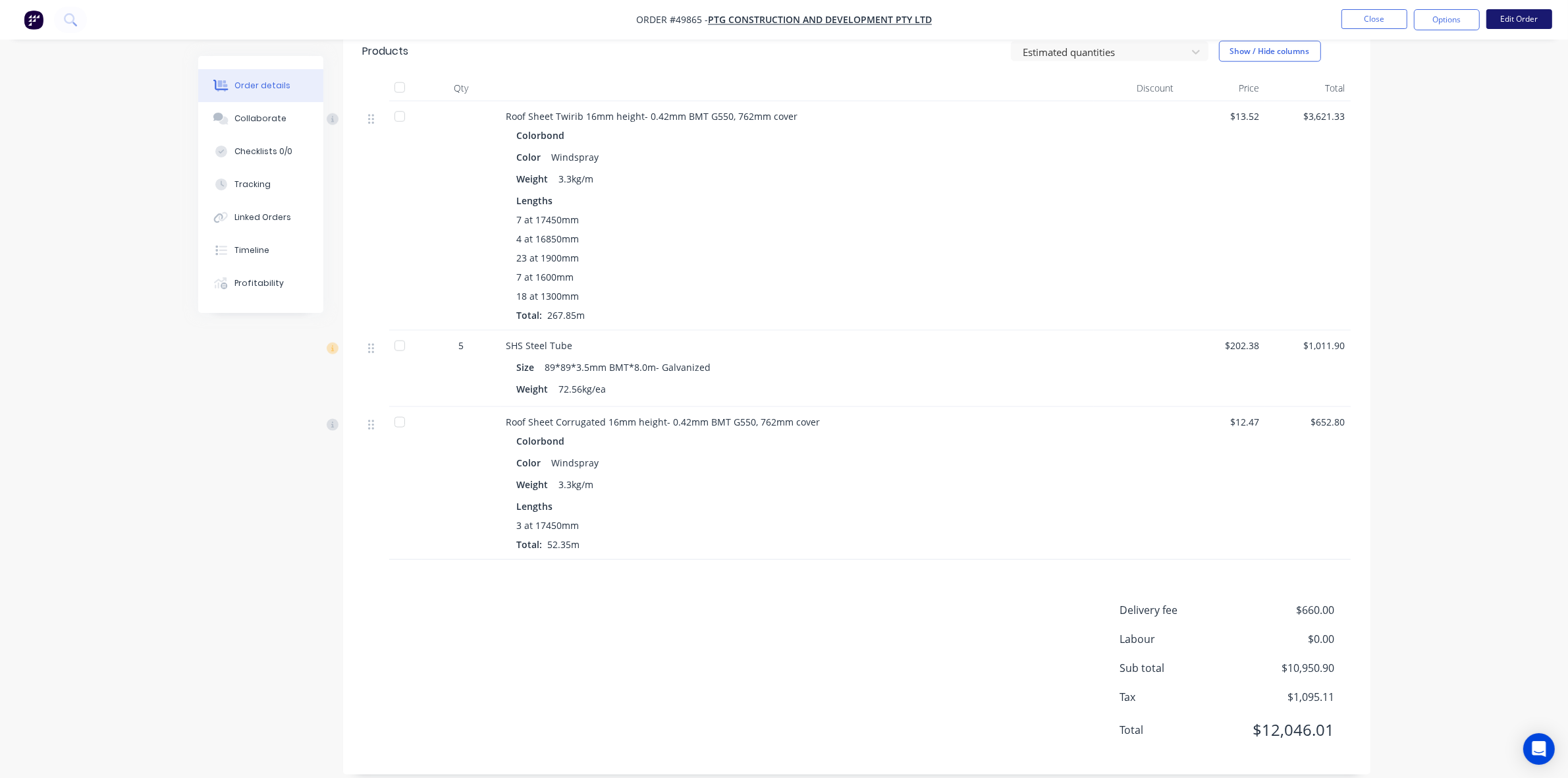
click at [1542, 14] on button "Edit Order" at bounding box center [1519, 19] width 66 height 20
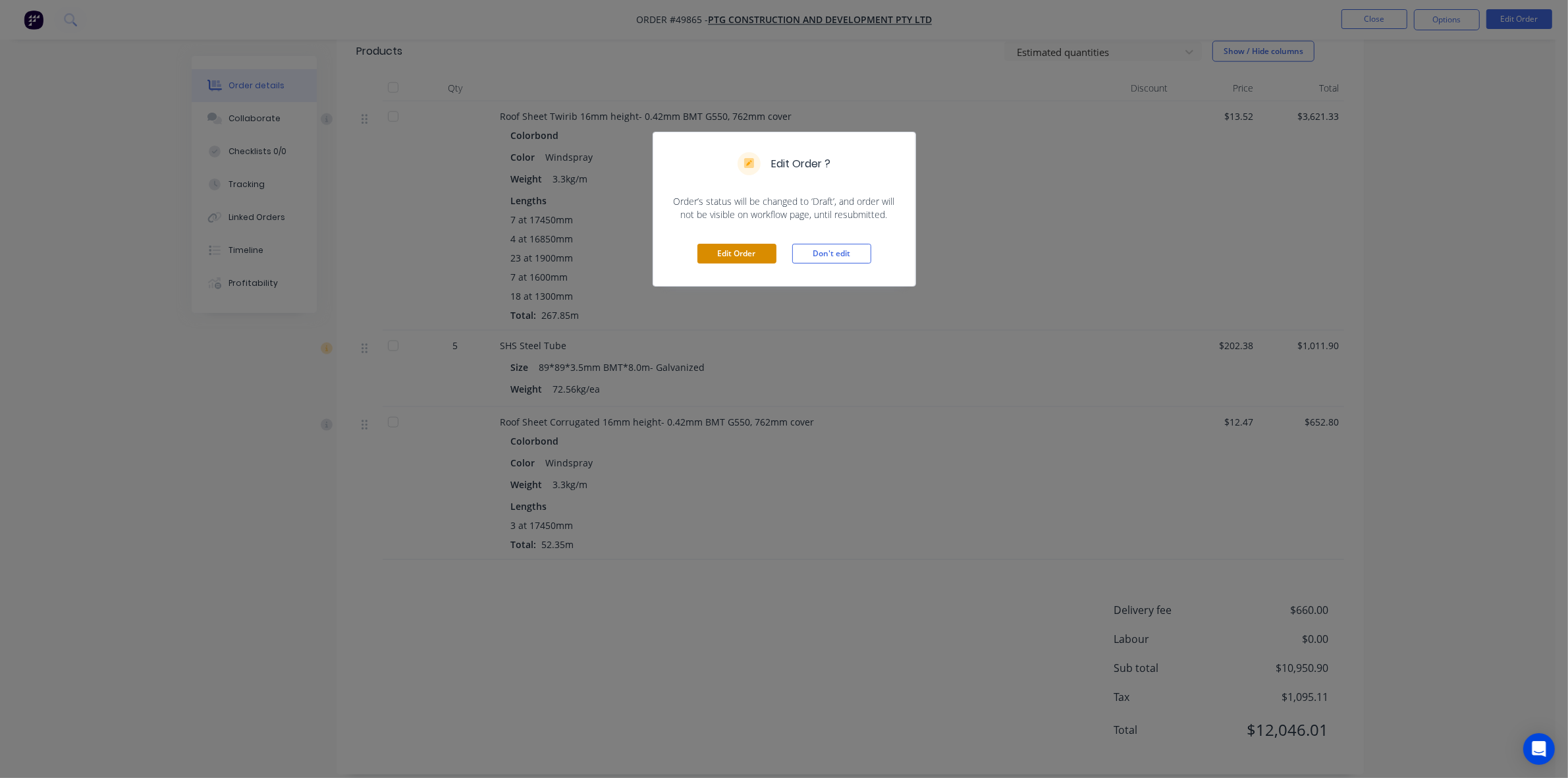
click at [728, 250] on button "Edit Order" at bounding box center [737, 253] width 79 height 20
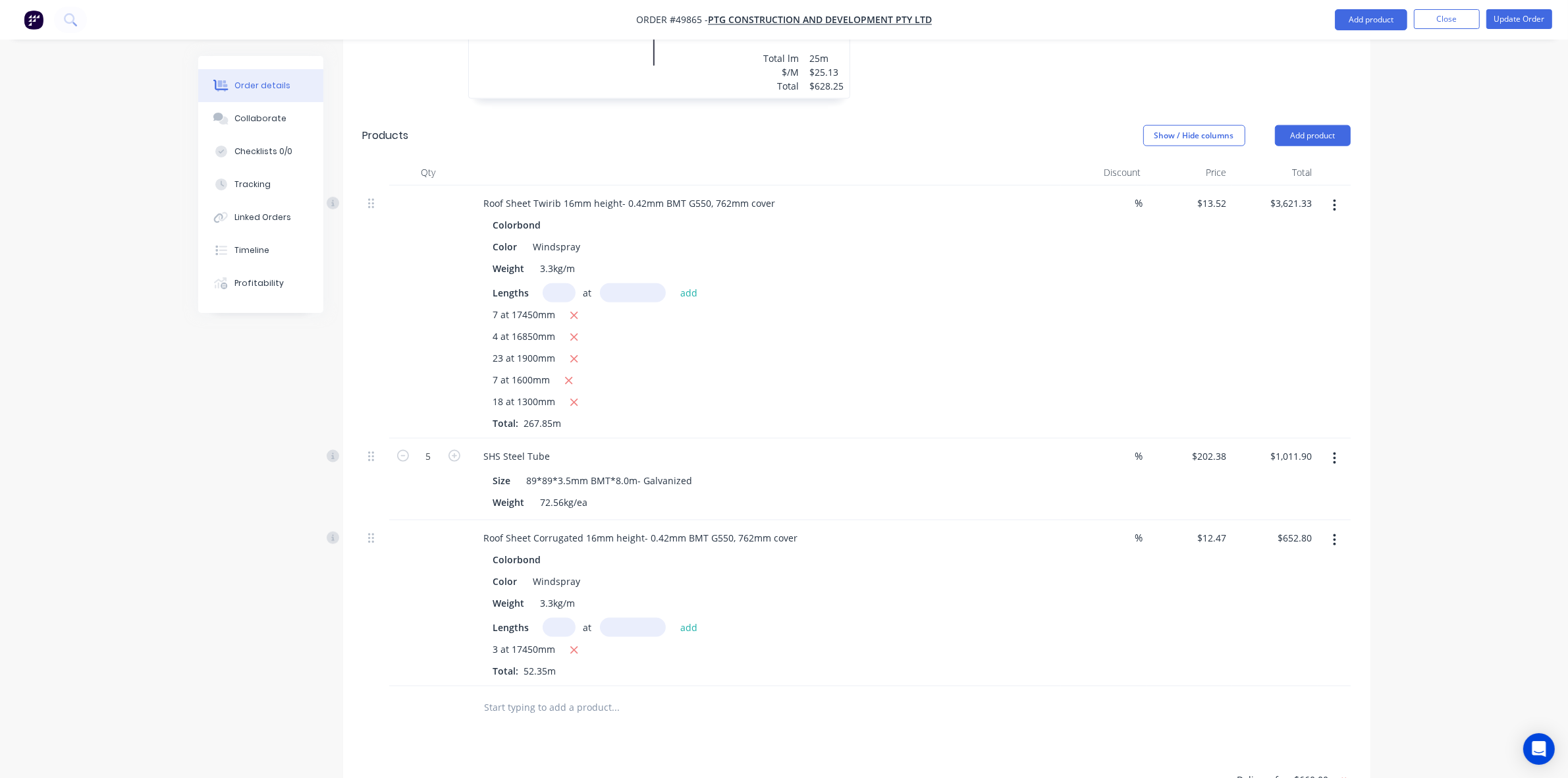
scroll to position [2201, 0]
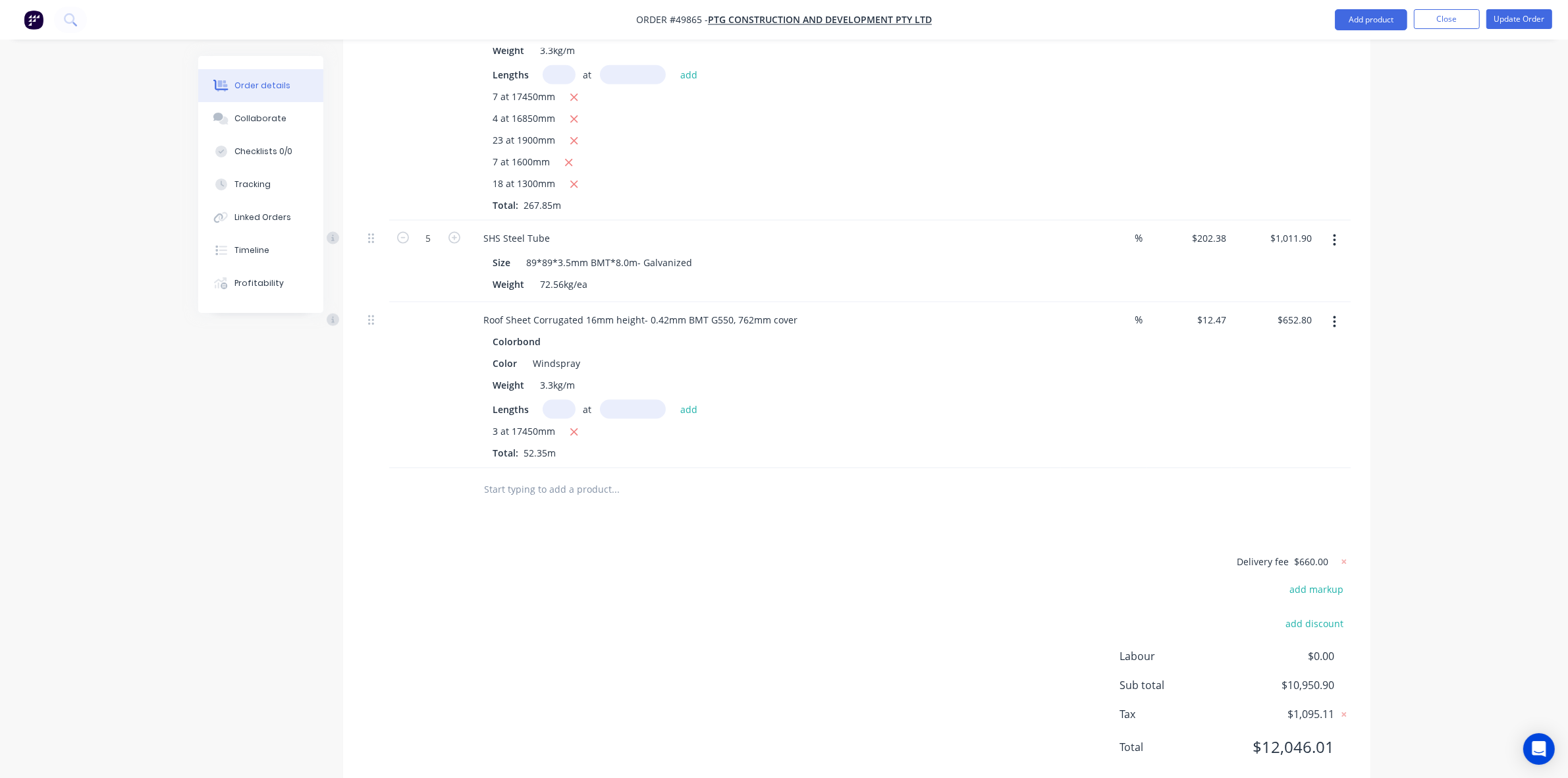
click at [566, 400] on input "text" at bounding box center [559, 409] width 33 height 19
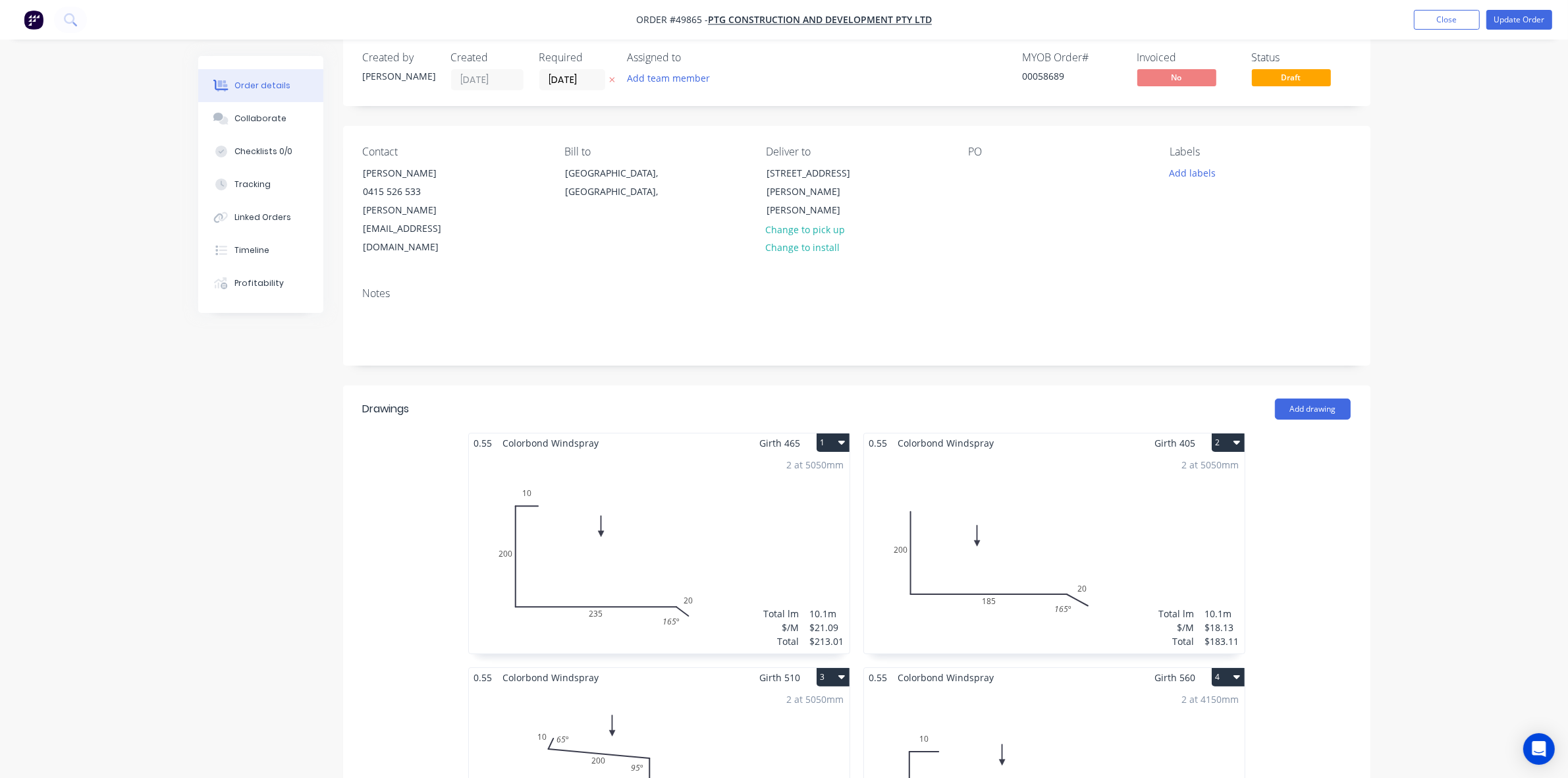
scroll to position [0, 0]
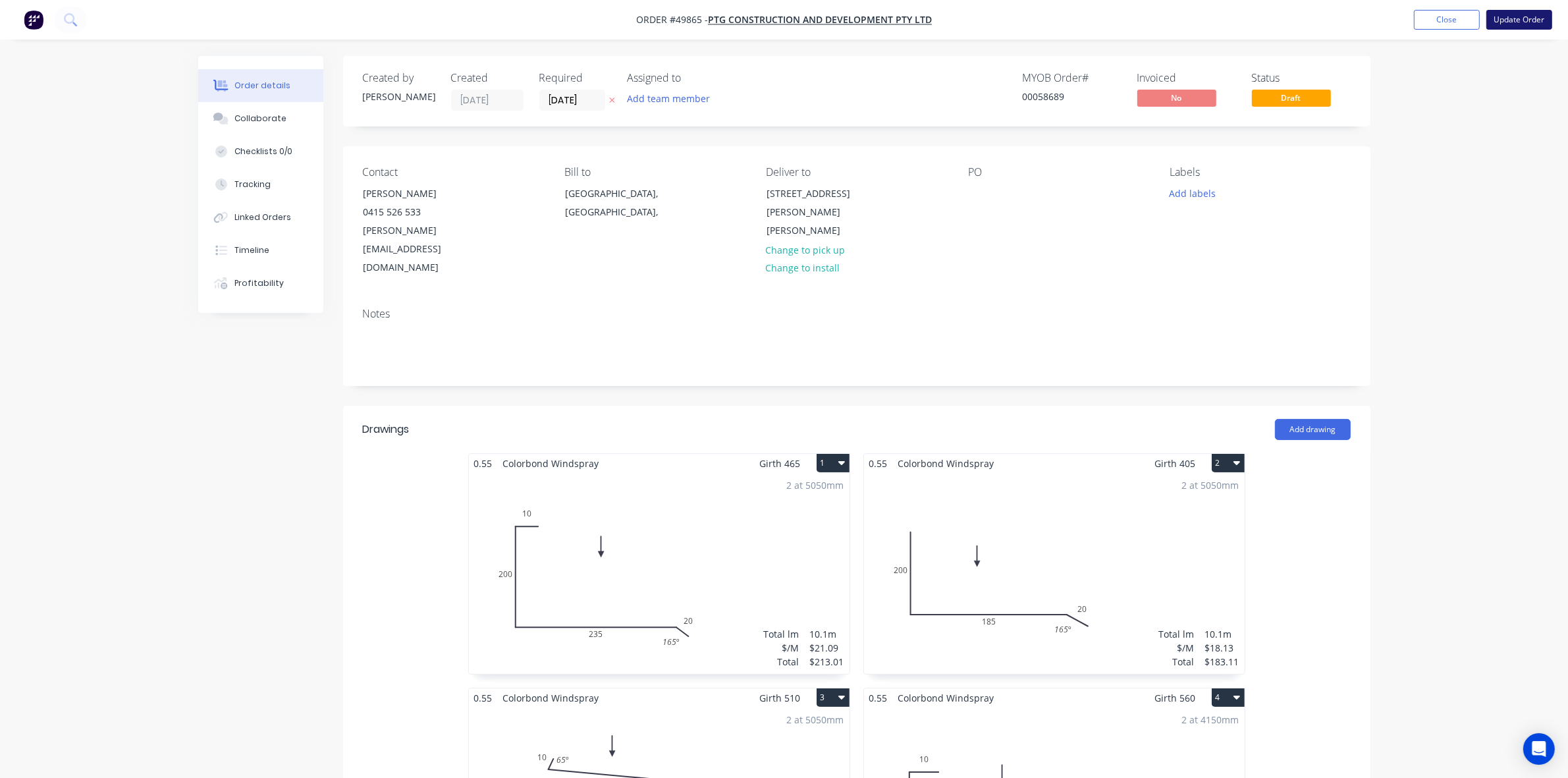
click at [1509, 27] on button "Update Order" at bounding box center [1519, 20] width 66 height 20
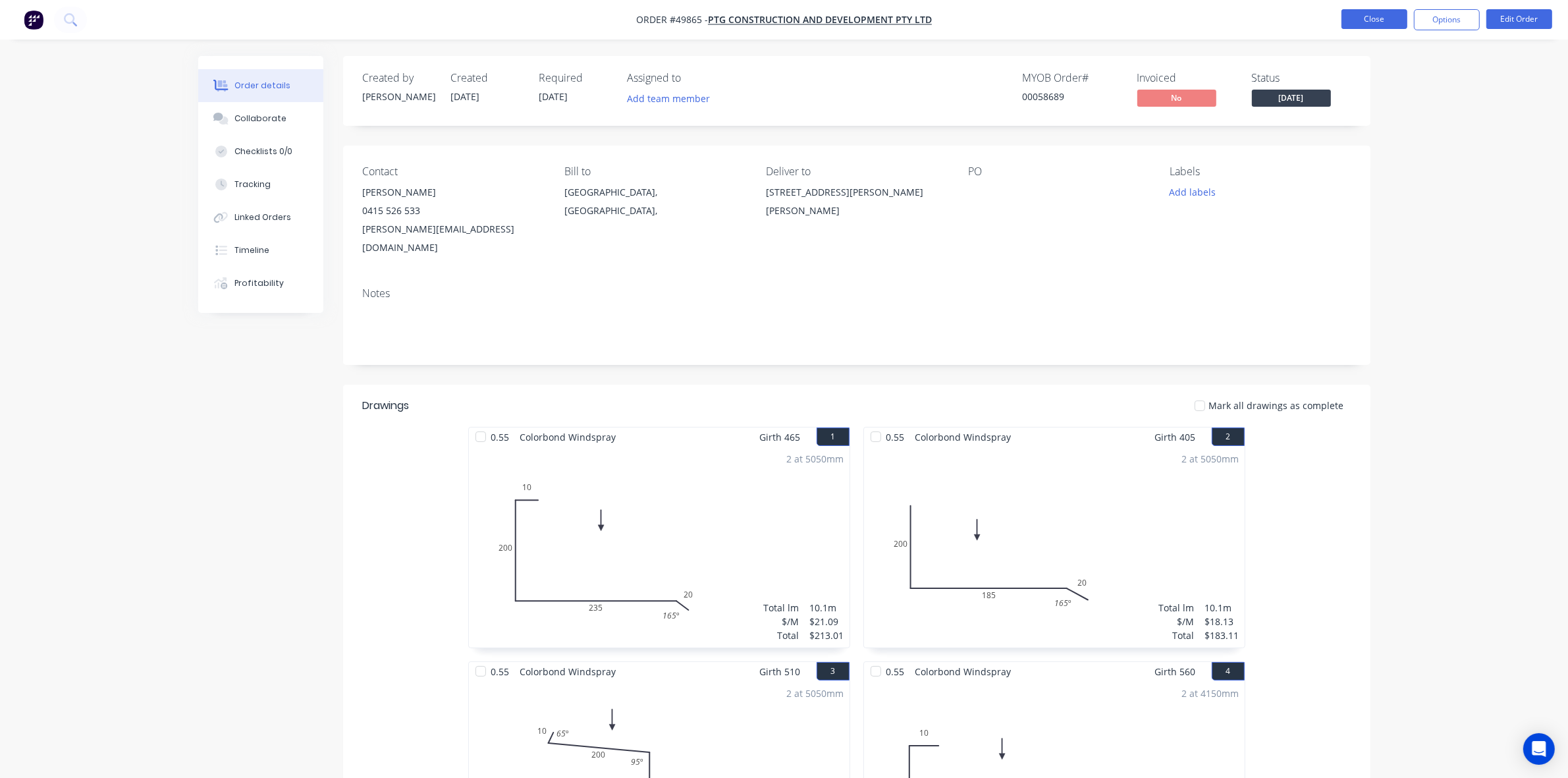
click at [1378, 23] on button "Close" at bounding box center [1374, 19] width 66 height 20
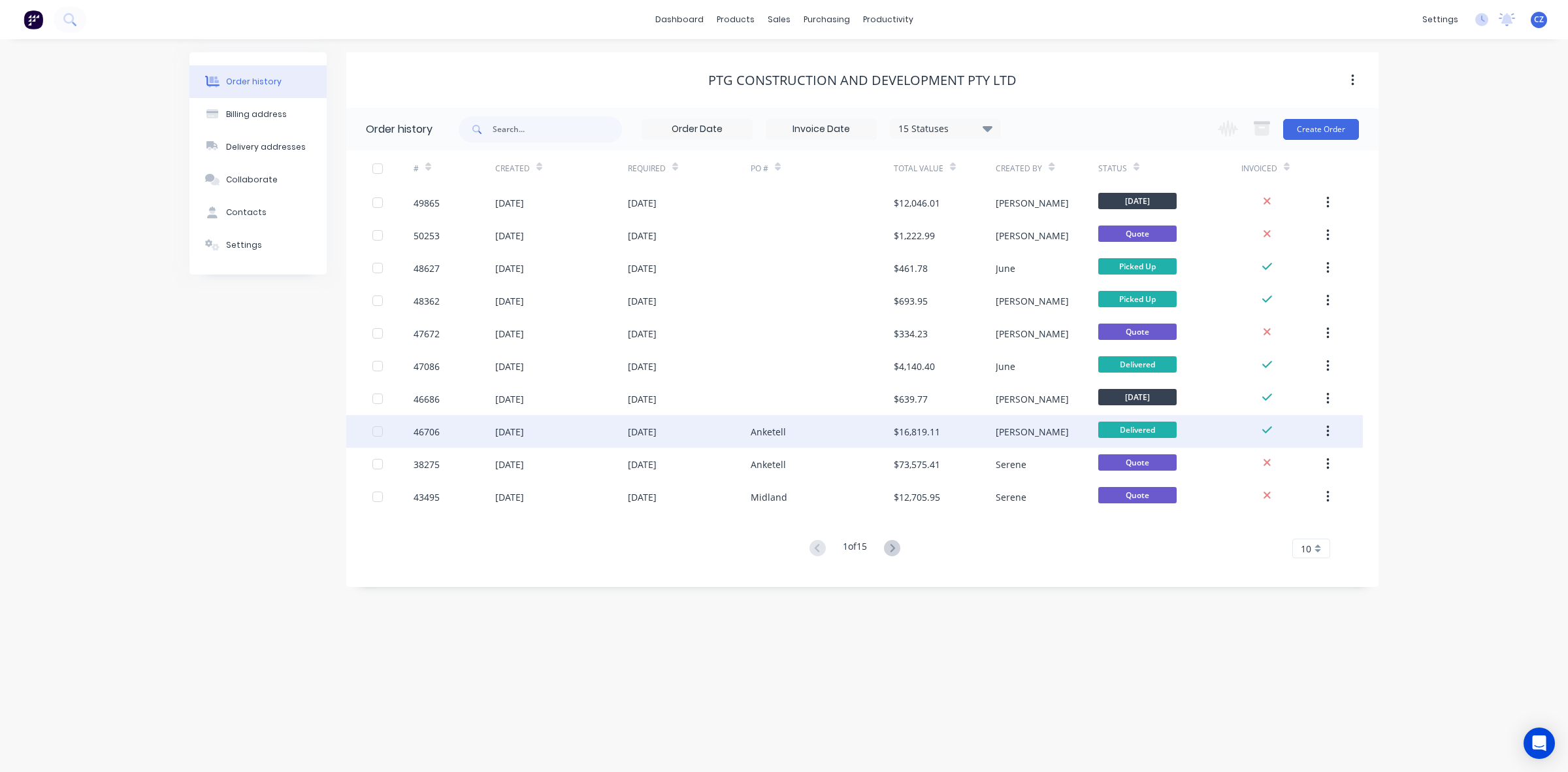
click at [953, 435] on div "$16,819.11" at bounding box center [945, 432] width 102 height 32
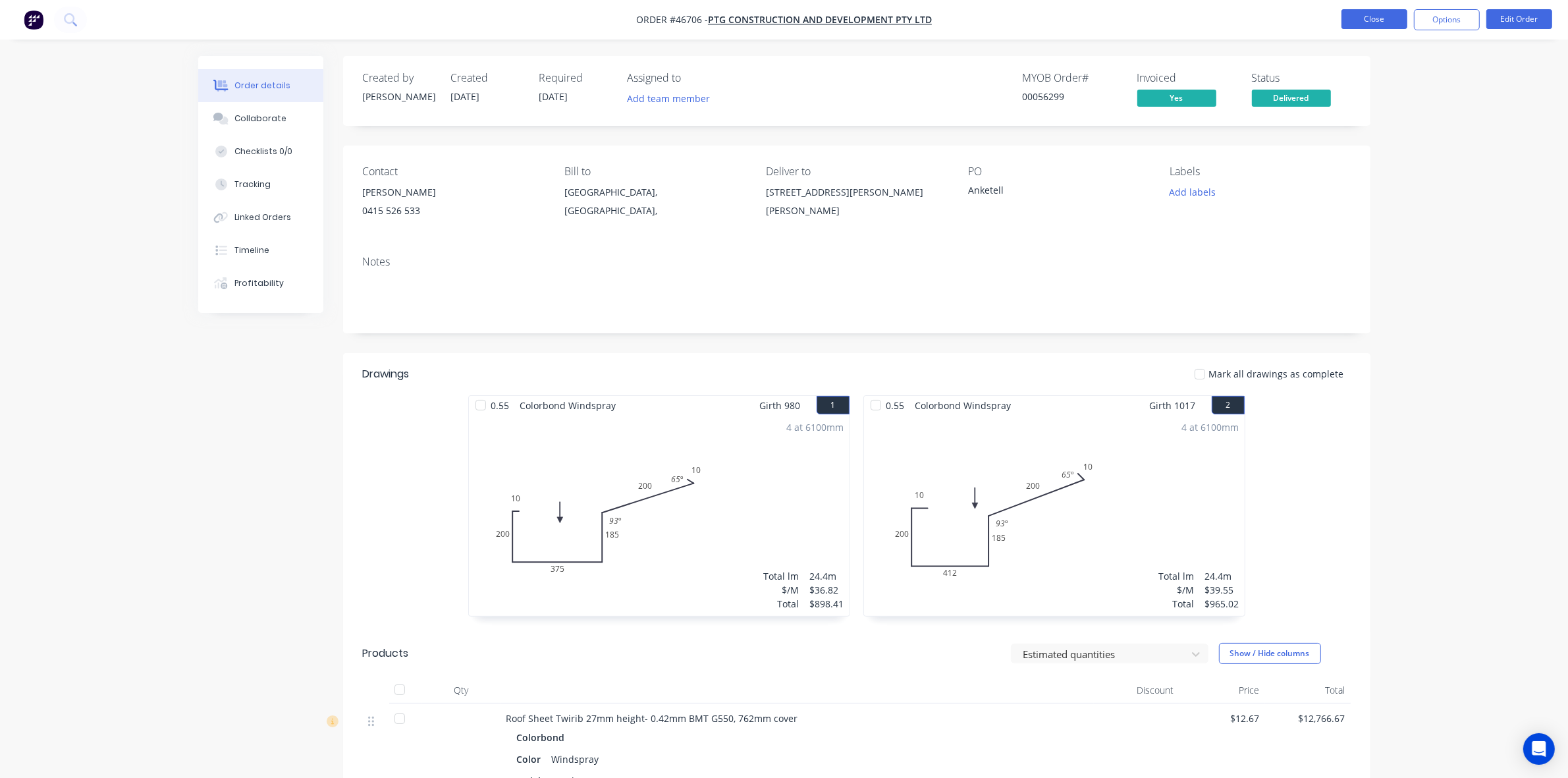
click at [1384, 11] on button "Close" at bounding box center [1374, 19] width 66 height 20
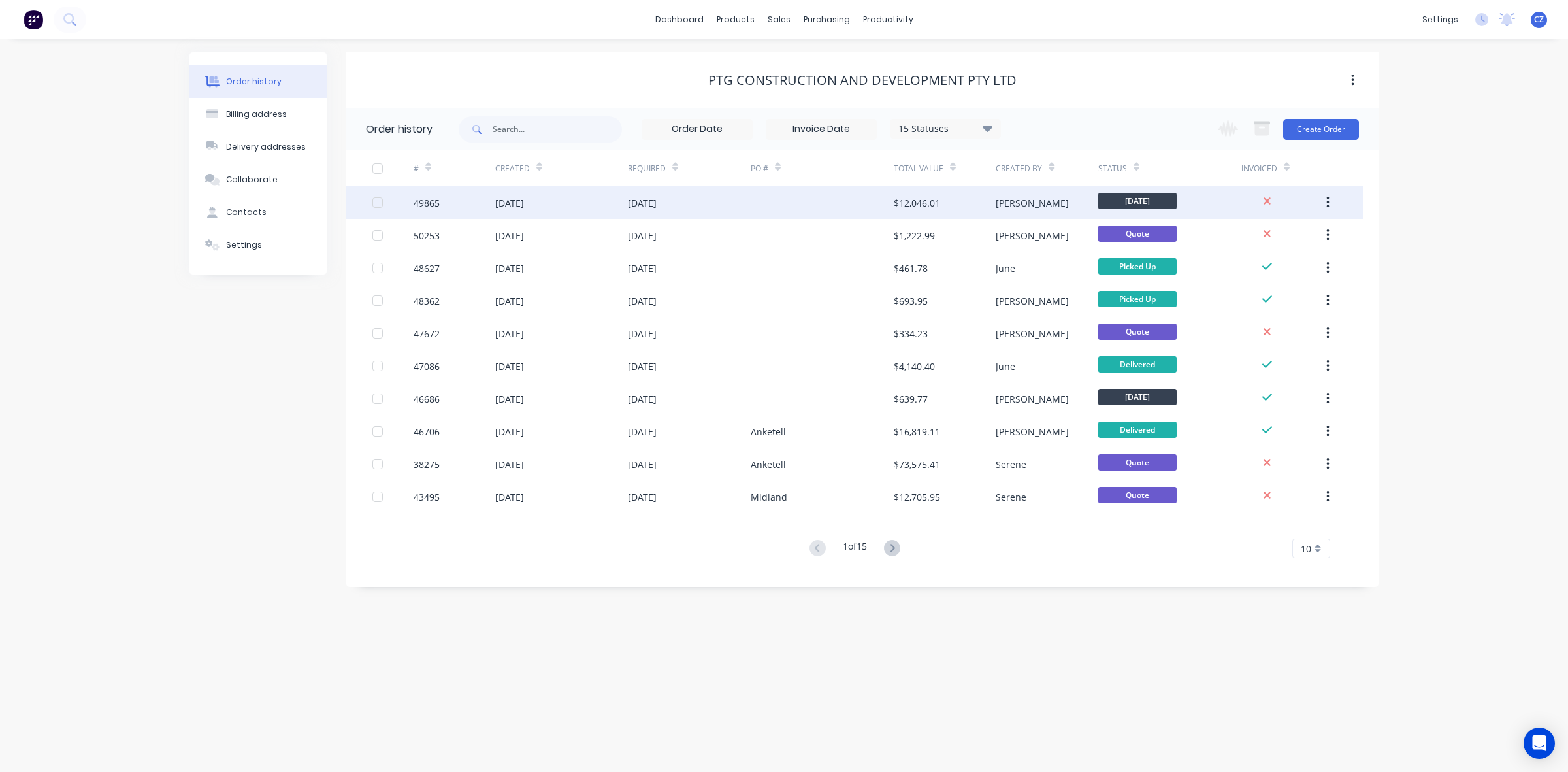
click at [847, 195] on div at bounding box center [822, 203] width 143 height 32
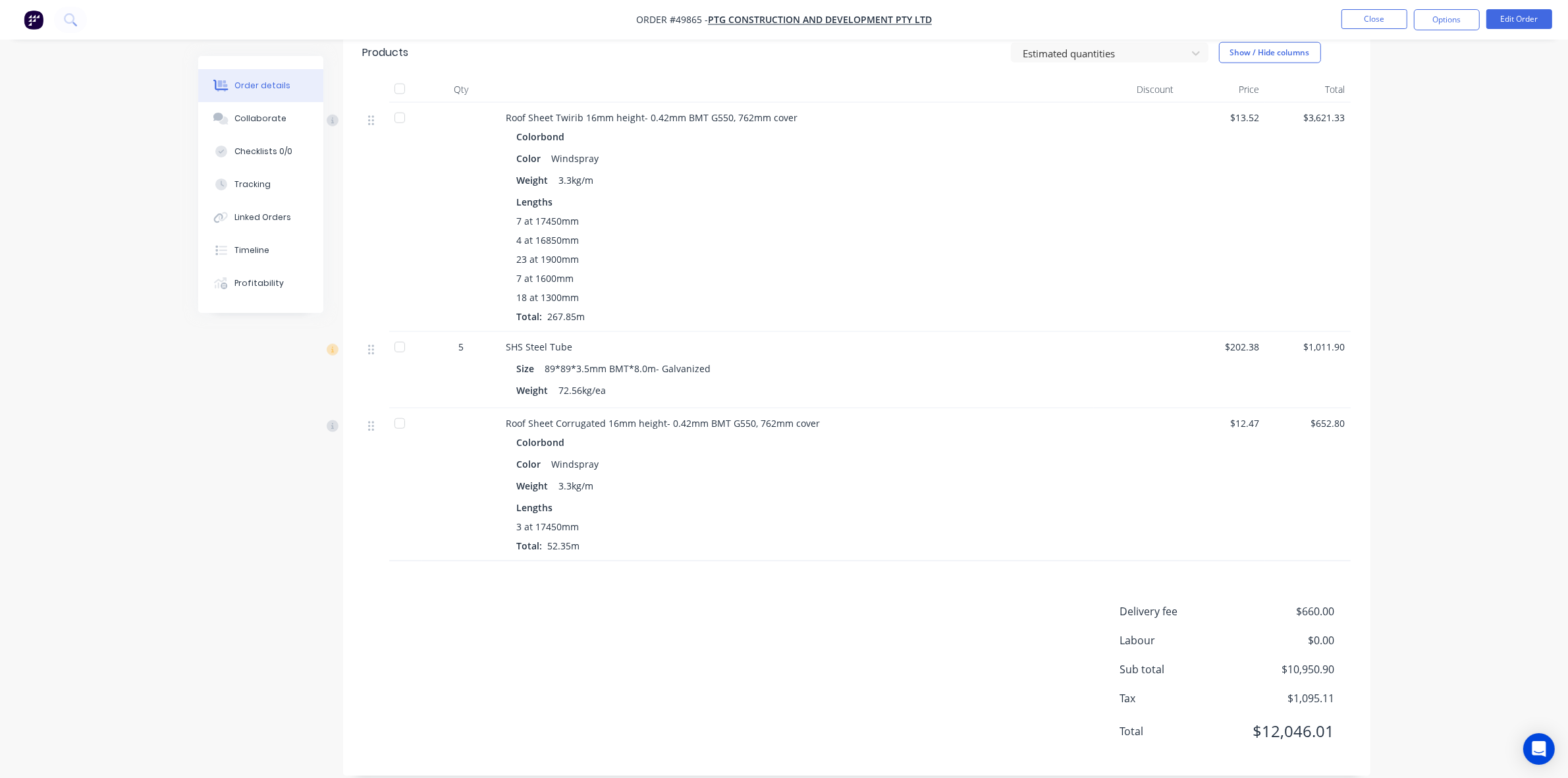
scroll to position [2041, 0]
click at [844, 528] on div "3 at 17450mm Total: 52.35m" at bounding box center [798, 534] width 561 height 33
click at [1540, 21] on button "Edit Order" at bounding box center [1519, 19] width 66 height 20
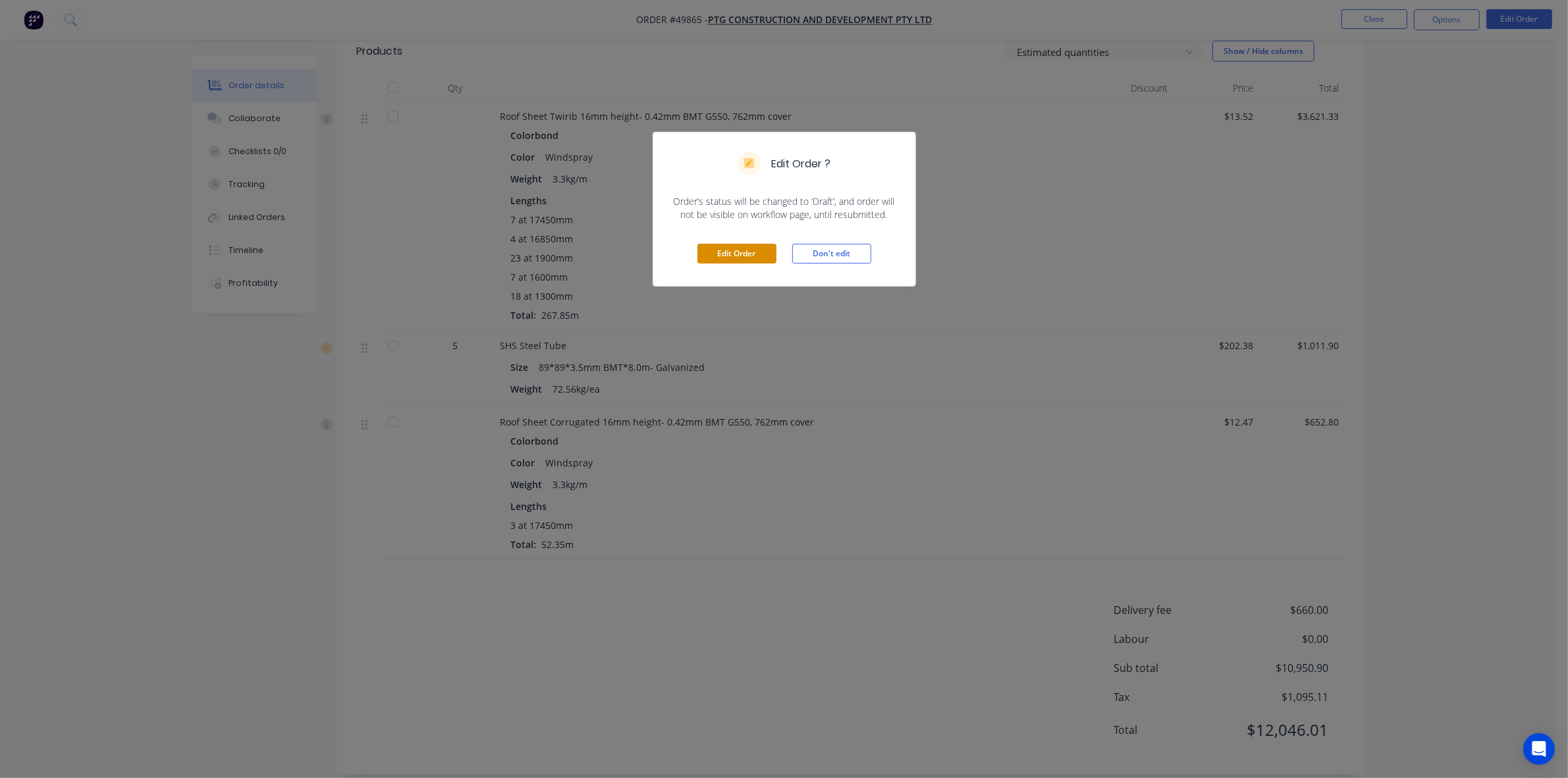
click at [756, 250] on button "Edit Order" at bounding box center [737, 253] width 79 height 20
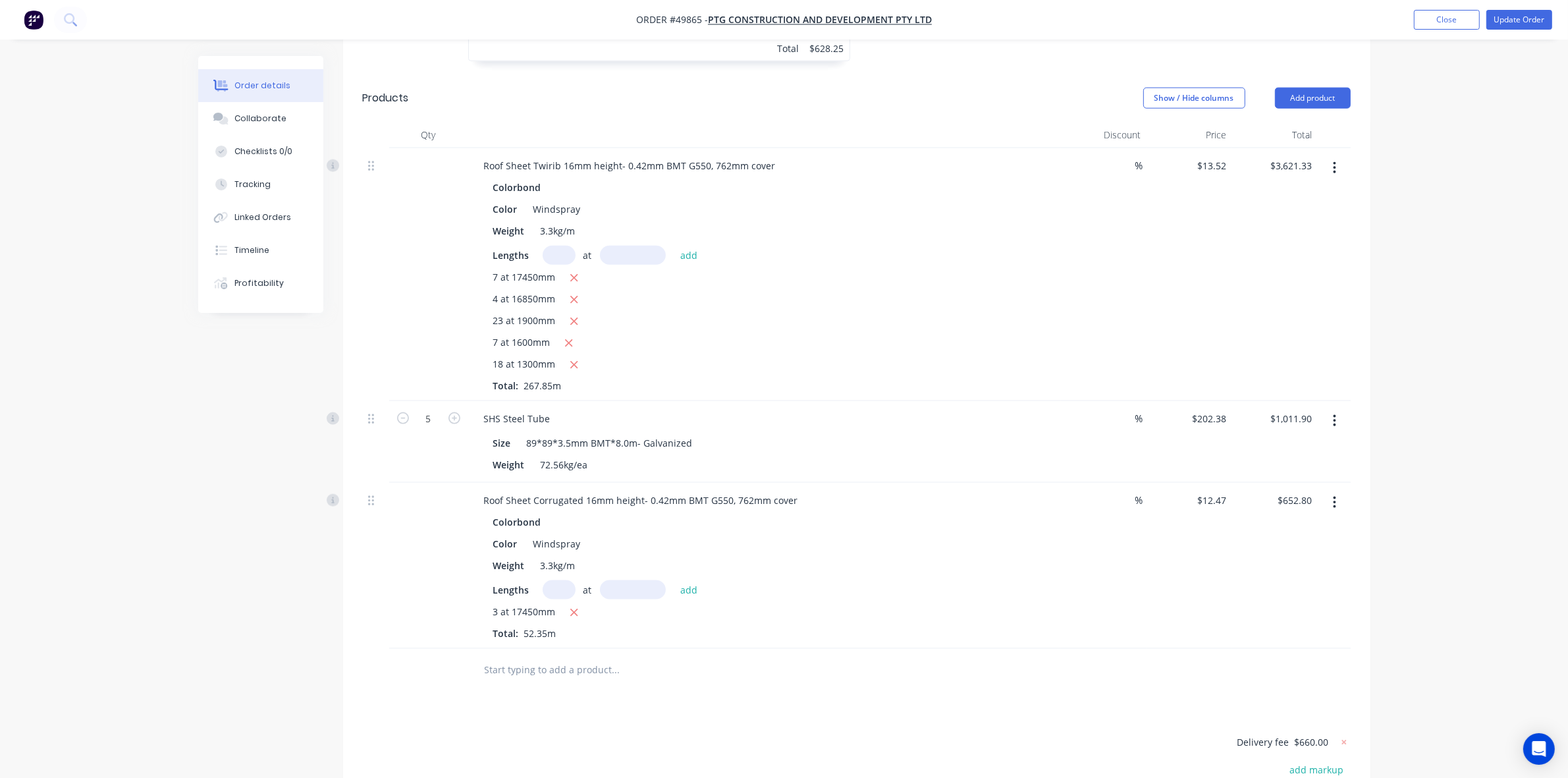
scroll to position [2201, 0]
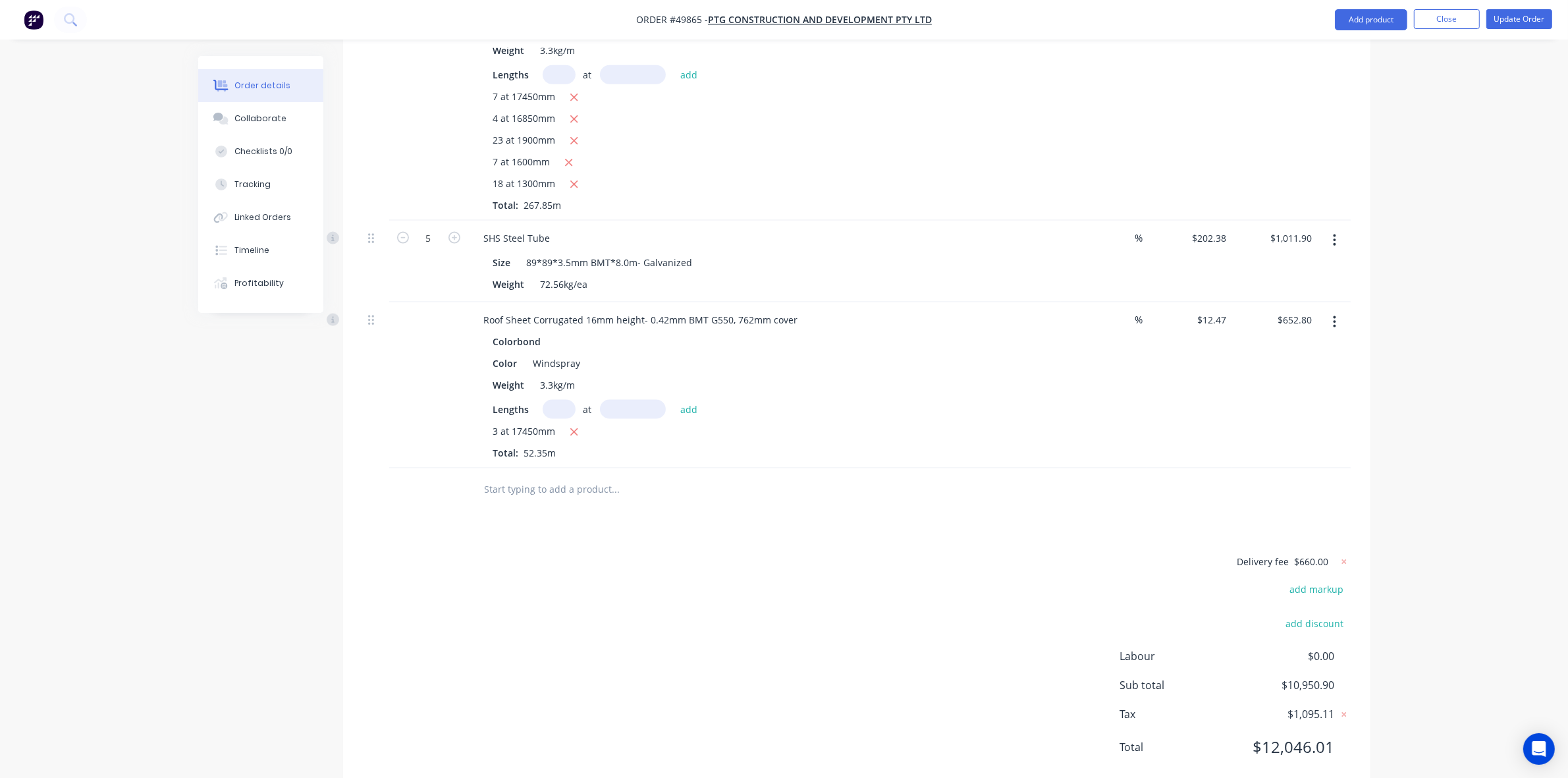
click at [560, 400] on input "text" at bounding box center [559, 409] width 33 height 19
type input "1"
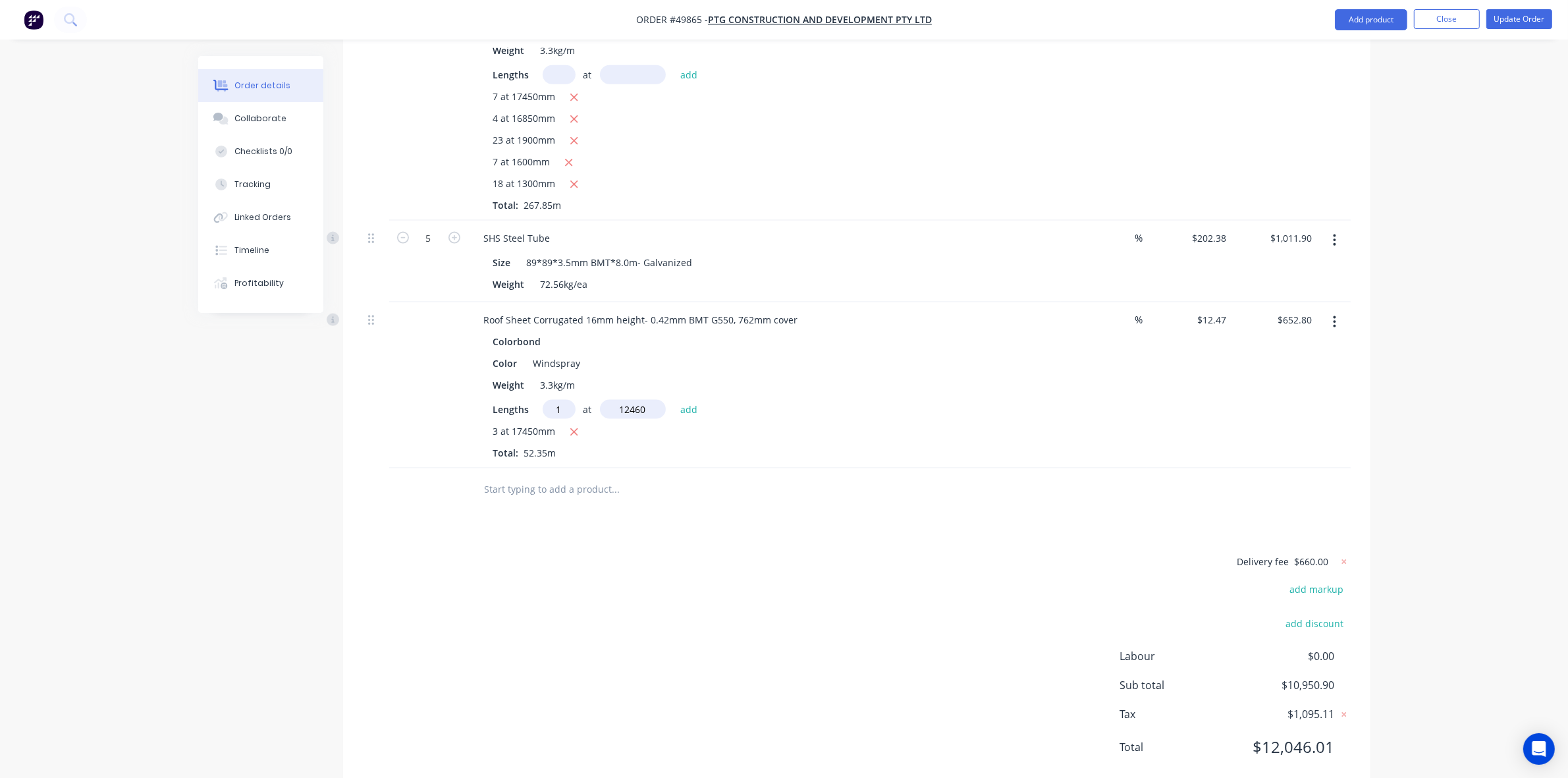
type input "12460"
click at [674, 400] on button "add" at bounding box center [690, 408] width 31 height 18
type input "$808.18"
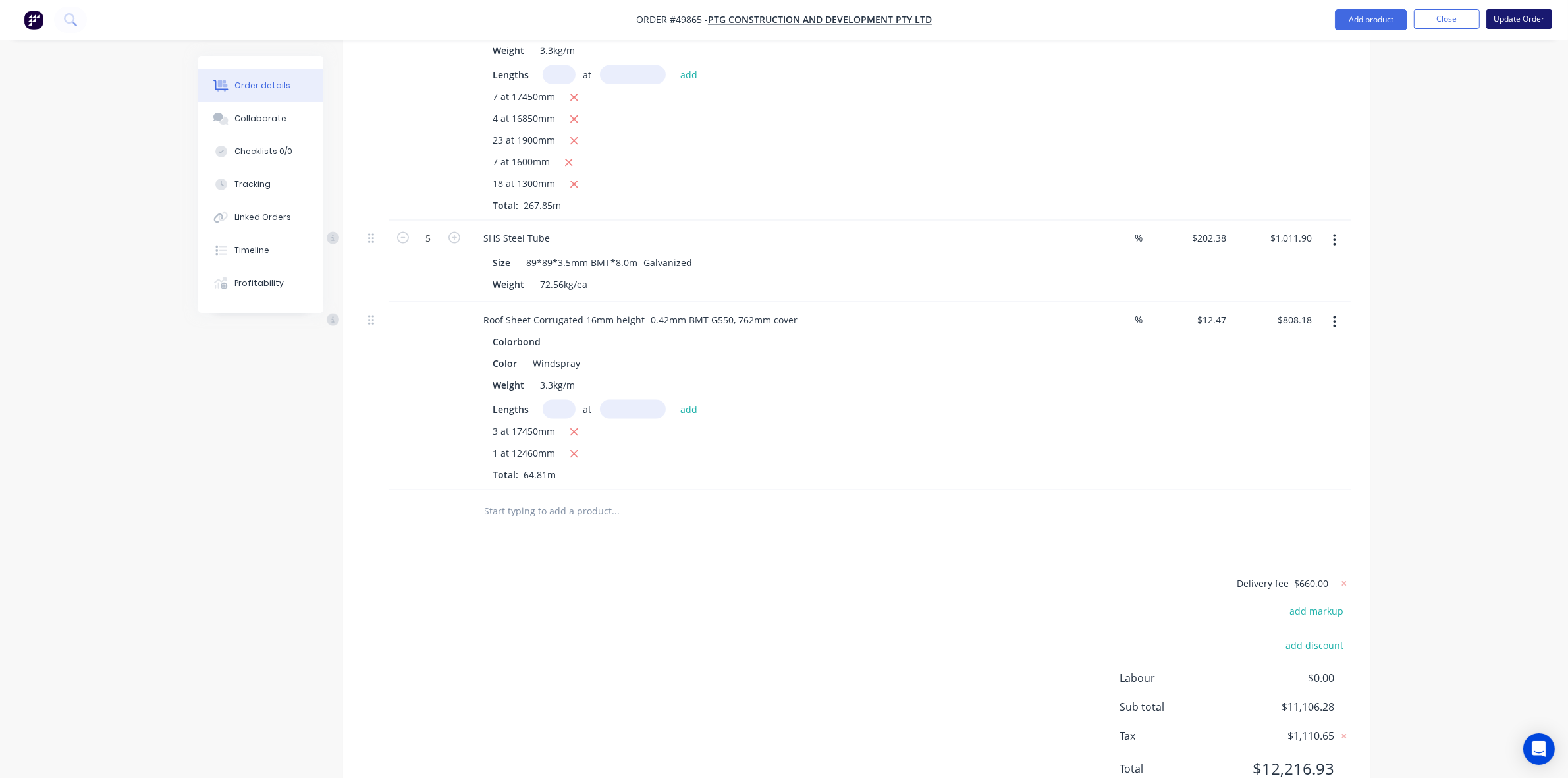
click at [1512, 21] on button "Update Order" at bounding box center [1519, 19] width 66 height 20
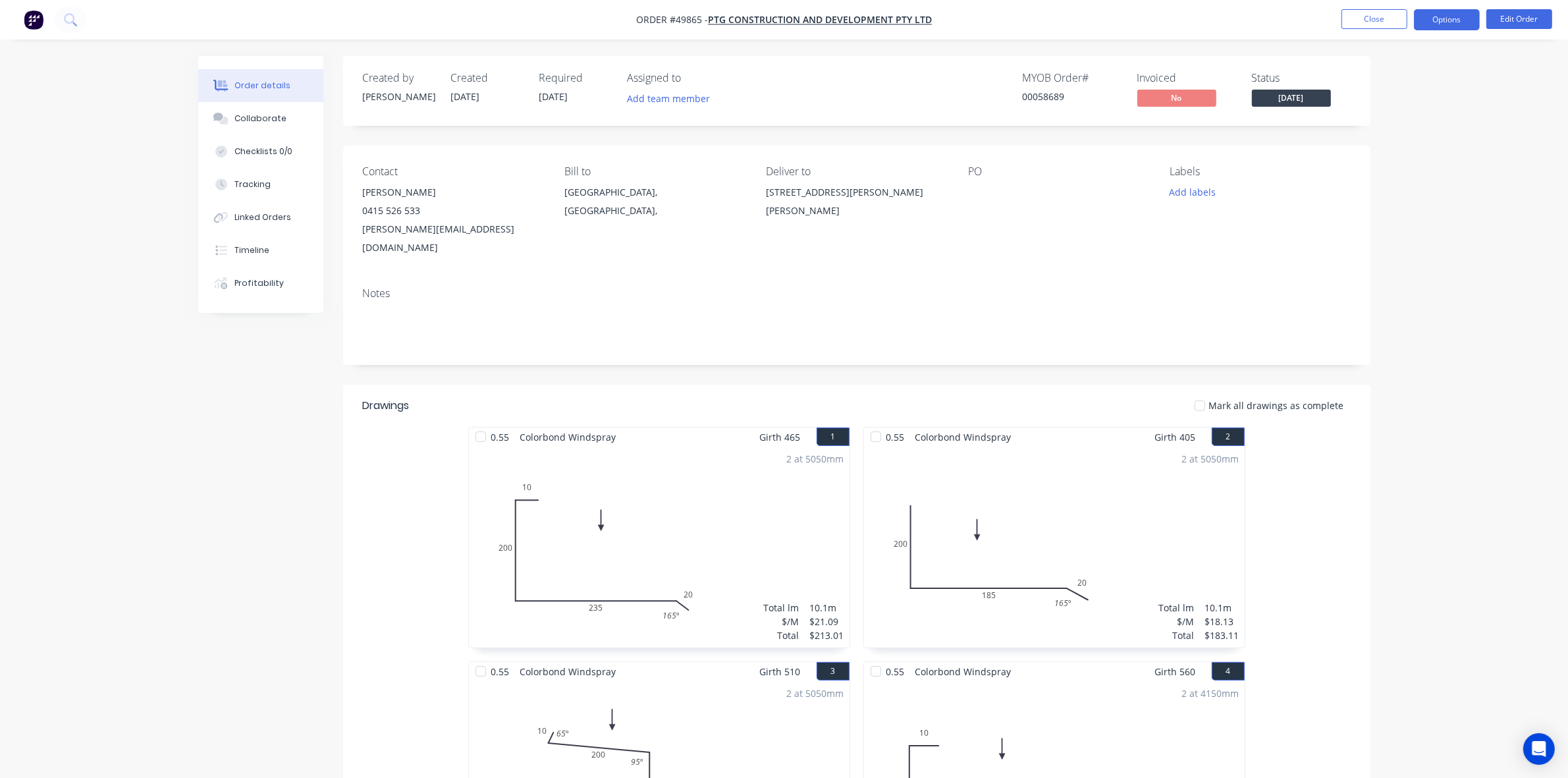
click at [1456, 21] on button "Options" at bounding box center [1447, 20] width 66 height 21
click at [1108, 257] on div "Contact [PERSON_NAME] [PHONE_NUMBER] [PERSON_NAME][EMAIL_ADDRESS][DOMAIN_NAME] …" at bounding box center [857, 211] width 1028 height 131
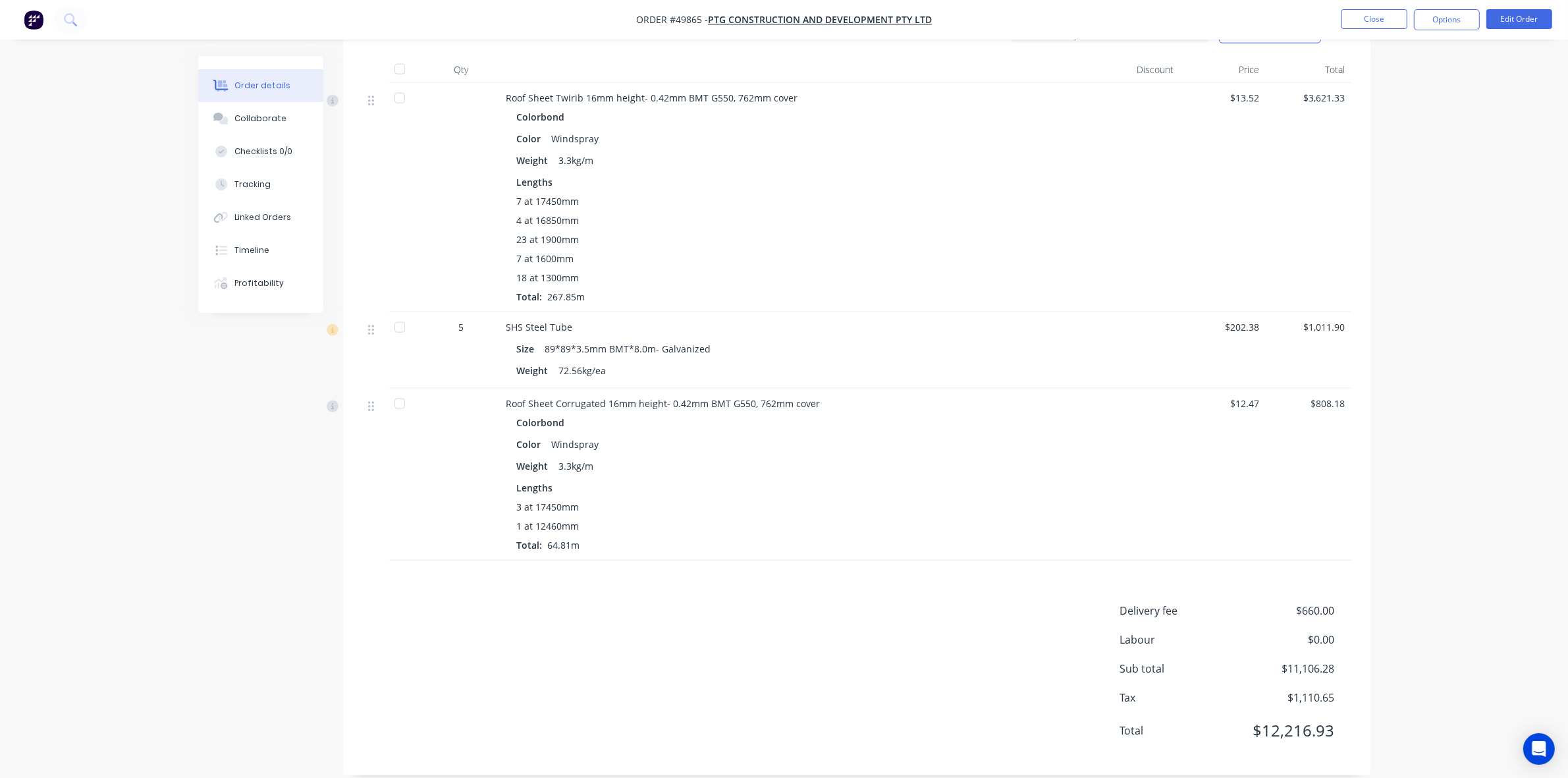
scroll to position [2060, 0]
click at [1323, 396] on span "$808.18" at bounding box center [1308, 403] width 75 height 14
click at [1520, 20] on button "Edit Order" at bounding box center [1519, 19] width 66 height 20
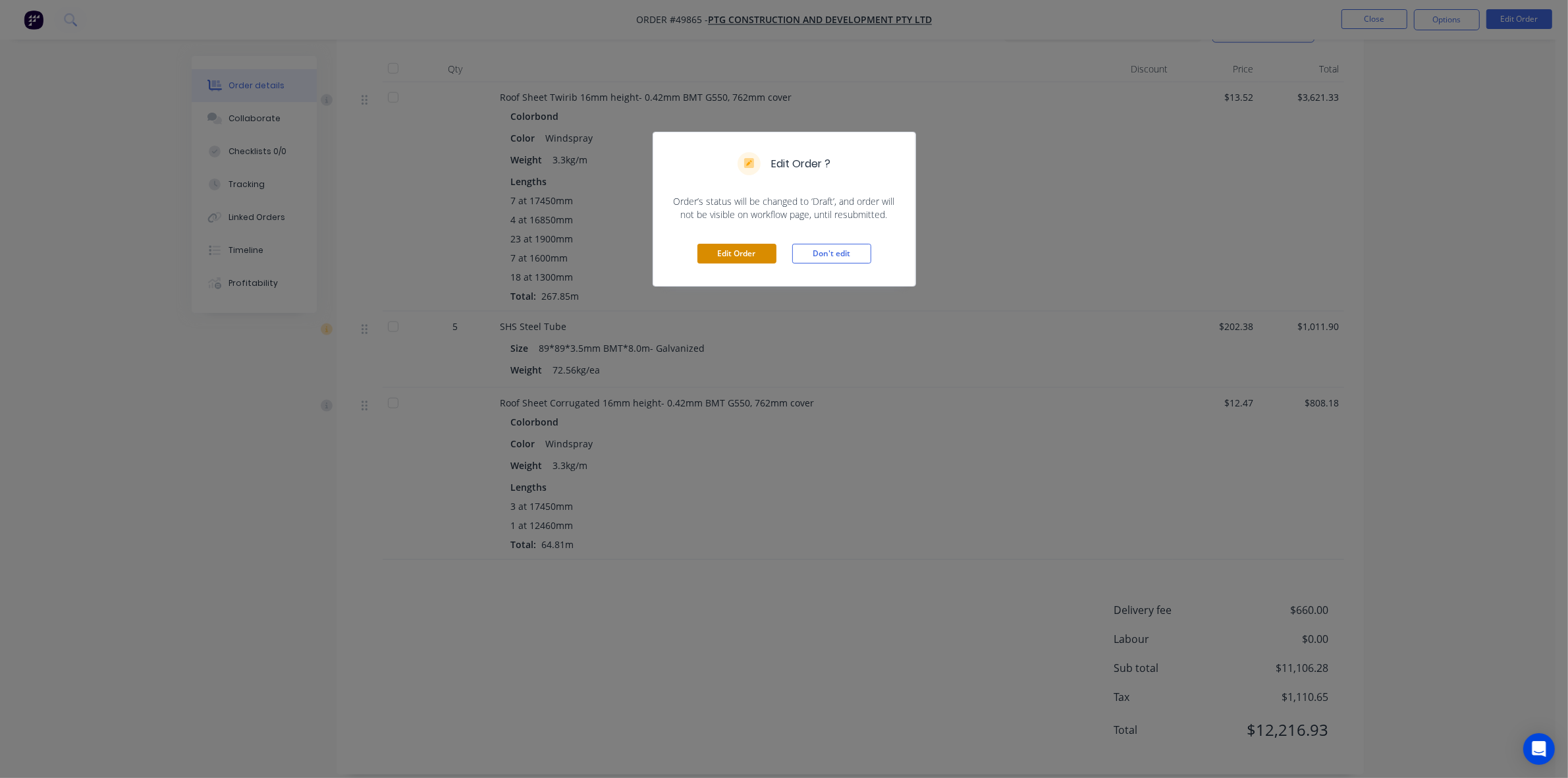
click at [728, 252] on button "Edit Order" at bounding box center [737, 253] width 79 height 20
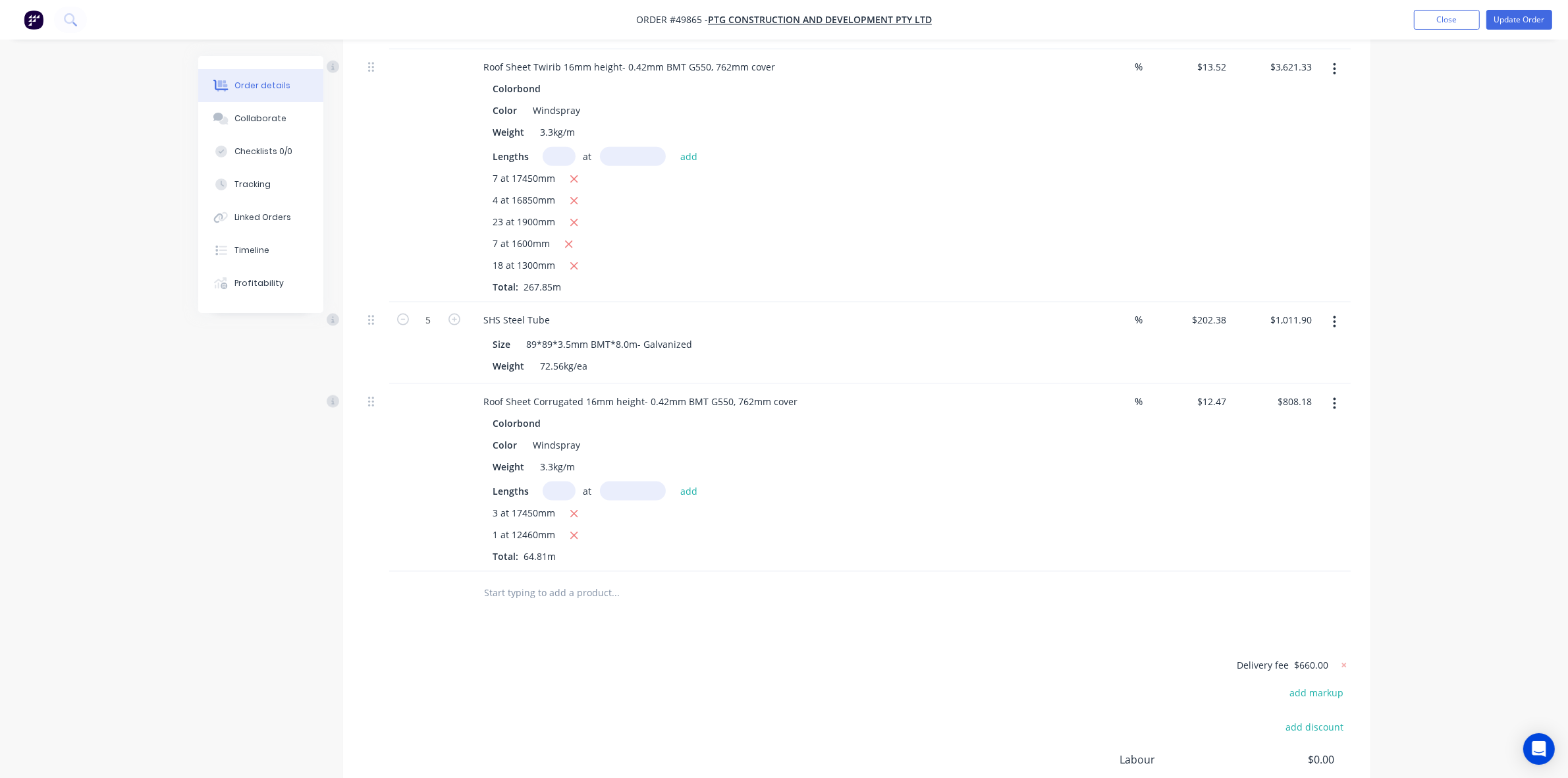
scroll to position [2223, 0]
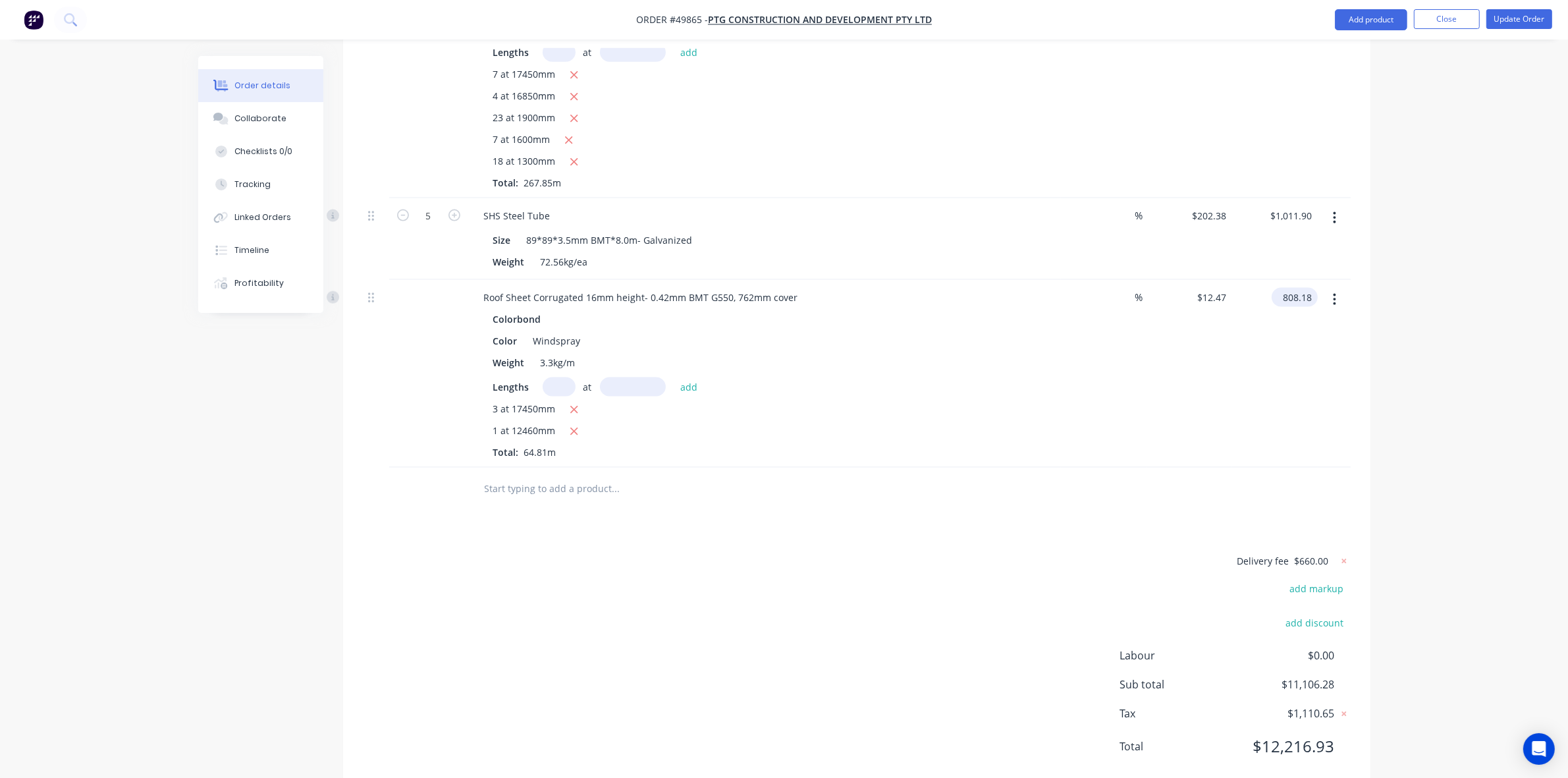
click at [1296, 288] on input "808.18" at bounding box center [1298, 298] width 41 height 19
type input "800"
type input "$12.3438"
type input "$800.00"
click at [1191, 359] on div "$12.3438 $12.47" at bounding box center [1190, 373] width 86 height 188
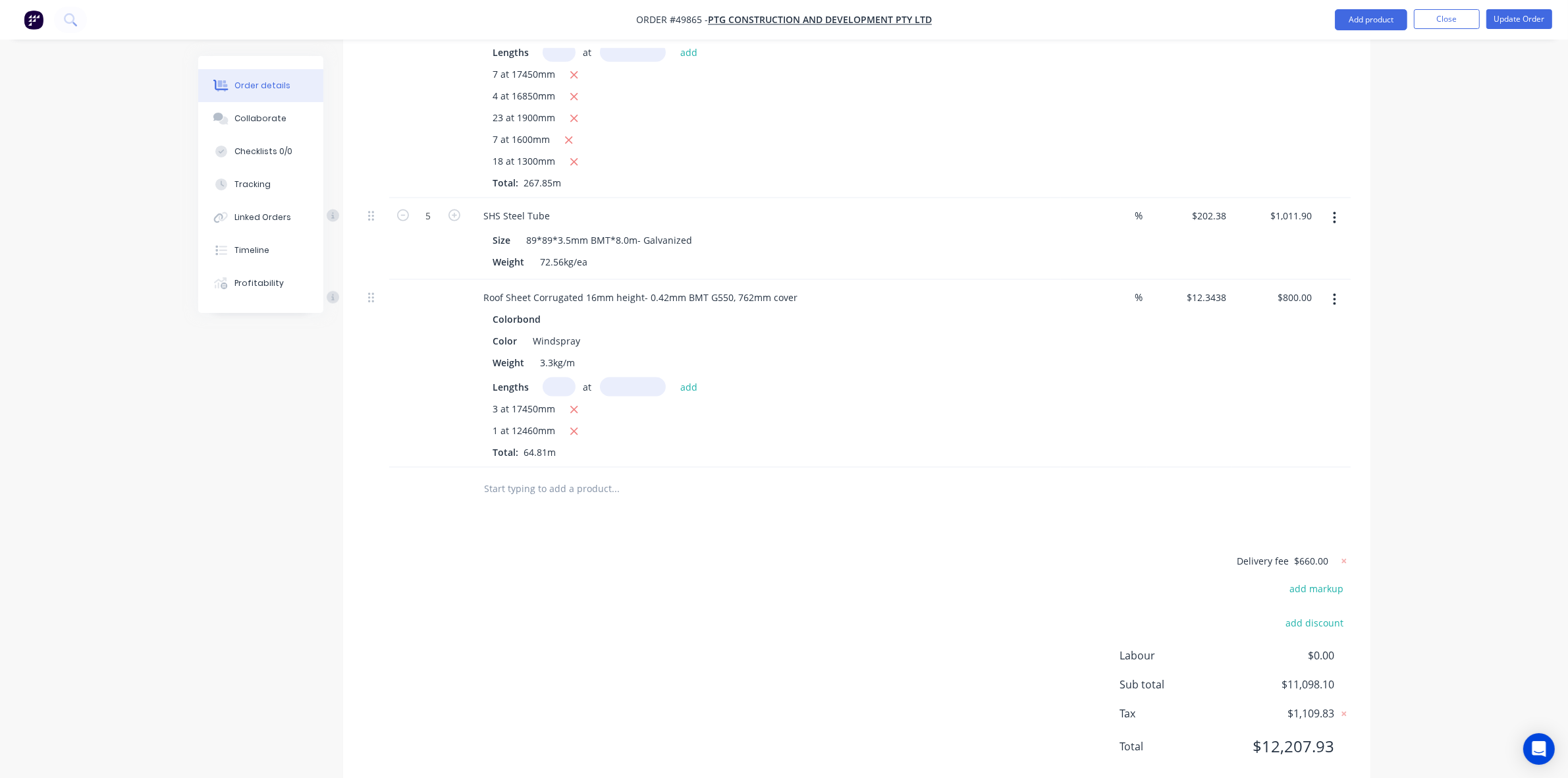
click at [1326, 288] on button "button" at bounding box center [1335, 300] width 31 height 24
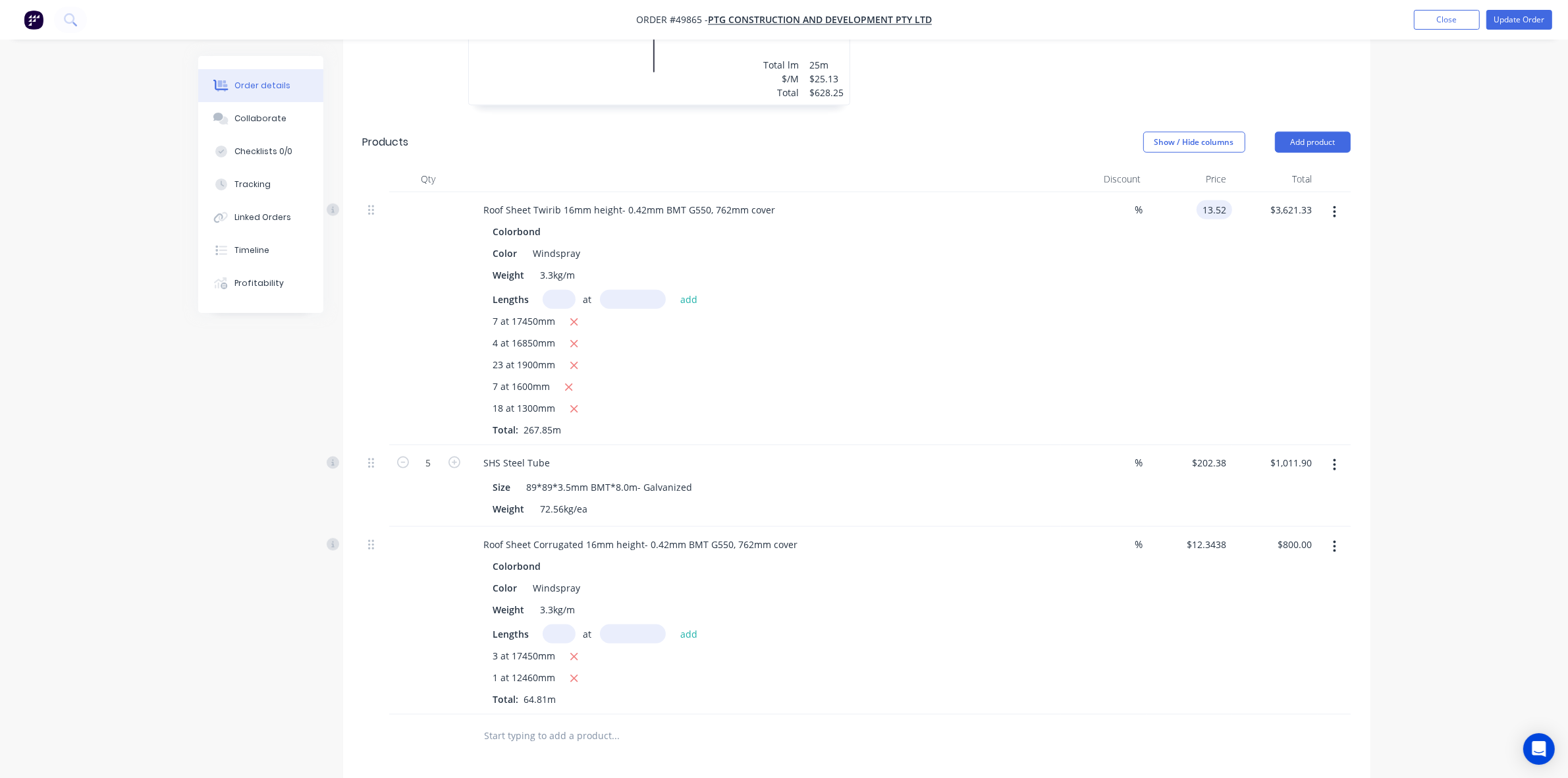
click at [1208, 200] on input "13.52" at bounding box center [1216, 209] width 30 height 19
type input "$13.52"
click at [1207, 535] on input "12.3438" at bounding box center [1209, 545] width 46 height 19
paste input "3.52"
type input "$13.52"
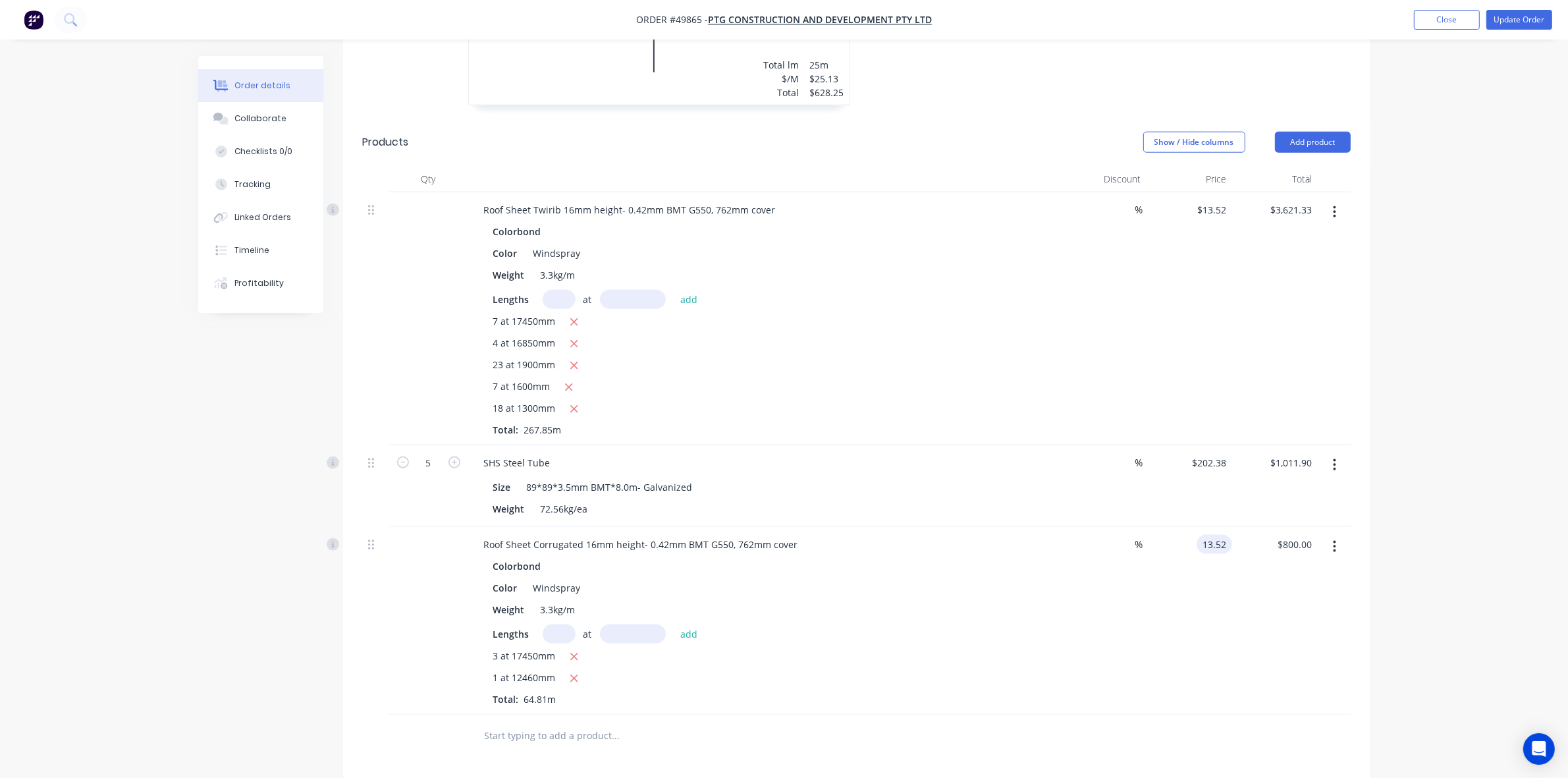
type input "$876.23"
click at [1174, 620] on div "$13.52 13.52" at bounding box center [1190, 620] width 86 height 188
click at [1154, 633] on div "$13.52 $13.52" at bounding box center [1190, 620] width 86 height 188
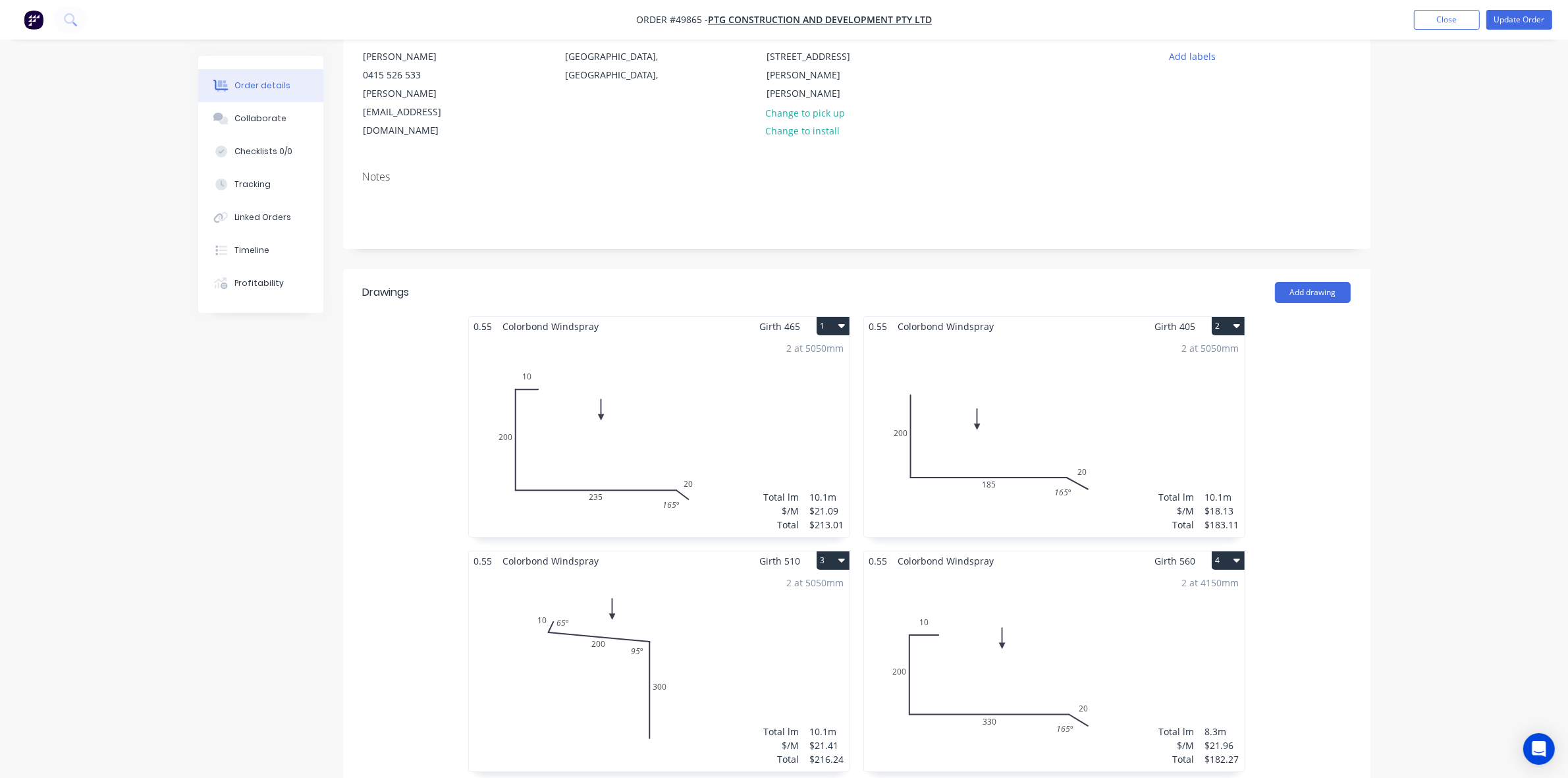
scroll to position [0, 0]
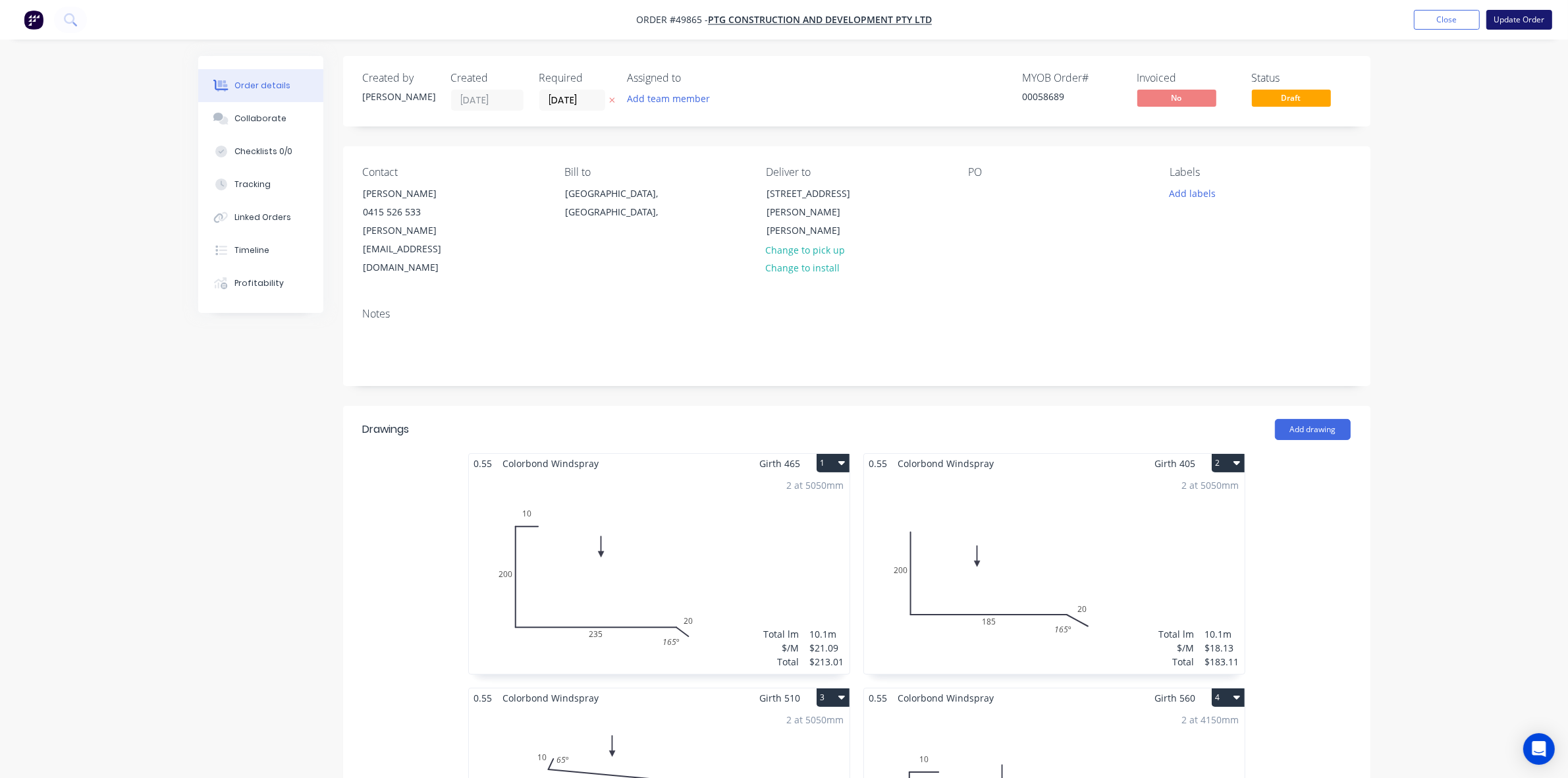
click at [1505, 21] on button "Update Order" at bounding box center [1519, 20] width 66 height 20
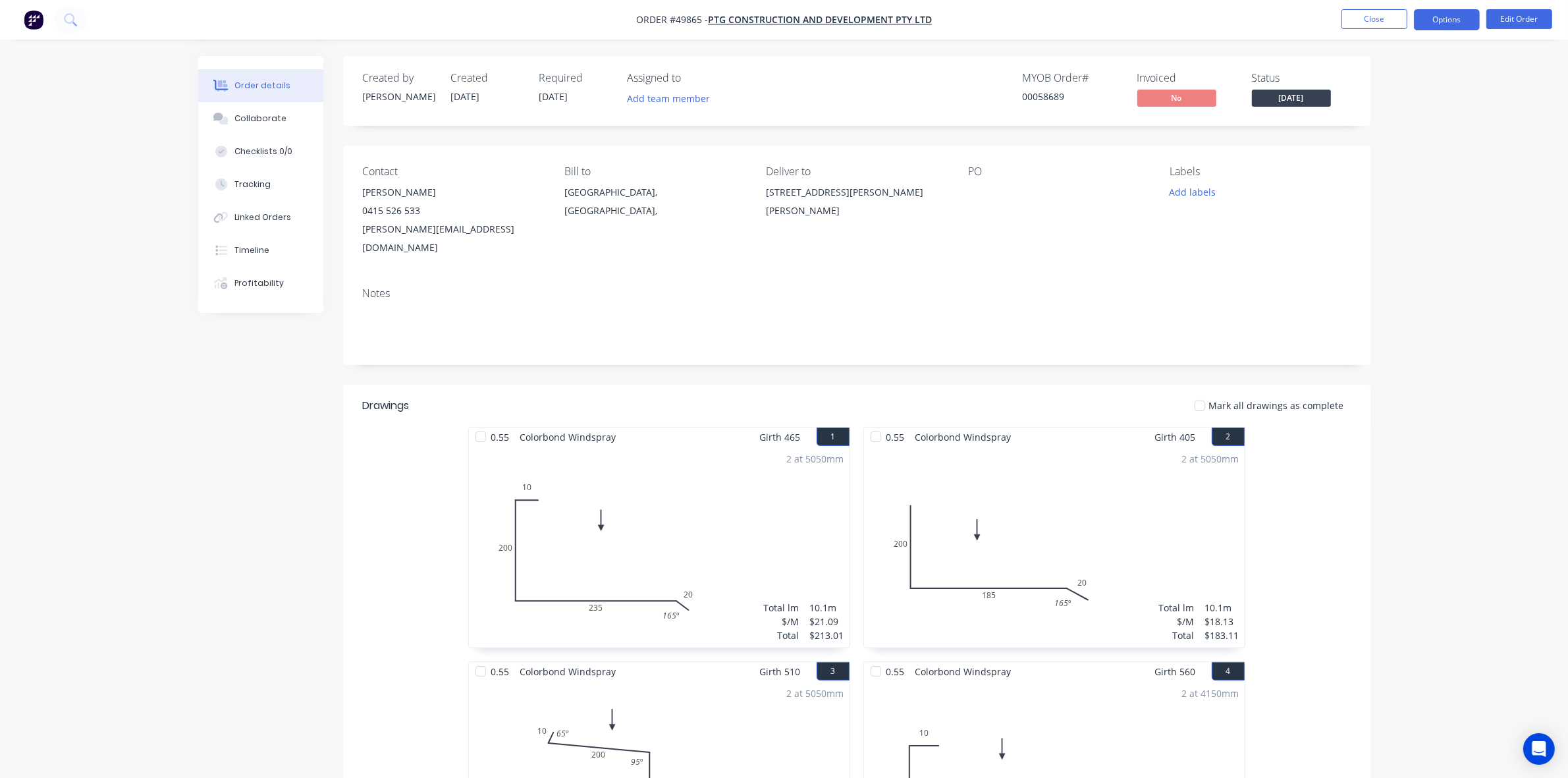
click at [1449, 14] on button "Options" at bounding box center [1447, 20] width 66 height 21
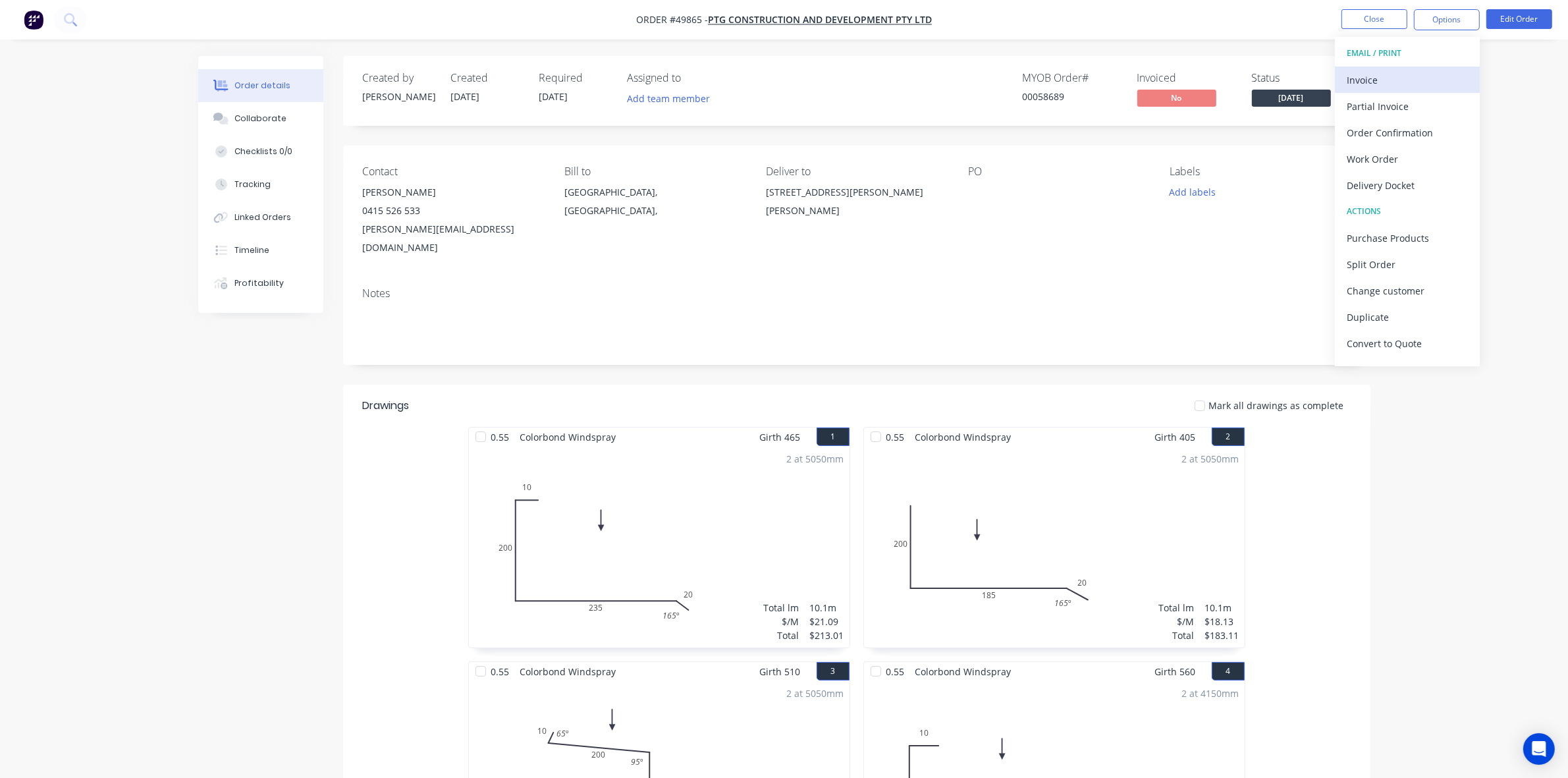
click at [1418, 75] on div "Invoice" at bounding box center [1407, 80] width 121 height 19
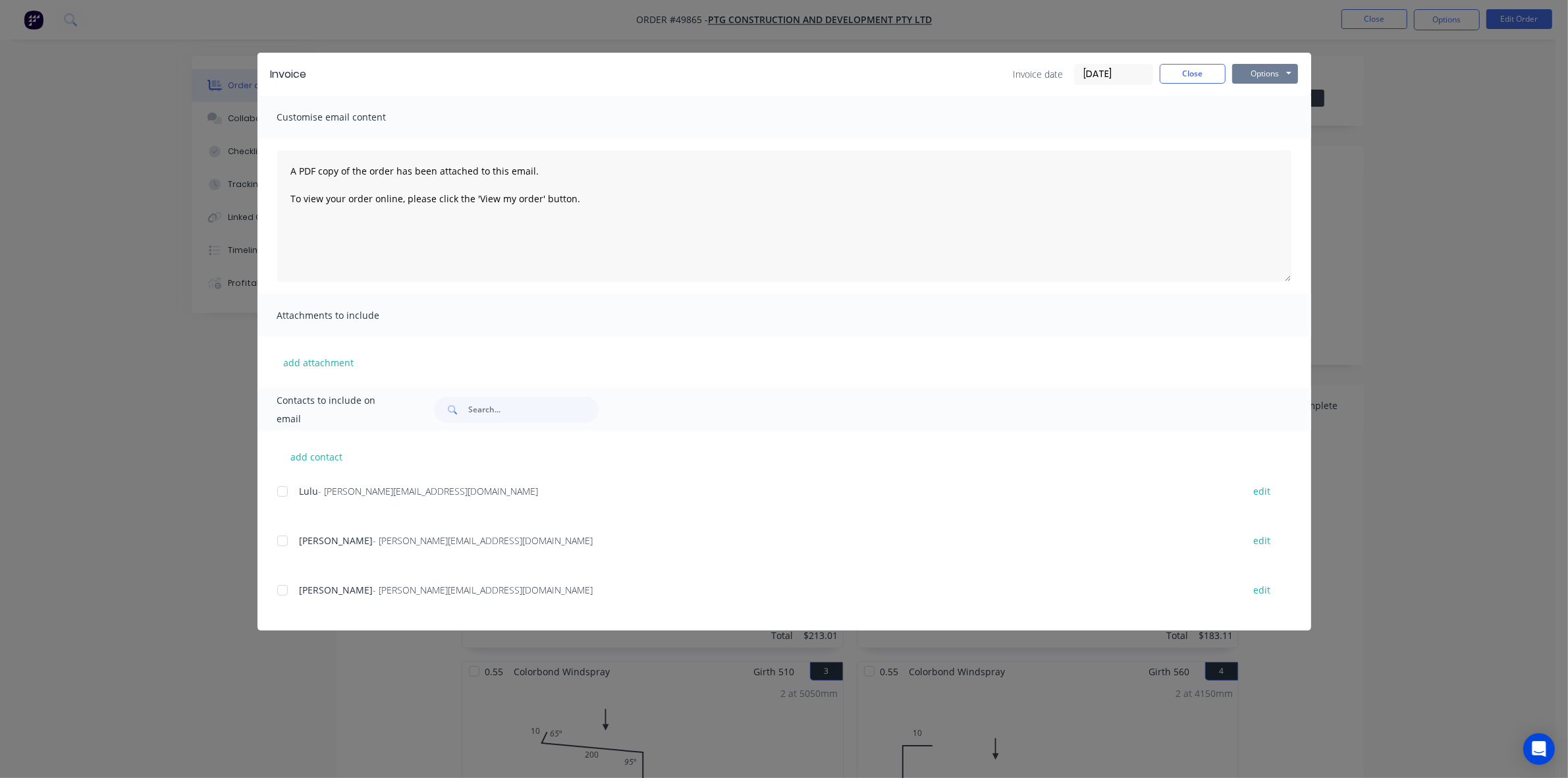
click at [1262, 72] on button "Options" at bounding box center [1265, 73] width 66 height 20
click at [1269, 109] on button "Print" at bounding box center [1275, 119] width 84 height 21
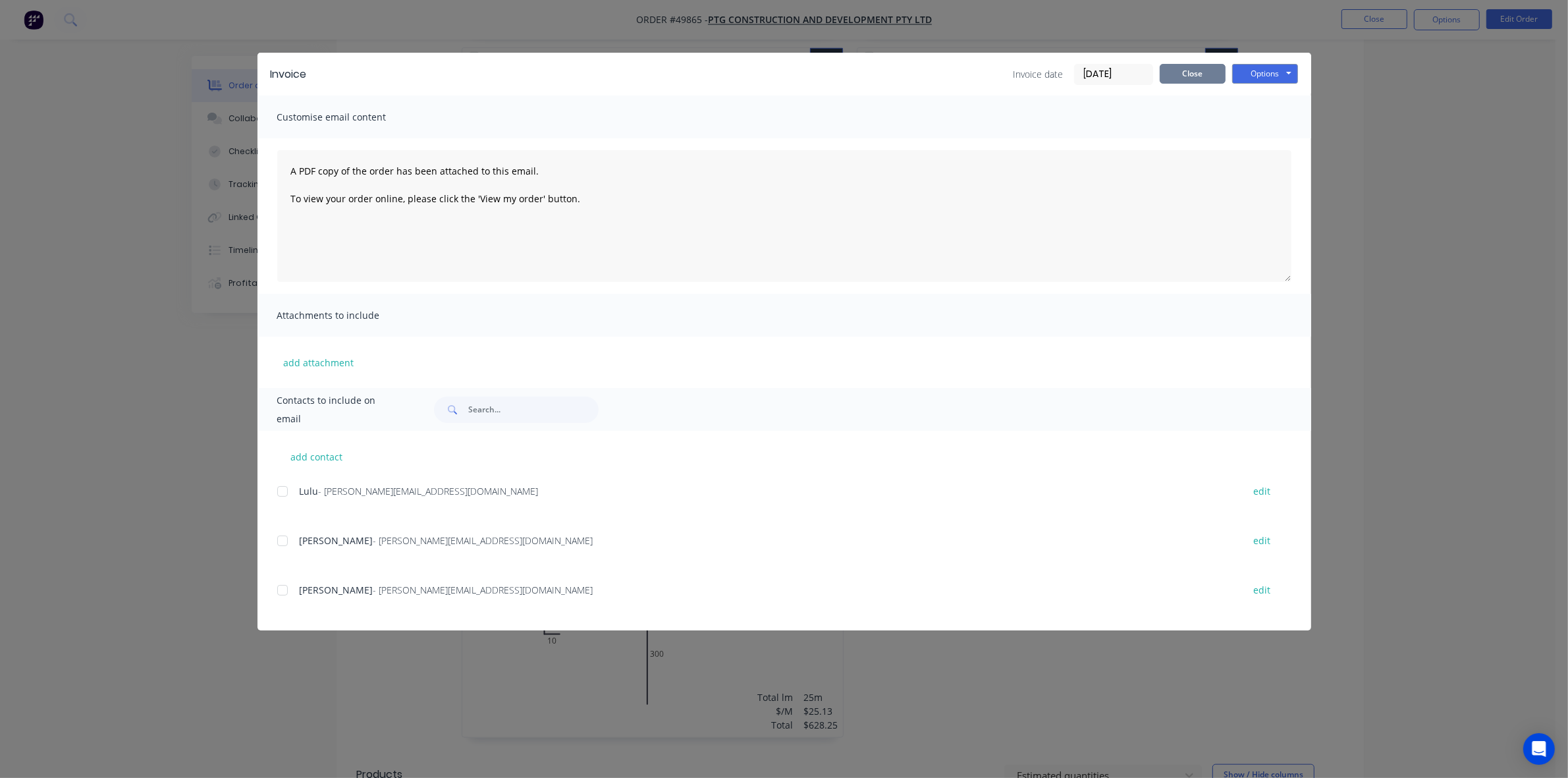
click at [1191, 67] on button "Close" at bounding box center [1192, 73] width 66 height 20
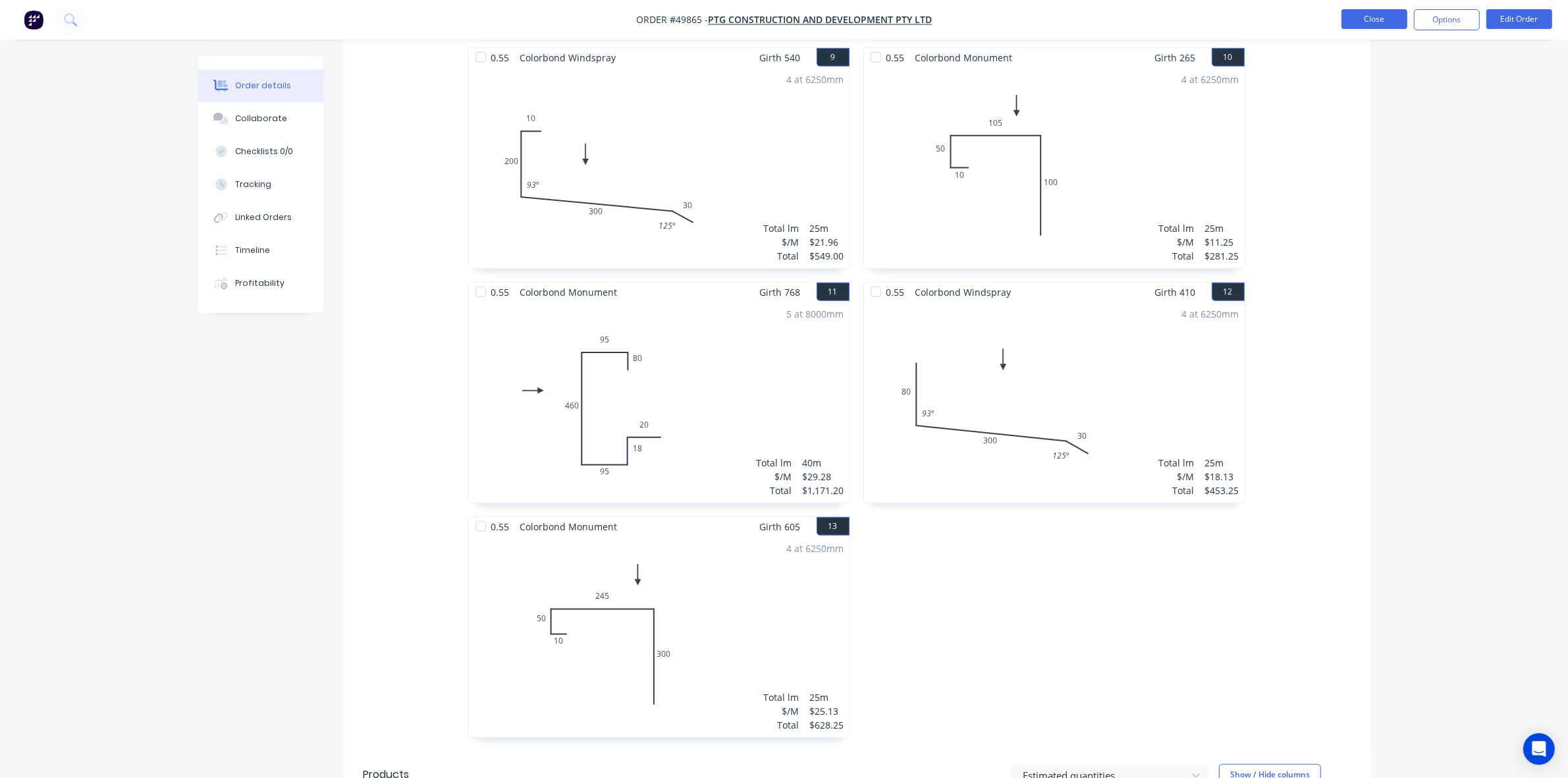
click at [1393, 16] on button "Close" at bounding box center [1374, 19] width 66 height 20
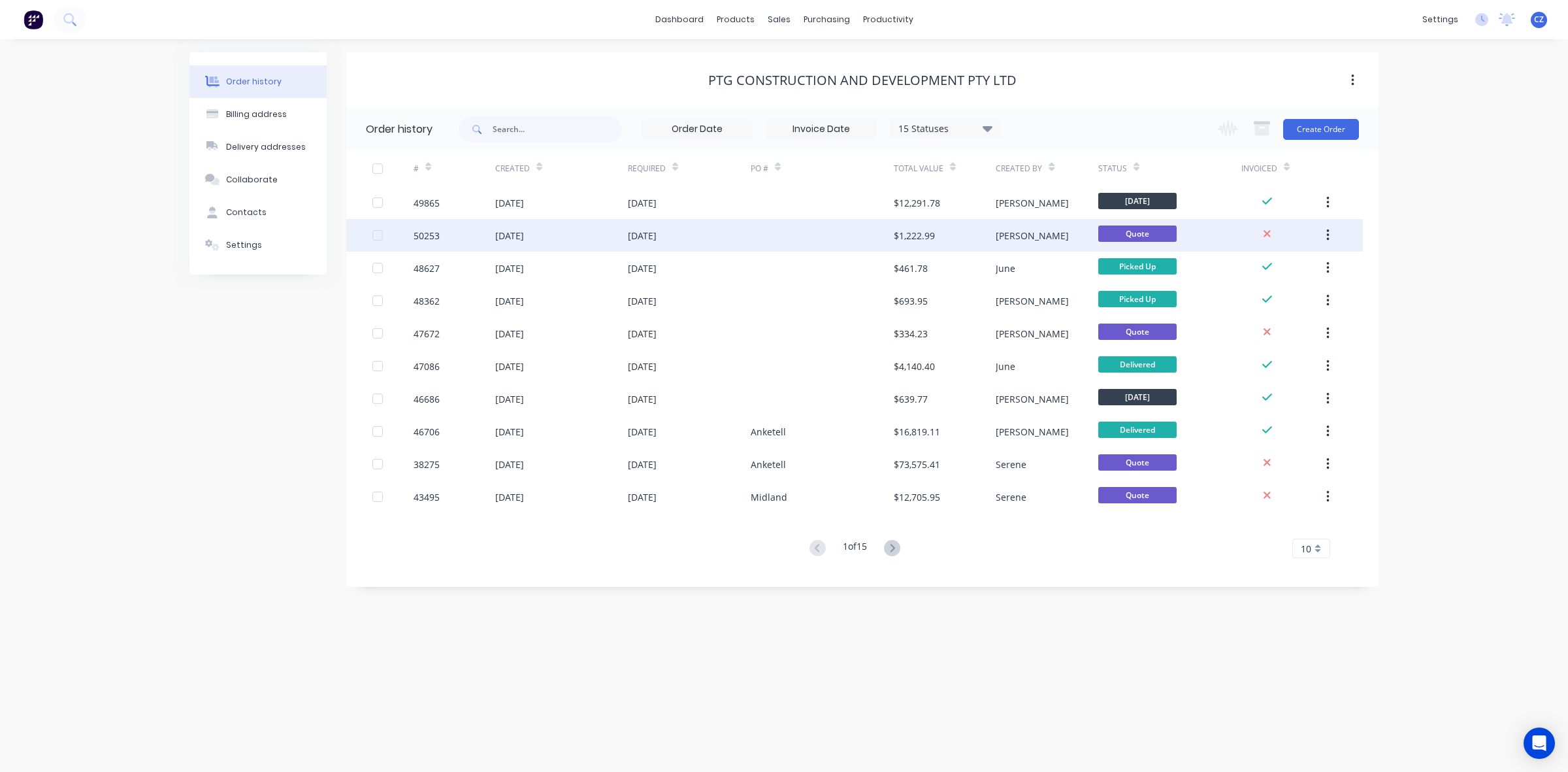
click at [959, 230] on div "$1,222.99" at bounding box center [945, 235] width 102 height 32
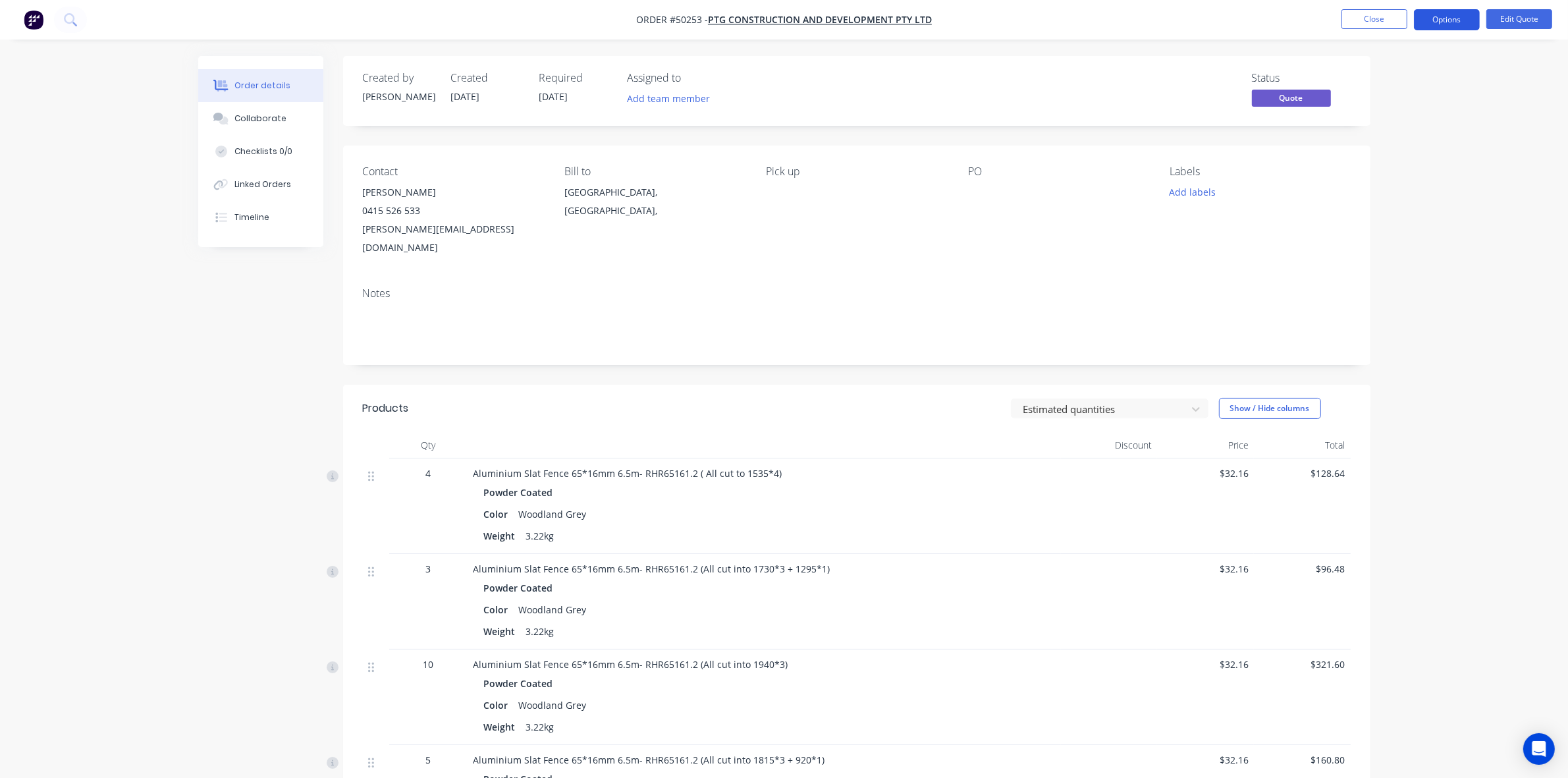
click at [1464, 23] on button "Options" at bounding box center [1447, 20] width 66 height 21
click at [1403, 159] on div "Convert to Order" at bounding box center [1407, 159] width 121 height 19
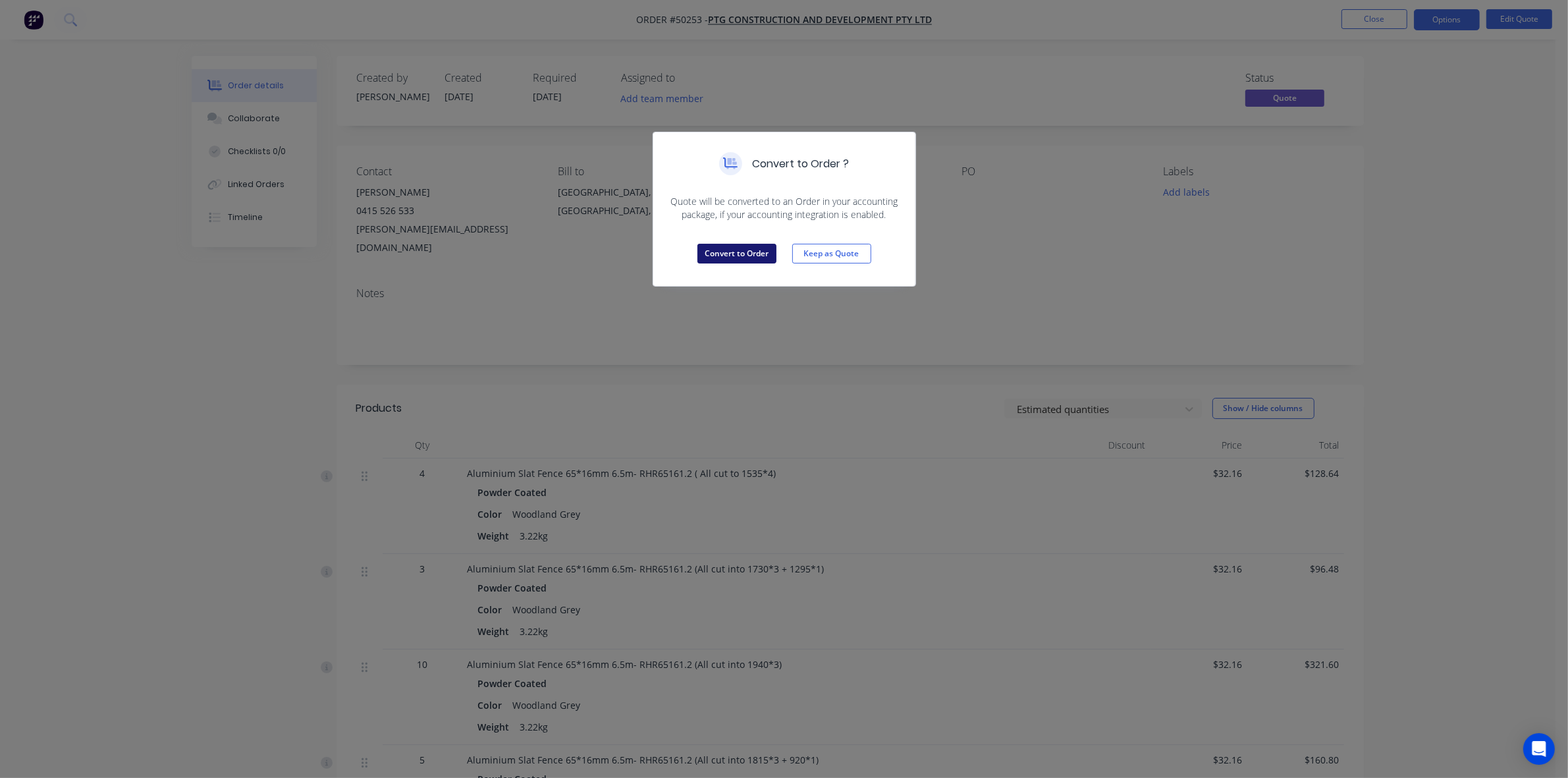
click at [730, 244] on button "Convert to Order" at bounding box center [737, 253] width 79 height 20
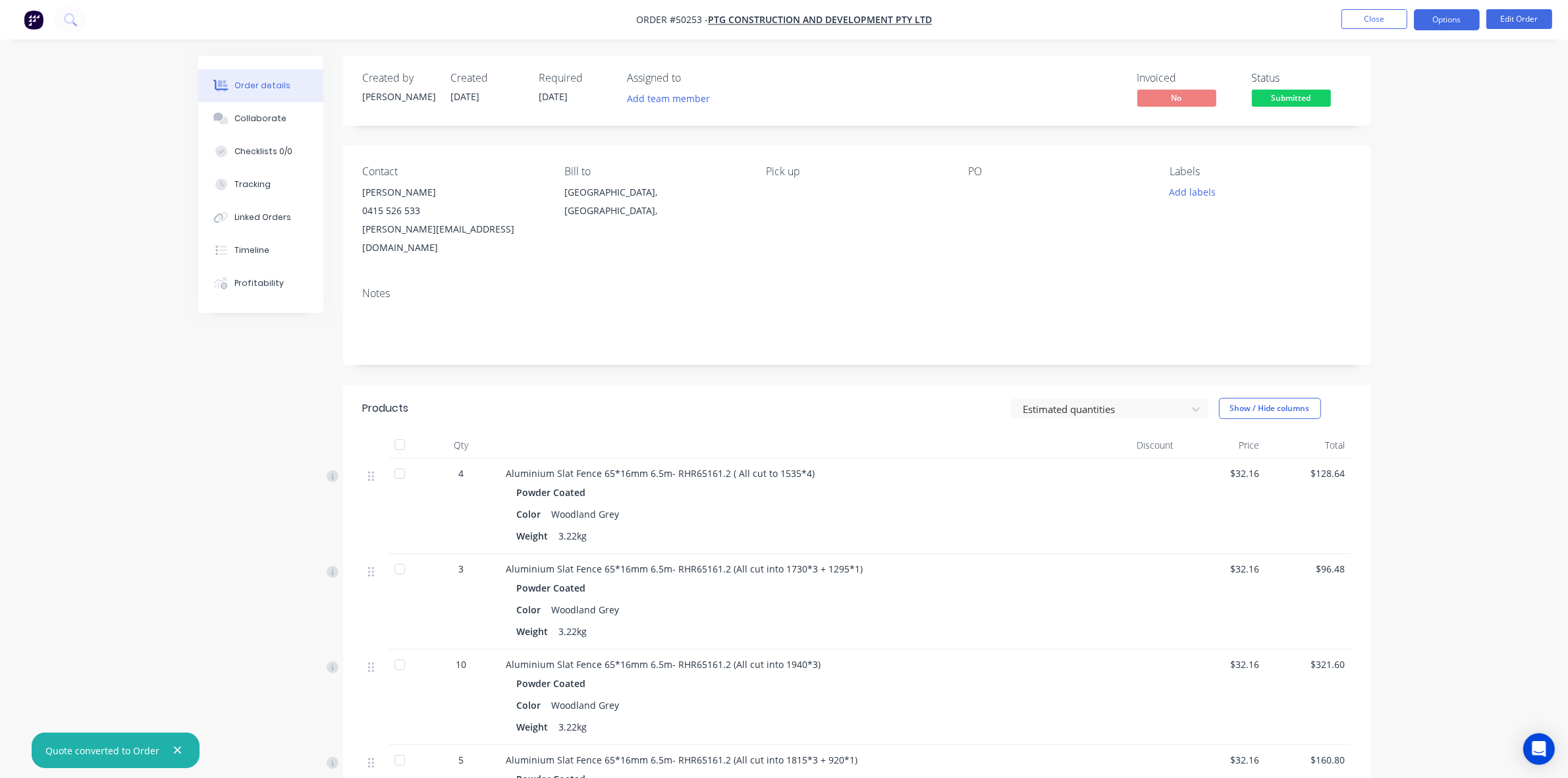
click at [1437, 15] on button "Options" at bounding box center [1447, 20] width 66 height 21
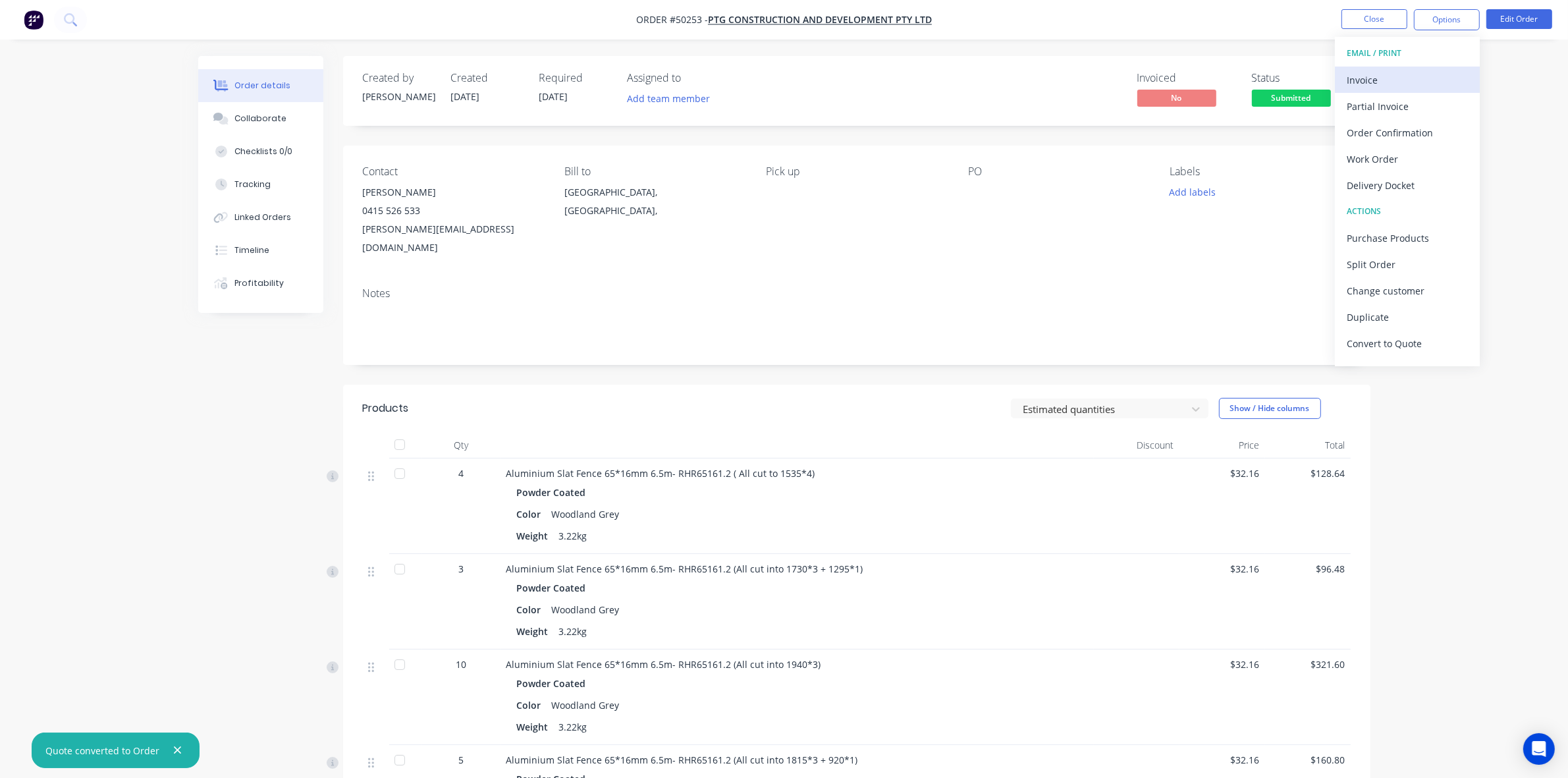
click at [1375, 75] on div "Invoice" at bounding box center [1407, 80] width 121 height 19
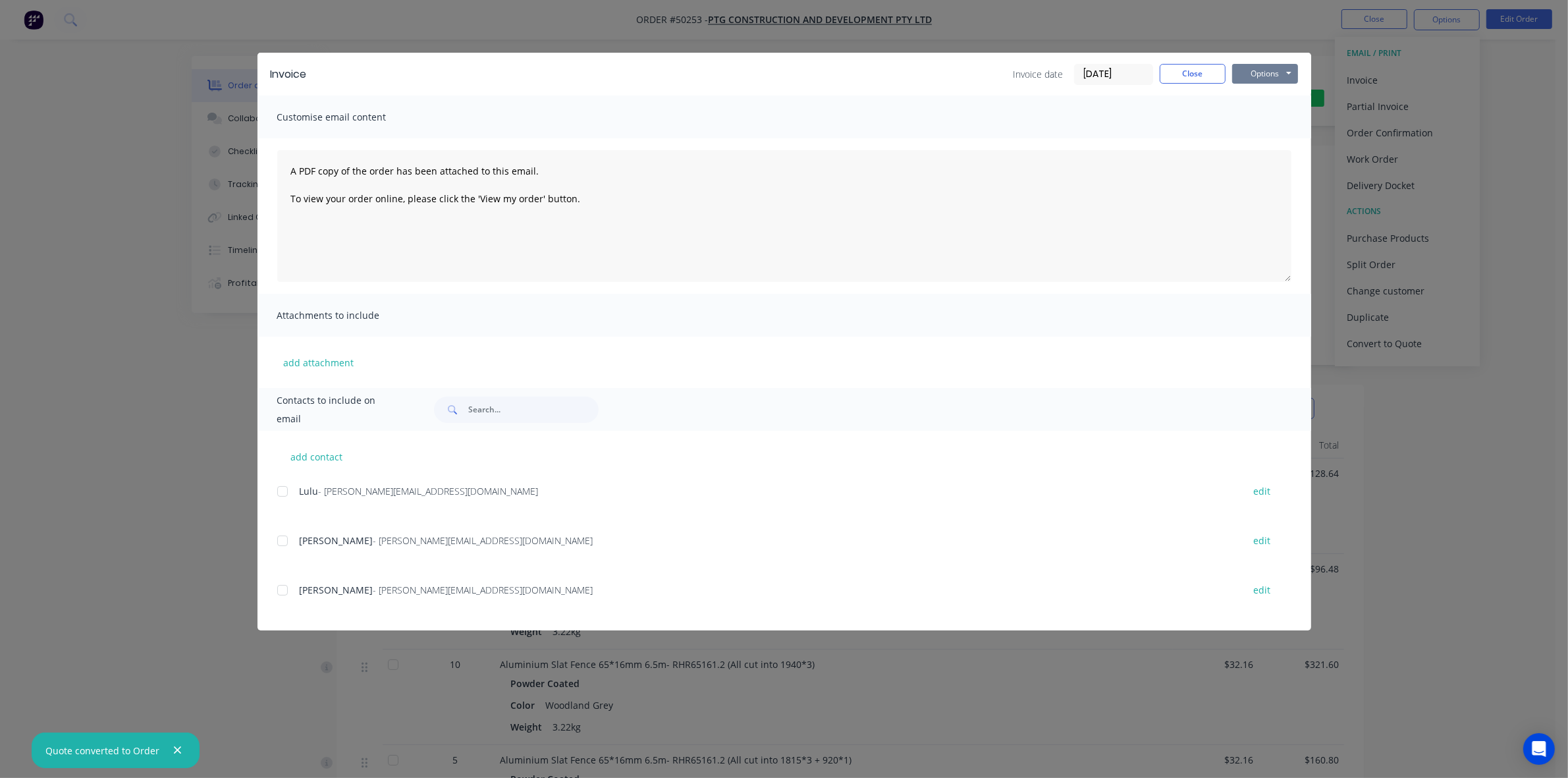
click at [1258, 75] on button "Options" at bounding box center [1265, 73] width 66 height 20
click at [1262, 118] on button "Print" at bounding box center [1275, 119] width 84 height 21
click at [1201, 75] on button "Close" at bounding box center [1192, 73] width 66 height 20
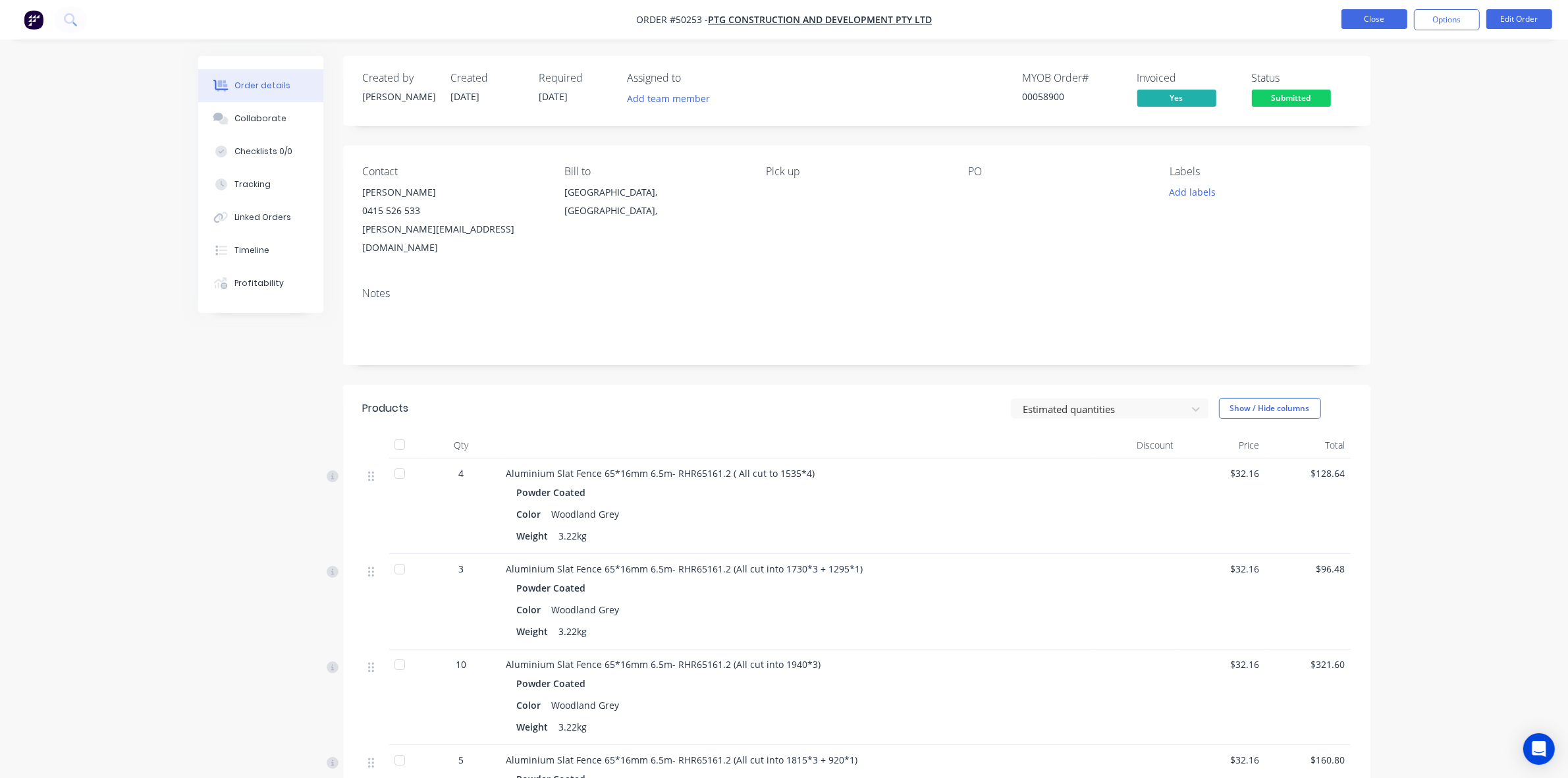
click at [1349, 15] on ul "Close Options Edit Order" at bounding box center [1447, 20] width 243 height 21
click at [1353, 15] on button "Close" at bounding box center [1374, 19] width 66 height 20
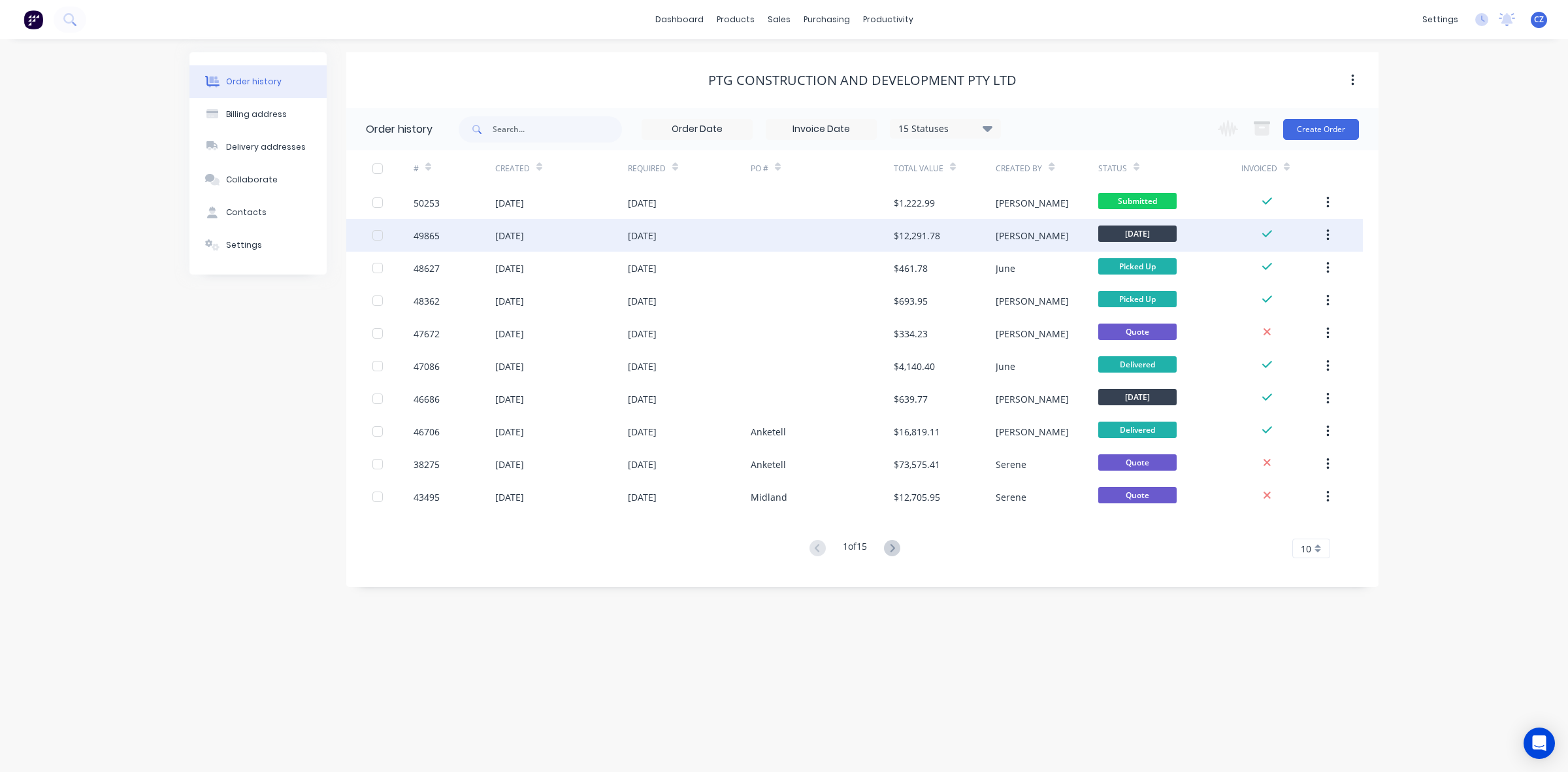
click at [877, 239] on div at bounding box center [822, 235] width 143 height 32
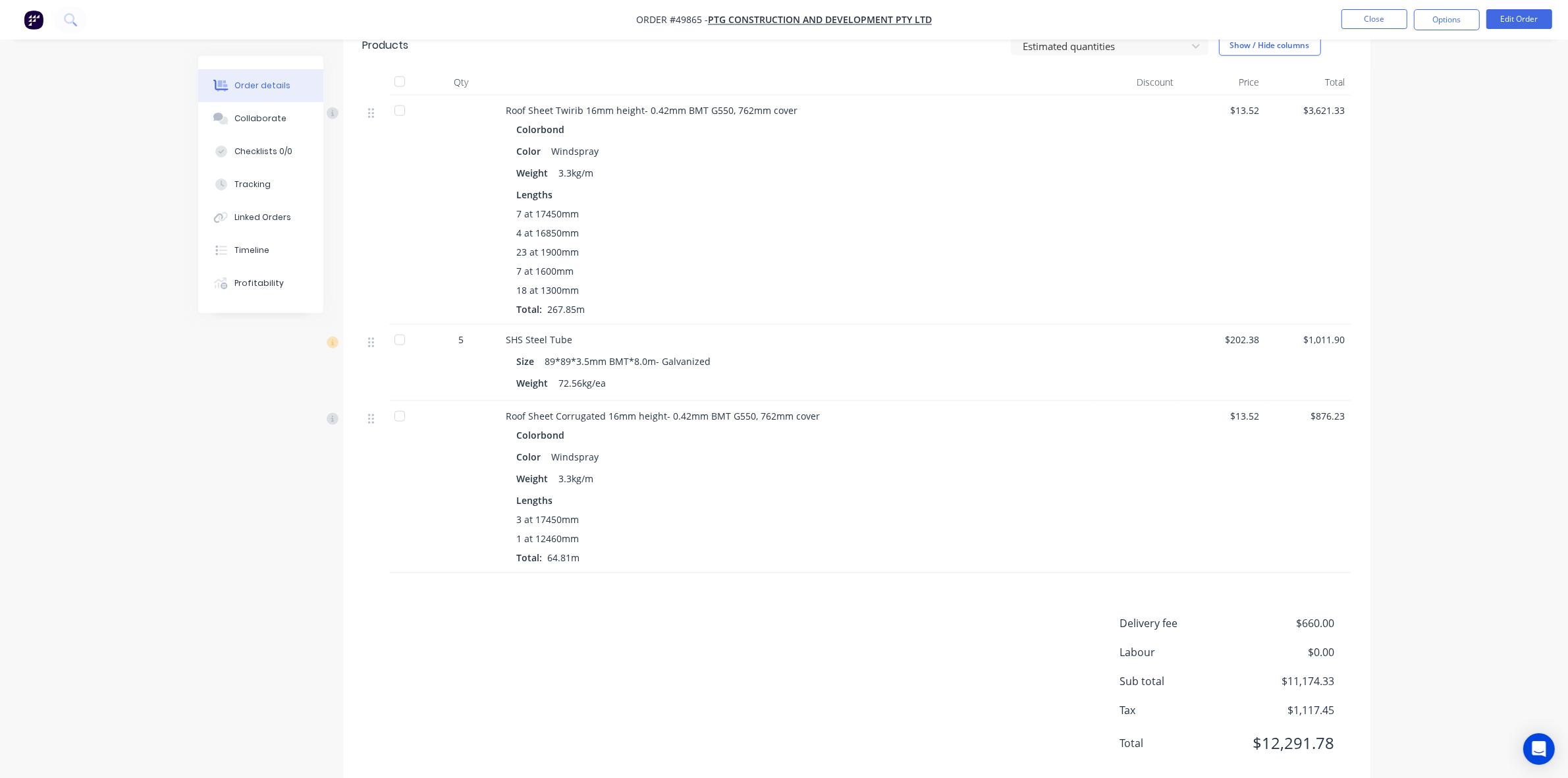
scroll to position [2060, 0]
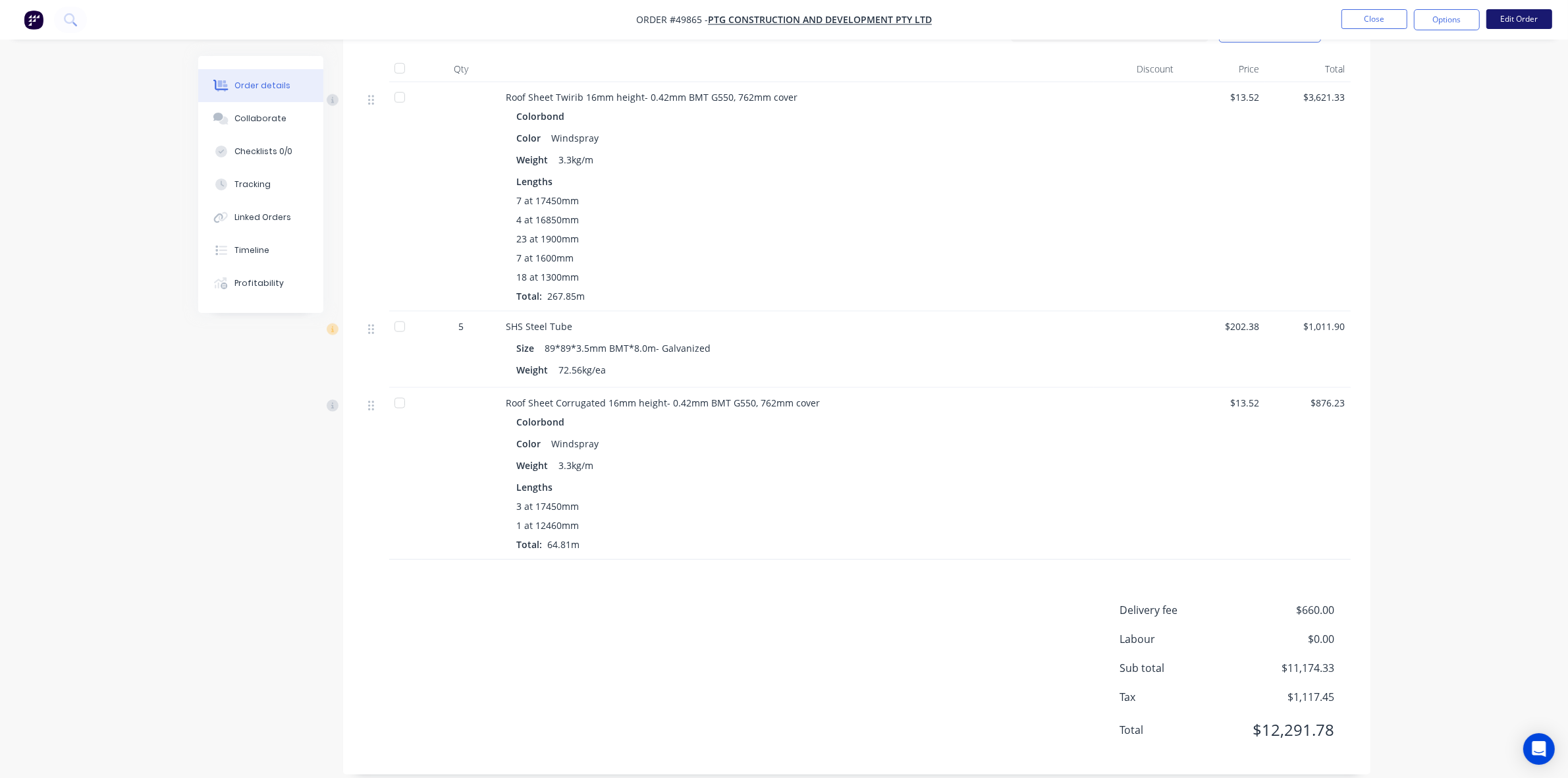
click at [1546, 23] on button "Edit Order" at bounding box center [1519, 19] width 66 height 20
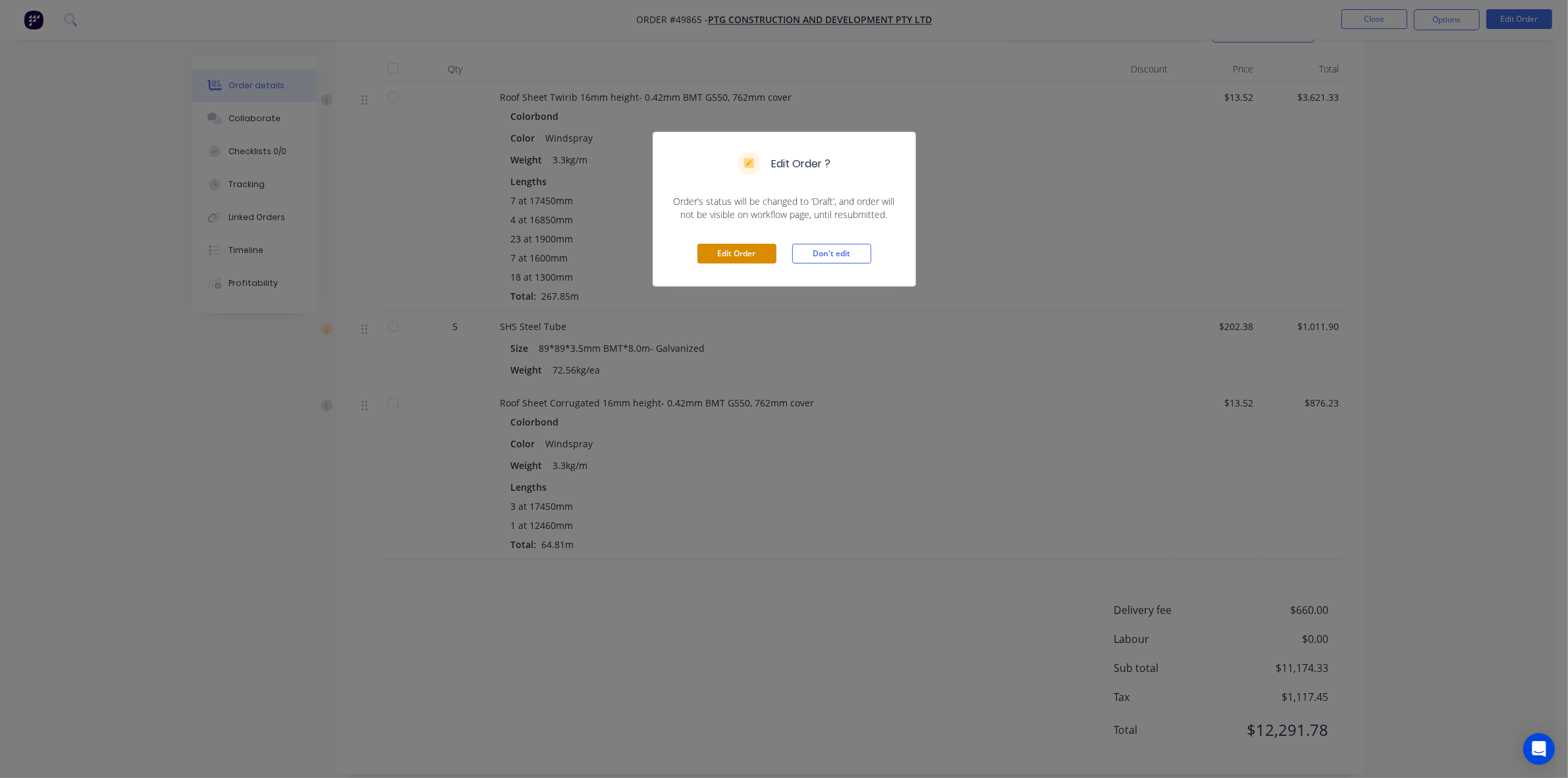
click at [721, 259] on button "Edit Order" at bounding box center [737, 253] width 79 height 20
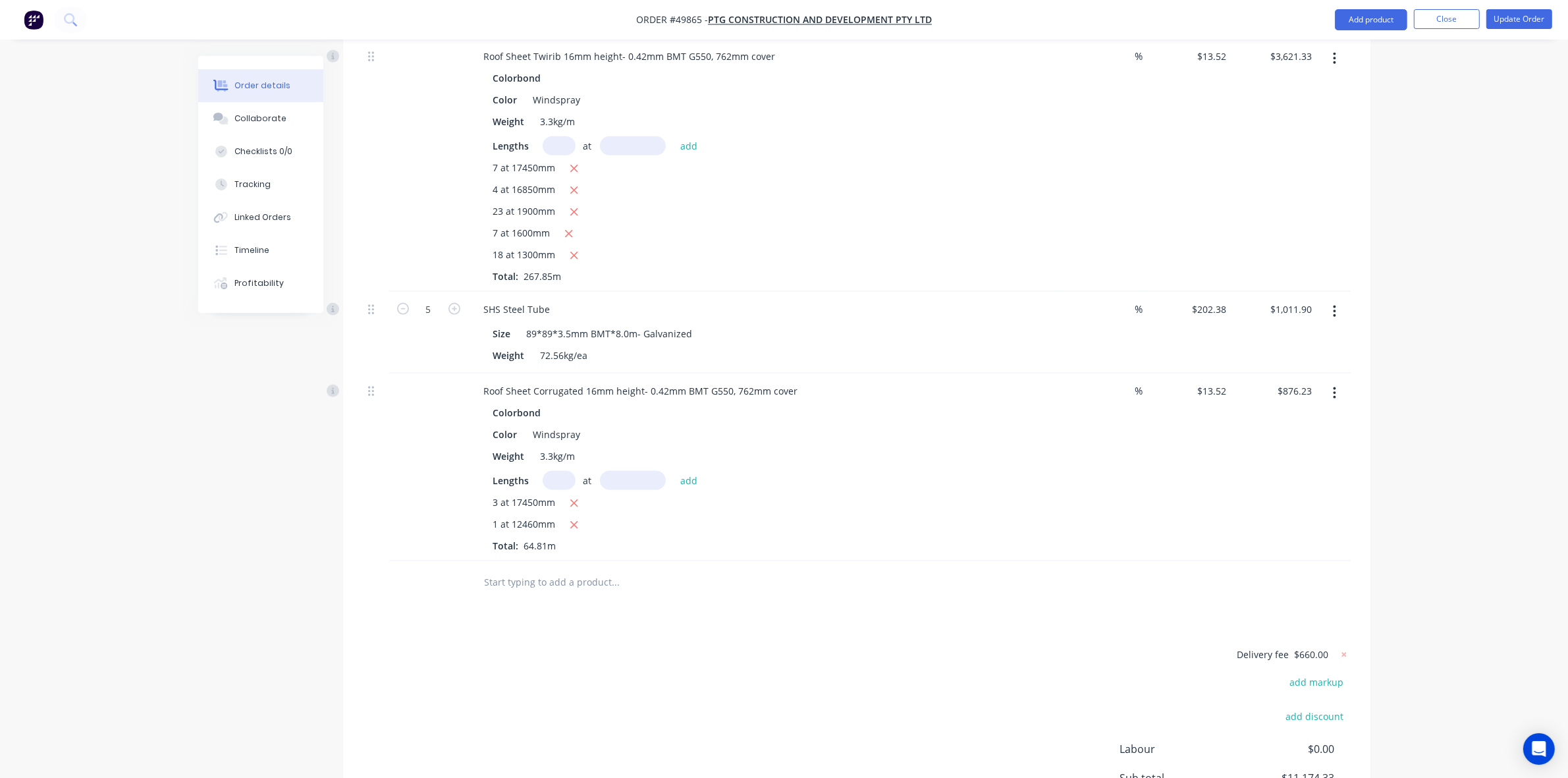
scroll to position [2223, 0]
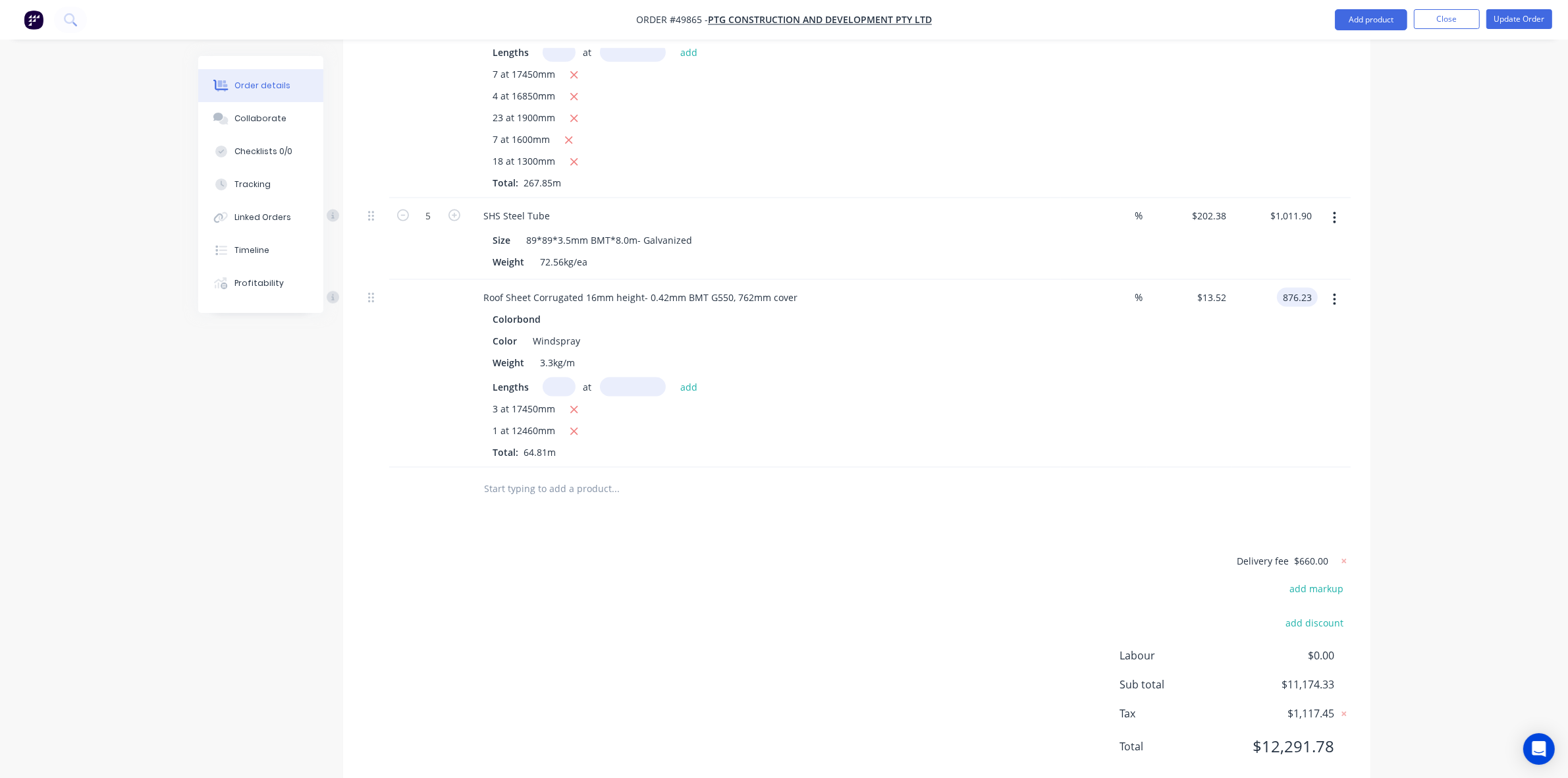
click at [1294, 288] on input "876.23" at bounding box center [1300, 298] width 35 height 19
type input "800"
type input "$12.3438"
type input "$800.00"
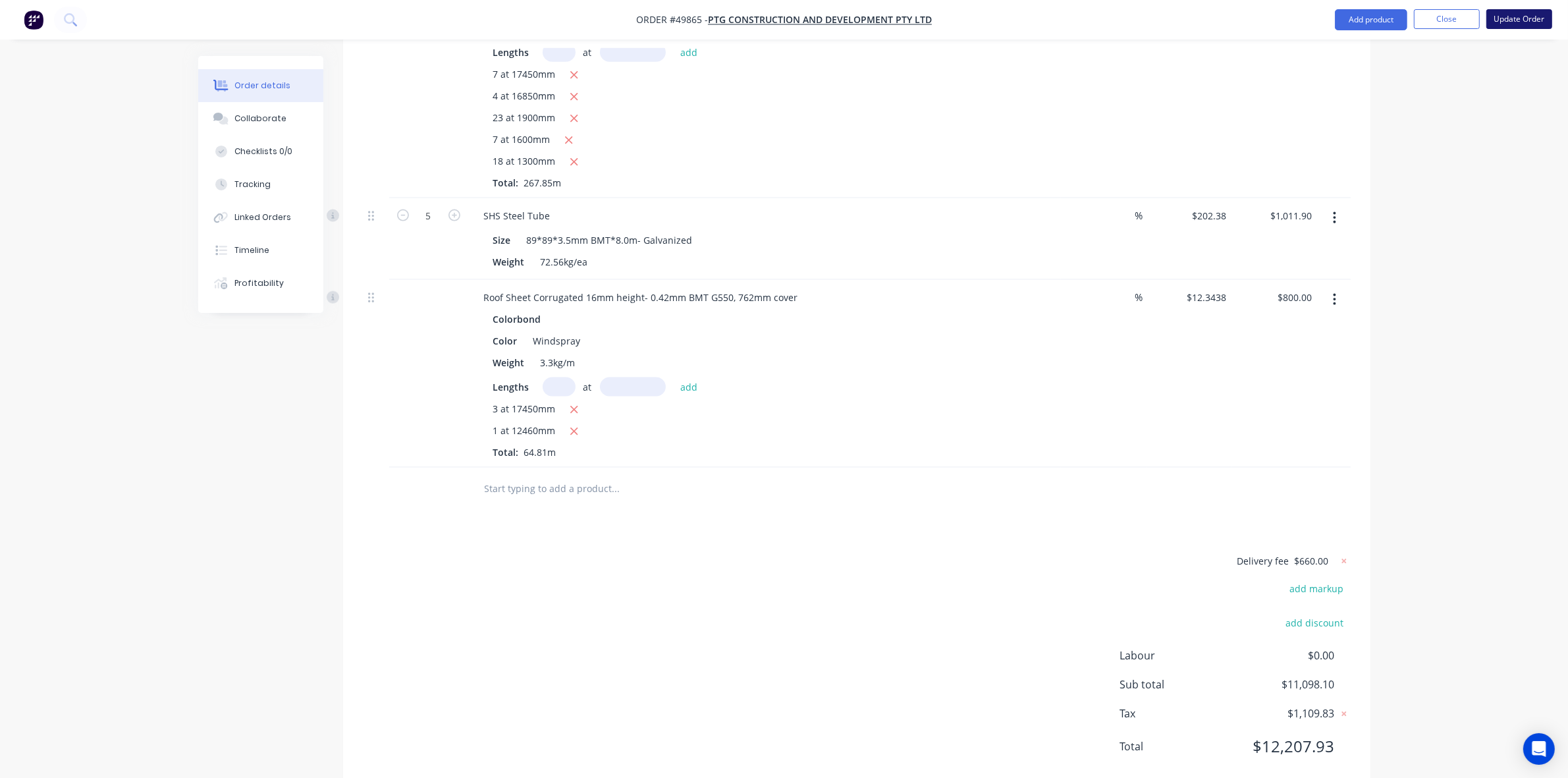
click at [1519, 12] on button "Update Order" at bounding box center [1519, 19] width 66 height 20
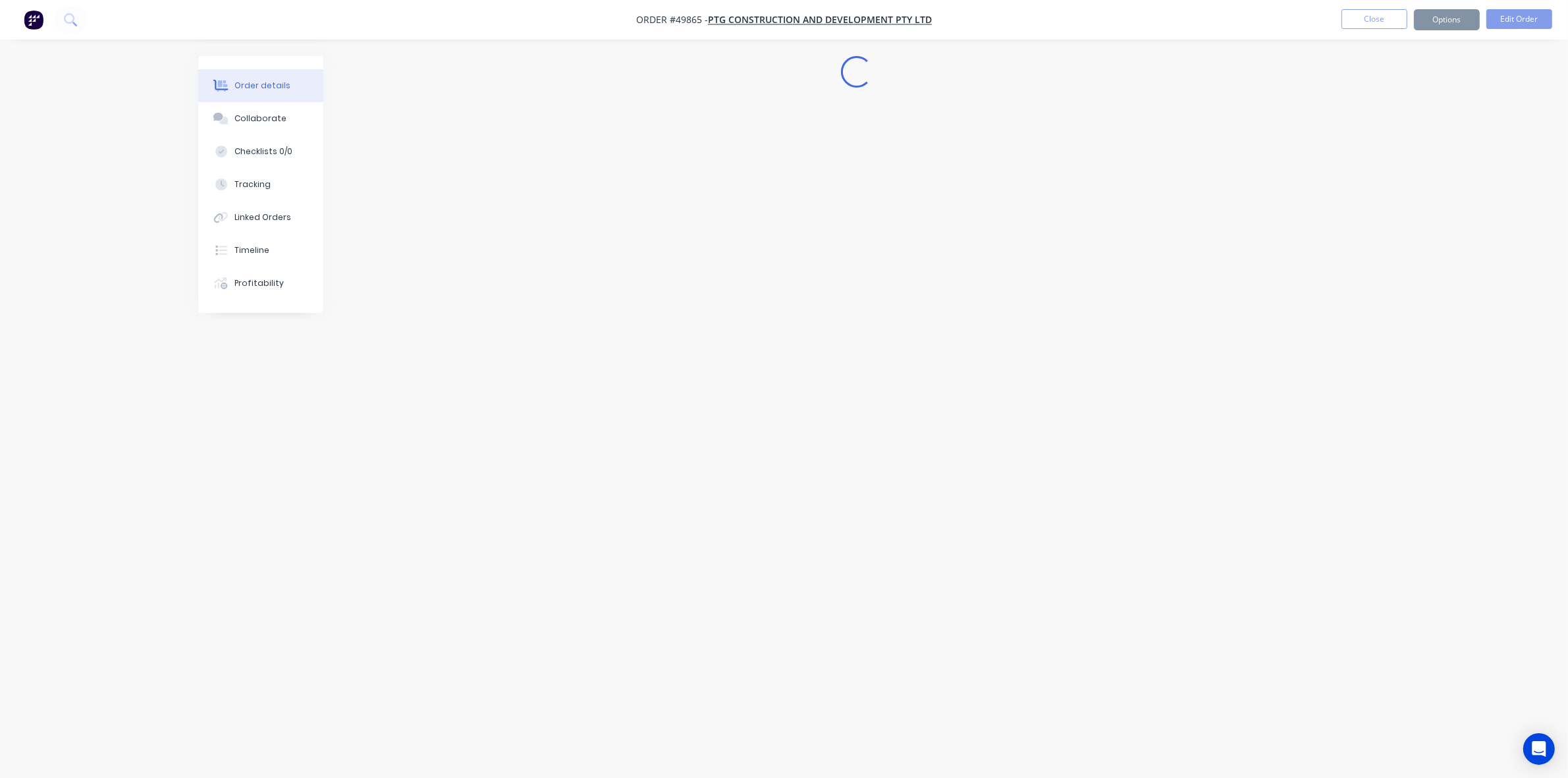
scroll to position [0, 0]
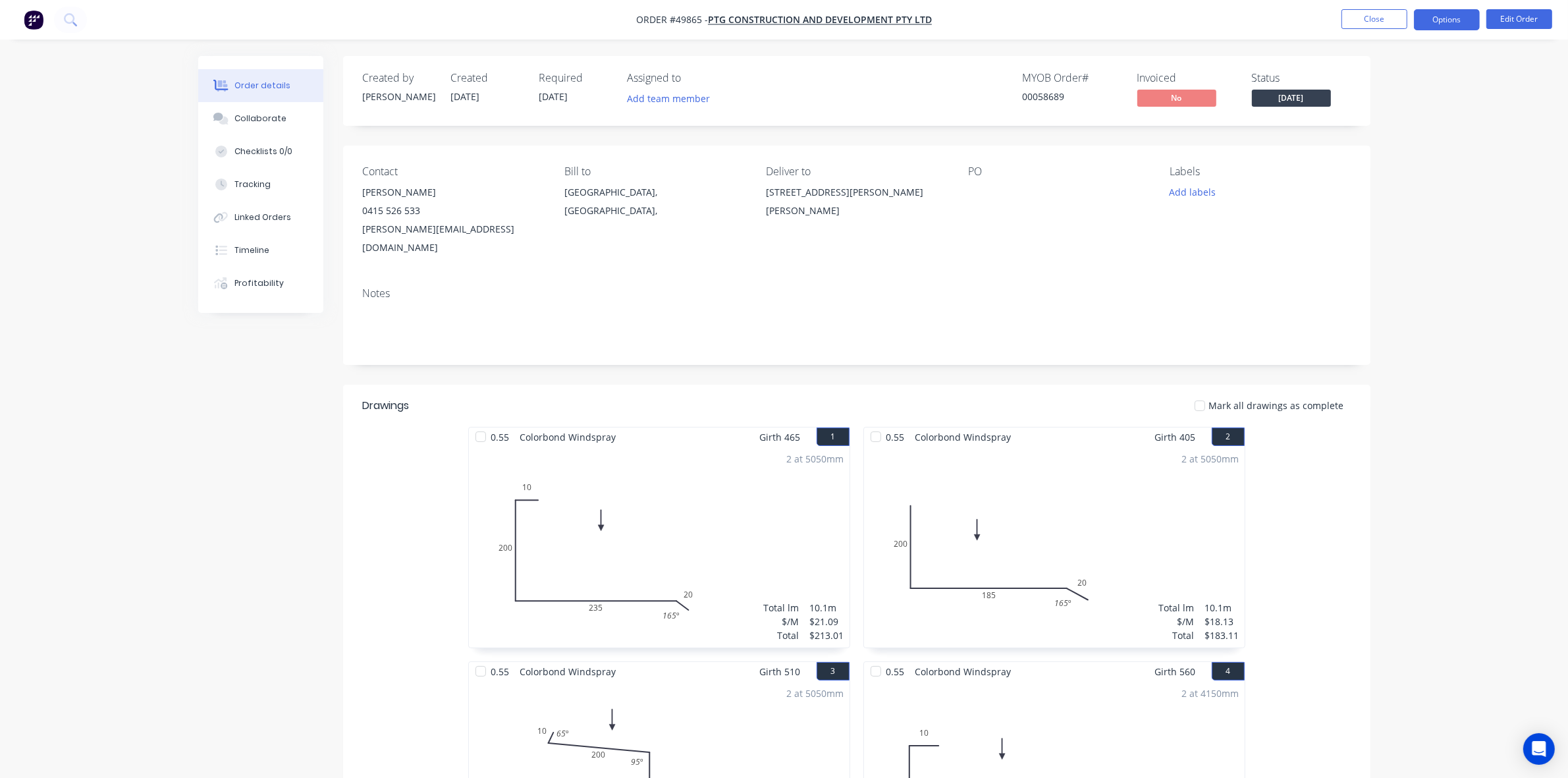
click at [1446, 20] on button "Options" at bounding box center [1447, 20] width 66 height 21
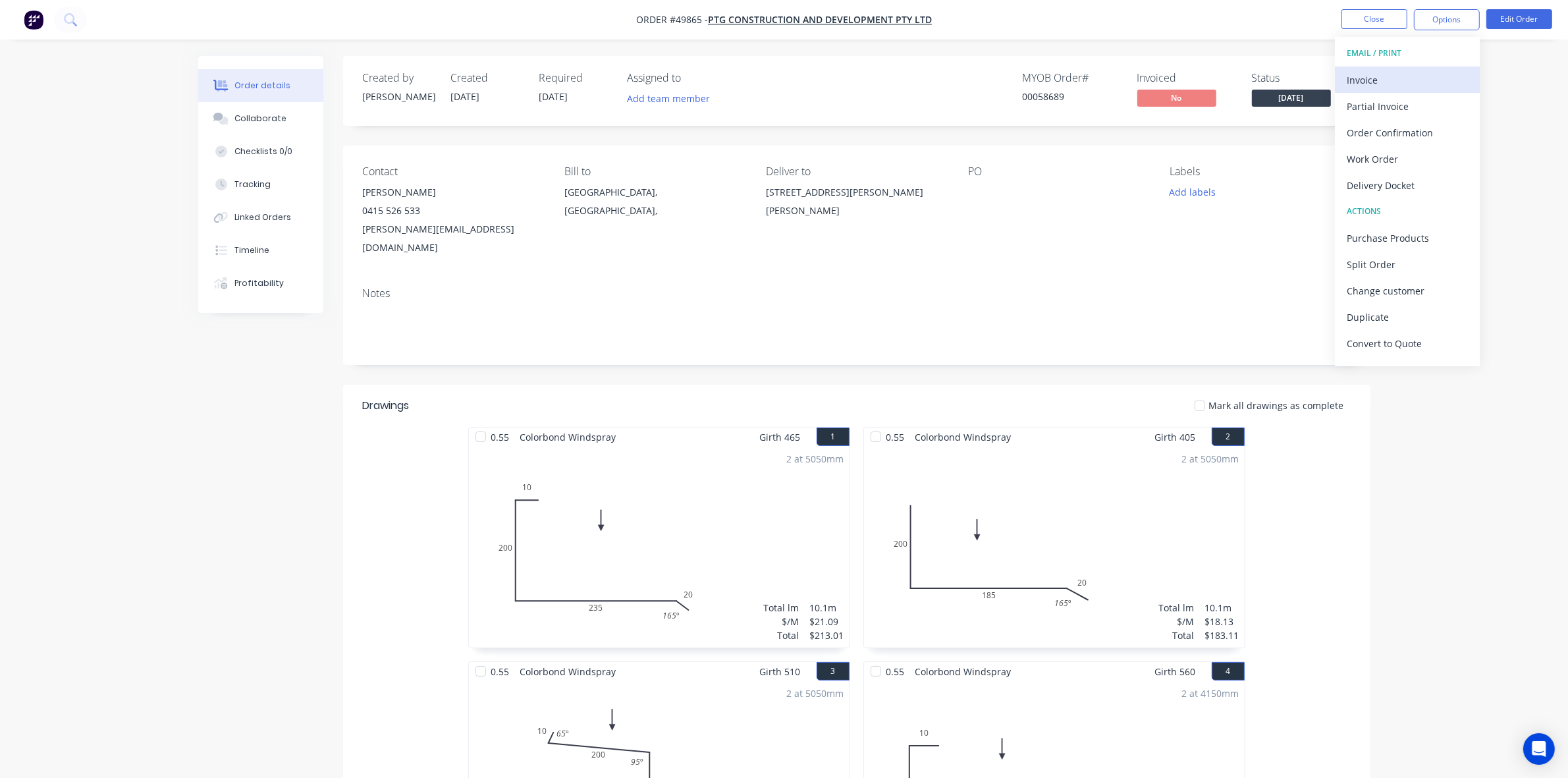
click at [1390, 78] on div "Invoice" at bounding box center [1407, 80] width 121 height 19
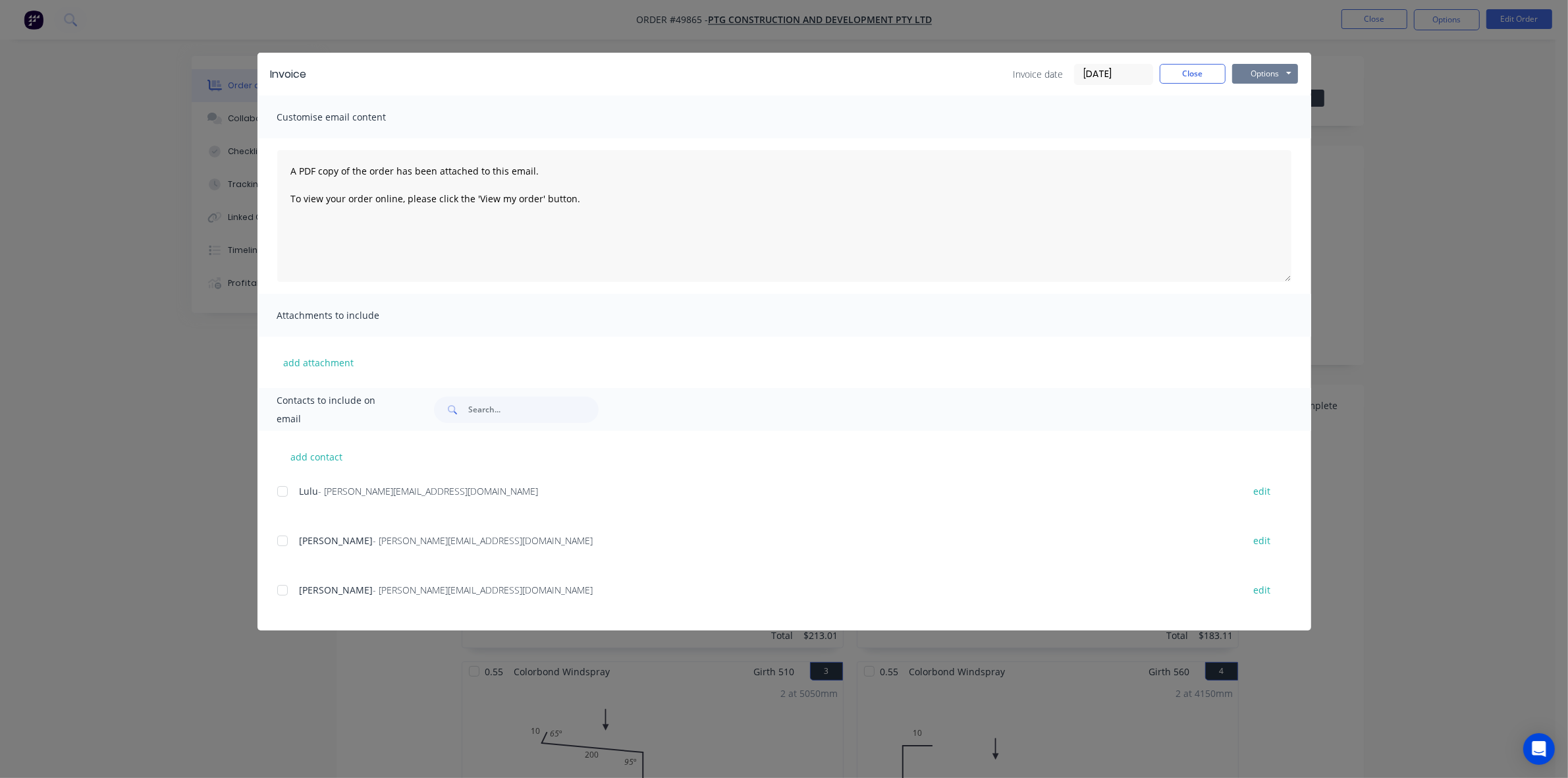
click at [1269, 71] on button "Options" at bounding box center [1265, 73] width 66 height 20
click at [1266, 122] on button "Print" at bounding box center [1275, 119] width 84 height 21
click at [1199, 69] on button "Close" at bounding box center [1192, 73] width 66 height 20
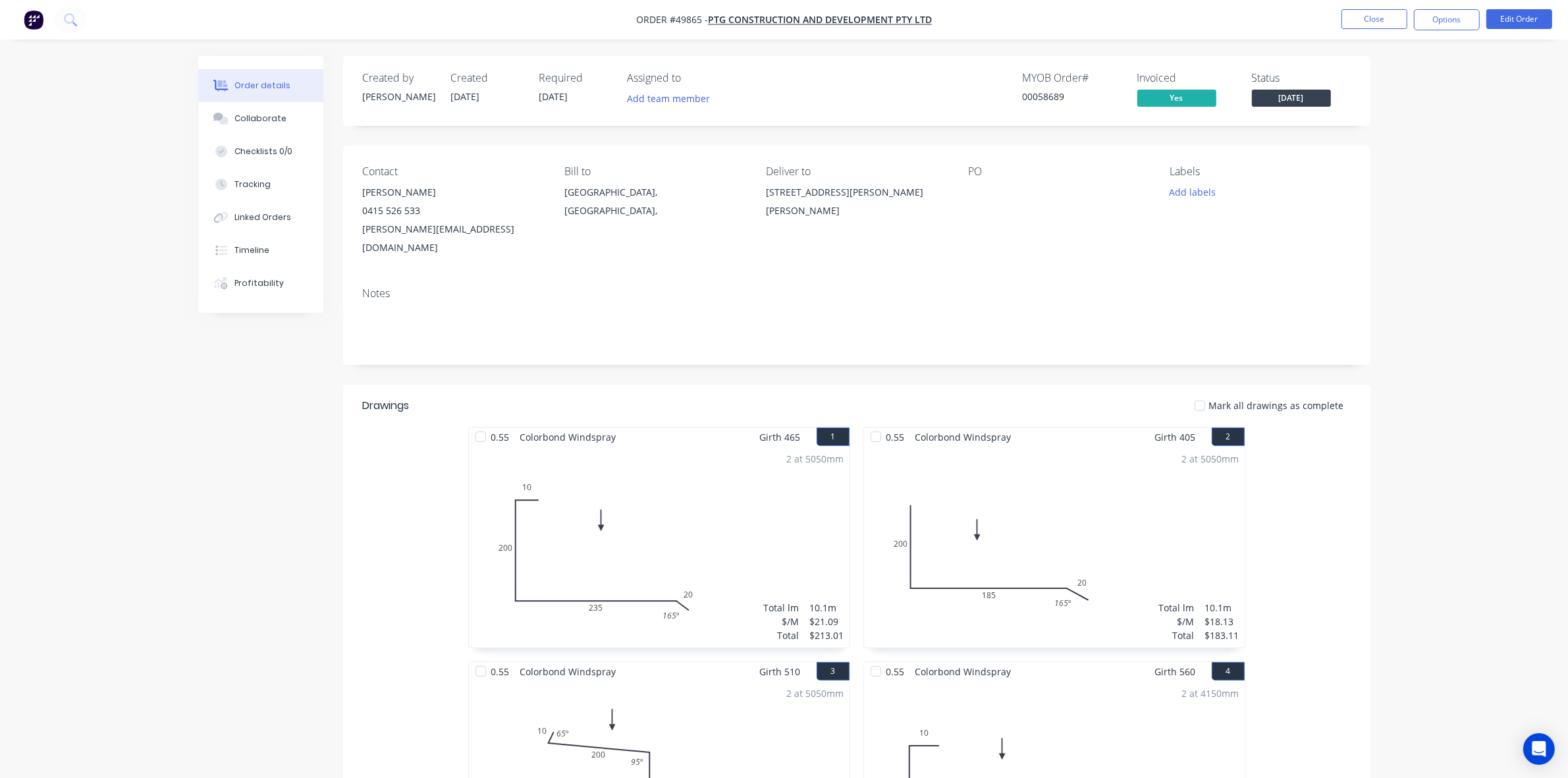
click at [1068, 256] on div "Contact [PERSON_NAME] [PHONE_NUMBER] [PERSON_NAME][EMAIL_ADDRESS][DOMAIN_NAME] …" at bounding box center [857, 211] width 1028 height 131
click at [1437, 27] on button "Options" at bounding box center [1447, 20] width 66 height 21
click at [1387, 78] on div "Invoice" at bounding box center [1407, 80] width 121 height 19
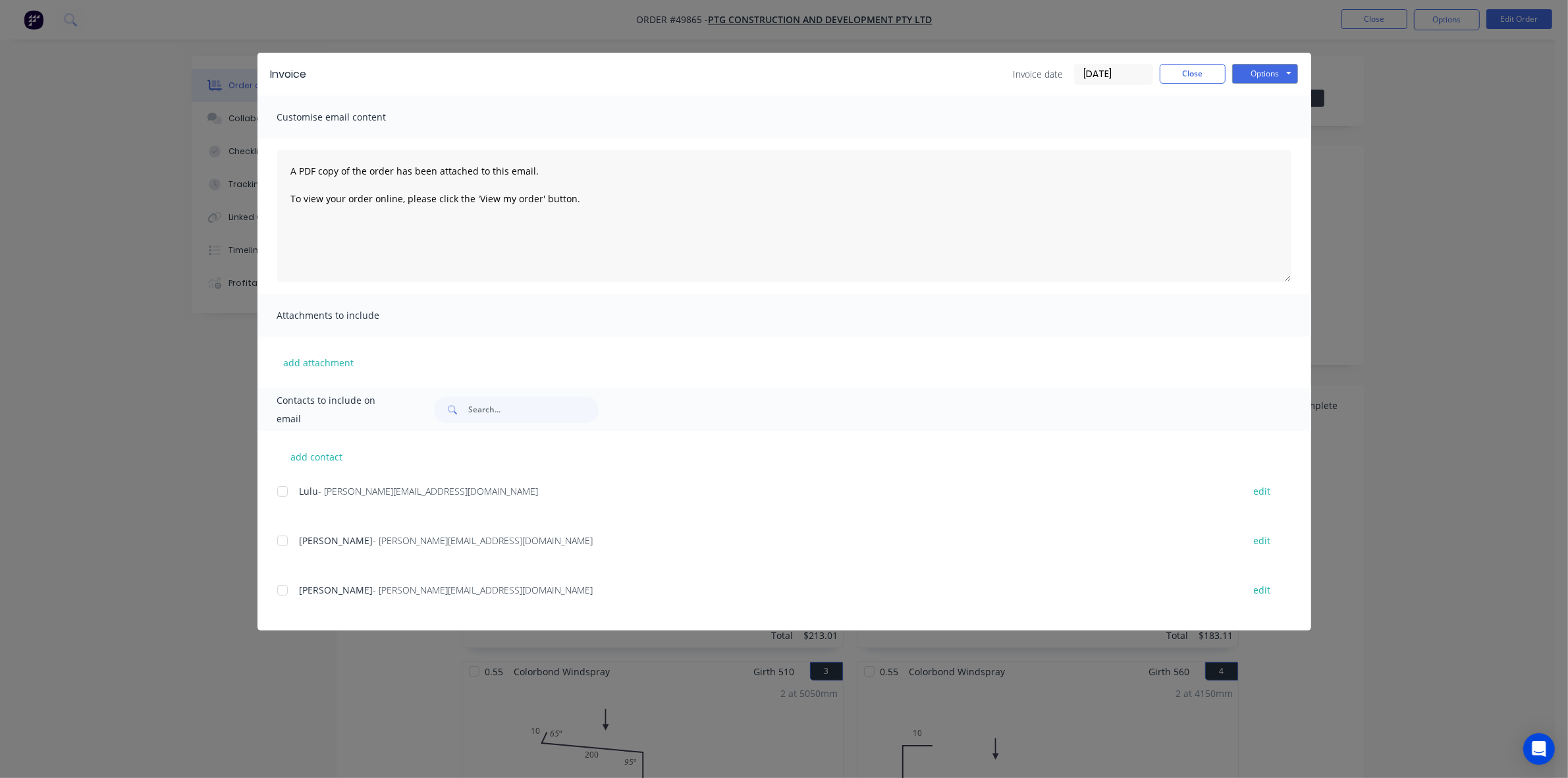
click at [286, 541] on div at bounding box center [282, 540] width 27 height 27
click at [1275, 67] on button "Options" at bounding box center [1265, 73] width 66 height 20
click at [1267, 143] on button "Email" at bounding box center [1275, 141] width 84 height 21
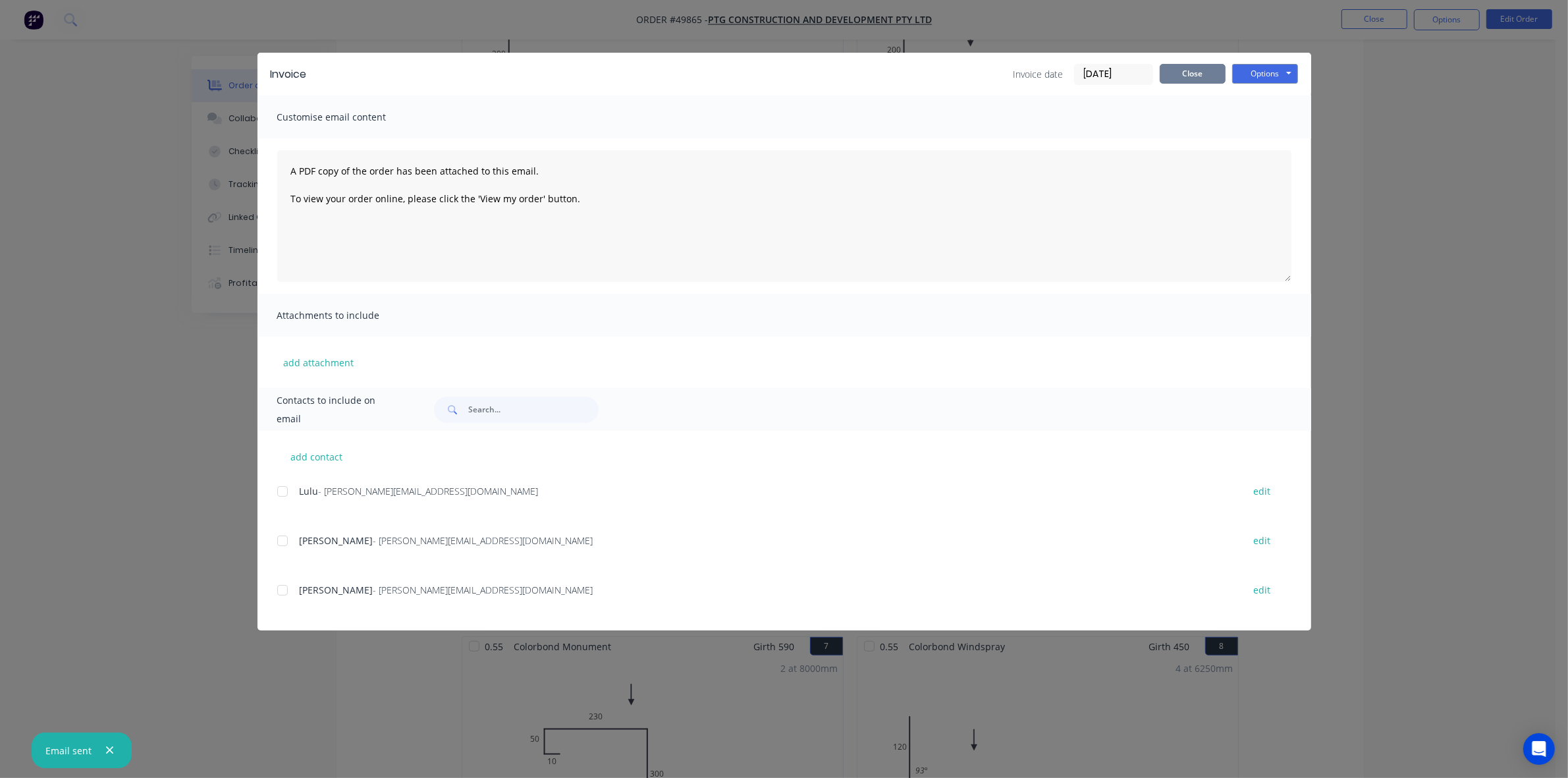
click at [1197, 76] on button "Close" at bounding box center [1192, 73] width 66 height 20
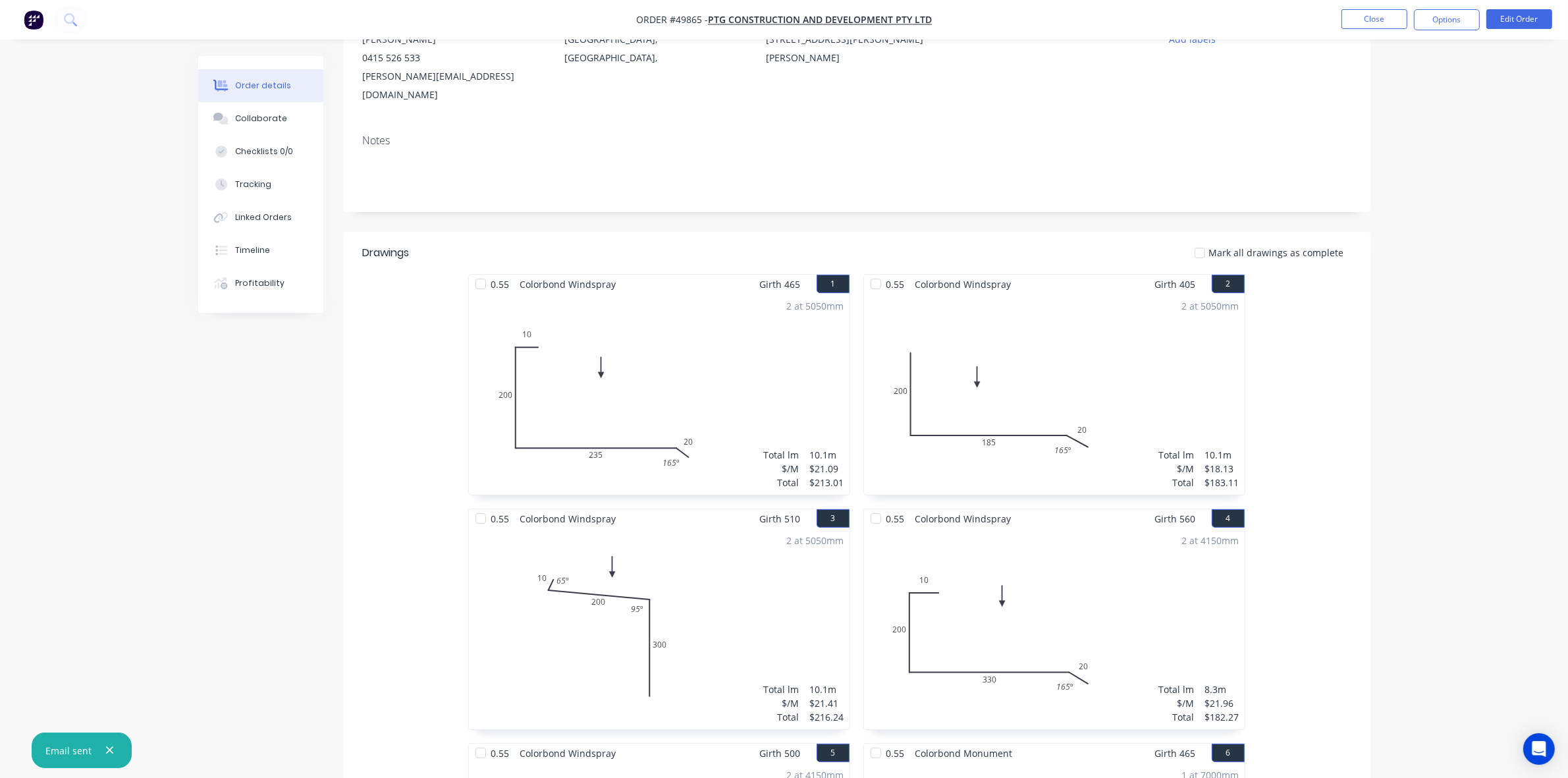
scroll to position [0, 0]
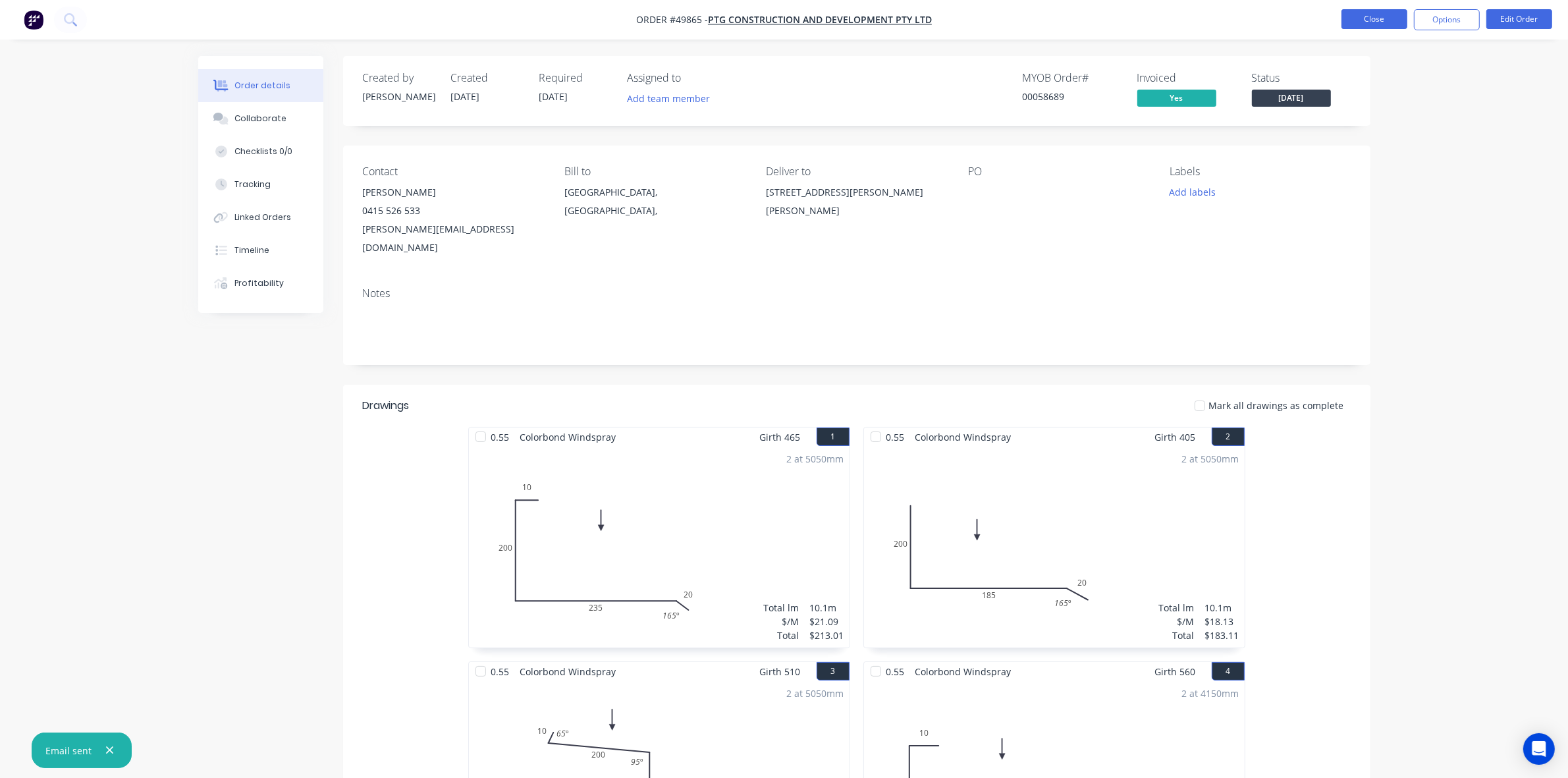
click at [1365, 10] on button "Close" at bounding box center [1374, 19] width 66 height 20
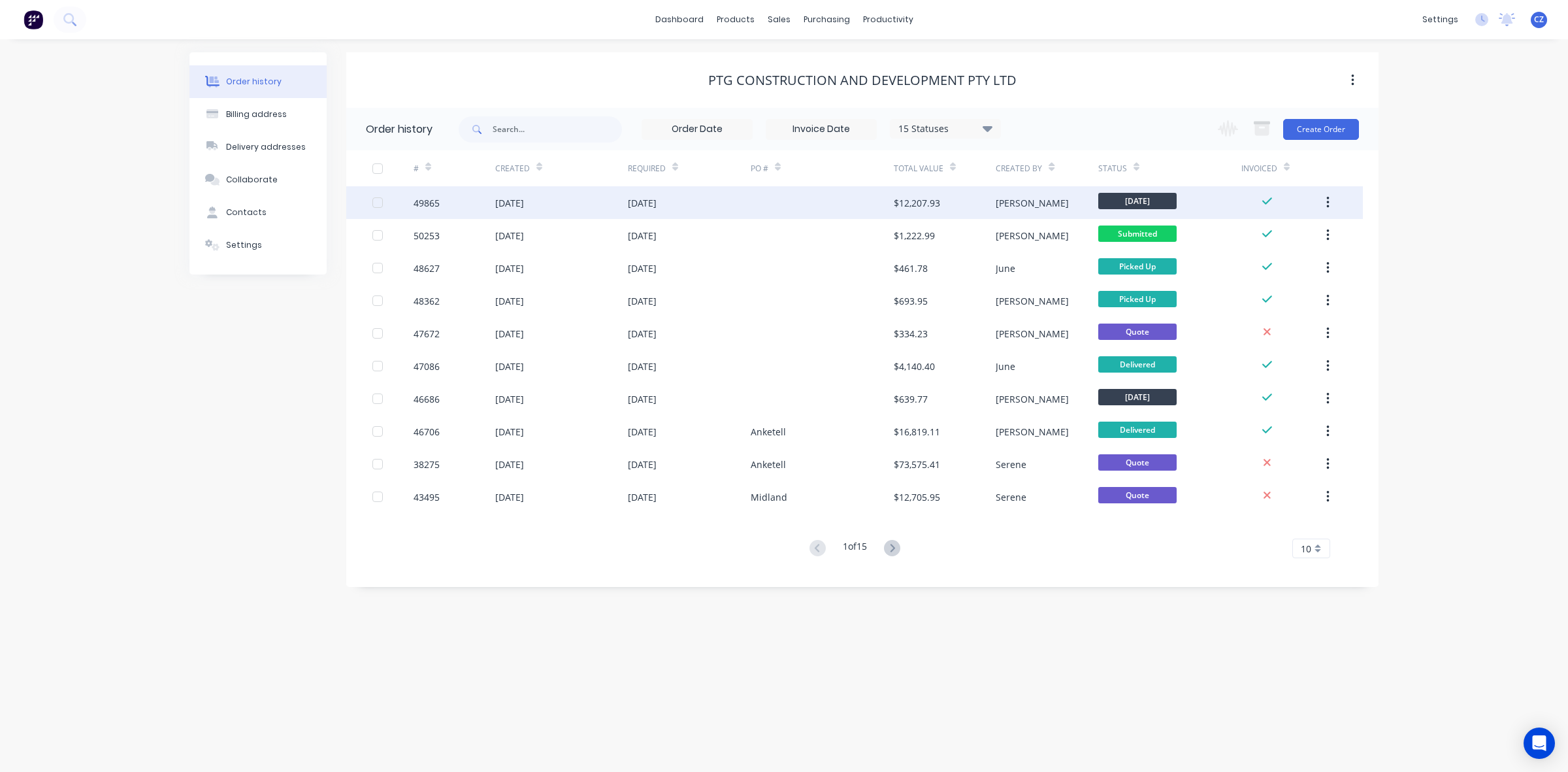
click at [858, 215] on div at bounding box center [822, 203] width 143 height 32
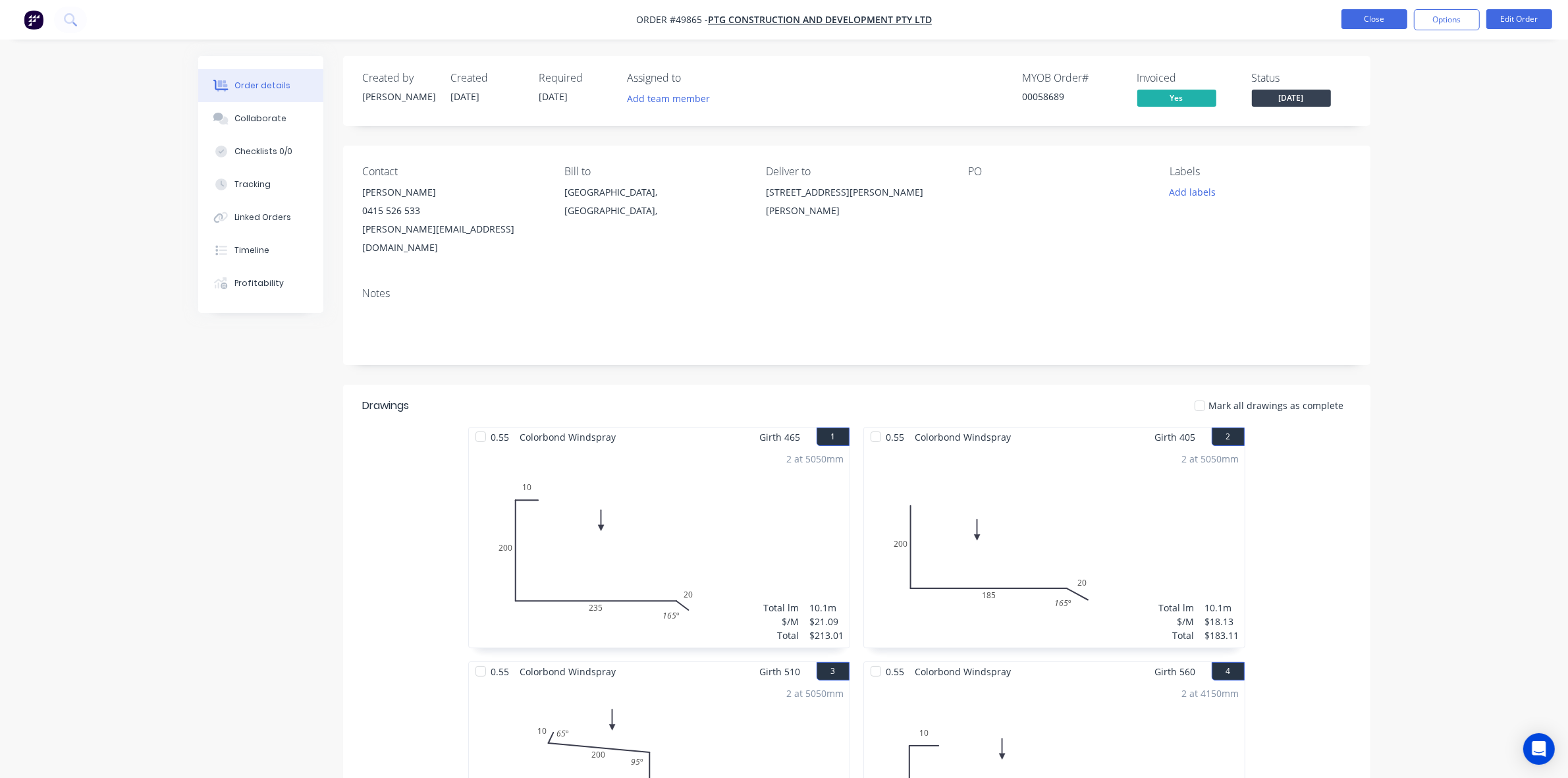
click at [1355, 21] on button "Close" at bounding box center [1374, 19] width 66 height 20
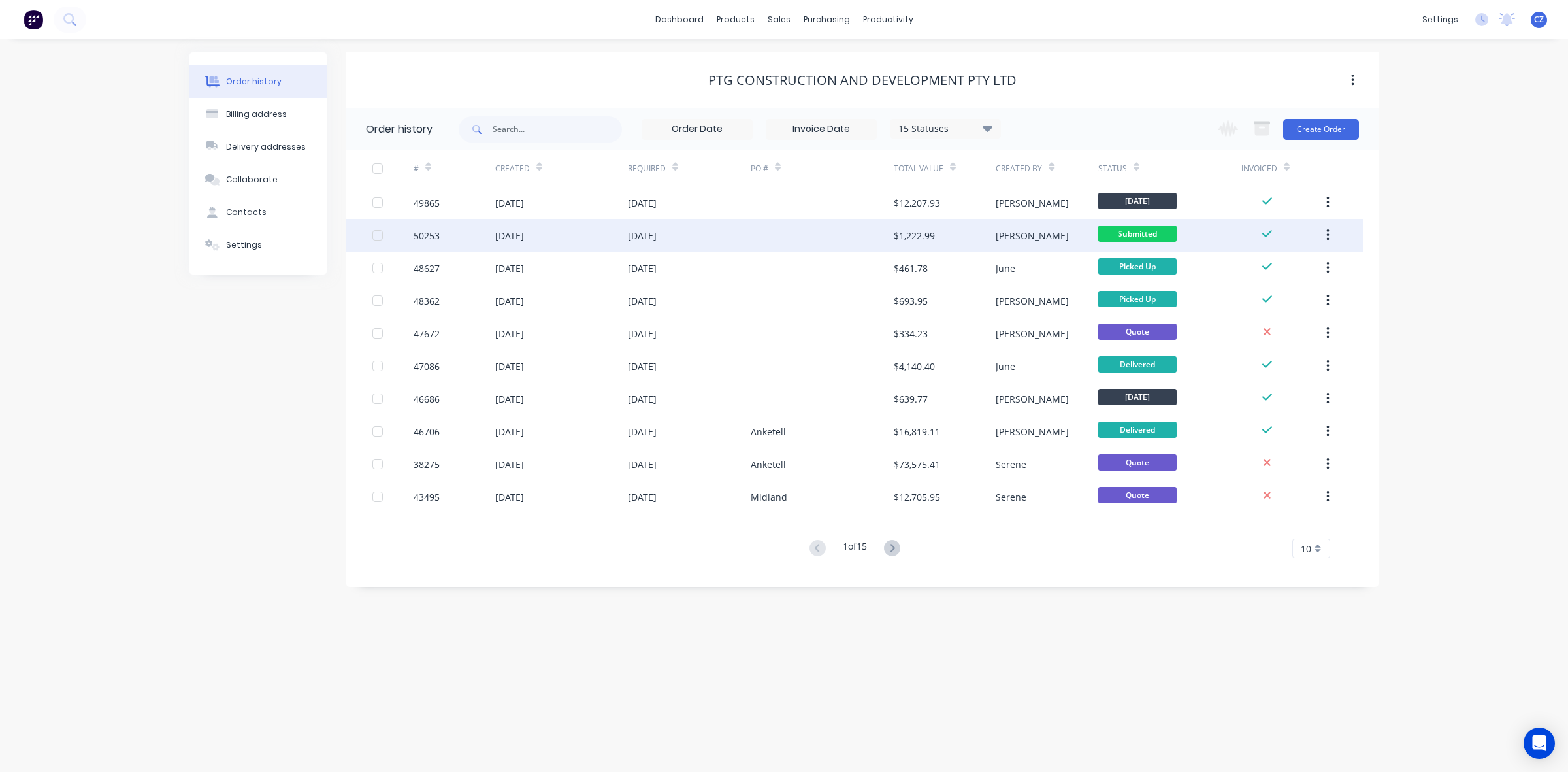
click at [932, 233] on div "$1,222.99" at bounding box center [915, 236] width 41 height 14
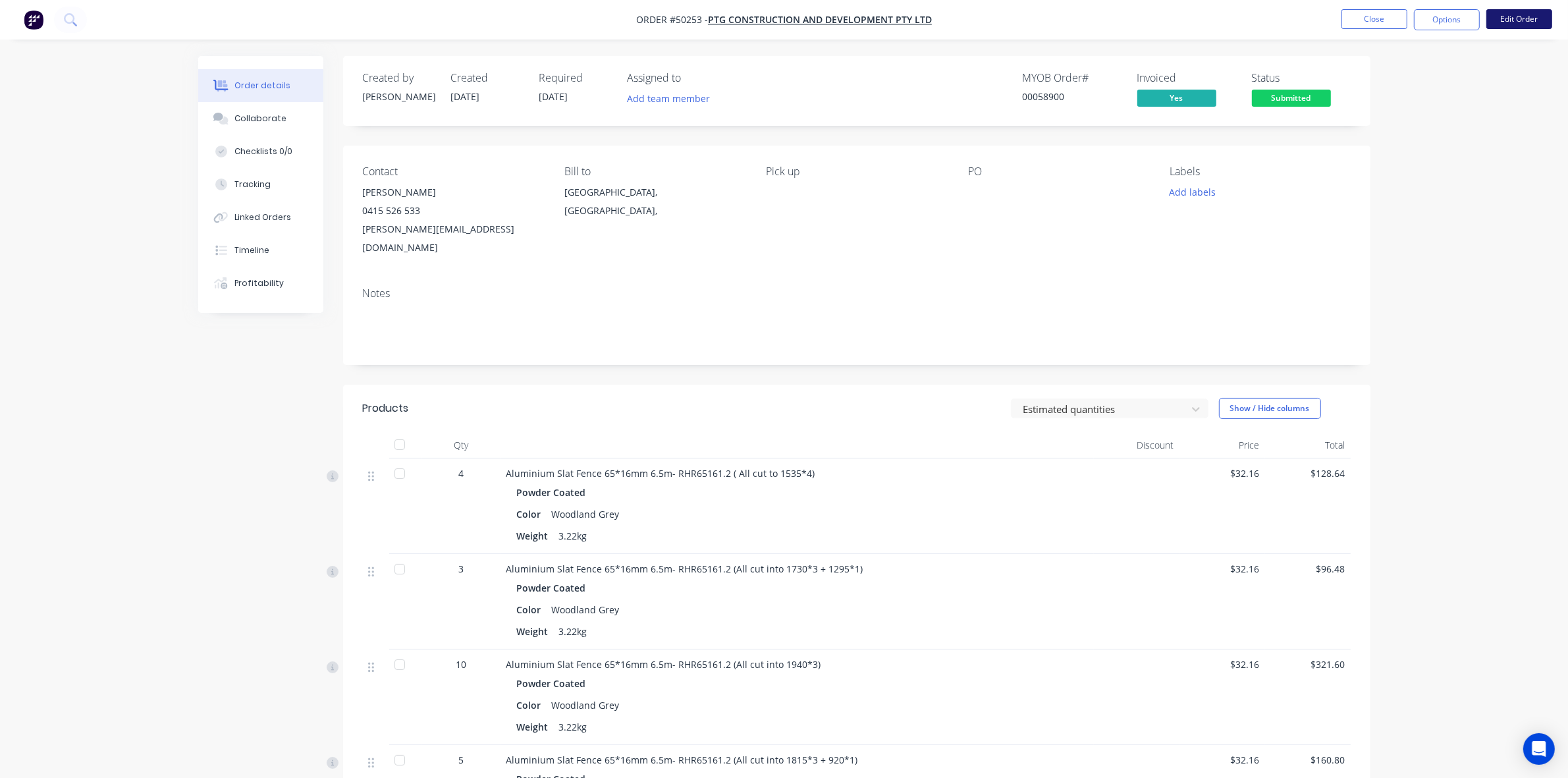
click at [1530, 21] on button "Edit Order" at bounding box center [1519, 19] width 66 height 20
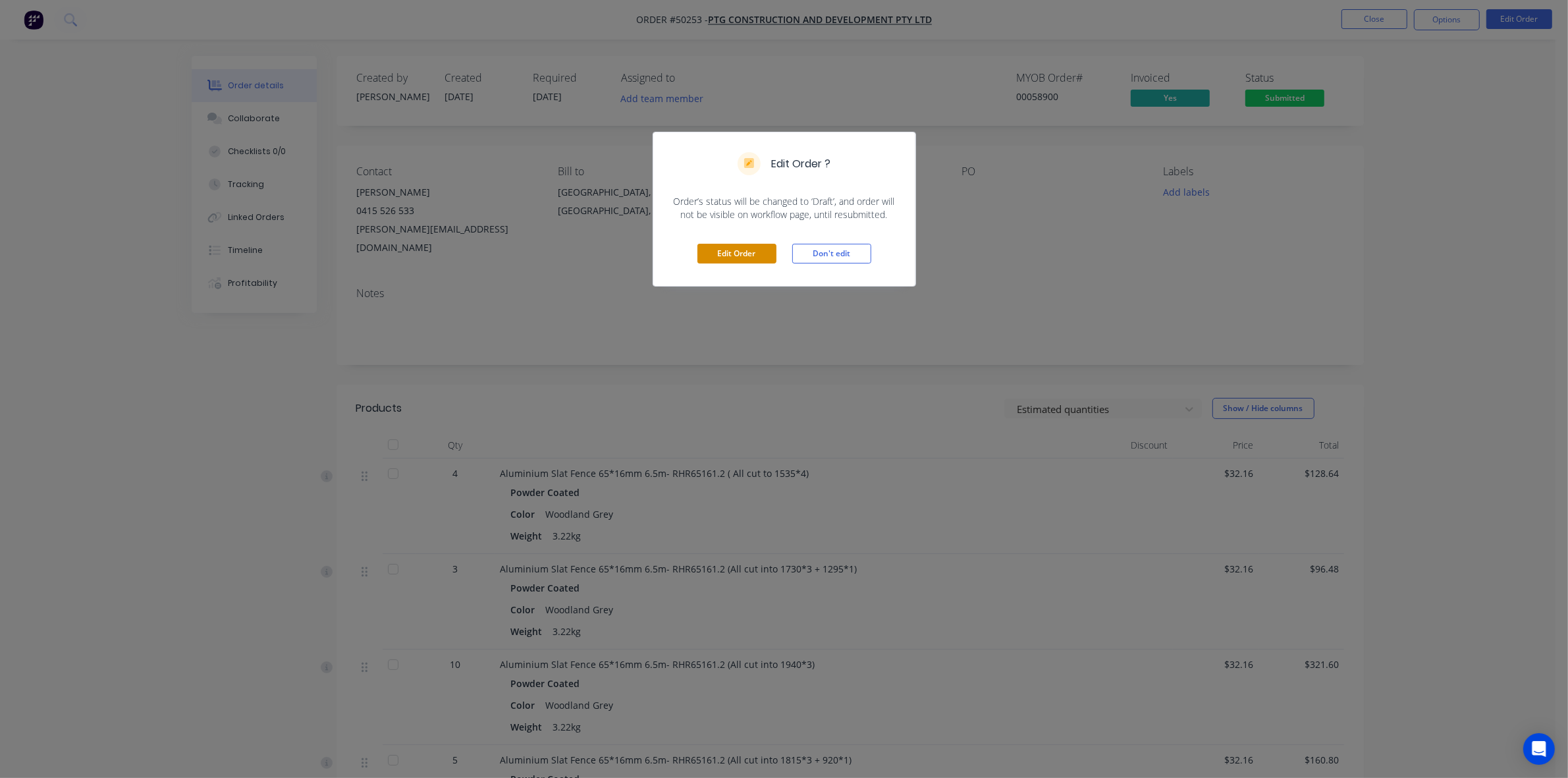
click at [762, 248] on button "Edit Order" at bounding box center [737, 253] width 79 height 20
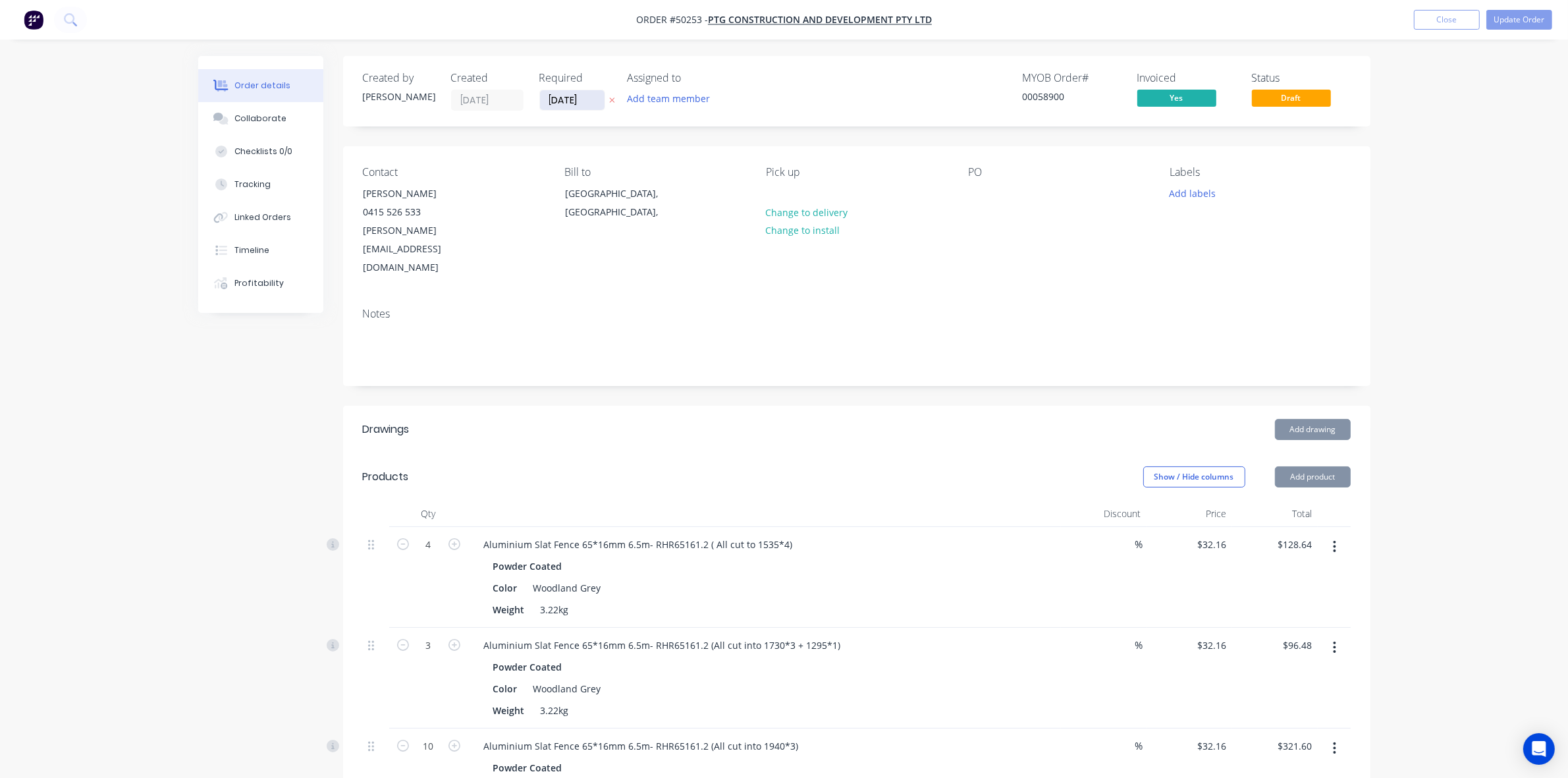
click at [575, 100] on input "[DATE]" at bounding box center [572, 100] width 64 height 20
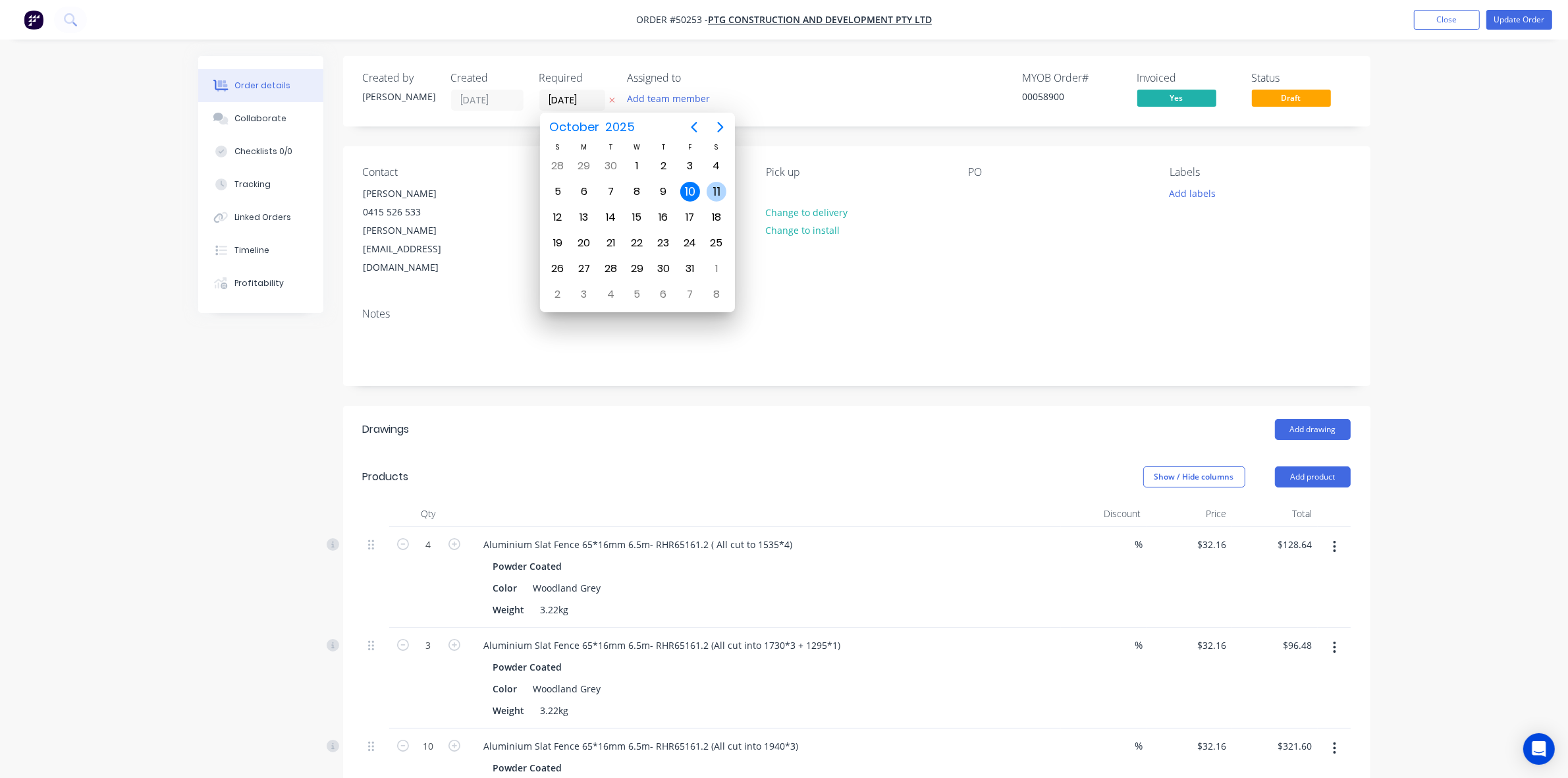
click at [714, 189] on div "11" at bounding box center [716, 191] width 20 height 20
type input "[DATE]"
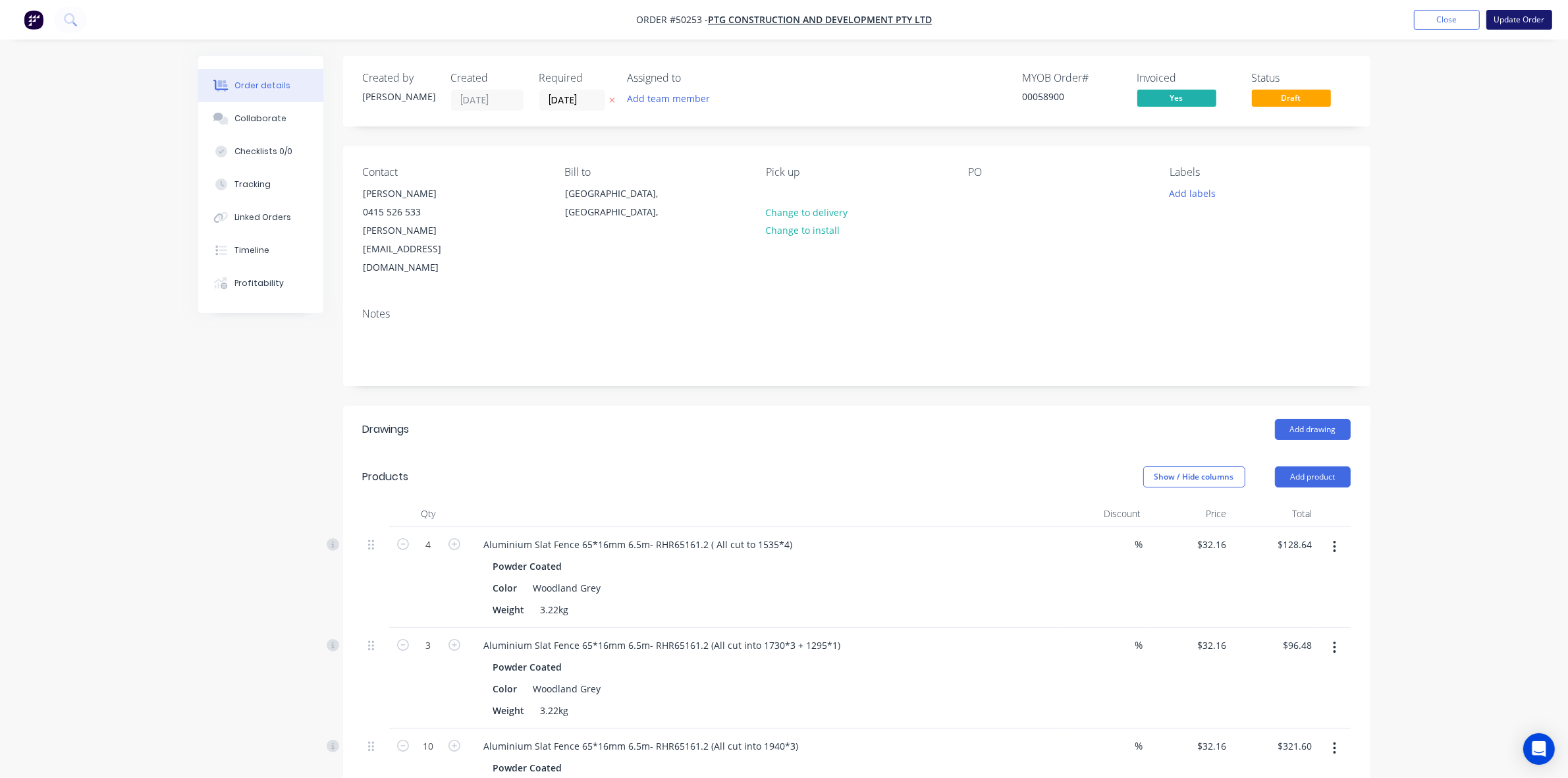
click at [1541, 27] on button "Update Order" at bounding box center [1519, 20] width 66 height 20
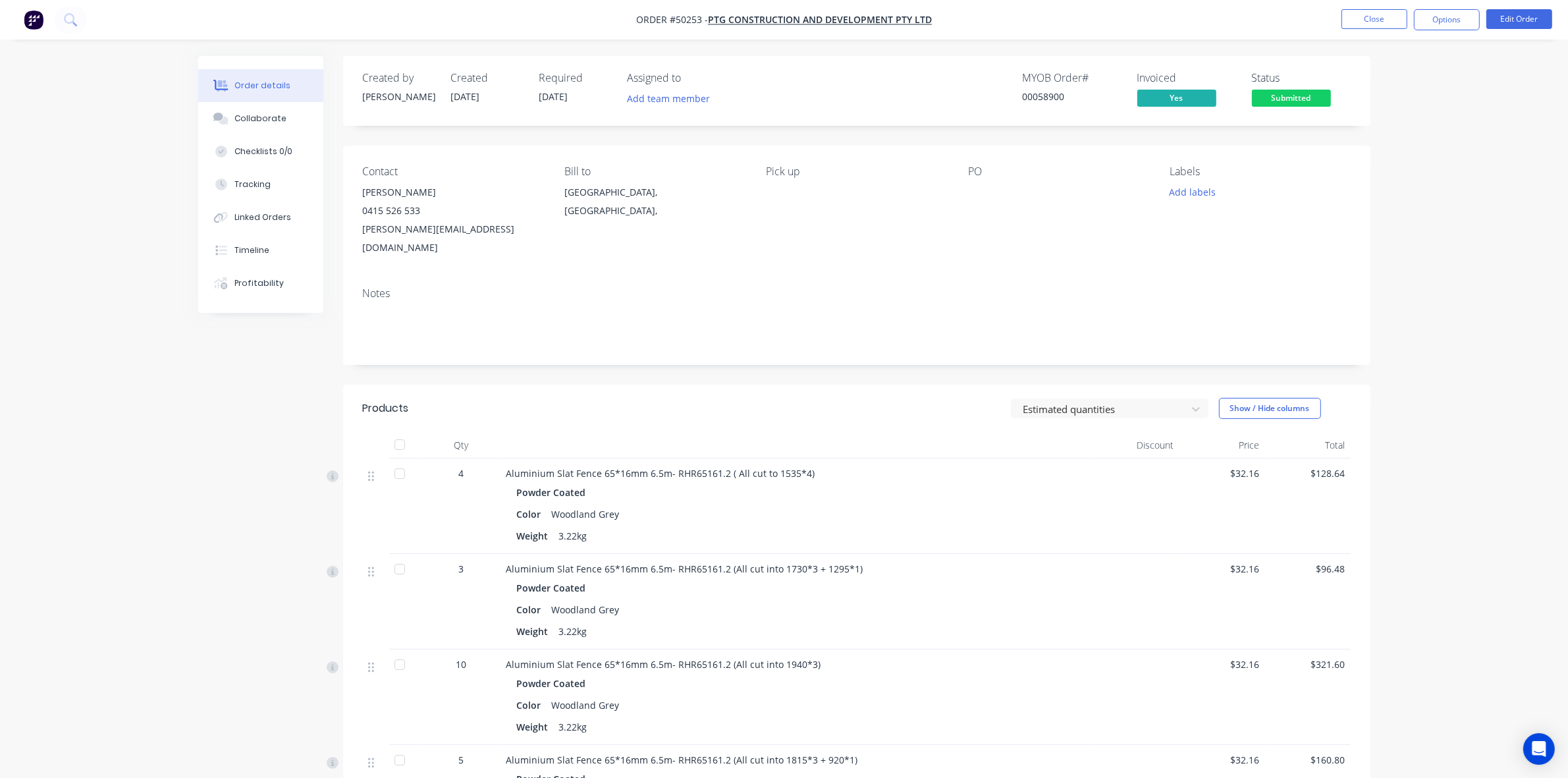
click at [1309, 93] on span "Submitted" at bounding box center [1292, 97] width 79 height 16
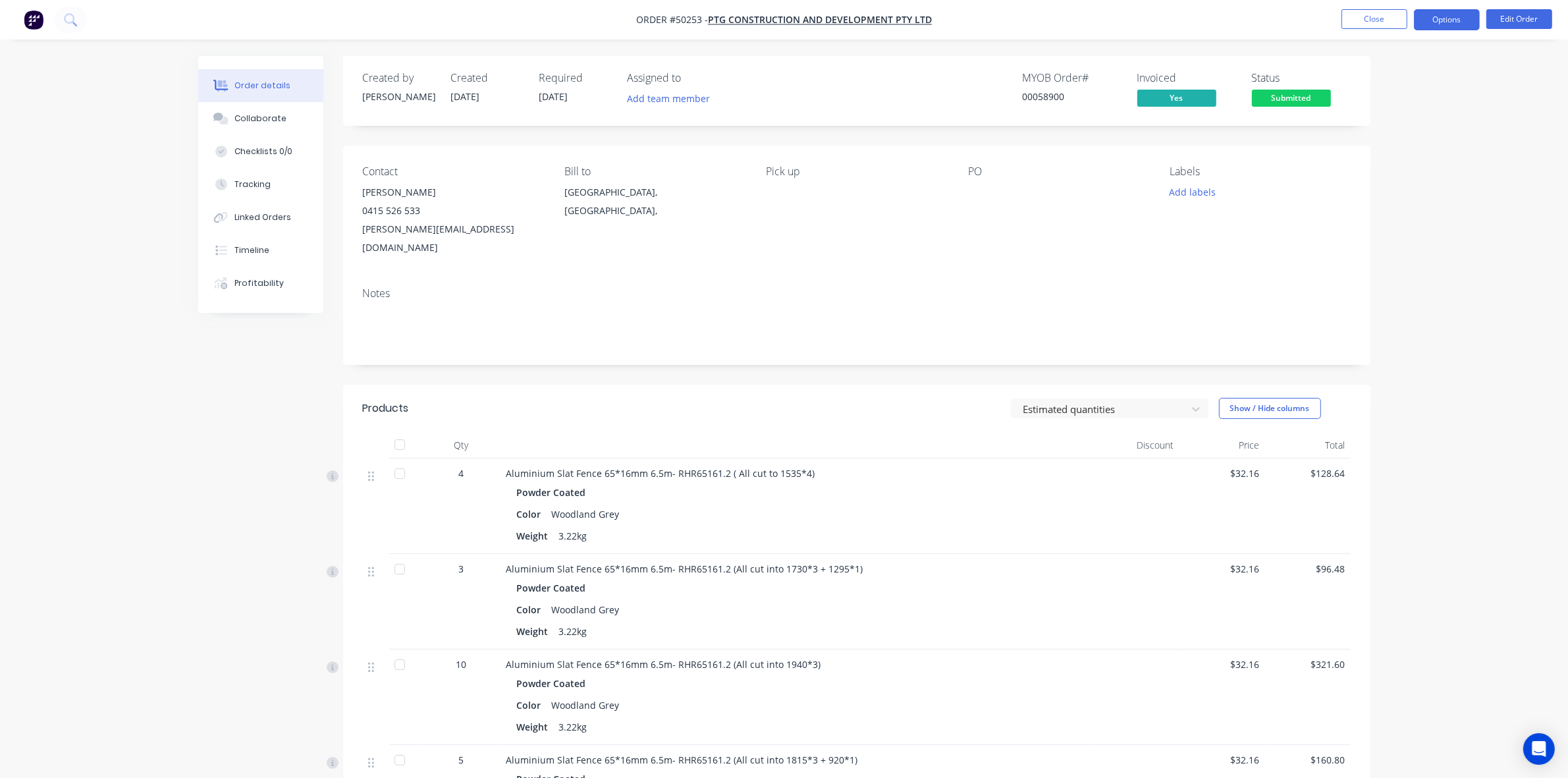
click at [1455, 11] on button "Options" at bounding box center [1447, 20] width 66 height 21
click at [1417, 185] on div "Delivery Docket" at bounding box center [1407, 185] width 121 height 19
click at [1405, 136] on div "Without pricing" at bounding box center [1407, 133] width 121 height 19
click at [1022, 504] on div "Color Woodland Grey" at bounding box center [798, 514] width 561 height 19
click at [878, 504] on div "Color Woodland Grey" at bounding box center [798, 514] width 561 height 19
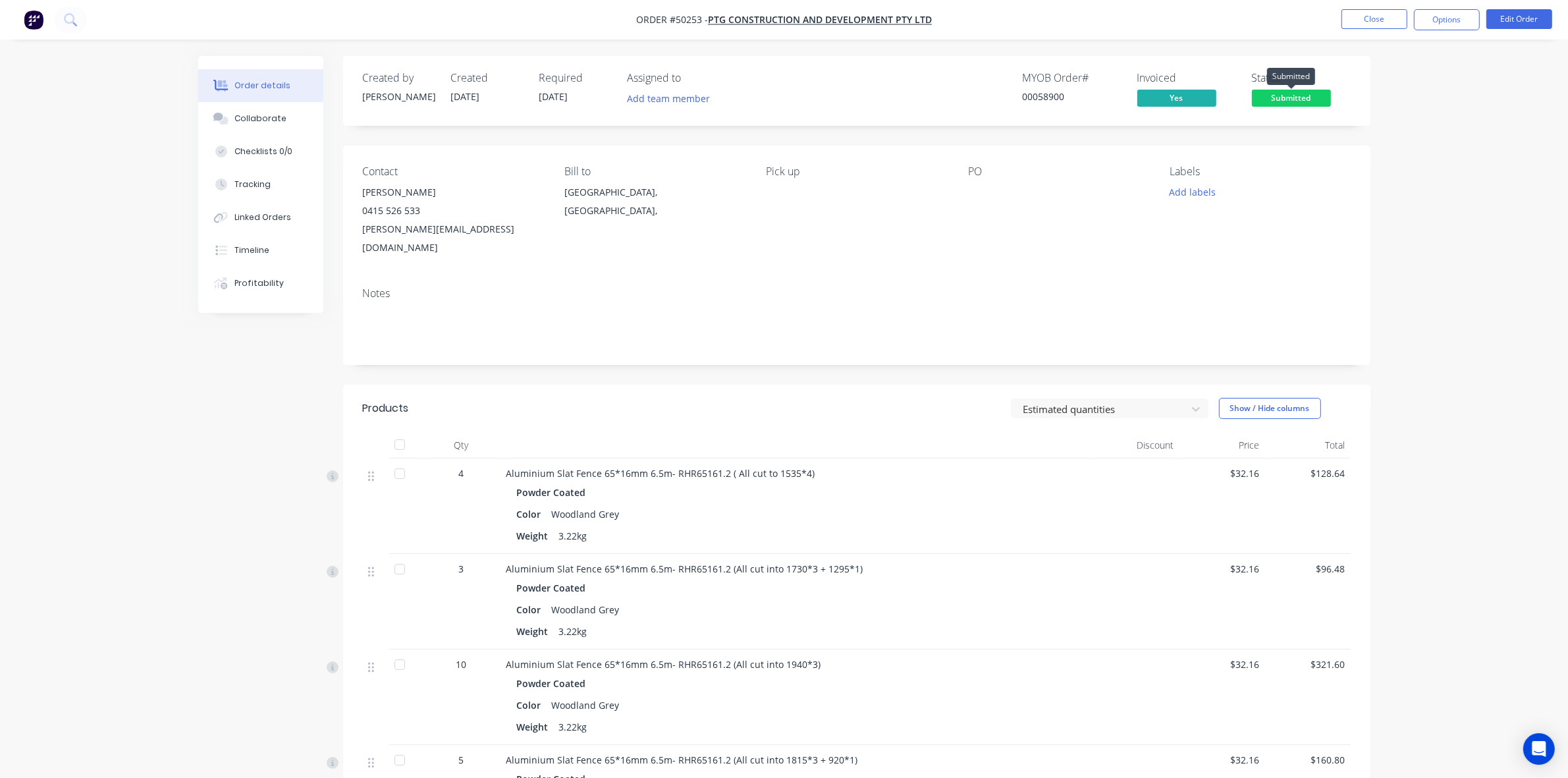
click at [1316, 100] on span "Submitted" at bounding box center [1292, 97] width 79 height 16
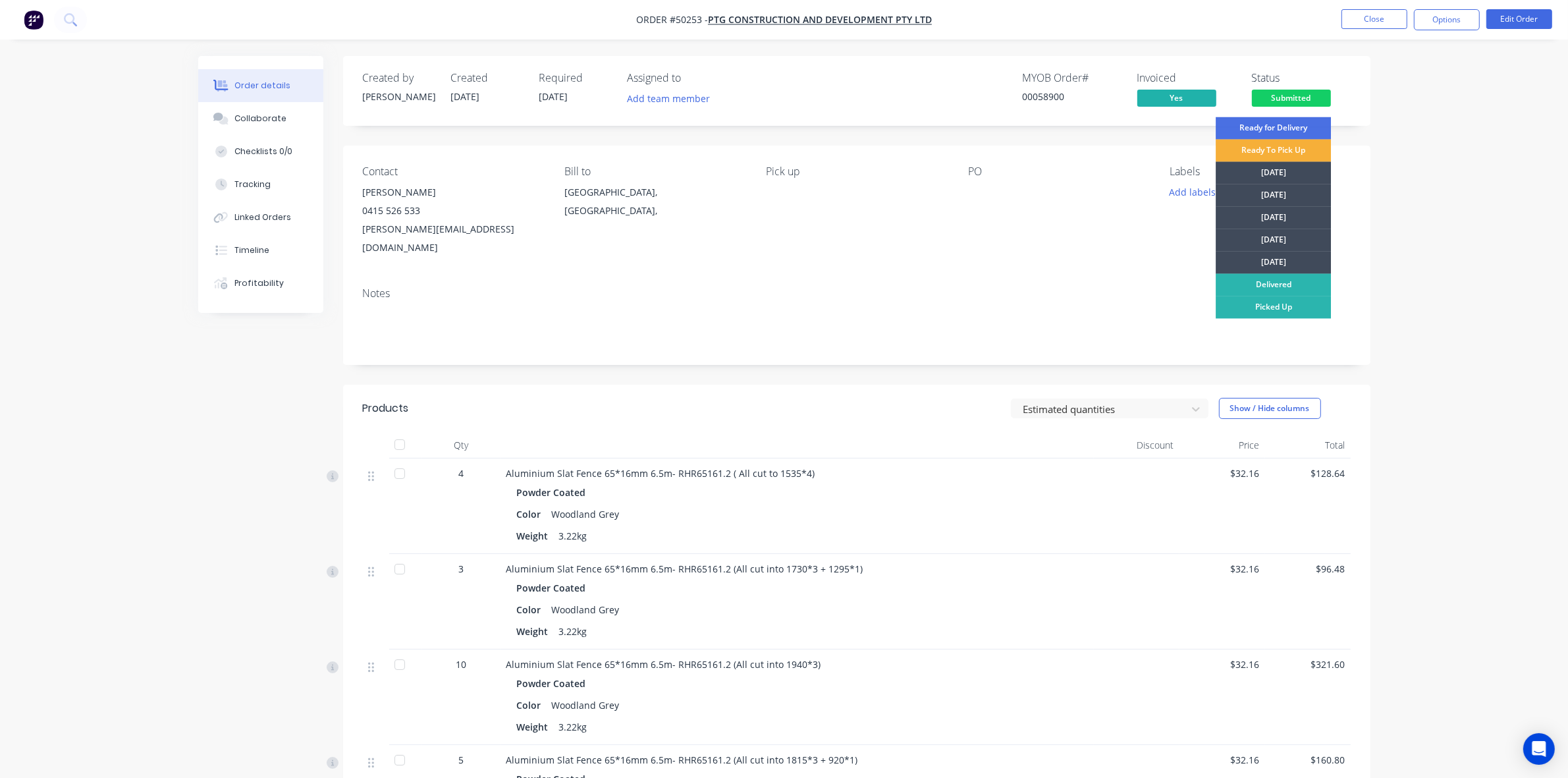
click at [811, 226] on div "Pick up" at bounding box center [856, 211] width 180 height 92
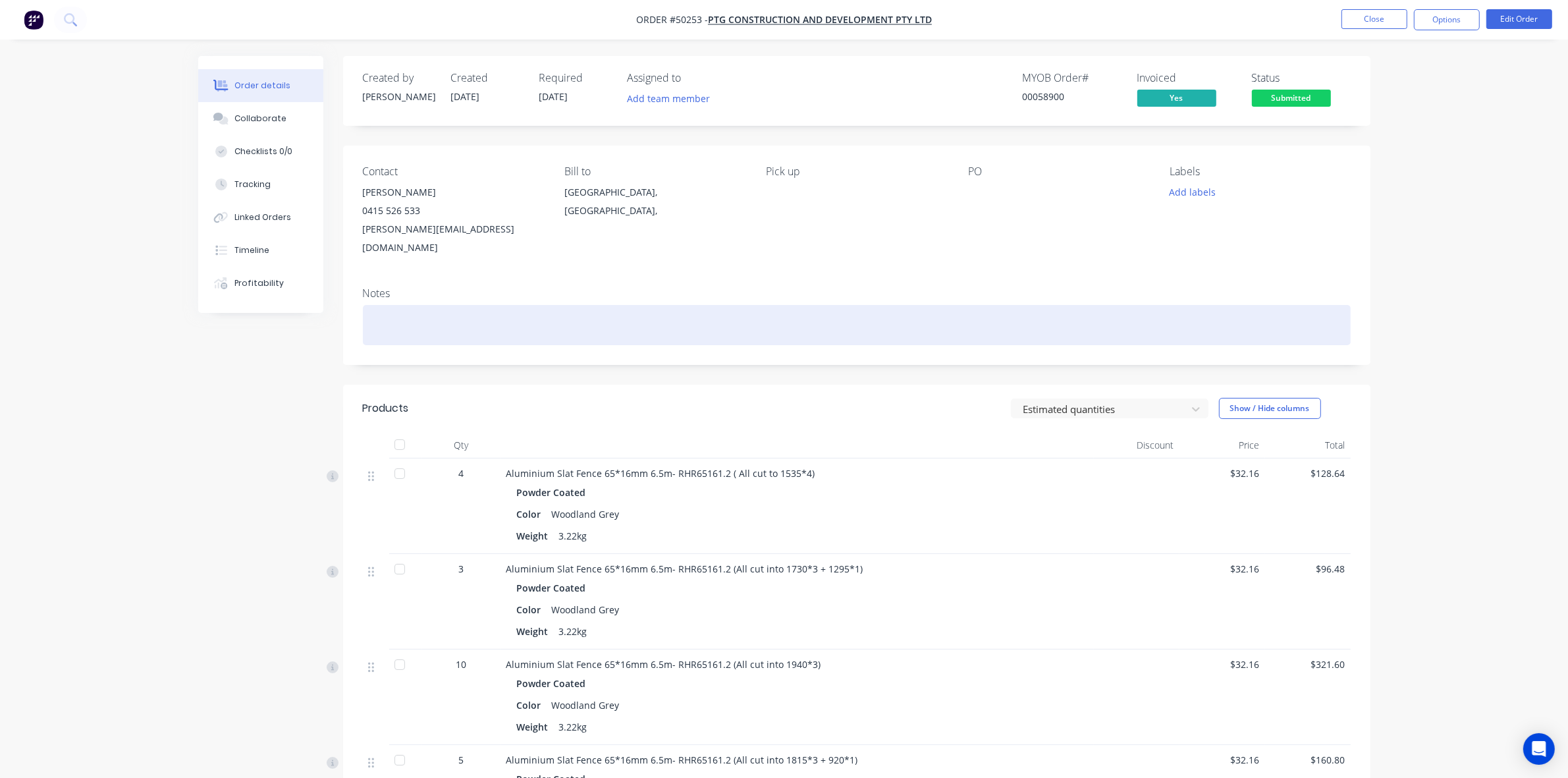
click at [841, 305] on div at bounding box center [857, 325] width 988 height 40
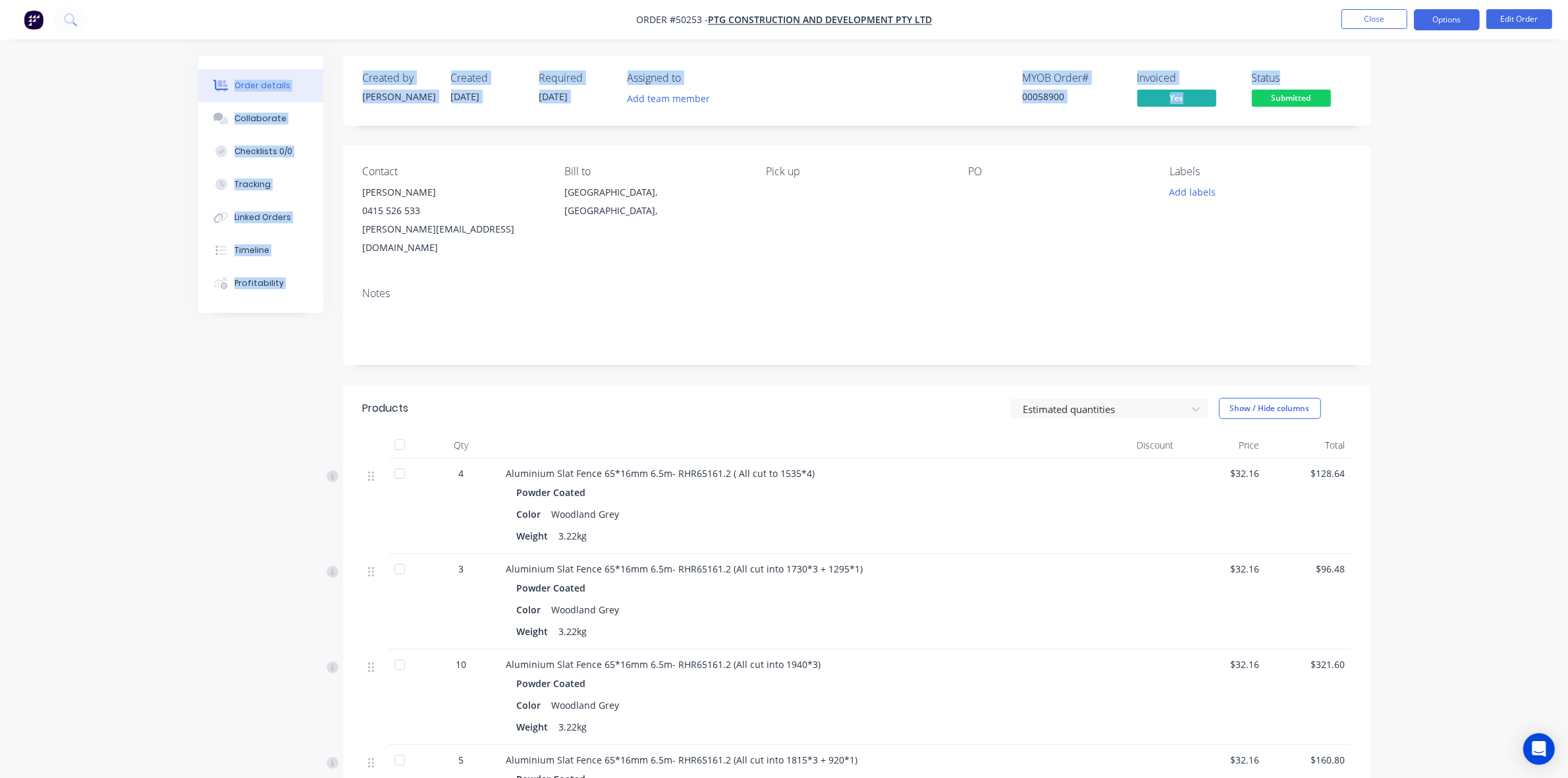
drag, startPoint x: 1451, startPoint y: 41, endPoint x: 1453, endPoint y: 30, distance: 11.2
click at [1453, 30] on button "Options" at bounding box center [1447, 20] width 66 height 21
click at [1420, 153] on div "Work Order" at bounding box center [1407, 159] width 121 height 19
click at [1420, 153] on div "Custom" at bounding box center [1407, 159] width 121 height 19
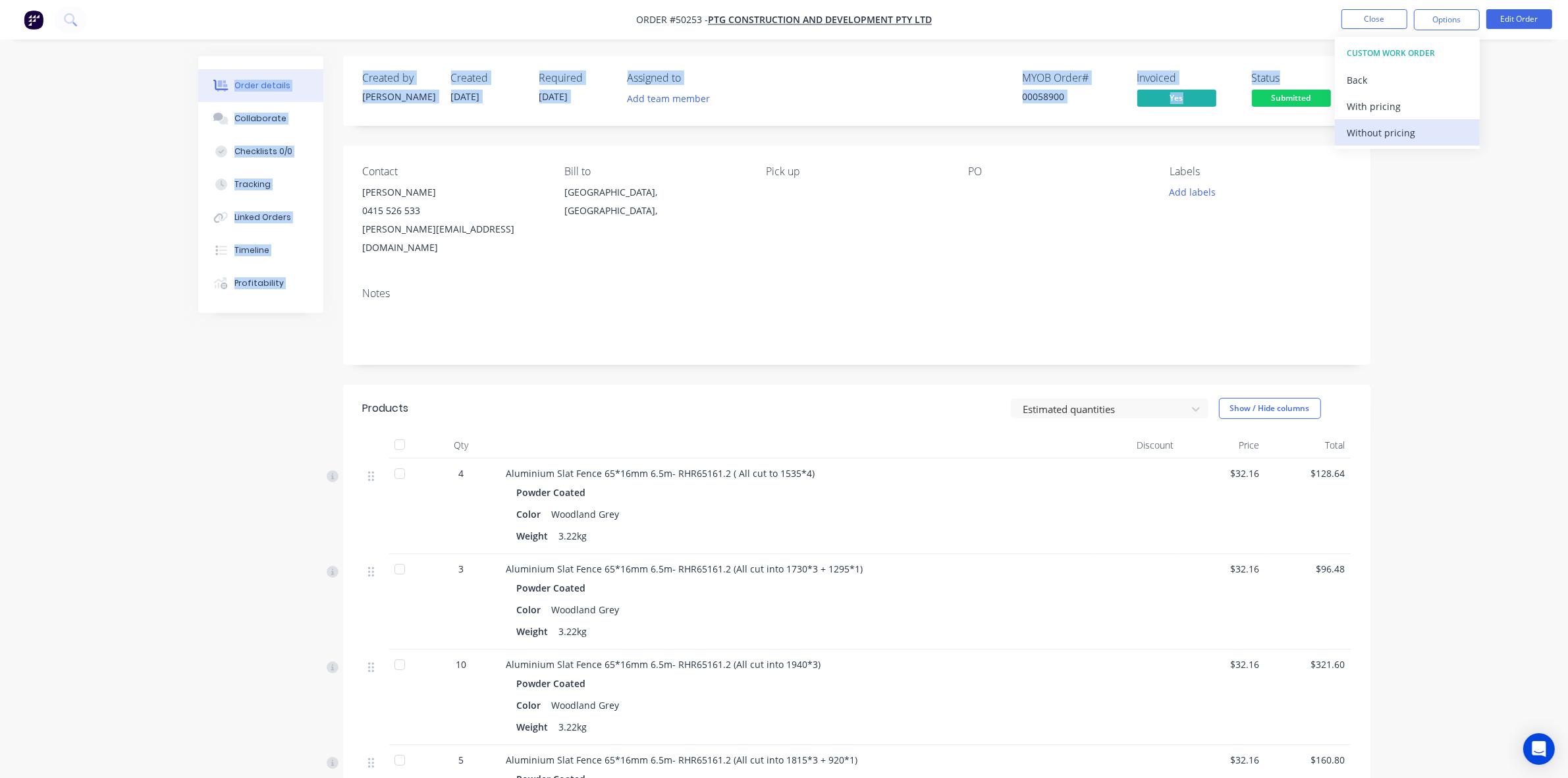
click at [1408, 139] on div "Without pricing" at bounding box center [1407, 133] width 121 height 19
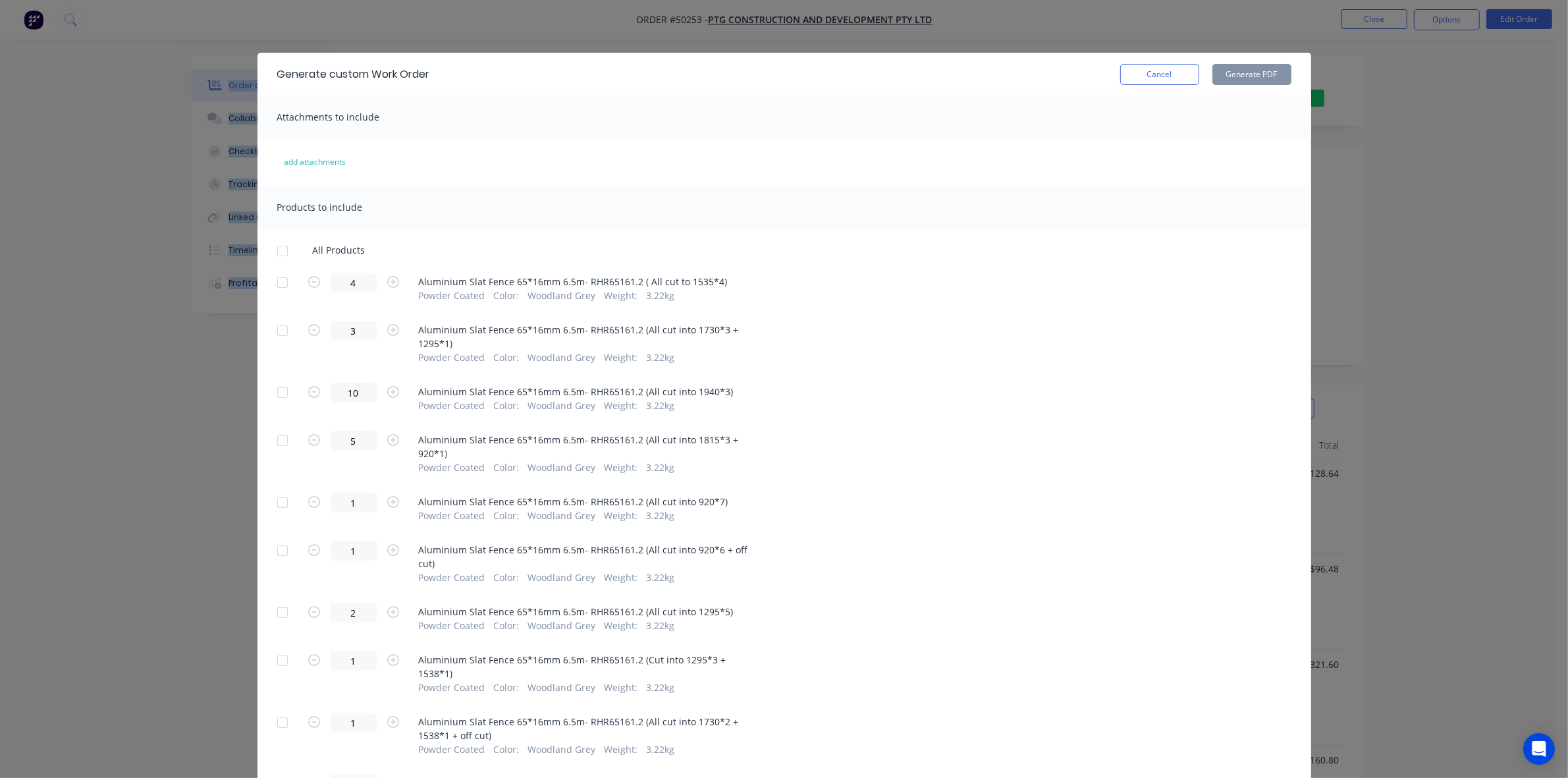
click at [274, 254] on div at bounding box center [282, 250] width 27 height 27
click at [1242, 66] on button "Generate PDF" at bounding box center [1252, 74] width 79 height 21
drag, startPoint x: 1150, startPoint y: 69, endPoint x: 1141, endPoint y: 89, distance: 21.9
click at [1151, 69] on button "Cancel" at bounding box center [1160, 74] width 79 height 21
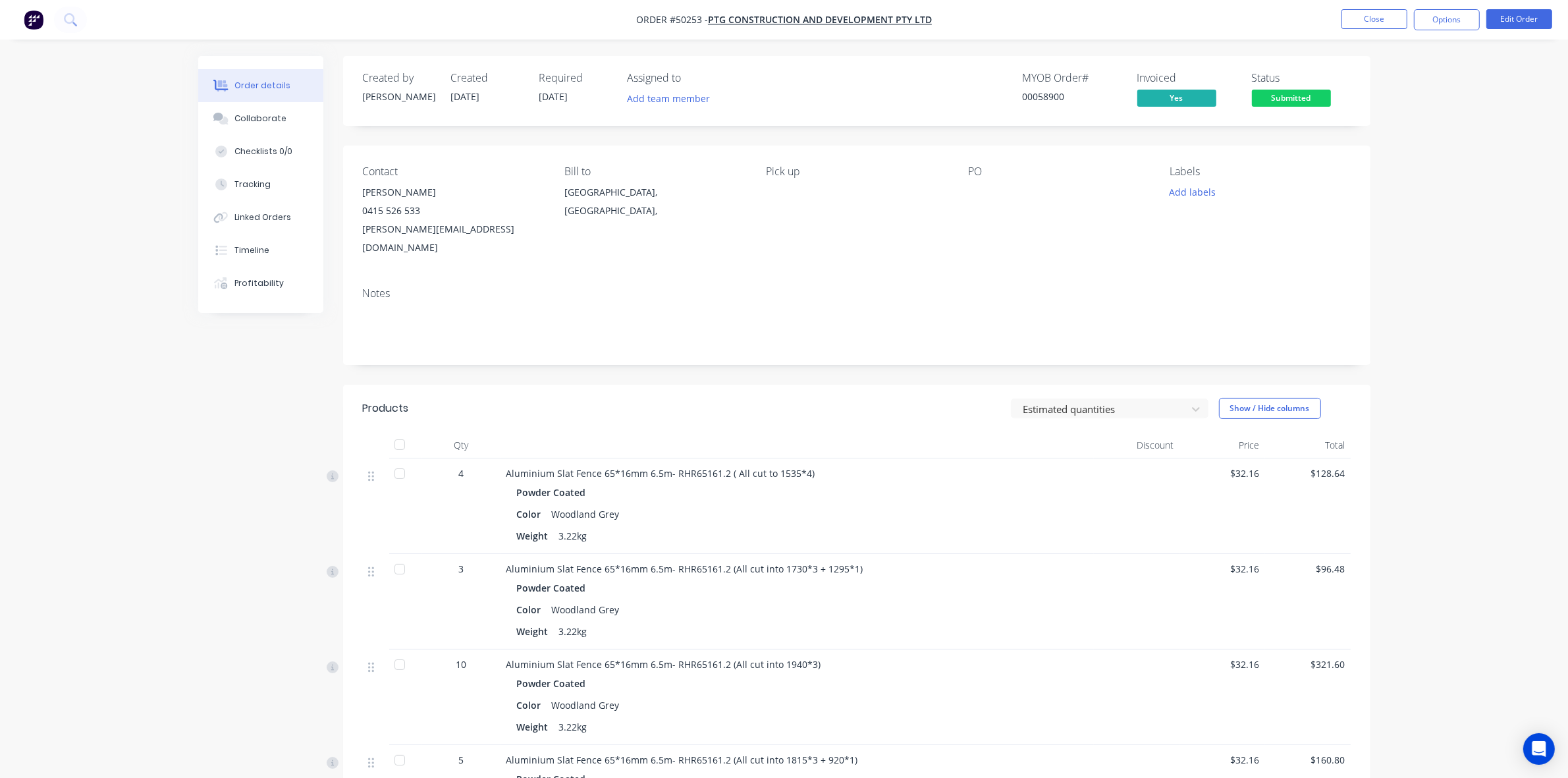
click at [1288, 106] on span "Submitted" at bounding box center [1292, 97] width 79 height 16
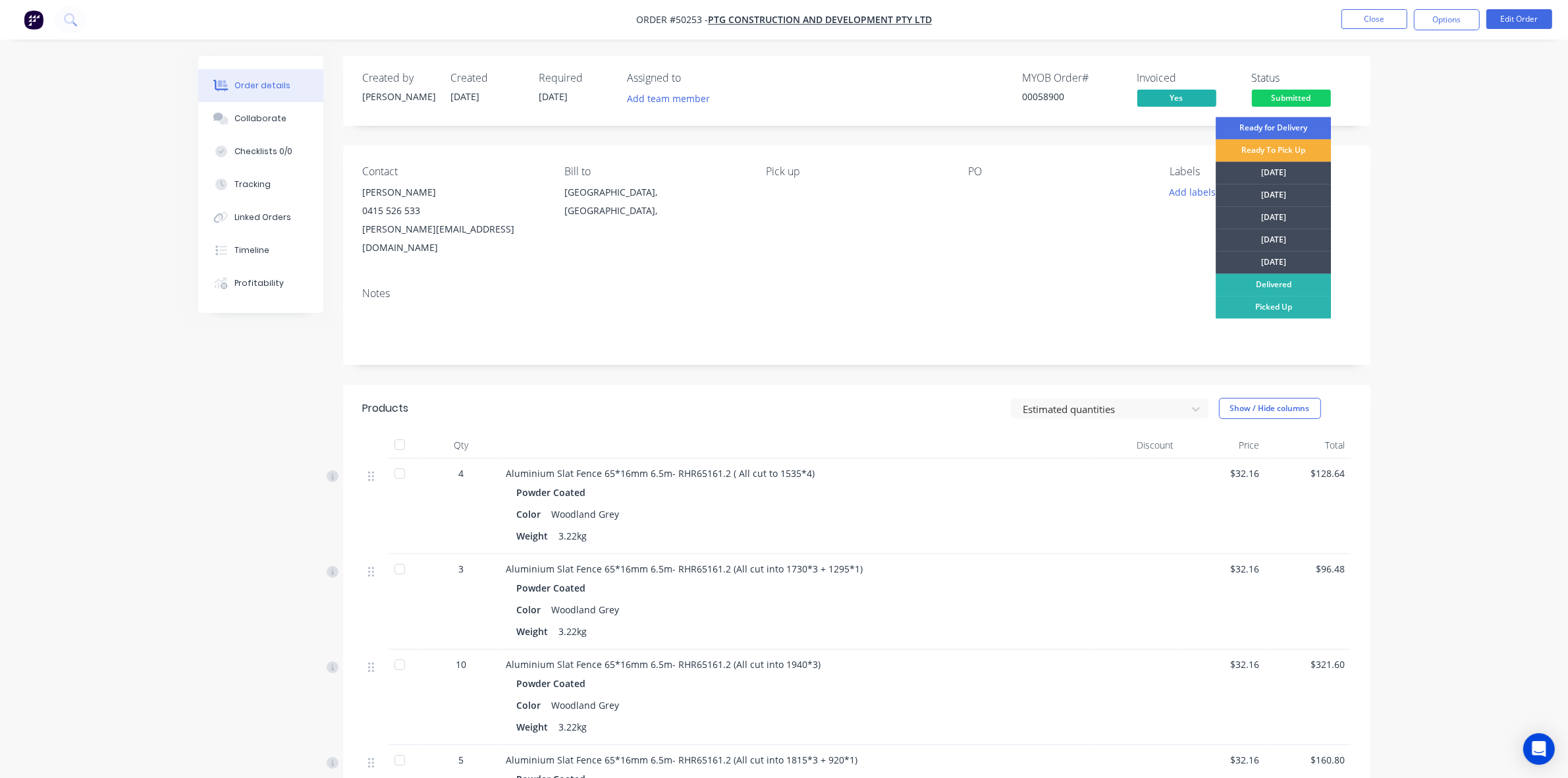
drag, startPoint x: 1423, startPoint y: 262, endPoint x: 1423, endPoint y: 248, distance: 14.0
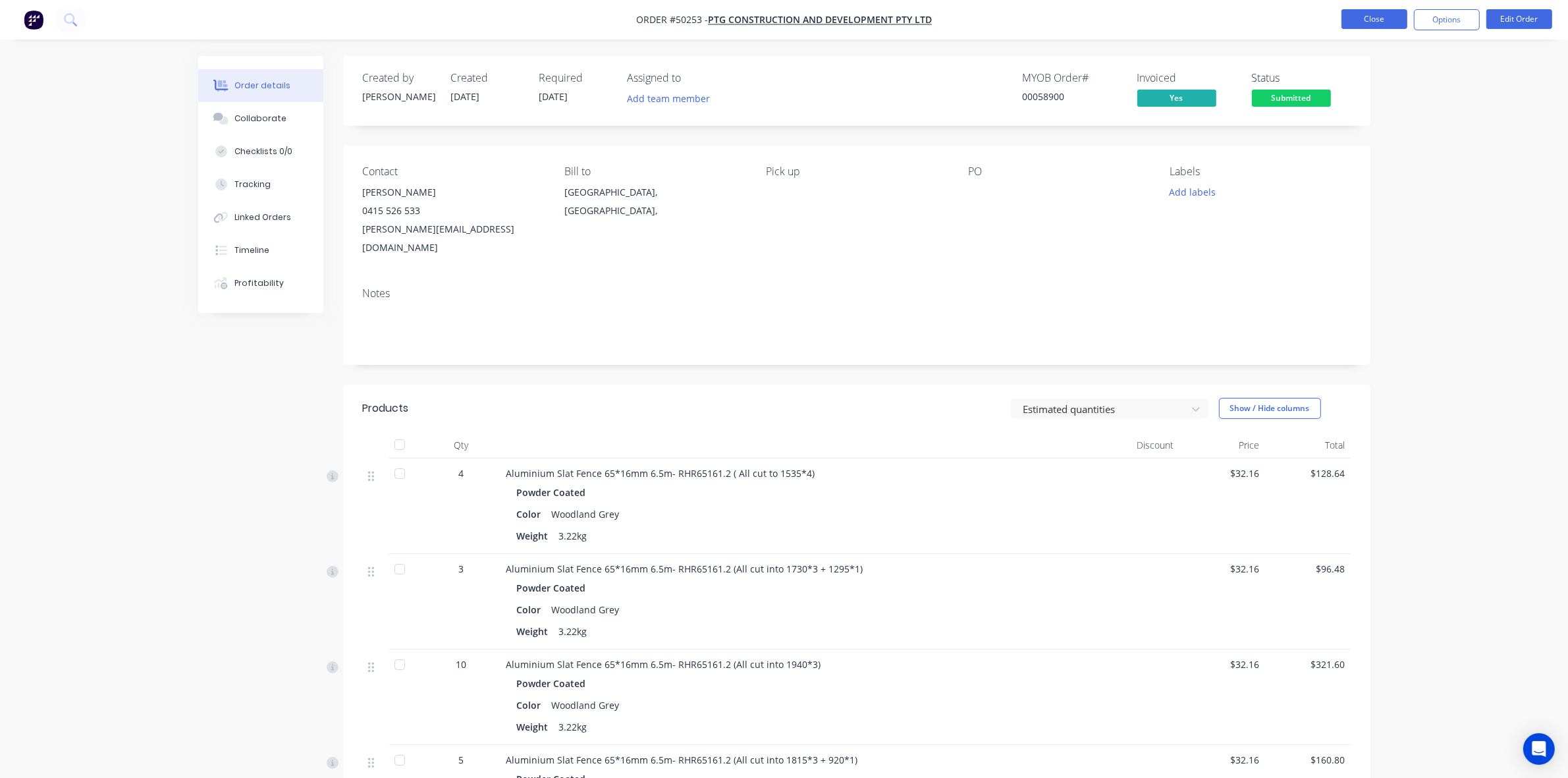
click at [1388, 16] on button "Close" at bounding box center [1374, 19] width 66 height 20
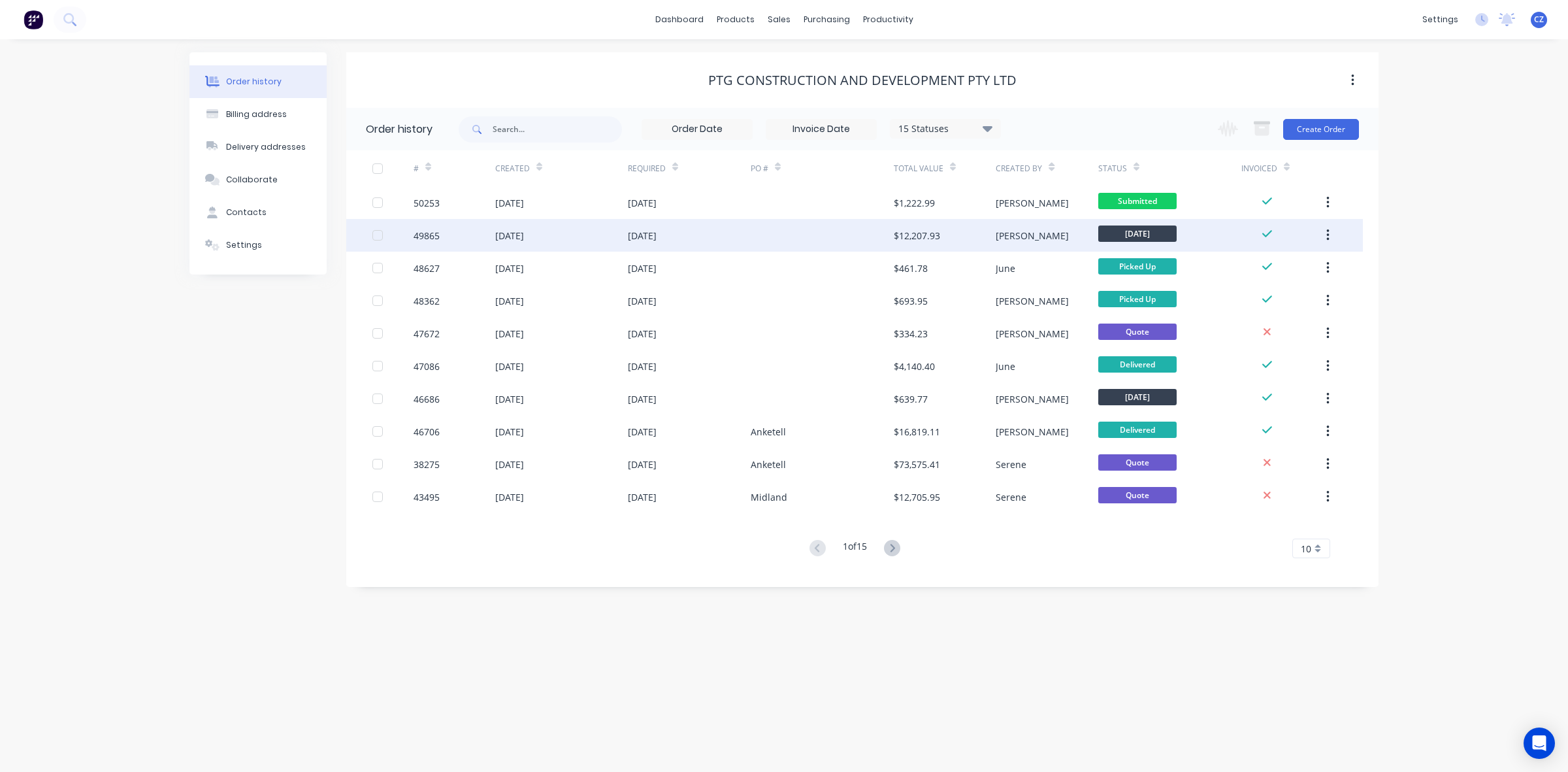
click at [1046, 241] on div "[PERSON_NAME]" at bounding box center [1046, 235] width 102 height 32
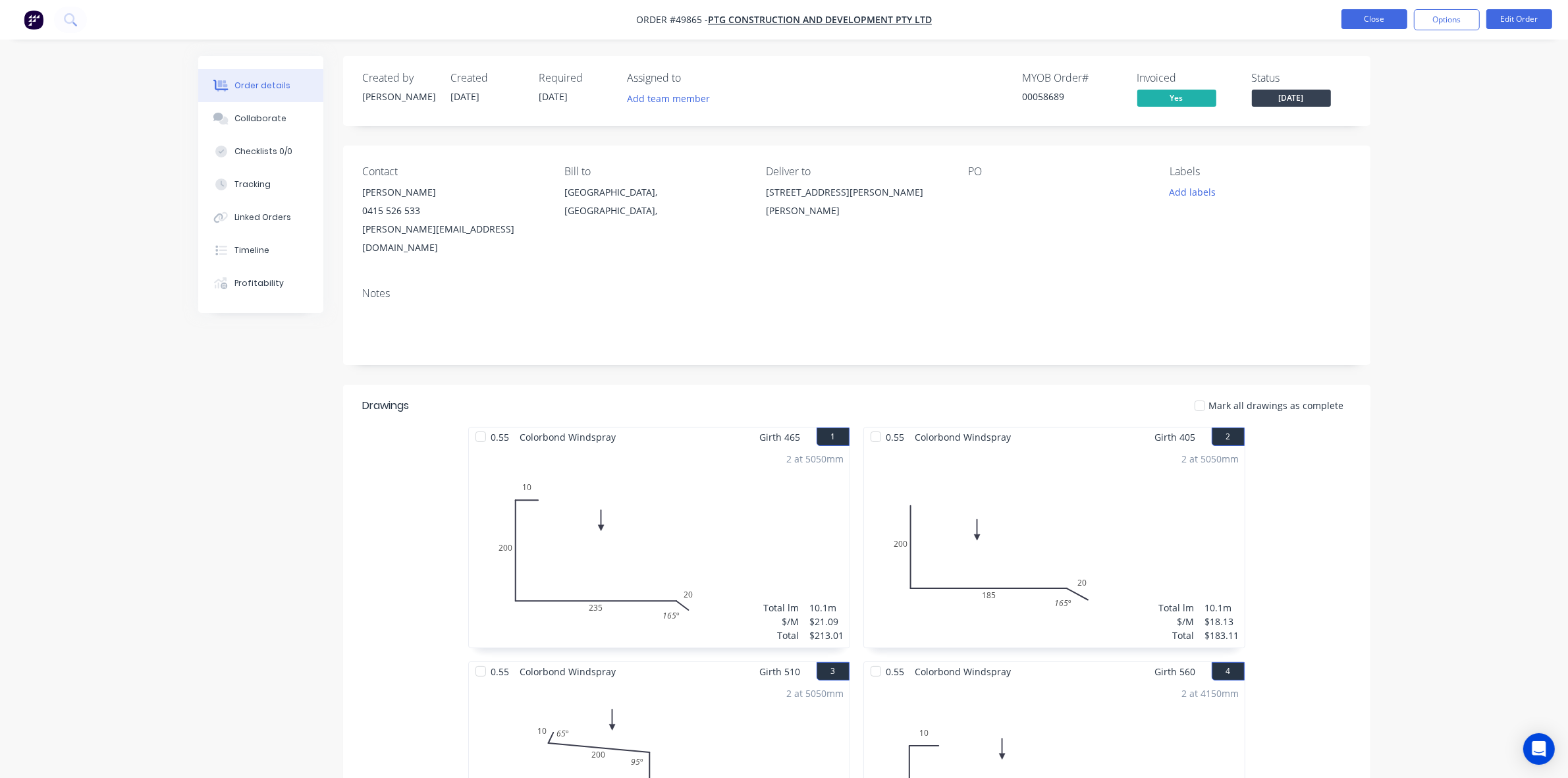
click at [1384, 12] on button "Close" at bounding box center [1374, 19] width 66 height 20
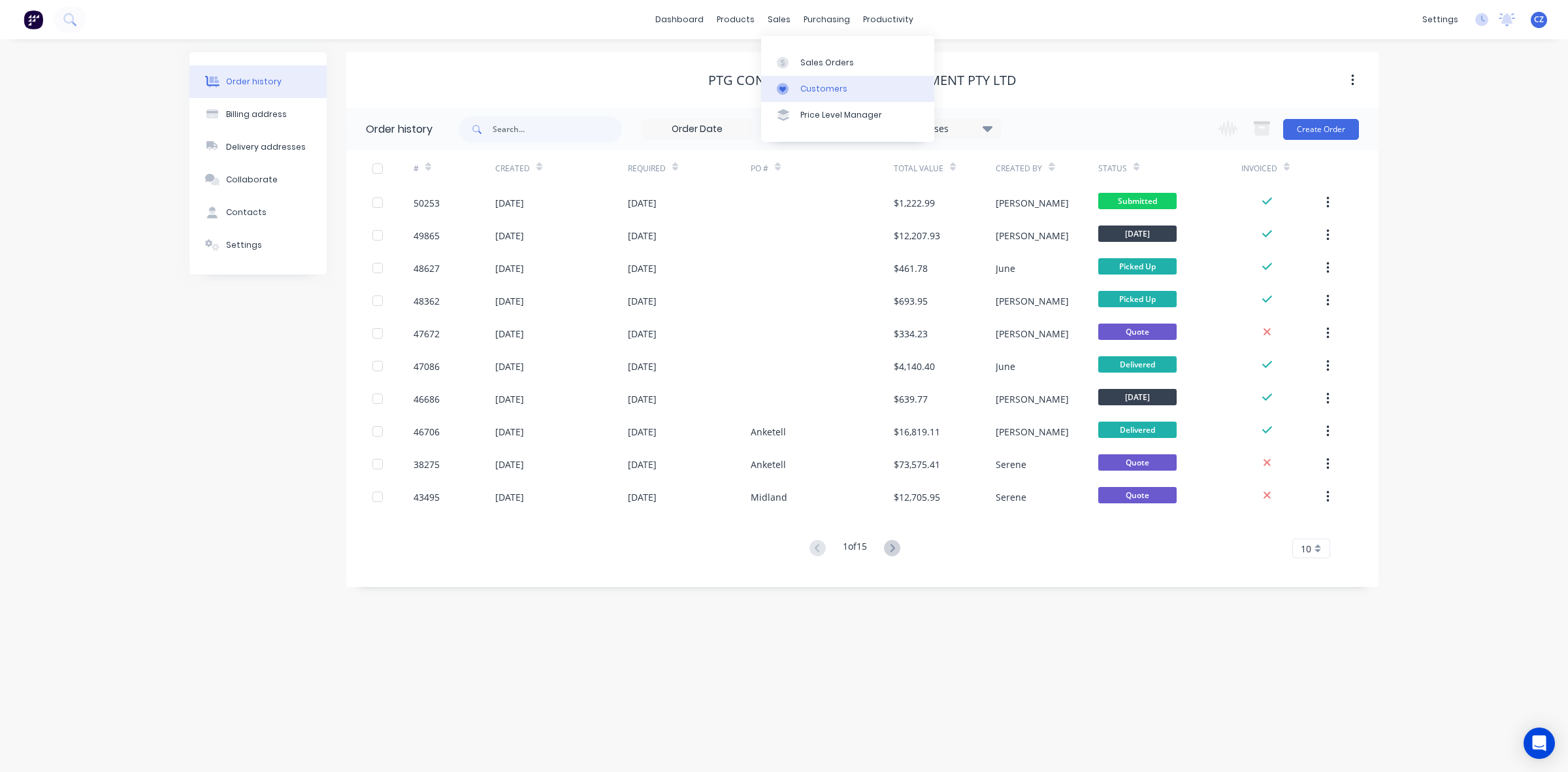
click at [792, 83] on div at bounding box center [786, 89] width 20 height 12
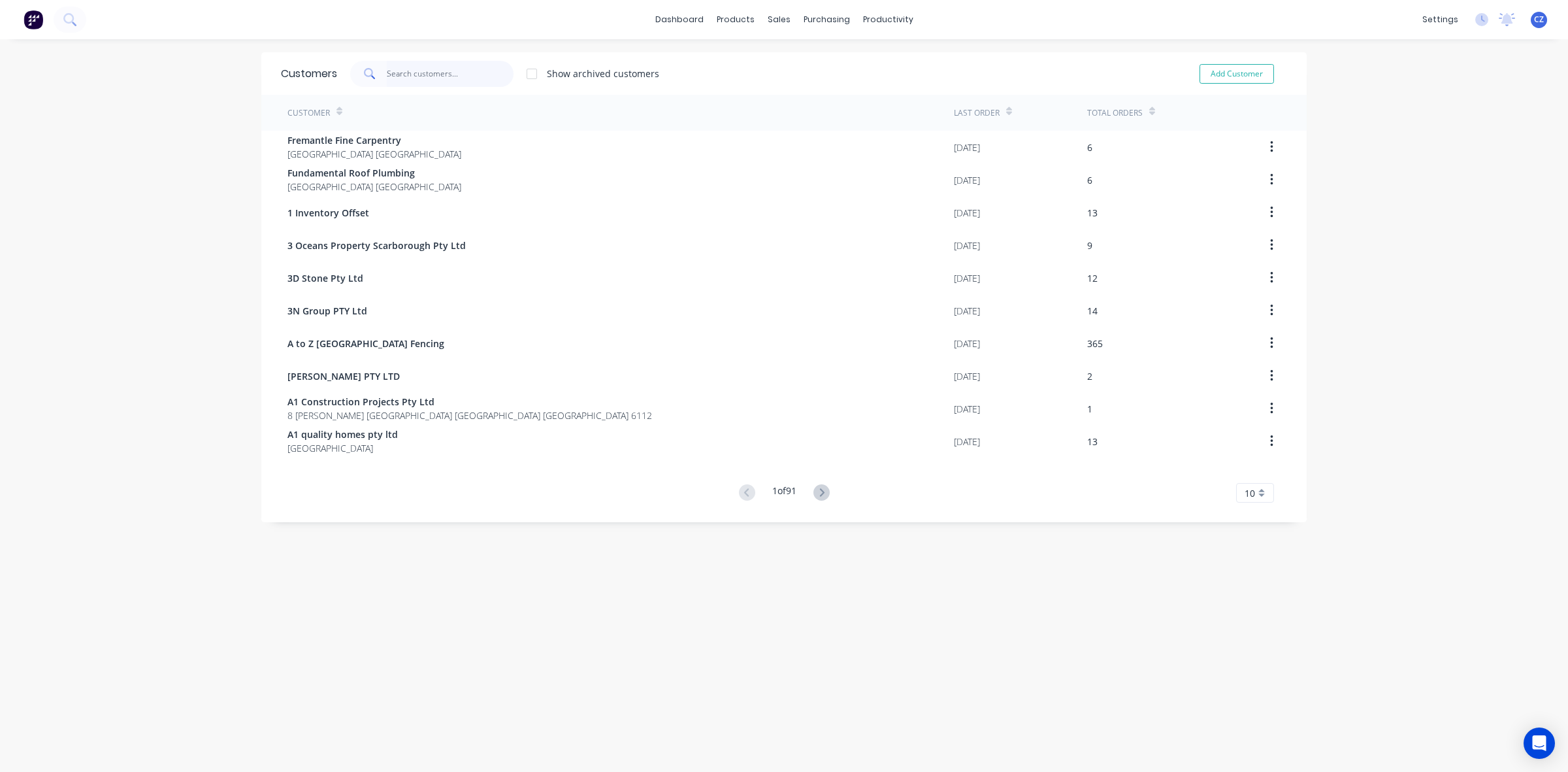
click at [453, 74] on input "text" at bounding box center [451, 73] width 128 height 26
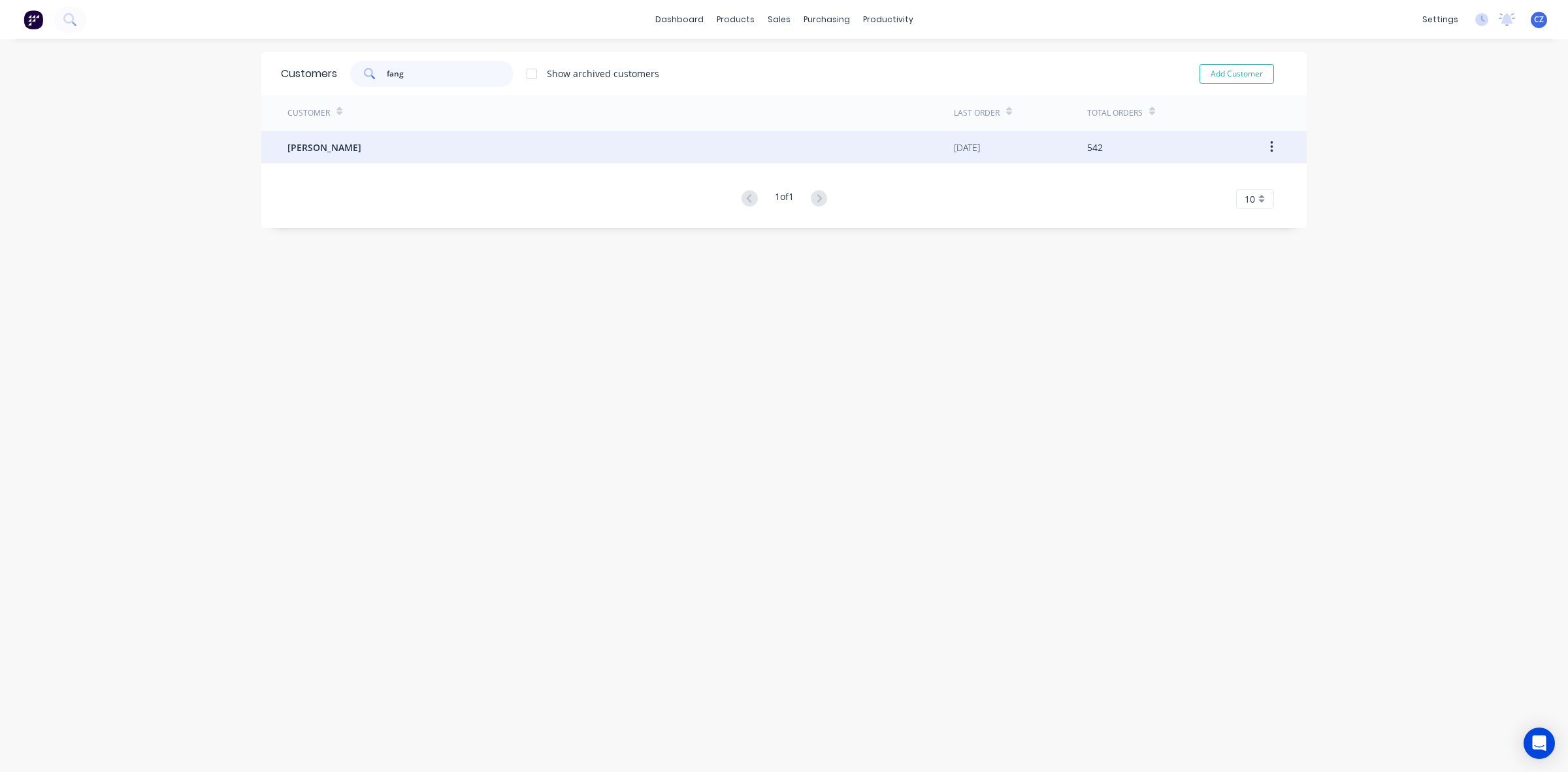
type input "fang"
click at [448, 159] on div "[PERSON_NAME]" at bounding box center [620, 147] width 666 height 32
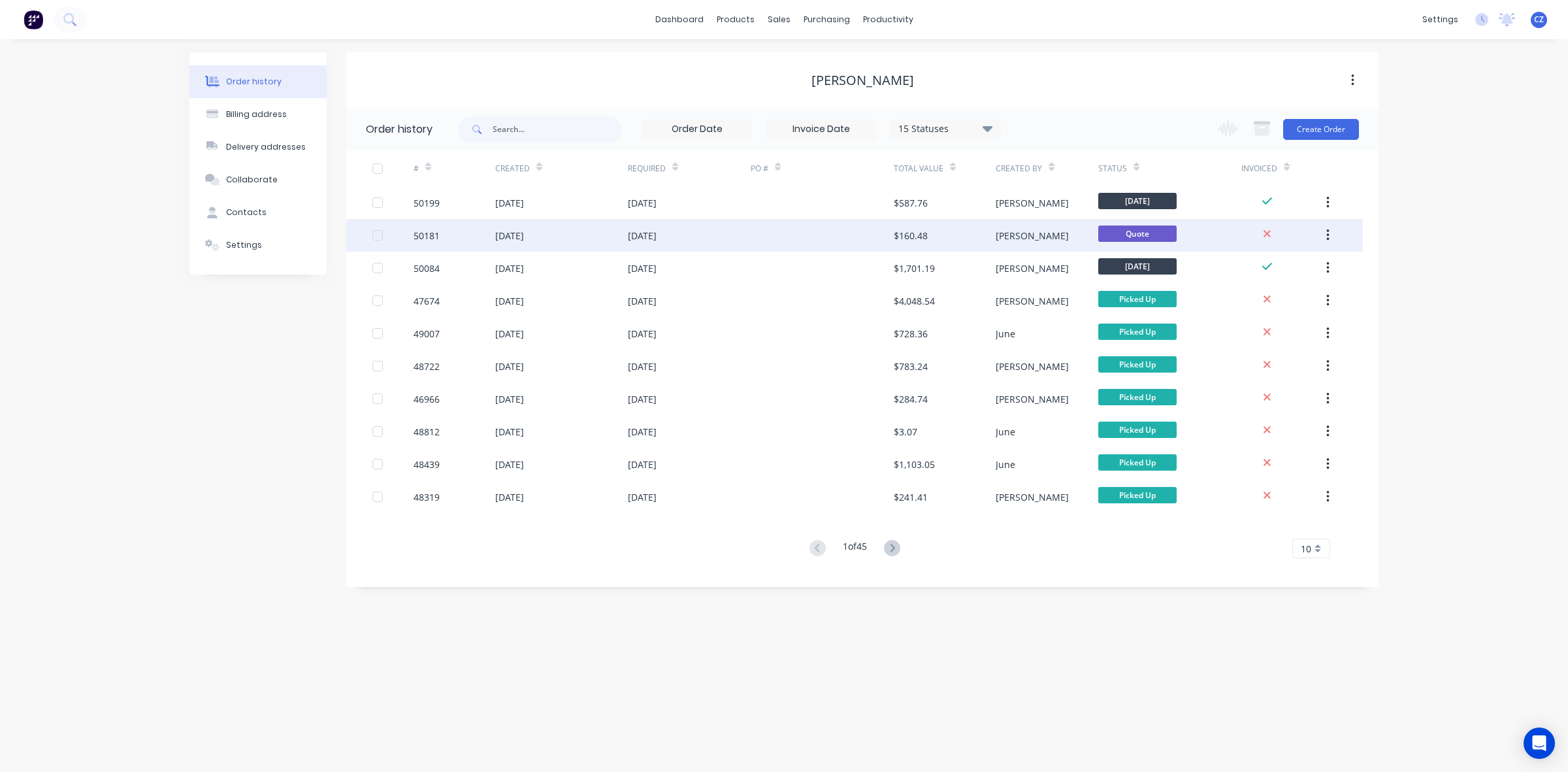
click at [964, 224] on div "$160.48" at bounding box center [945, 235] width 102 height 32
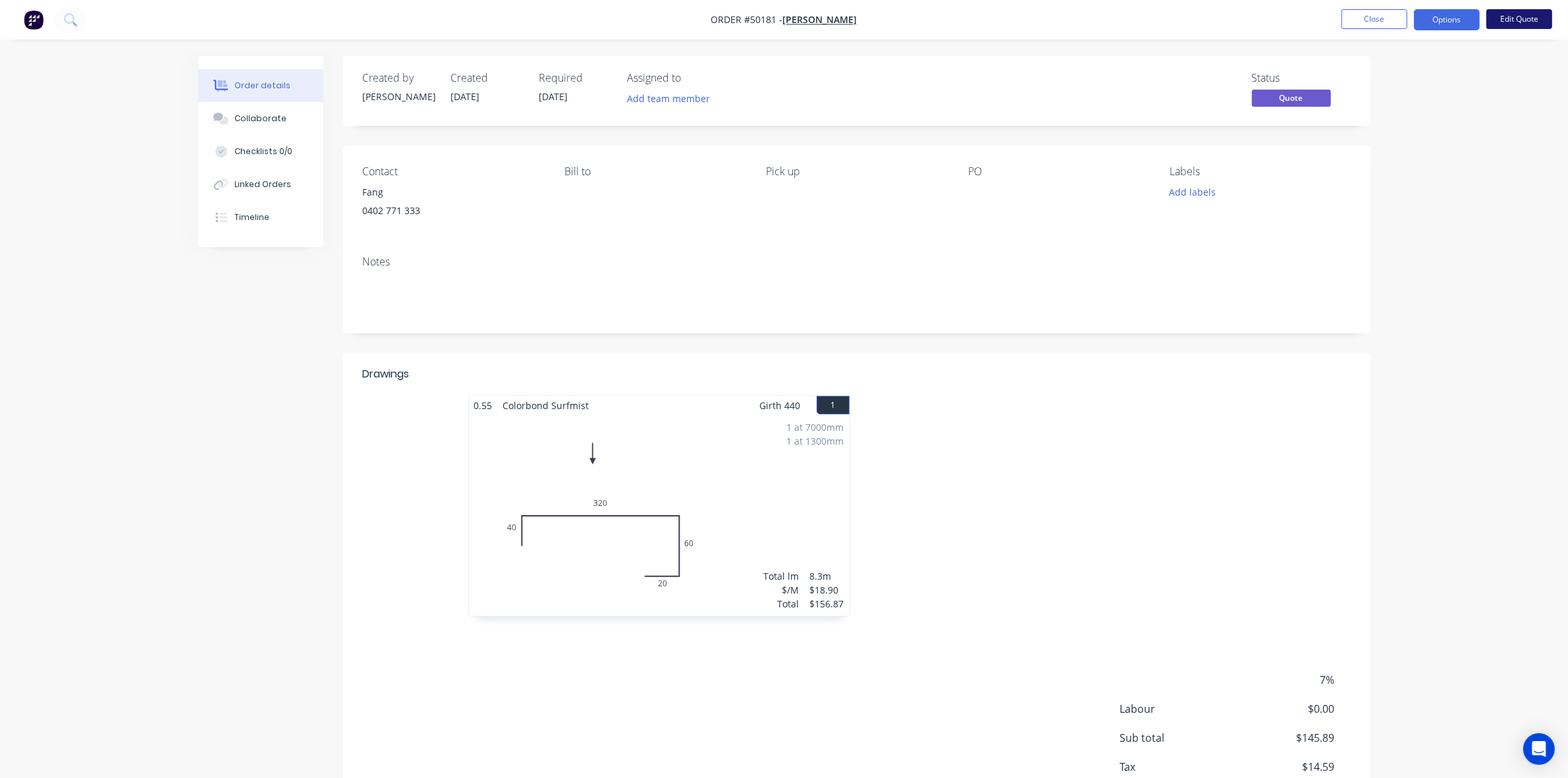
click at [1530, 24] on button "Edit Quote" at bounding box center [1519, 19] width 66 height 20
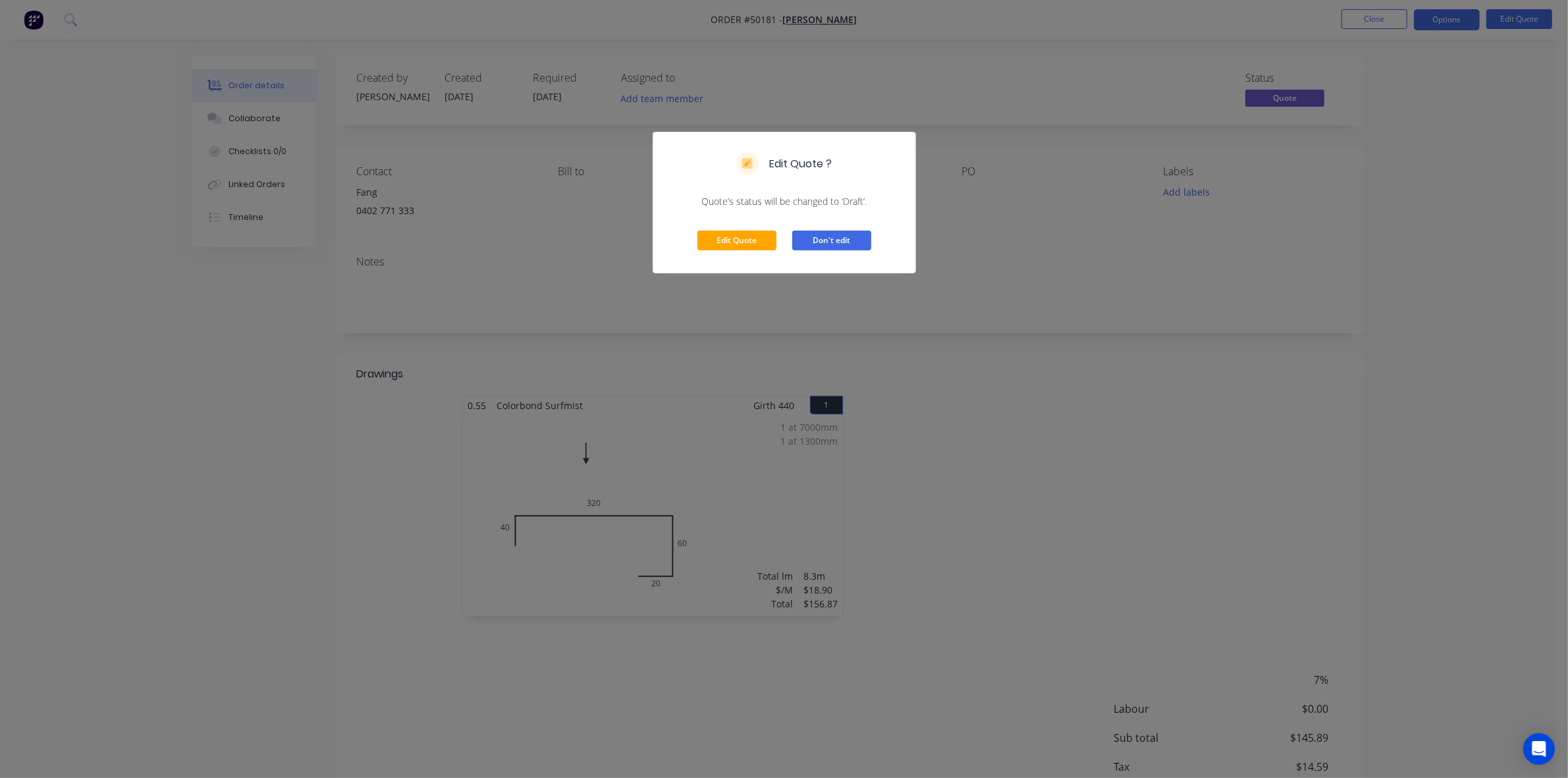
drag, startPoint x: 850, startPoint y: 240, endPoint x: 1267, endPoint y: 220, distance: 417.5
click at [850, 240] on button "Don't edit" at bounding box center [832, 240] width 79 height 20
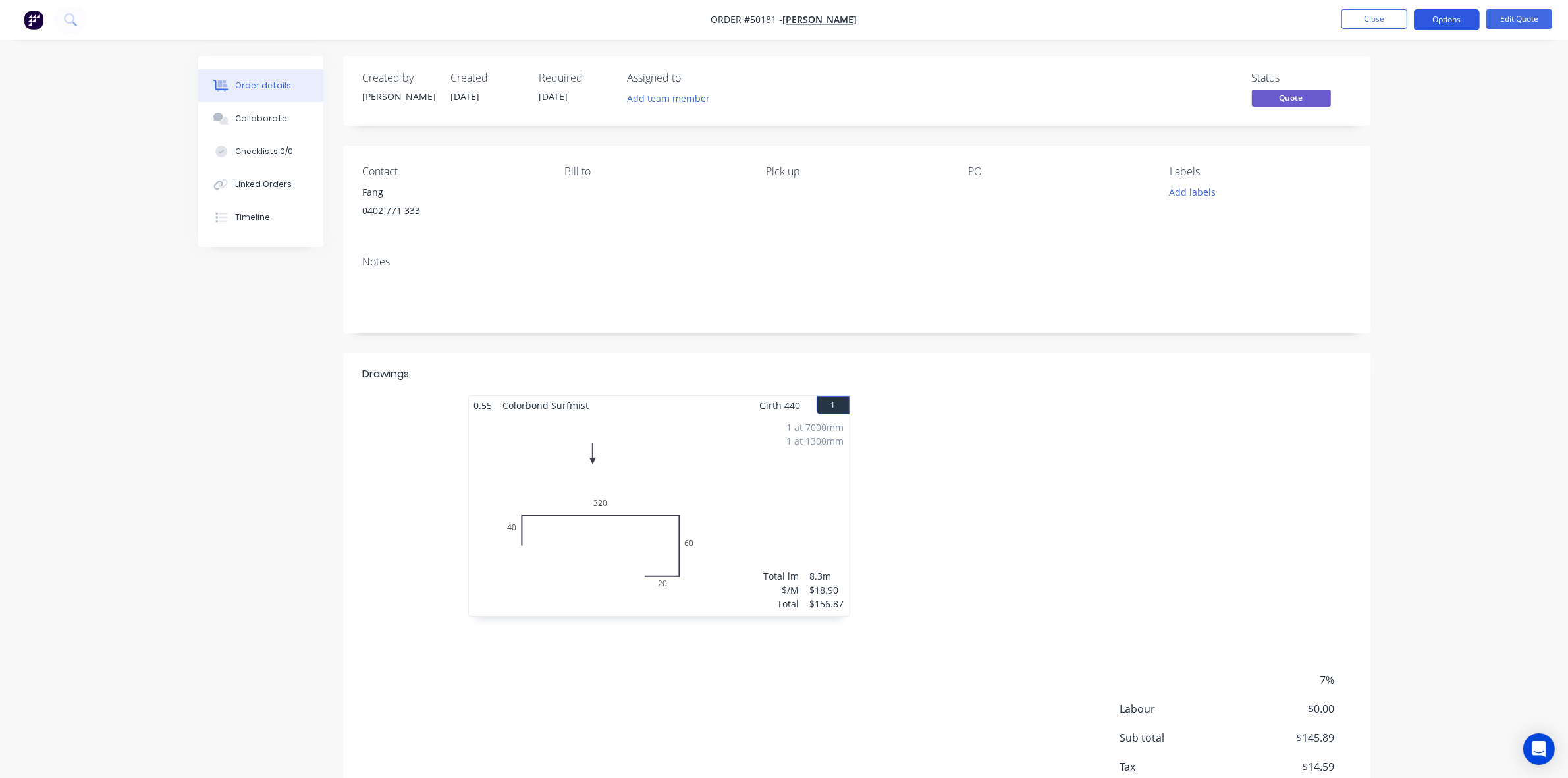
click at [1463, 15] on button "Options" at bounding box center [1447, 20] width 66 height 21
drag, startPoint x: 1535, startPoint y: 64, endPoint x: 1532, endPoint y: 19, distance: 45.1
click at [1535, 64] on div "Order details Collaborate Checklists 0/0 Linked Orders Timeline Order details C…" at bounding box center [784, 432] width 1568 height 865
click at [1529, 11] on button "Edit Quote" at bounding box center [1519, 19] width 66 height 20
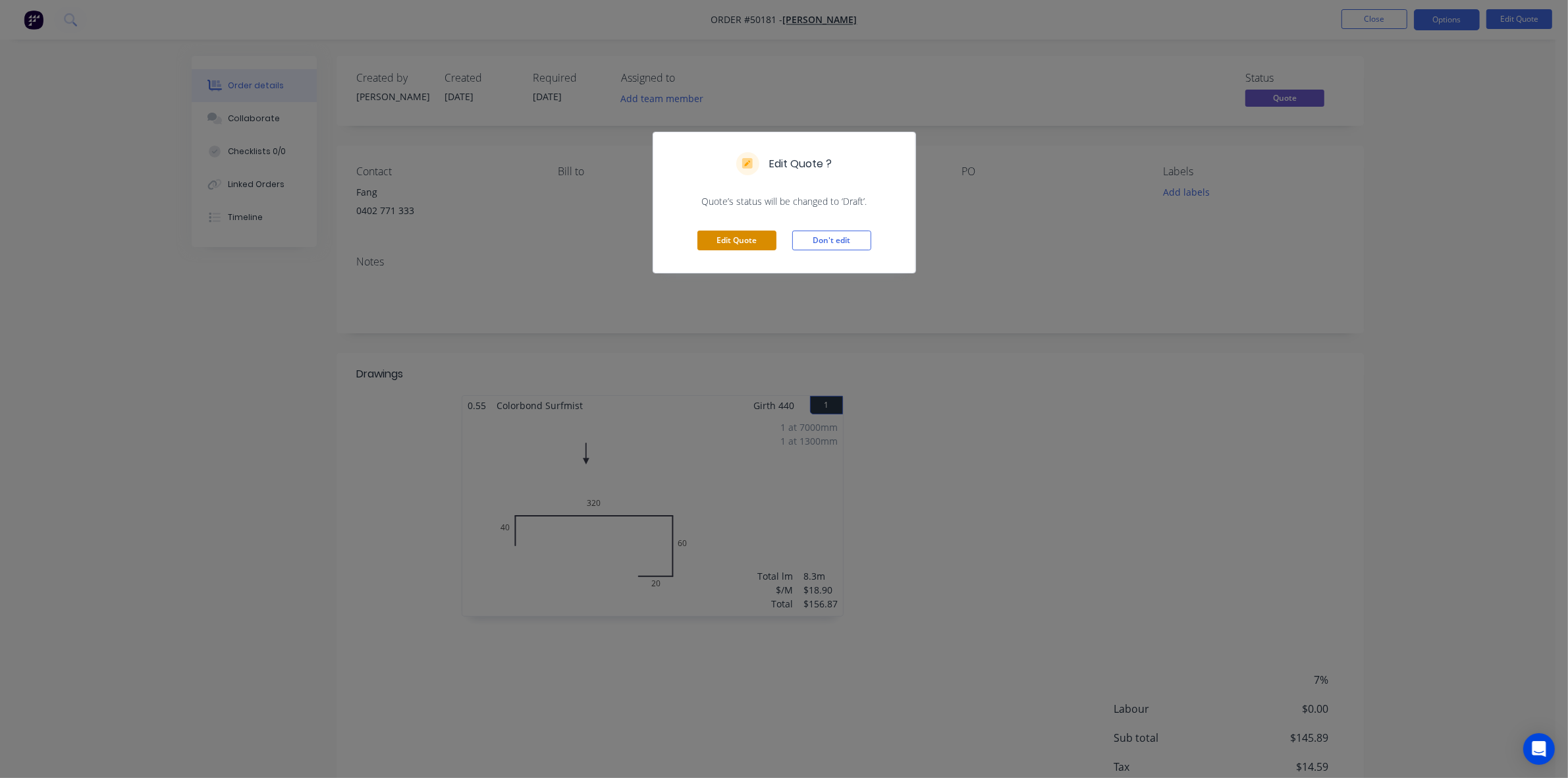
click at [711, 244] on button "Edit Quote" at bounding box center [737, 240] width 79 height 20
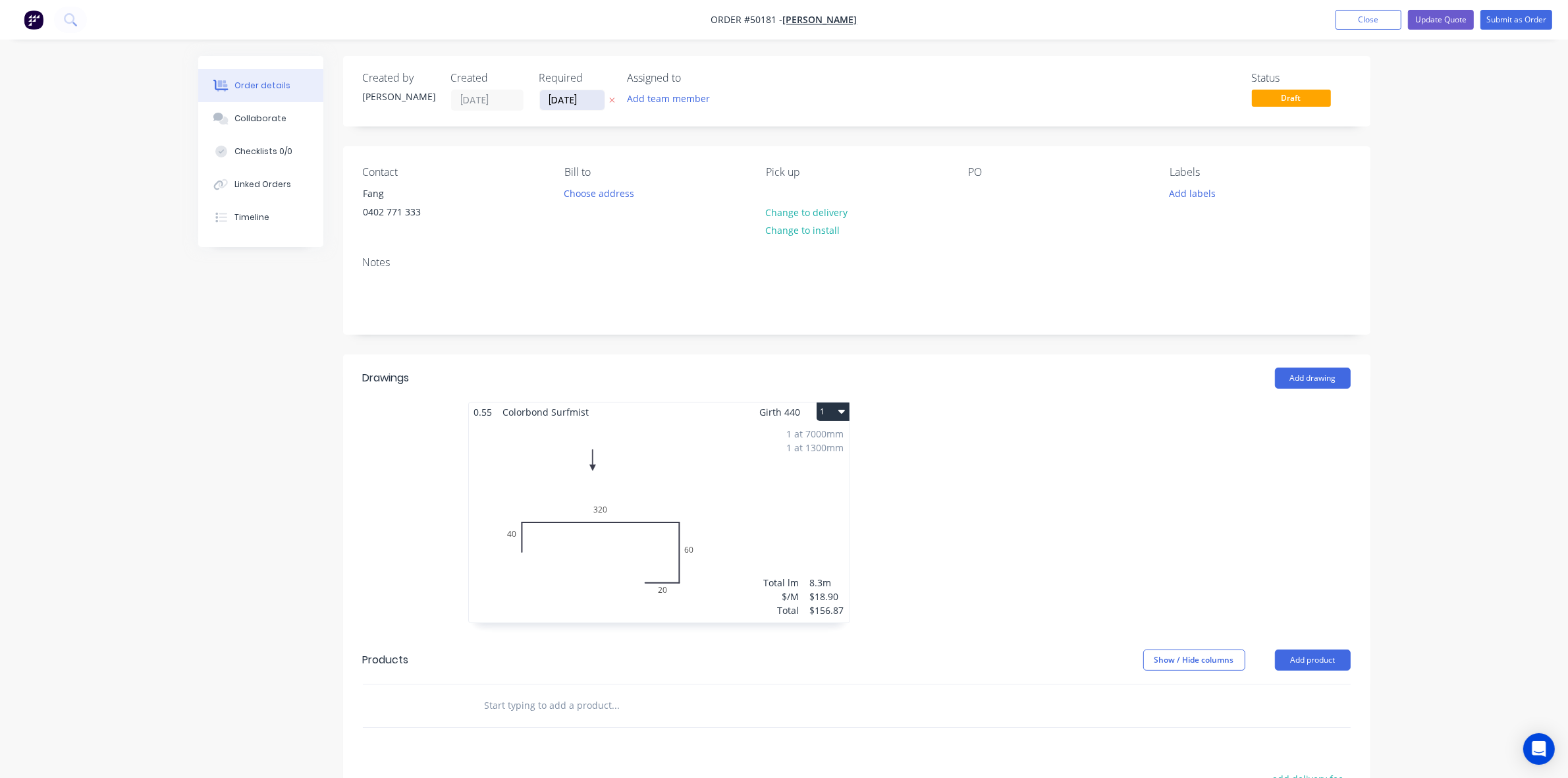
click at [565, 93] on input "[DATE]" at bounding box center [572, 100] width 64 height 20
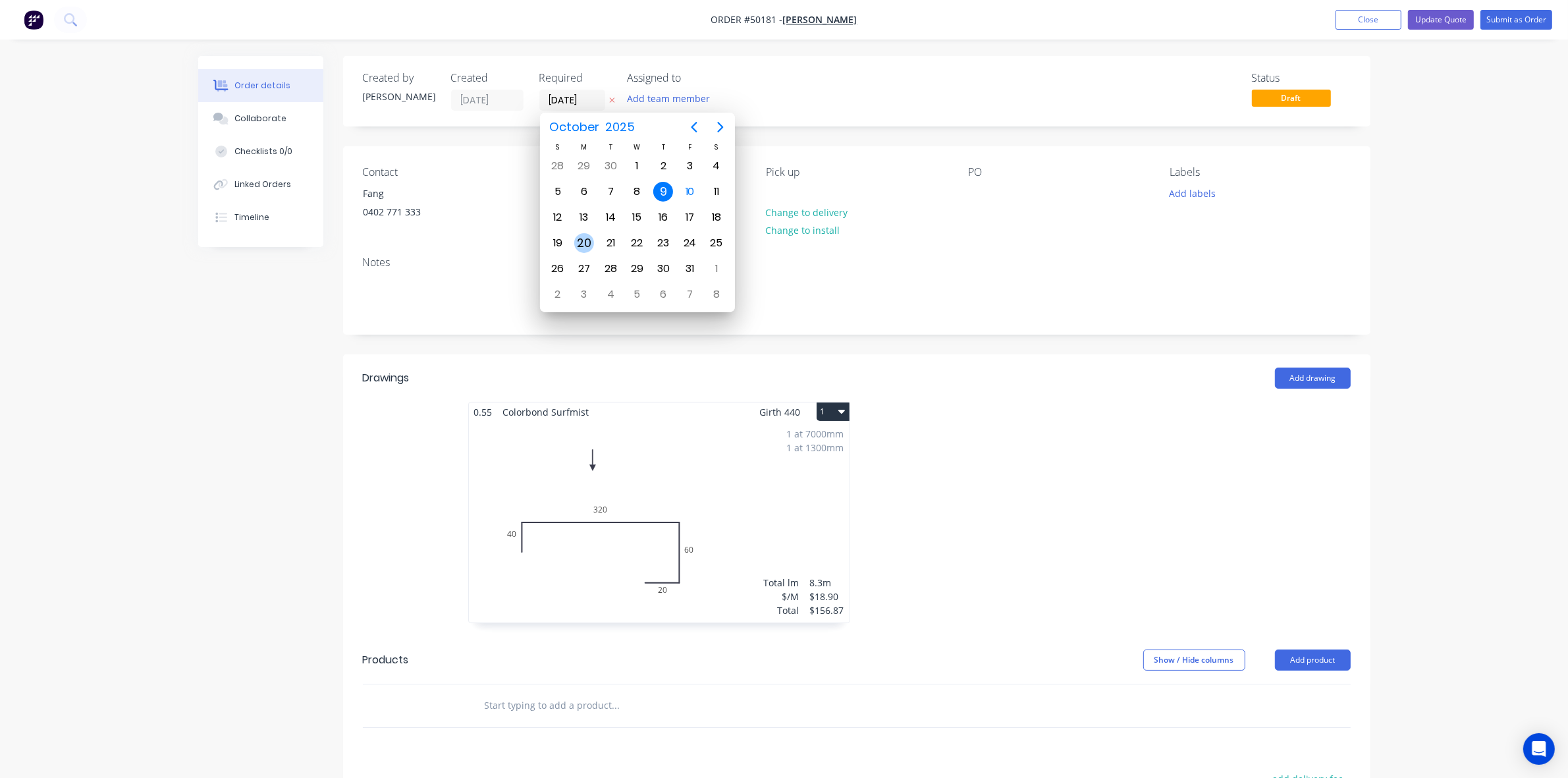
click at [588, 240] on div "20" at bounding box center [584, 243] width 20 height 20
type input "[DATE]"
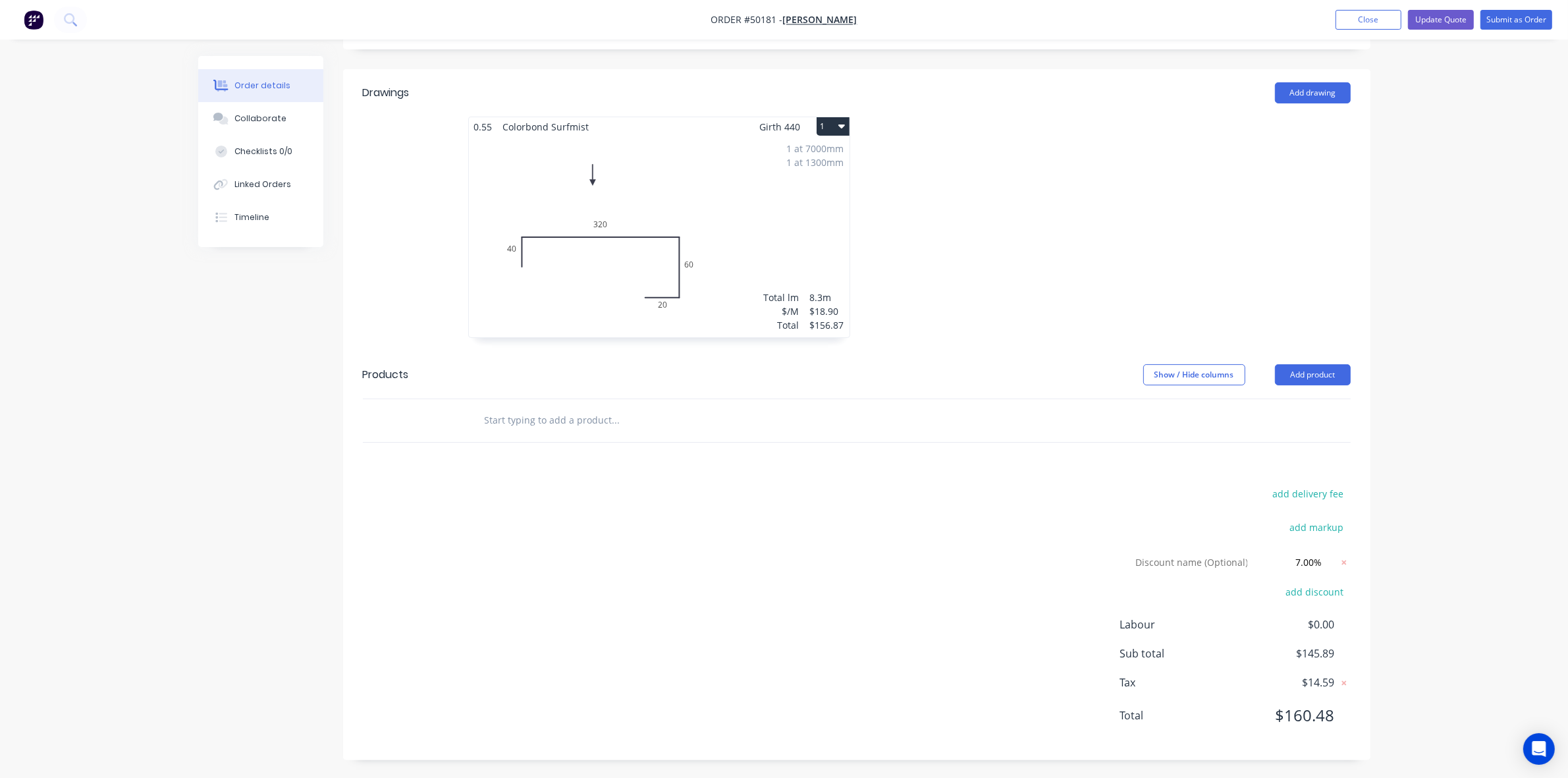
scroll to position [288, 0]
click at [1522, 21] on button "Submit as Order" at bounding box center [1517, 20] width 72 height 20
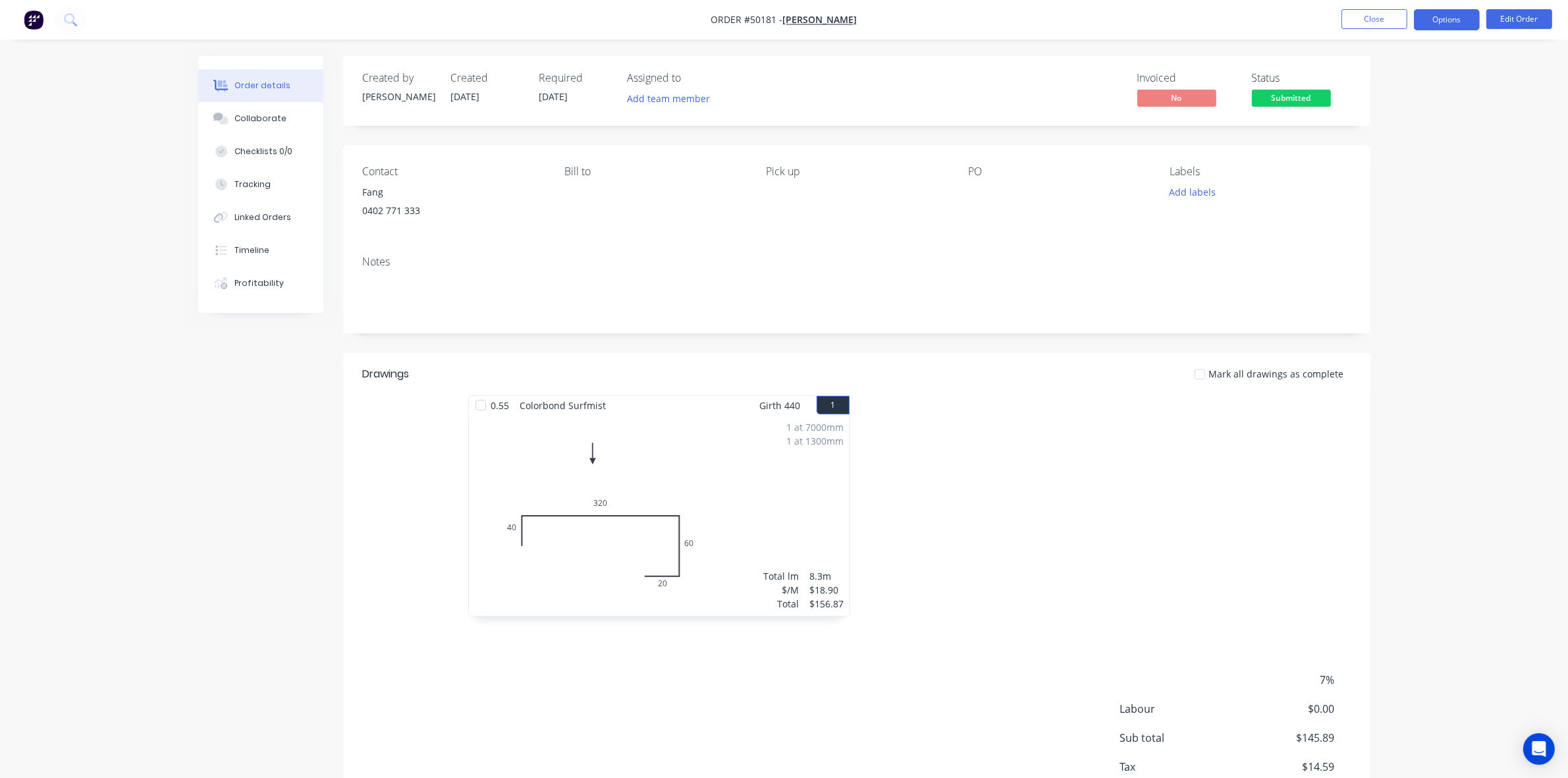
click at [1461, 24] on button "Options" at bounding box center [1447, 20] width 66 height 21
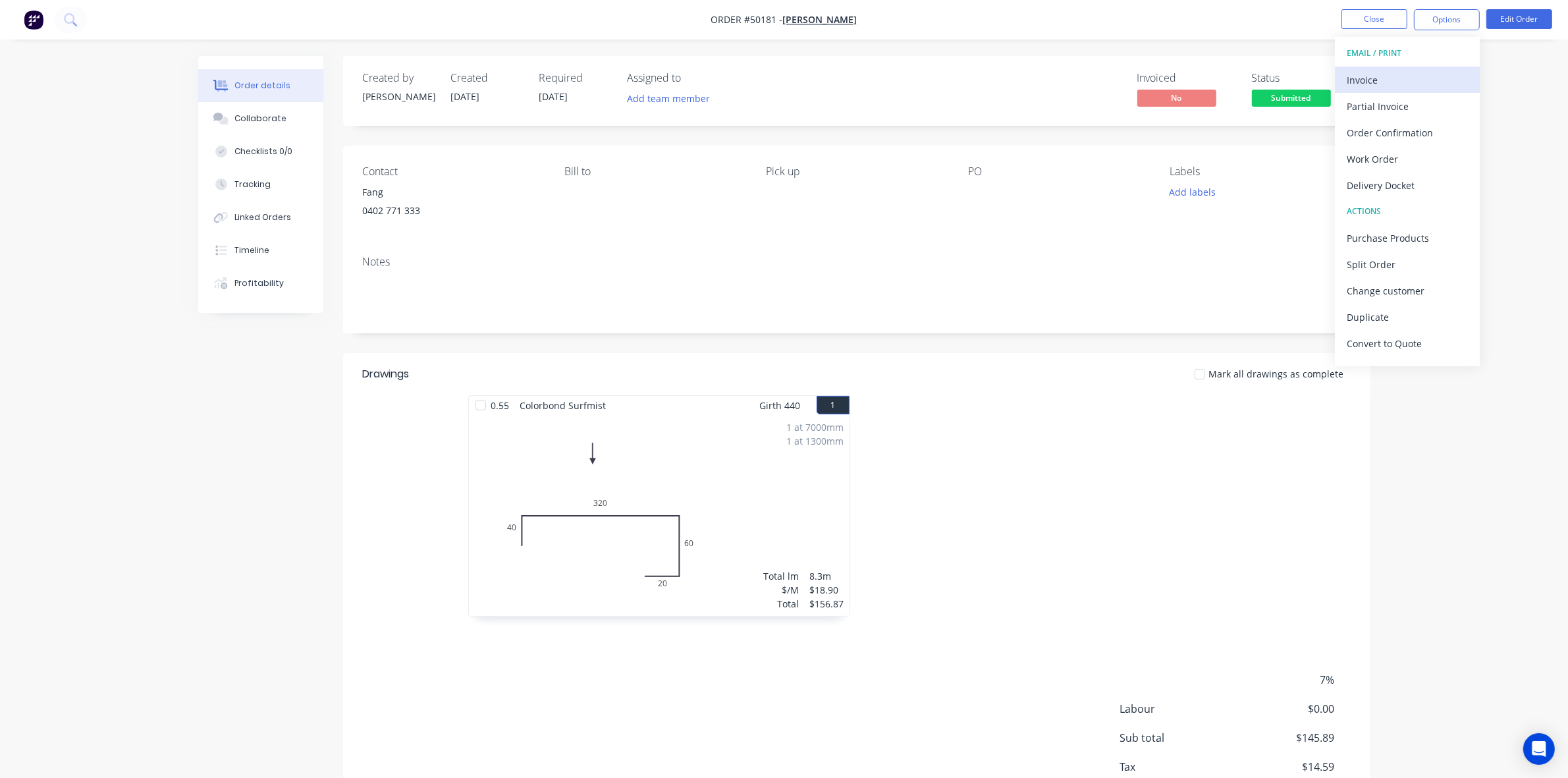
click at [1360, 78] on div "Invoice" at bounding box center [1407, 80] width 121 height 19
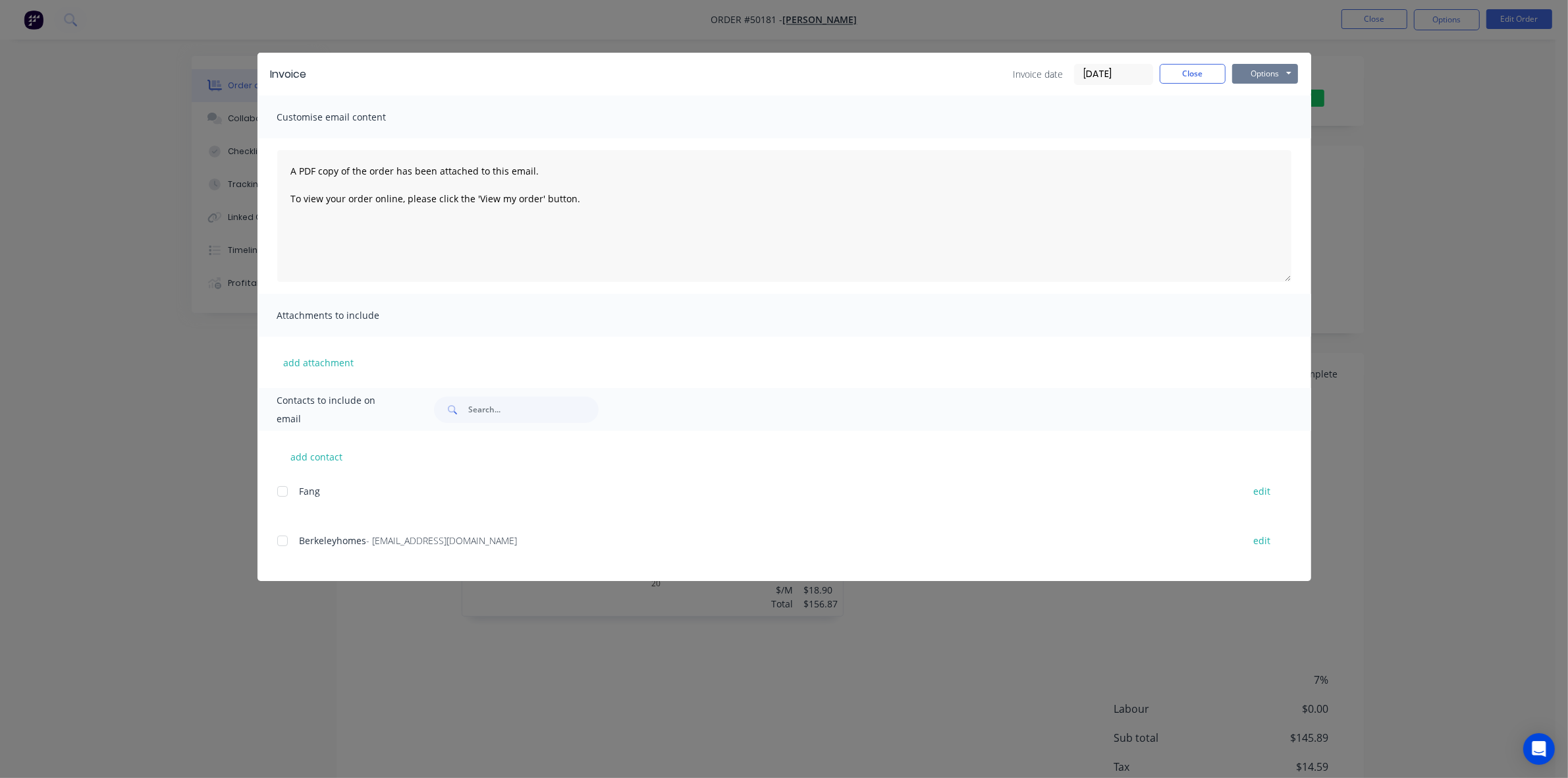
click at [1239, 71] on button "Options" at bounding box center [1265, 73] width 66 height 20
click at [1279, 122] on button "Print" at bounding box center [1275, 119] width 84 height 21
drag, startPoint x: 1318, startPoint y: 282, endPoint x: 1191, endPoint y: 103, distance: 219.5
click at [1318, 274] on div "Invoice Invoice date [DATE] Close Options Preview Print Email Customise email c…" at bounding box center [784, 389] width 1568 height 778
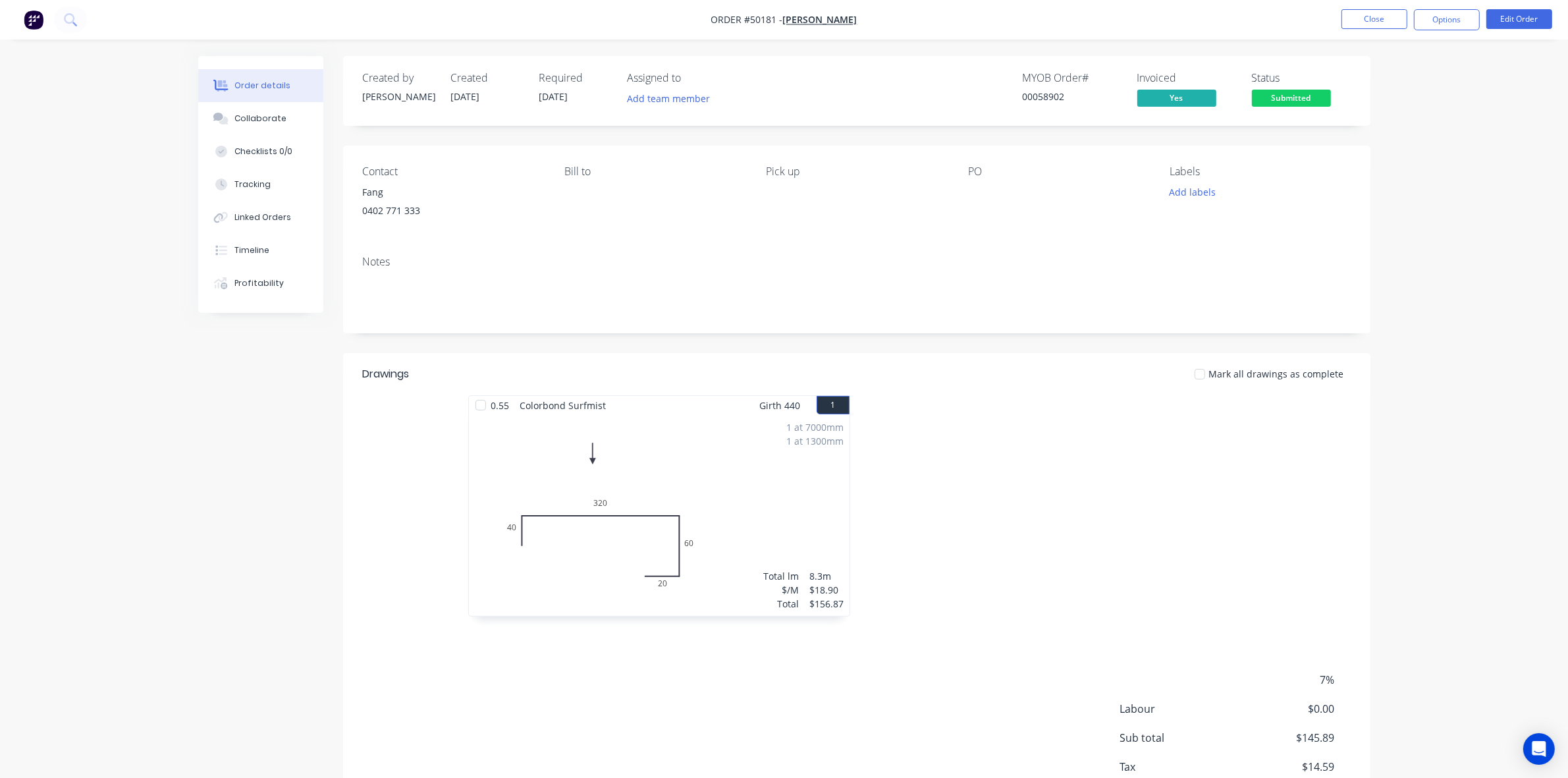
click at [1519, 5] on nav "Order #50181 - [PERSON_NAME] Close Options Edit Order" at bounding box center [784, 20] width 1568 height 39
click at [1448, 21] on button "Options" at bounding box center [1447, 20] width 66 height 21
click at [1401, 154] on div "Work Order" at bounding box center [1407, 159] width 121 height 19
click at [1392, 154] on div "Custom" at bounding box center [1407, 159] width 121 height 19
click at [1390, 129] on div "Without pricing" at bounding box center [1407, 133] width 121 height 19
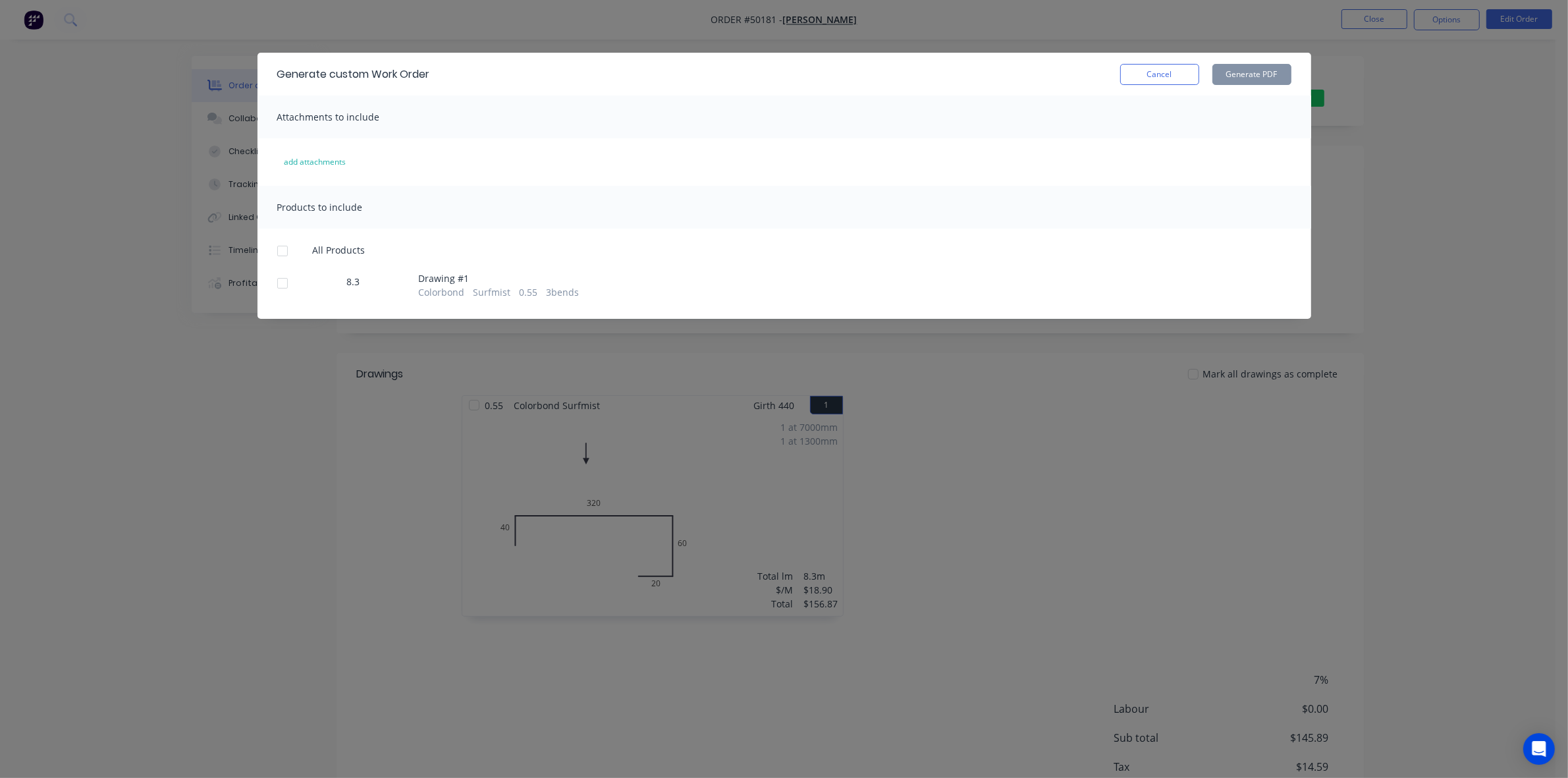
click at [287, 288] on div at bounding box center [282, 283] width 27 height 27
click at [1256, 69] on button "Generate PDF" at bounding box center [1252, 74] width 79 height 21
click at [1161, 75] on button "Cancel" at bounding box center [1160, 74] width 79 height 21
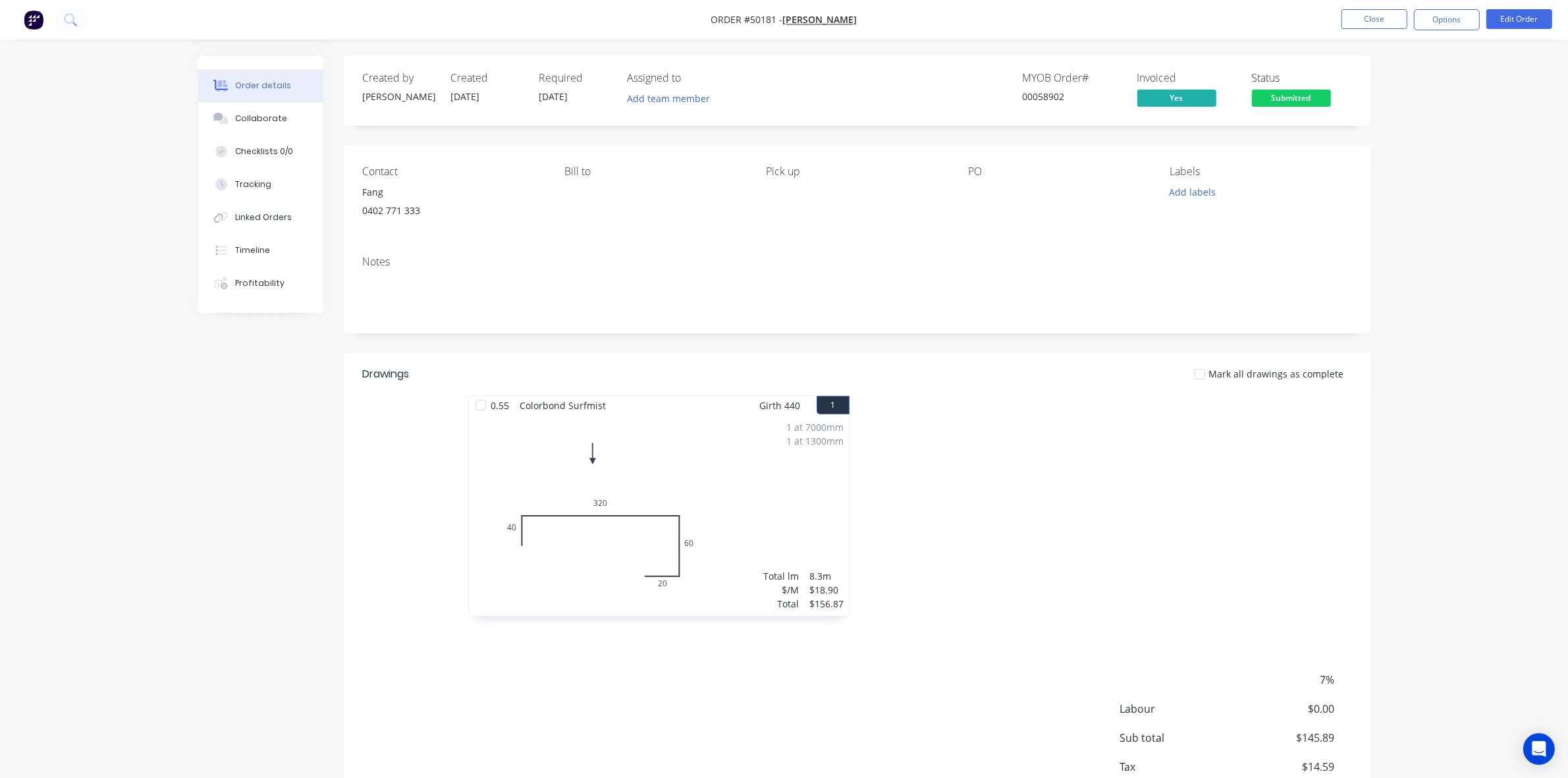
drag, startPoint x: 1483, startPoint y: 239, endPoint x: 1390, endPoint y: 31, distance: 227.8
click at [1483, 232] on div "Order details Collaborate Checklists 0/0 Tracking Linked Orders Timeline Profit…" at bounding box center [784, 432] width 1568 height 865
click at [1398, 15] on button "Close" at bounding box center [1374, 19] width 66 height 20
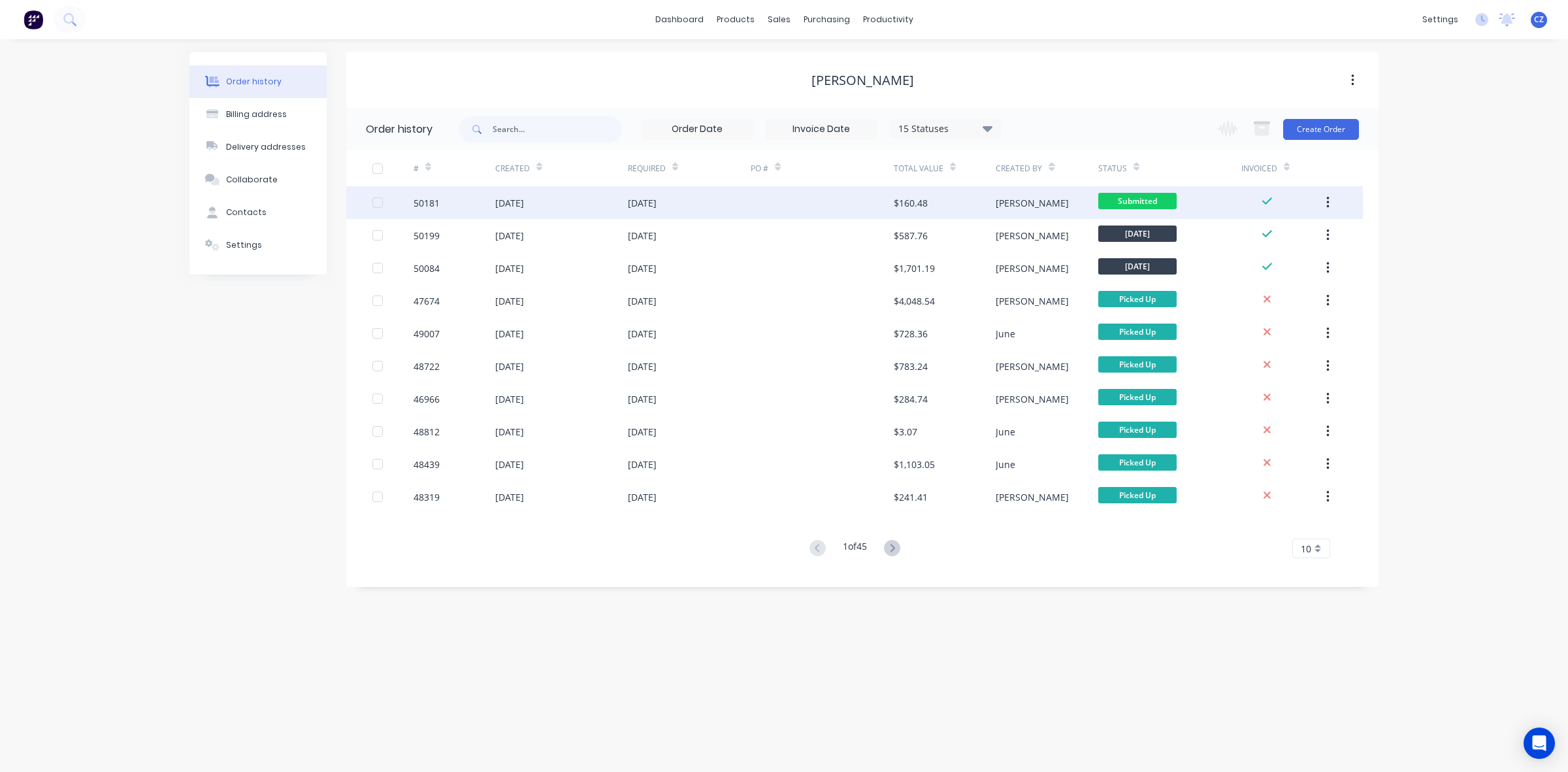
click at [938, 197] on div "$160.48" at bounding box center [945, 203] width 102 height 32
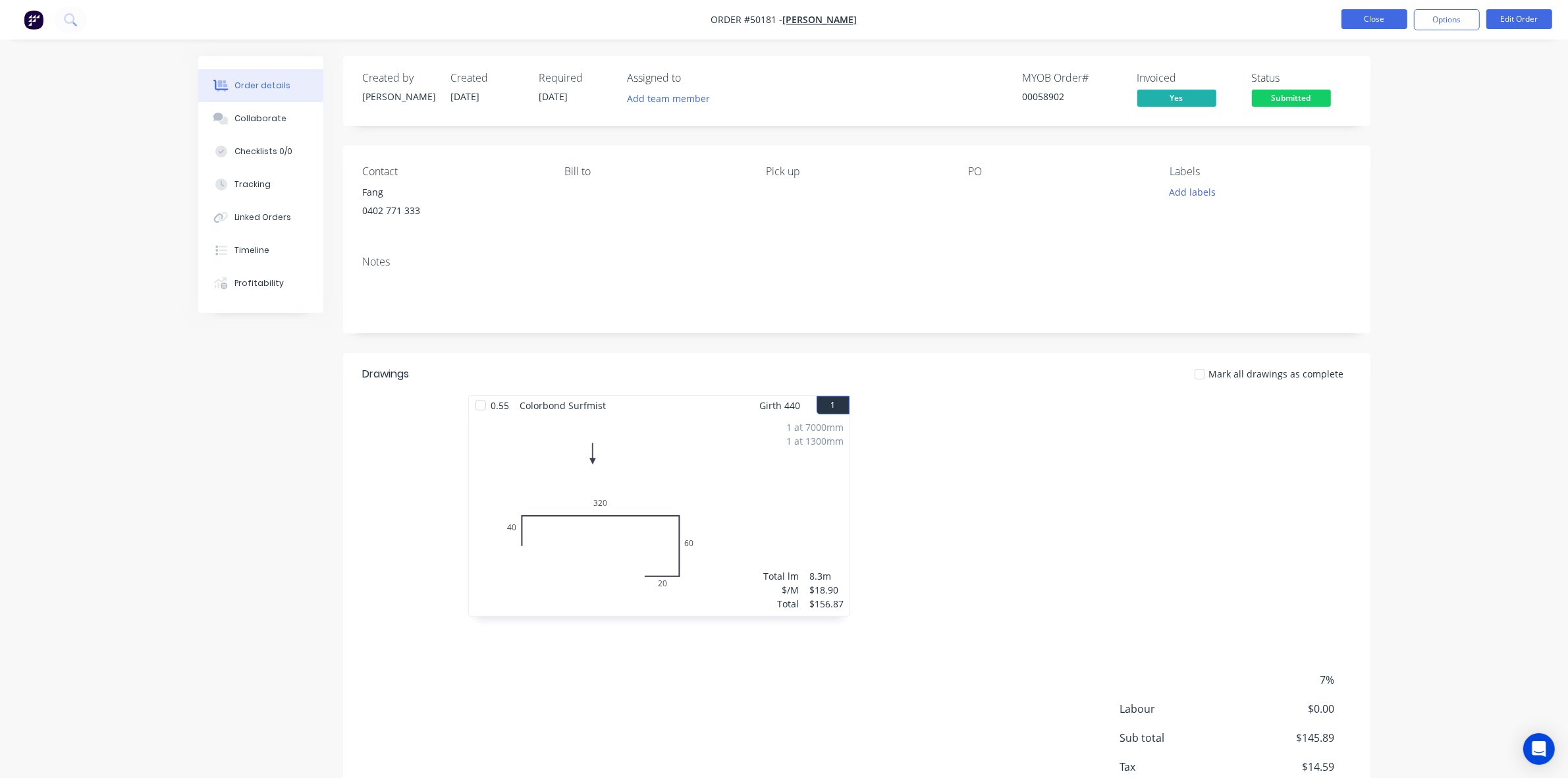
click at [1355, 24] on button "Close" at bounding box center [1374, 19] width 66 height 20
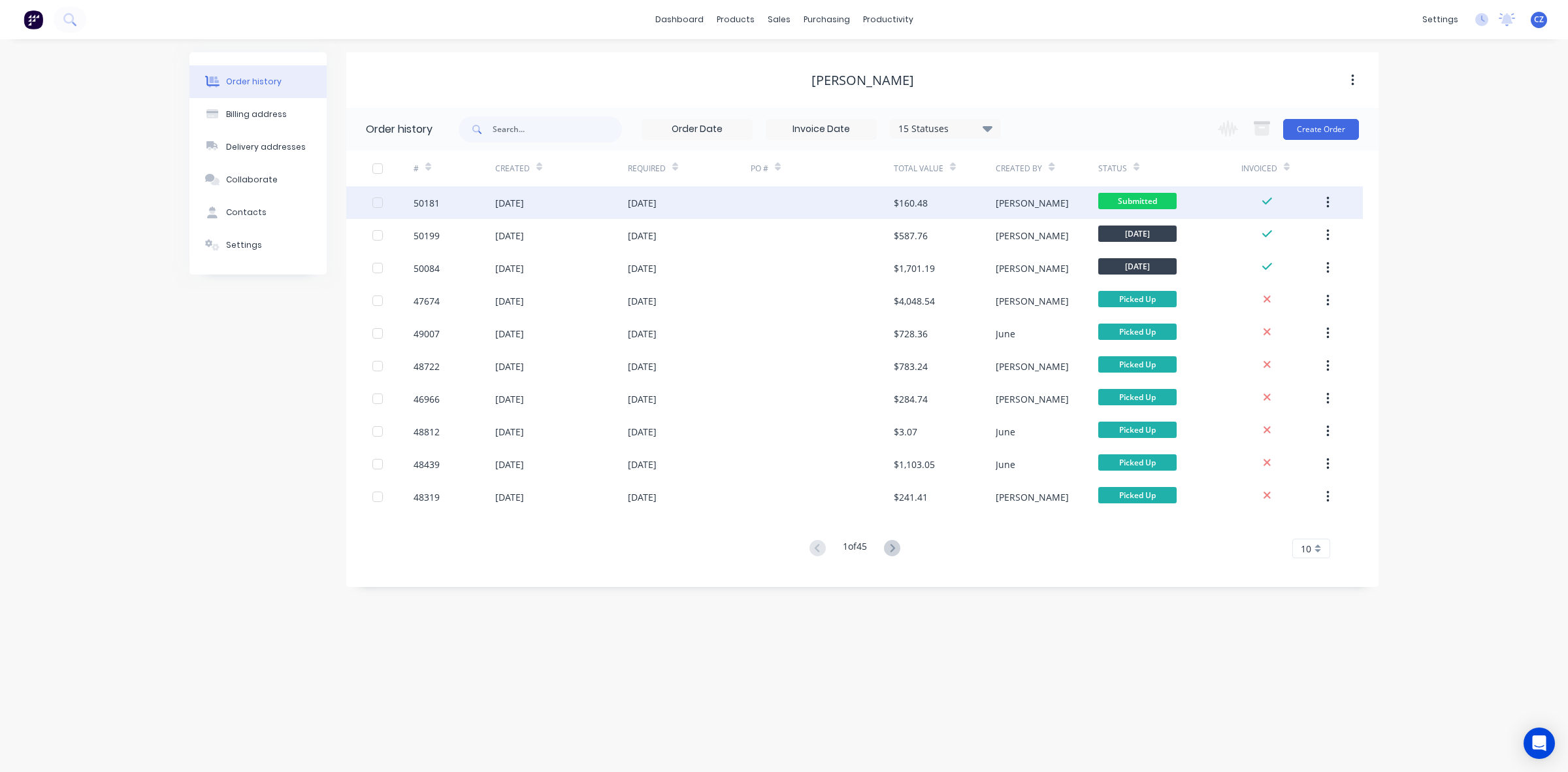
click at [911, 197] on div "$160.48" at bounding box center [911, 203] width 34 height 14
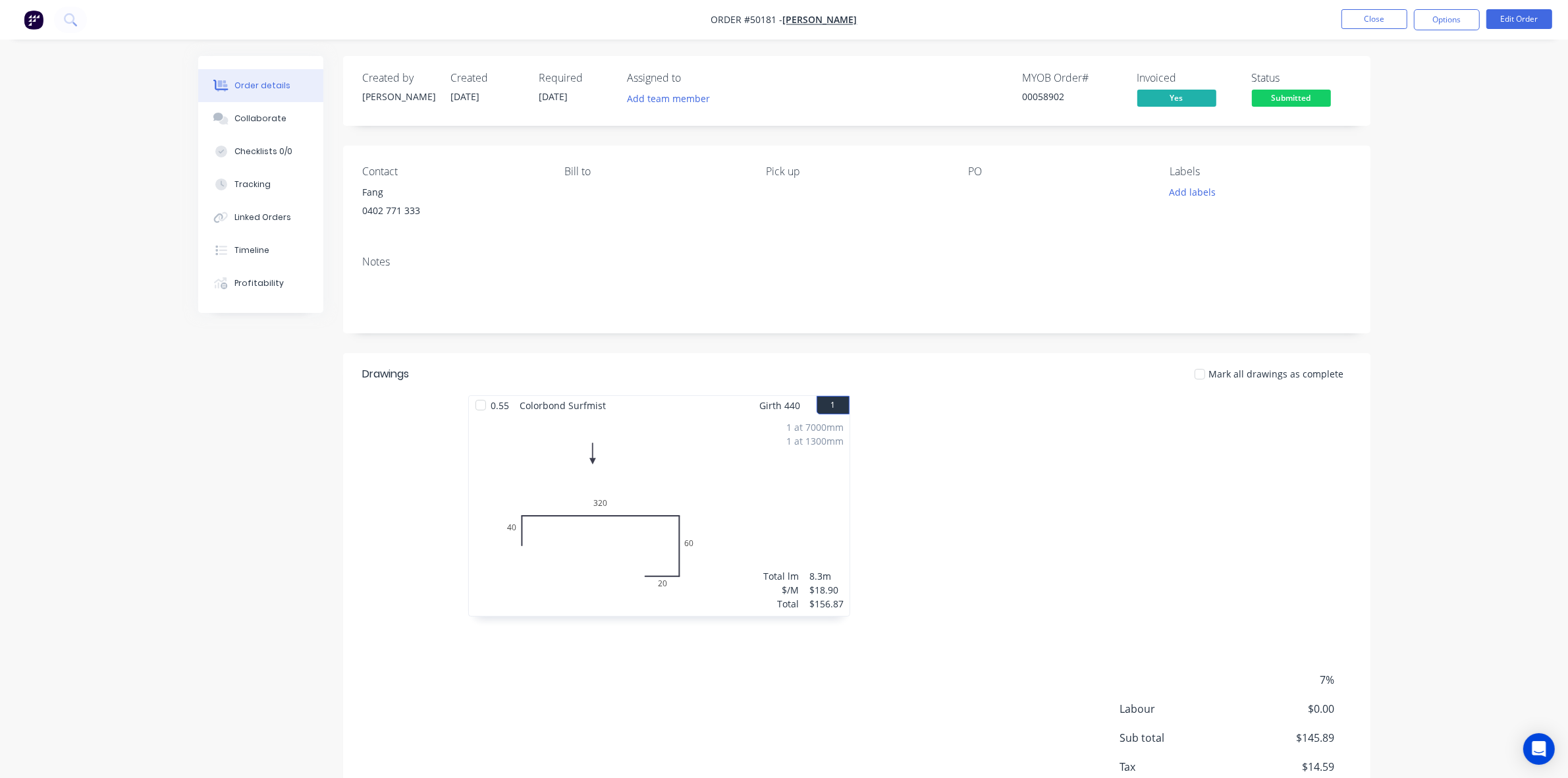
click at [1368, 8] on nav "Order #50181 - [PERSON_NAME] Close Options Edit Order" at bounding box center [784, 20] width 1568 height 39
click at [1365, 14] on button "Close" at bounding box center [1374, 19] width 66 height 20
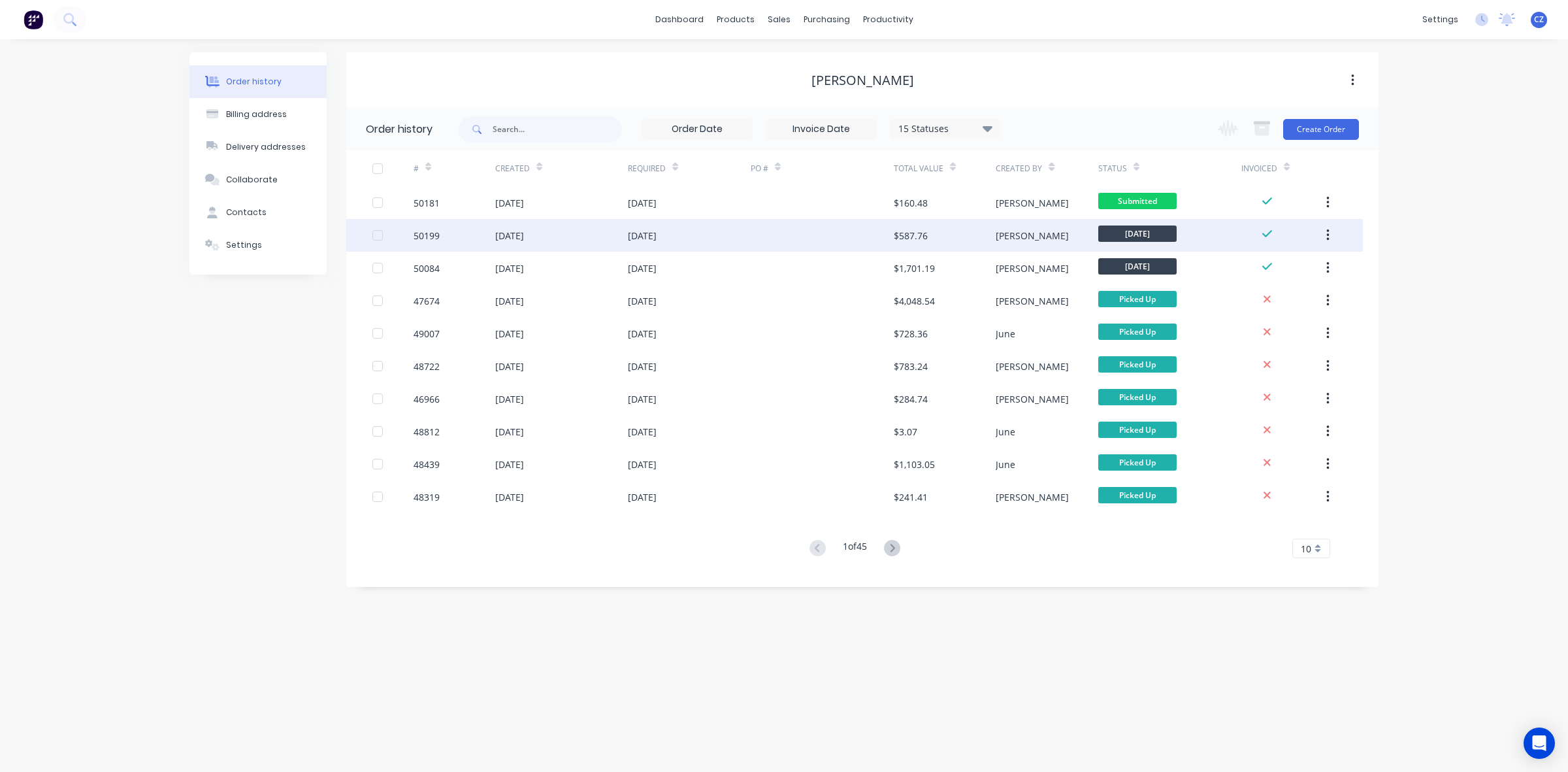
click at [1006, 235] on div "[PERSON_NAME]" at bounding box center [1032, 236] width 73 height 14
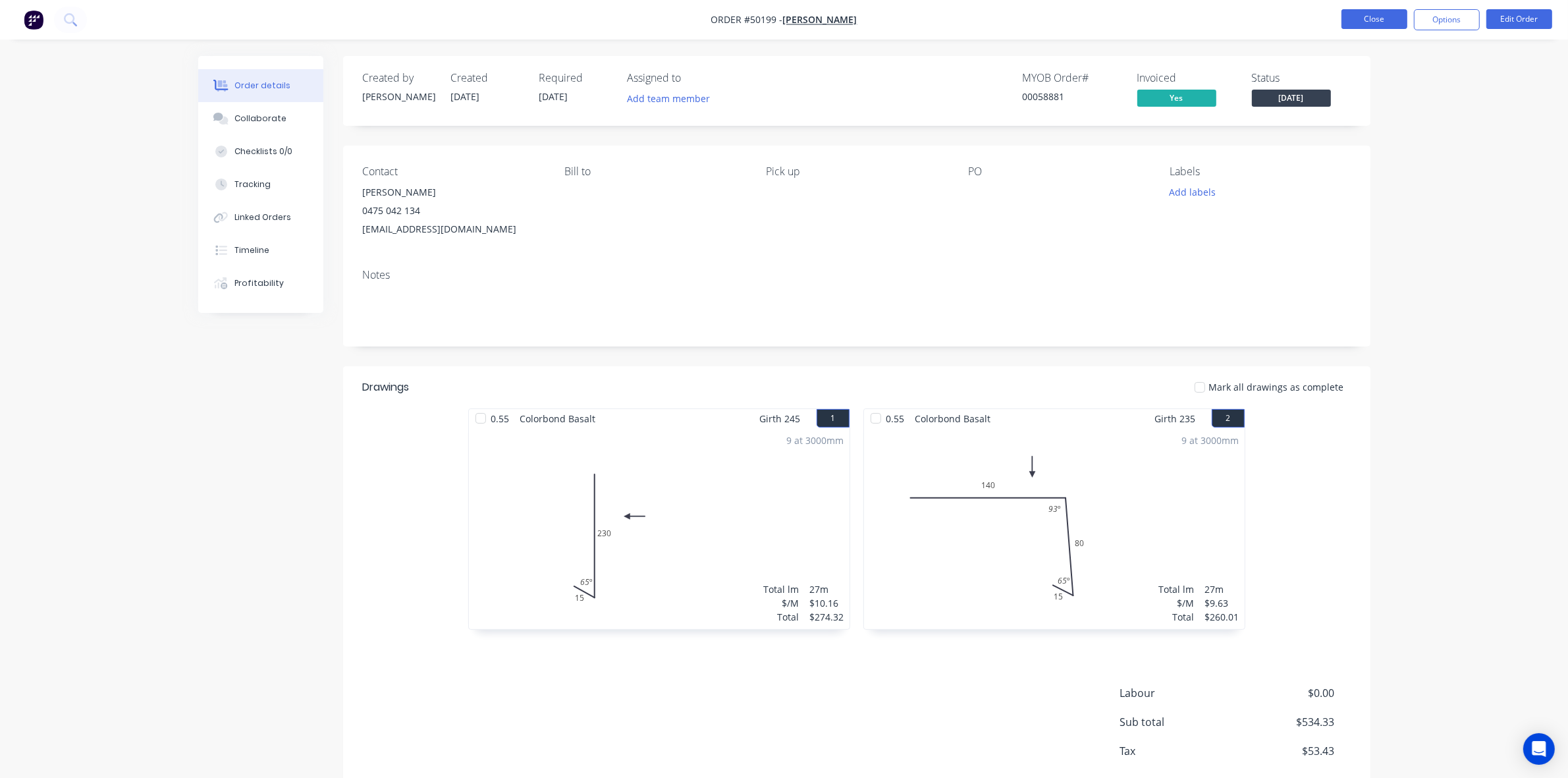
click at [1380, 16] on button "Close" at bounding box center [1374, 19] width 66 height 20
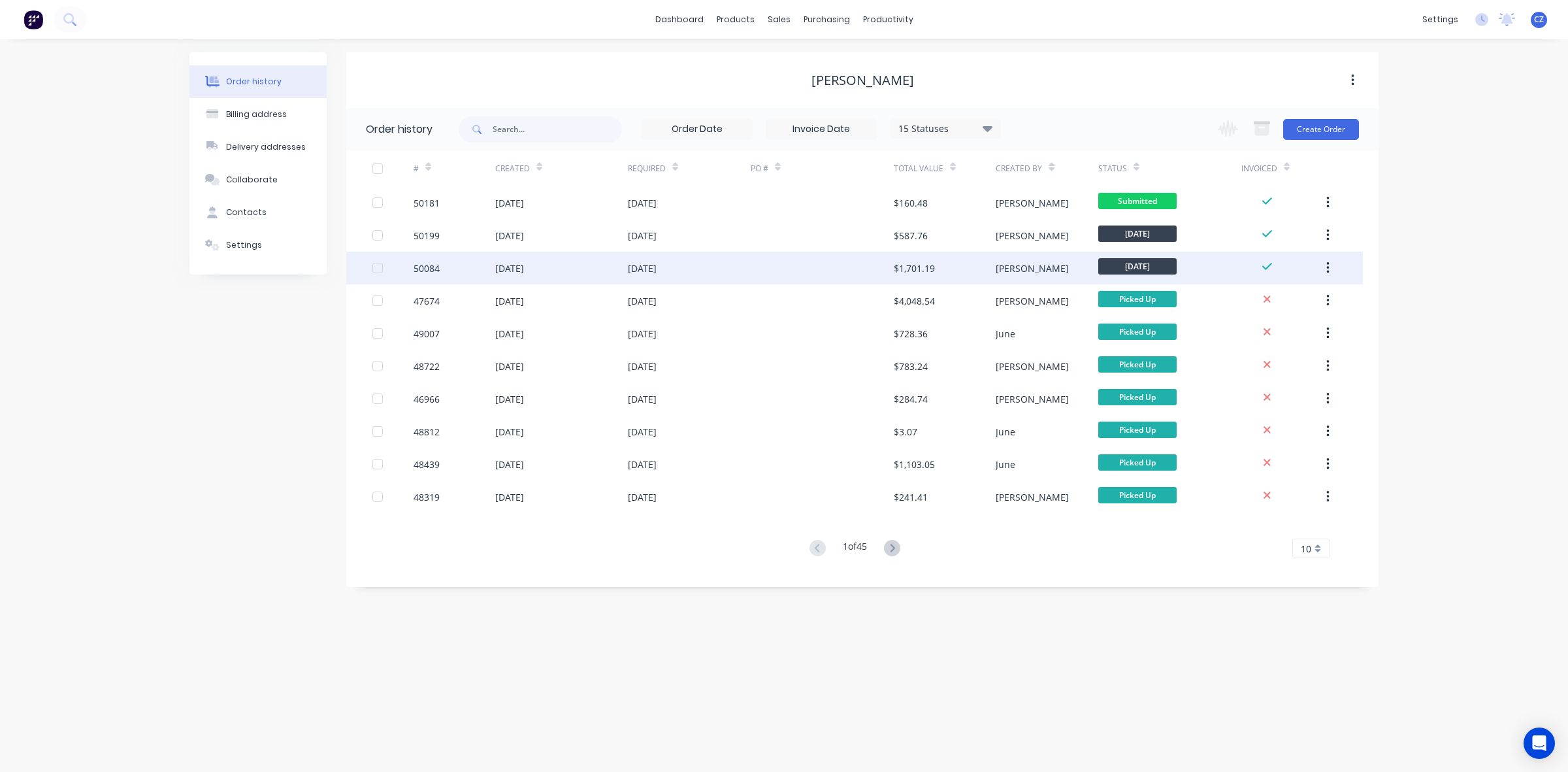
click at [1014, 262] on div "[PERSON_NAME]" at bounding box center [1032, 268] width 73 height 14
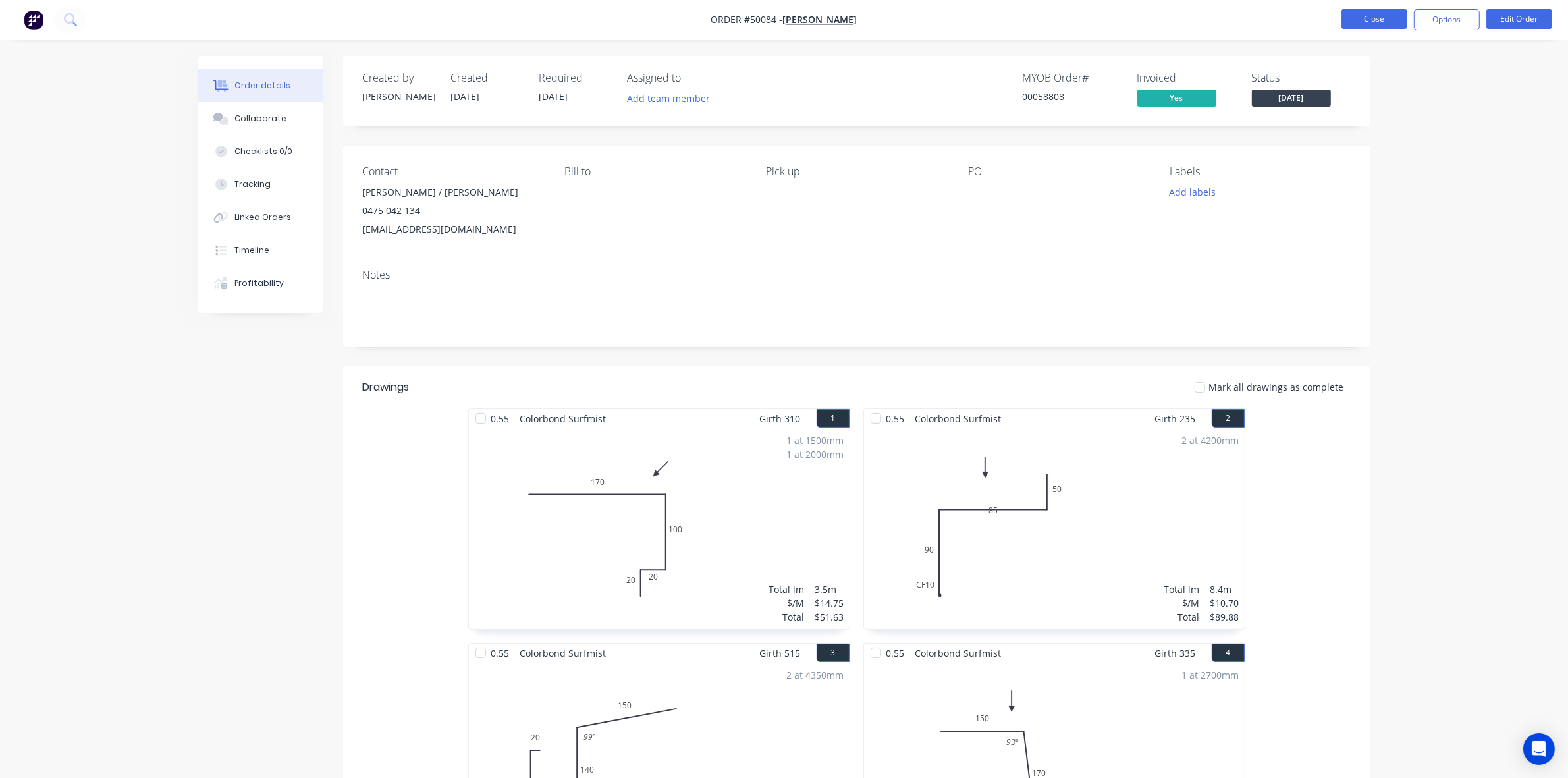
click at [1375, 21] on button "Close" at bounding box center [1374, 19] width 66 height 20
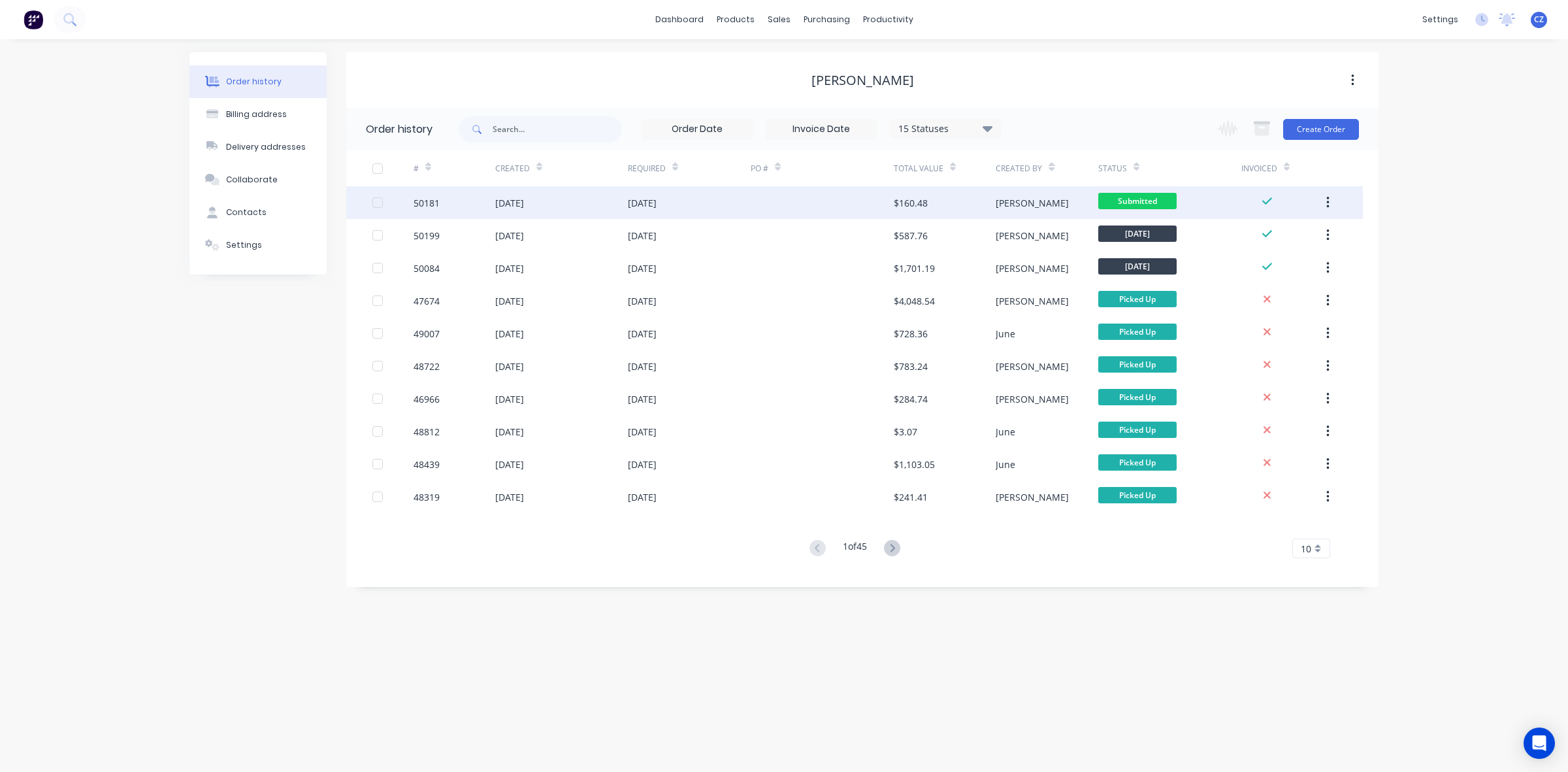
click at [824, 200] on div at bounding box center [822, 203] width 143 height 32
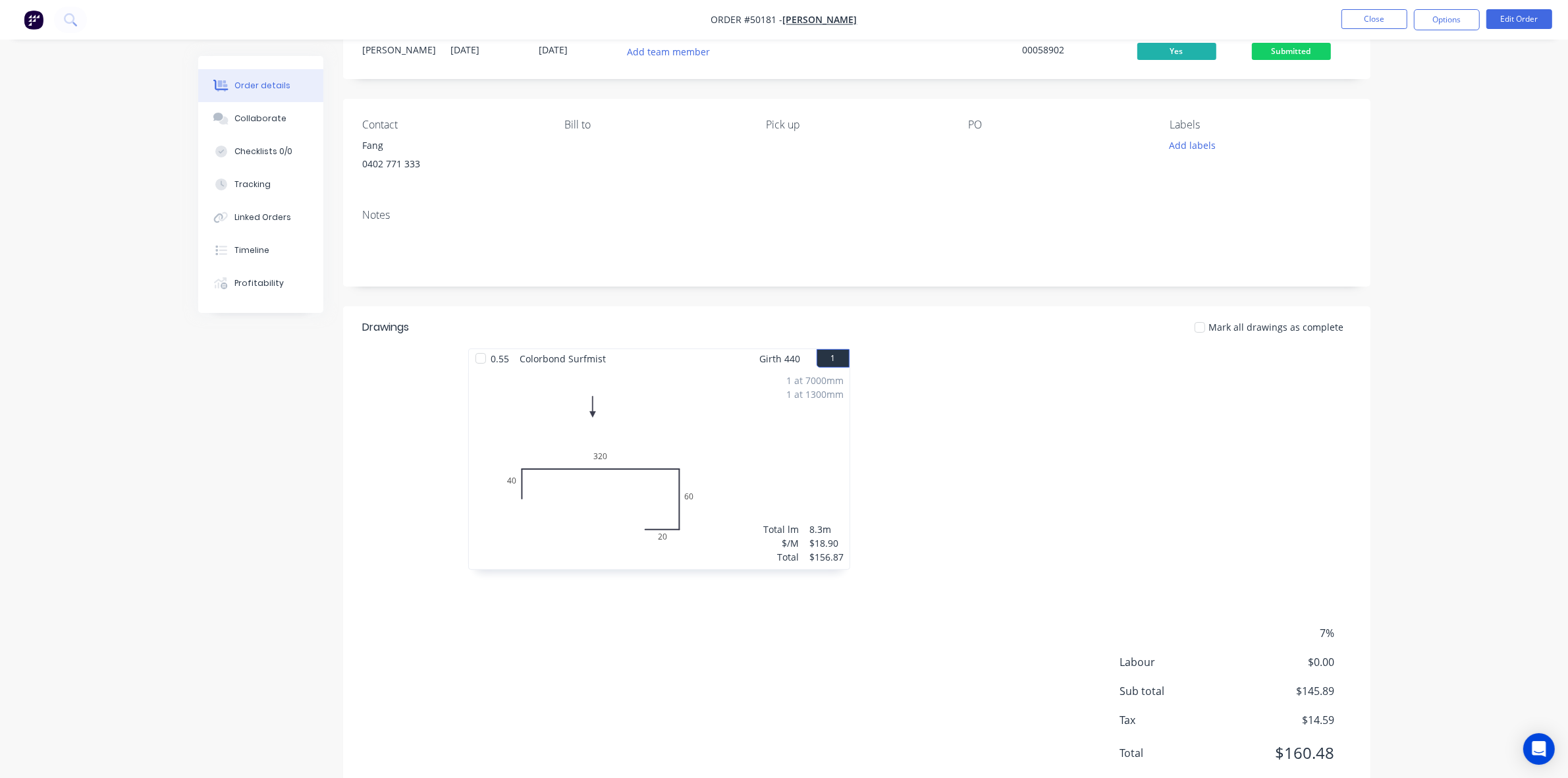
scroll to position [87, 0]
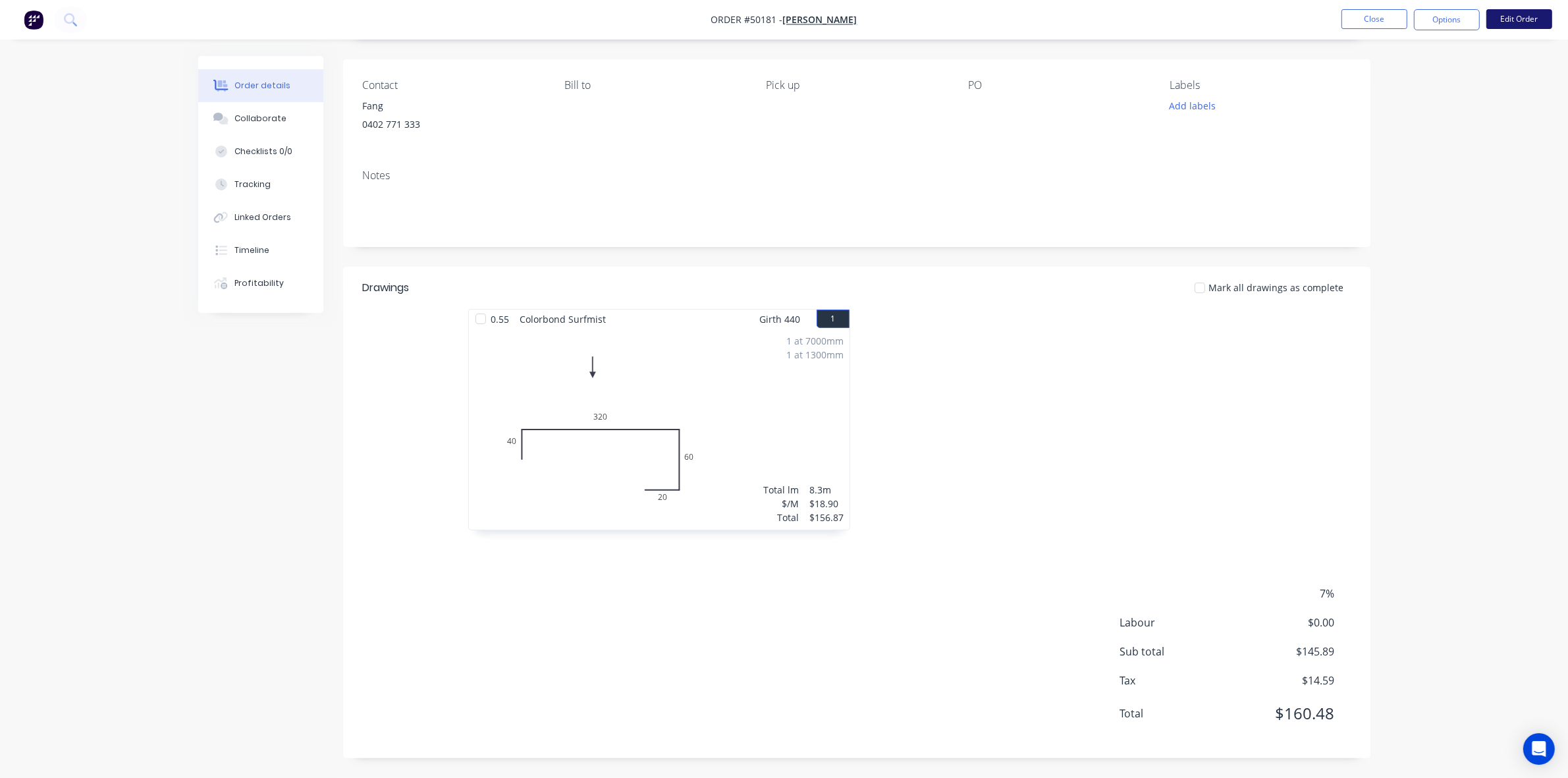
click at [1523, 23] on button "Edit Order" at bounding box center [1519, 19] width 66 height 20
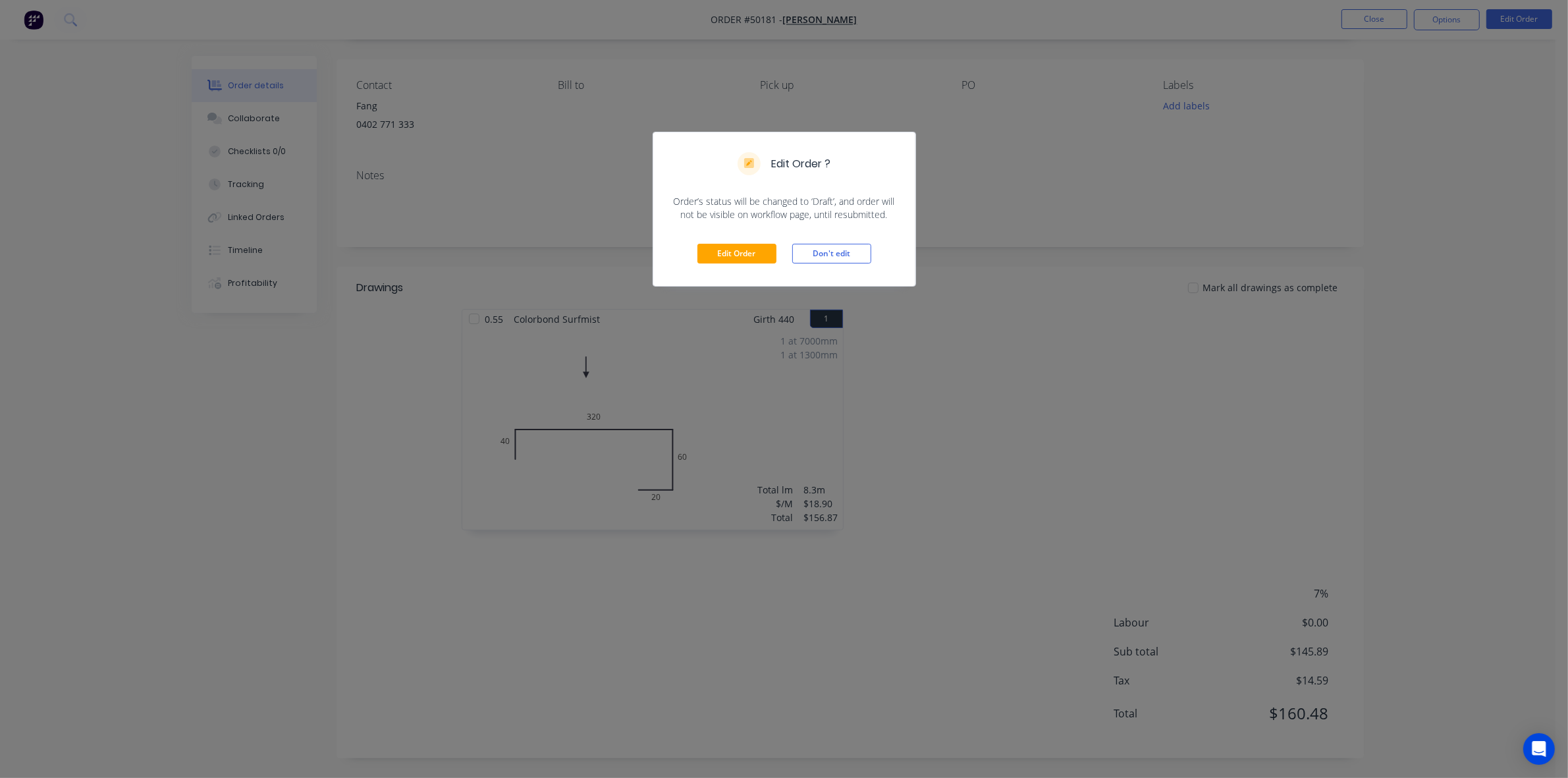
click at [746, 243] on div "Edit Order Don't edit" at bounding box center [785, 253] width 262 height 64
click at [748, 245] on button "Edit Order" at bounding box center [737, 253] width 79 height 20
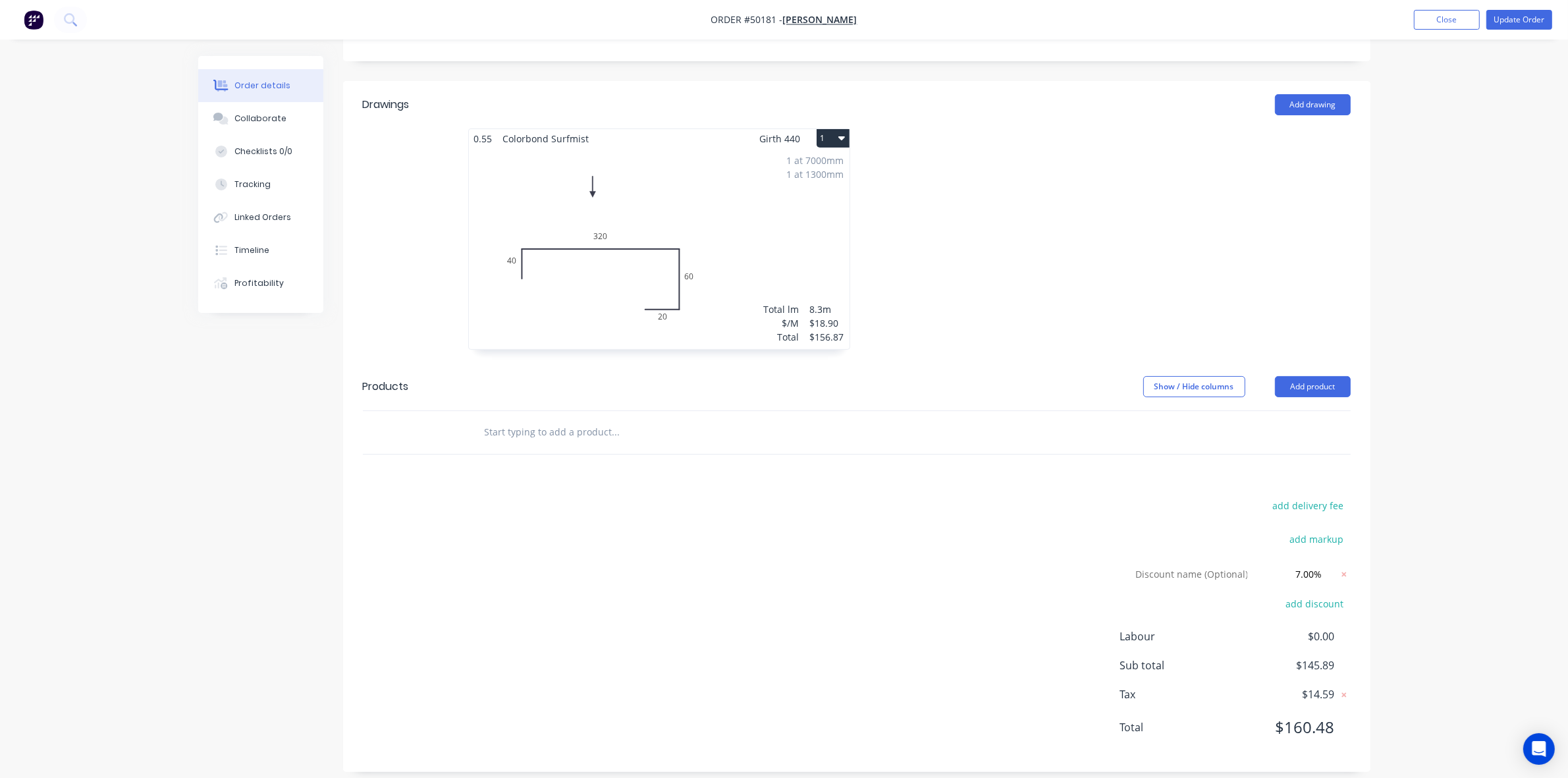
scroll to position [288, 0]
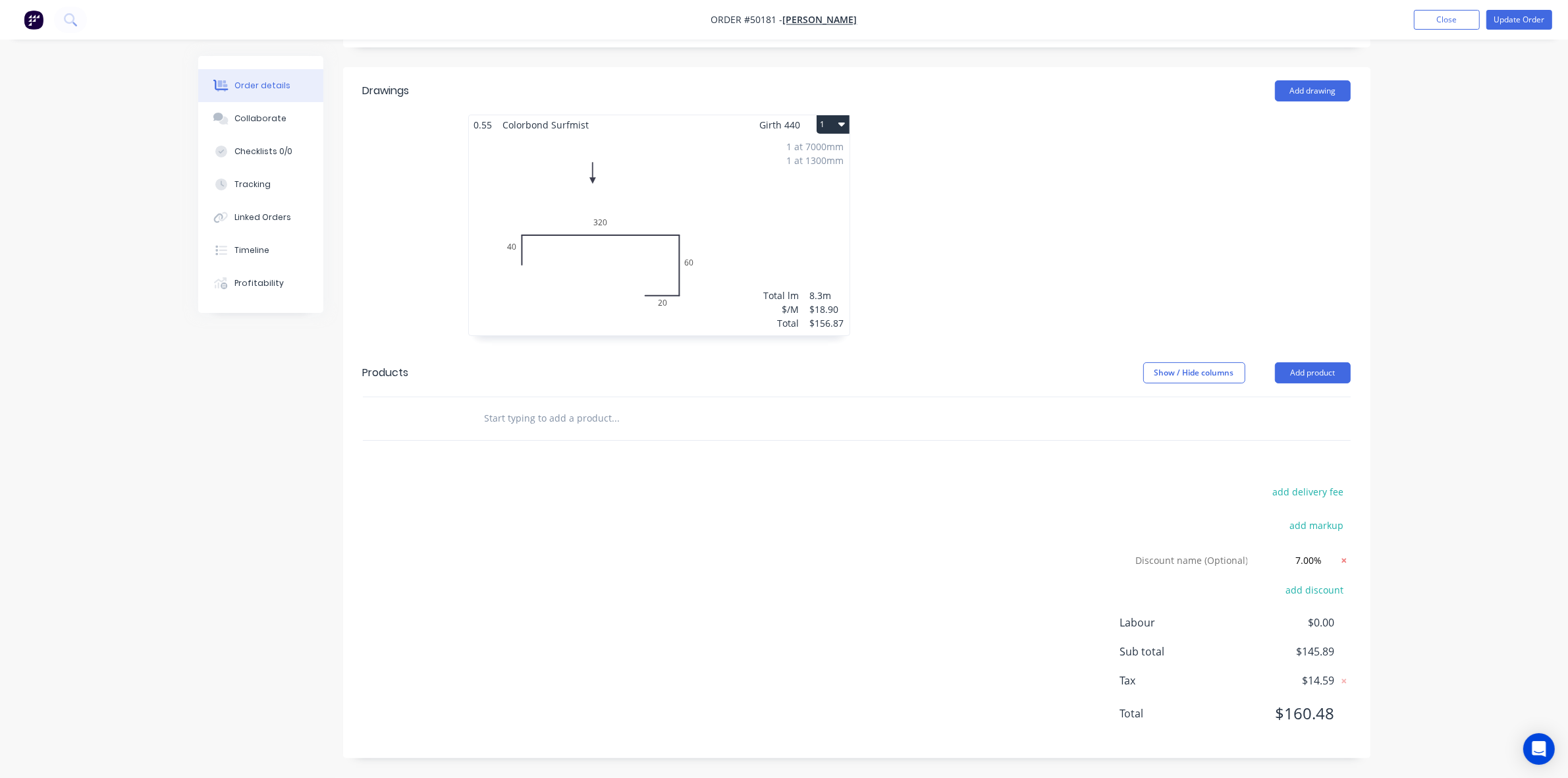
click at [1350, 557] on icon at bounding box center [1344, 560] width 13 height 13
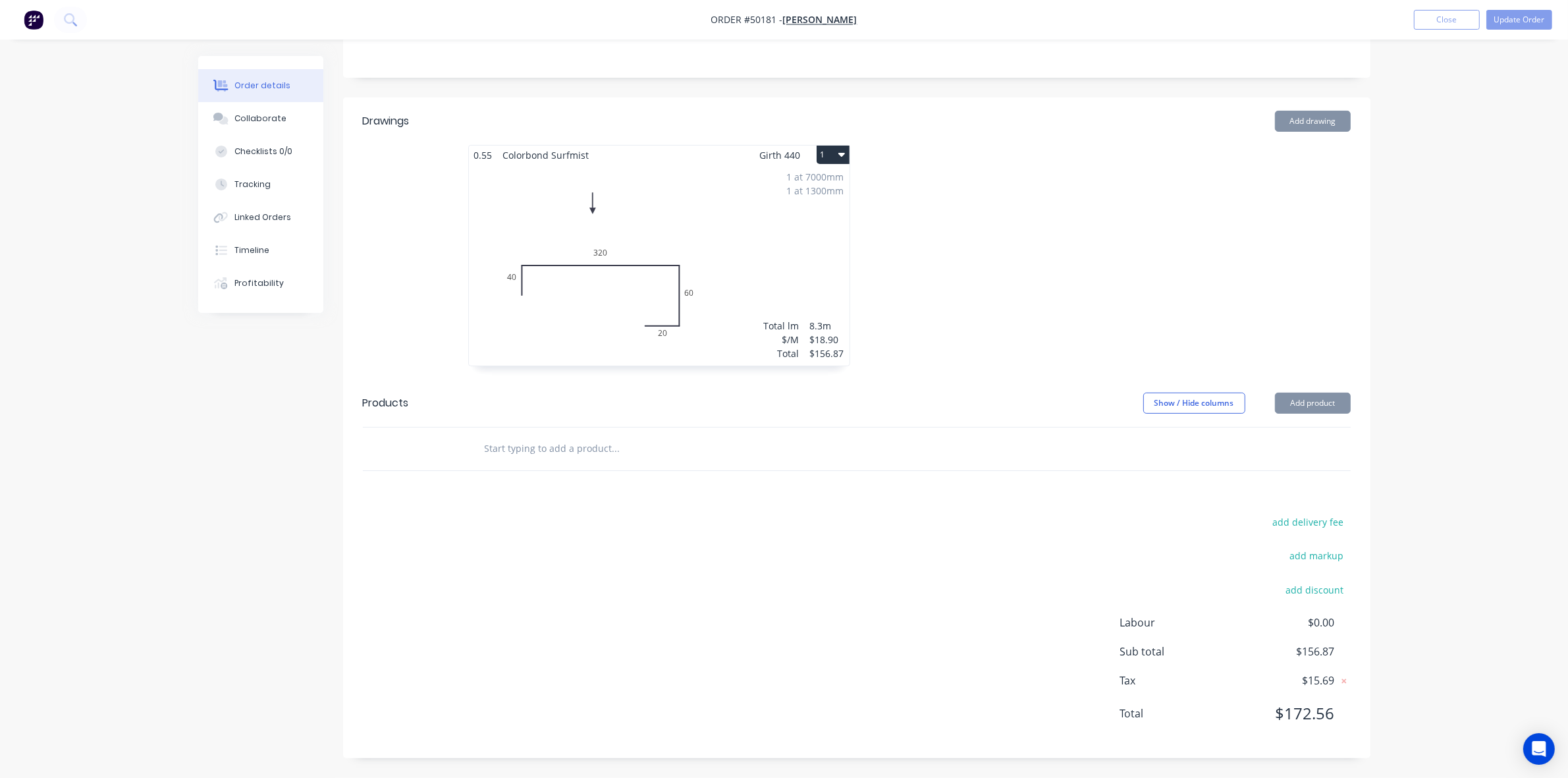
scroll to position [257, 0]
click at [976, 532] on div "add delivery fee add markup add discount Labour $0.00 Sub total $156.87 Tax $15…" at bounding box center [857, 625] width 988 height 226
drag, startPoint x: 1523, startPoint y: 21, endPoint x: 1387, endPoint y: 166, distance: 198.8
click at [1523, 21] on button "Update Order" at bounding box center [1519, 20] width 66 height 20
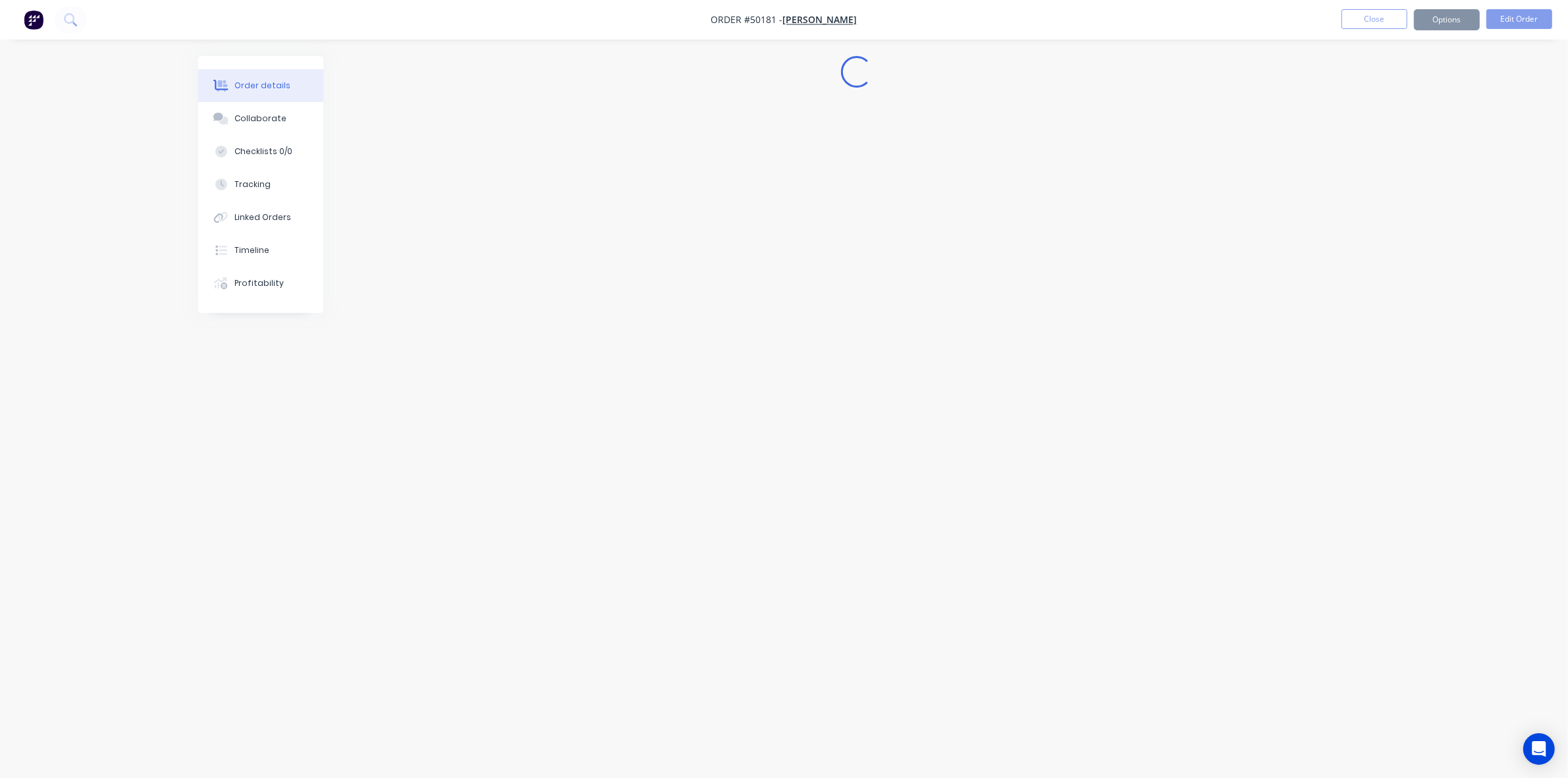
scroll to position [0, 0]
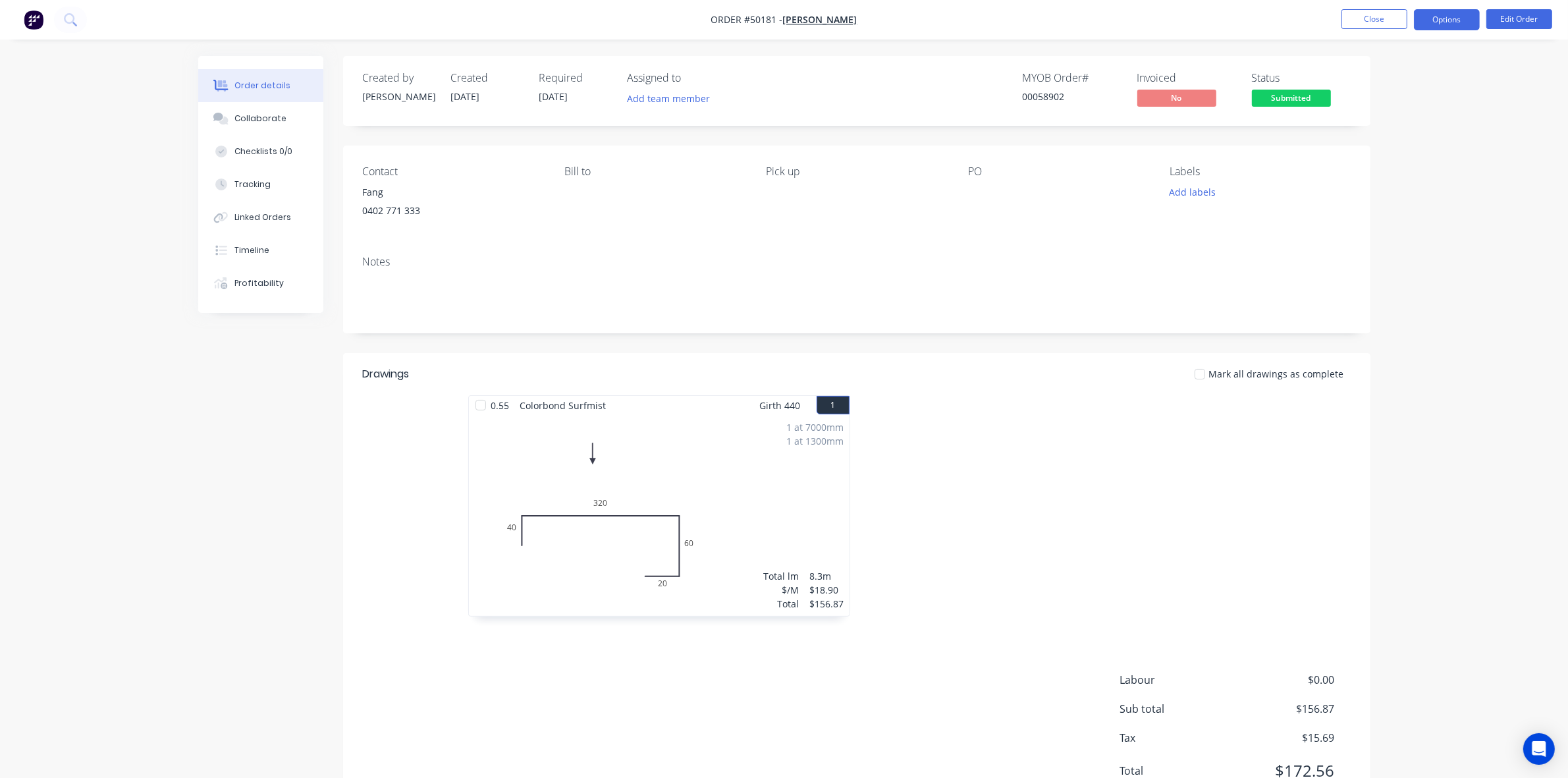
click at [1452, 19] on button "Options" at bounding box center [1447, 20] width 66 height 21
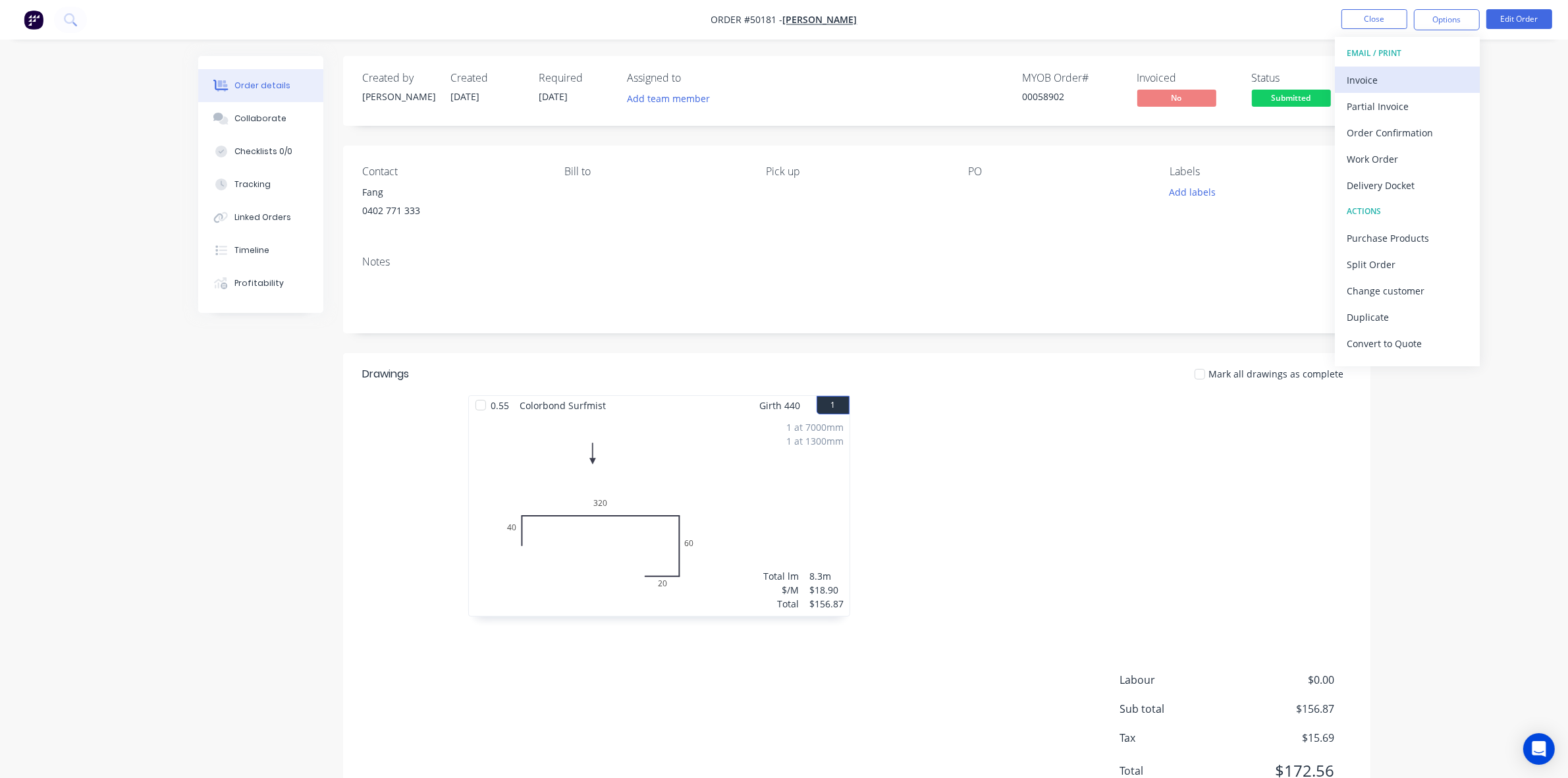
click at [1371, 87] on div "Invoice" at bounding box center [1407, 80] width 121 height 19
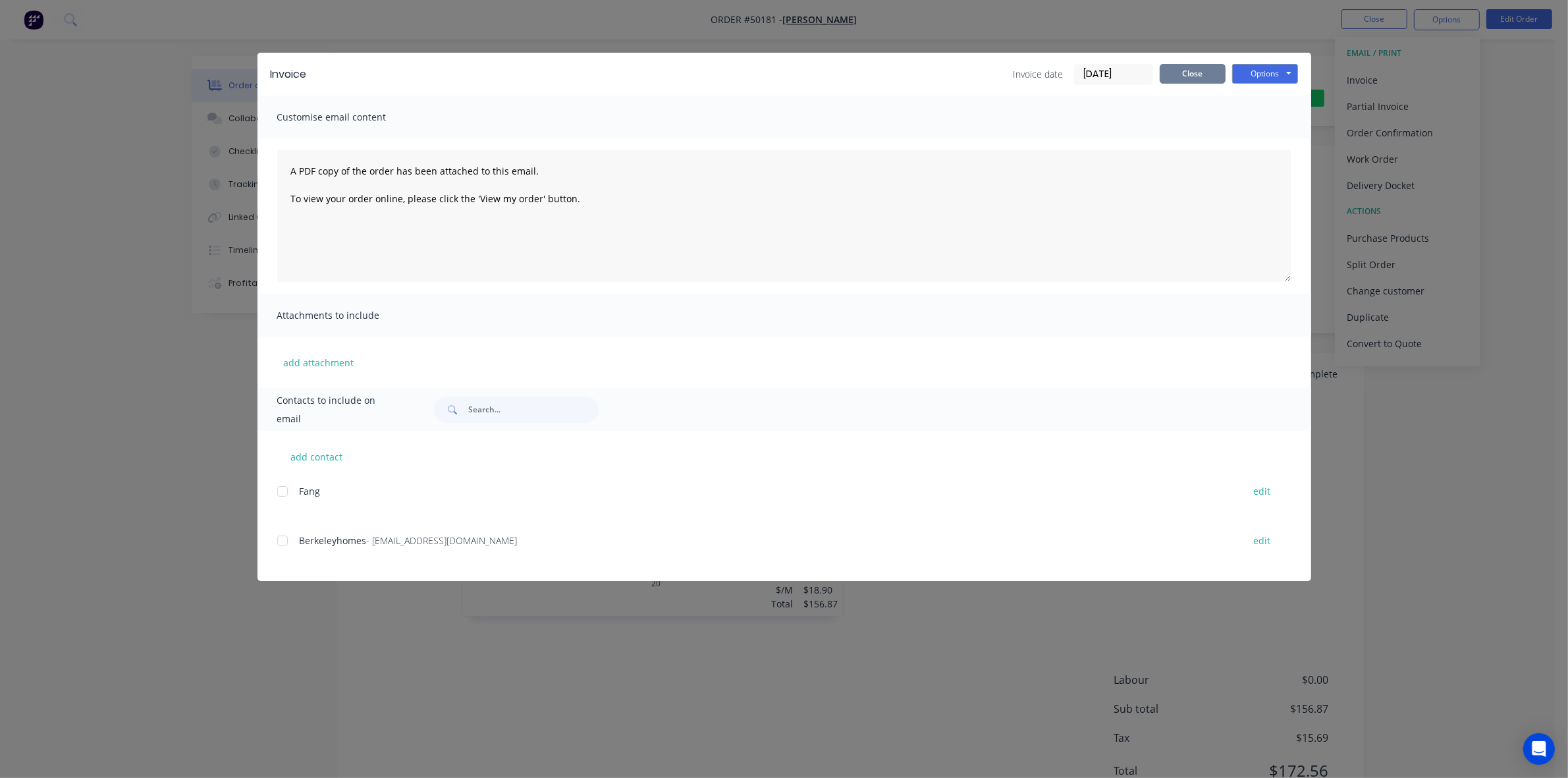
click at [1213, 66] on button "Close" at bounding box center [1192, 73] width 66 height 20
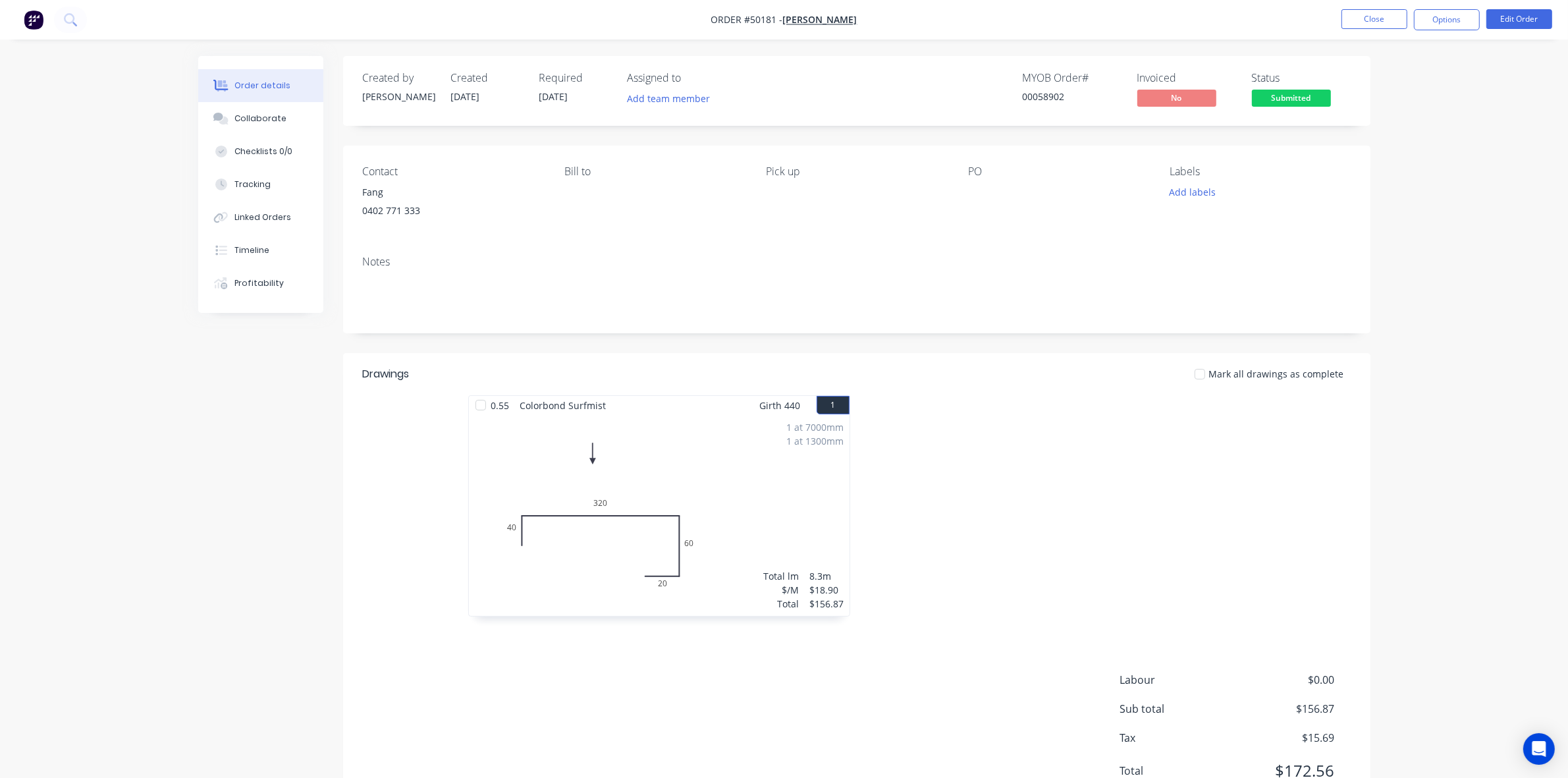
click at [1304, 99] on span "Submitted" at bounding box center [1292, 97] width 79 height 16
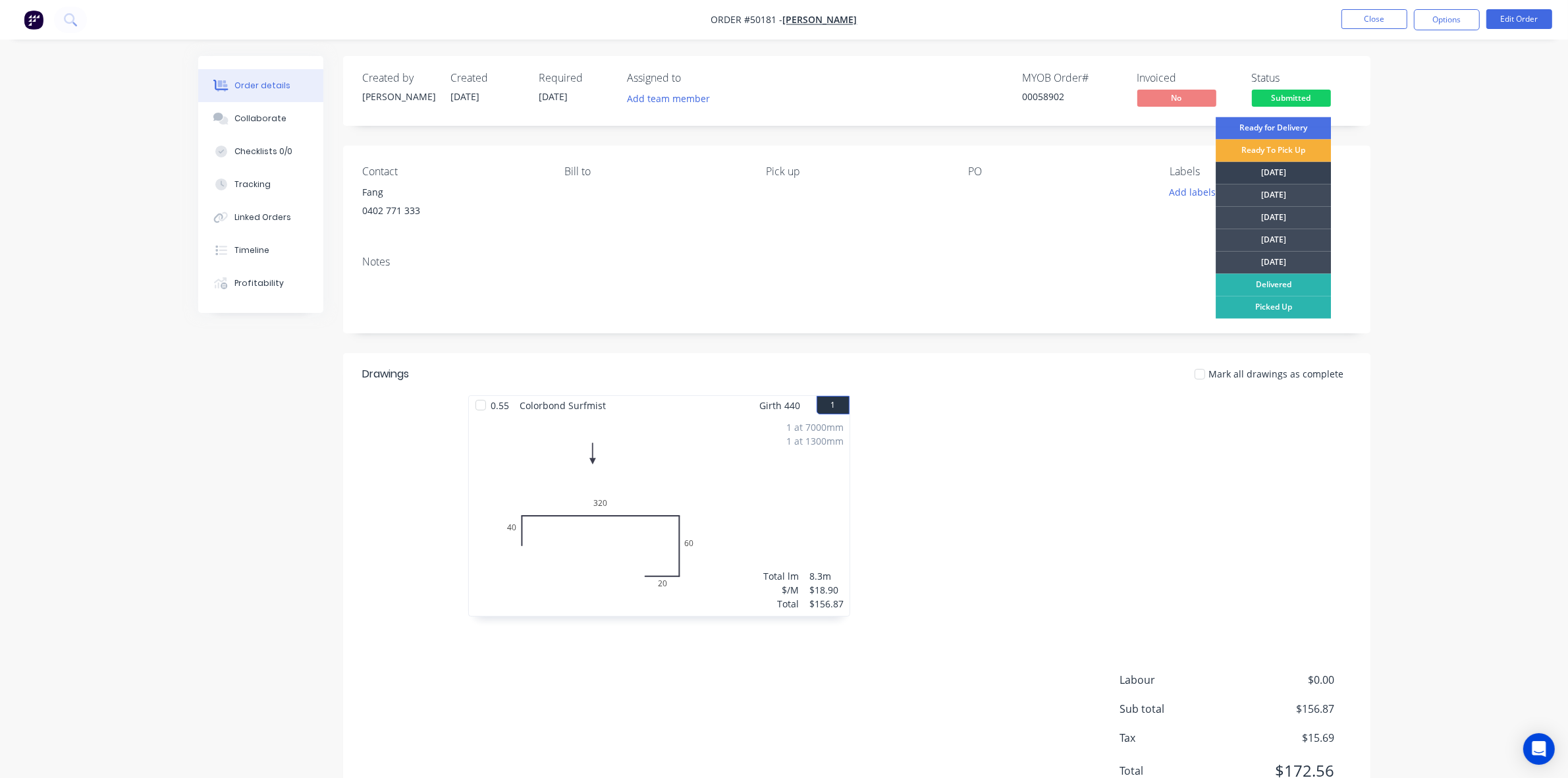
click at [1288, 172] on div "[DATE]" at bounding box center [1274, 173] width 115 height 22
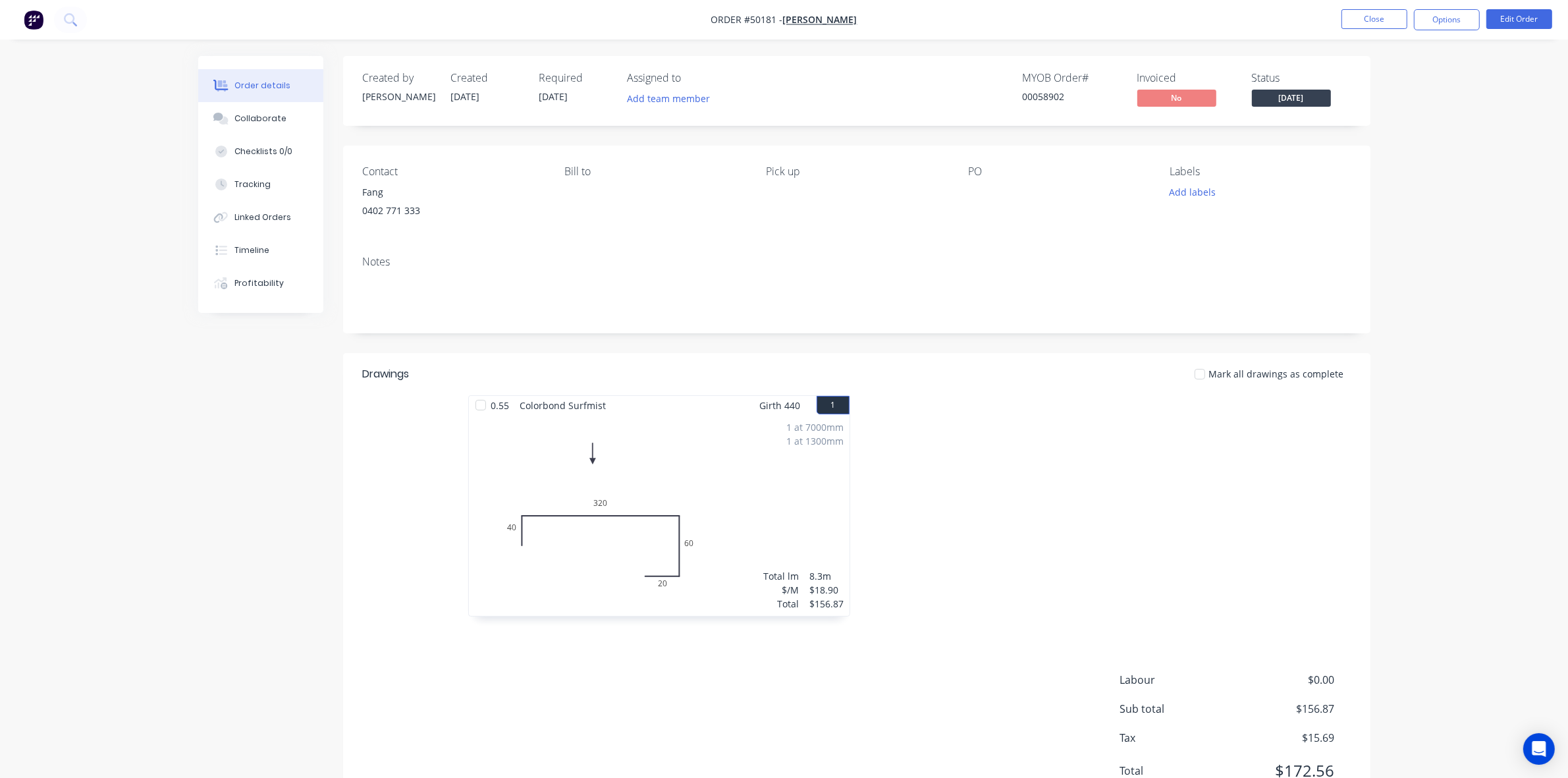
drag, startPoint x: 1388, startPoint y: 198, endPoint x: 1477, endPoint y: 5, distance: 212.5
click at [1395, 172] on div "Order details Collaborate Checklists 0/0 Tracking Linked Orders Timeline Profit…" at bounding box center [784, 418] width 1568 height 835
click at [1450, 21] on button "Options" at bounding box center [1447, 20] width 66 height 21
click at [1396, 76] on div "Invoice" at bounding box center [1407, 80] width 121 height 19
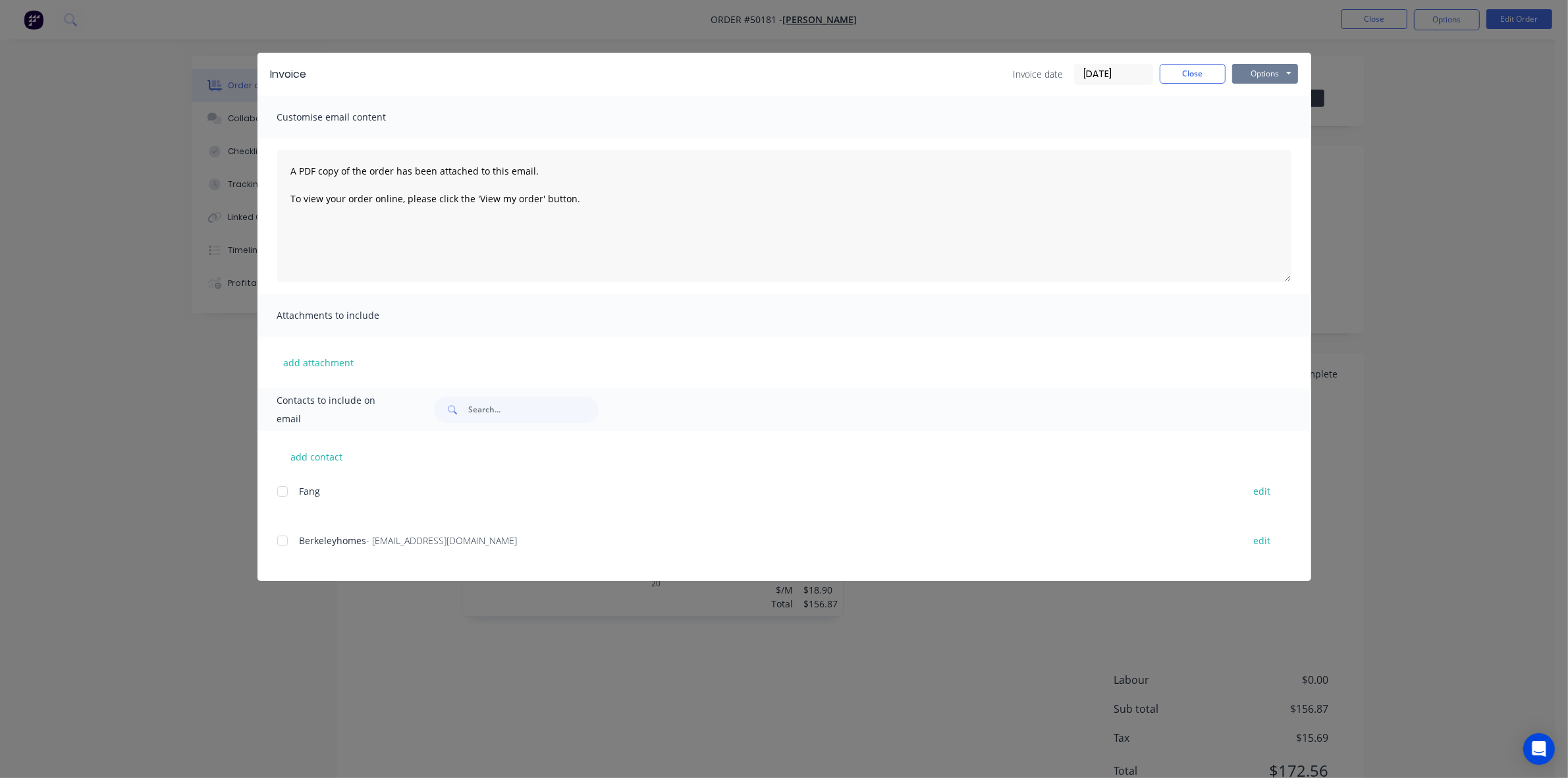
click at [1275, 69] on button "Options" at bounding box center [1265, 73] width 66 height 20
click at [1271, 124] on button "Print" at bounding box center [1275, 119] width 84 height 21
